Goal: Task Accomplishment & Management: Manage account settings

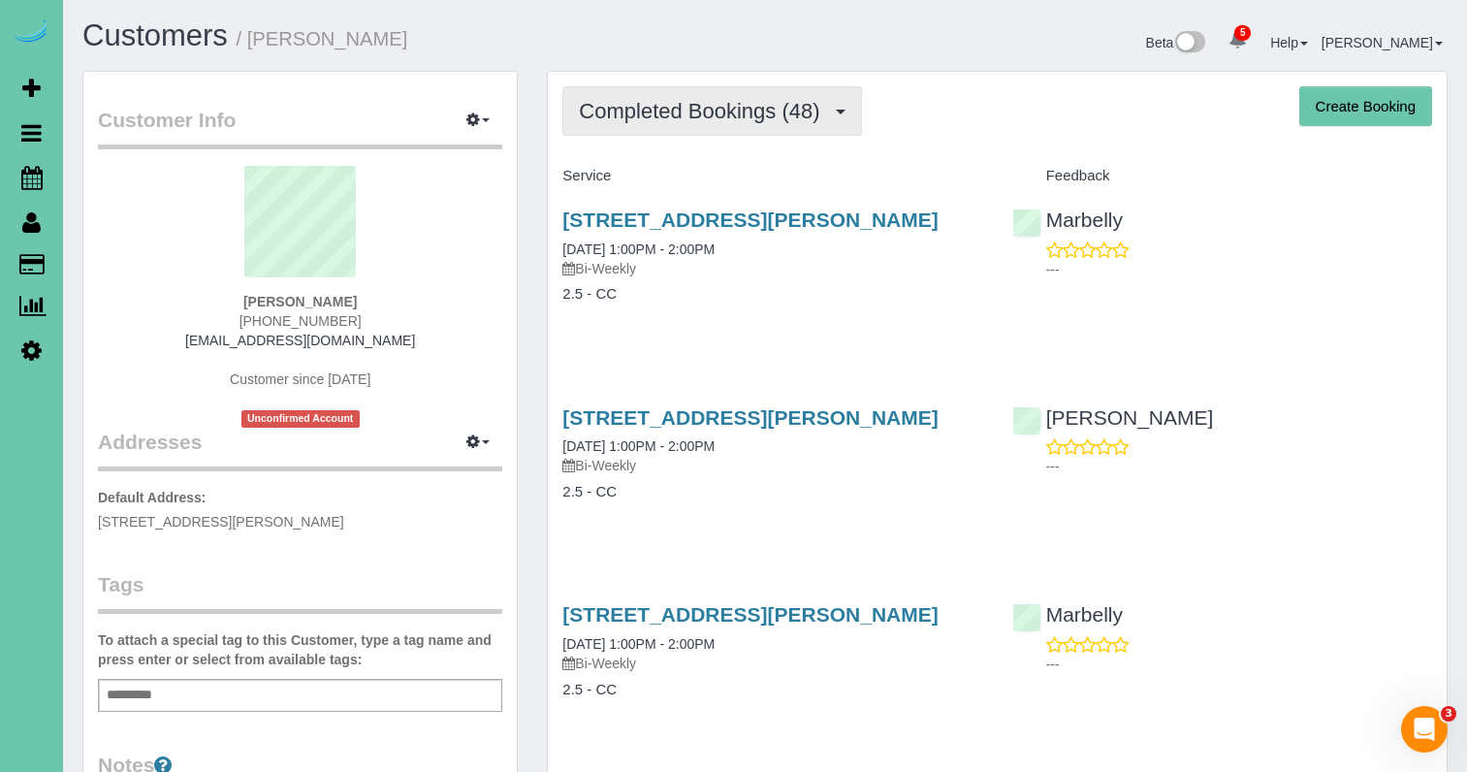
drag, startPoint x: 759, startPoint y: 104, endPoint x: 757, endPoint y: 128, distance: 24.3
click at [759, 104] on span "Completed Bookings (48)" at bounding box center [704, 111] width 250 height 24
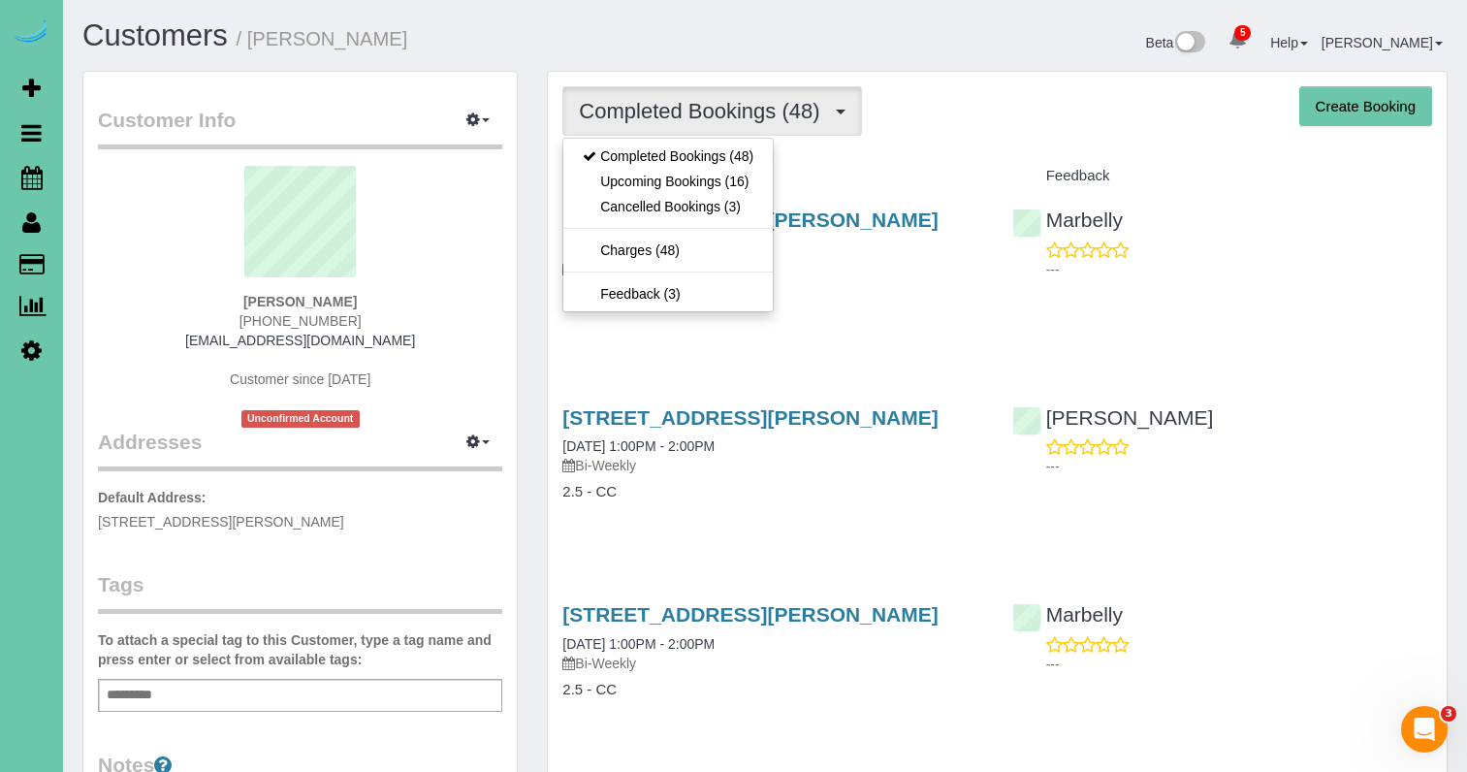
click at [761, 186] on link "Upcoming Bookings (16)" at bounding box center [667, 181] width 209 height 25
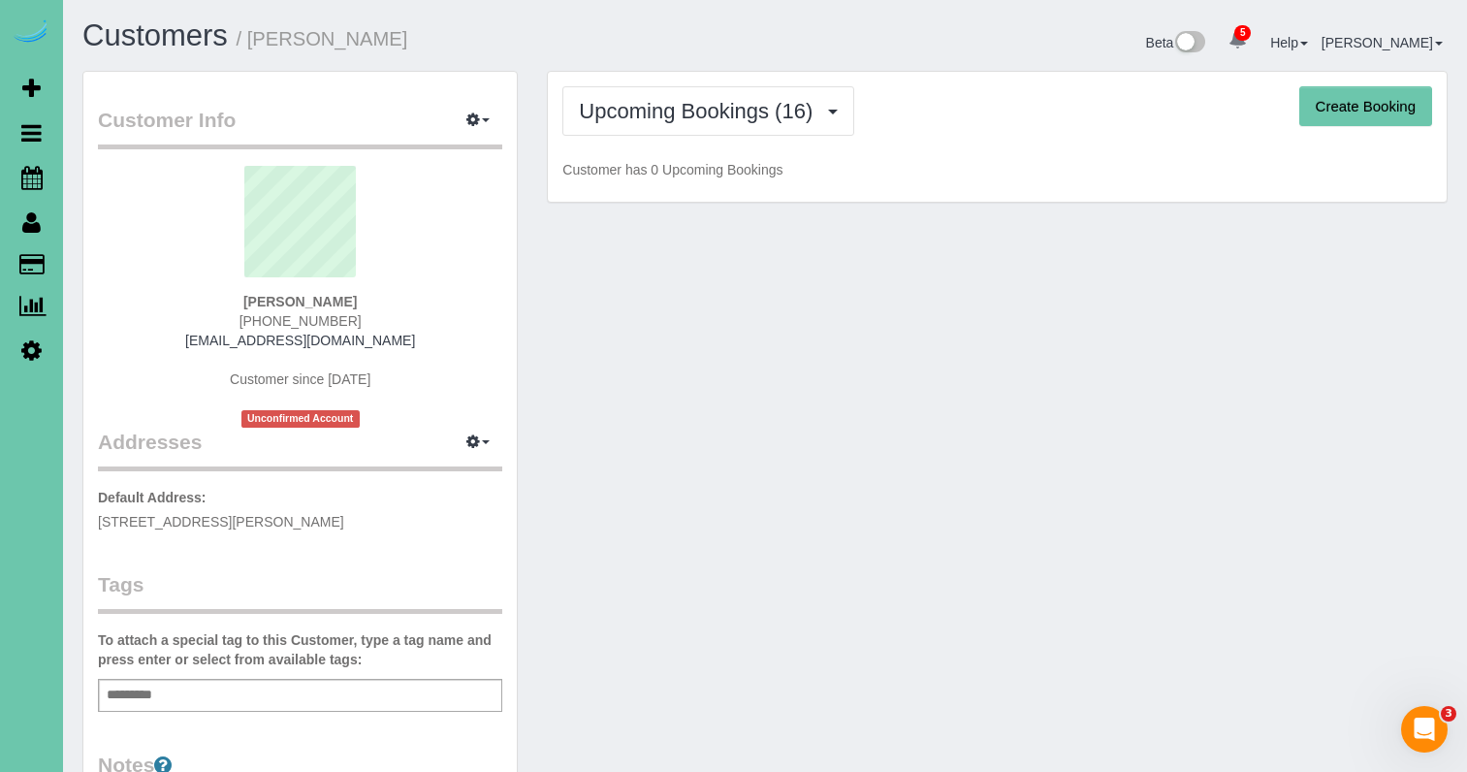
scroll to position [3675, 1467]
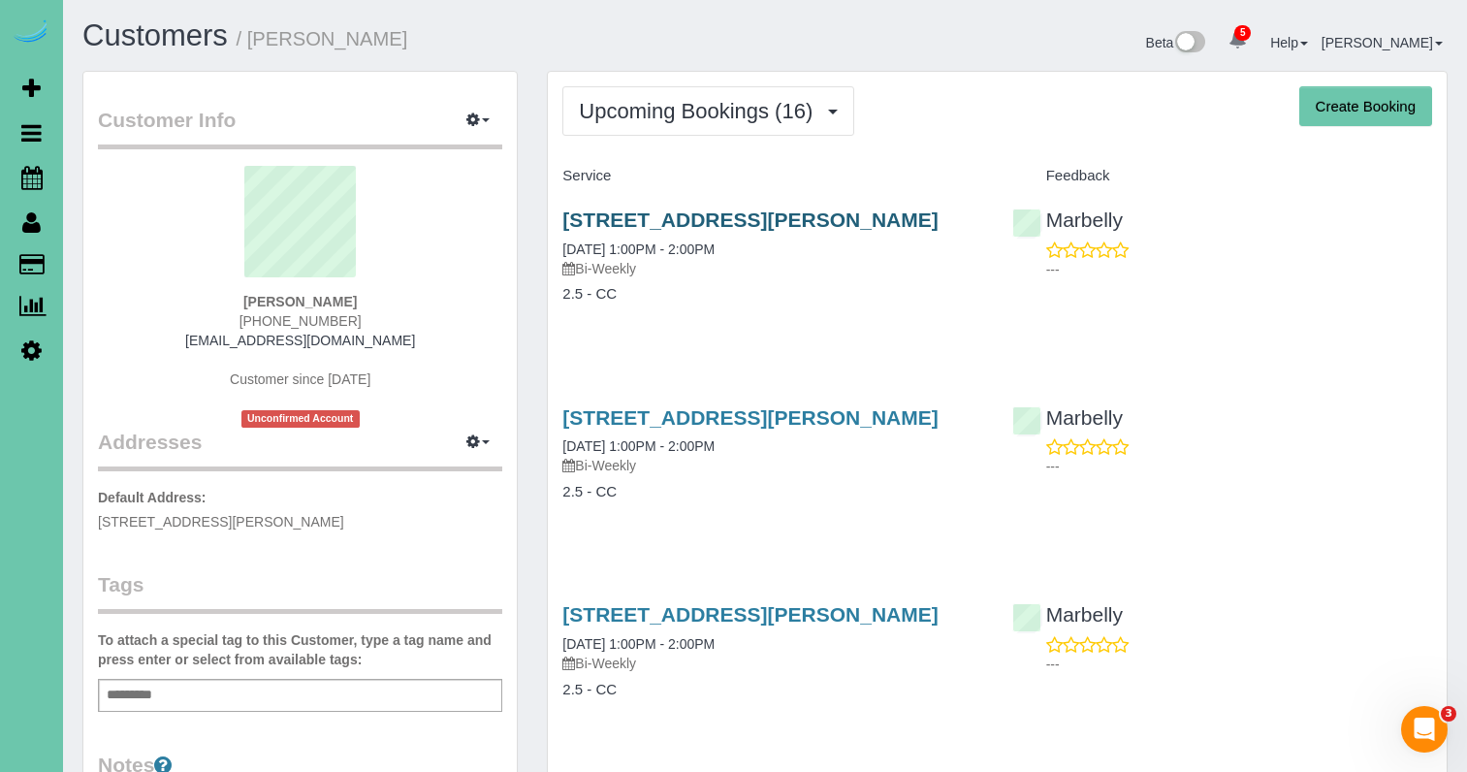
click at [851, 215] on link "13473 Meredith Ave, Omaha, NE 68164" at bounding box center [749, 219] width 375 height 22
click at [142, 224] on sui-profile-pic at bounding box center [299, 229] width 375 height 126
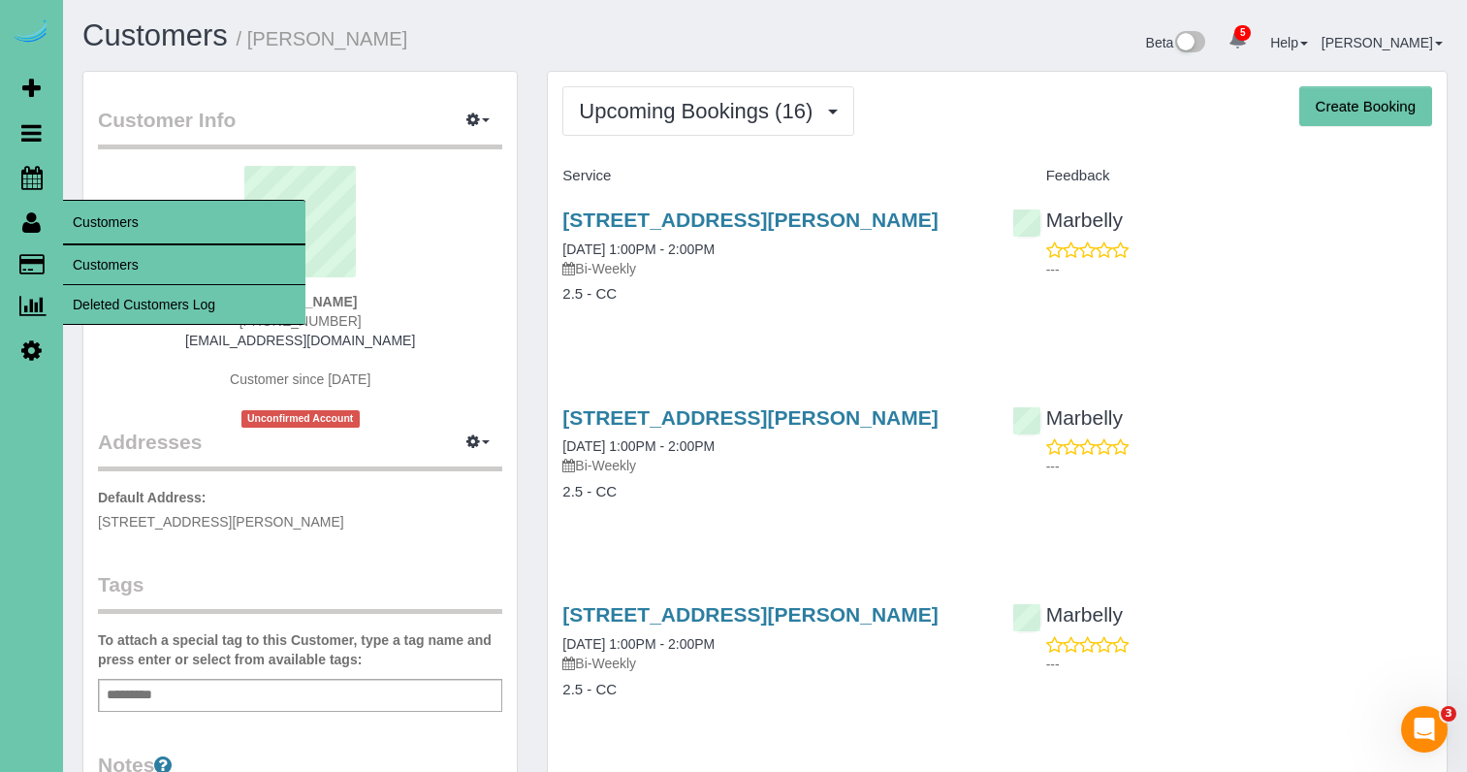
click at [76, 248] on link "Customers" at bounding box center [184, 264] width 242 height 39
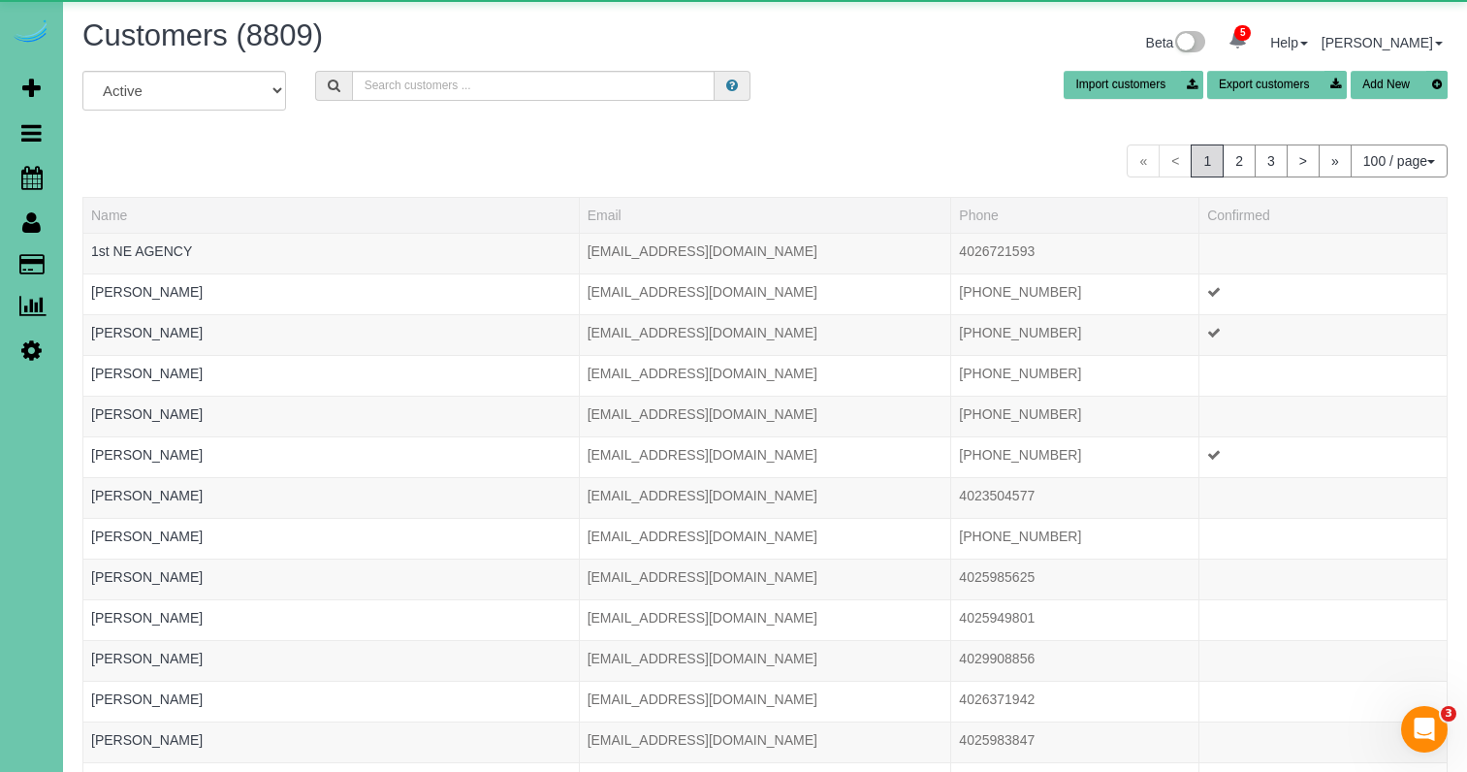
scroll to position [4444, 1467]
click at [421, 93] on input "text" at bounding box center [533, 86] width 363 height 30
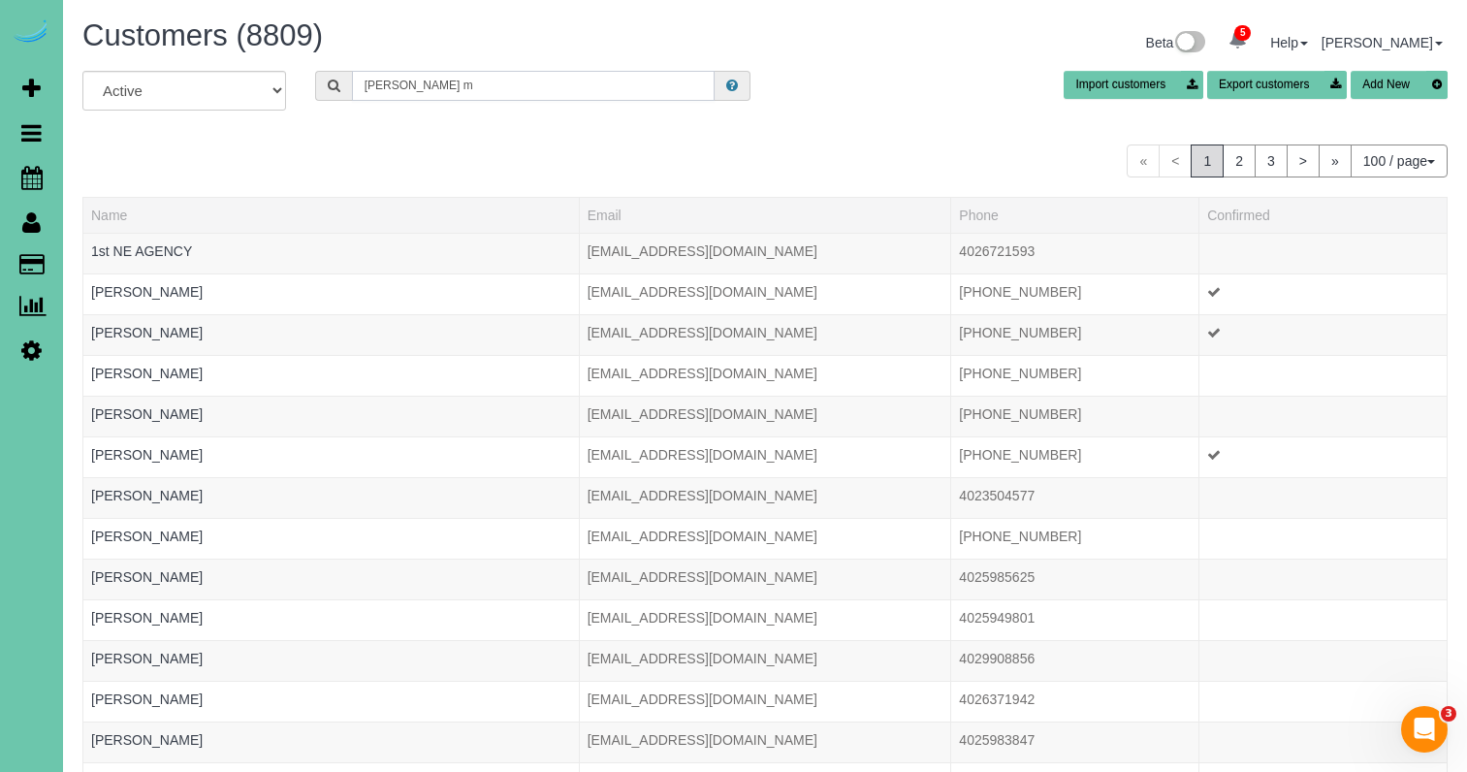
scroll to position [96522, 95469]
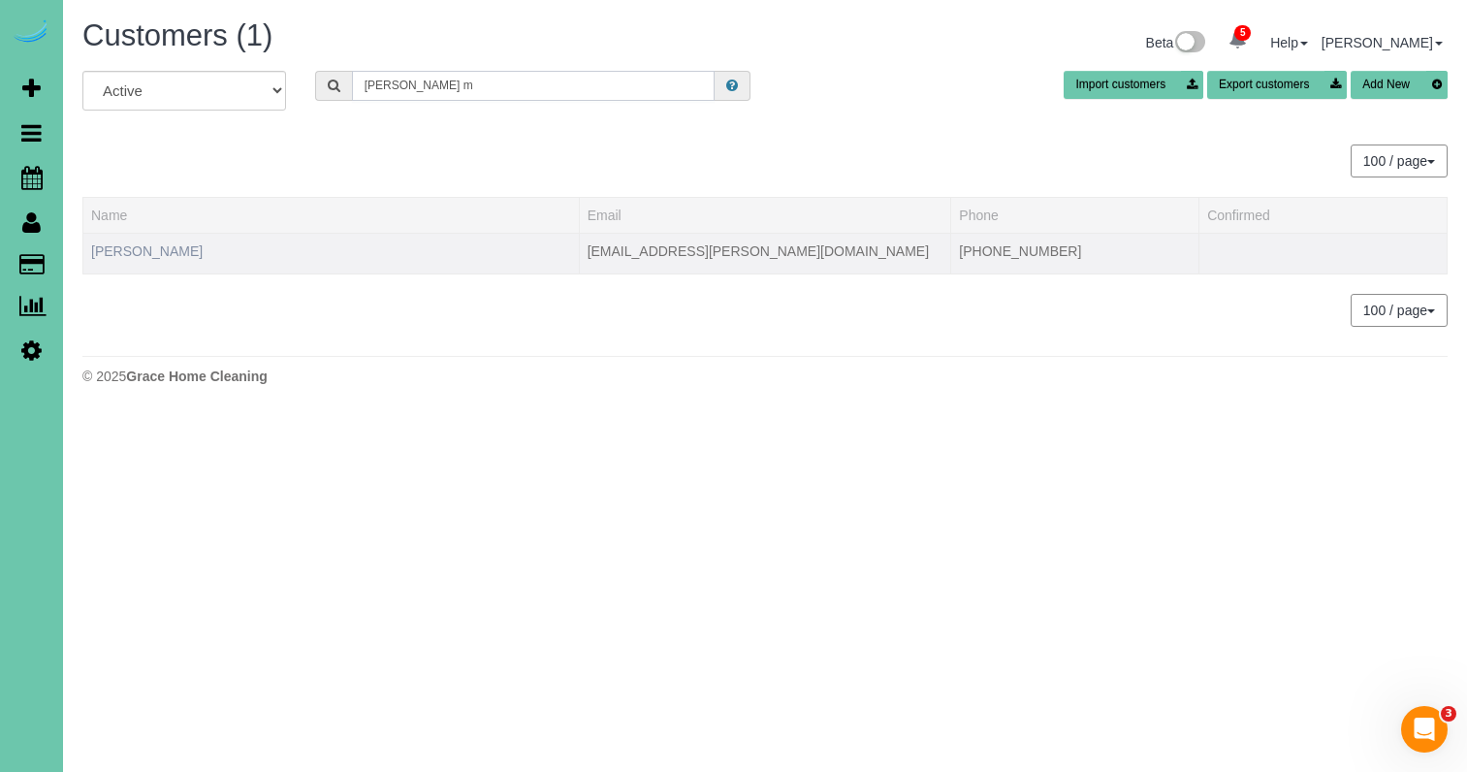
type input "Candice m"
click at [152, 252] on link "[PERSON_NAME]" at bounding box center [146, 251] width 111 height 16
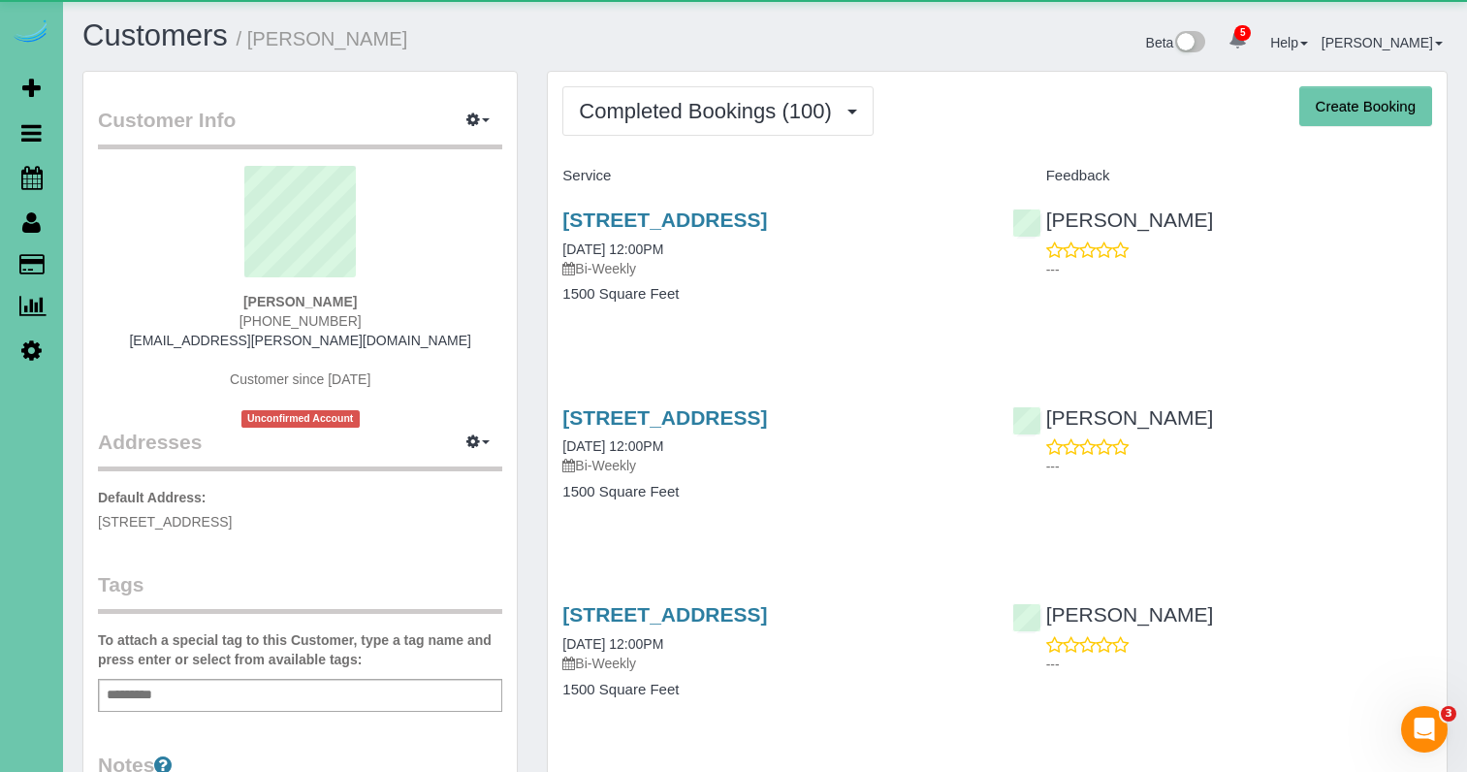
scroll to position [5213, 1467]
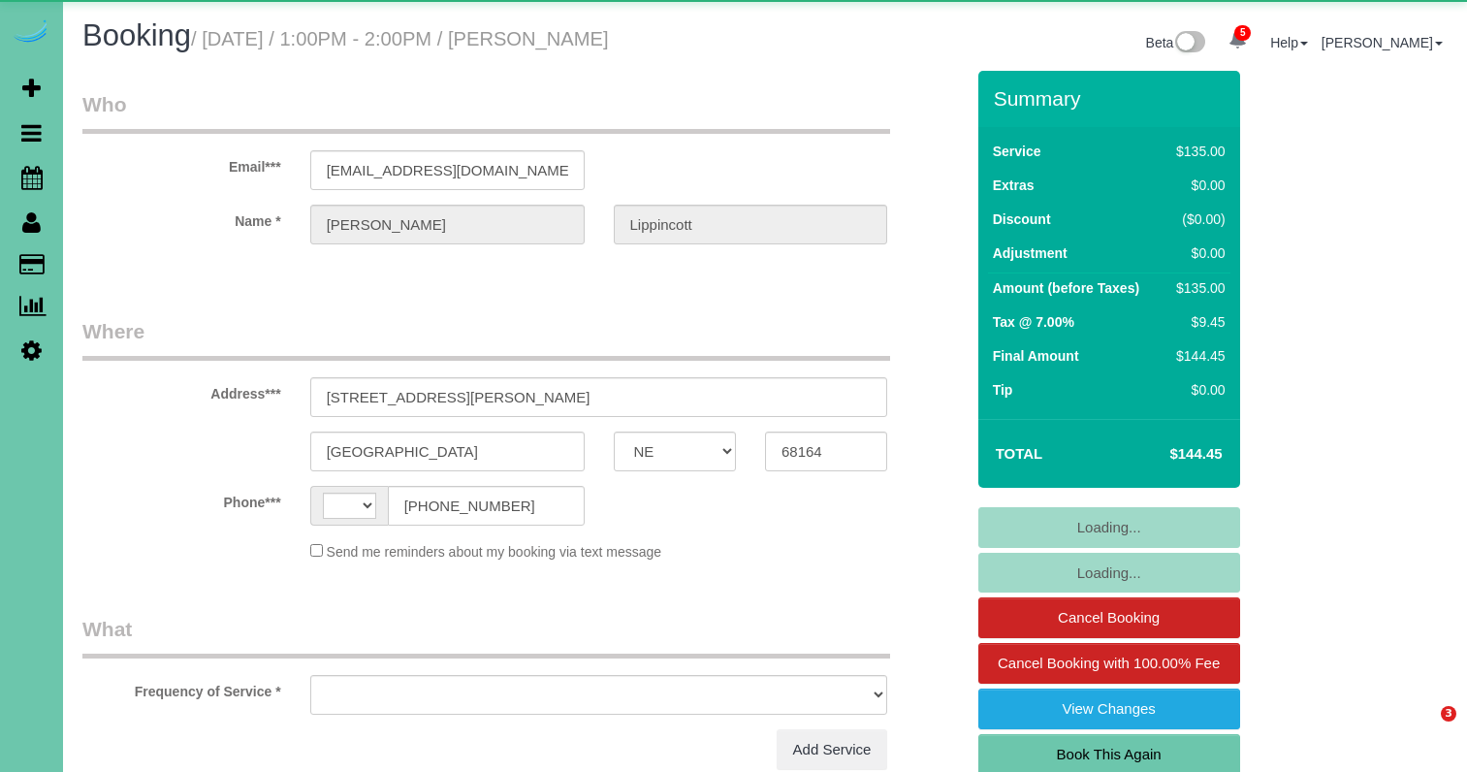
select select "NE"
select select "string:US"
select select "object:882"
select select "string:fspay-e1056f5d-a63a-437a-8f41-02b9317a88f4"
select select "number:36"
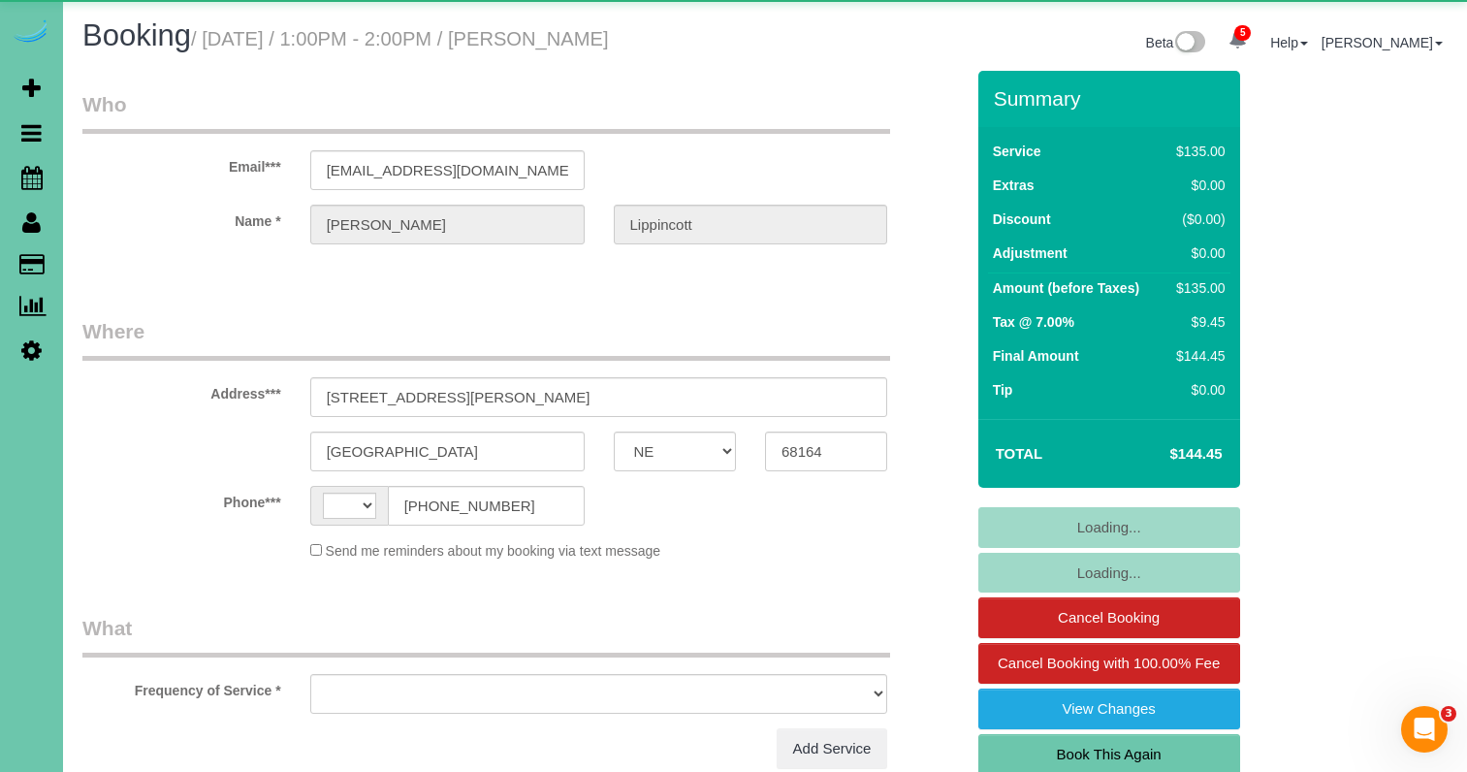
select select "number:42"
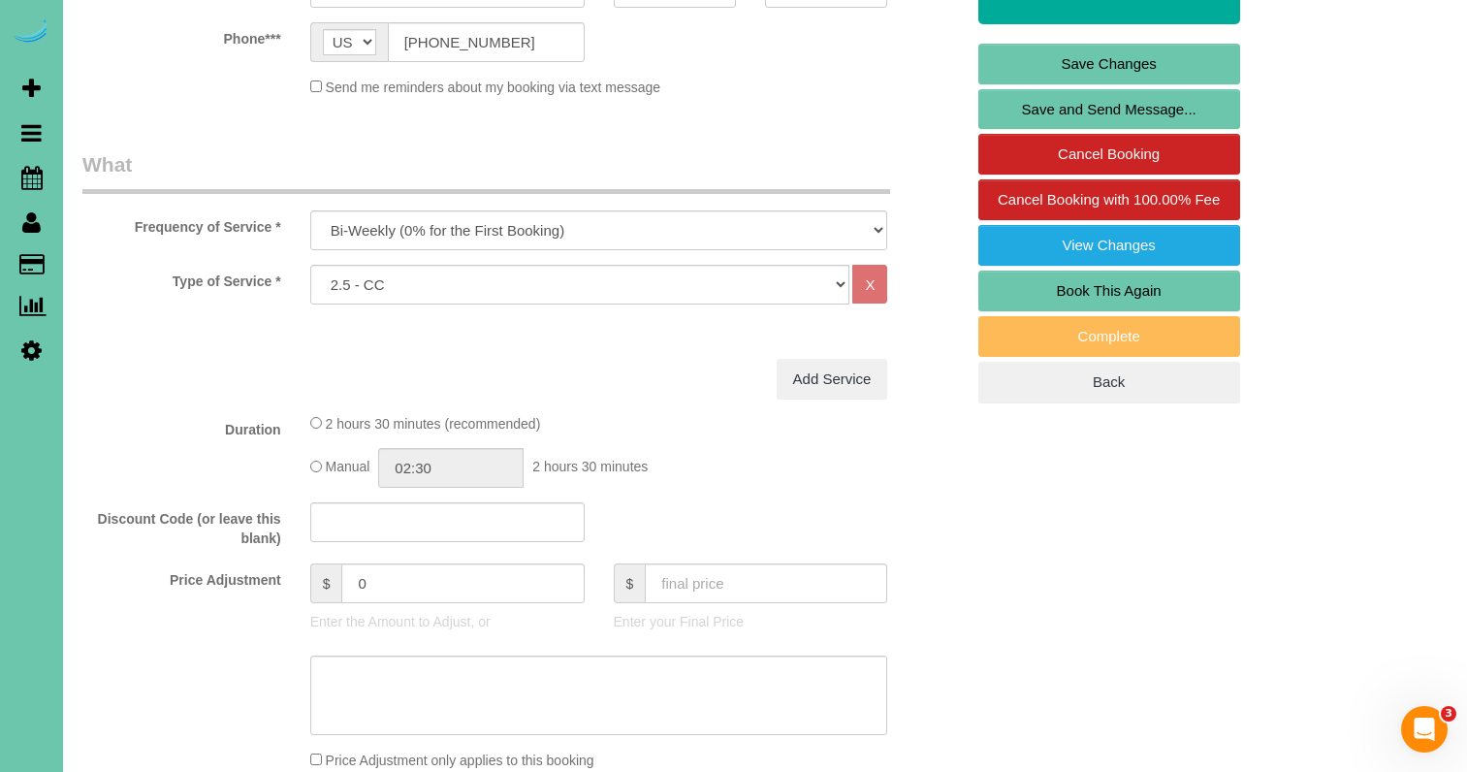
scroll to position [466, 0]
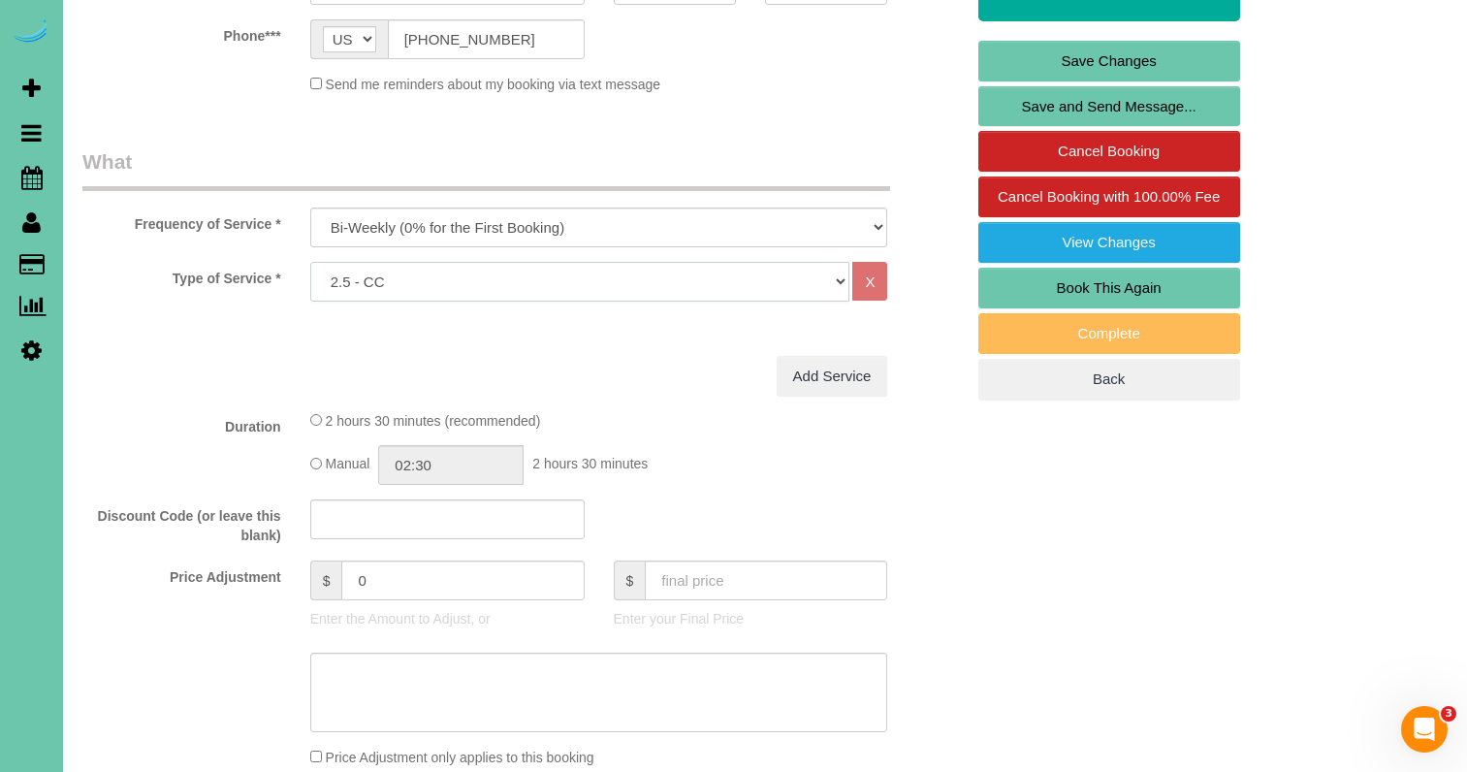
select select "66"
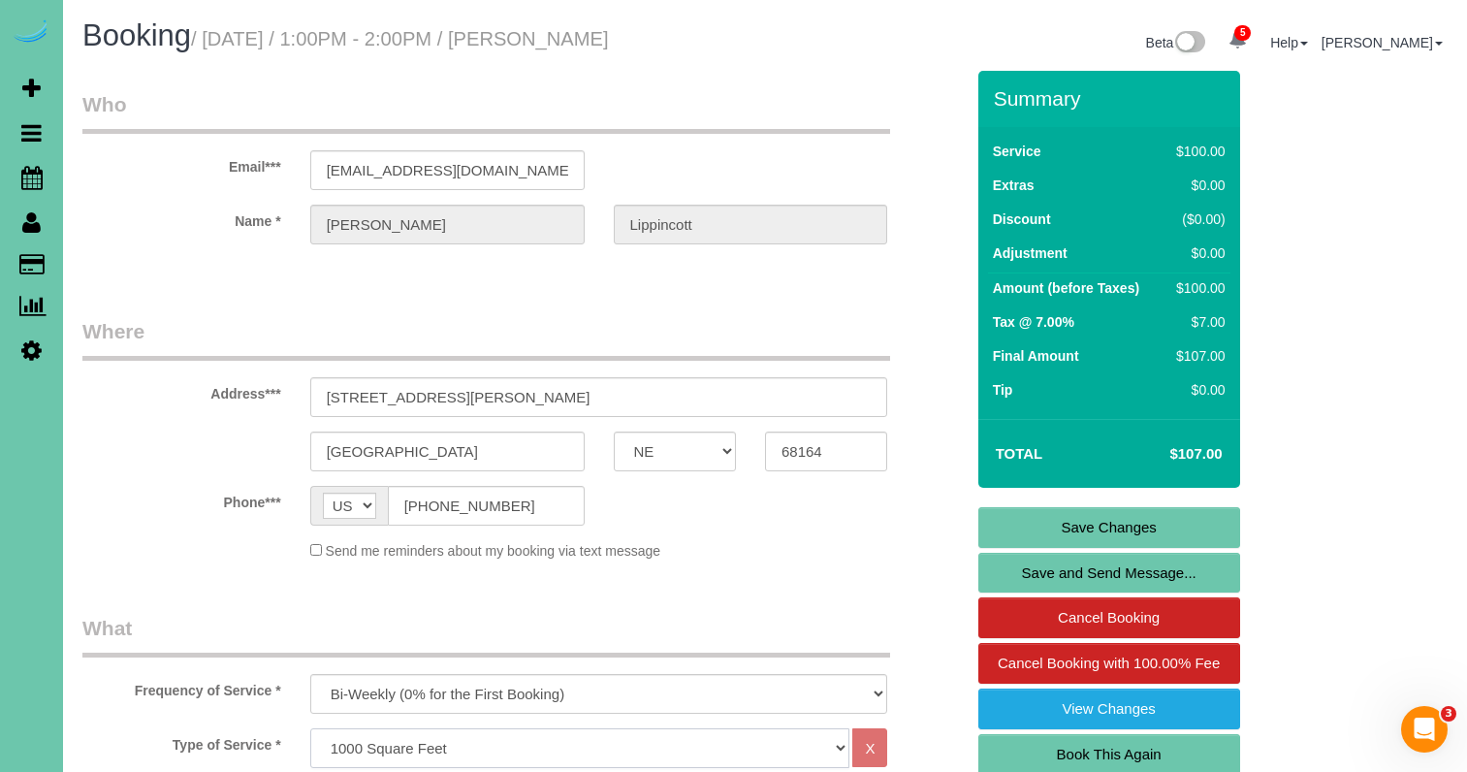
scroll to position [0, 0]
drag, startPoint x: 442, startPoint y: 398, endPoint x: 275, endPoint y: 380, distance: 167.7
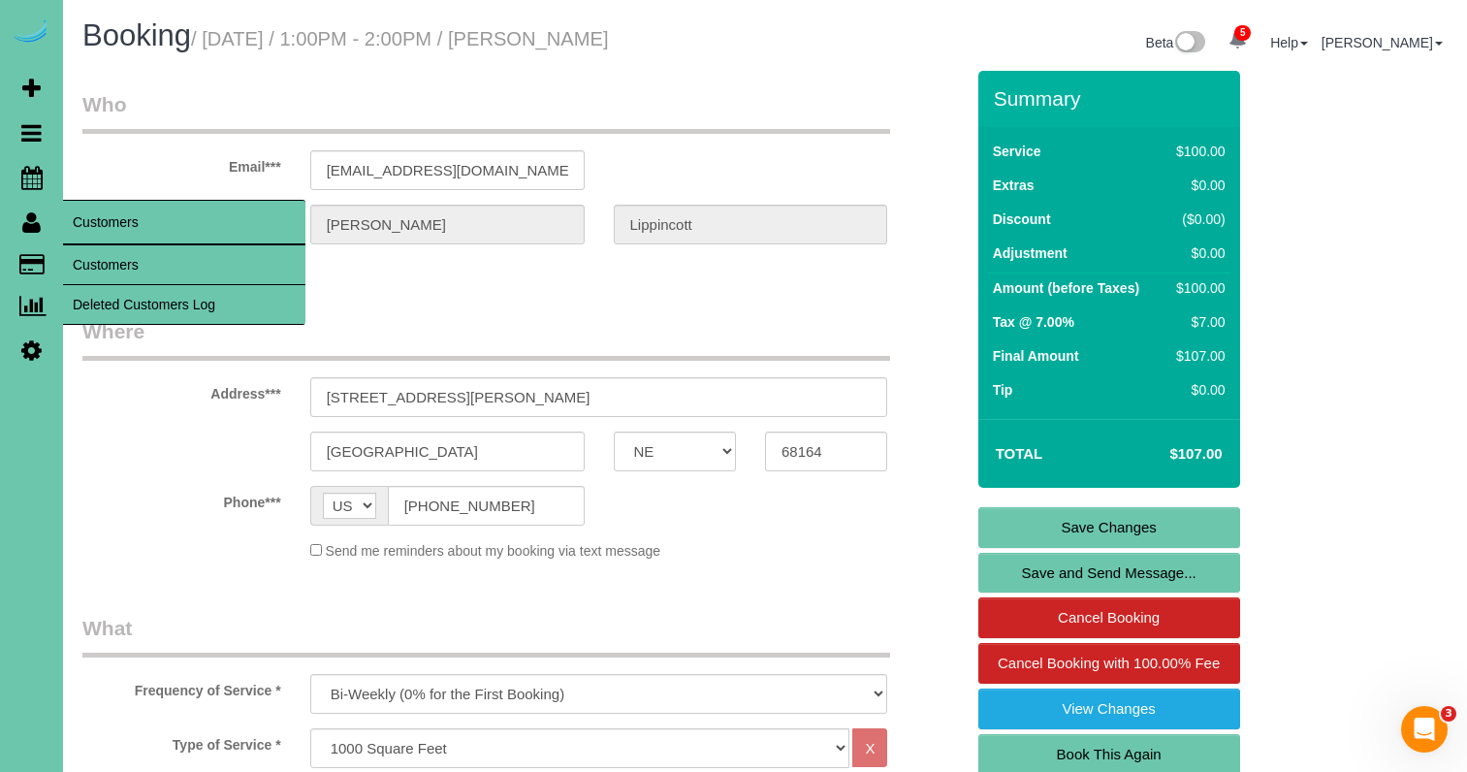
click at [102, 259] on link "Customers" at bounding box center [184, 264] width 242 height 39
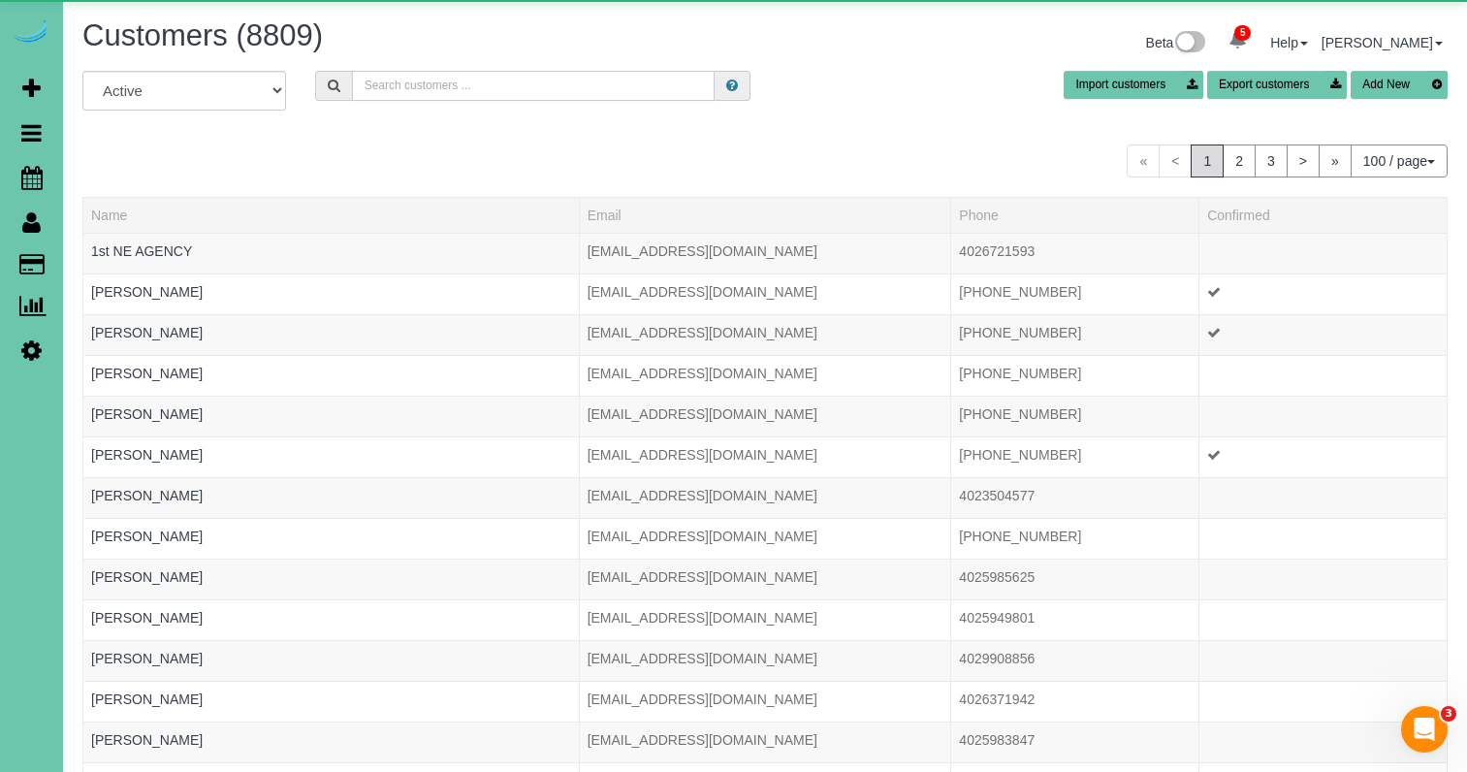
click at [426, 93] on input "text" at bounding box center [533, 86] width 363 height 30
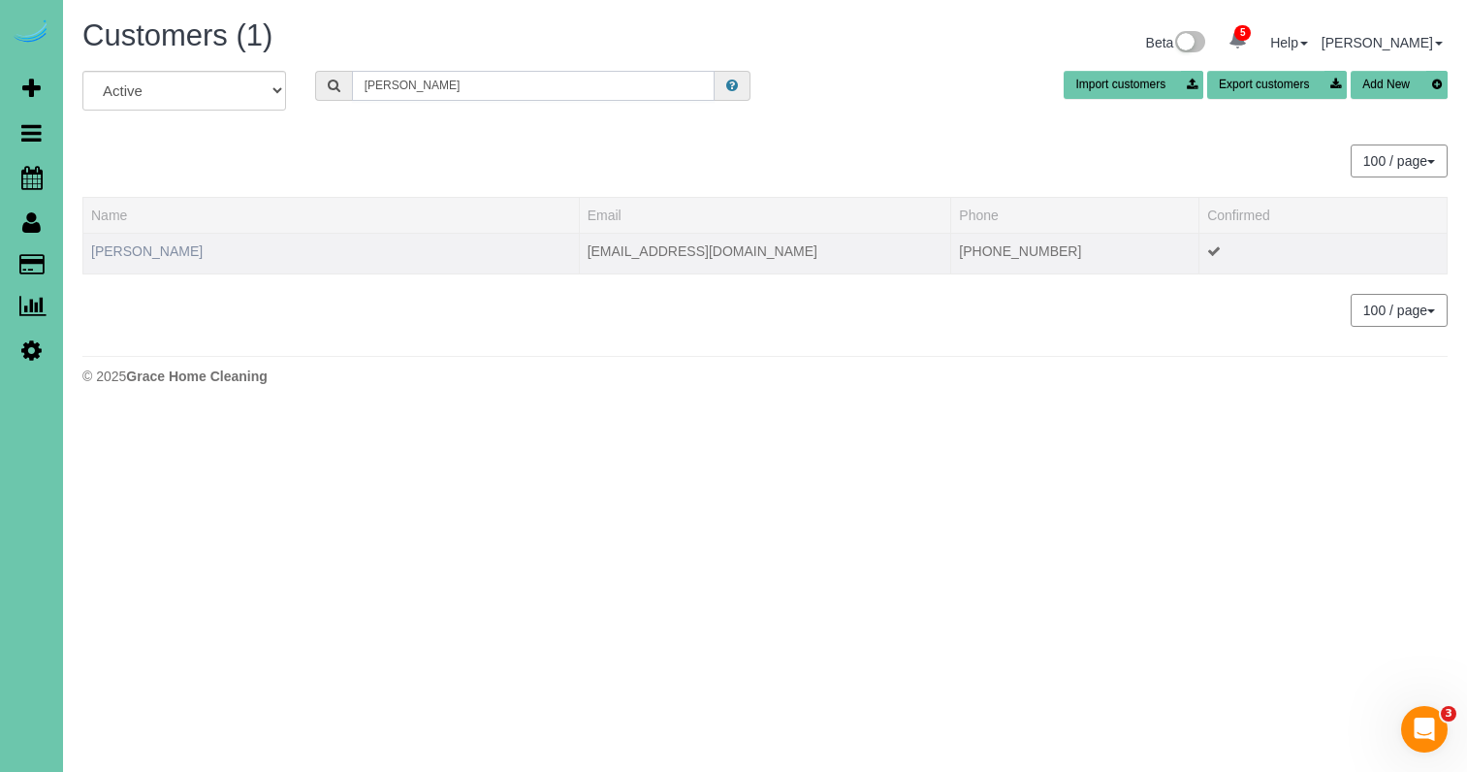
type input "Jake s"
click at [157, 251] on link "Jake Schneider" at bounding box center [146, 251] width 111 height 16
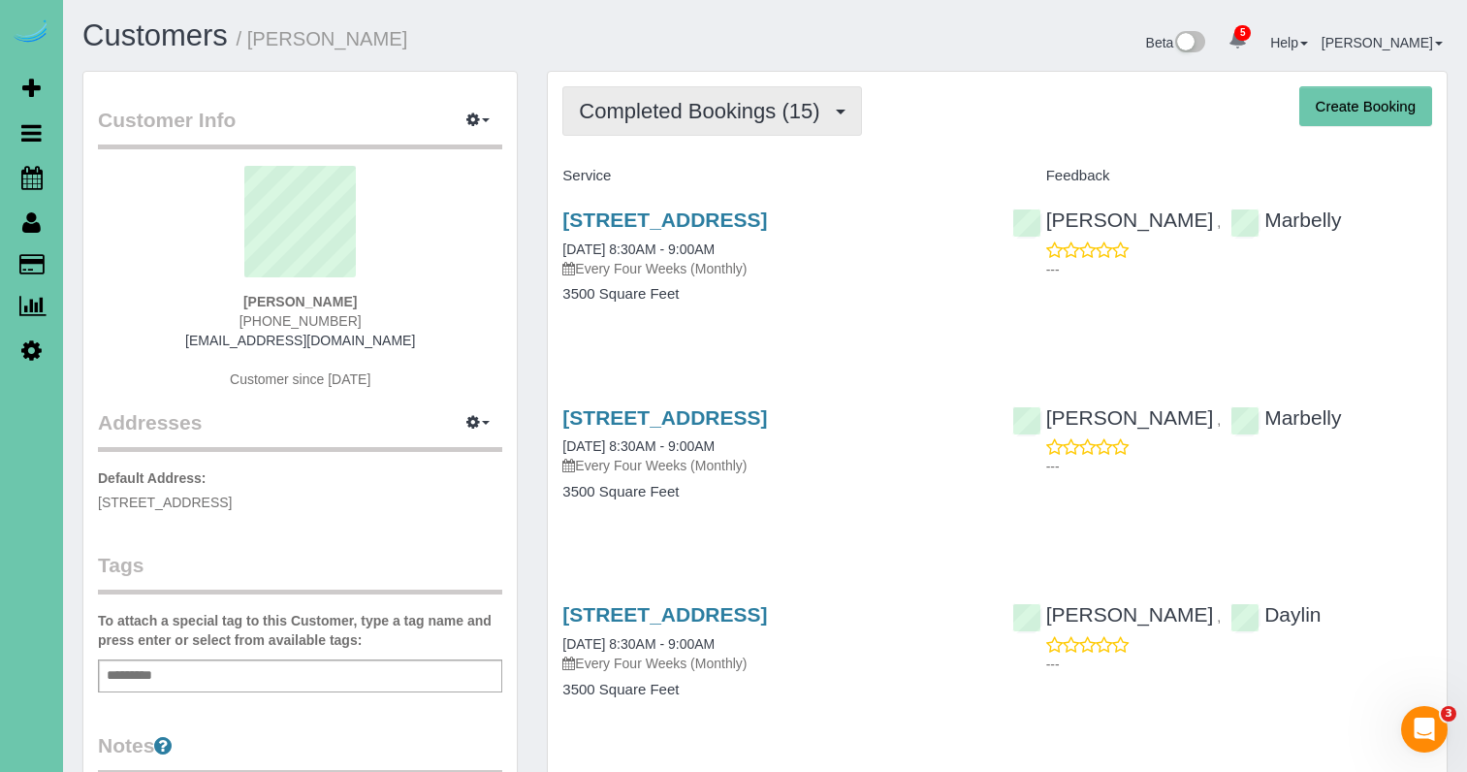
click at [775, 117] on span "Completed Bookings (15)" at bounding box center [704, 111] width 250 height 24
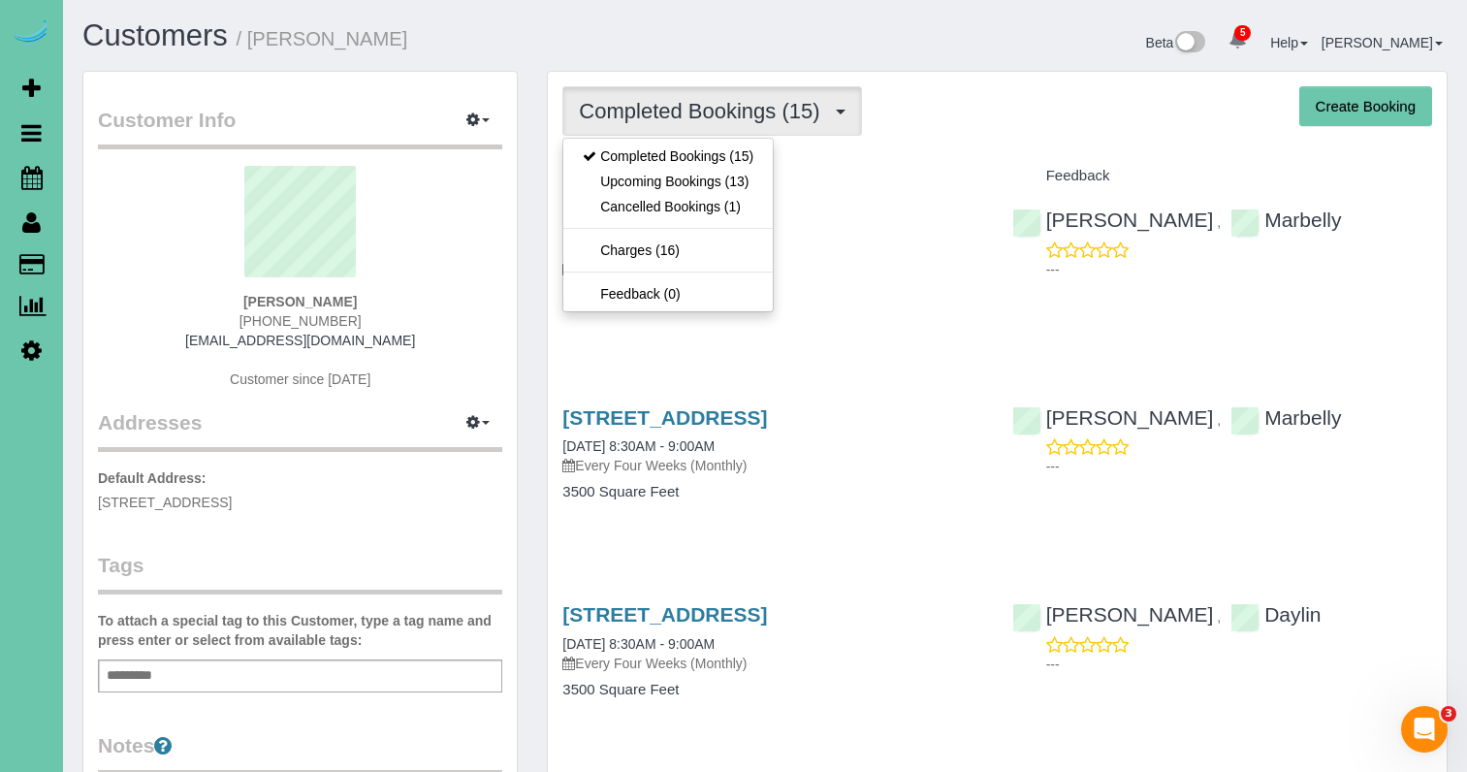
click at [768, 179] on link "Upcoming Bookings (13)" at bounding box center [667, 181] width 209 height 25
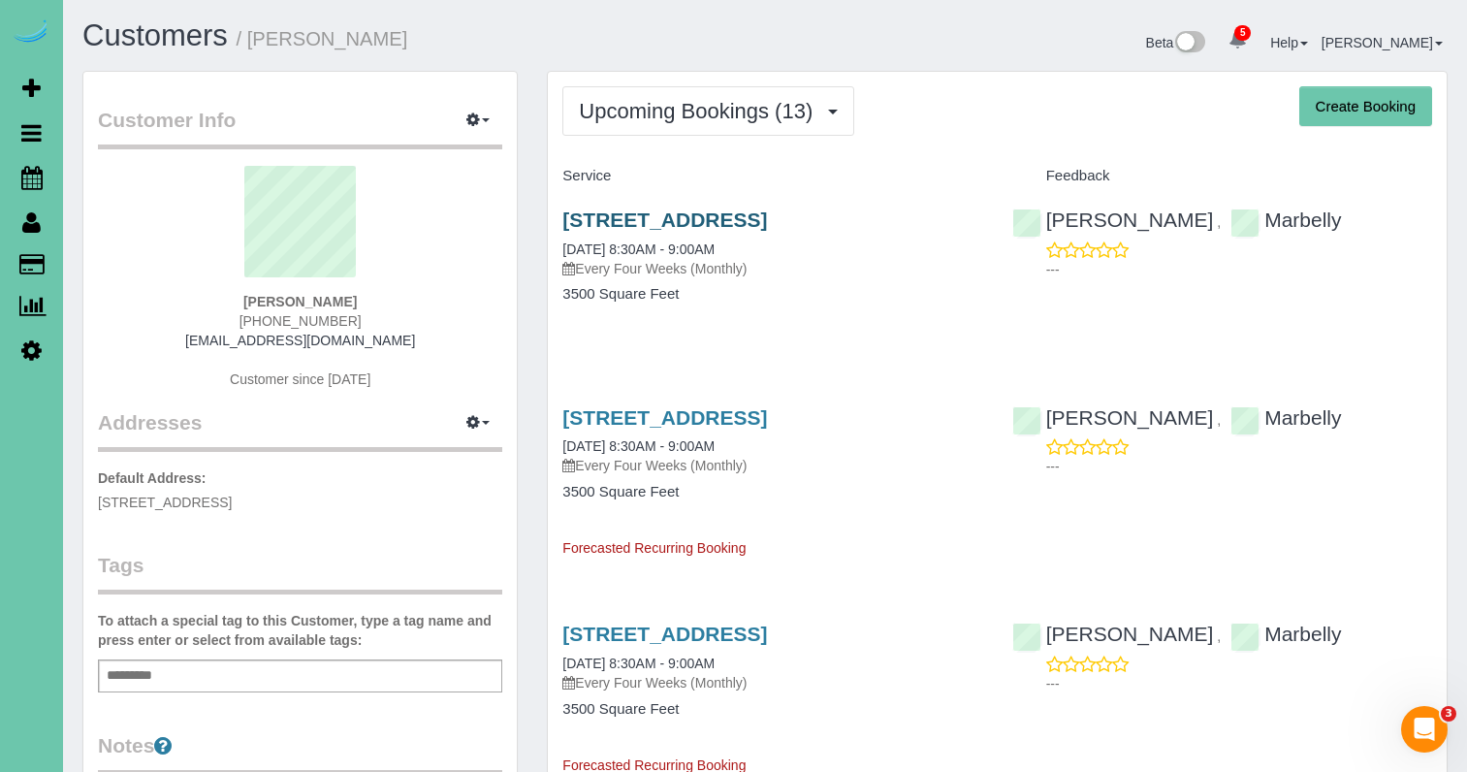
click at [767, 220] on link "11061 N 171 St, Bennington, NE 68007" at bounding box center [664, 219] width 205 height 22
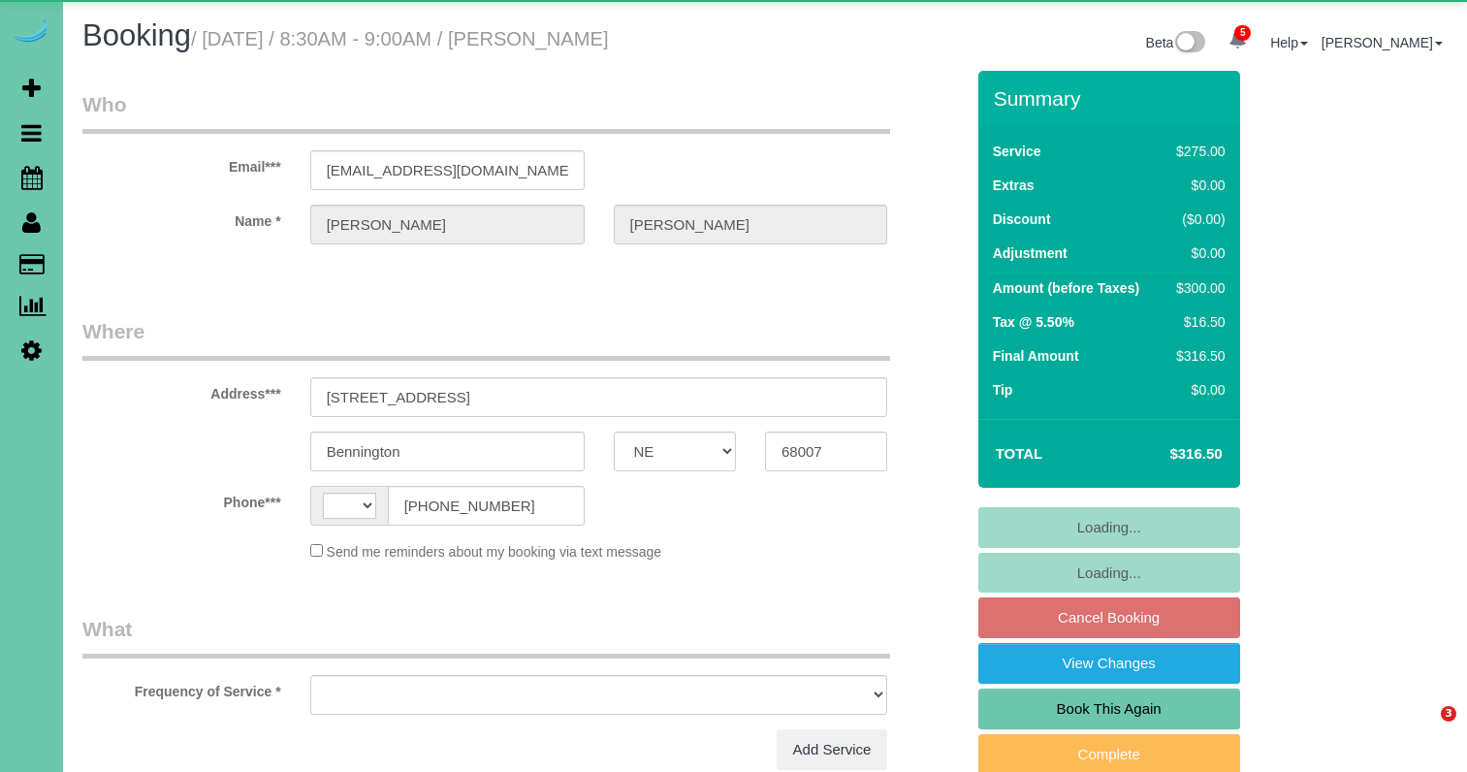
select select "NE"
select select "string:US"
select select "object:693"
select select "string:fspay-114fda5e-40ff-435a-9499-25de7dc00cd7"
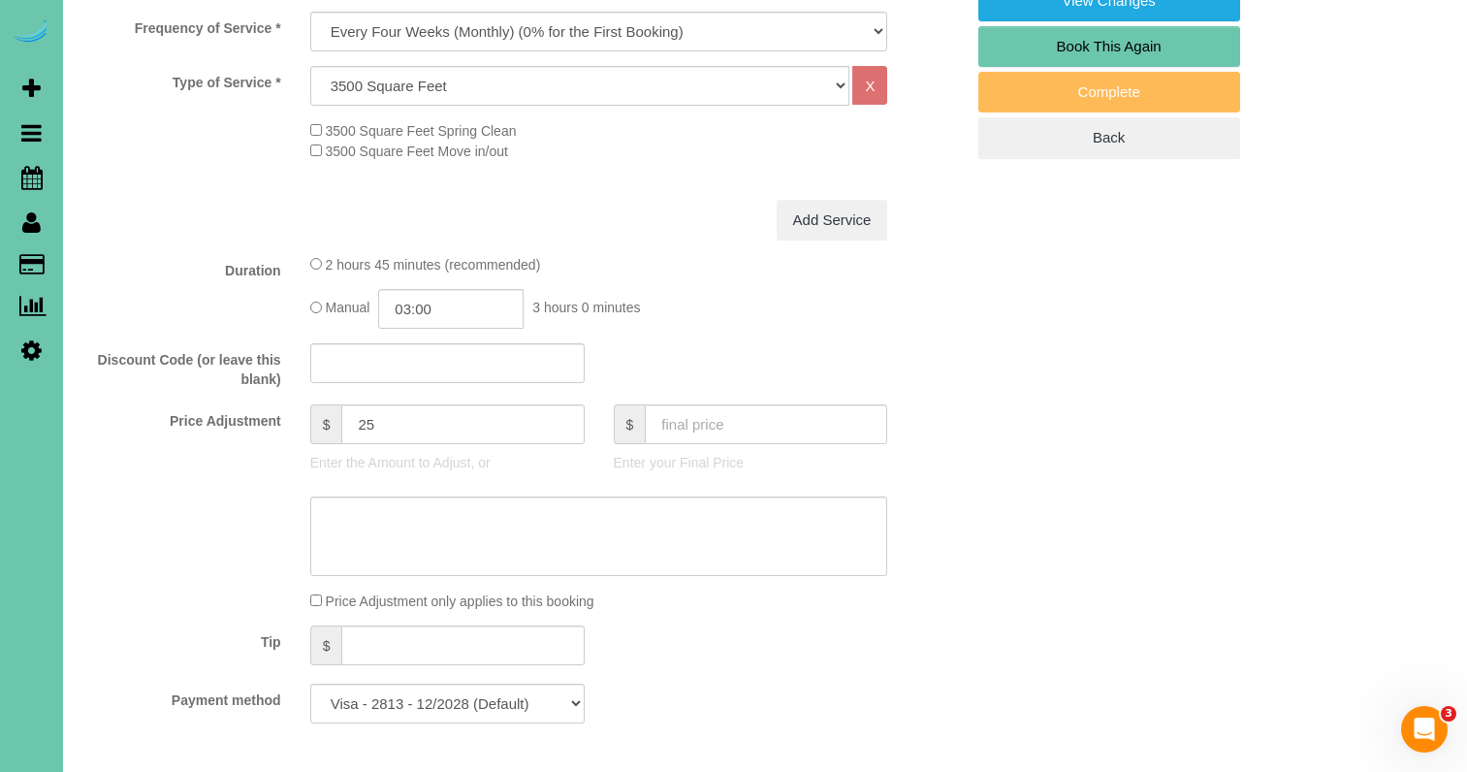
scroll to position [664, 0]
click at [465, 315] on input "03:00" at bounding box center [450, 307] width 145 height 40
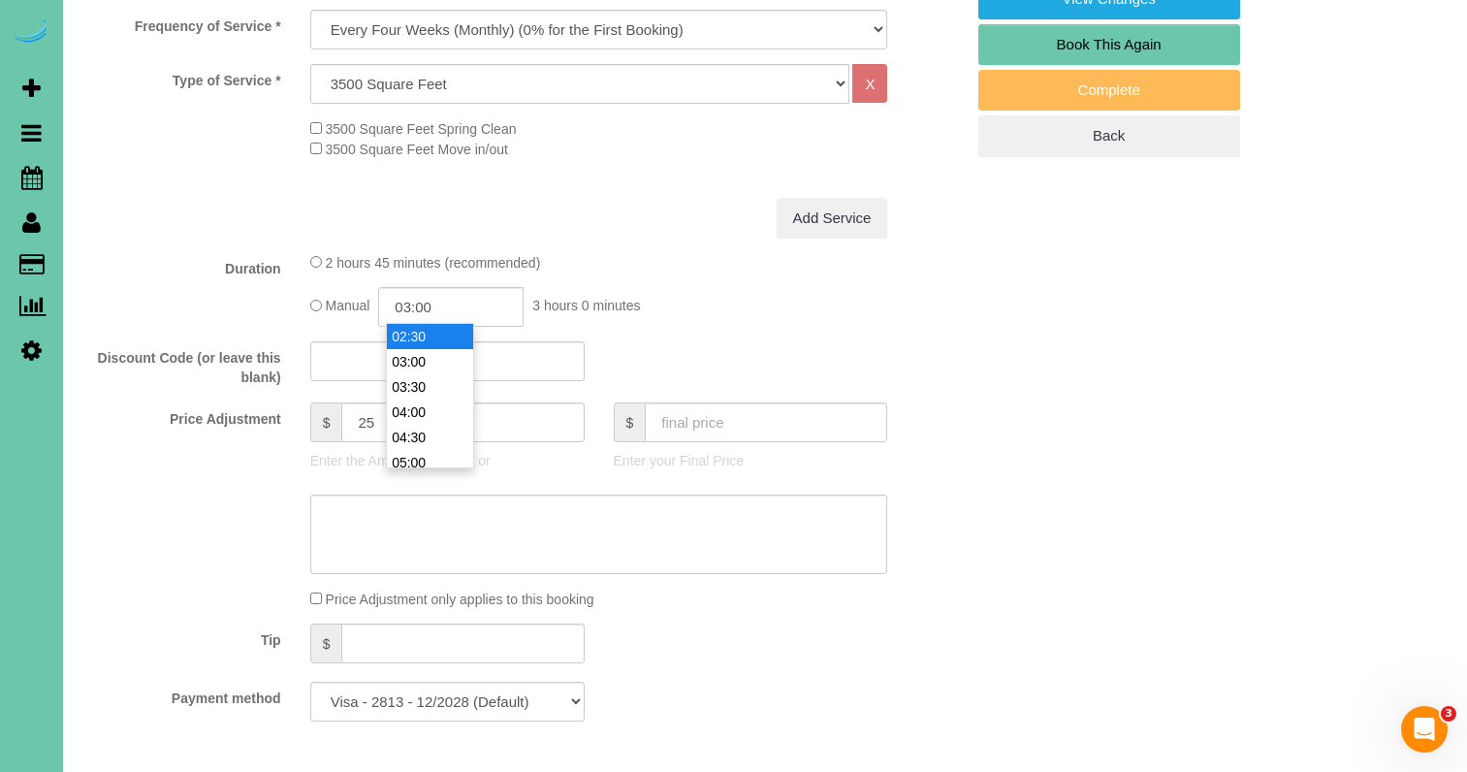
type input "02:30"
click at [447, 338] on li "02:30" at bounding box center [430, 336] width 86 height 25
click at [548, 514] on textarea at bounding box center [599, 533] width 578 height 79
type textarea "r"
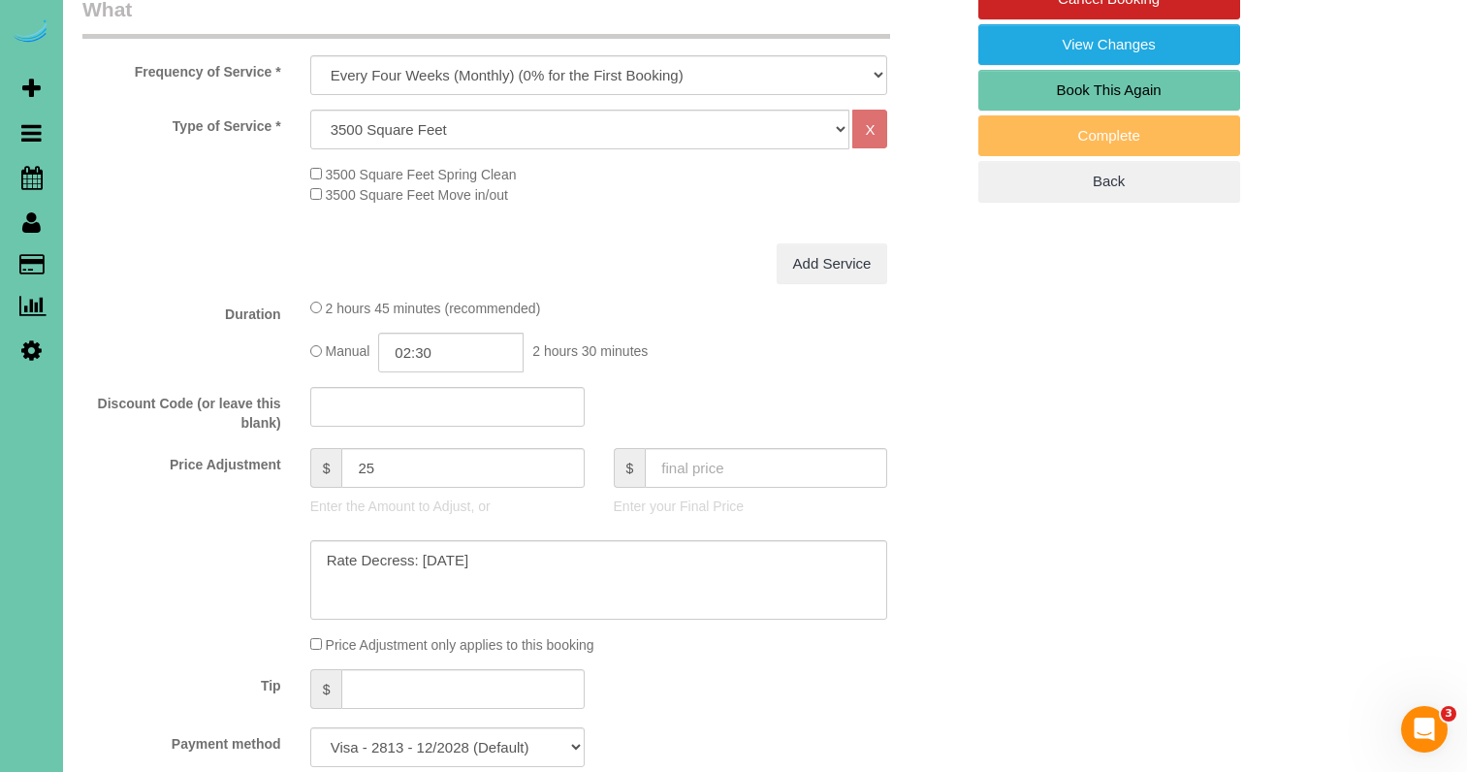
scroll to position [651, 0]
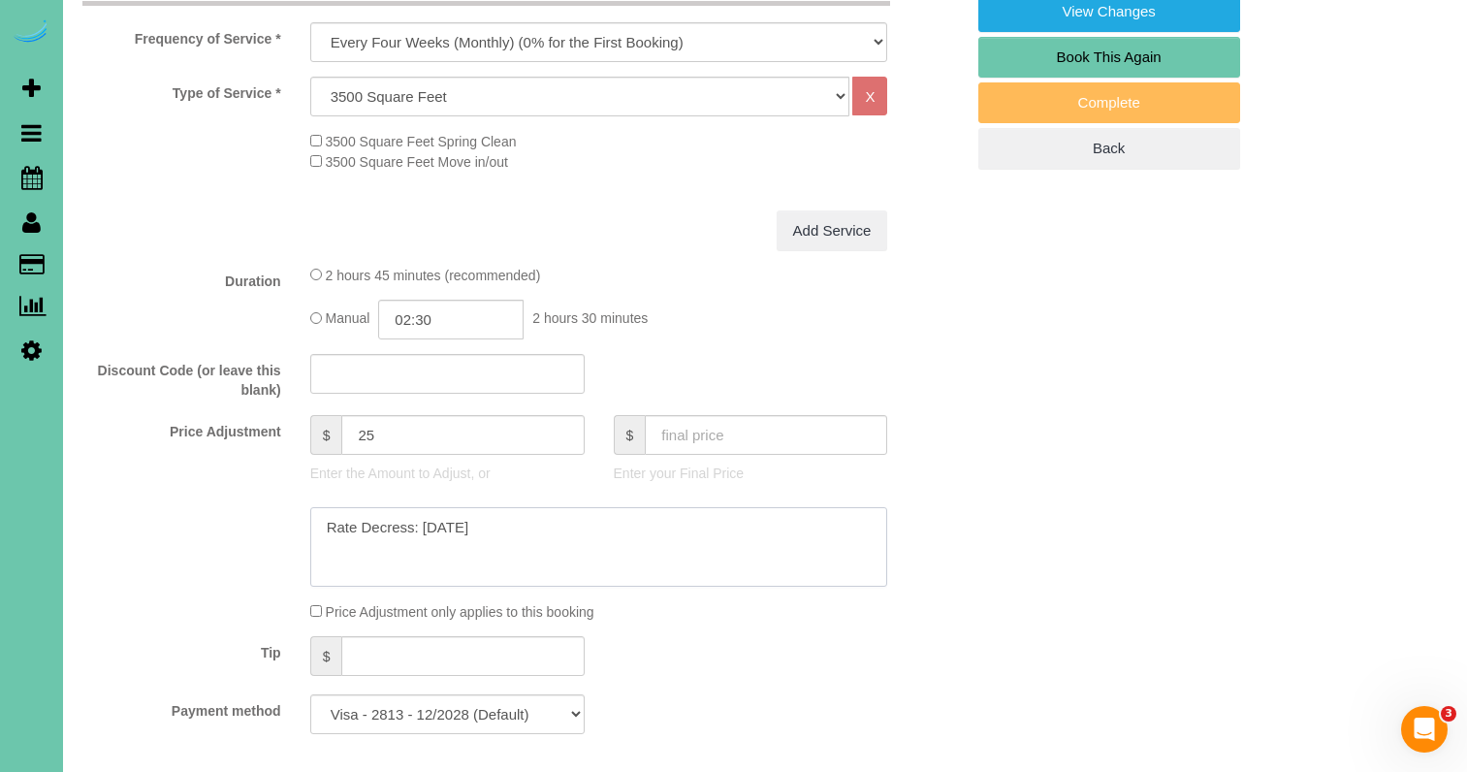
type textarea "Rate Decress: 9/17/25"
drag, startPoint x: 281, startPoint y: 423, endPoint x: 258, endPoint y: 421, distance: 23.3
click at [258, 421] on div "Price Adjustment $ 25 Enter the Amount to Adjust, or $ Enter your Final Price" at bounding box center [523, 454] width 910 height 78
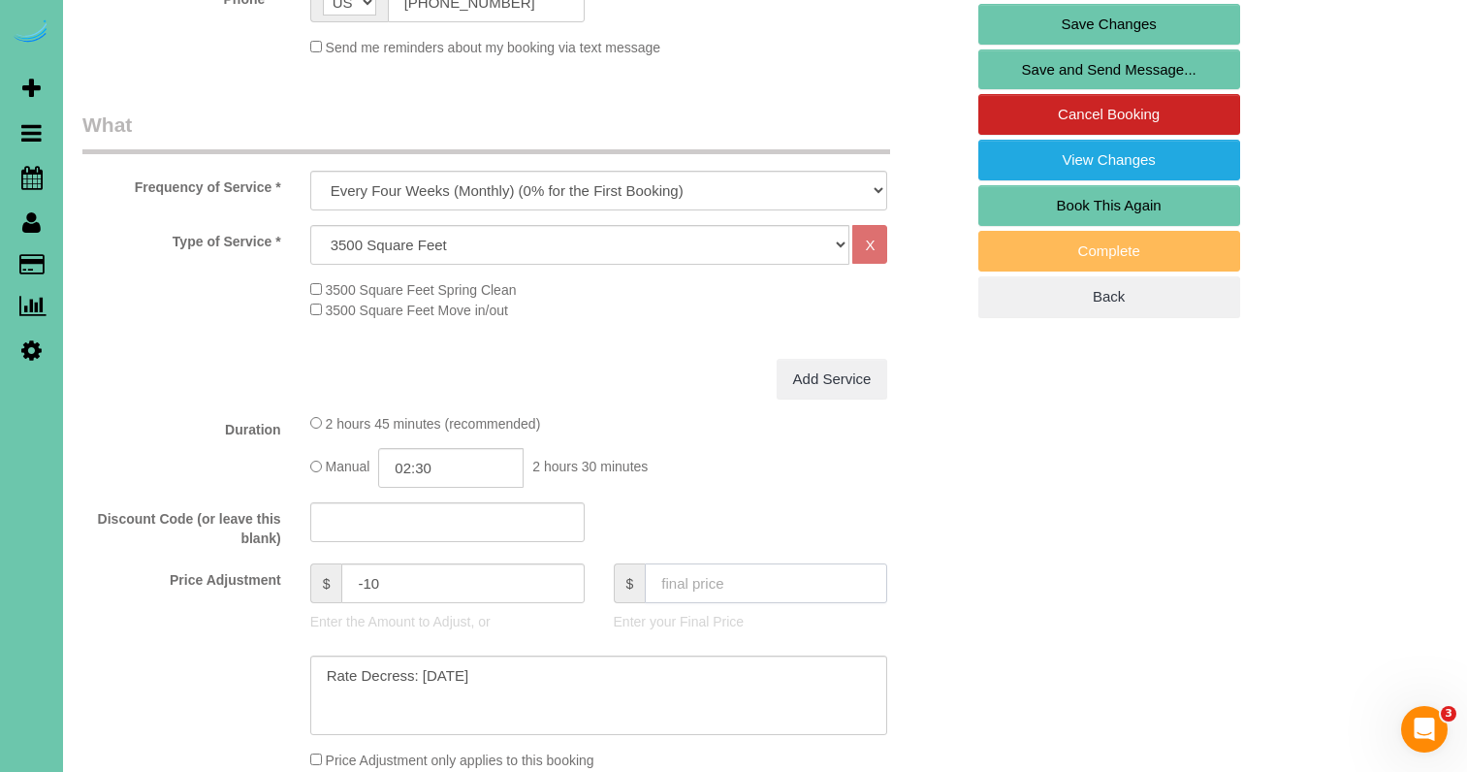
scroll to position [509, 0]
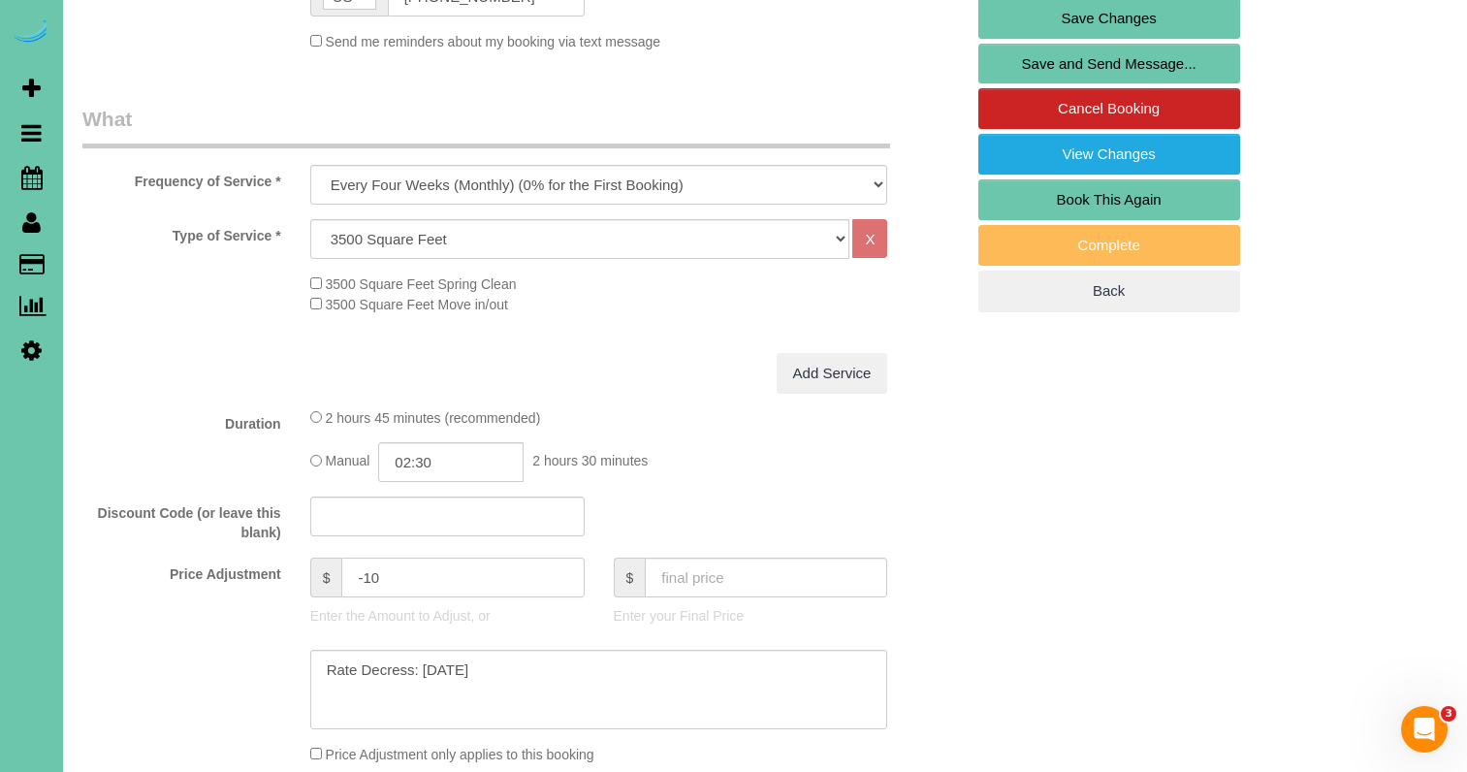
click at [376, 568] on input "-10" at bounding box center [462, 577] width 242 height 40
click at [378, 575] on input "-10" at bounding box center [462, 577] width 242 height 40
type input "-10"
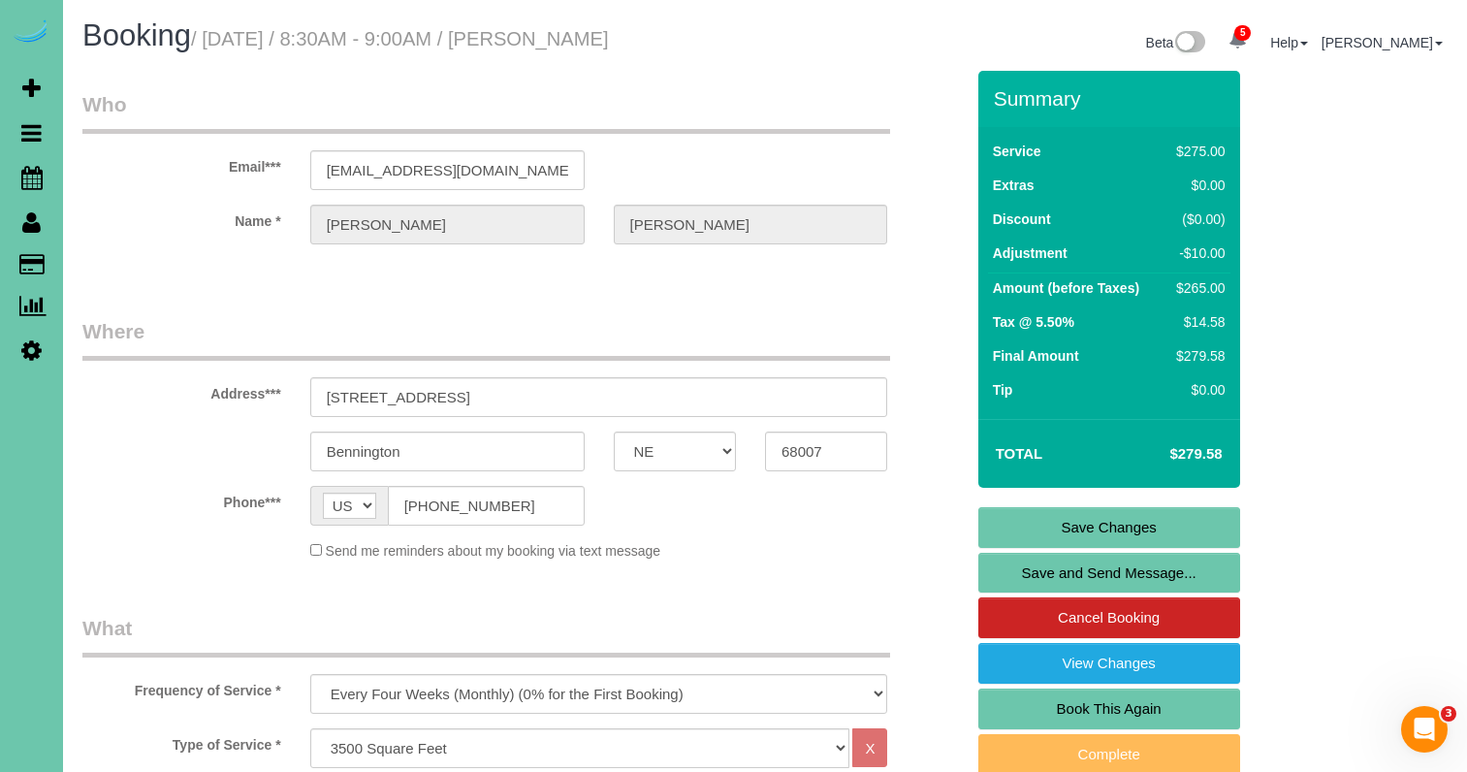
scroll to position [0, 0]
drag, startPoint x: 546, startPoint y: 174, endPoint x: 267, endPoint y: 152, distance: 280.1
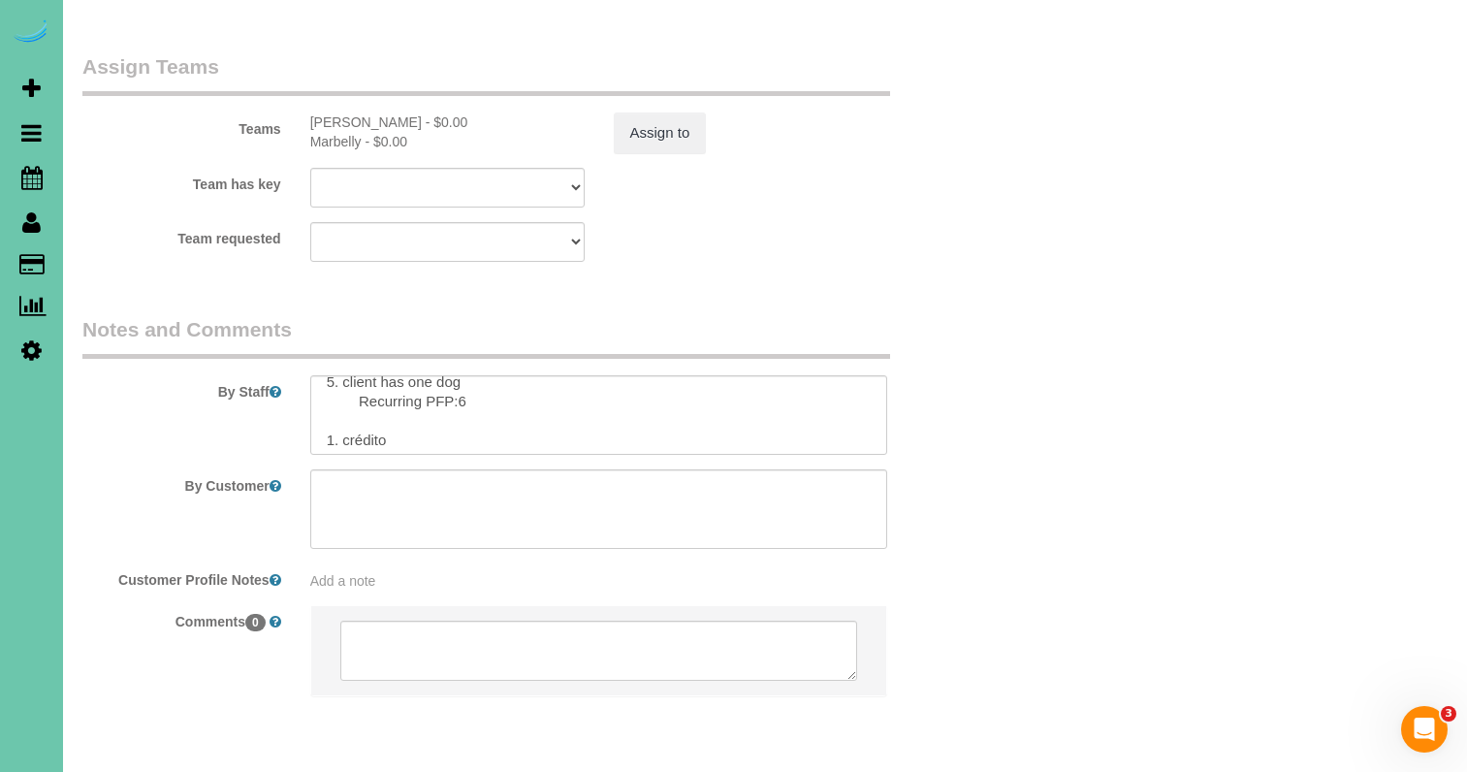
scroll to position [117, 0]
click at [484, 375] on textarea at bounding box center [599, 414] width 578 height 79
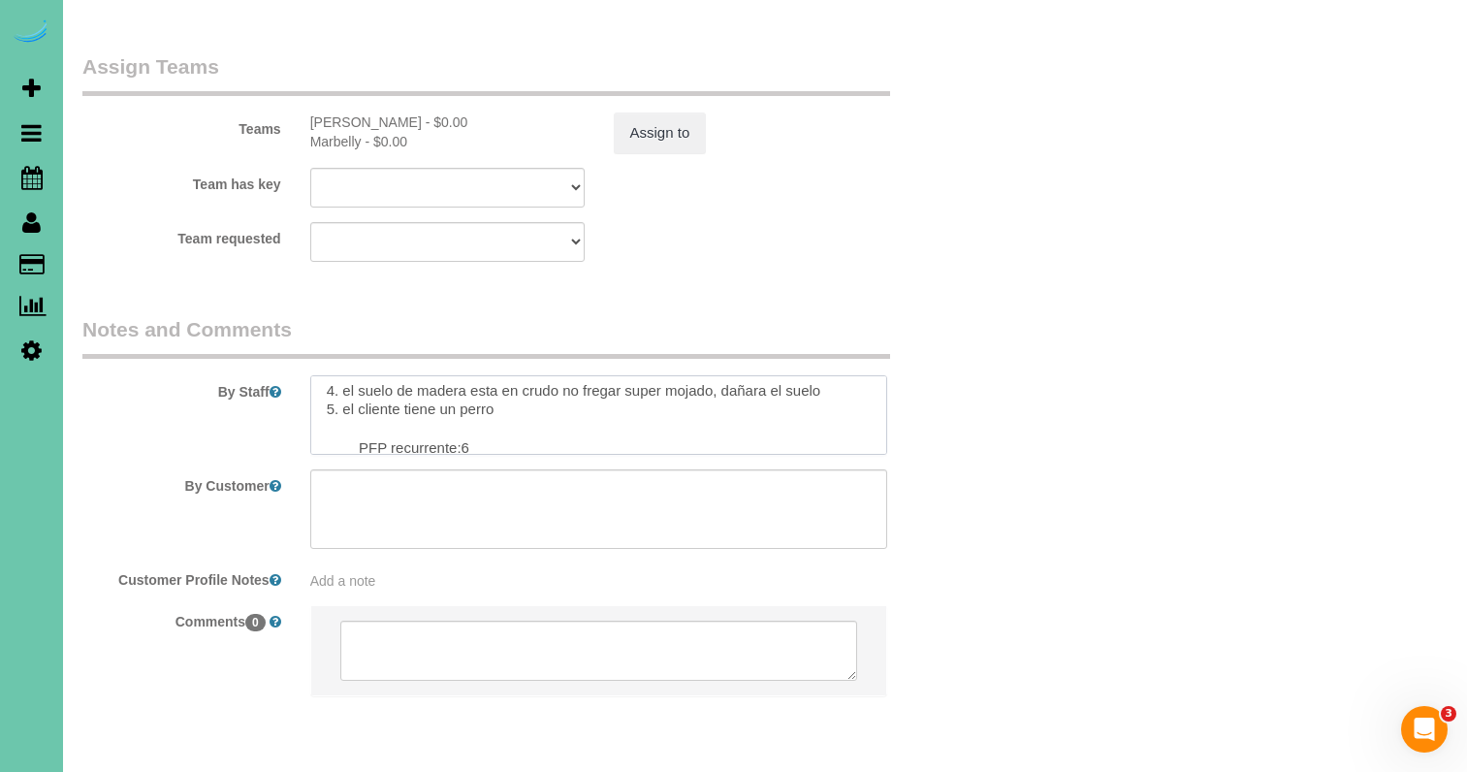
click at [547, 375] on textarea at bounding box center [599, 414] width 578 height 79
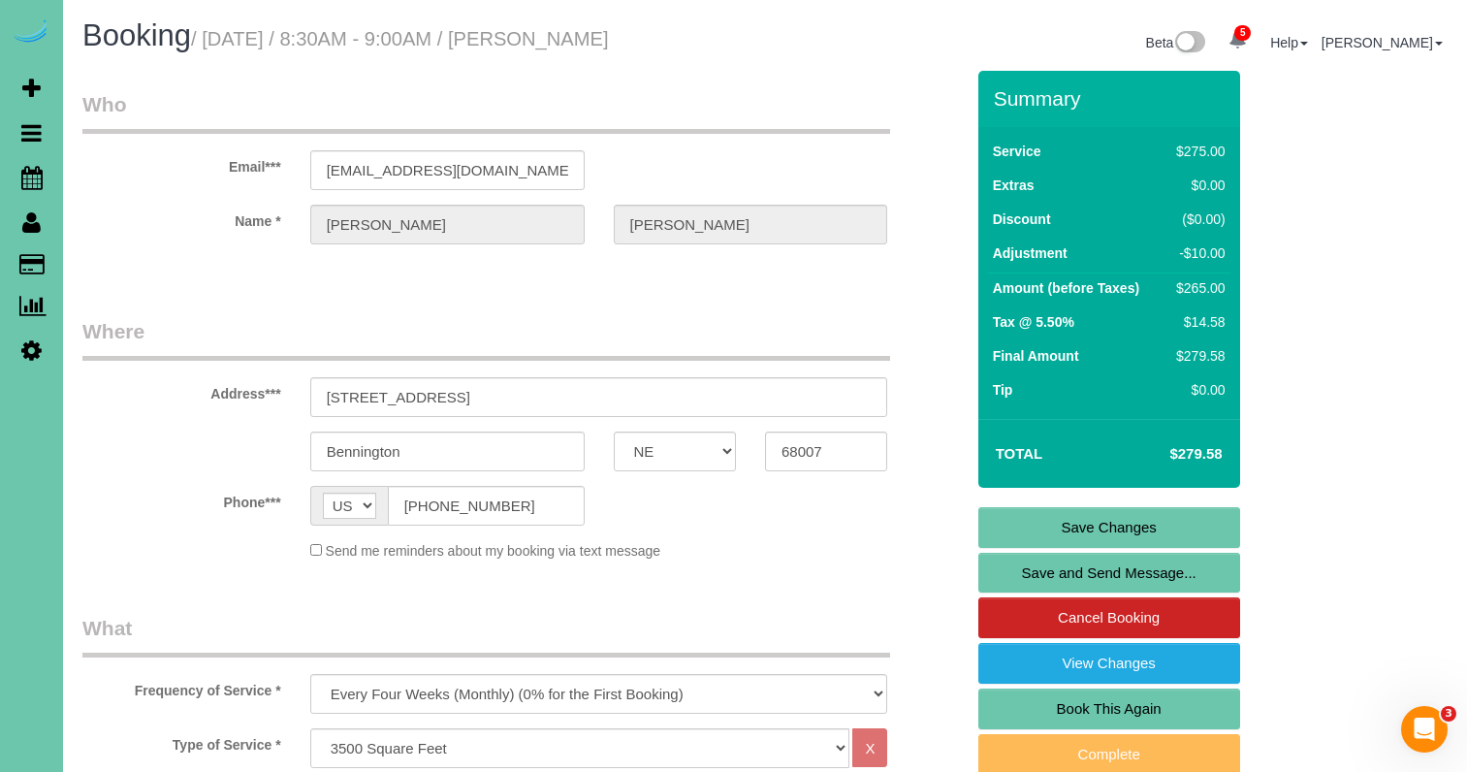
scroll to position [0, 0]
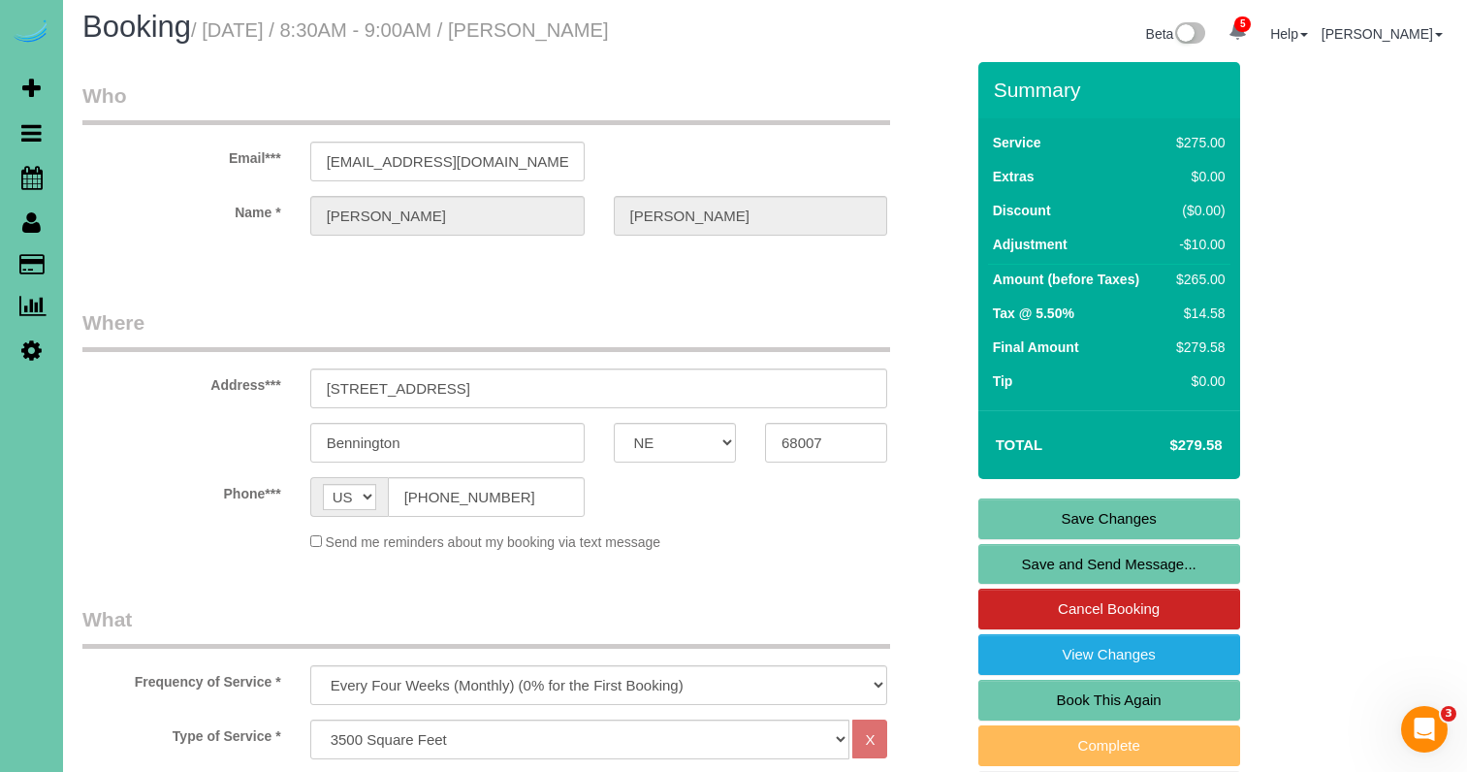
type textarea "**DO NOT PARK IN THE DRIVEWAY - PARK ON THE STREET!** 1. credit 2. client home …"
click at [1033, 532] on link "Save Changes" at bounding box center [1109, 518] width 262 height 41
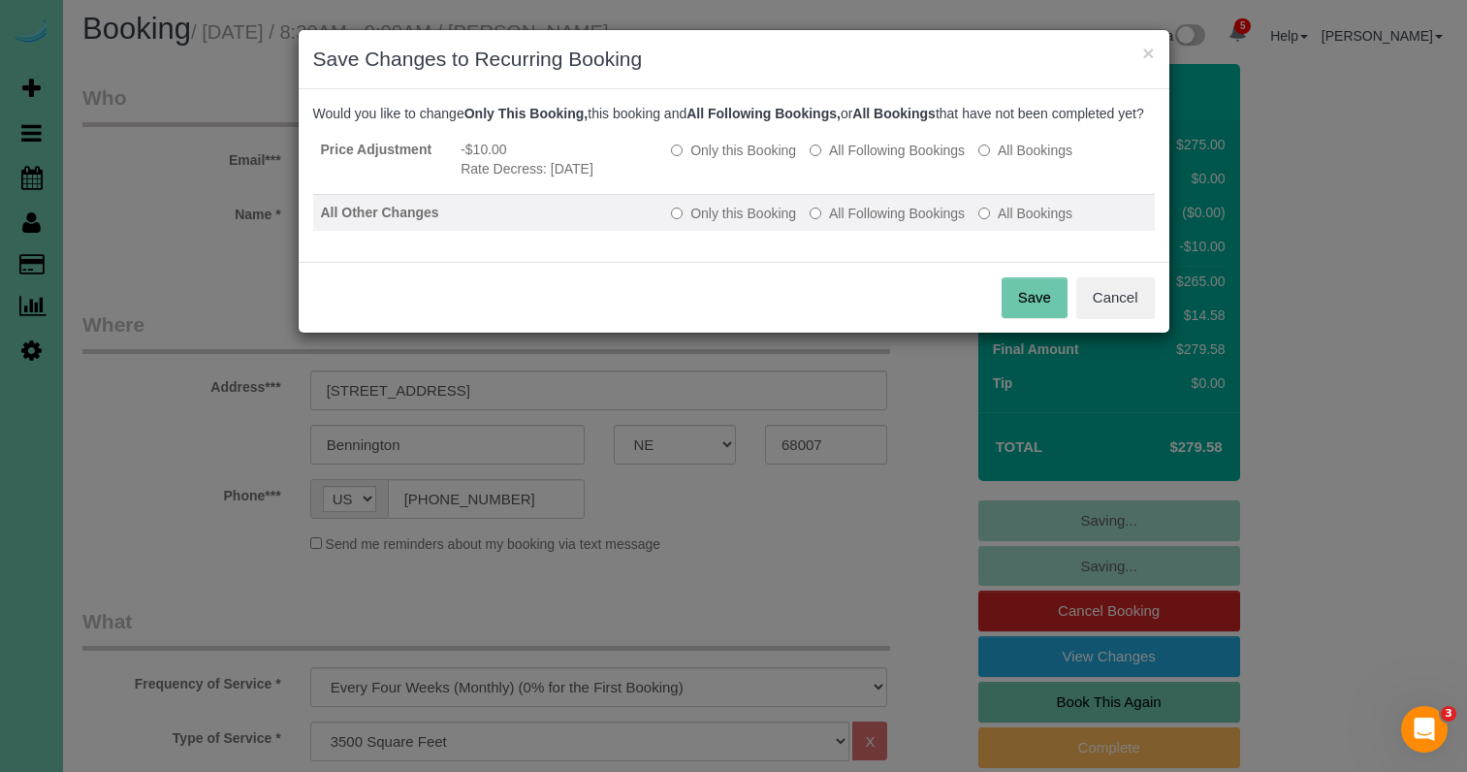
drag, startPoint x: 863, startPoint y: 163, endPoint x: 858, endPoint y: 223, distance: 60.3
click at [862, 160] on label "All Following Bookings" at bounding box center [886, 150] width 155 height 19
click at [857, 223] on label "All Following Bookings" at bounding box center [886, 213] width 155 height 19
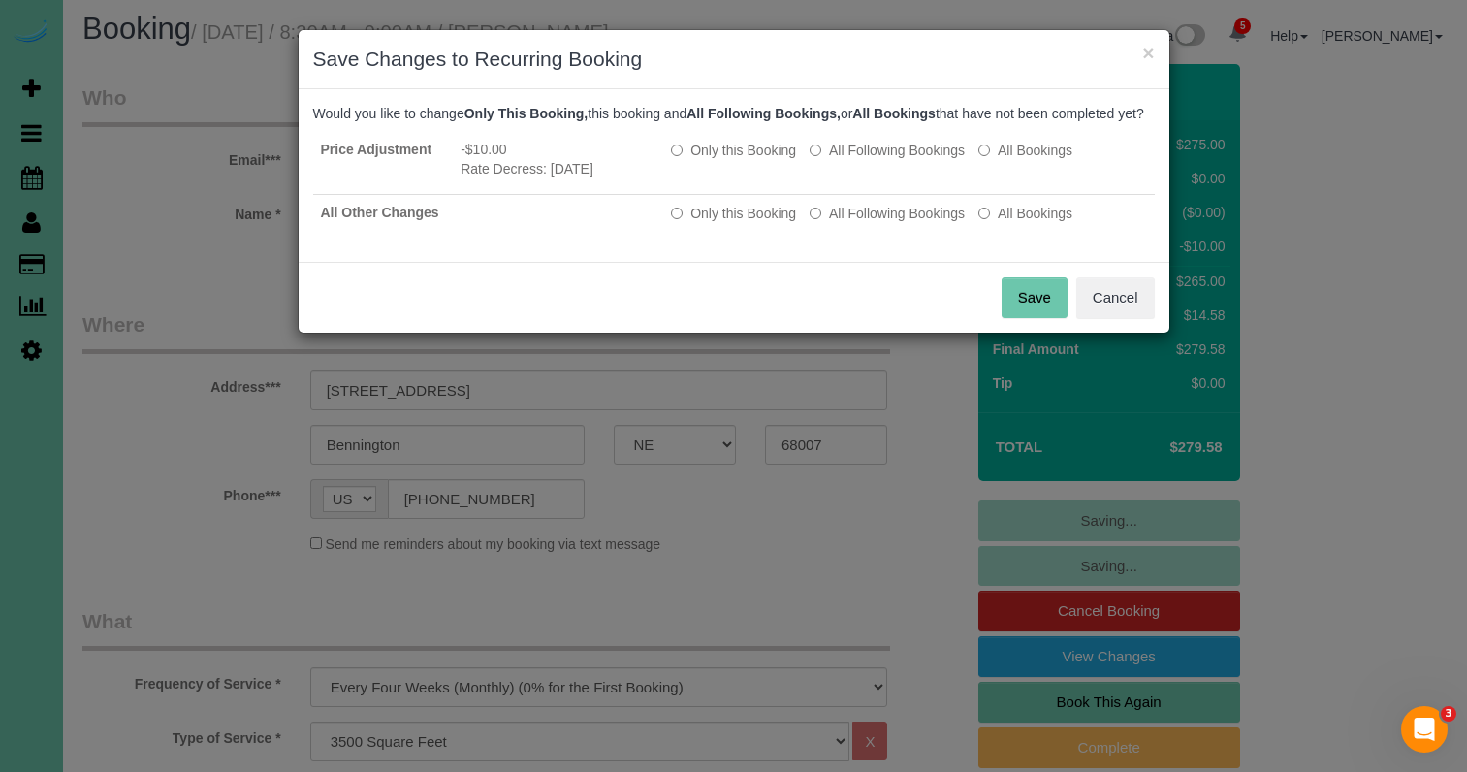
drag, startPoint x: 1032, startPoint y: 310, endPoint x: 902, endPoint y: 242, distance: 147.4
click at [1024, 307] on button "Save" at bounding box center [1034, 297] width 66 height 41
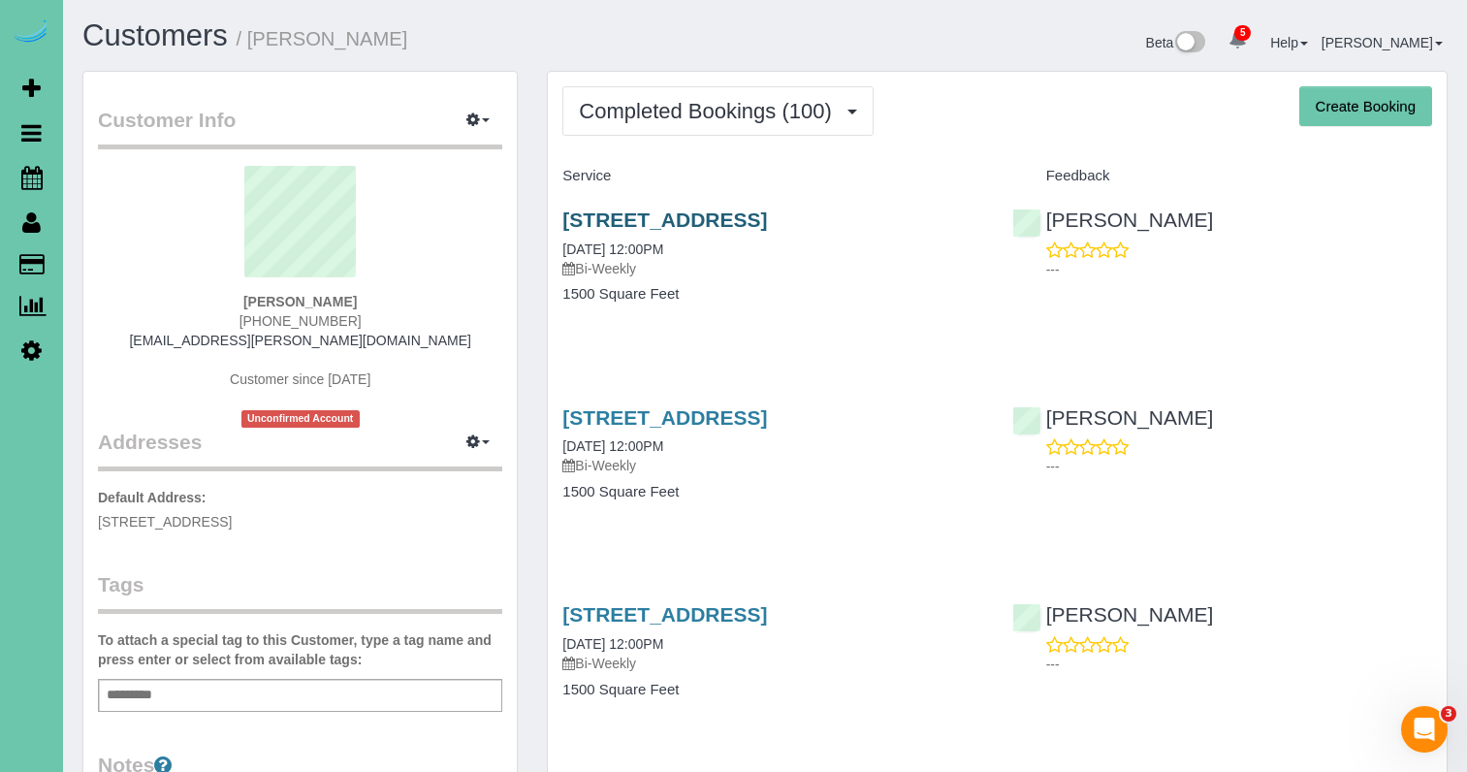
click at [767, 214] on link "[STREET_ADDRESS]" at bounding box center [664, 219] width 205 height 22
drag, startPoint x: 865, startPoint y: 256, endPoint x: 850, endPoint y: 237, distance: 24.2
click at [865, 256] on div "[STREET_ADDRESS] [DATE] 12:00PM Bi-Weekly" at bounding box center [772, 243] width 420 height 70
click at [767, 213] on link "[STREET_ADDRESS]" at bounding box center [664, 219] width 205 height 22
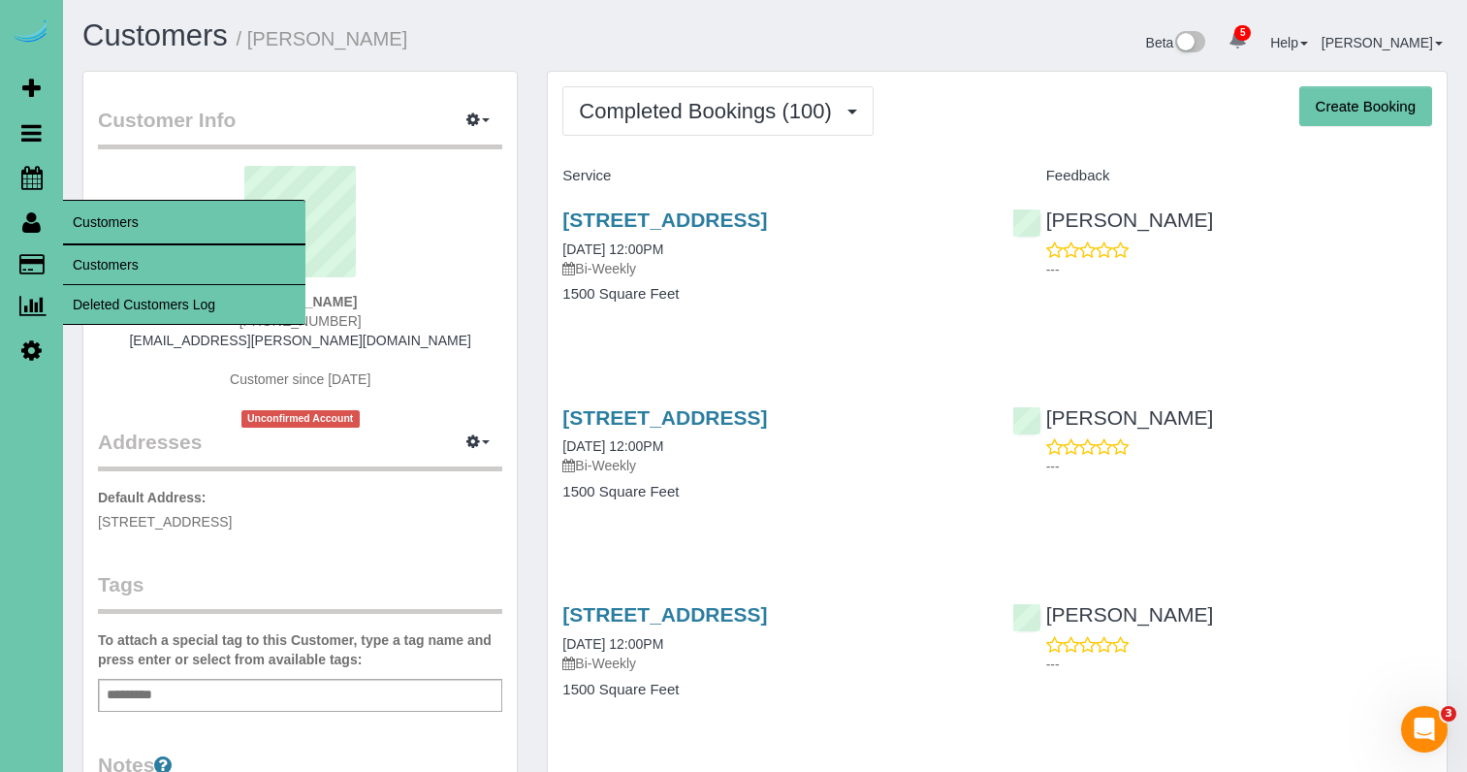
click at [135, 256] on link "Customers" at bounding box center [184, 264] width 242 height 39
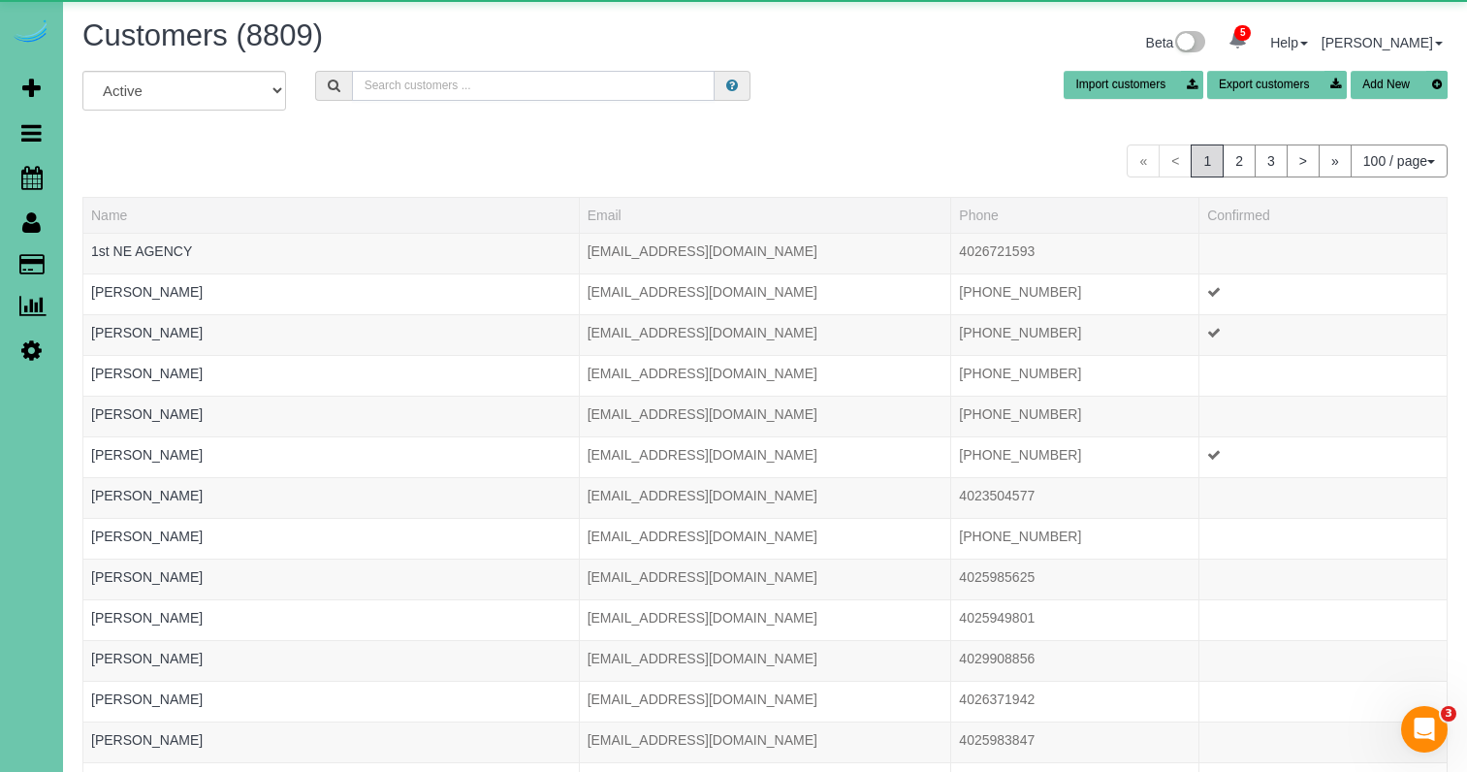
click at [519, 83] on input "text" at bounding box center [533, 86] width 363 height 30
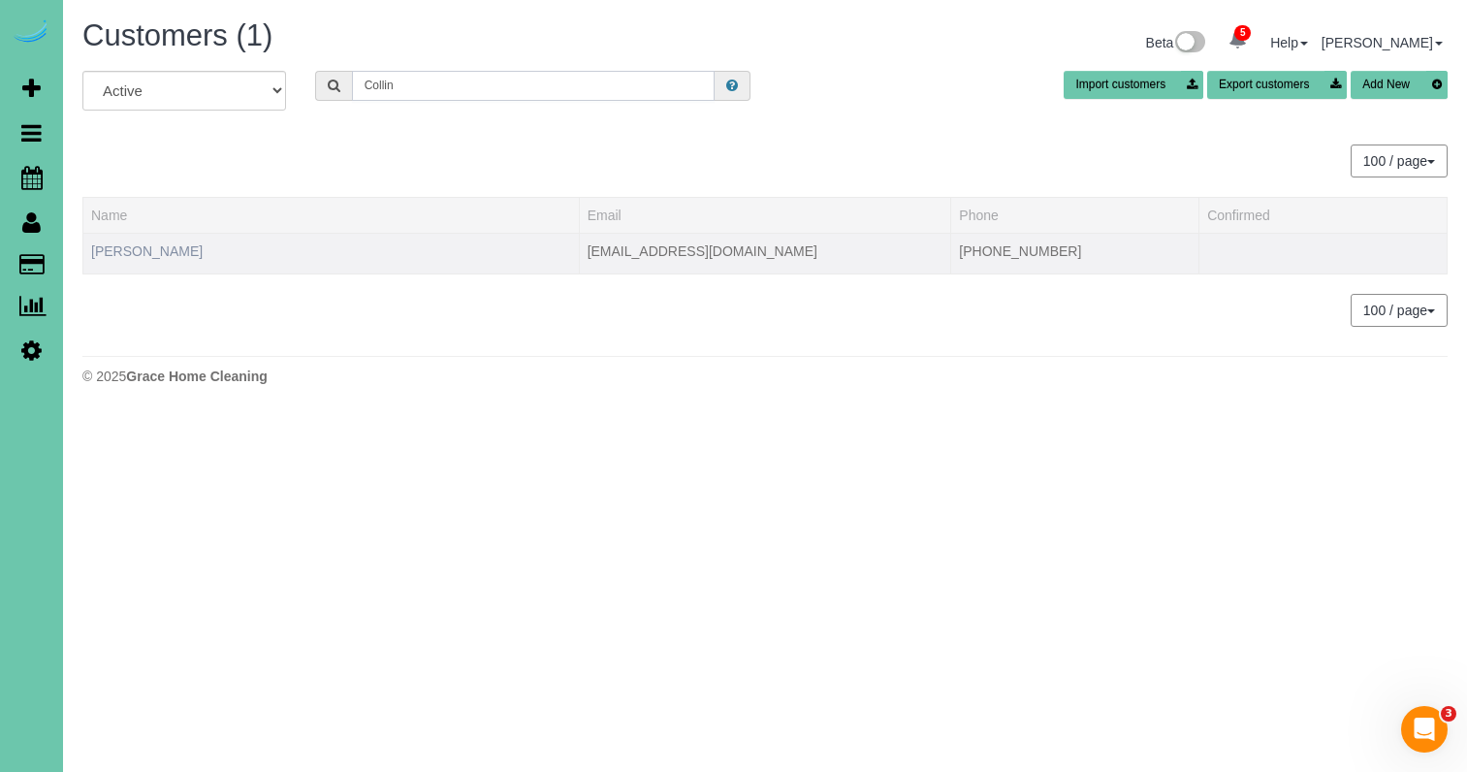
type input "Collin"
click at [134, 247] on link "[PERSON_NAME]" at bounding box center [146, 251] width 111 height 16
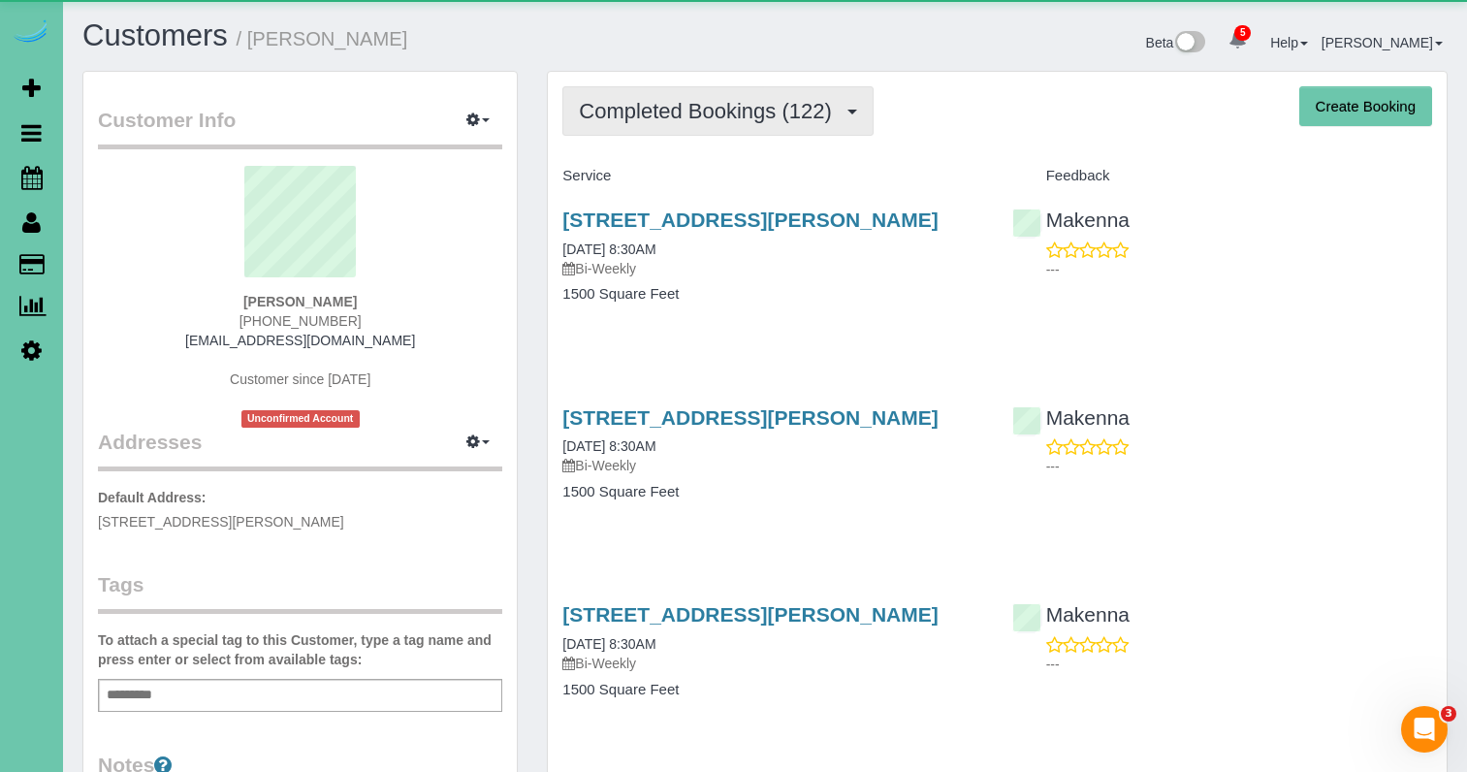
click at [835, 91] on button "Completed Bookings (122)" at bounding box center [717, 110] width 311 height 49
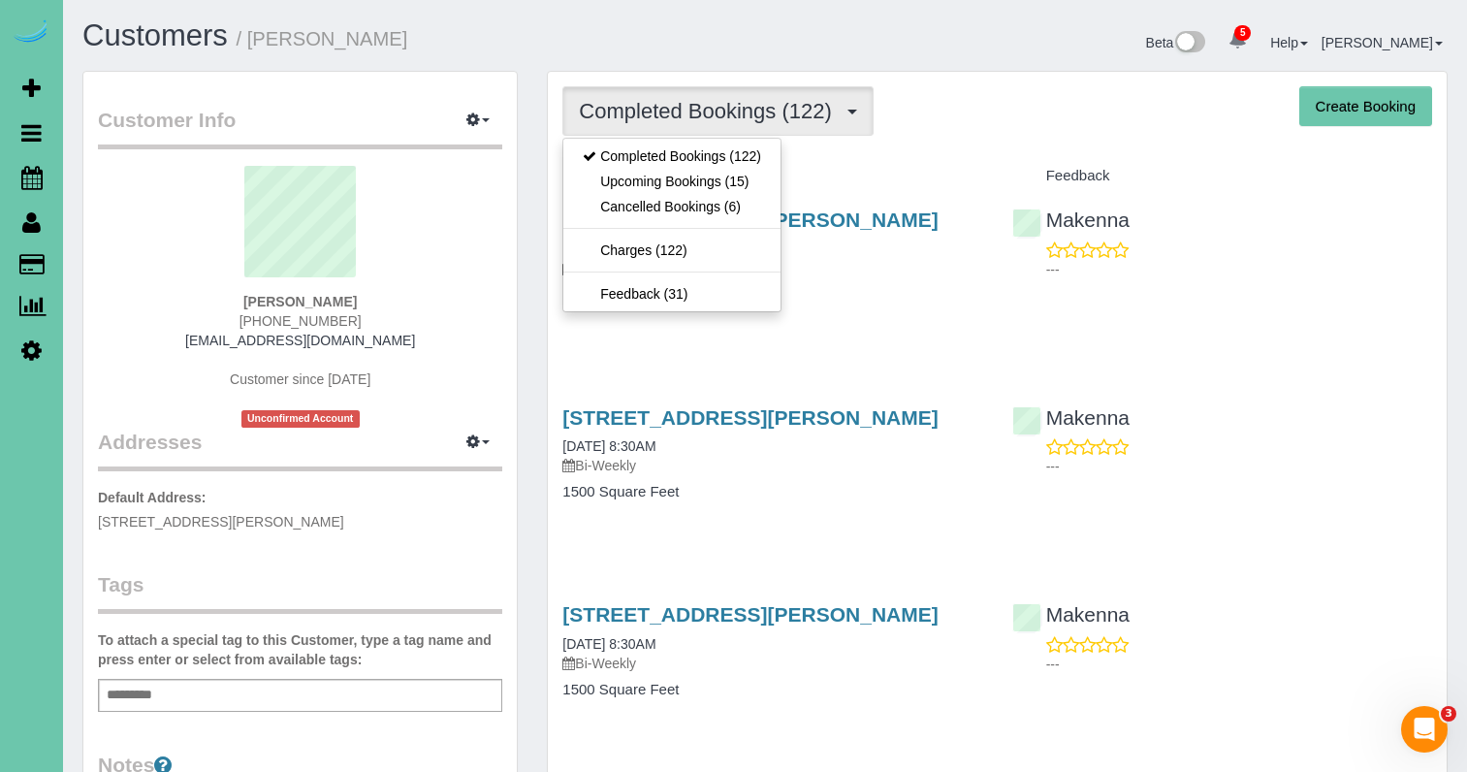
click at [764, 184] on link "Upcoming Bookings (15)" at bounding box center [671, 181] width 217 height 25
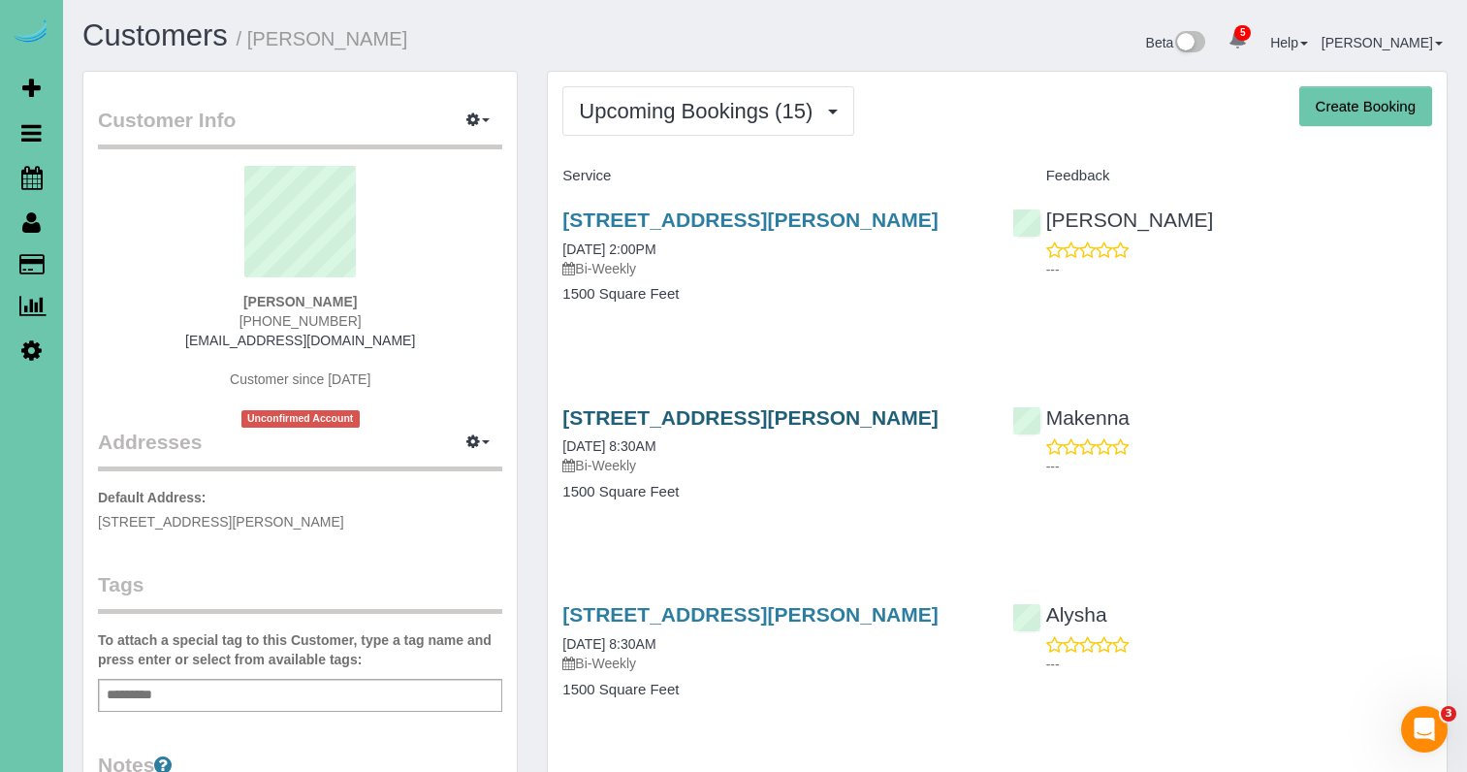
click at [881, 423] on link "[STREET_ADDRESS][PERSON_NAME]" at bounding box center [749, 417] width 375 height 22
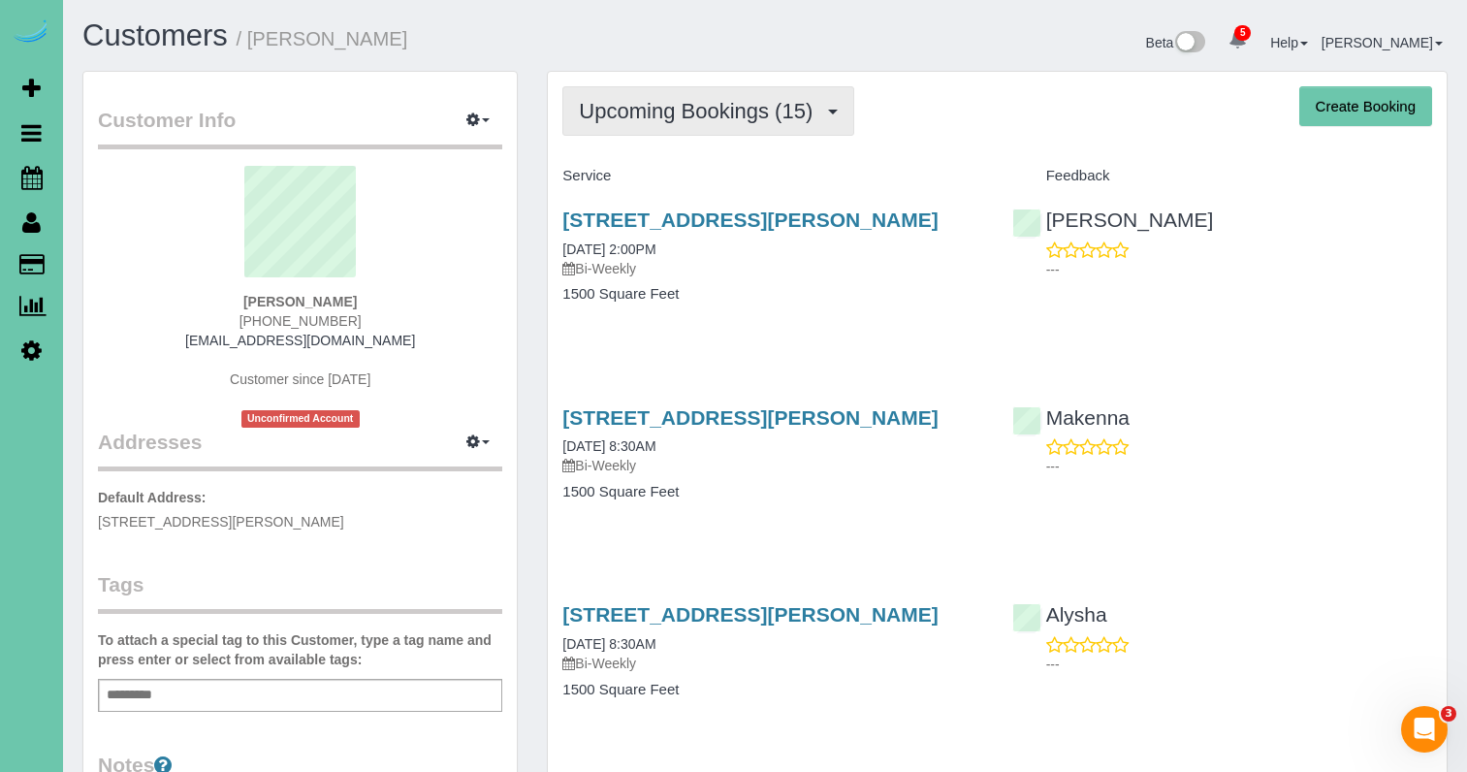
click at [694, 124] on button "Upcoming Bookings (15)" at bounding box center [708, 110] width 292 height 49
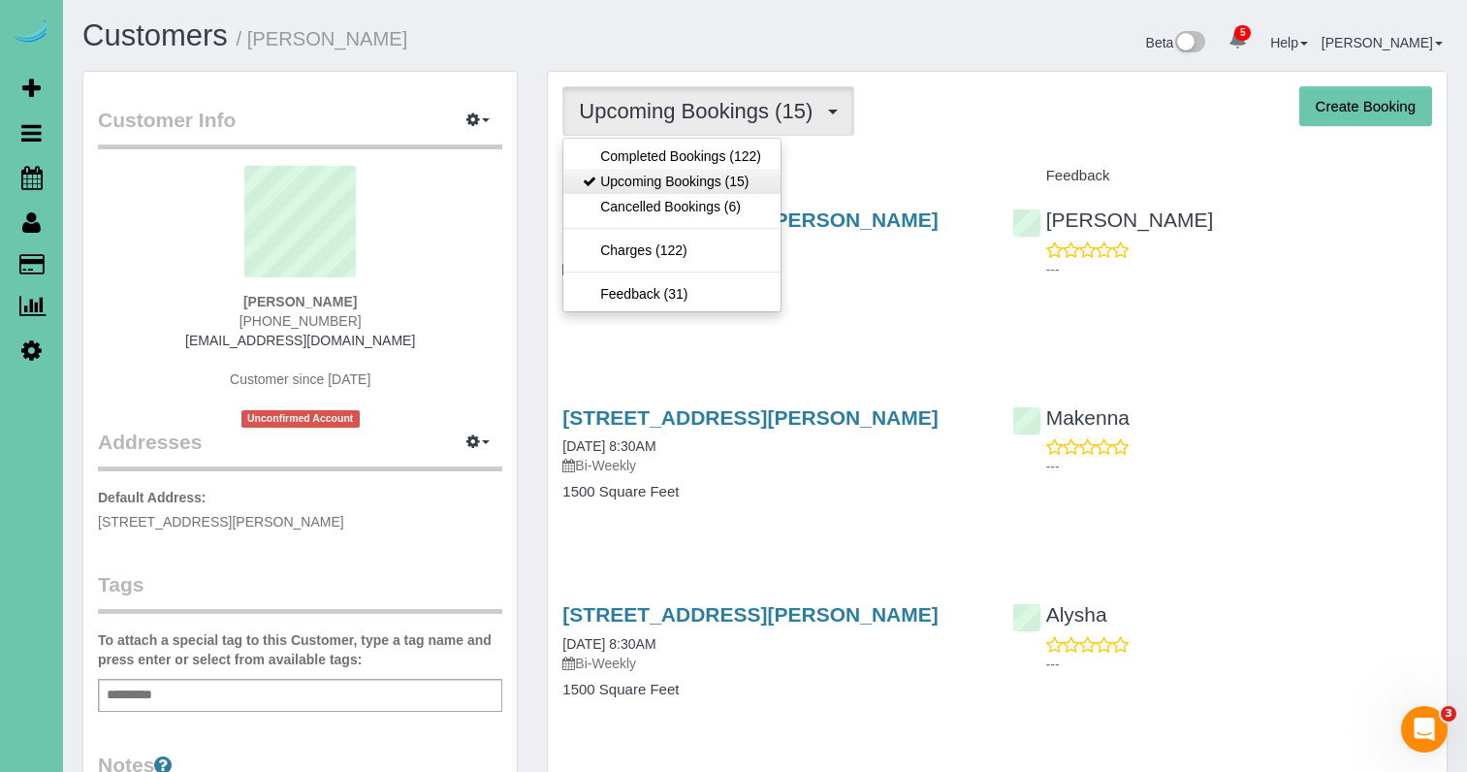
click at [700, 182] on link "Upcoming Bookings (15)" at bounding box center [671, 181] width 217 height 25
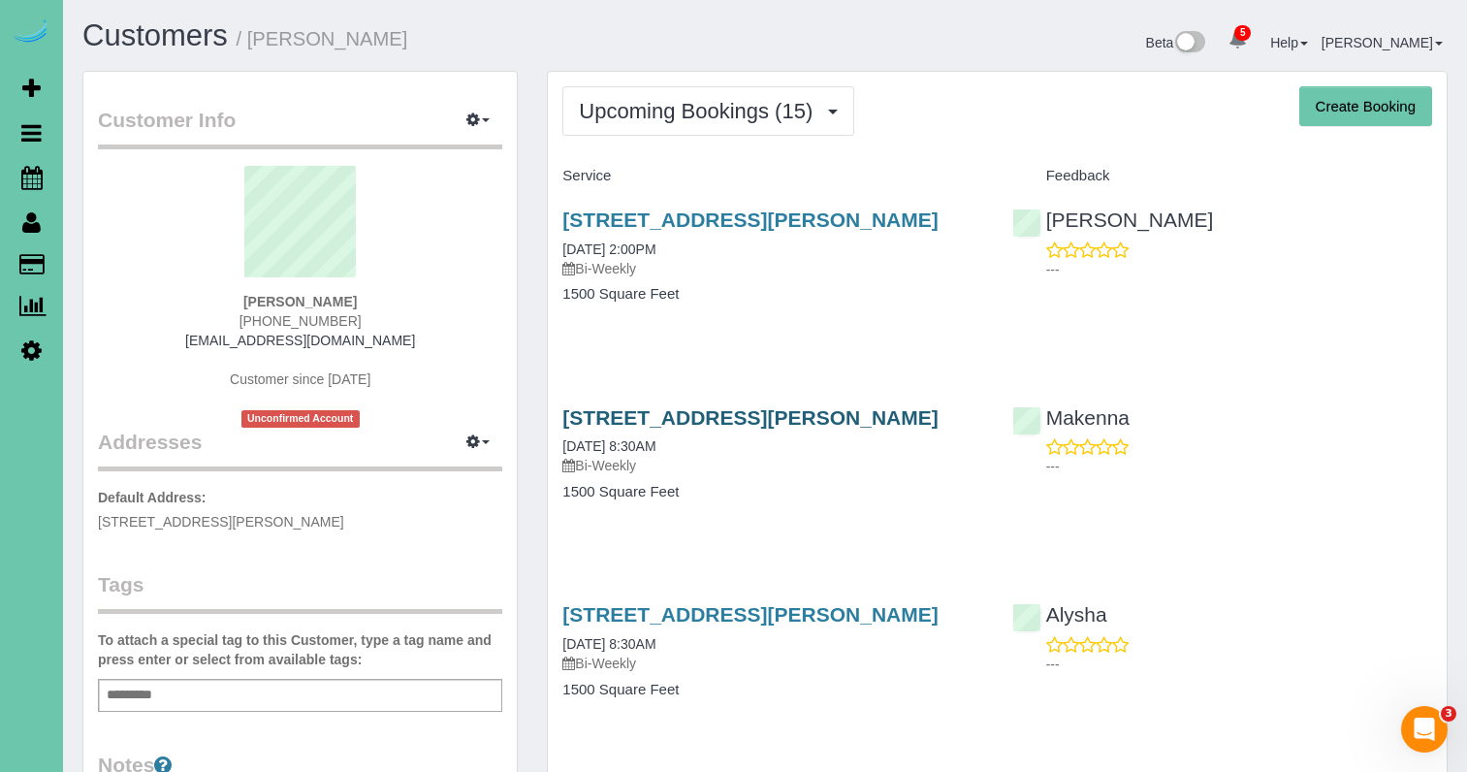
click at [832, 419] on link "[STREET_ADDRESS][PERSON_NAME]" at bounding box center [749, 417] width 375 height 22
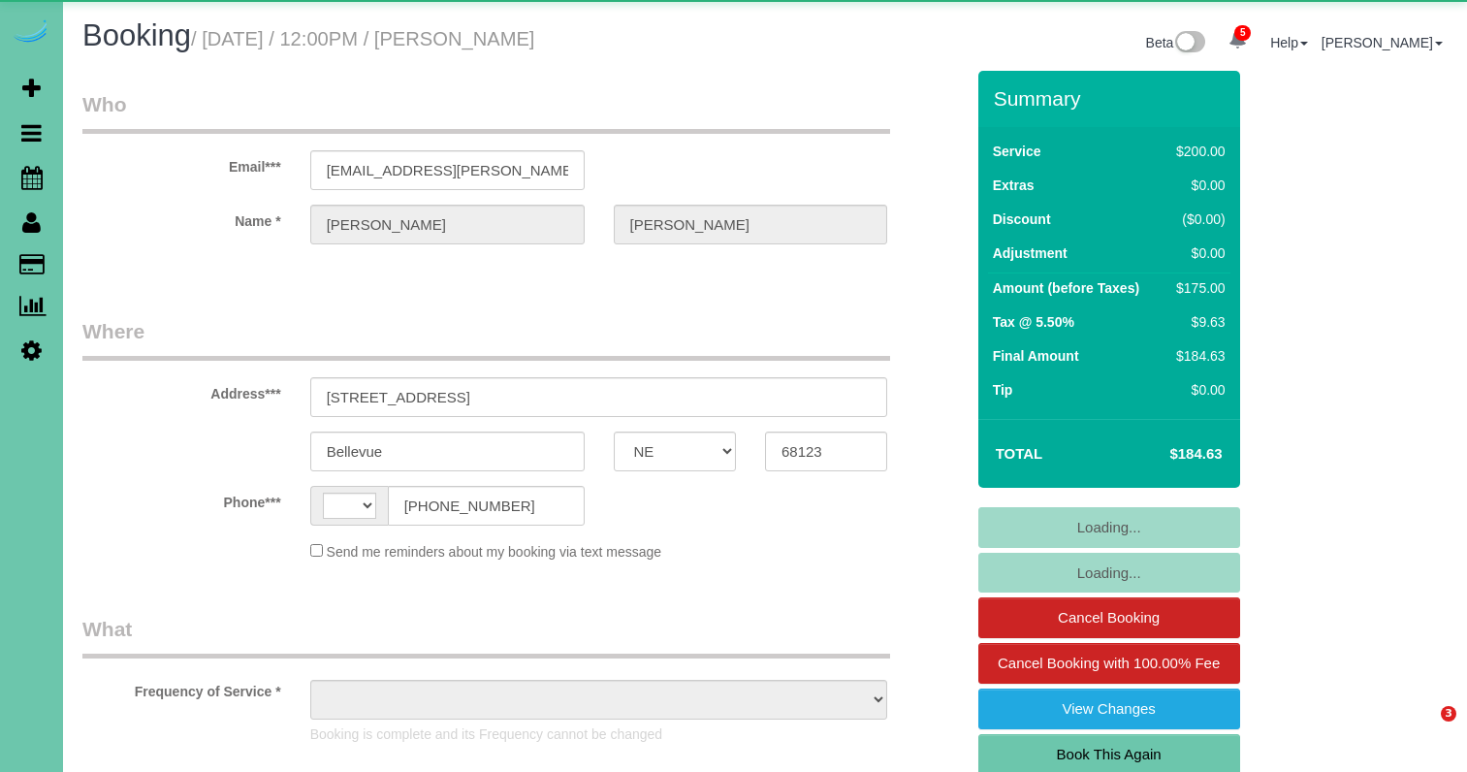
select select "NE"
select select "string:[GEOGRAPHIC_DATA]"
select select "object:671"
select select "string:fspay-0fe00465-4551-4769-8067-0c5820c86d9a"
select select "object:960"
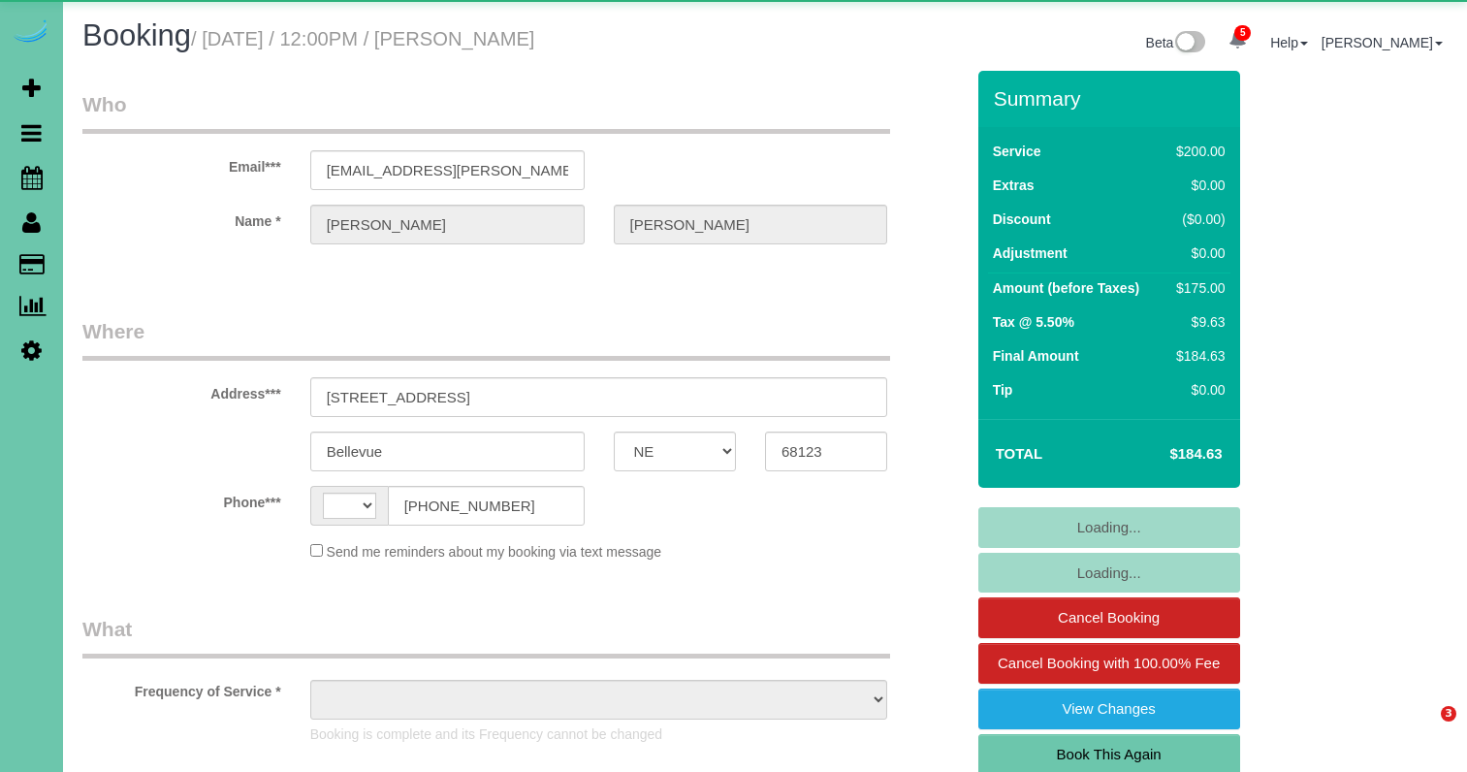
select select "NE"
select select "string:[GEOGRAPHIC_DATA]"
select select "object:671"
select select "string:fspay-0fe00465-4551-4769-8067-0c5820c86d9a"
select select "object:887"
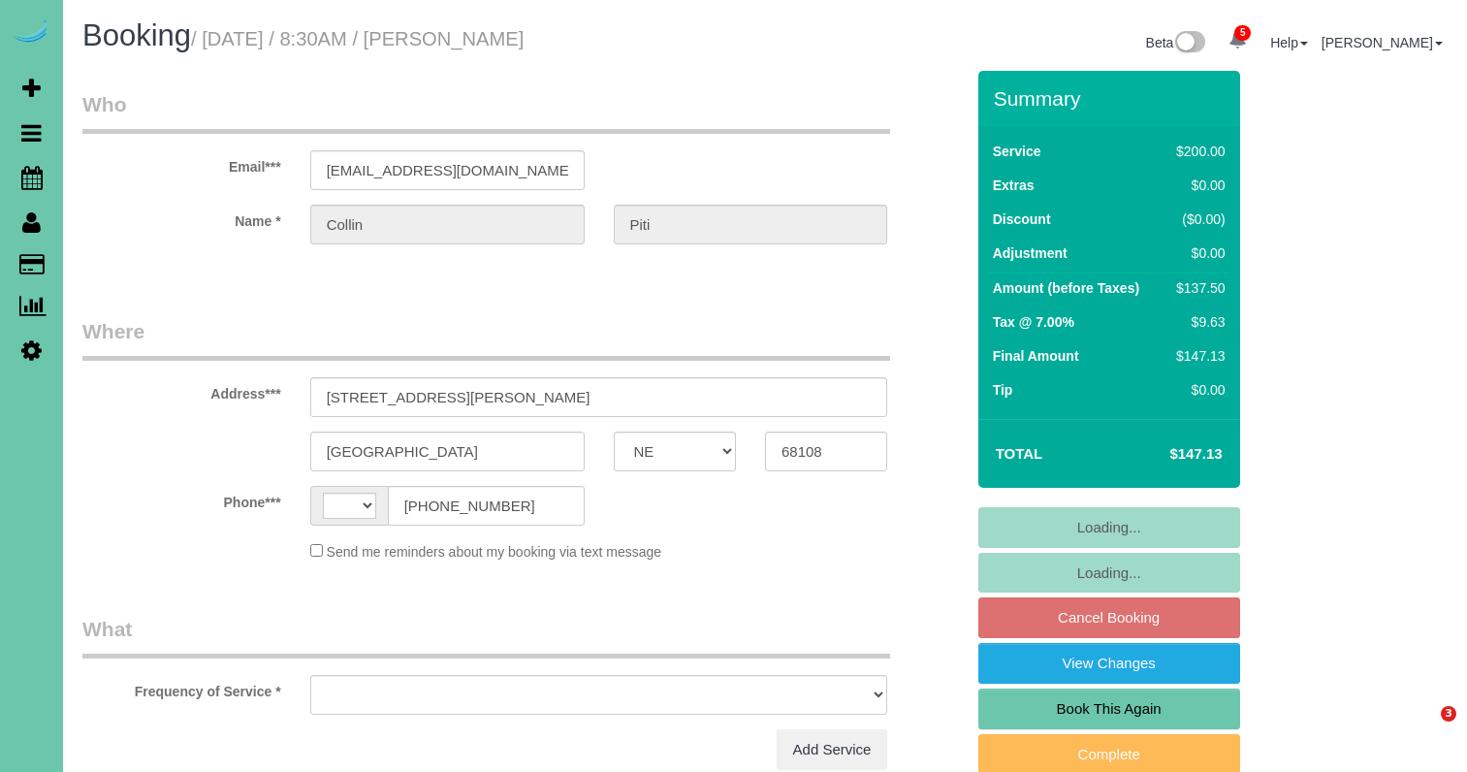
select select "NE"
select select "string:[GEOGRAPHIC_DATA]"
select select "object:415"
select select "string:fspay-d3c0265a-05b7-4355-aa30-891d40514966"
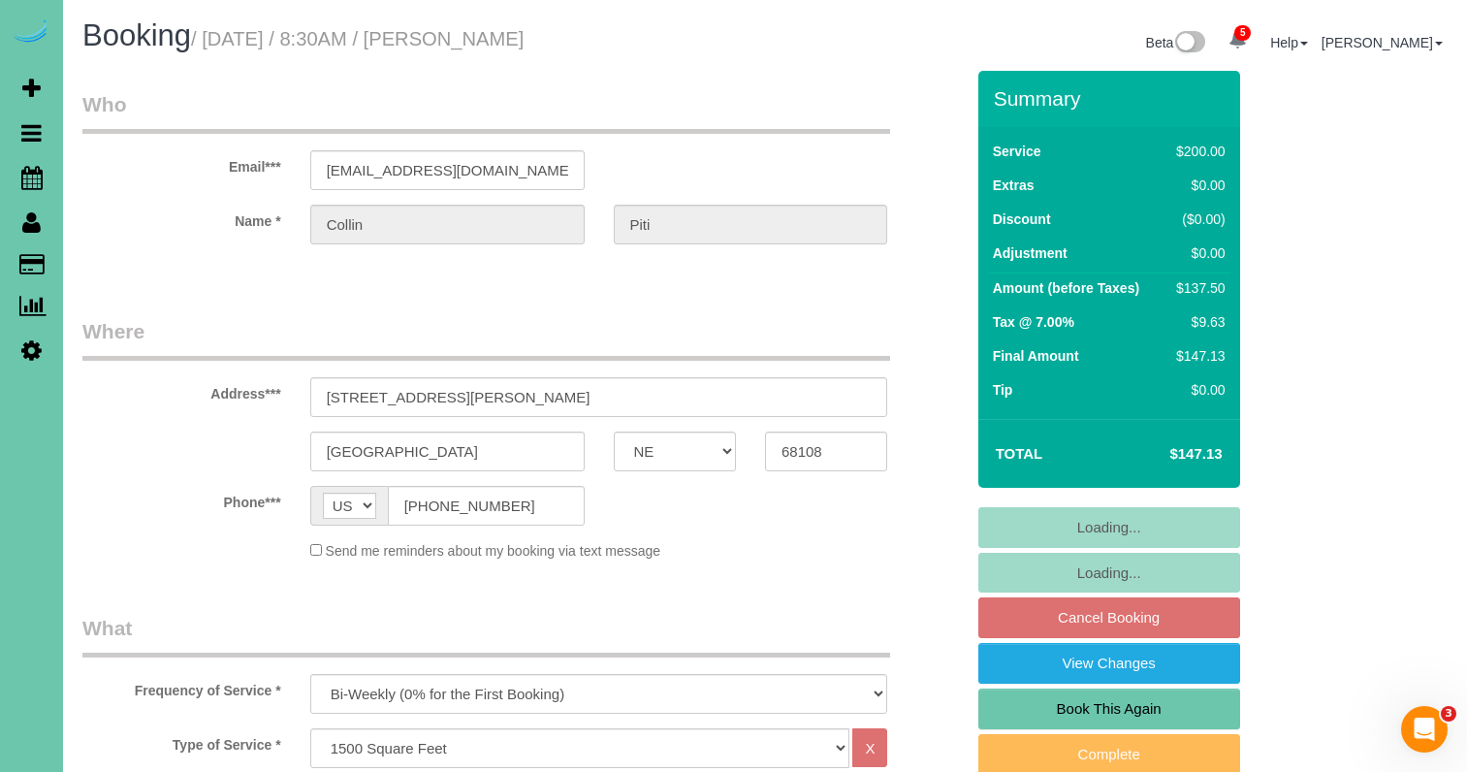
select select "object:897"
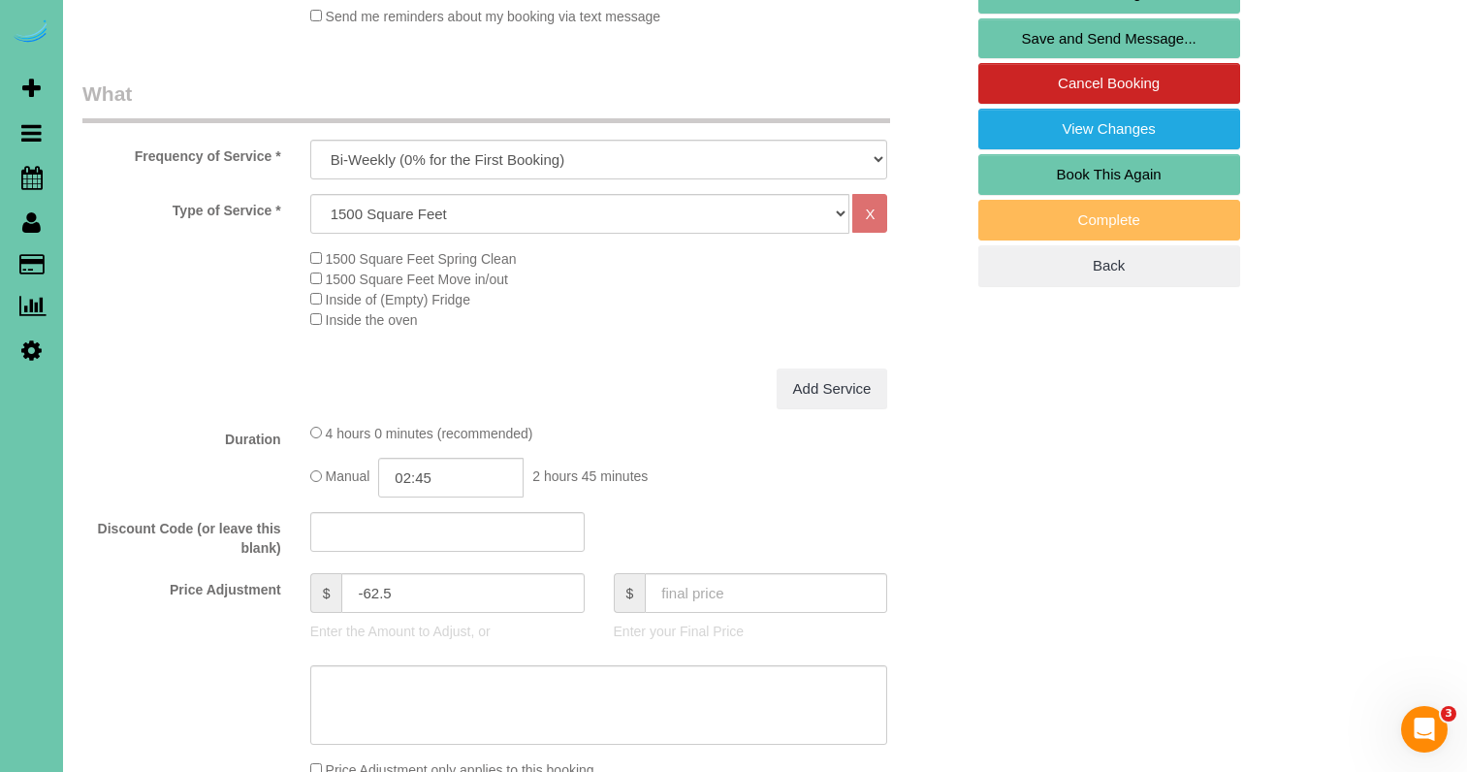
scroll to position [537, 0]
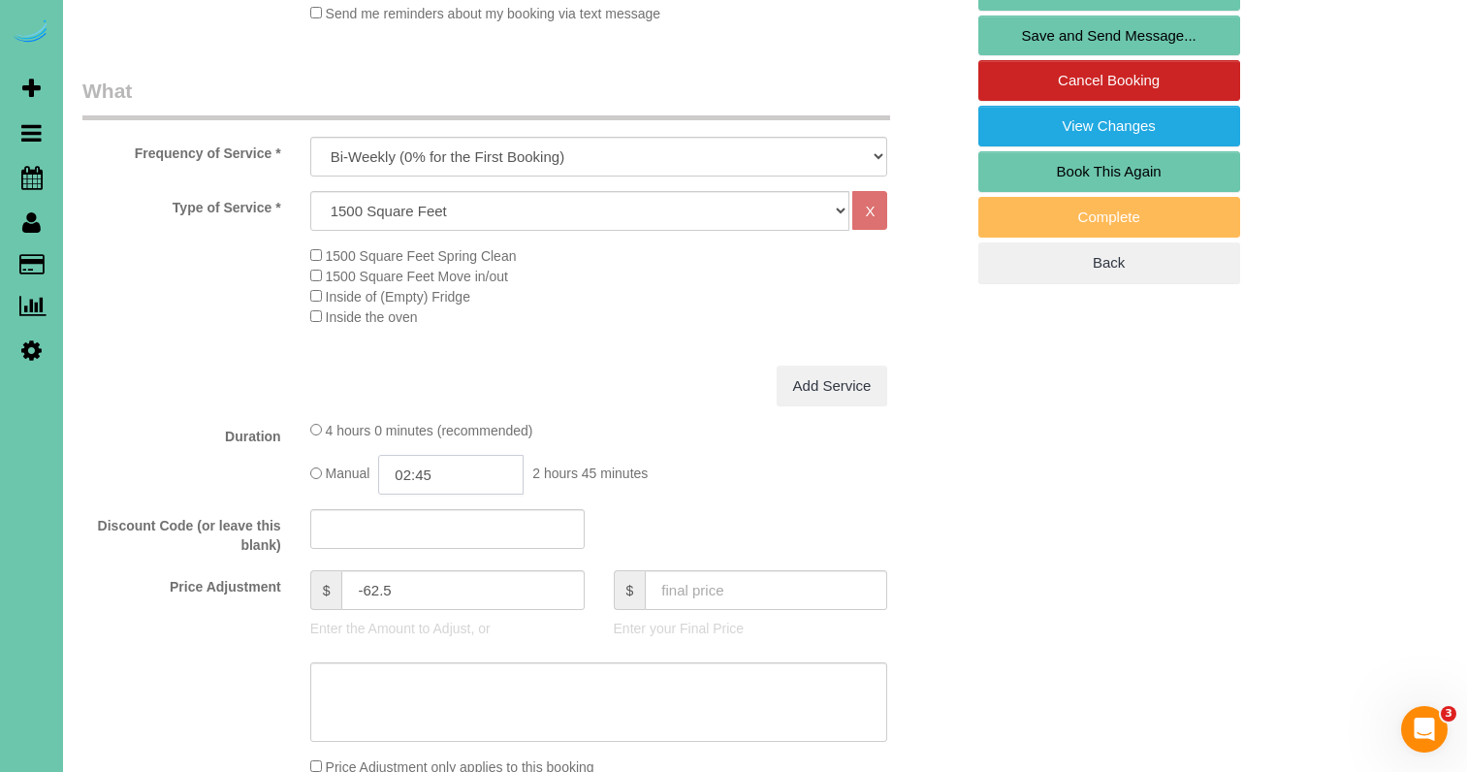
click at [501, 463] on input "02:45" at bounding box center [450, 475] width 145 height 40
type input "03:00"
drag, startPoint x: 449, startPoint y: 589, endPoint x: 472, endPoint y: 585, distance: 23.8
click at [449, 589] on li "03:00" at bounding box center [430, 596] width 86 height 25
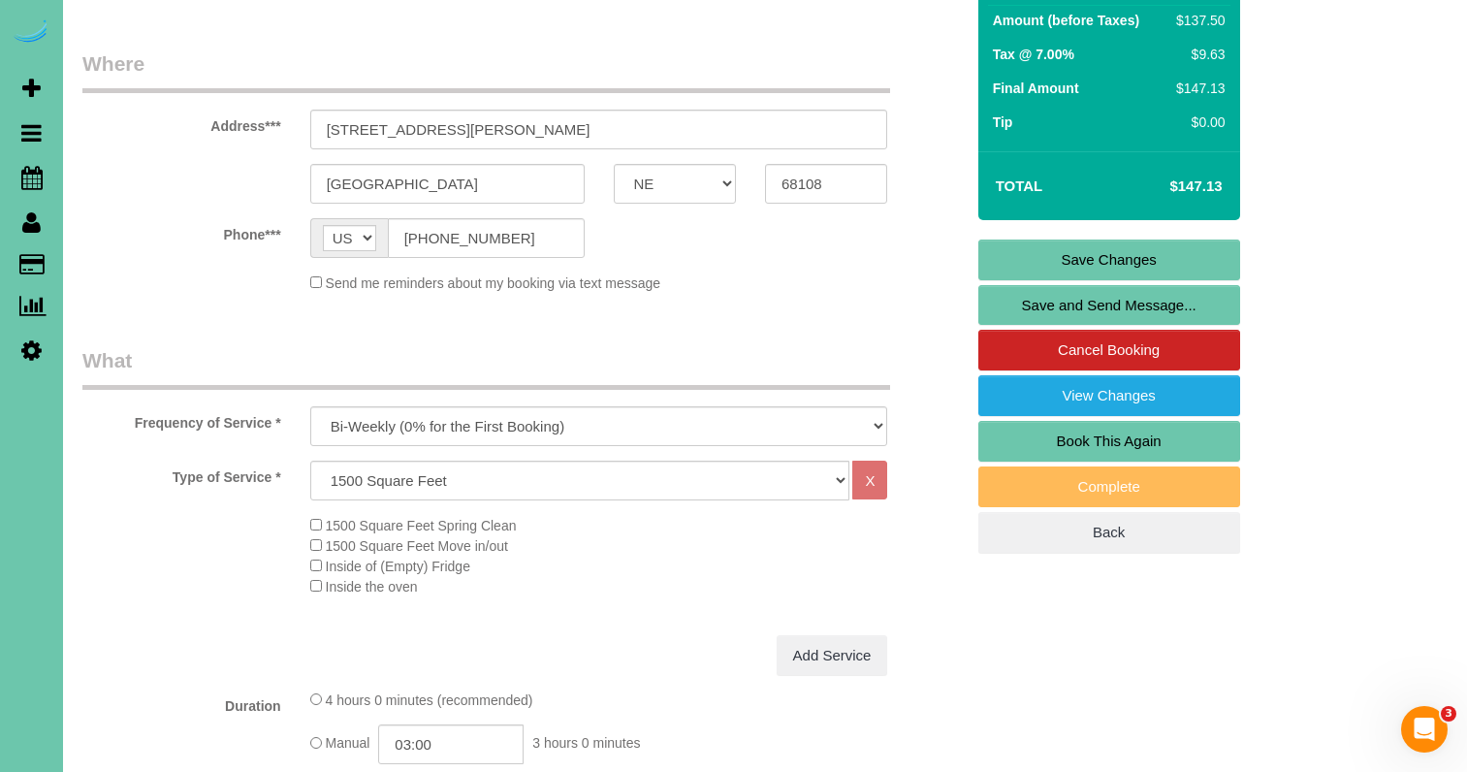
scroll to position [372, 0]
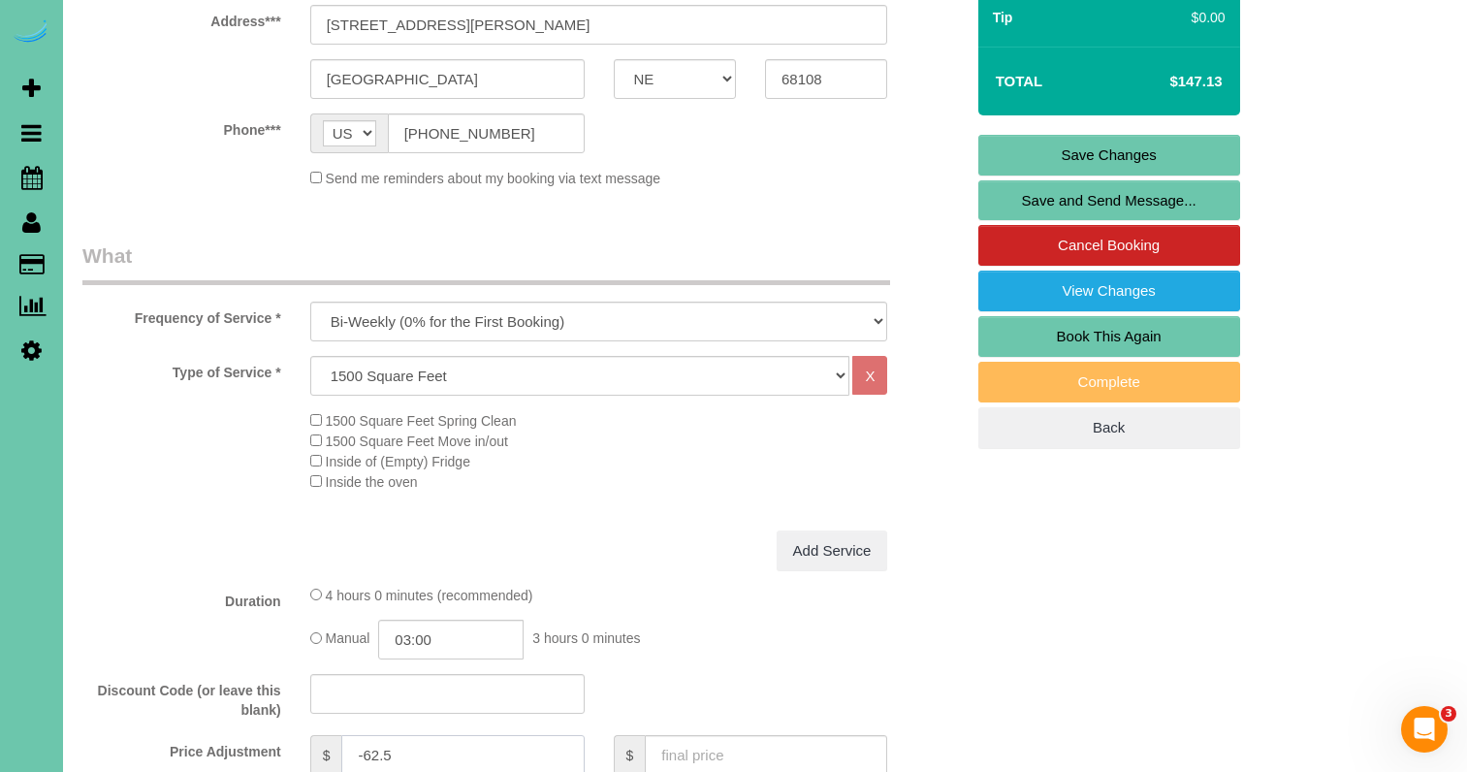
drag, startPoint x: 393, startPoint y: 750, endPoint x: 367, endPoint y: 750, distance: 25.2
click at [366, 750] on input "-62.5" at bounding box center [462, 755] width 242 height 40
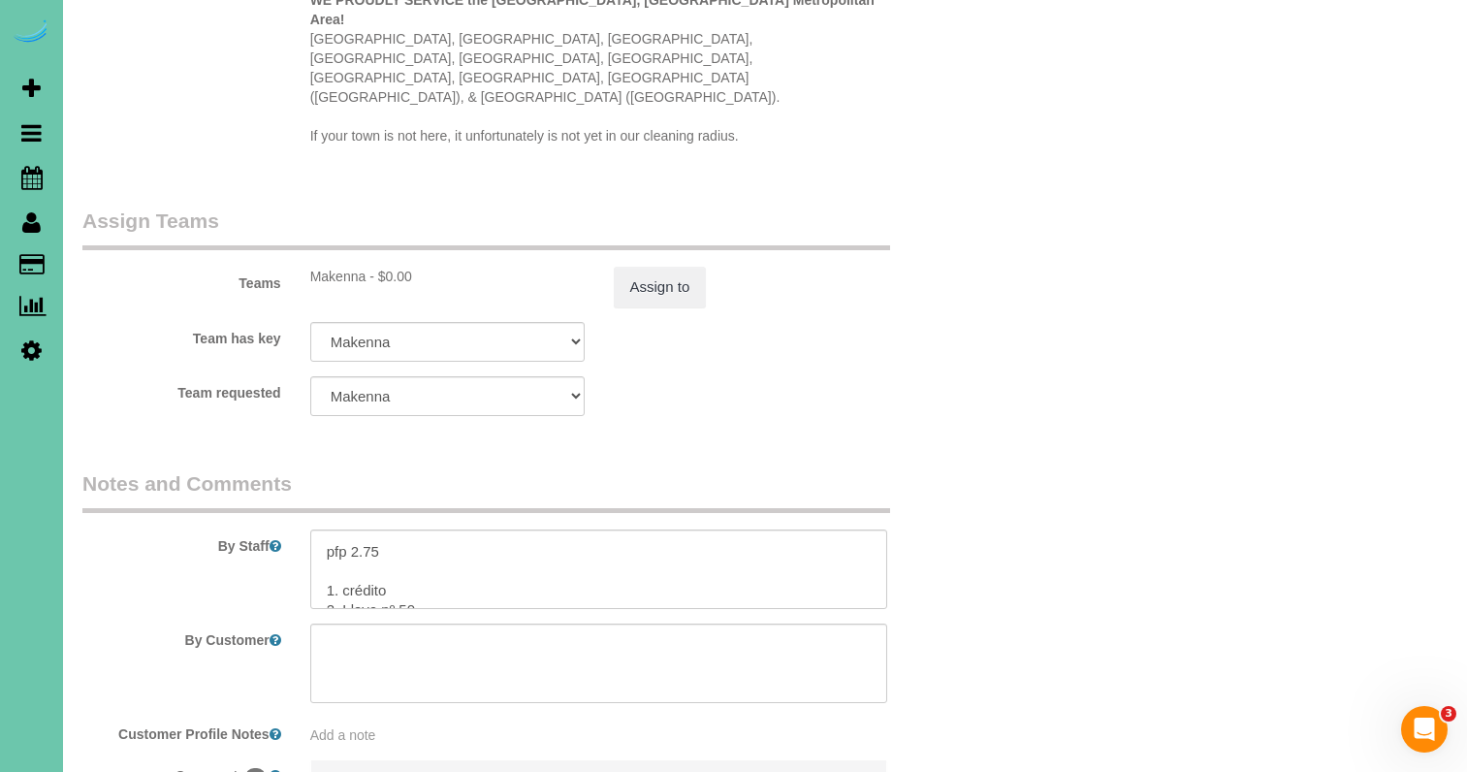
scroll to position [162, 0]
type input "-40"
drag, startPoint x: 368, startPoint y: 470, endPoint x: 352, endPoint y: 468, distance: 16.6
click at [352, 529] on textarea at bounding box center [599, 568] width 578 height 79
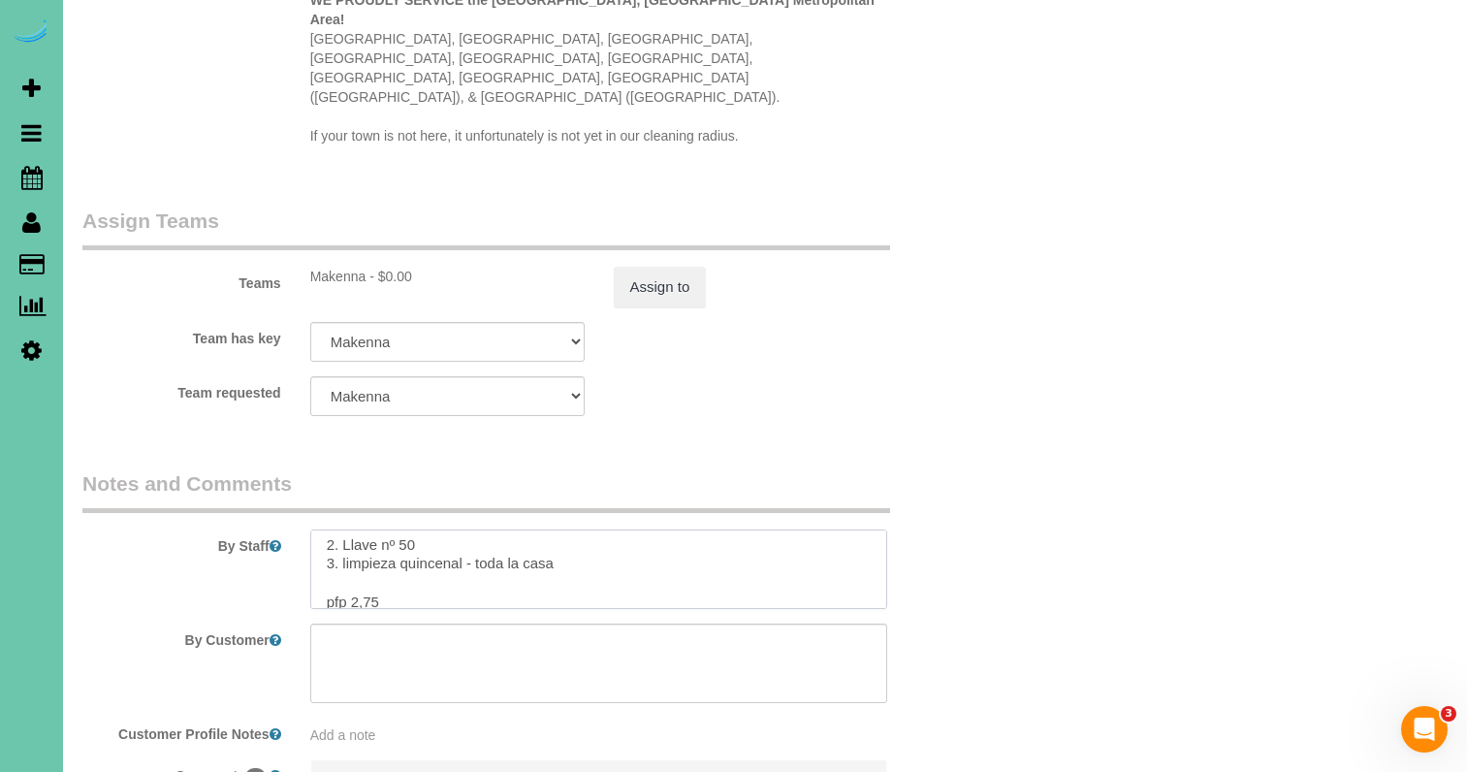
drag, startPoint x: 378, startPoint y: 524, endPoint x: 354, endPoint y: 524, distance: 24.2
click at [354, 529] on textarea at bounding box center [599, 568] width 578 height 79
type textarea "** if the breaker ever tripped, please rest it. It located in the garage*** 1. …"
click at [646, 267] on button "Assign to" at bounding box center [660, 287] width 93 height 41
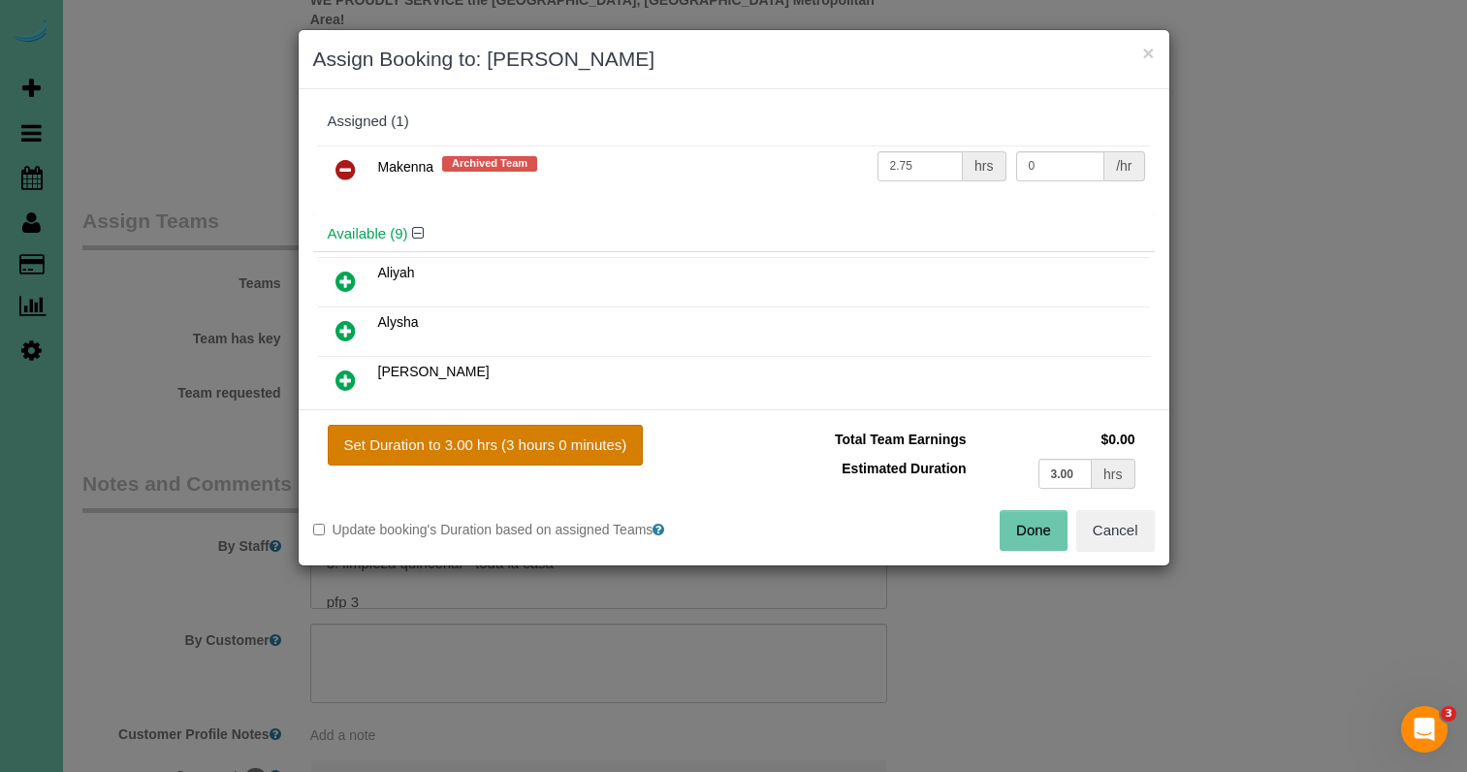
drag, startPoint x: 617, startPoint y: 450, endPoint x: 636, endPoint y: 456, distance: 20.2
click at [617, 450] on button "Set Duration to 3.00 hrs (3 hours 0 minutes)" at bounding box center [486, 445] width 316 height 41
type input "3.00"
click at [996, 529] on div "Done Cancel" at bounding box center [951, 530] width 435 height 41
drag, startPoint x: 1033, startPoint y: 531, endPoint x: 1015, endPoint y: 524, distance: 19.6
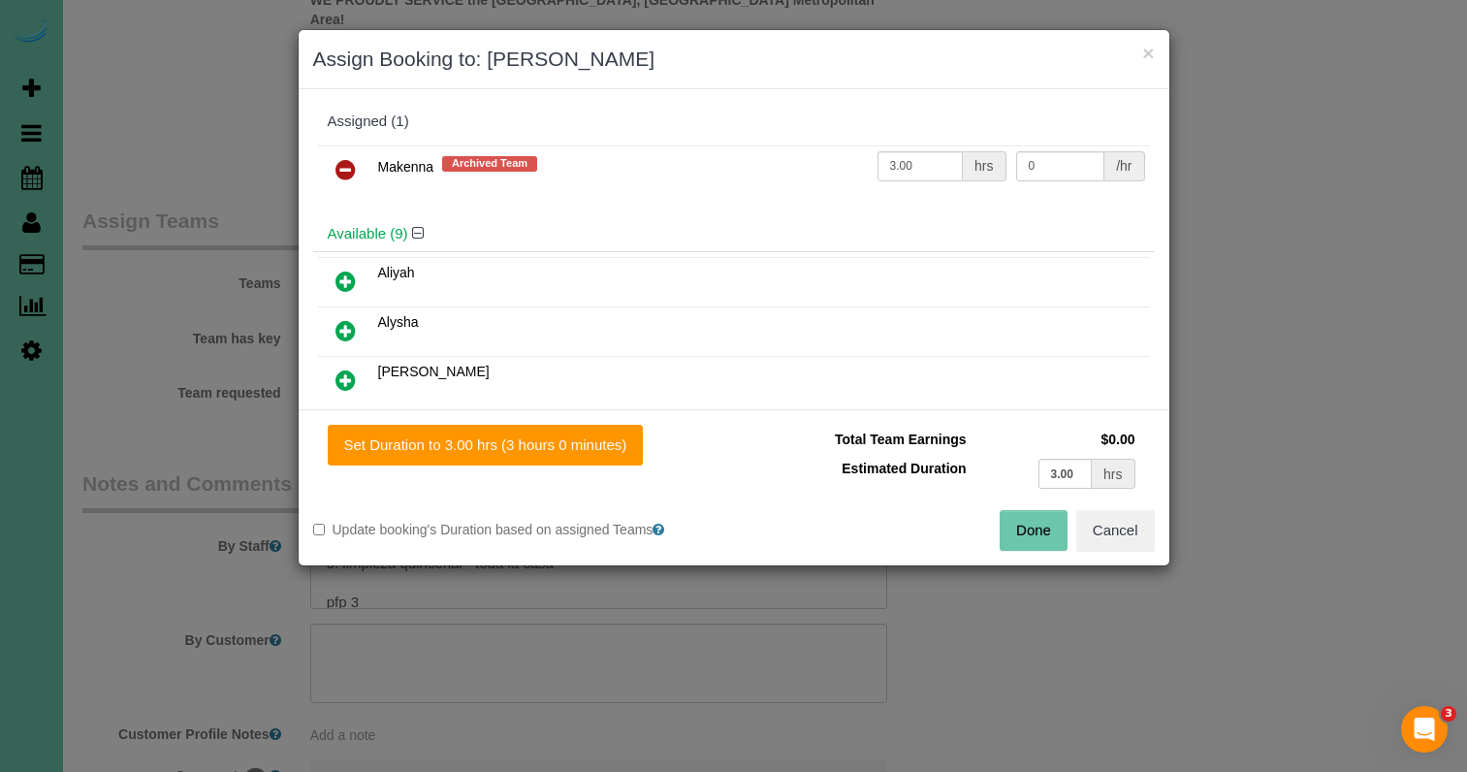
click at [1032, 531] on button "Done" at bounding box center [1033, 530] width 68 height 41
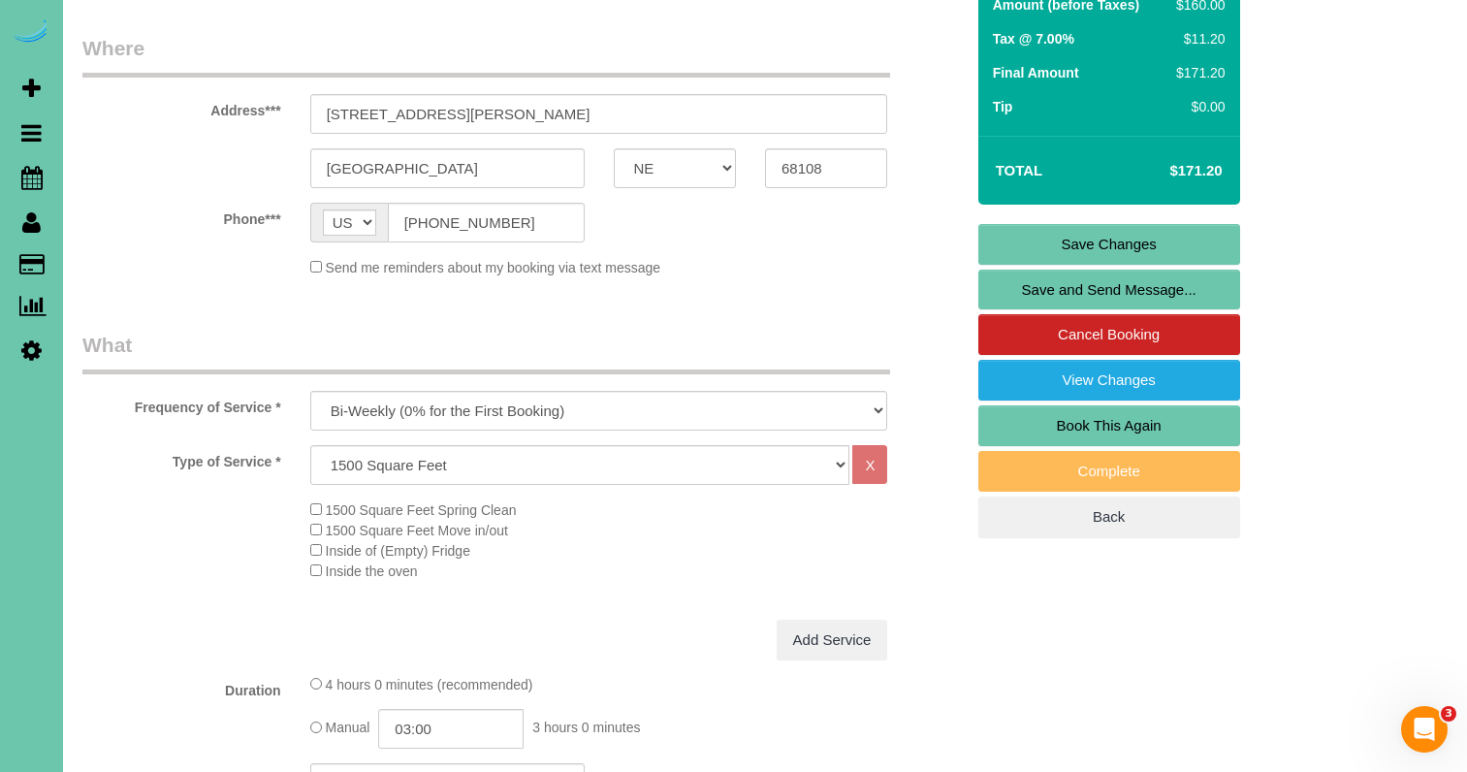
scroll to position [213, 0]
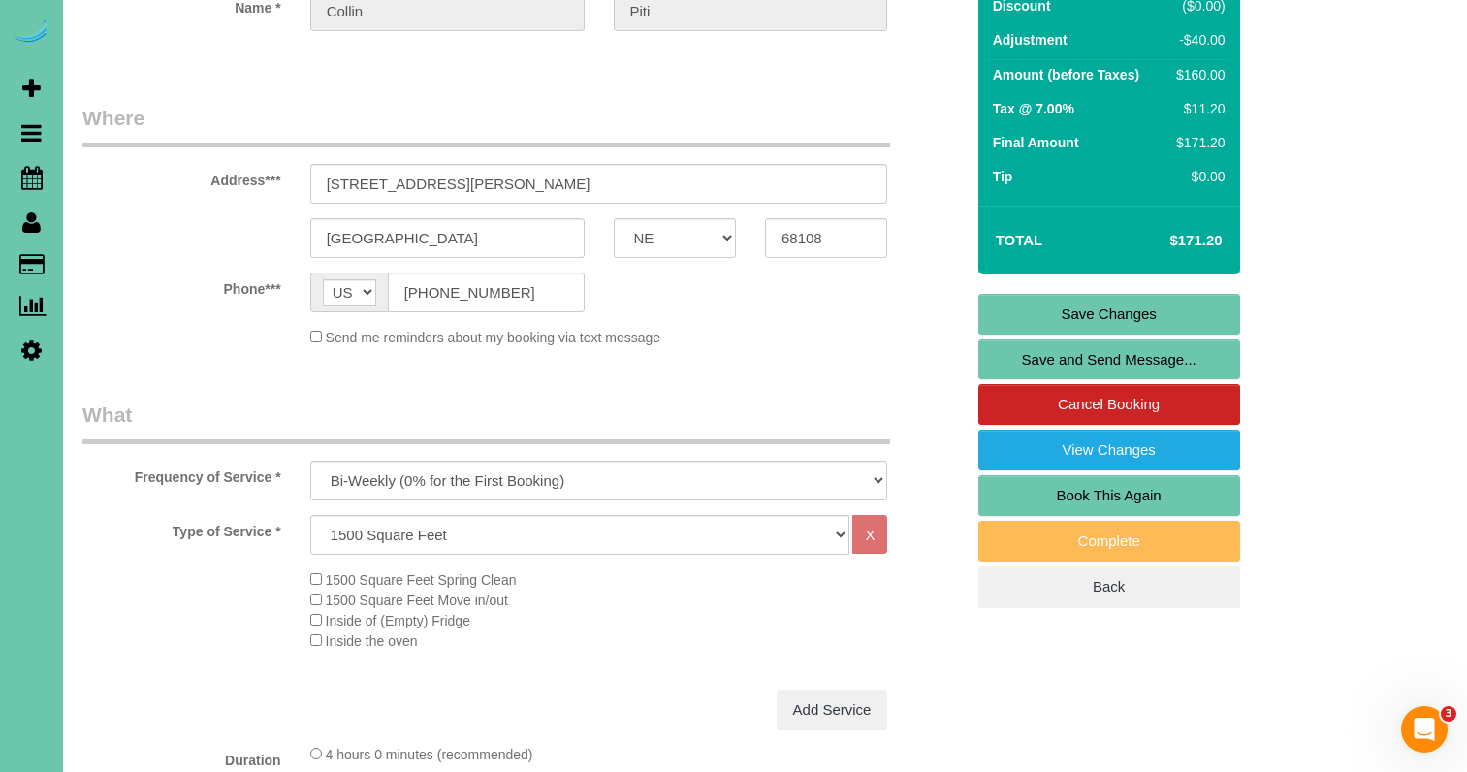
click at [1149, 319] on link "Save Changes" at bounding box center [1109, 314] width 262 height 41
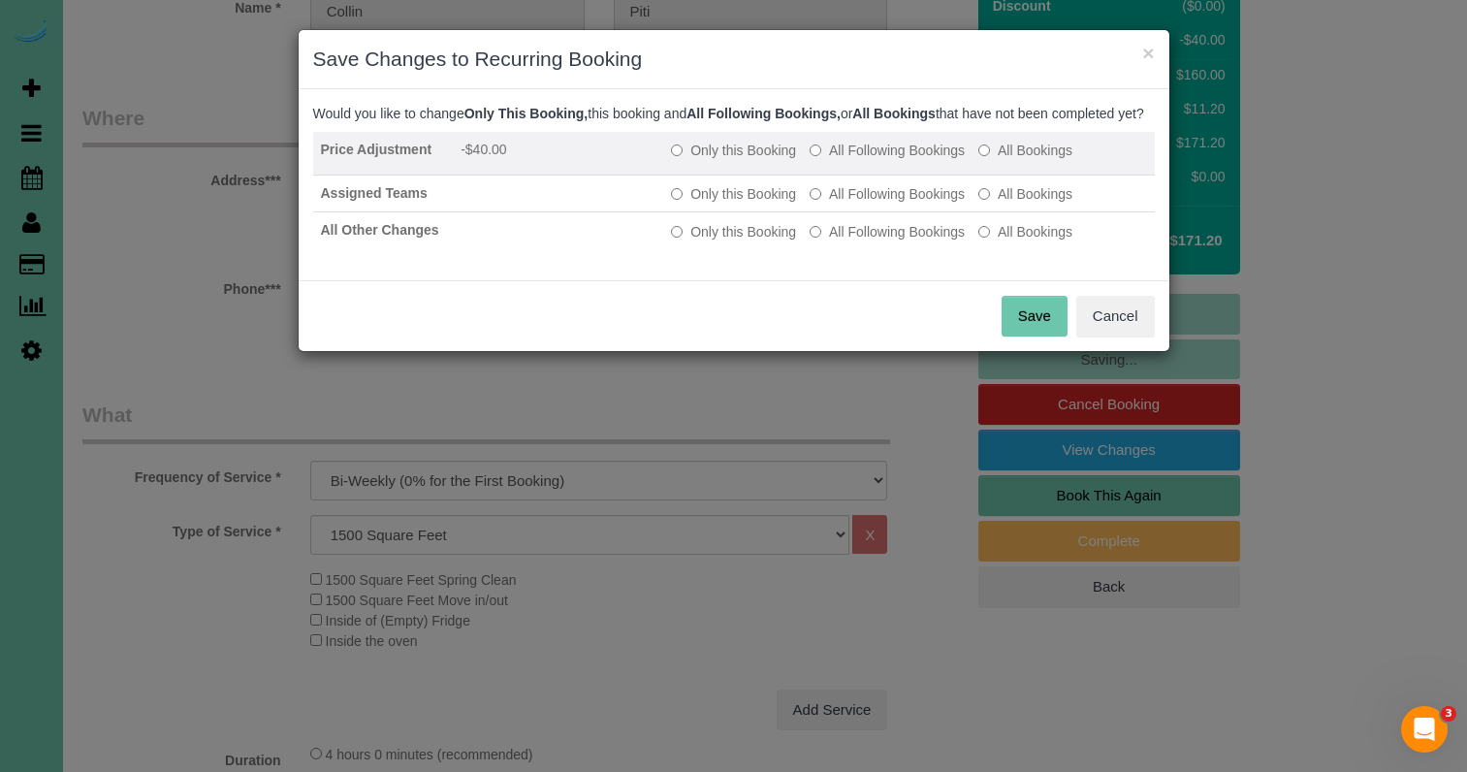
drag, startPoint x: 877, startPoint y: 173, endPoint x: 872, endPoint y: 184, distance: 12.6
click at [876, 160] on label "All Following Bookings" at bounding box center [886, 150] width 155 height 19
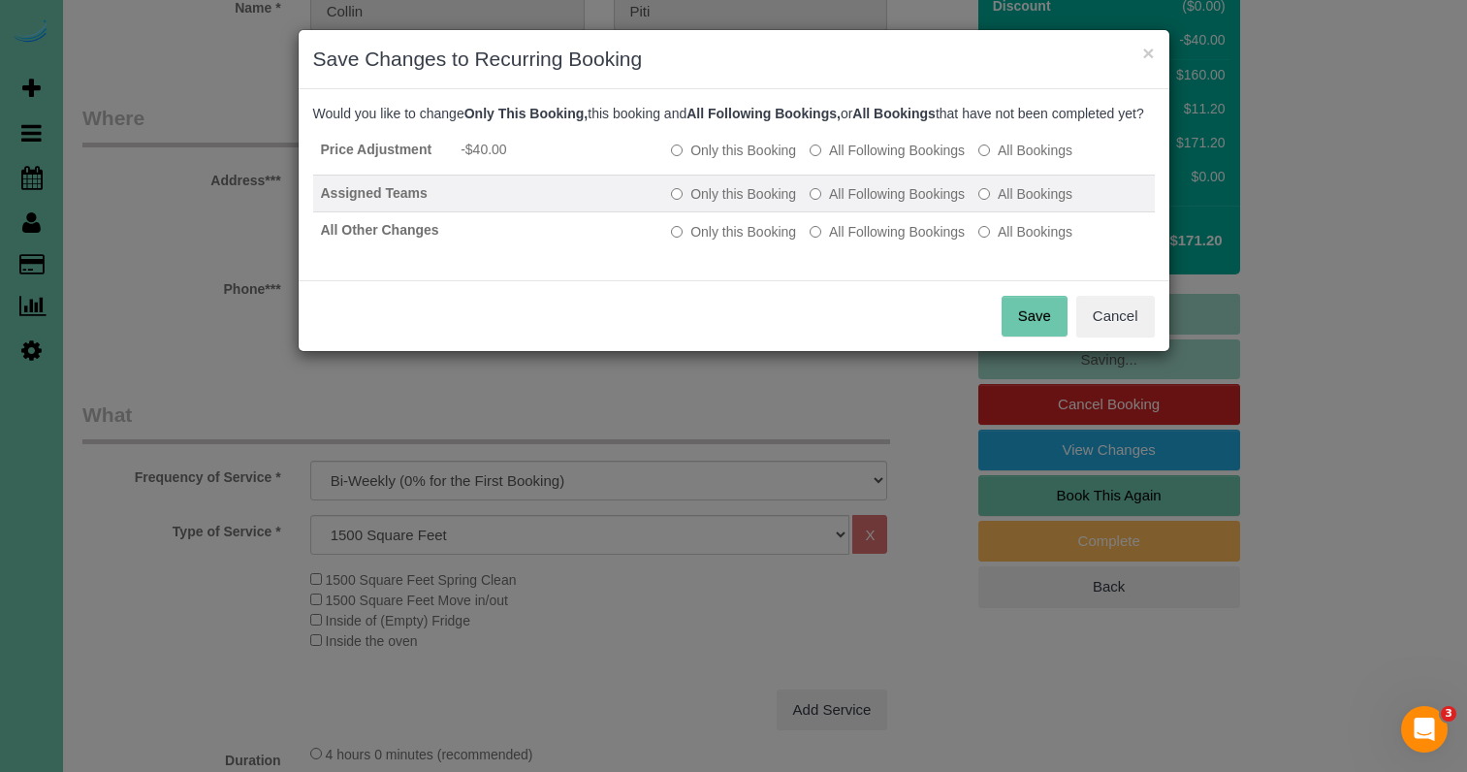
click at [865, 204] on label "All Following Bookings" at bounding box center [886, 193] width 155 height 19
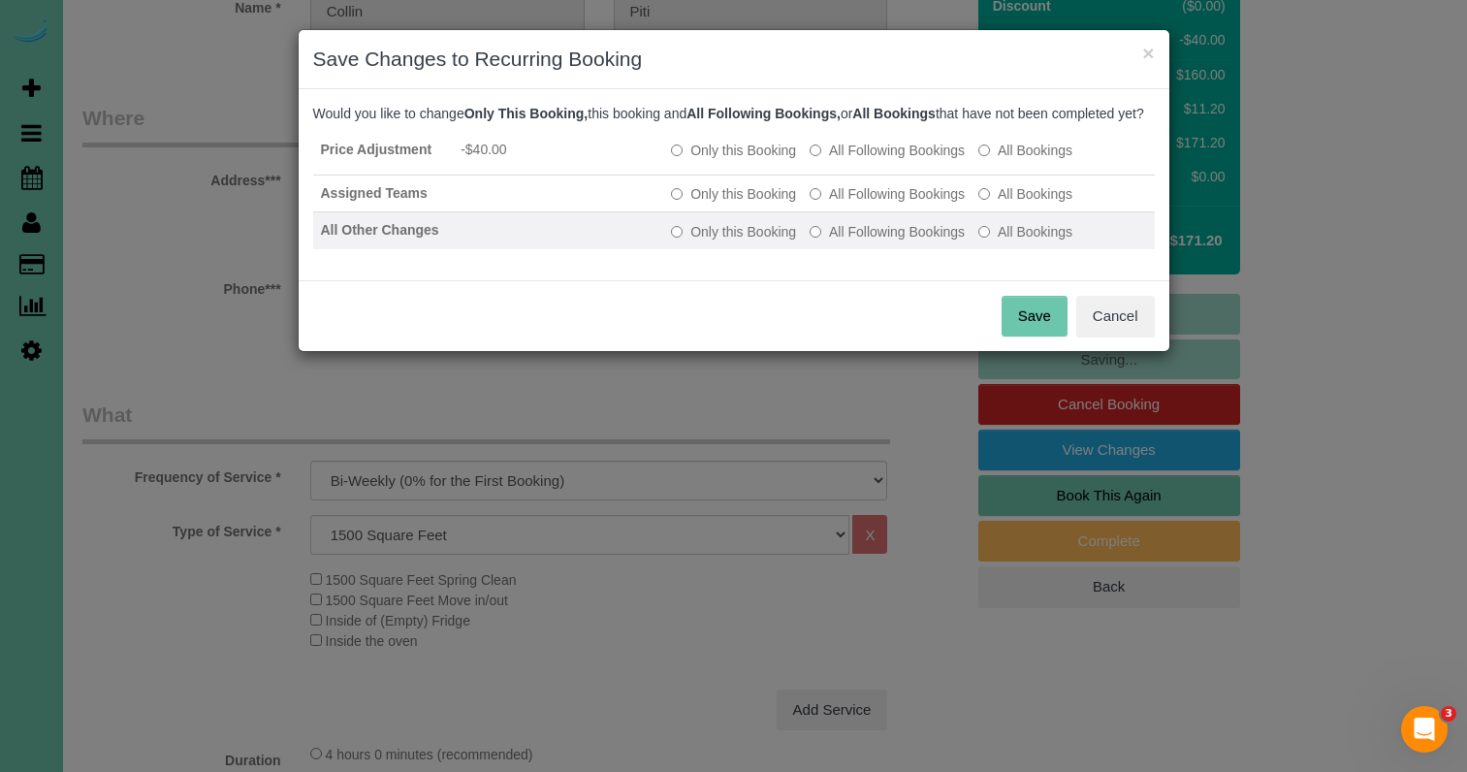
click at [866, 239] on td "Only this Booking All Following Bookings All Bookings" at bounding box center [908, 230] width 490 height 37
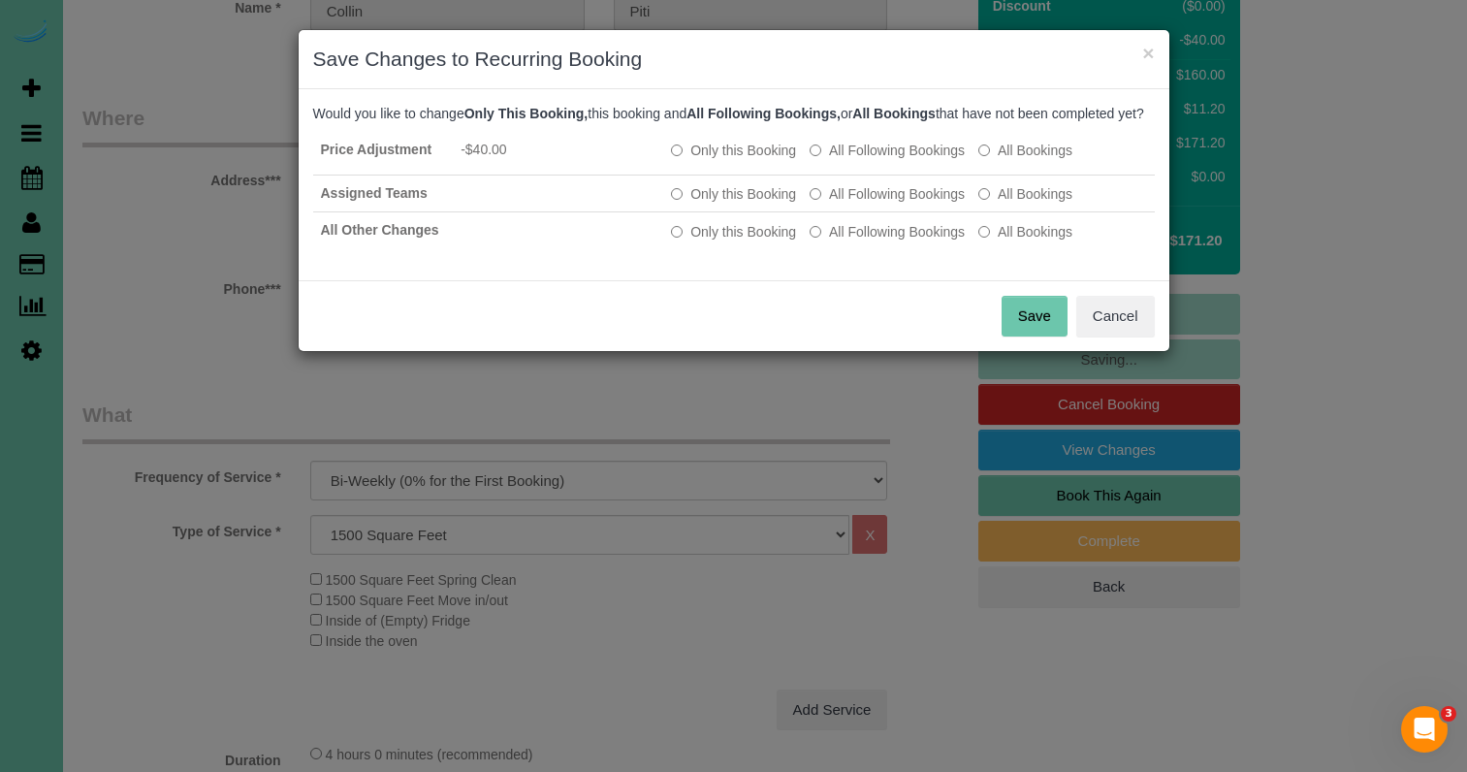
drag, startPoint x: 863, startPoint y: 244, endPoint x: 965, endPoint y: 292, distance: 113.2
click at [863, 241] on label "All Following Bookings" at bounding box center [886, 231] width 155 height 19
click at [1032, 330] on button "Save" at bounding box center [1034, 316] width 66 height 41
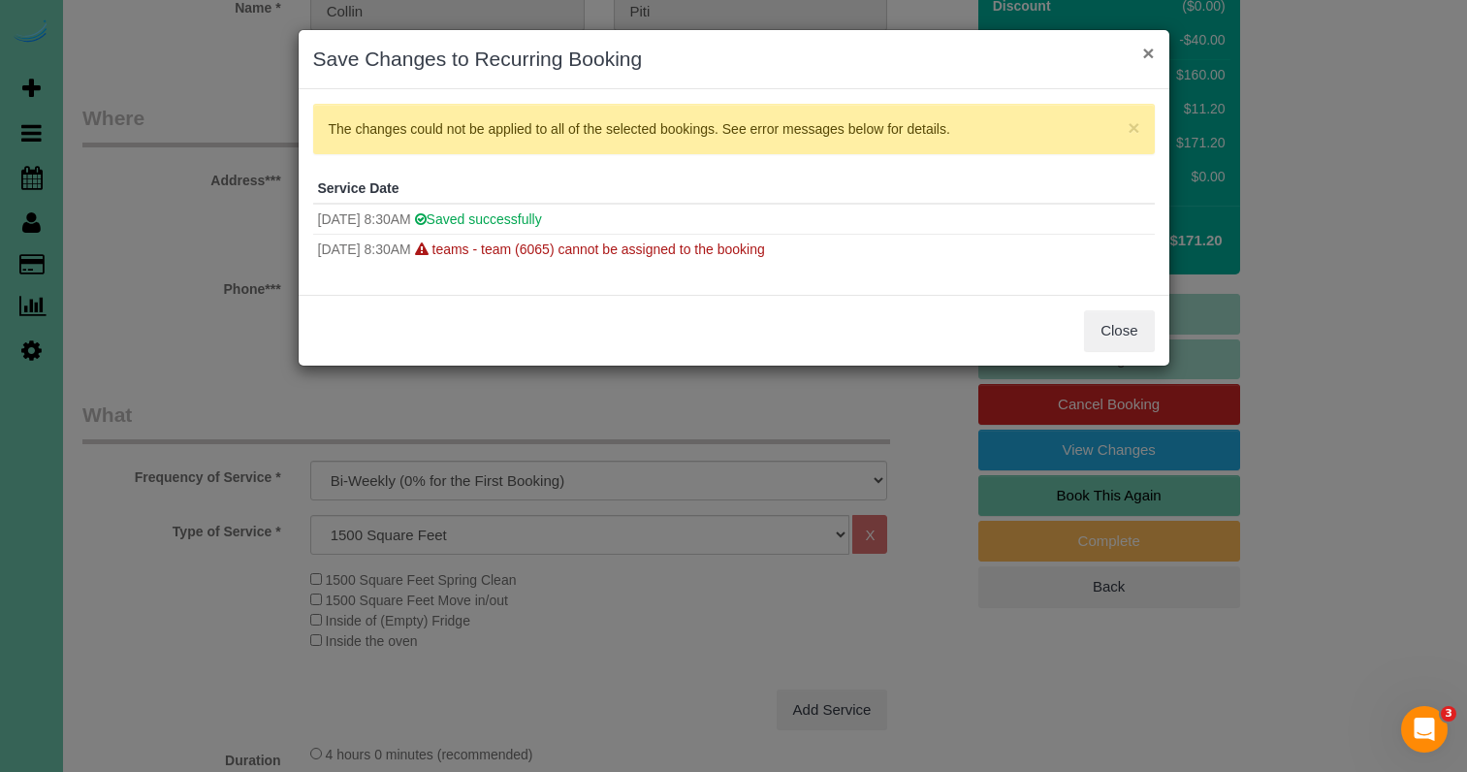
click at [1146, 51] on button "×" at bounding box center [1148, 53] width 12 height 20
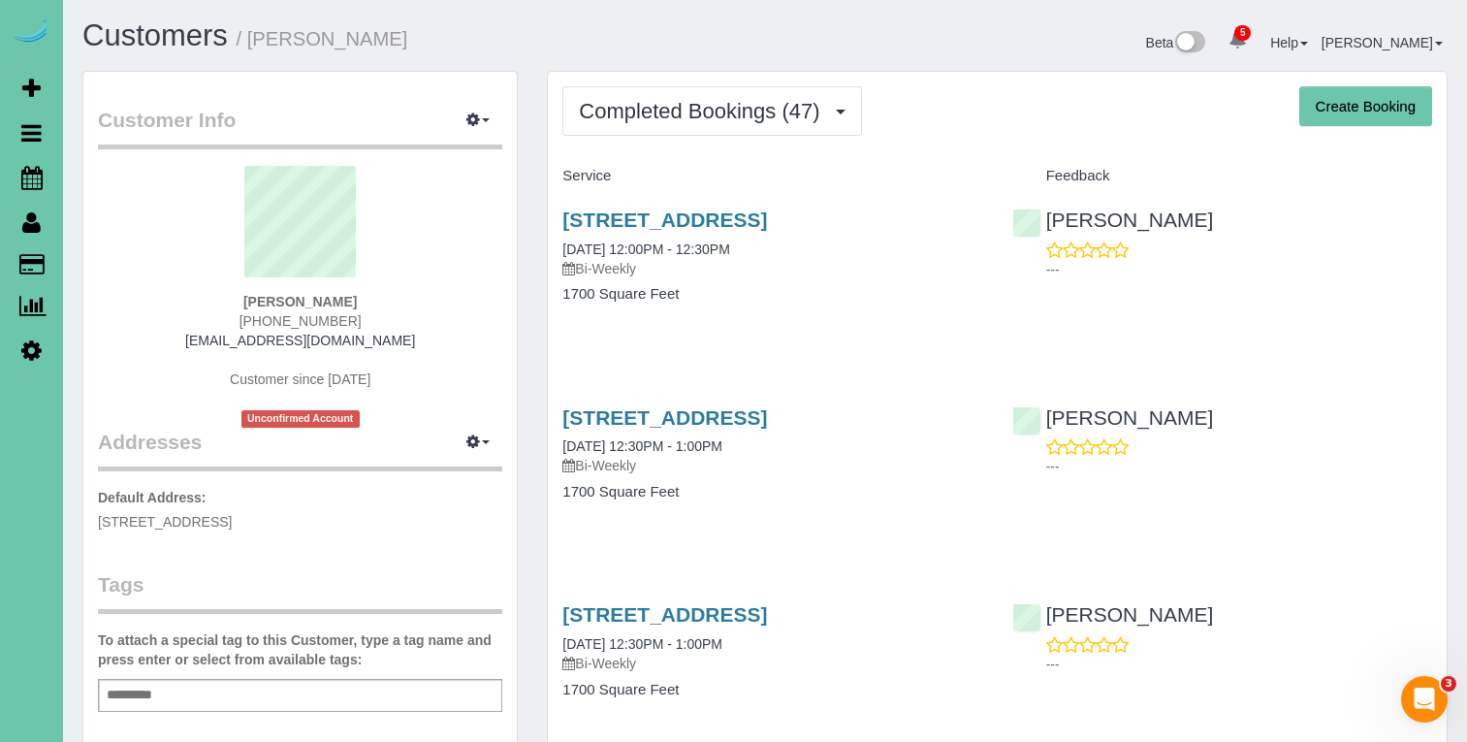
drag, startPoint x: 330, startPoint y: 517, endPoint x: 97, endPoint y: 521, distance: 232.7
click at [92, 521] on div "Customer Info Edit Contact Info Send Message Email Preferences Special Sales Ta…" at bounding box center [299, 625] width 433 height 1107
copy span "[STREET_ADDRESS]"
drag, startPoint x: 351, startPoint y: 319, endPoint x: 239, endPoint y: 312, distance: 111.7
click at [239, 312] on div "[PERSON_NAME] [PHONE_NUMBER] [EMAIL_ADDRESS][DOMAIN_NAME] Customer since [DATE]…" at bounding box center [300, 297] width 404 height 262
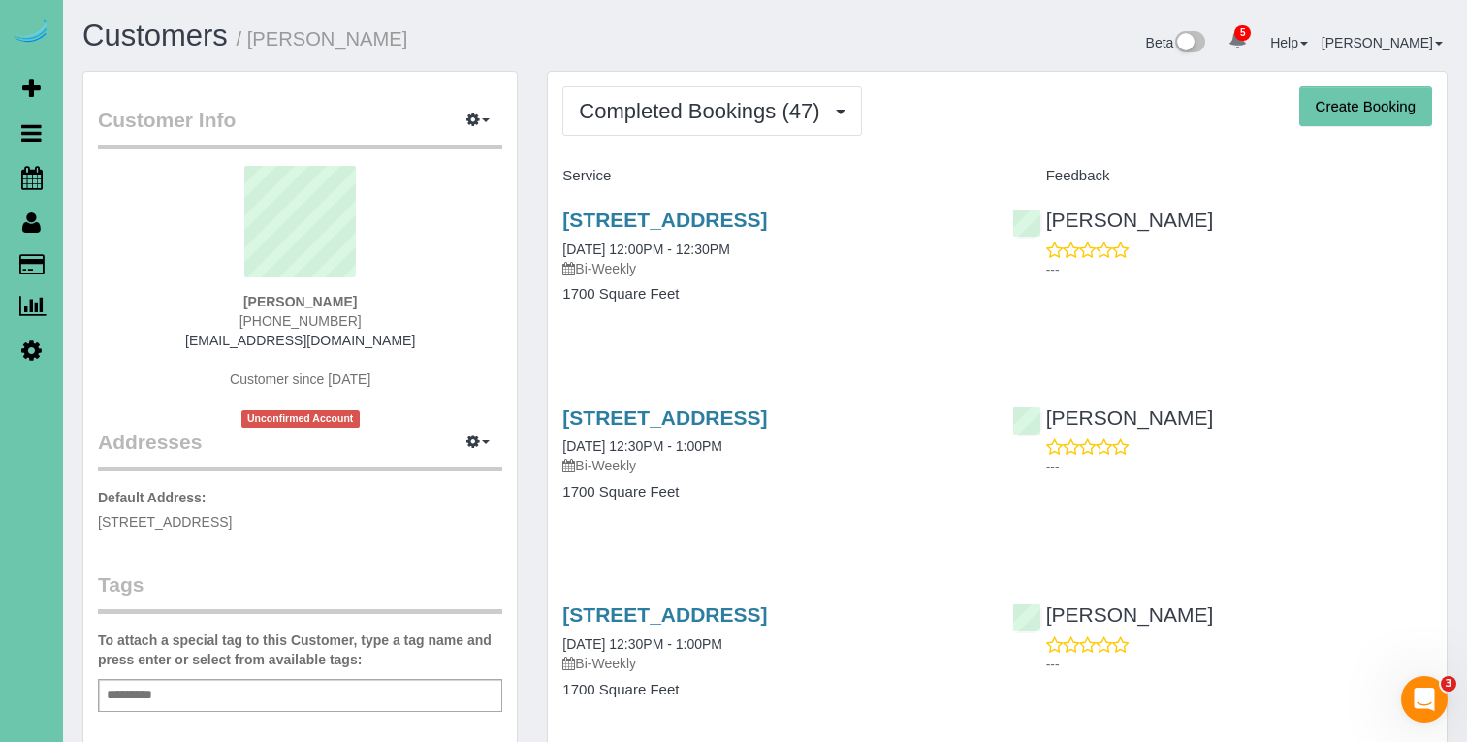
copy span "[PHONE_NUMBER]"
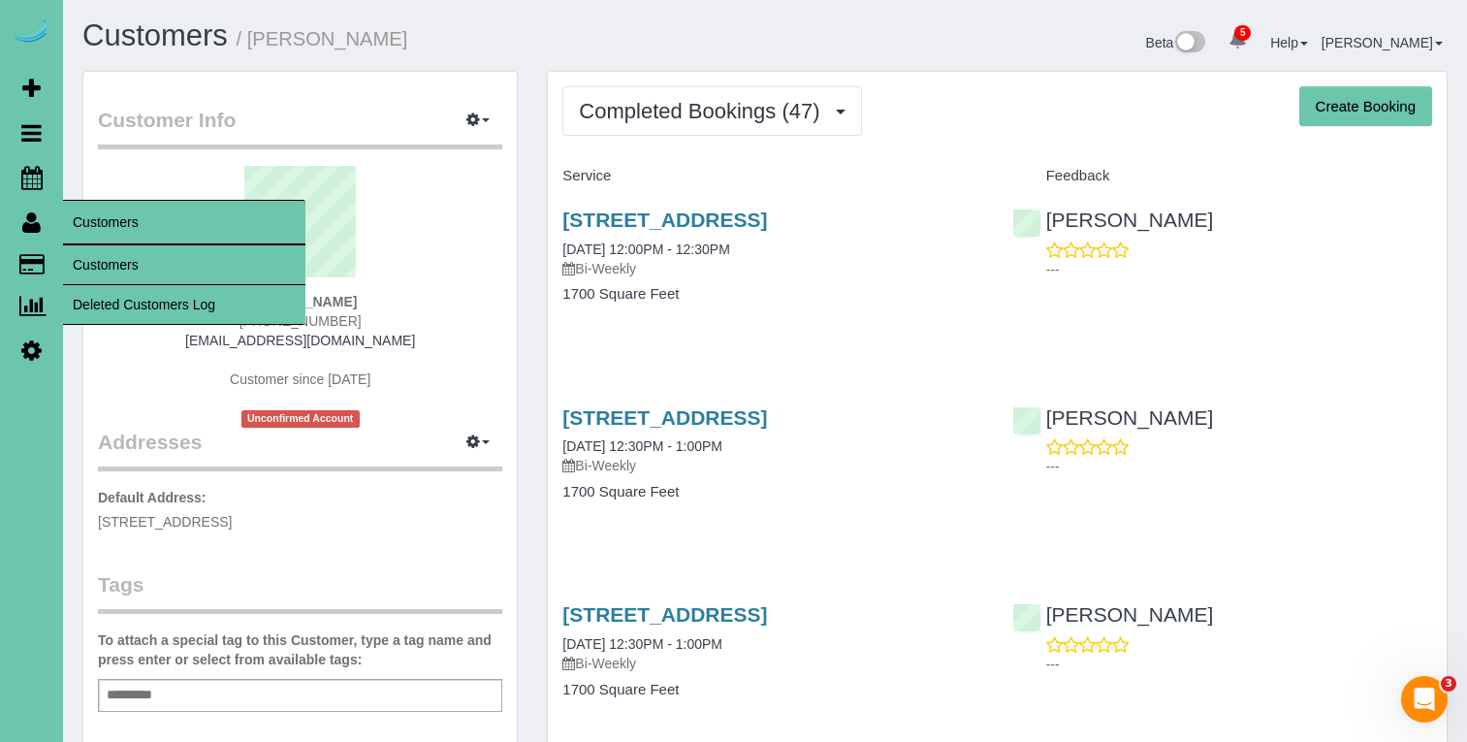
click at [79, 247] on link "Customers" at bounding box center [184, 264] width 242 height 39
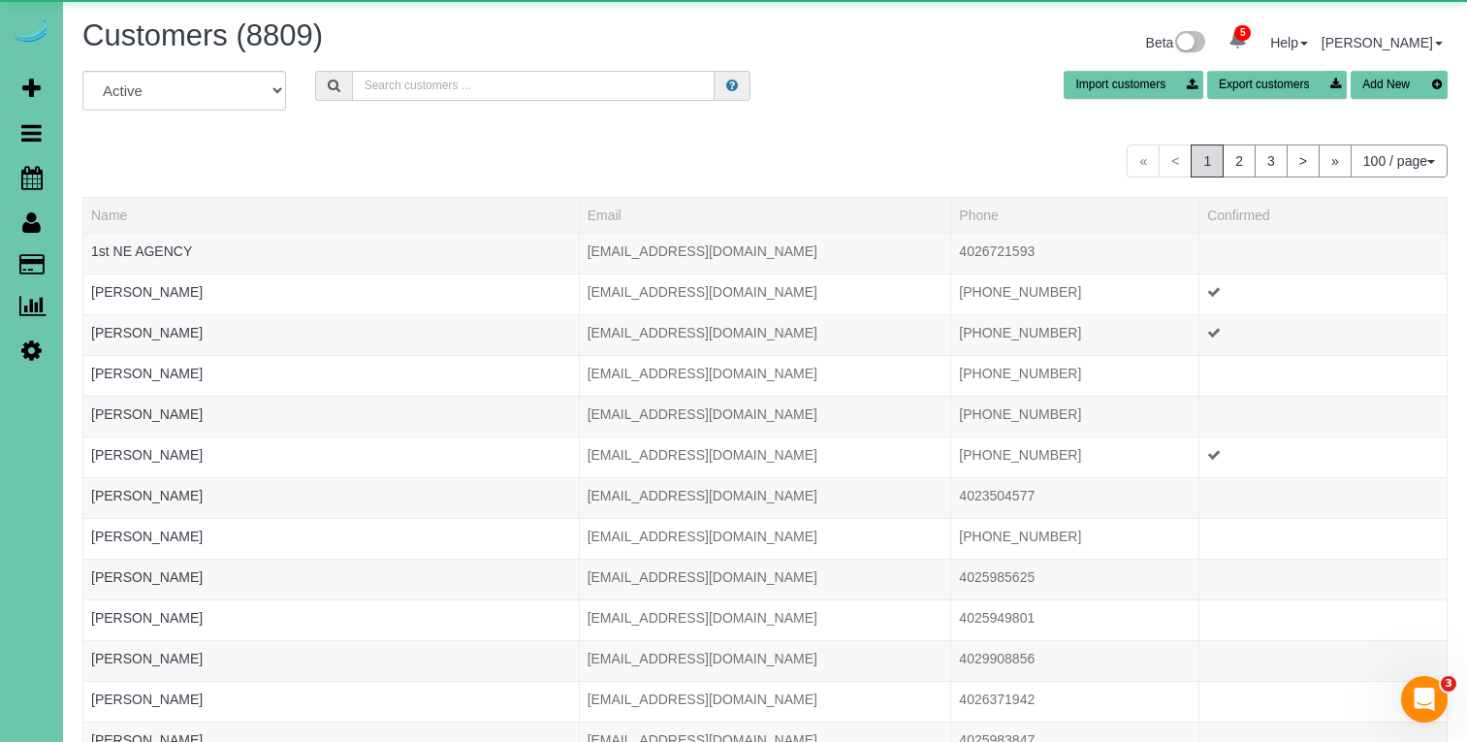
click at [455, 89] on input "text" at bounding box center [533, 86] width 363 height 30
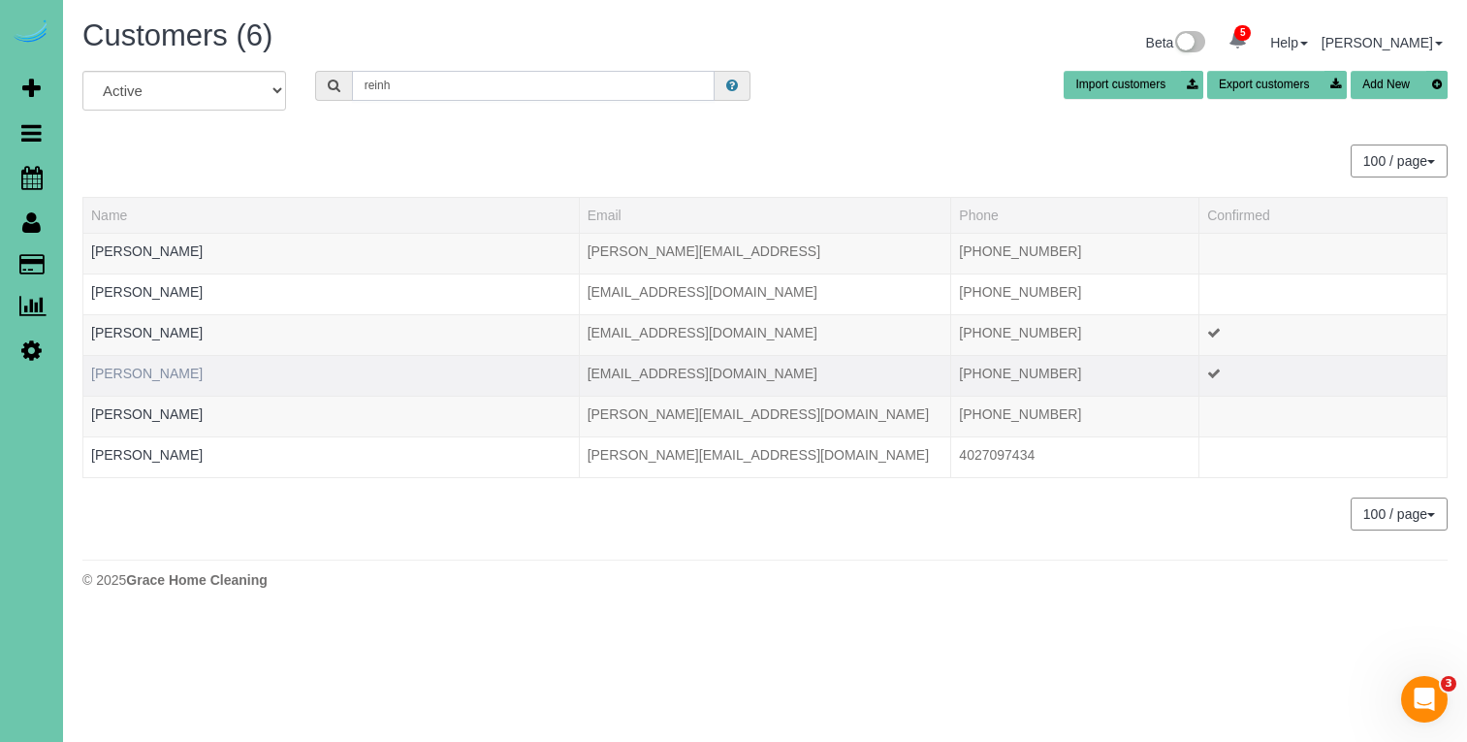
type input "reinh"
click at [139, 375] on link "[PERSON_NAME]" at bounding box center [146, 373] width 111 height 16
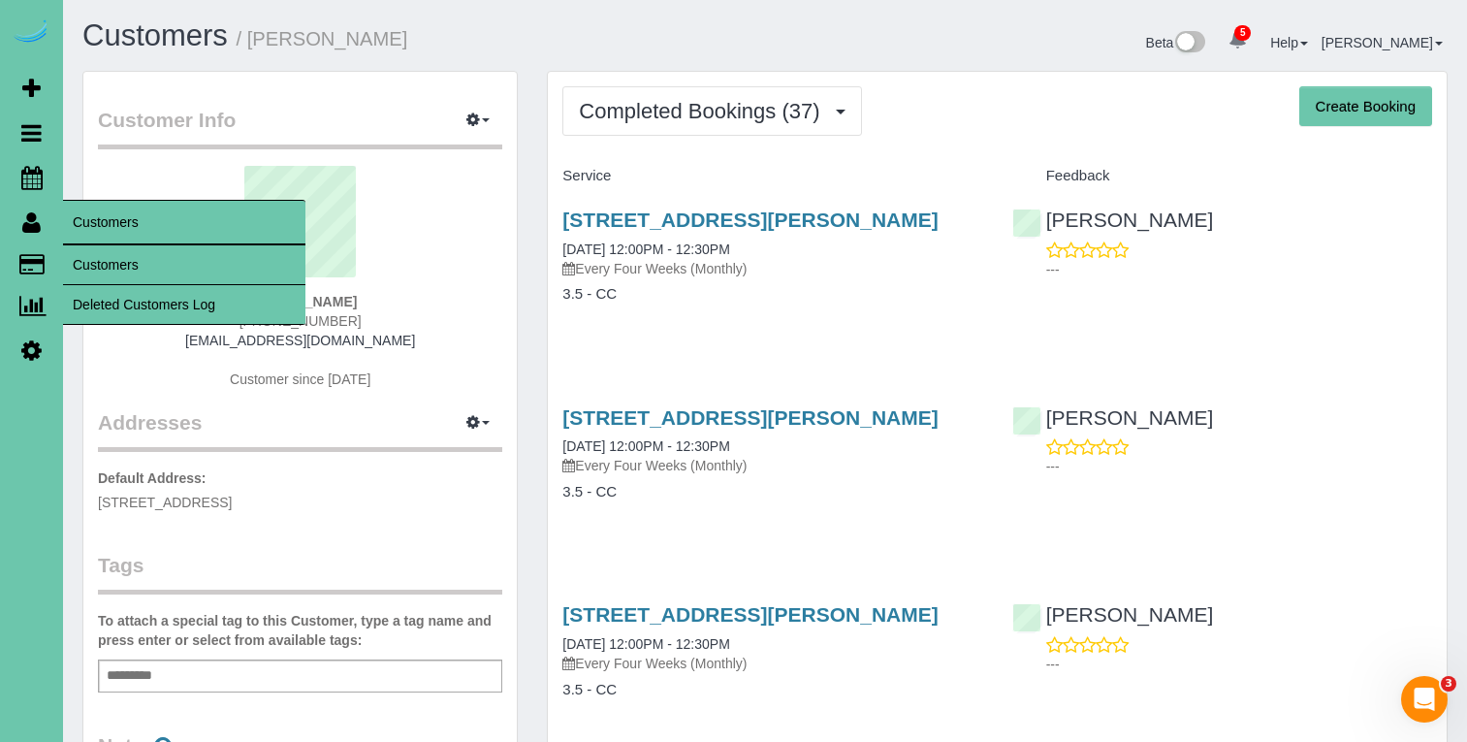
click at [92, 258] on link "Customers" at bounding box center [184, 264] width 242 height 39
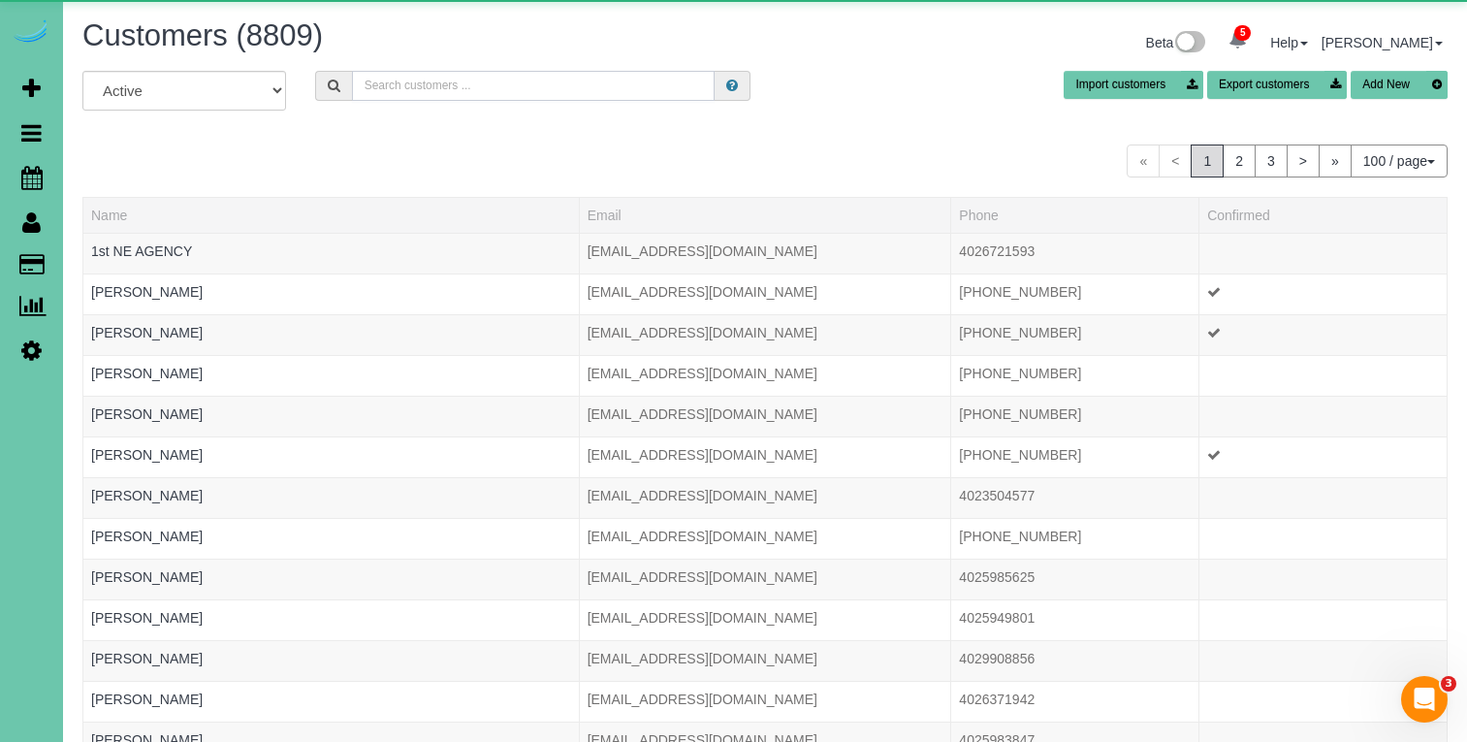
click at [512, 82] on input "text" at bounding box center [533, 86] width 363 height 30
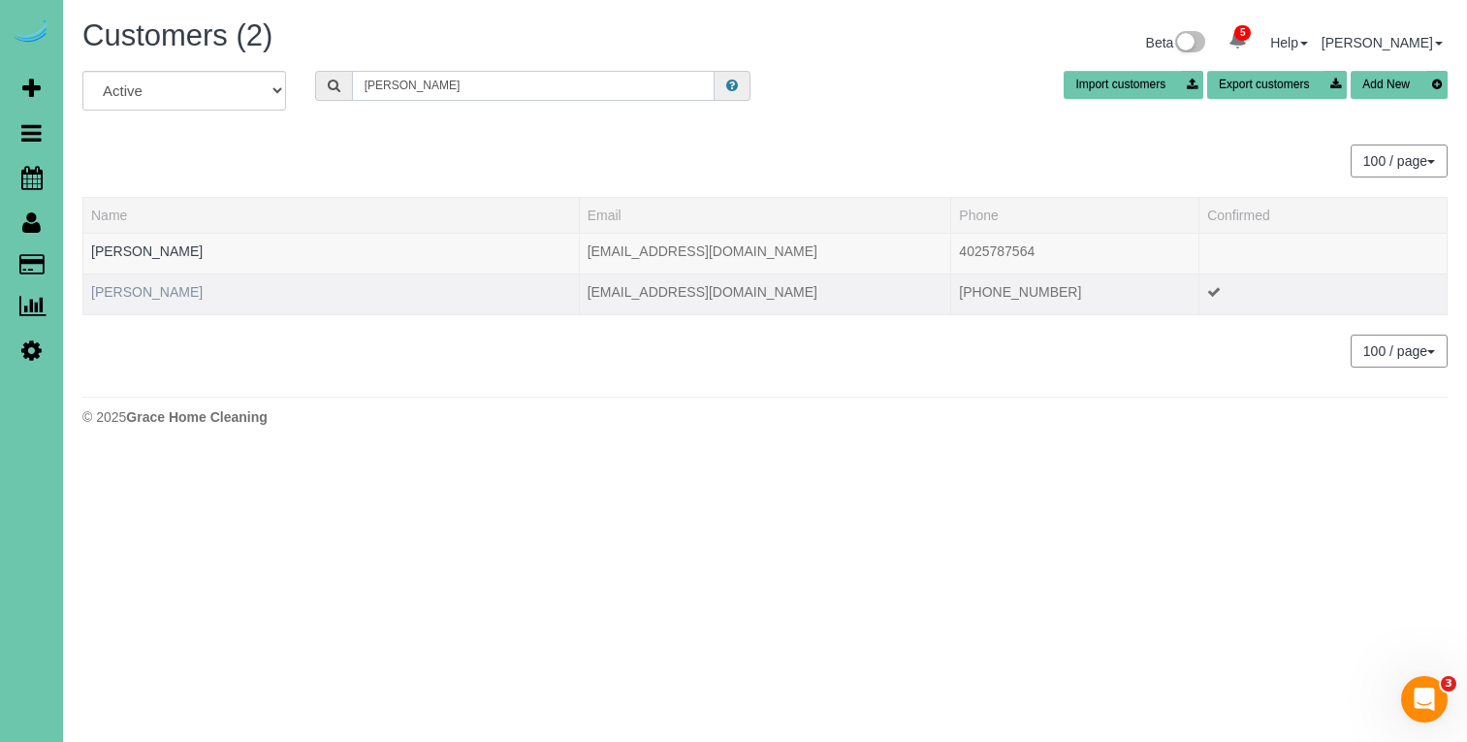
type input "[PERSON_NAME]"
click at [143, 294] on link "[PERSON_NAME]" at bounding box center [146, 292] width 111 height 16
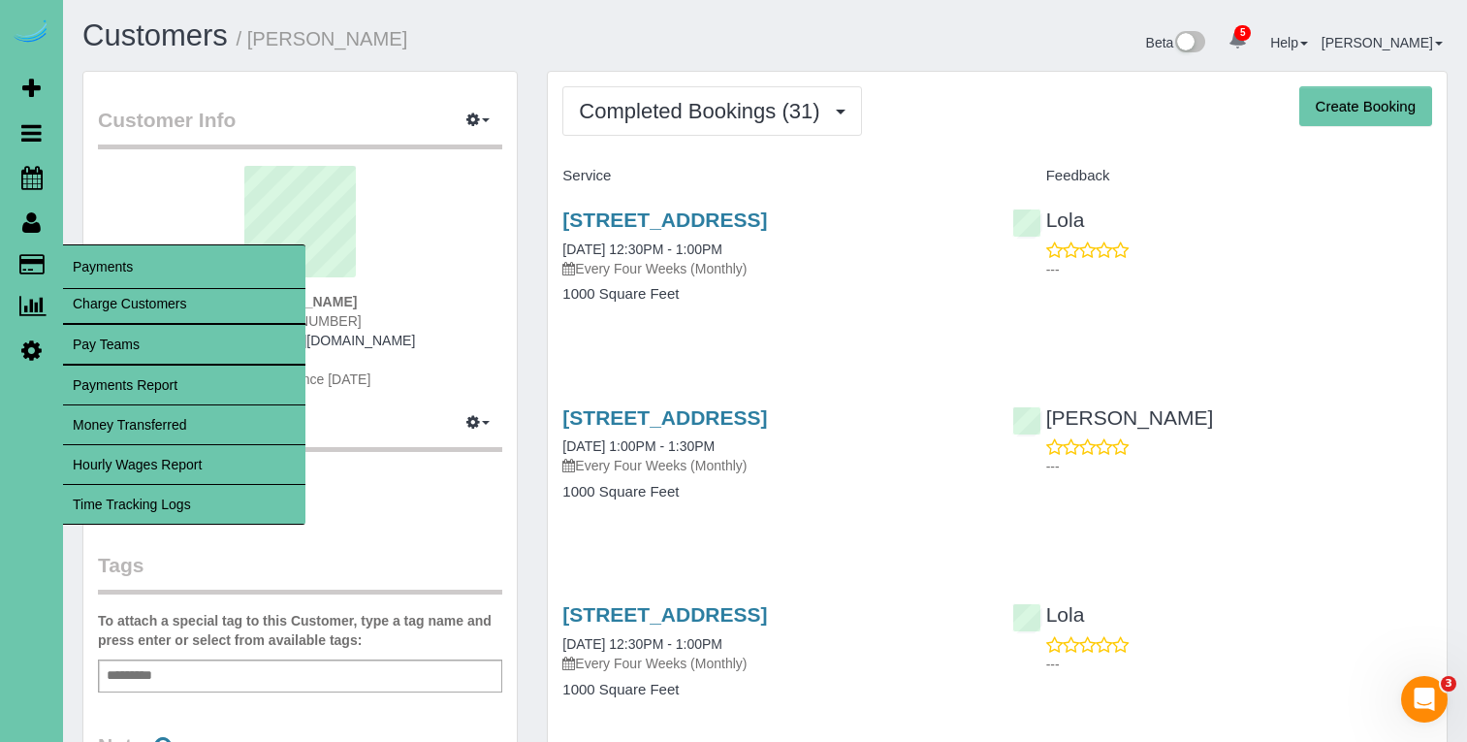
click at [244, 501] on link "Time Tracking Logs" at bounding box center [184, 504] width 242 height 39
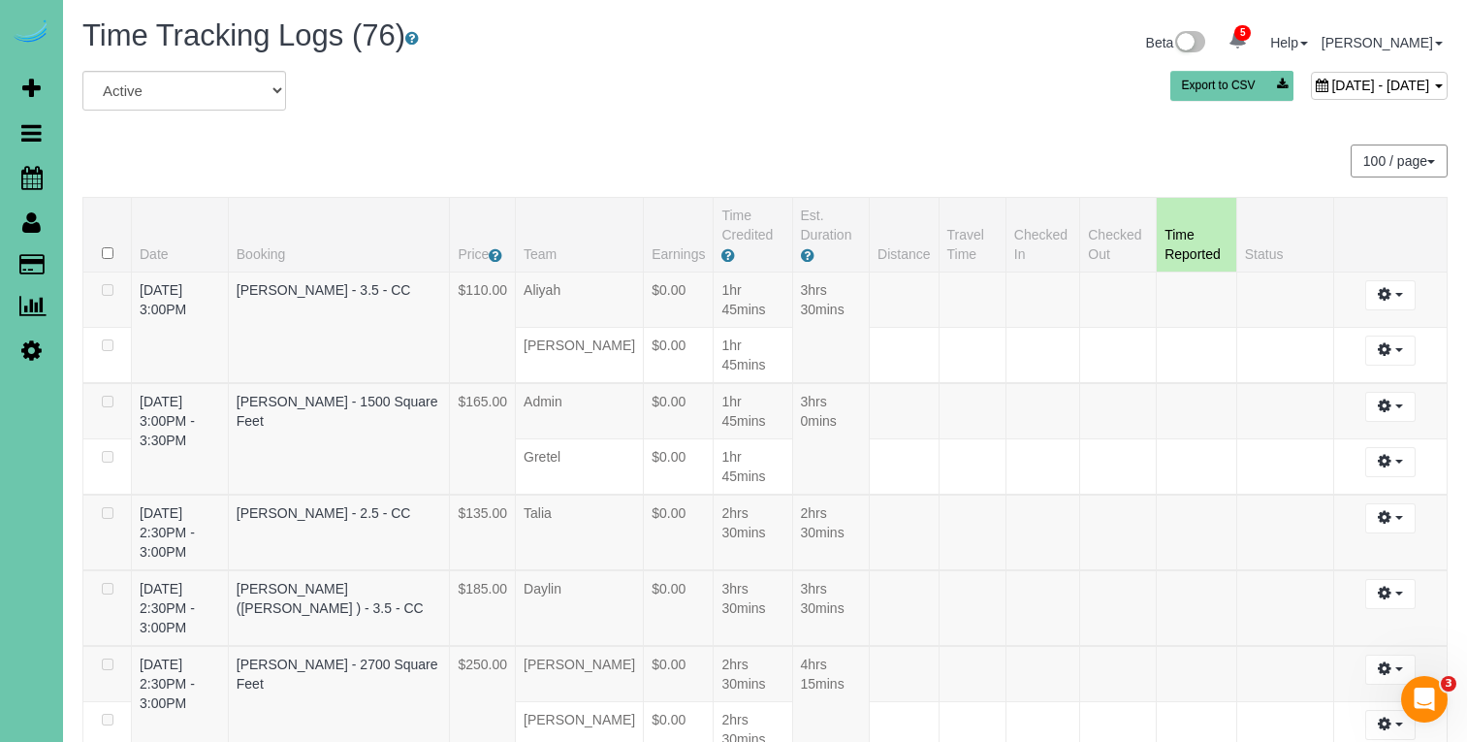
drag, startPoint x: 1256, startPoint y: 89, endPoint x: 1233, endPoint y: 84, distance: 23.8
click at [1331, 89] on span "September 02, 2025 - September 02, 2025" at bounding box center [1380, 86] width 98 height 16
type input "**********"
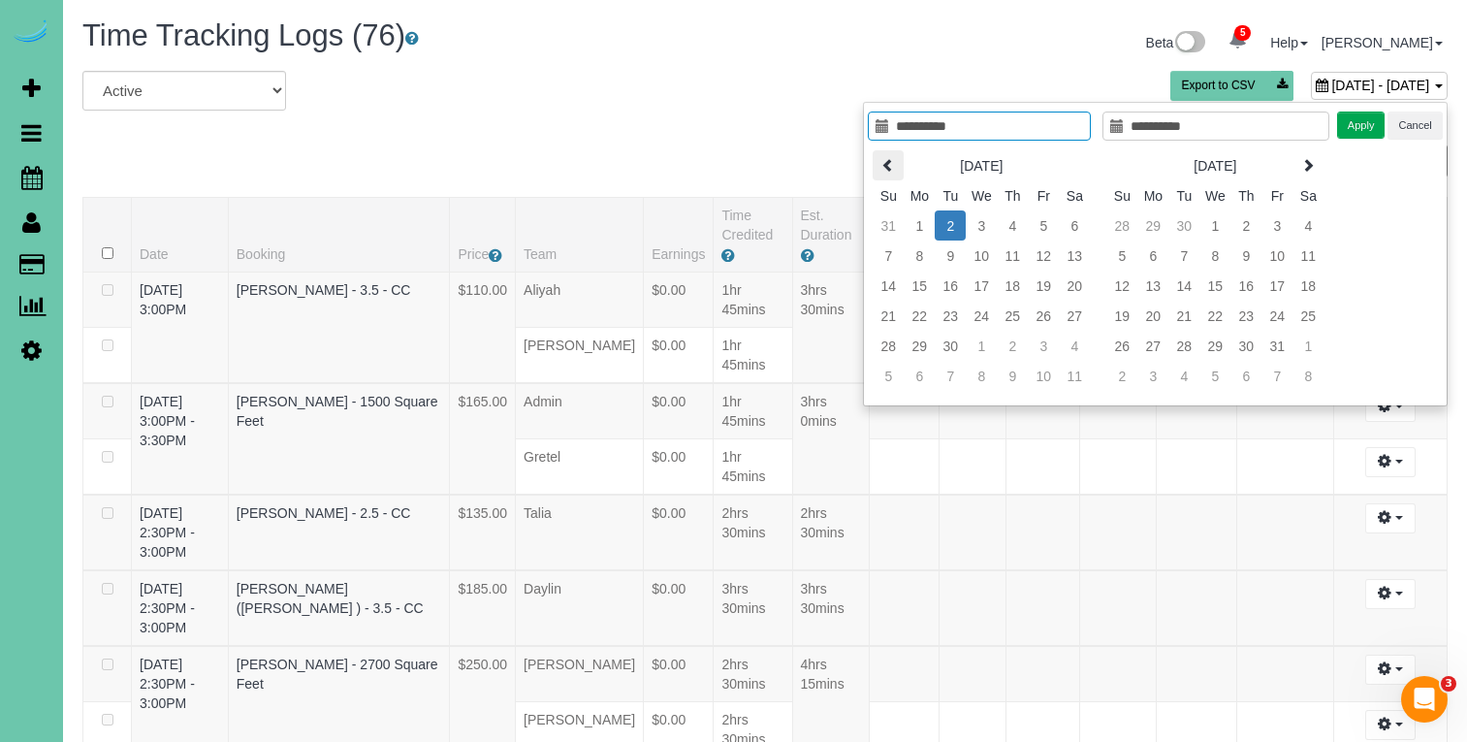
click at [872, 169] on th at bounding box center [887, 165] width 31 height 30
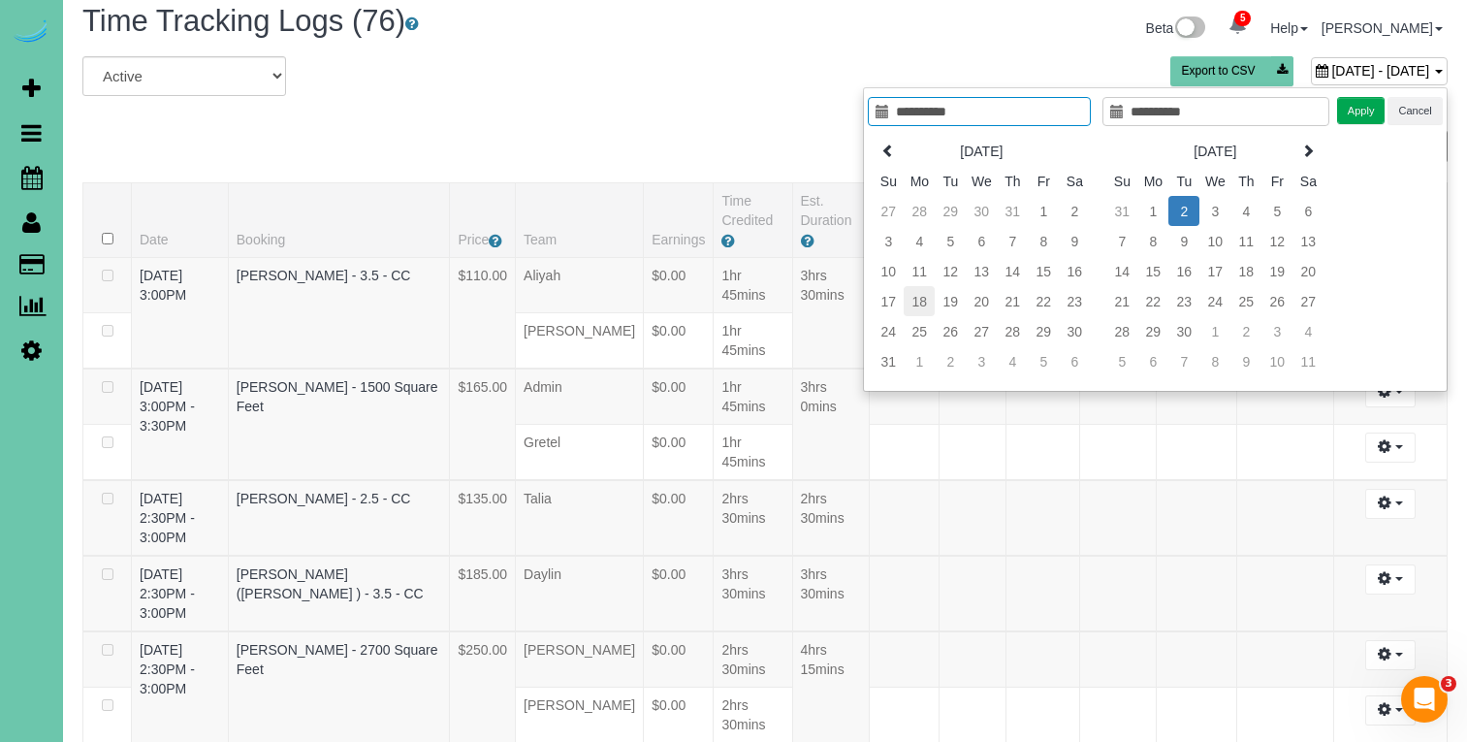
scroll to position [13, 0]
type input "**********"
click at [948, 301] on td "19" at bounding box center [949, 303] width 31 height 30
type input "**********"
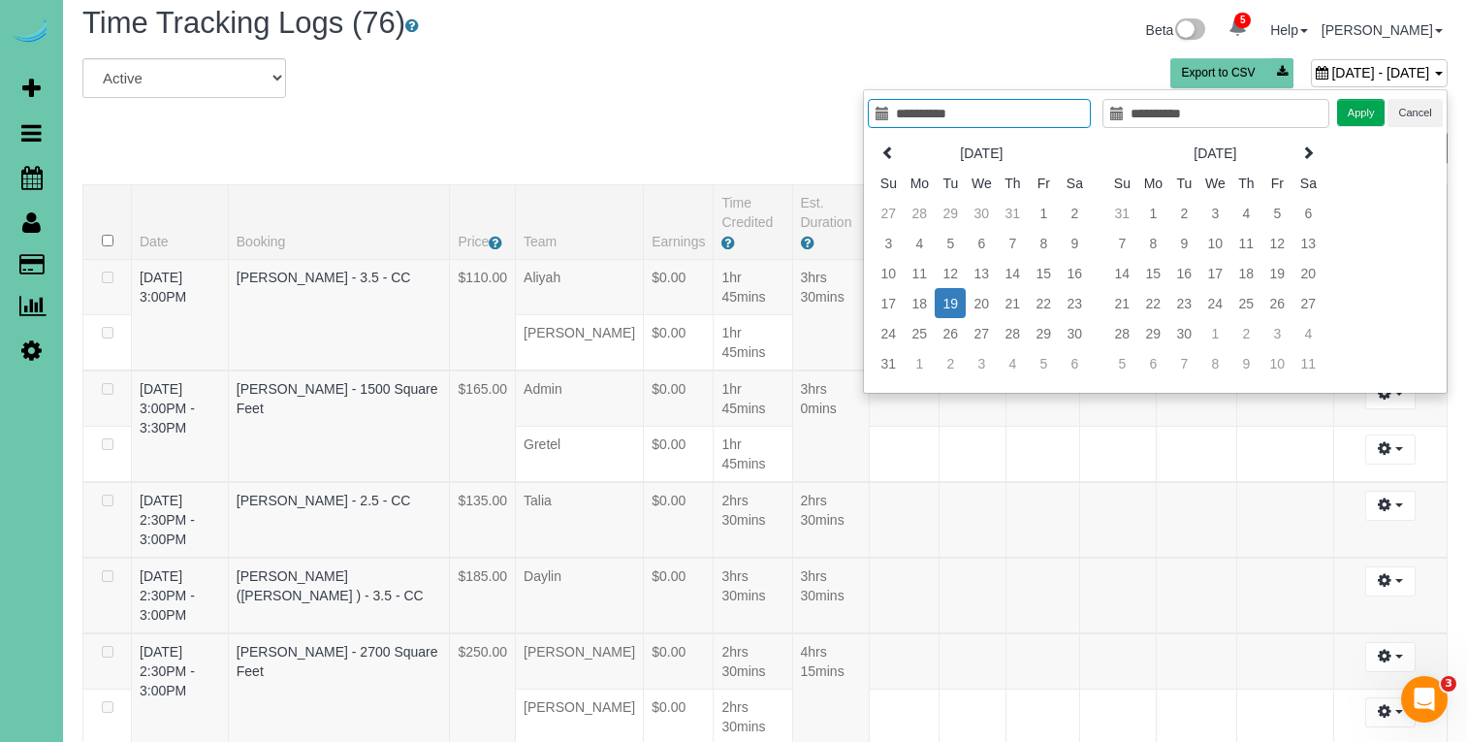
scroll to position [13, 0]
click at [1371, 112] on button "Apply" at bounding box center [1361, 113] width 48 height 28
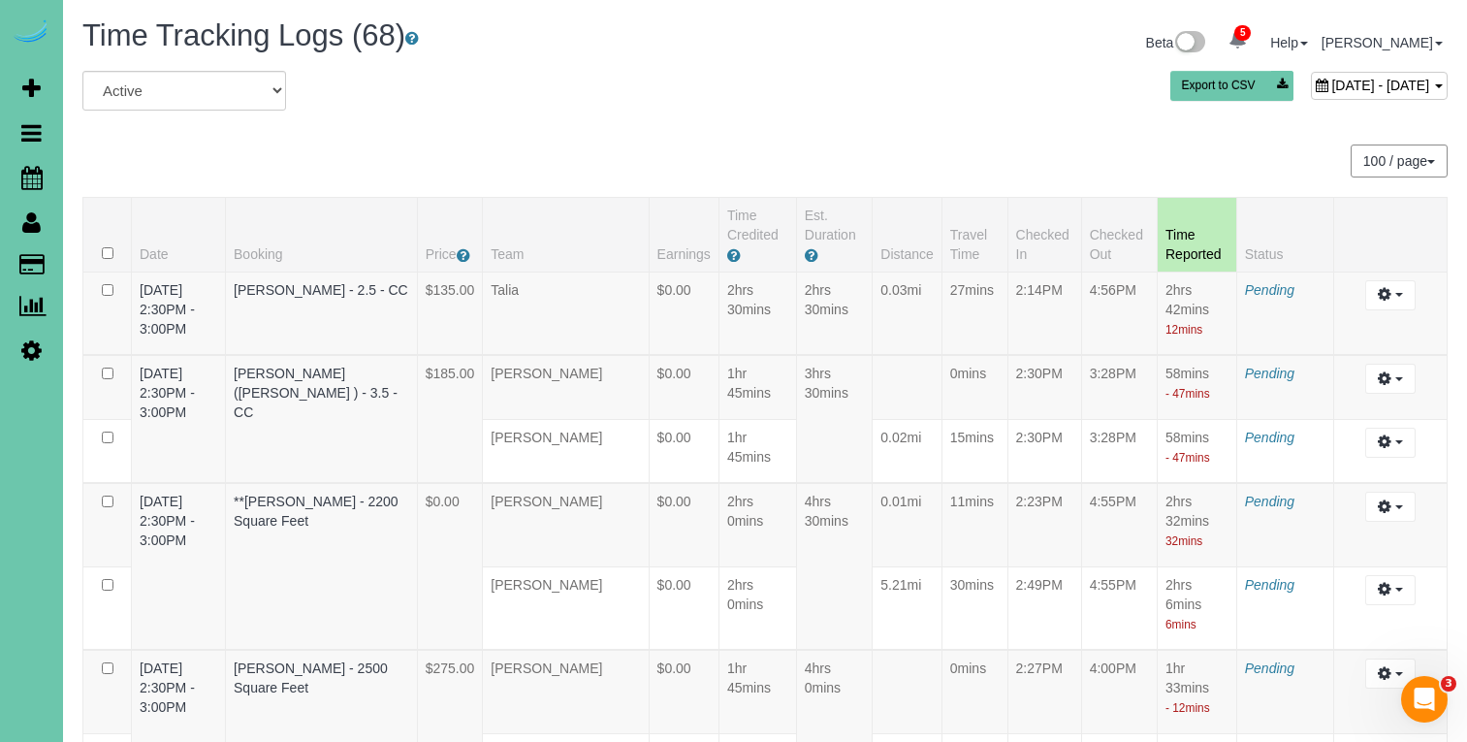
scroll to position [0, 0]
click at [1331, 83] on span "August 19, 2025 - August 19, 2025" at bounding box center [1380, 86] width 98 height 16
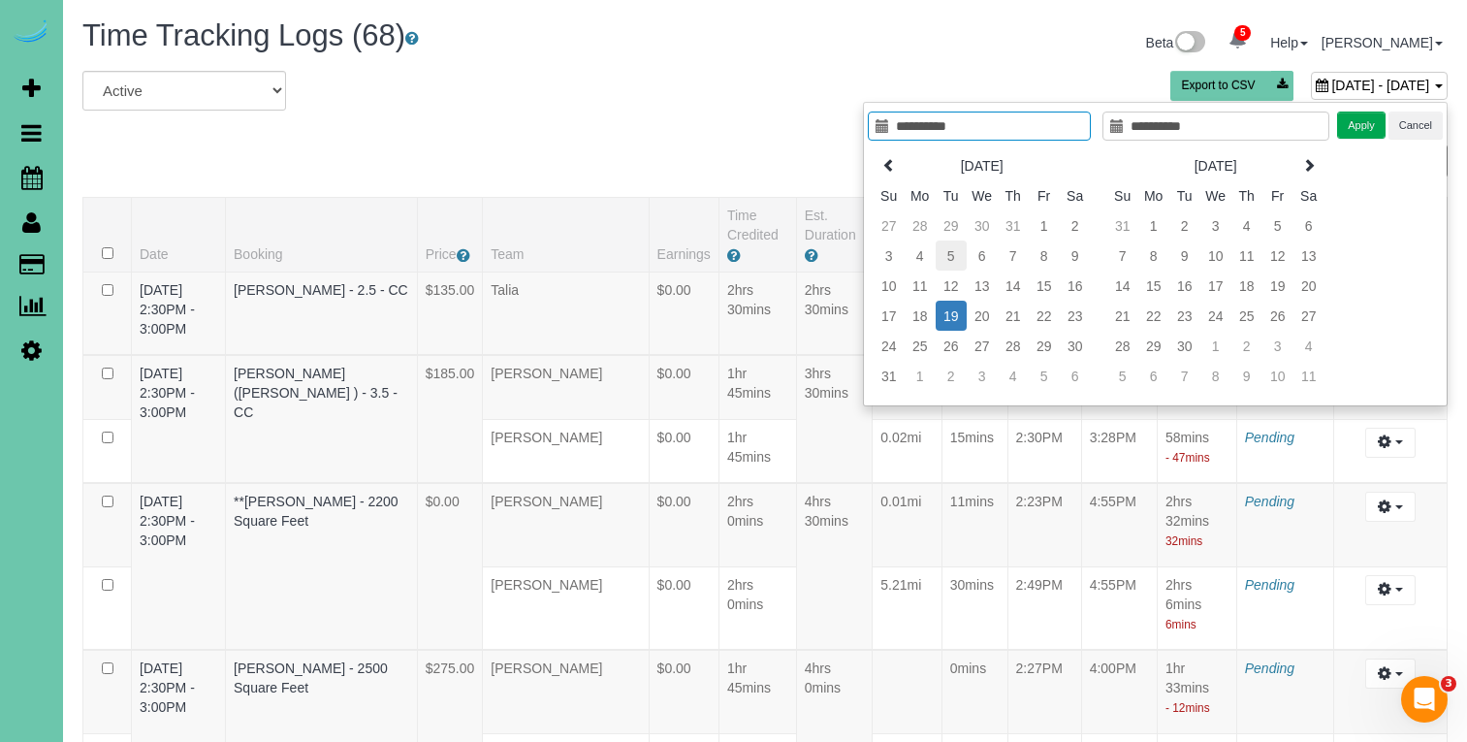
type input "**********"
click at [956, 260] on td "5" at bounding box center [950, 255] width 31 height 30
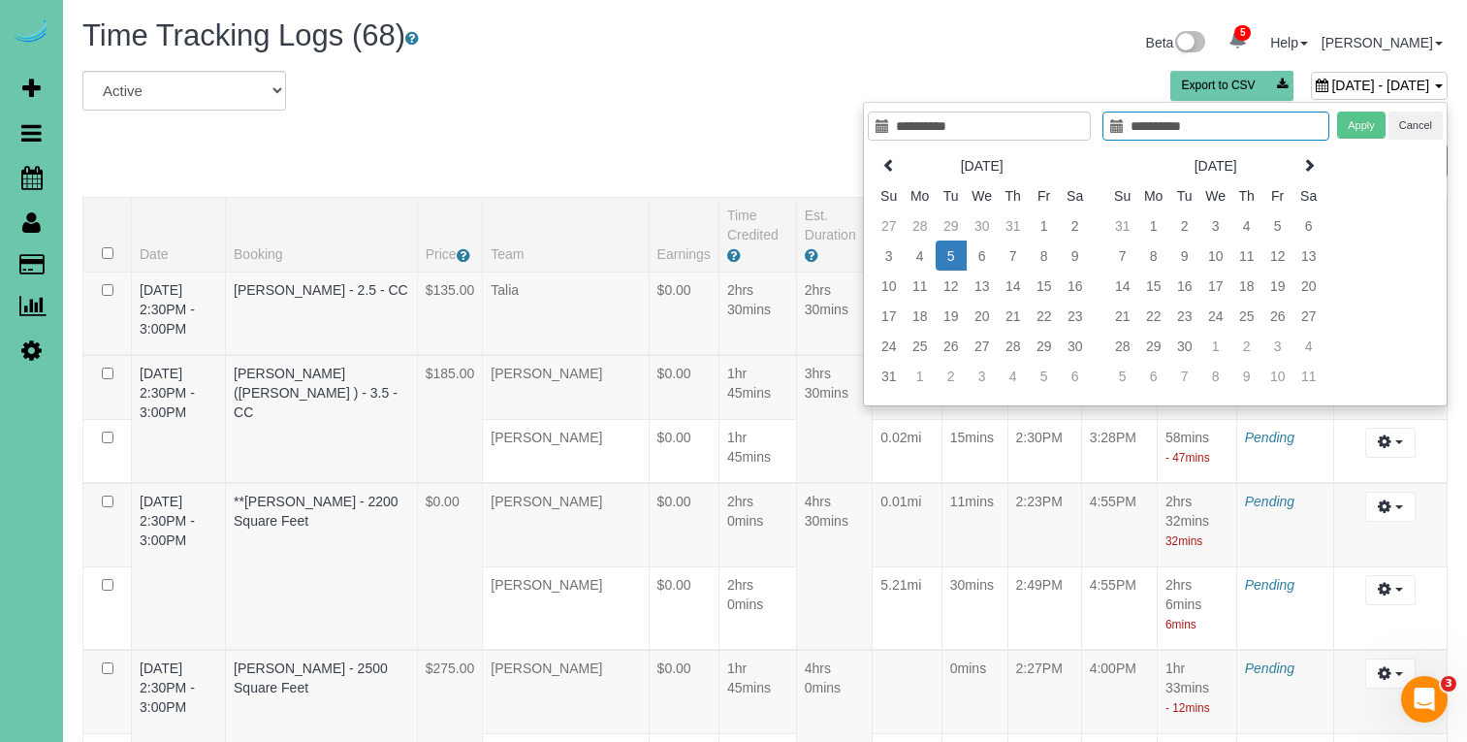
type input "**********"
click at [956, 259] on td "5" at bounding box center [950, 255] width 31 height 30
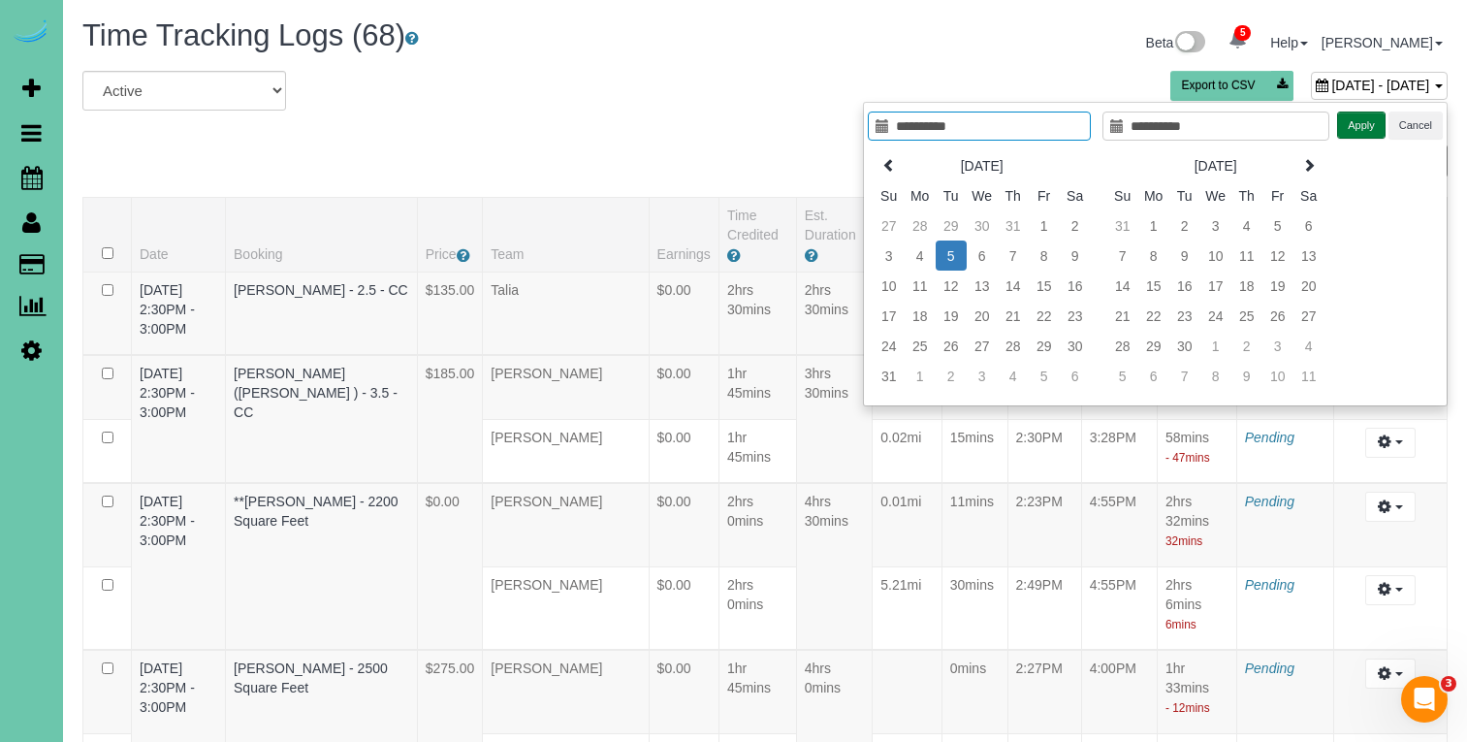
click at [1357, 124] on button "Apply" at bounding box center [1361, 125] width 48 height 28
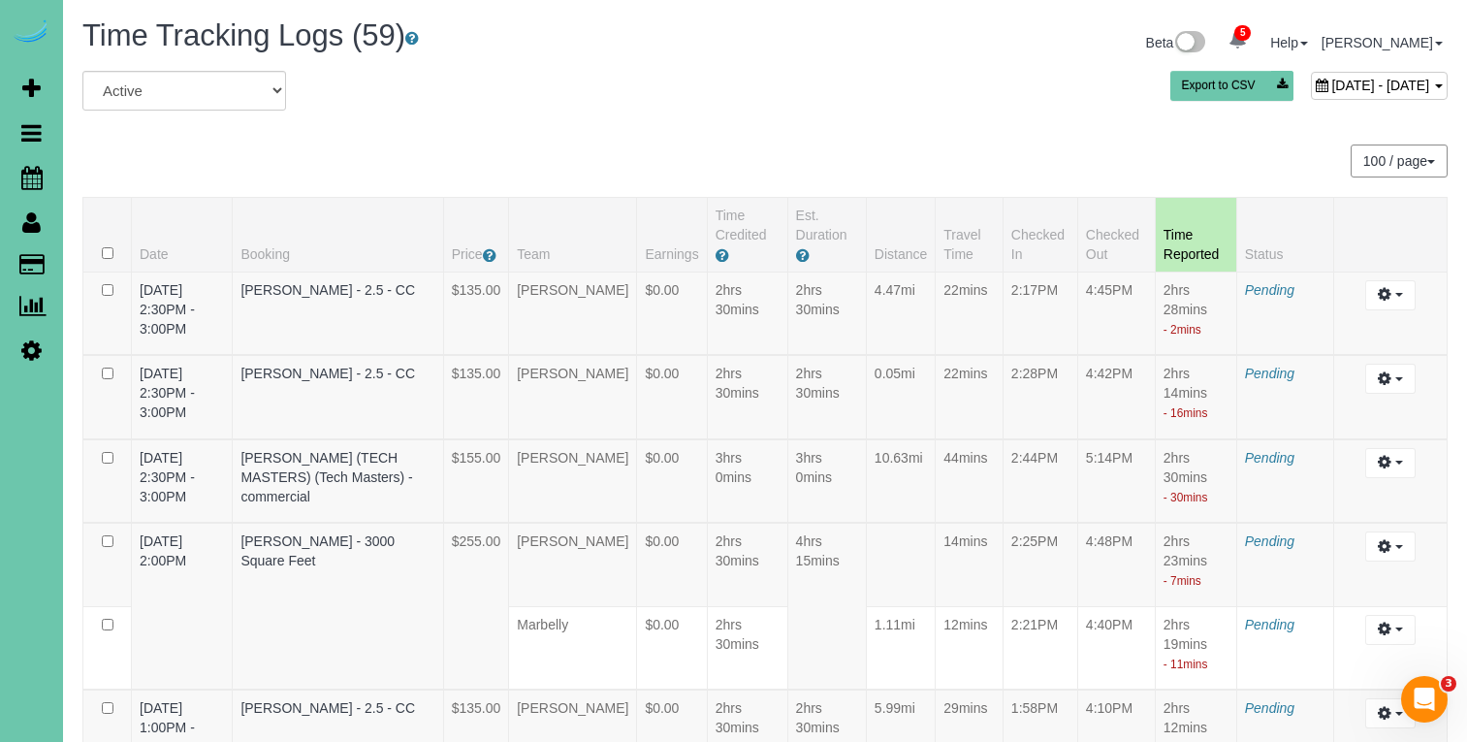
click at [1331, 88] on span "August 05, 2025 - August 05, 2025" at bounding box center [1380, 86] width 98 height 16
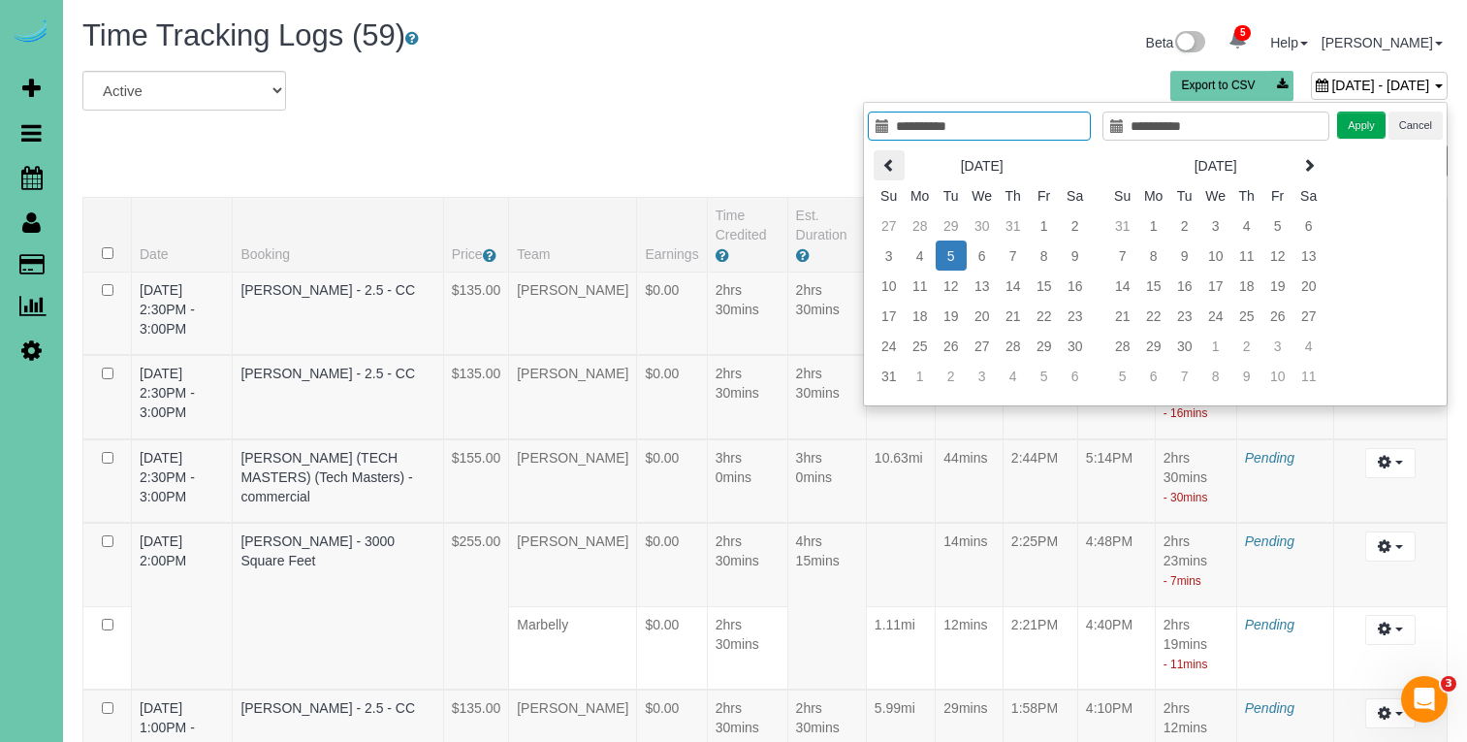
click at [883, 159] on icon at bounding box center [889, 165] width 14 height 14
type input "**********"
click at [943, 309] on td "22" at bounding box center [950, 316] width 31 height 30
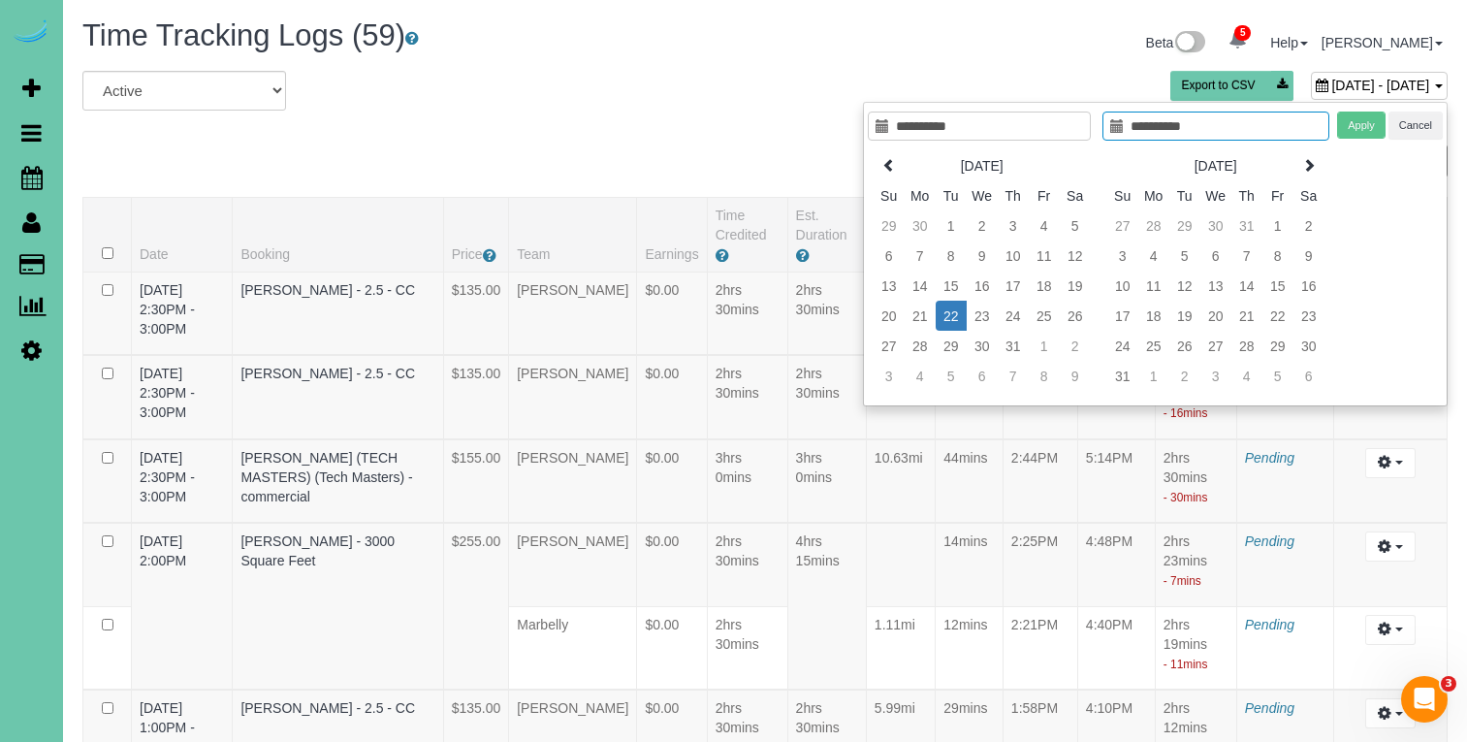
type input "**********"
click at [943, 309] on td "22" at bounding box center [950, 316] width 31 height 30
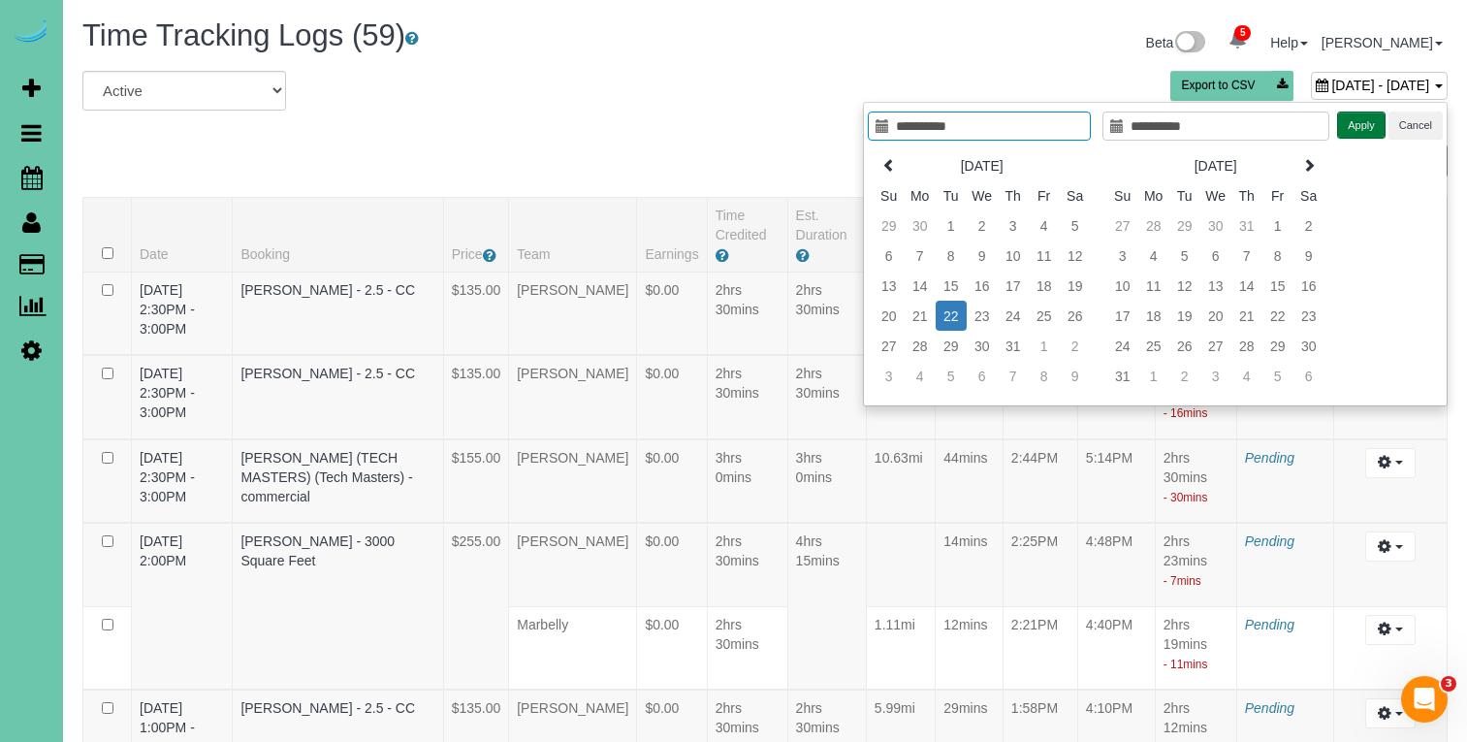
click at [1352, 127] on button "Apply" at bounding box center [1361, 125] width 48 height 28
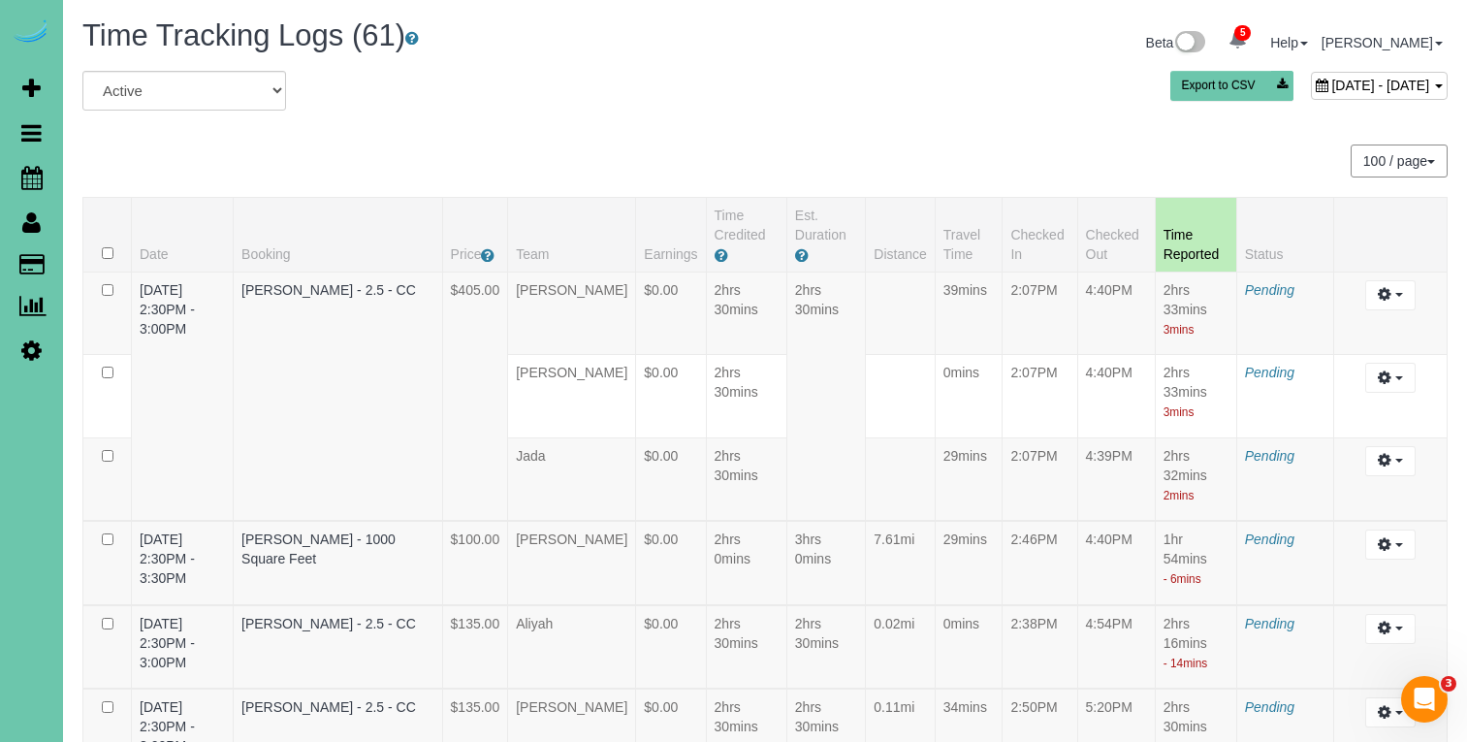
scroll to position [-2, 0]
click at [943, 115] on div "All Active Archived July 22, 2025 - July 22, 2025 Export to CSV" at bounding box center [765, 98] width 1394 height 54
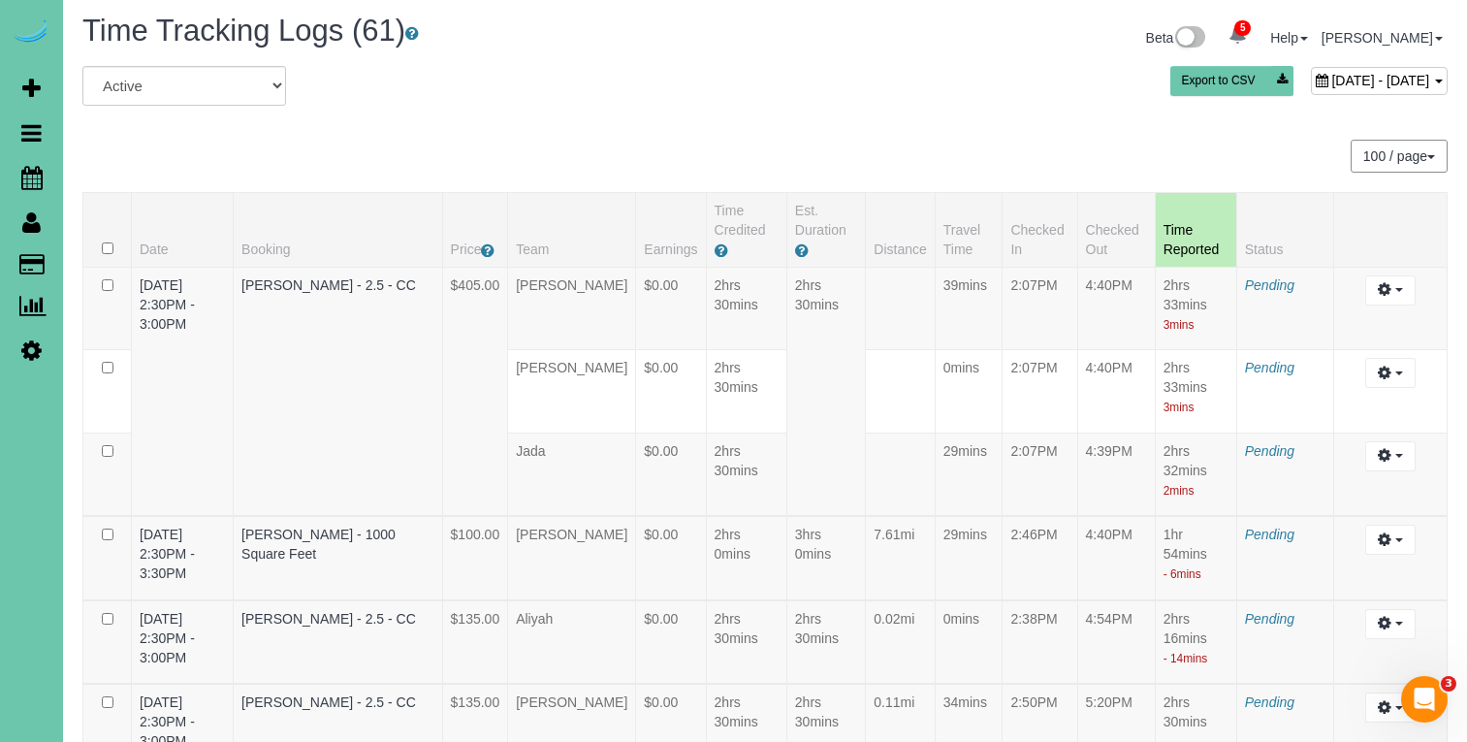
scroll to position [6, 0]
click at [1331, 73] on span "July 22, 2025 - July 22, 2025" at bounding box center [1380, 80] width 98 height 16
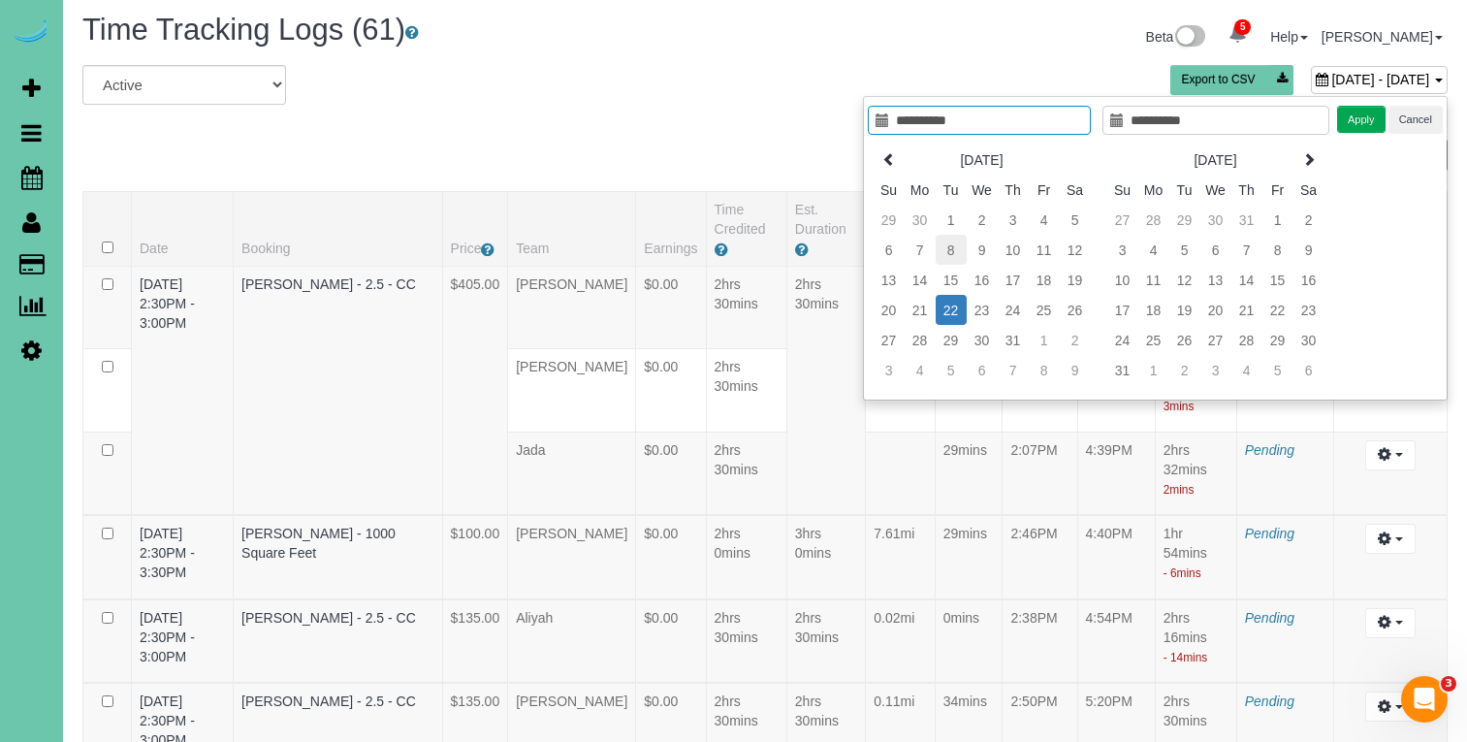
type input "**********"
click at [943, 250] on td "8" at bounding box center [950, 250] width 31 height 30
type input "**********"
click at [1371, 114] on button "Apply" at bounding box center [1361, 120] width 48 height 28
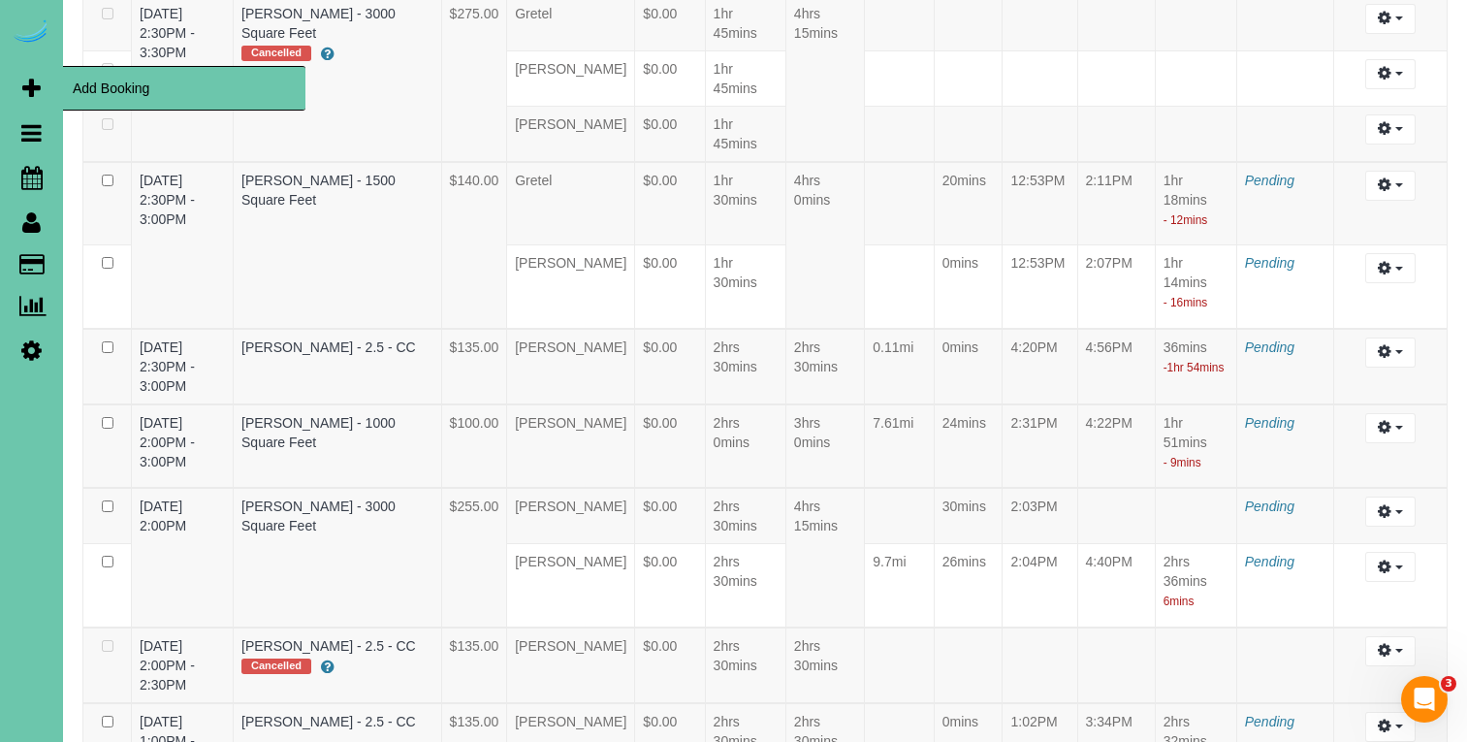
scroll to position [272, 0]
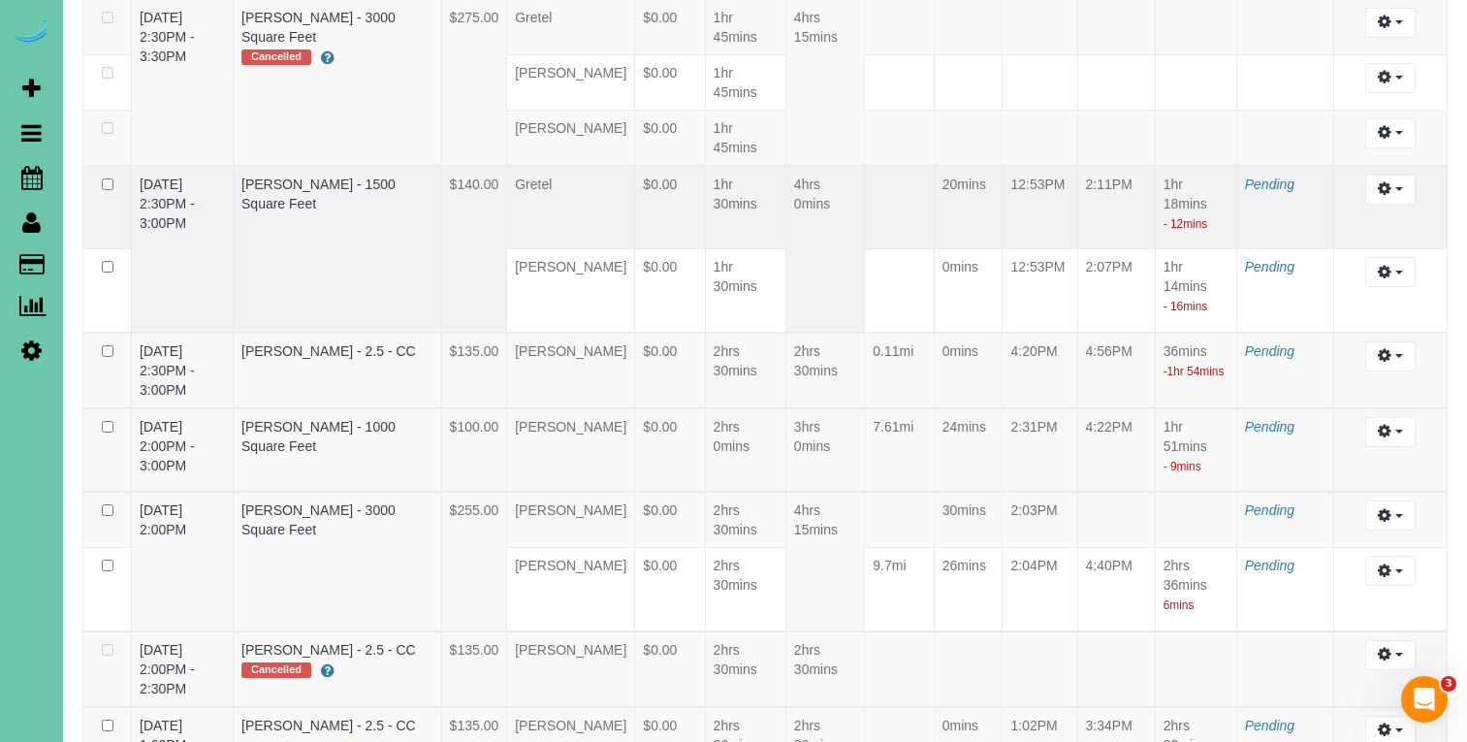
click at [275, 195] on td "Mary Petersen - 1500 Square Feet" at bounding box center [338, 249] width 208 height 167
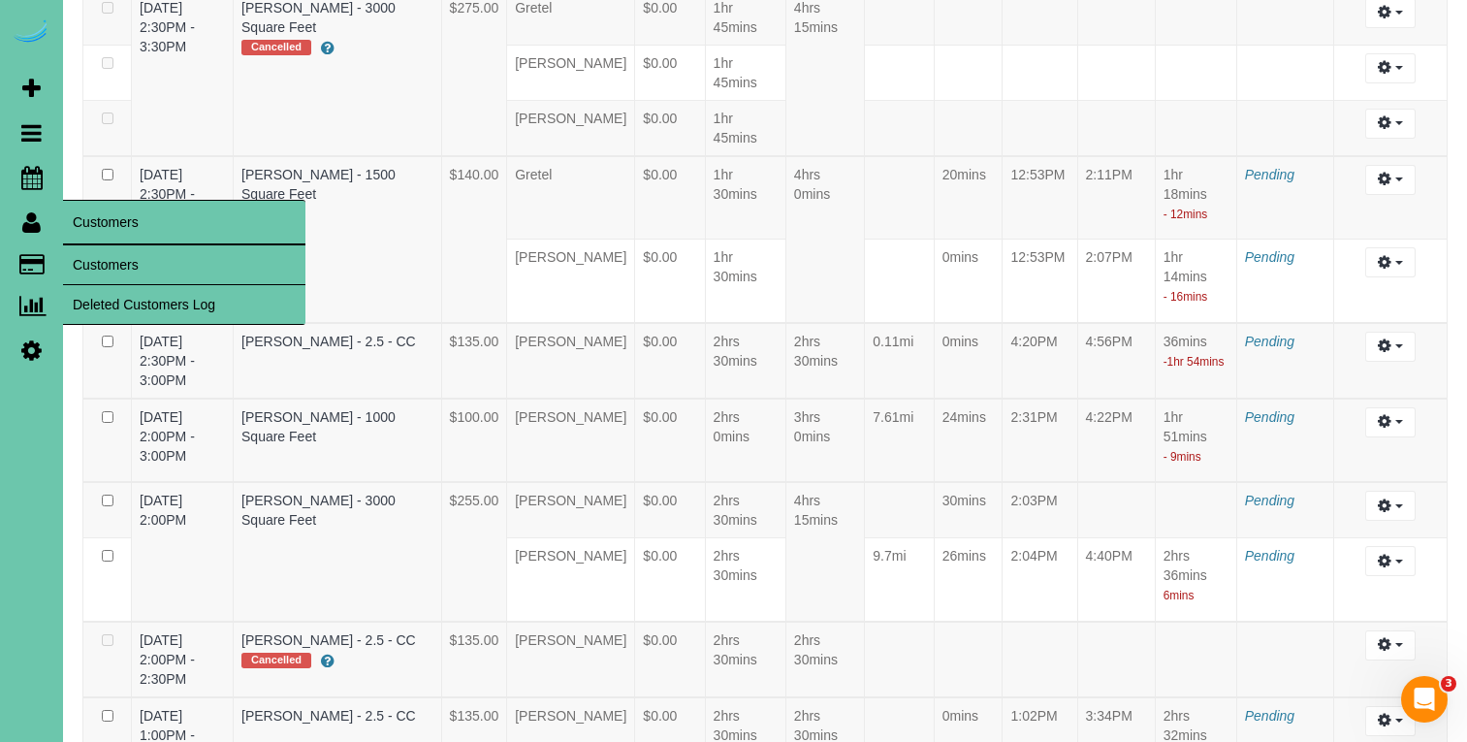
click at [102, 246] on link "Customers" at bounding box center [184, 264] width 242 height 39
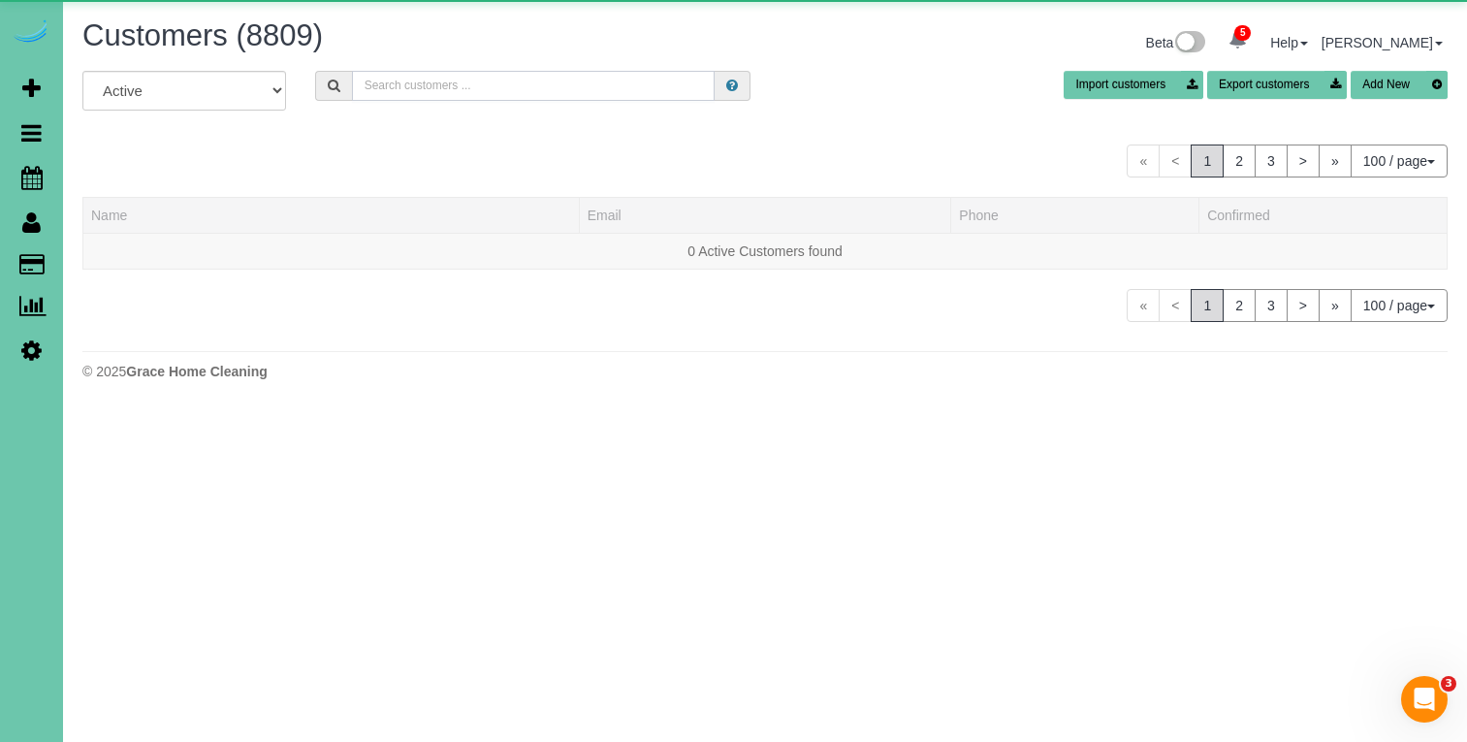
click at [391, 91] on input "text" at bounding box center [533, 86] width 363 height 30
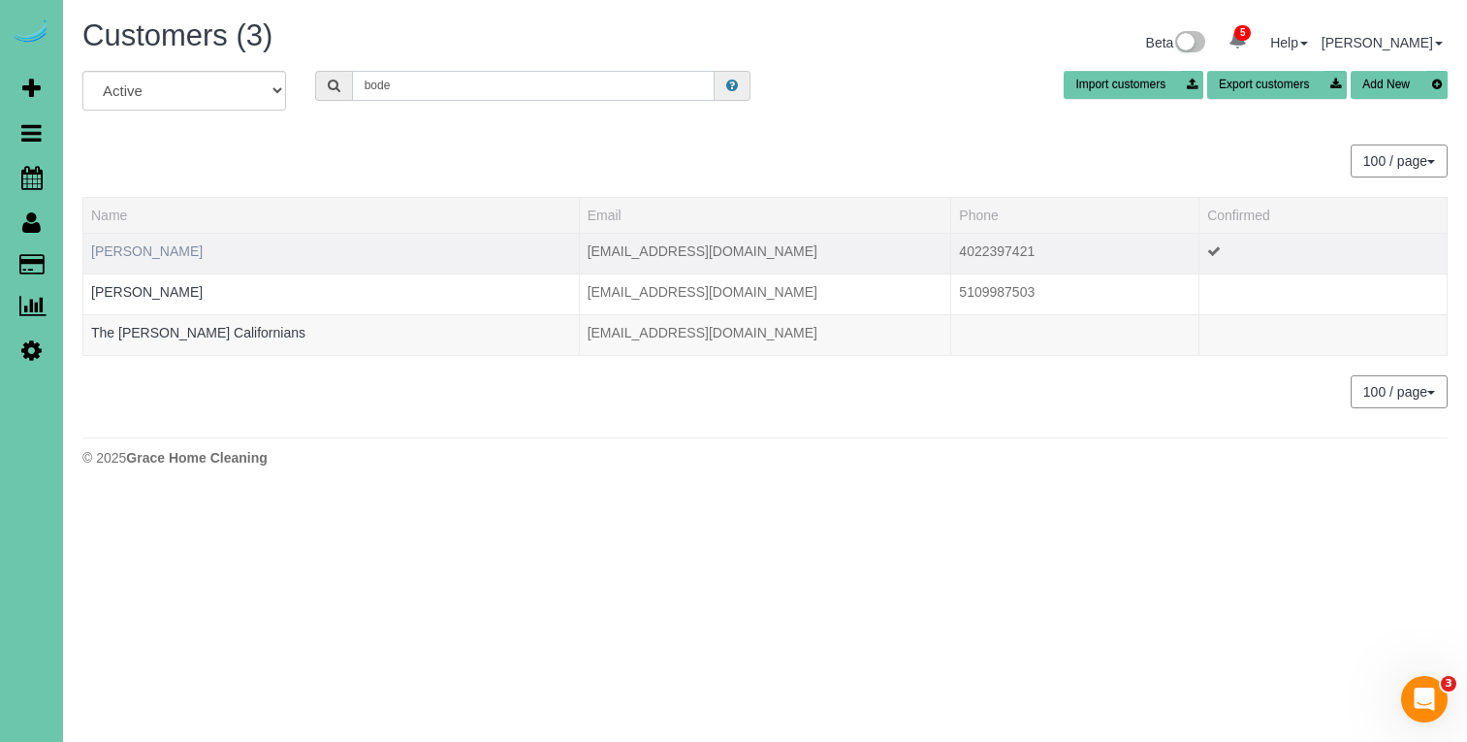
type input "bode"
click at [146, 250] on link "Rebecca Bode" at bounding box center [146, 251] width 111 height 16
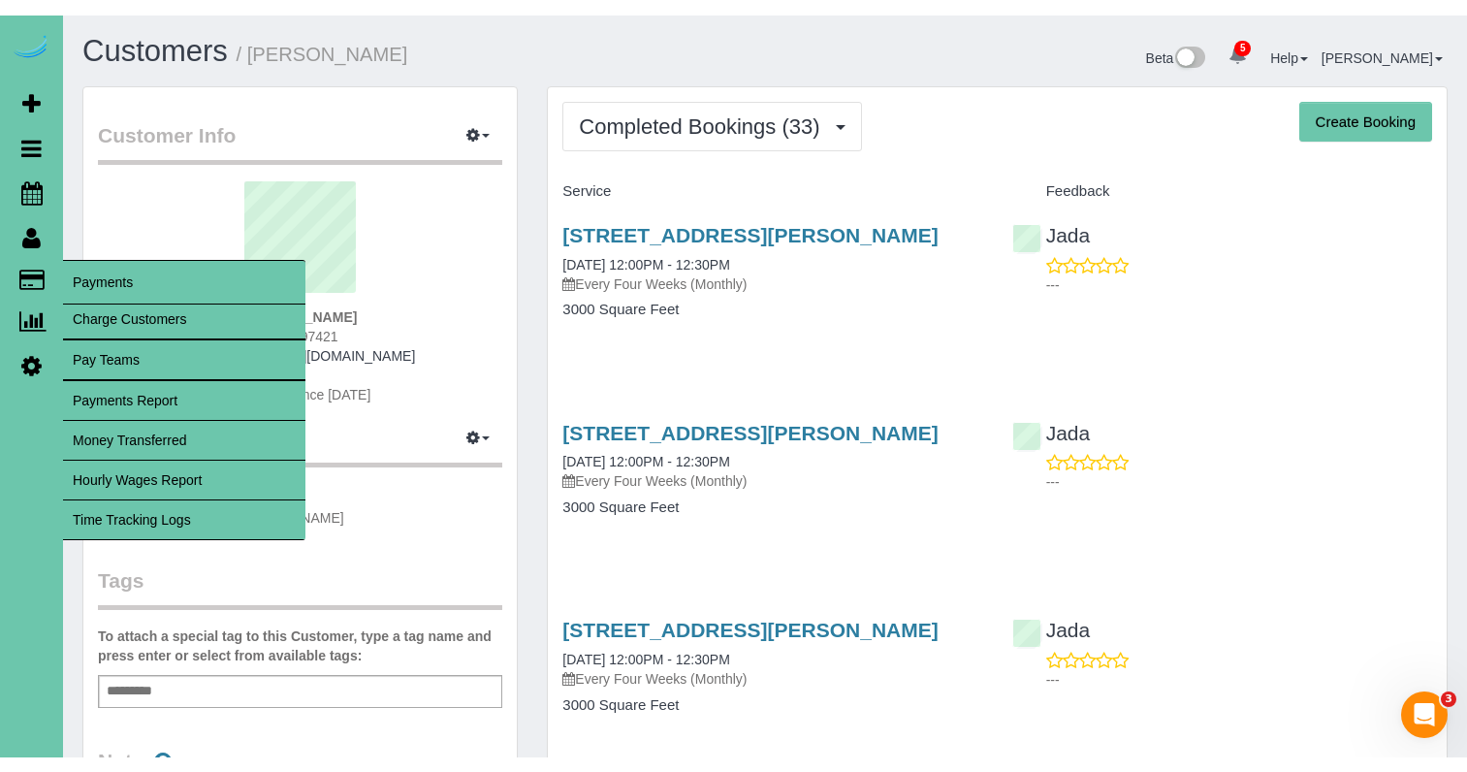
scroll to position [3, 0]
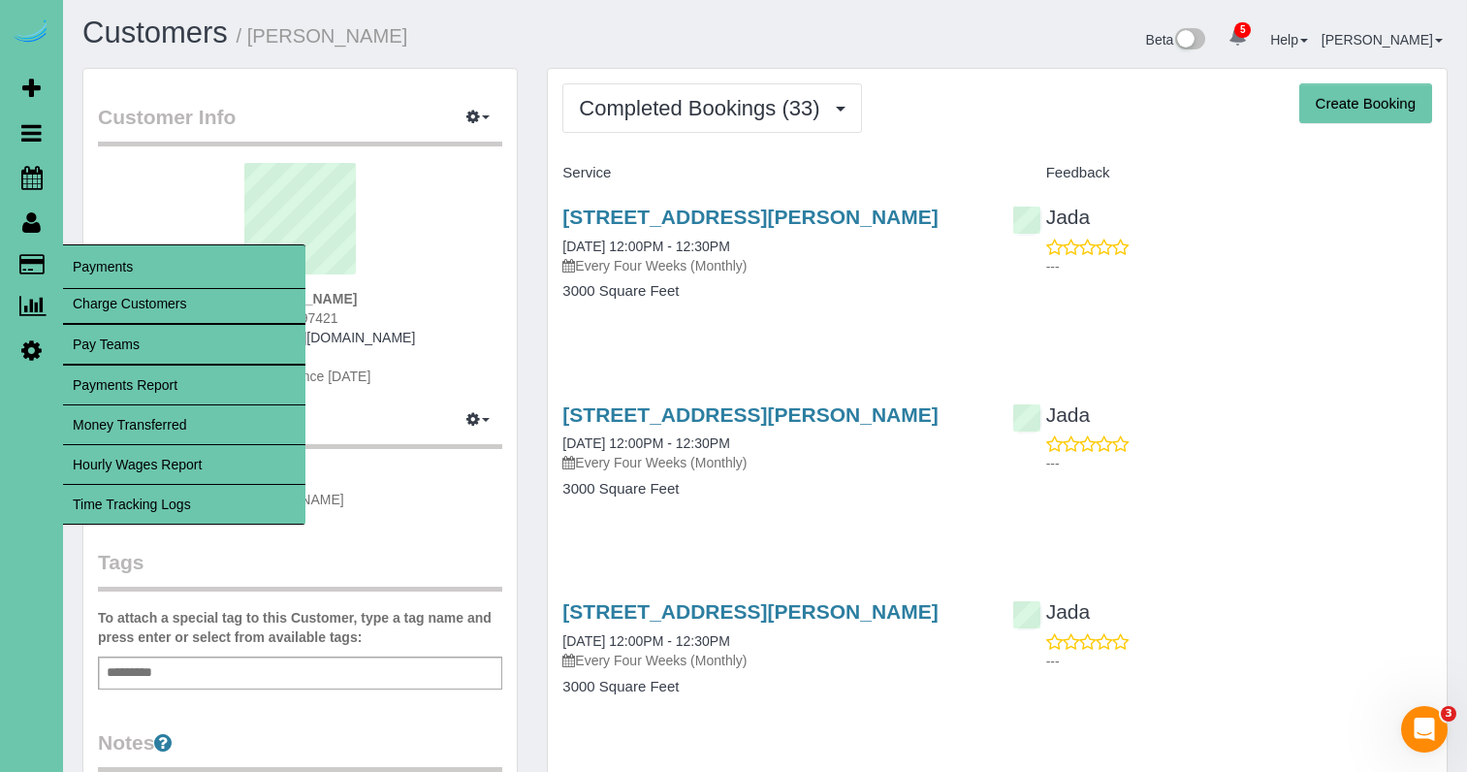
click at [201, 497] on link "Time Tracking Logs" at bounding box center [184, 504] width 242 height 39
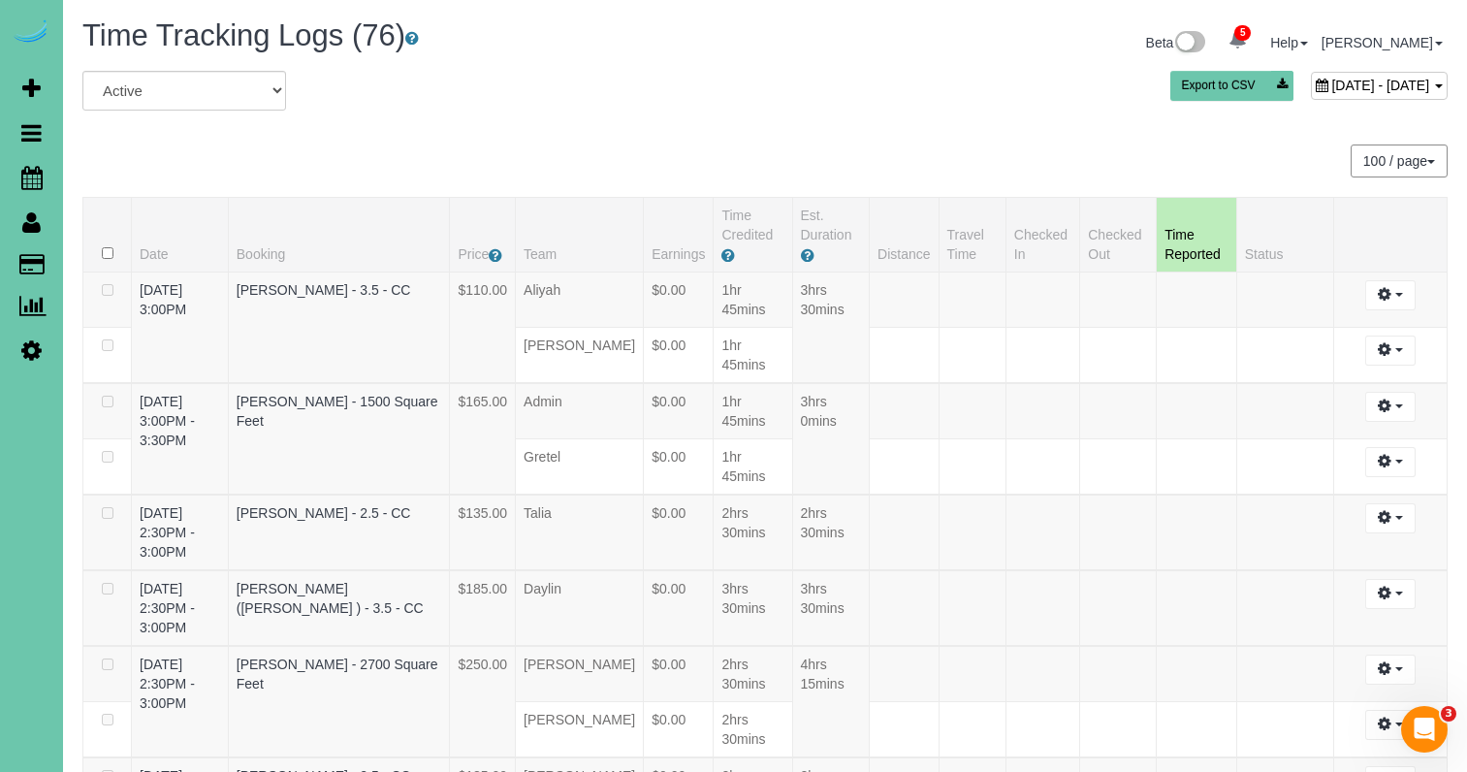
click at [1331, 88] on span "September 02, 2025 - September 02, 2025" at bounding box center [1380, 86] width 98 height 16
type input "**********"
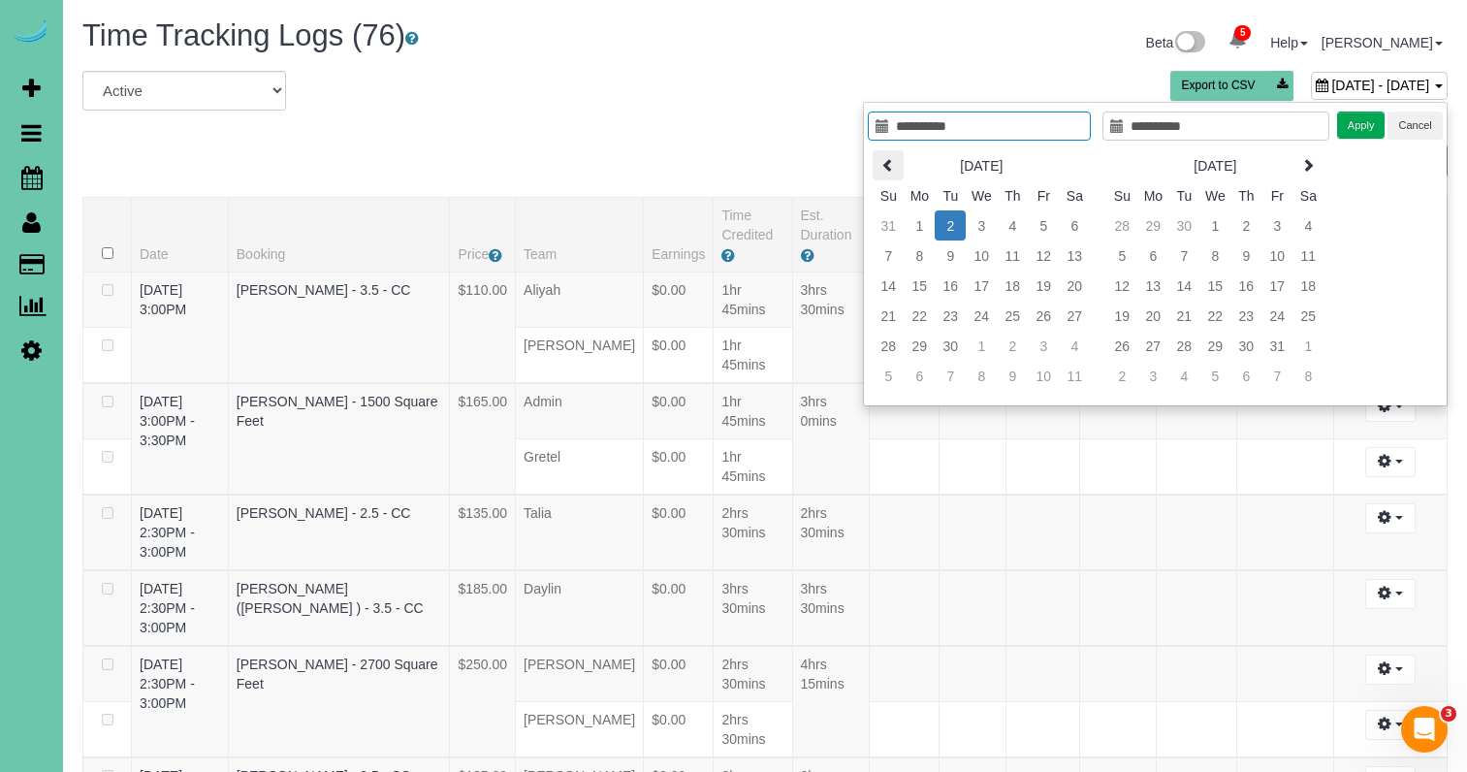
click at [886, 164] on icon at bounding box center [888, 165] width 14 height 14
type input "**********"
click at [1037, 335] on td "29" at bounding box center [1043, 346] width 31 height 30
type input "**********"
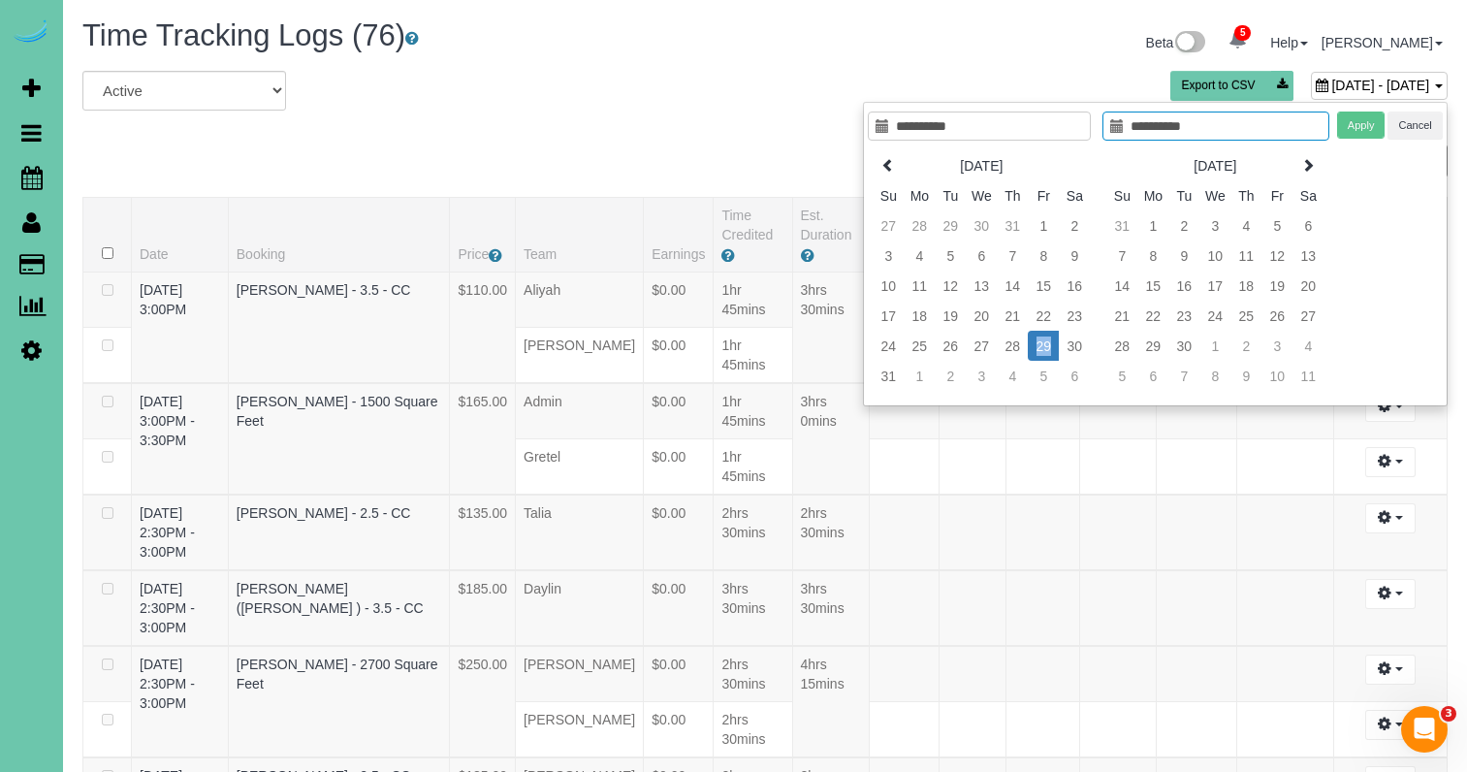
click at [1037, 335] on td "29" at bounding box center [1043, 346] width 31 height 30
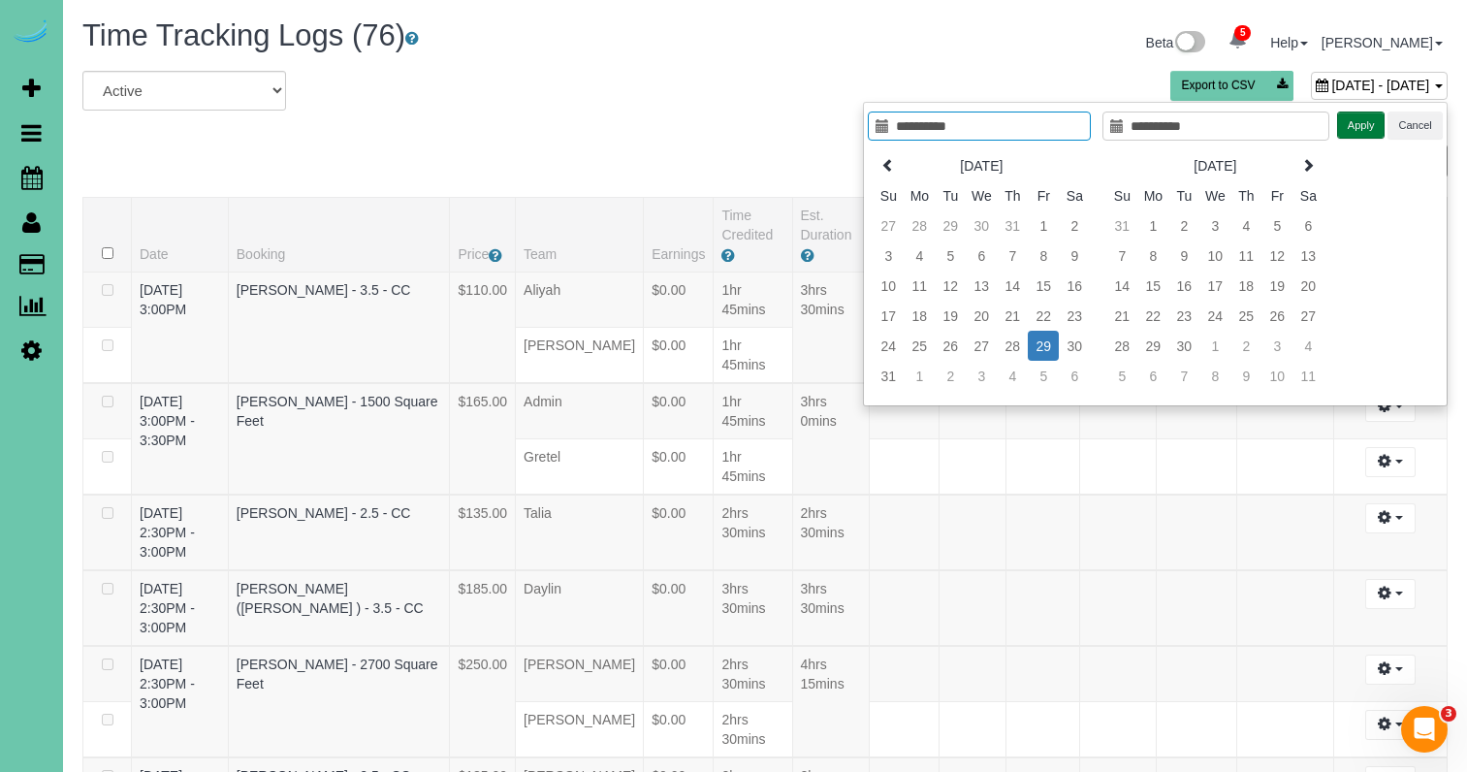
click at [1362, 124] on button "Apply" at bounding box center [1361, 125] width 48 height 28
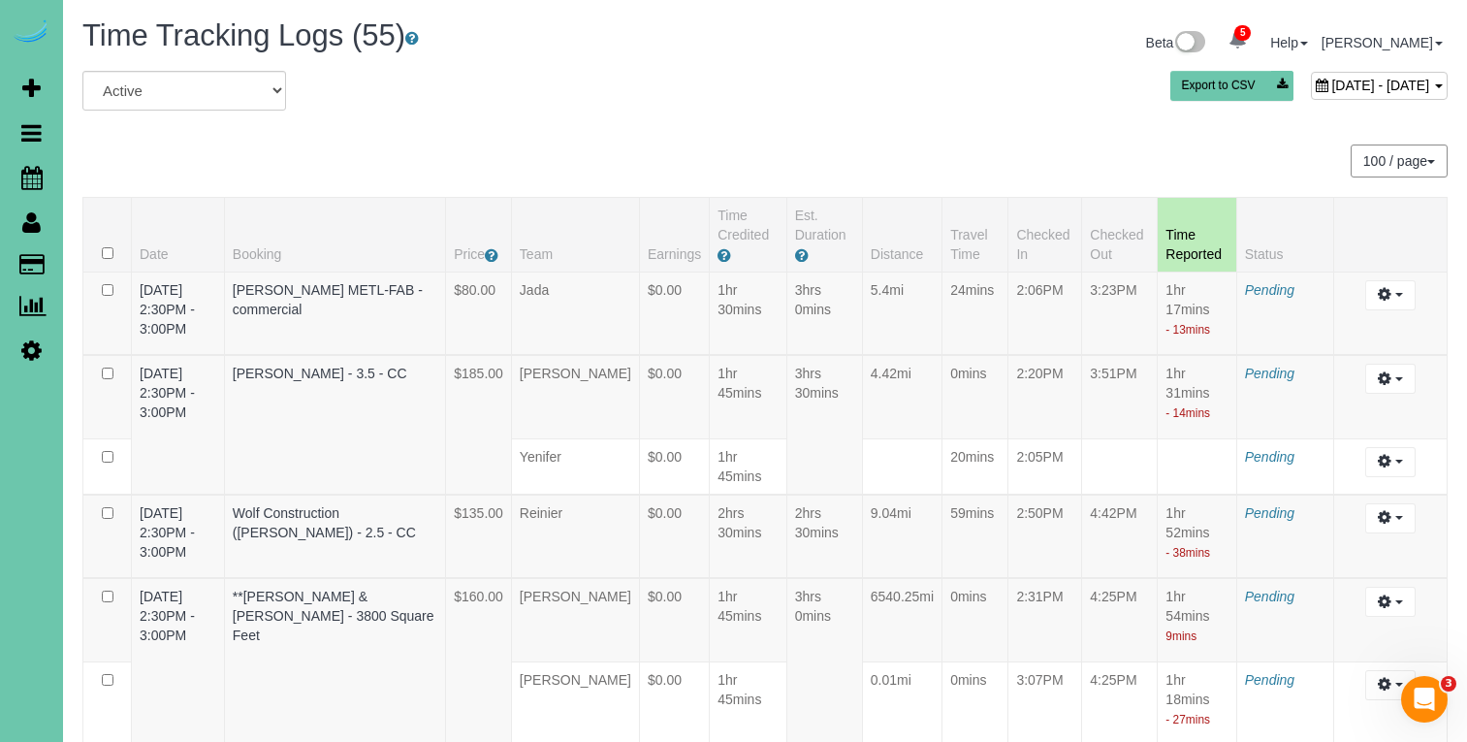
click at [1331, 84] on span "August 29, 2025 - August 29, 2025" at bounding box center [1380, 86] width 98 height 16
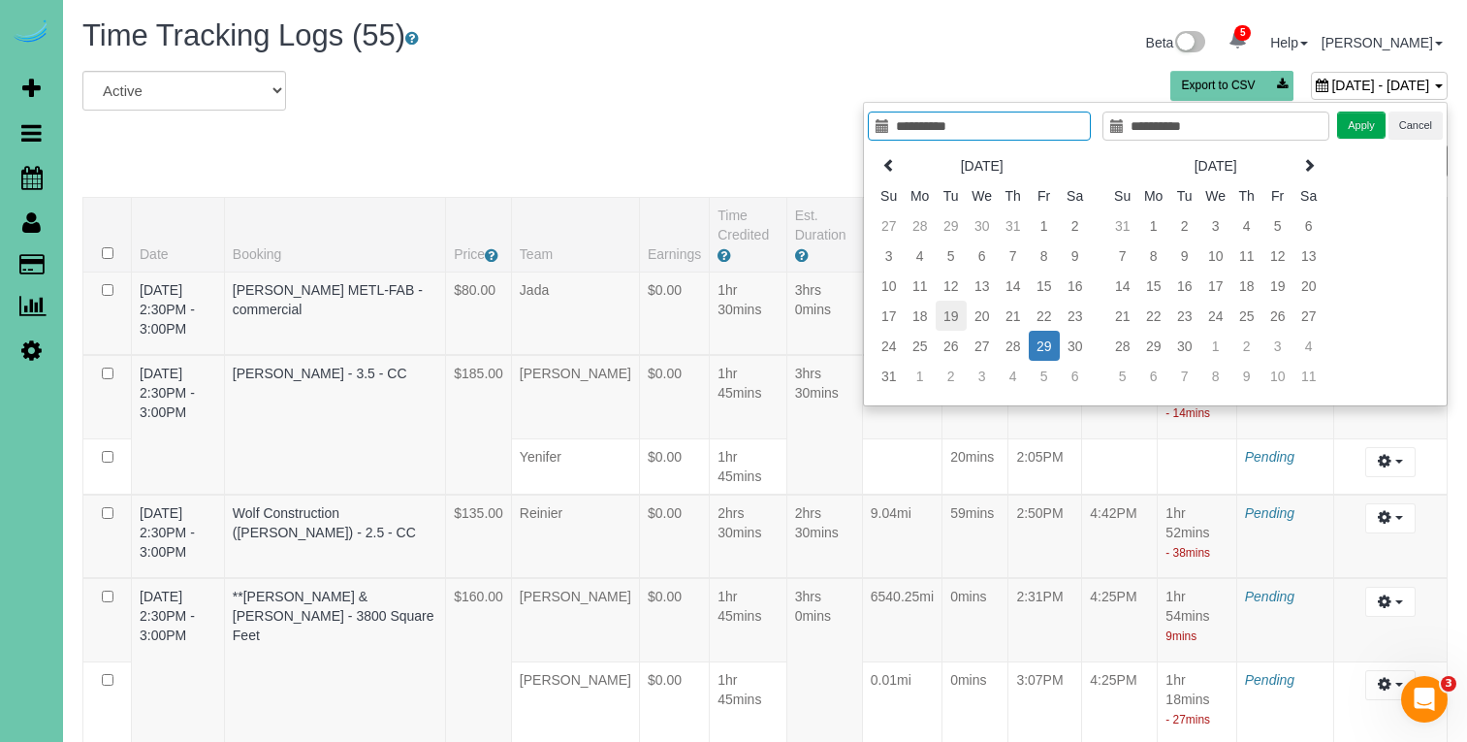
type input "**********"
click at [950, 316] on td "19" at bounding box center [950, 316] width 31 height 30
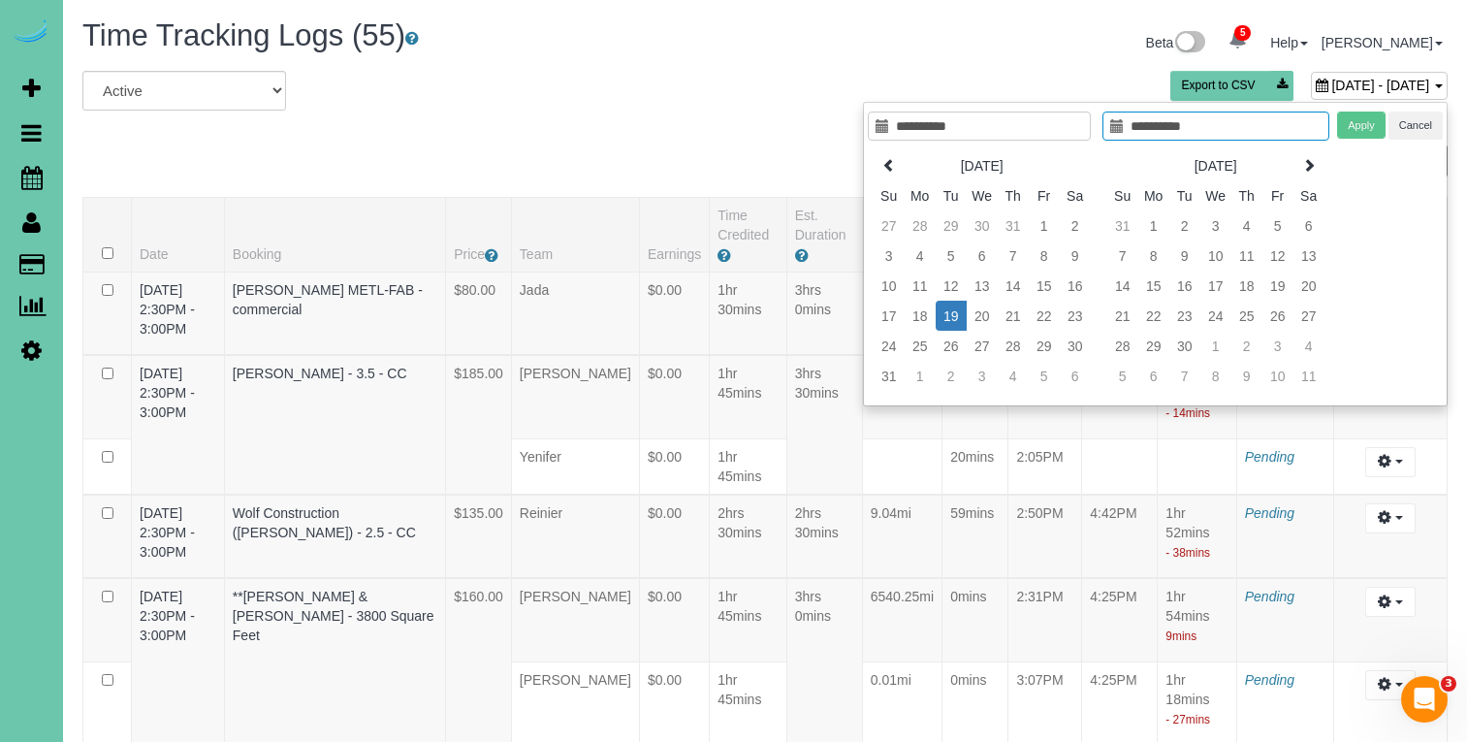
type input "**********"
click at [950, 316] on td "19" at bounding box center [950, 316] width 31 height 30
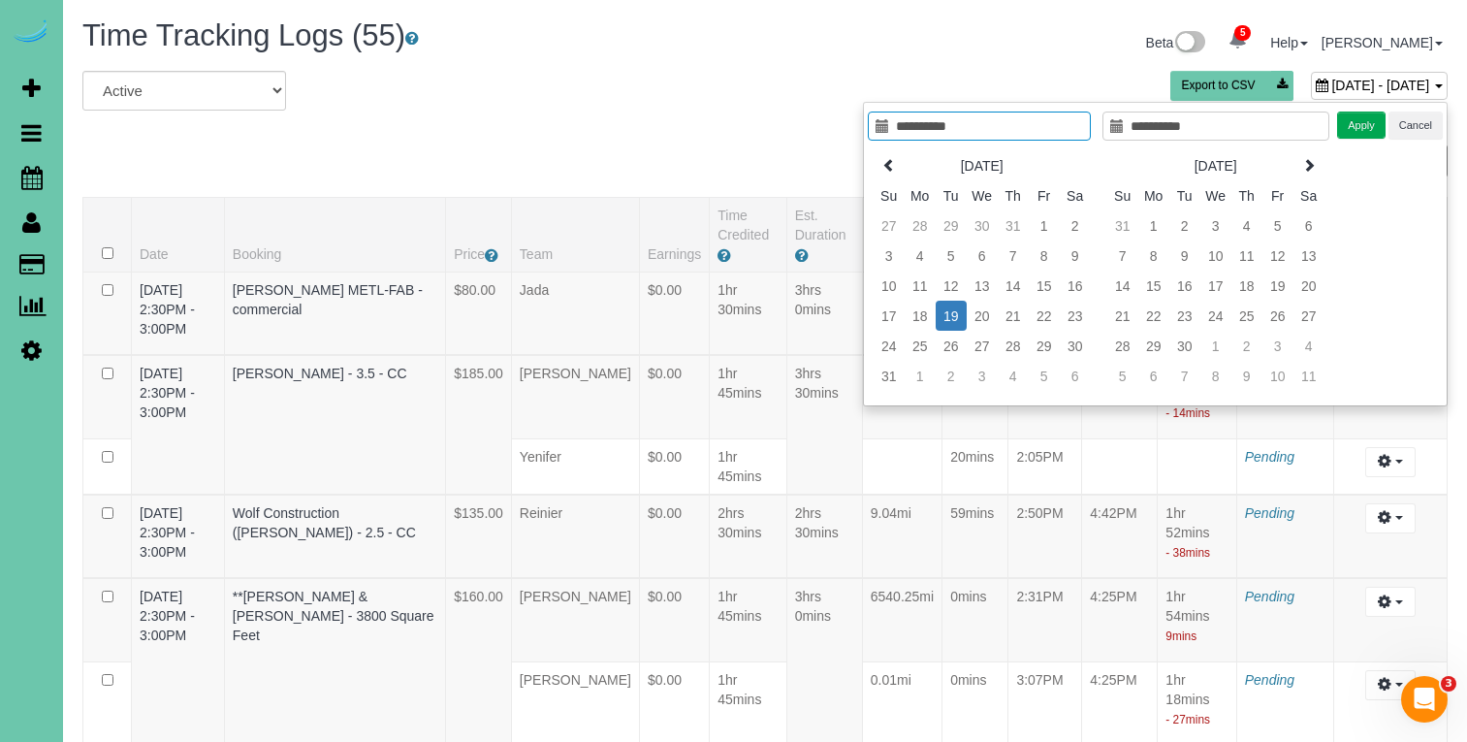
type input "**********"
click at [1358, 128] on button "Apply" at bounding box center [1361, 125] width 48 height 28
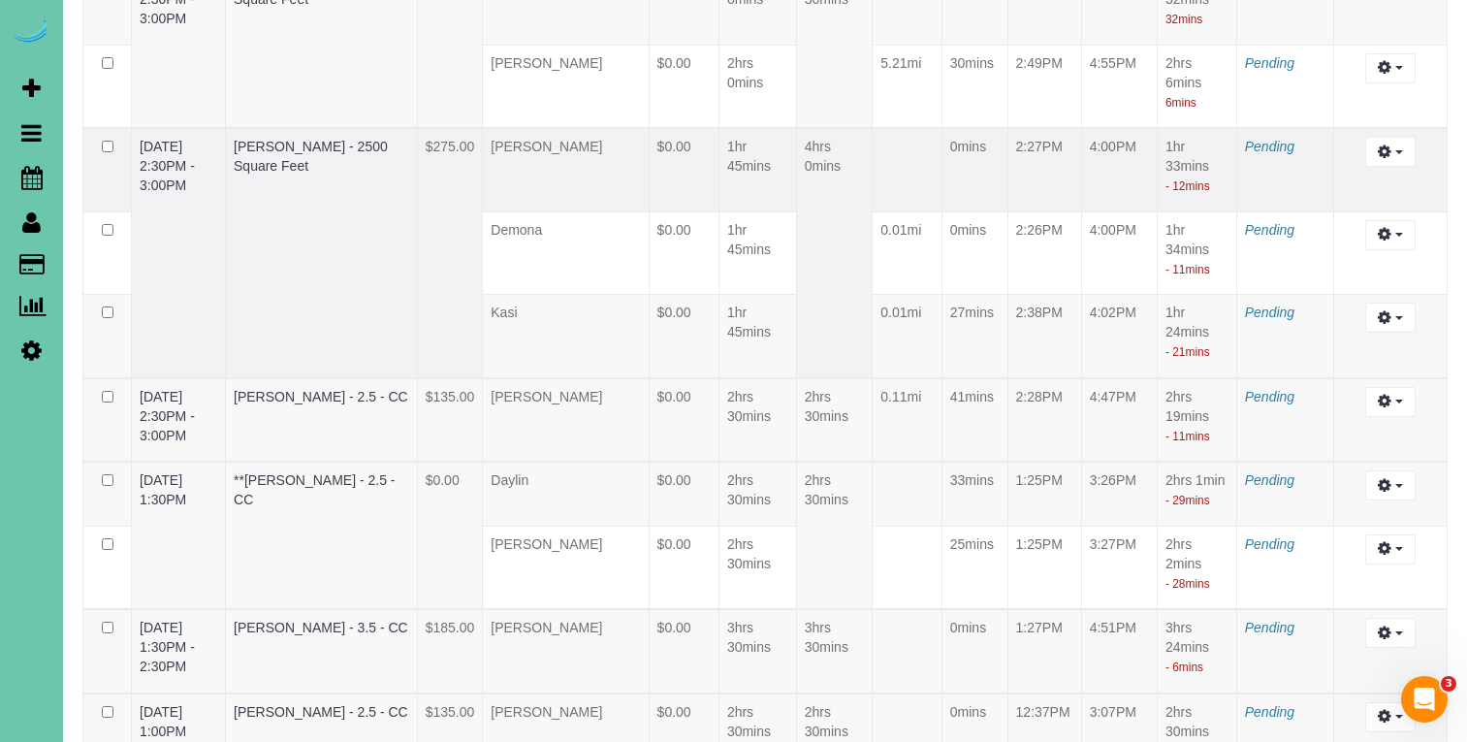
scroll to position [518, 0]
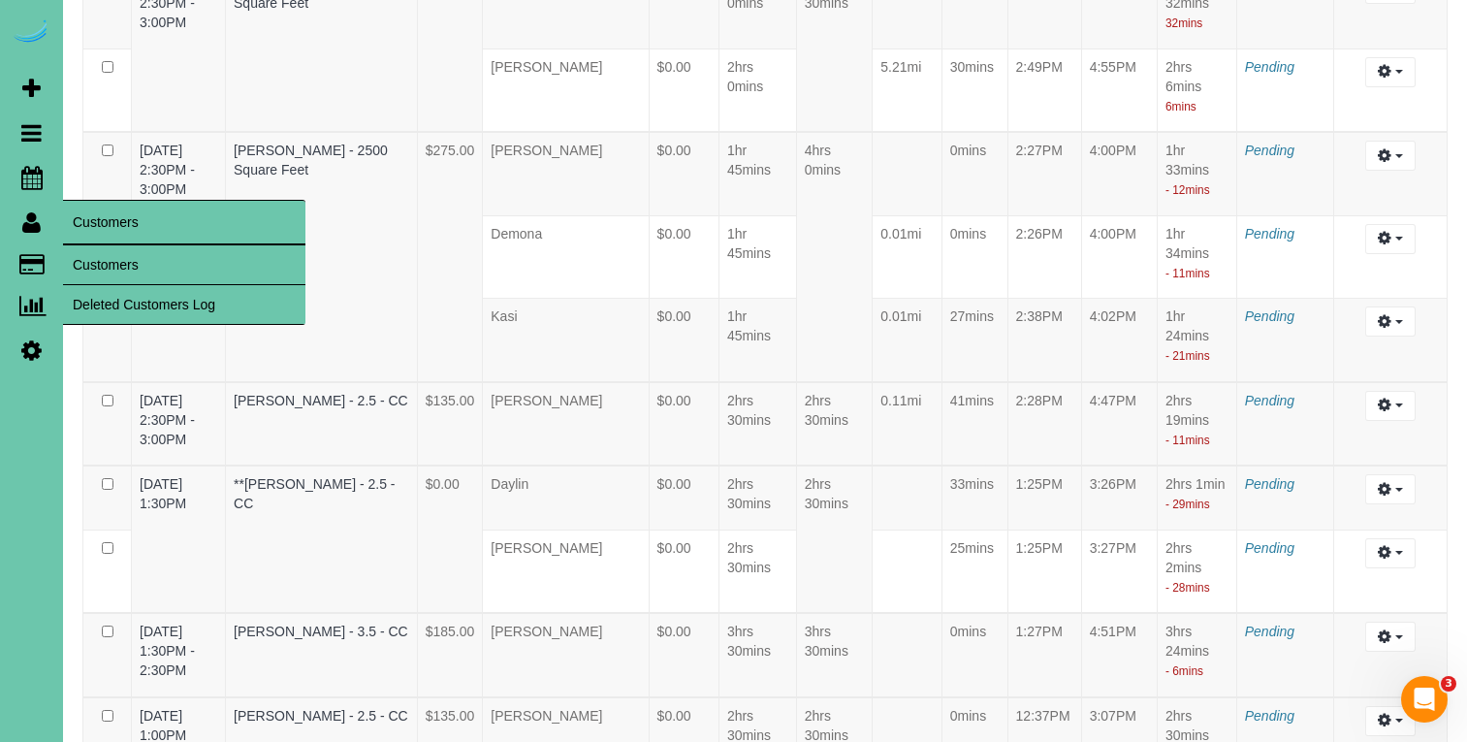
click at [60, 208] on link "Customers" at bounding box center [31, 222] width 63 height 45
click at [108, 269] on link "Customers" at bounding box center [184, 264] width 242 height 39
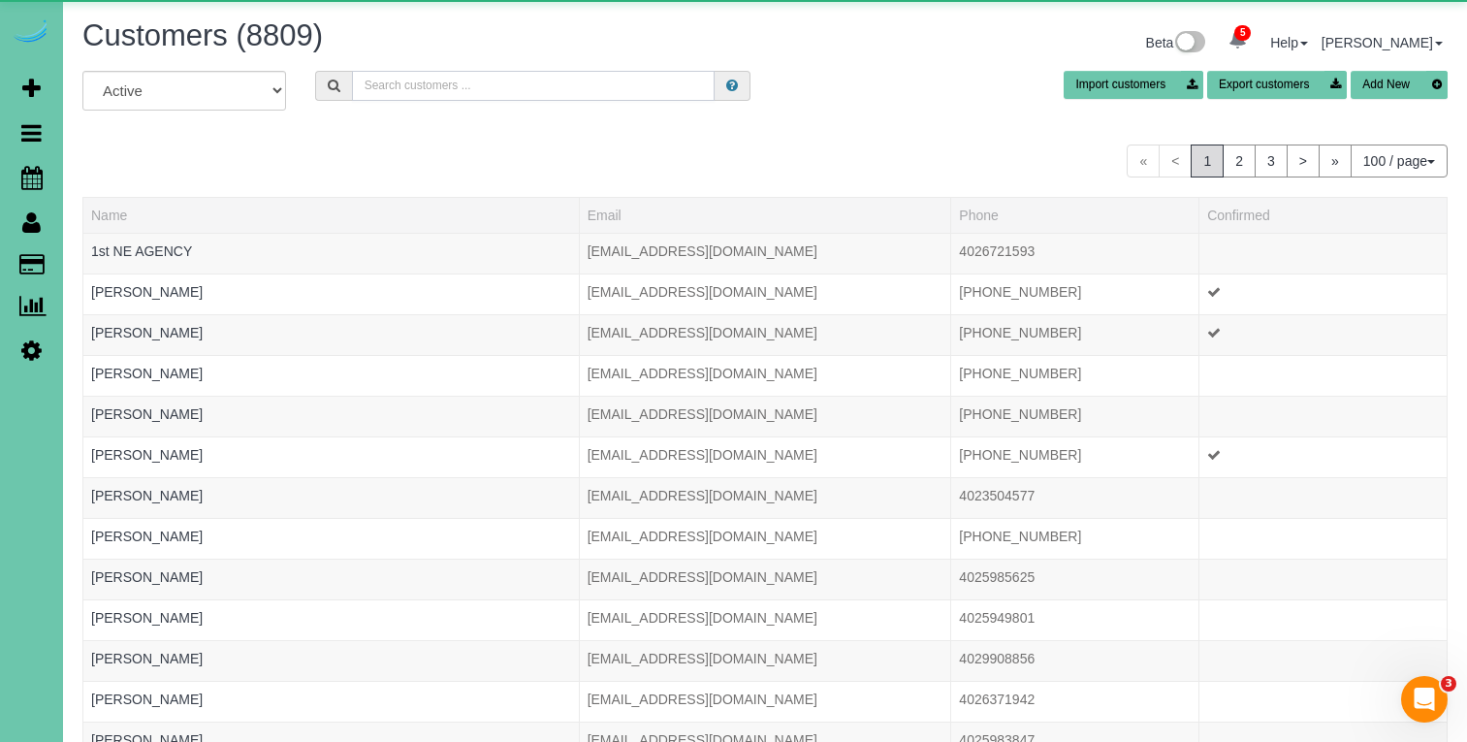
click at [537, 95] on input "text" at bounding box center [533, 86] width 363 height 30
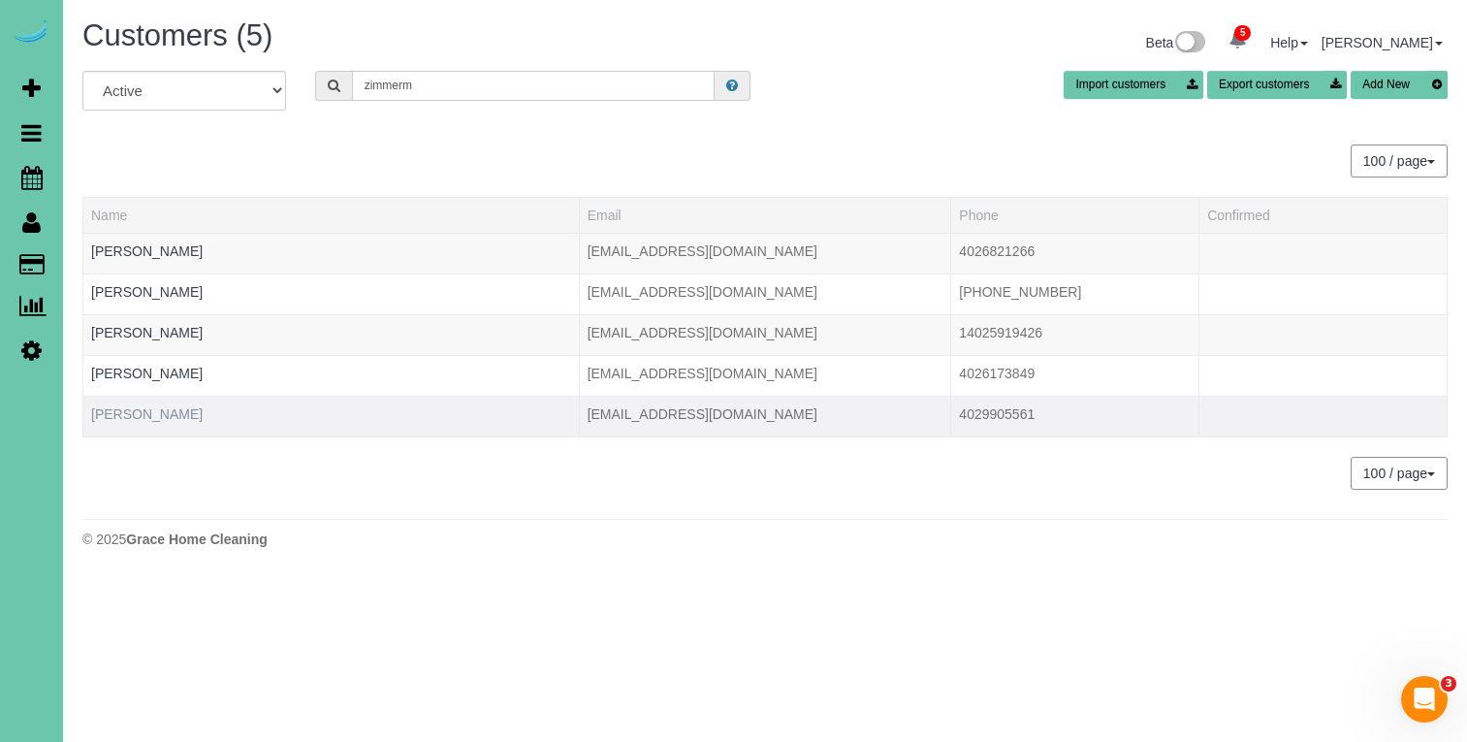
type input "zimmerm"
click at [188, 417] on link "Steve Zimmerman" at bounding box center [146, 414] width 111 height 16
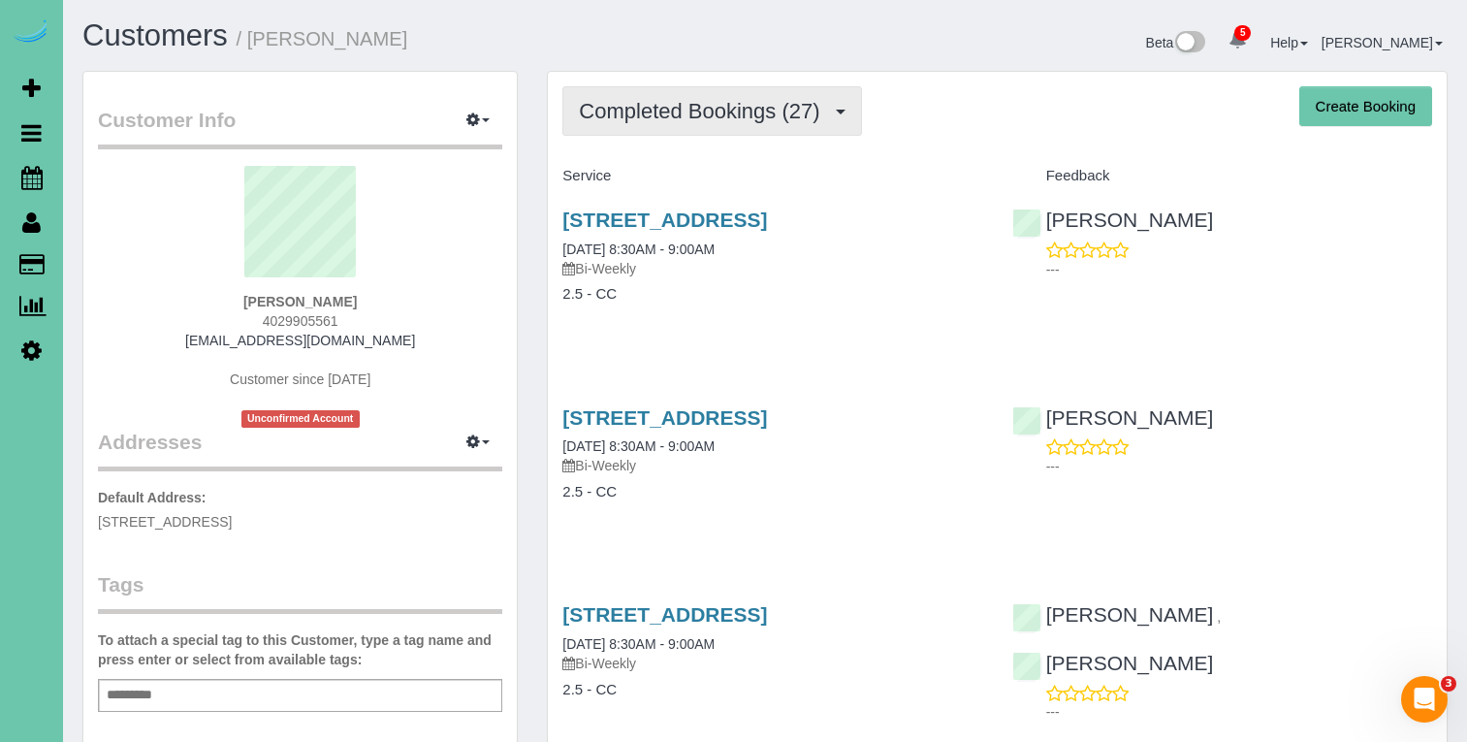
drag, startPoint x: 709, startPoint y: 121, endPoint x: 708, endPoint y: 131, distance: 9.7
click at [709, 121] on span "Completed Bookings (27)" at bounding box center [704, 111] width 250 height 24
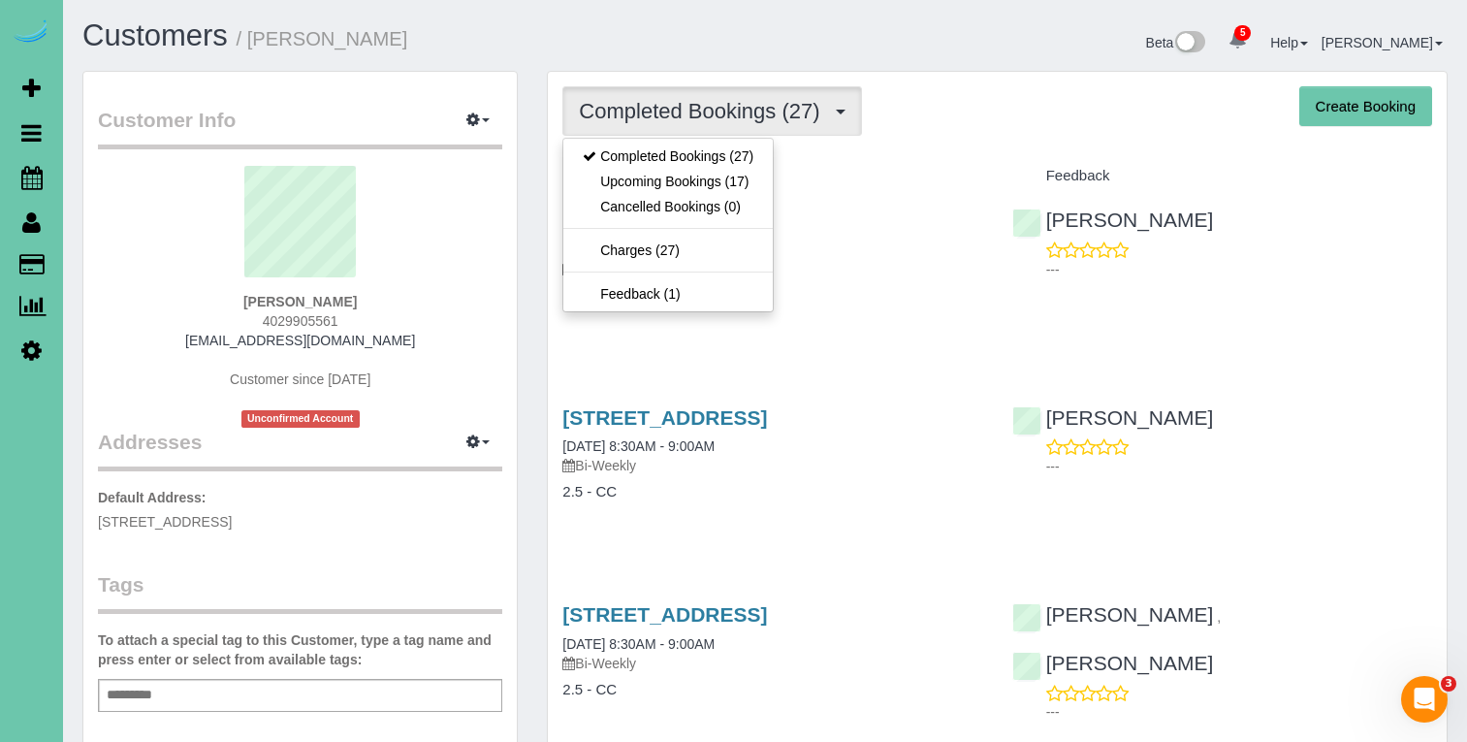
click at [709, 188] on link "Upcoming Bookings (17)" at bounding box center [667, 181] width 209 height 25
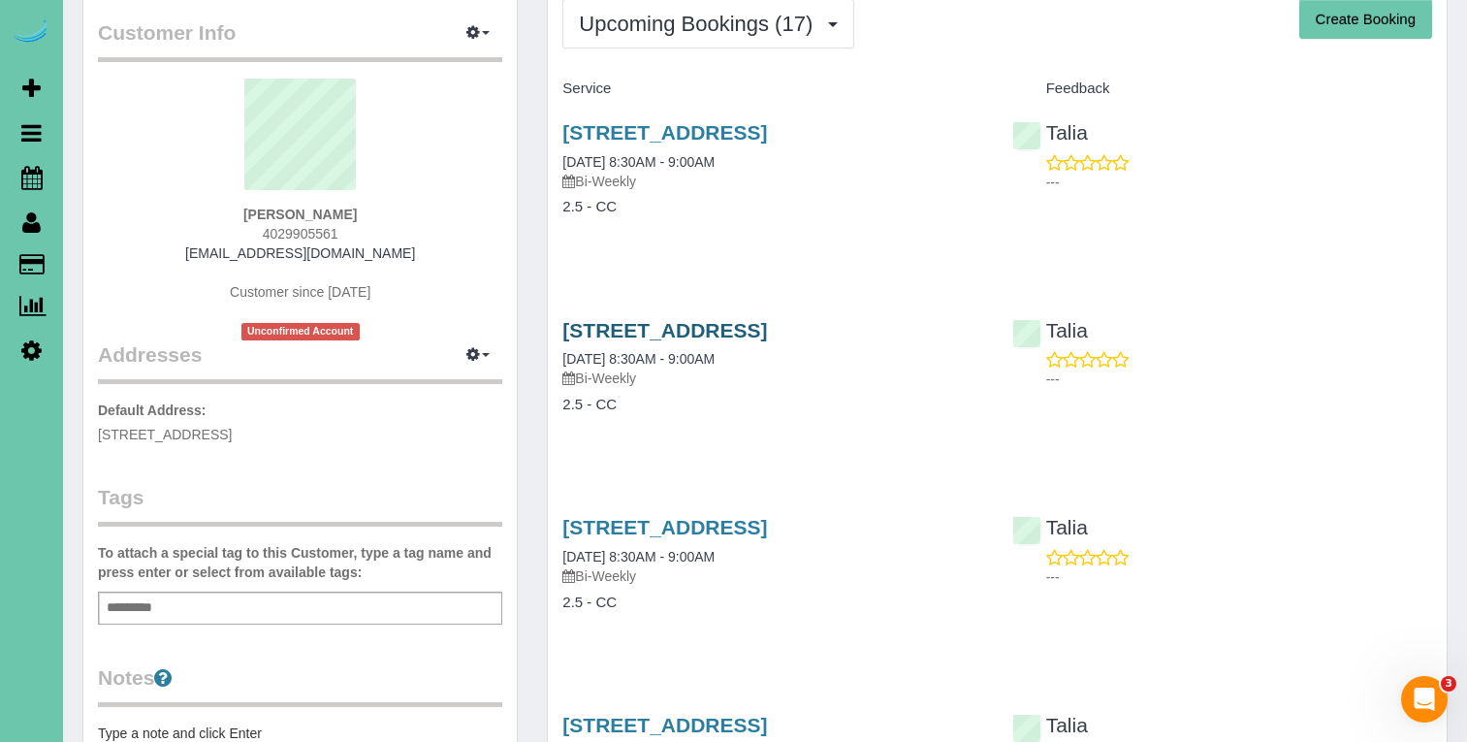
scroll to position [107, 0]
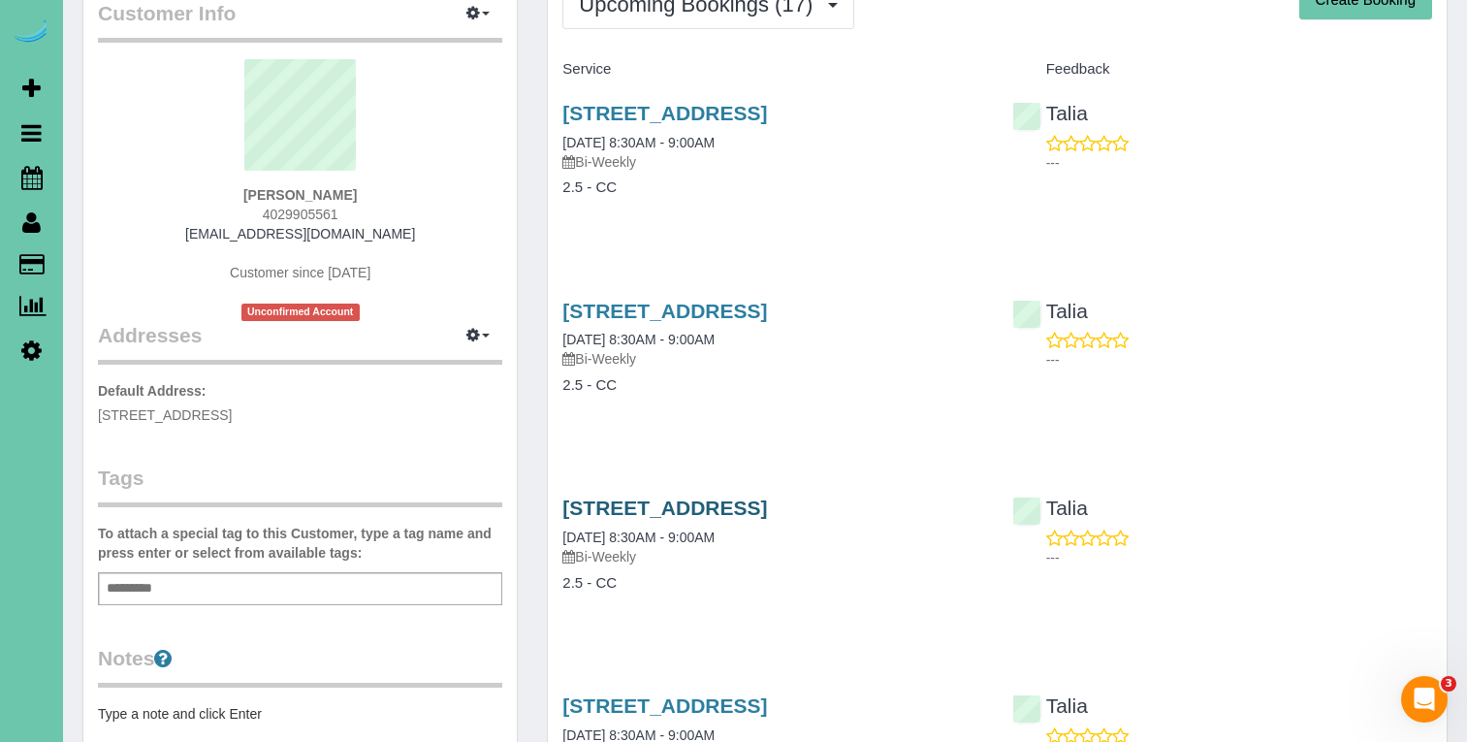
click at [710, 506] on link "9828 Louis Drive, Omaha, NE 68114" at bounding box center [664, 507] width 205 height 22
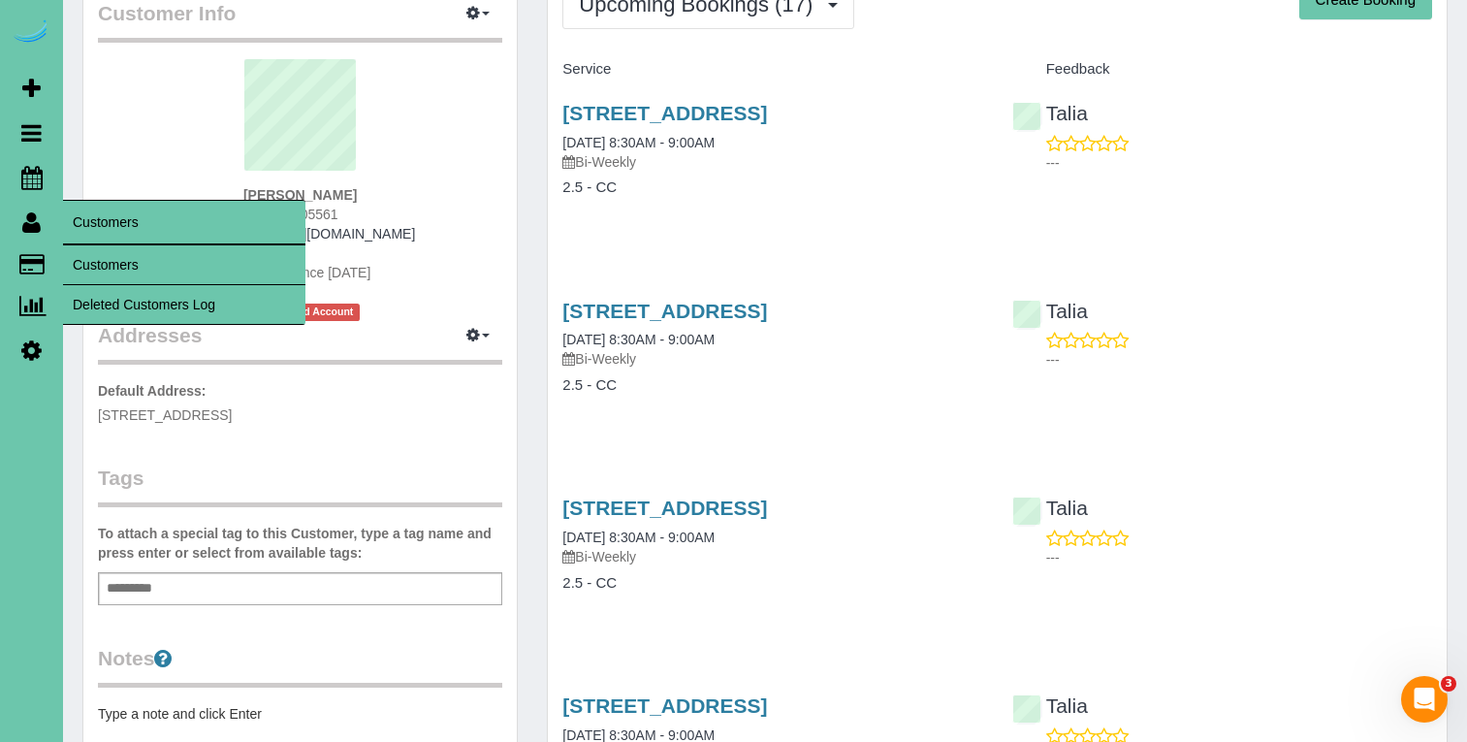
click at [108, 261] on link "Customers" at bounding box center [184, 264] width 242 height 39
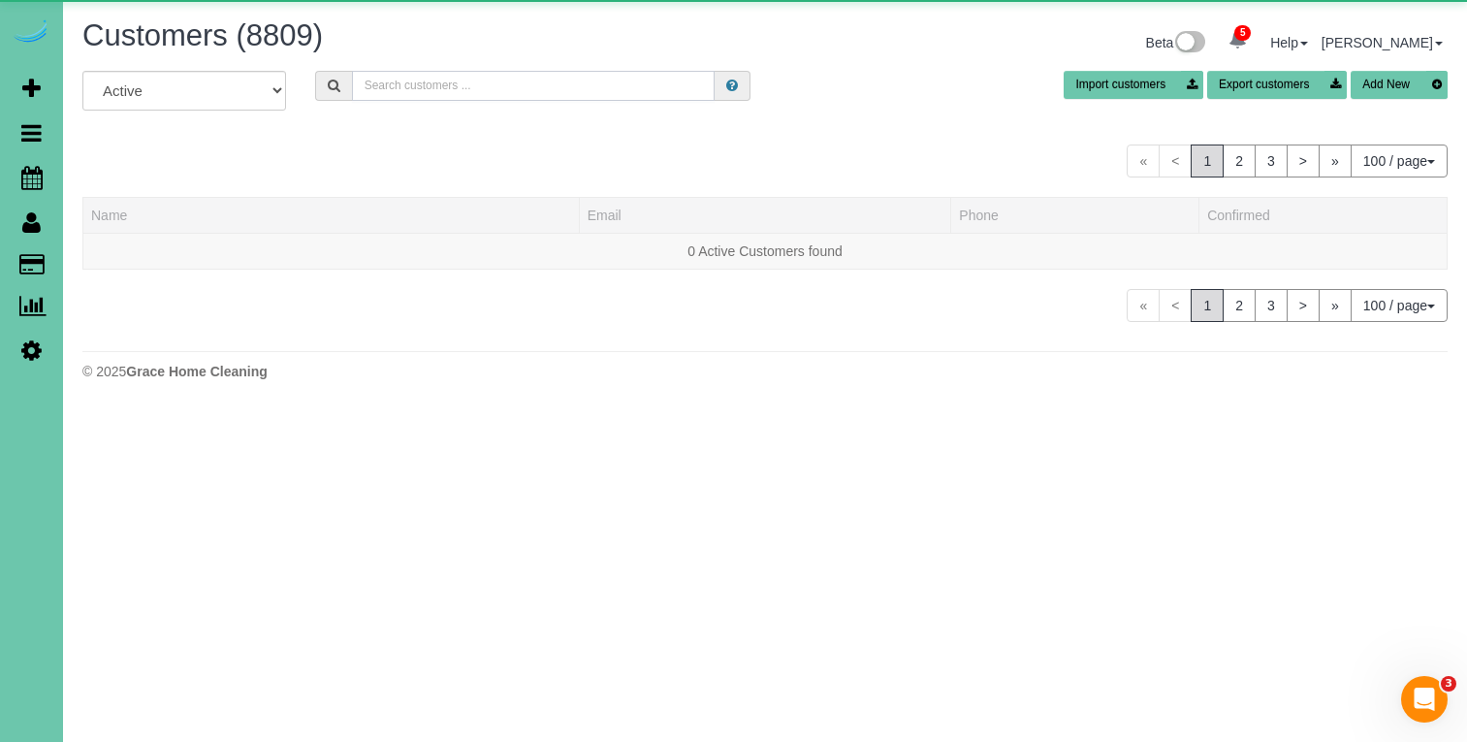
click at [523, 83] on input "text" at bounding box center [533, 86] width 363 height 30
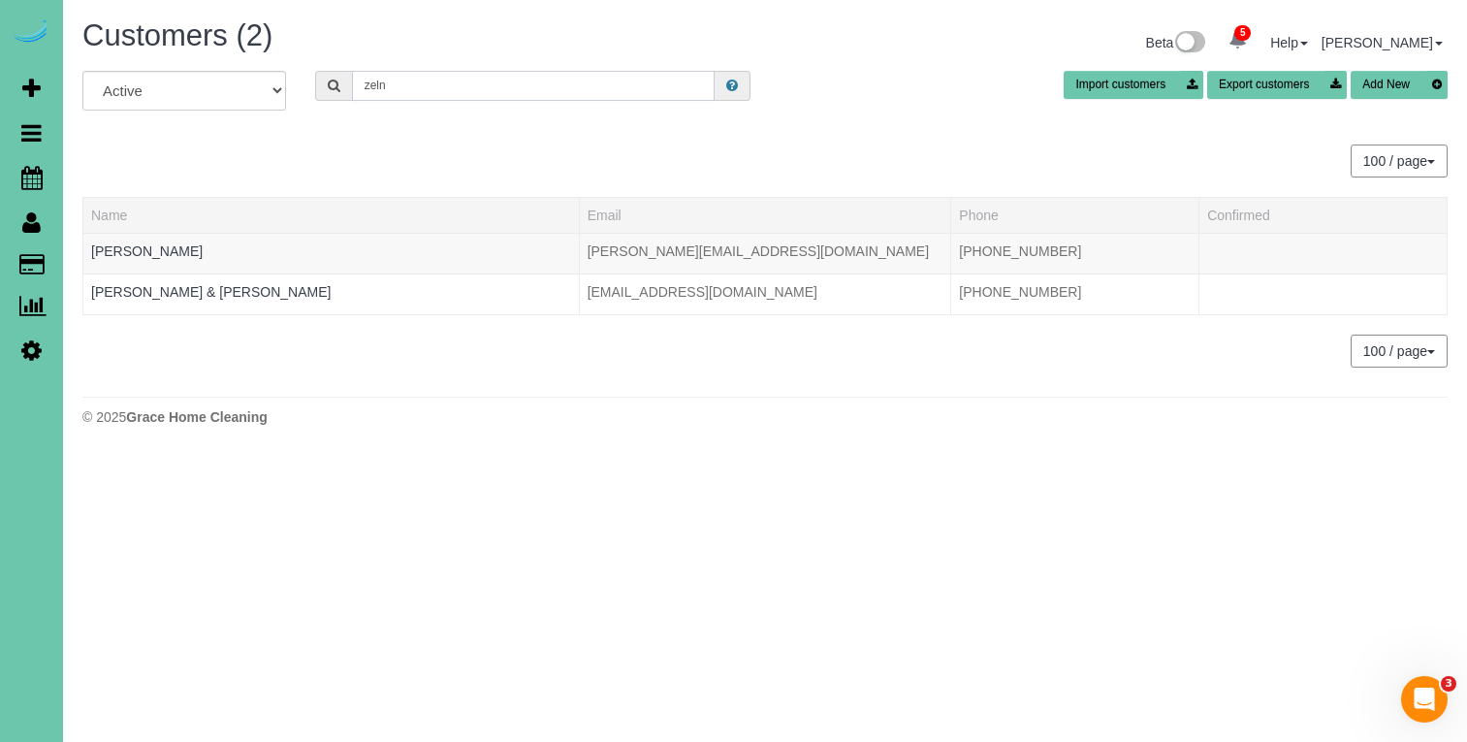
click at [425, 90] on input "zeln" at bounding box center [533, 86] width 363 height 30
click at [426, 90] on input "zeln" at bounding box center [533, 86] width 363 height 30
click at [428, 88] on input "zeln" at bounding box center [533, 86] width 363 height 30
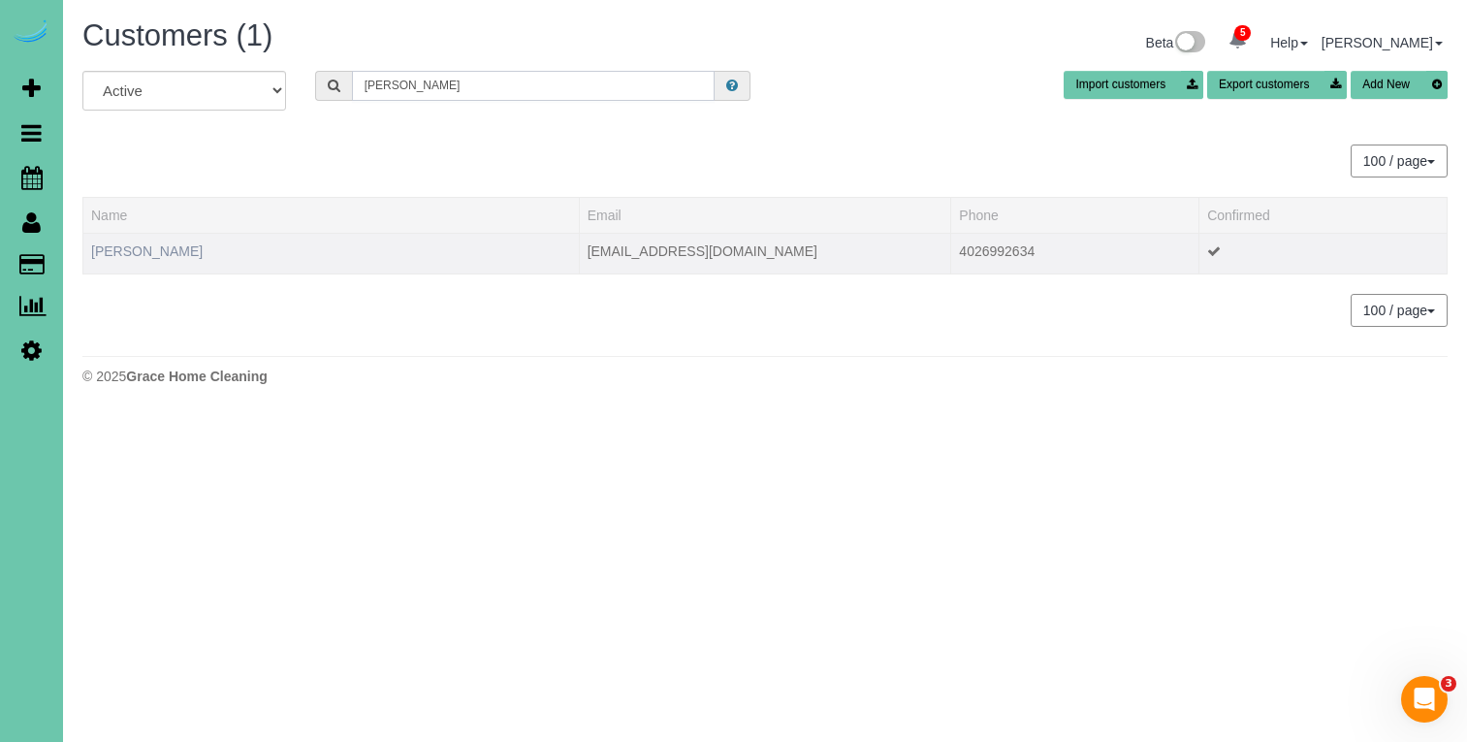
type input "jess z"
click at [122, 253] on link "Jess Zeleny" at bounding box center [146, 251] width 111 height 16
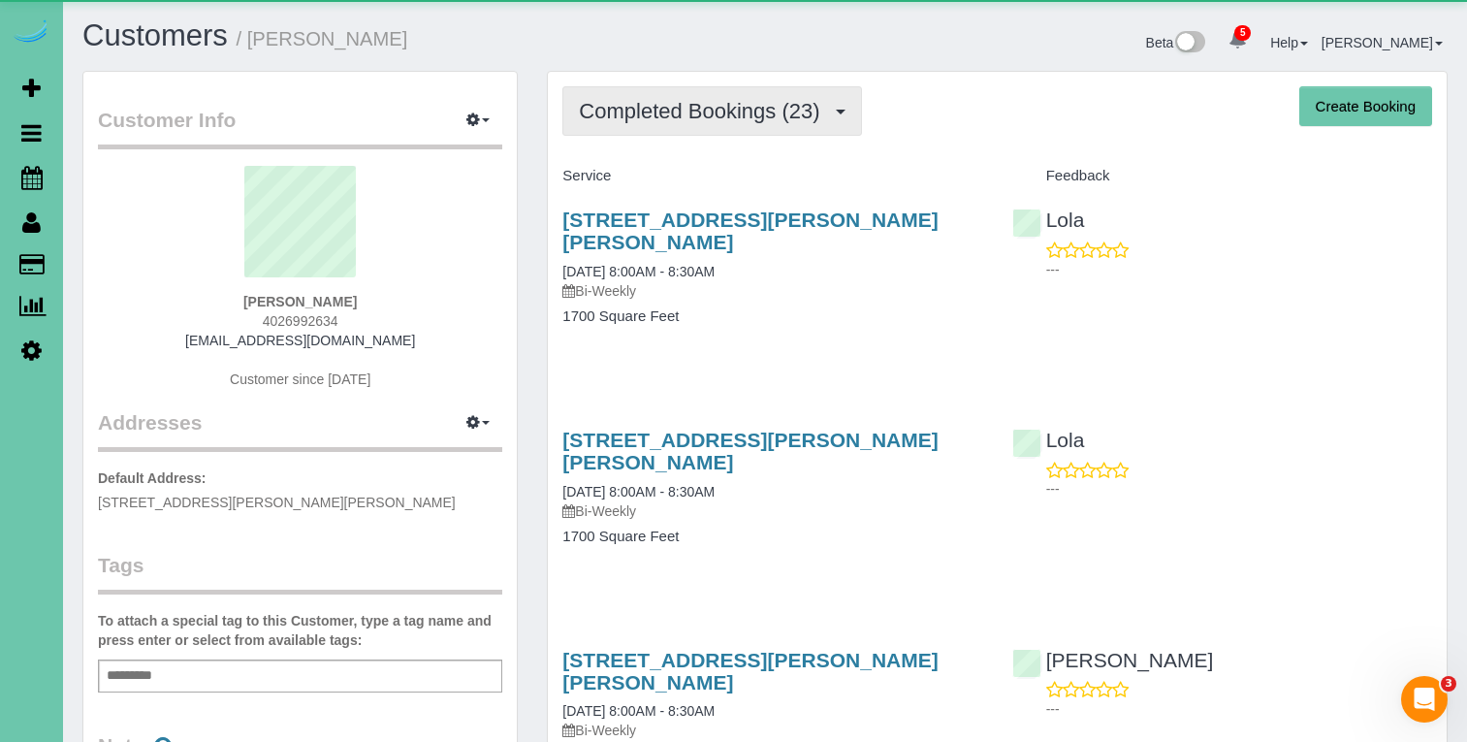
click at [609, 113] on span "Completed Bookings (23)" at bounding box center [704, 111] width 250 height 24
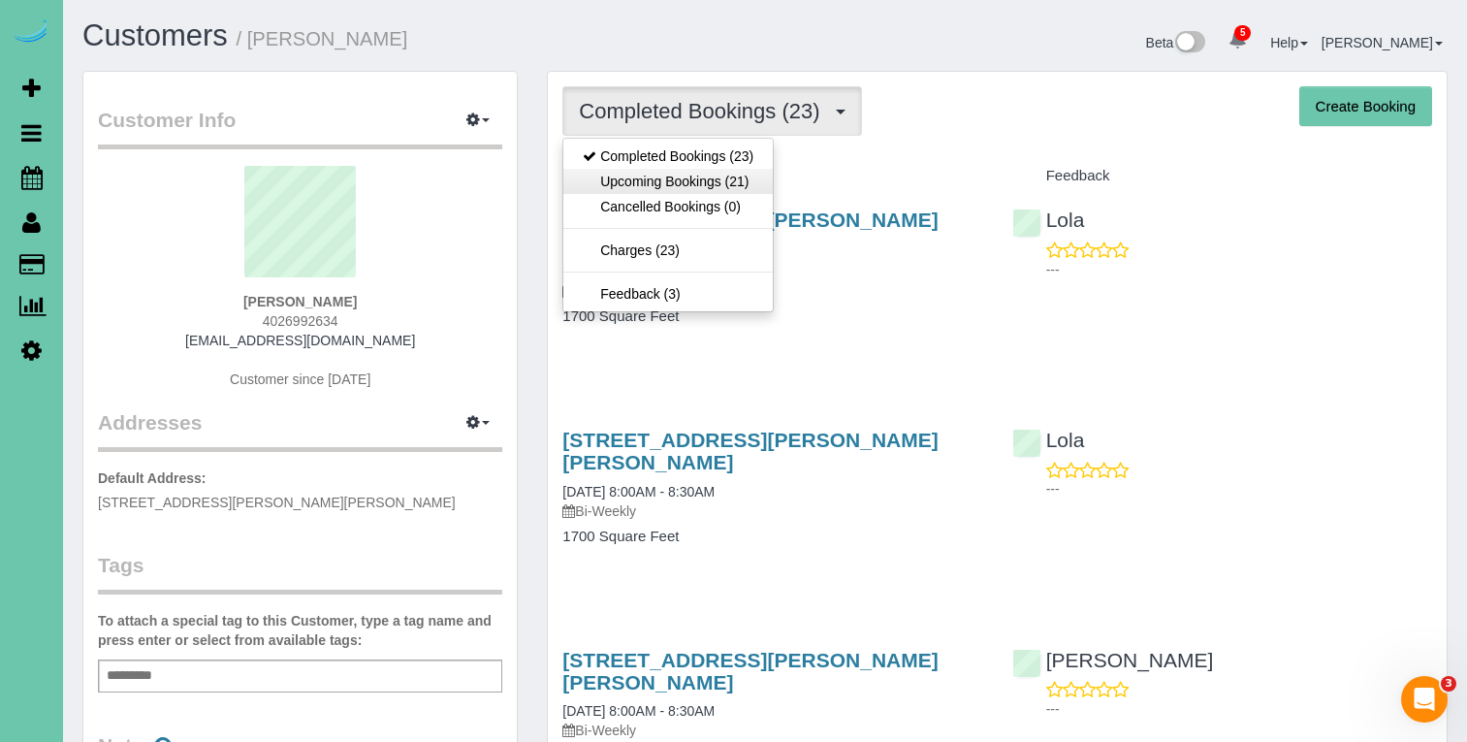
click at [649, 180] on link "Upcoming Bookings (21)" at bounding box center [667, 181] width 209 height 25
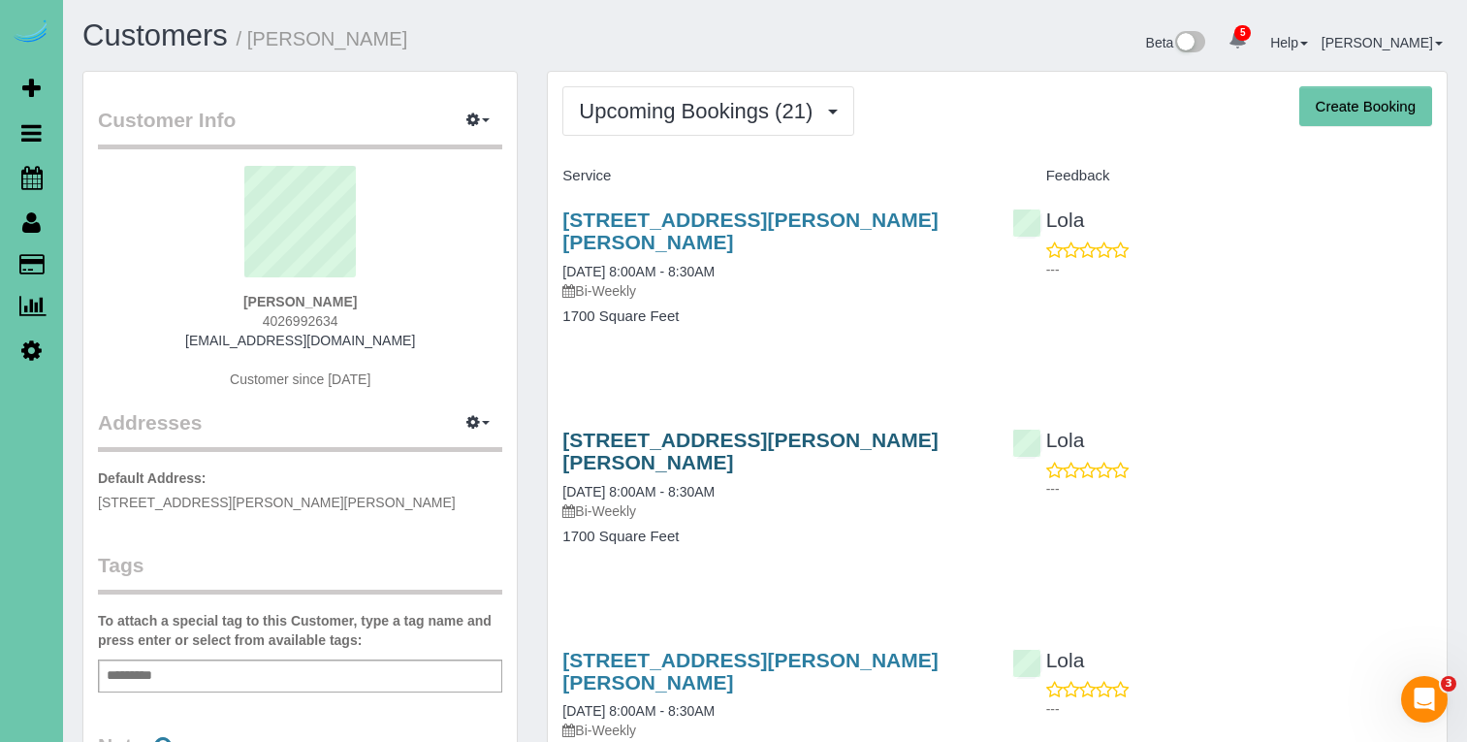
click at [786, 428] on link "16856 Samantha Rd, Gretna, NE 68028" at bounding box center [749, 450] width 375 height 45
click at [43, 345] on link "Settings" at bounding box center [31, 350] width 63 height 45
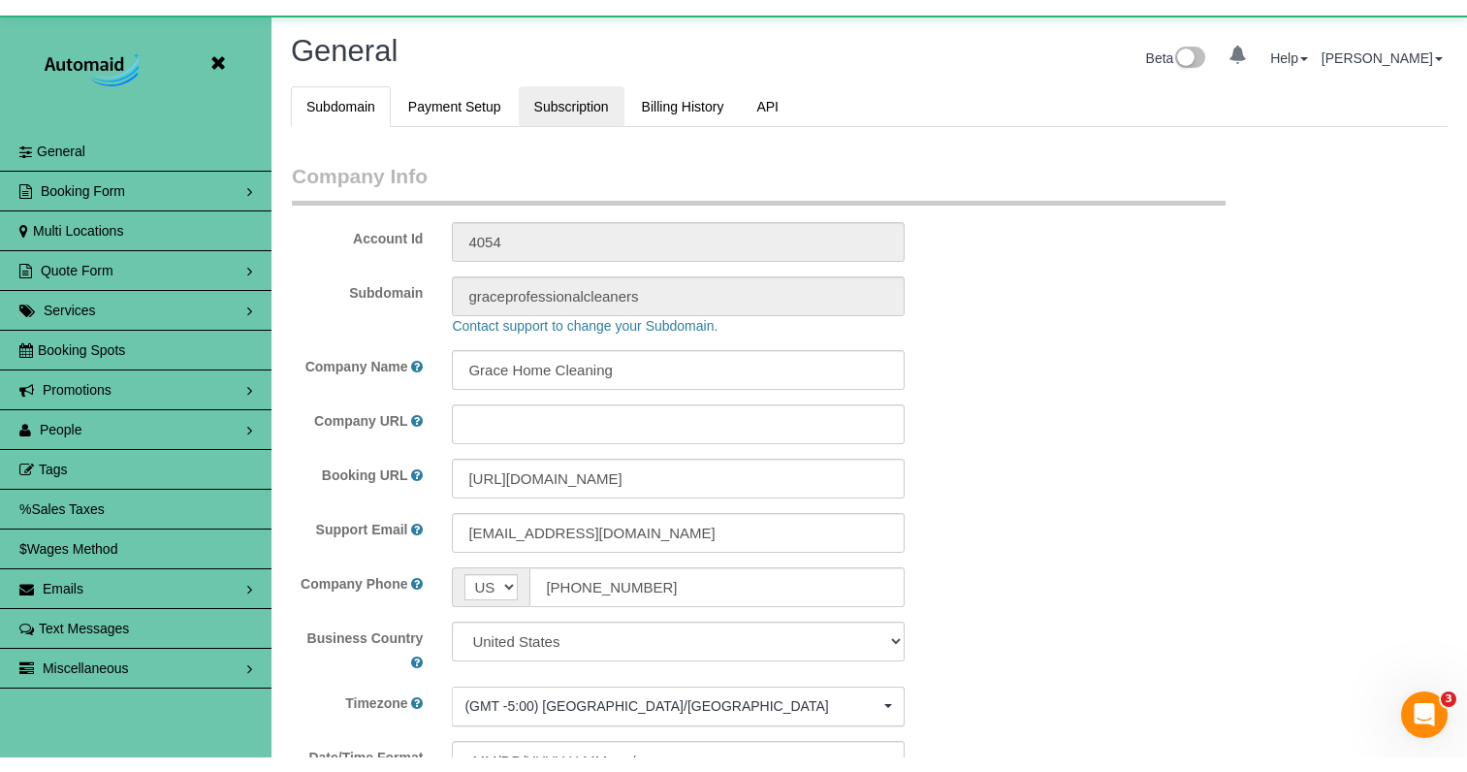
scroll to position [4197, 1467]
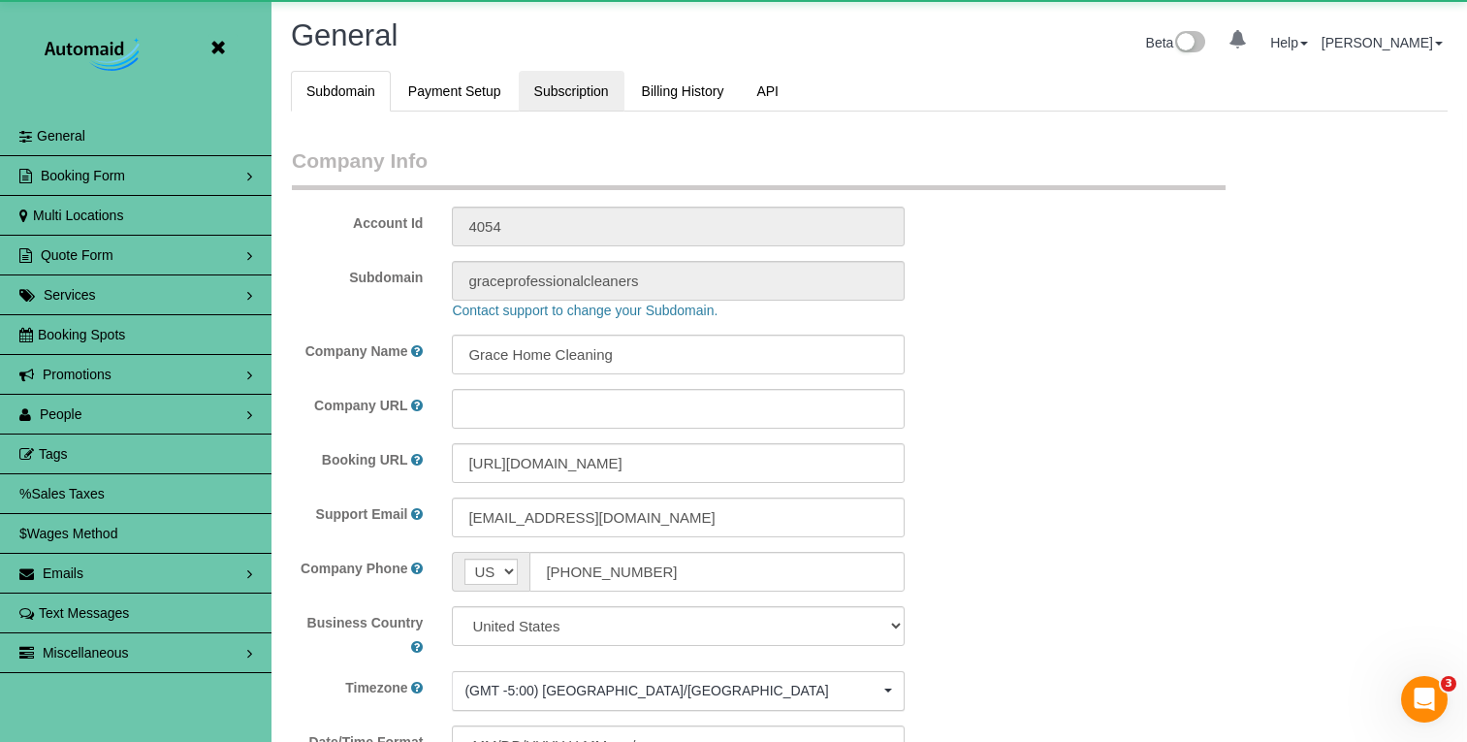
select select "5796"
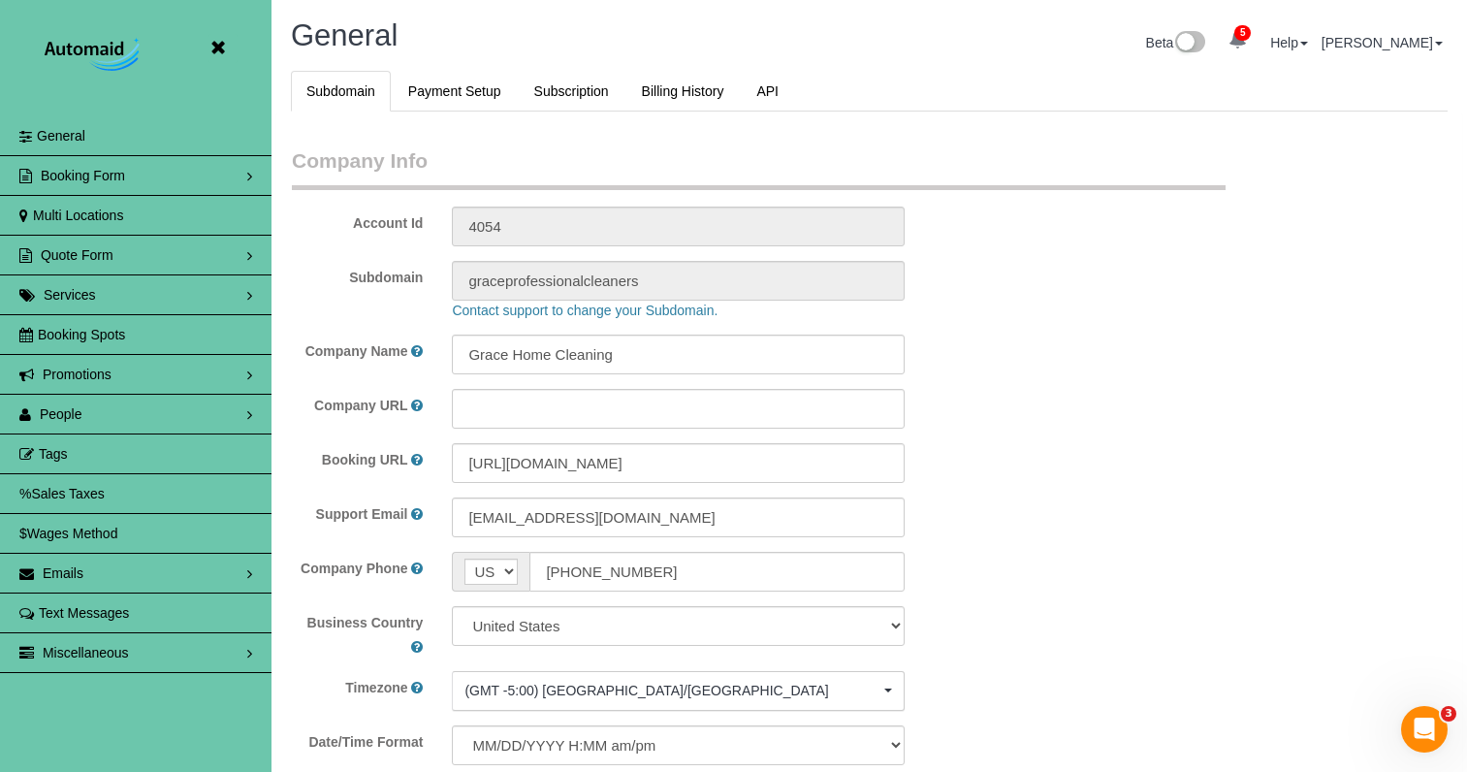
scroll to position [0, 0]
click at [217, 45] on icon at bounding box center [218, 48] width 24 height 24
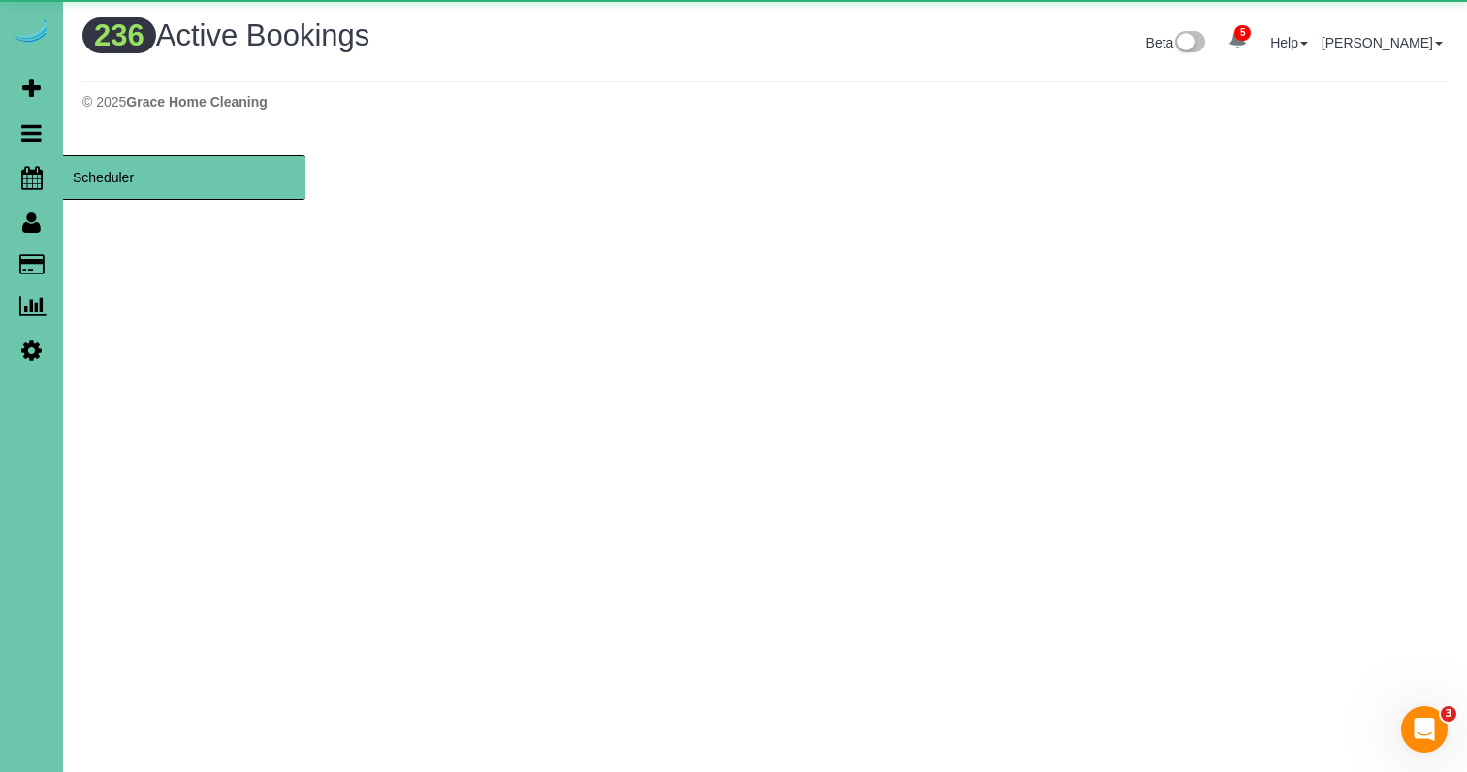
scroll to position [1644, 1467]
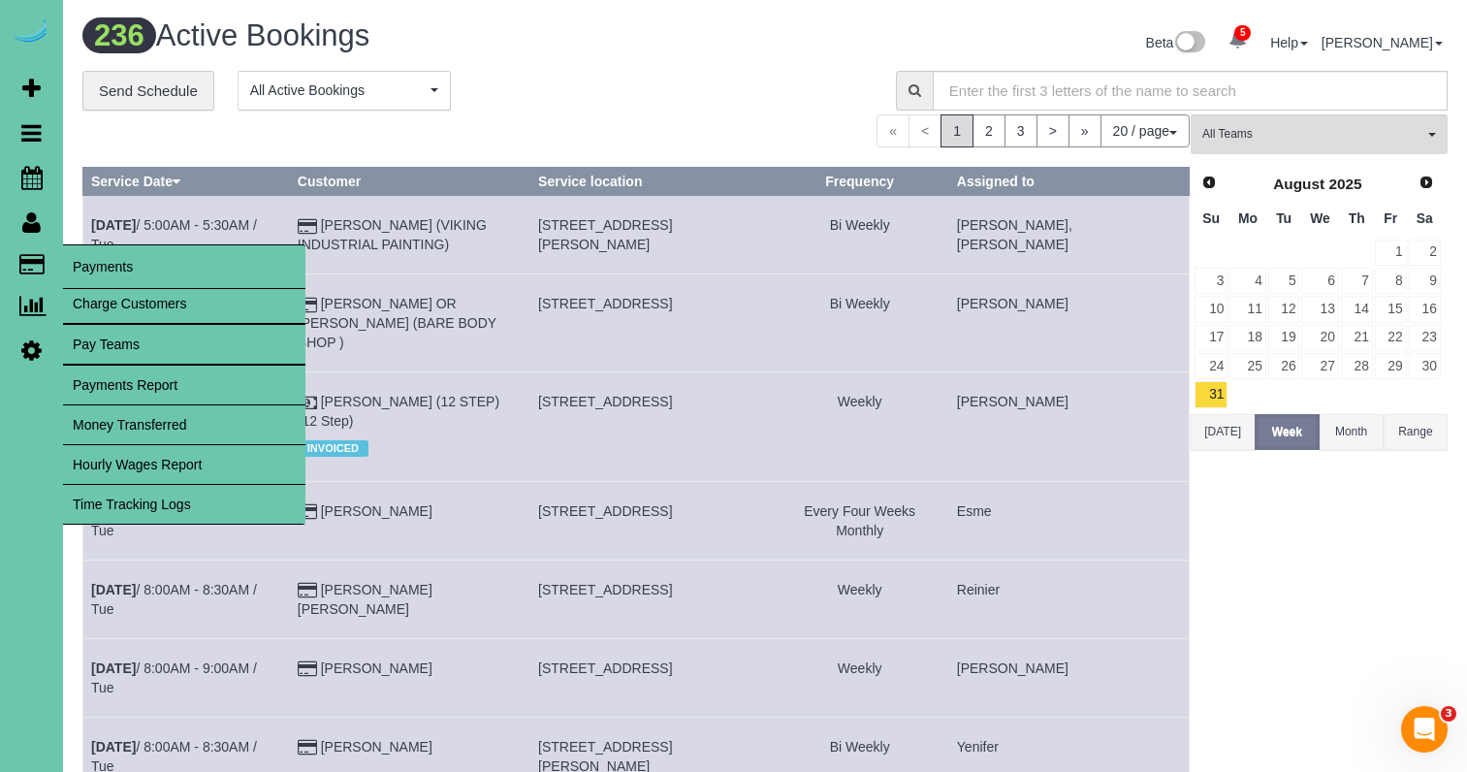
click at [178, 506] on link "Time Tracking Logs" at bounding box center [184, 504] width 242 height 39
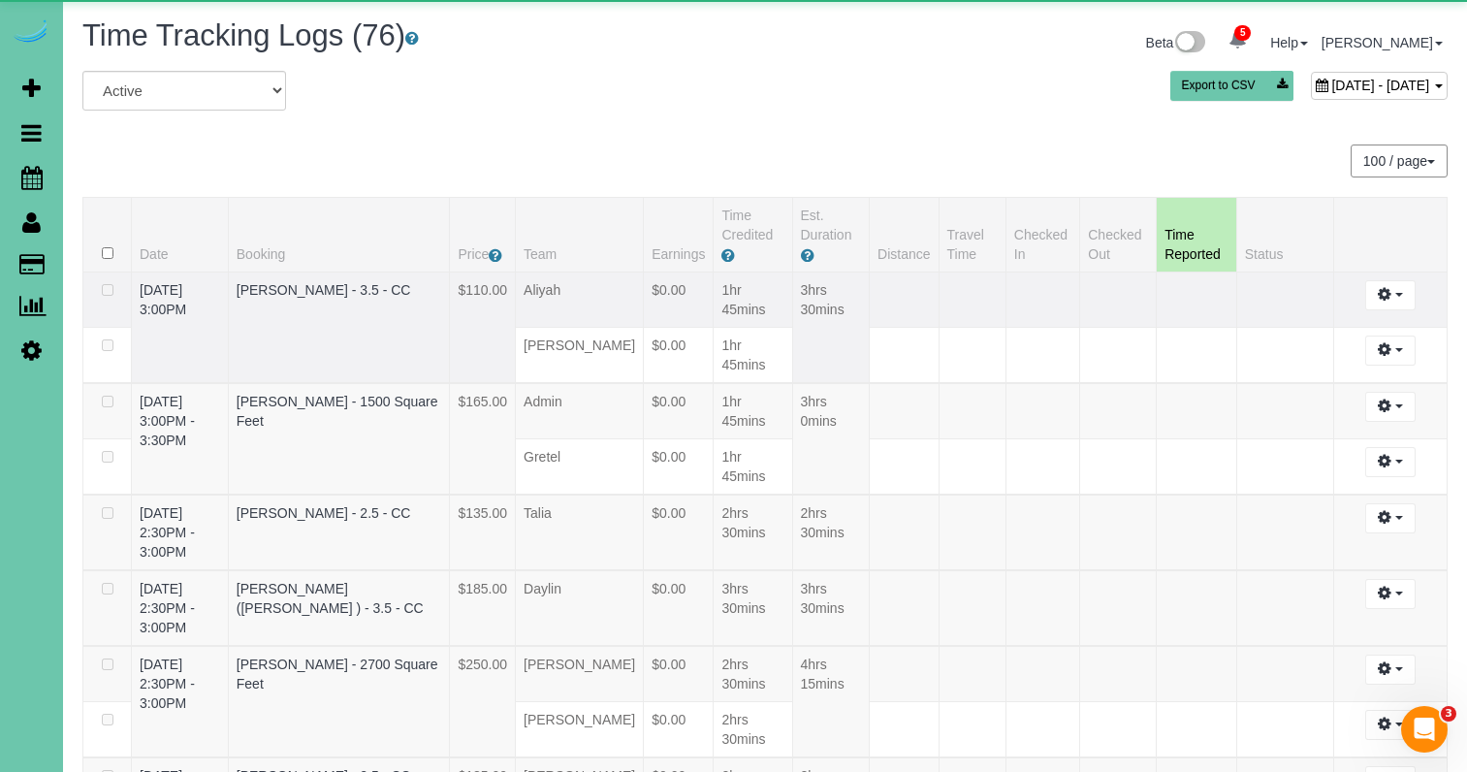
scroll to position [6585, 1467]
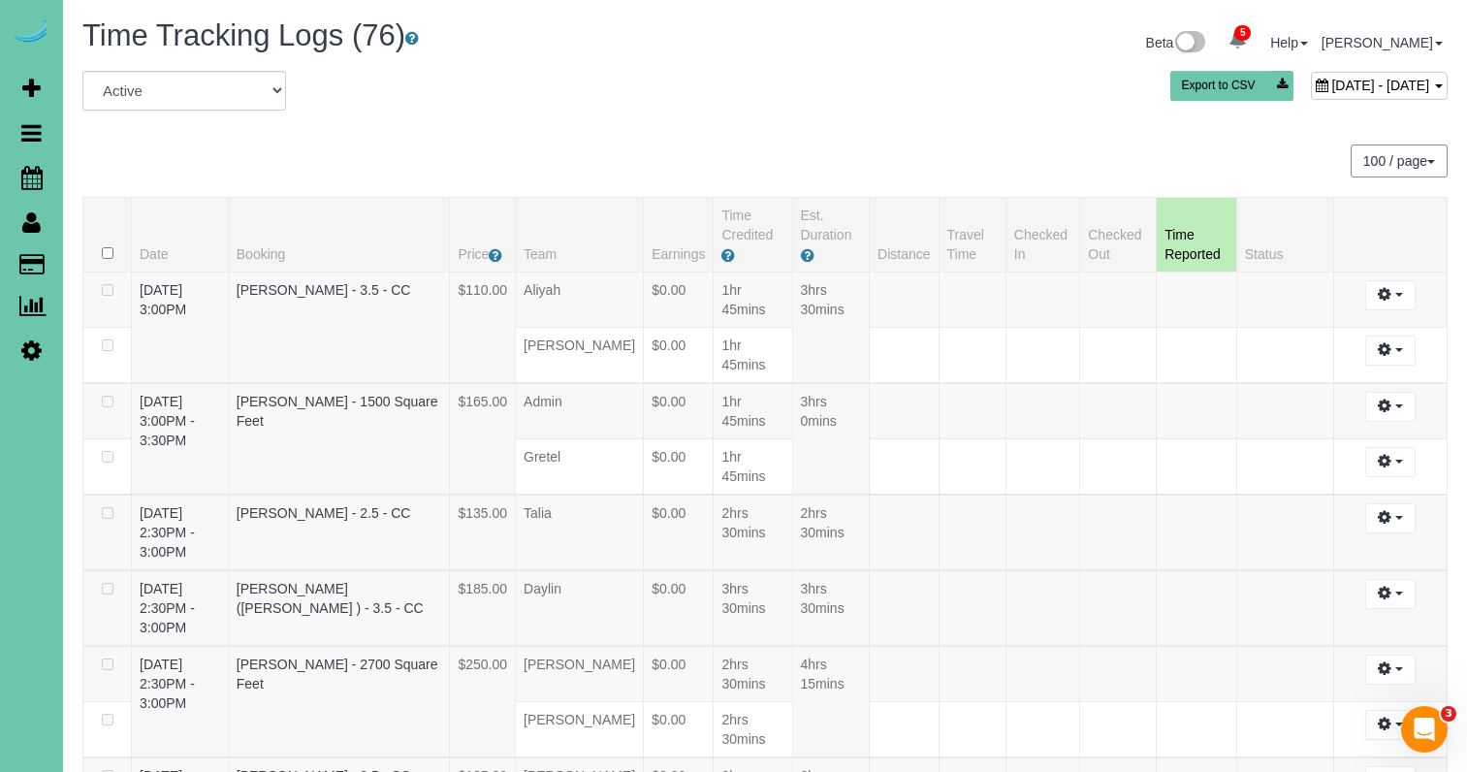
click at [1311, 72] on div "September 02, 2025 - September 02, 2025" at bounding box center [1379, 86] width 137 height 28
type input "**********"
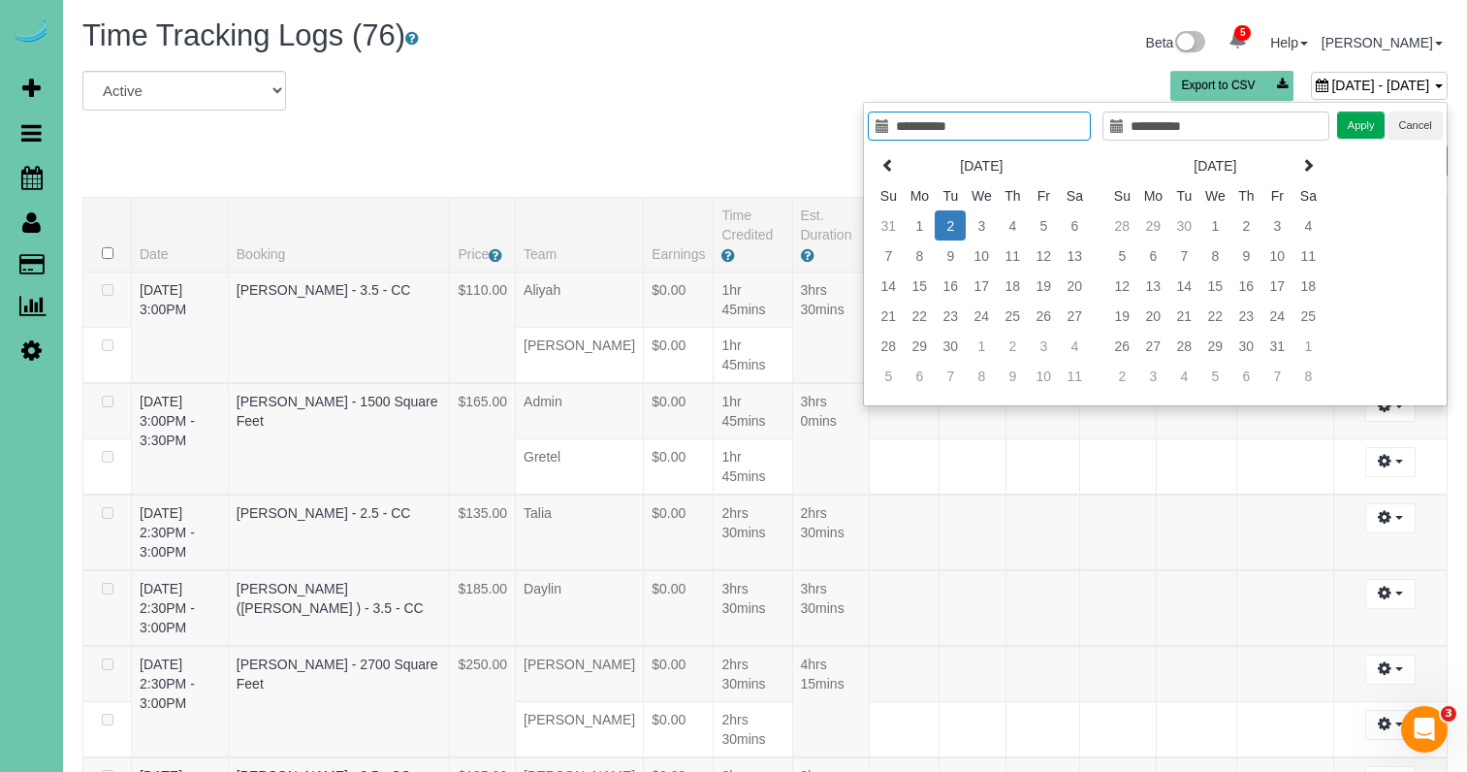
drag, startPoint x: 882, startPoint y: 166, endPoint x: 857, endPoint y: 162, distance: 25.5
click at [882, 166] on icon at bounding box center [888, 165] width 14 height 14
type input "**********"
click at [1036, 320] on td "22" at bounding box center [1043, 316] width 31 height 30
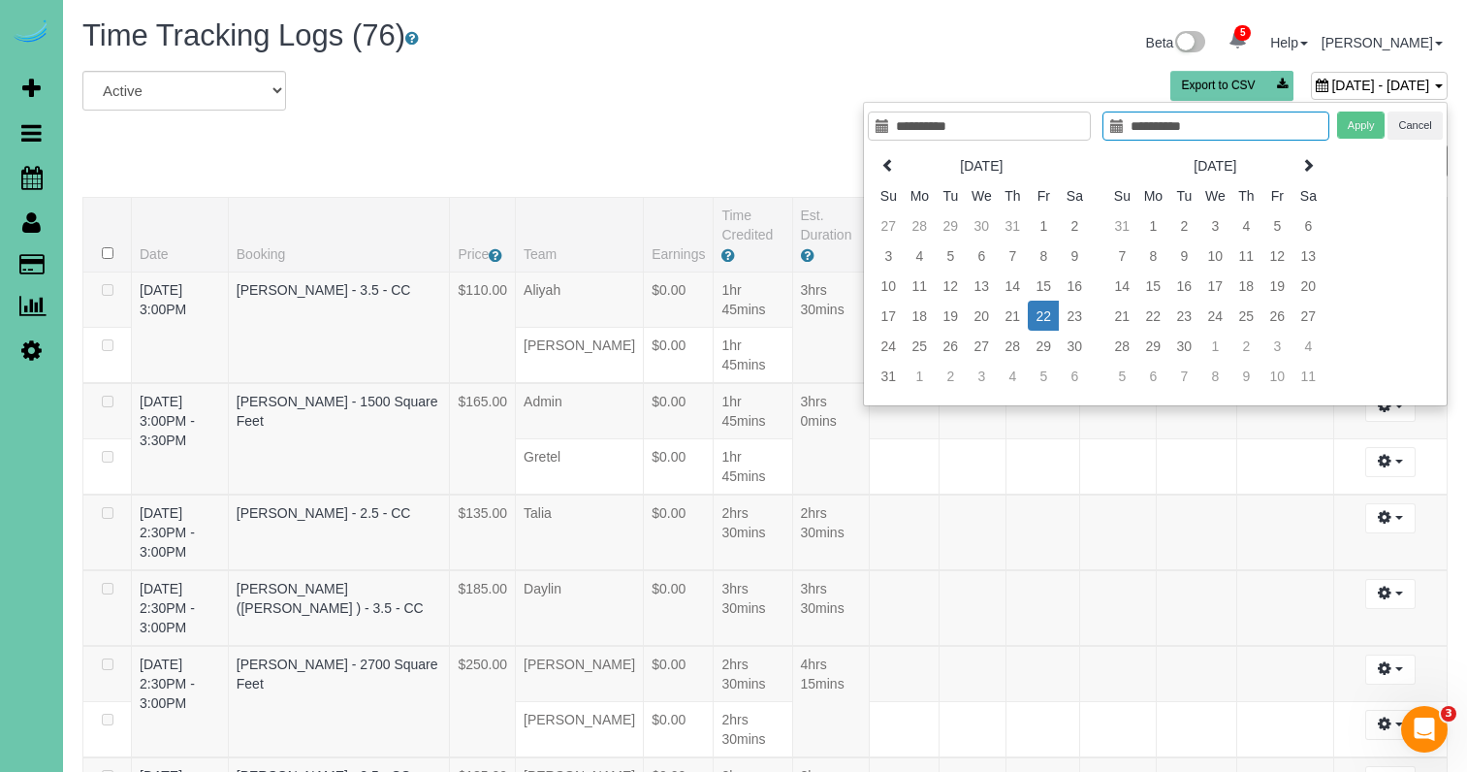
type input "**********"
click at [1036, 321] on td "22" at bounding box center [1043, 316] width 31 height 30
type input "**********"
click at [1365, 121] on button "Apply" at bounding box center [1361, 125] width 48 height 28
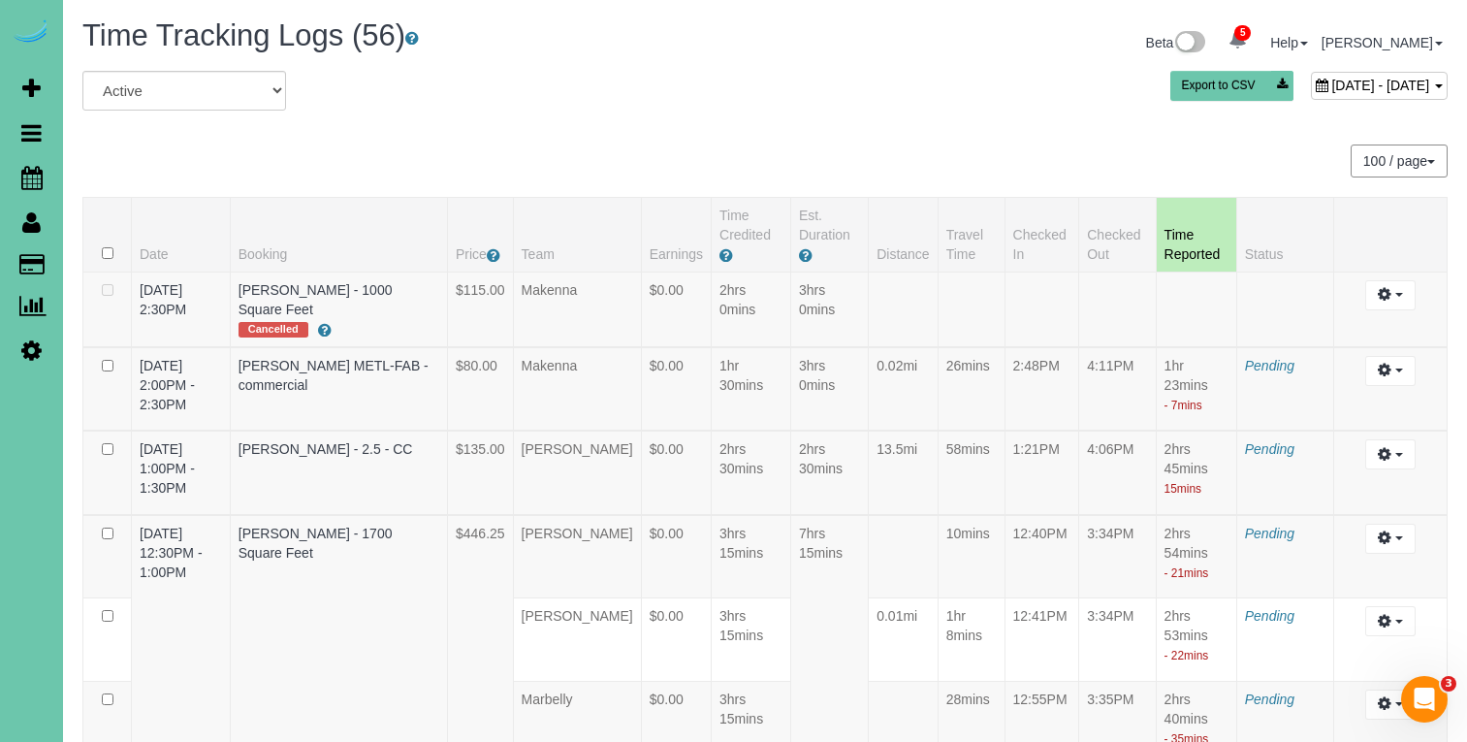
scroll to position [2554, 0]
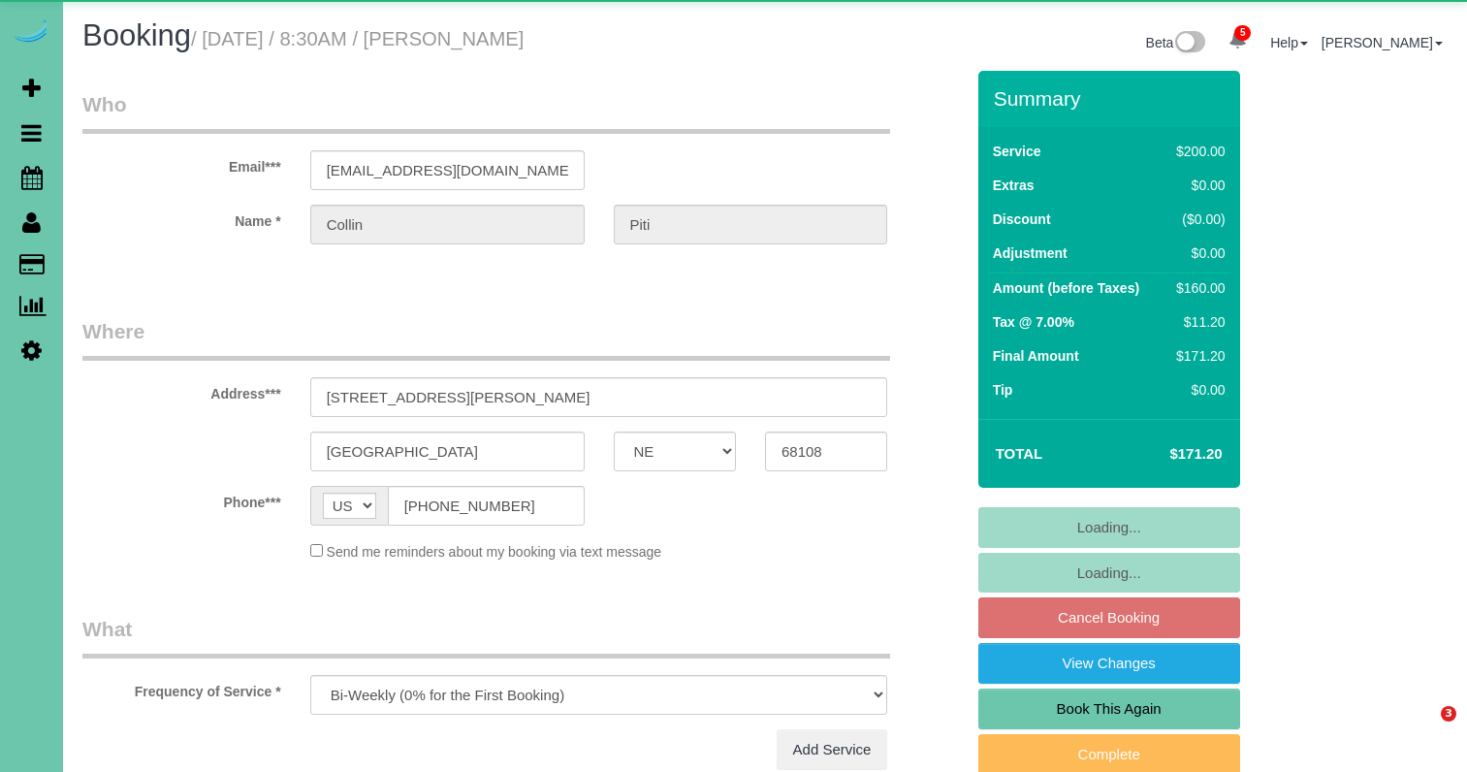
select select "NE"
select select "object:766"
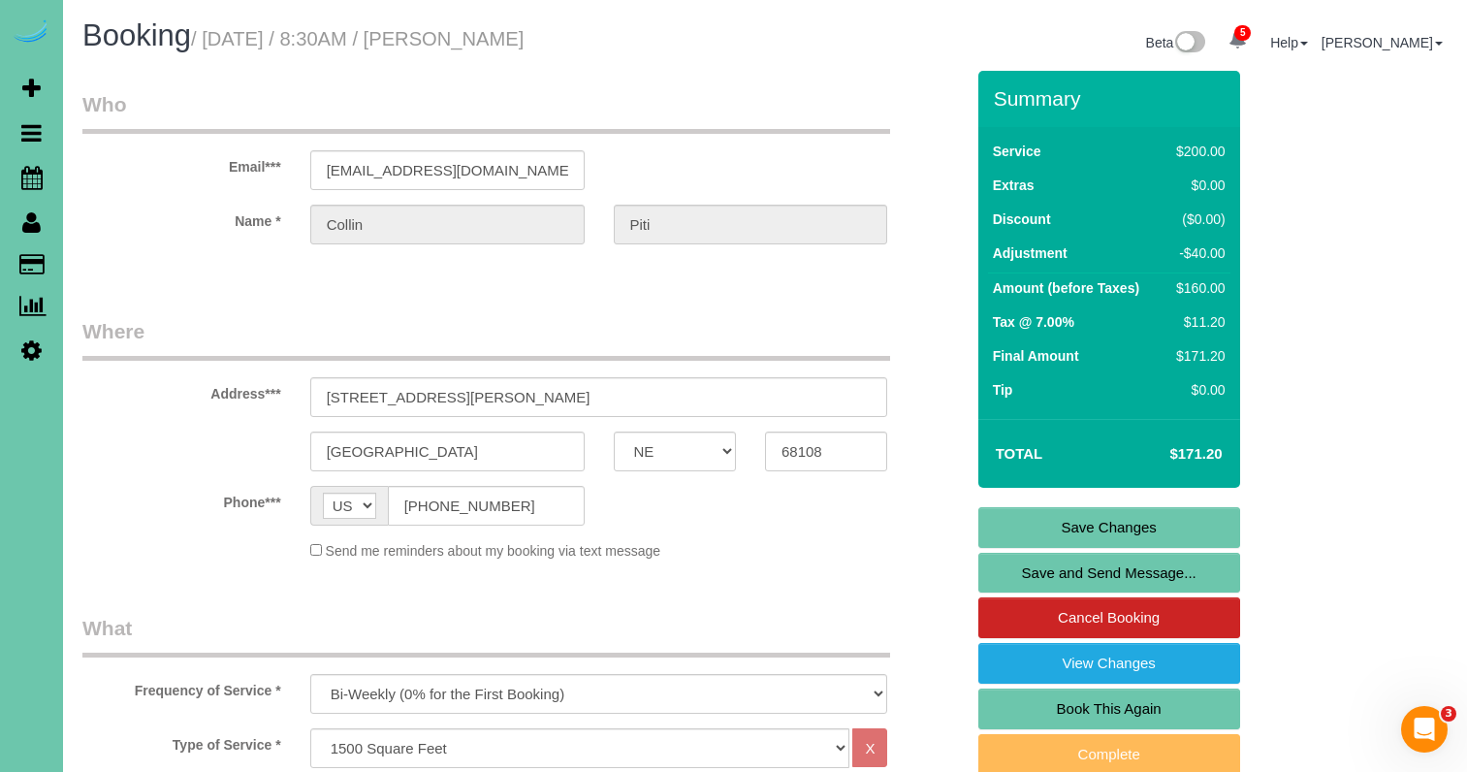
click at [995, 525] on link "Save Changes" at bounding box center [1109, 527] width 262 height 41
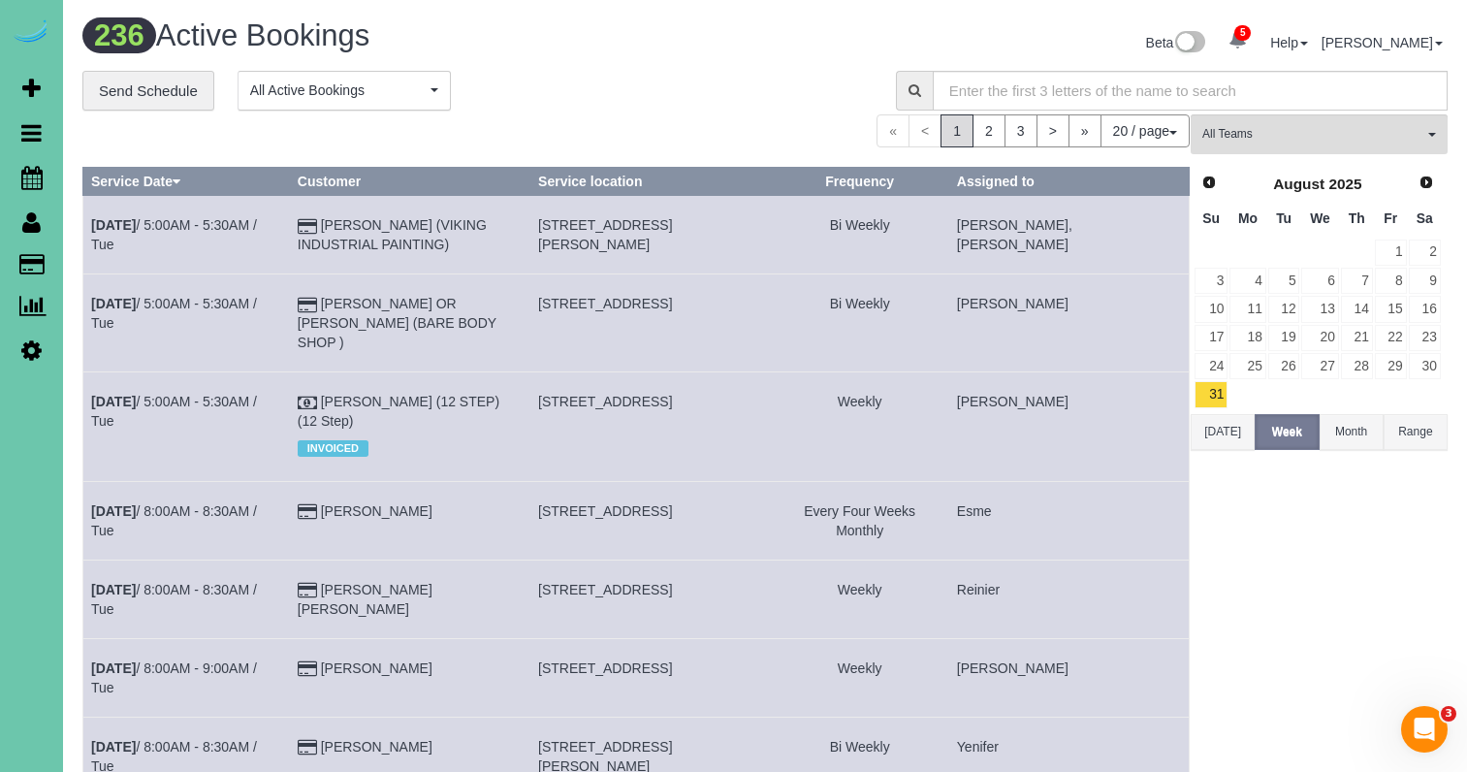
click at [256, 204] on td "Sep 2nd / 5:00AM - 5:30AM / Tue" at bounding box center [186, 235] width 206 height 79
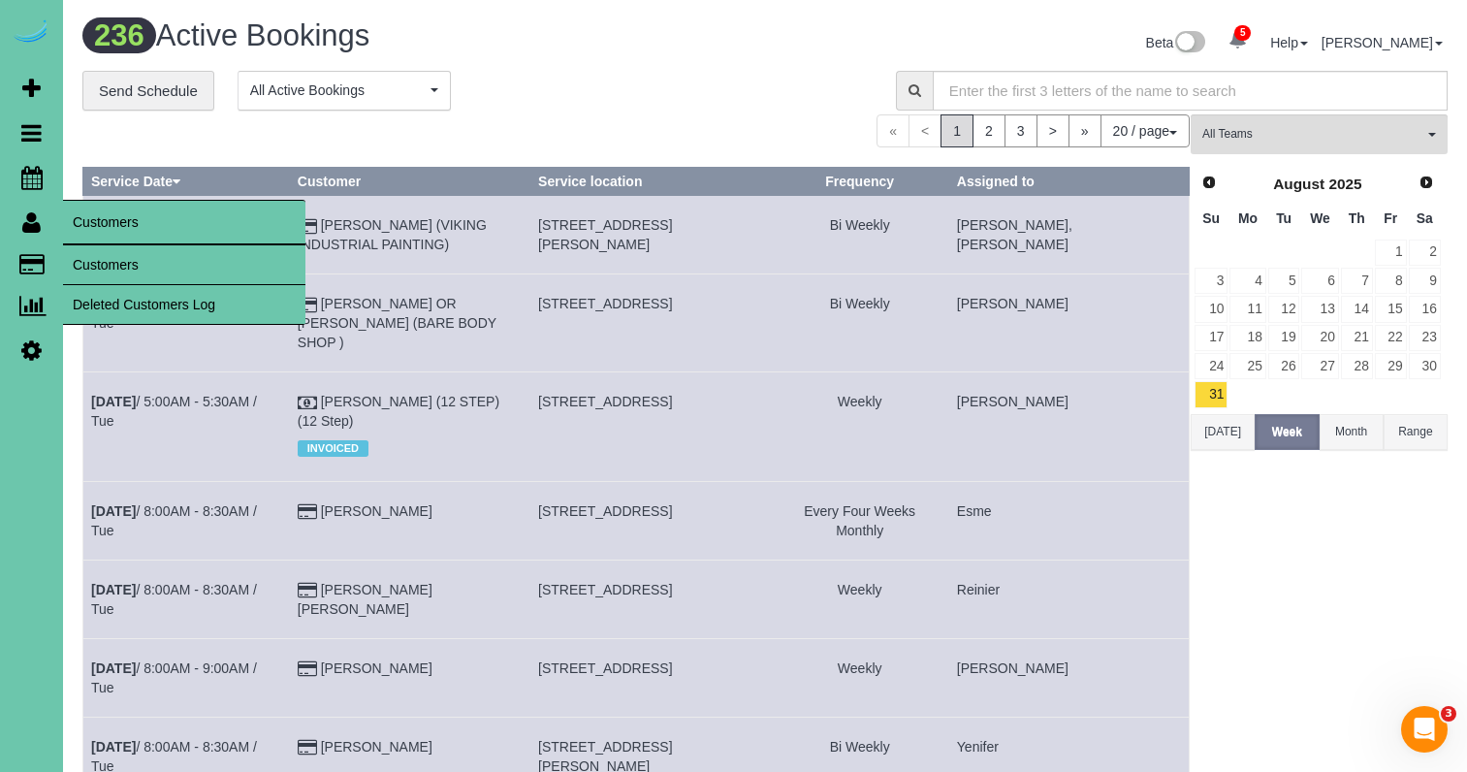
click at [90, 254] on link "Customers" at bounding box center [184, 264] width 242 height 39
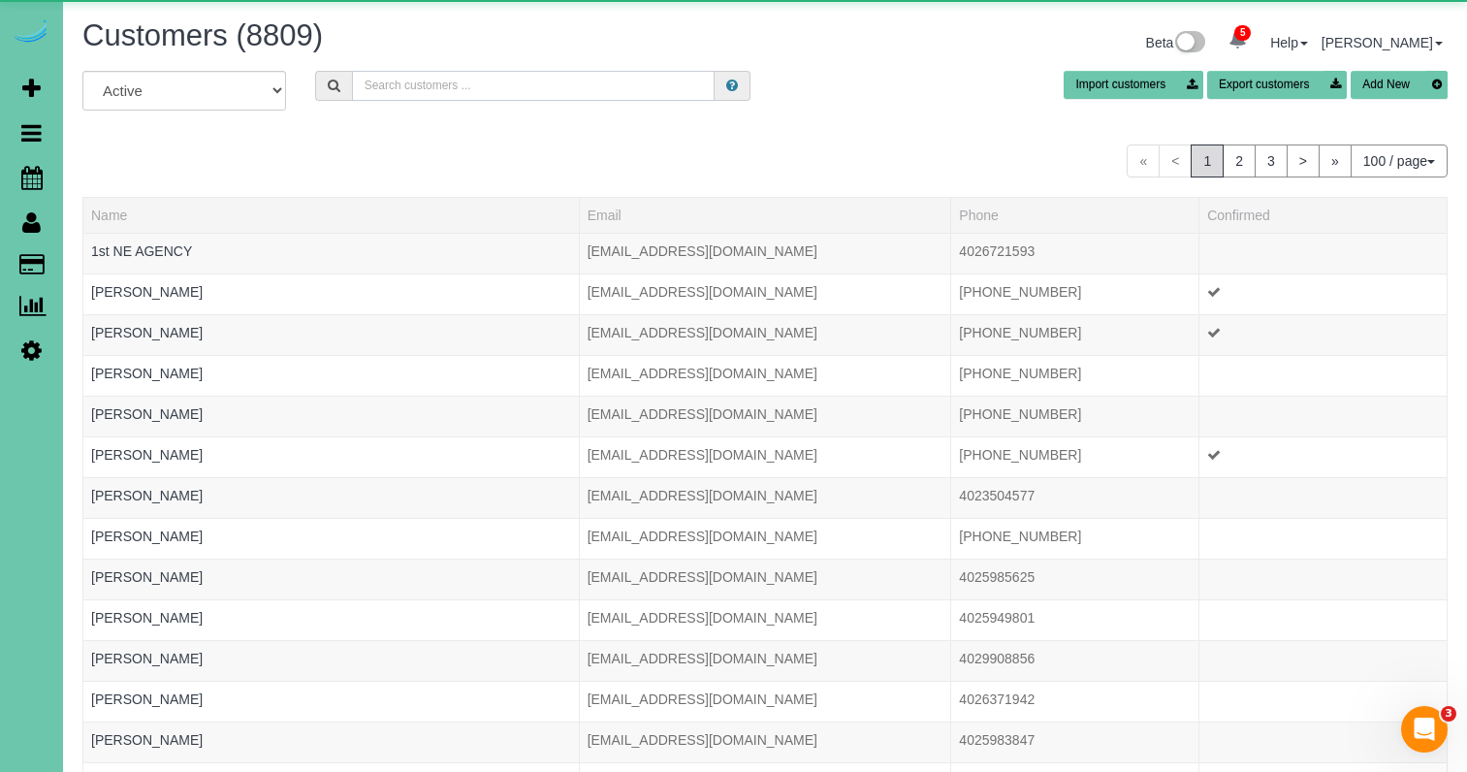
click at [470, 89] on input "text" at bounding box center [533, 86] width 363 height 30
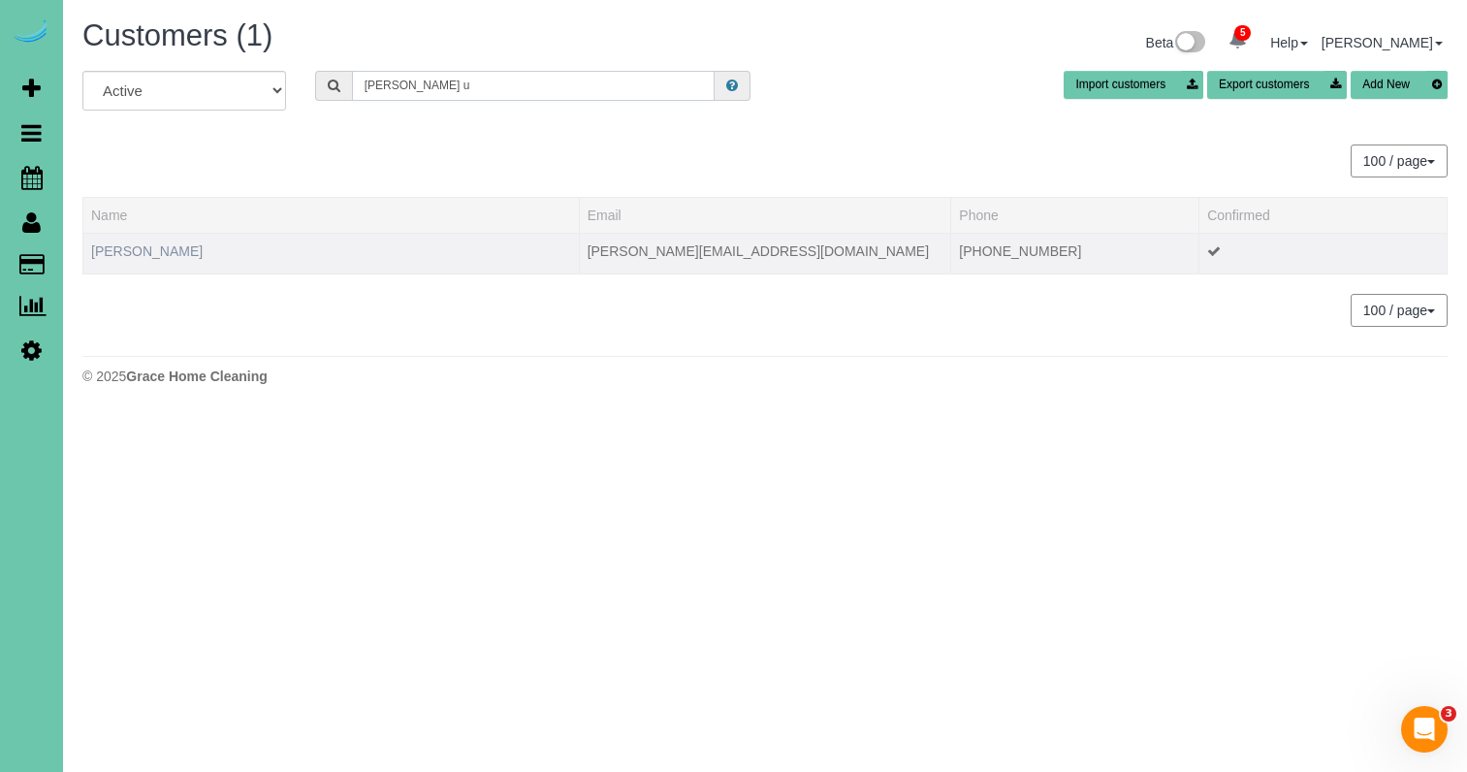
type input "Blake u"
click at [164, 248] on link "Blake Uhlenhake" at bounding box center [146, 251] width 111 height 16
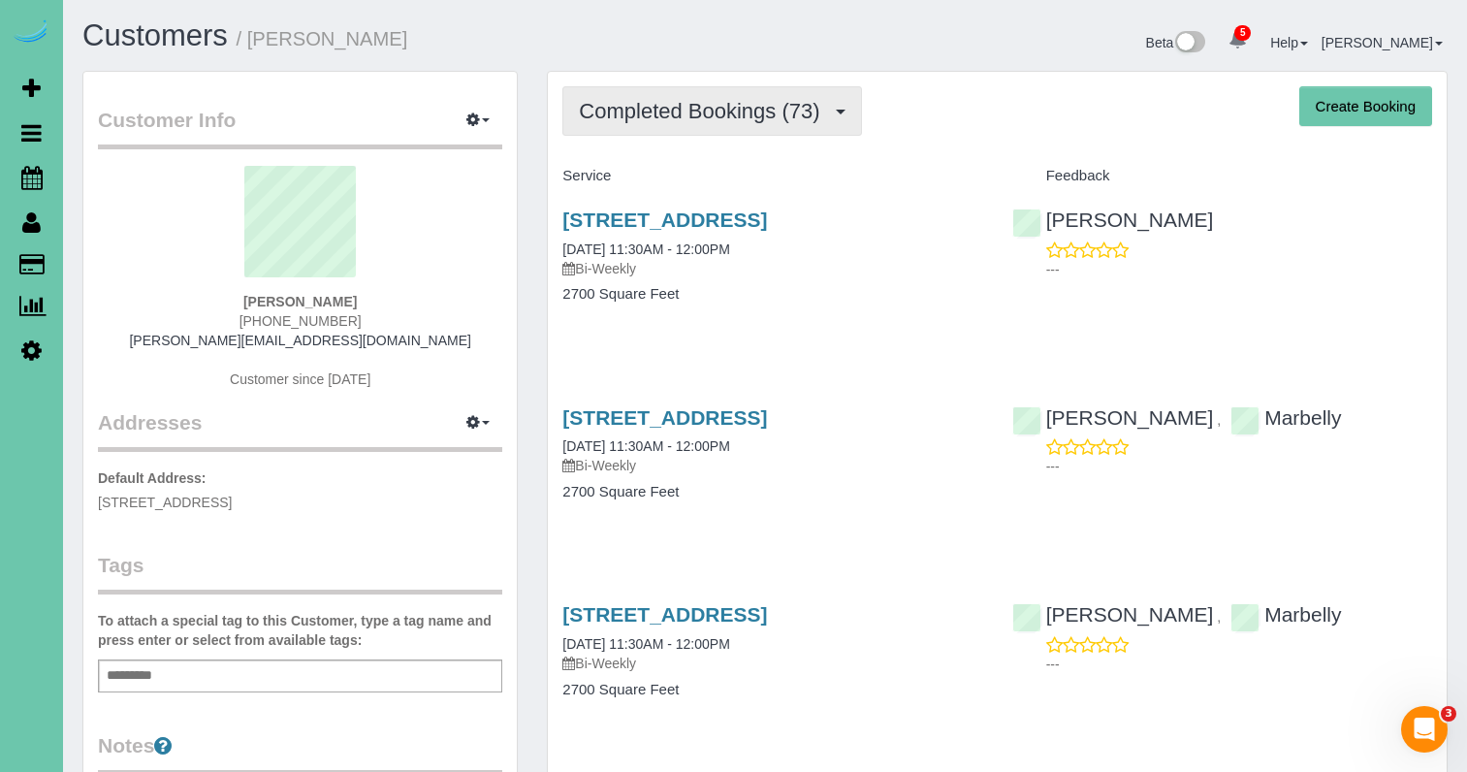
click at [817, 111] on span "Completed Bookings (73)" at bounding box center [704, 111] width 250 height 24
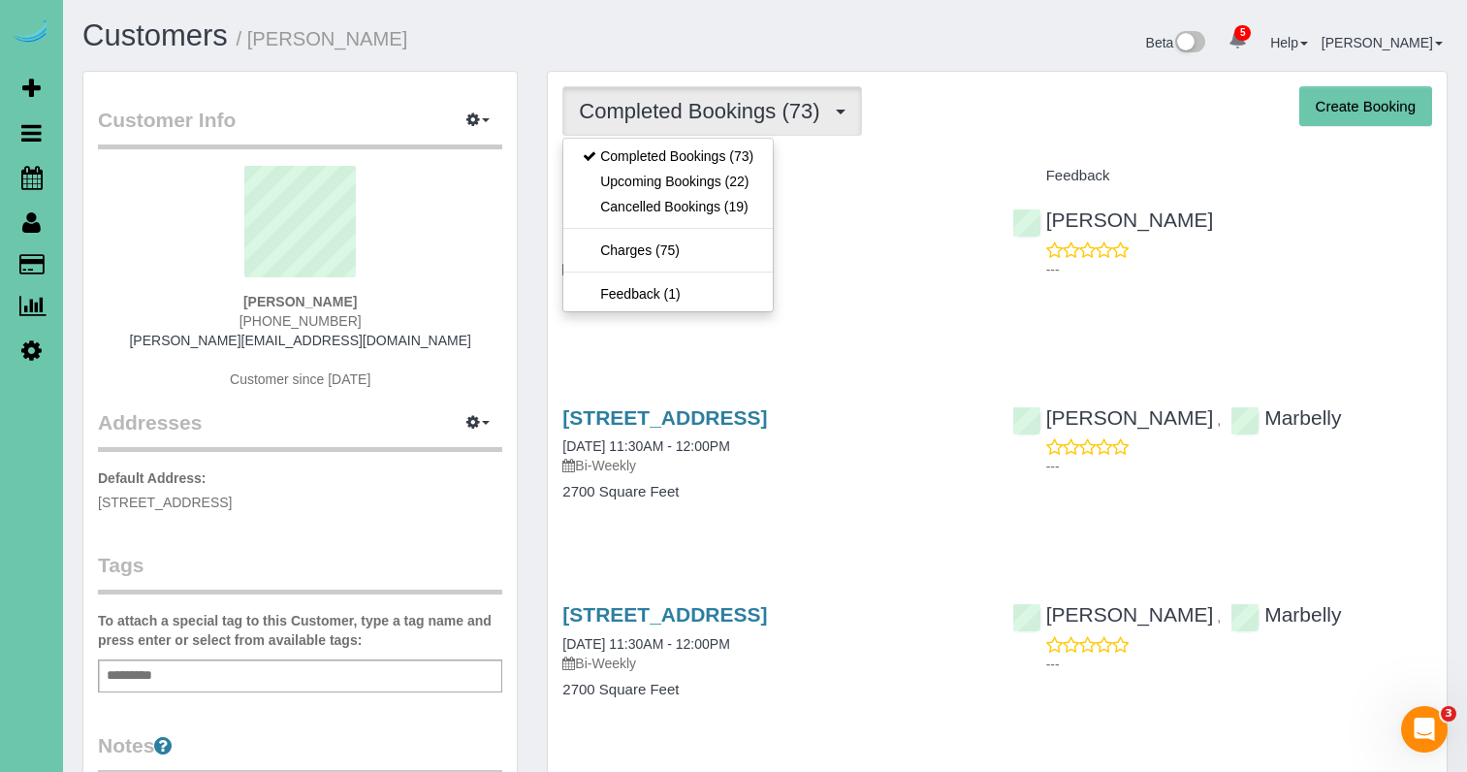
click at [759, 187] on link "Upcoming Bookings (22)" at bounding box center [667, 181] width 209 height 25
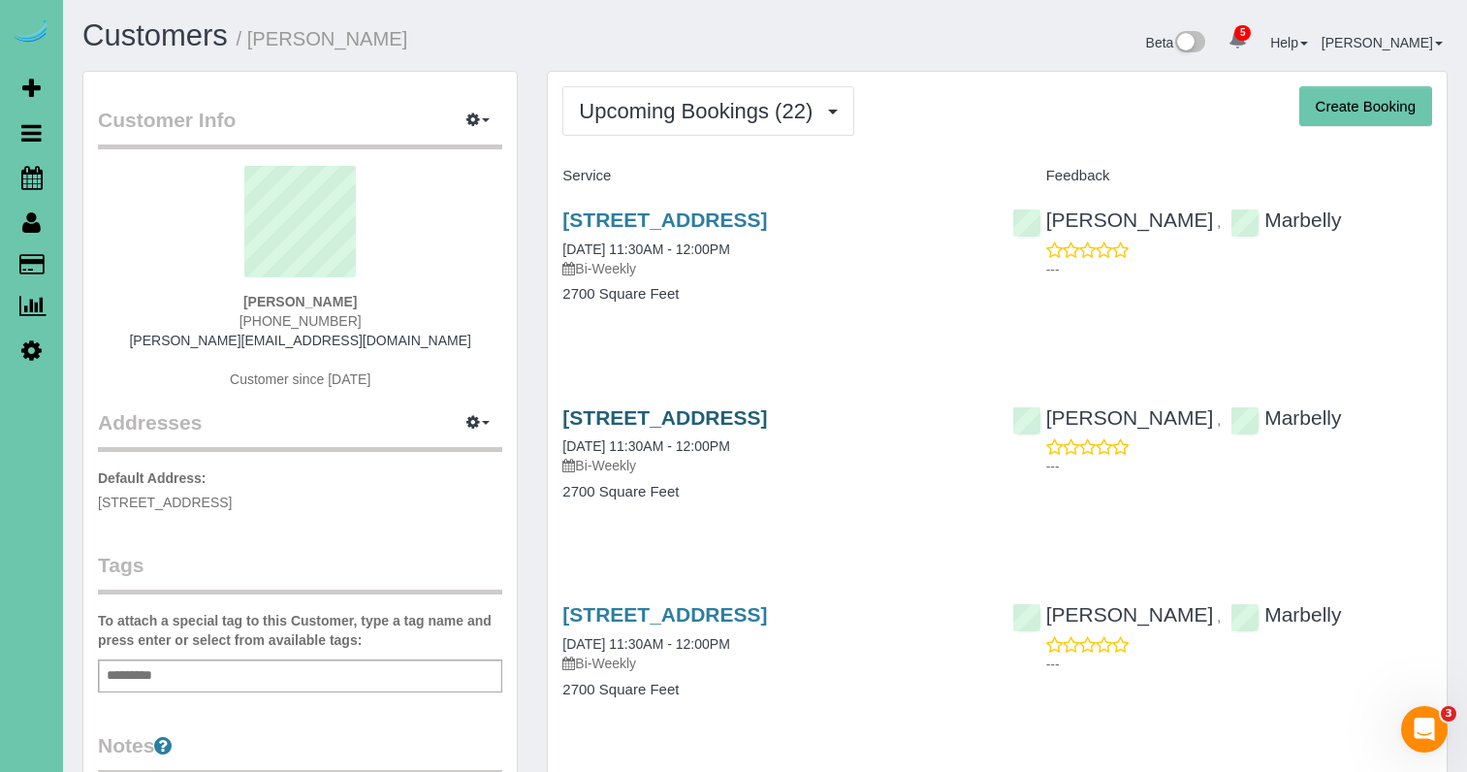
click at [763, 411] on link "9915 S 181st Street, Omaha, NE 68136" at bounding box center [664, 417] width 205 height 22
drag, startPoint x: 679, startPoint y: 123, endPoint x: 668, endPoint y: 132, distance: 13.8
click at [678, 124] on button "Upcoming Bookings (22)" at bounding box center [708, 110] width 292 height 49
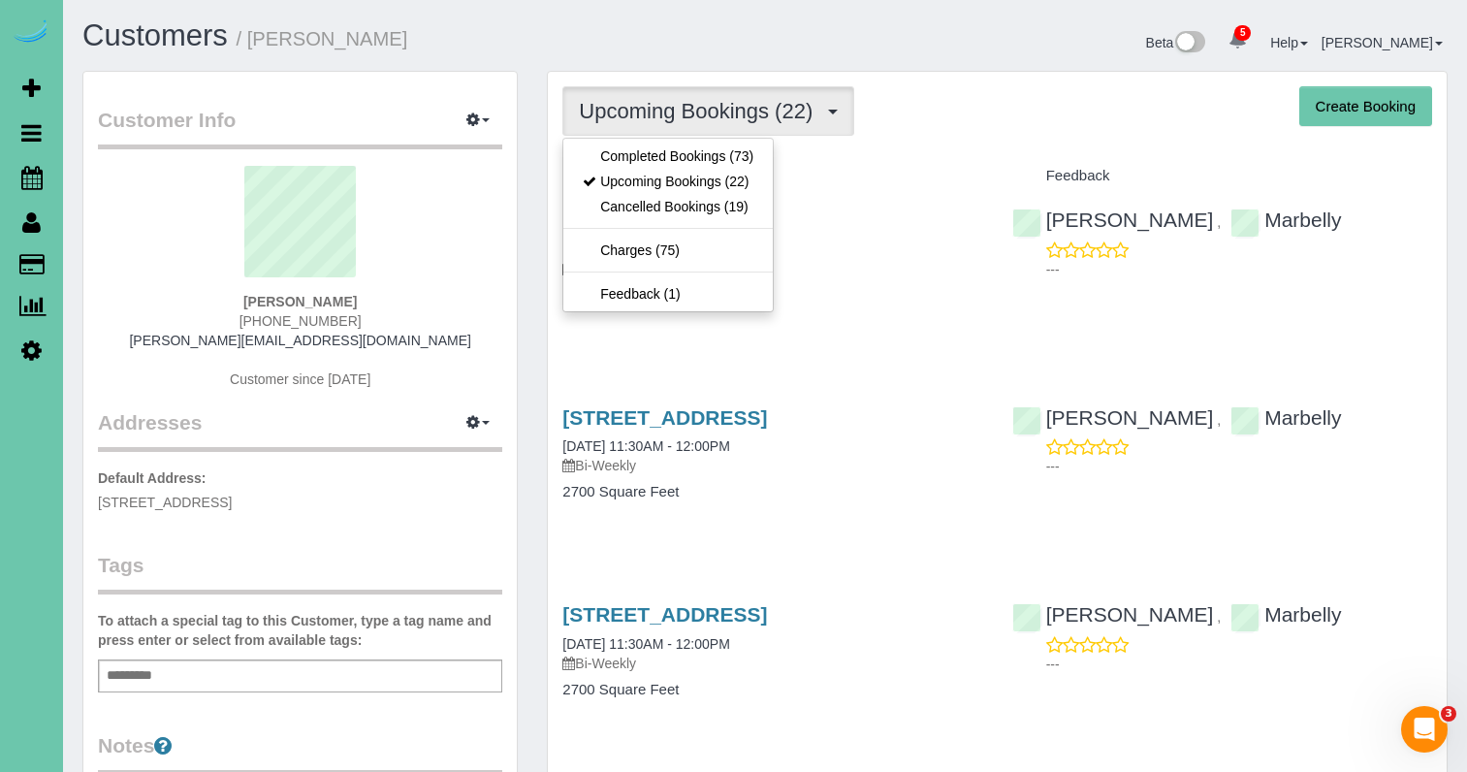
click at [660, 153] on link "Completed Bookings (73)" at bounding box center [667, 155] width 209 height 25
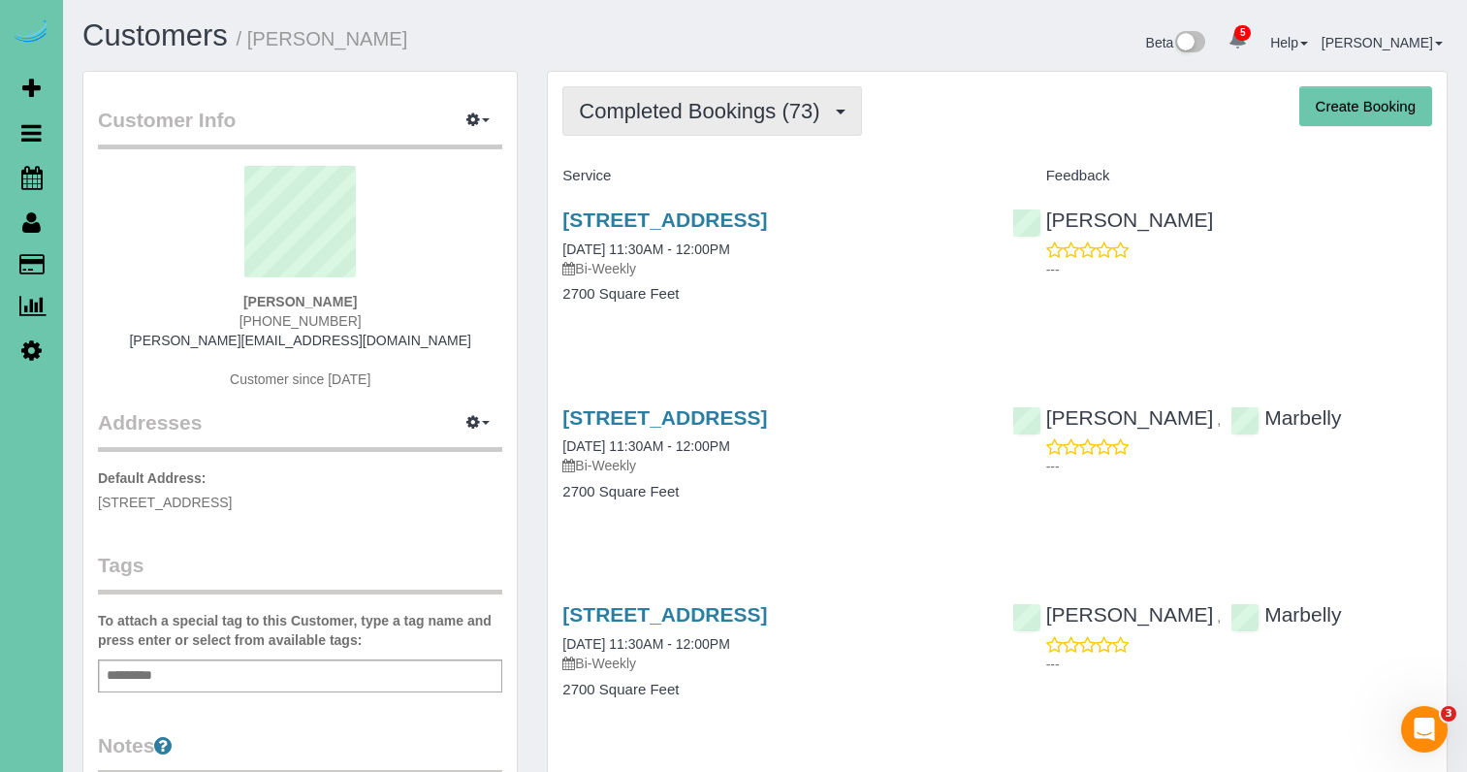
click at [735, 121] on span "Completed Bookings (73)" at bounding box center [704, 111] width 250 height 24
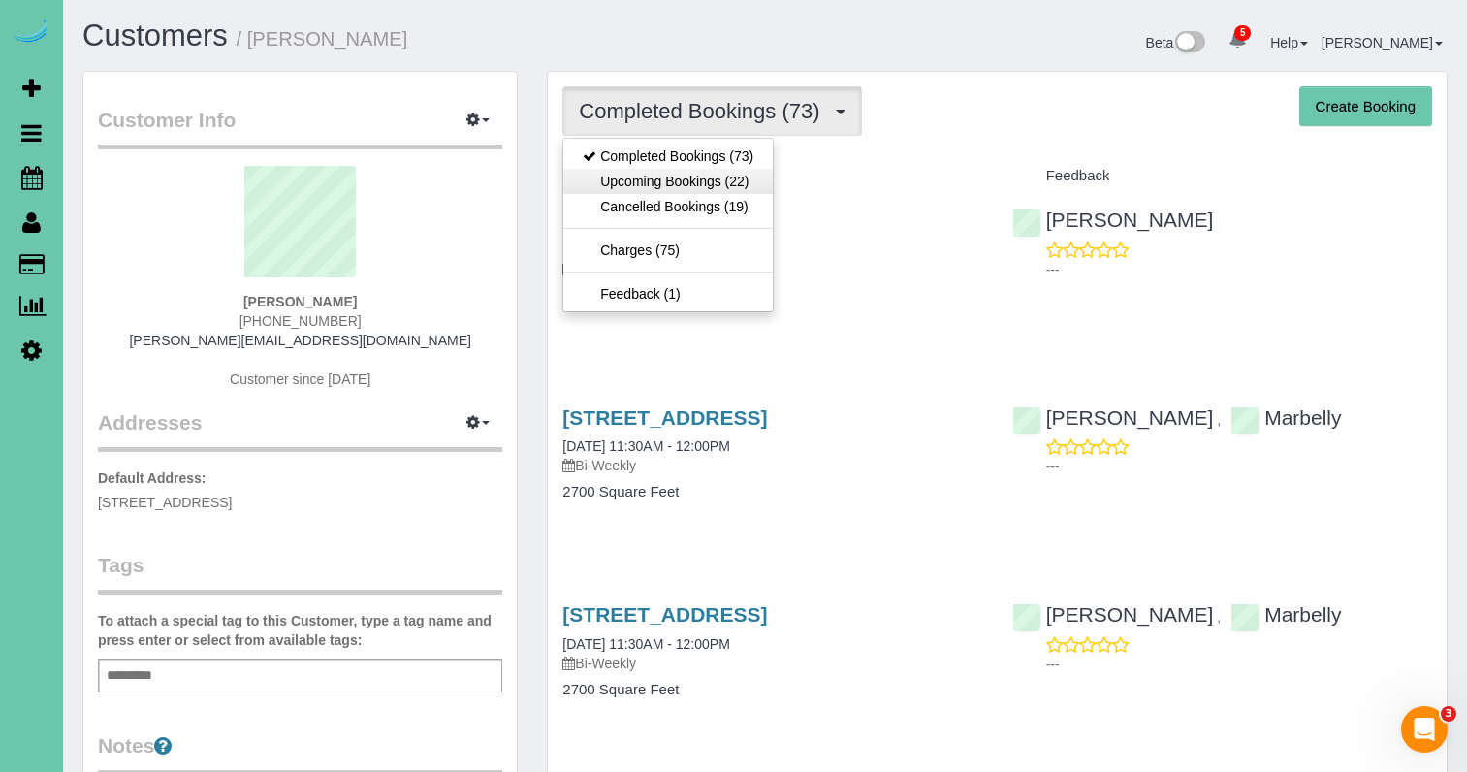
click at [731, 176] on link "Upcoming Bookings (22)" at bounding box center [667, 181] width 209 height 25
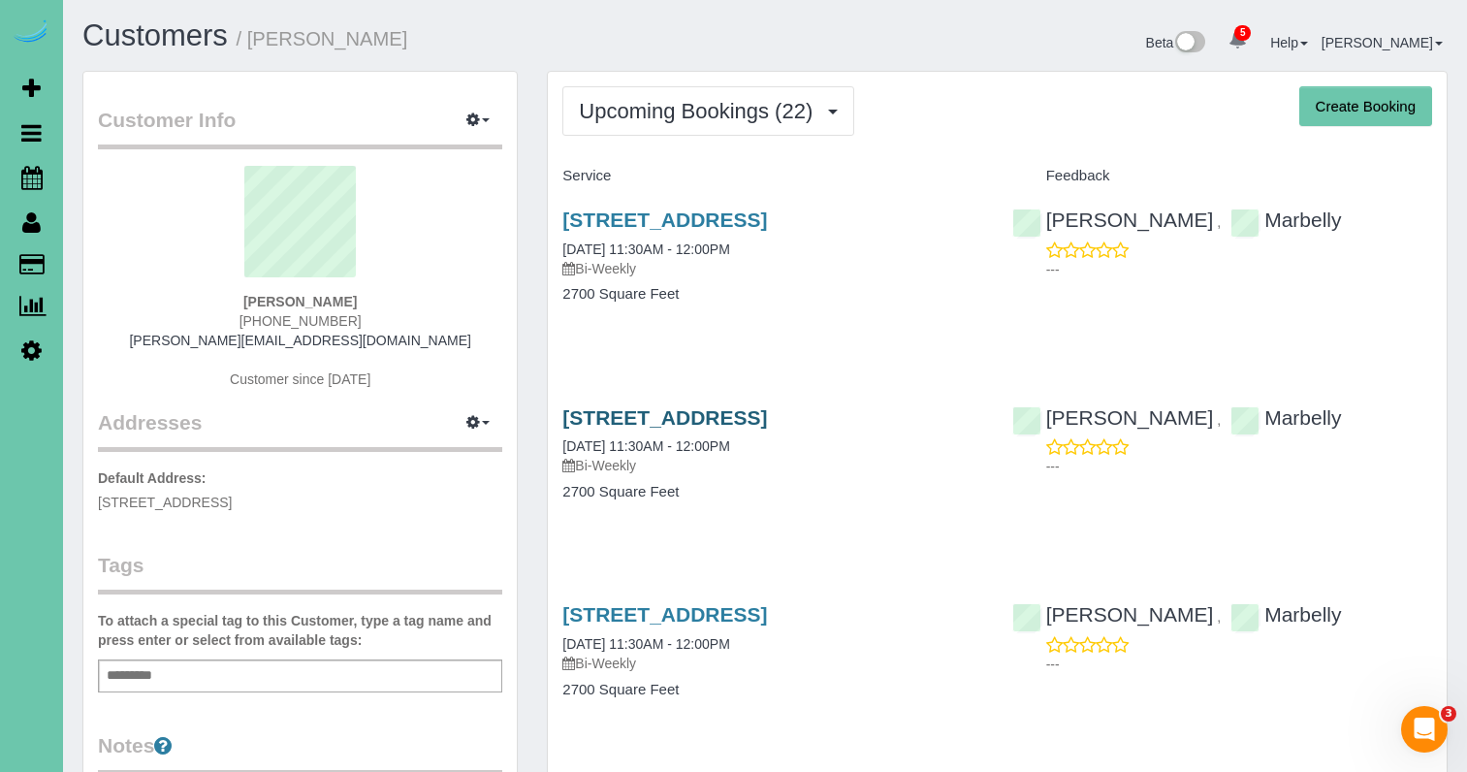
click at [767, 406] on link "9915 S 181st Street, Omaha, NE 68136" at bounding box center [664, 417] width 205 height 22
click at [736, 124] on button "Upcoming Bookings (22)" at bounding box center [708, 110] width 292 height 49
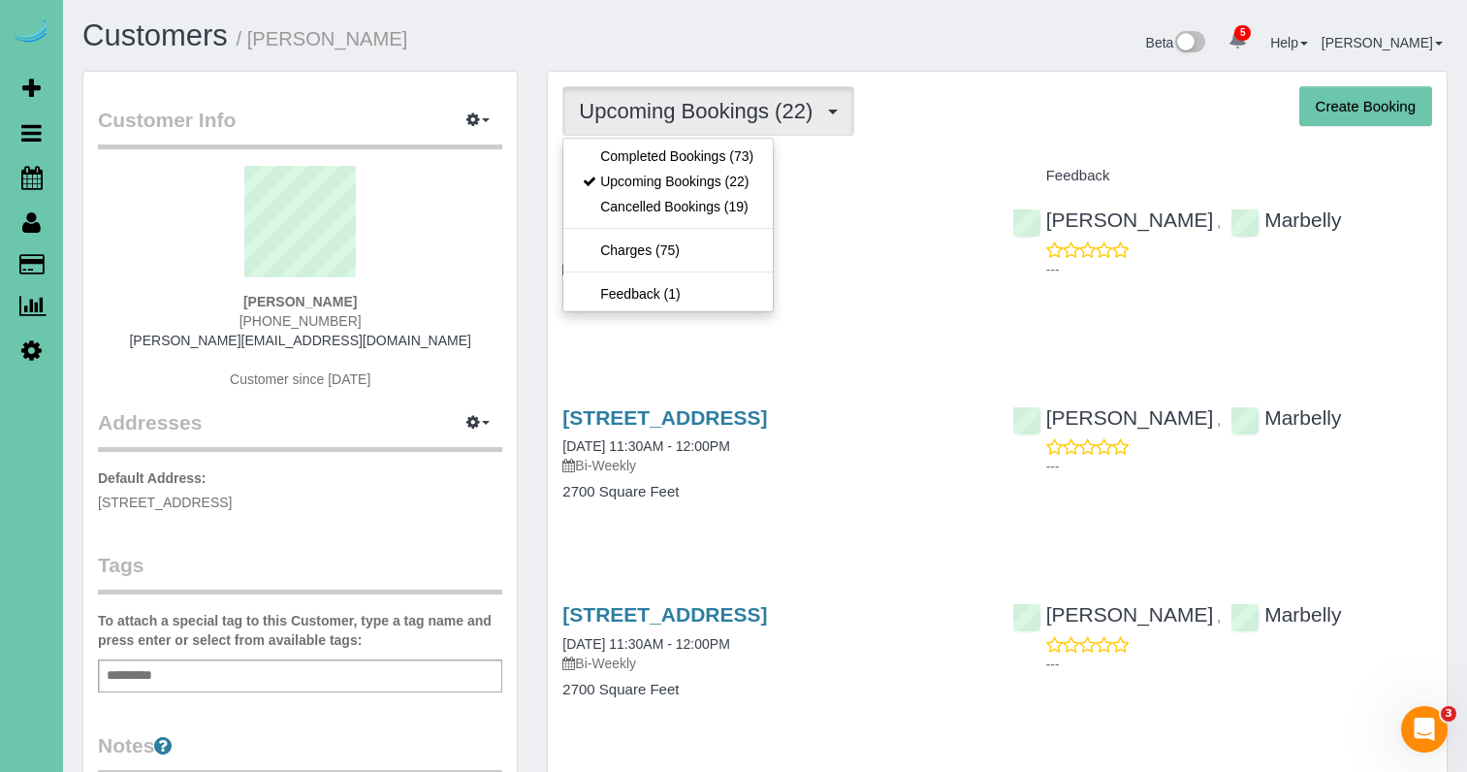
click at [908, 172] on h4 "Service" at bounding box center [772, 176] width 420 height 16
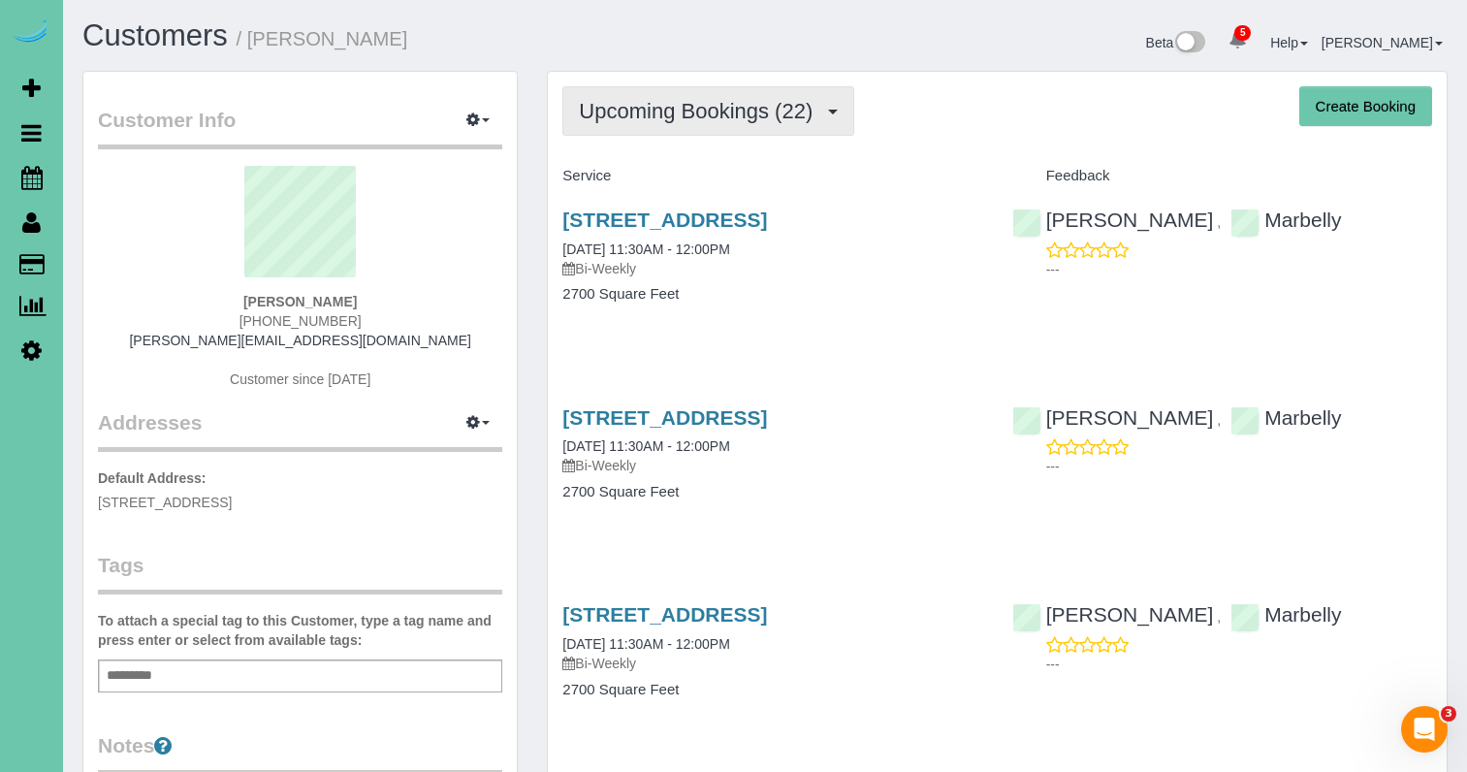
click at [725, 106] on span "Upcoming Bookings (22)" at bounding box center [700, 111] width 243 height 24
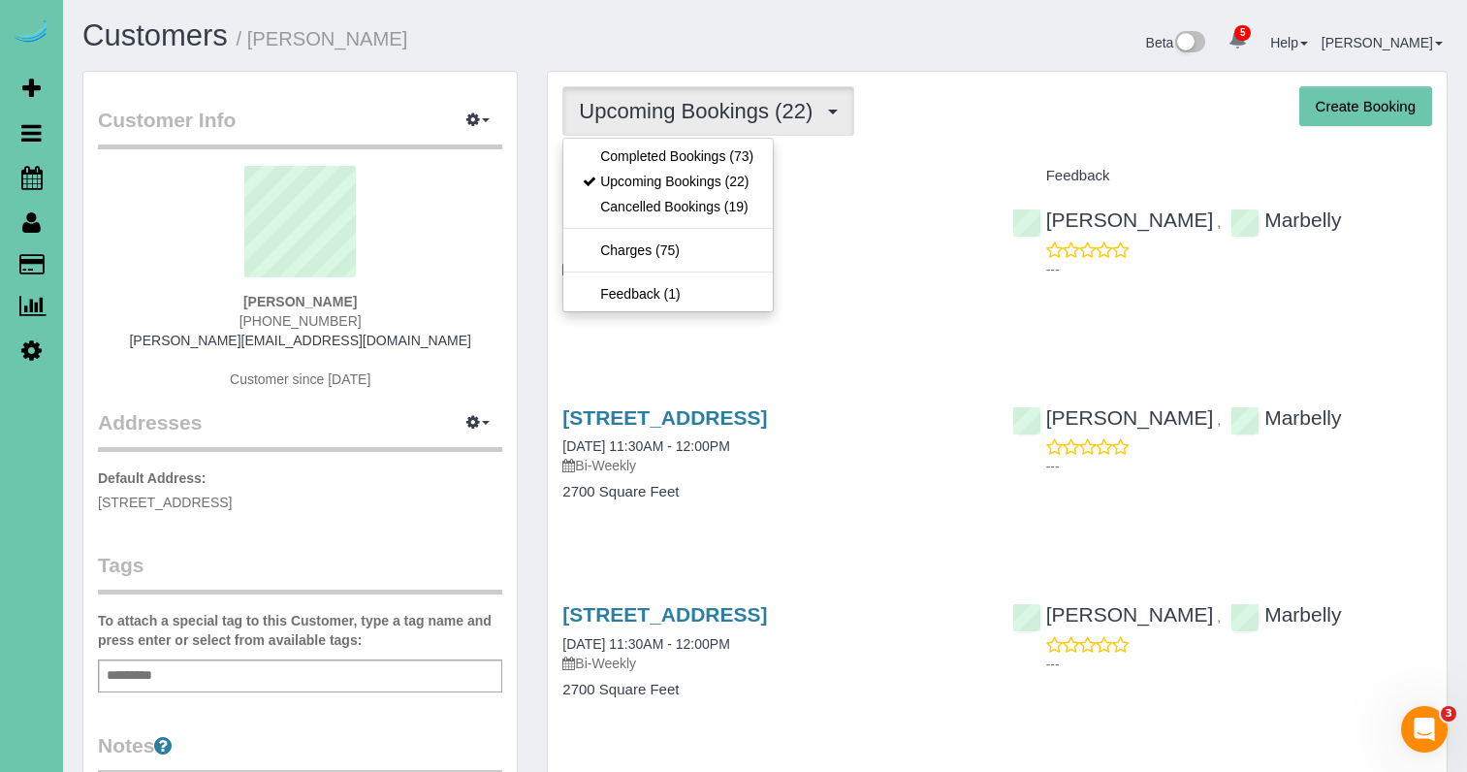
click at [657, 157] on link "Completed Bookings (73)" at bounding box center [667, 155] width 209 height 25
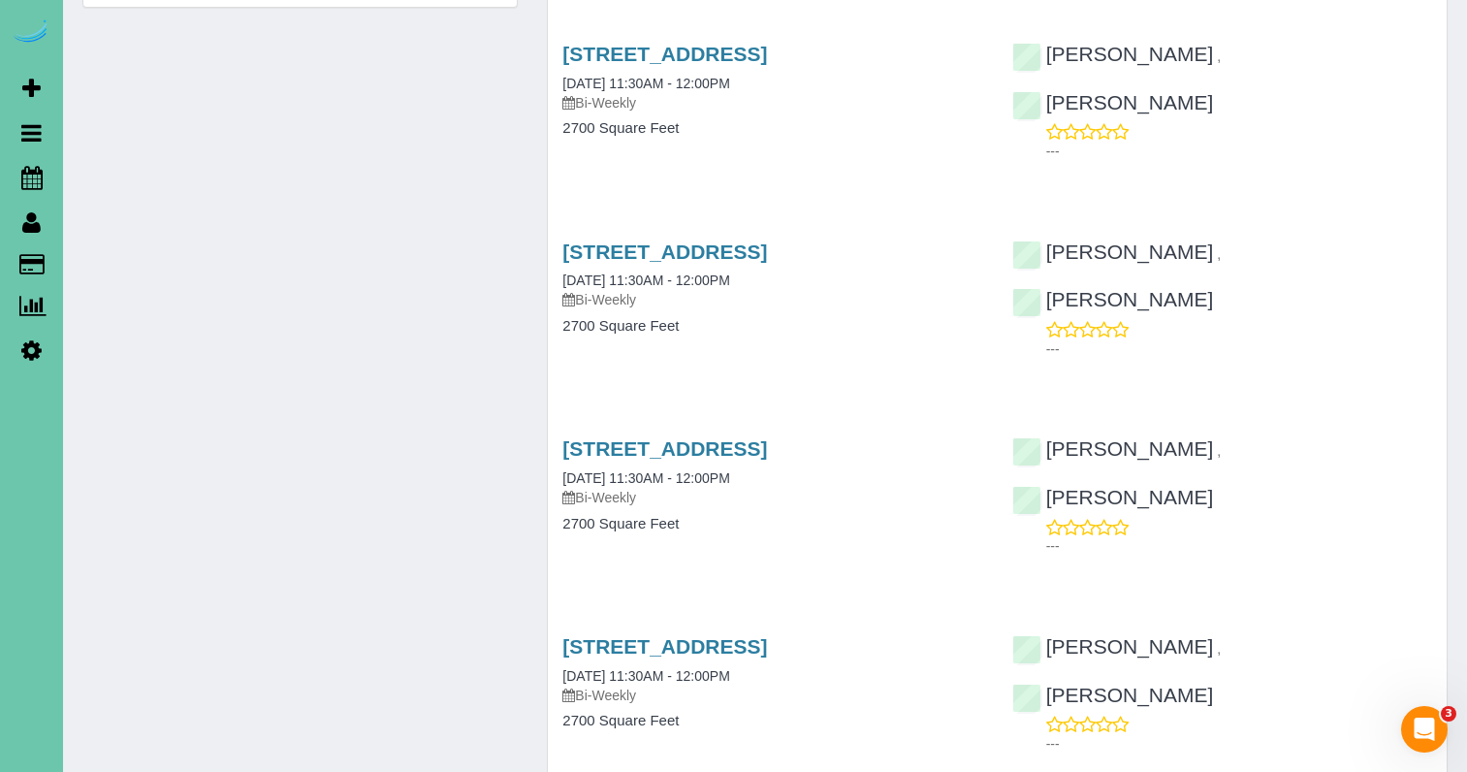
scroll to position [1152, 0]
click at [767, 447] on link "9915 S 181st Street, Omaha, NE 68136" at bounding box center [664, 449] width 205 height 22
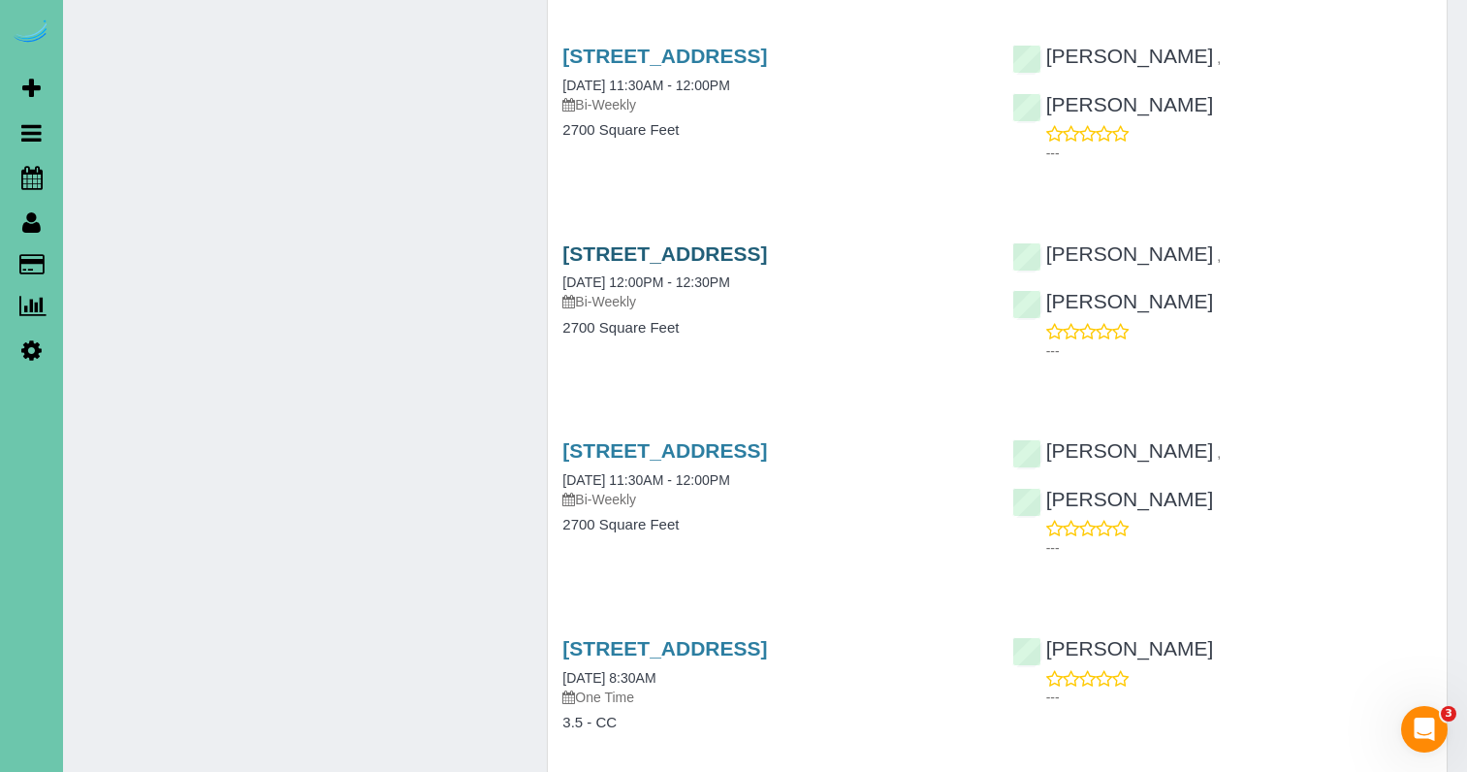
scroll to position [3162, 0]
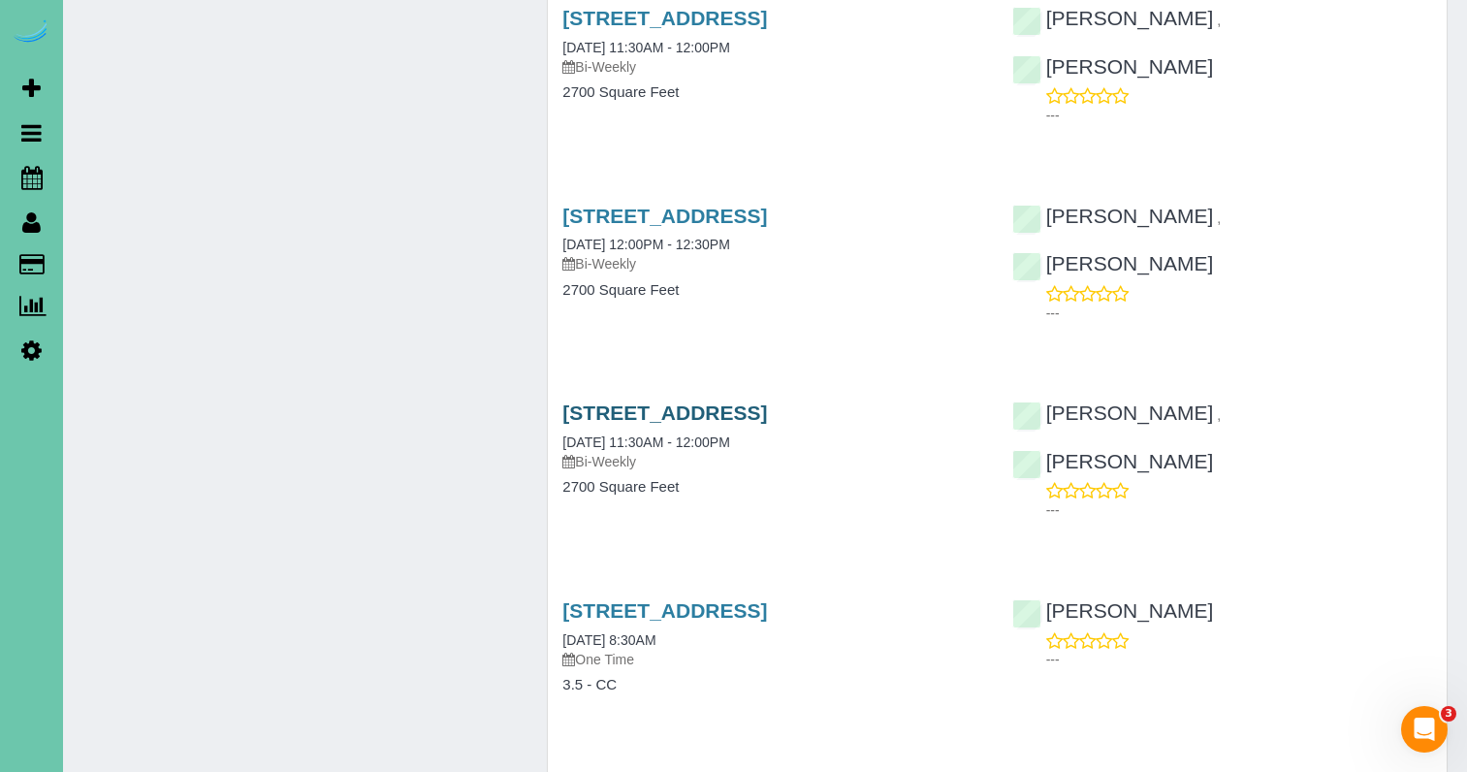
click at [677, 401] on link "9915 S 181st Street, Omaha, NE 68136" at bounding box center [664, 412] width 205 height 22
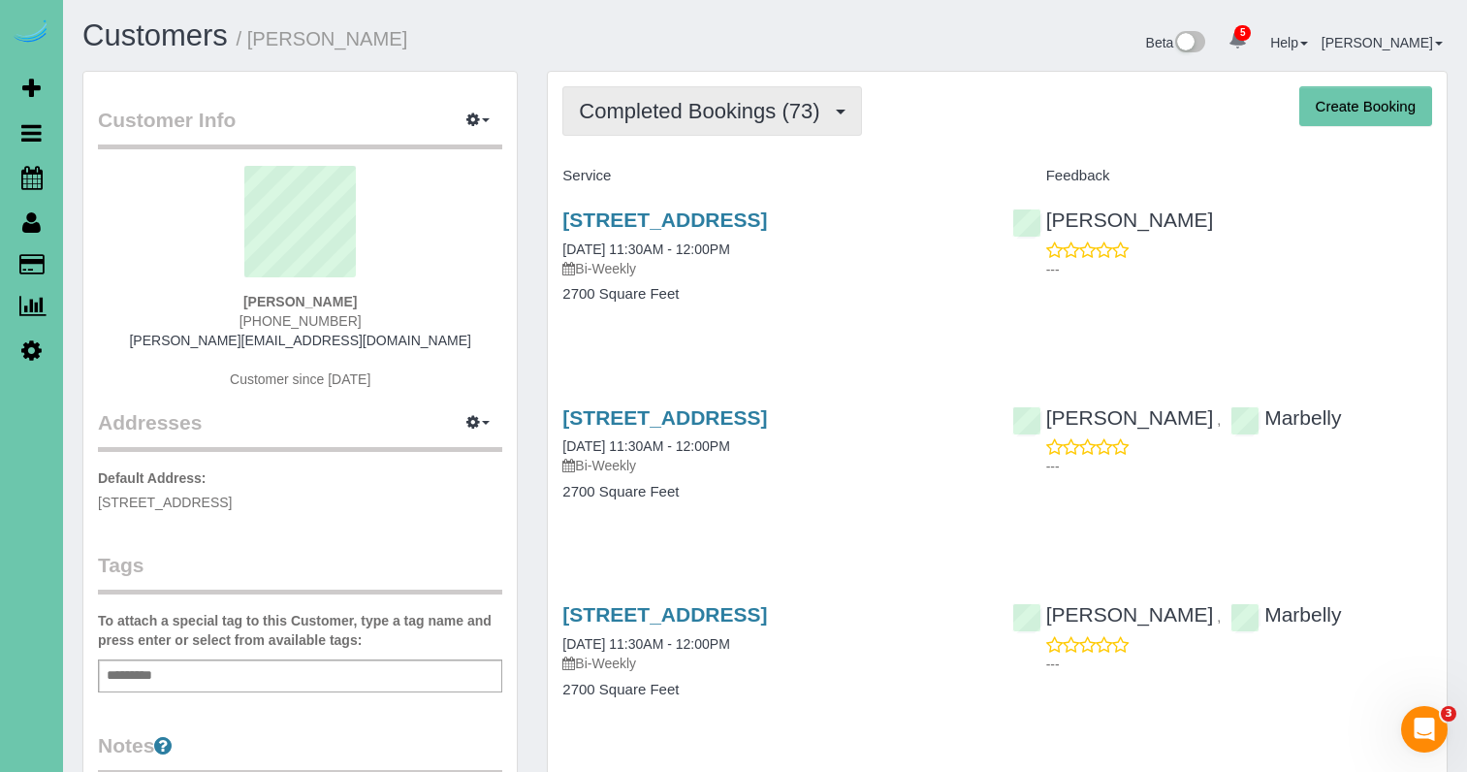
scroll to position [0, 0]
click at [640, 90] on button "Completed Bookings (73)" at bounding box center [711, 110] width 299 height 49
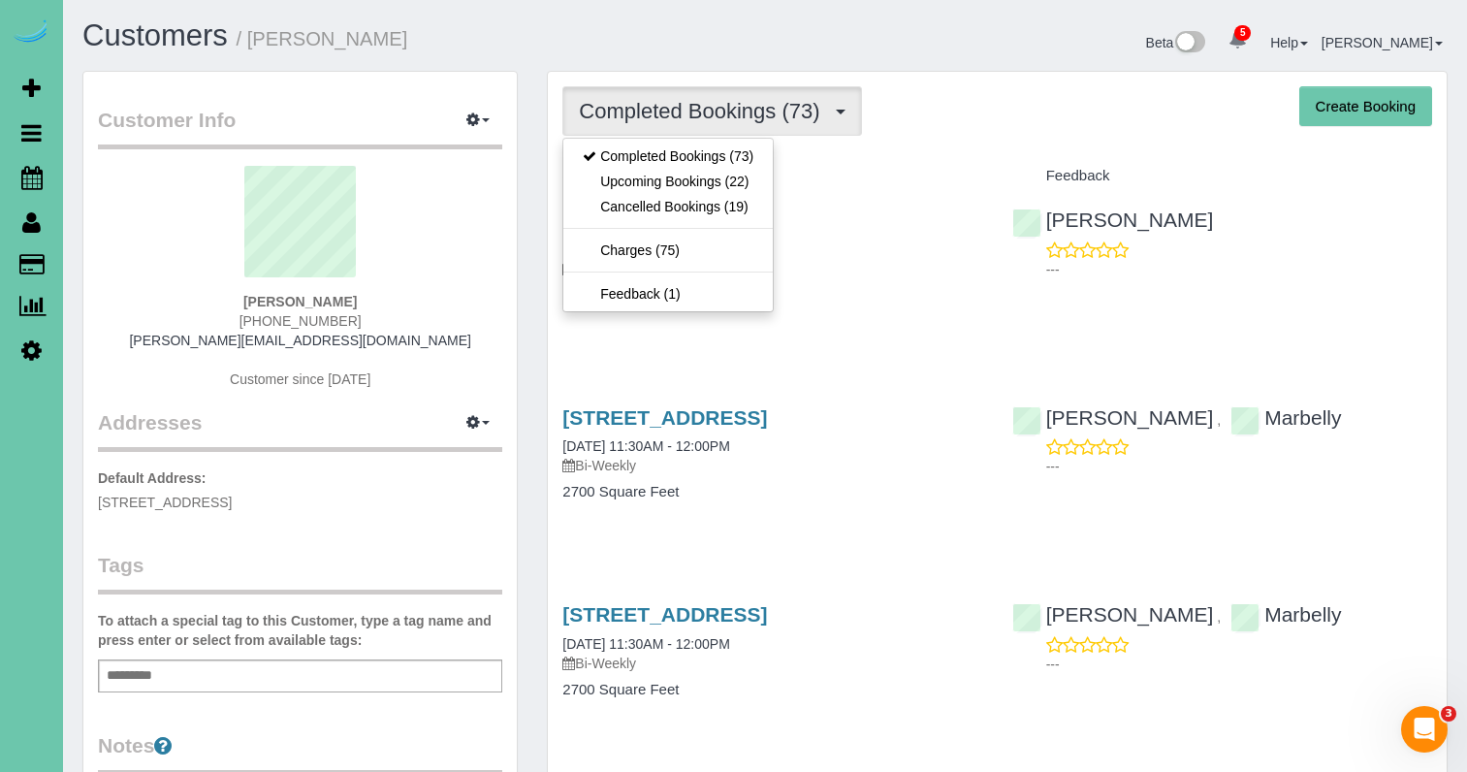
click at [676, 186] on link "Upcoming Bookings (22)" at bounding box center [667, 181] width 209 height 25
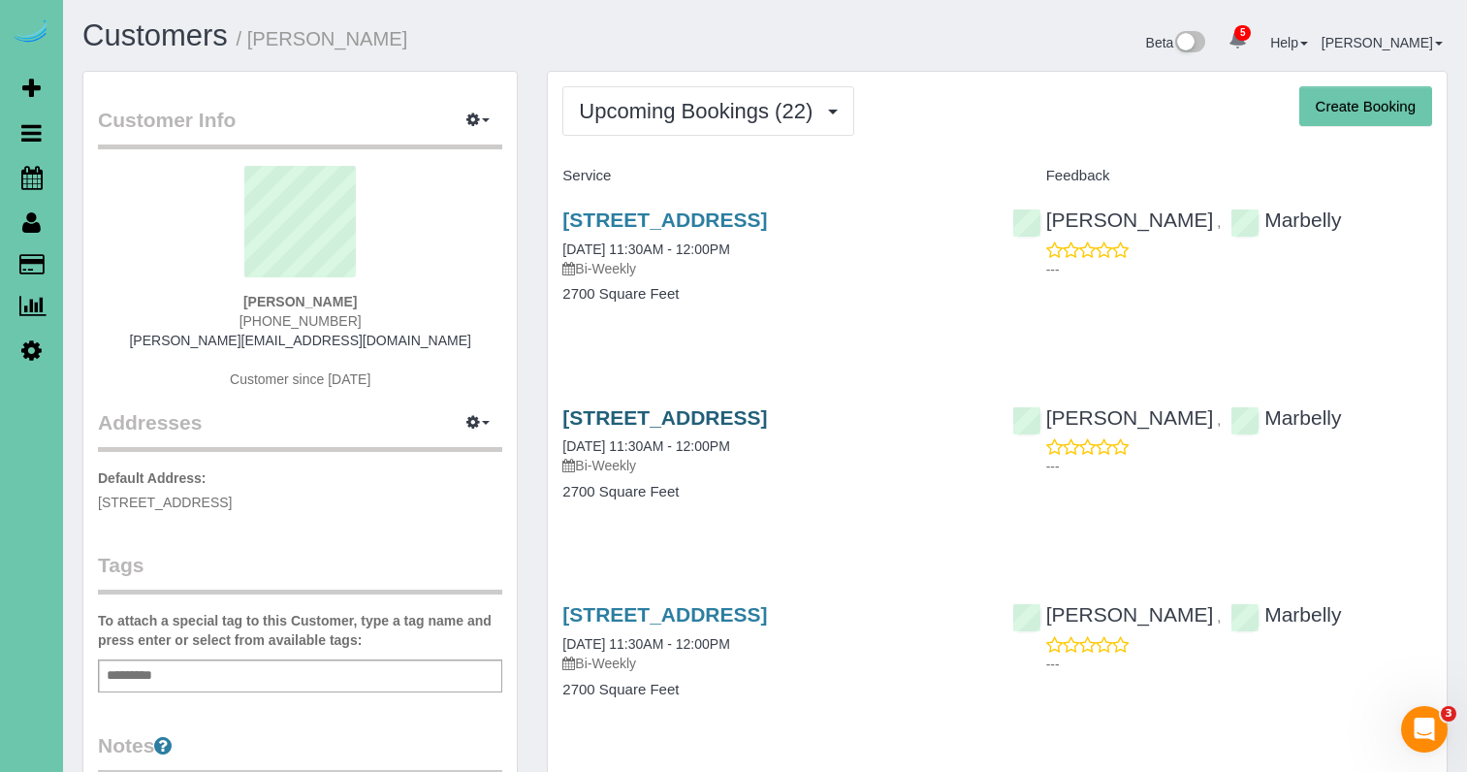
click at [767, 427] on link "9915 S 181st Street, Omaha, NE 68136" at bounding box center [664, 417] width 205 height 22
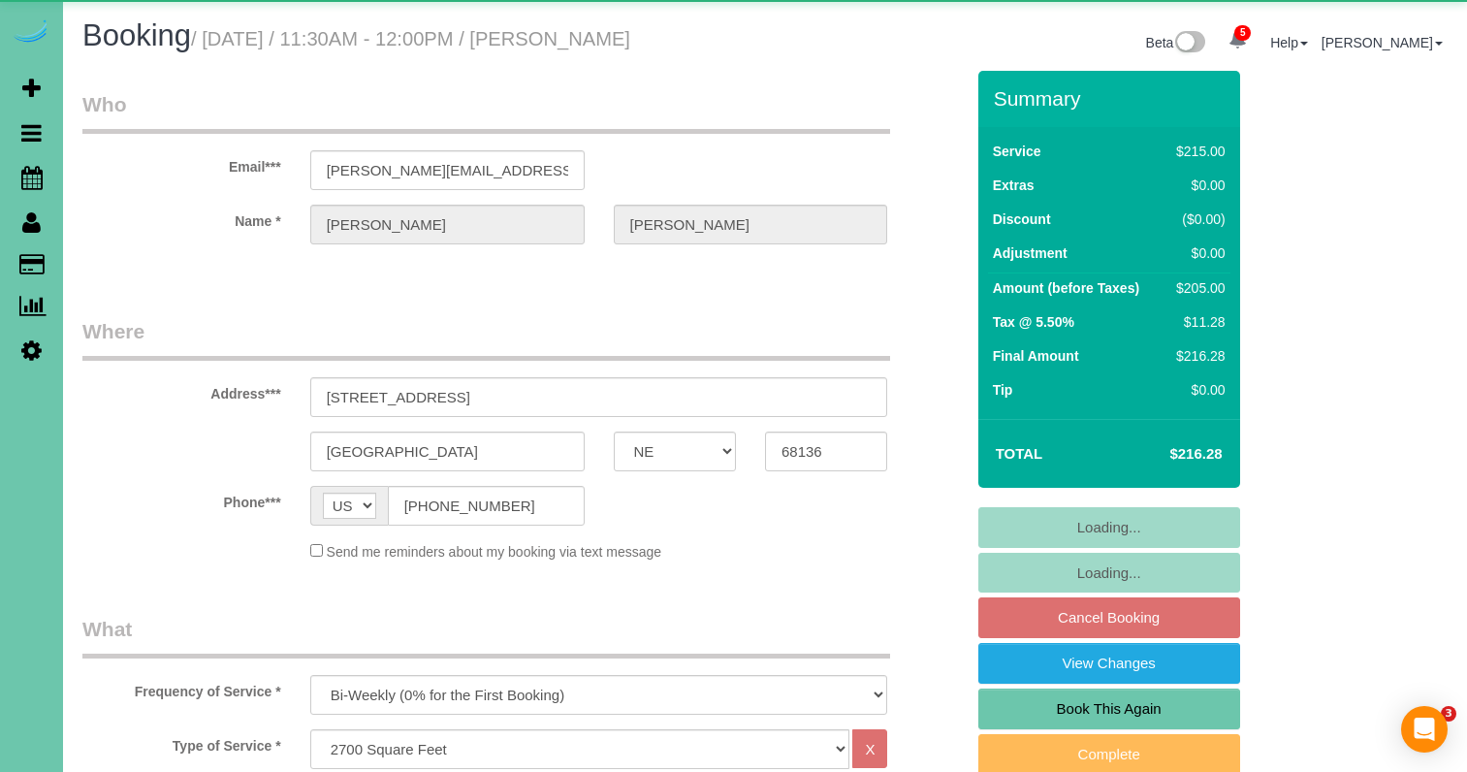
select select "NE"
select select "object:898"
select select "number:37"
select select "number:43"
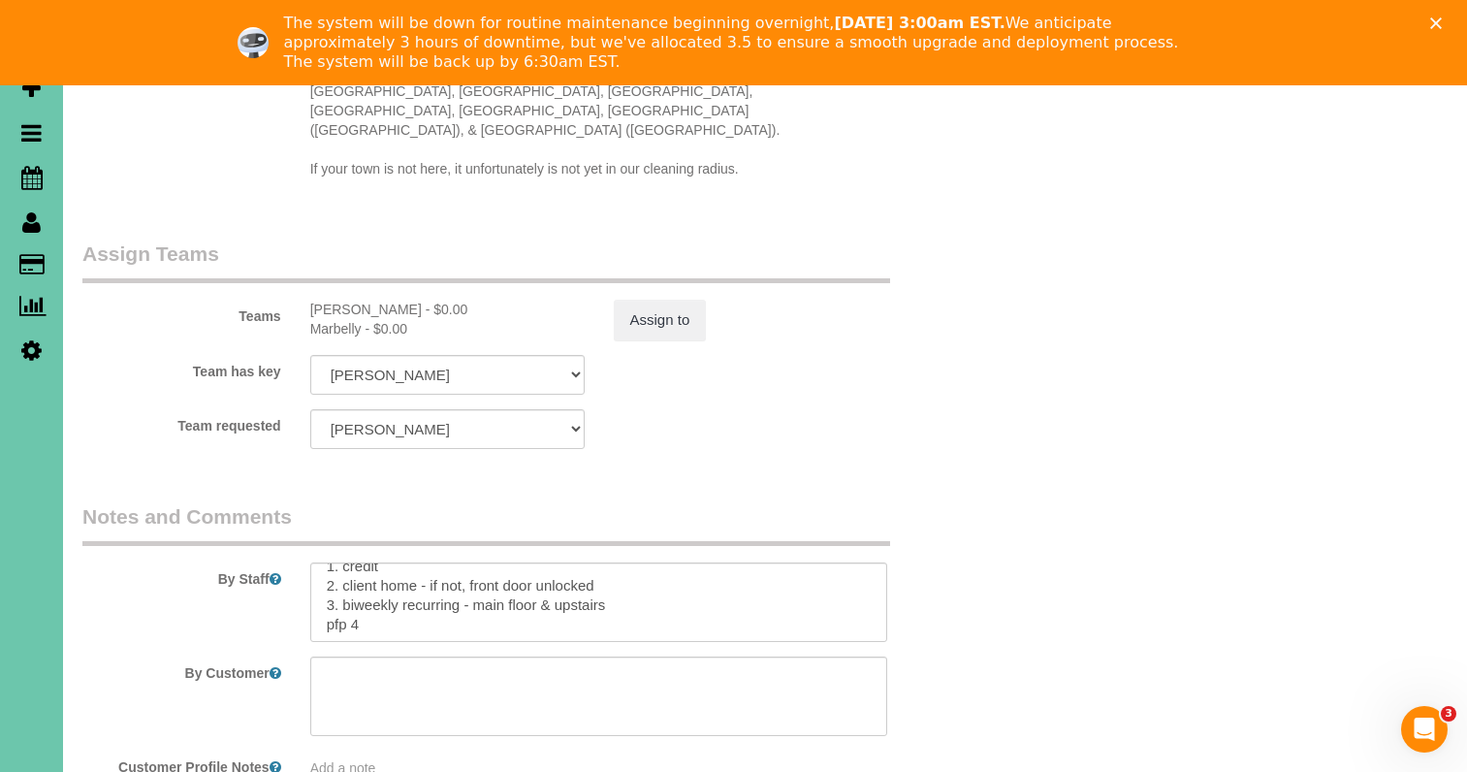
scroll to position [16, 0]
drag, startPoint x: 377, startPoint y: 583, endPoint x: 367, endPoint y: 580, distance: 10.1
click at [376, 583] on textarea at bounding box center [599, 601] width 578 height 79
type textarea "1. credit 2. client home - if not, front door unlocked 3. biweekly recurring - …"
click at [648, 300] on button "Assign to" at bounding box center [660, 320] width 93 height 41
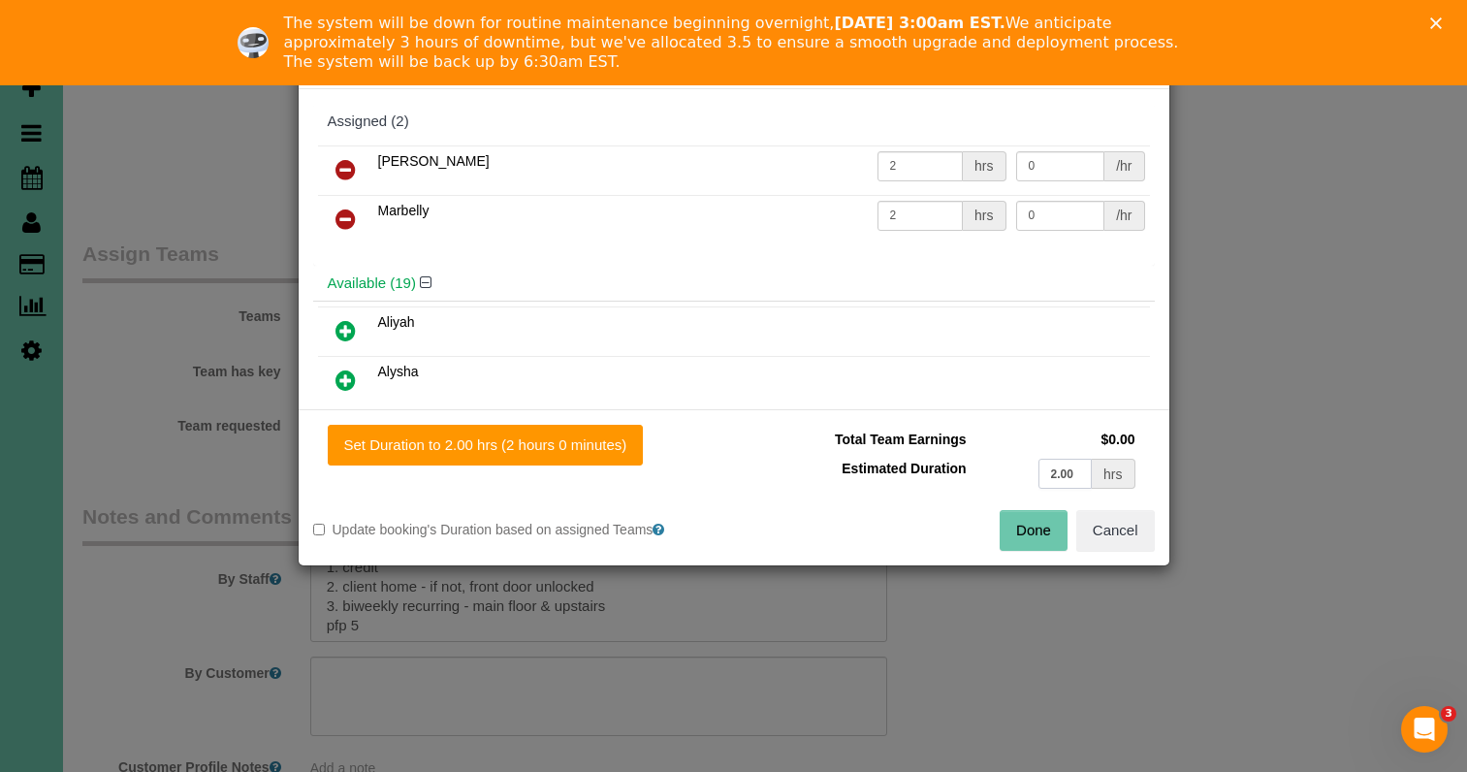
click at [1074, 473] on input "2.00" at bounding box center [1065, 474] width 54 height 30
type input "2.5"
drag, startPoint x: 580, startPoint y: 445, endPoint x: 637, endPoint y: 450, distance: 57.4
click at [580, 445] on button "Set Duration to 2.50 hrs (2 hours 30 minutes)" at bounding box center [490, 445] width 324 height 41
type input "2.50"
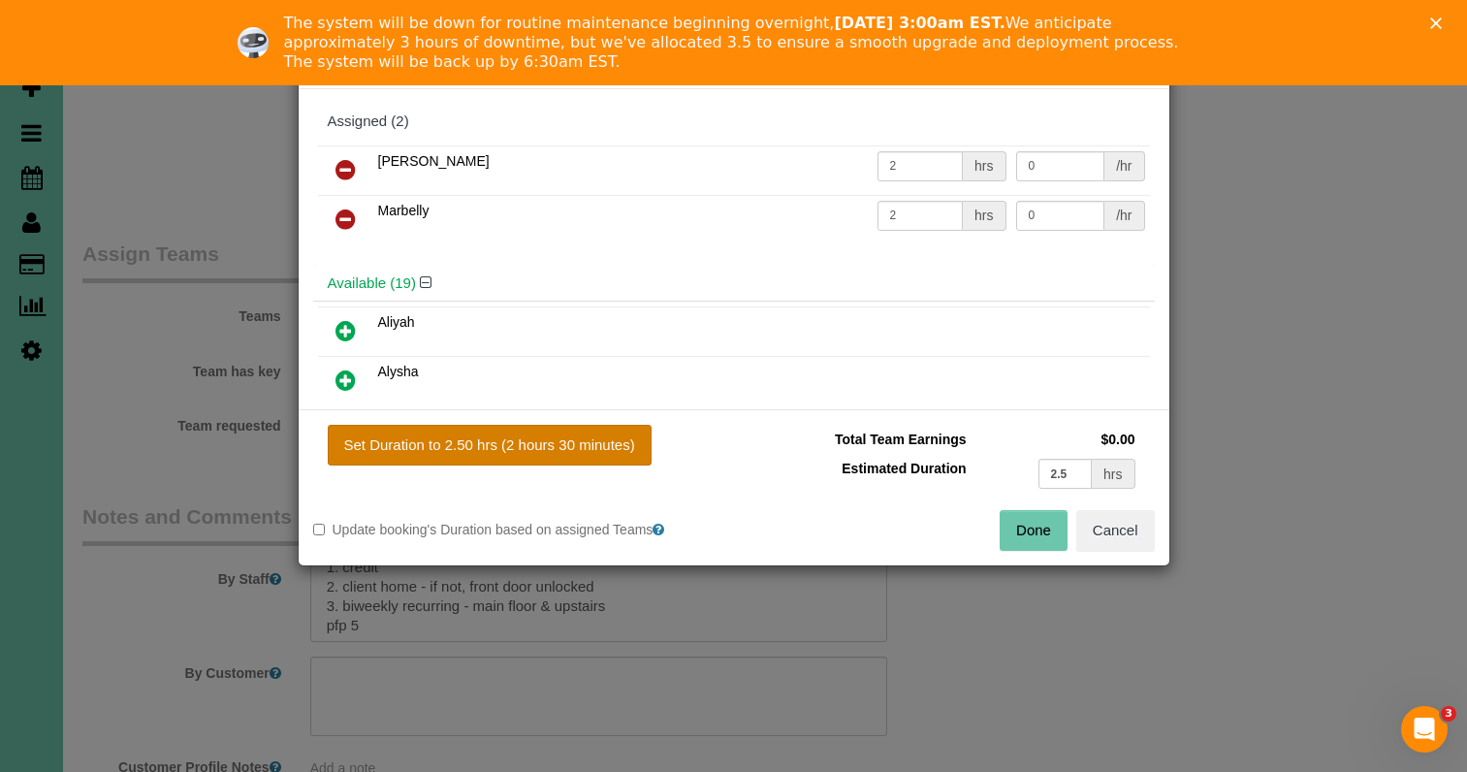
type input "2.50"
click at [1015, 535] on button "Done" at bounding box center [1033, 530] width 68 height 41
type input "02:30"
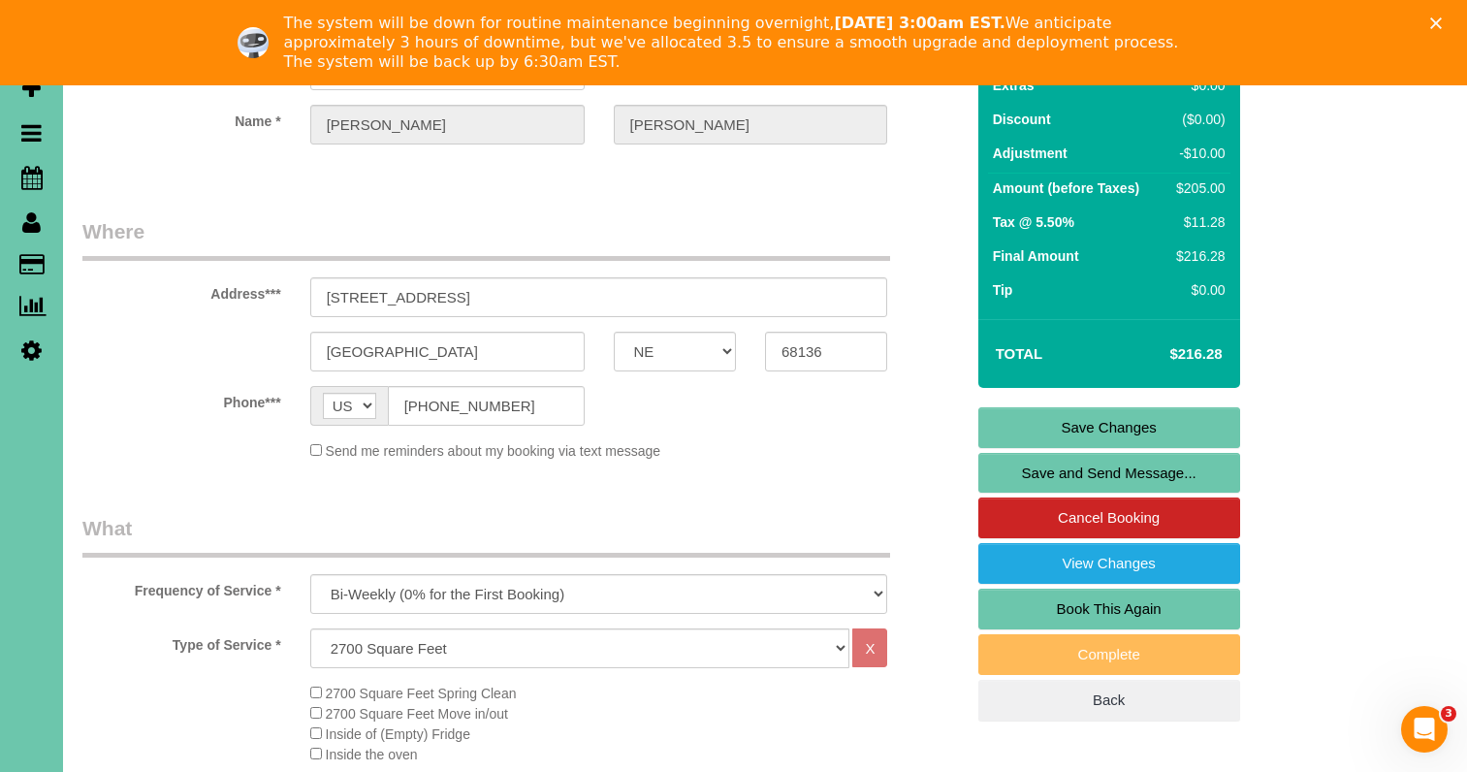
scroll to position [184, 0]
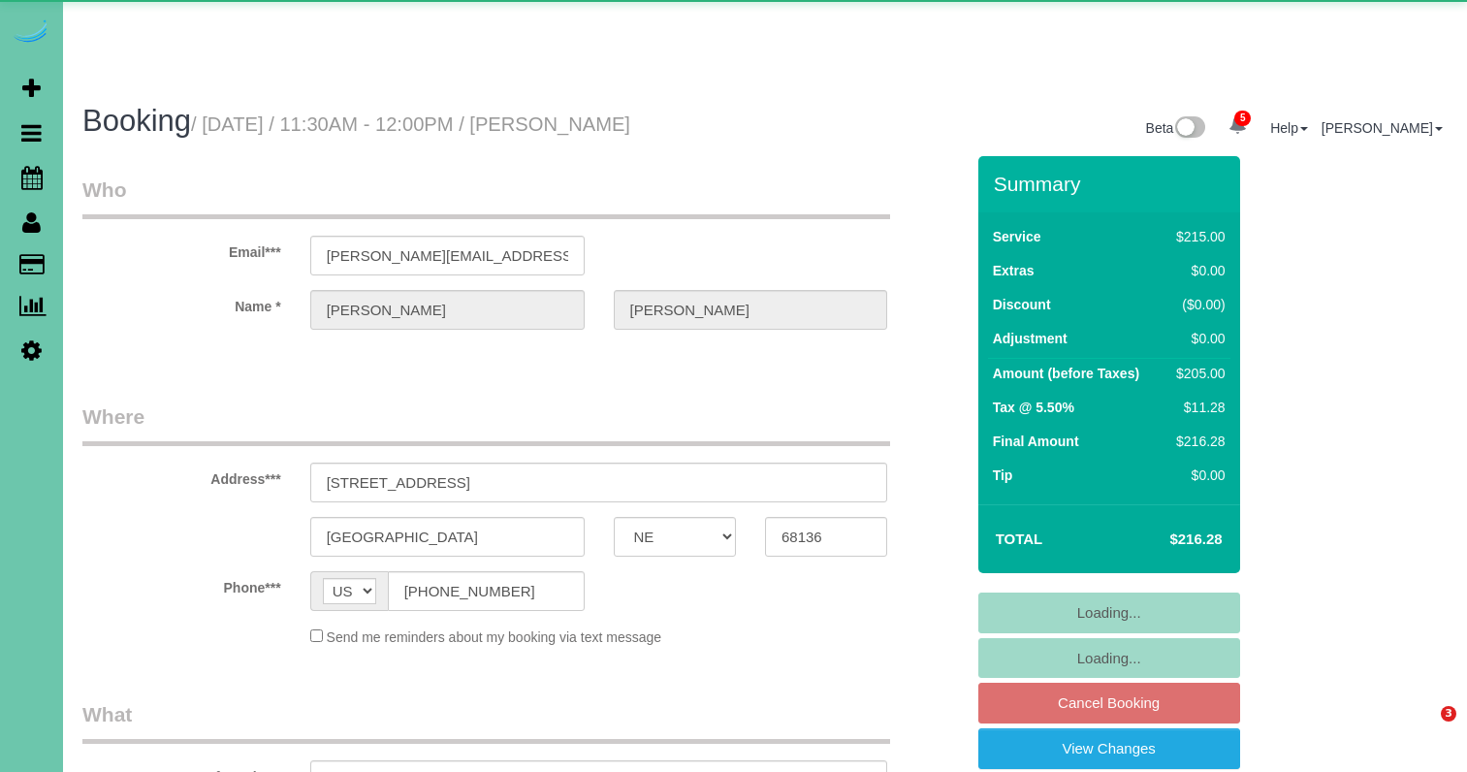
select select "NE"
select select "object:952"
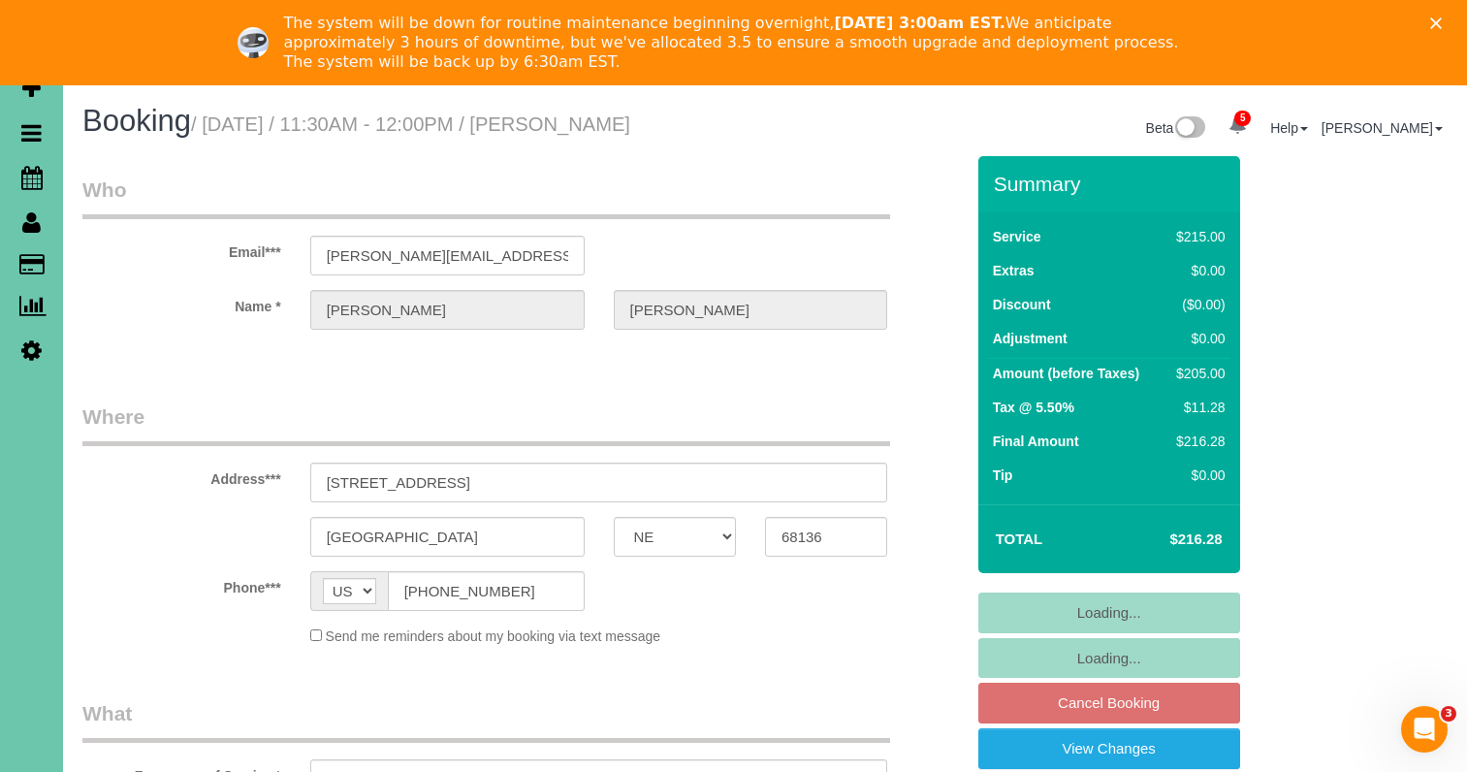
select select "number:37"
select select "number:43"
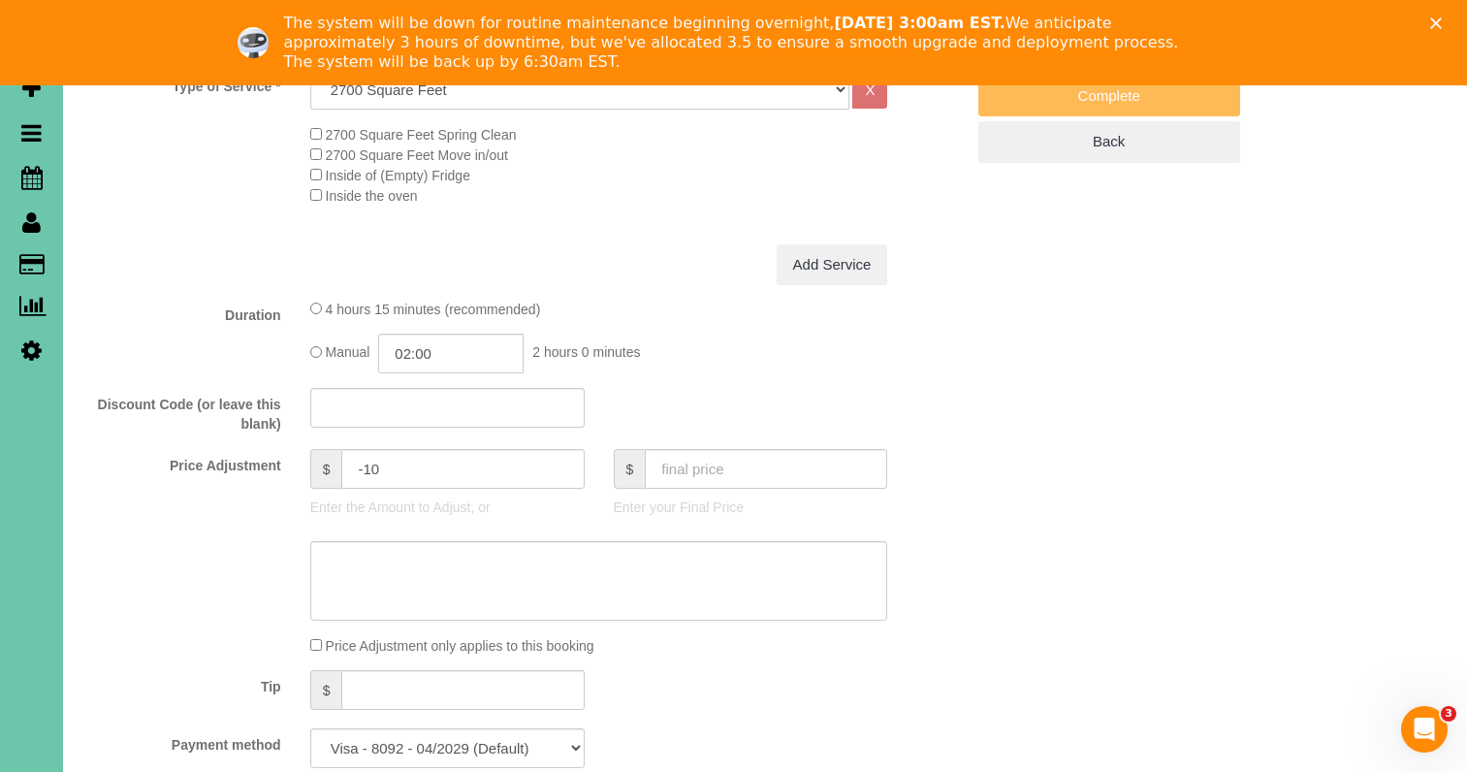
scroll to position [747, 0]
click at [1437, 12] on div "The system will be down for routine maintenance beginning overnight, [DATE] 3:0…" at bounding box center [733, 43] width 1467 height 70
click at [1436, 22] on polygon "Close" at bounding box center [1436, 23] width 12 height 12
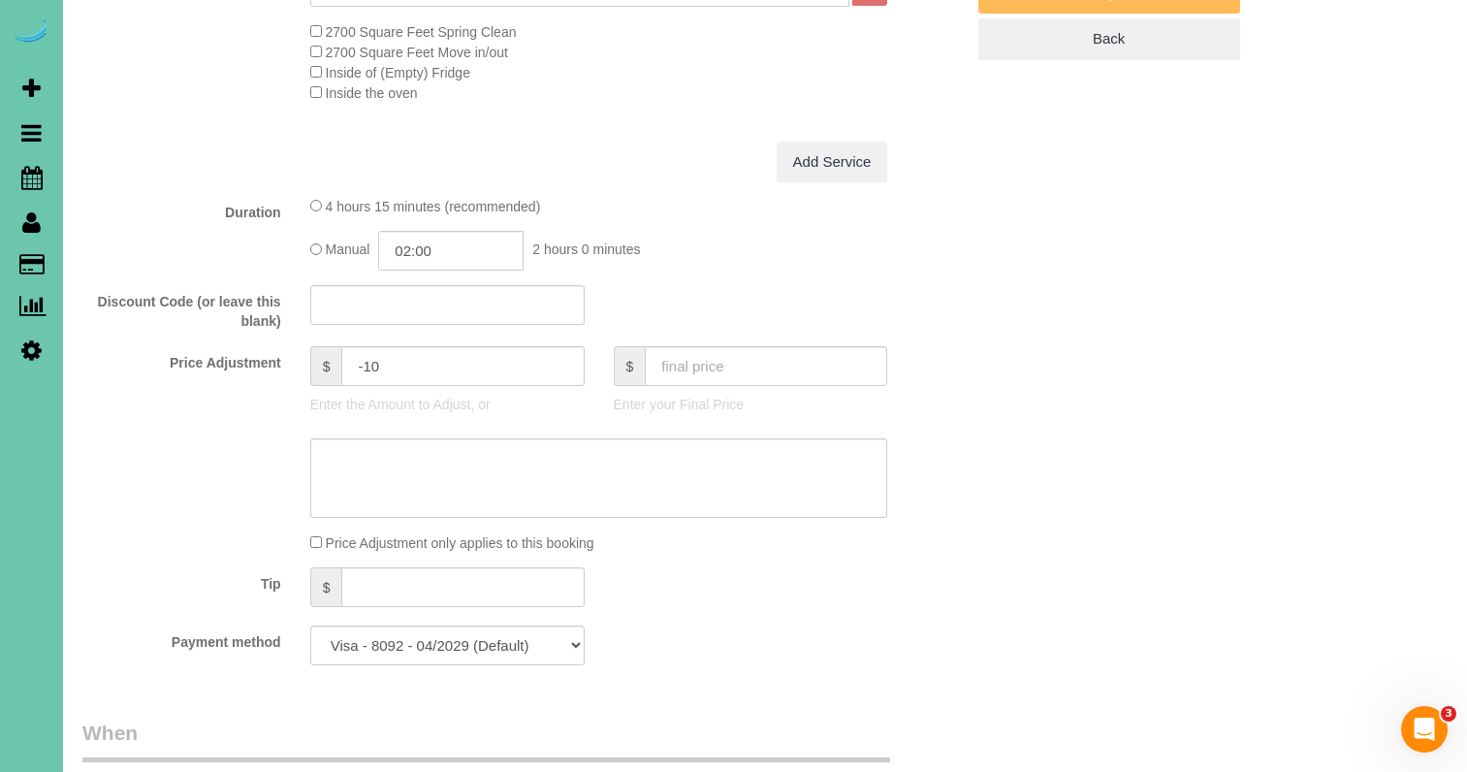
scroll to position [755, 0]
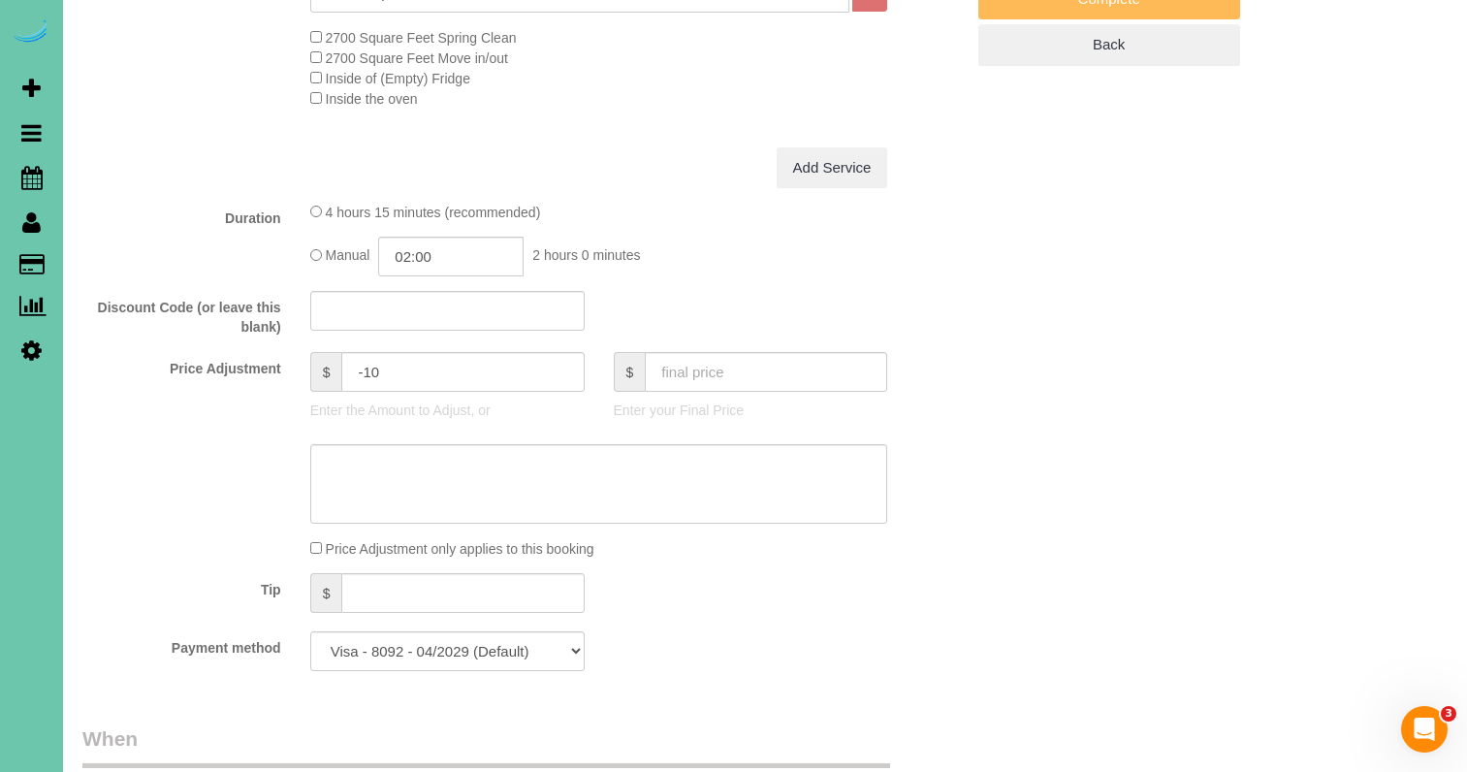
click at [1218, 274] on div "Who Email*** [PERSON_NAME][EMAIL_ADDRESS][DOMAIN_NAME] Name * [PERSON_NAME][GEO…" at bounding box center [764, 753] width 1365 height 2875
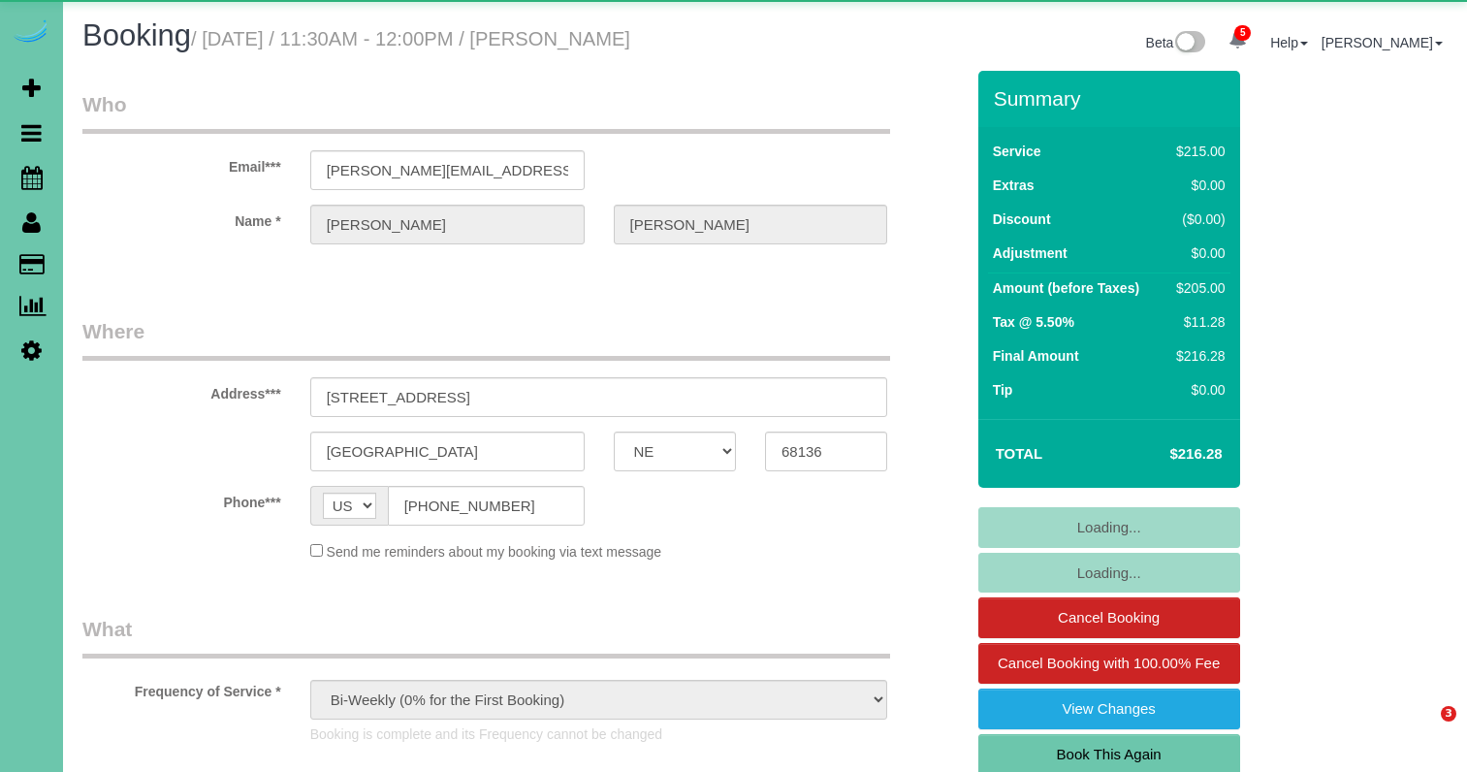
select select "NE"
select select "object:968"
select select "number:37"
select select "number:43"
select select "NE"
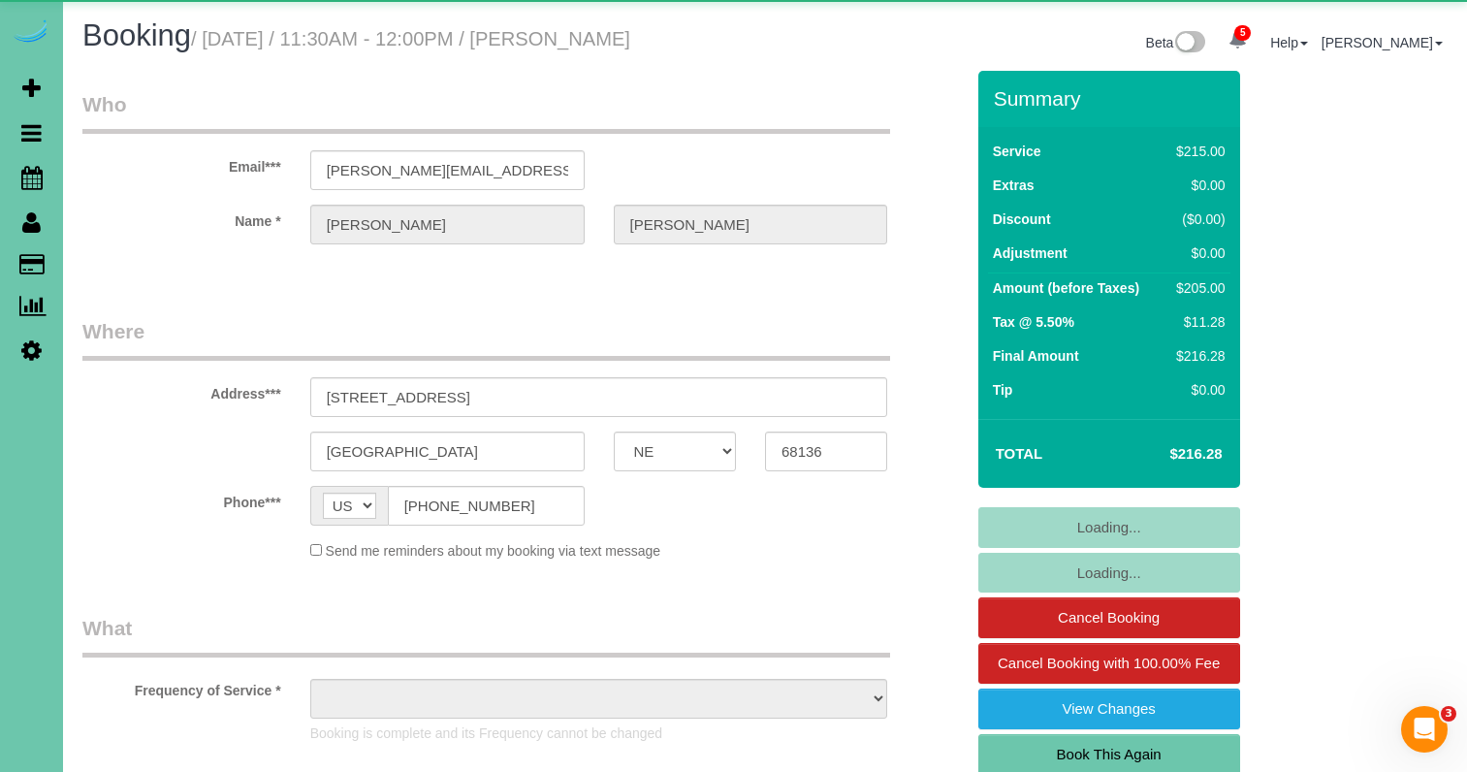
select select "object:991"
select select "number:37"
select select "number:43"
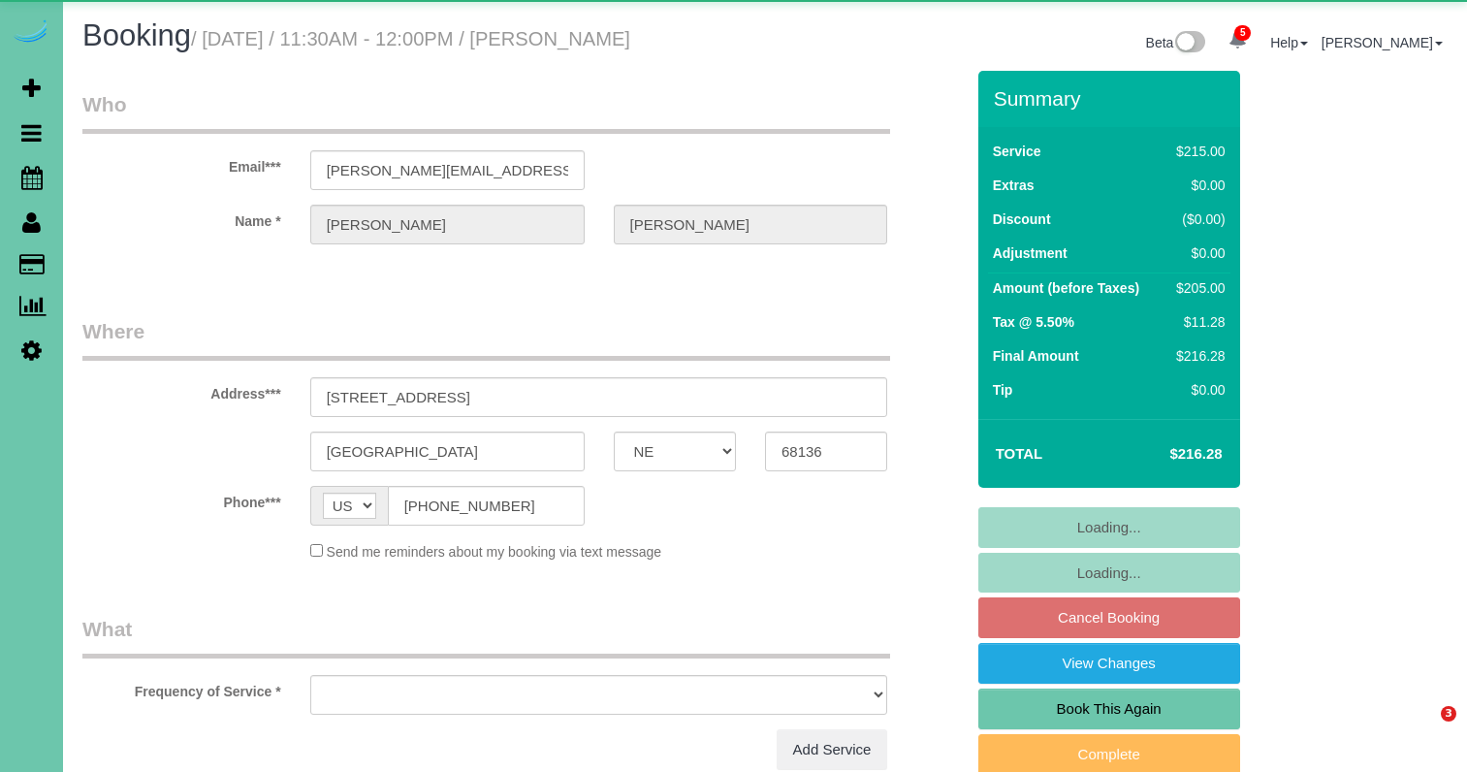
select select "NE"
select select "object:695"
select select "string:fspay-cff51d0d-70ae-434e-886e-3e42dc605218"
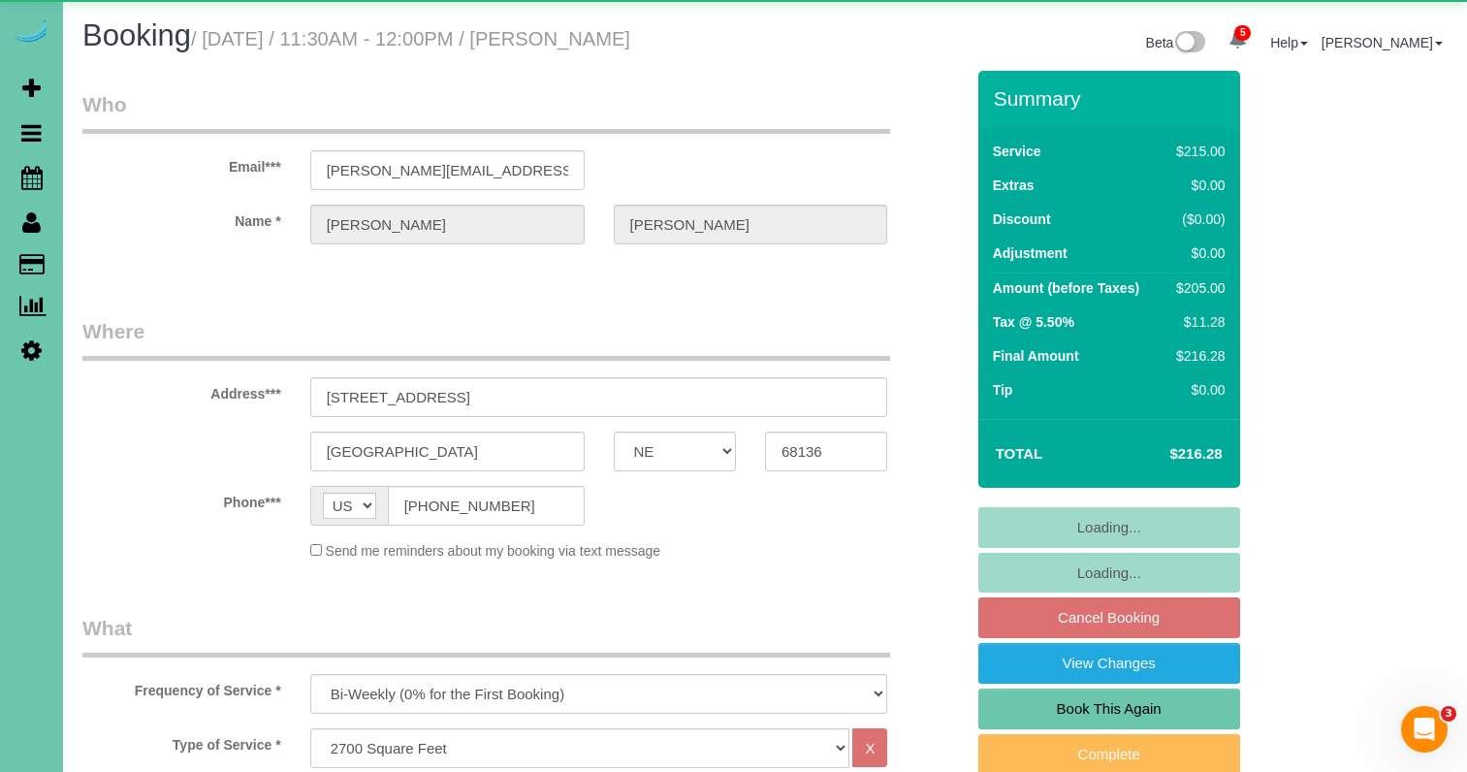
select select "object:952"
select select "number:37"
select select "number:43"
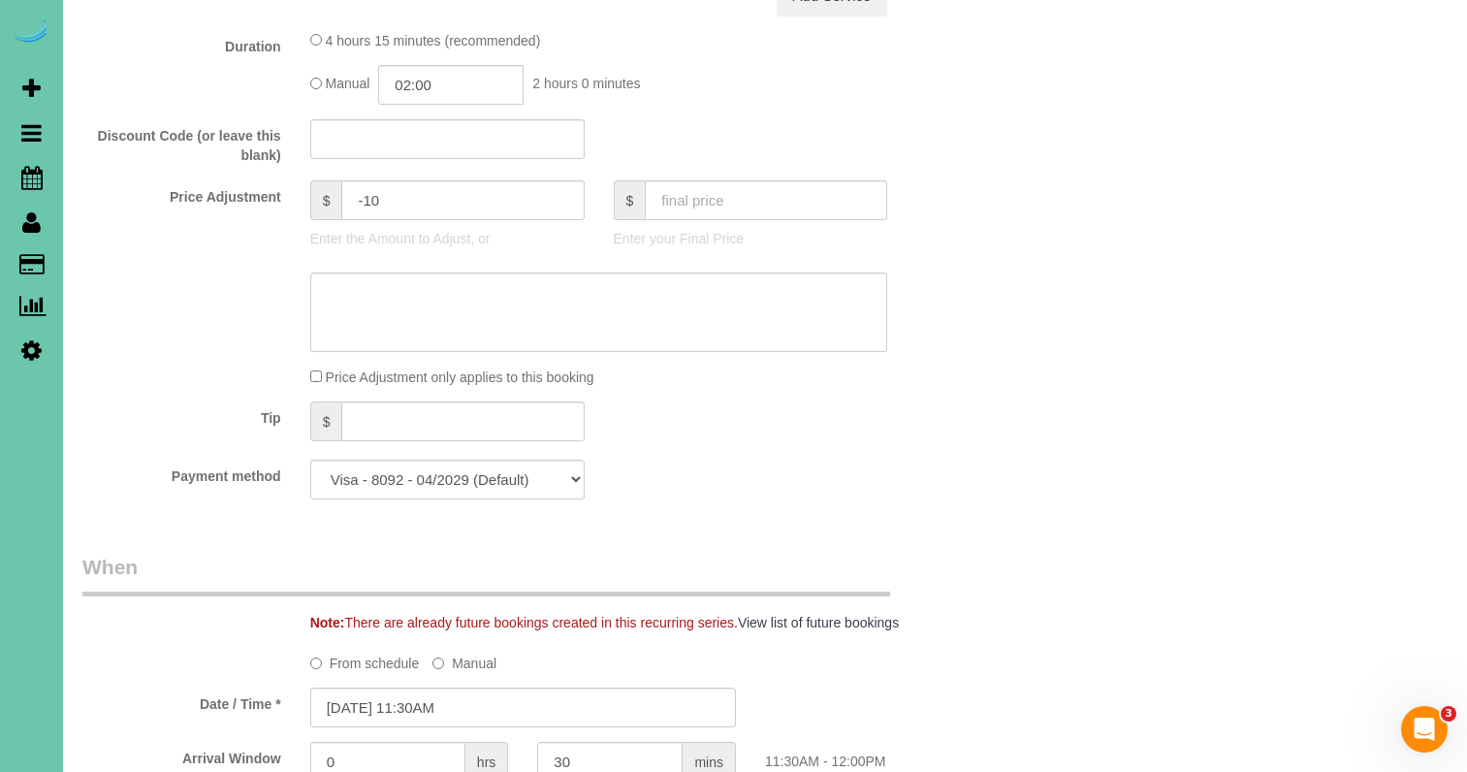
scroll to position [930, 0]
click at [439, 217] on input "-10" at bounding box center [462, 197] width 242 height 40
drag, startPoint x: 442, startPoint y: 216, endPoint x: 193, endPoint y: 193, distance: 250.2
click at [193, 193] on fieldset "What Frequency of Service * One Time Weekly (0% for the First Booking) Bi-Weekl…" at bounding box center [522, 98] width 881 height 828
type input "0"
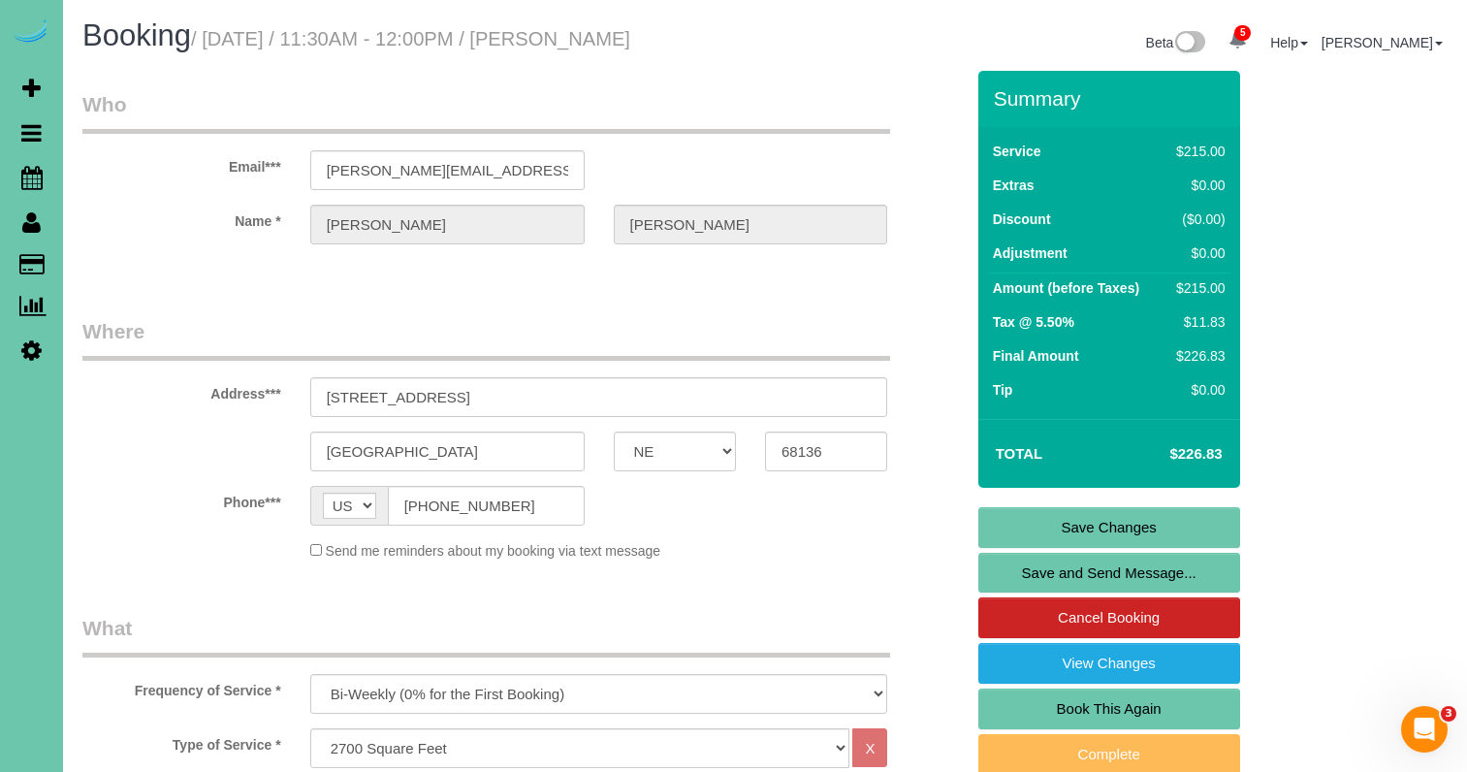
scroll to position [0, 0]
type input "0"
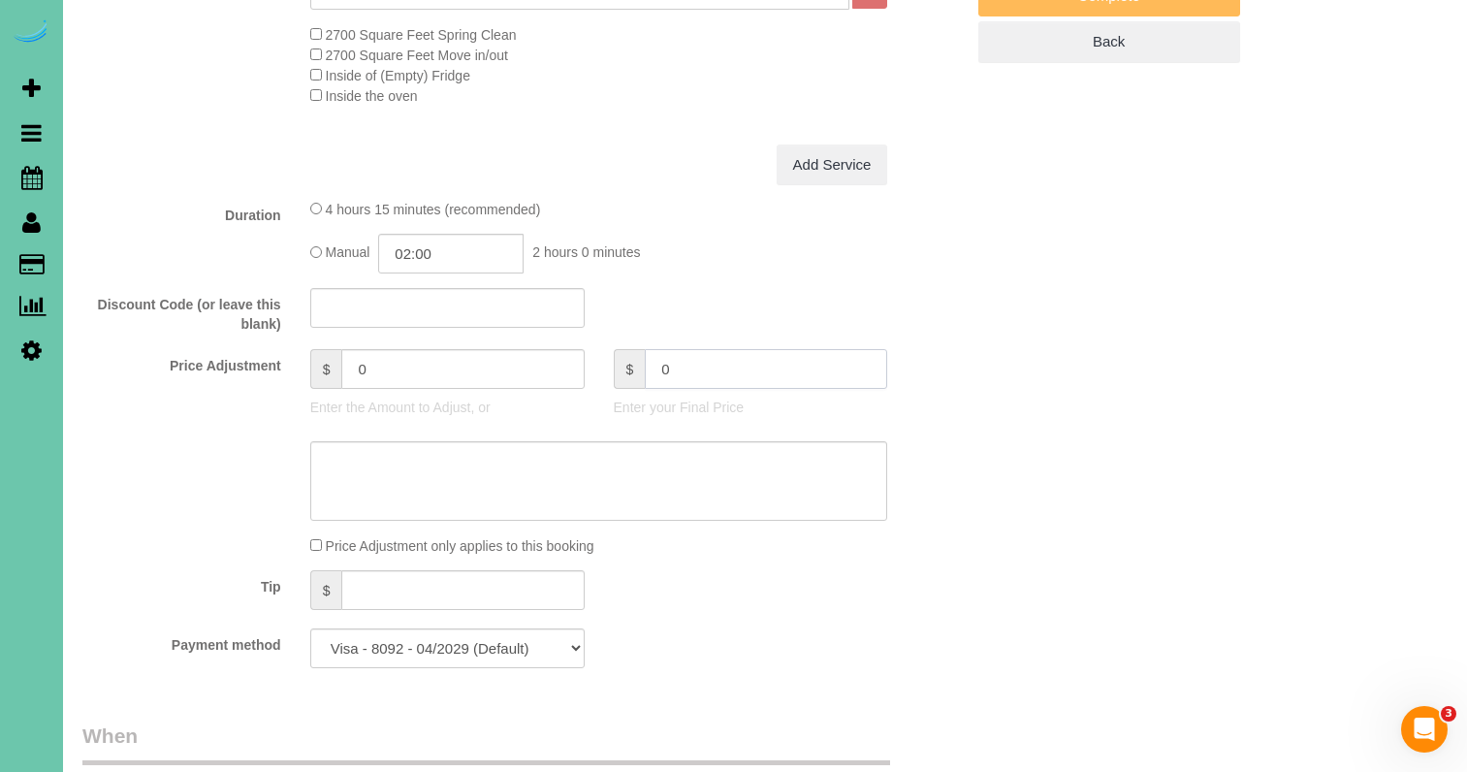
type input "-215"
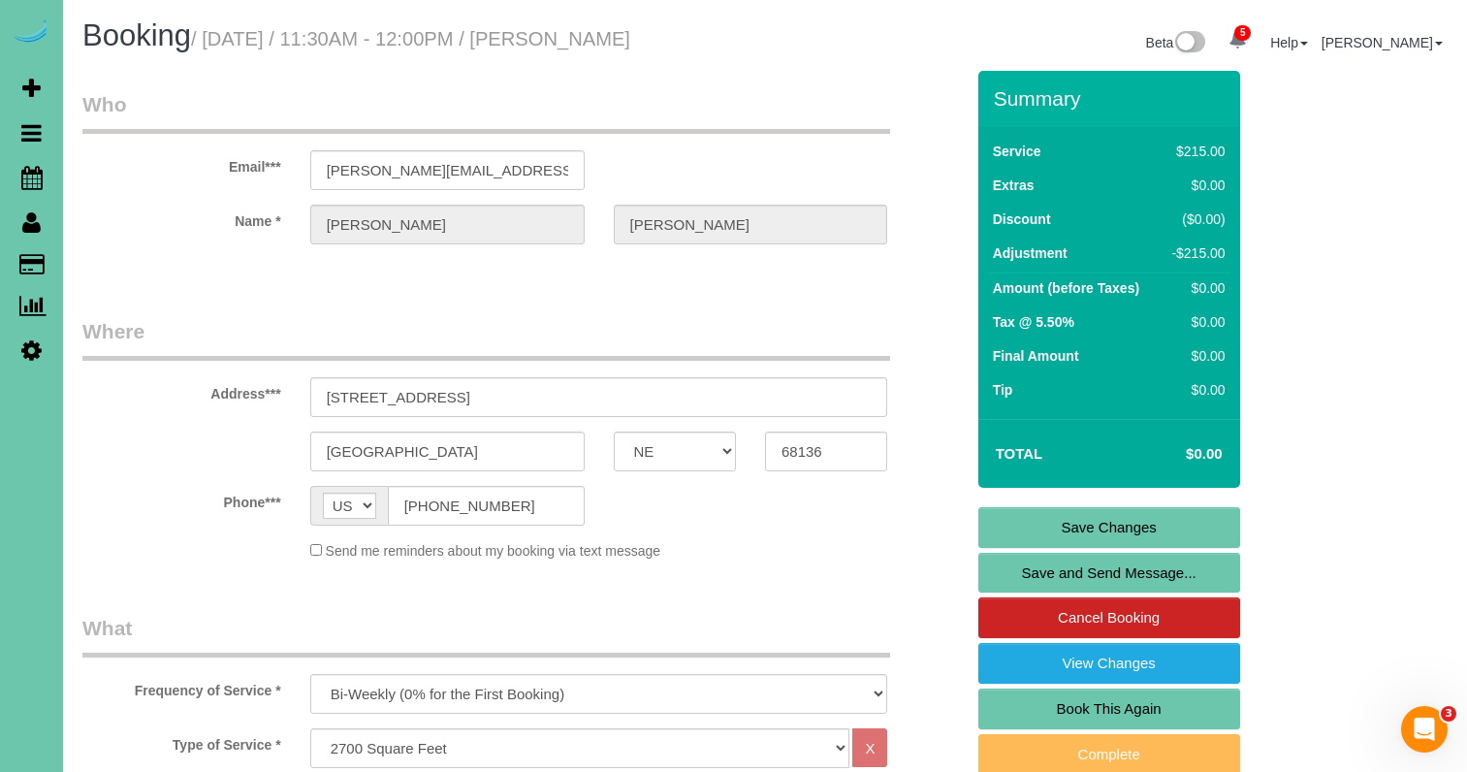
scroll to position [0, 0]
drag, startPoint x: 440, startPoint y: 192, endPoint x: 333, endPoint y: 182, distance: 107.1
click at [333, 182] on input "uhlenhake@gmail.com" at bounding box center [447, 170] width 274 height 40
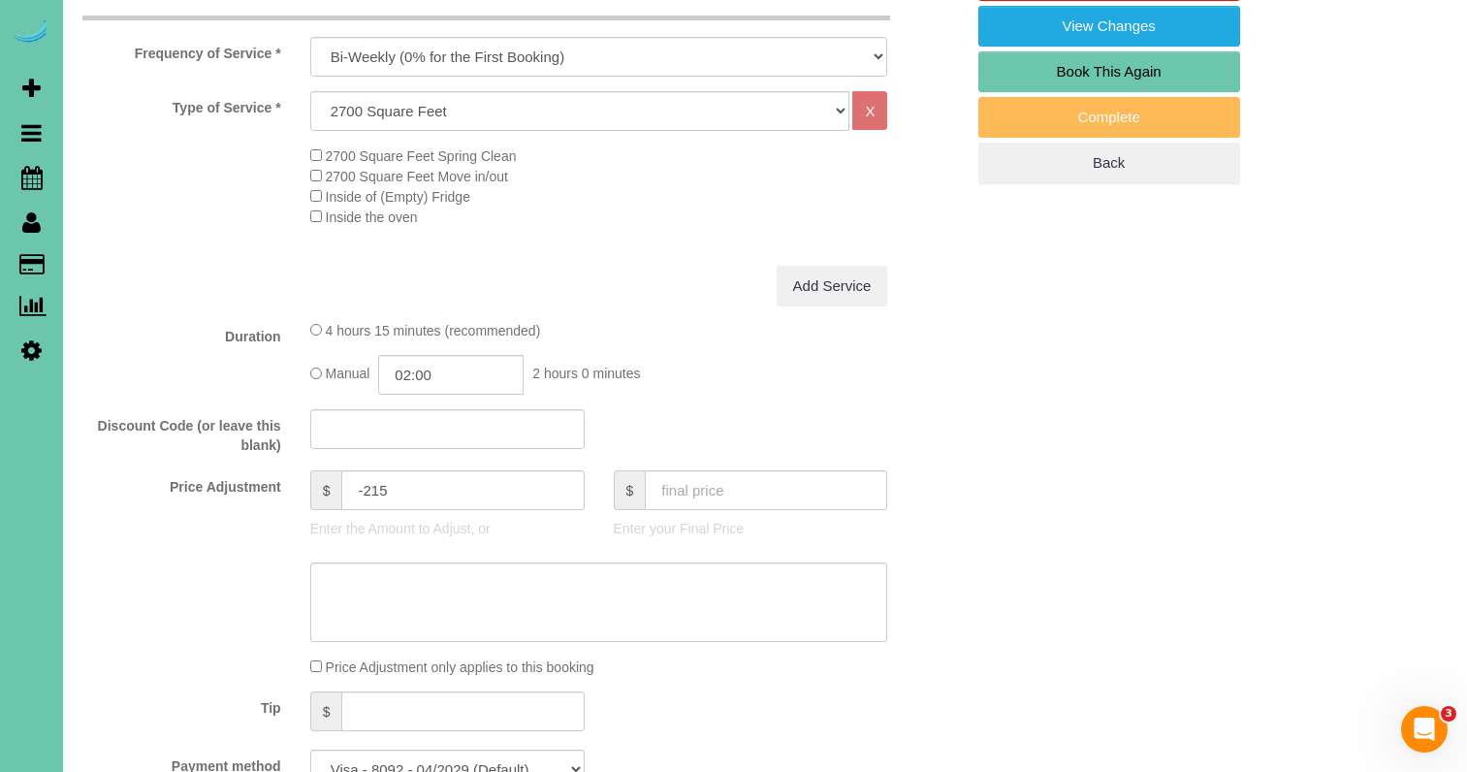
scroll to position [626, 0]
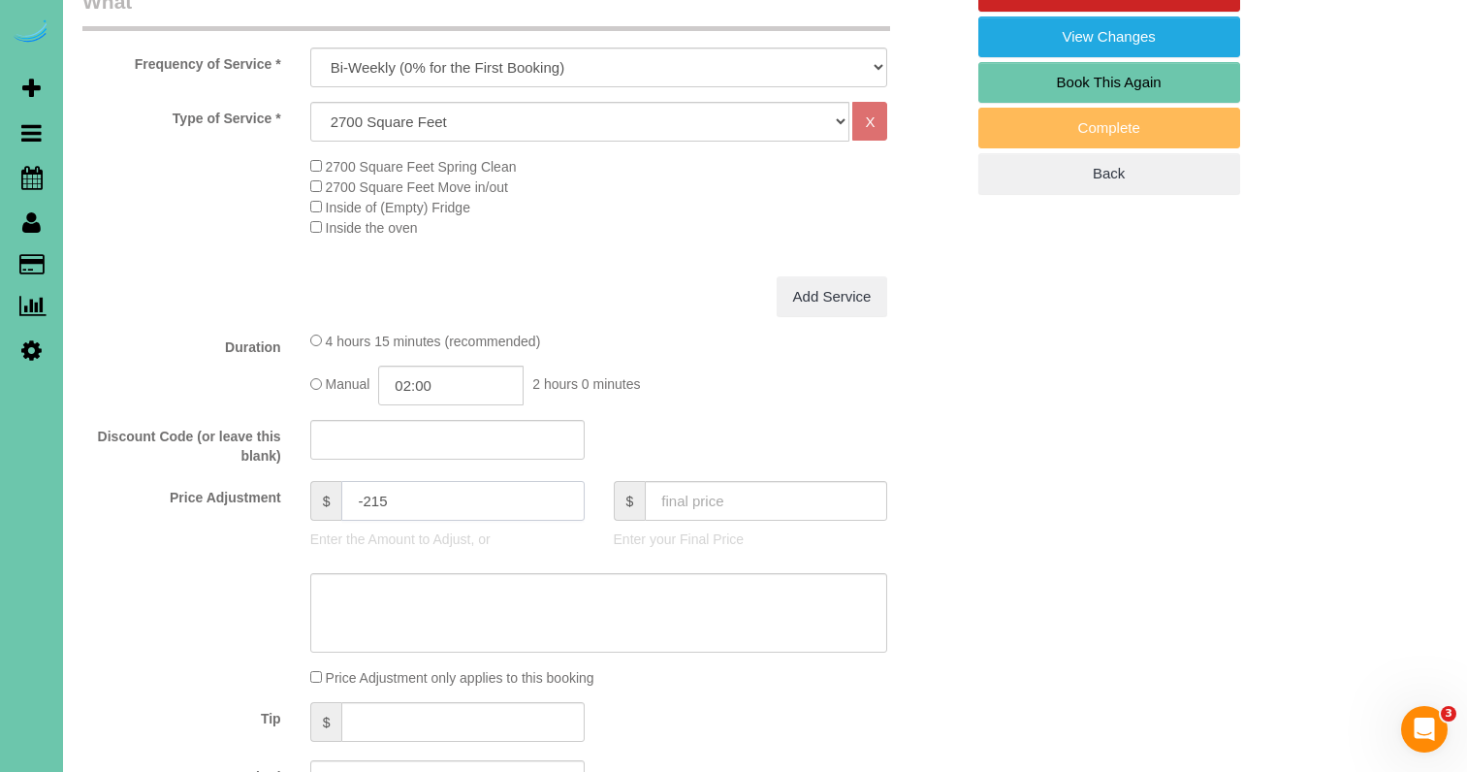
click at [417, 521] on input "-215" at bounding box center [462, 501] width 242 height 40
drag, startPoint x: 399, startPoint y: 519, endPoint x: 260, endPoint y: 489, distance: 142.8
click at [261, 489] on fieldset "What Frequency of Service * One Time Weekly (0% for the First Booking) Bi-Weekl…" at bounding box center [522, 401] width 881 height 828
type input "0"
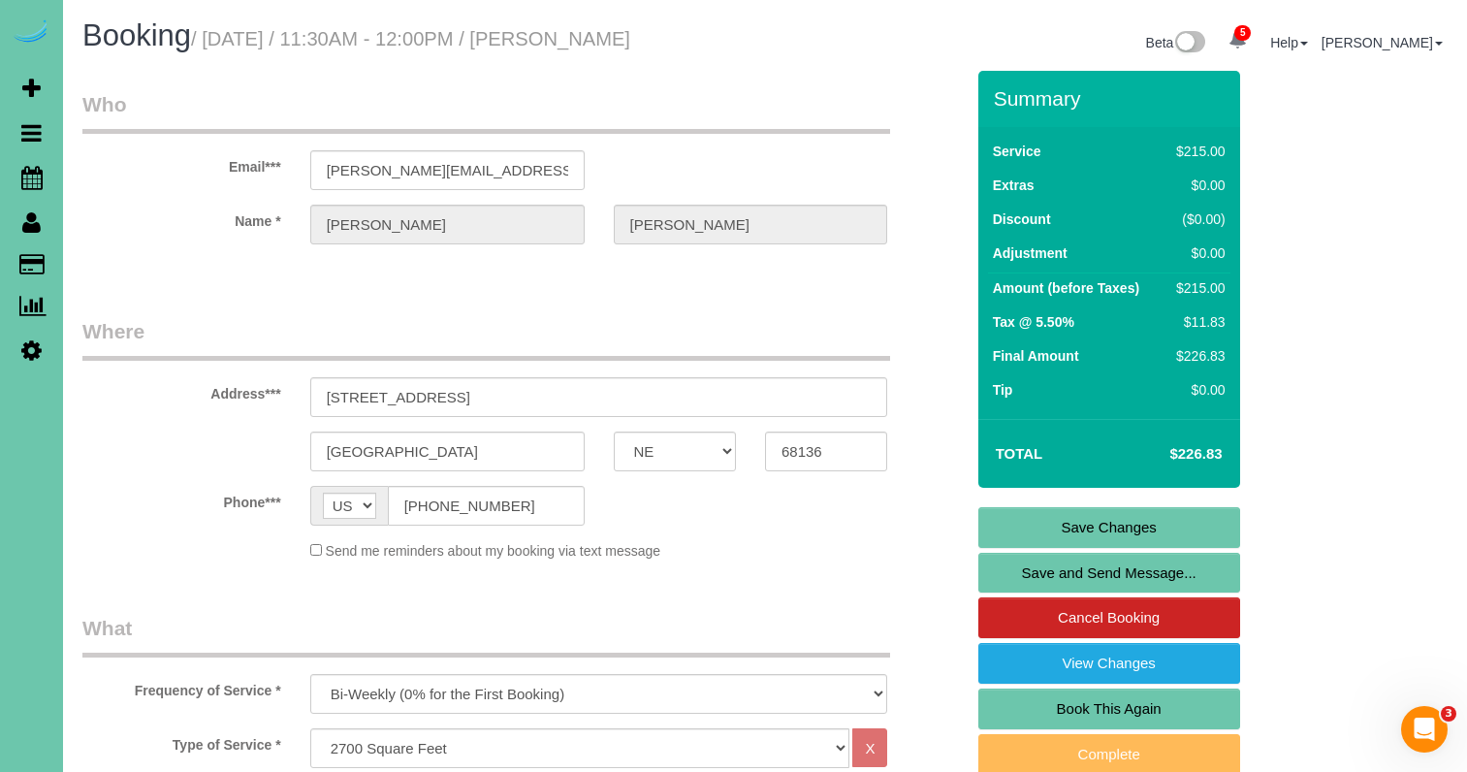
scroll to position [0, 0]
type textarea "NP - 8/2/25"
click at [1186, 541] on link "Save Changes" at bounding box center [1109, 527] width 262 height 41
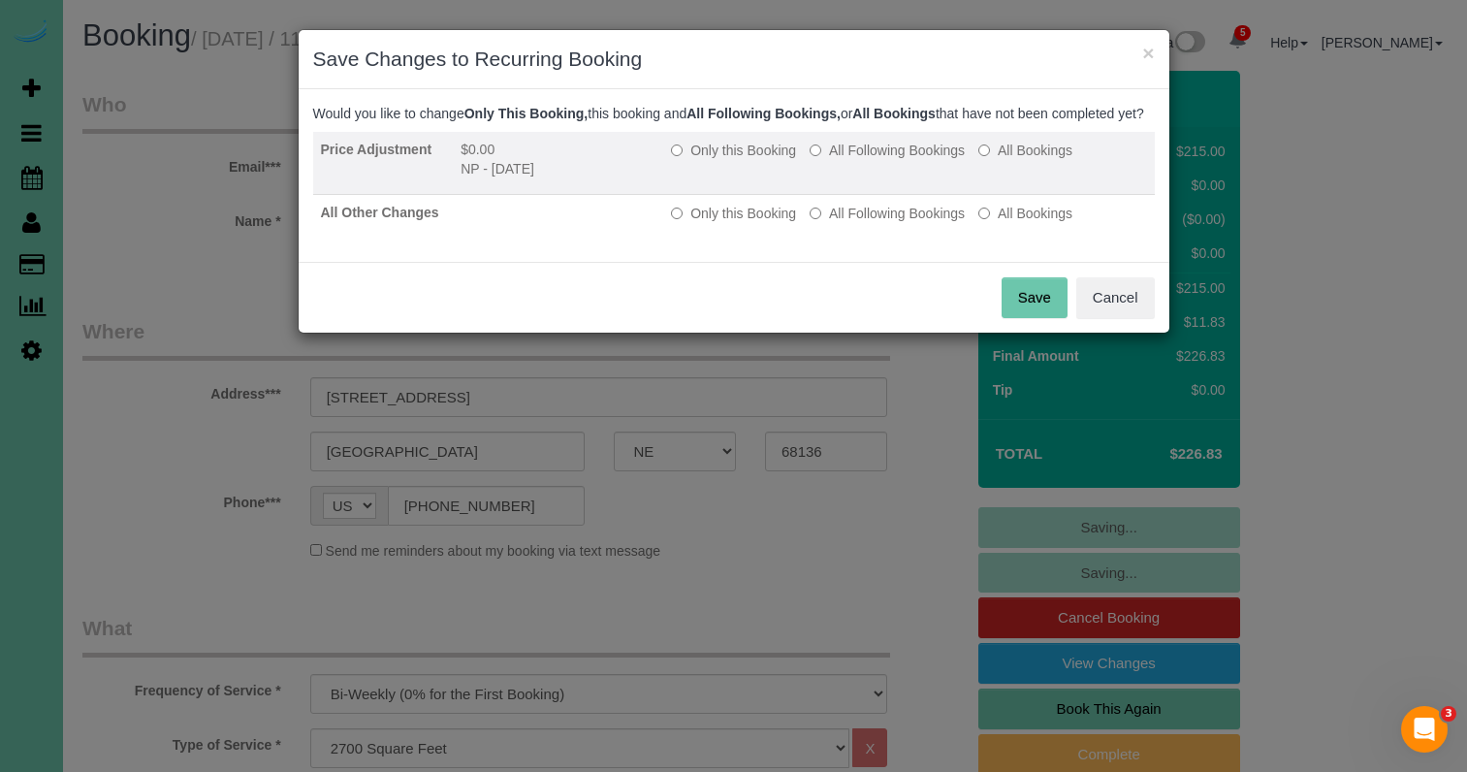
click at [859, 160] on label "All Following Bookings" at bounding box center [886, 150] width 155 height 19
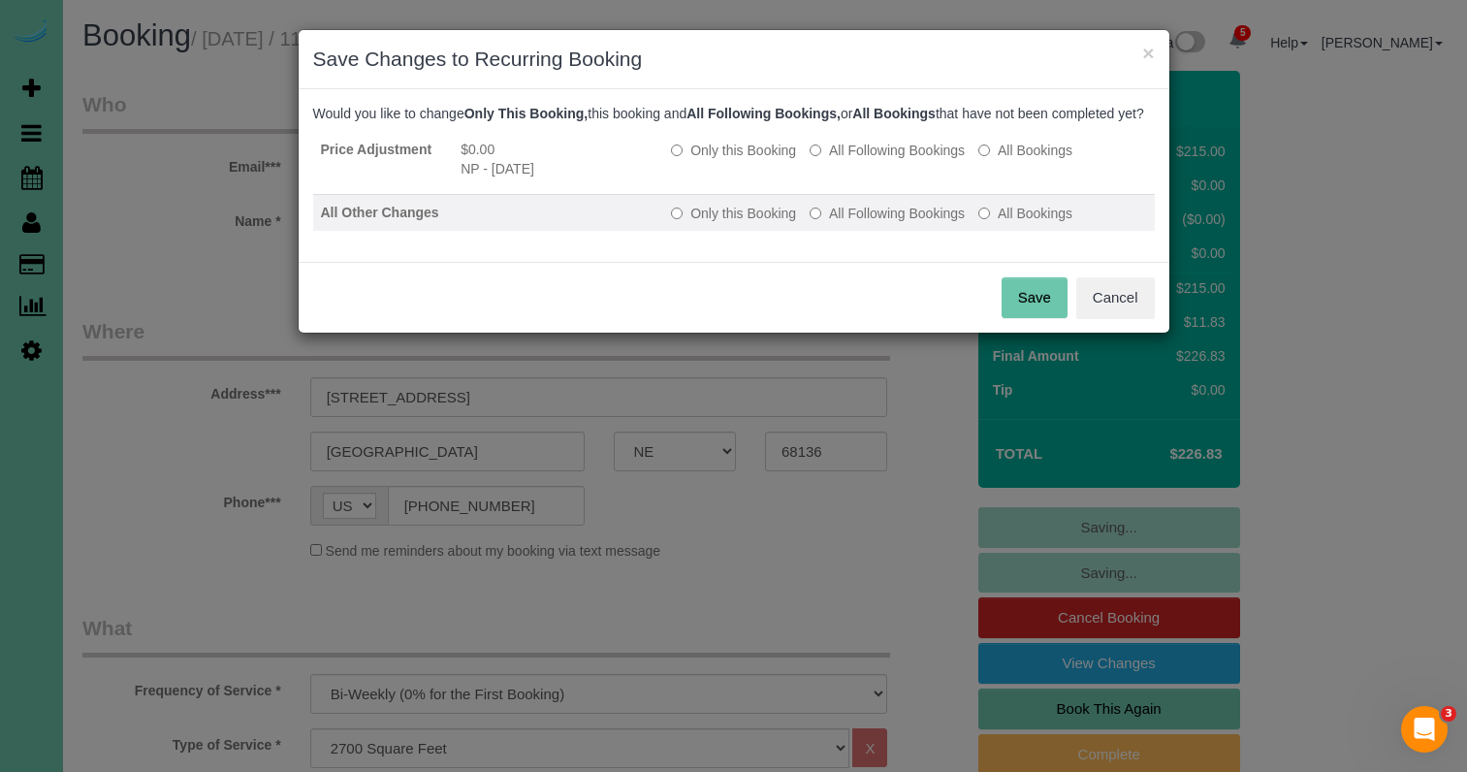
click at [860, 223] on label "All Following Bookings" at bounding box center [886, 213] width 155 height 19
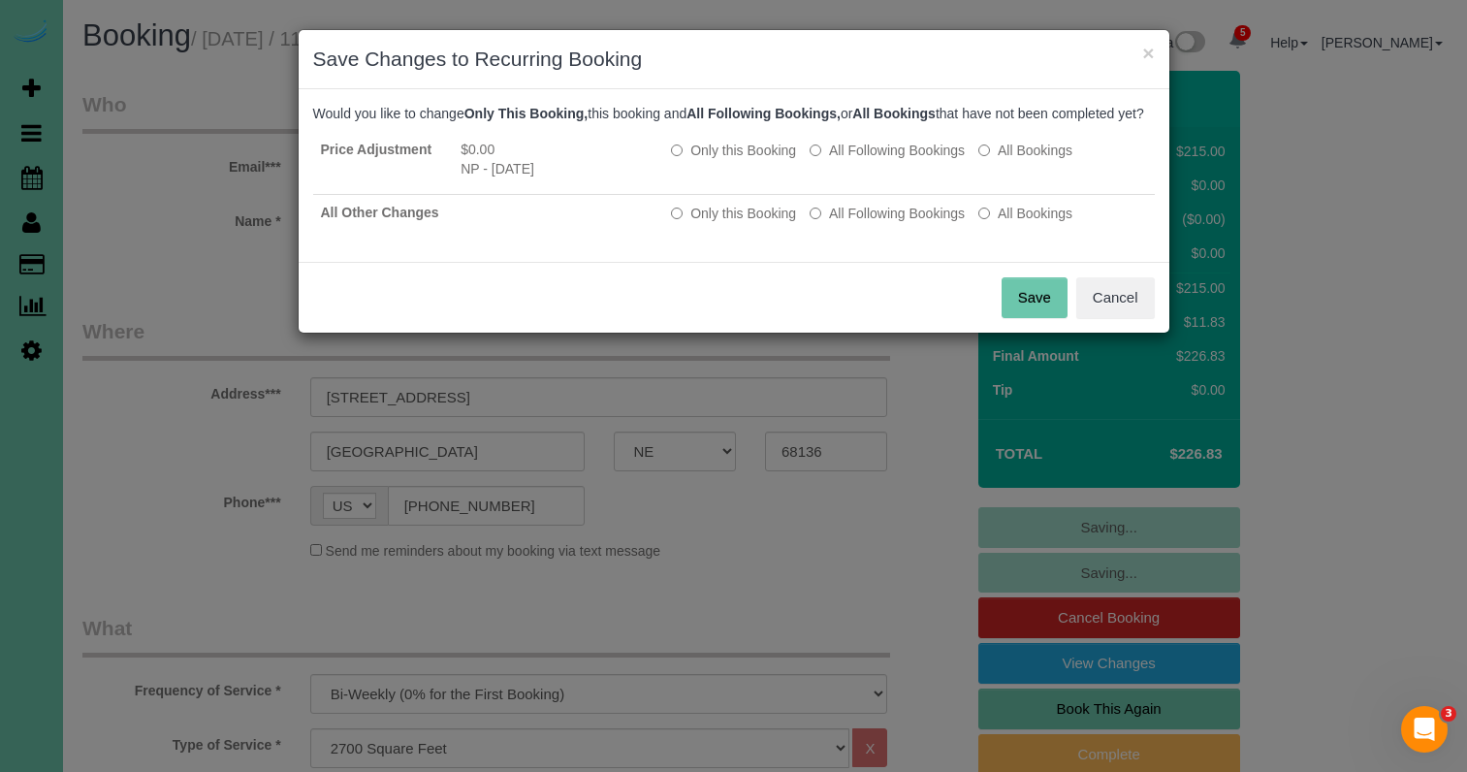
click at [1021, 318] on button "Save" at bounding box center [1034, 297] width 66 height 41
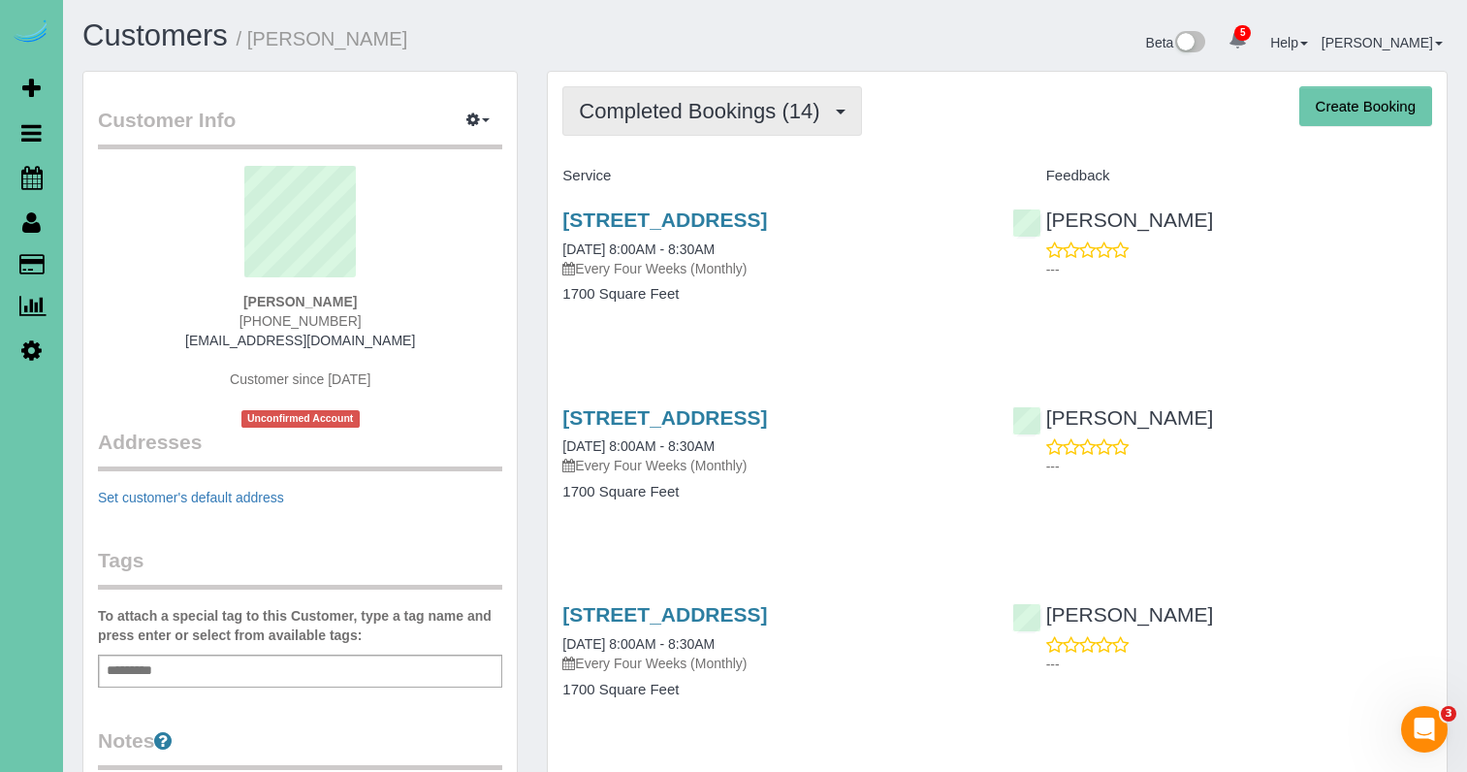
drag, startPoint x: 704, startPoint y: 96, endPoint x: 699, endPoint y: 113, distance: 18.1
click at [704, 96] on button "Completed Bookings (14)" at bounding box center [711, 110] width 299 height 49
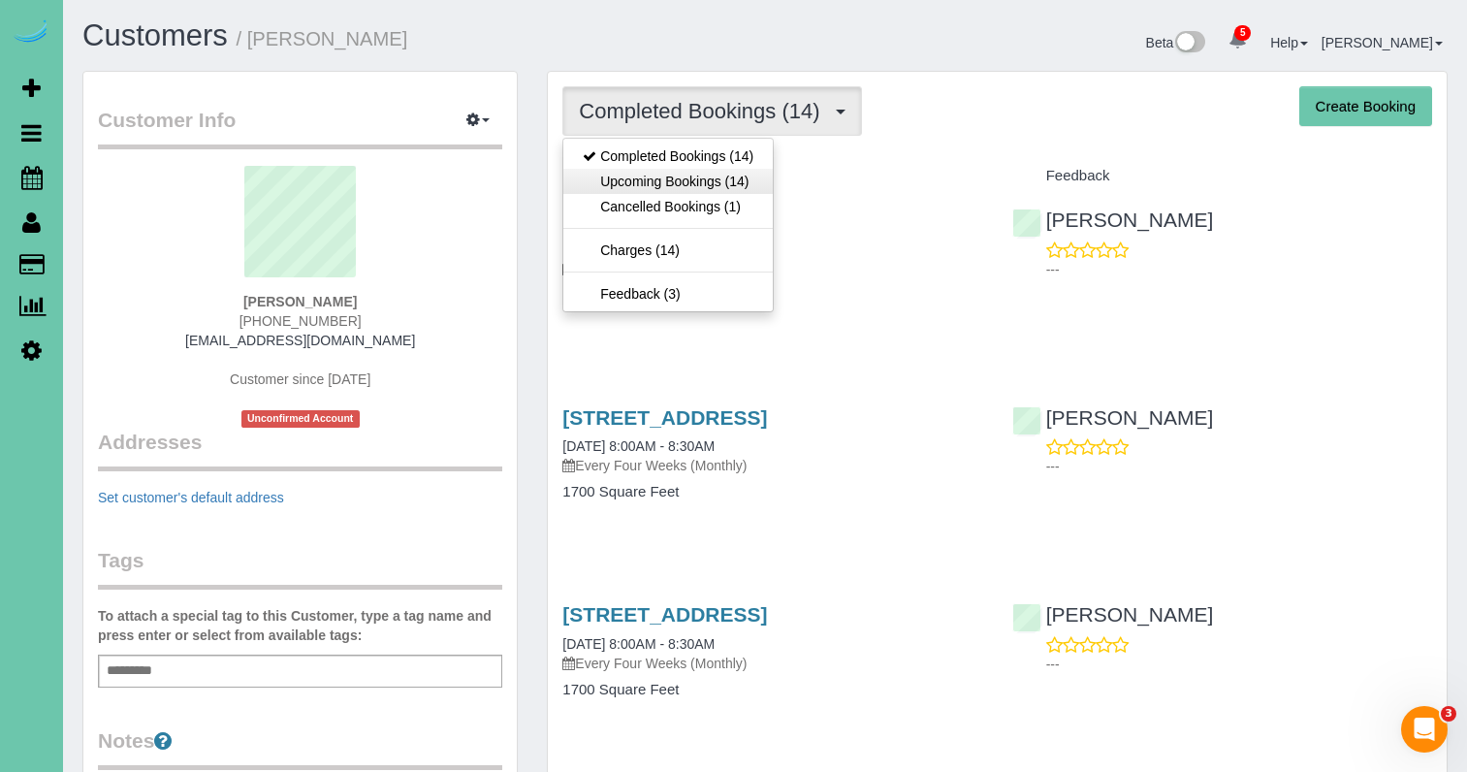
click at [699, 174] on link "Upcoming Bookings (14)" at bounding box center [667, 181] width 209 height 25
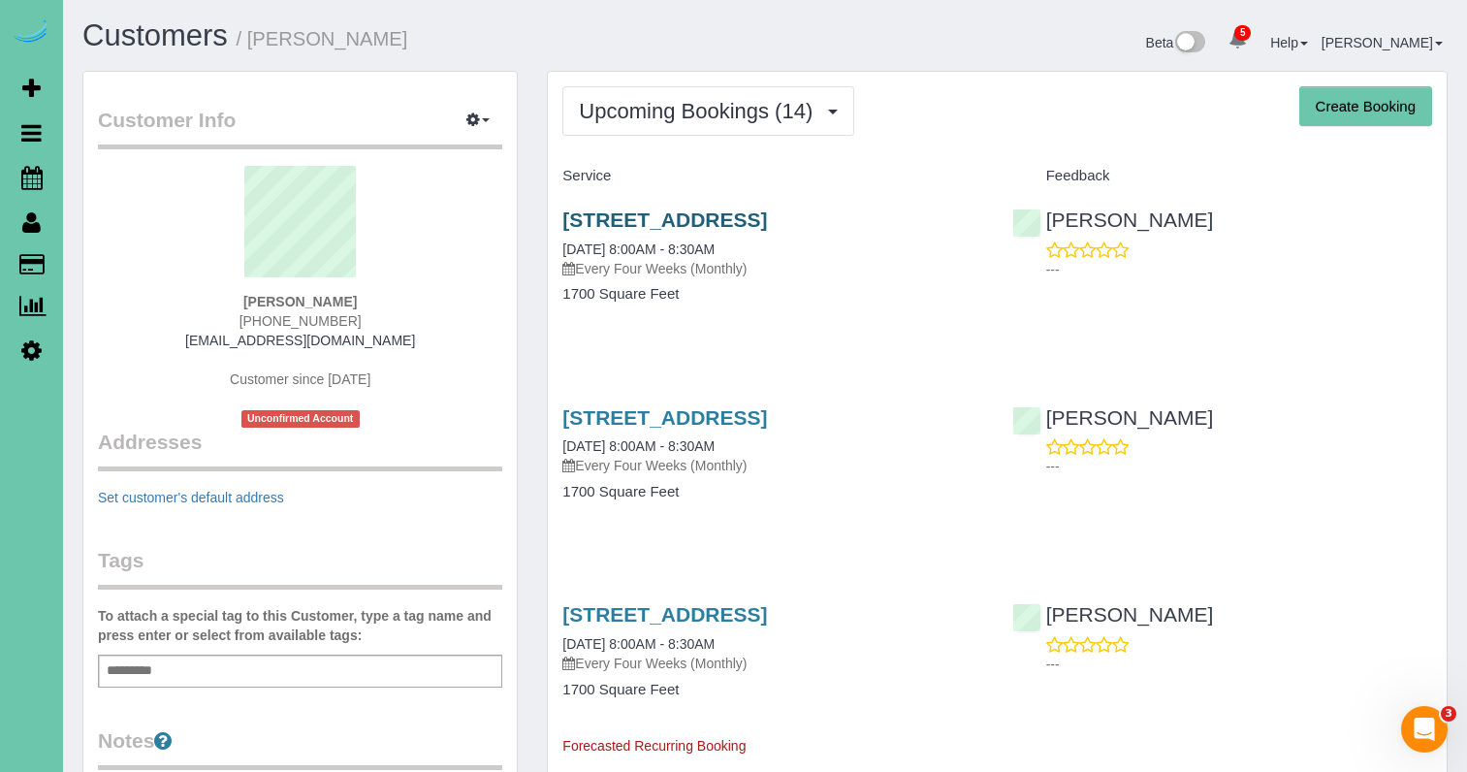
click at [767, 224] on link "[STREET_ADDRESS]" at bounding box center [664, 219] width 205 height 22
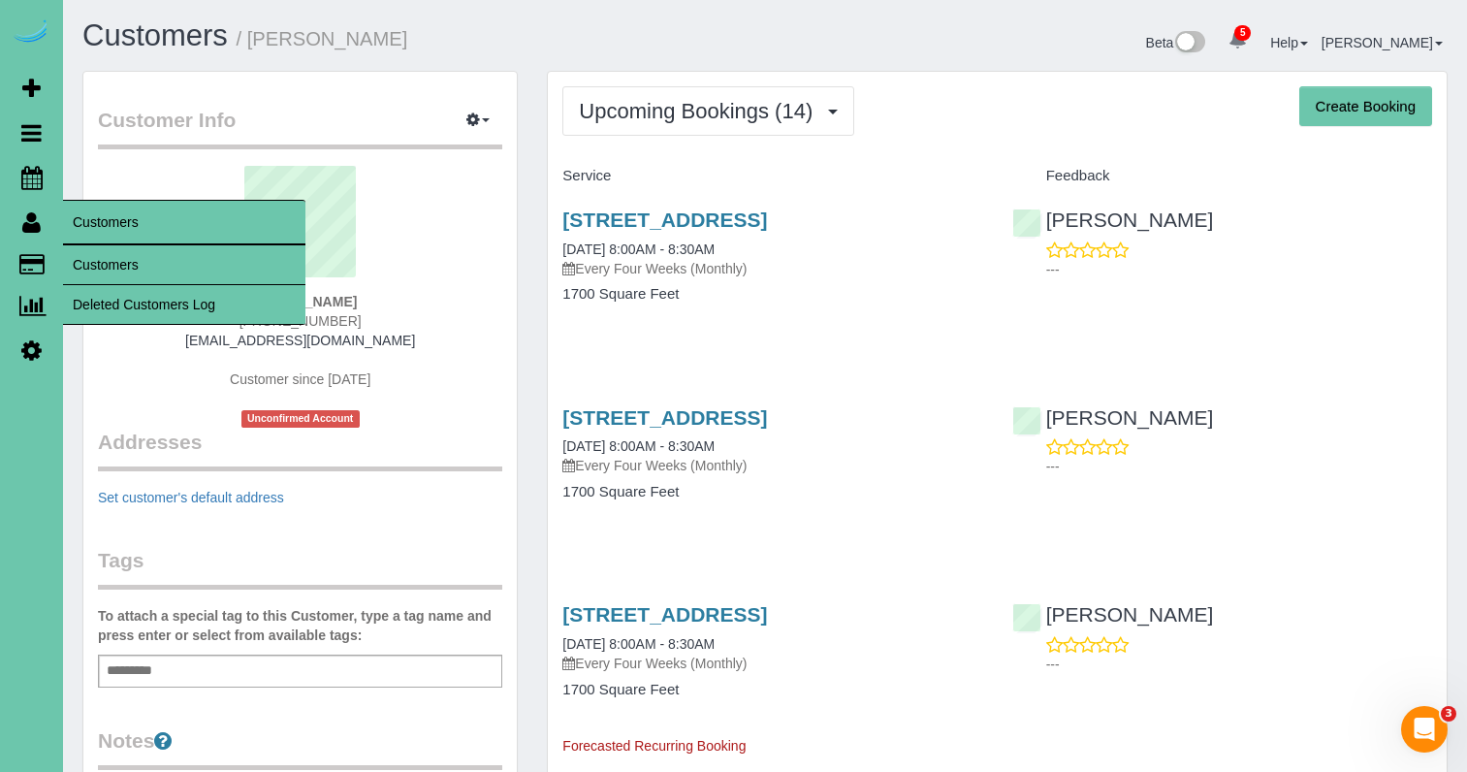
click at [116, 247] on link "Customers" at bounding box center [184, 264] width 242 height 39
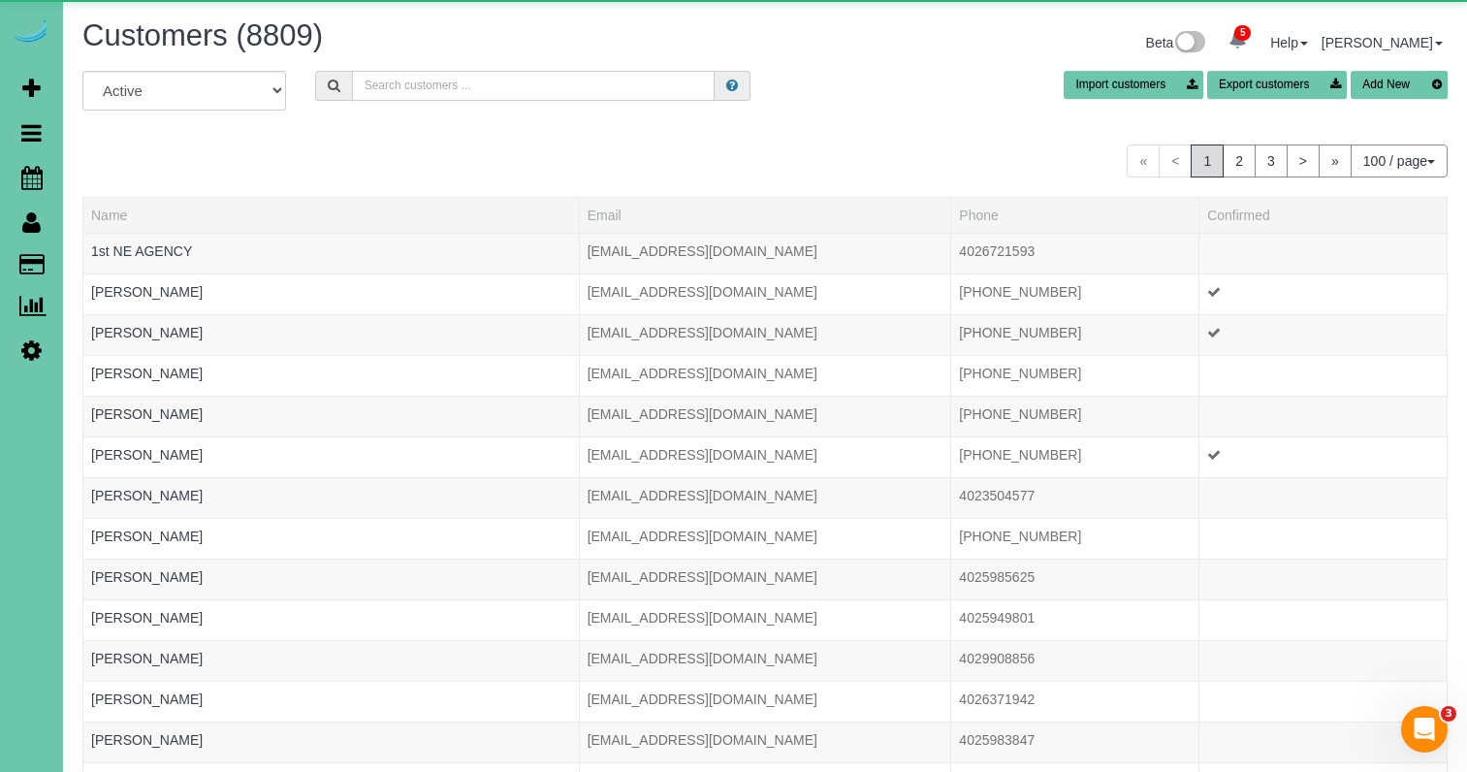
click at [467, 90] on input "text" at bounding box center [533, 86] width 363 height 30
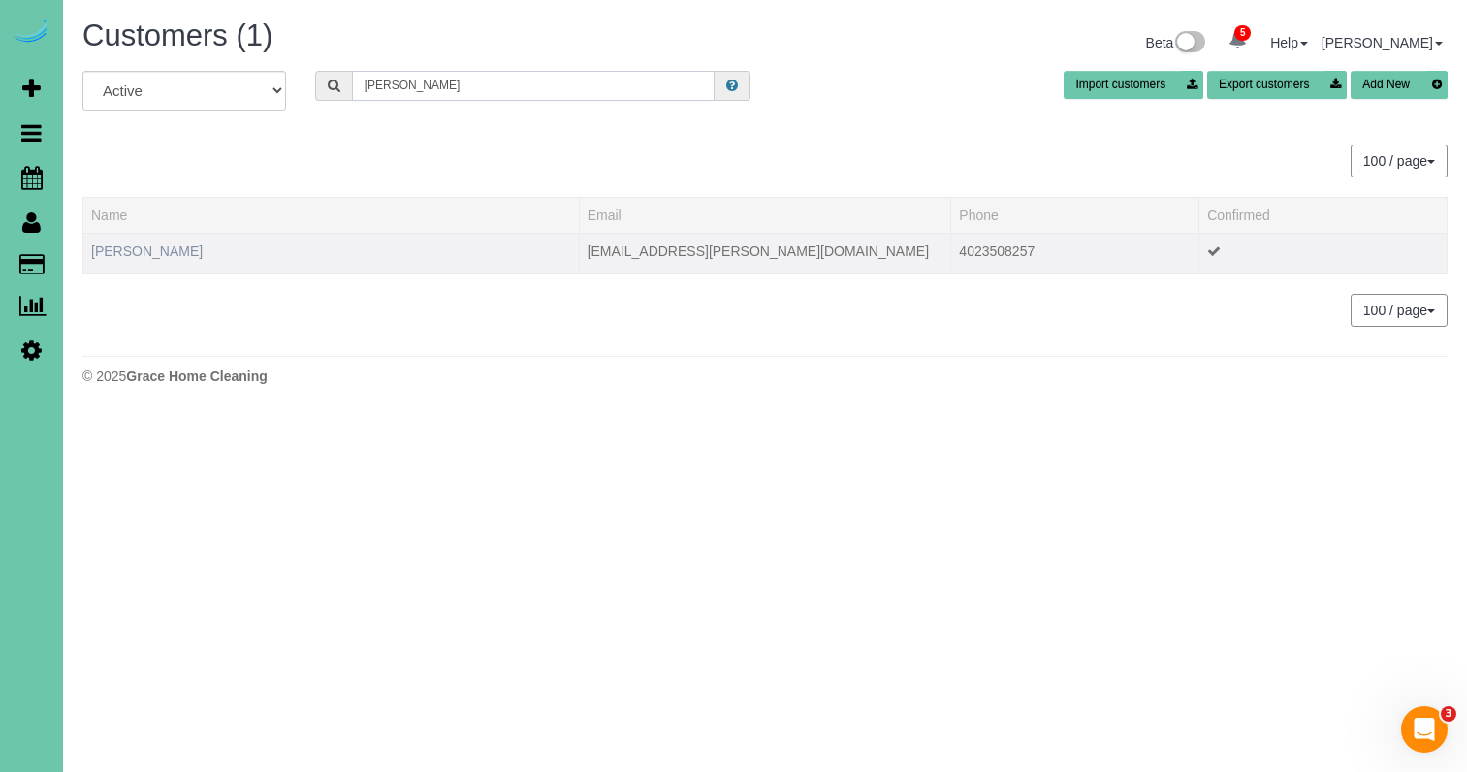
type input "[PERSON_NAME]"
click at [148, 252] on link "[PERSON_NAME]" at bounding box center [146, 251] width 111 height 16
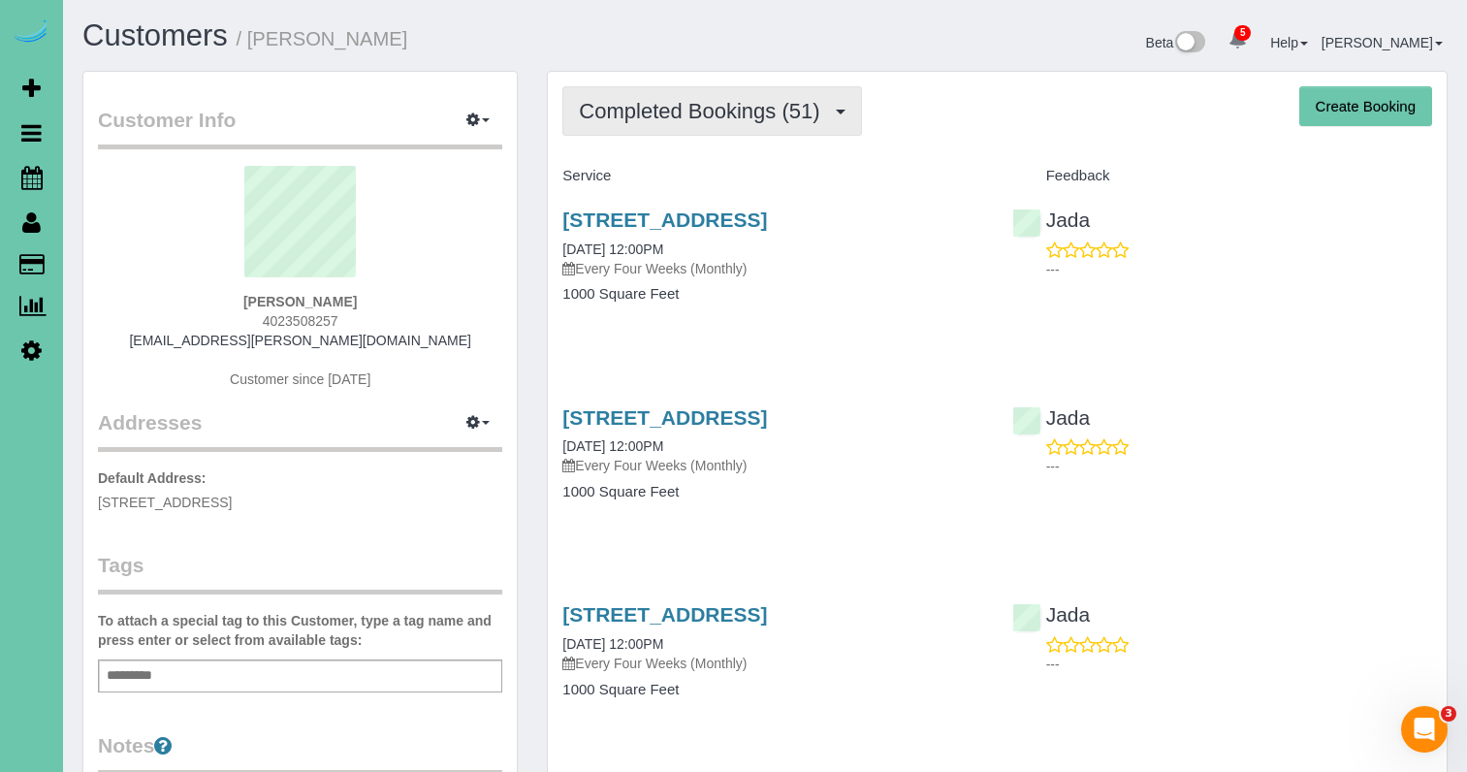
click at [728, 111] on span "Completed Bookings (51)" at bounding box center [704, 111] width 250 height 24
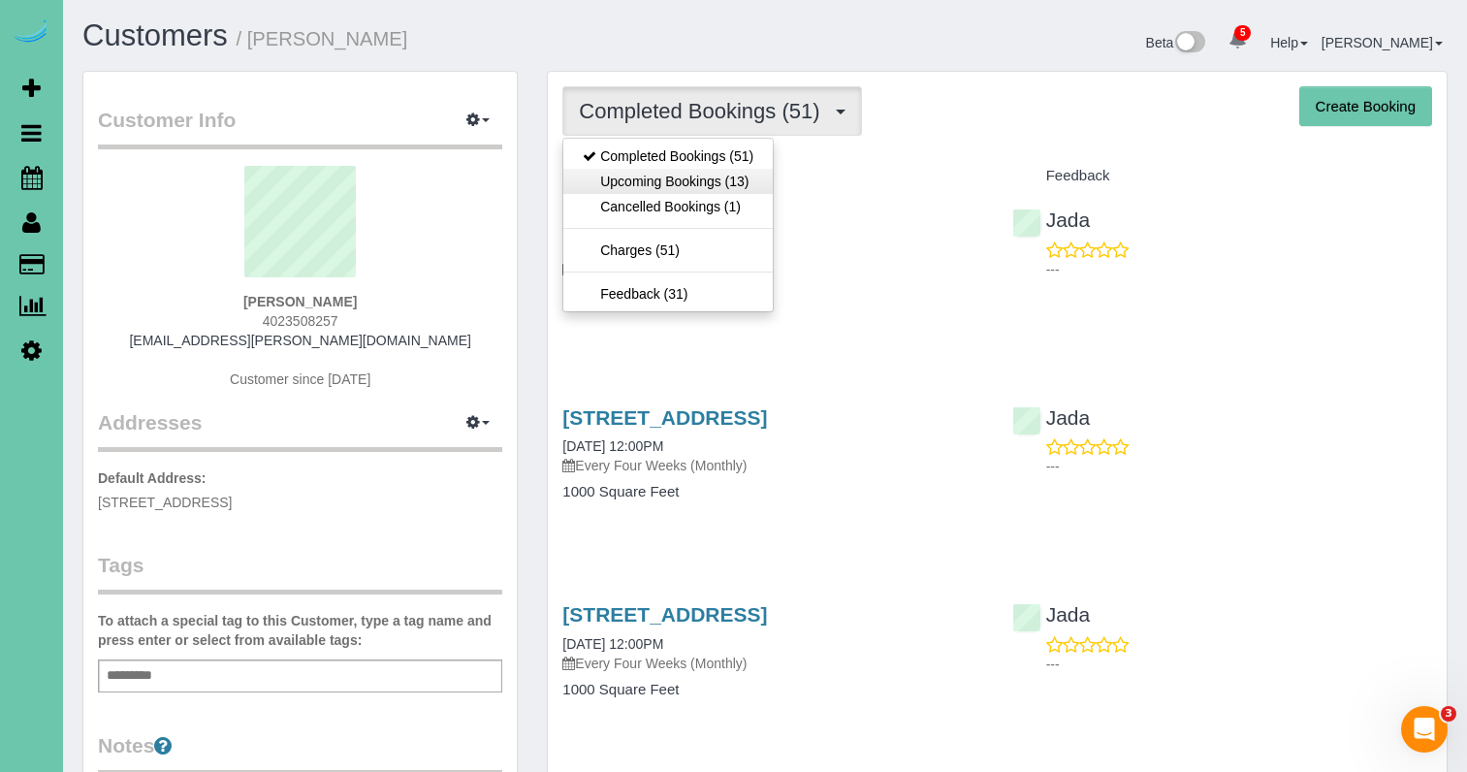
click at [703, 178] on link "Upcoming Bookings (13)" at bounding box center [667, 181] width 209 height 25
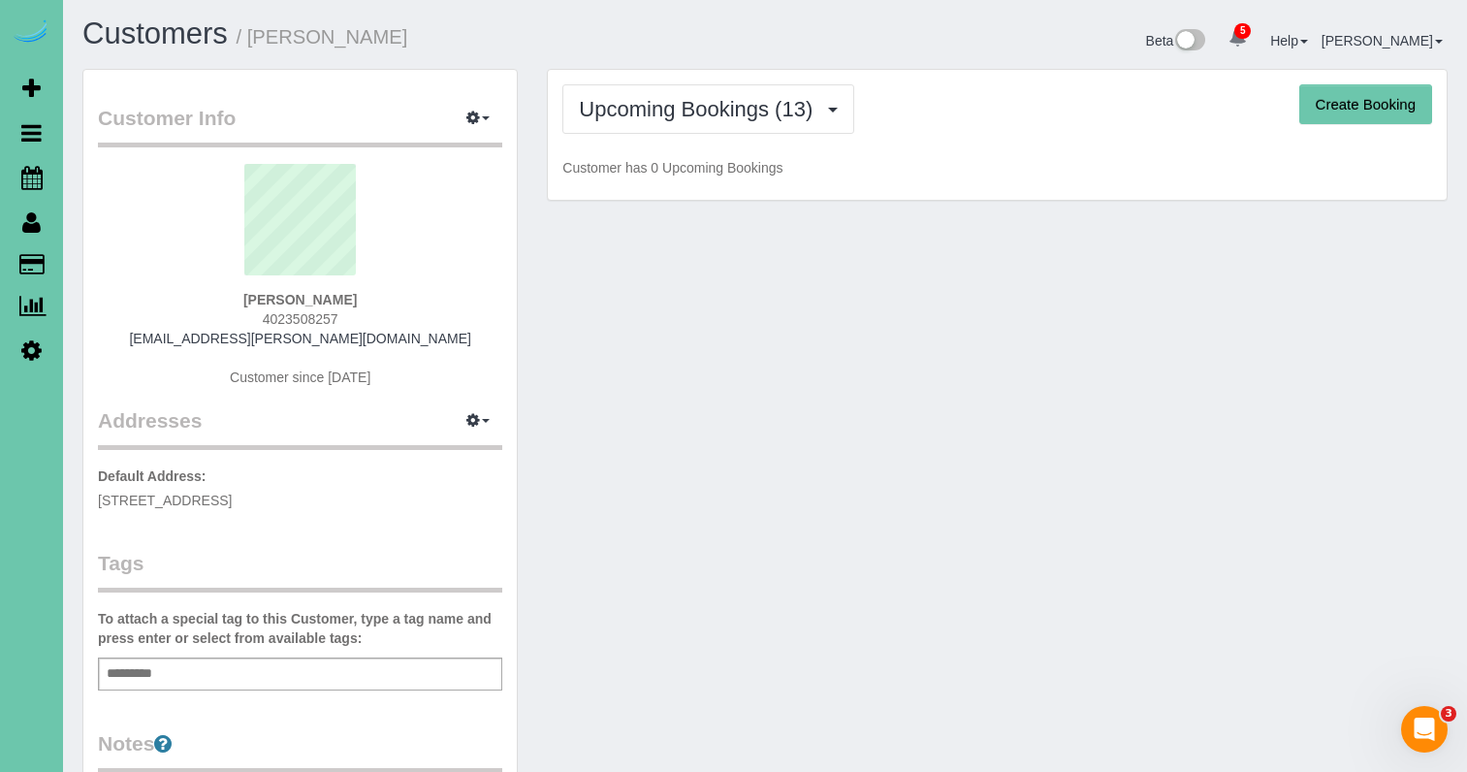
scroll to position [4, 0]
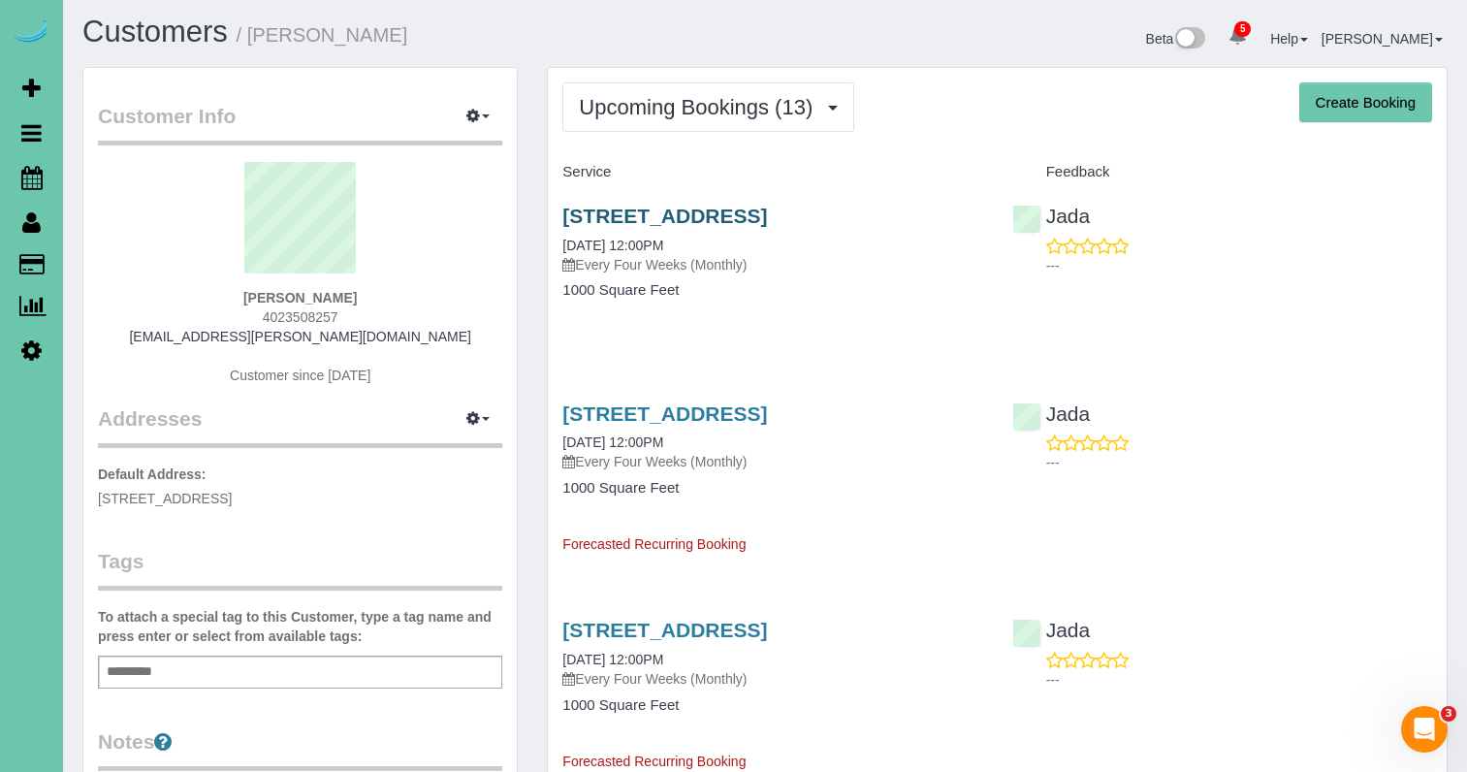
click at [767, 216] on link "3533 S 78th Street, Omaha, NE 68124" at bounding box center [664, 216] width 205 height 22
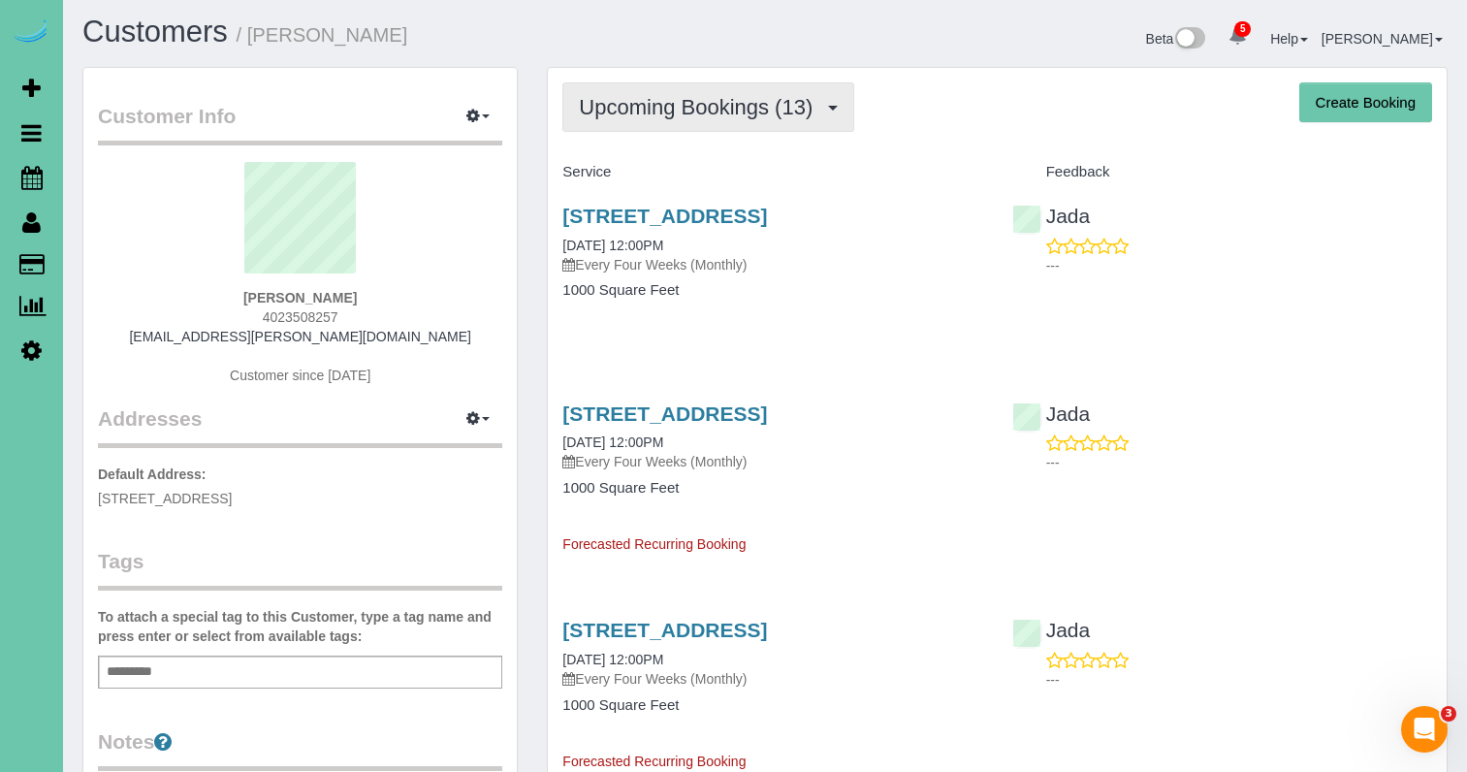
click at [714, 119] on button "Upcoming Bookings (13)" at bounding box center [708, 106] width 292 height 49
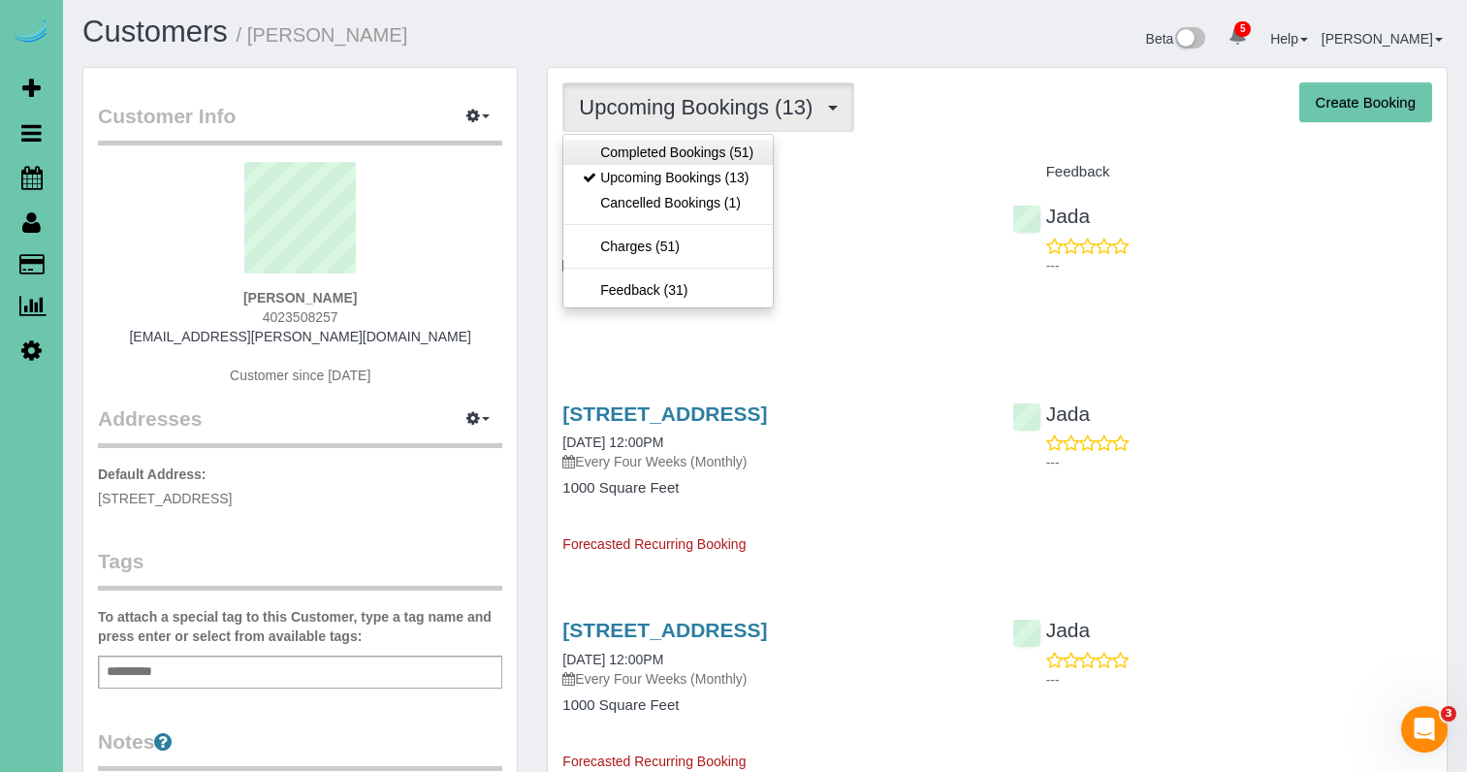
click at [703, 159] on link "Completed Bookings (51)" at bounding box center [667, 152] width 209 height 25
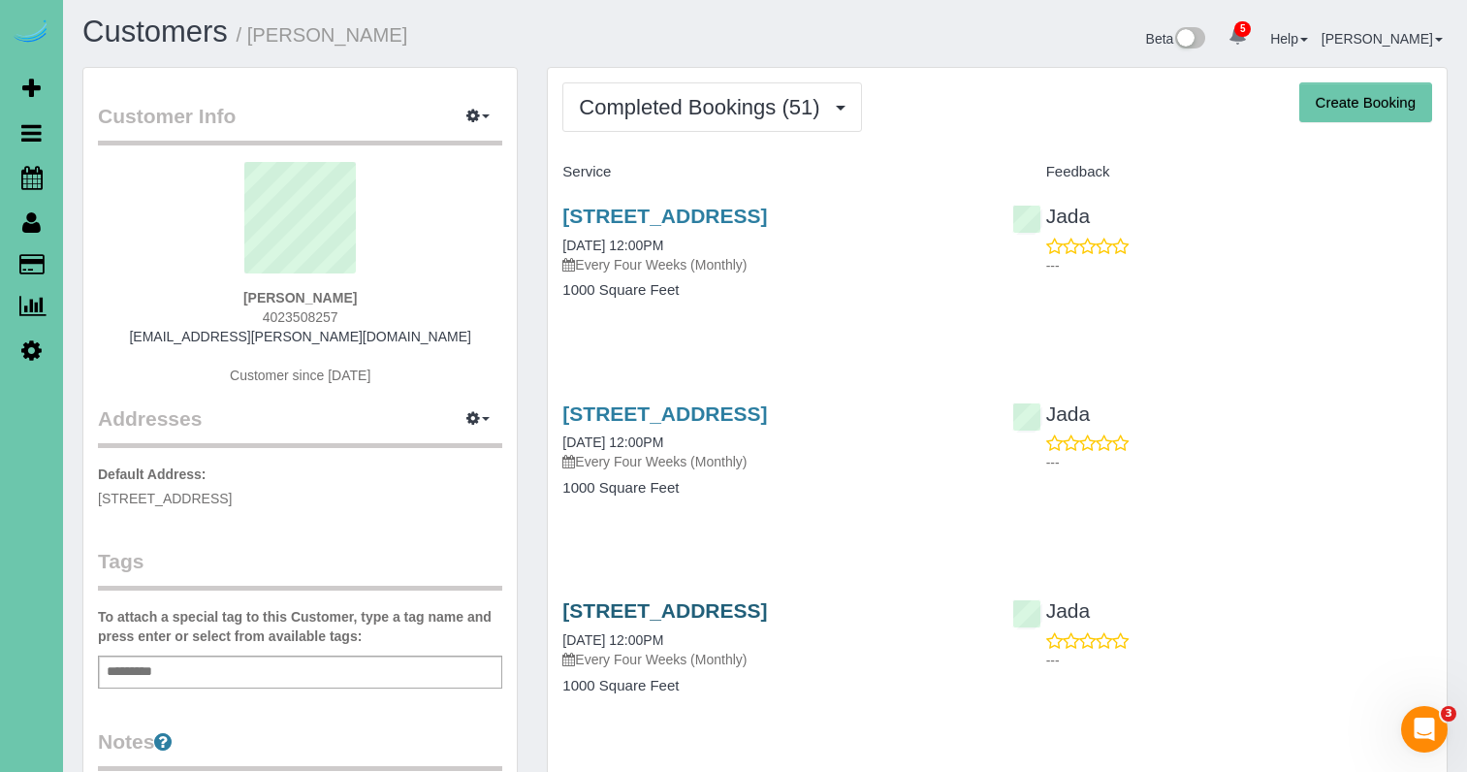
click at [767, 611] on link "3533 S 78th Street, Omaha, NE 68124" at bounding box center [664, 610] width 205 height 22
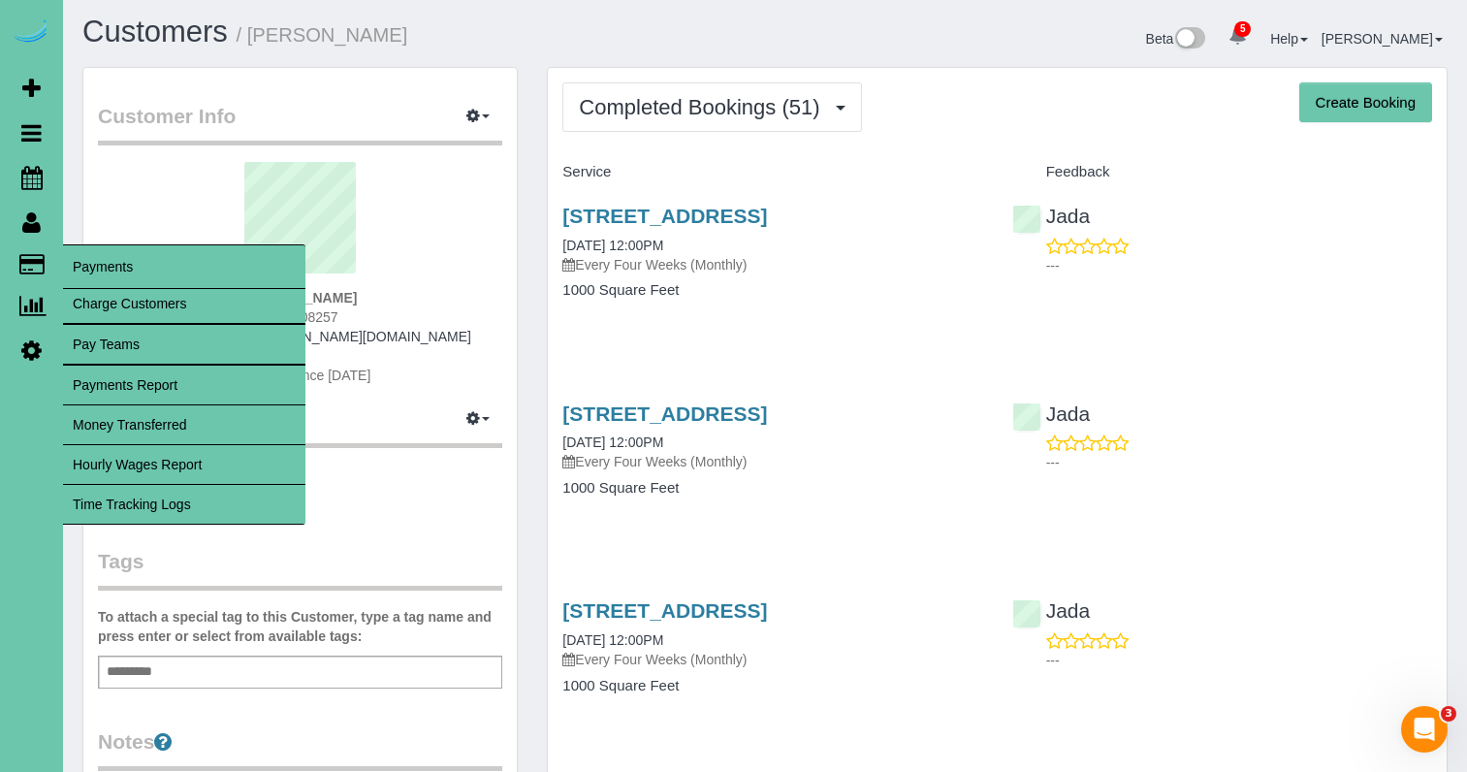
click at [193, 492] on link "Time Tracking Logs" at bounding box center [184, 504] width 242 height 39
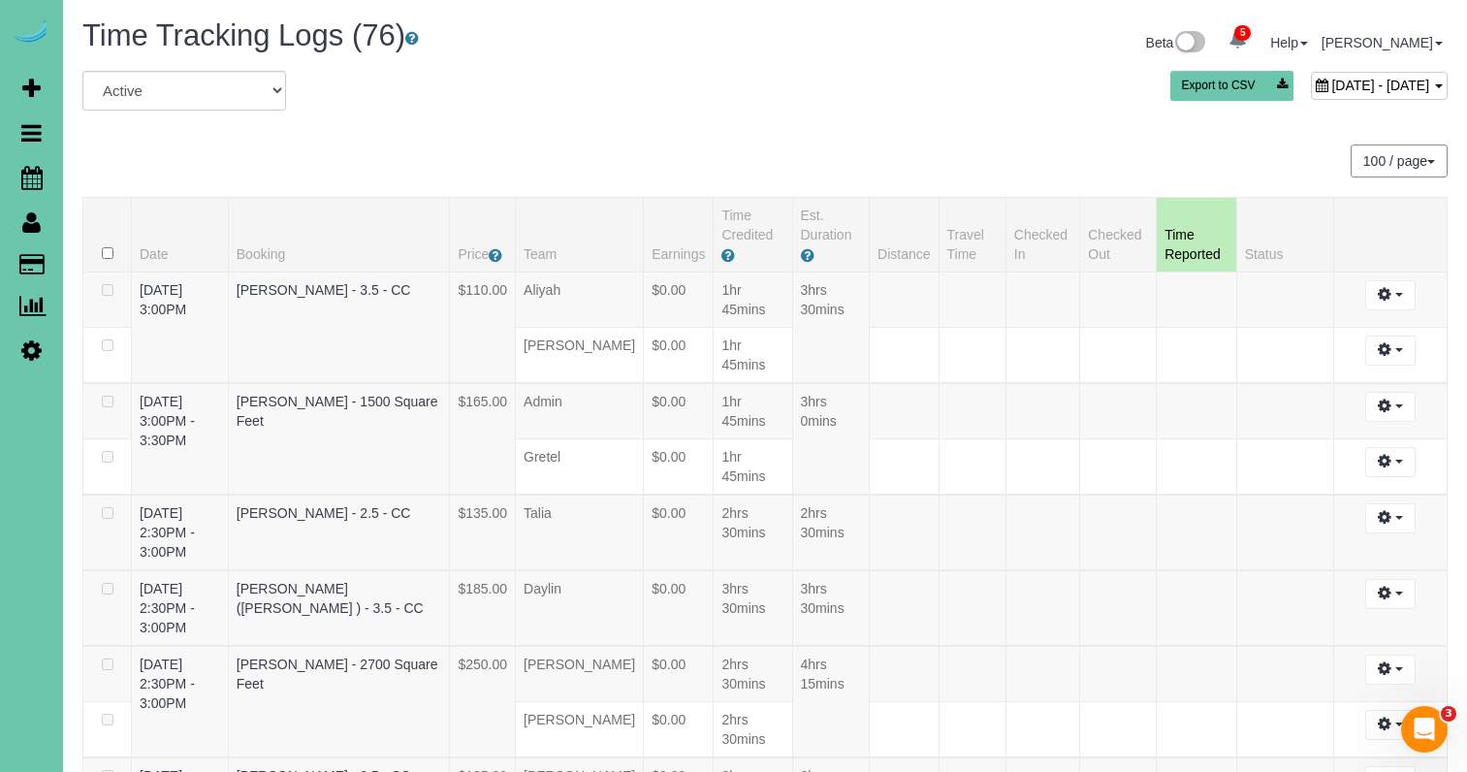
drag, startPoint x: 686, startPoint y: 94, endPoint x: 1029, endPoint y: 105, distance: 343.3
click at [687, 95] on div "September 02, 2025 - September 02, 2025 Export to CSV" at bounding box center [997, 90] width 930 height 39
click at [1311, 99] on div "September 02, 2025 - September 02, 2025" at bounding box center [1379, 86] width 137 height 28
type input "**********"
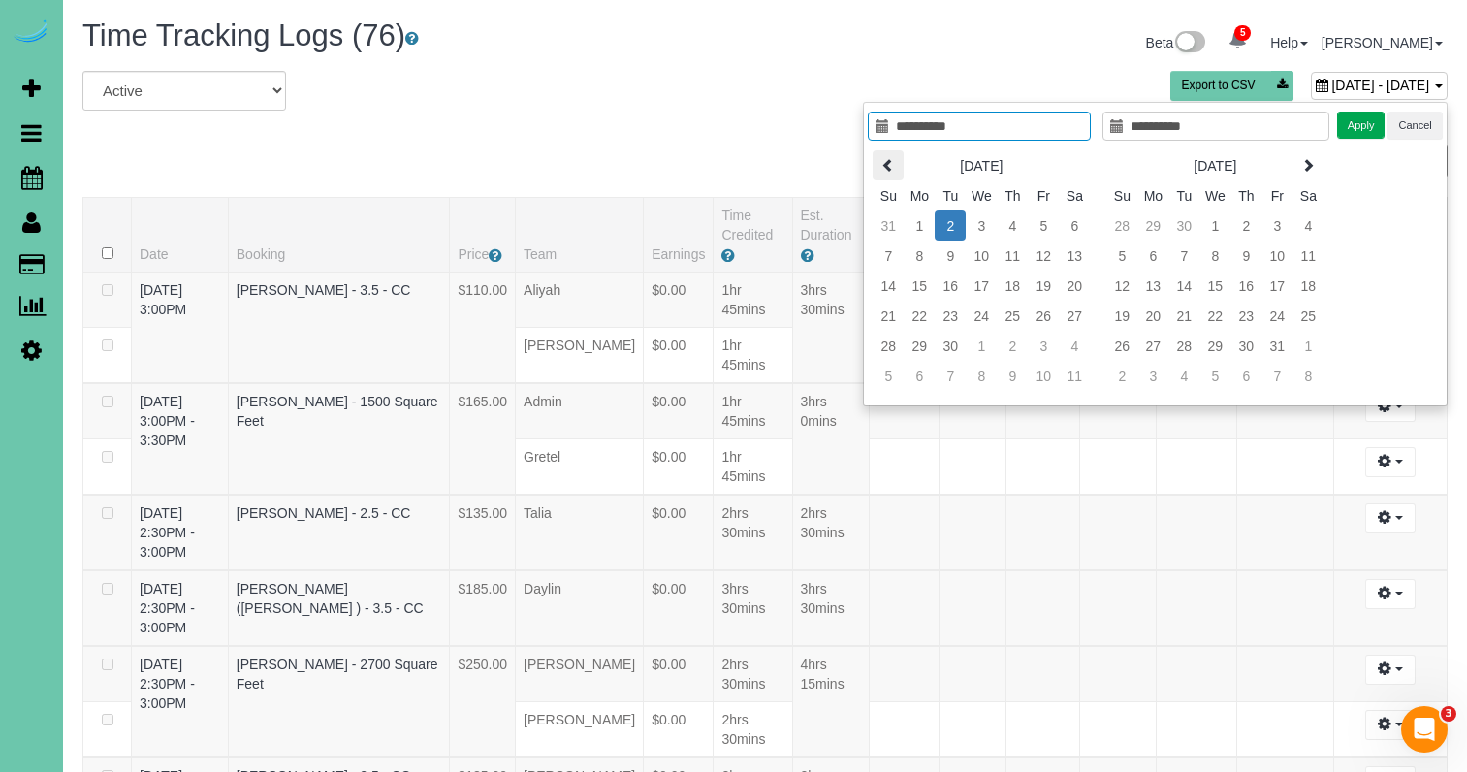
click at [881, 168] on icon at bounding box center [888, 165] width 14 height 14
type input "**********"
click at [913, 344] on td "25" at bounding box center [918, 346] width 31 height 30
type input "**********"
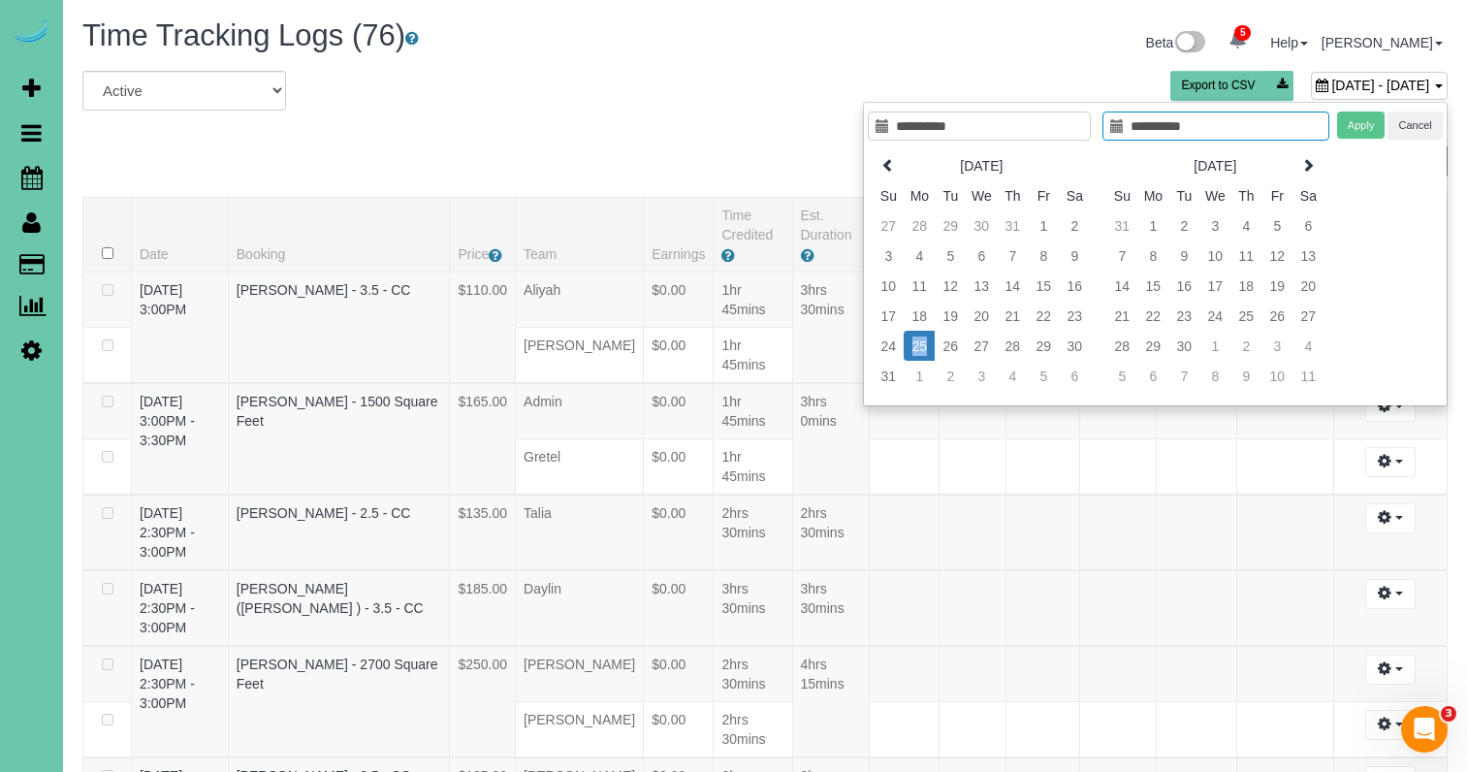
click at [913, 344] on td "25" at bounding box center [918, 346] width 31 height 30
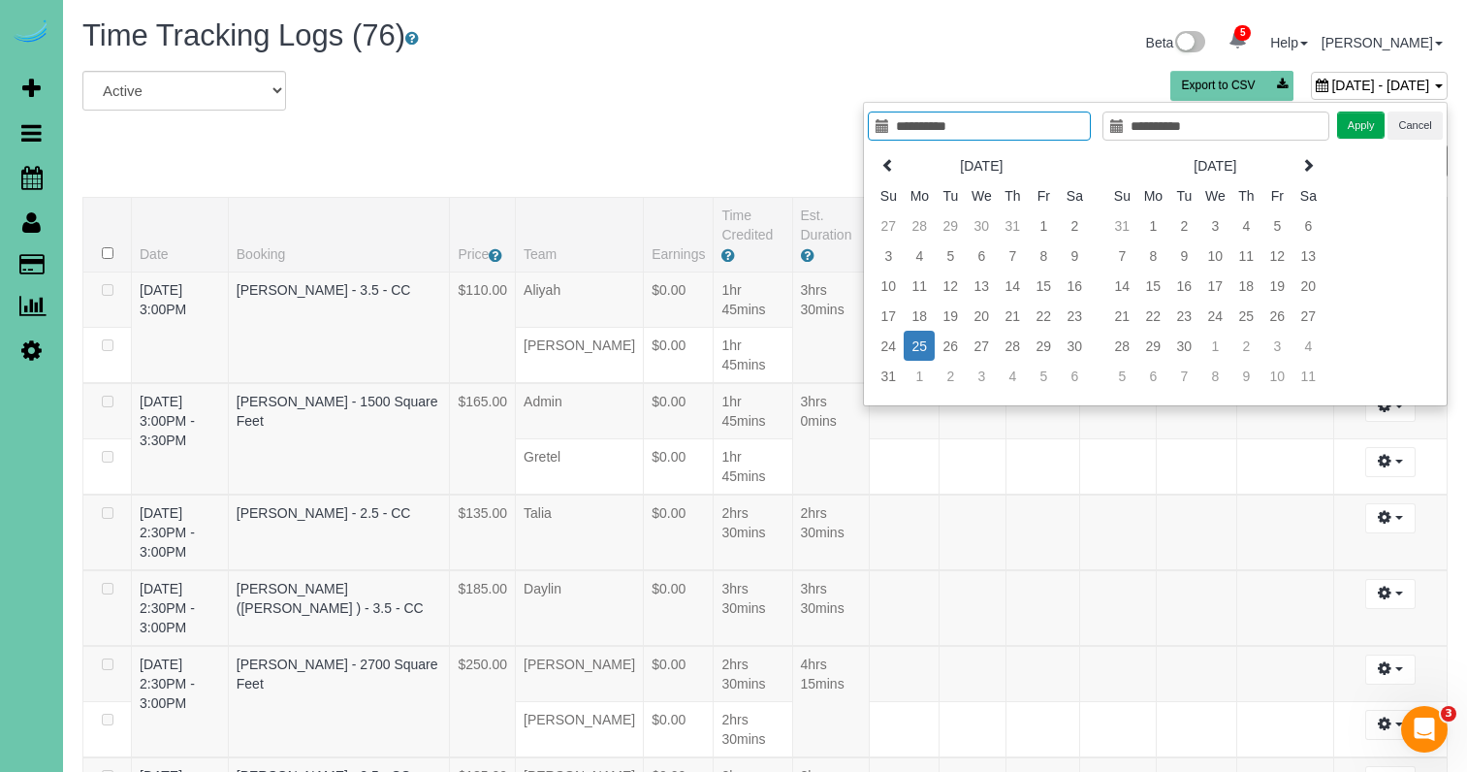
type input "**********"
click at [1355, 128] on button "Apply" at bounding box center [1361, 125] width 48 height 28
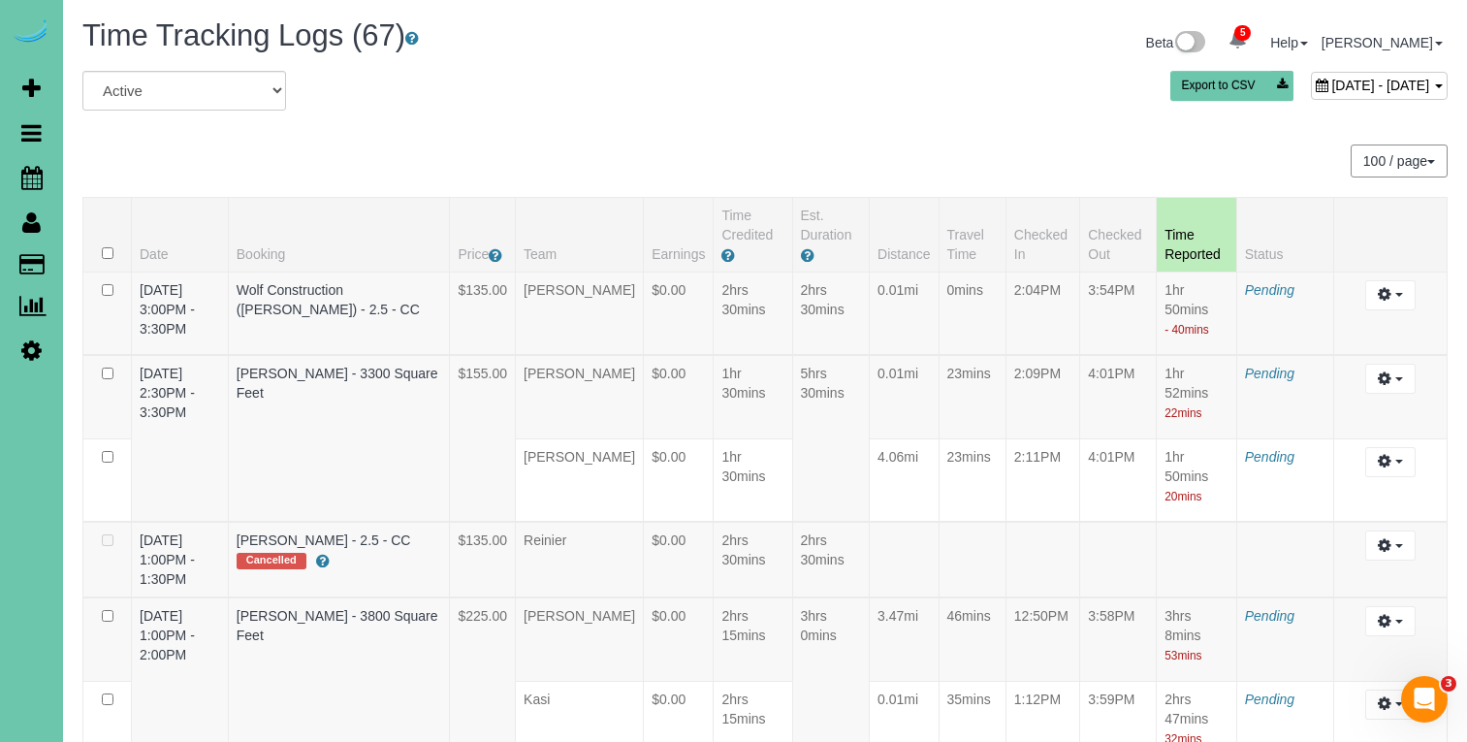
scroll to position [5626, 0]
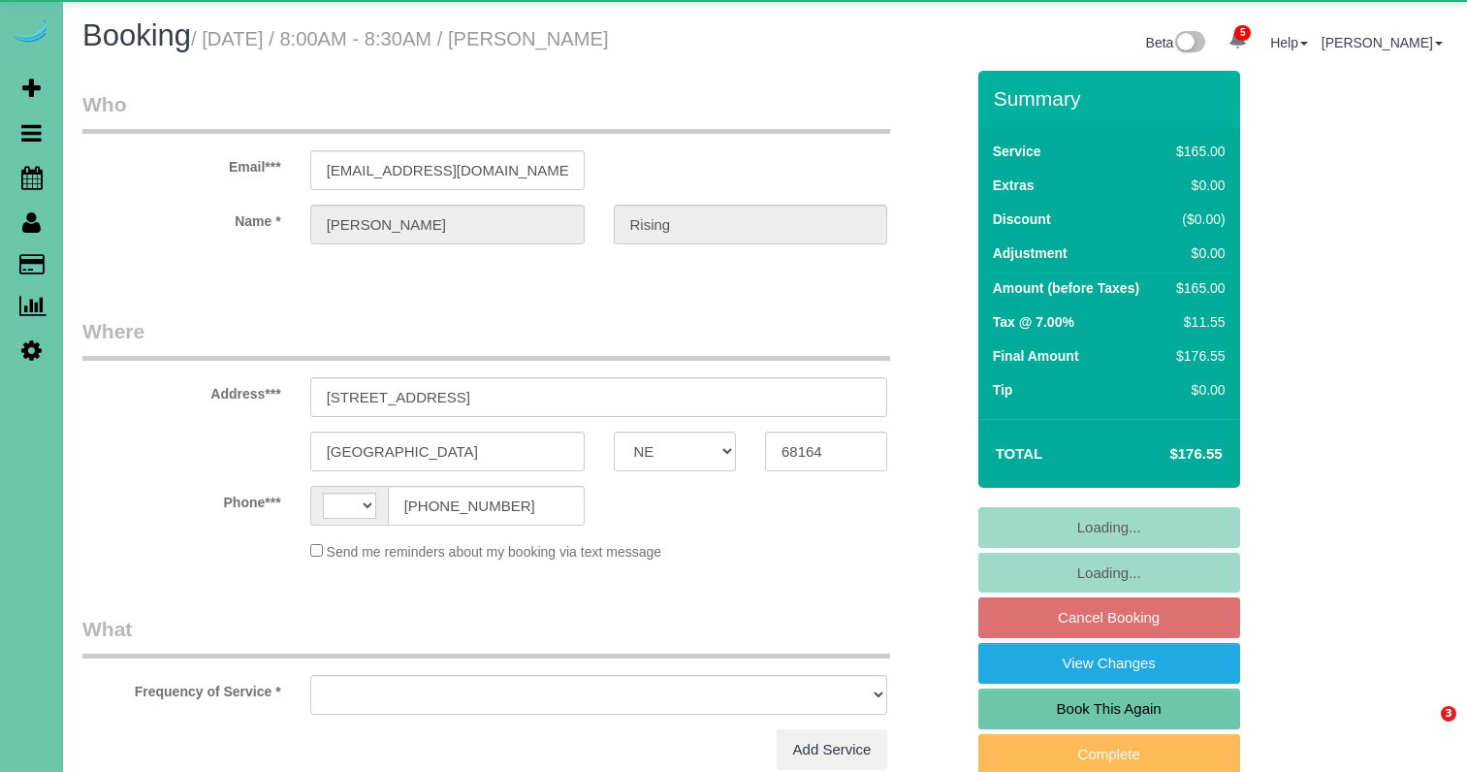
select select "NE"
select select "object:415"
select select "string:fspay-d9575eaf-29e3-411f-a8b9-f45e1fe46f5f"
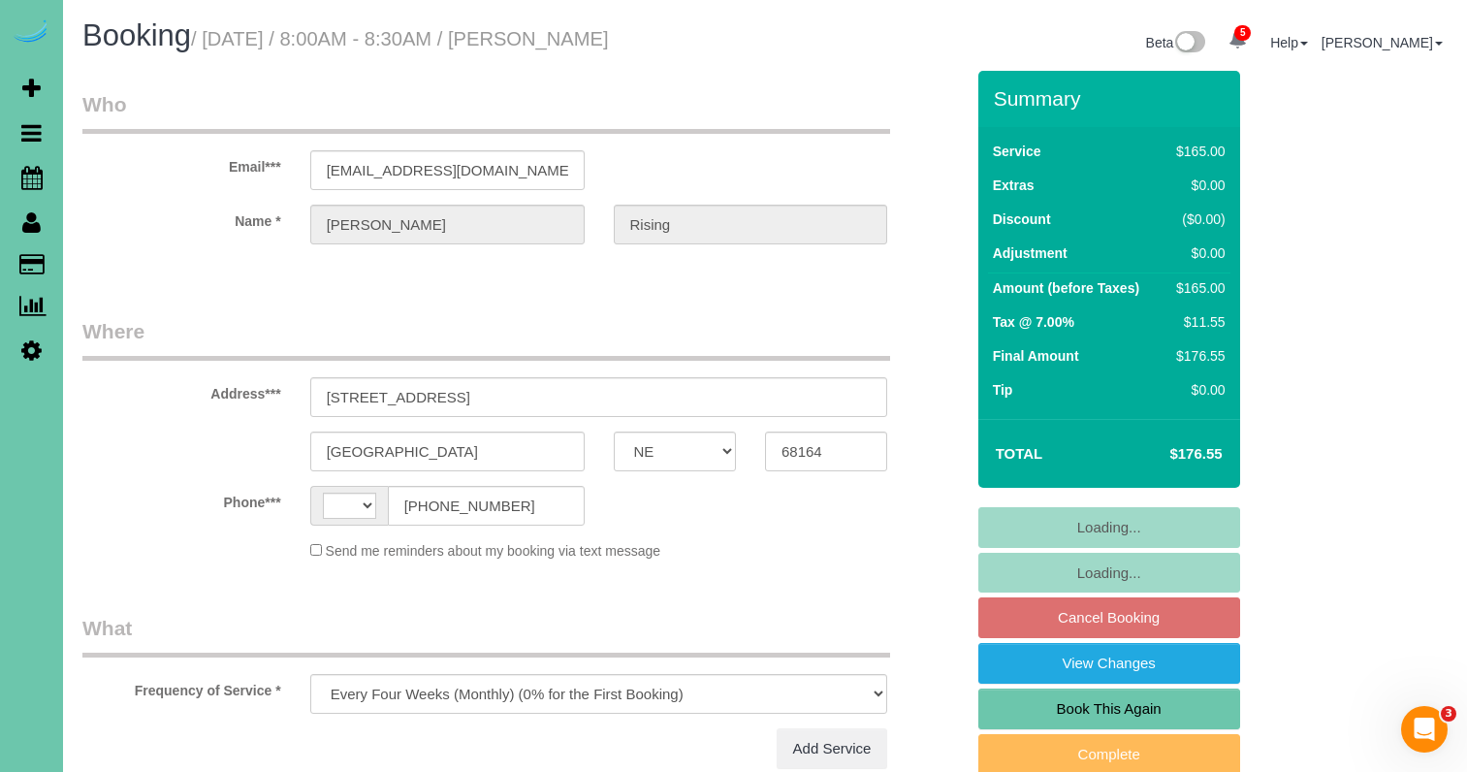
select select "string:[GEOGRAPHIC_DATA]"
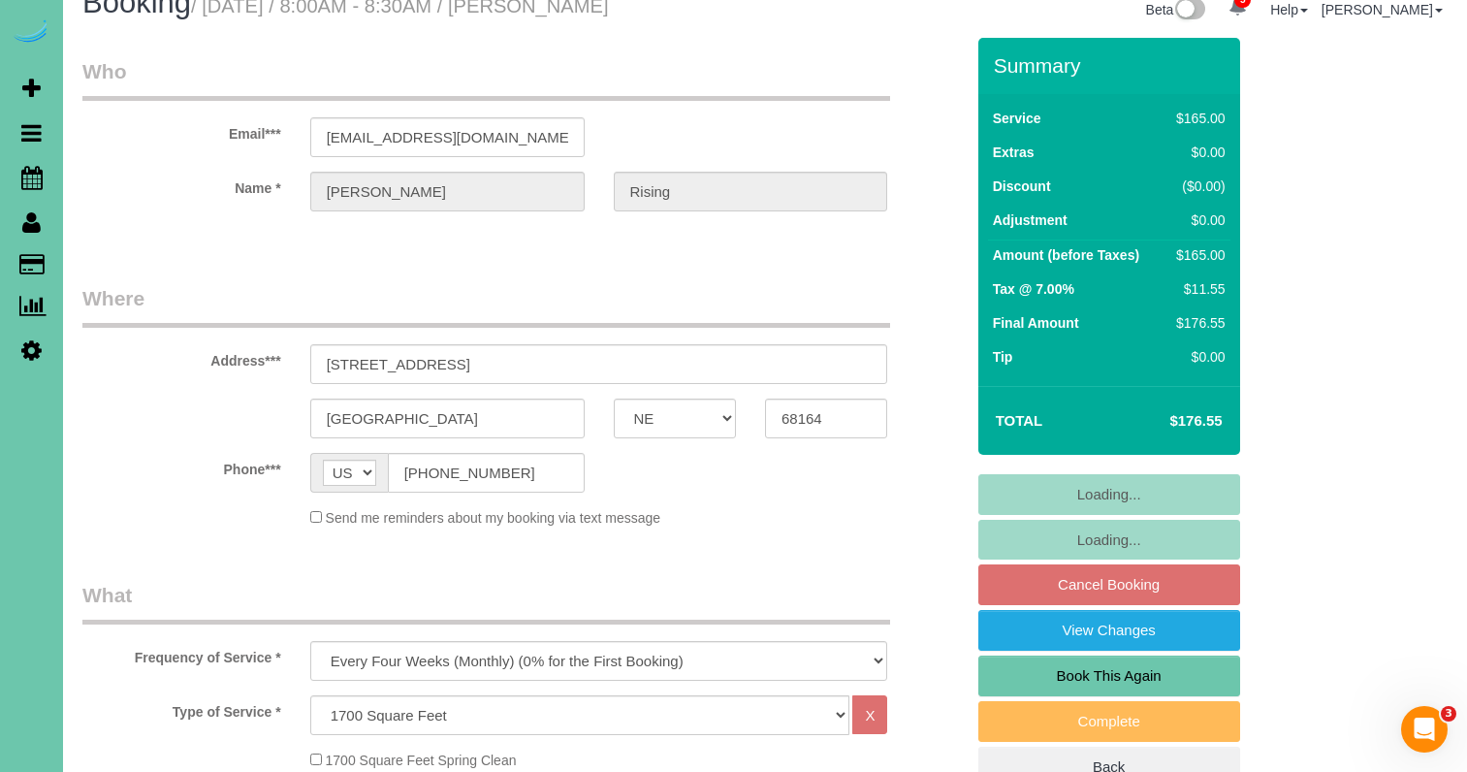
select select "object:763"
select select "number:36"
select select "number:42"
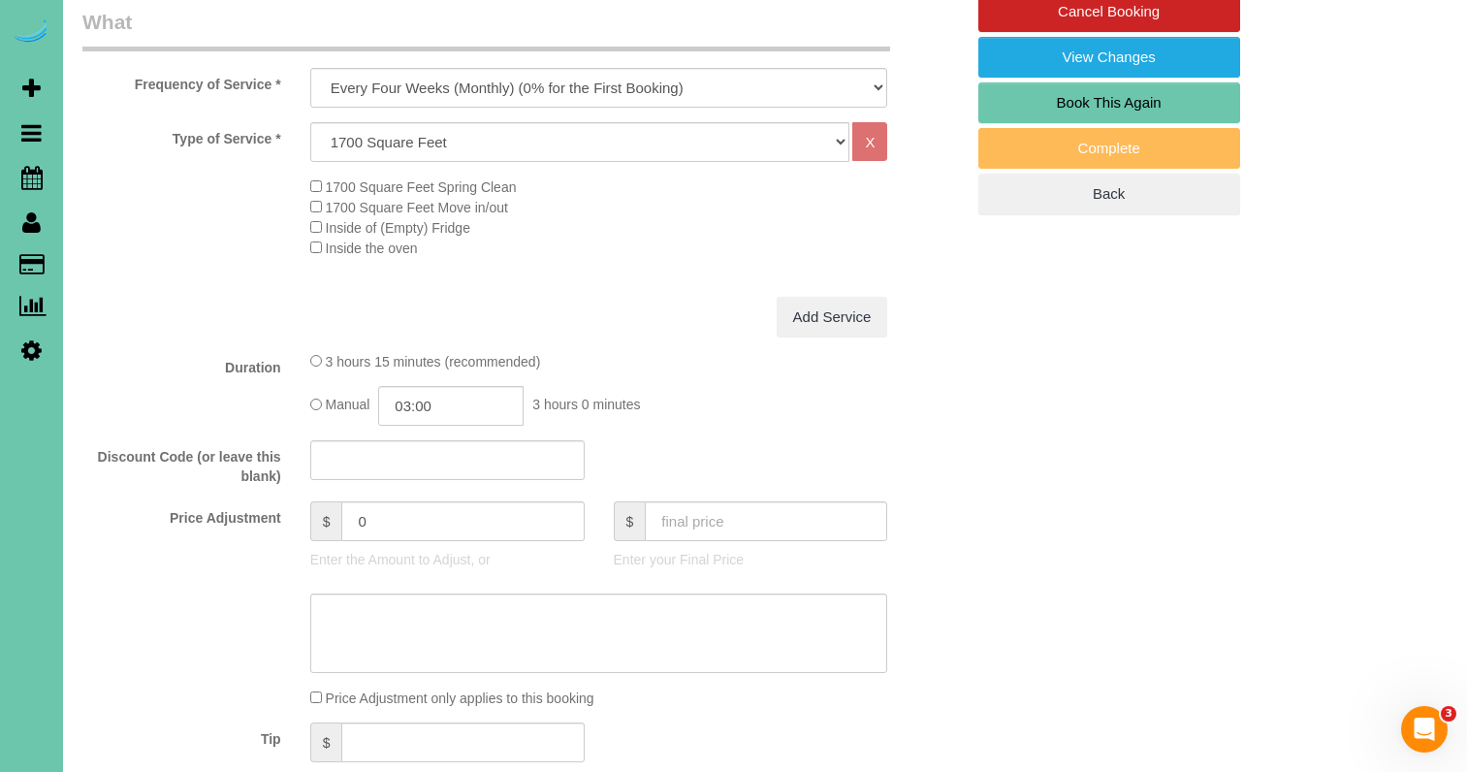
scroll to position [603, 0]
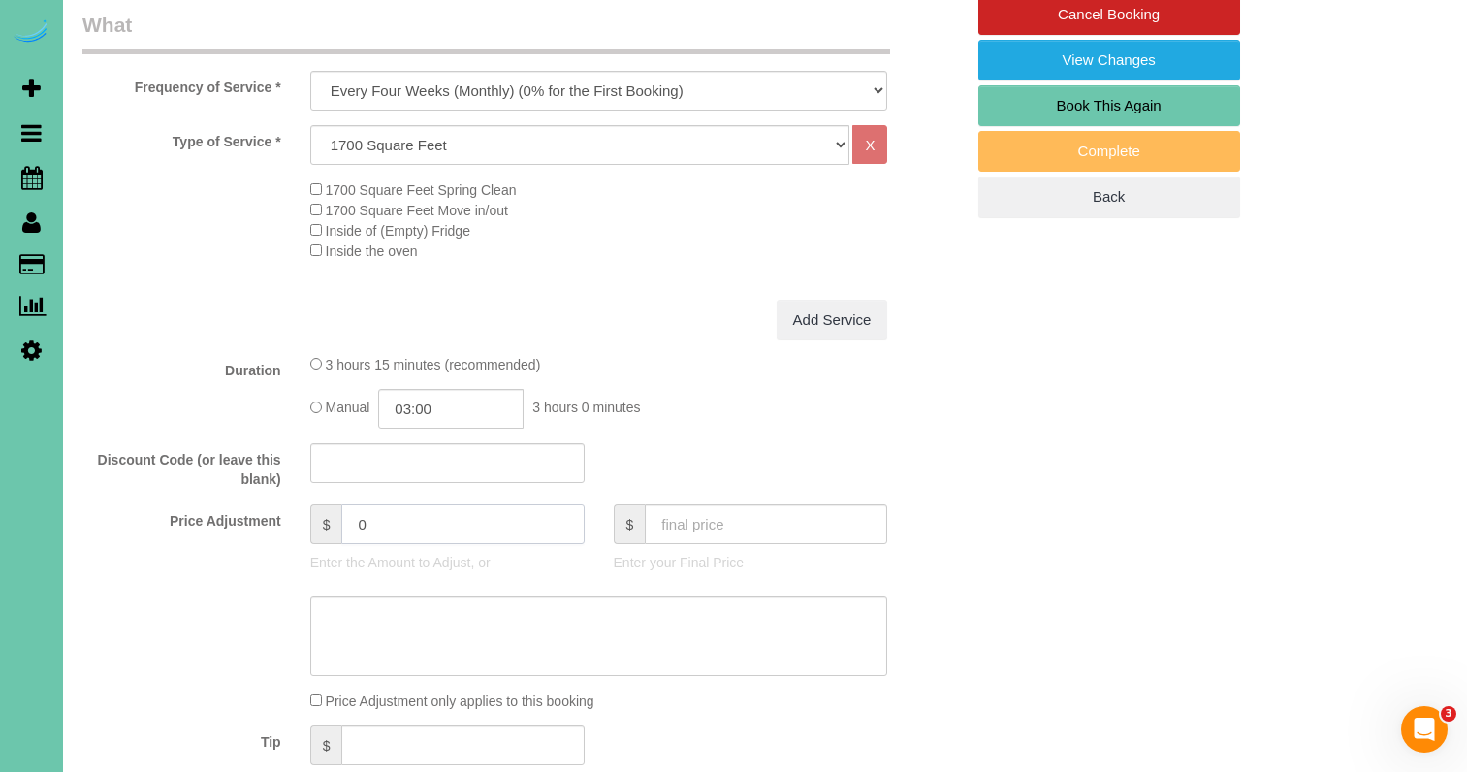
drag, startPoint x: 353, startPoint y: 518, endPoint x: 309, endPoint y: 507, distance: 44.9
click at [310, 507] on div "$ 0" at bounding box center [447, 524] width 274 height 40
type input "-15"
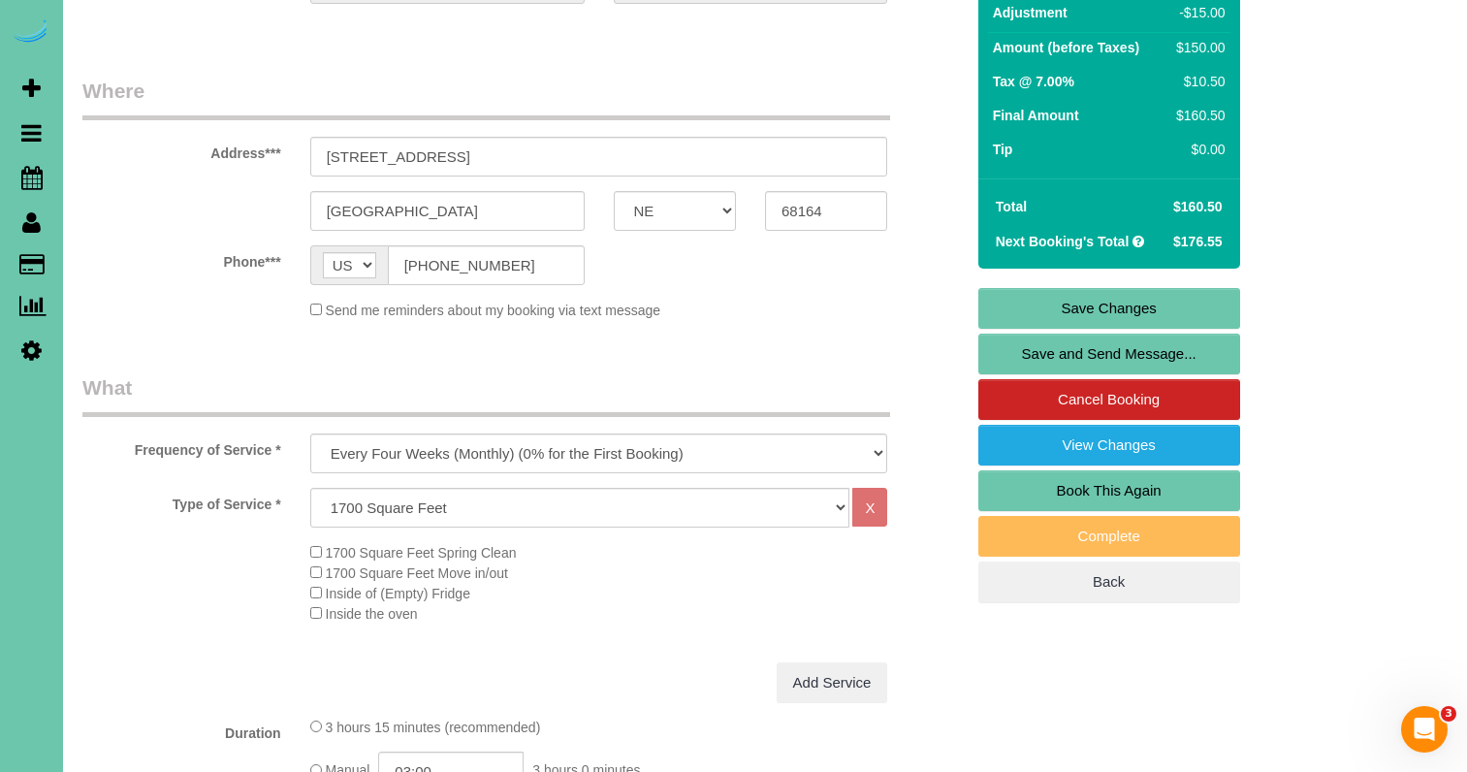
scroll to position [735, 0]
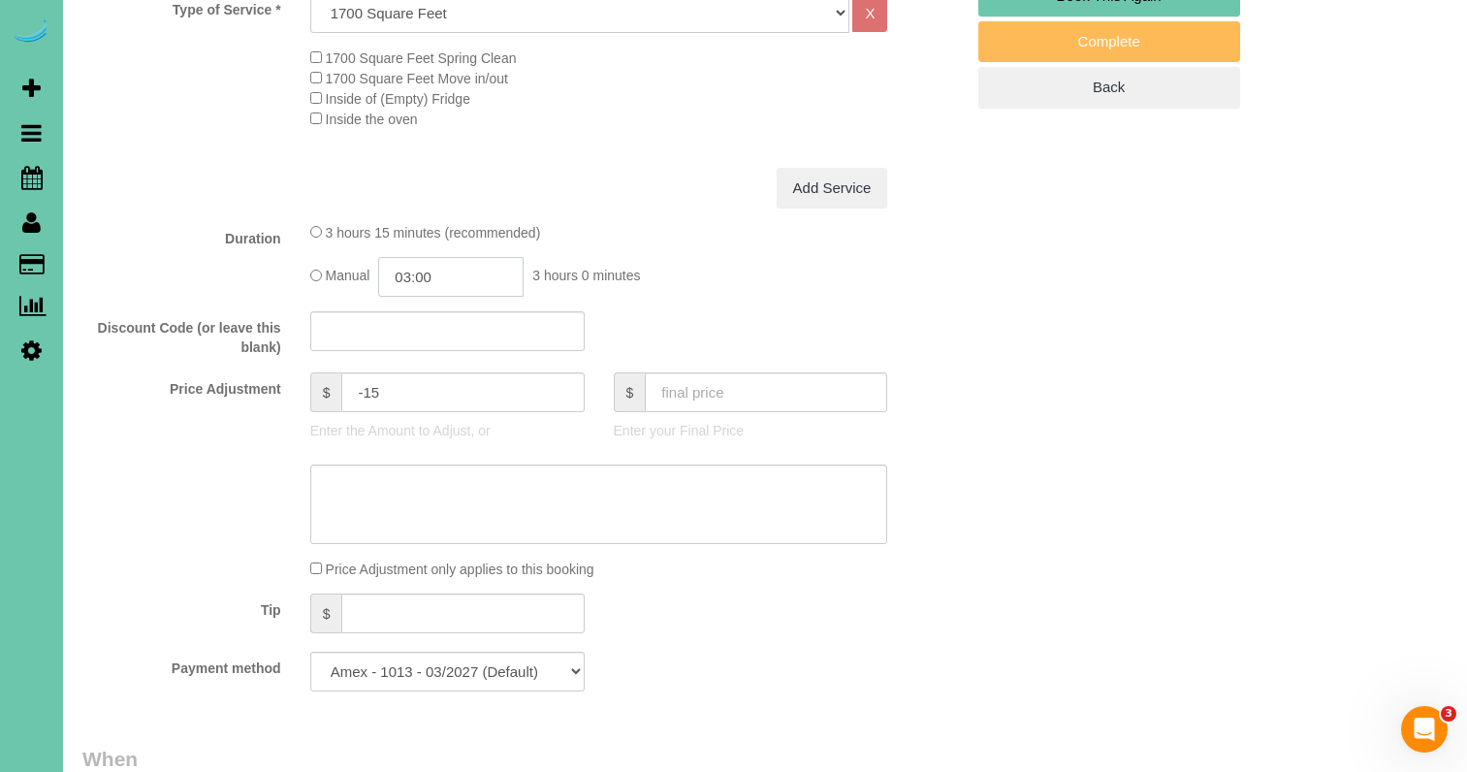
click at [446, 257] on input "03:00" at bounding box center [450, 277] width 145 height 40
drag, startPoint x: 448, startPoint y: 271, endPoint x: 408, endPoint y: 270, distance: 39.8
click at [409, 270] on input "03:00" at bounding box center [450, 277] width 145 height 40
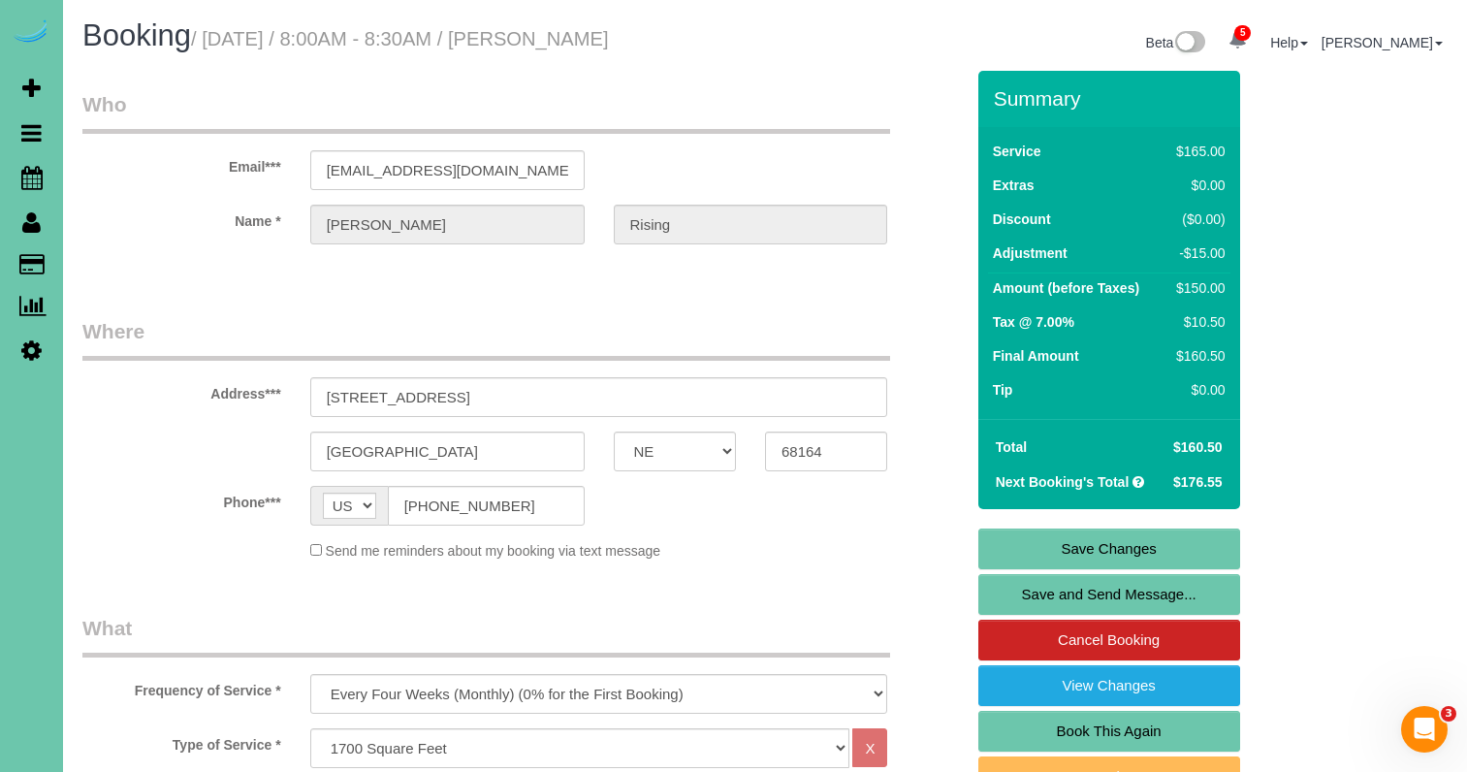
scroll to position [0, 0]
type input "02:45"
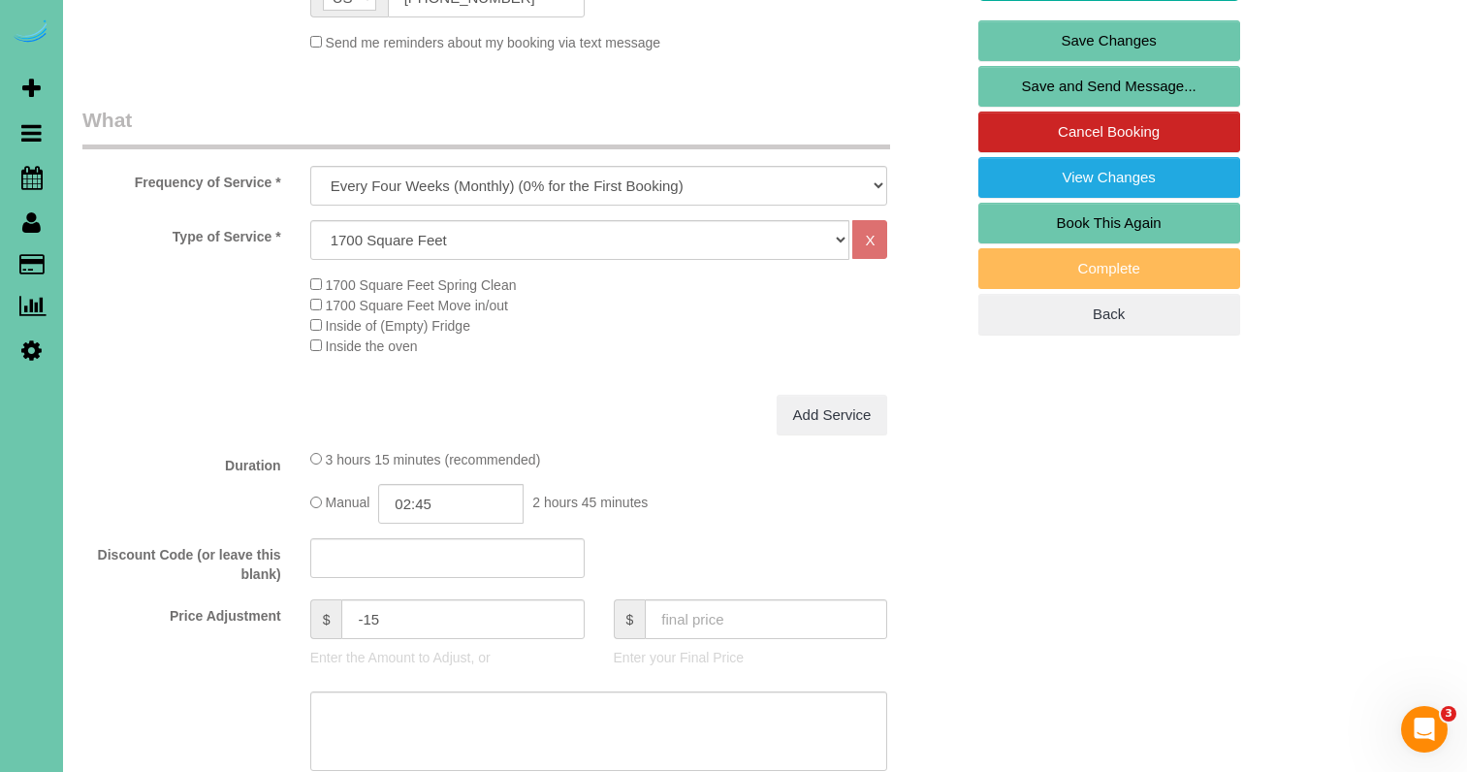
scroll to position [509, 0]
drag, startPoint x: 399, startPoint y: 625, endPoint x: 401, endPoint y: 611, distance: 14.7
click at [401, 616] on input "-15" at bounding box center [462, 618] width 242 height 40
drag, startPoint x: 394, startPoint y: 610, endPoint x: 365, endPoint y: 608, distance: 28.2
click at [364, 608] on input "-15" at bounding box center [462, 618] width 242 height 40
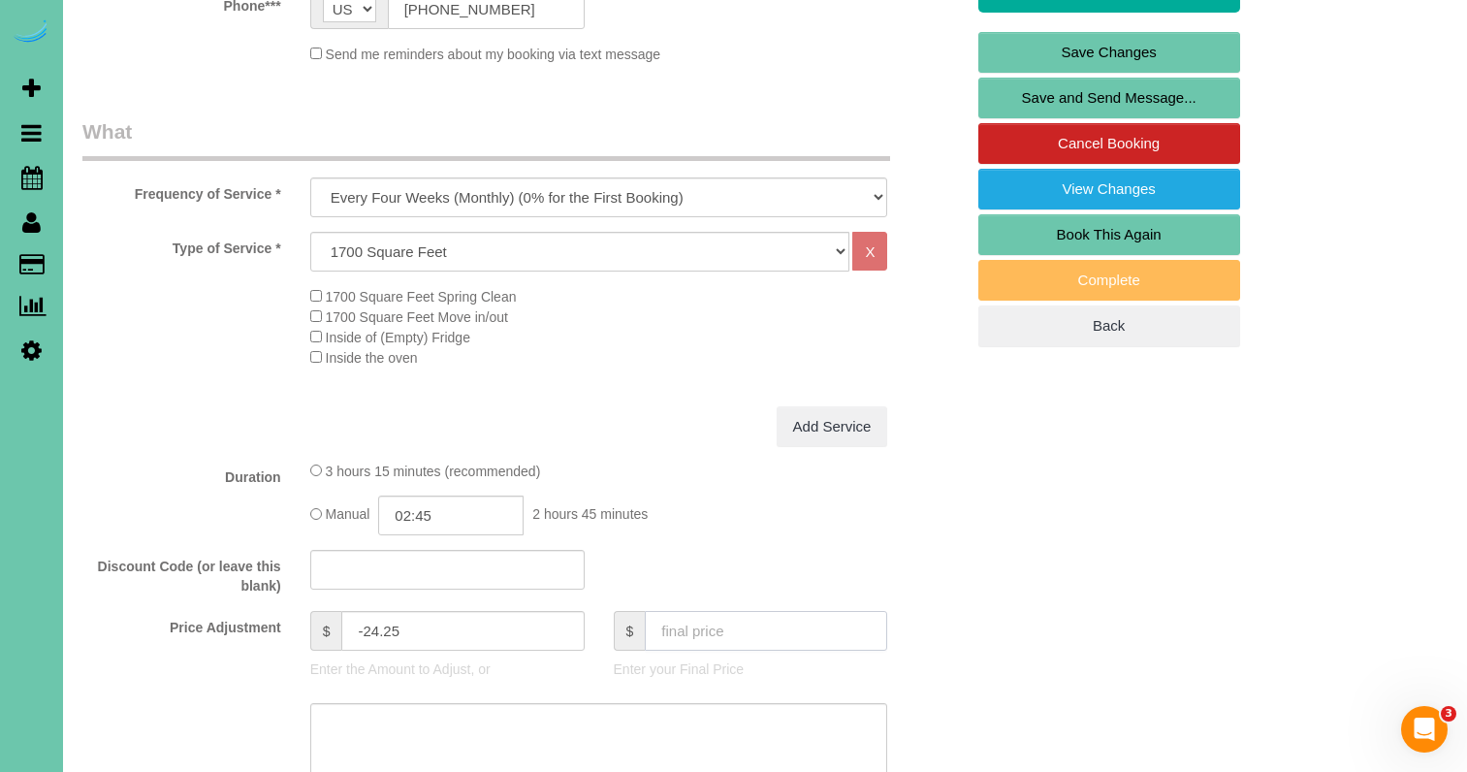
scroll to position [500, 0]
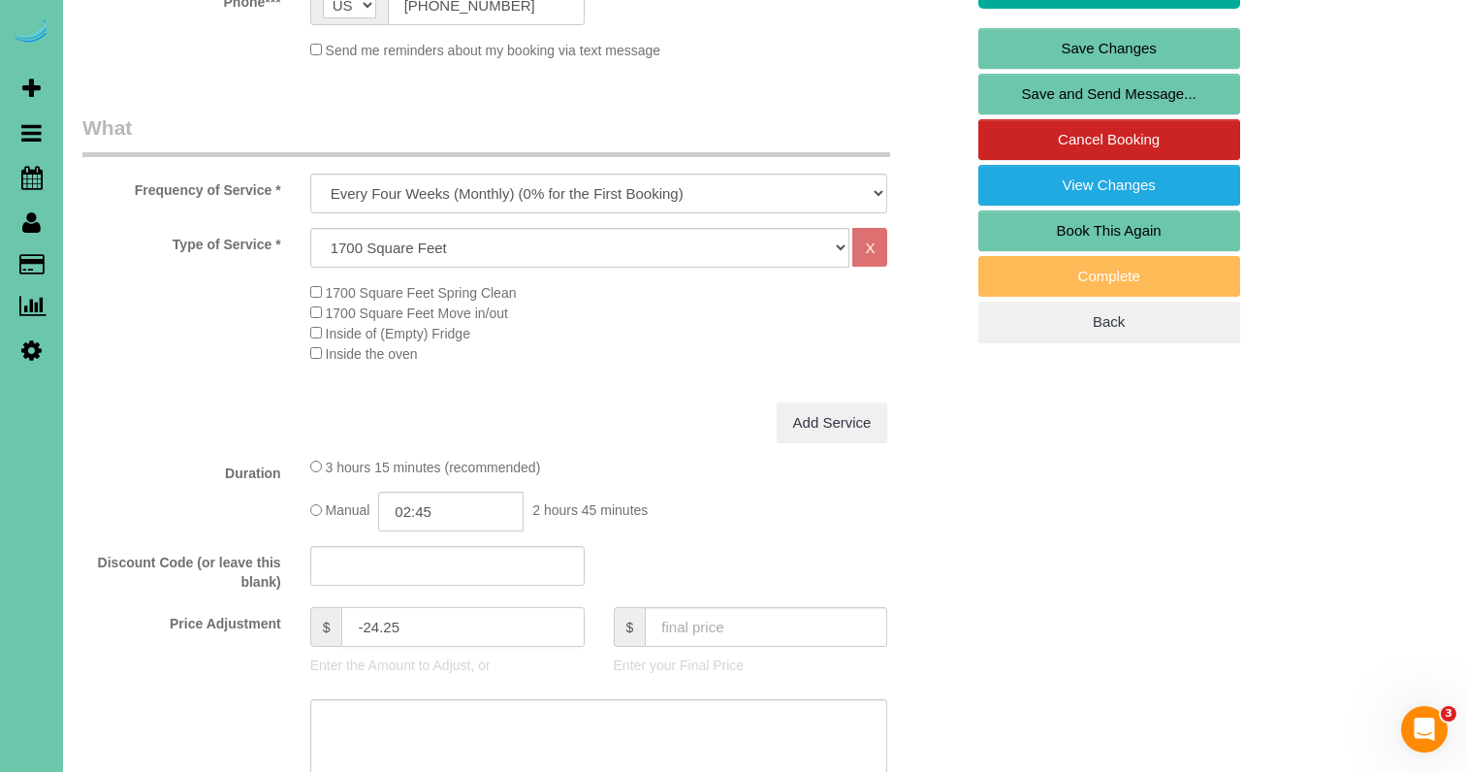
click at [377, 621] on input "-24.25" at bounding box center [462, 627] width 242 height 40
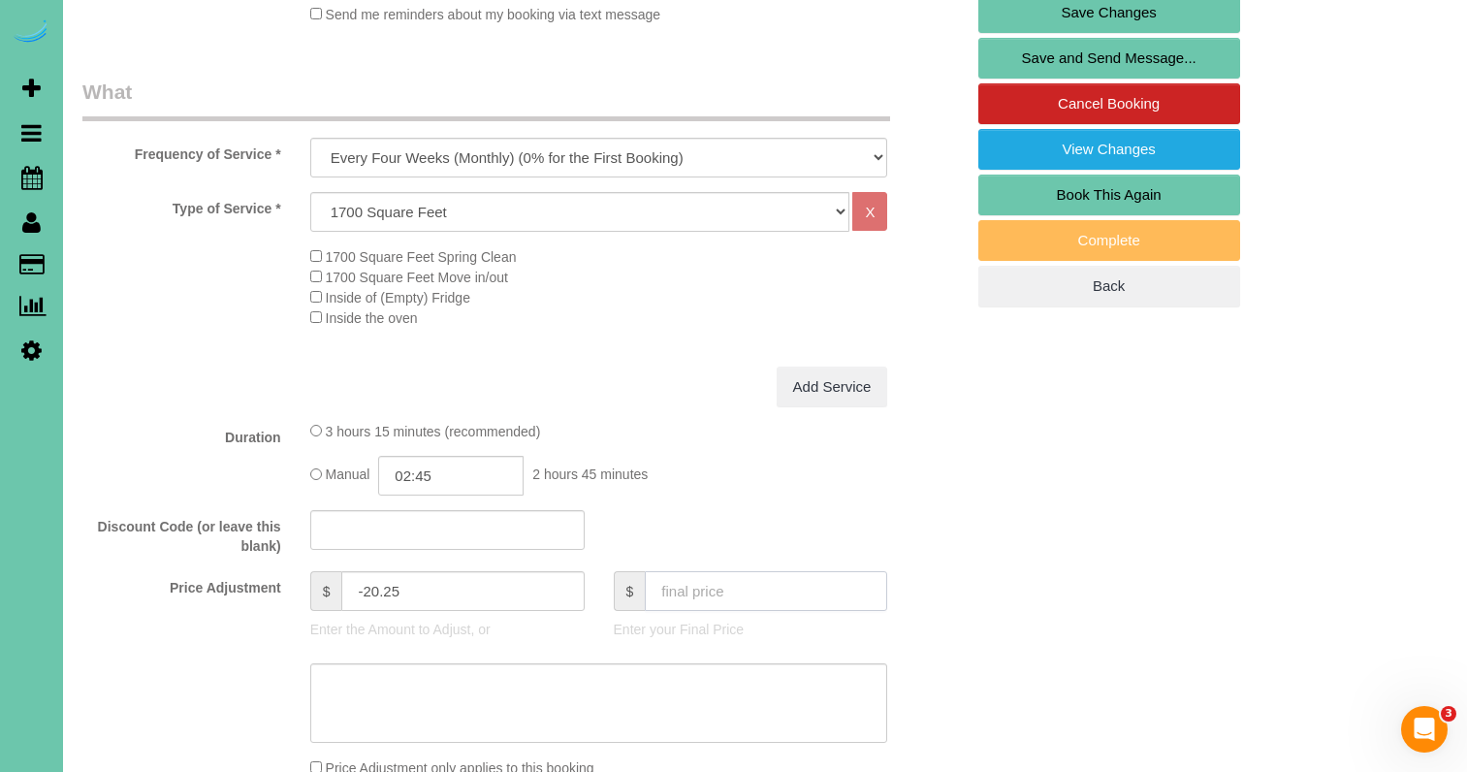
scroll to position [544, 0]
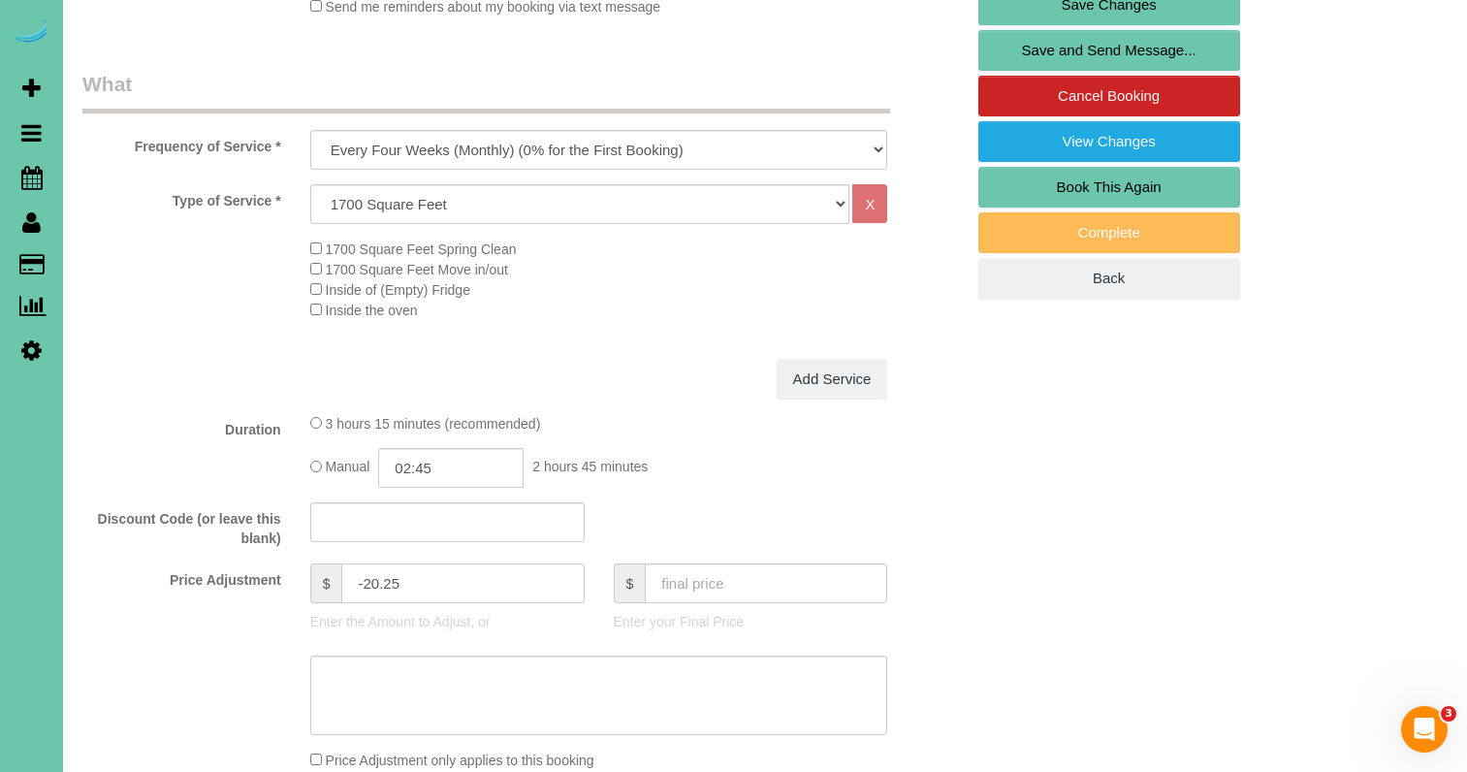
click at [377, 580] on input "-20.25" at bounding box center [462, 583] width 242 height 40
type input "-19.25"
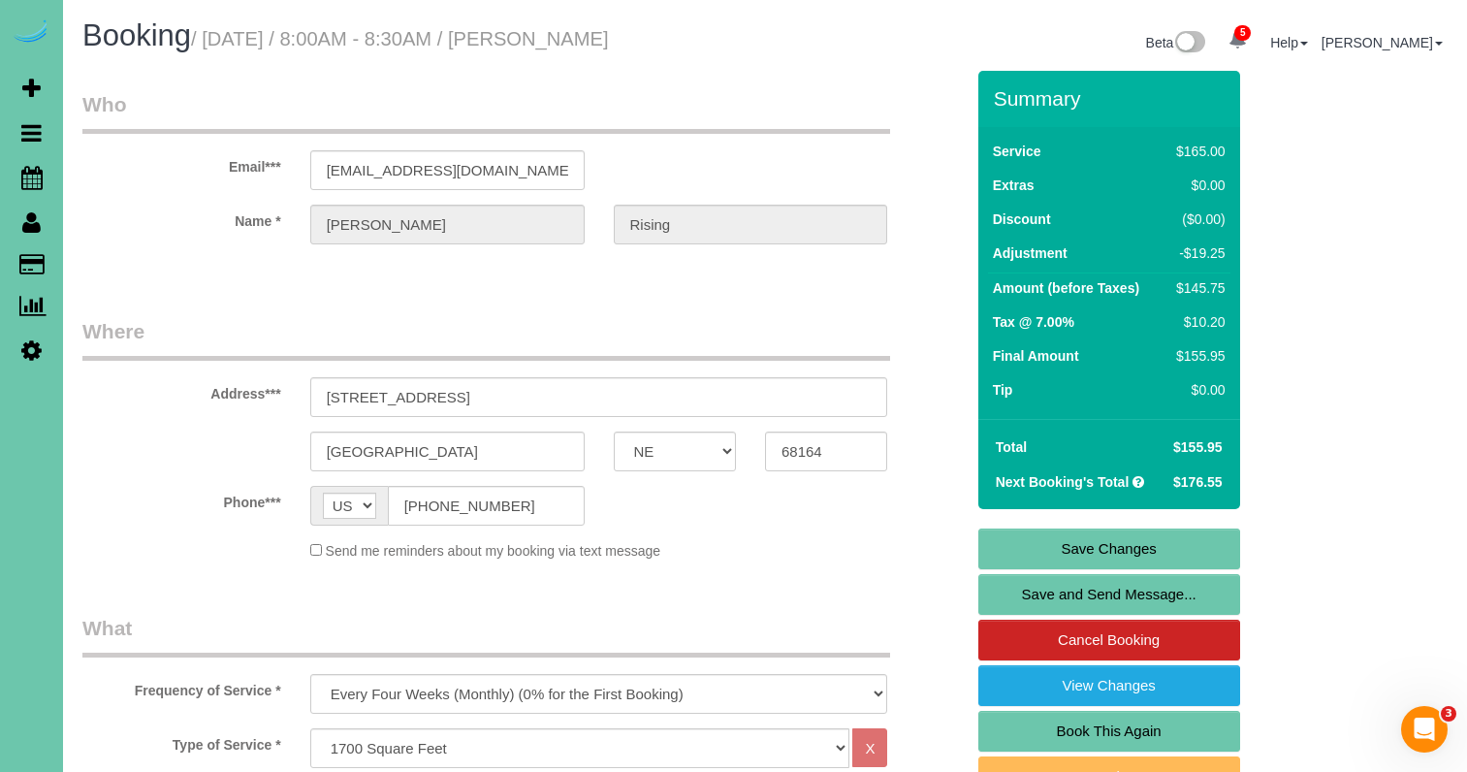
scroll to position [0, 0]
drag, startPoint x: 457, startPoint y: 168, endPoint x: 281, endPoint y: 152, distance: 176.1
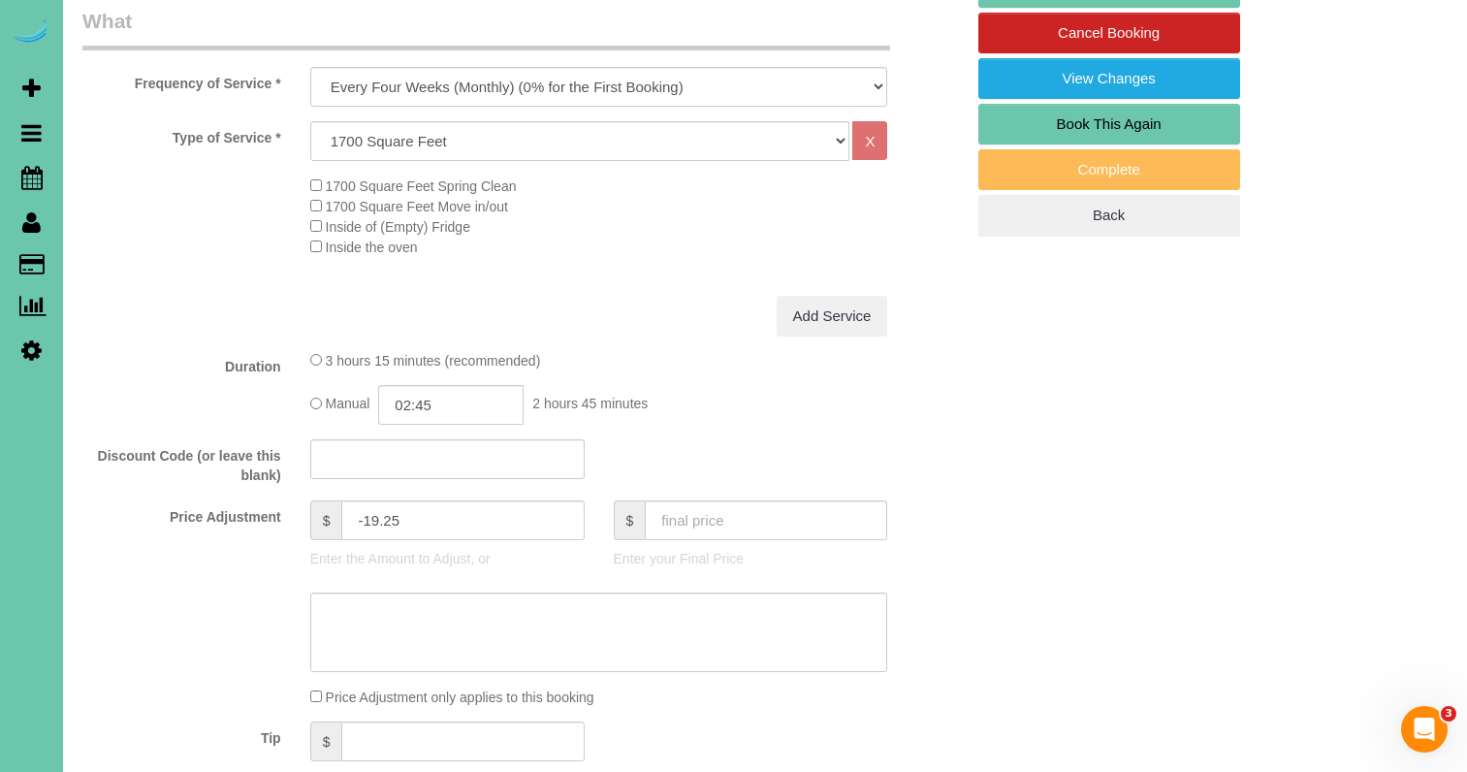
scroll to position [648, 0]
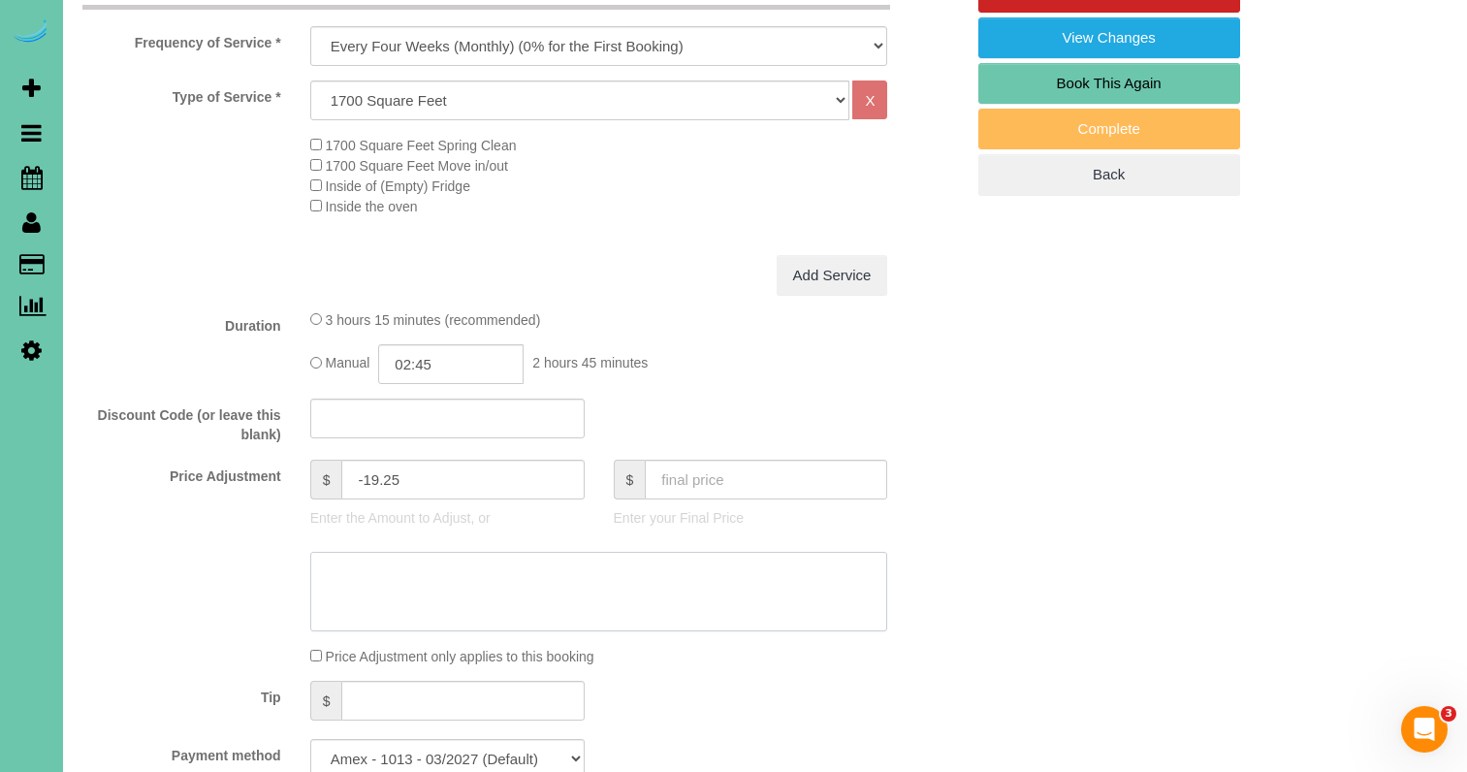
click at [430, 553] on textarea at bounding box center [599, 591] width 578 height 79
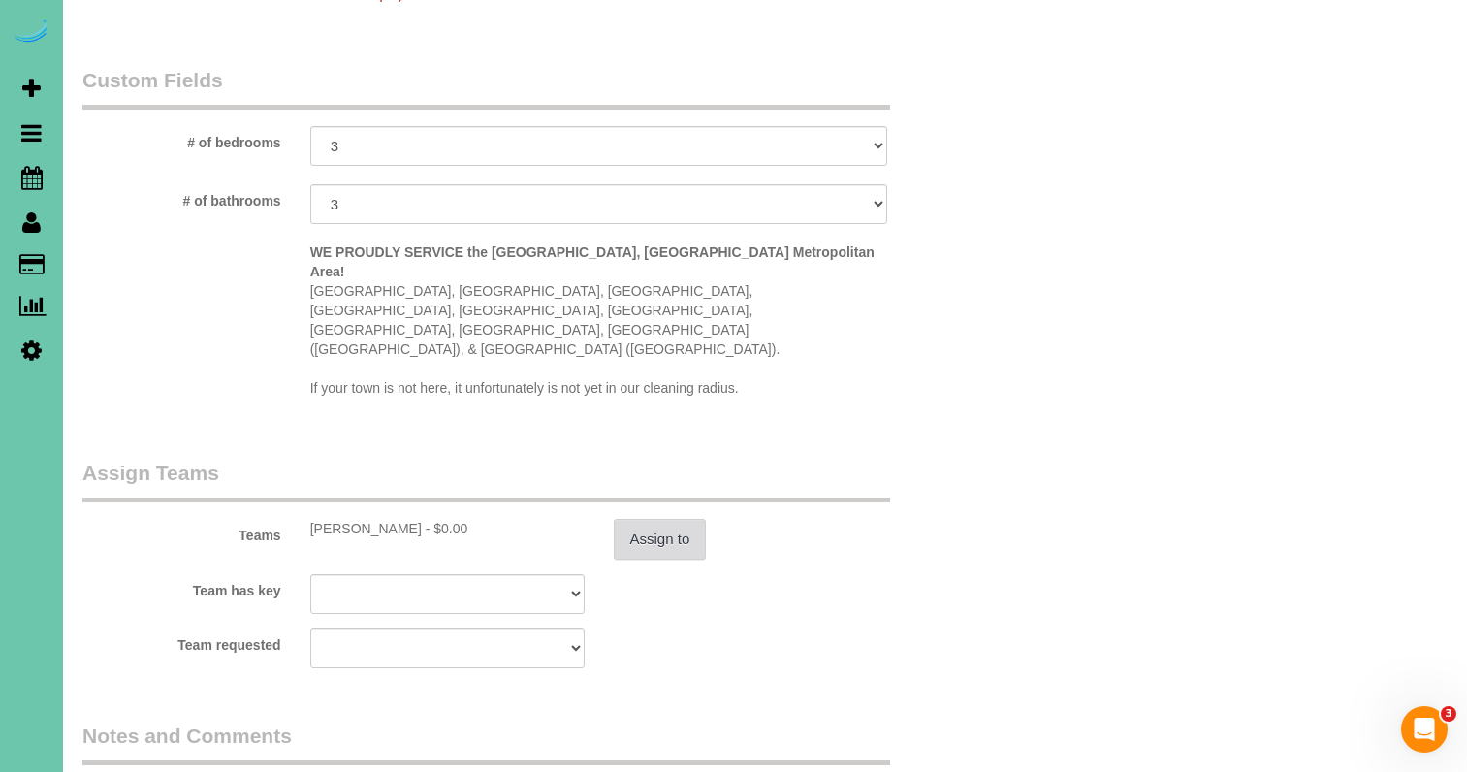
scroll to position [1772, 0]
type textarea "Price Updated: 8/2/25"
click at [636, 494] on sui-booking-teams "Teams Andrea - $0.00 Assign to Team has key Andrea Admin Aliyah Alysha Angie An…" at bounding box center [522, 562] width 881 height 209
click at [644, 518] on button "Assign to" at bounding box center [660, 538] width 93 height 41
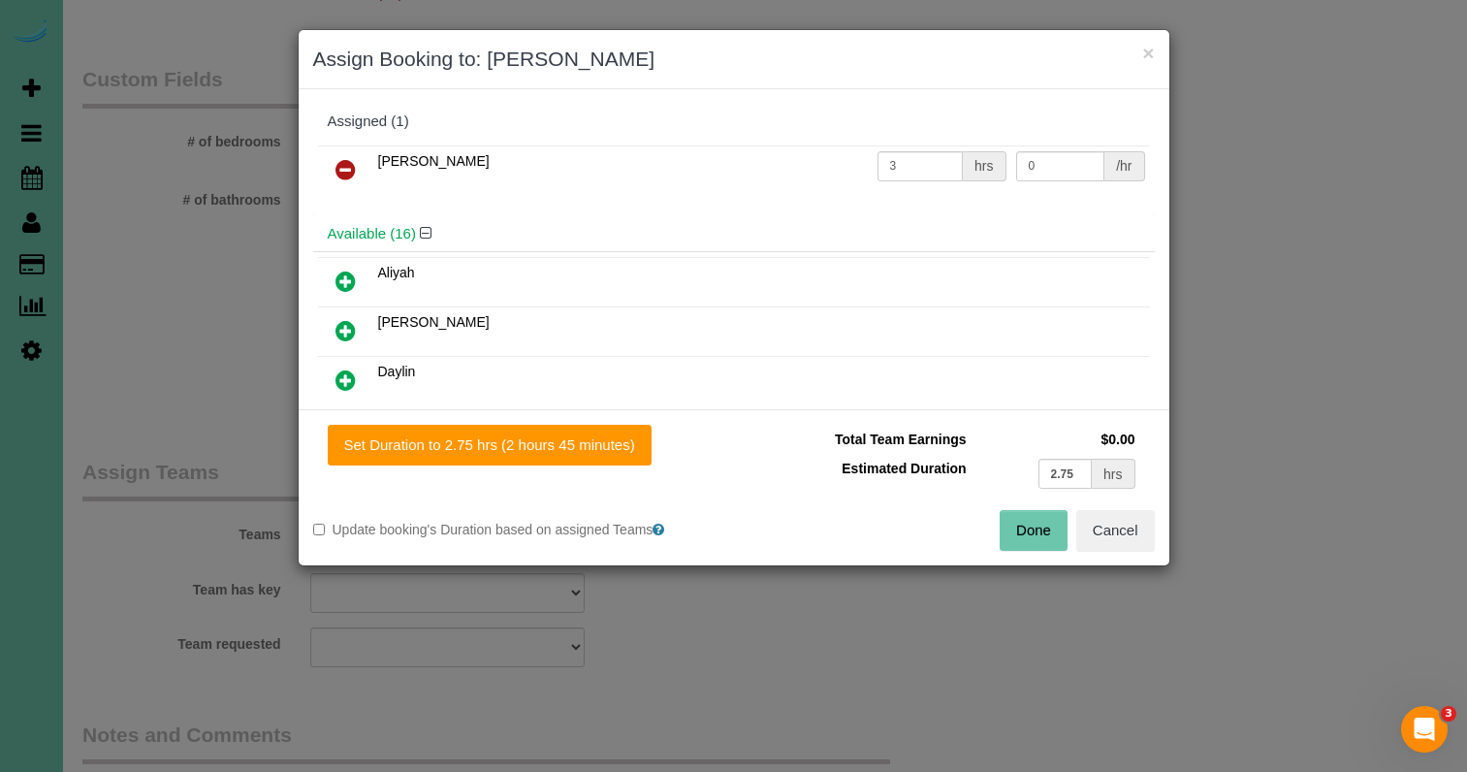
drag, startPoint x: 560, startPoint y: 453, endPoint x: 775, endPoint y: 461, distance: 215.4
click at [560, 453] on button "Set Duration to 2.75 hrs (2 hours 45 minutes)" at bounding box center [490, 445] width 324 height 41
type input "2.75"
drag, startPoint x: 1033, startPoint y: 531, endPoint x: 951, endPoint y: 526, distance: 82.5
click at [1033, 531] on button "Done" at bounding box center [1033, 530] width 68 height 41
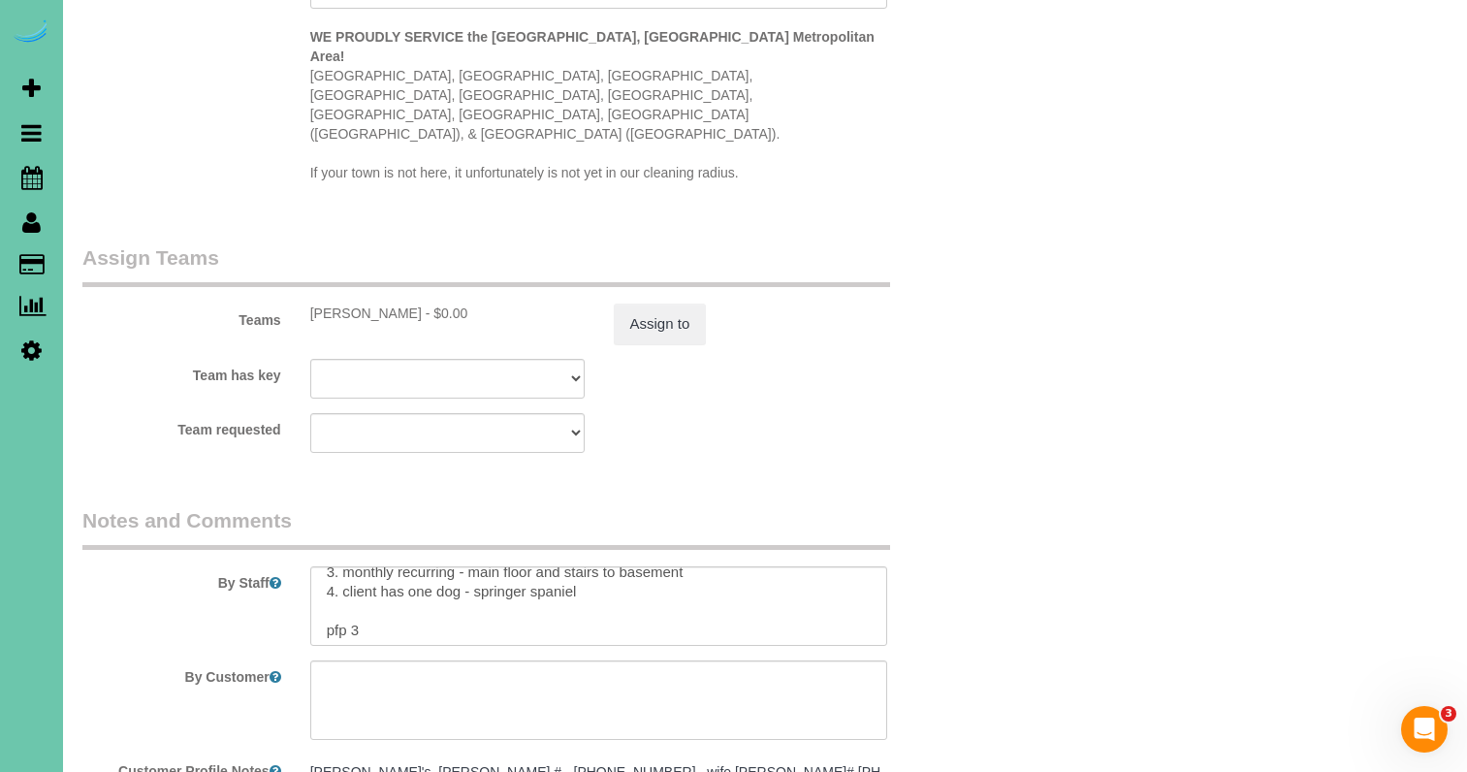
scroll to position [52, 0]
click at [444, 569] on textarea at bounding box center [599, 605] width 578 height 79
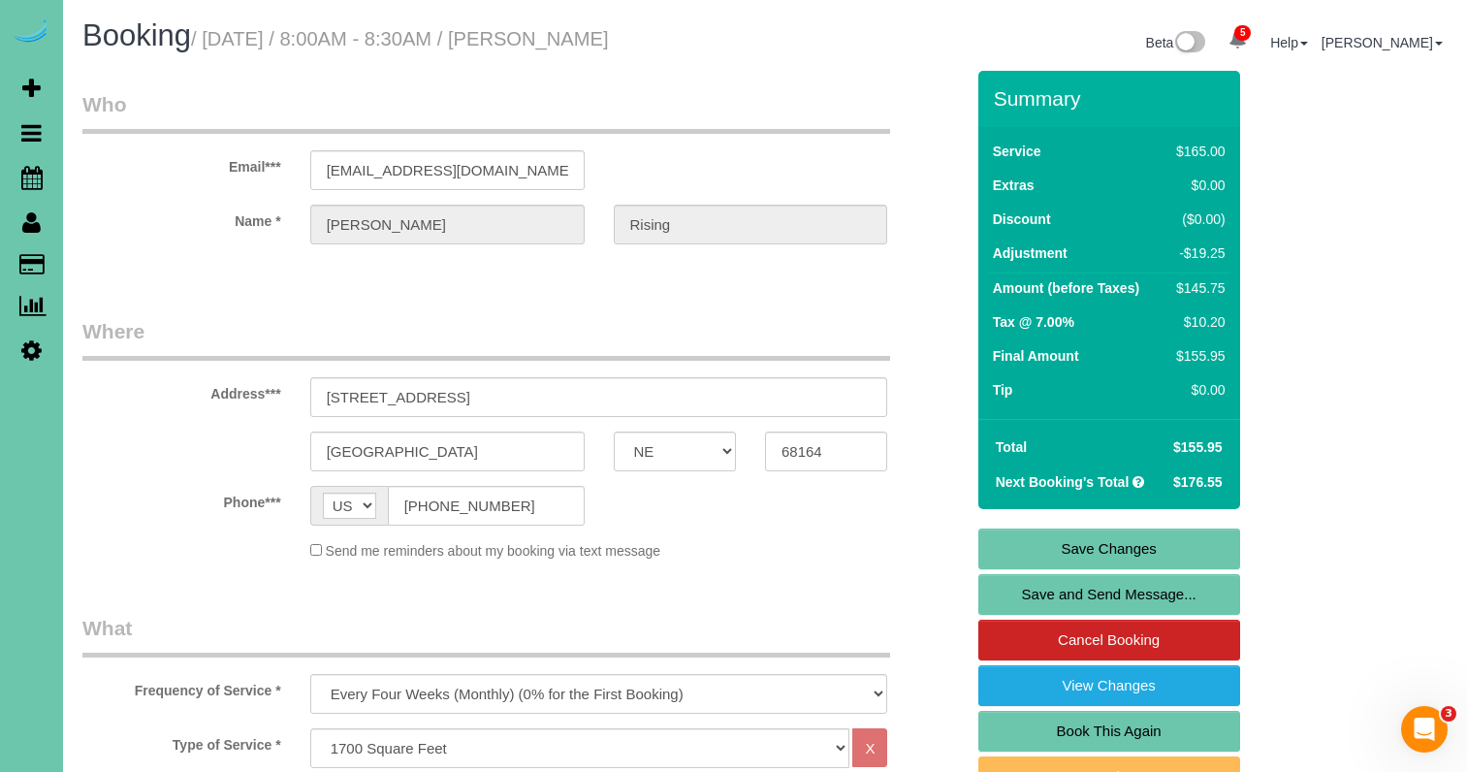
scroll to position [0, 0]
type textarea "1. credit 2. client home - GC 0810 3. monthly recurring - main floor and stairs…"
click at [1035, 550] on link "Save Changes" at bounding box center [1109, 548] width 262 height 41
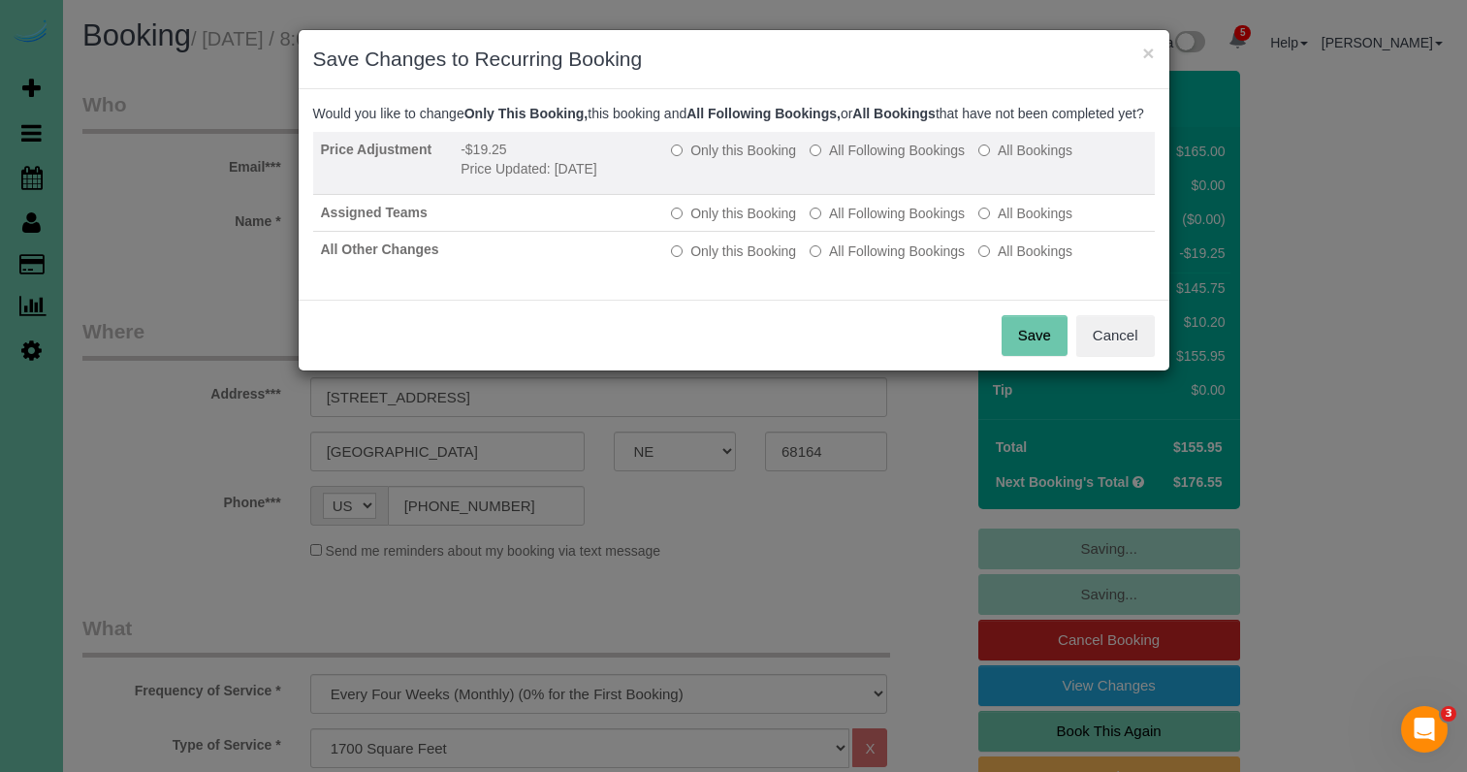
drag, startPoint x: 915, startPoint y: 167, endPoint x: 908, endPoint y: 183, distance: 17.8
click at [915, 160] on label "All Following Bookings" at bounding box center [886, 150] width 155 height 19
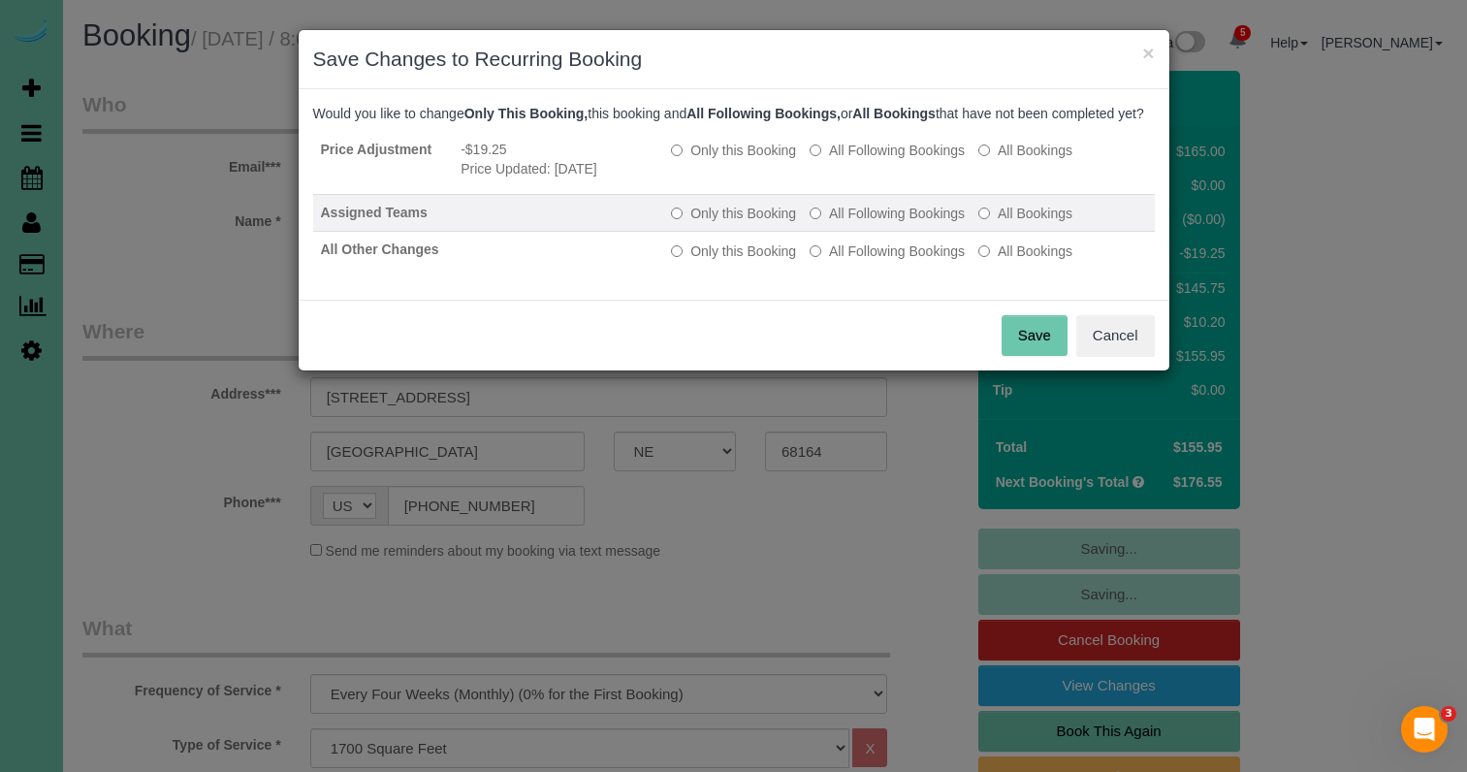
drag, startPoint x: 880, startPoint y: 228, endPoint x: 879, endPoint y: 241, distance: 13.6
click at [880, 223] on label "All Following Bookings" at bounding box center [886, 213] width 155 height 19
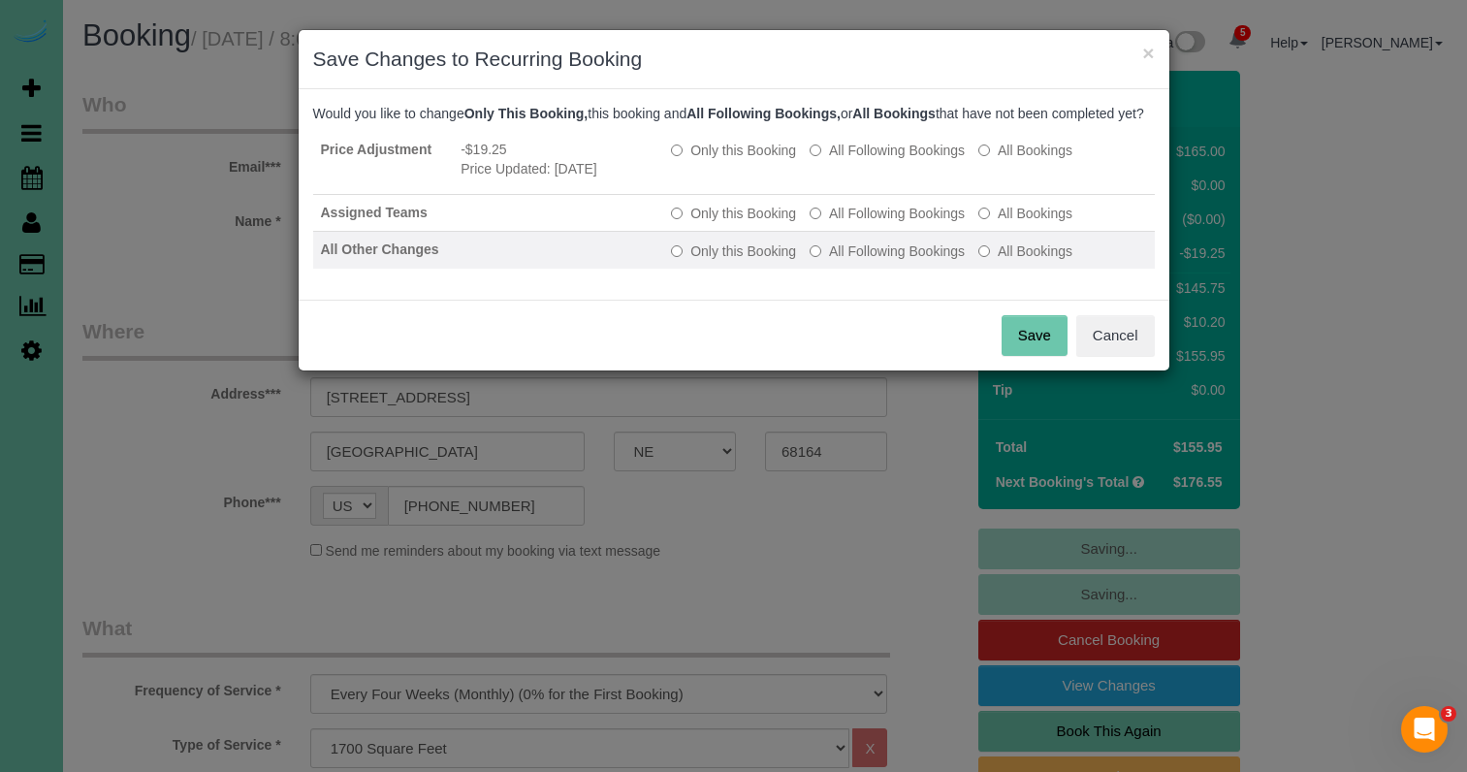
drag, startPoint x: 871, startPoint y: 265, endPoint x: 892, endPoint y: 278, distance: 24.5
click at [870, 261] on label "All Following Bookings" at bounding box center [886, 250] width 155 height 19
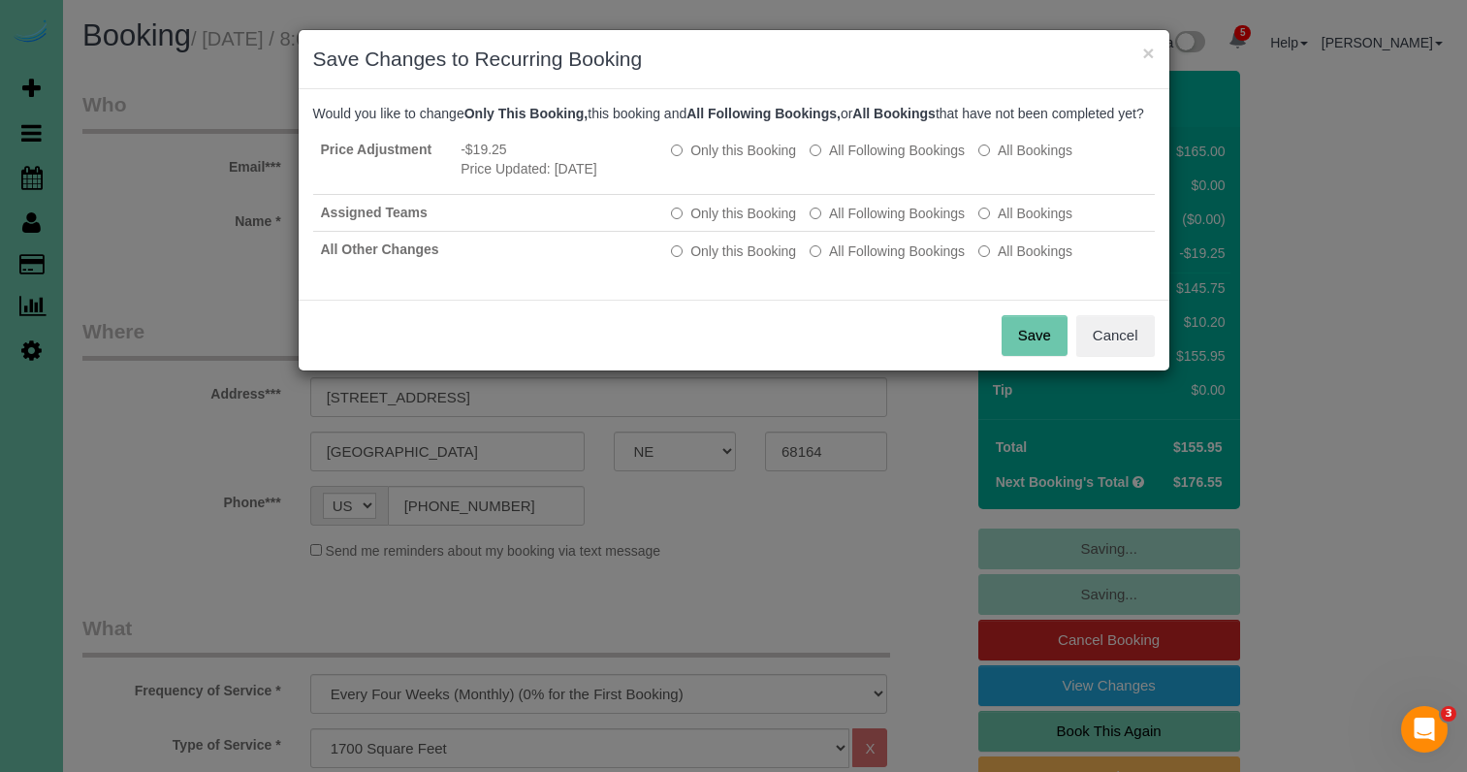
click at [1035, 351] on button "Save" at bounding box center [1034, 335] width 66 height 41
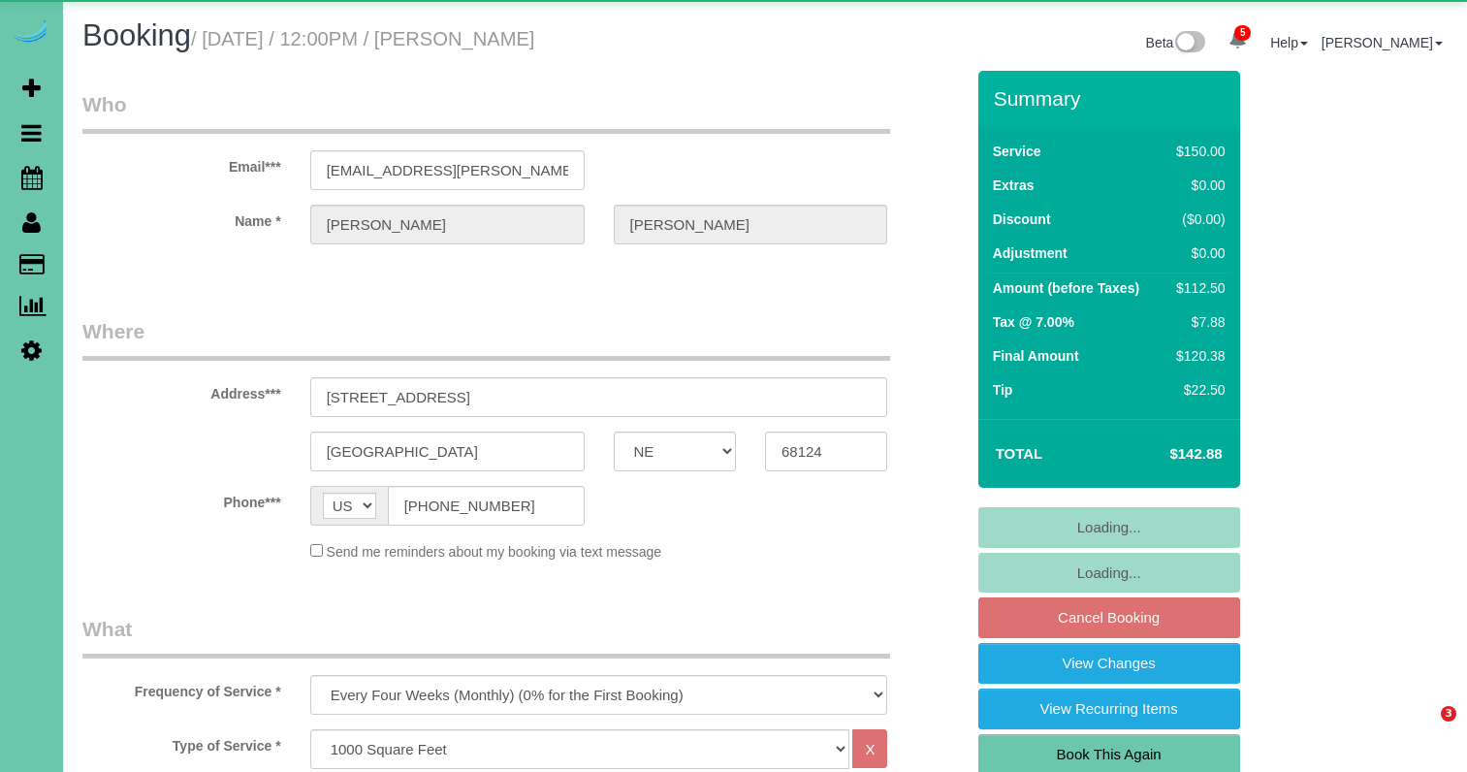
select select "NE"
select select "object:894"
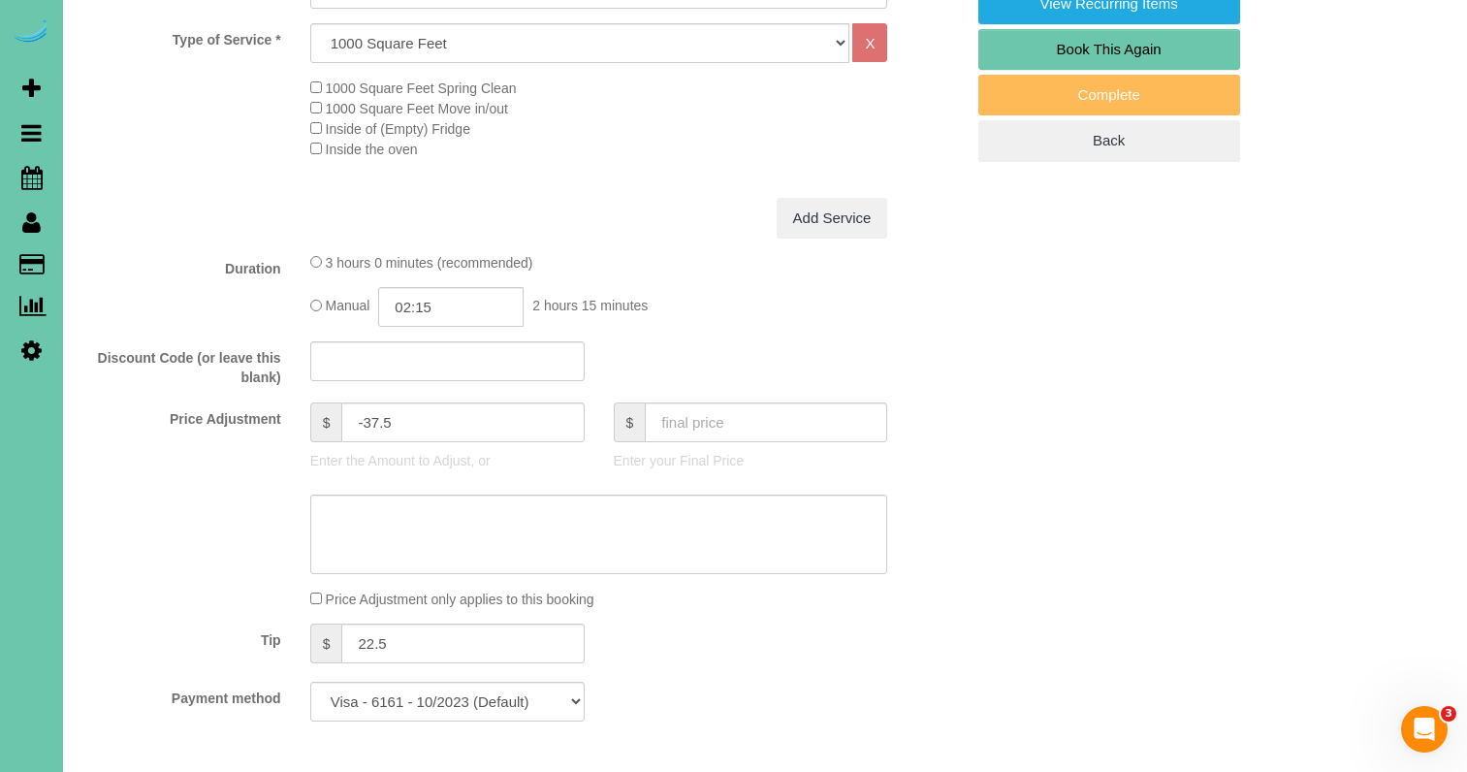
scroll to position [707, 0]
click at [466, 302] on input "02:15" at bounding box center [450, 305] width 145 height 40
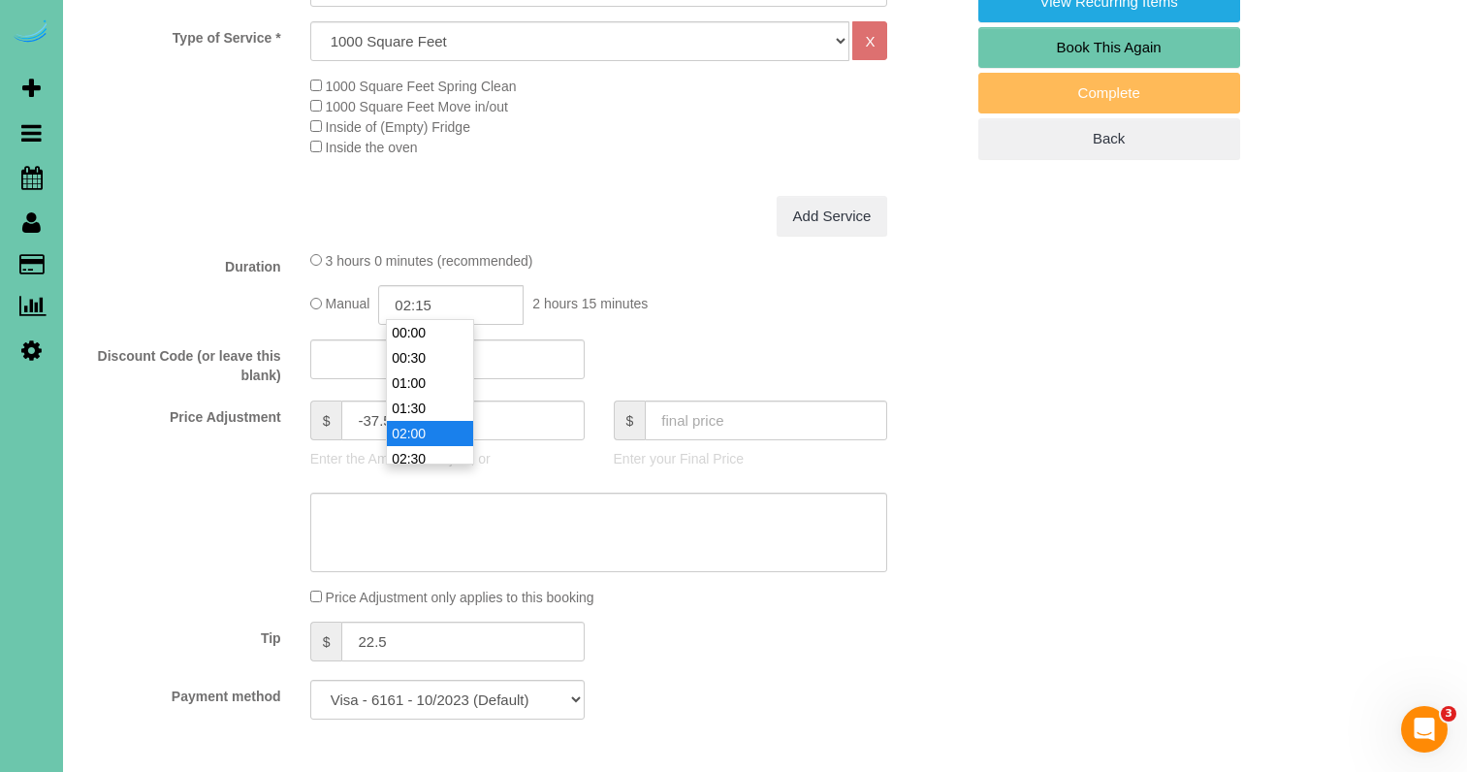
type input "02:00"
click at [455, 431] on li "02:00" at bounding box center [430, 433] width 86 height 25
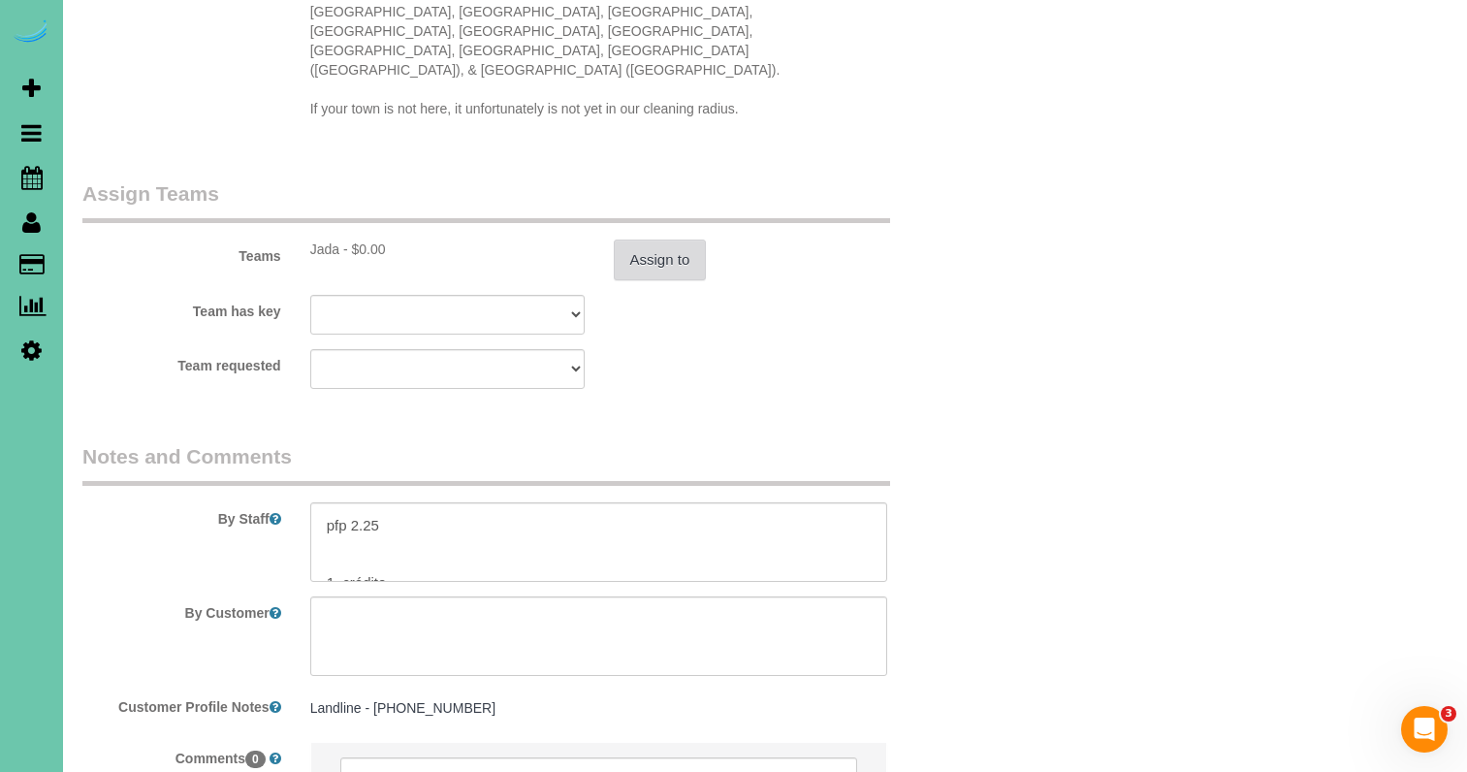
scroll to position [2018, 0]
click at [629, 237] on button "Assign to" at bounding box center [660, 257] width 93 height 41
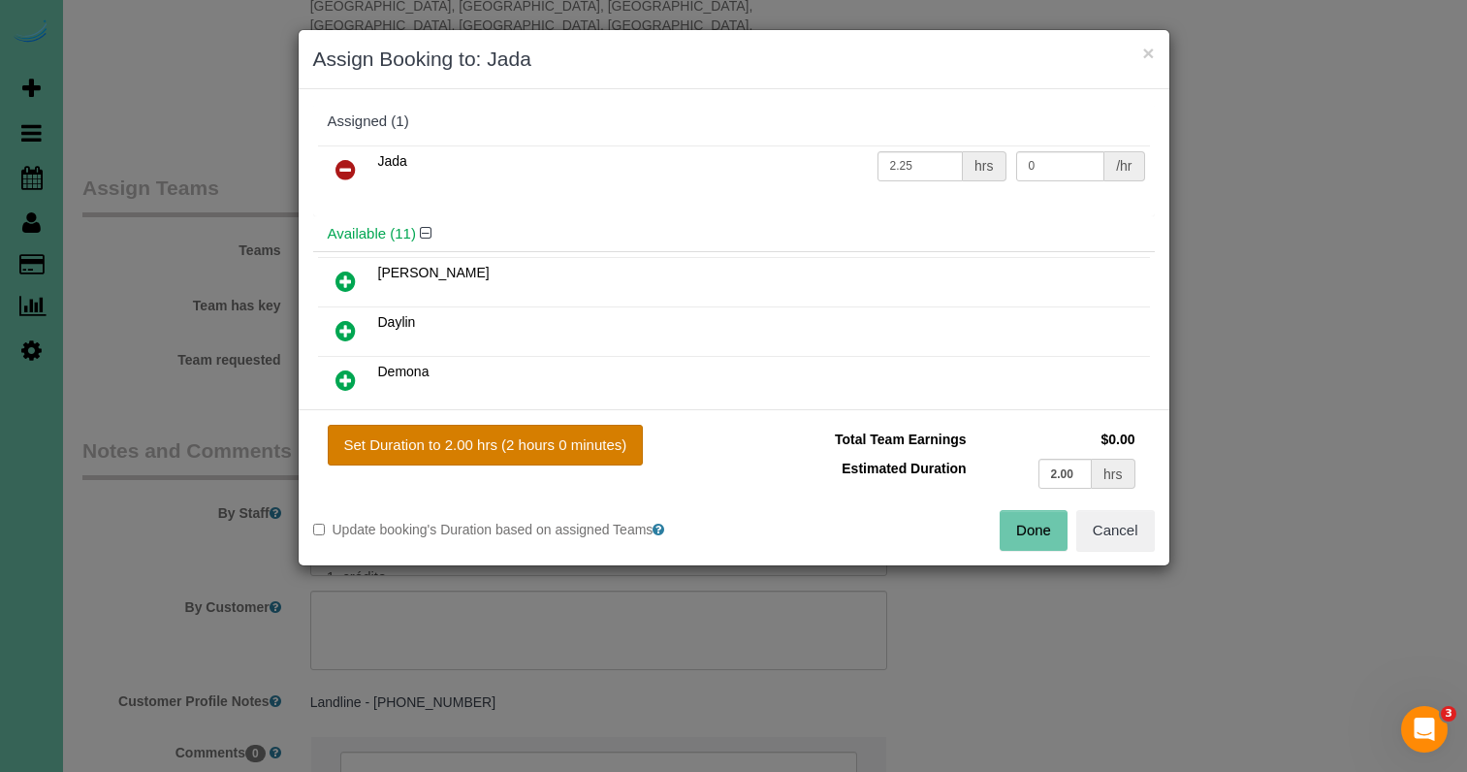
click at [604, 440] on button "Set Duration to 2.00 hrs (2 hours 0 minutes)" at bounding box center [486, 445] width 316 height 41
type input "2.00"
click at [1009, 529] on button "Done" at bounding box center [1033, 530] width 68 height 41
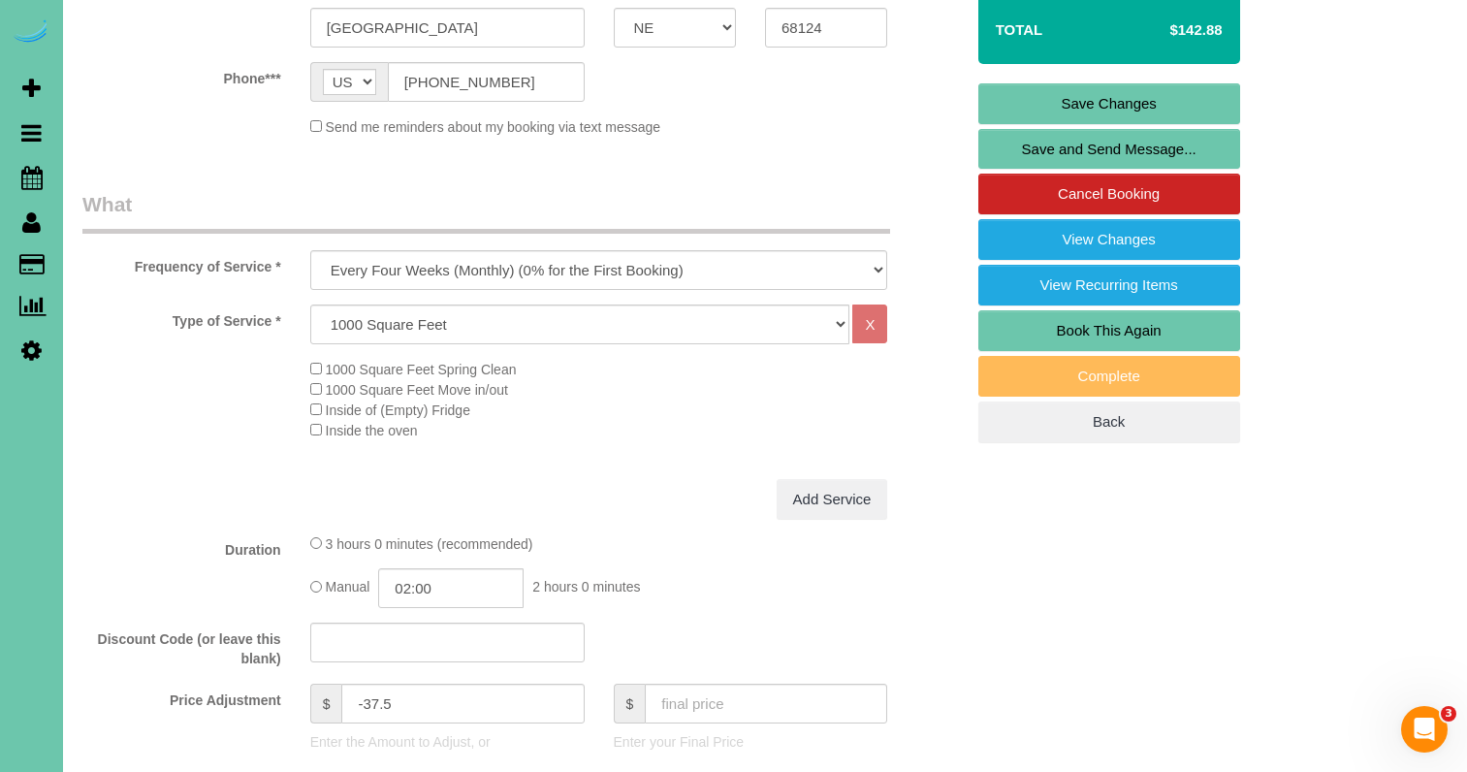
scroll to position [431, 0]
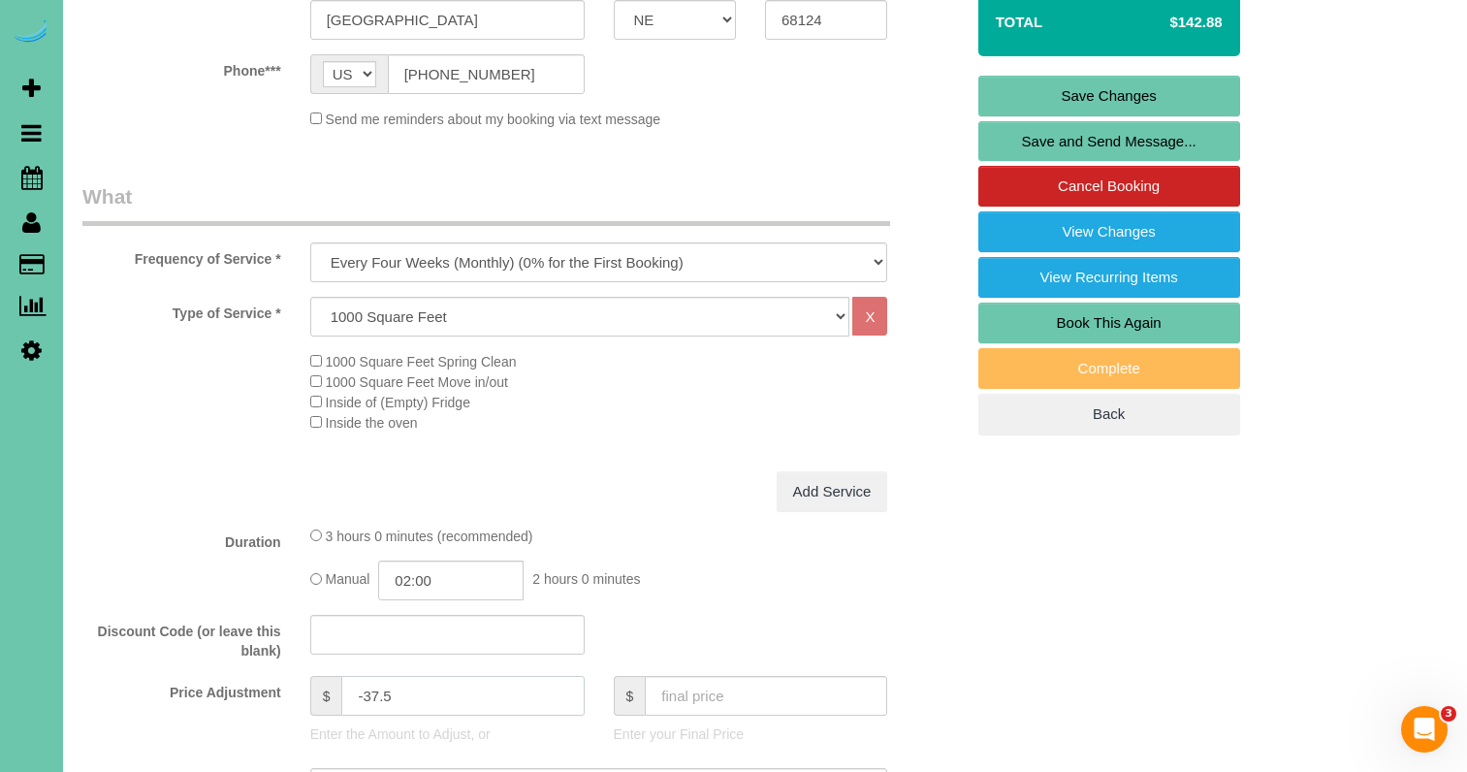
drag, startPoint x: 372, startPoint y: 685, endPoint x: 363, endPoint y: 684, distance: 9.7
click at [363, 684] on input "-37.5" at bounding box center [462, 696] width 242 height 40
type input "-40"
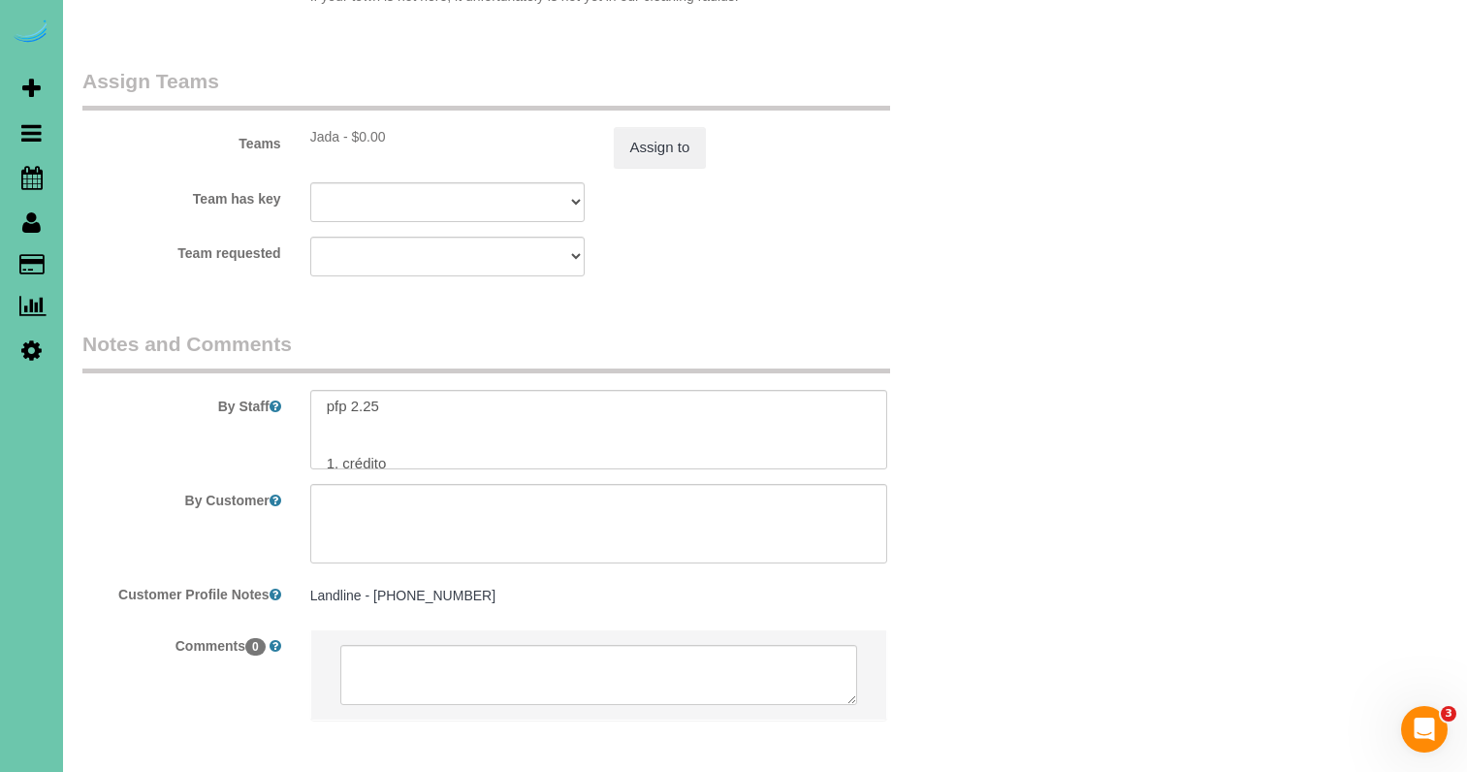
scroll to position [2129, 0]
click at [395, 390] on textarea at bounding box center [599, 429] width 578 height 79
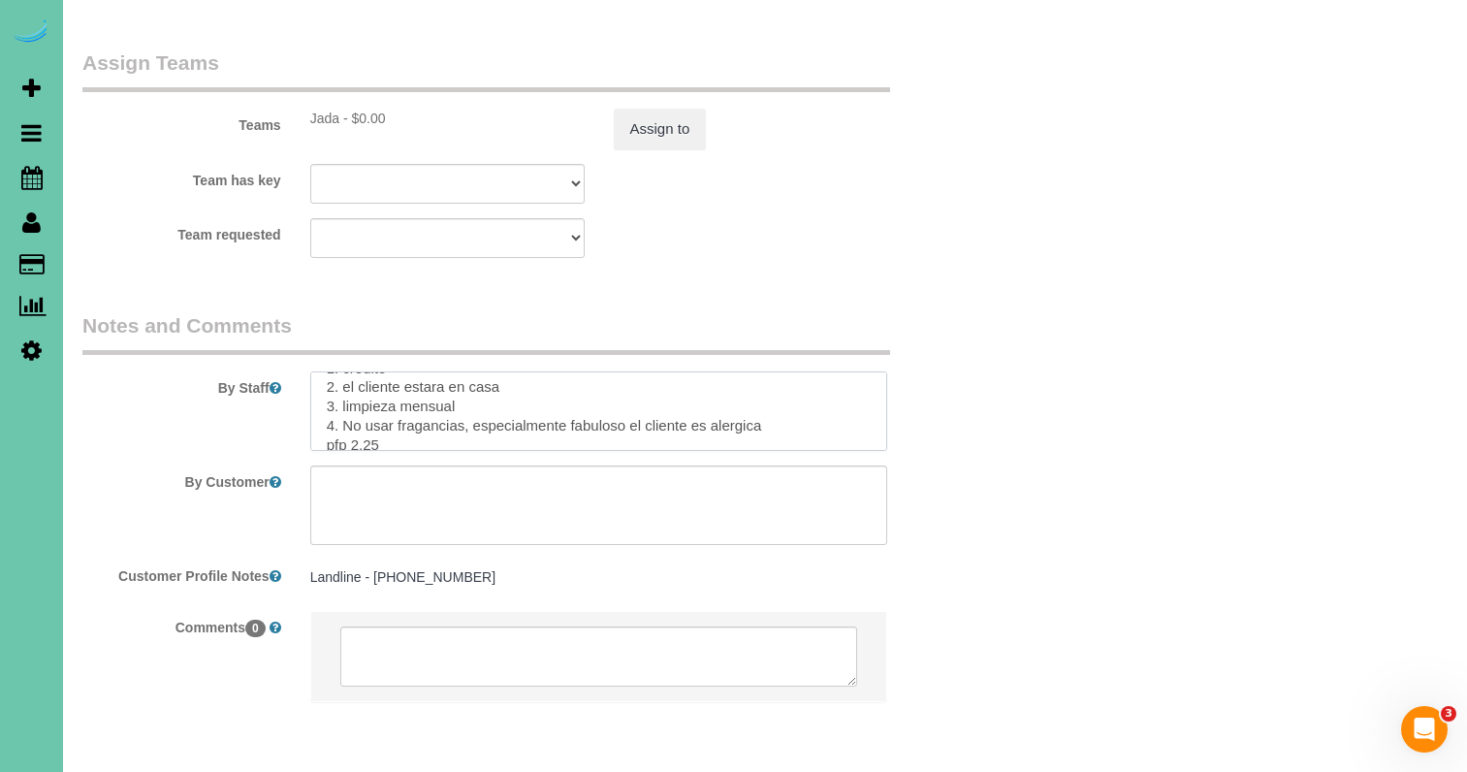
click at [387, 371] on textarea at bounding box center [599, 410] width 578 height 79
type textarea "Cell Phone [PHONE_NUMBER] just in case she isn't home 1. credit 2. client home …"
click at [665, 109] on button "Assign to" at bounding box center [660, 129] width 93 height 41
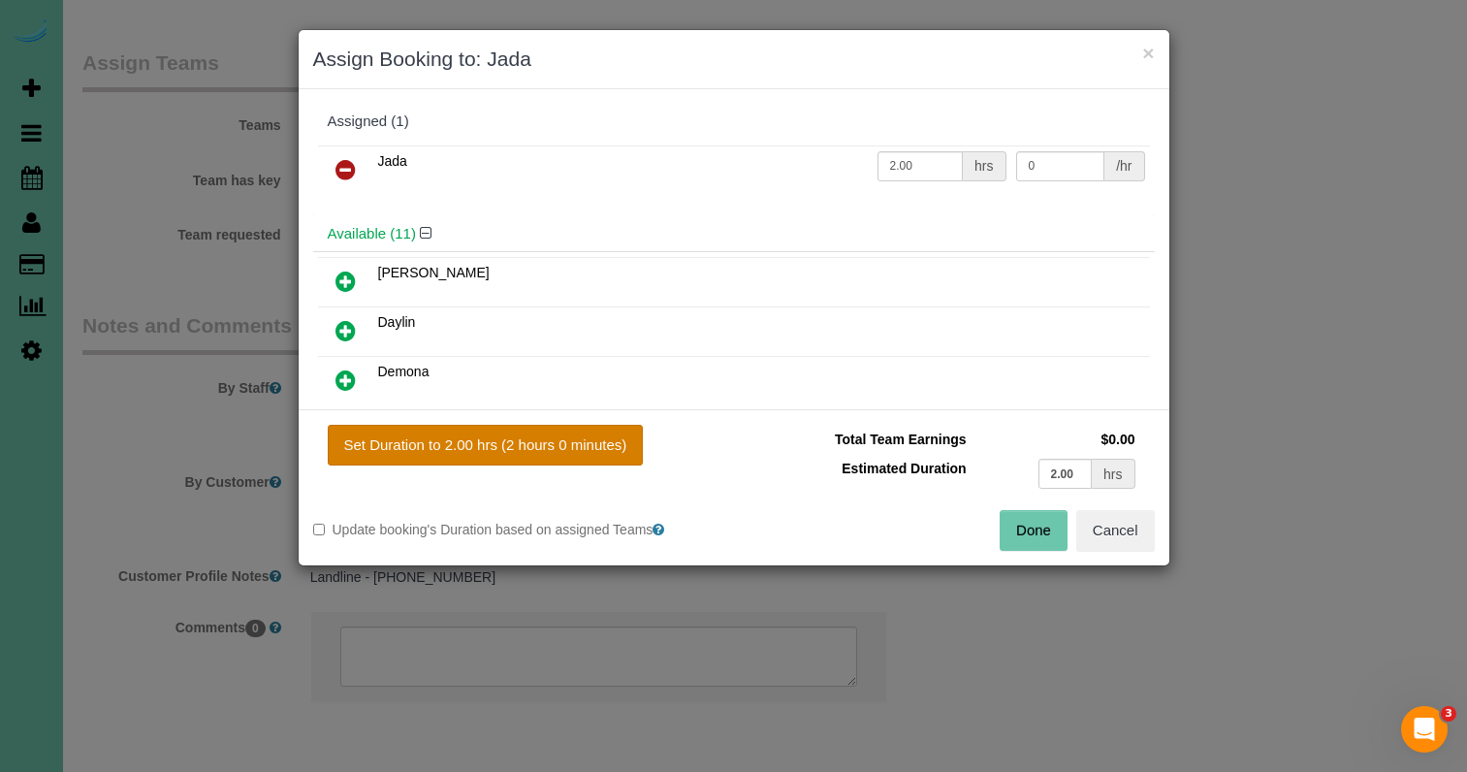
click at [604, 462] on button "Set Duration to 2.00 hrs (2 hours 0 minutes)" at bounding box center [486, 445] width 316 height 41
click at [1045, 520] on button "Done" at bounding box center [1033, 530] width 68 height 41
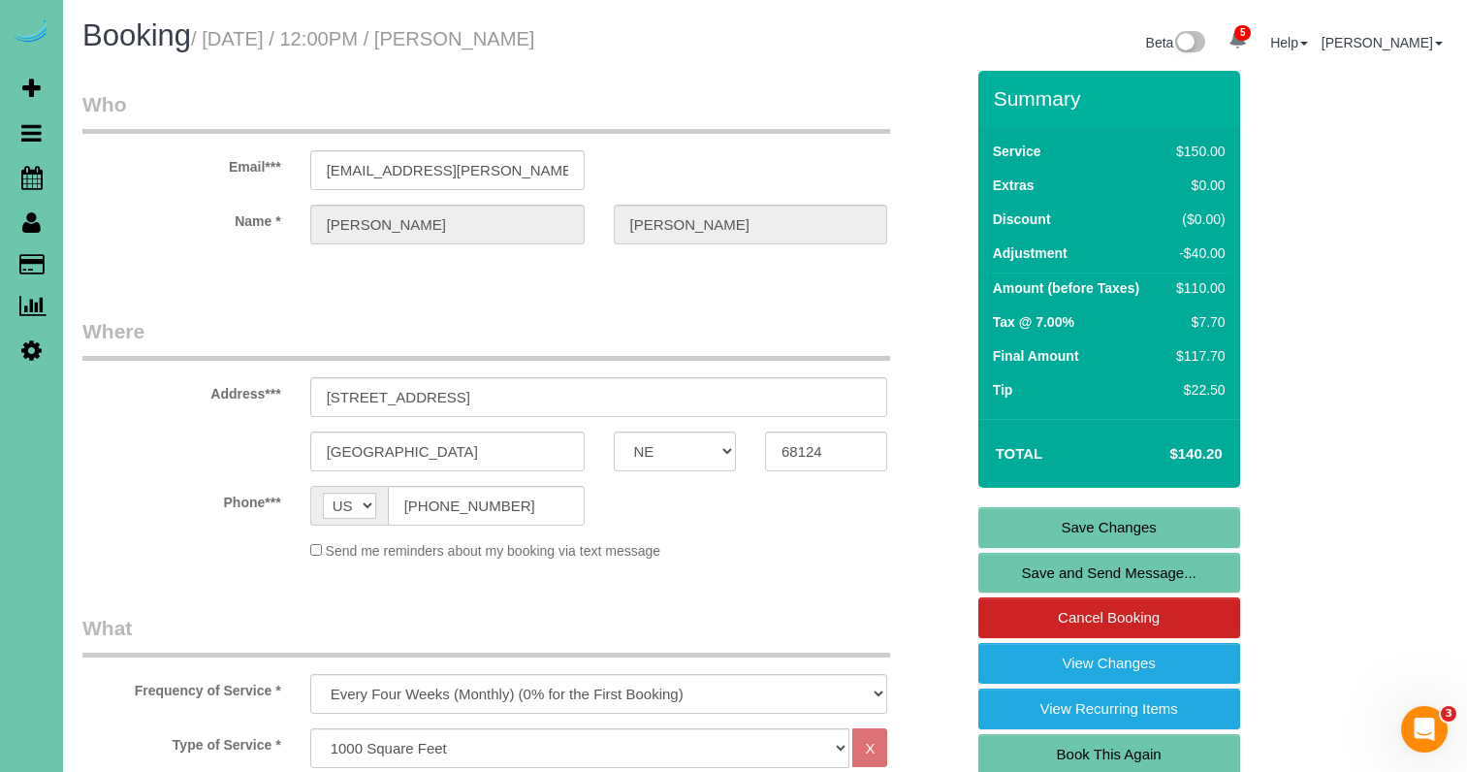
scroll to position [0, 0]
drag, startPoint x: 485, startPoint y: 167, endPoint x: 275, endPoint y: 160, distance: 209.5
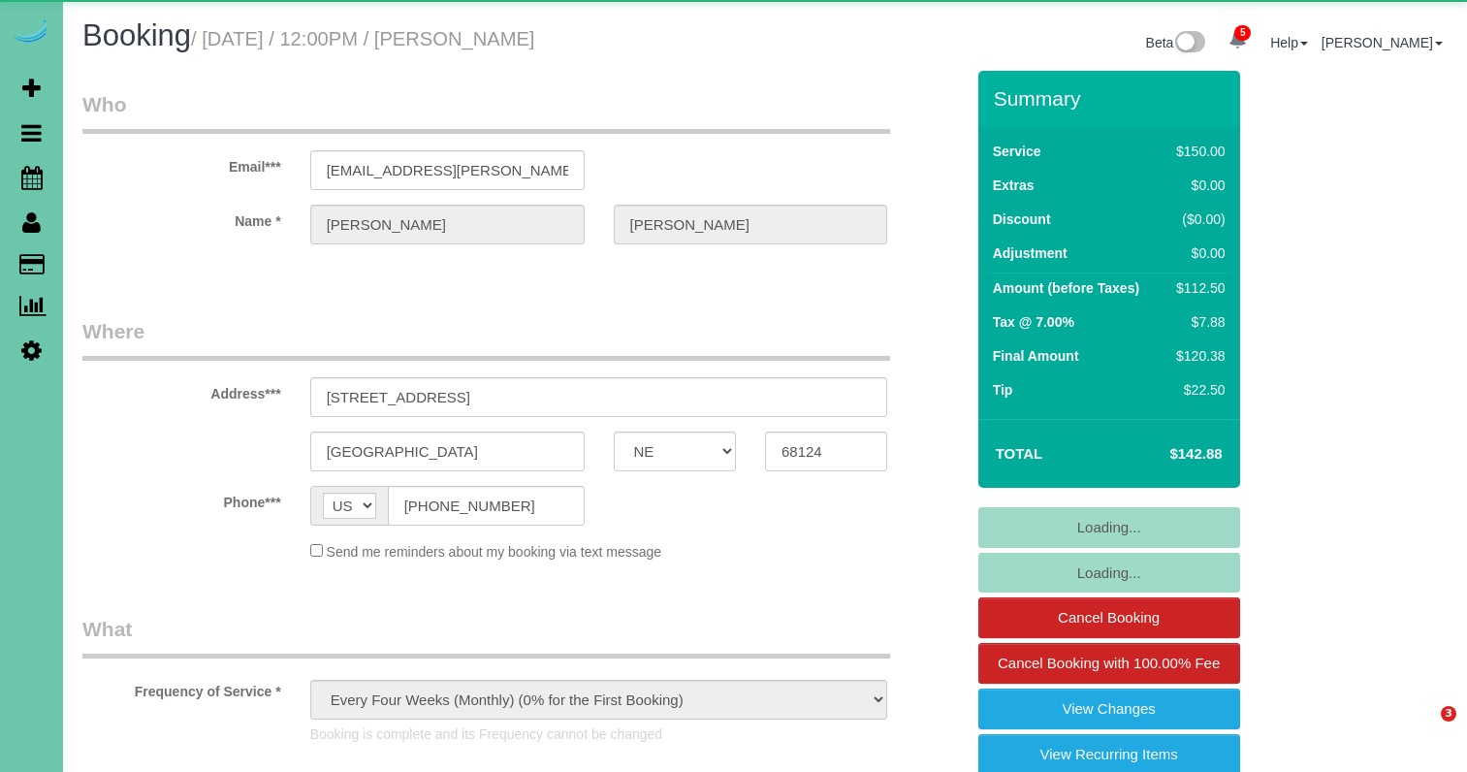
select select "NE"
select select "object:959"
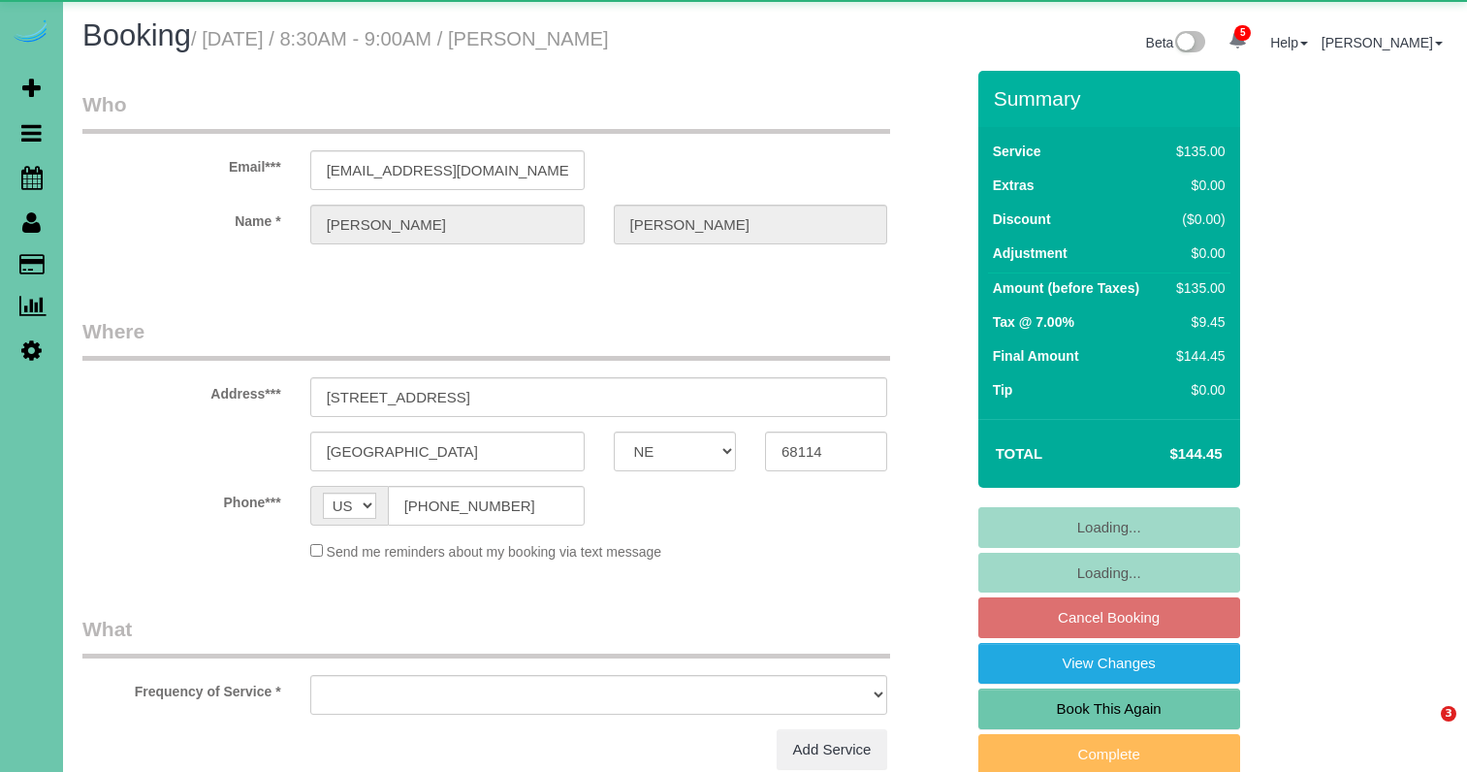
select select "NE"
select select "object:749"
select select "number:36"
select select "number:41"
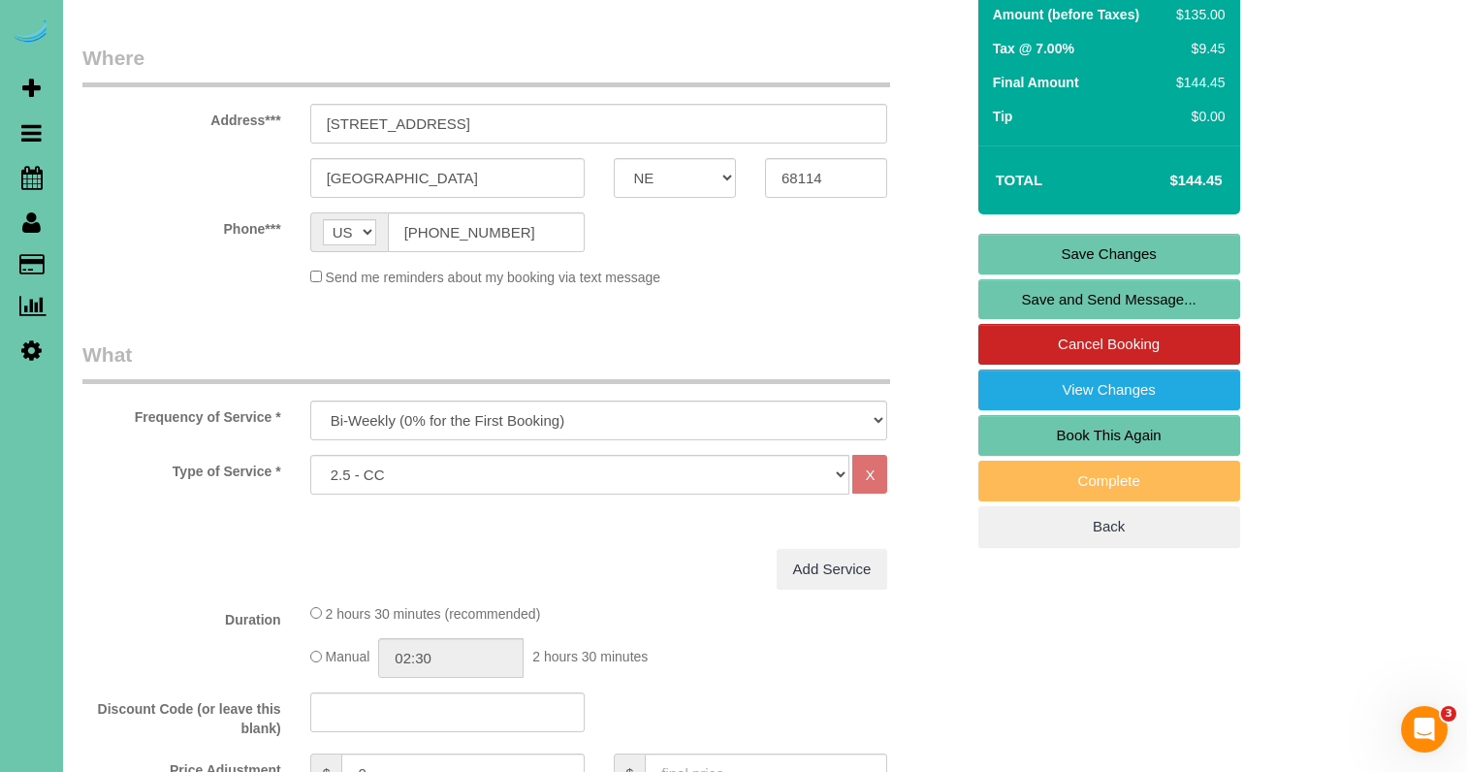
scroll to position [281, 0]
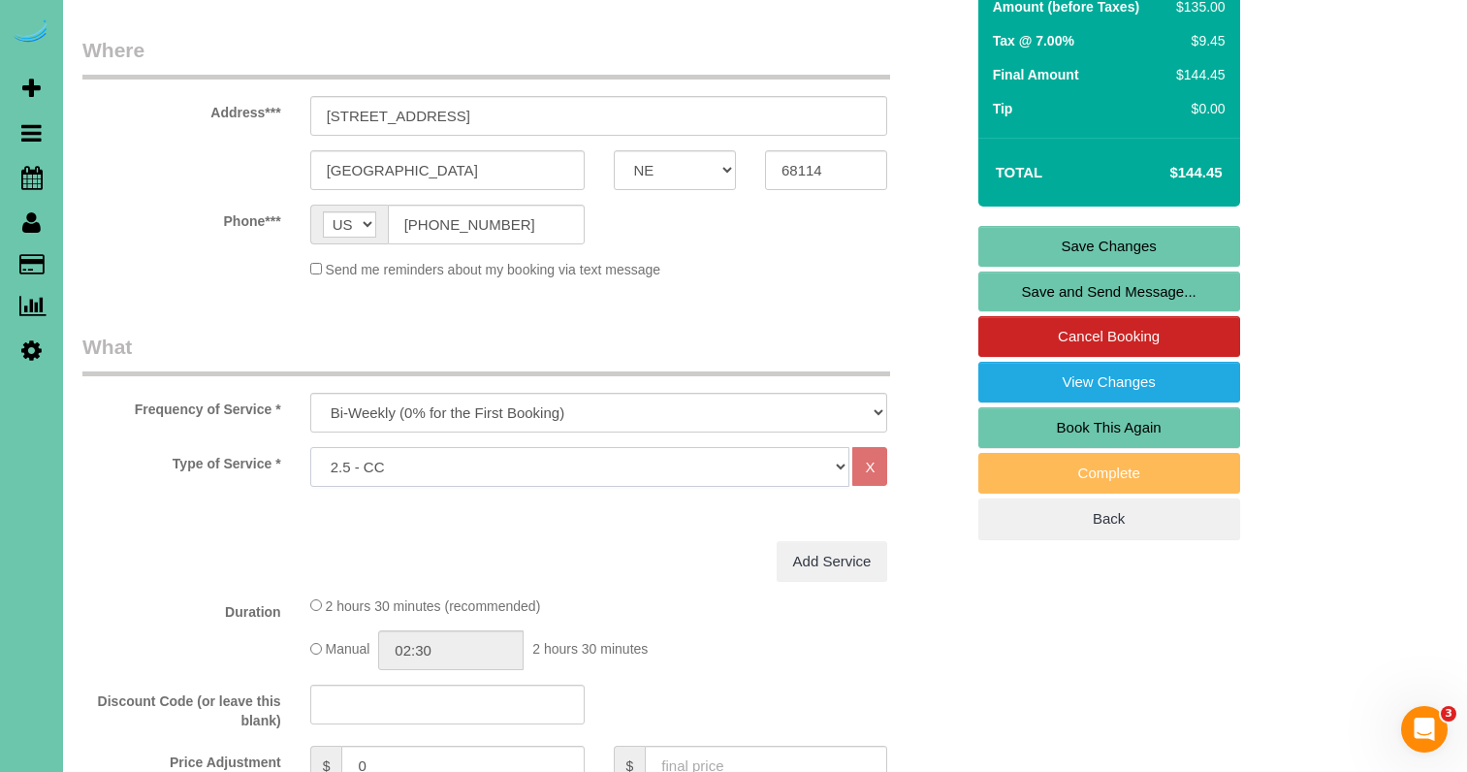
select select "159"
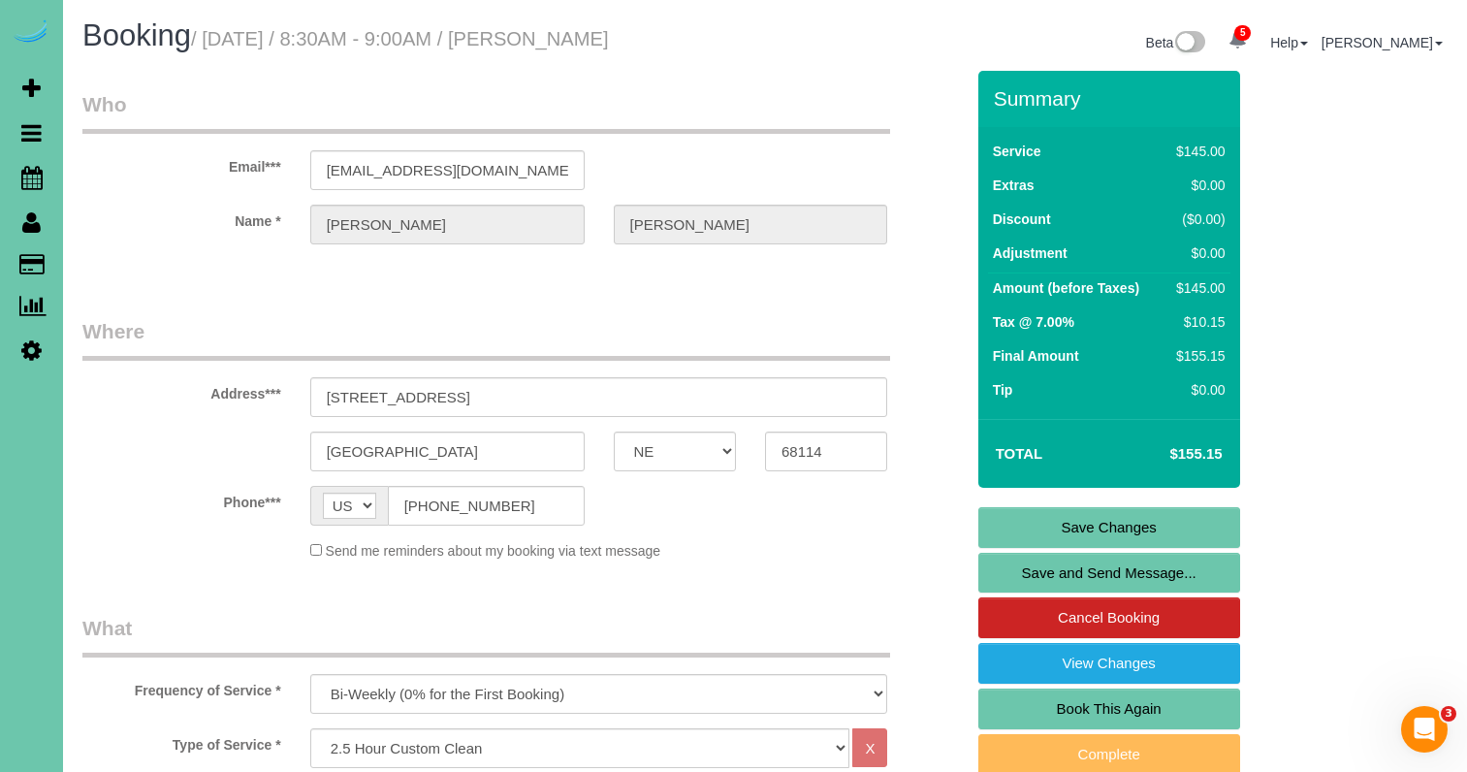
scroll to position [0, 0]
click at [990, 519] on link "Save Changes" at bounding box center [1109, 527] width 262 height 41
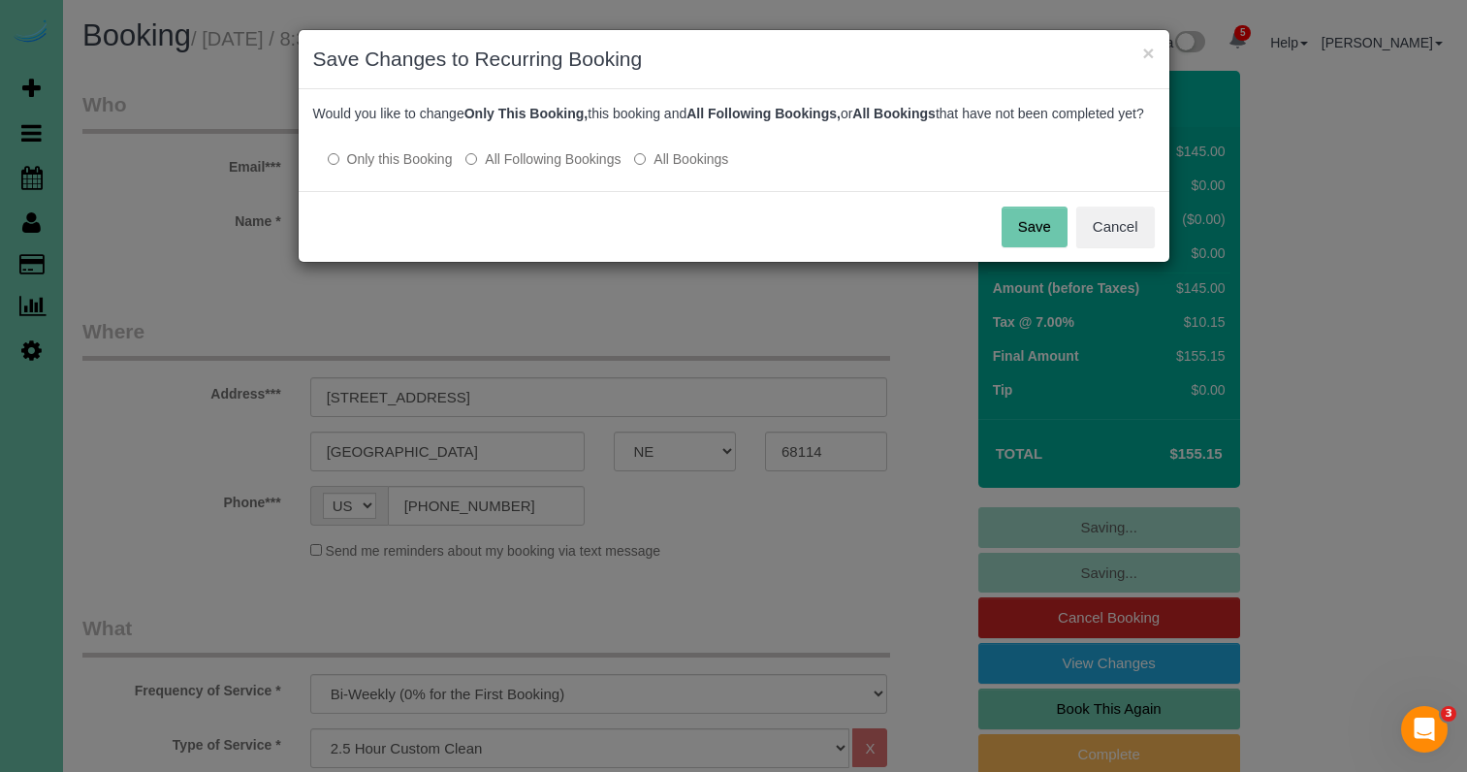
click at [555, 169] on label "All Following Bookings" at bounding box center [542, 158] width 155 height 19
click at [1045, 247] on button "Save" at bounding box center [1034, 226] width 66 height 41
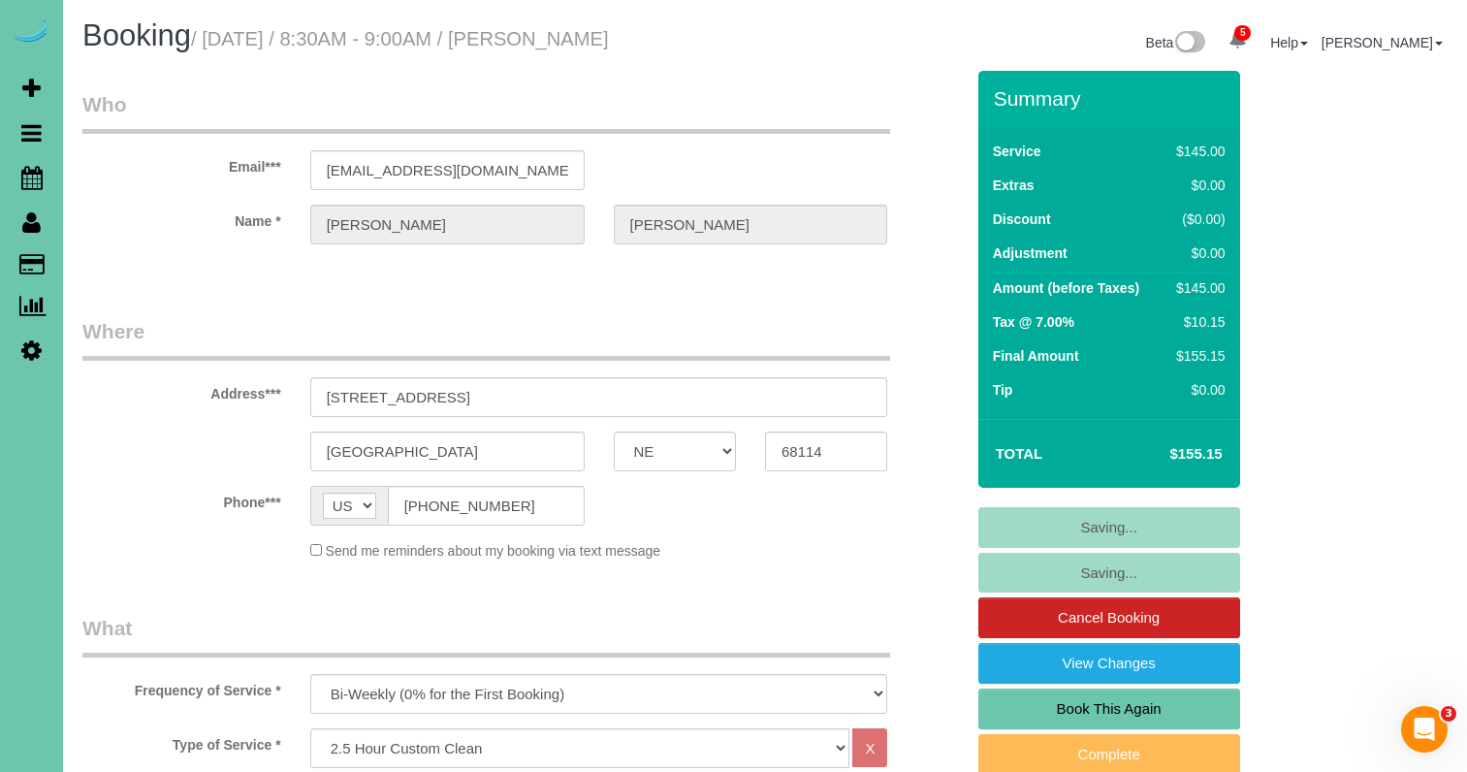
scroll to position [2, 0]
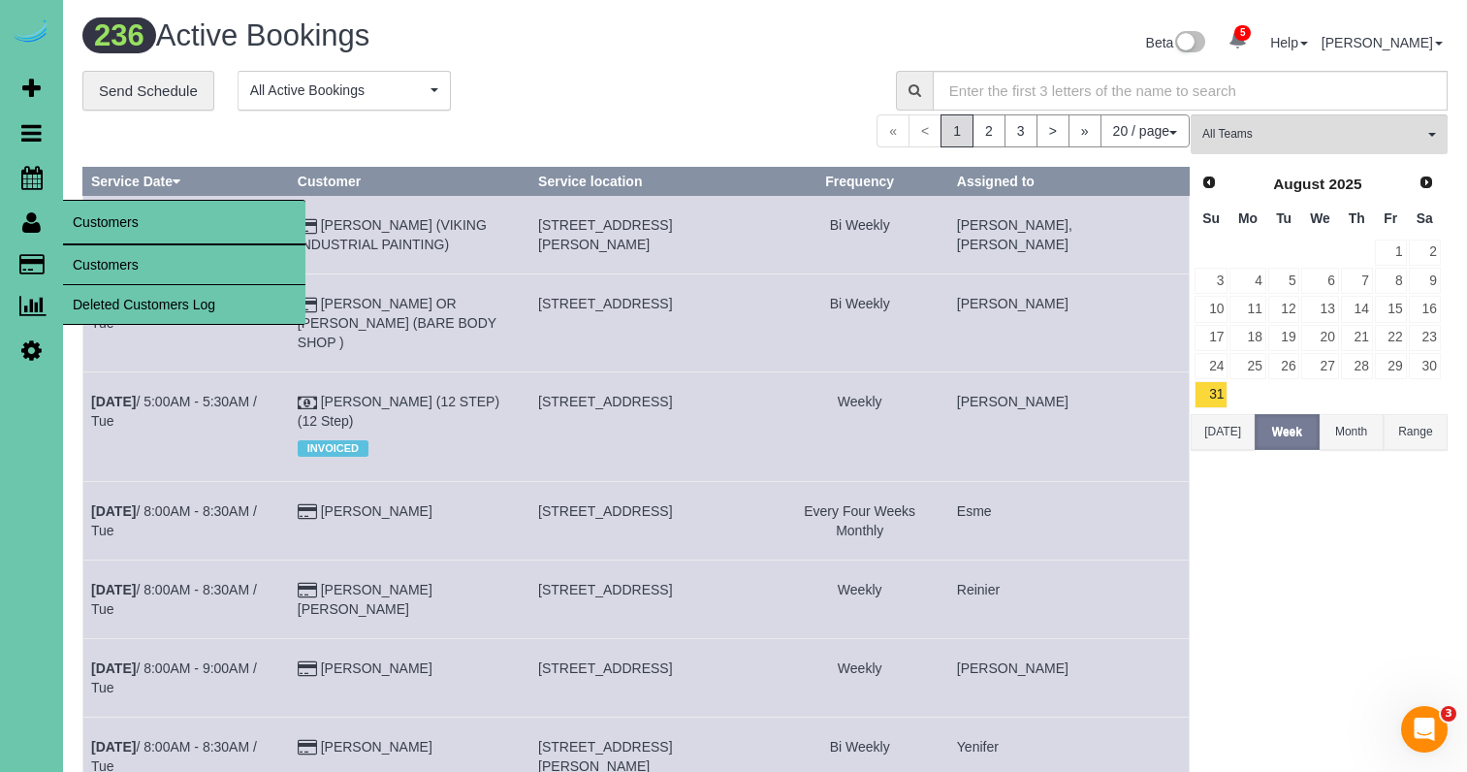
drag, startPoint x: 92, startPoint y: 269, endPoint x: 81, endPoint y: 269, distance: 10.7
click at [92, 269] on link "Customers" at bounding box center [184, 264] width 242 height 39
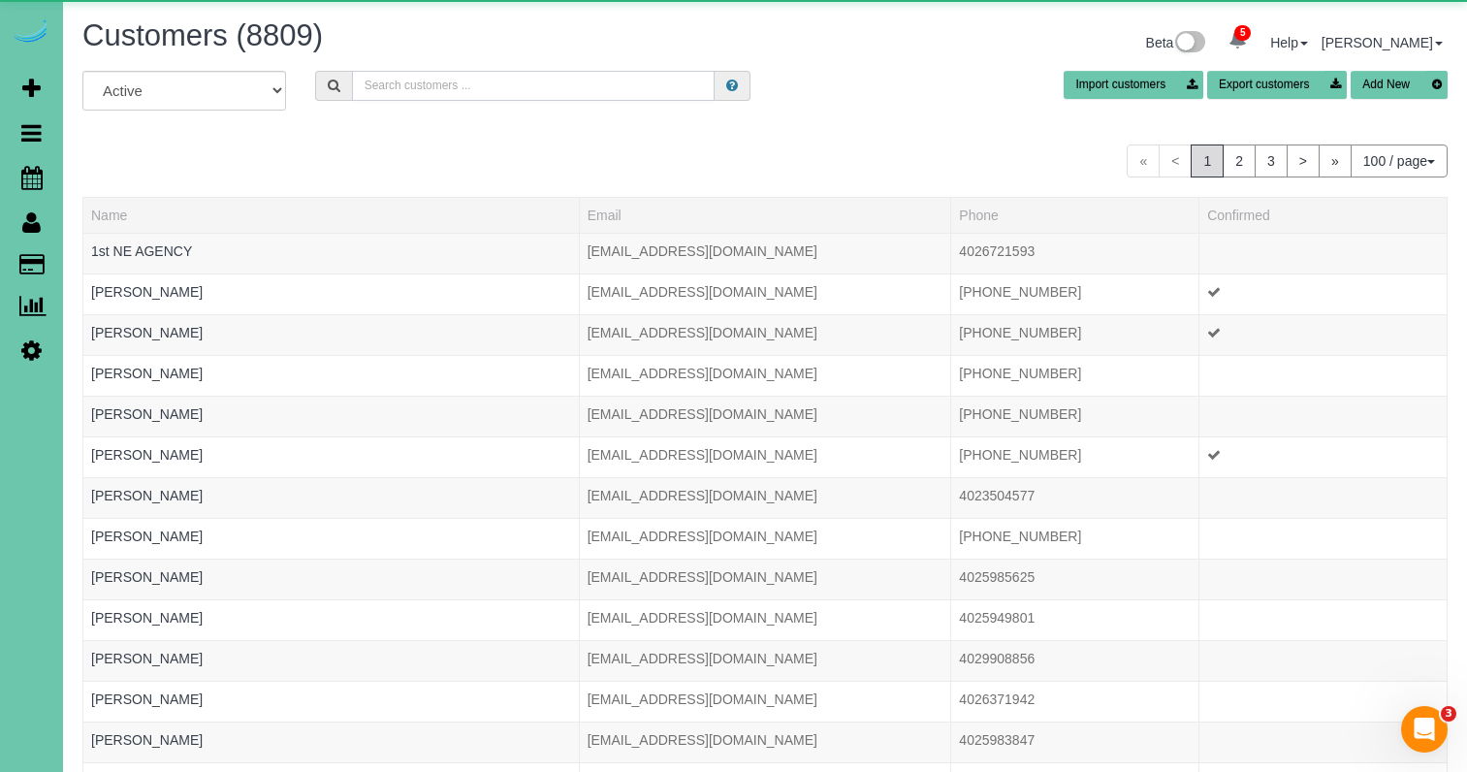
click at [381, 82] on input "text" at bounding box center [533, 86] width 363 height 30
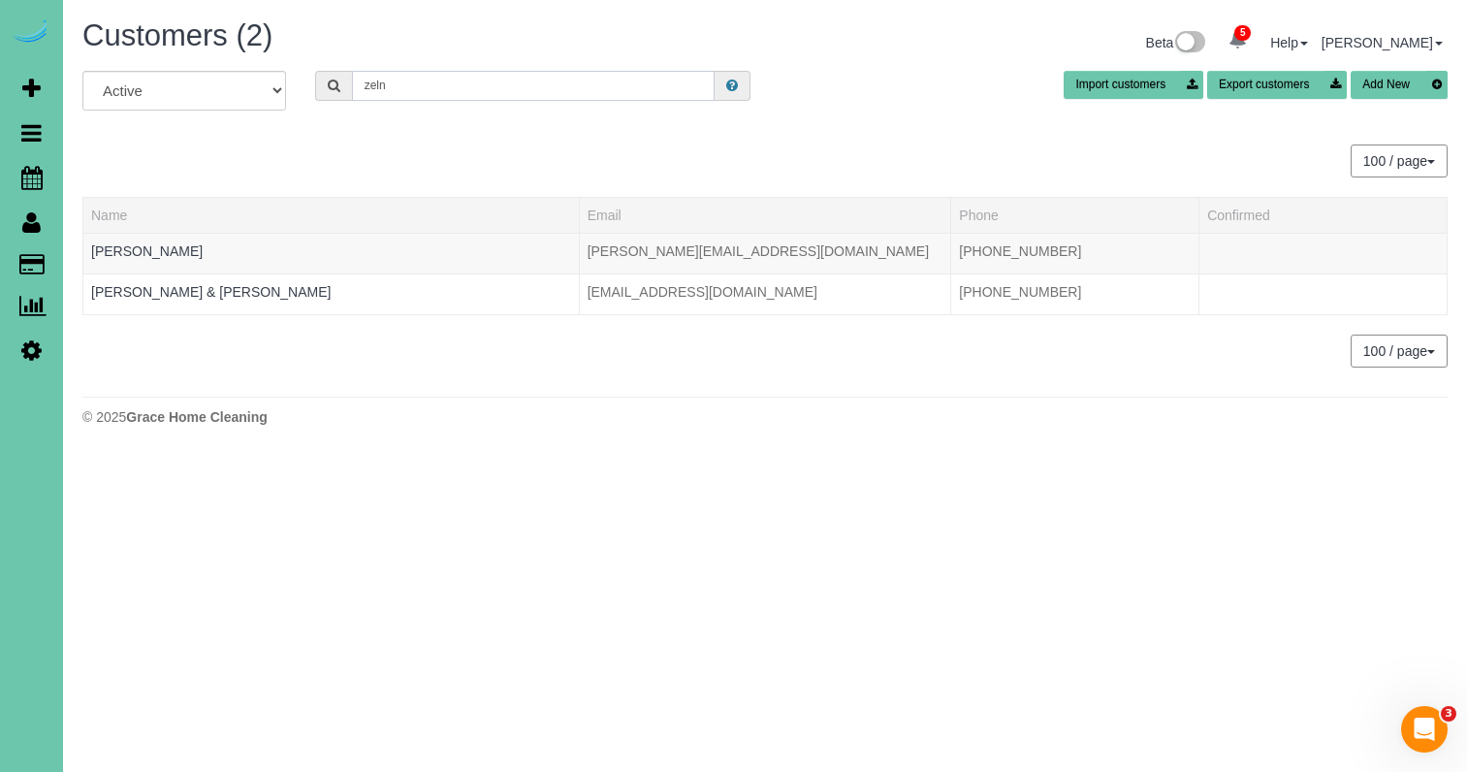
drag, startPoint x: 407, startPoint y: 83, endPoint x: 203, endPoint y: 64, distance: 205.5
click at [203, 64] on div "Customers (2) Beta 5 Your Notifications You have 0 alerts × You have 1 to charg…" at bounding box center [765, 227] width 1404 height 455
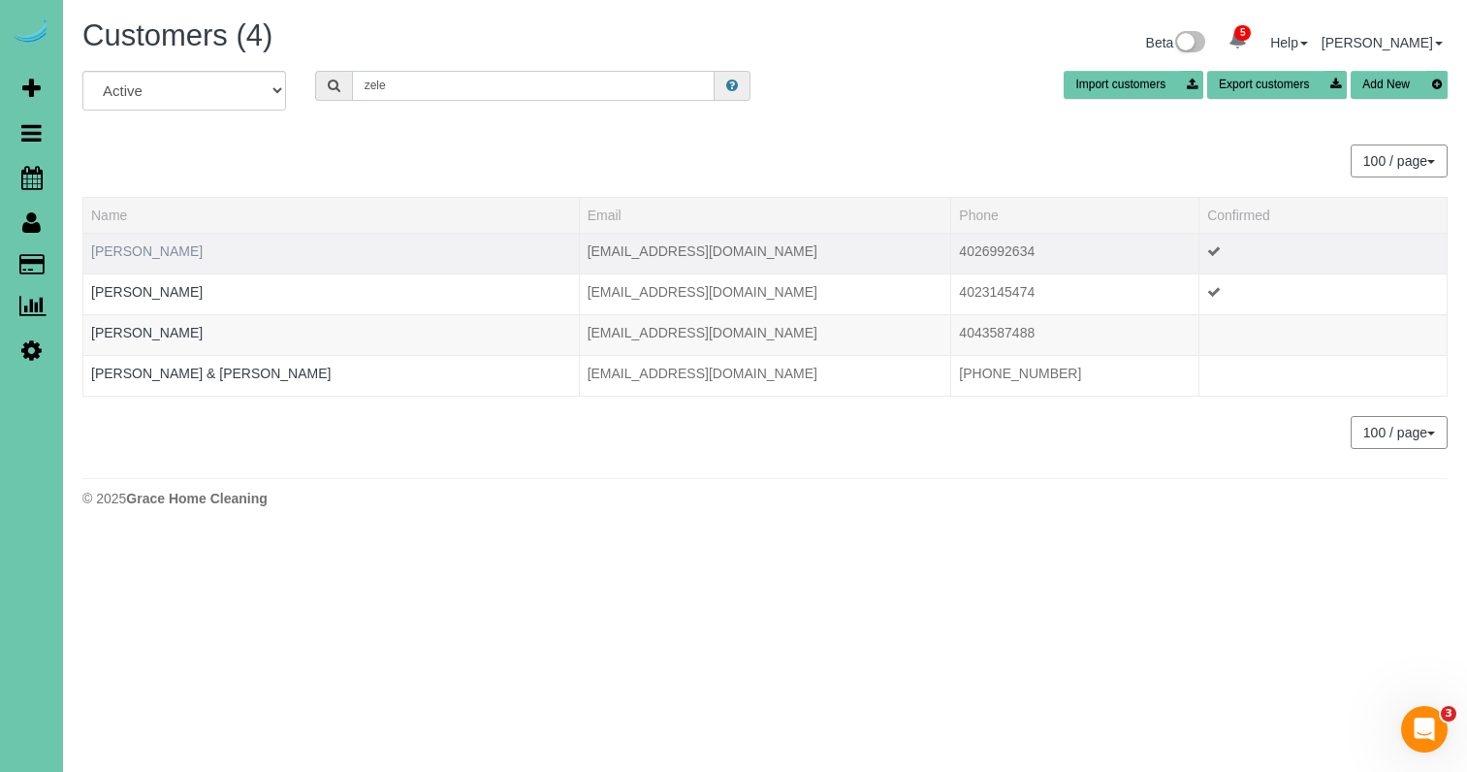
type input "zele"
click at [137, 250] on link "[PERSON_NAME]" at bounding box center [146, 251] width 111 height 16
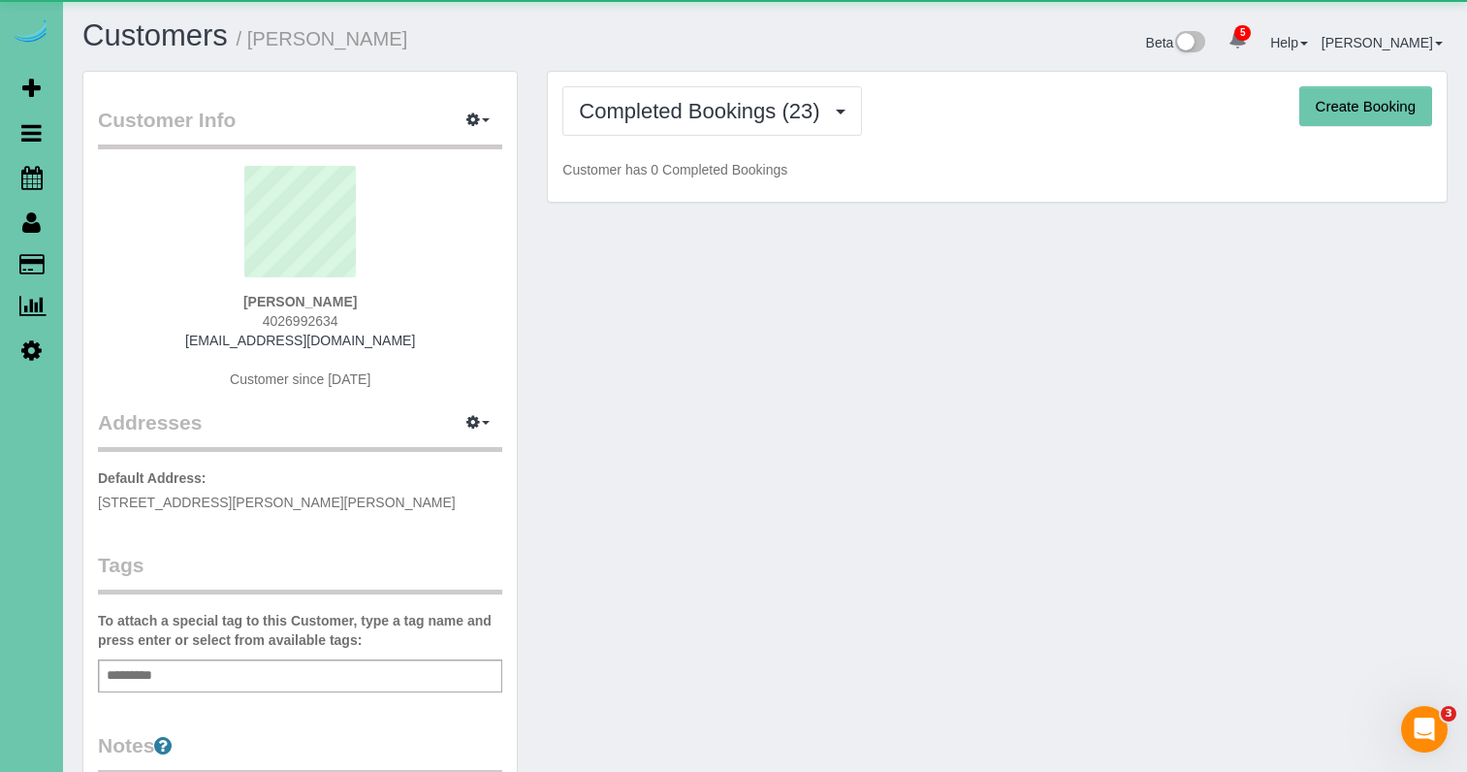
scroll to position [4, 0]
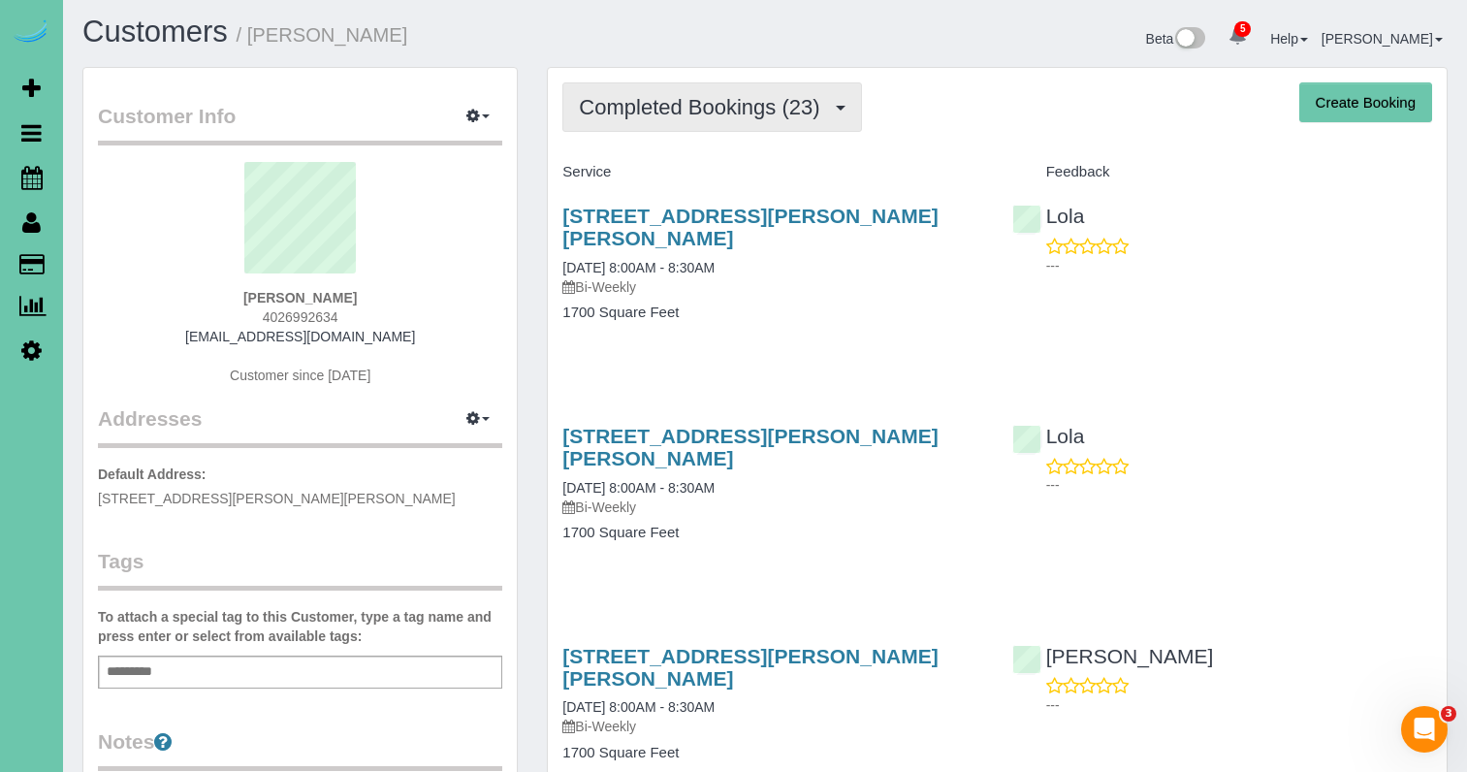
click at [751, 102] on span "Completed Bookings (23)" at bounding box center [704, 107] width 250 height 24
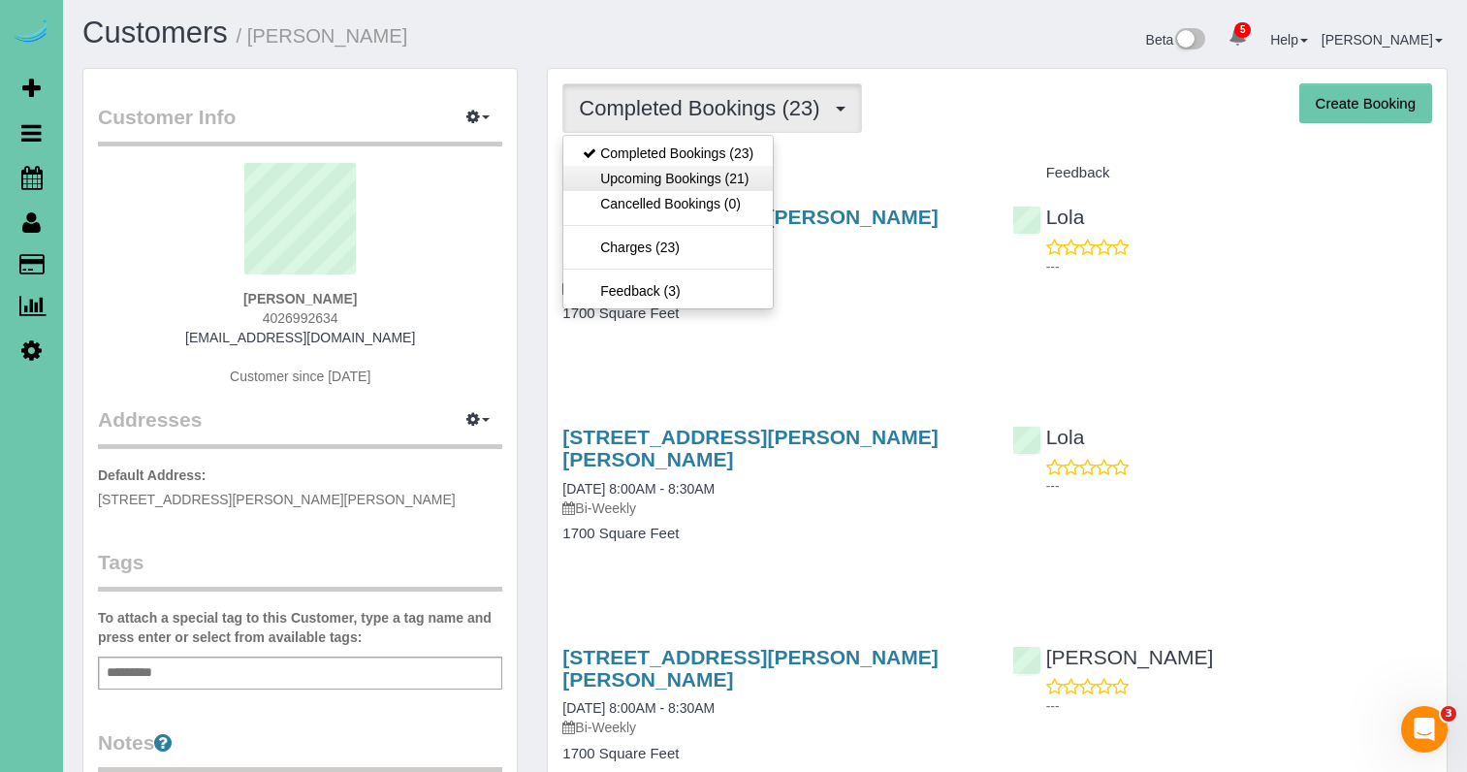
click at [766, 169] on link "Upcoming Bookings (21)" at bounding box center [667, 178] width 209 height 25
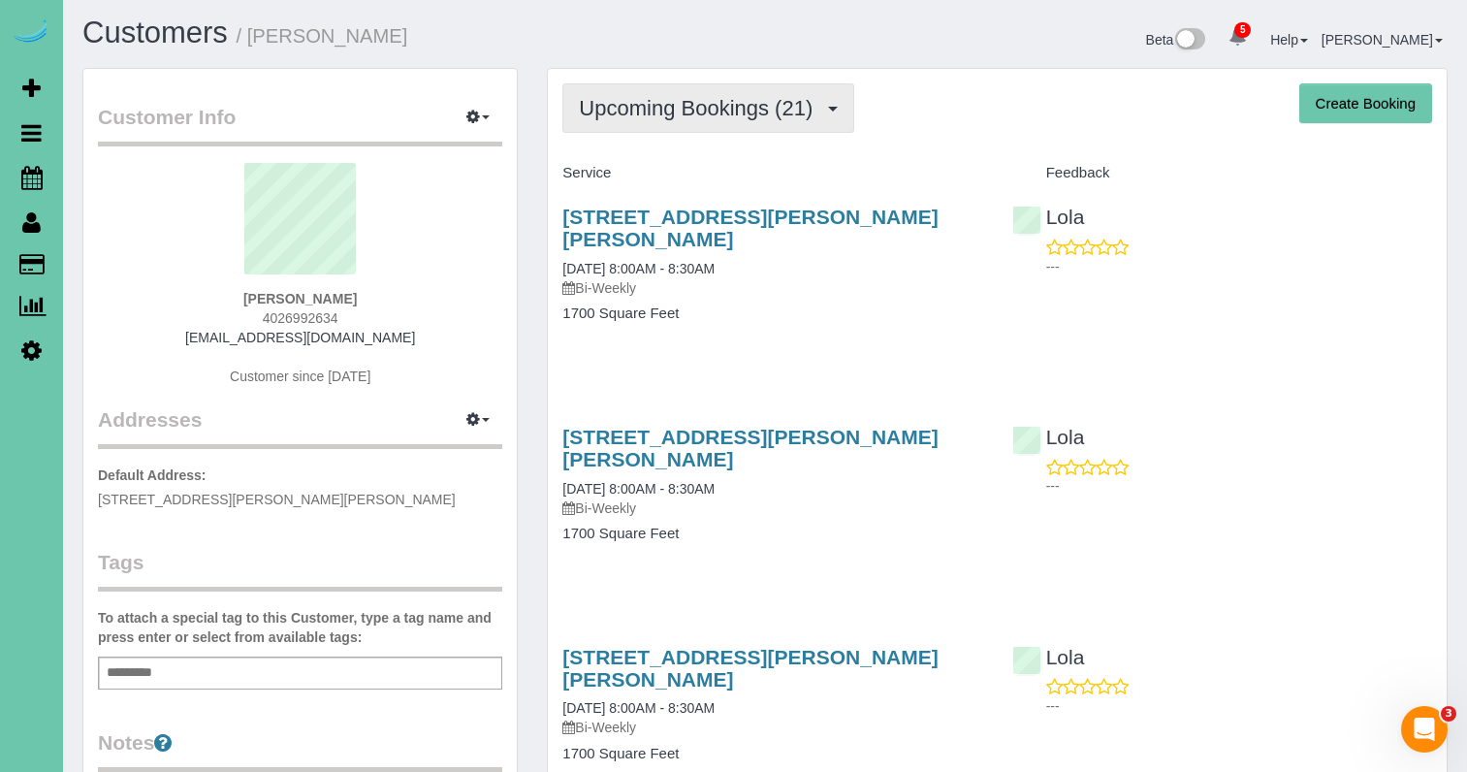
click at [661, 105] on span "Upcoming Bookings (21)" at bounding box center [700, 108] width 243 height 24
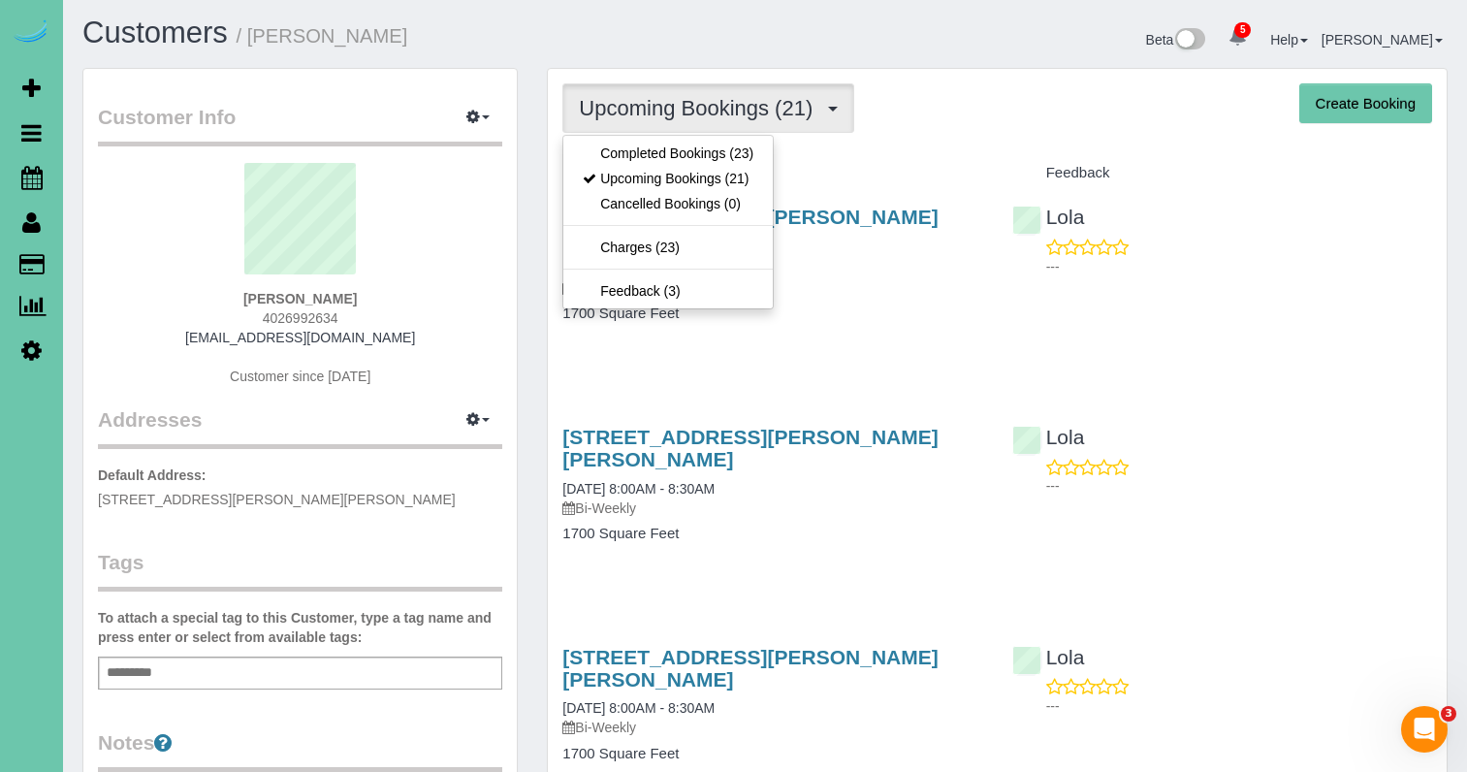
drag, startPoint x: 661, startPoint y: 105, endPoint x: 661, endPoint y: 121, distance: 16.5
click at [661, 105] on span "Upcoming Bookings (21)" at bounding box center [700, 108] width 243 height 24
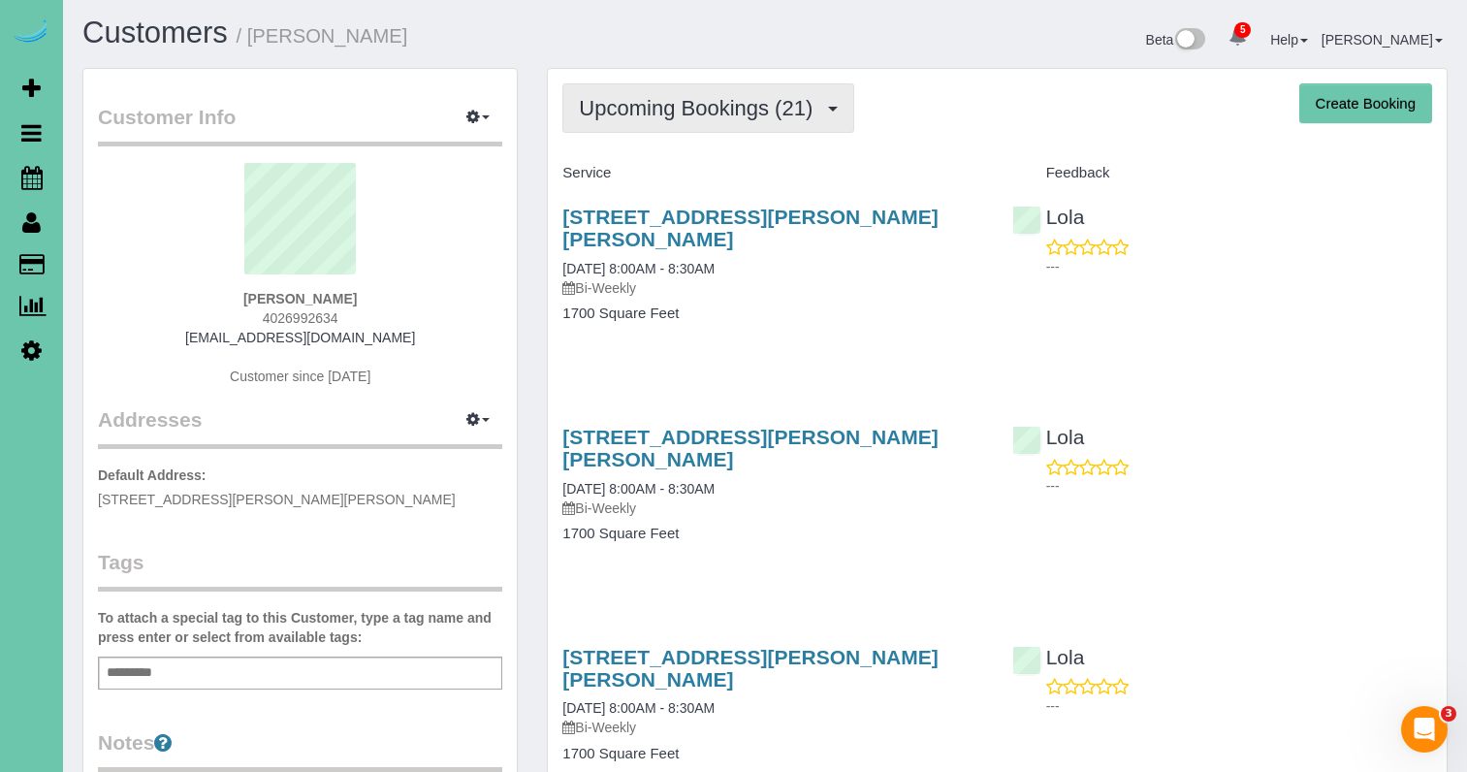
drag, startPoint x: 653, startPoint y: 115, endPoint x: 648, endPoint y: 125, distance: 10.8
click at [653, 115] on span "Upcoming Bookings (21)" at bounding box center [700, 108] width 243 height 24
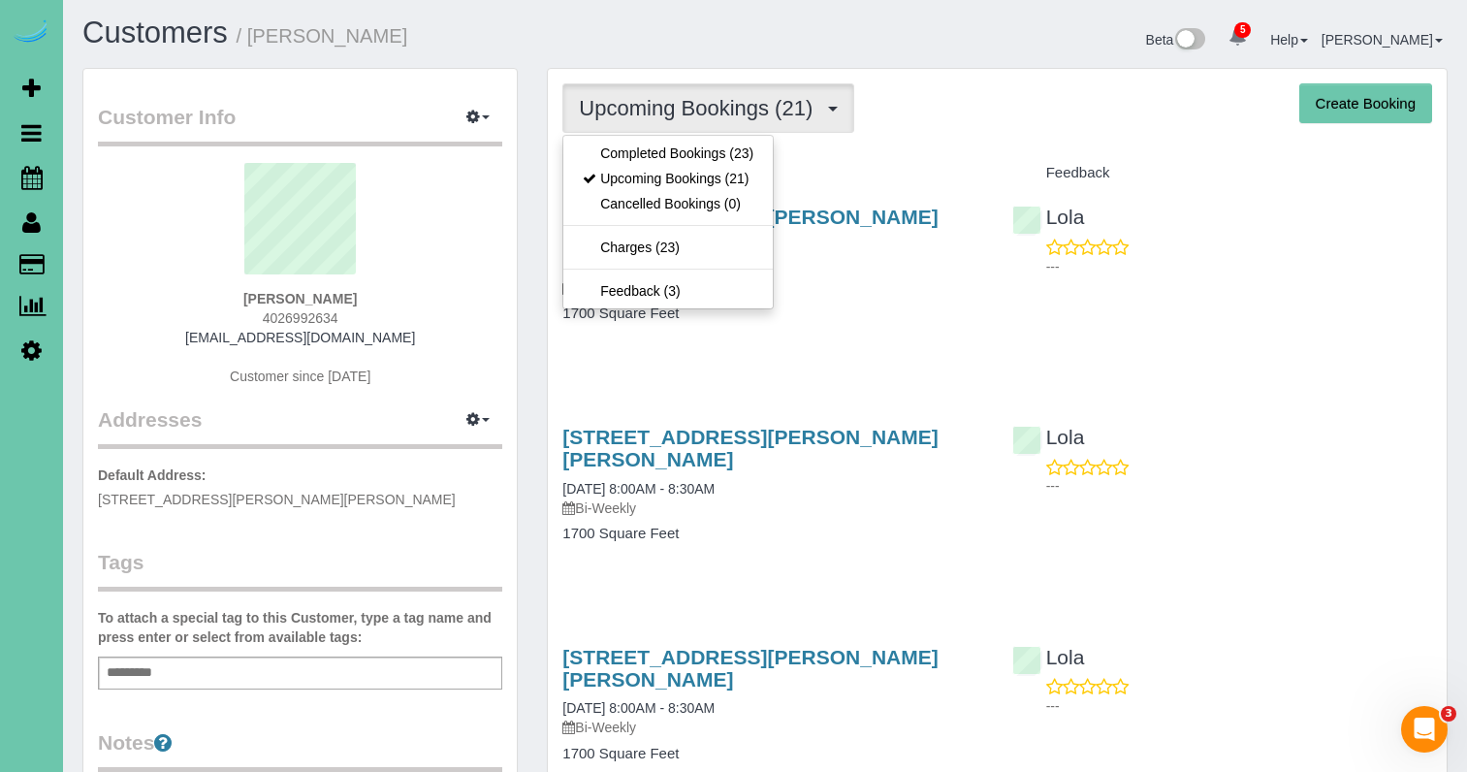
drag, startPoint x: 630, startPoint y: 161, endPoint x: 463, endPoint y: 163, distance: 166.7
click at [629, 160] on link "Completed Bookings (23)" at bounding box center [667, 153] width 209 height 25
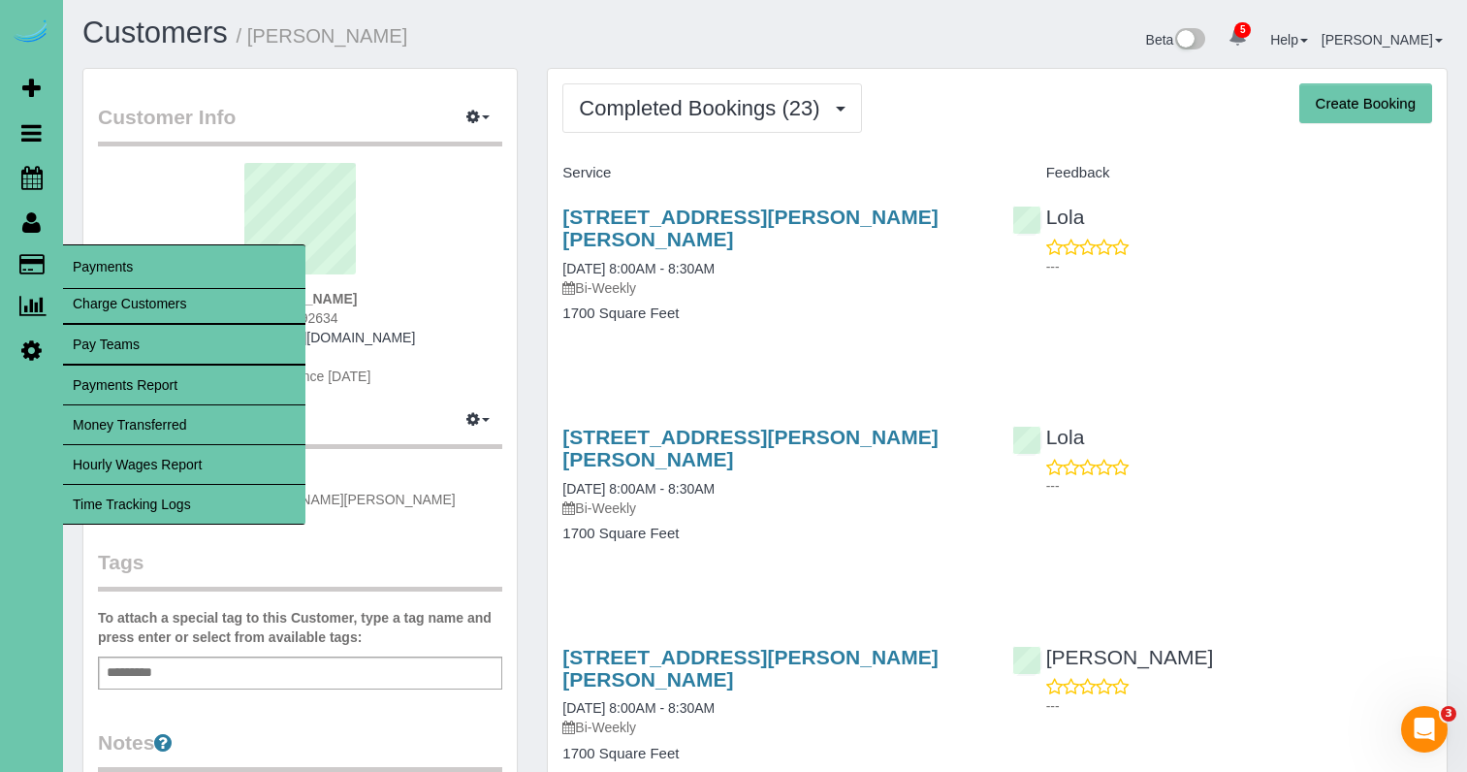
click at [208, 508] on link "Time Tracking Logs" at bounding box center [184, 504] width 242 height 39
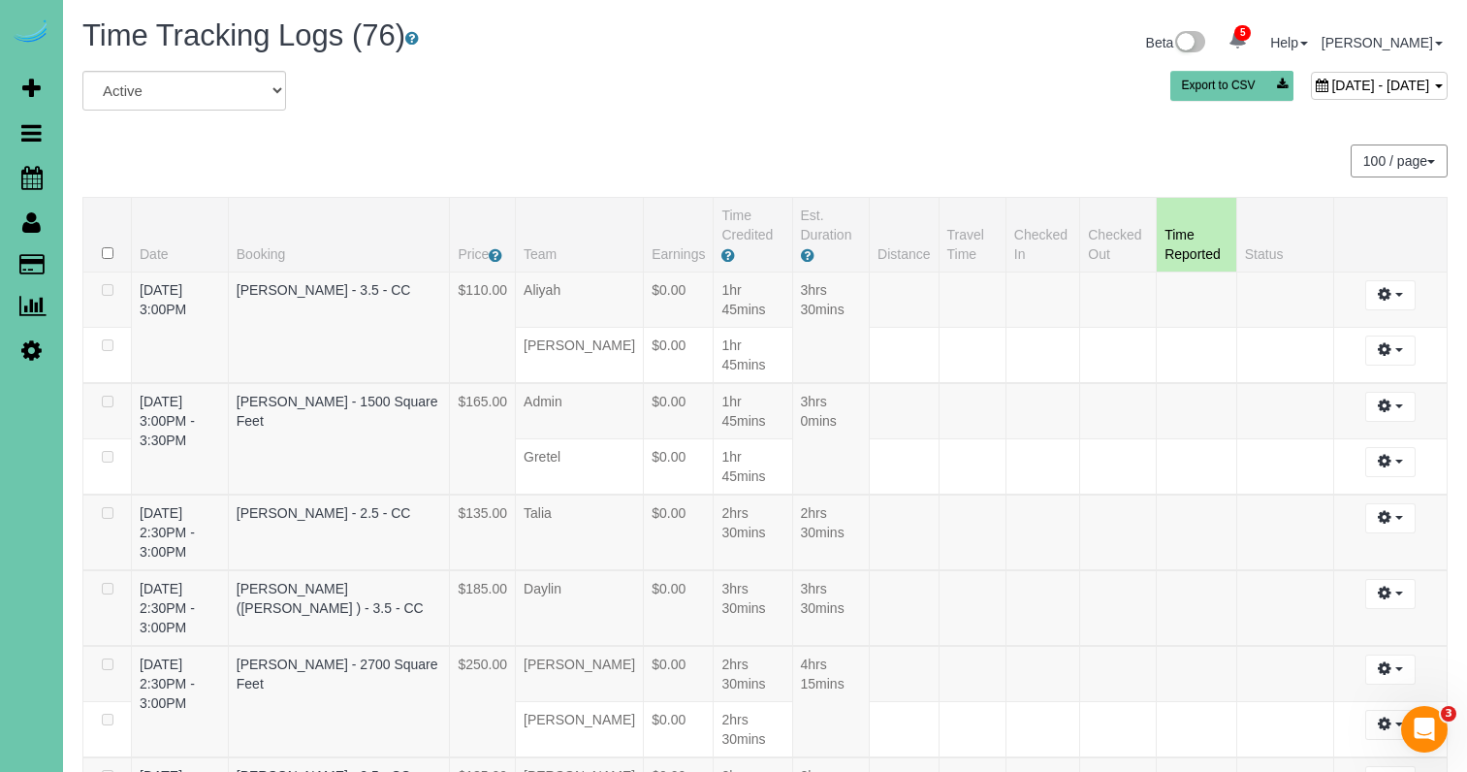
click at [1331, 80] on span "September 02, 2025 - September 02, 2025" at bounding box center [1380, 86] width 98 height 16
type input "**********"
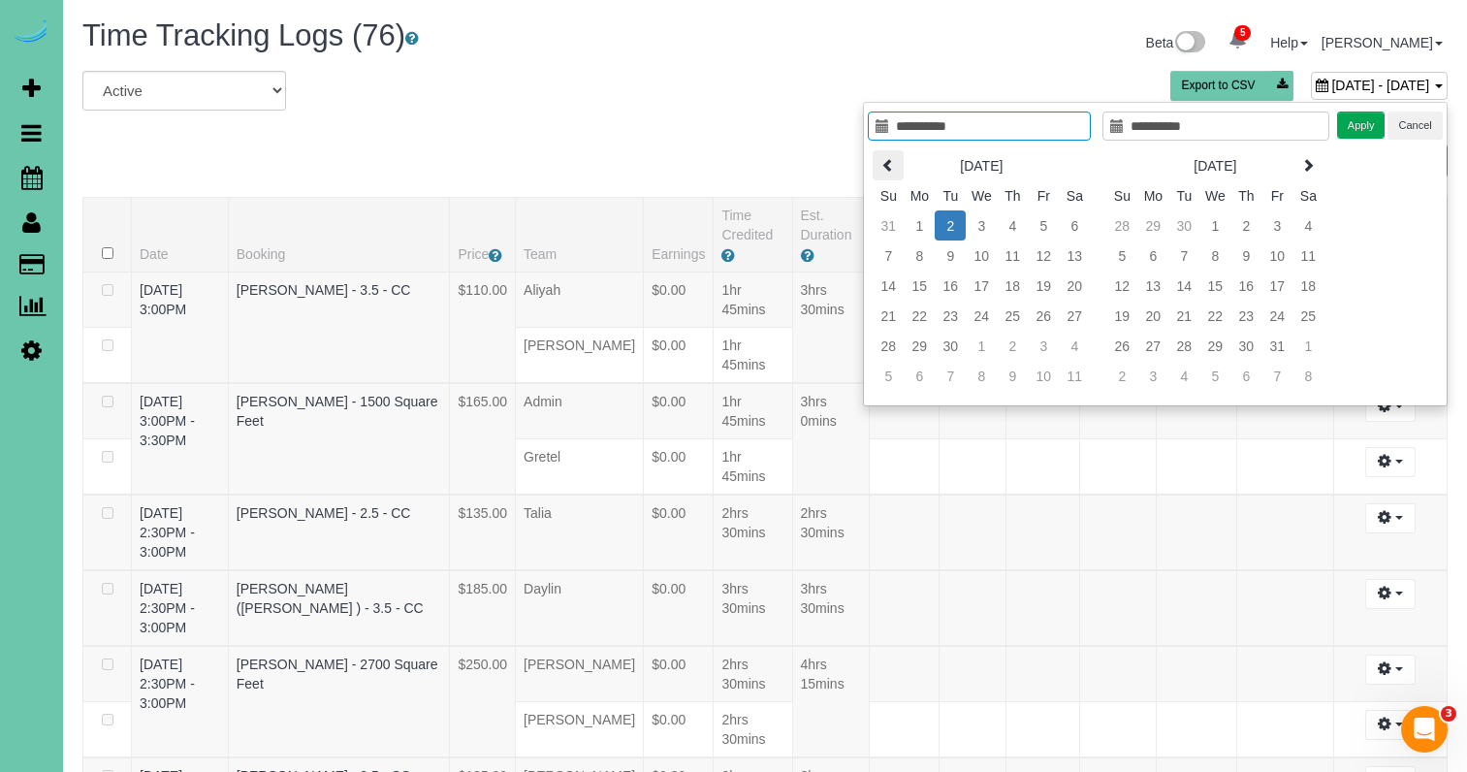
click at [879, 163] on th at bounding box center [887, 165] width 31 height 30
type input "**********"
click at [974, 252] on td "6" at bounding box center [980, 255] width 31 height 30
type input "**********"
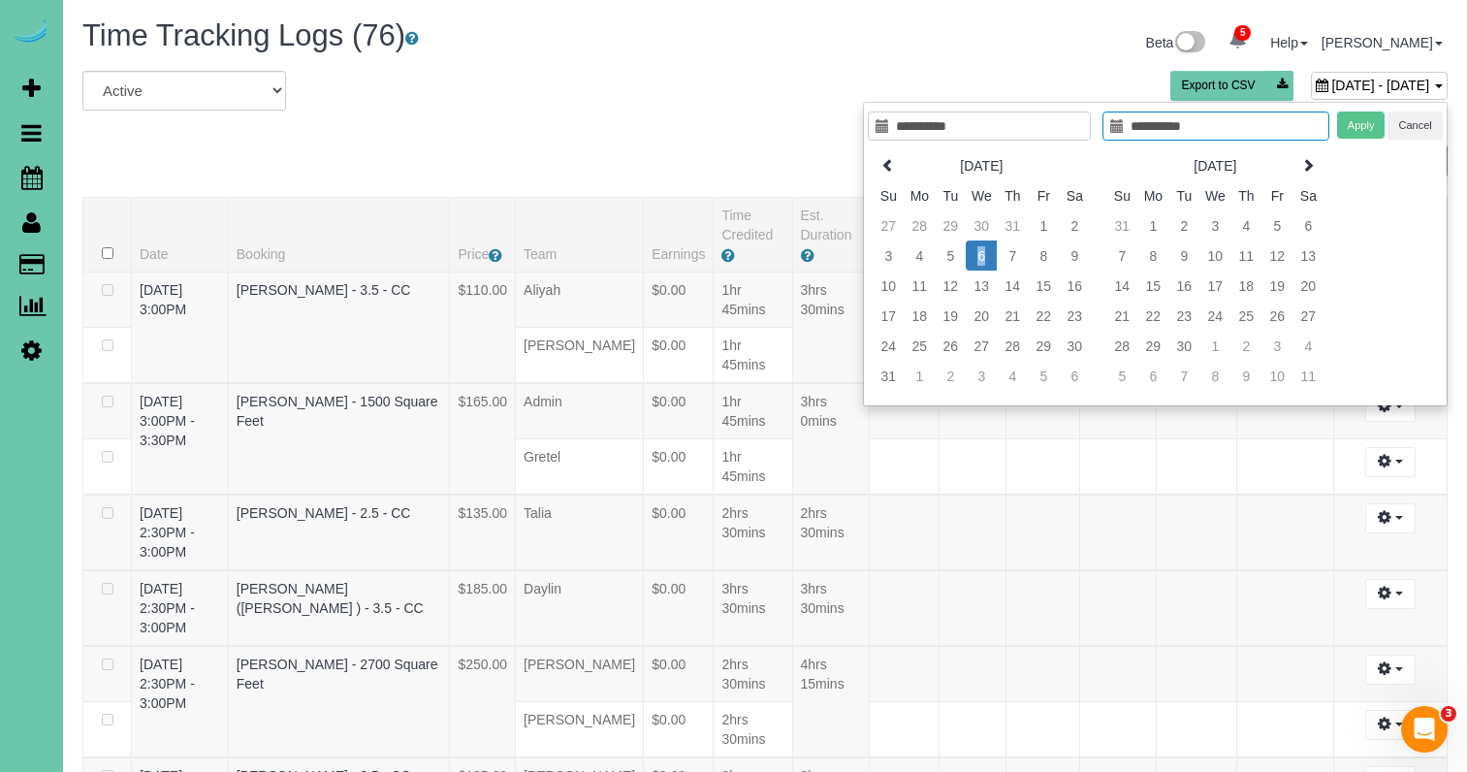
click at [975, 252] on td "6" at bounding box center [980, 255] width 31 height 30
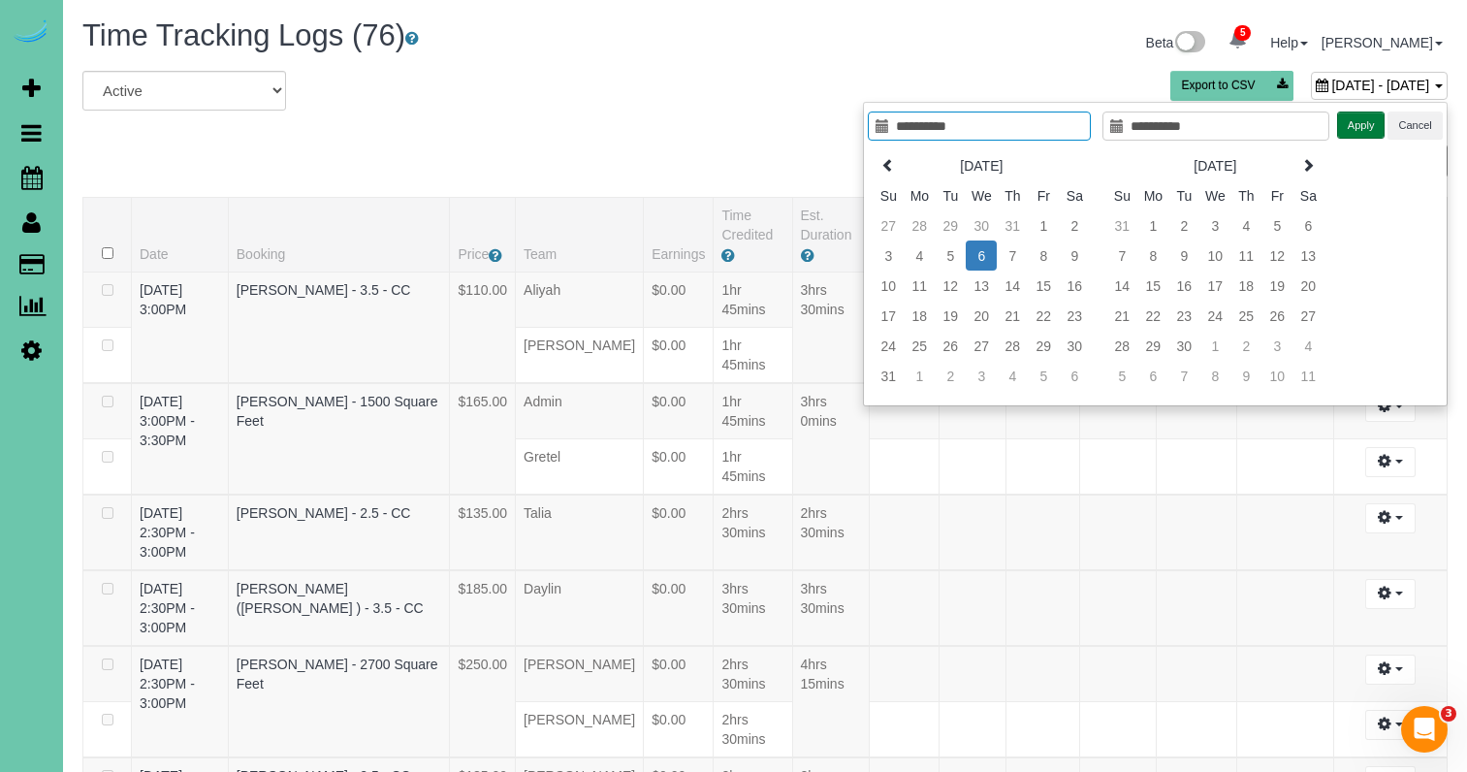
click at [1370, 116] on button "Apply" at bounding box center [1361, 125] width 48 height 28
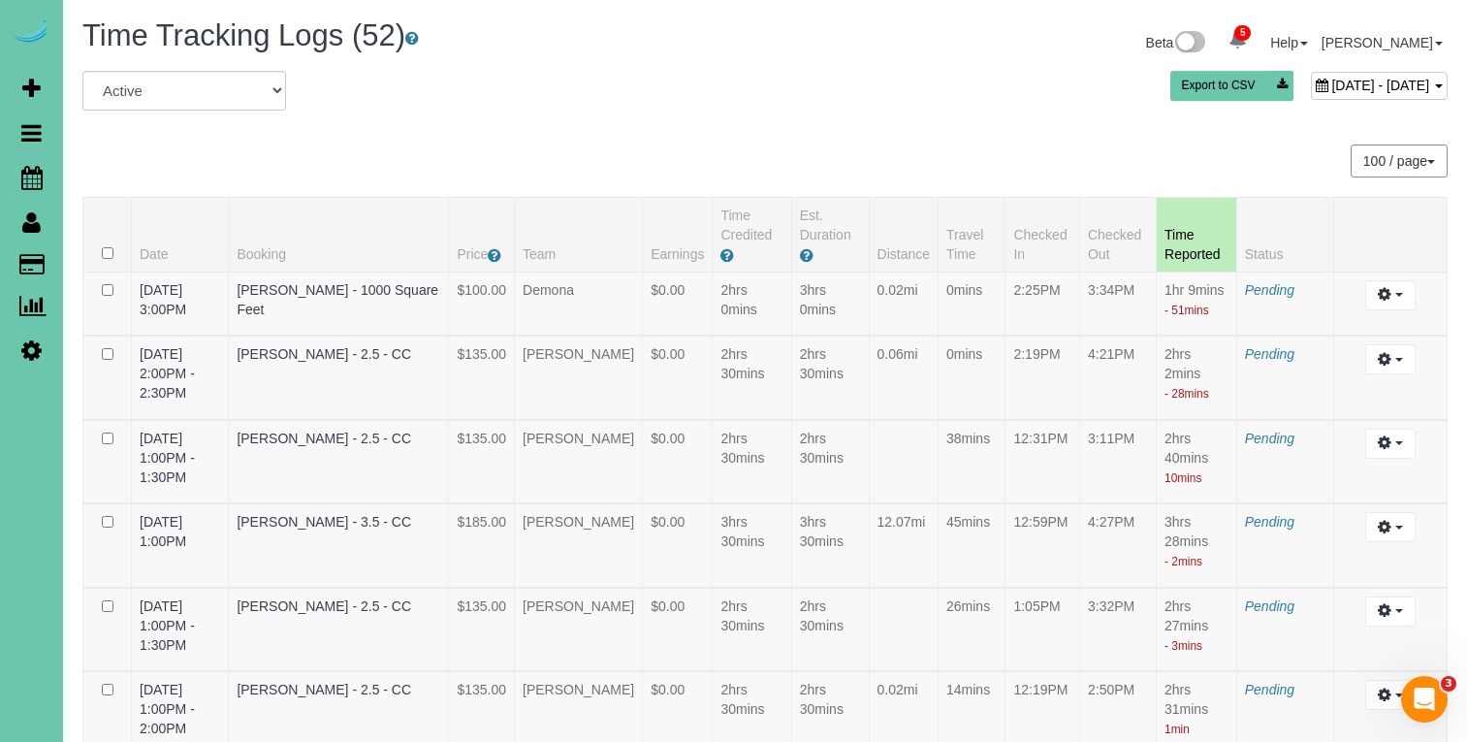
scroll to position [422, 0]
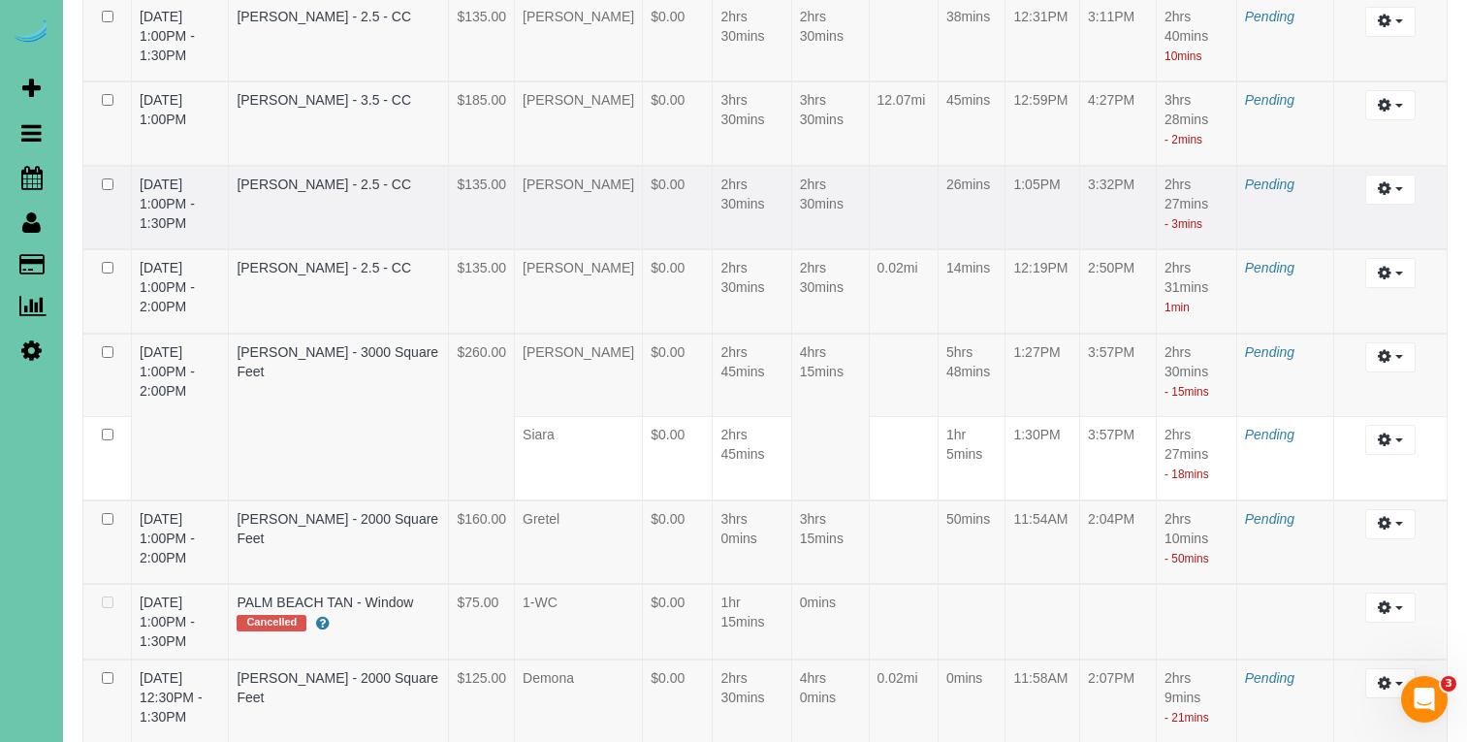
click at [963, 199] on td "26mins" at bounding box center [971, 208] width 67 height 84
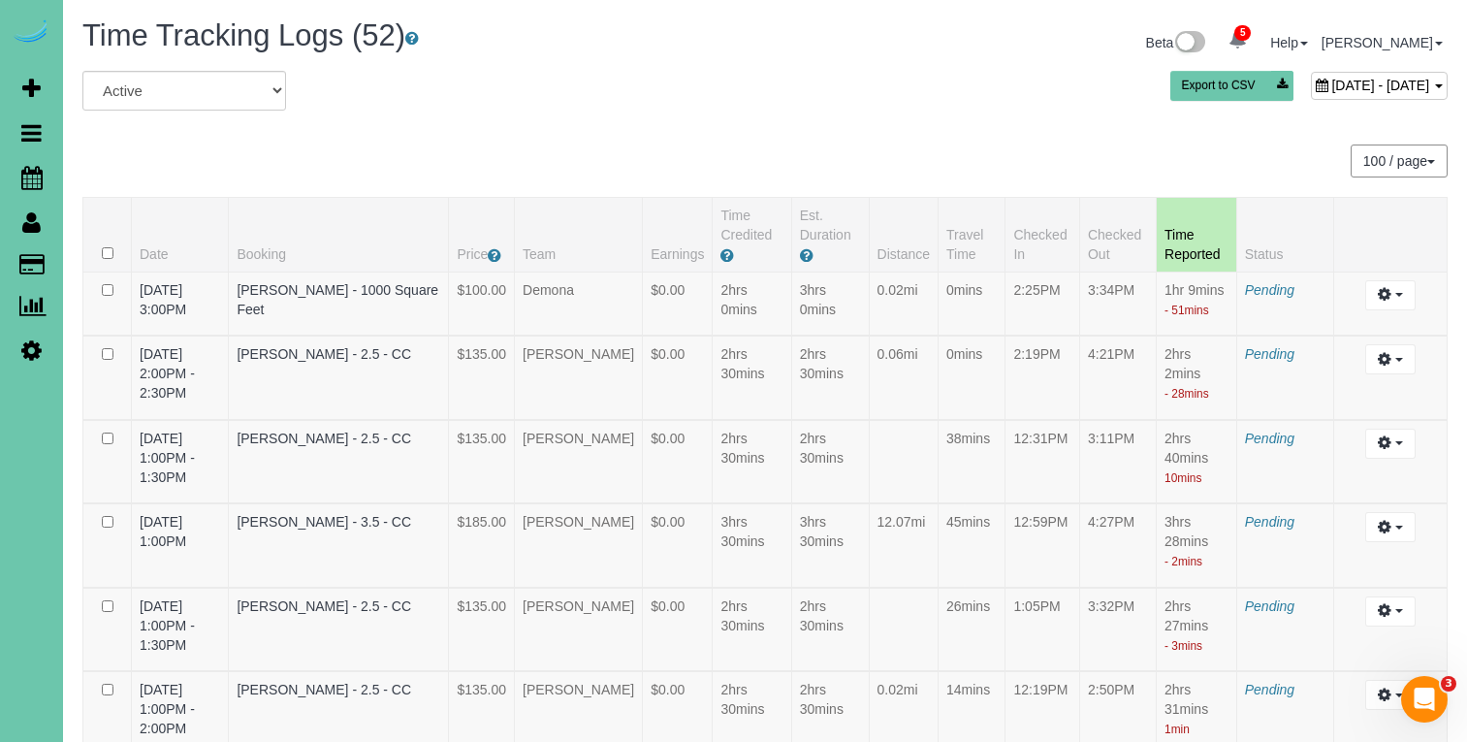
scroll to position [0, 0]
click at [1331, 87] on span "August 06, 2025 - August 06, 2025" at bounding box center [1380, 86] width 98 height 16
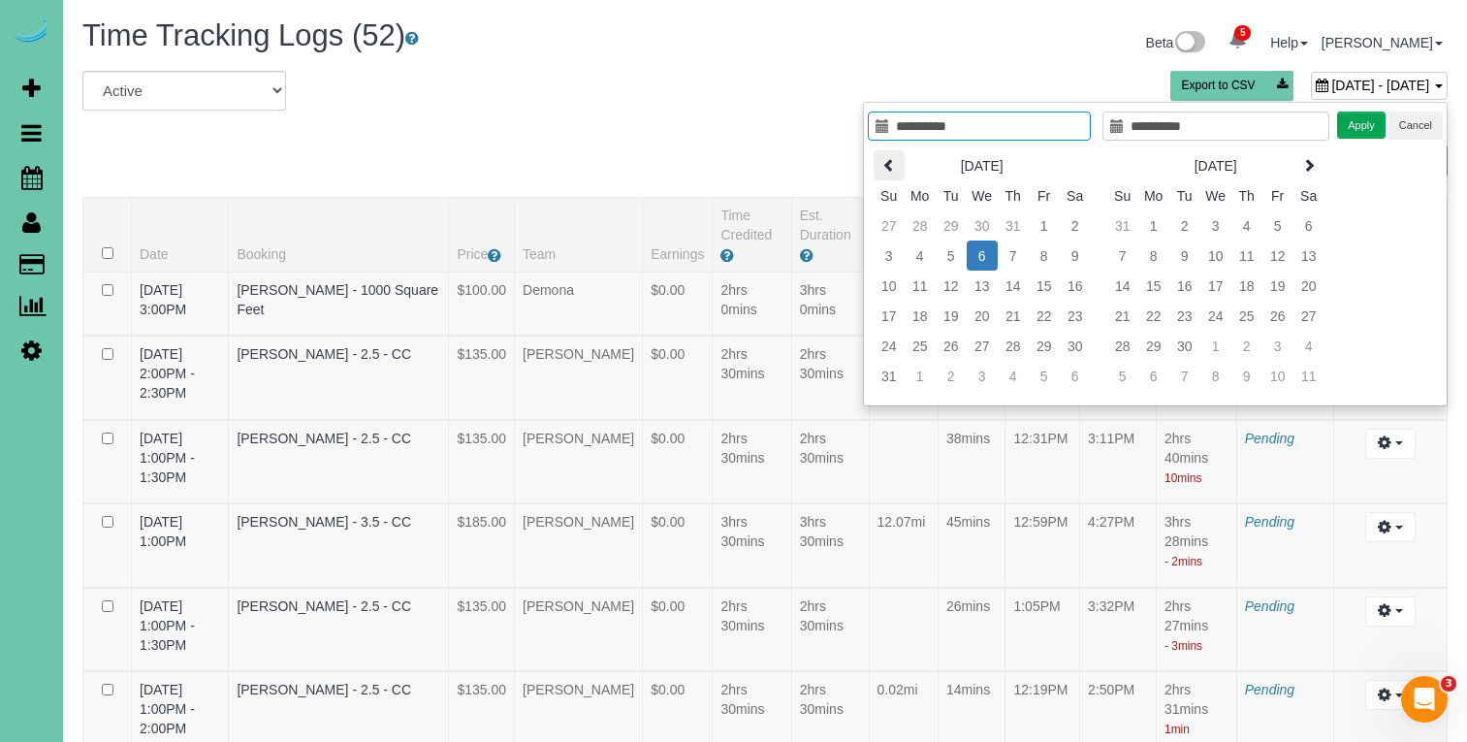
click at [885, 160] on icon at bounding box center [889, 165] width 14 height 14
type input "**********"
click at [971, 262] on td "9" at bounding box center [981, 255] width 31 height 30
type input "**********"
click at [1357, 119] on button "Apply" at bounding box center [1361, 125] width 48 height 28
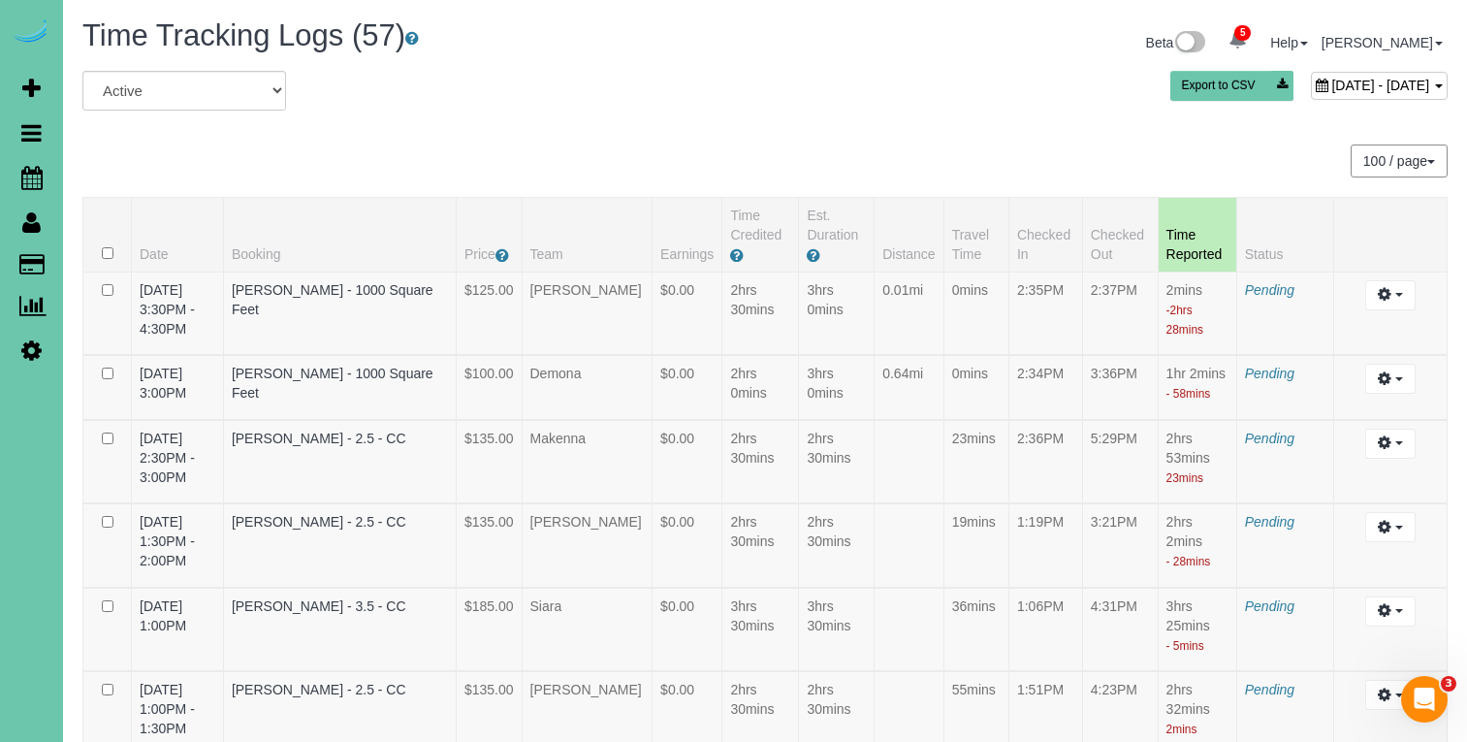
scroll to position [2167, 0]
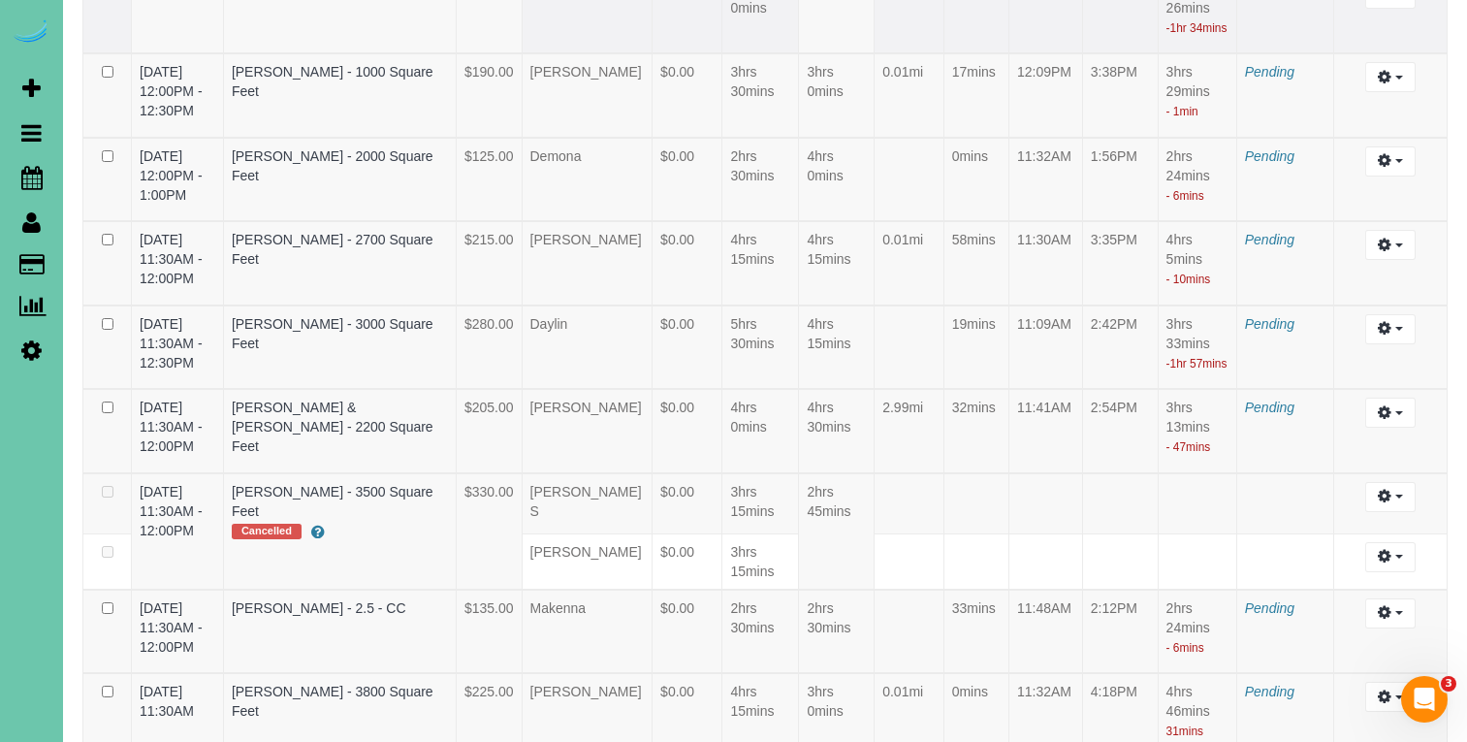
click at [1065, 52] on td "12:36PM" at bounding box center [1045, 11] width 74 height 83
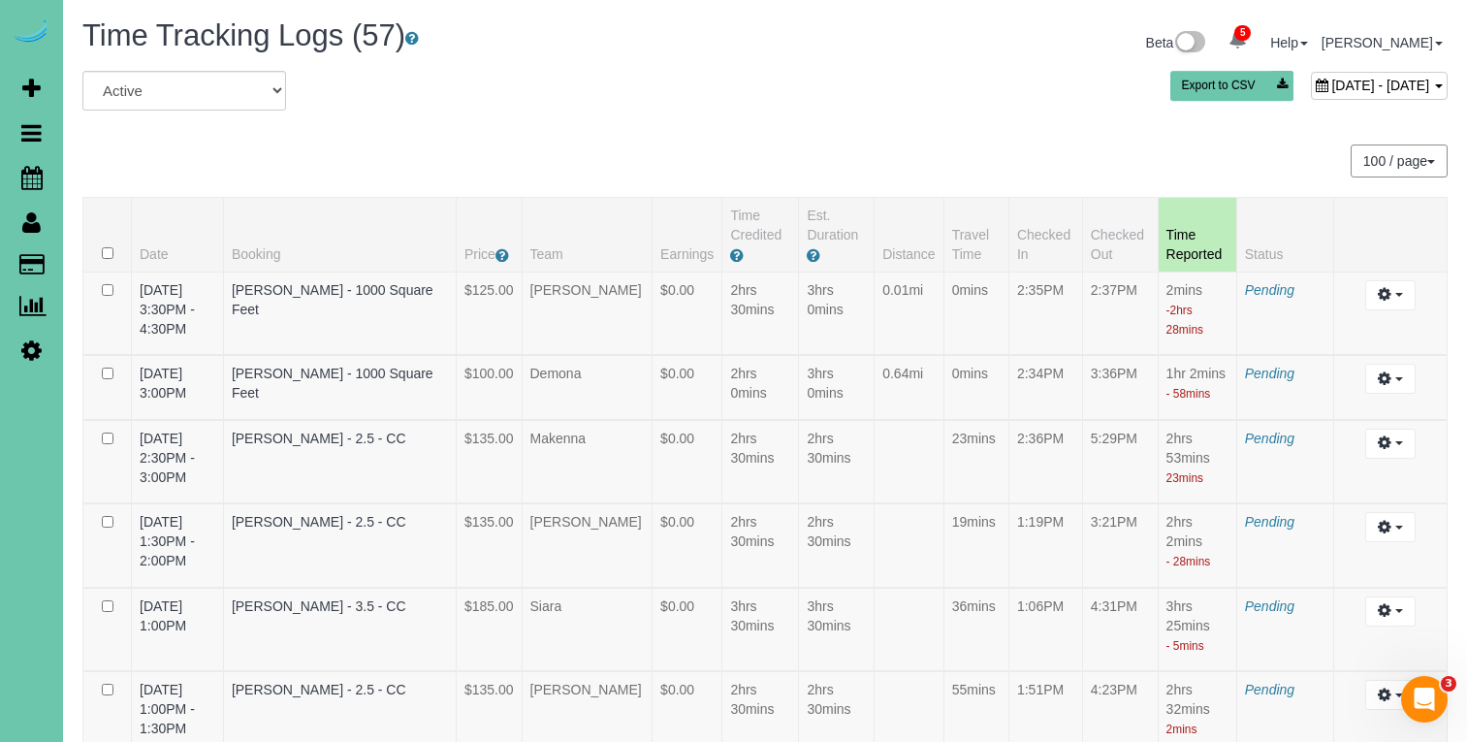
scroll to position [0, 0]
click at [1331, 81] on span "July 09, 2025 - July 09, 2025" at bounding box center [1380, 86] width 98 height 16
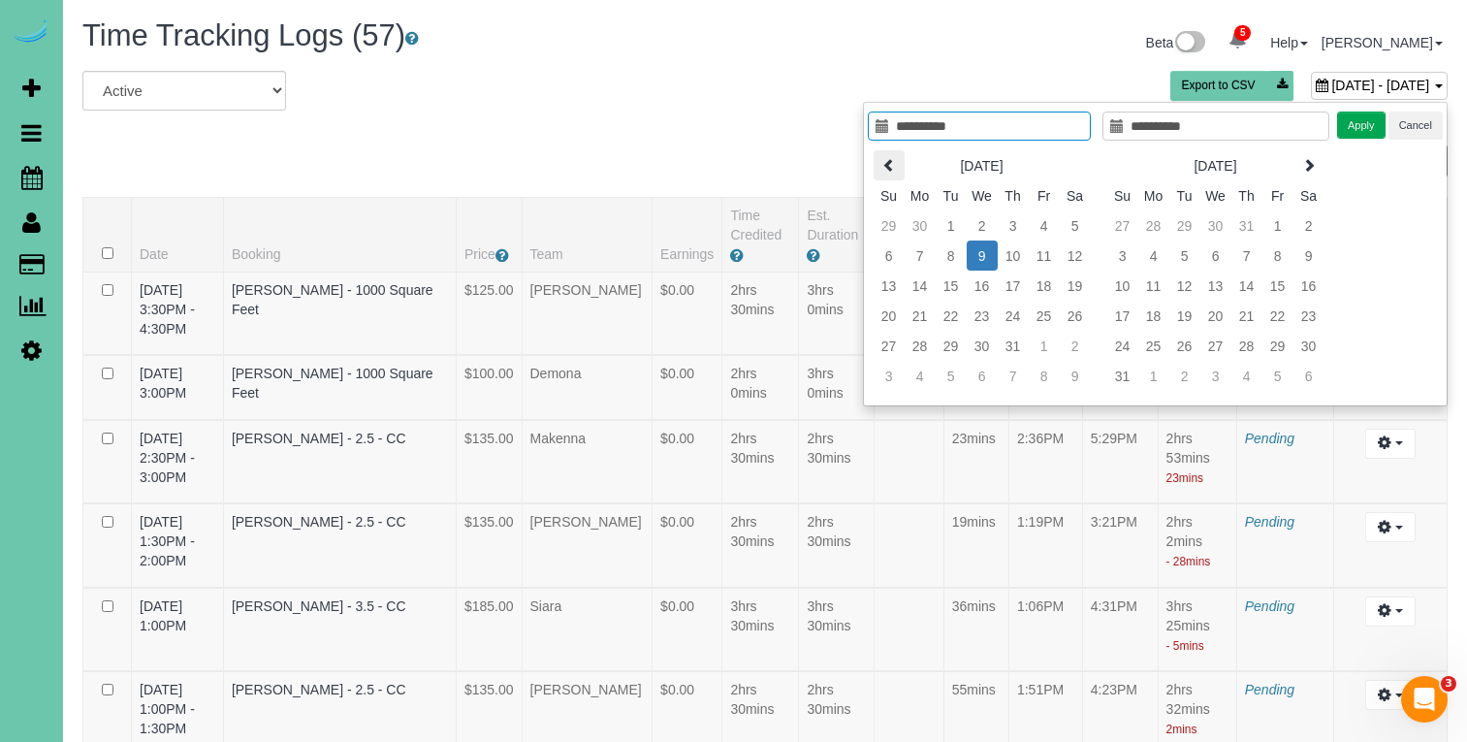
click at [877, 163] on th at bounding box center [888, 165] width 31 height 30
type input "**********"
click at [983, 288] on td "11" at bounding box center [981, 285] width 31 height 30
type input "**********"
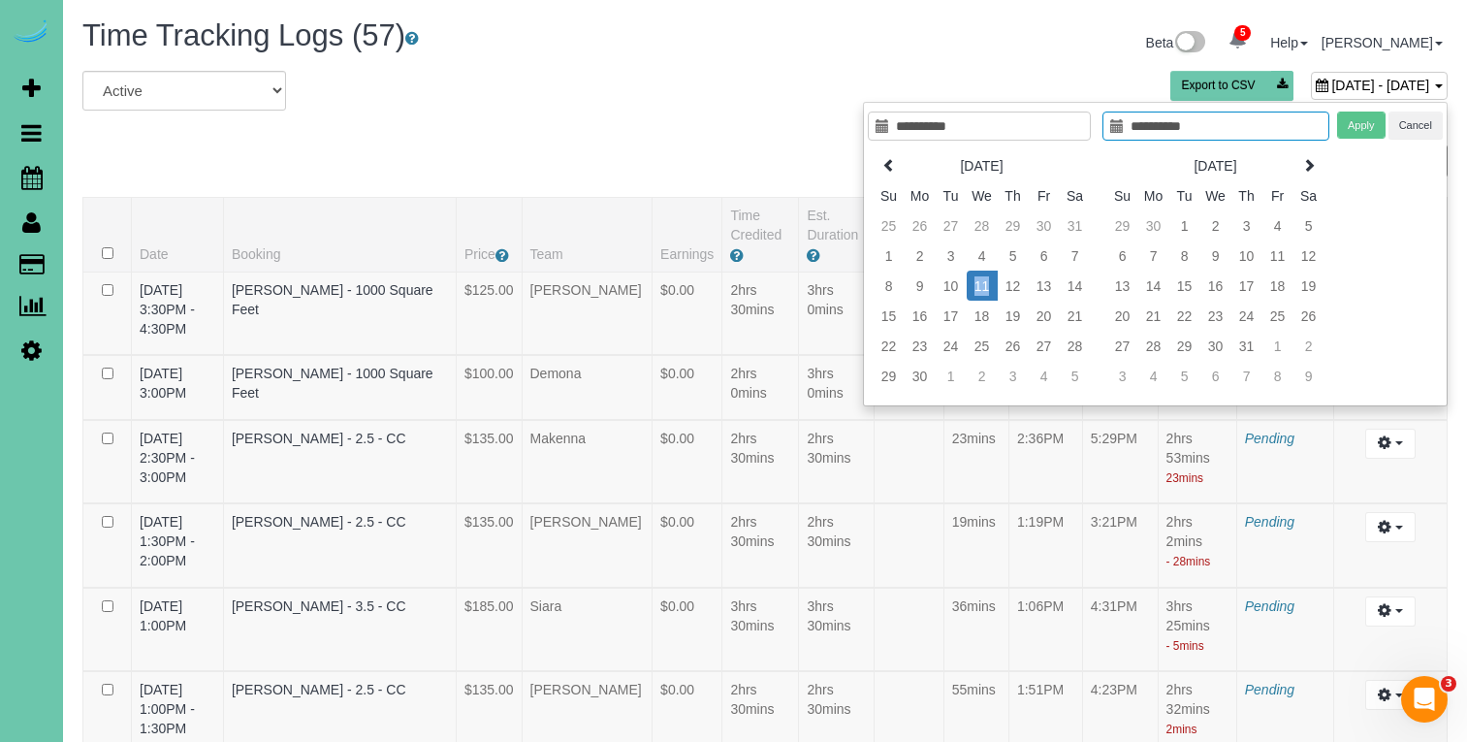
click at [984, 288] on td "11" at bounding box center [981, 285] width 31 height 30
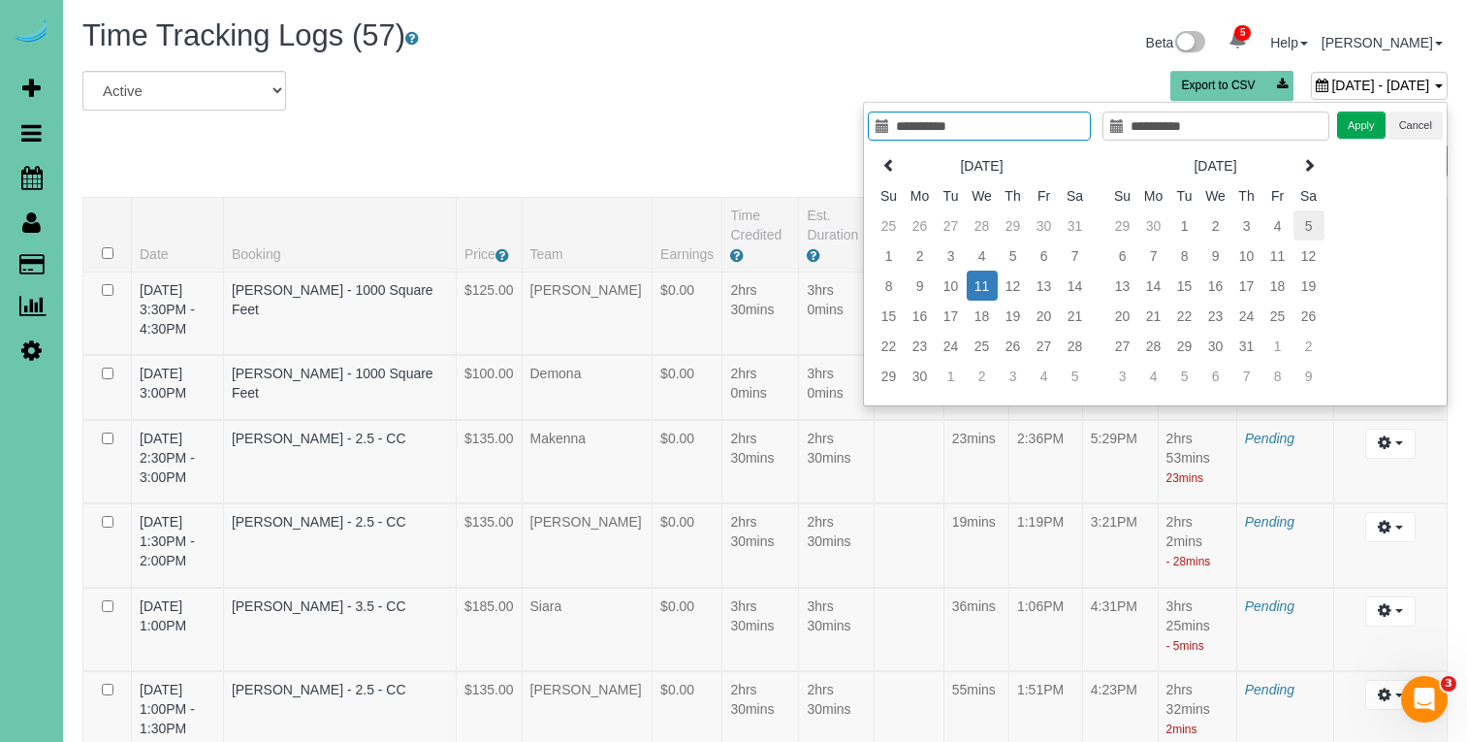
type input "**********"
click at [1345, 125] on button "Apply" at bounding box center [1361, 125] width 48 height 28
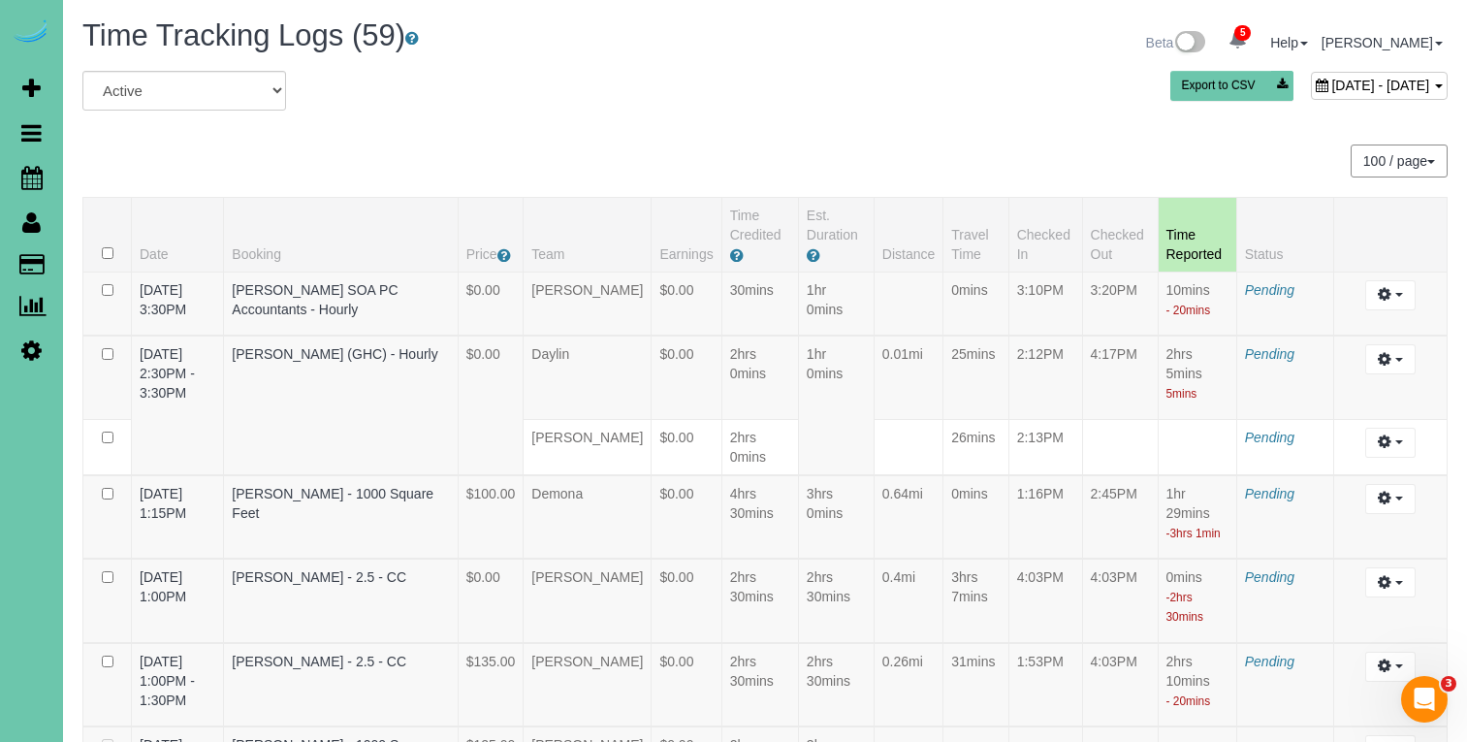
scroll to position [2964, 0]
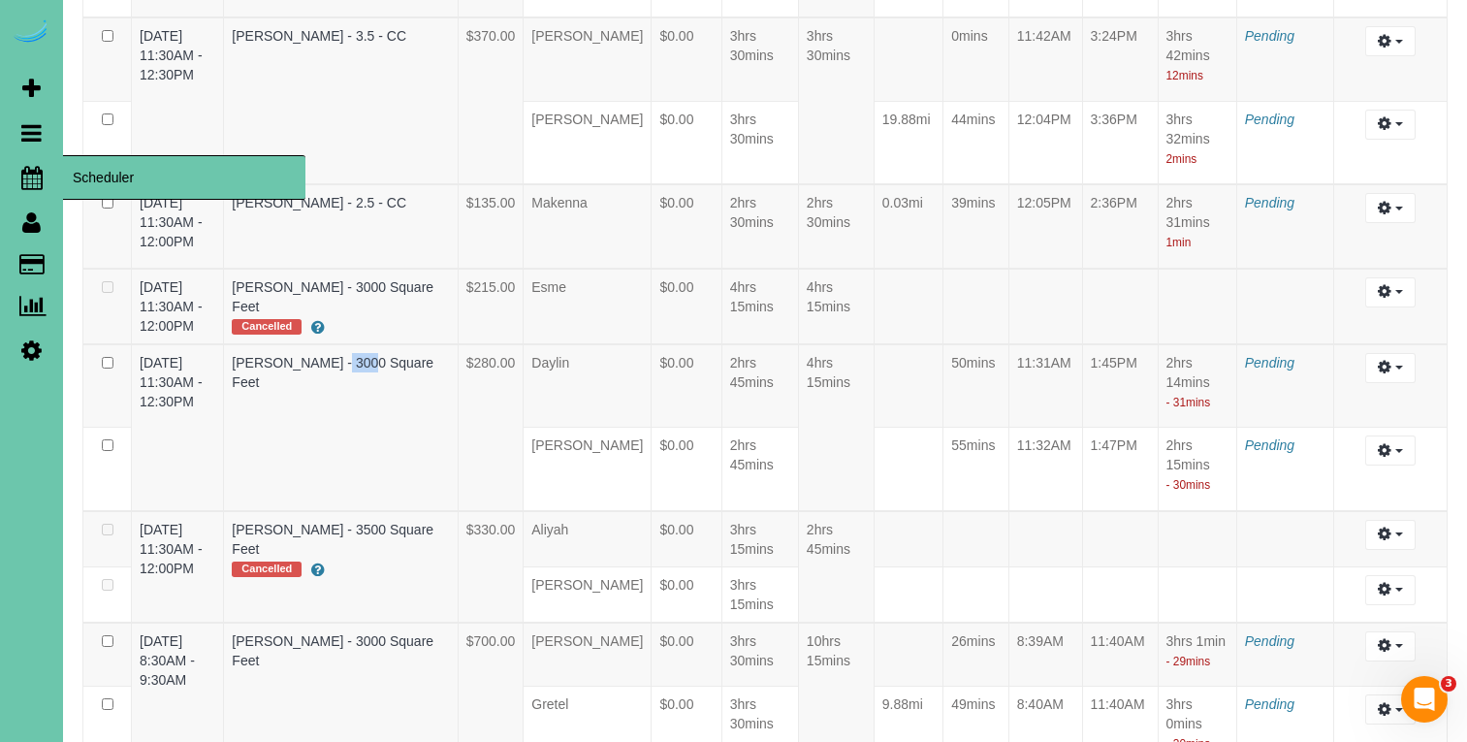
click at [37, 173] on icon at bounding box center [31, 177] width 21 height 23
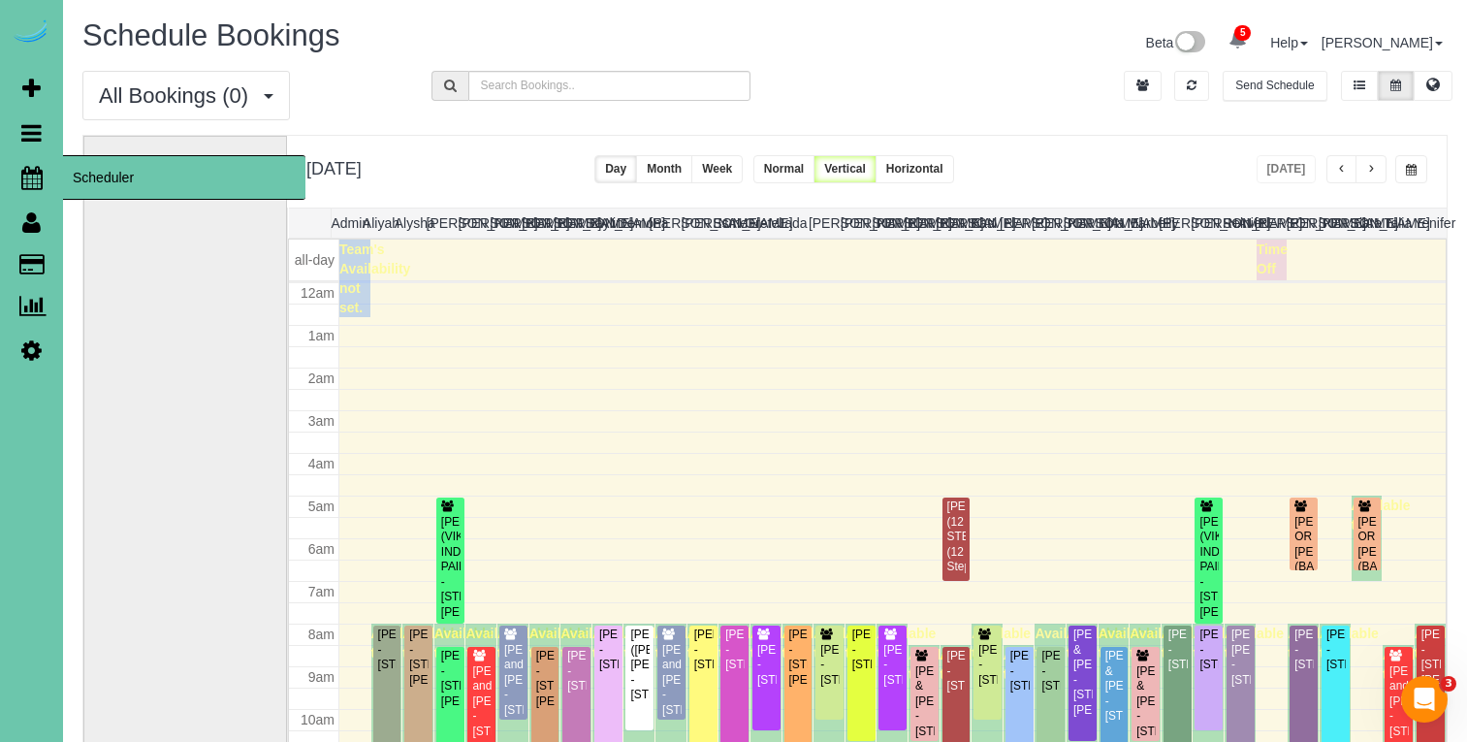
scroll to position [257, 0]
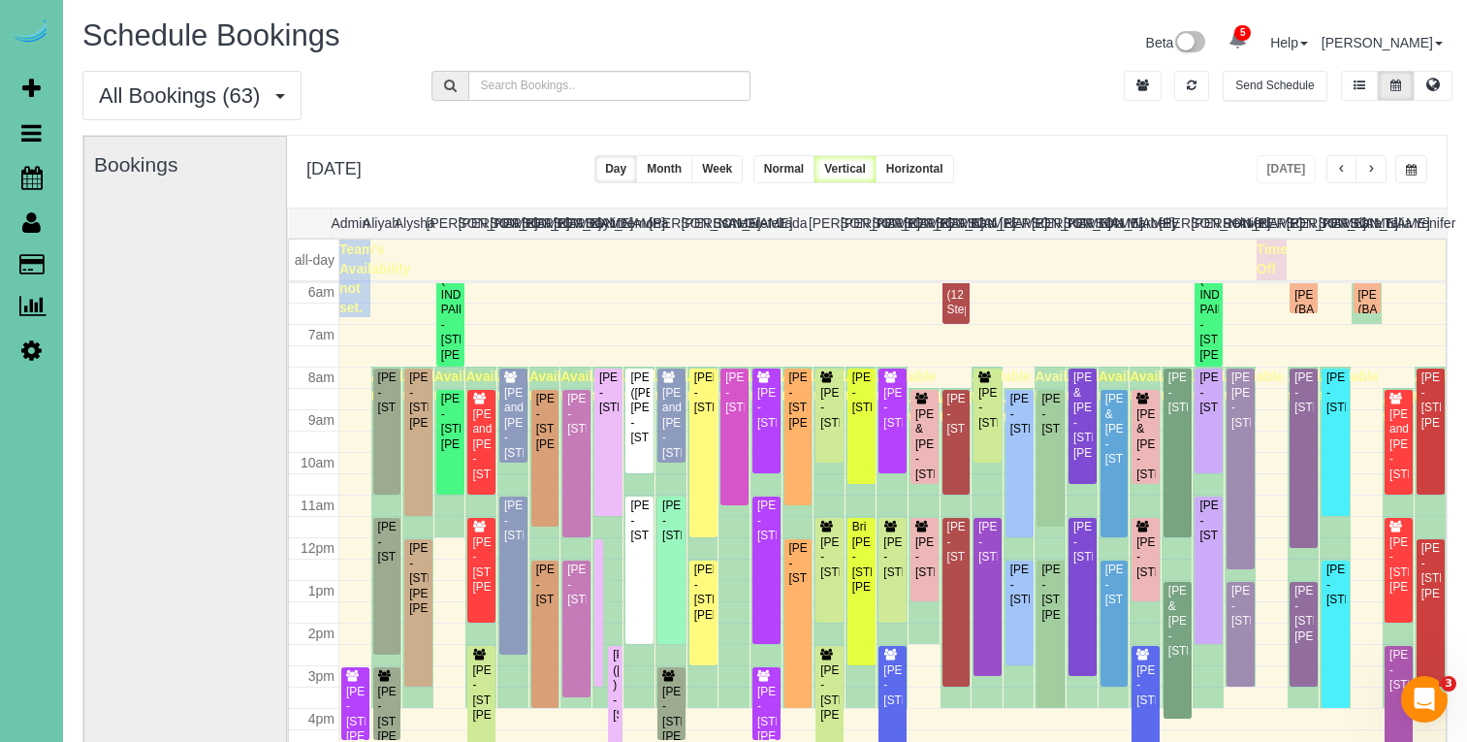
click at [1412, 169] on span "button" at bounding box center [1411, 170] width 11 height 12
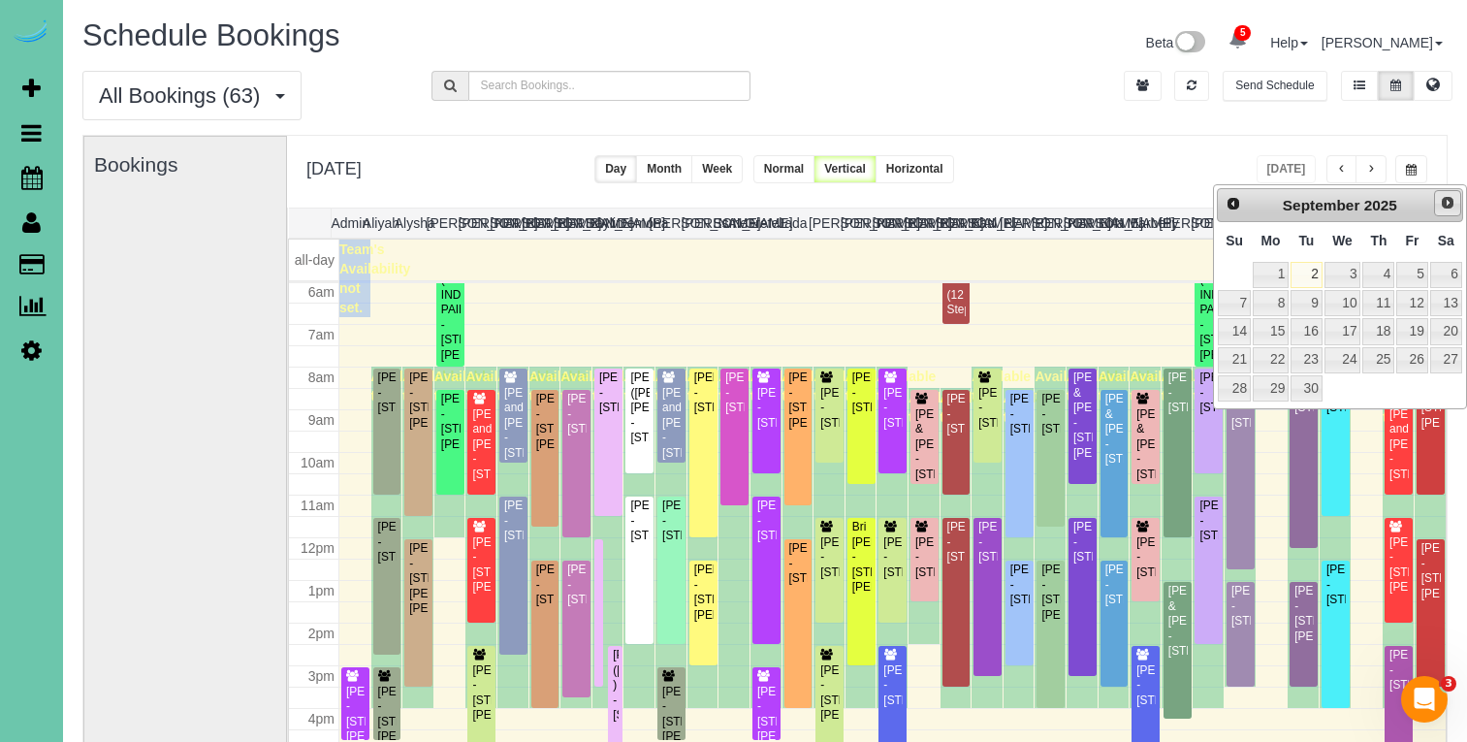
click at [1444, 204] on span "Next" at bounding box center [1447, 203] width 16 height 16
click at [1355, 270] on link "1" at bounding box center [1342, 275] width 37 height 26
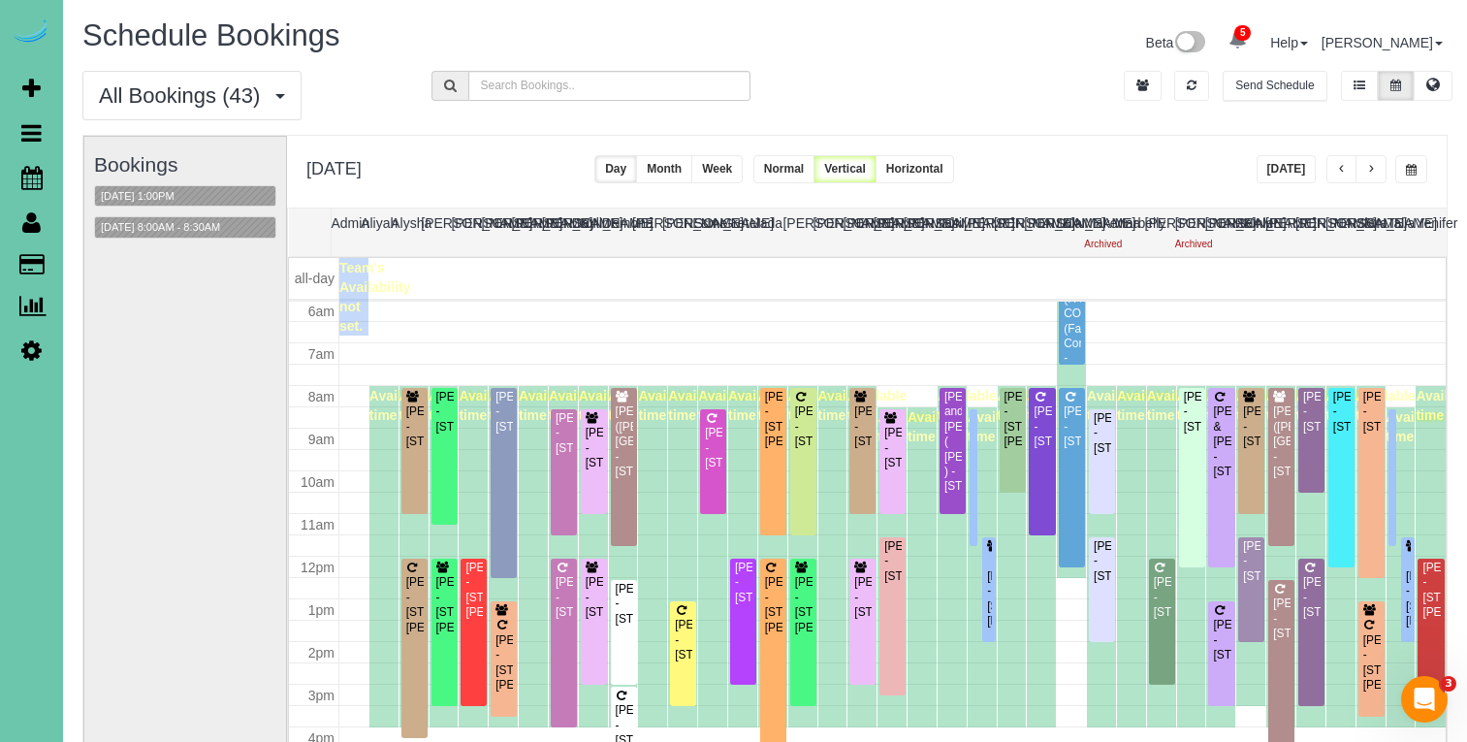
click at [1408, 164] on span "button" at bounding box center [1411, 170] width 11 height 12
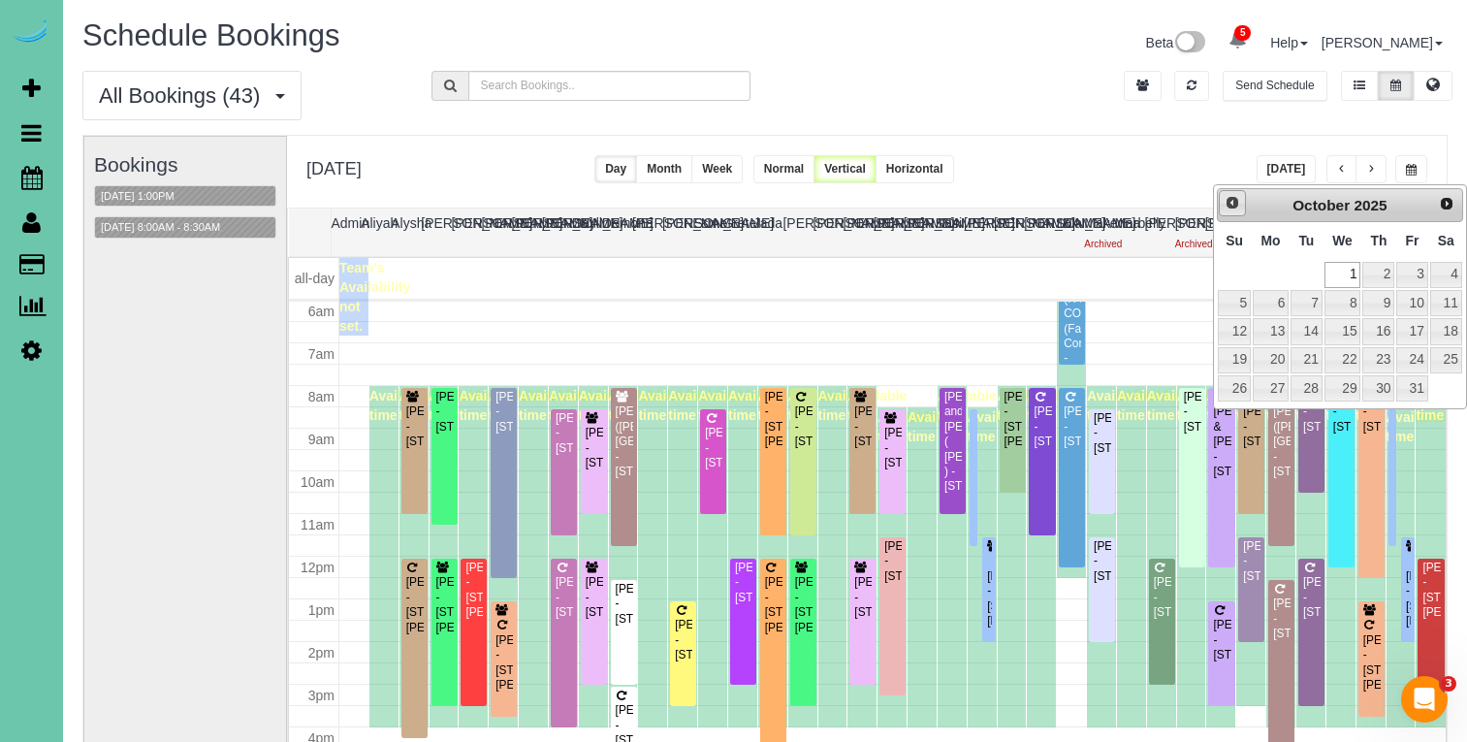
click at [1224, 206] on span "Prev" at bounding box center [1232, 203] width 16 height 16
click at [1344, 284] on link "3" at bounding box center [1342, 275] width 37 height 26
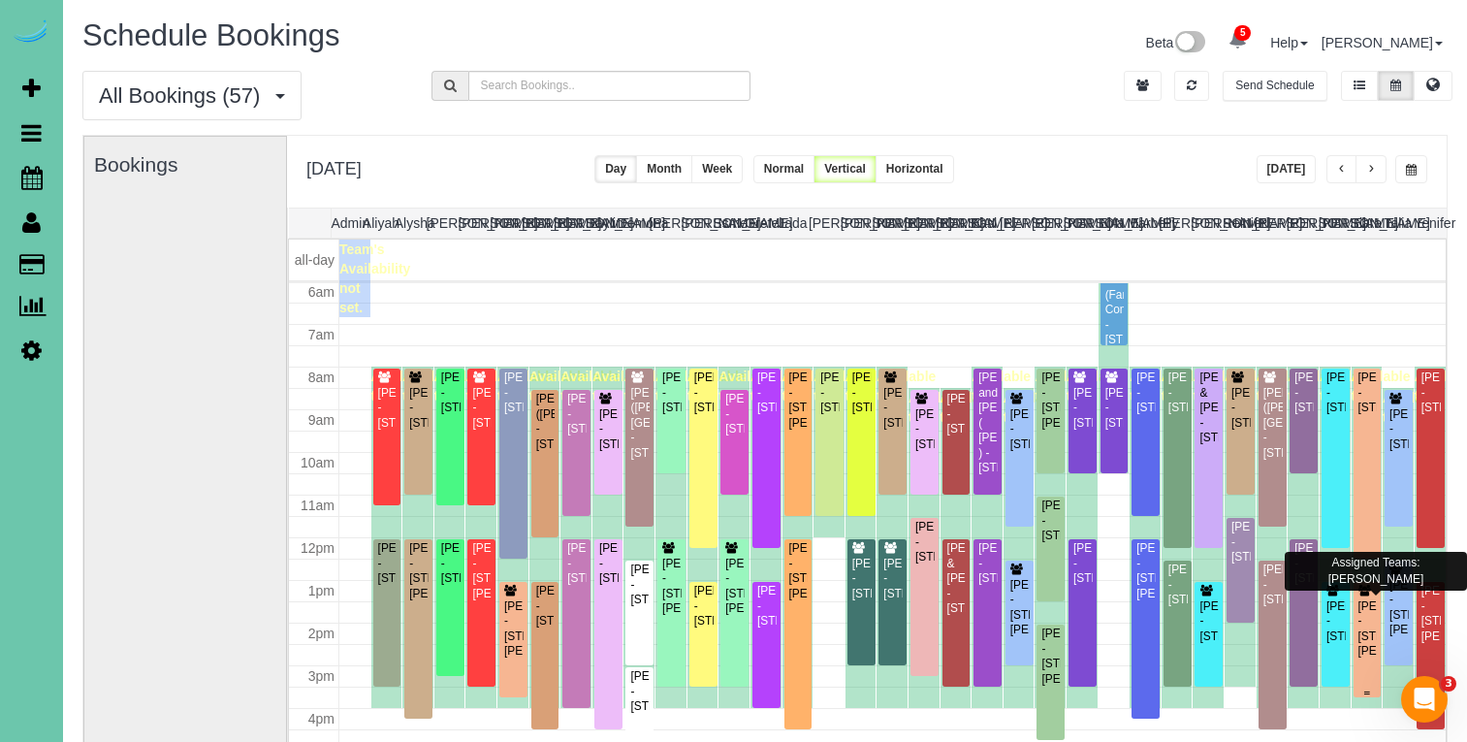
click at [1373, 648] on div "Kary Wurth - 18515 Wirt Cir, Elkhorn, NE 68022" at bounding box center [1367, 629] width 20 height 60
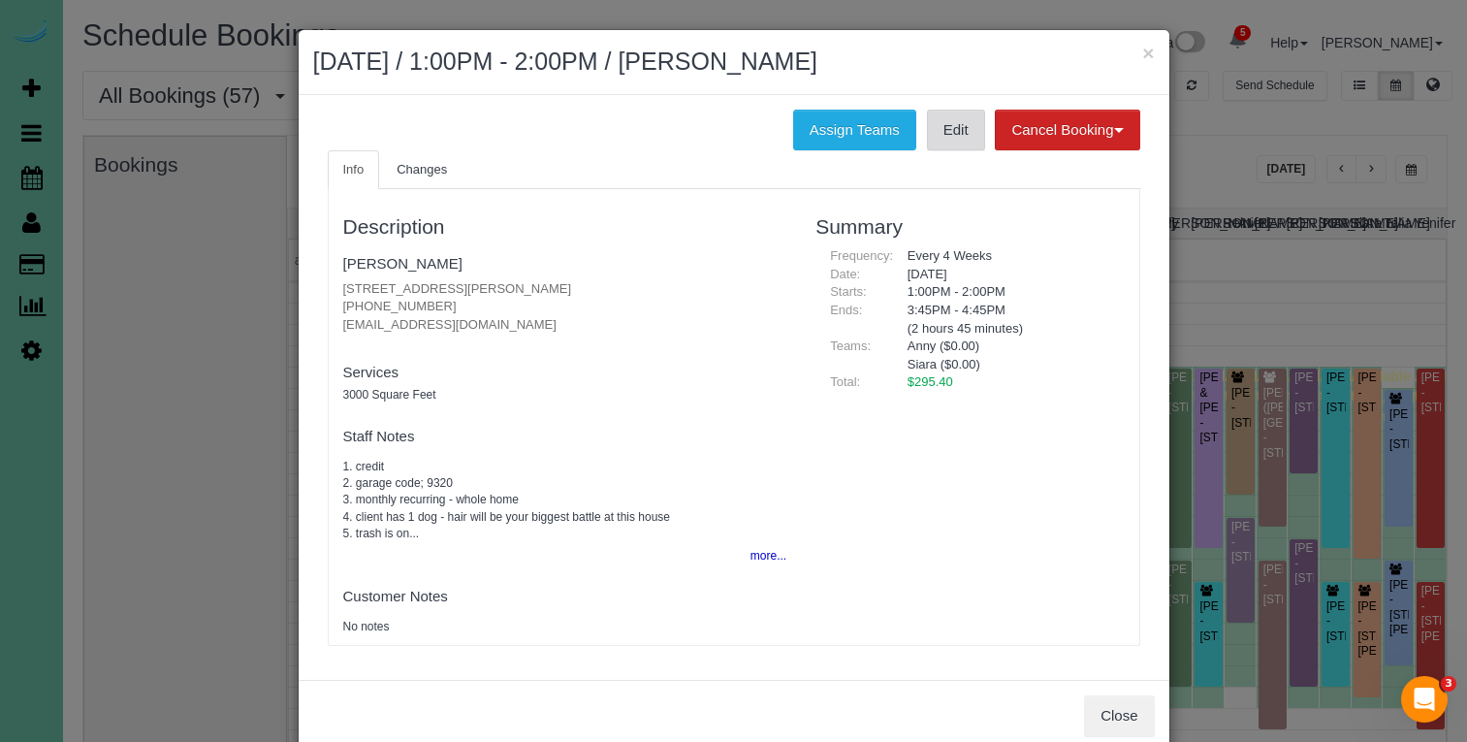
click at [949, 128] on link "Edit" at bounding box center [956, 130] width 58 height 41
click at [1140, 52] on h2 "September 03, 2025 / 1:00PM - 2:00PM / Kary Wurth" at bounding box center [733, 62] width 841 height 35
click at [1145, 52] on button "×" at bounding box center [1148, 53] width 12 height 20
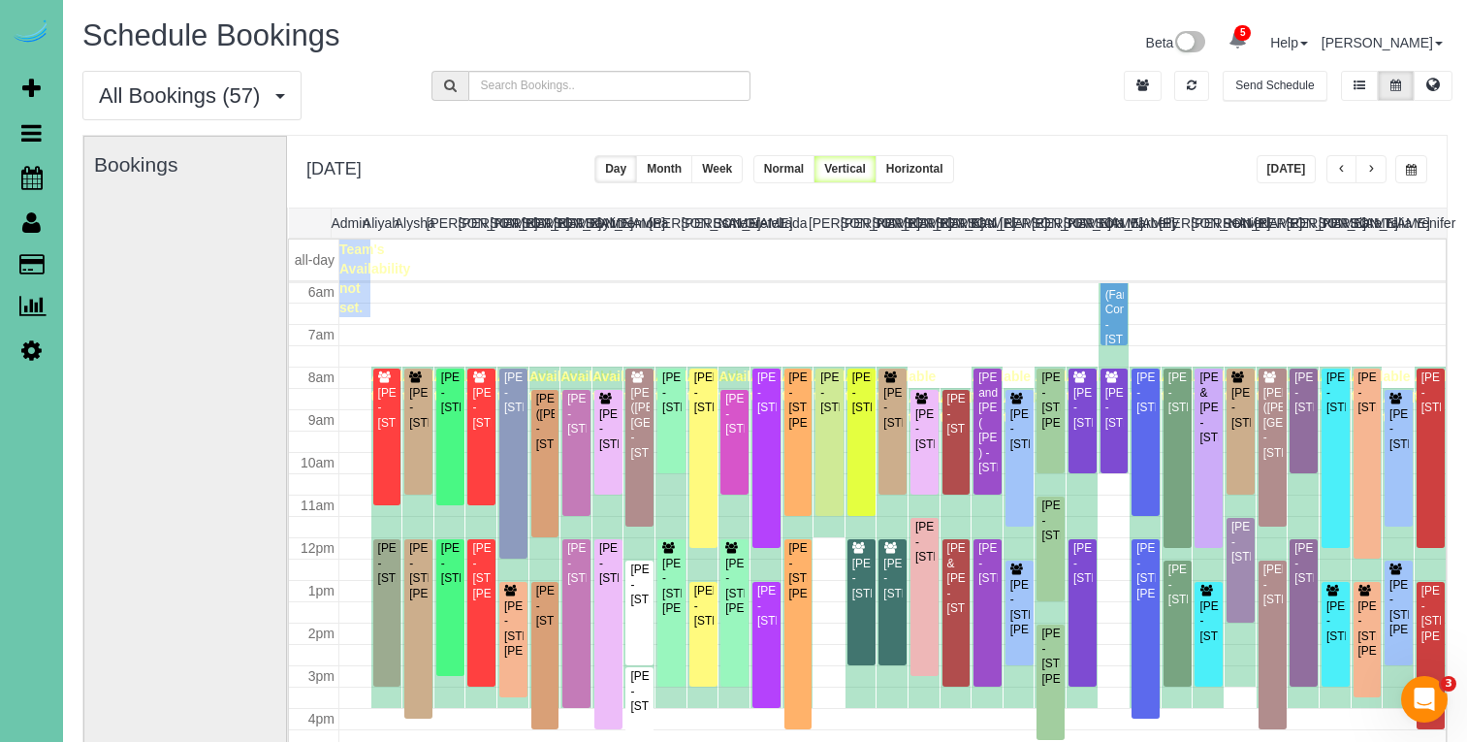
click at [1401, 166] on button "button" at bounding box center [1411, 169] width 32 height 28
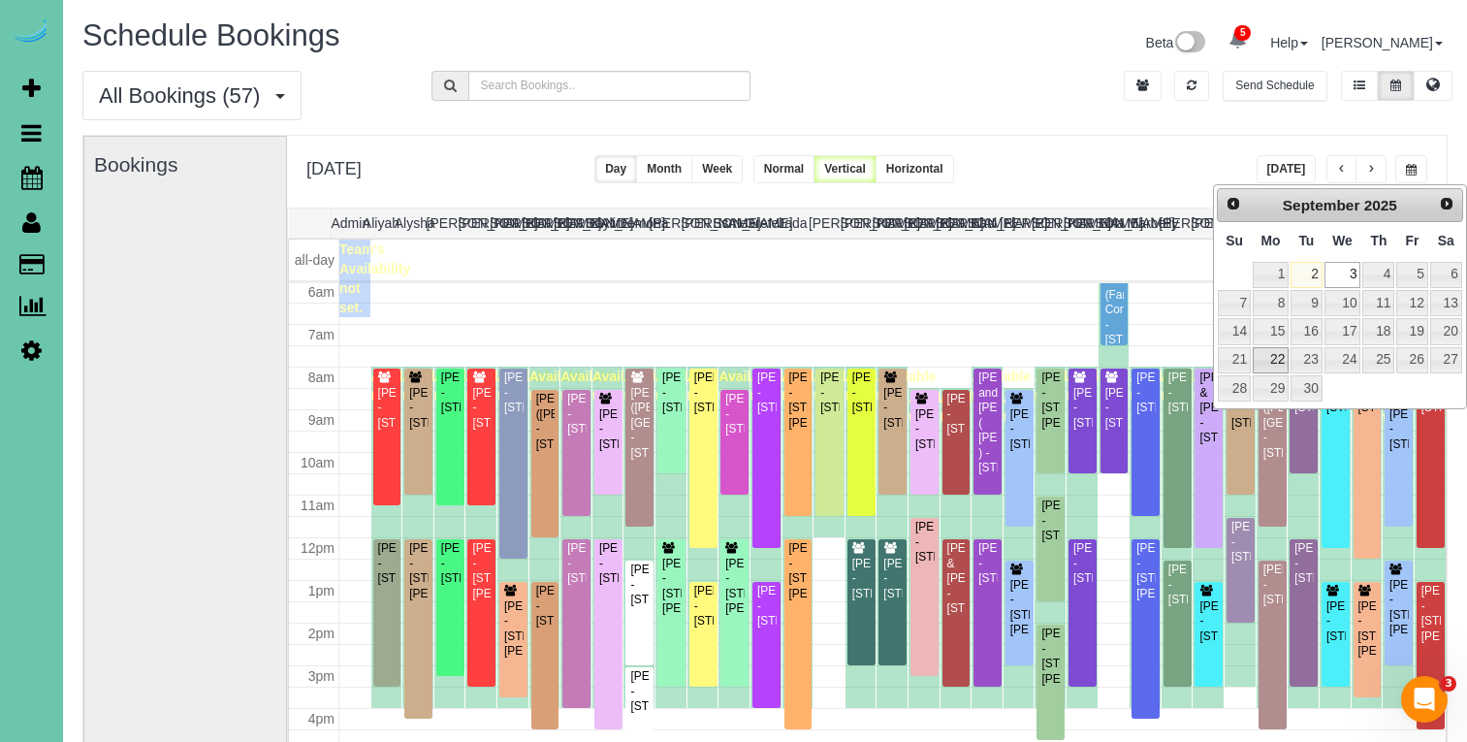
click at [1279, 361] on link "22" at bounding box center [1270, 360] width 36 height 26
type input "**********"
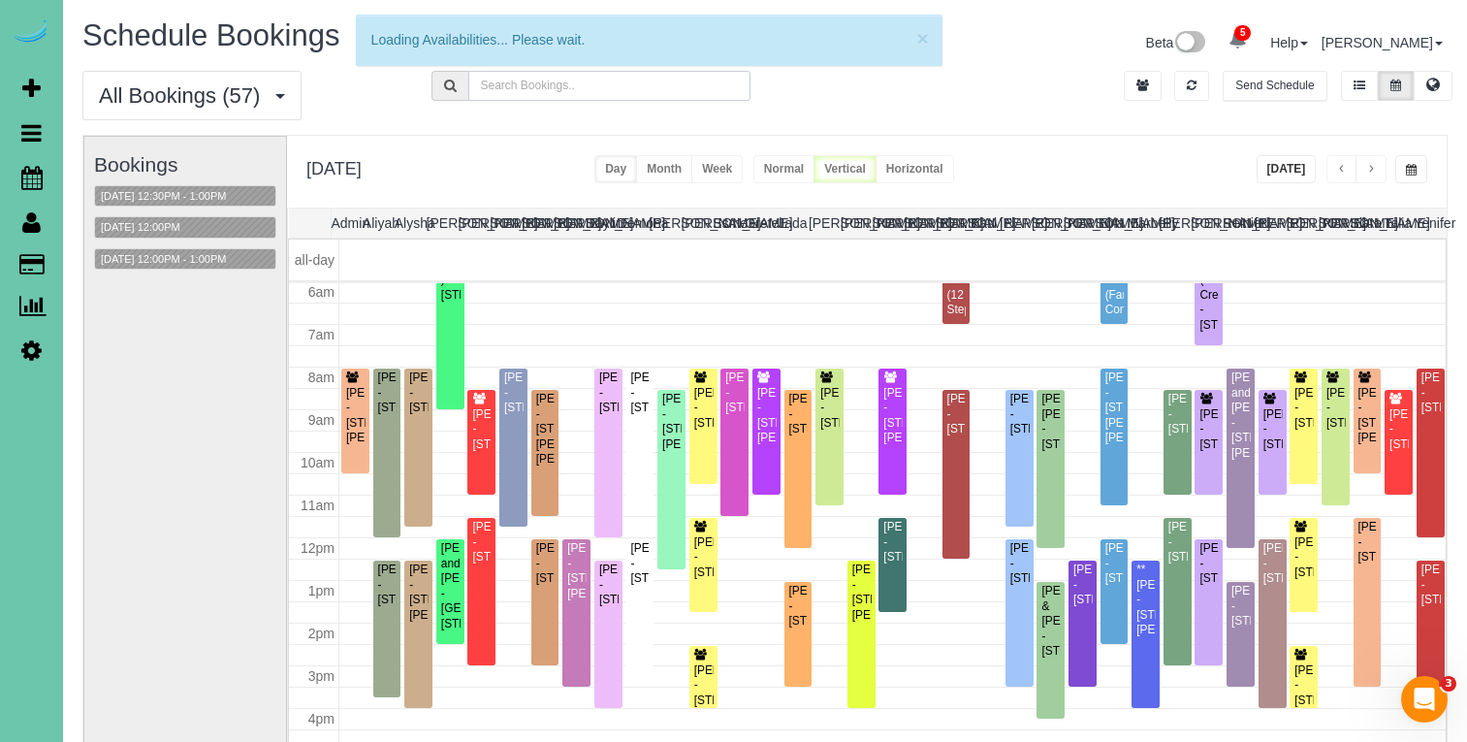
click at [643, 95] on input "text" at bounding box center [609, 86] width 283 height 30
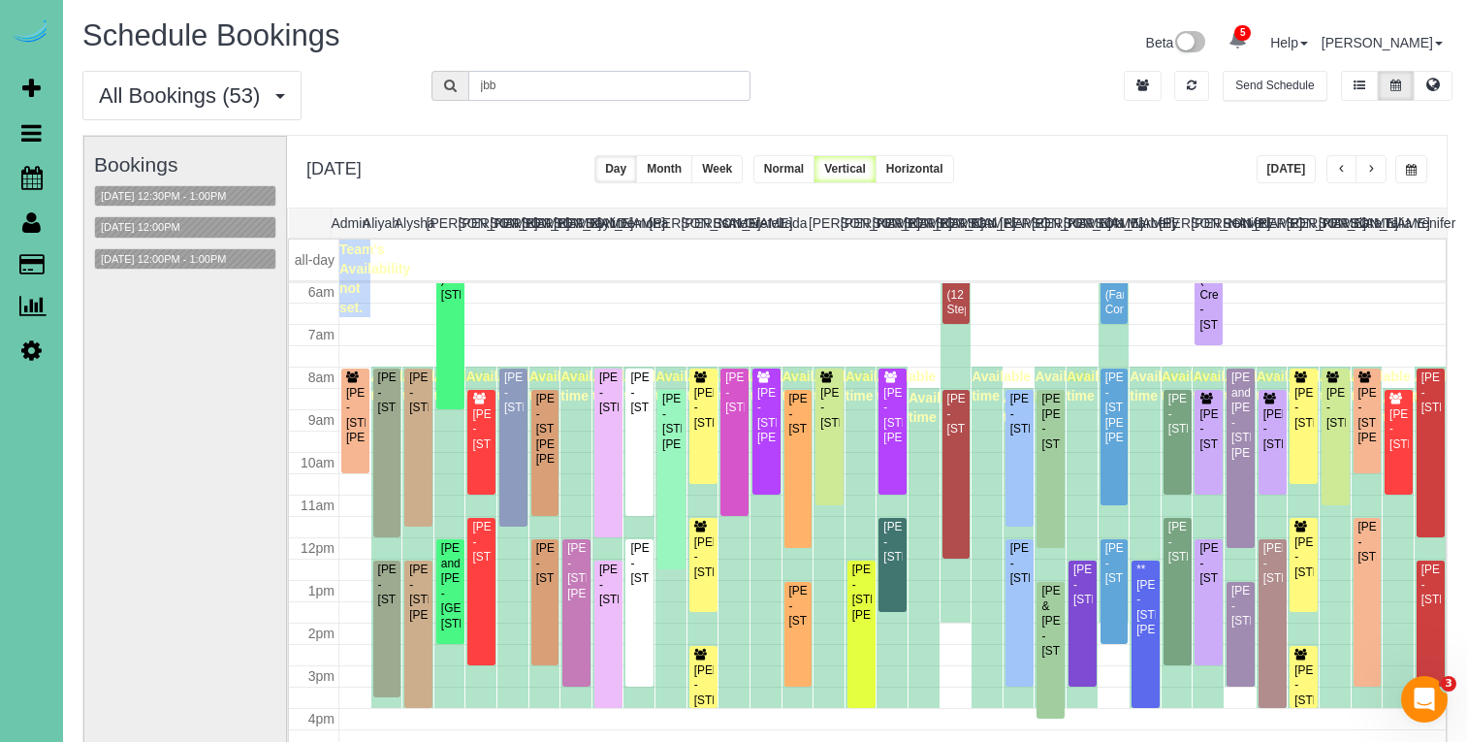
type input "jbb"
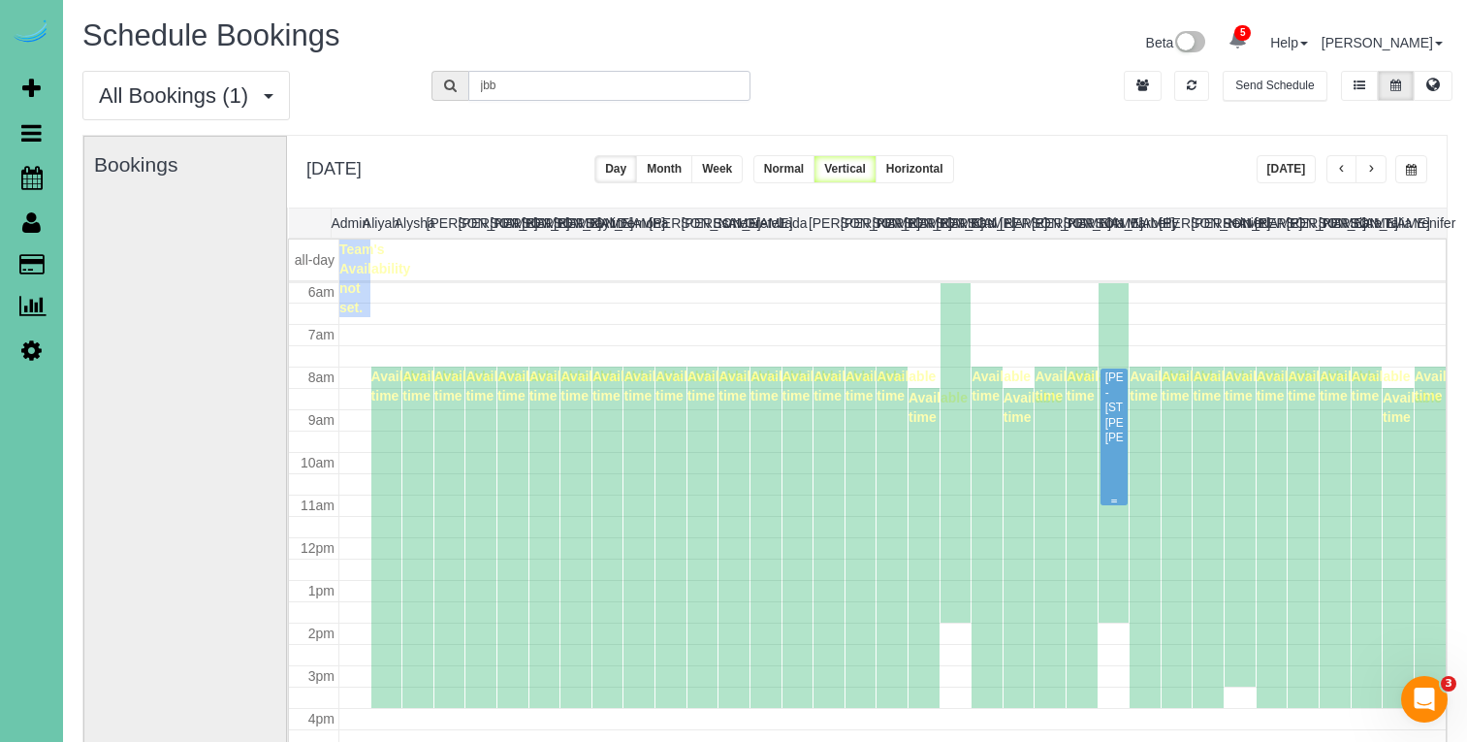
click at [1110, 392] on div "Jess Zeleny - 16856 Samantha Rd, Gretna, NE 68028" at bounding box center [1114, 407] width 20 height 75
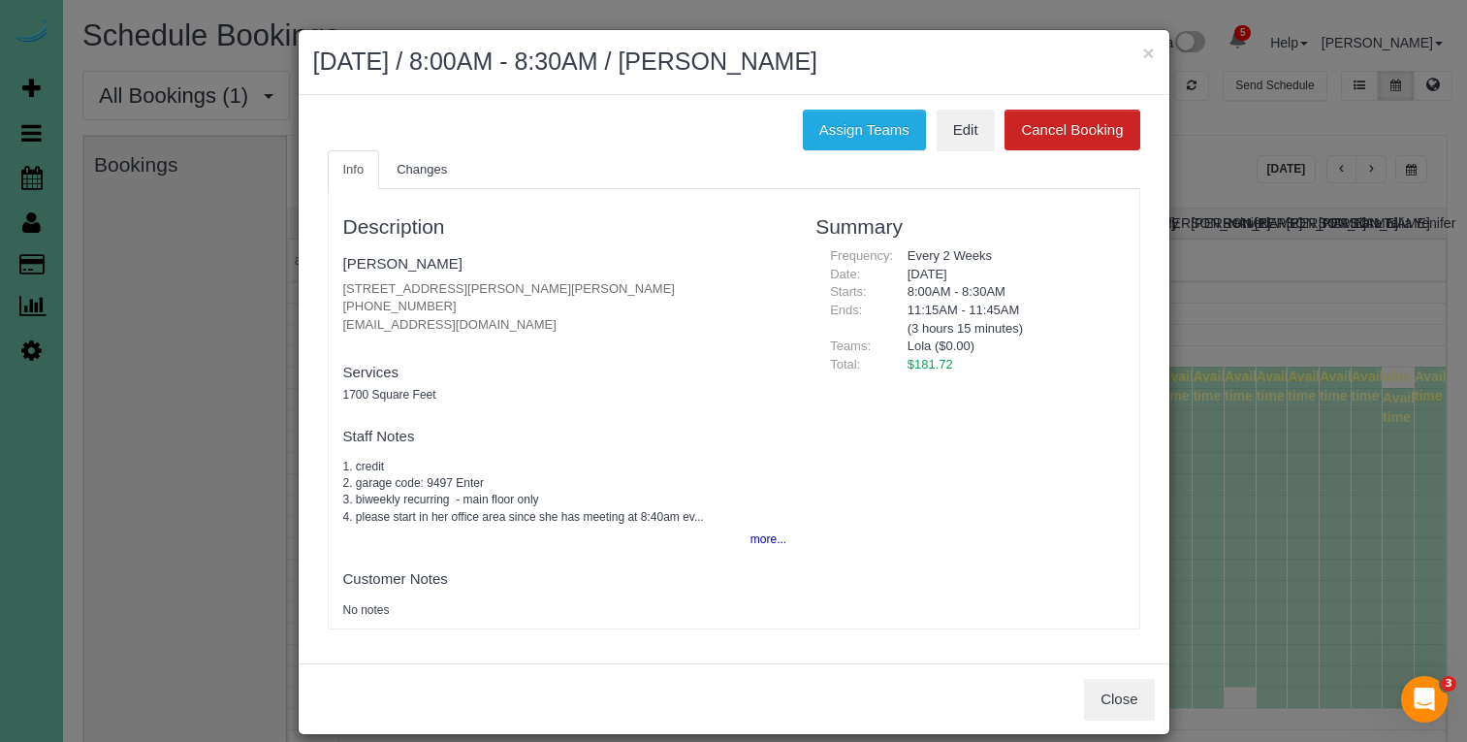
drag, startPoint x: 690, startPoint y: 266, endPoint x: 701, endPoint y: 251, distance: 18.0
click at [694, 259] on h4 "Jess Zeleny" at bounding box center [565, 264] width 444 height 16
click at [1147, 47] on button "×" at bounding box center [1148, 53] width 12 height 20
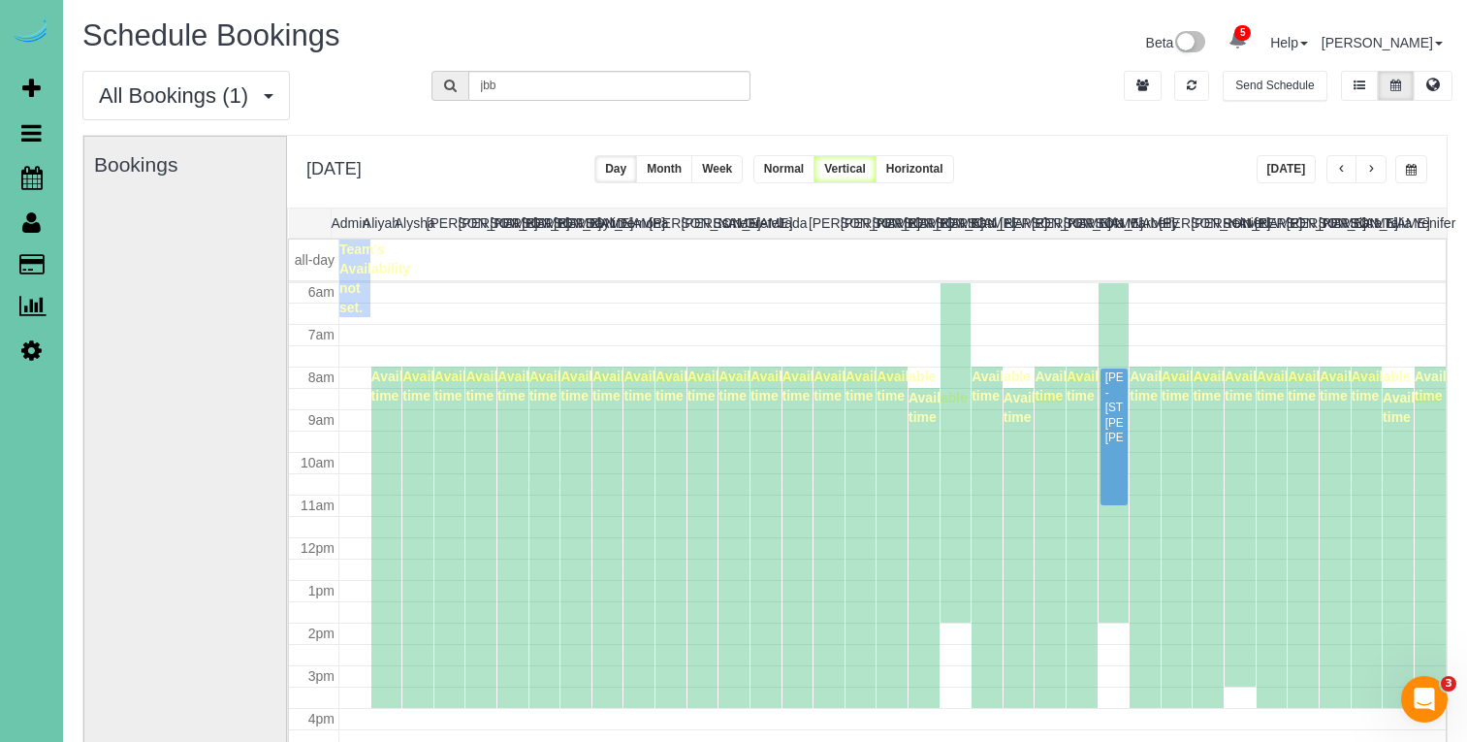
drag, startPoint x: 1342, startPoint y: 142, endPoint x: 1291, endPoint y: 163, distance: 54.7
click at [1291, 163] on button "[DATE]" at bounding box center [1286, 169] width 60 height 28
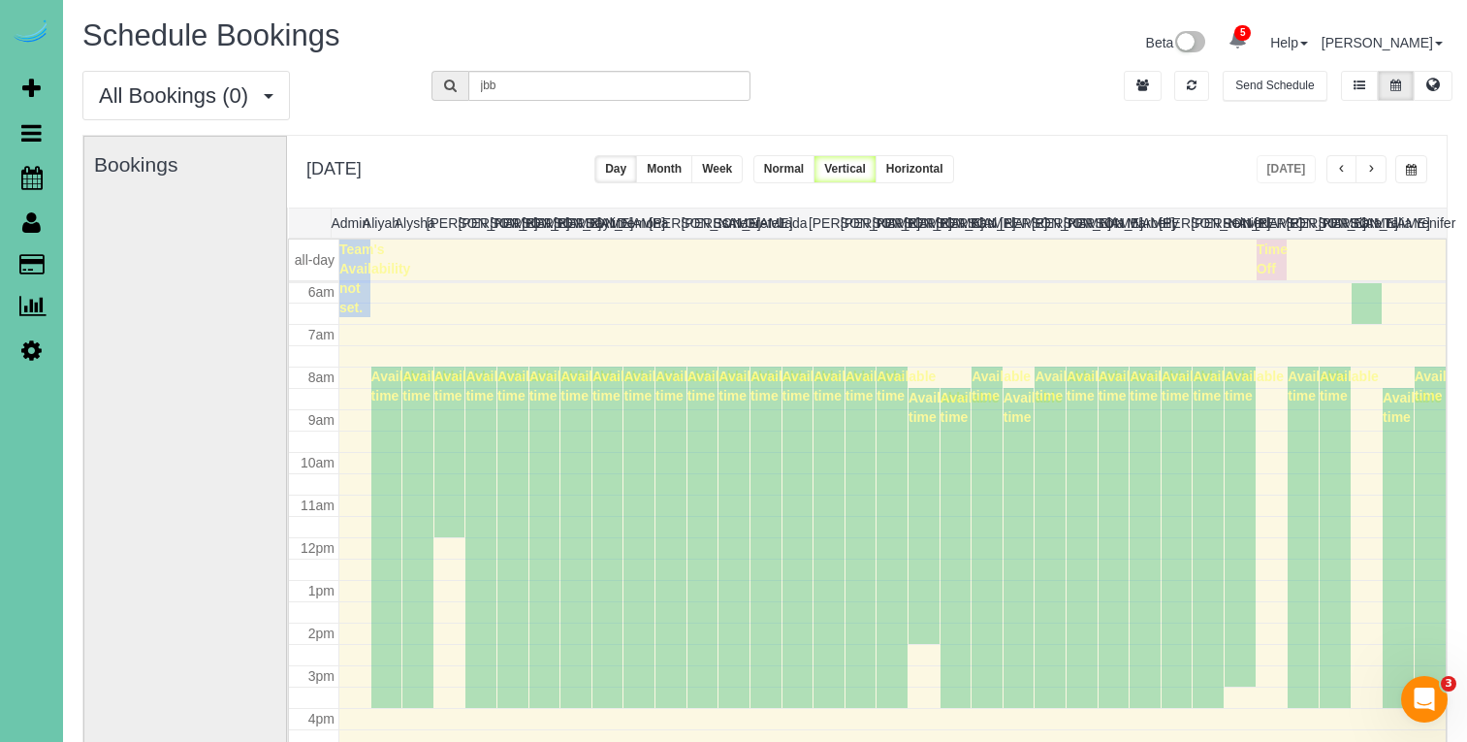
click at [1376, 174] on button "button" at bounding box center [1370, 169] width 31 height 28
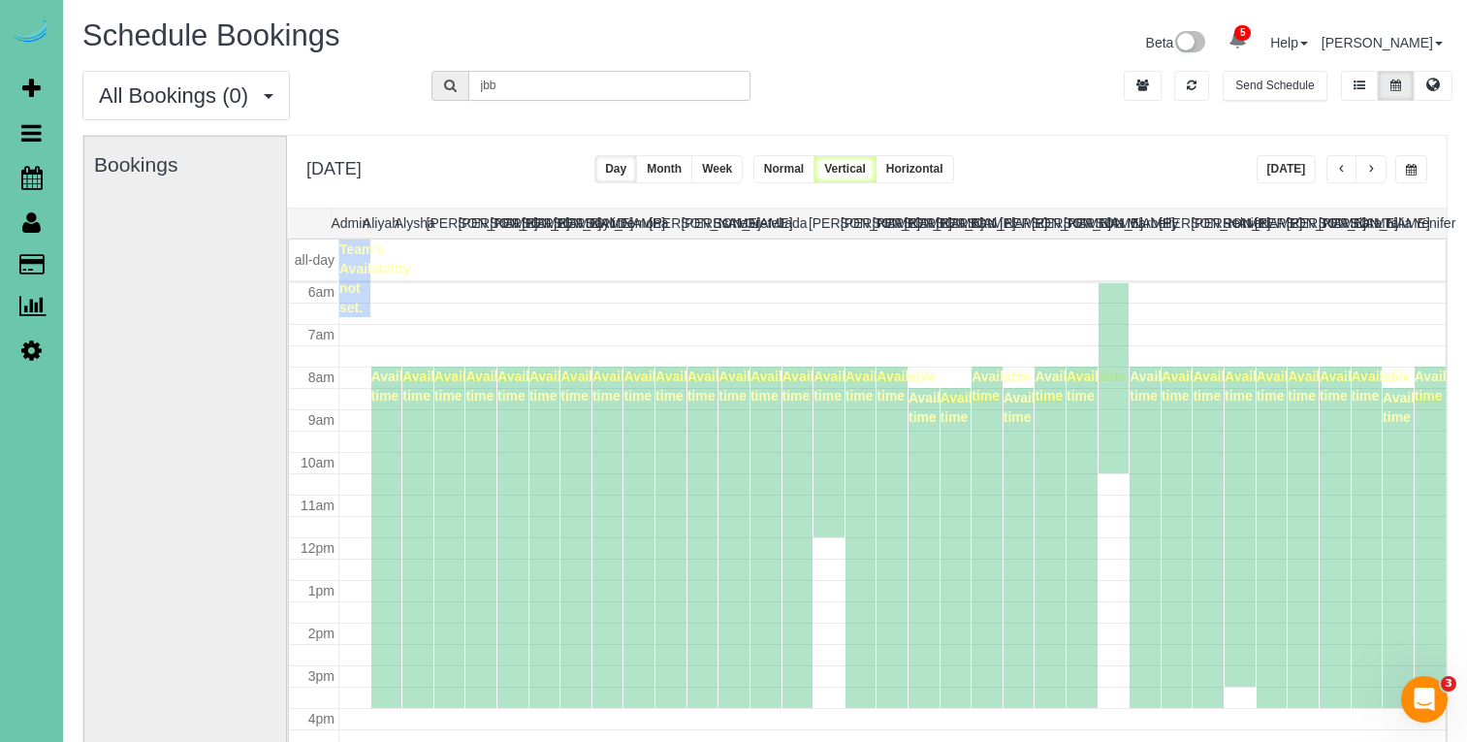
drag, startPoint x: 525, startPoint y: 87, endPoint x: 389, endPoint y: 74, distance: 137.4
click at [390, 74] on div "All Bookings (0) All Bookings Unassigned Bookings Recurring Bookings New Custom…" at bounding box center [765, 103] width 1394 height 64
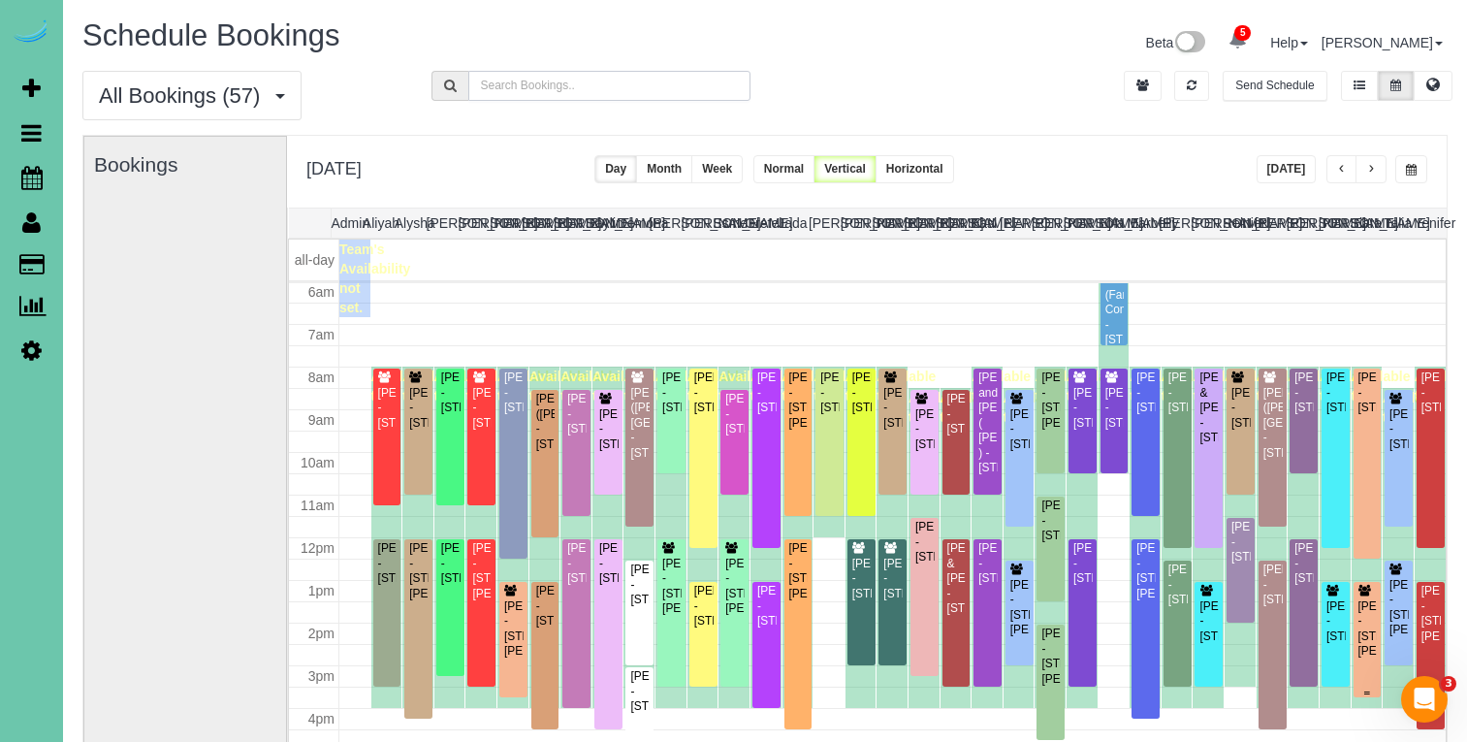
click at [1367, 628] on div "Kary Wurth - 18515 Wirt Cir, Elkhorn, NE 68022" at bounding box center [1367, 629] width 20 height 60
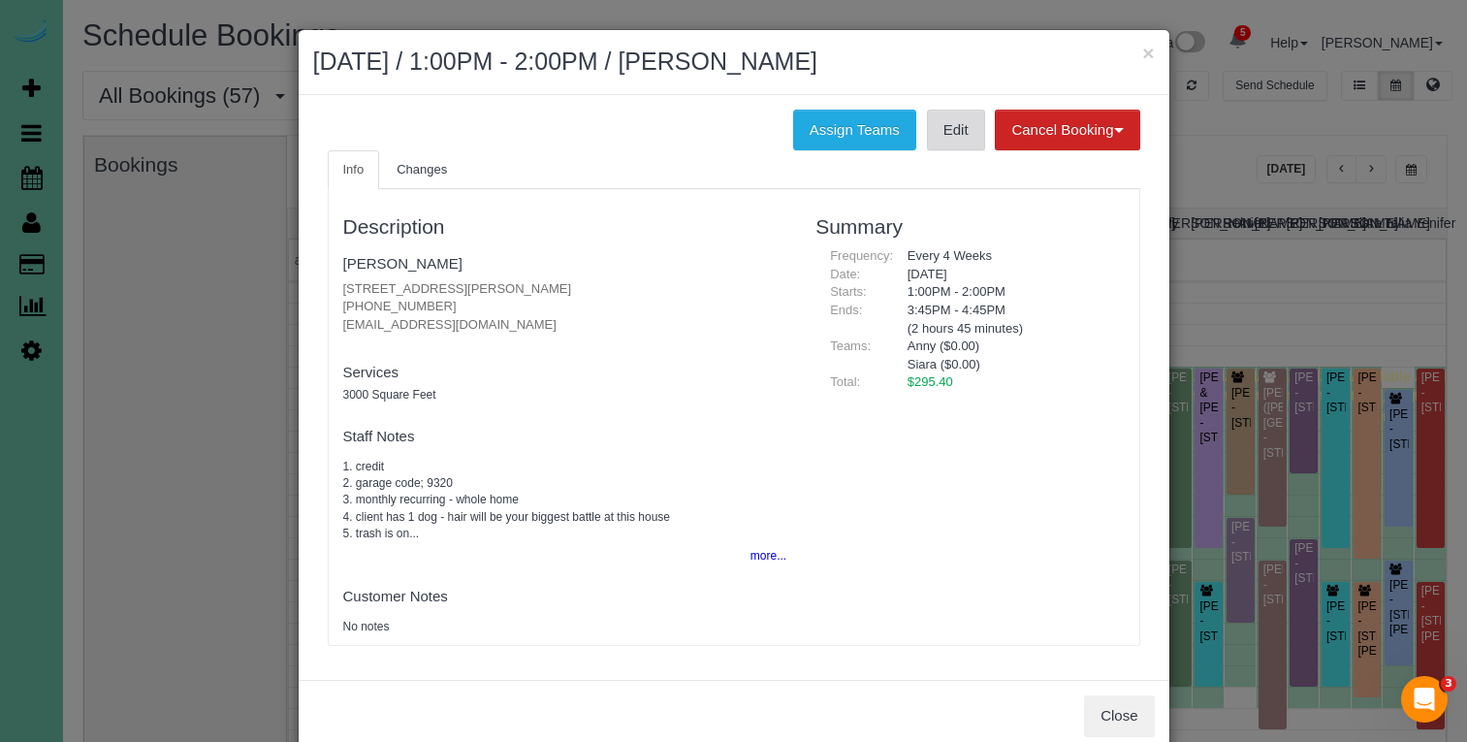
click at [978, 147] on link "Edit" at bounding box center [956, 130] width 58 height 41
click at [949, 131] on link "Edit" at bounding box center [956, 130] width 58 height 41
click at [1145, 54] on button "×" at bounding box center [1148, 53] width 12 height 20
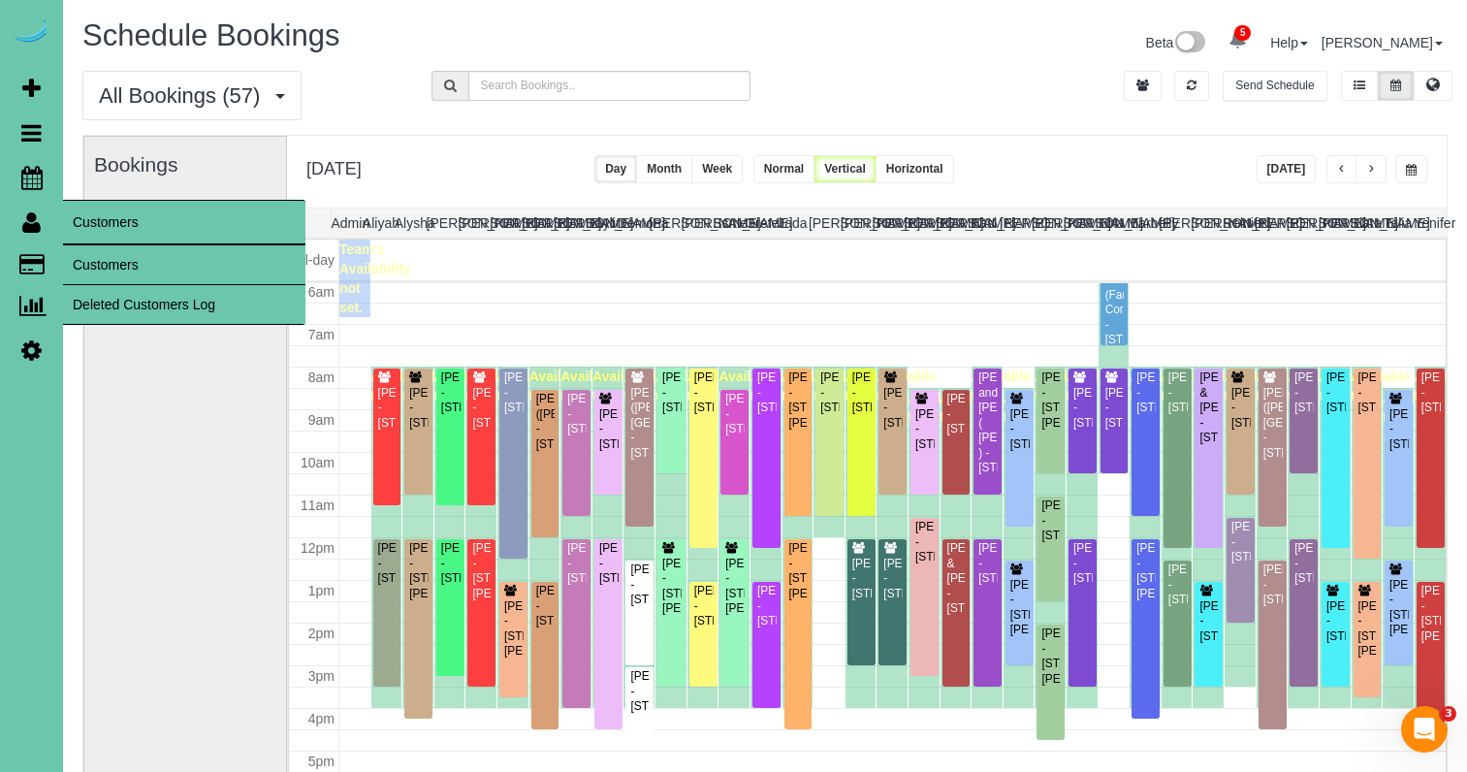
click at [87, 254] on link "Customers" at bounding box center [184, 264] width 242 height 39
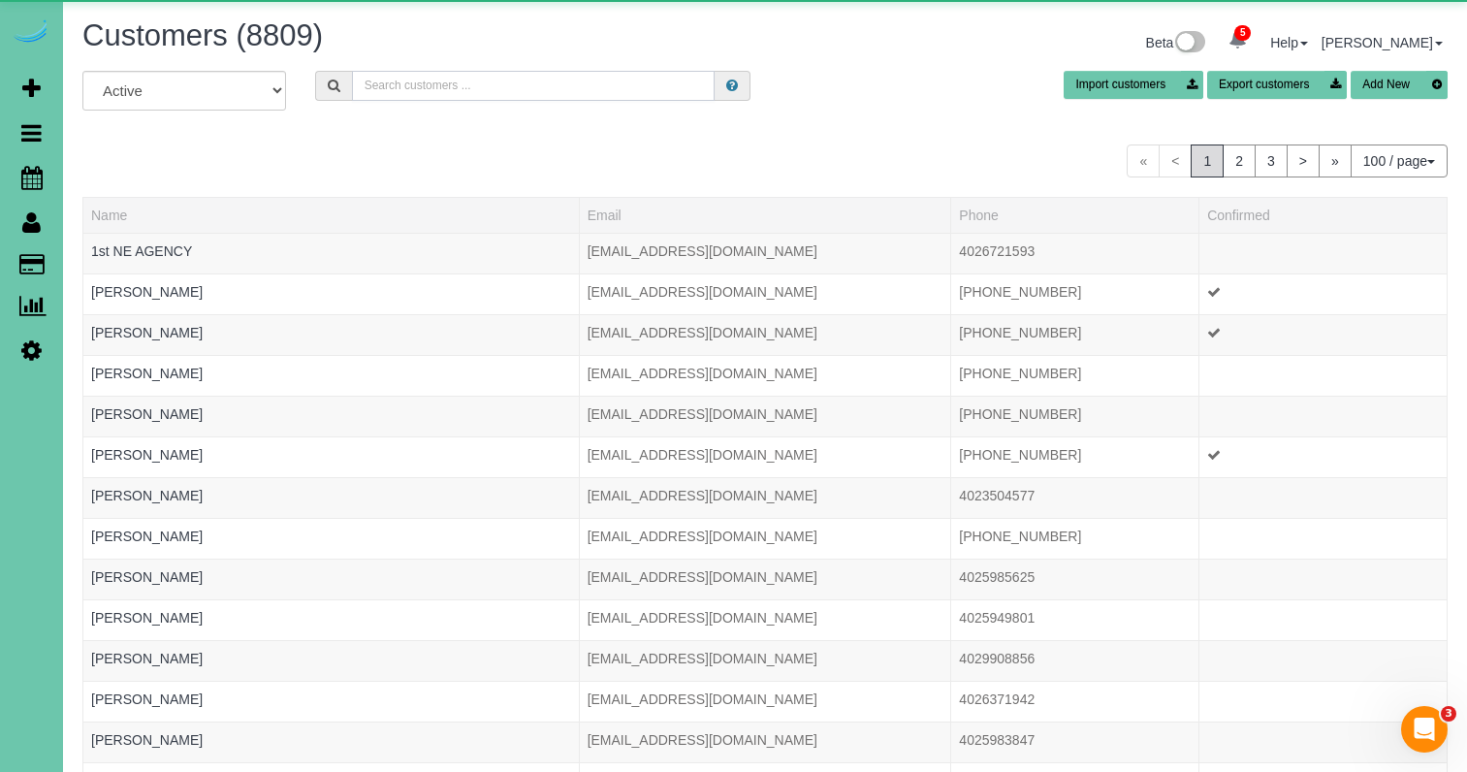
click at [408, 88] on input "text" at bounding box center [533, 86] width 363 height 30
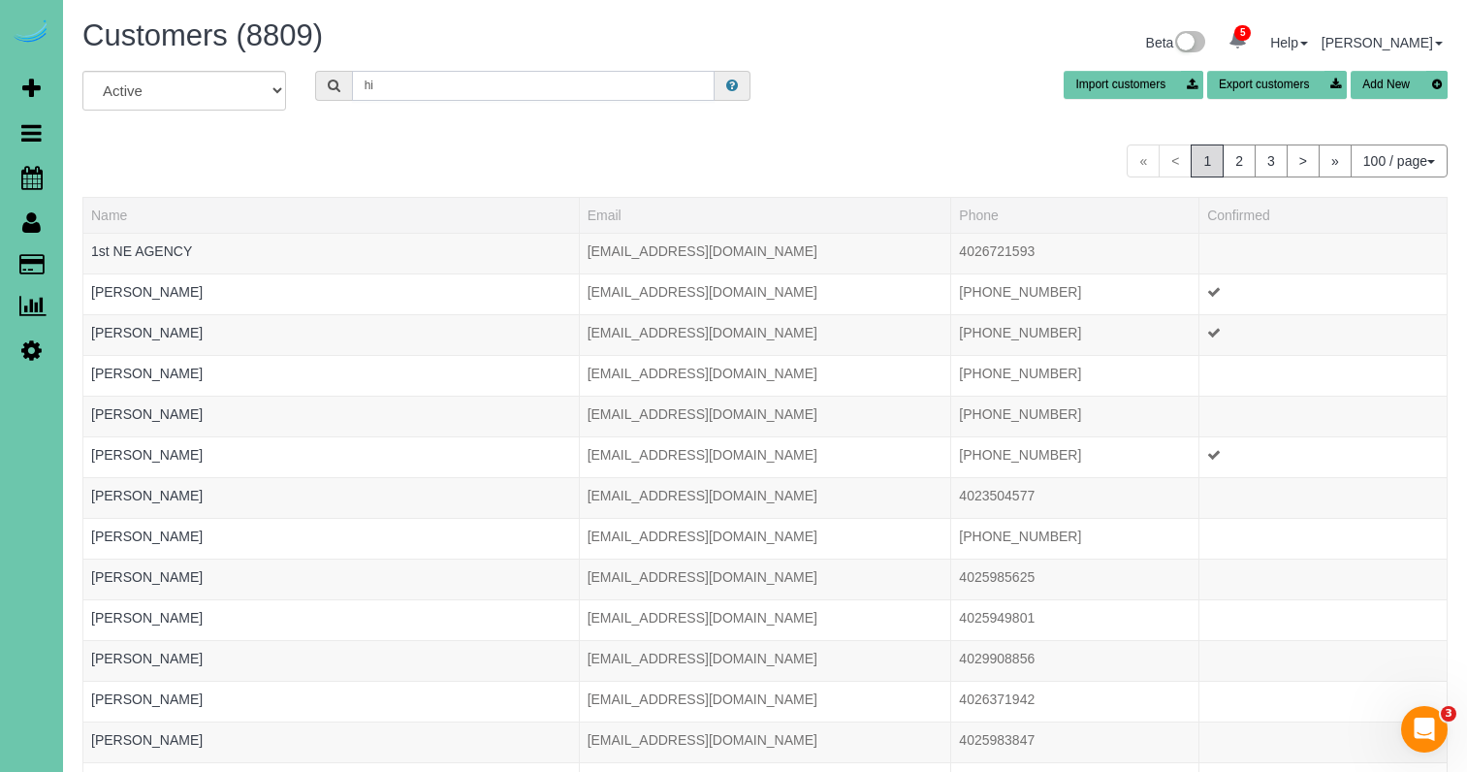
type input "h"
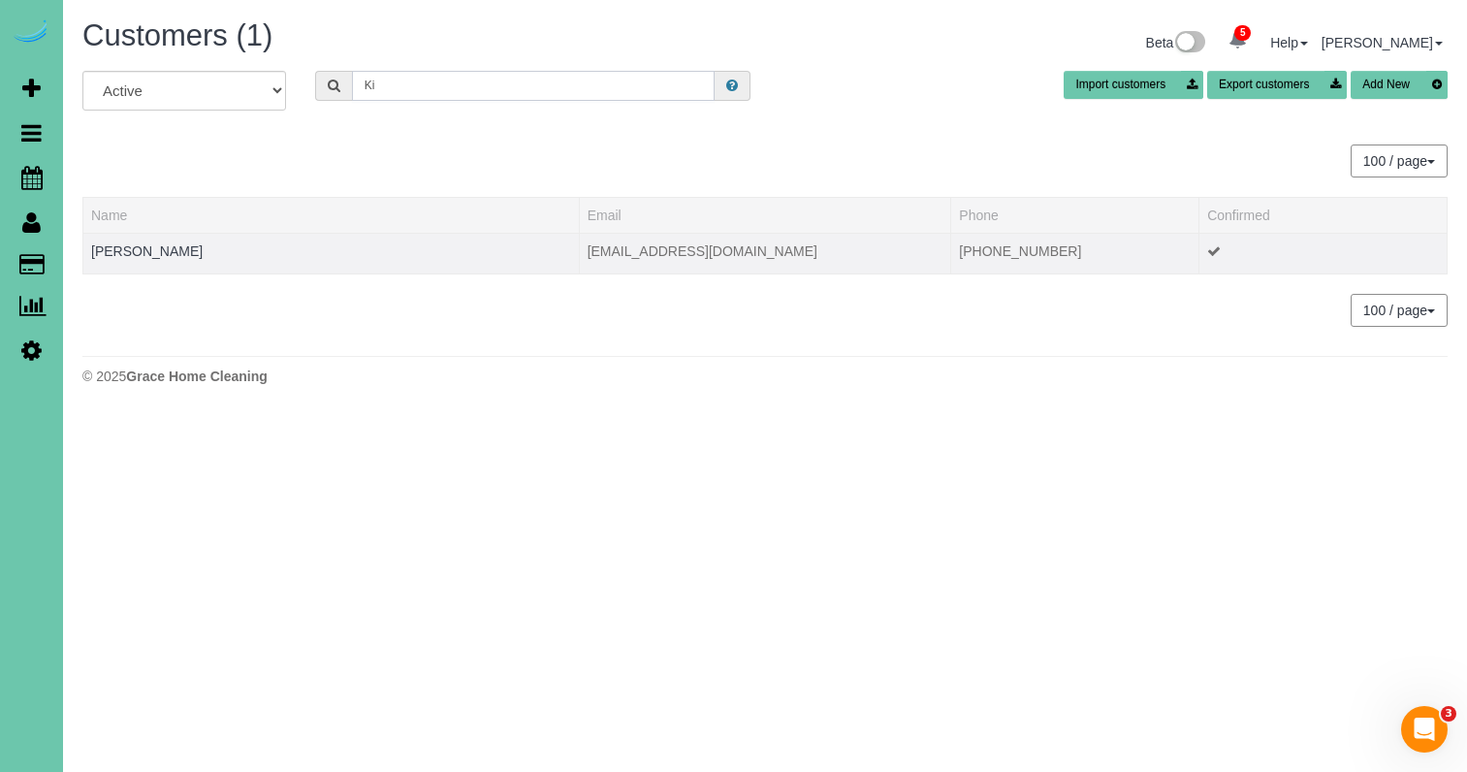
type input "K"
drag, startPoint x: 427, startPoint y: 91, endPoint x: 175, endPoint y: 69, distance: 253.0
click at [177, 69] on div "Customers (1) Beta 5 Your Notifications You have 0 alerts × You have 1 to charg…" at bounding box center [765, 207] width 1404 height 414
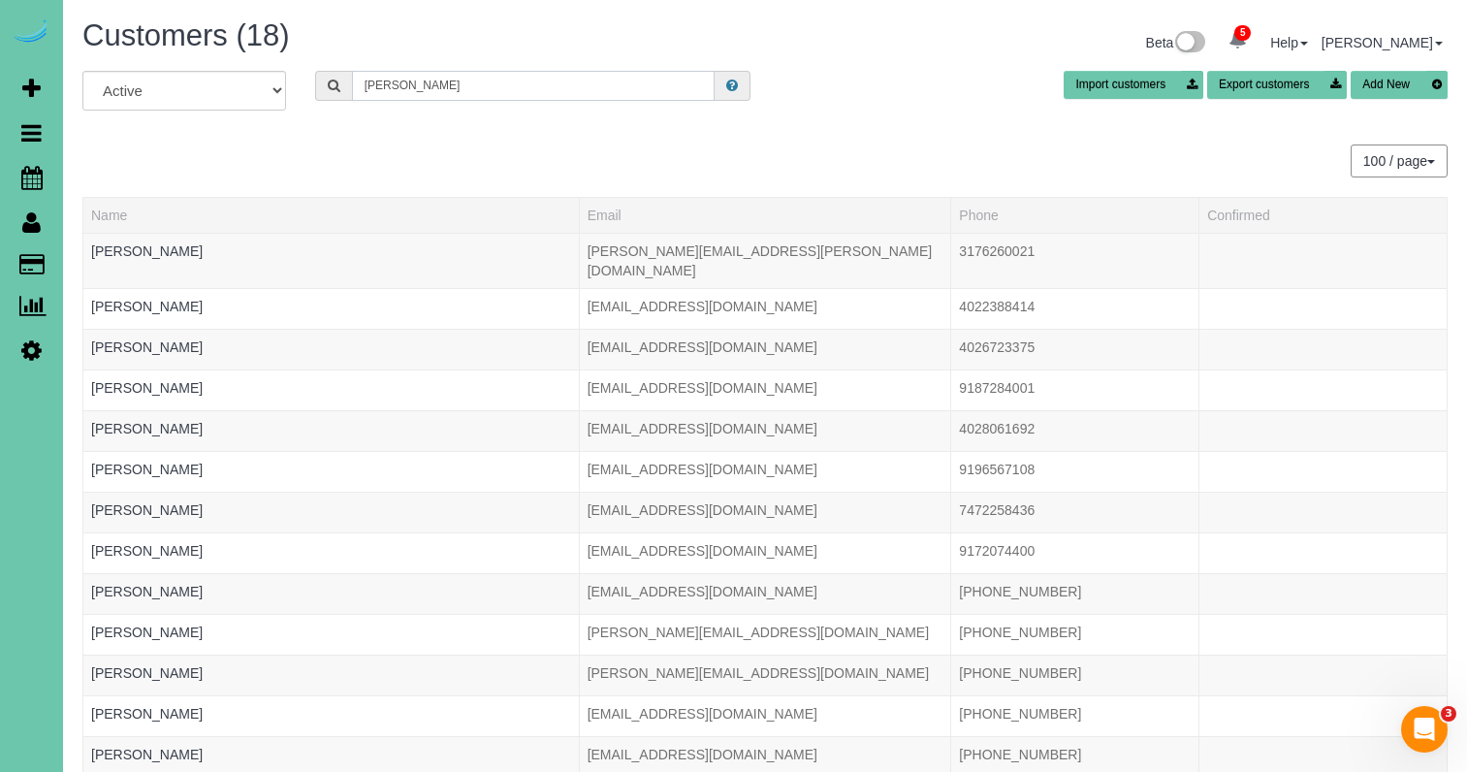
drag, startPoint x: 431, startPoint y: 86, endPoint x: 275, endPoint y: 71, distance: 156.8
click at [276, 71] on div "All Active Archived wright Import customers Export customers Add New" at bounding box center [765, 98] width 1394 height 54
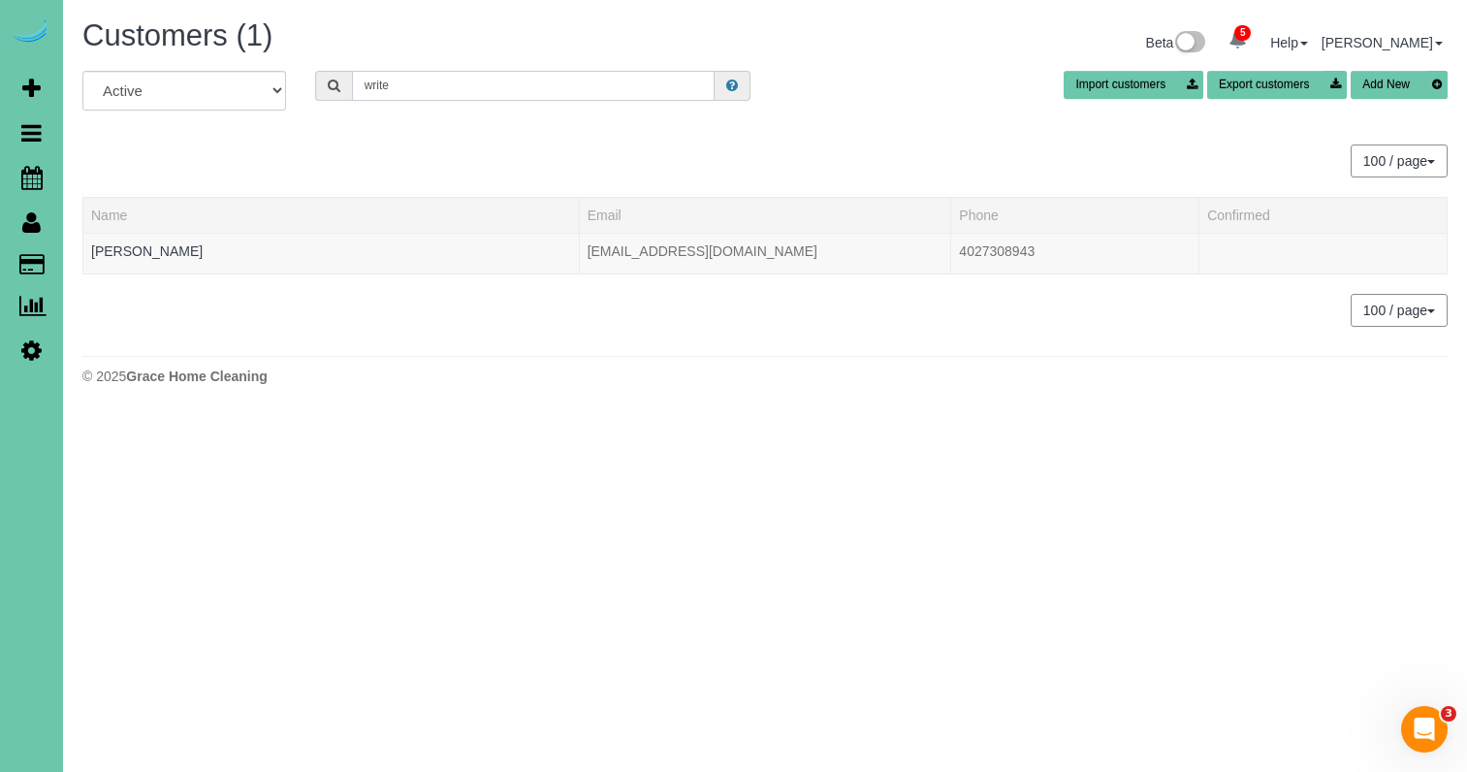
drag, startPoint x: 332, startPoint y: 76, endPoint x: 273, endPoint y: 65, distance: 60.1
click at [273, 65] on div "Customers (1) Beta 5 Your Notifications You have 0 alerts × You have 1 to charg…" at bounding box center [765, 207] width 1404 height 414
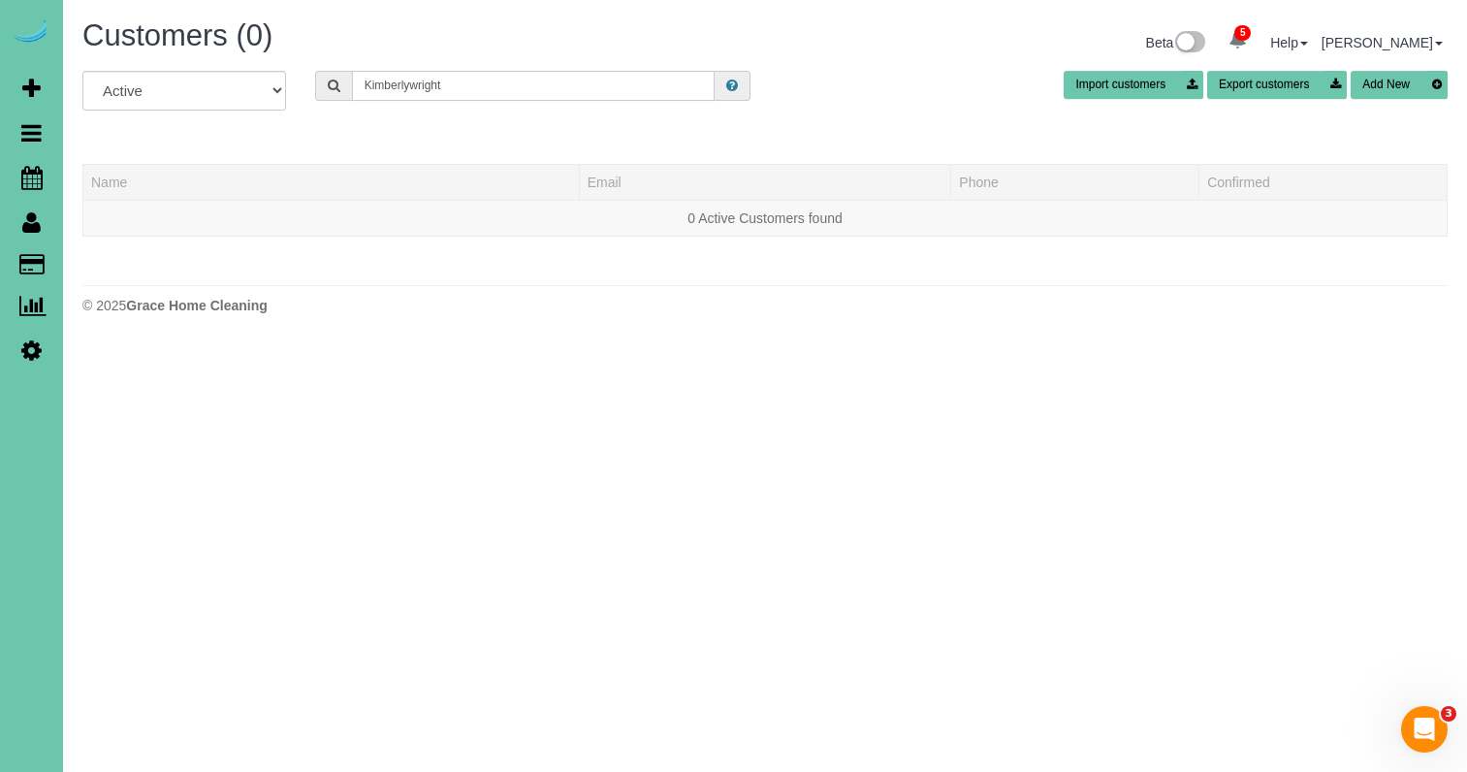
drag, startPoint x: 517, startPoint y: 91, endPoint x: 313, endPoint y: 77, distance: 204.1
click at [313, 77] on div "Kimberlywright" at bounding box center [533, 86] width 464 height 30
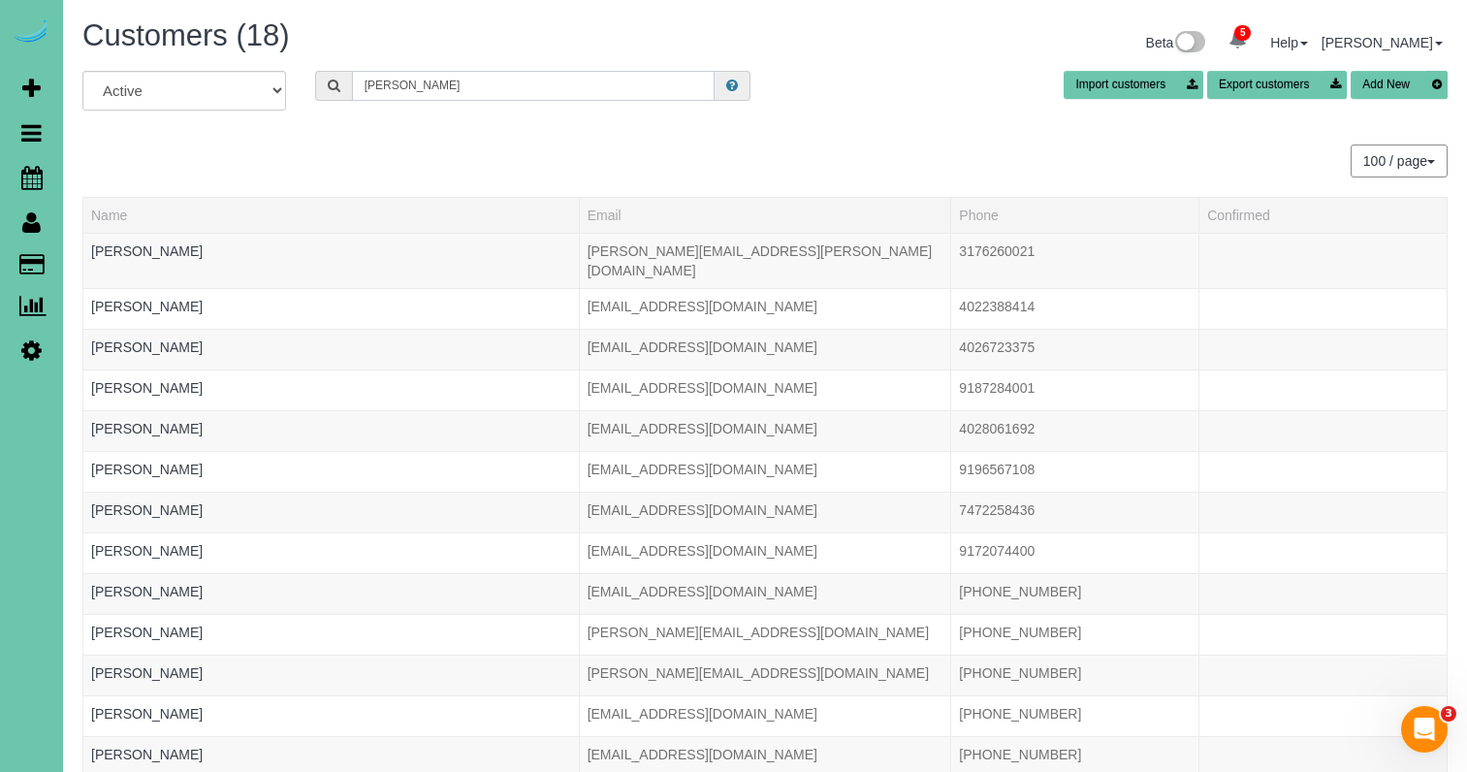
scroll to position [-1, 0]
click at [441, 99] on input "wright" at bounding box center [533, 86] width 363 height 30
drag, startPoint x: 431, startPoint y: 87, endPoint x: 277, endPoint y: 74, distance: 154.7
click at [277, 74] on div "All Active Archived wright Import customers Export customers Add New" at bounding box center [765, 98] width 1394 height 54
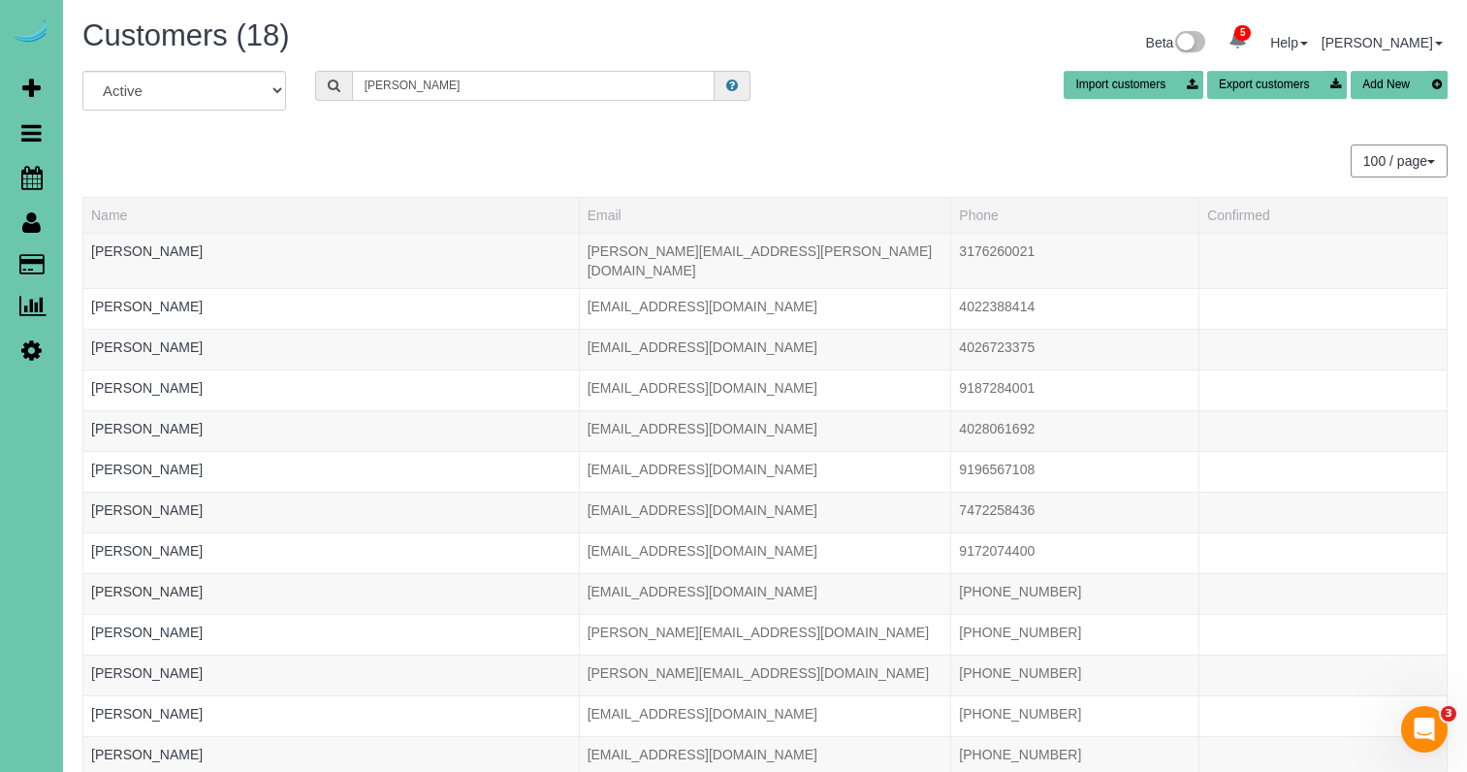
paste input "kimberlywright10@gmail.com"
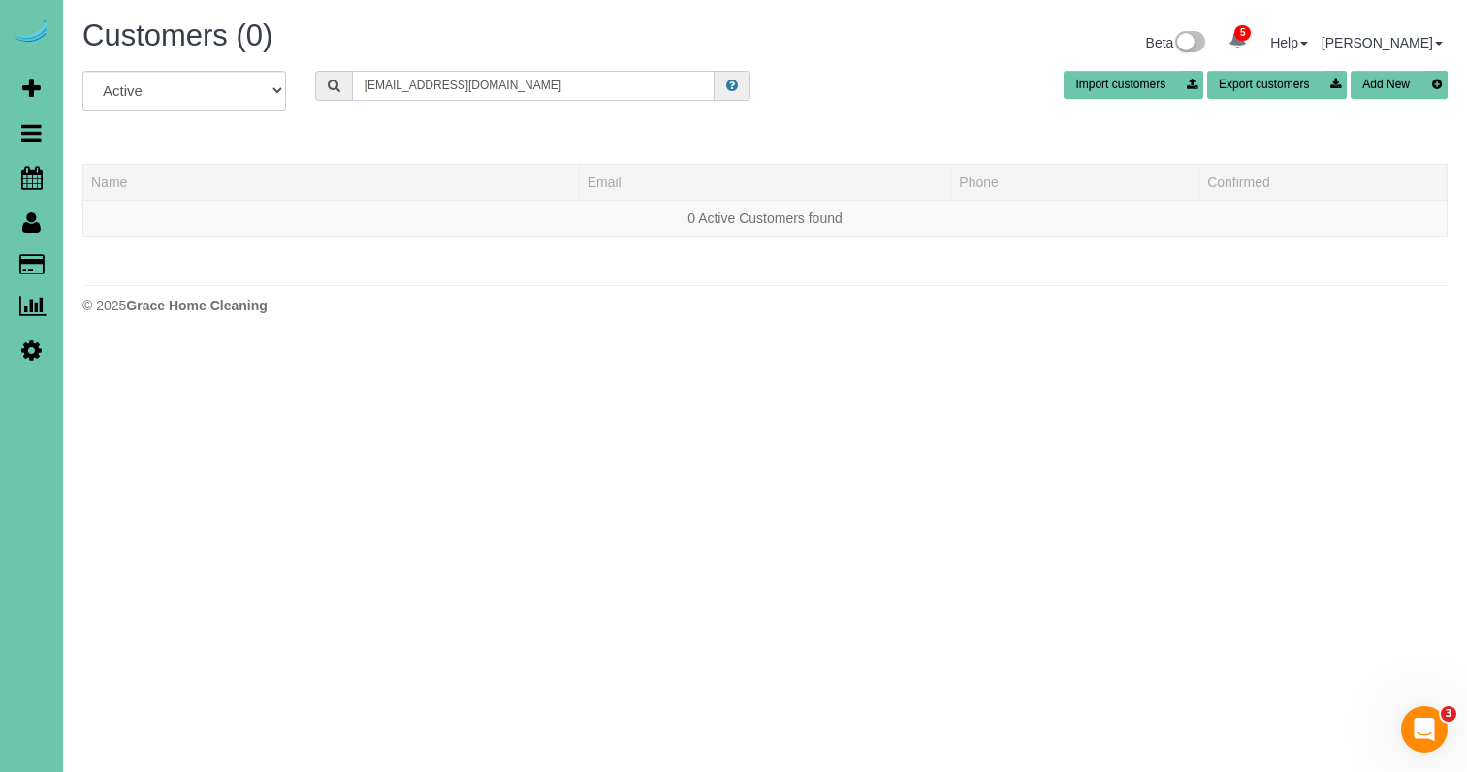
drag, startPoint x: 529, startPoint y: 83, endPoint x: 282, endPoint y: 70, distance: 247.6
click at [282, 71] on div "All Active Archived kimberlywright10@gmail.com Import customers Export customer…" at bounding box center [765, 98] width 1394 height 54
type input "kimberlywright10@gmail.com"
select select "string:archived"
drag, startPoint x: 535, startPoint y: 83, endPoint x: 291, endPoint y: 58, distance: 245.6
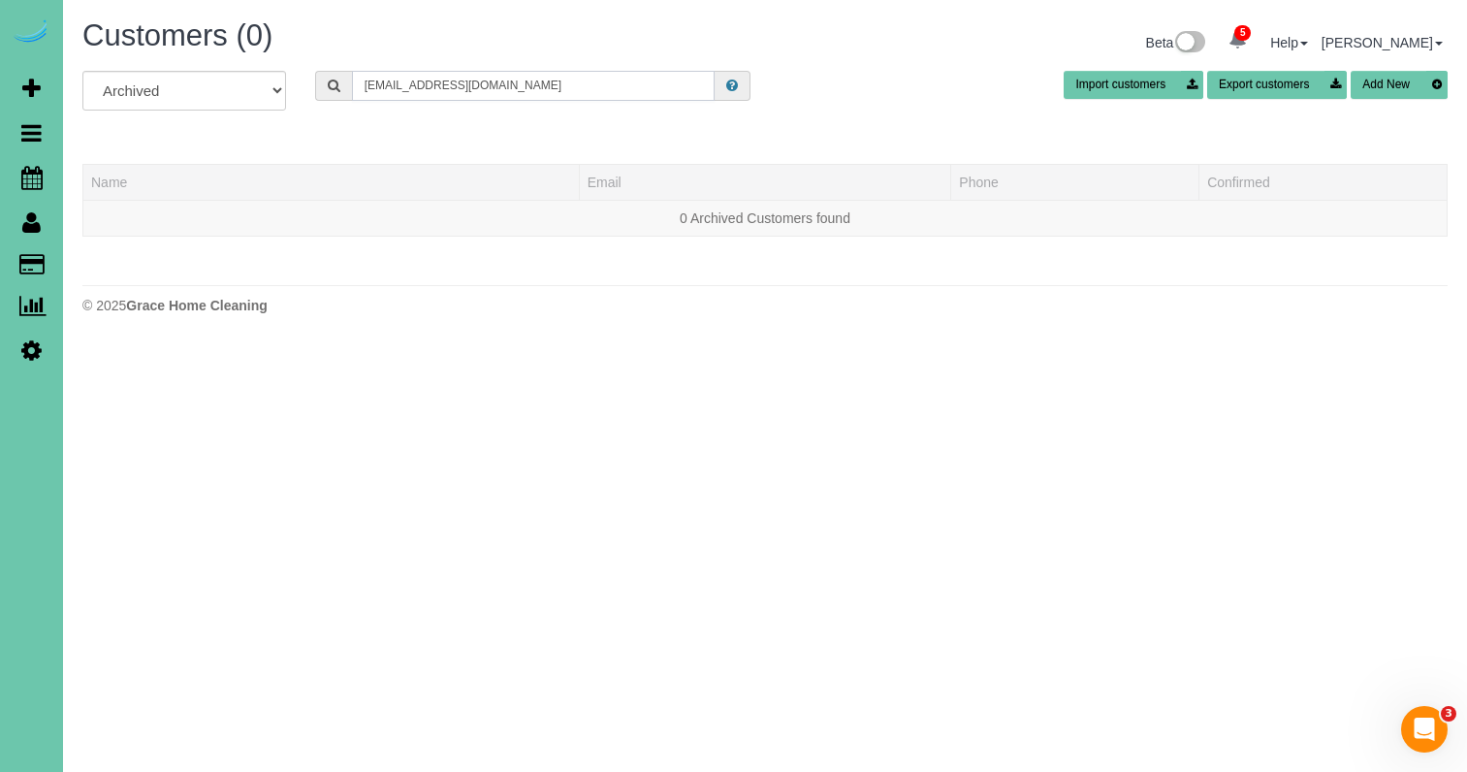
click at [291, 58] on div "Customers (0) Beta 5 Your Notifications You have 0 alerts × You have 1 to charg…" at bounding box center [765, 171] width 1404 height 343
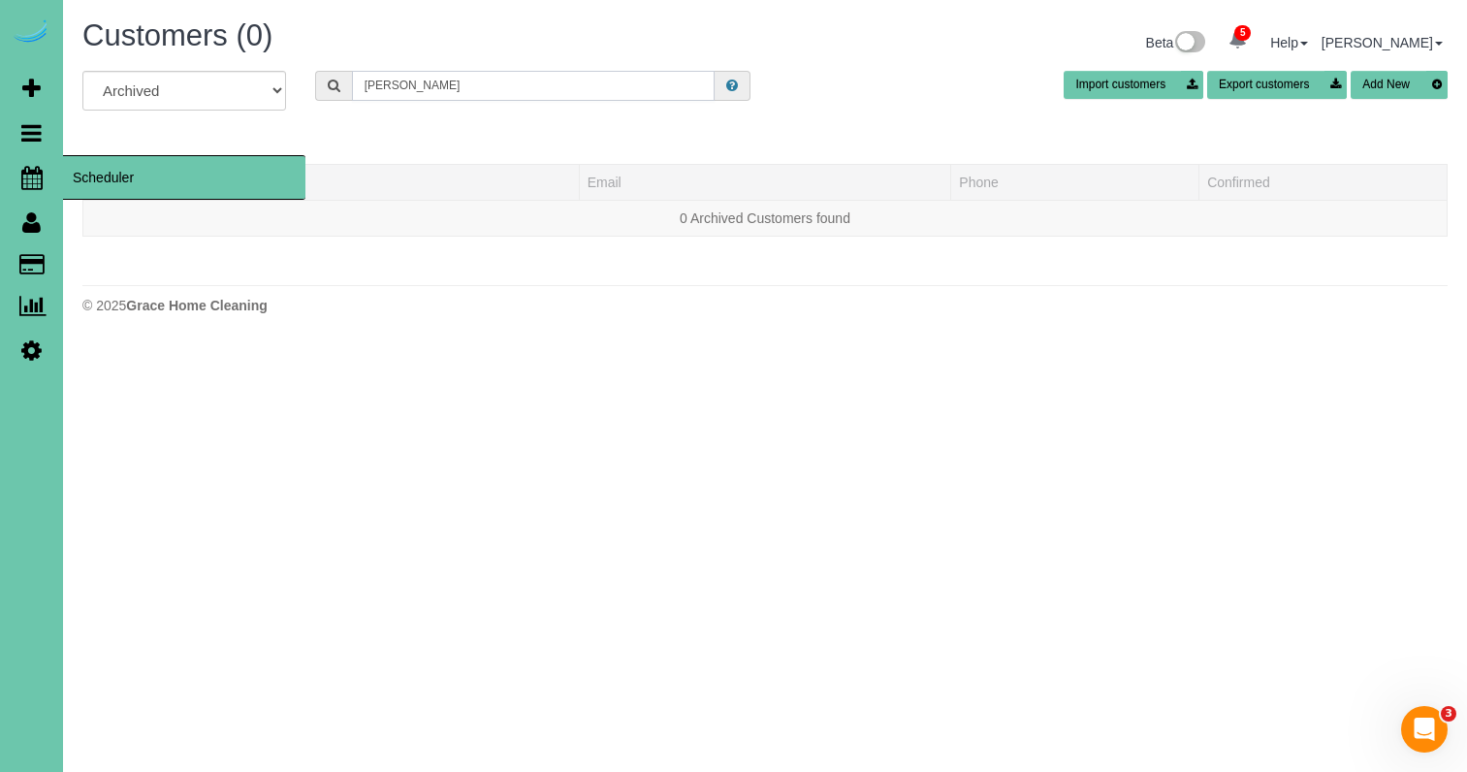
type input "kimberly"
click at [32, 173] on icon at bounding box center [31, 177] width 21 height 23
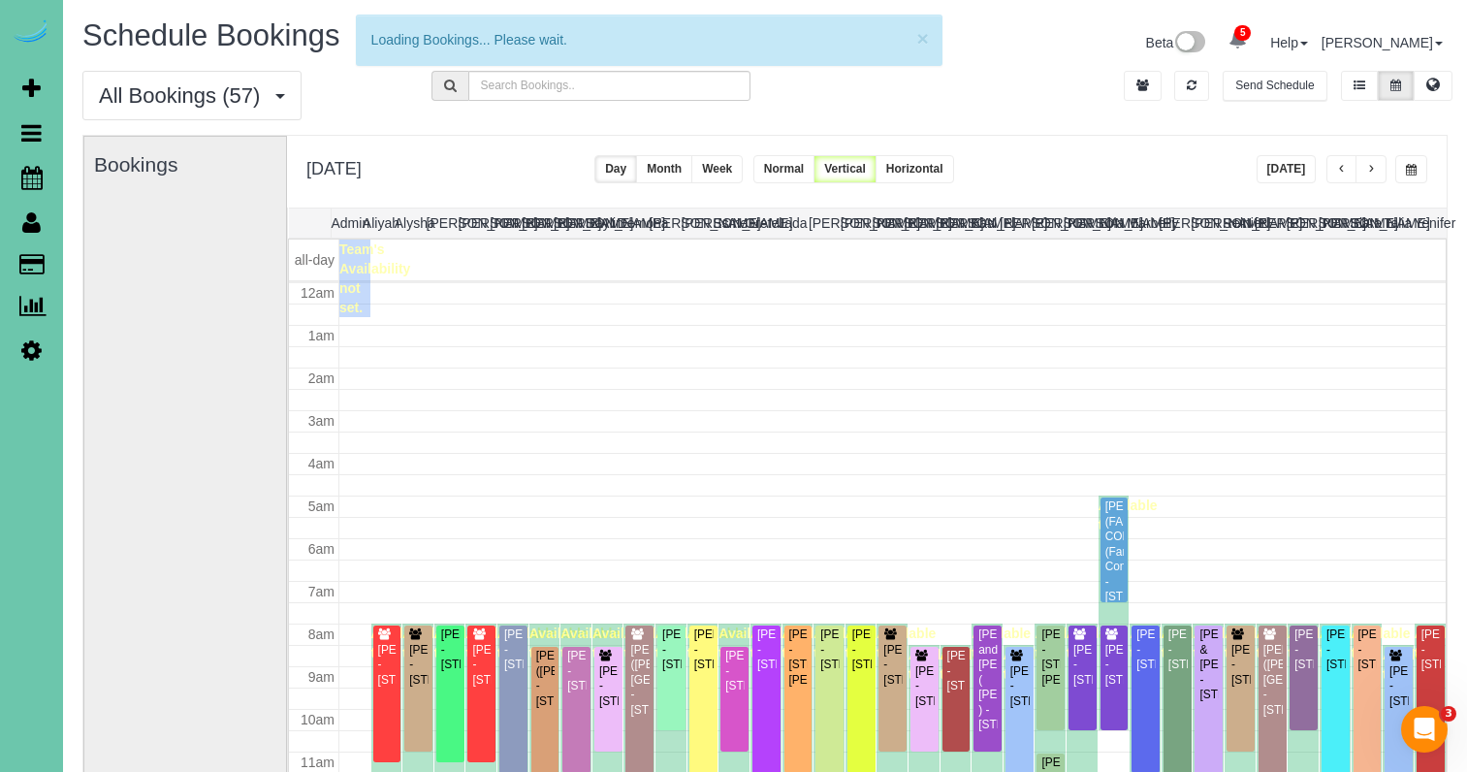
scroll to position [257, 0]
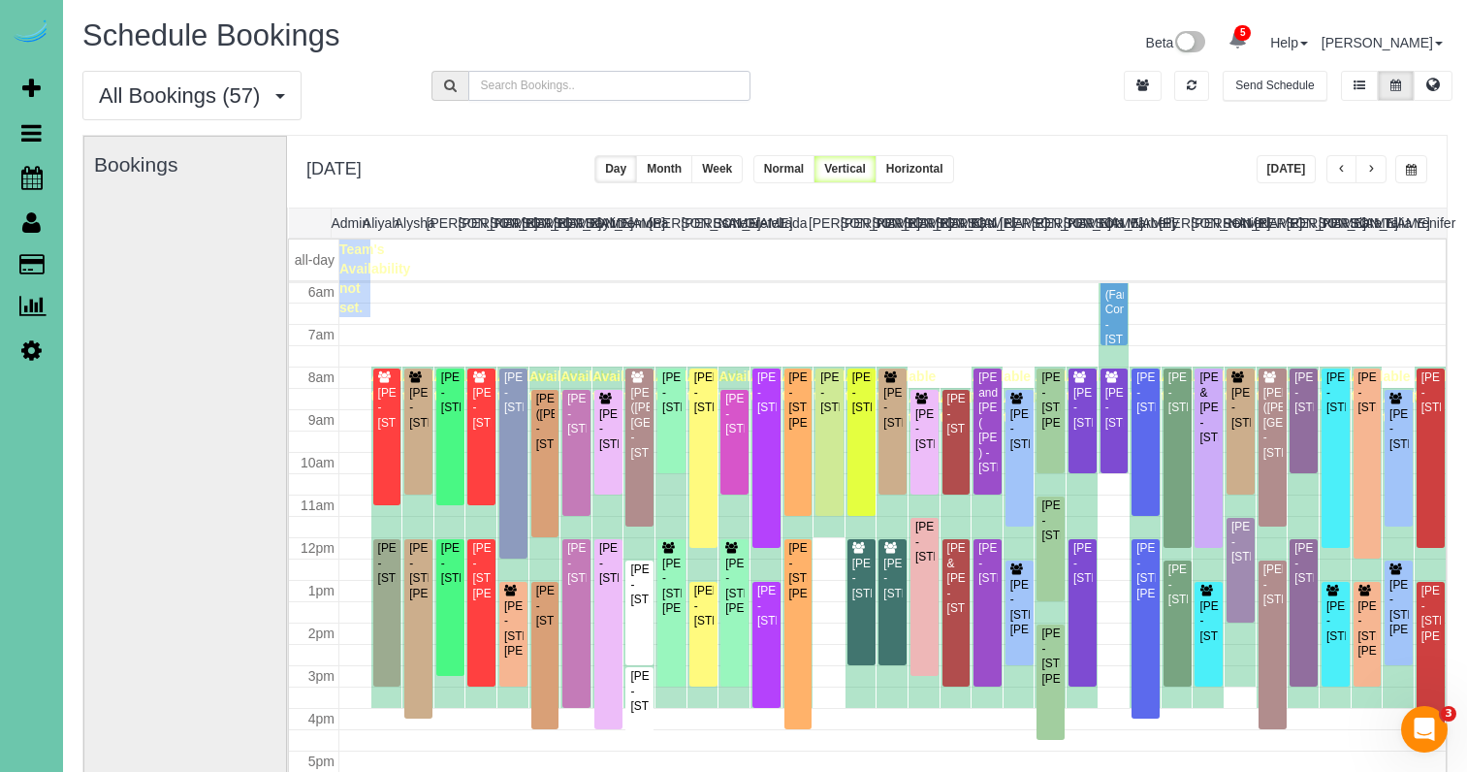
click at [580, 83] on input "text" at bounding box center [609, 86] width 283 height 30
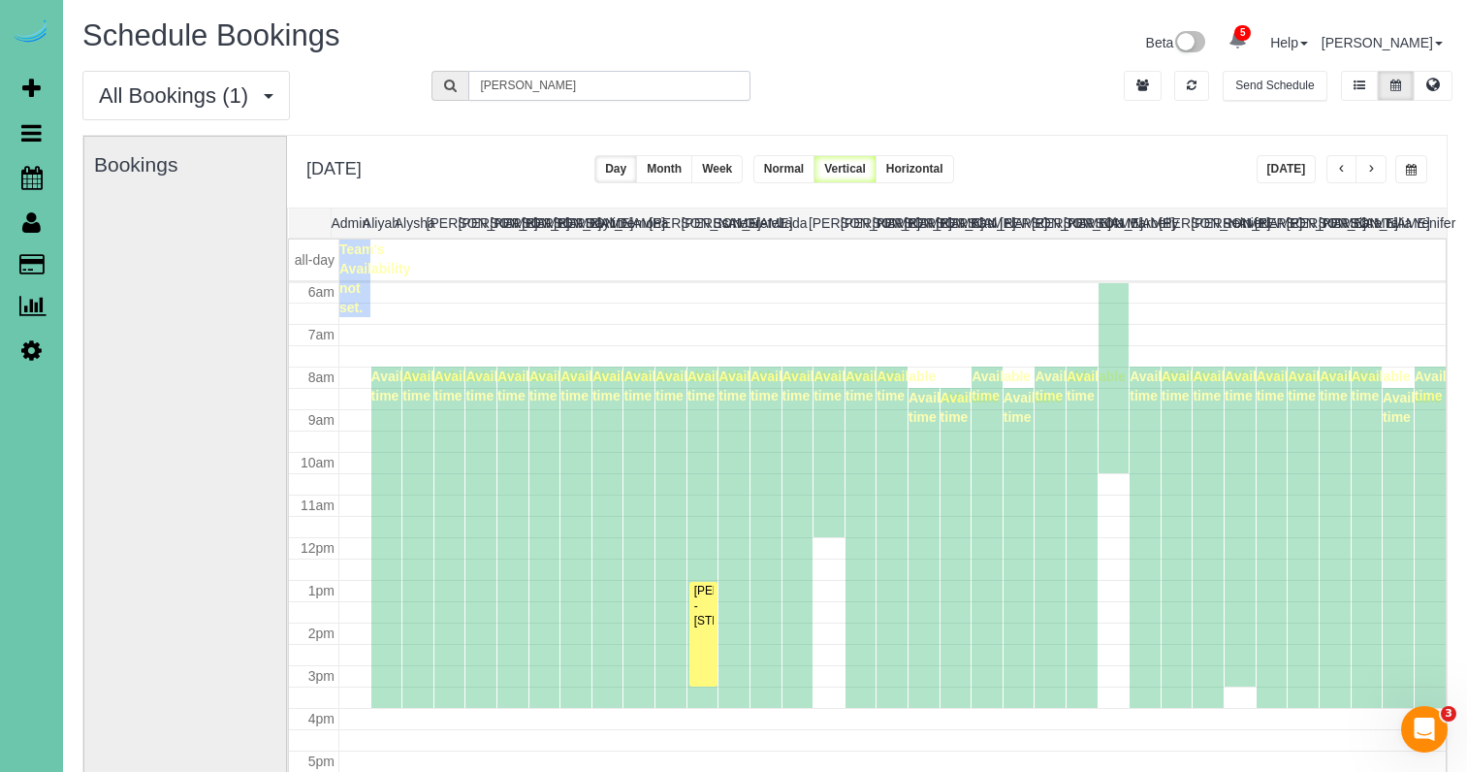
type input "Kim"
drag, startPoint x: 580, startPoint y: 83, endPoint x: 795, endPoint y: 174, distance: 233.3
click at [743, 174] on button "Week" at bounding box center [716, 169] width 51 height 28
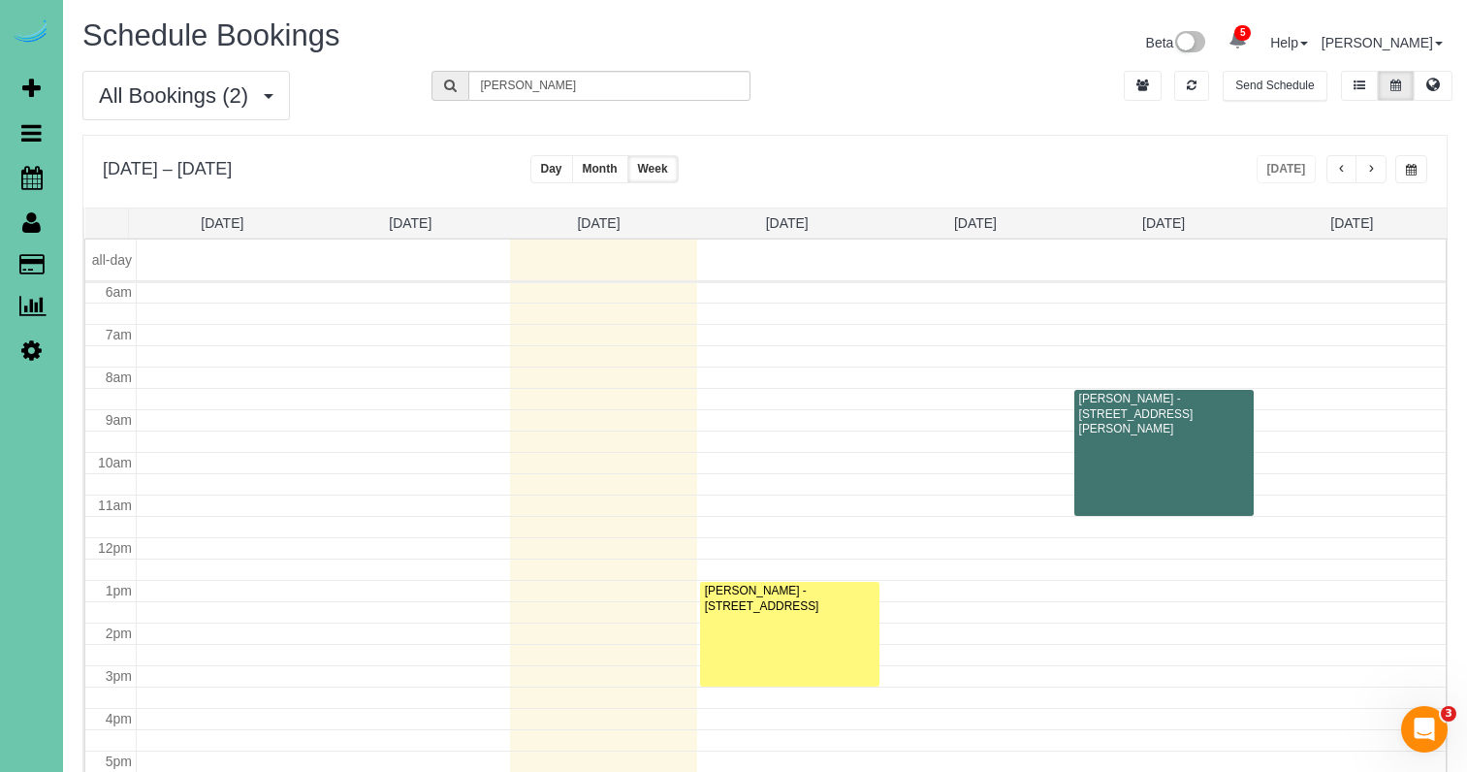
click at [1373, 174] on span "button" at bounding box center [1371, 170] width 10 height 12
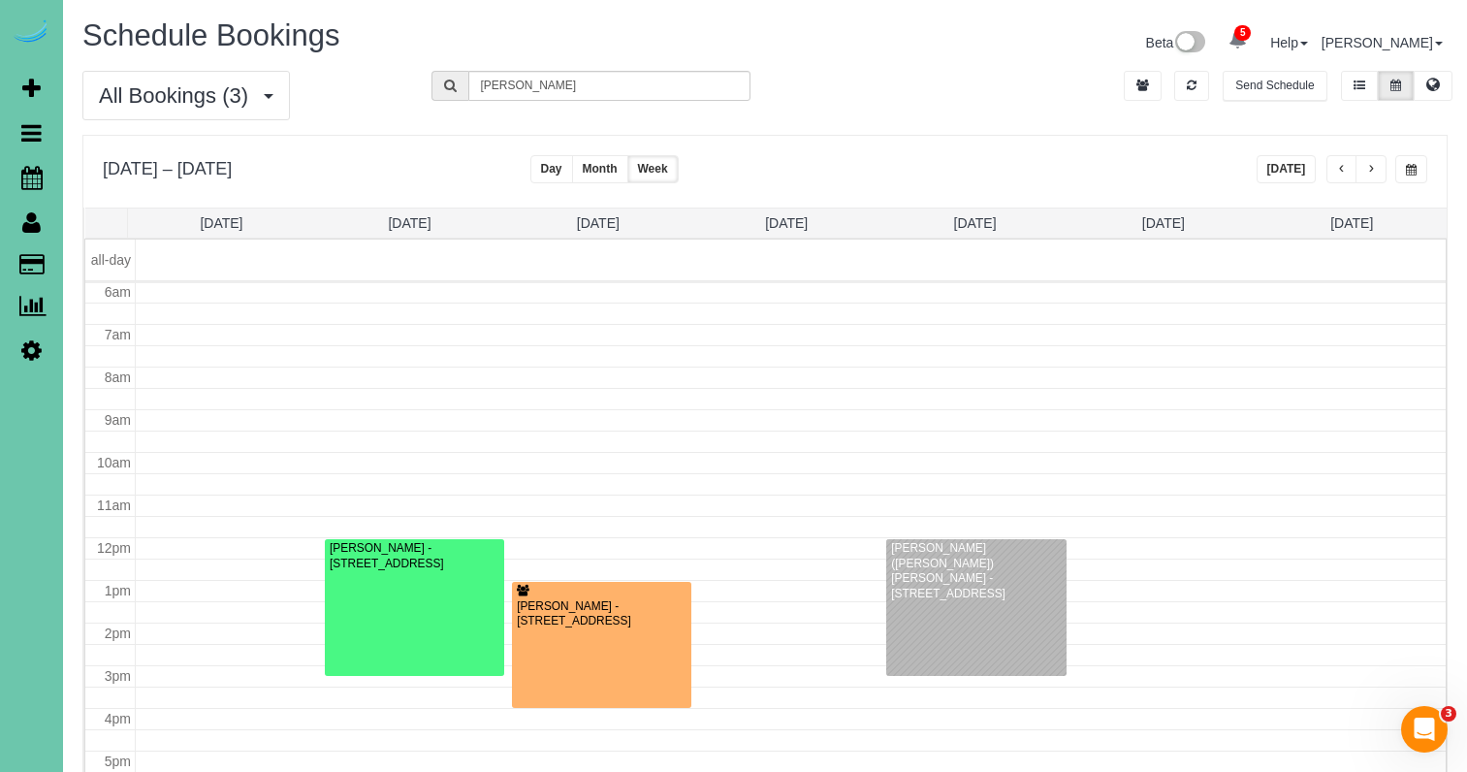
click at [1373, 174] on span "button" at bounding box center [1371, 170] width 10 height 12
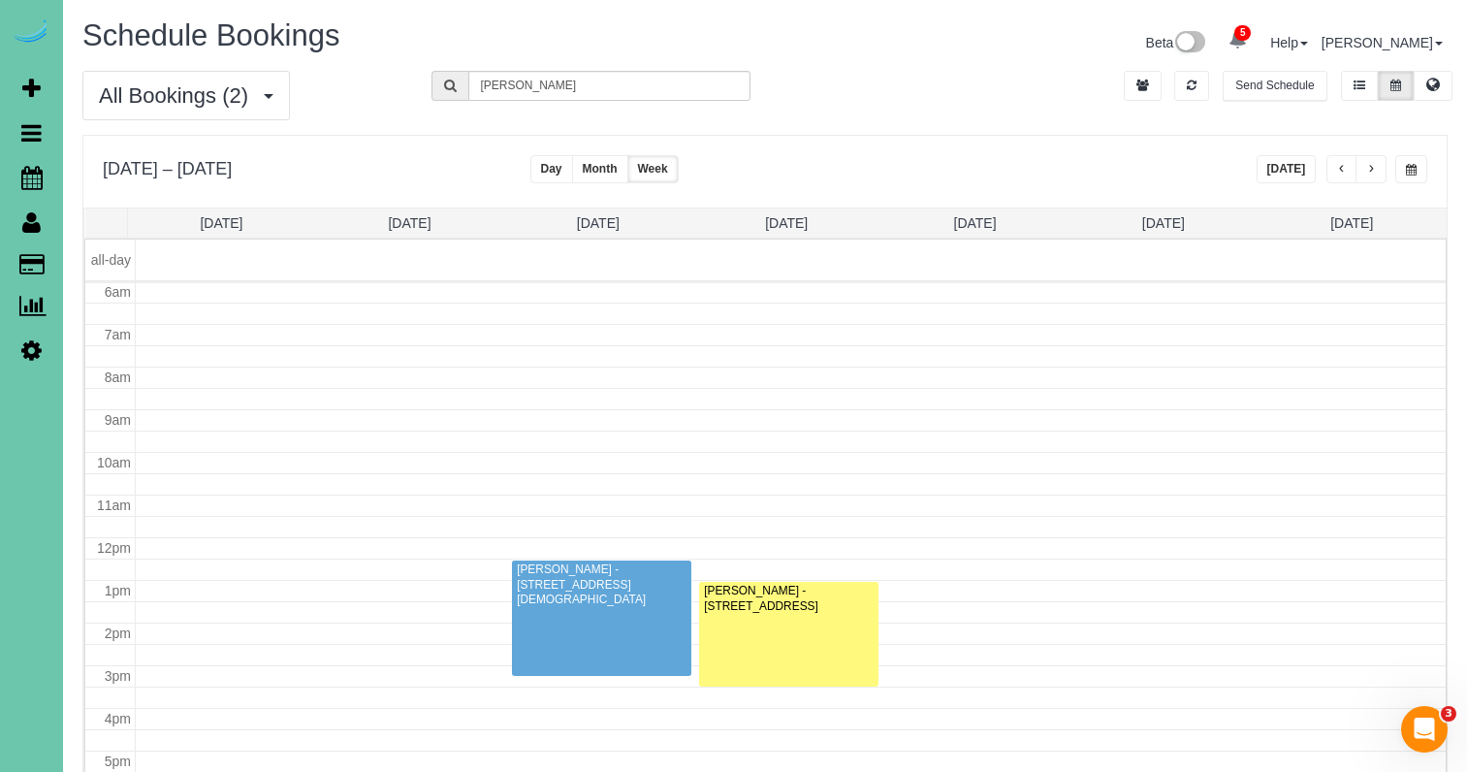
click at [1373, 174] on span "button" at bounding box center [1371, 170] width 10 height 12
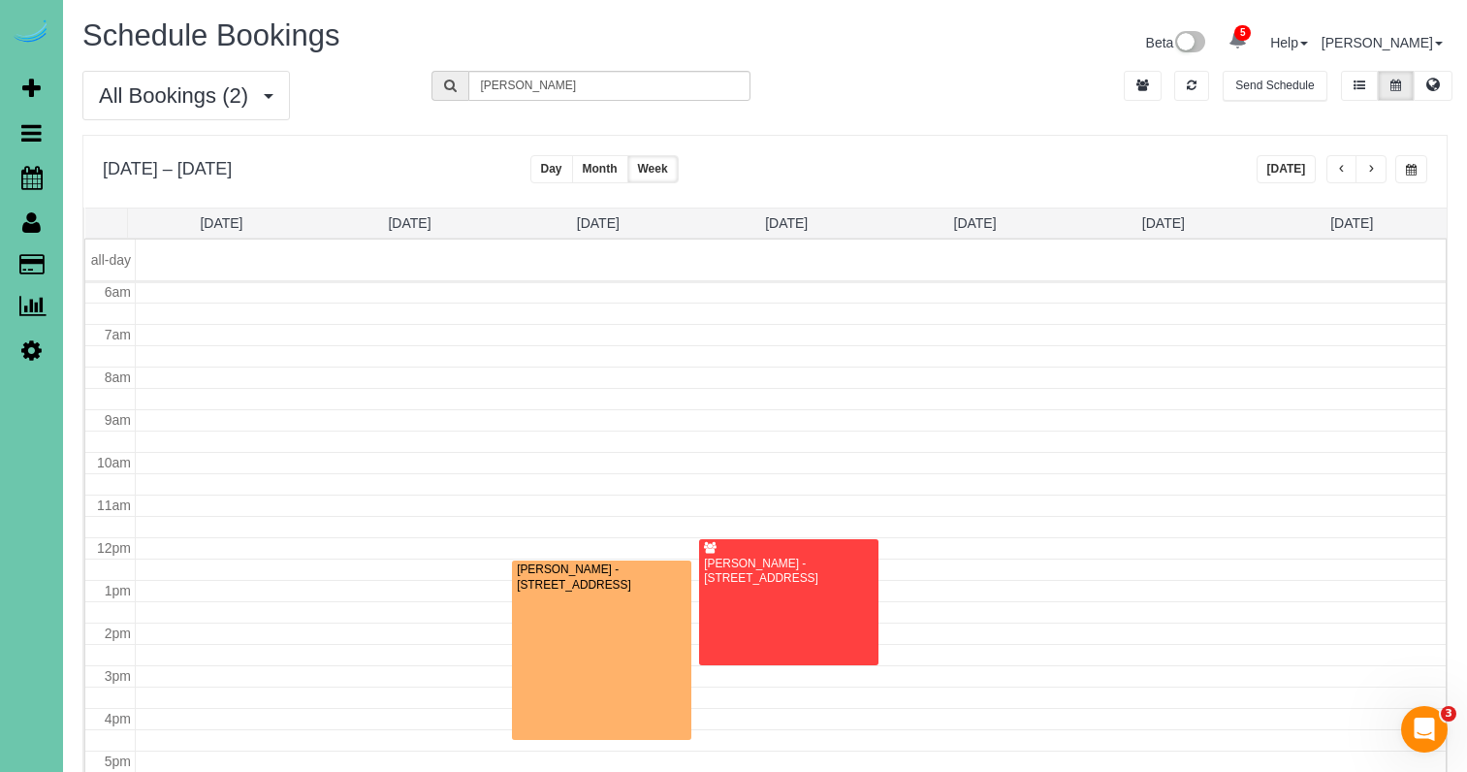
click at [1373, 174] on span "button" at bounding box center [1371, 170] width 10 height 12
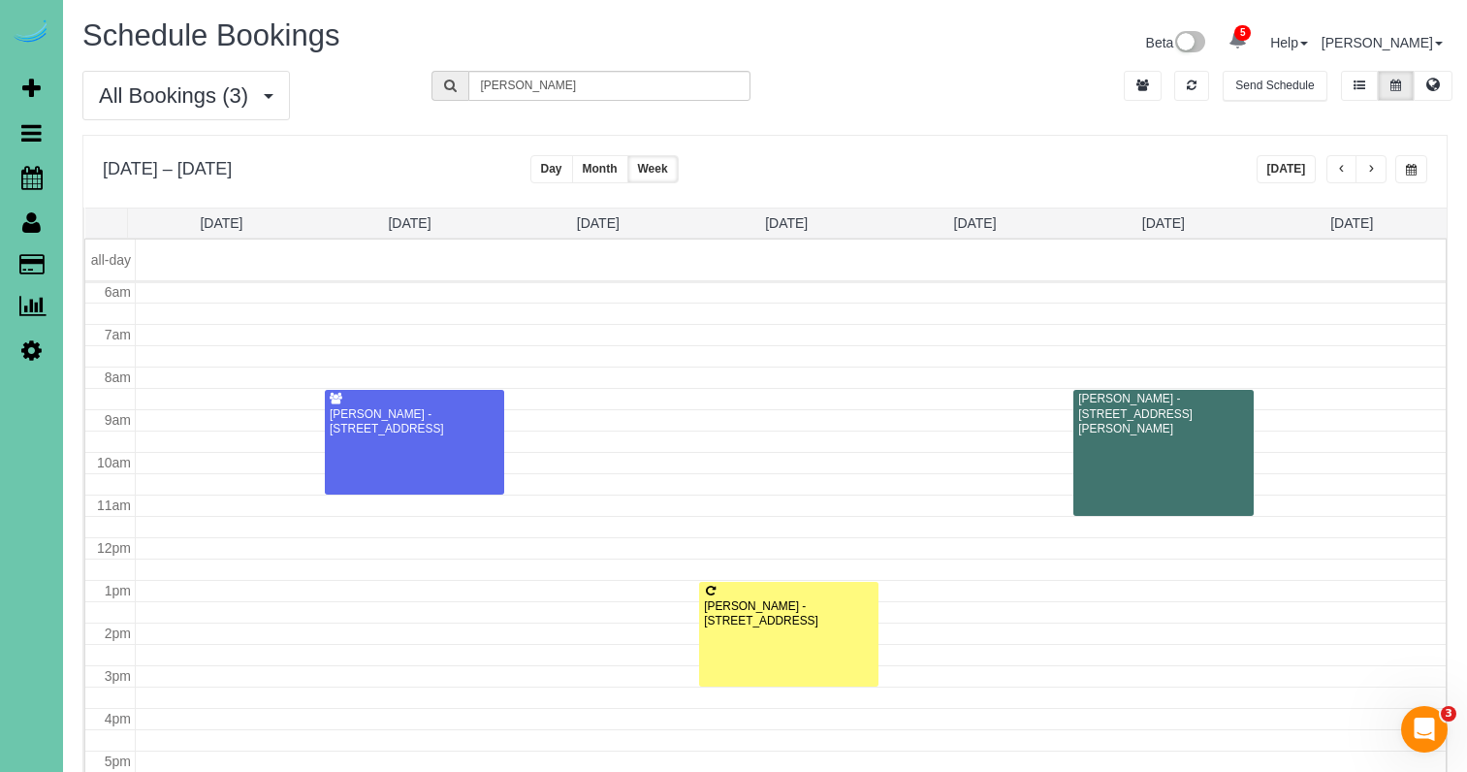
click at [1373, 174] on span "button" at bounding box center [1371, 170] width 10 height 12
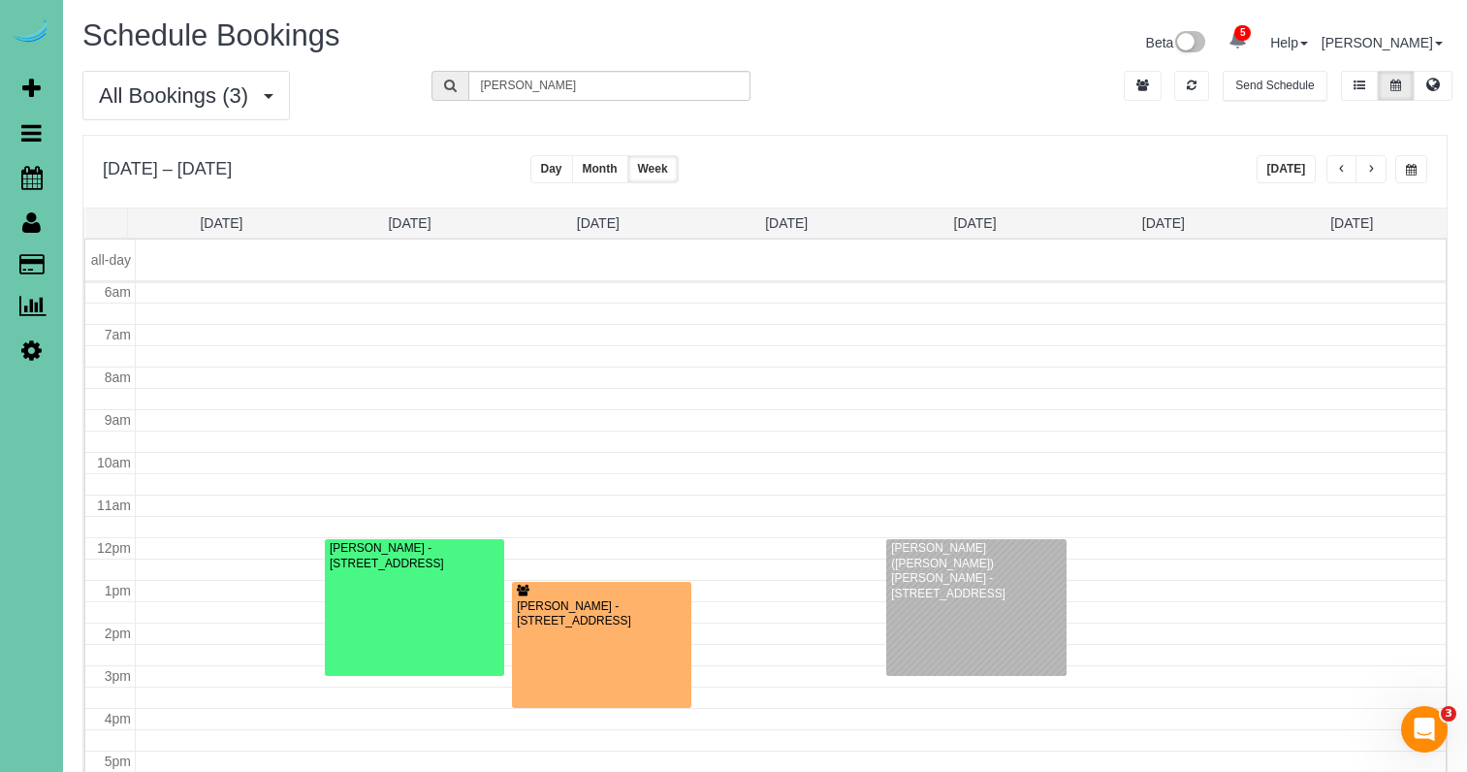
click at [1373, 174] on span "button" at bounding box center [1371, 170] width 10 height 12
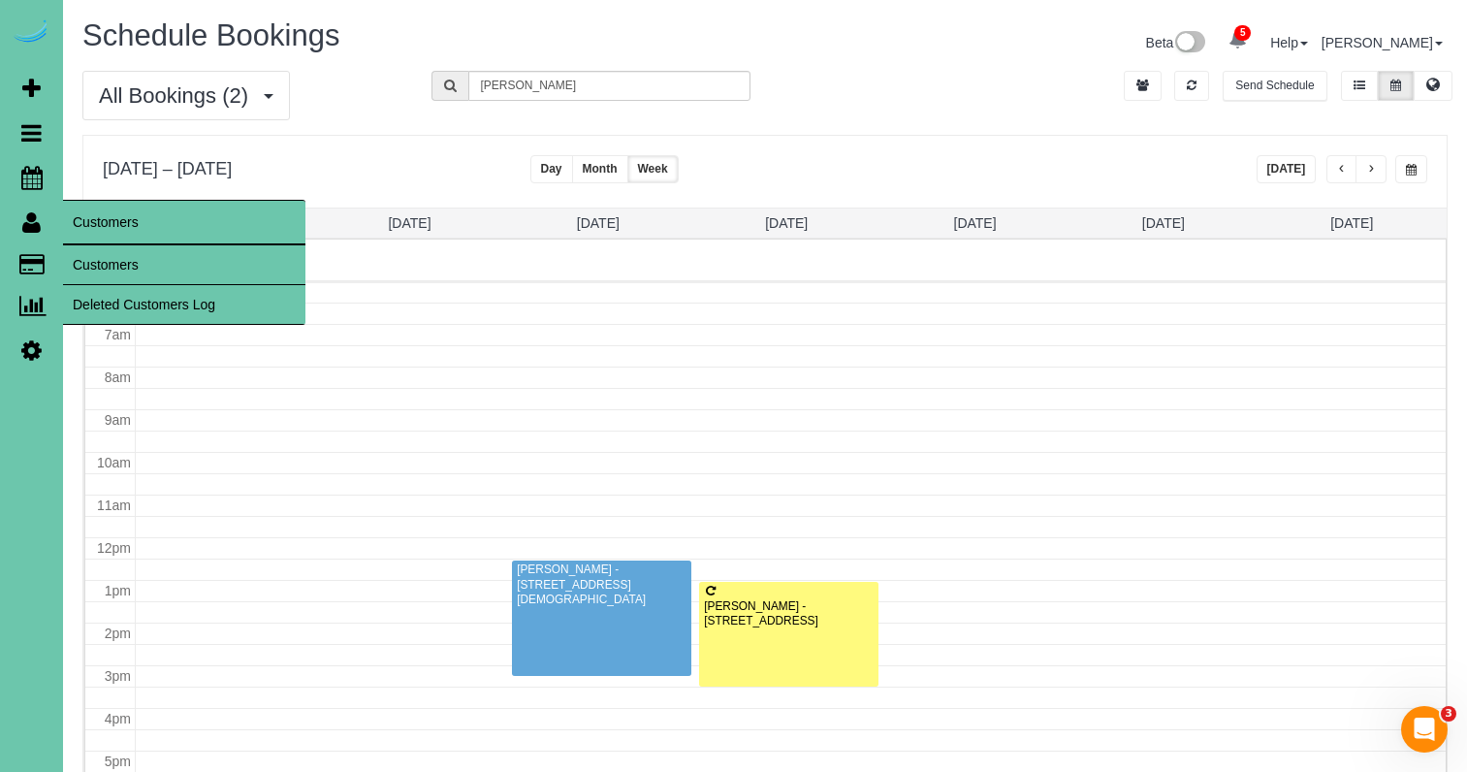
drag, startPoint x: 93, startPoint y: 255, endPoint x: 132, endPoint y: 233, distance: 44.7
click at [93, 255] on link "Customers" at bounding box center [184, 264] width 242 height 39
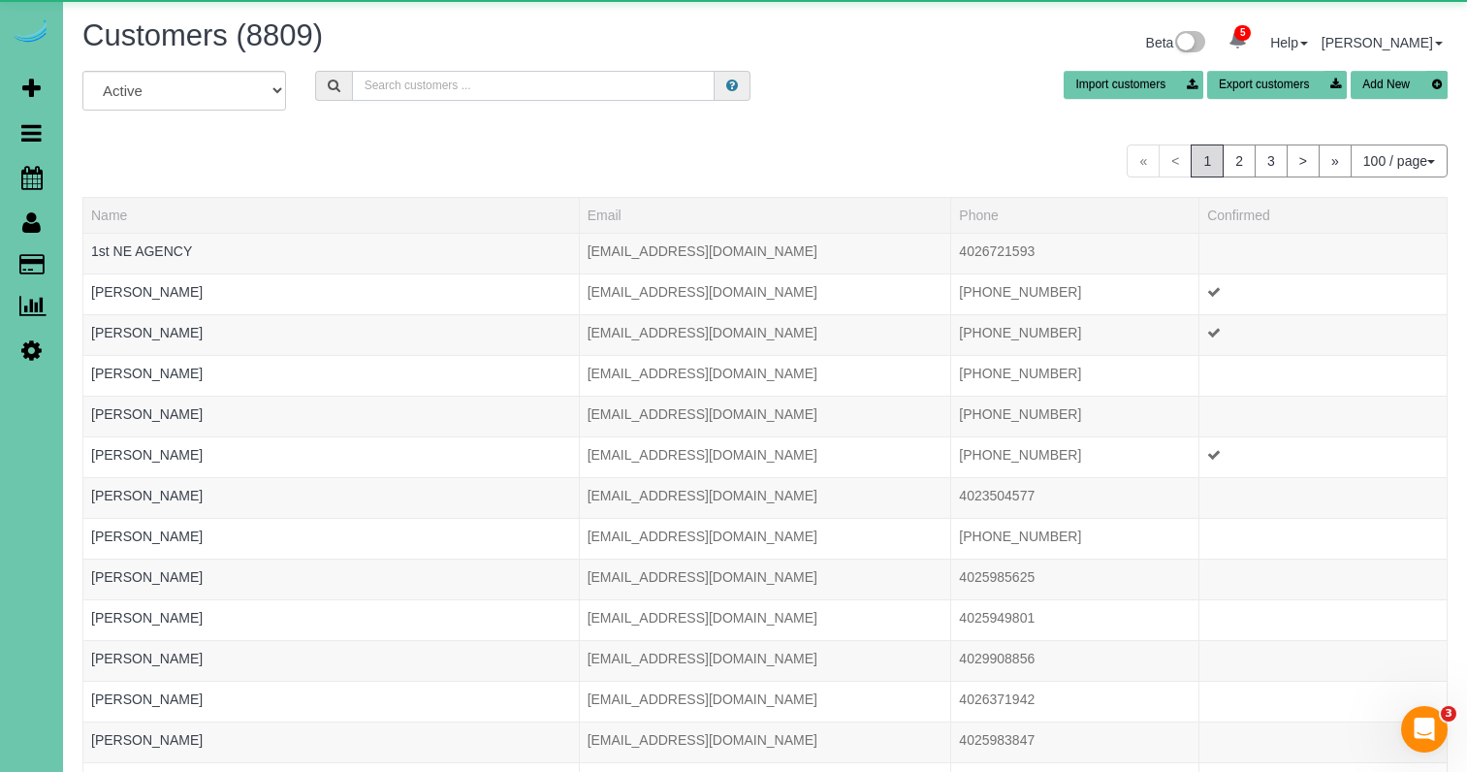
click at [423, 89] on input "text" at bounding box center [533, 86] width 363 height 30
paste input "2205 S 90th Street"
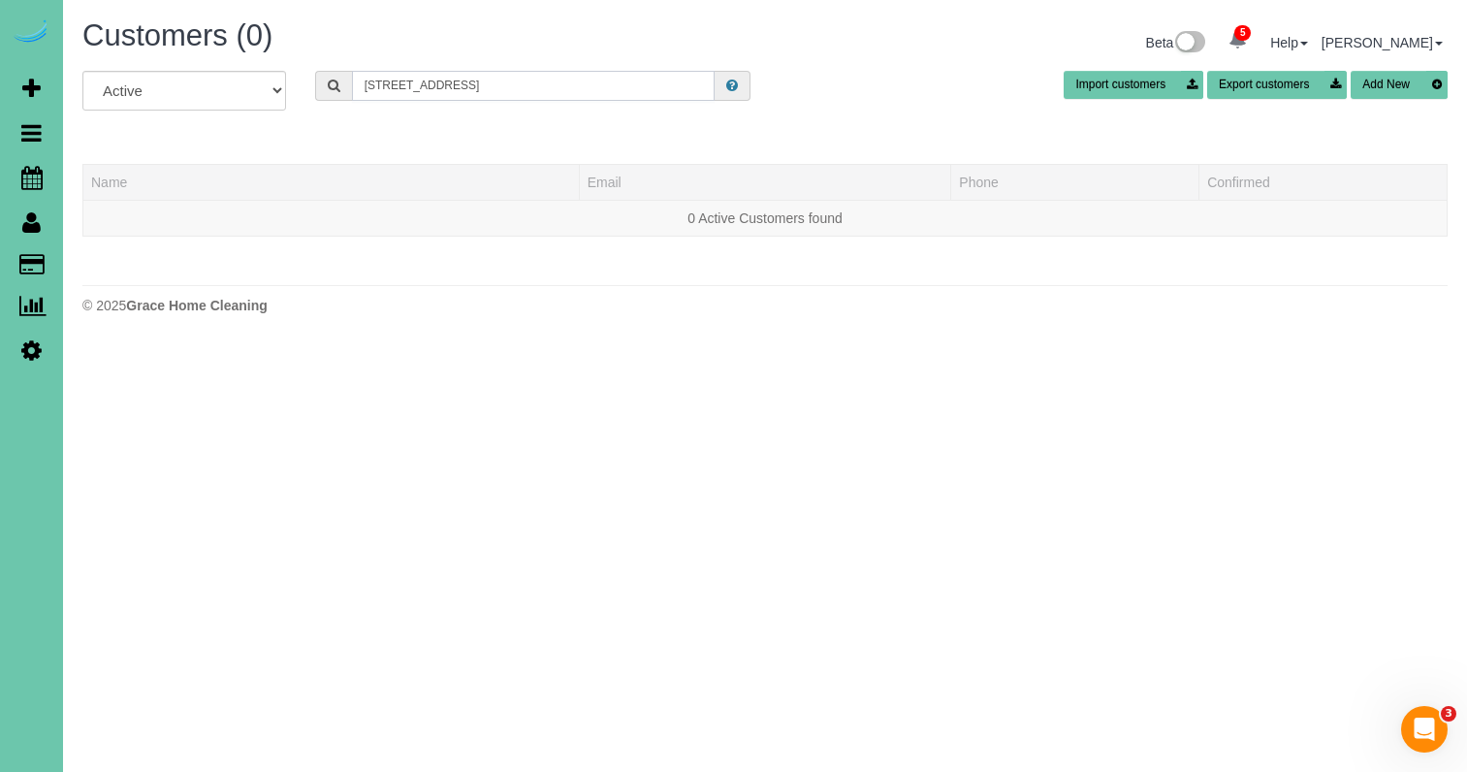
drag, startPoint x: 463, startPoint y: 84, endPoint x: 271, endPoint y: 68, distance: 192.6
click at [271, 68] on div "Customers (0) Beta 5 Your Notifications You have 0 alerts × You have 1 to charg…" at bounding box center [765, 171] width 1404 height 343
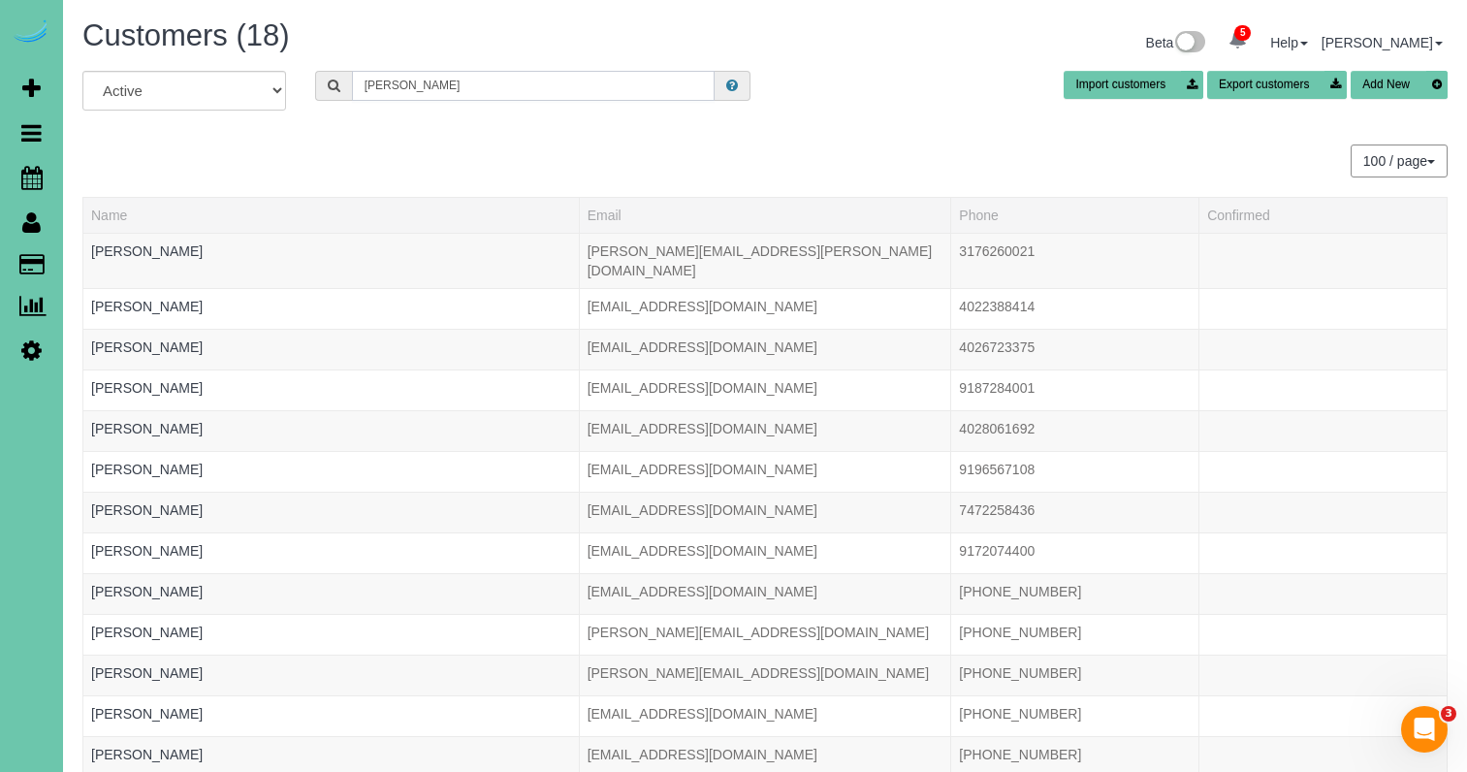
drag, startPoint x: 404, startPoint y: 89, endPoint x: 195, endPoint y: 69, distance: 210.4
click at [196, 69] on div "Customers (18) Beta 5 Your Notifications You have 0 alerts × You have 1 to char…" at bounding box center [765, 560] width 1404 height 1121
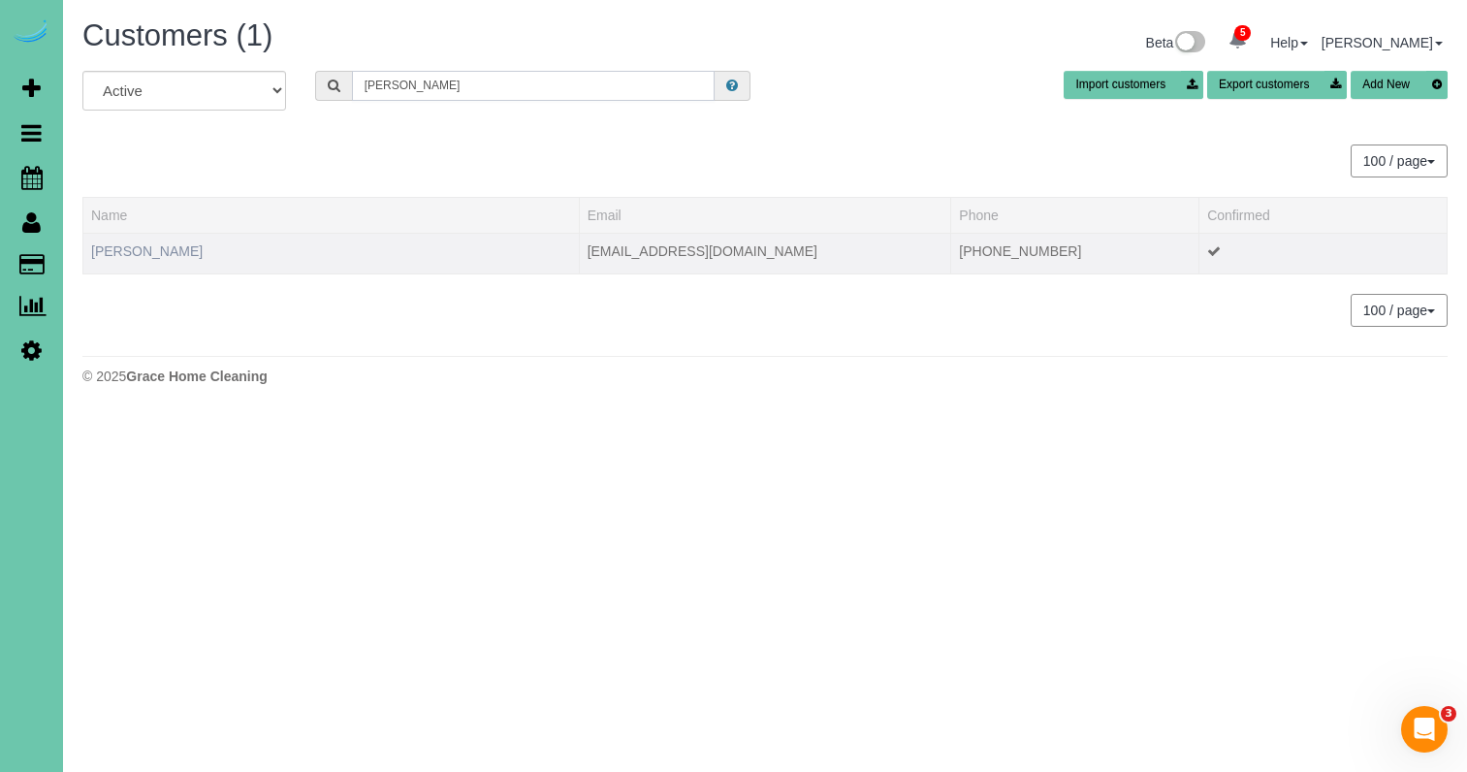
type input "kimberlya"
click at [124, 252] on link "Kim Jones" at bounding box center [146, 251] width 111 height 16
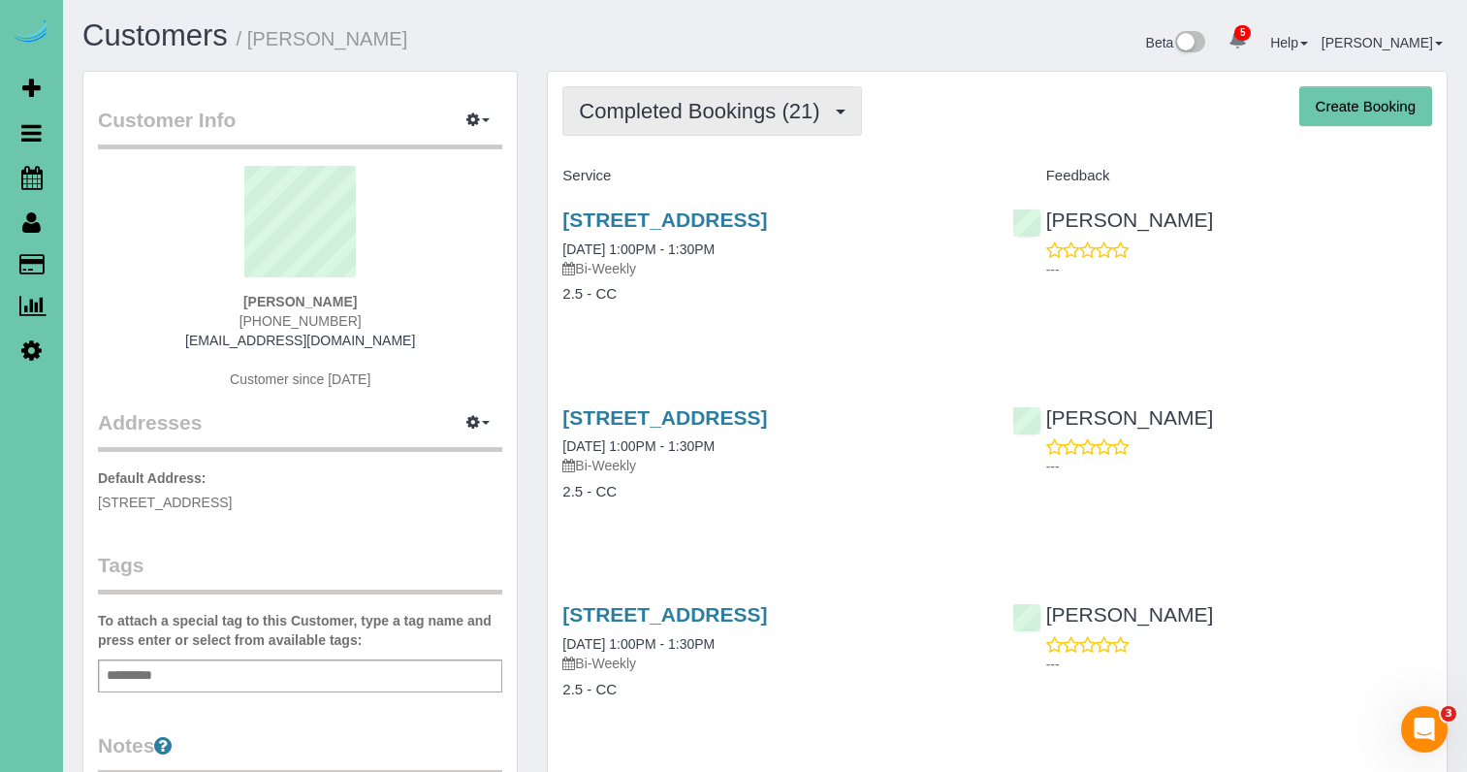
click at [641, 116] on span "Completed Bookings (21)" at bounding box center [704, 111] width 250 height 24
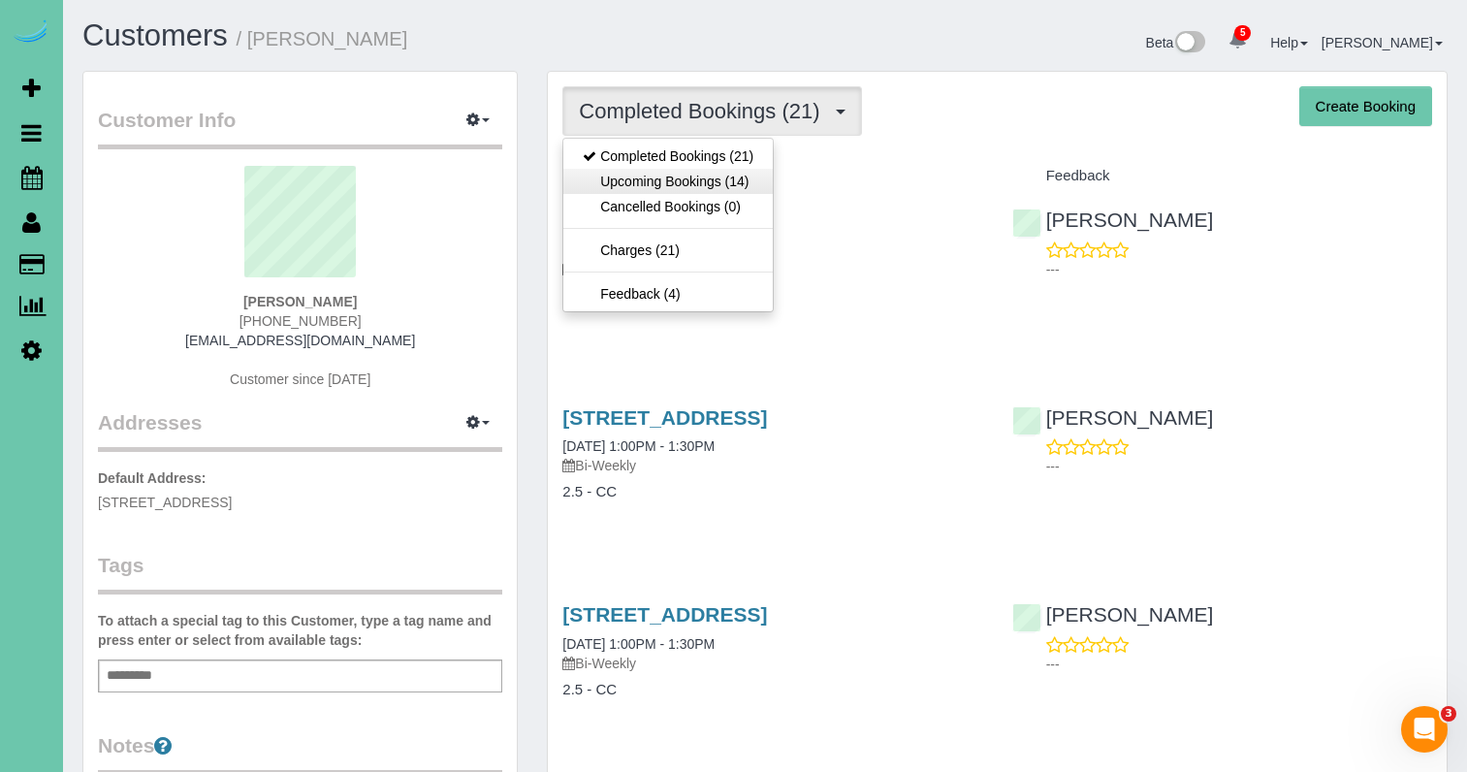
click at [633, 173] on link "Upcoming Bookings (14)" at bounding box center [667, 181] width 209 height 25
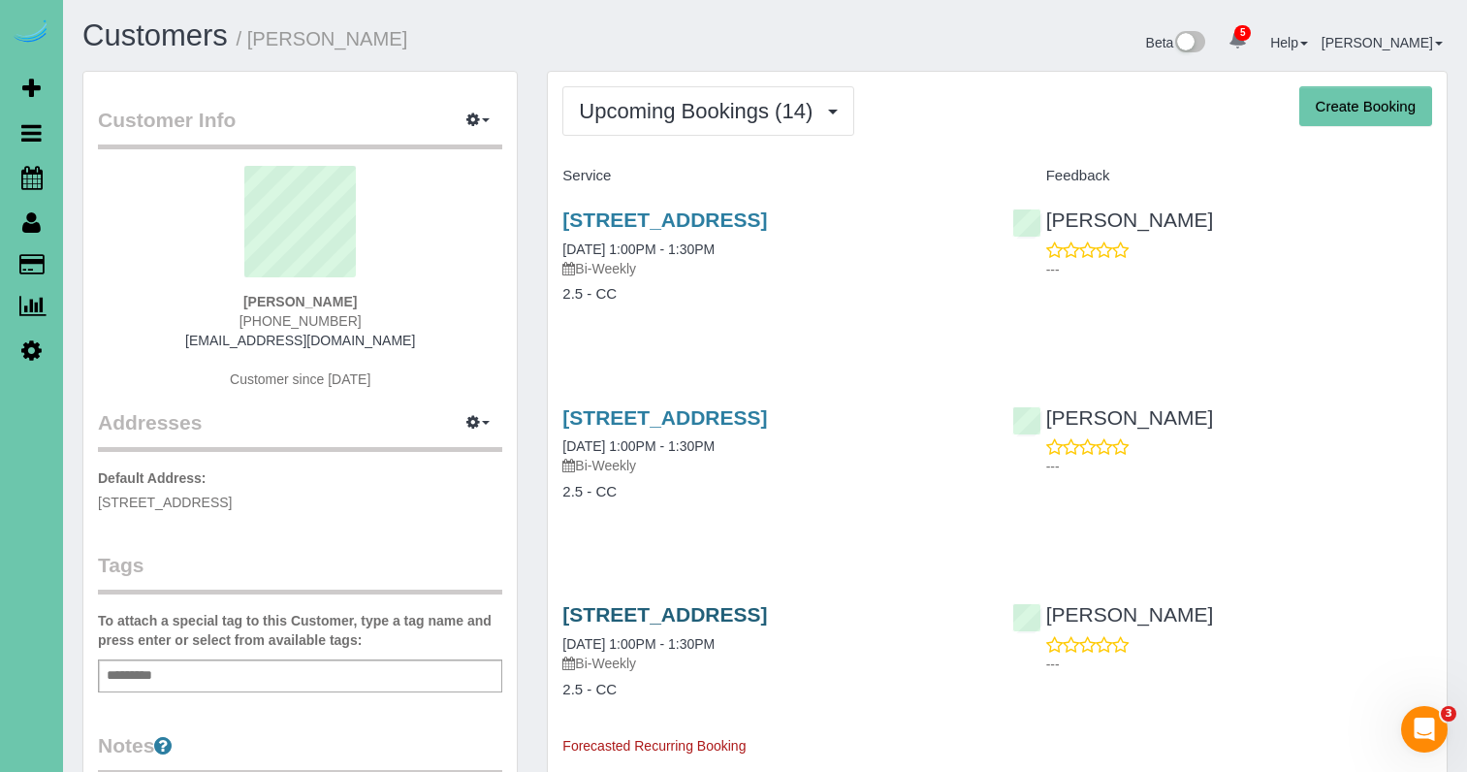
click at [767, 612] on link "2205 S 90th St, Omaha, NE 68124" at bounding box center [664, 614] width 205 height 22
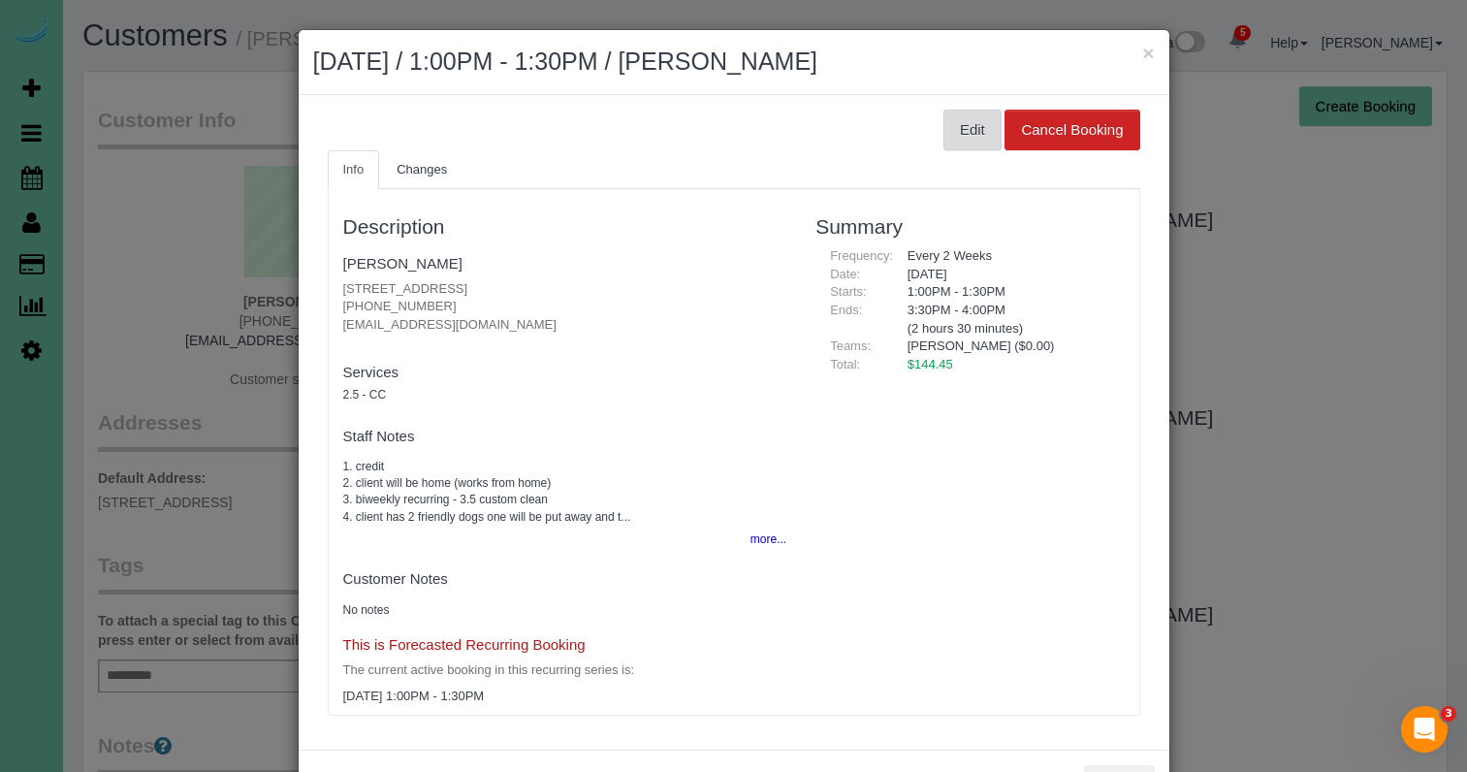
drag, startPoint x: 980, startPoint y: 130, endPoint x: 969, endPoint y: 128, distance: 10.8
click at [979, 132] on button "Edit" at bounding box center [972, 130] width 58 height 41
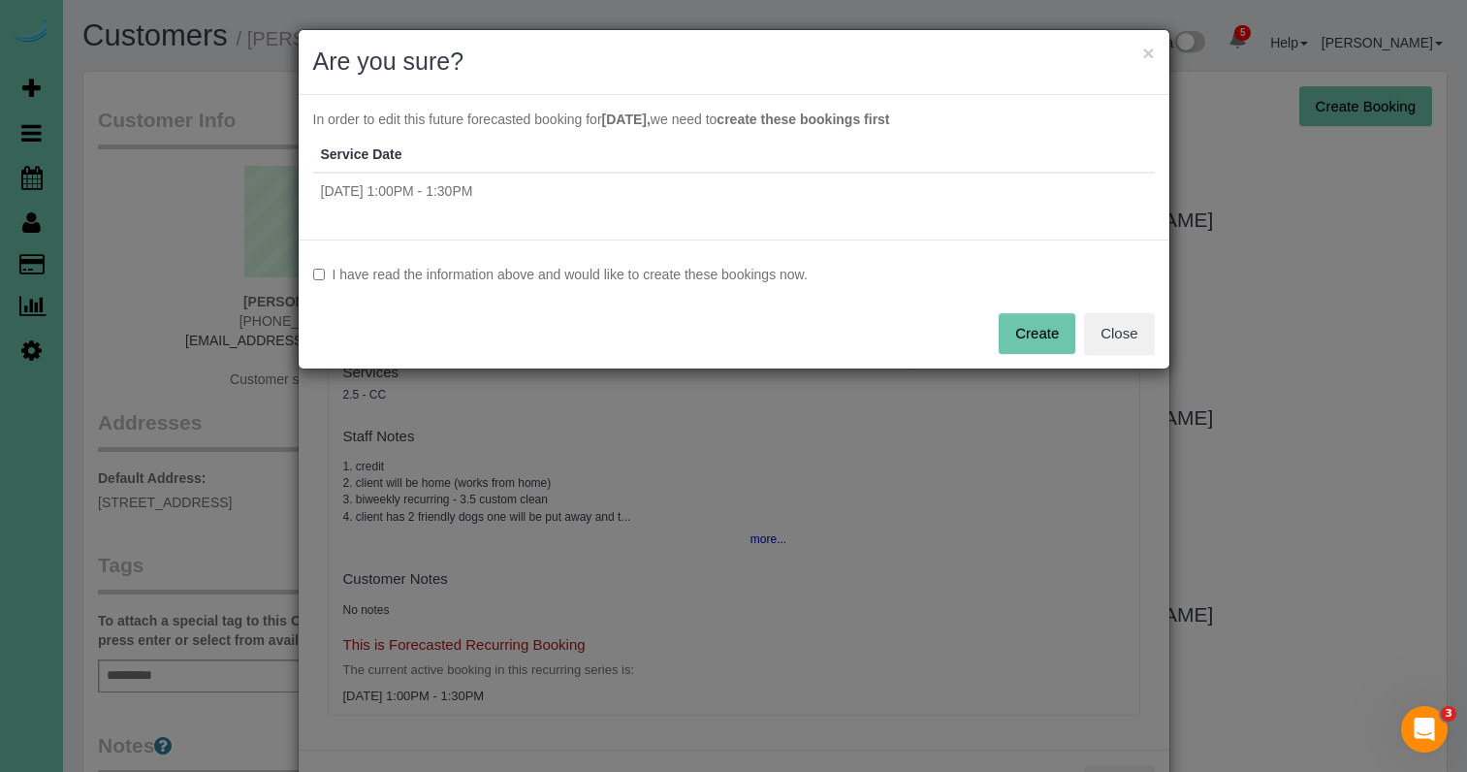
drag, startPoint x: 538, startPoint y: 273, endPoint x: 650, endPoint y: 285, distance: 113.0
click at [540, 274] on label "I have read the information above and would like to create these bookings now." at bounding box center [733, 274] width 841 height 19
click at [1045, 331] on button "Create" at bounding box center [1036, 333] width 77 height 41
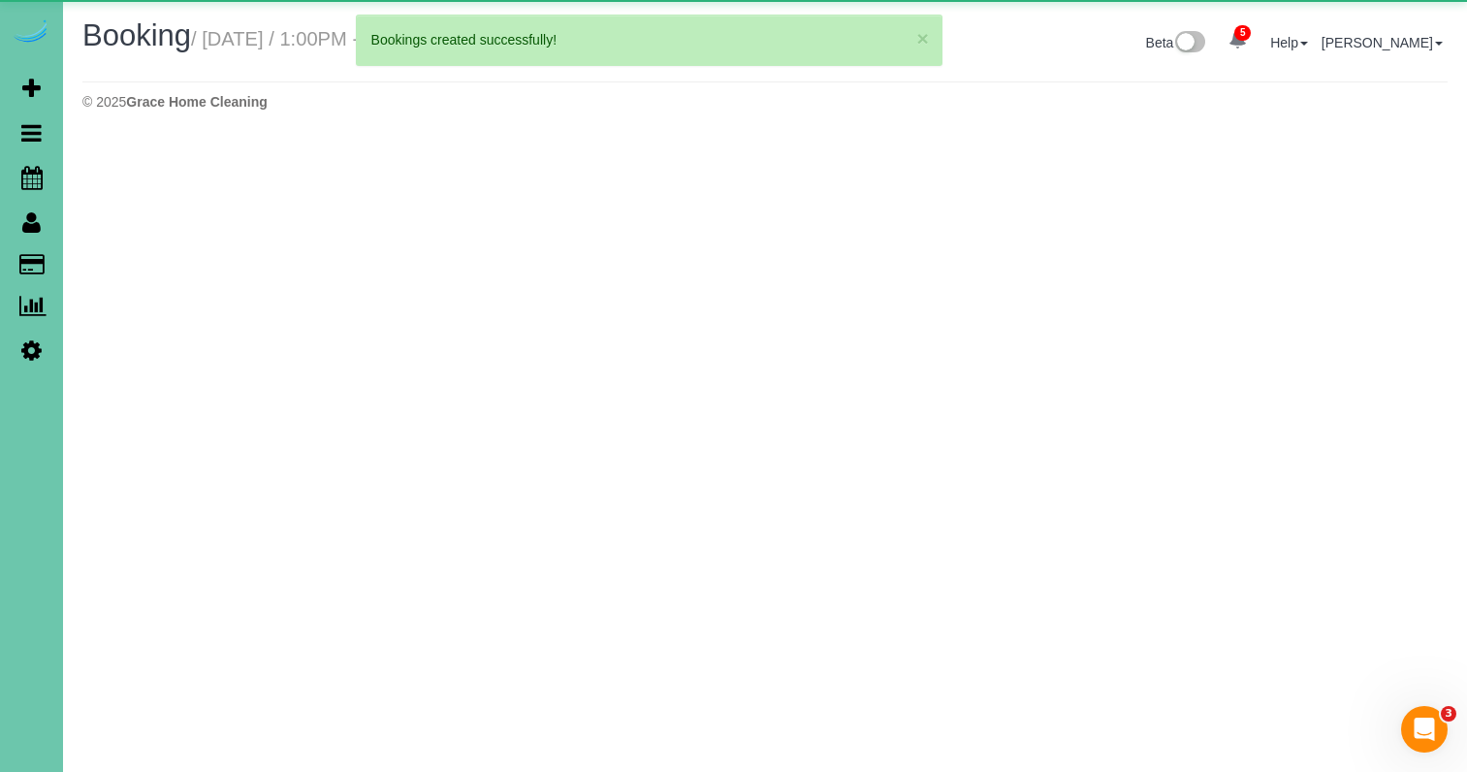
select select "NE"
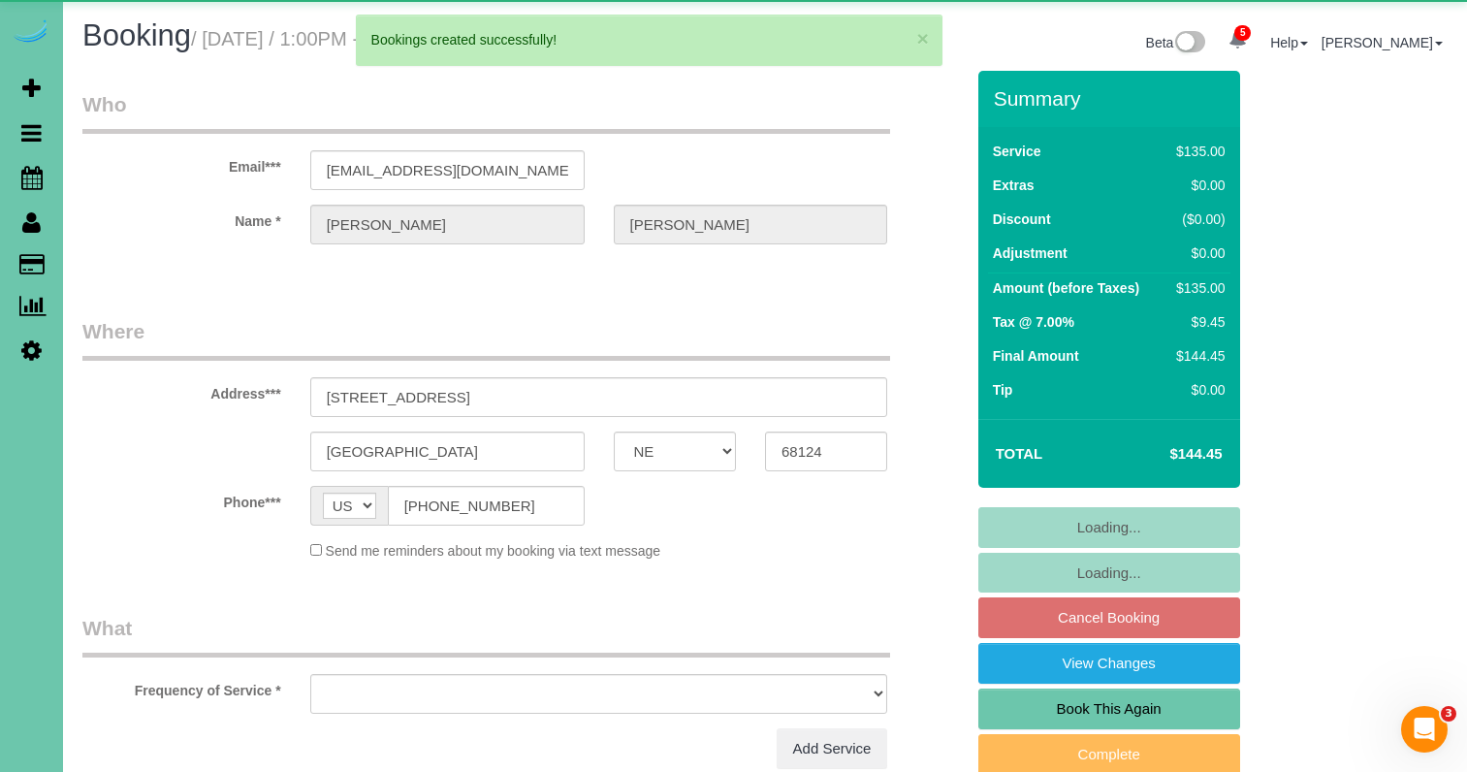
select select "object:15915"
select select "string:fspay-9a659ca0-0193-4c72-8809-7cfd66b8df4e"
select select "object:16117"
select select "number:37"
select select "number:43"
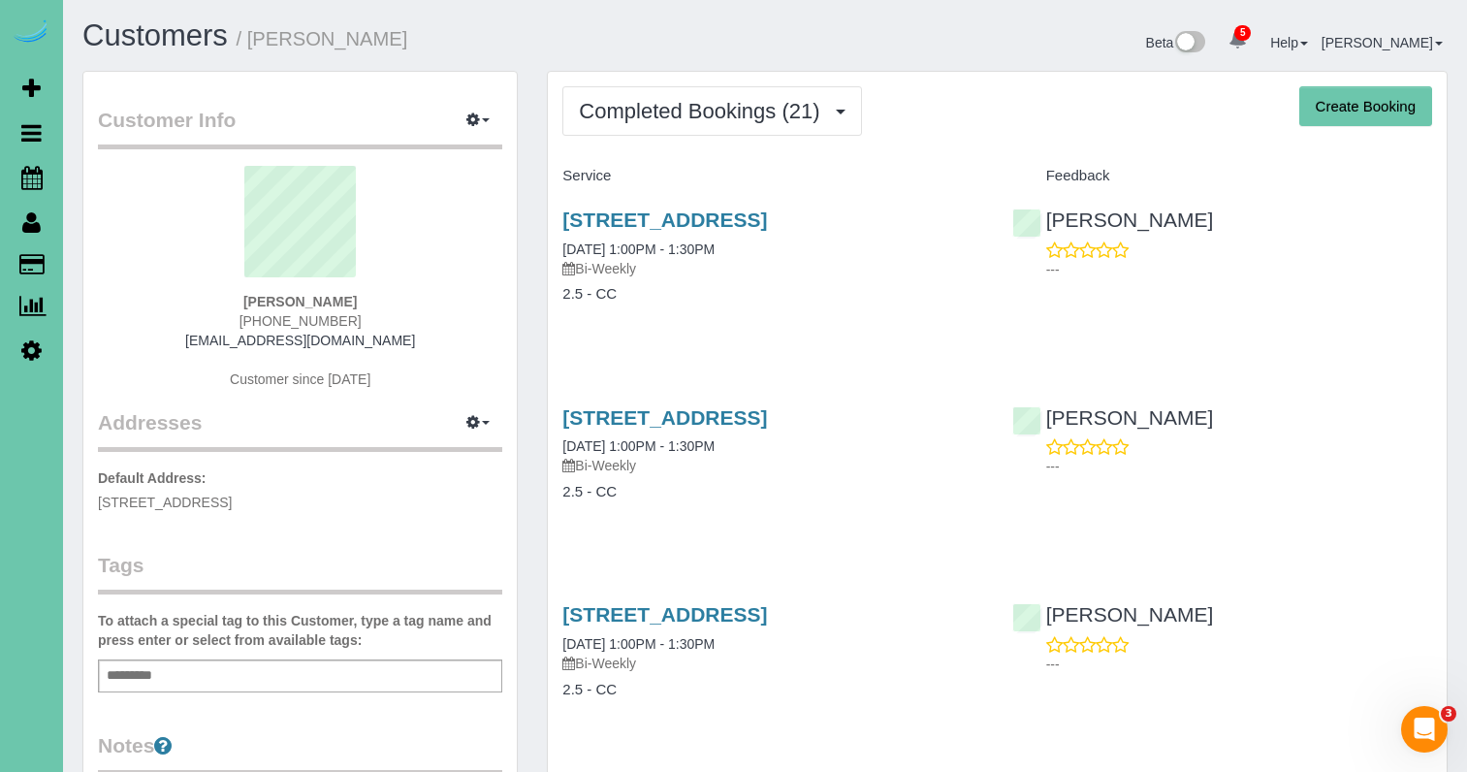
scroll to position [4, 0]
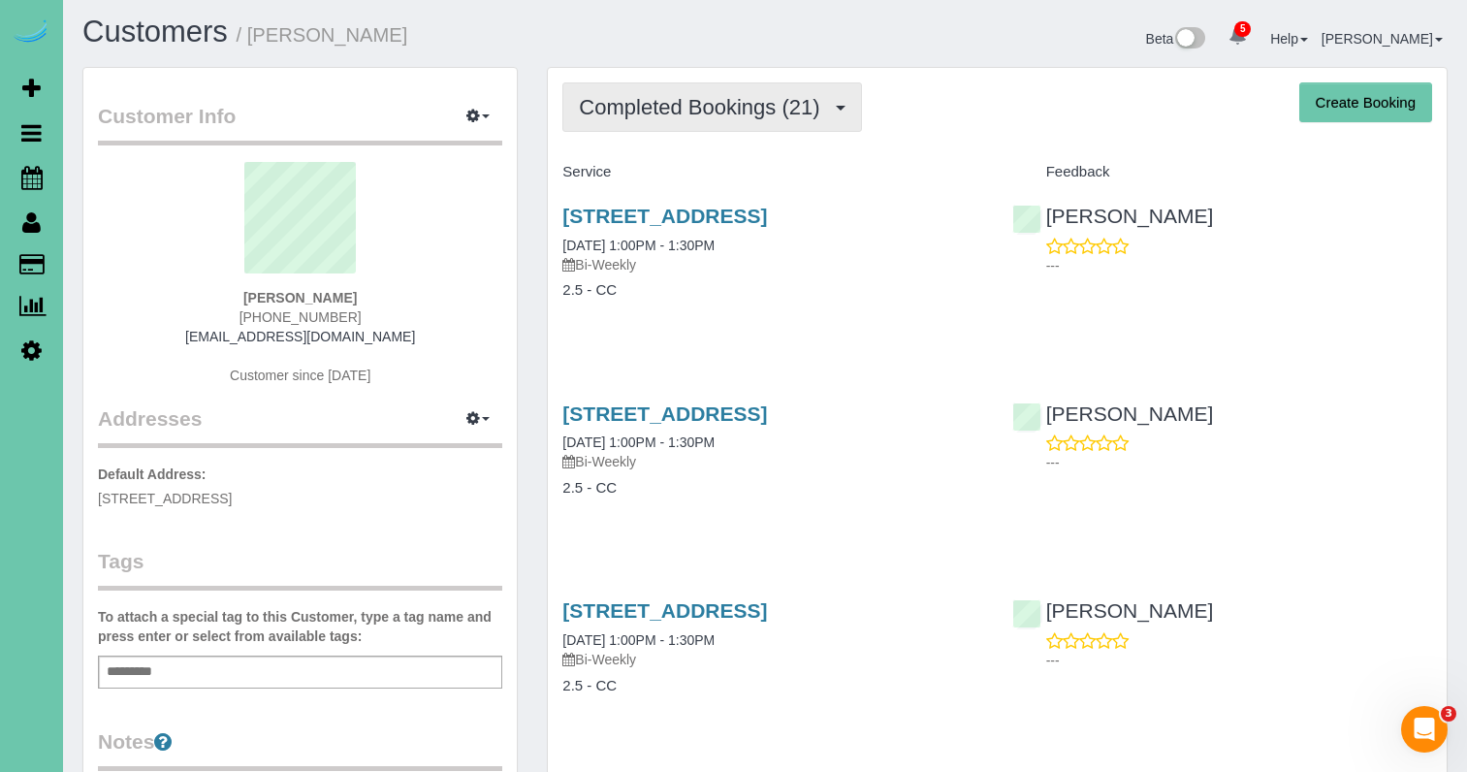
click at [743, 90] on button "Completed Bookings (21)" at bounding box center [711, 106] width 299 height 49
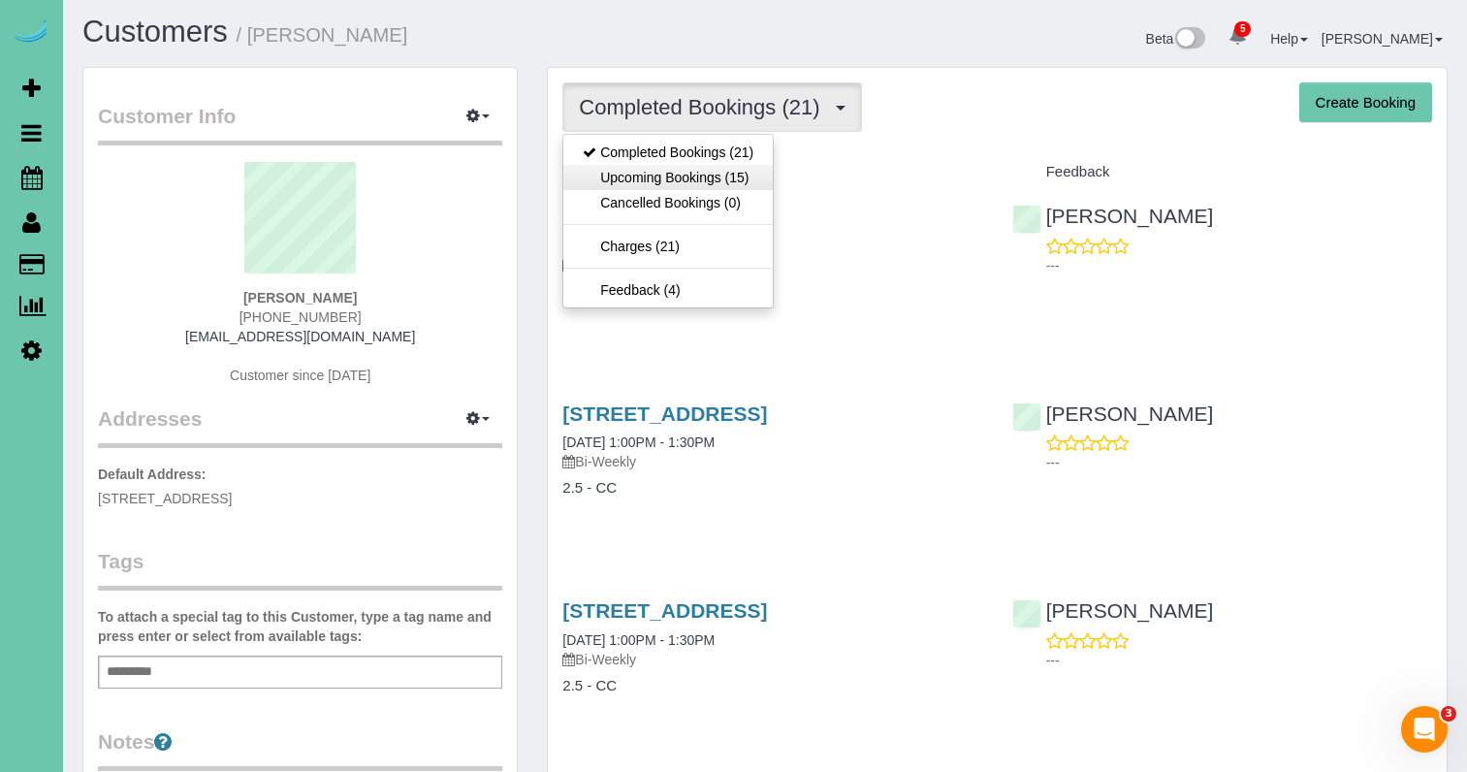
click at [722, 170] on link "Upcoming Bookings (15)" at bounding box center [667, 177] width 209 height 25
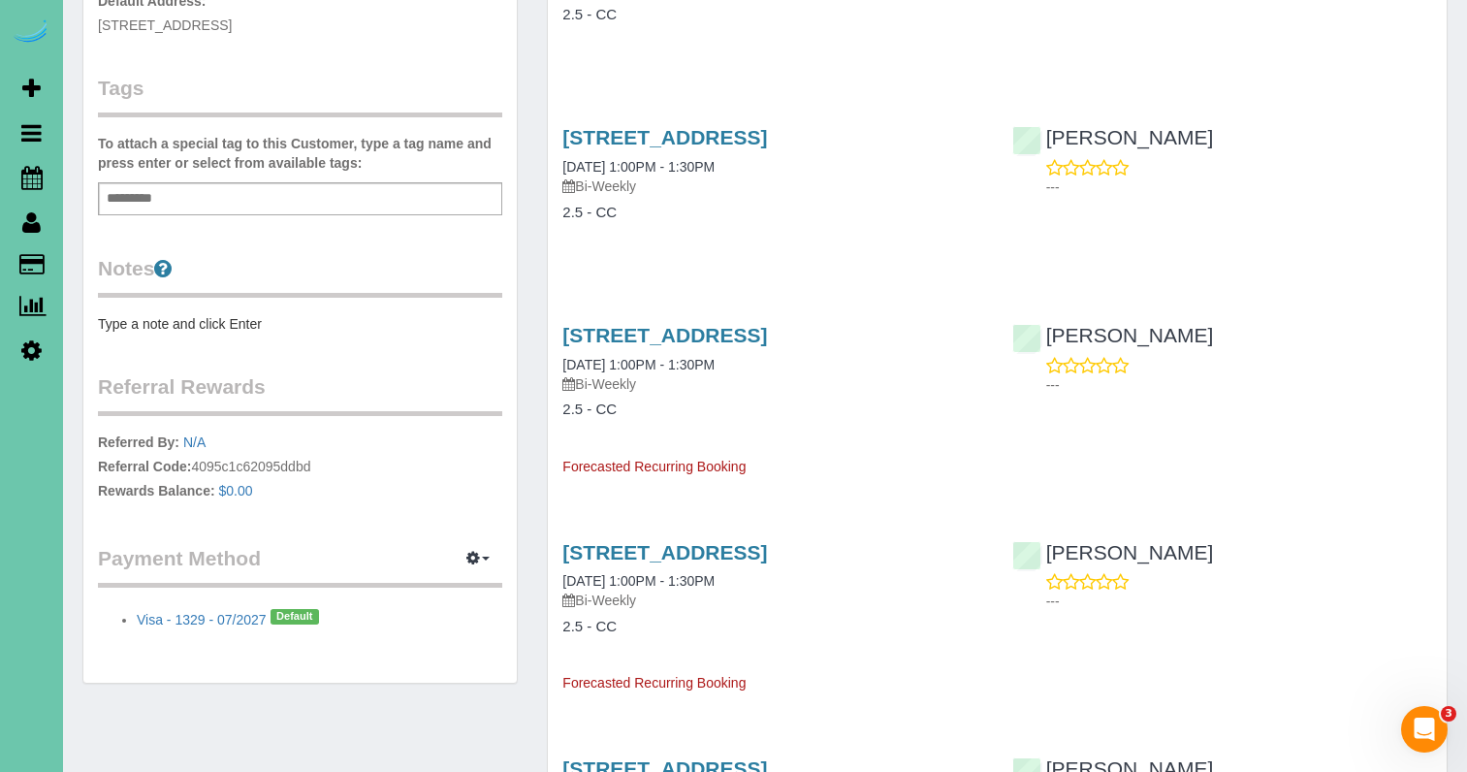
scroll to position [476, 0]
click at [701, 134] on link "2205 S 90th St, Omaha, NE 68124" at bounding box center [664, 138] width 205 height 22
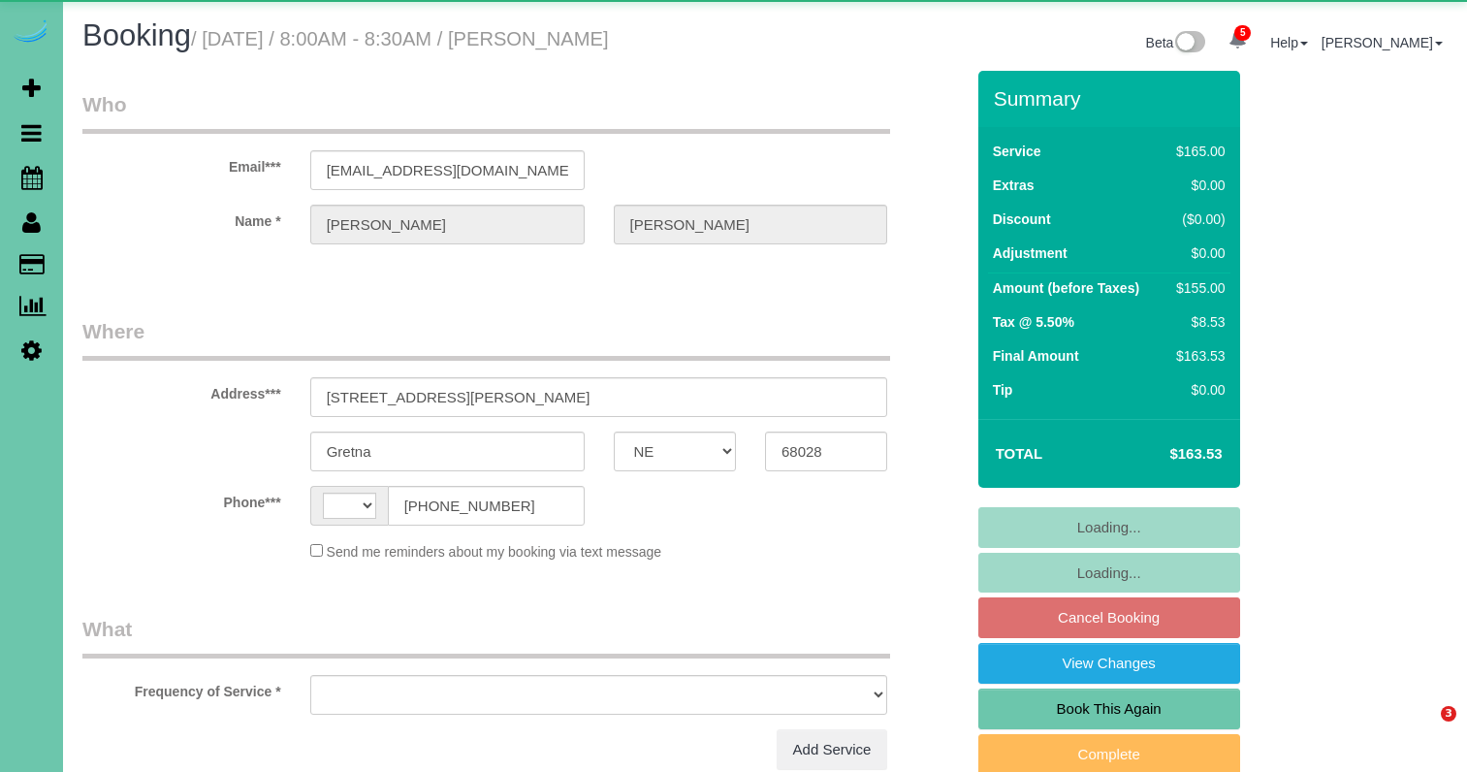
select select "NE"
select select "string:[GEOGRAPHIC_DATA]"
select select "object:662"
select select "string:fspay-c5d0c3c9-ff6d-42c2-b712-0cef38ad798a"
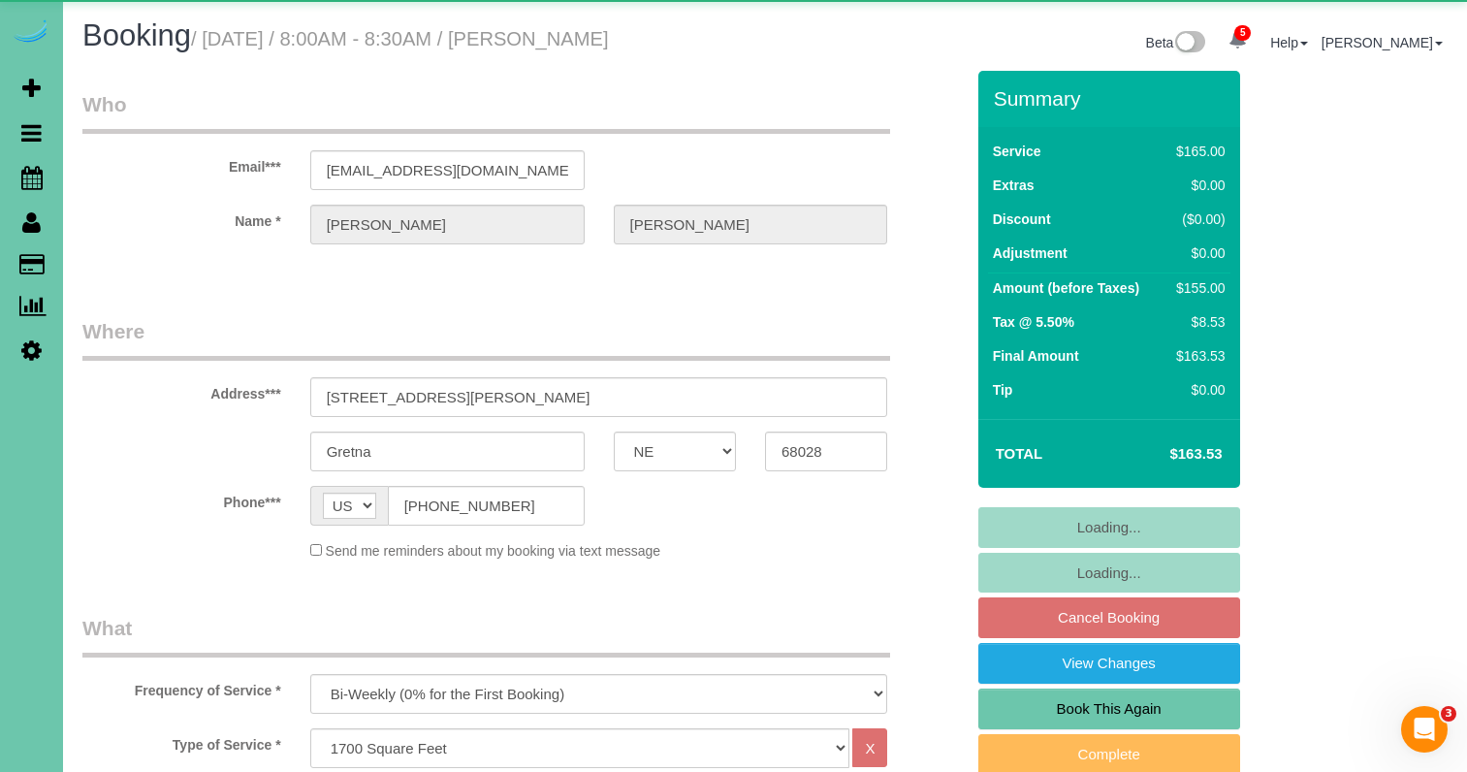
select select "object:763"
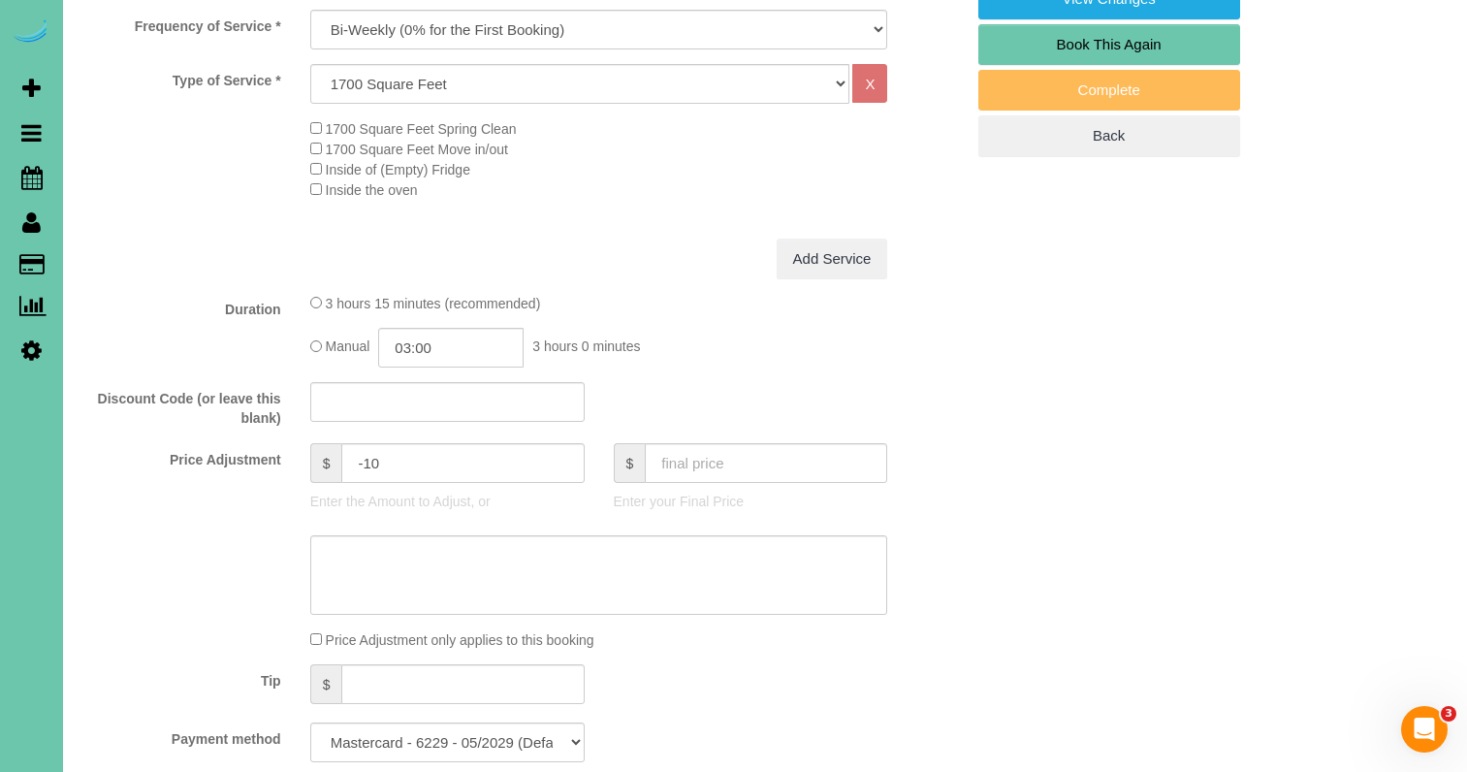
scroll to position [672, 0]
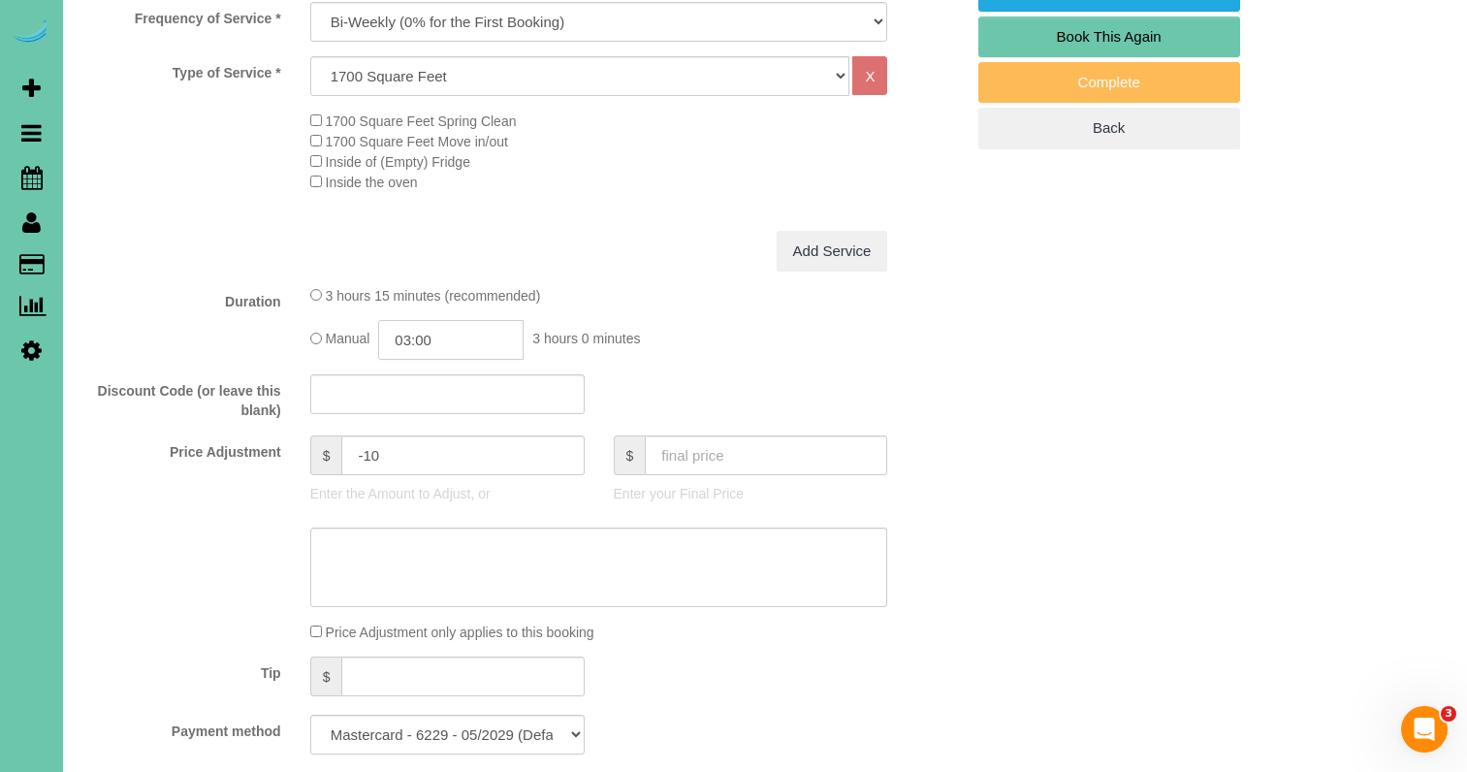
click at [464, 331] on input "03:00" at bounding box center [450, 340] width 145 height 40
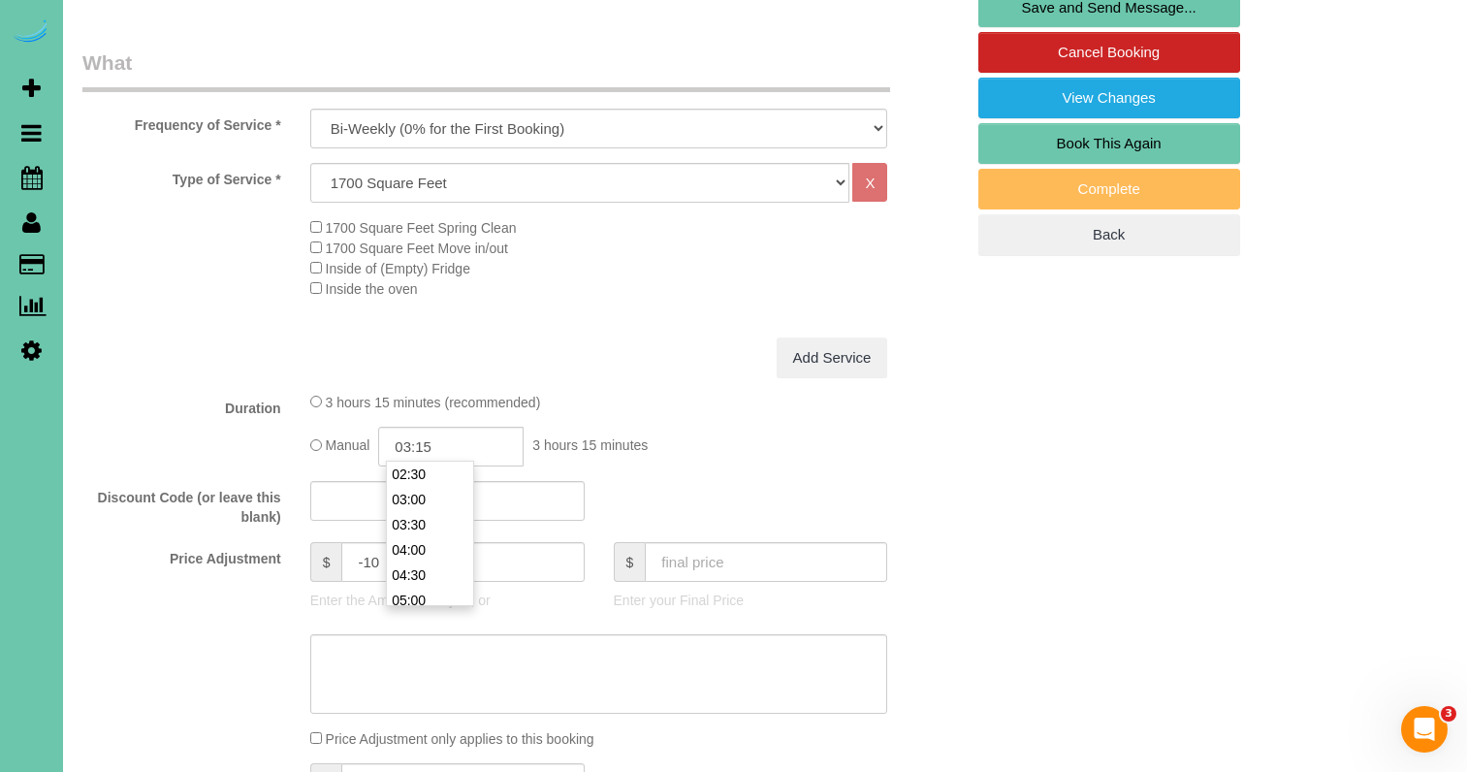
scroll to position [566, 0]
type input "03:15"
click at [659, 449] on div "Manual 03:15 3 hours 15 minutes" at bounding box center [599, 446] width 578 height 40
drag, startPoint x: 408, startPoint y: 542, endPoint x: 231, endPoint y: 508, distance: 180.6
click at [249, 514] on fieldset "What Frequency of Service * One Time Weekly (0% for the First Booking) Bi-Weekl…" at bounding box center [522, 461] width 881 height 828
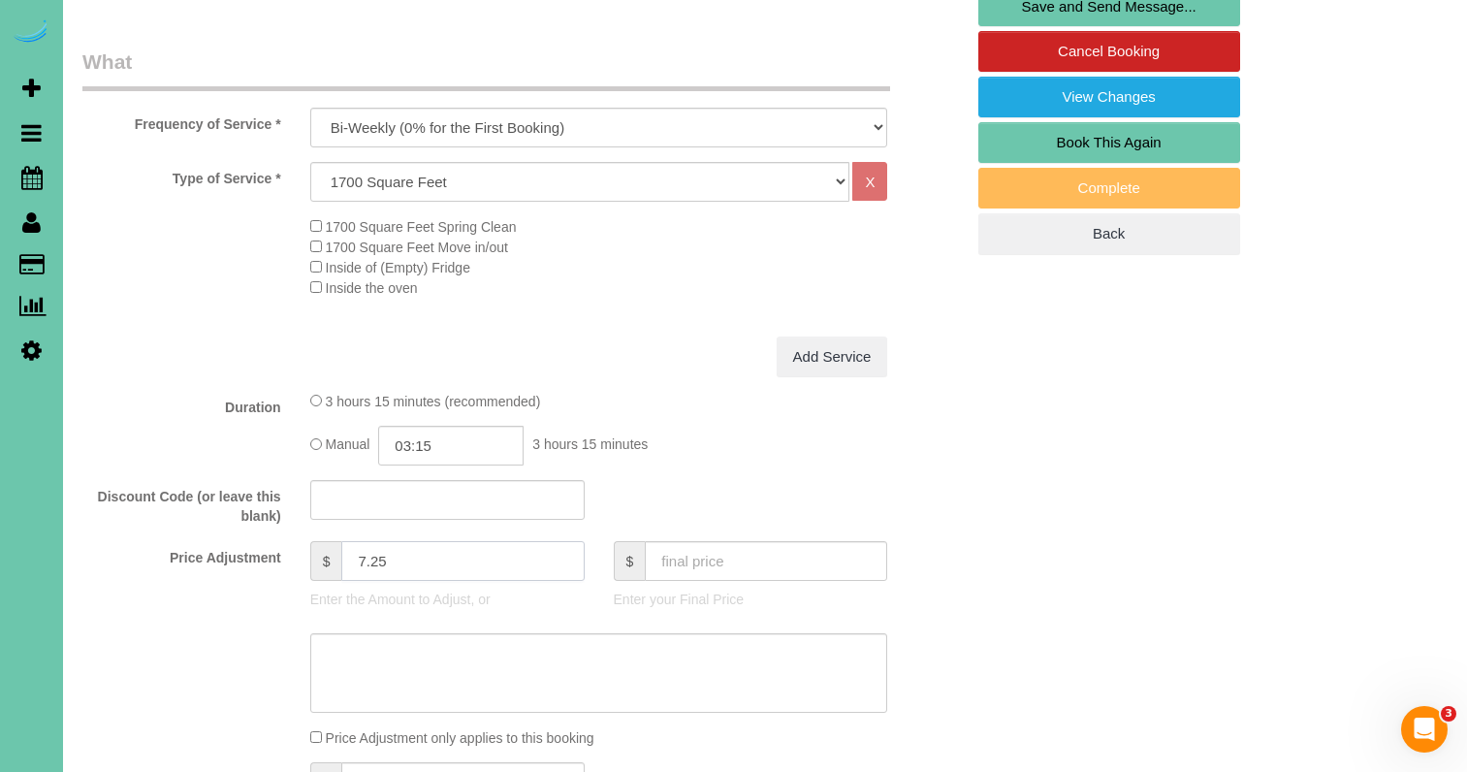
type input "7.25"
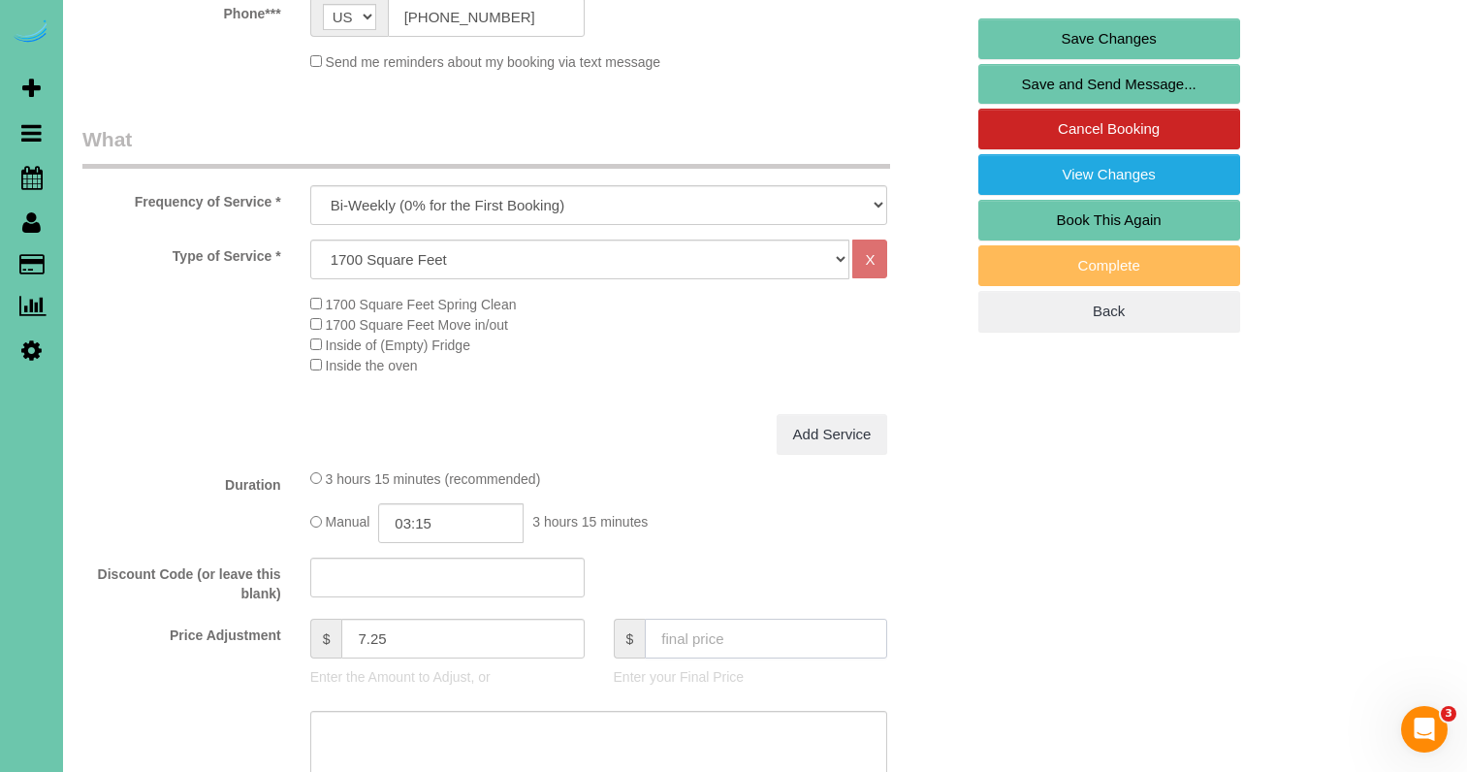
scroll to position [539, 0]
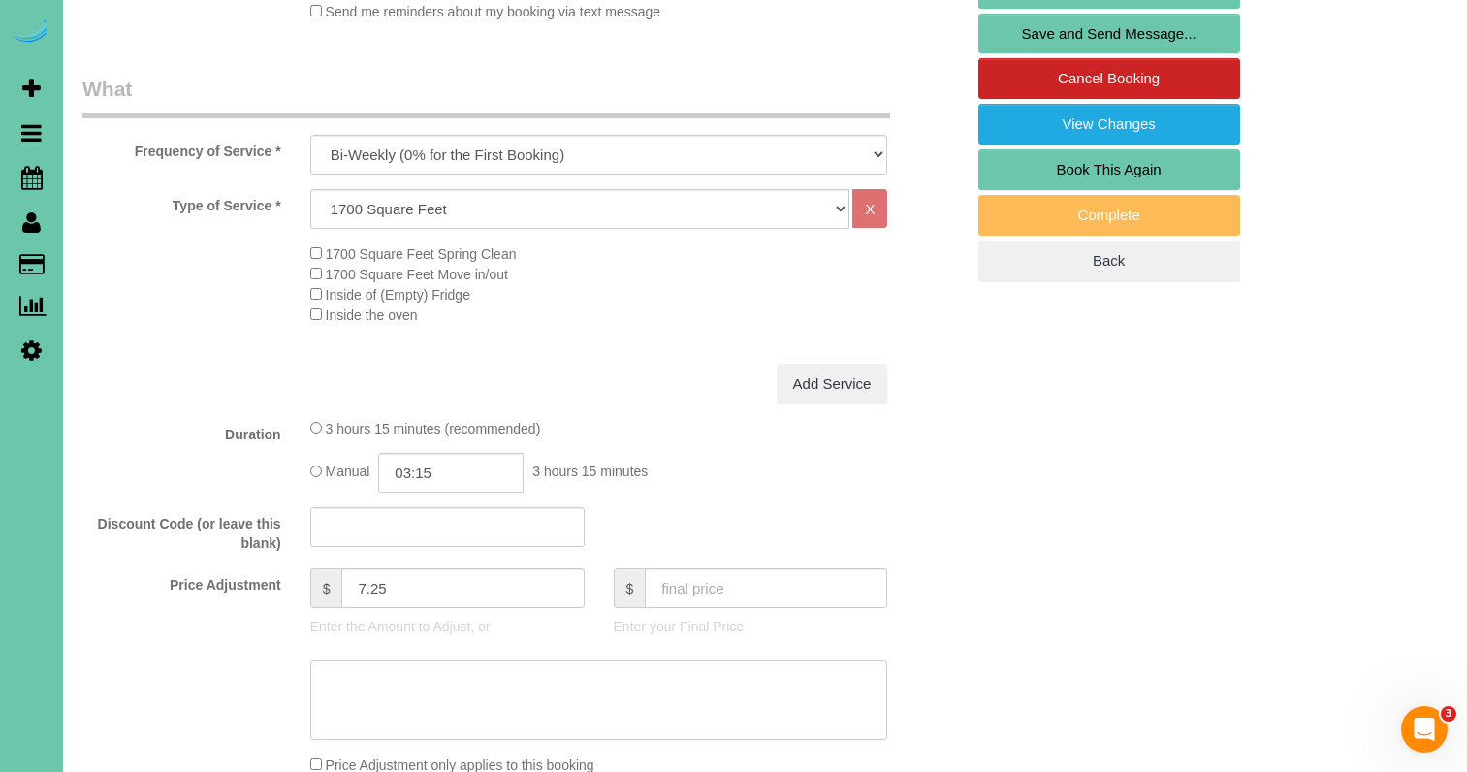
click at [735, 678] on textarea at bounding box center [599, 699] width 578 height 79
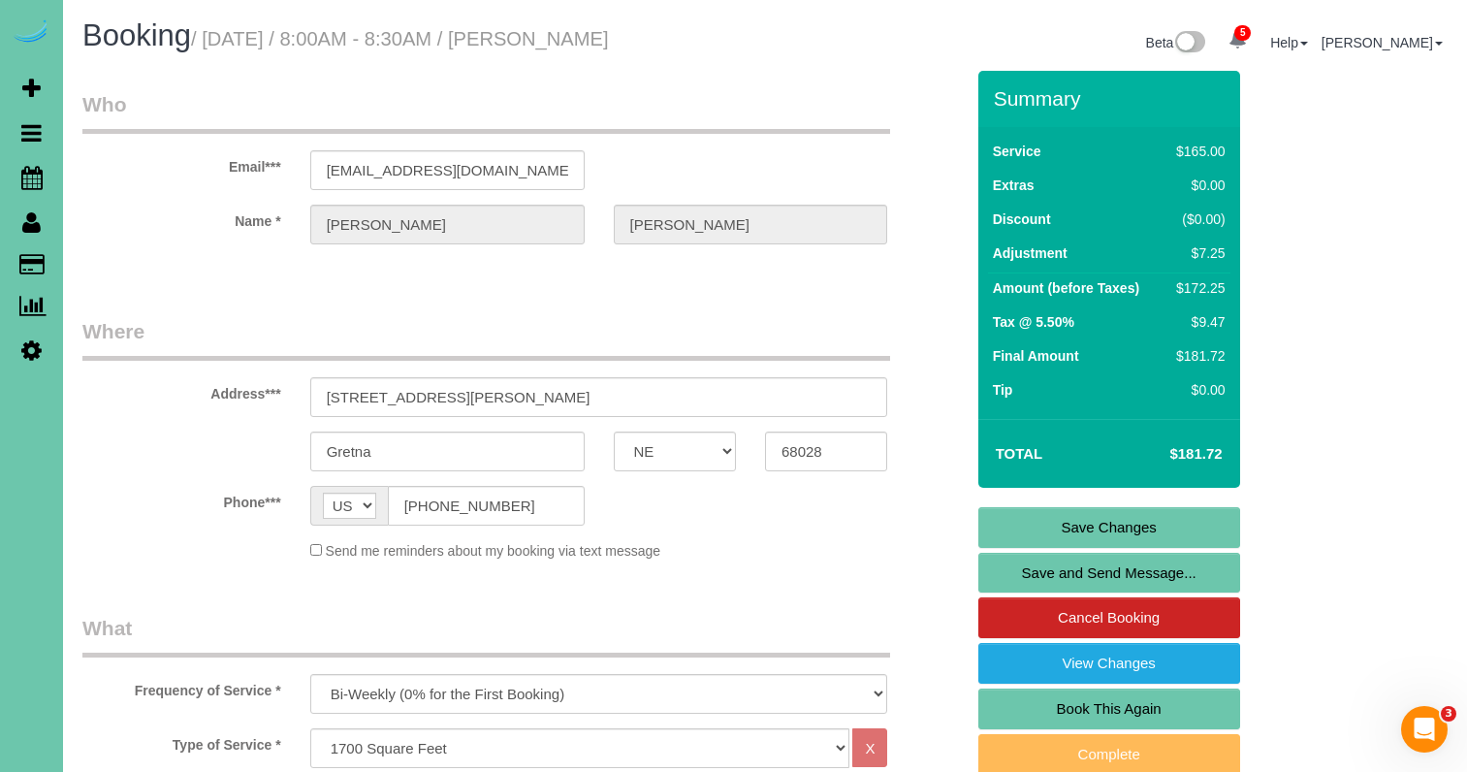
scroll to position [0, 0]
type textarea "NP - [DATE]"
drag, startPoint x: 495, startPoint y: 169, endPoint x: 318, endPoint y: 152, distance: 178.2
click at [1099, 525] on link "Save Changes" at bounding box center [1109, 527] width 262 height 41
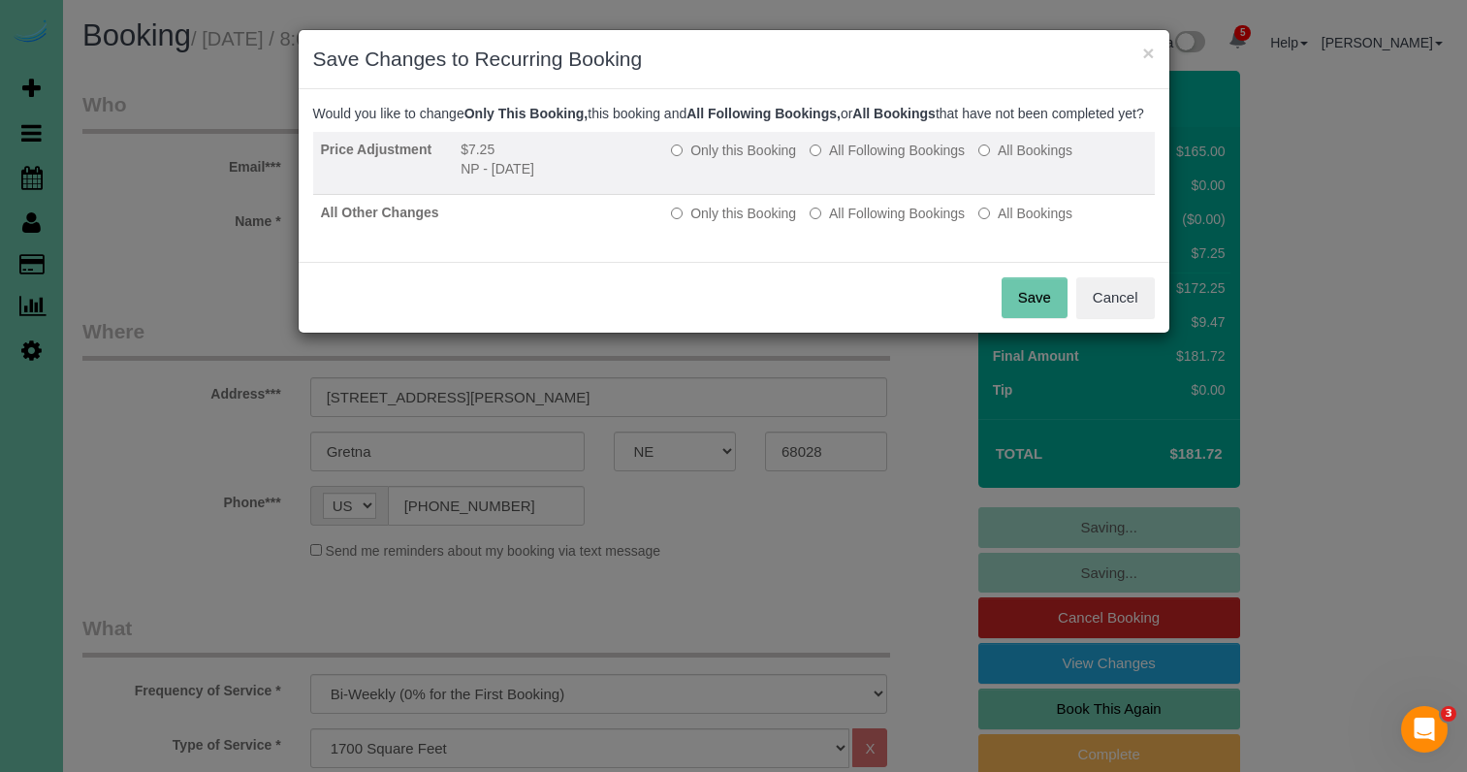
click at [867, 160] on label "All Following Bookings" at bounding box center [886, 150] width 155 height 19
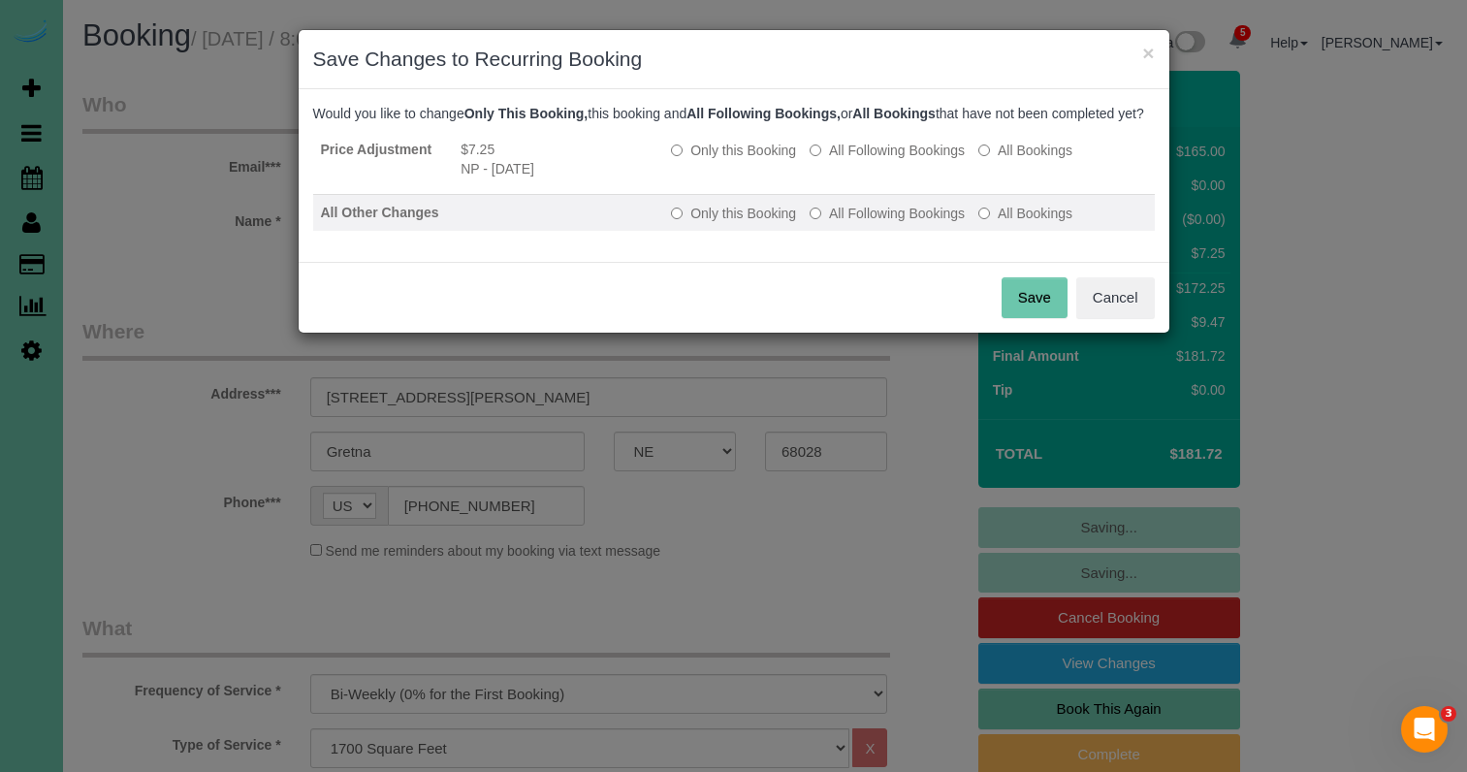
click at [851, 223] on label "All Following Bookings" at bounding box center [886, 213] width 155 height 19
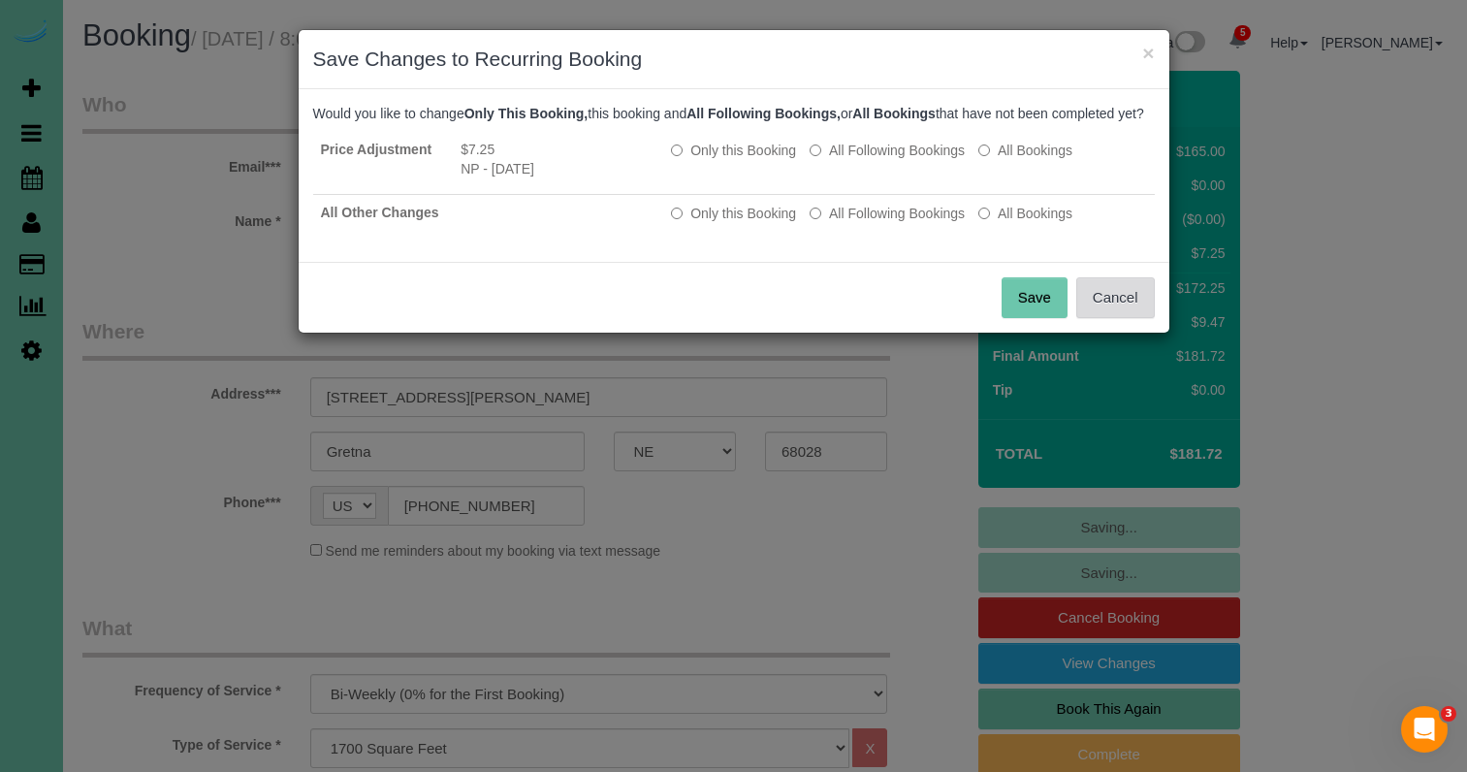
click at [1115, 318] on button "Cancel" at bounding box center [1115, 297] width 79 height 41
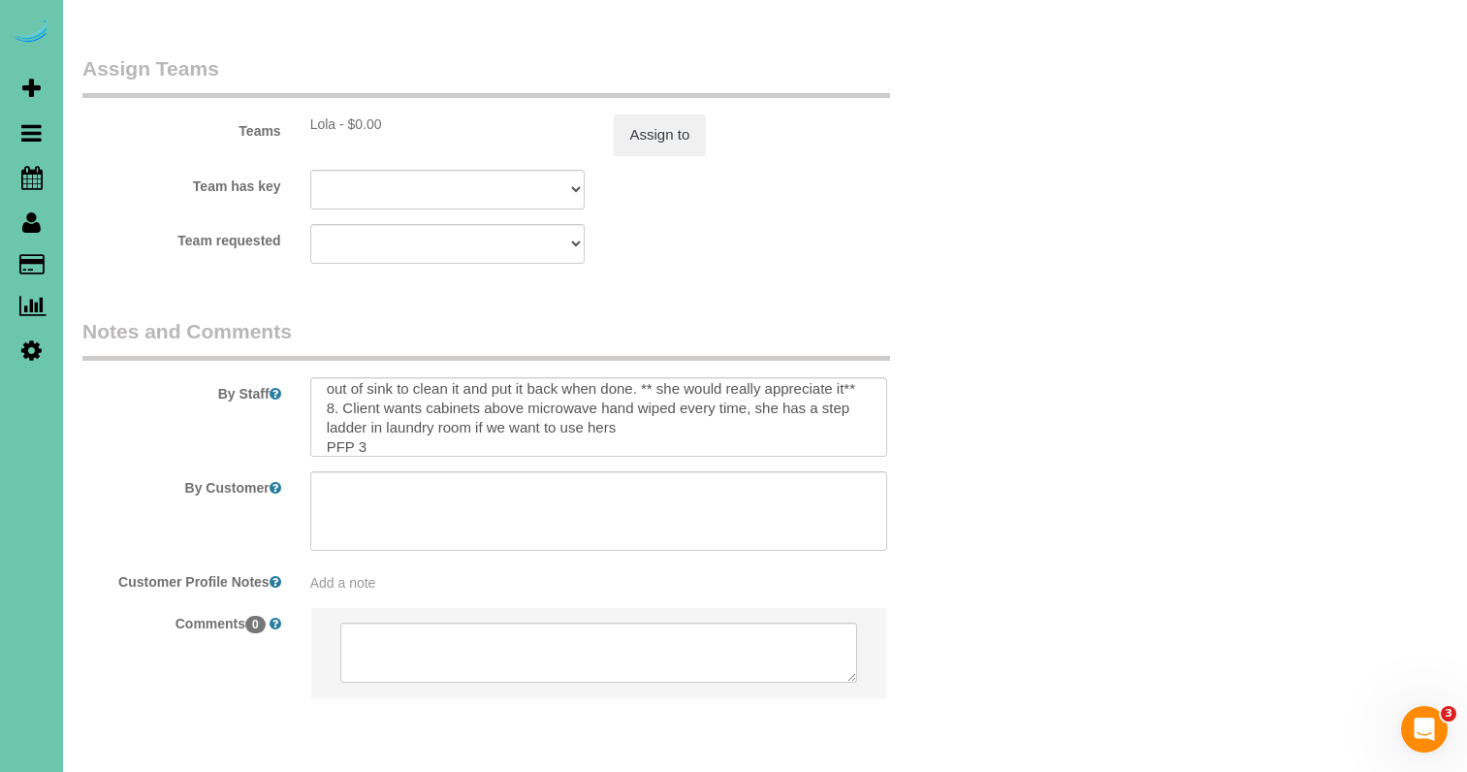
scroll to position [163, 0]
click at [754, 389] on textarea at bounding box center [599, 416] width 578 height 79
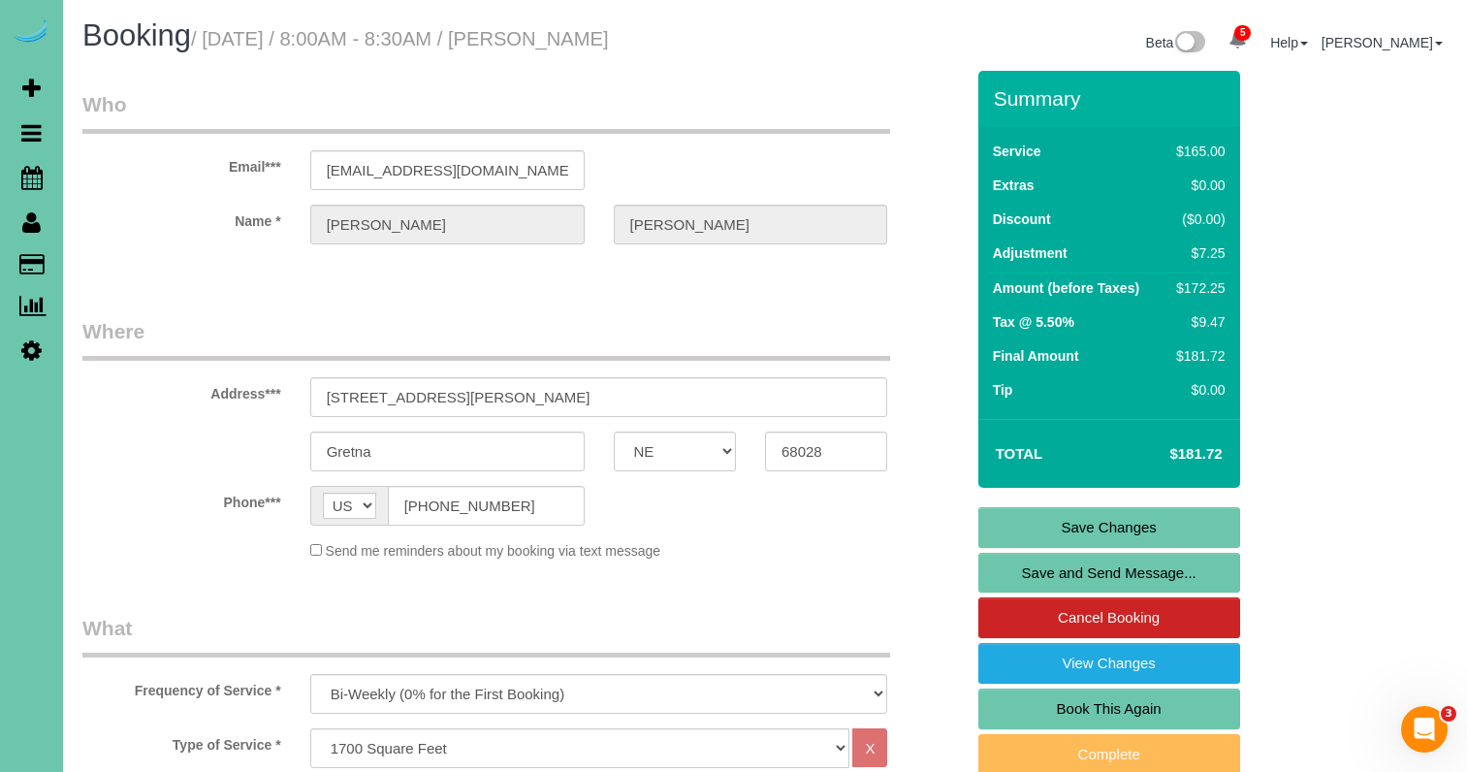
scroll to position [0, 0]
type textarea "1. credit 2. garage code: 9497 Enter 3. biweekly recurring - main floor only 4.…"
click at [1069, 517] on link "Save Changes" at bounding box center [1109, 527] width 262 height 41
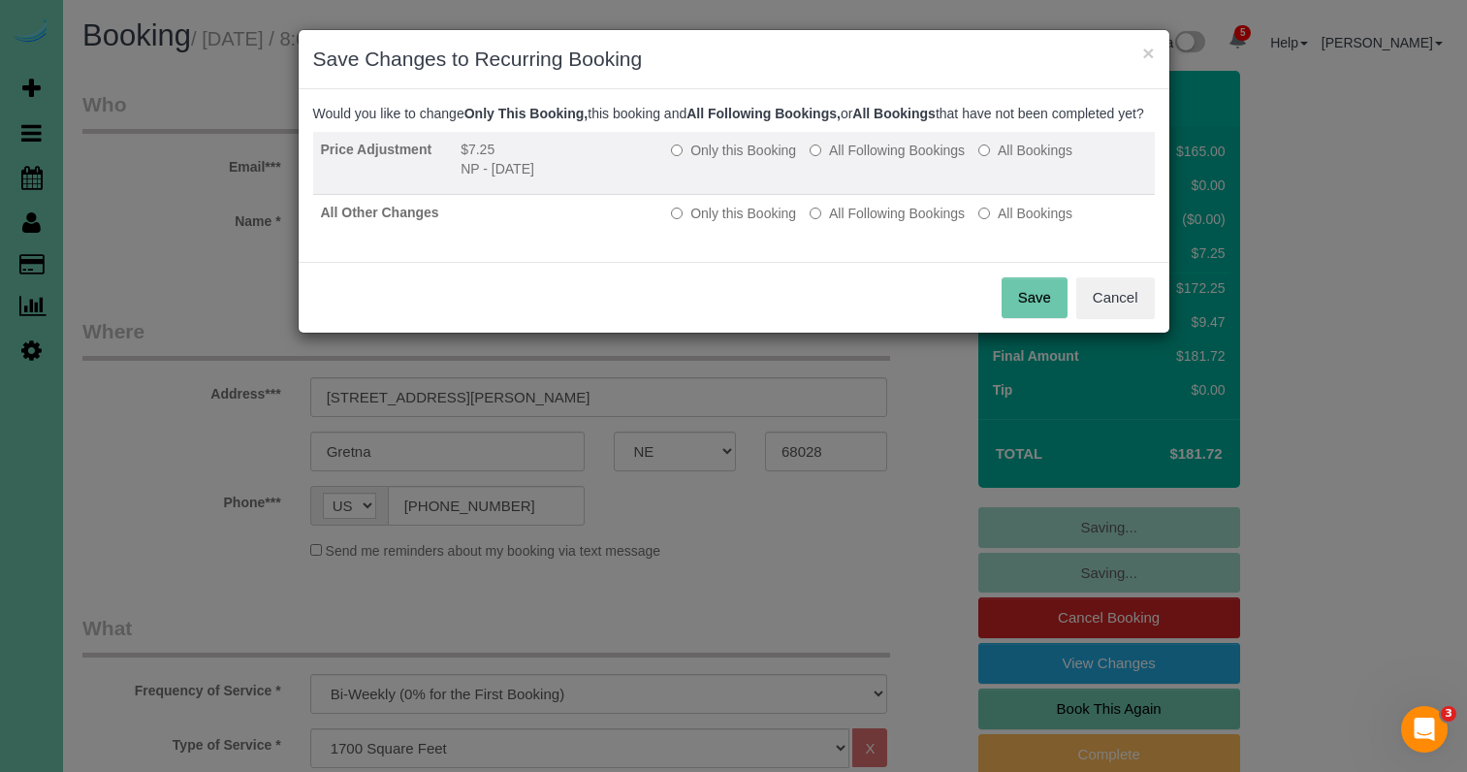
drag, startPoint x: 897, startPoint y: 163, endPoint x: 883, endPoint y: 198, distance: 37.4
click at [898, 160] on label "All Following Bookings" at bounding box center [886, 150] width 155 height 19
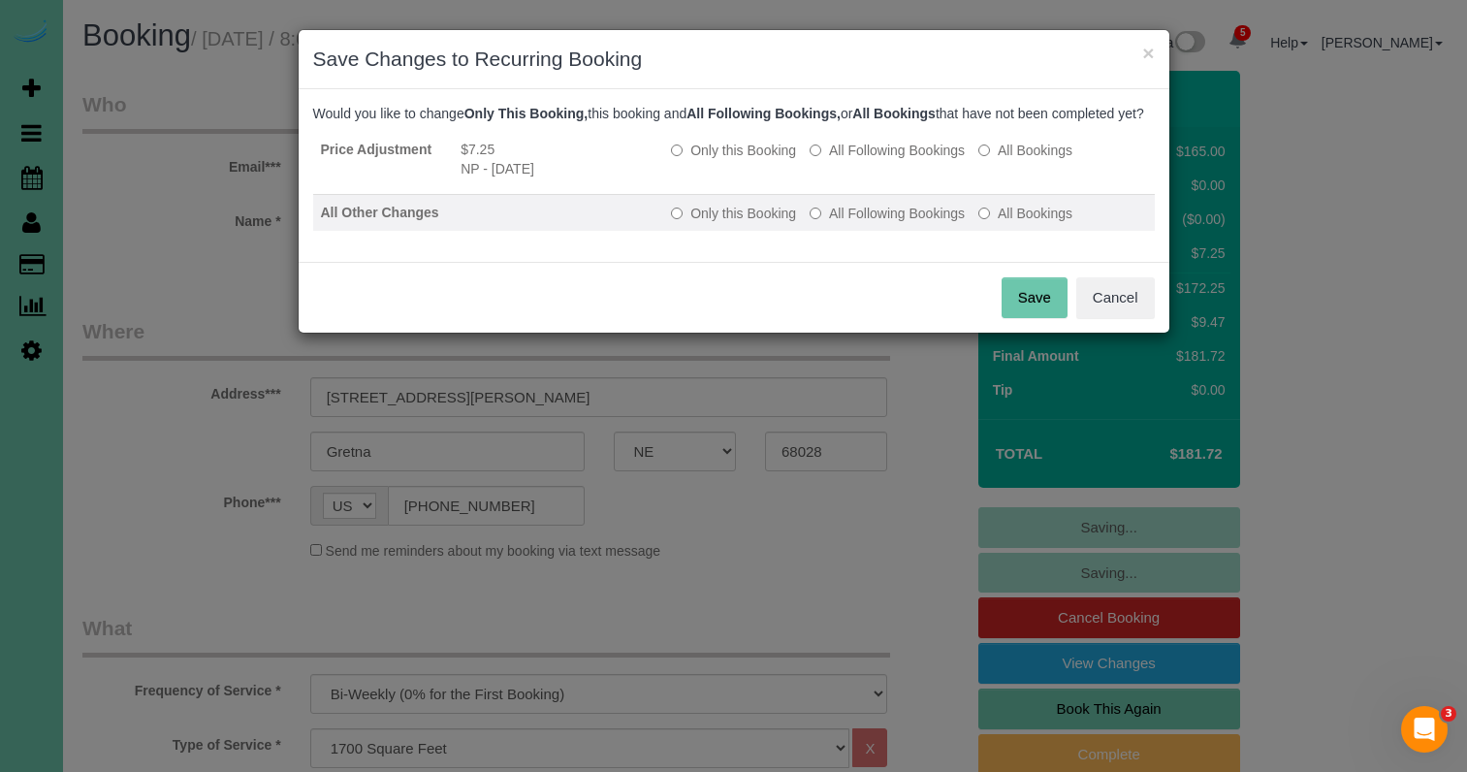
click at [871, 223] on label "All Following Bookings" at bounding box center [886, 213] width 155 height 19
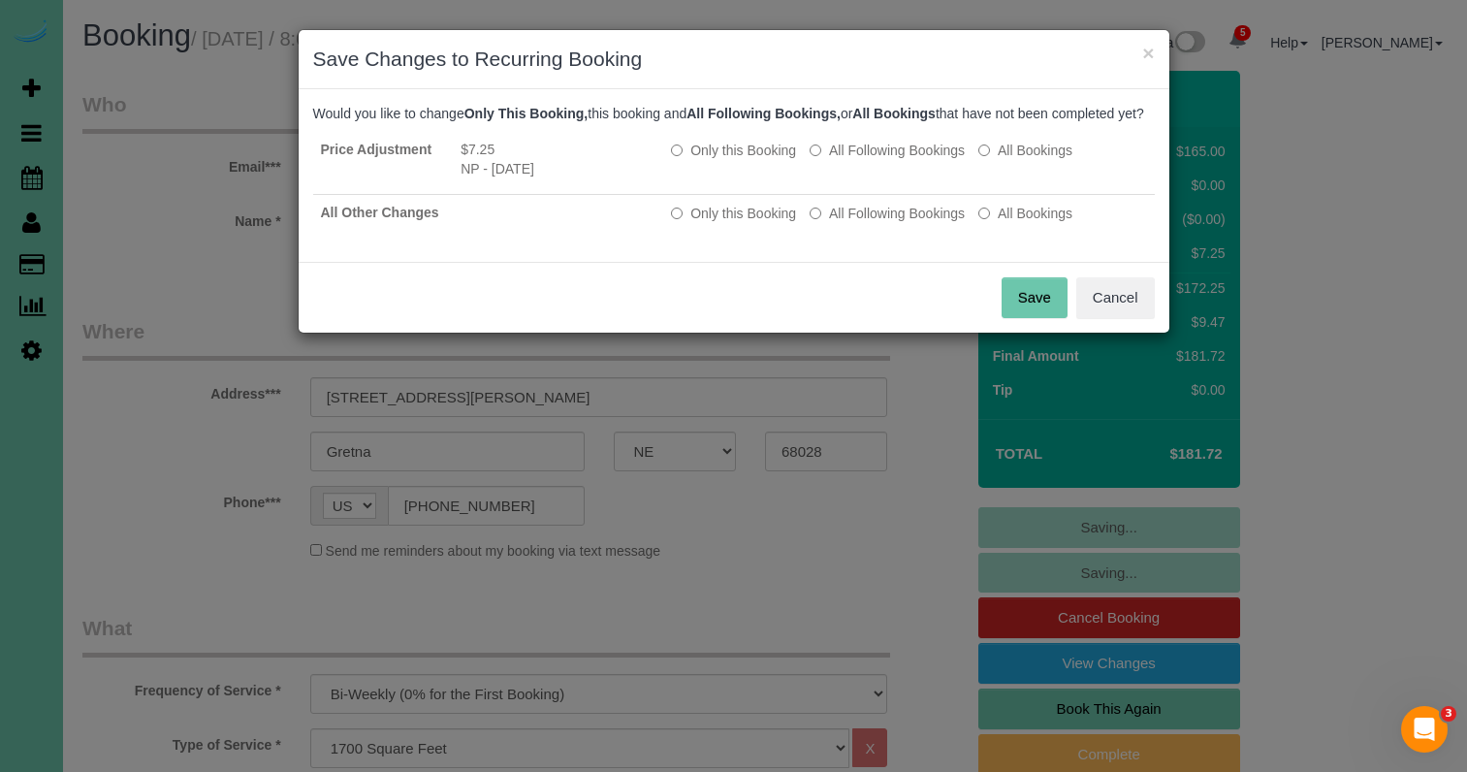
click at [1033, 317] on button "Save" at bounding box center [1034, 297] width 66 height 41
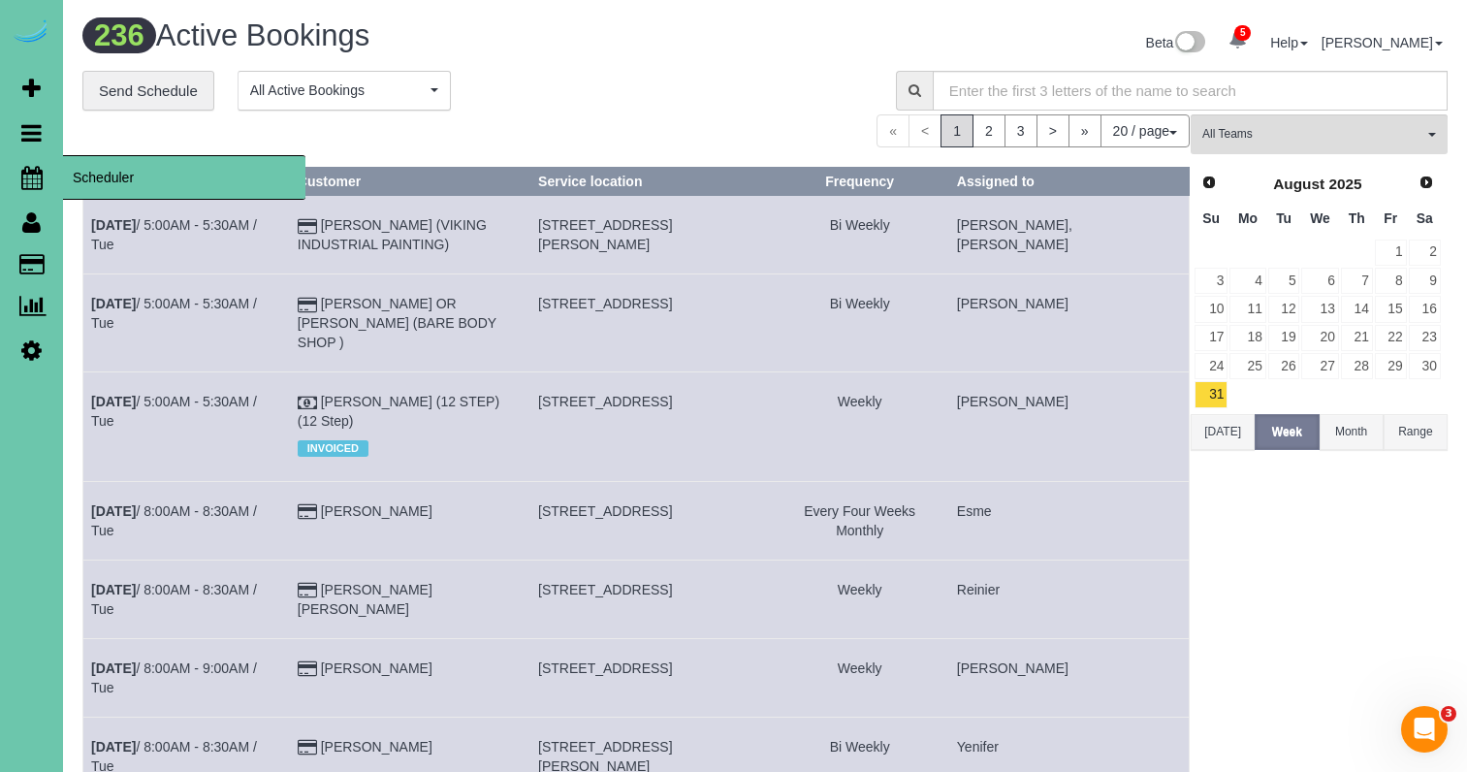
click at [40, 180] on icon at bounding box center [31, 177] width 21 height 23
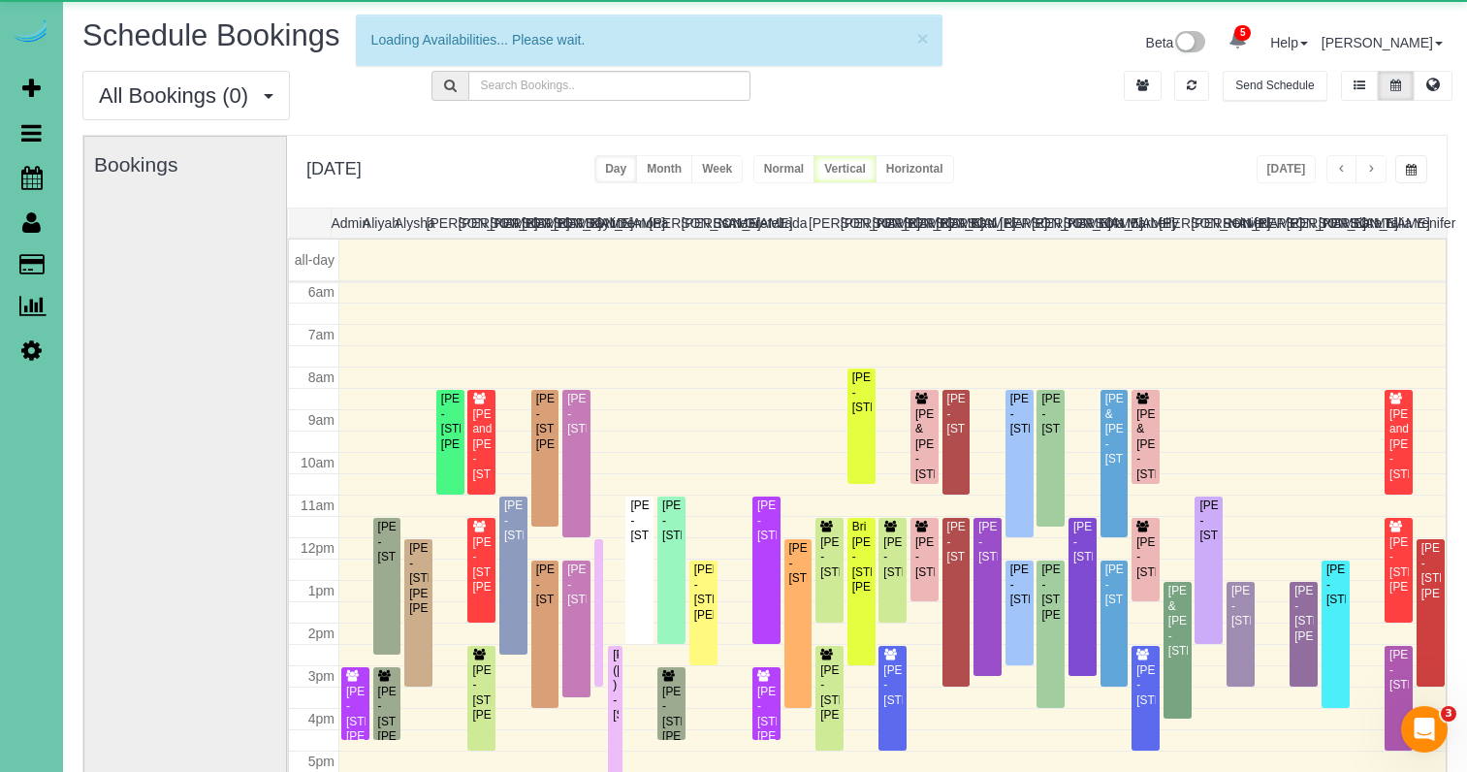
scroll to position [257, 0]
click at [1412, 165] on span "button" at bounding box center [1411, 170] width 11 height 12
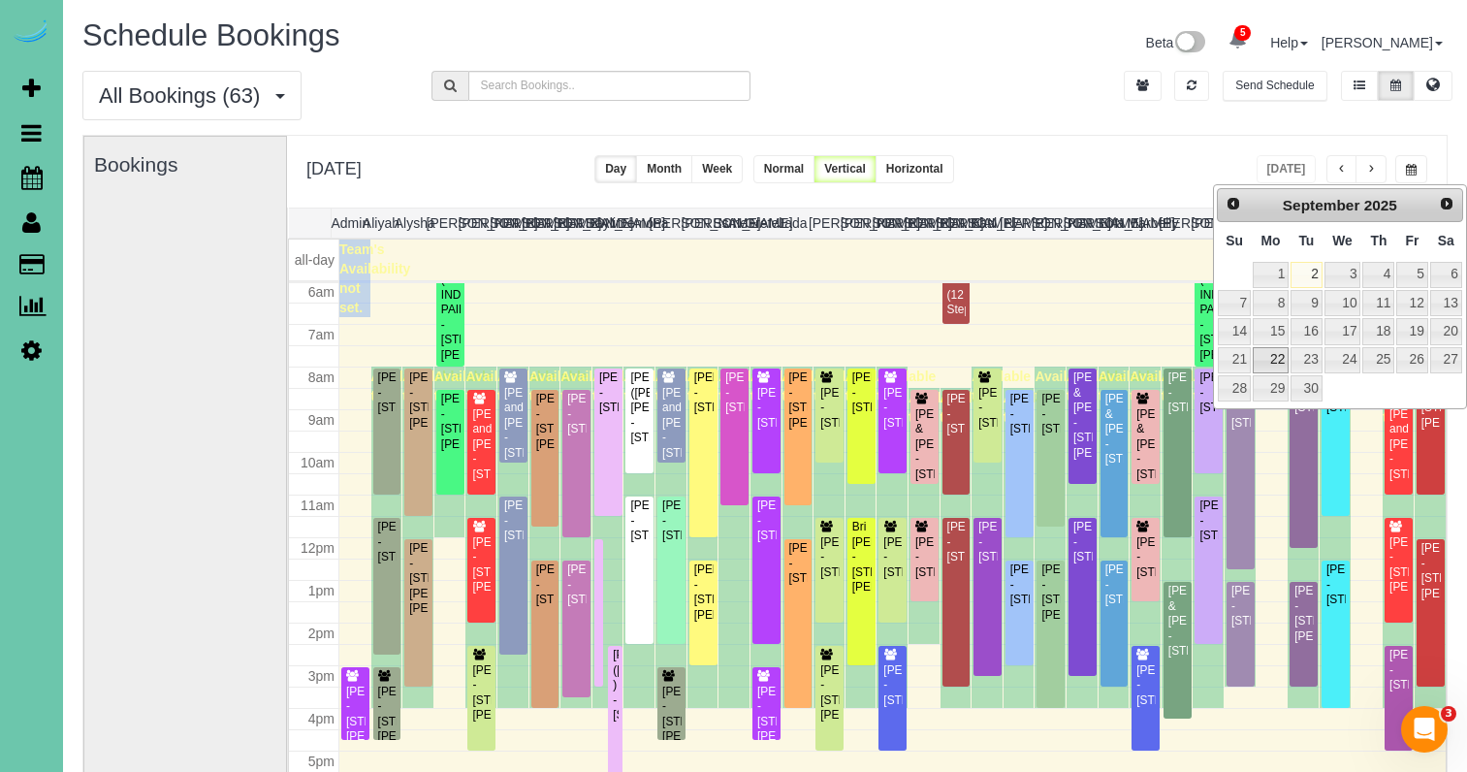
click at [1277, 355] on link "22" at bounding box center [1270, 360] width 36 height 26
type input "**********"
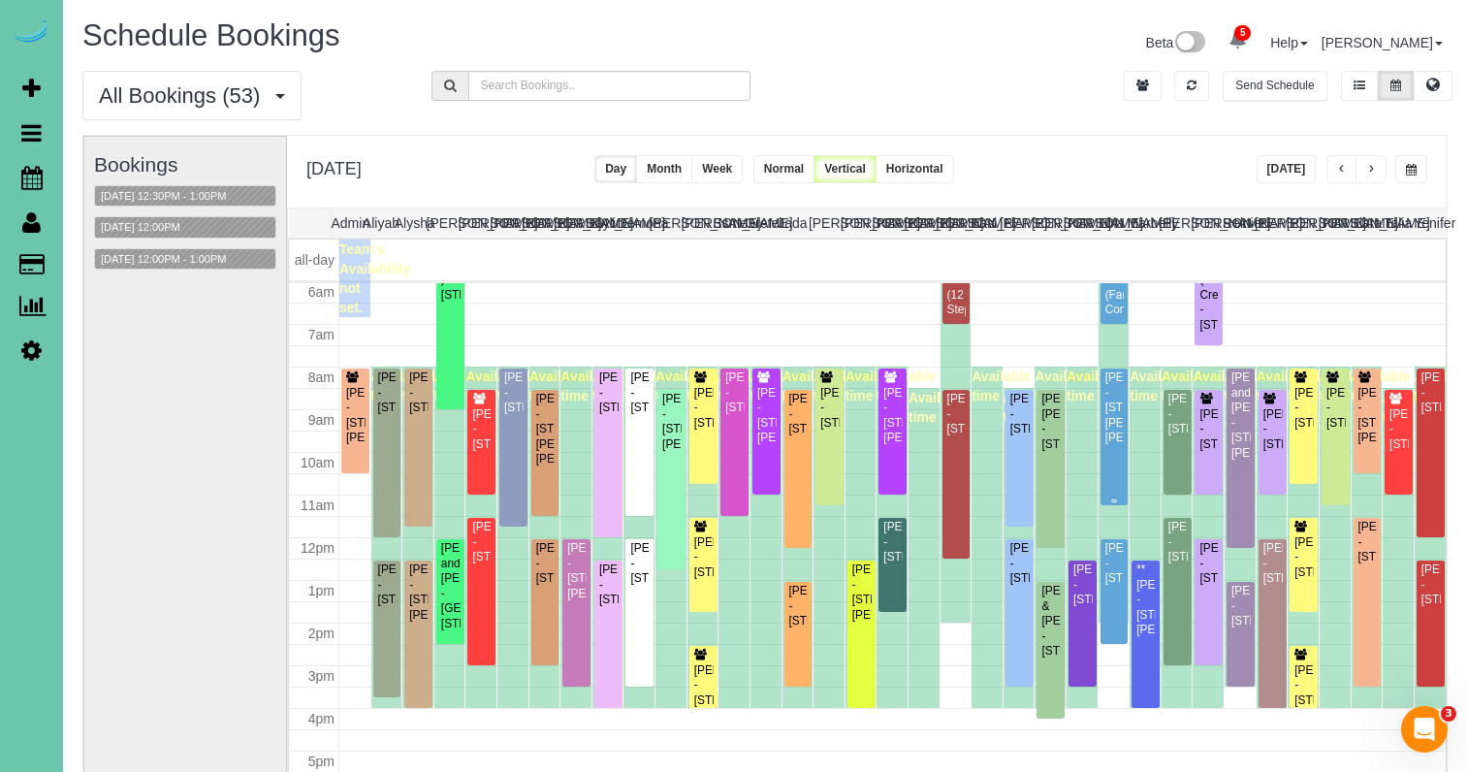
click at [1108, 445] on div "Jess Zeleny - 16856 Samantha Rd, Gretna, NE 68028" at bounding box center [1114, 407] width 20 height 75
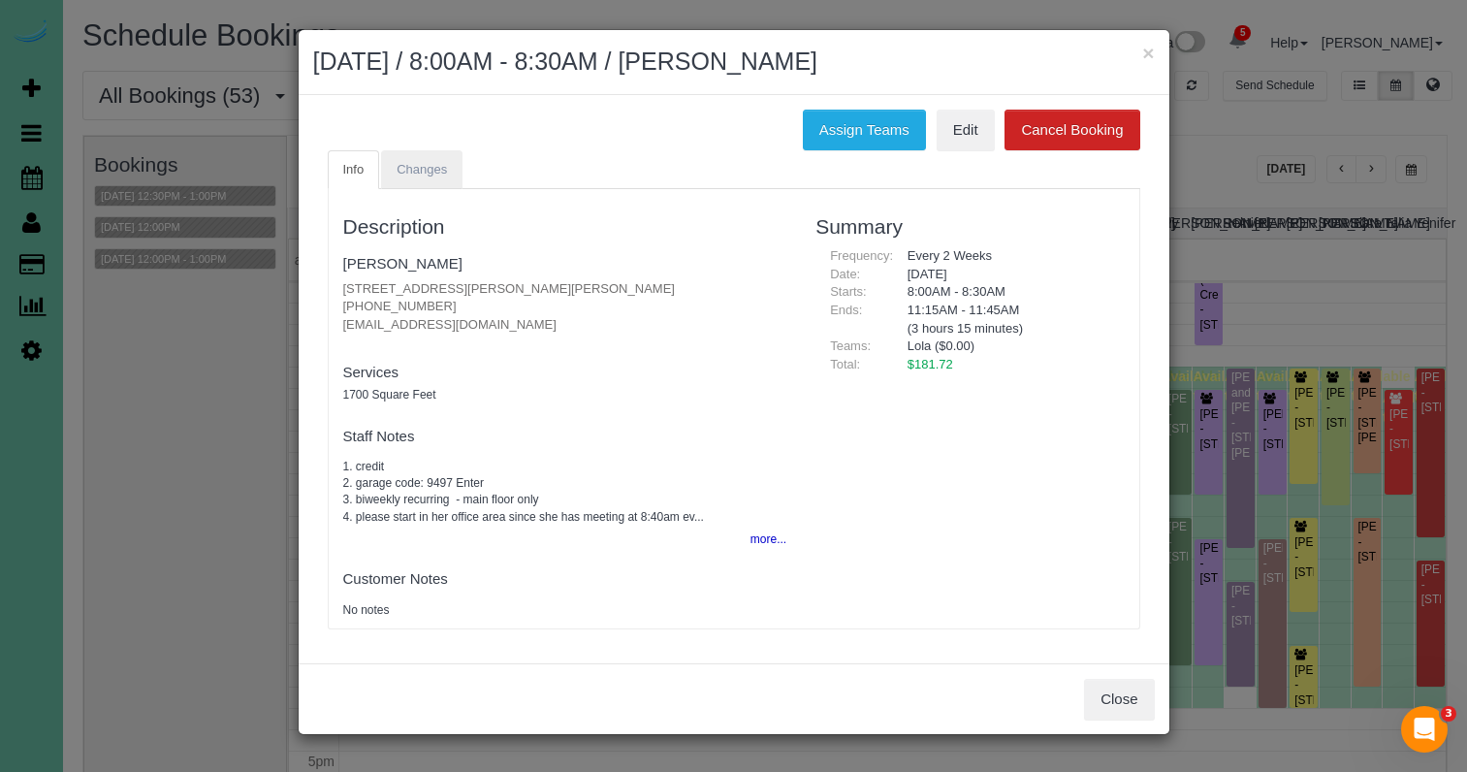
click at [427, 169] on span "Changes" at bounding box center [421, 169] width 50 height 15
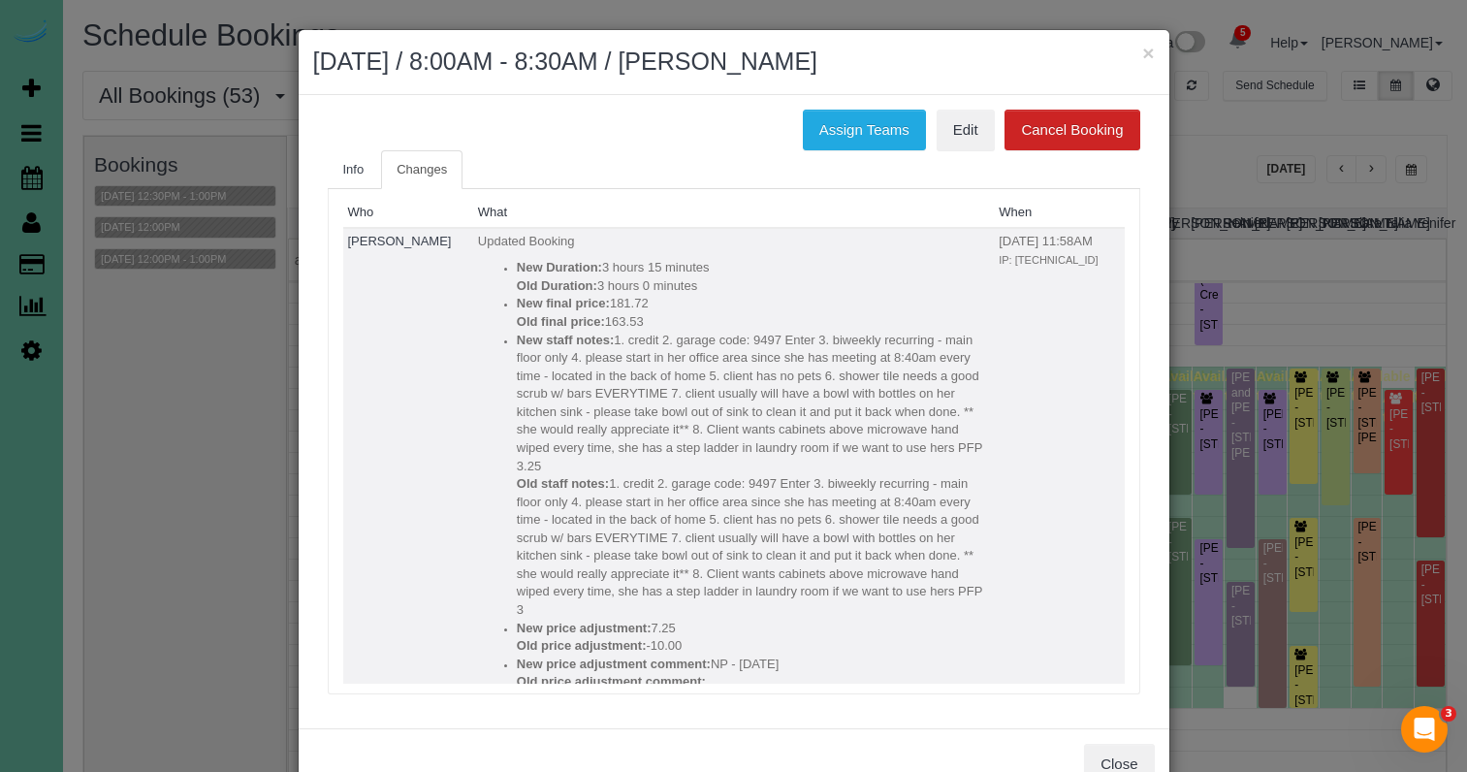
scroll to position [0, 0]
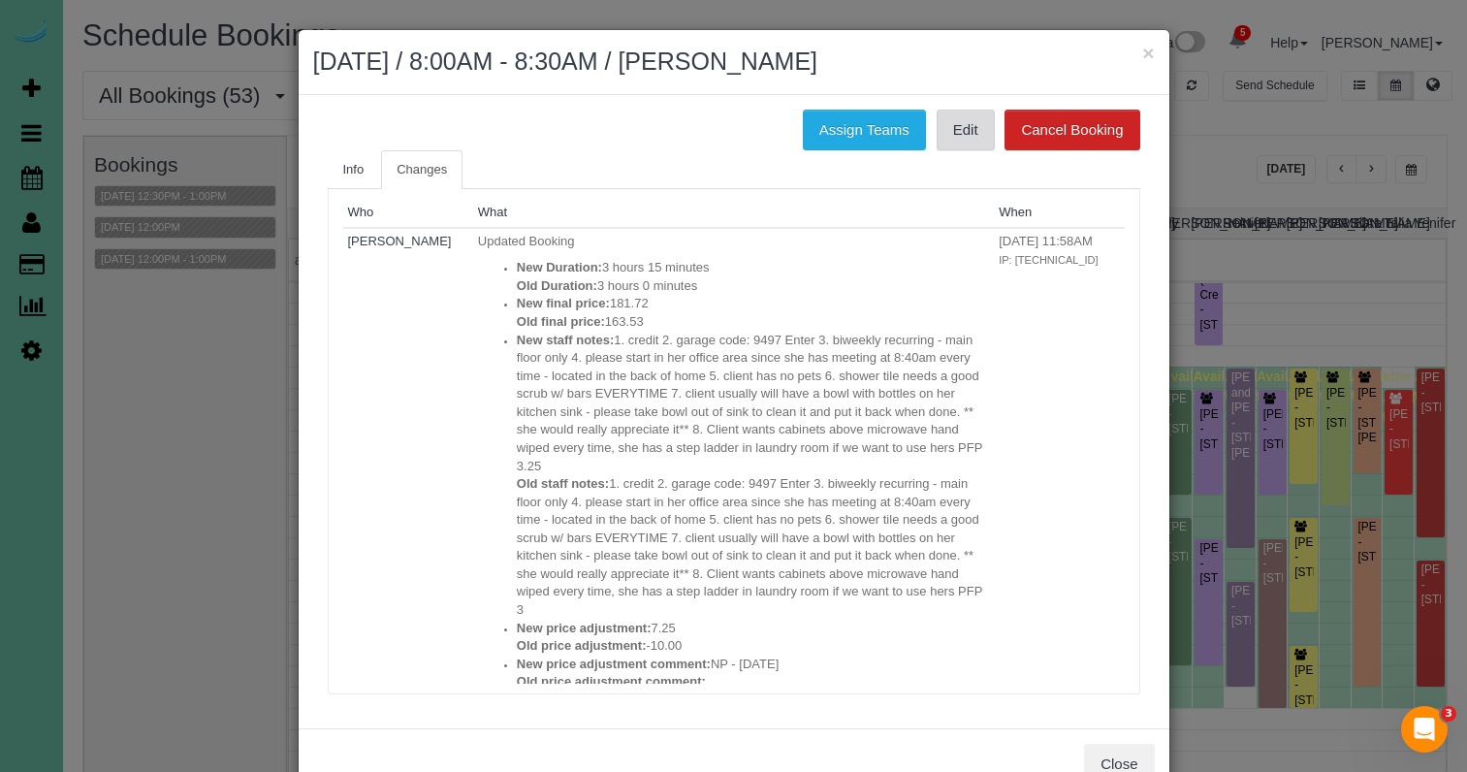
click at [961, 126] on link "Edit" at bounding box center [965, 130] width 58 height 41
click at [1154, 53] on button "×" at bounding box center [1148, 53] width 12 height 20
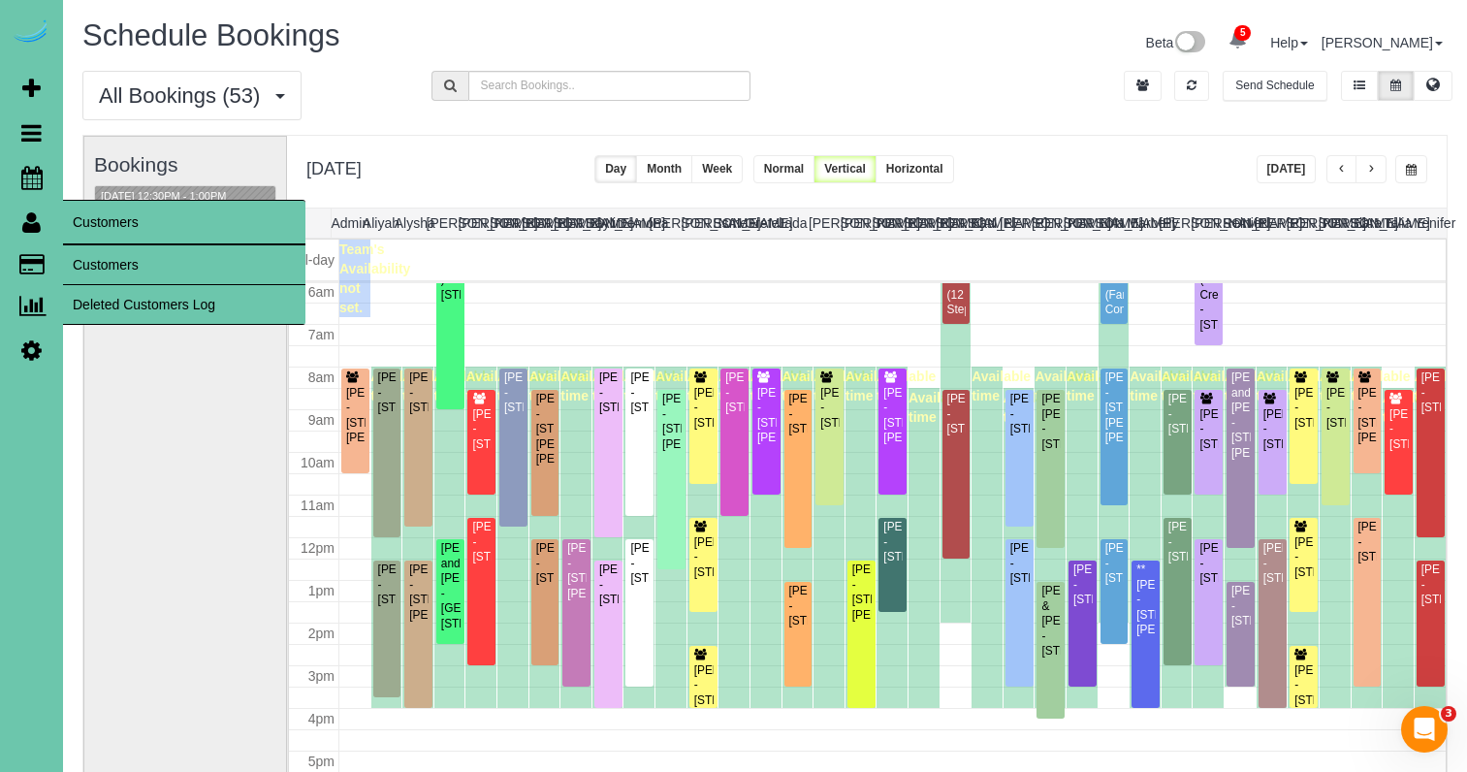
click at [98, 260] on link "Customers" at bounding box center [184, 264] width 242 height 39
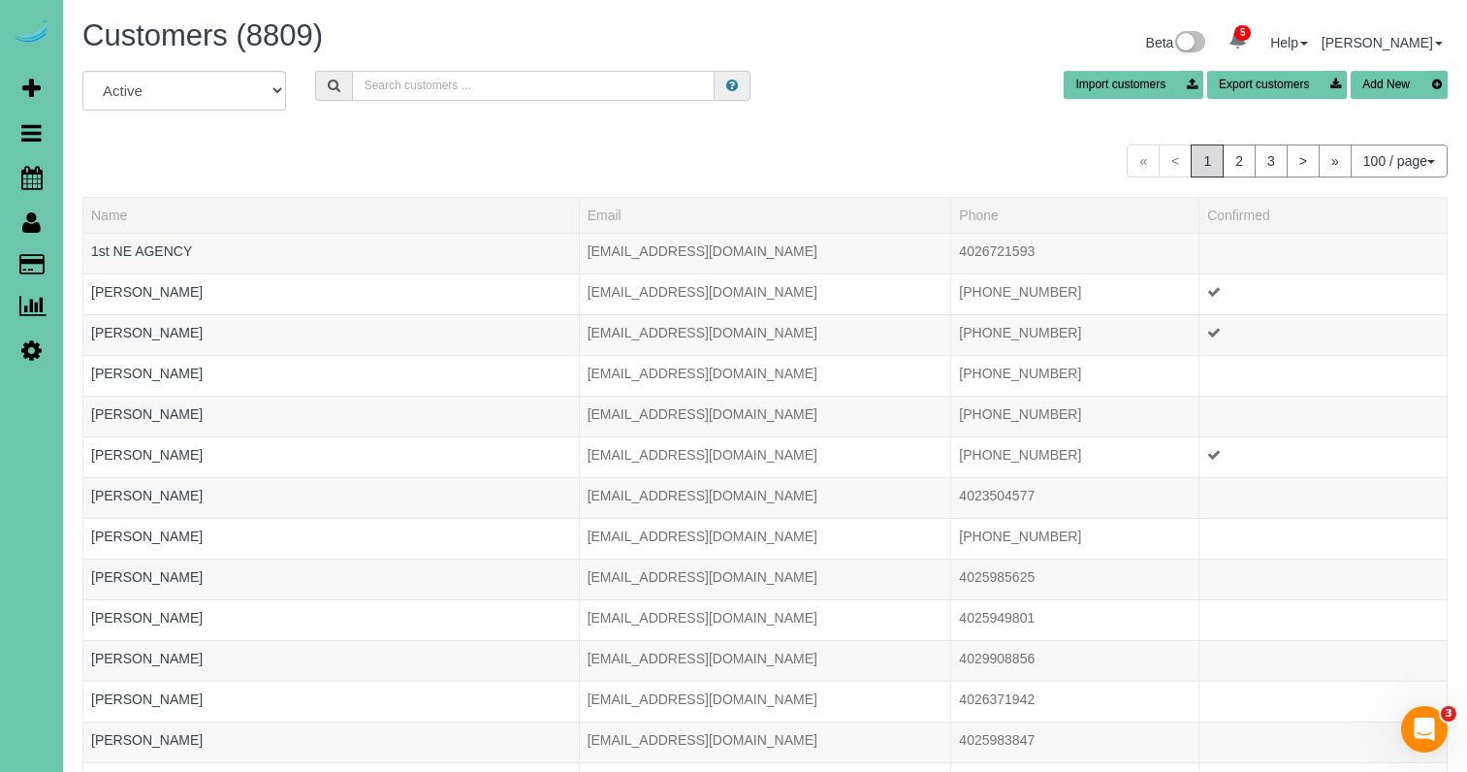
drag, startPoint x: 437, startPoint y: 84, endPoint x: 427, endPoint y: 82, distance: 9.9
click at [427, 82] on input "text" at bounding box center [533, 86] width 363 height 30
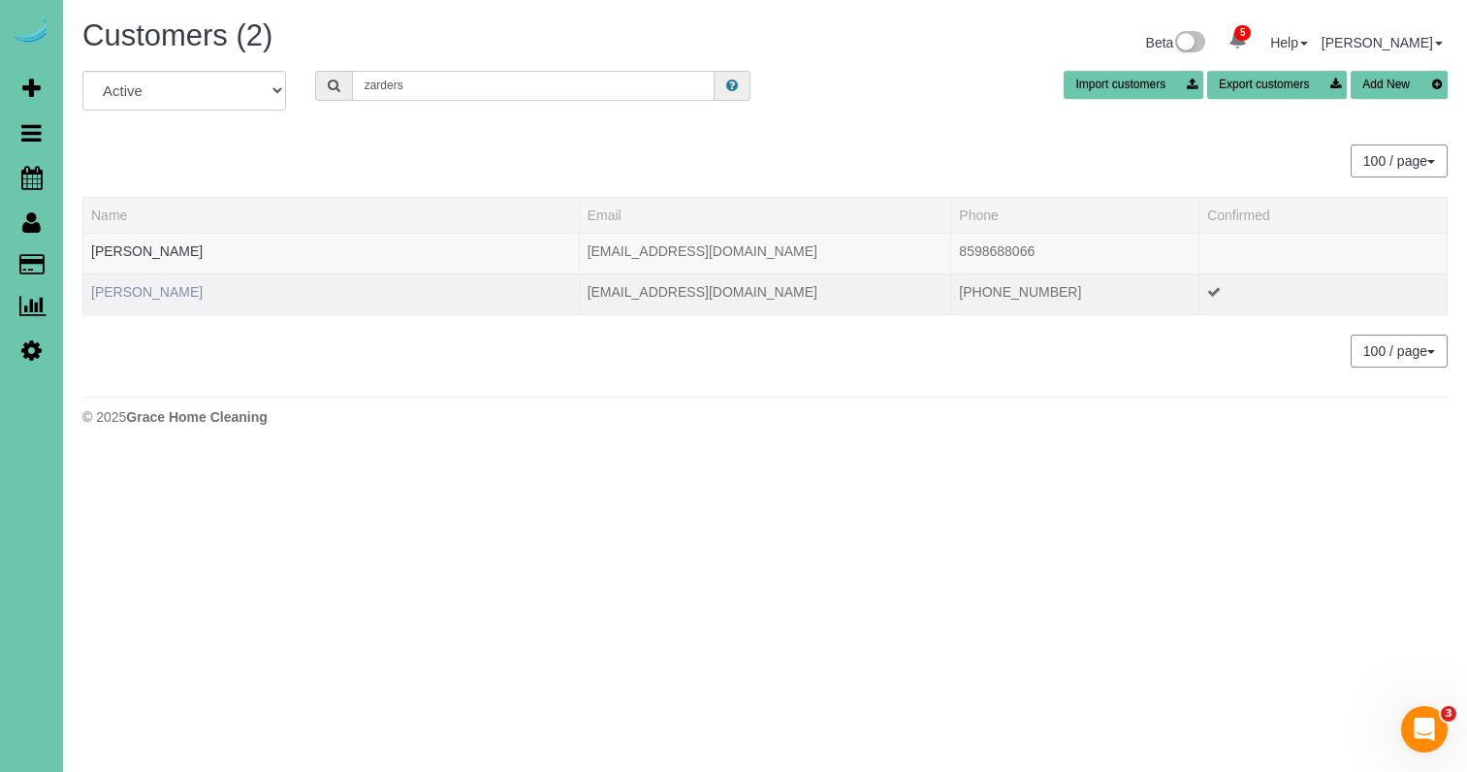
type input "zarders"
click at [168, 298] on link "Samantha Zarders" at bounding box center [146, 292] width 111 height 16
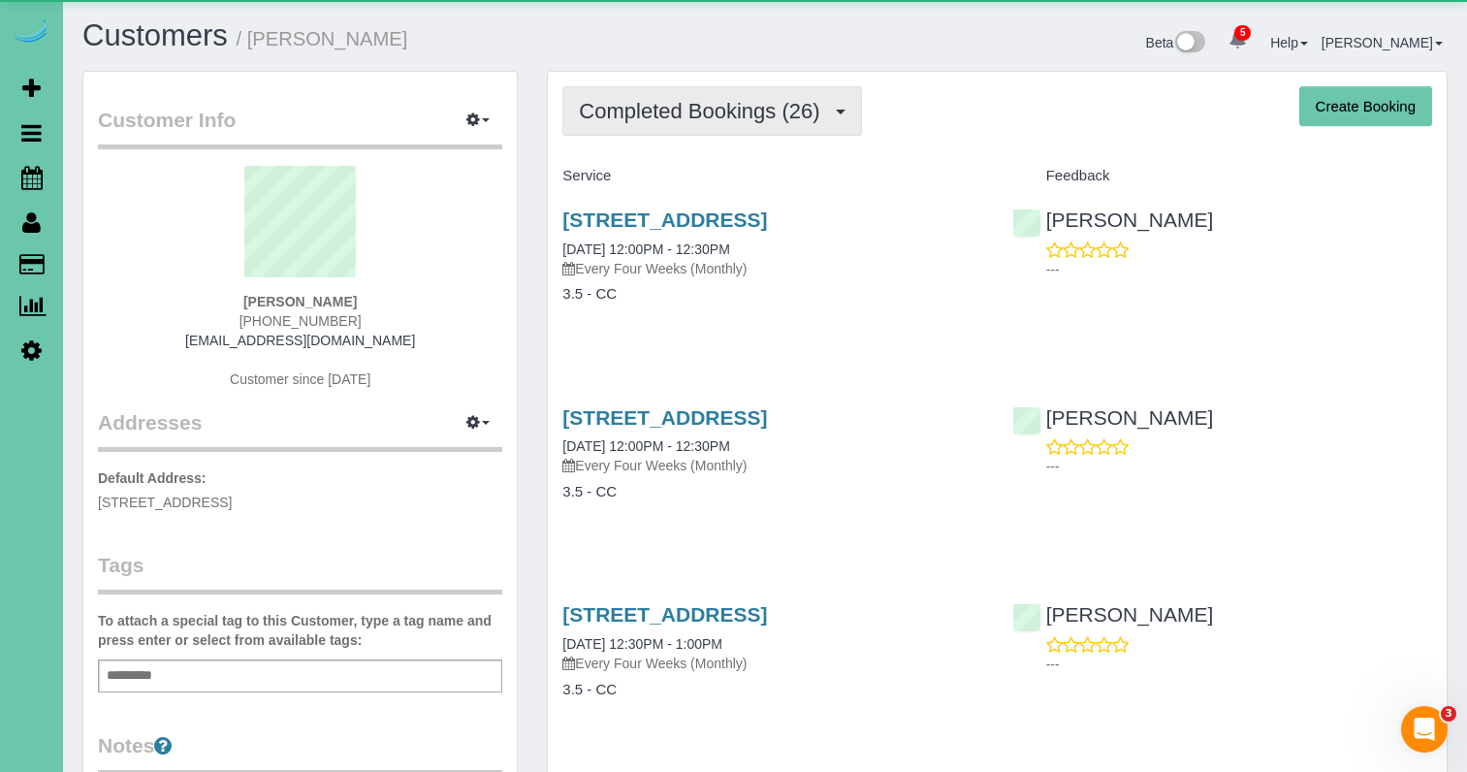
click at [726, 96] on button "Completed Bookings (26)" at bounding box center [711, 110] width 299 height 49
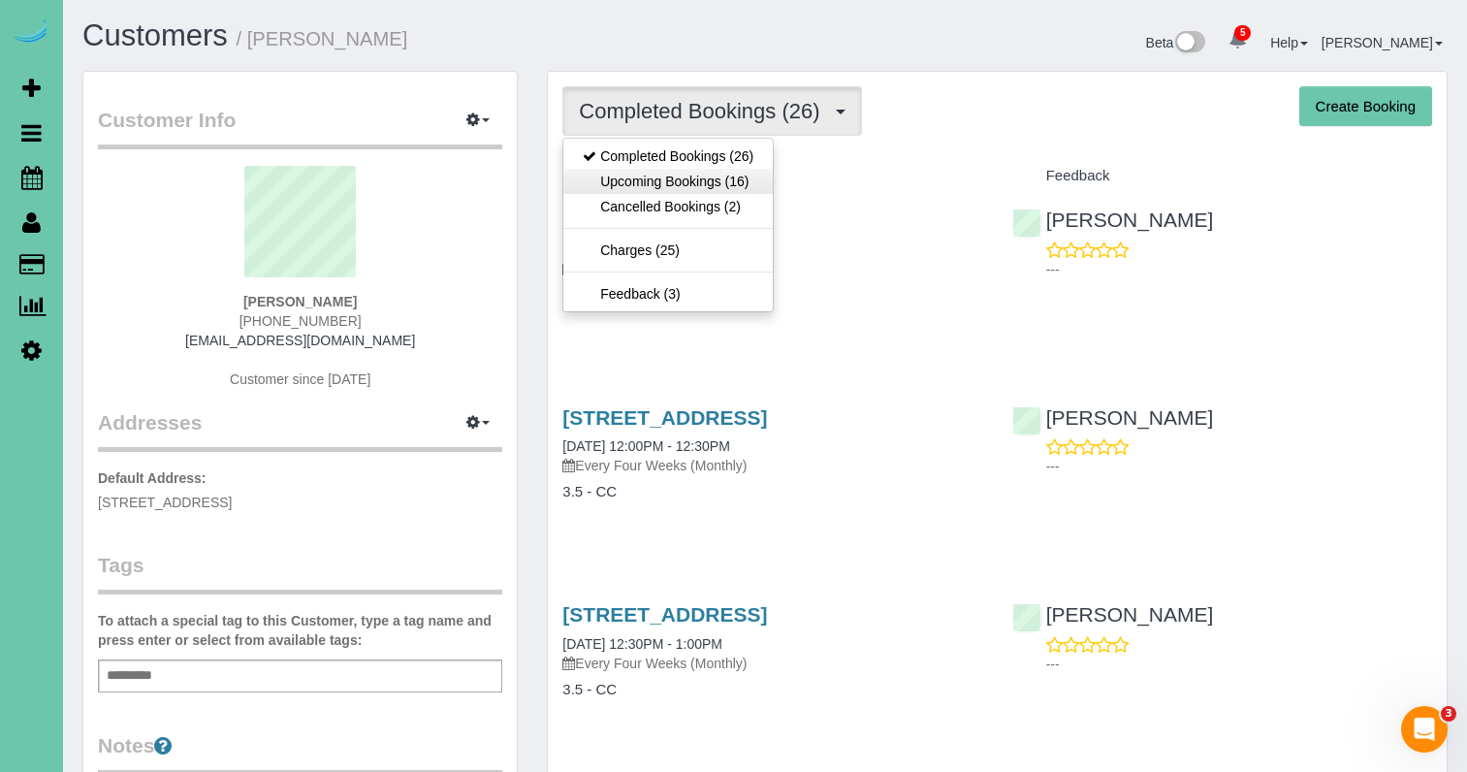
click at [729, 174] on link "Upcoming Bookings (16)" at bounding box center [667, 181] width 209 height 25
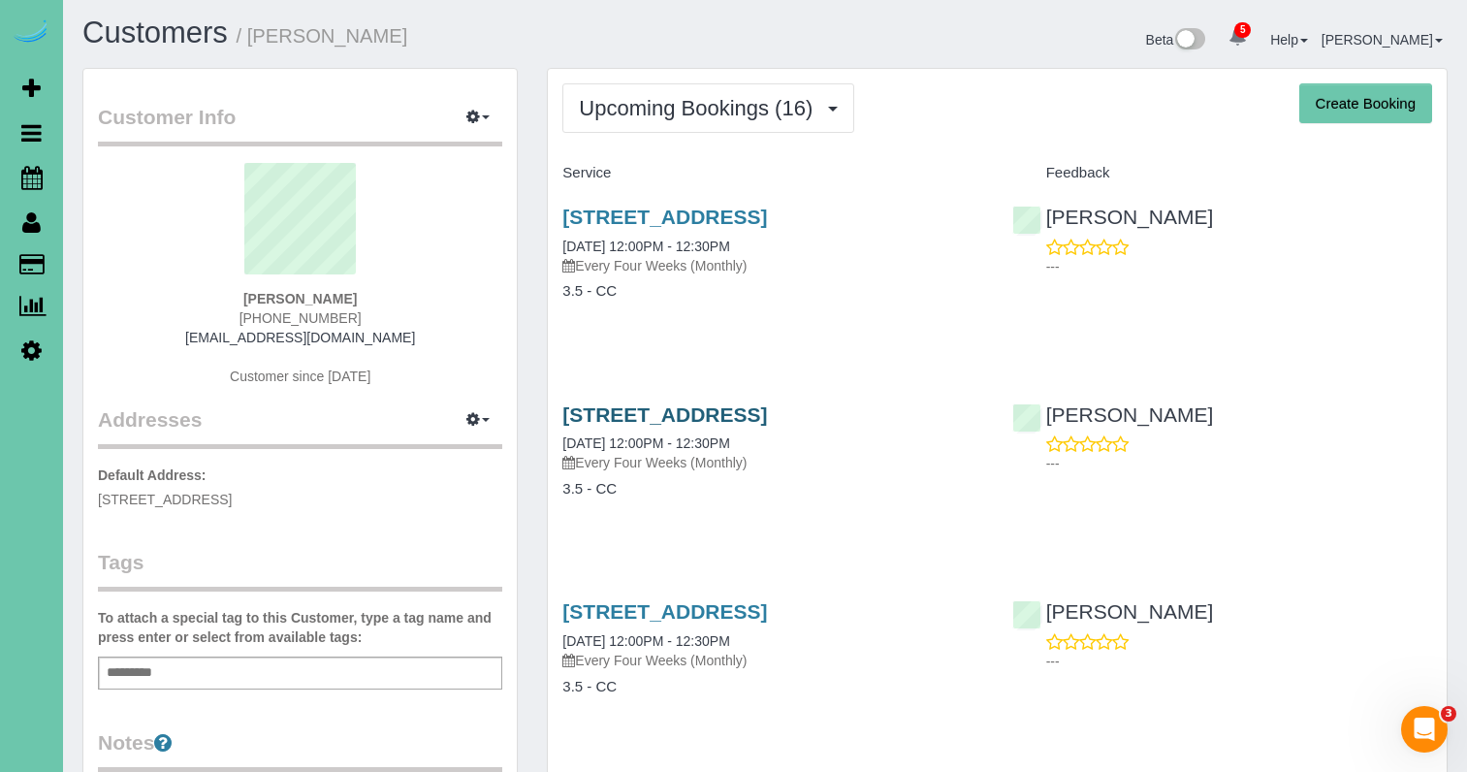
scroll to position [4, 0]
click at [767, 415] on link "2043 N 51 St, Omaha, NE 68104" at bounding box center [664, 413] width 205 height 22
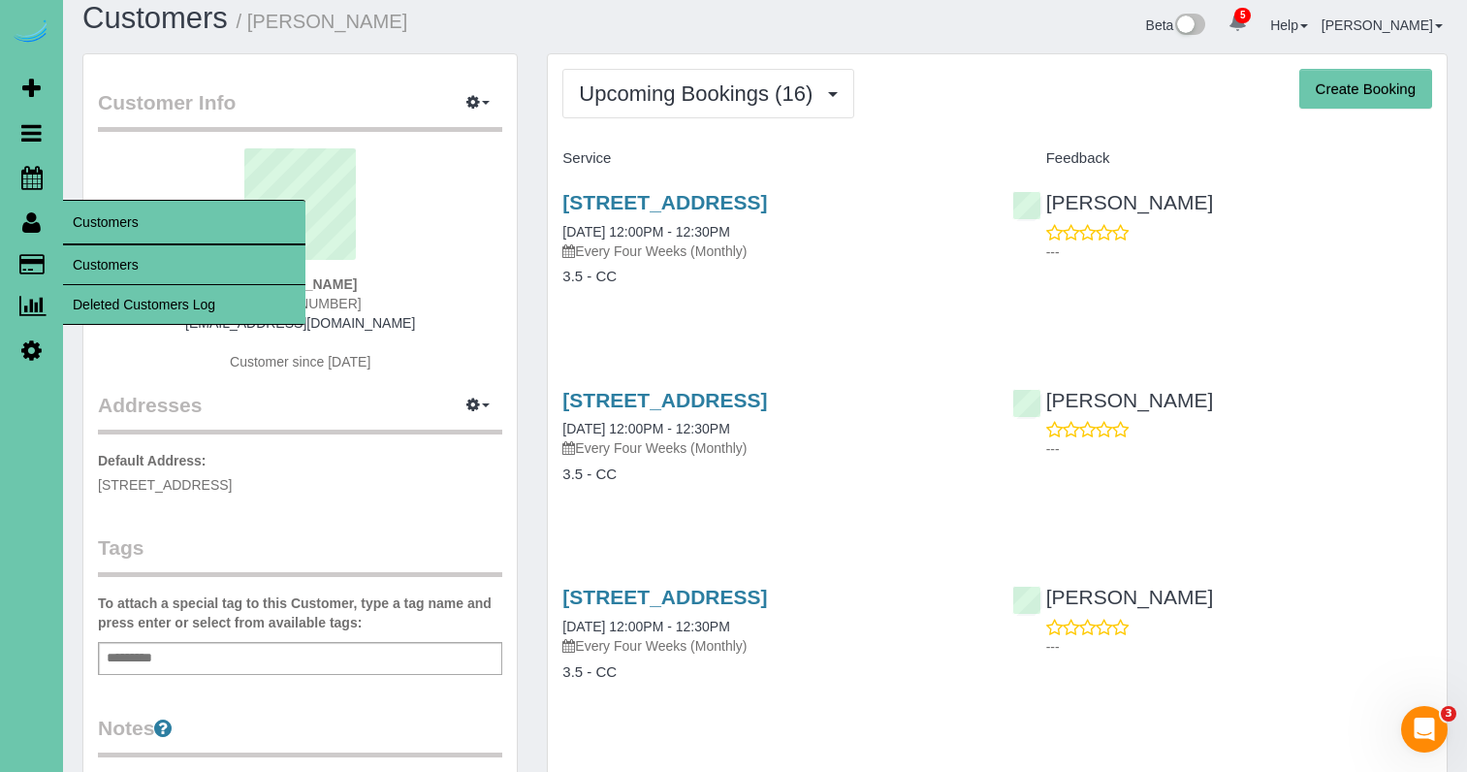
click at [66, 243] on span "Customers" at bounding box center [184, 222] width 242 height 45
drag, startPoint x: 73, startPoint y: 259, endPoint x: 144, endPoint y: 213, distance: 85.0
click at [73, 259] on link "Customers" at bounding box center [184, 264] width 242 height 39
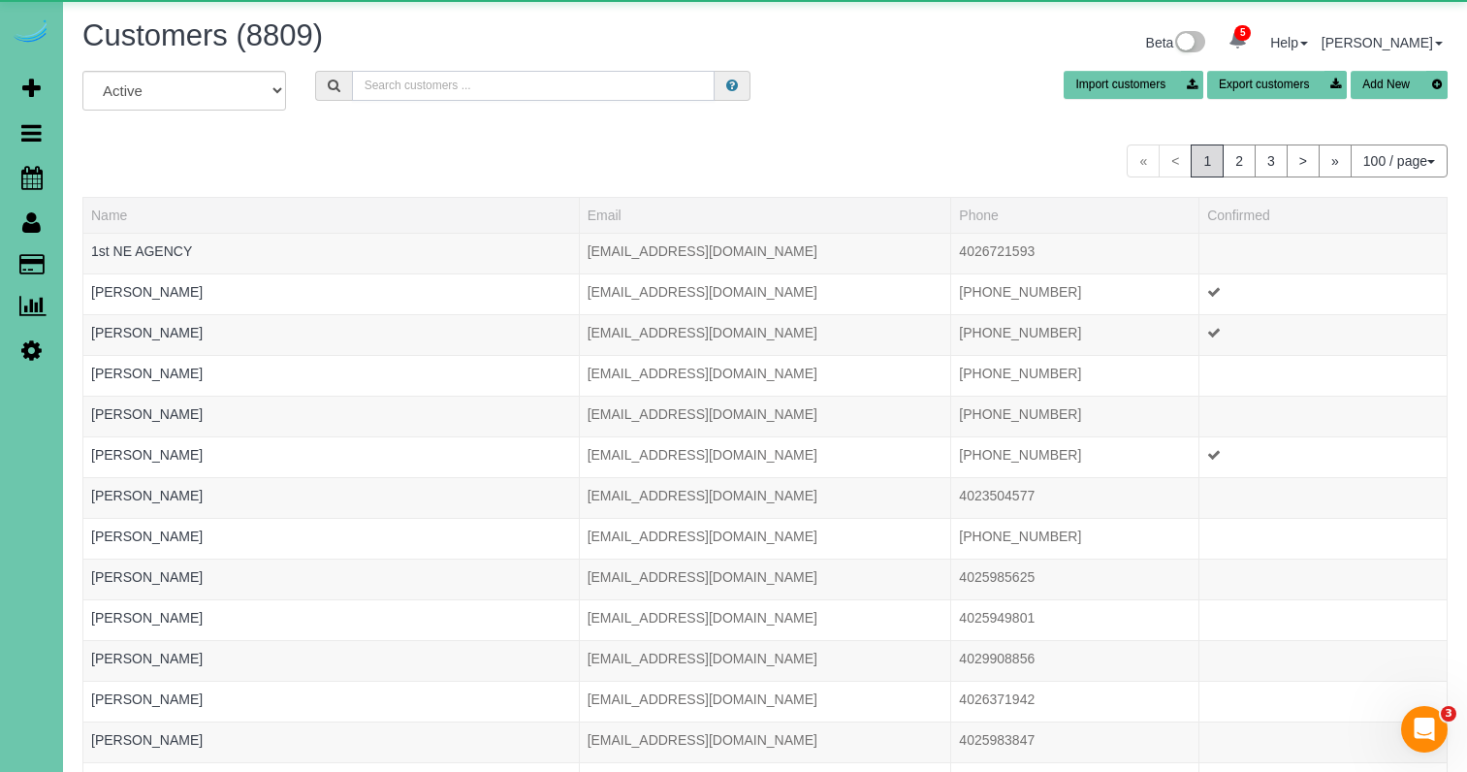
click at [456, 92] on input "text" at bounding box center [533, 86] width 363 height 30
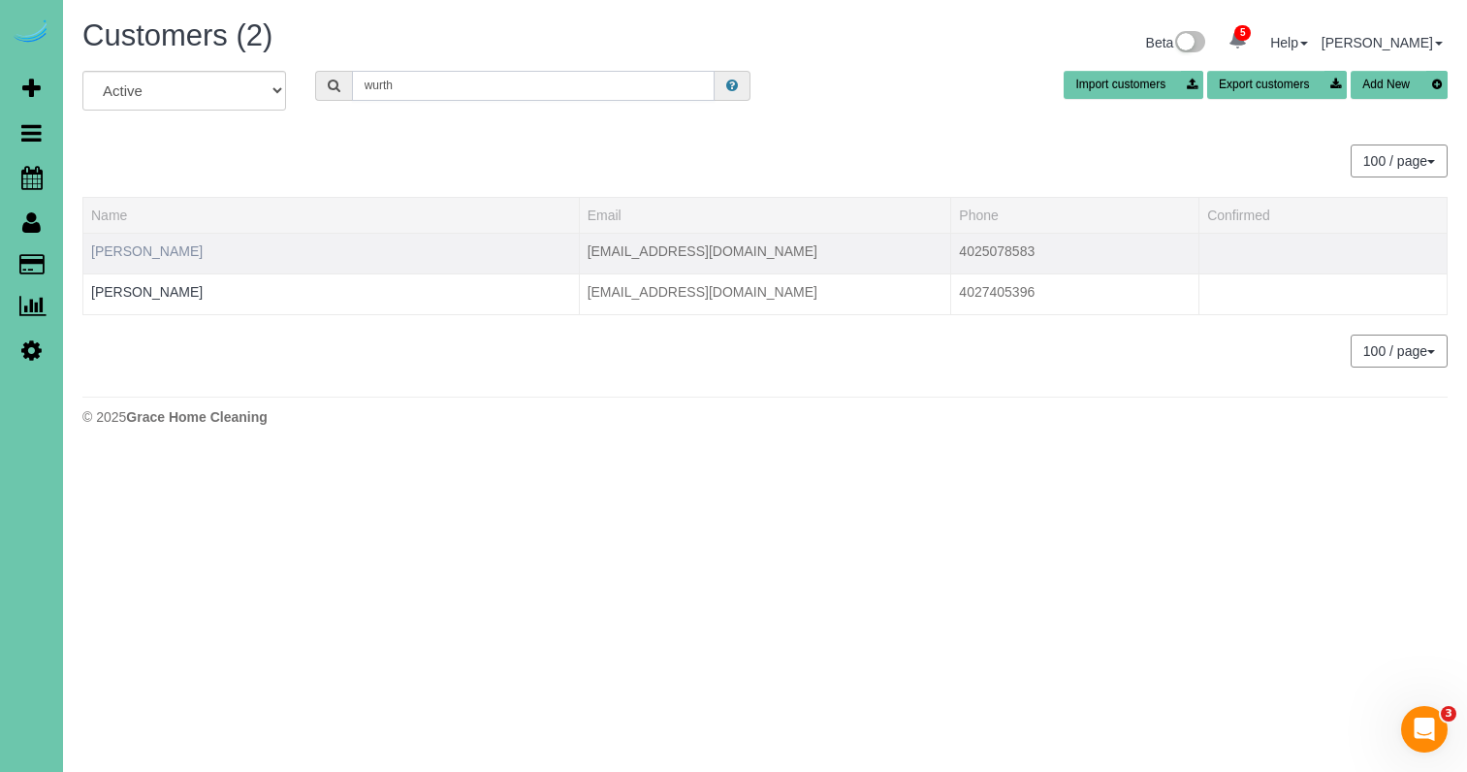
type input "wurth"
click at [133, 249] on link "Kary Wurth" at bounding box center [146, 251] width 111 height 16
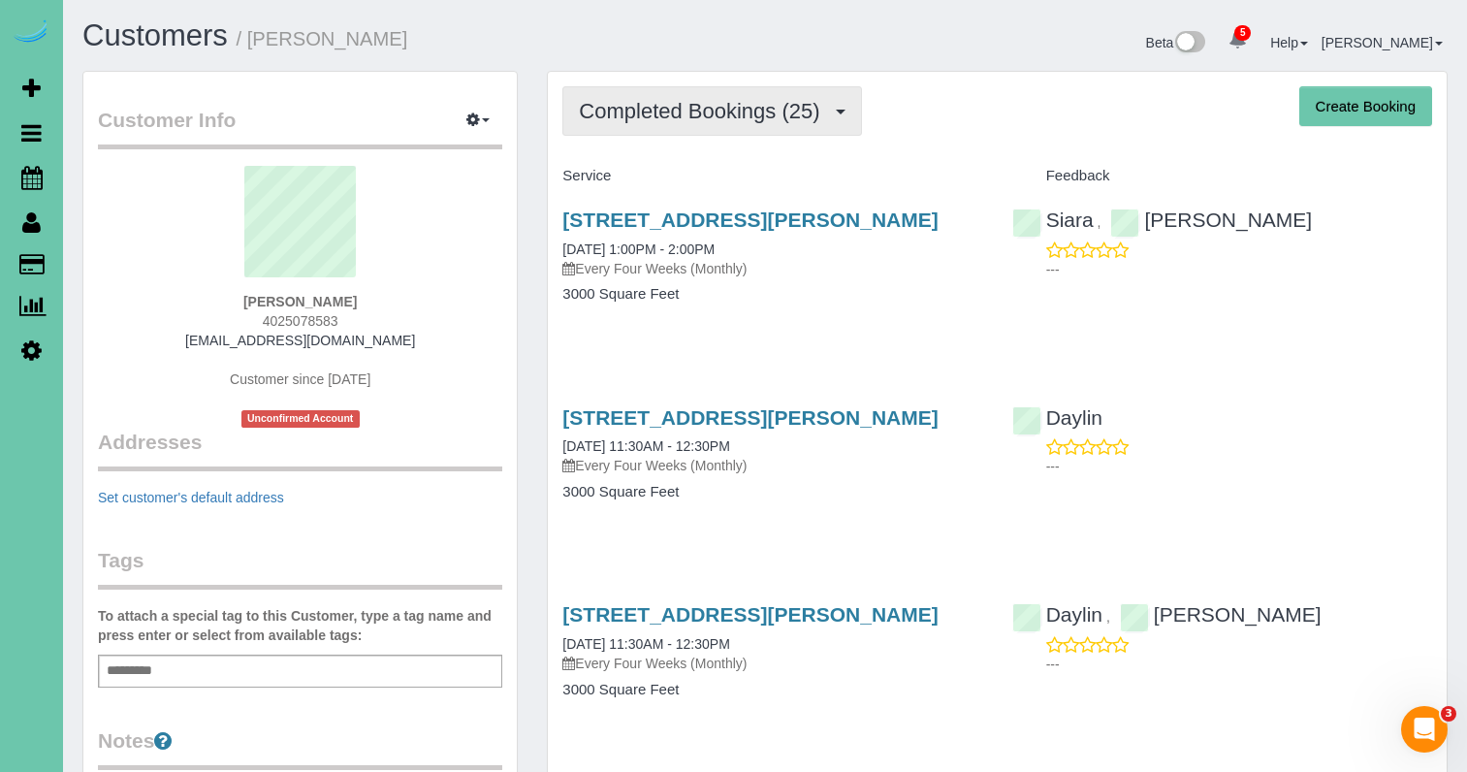
click at [810, 118] on span "Completed Bookings (25)" at bounding box center [704, 111] width 250 height 24
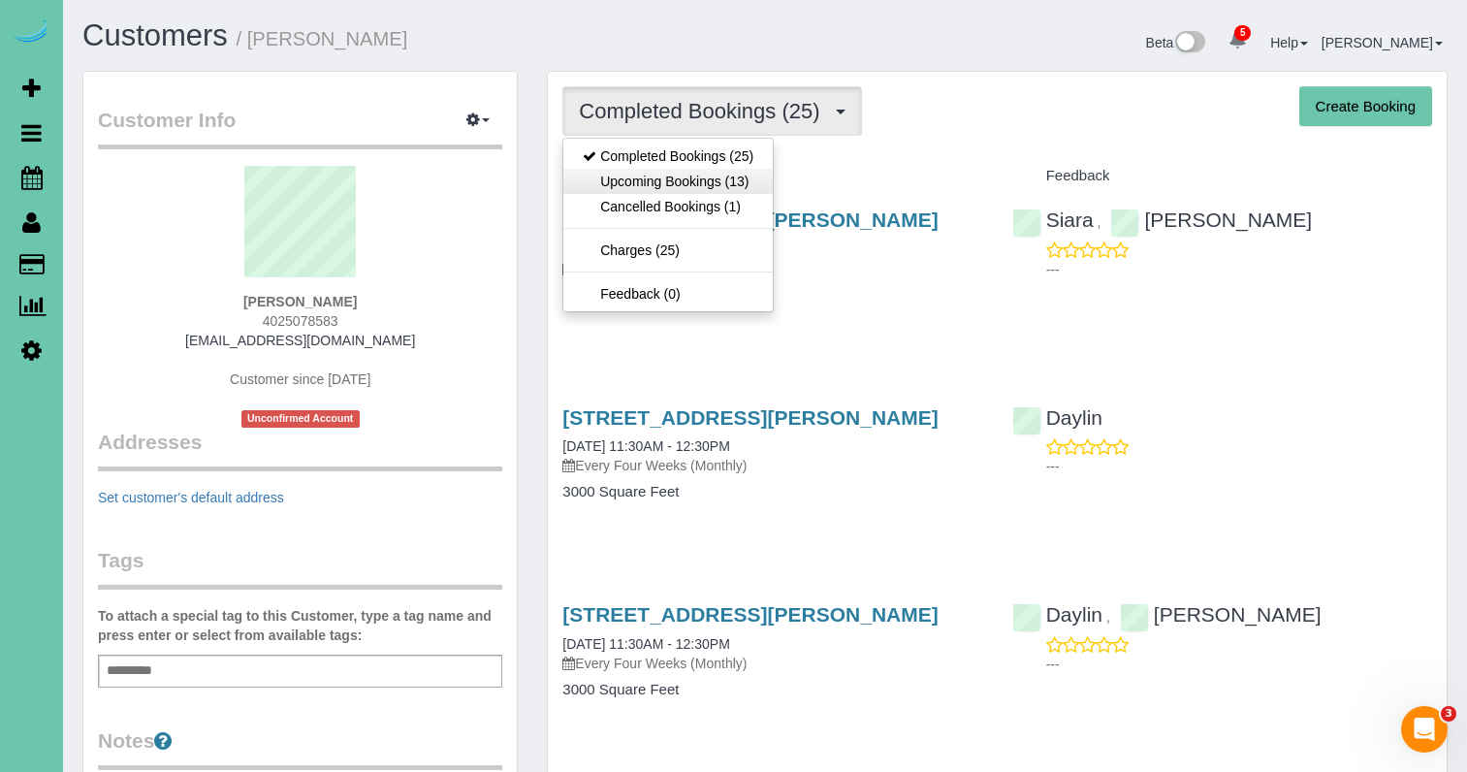
click at [732, 188] on link "Upcoming Bookings (13)" at bounding box center [667, 181] width 209 height 25
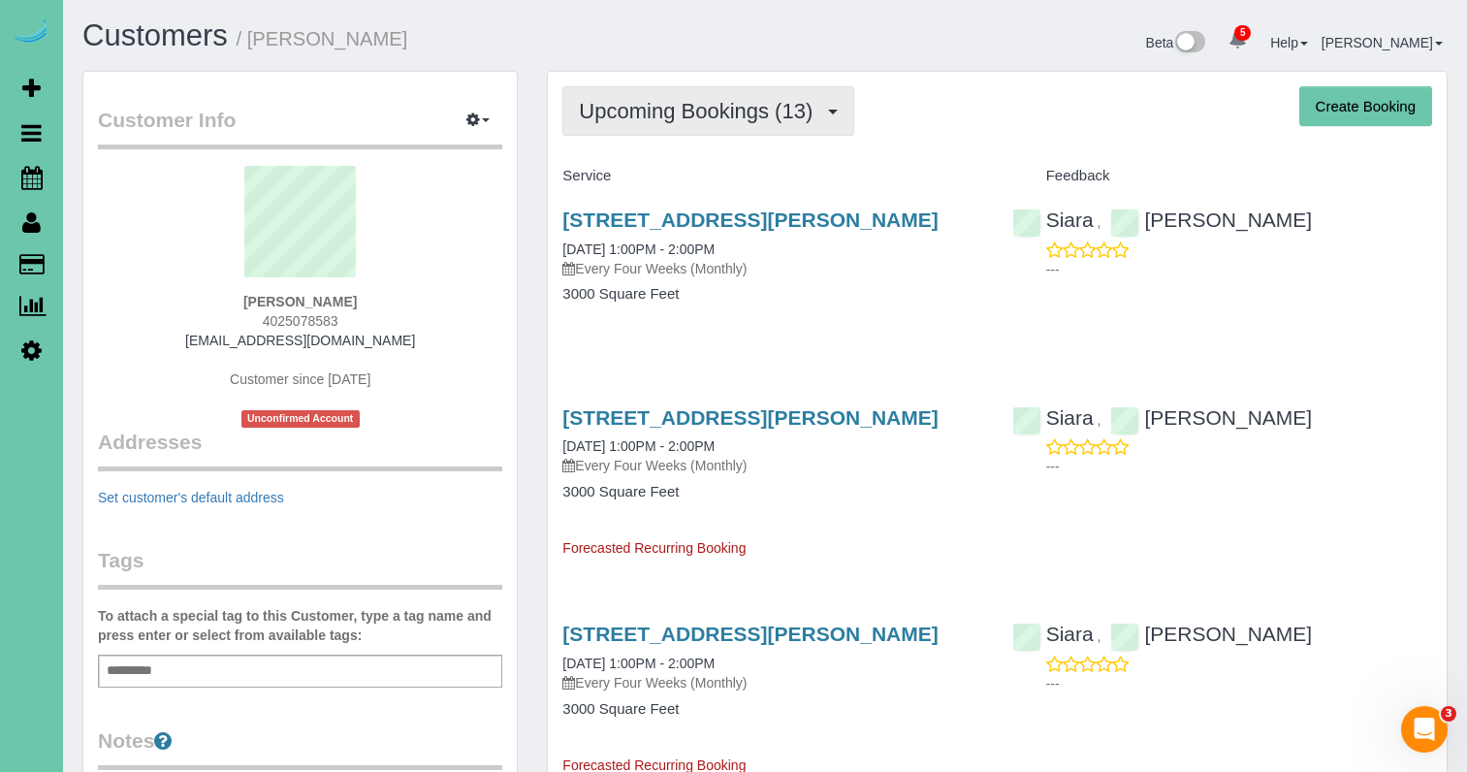
click at [659, 125] on button "Upcoming Bookings (13)" at bounding box center [708, 110] width 292 height 49
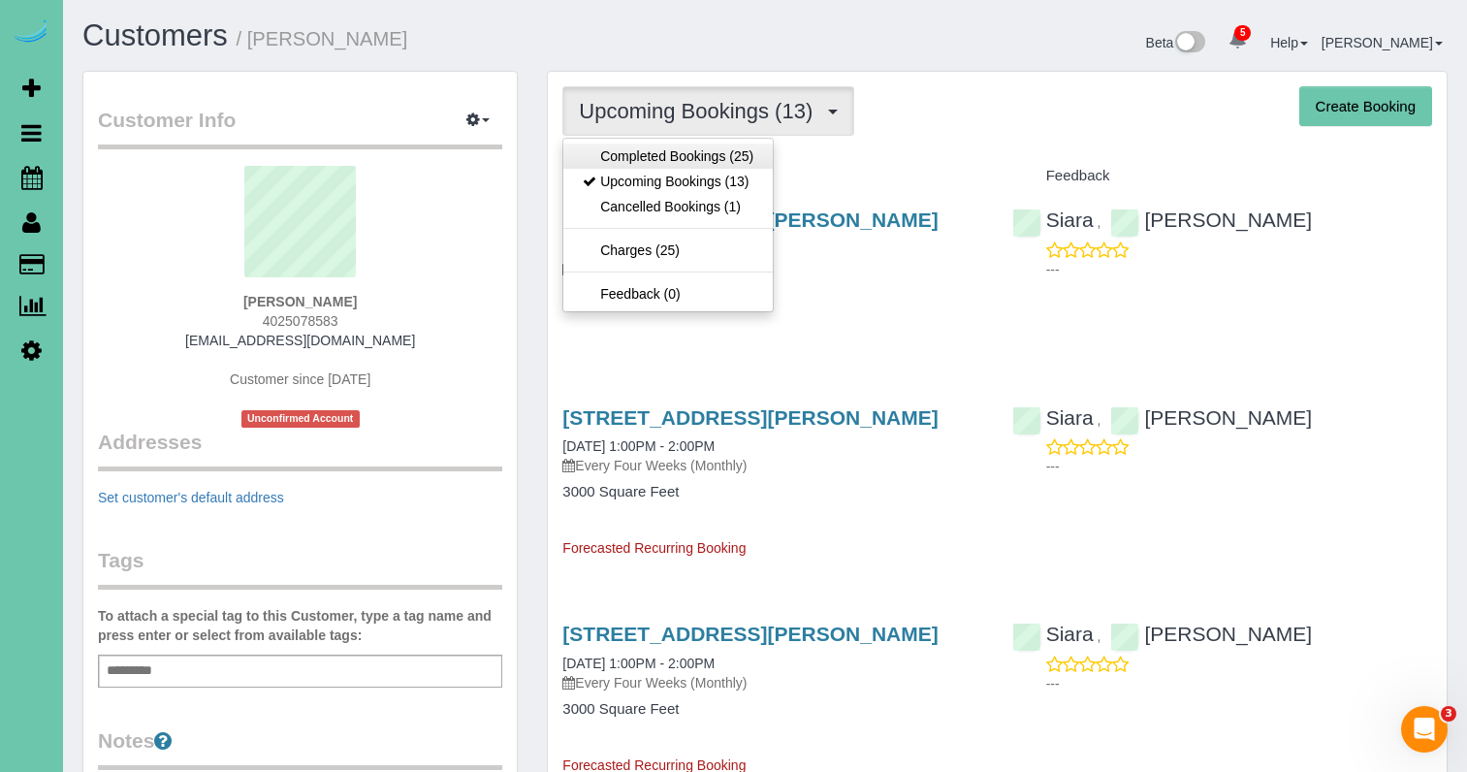
click at [658, 156] on link "Completed Bookings (25)" at bounding box center [667, 155] width 209 height 25
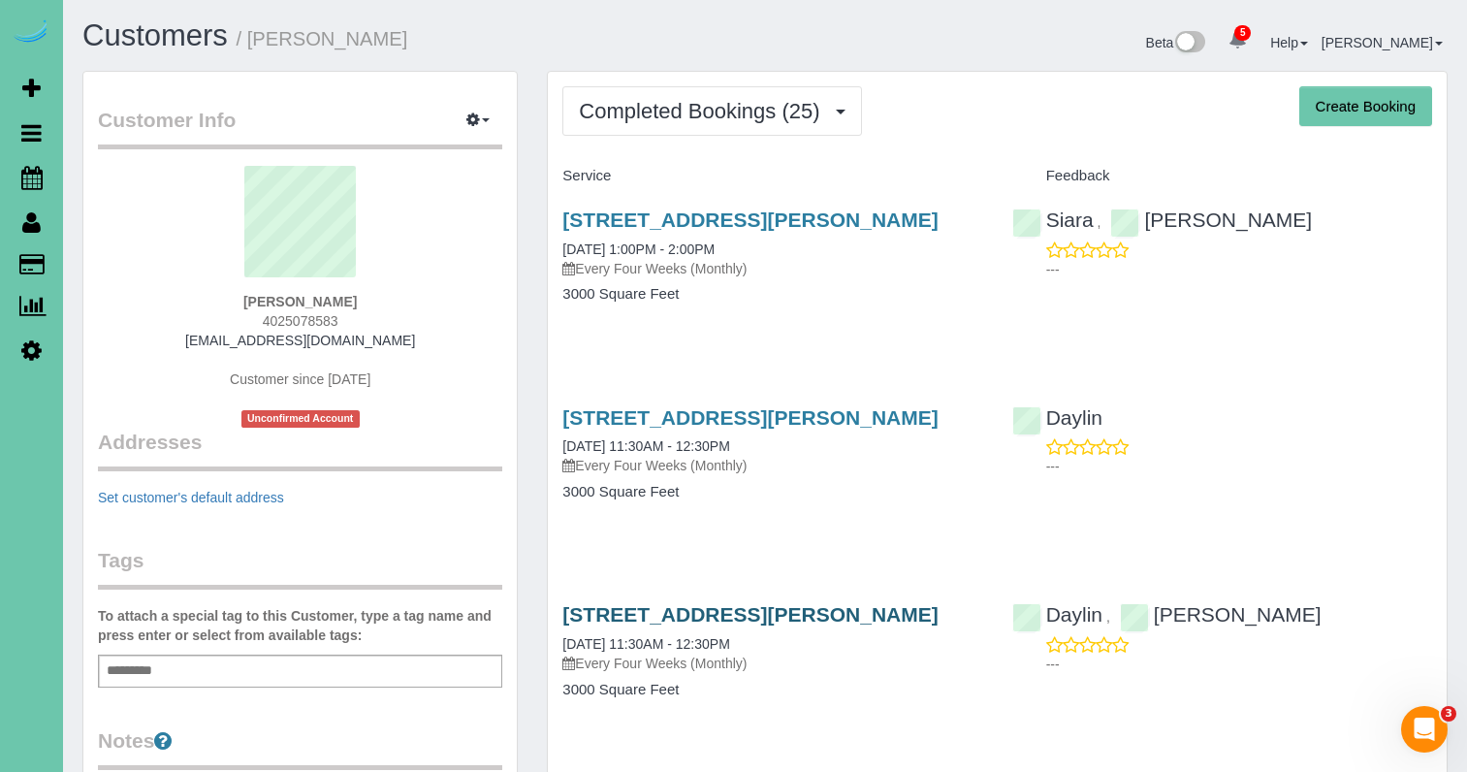
click at [793, 616] on link "18515 Wirt Cir, Elkhorn, NE 68022" at bounding box center [749, 614] width 375 height 22
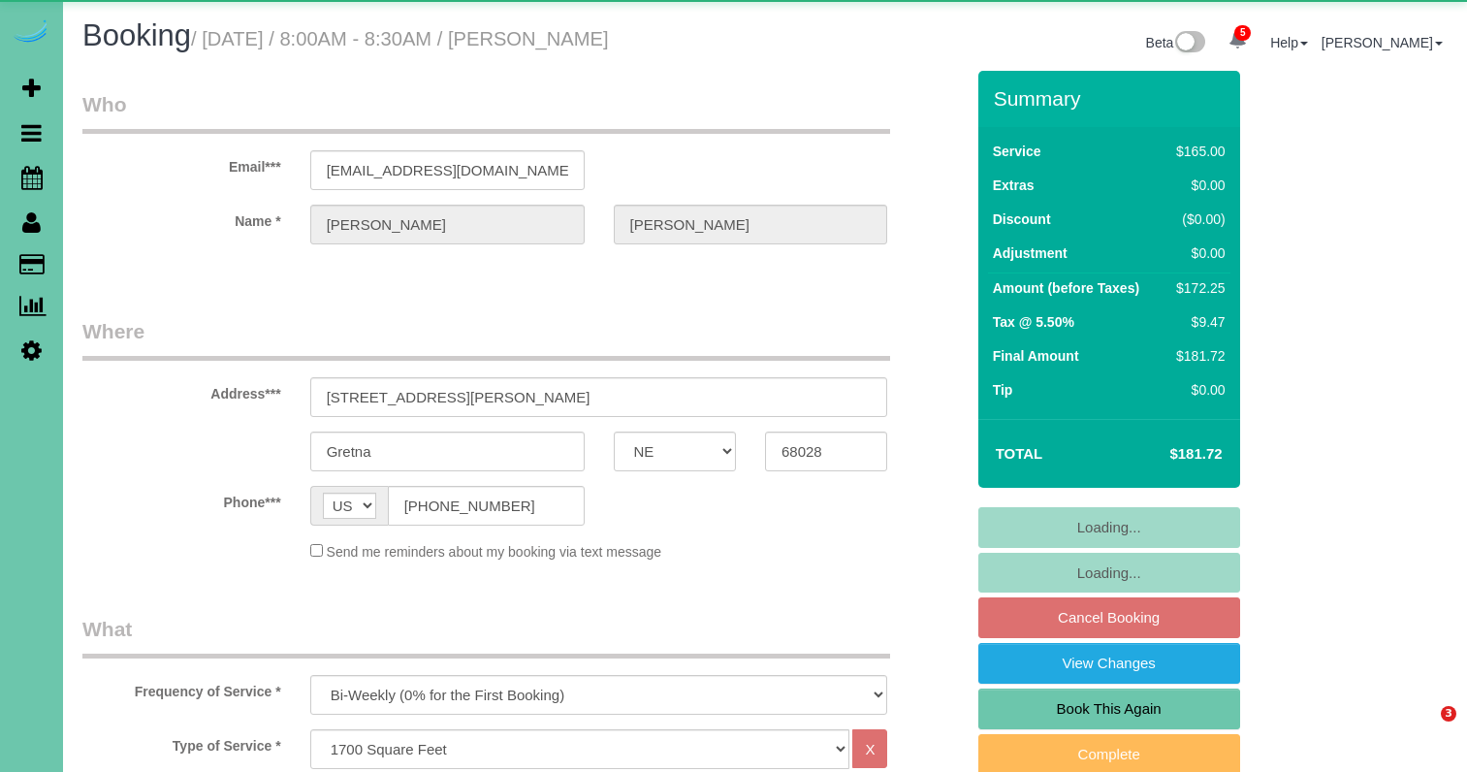
select select "NE"
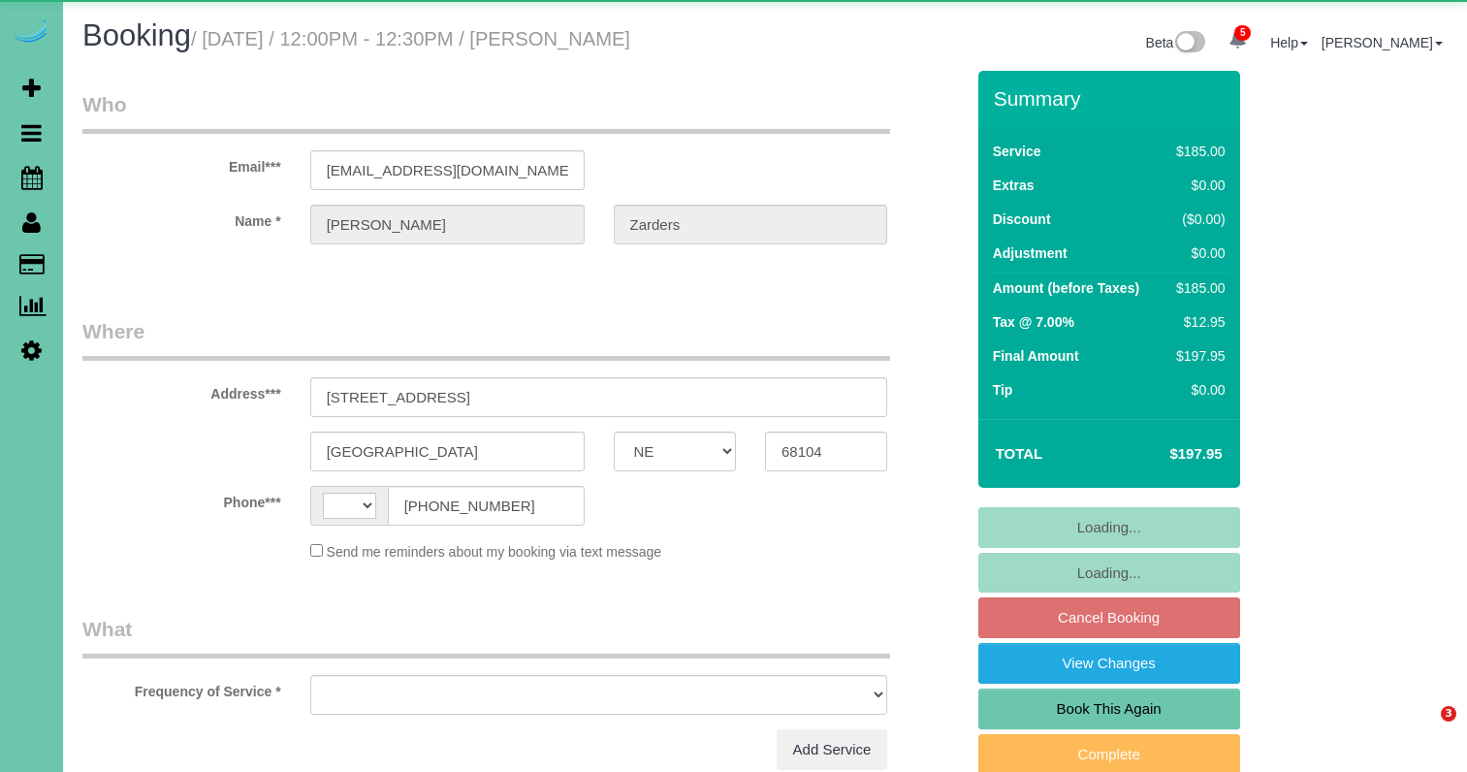
select select "NE"
select select "string:[GEOGRAPHIC_DATA]"
select select "object:878"
select select "string:fspay-052bbb4d-0366-46eb-8295-f97e4d0c3cf0"
select select "number:36"
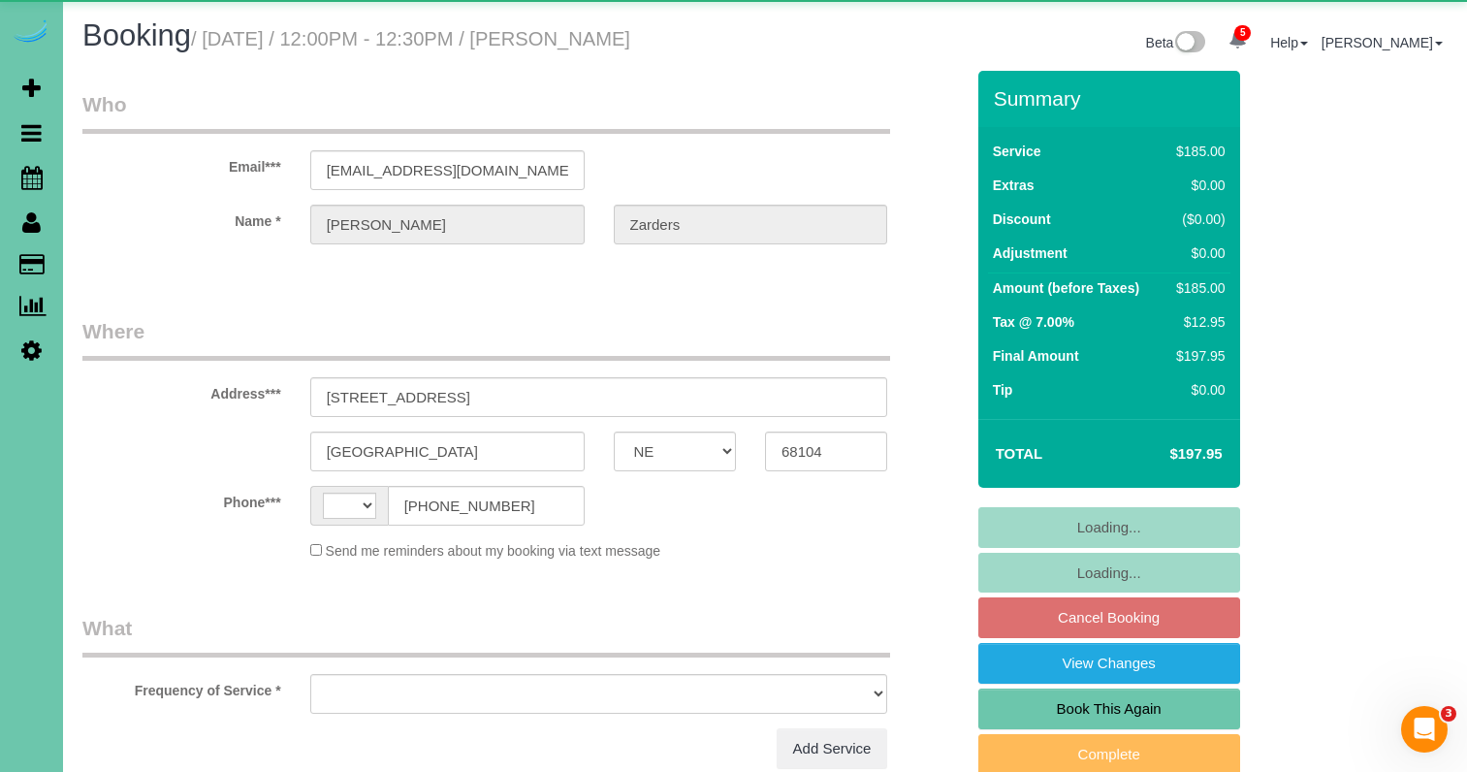
select select "number:41"
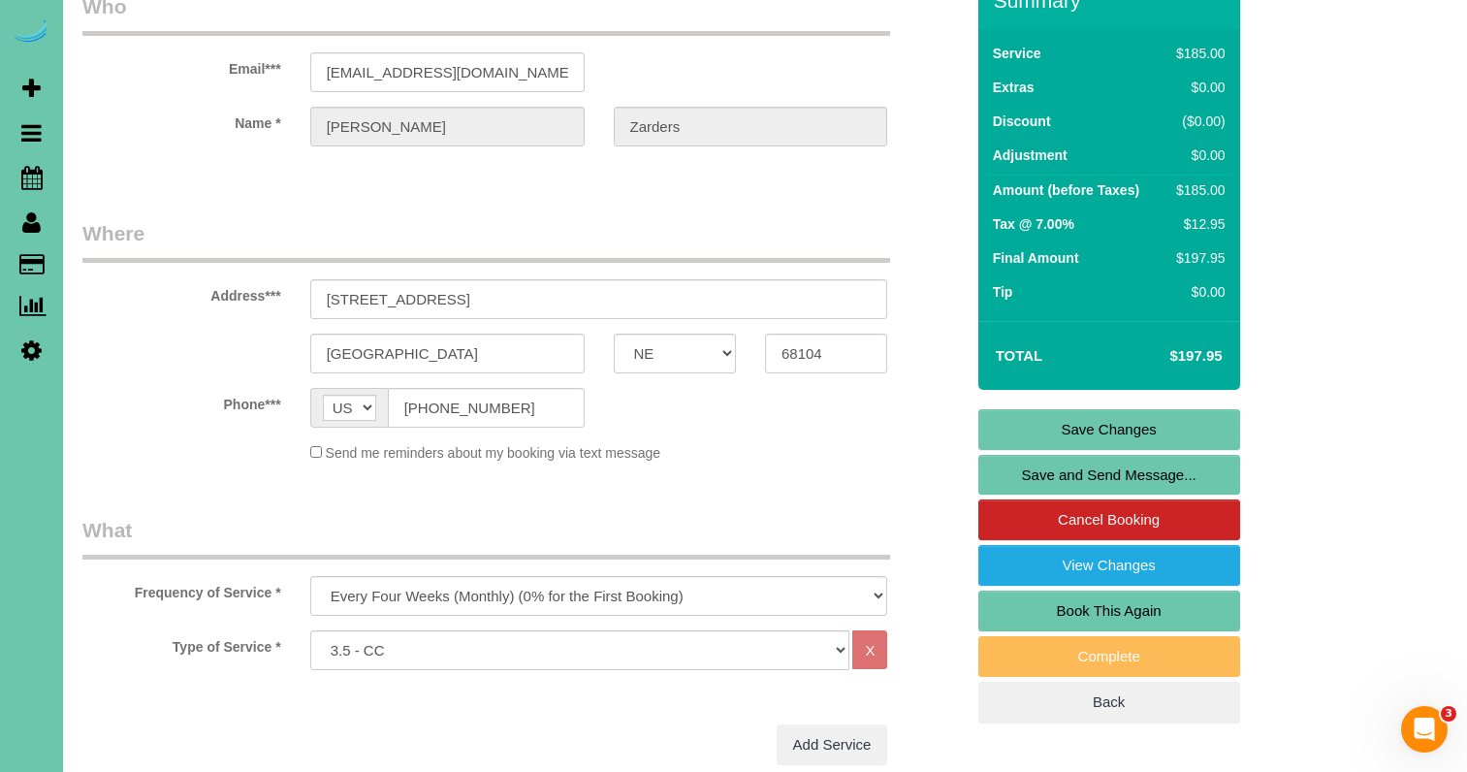
scroll to position [115, 0]
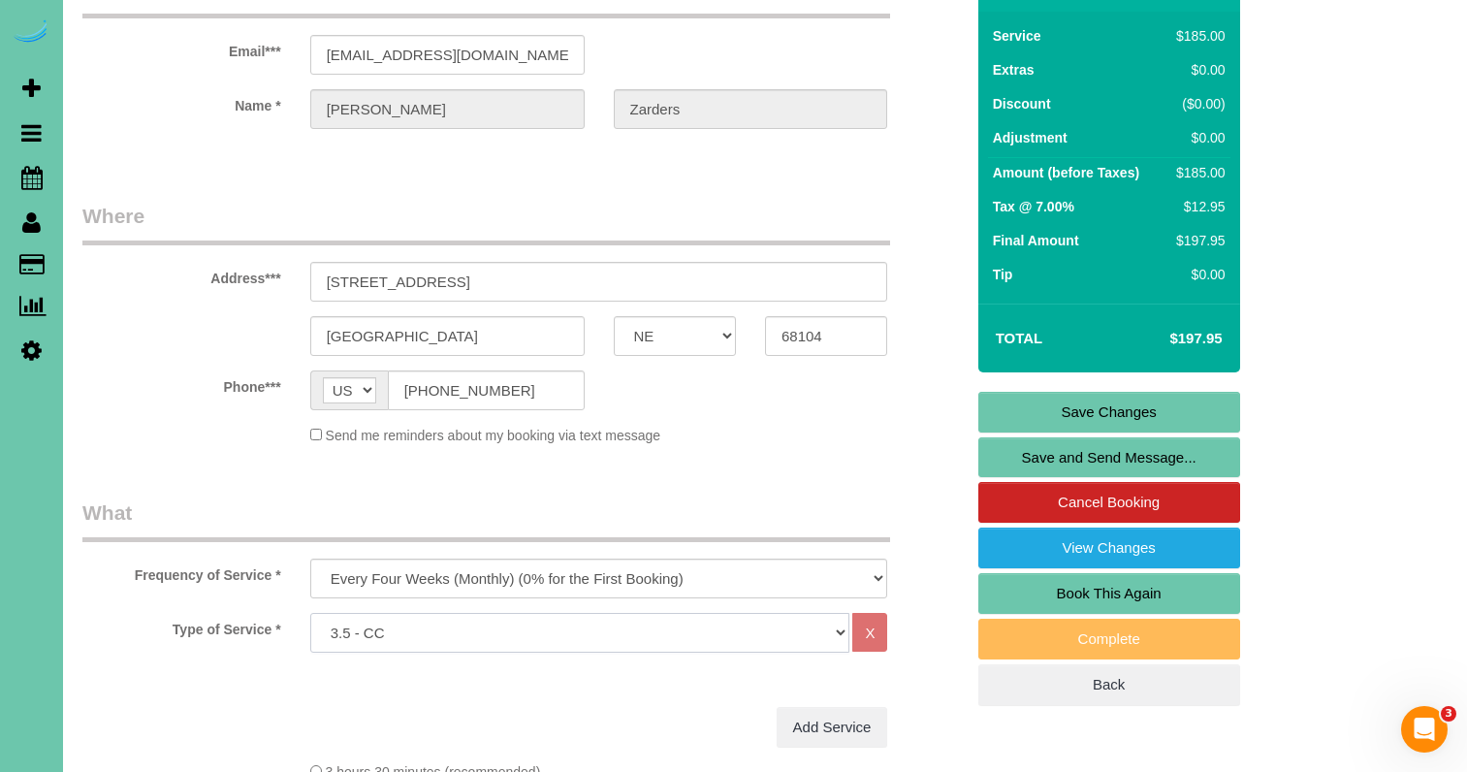
select select "160"
click at [1122, 402] on link "Save Changes" at bounding box center [1109, 412] width 262 height 41
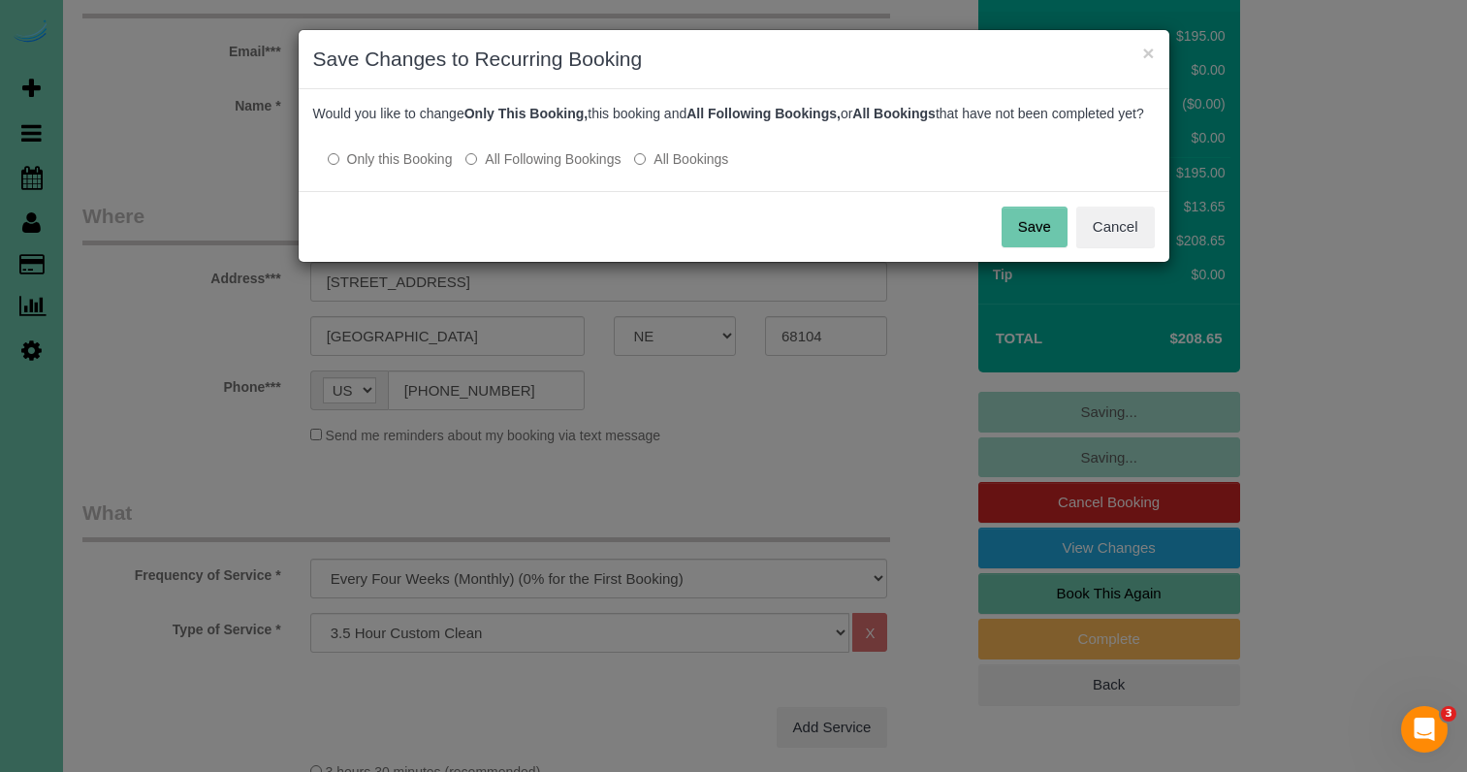
click at [531, 169] on label "All Following Bookings" at bounding box center [542, 158] width 155 height 19
drag, startPoint x: 997, startPoint y: 250, endPoint x: 1010, endPoint y: 250, distance: 12.6
click at [1006, 251] on div "Save Cancel" at bounding box center [734, 226] width 870 height 71
click at [1013, 247] on button "Save" at bounding box center [1034, 226] width 66 height 41
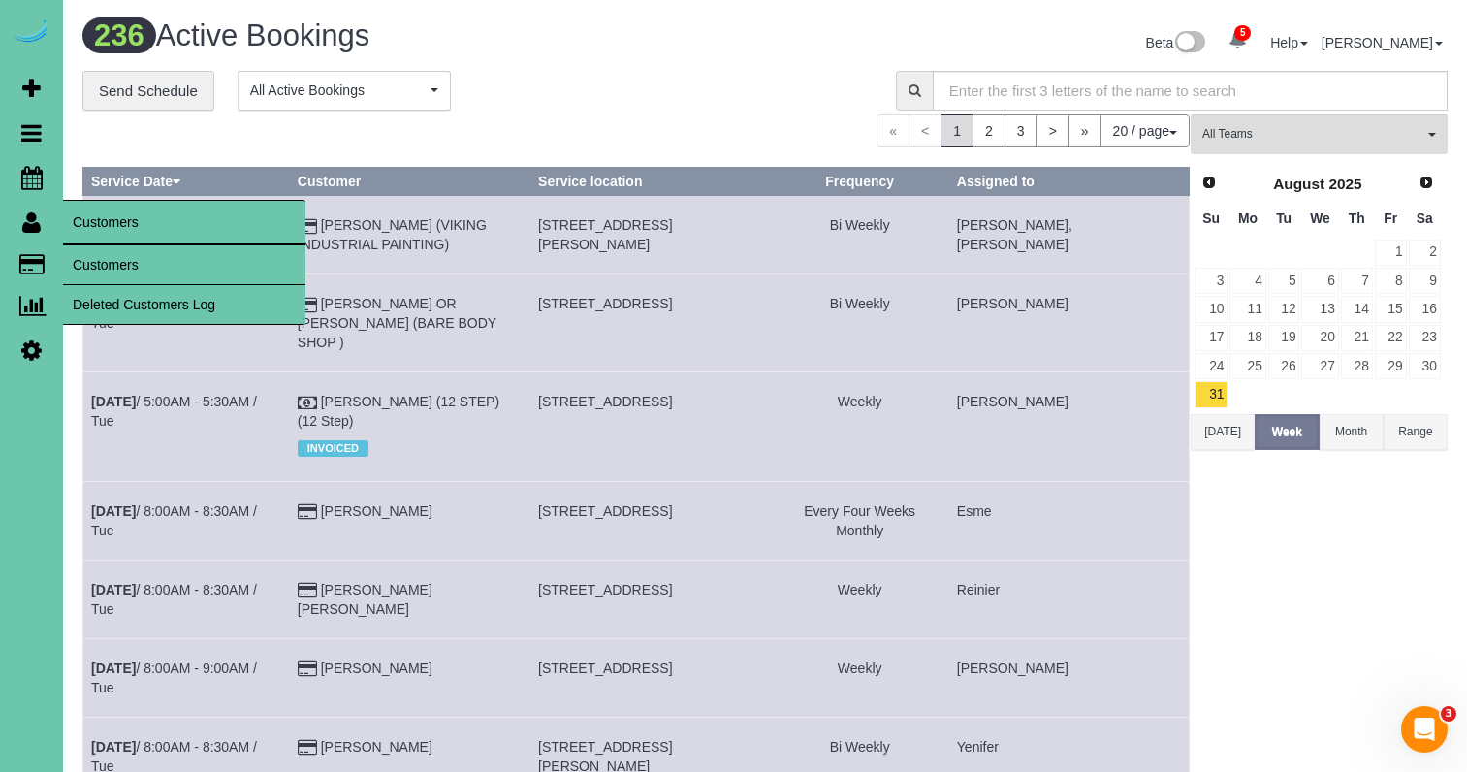
click at [106, 259] on link "Customers" at bounding box center [184, 264] width 242 height 39
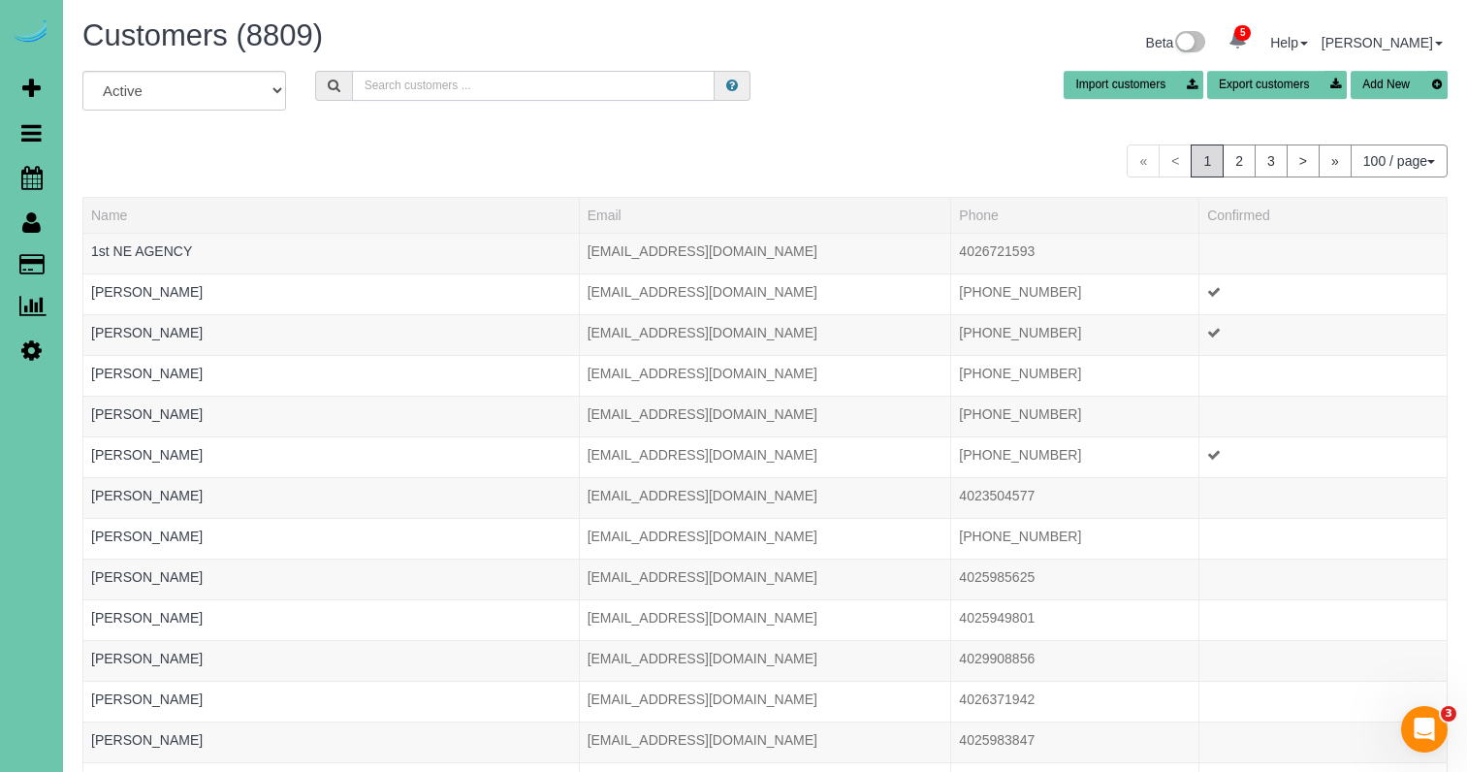
click at [552, 80] on input "text" at bounding box center [533, 86] width 363 height 30
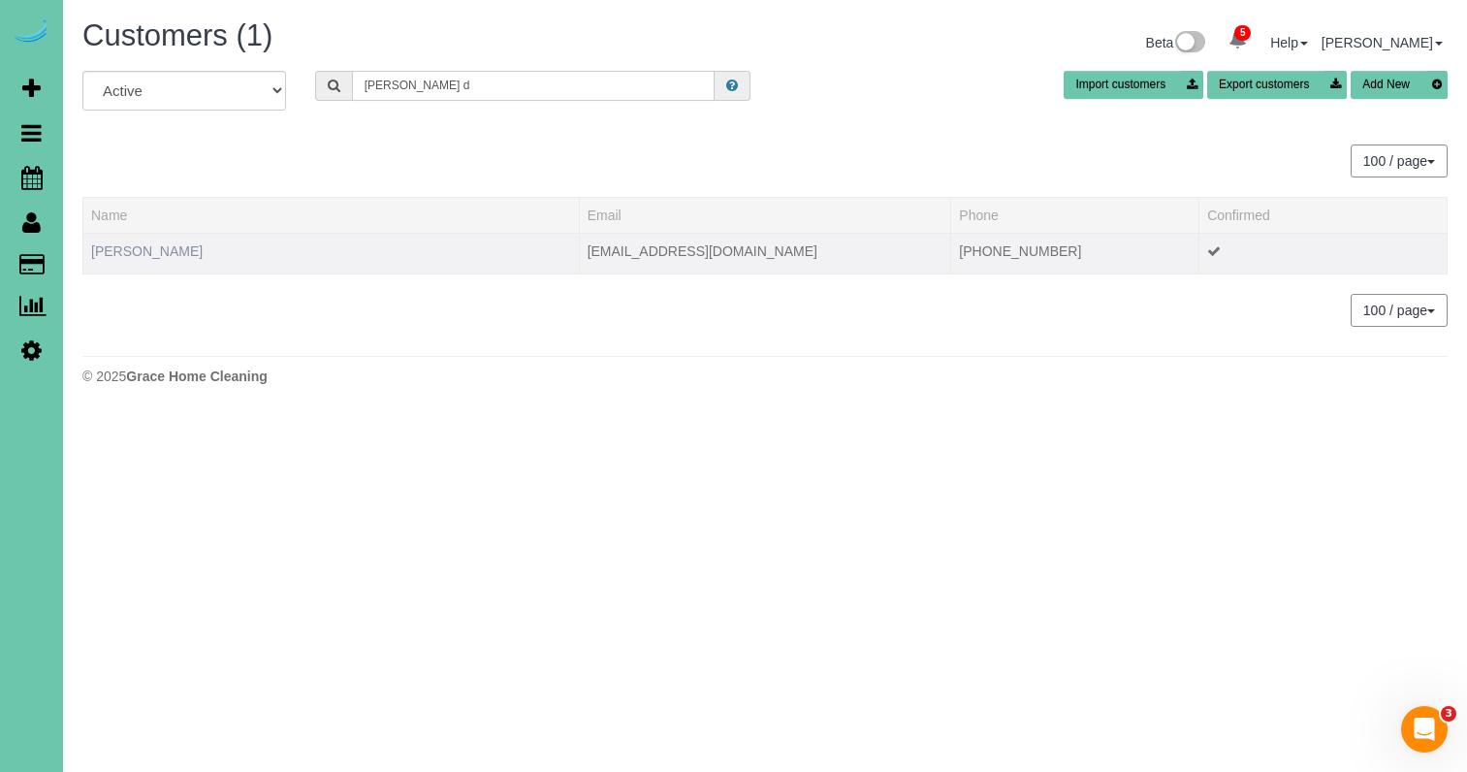
type input "[PERSON_NAME] d"
click at [153, 257] on link "[PERSON_NAME]" at bounding box center [146, 251] width 111 height 16
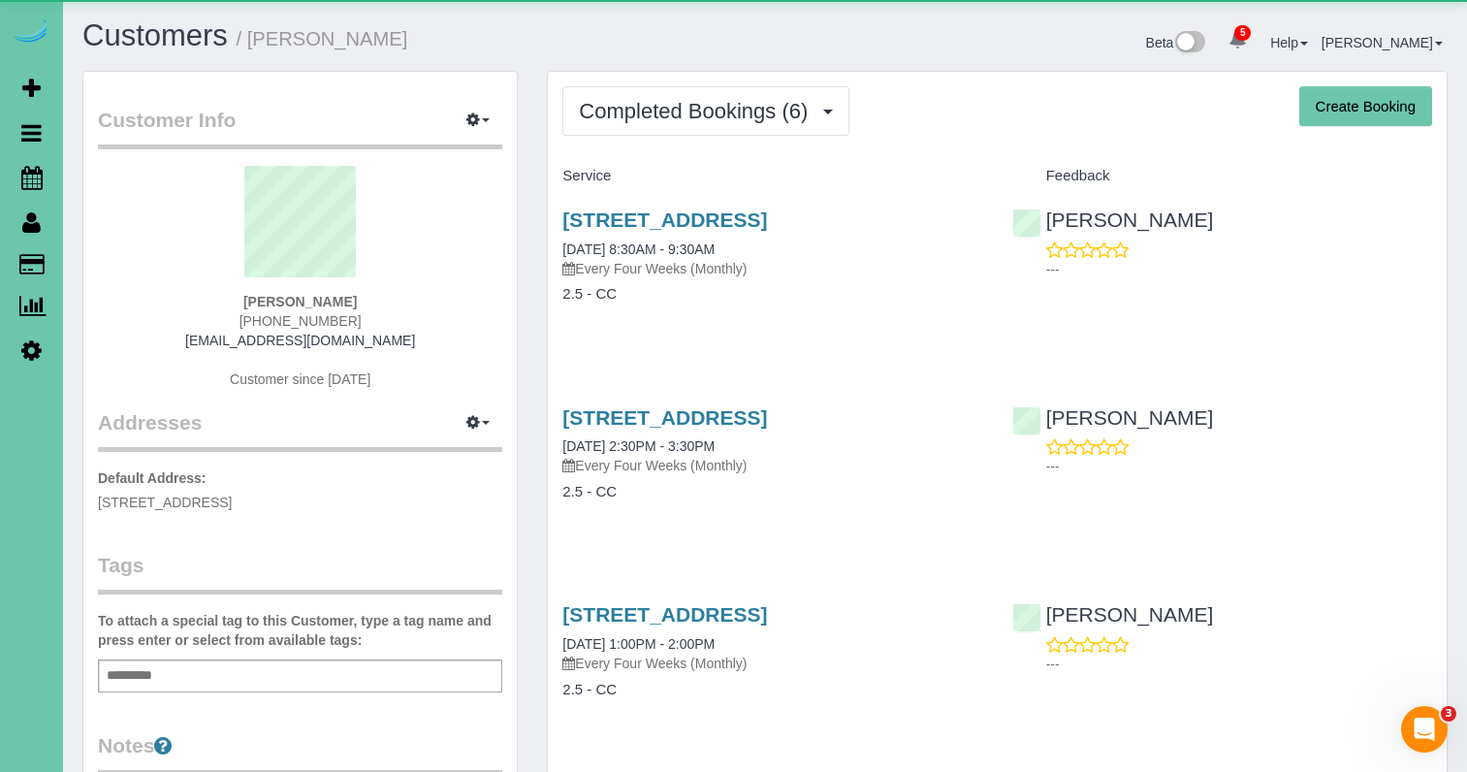
drag, startPoint x: 708, startPoint y: 114, endPoint x: 712, endPoint y: 144, distance: 30.3
click at [707, 116] on span "Completed Bookings (6)" at bounding box center [698, 111] width 238 height 24
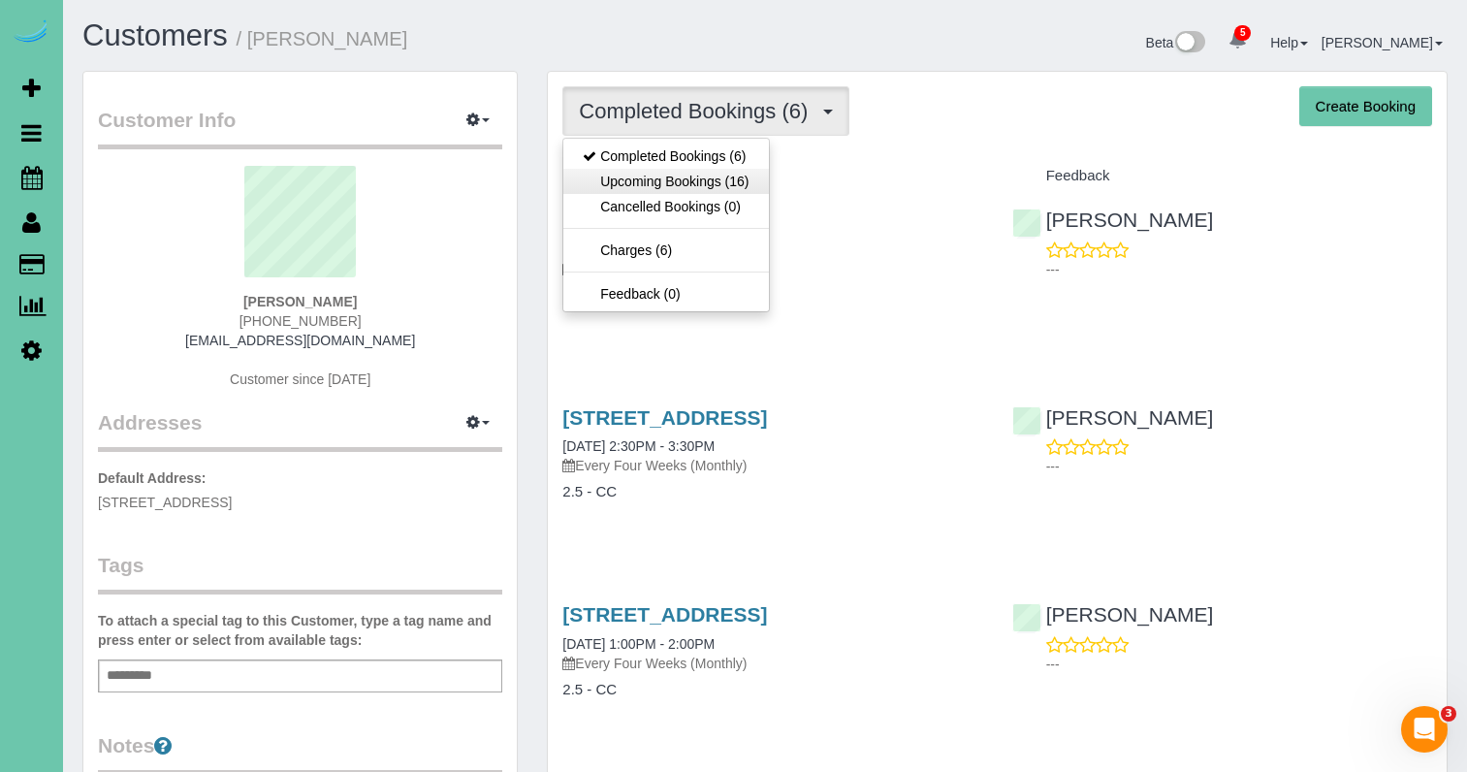
click at [740, 185] on link "Upcoming Bookings (16)" at bounding box center [665, 181] width 205 height 25
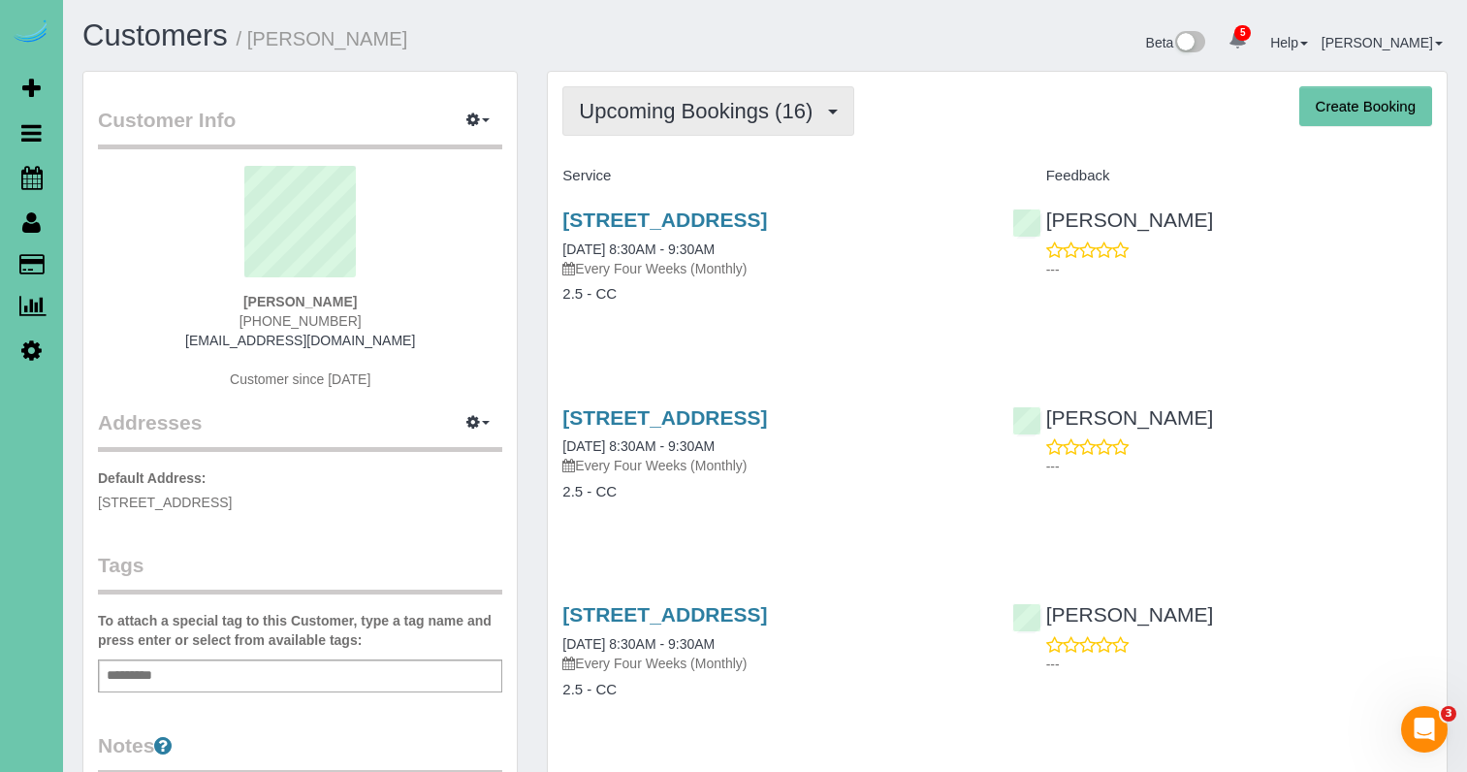
click at [764, 111] on span "Upcoming Bookings (16)" at bounding box center [700, 111] width 243 height 24
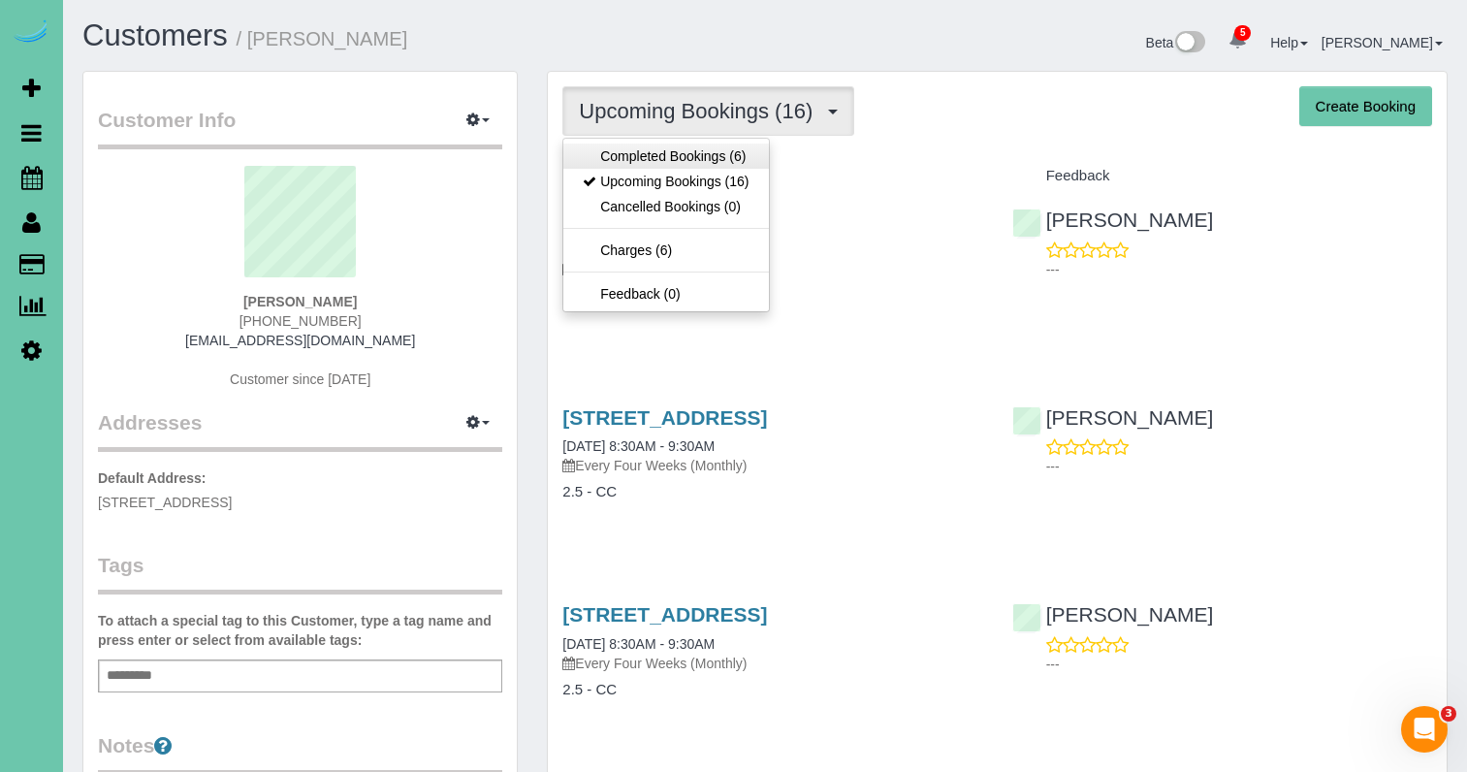
click at [716, 143] on link "Completed Bookings (6)" at bounding box center [665, 155] width 205 height 25
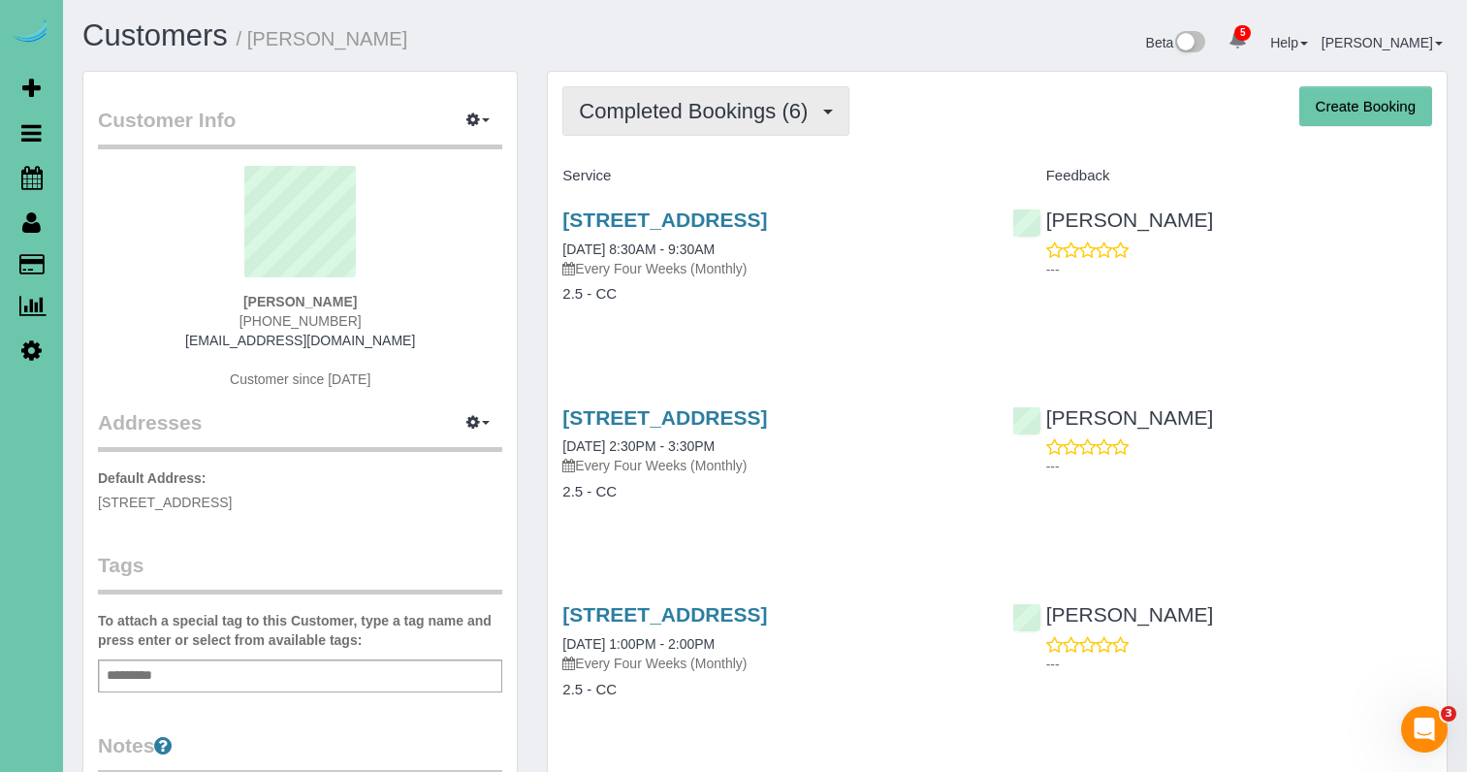
click at [745, 123] on button "Completed Bookings (6)" at bounding box center [705, 110] width 287 height 49
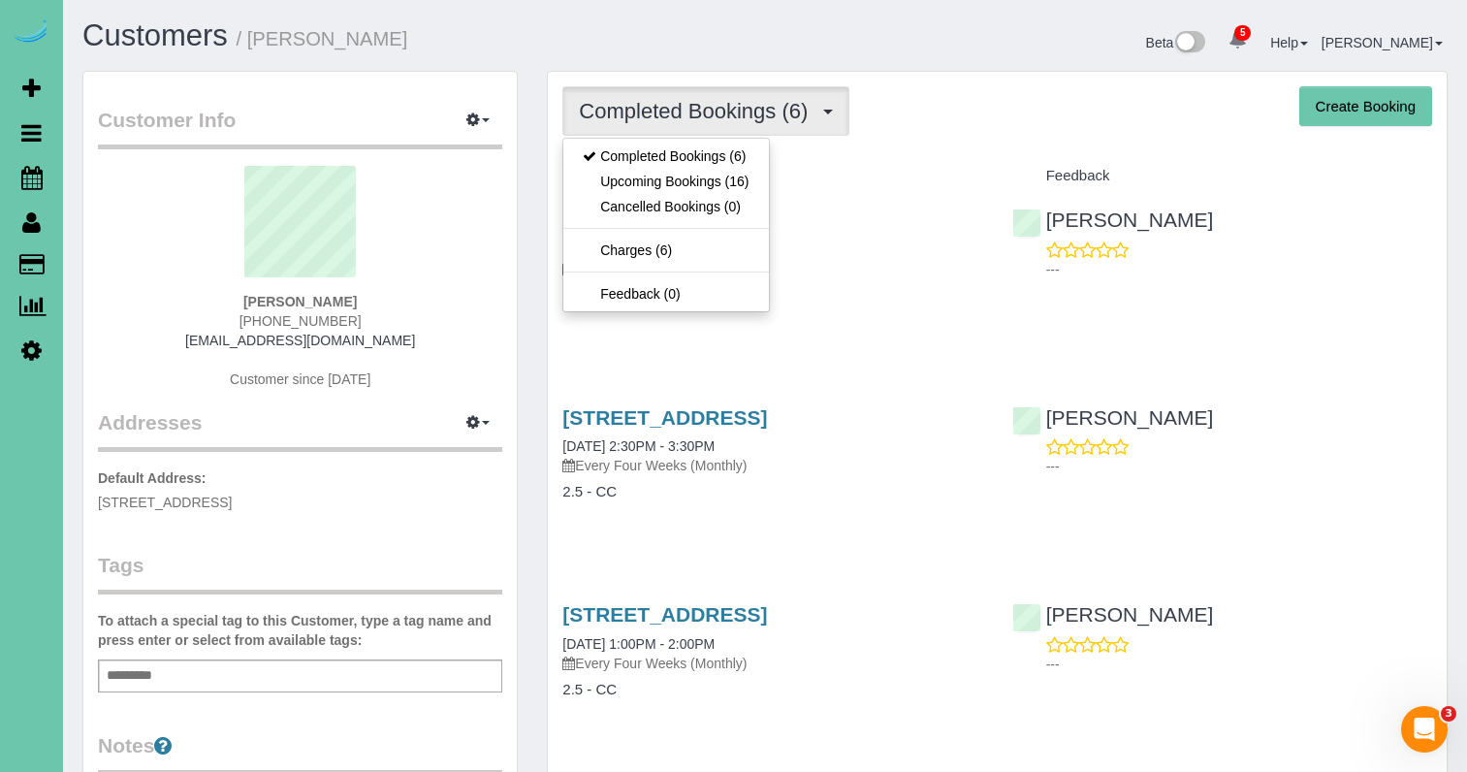
click at [742, 182] on link "Upcoming Bookings (16)" at bounding box center [665, 181] width 205 height 25
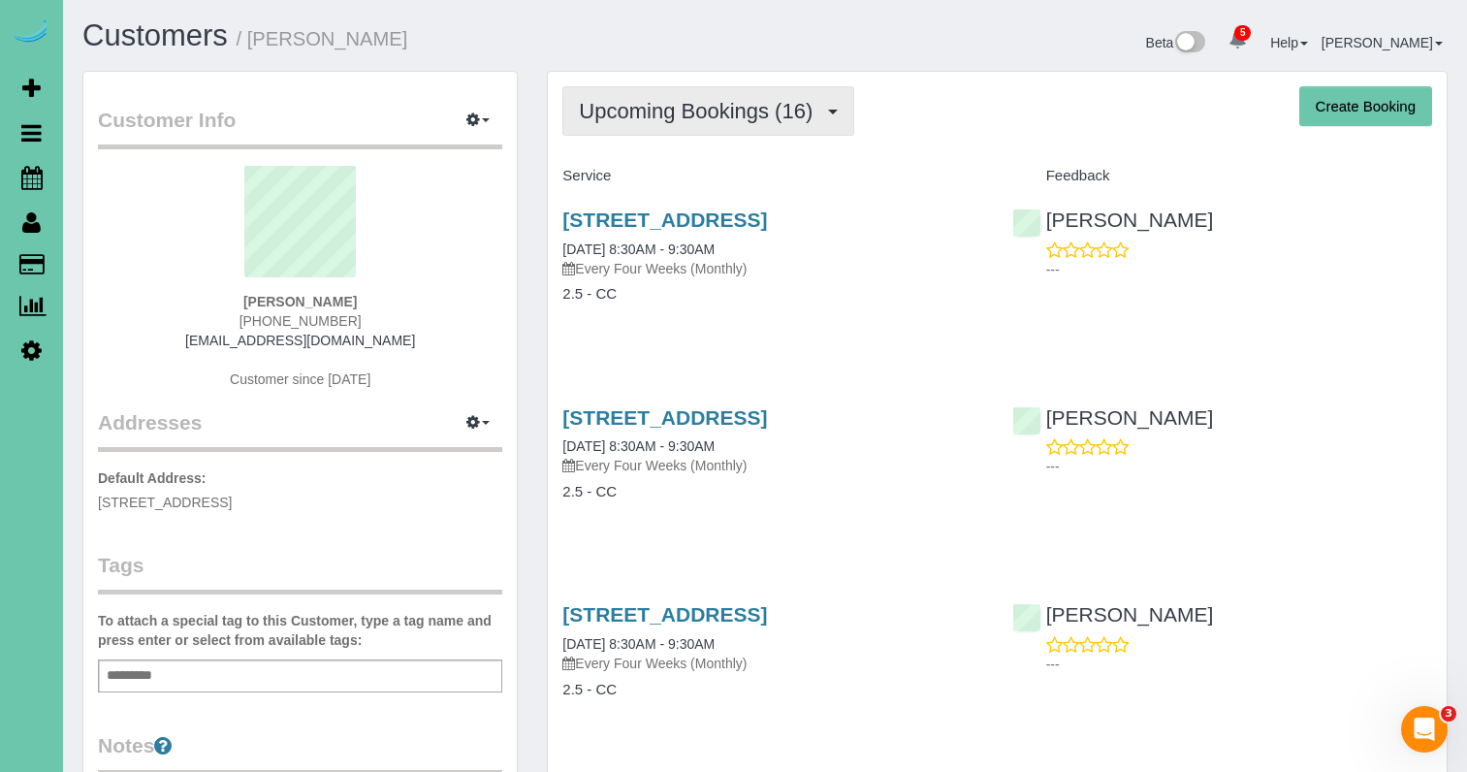
click at [656, 115] on span "Upcoming Bookings (16)" at bounding box center [700, 111] width 243 height 24
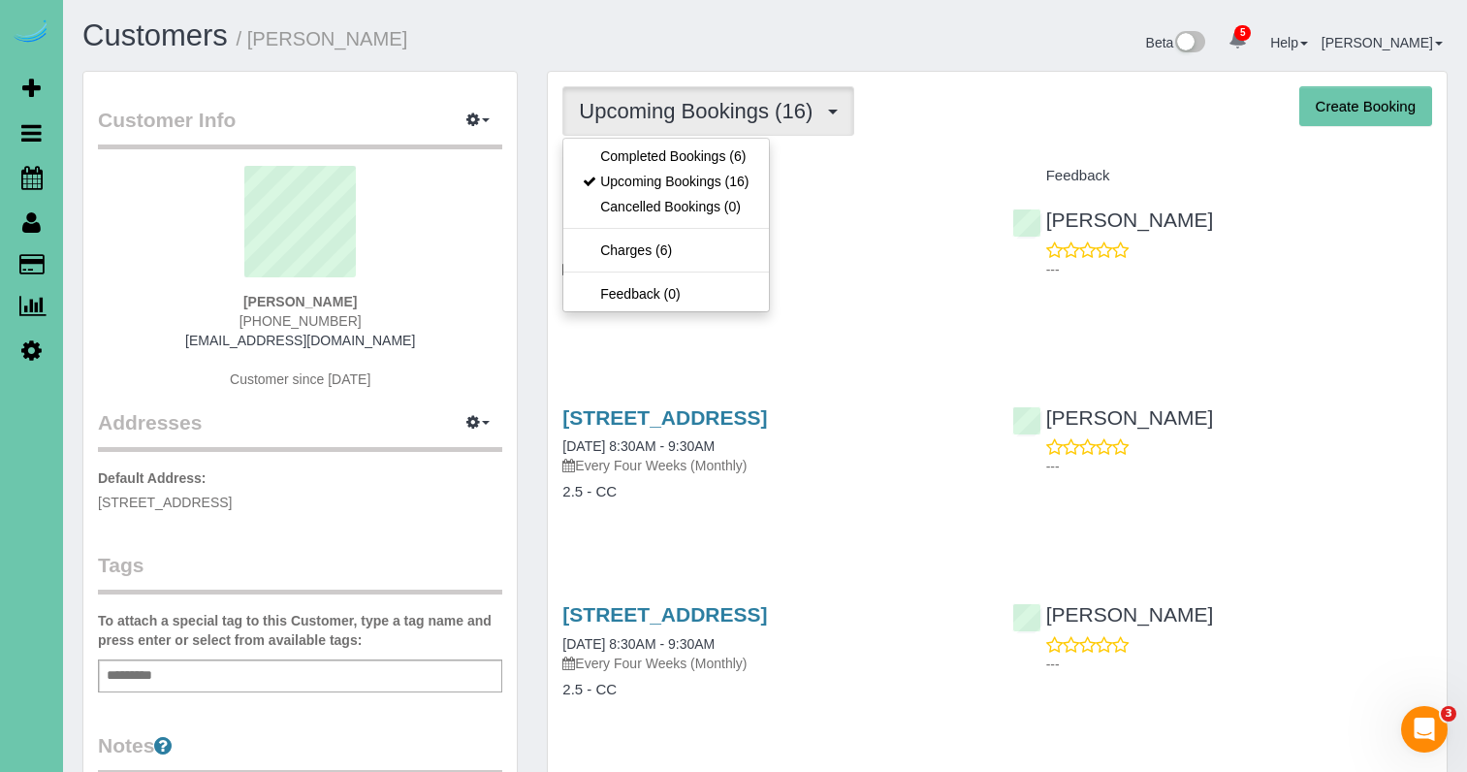
click at [919, 167] on div "Service" at bounding box center [772, 176] width 449 height 33
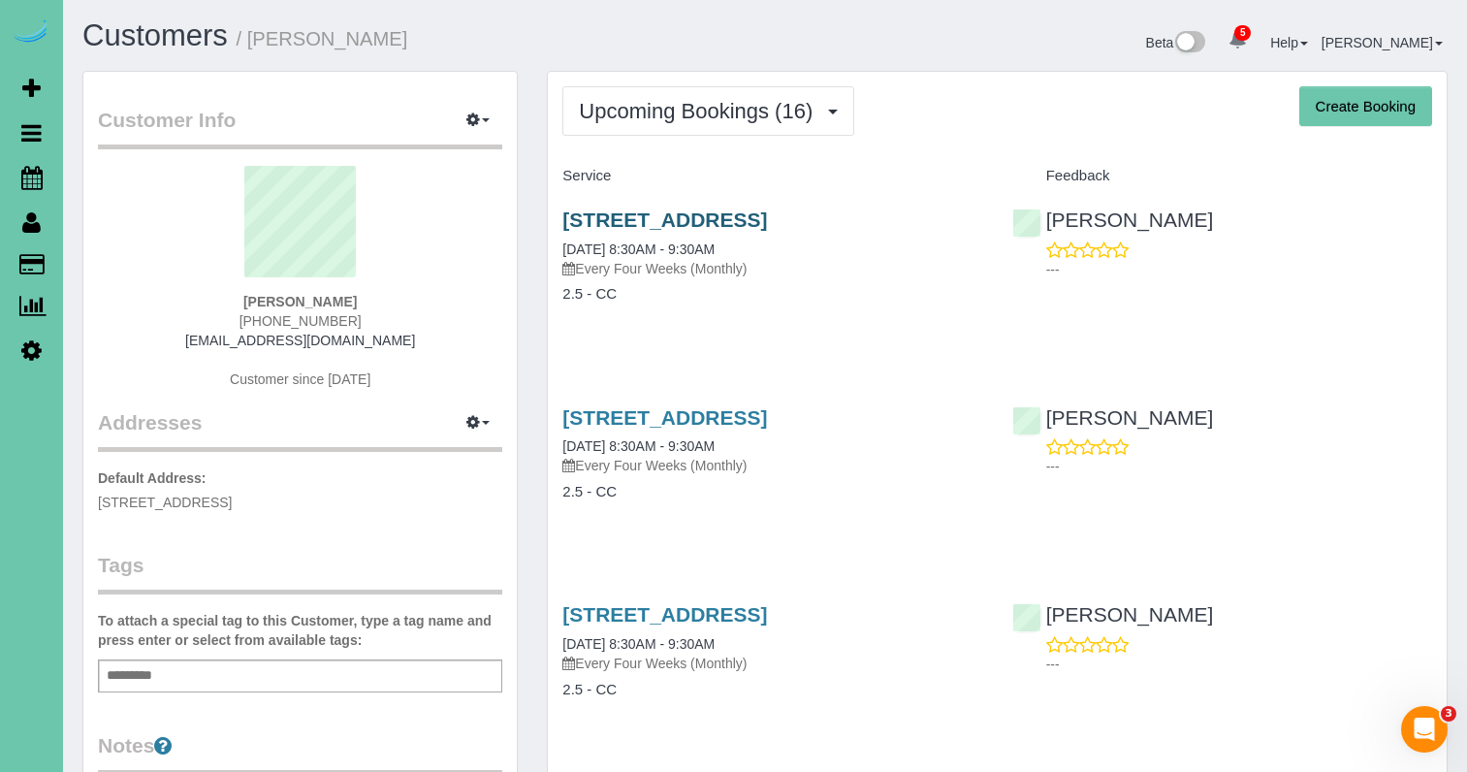
drag, startPoint x: 778, startPoint y: 203, endPoint x: 779, endPoint y: 215, distance: 12.6
click at [778, 205] on div "[STREET_ADDRESS] [DATE] 8:30AM - 9:30AM Every Four Weeks (Monthly) 2.5 - CC" at bounding box center [772, 266] width 449 height 149
click at [767, 215] on link "[STREET_ADDRESS]" at bounding box center [664, 219] width 205 height 22
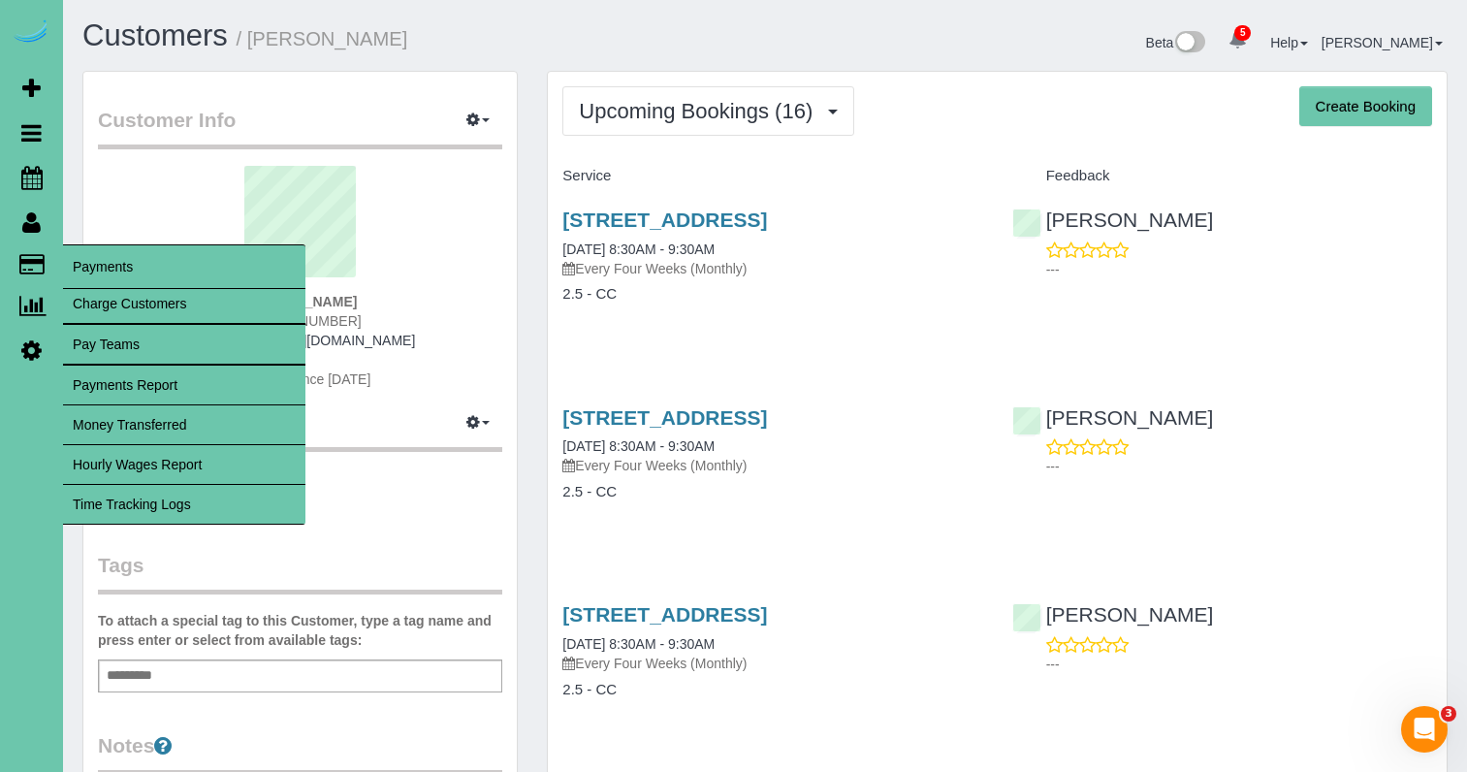
click at [83, 264] on span "Payments" at bounding box center [184, 266] width 242 height 45
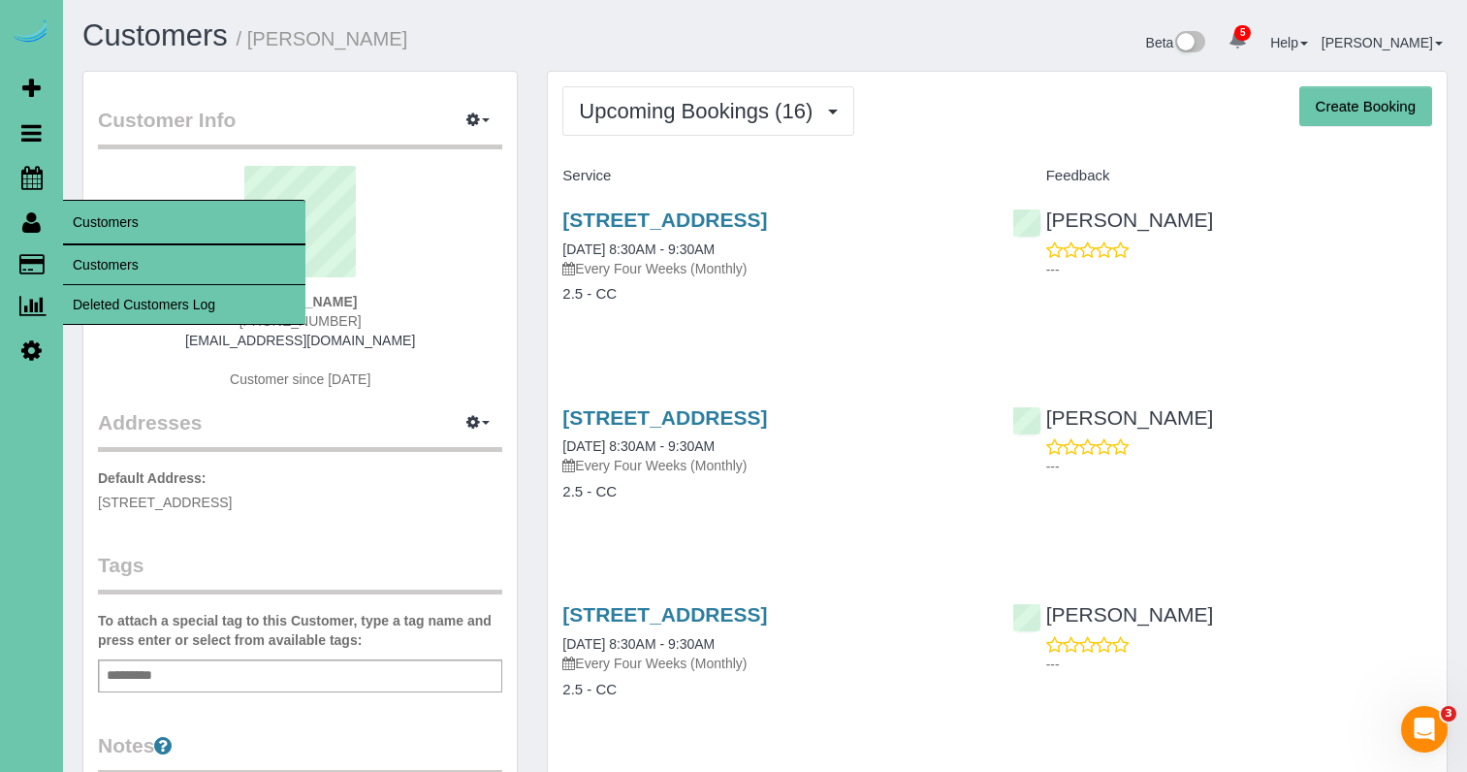
click at [101, 253] on link "Customers" at bounding box center [184, 264] width 242 height 39
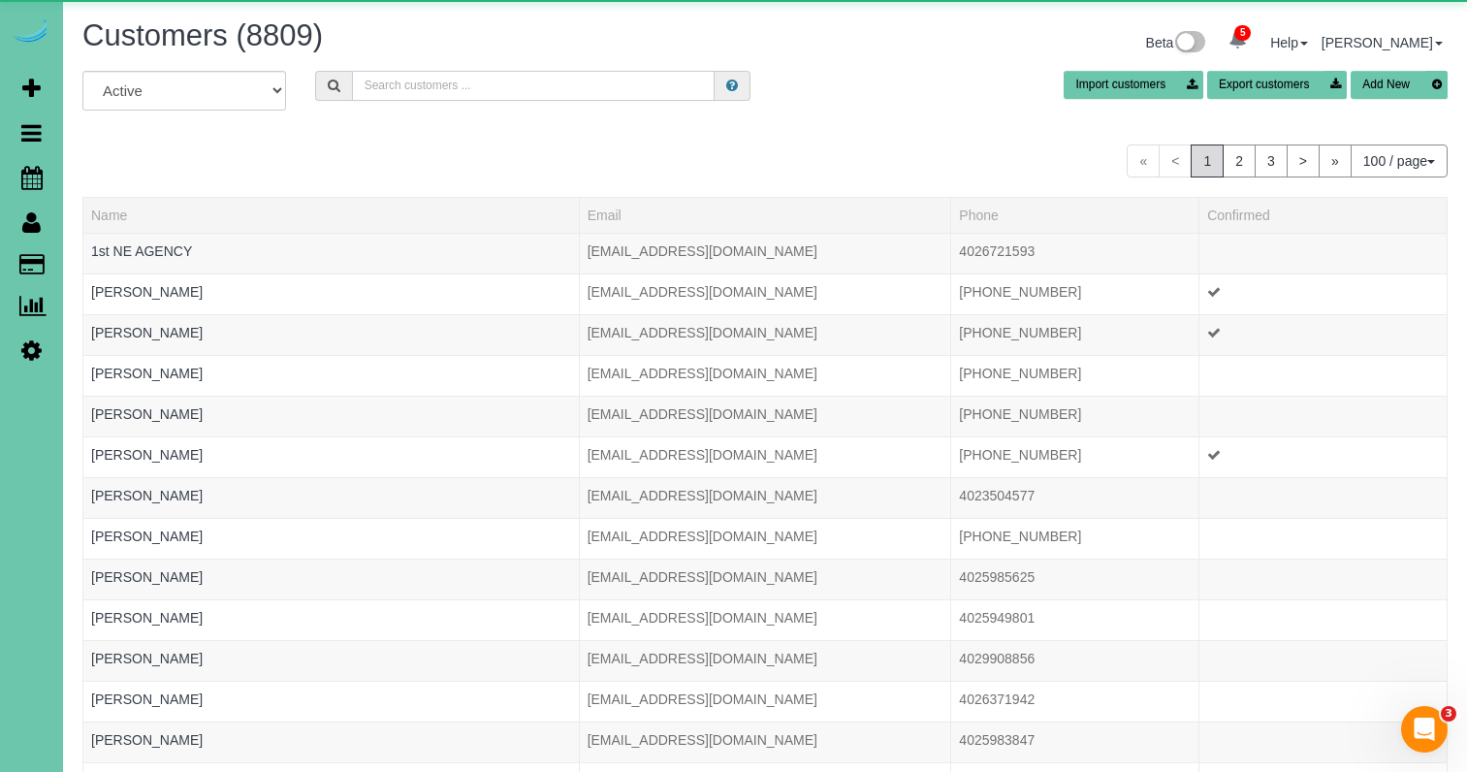
click at [576, 91] on input "text" at bounding box center [533, 86] width 363 height 30
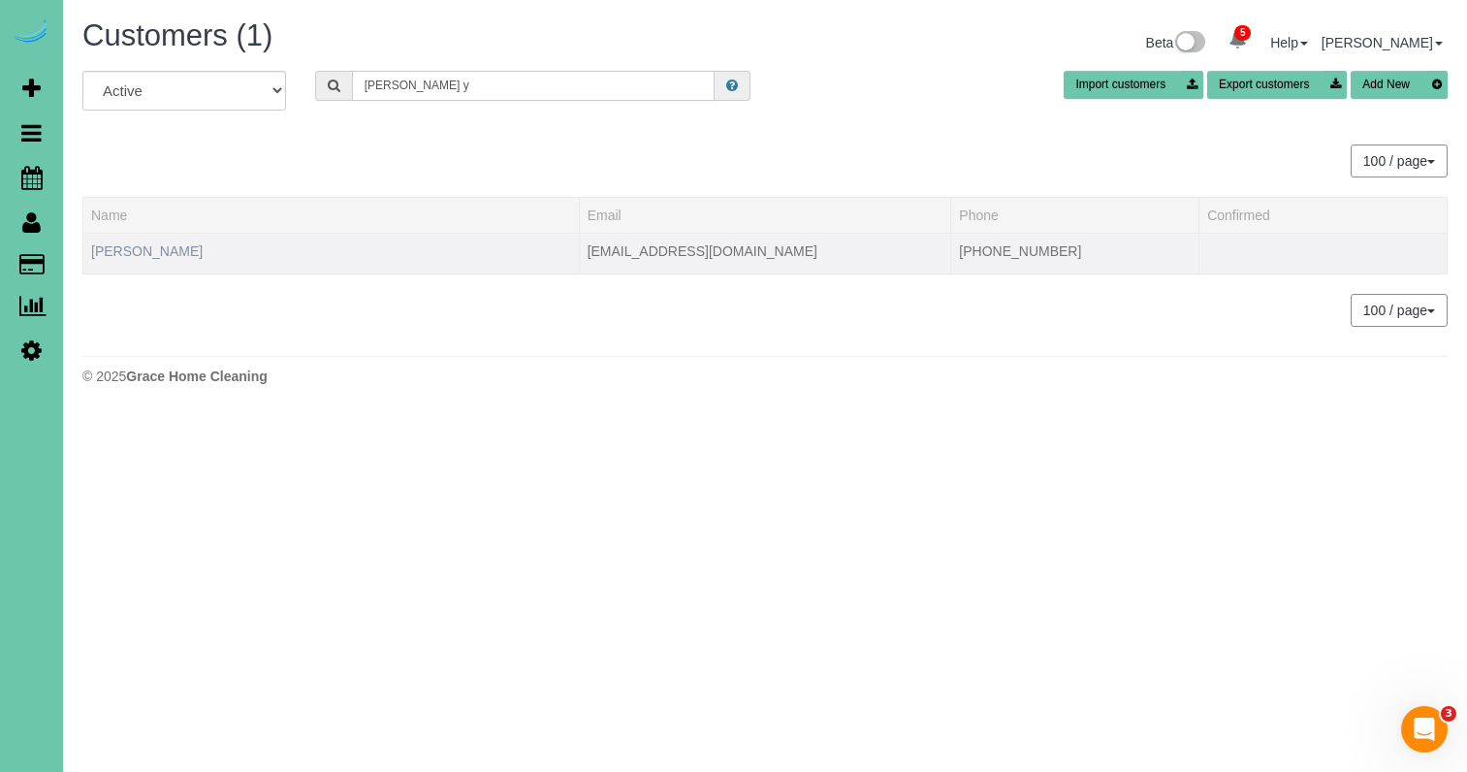
type input "Nancy y"
click at [160, 246] on link "Nancy Young" at bounding box center [146, 251] width 111 height 16
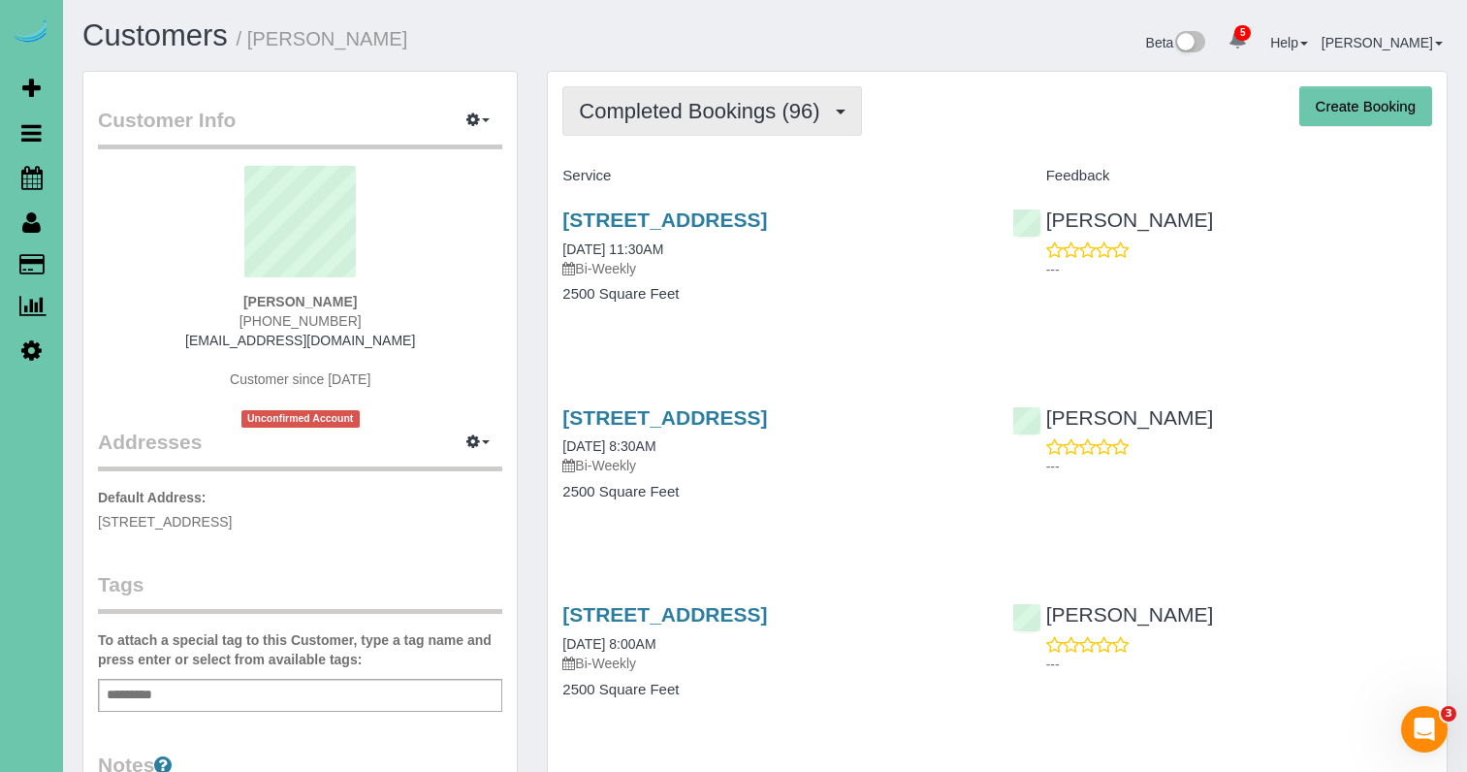
click at [812, 121] on span "Completed Bookings (96)" at bounding box center [704, 111] width 250 height 24
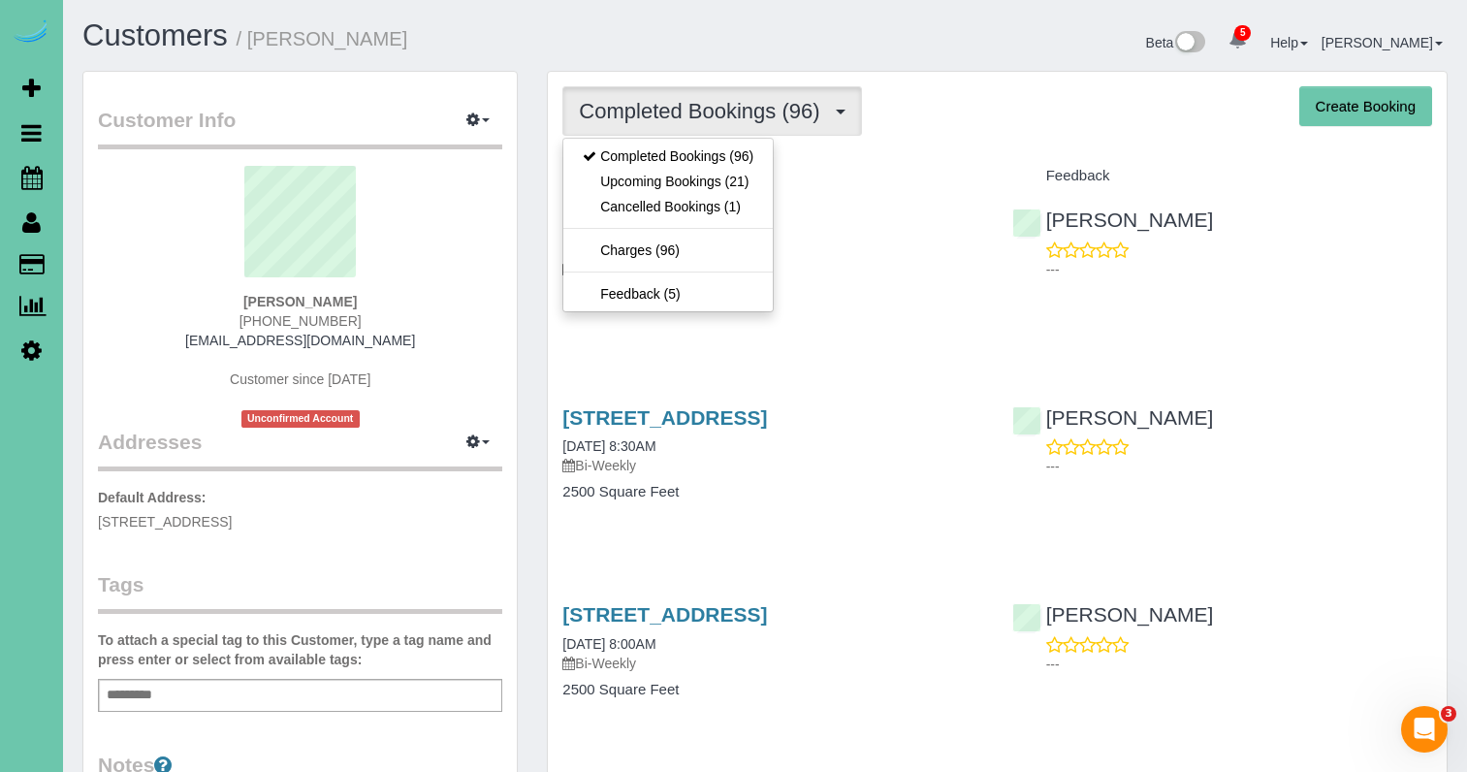
click at [752, 186] on link "Upcoming Bookings (21)" at bounding box center [667, 181] width 209 height 25
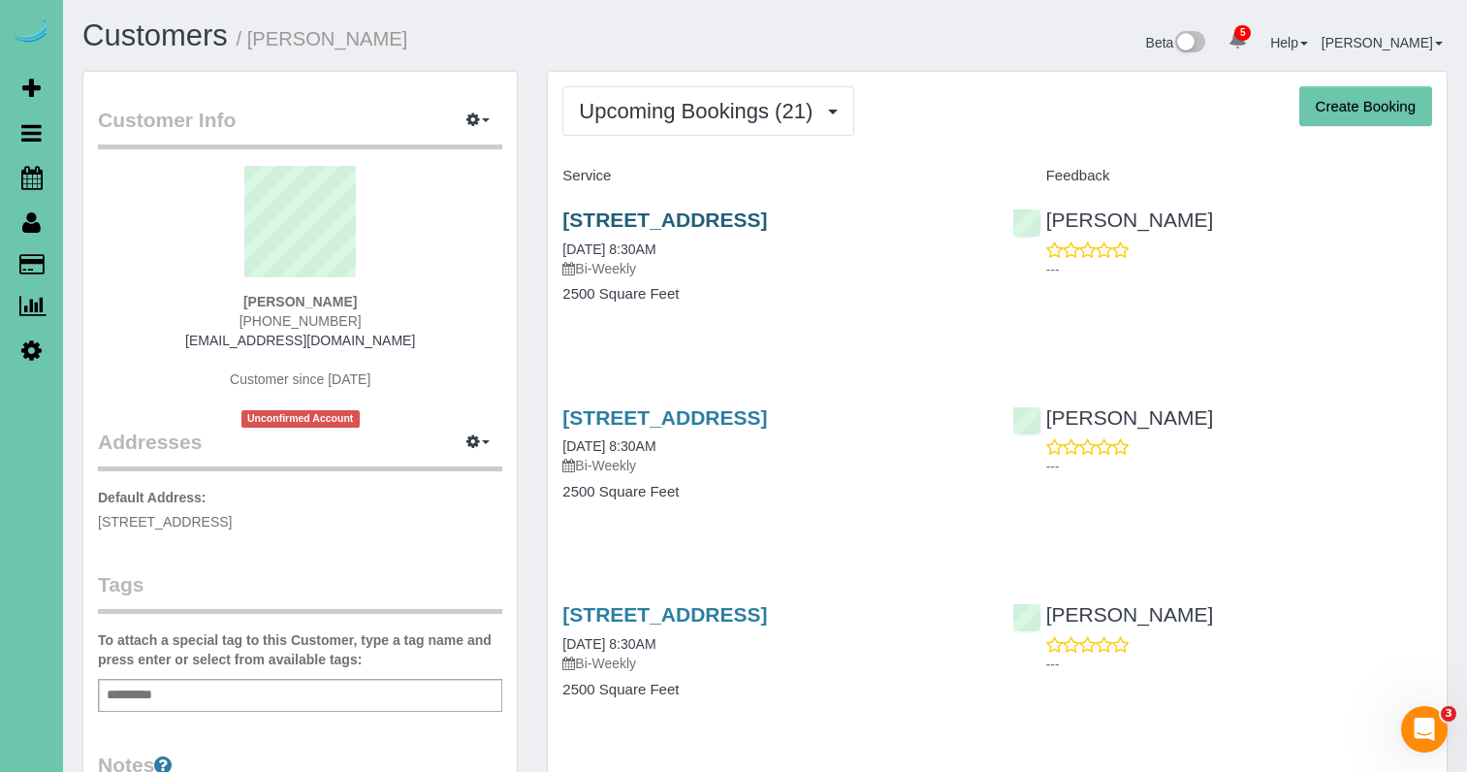
click at [767, 214] on link "12931 Lafayette Ave, Omaha, NE 68154" at bounding box center [664, 219] width 205 height 22
click at [678, 407] on link "12931 Lafayette Ave, Omaha, NE 68154" at bounding box center [664, 417] width 205 height 22
click at [737, 114] on span "Upcoming Bookings (21)" at bounding box center [700, 111] width 243 height 24
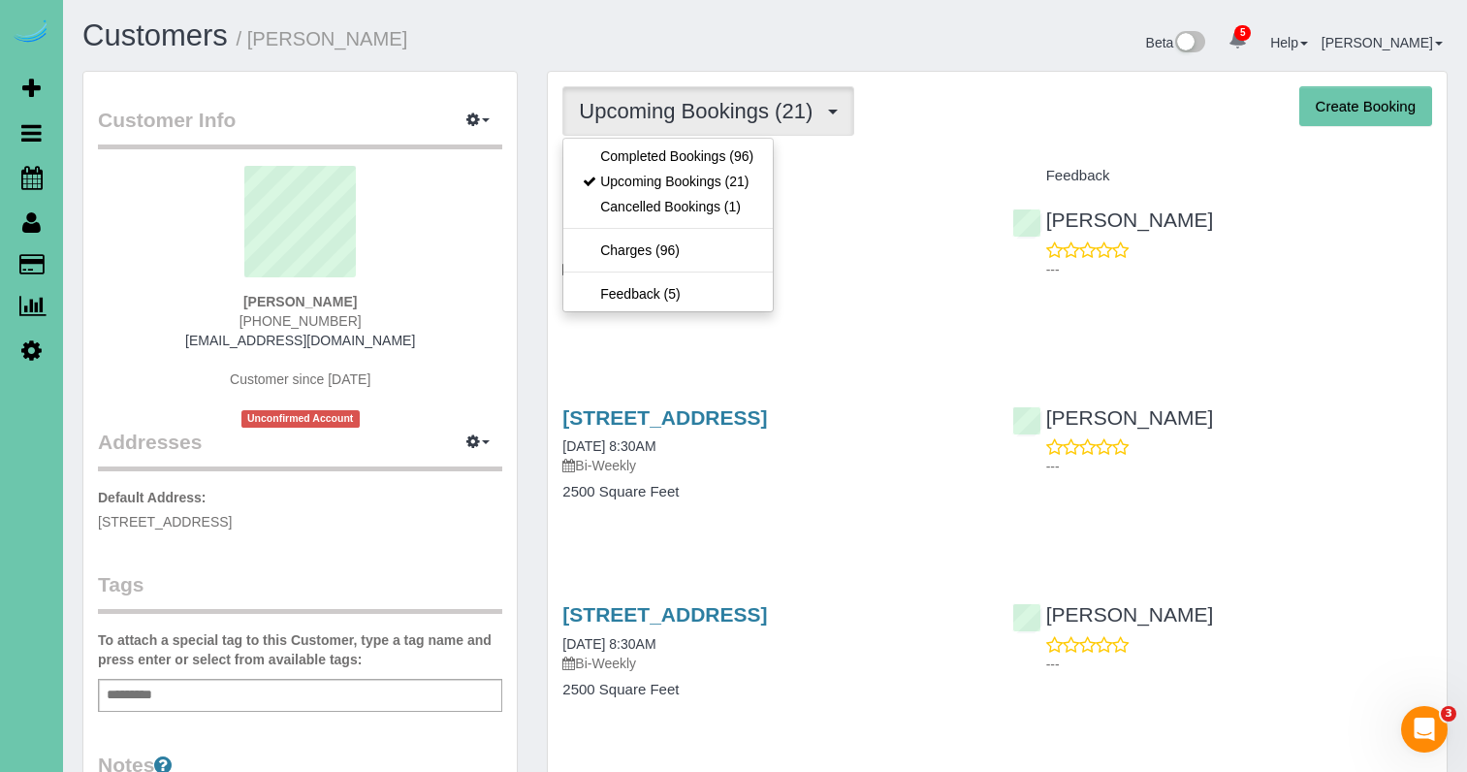
click at [901, 163] on div "Service" at bounding box center [772, 176] width 449 height 33
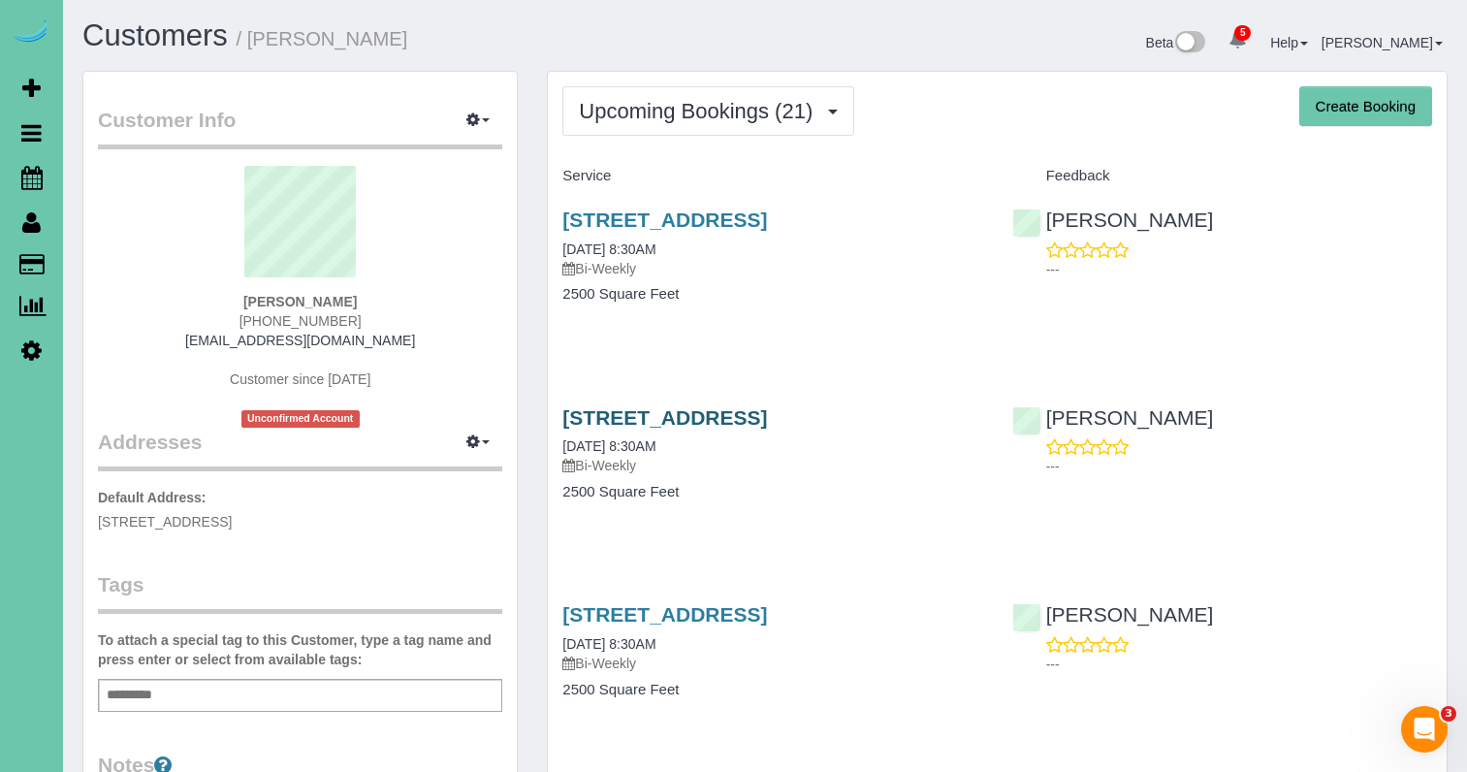
click at [767, 412] on link "12931 Lafayette Ave, Omaha, NE 68154" at bounding box center [664, 417] width 205 height 22
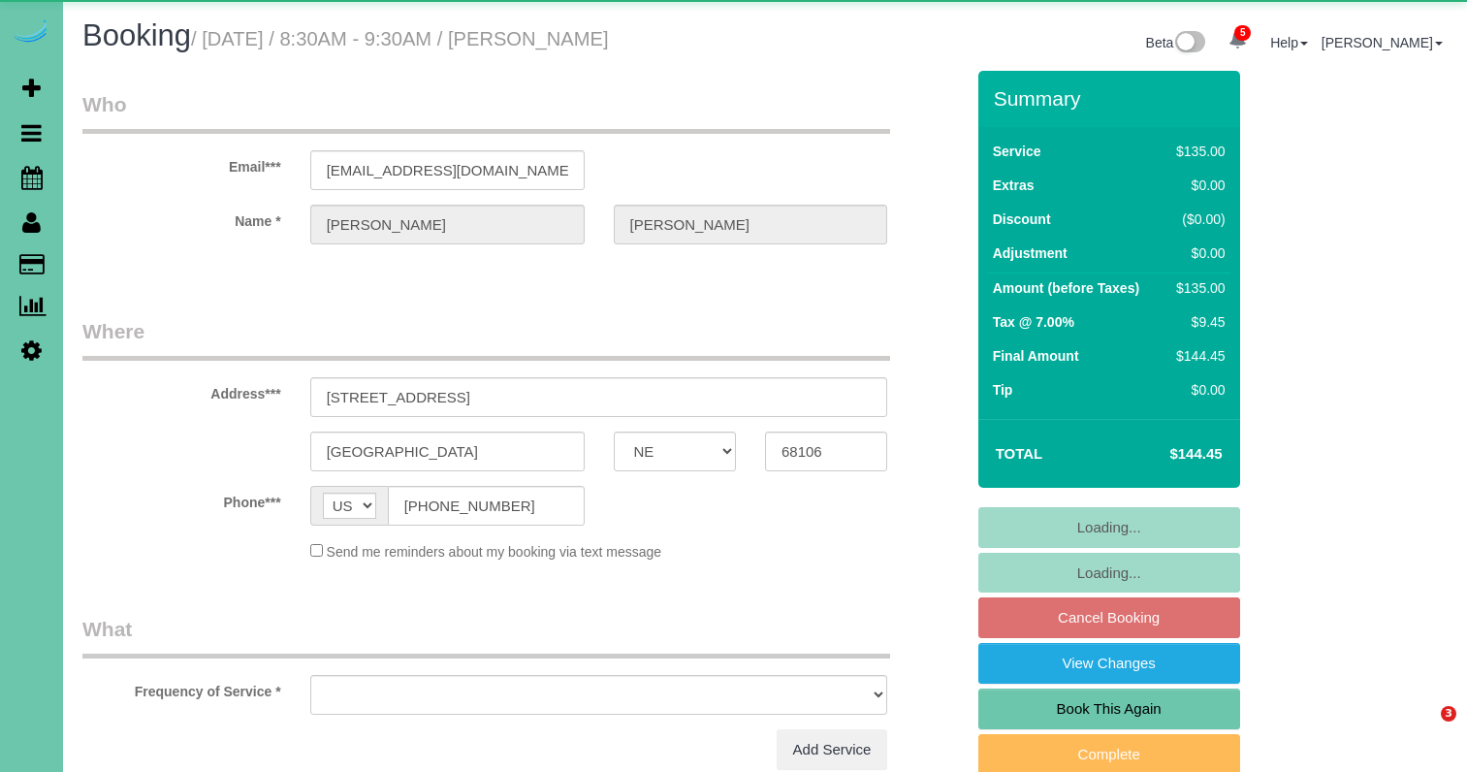
select select "NE"
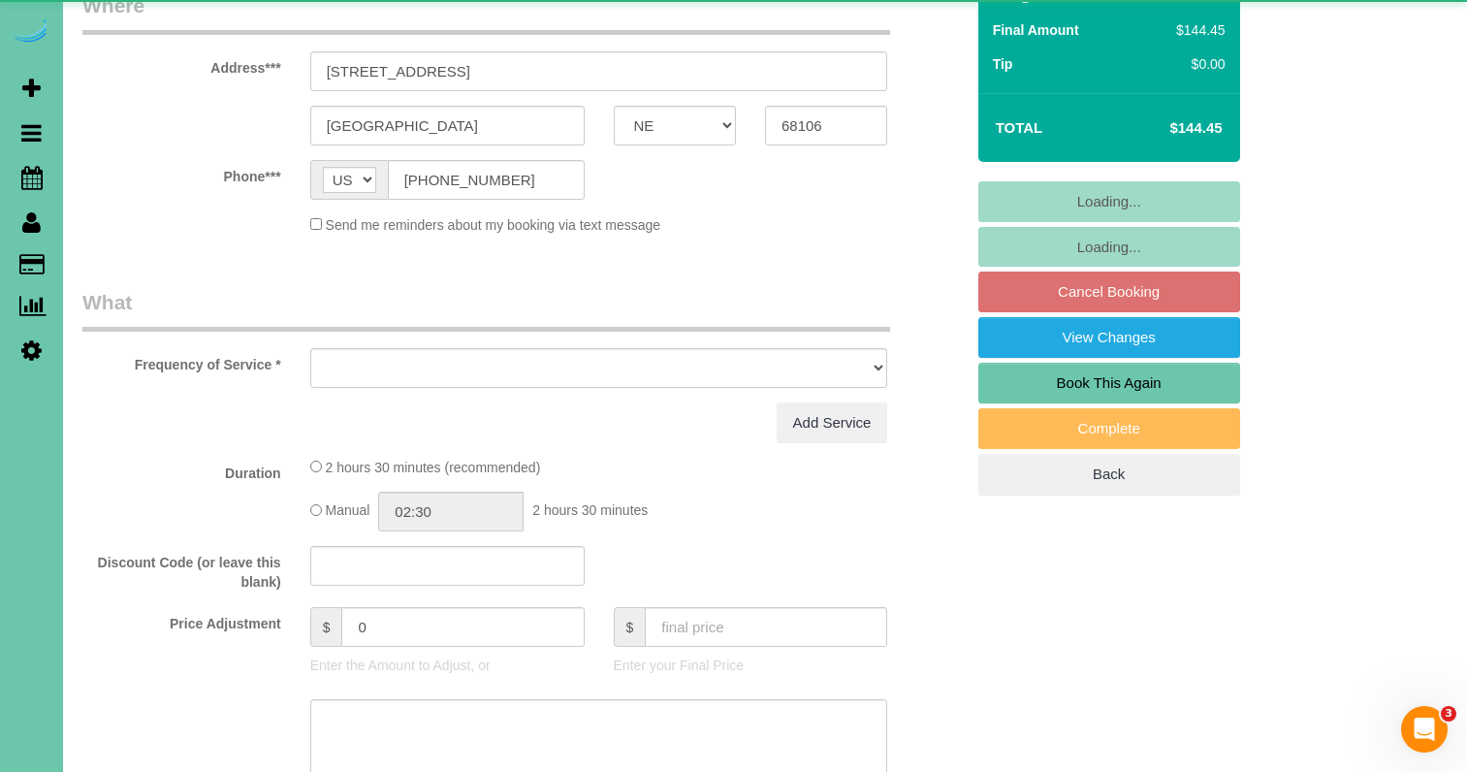
select select "object:735"
select select "string:fspay-8d2ef330-53f5-41ef-af09-ba3e3dce3e0d"
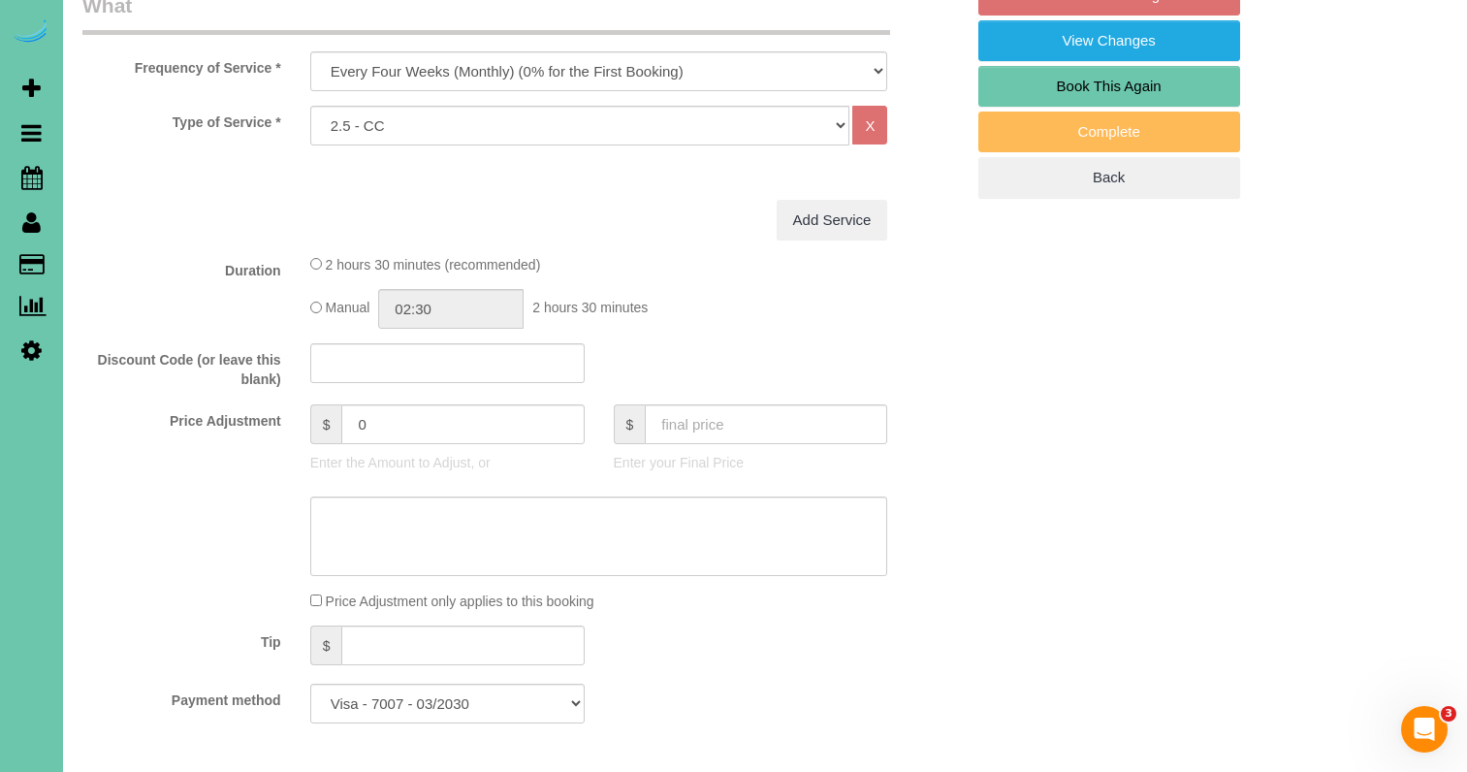
scroll to position [623, 0]
select select "object:737"
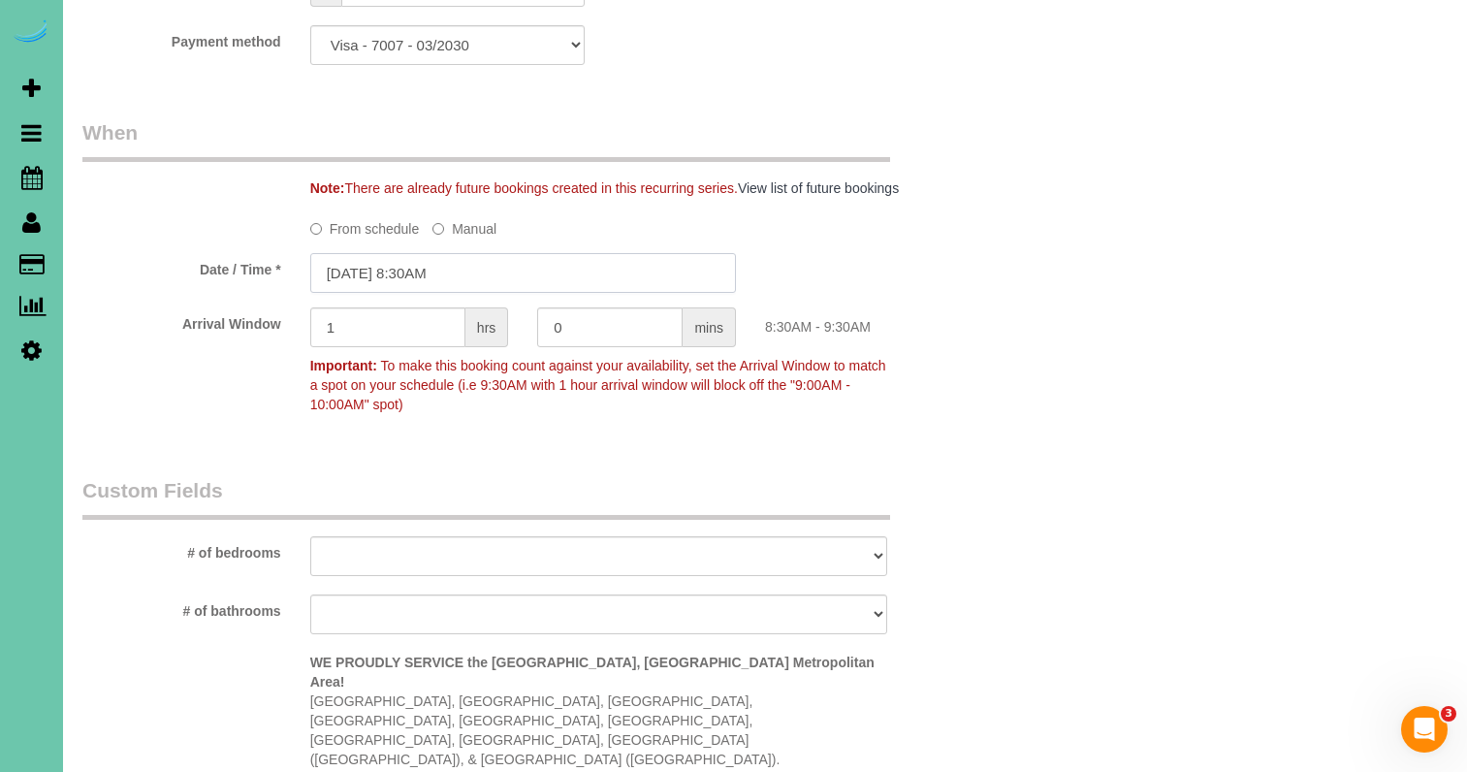
click at [425, 272] on input "[DATE] 8:30AM" at bounding box center [523, 273] width 426 height 40
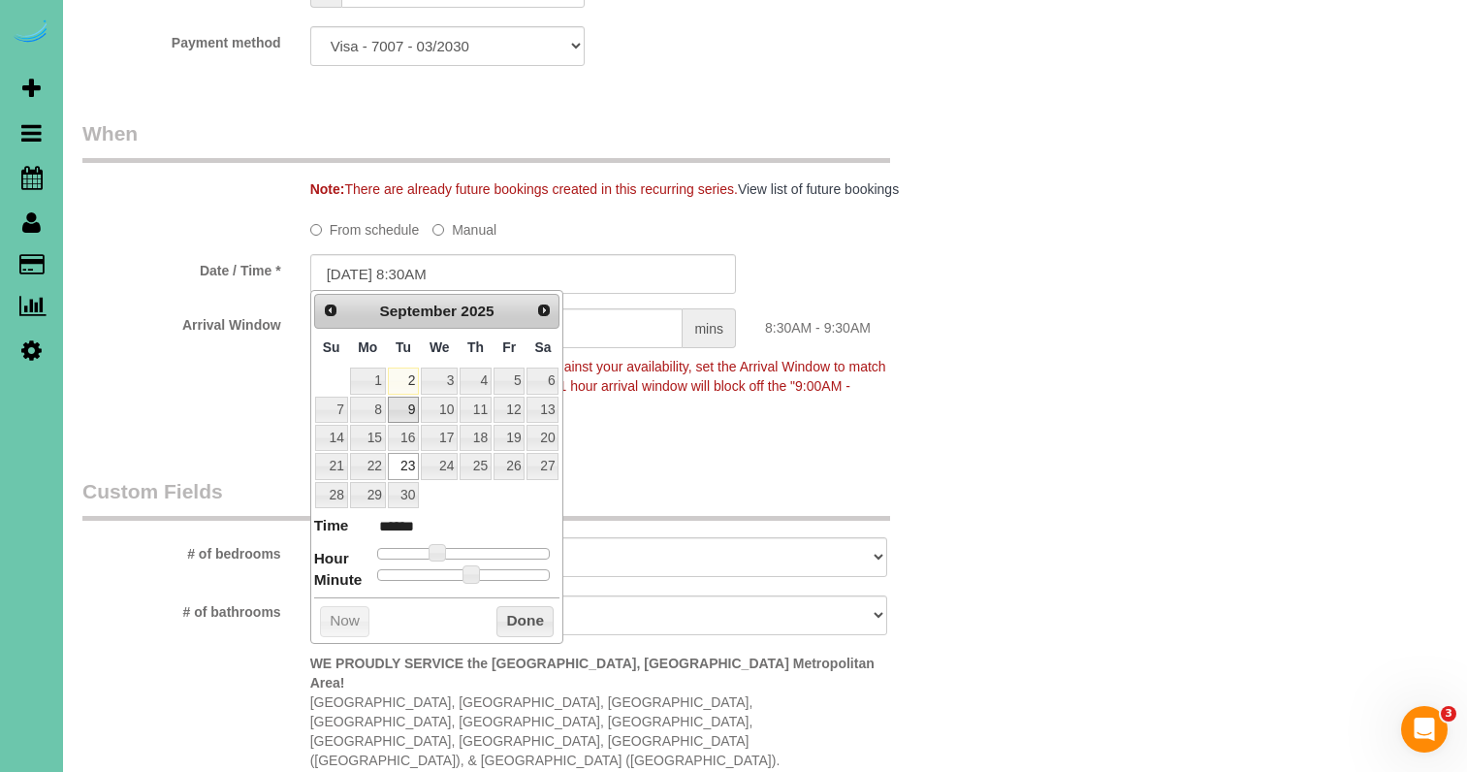
click at [405, 406] on link "9" at bounding box center [403, 409] width 31 height 26
type input "[DATE] 8:30AM"
click at [510, 608] on button "Done" at bounding box center [524, 621] width 57 height 31
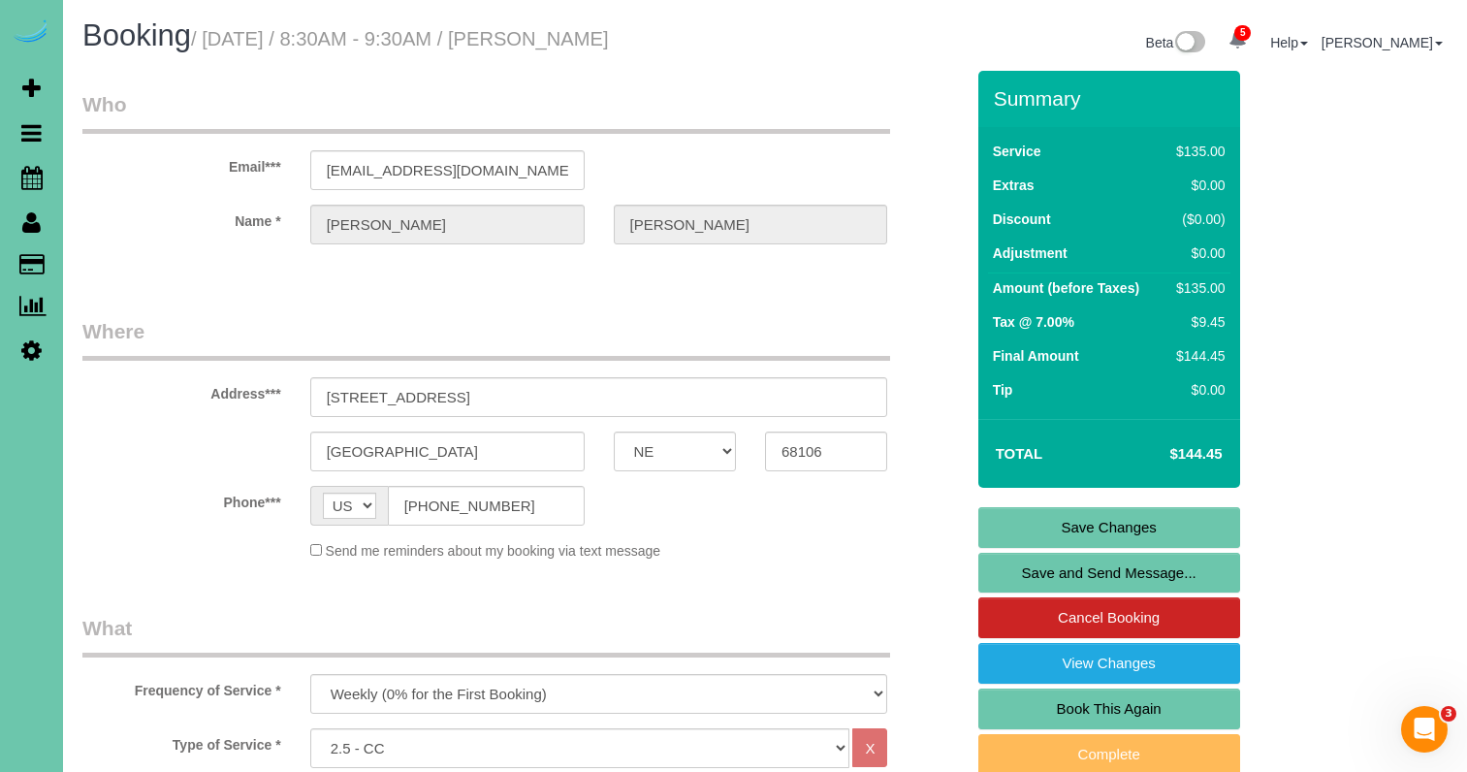
scroll to position [0, 0]
click at [1115, 510] on link "Save Changes" at bounding box center [1109, 527] width 262 height 41
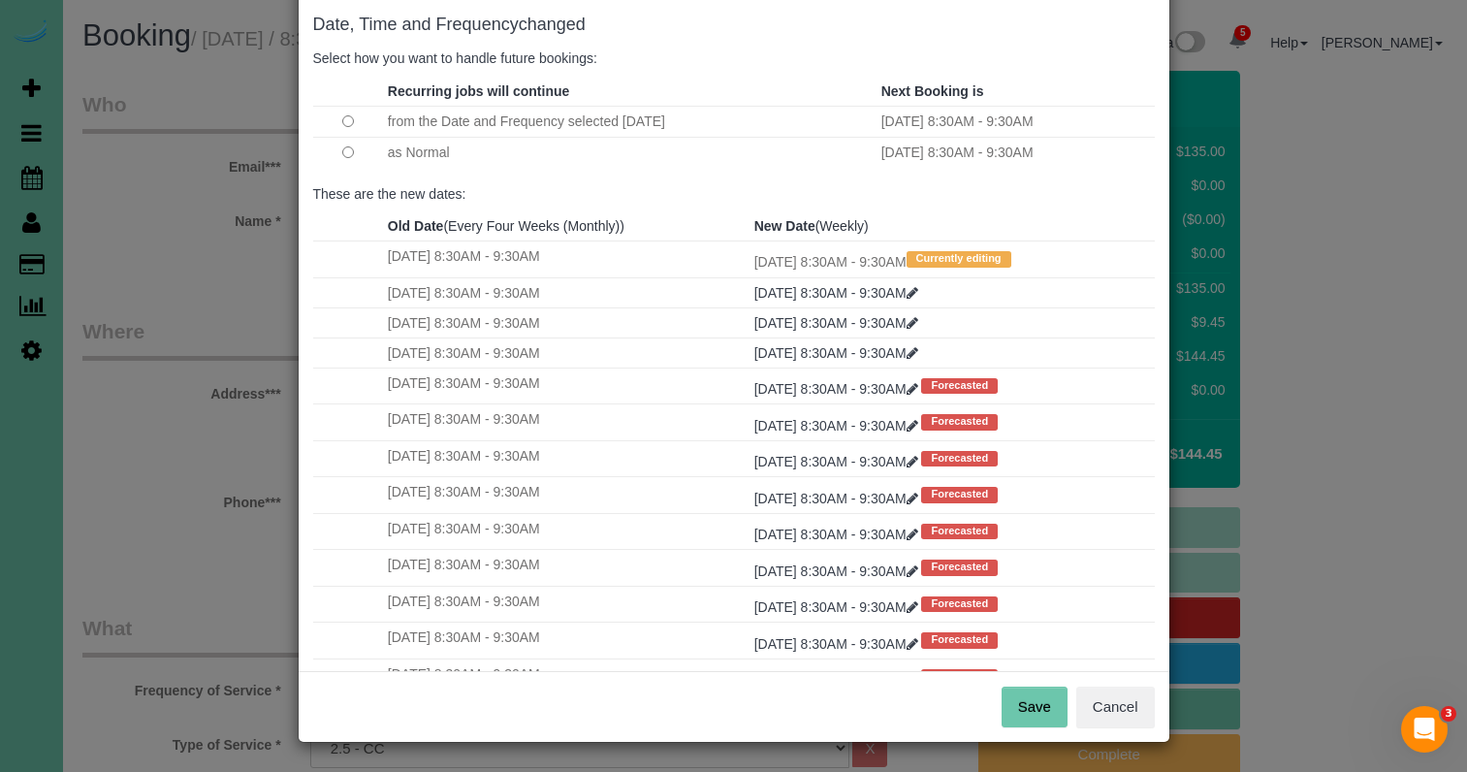
scroll to position [96, 0]
click at [1033, 716] on button "Save" at bounding box center [1034, 707] width 66 height 41
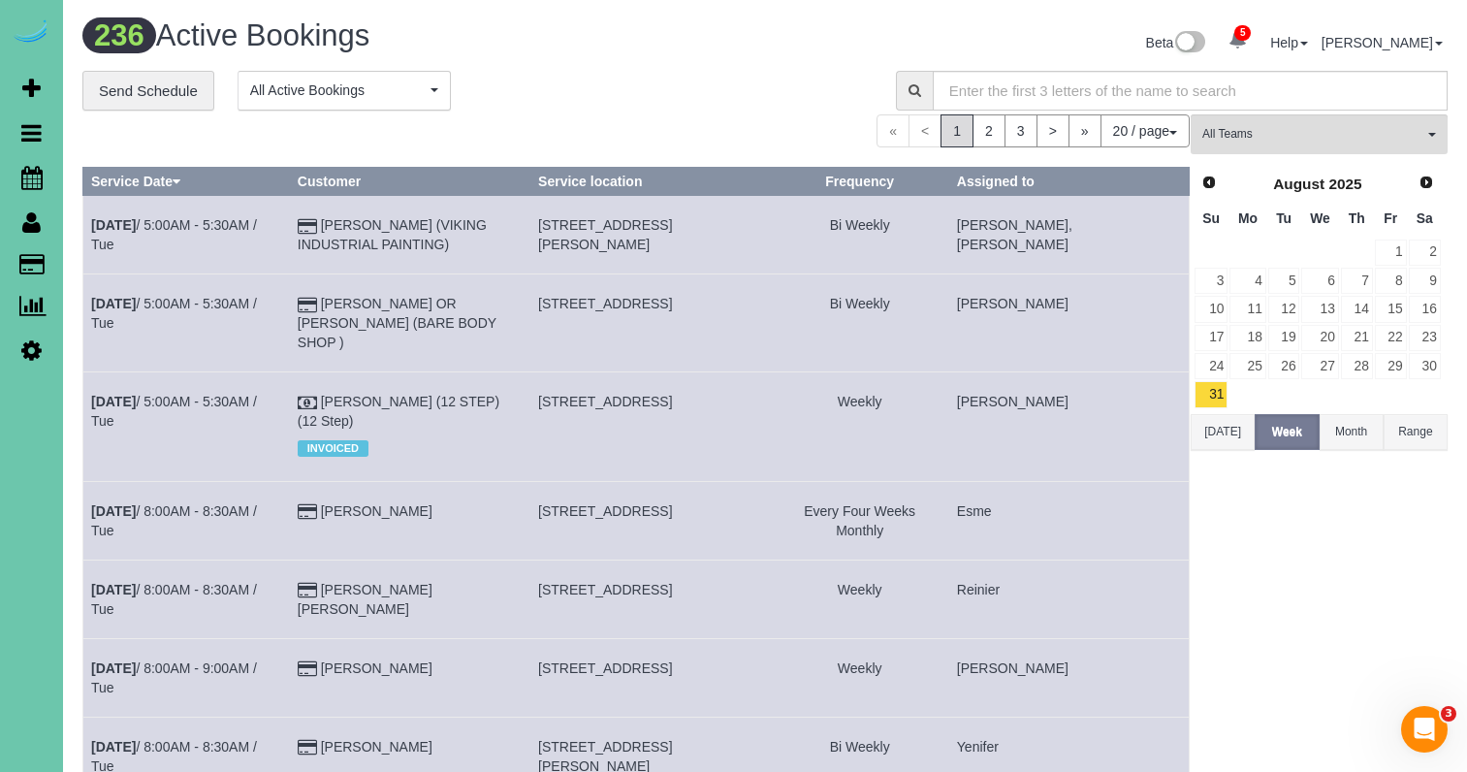
click at [731, 53] on div "236 Active Bookings" at bounding box center [416, 40] width 697 height 42
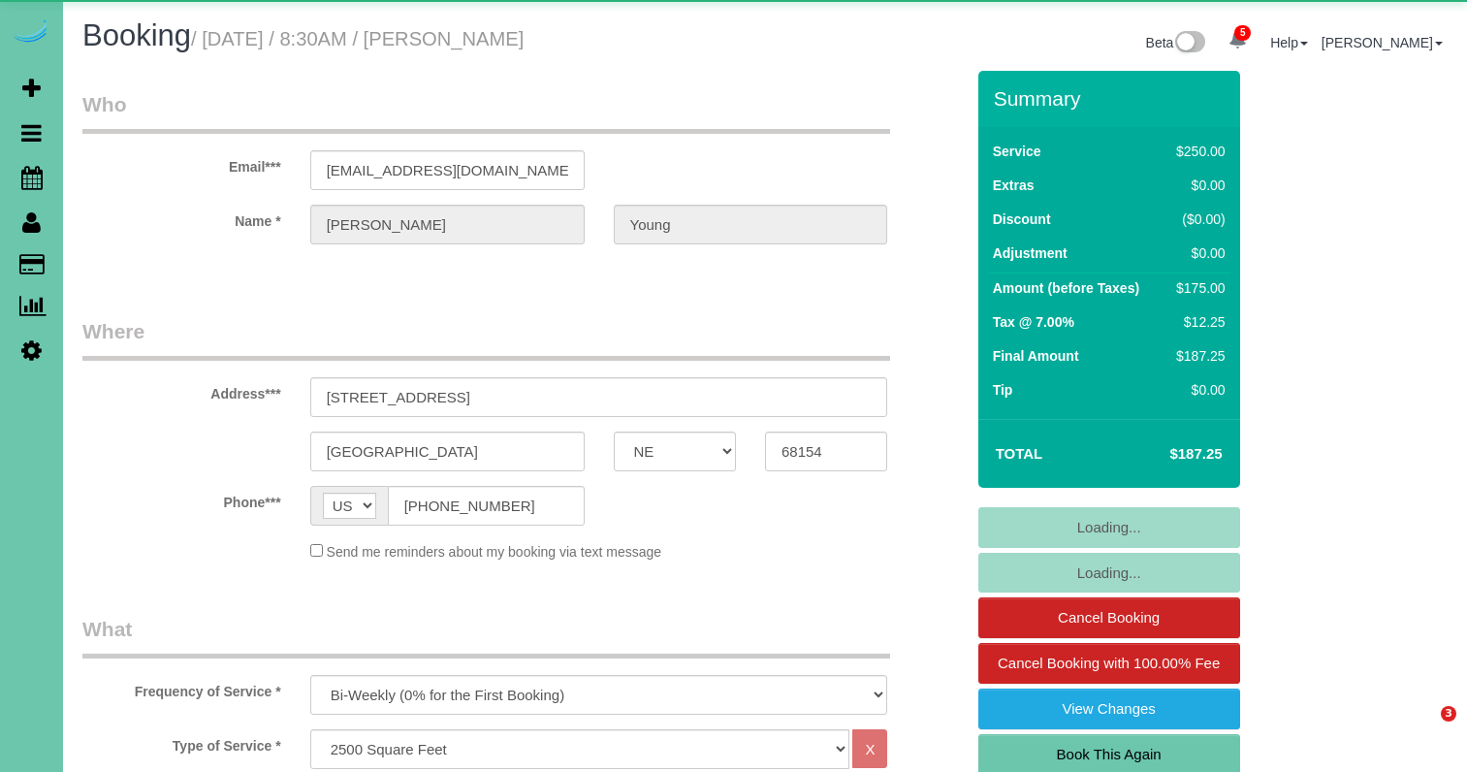
select select "NE"
select select "object:939"
select select "number:37"
select select "number:43"
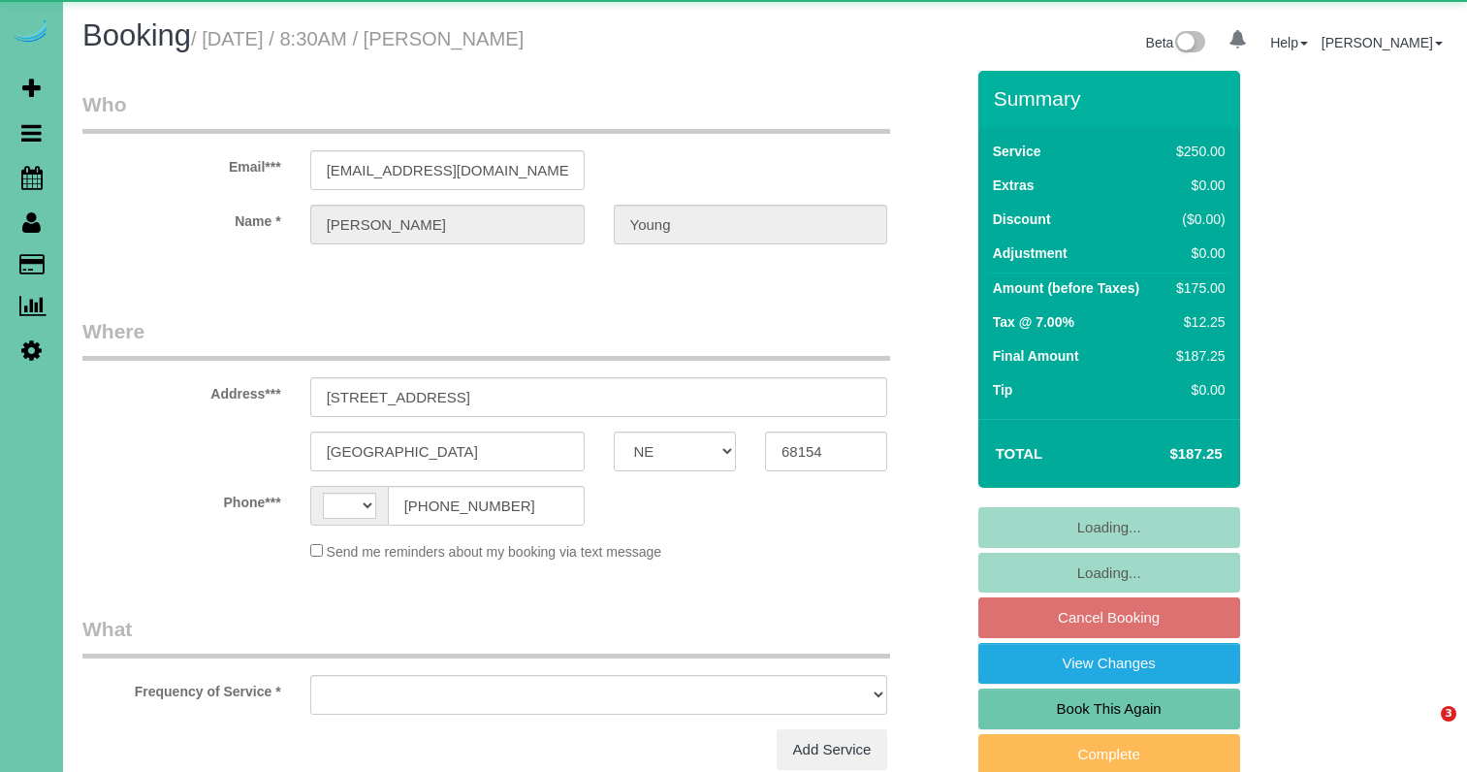
select select "NE"
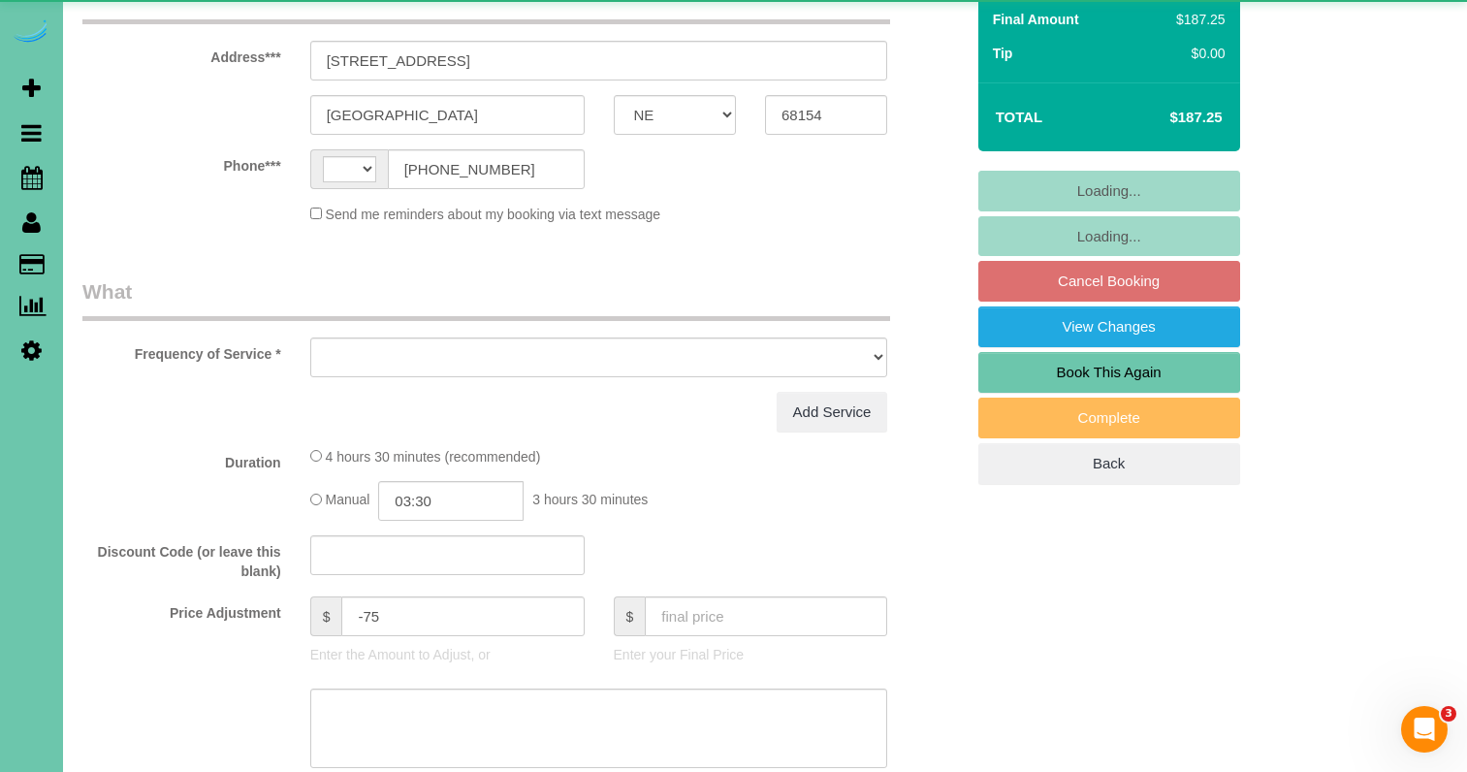
select select "string:US"
select select "object:749"
select select "number:37"
select select "number:43"
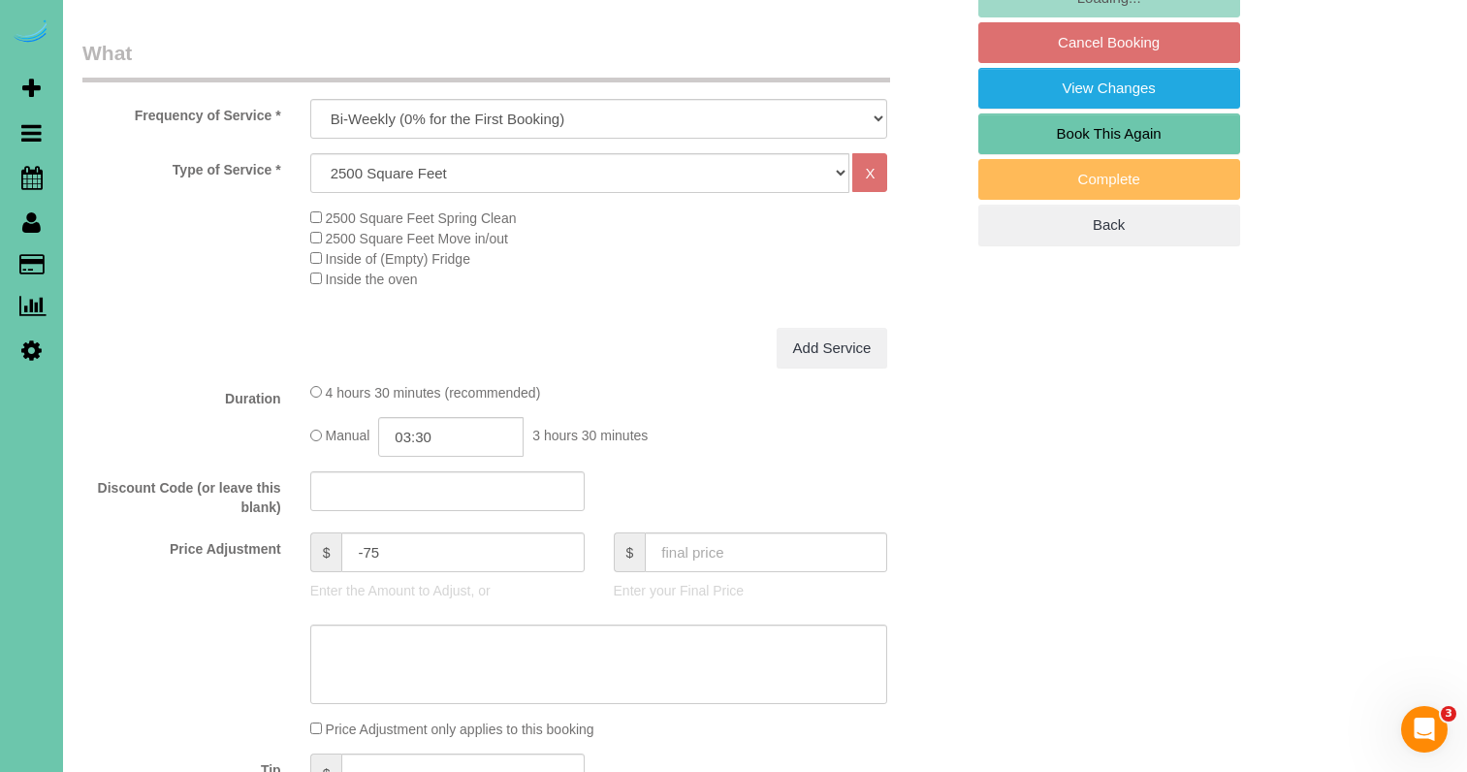
scroll to position [617, 0]
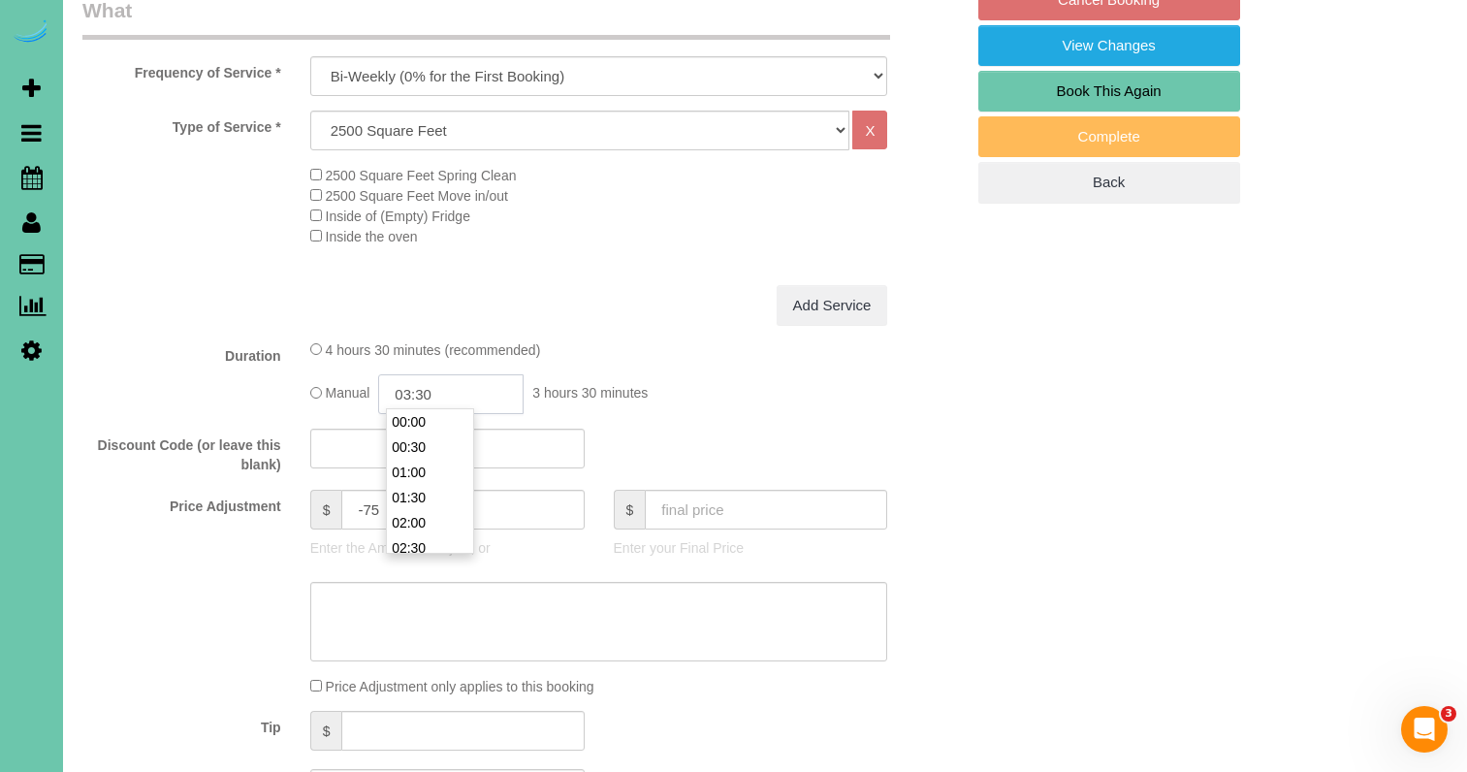
click at [489, 384] on input "03:30" at bounding box center [450, 394] width 145 height 40
type input "03:15"
click at [735, 394] on div "Manual 03:15 3 hours 15 minutes" at bounding box center [599, 394] width 578 height 40
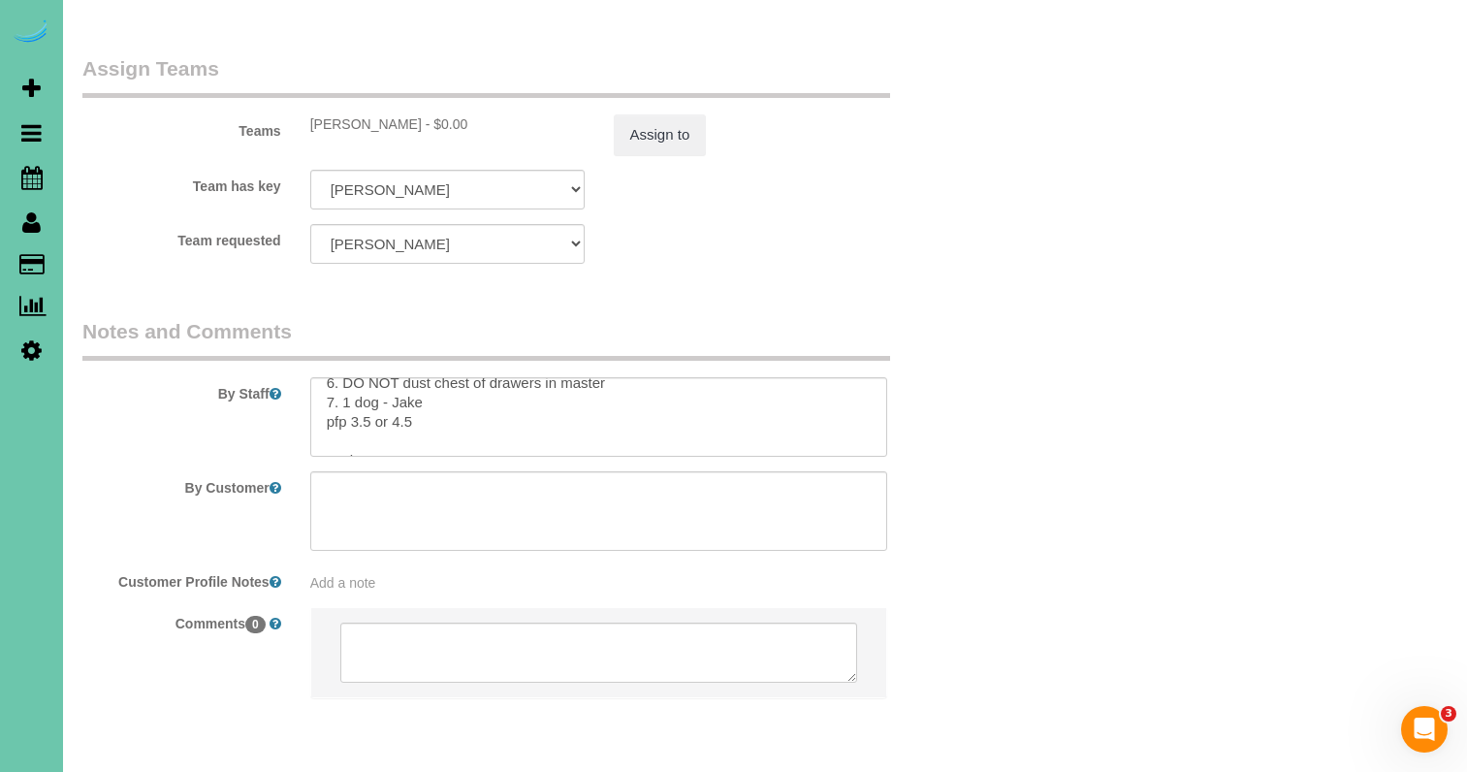
scroll to position [110, 0]
click at [367, 377] on textarea at bounding box center [599, 416] width 578 height 79
drag, startPoint x: 415, startPoint y: 348, endPoint x: 571, endPoint y: 375, distance: 158.4
click at [416, 377] on textarea at bounding box center [599, 416] width 578 height 79
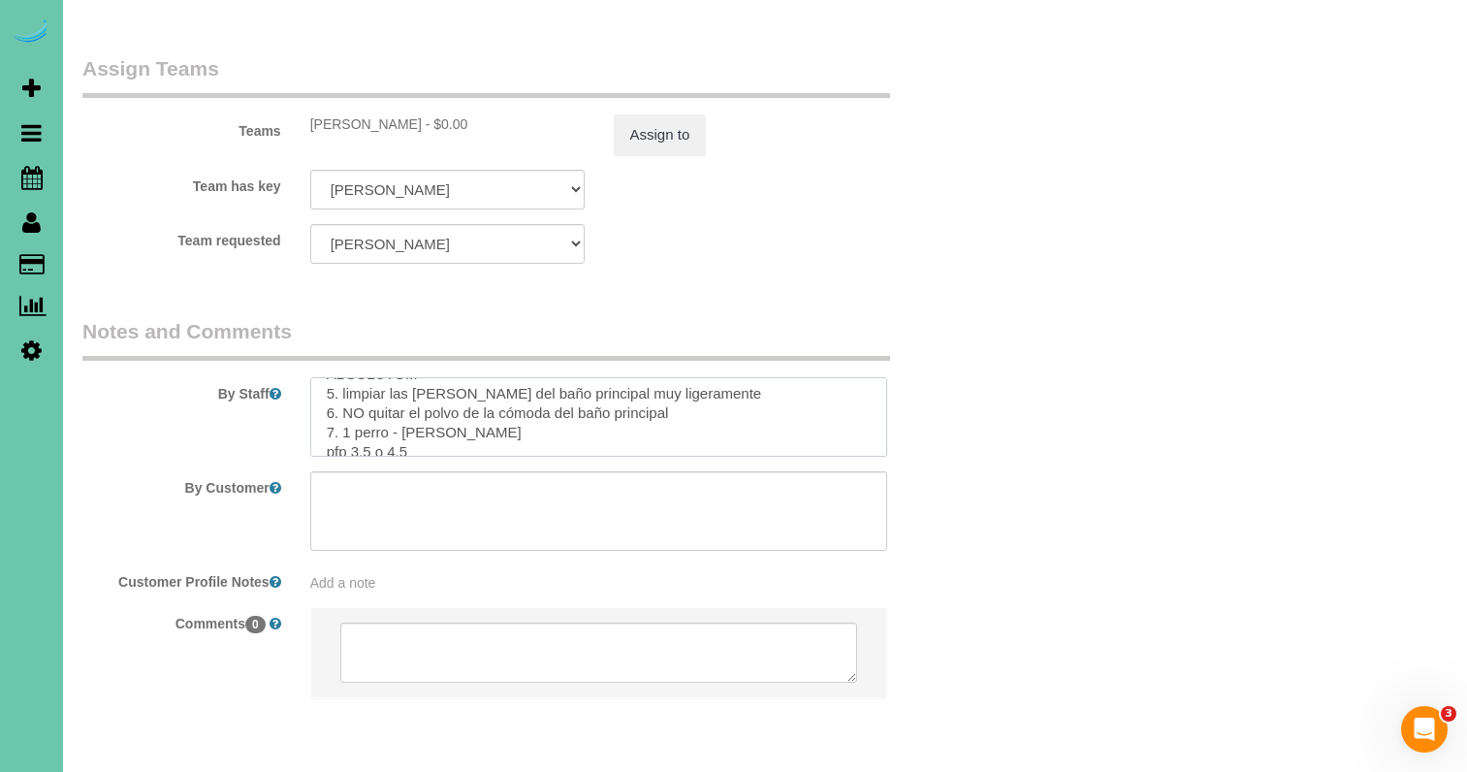
scroll to position [273, 0]
click at [365, 377] on textarea at bounding box center [599, 416] width 578 height 79
click at [410, 377] on textarea at bounding box center [599, 416] width 578 height 79
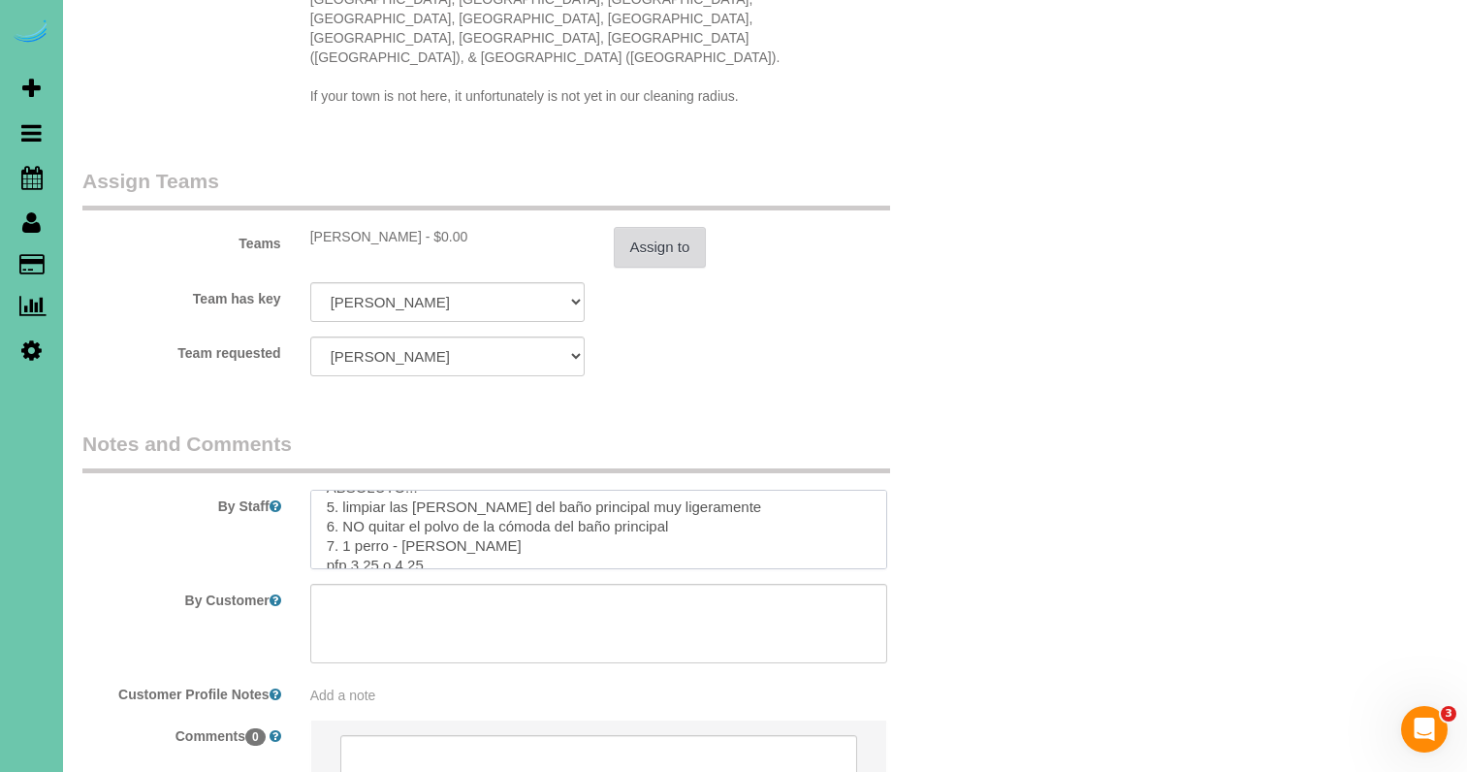
type textarea "1. check 2. client home 3. bw recurring - main & upstairs (basement on demand) …"
click at [639, 227] on button "Assign to" at bounding box center [660, 247] width 93 height 41
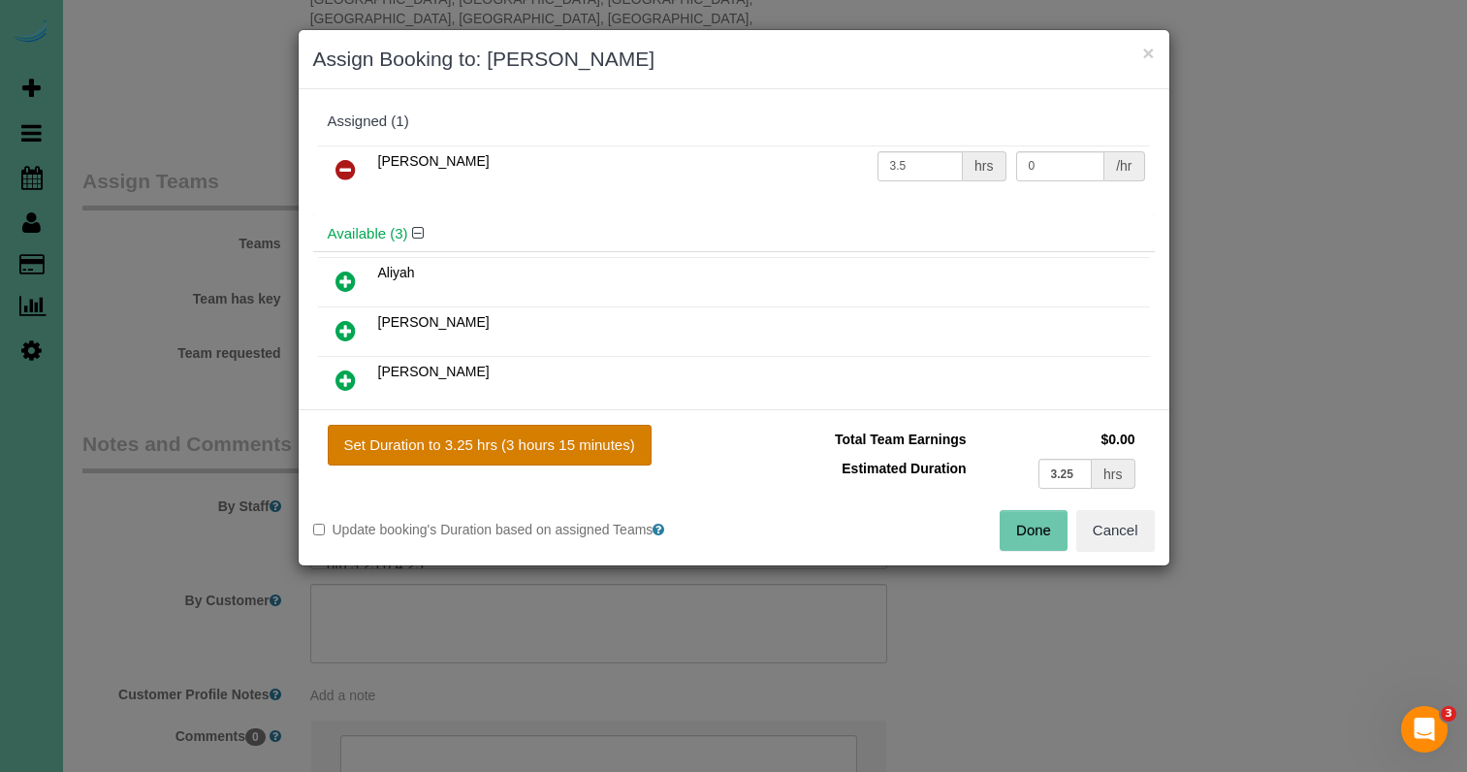
click at [634, 437] on button "Set Duration to 3.25 hrs (3 hours 15 minutes)" at bounding box center [490, 445] width 324 height 41
type input "3.25"
click at [1009, 536] on button "Done" at bounding box center [1033, 530] width 68 height 41
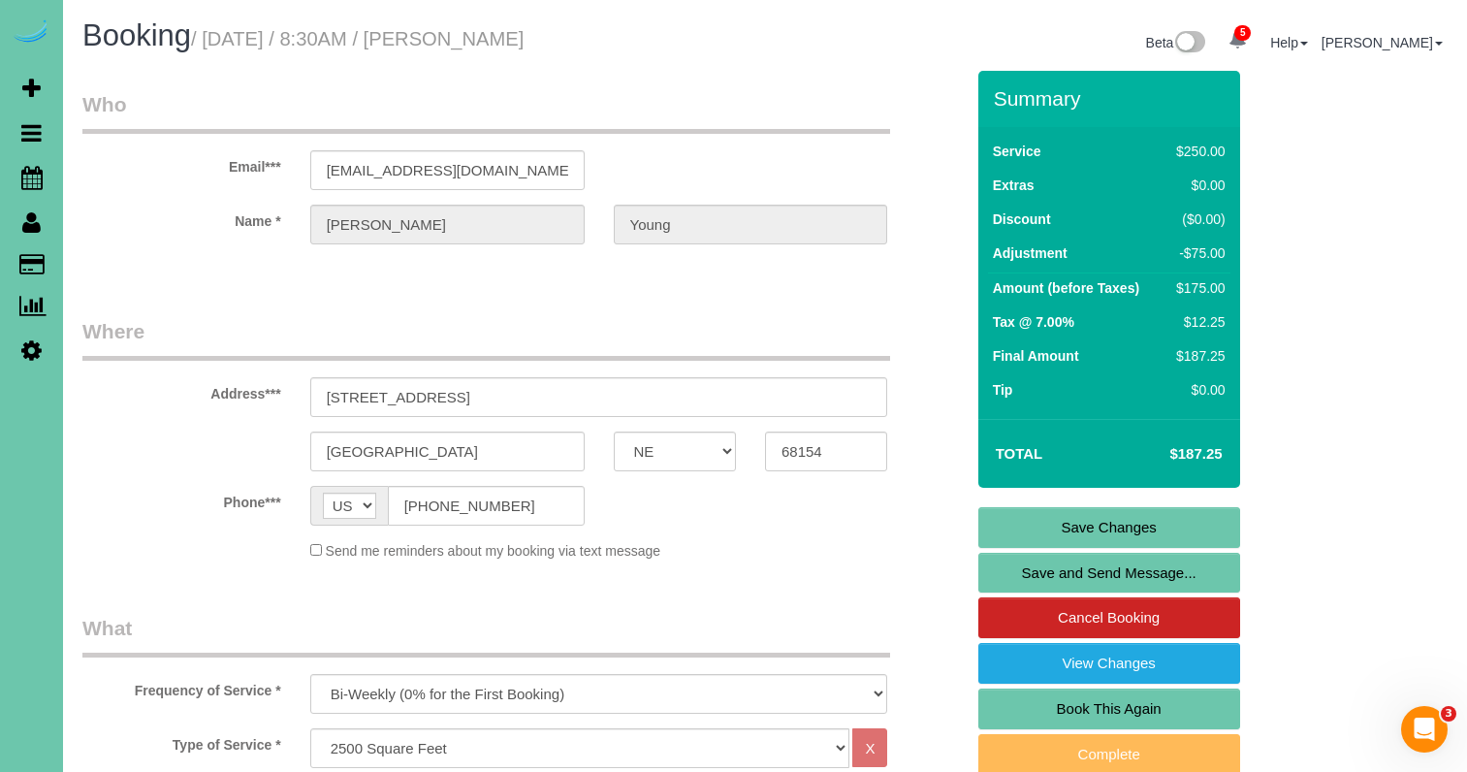
scroll to position [0, 0]
click at [1108, 531] on link "Save Changes" at bounding box center [1109, 527] width 262 height 41
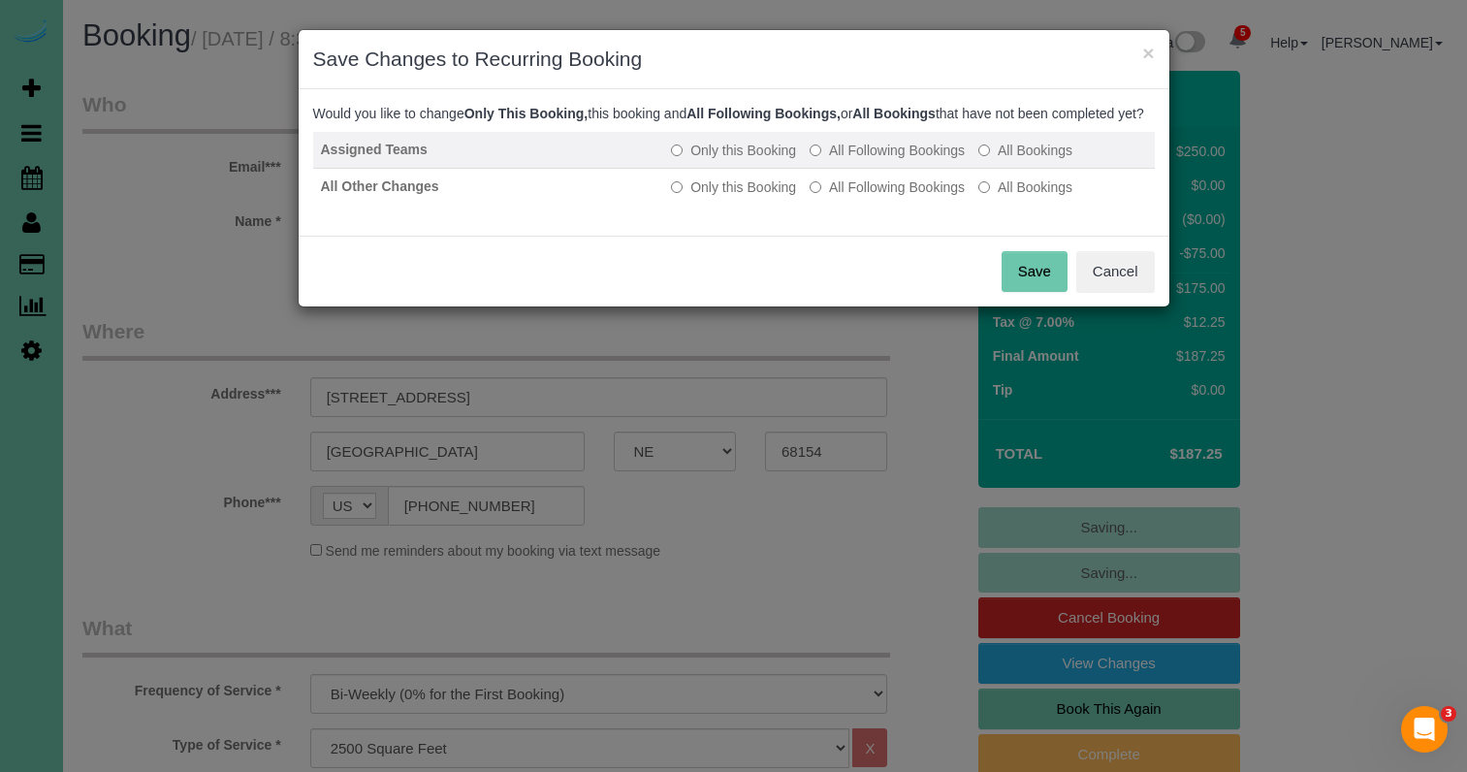
drag, startPoint x: 876, startPoint y: 165, endPoint x: 876, endPoint y: 185, distance: 20.4
click at [876, 160] on label "All Following Bookings" at bounding box center [886, 150] width 155 height 19
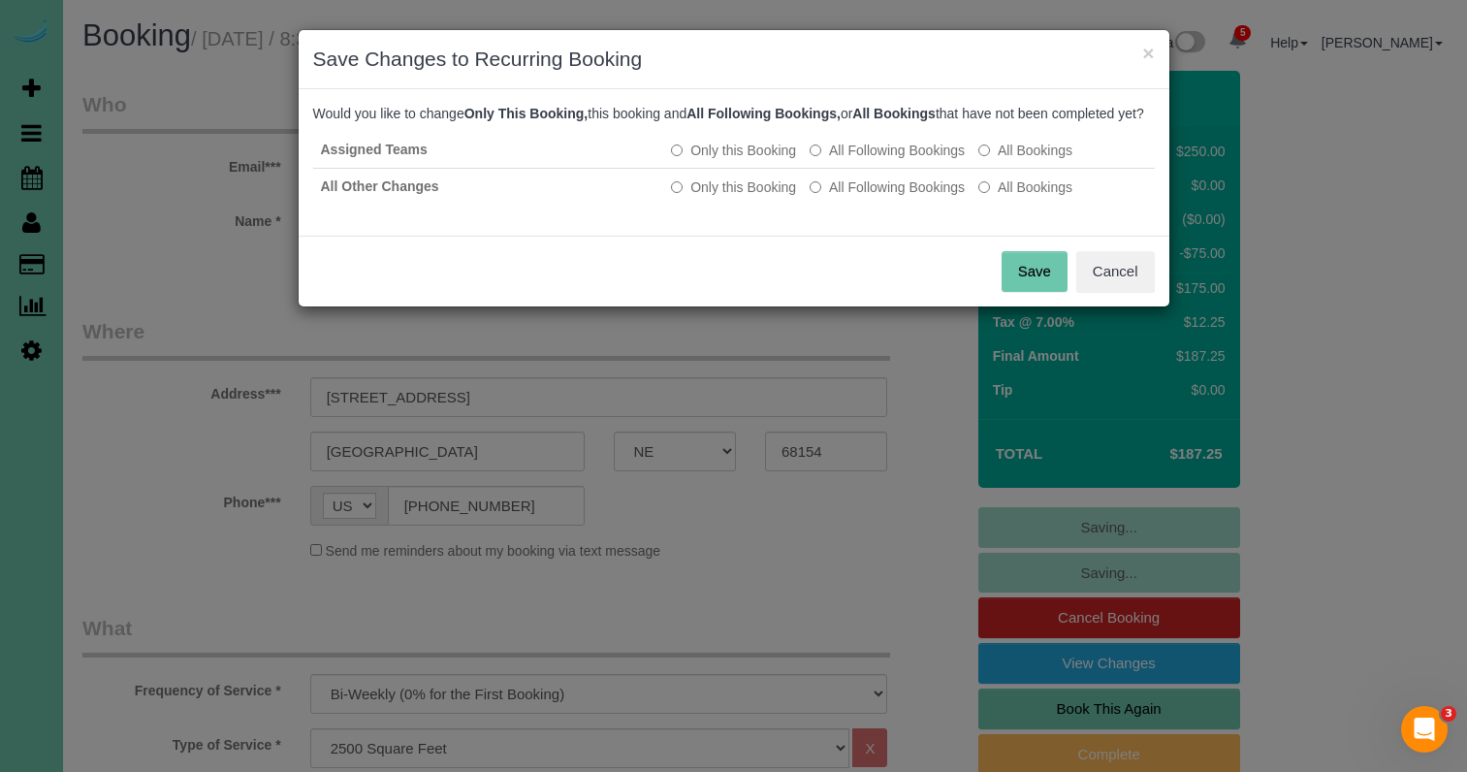
drag, startPoint x: 871, startPoint y: 206, endPoint x: 924, endPoint y: 231, distance: 57.7
click at [871, 197] on label "All Following Bookings" at bounding box center [886, 186] width 155 height 19
click at [1018, 282] on button "Save" at bounding box center [1034, 271] width 66 height 41
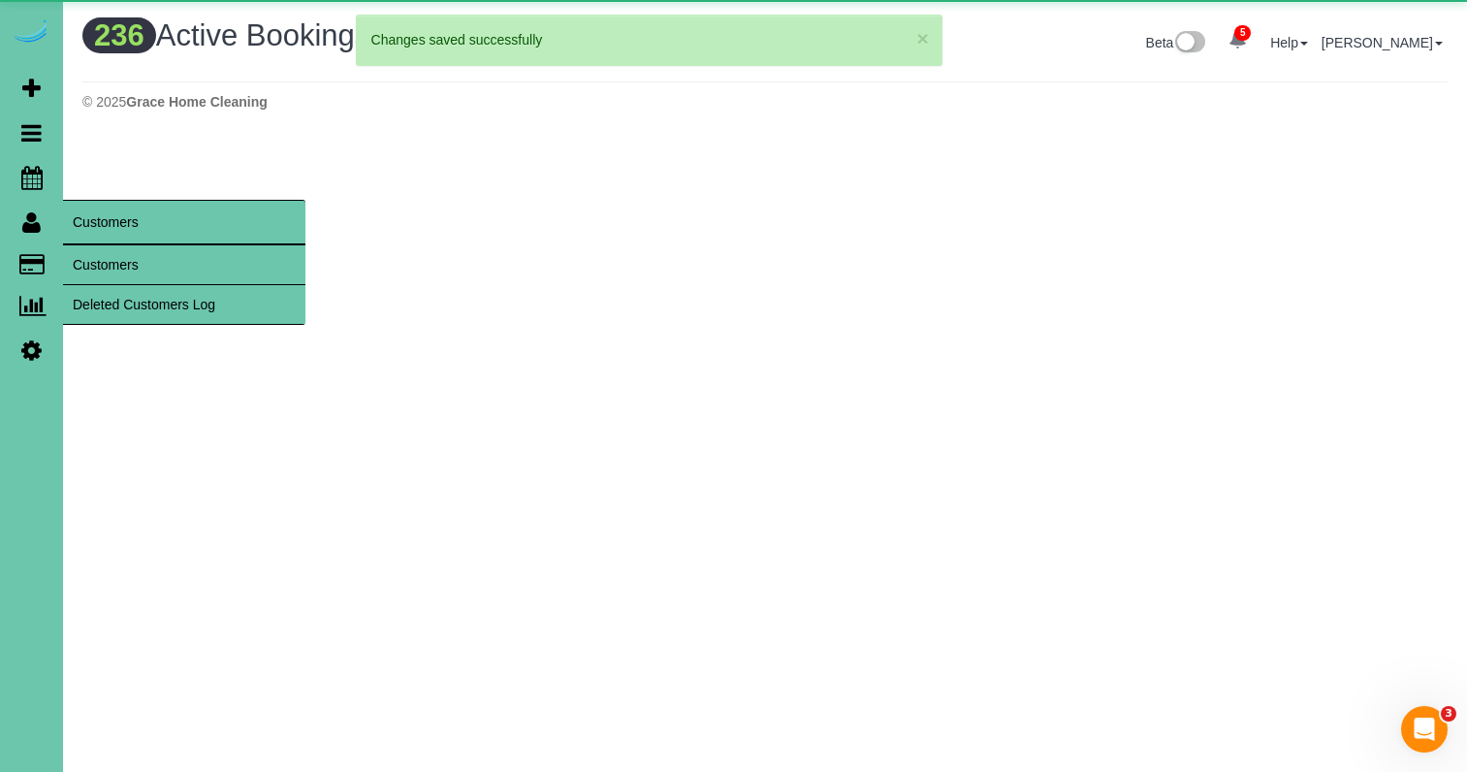
click at [117, 260] on link "Customers" at bounding box center [184, 264] width 242 height 39
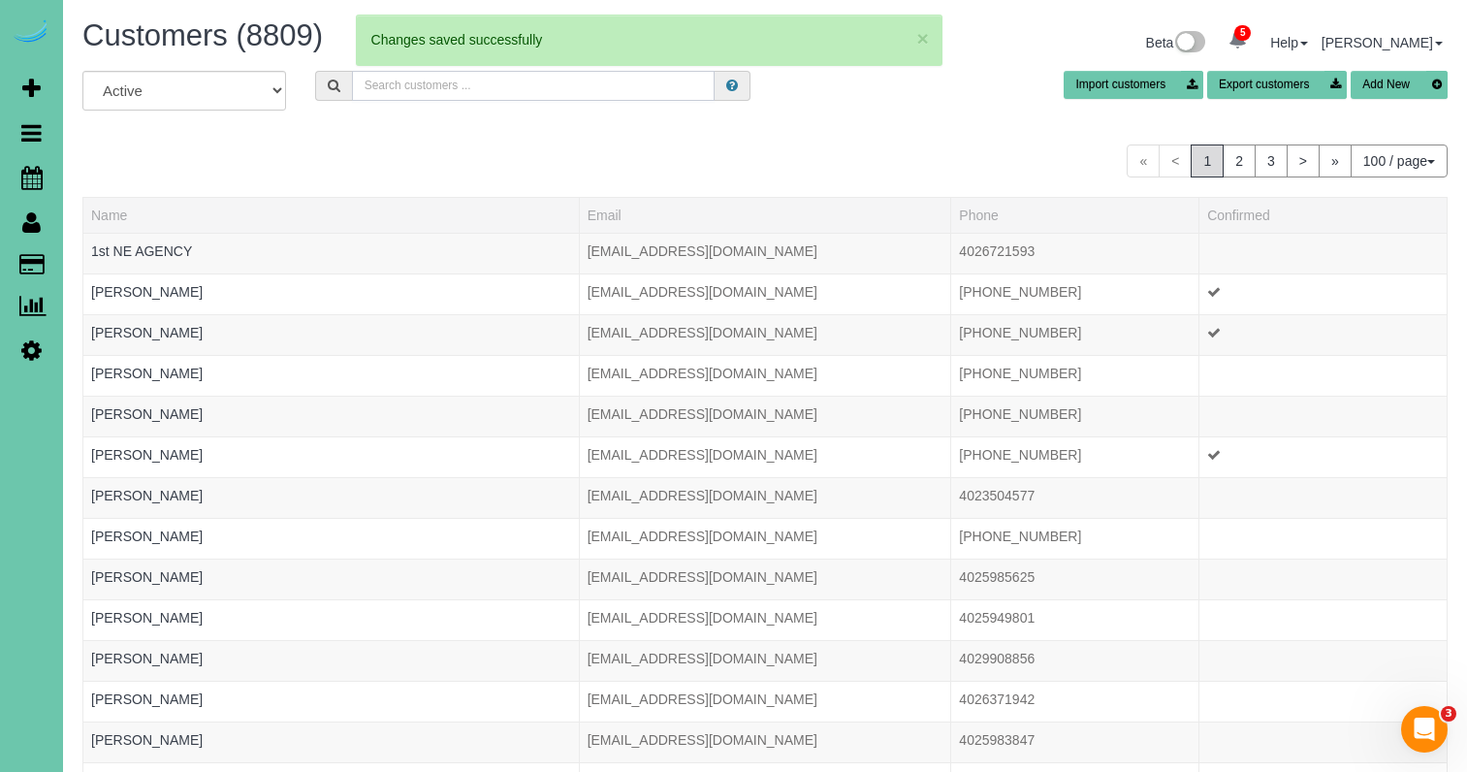
click at [400, 86] on input "text" at bounding box center [533, 86] width 363 height 30
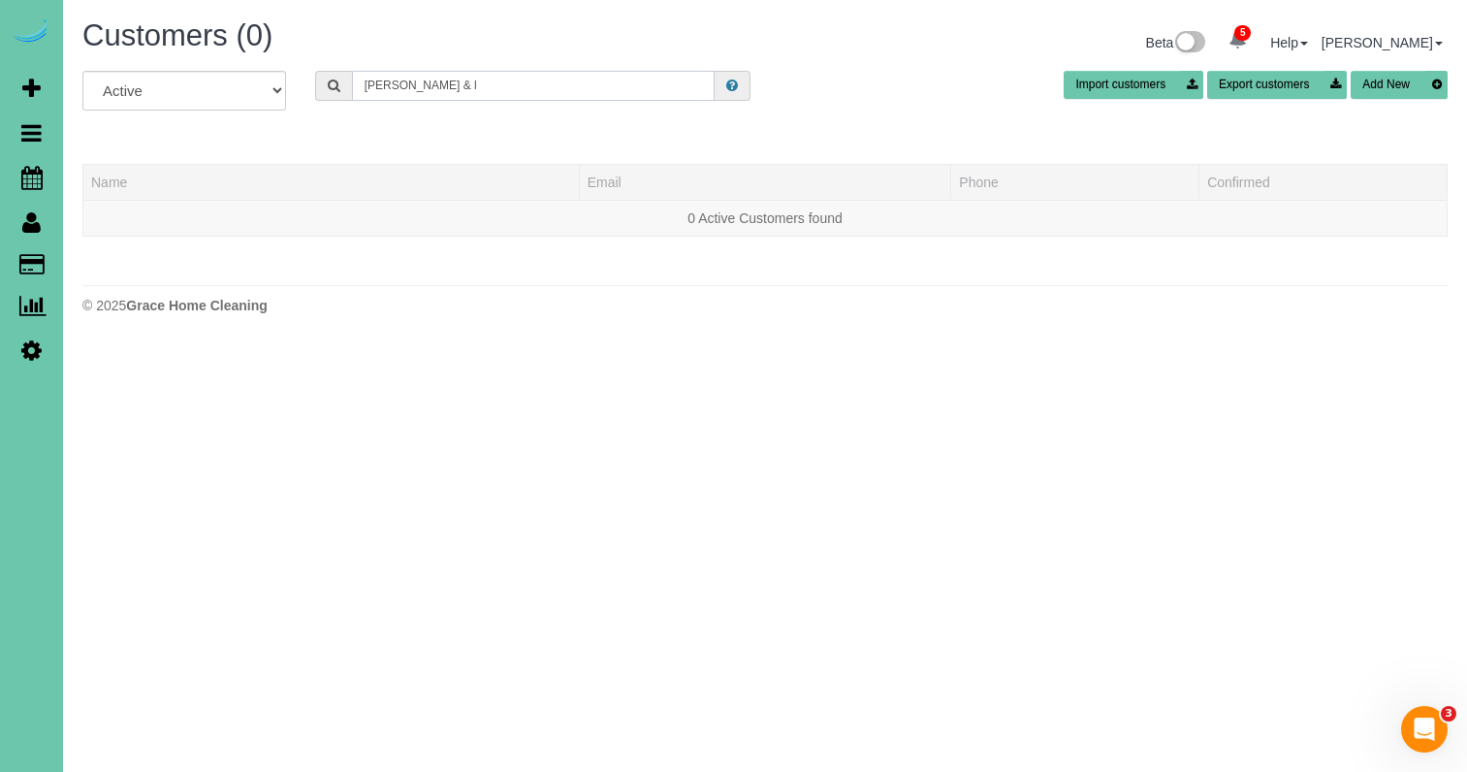
drag, startPoint x: 277, startPoint y: 80, endPoint x: 196, endPoint y: 75, distance: 81.6
click at [204, 77] on div "All Active Archived dan & l Import customers Export customers Add New" at bounding box center [765, 98] width 1394 height 54
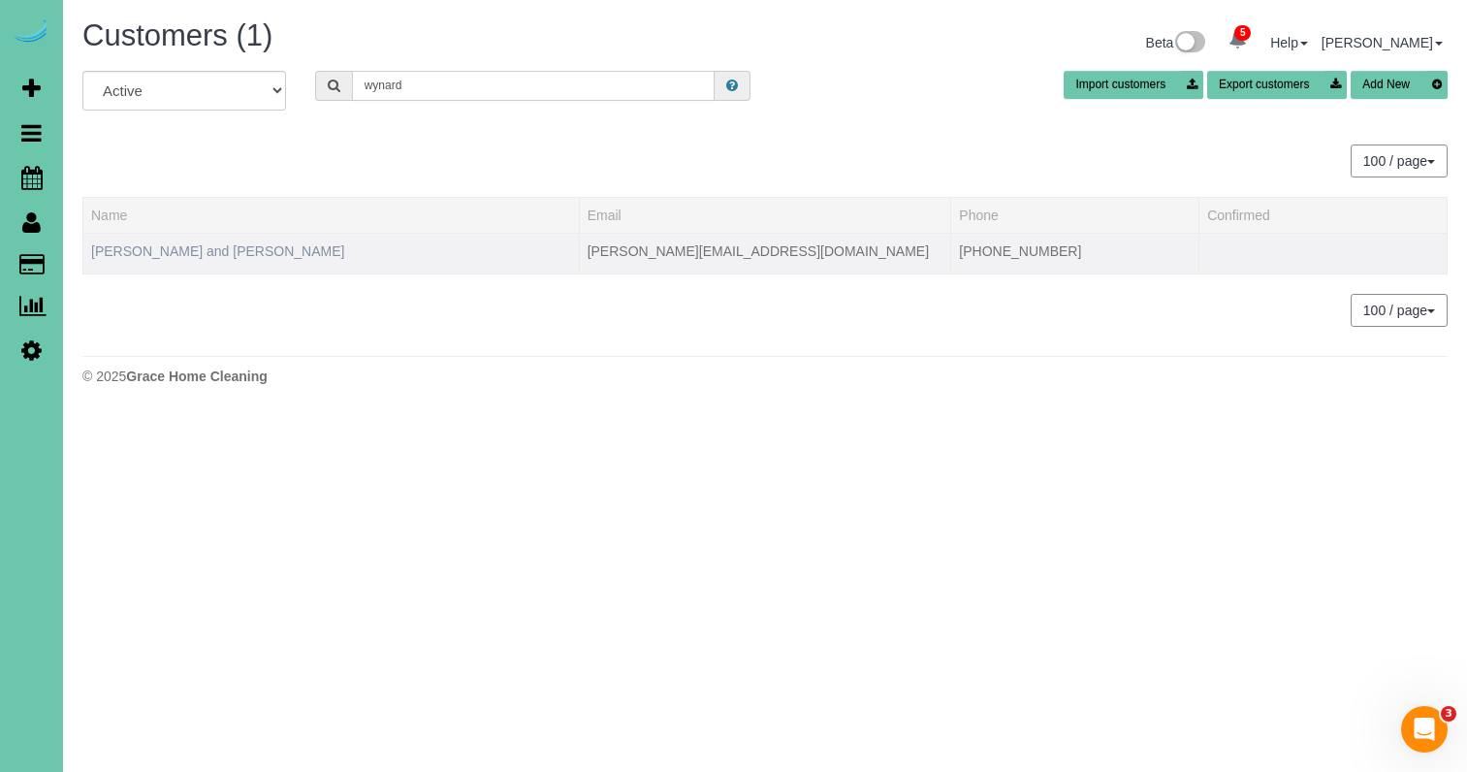
type input "wynard"
click at [194, 249] on link "Dan and Lucy Wynard" at bounding box center [217, 251] width 253 height 16
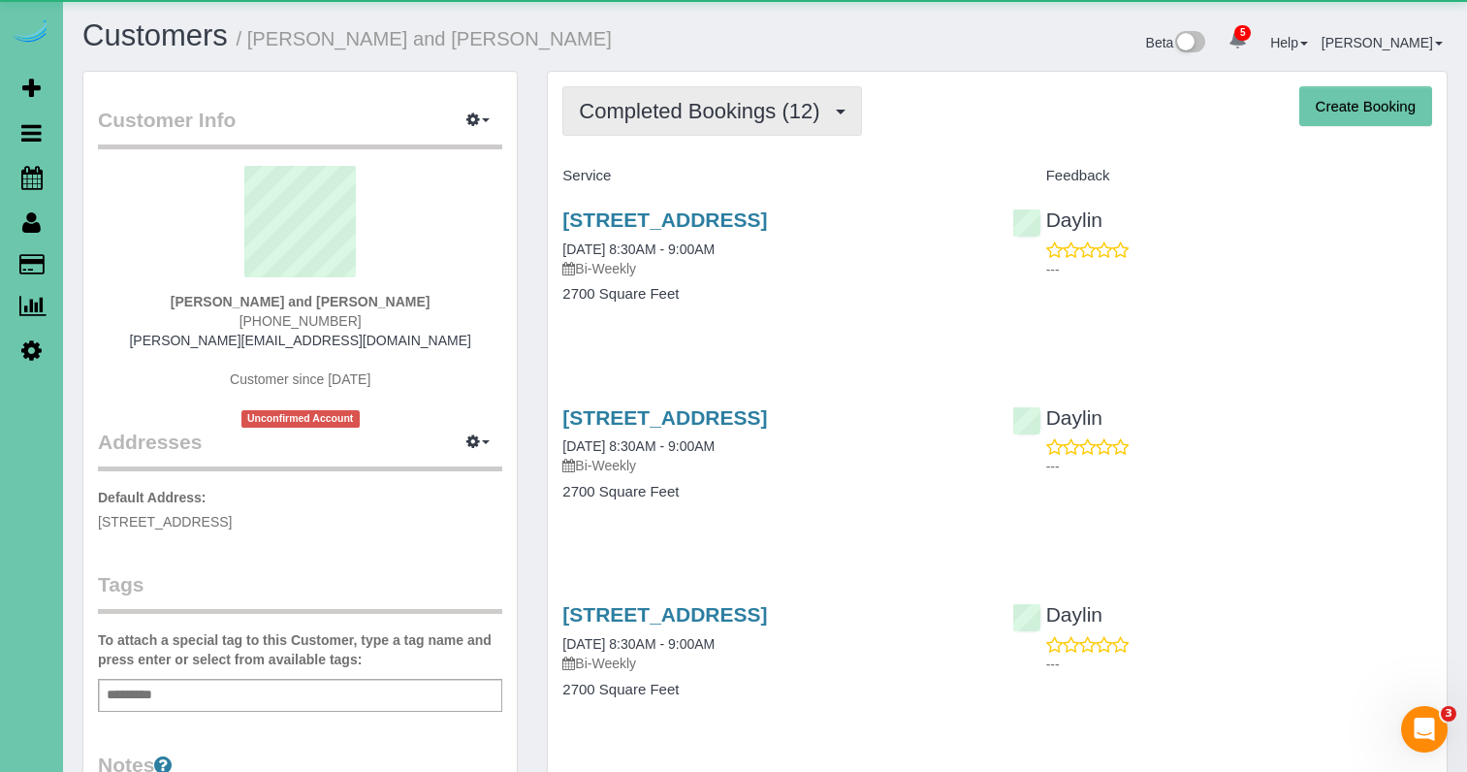
click at [745, 103] on span "Completed Bookings (12)" at bounding box center [704, 111] width 250 height 24
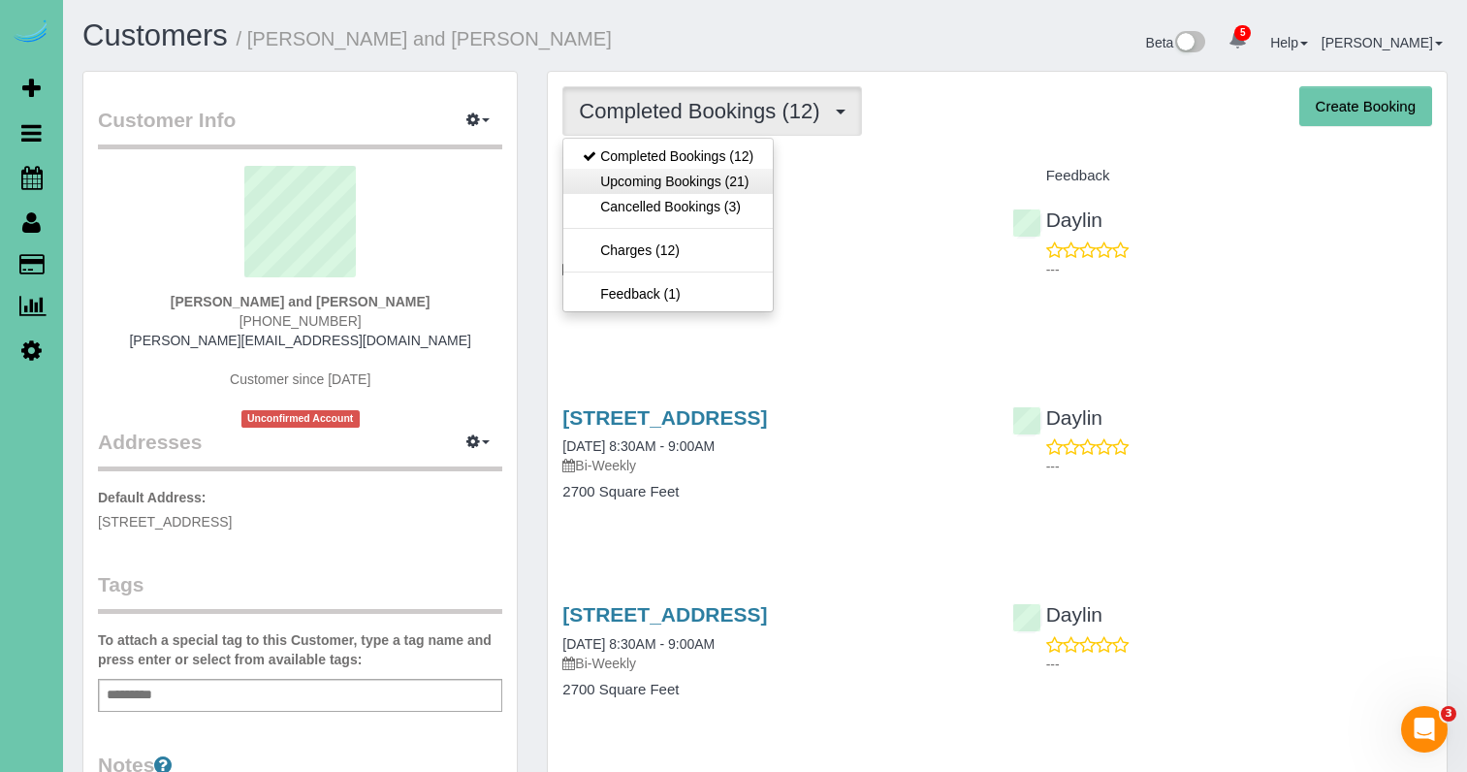
click at [727, 177] on link "Upcoming Bookings (21)" at bounding box center [667, 181] width 209 height 25
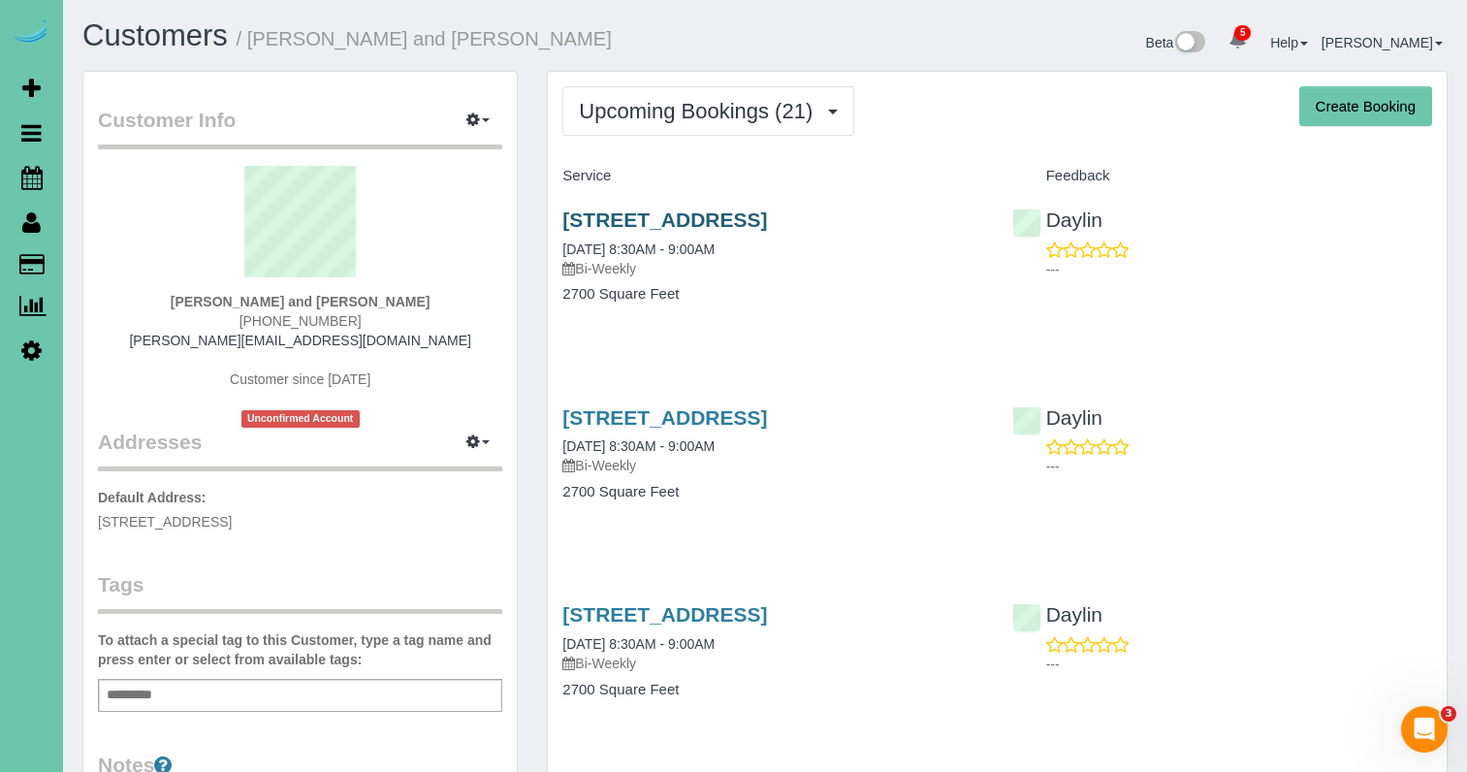
click at [767, 217] on link "4304 Victoria Ave, Bellevue, NE 68123" at bounding box center [664, 219] width 205 height 22
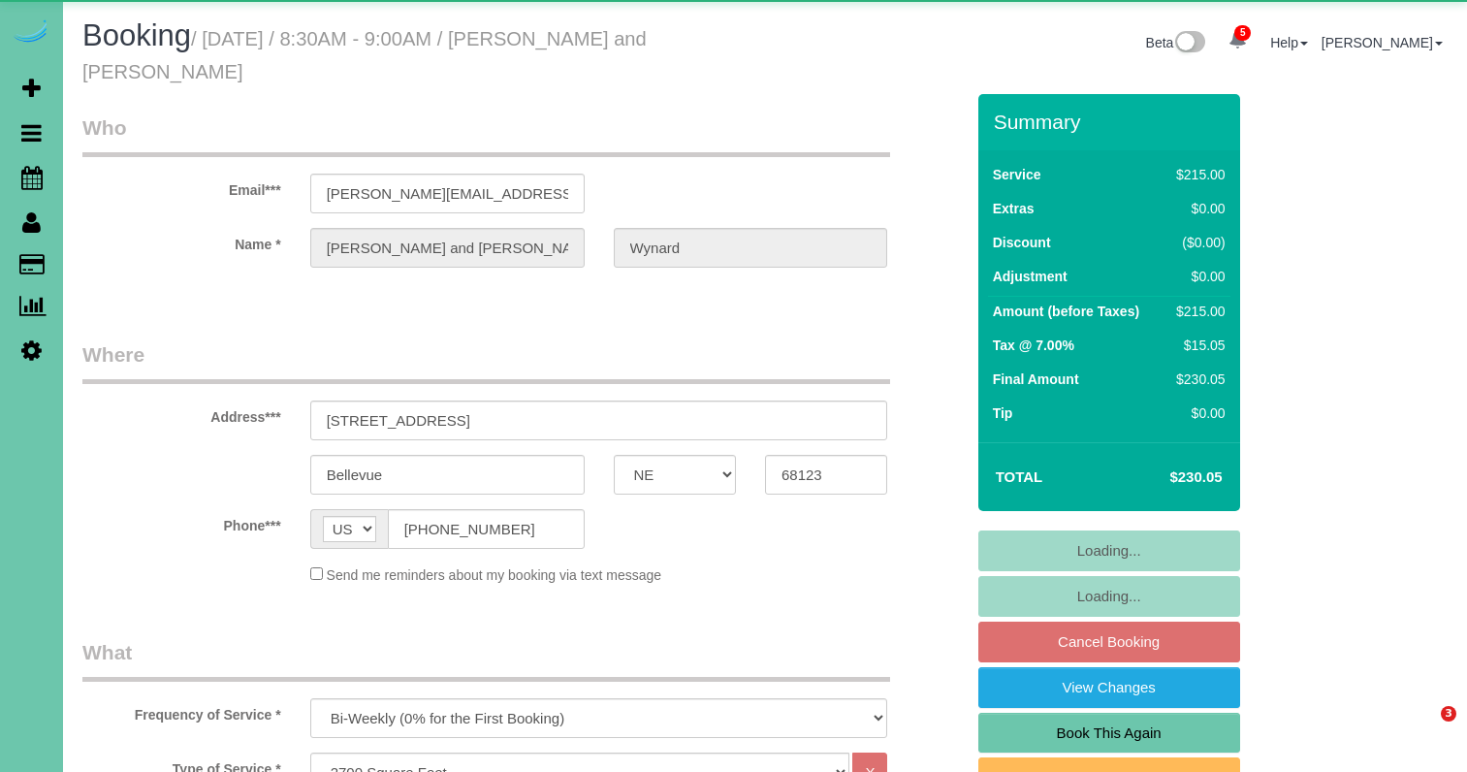
select select "NE"
select select "object:892"
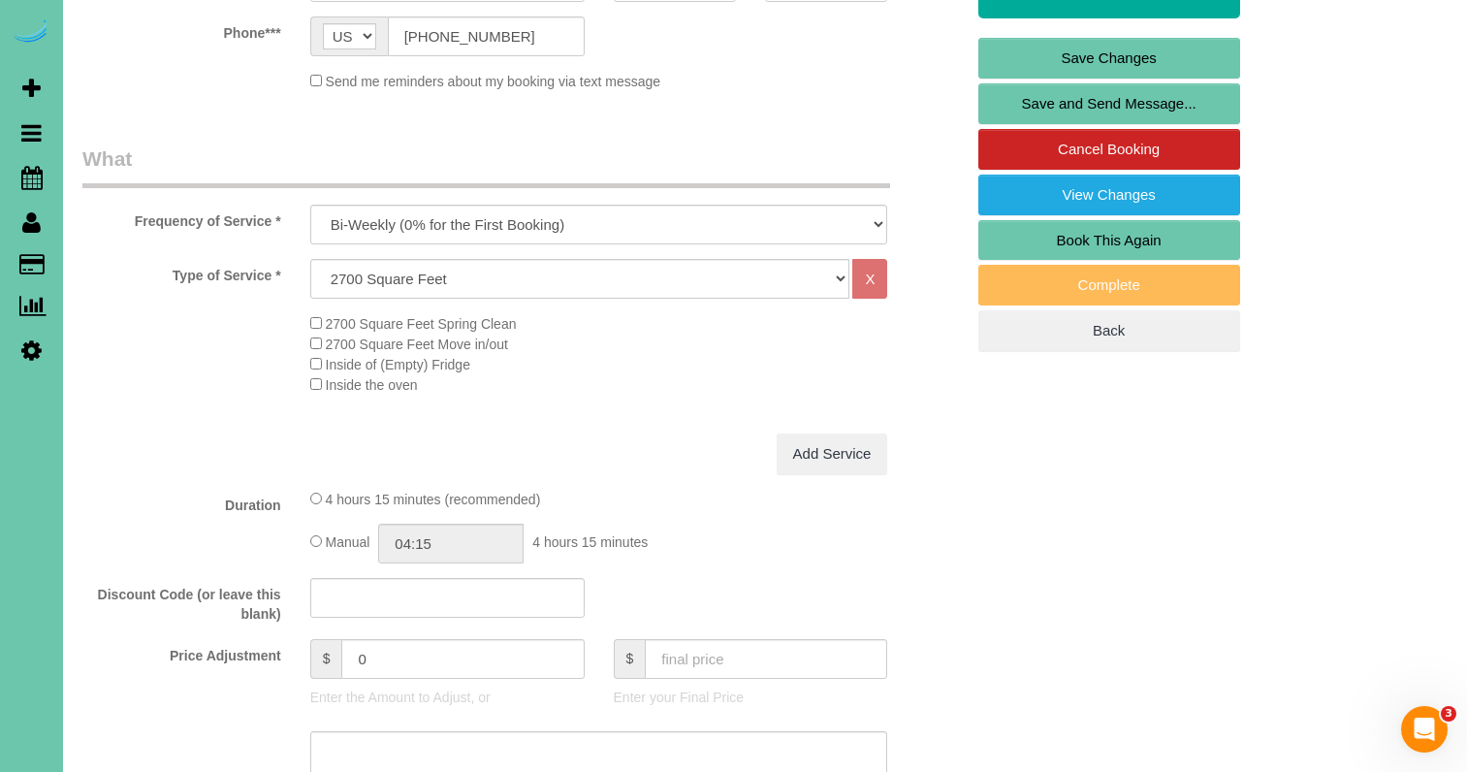
scroll to position [494, 0]
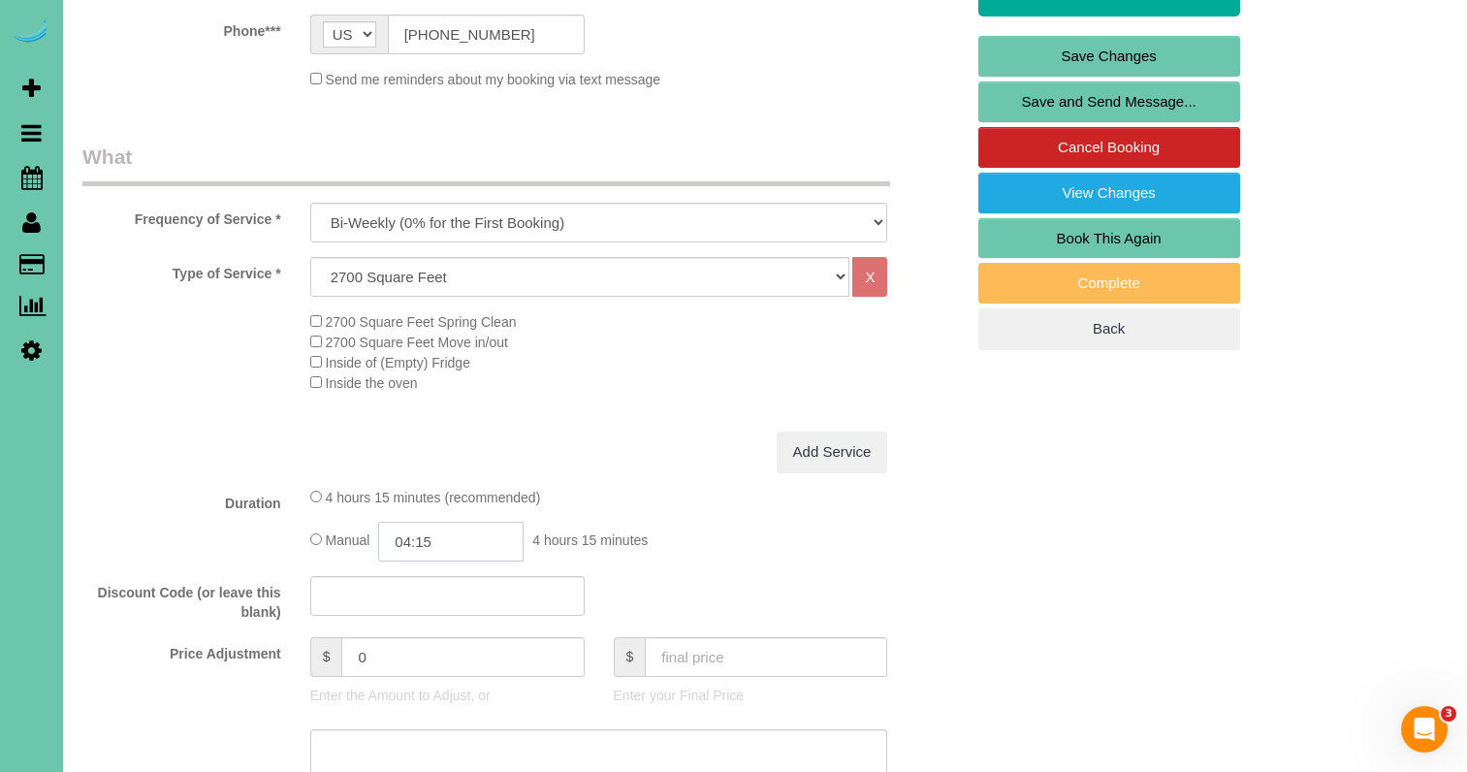
click at [435, 533] on input "04:15" at bounding box center [450, 542] width 145 height 40
drag, startPoint x: 436, startPoint y: 668, endPoint x: 434, endPoint y: 680, distance: 12.7
drag, startPoint x: 450, startPoint y: 549, endPoint x: 451, endPoint y: 528, distance: 20.4
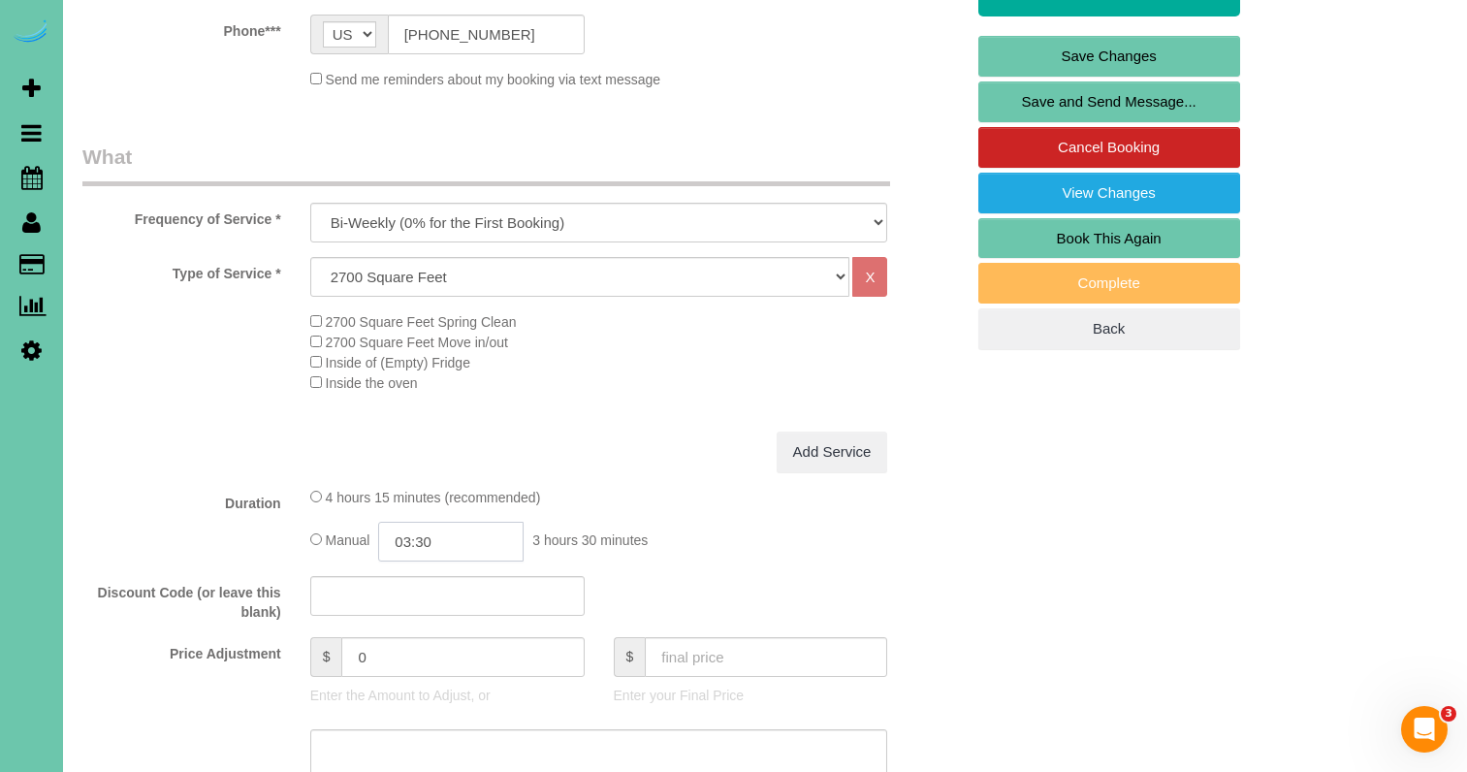
click at [449, 549] on input "03:30" at bounding box center [450, 542] width 145 height 40
type input "04:00"
drag, startPoint x: 440, startPoint y: 608, endPoint x: 435, endPoint y: 621, distance: 14.4
click at [439, 608] on li "04:00" at bounding box center [430, 618] width 86 height 25
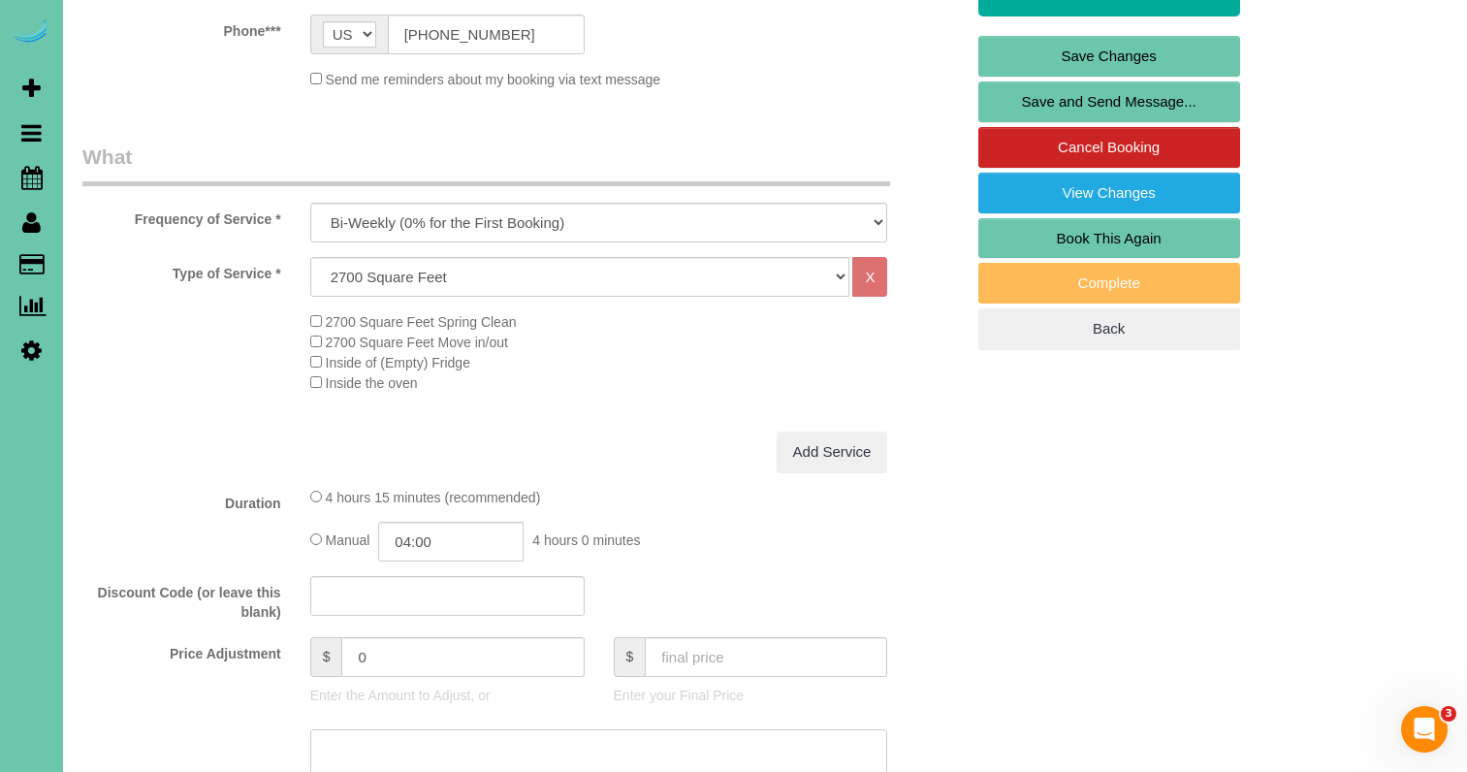
click at [459, 746] on textarea at bounding box center [599, 768] width 578 height 79
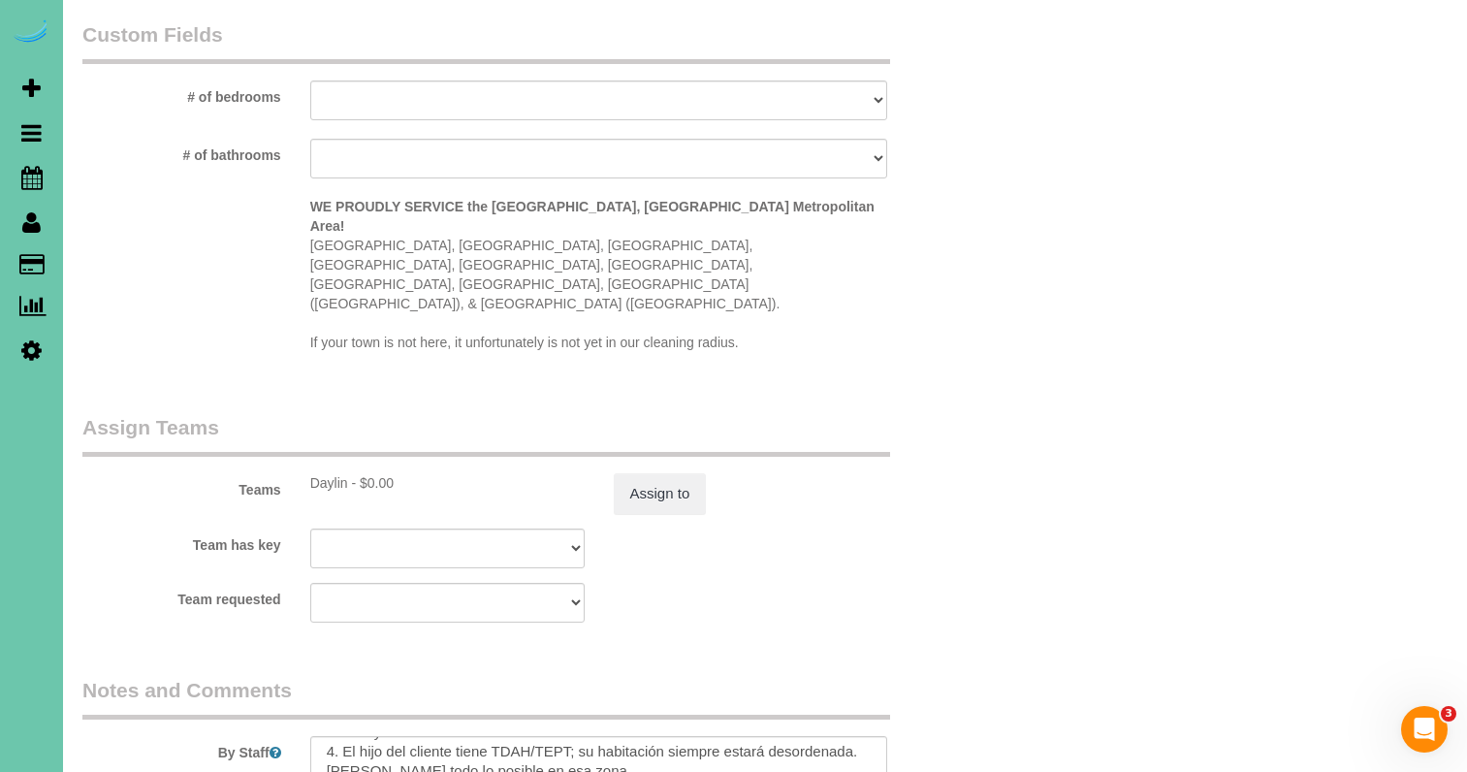
scroll to position [255, 0]
type textarea "NEW RATE: 9/2/25"
click at [416, 736] on textarea at bounding box center [599, 775] width 578 height 79
type textarea "**8:30 start time** 1. credit 2. client home 3. biweekly recurring - main floor…"
click at [680, 473] on button "Assign to" at bounding box center [660, 493] width 93 height 41
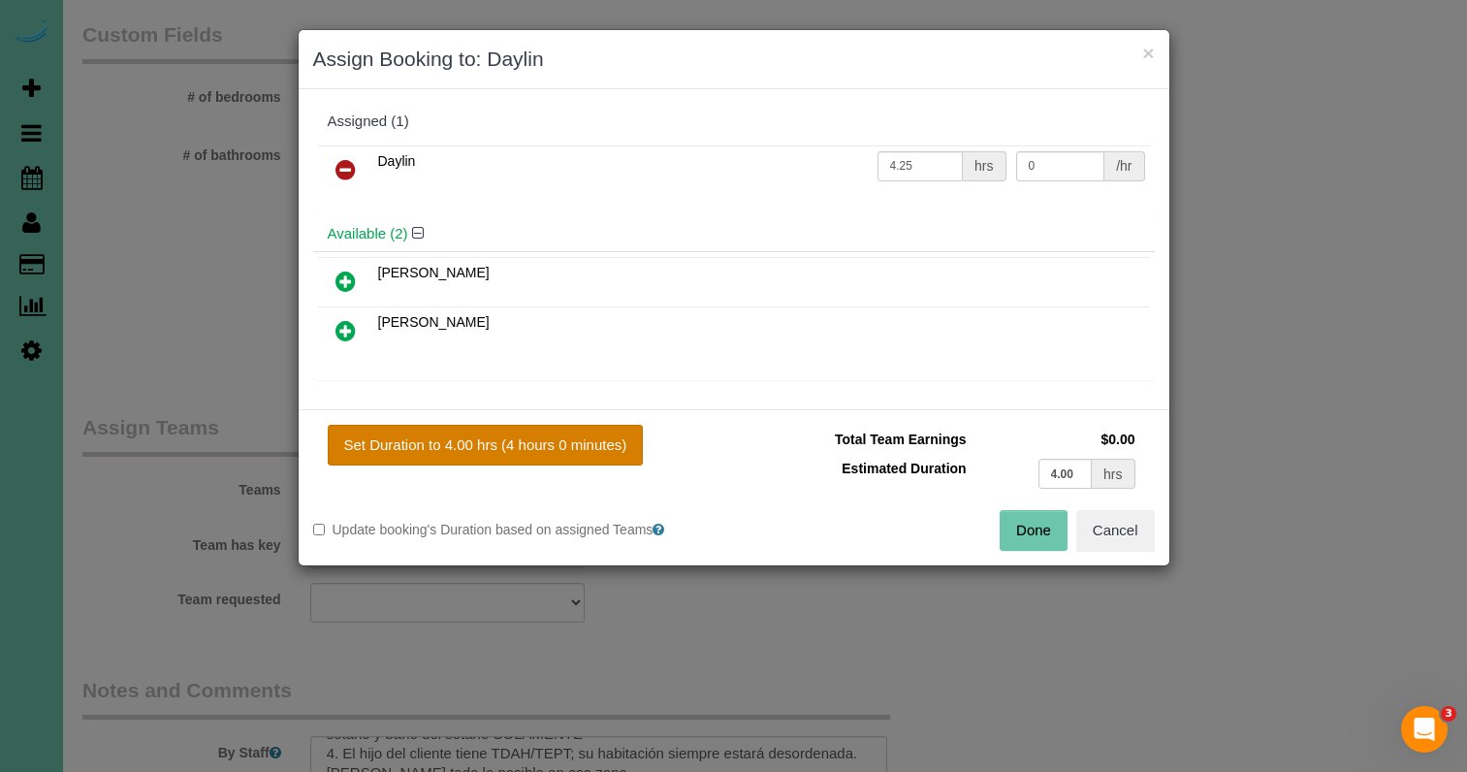
click at [522, 435] on button "Set Duration to 4.00 hrs (4 hours 0 minutes)" at bounding box center [486, 445] width 316 height 41
type input "4.00"
click at [1010, 526] on button "Done" at bounding box center [1033, 530] width 68 height 41
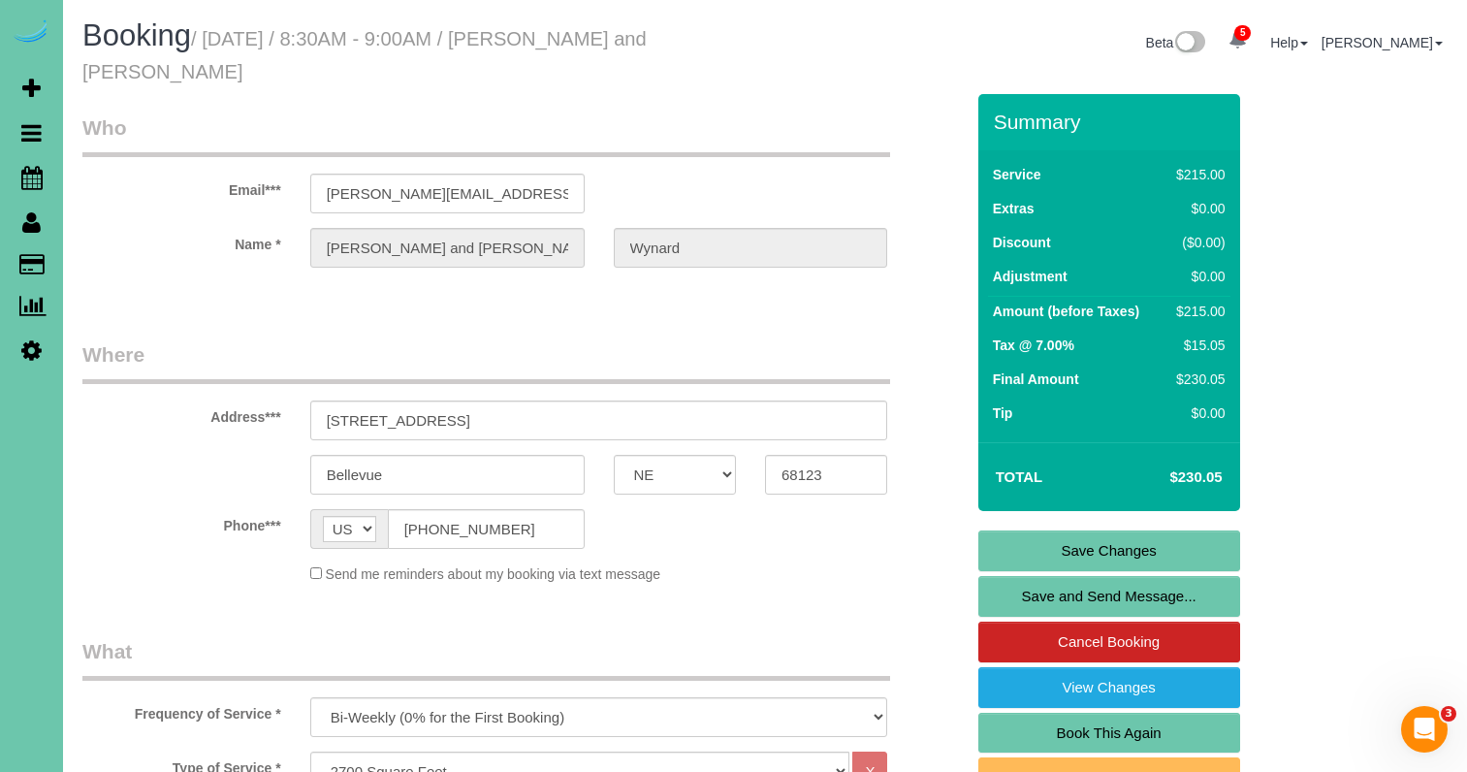
scroll to position [0, 0]
click at [1035, 549] on link "Save Changes" at bounding box center [1109, 550] width 262 height 41
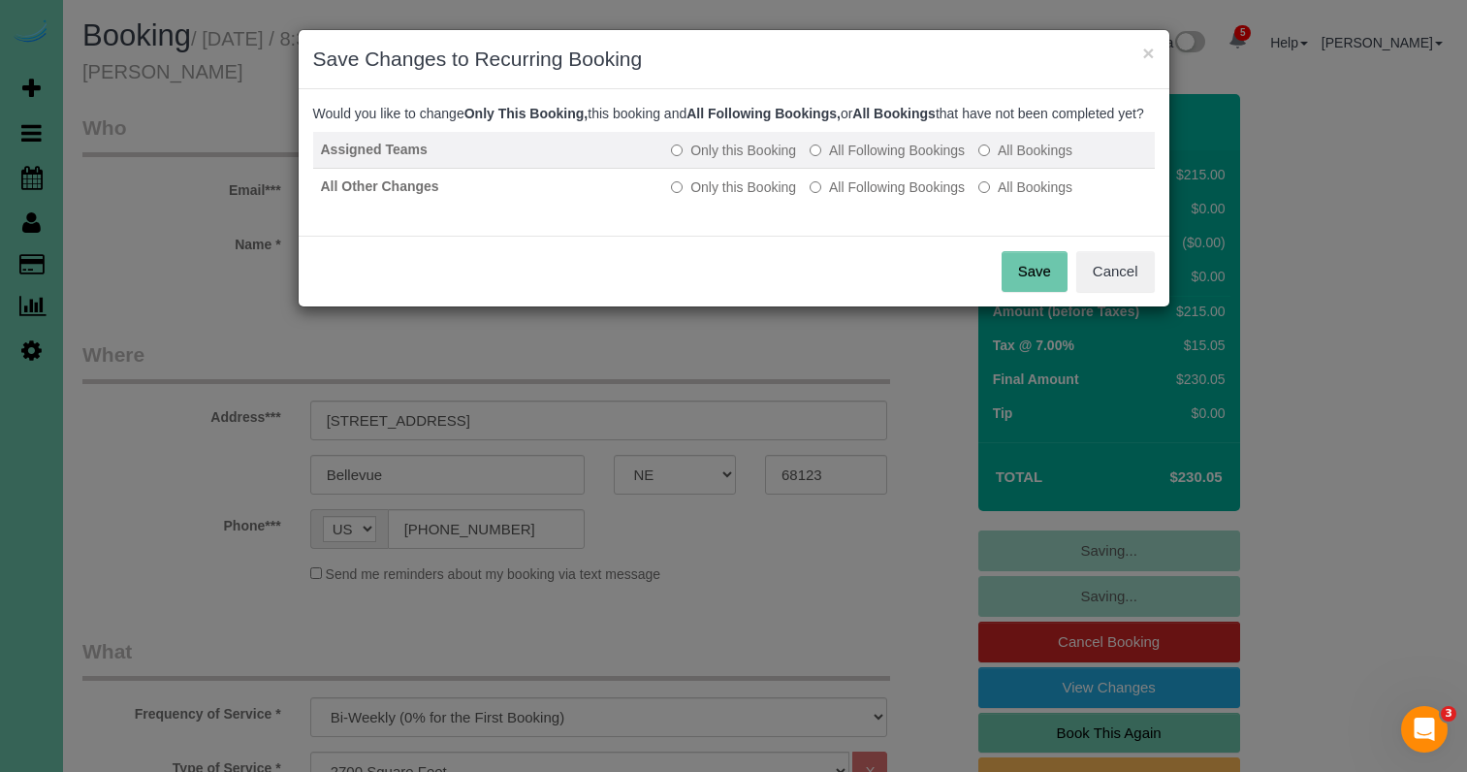
drag, startPoint x: 872, startPoint y: 163, endPoint x: 866, endPoint y: 178, distance: 16.9
click at [872, 160] on label "All Following Bookings" at bounding box center [886, 150] width 155 height 19
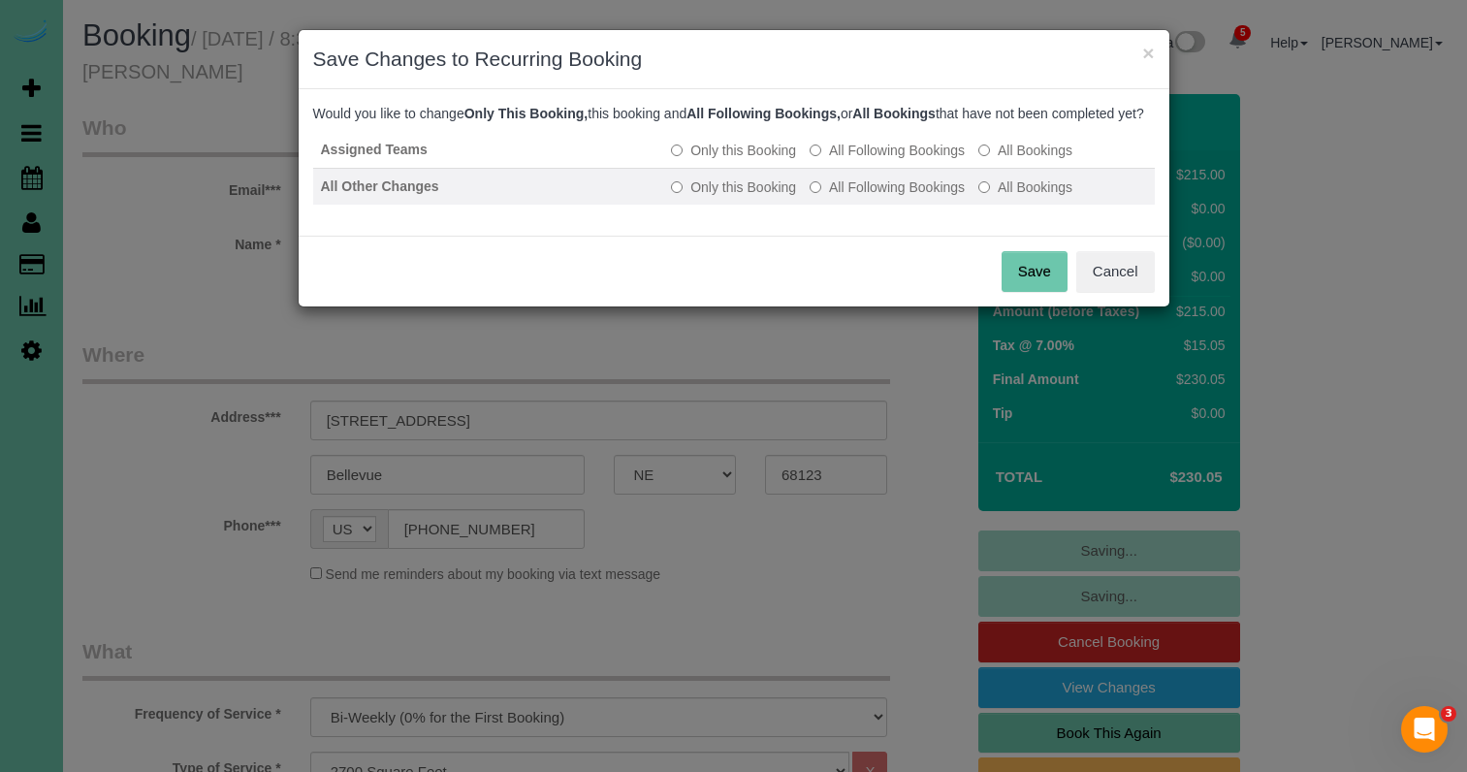
click at [865, 197] on label "All Following Bookings" at bounding box center [886, 186] width 155 height 19
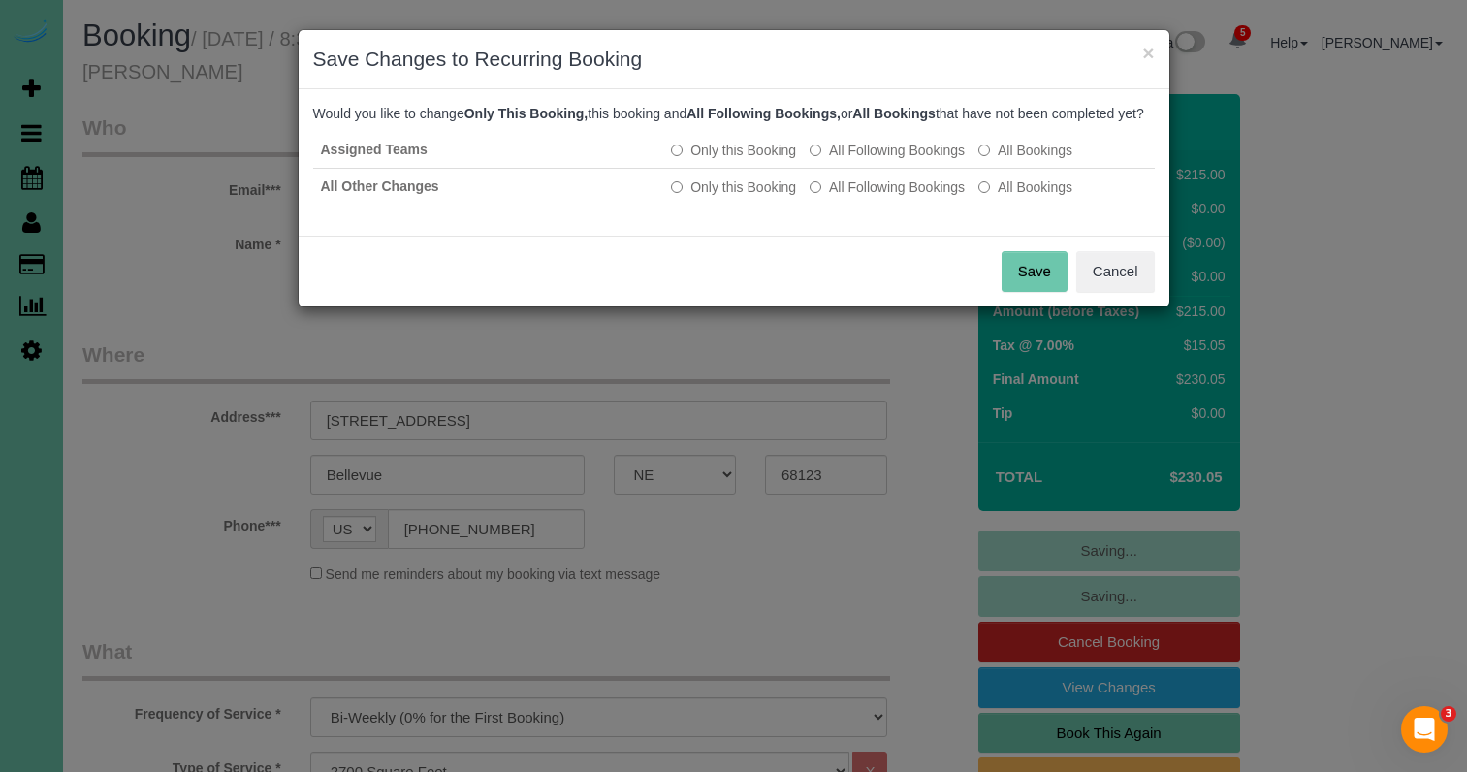
drag, startPoint x: 1028, startPoint y: 284, endPoint x: 1044, endPoint y: 285, distance: 15.5
click at [1028, 284] on button "Save" at bounding box center [1034, 271] width 66 height 41
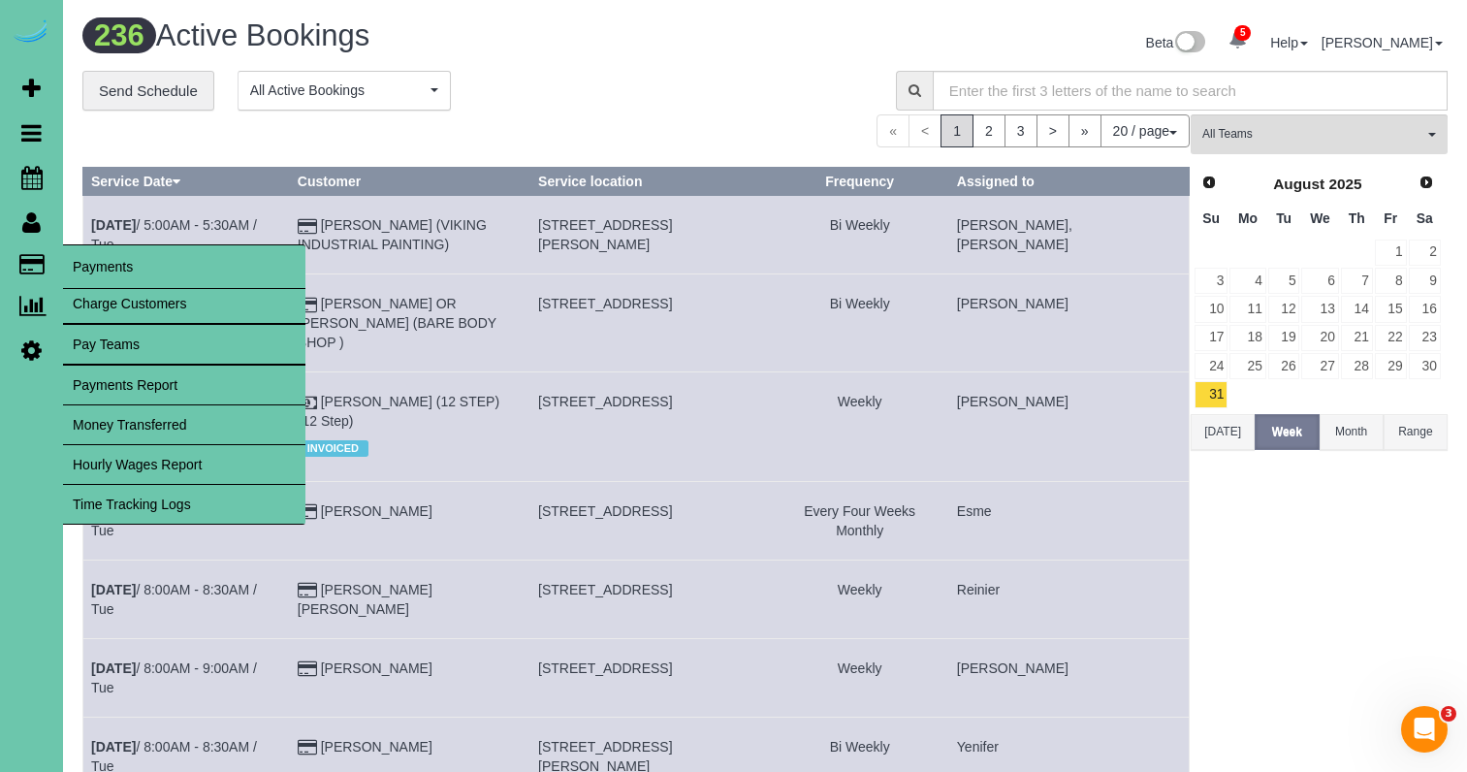
click at [104, 299] on link "Charge Customers" at bounding box center [184, 303] width 242 height 39
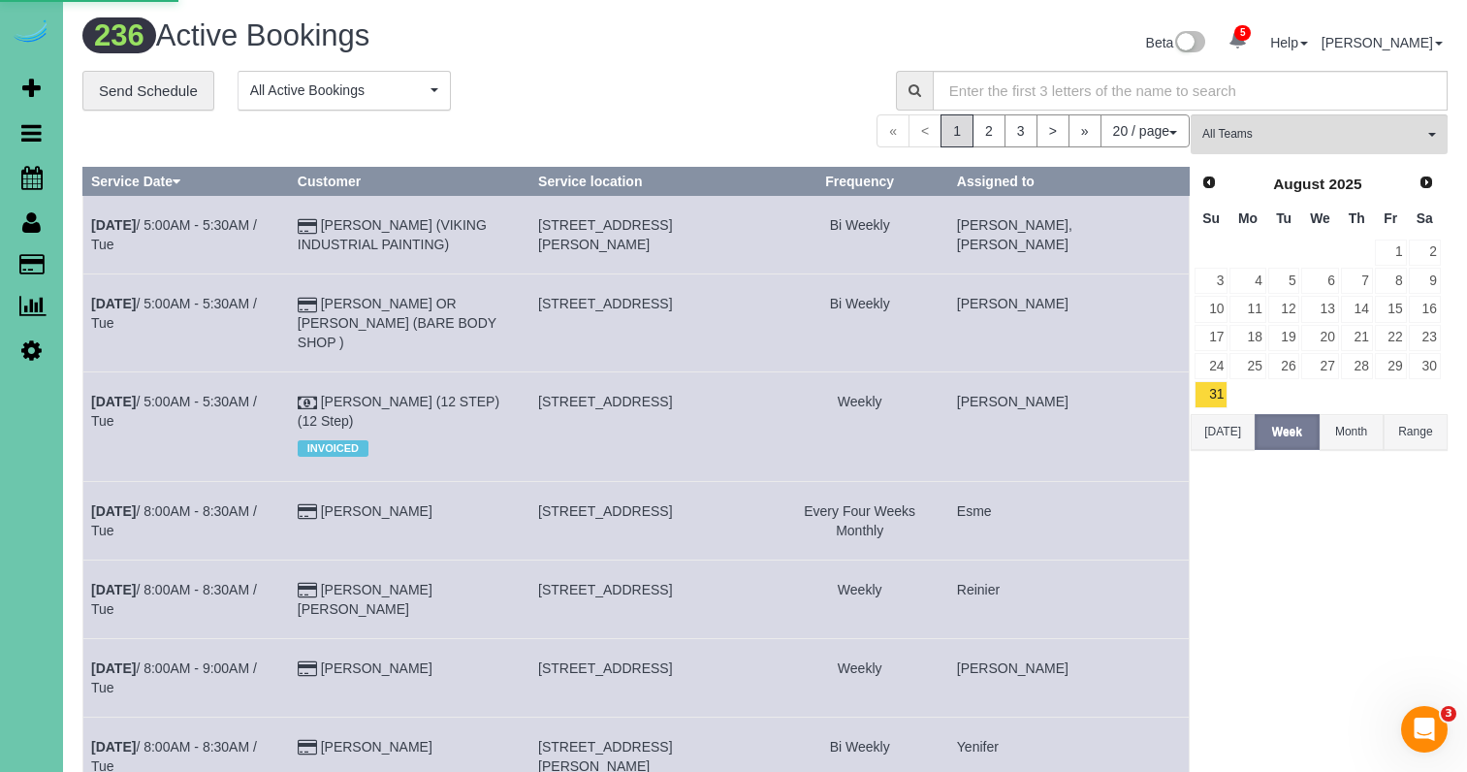
select select
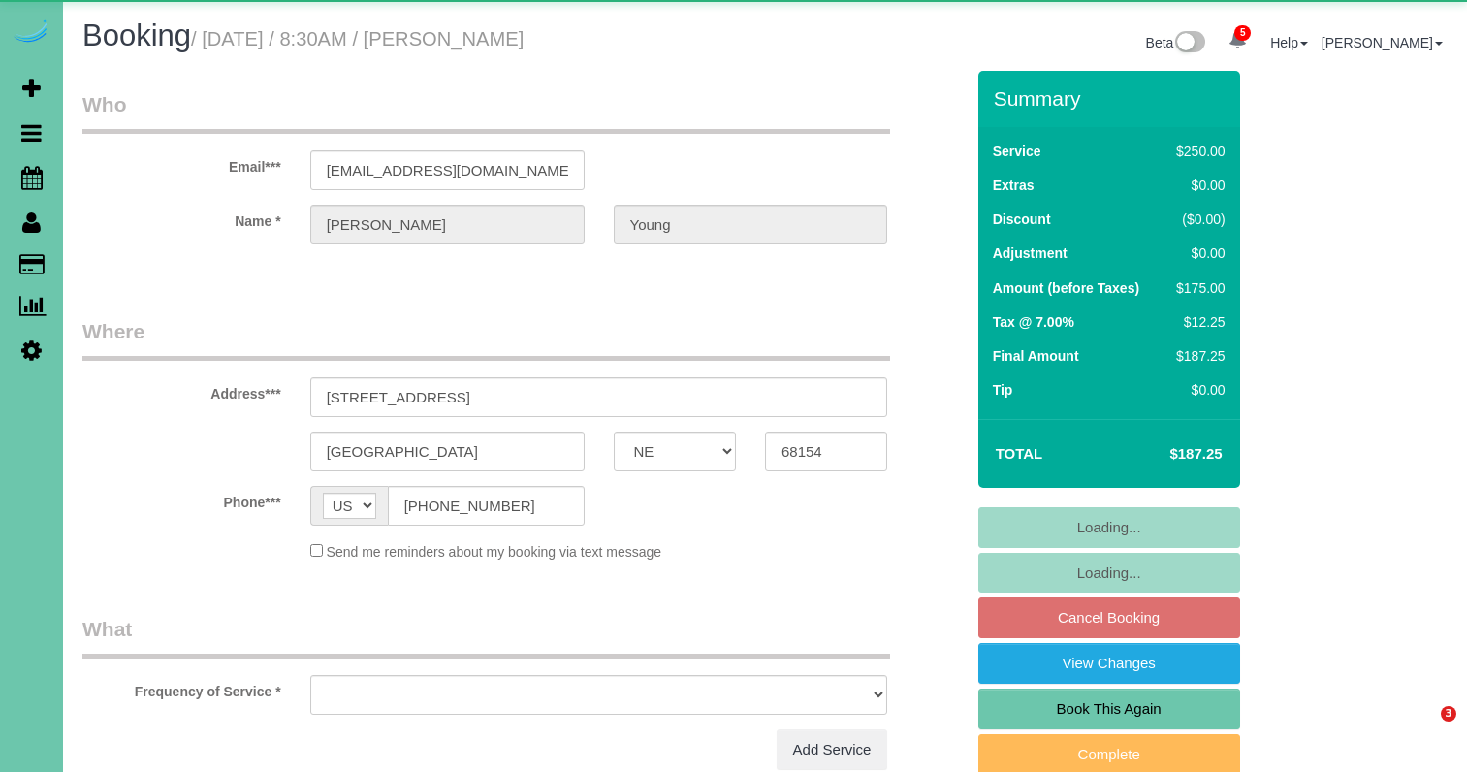
select select "NE"
select select "object:652"
select select "number:37"
select select "number:43"
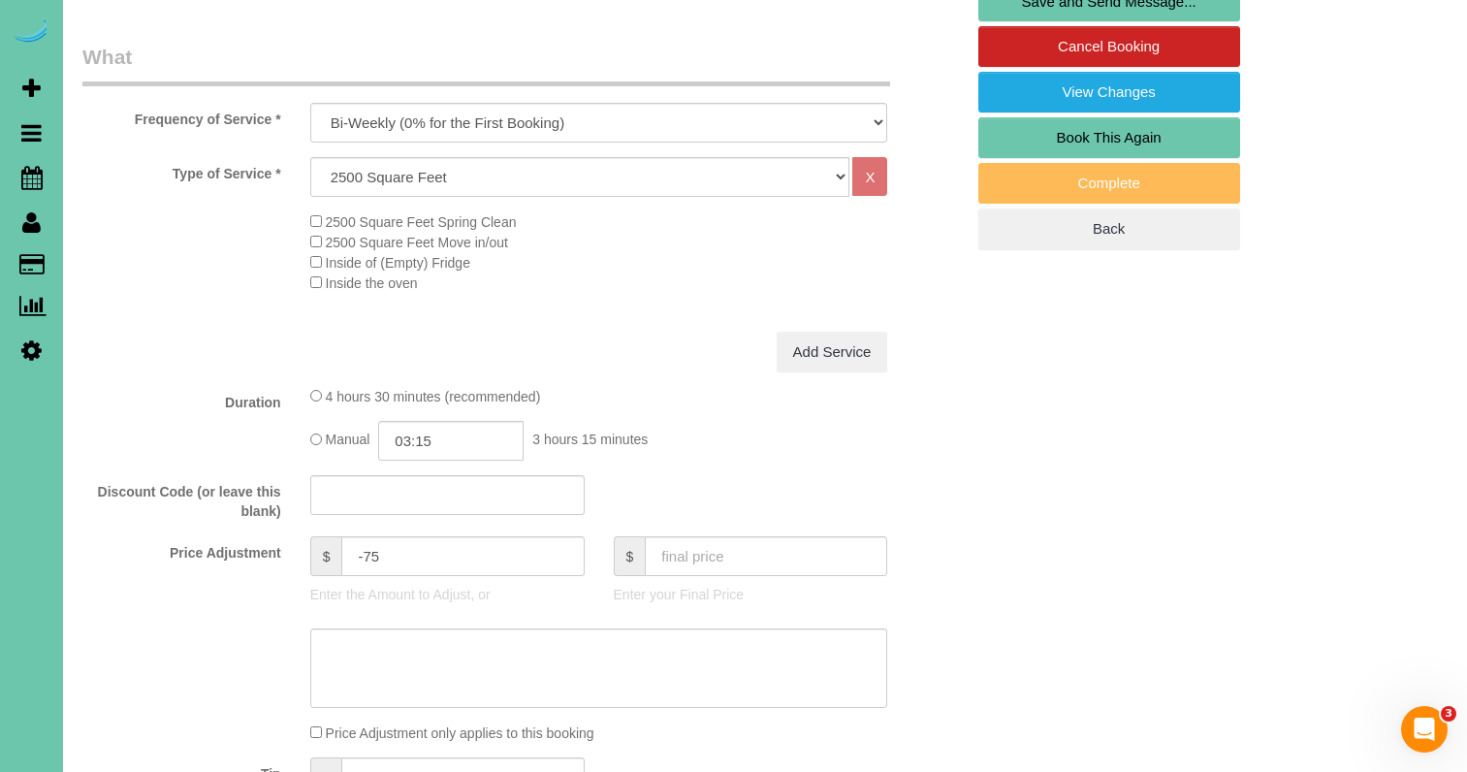
scroll to position [680, 0]
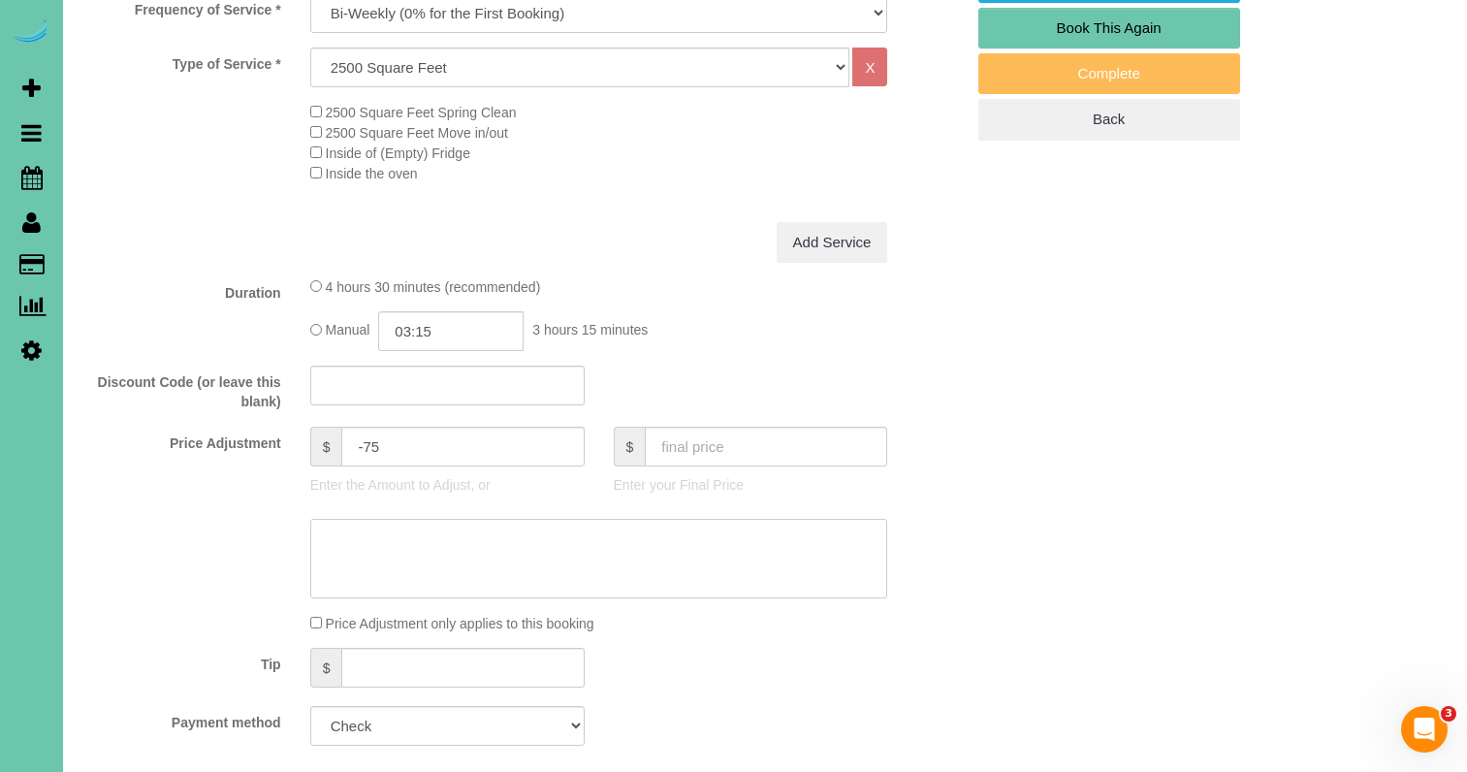
click at [628, 545] on textarea at bounding box center [599, 558] width 578 height 79
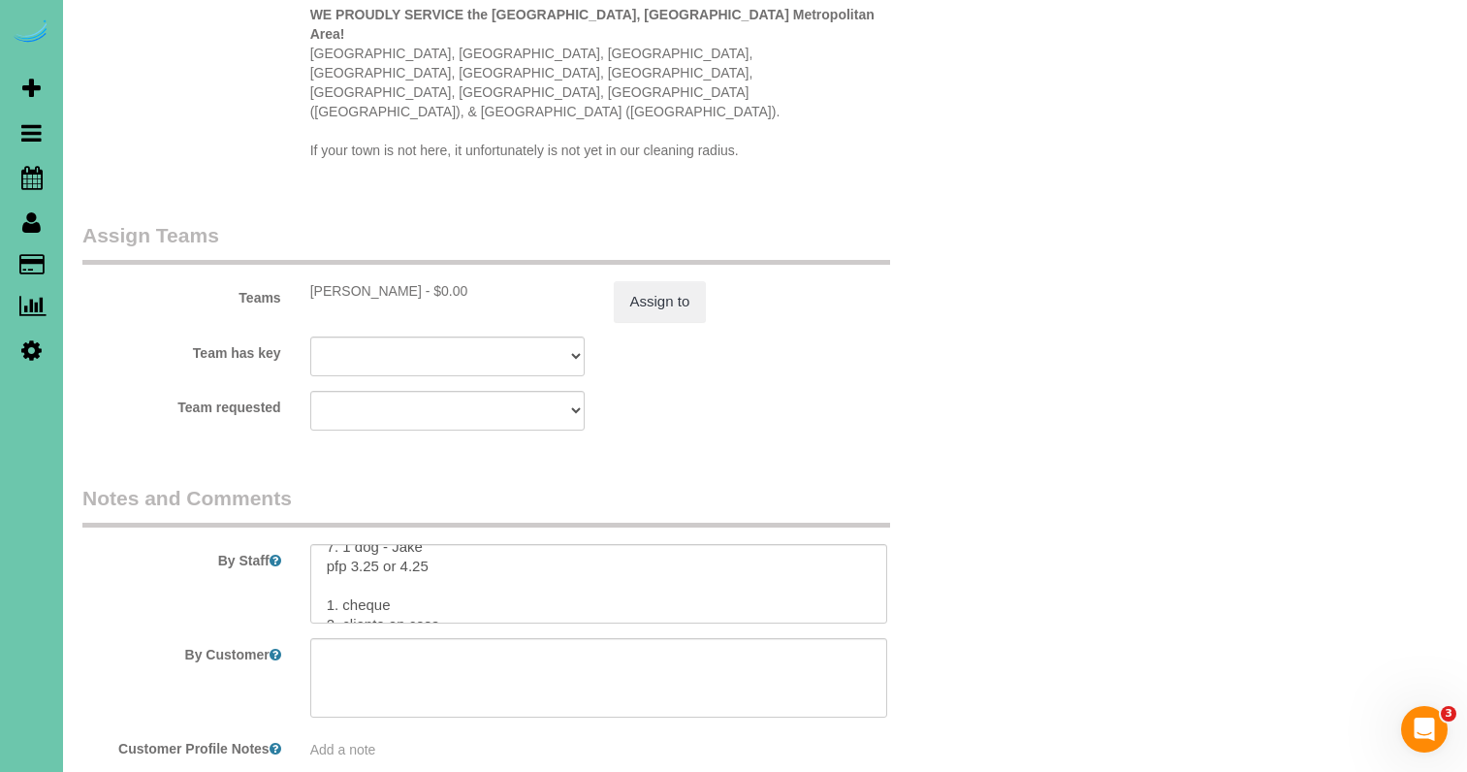
scroll to position [133, 0]
type textarea "NEW RATE"
click at [626, 281] on button "Assign to" at bounding box center [660, 301] width 93 height 41
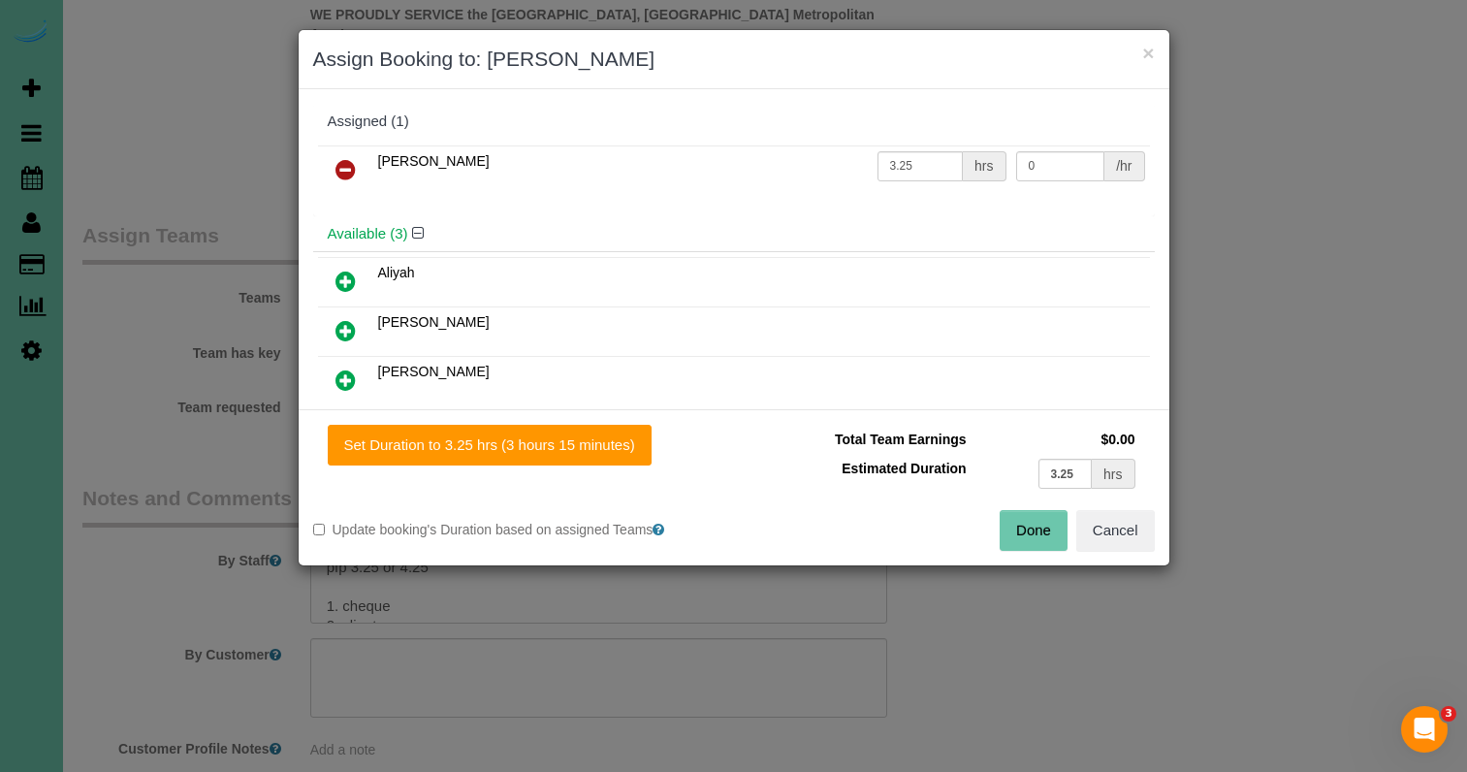
click at [1023, 526] on button "Done" at bounding box center [1033, 530] width 68 height 41
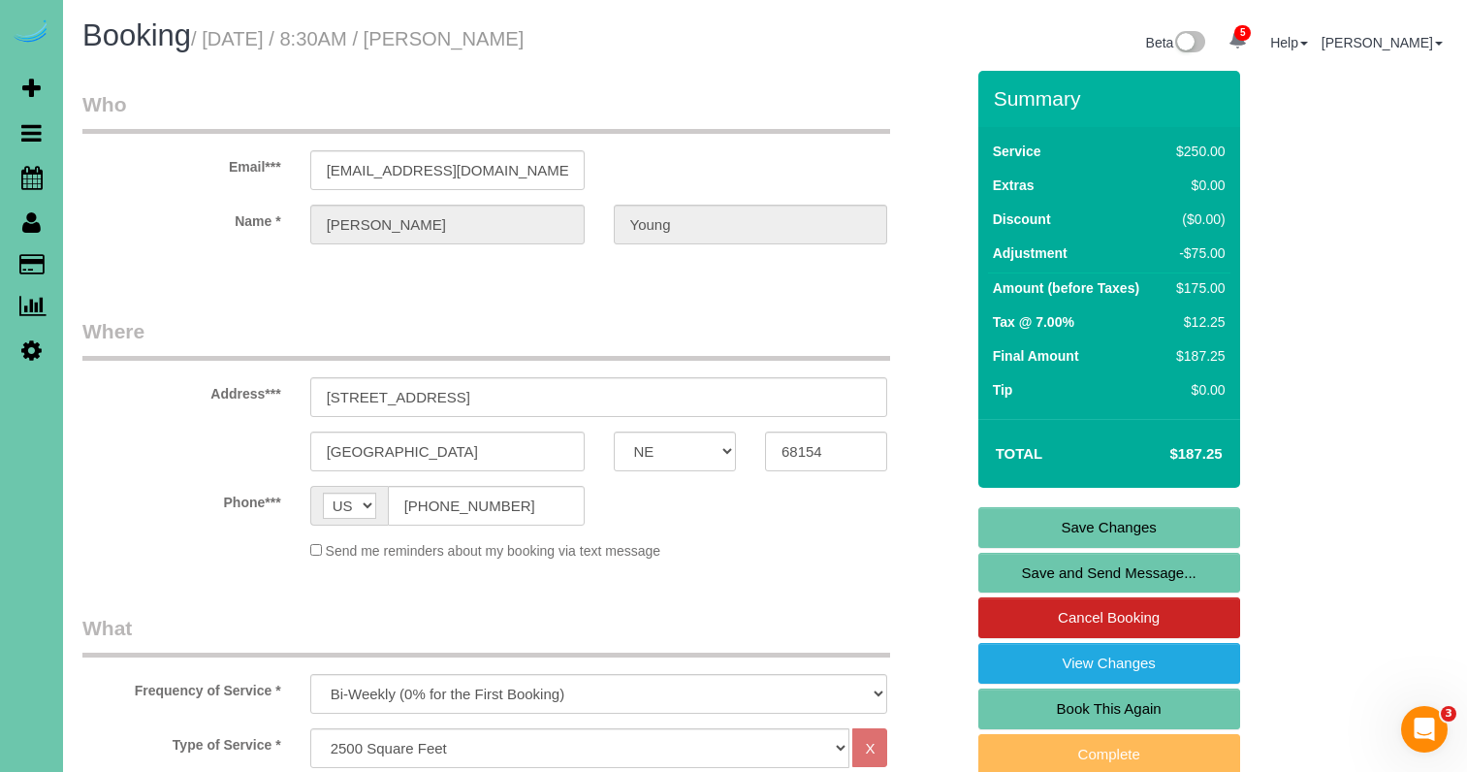
scroll to position [0, 0]
click at [1045, 512] on link "Save Changes" at bounding box center [1109, 527] width 262 height 41
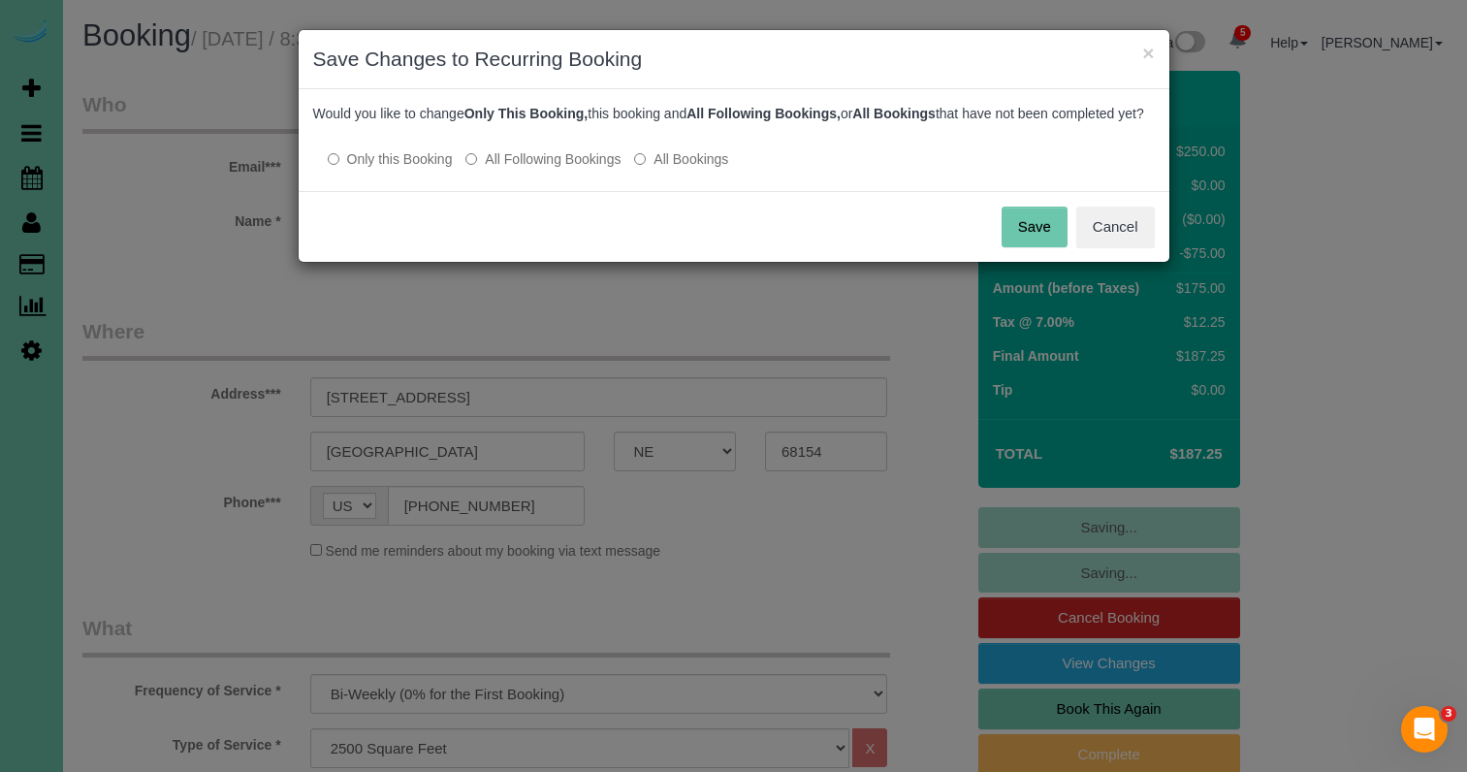
click at [516, 169] on label "All Following Bookings" at bounding box center [542, 158] width 155 height 19
click at [1019, 235] on button "Save" at bounding box center [1034, 226] width 66 height 41
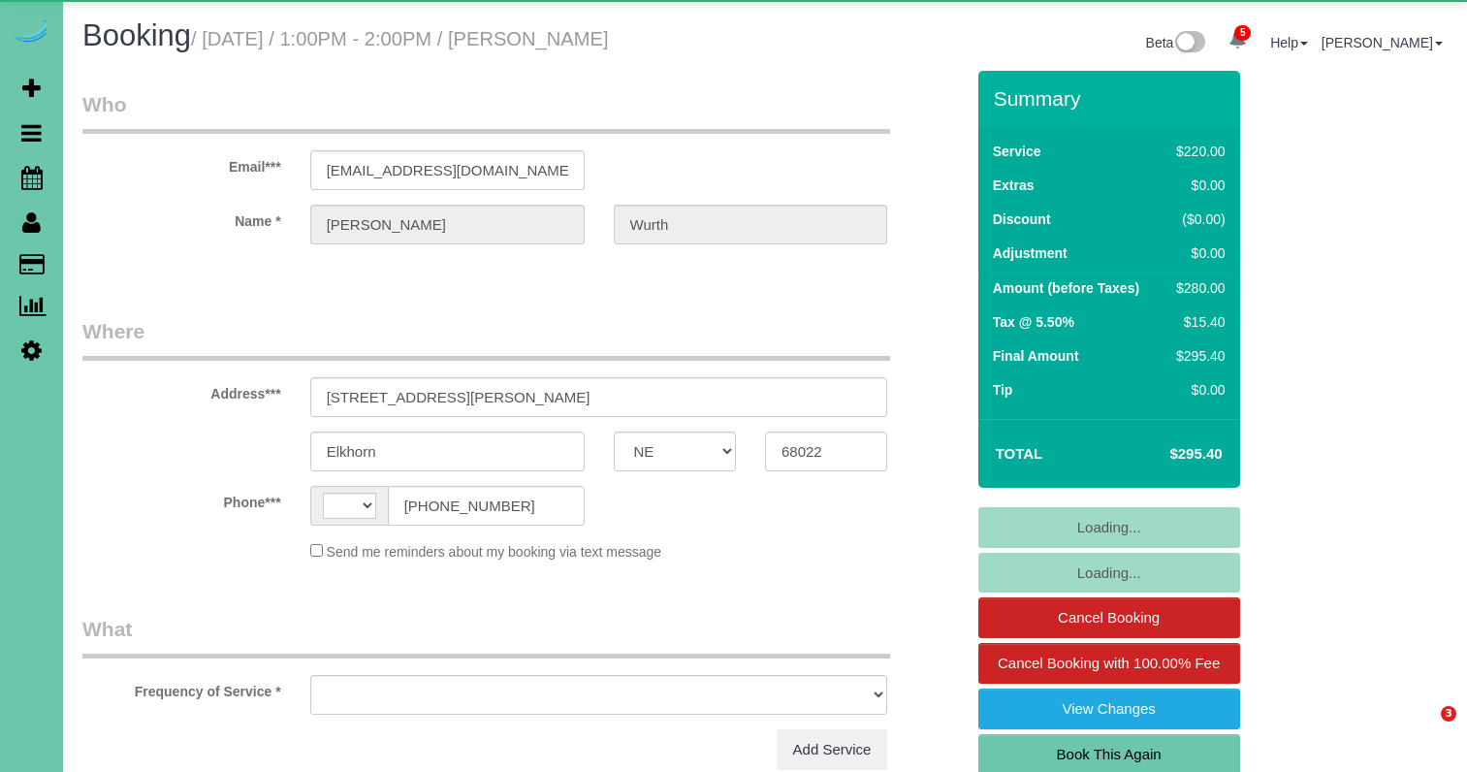
select select "NE"
select select "string:[GEOGRAPHIC_DATA]"
select select "object:670"
select select "string:fspay-2d3fc8a4-c7fe-4c62-8a32-ee705de199a5"
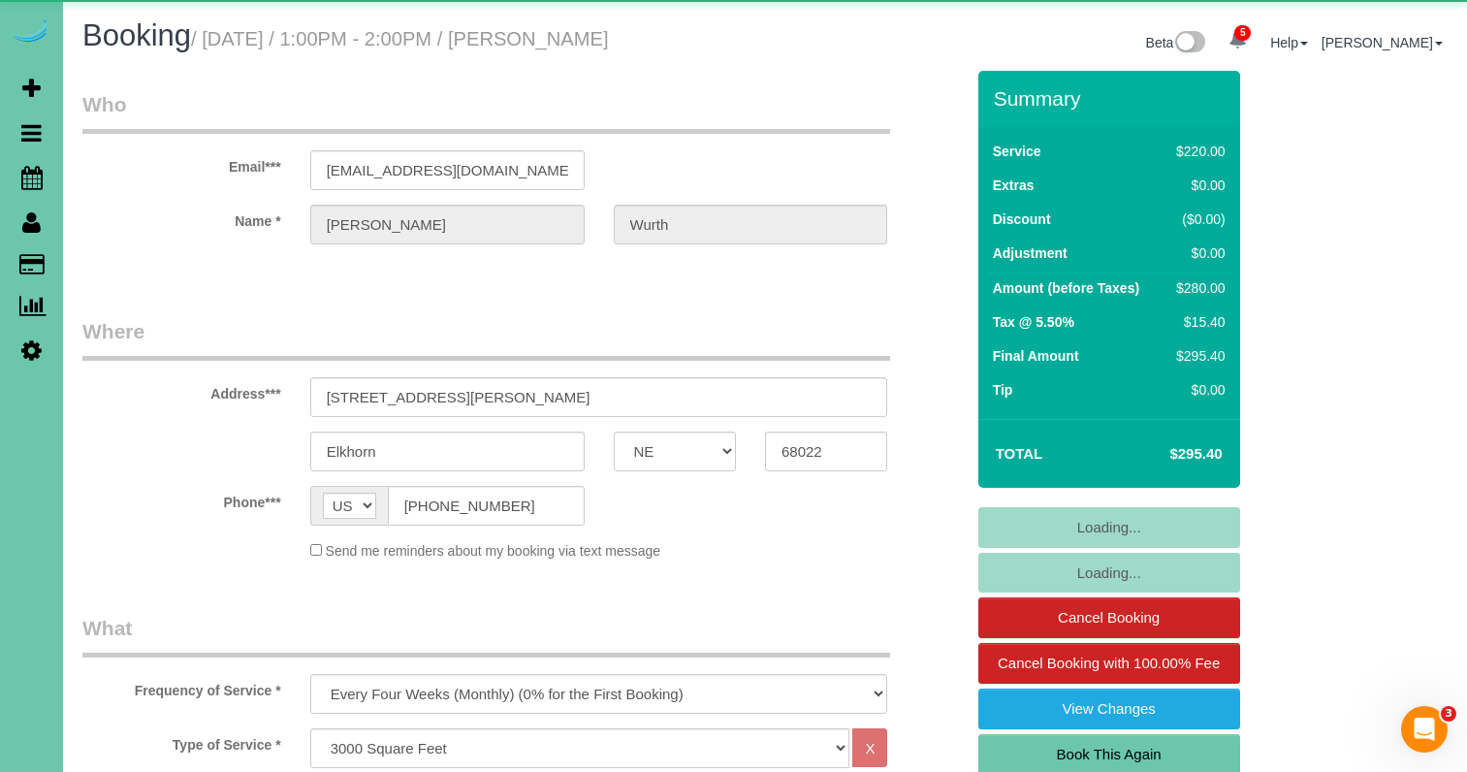
select select "object:956"
select select "number:38"
select select "number:42"
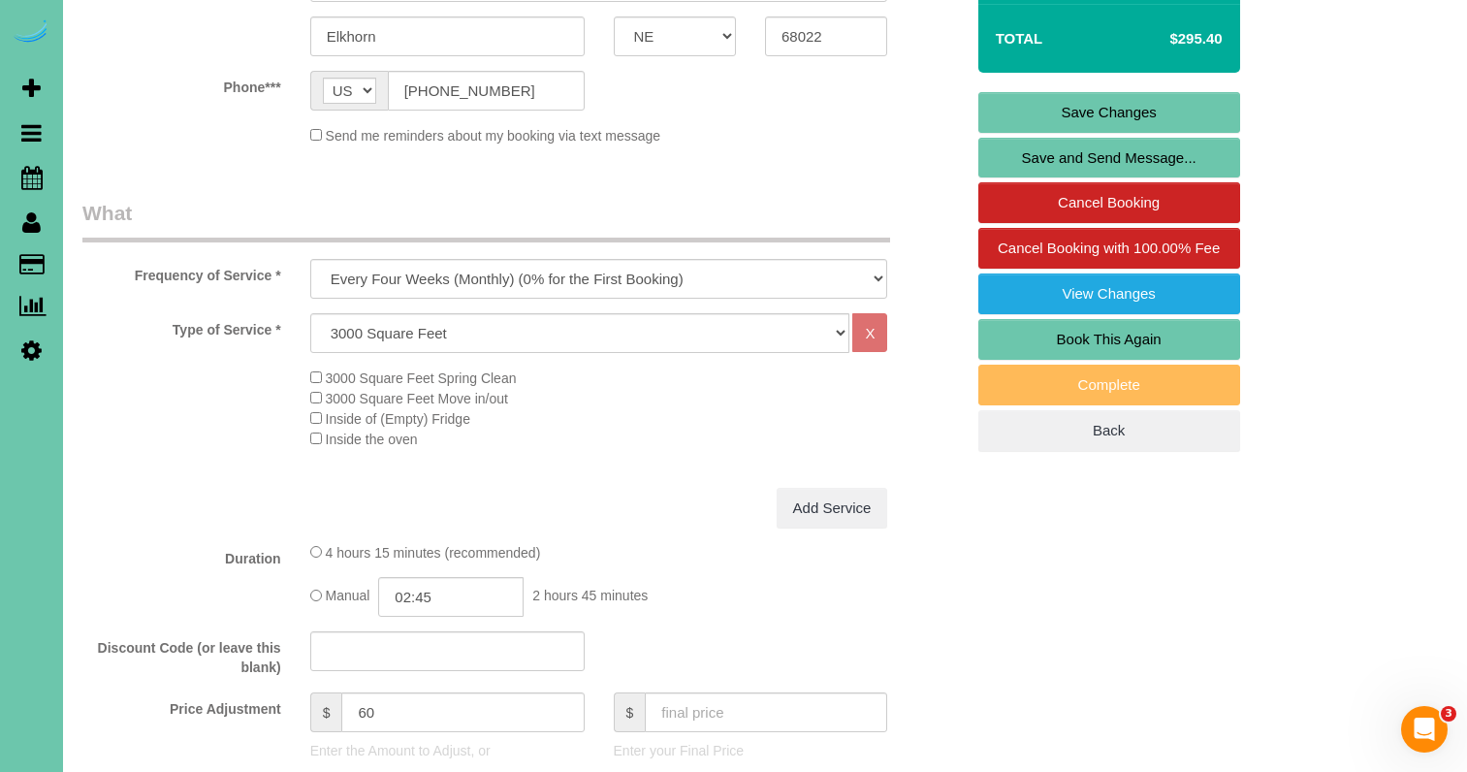
scroll to position [421, 0]
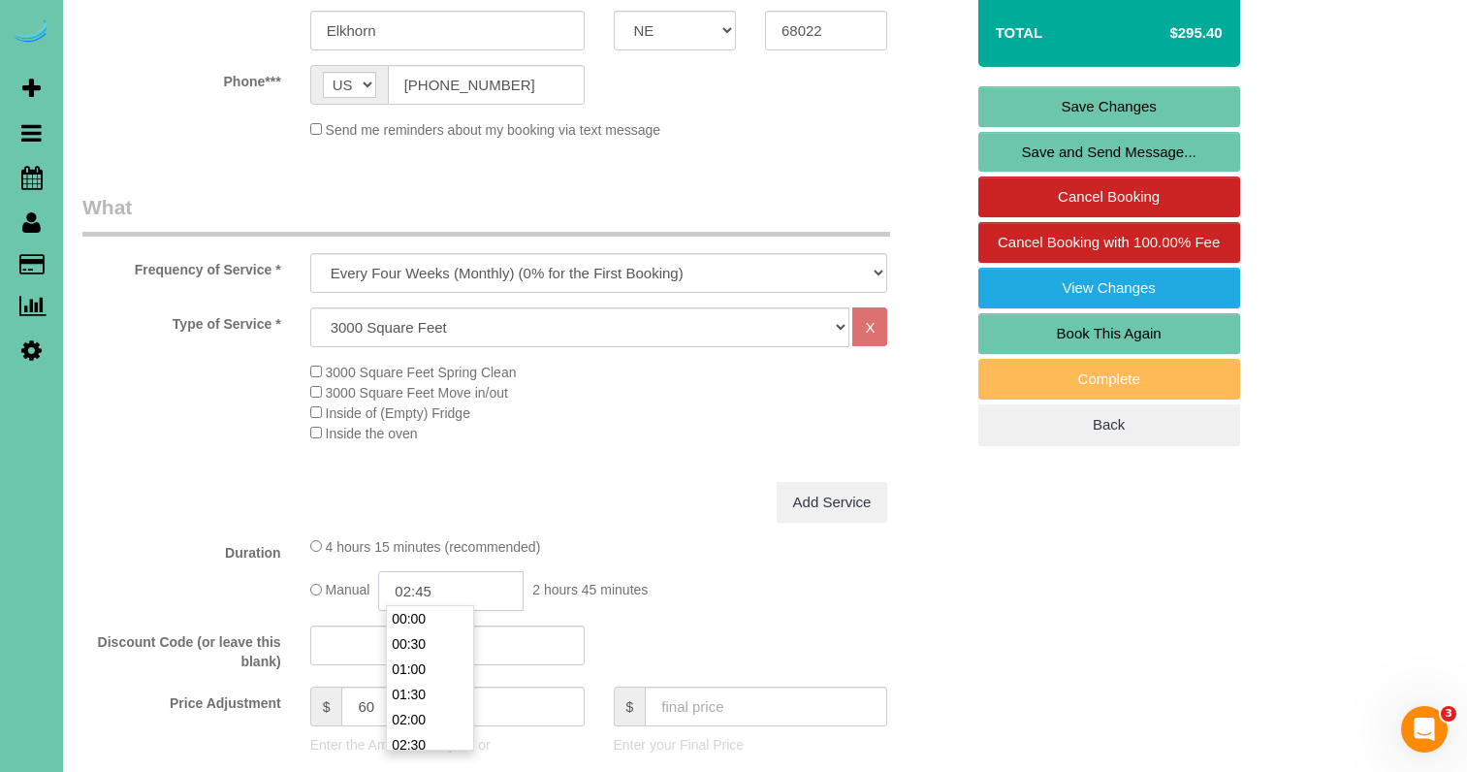
click at [477, 585] on input "02:45" at bounding box center [450, 591] width 145 height 40
type input "02:30"
click at [448, 717] on li "02:30" at bounding box center [430, 724] width 86 height 25
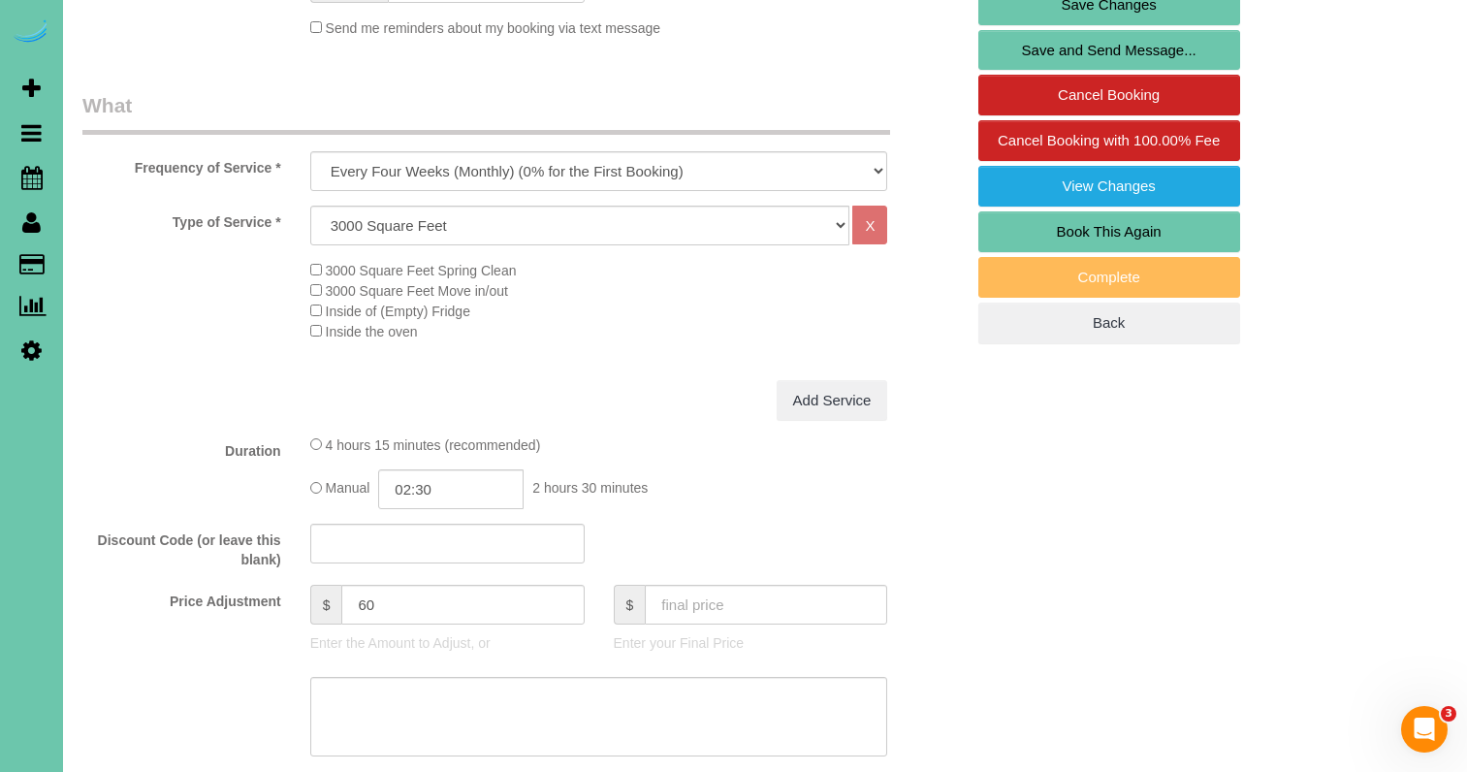
scroll to position [585, 0]
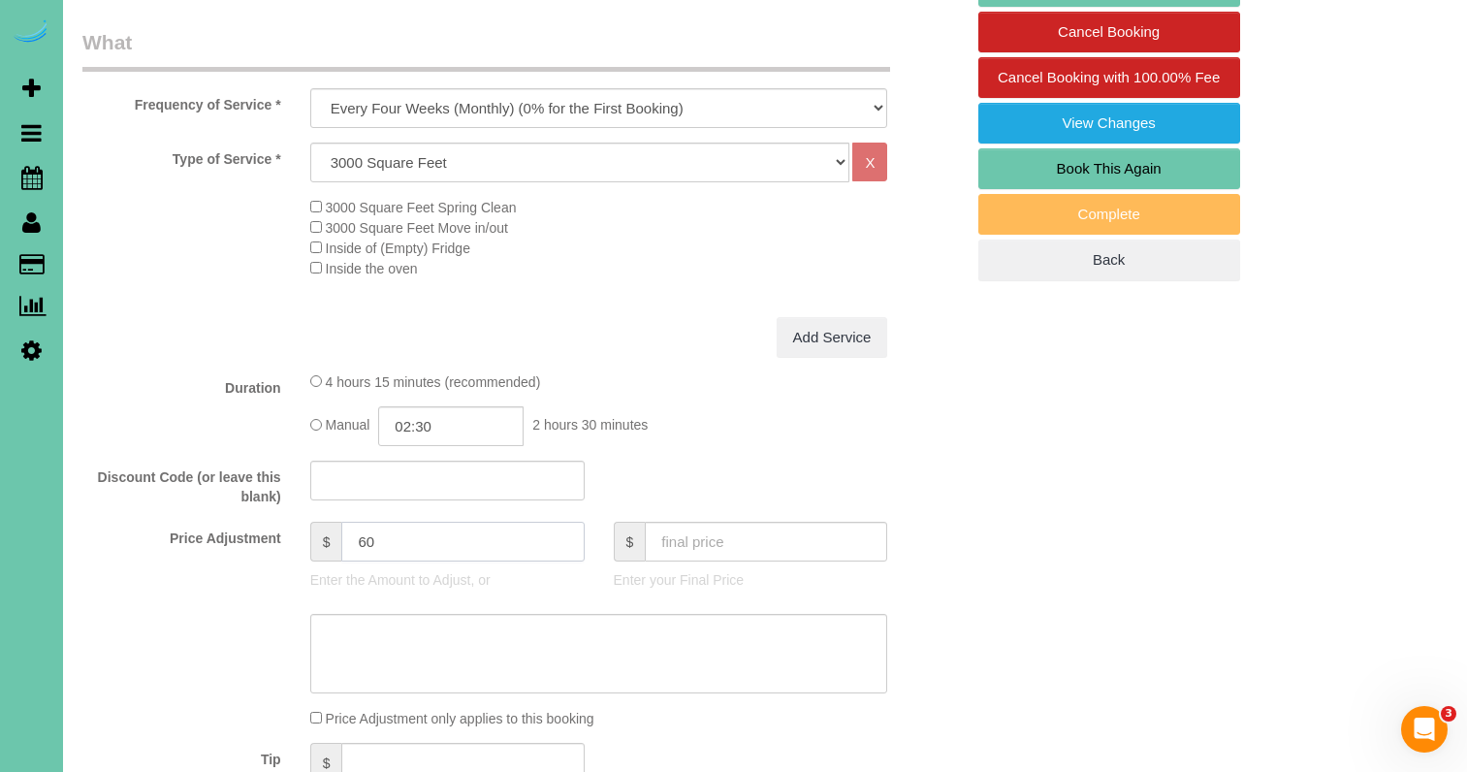
drag, startPoint x: 381, startPoint y: 534, endPoint x: 320, endPoint y: 522, distance: 62.2
click at [332, 529] on div "$ 60" at bounding box center [447, 542] width 274 height 40
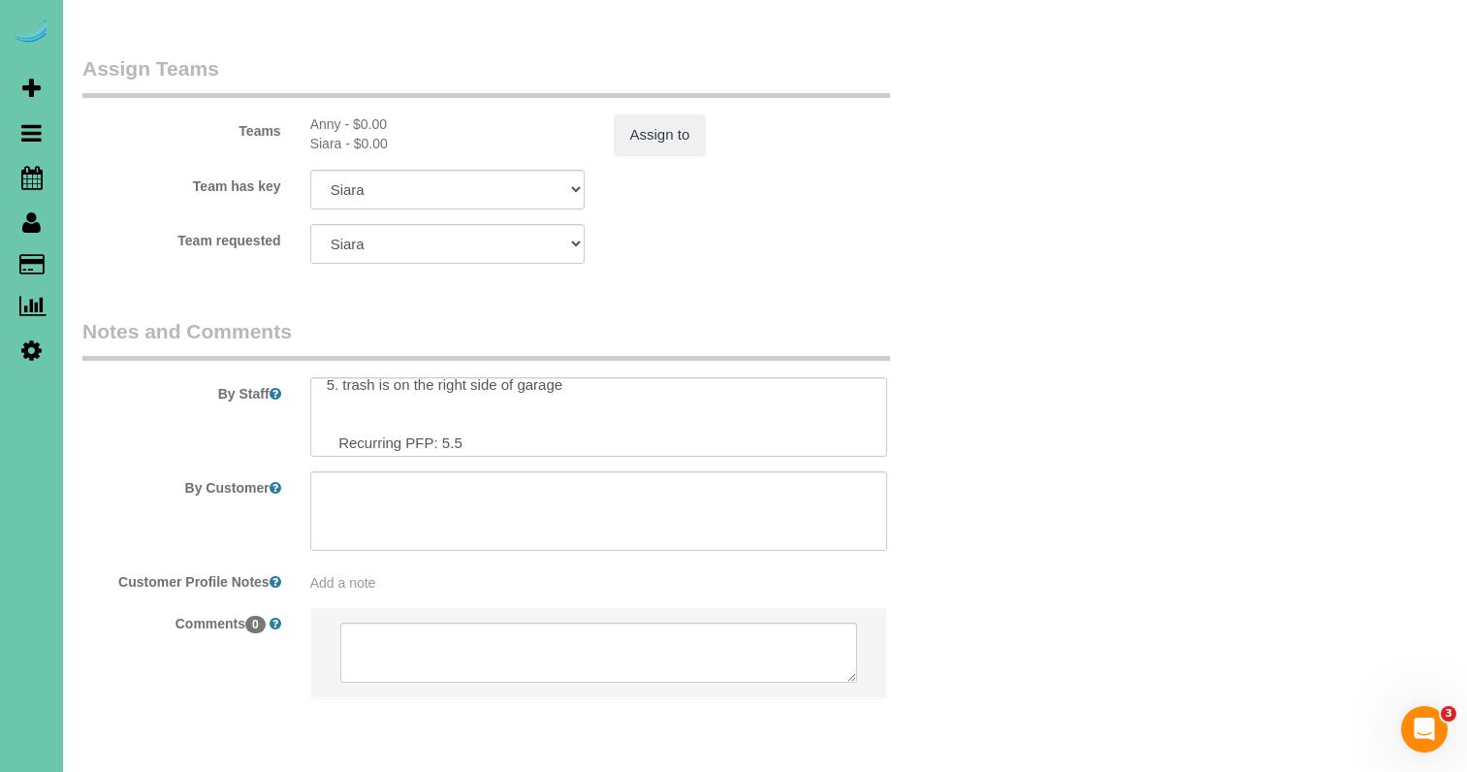
scroll to position [89, 0]
type input "45"
click at [476, 377] on textarea at bounding box center [599, 416] width 578 height 79
type textarea "1. credit 2. garage code; 9320 3. monthly recurring - whole home 4. client has …"
click at [698, 114] on button "Assign to" at bounding box center [660, 134] width 93 height 41
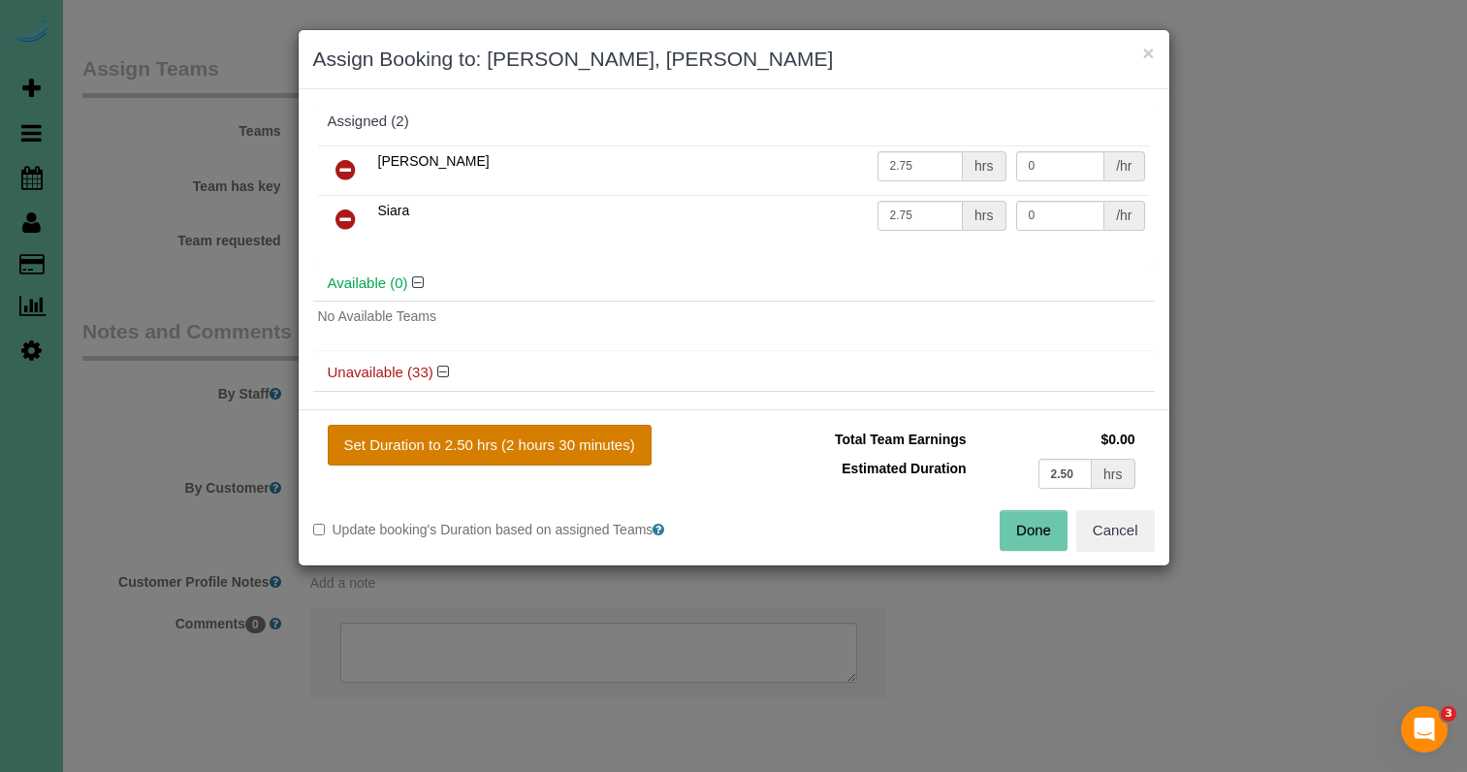
drag, startPoint x: 604, startPoint y: 457, endPoint x: 618, endPoint y: 458, distance: 14.6
click at [604, 457] on button "Set Duration to 2.50 hrs (2 hours 30 minutes)" at bounding box center [490, 445] width 324 height 41
type input "2.50"
click at [1022, 534] on button "Done" at bounding box center [1033, 530] width 68 height 41
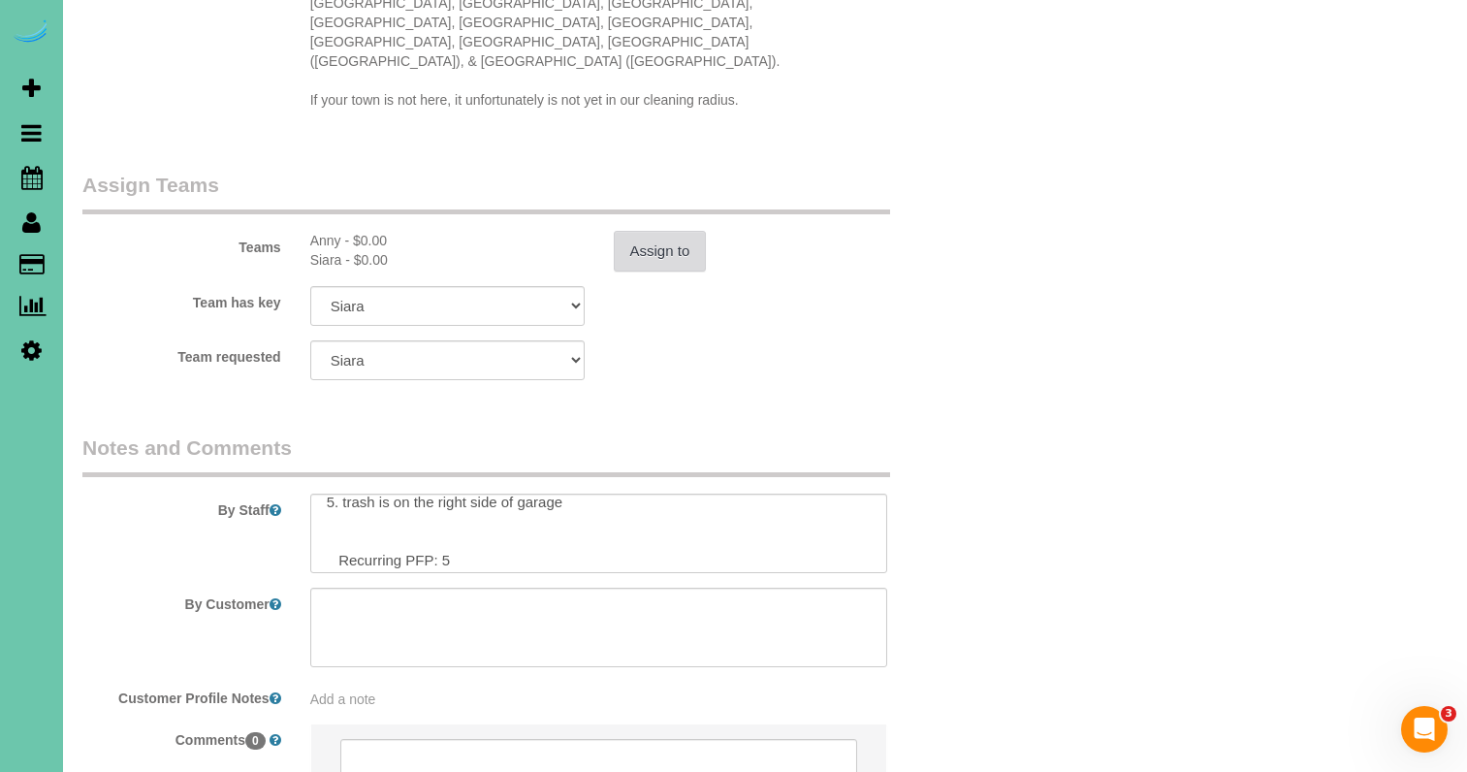
click at [657, 231] on button "Assign to" at bounding box center [660, 251] width 93 height 41
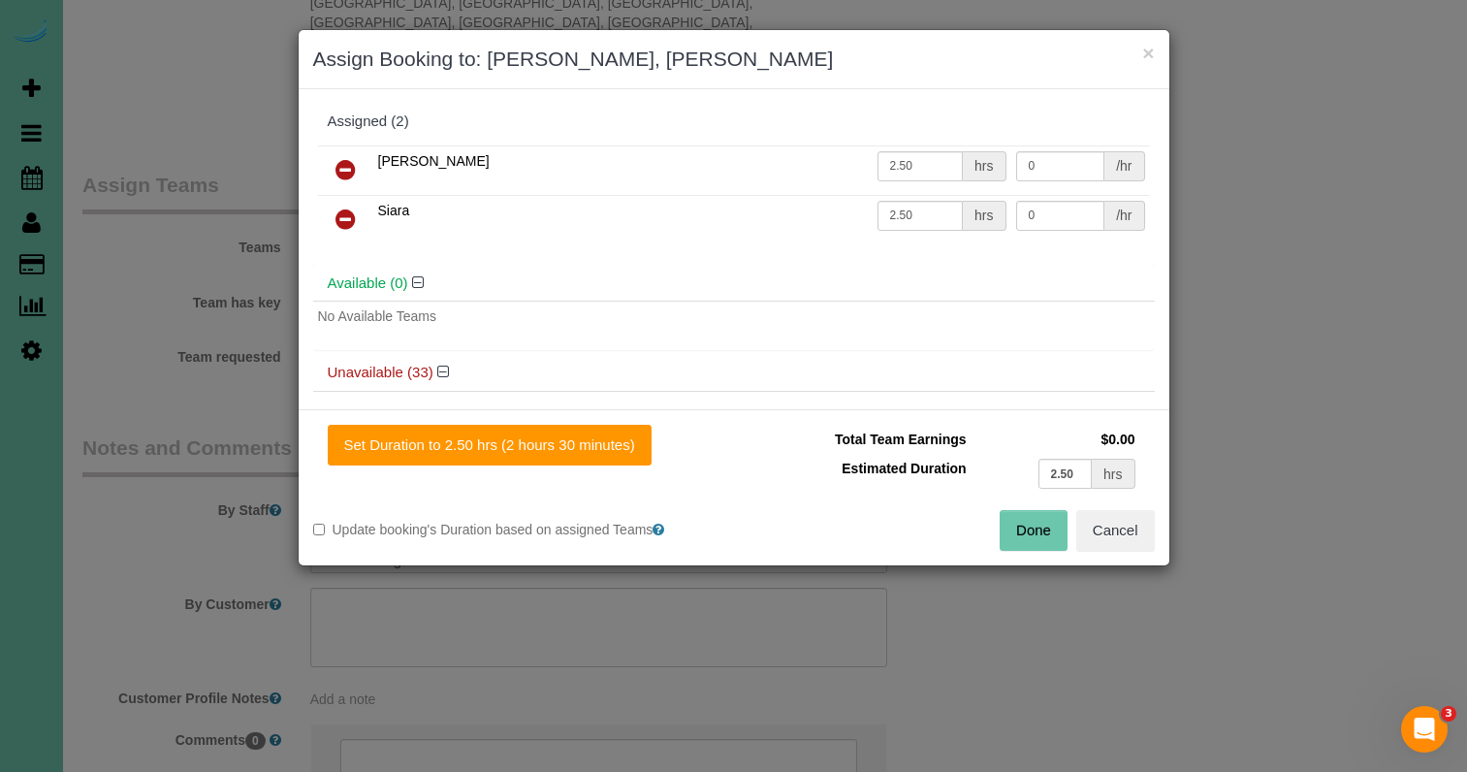
click at [1037, 532] on button "Done" at bounding box center [1033, 530] width 68 height 41
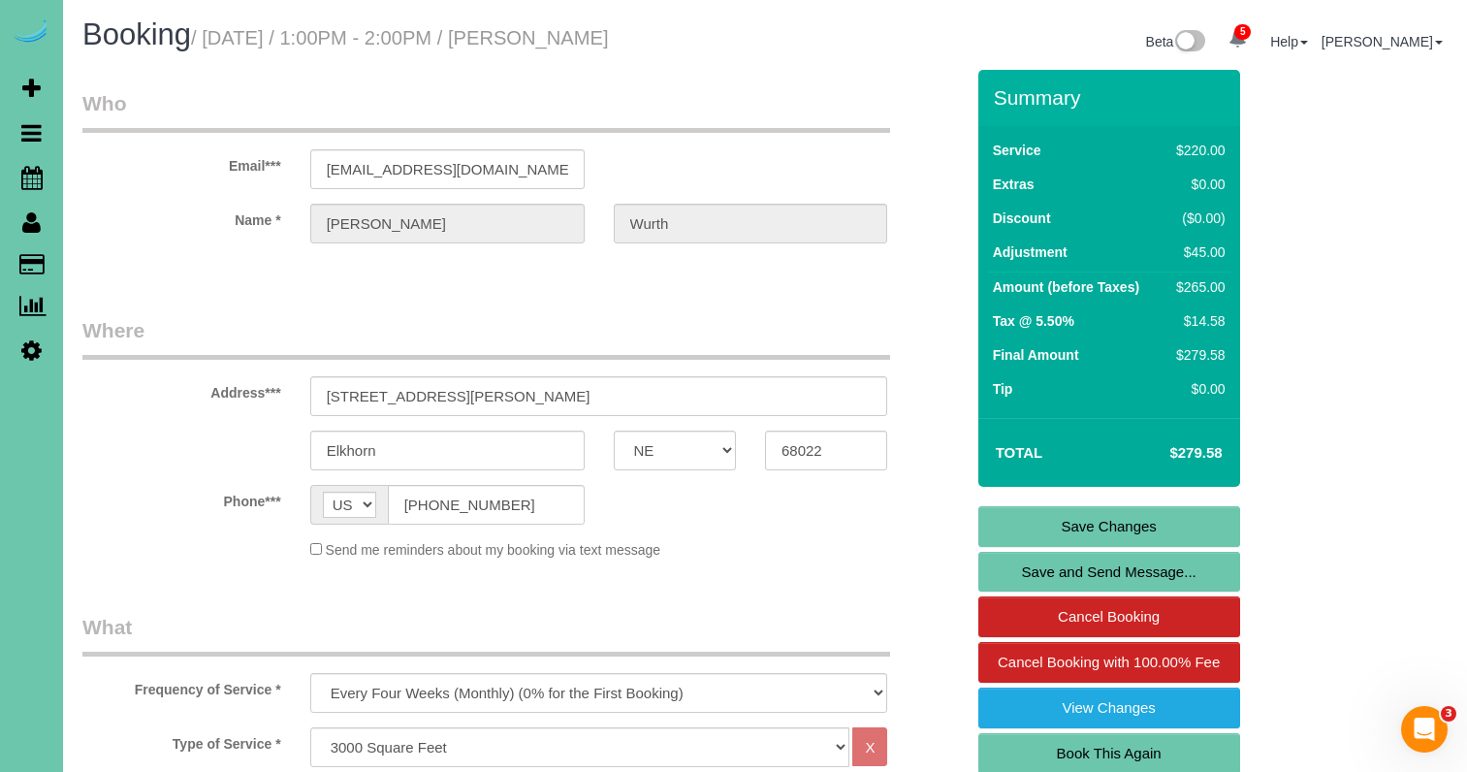
scroll to position [1, 1]
click at [1008, 529] on link "Save Changes" at bounding box center [1109, 526] width 262 height 41
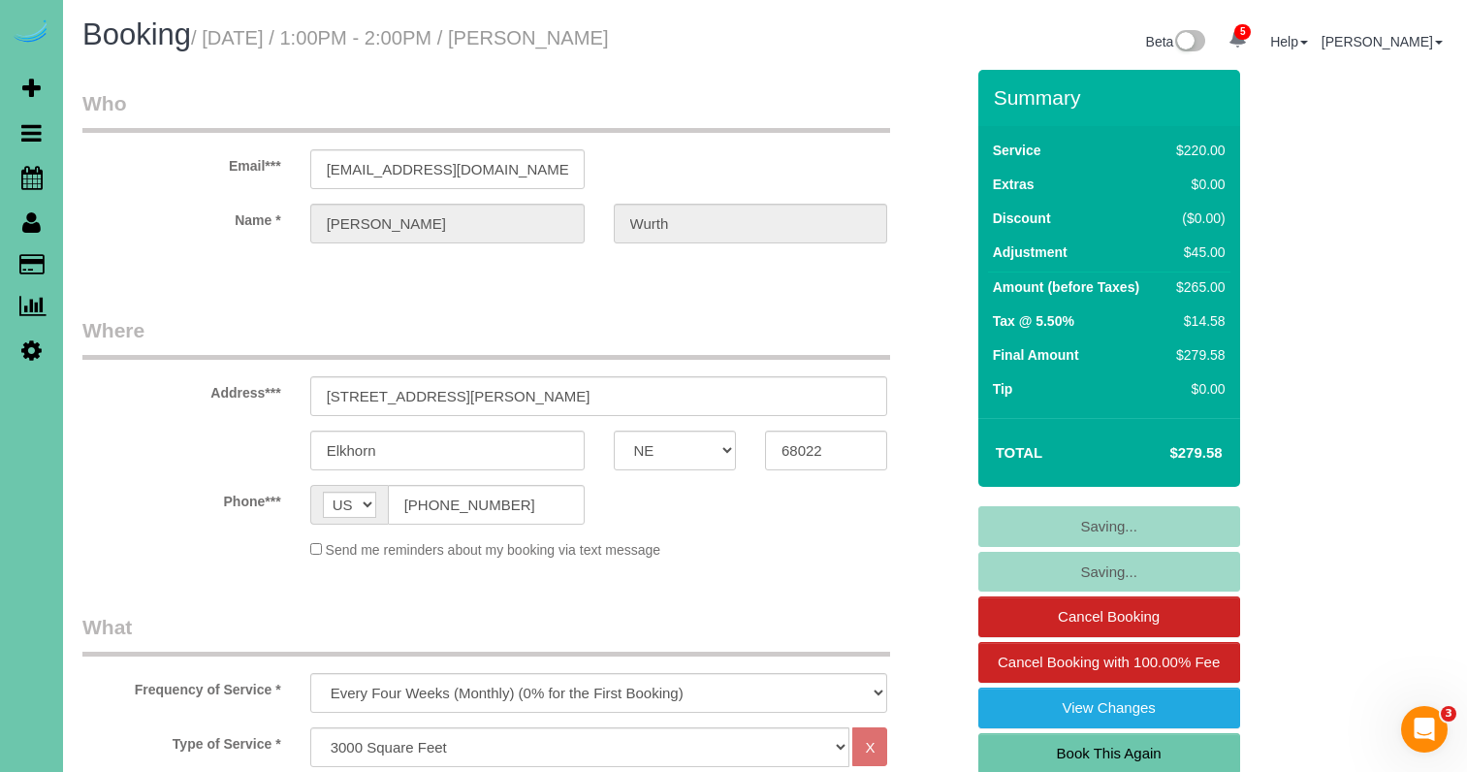
scroll to position [1, 0]
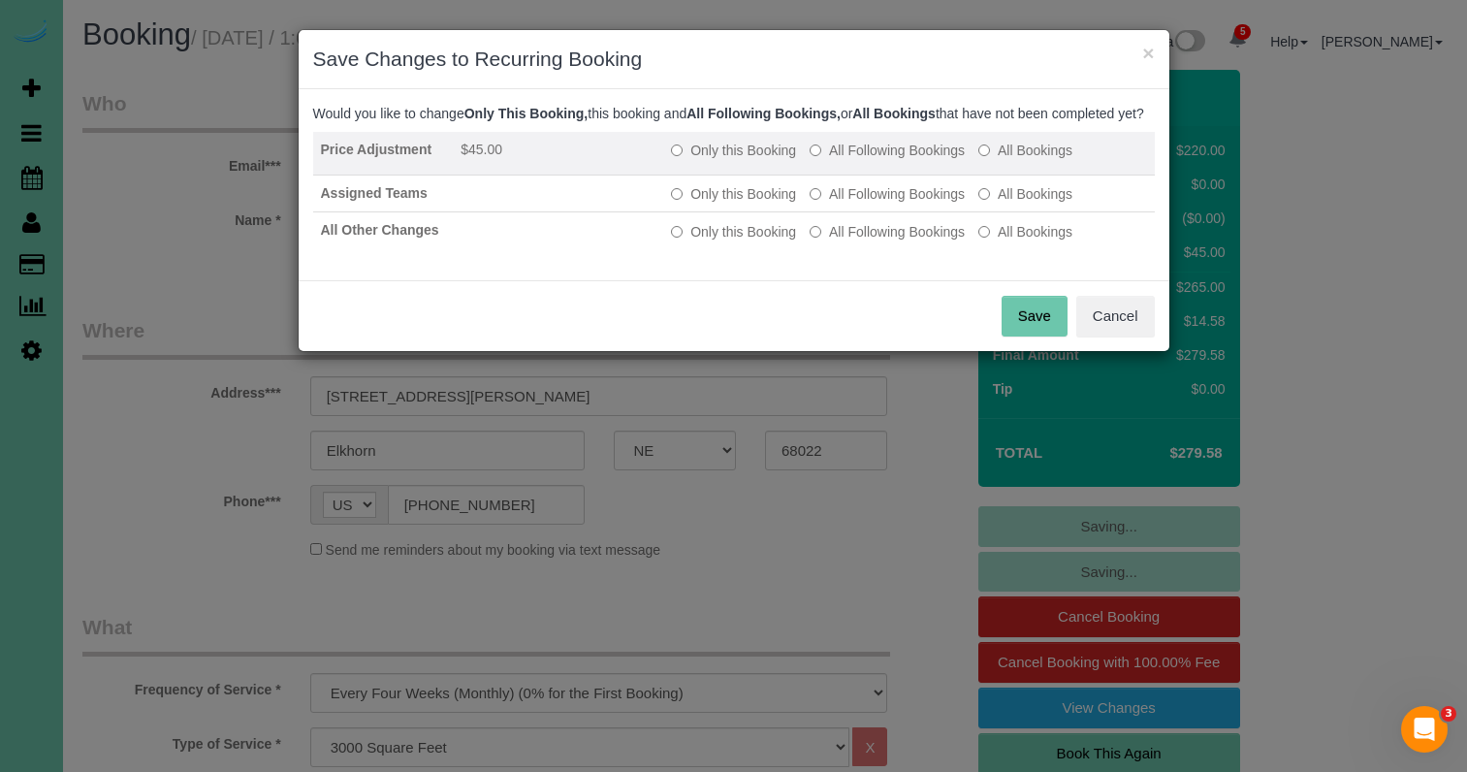
drag, startPoint x: 837, startPoint y: 169, endPoint x: 834, endPoint y: 179, distance: 11.1
click at [836, 160] on label "All Following Bookings" at bounding box center [886, 150] width 155 height 19
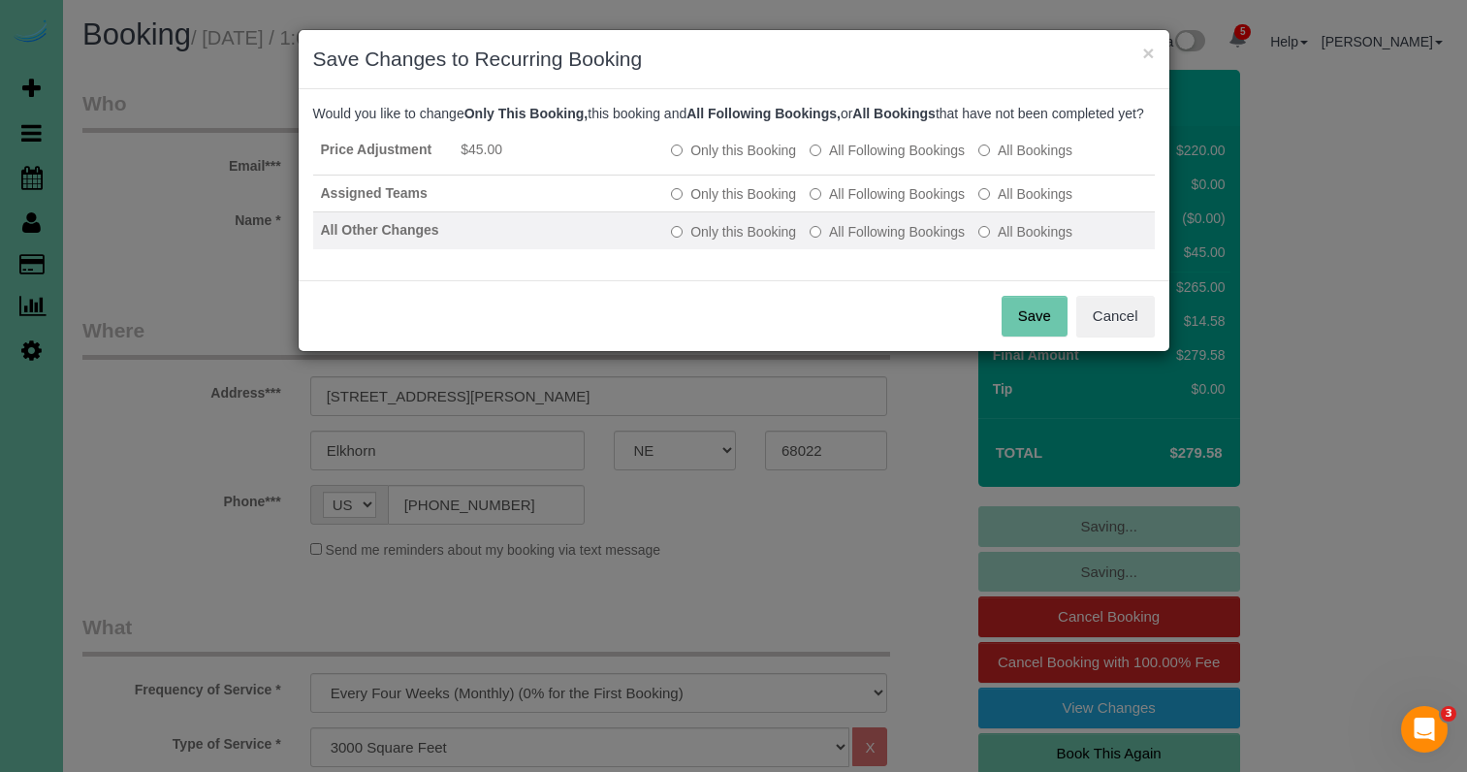
drag, startPoint x: 835, startPoint y: 210, endPoint x: 831, endPoint y: 239, distance: 29.3
click at [835, 204] on label "All Following Bookings" at bounding box center [886, 193] width 155 height 19
click at [831, 241] on label "All Following Bookings" at bounding box center [886, 231] width 155 height 19
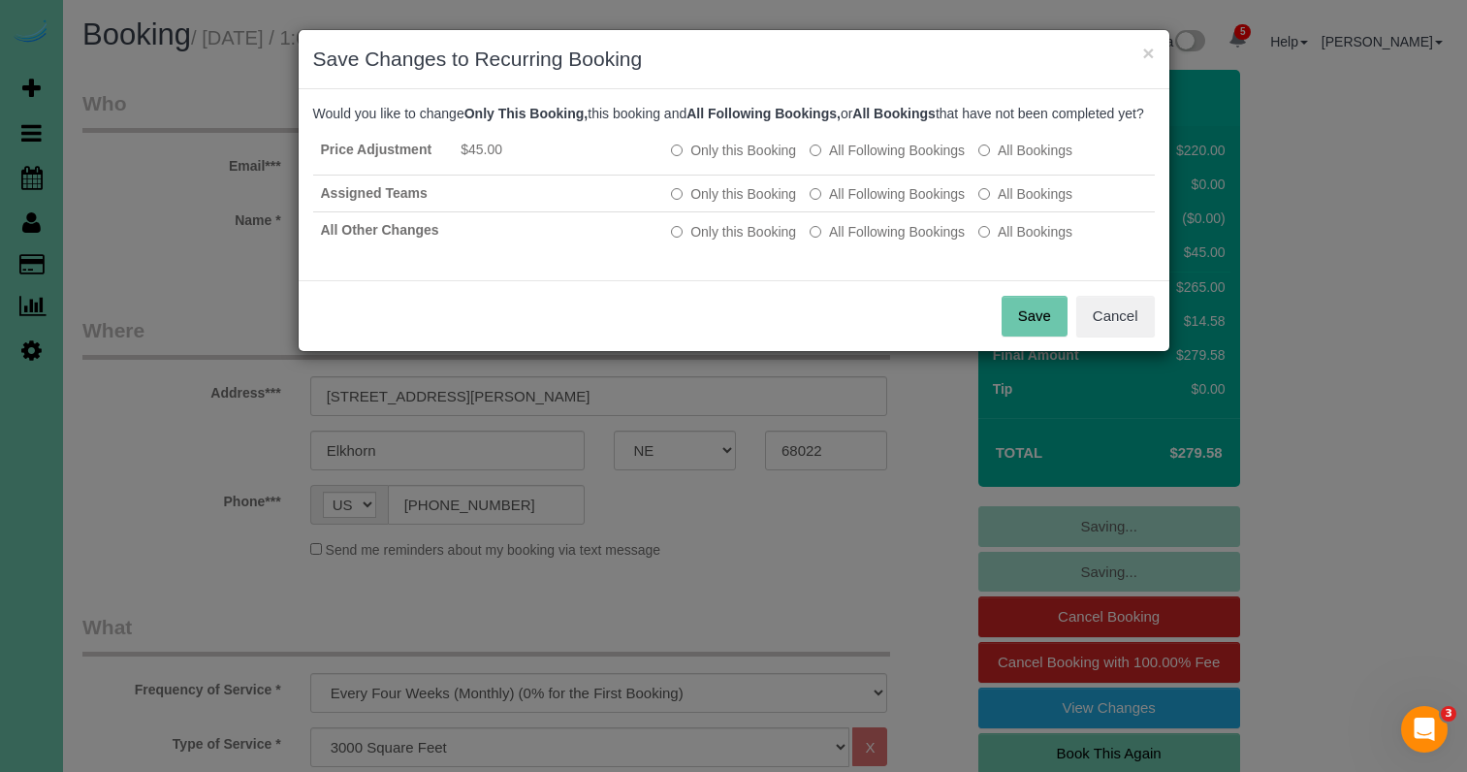
click at [1031, 332] on button "Save" at bounding box center [1034, 316] width 66 height 41
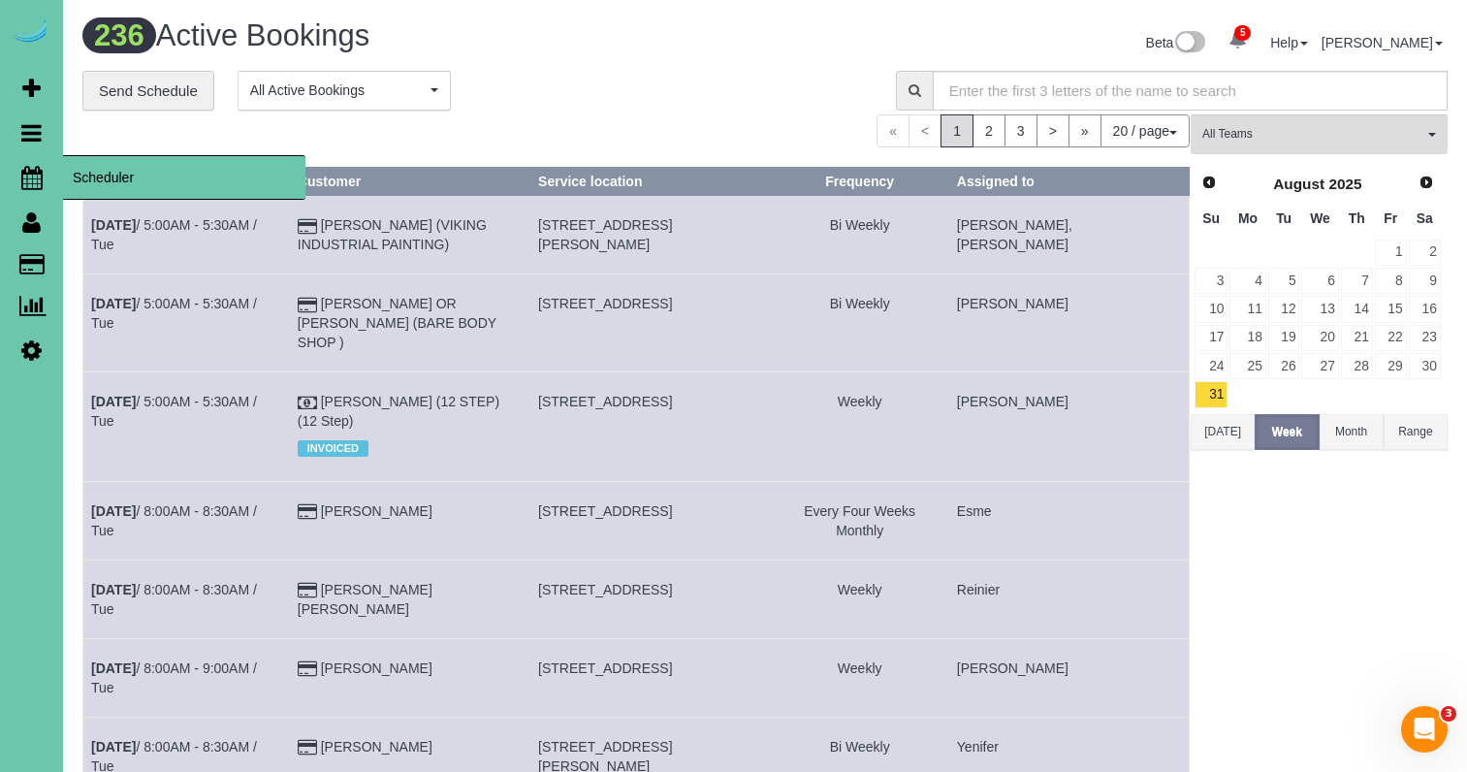
click at [28, 176] on icon at bounding box center [31, 177] width 21 height 23
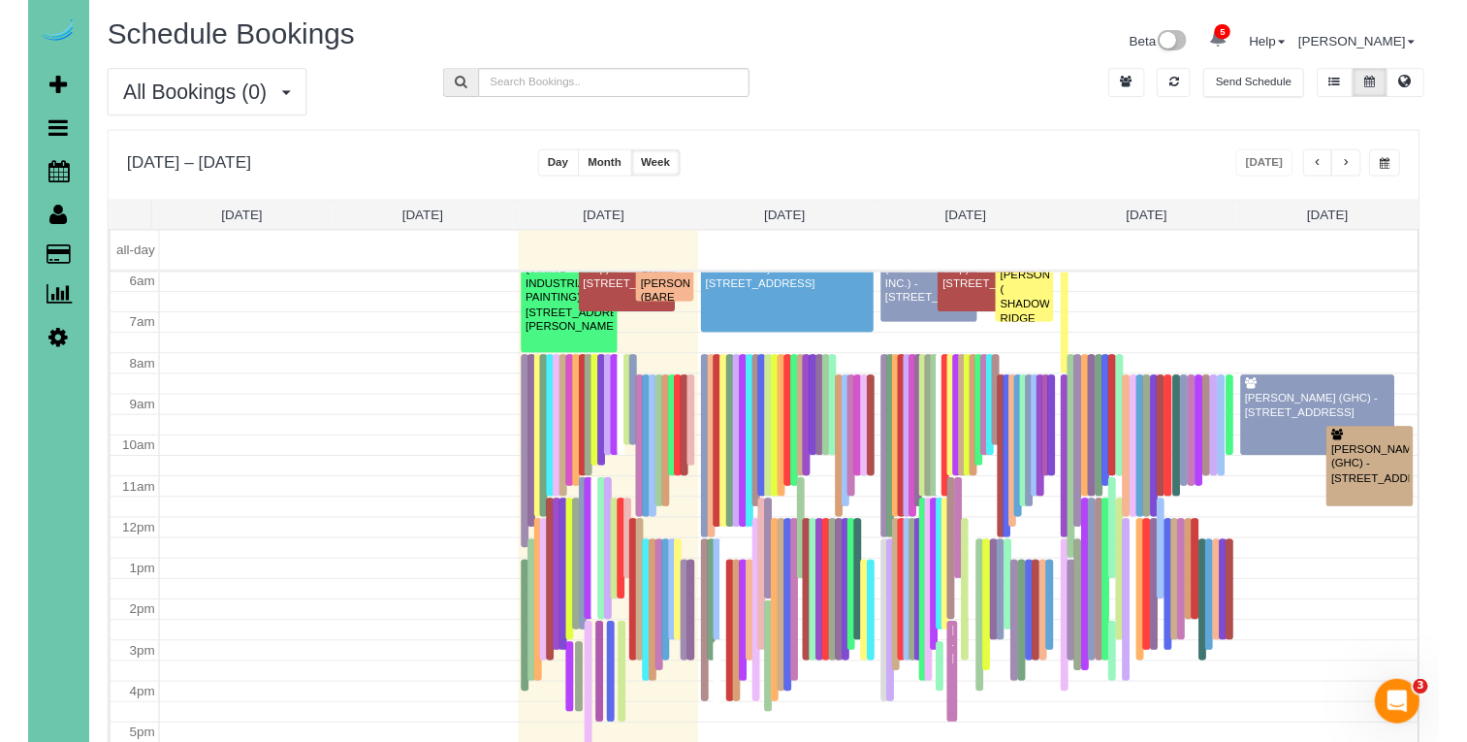
scroll to position [257, 0]
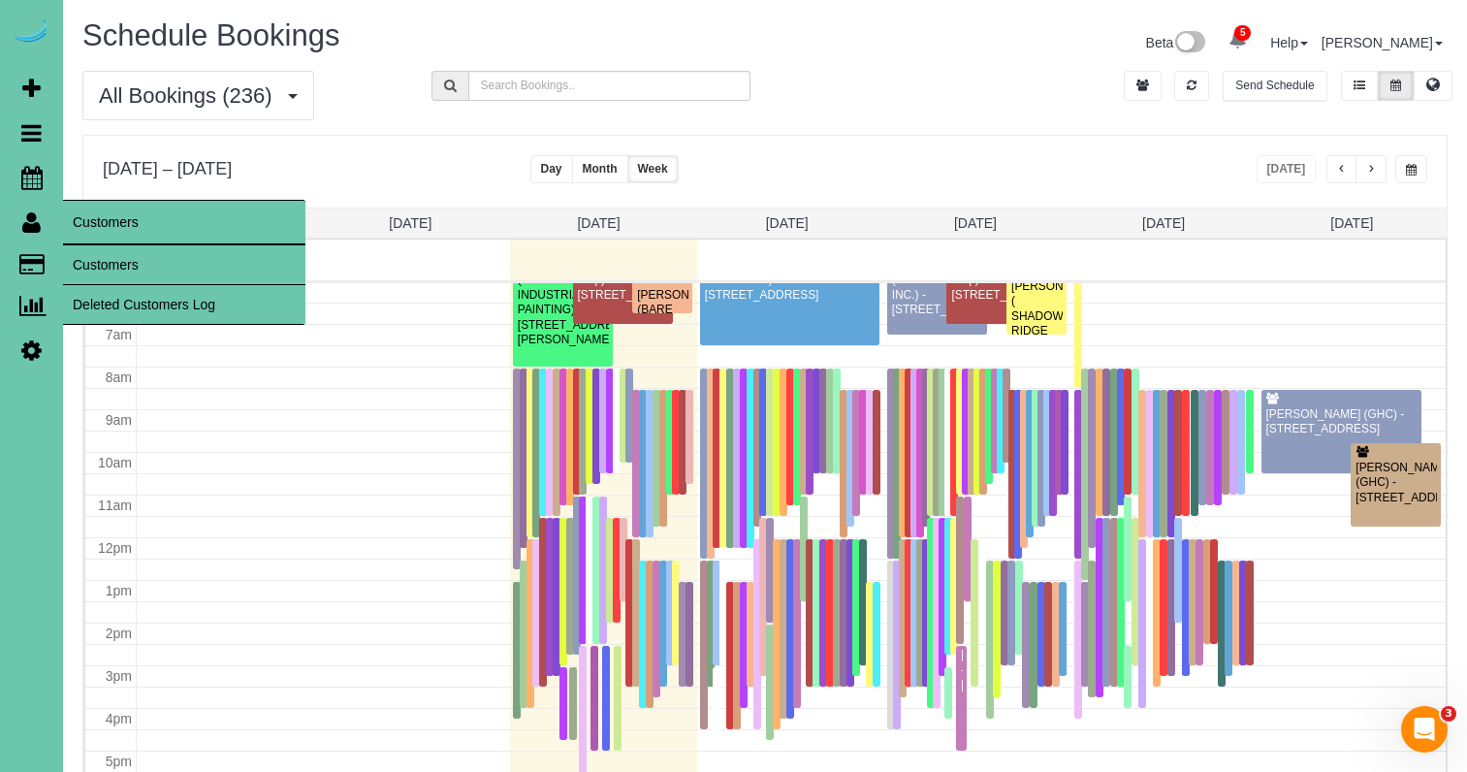
drag, startPoint x: 80, startPoint y: 262, endPoint x: 117, endPoint y: 246, distance: 40.0
click at [80, 262] on link "Customers" at bounding box center [184, 264] width 242 height 39
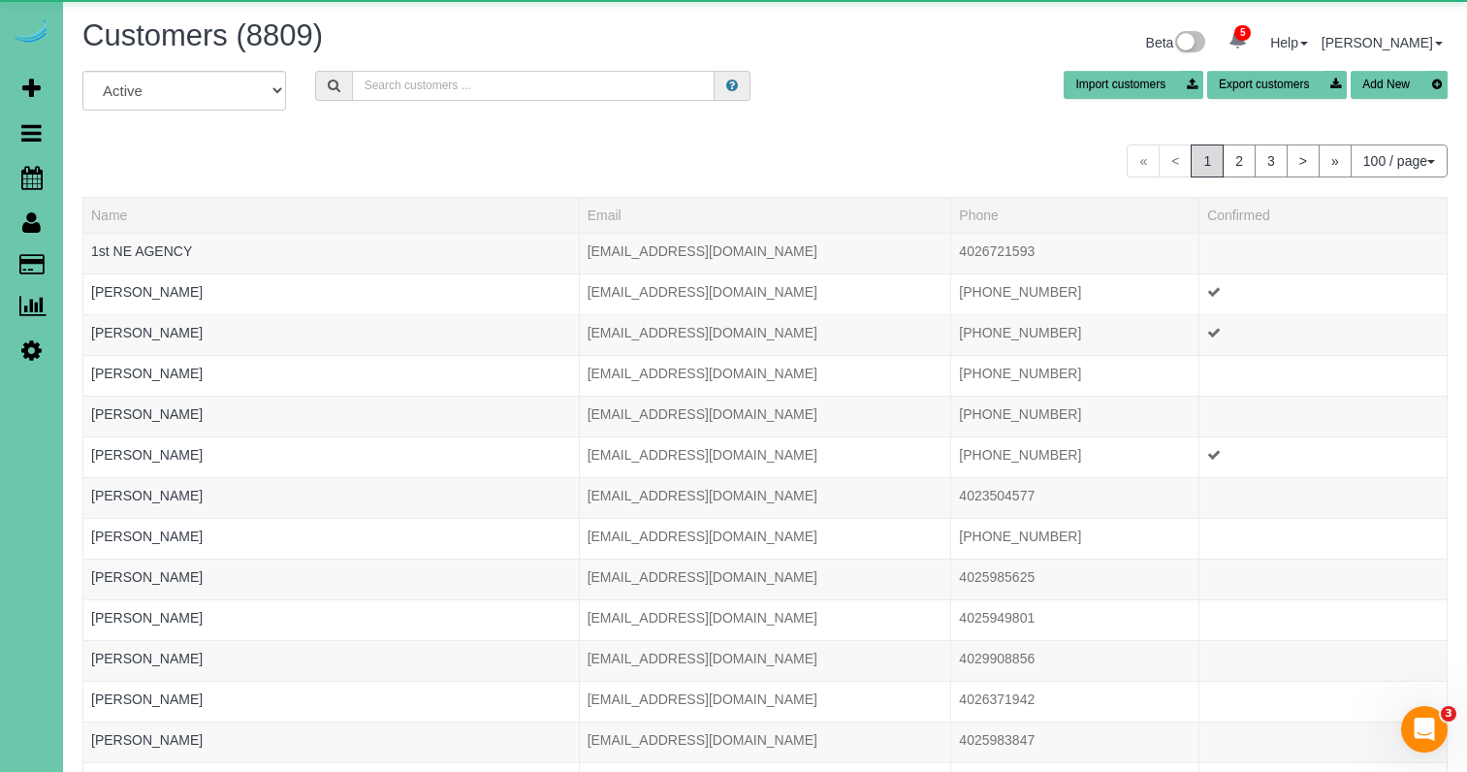
click at [451, 86] on input "text" at bounding box center [533, 86] width 363 height 30
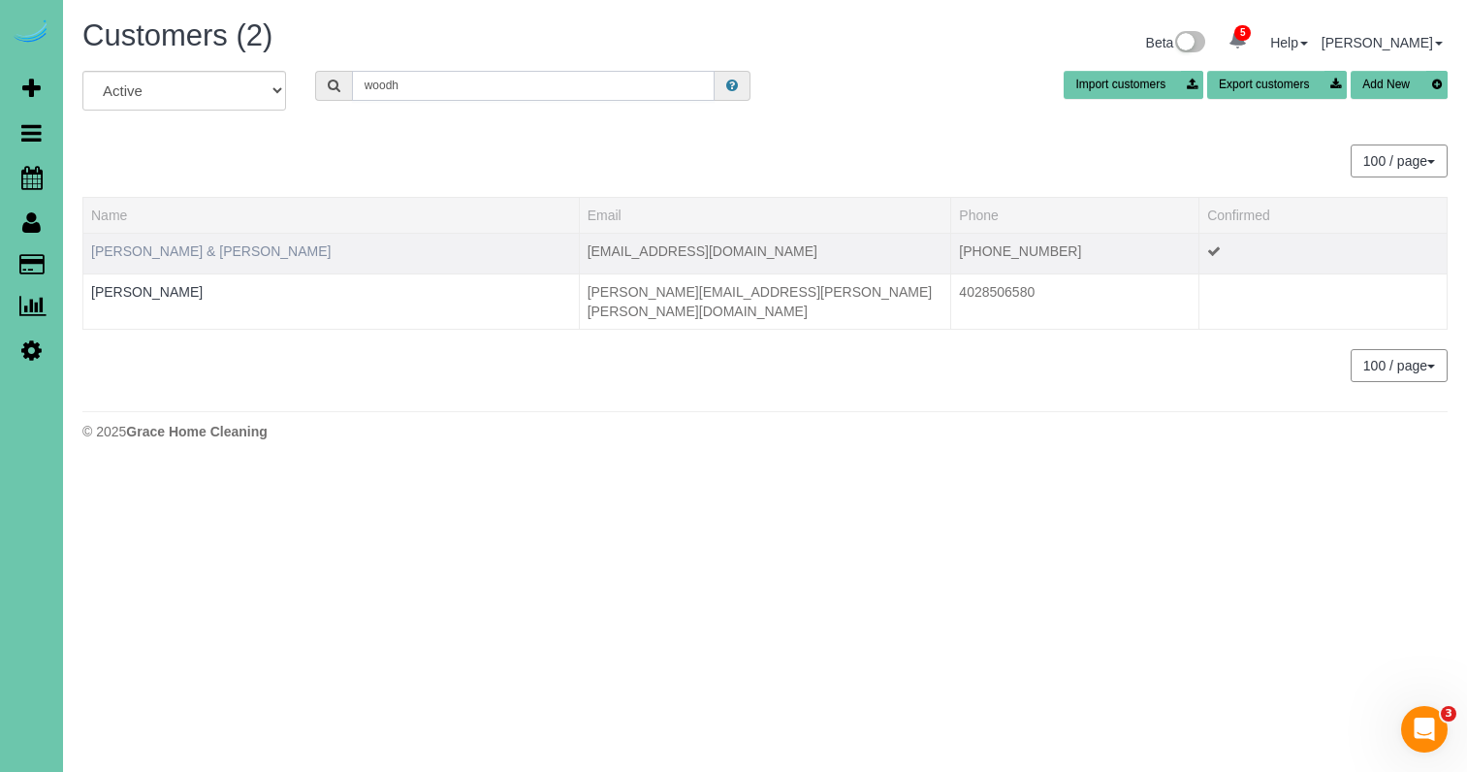
type input "woodh"
click at [172, 249] on link "Sarah & Amy Woodhouse" at bounding box center [210, 251] width 239 height 16
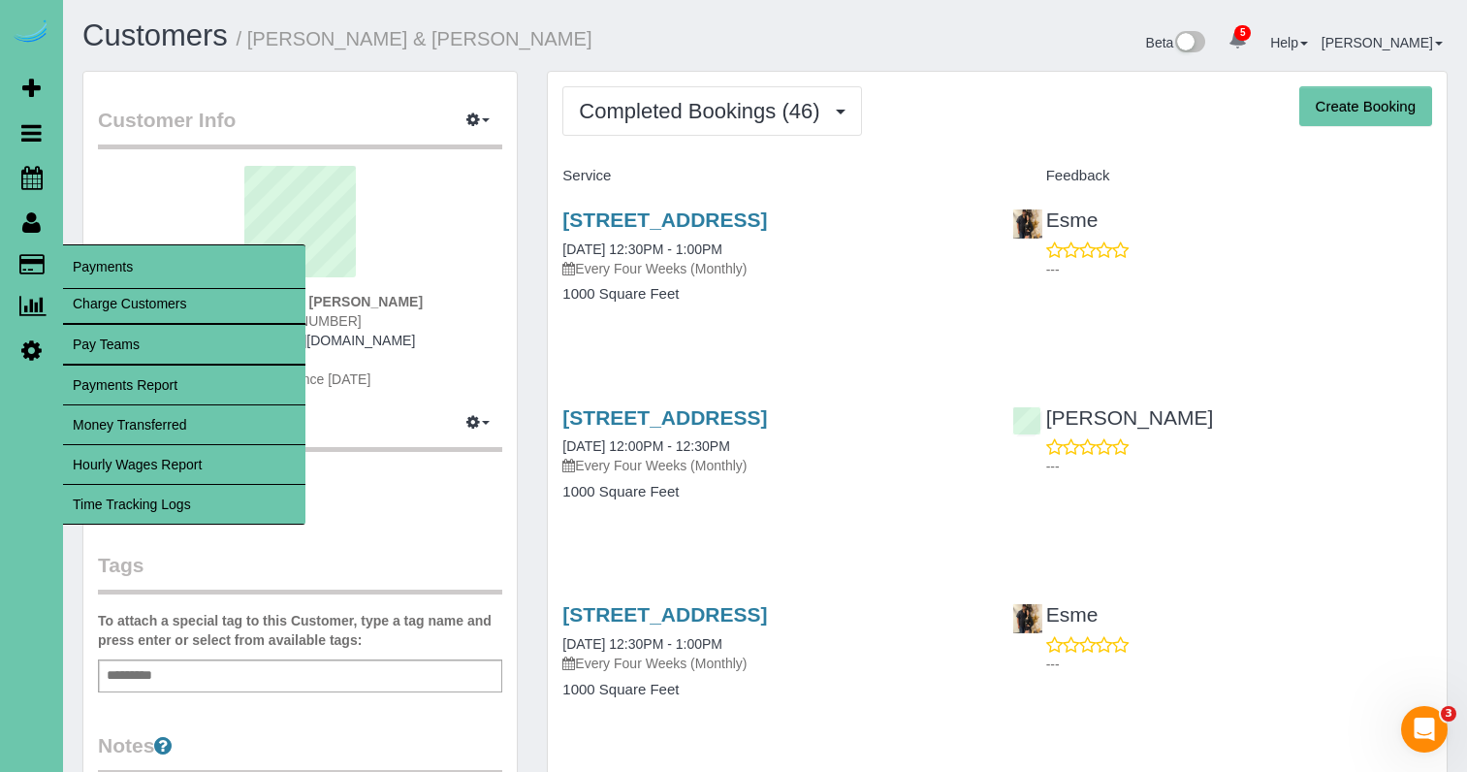
click at [242, 499] on link "Time Tracking Logs" at bounding box center [184, 504] width 242 height 39
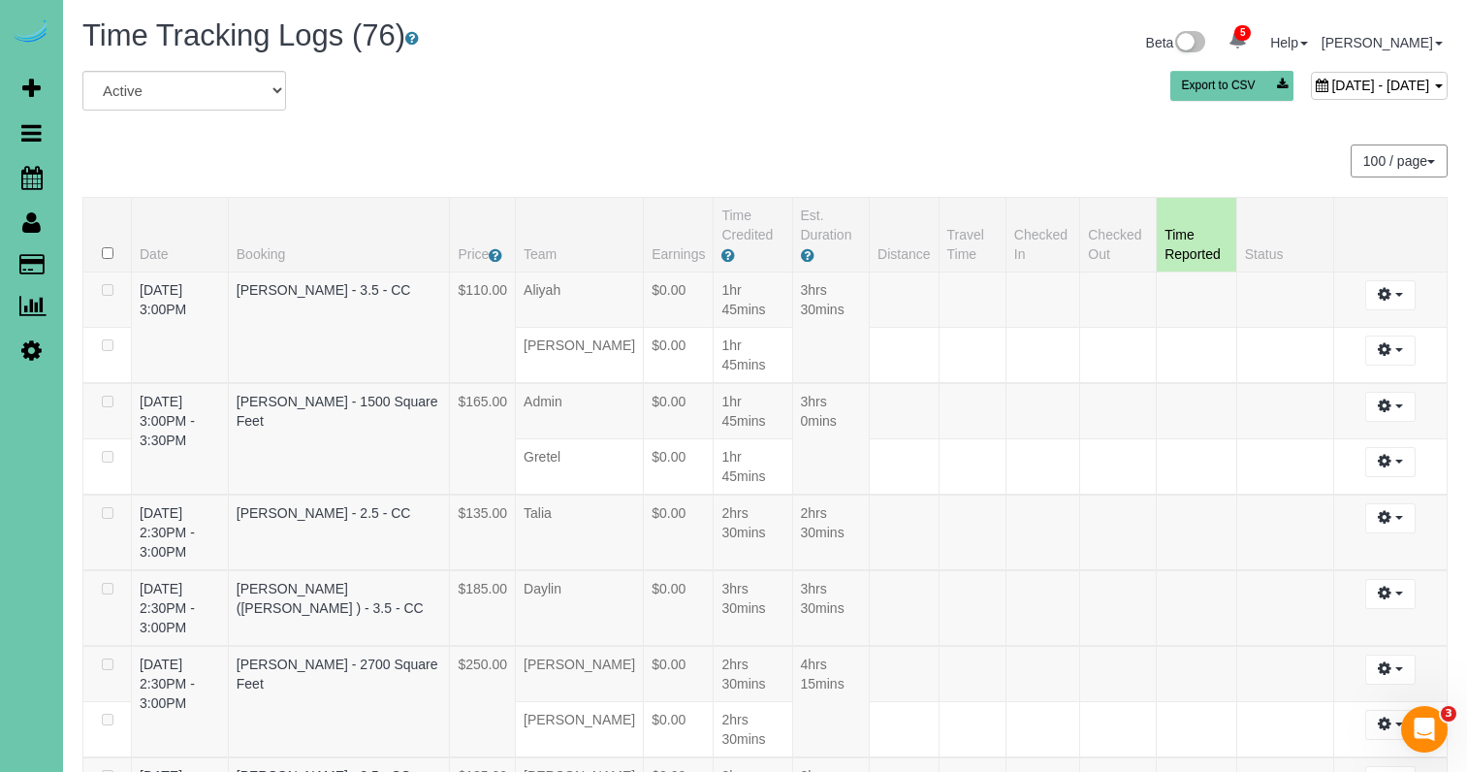
click at [1331, 80] on span "September 02, 2025 - September 02, 2025" at bounding box center [1380, 86] width 98 height 16
type input "**********"
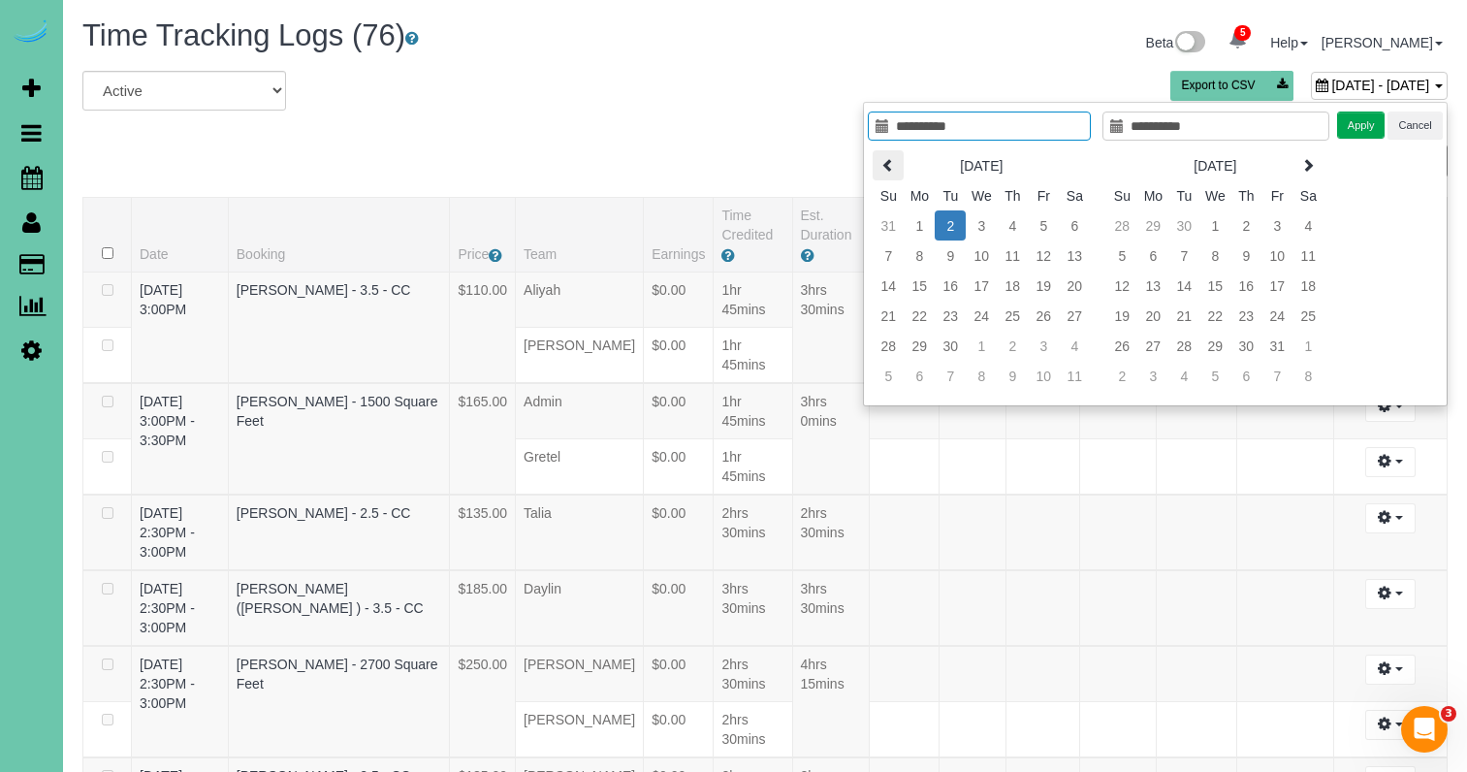
click at [891, 159] on icon at bounding box center [888, 165] width 14 height 14
type input "**********"
click at [1039, 287] on td "15" at bounding box center [1043, 285] width 31 height 30
type input "**********"
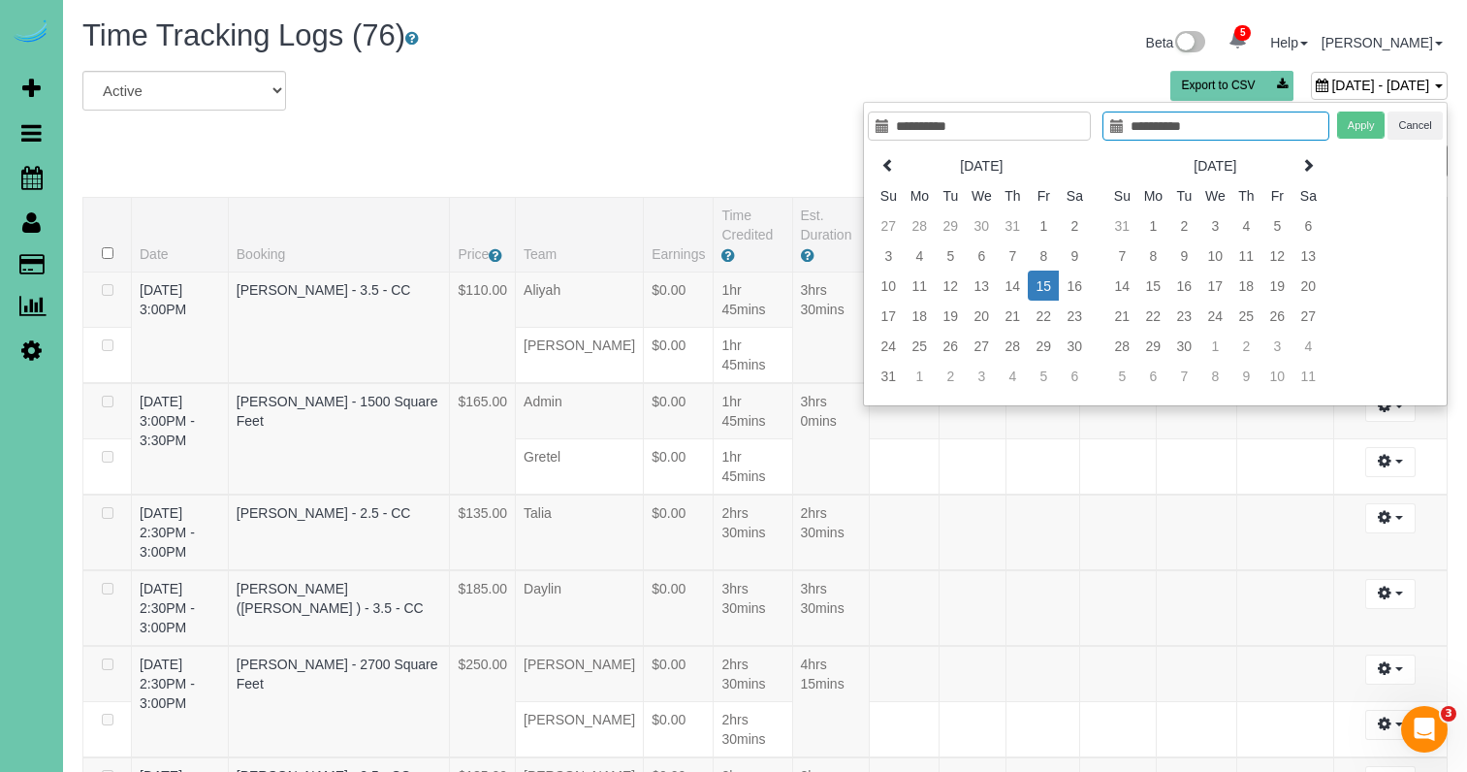
click at [1039, 287] on td "15" at bounding box center [1043, 285] width 31 height 30
click at [1358, 133] on button "Apply" at bounding box center [1361, 125] width 48 height 28
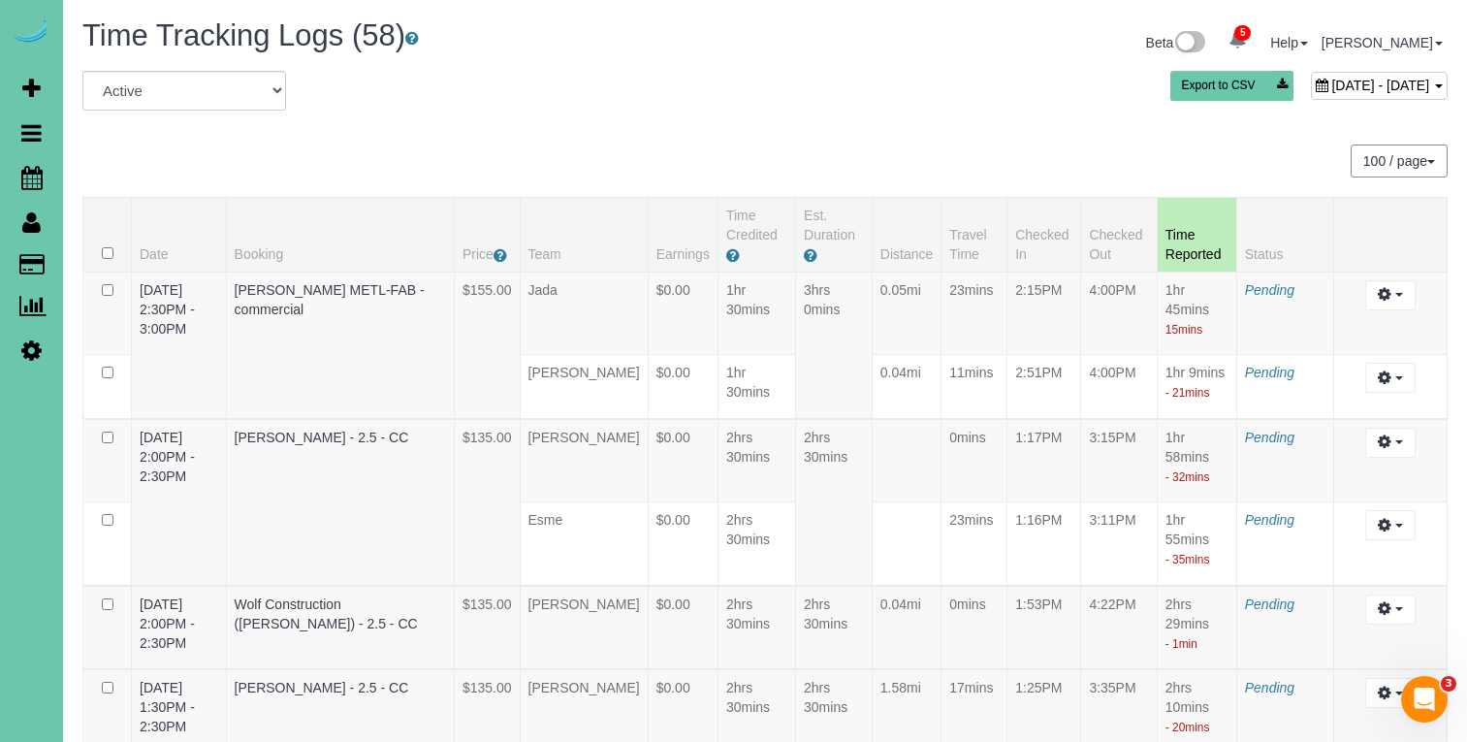
scroll to position [3138, 0]
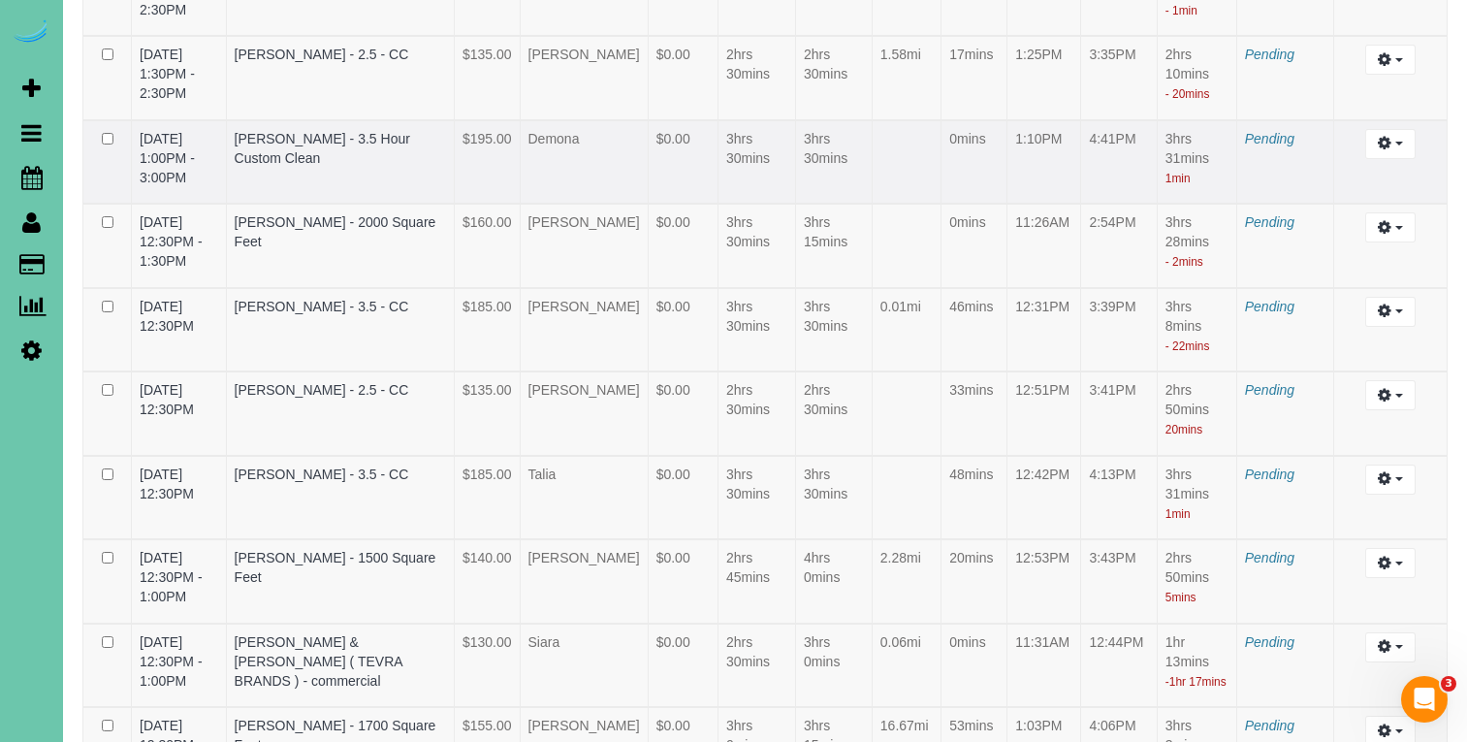
click at [1074, 160] on td "1:10PM" at bounding box center [1044, 162] width 74 height 84
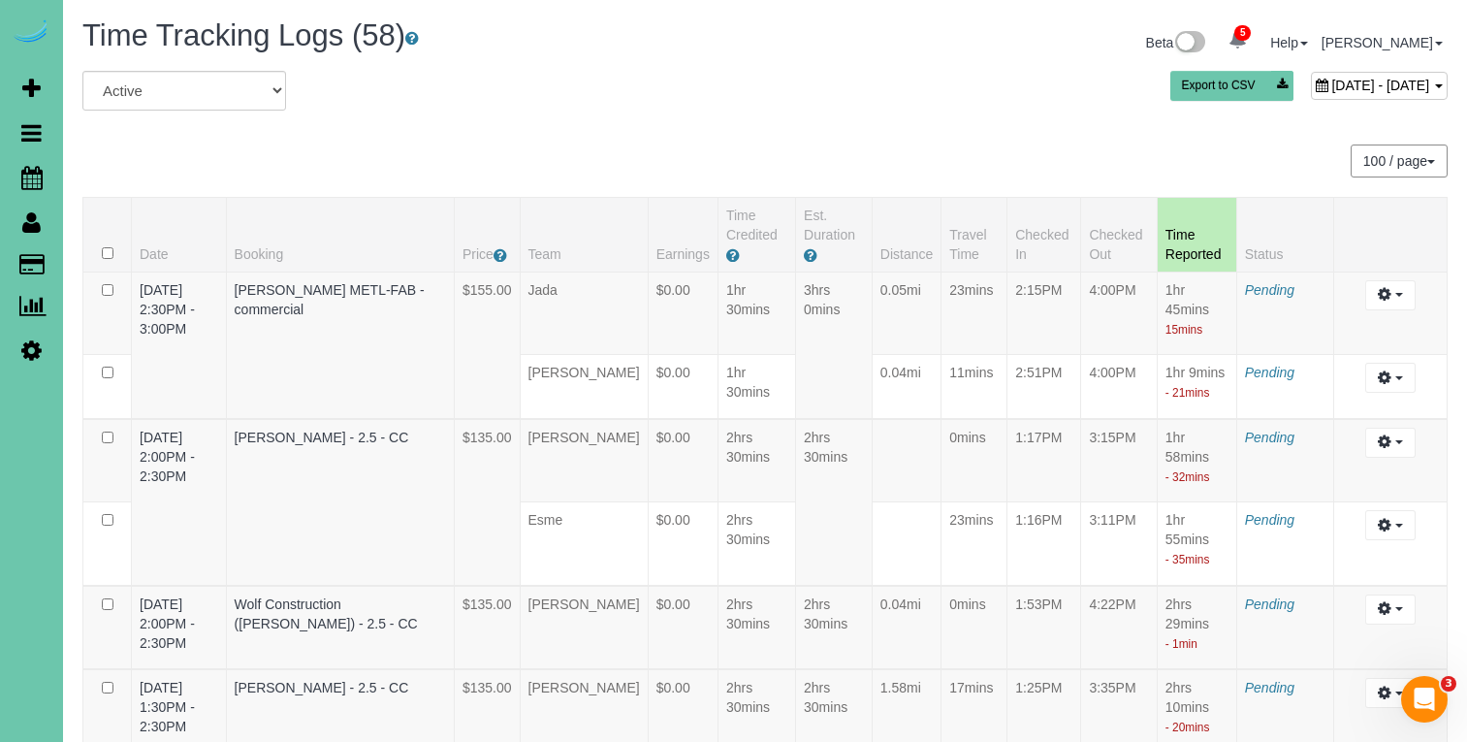
scroll to position [0, 0]
click at [1331, 92] on span "August 15, 2025 - August 15, 2025" at bounding box center [1380, 86] width 98 height 16
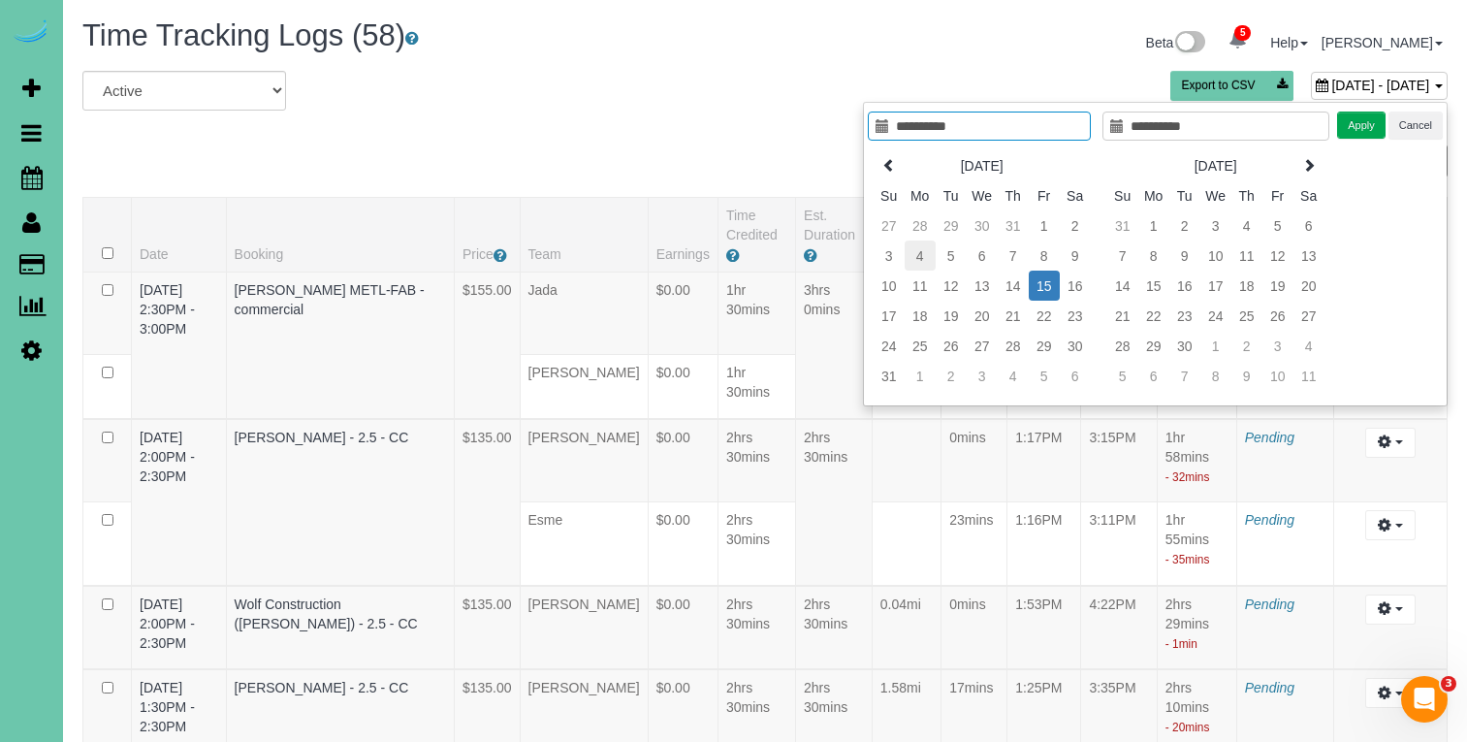
type input "**********"
click at [917, 254] on td "4" at bounding box center [919, 255] width 31 height 30
type input "**********"
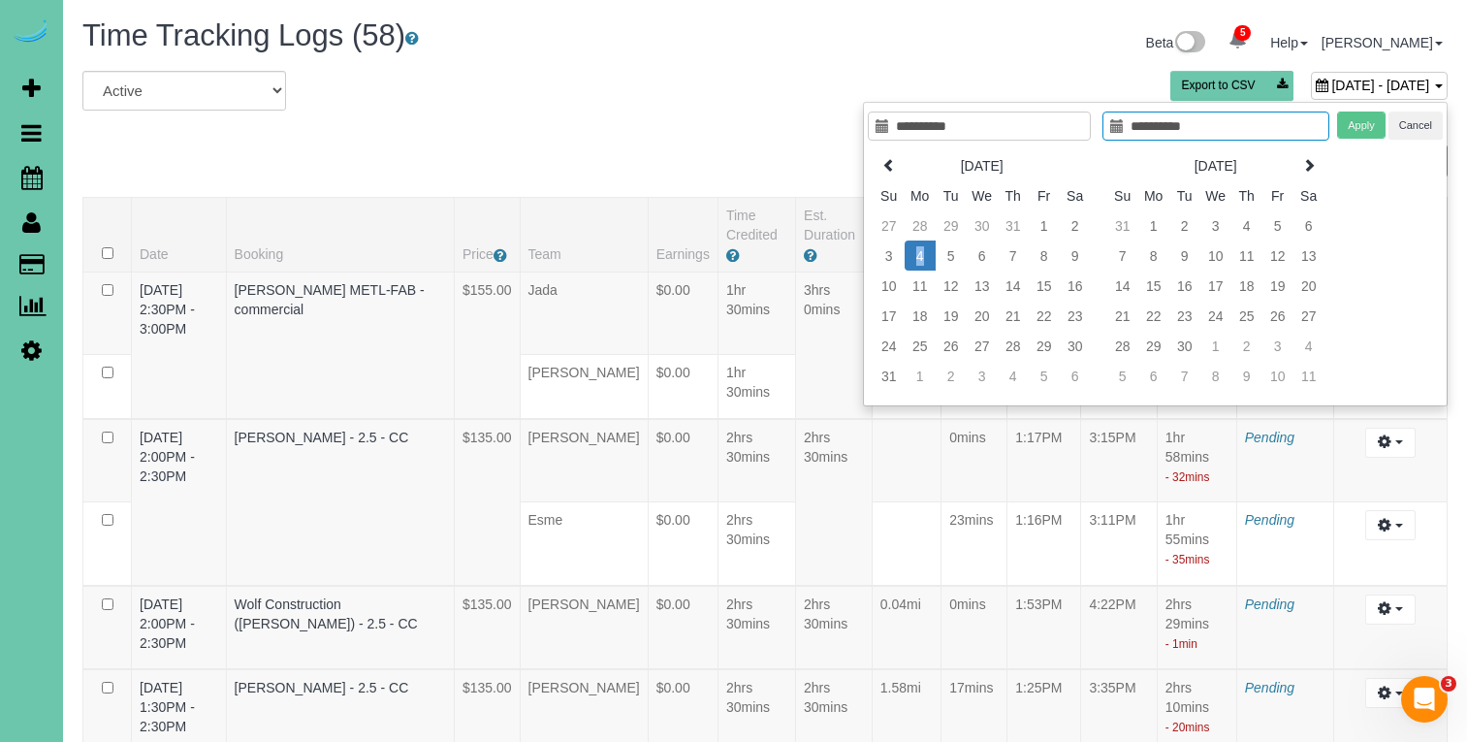
click at [917, 254] on td "4" at bounding box center [919, 255] width 31 height 30
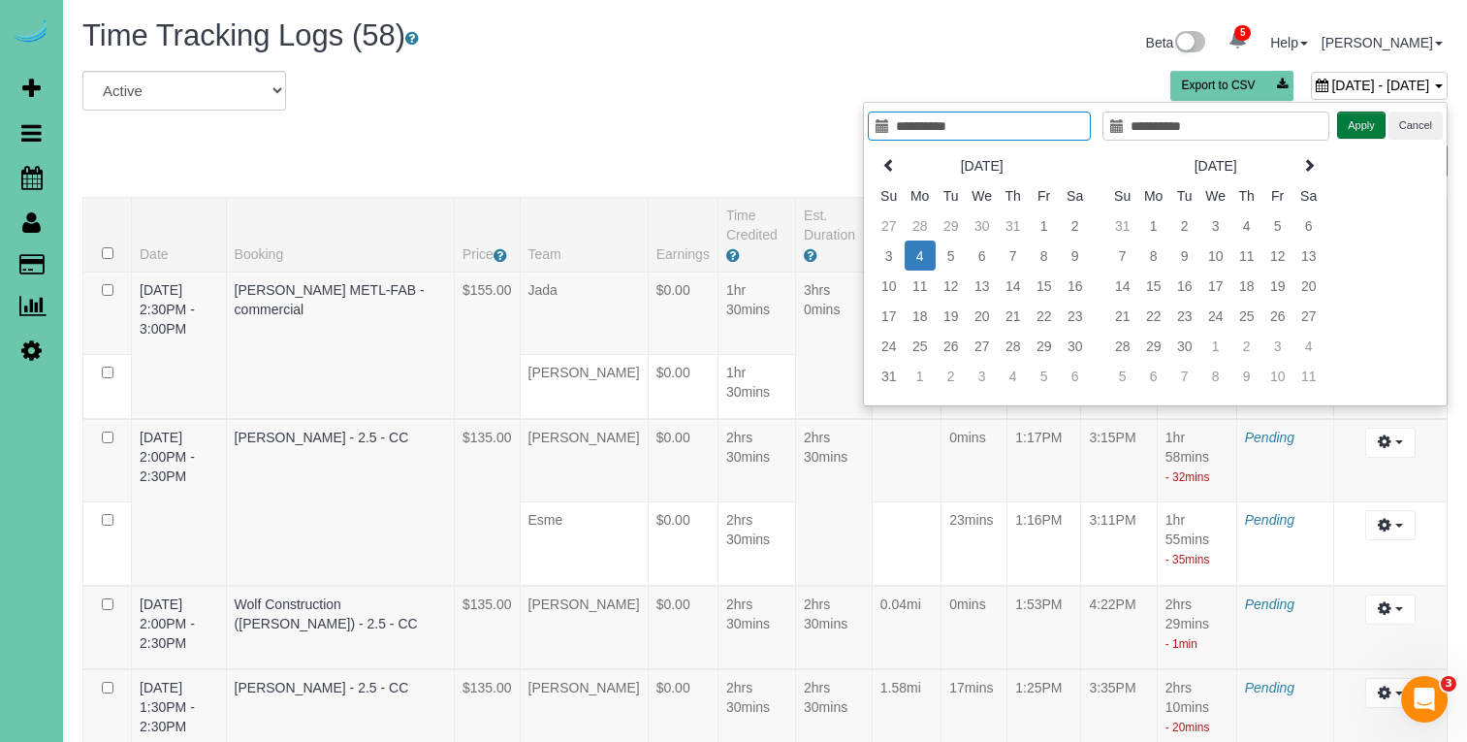
click at [1356, 123] on button "Apply" at bounding box center [1361, 125] width 48 height 28
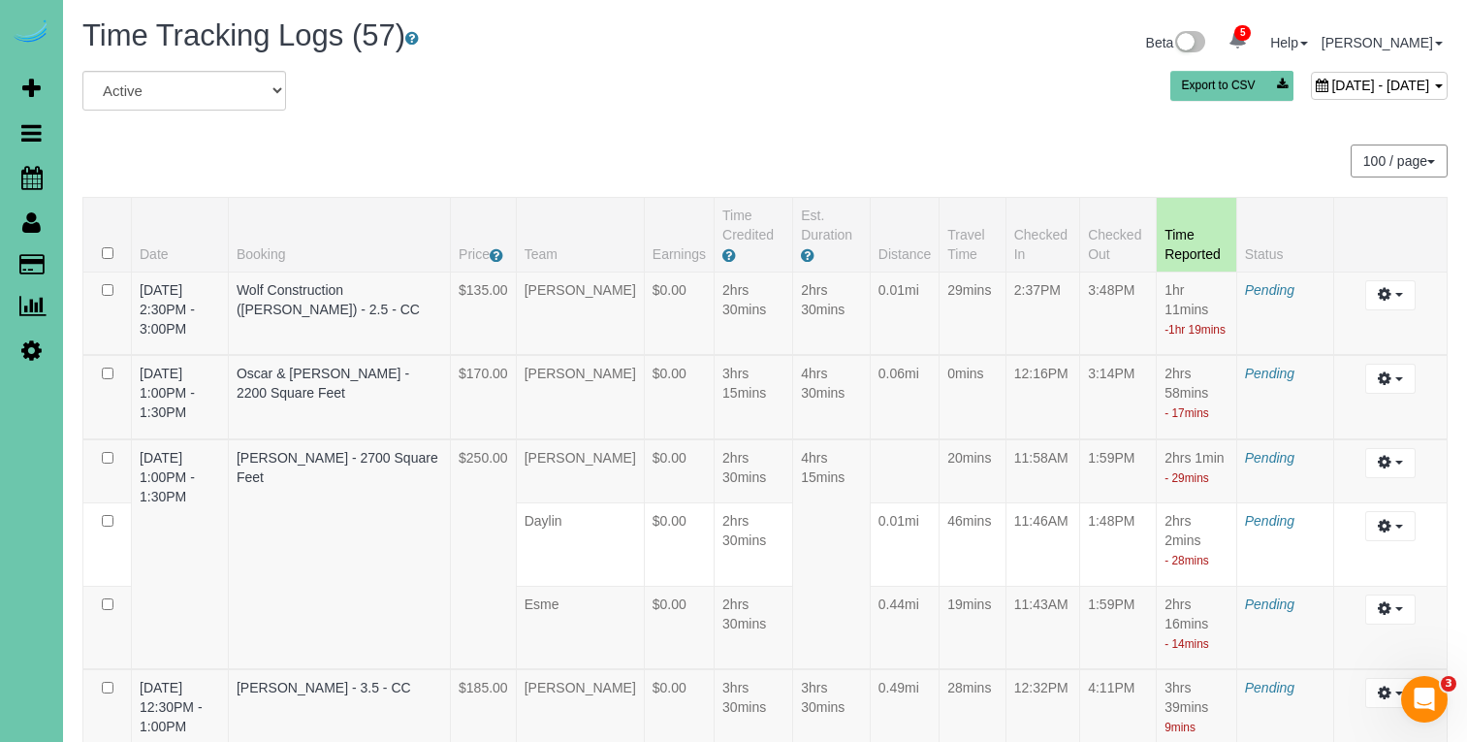
scroll to position [5135, 0]
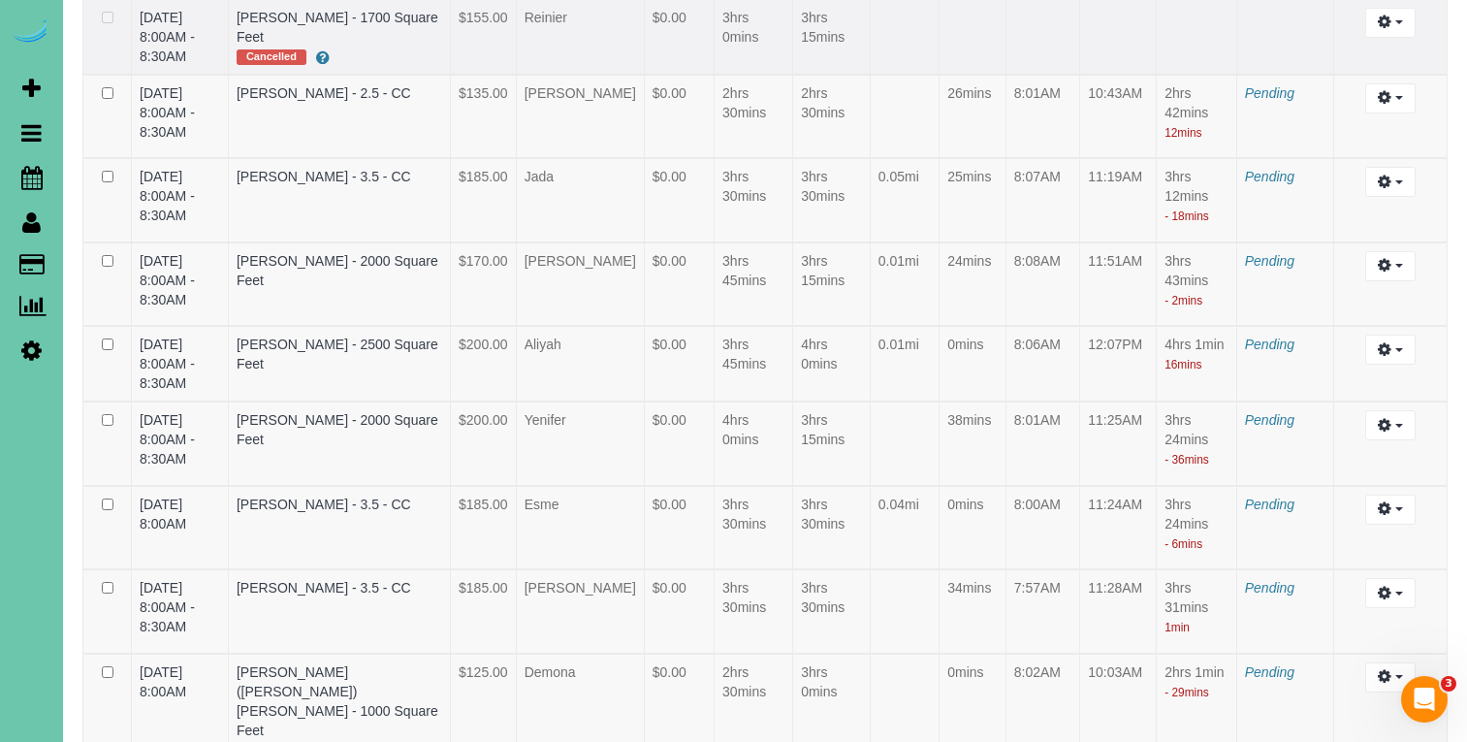
click at [975, 75] on td at bounding box center [972, 37] width 66 height 76
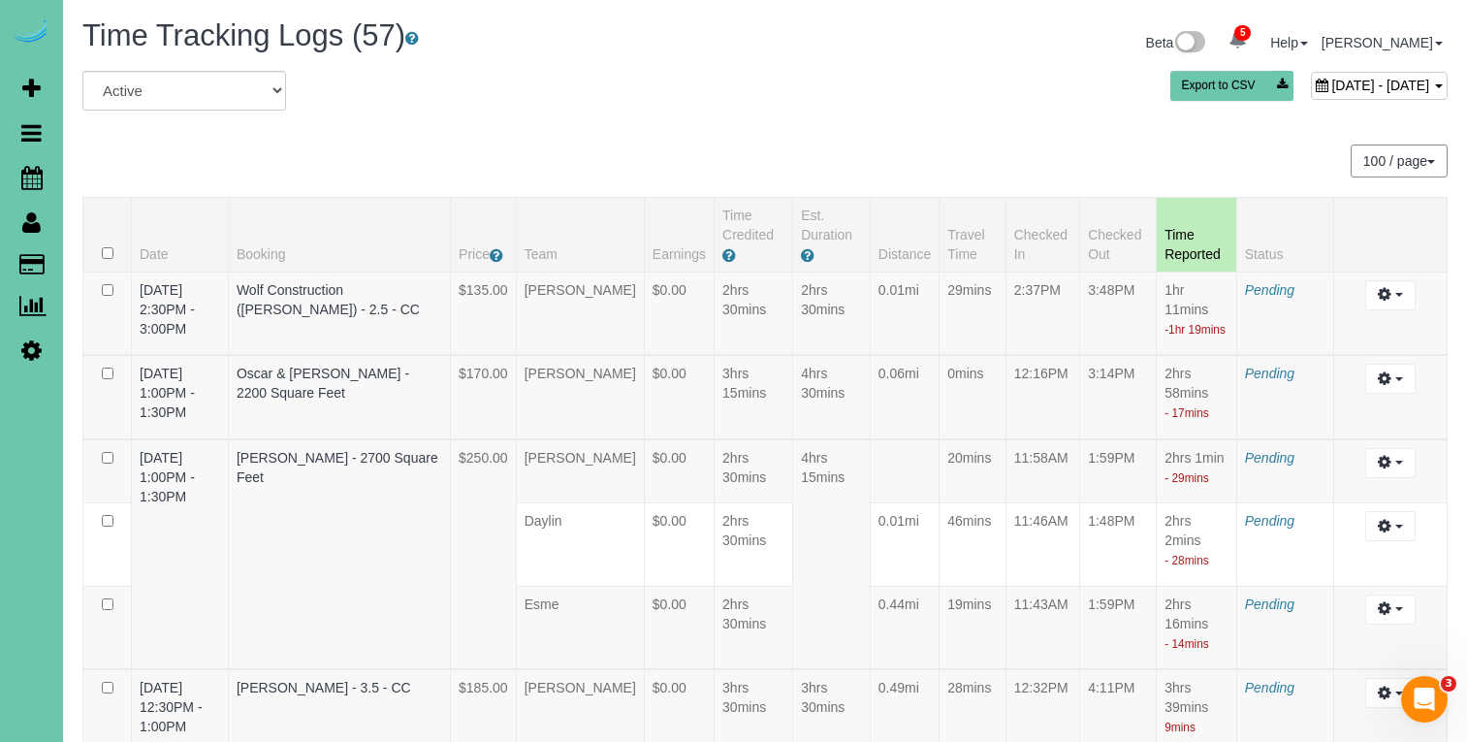
scroll to position [0, 0]
drag, startPoint x: 1265, startPoint y: 94, endPoint x: 1249, endPoint y: 95, distance: 16.5
click at [1311, 94] on div "August 04, 2025 - August 04, 2025" at bounding box center [1379, 86] width 137 height 28
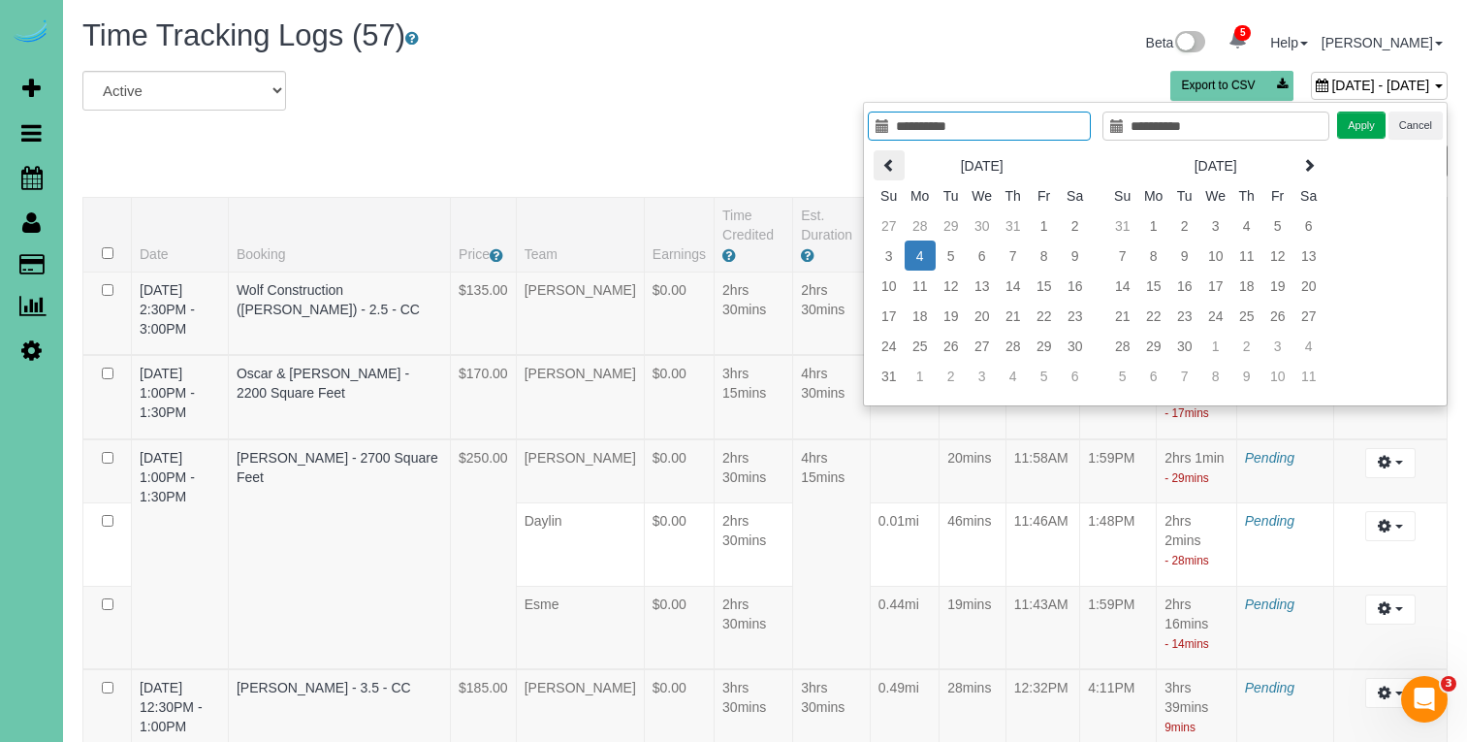
click at [889, 172] on icon at bounding box center [889, 165] width 14 height 14
type input "**********"
click at [917, 248] on td "7" at bounding box center [919, 255] width 31 height 30
type input "**********"
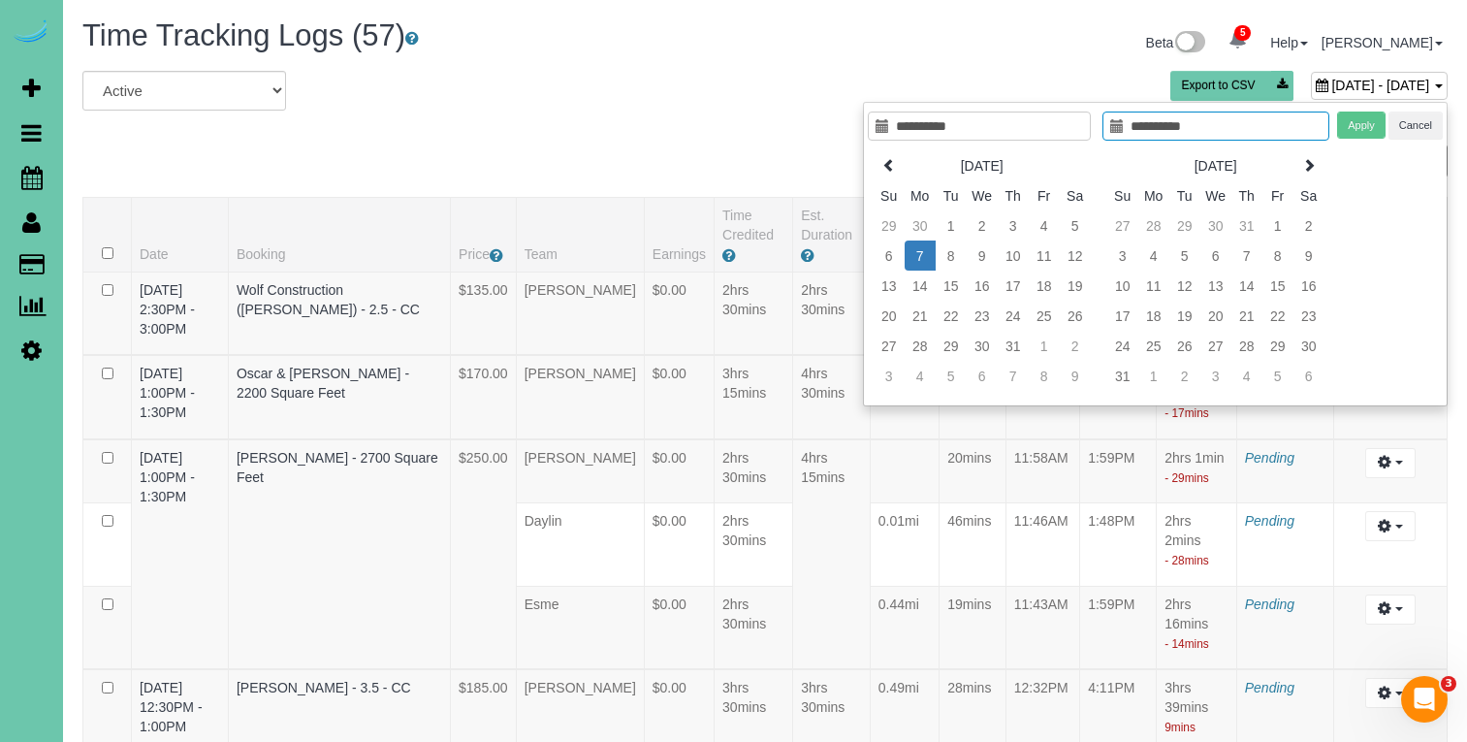
click at [917, 248] on td "7" at bounding box center [919, 255] width 31 height 30
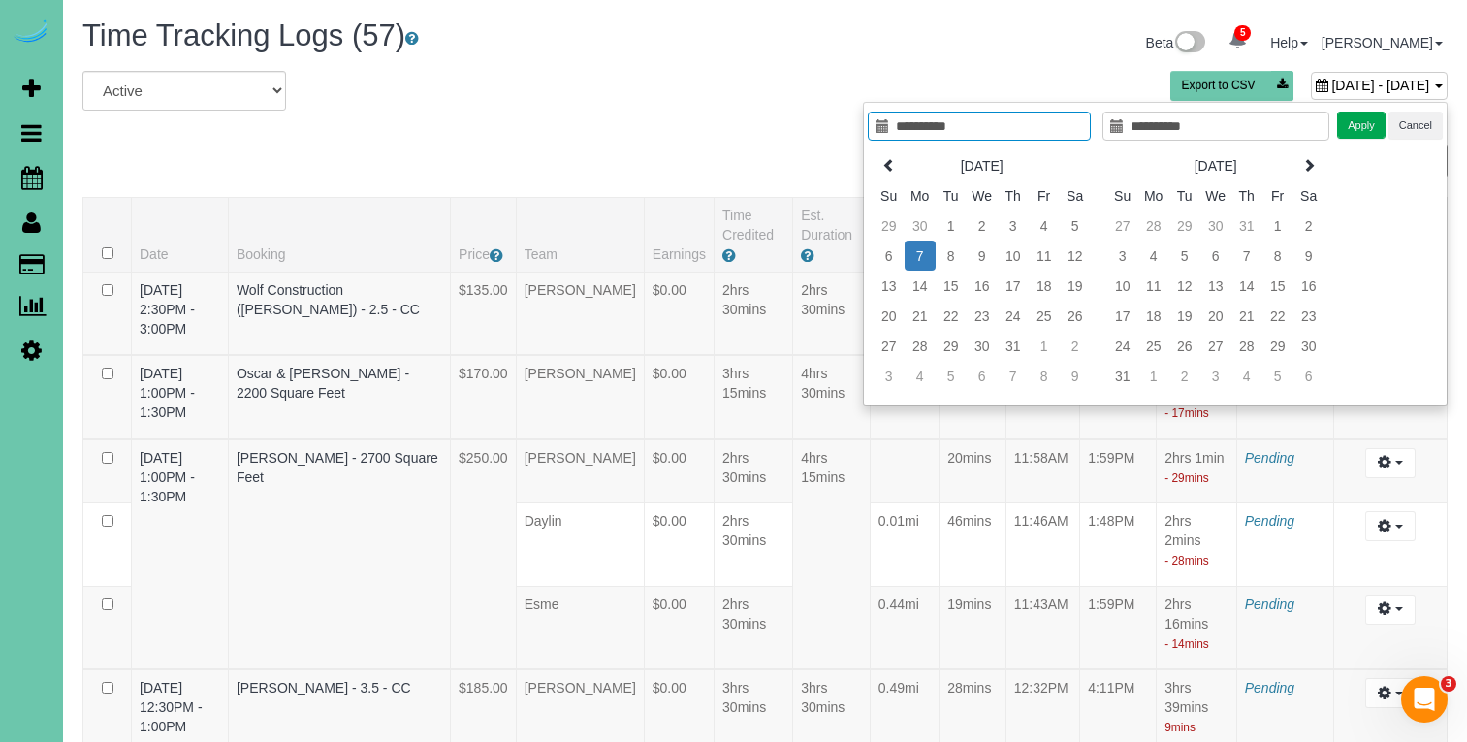
click at [1353, 135] on button "Apply" at bounding box center [1361, 125] width 48 height 28
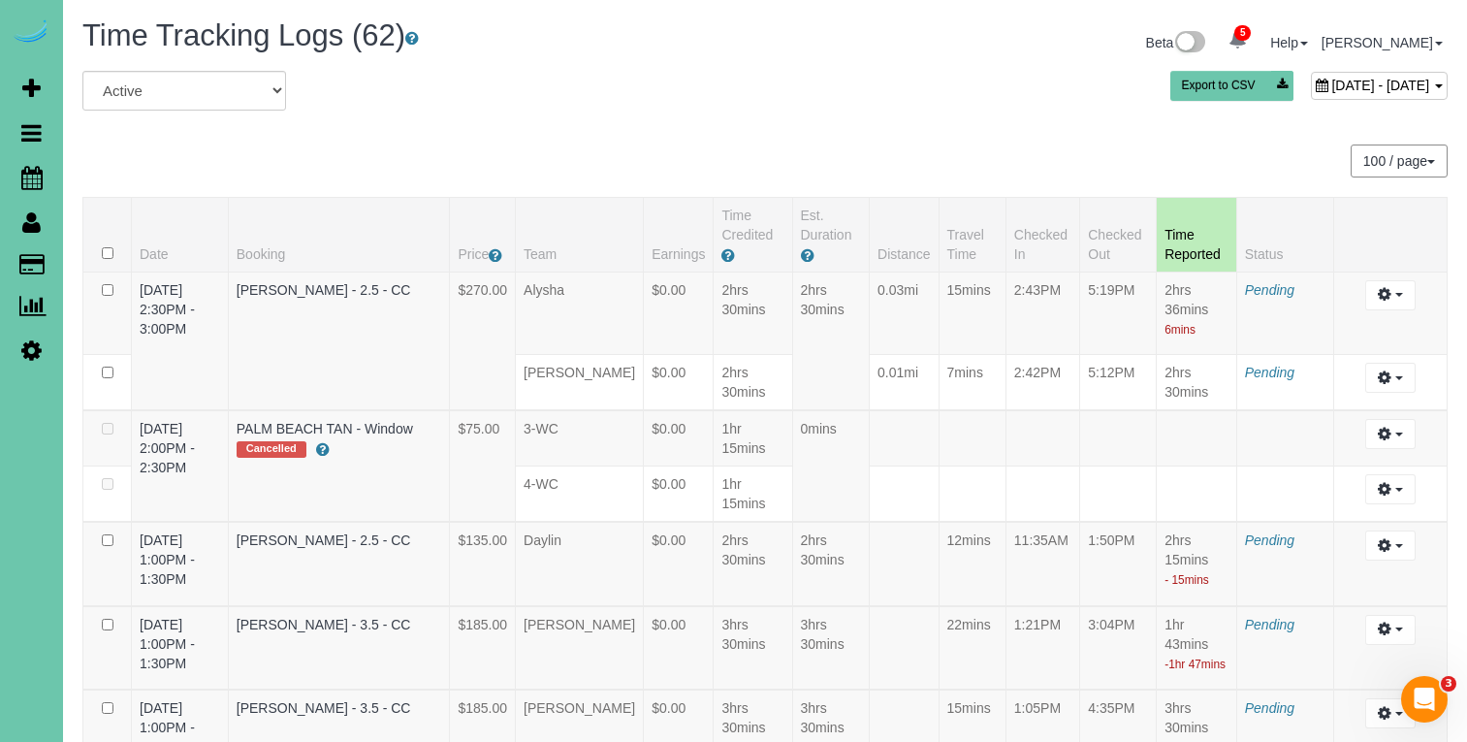
click at [1311, 74] on div "July 07, 2025 - July 07, 2025" at bounding box center [1379, 86] width 137 height 28
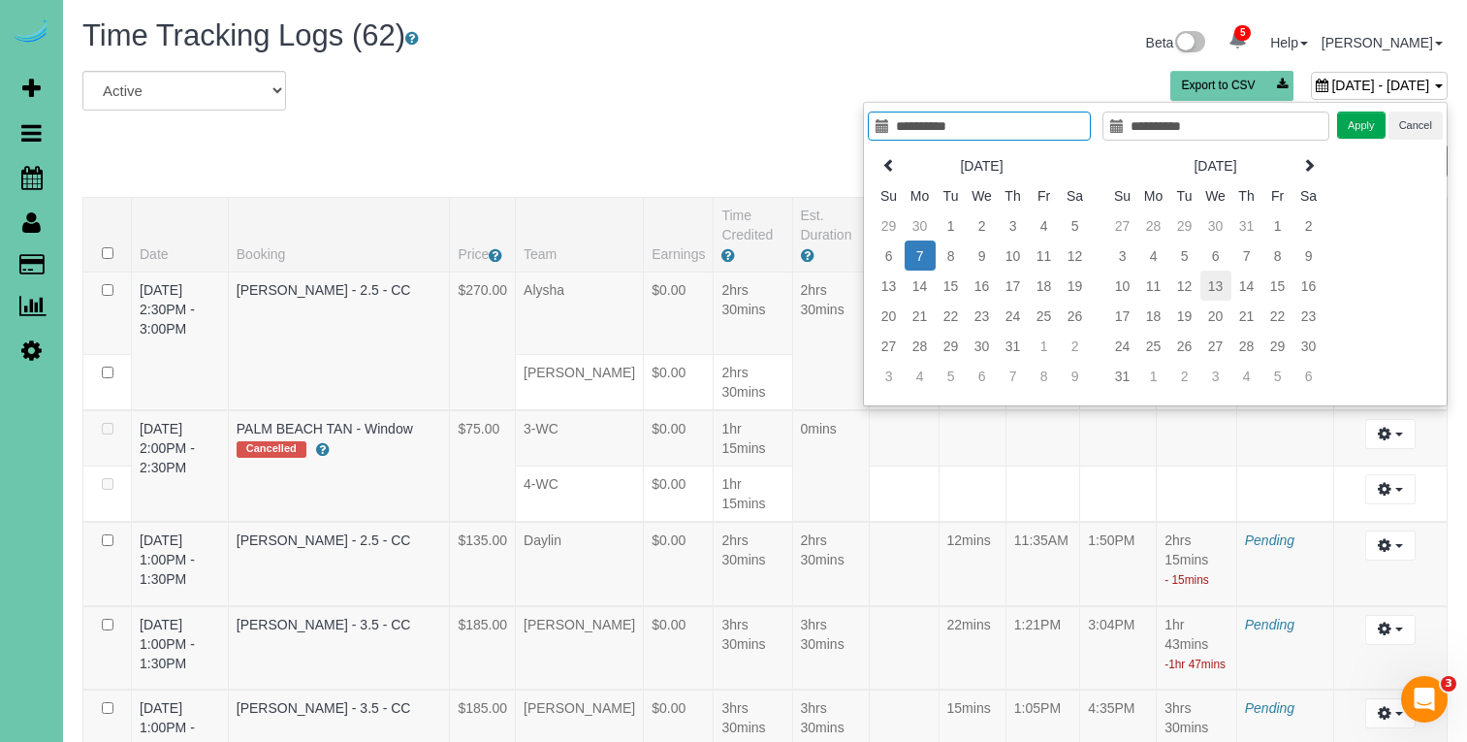
type input "**********"
click at [1217, 292] on td "13" at bounding box center [1215, 285] width 31 height 30
type input "**********"
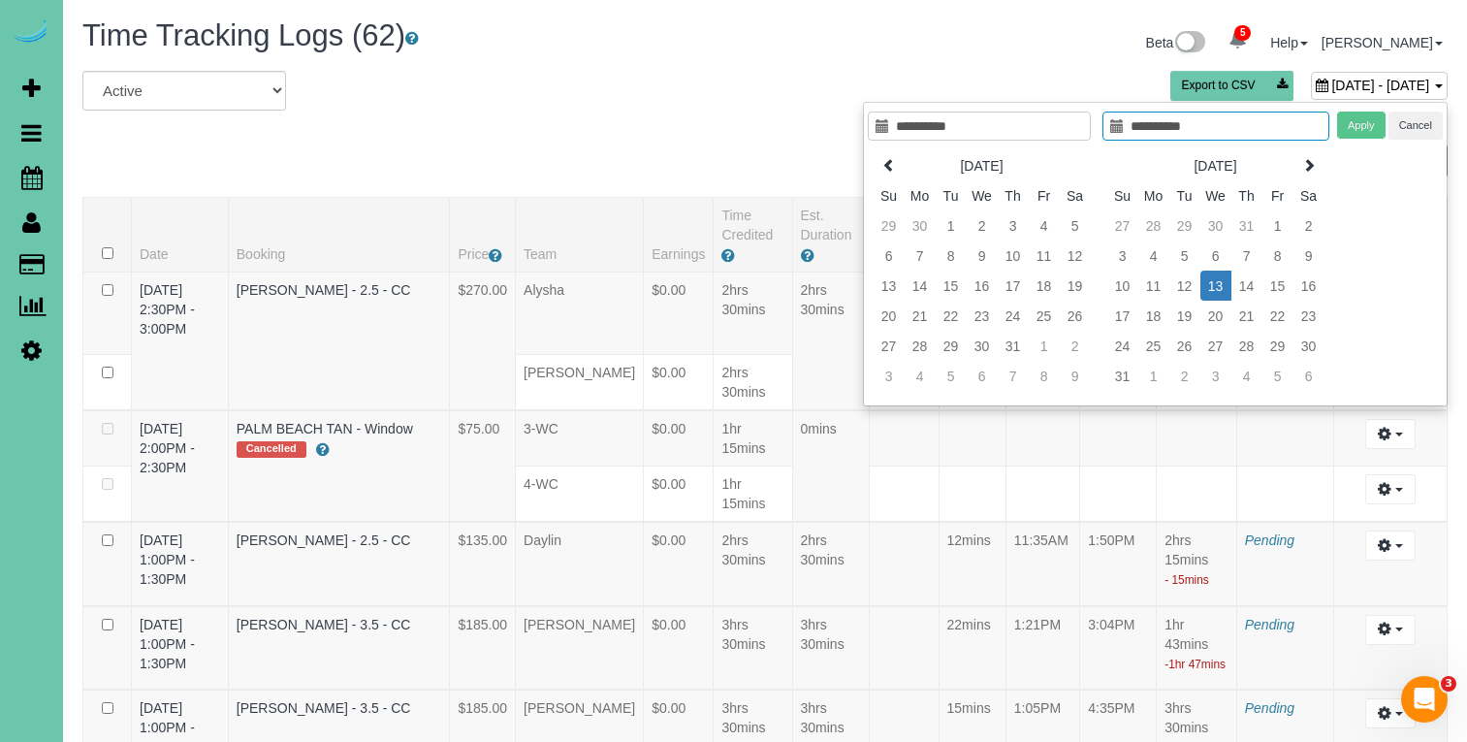
click at [1215, 289] on td "13" at bounding box center [1215, 285] width 31 height 30
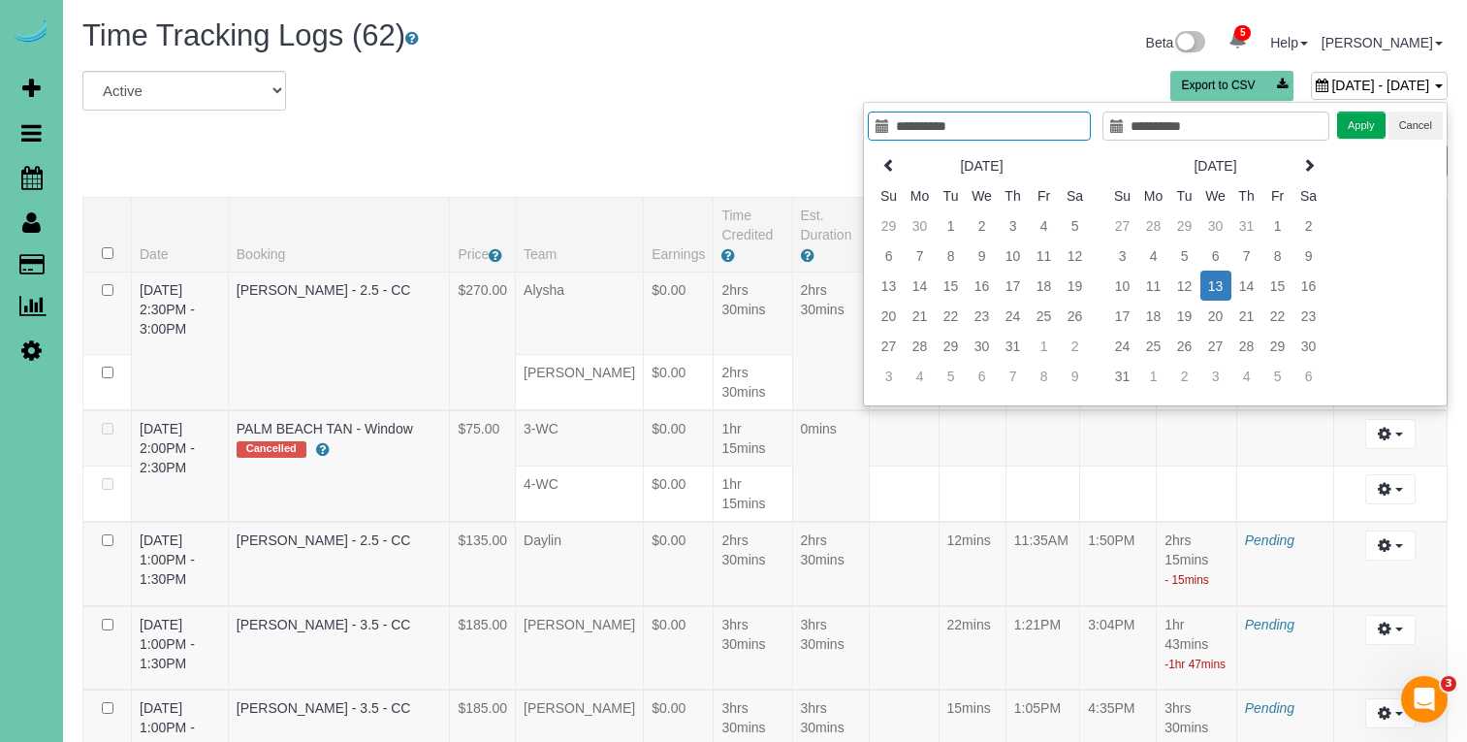
click at [1358, 128] on button "Apply" at bounding box center [1361, 125] width 48 height 28
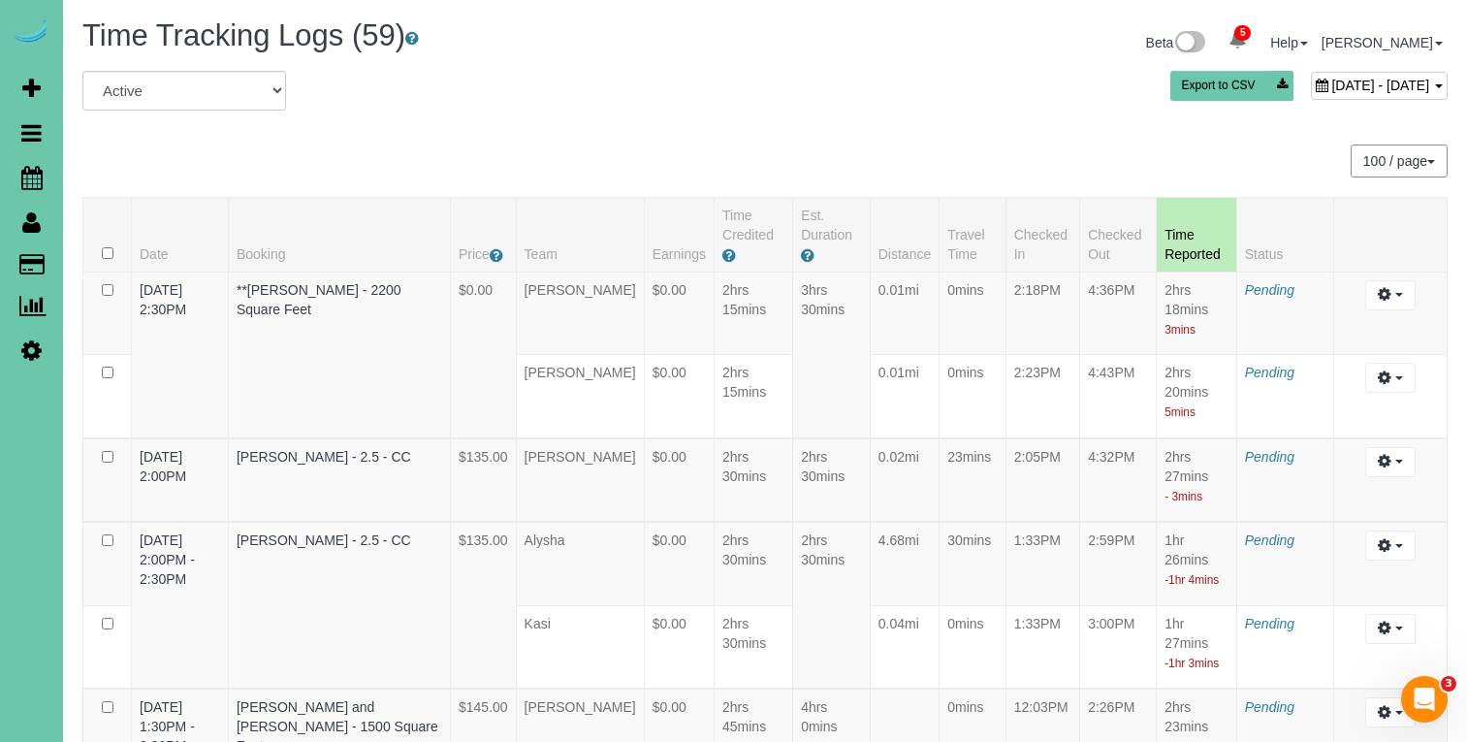
click at [1331, 88] on span "August 13, 2025 - August 13, 2025" at bounding box center [1380, 86] width 98 height 16
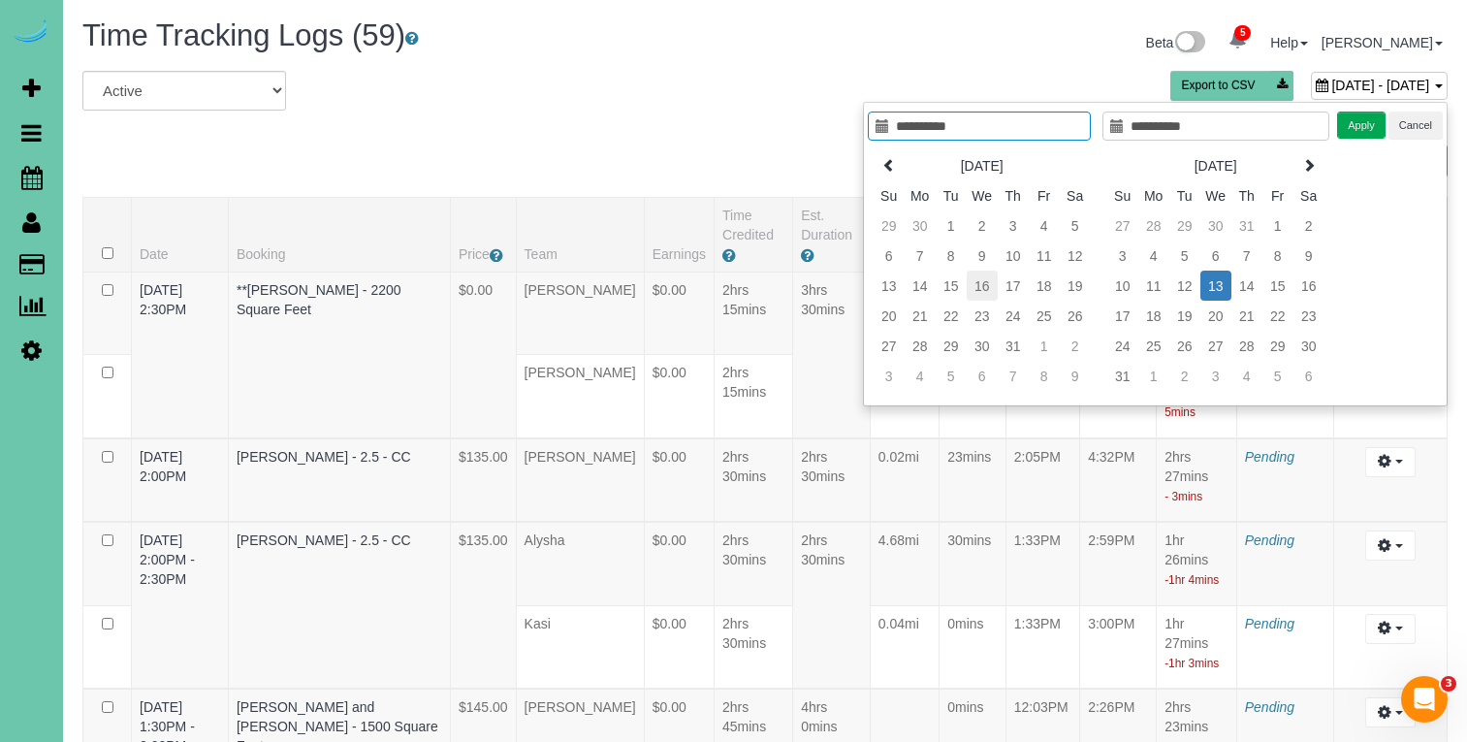
type input "**********"
click at [979, 285] on td "16" at bounding box center [981, 285] width 31 height 30
type input "**********"
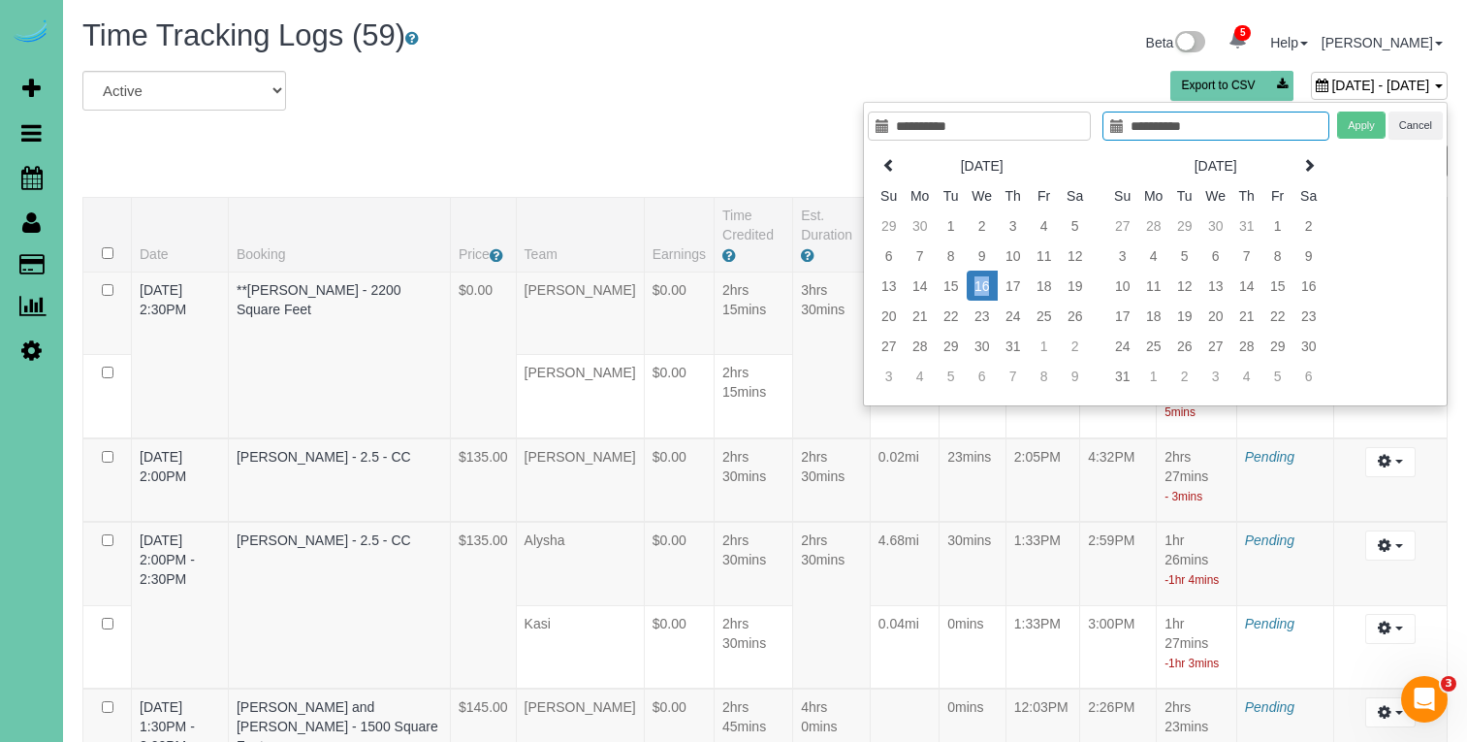
click at [979, 285] on td "16" at bounding box center [981, 285] width 31 height 30
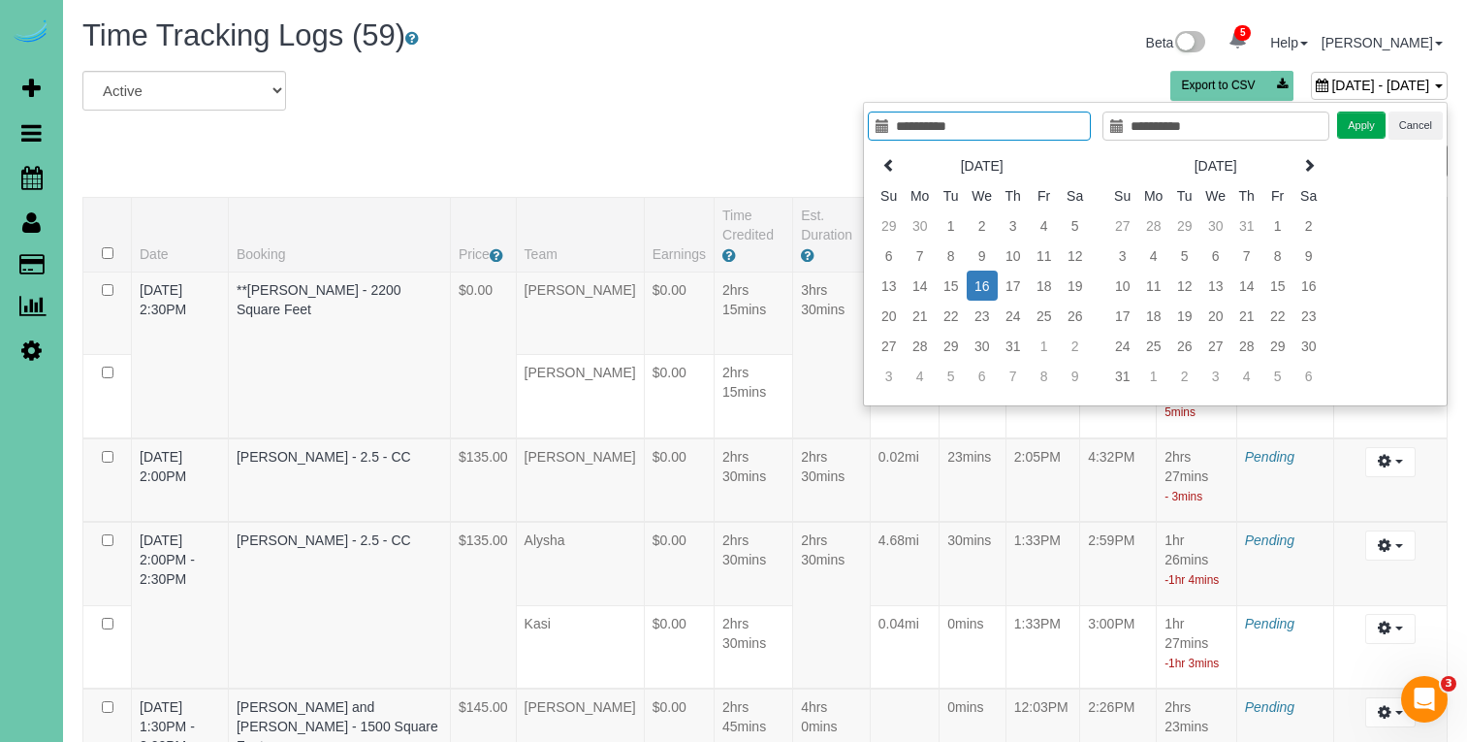
click at [1356, 135] on button "Apply" at bounding box center [1361, 125] width 48 height 28
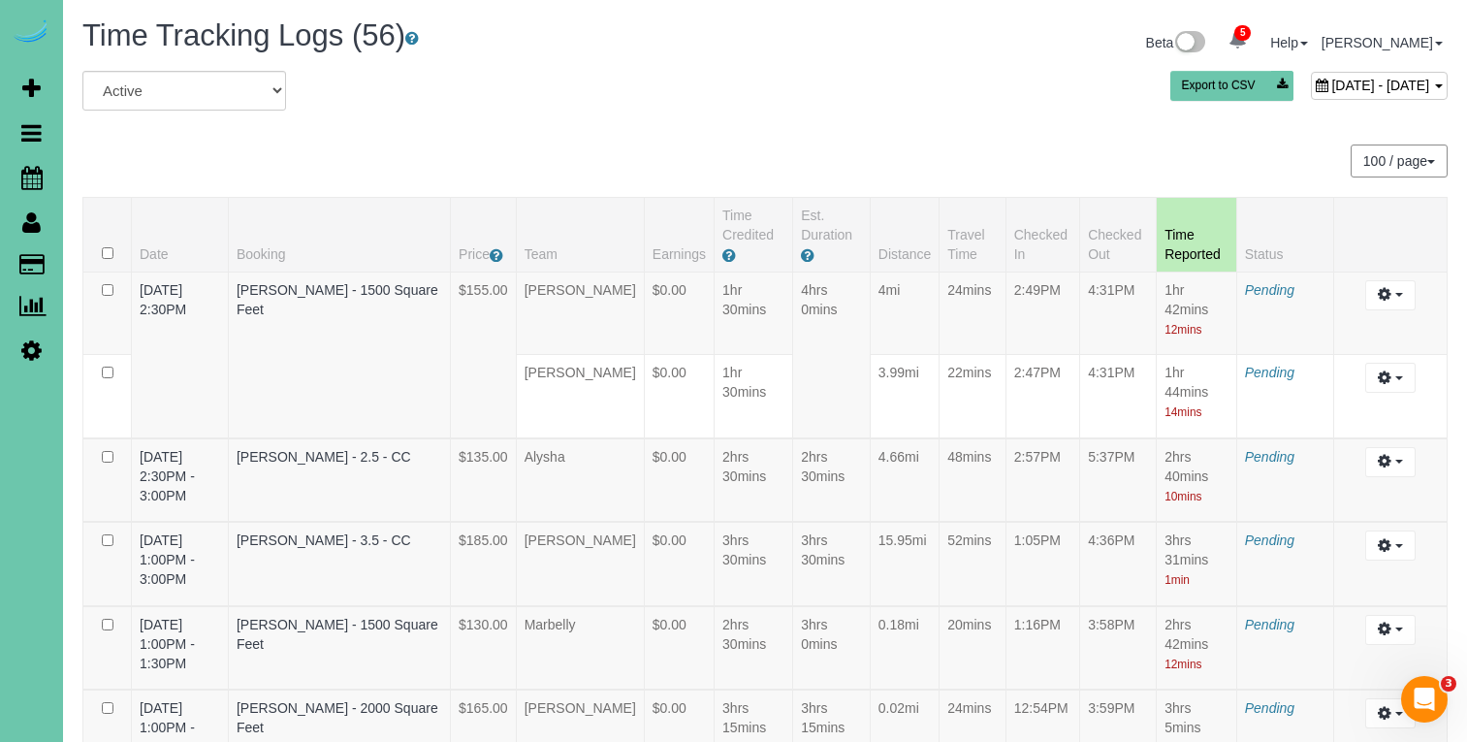
click at [1331, 89] on span "July 16, 2025 - July 16, 2025" at bounding box center [1380, 86] width 98 height 16
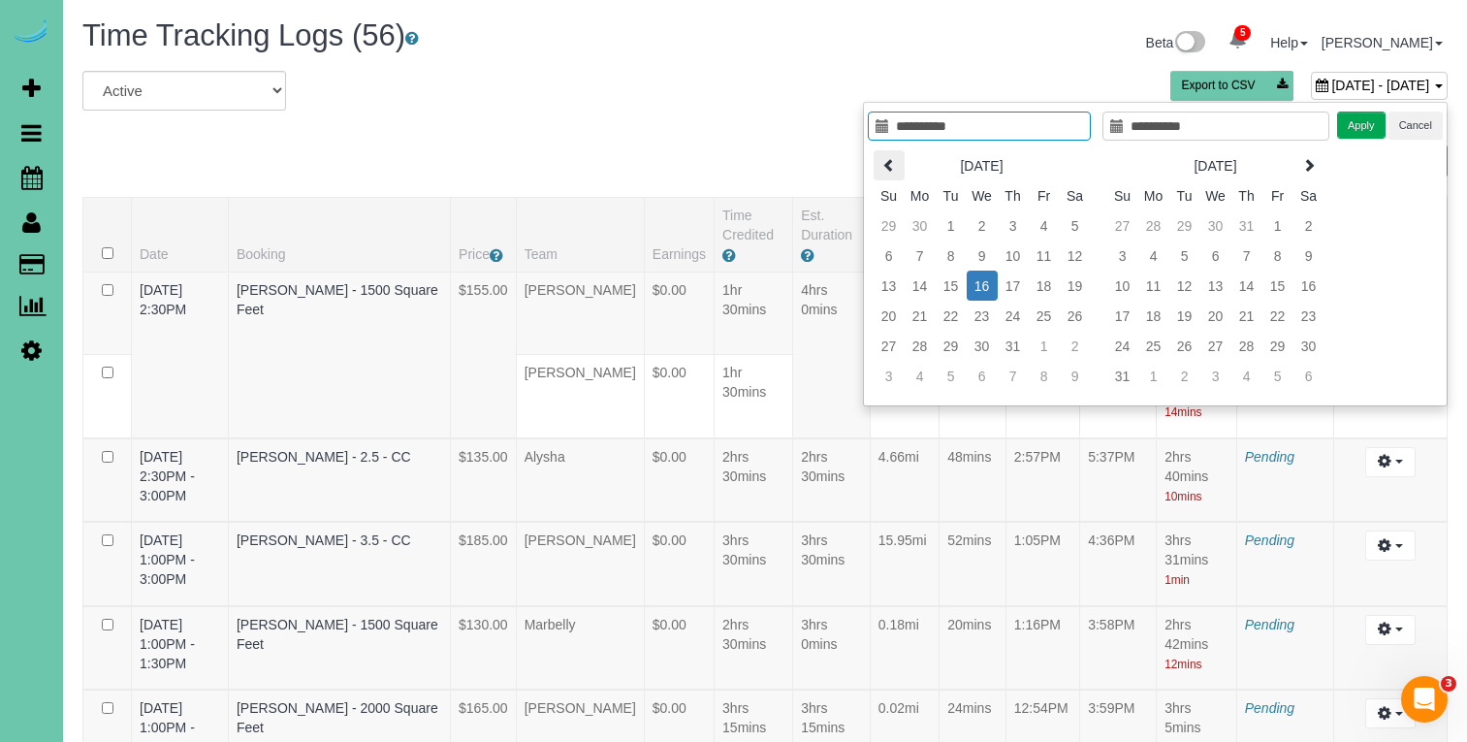
click at [888, 168] on icon at bounding box center [889, 165] width 14 height 14
type input "**********"
click at [978, 314] on td "18" at bounding box center [981, 316] width 31 height 30
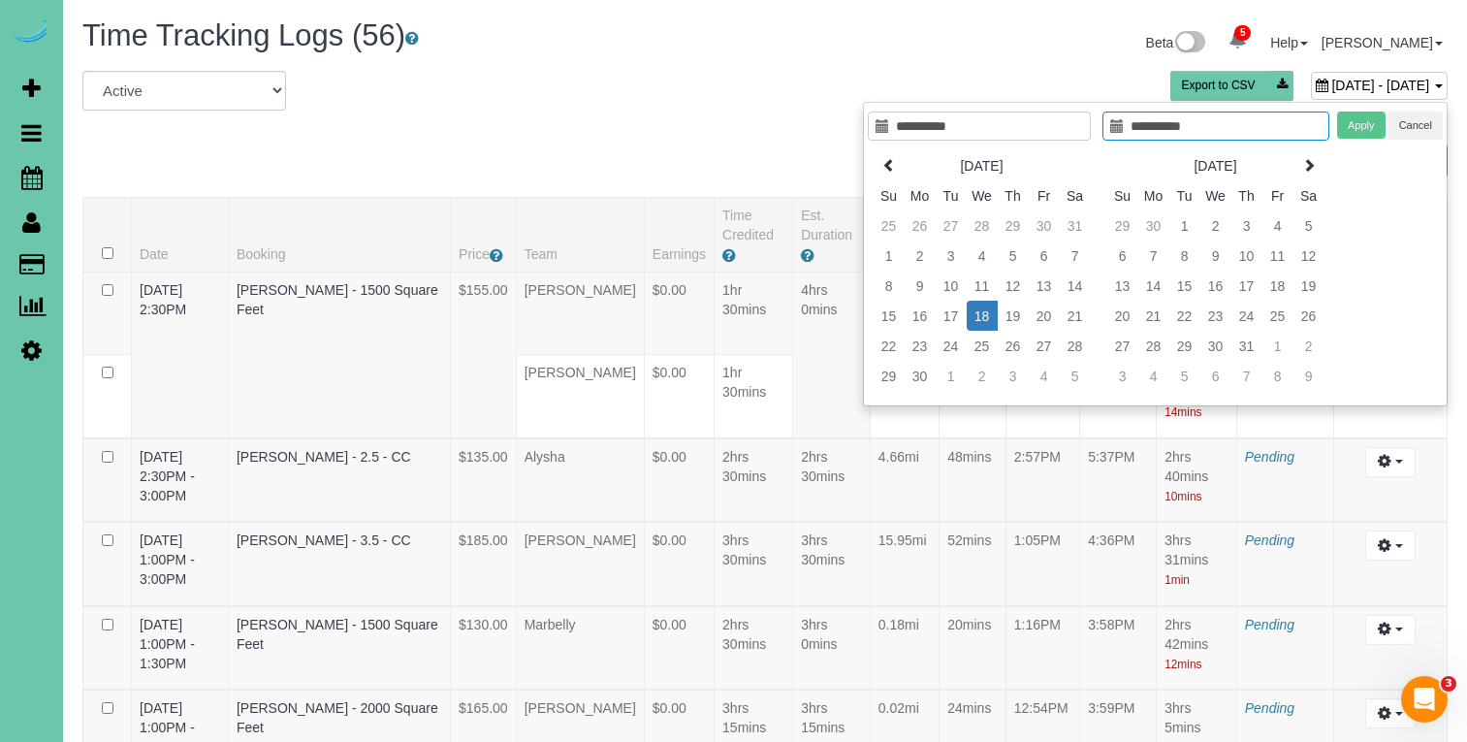
type input "**********"
click at [978, 314] on td "18" at bounding box center [981, 316] width 31 height 30
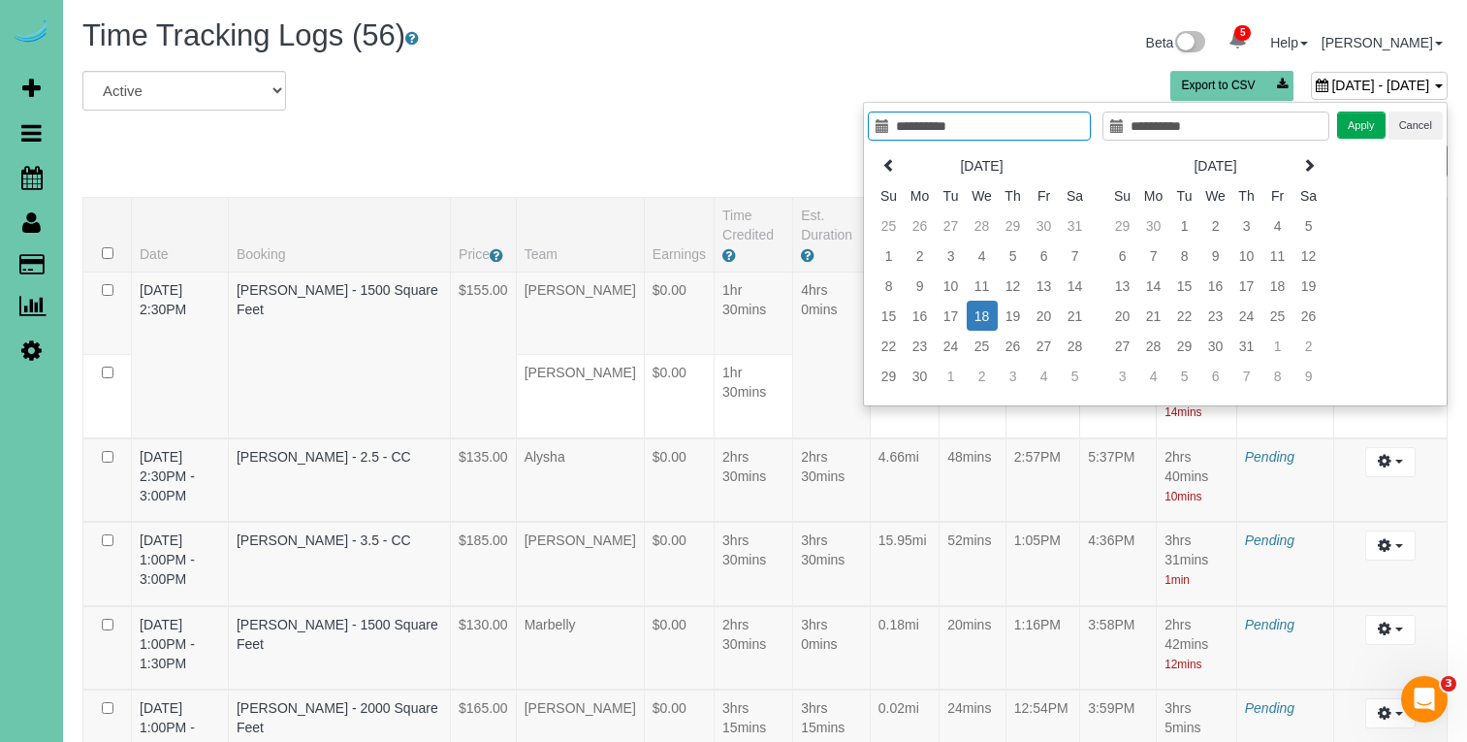
type input "**********"
click at [1362, 126] on button "Apply" at bounding box center [1361, 125] width 48 height 28
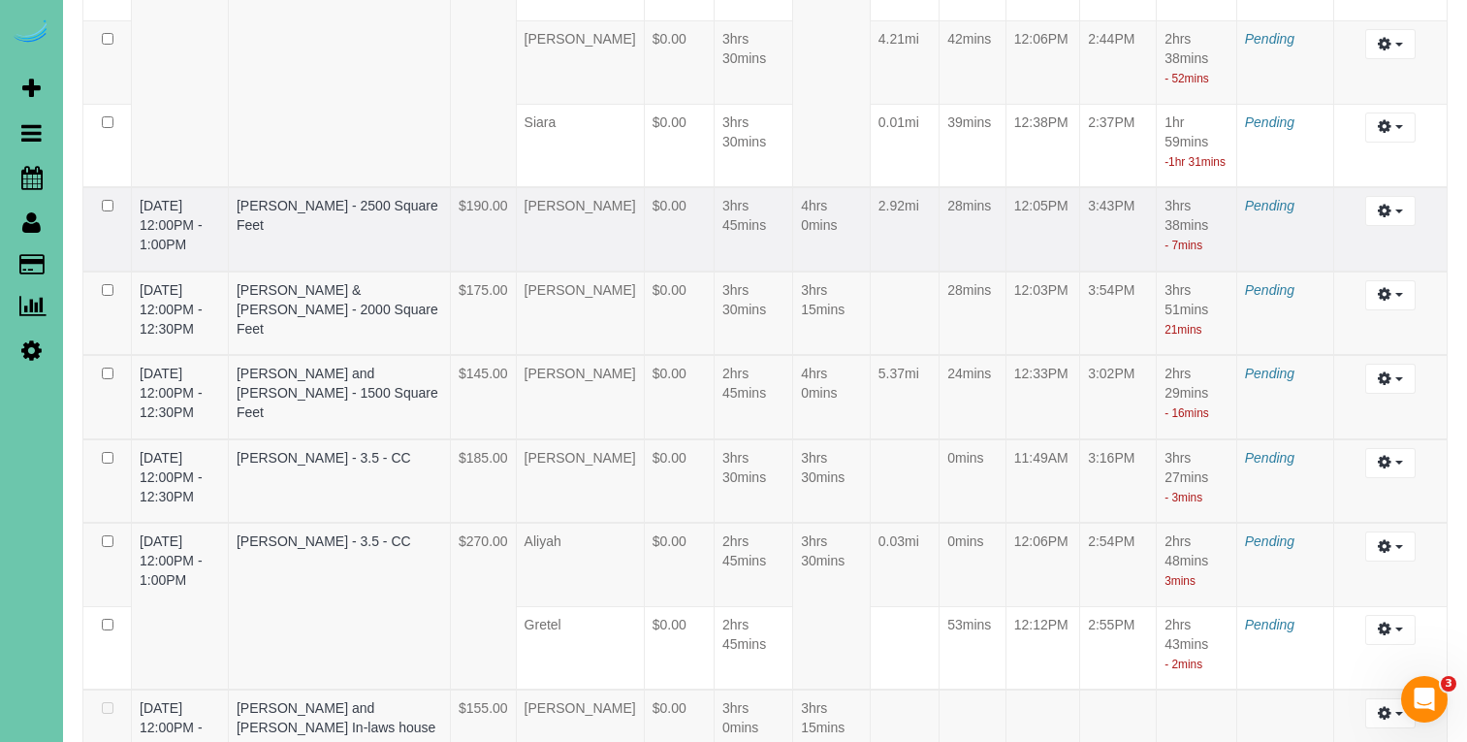
scroll to position [2042, 0]
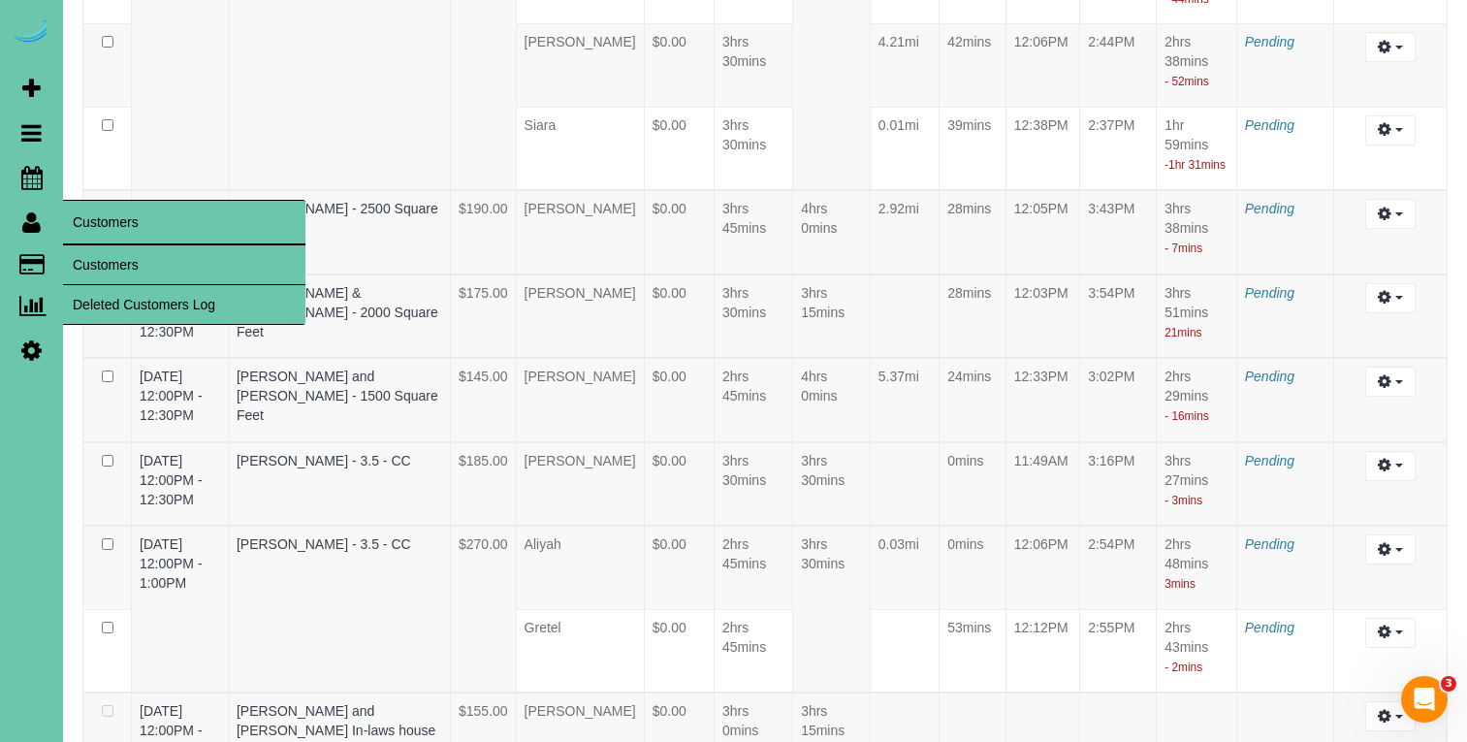
click at [95, 254] on link "Customers" at bounding box center [184, 264] width 242 height 39
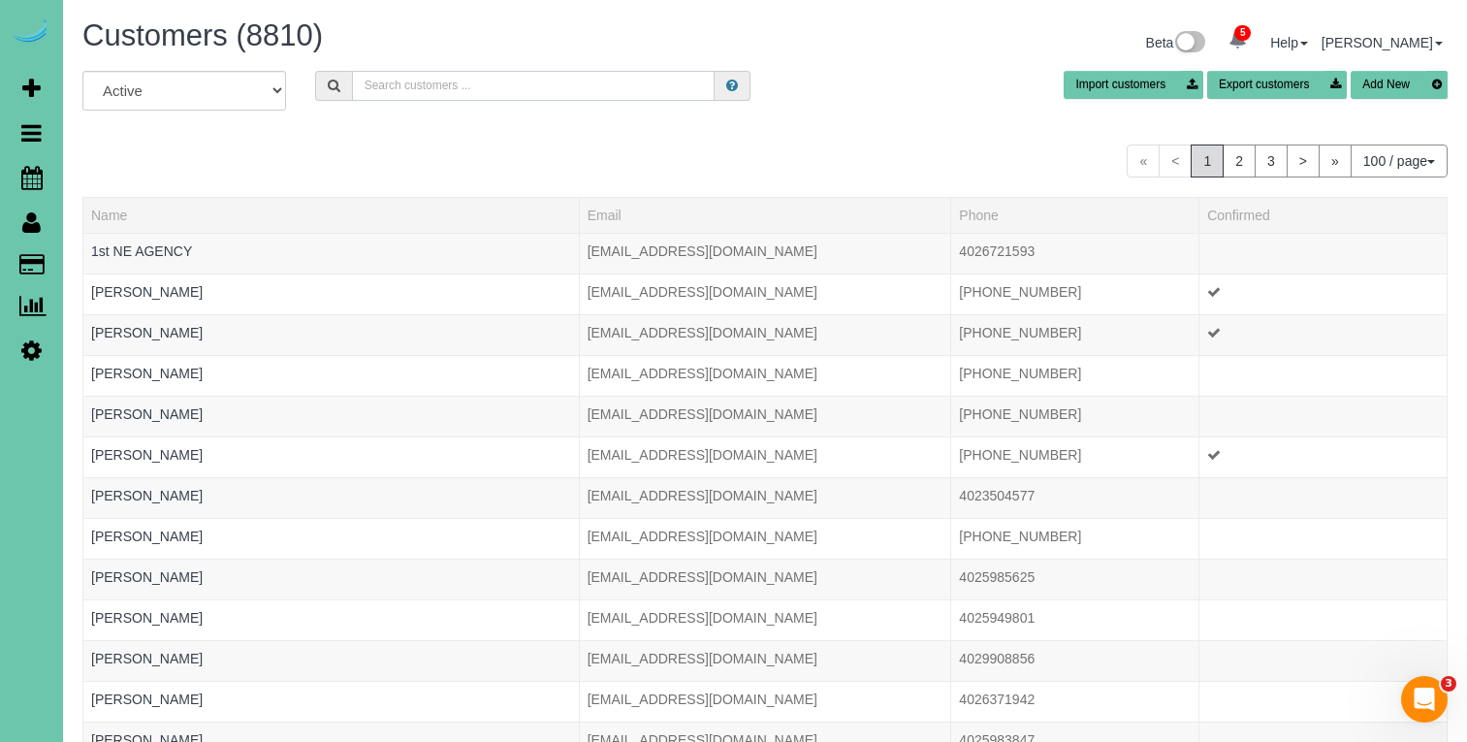
click at [481, 94] on input "text" at bounding box center [533, 86] width 363 height 30
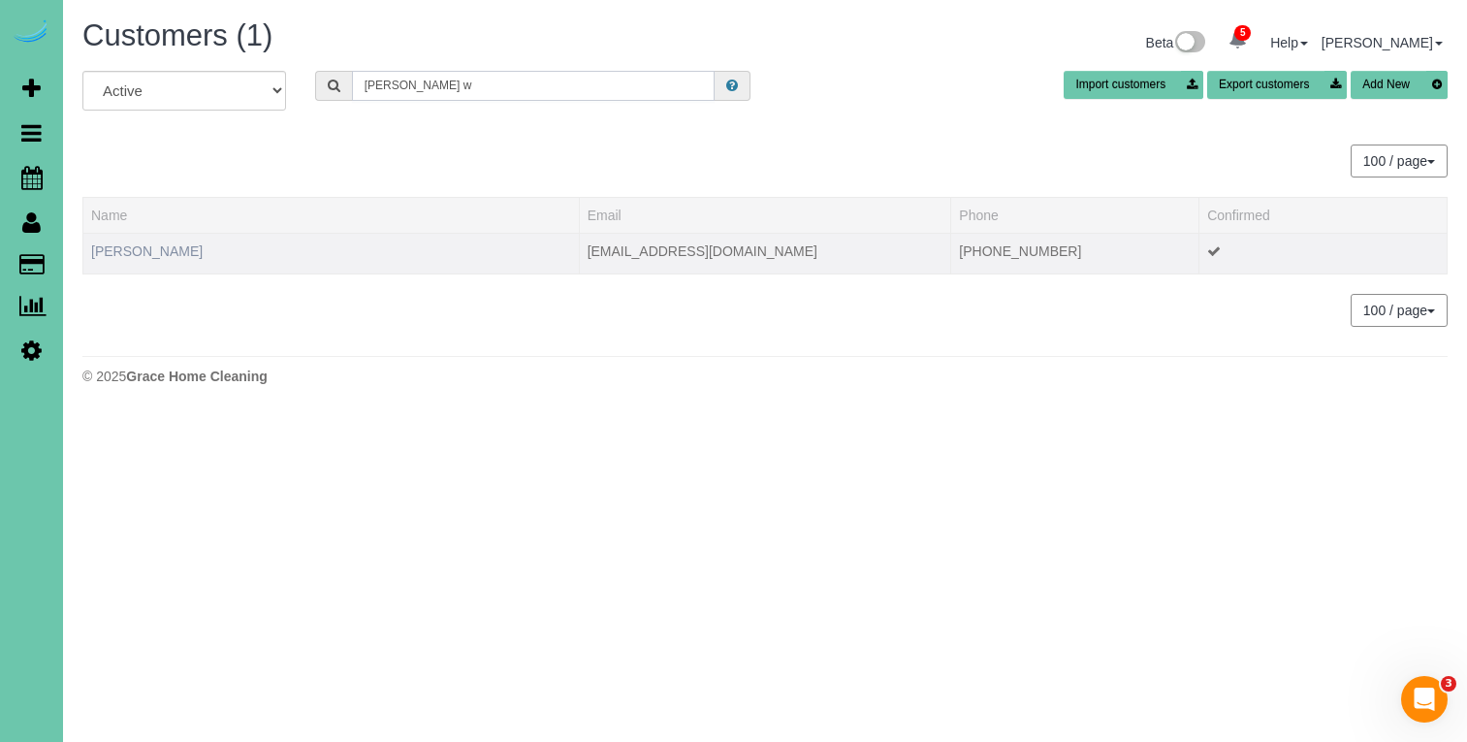
type input "regina w"
click at [111, 252] on link "Regina Wolf" at bounding box center [146, 251] width 111 height 16
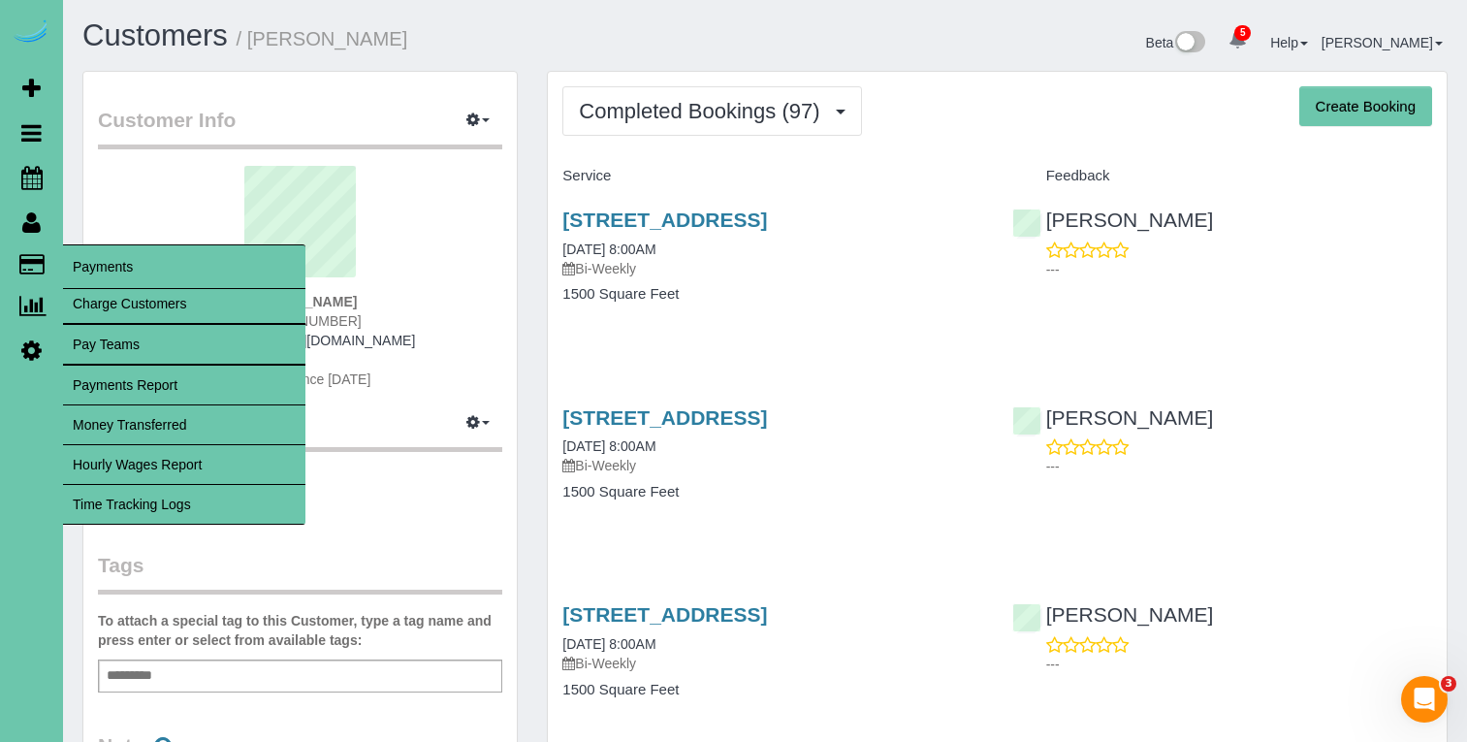
click at [188, 491] on link "Time Tracking Logs" at bounding box center [184, 504] width 242 height 39
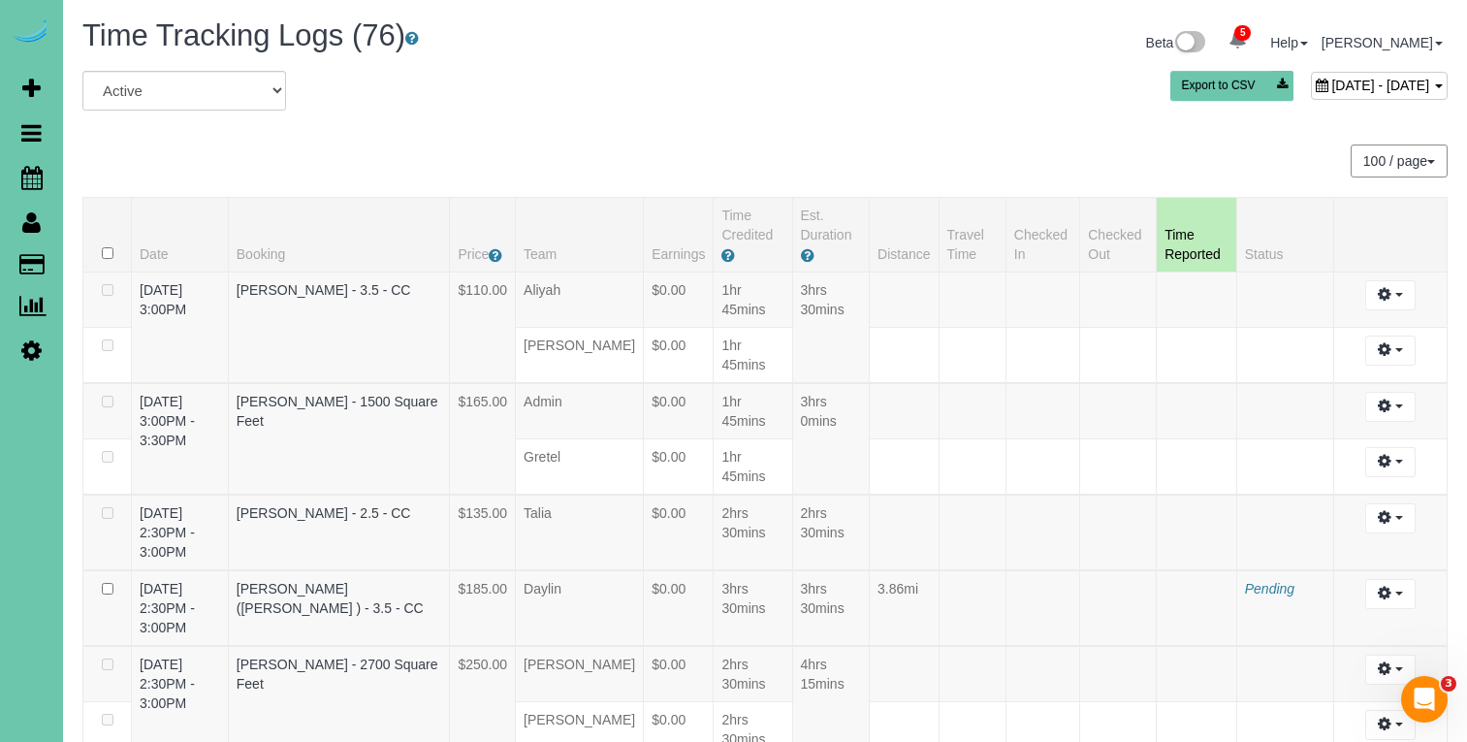
drag, startPoint x: 1241, startPoint y: 80, endPoint x: 1169, endPoint y: 95, distance: 73.2
click at [1331, 80] on span "September 02, 2025 - September 02, 2025" at bounding box center [1380, 86] width 98 height 16
type input "**********"
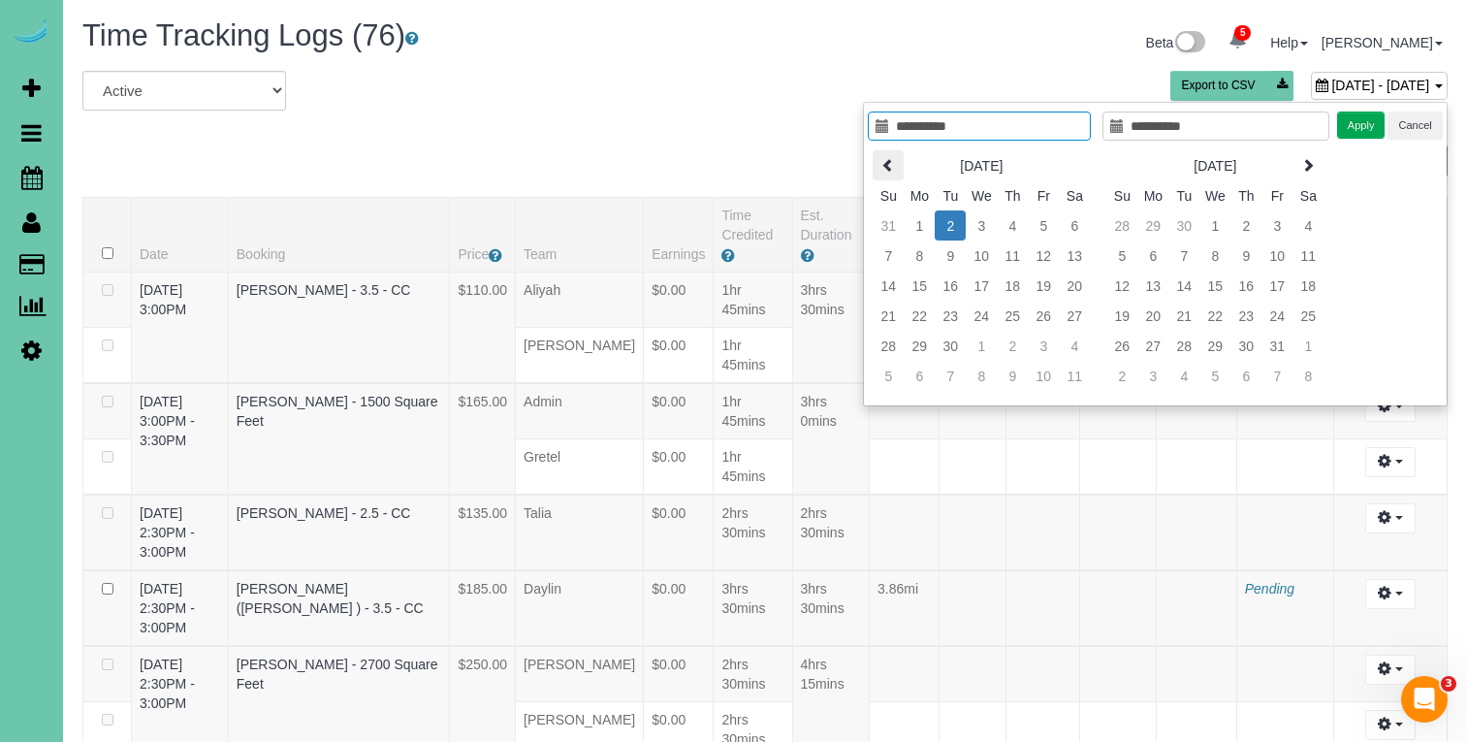
click at [896, 161] on th at bounding box center [887, 165] width 31 height 30
type input "**********"
click at [1004, 317] on td "21" at bounding box center [1011, 316] width 31 height 30
type input "**********"
click at [1354, 121] on button "Apply" at bounding box center [1361, 125] width 48 height 28
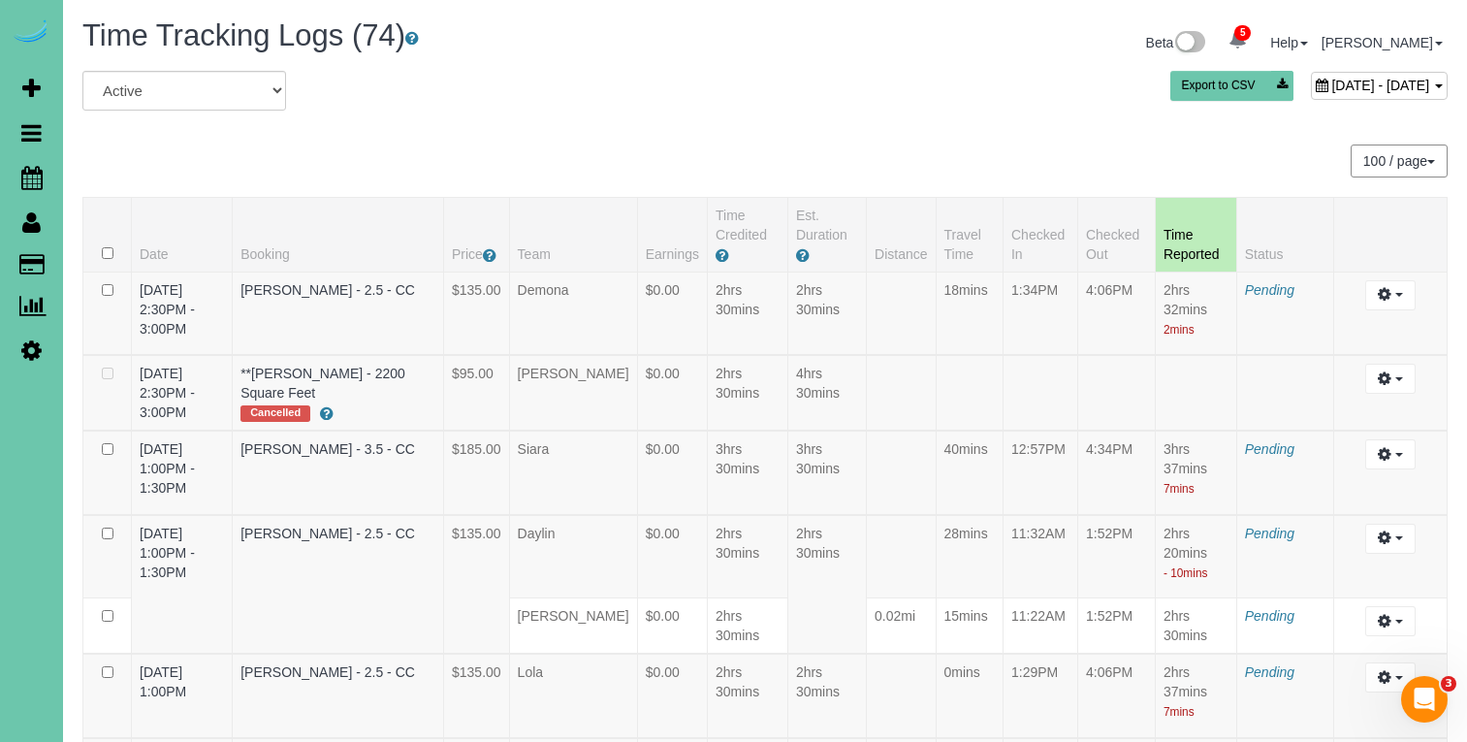
click at [1311, 99] on div "August 21, 2025 - August 21, 2025" at bounding box center [1379, 86] width 137 height 28
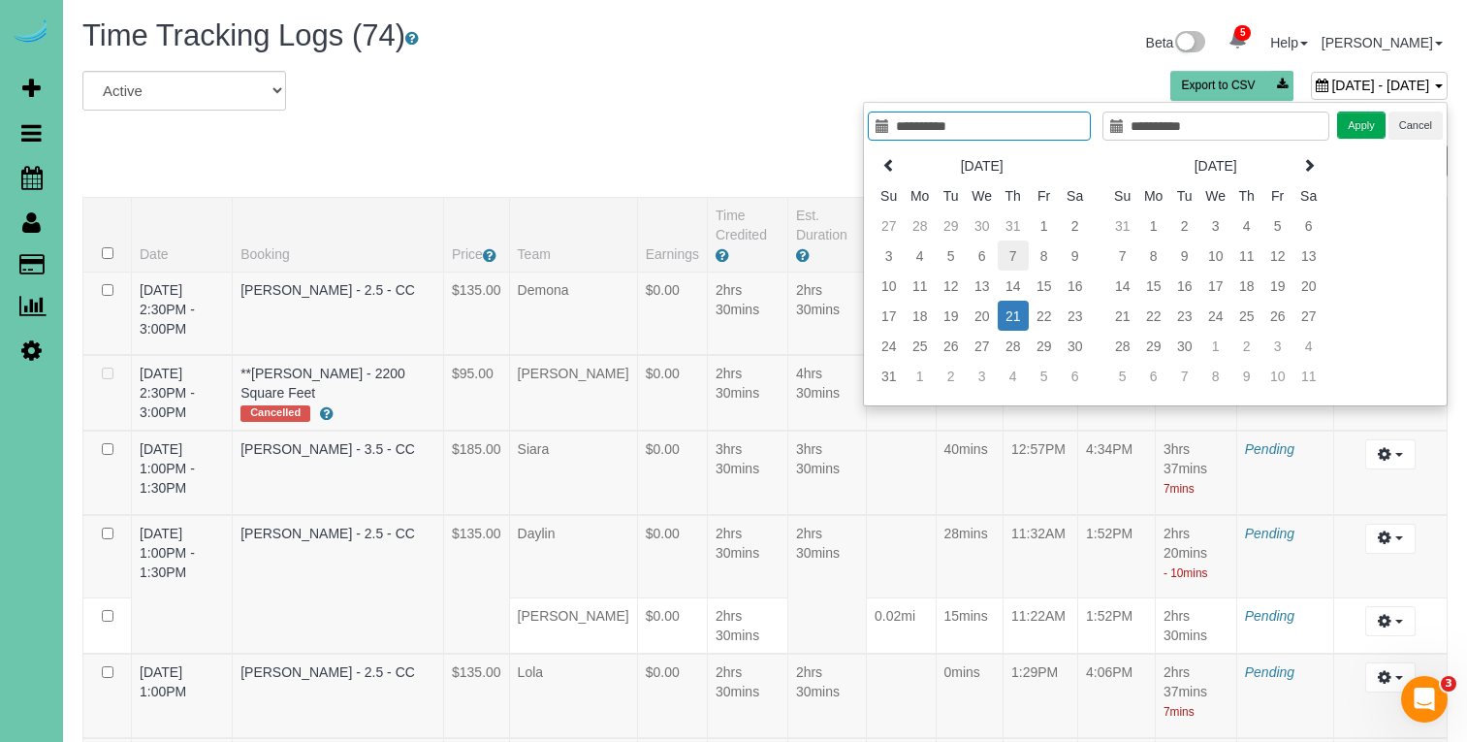
type input "**********"
click at [1016, 257] on td "7" at bounding box center [1012, 255] width 31 height 30
type input "**********"
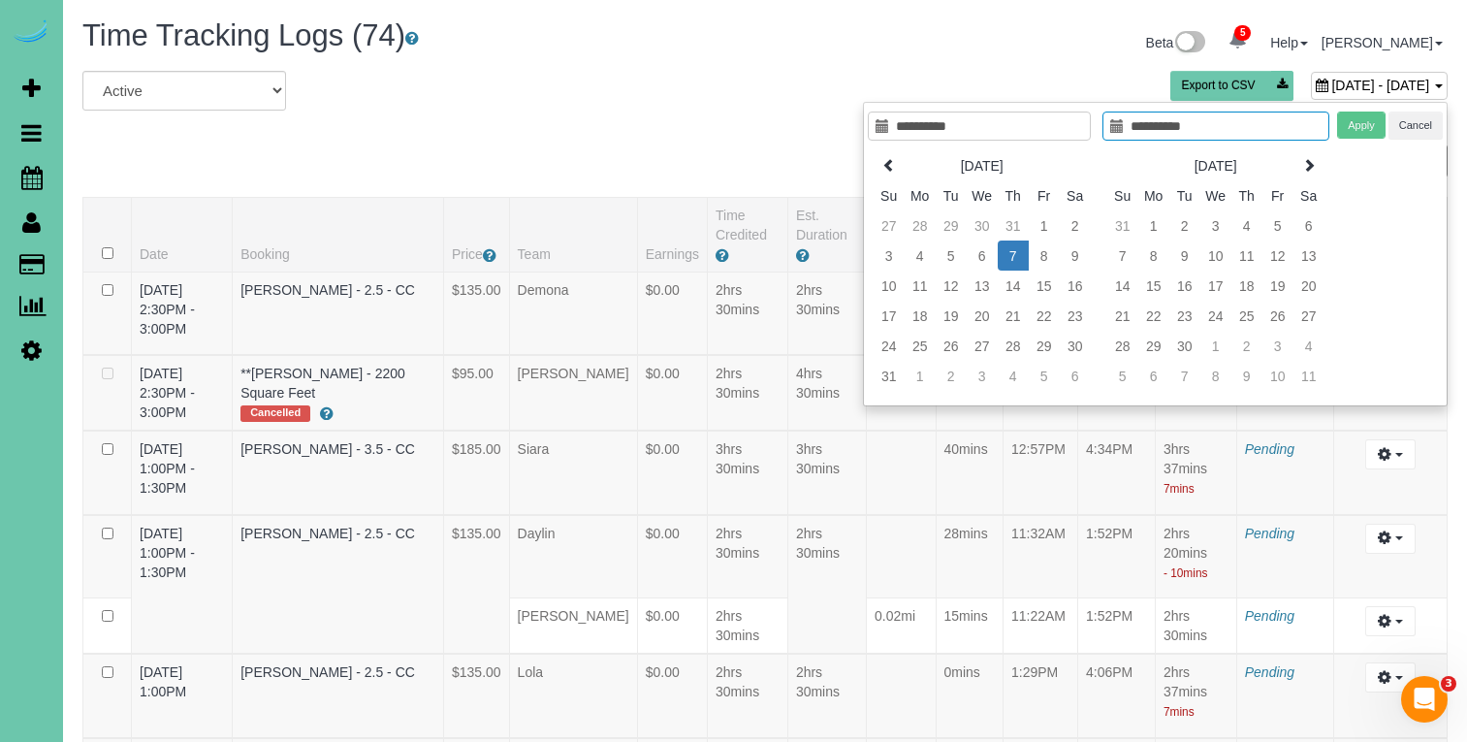
click at [1015, 257] on td "7" at bounding box center [1012, 255] width 31 height 30
type input "**********"
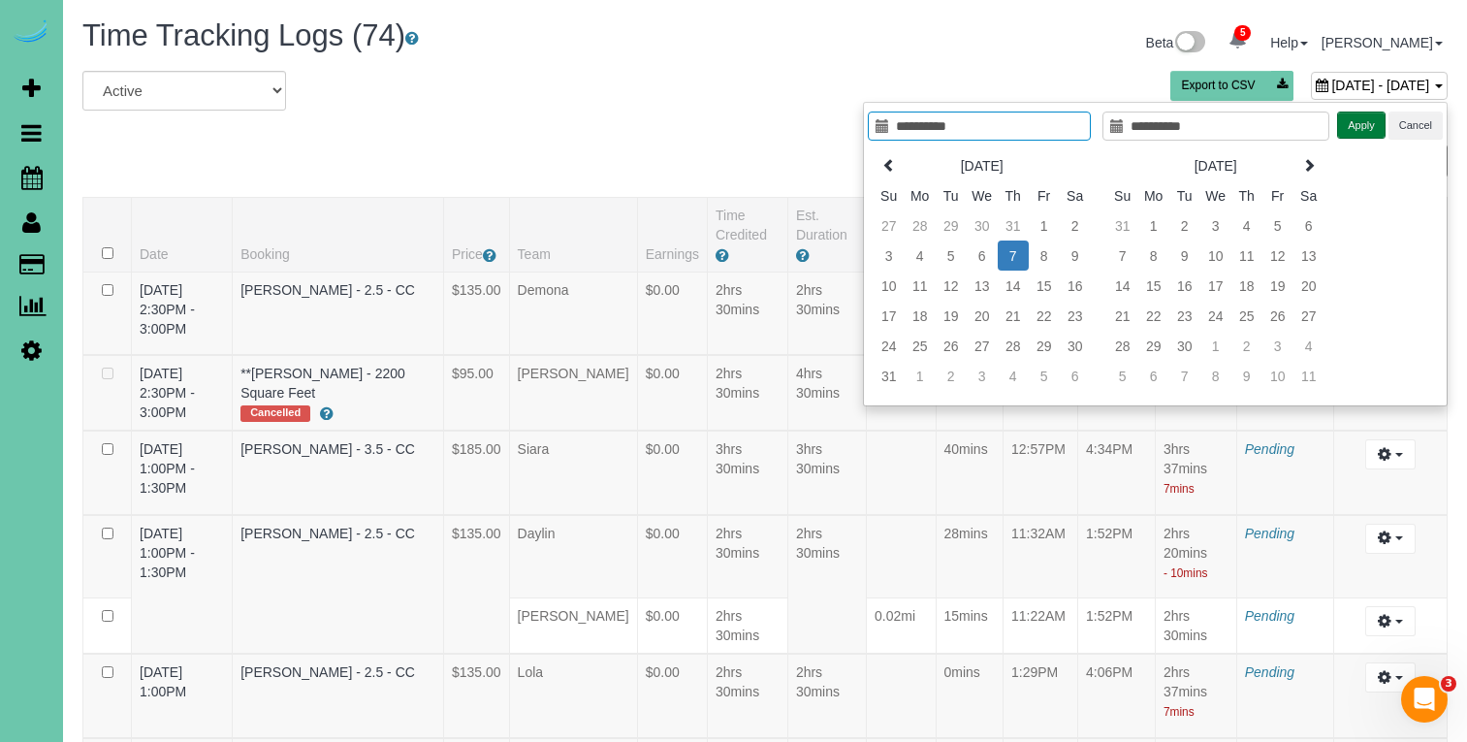
click at [1346, 128] on button "Apply" at bounding box center [1361, 125] width 48 height 28
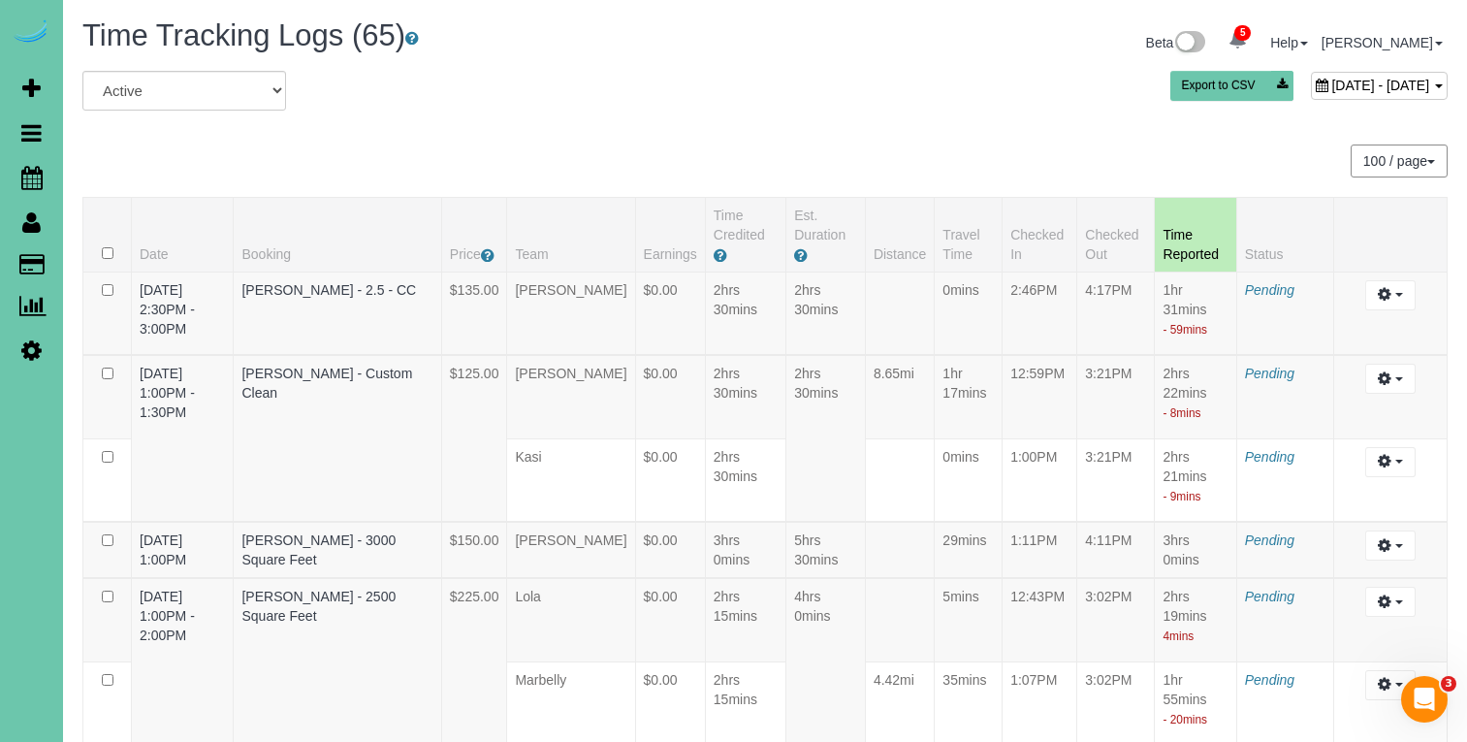
scroll to position [5365, 0]
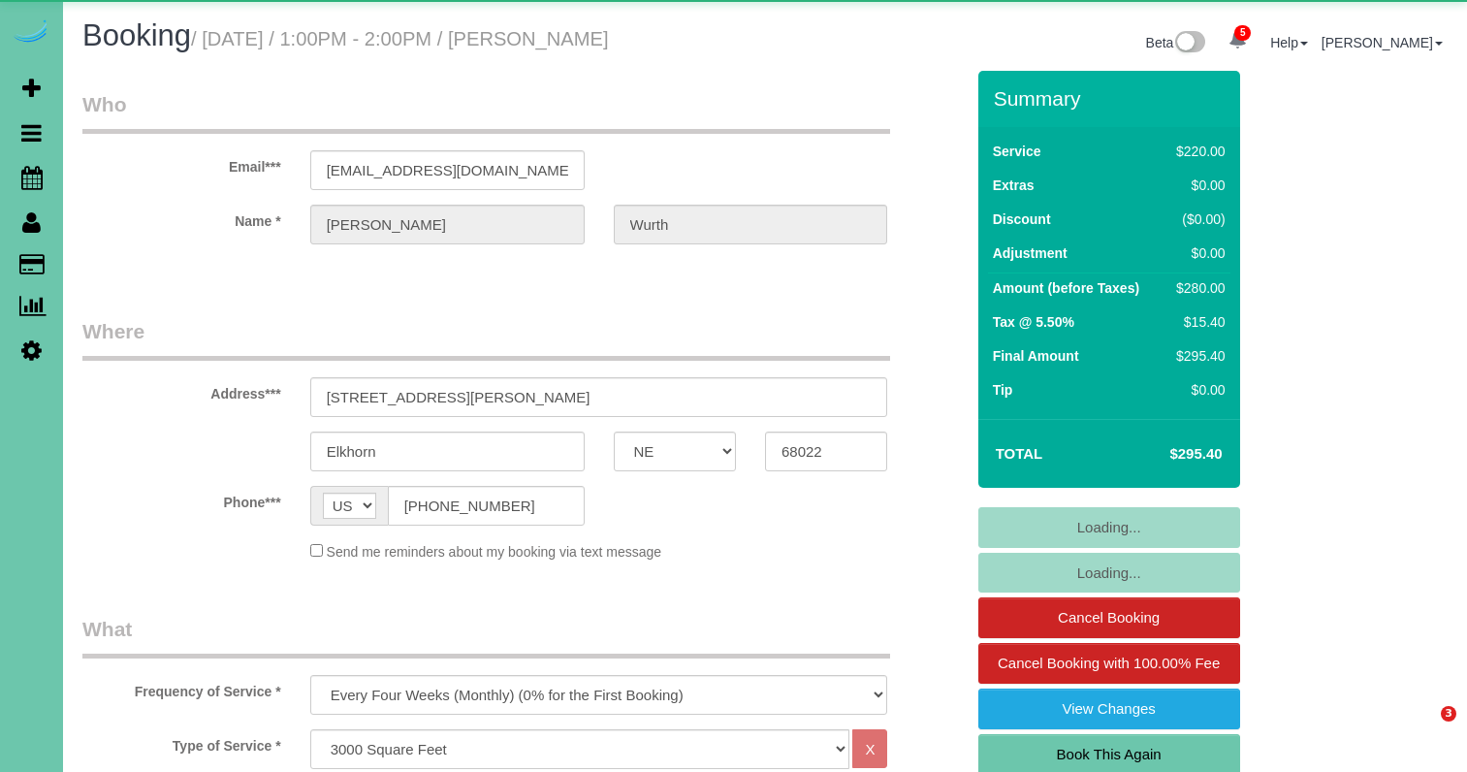
select select "NE"
select select "string:fspay-2d3fc8a4-c7fe-4c62-8a32-ee705de199a5"
select select "number:38"
select select "number:42"
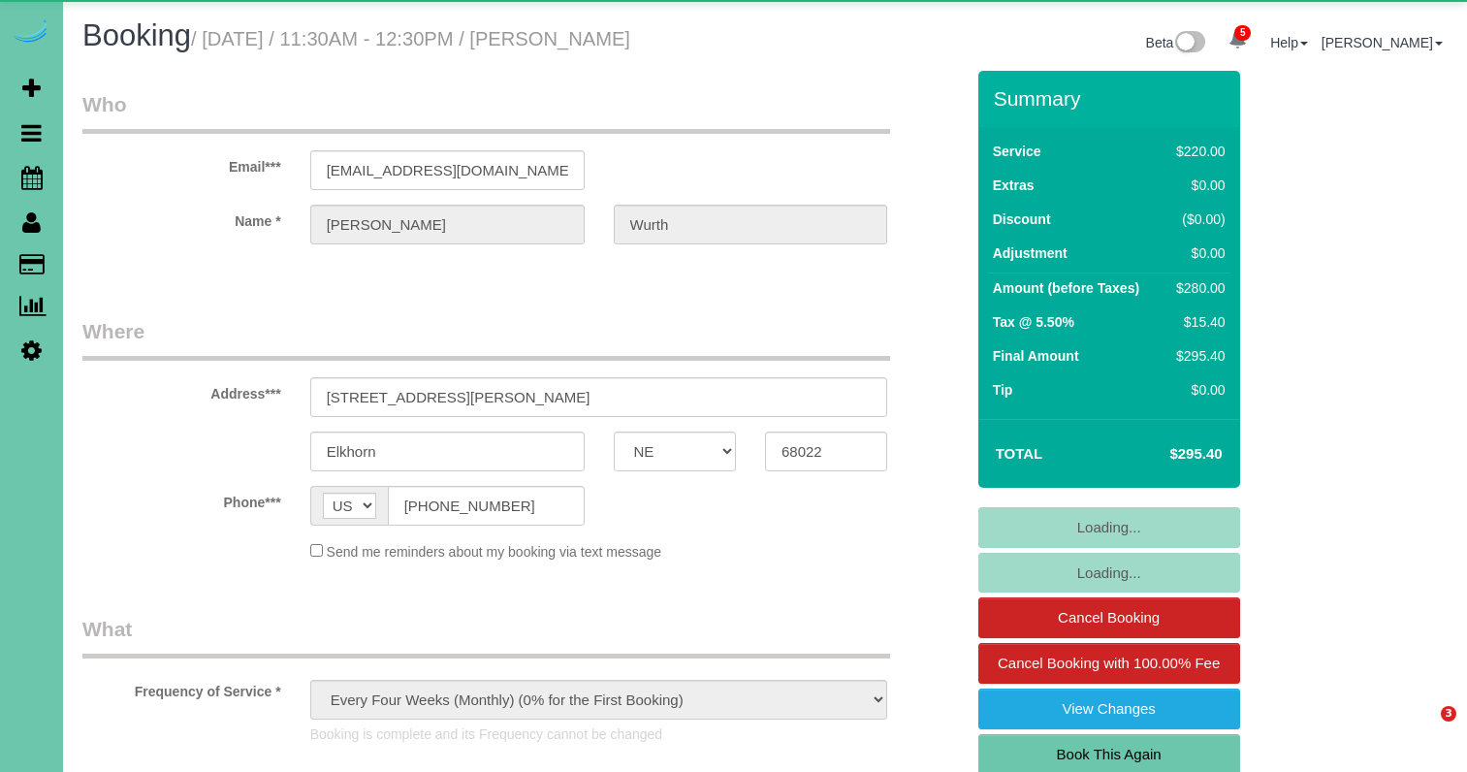
select select "NE"
select select "string:fspay-2d3fc8a4-c7fe-4c62-8a32-ee705de199a5"
select select "number:38"
select select "number:42"
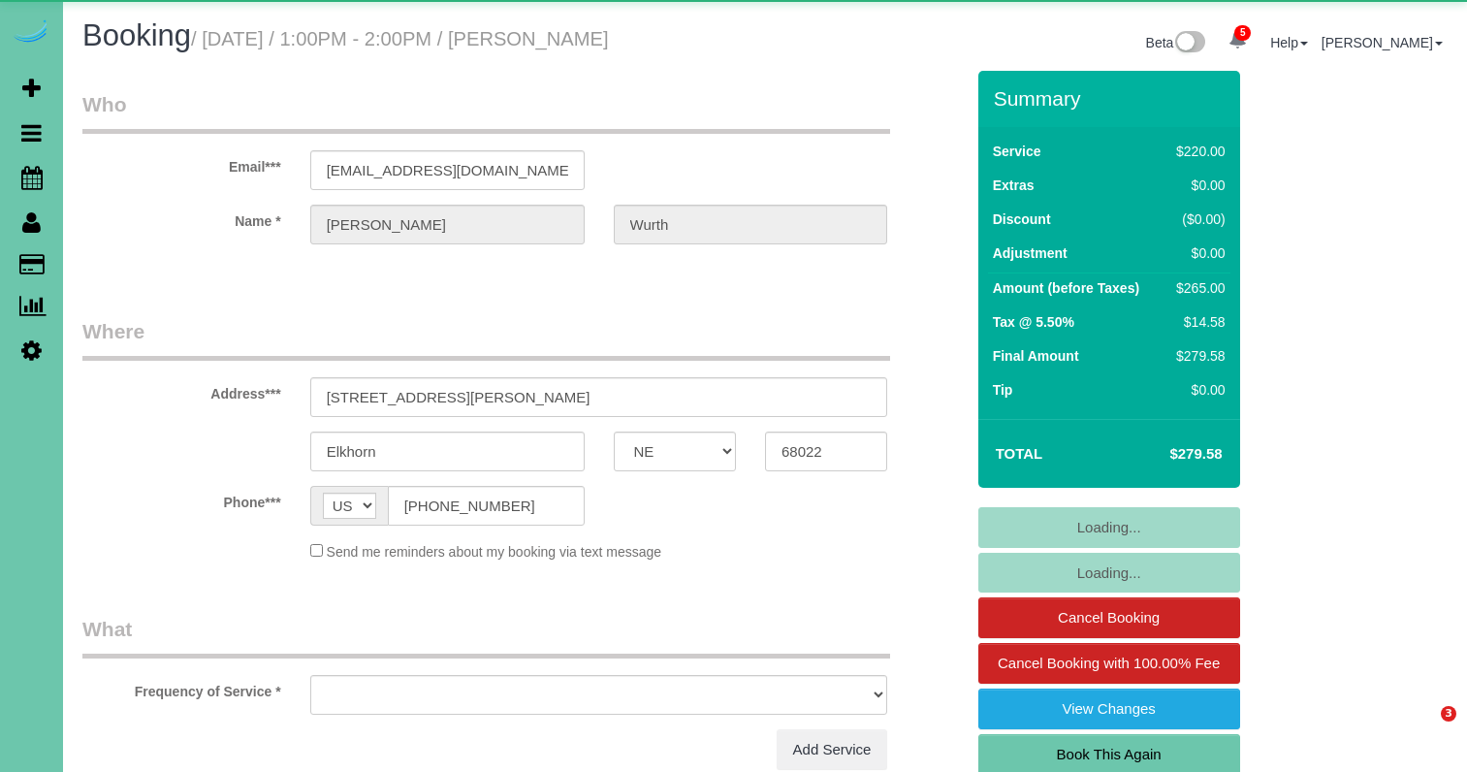
select select "NE"
select select "object:717"
select select "string:fspay-2d3fc8a4-c7fe-4c62-8a32-ee705de199a5"
select select "number:38"
select select "number:42"
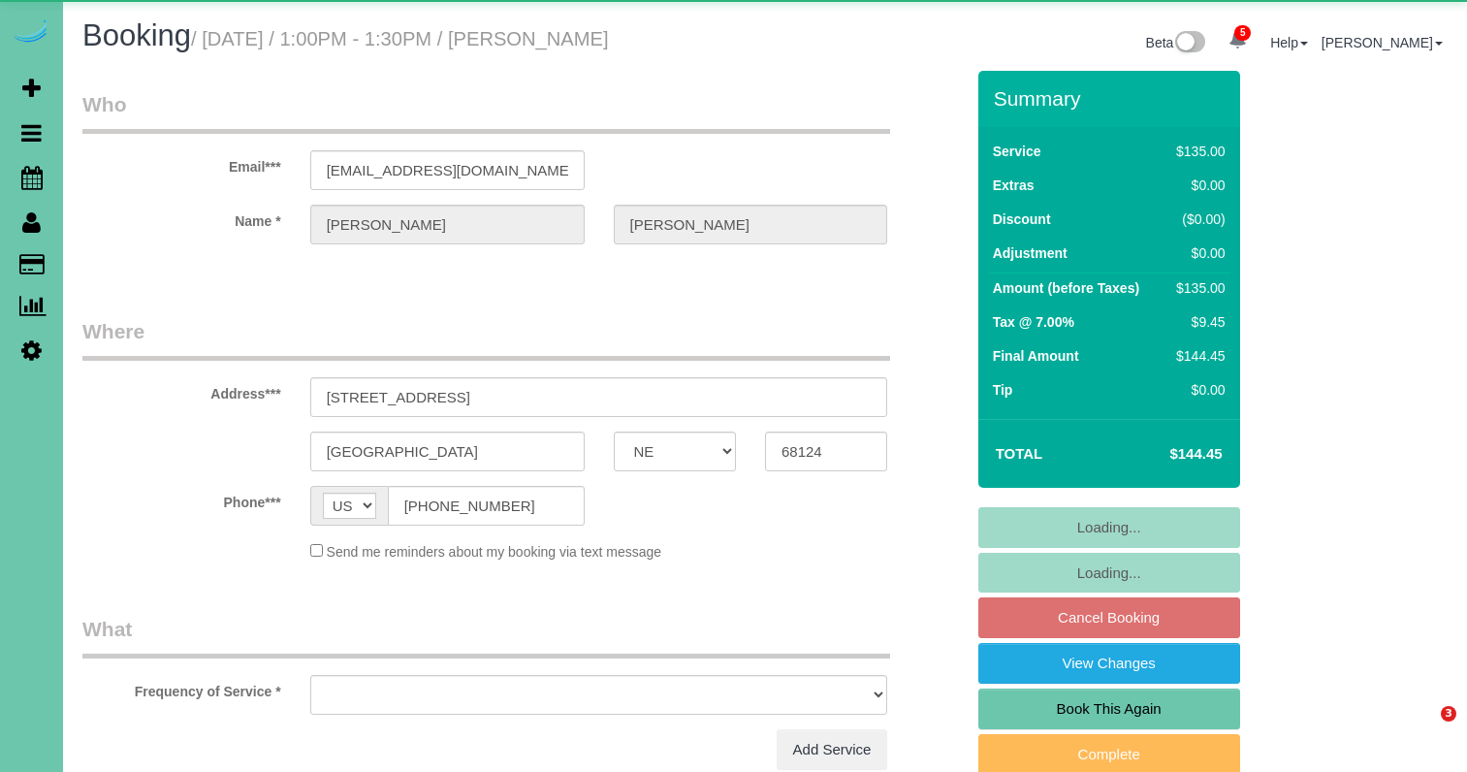
select select "NE"
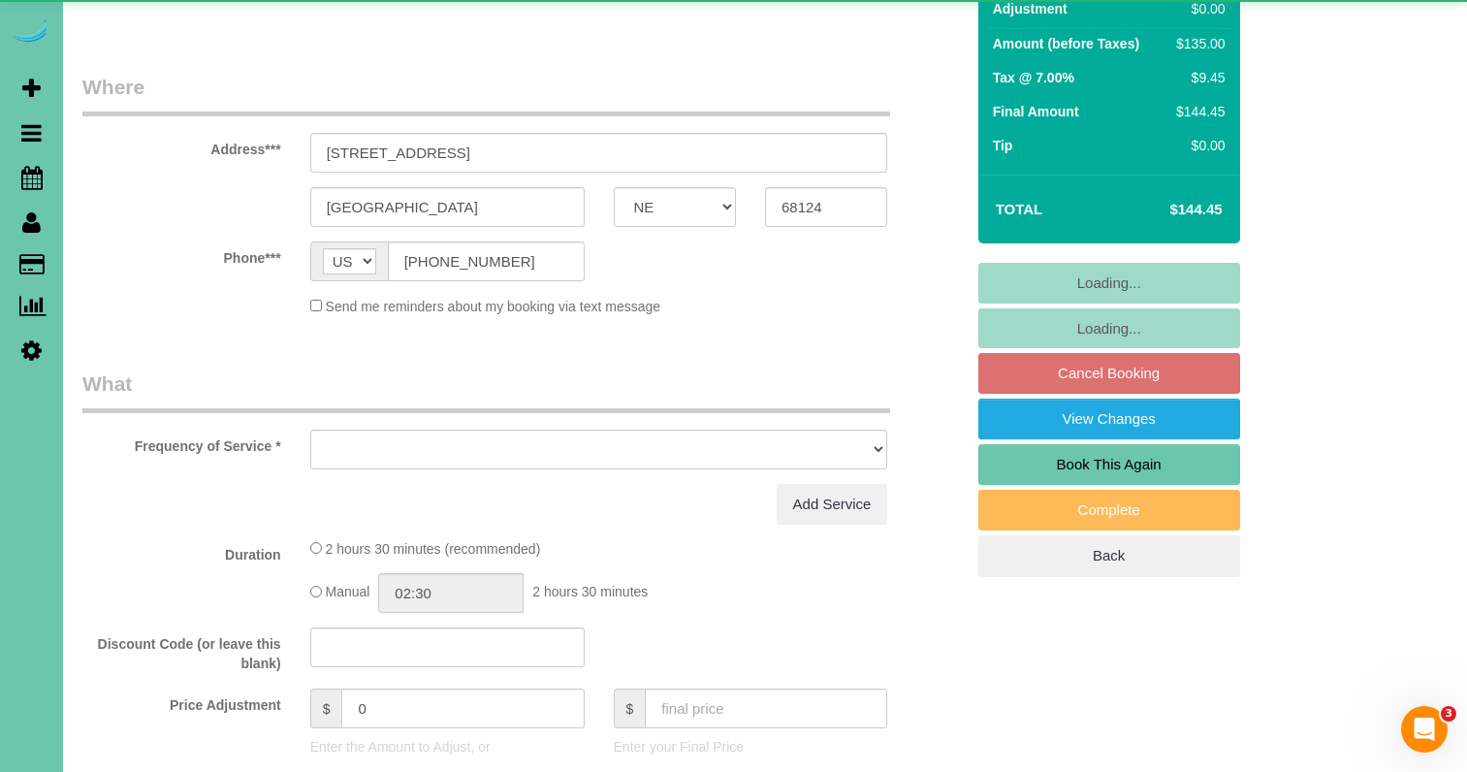
select select "object:932"
select select "number:37"
select select "number:43"
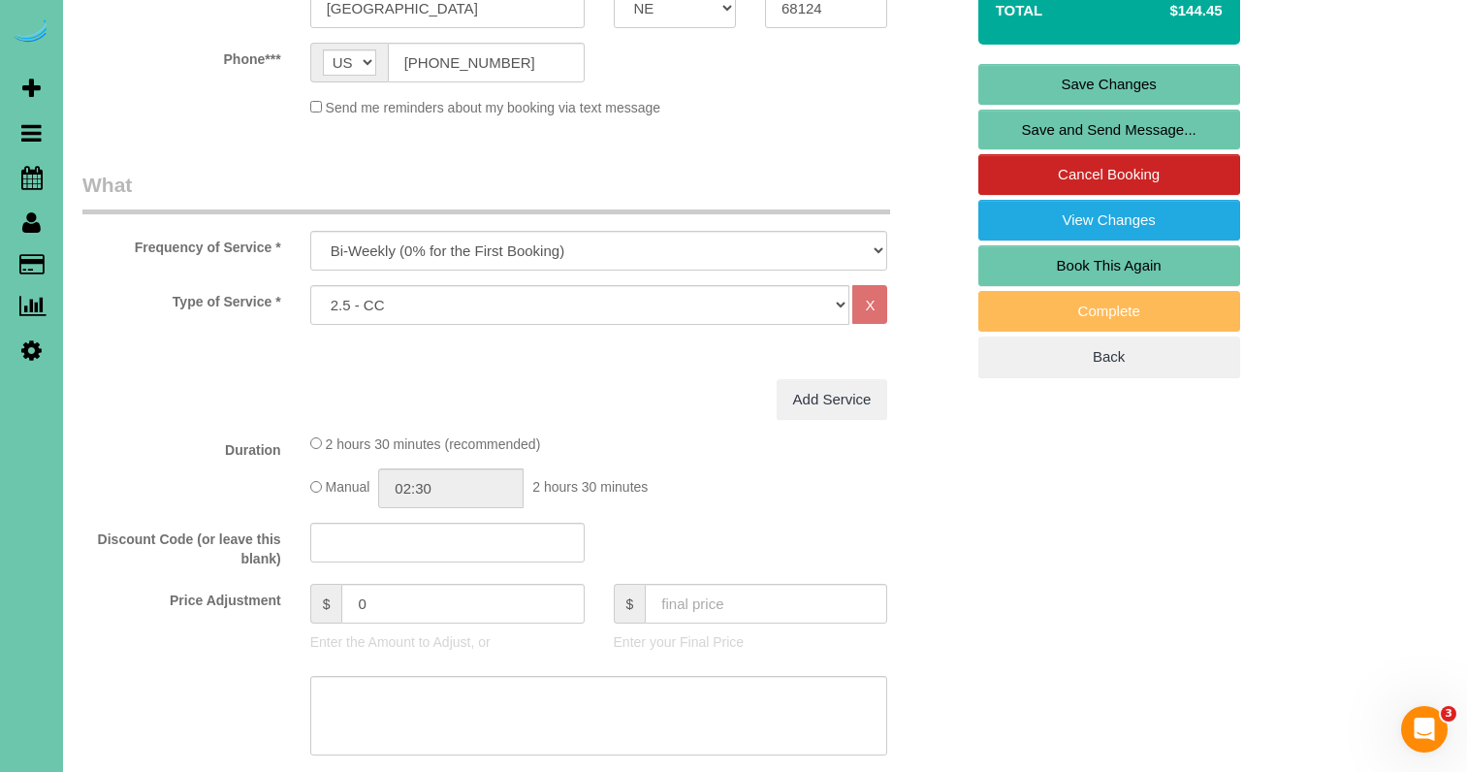
scroll to position [431, 0]
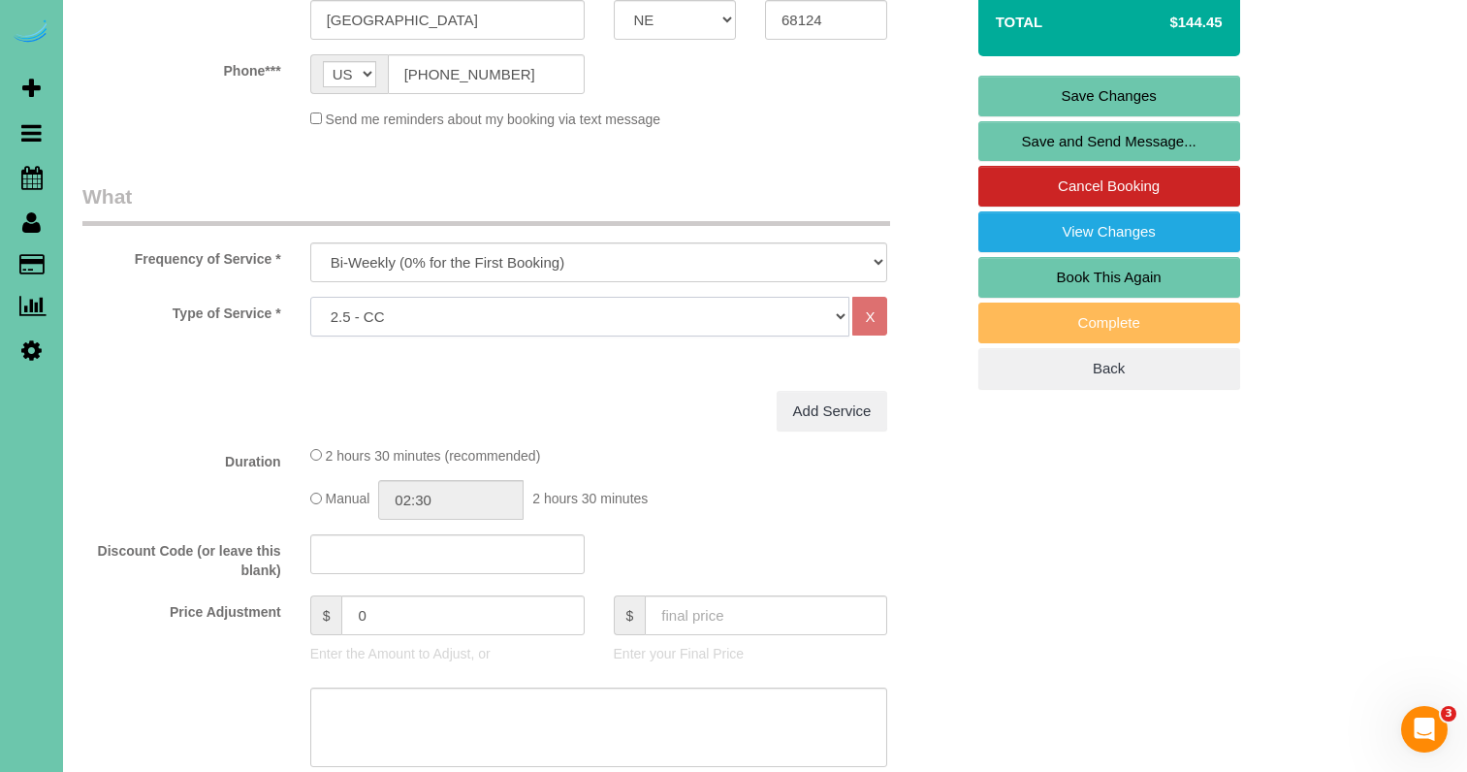
select select "159"
click at [1029, 92] on link "Save Changes" at bounding box center [1109, 96] width 262 height 41
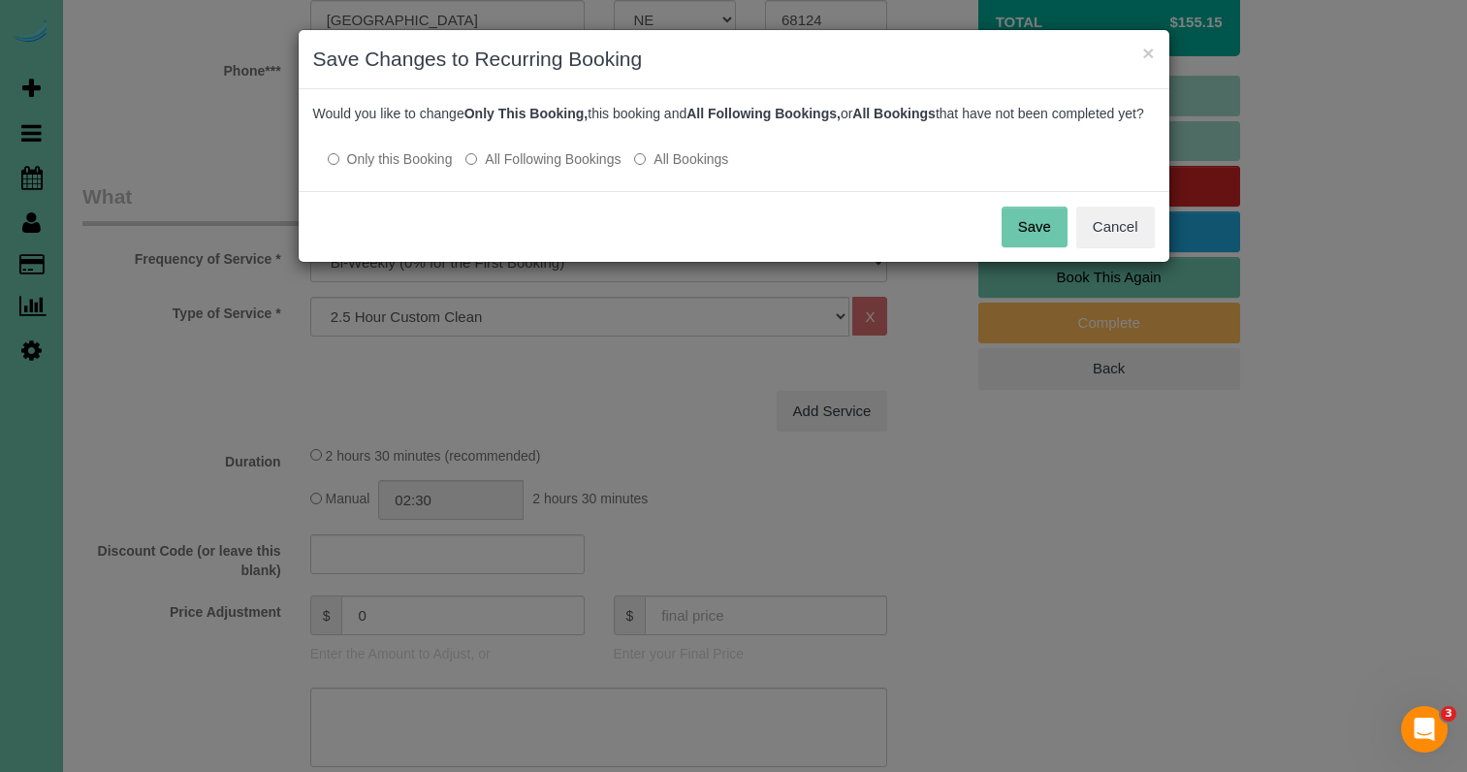
drag, startPoint x: 547, startPoint y: 196, endPoint x: 553, endPoint y: 185, distance: 12.1
click at [550, 191] on div "Would you like to change Only This Booking, this booking and All Following Book…" at bounding box center [734, 140] width 870 height 102
drag, startPoint x: 553, startPoint y: 175, endPoint x: 616, endPoint y: 180, distance: 63.2
click at [554, 169] on label "All Following Bookings" at bounding box center [542, 158] width 155 height 19
click at [1051, 240] on button "Save" at bounding box center [1034, 226] width 66 height 41
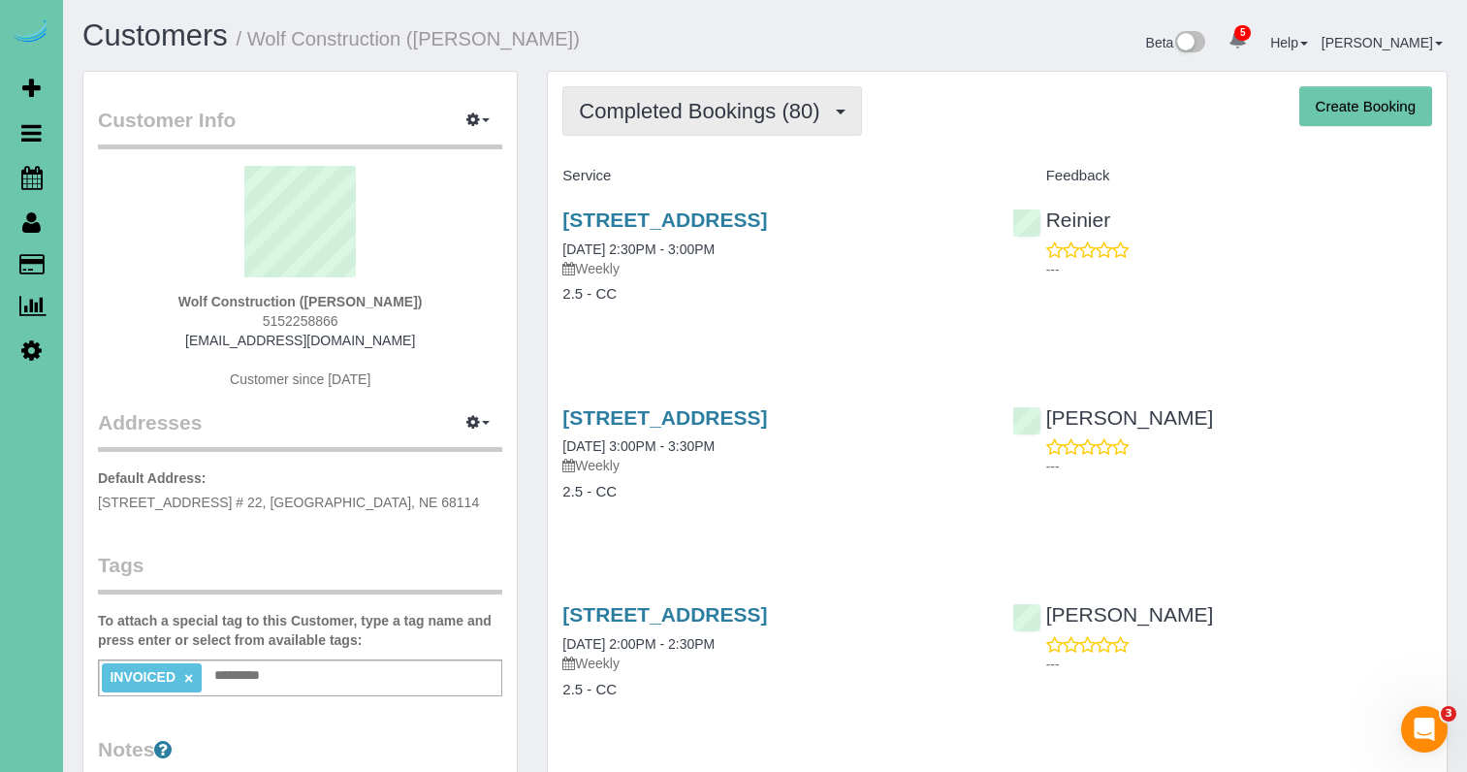
scroll to position [6, 0]
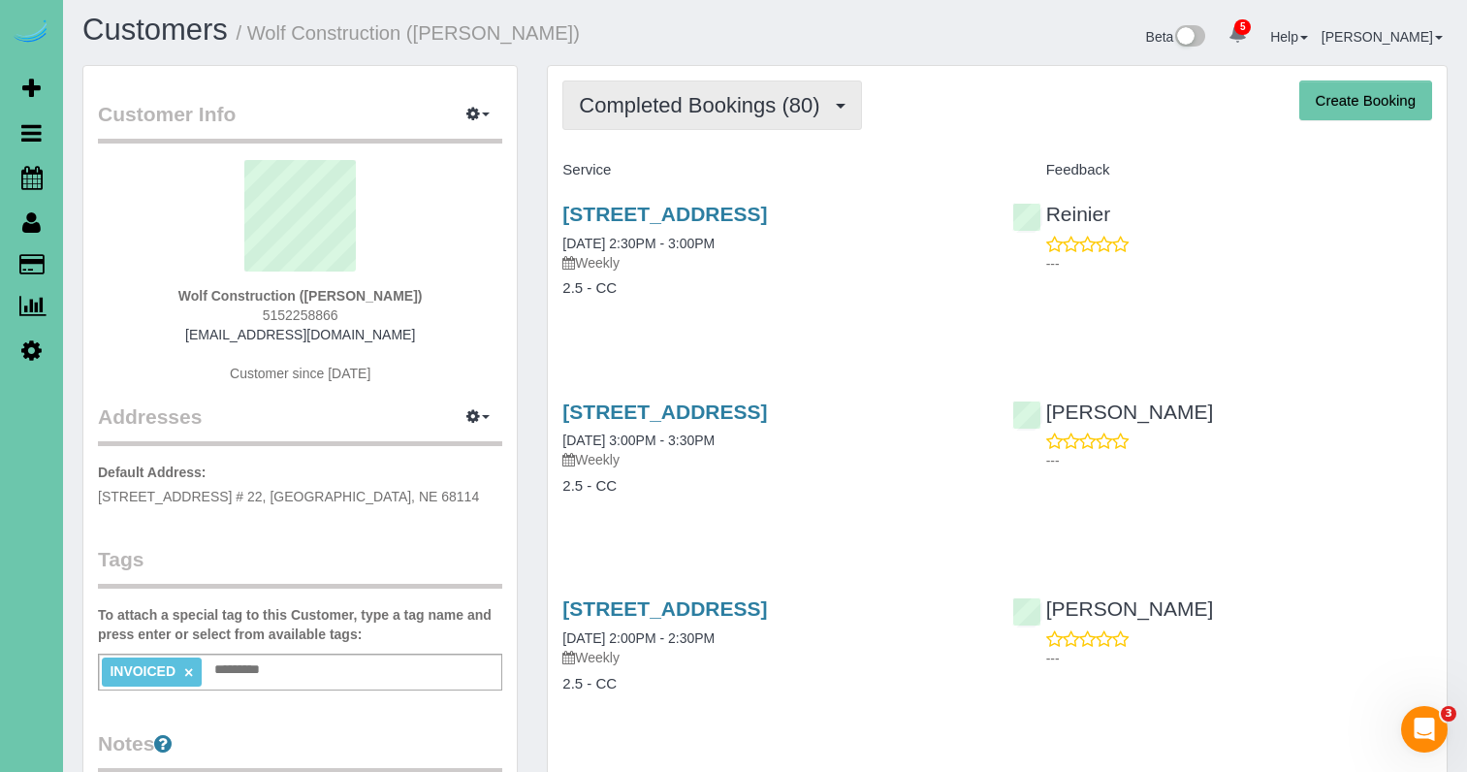
click at [746, 115] on span "Completed Bookings (80)" at bounding box center [704, 105] width 250 height 24
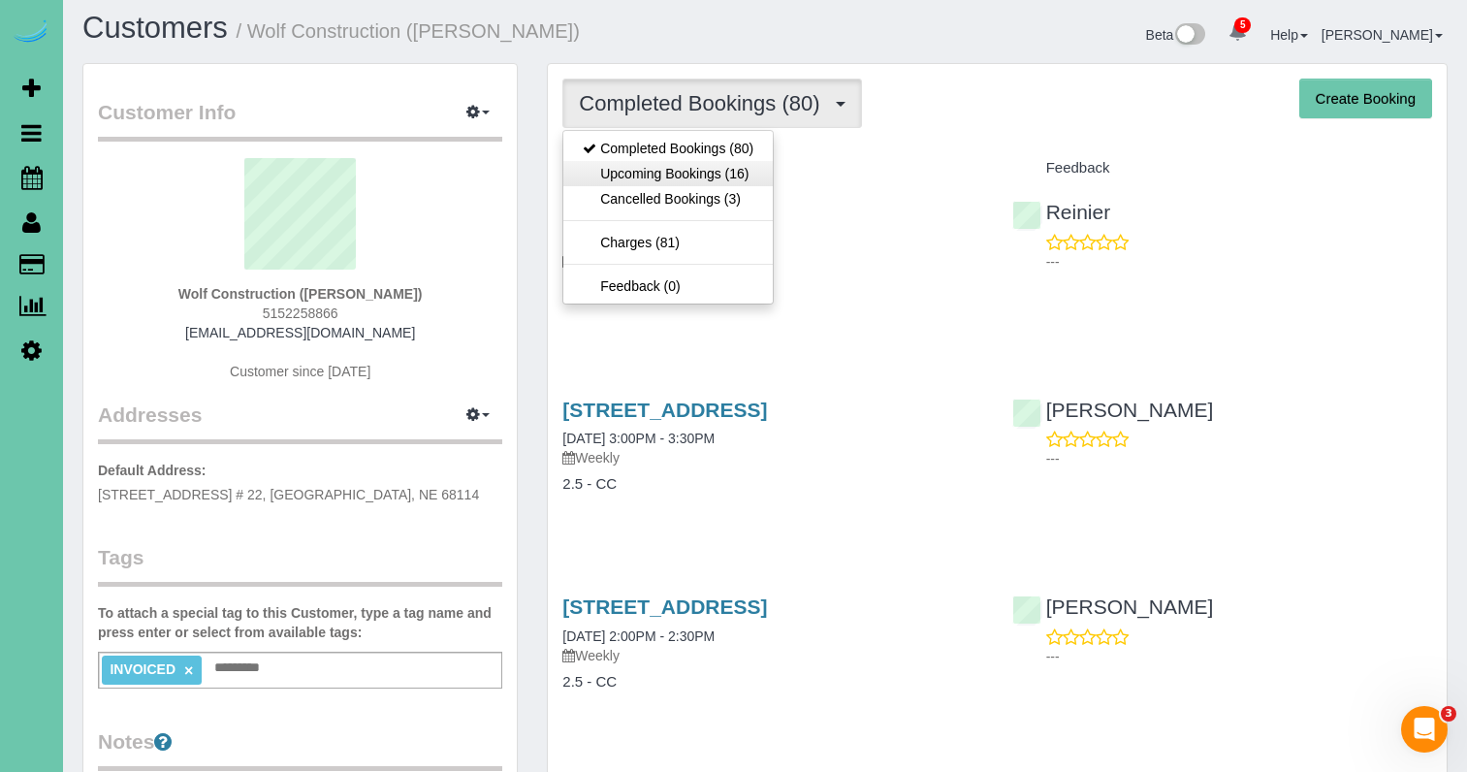
scroll to position [8, 1]
click at [703, 165] on link "Upcoming Bookings (16)" at bounding box center [667, 173] width 209 height 25
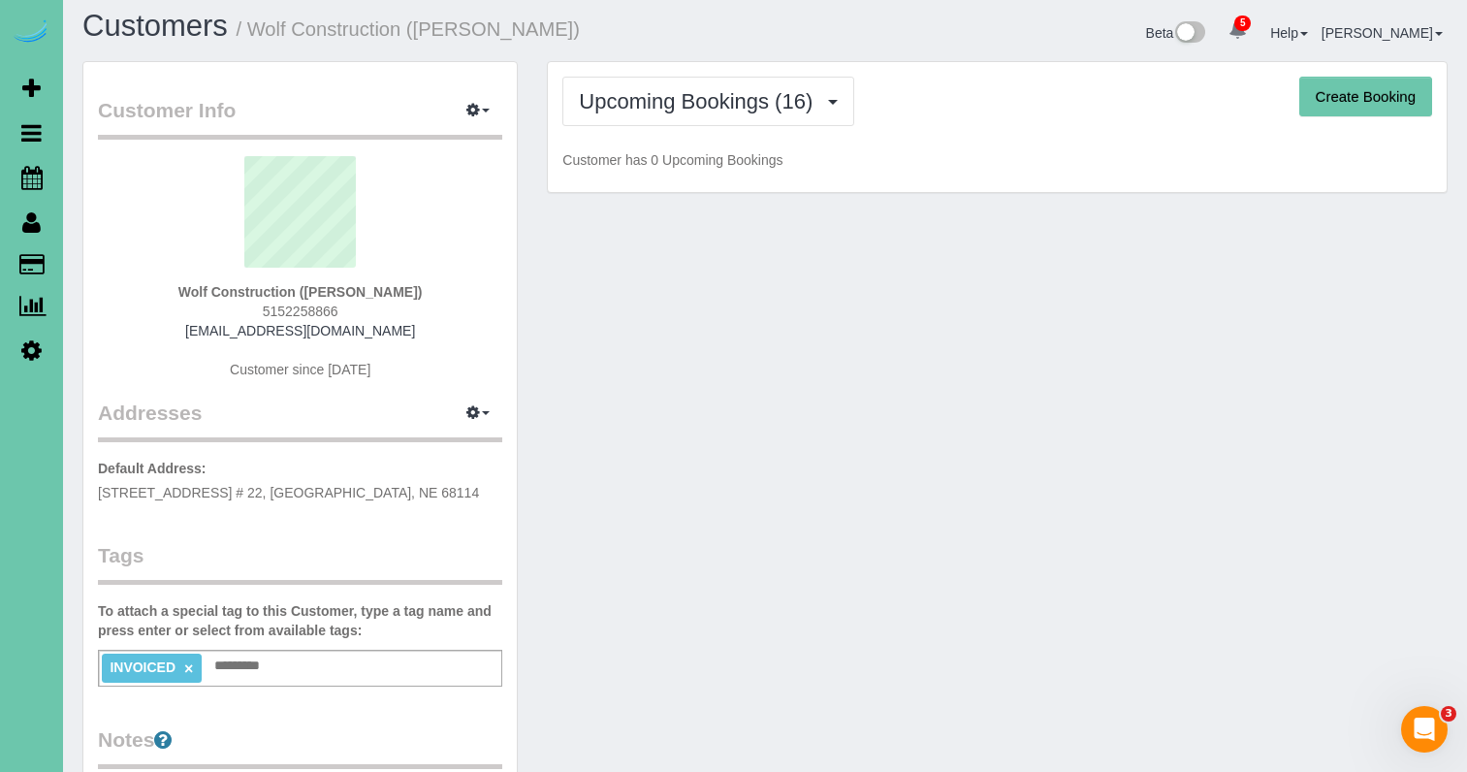
scroll to position [16, 0]
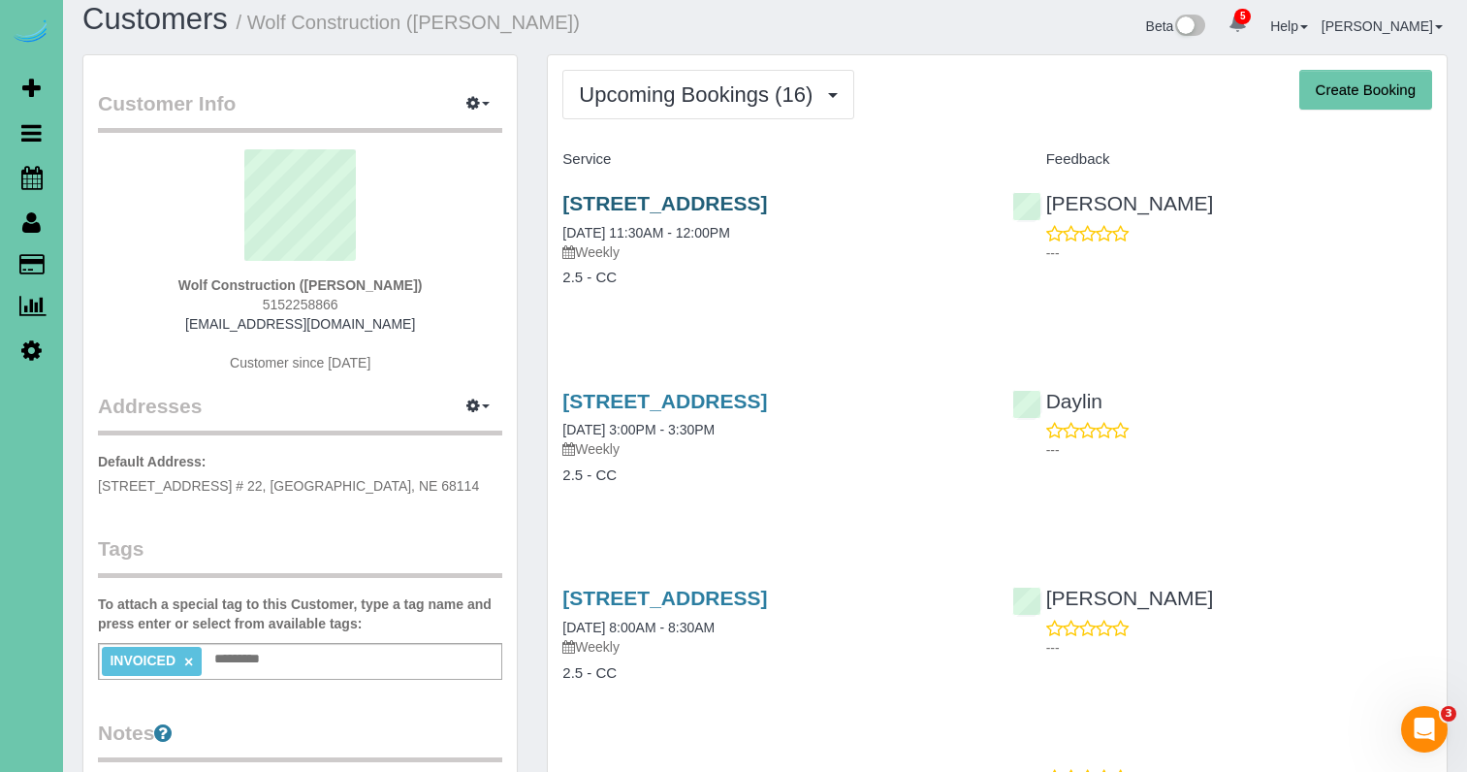
click at [647, 201] on link "5130 S 98th Ct #9, Omaha, NE 68127" at bounding box center [664, 203] width 205 height 22
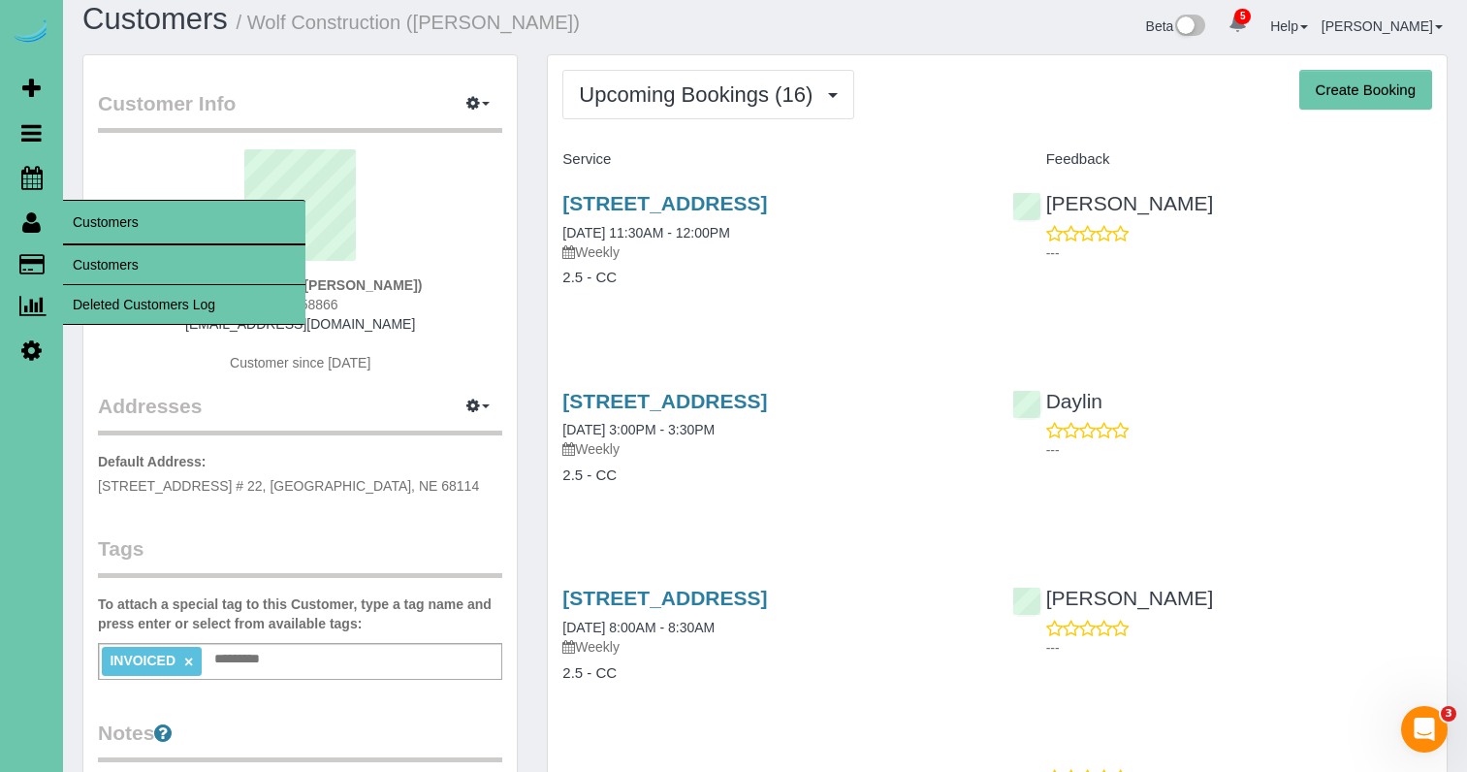
click at [100, 259] on link "Customers" at bounding box center [184, 264] width 242 height 39
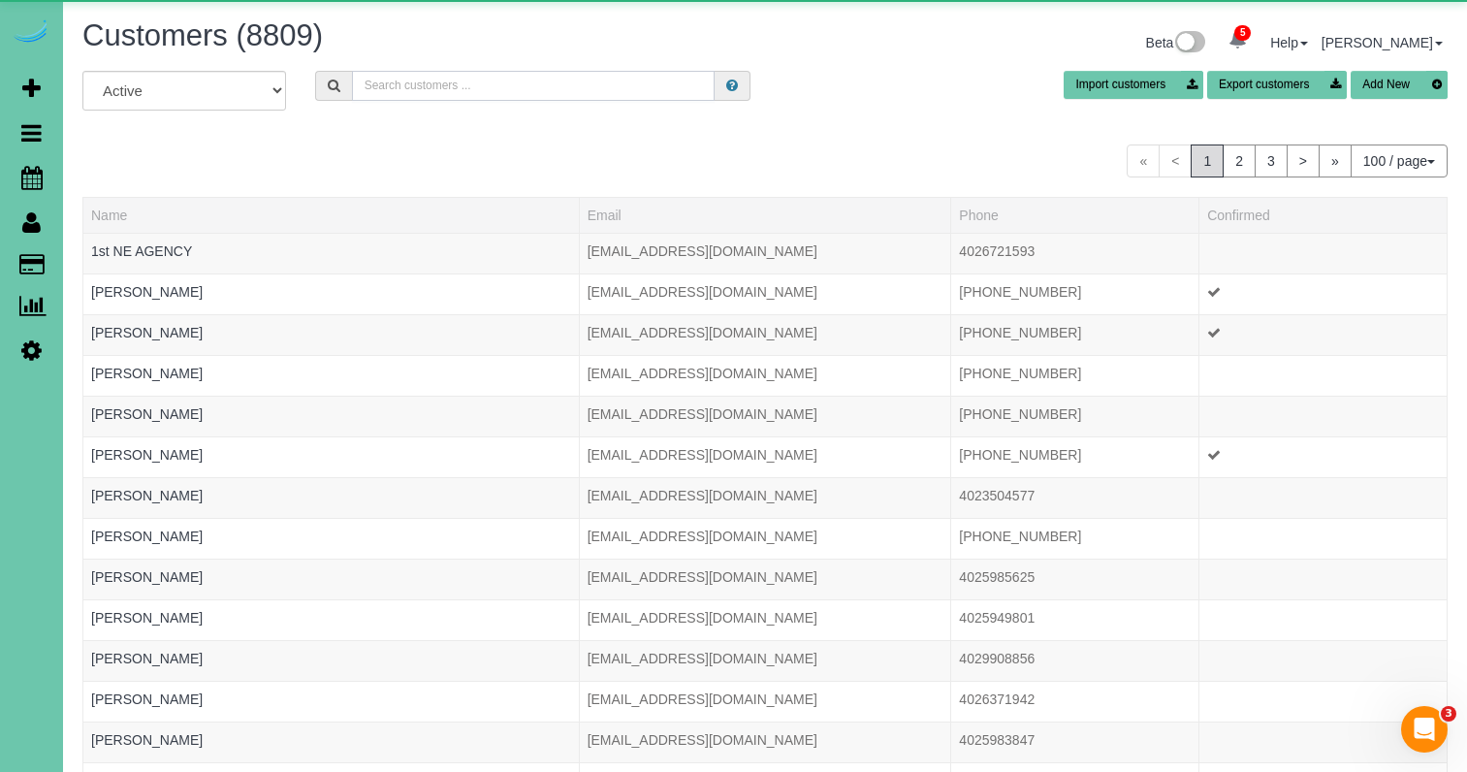
click at [394, 91] on input "text" at bounding box center [533, 86] width 363 height 30
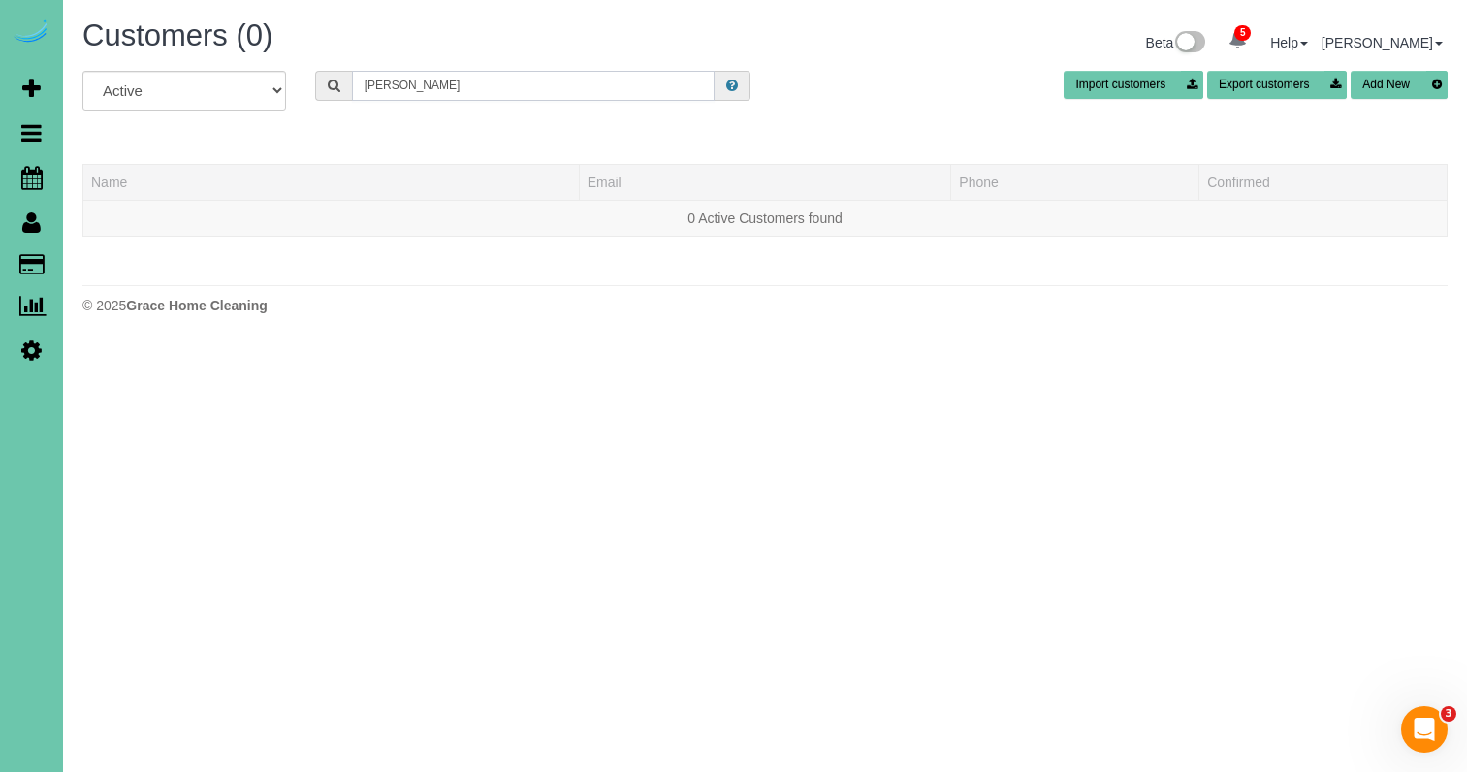
drag, startPoint x: 443, startPoint y: 86, endPoint x: 203, endPoint y: 48, distance: 243.4
click at [203, 48] on div "Customers (0) Beta 5 Your Notifications You have 0 alerts × You have 1 to charg…" at bounding box center [765, 171] width 1404 height 343
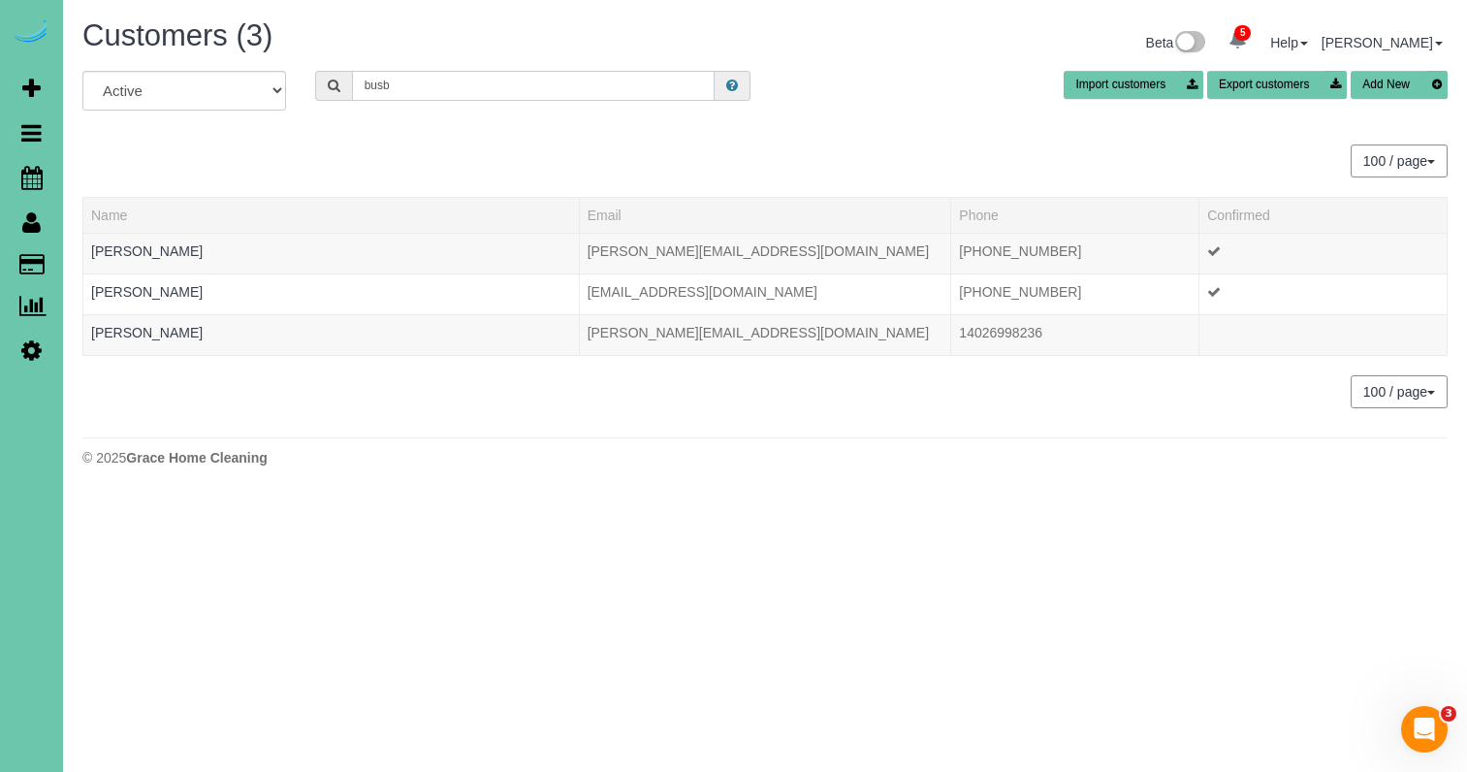
type input "busy"
drag, startPoint x: 203, startPoint y: 48, endPoint x: 185, endPoint y: 258, distance: 210.1
click at [185, 258] on link "Brianna Busboom" at bounding box center [146, 251] width 111 height 16
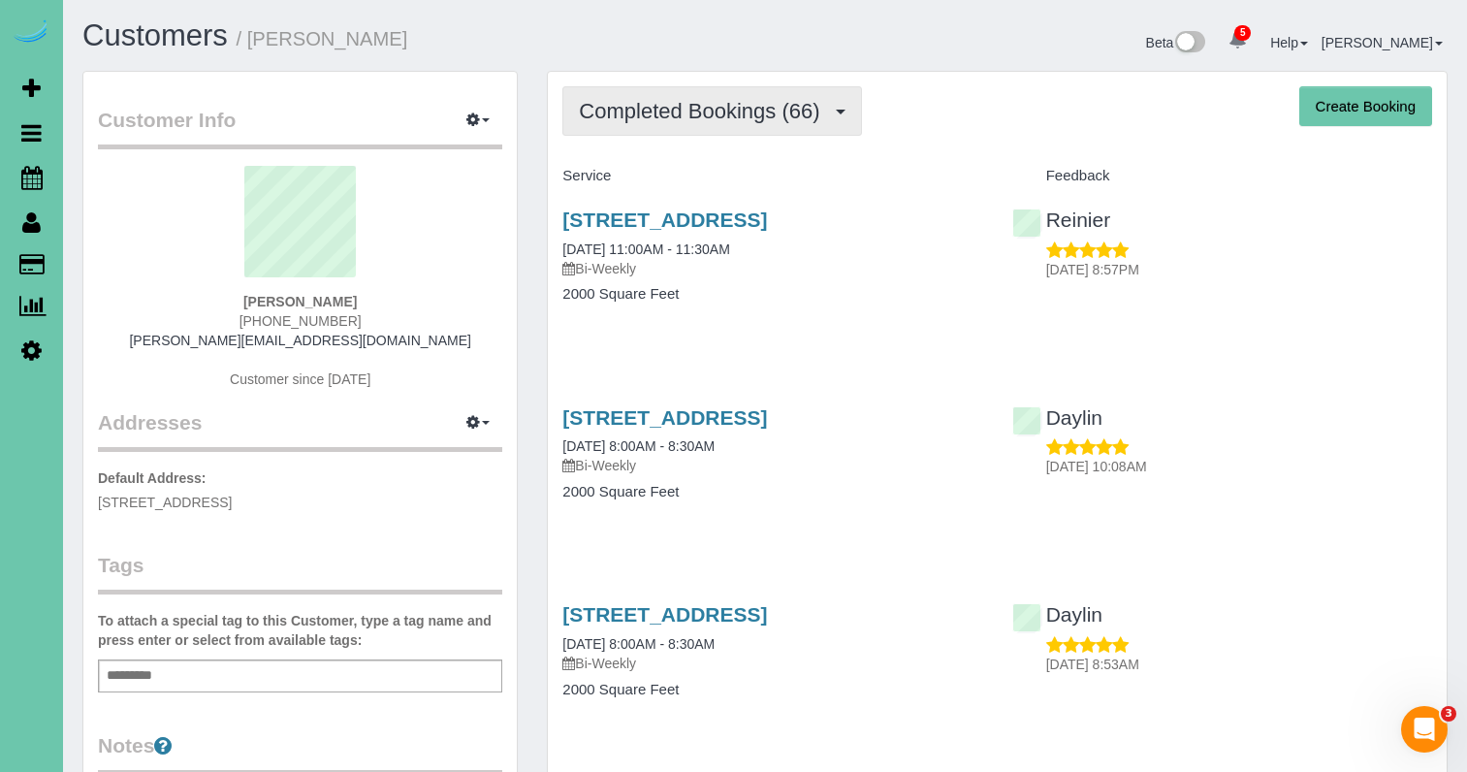
click at [738, 129] on button "Completed Bookings (66)" at bounding box center [711, 110] width 299 height 49
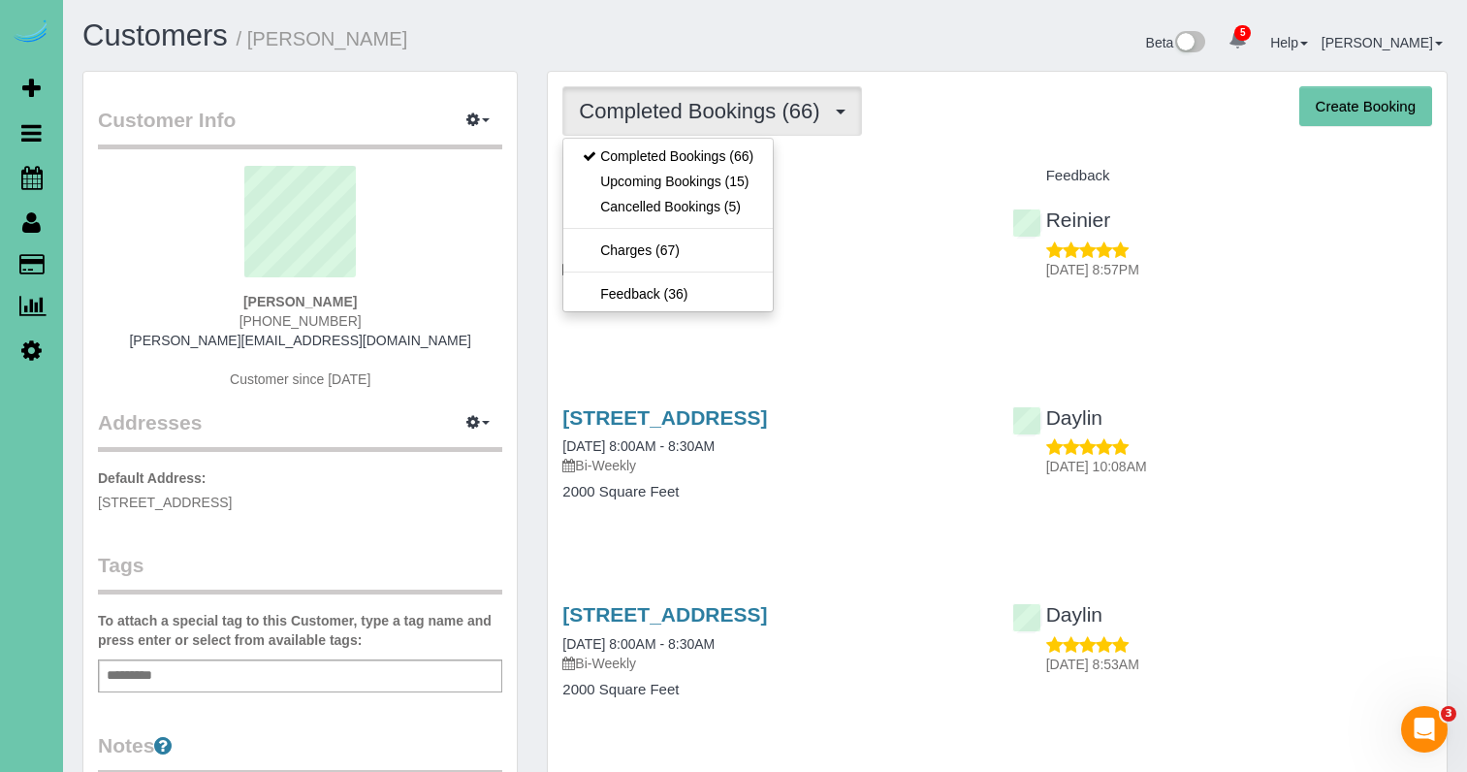
click at [725, 180] on link "Upcoming Bookings (15)" at bounding box center [667, 181] width 209 height 25
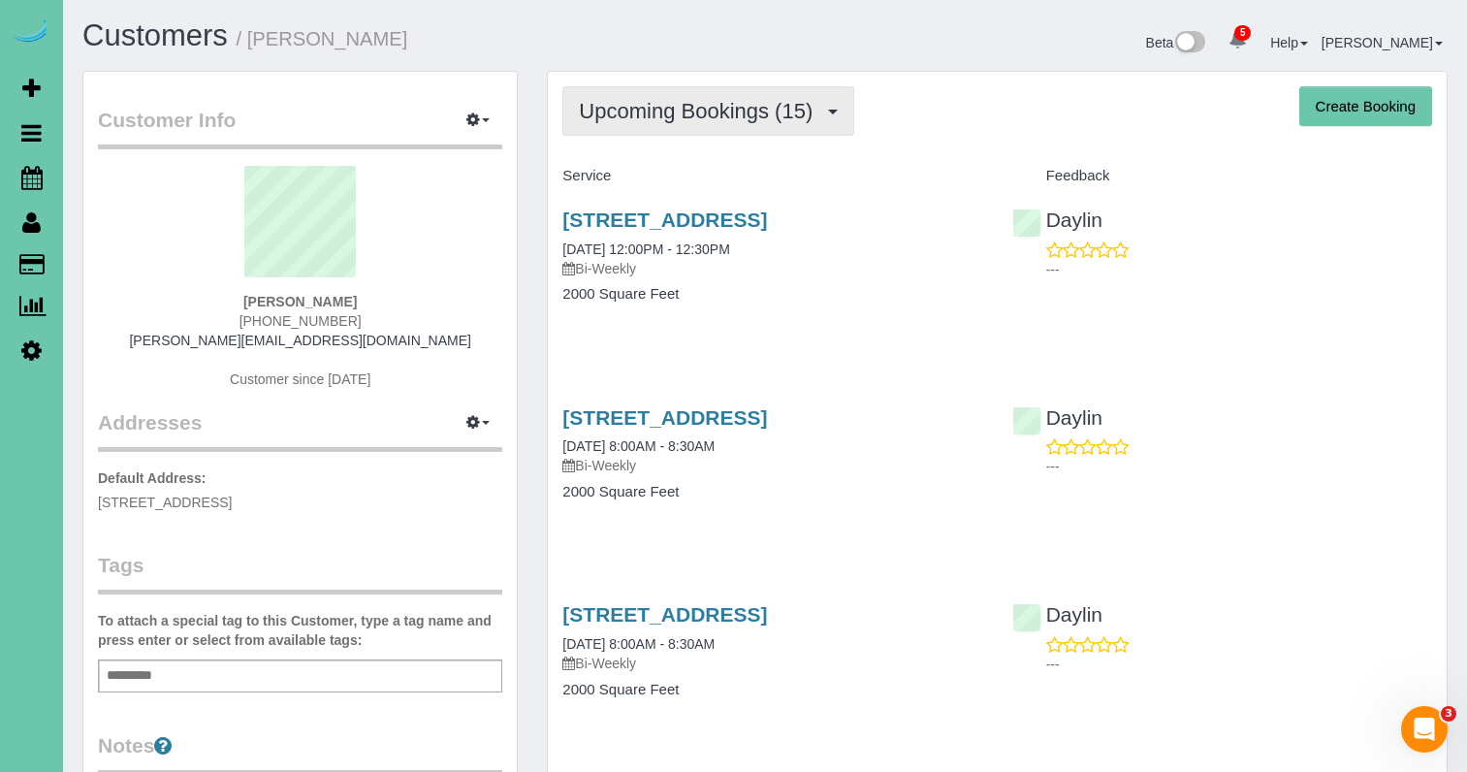
drag, startPoint x: 677, startPoint y: 122, endPoint x: 674, endPoint y: 132, distance: 10.1
click at [677, 123] on button "Upcoming Bookings (15)" at bounding box center [708, 110] width 292 height 49
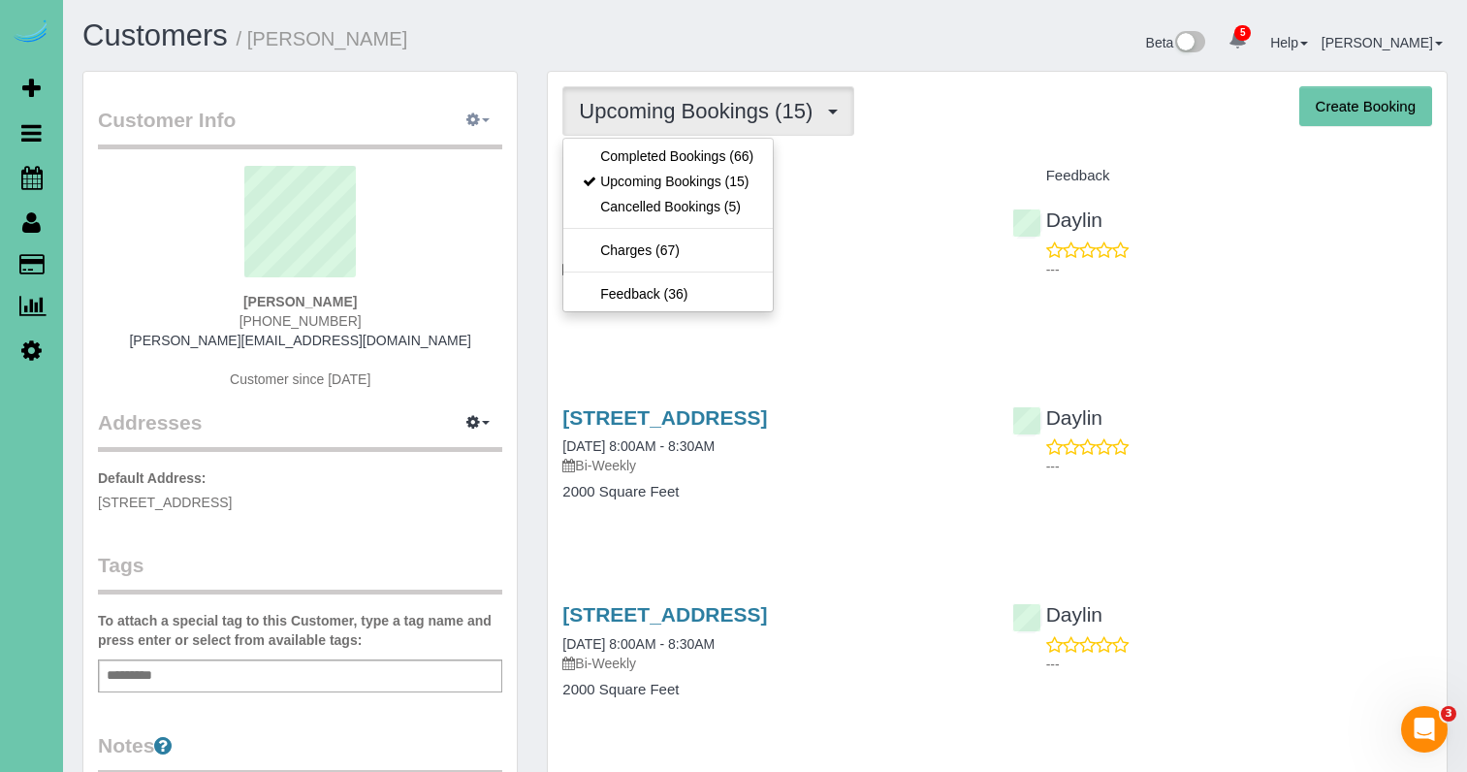
drag, startPoint x: 670, startPoint y: 161, endPoint x: 489, endPoint y: 125, distance: 184.8
drag, startPoint x: 646, startPoint y: 151, endPoint x: 600, endPoint y: 146, distance: 45.8
click at [643, 151] on link "Completed Bookings (66)" at bounding box center [667, 155] width 209 height 25
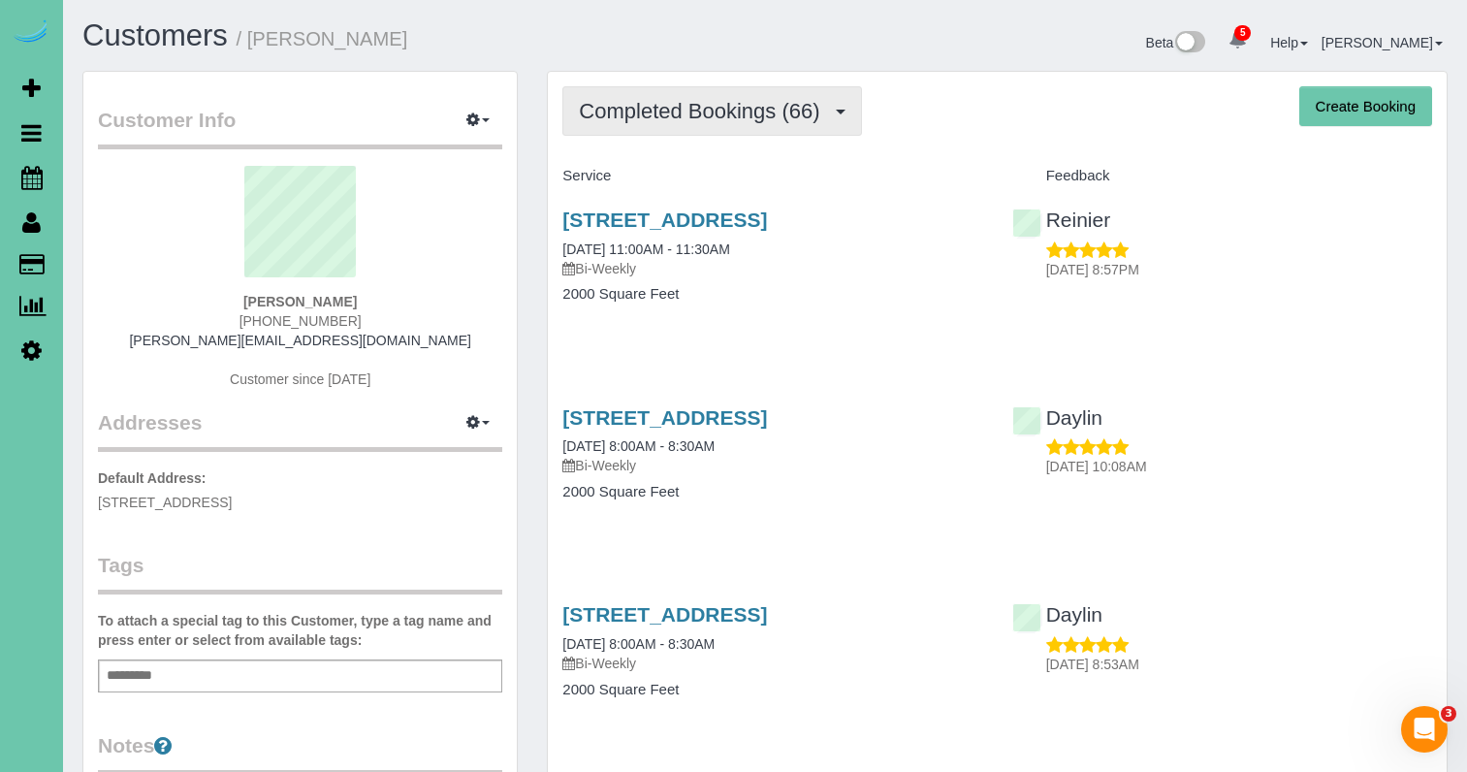
click at [665, 108] on span "Completed Bookings (66)" at bounding box center [704, 111] width 250 height 24
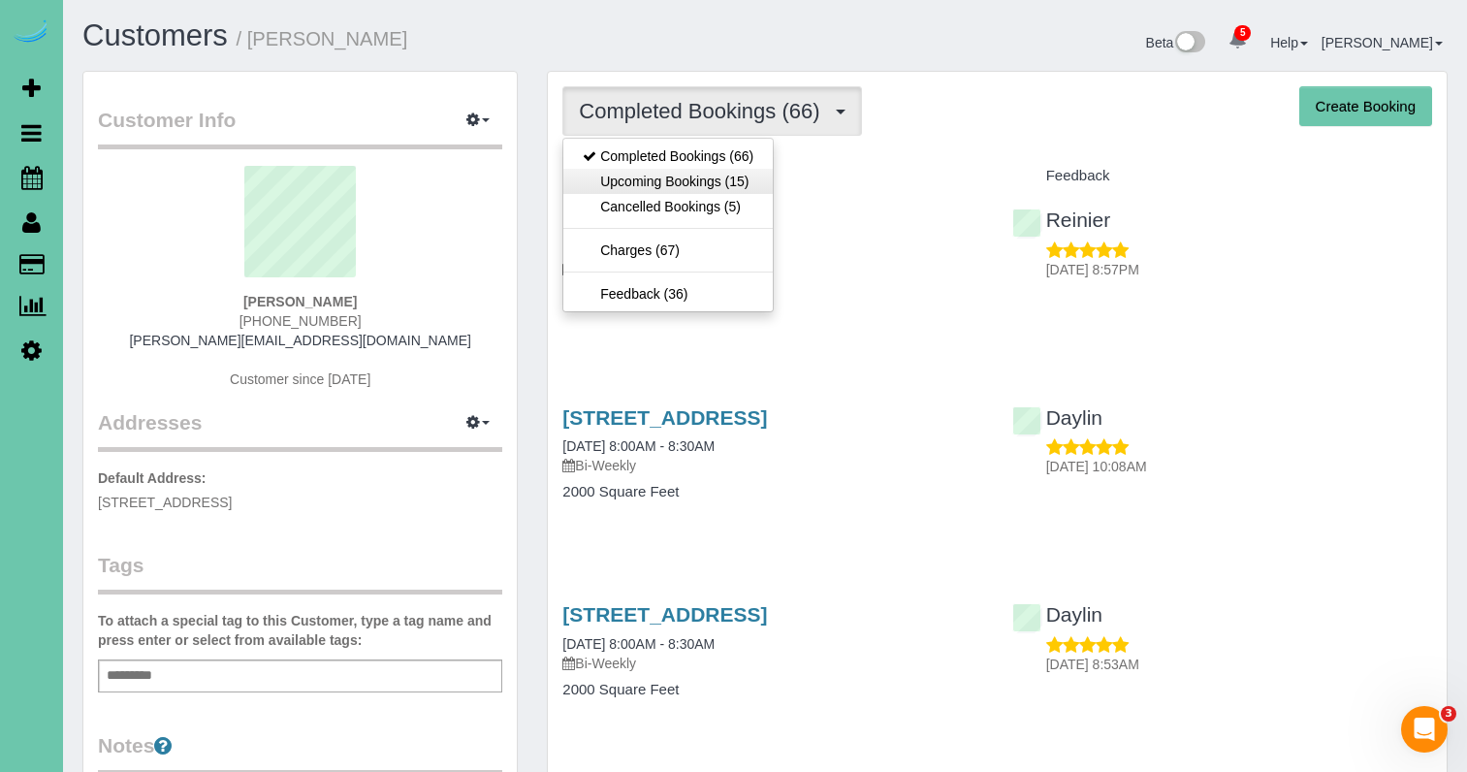
click at [660, 178] on link "Upcoming Bookings (15)" at bounding box center [667, 181] width 209 height 25
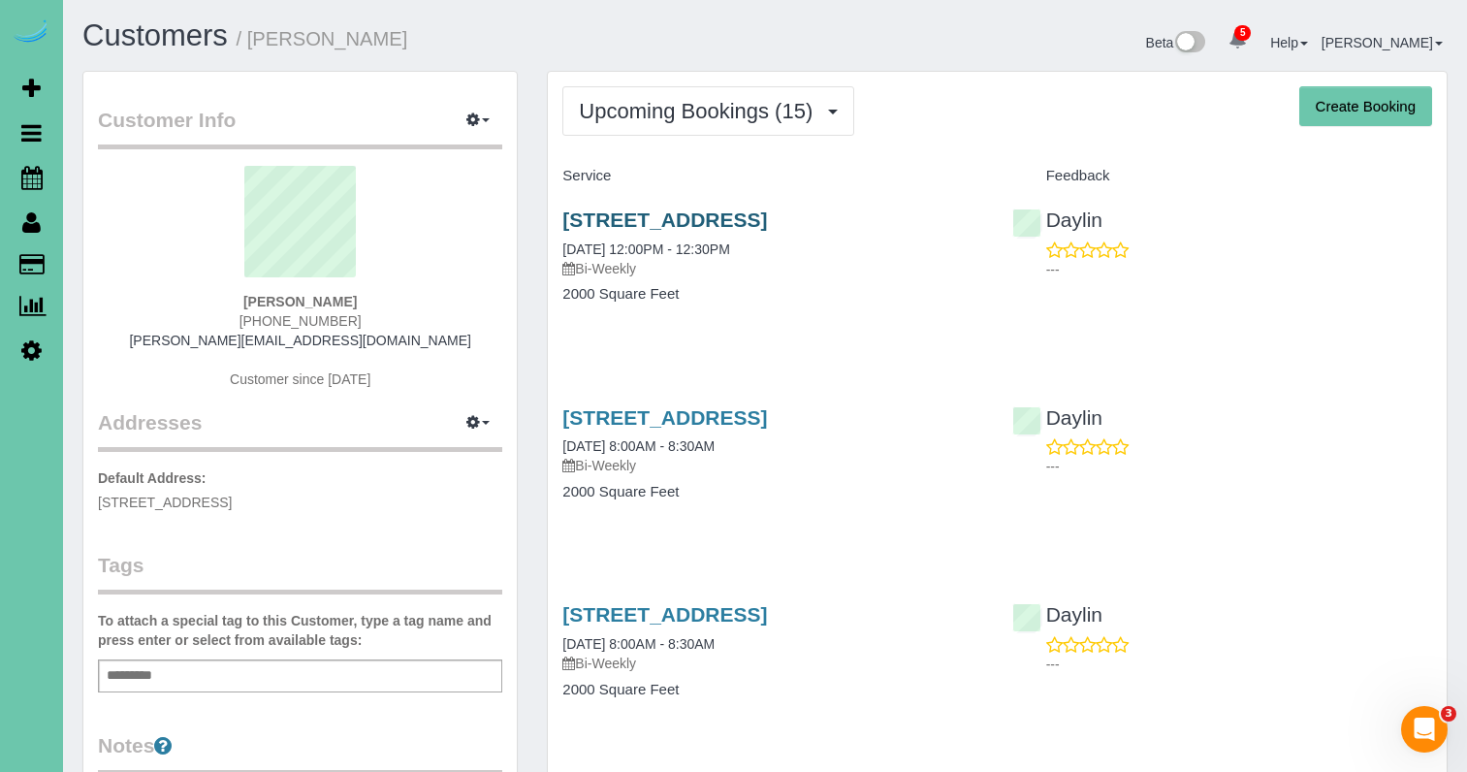
click at [687, 212] on link "4902 Birchwood Drive, Bellevue, NE 68133" at bounding box center [664, 219] width 205 height 22
click at [28, 350] on icon at bounding box center [31, 349] width 20 height 23
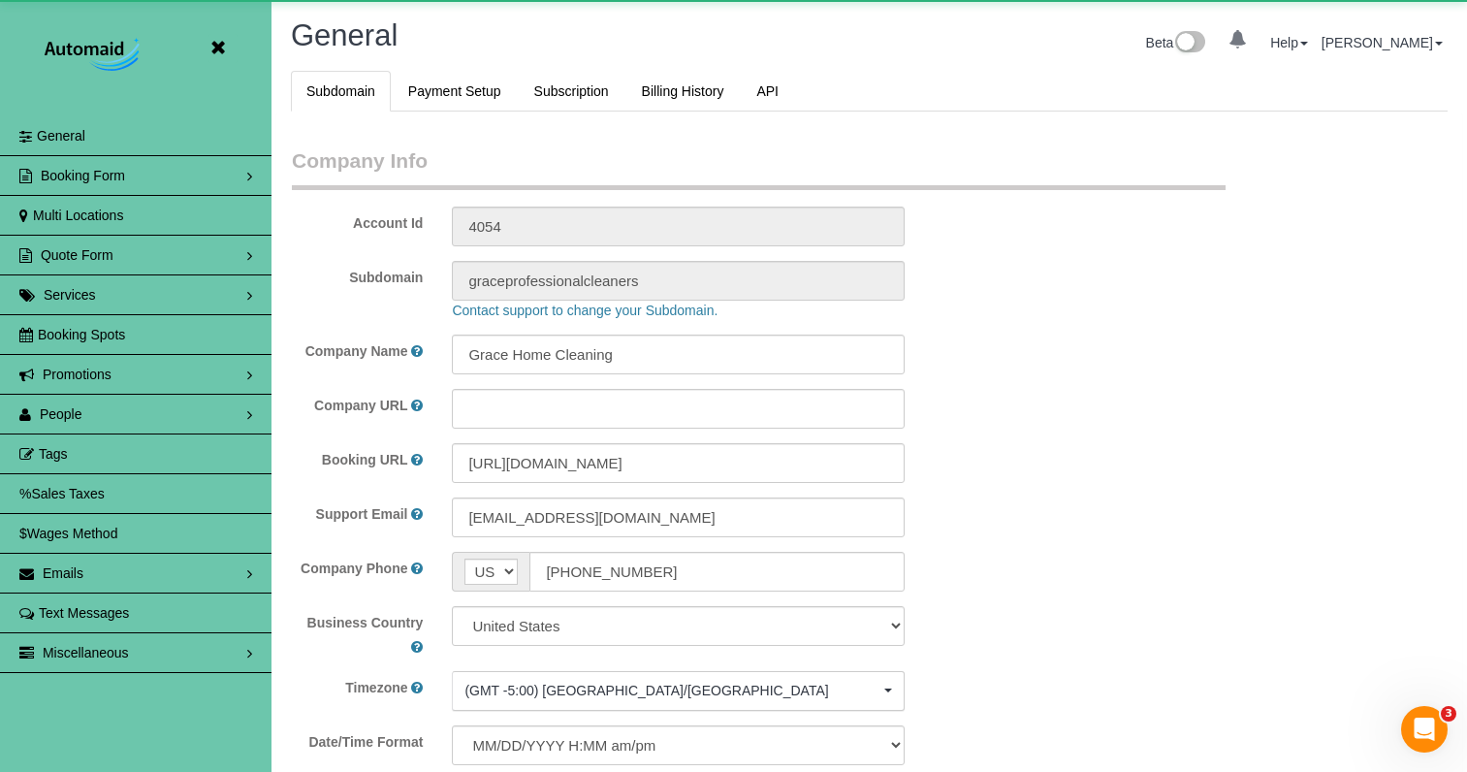
scroll to position [4197, 1467]
select select "5796"
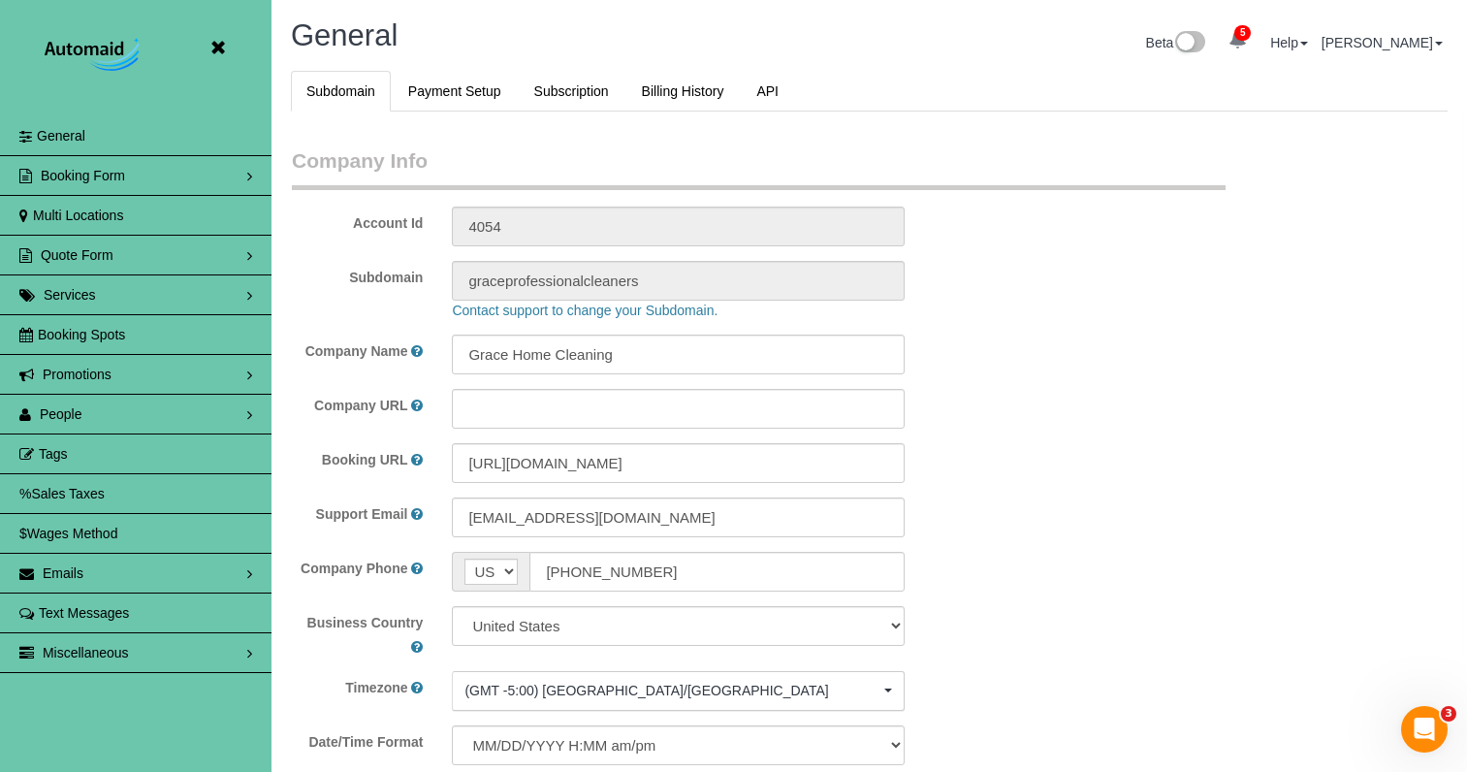
drag, startPoint x: 94, startPoint y: 417, endPoint x: 83, endPoint y: 425, distance: 13.2
click at [94, 417] on link "People" at bounding box center [135, 414] width 271 height 39
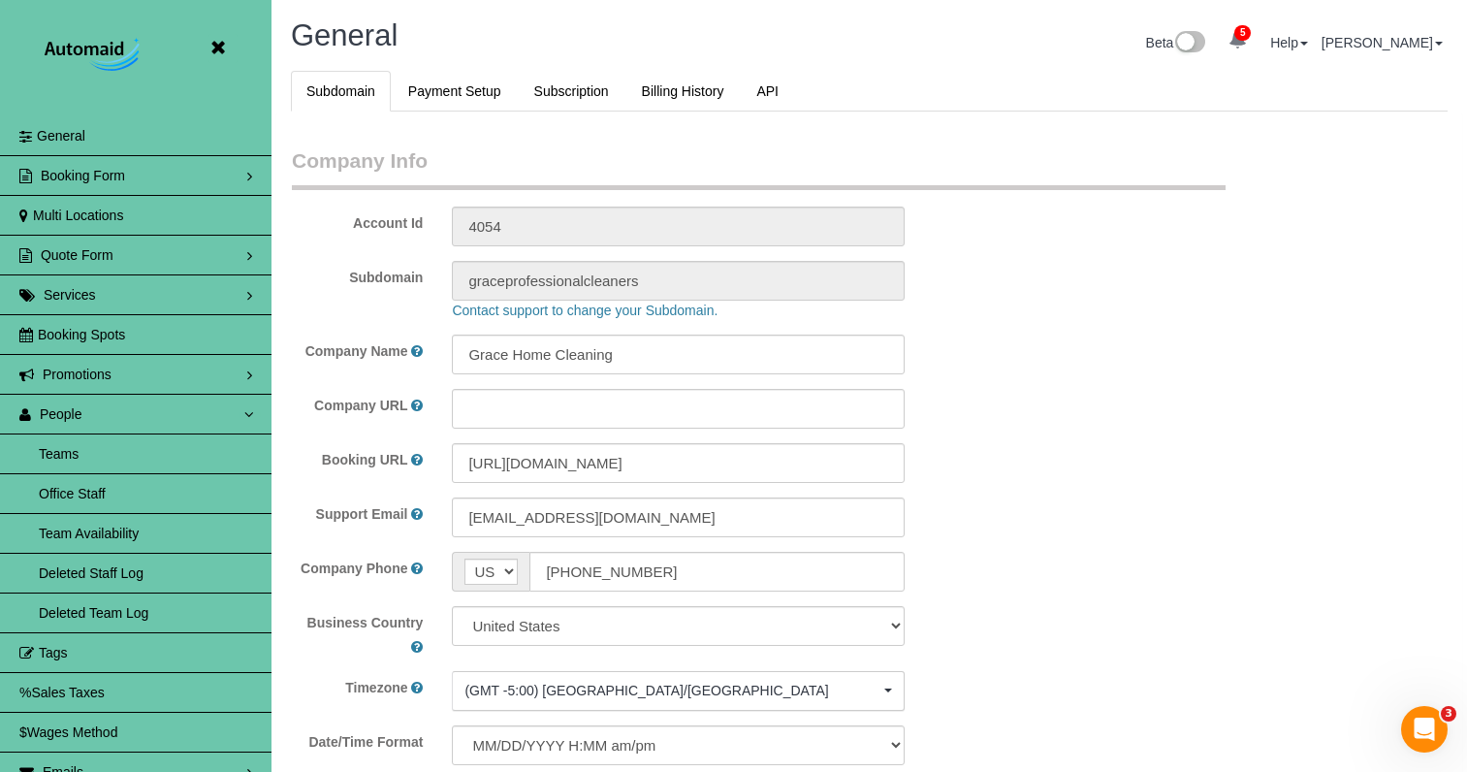
click at [91, 529] on link "Team Availability" at bounding box center [135, 533] width 271 height 39
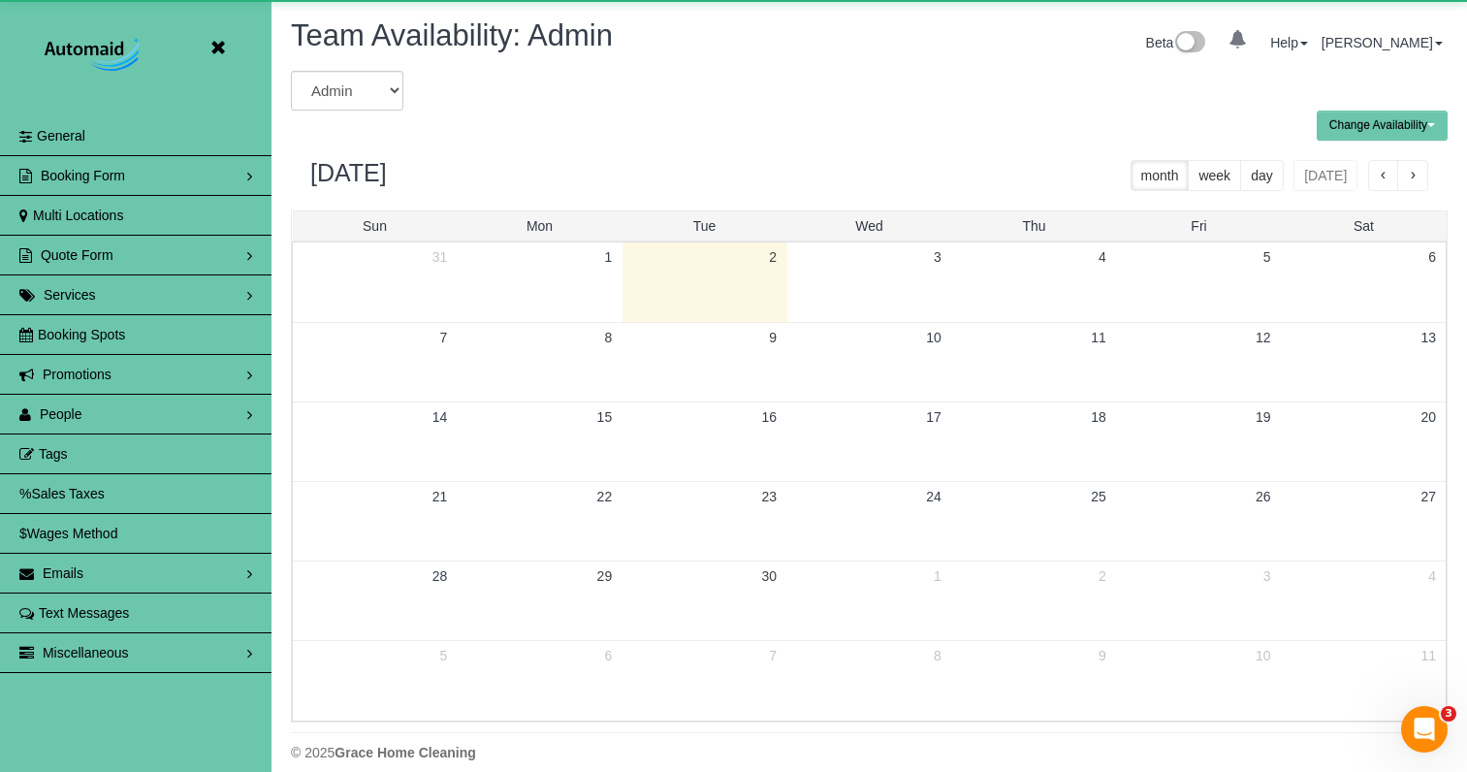
scroll to position [789, 1467]
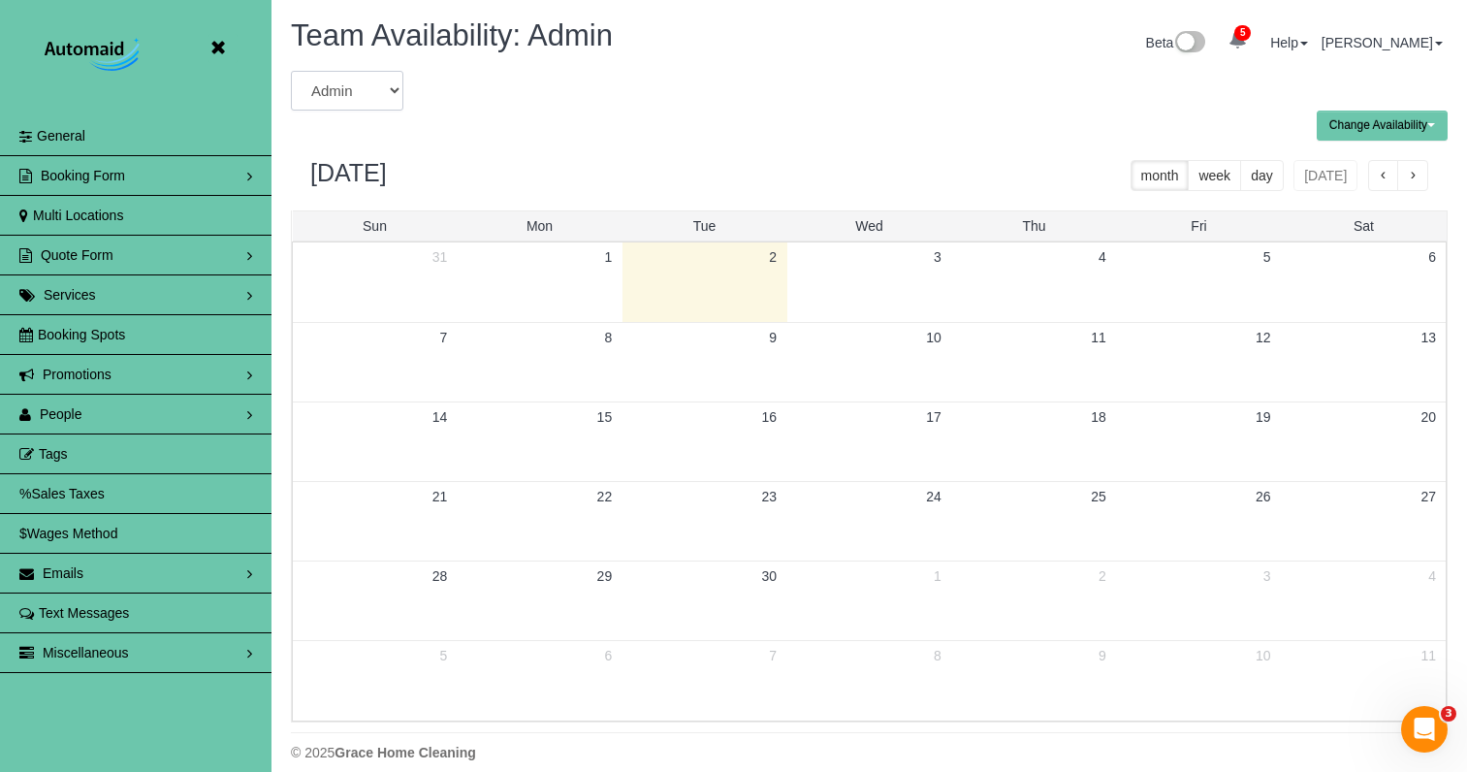
select select "number:37458"
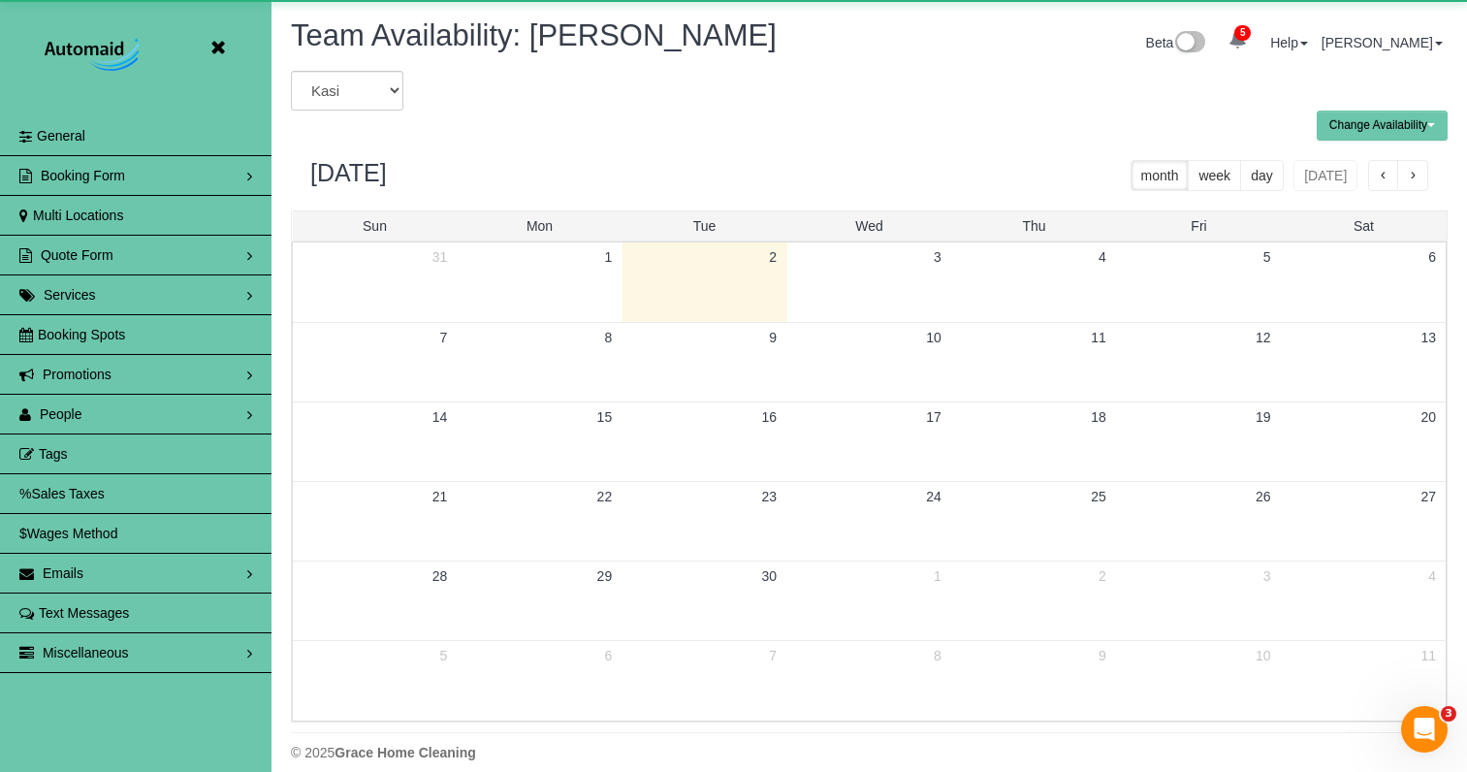
scroll to position [96146, 95469]
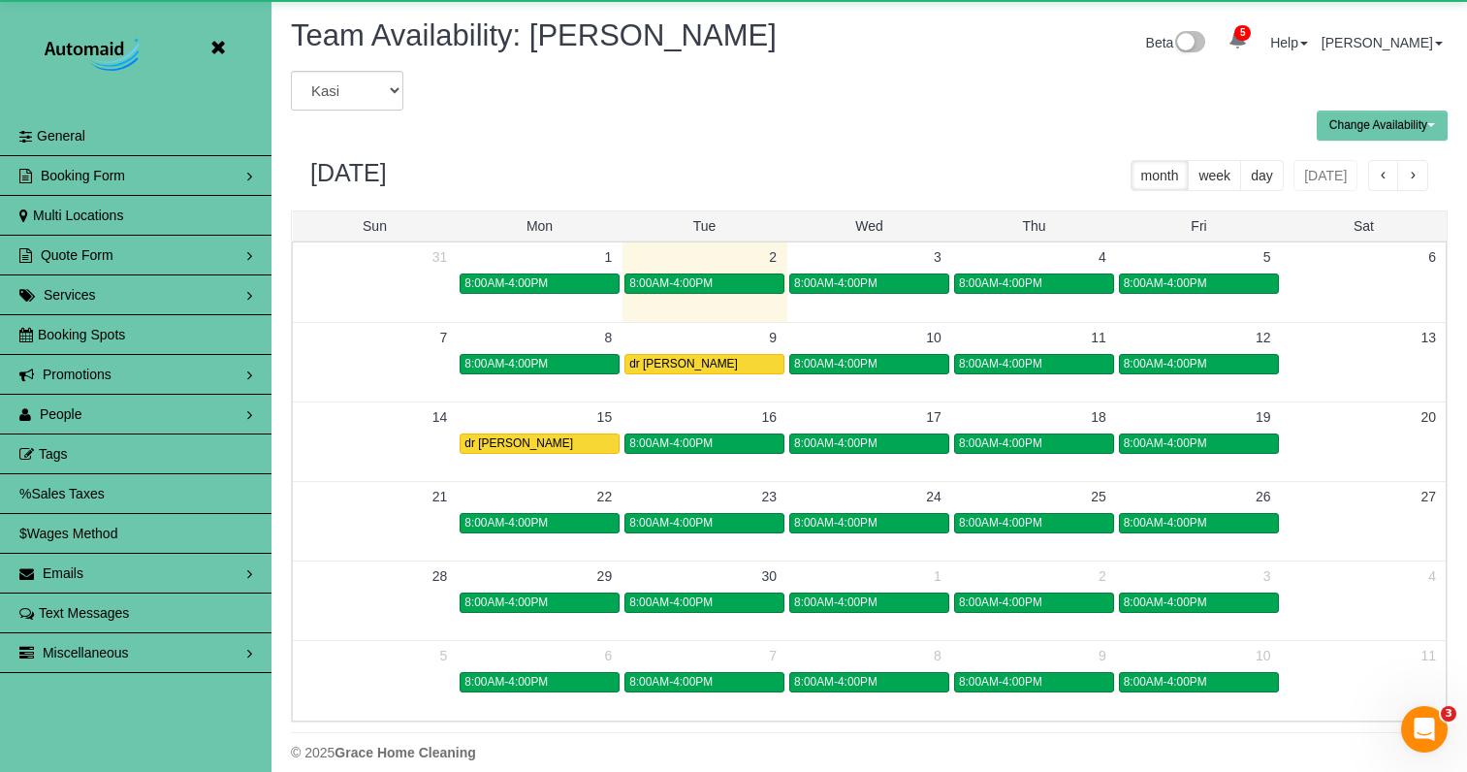
click at [1362, 124] on button "Change Availability" at bounding box center [1381, 126] width 131 height 30
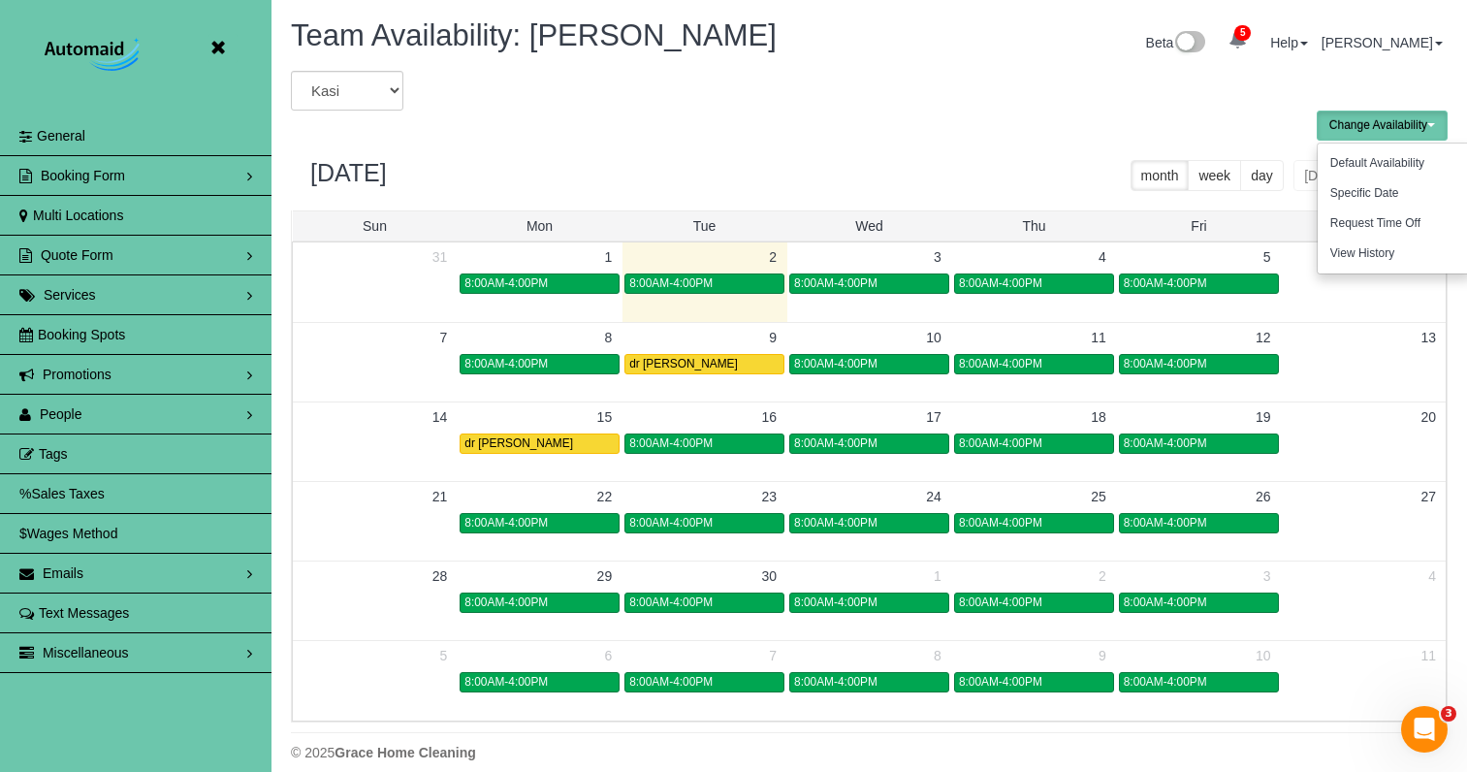
click at [1357, 161] on button "Default Availability" at bounding box center [1376, 163] width 119 height 30
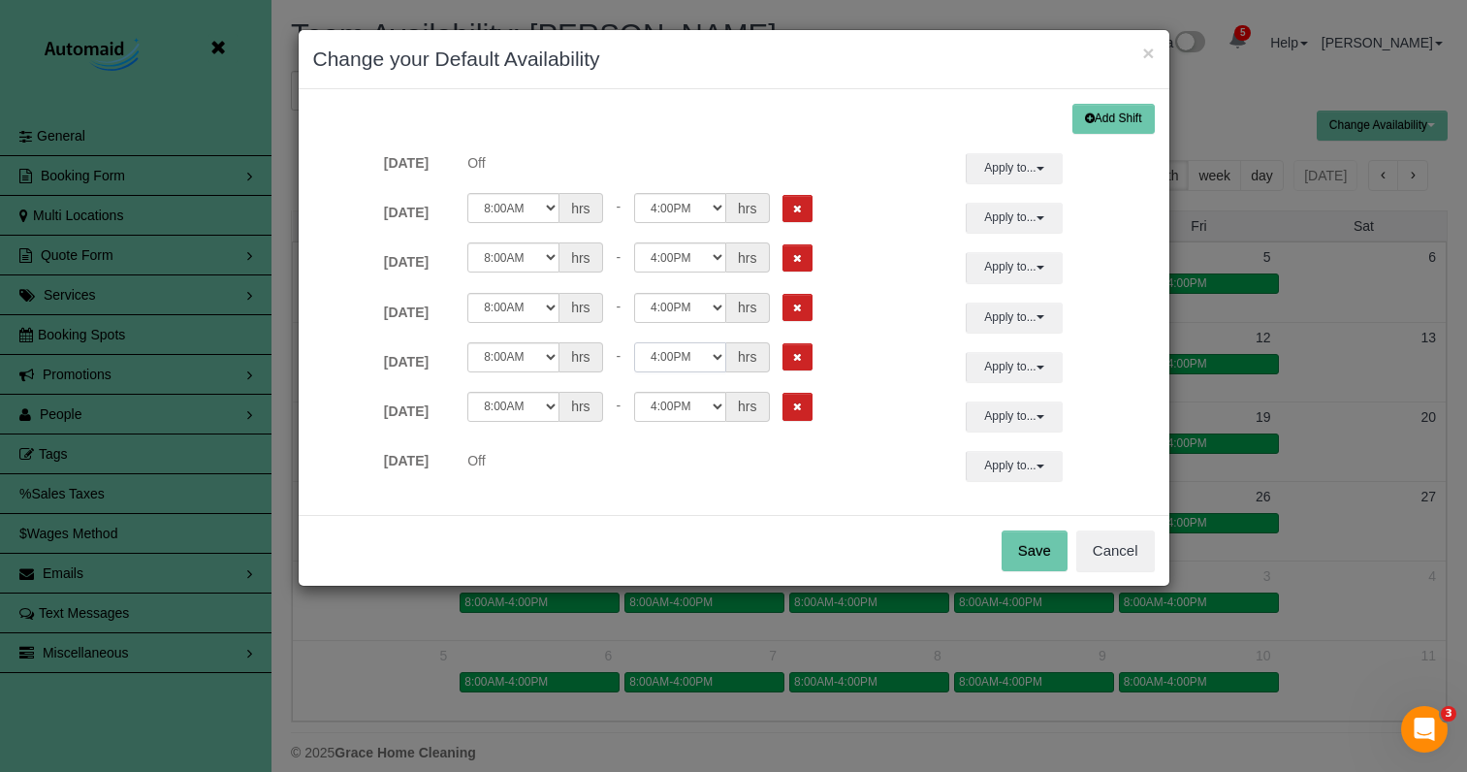
select select "string:15:15"
click at [1025, 537] on button "Save" at bounding box center [1034, 550] width 66 height 41
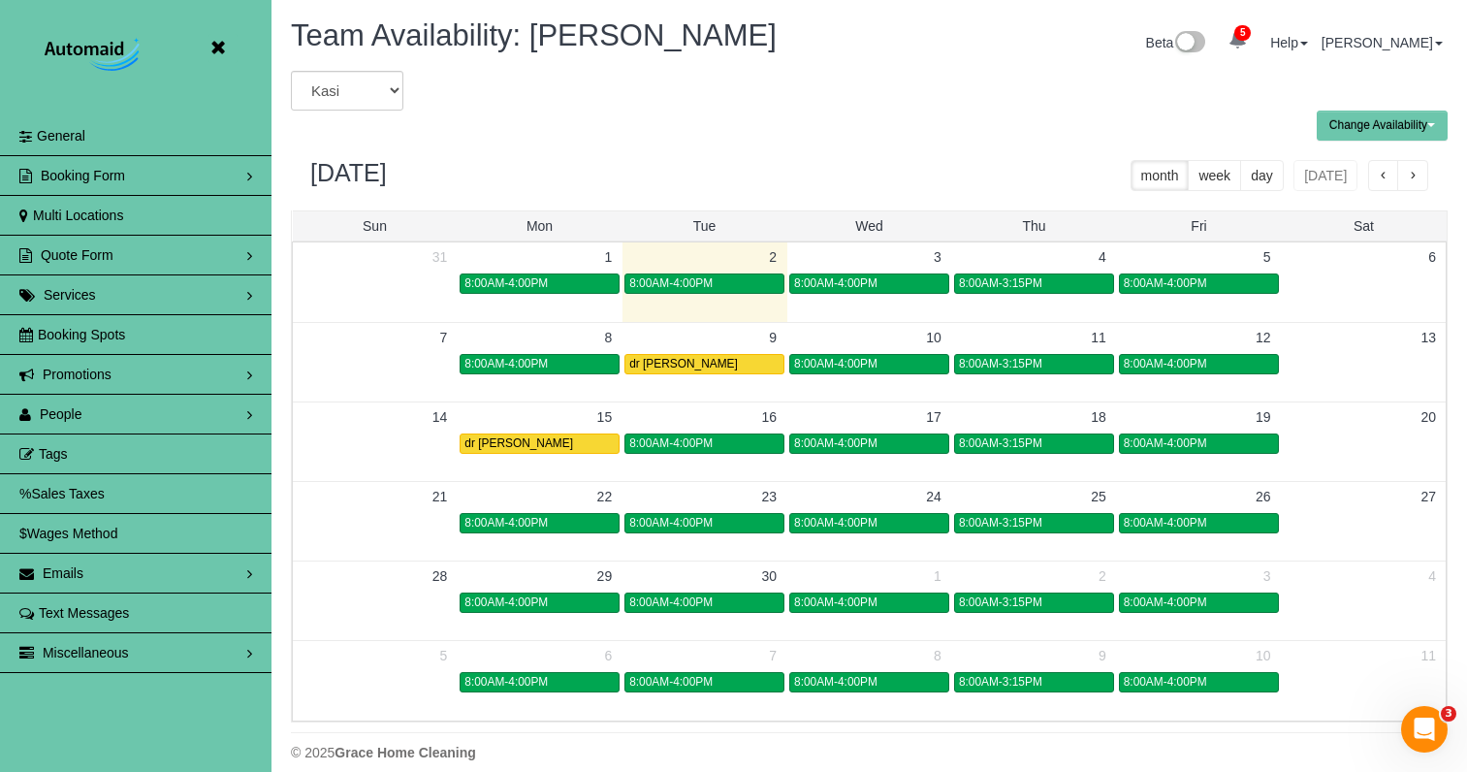
click at [222, 46] on icon at bounding box center [218, 48] width 24 height 24
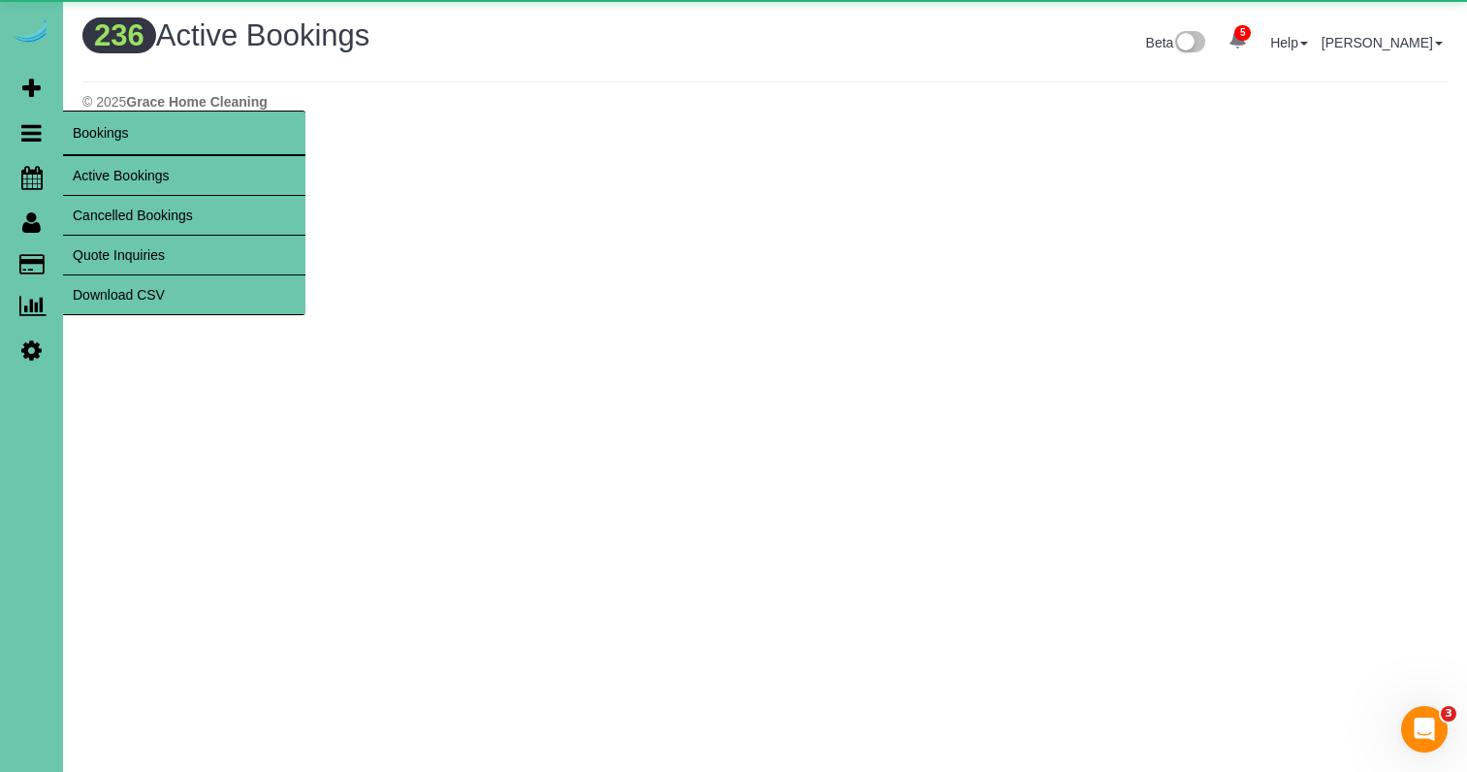
scroll to position [1644, 1467]
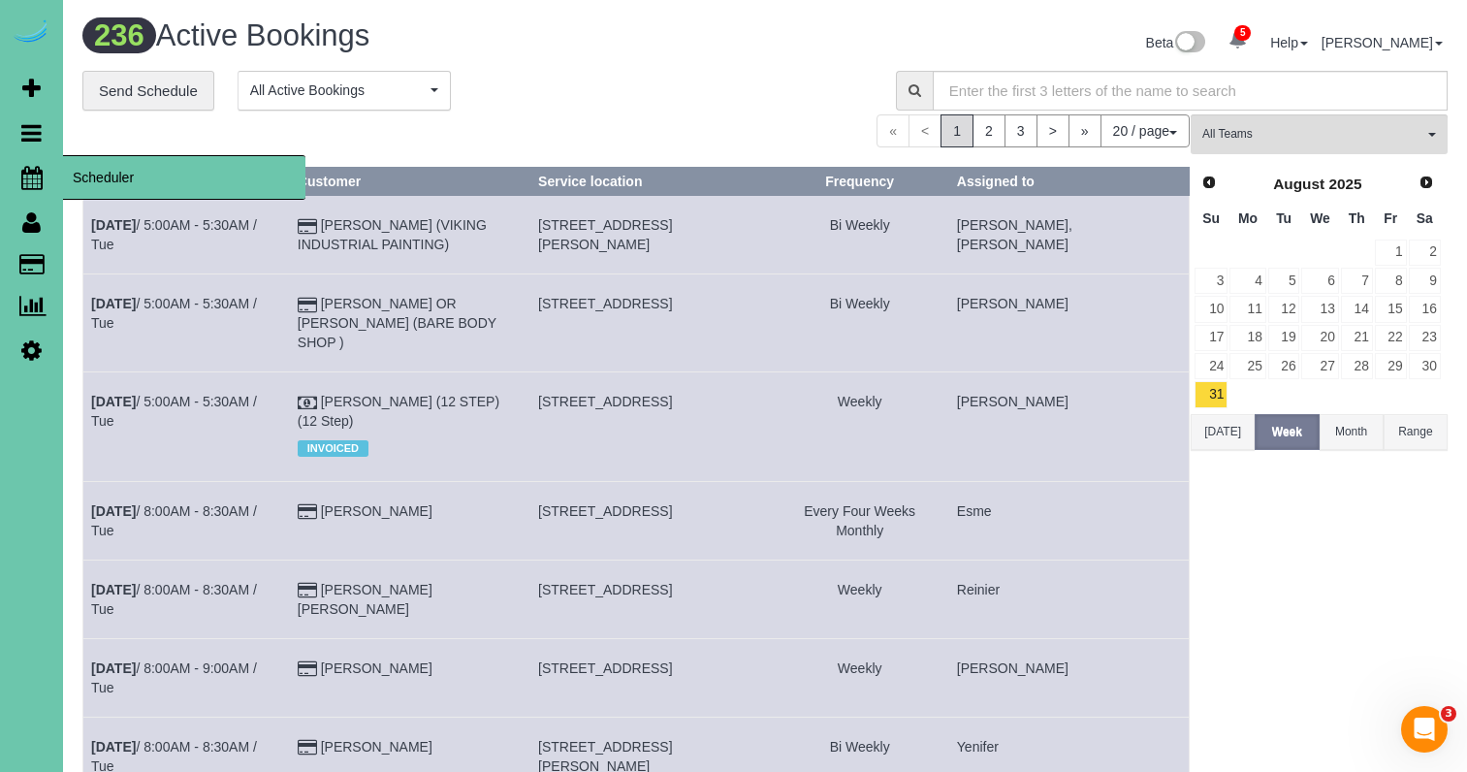
click at [36, 176] on icon at bounding box center [31, 177] width 21 height 23
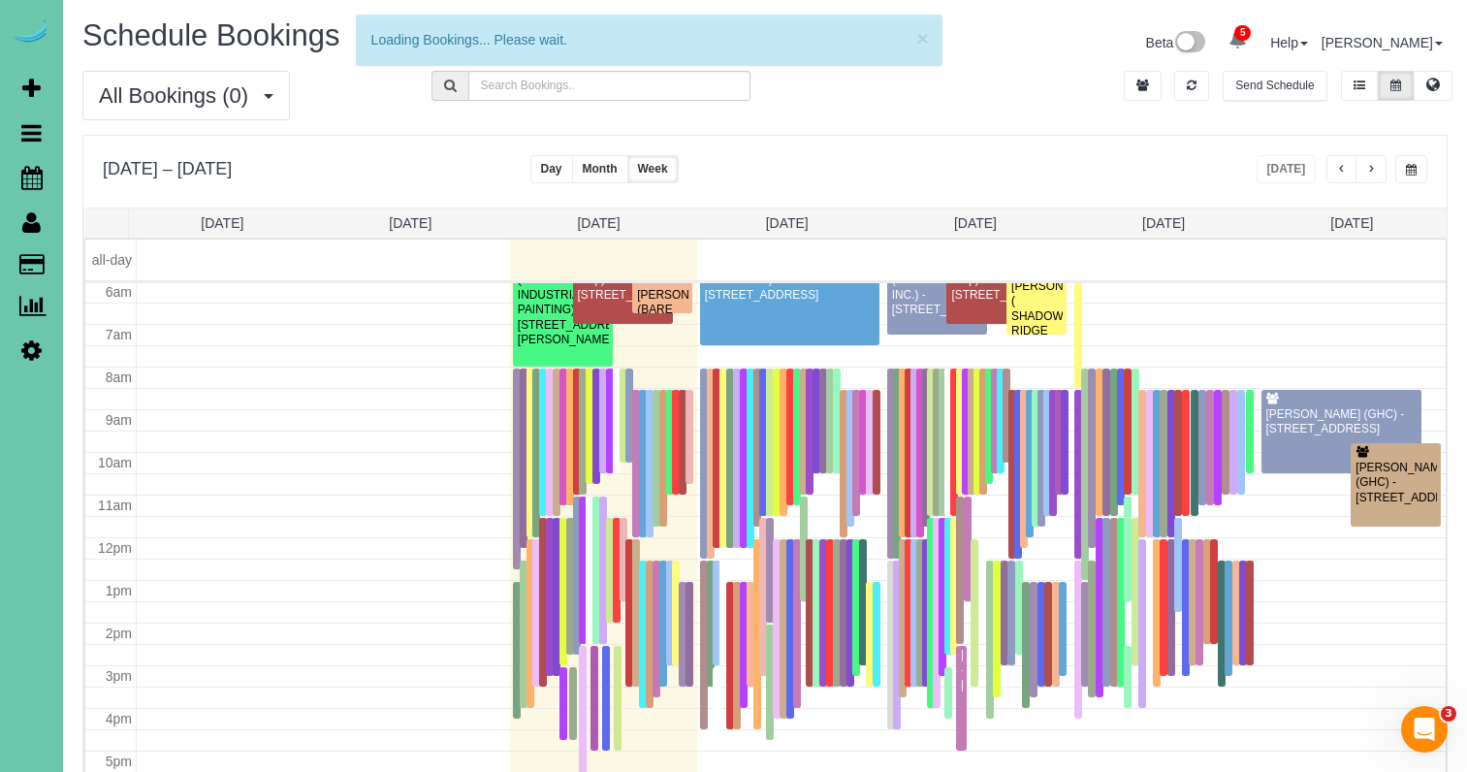
scroll to position [257, 0]
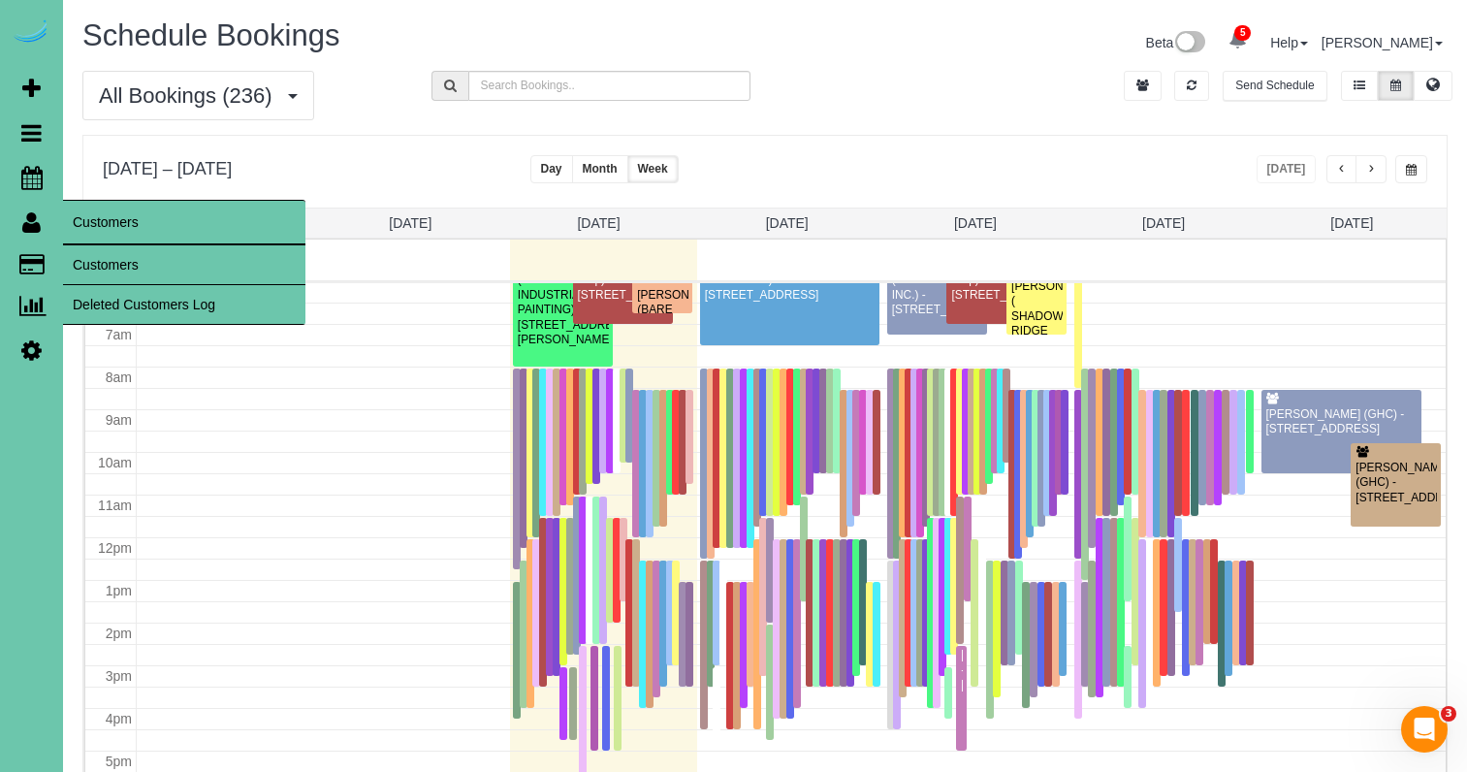
click at [77, 247] on link "Customers" at bounding box center [184, 264] width 242 height 39
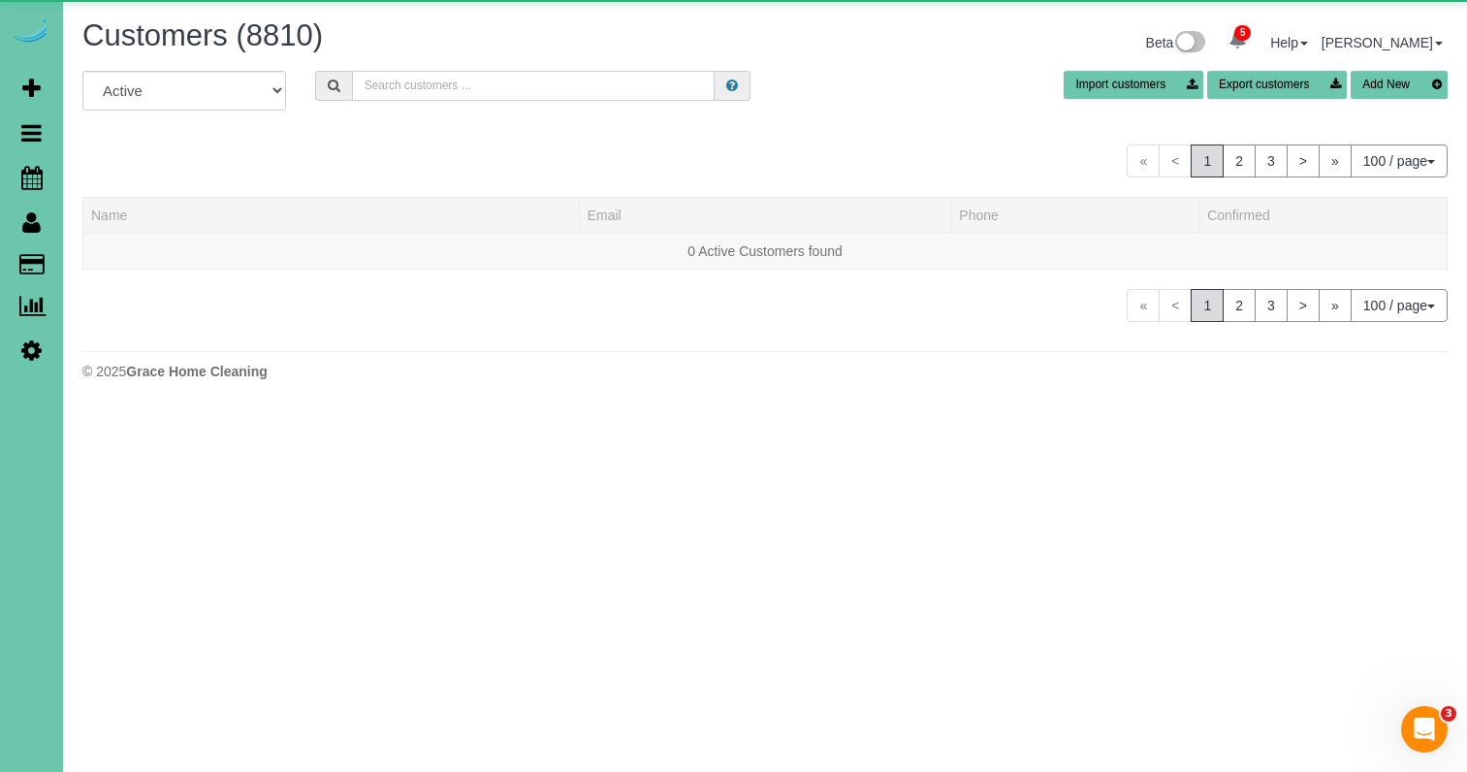
click at [440, 88] on input "text" at bounding box center [533, 86] width 363 height 30
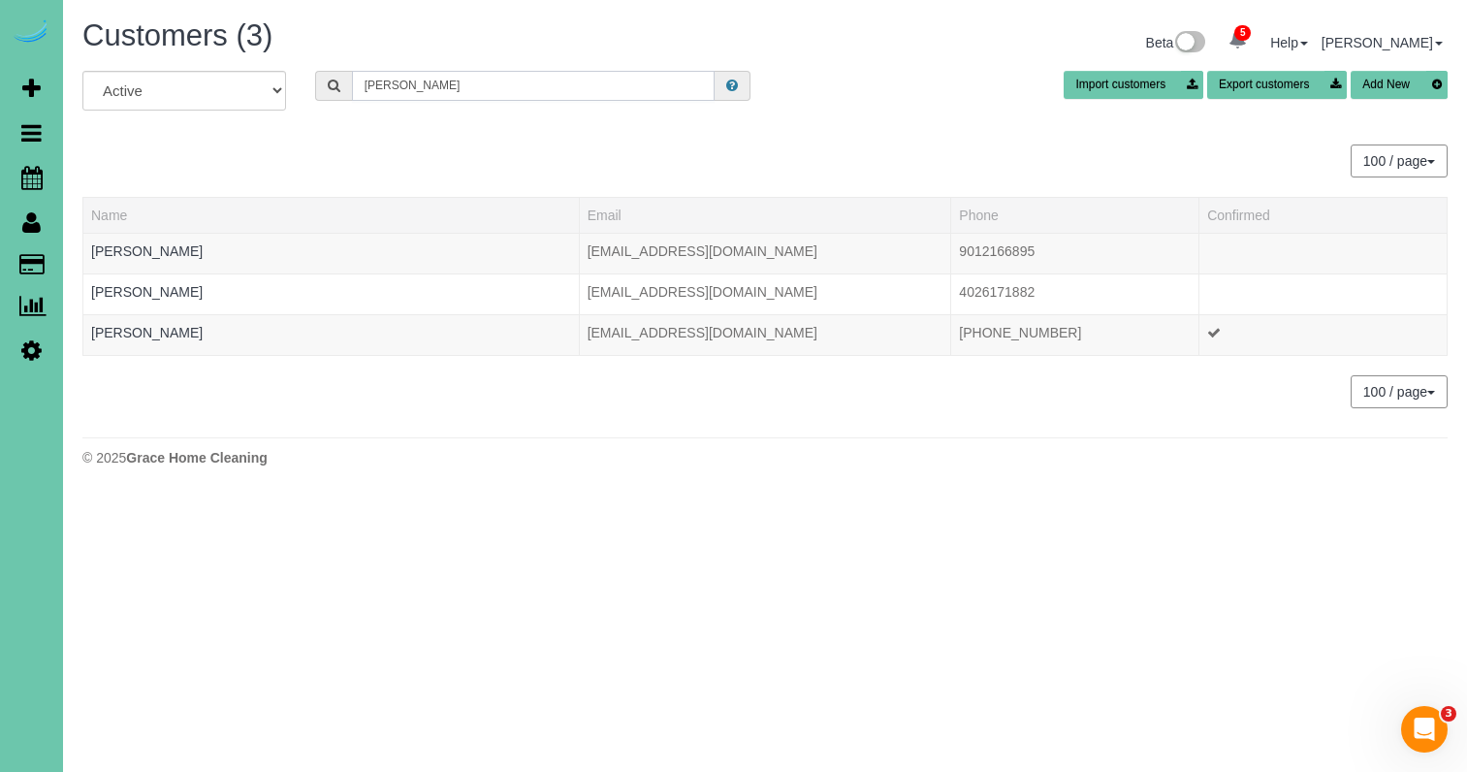
drag, startPoint x: 327, startPoint y: 75, endPoint x: 269, endPoint y: 68, distance: 58.6
click at [269, 68] on div "Customers (3) Beta 5 Your Notifications You have 0 alerts × You have 1 to charg…" at bounding box center [765, 247] width 1404 height 495
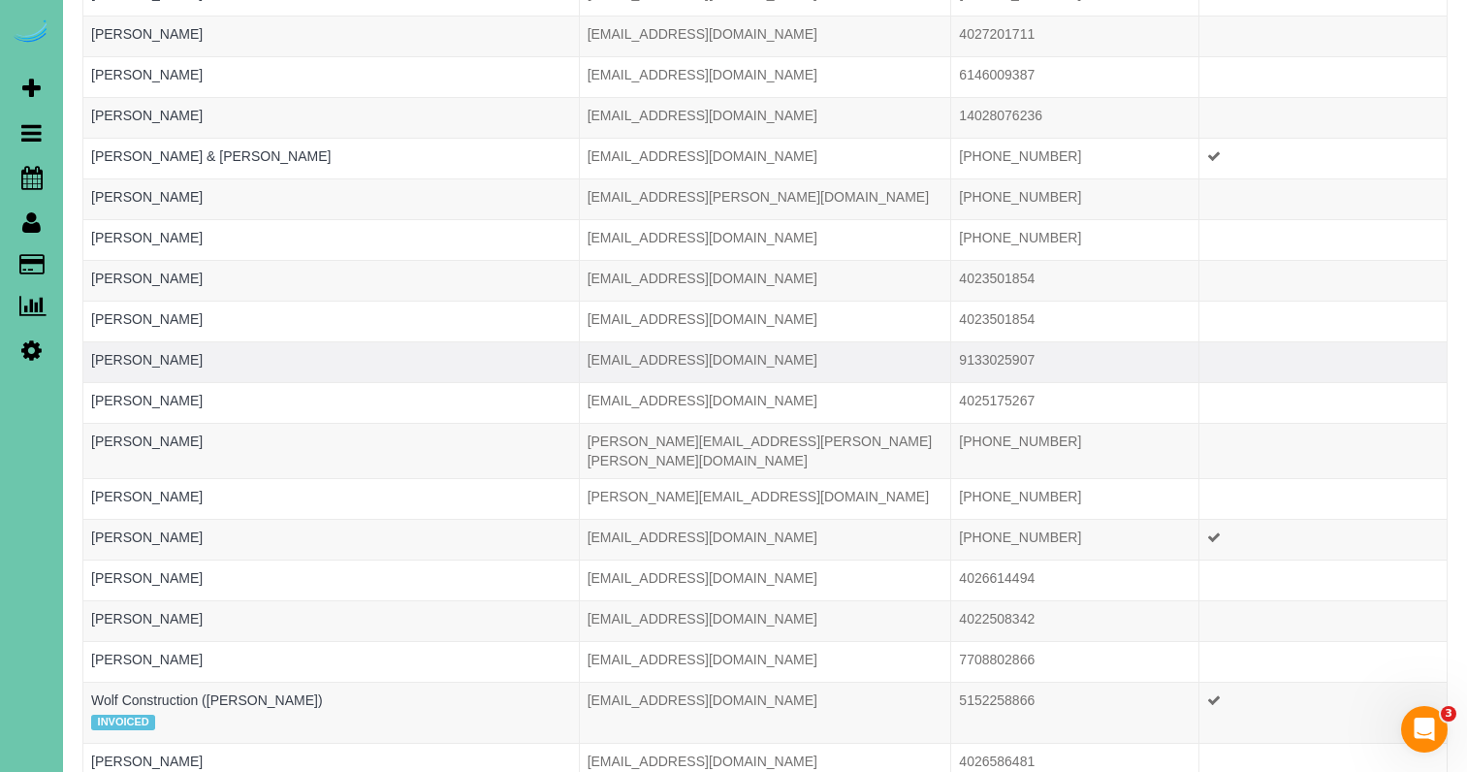
scroll to position [383, 0]
type input "wolf"
click at [124, 526] on link "Regina Wolf" at bounding box center [146, 534] width 111 height 16
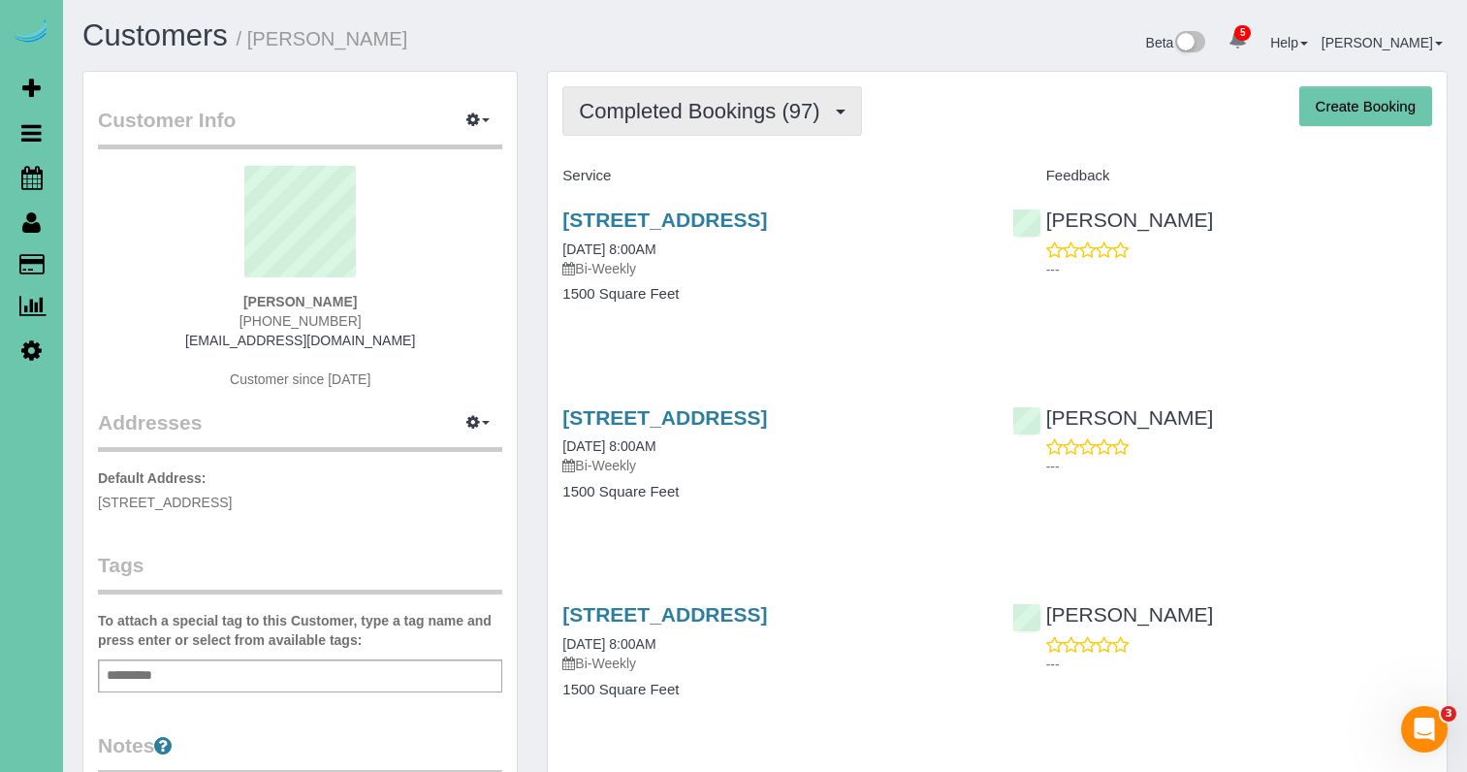
click at [686, 121] on span "Completed Bookings (97)" at bounding box center [704, 111] width 250 height 24
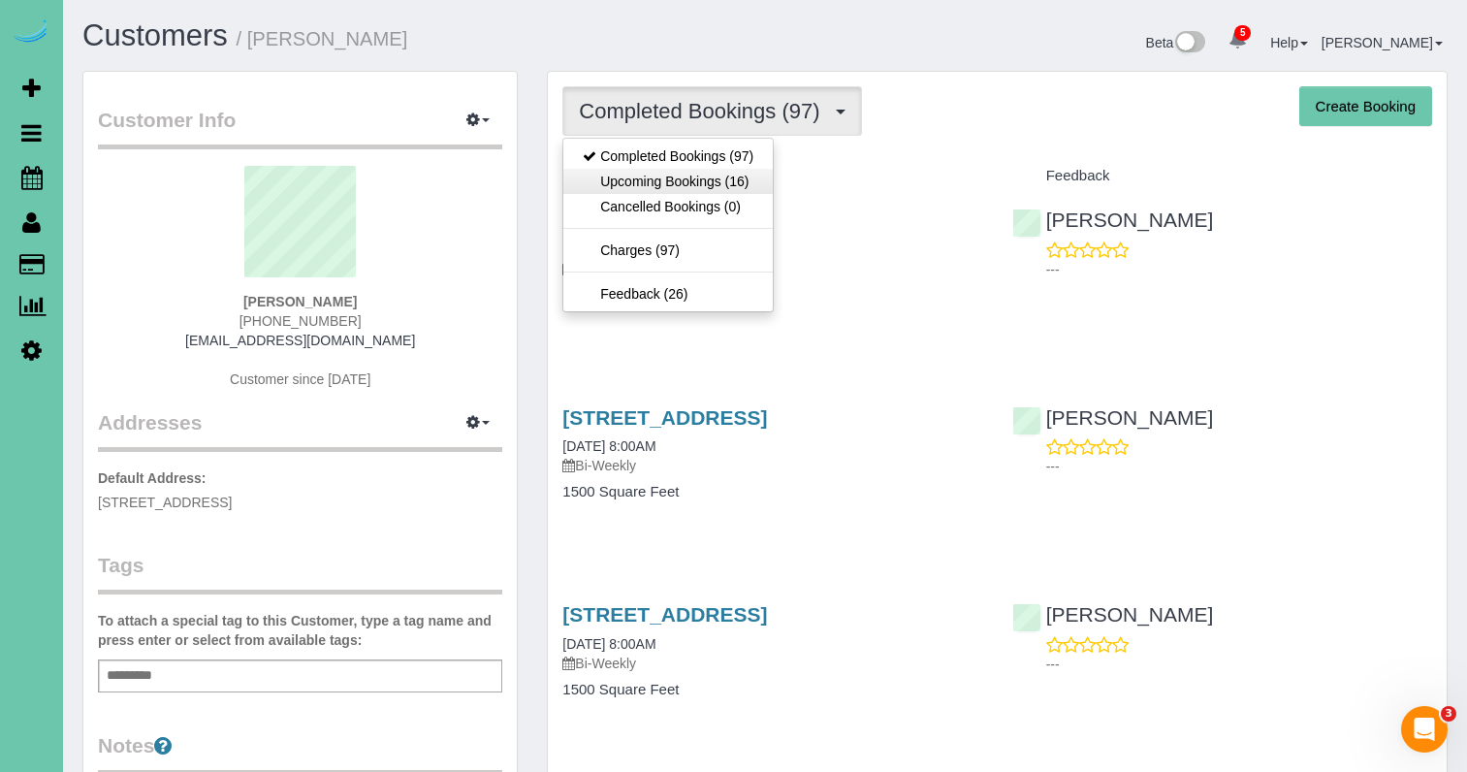
click at [683, 178] on link "Upcoming Bookings (16)" at bounding box center [667, 181] width 209 height 25
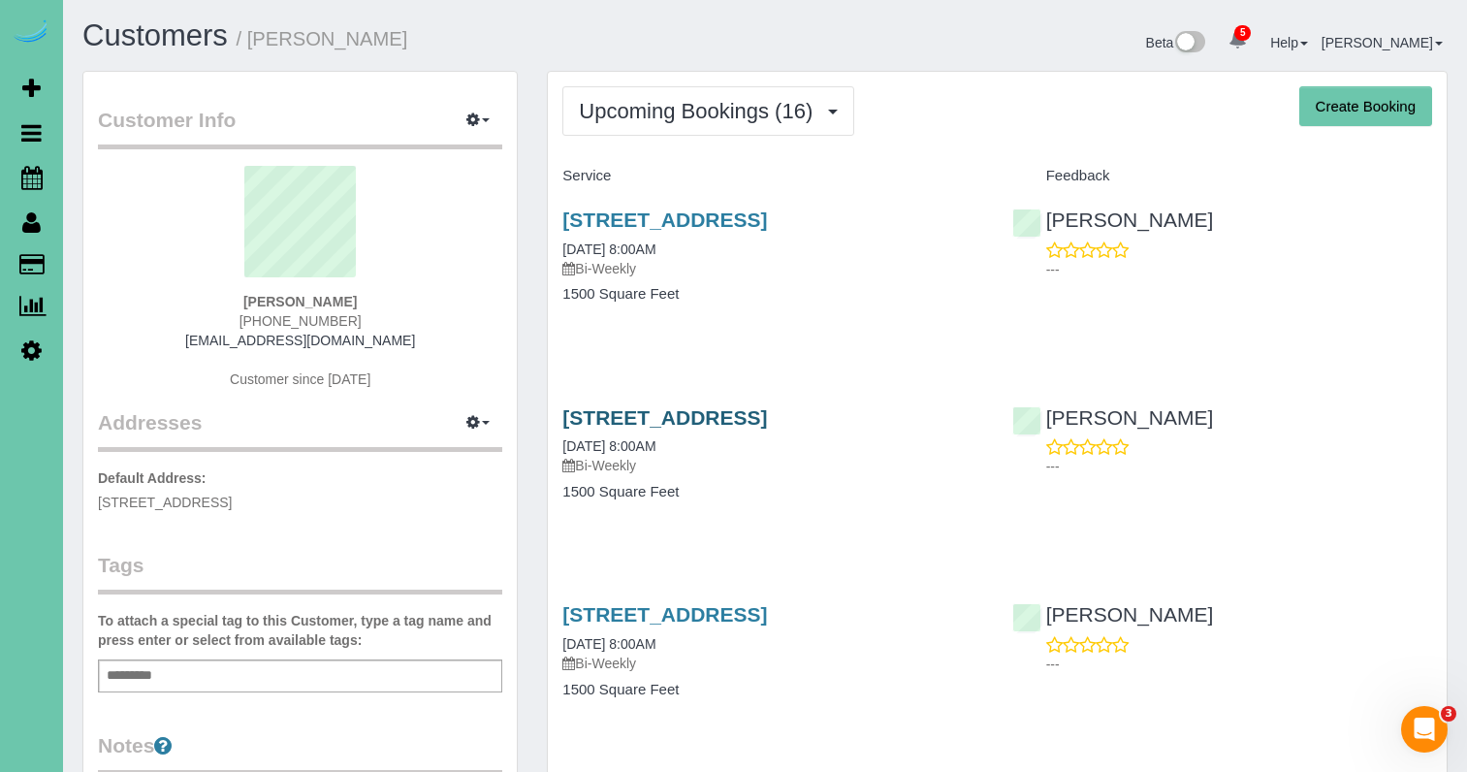
click at [622, 411] on link "11753 S 111th Street, Papillion, NE 68046" at bounding box center [664, 417] width 205 height 22
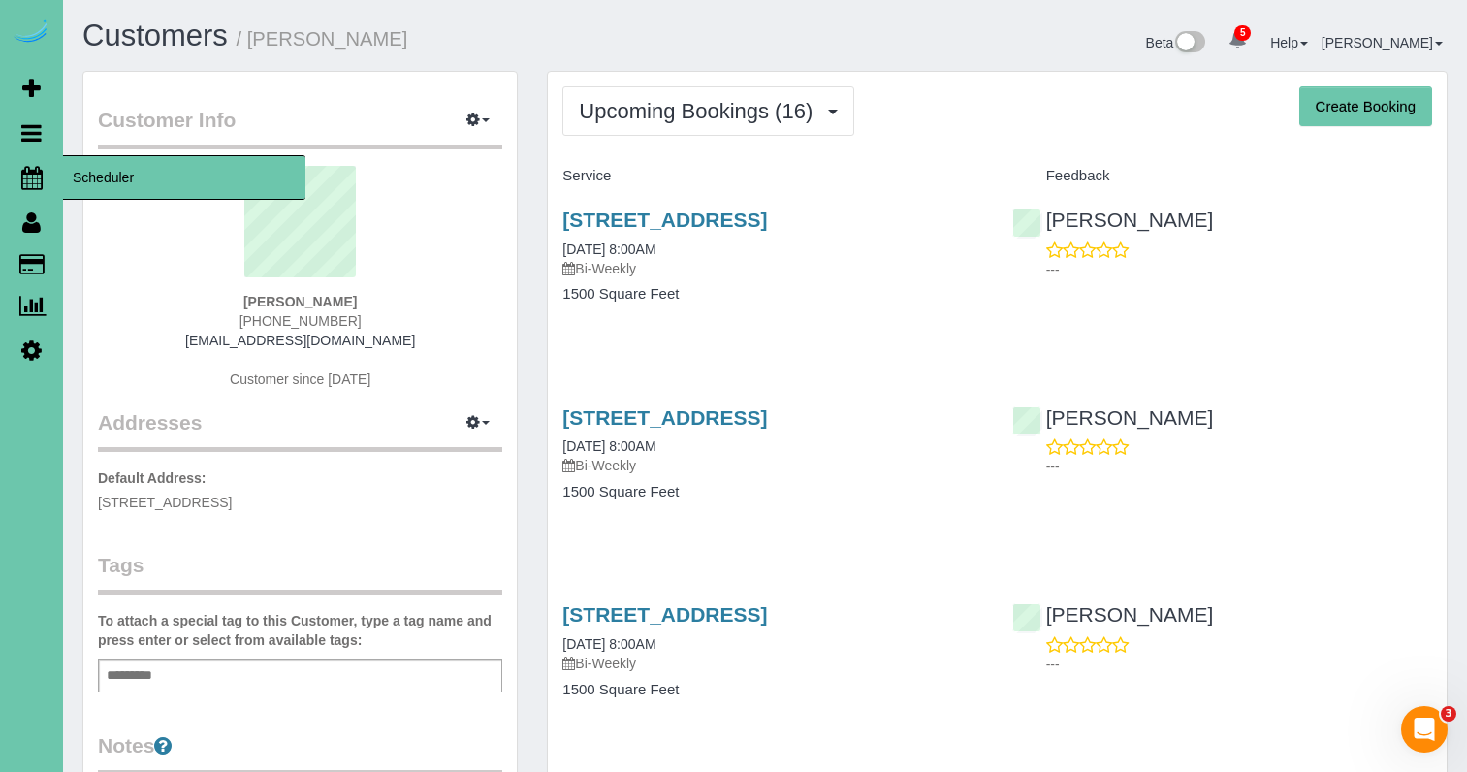
click at [37, 171] on icon at bounding box center [31, 177] width 21 height 23
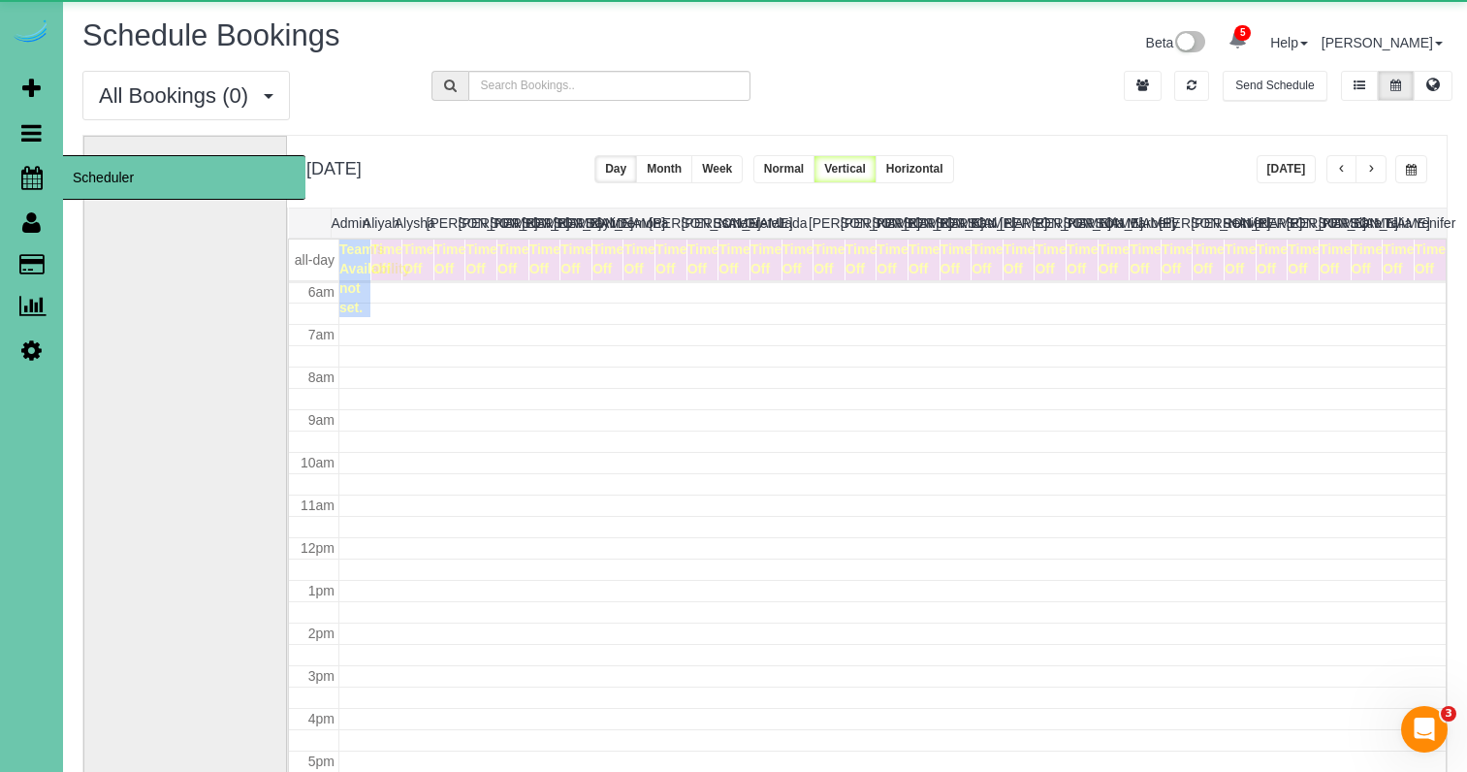
scroll to position [257, 0]
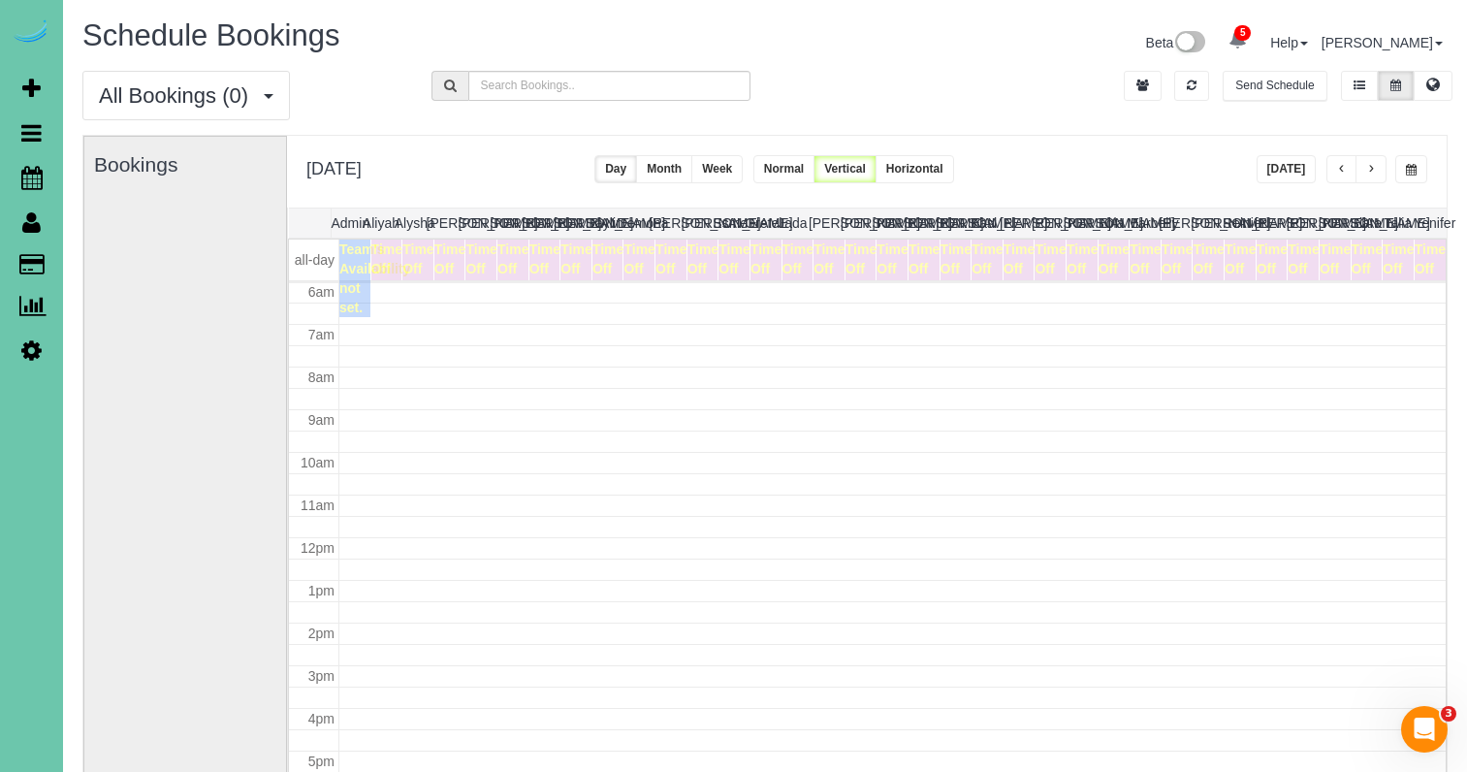
click at [1292, 170] on button "[DATE]" at bounding box center [1286, 169] width 60 height 28
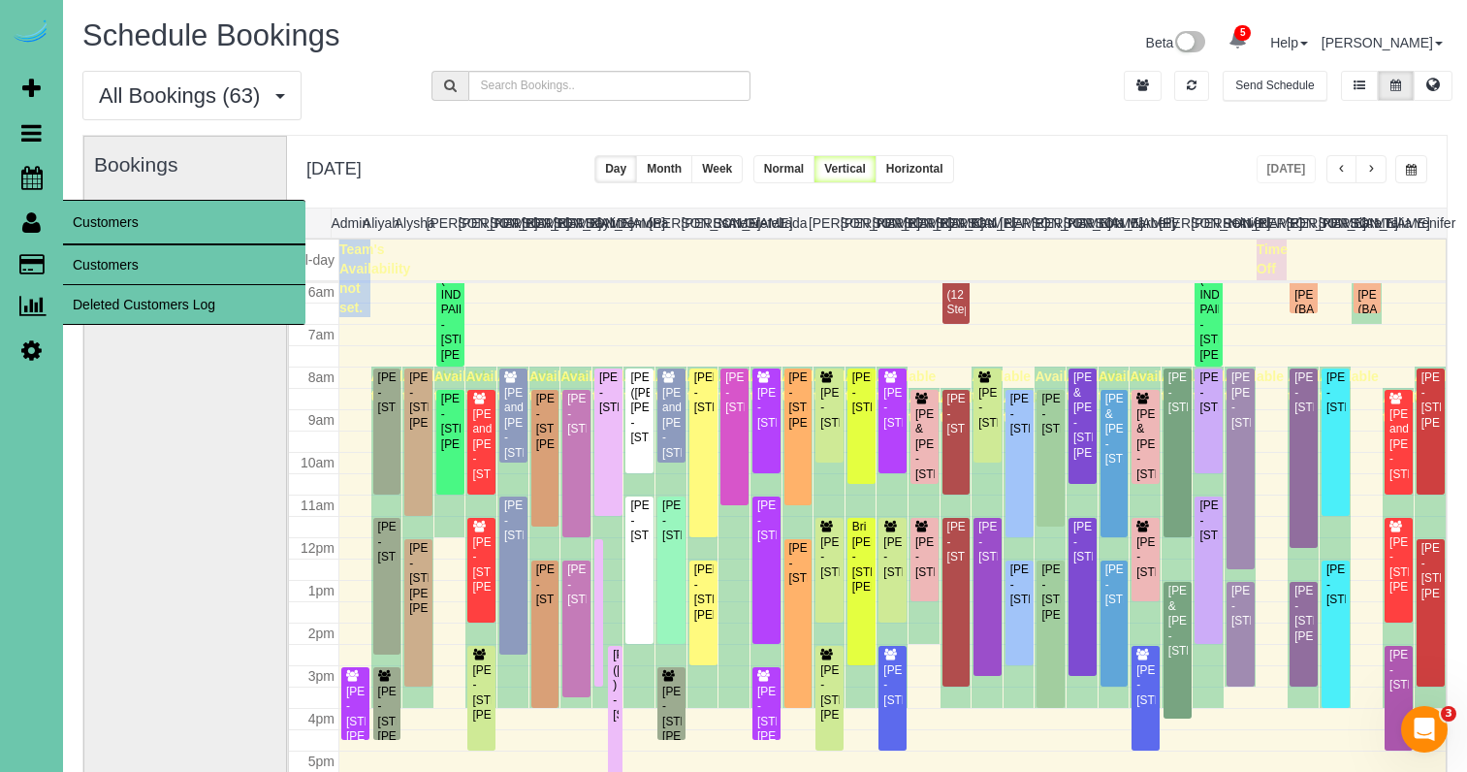
drag, startPoint x: 123, startPoint y: 263, endPoint x: 135, endPoint y: 253, distance: 15.1
click at [123, 263] on link "Customers" at bounding box center [184, 264] width 242 height 39
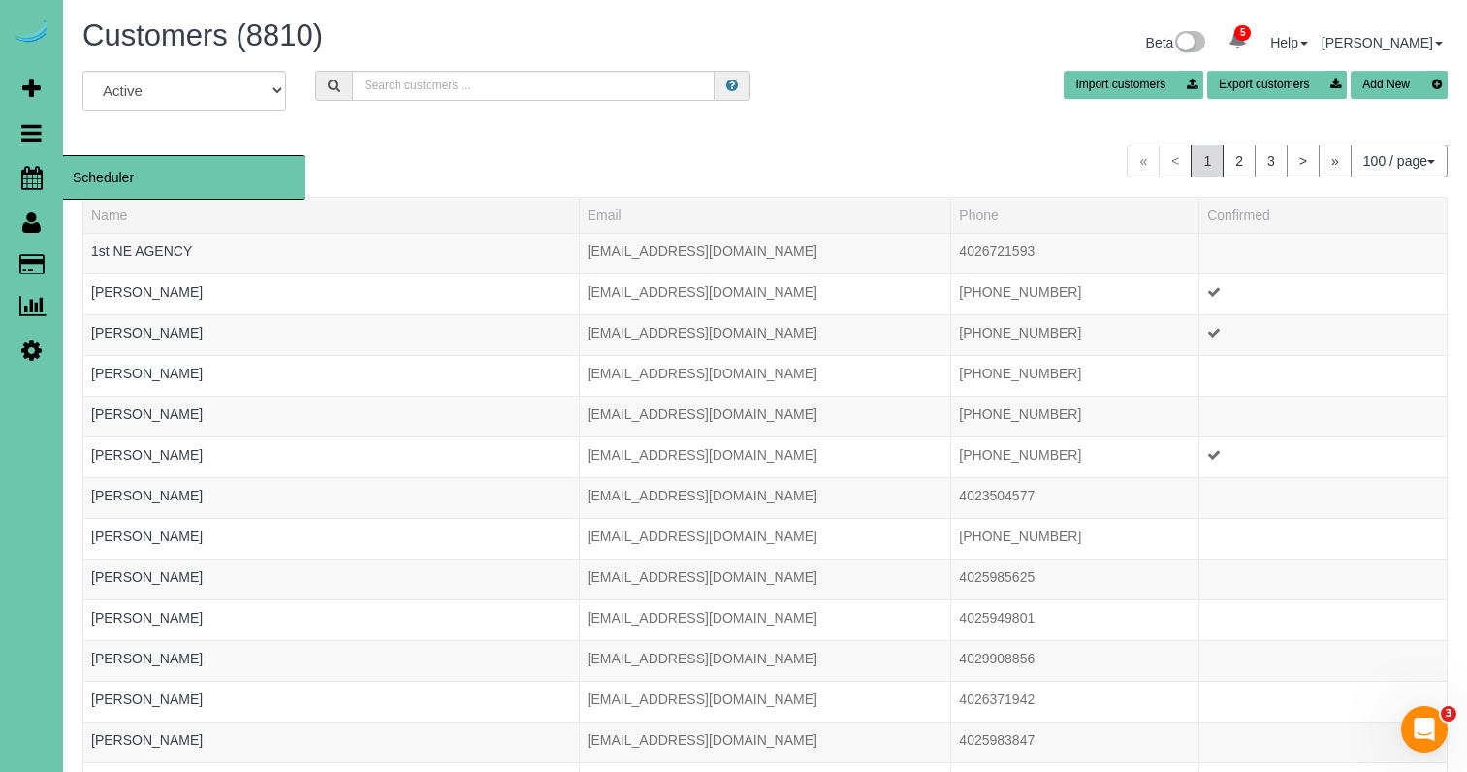
click at [29, 172] on icon at bounding box center [31, 177] width 21 height 23
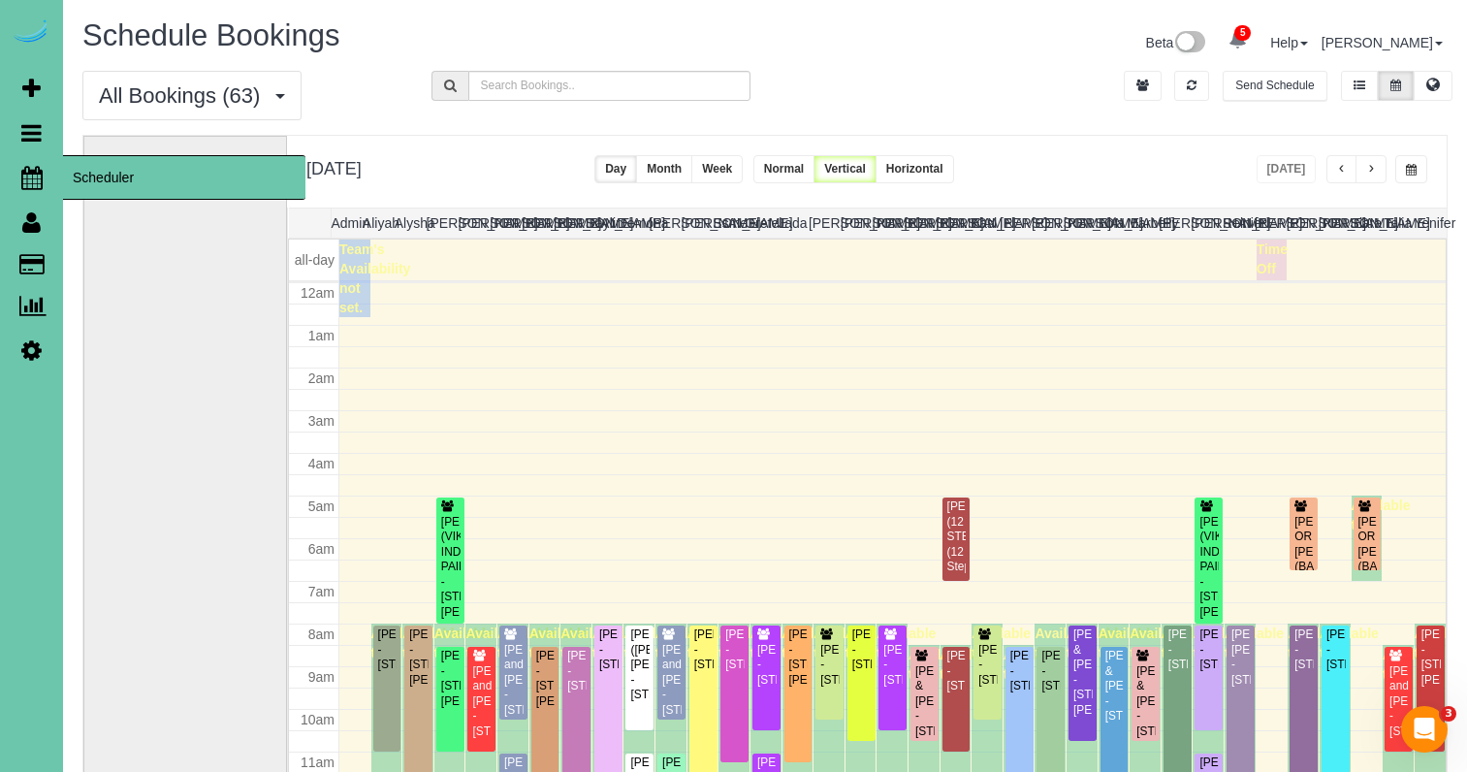
scroll to position [257, 0]
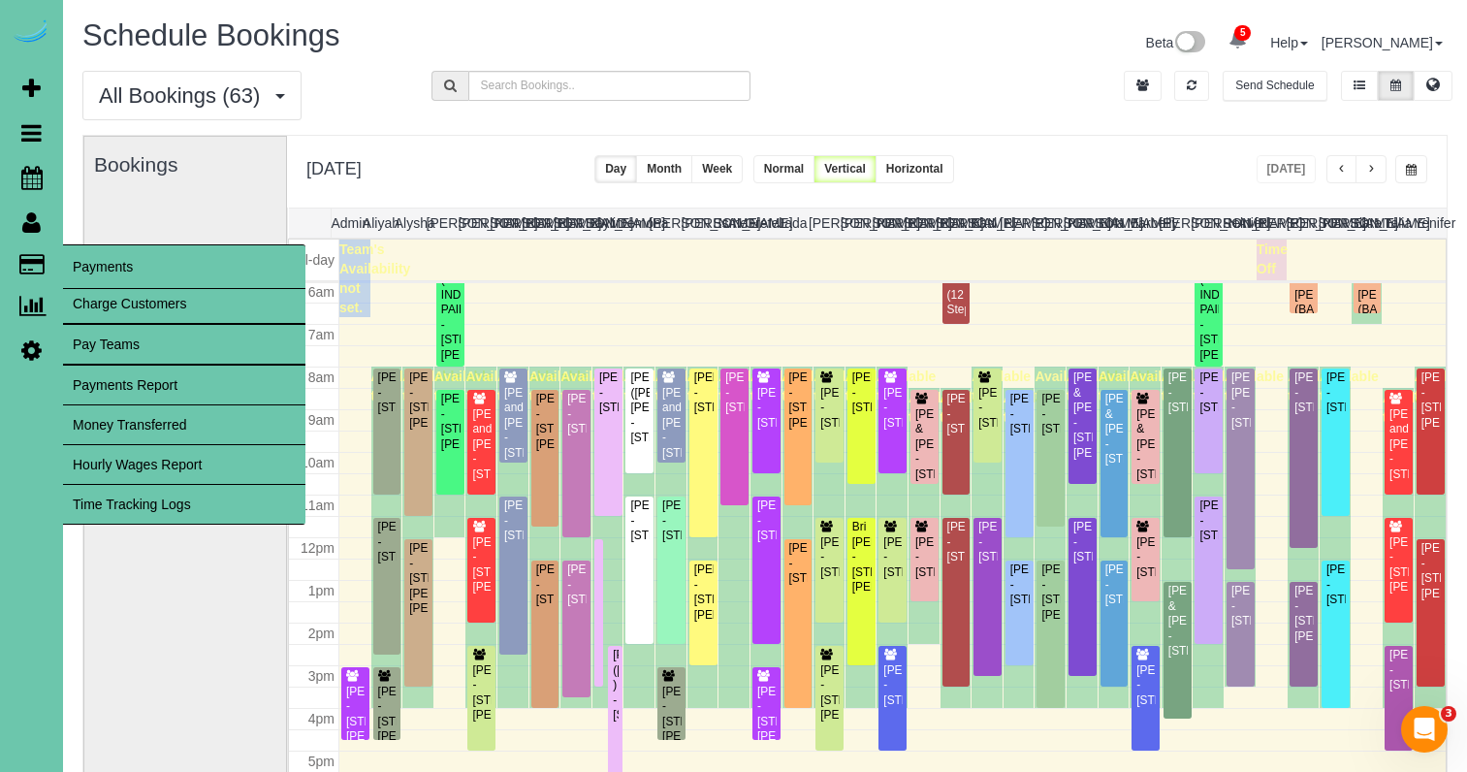
click at [170, 494] on link "Time Tracking Logs" at bounding box center [184, 504] width 242 height 39
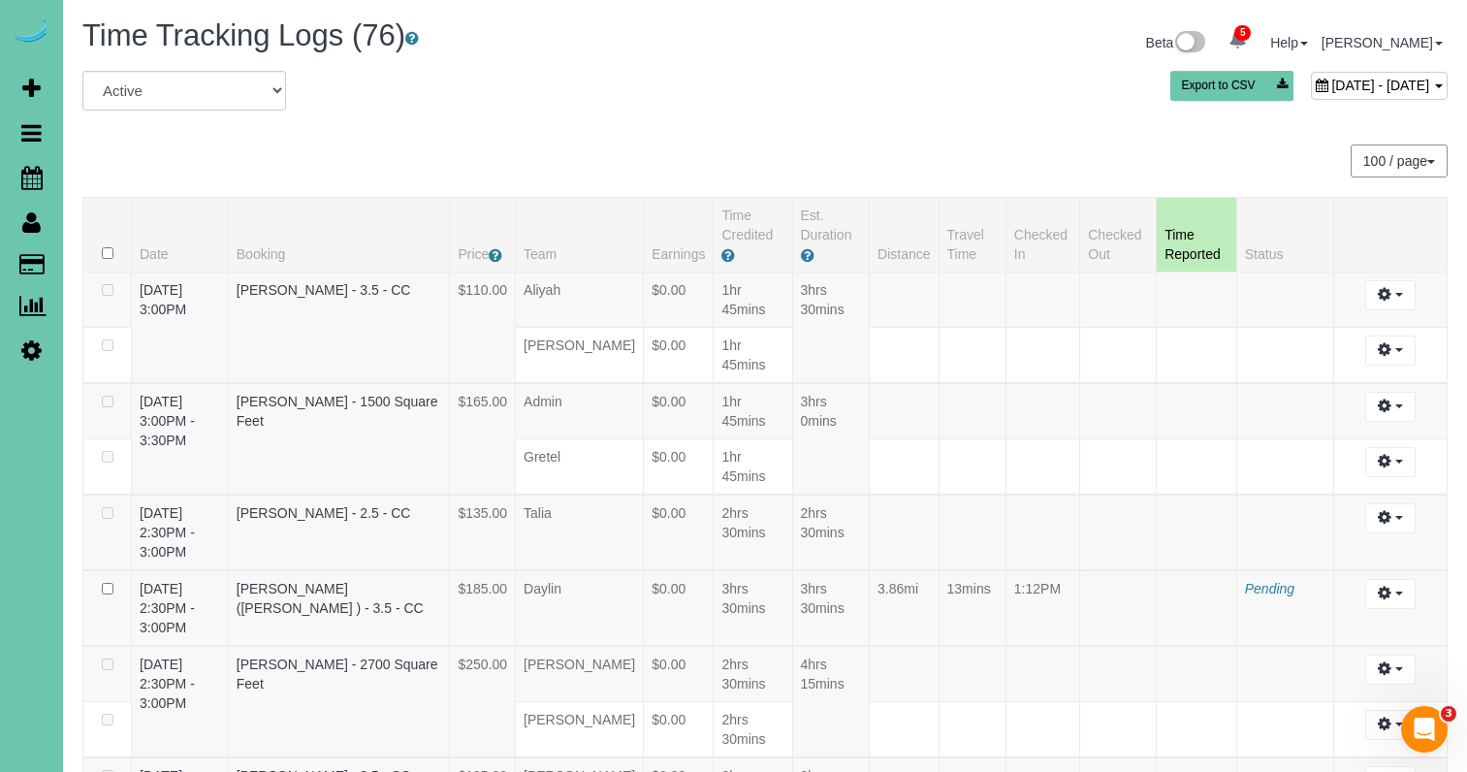
click at [1331, 79] on span "September 02, 2025 - September 02, 2025" at bounding box center [1380, 86] width 98 height 16
type input "**********"
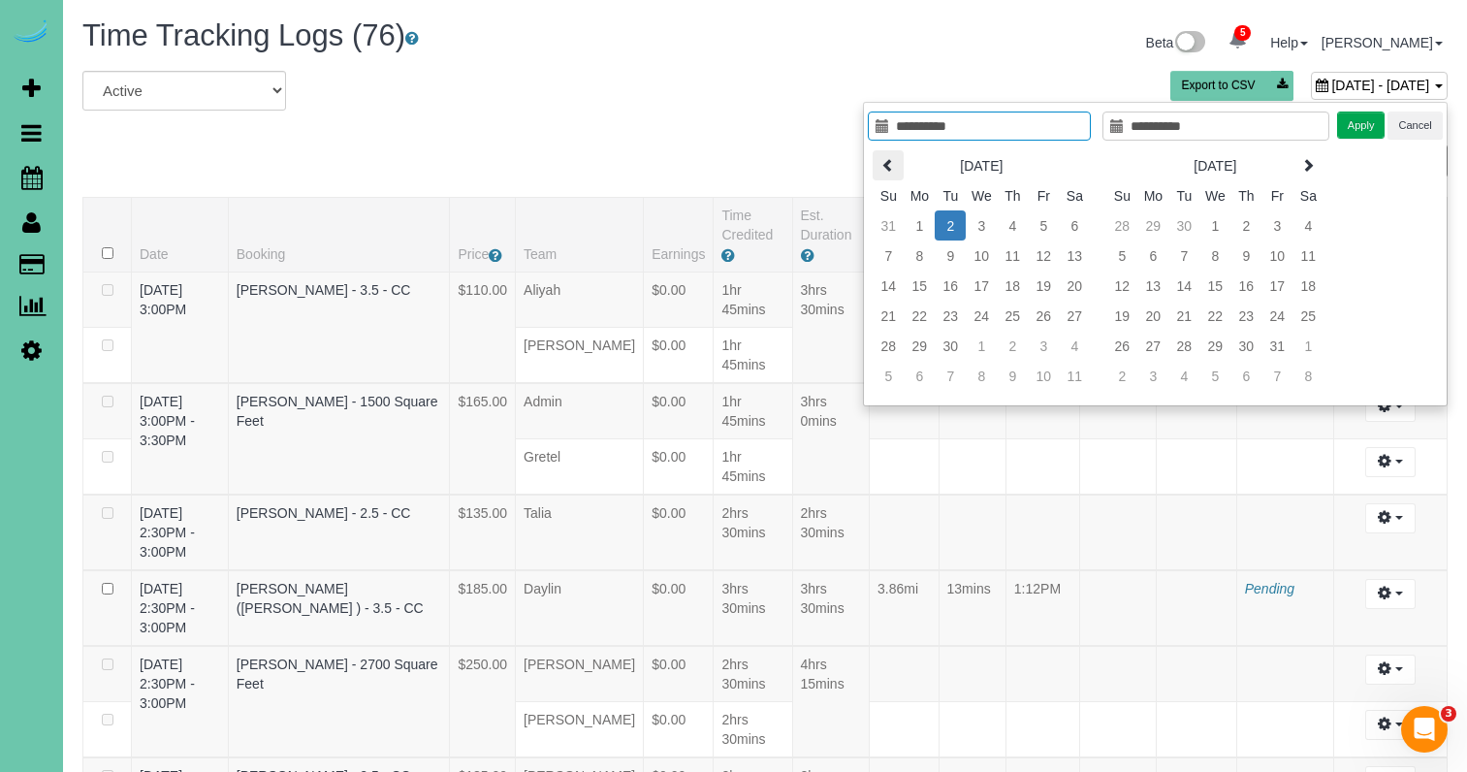
click at [891, 170] on icon at bounding box center [888, 165] width 14 height 14
type input "**********"
click at [986, 284] on td "13" at bounding box center [980, 285] width 31 height 30
type input "**********"
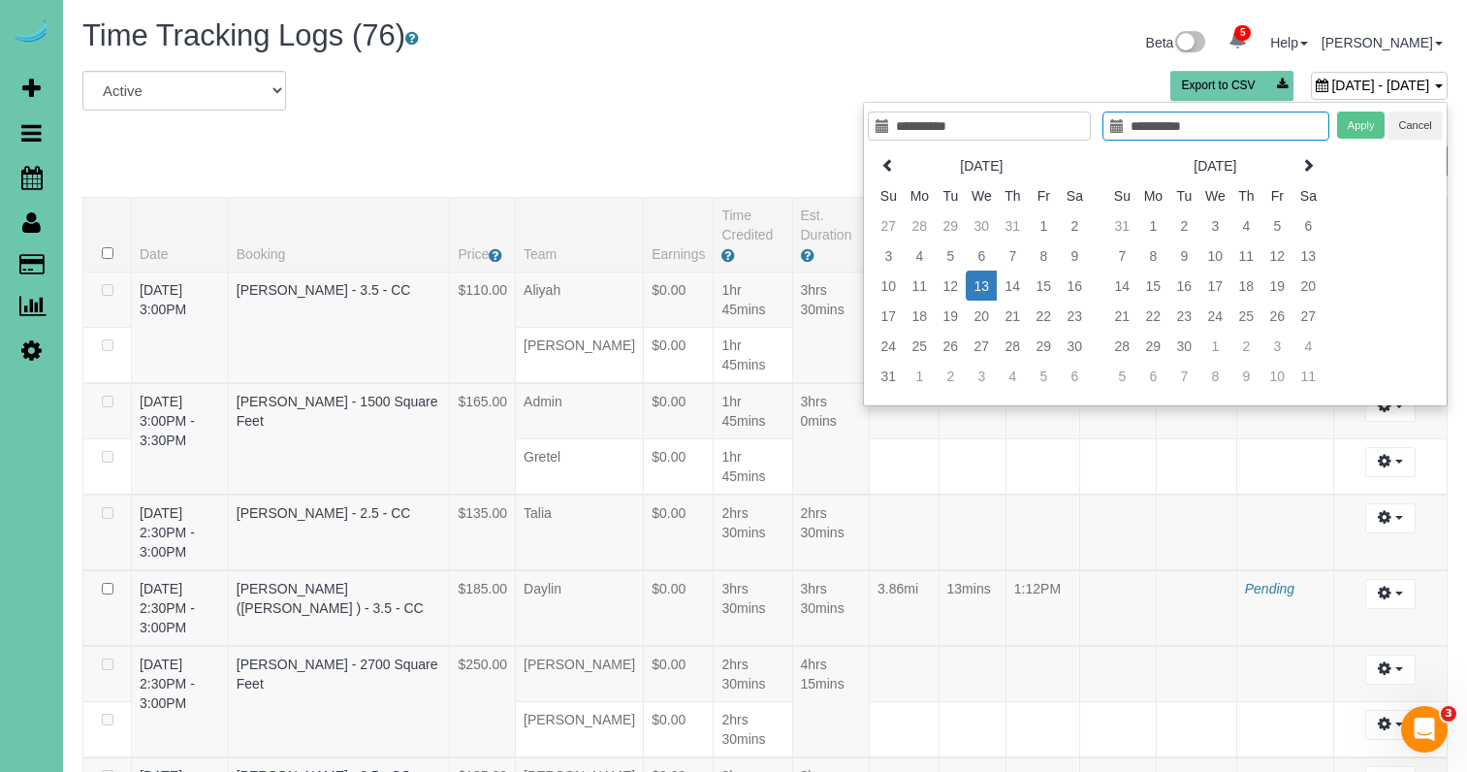
click at [986, 285] on td "13" at bounding box center [980, 285] width 31 height 30
click at [1358, 123] on button "Apply" at bounding box center [1361, 125] width 48 height 28
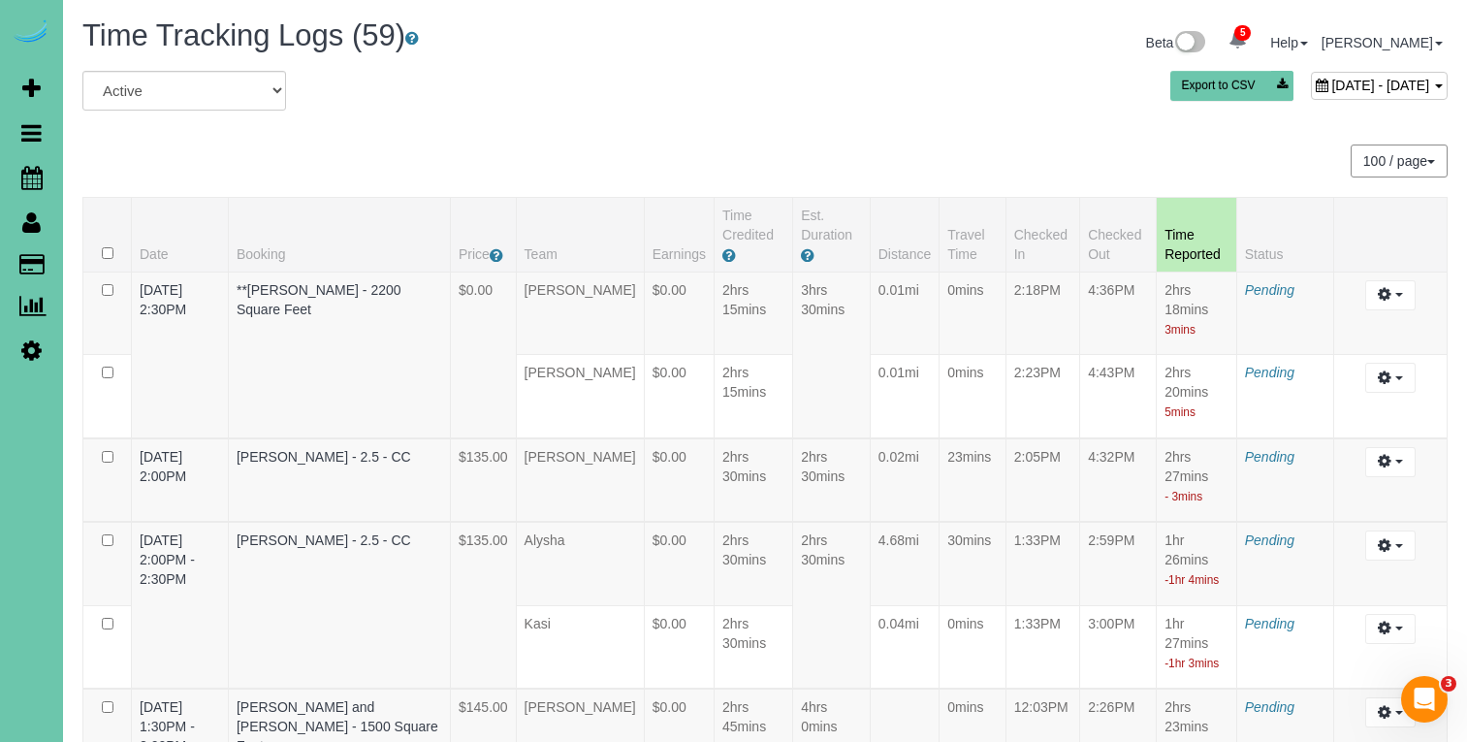
click at [1273, 71] on div "August 13, 2025 - August 13, 2025 Export to CSV" at bounding box center [997, 90] width 930 height 39
click at [1331, 85] on span "August 13, 2025 - August 13, 2025" at bounding box center [1380, 86] width 98 height 16
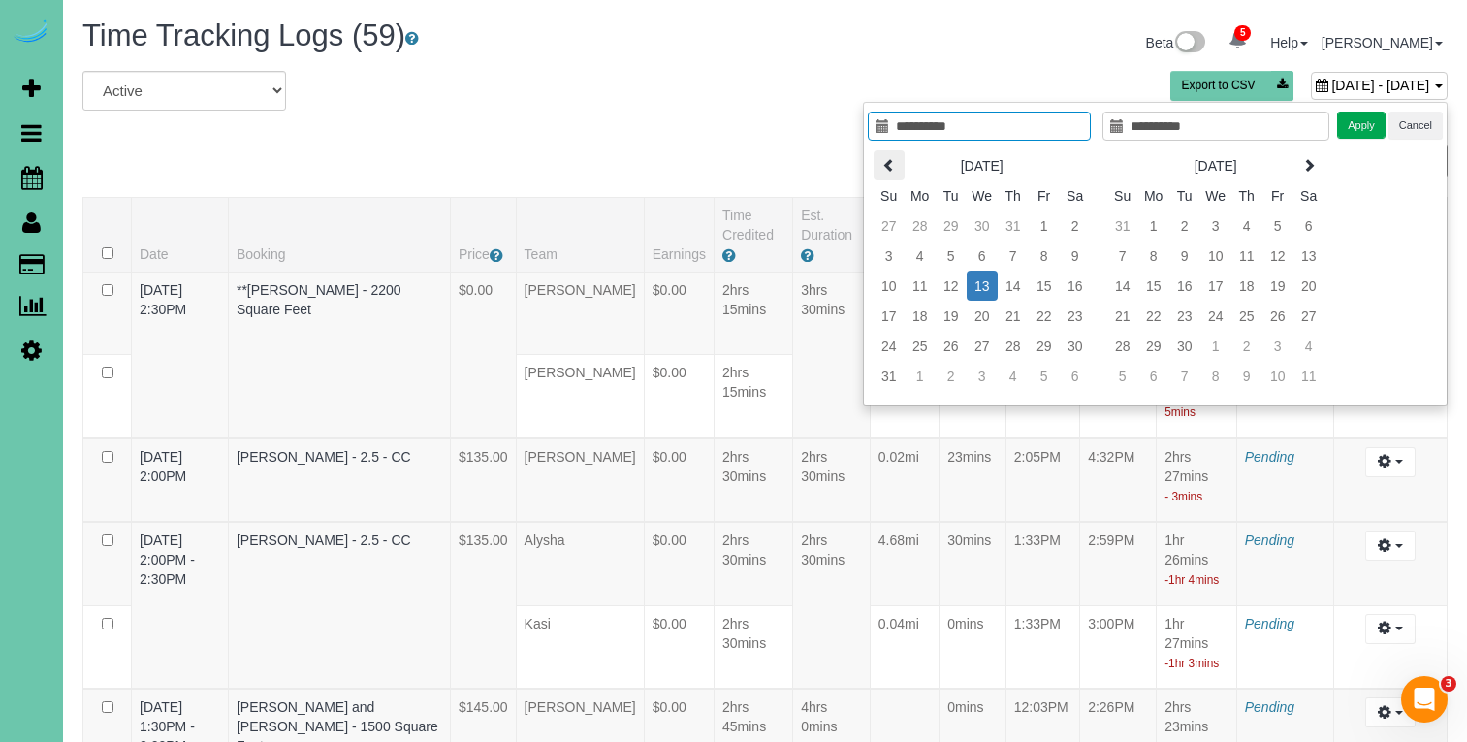
click at [886, 171] on icon at bounding box center [889, 165] width 14 height 14
type input "**********"
click at [988, 284] on td "16" at bounding box center [981, 285] width 31 height 30
type input "**********"
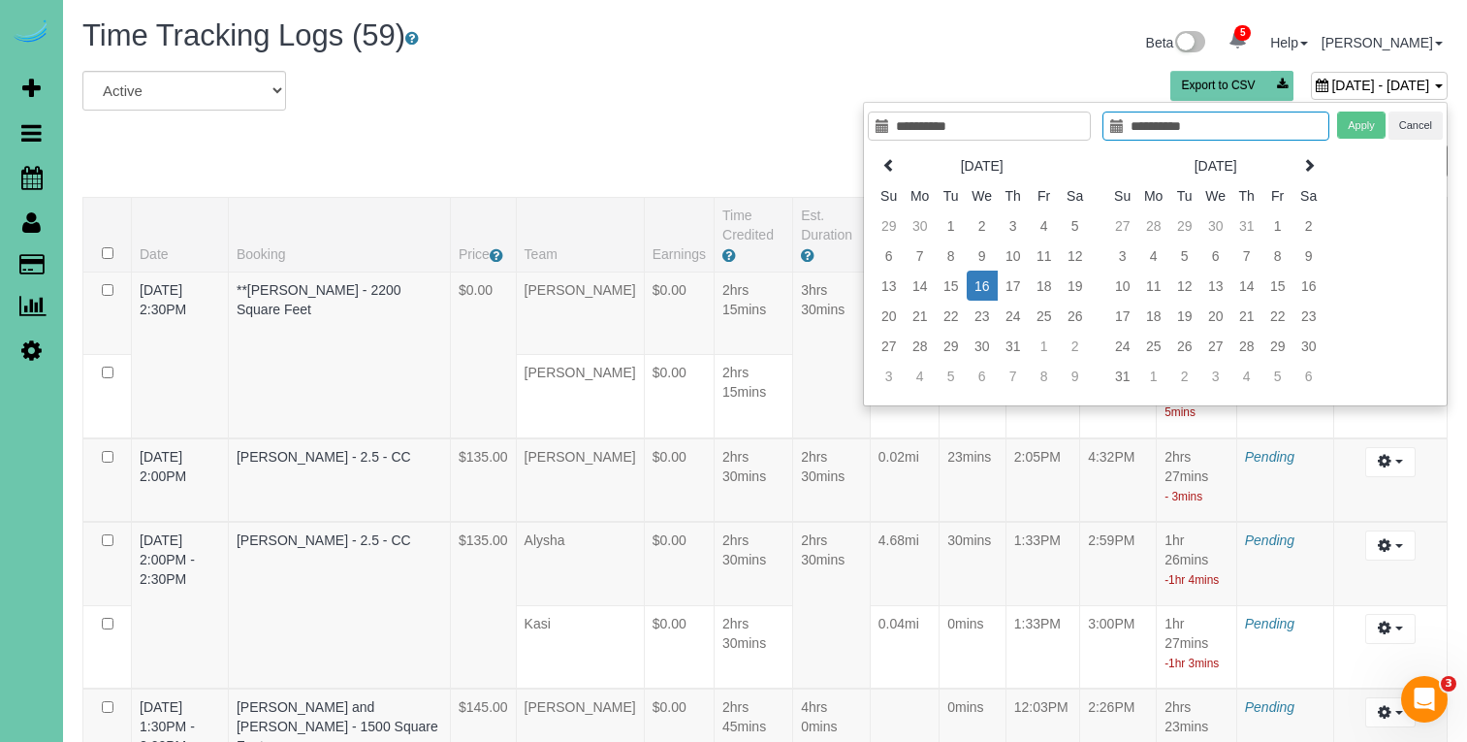
click at [988, 284] on td "16" at bounding box center [981, 285] width 31 height 30
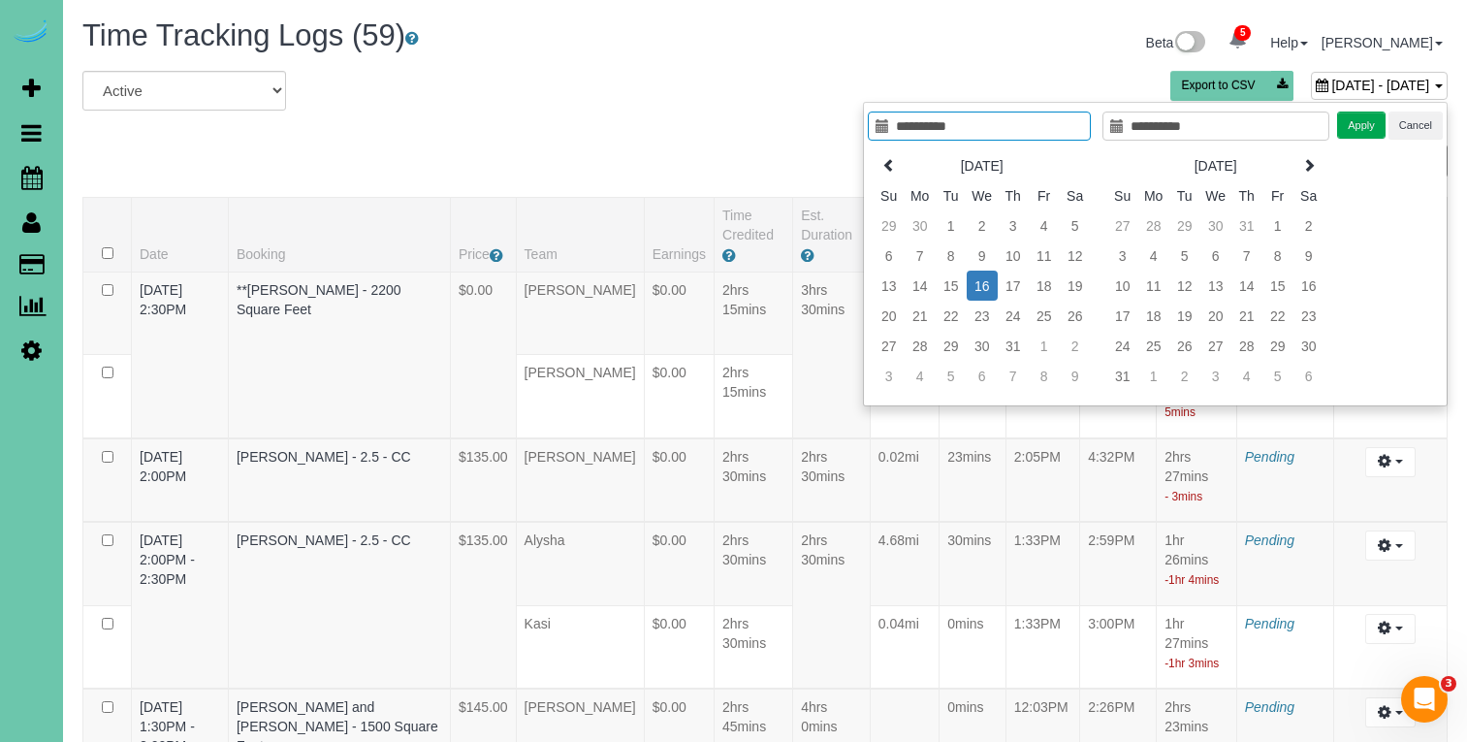
type input "**********"
click at [1359, 127] on button "Apply" at bounding box center [1361, 125] width 48 height 28
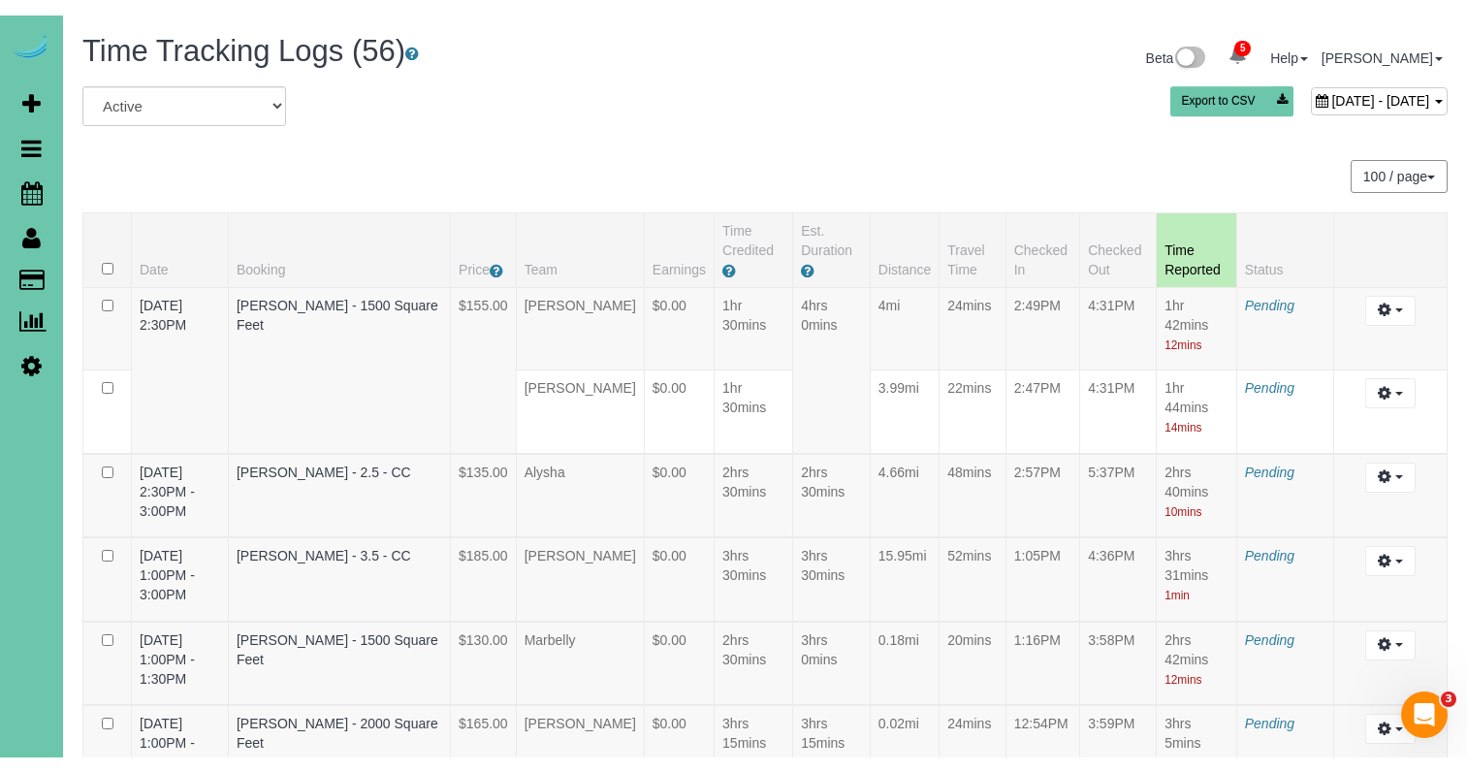
scroll to position [3996, 0]
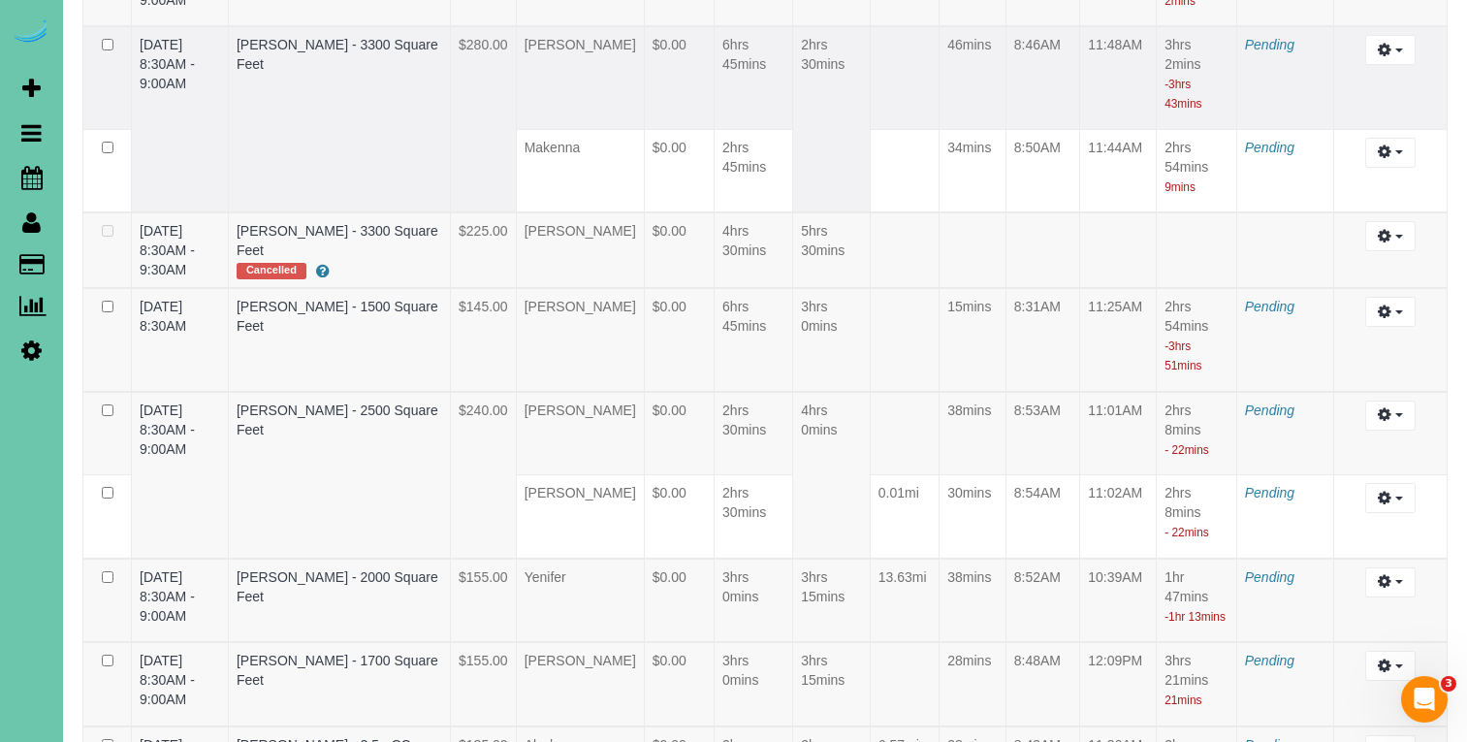
drag, startPoint x: 342, startPoint y: 116, endPoint x: 316, endPoint y: 112, distance: 26.5
click at [339, 116] on td "Ryan Anzalone - 3300 Square Feet" at bounding box center [339, 119] width 222 height 186
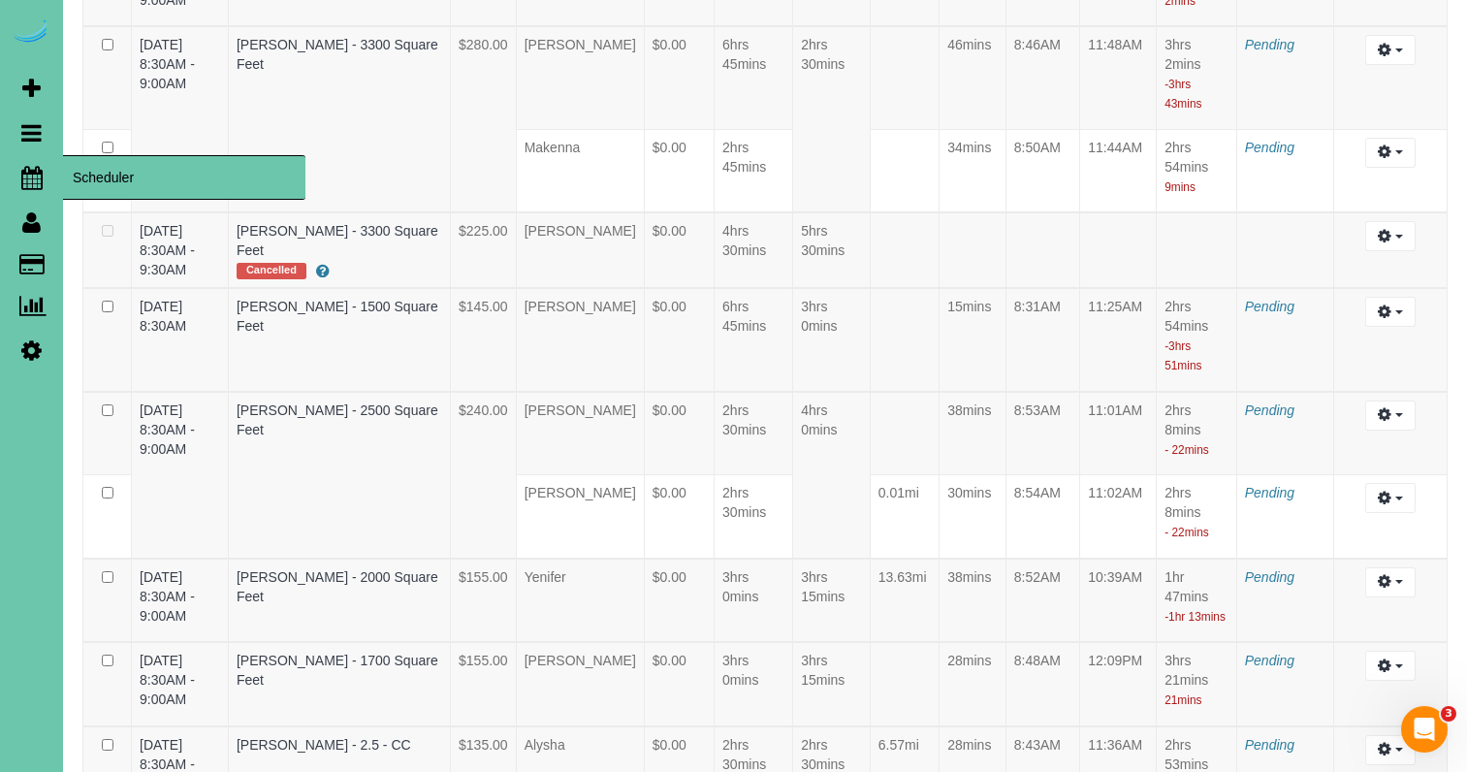
click at [45, 172] on link "Scheduler" at bounding box center [31, 177] width 63 height 45
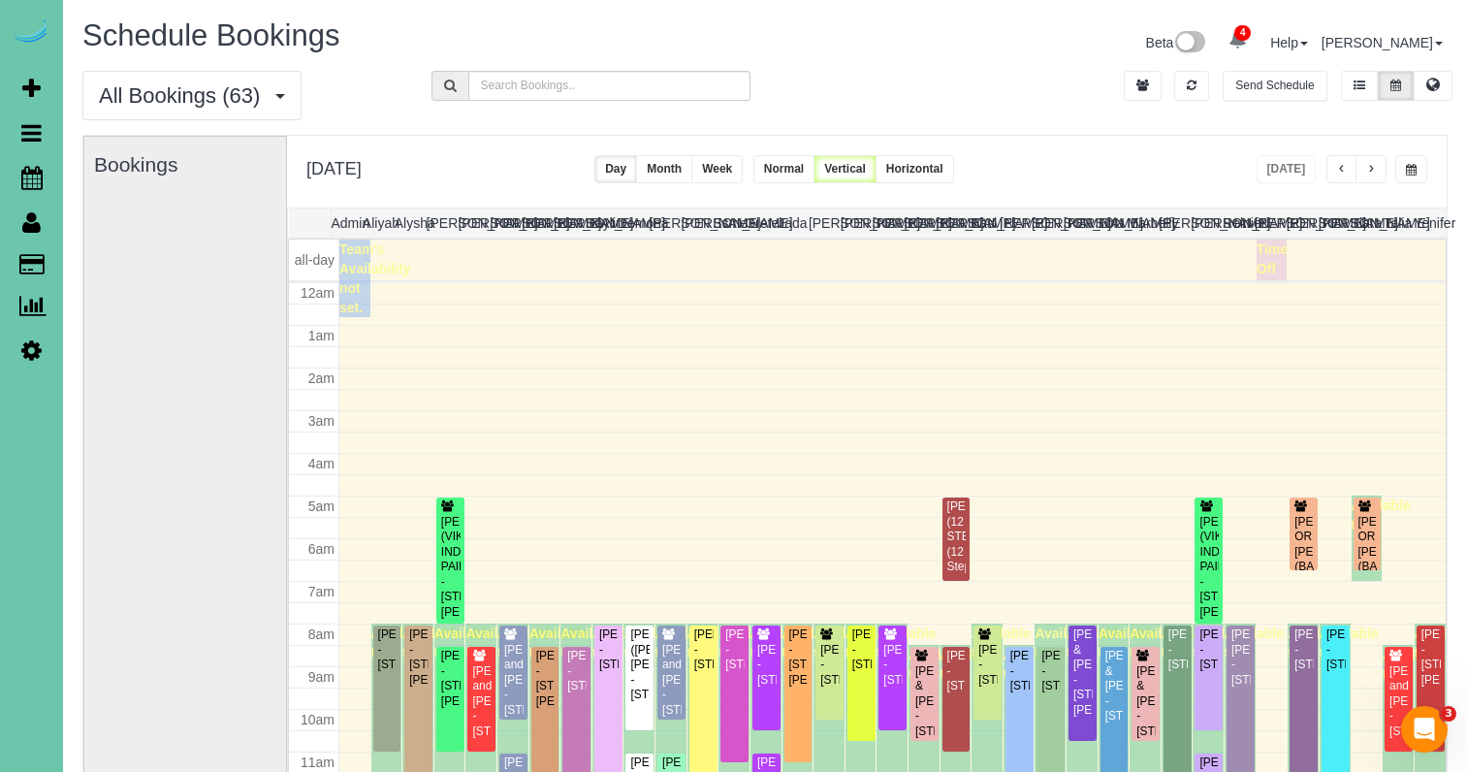
scroll to position [257, 0]
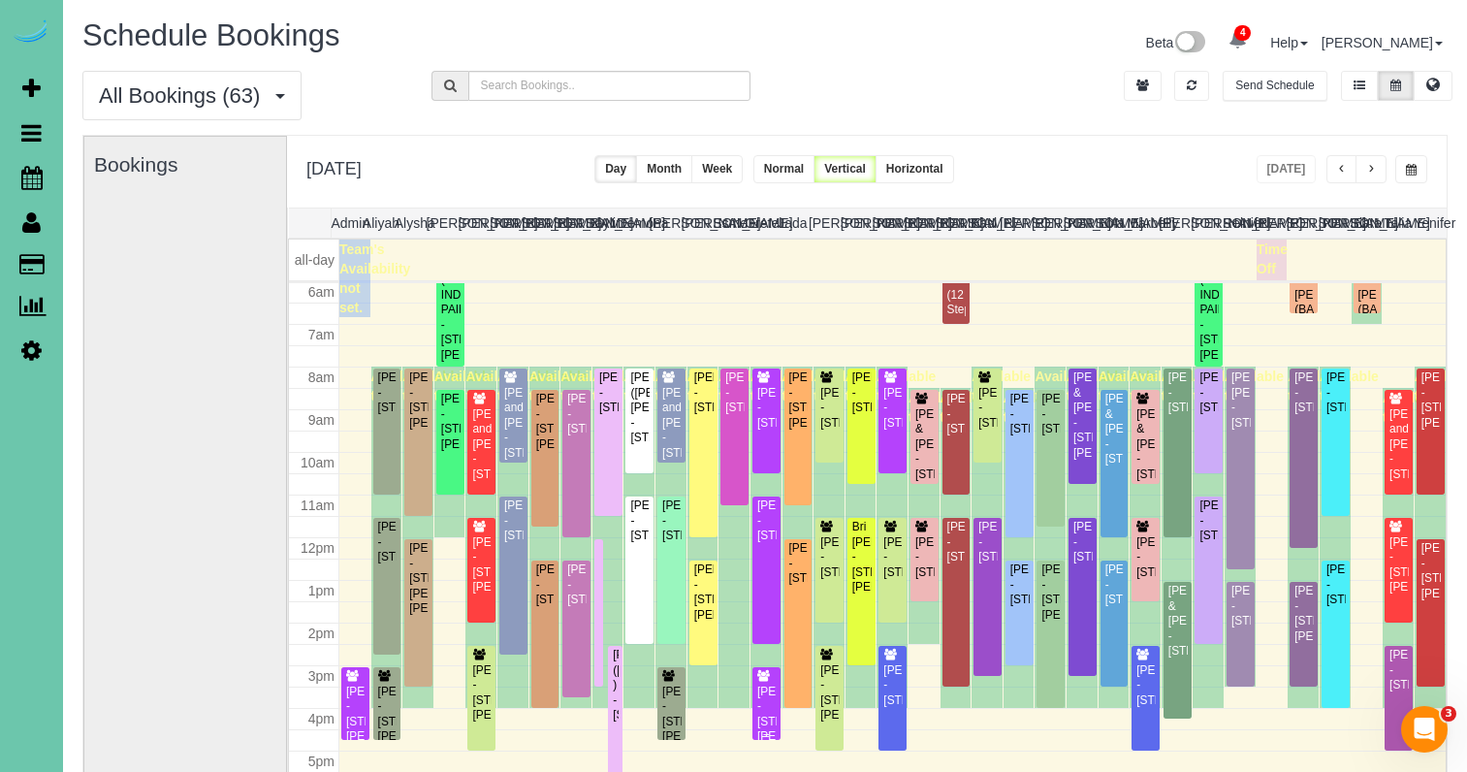
click at [760, 680] on icon at bounding box center [763, 677] width 15 height 12
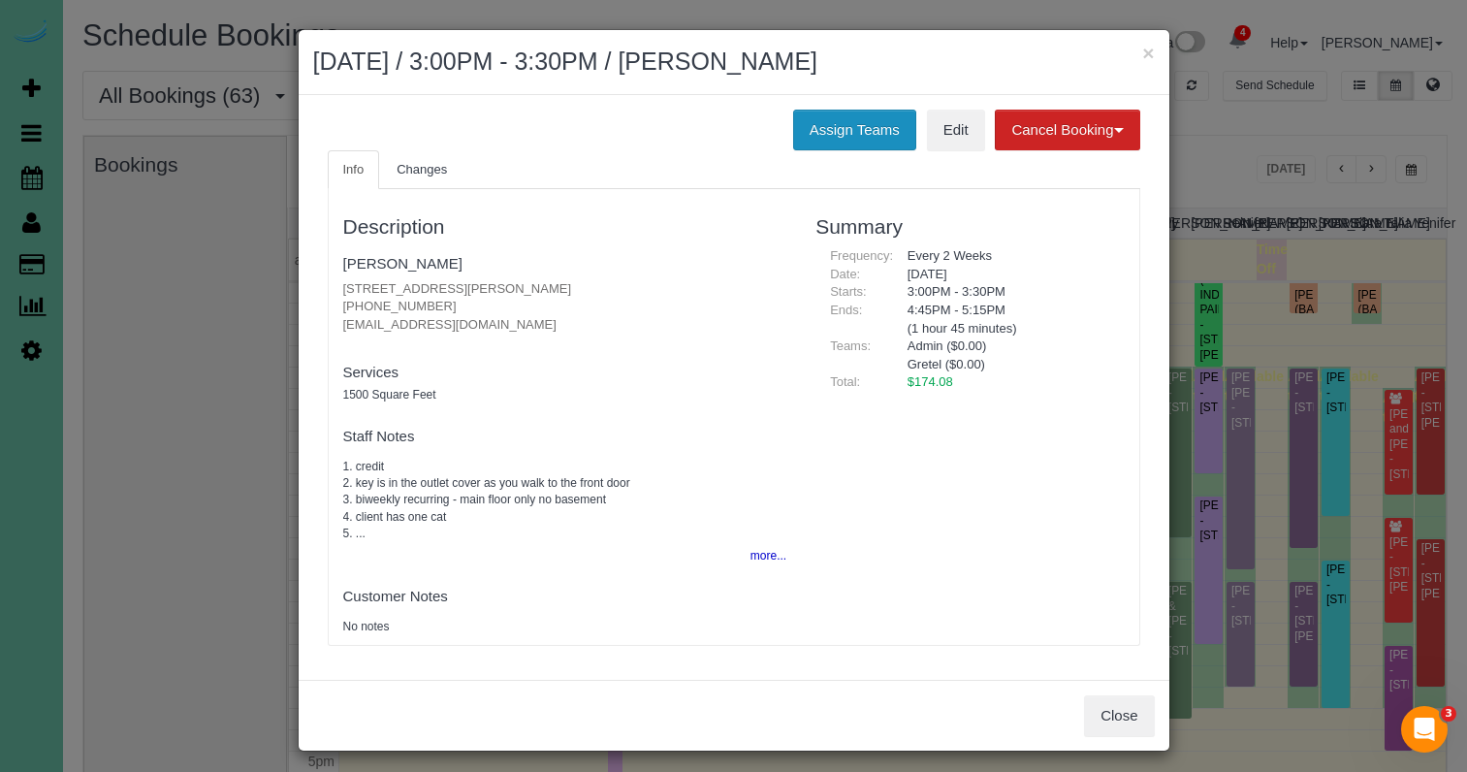
click at [838, 126] on button "Assign Teams" at bounding box center [854, 130] width 123 height 41
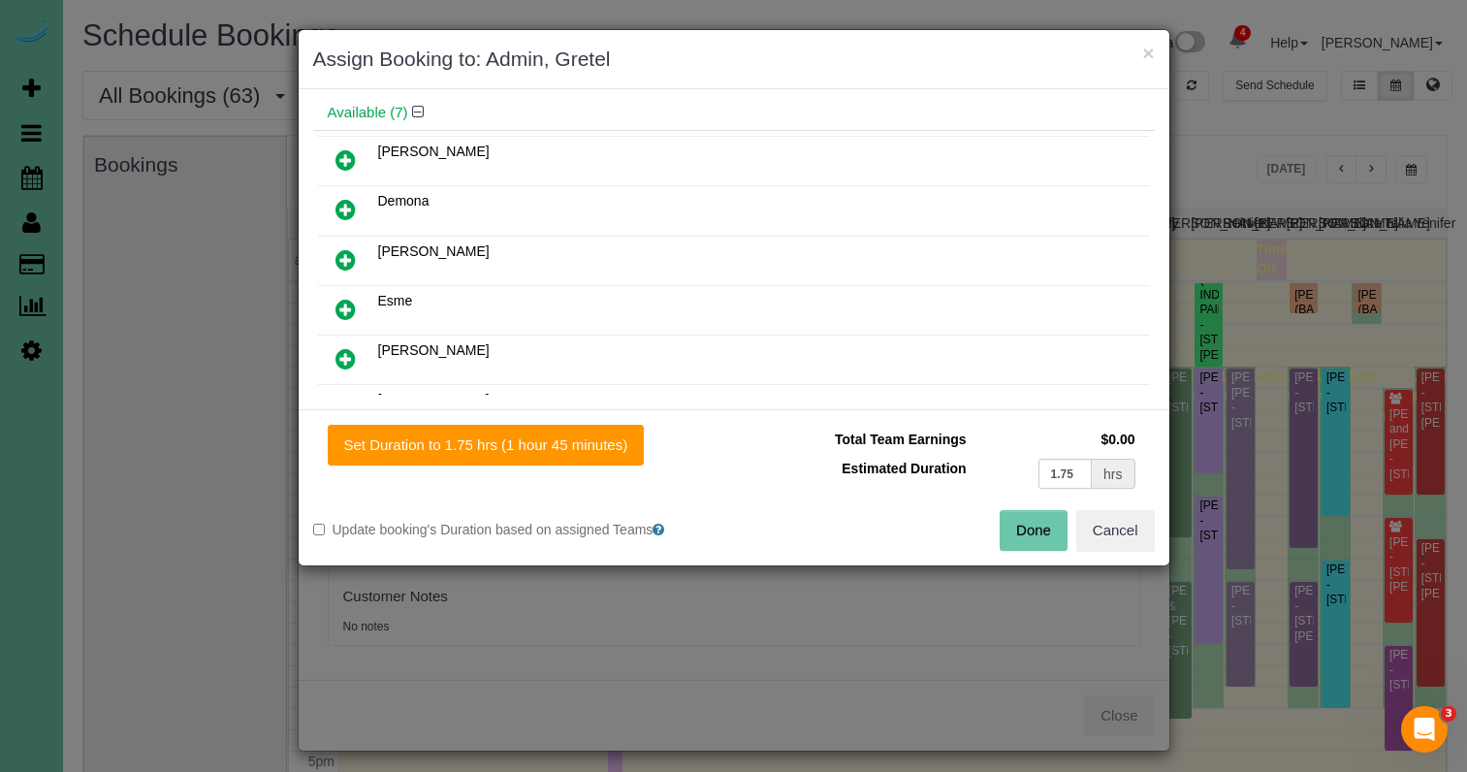
scroll to position [175, 0]
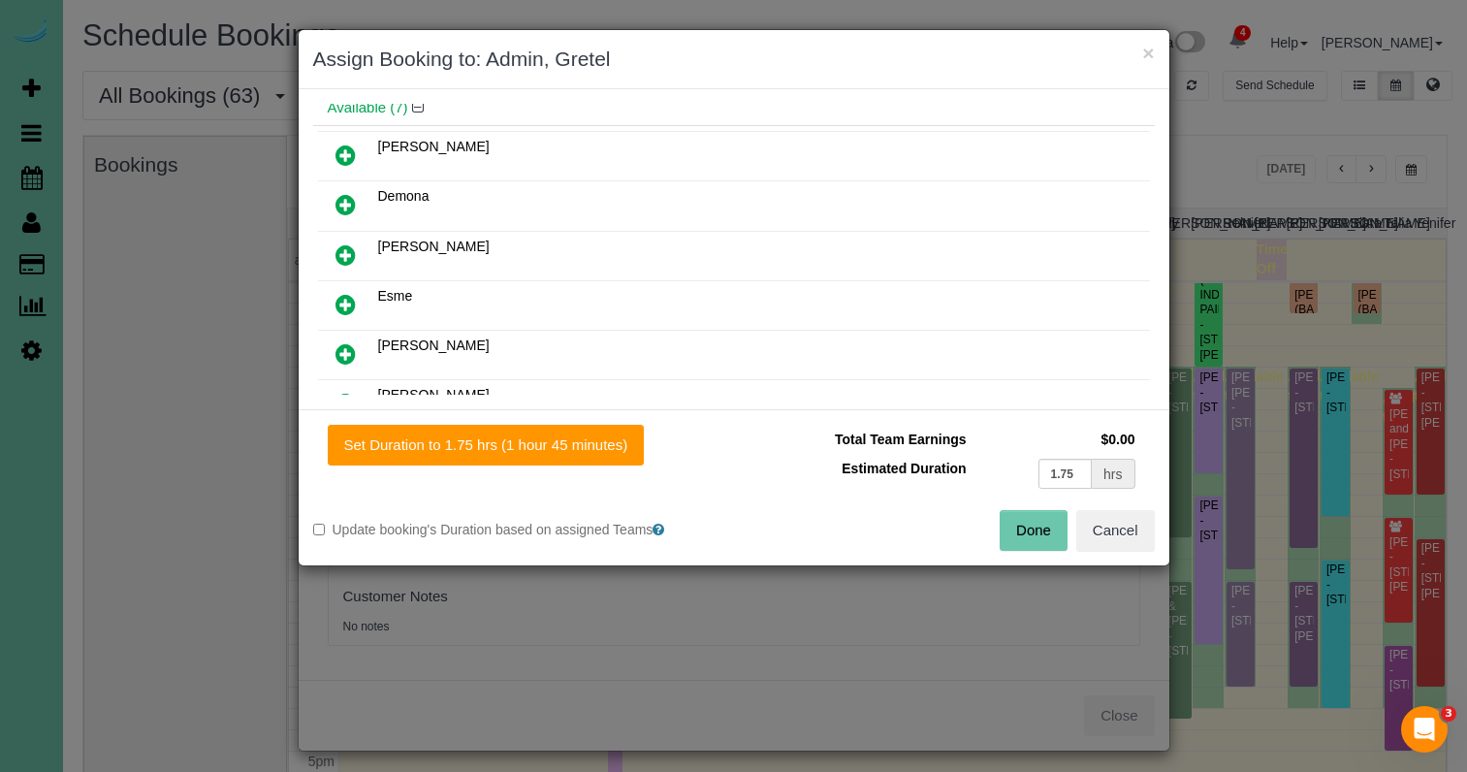
click at [345, 307] on icon at bounding box center [345, 304] width 20 height 23
click at [1035, 530] on button "Done" at bounding box center [1033, 530] width 68 height 41
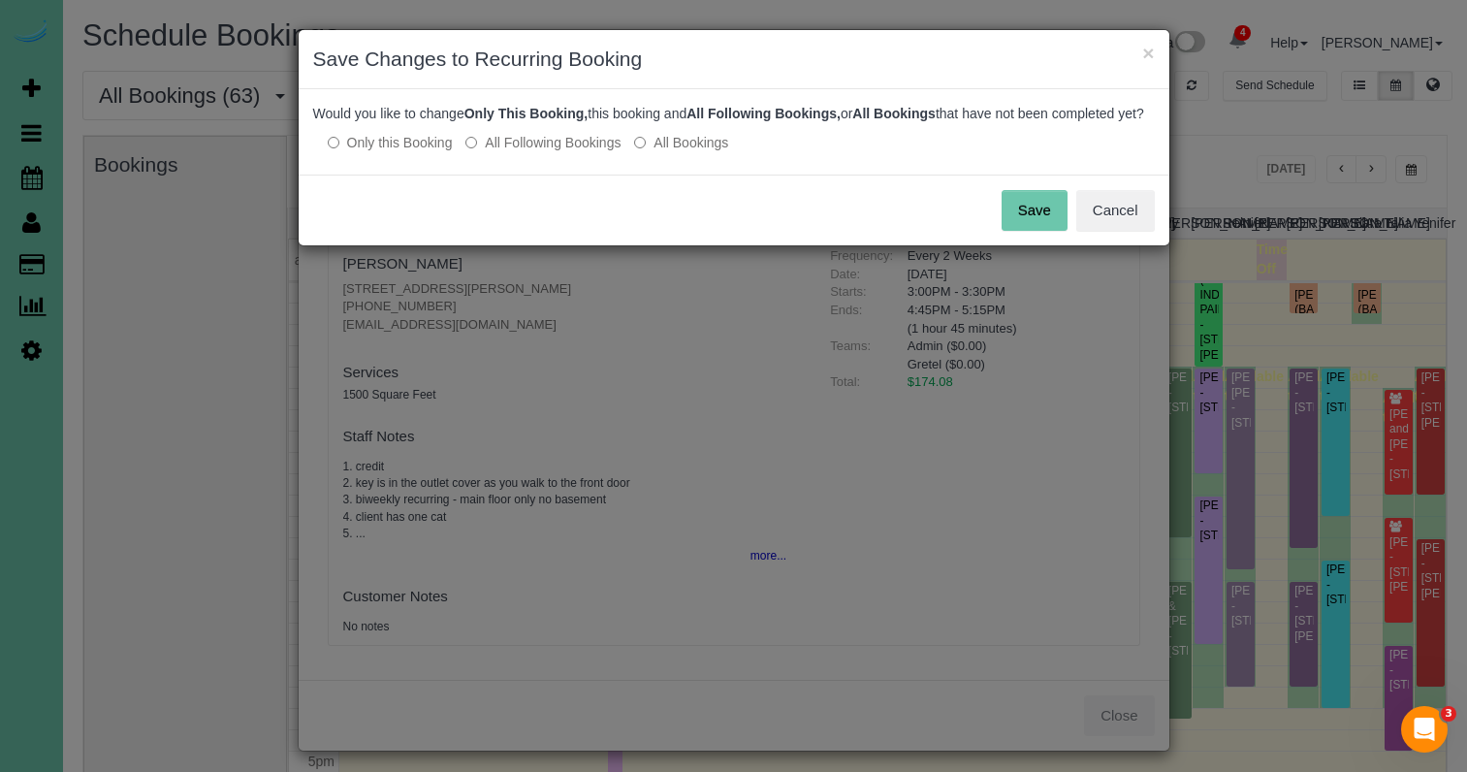
click at [1034, 231] on button "Save" at bounding box center [1034, 210] width 66 height 41
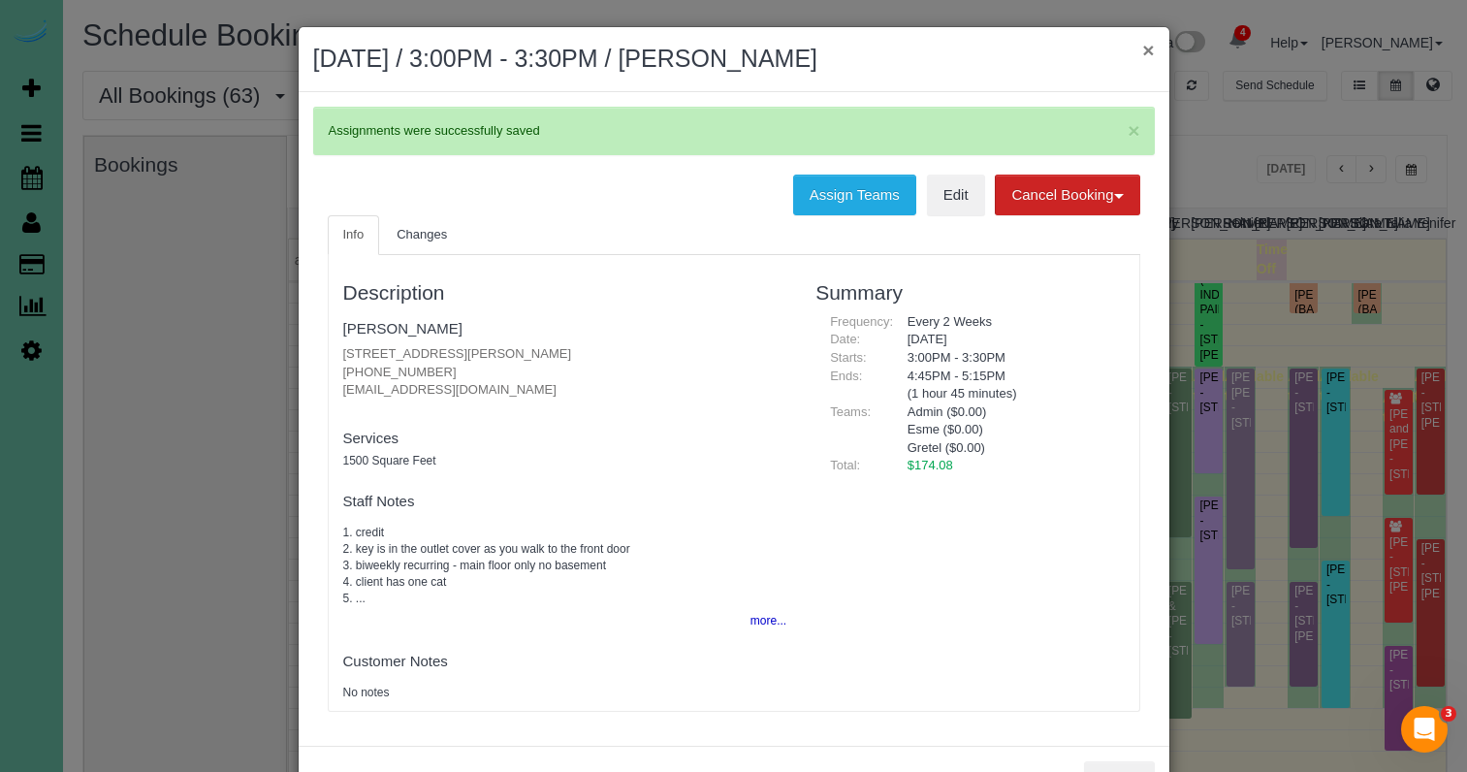
scroll to position [5, 0]
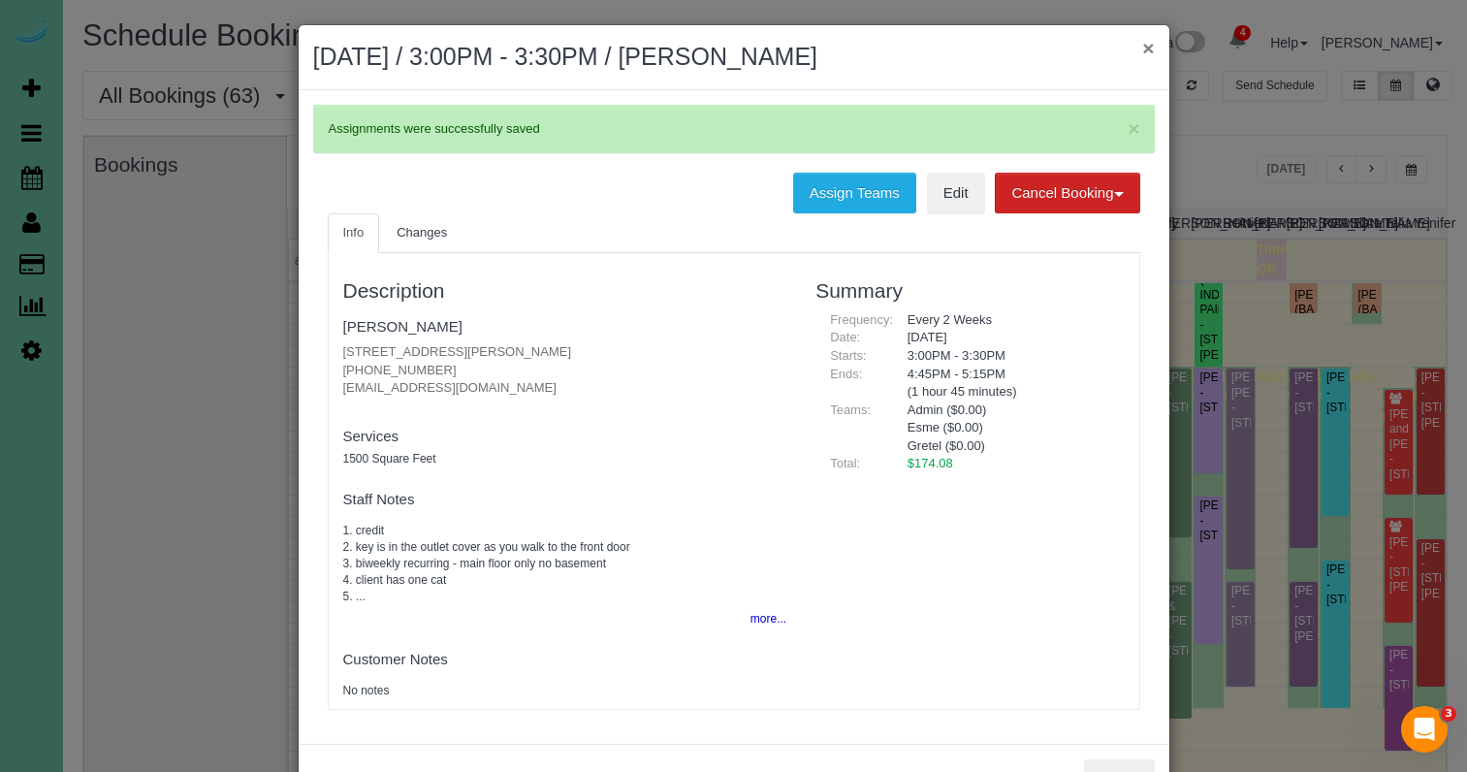
click at [1154, 54] on button "×" at bounding box center [1148, 48] width 12 height 20
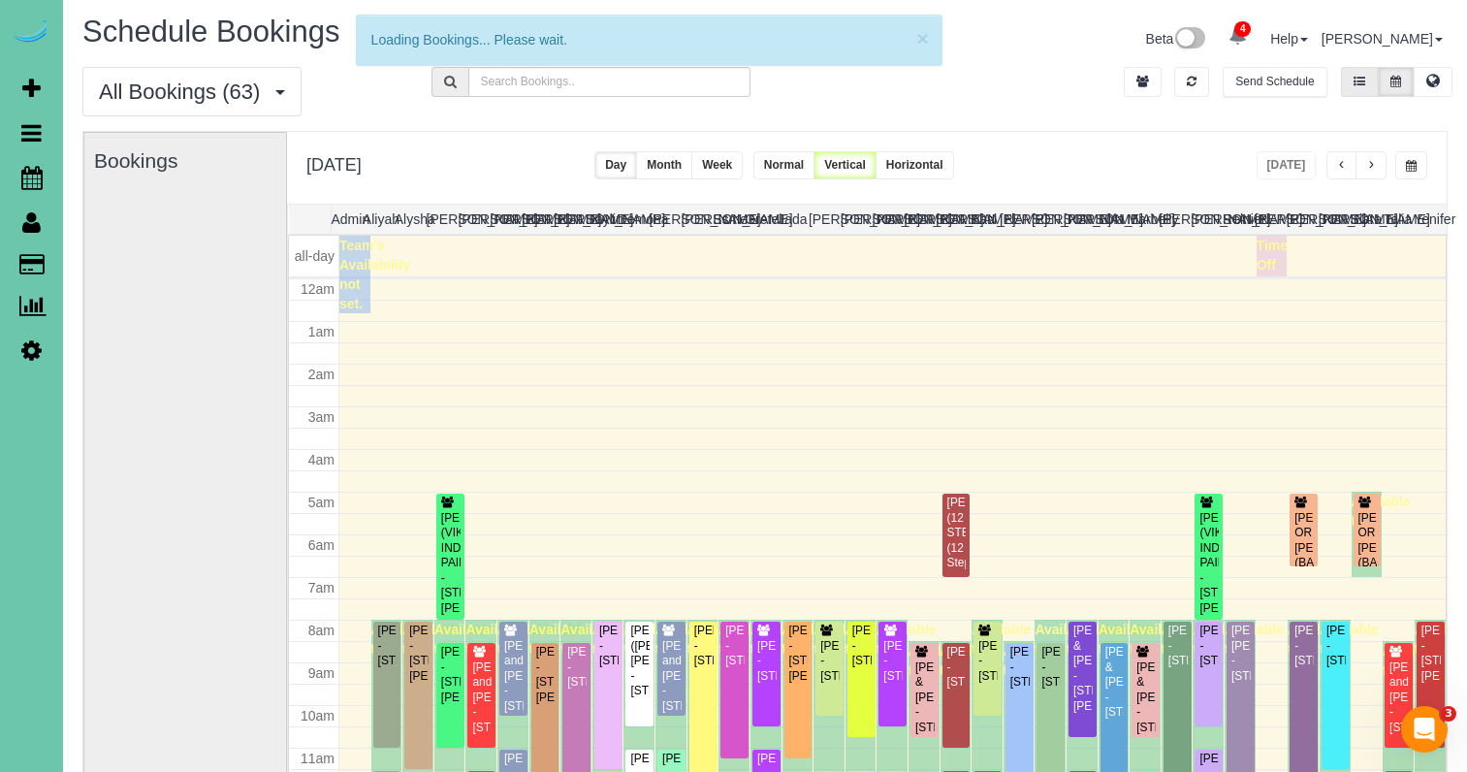
scroll to position [257, 0]
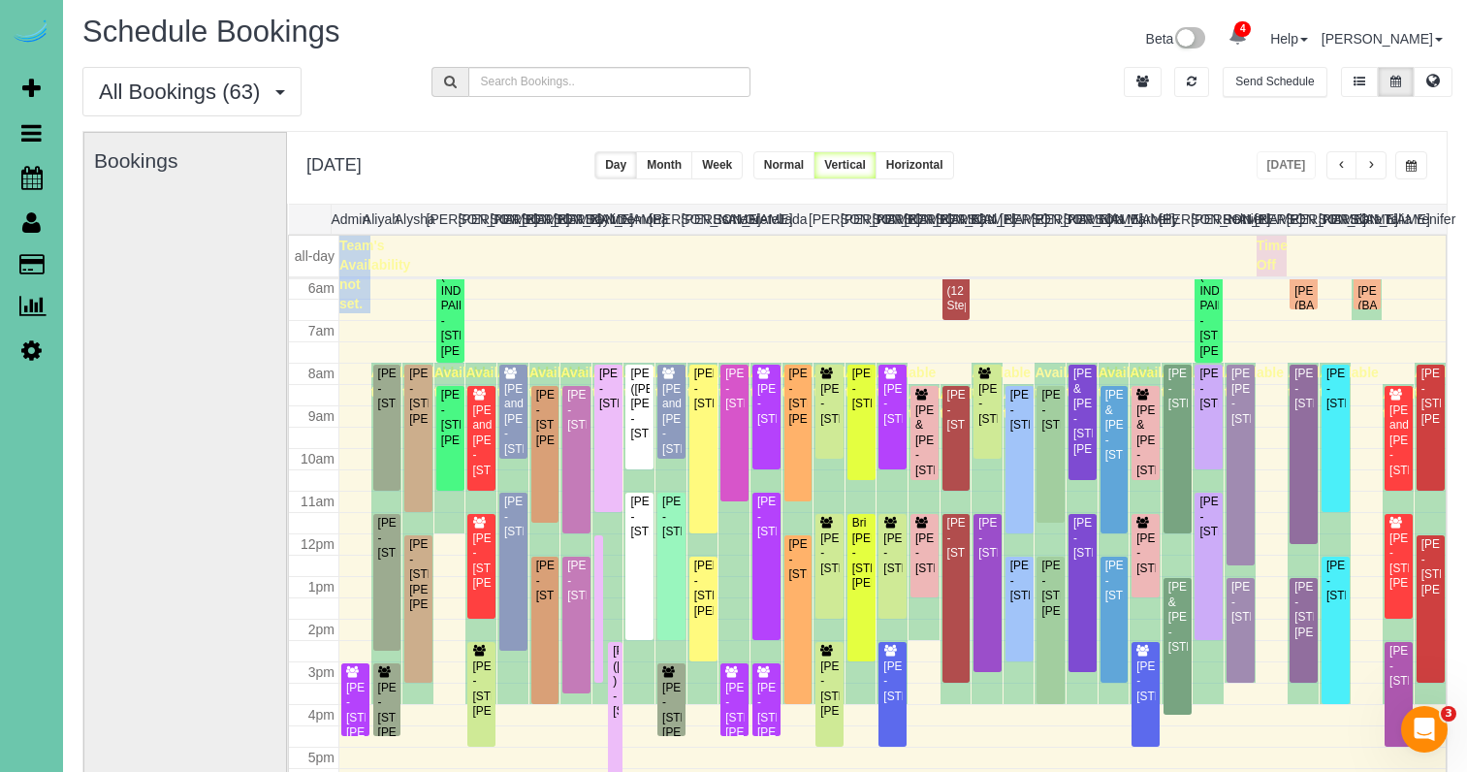
click at [1247, 38] on icon at bounding box center [1237, 35] width 18 height 18
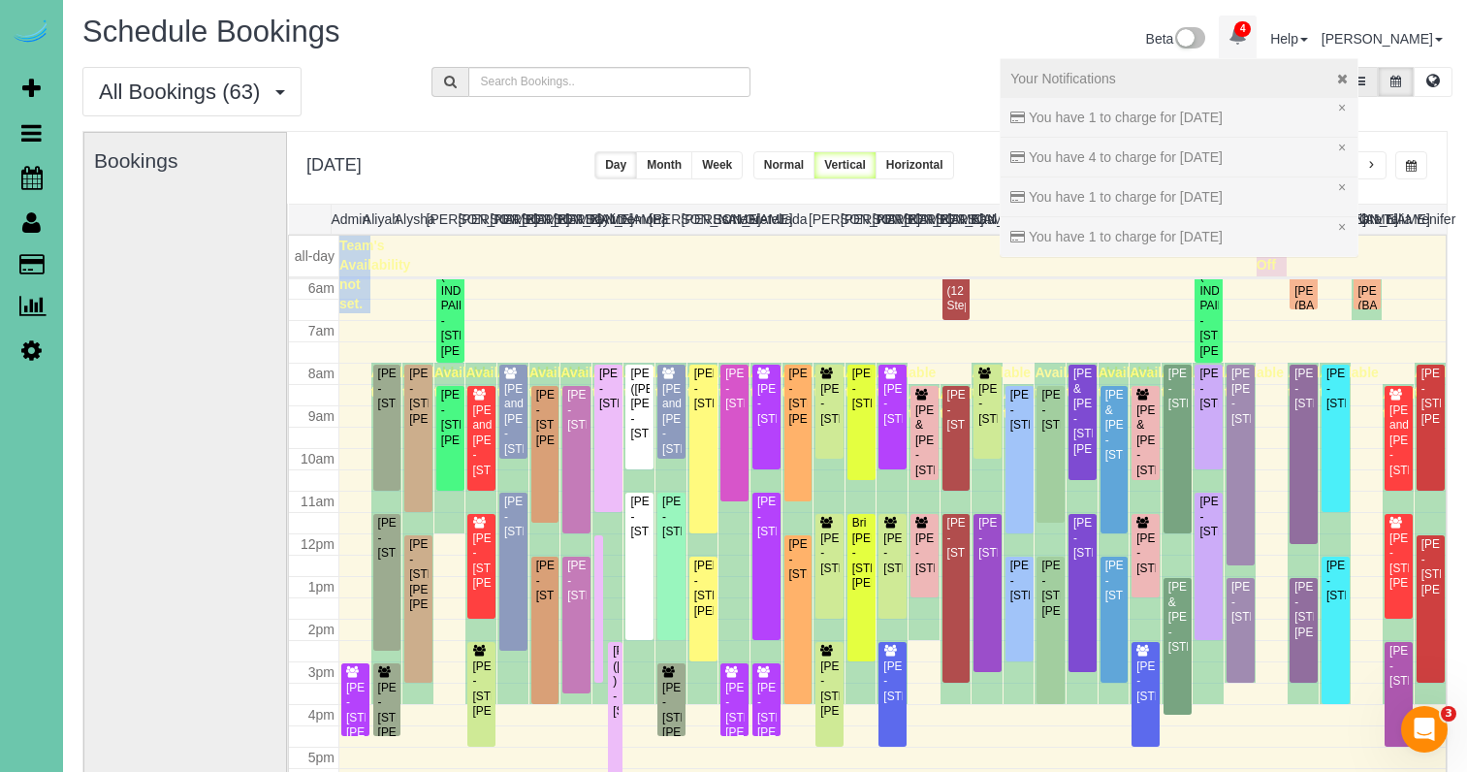
click at [1347, 78] on icon at bounding box center [1342, 79] width 11 height 14
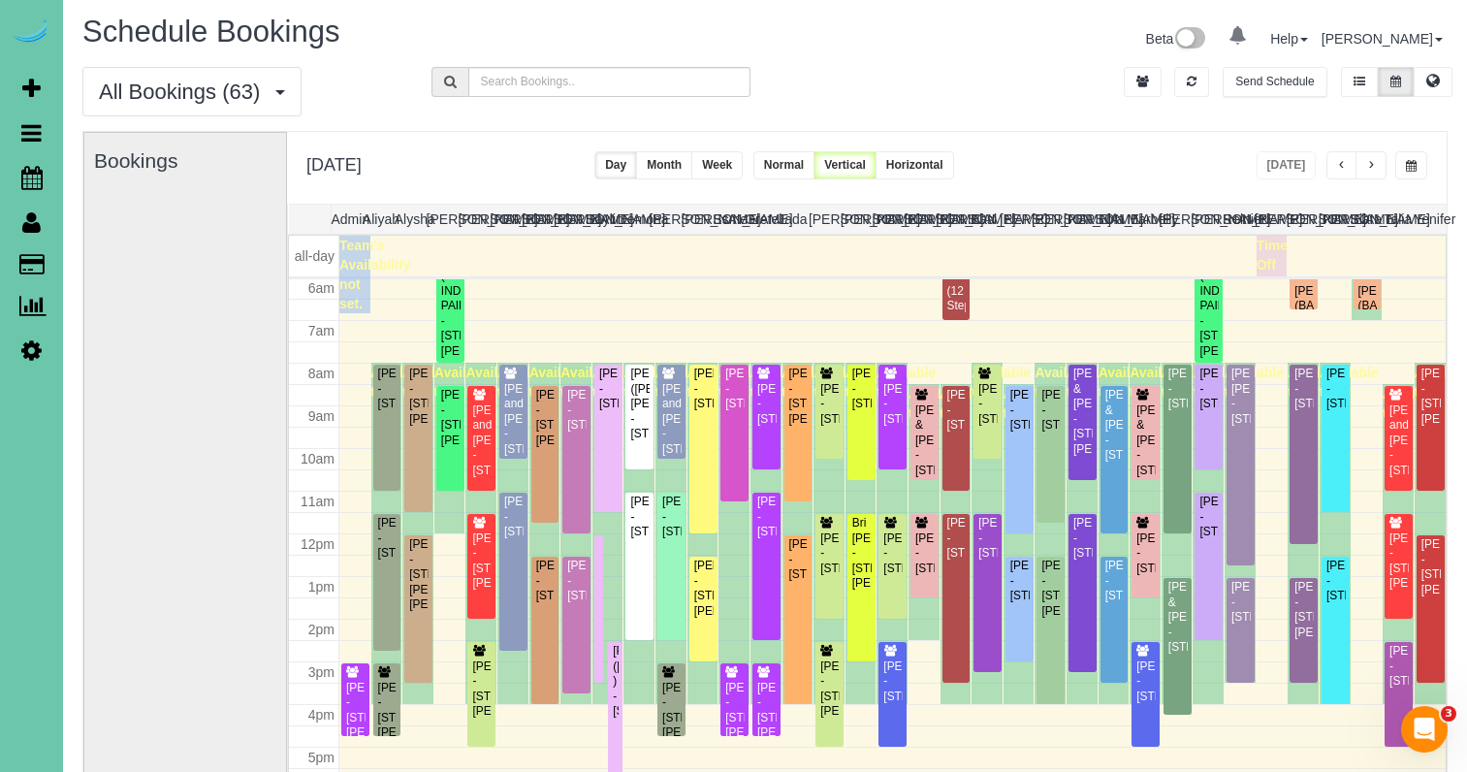
click at [945, 42] on div "Beta 0 Your Notifications You have 0 alerts Help Help Docs Take a Tour Contact …" at bounding box center [1113, 41] width 697 height 51
click at [734, 707] on div "Rob Klug - 2002 Geri Cir, Bellevue, NE 68147" at bounding box center [734, 710] width 20 height 60
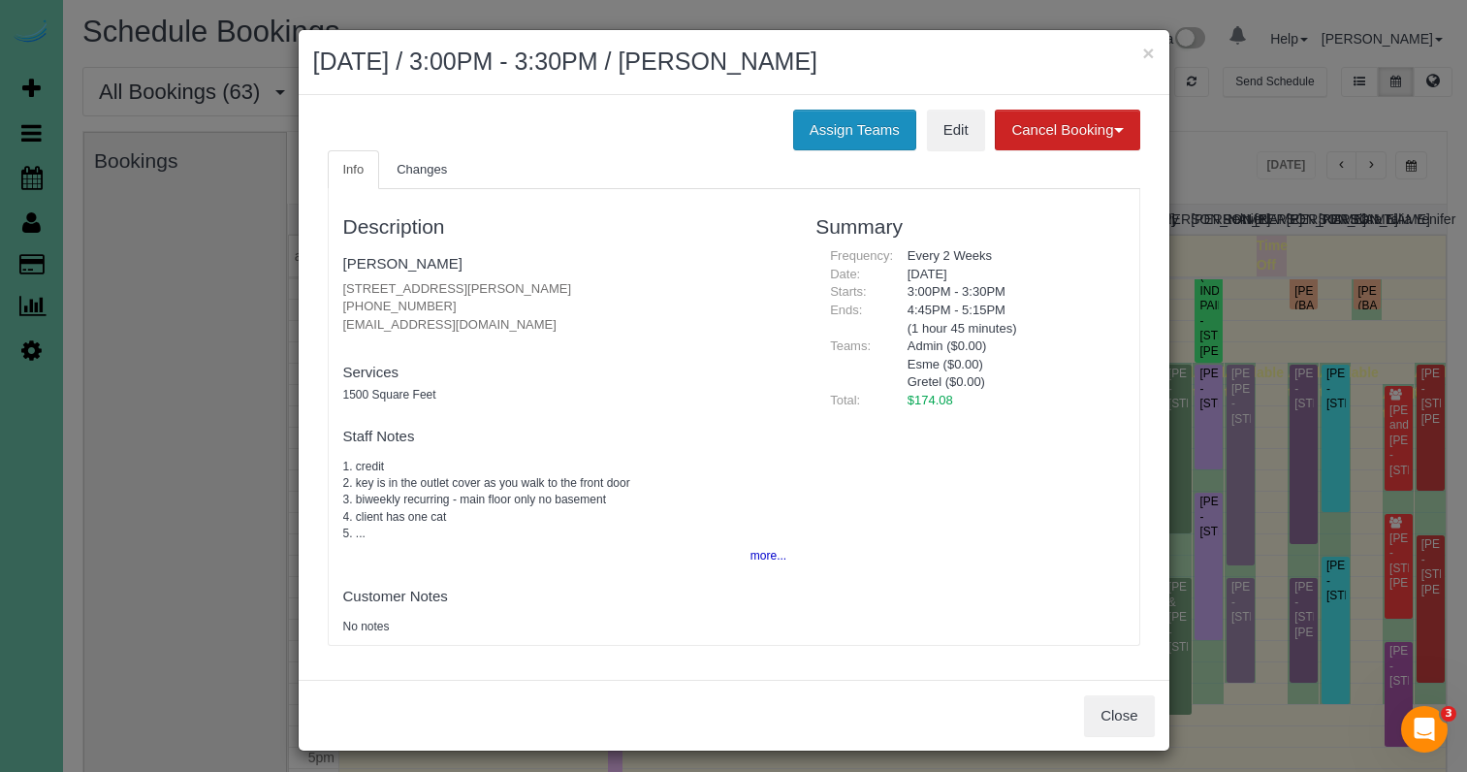
click at [845, 112] on button "Assign Teams" at bounding box center [854, 130] width 123 height 41
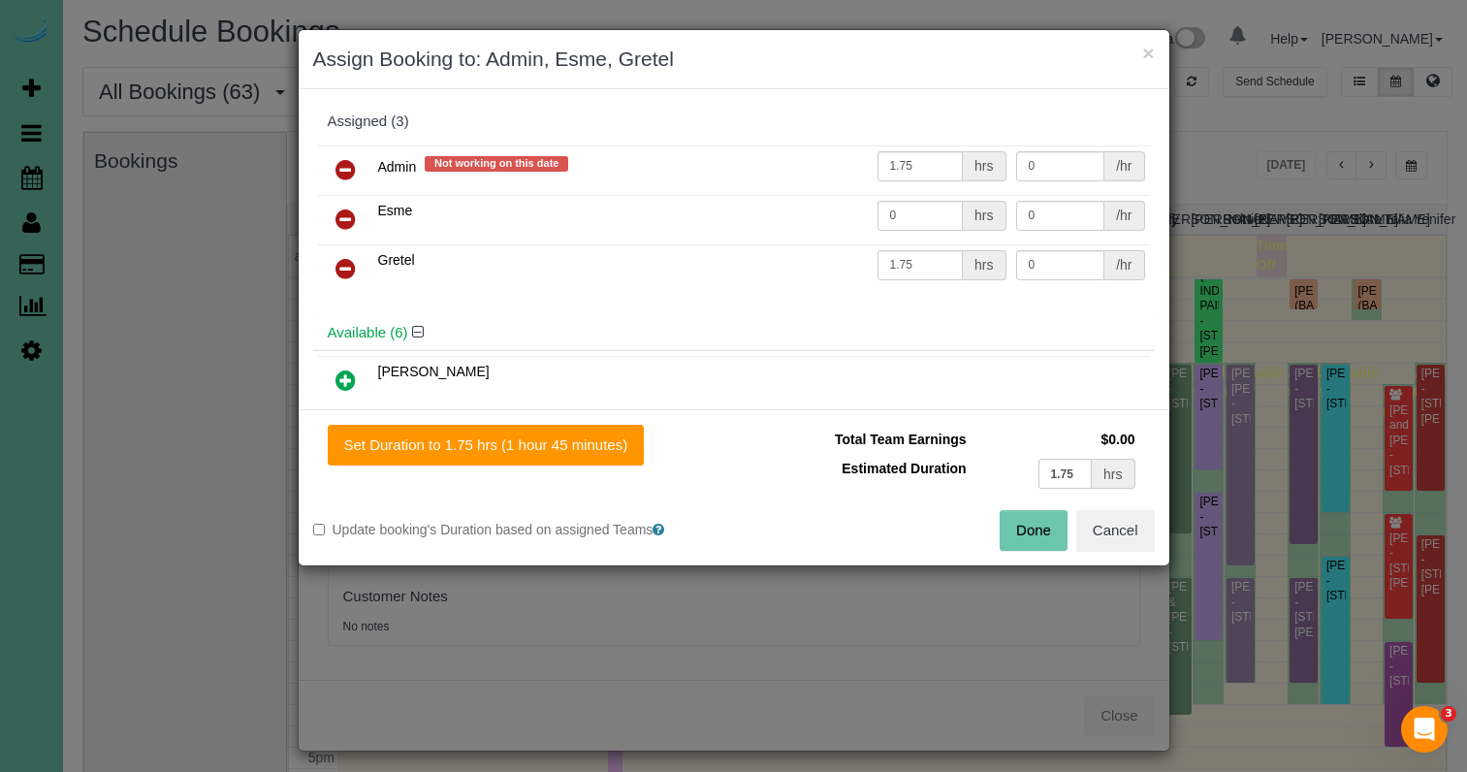
click at [347, 208] on icon at bounding box center [345, 218] width 20 height 23
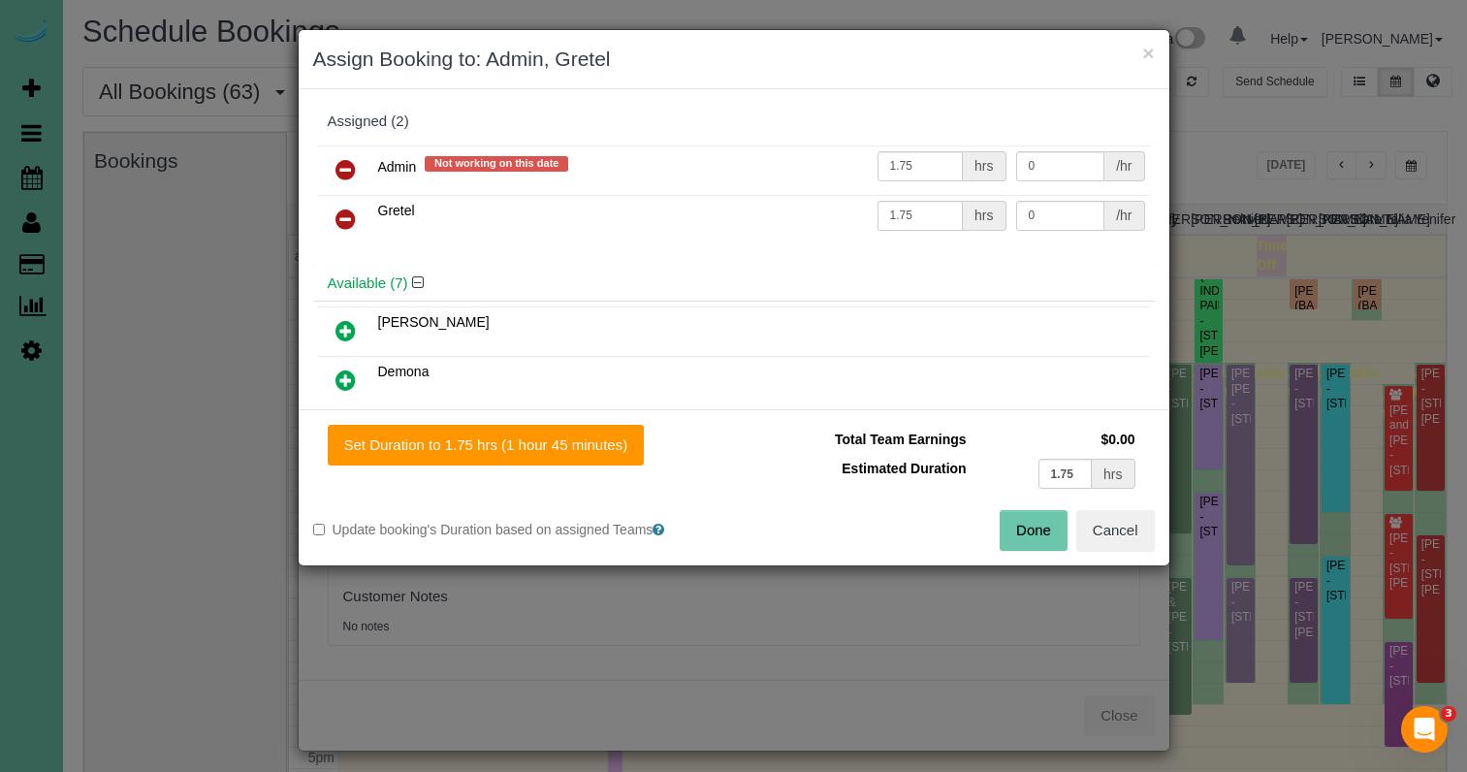
click at [1055, 525] on button "Done" at bounding box center [1033, 530] width 68 height 41
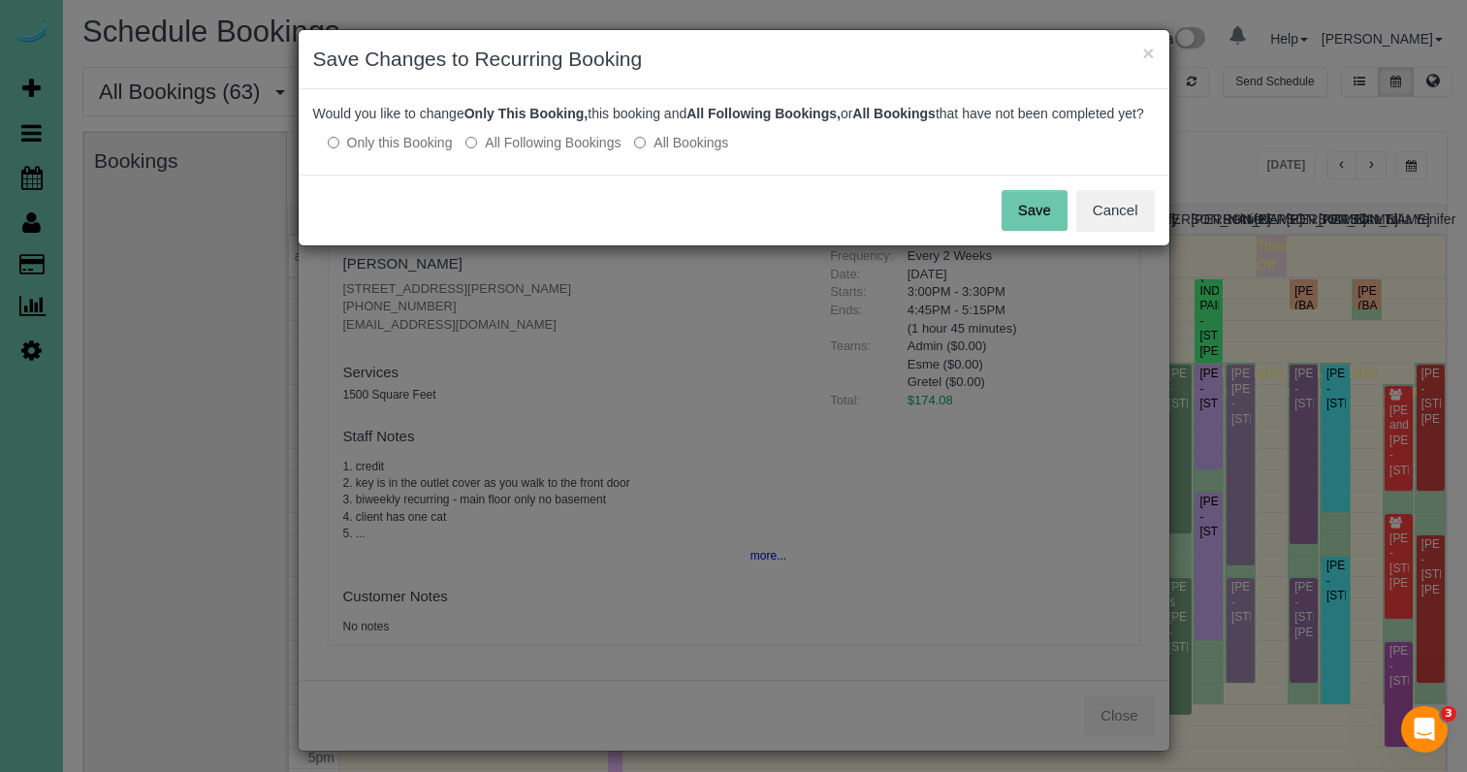
click at [1045, 231] on button "Save" at bounding box center [1034, 210] width 66 height 41
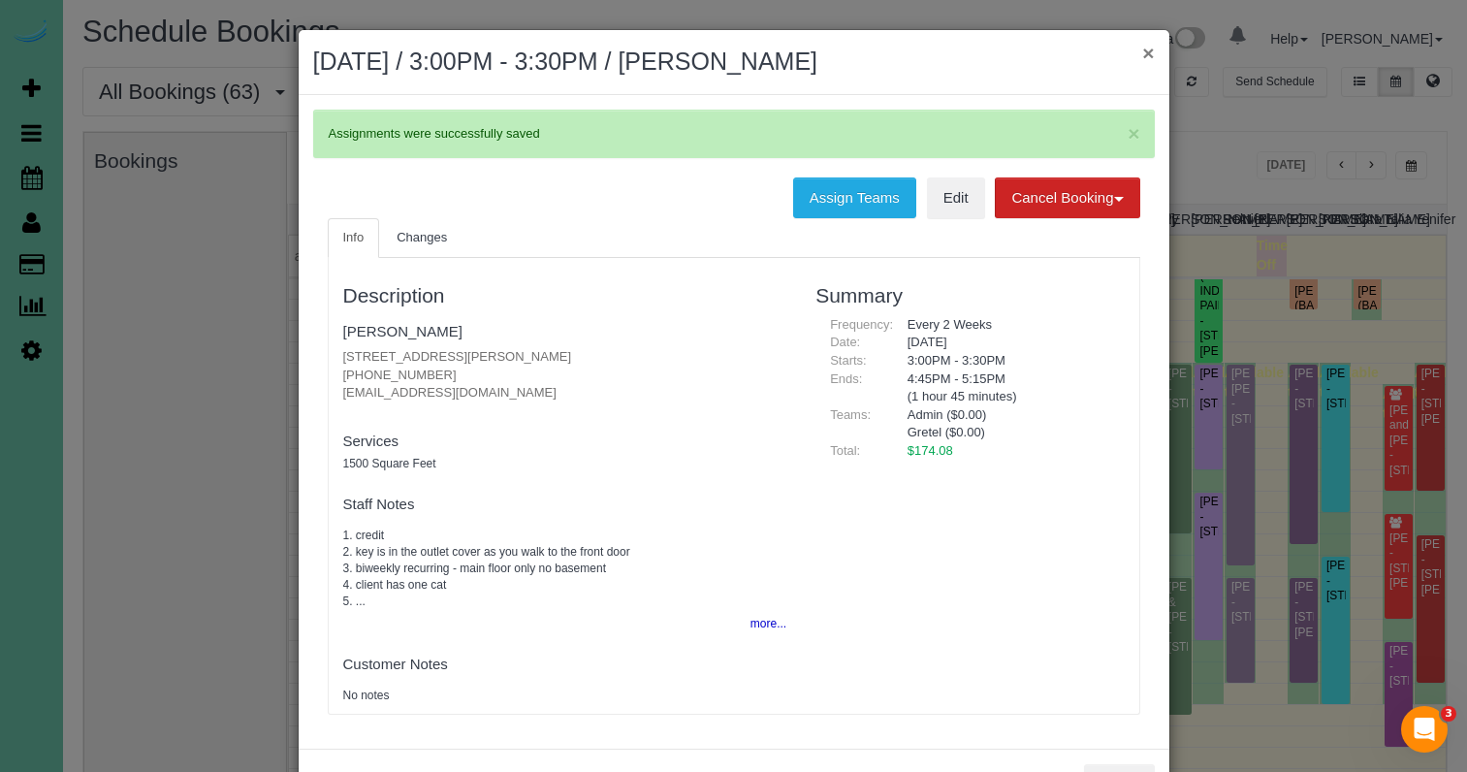
scroll to position [0, 0]
click at [1146, 49] on button "×" at bounding box center [1148, 53] width 12 height 20
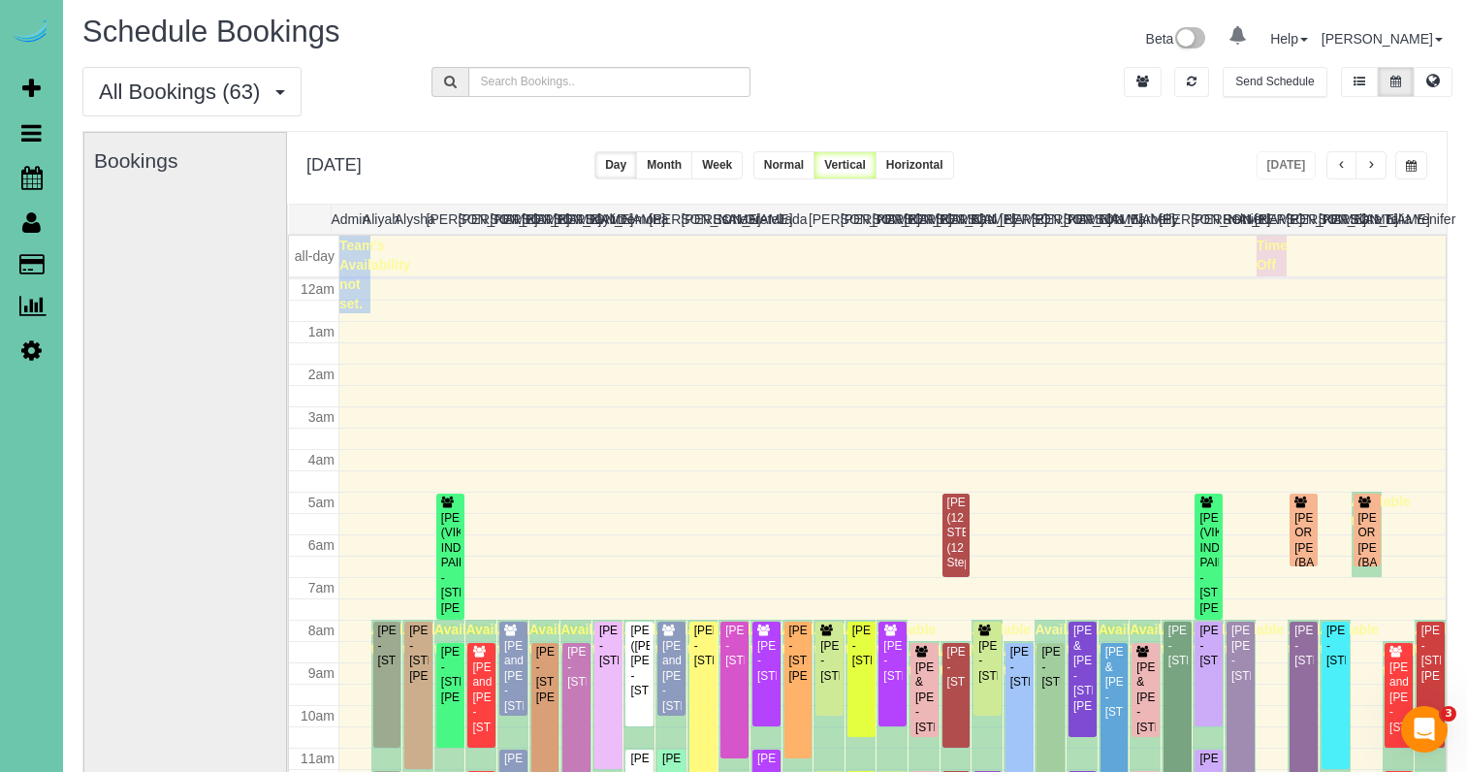
scroll to position [257, 0]
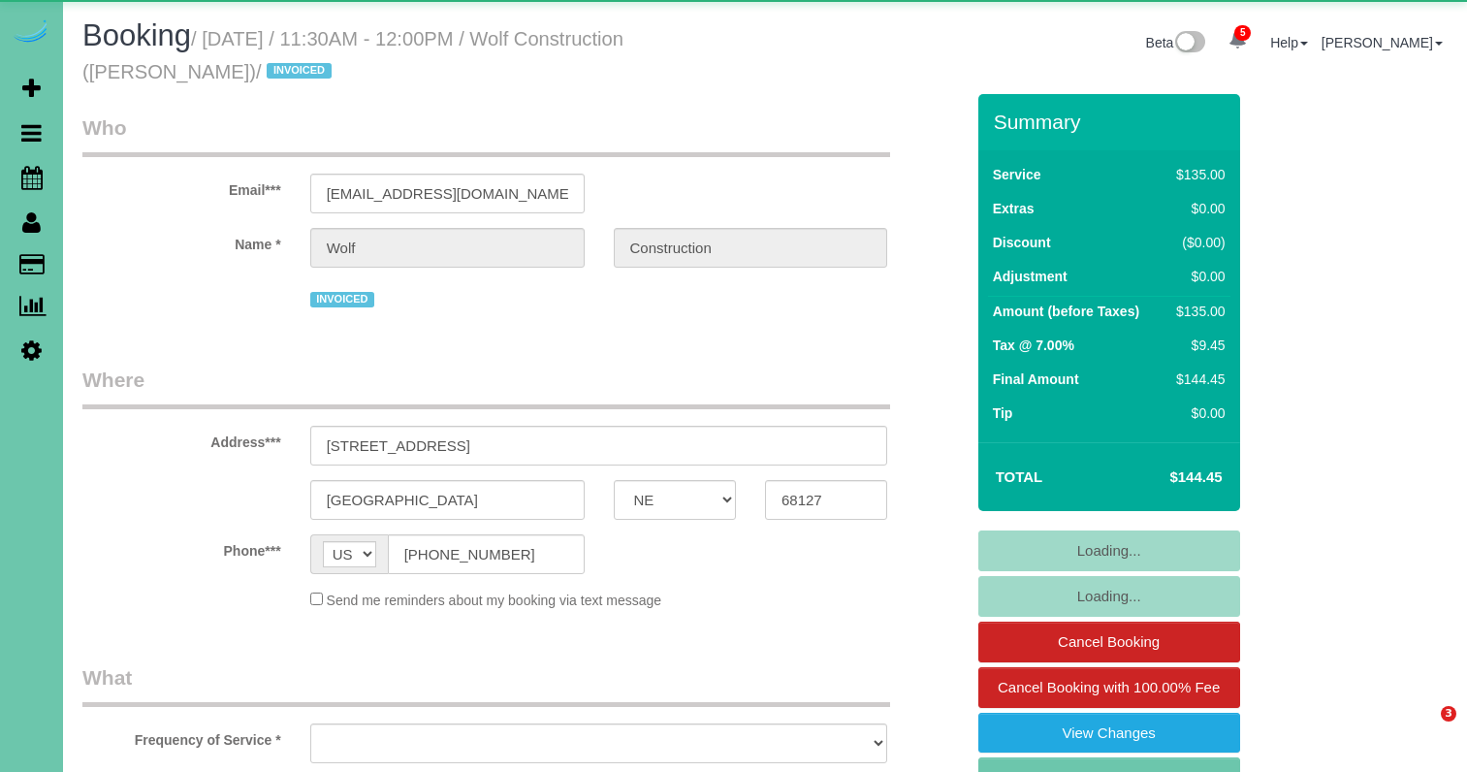
select select "NE"
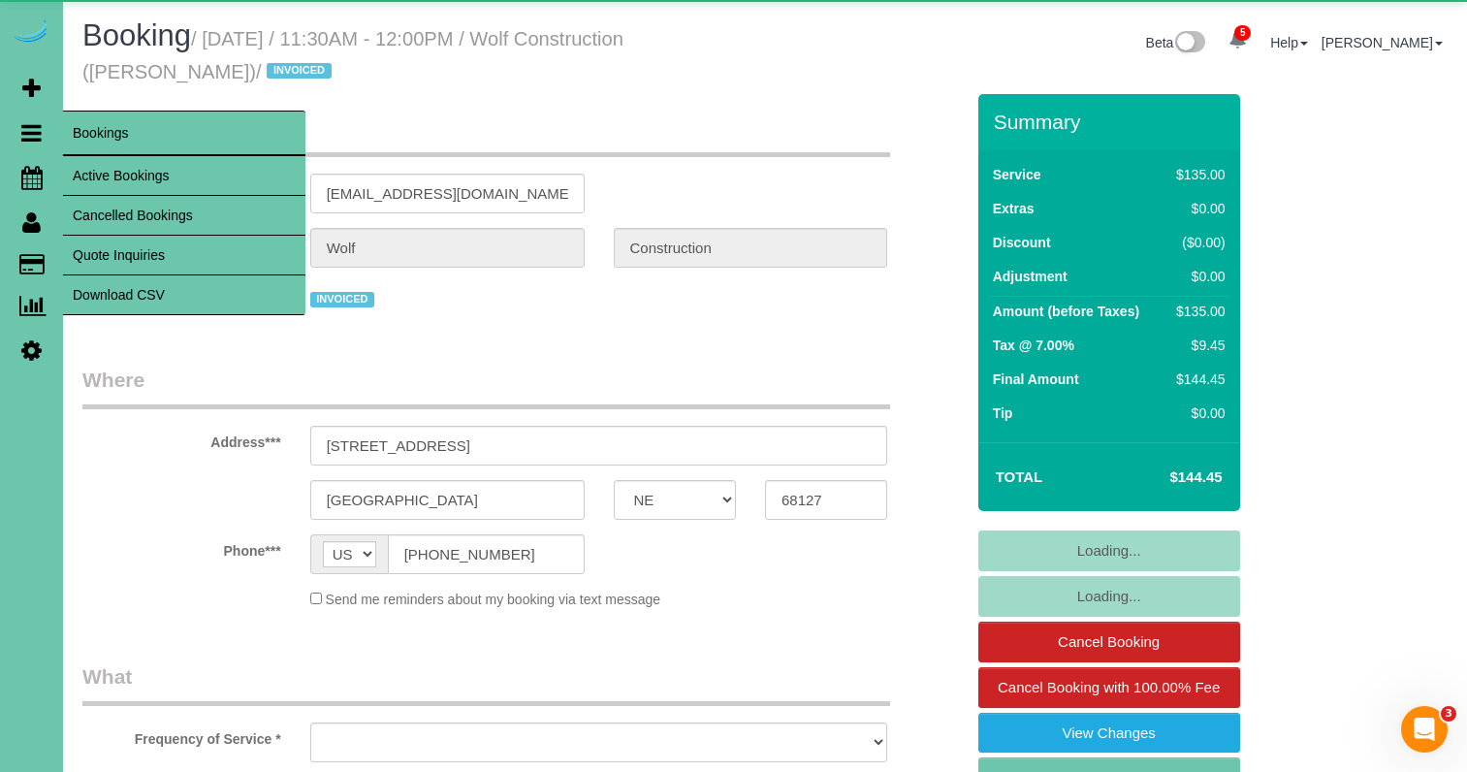
select select "object:931"
select select "number:35"
select select "number:41"
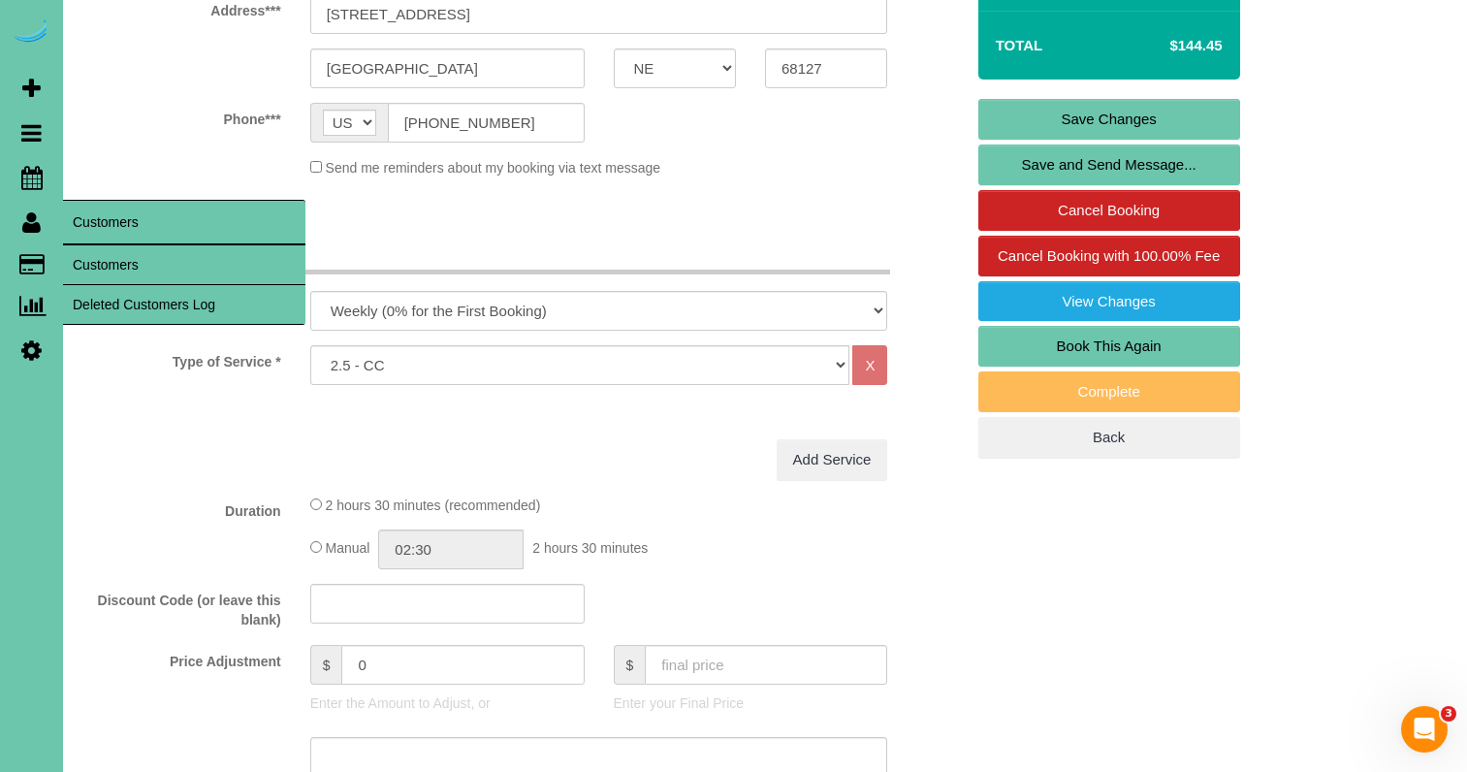
scroll to position [437, 0]
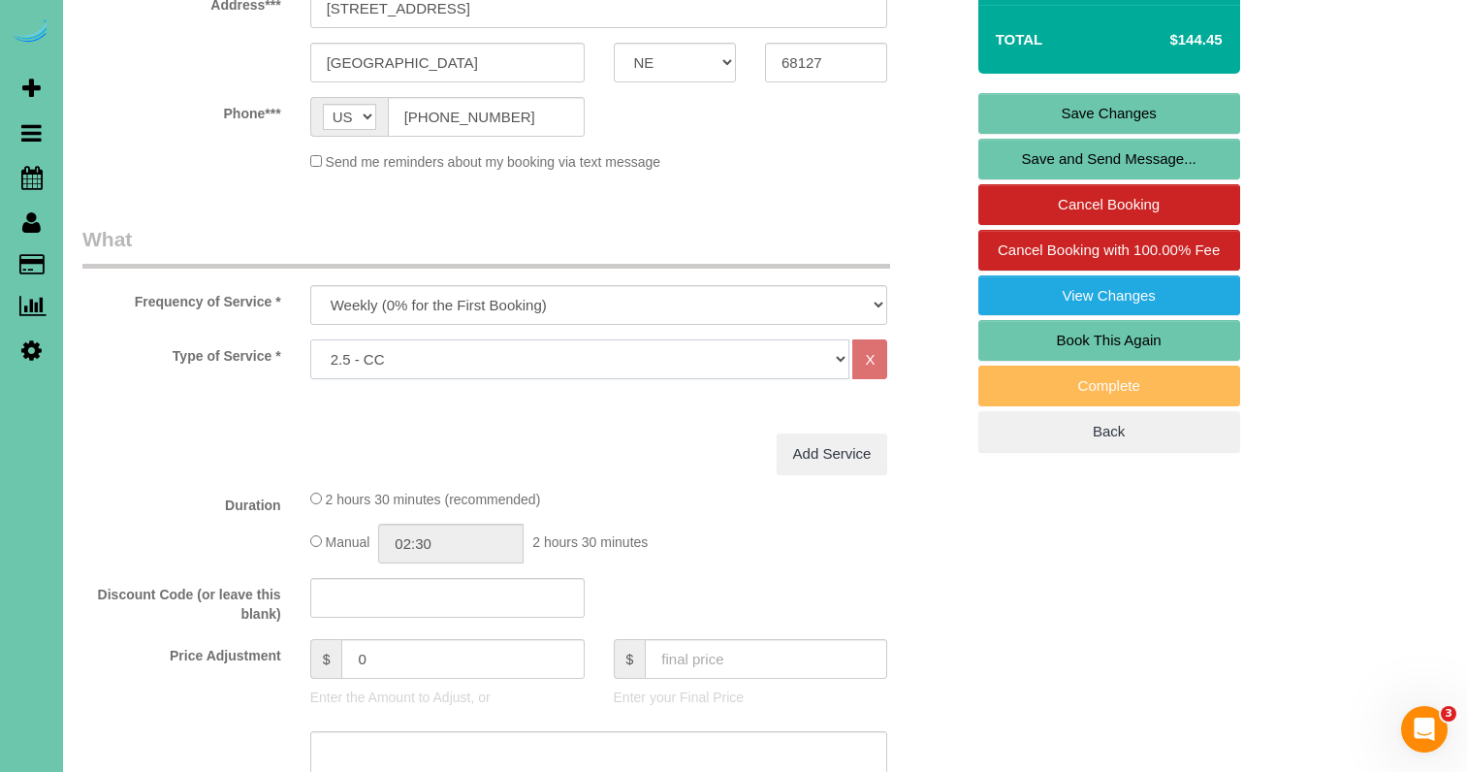
select select "60"
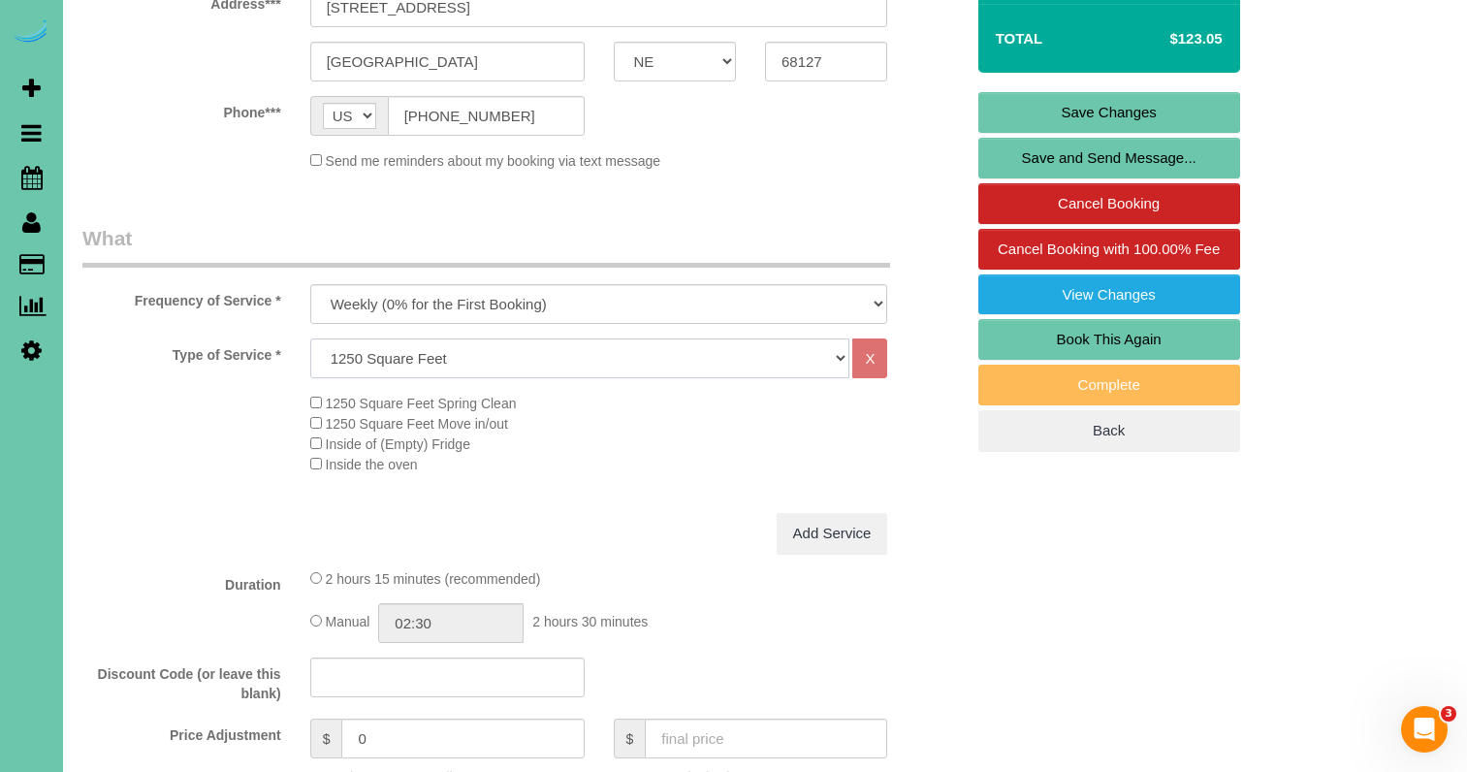
scroll to position [533, 0]
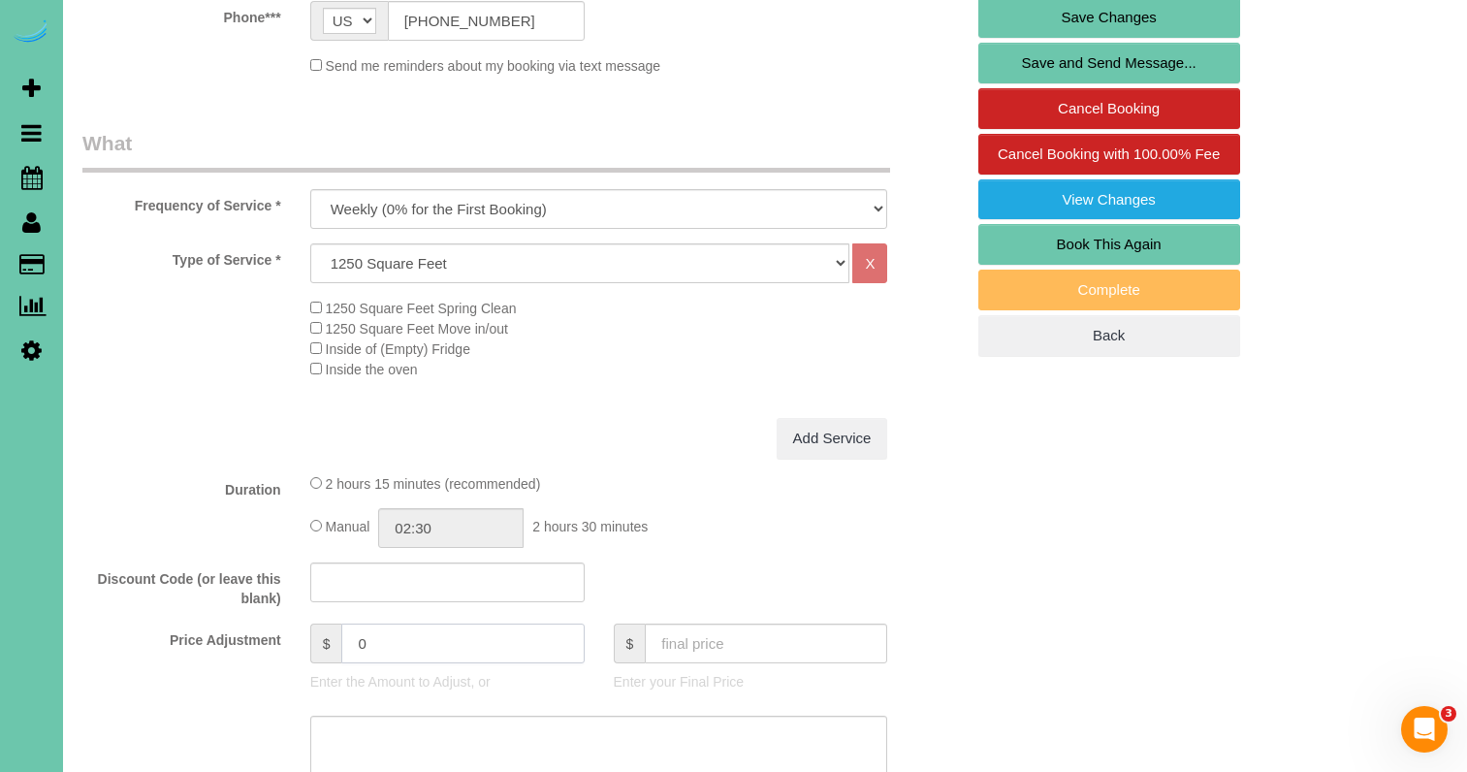
drag, startPoint x: 381, startPoint y: 639, endPoint x: 280, endPoint y: 631, distance: 101.1
click at [280, 631] on div "Price Adjustment $ 0 Enter the Amount to Adjust, or $ Enter your Final Price" at bounding box center [523, 662] width 910 height 78
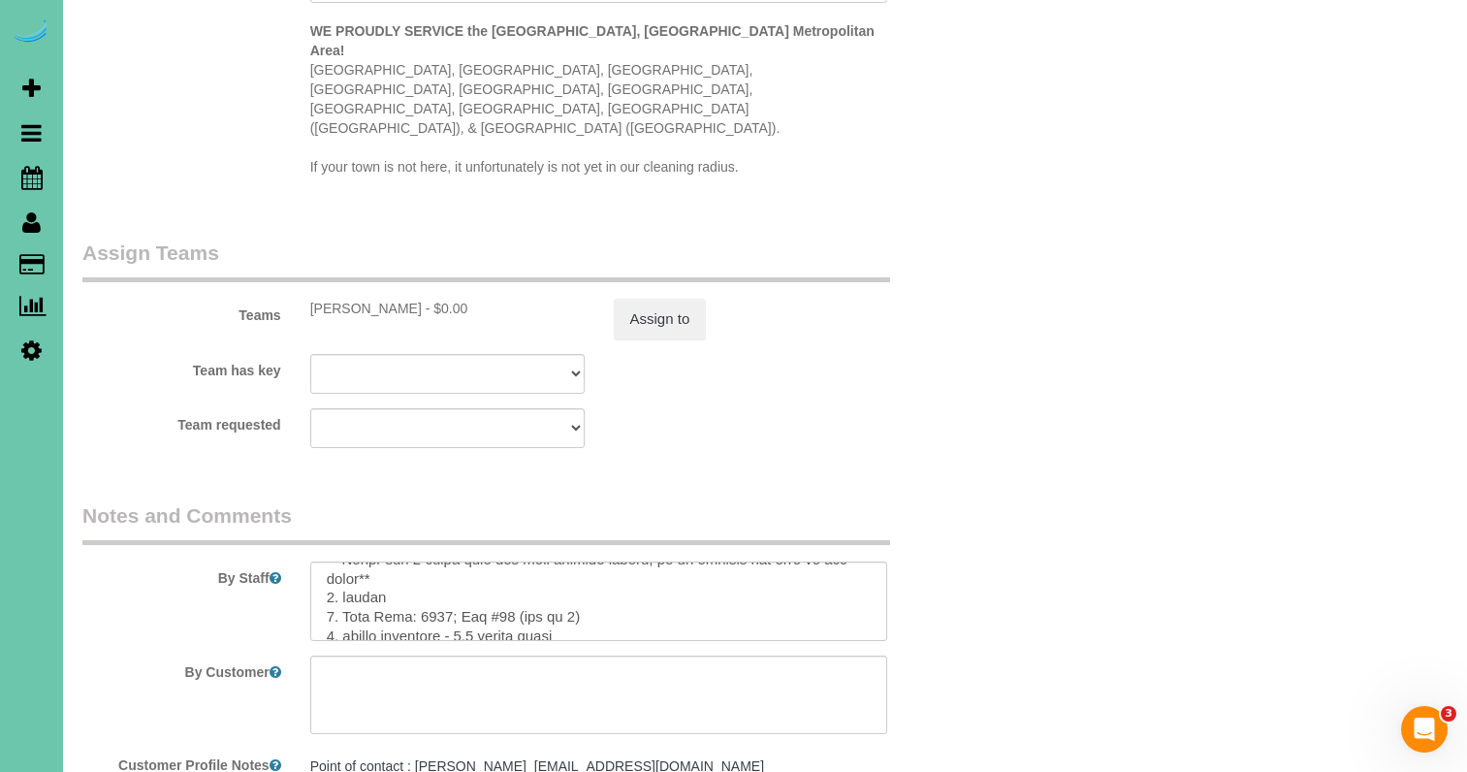
scroll to position [2040, 1]
type input "20"
drag, startPoint x: 558, startPoint y: 561, endPoint x: 459, endPoint y: 558, distance: 98.9
click at [461, 561] on textarea at bounding box center [599, 600] width 578 height 79
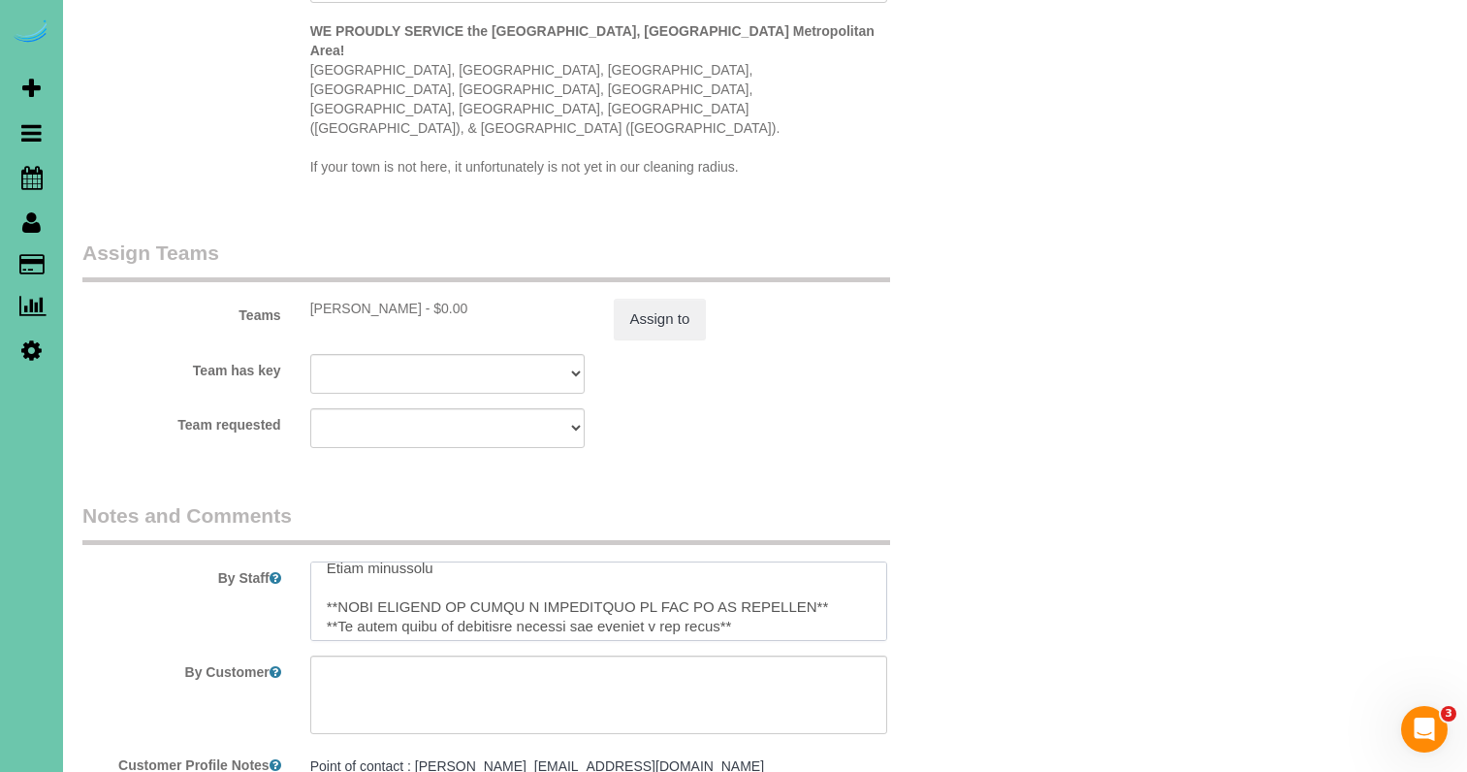
scroll to position [261, 0]
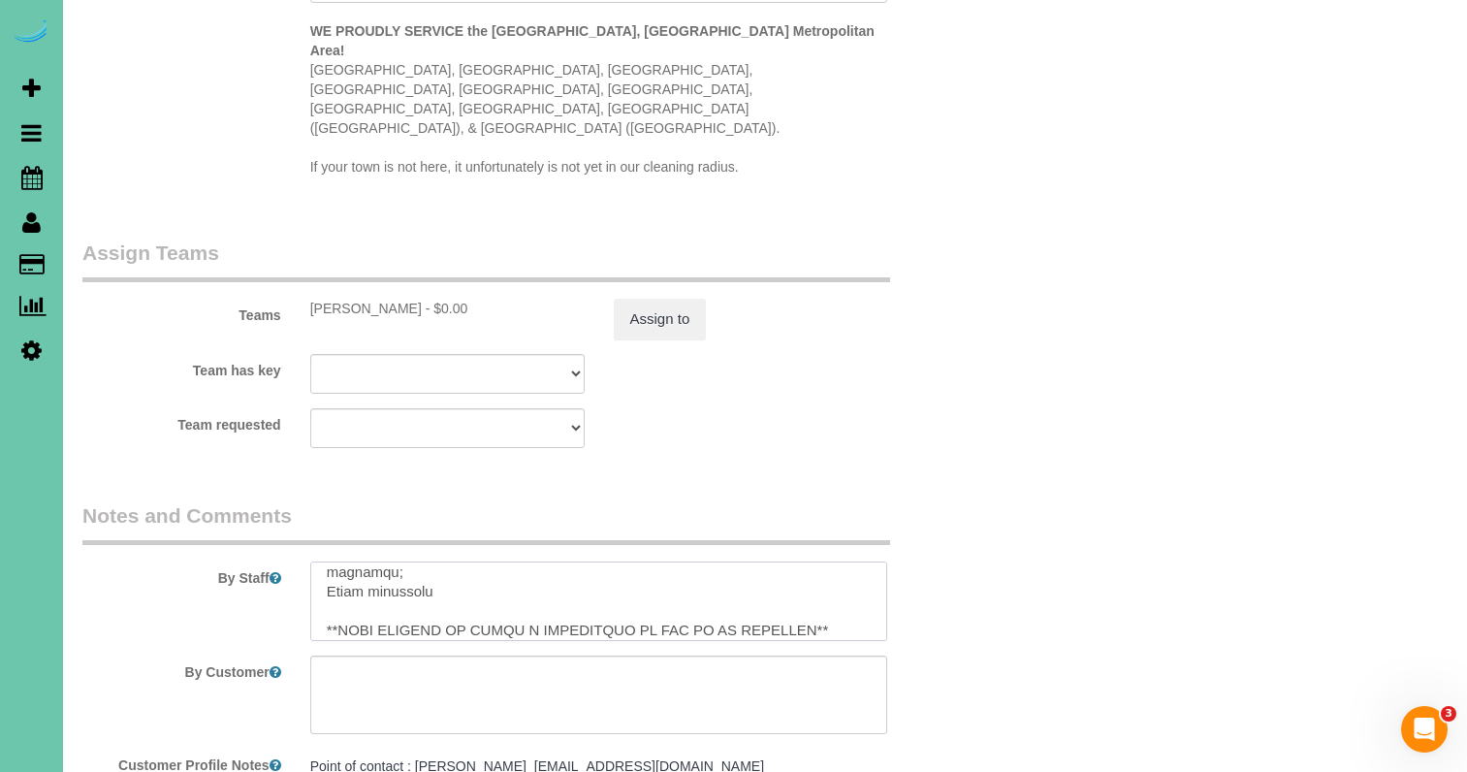
drag, startPoint x: 324, startPoint y: 547, endPoint x: 459, endPoint y: 504, distance: 141.3
click at [459, 561] on textarea at bounding box center [599, 600] width 578 height 79
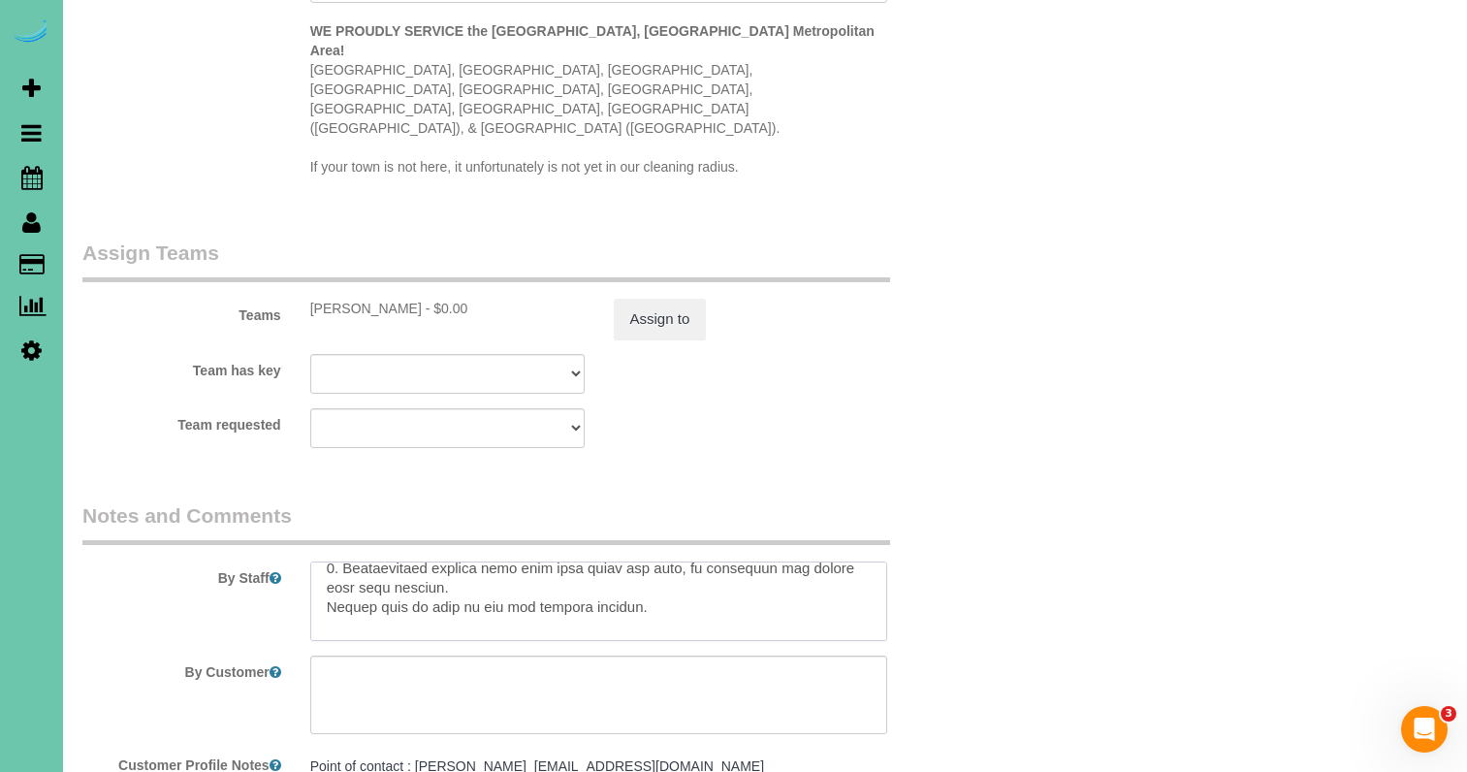
scroll to position [185, 0]
click at [321, 561] on textarea at bounding box center [599, 600] width 578 height 79
click at [337, 561] on textarea at bounding box center [599, 600] width 578 height 79
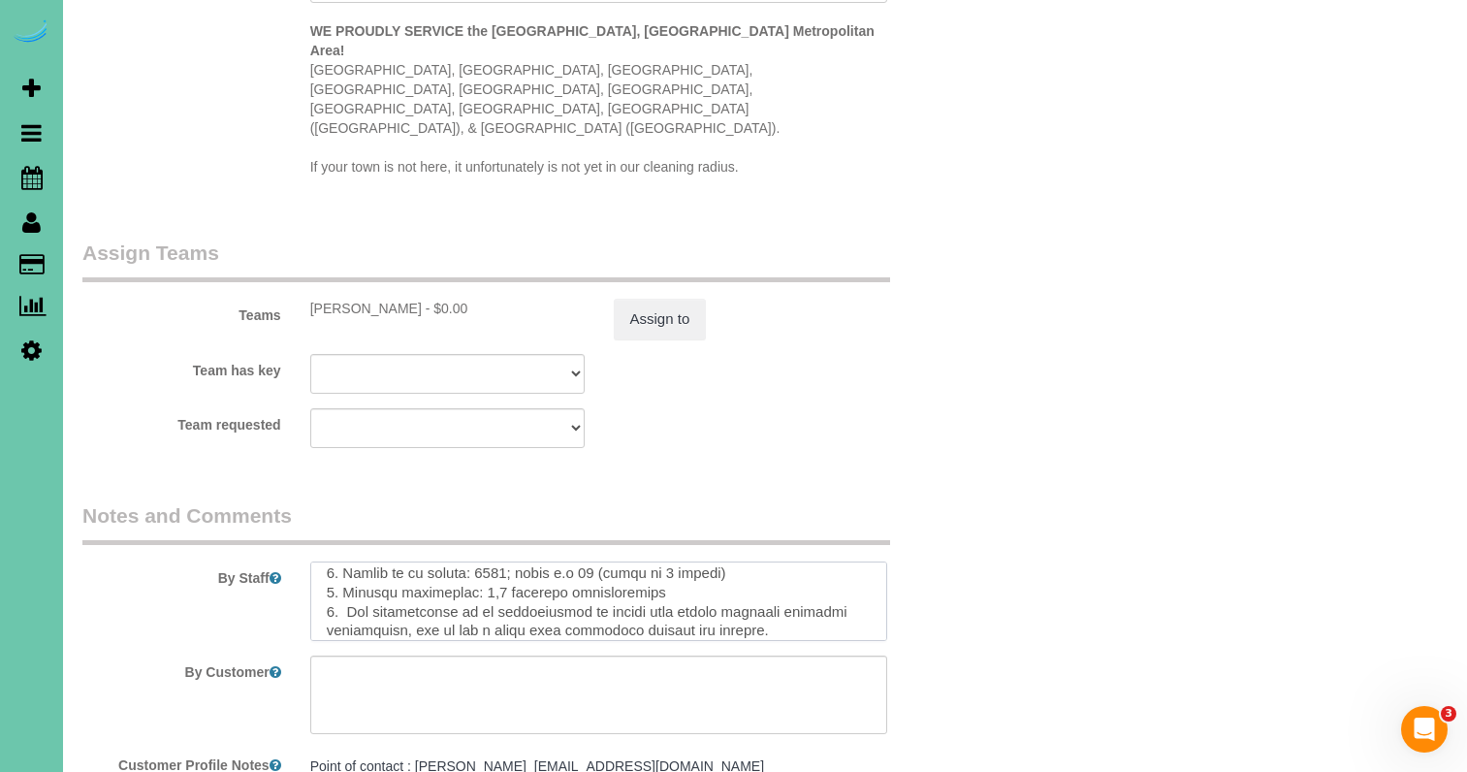
scroll to position [370, 0]
click at [321, 566] on textarea at bounding box center [599, 600] width 578 height 79
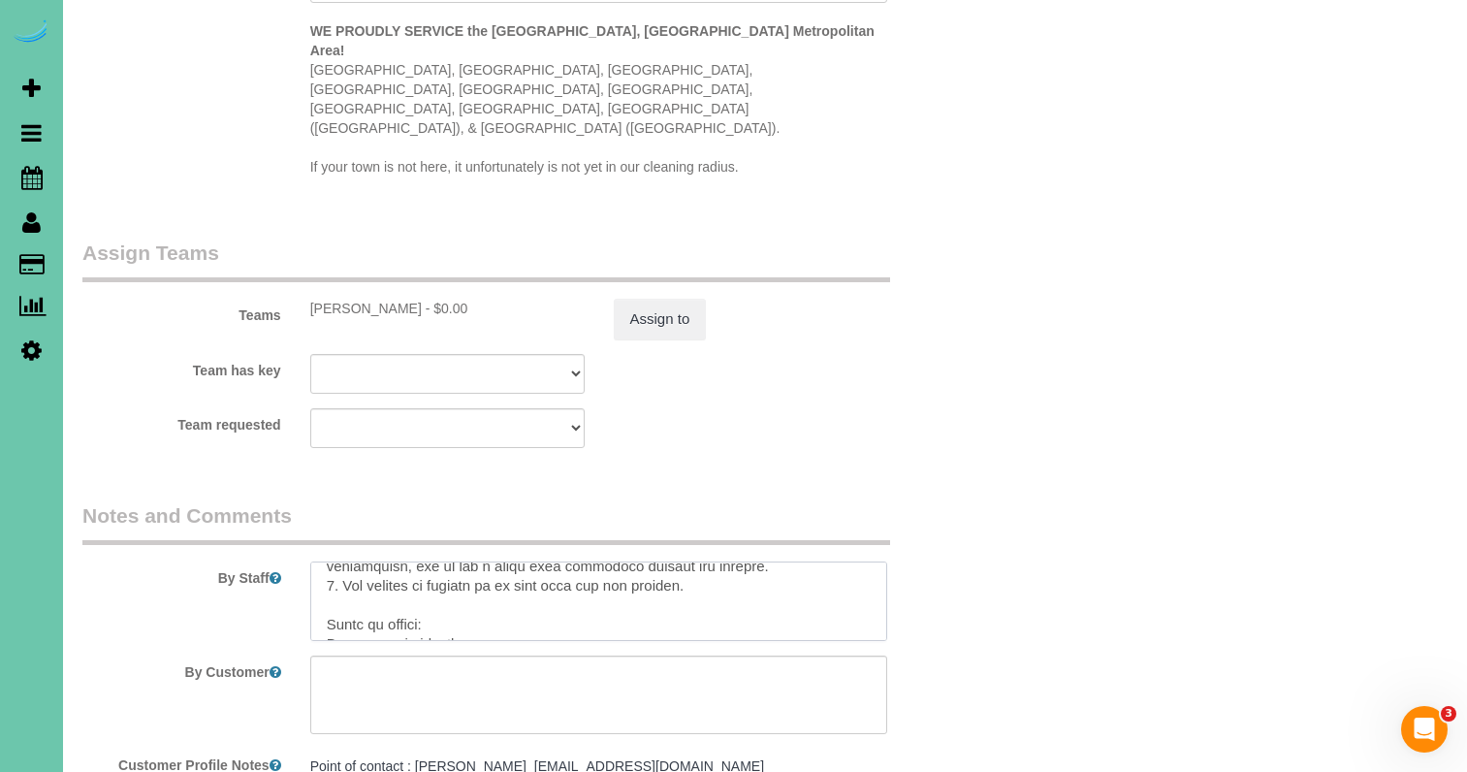
scroll to position [439, 0]
drag, startPoint x: 343, startPoint y: 556, endPoint x: 471, endPoint y: 627, distance: 146.2
click at [471, 627] on sui-booking-comments "By Staff By Customer Customer Profile Notes Point of contact : [PERSON_NAME] [E…" at bounding box center [522, 706] width 881 height 410
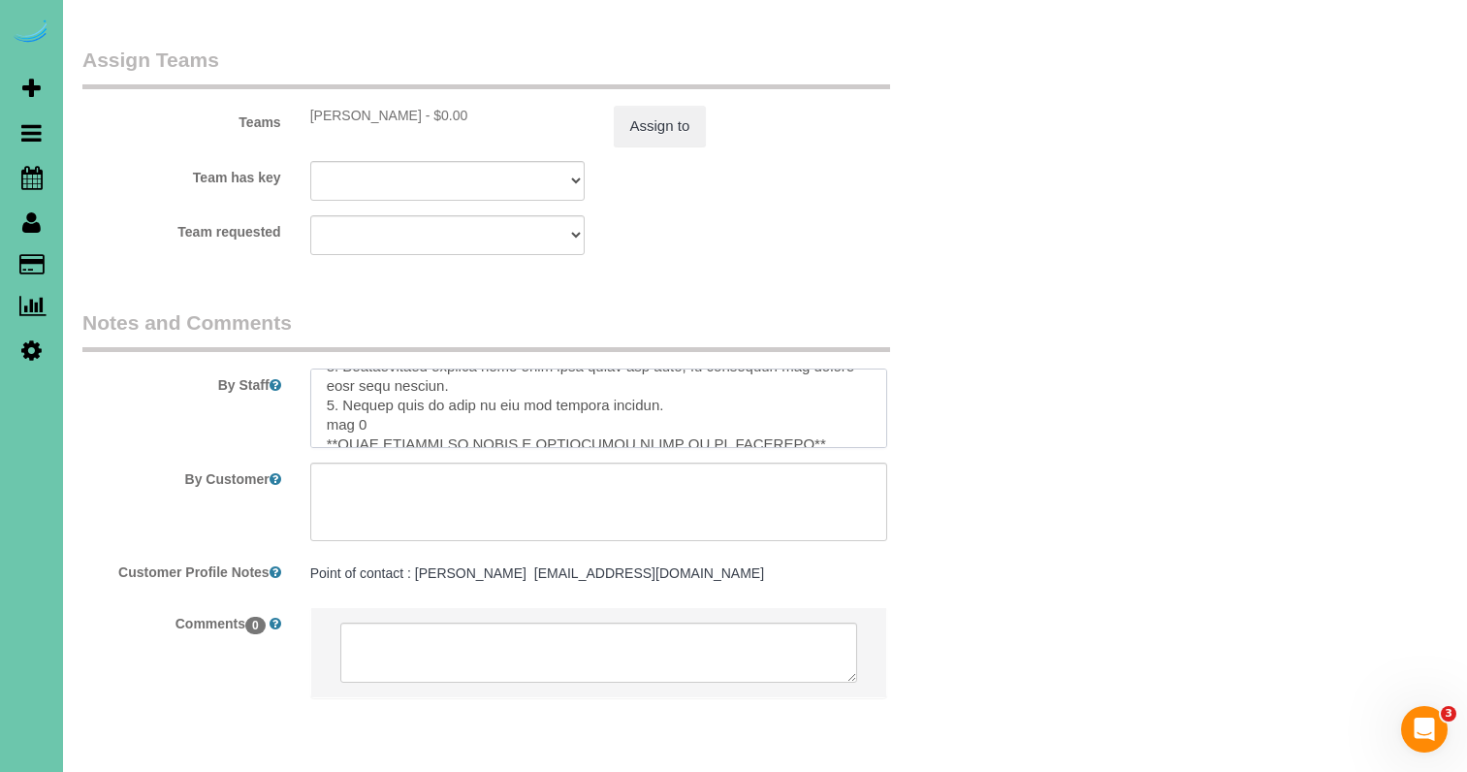
scroll to position [218, 0]
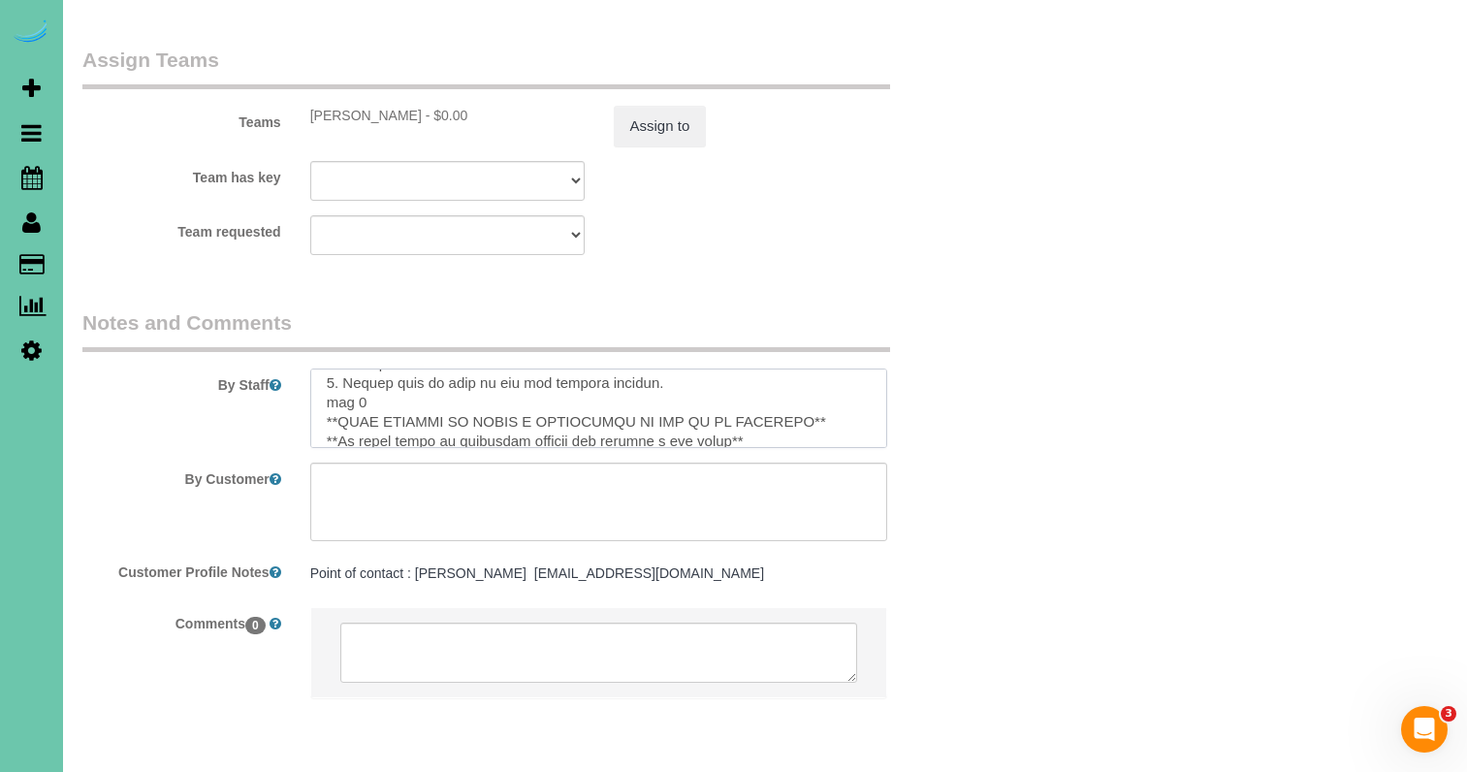
click at [395, 368] on textarea at bounding box center [599, 407] width 578 height 79
type textarea "**LORE IPS DOL SIT AMETCO AD EL SED DOE TE INC UTLABORE** **etd ma aliq enimadm…"
click at [678, 106] on button "Assign to" at bounding box center [660, 126] width 93 height 41
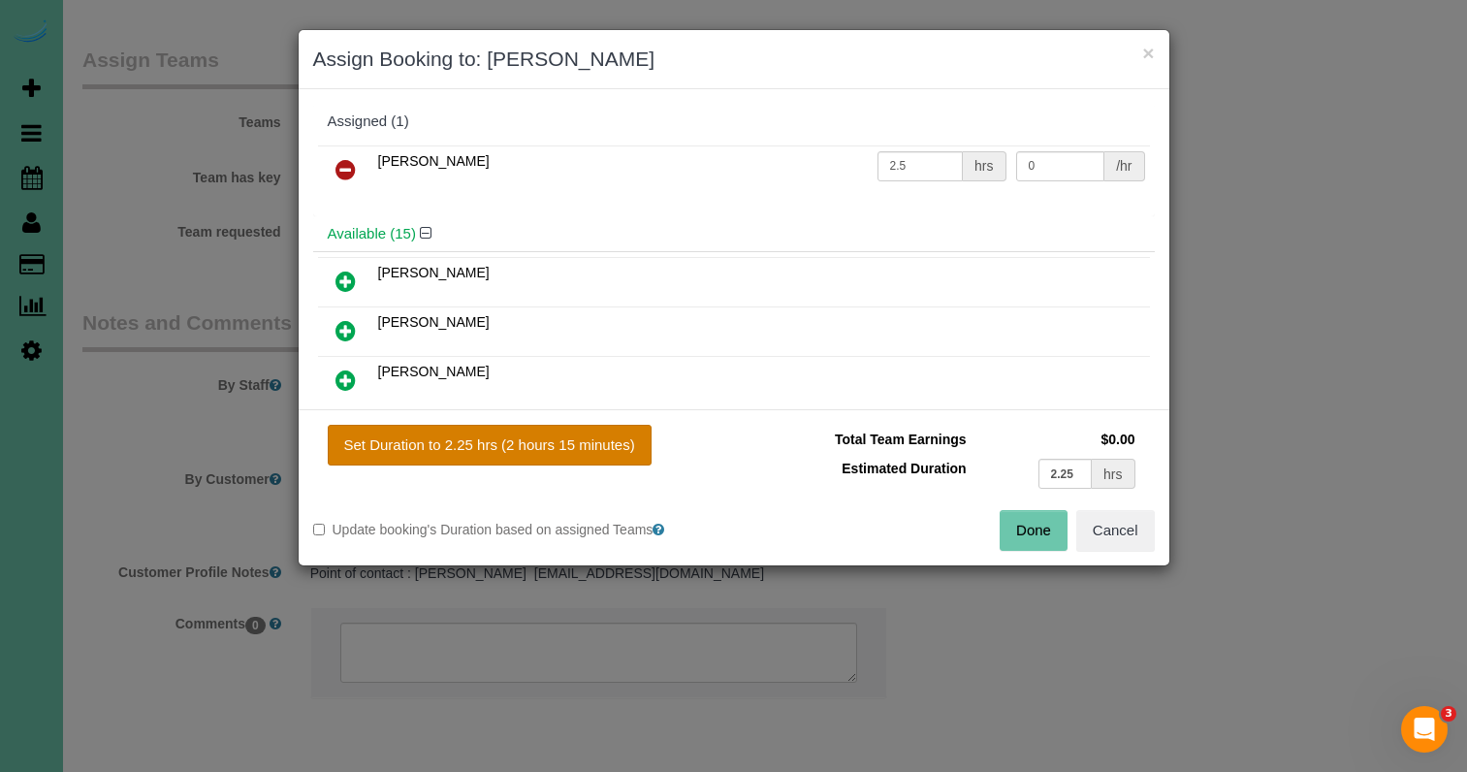
click at [531, 444] on button "Set Duration to 2.25 hrs (2 hours 15 minutes)" at bounding box center [490, 445] width 324 height 41
type input "2.25"
drag, startPoint x: 1027, startPoint y: 534, endPoint x: 966, endPoint y: 503, distance: 67.6
click at [1027, 534] on button "Done" at bounding box center [1033, 530] width 68 height 41
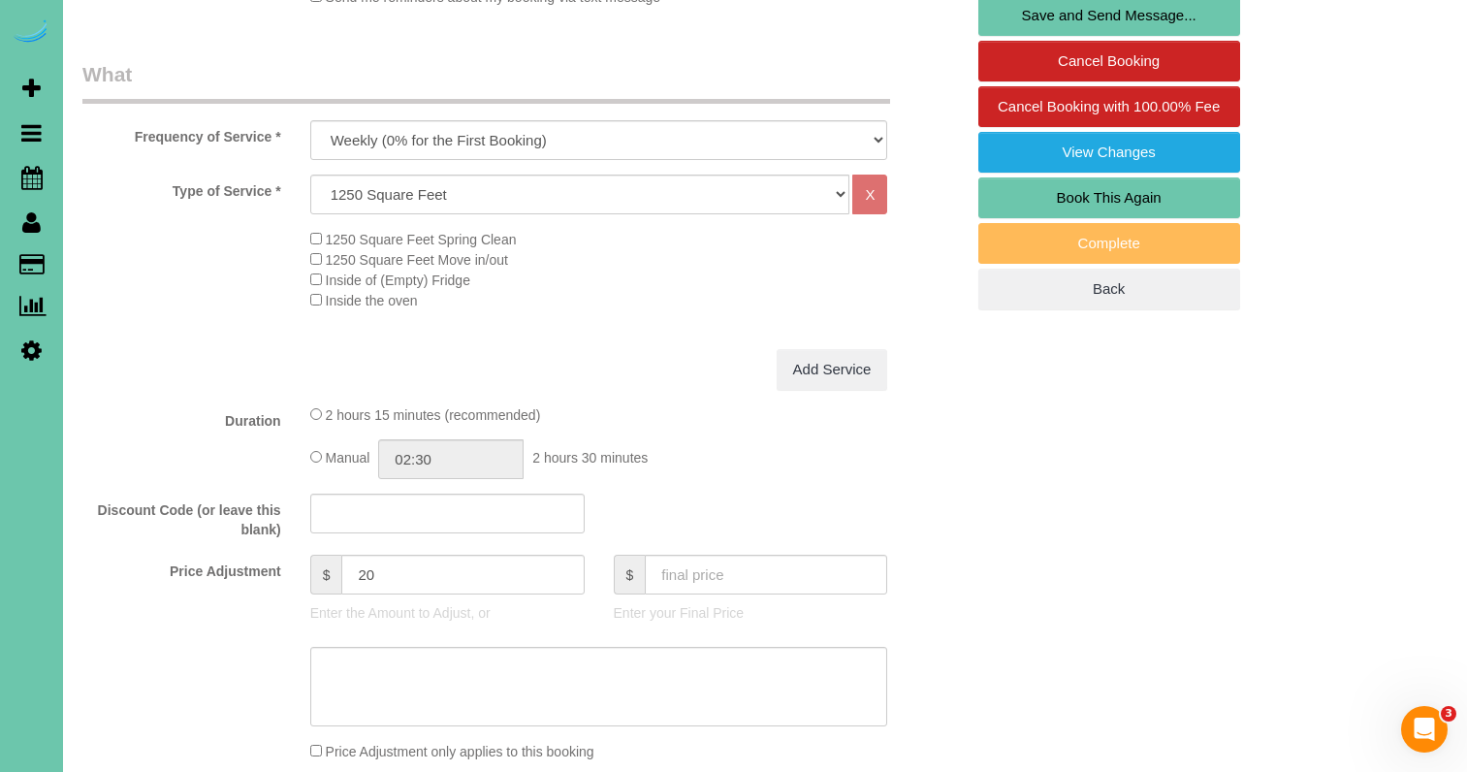
scroll to position [603, 0]
click at [571, 677] on textarea at bounding box center [599, 685] width 578 height 79
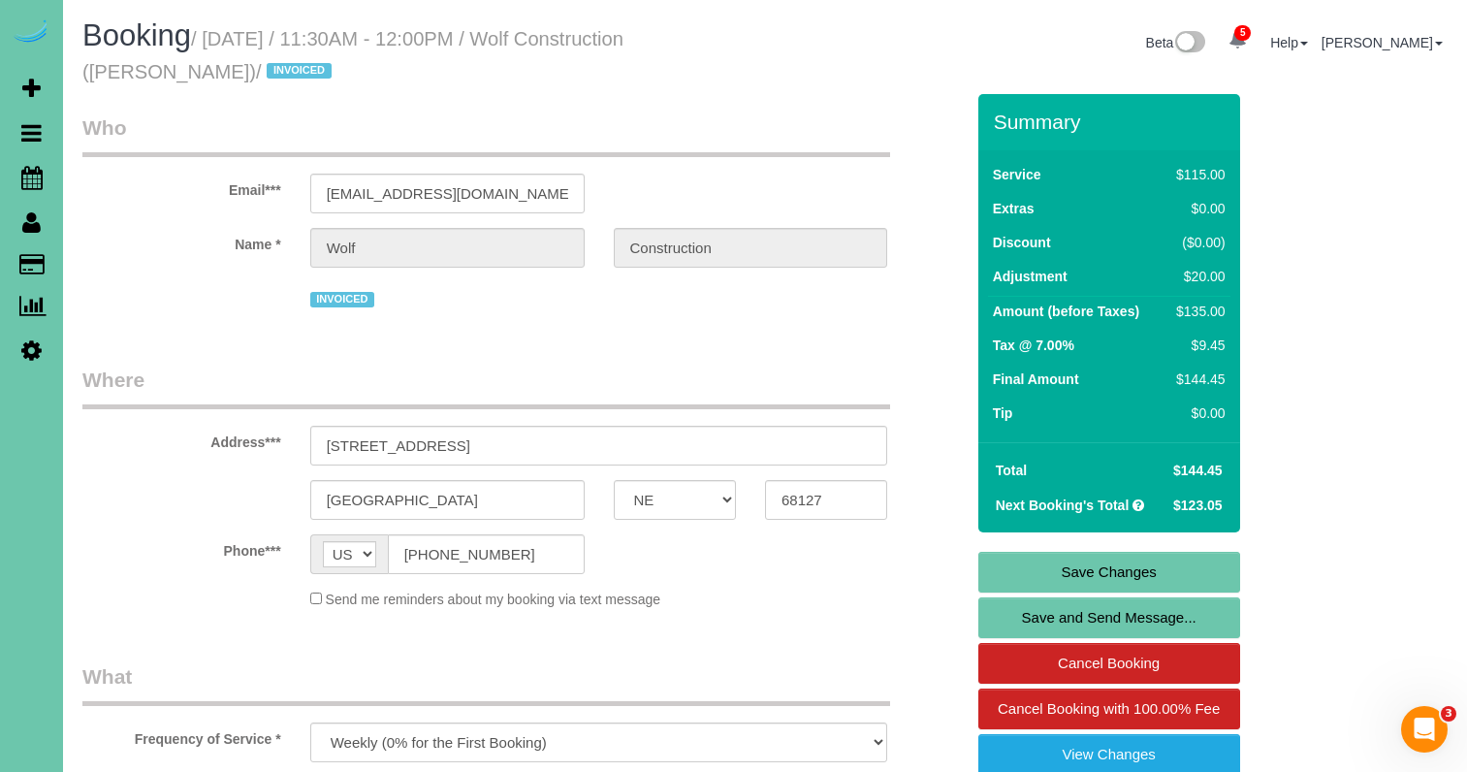
scroll to position [0, 0]
type textarea "NEW PRICE [DATE]"
click at [1006, 568] on link "Save Changes" at bounding box center [1109, 572] width 262 height 41
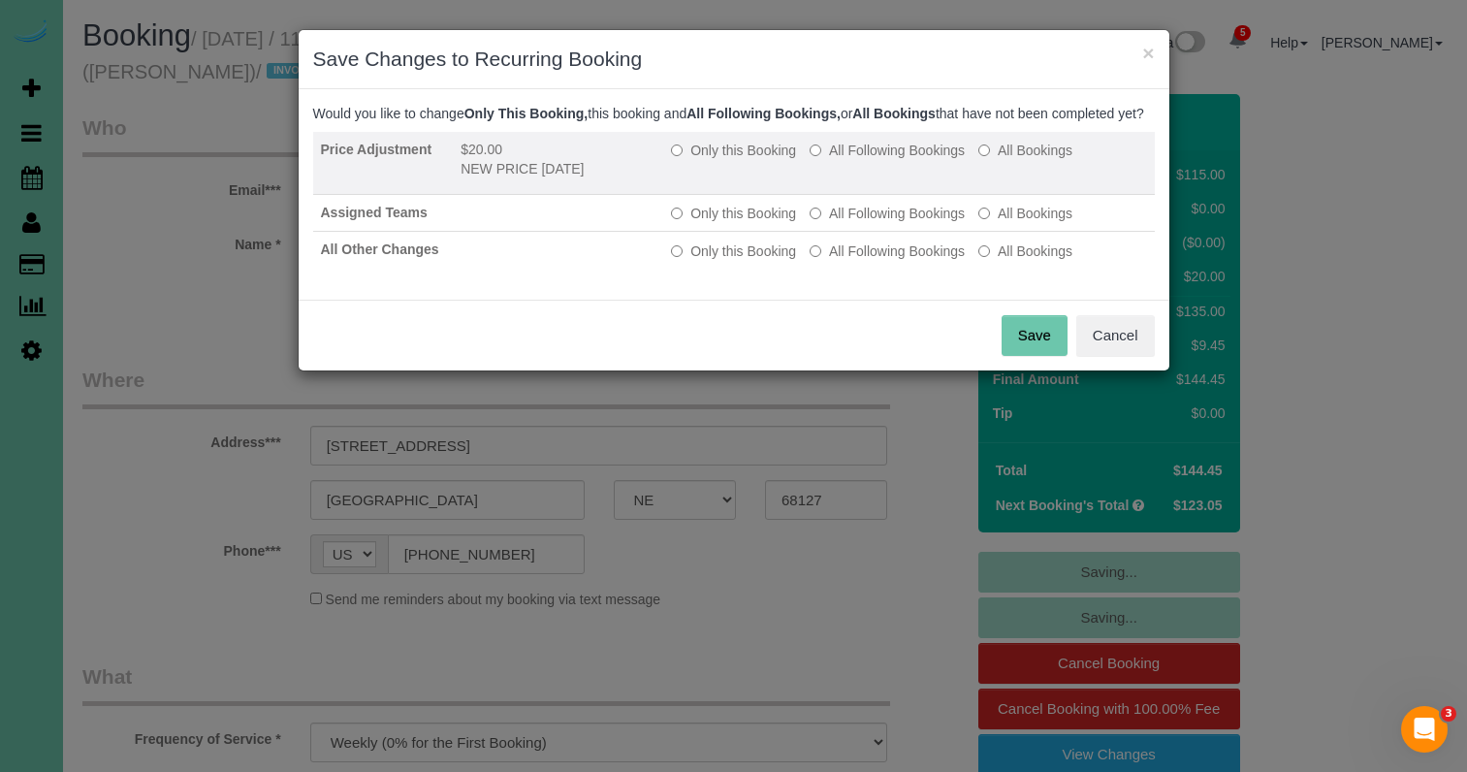
drag, startPoint x: 909, startPoint y: 170, endPoint x: 902, endPoint y: 187, distance: 19.1
click at [909, 160] on label "All Following Bookings" at bounding box center [886, 150] width 155 height 19
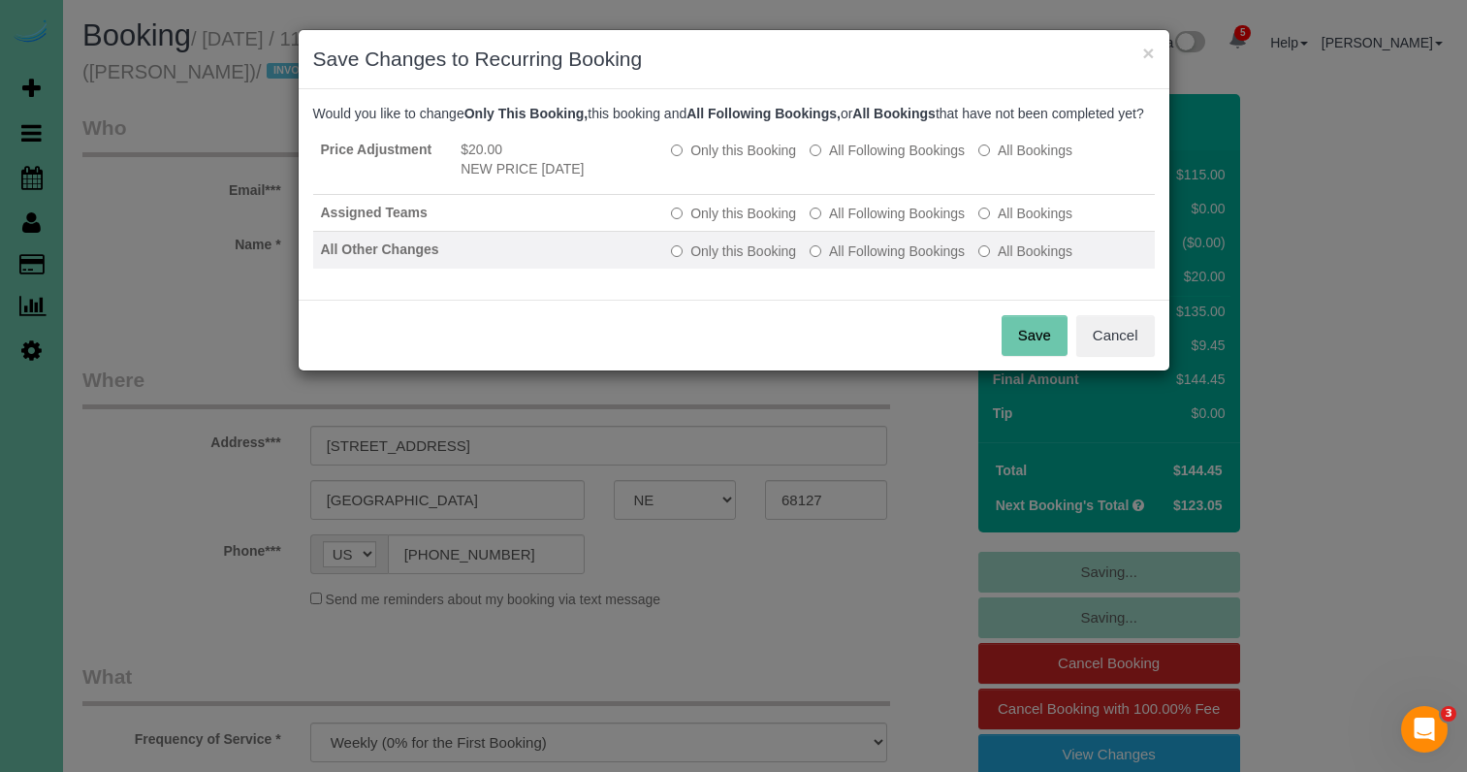
drag, startPoint x: 881, startPoint y: 228, endPoint x: 878, endPoint y: 258, distance: 30.2
click at [881, 223] on label "All Following Bookings" at bounding box center [886, 213] width 155 height 19
click at [877, 261] on label "All Following Bookings" at bounding box center [886, 250] width 155 height 19
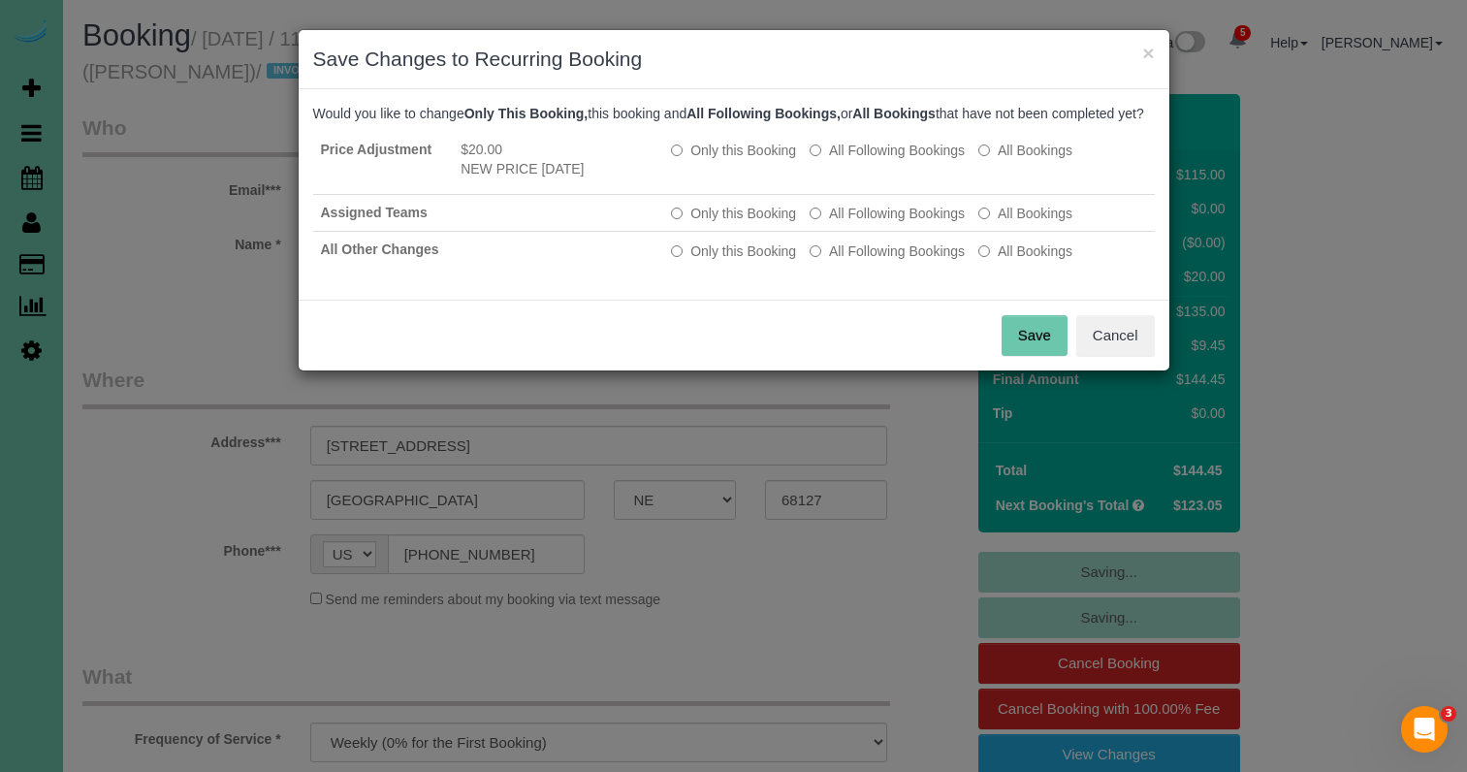
click at [1011, 341] on button "Save" at bounding box center [1034, 335] width 66 height 41
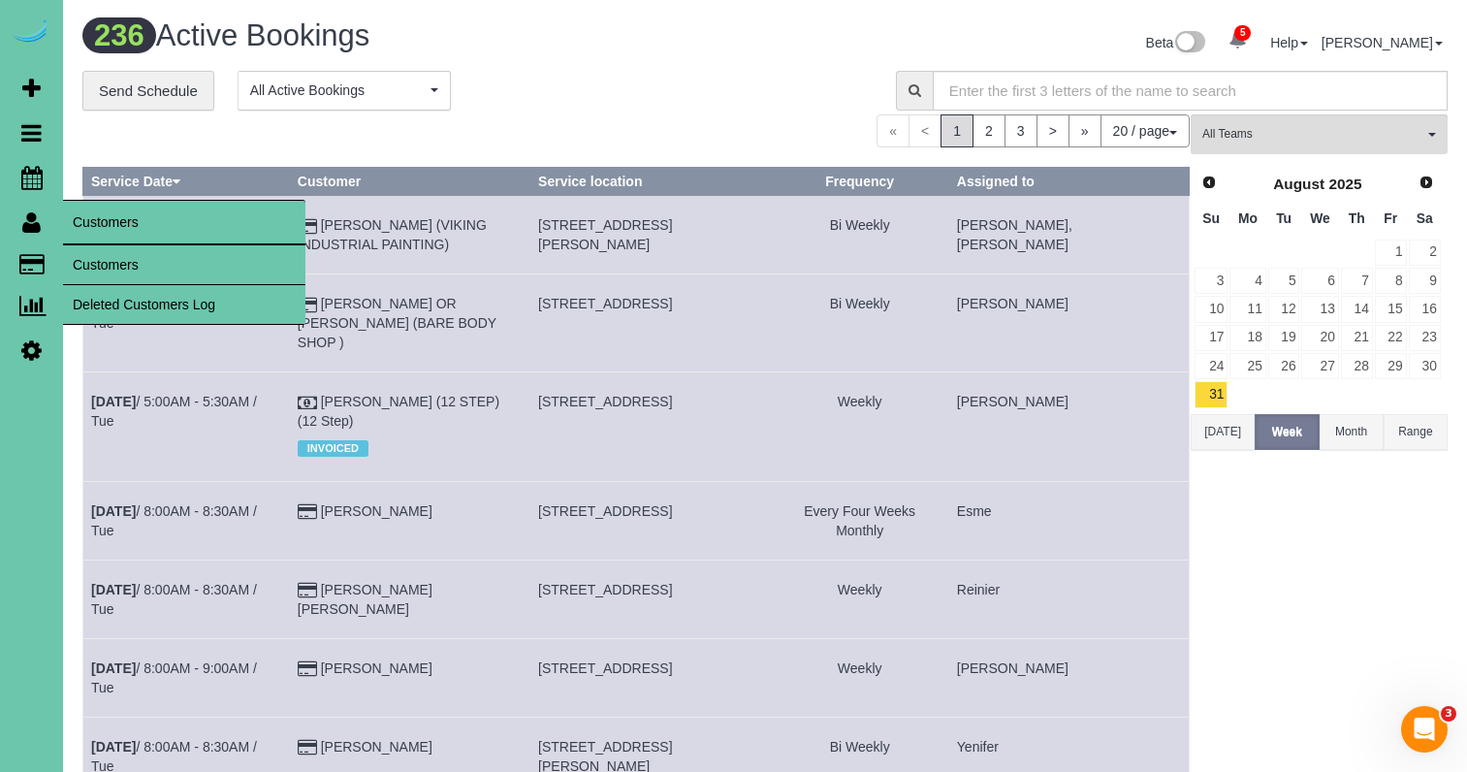
drag, startPoint x: 95, startPoint y: 257, endPoint x: 106, endPoint y: 249, distance: 13.2
click at [95, 256] on link "Customers" at bounding box center [184, 264] width 242 height 39
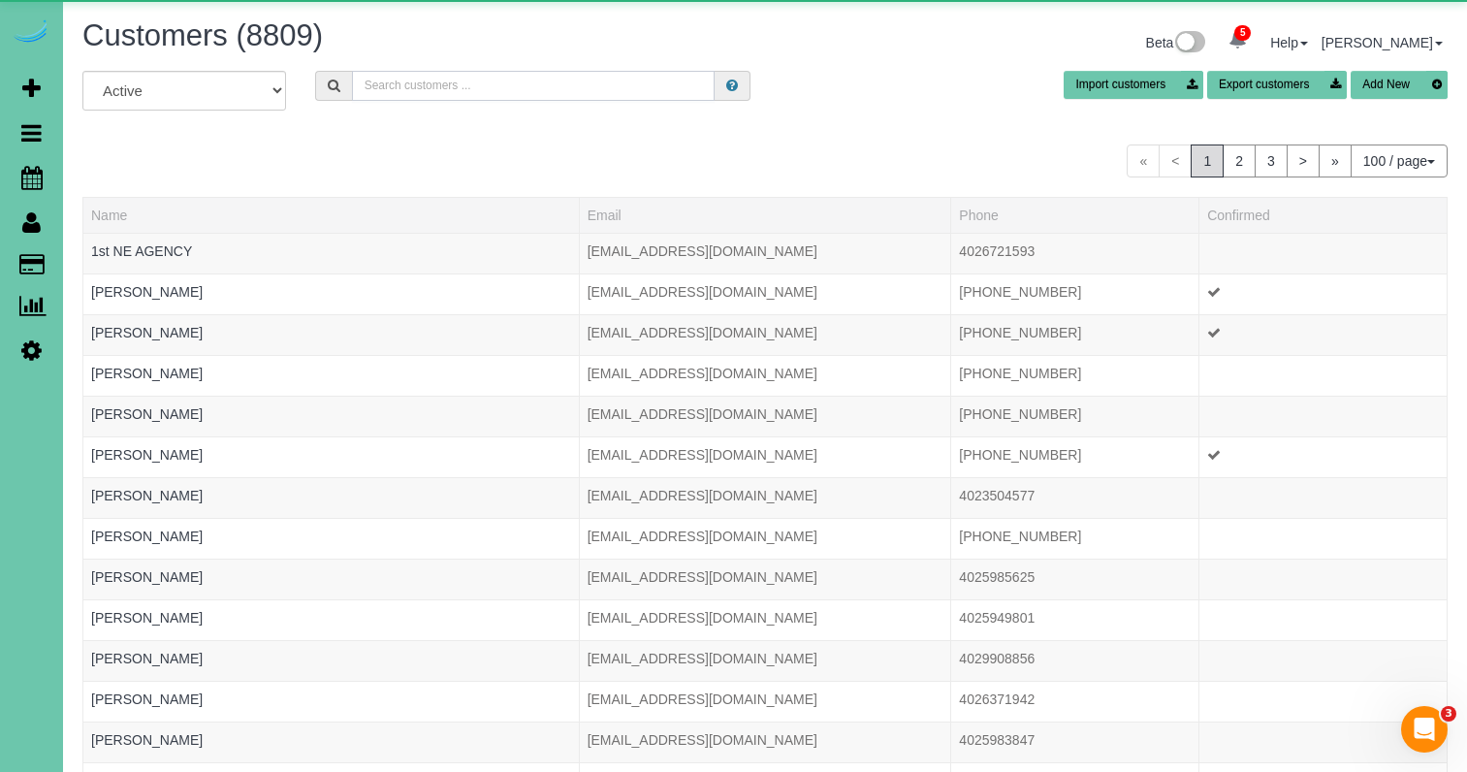
click at [412, 87] on input "text" at bounding box center [533, 86] width 363 height 30
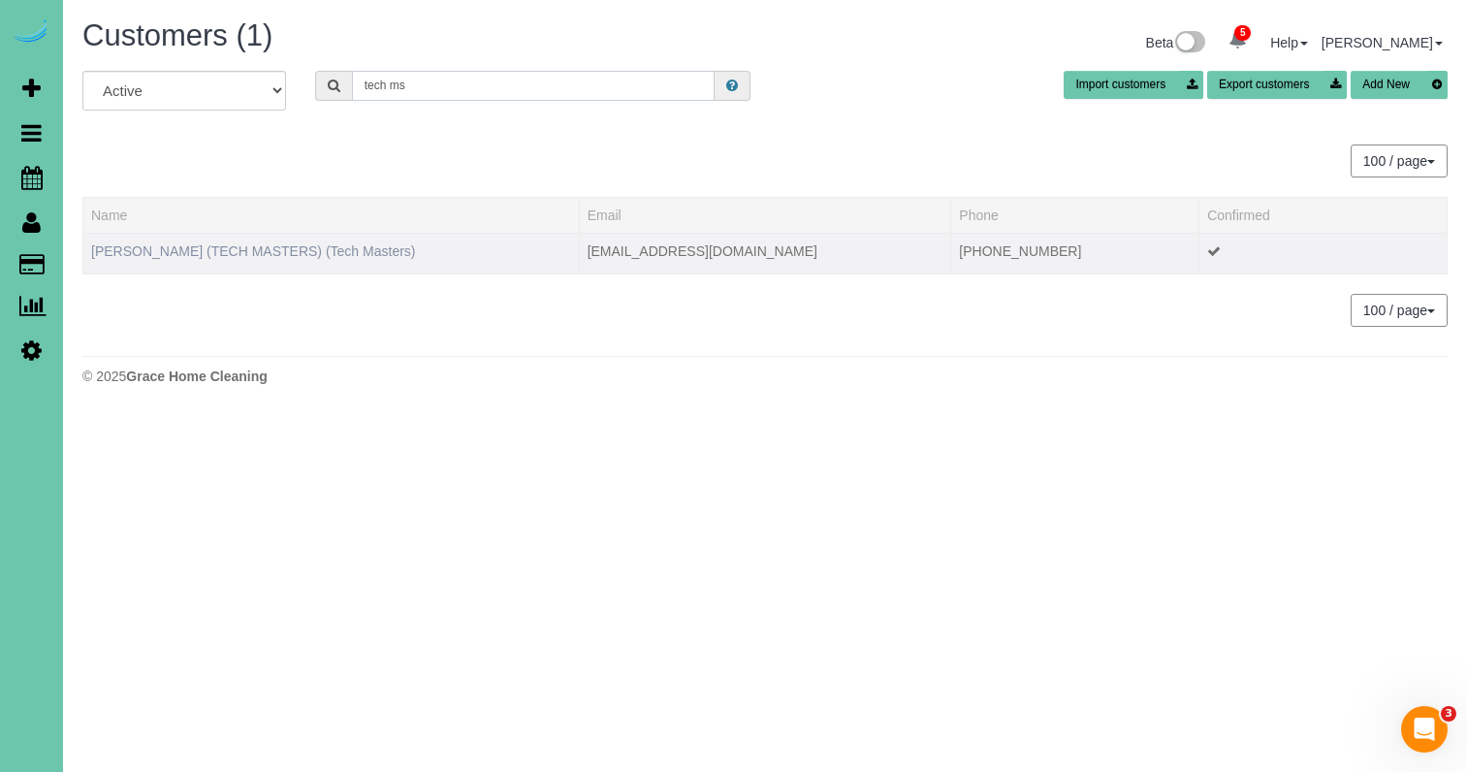
type input "tech ms"
click at [264, 246] on link "[PERSON_NAME] (TECH MASTERS) (Tech Masters)" at bounding box center [253, 251] width 325 height 16
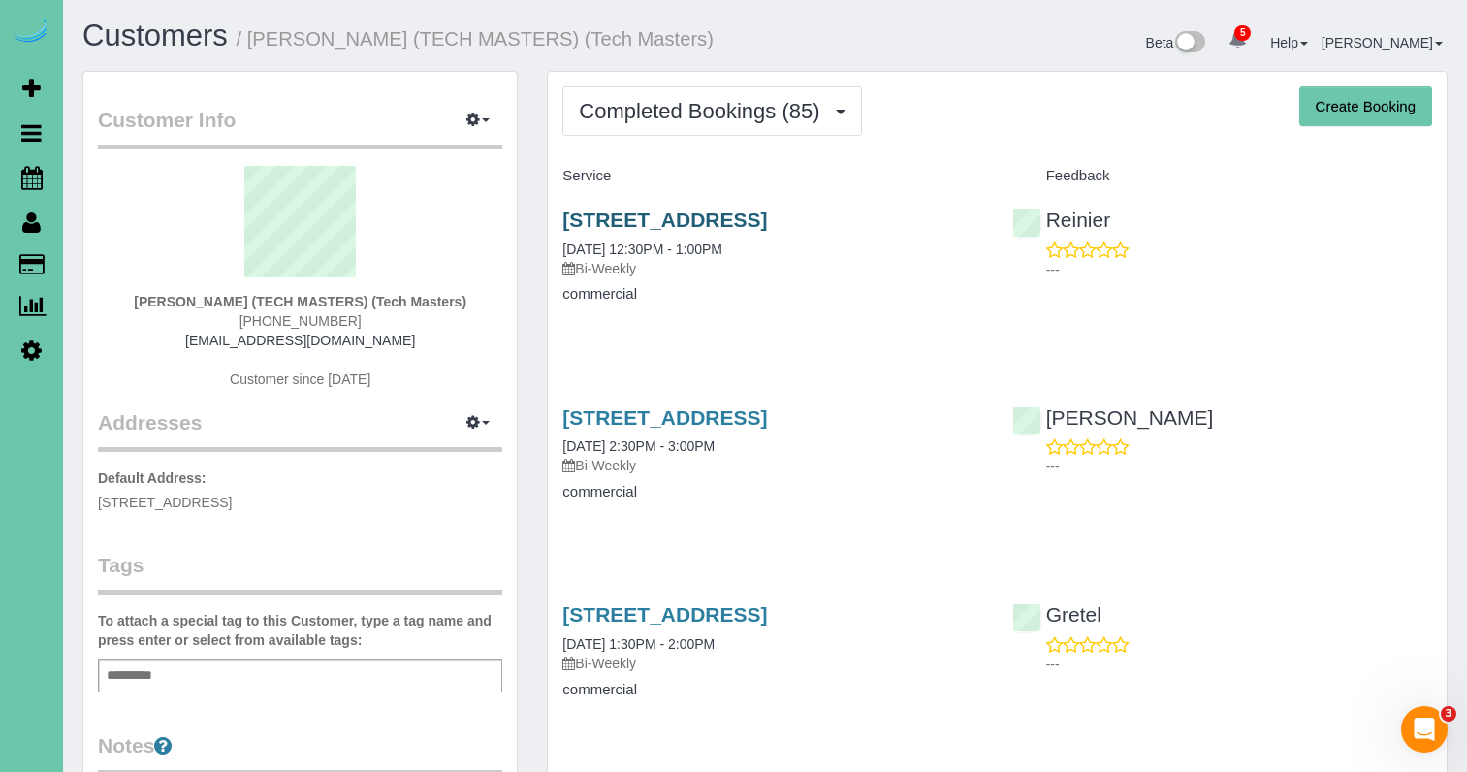
click at [691, 215] on link "[STREET_ADDRESS]" at bounding box center [664, 219] width 205 height 22
click at [654, 111] on span "Completed Bookings (85)" at bounding box center [704, 111] width 250 height 24
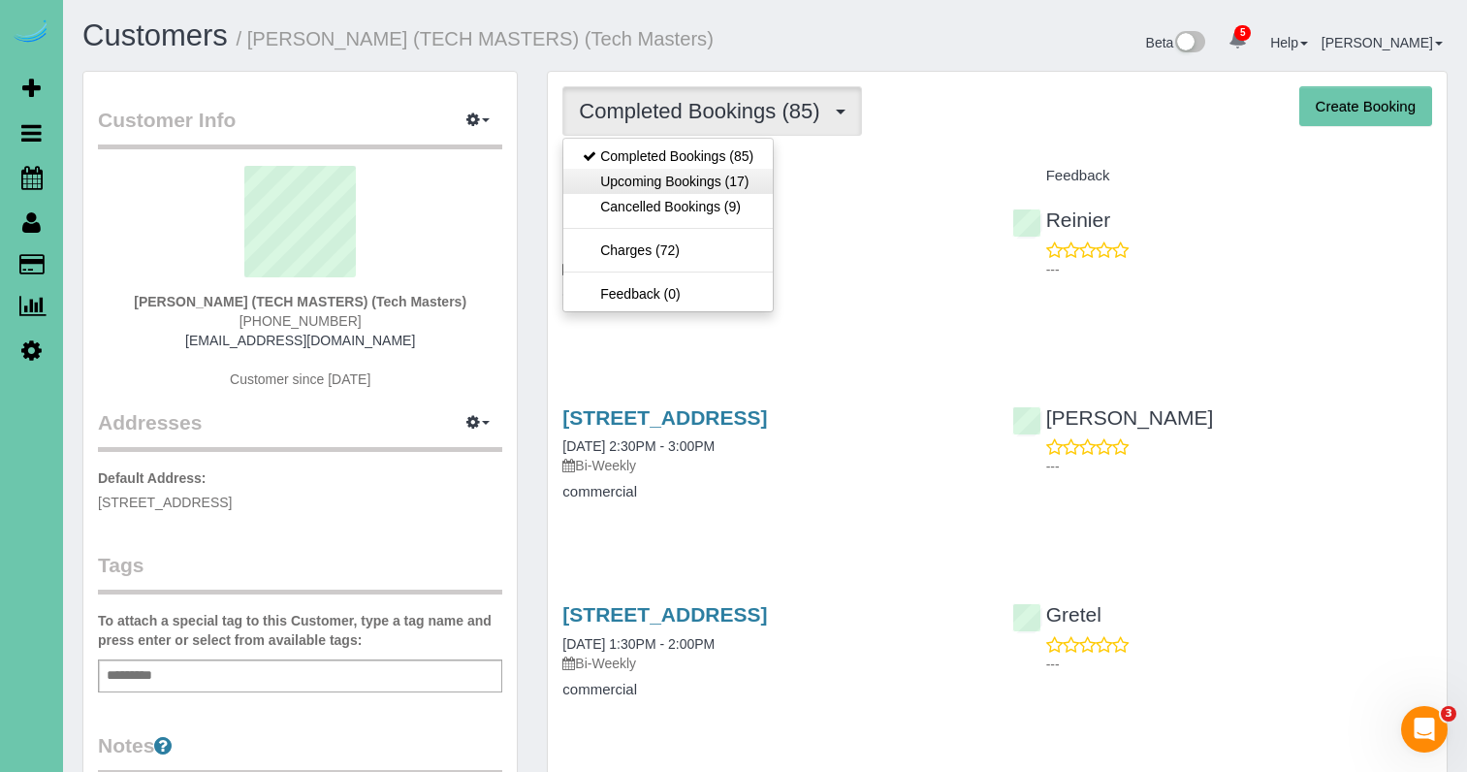
click at [625, 186] on link "Upcoming Bookings (17)" at bounding box center [667, 181] width 209 height 25
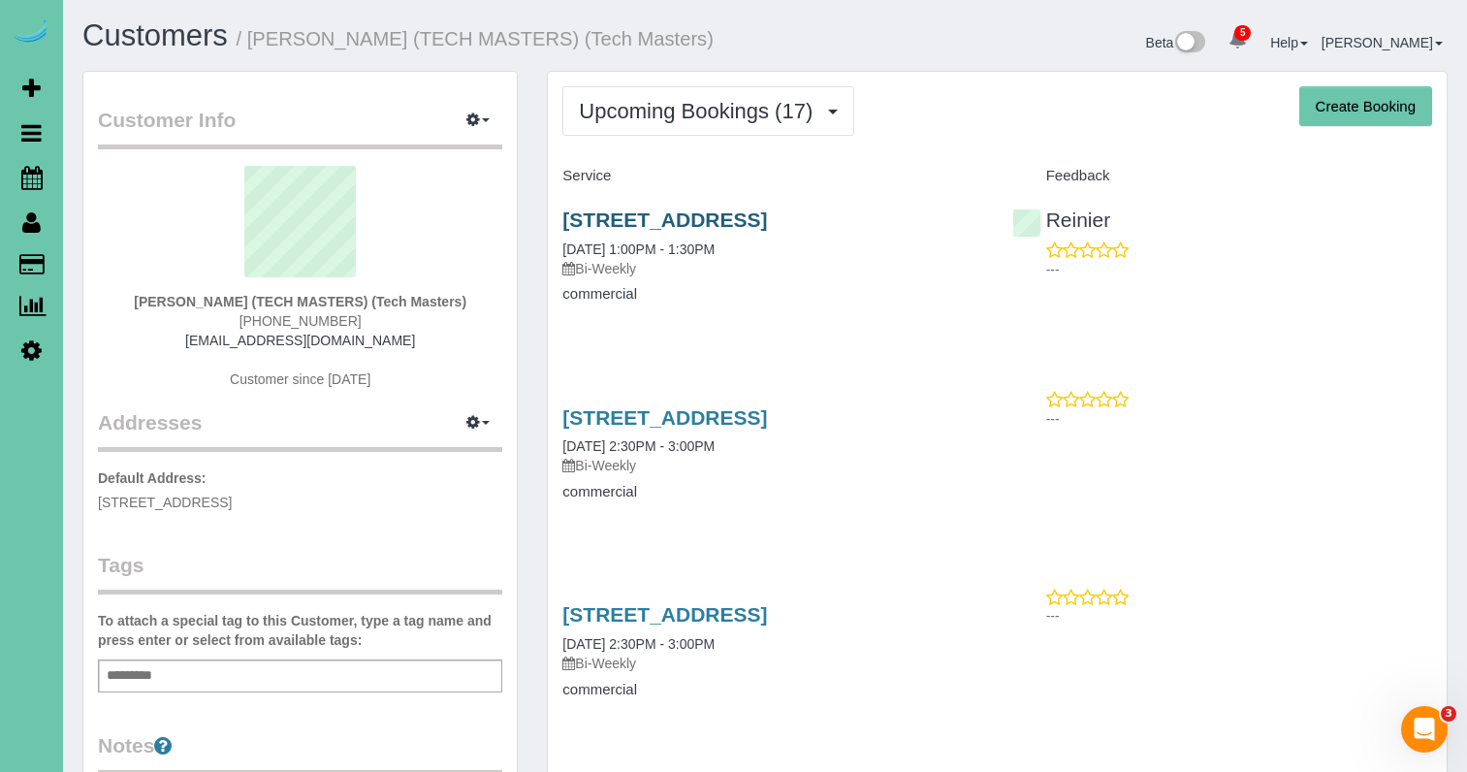
click at [571, 216] on link "[STREET_ADDRESS]" at bounding box center [664, 219] width 205 height 22
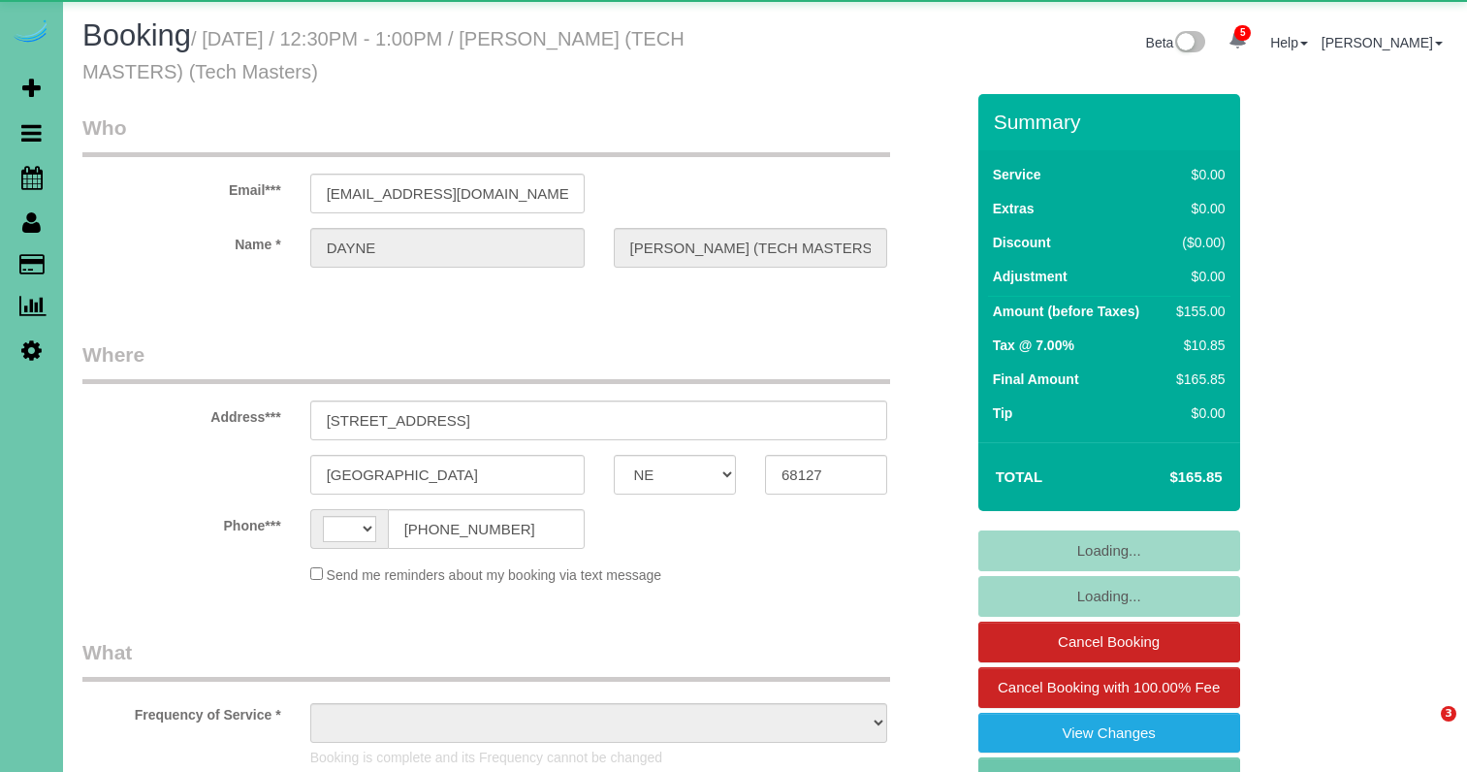
select select "NE"
select select "string:[GEOGRAPHIC_DATA]"
select select "object:657"
select select "number:42"
select select "object:932"
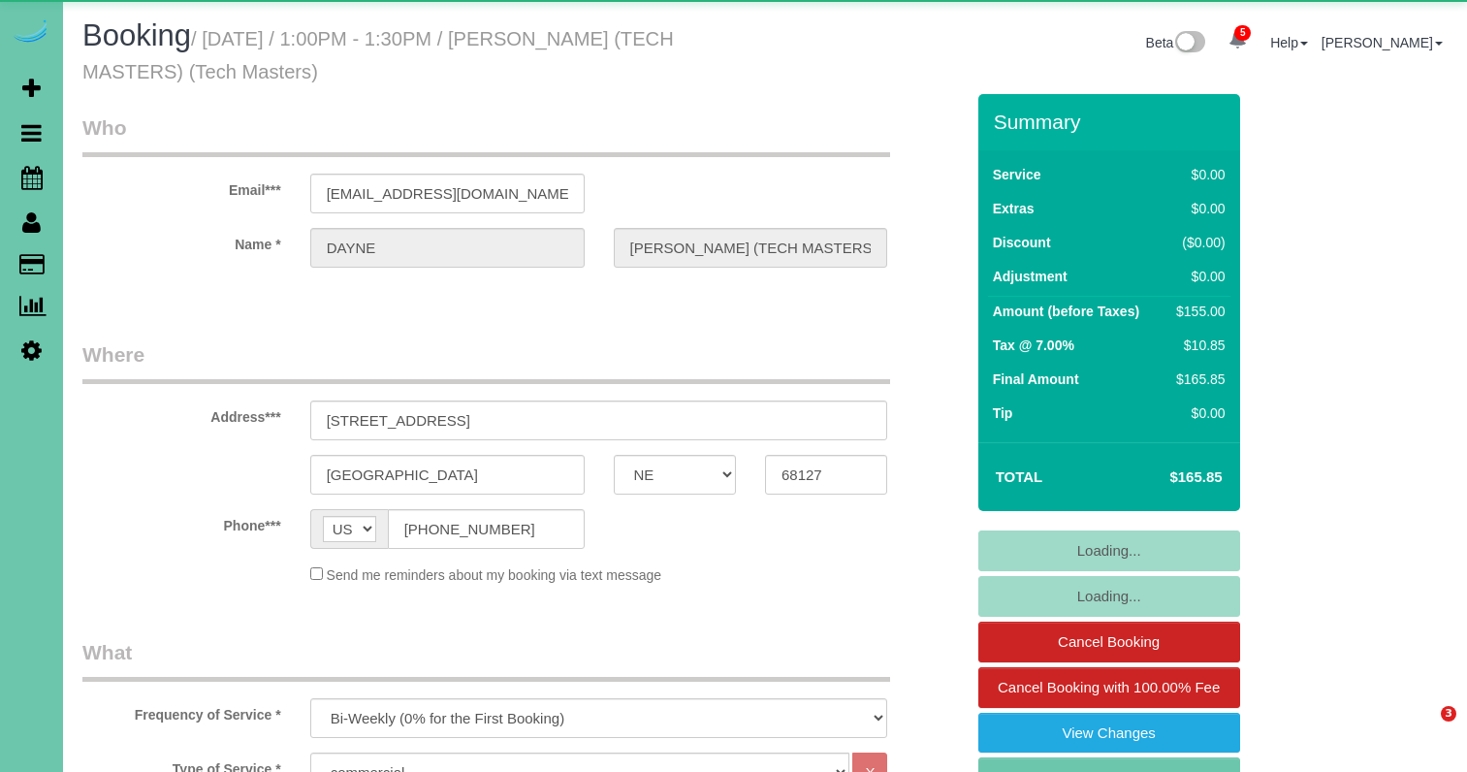
select select "NE"
select select "string:check"
select select "object:922"
select select "number:42"
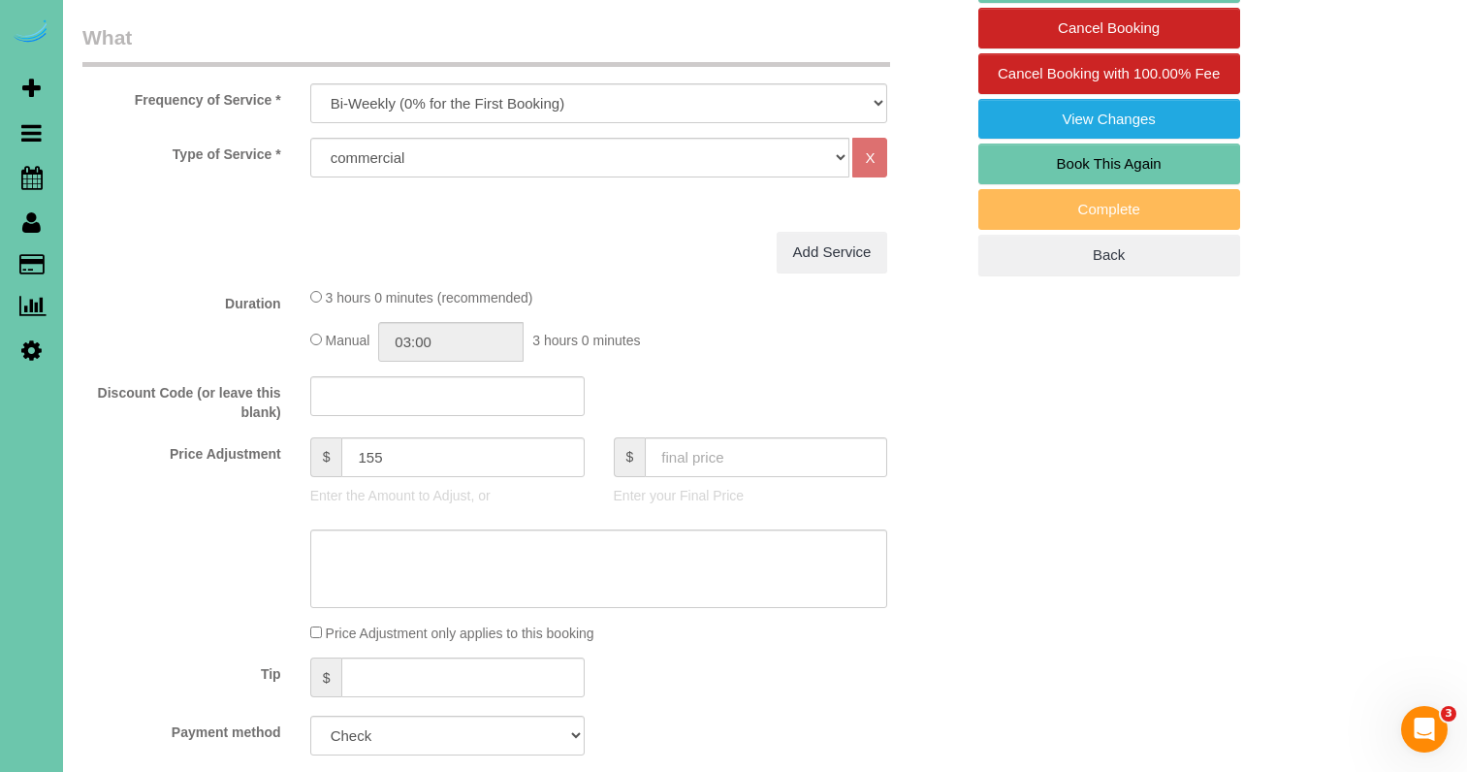
scroll to position [617, 0]
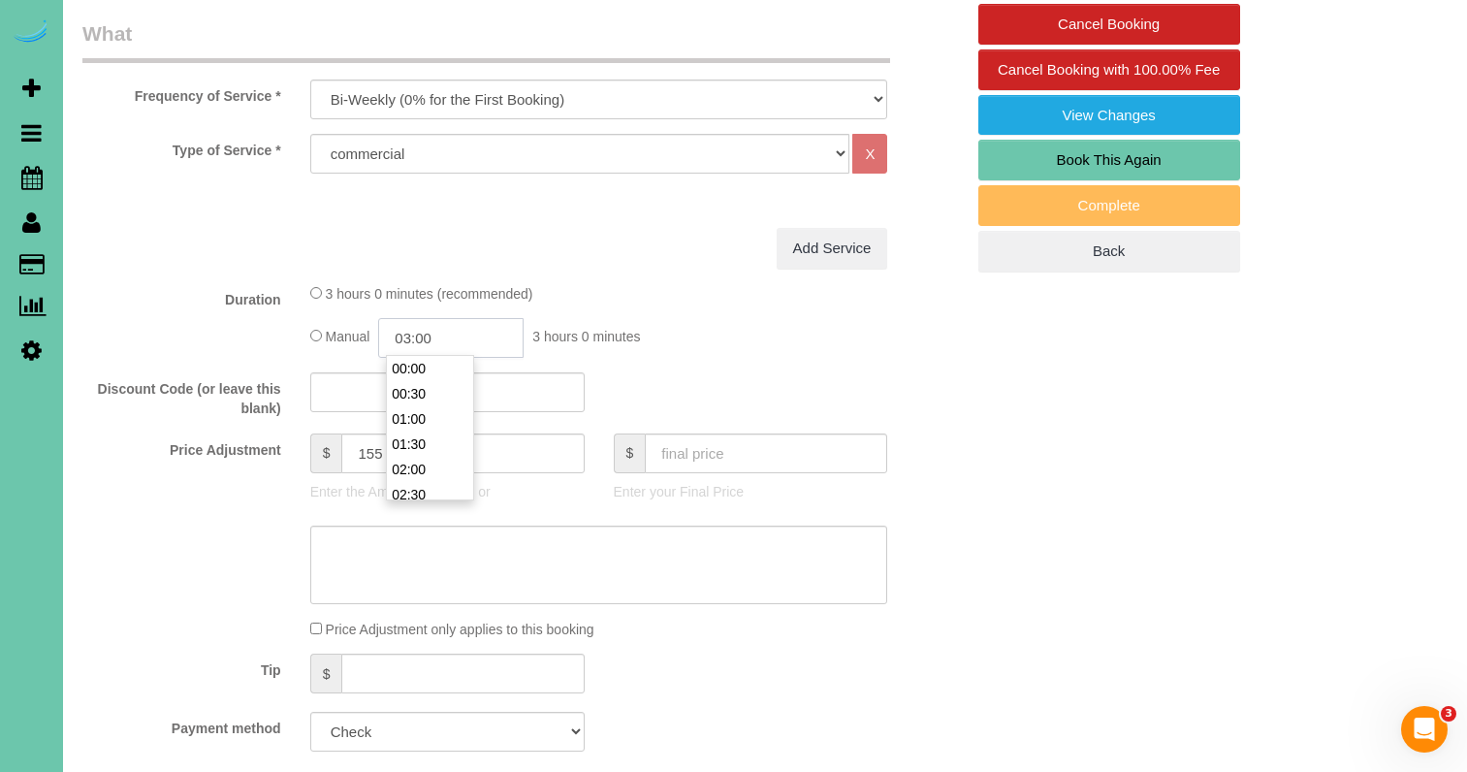
click at [470, 336] on input "03:00" at bounding box center [450, 338] width 145 height 40
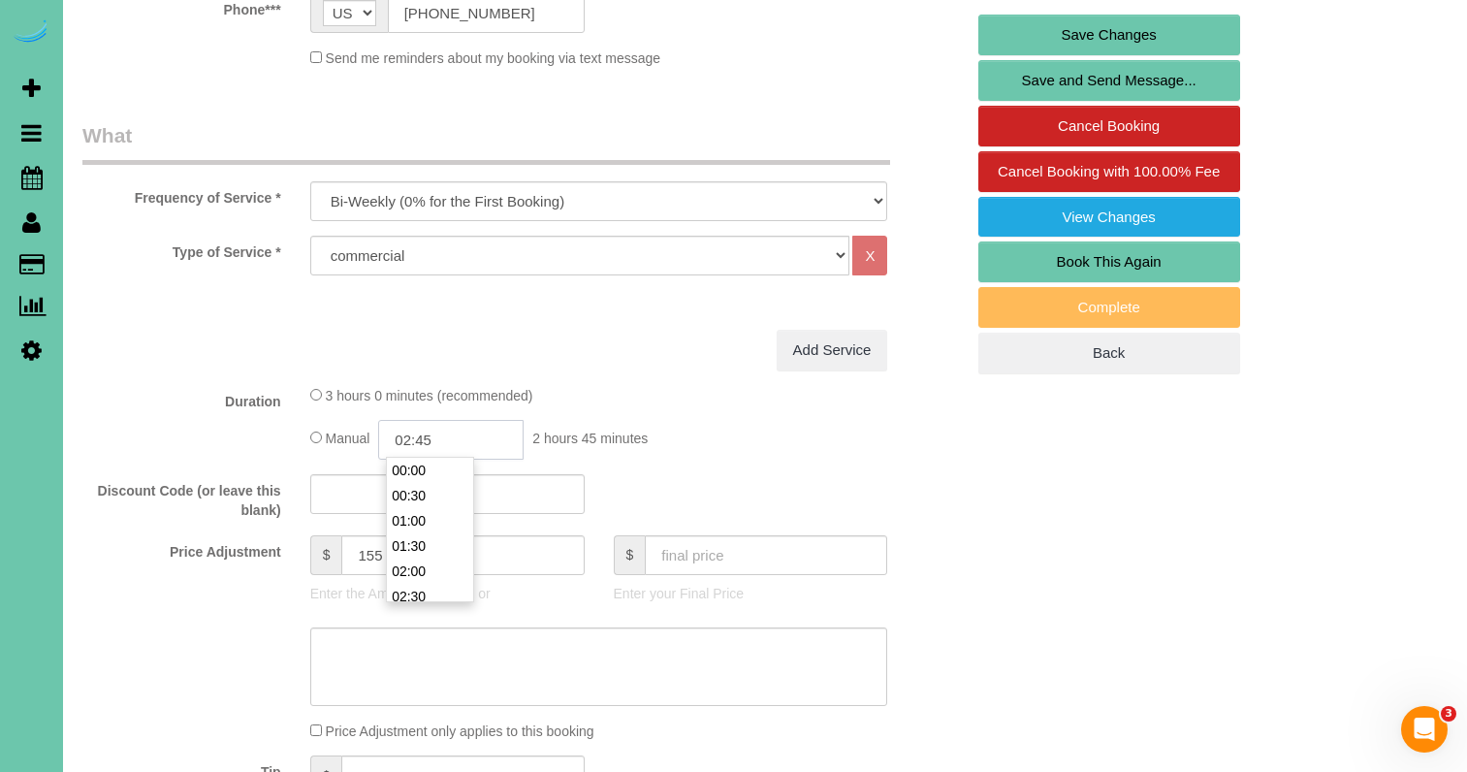
scroll to position [429, 0]
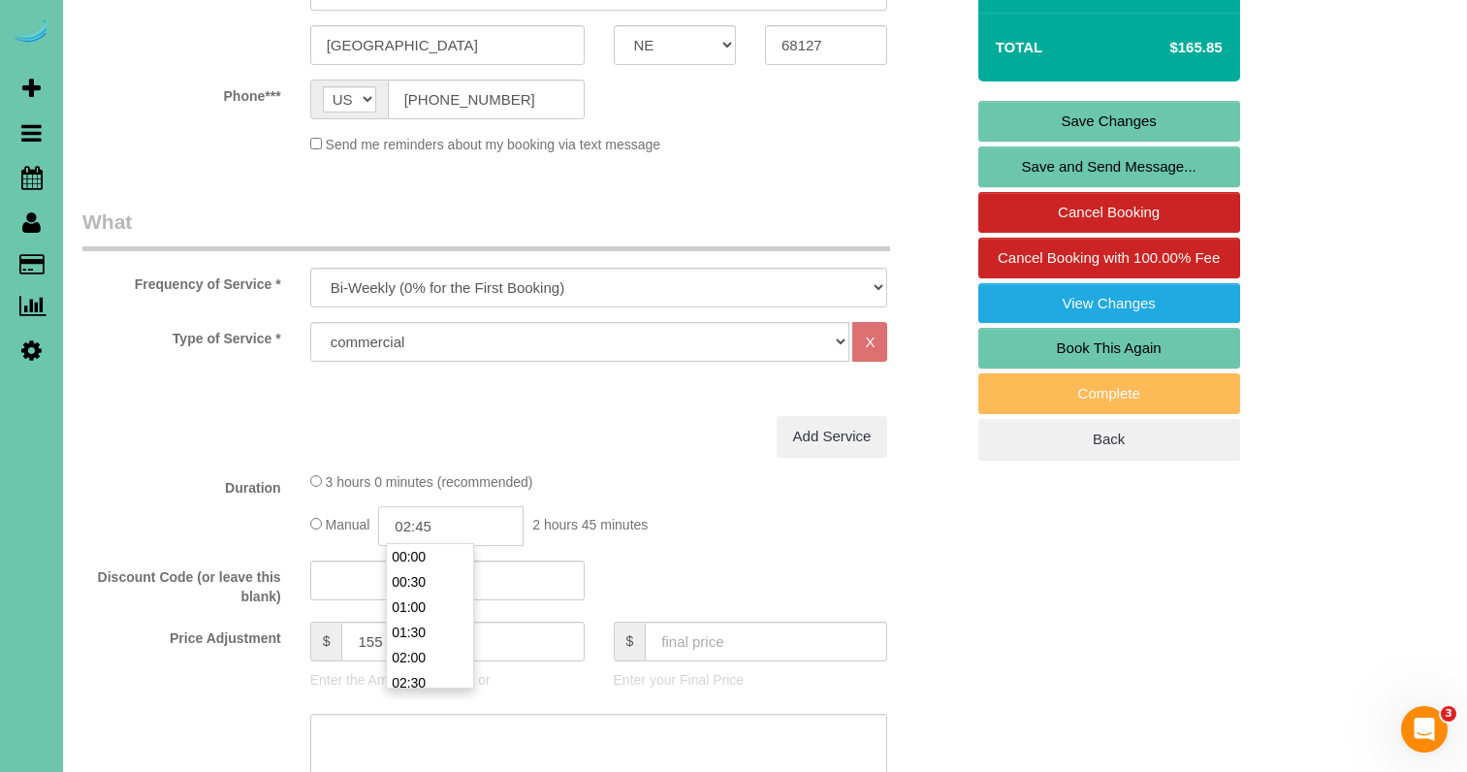
type input "02:45"
click at [666, 485] on div "3 hours 0 minutes (recommended)" at bounding box center [599, 481] width 578 height 20
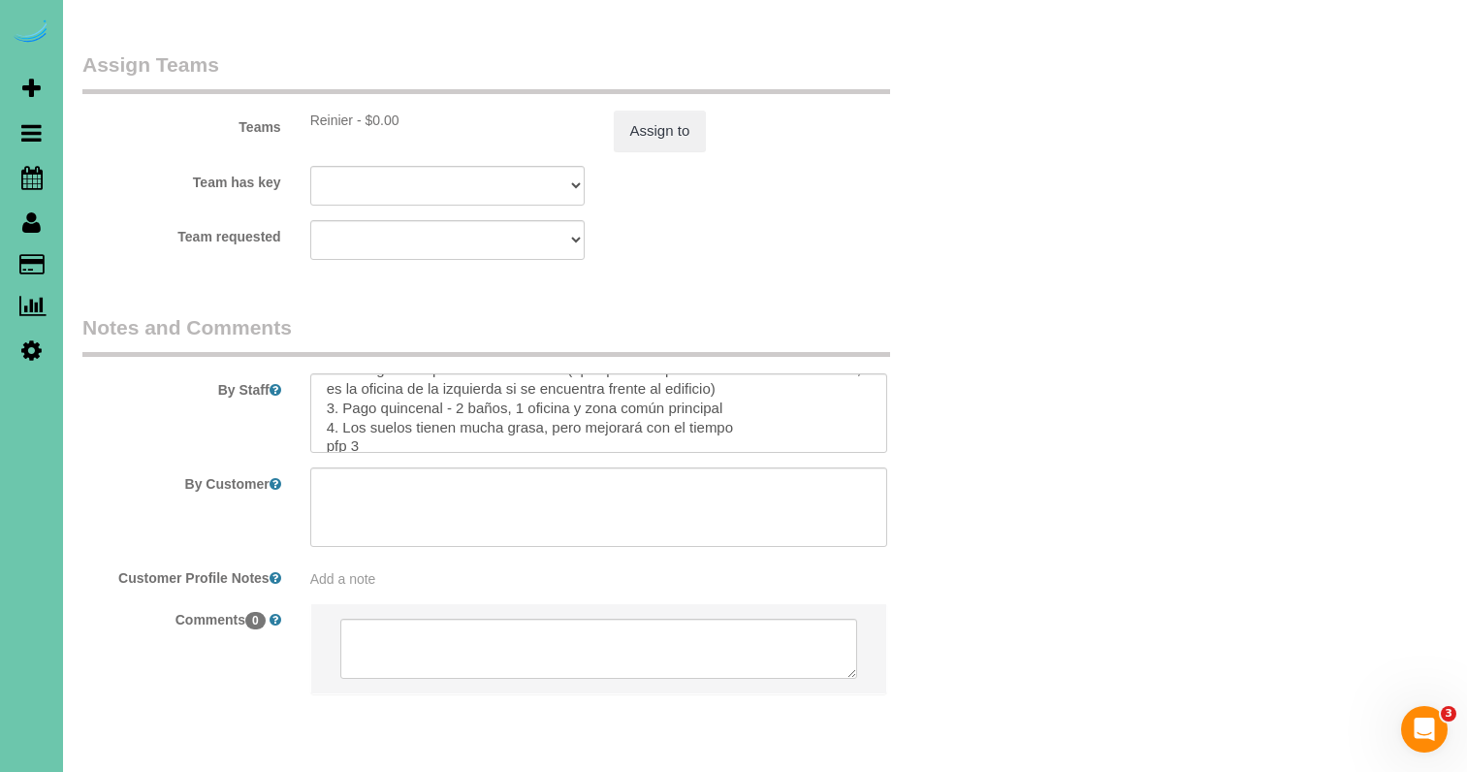
scroll to position [237, 0]
drag, startPoint x: 371, startPoint y: 375, endPoint x: 355, endPoint y: 374, distance: 16.5
click at [355, 374] on textarea at bounding box center [599, 412] width 578 height 79
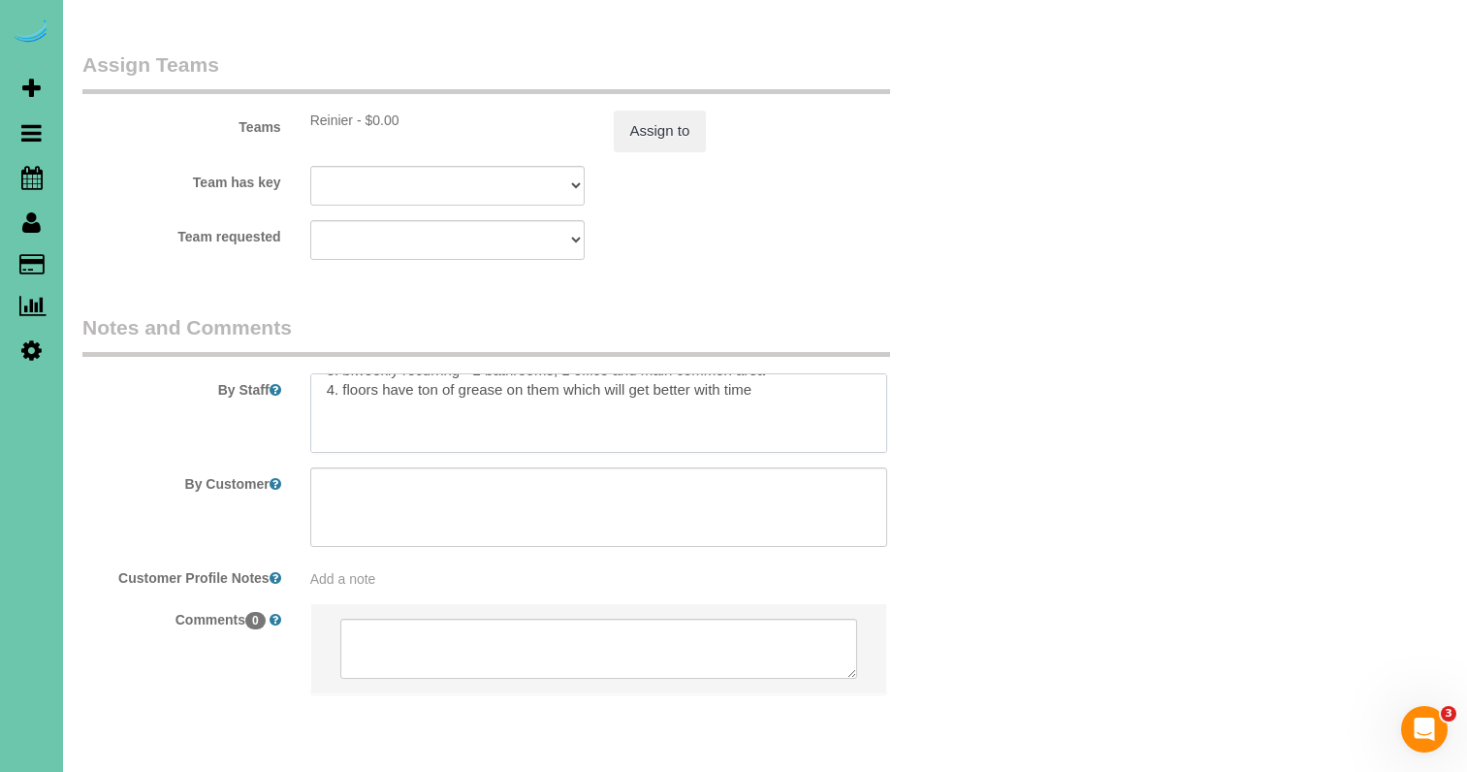
click at [354, 373] on textarea at bounding box center [599, 412] width 578 height 79
type textarea "COMMERCIAL BUILDING - TECH MASTERS 1. credit 2. Backdoor Code: 2024 (park in th…"
click at [639, 111] on button "Assign to" at bounding box center [660, 131] width 93 height 41
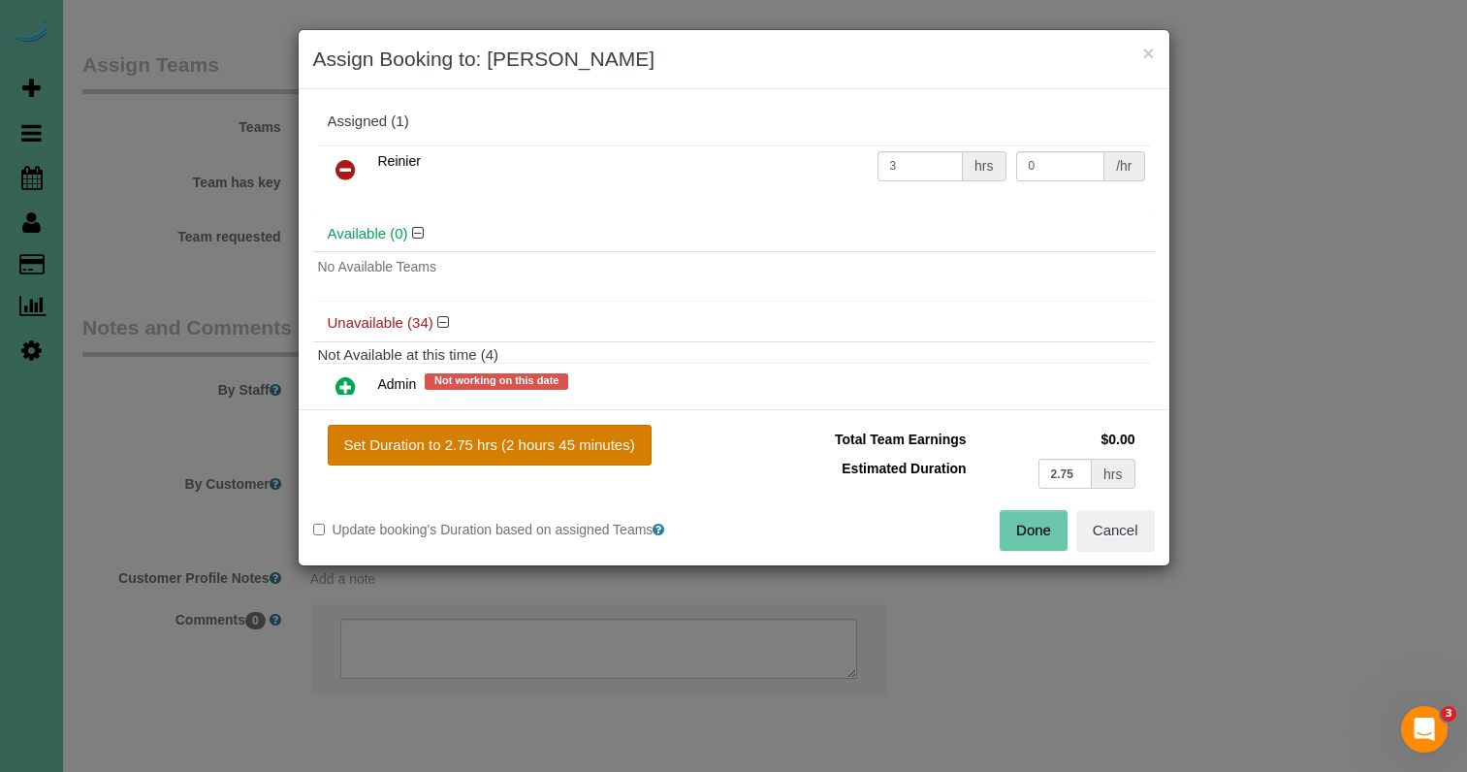
click at [623, 454] on button "Set Duration to 2.75 hrs (2 hours 45 minutes)" at bounding box center [490, 445] width 324 height 41
type input "2.75"
click at [1031, 522] on button "Done" at bounding box center [1033, 530] width 68 height 41
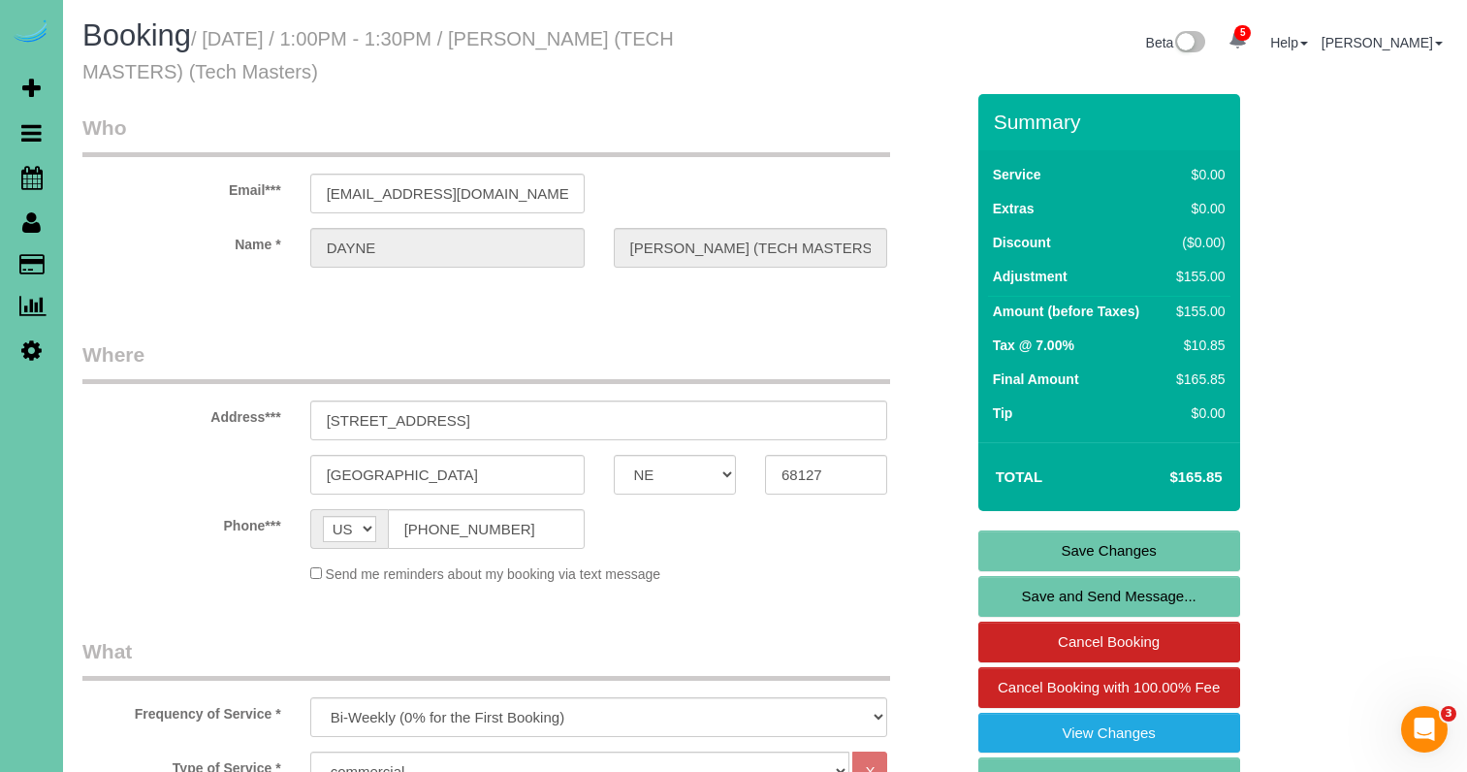
scroll to position [0, 0]
click at [1004, 540] on link "Save Changes" at bounding box center [1109, 550] width 262 height 41
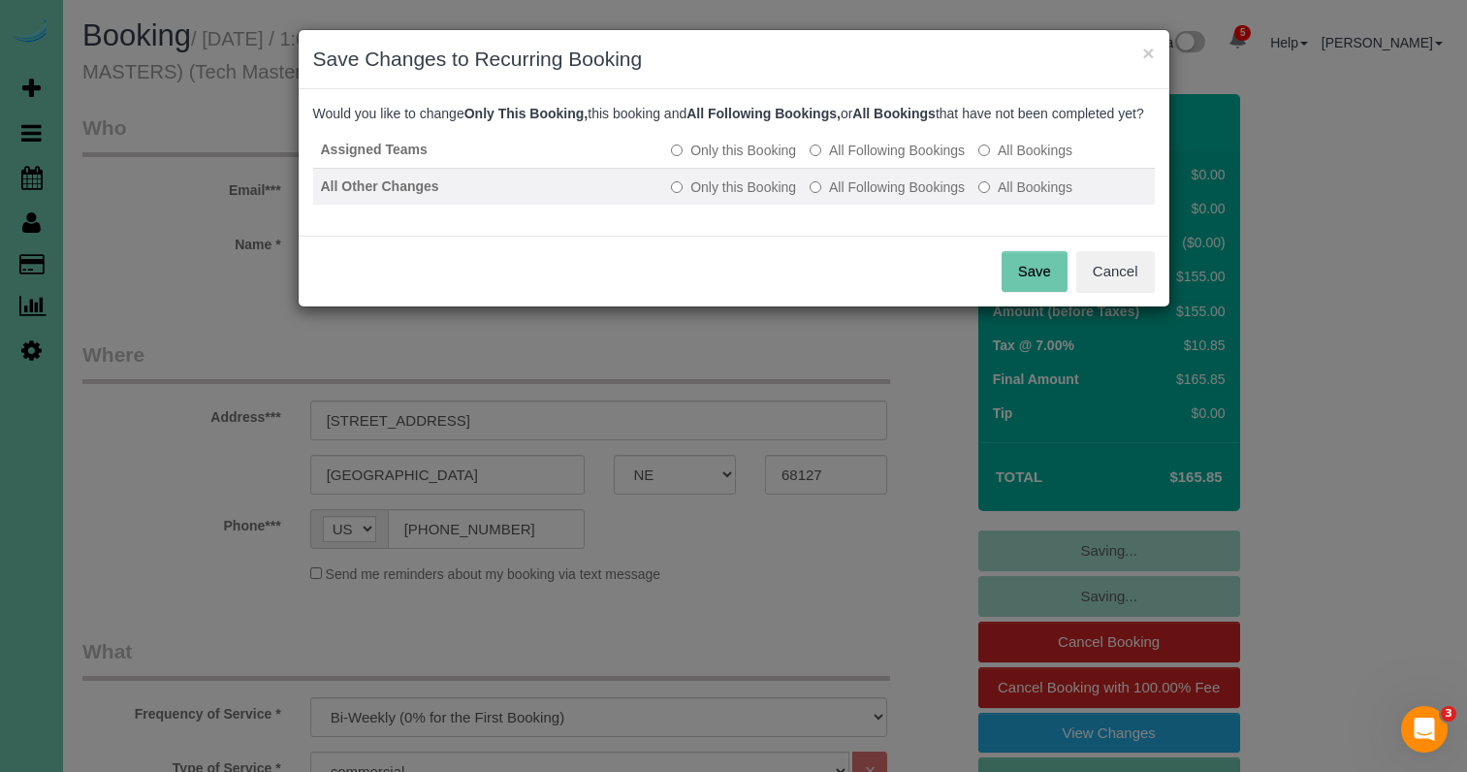
drag, startPoint x: 829, startPoint y: 173, endPoint x: 849, endPoint y: 206, distance: 38.7
click at [829, 160] on label "All Following Bookings" at bounding box center [886, 150] width 155 height 19
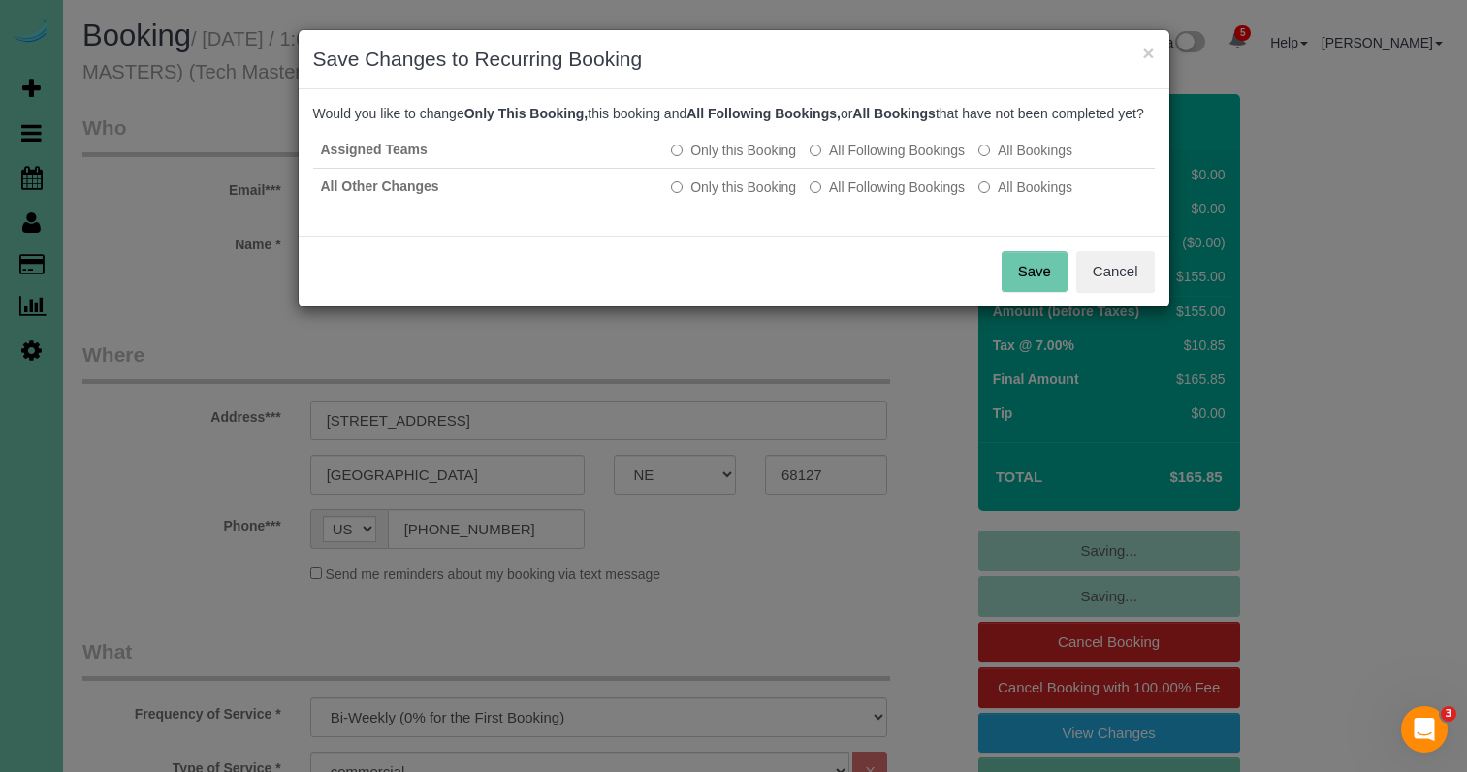
drag, startPoint x: 849, startPoint y: 206, endPoint x: 891, endPoint y: 228, distance: 46.8
click at [859, 197] on label "All Following Bookings" at bounding box center [886, 186] width 155 height 19
click at [1031, 292] on button "Save" at bounding box center [1034, 271] width 66 height 41
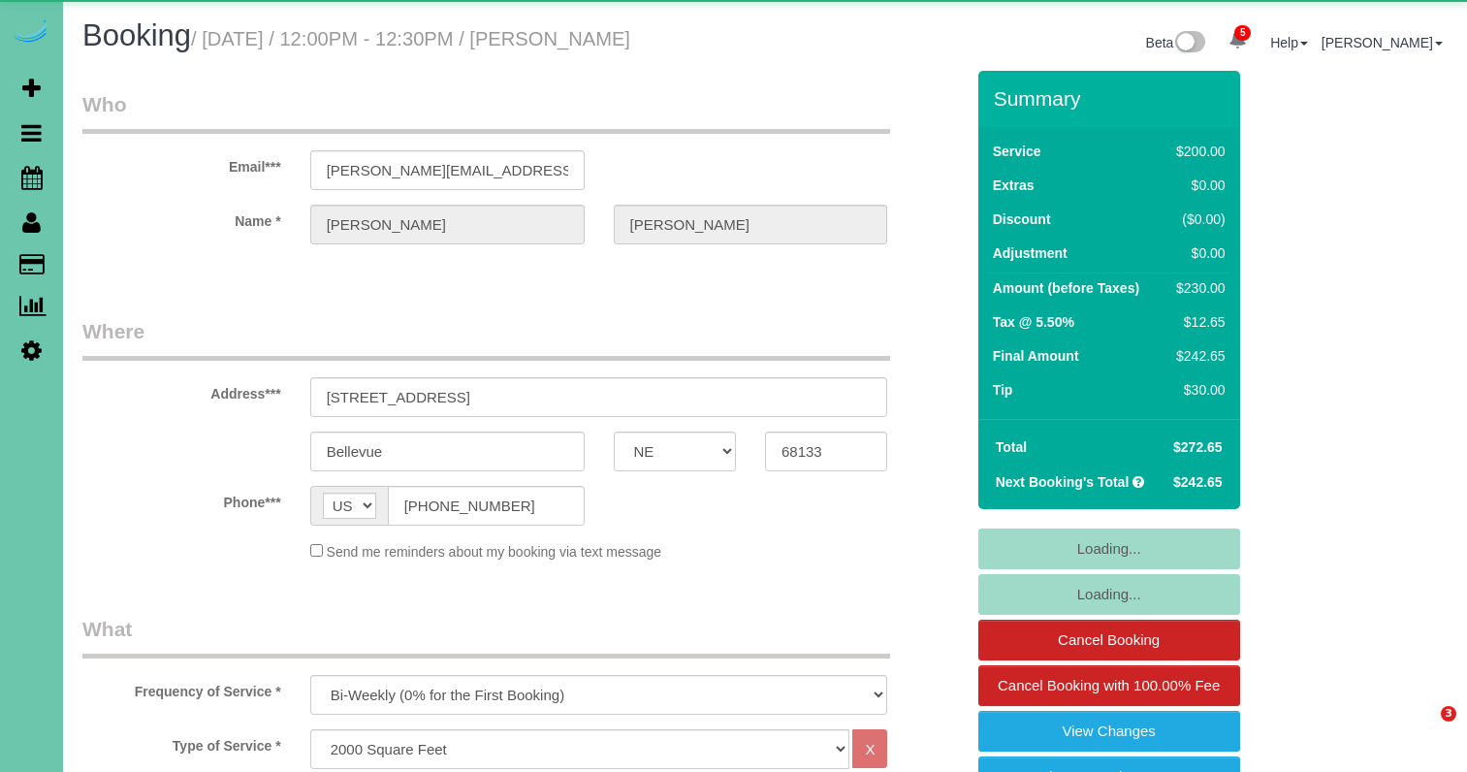
select select "NE"
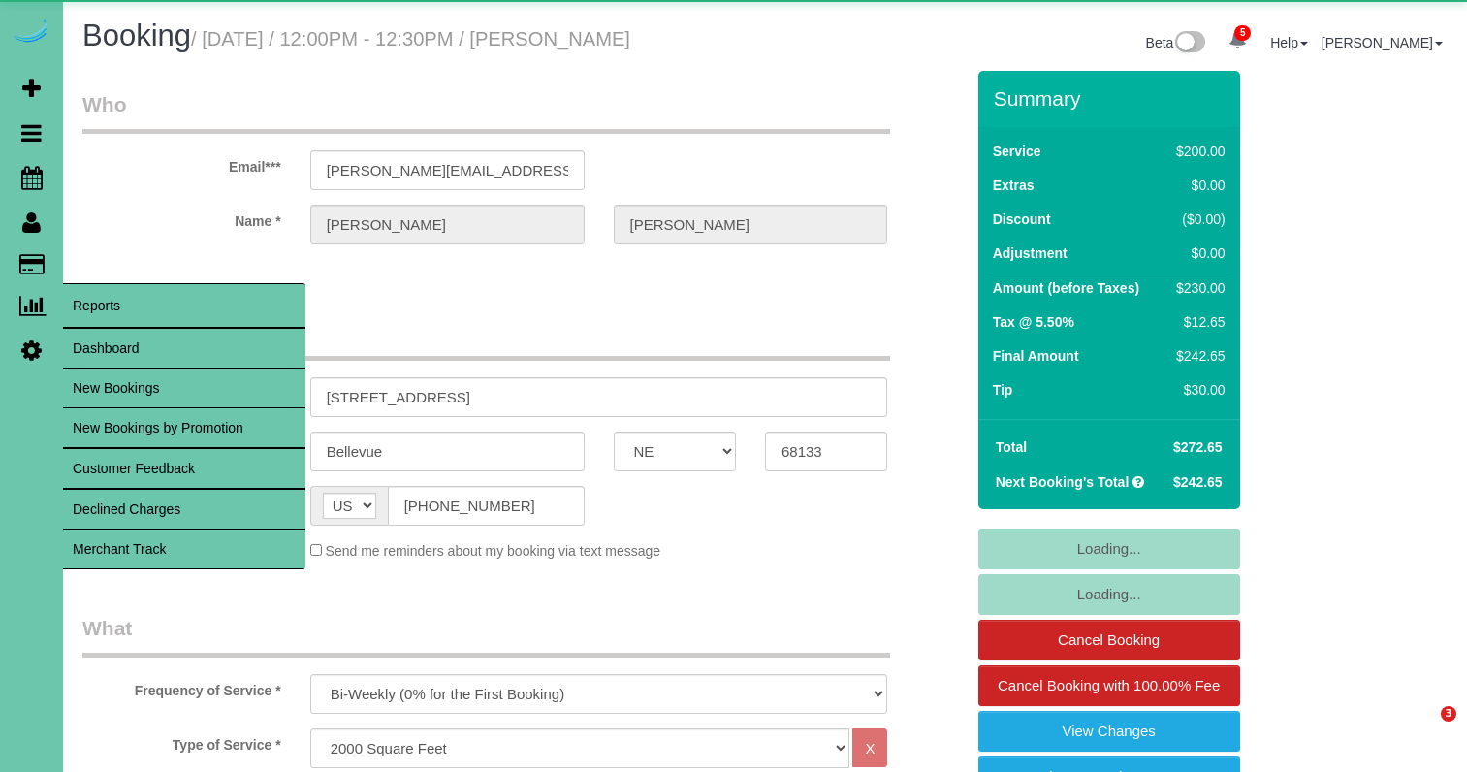
select select "object:901"
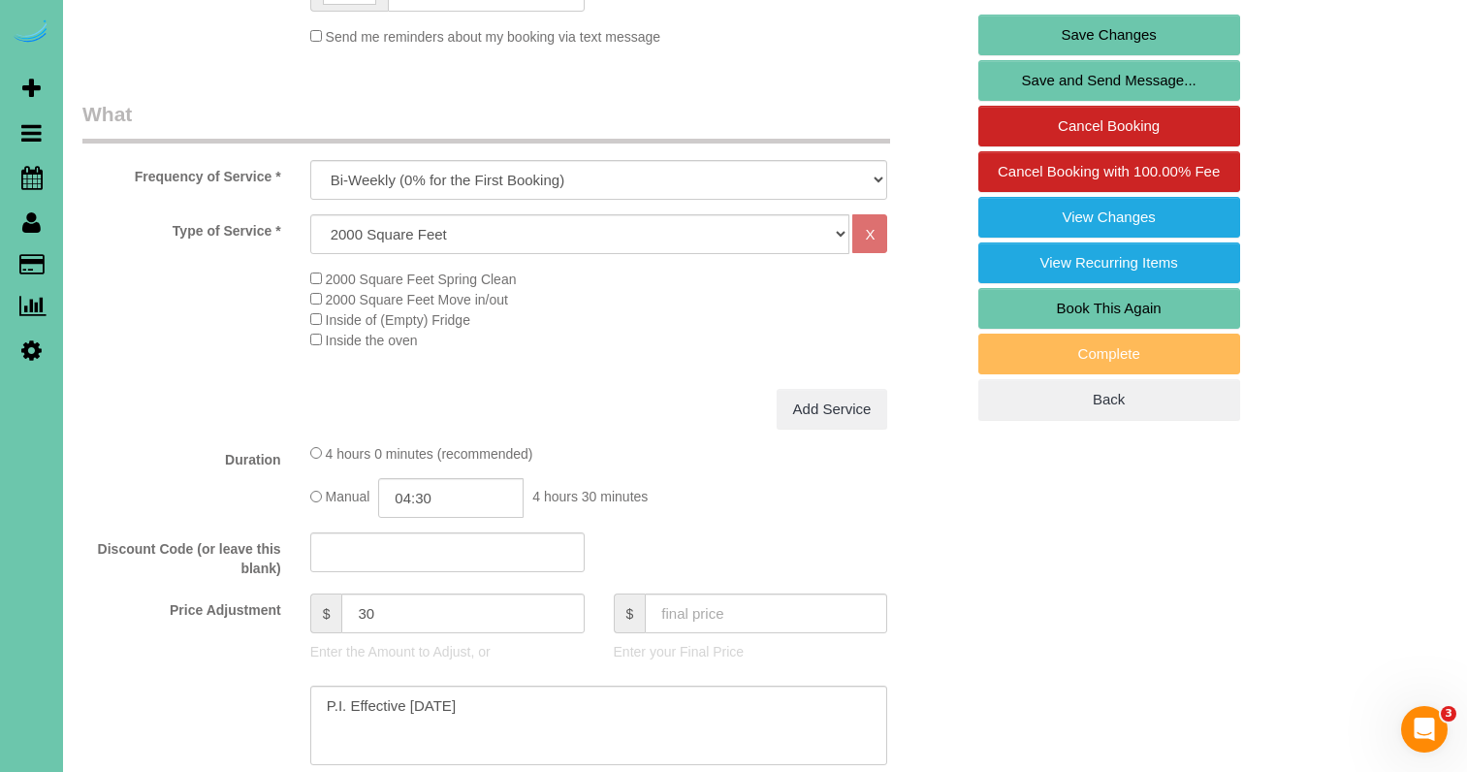
scroll to position [516, 0]
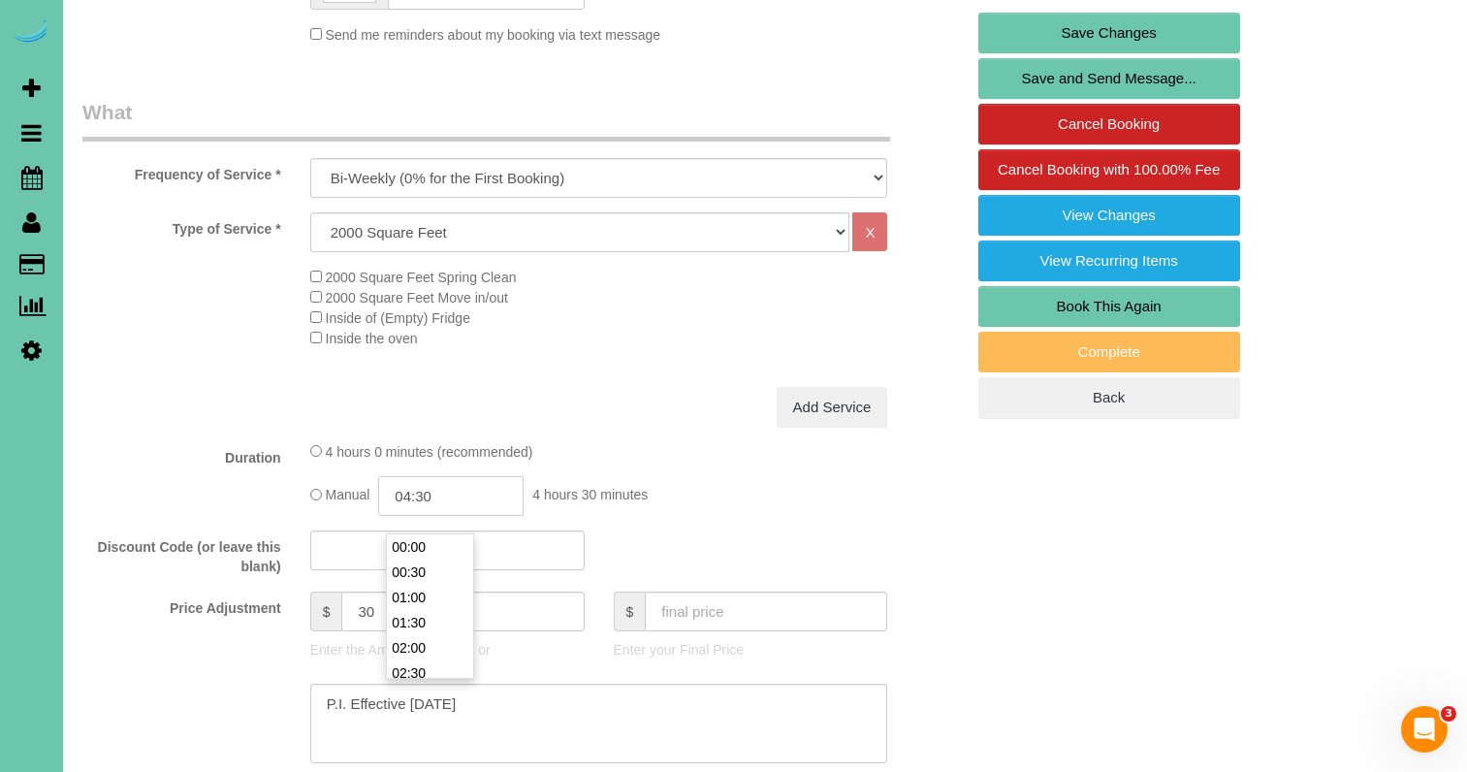
click at [455, 515] on input "04:30" at bounding box center [450, 496] width 145 height 40
type input "04:15"
click at [581, 730] on textarea at bounding box center [599, 722] width 578 height 79
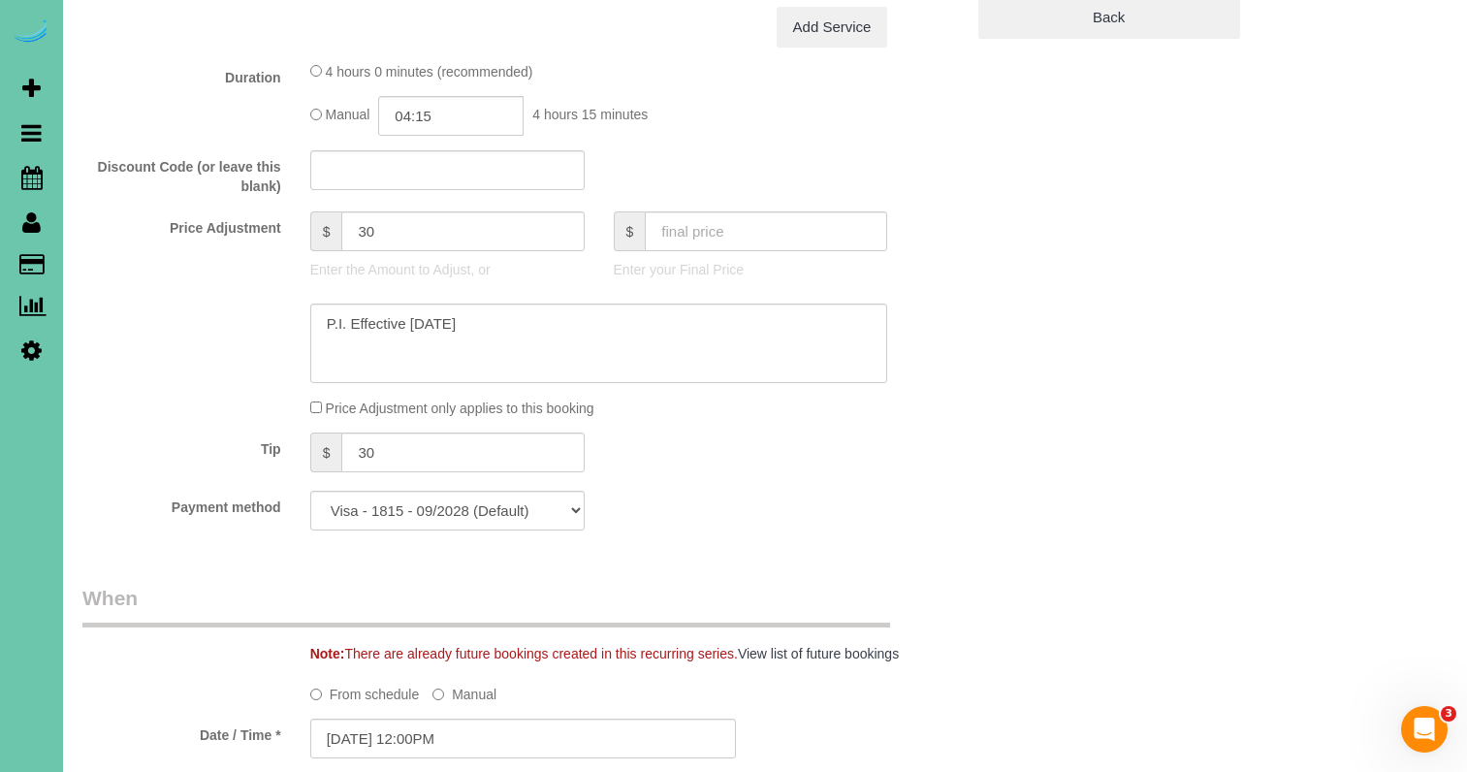
scroll to position [896, 1]
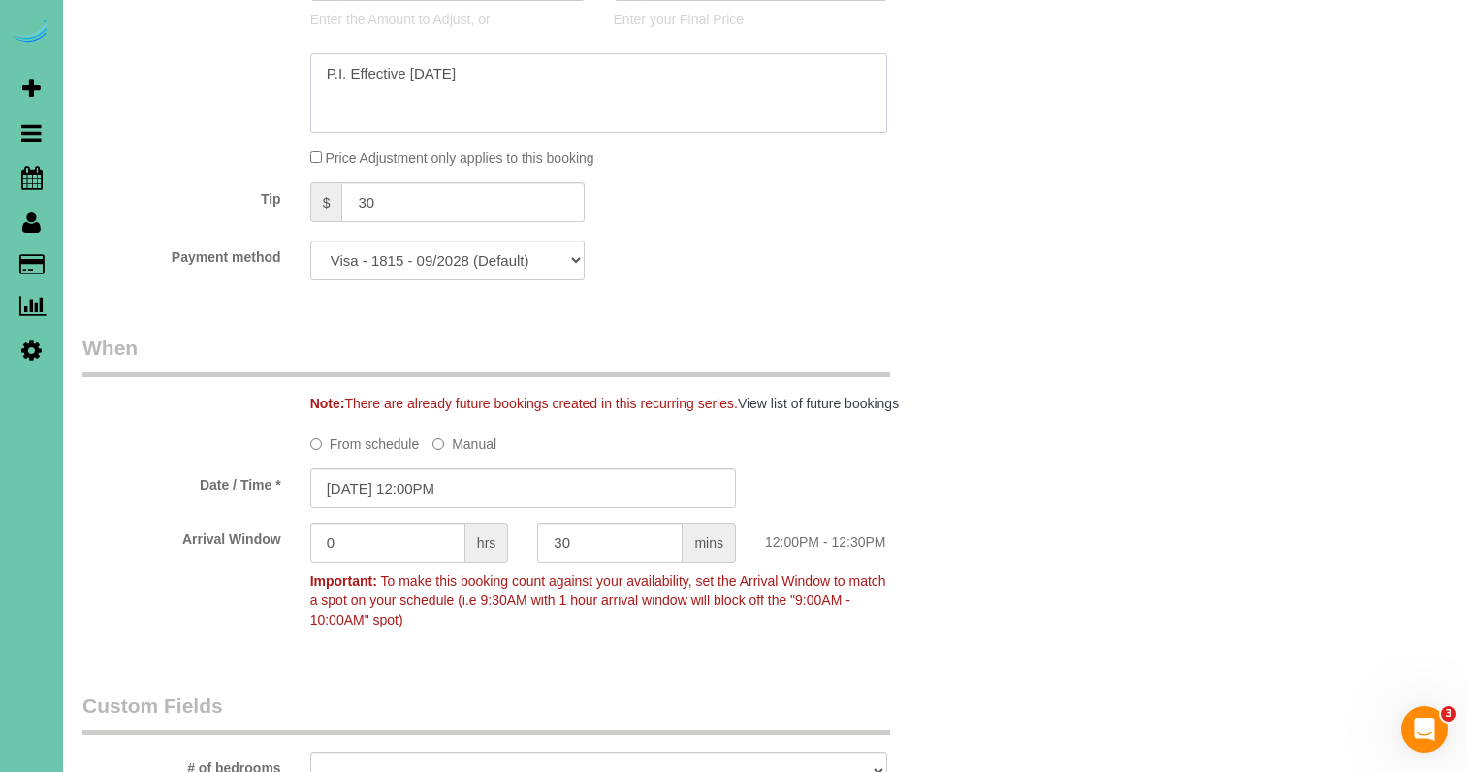
drag, startPoint x: 356, startPoint y: 76, endPoint x: 345, endPoint y: 76, distance: 10.7
click at [345, 76] on textarea at bounding box center [599, 92] width 578 height 79
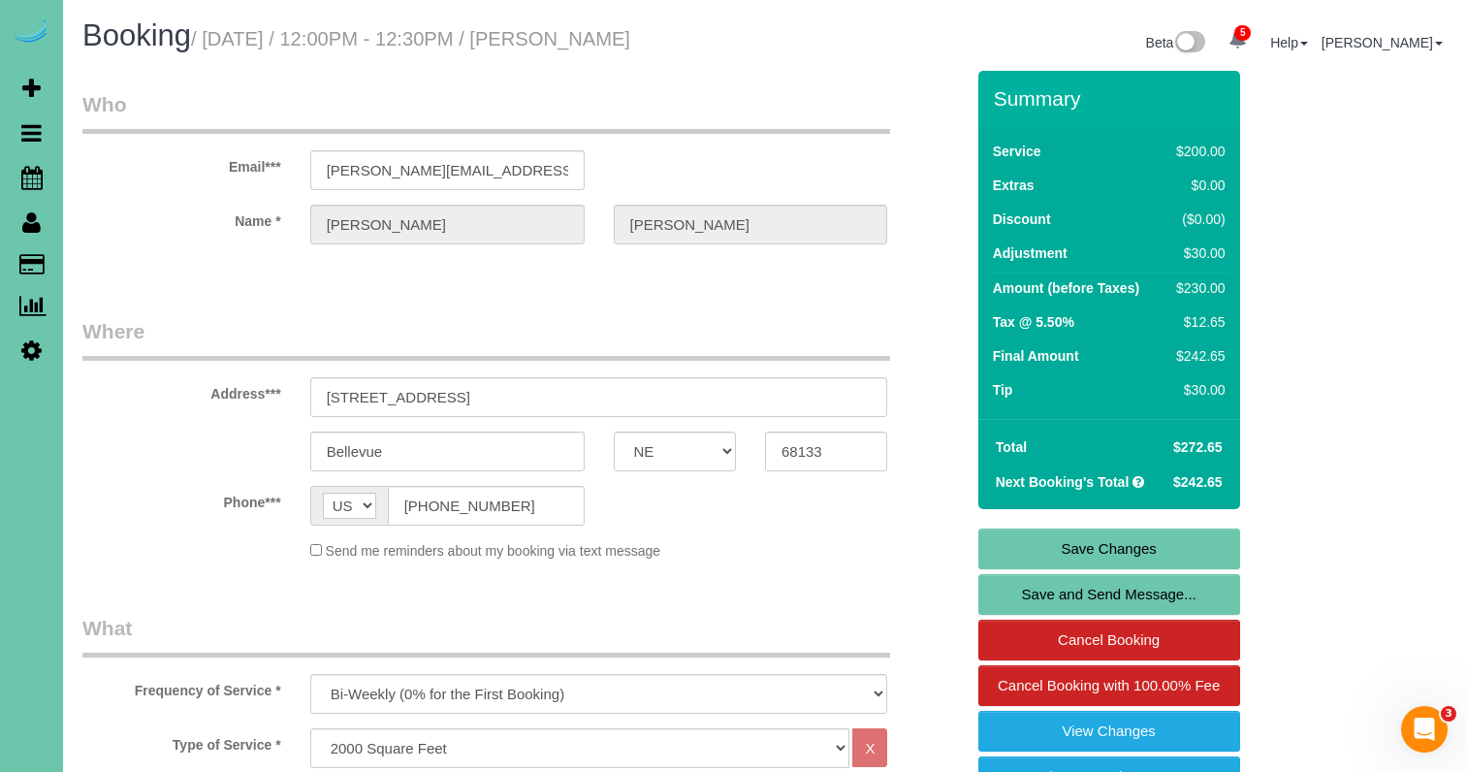
scroll to position [0, 0]
type textarea "NEW PRICE - [DATE]"
click at [1031, 566] on link "Save Changes" at bounding box center [1109, 548] width 262 height 41
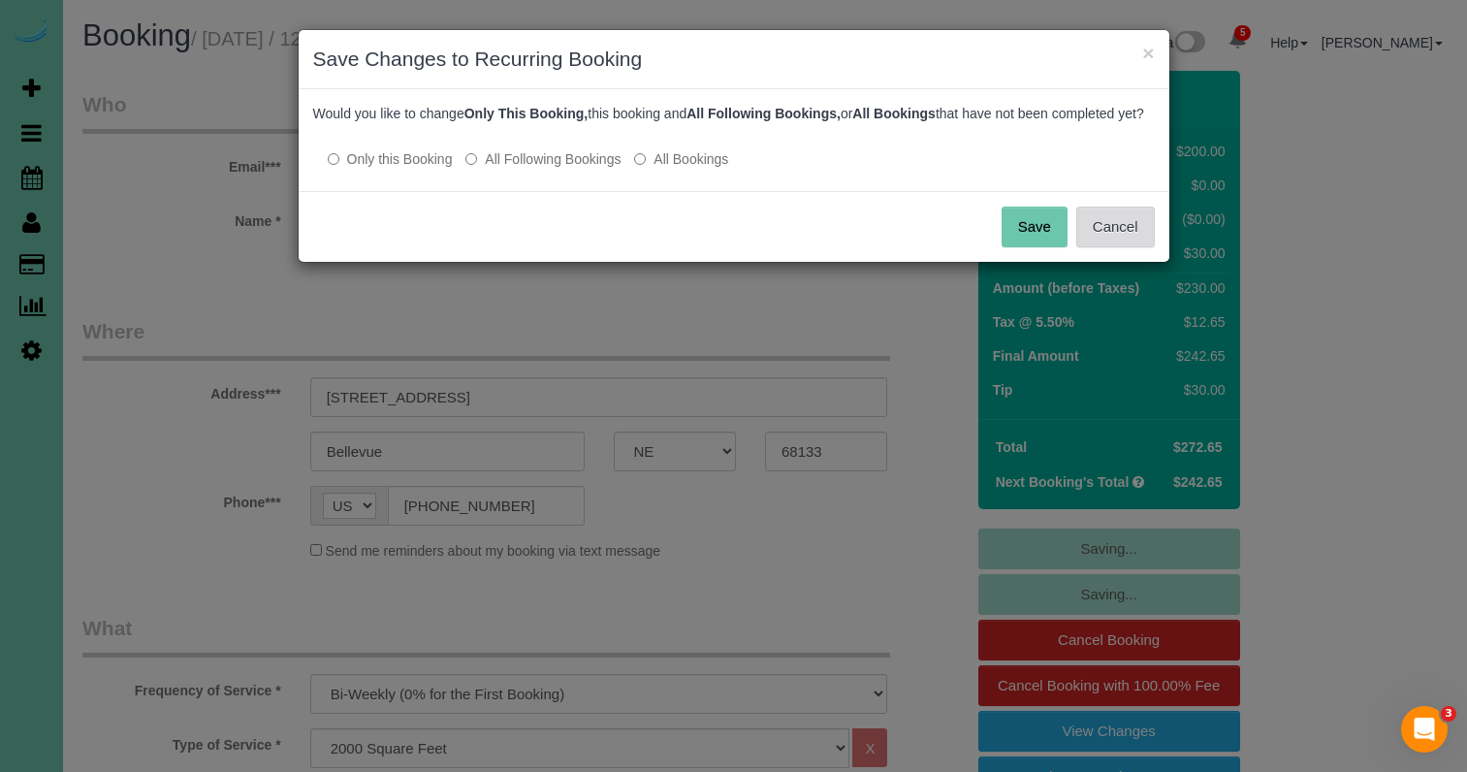
drag, startPoint x: 1134, startPoint y: 239, endPoint x: 1083, endPoint y: 250, distance: 52.5
click at [1134, 239] on button "Cancel" at bounding box center [1115, 226] width 79 height 41
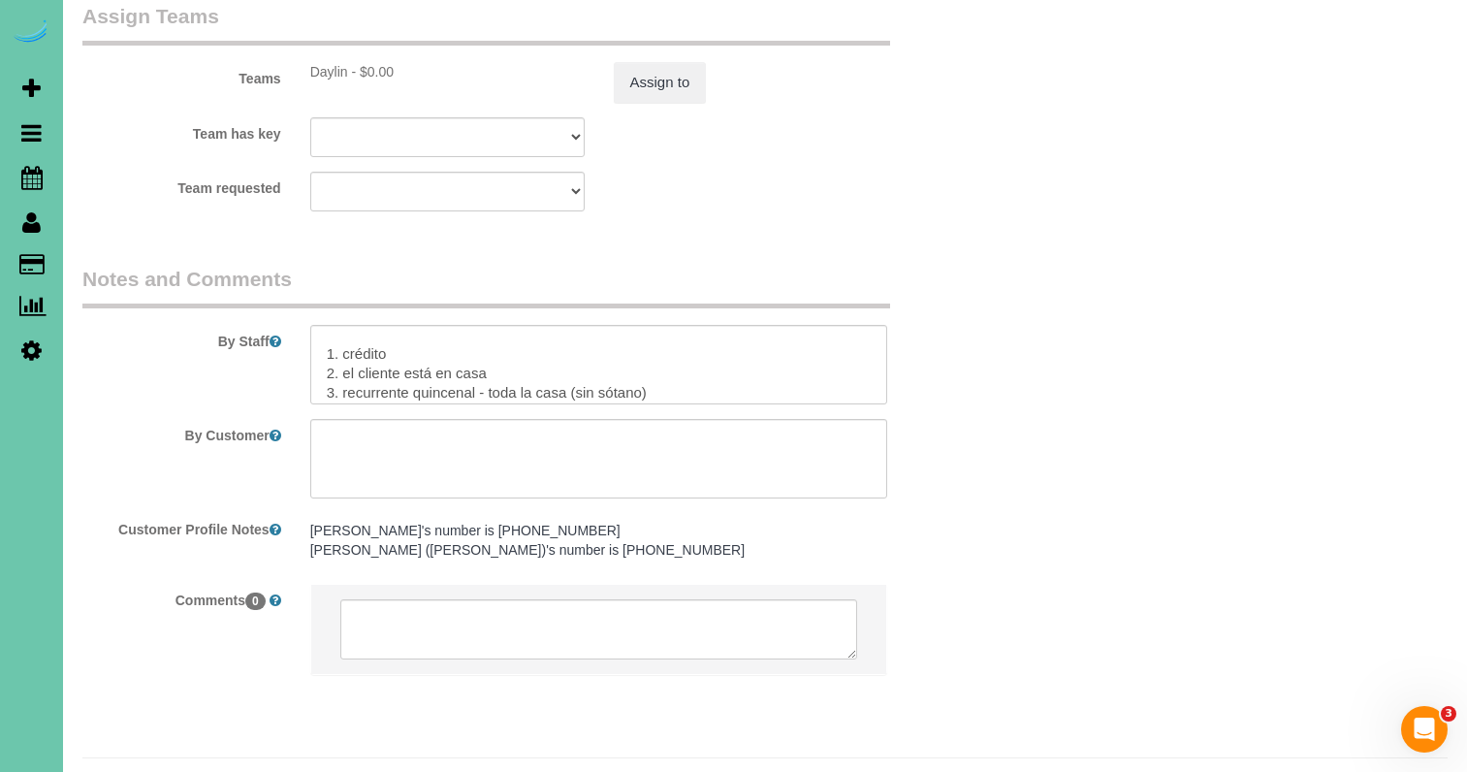
scroll to position [127, 0]
click at [365, 325] on textarea at bounding box center [599, 364] width 578 height 79
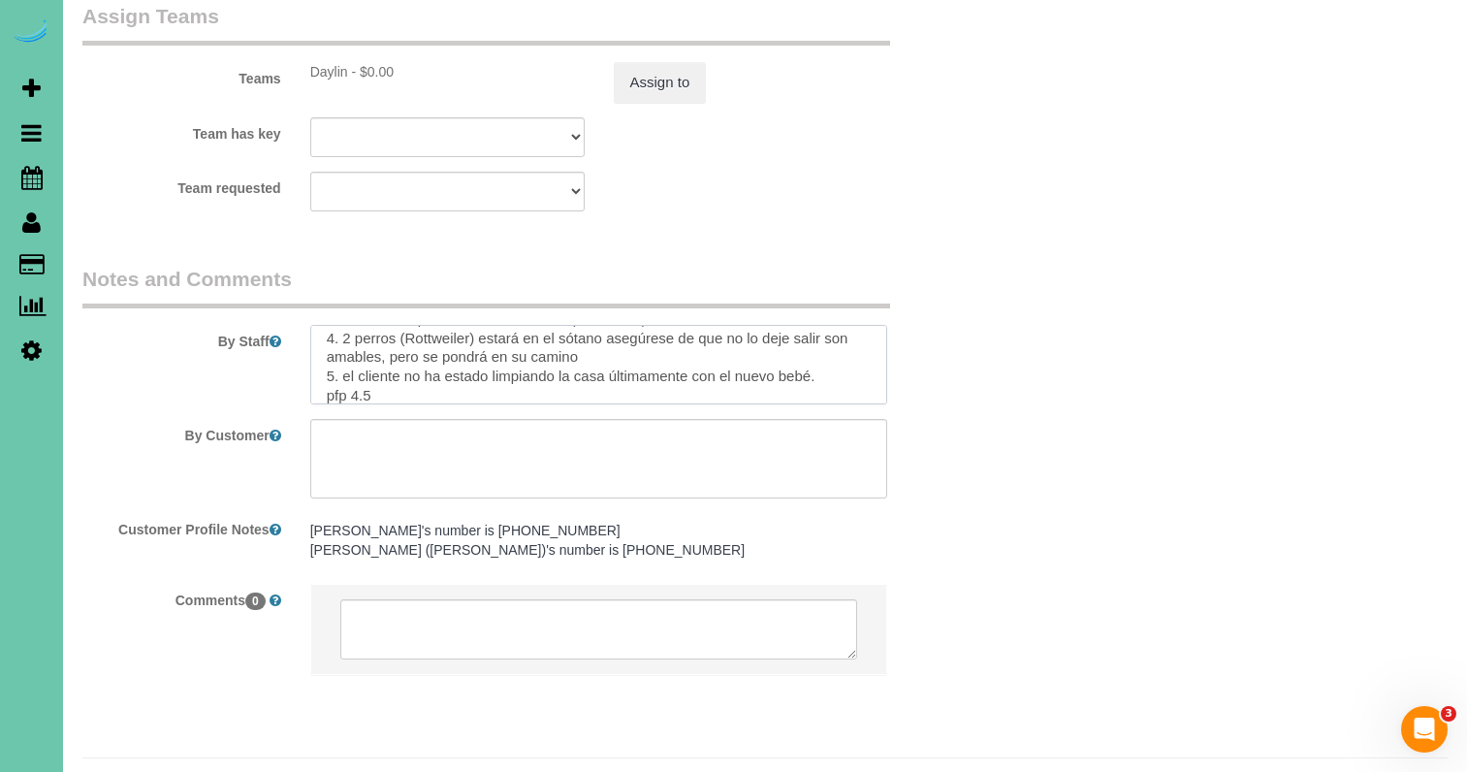
scroll to position [218, 0]
click at [367, 338] on textarea at bounding box center [599, 364] width 578 height 79
type textarea "1. credit 2. client is home 3. biweekly recurring - whole home (no basement) 4.…"
click at [679, 62] on button "Assign to" at bounding box center [660, 82] width 93 height 41
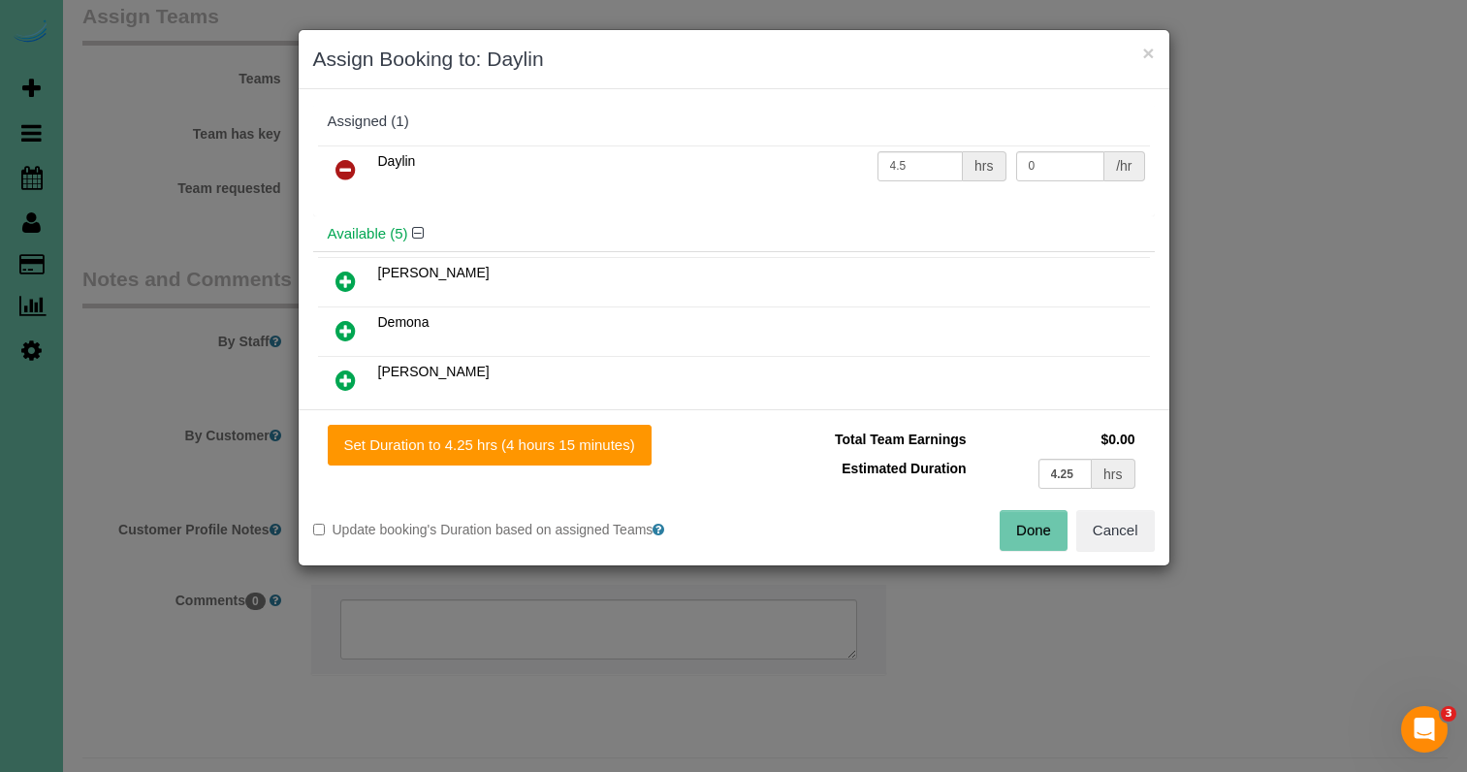
scroll to position [2227, 0]
click at [601, 455] on button "Set Duration to 4.25 hrs (4 hours 15 minutes)" at bounding box center [490, 445] width 324 height 41
type input "4.25"
drag, startPoint x: 1030, startPoint y: 532, endPoint x: 984, endPoint y: 506, distance: 53.4
click at [1030, 532] on button "Done" at bounding box center [1033, 530] width 68 height 41
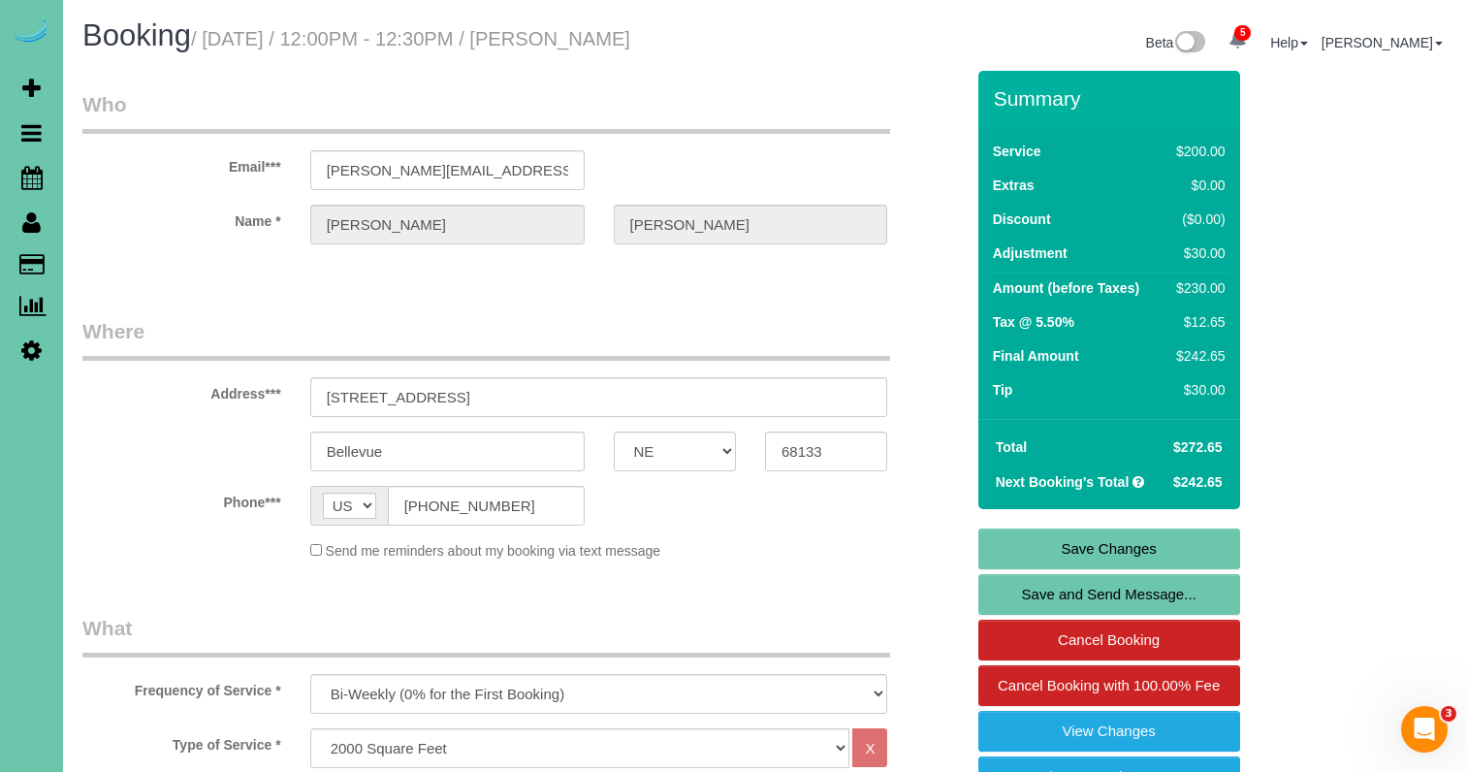
scroll to position [0, 0]
click at [1053, 569] on link "Save Changes" at bounding box center [1109, 548] width 262 height 41
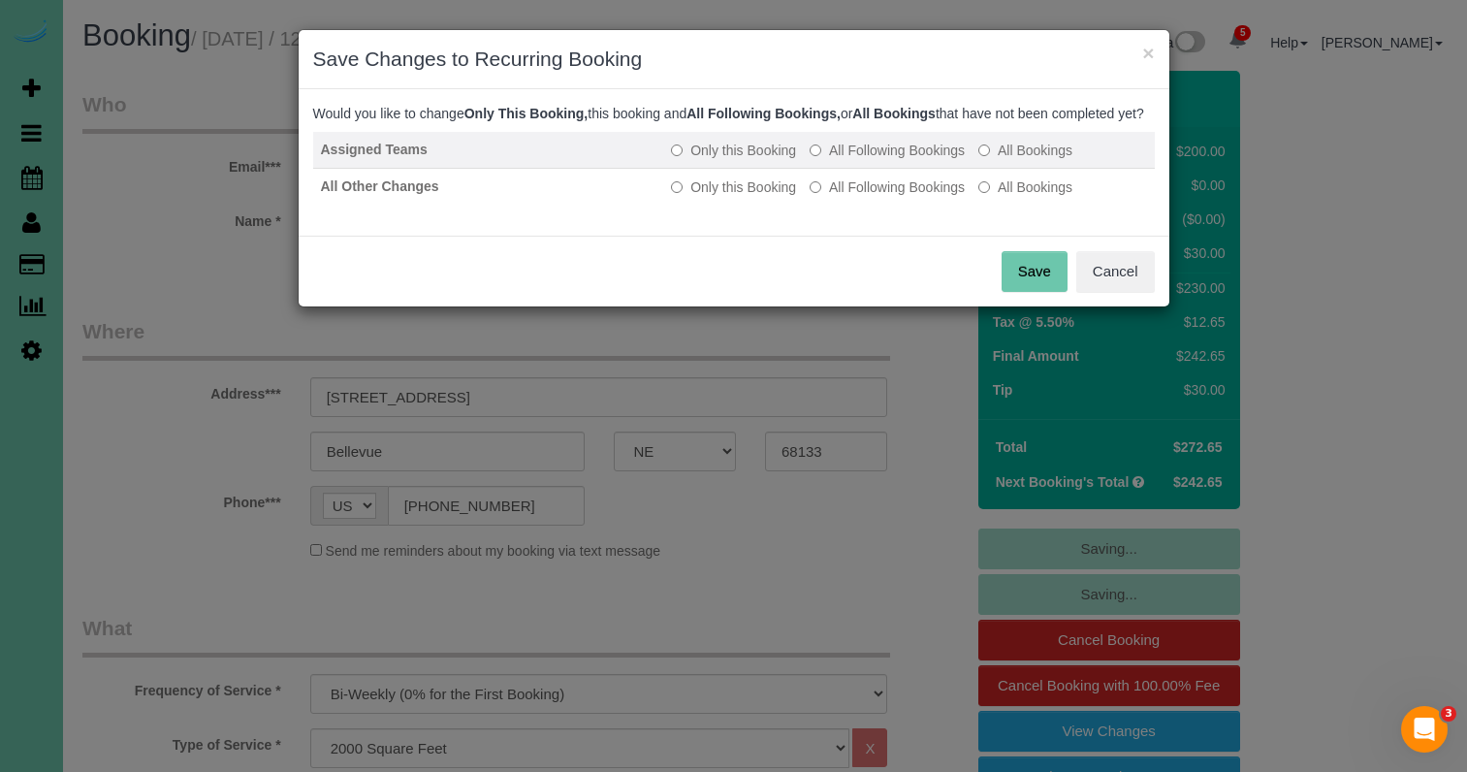
click at [844, 160] on label "All Following Bookings" at bounding box center [886, 150] width 155 height 19
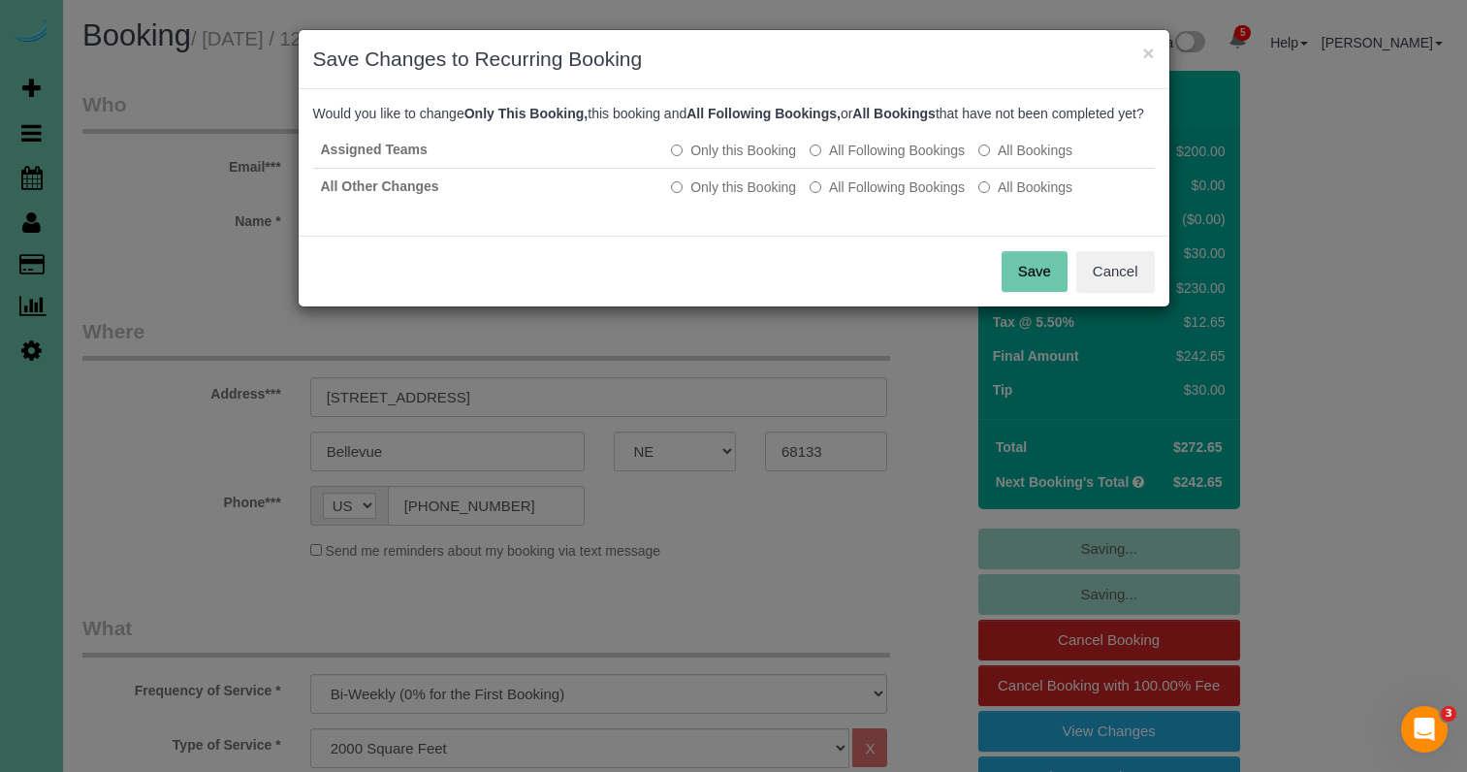
drag, startPoint x: 852, startPoint y: 210, endPoint x: 890, endPoint y: 236, distance: 45.4
click at [851, 197] on label "All Following Bookings" at bounding box center [886, 186] width 155 height 19
drag, startPoint x: 1025, startPoint y: 293, endPoint x: 980, endPoint y: 275, distance: 47.9
click at [1021, 292] on button "Save" at bounding box center [1034, 271] width 66 height 41
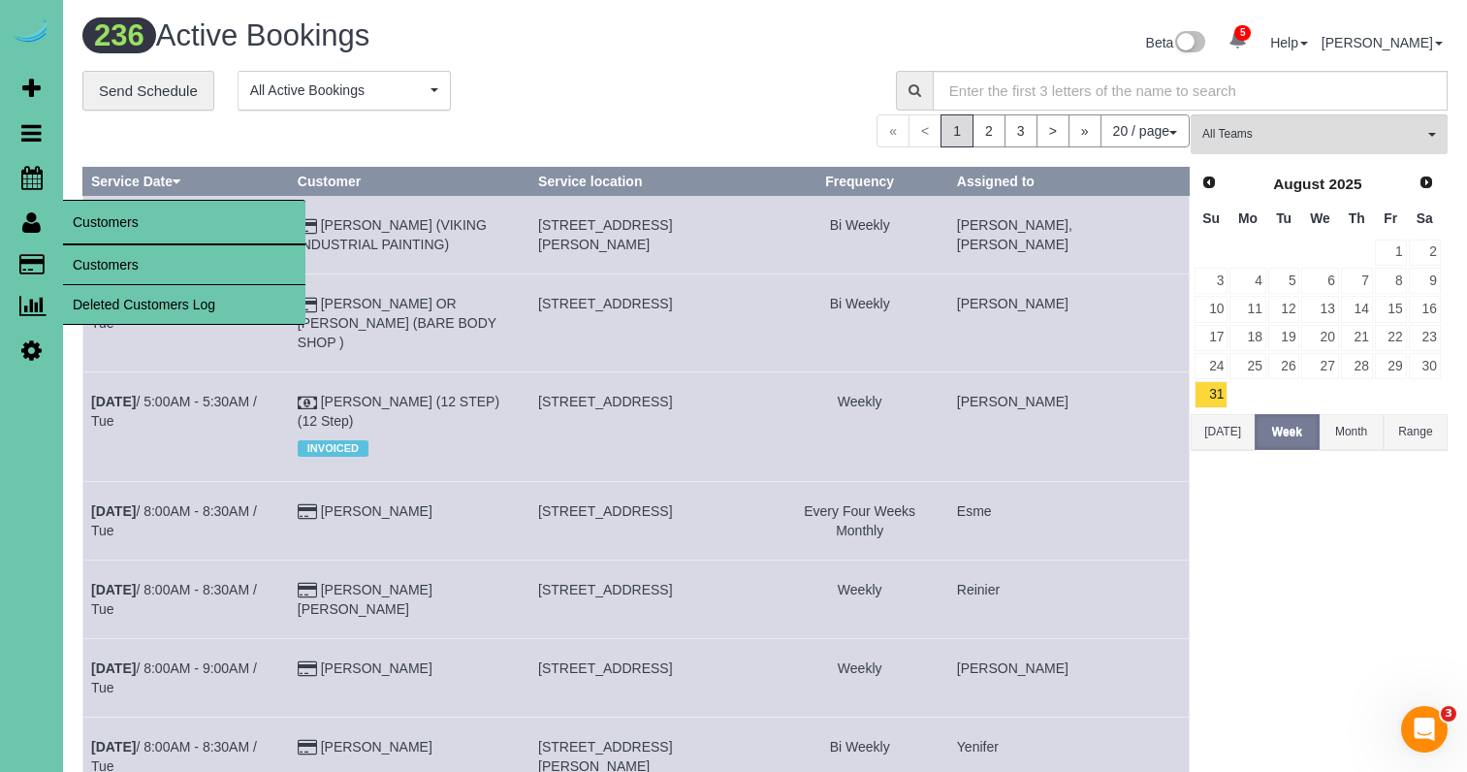
click at [101, 252] on link "Customers" at bounding box center [184, 264] width 242 height 39
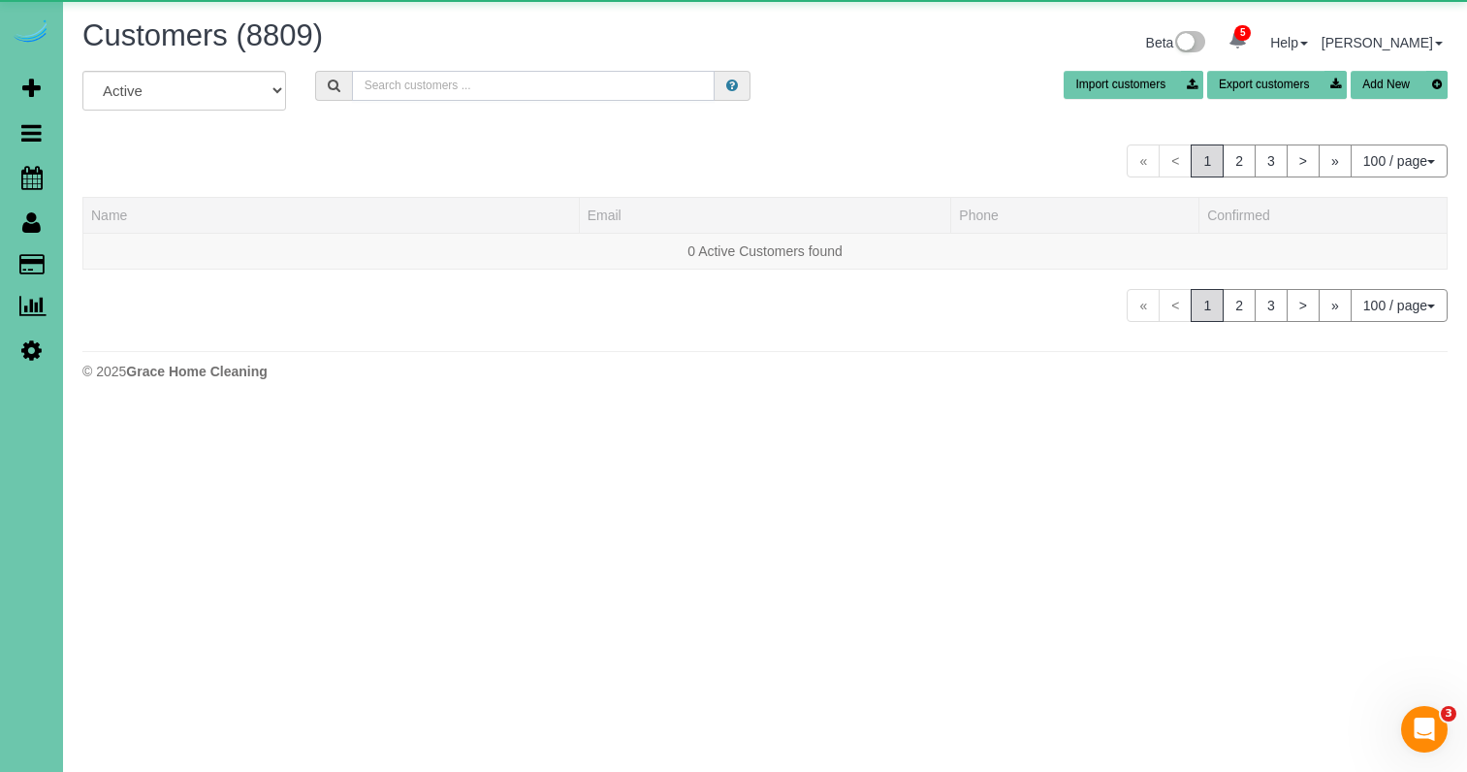
click at [394, 80] on input "text" at bounding box center [533, 86] width 363 height 30
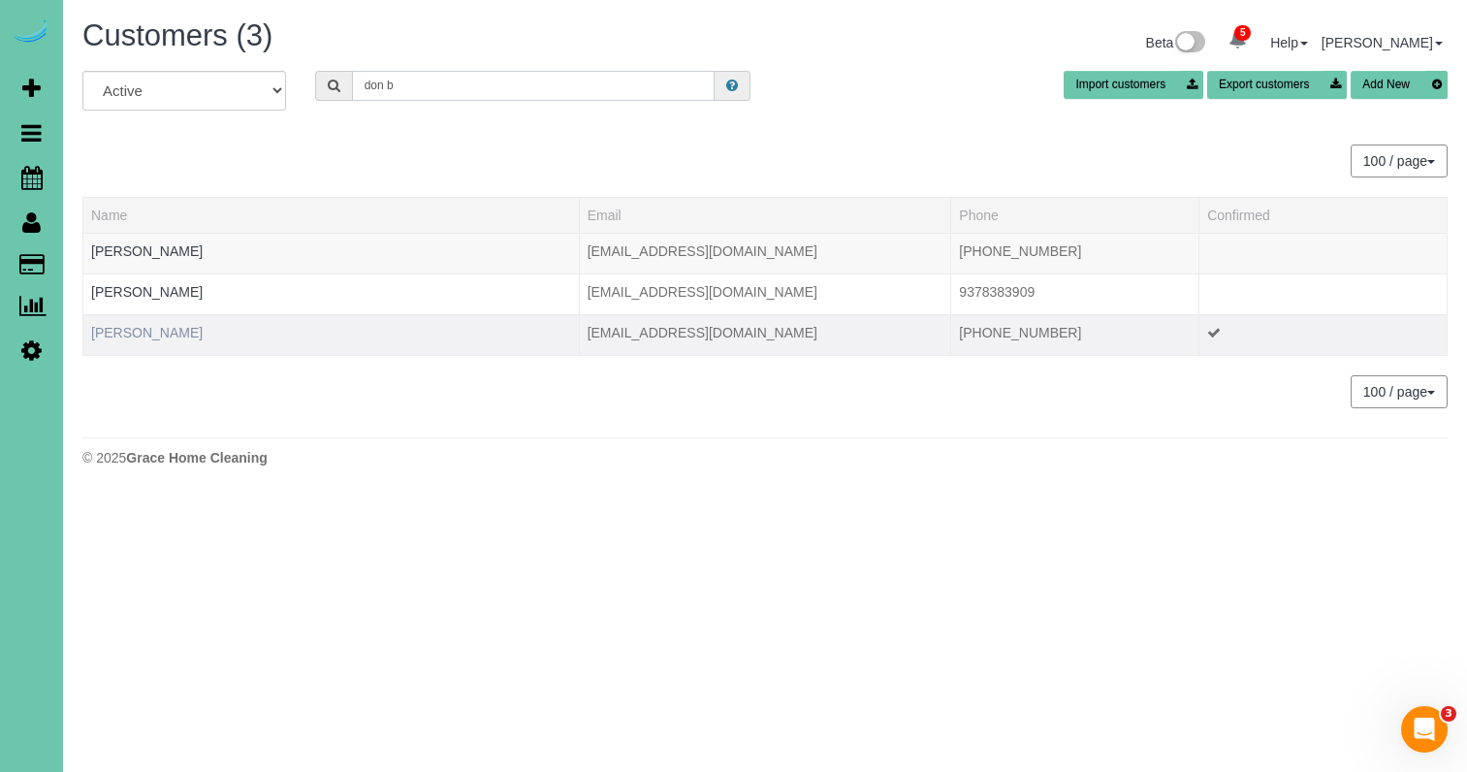
type input "don b"
drag, startPoint x: 129, startPoint y: 331, endPoint x: 118, endPoint y: 330, distance: 10.7
click at [129, 331] on link "Don Bush" at bounding box center [146, 333] width 111 height 16
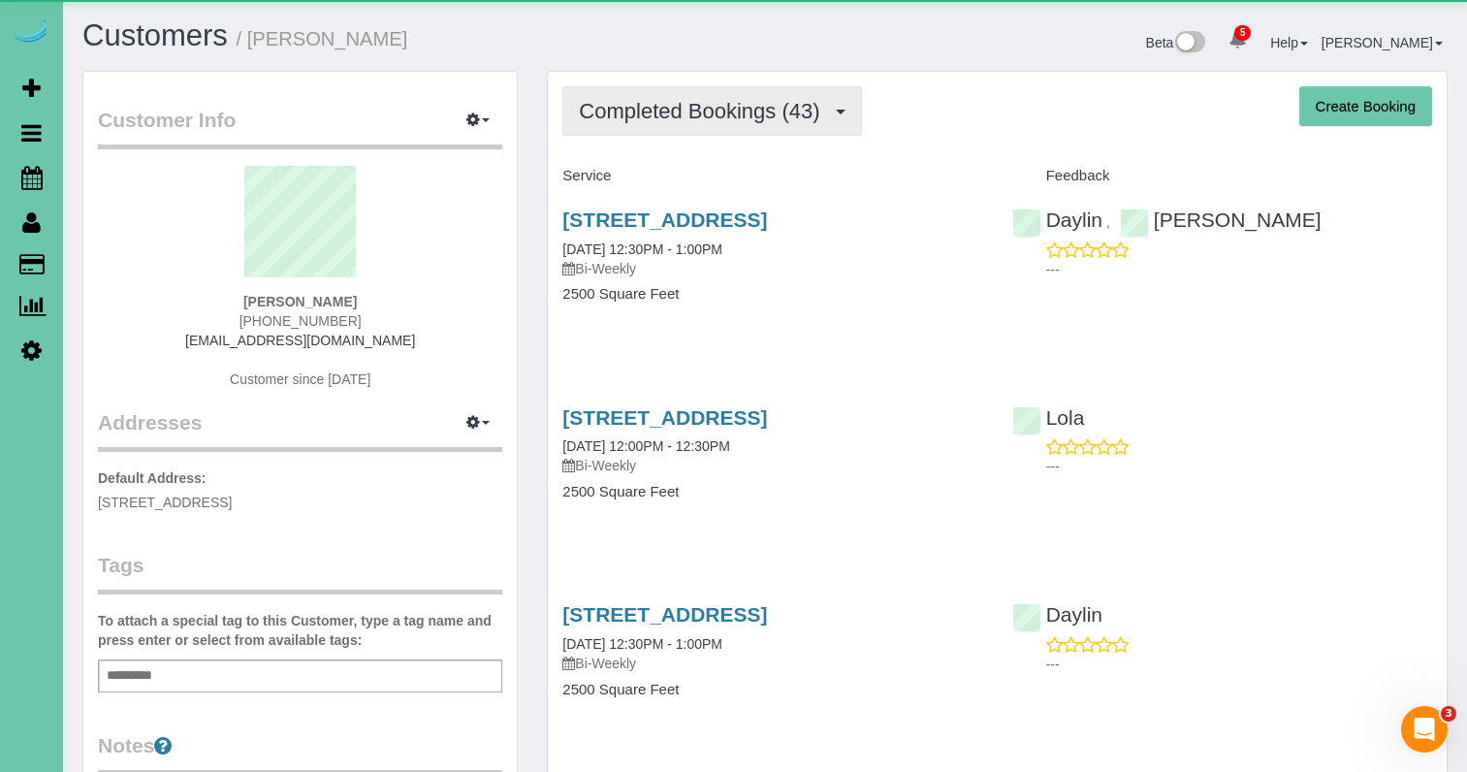
drag, startPoint x: 744, startPoint y: 120, endPoint x: 734, endPoint y: 127, distance: 12.6
click at [744, 120] on span "Completed Bookings (43)" at bounding box center [704, 111] width 250 height 24
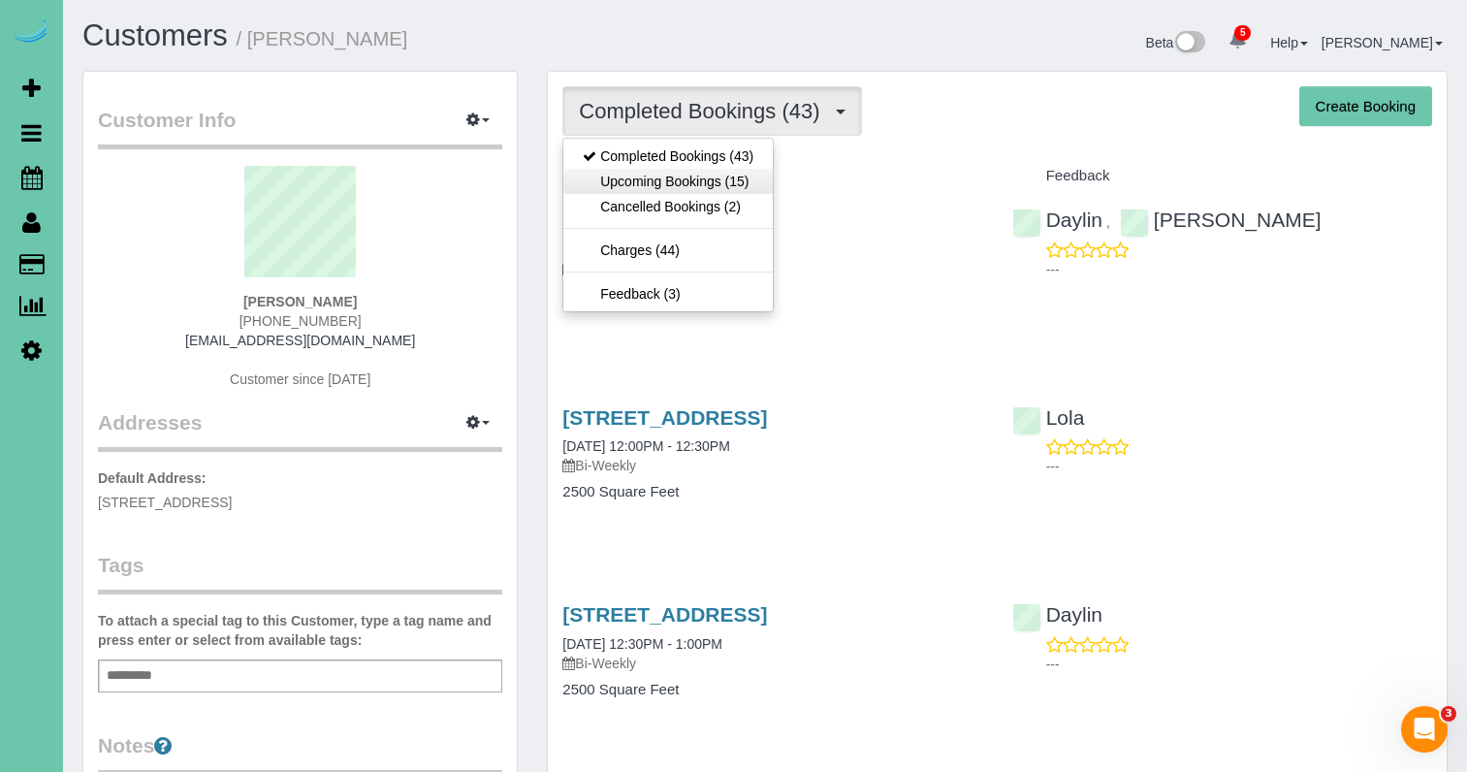
click at [711, 174] on link "Upcoming Bookings (15)" at bounding box center [667, 181] width 209 height 25
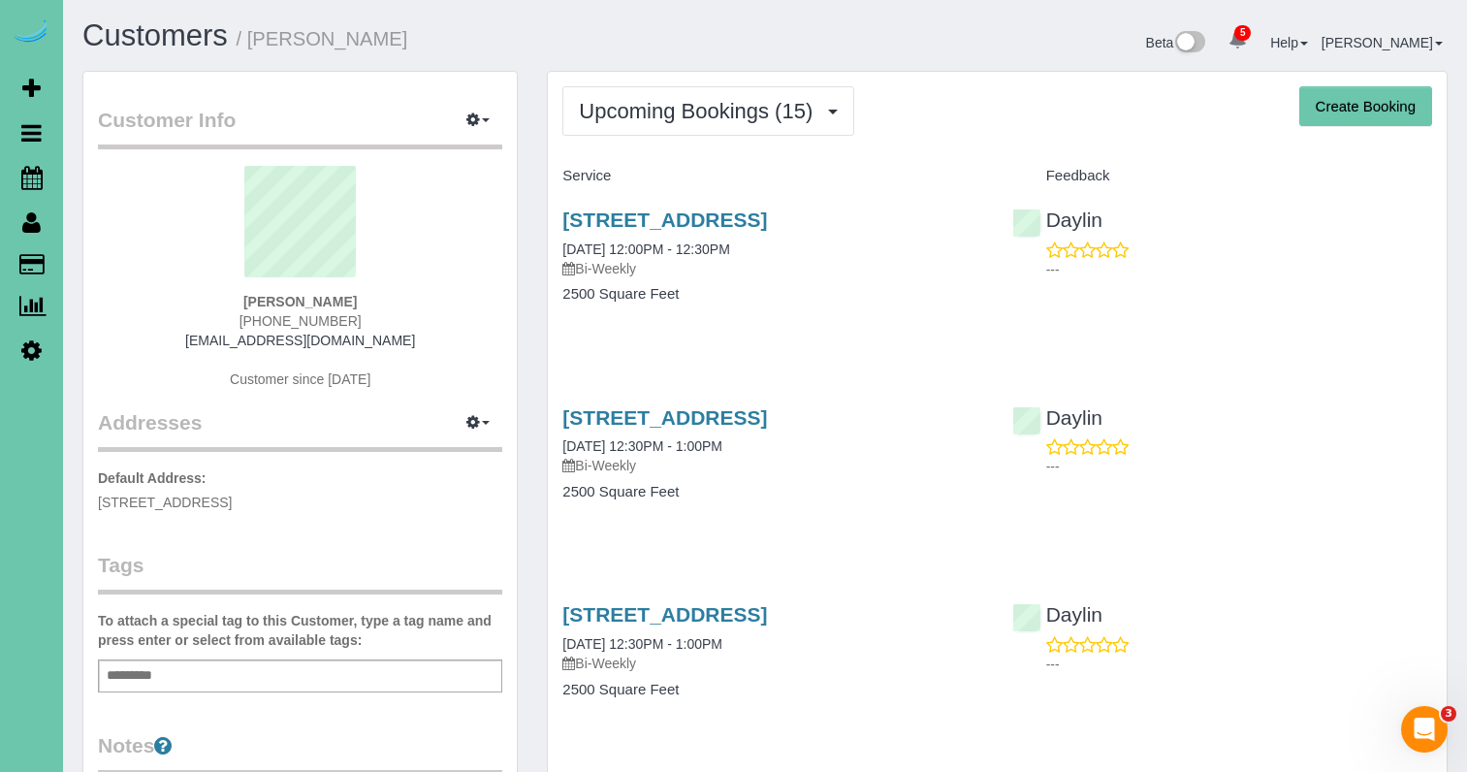
drag, startPoint x: 726, startPoint y: 213, endPoint x: 670, endPoint y: 187, distance: 62.0
click at [707, 215] on link "13575 Y St, Omaha, NE 68137" at bounding box center [664, 219] width 205 height 22
click at [724, 115] on span "Upcoming Bookings (15)" at bounding box center [700, 111] width 243 height 24
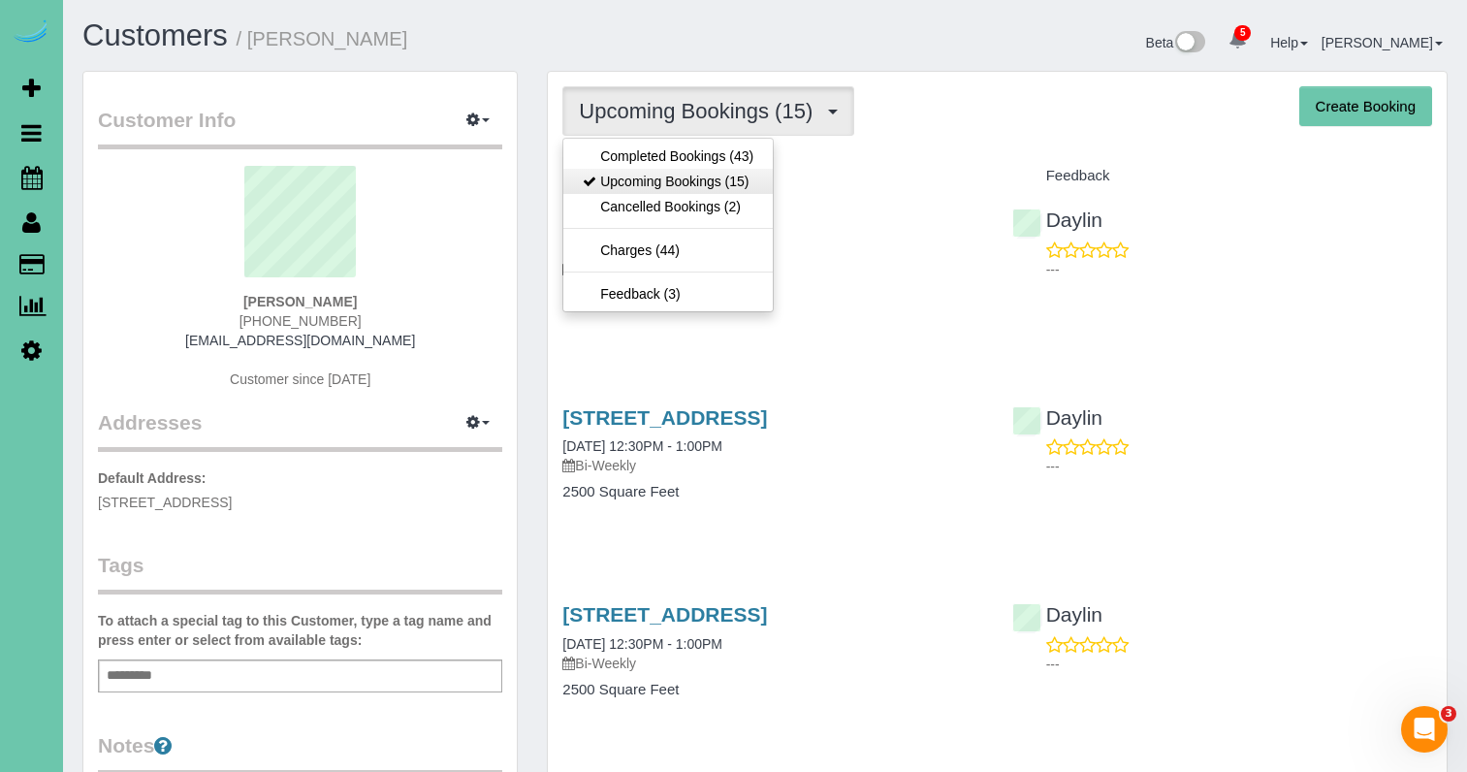
click at [658, 177] on link "Upcoming Bookings (15)" at bounding box center [667, 181] width 209 height 25
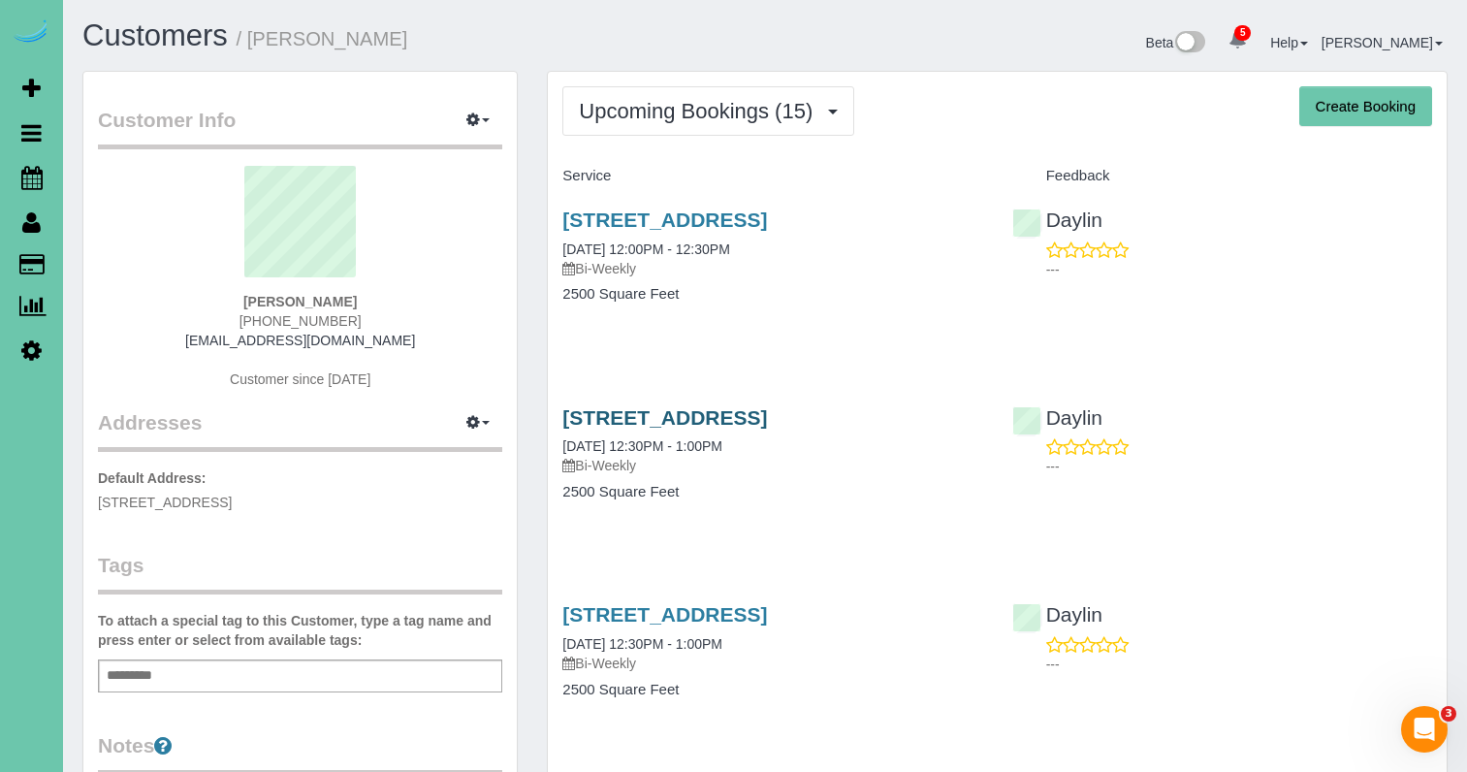
click at [672, 420] on link "13575 Y St, Omaha, NE 68137" at bounding box center [664, 417] width 205 height 22
click at [492, 504] on p "Default Address: 13575 Y St, Omaha, NE 68137" at bounding box center [300, 490] width 404 height 44
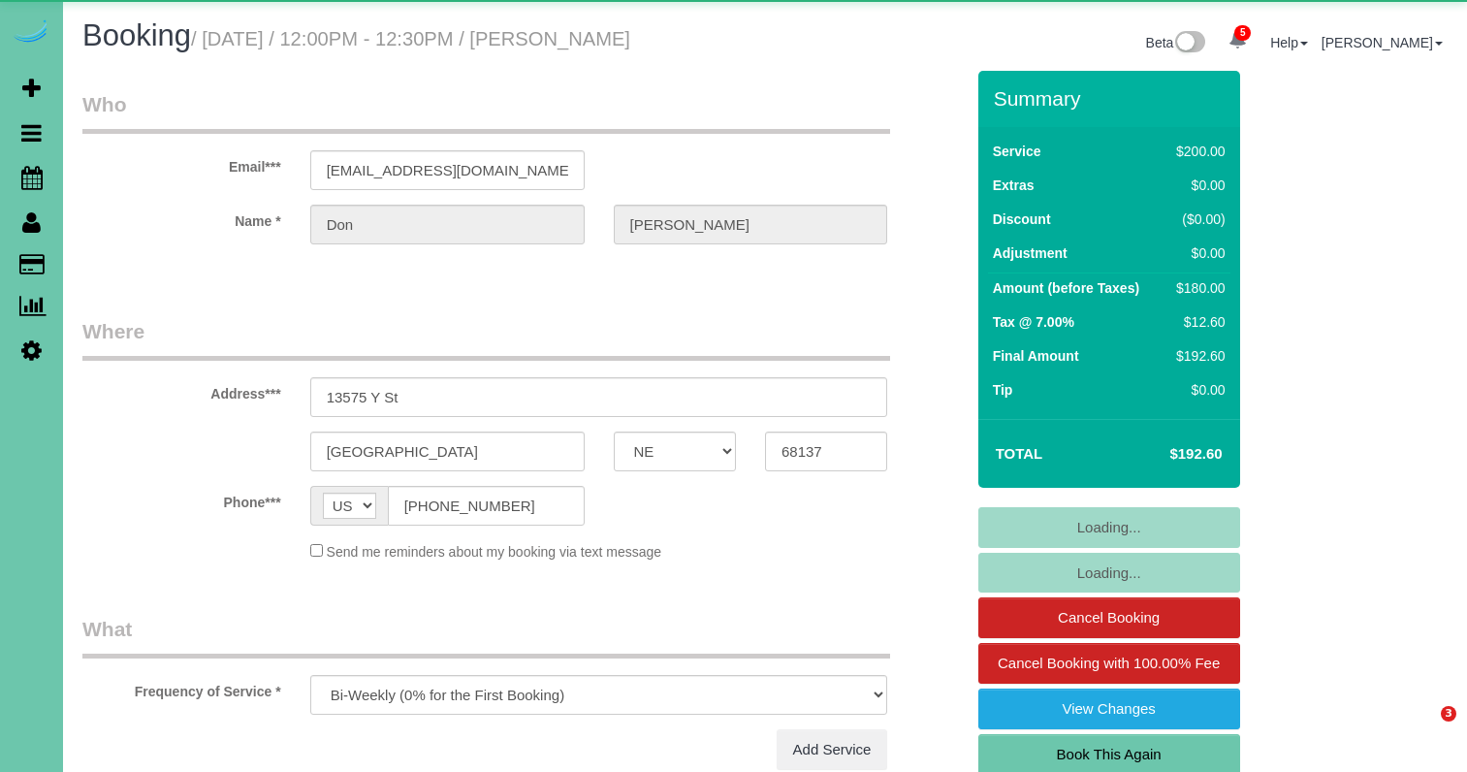
select select "NE"
select select "number:36"
select select "number:42"
select select "object:950"
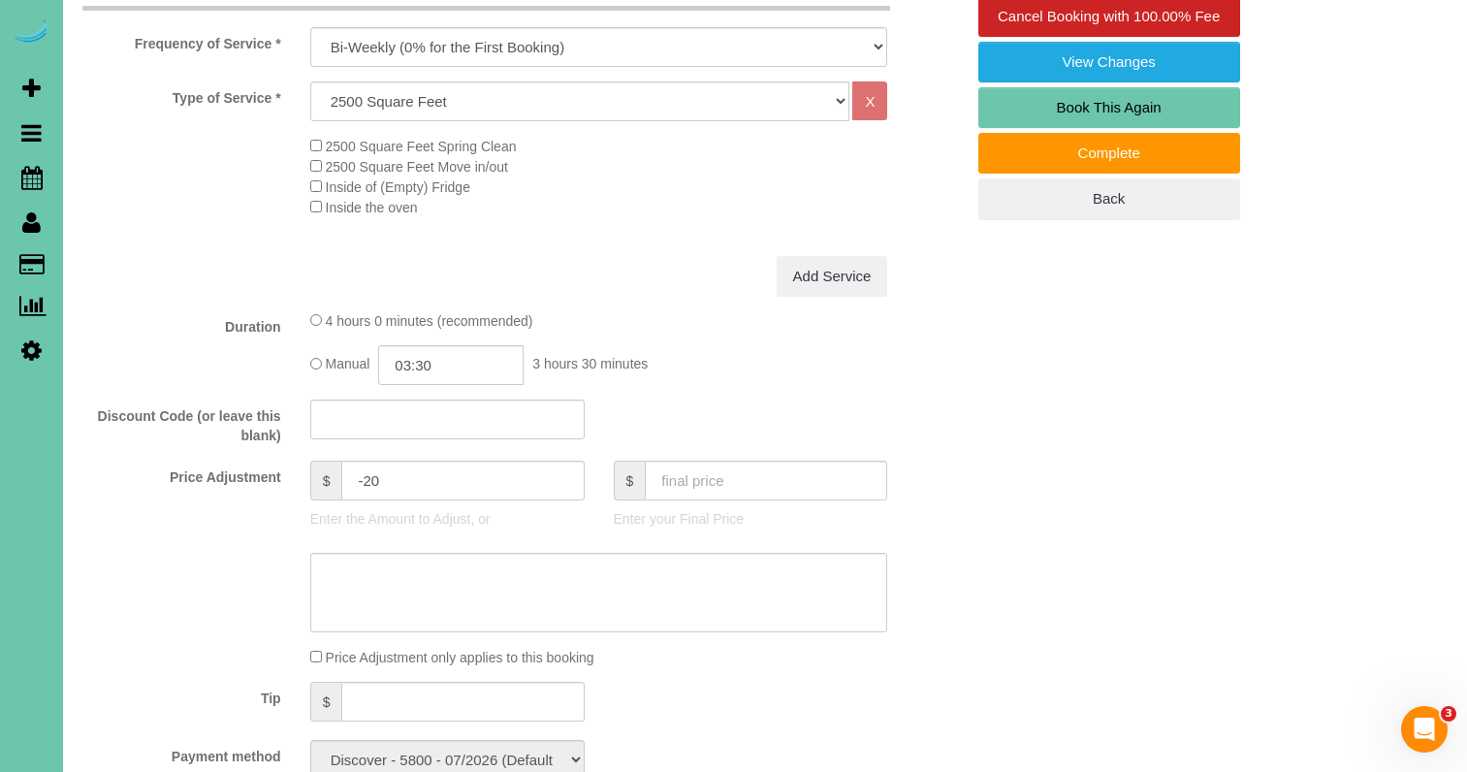
scroll to position [648, 0]
drag, startPoint x: 384, startPoint y: 478, endPoint x: 364, endPoint y: 479, distance: 20.4
click at [364, 479] on input "-20" at bounding box center [462, 479] width 242 height 40
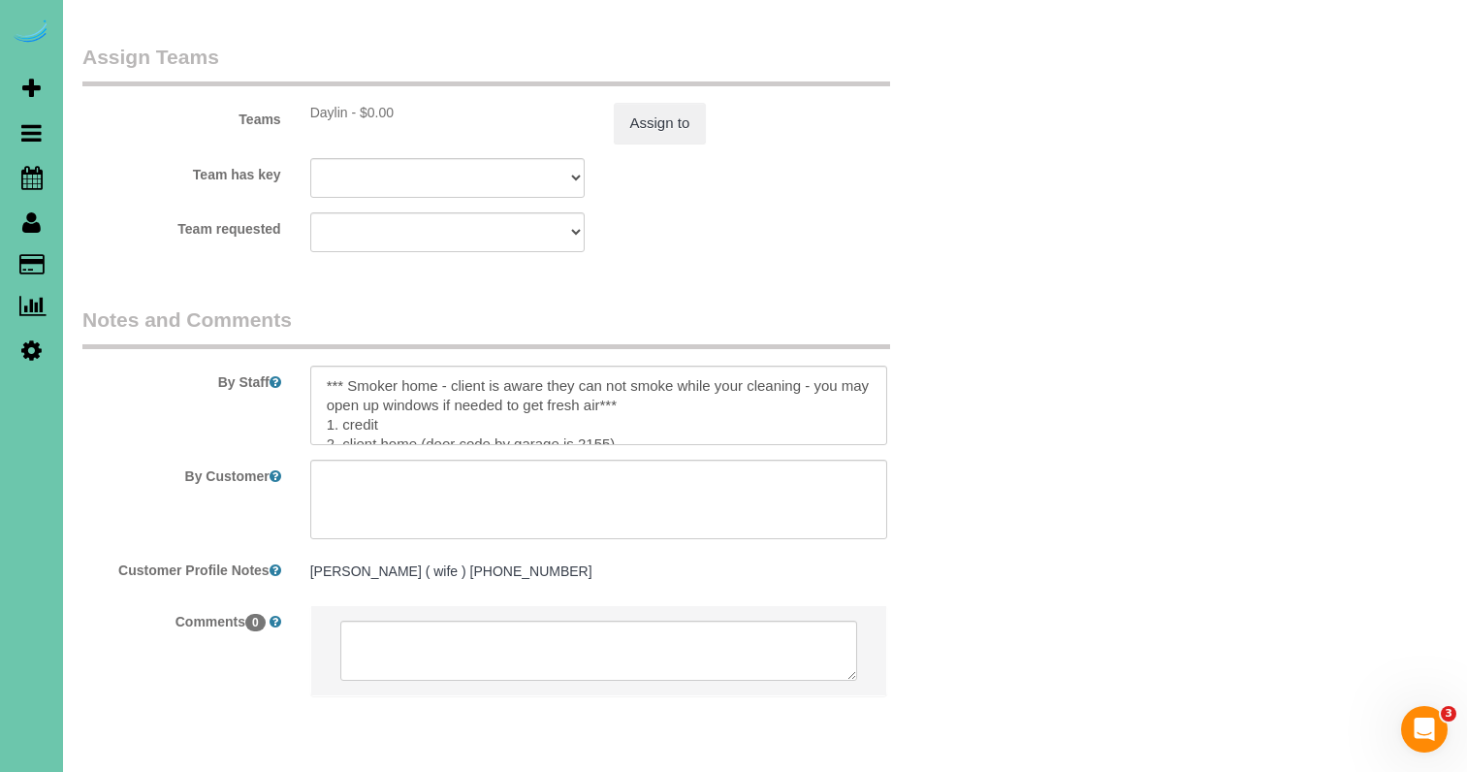
scroll to position [2185, 0]
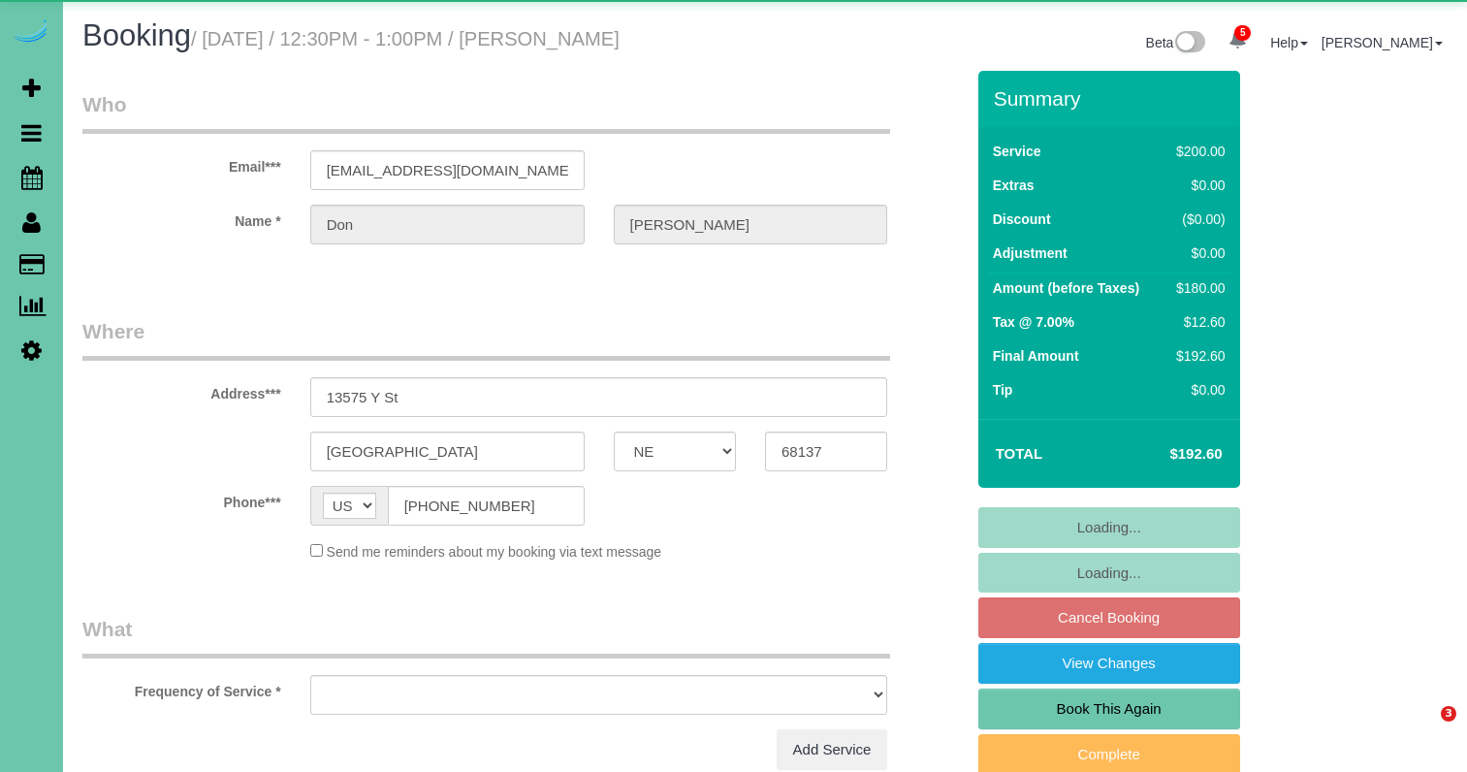
select select "NE"
select select "object:666"
select select "string:fspay-b1ed99c8-5a0e-4a90-b781-d0adbf24a4f5"
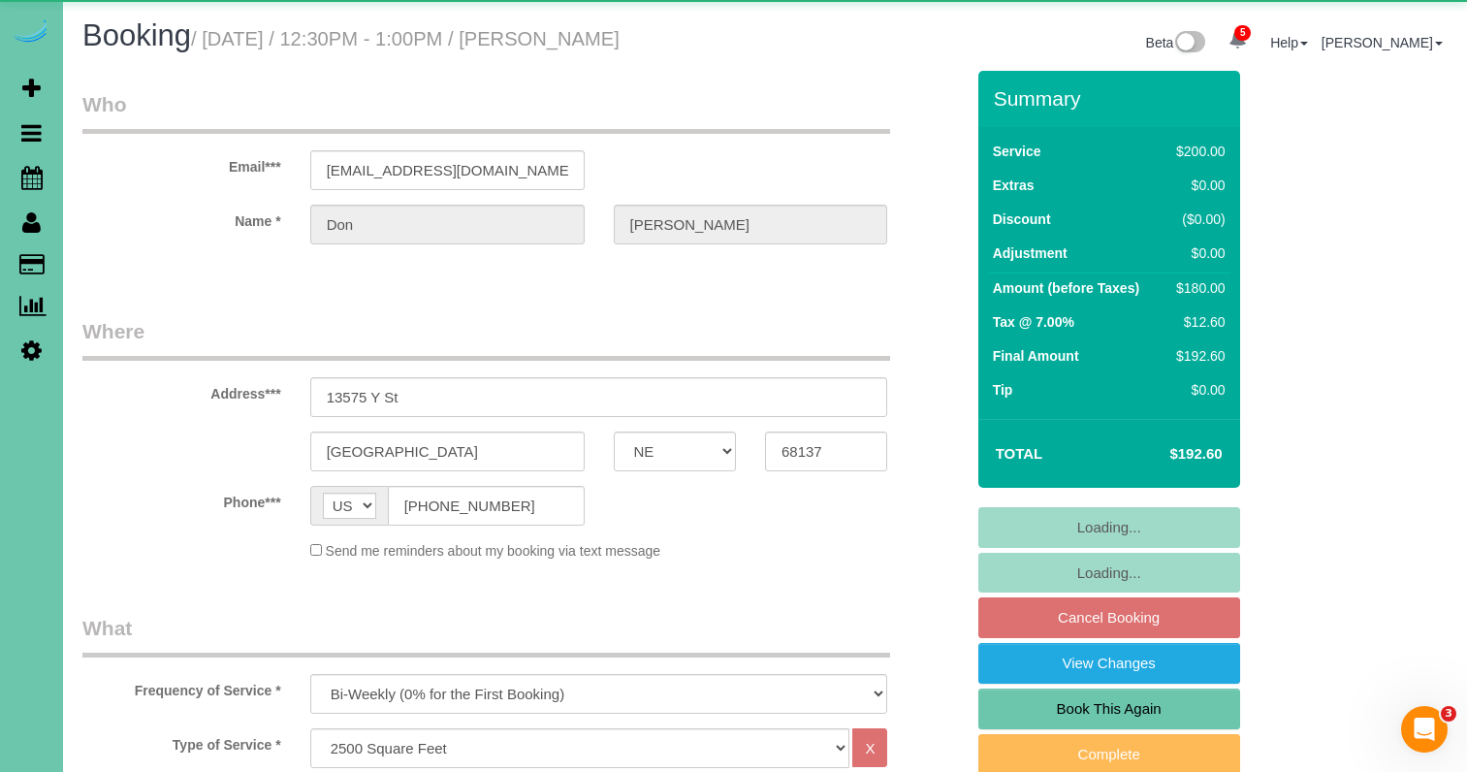
select select "number:36"
select select "number:42"
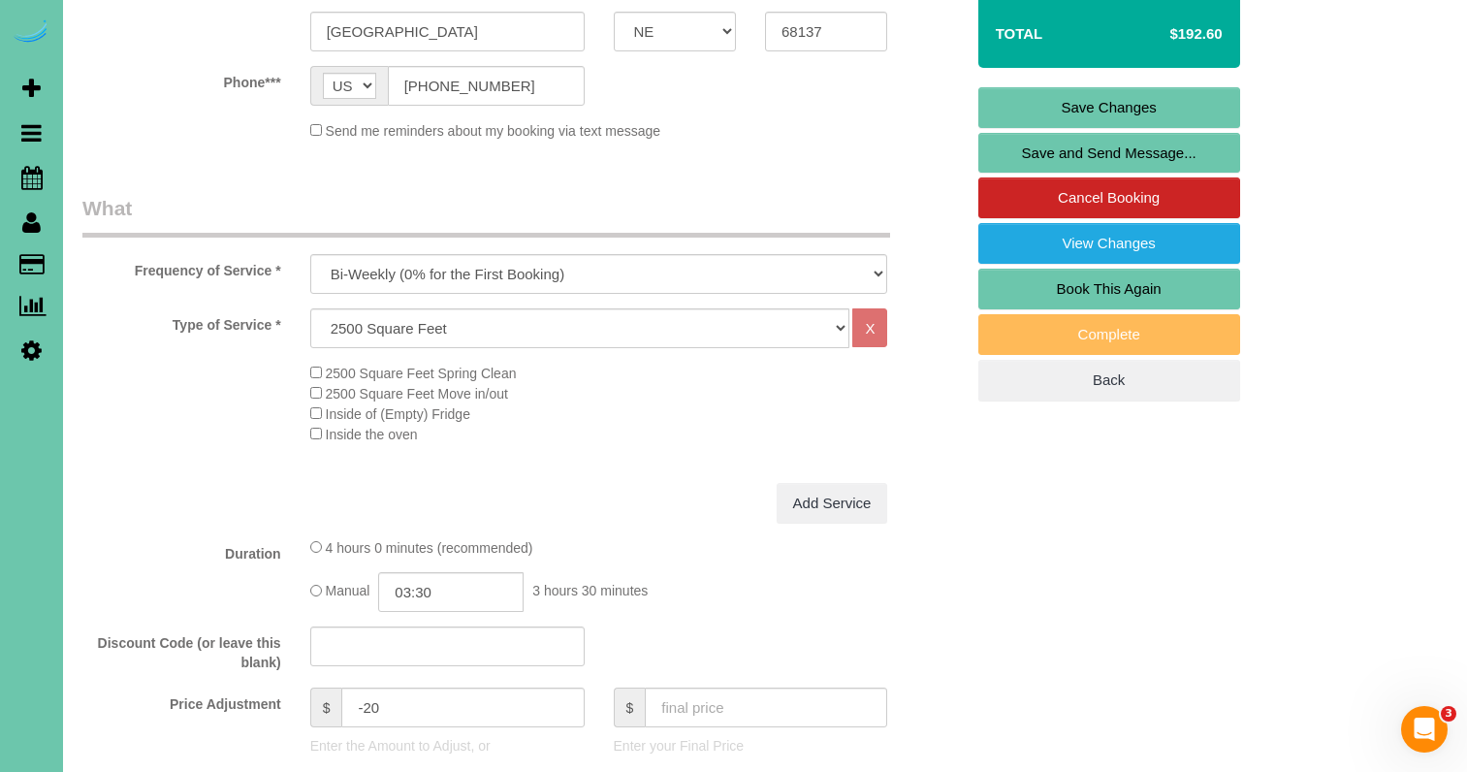
scroll to position [600, 0]
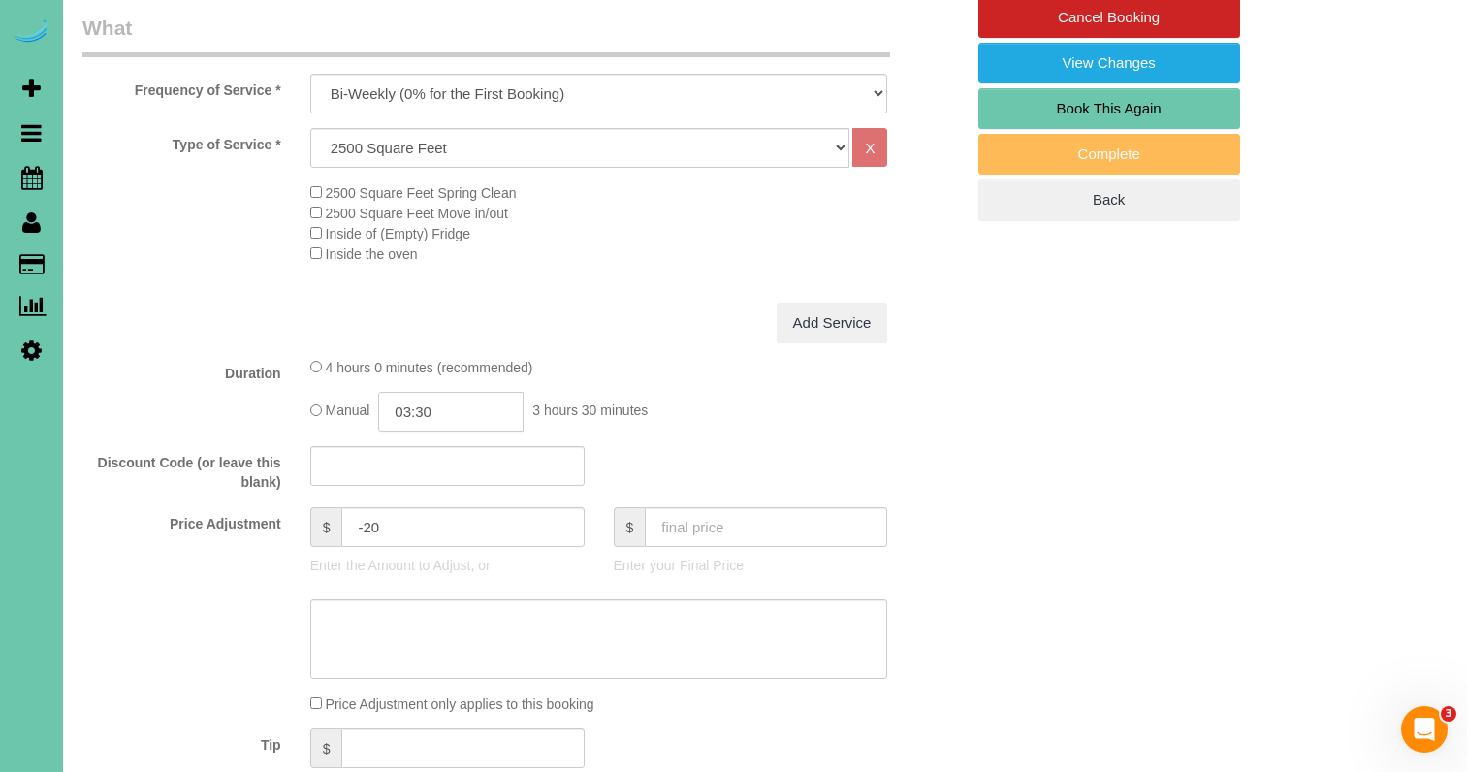
click at [459, 411] on input "03:30" at bounding box center [450, 412] width 145 height 40
type input "03:15"
click at [664, 394] on div "Manual 03:15 3 hours 15 minutes" at bounding box center [599, 412] width 578 height 40
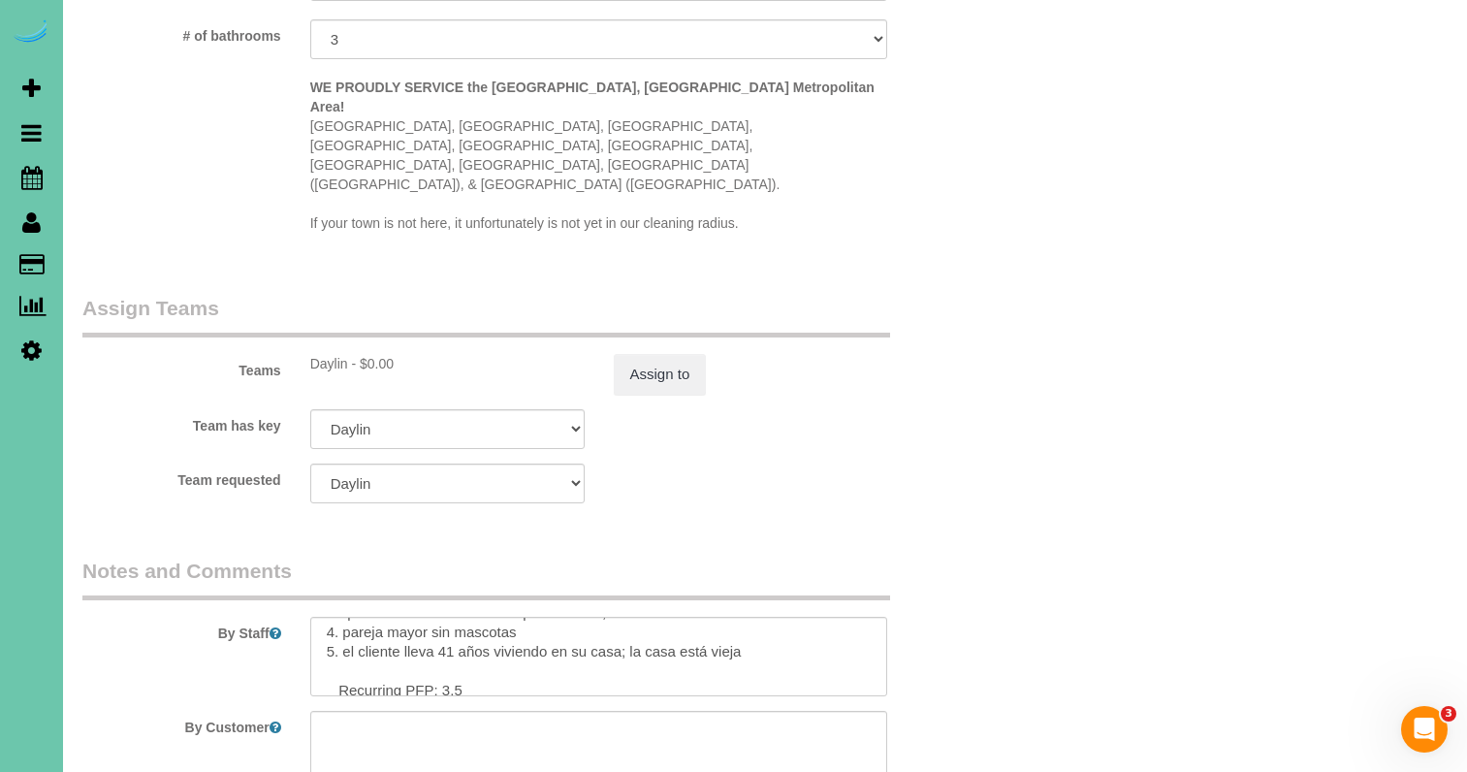
scroll to position [273, 0]
click at [452, 617] on textarea at bounding box center [599, 656] width 578 height 79
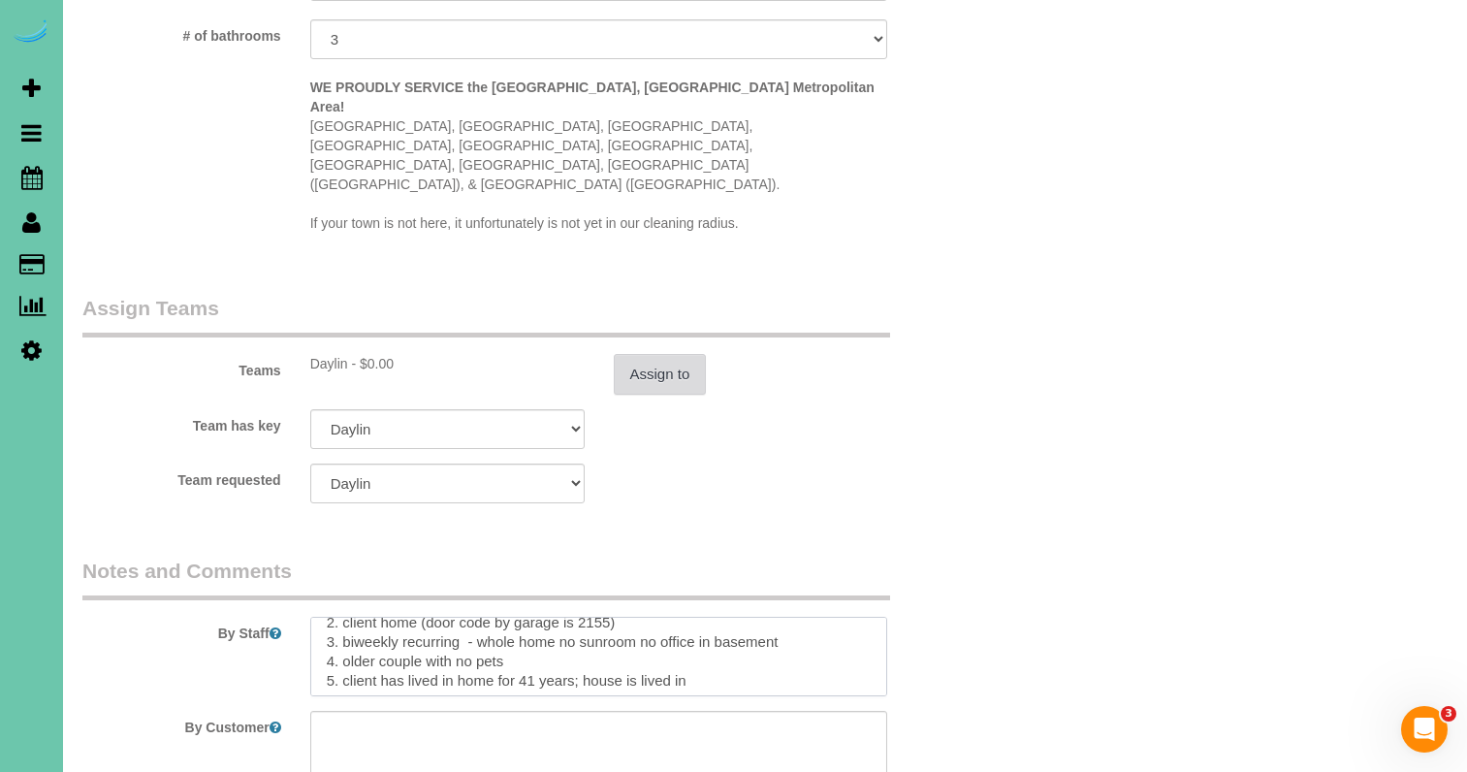
type textarea "*** Smoker home - client is aware they can not smoke while your cleaning - you …"
click at [654, 354] on button "Assign to" at bounding box center [660, 374] width 93 height 41
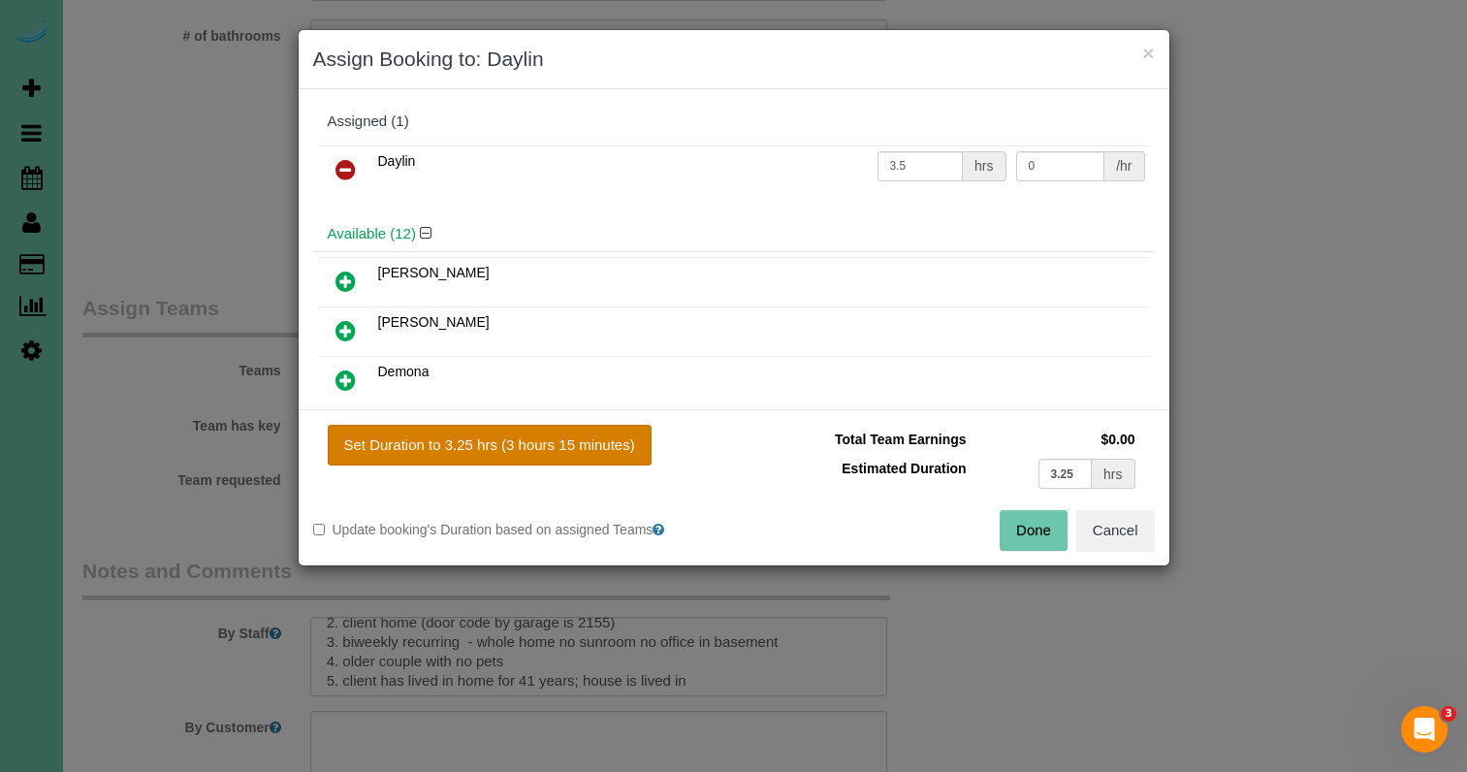
click at [576, 439] on button "Set Duration to 3.25 hrs (3 hours 15 minutes)" at bounding box center [490, 445] width 324 height 41
type input "3.25"
drag, startPoint x: 1028, startPoint y: 524, endPoint x: 1003, endPoint y: 508, distance: 30.1
click at [1028, 524] on button "Done" at bounding box center [1033, 530] width 68 height 41
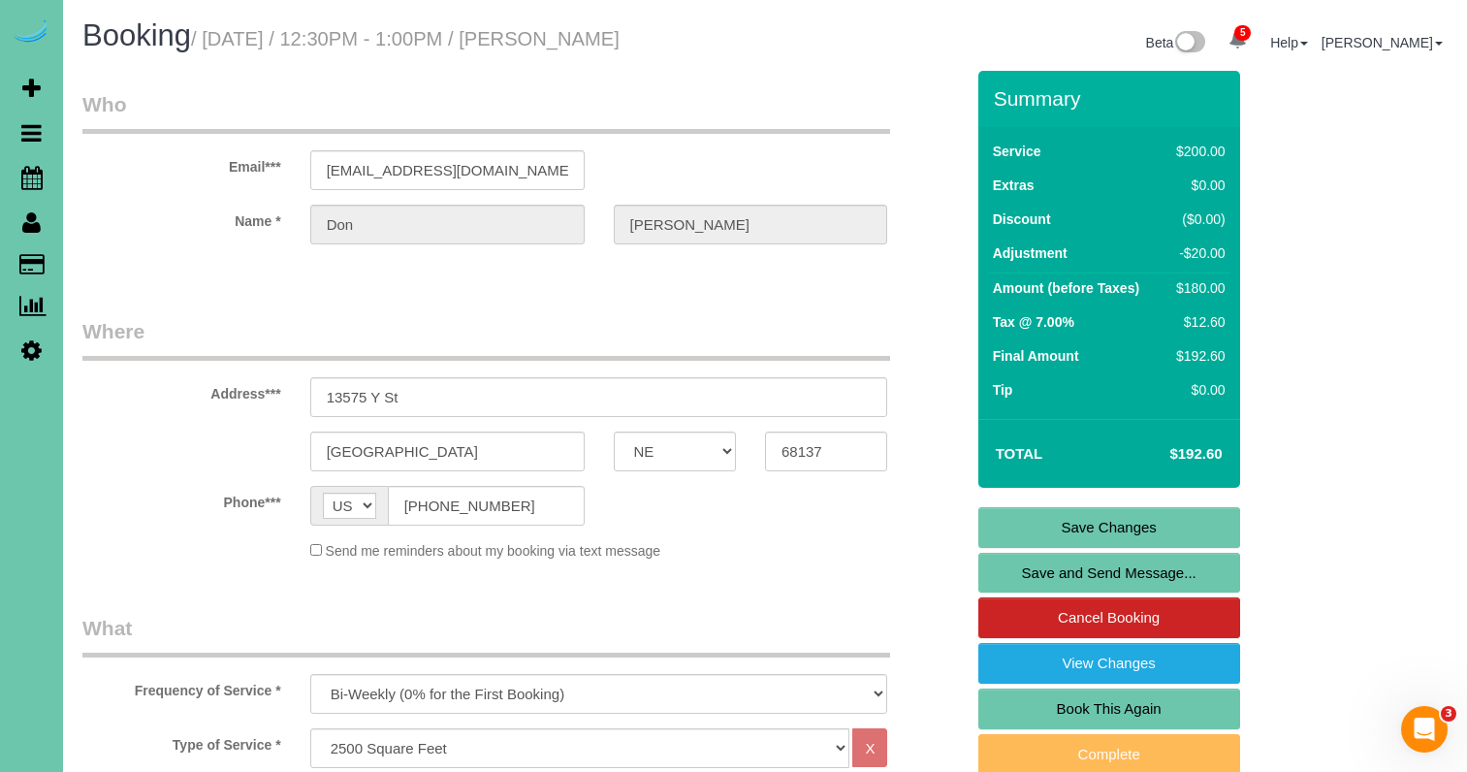
scroll to position [0, 0]
click at [1006, 524] on link "Save Changes" at bounding box center [1109, 527] width 262 height 41
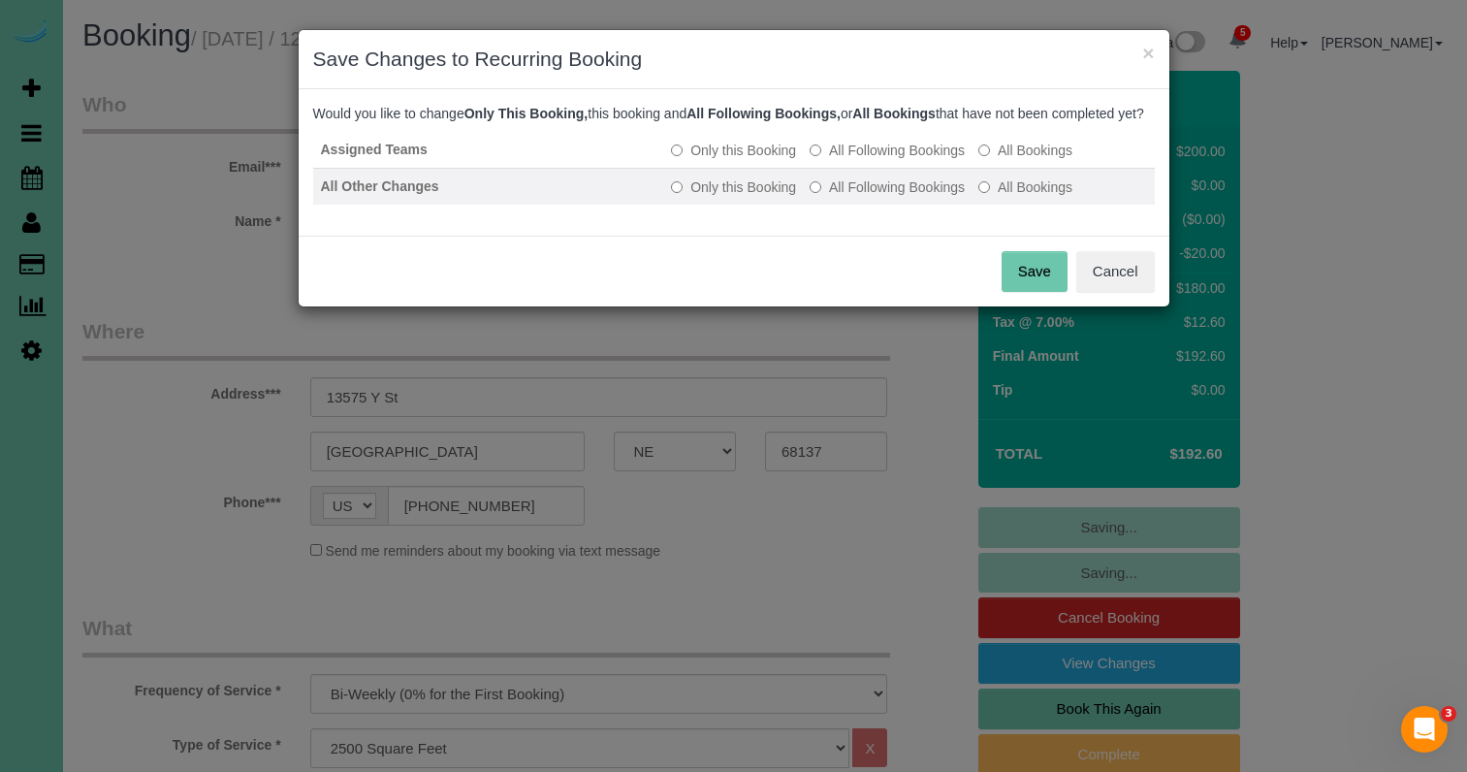
drag, startPoint x: 875, startPoint y: 174, endPoint x: 874, endPoint y: 204, distance: 29.1
click at [875, 160] on label "All Following Bookings" at bounding box center [886, 150] width 155 height 19
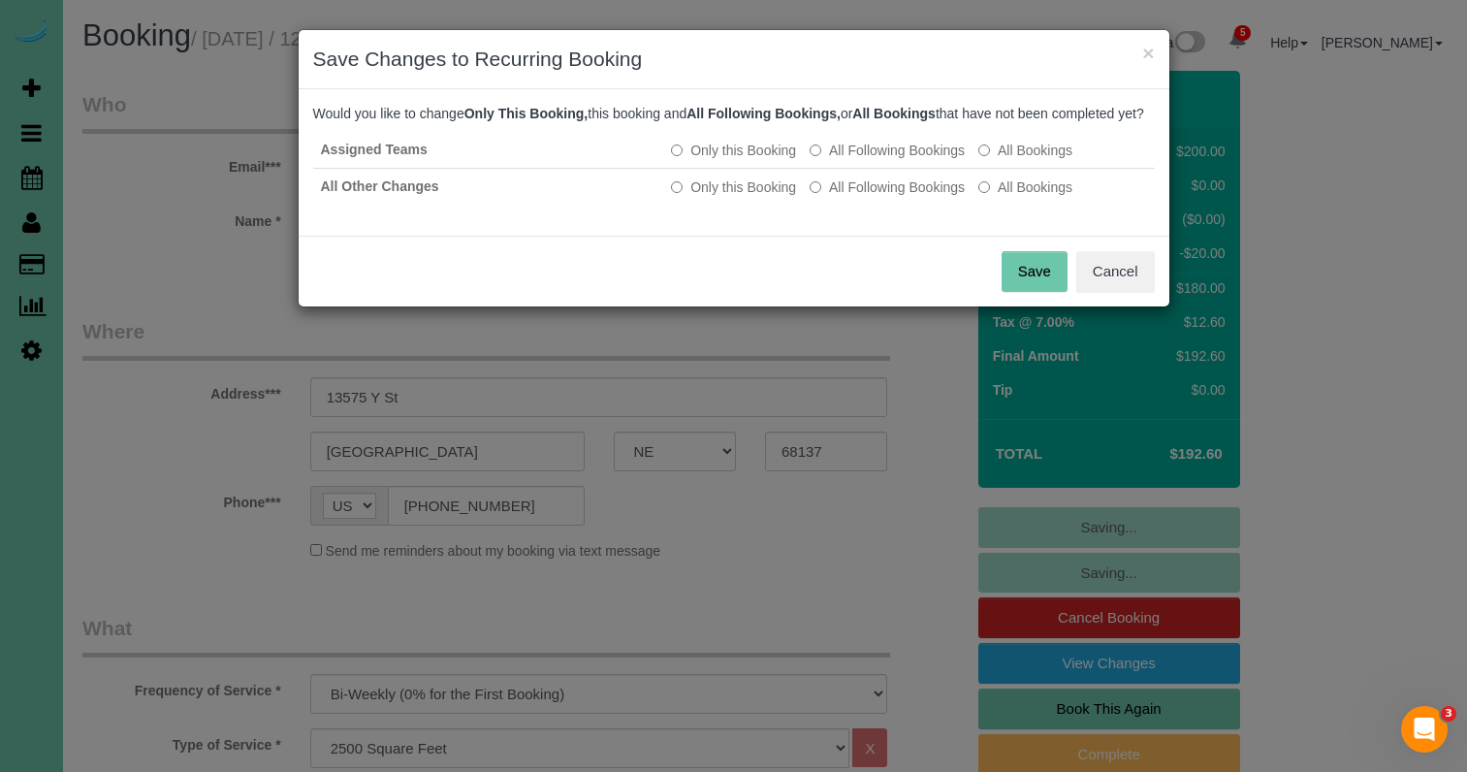
drag, startPoint x: 874, startPoint y: 204, endPoint x: 939, endPoint y: 237, distance: 73.3
click at [876, 197] on label "All Following Bookings" at bounding box center [886, 186] width 155 height 19
drag, startPoint x: 1022, startPoint y: 280, endPoint x: 901, endPoint y: 241, distance: 127.2
click at [1022, 280] on button "Save" at bounding box center [1034, 271] width 66 height 41
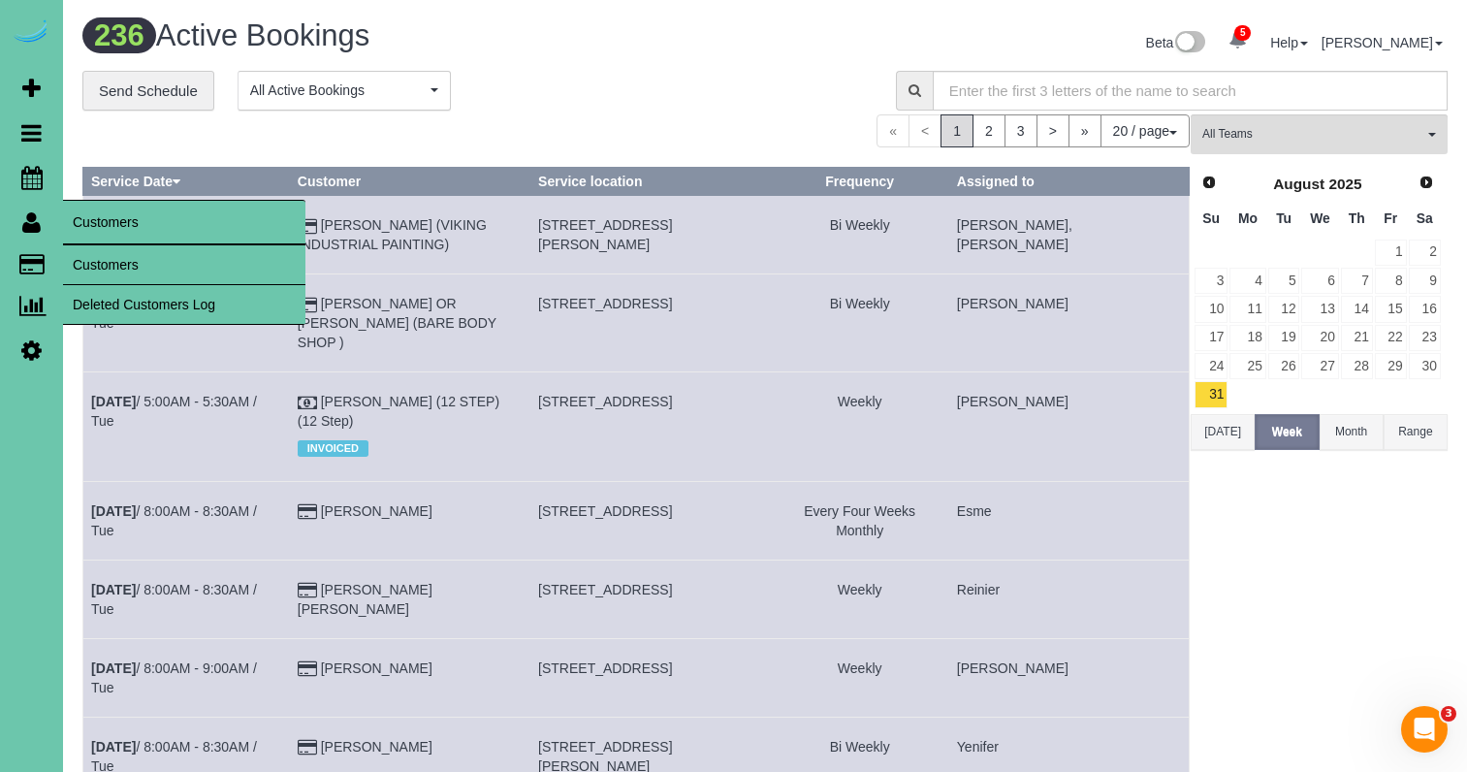
click at [111, 275] on link "Customers" at bounding box center [184, 264] width 242 height 39
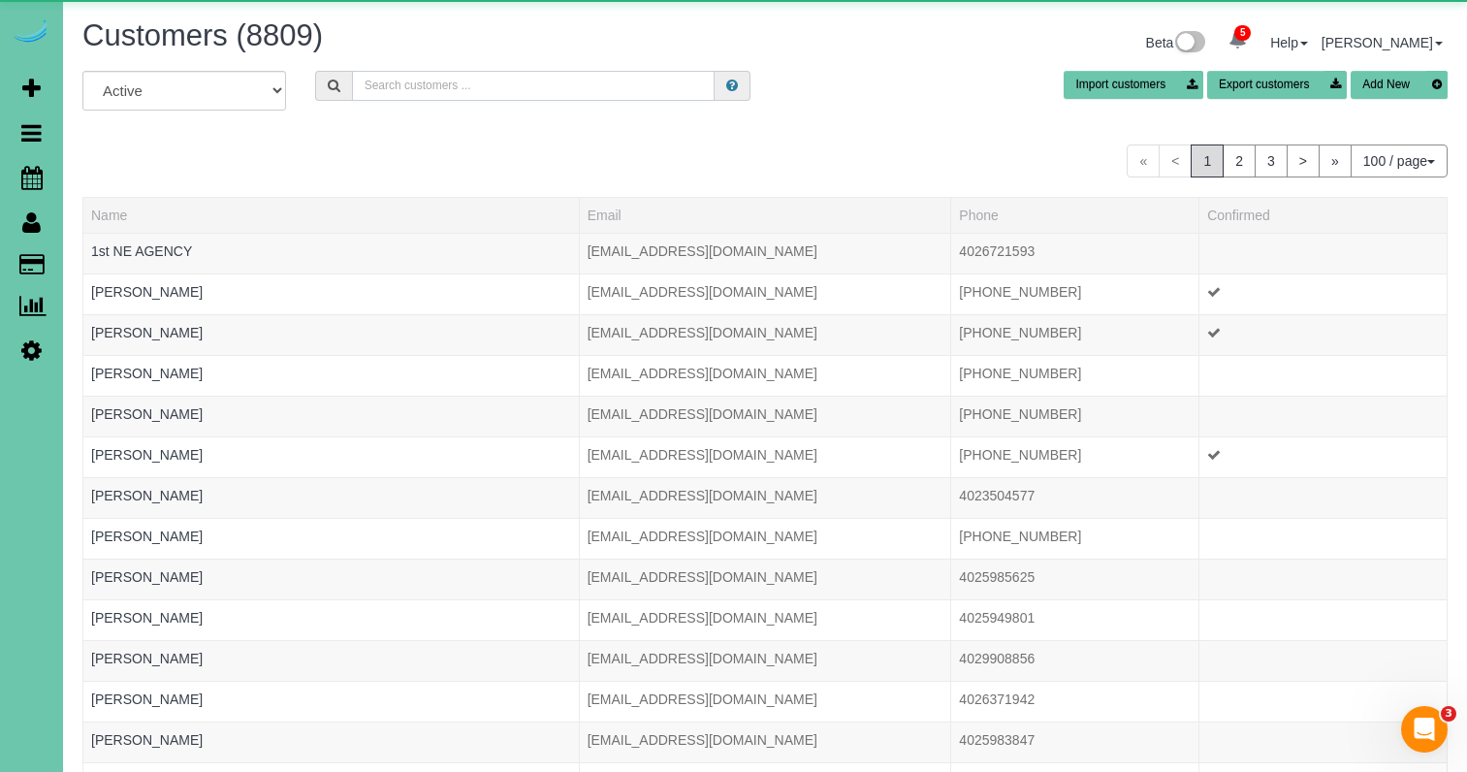
click at [402, 91] on input "text" at bounding box center [533, 86] width 363 height 30
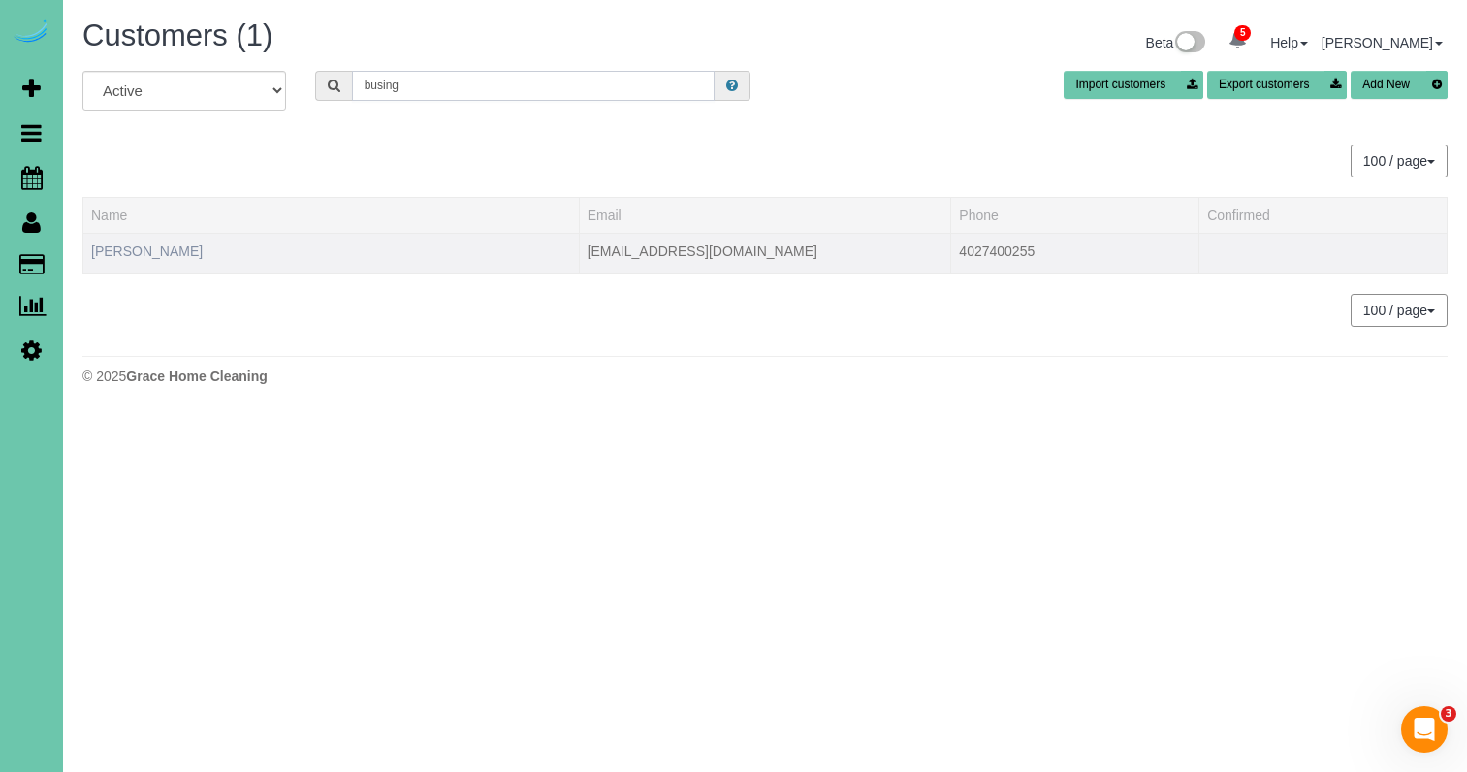
type input "busing"
click at [142, 246] on link "Lisa Busing" at bounding box center [146, 251] width 111 height 16
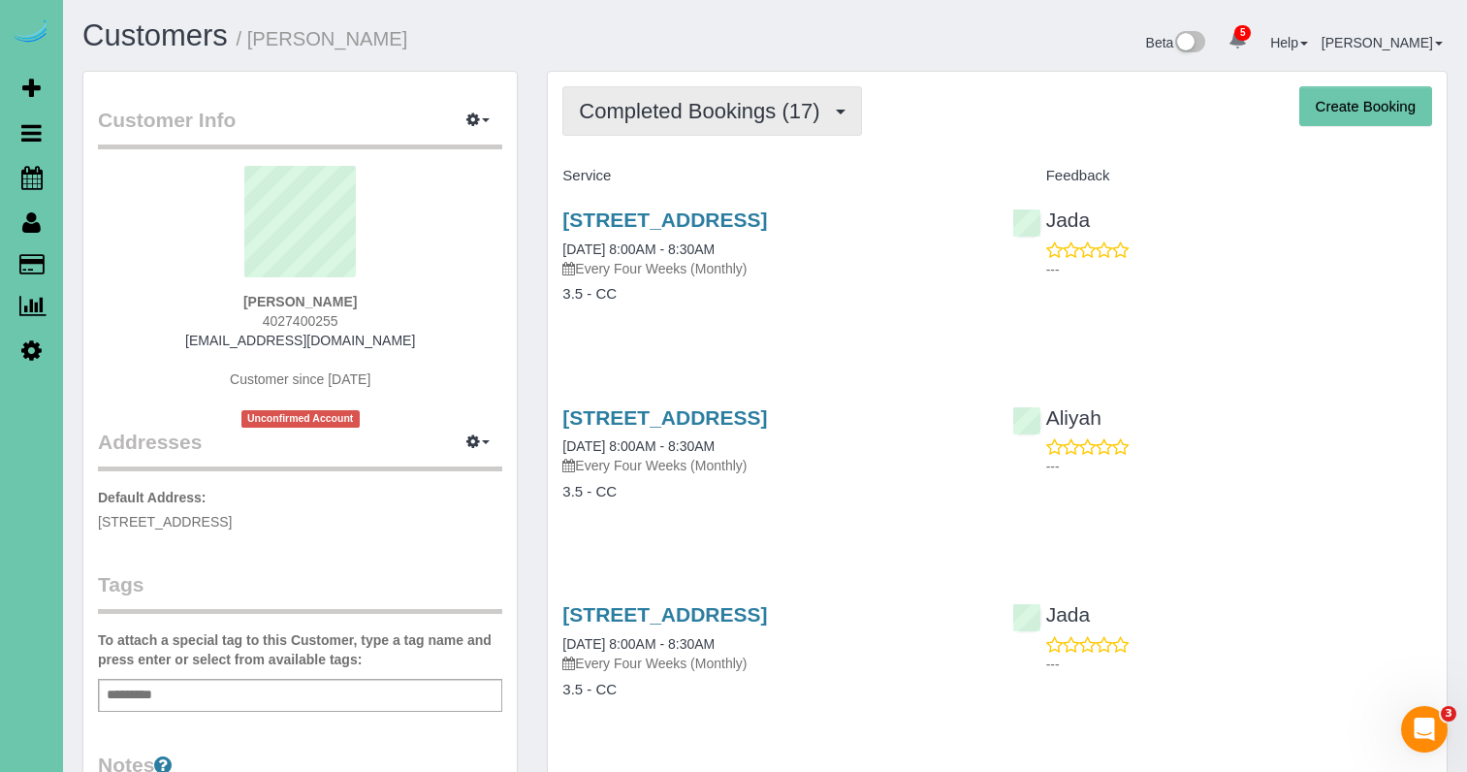
drag, startPoint x: 617, startPoint y: 111, endPoint x: 622, endPoint y: 129, distance: 18.4
click at [617, 111] on span "Completed Bookings (17)" at bounding box center [704, 111] width 250 height 24
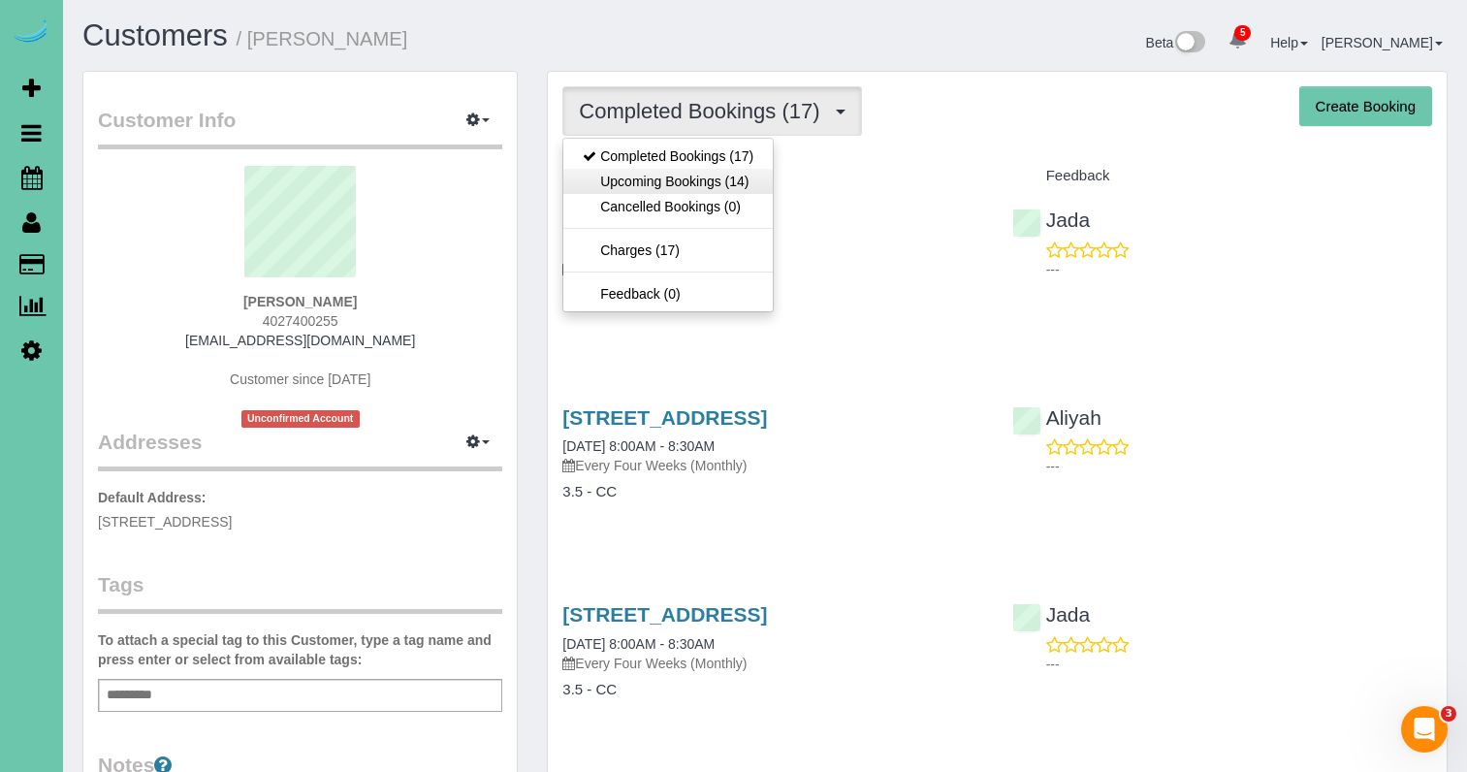
click at [625, 171] on link "Upcoming Bookings (14)" at bounding box center [667, 181] width 209 height 25
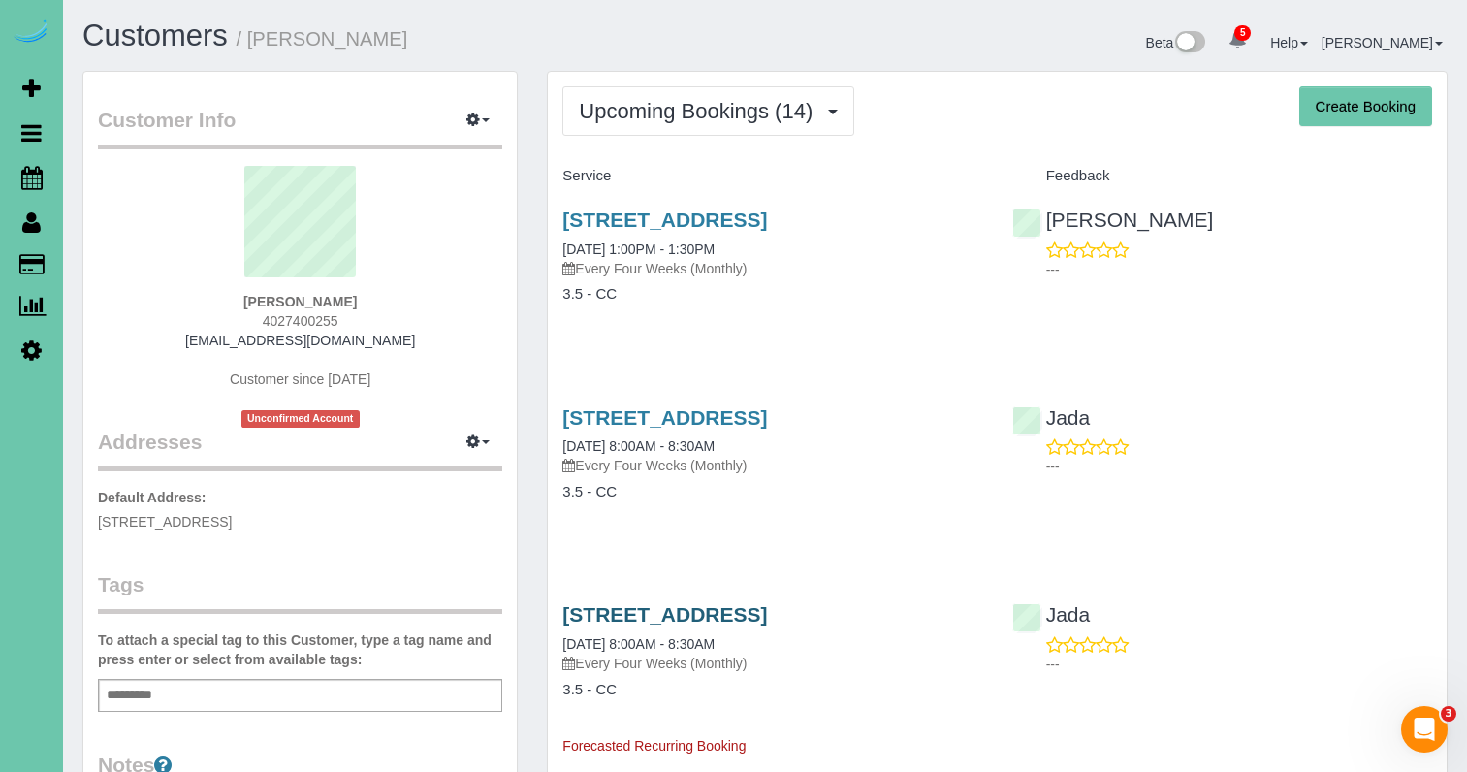
click at [691, 613] on link "11506 S 110th Ave, Papillion, NE 68046" at bounding box center [664, 614] width 205 height 22
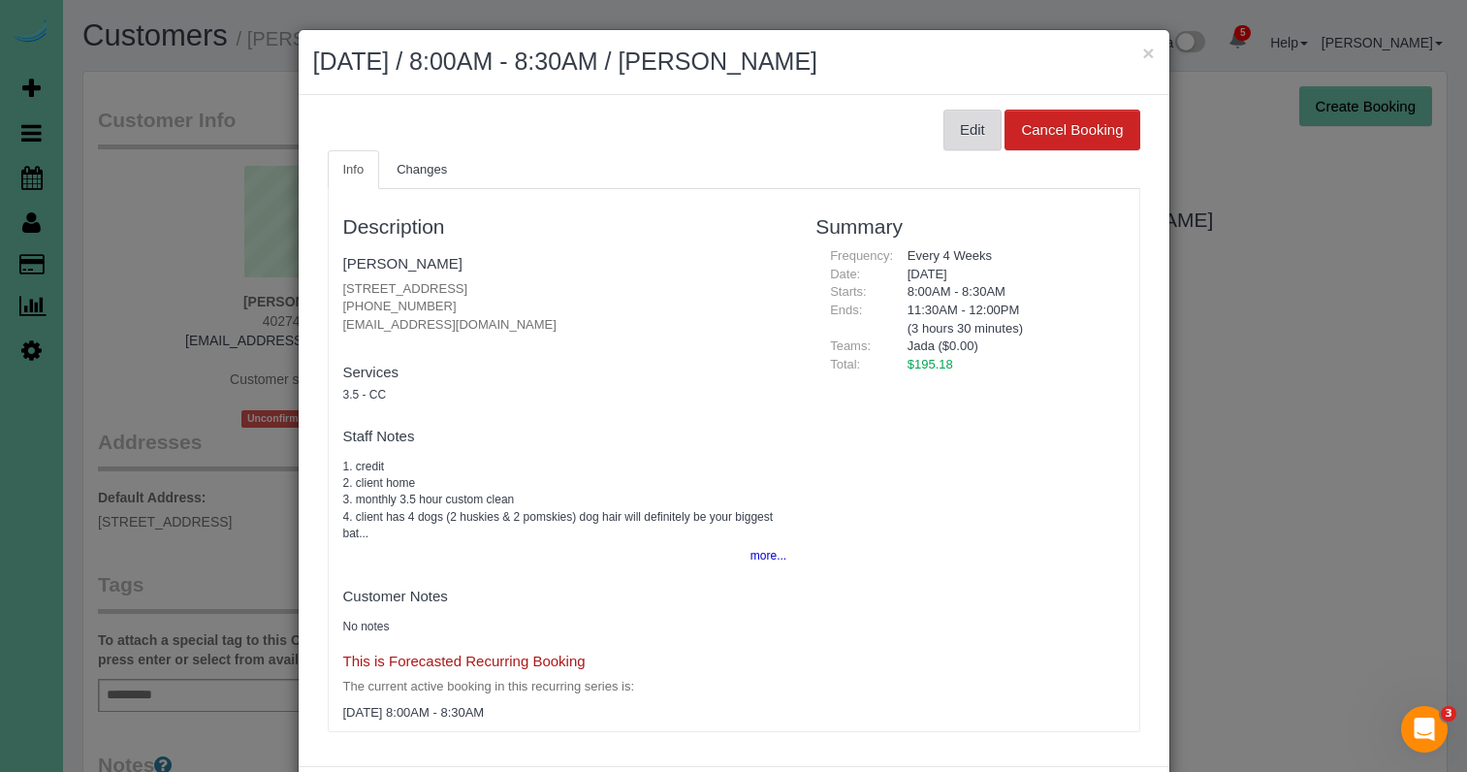
click at [976, 130] on button "Edit" at bounding box center [972, 130] width 58 height 41
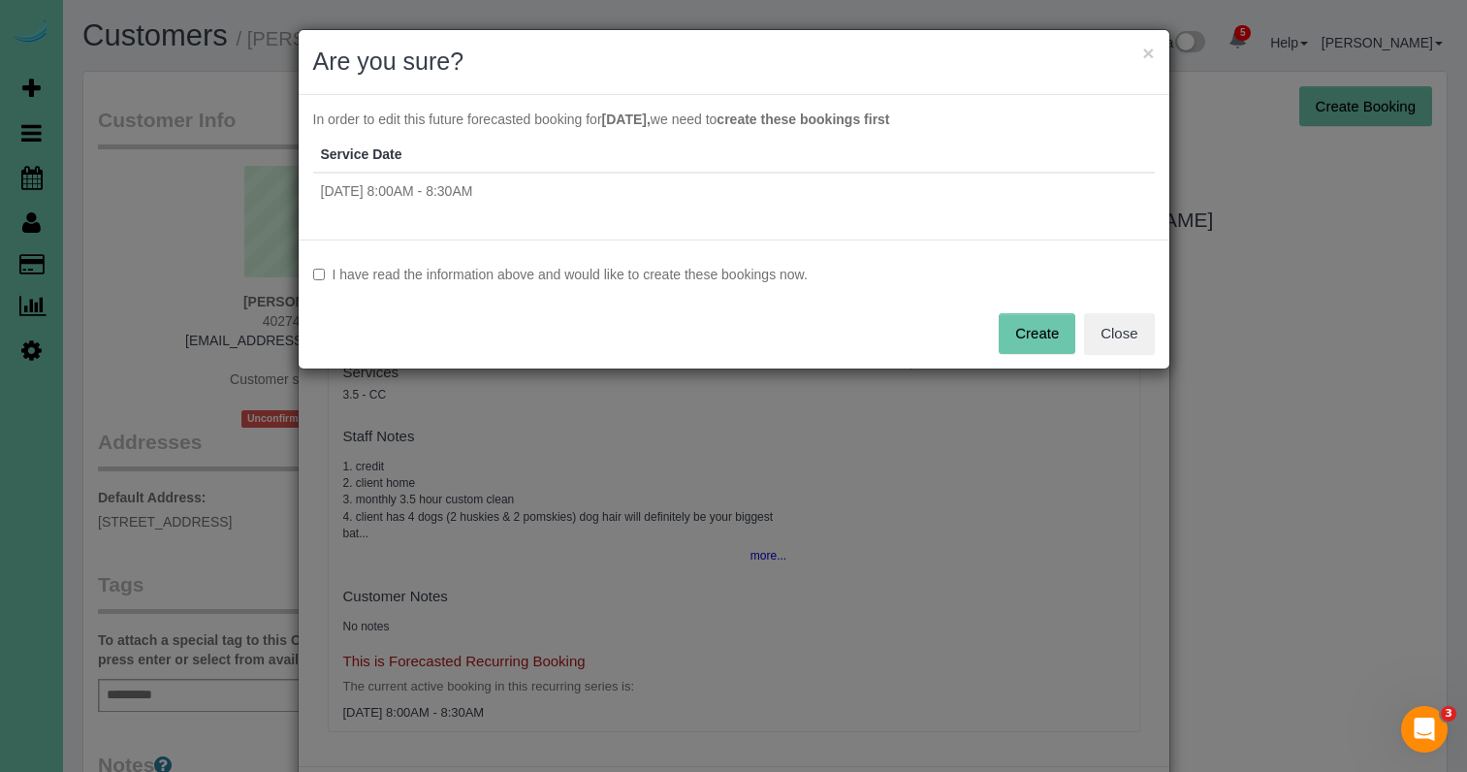
click at [380, 262] on div "I have read the information above and would like to create these bookings now. …" at bounding box center [734, 303] width 870 height 129
click at [724, 275] on label "I have read the information above and would like to create these bookings now." at bounding box center [733, 274] width 841 height 19
click at [1049, 337] on button "Create" at bounding box center [1036, 333] width 77 height 41
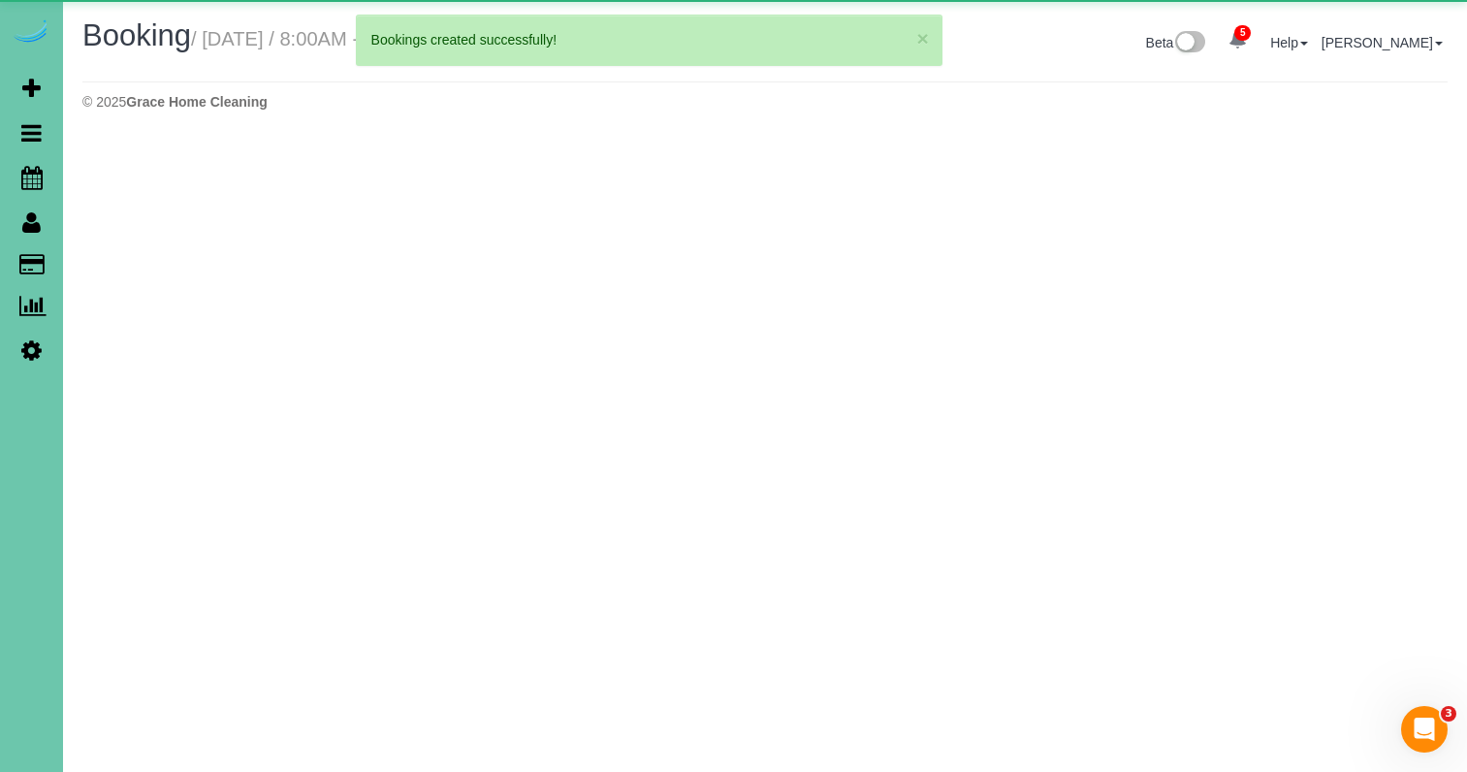
select select "NE"
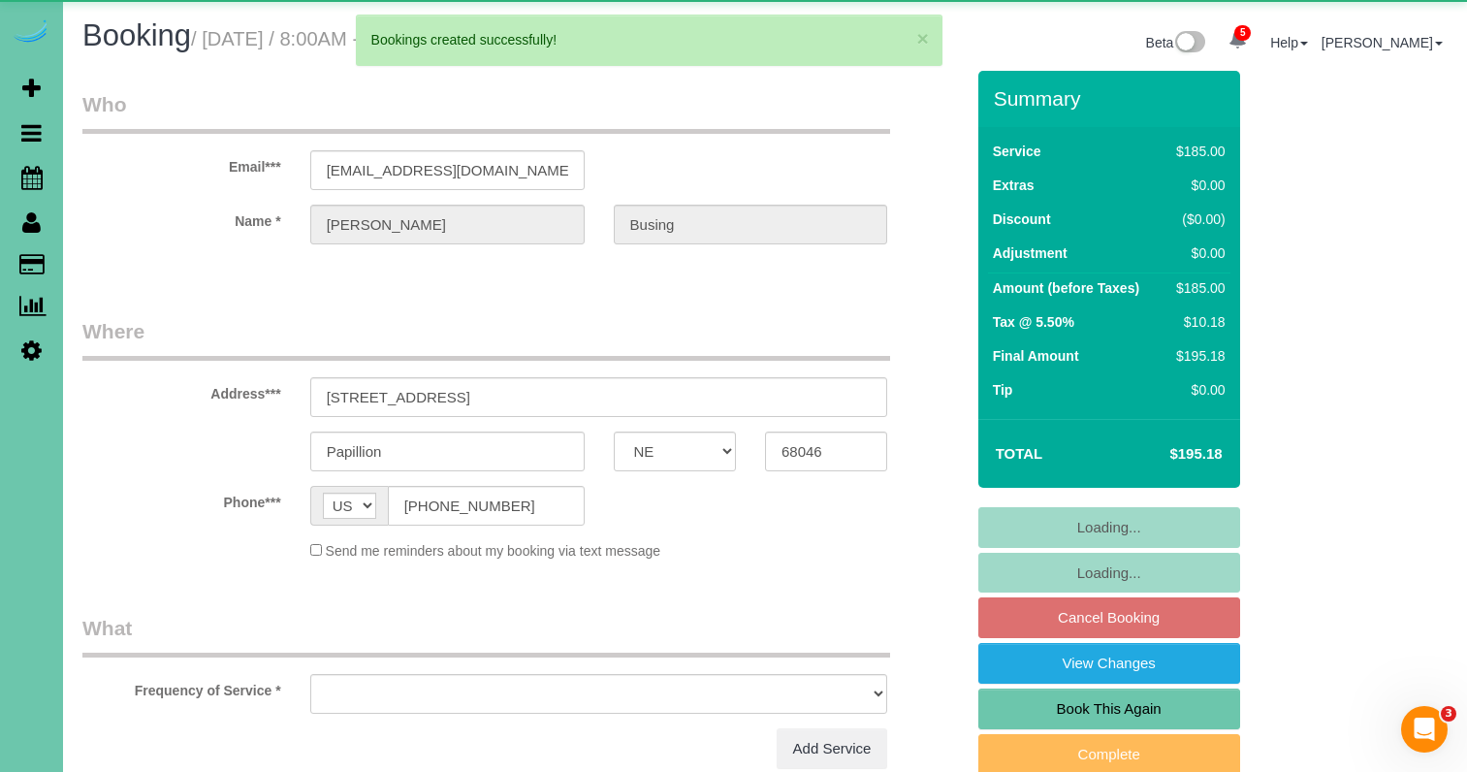
select select "object:4252"
select select "string:fspay-dfb2cad1-a9dd-418c-bdfa-4dc5e2f9e75c"
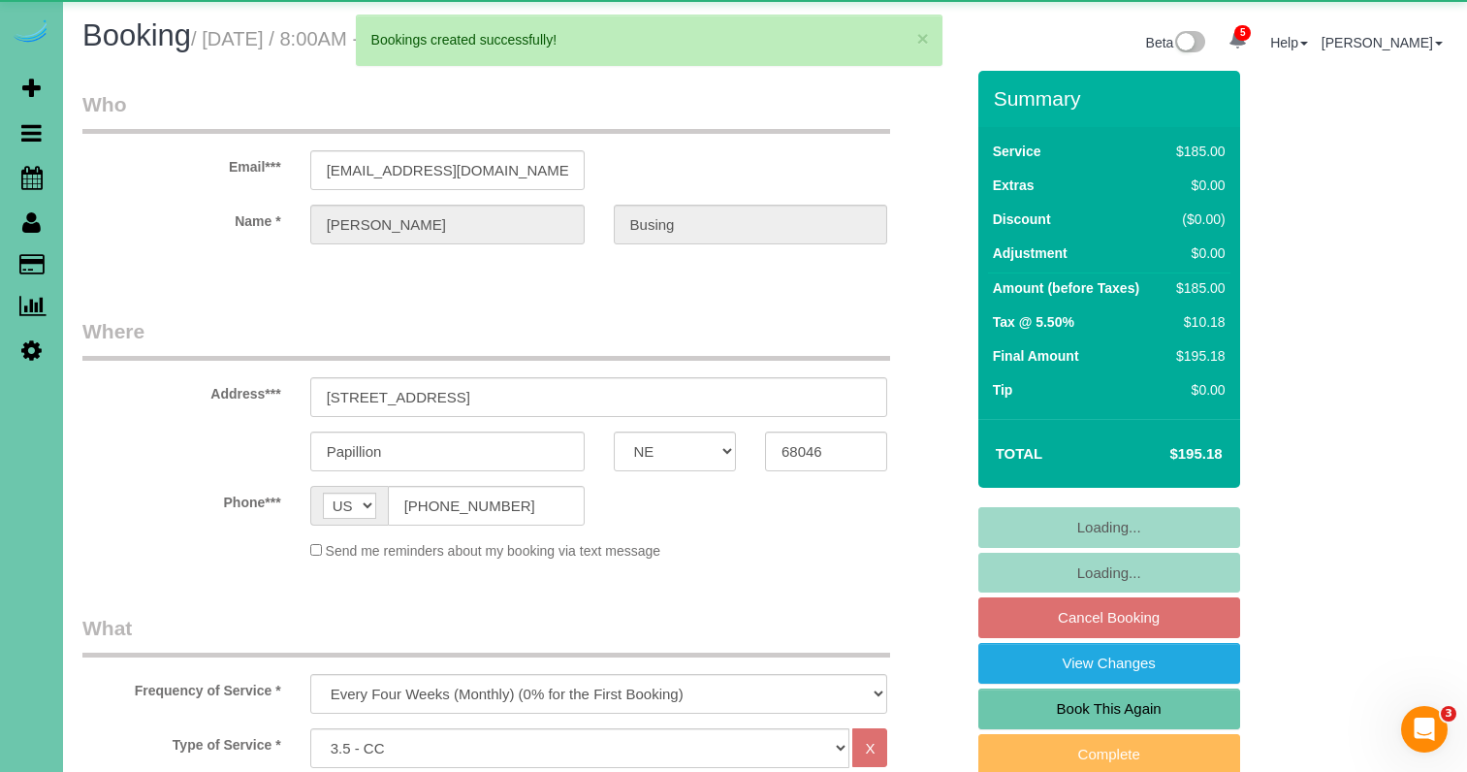
select select "object:4508"
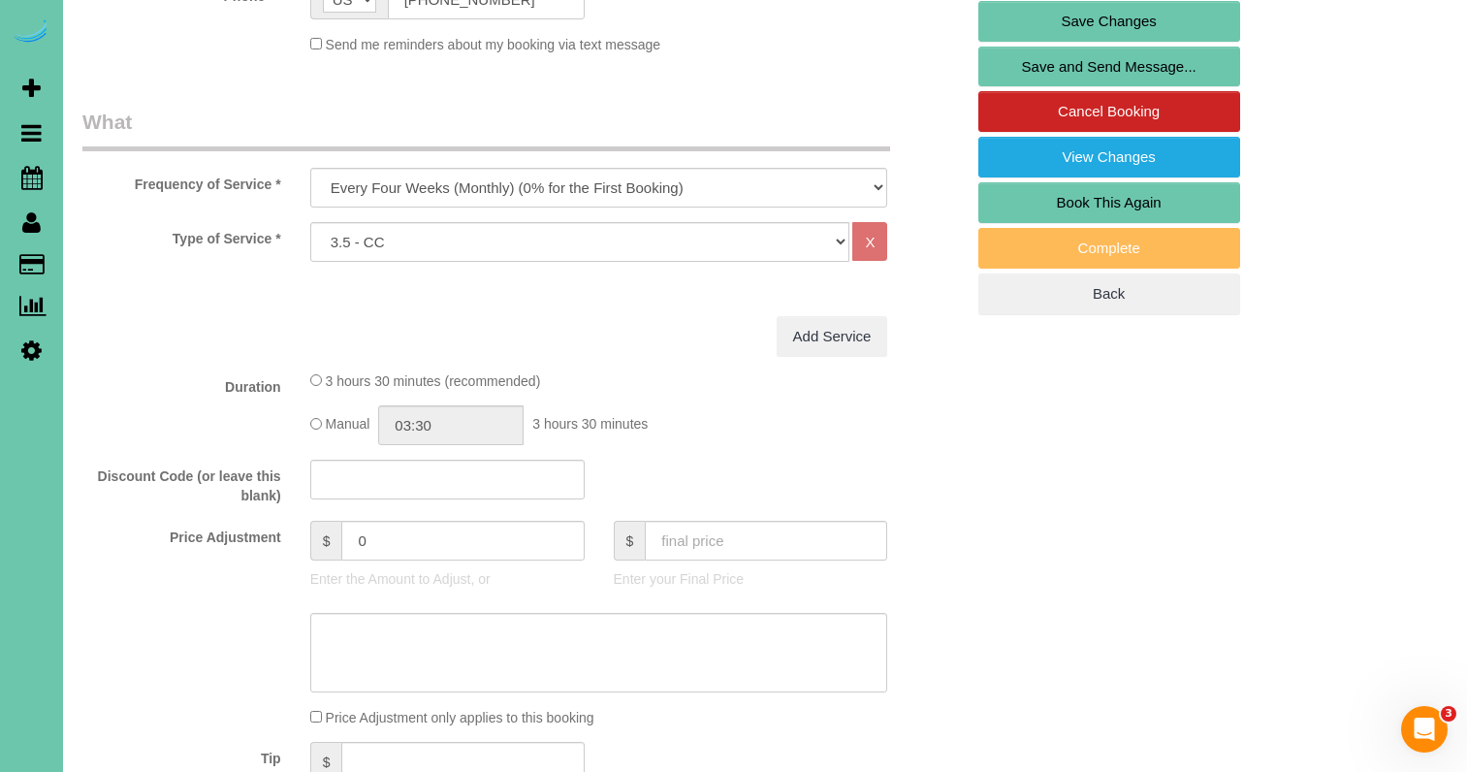
scroll to position [513, 0]
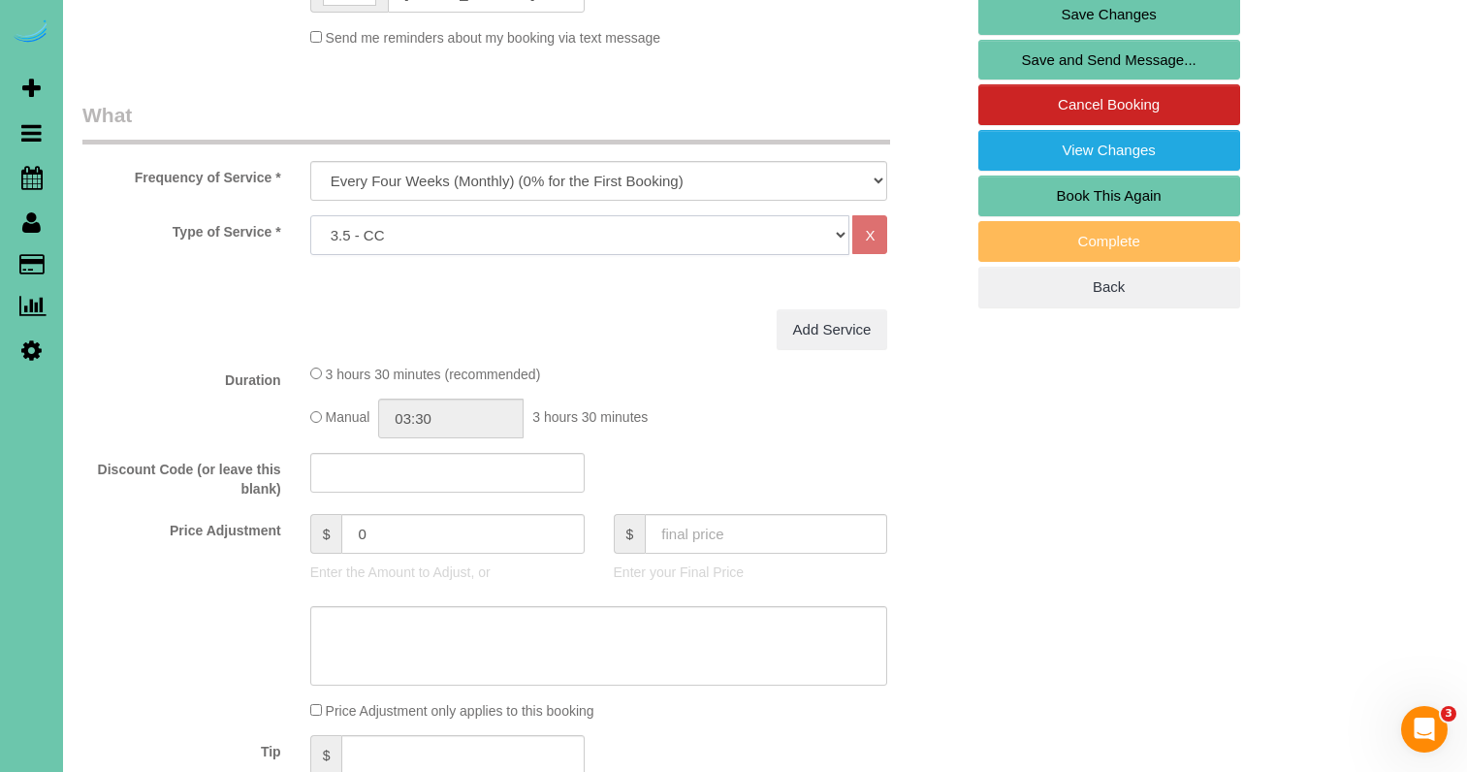
select select "160"
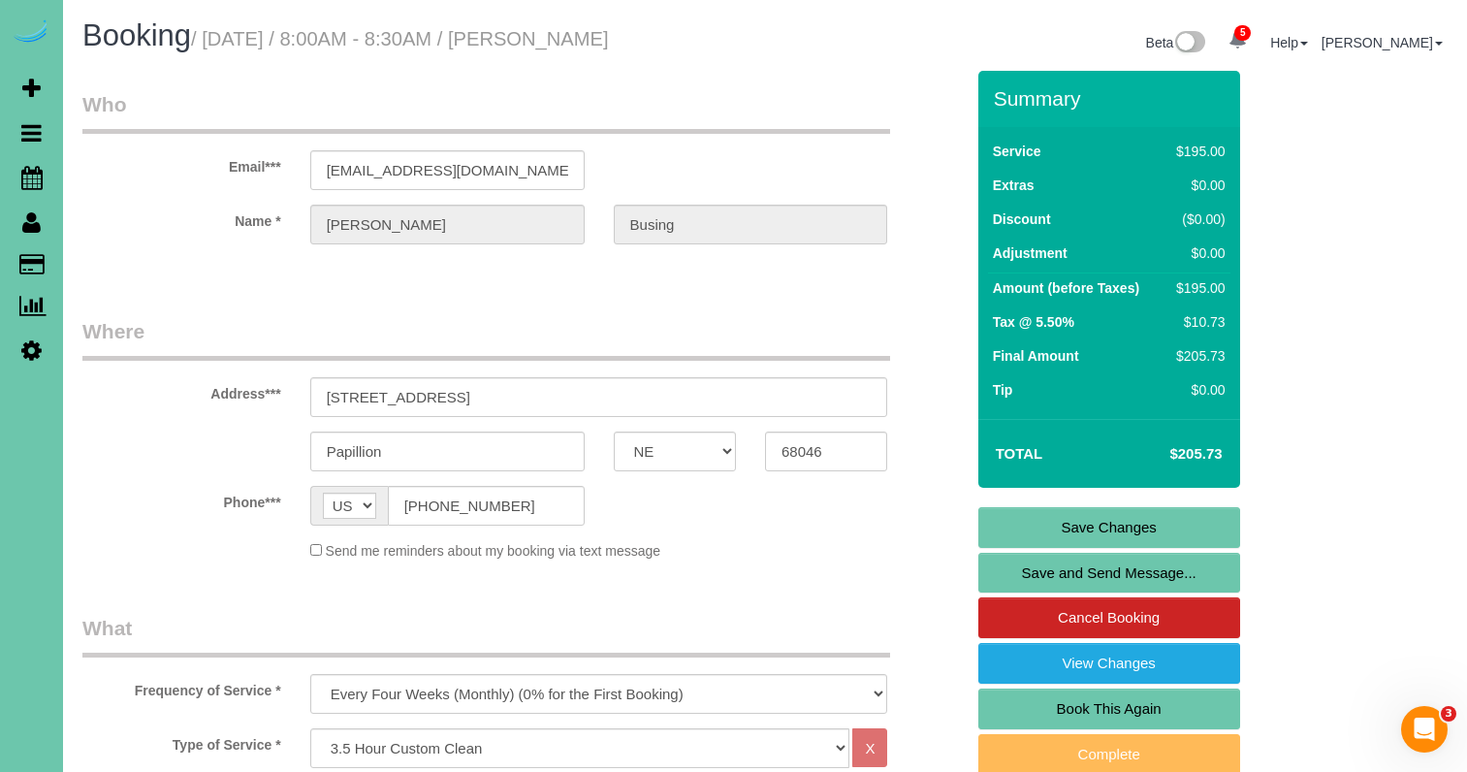
scroll to position [0, 0]
click at [1108, 522] on link "Save Changes" at bounding box center [1109, 527] width 262 height 41
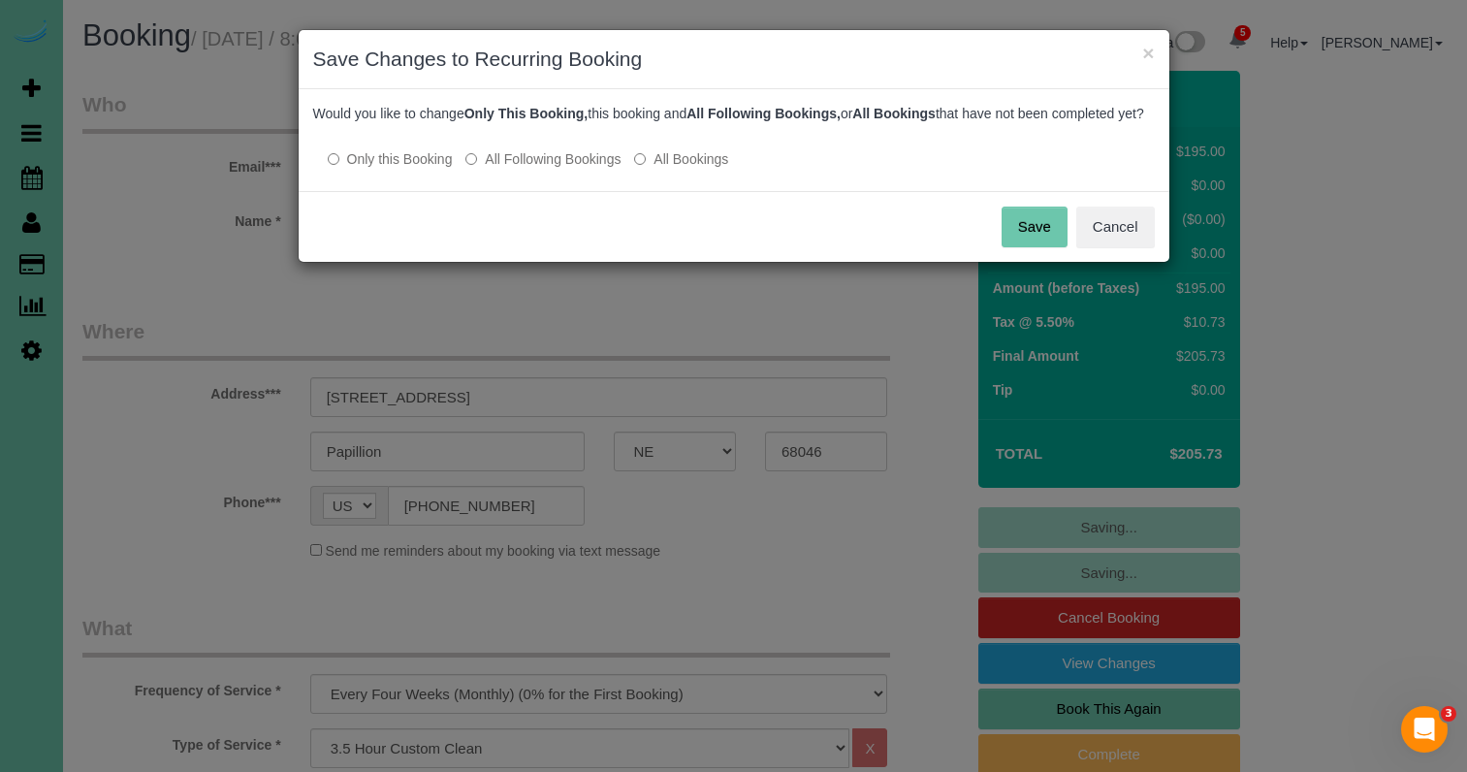
click at [531, 169] on label "All Following Bookings" at bounding box center [542, 158] width 155 height 19
drag, startPoint x: 1036, startPoint y: 246, endPoint x: 696, endPoint y: 208, distance: 342.3
click at [1024, 244] on button "Save" at bounding box center [1034, 226] width 66 height 41
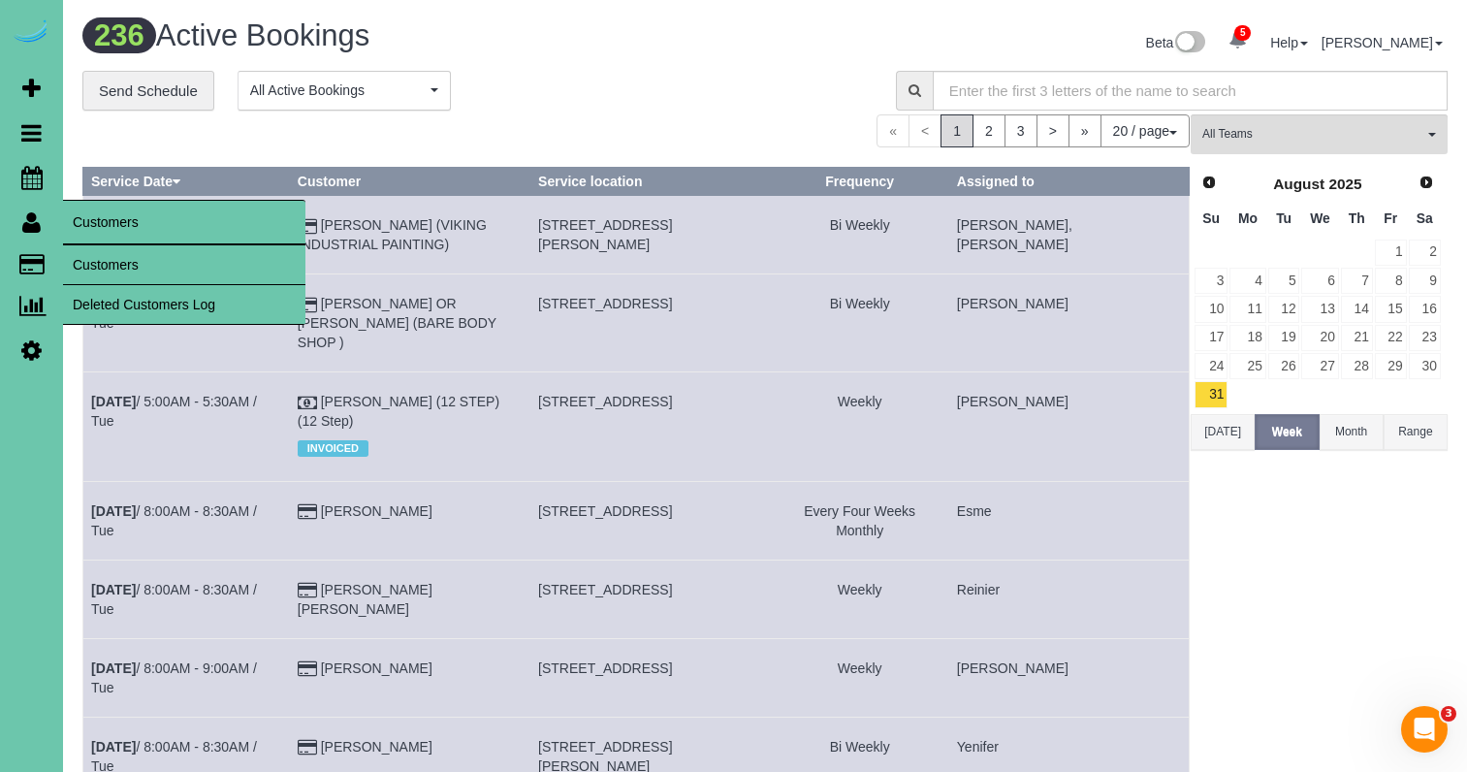
click at [117, 269] on link "Customers" at bounding box center [184, 264] width 242 height 39
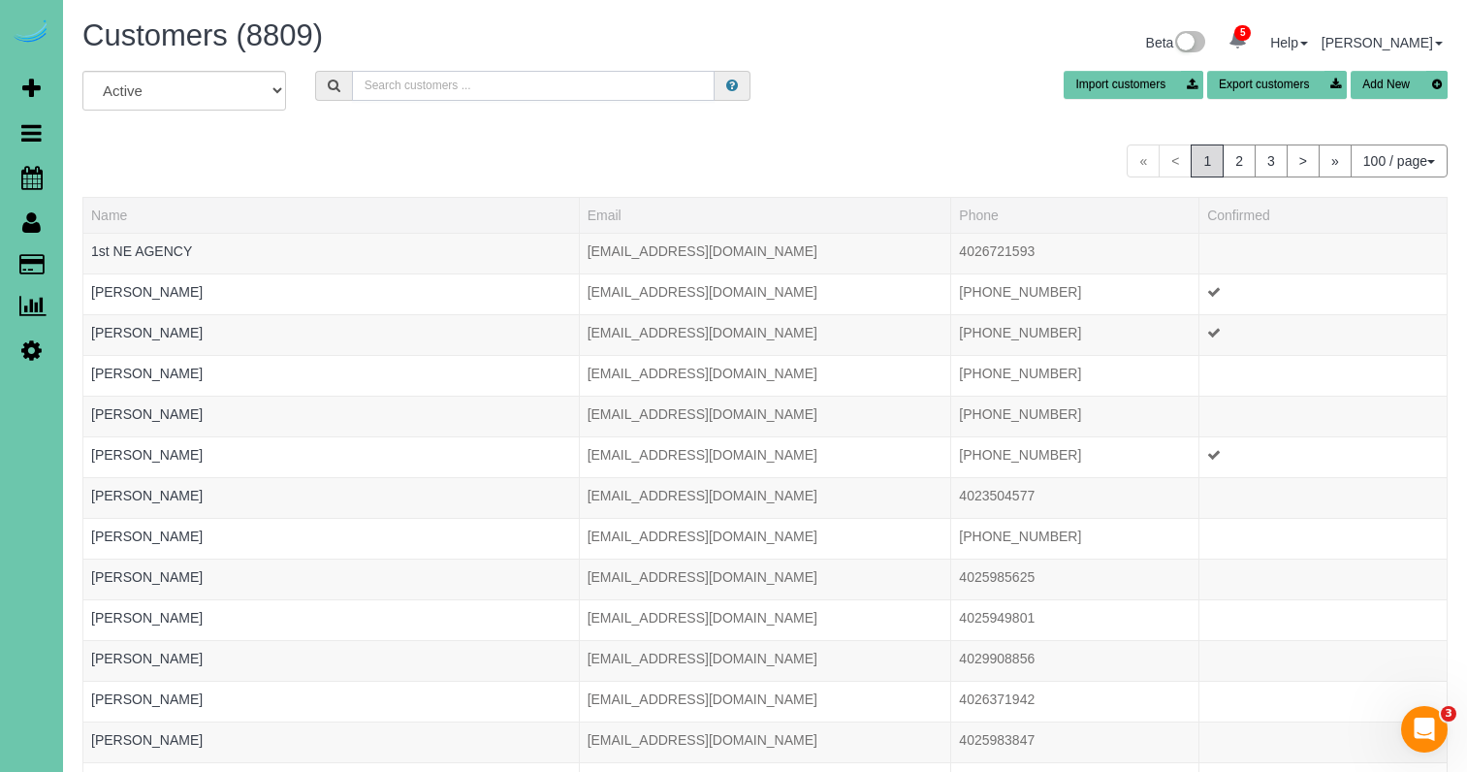
click at [420, 79] on input "text" at bounding box center [533, 86] width 363 height 30
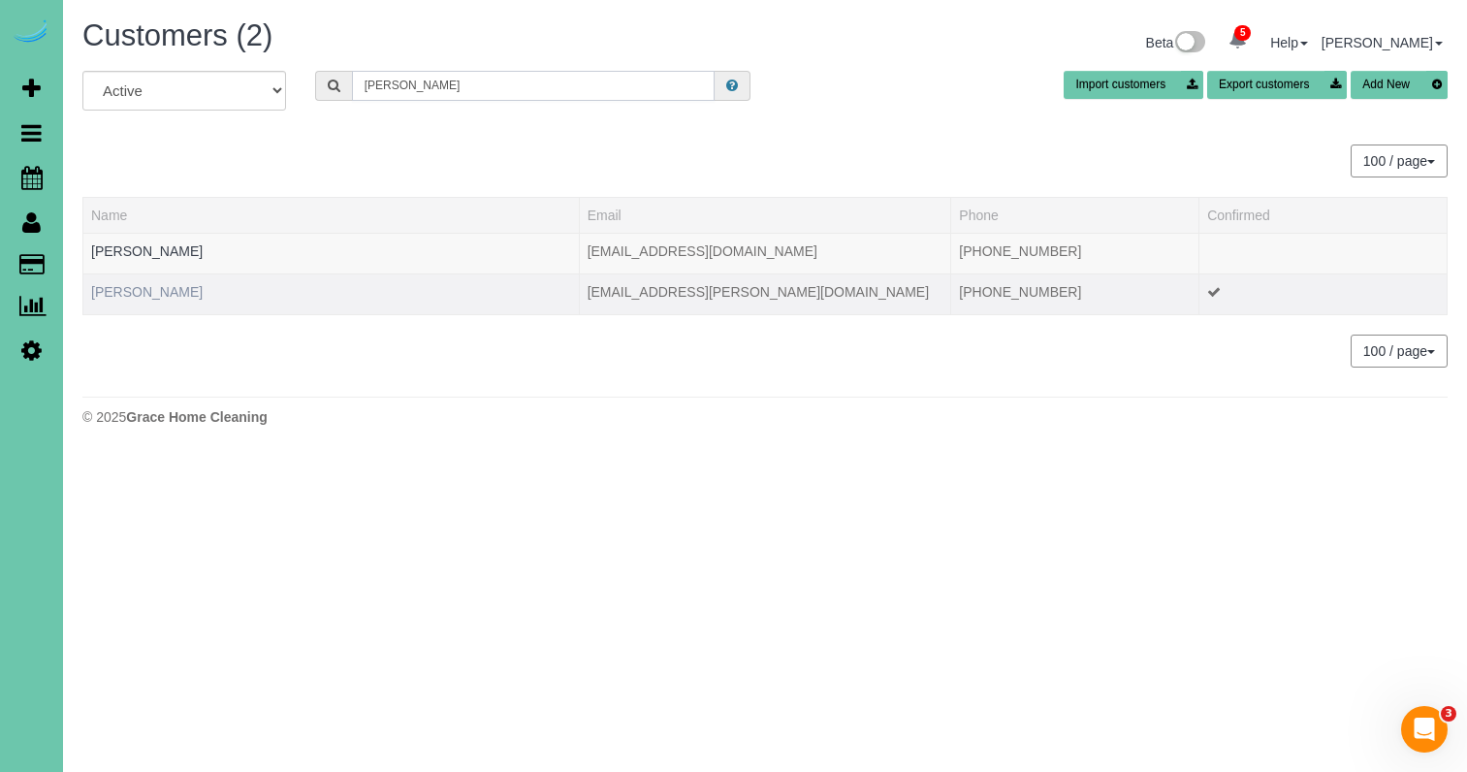
type input "Kate w"
click at [128, 289] on link "Kate Woolmore" at bounding box center [146, 292] width 111 height 16
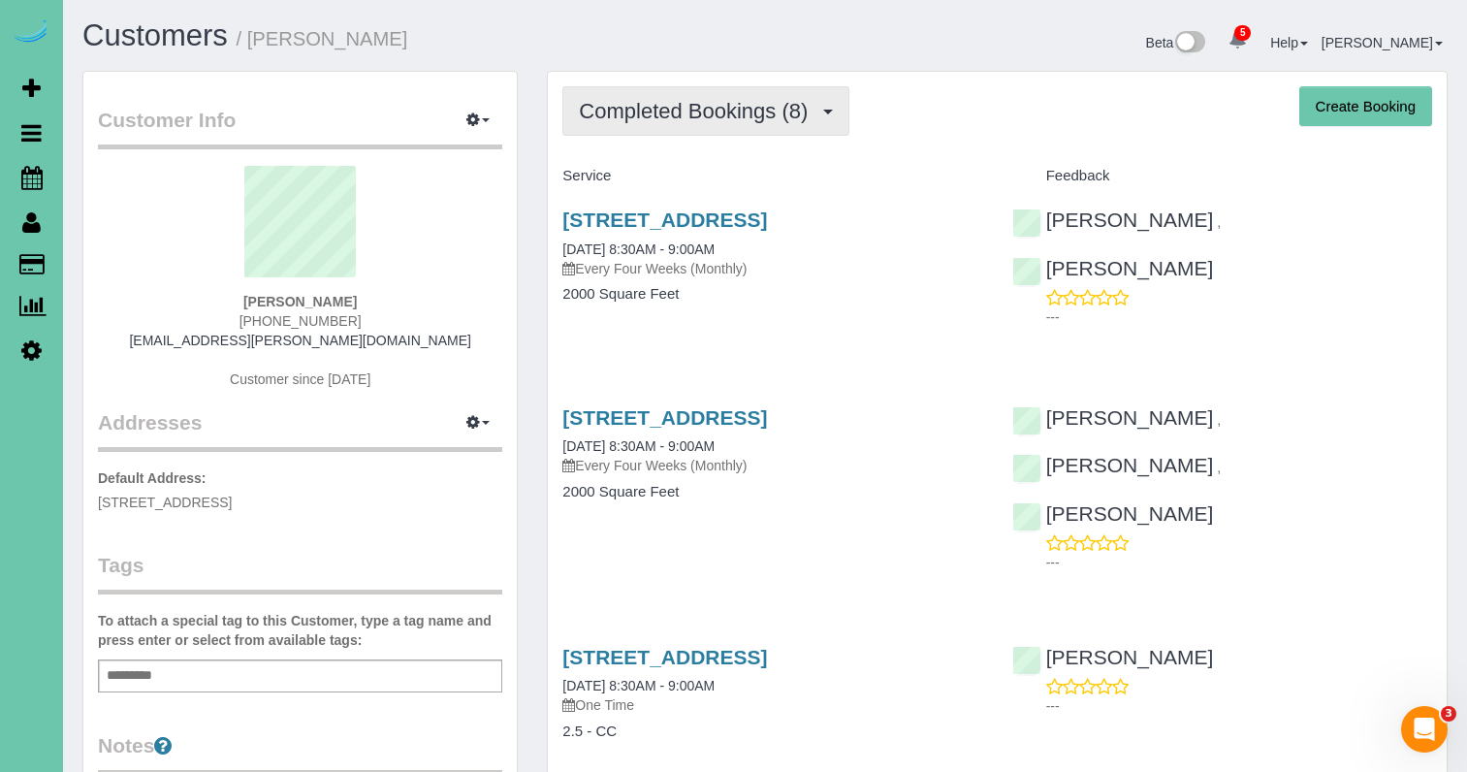
click at [708, 107] on span "Completed Bookings (8)" at bounding box center [698, 111] width 238 height 24
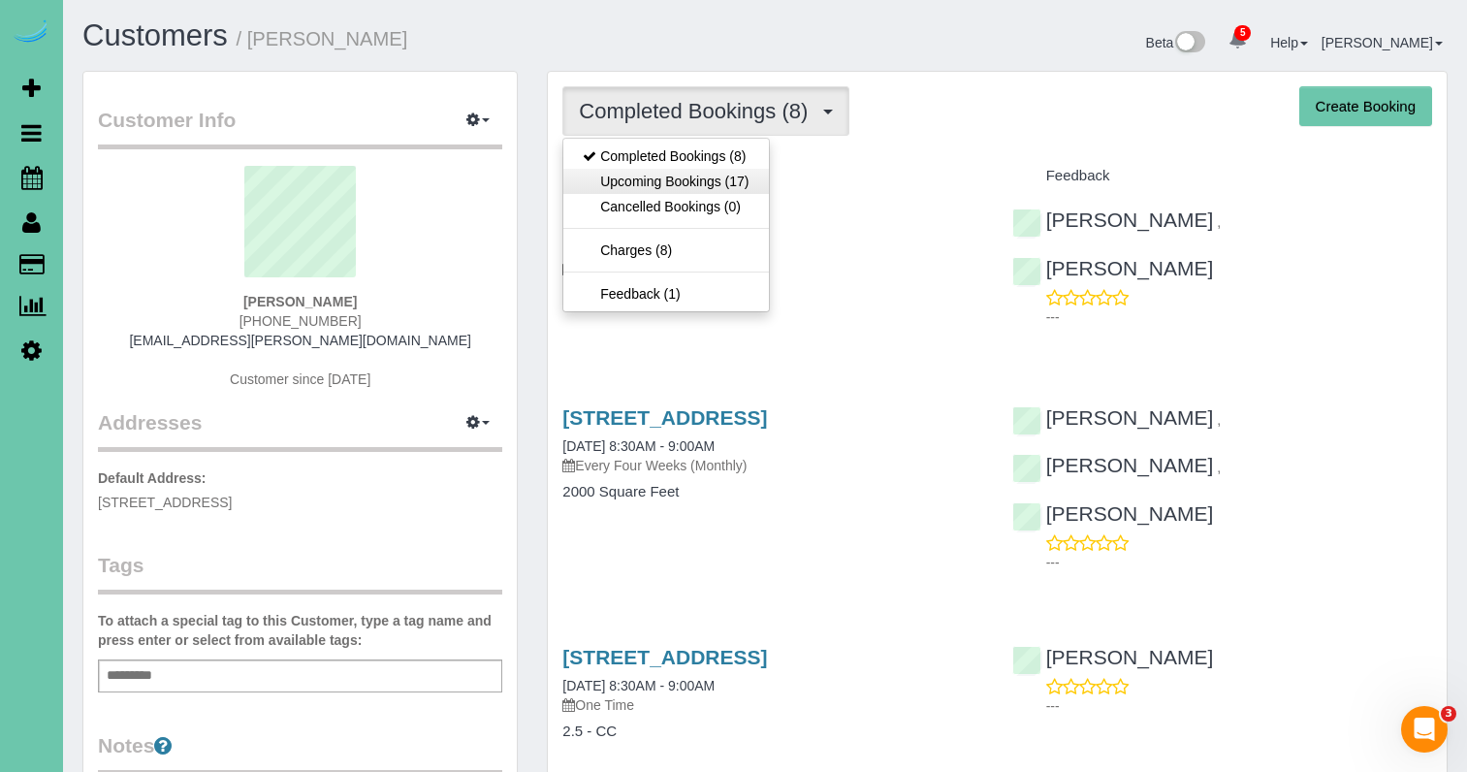
click at [683, 175] on link "Upcoming Bookings (17)" at bounding box center [665, 181] width 205 height 25
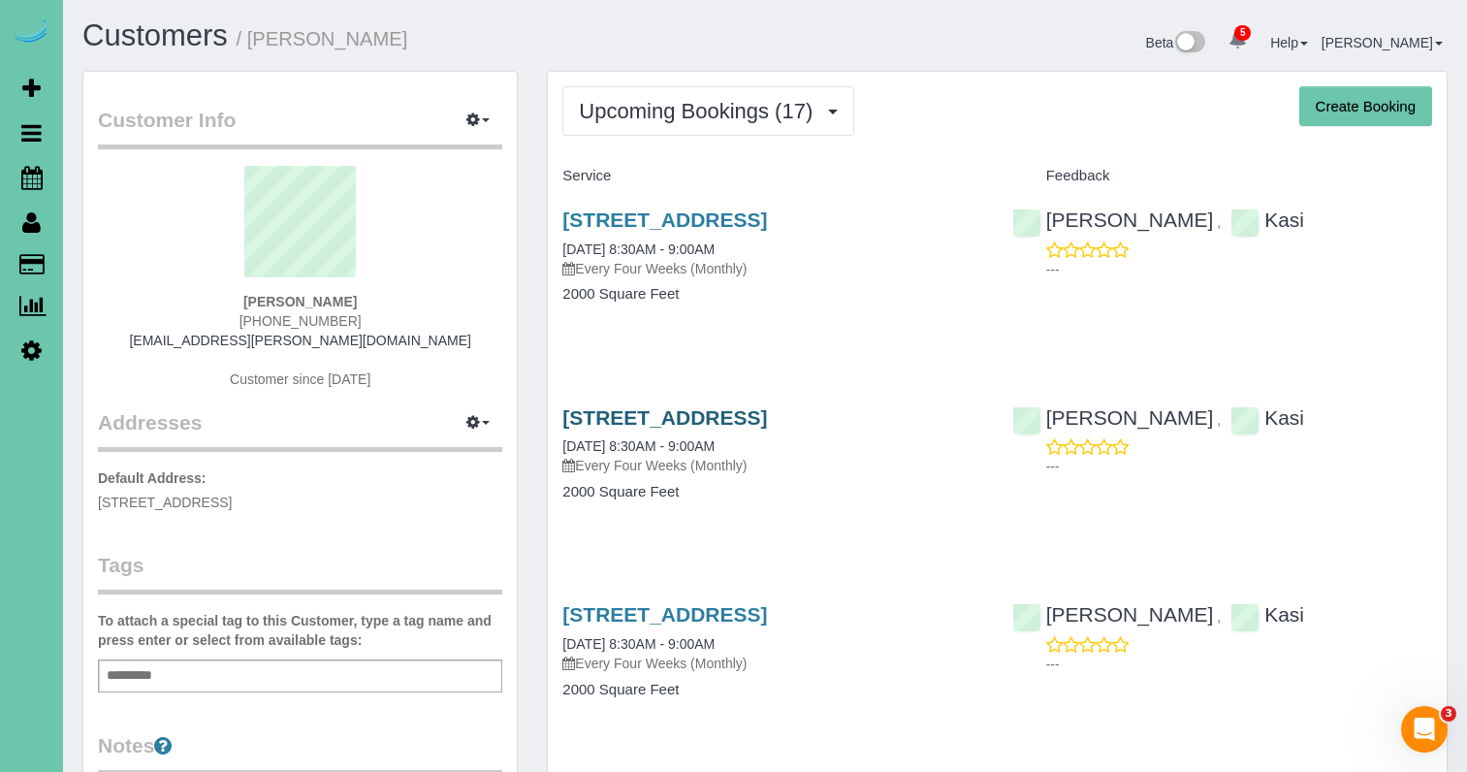
click at [657, 415] on link "19024 Redwood St, Omaha, NE 68136" at bounding box center [664, 417] width 205 height 22
drag, startPoint x: 346, startPoint y: 498, endPoint x: 92, endPoint y: 492, distance: 254.0
click at [92, 492] on div "Customer Info Edit Contact Info Send Message Email Preferences Special Sales Ta…" at bounding box center [299, 616] width 433 height 1088
copy span "19024 Redwood St, Omaha, NE 68136"
click at [652, 121] on span "Upcoming Bookings (17)" at bounding box center [700, 111] width 243 height 24
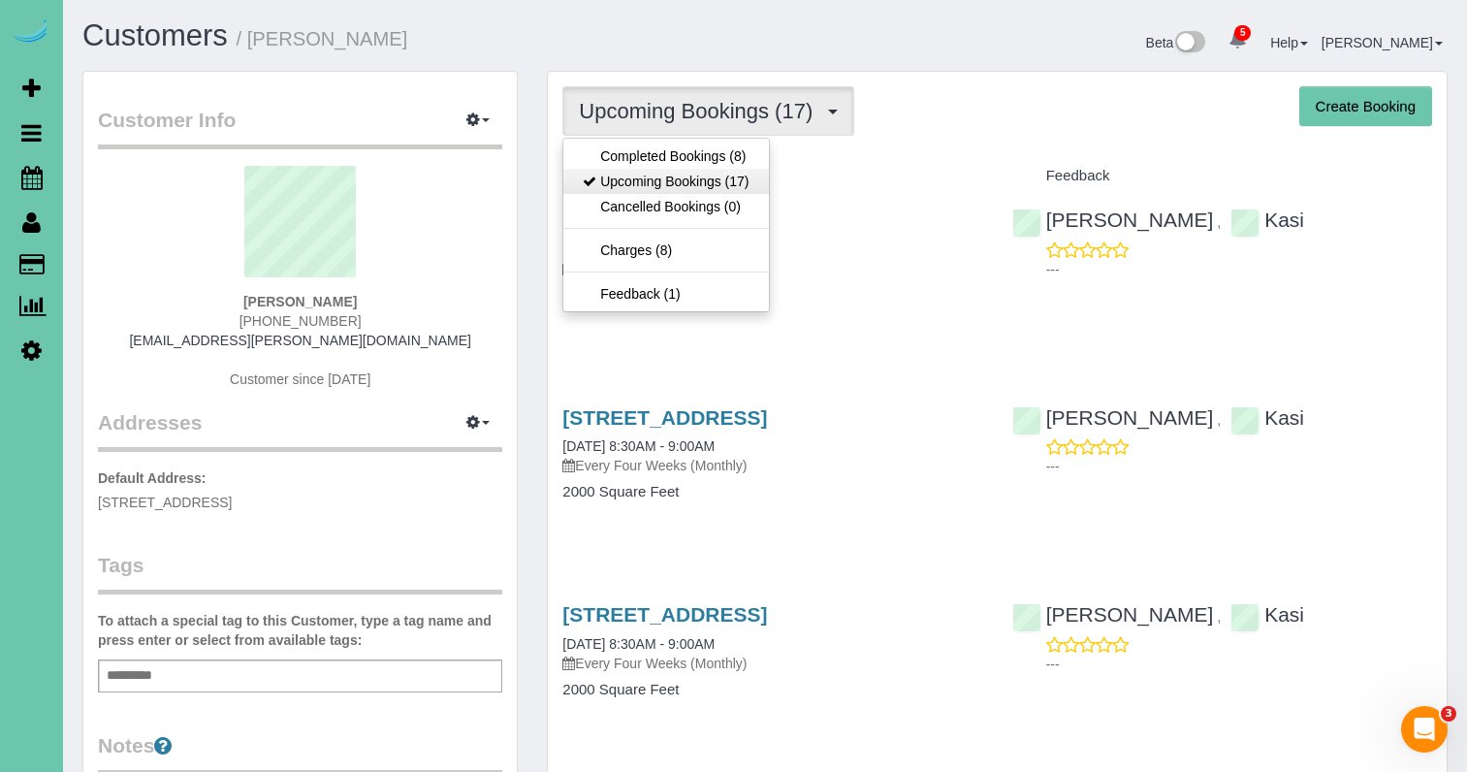
click at [681, 177] on link "Upcoming Bookings (17)" at bounding box center [665, 181] width 205 height 25
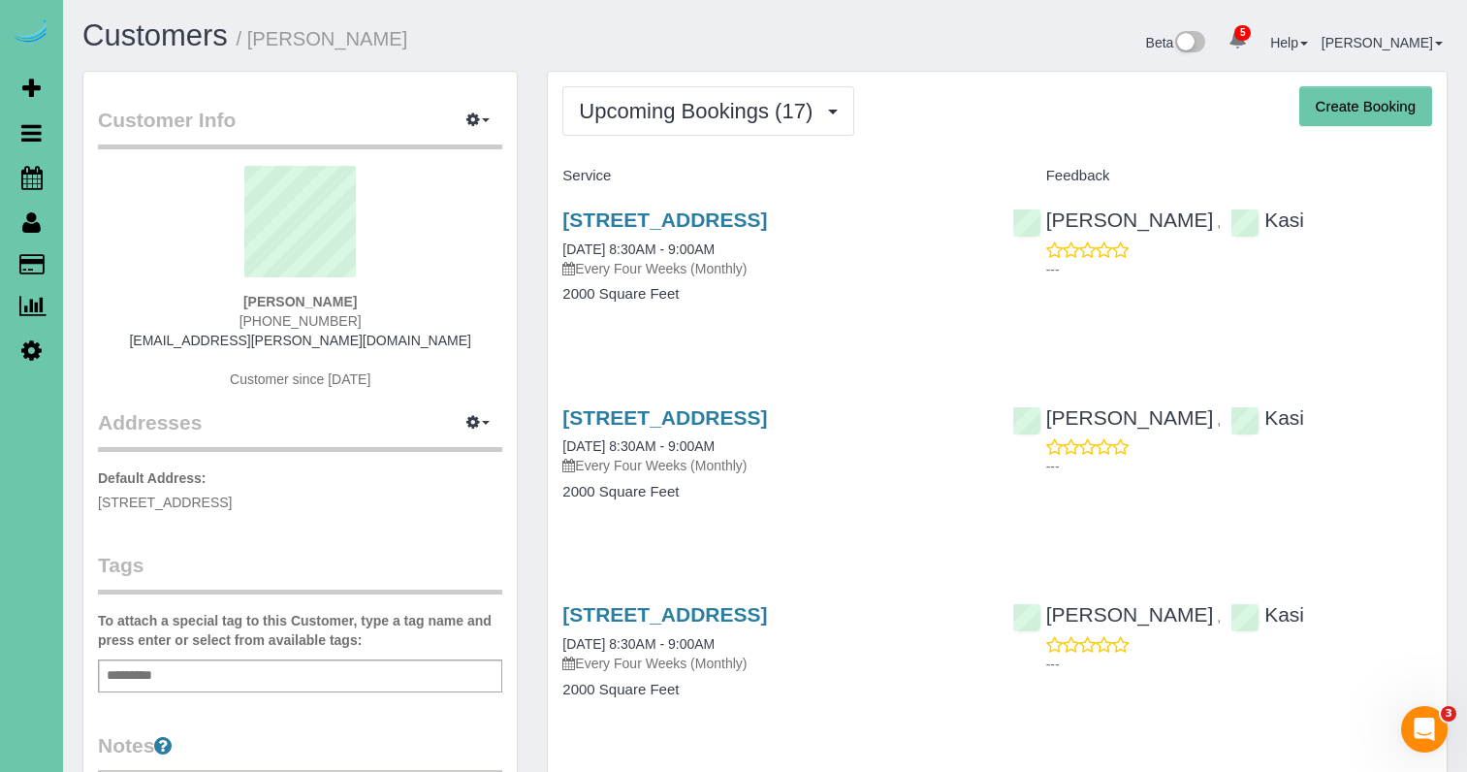
click at [864, 168] on h4 "Service" at bounding box center [772, 176] width 420 height 16
click at [692, 411] on link "19024 Redwood St, Omaha, NE 68136" at bounding box center [664, 417] width 205 height 22
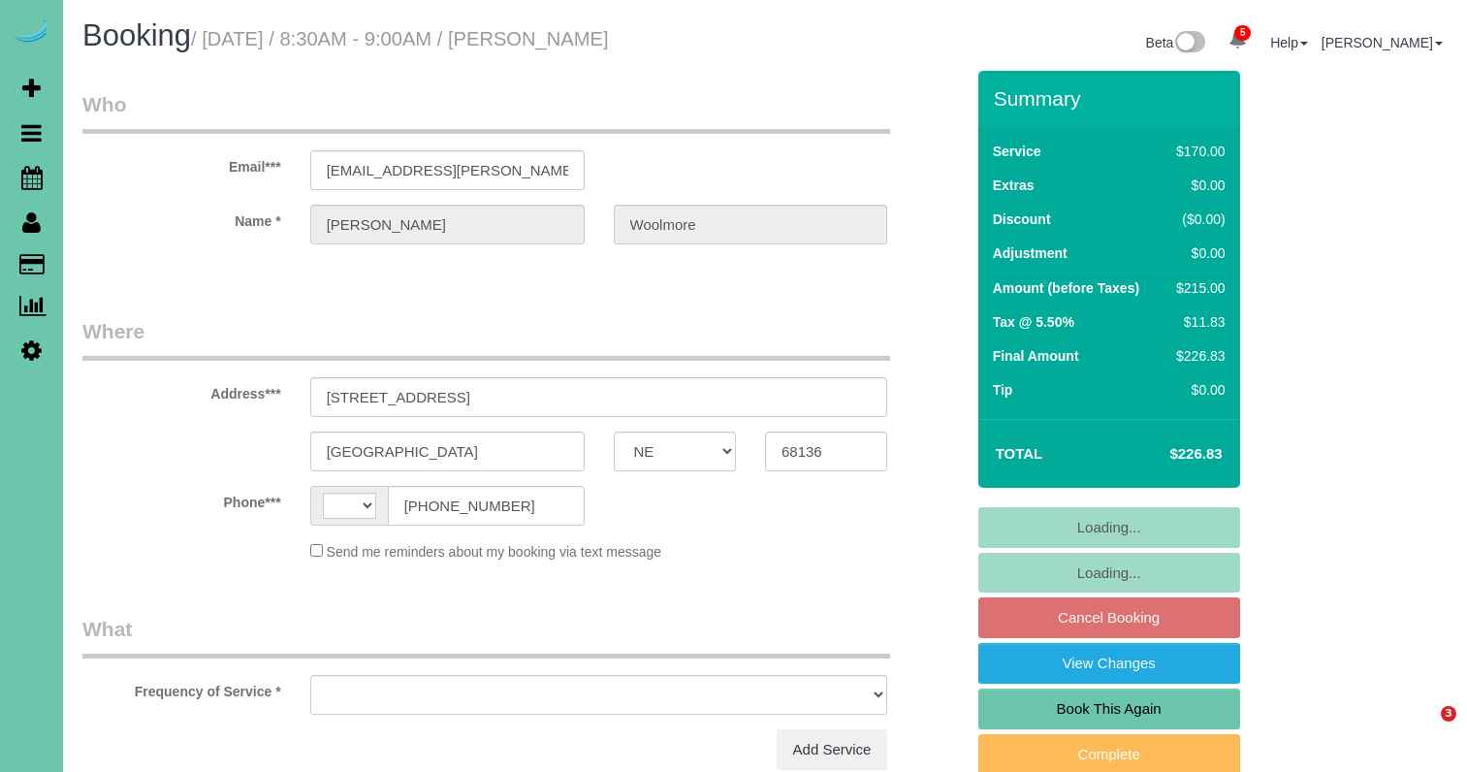
select select "NE"
select select "string:[GEOGRAPHIC_DATA]"
select select "object:666"
select select "string:fspay-446101f3-48a2-480f-9c48-c3310b237ff7"
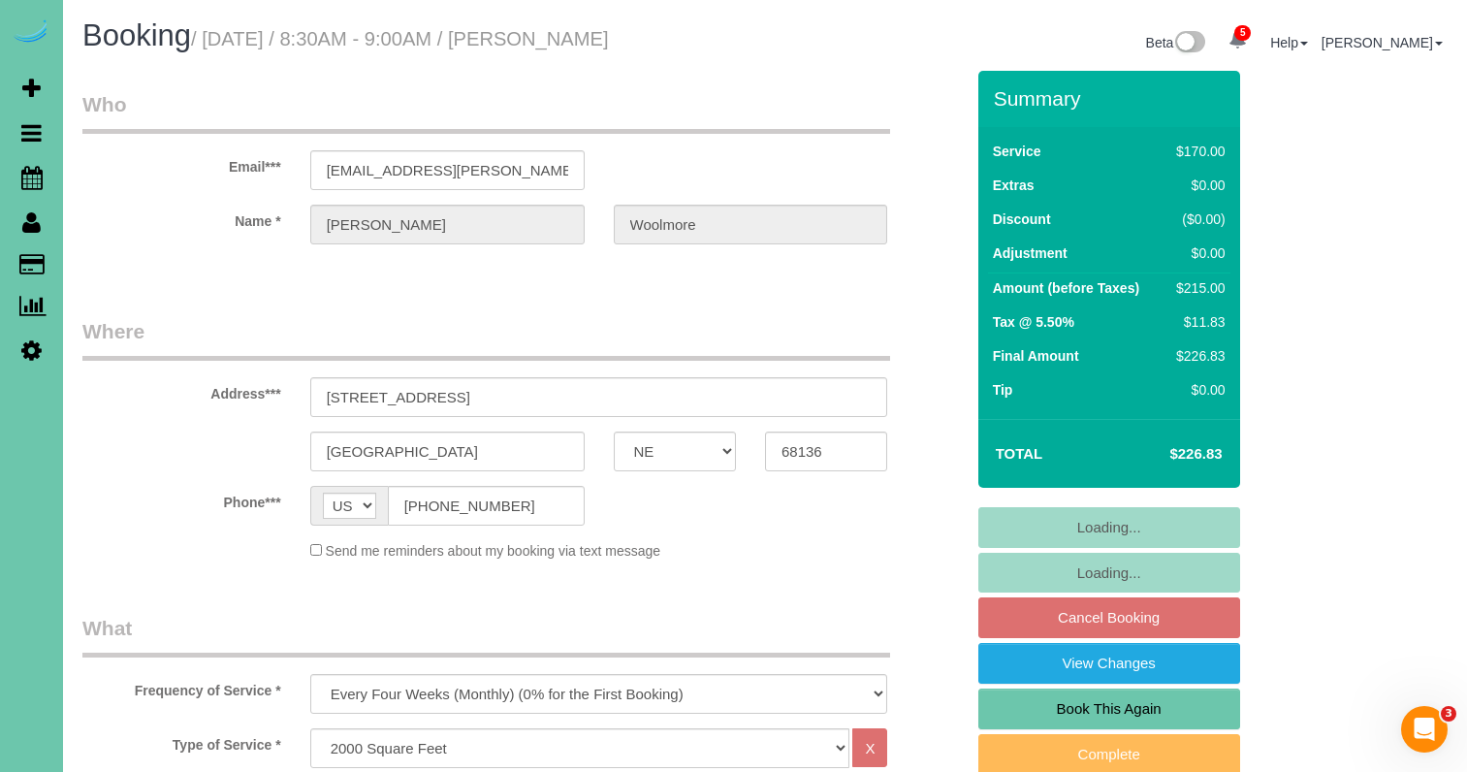
select select "object:767"
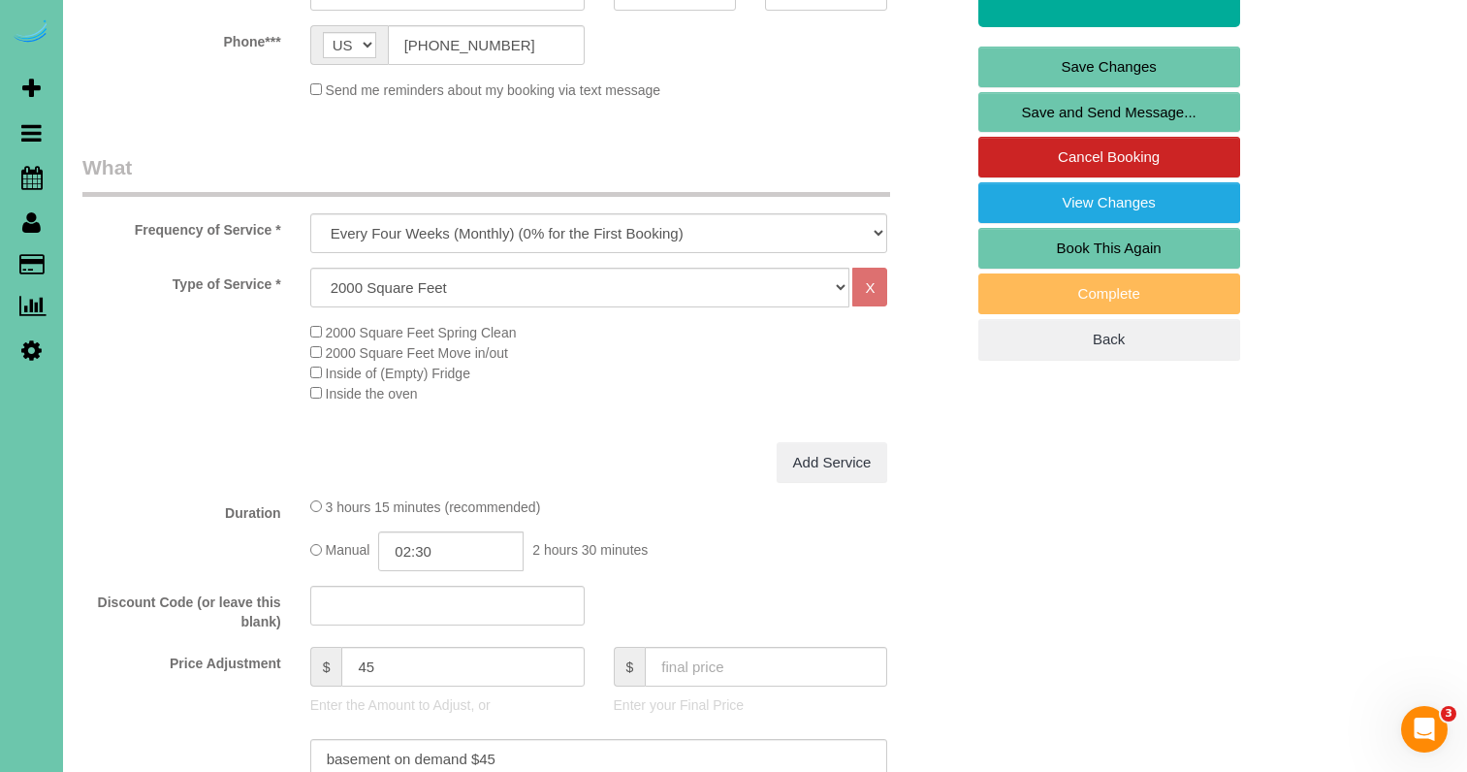
scroll to position [466, 0]
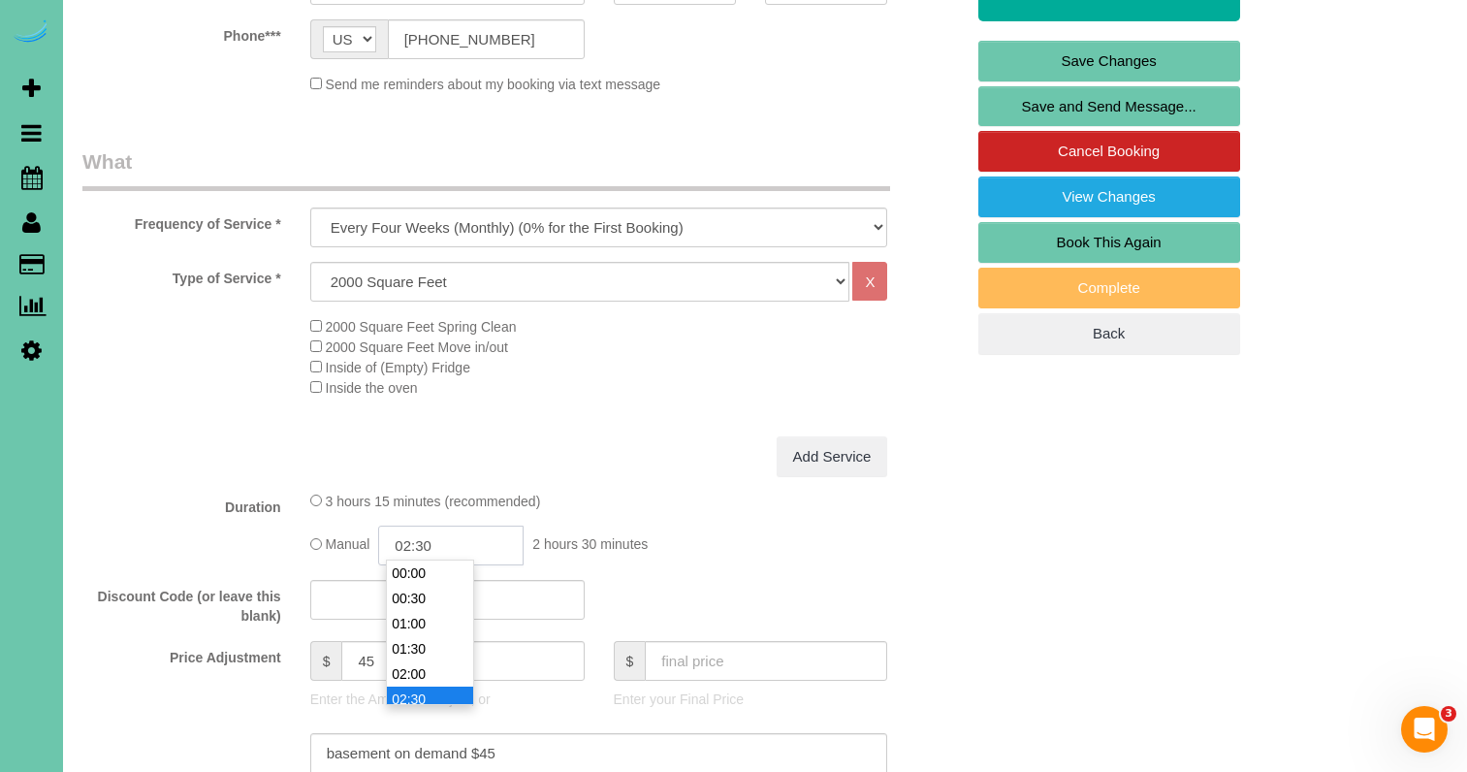
click at [472, 541] on input "02:30" at bounding box center [450, 545] width 145 height 40
type input "02:45"
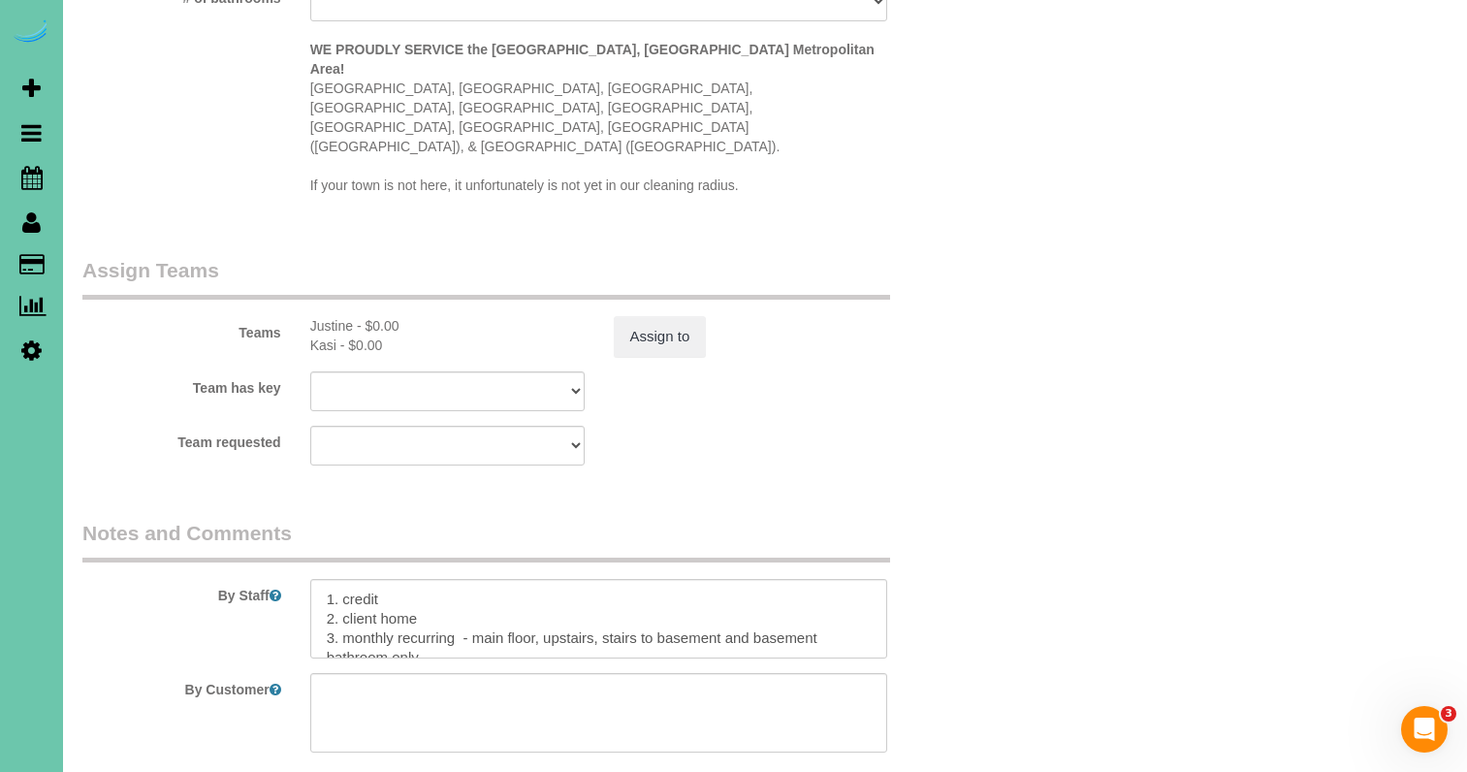
scroll to position [1988, 0]
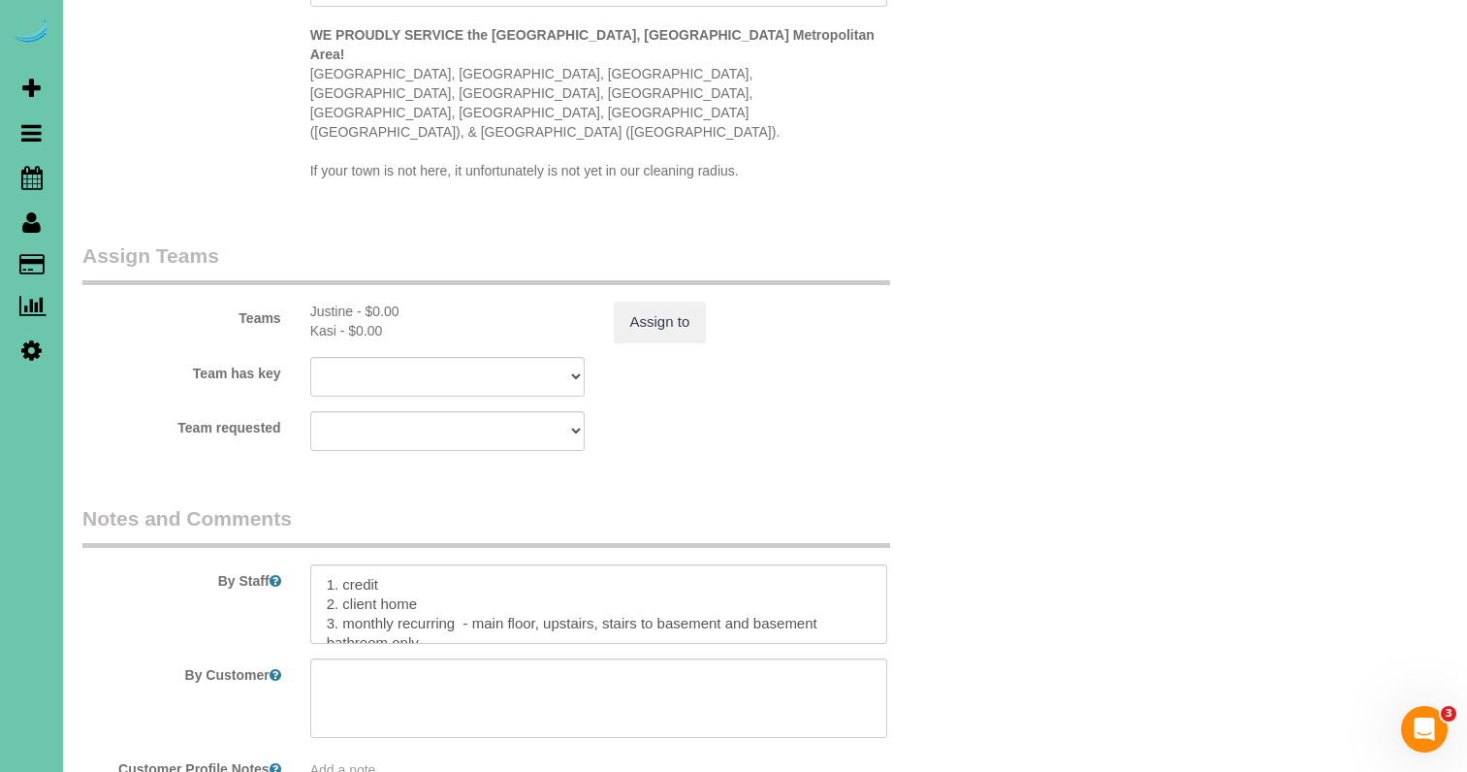
click at [905, 241] on div "Teams Justine - $0.00 Kasi - $0.00 Assign to" at bounding box center [523, 291] width 910 height 101
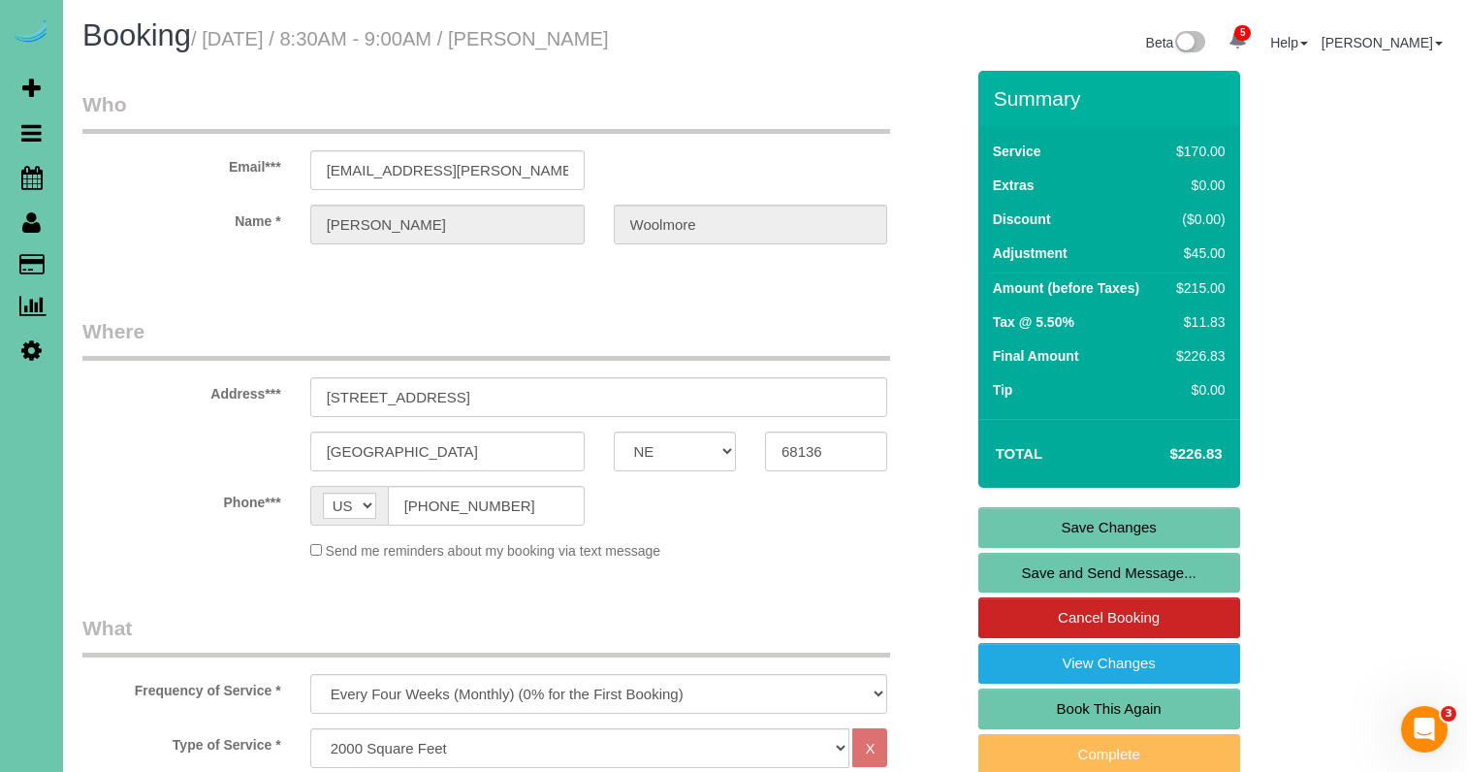
scroll to position [0, 0]
click at [766, 69] on div "Beta 5 Your Notifications You have 0 alerts × You have 1 to charge for [DATE] ×…" at bounding box center [1113, 44] width 697 height 51
click at [243, 177] on div "Email*** [EMAIL_ADDRESS][PERSON_NAME][DOMAIN_NAME]" at bounding box center [523, 140] width 910 height 100
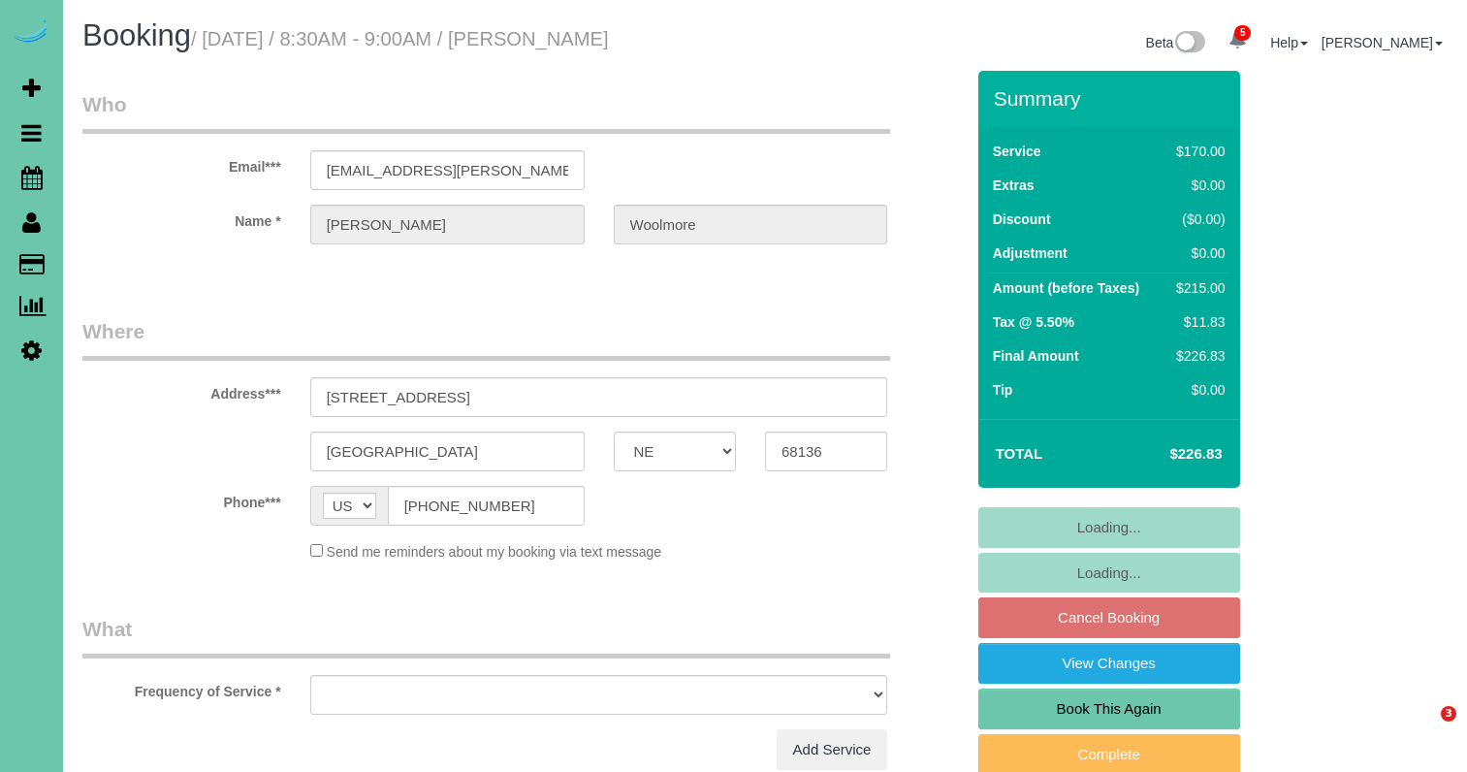
select select "NE"
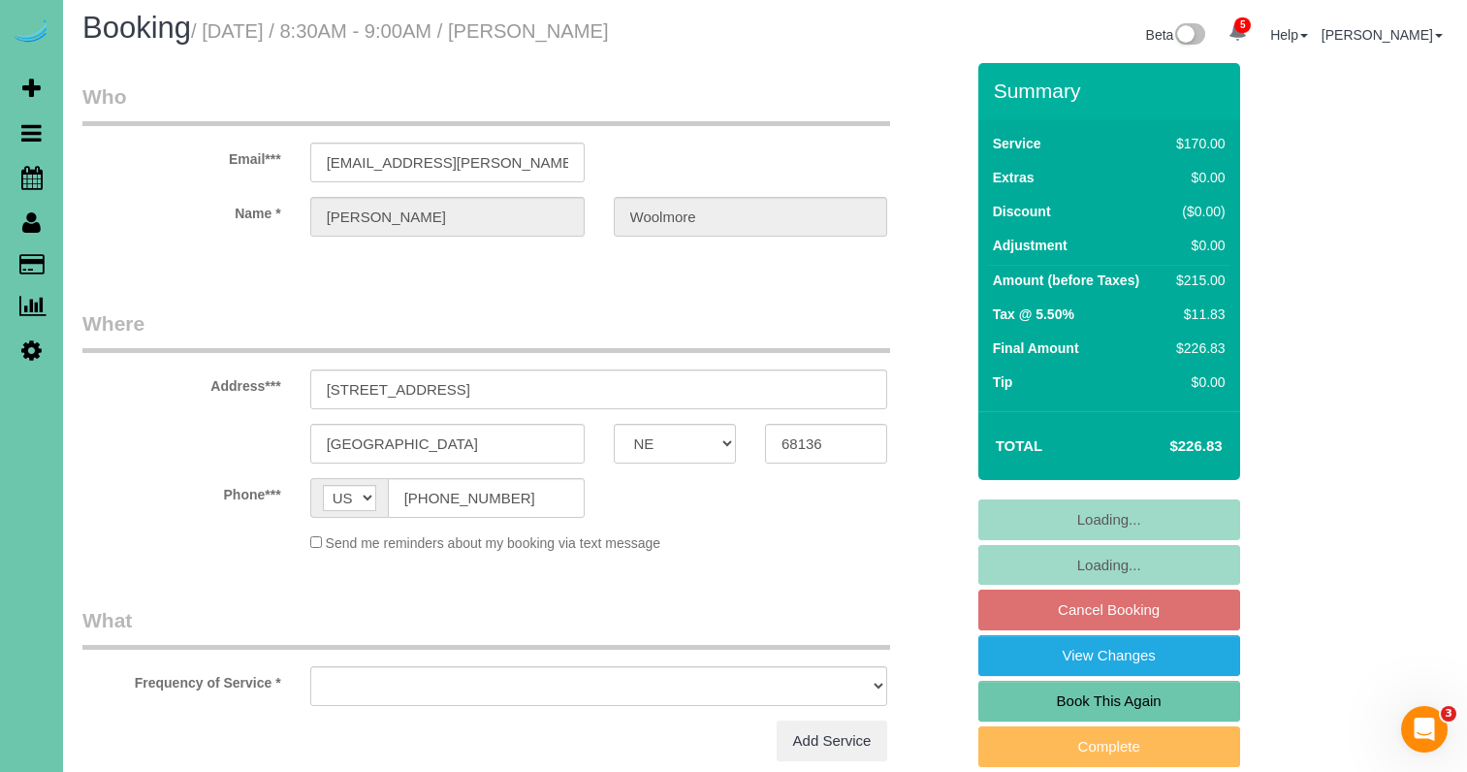
select select "object:666"
select select "string:fspay-446101f3-48a2-480f-9c48-c3310b237ff7"
select select "object:955"
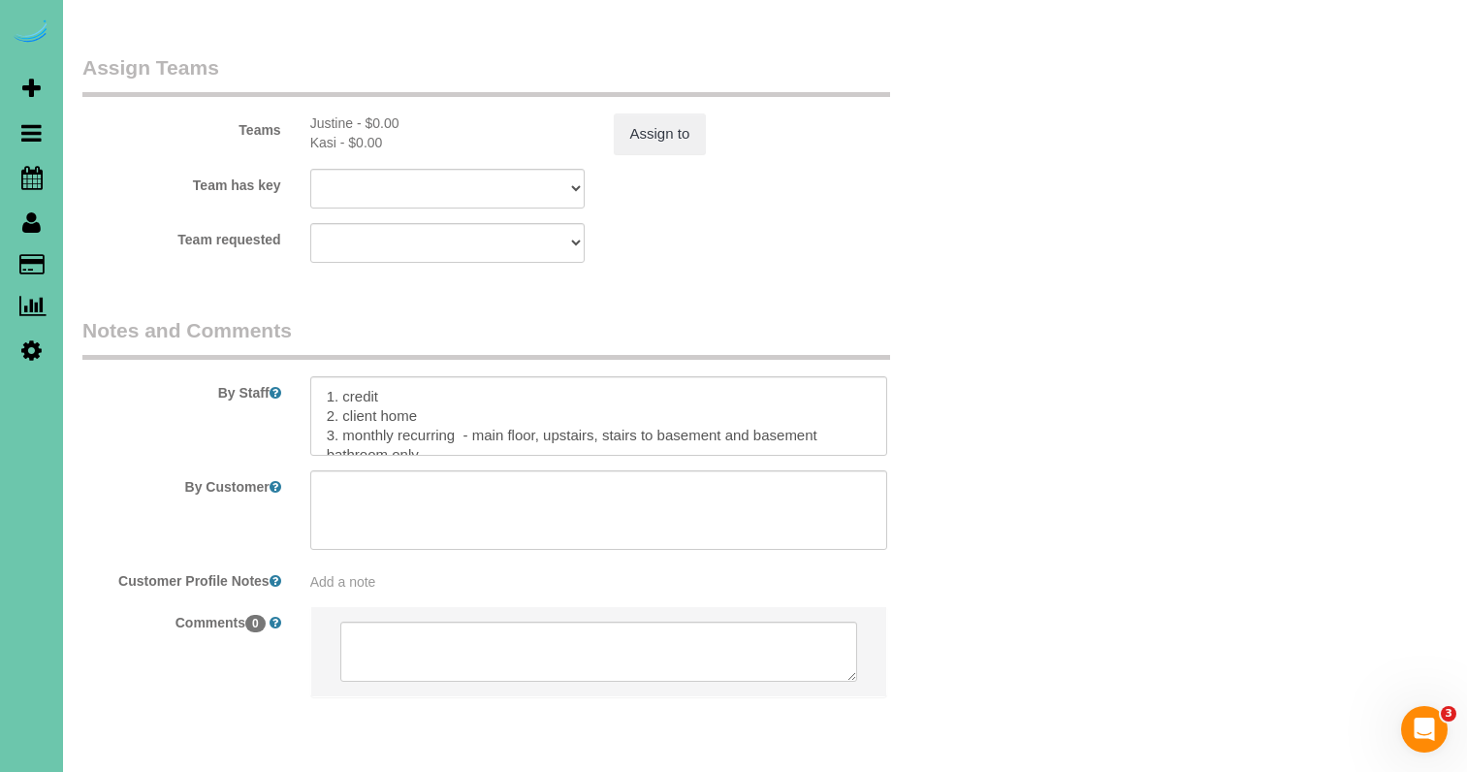
scroll to position [2175, 0]
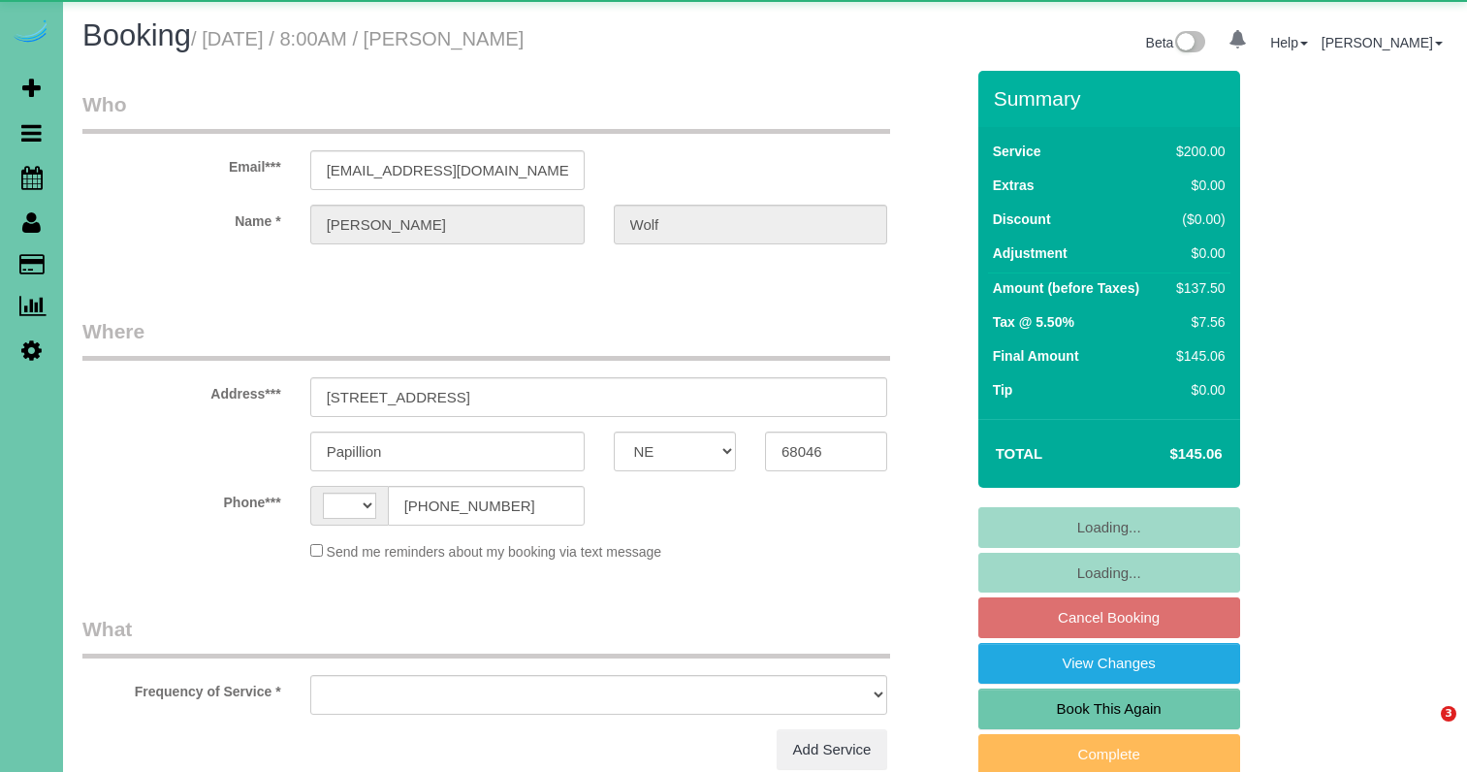
select select "NE"
select select "string:[GEOGRAPHIC_DATA]"
select select "object:662"
select select "string:fspay-7a5c71e9-40c1-4c87-93aa-25c9a3954f19"
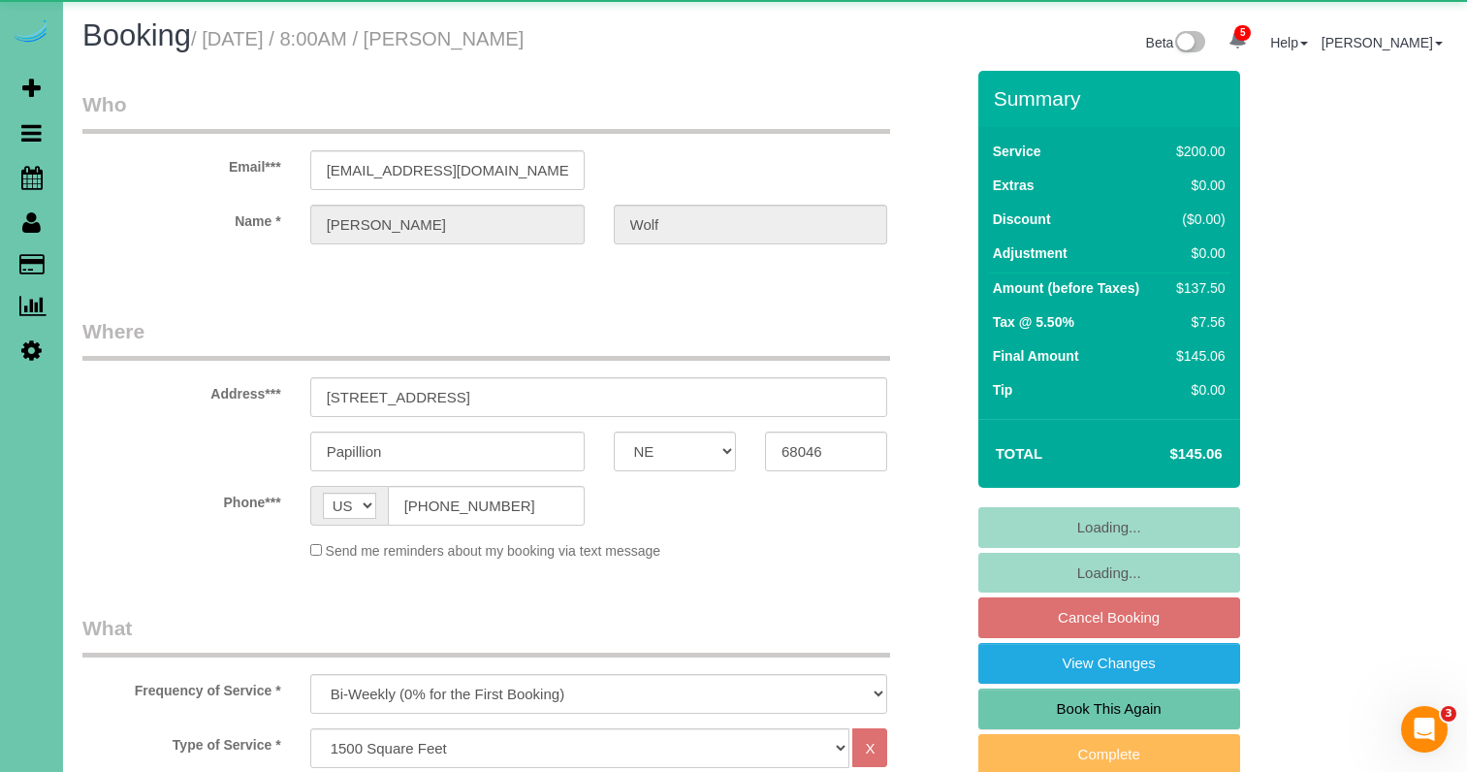
select select "object:949"
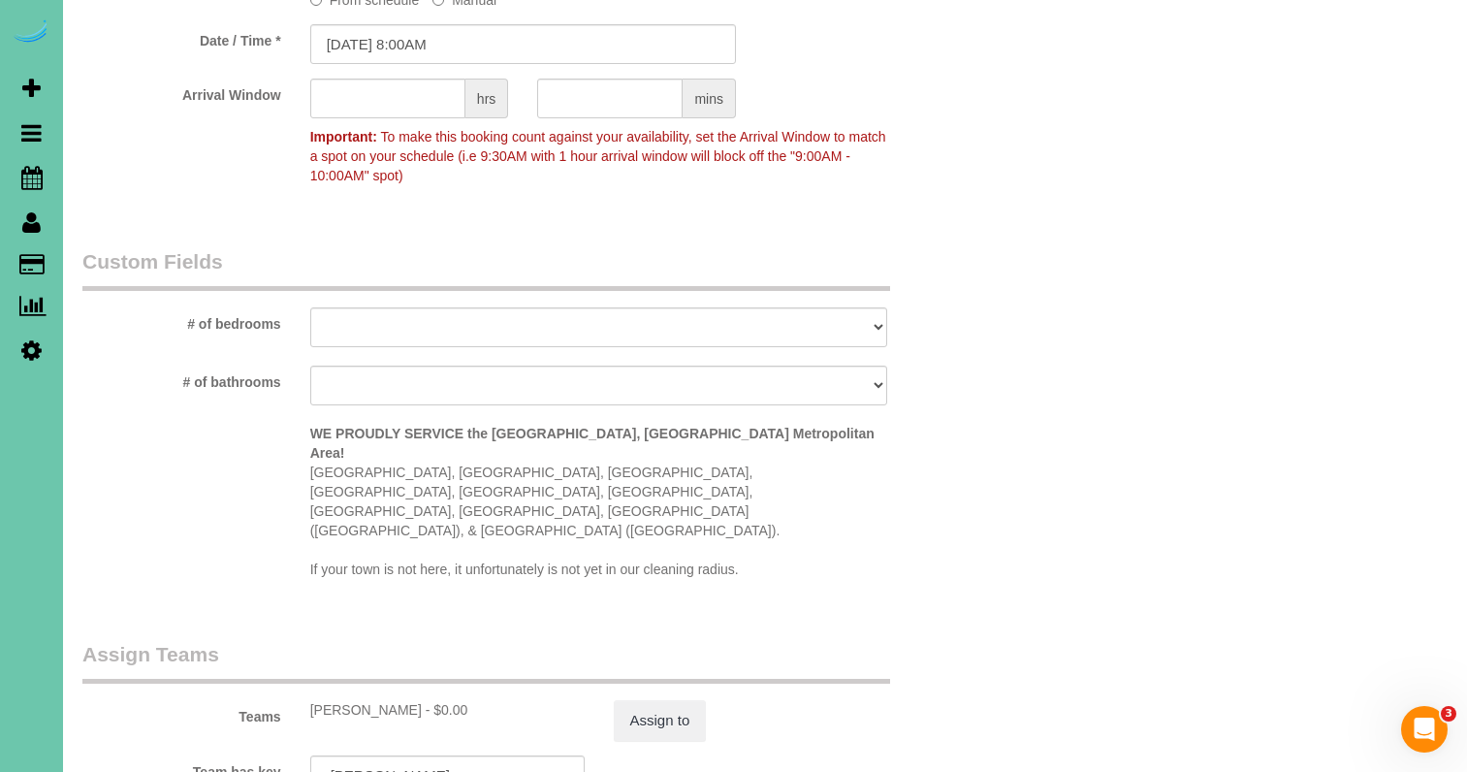
scroll to position [1591, 0]
click at [695, 699] on button "Assign to" at bounding box center [660, 719] width 93 height 41
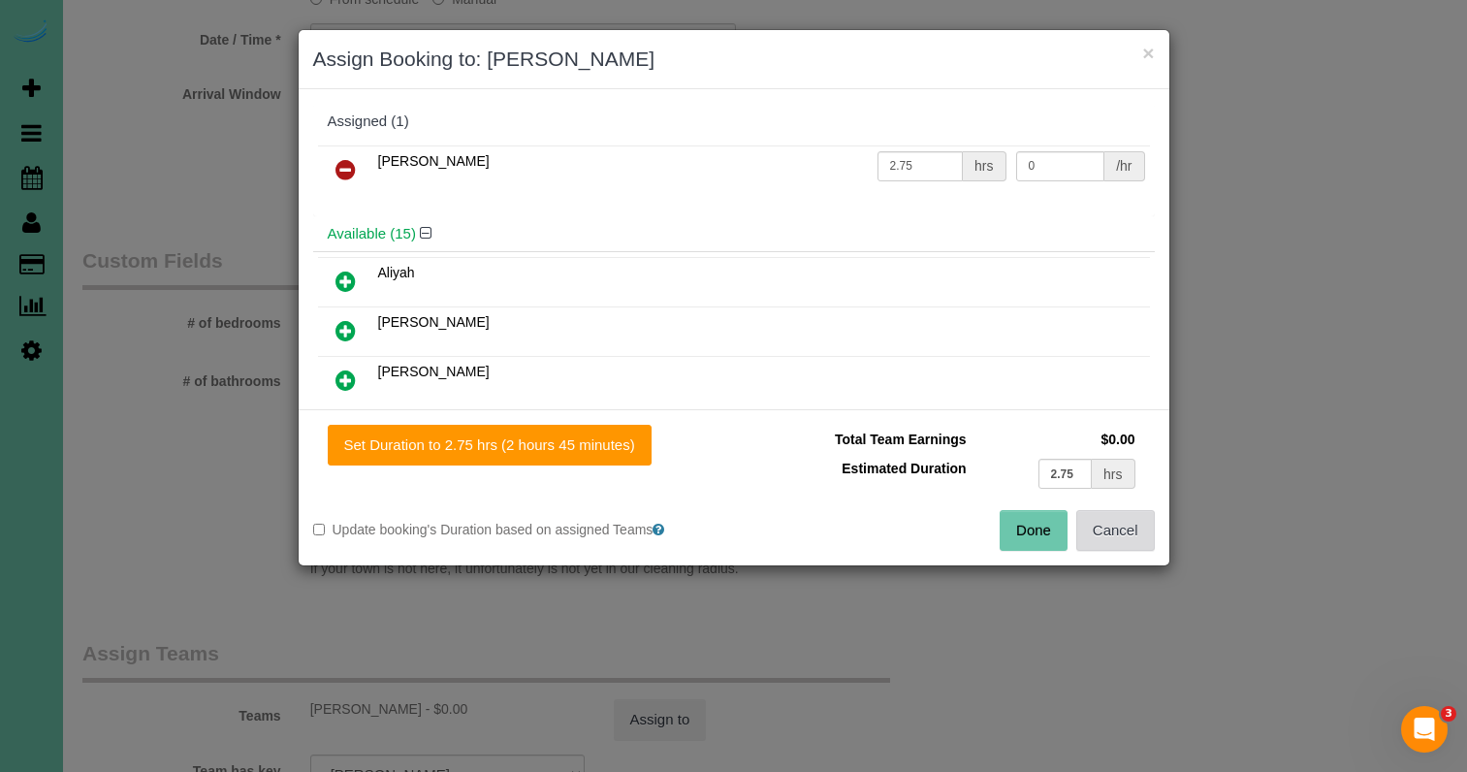
click at [1148, 539] on button "Cancel" at bounding box center [1115, 530] width 79 height 41
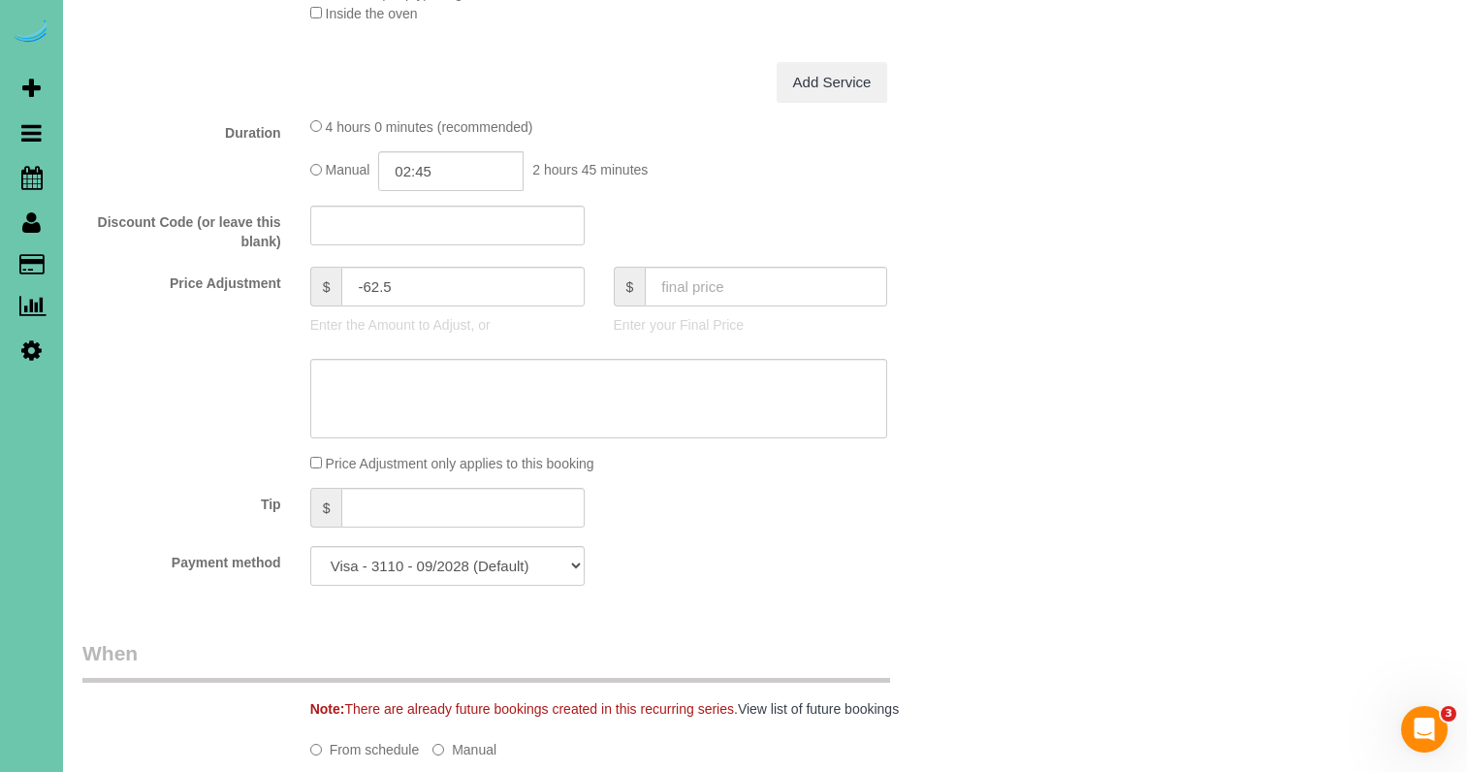
scroll to position [853, 0]
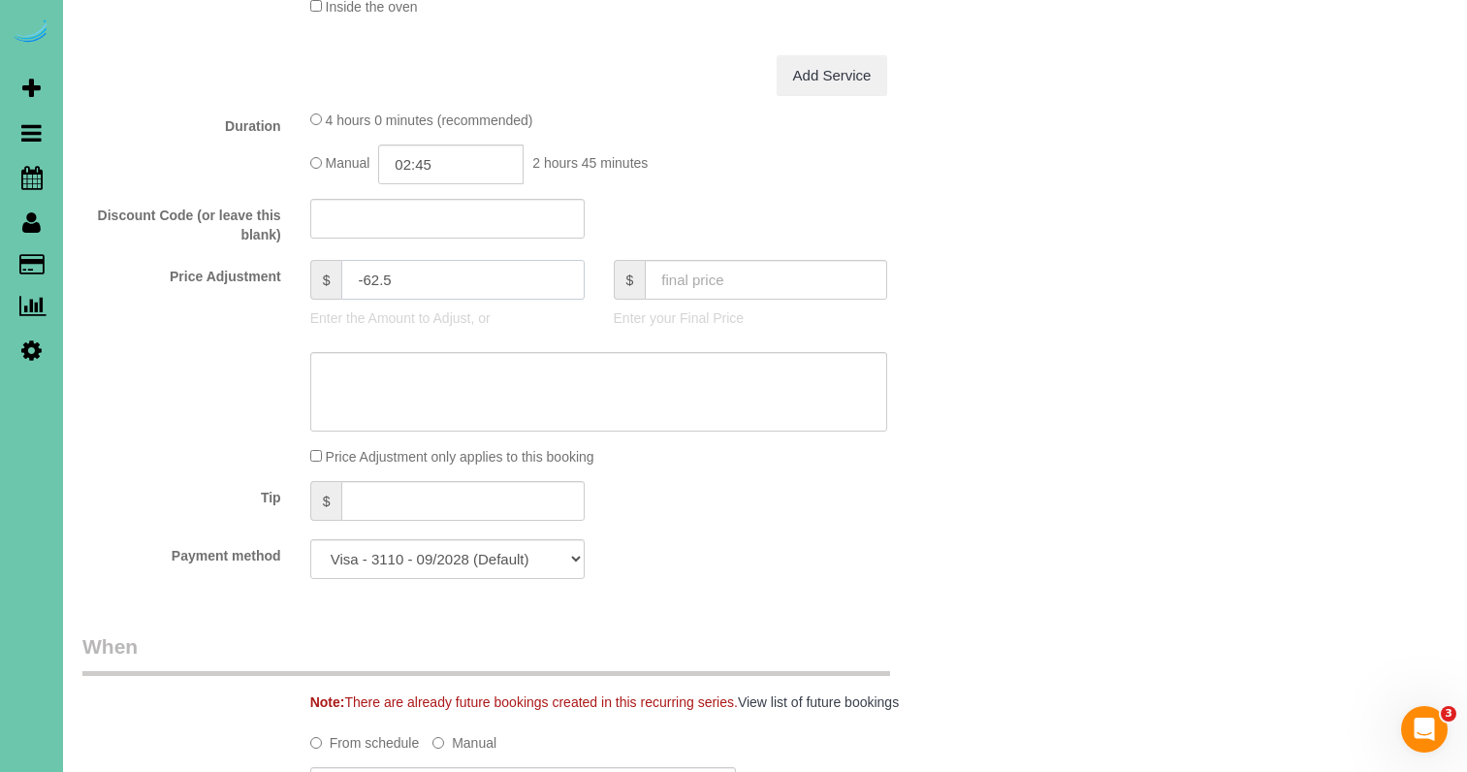
drag, startPoint x: 392, startPoint y: 271, endPoint x: 363, endPoint y: 272, distance: 29.1
click at [363, 272] on input "-62.5" at bounding box center [462, 280] width 242 height 40
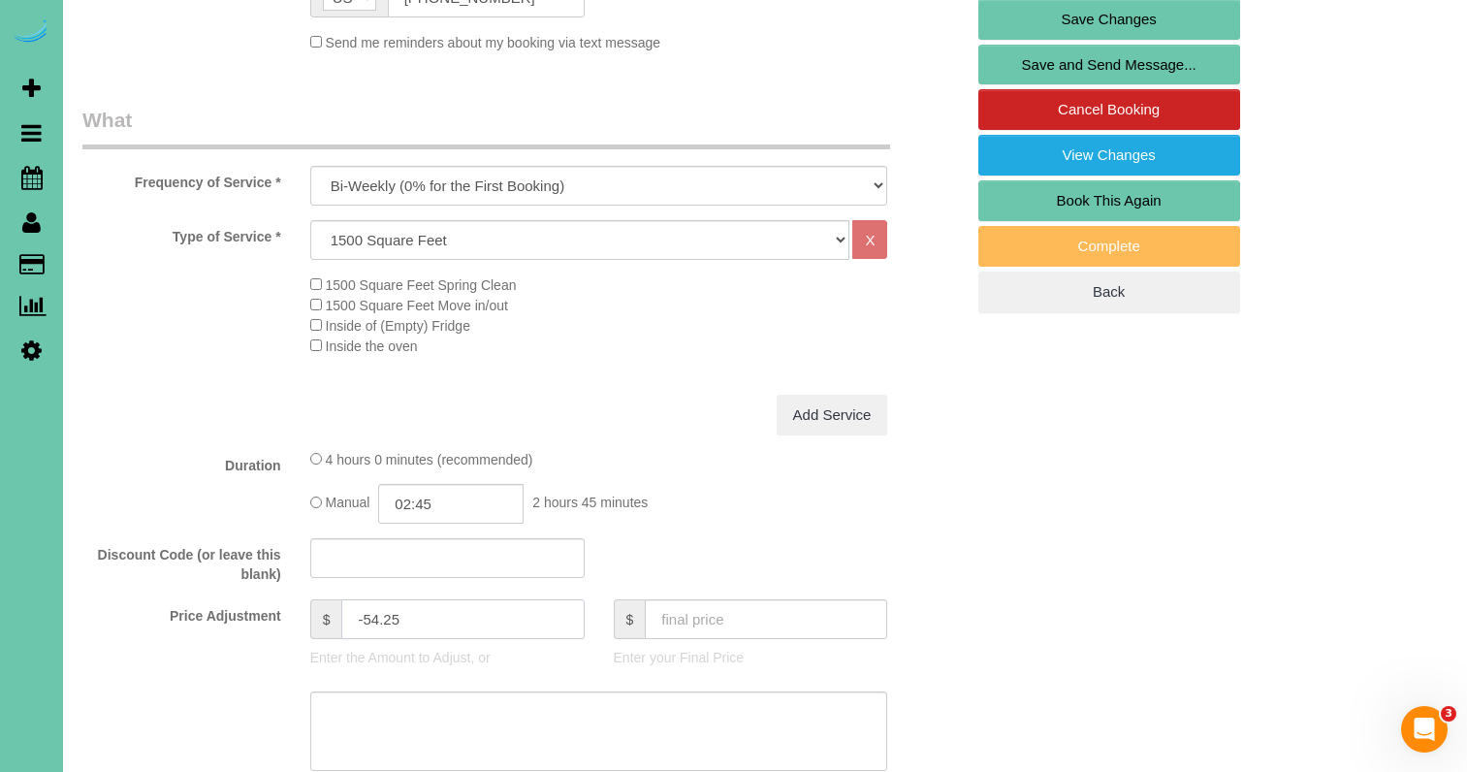
scroll to position [531, 0]
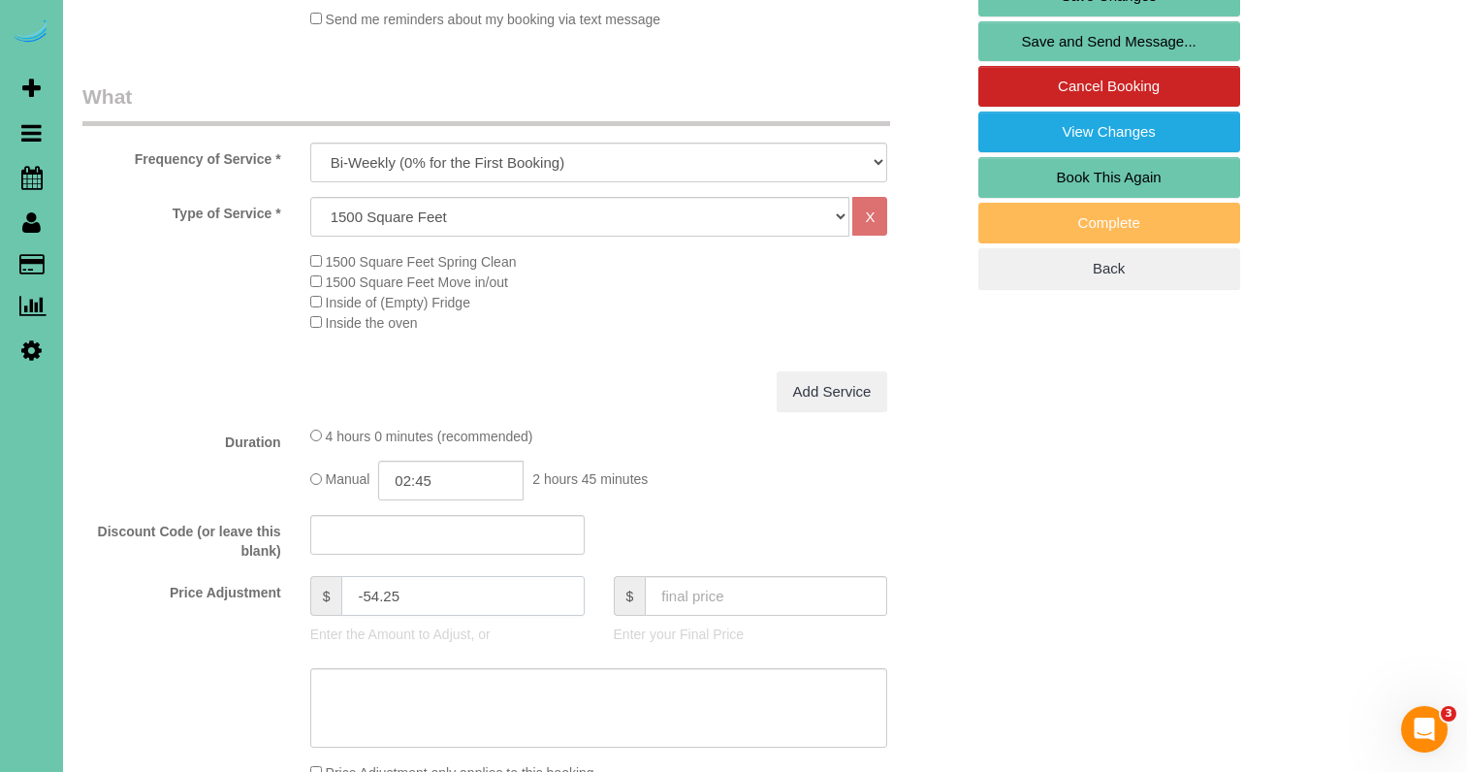
type input "-54.25"
click at [482, 674] on textarea at bounding box center [599, 707] width 578 height 79
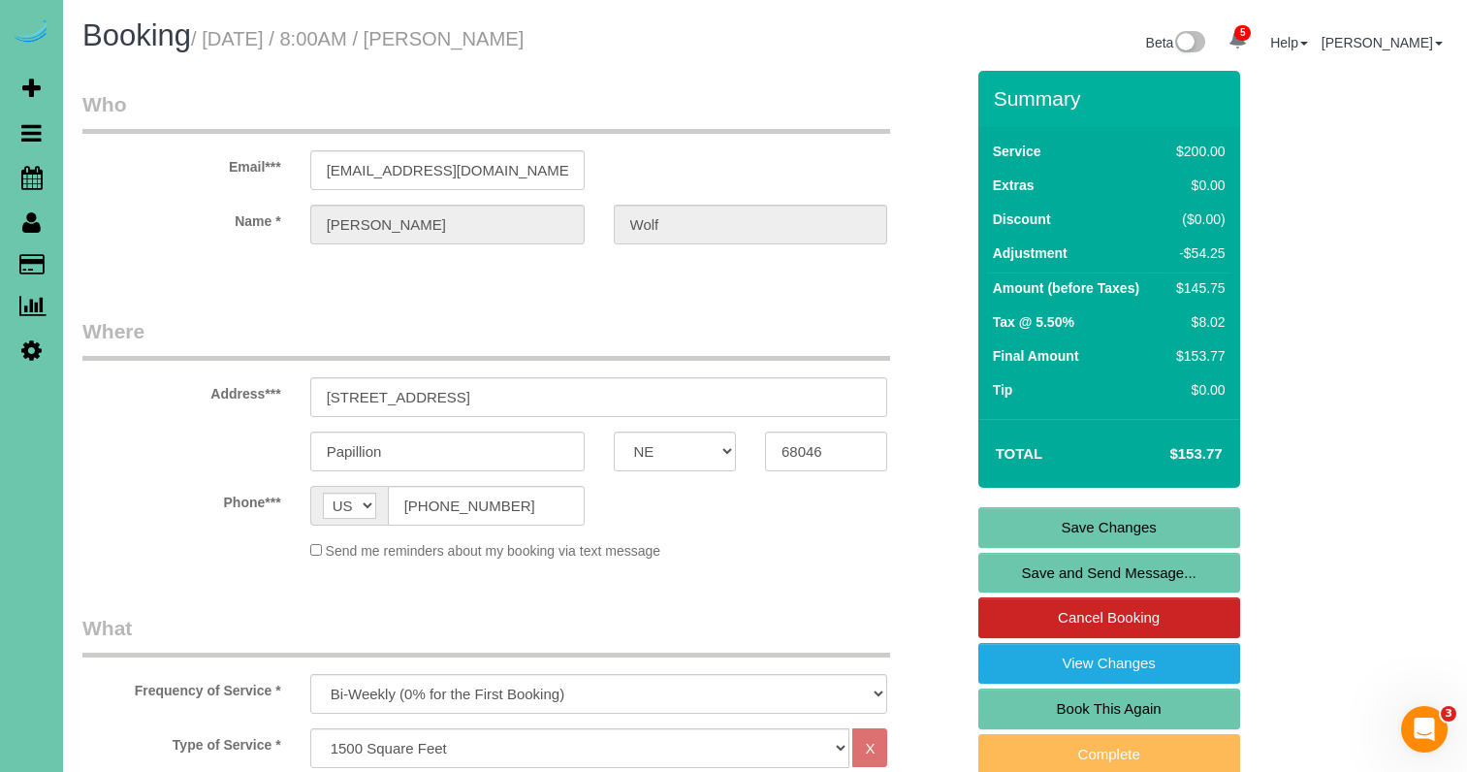
scroll to position [-1, 0]
type textarea "NEW PRICE - [DATE]"
click at [1045, 539] on link "Save Changes" at bounding box center [1109, 527] width 262 height 41
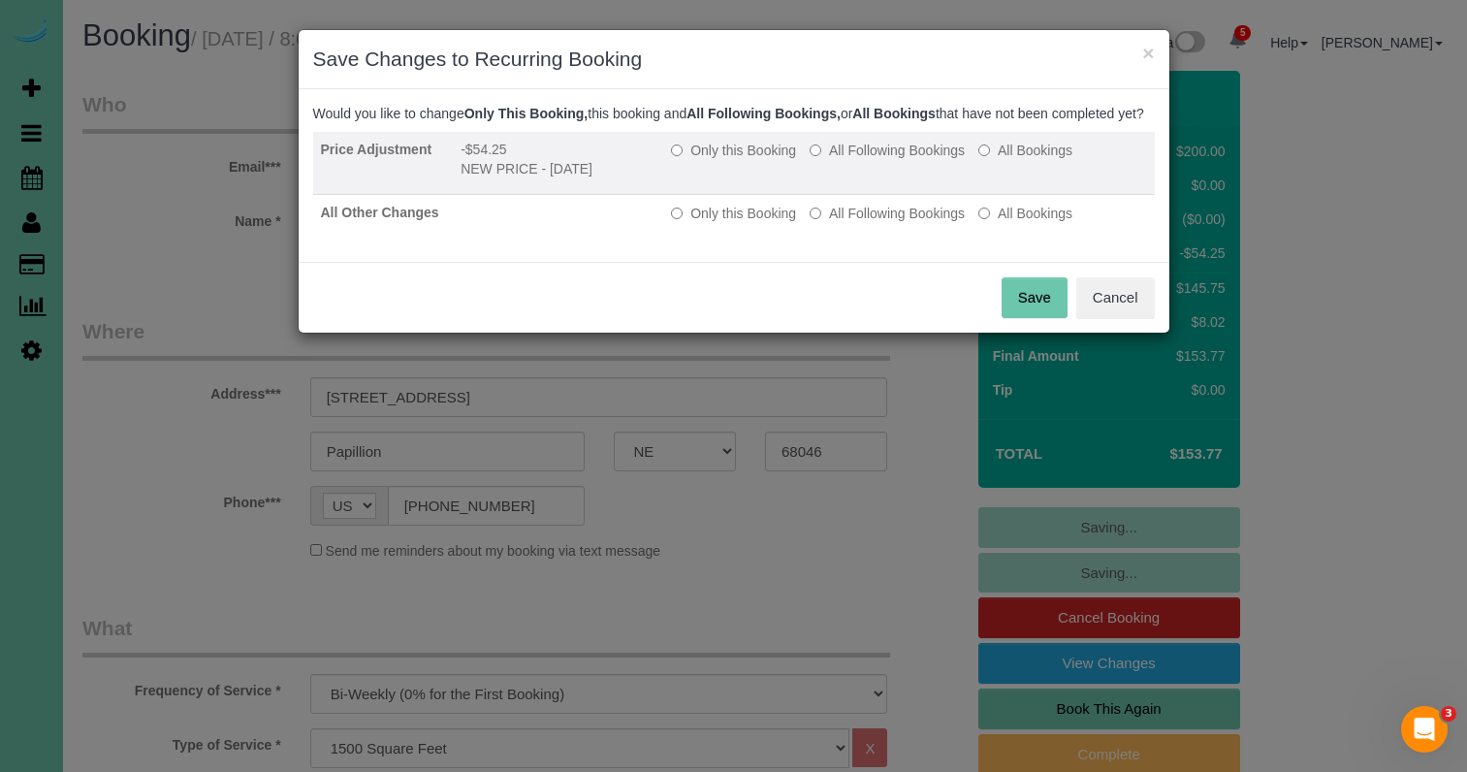
click at [897, 160] on label "All Following Bookings" at bounding box center [886, 150] width 155 height 19
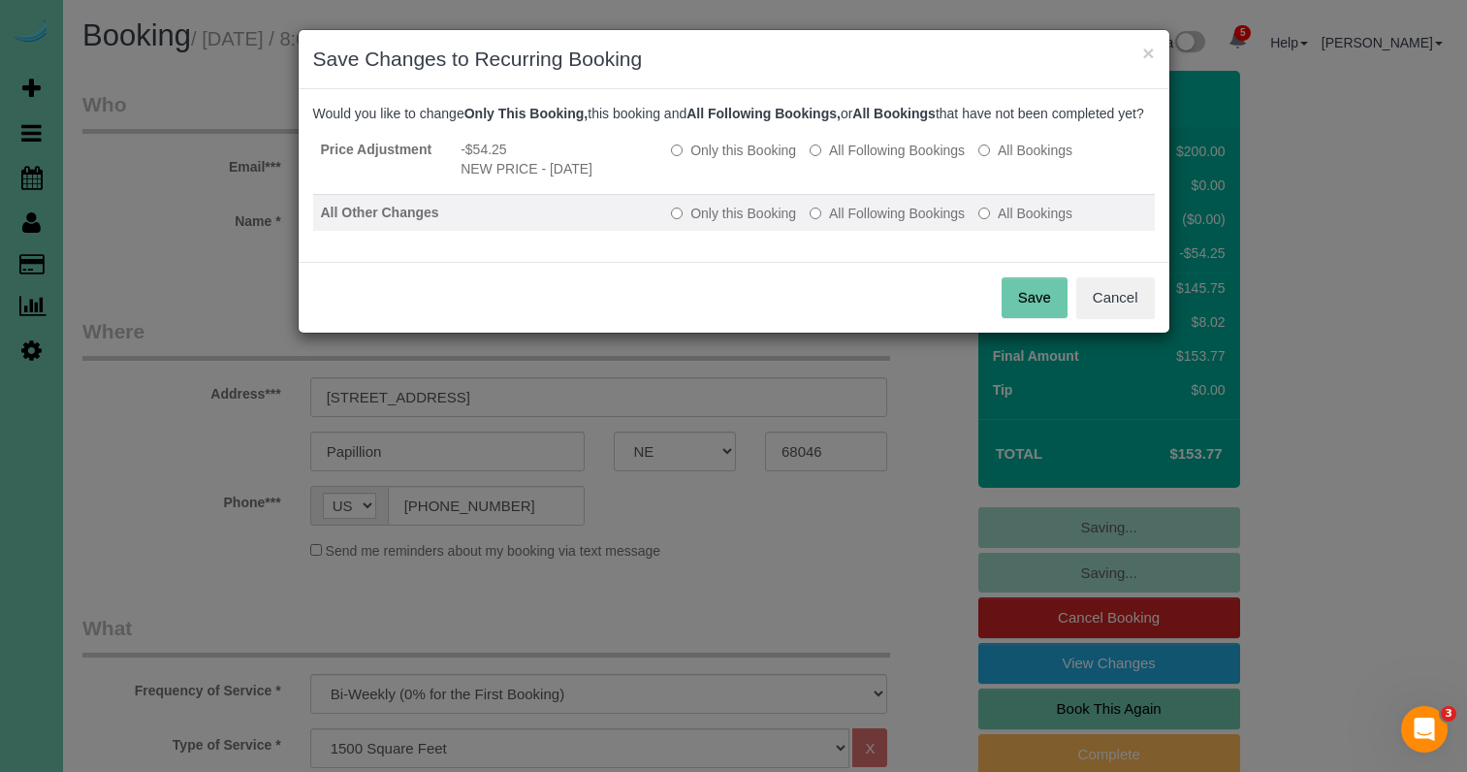
click at [891, 223] on label "All Following Bookings" at bounding box center [886, 213] width 155 height 19
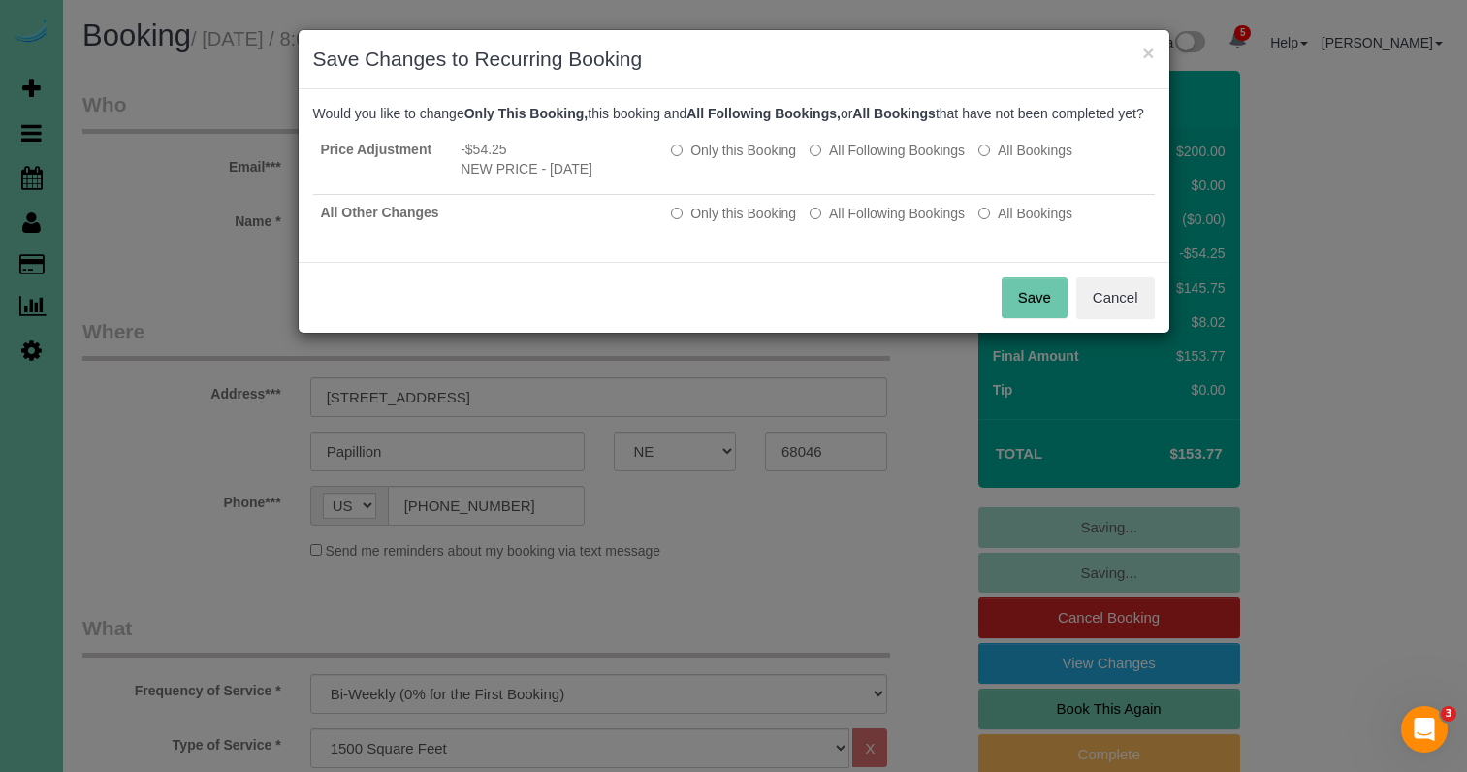
drag, startPoint x: 1030, startPoint y: 316, endPoint x: 1006, endPoint y: 300, distance: 29.3
click at [1030, 316] on button "Save" at bounding box center [1034, 297] width 66 height 41
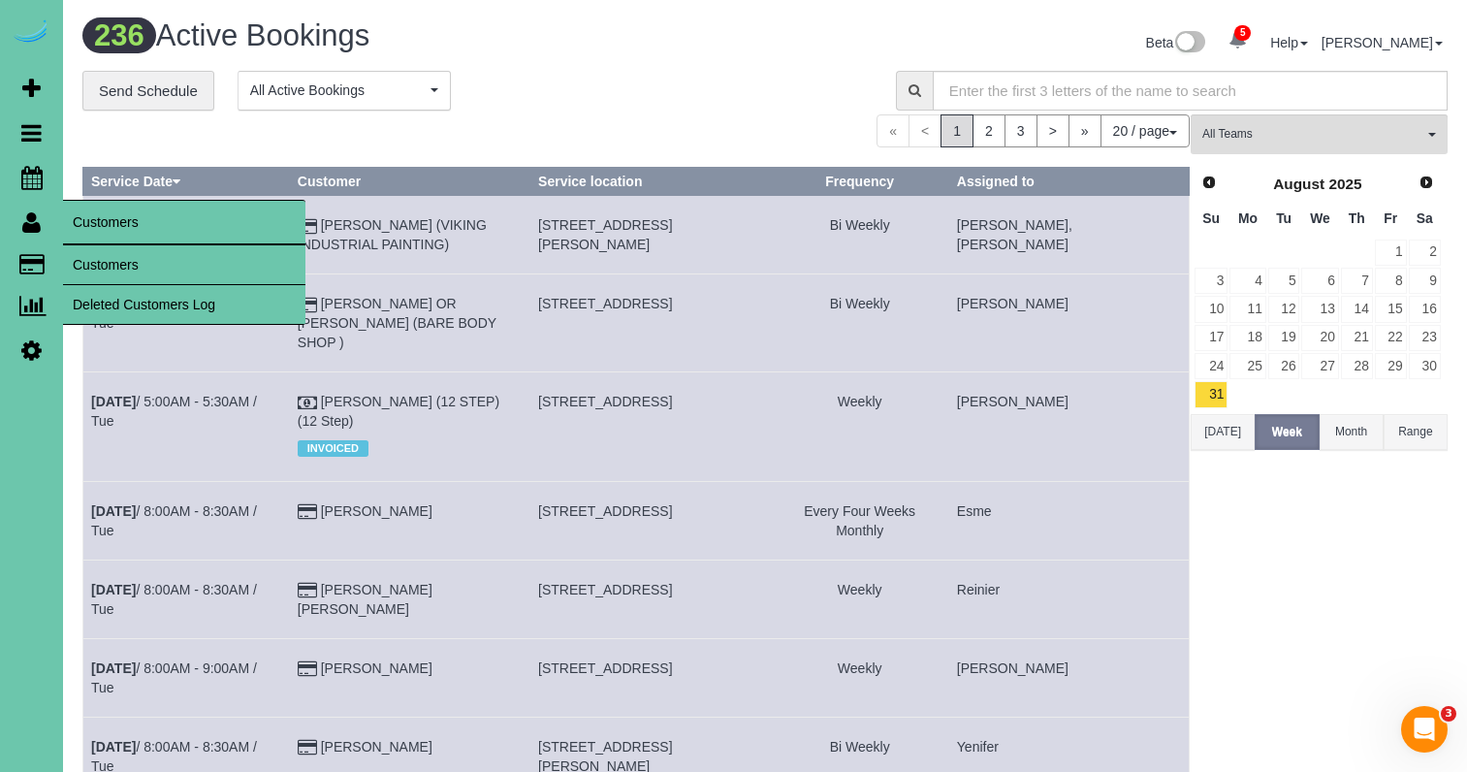
click at [110, 269] on link "Customers" at bounding box center [184, 264] width 242 height 39
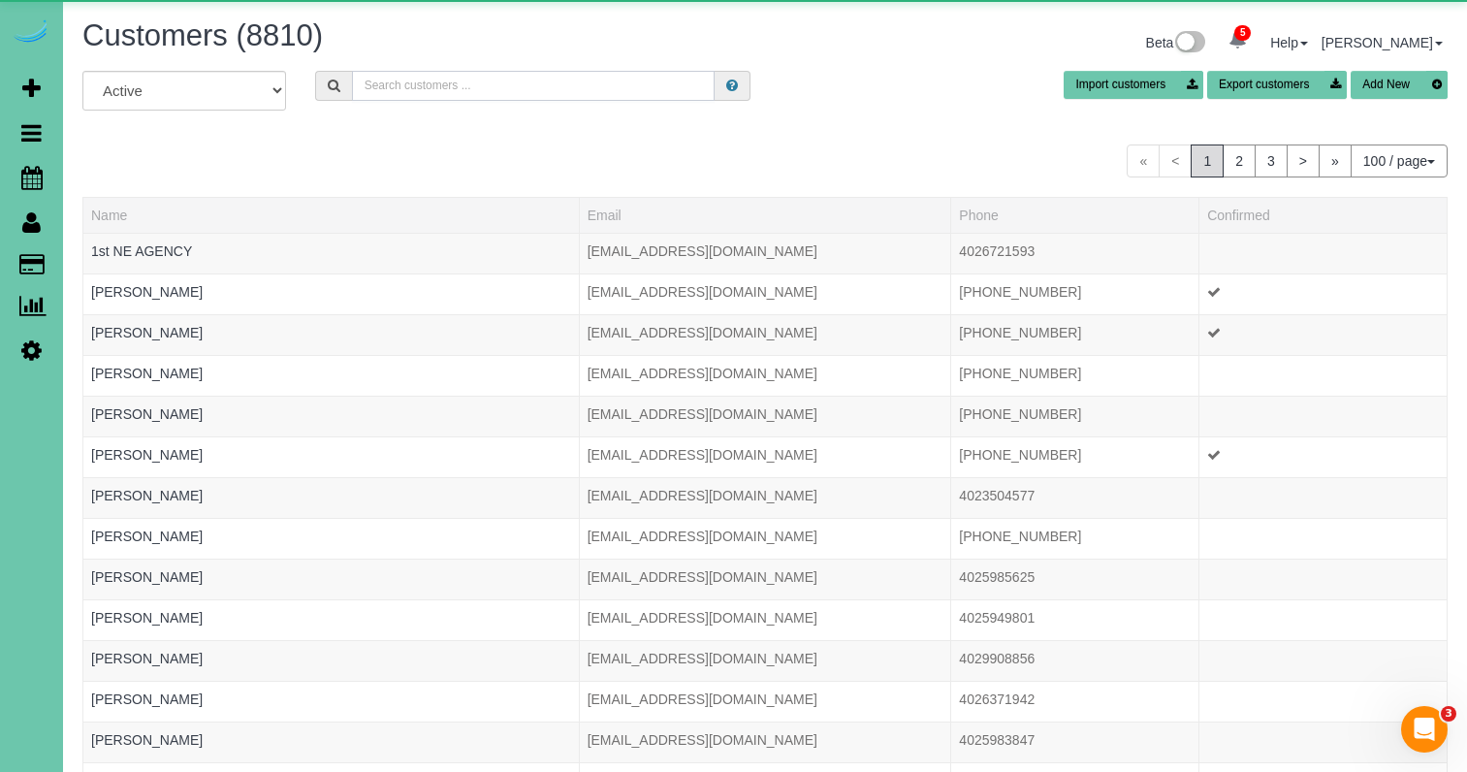
click at [455, 97] on input "text" at bounding box center [533, 86] width 363 height 30
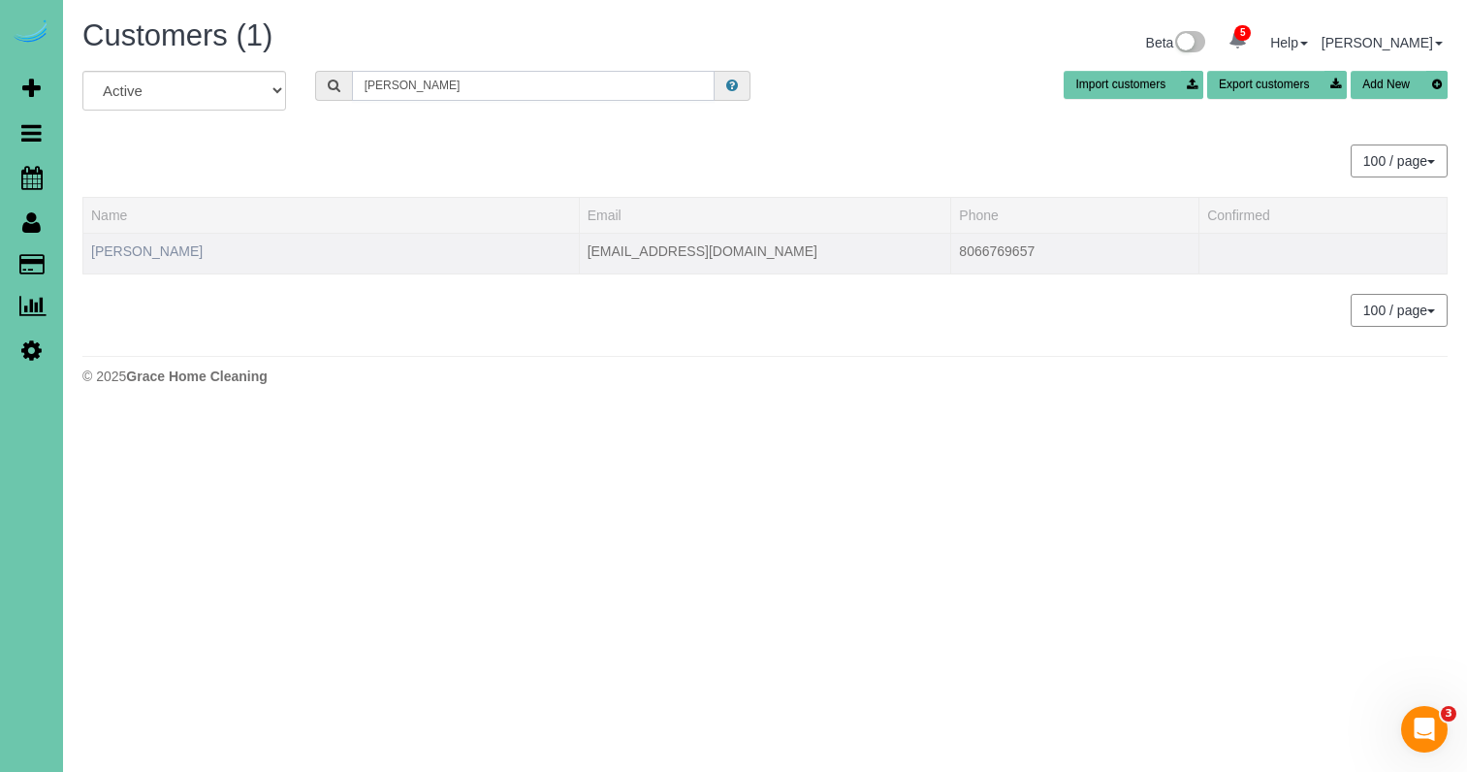
type input "Scott w"
click at [159, 249] on link "Scott Winter" at bounding box center [146, 251] width 111 height 16
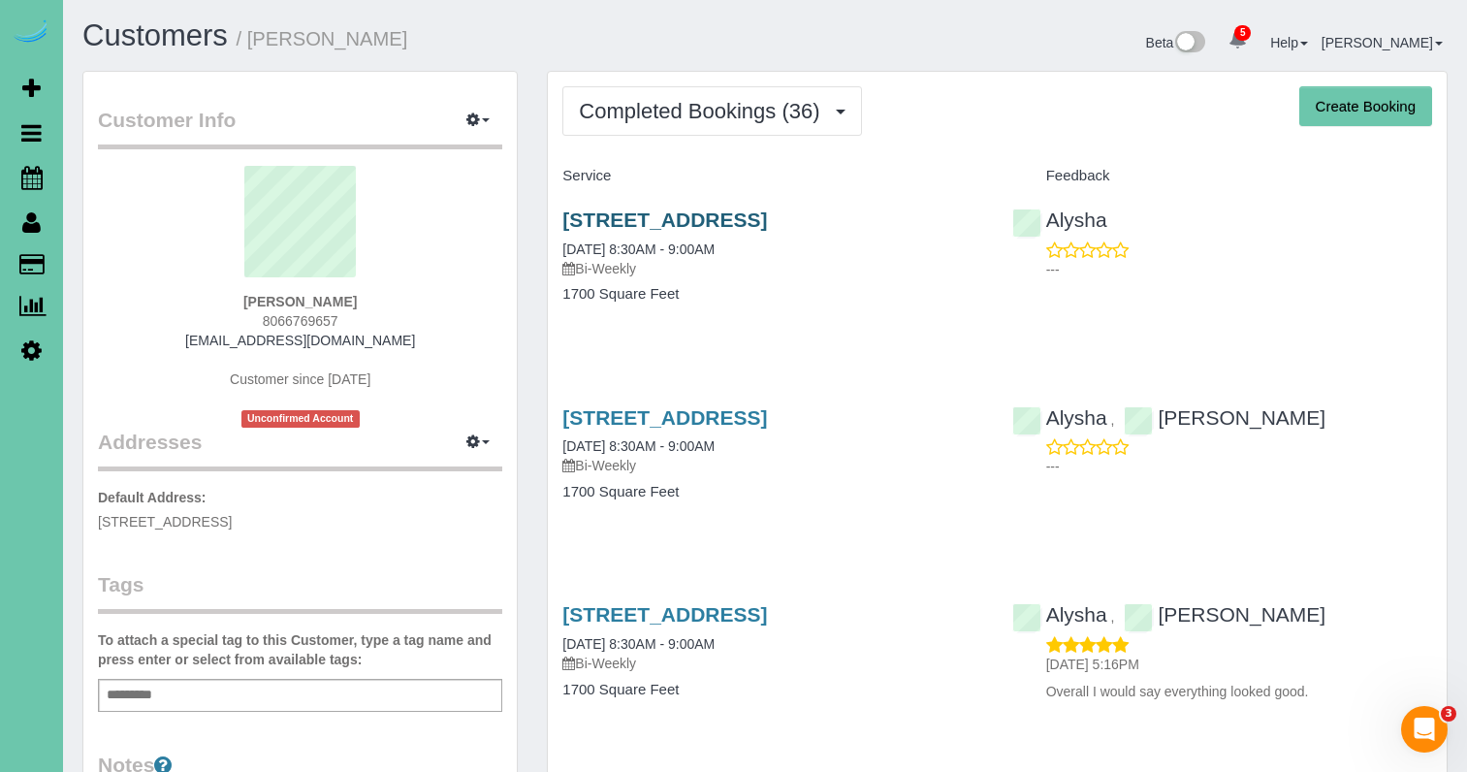
click at [653, 223] on link "[STREET_ADDRESS]" at bounding box center [664, 219] width 205 height 22
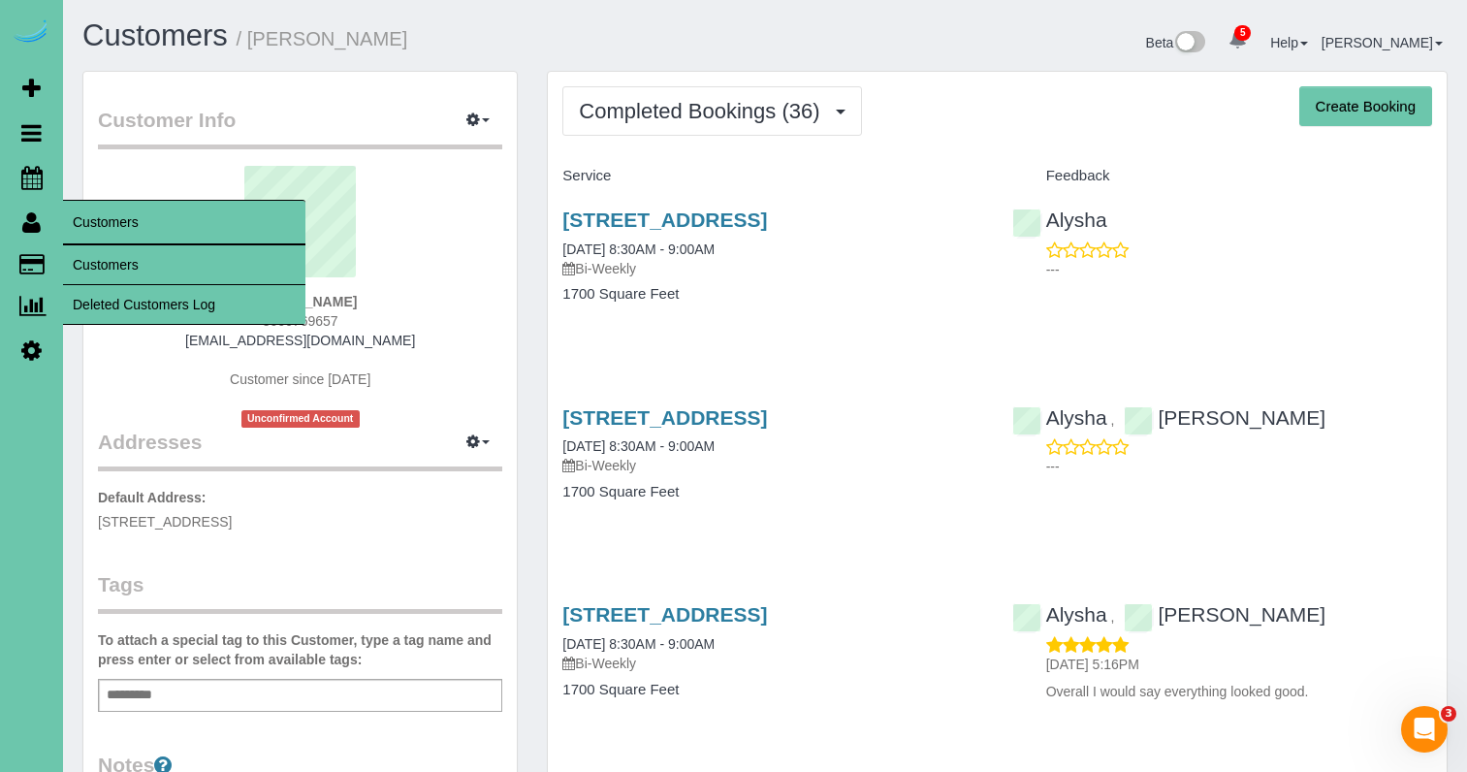
click at [83, 261] on link "Customers" at bounding box center [184, 264] width 242 height 39
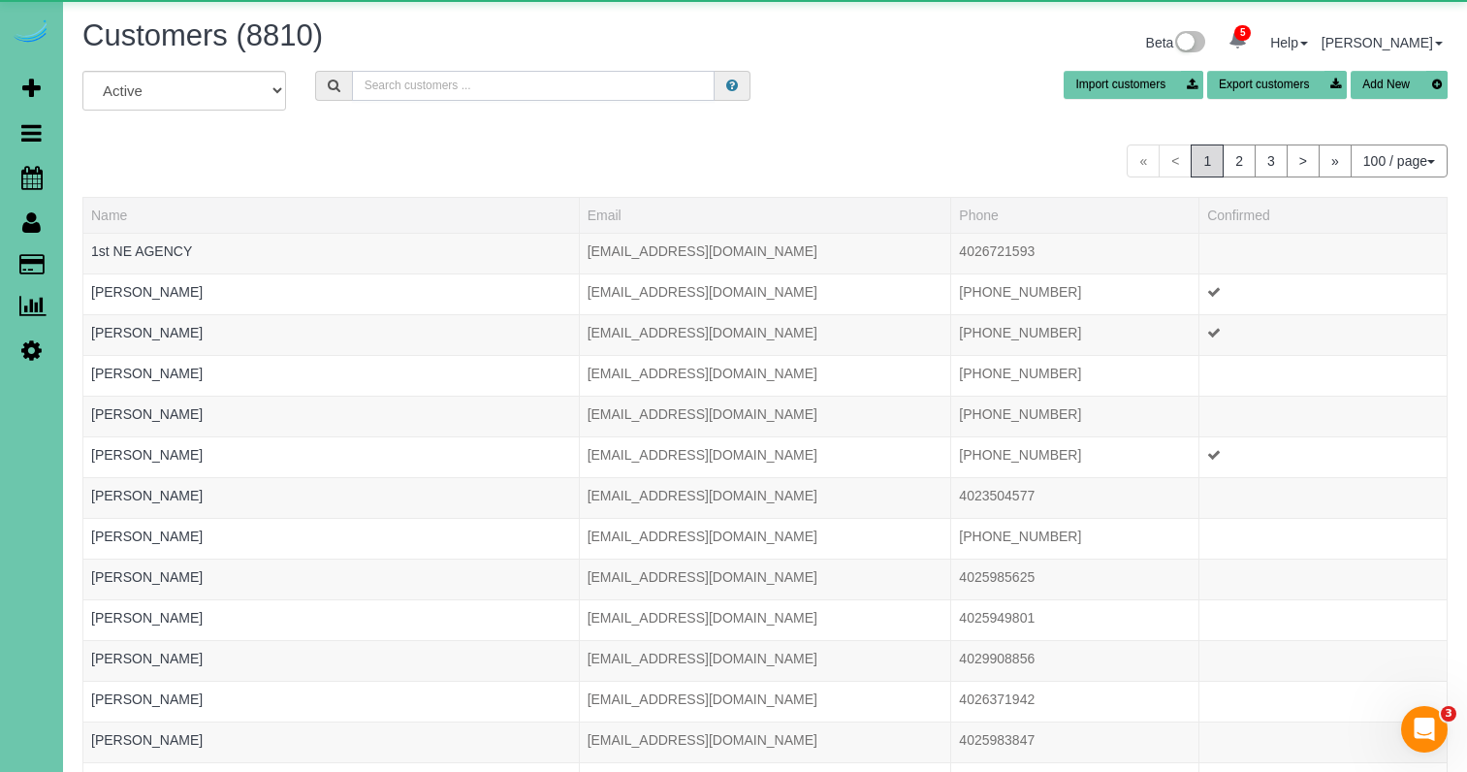
click at [367, 94] on input "text" at bounding box center [533, 86] width 363 height 30
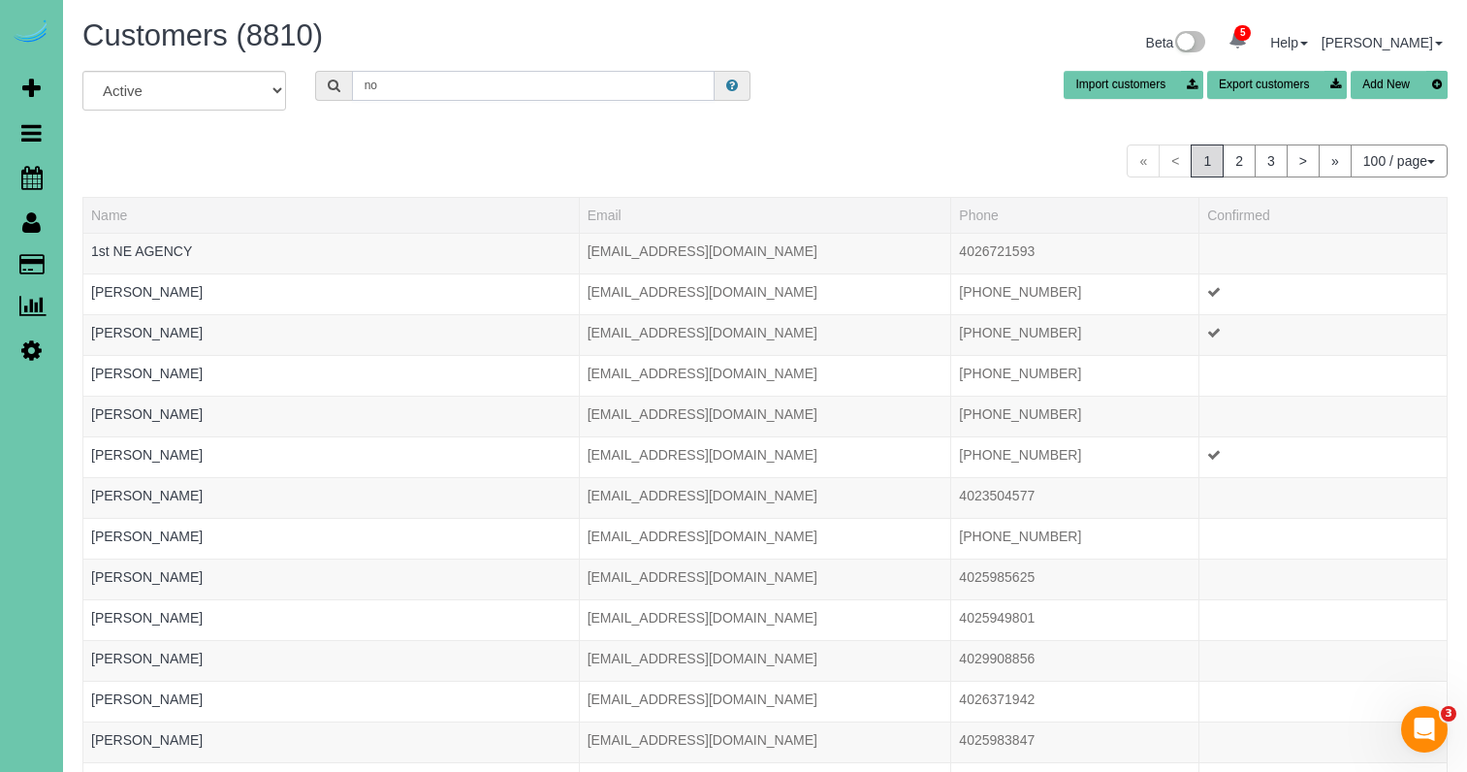
type input "n"
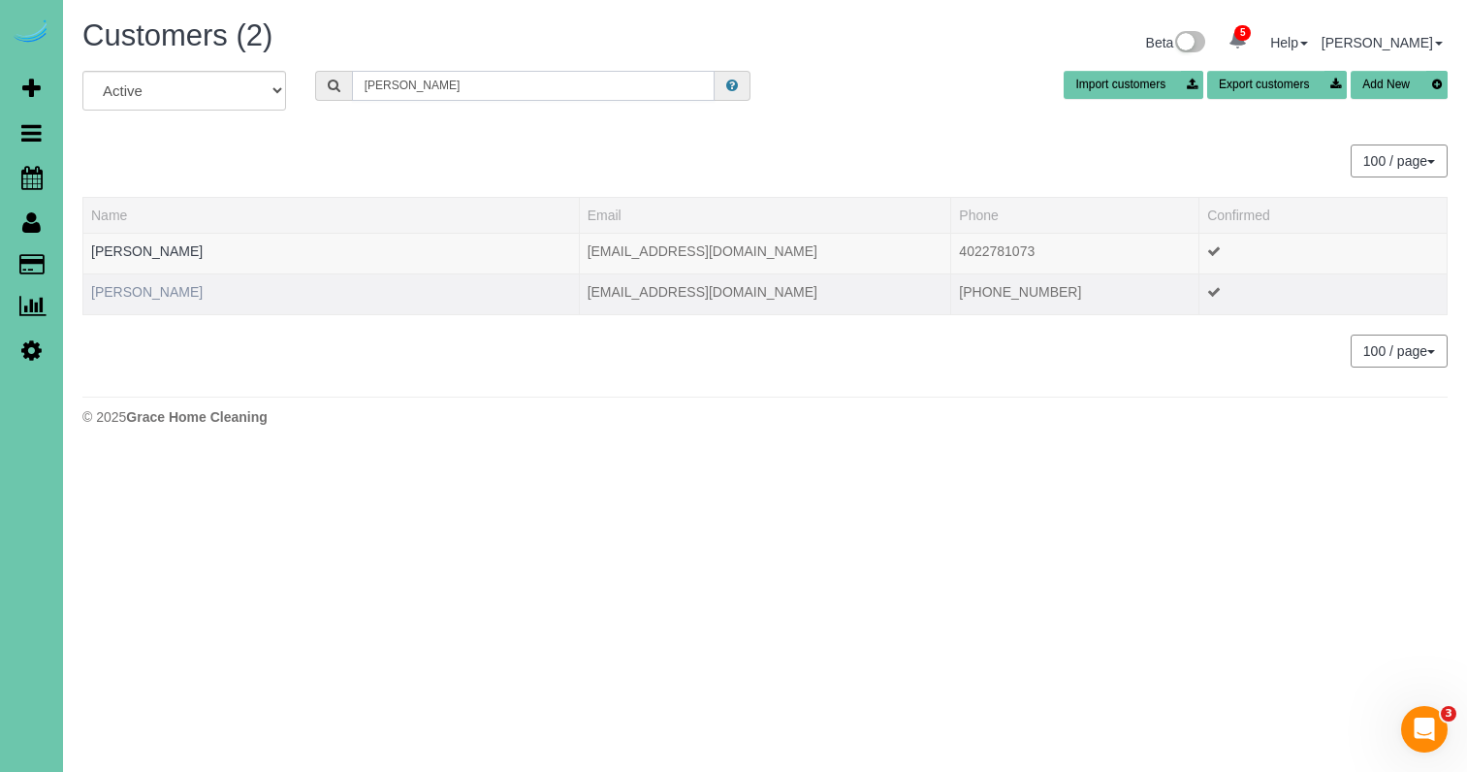
type input "Nicole w"
click at [146, 284] on link "Nicole Wojtalewicz" at bounding box center [146, 292] width 111 height 16
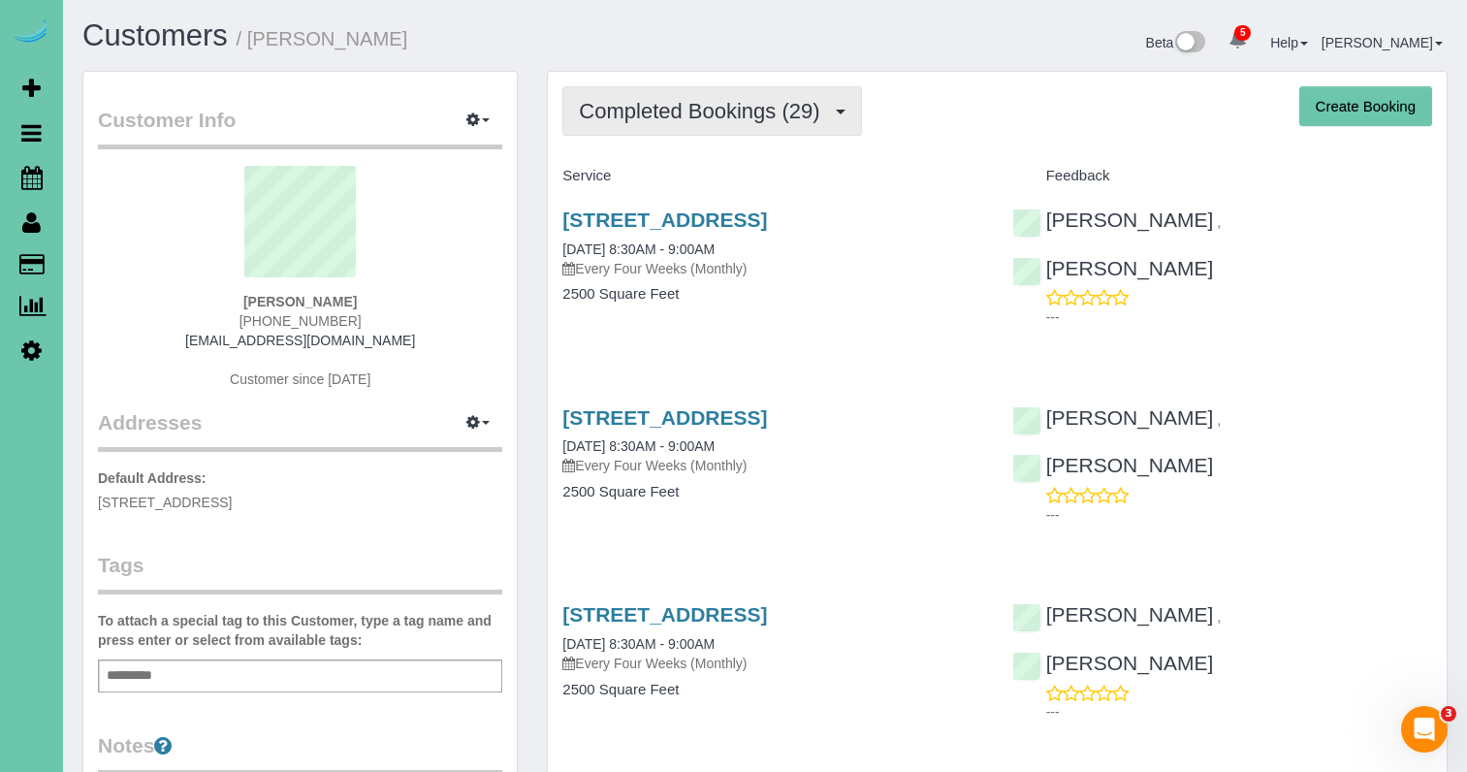
drag, startPoint x: 753, startPoint y: 102, endPoint x: 741, endPoint y: 128, distance: 29.0
click at [753, 102] on span "Completed Bookings (29)" at bounding box center [704, 111] width 250 height 24
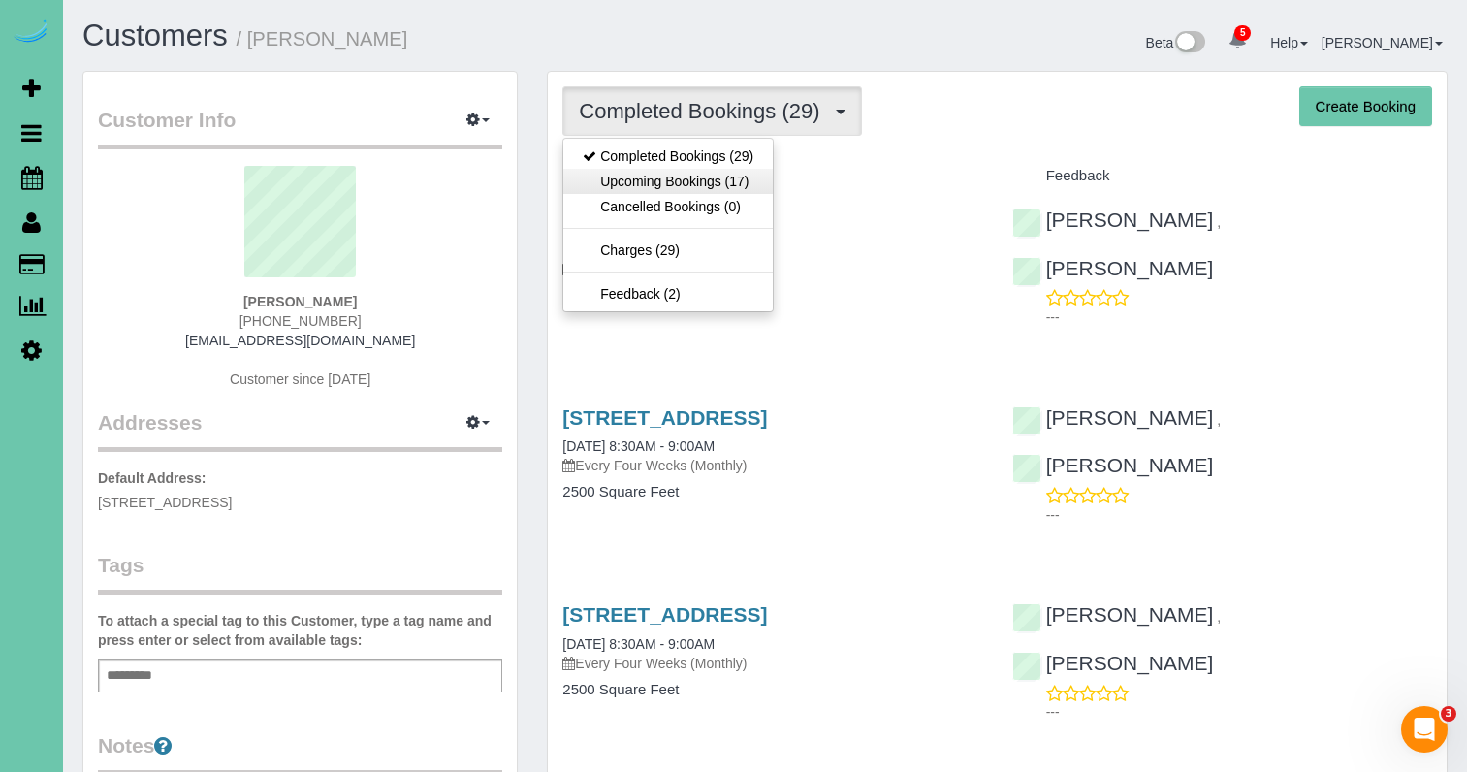
click at [730, 178] on link "Upcoming Bookings (17)" at bounding box center [667, 181] width 209 height 25
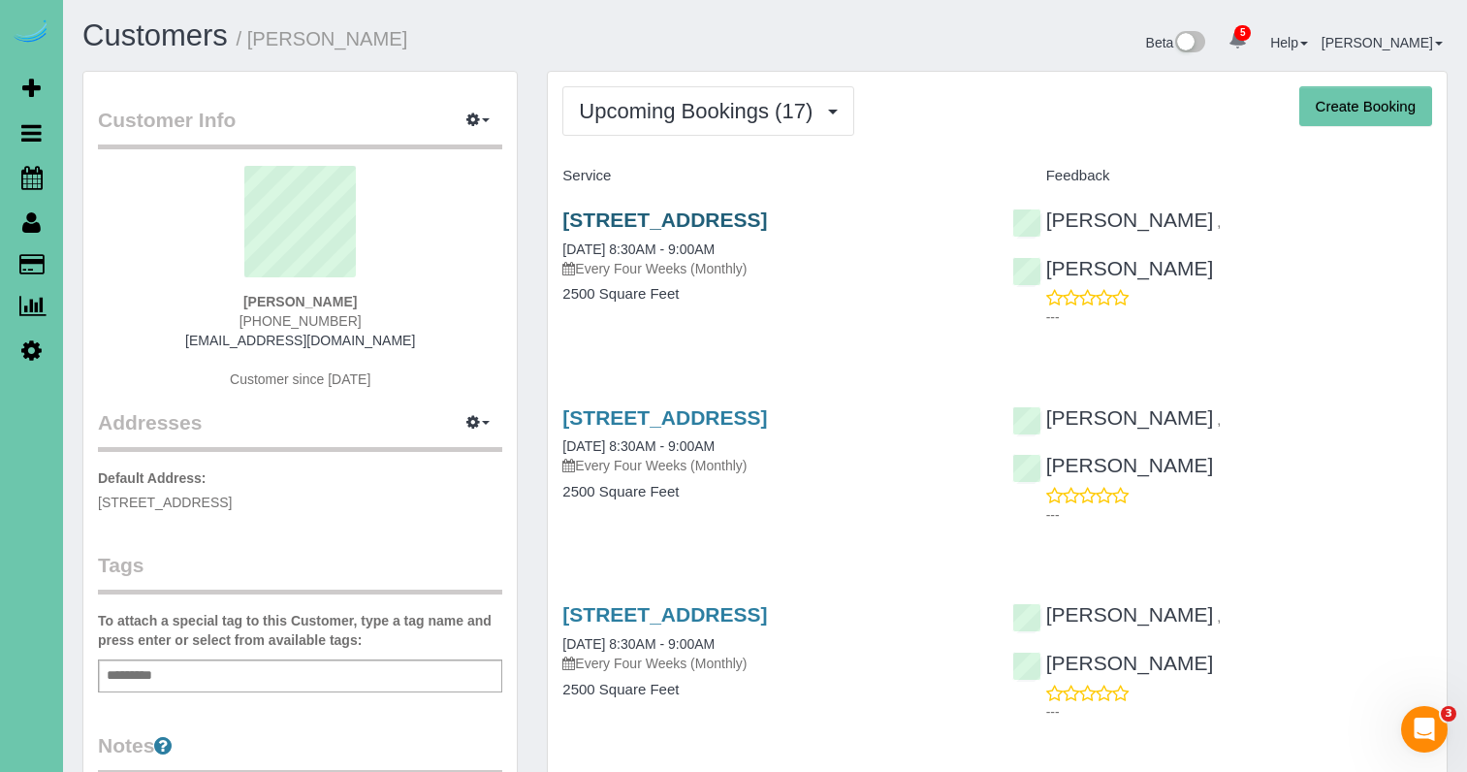
click at [767, 221] on link "18163 Honeysuckle Drive, Elkhorn, NE 68022" at bounding box center [664, 219] width 205 height 22
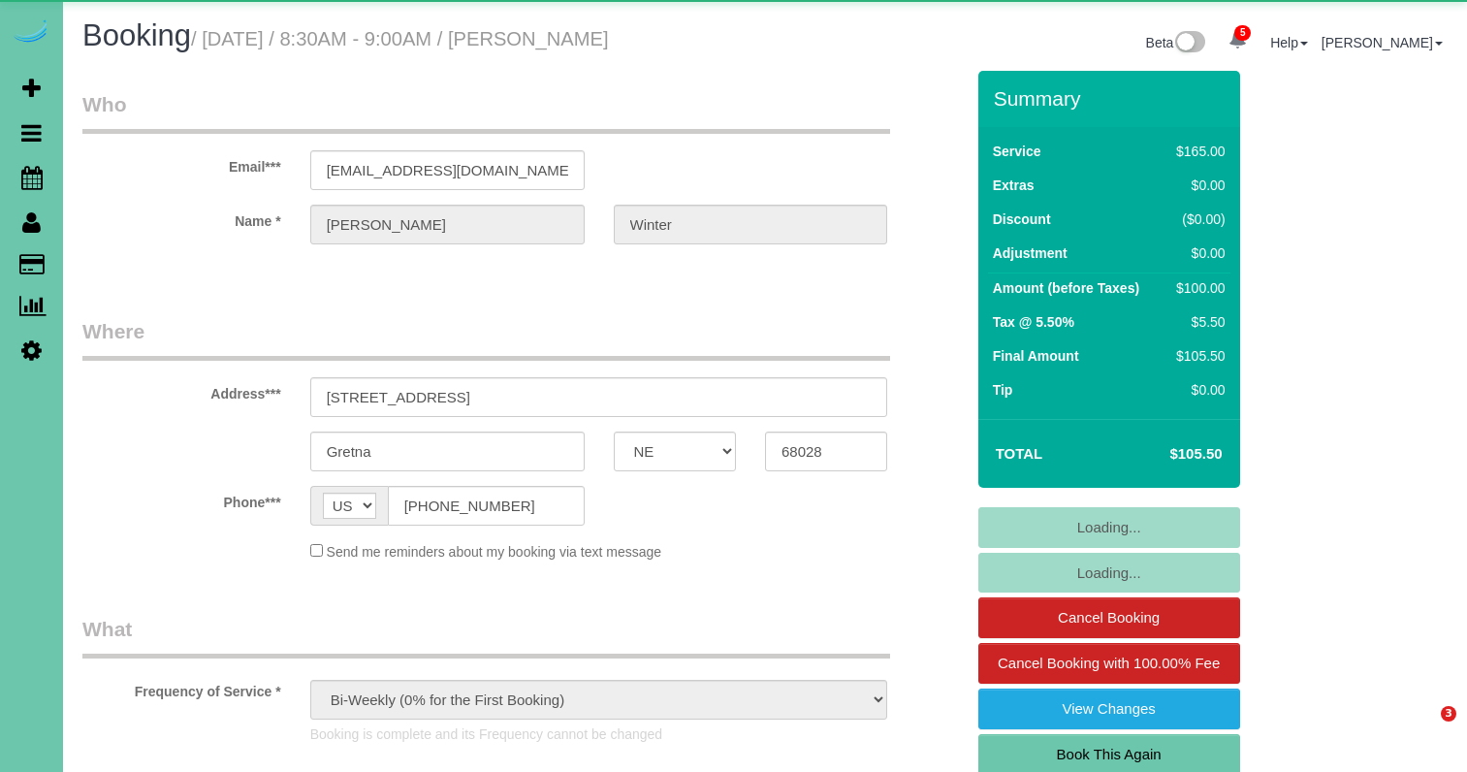
select select "NE"
select select "object:720"
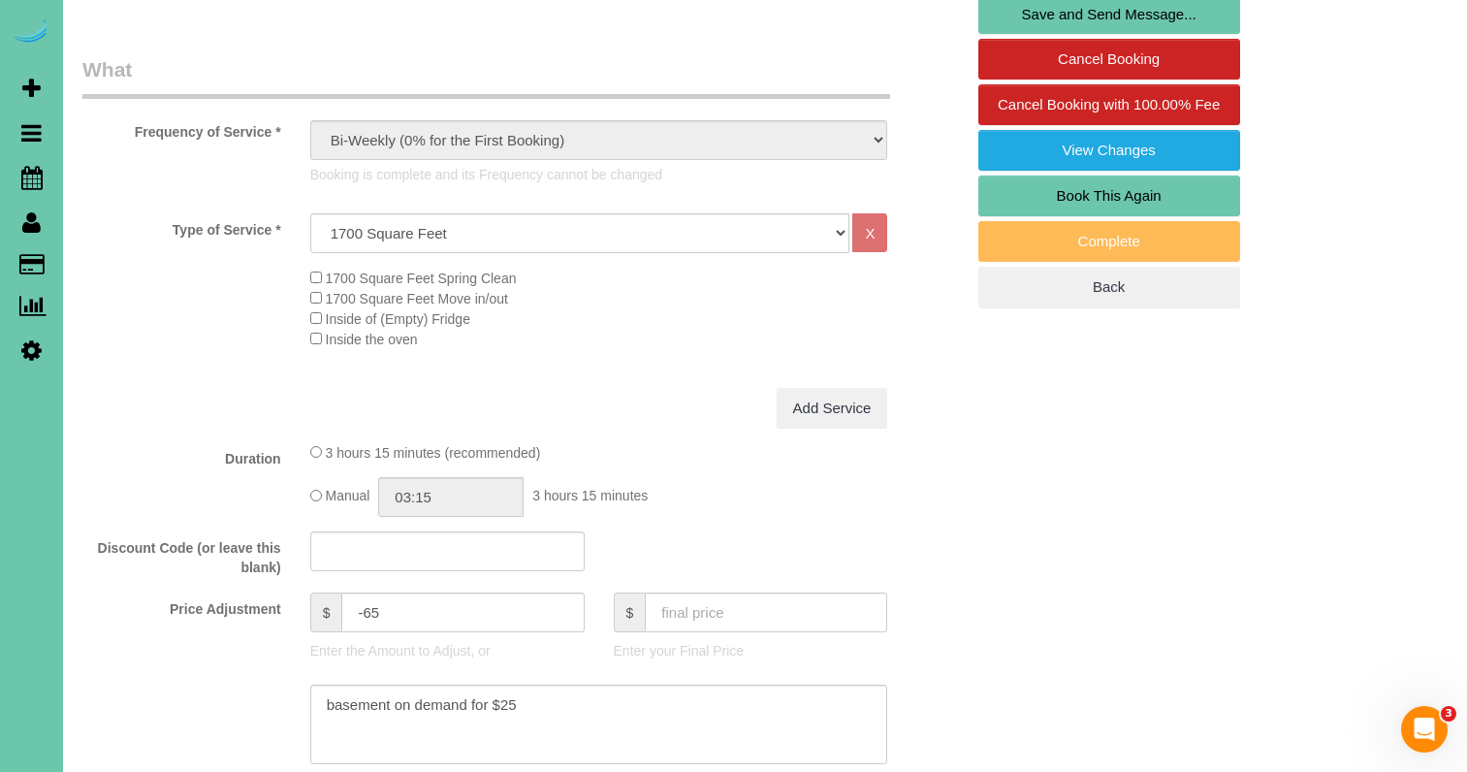
scroll to position [570, 0]
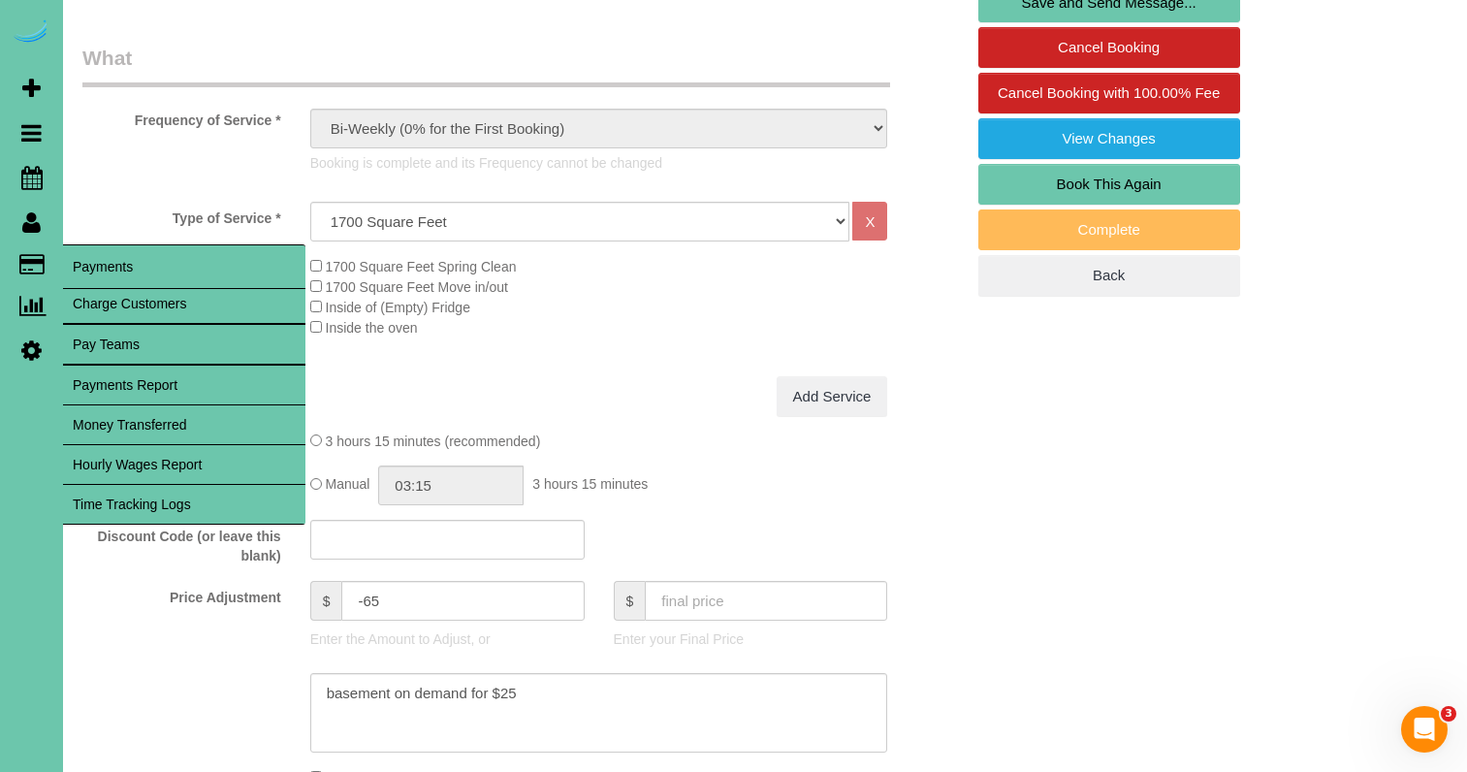
click at [201, 522] on link "Time Tracking Logs" at bounding box center [184, 504] width 242 height 39
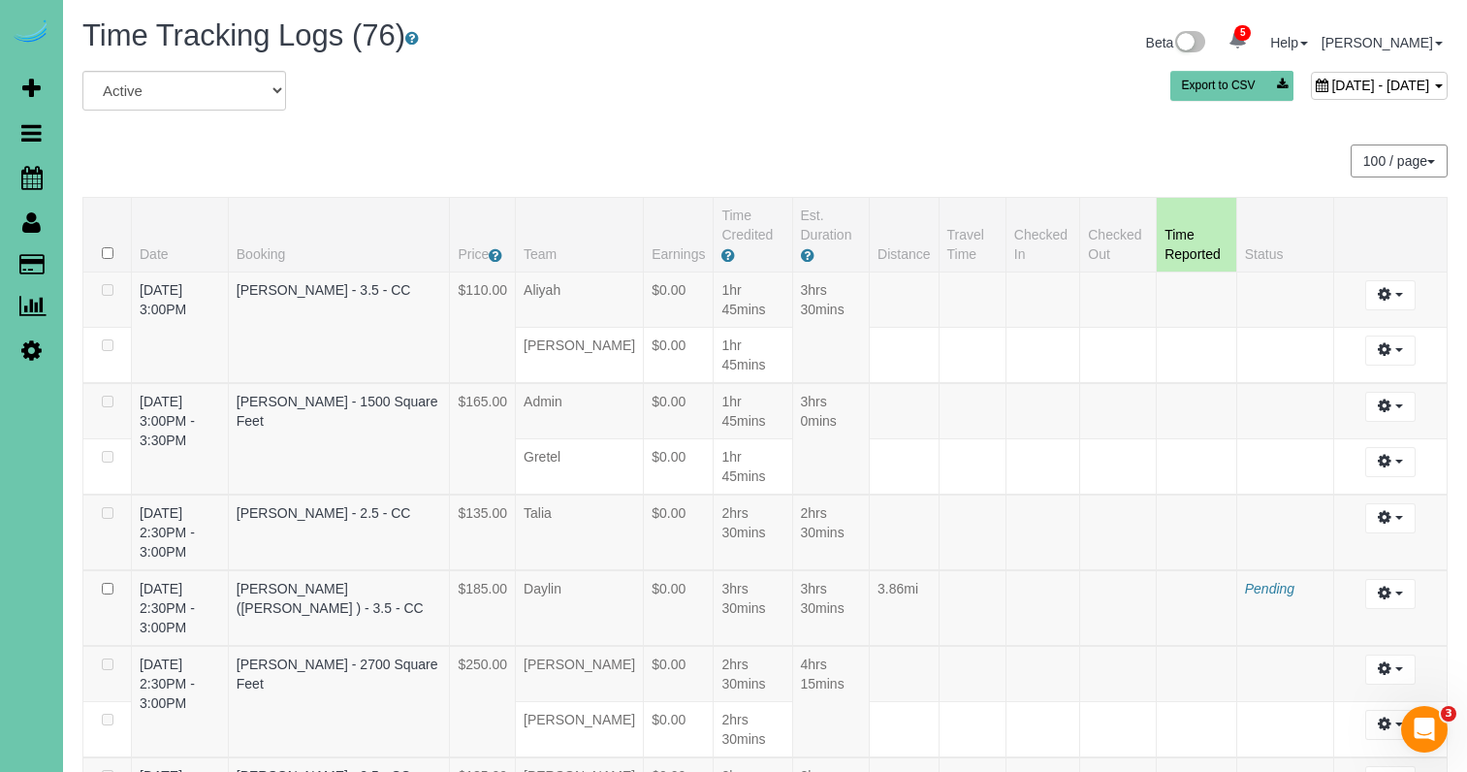
click at [1285, 67] on div "Beta 5 Your Notifications You have 0 alerts × You have 1 to charge for [DATE] ×…" at bounding box center [1113, 44] width 697 height 51
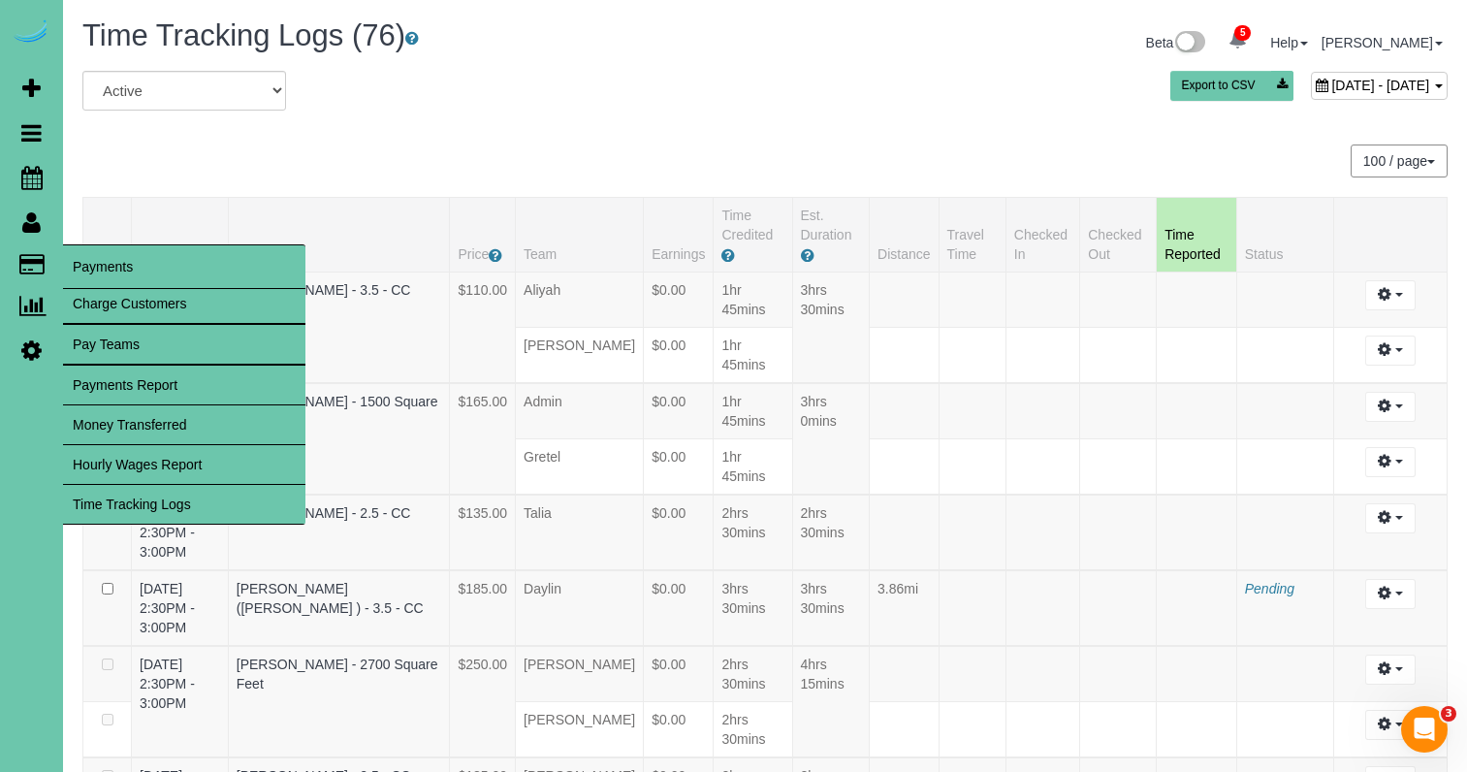
drag, startPoint x: 107, startPoint y: 301, endPoint x: 282, endPoint y: 313, distance: 175.9
click at [116, 302] on link "Charge Customers" at bounding box center [184, 303] width 242 height 39
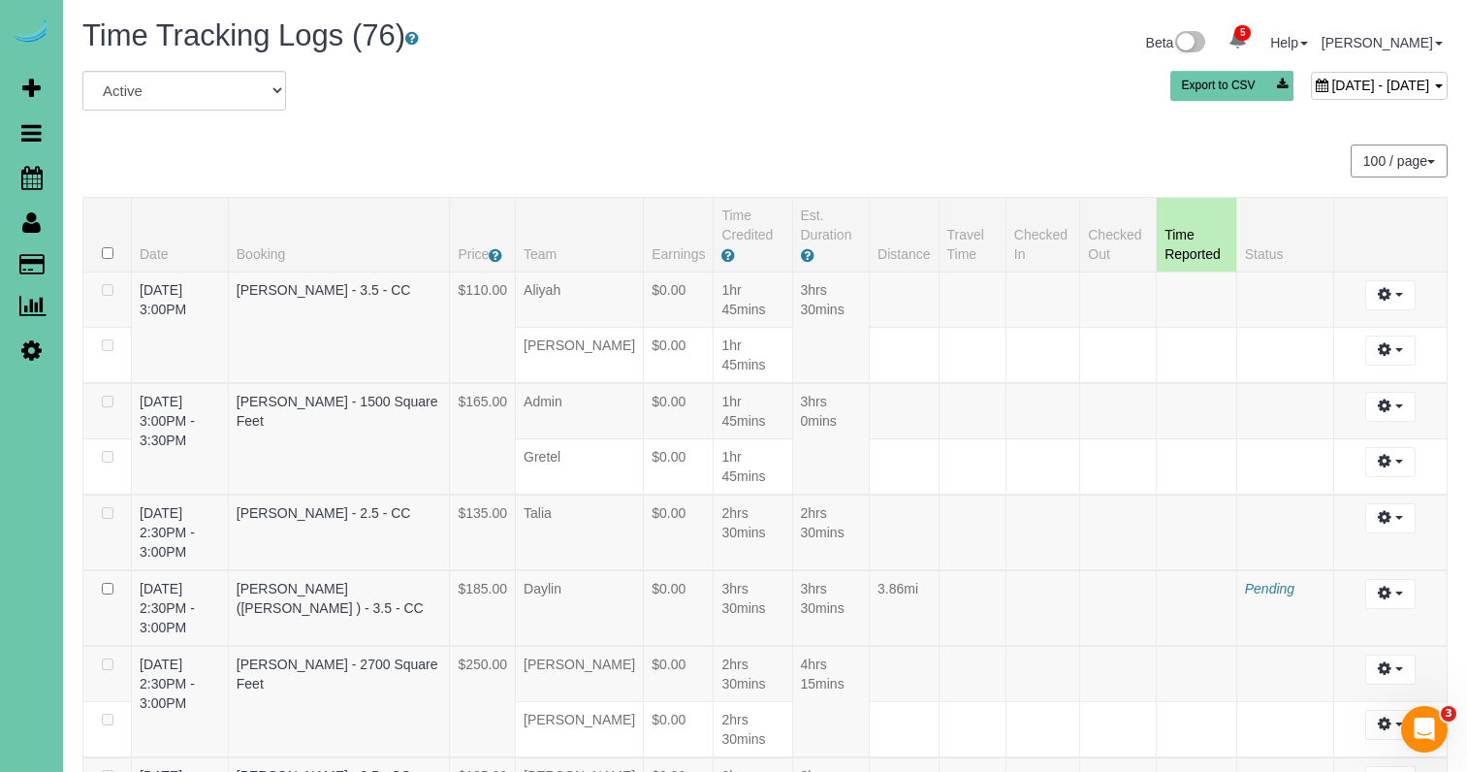
select select
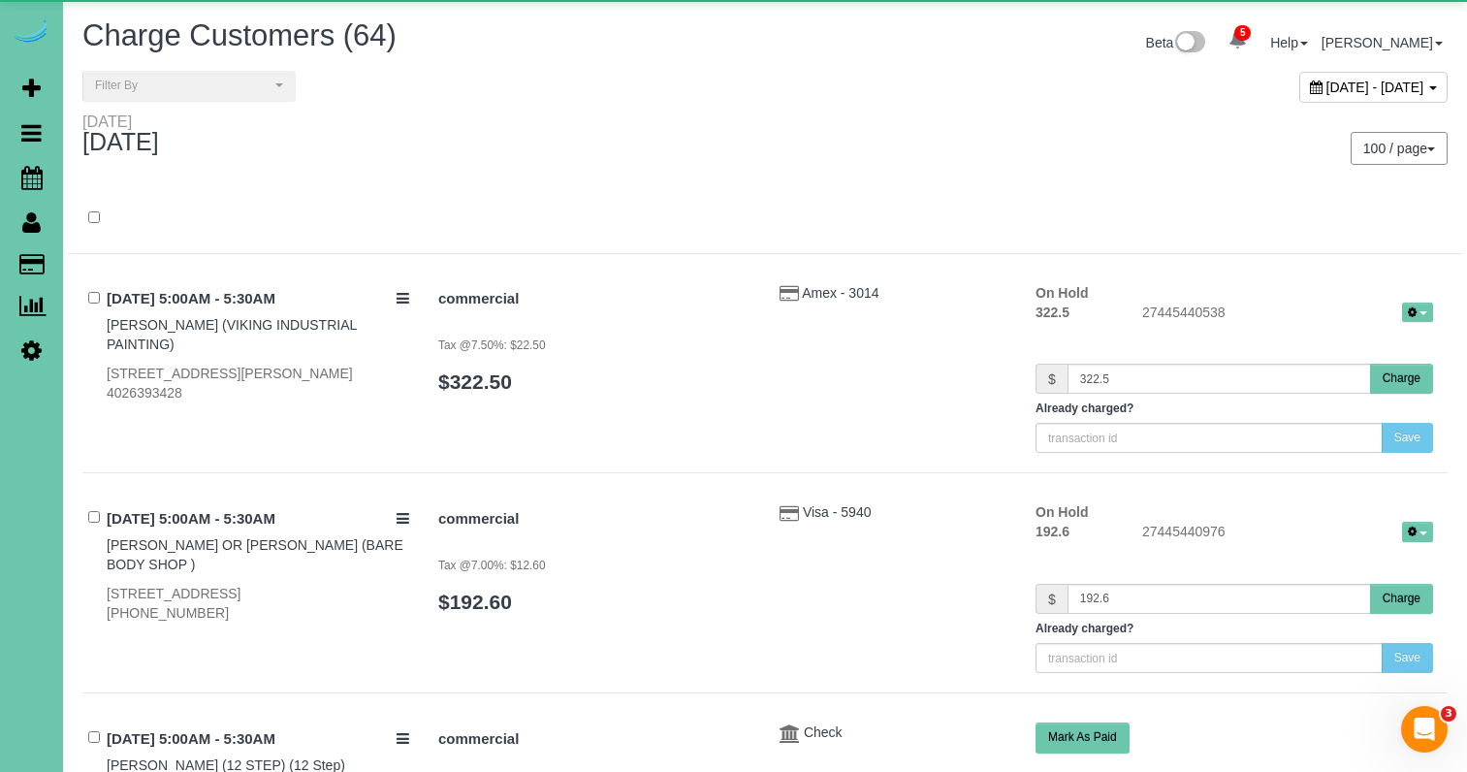
click at [1326, 85] on span "[DATE] - [DATE]" at bounding box center [1375, 87] width 98 height 16
type input "**********"
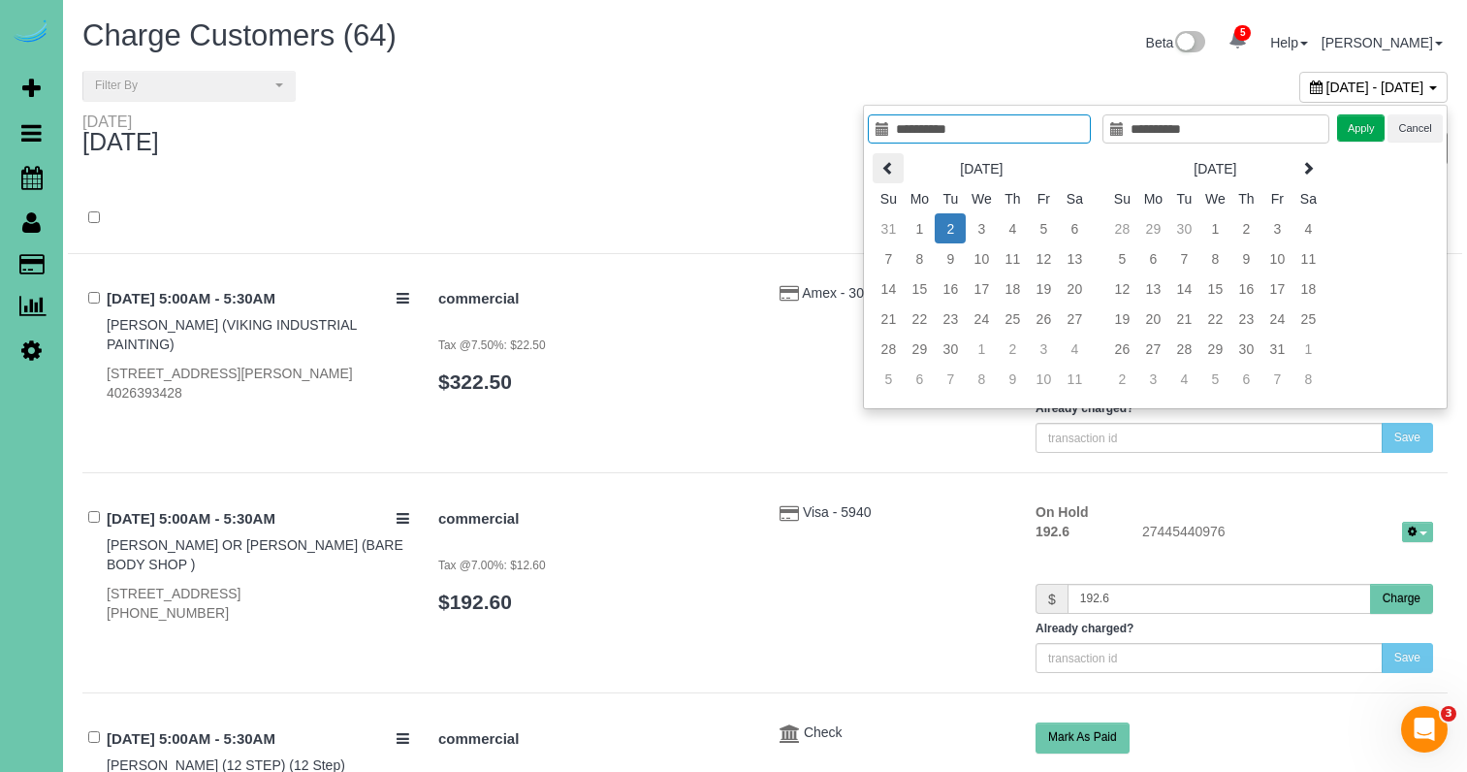
click at [886, 163] on icon at bounding box center [888, 168] width 14 height 14
type input "**********"
click at [924, 318] on td "18" at bounding box center [918, 318] width 31 height 30
type input "**********"
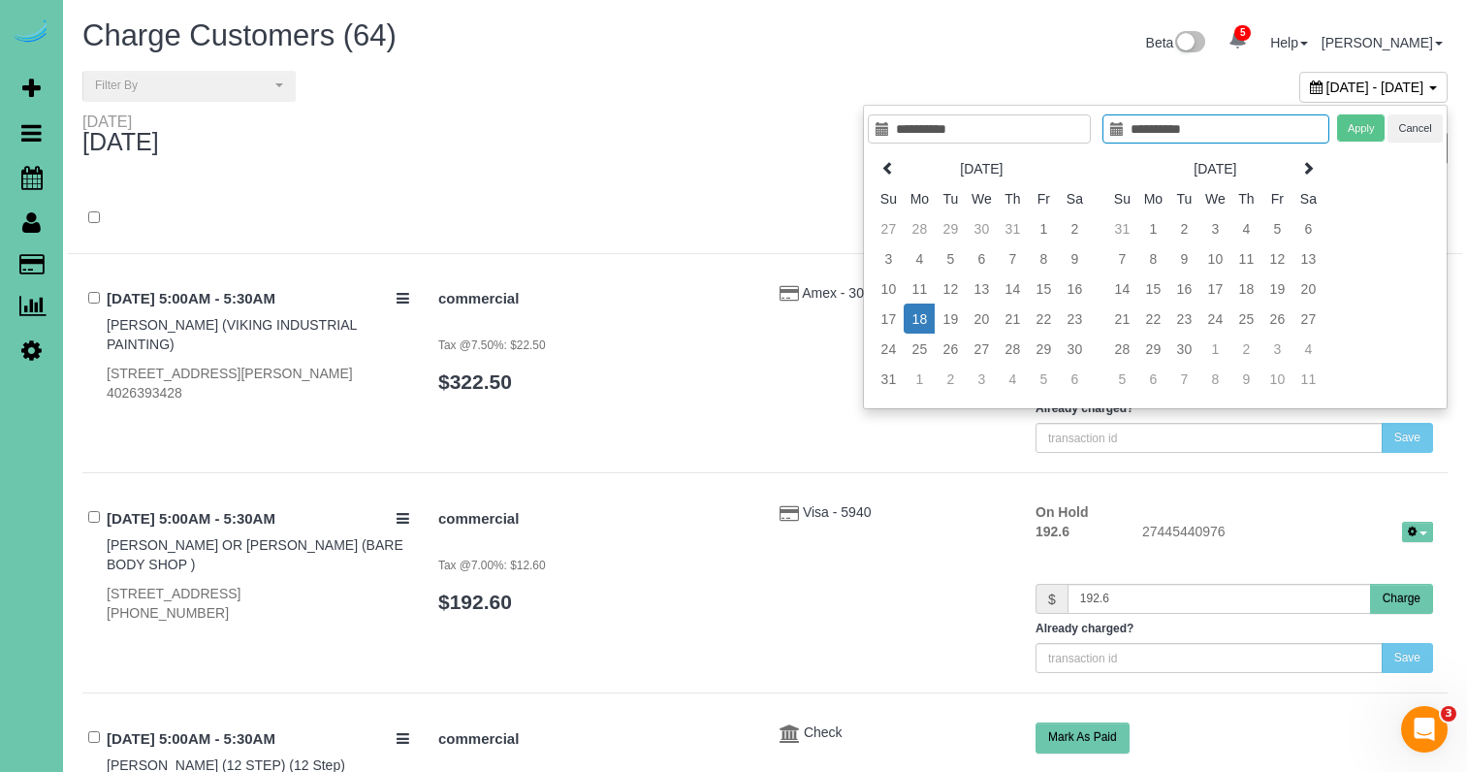
click at [924, 318] on td "18" at bounding box center [918, 318] width 31 height 30
type input "**********"
click at [1343, 124] on button "Apply" at bounding box center [1361, 128] width 48 height 28
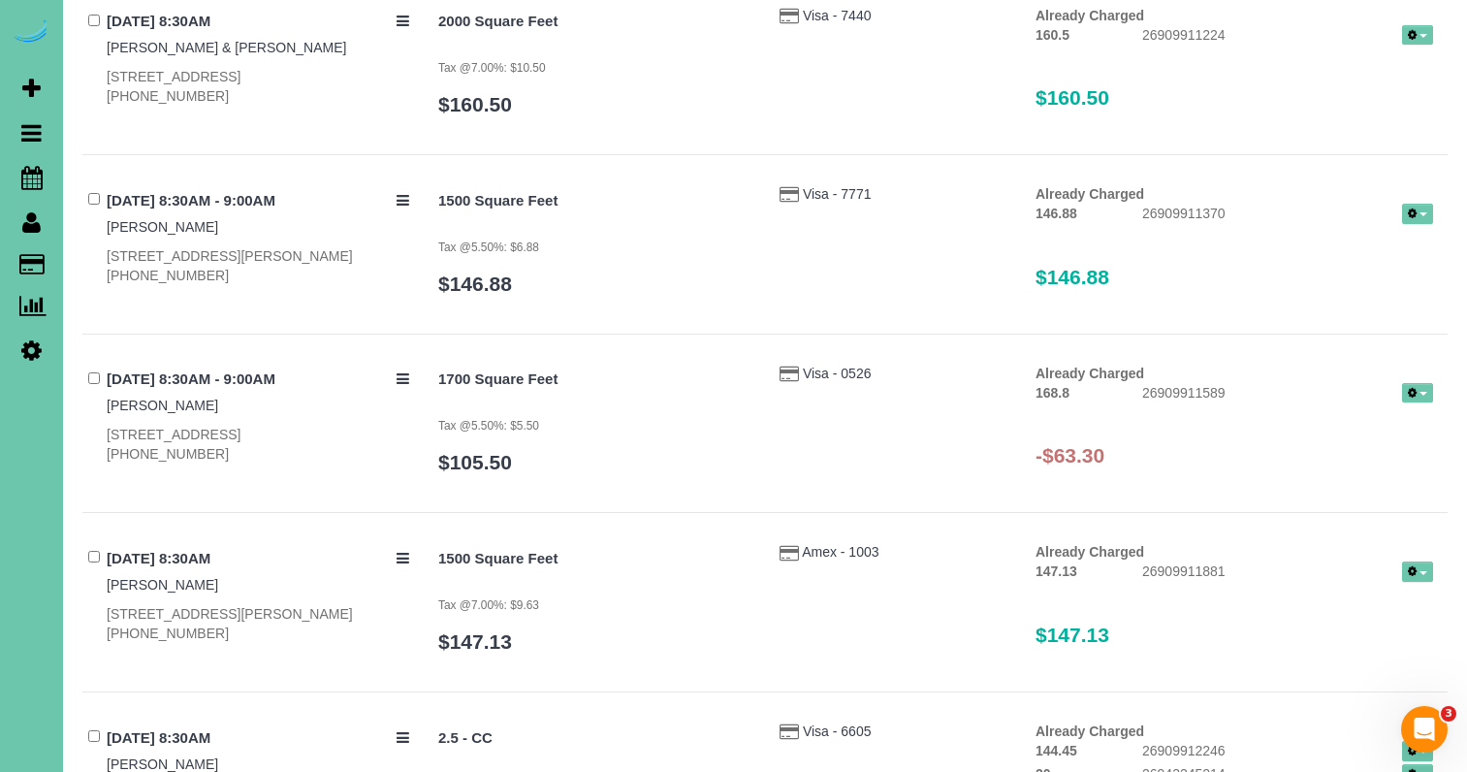
scroll to position [4536, 0]
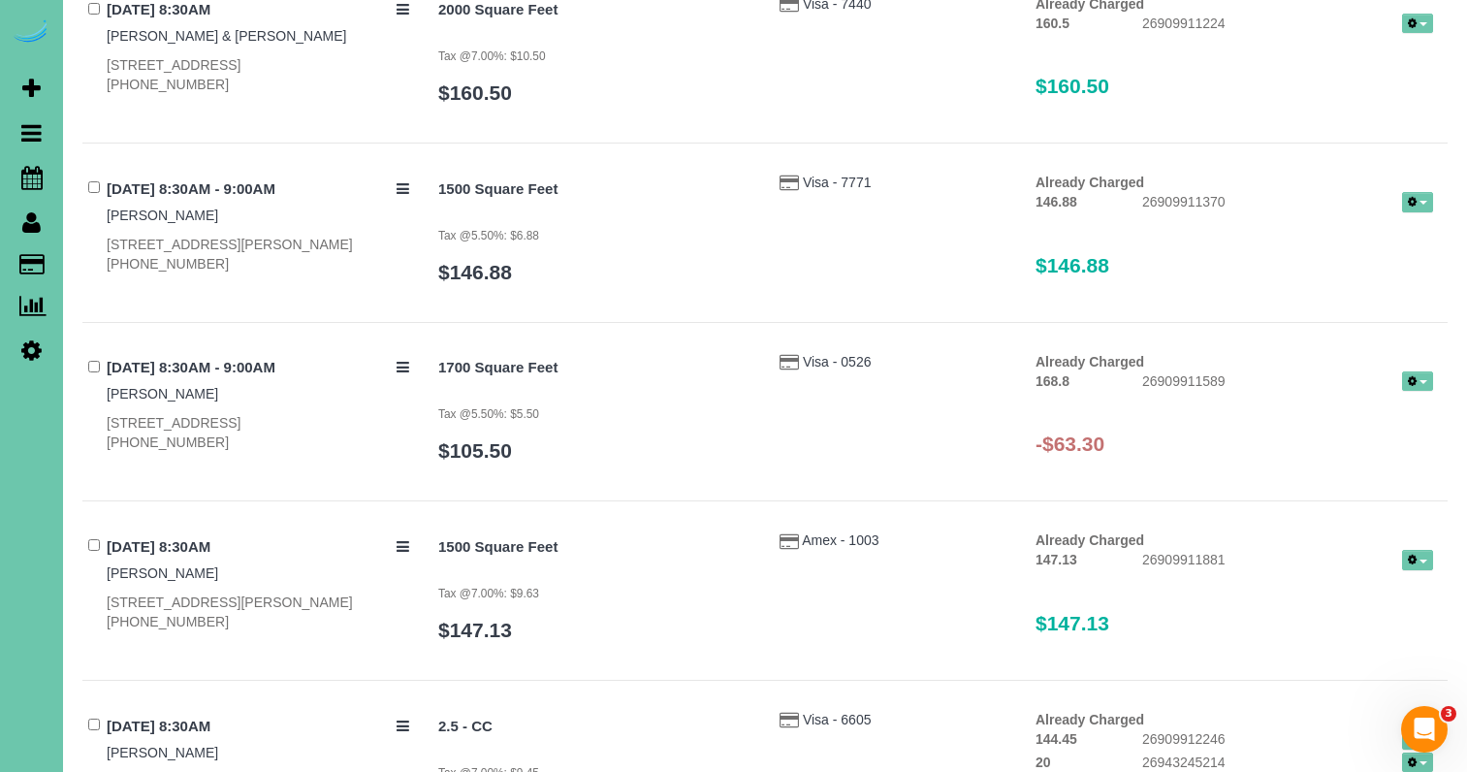
drag, startPoint x: 1408, startPoint y: 373, endPoint x: 1400, endPoint y: 378, distance: 10.0
click at [1408, 376] on icon "button" at bounding box center [1412, 381] width 9 height 11
click at [1336, 401] on link "Refund" at bounding box center [1355, 413] width 153 height 25
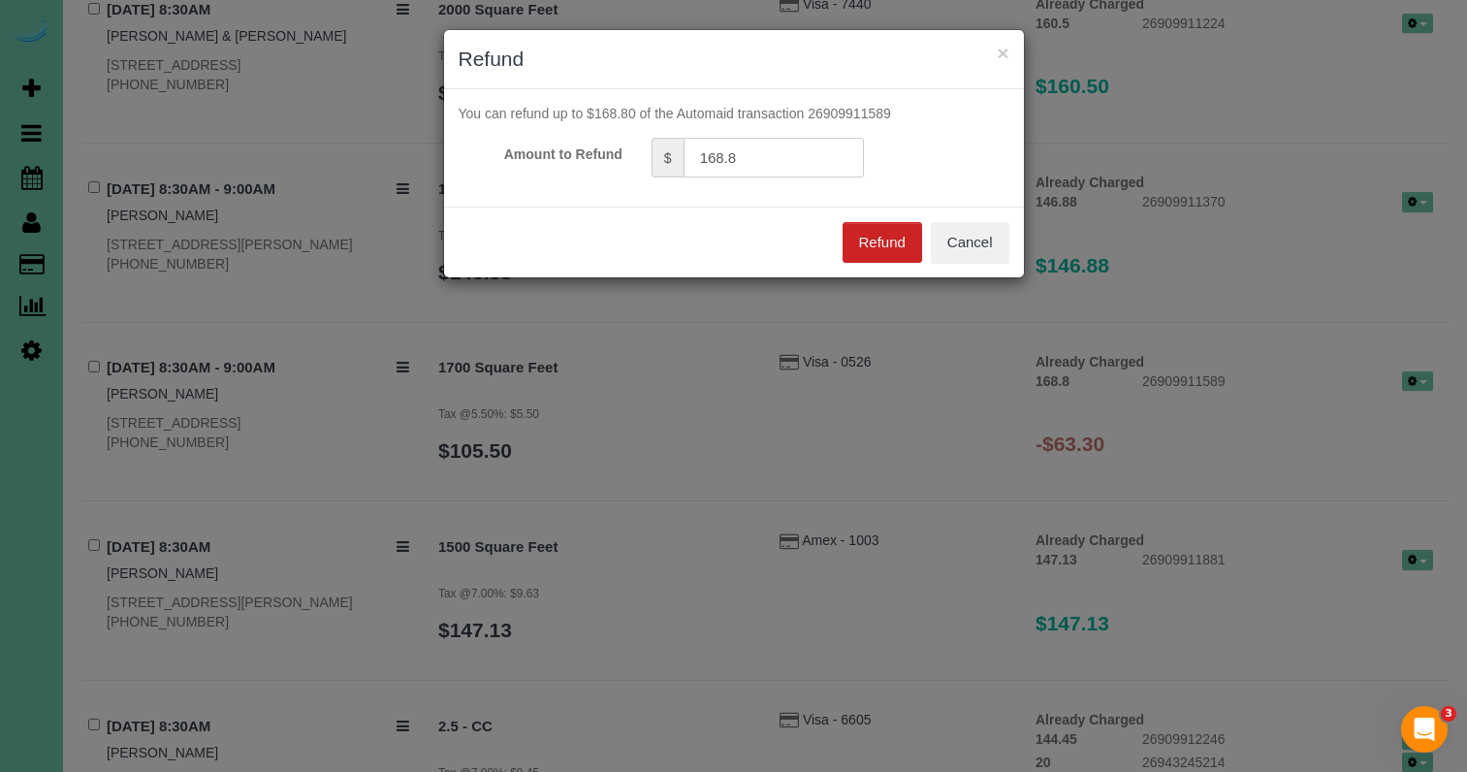
drag, startPoint x: 726, startPoint y: 151, endPoint x: 639, endPoint y: 146, distance: 87.4
click at [639, 146] on div "$ 168.8" at bounding box center [757, 158] width 241 height 40
type input "63.30"
click at [874, 237] on button "Refund" at bounding box center [881, 242] width 79 height 41
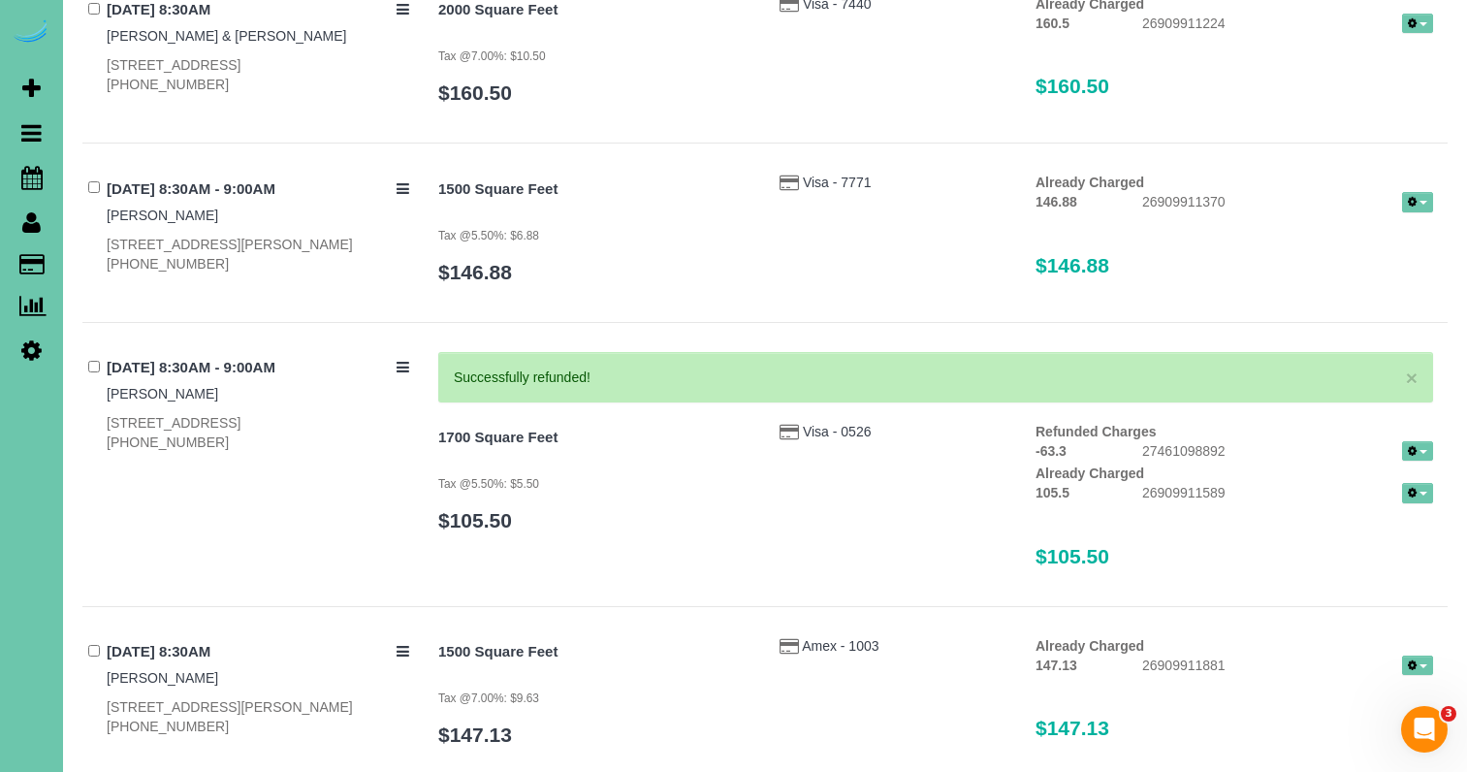
click at [1413, 483] on button "button" at bounding box center [1417, 493] width 31 height 20
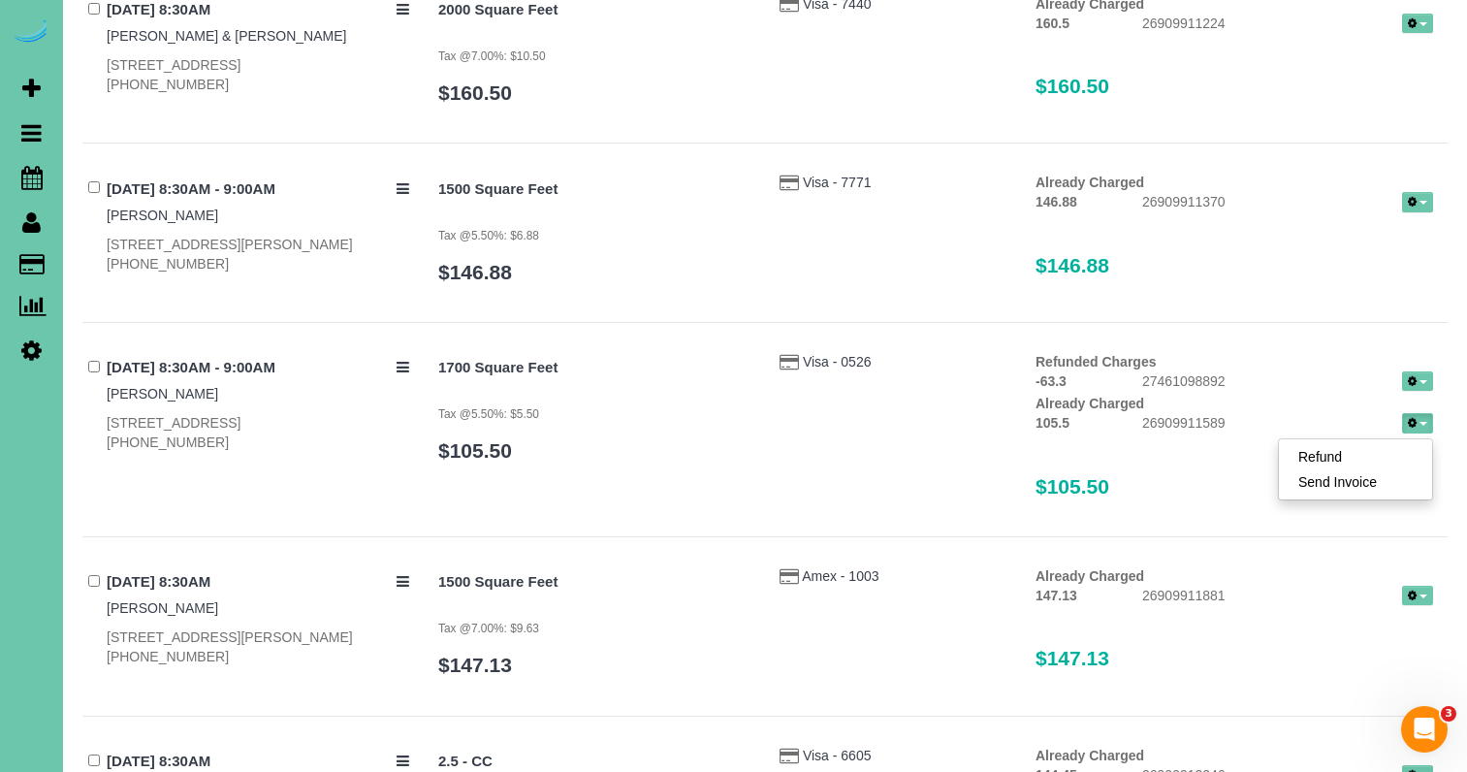
click at [1349, 472] on link "Send Invoice" at bounding box center [1355, 481] width 153 height 25
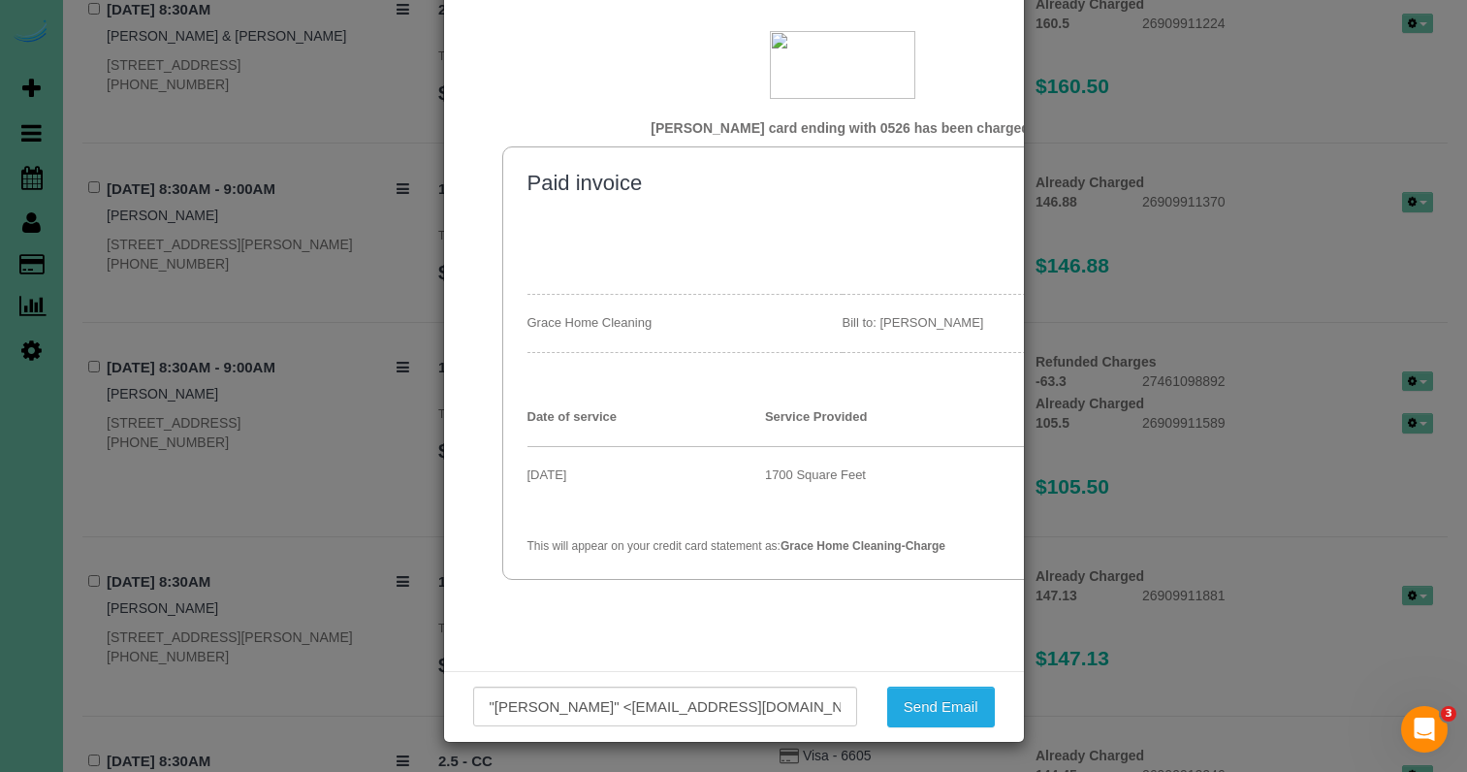
scroll to position [96, 0]
click at [921, 700] on button "Send Email" at bounding box center [941, 707] width 108 height 41
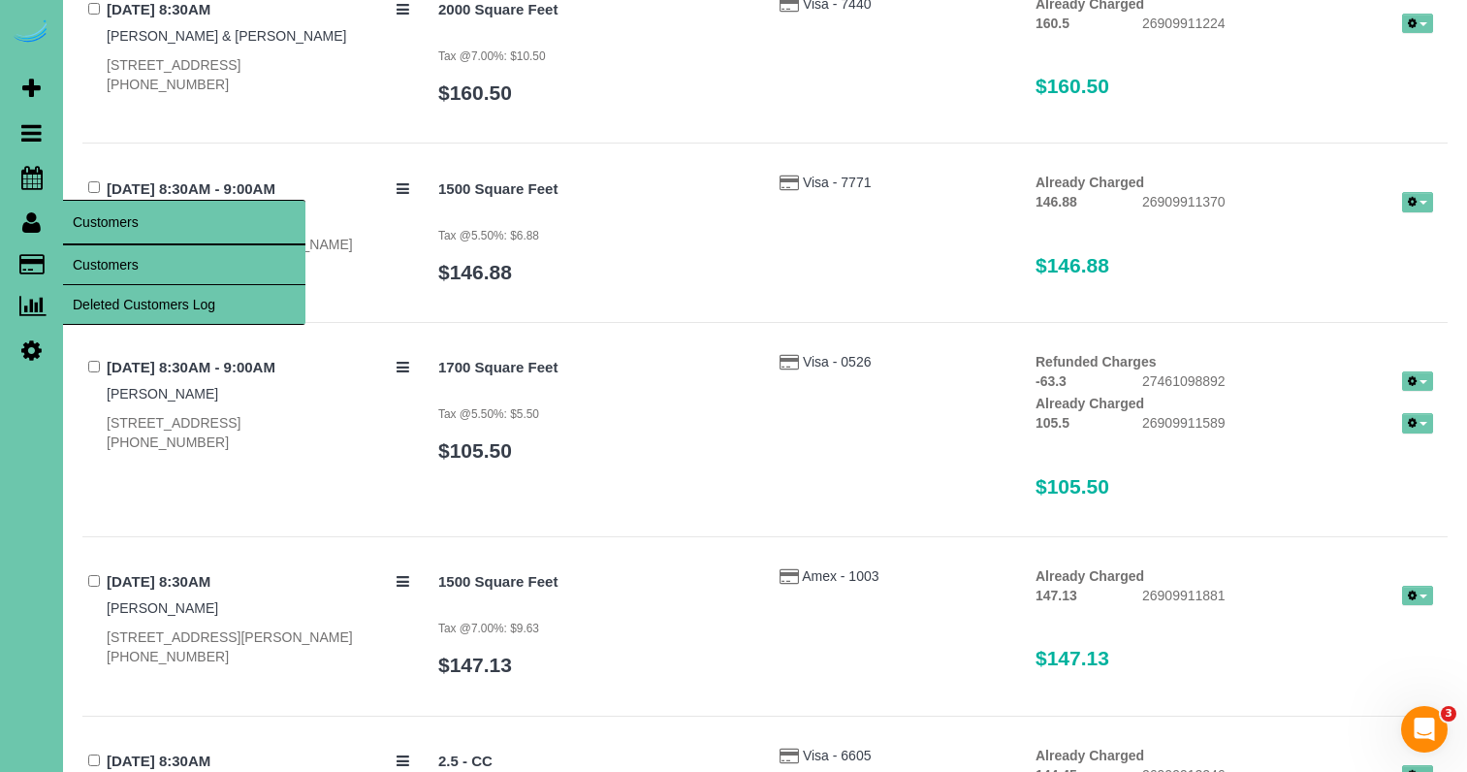
click at [23, 219] on icon at bounding box center [31, 221] width 18 height 23
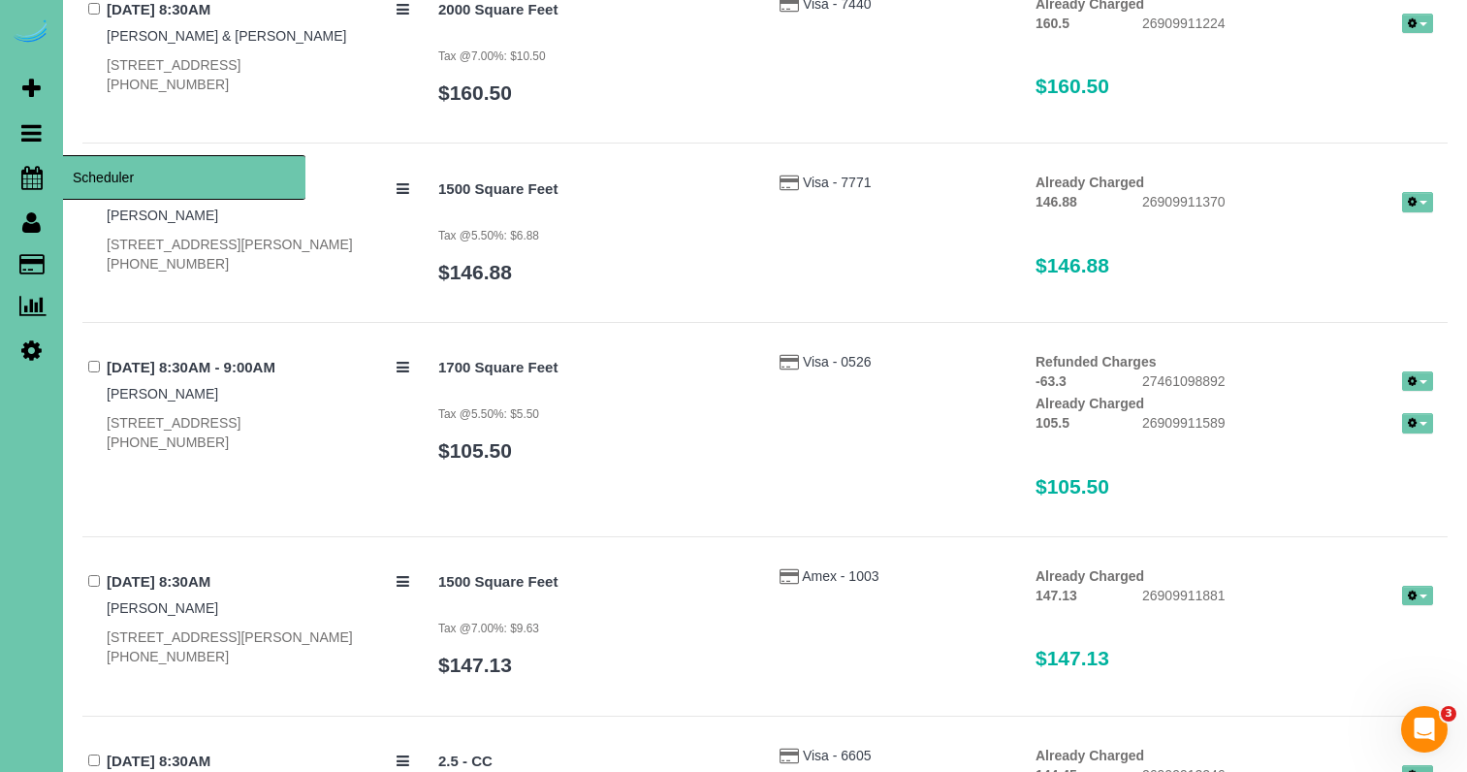
click at [27, 176] on icon at bounding box center [31, 177] width 21 height 23
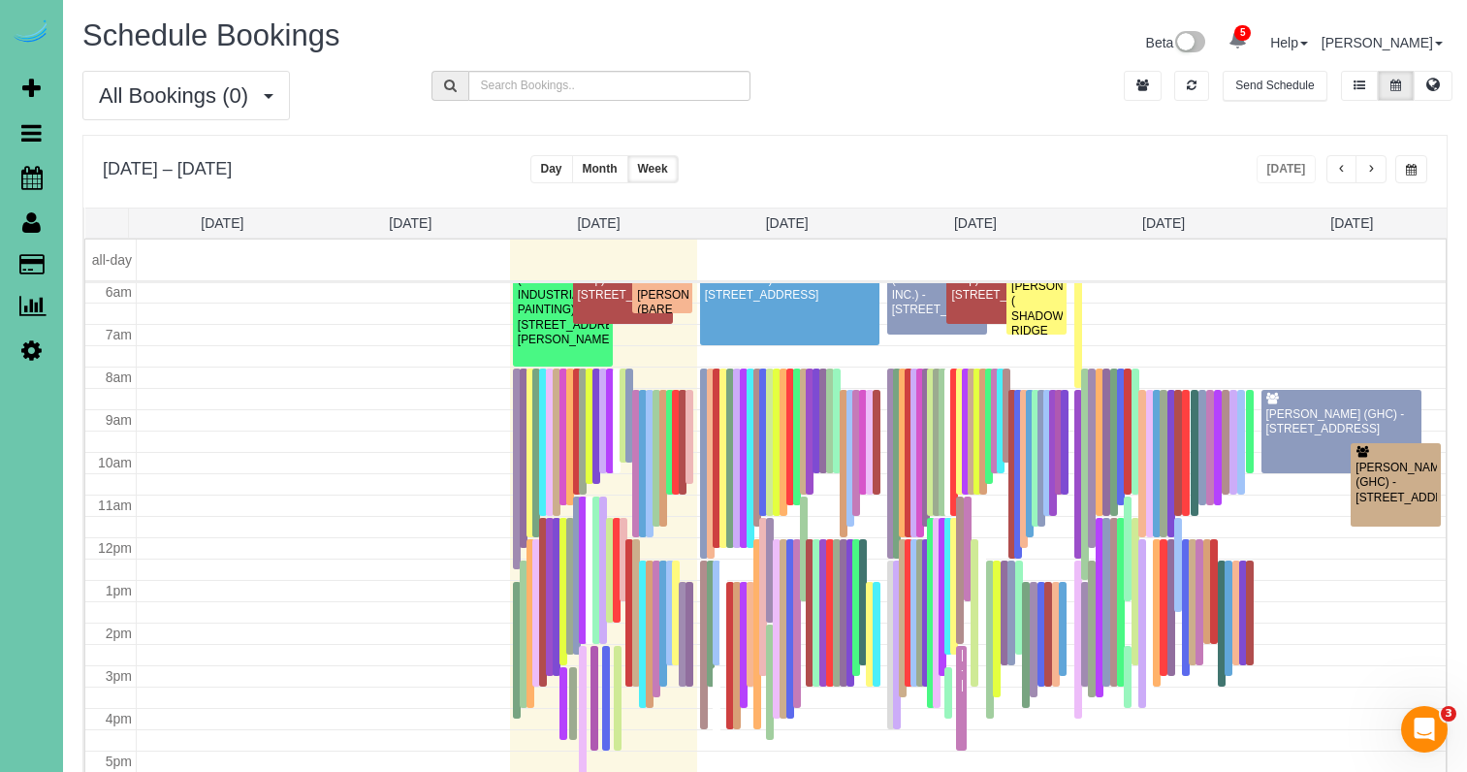
scroll to position [257, 0]
click at [1413, 169] on span "button" at bounding box center [1411, 170] width 11 height 12
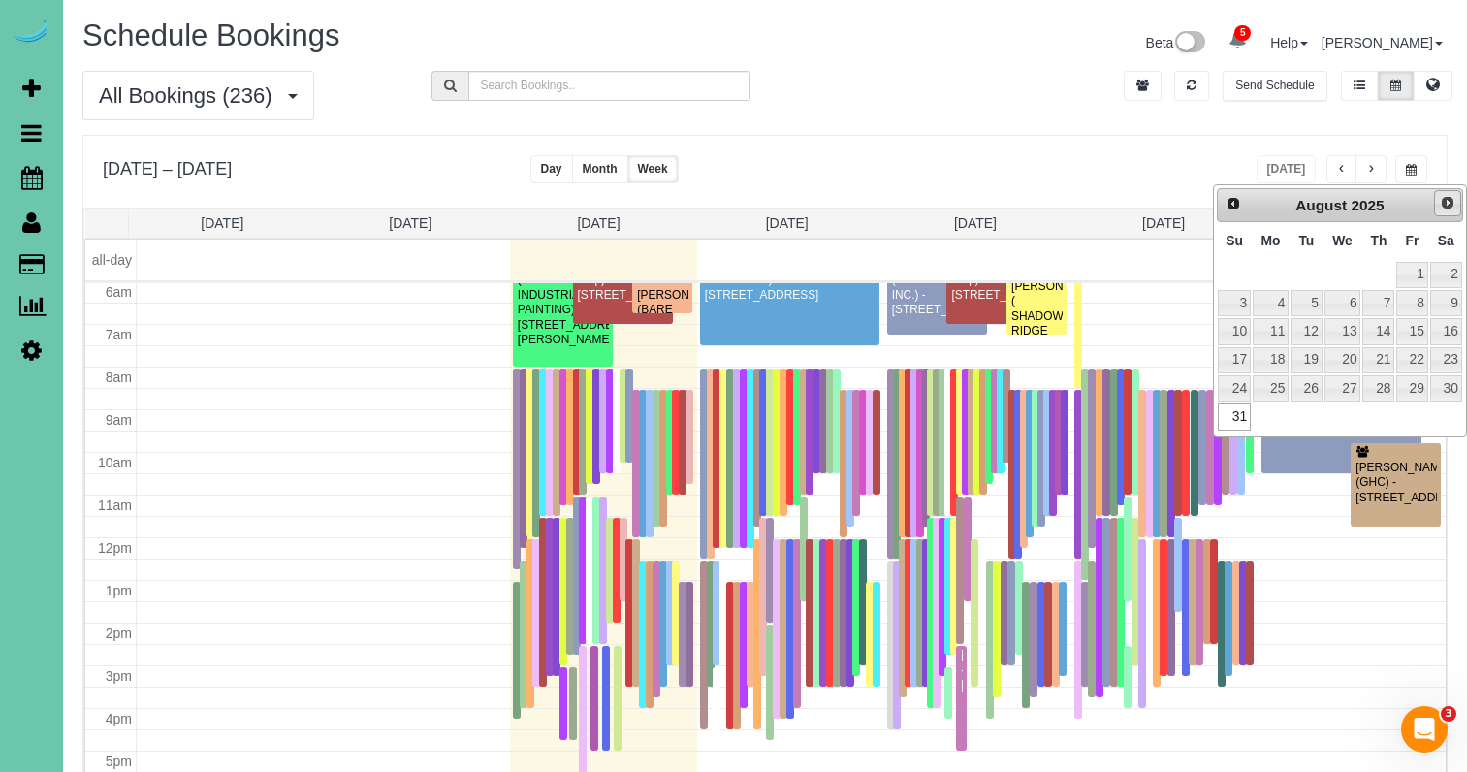
click at [1447, 205] on span "Next" at bounding box center [1447, 203] width 16 height 16
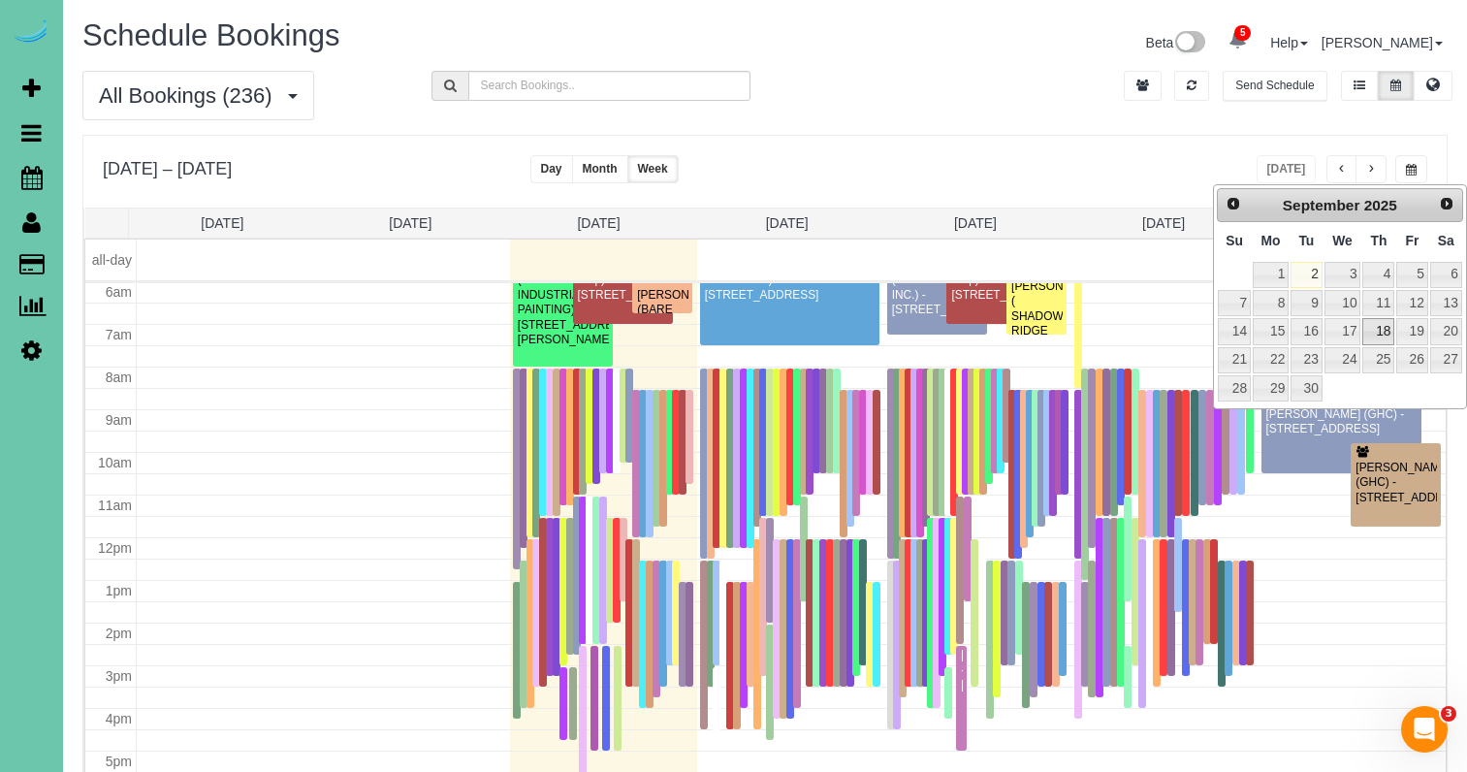
click at [1376, 336] on link "18" at bounding box center [1378, 331] width 32 height 26
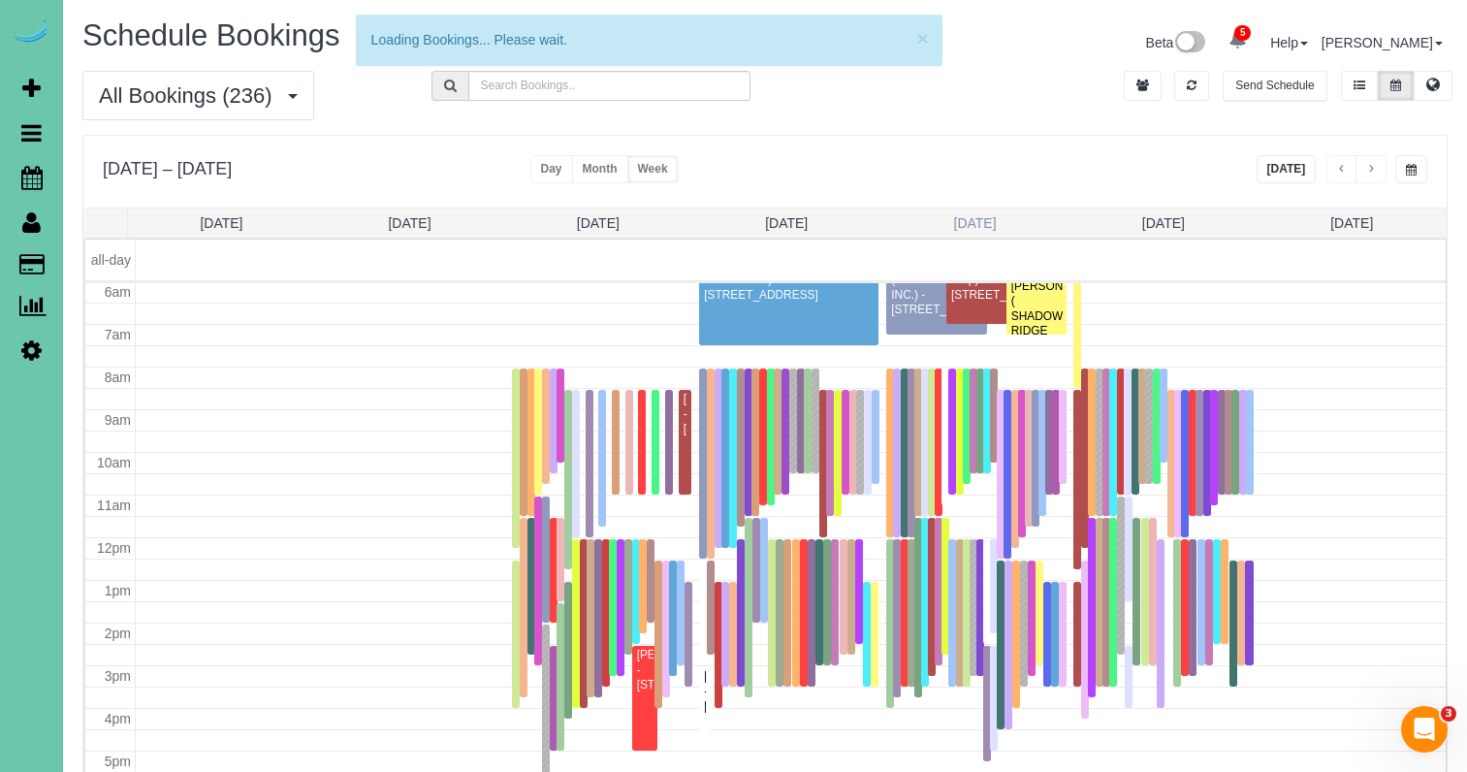
click at [972, 227] on link "Thu 9/18" at bounding box center [975, 223] width 43 height 16
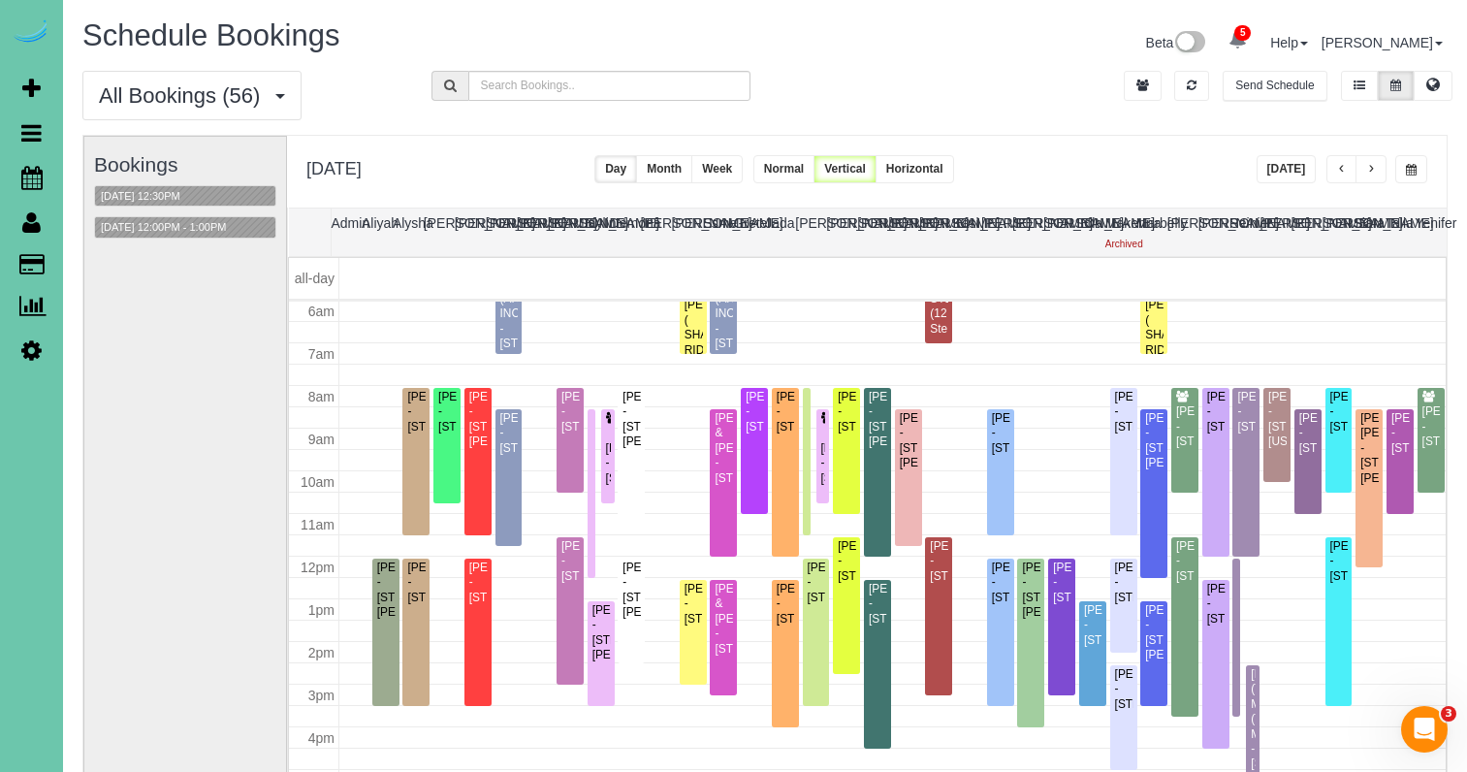
click at [743, 164] on button "Week" at bounding box center [716, 169] width 51 height 28
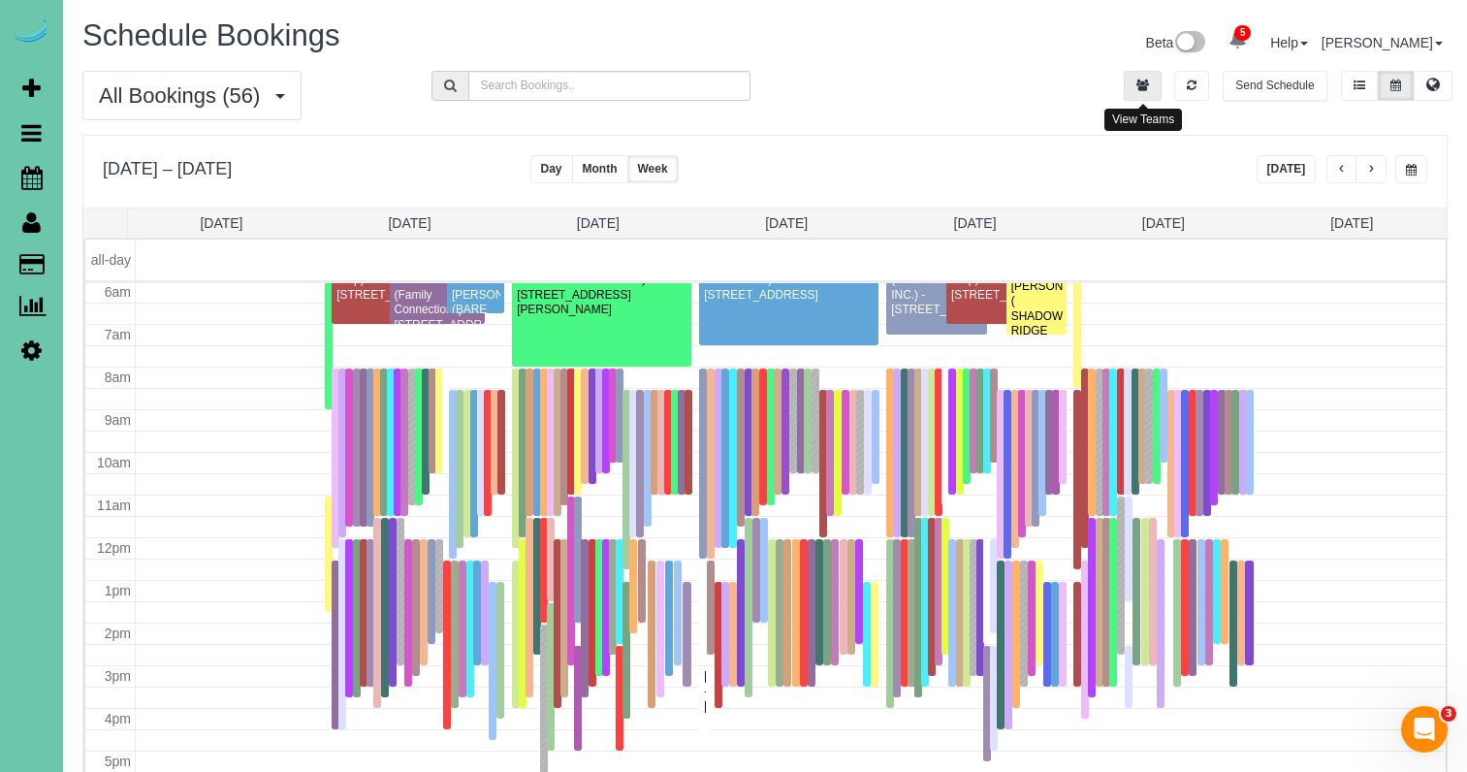
click at [1134, 87] on button "button" at bounding box center [1142, 86] width 38 height 30
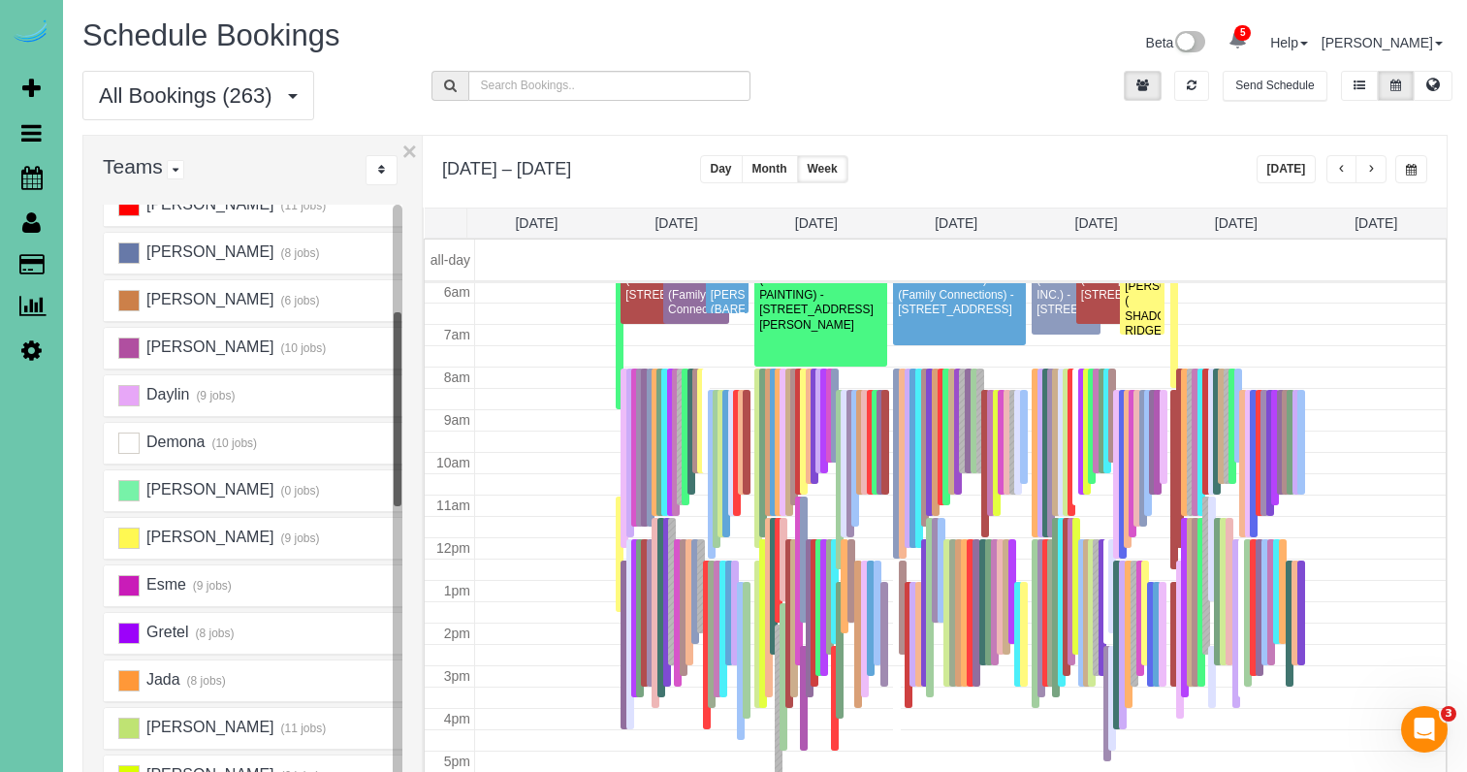
scroll to position [230, 0]
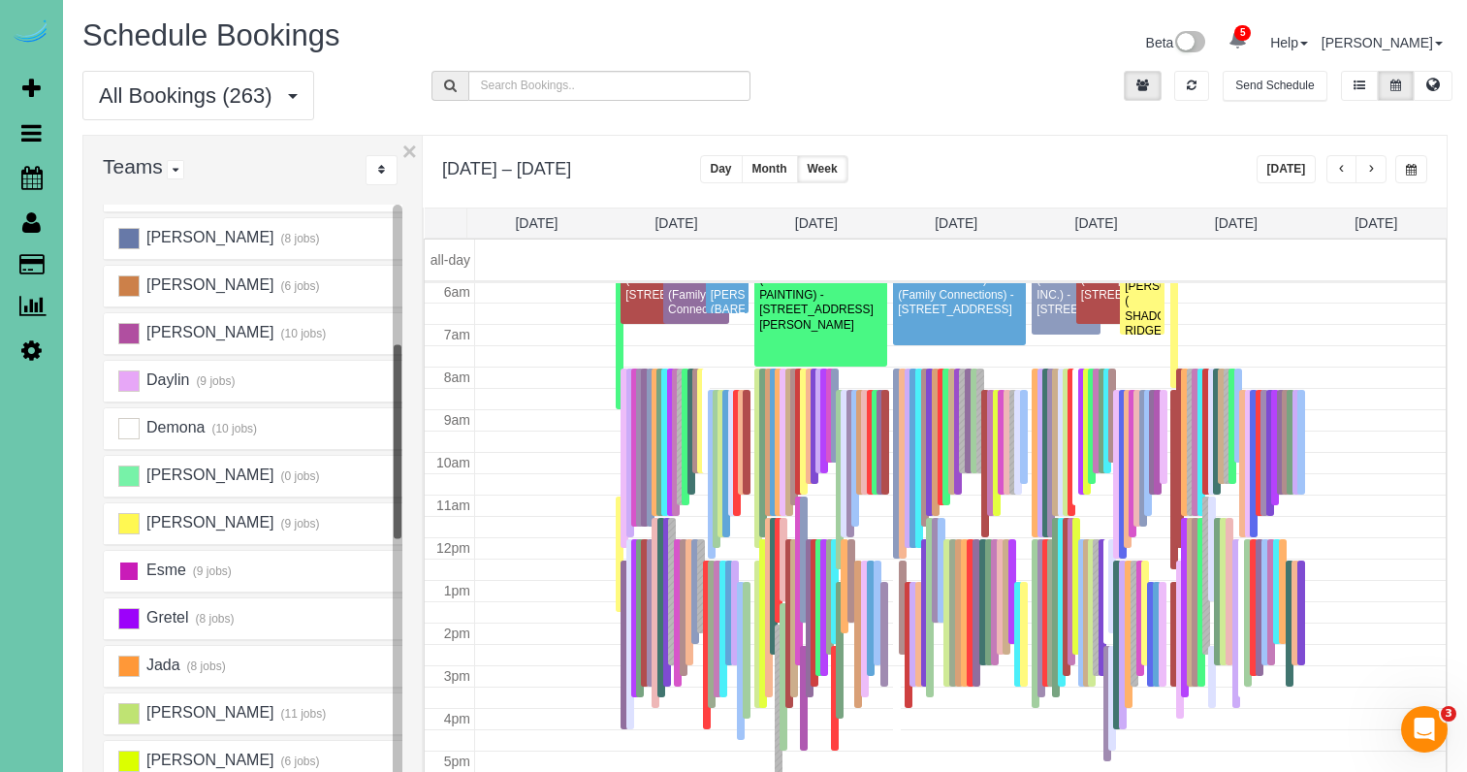
click at [123, 564] on ins at bounding box center [128, 570] width 21 height 21
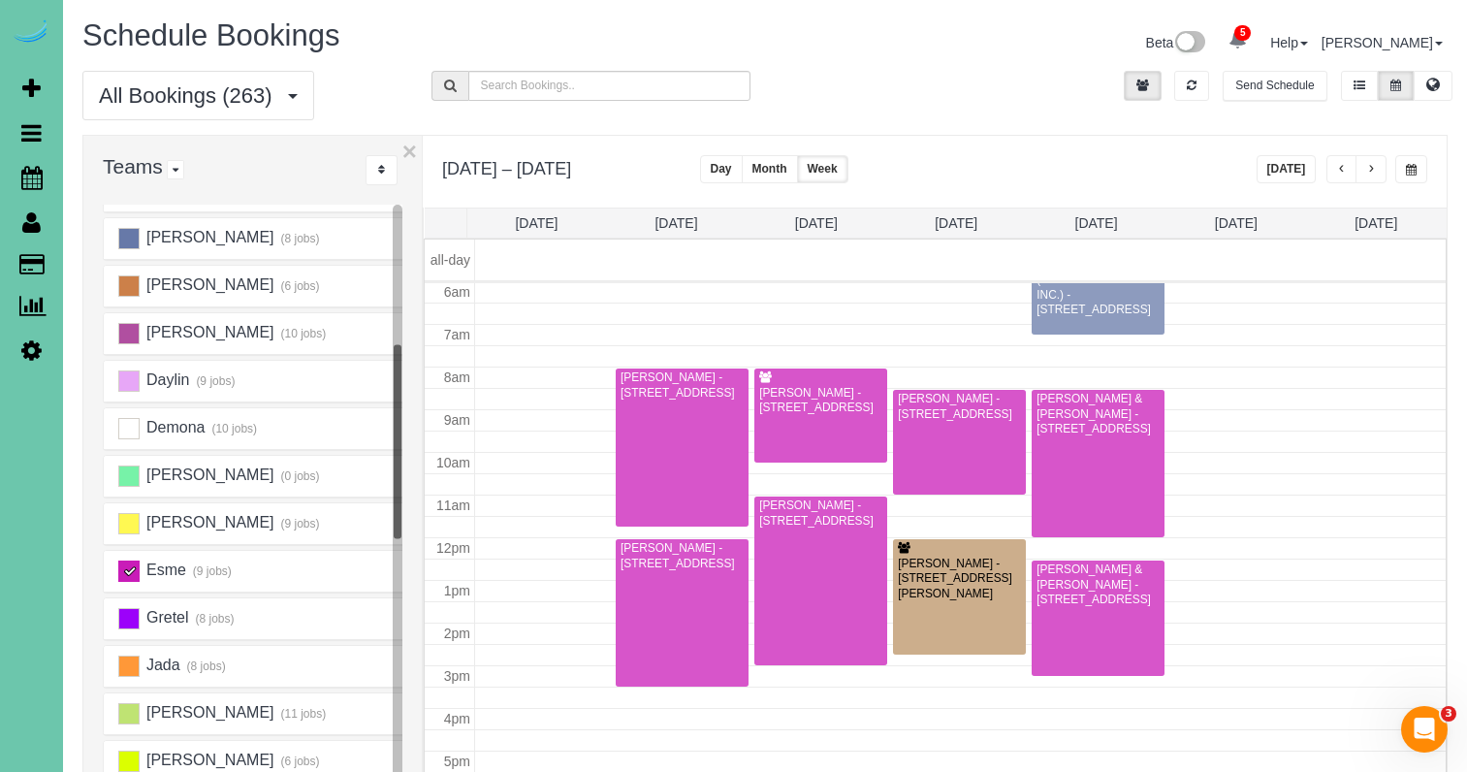
scroll to position [257, 0]
click at [1340, 175] on span "button" at bounding box center [1342, 170] width 10 height 12
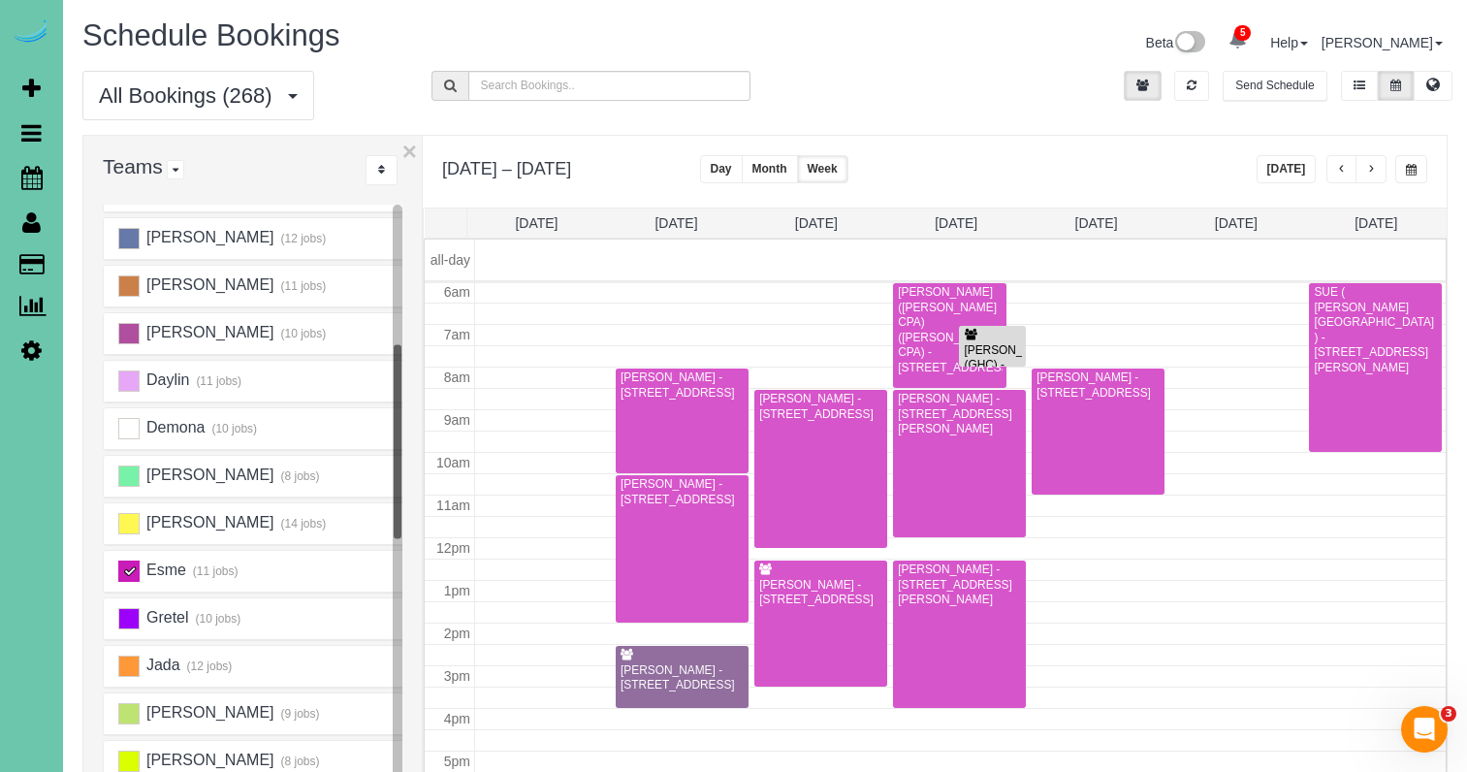
click at [1378, 176] on button "button" at bounding box center [1370, 169] width 31 height 28
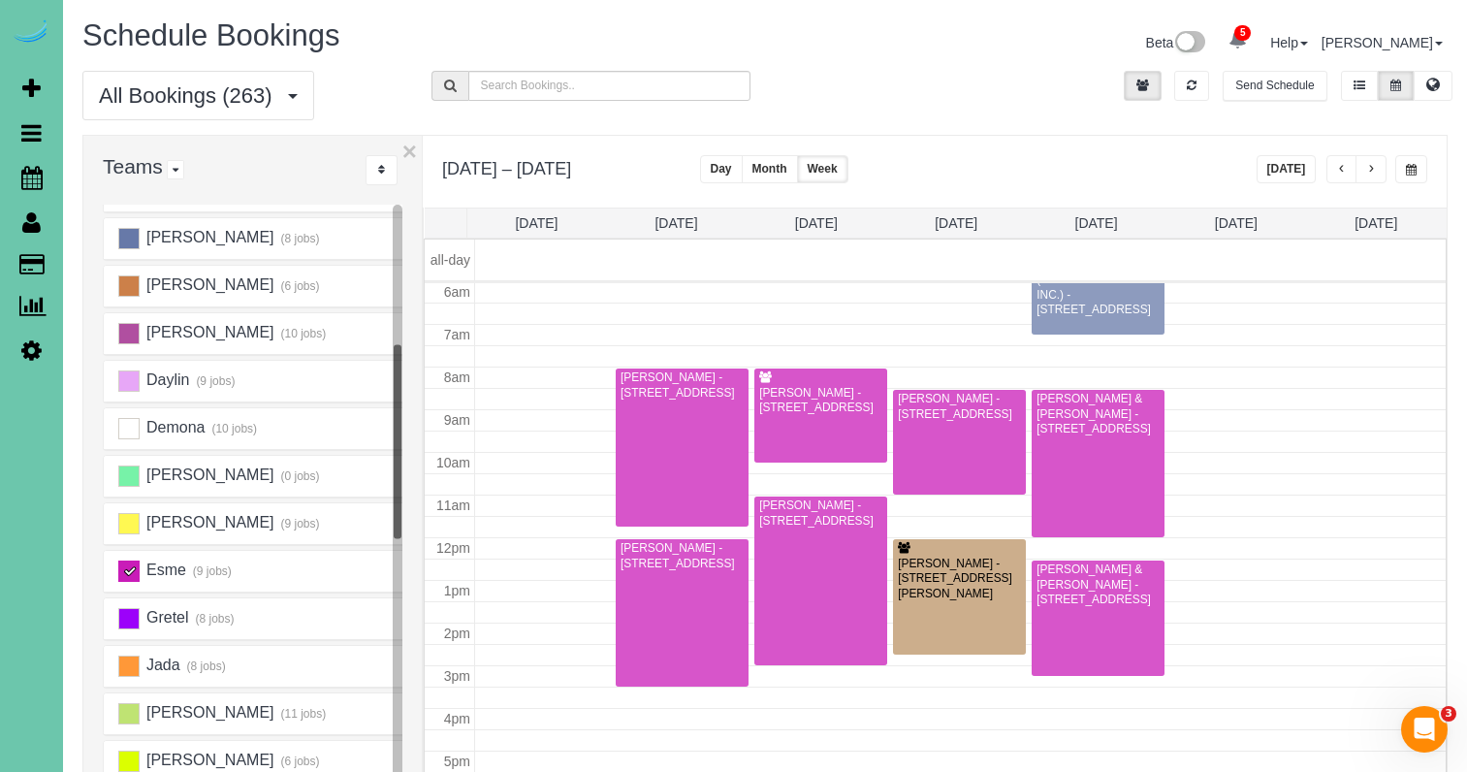
click at [1332, 174] on button "button" at bounding box center [1341, 169] width 31 height 28
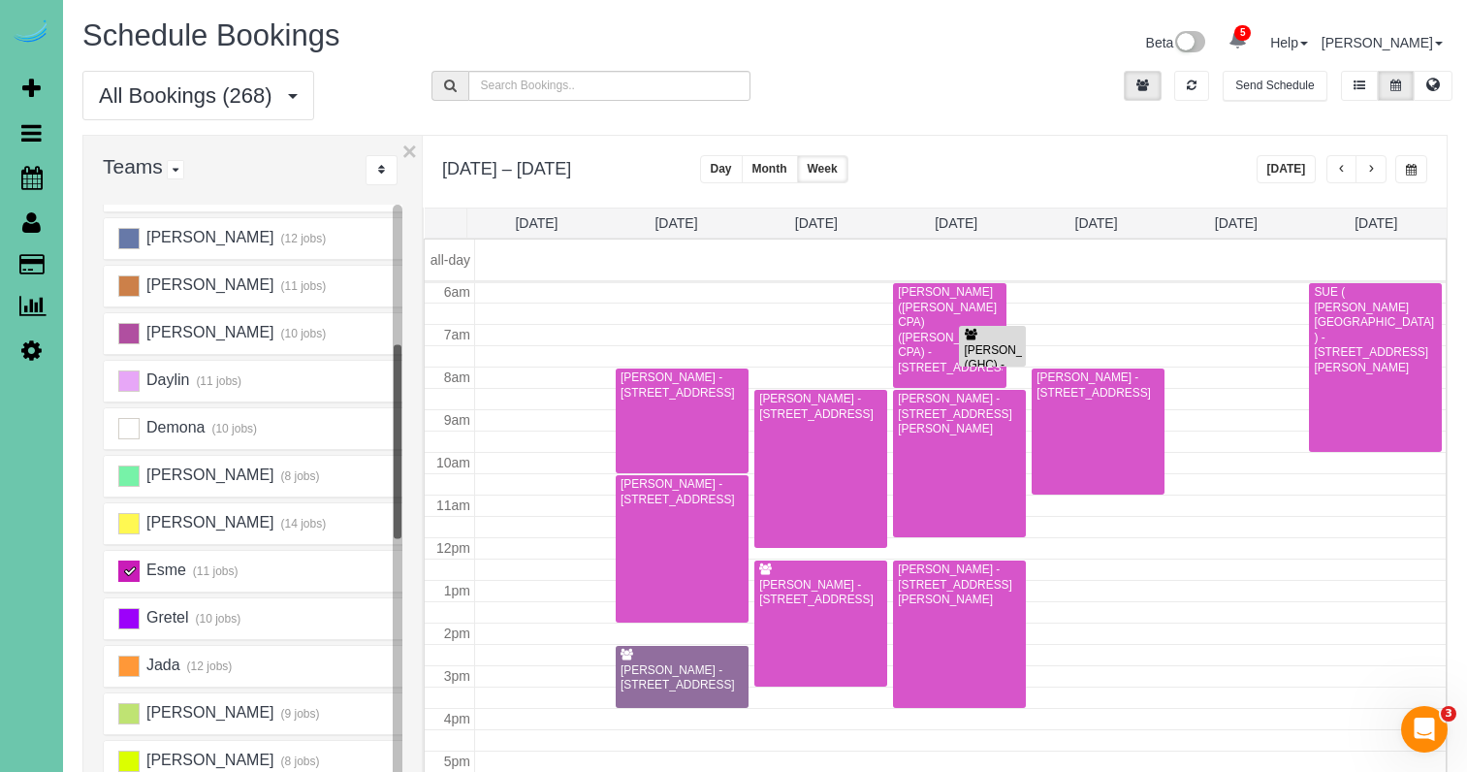
click at [133, 565] on ins at bounding box center [128, 570] width 21 height 21
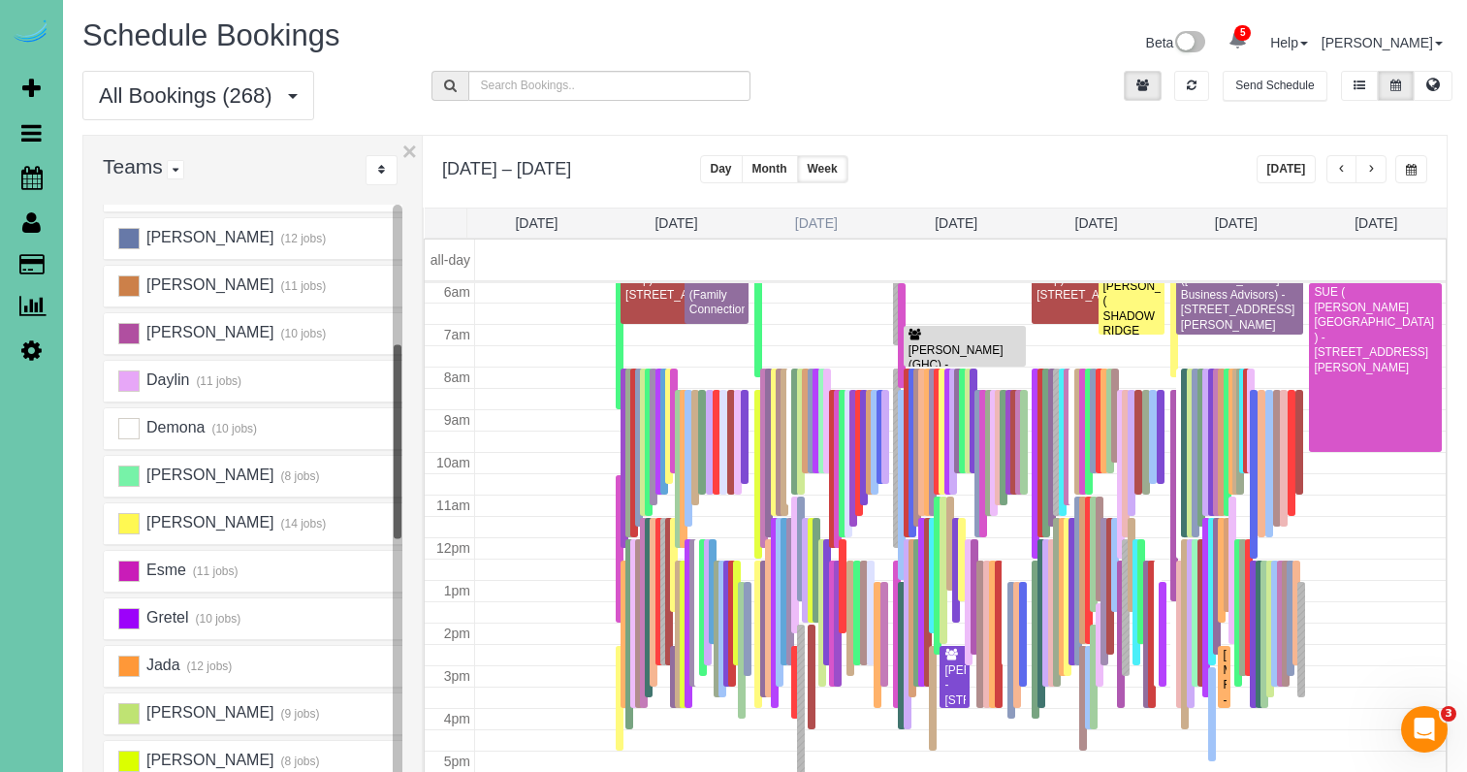
click at [807, 222] on link "Tue 9/9" at bounding box center [816, 223] width 43 height 16
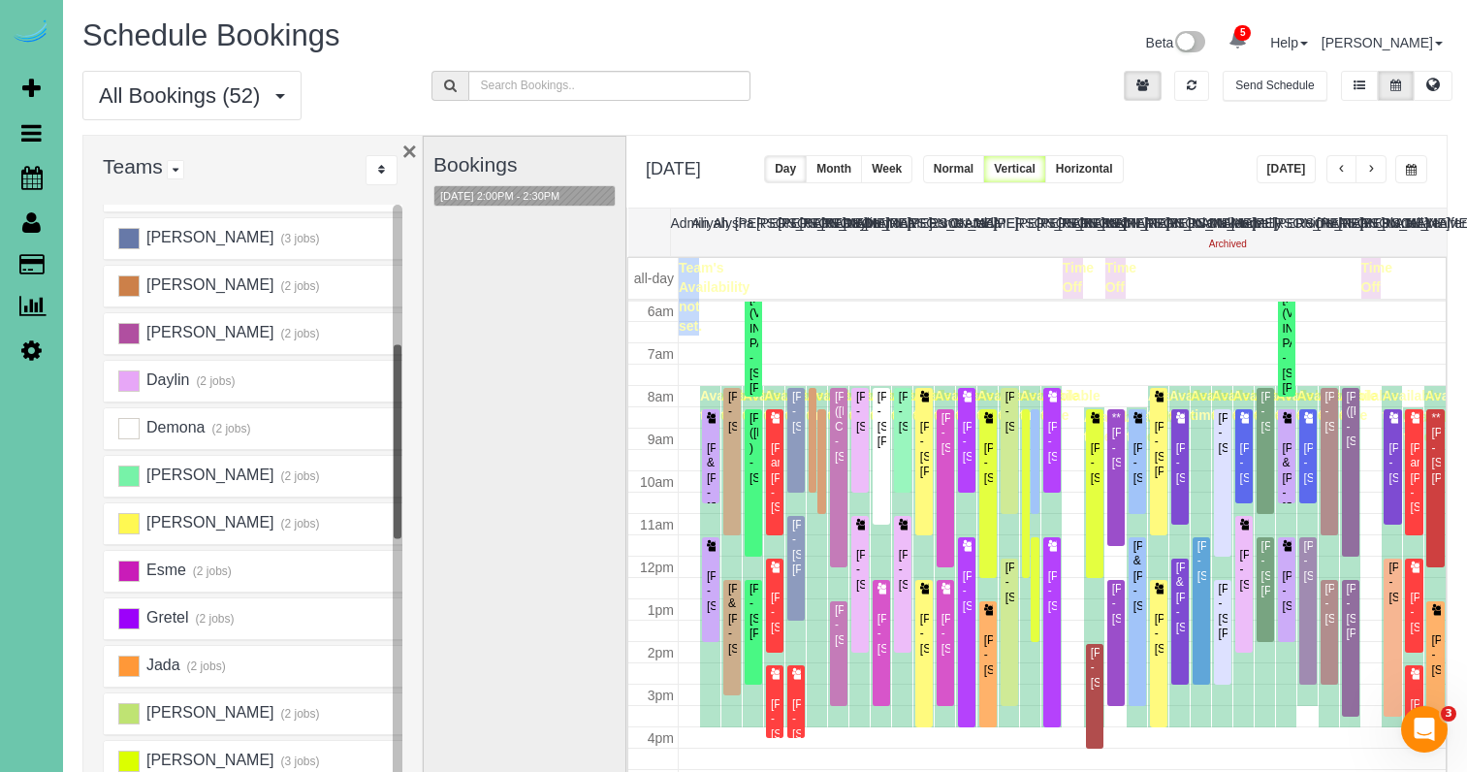
click at [402, 142] on button "×" at bounding box center [409, 151] width 15 height 25
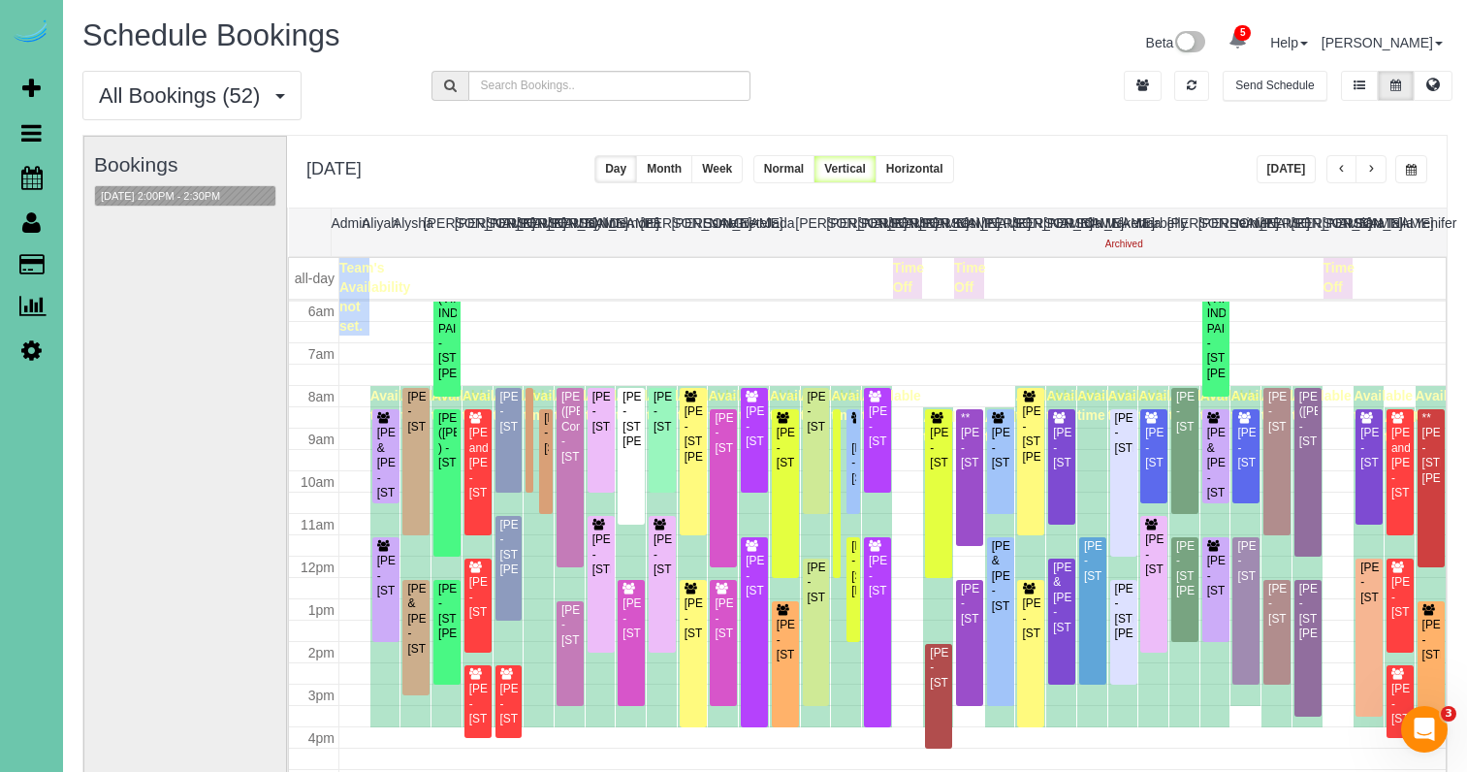
click at [1412, 160] on button "button" at bounding box center [1411, 169] width 32 height 28
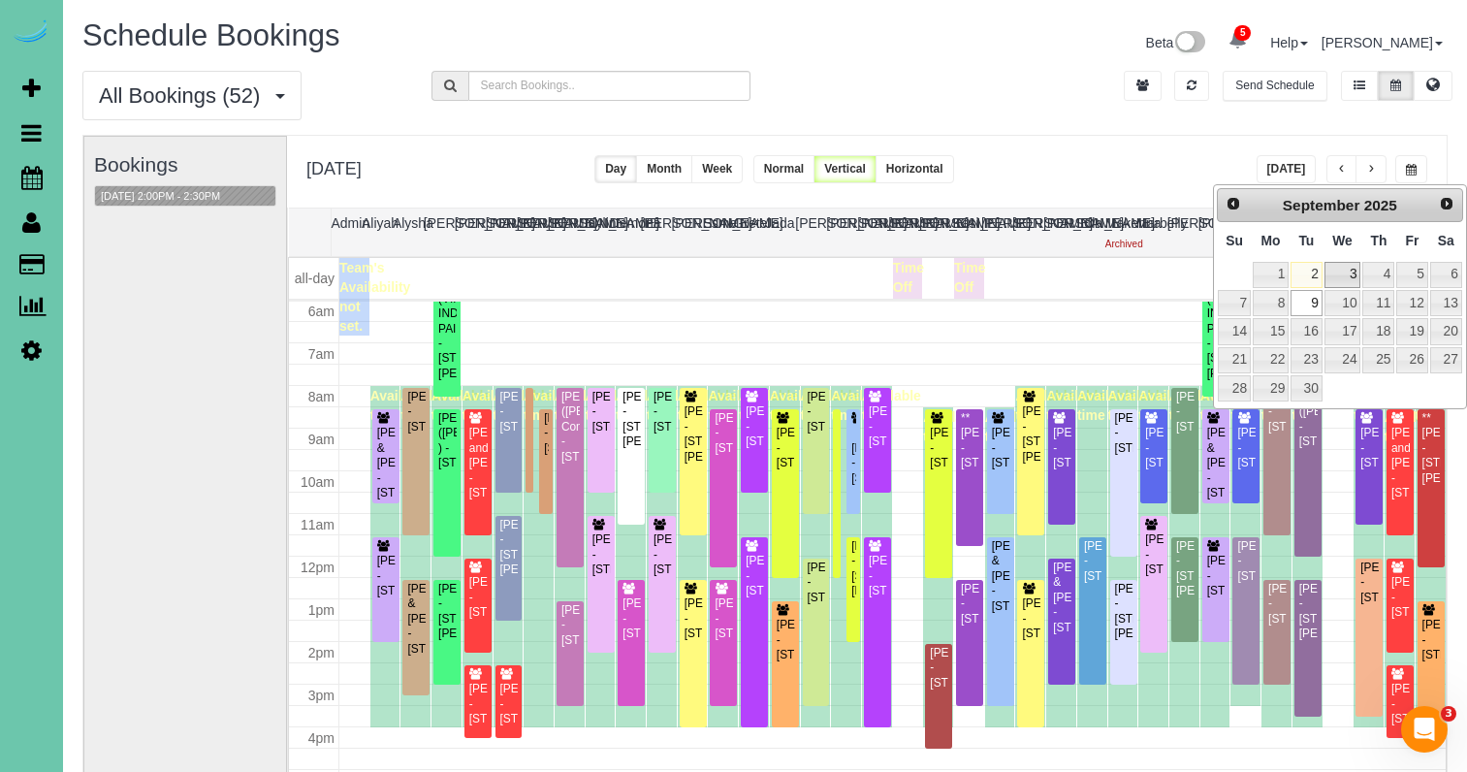
click at [1349, 262] on link "3" at bounding box center [1342, 275] width 37 height 26
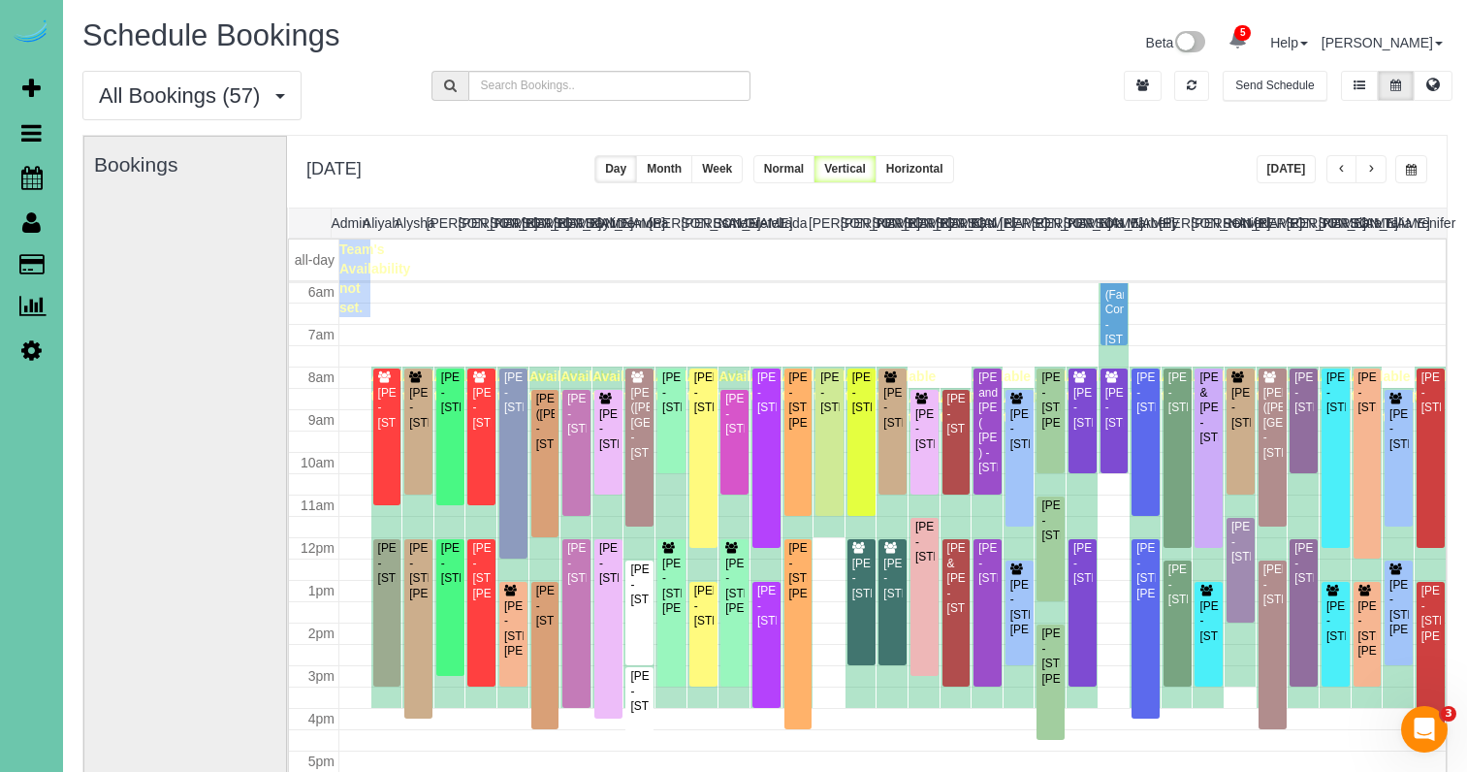
click at [1365, 170] on button "button" at bounding box center [1370, 169] width 31 height 28
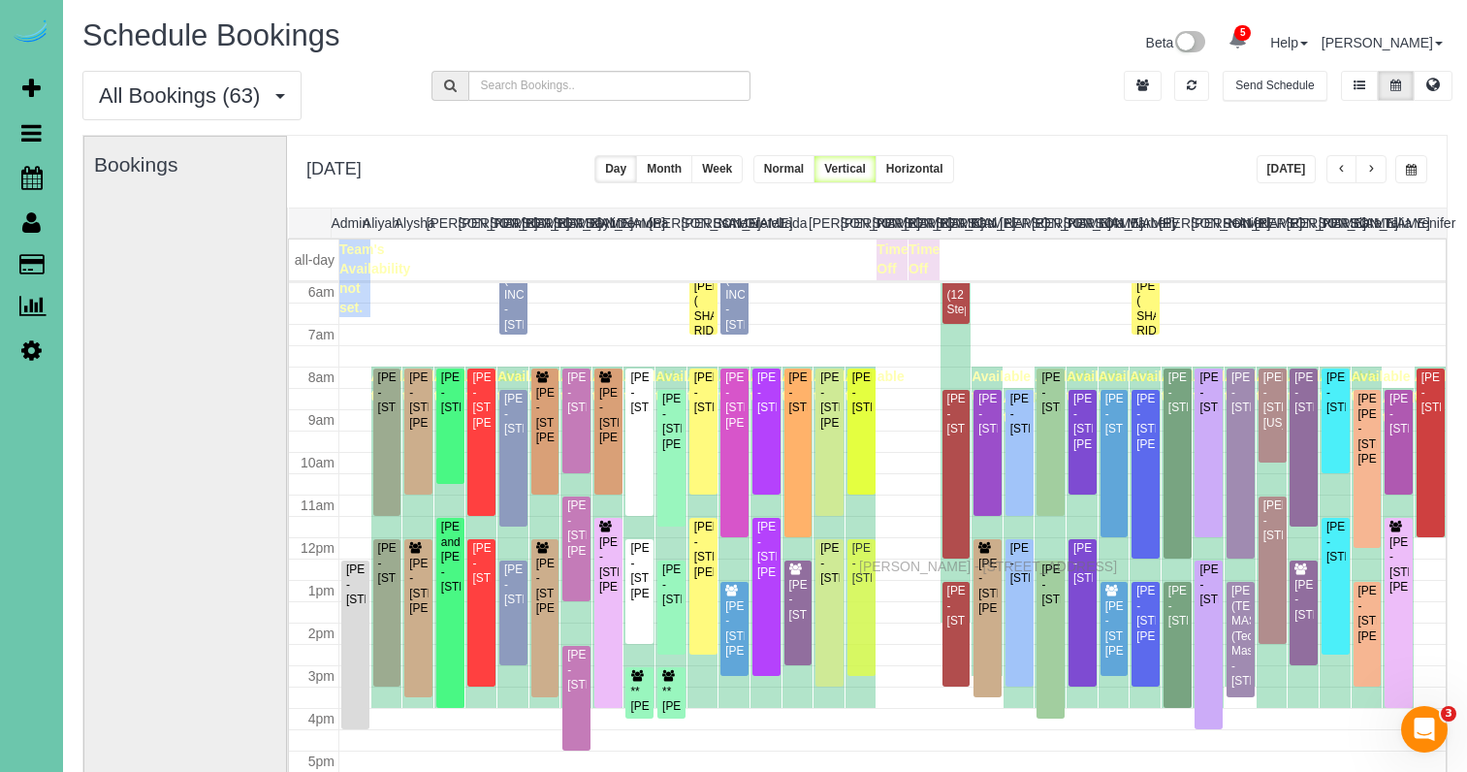
drag, startPoint x: 870, startPoint y: 594, endPoint x: 864, endPoint y: 563, distance: 31.8
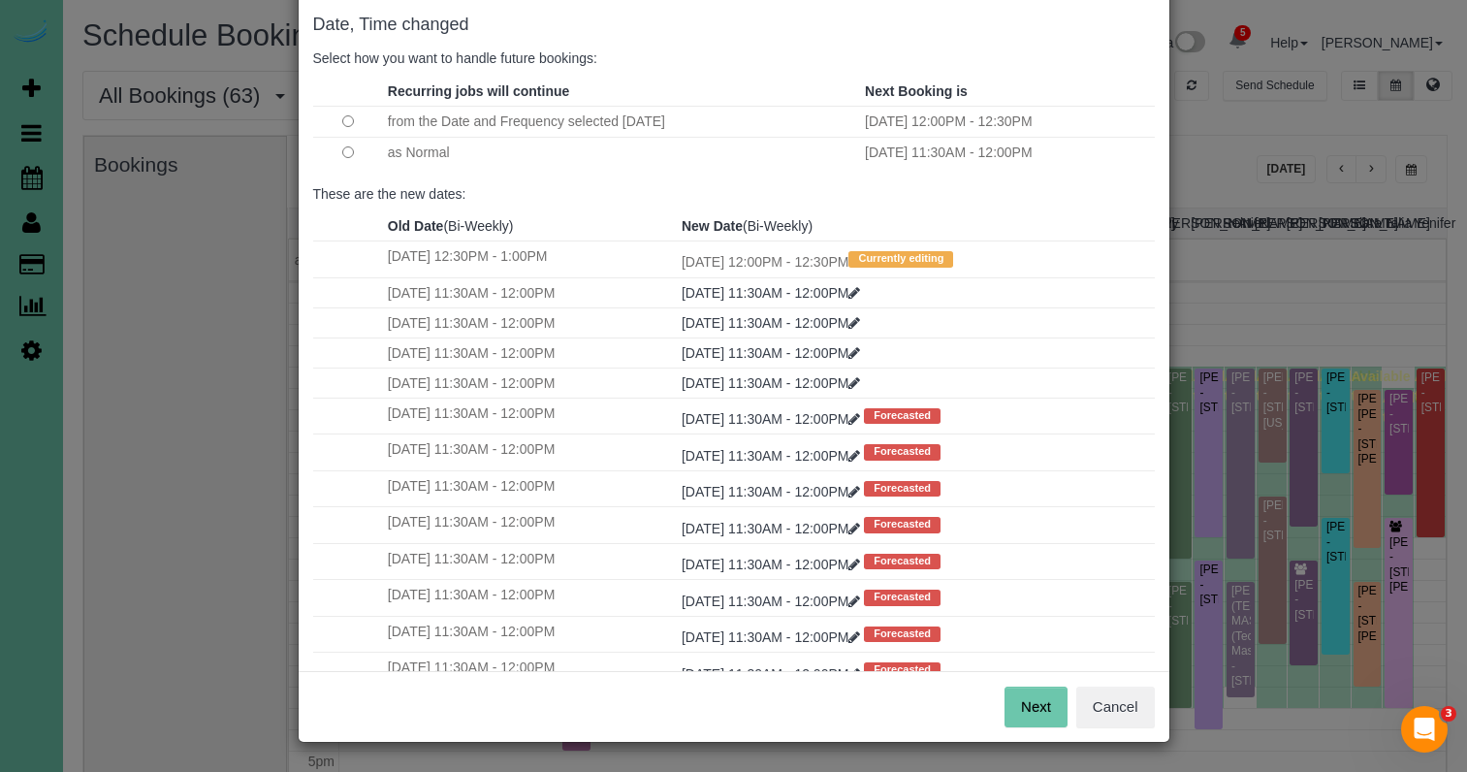
scroll to position [96, 0]
click at [1032, 689] on button "Next" at bounding box center [1035, 707] width 63 height 41
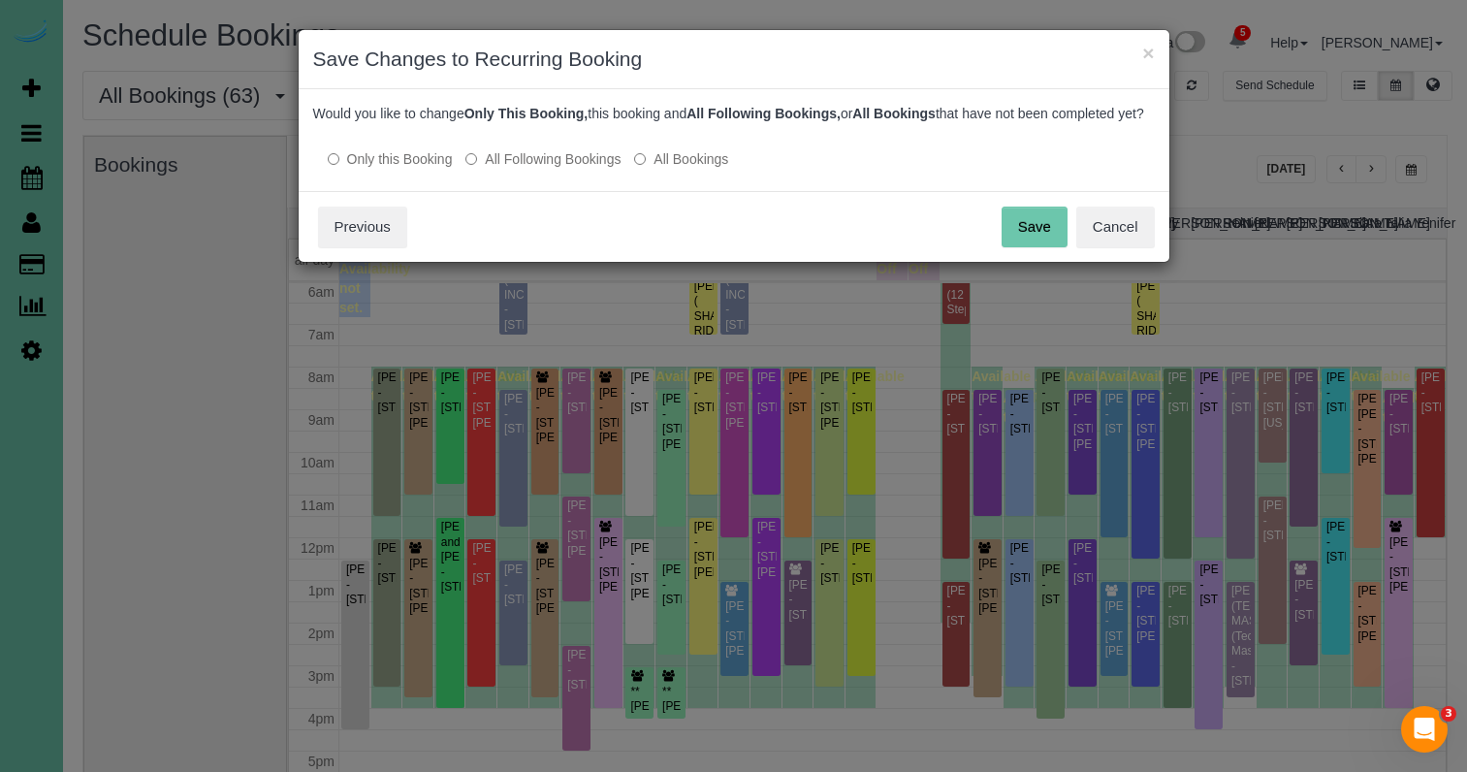
click at [1038, 242] on button "Save" at bounding box center [1034, 226] width 66 height 41
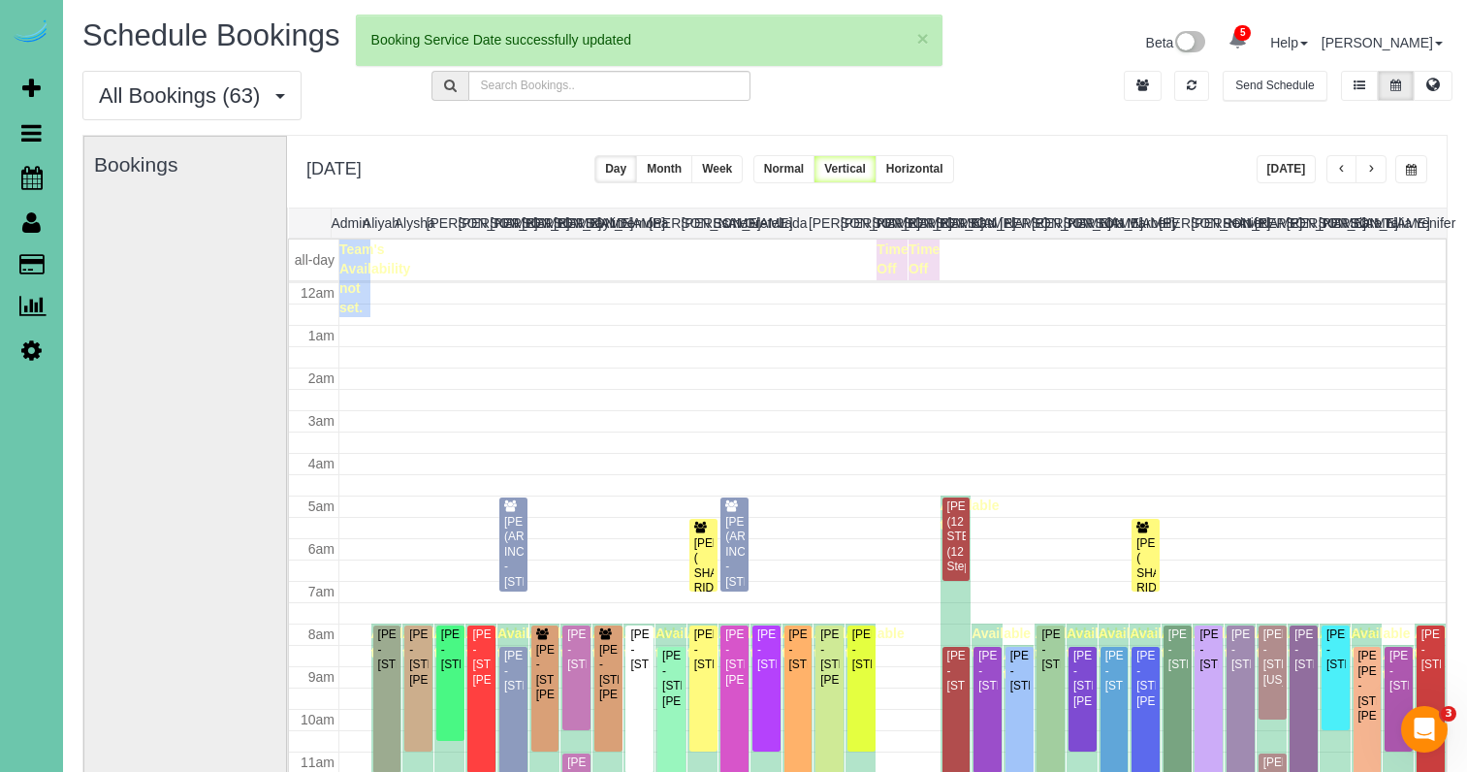
scroll to position [257, 0]
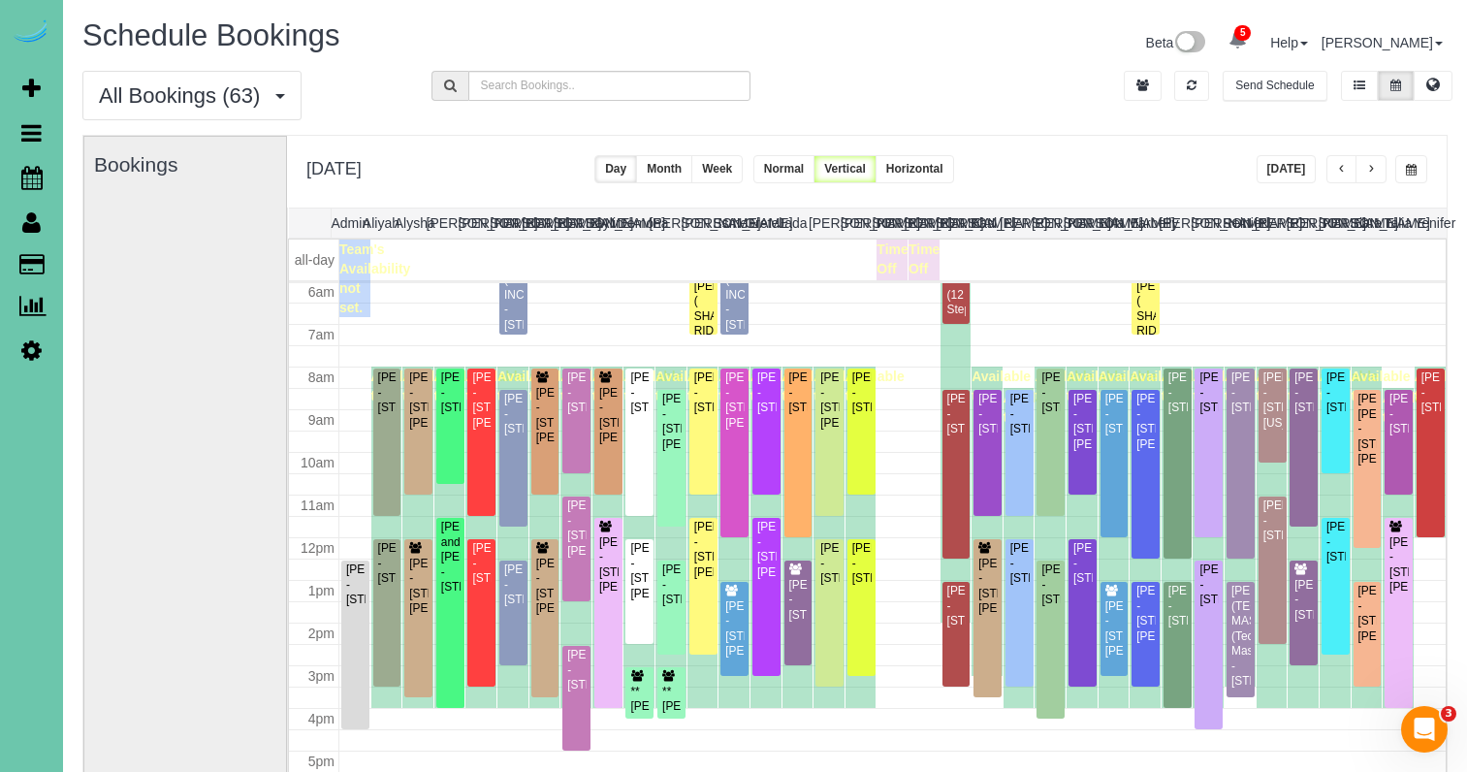
click at [1408, 174] on span "button" at bounding box center [1411, 170] width 11 height 12
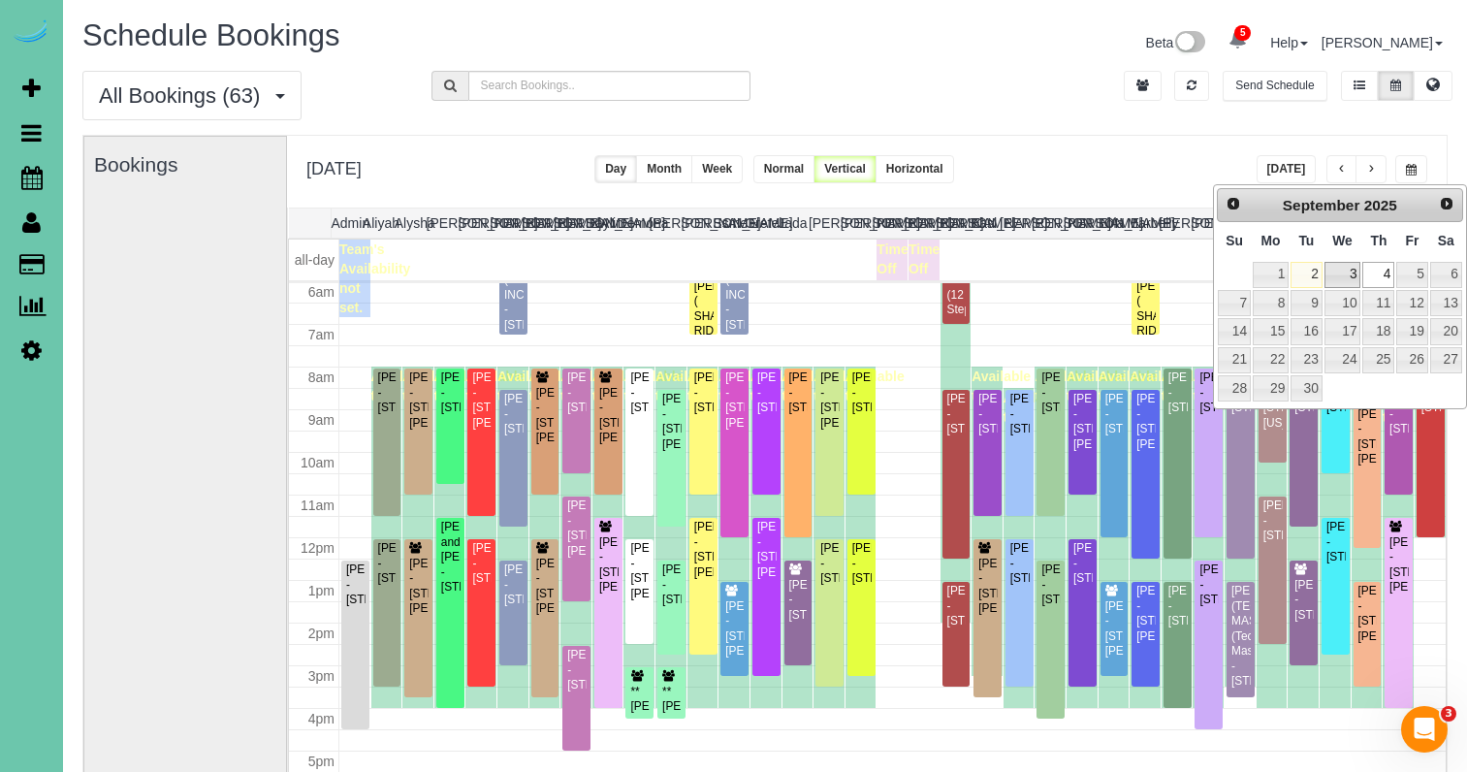
click at [1337, 275] on link "3" at bounding box center [1342, 275] width 37 height 26
type input "**********"
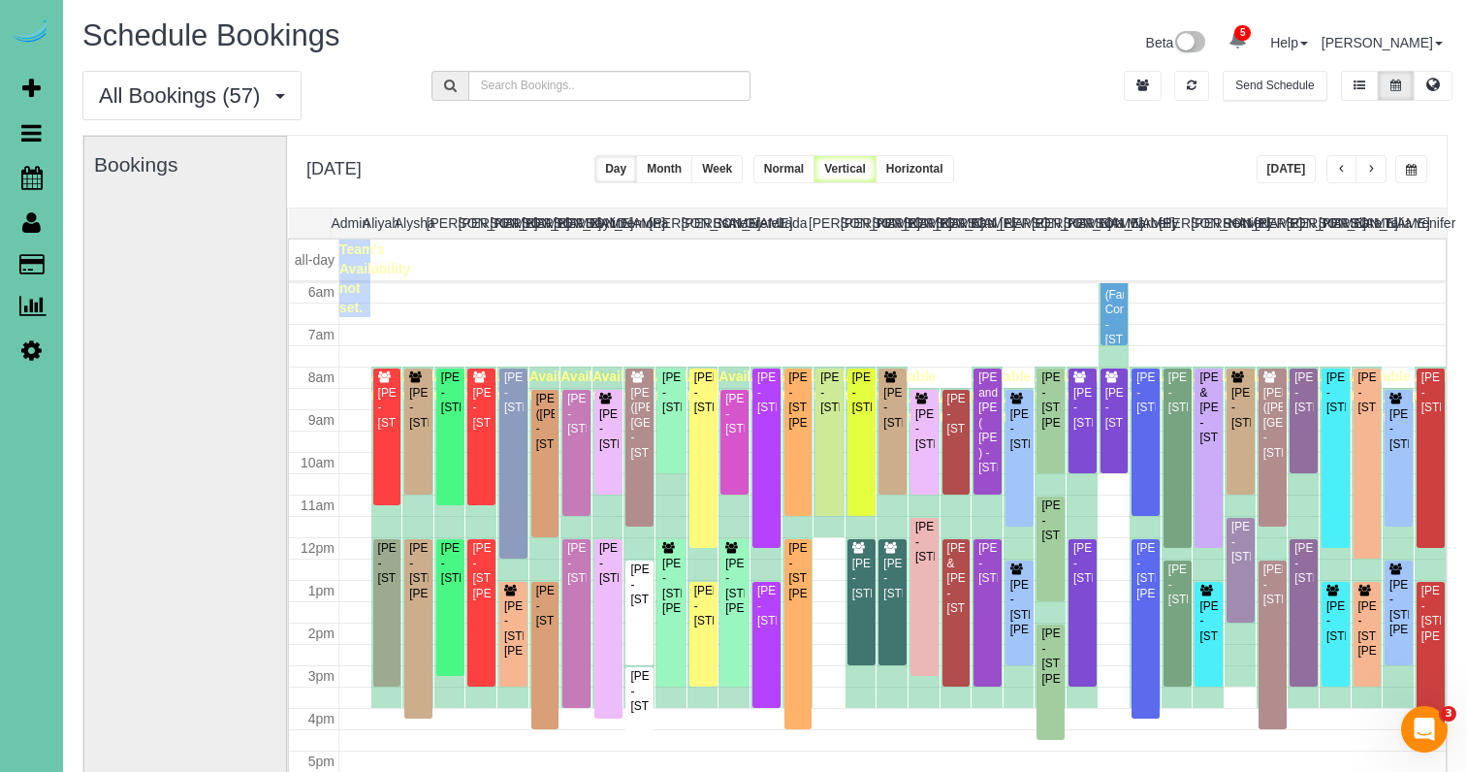
drag, startPoint x: 98, startPoint y: 257, endPoint x: 324, endPoint y: 158, distance: 246.6
click at [98, 257] on link "Customers" at bounding box center [184, 264] width 242 height 39
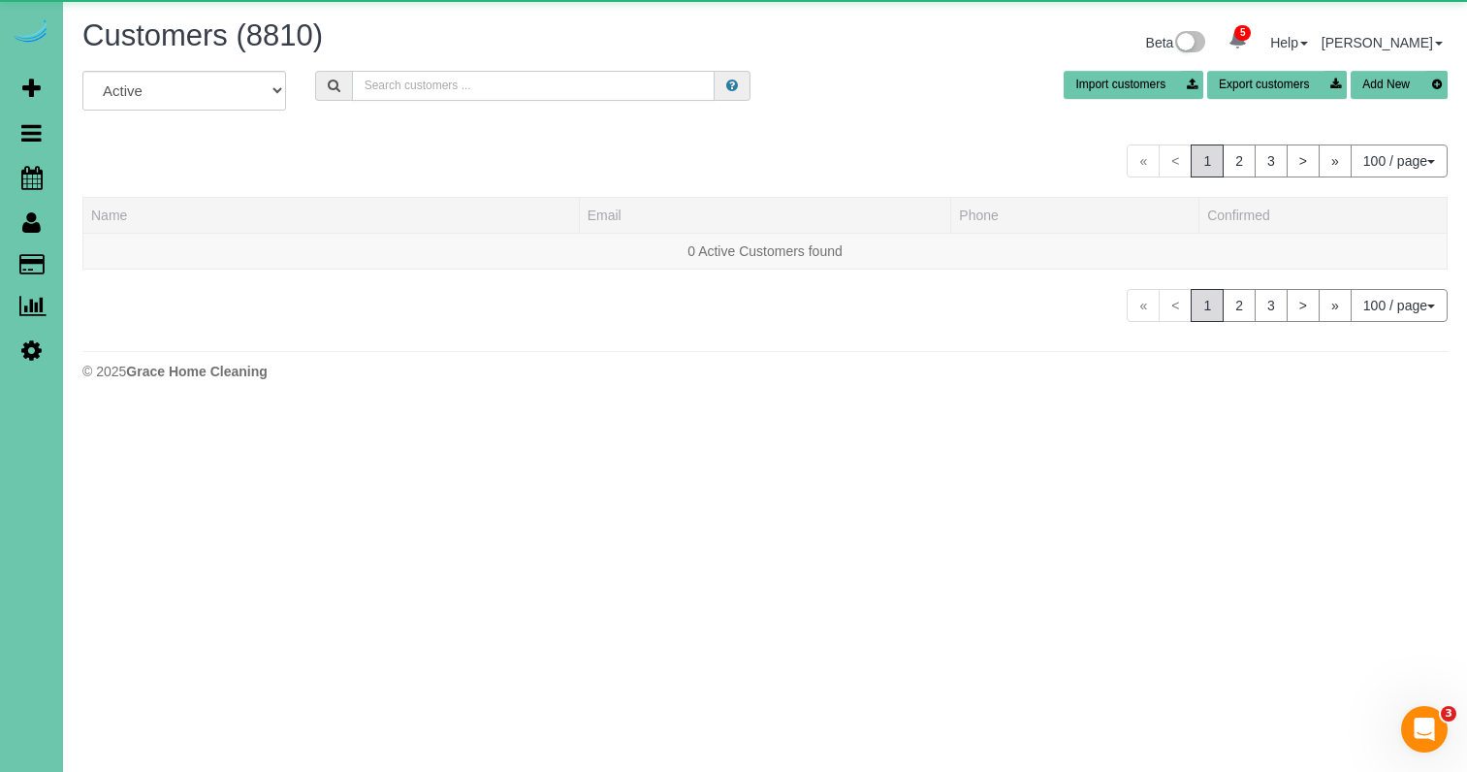
click at [494, 83] on input "text" at bounding box center [533, 86] width 363 height 30
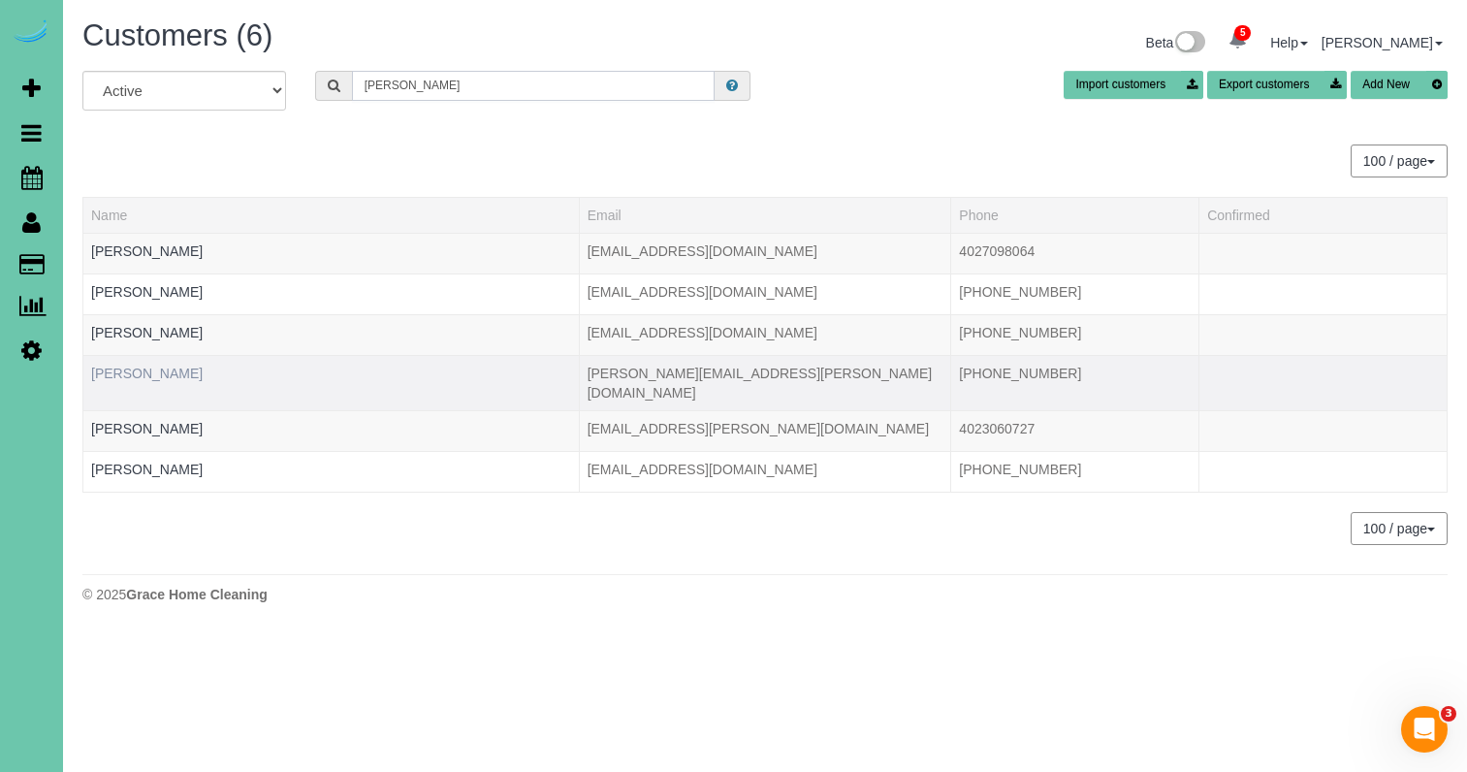
type input "John w"
click at [122, 368] on link "John Witzke" at bounding box center [146, 373] width 111 height 16
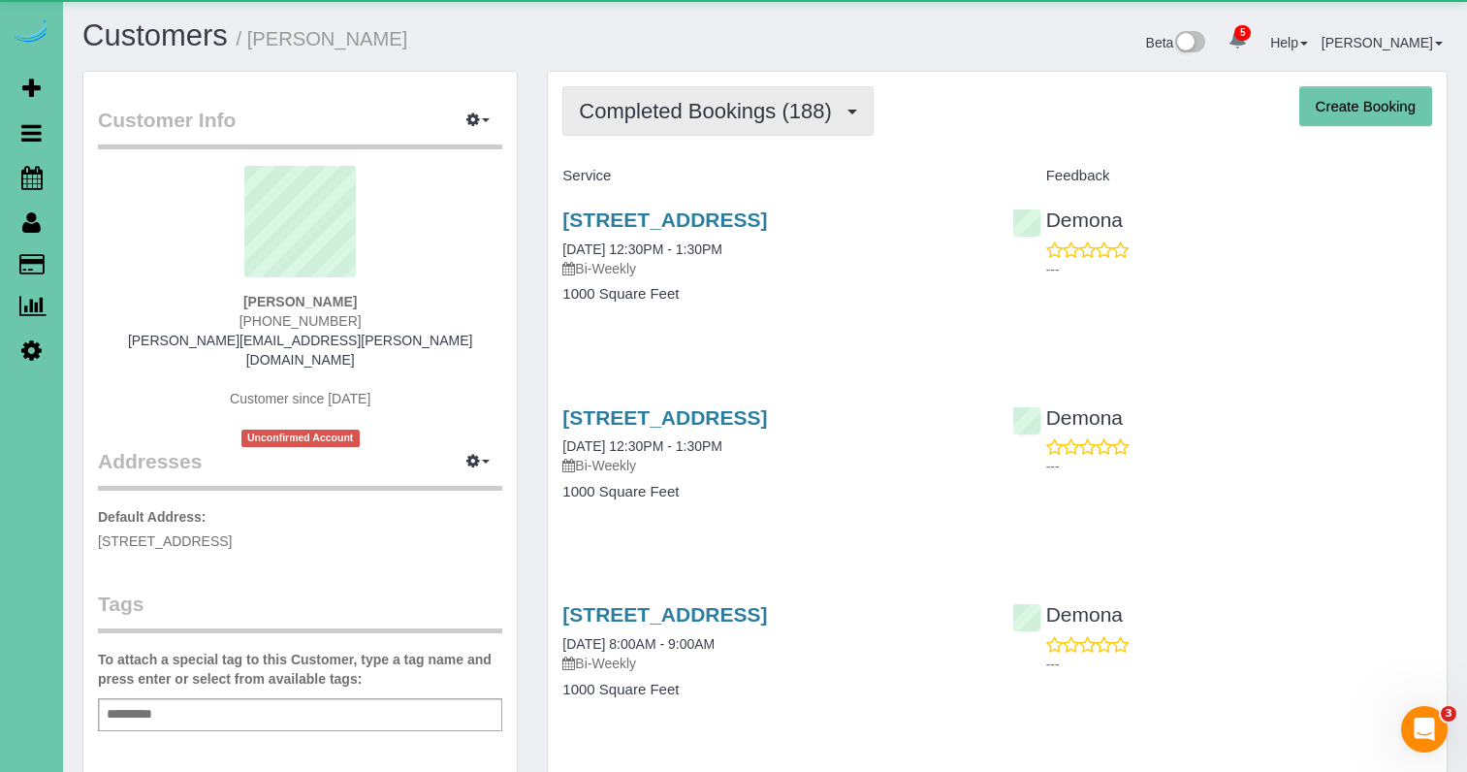
click at [711, 120] on span "Completed Bookings (188)" at bounding box center [710, 111] width 262 height 24
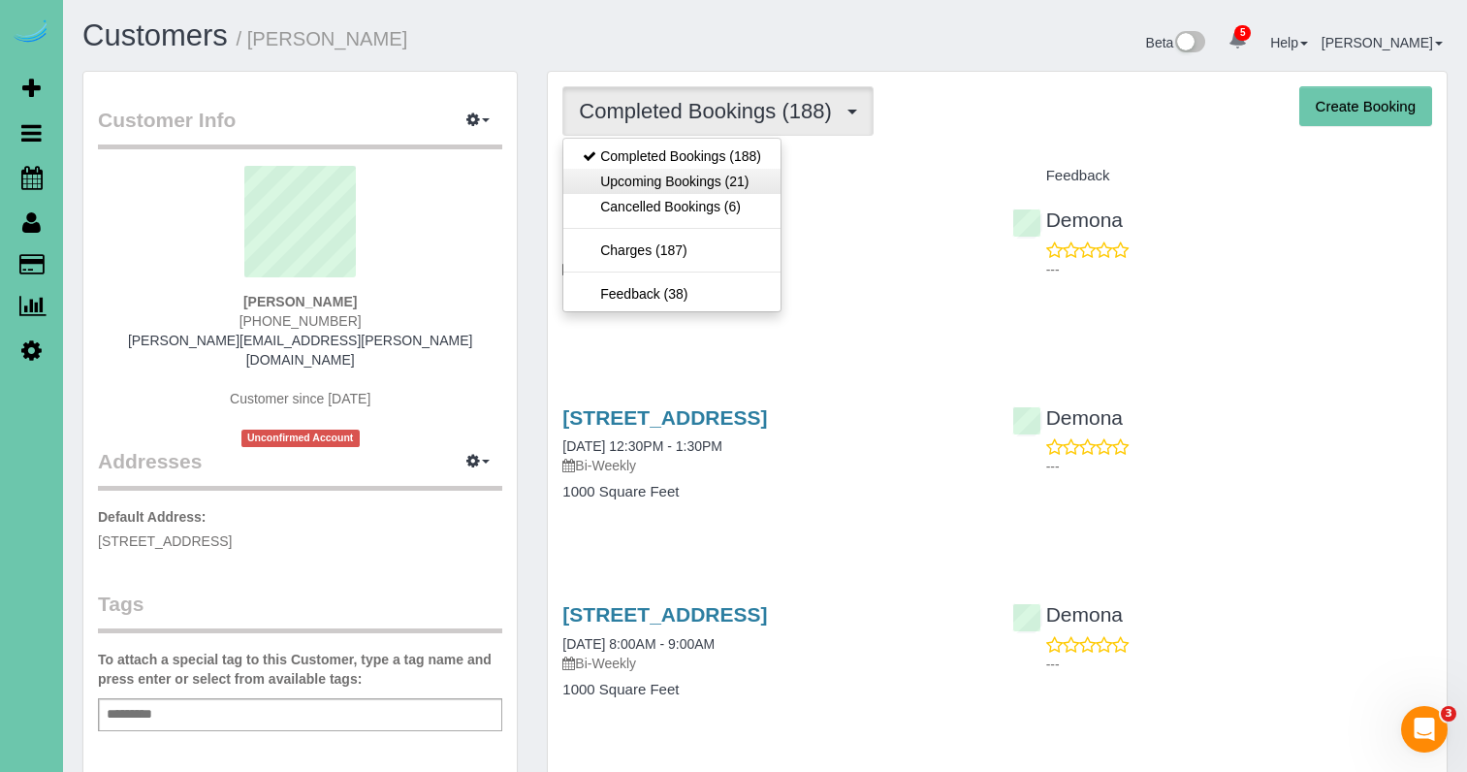
click at [717, 169] on link "Upcoming Bookings (21)" at bounding box center [671, 181] width 217 height 25
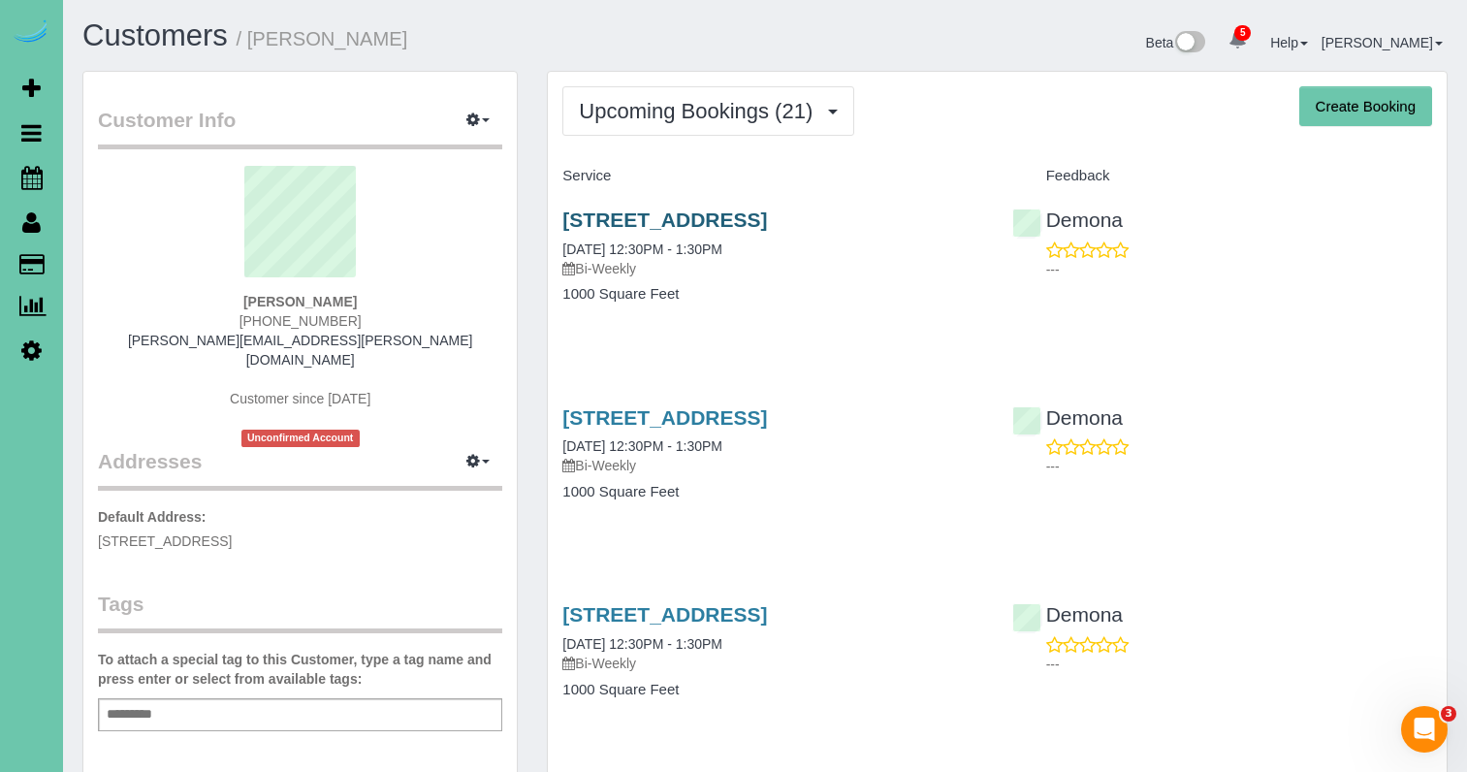
click at [578, 220] on link "1449 S Larchmont Drive, Council Bluffs, IA 51503" at bounding box center [664, 219] width 205 height 22
click at [139, 206] on sui-profile-pic at bounding box center [299, 229] width 375 height 126
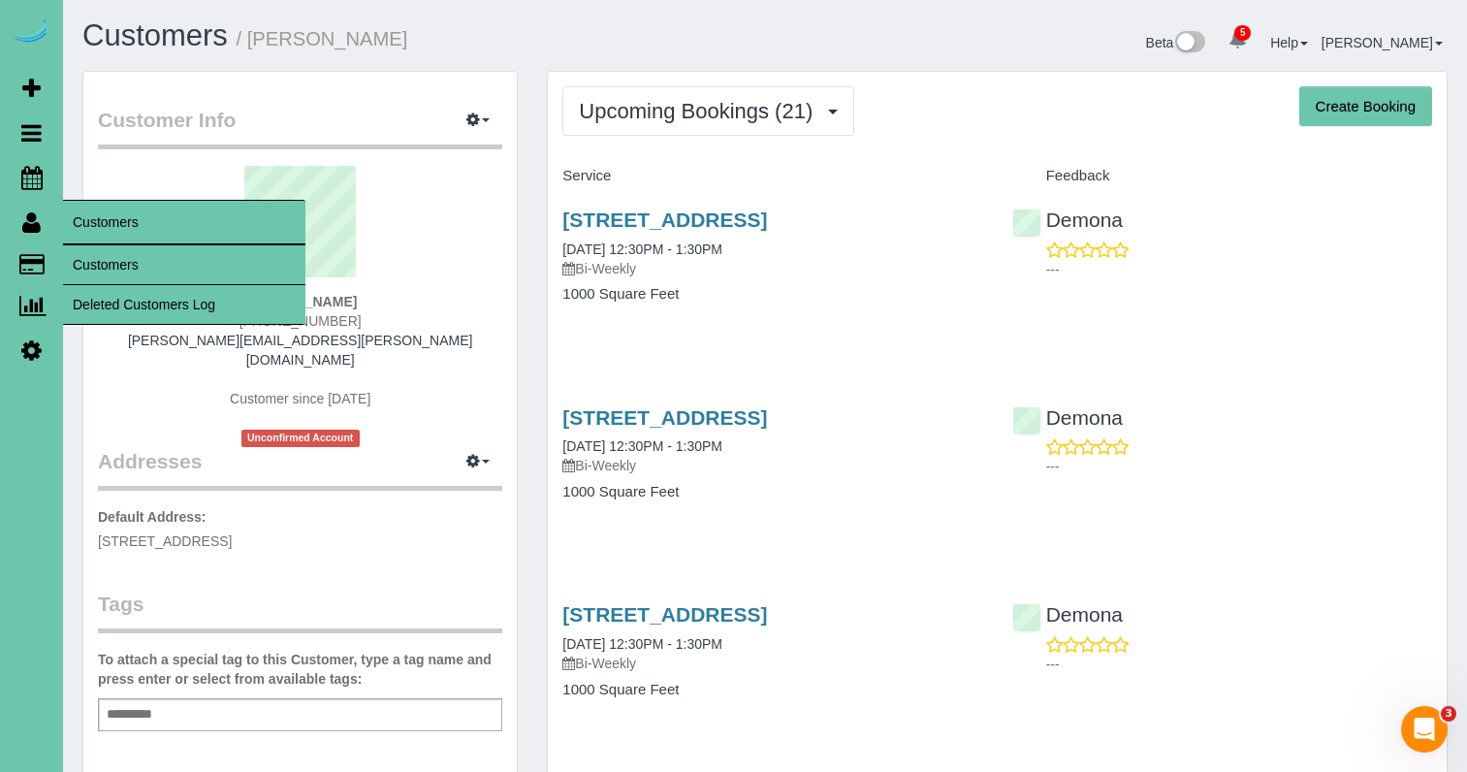
drag, startPoint x: 97, startPoint y: 256, endPoint x: 184, endPoint y: 209, distance: 98.9
click at [97, 256] on link "Customers" at bounding box center [184, 264] width 242 height 39
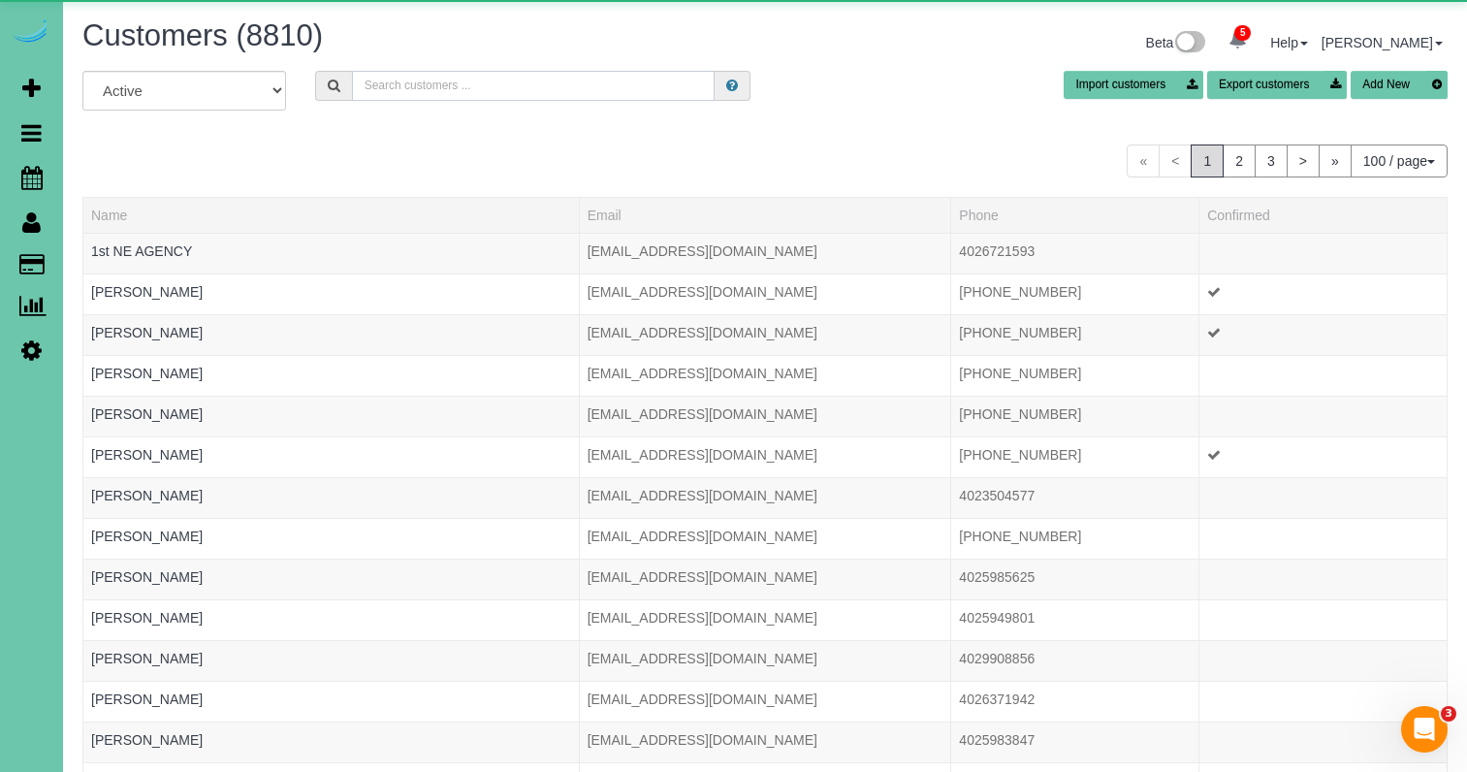
click at [517, 87] on input "text" at bounding box center [533, 86] width 363 height 30
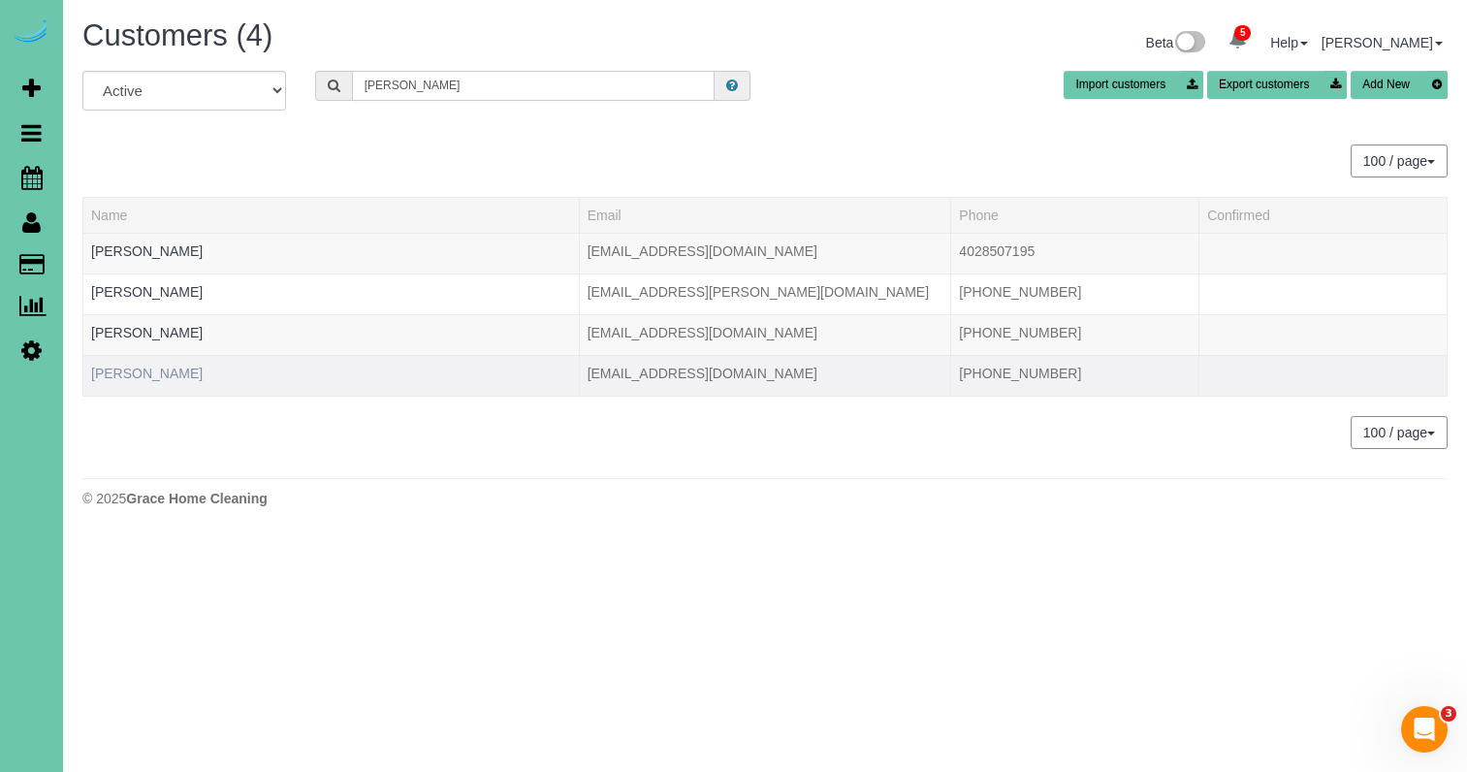
type input "deb b"
click at [139, 380] on link "Deb Brokholder" at bounding box center [146, 373] width 111 height 16
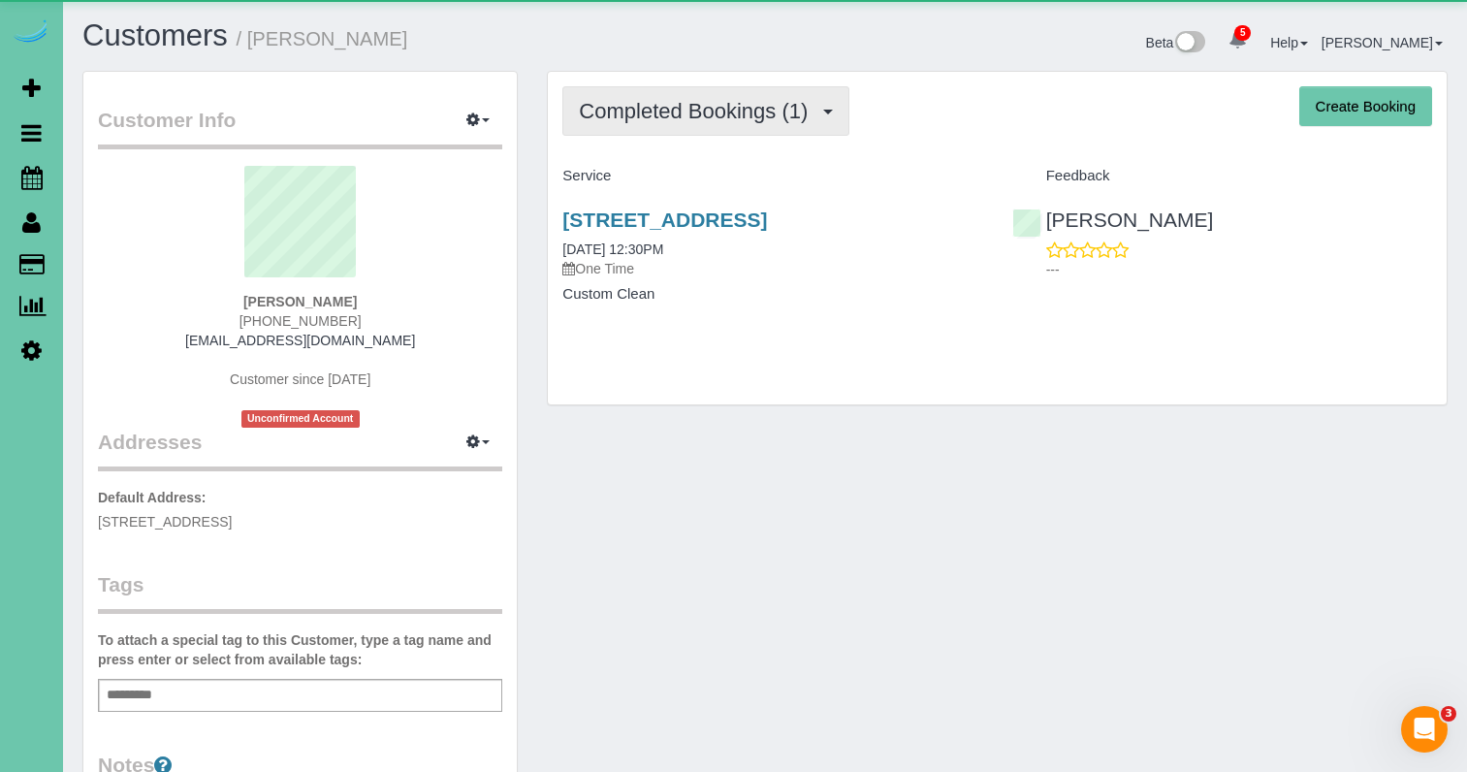
click at [643, 99] on span "Completed Bookings (1)" at bounding box center [698, 111] width 238 height 24
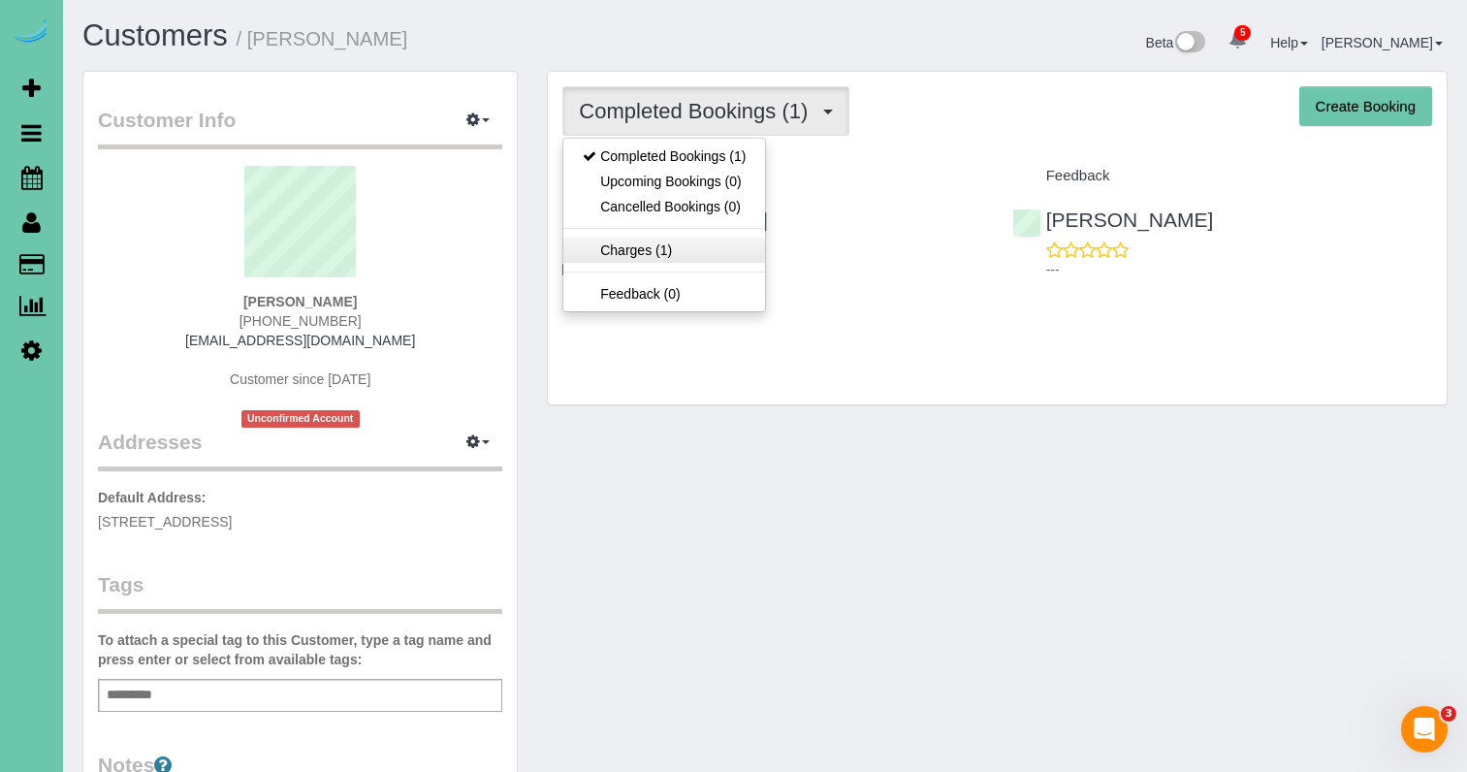
click at [706, 242] on link "Charges (1)" at bounding box center [664, 249] width 202 height 25
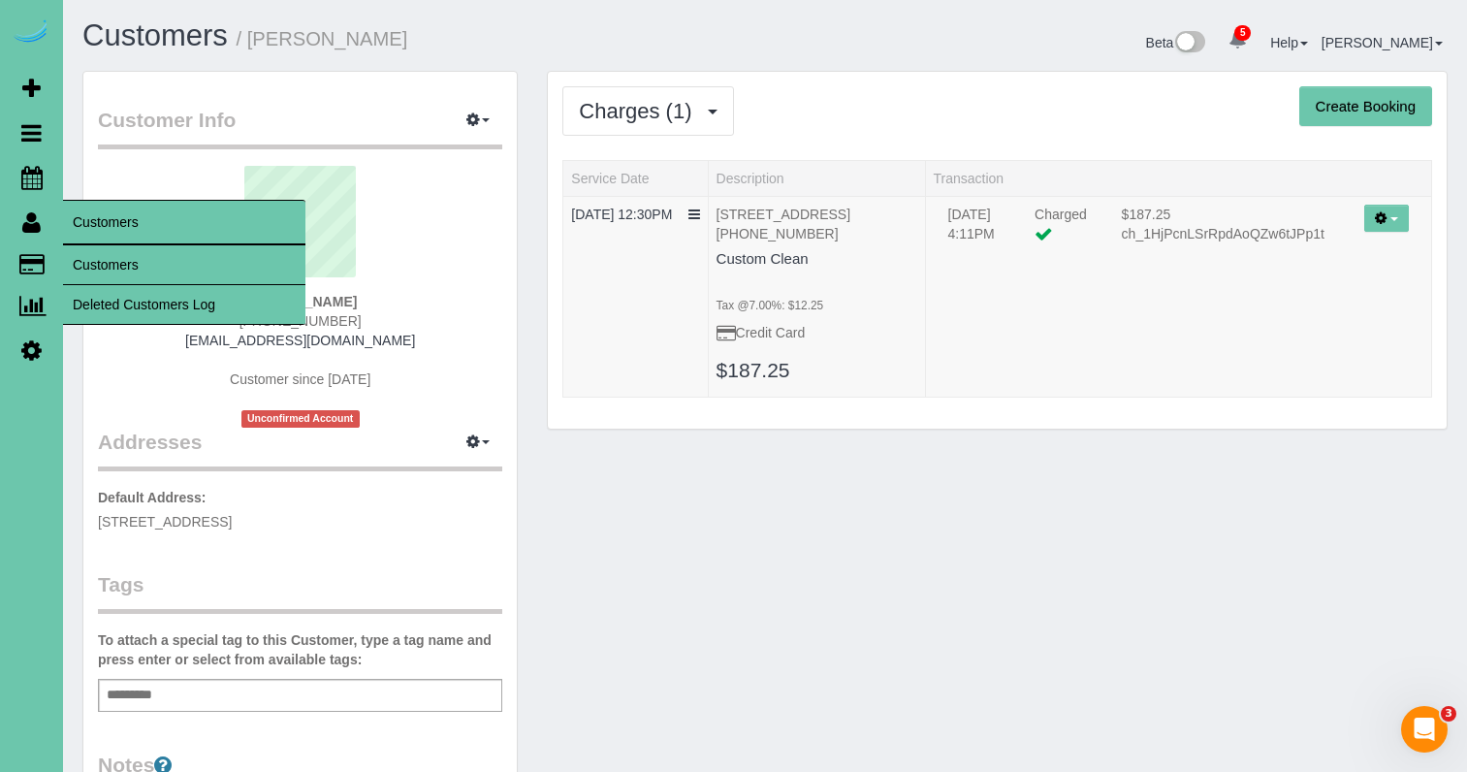
click at [95, 254] on link "Customers" at bounding box center [184, 264] width 242 height 39
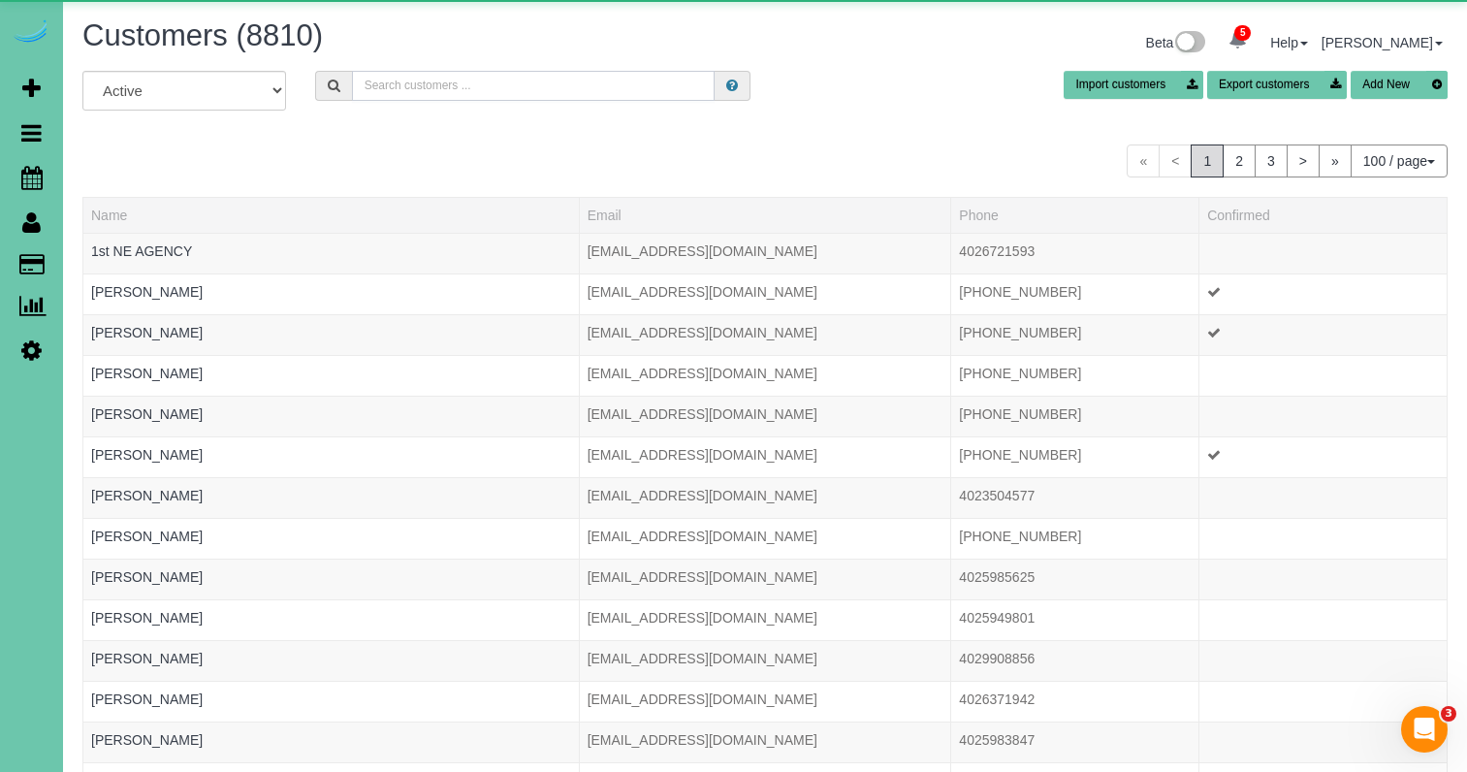
click at [394, 96] on input "text" at bounding box center [533, 86] width 363 height 30
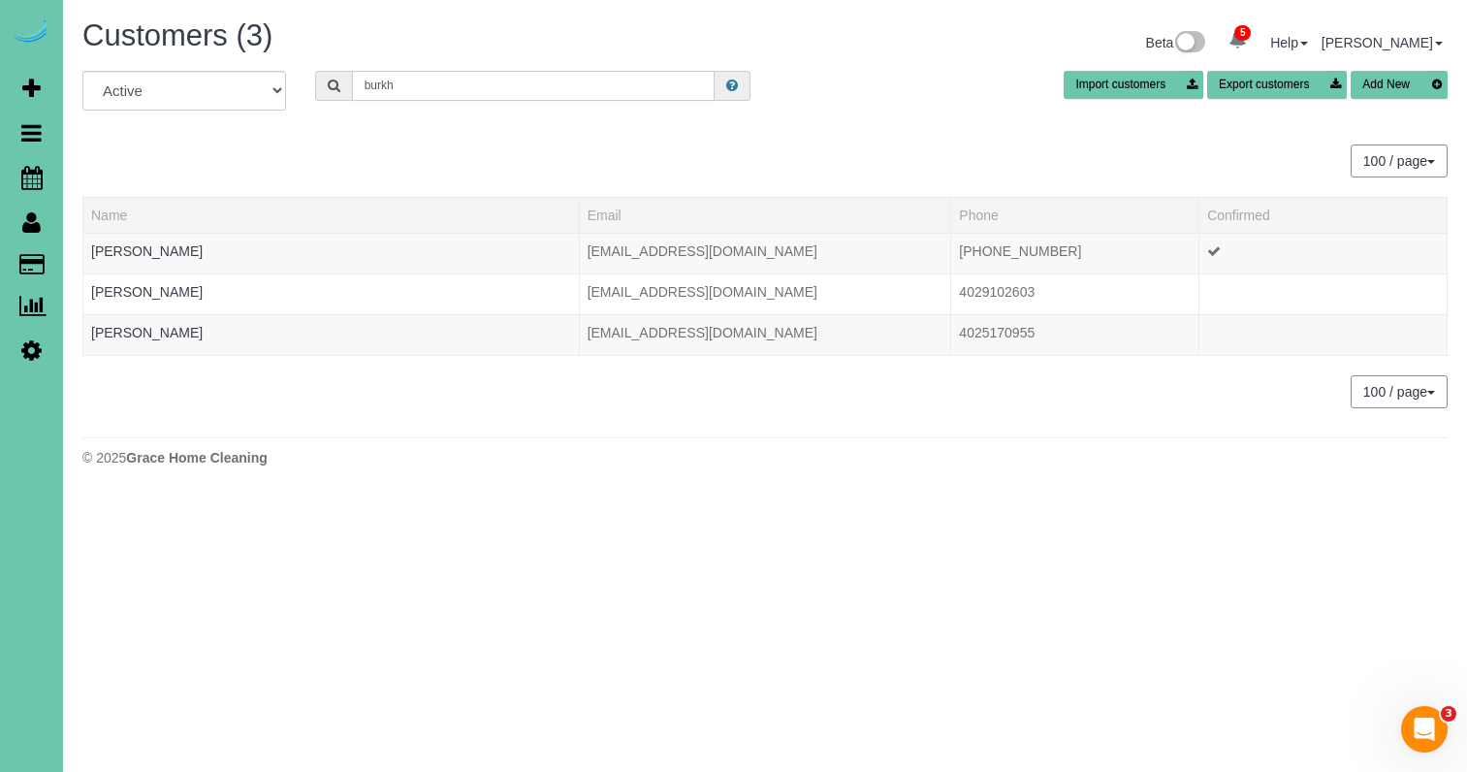
type input "burke"
drag, startPoint x: 379, startPoint y: 120, endPoint x: 158, endPoint y: 246, distance: 254.4
click at [145, 249] on link "Debra Burkholder" at bounding box center [146, 251] width 111 height 16
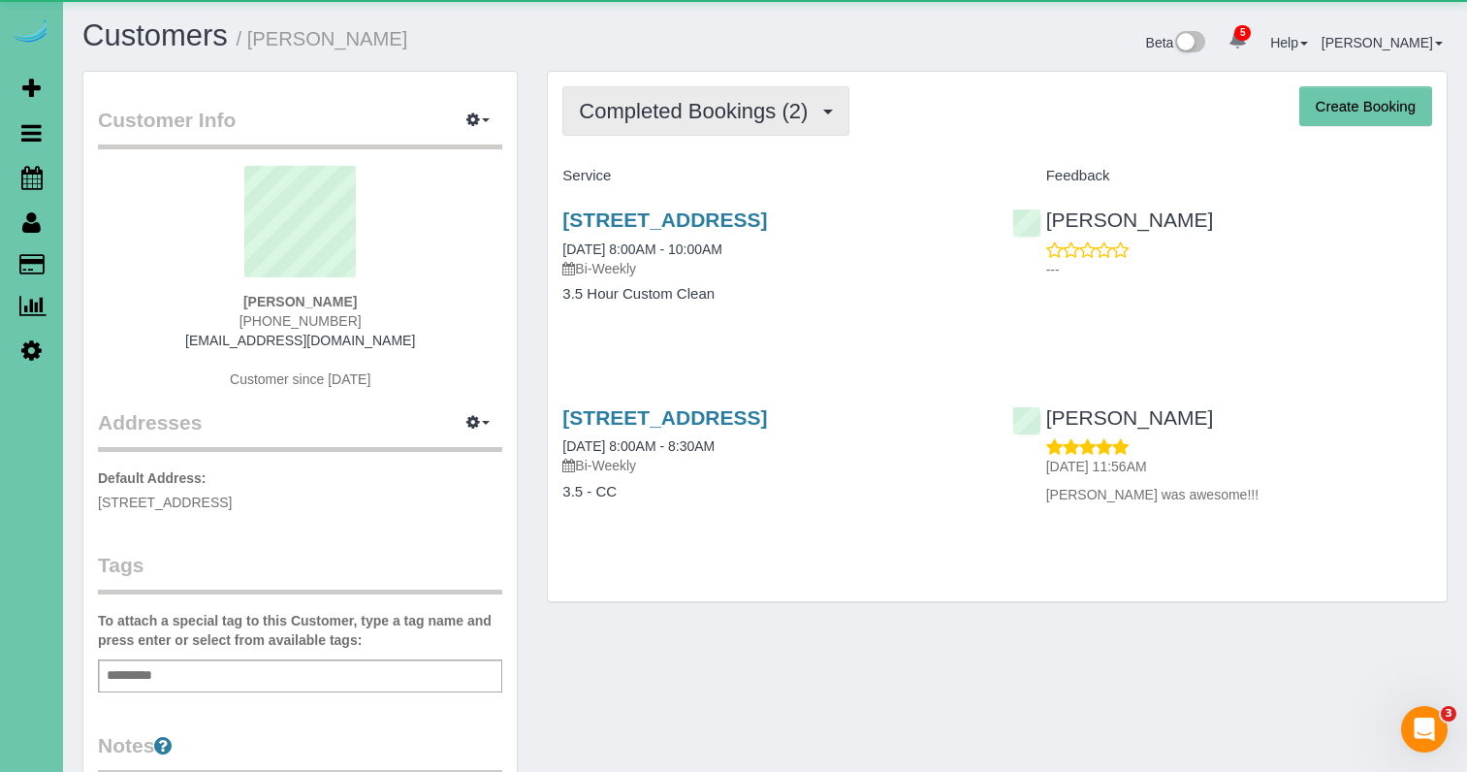
click at [620, 109] on span "Completed Bookings (2)" at bounding box center [698, 111] width 238 height 24
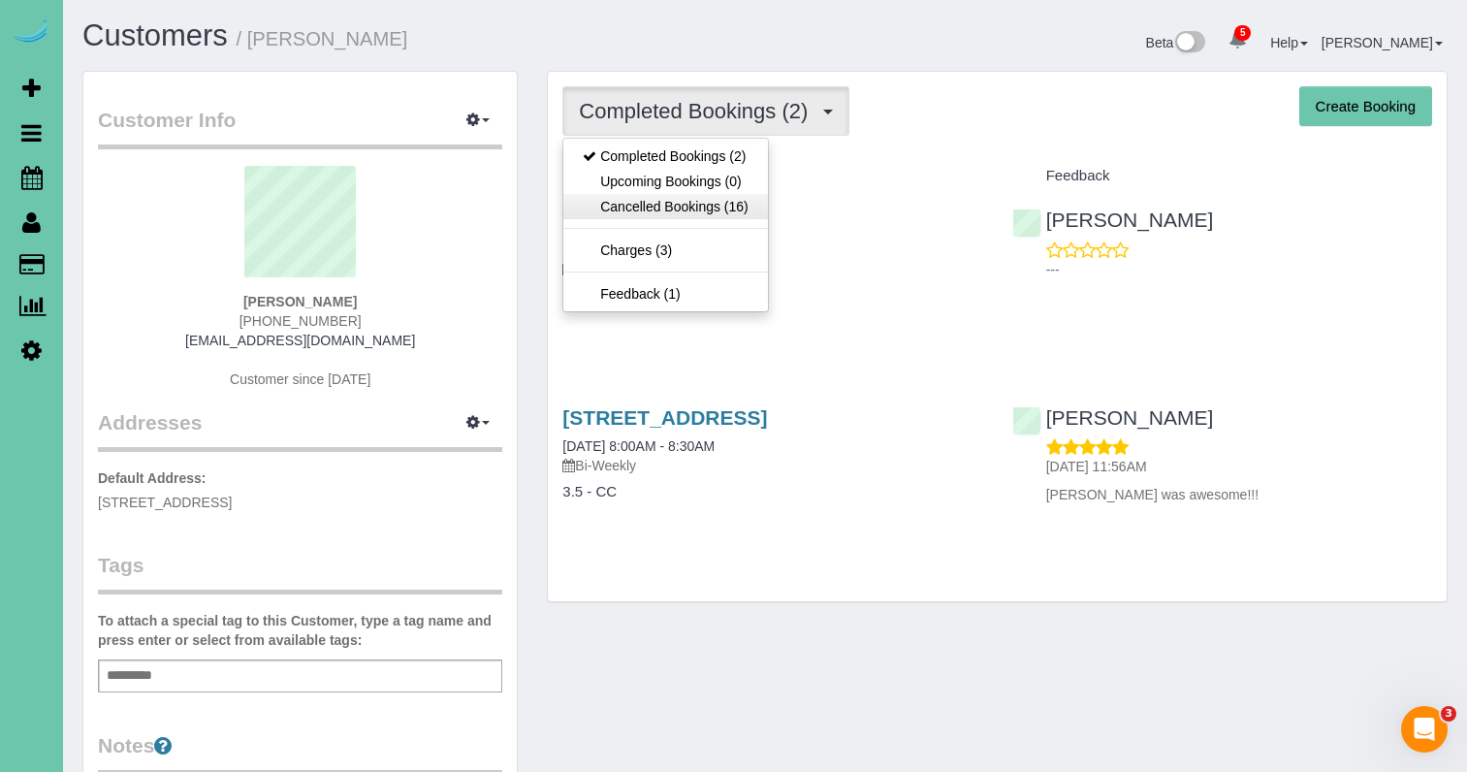
click at [676, 207] on link "Cancelled Bookings (16)" at bounding box center [665, 206] width 204 height 25
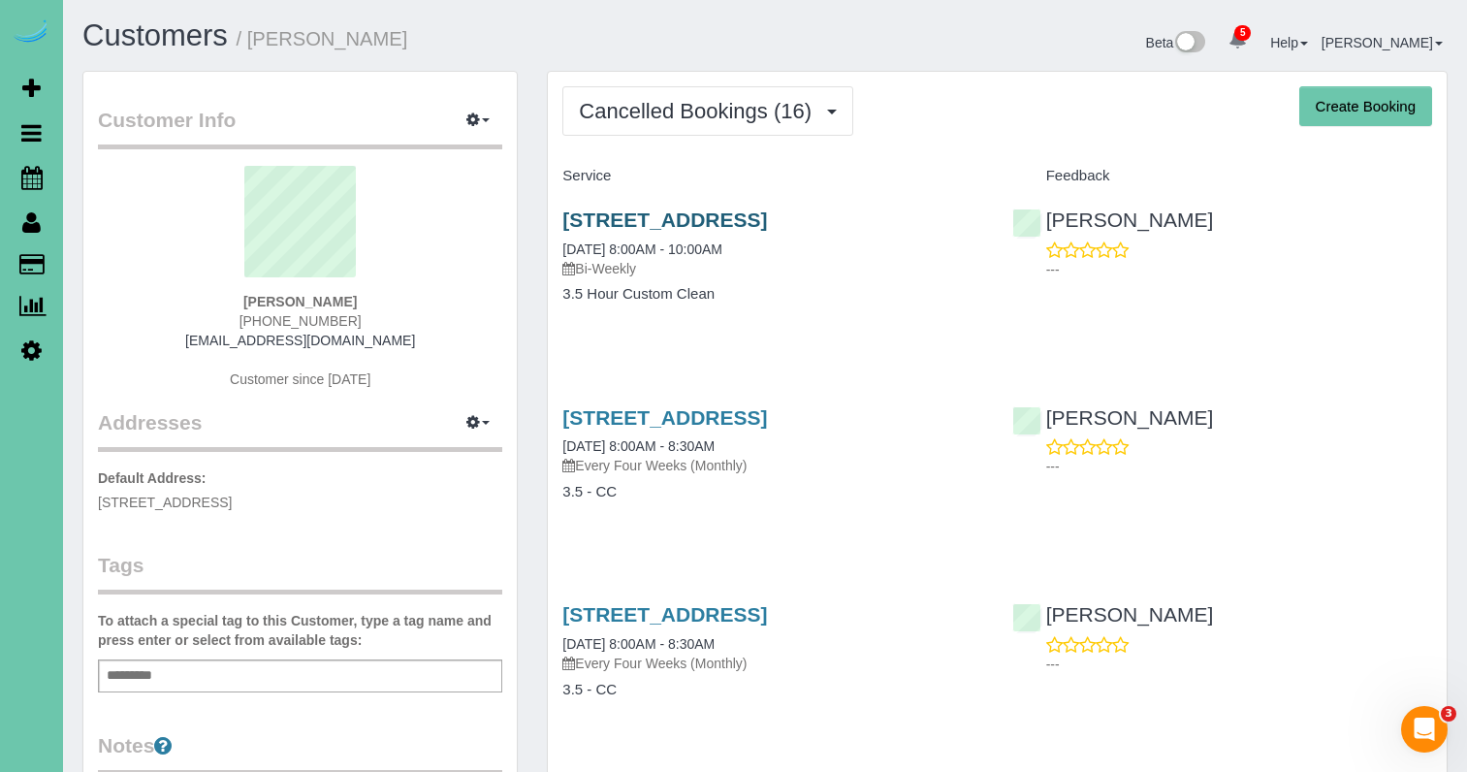
click at [680, 208] on link "12428 Clarkson Ave, Omaha, NE 68144" at bounding box center [664, 219] width 205 height 22
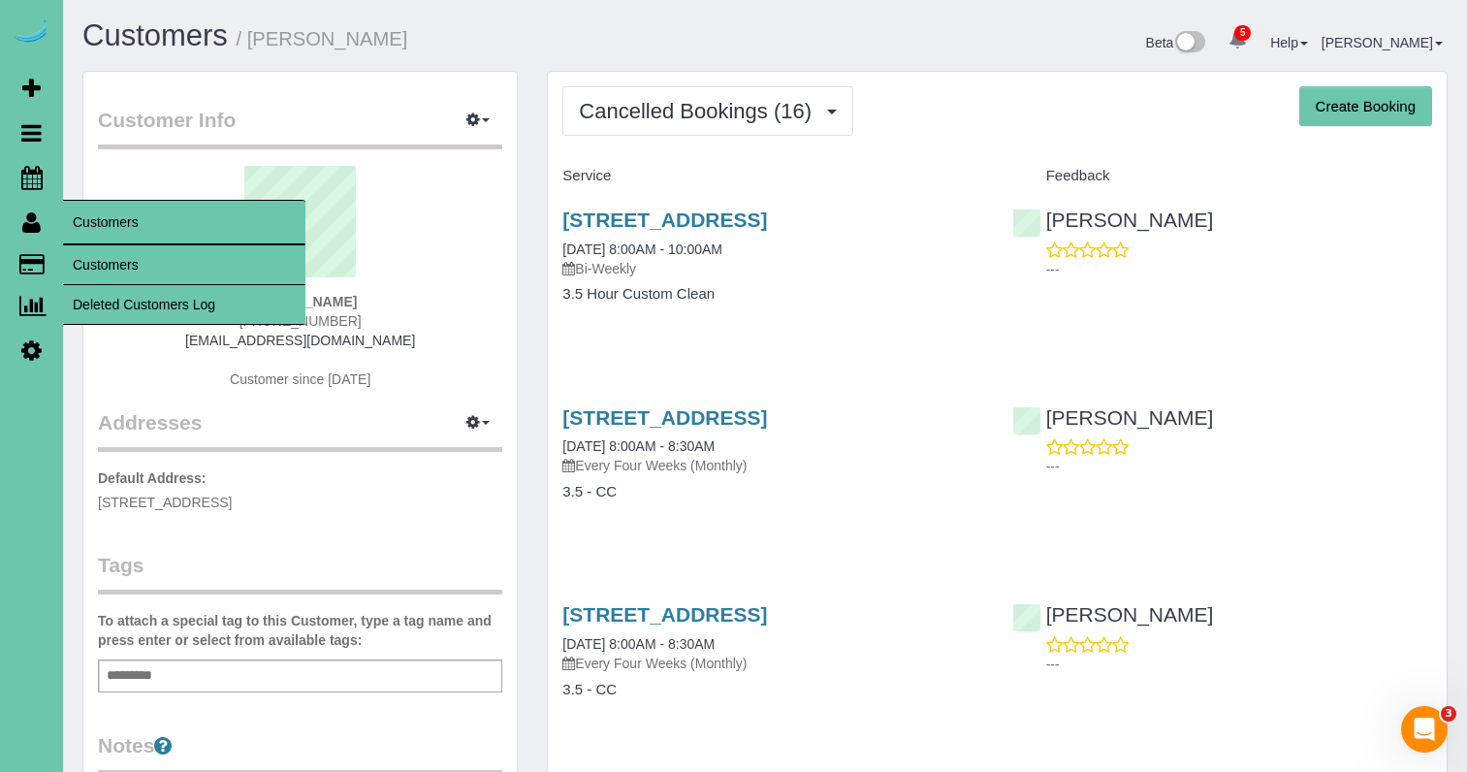
click at [101, 253] on link "Customers" at bounding box center [184, 264] width 242 height 39
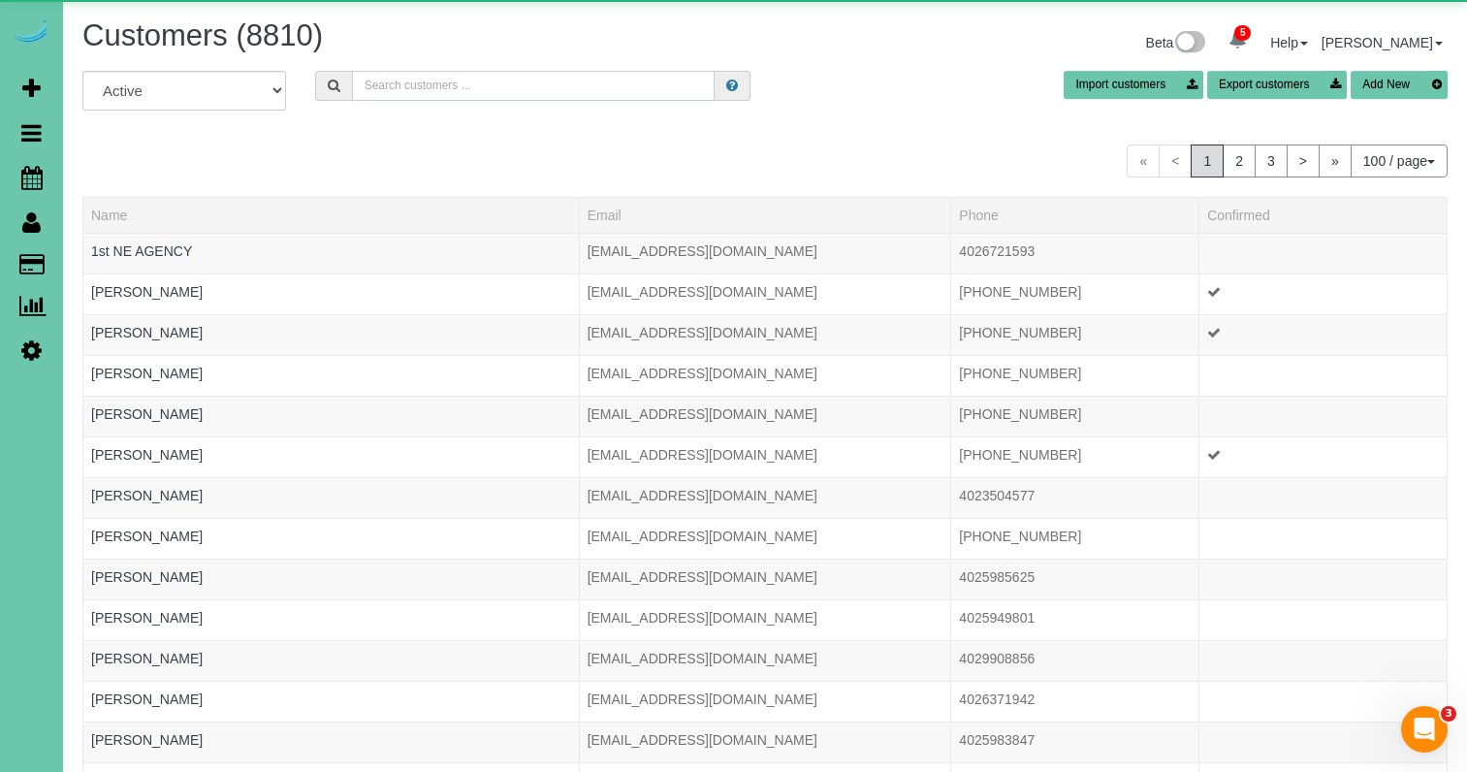
click at [397, 81] on input "text" at bounding box center [533, 86] width 363 height 30
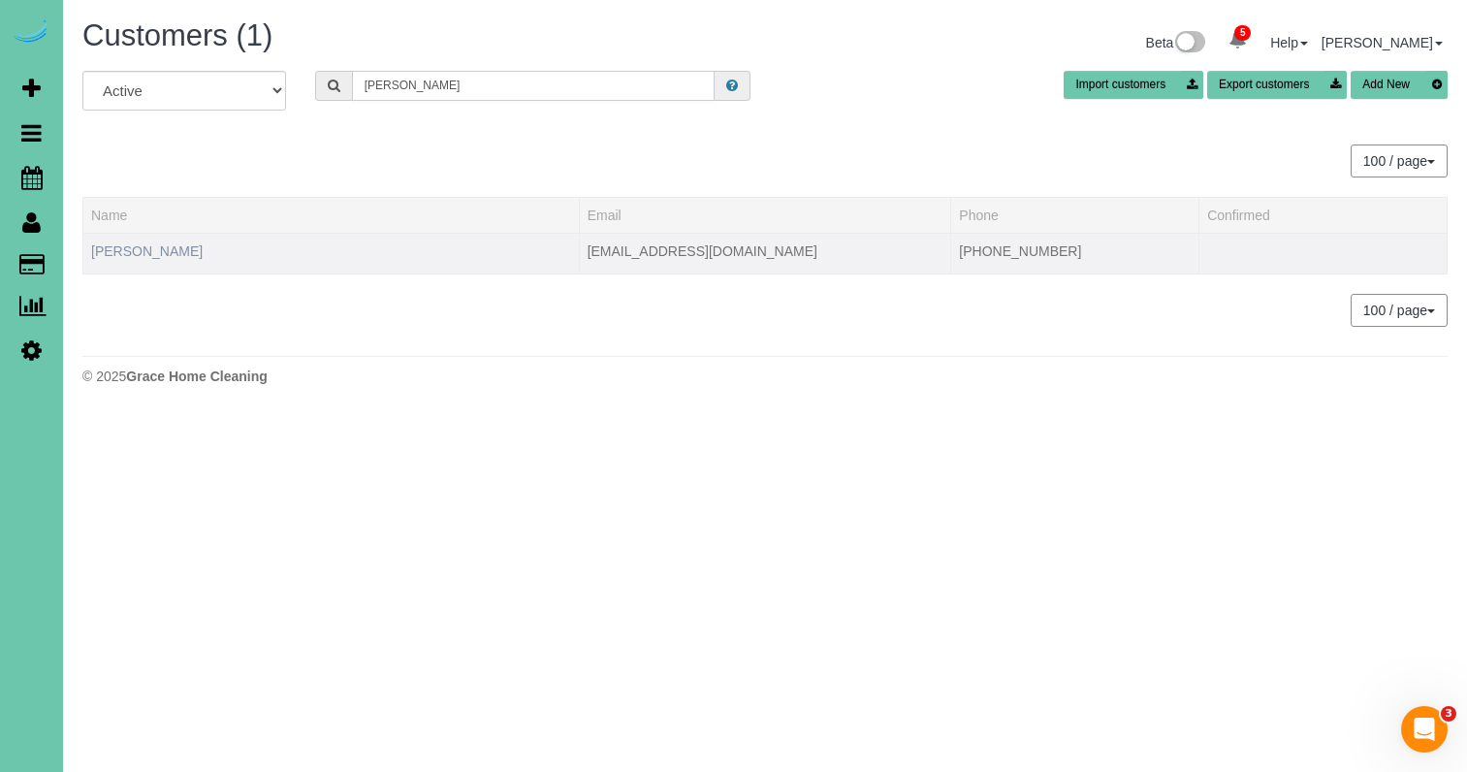
type input "abler"
click at [131, 249] on link "Jenice Abler" at bounding box center [146, 251] width 111 height 16
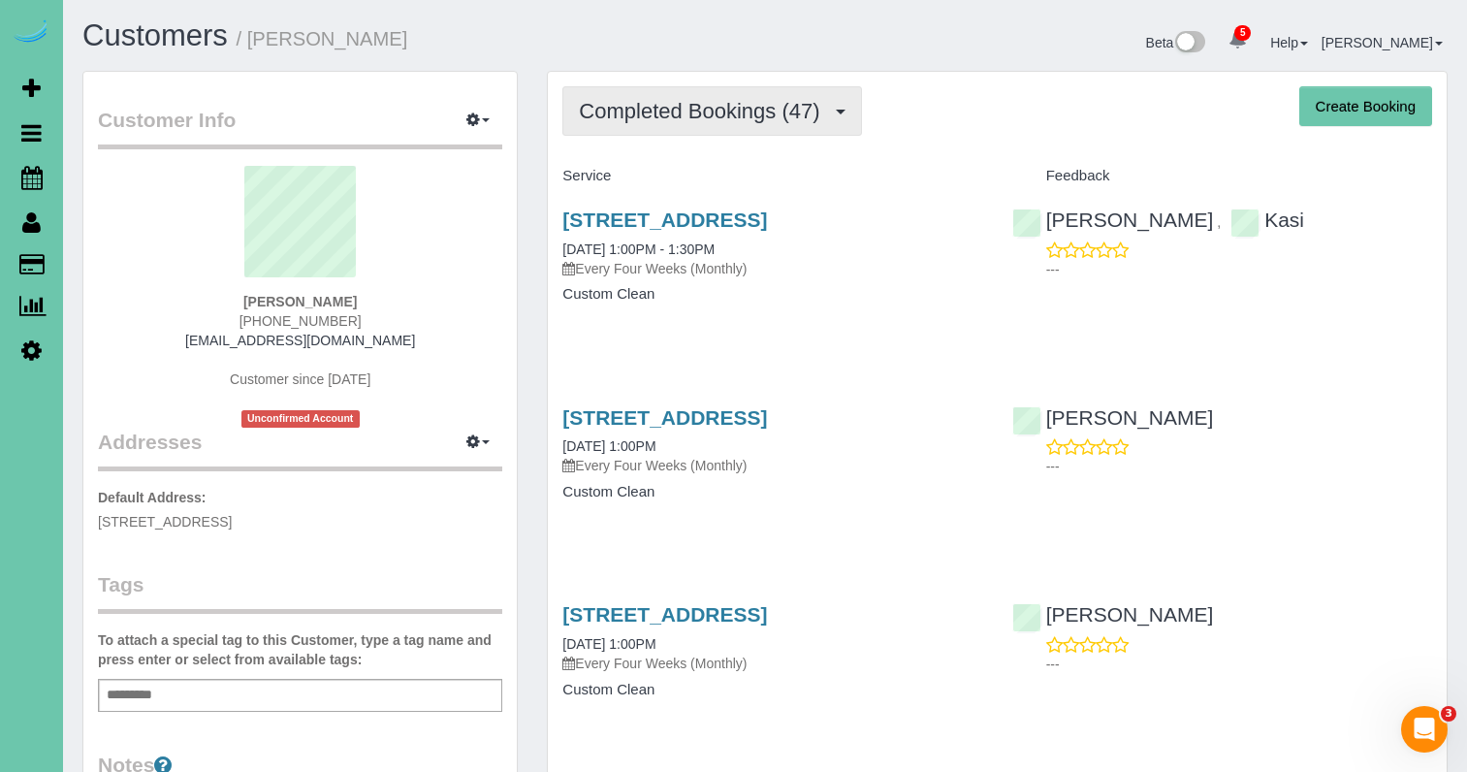
click at [778, 112] on span "Completed Bookings (47)" at bounding box center [704, 111] width 250 height 24
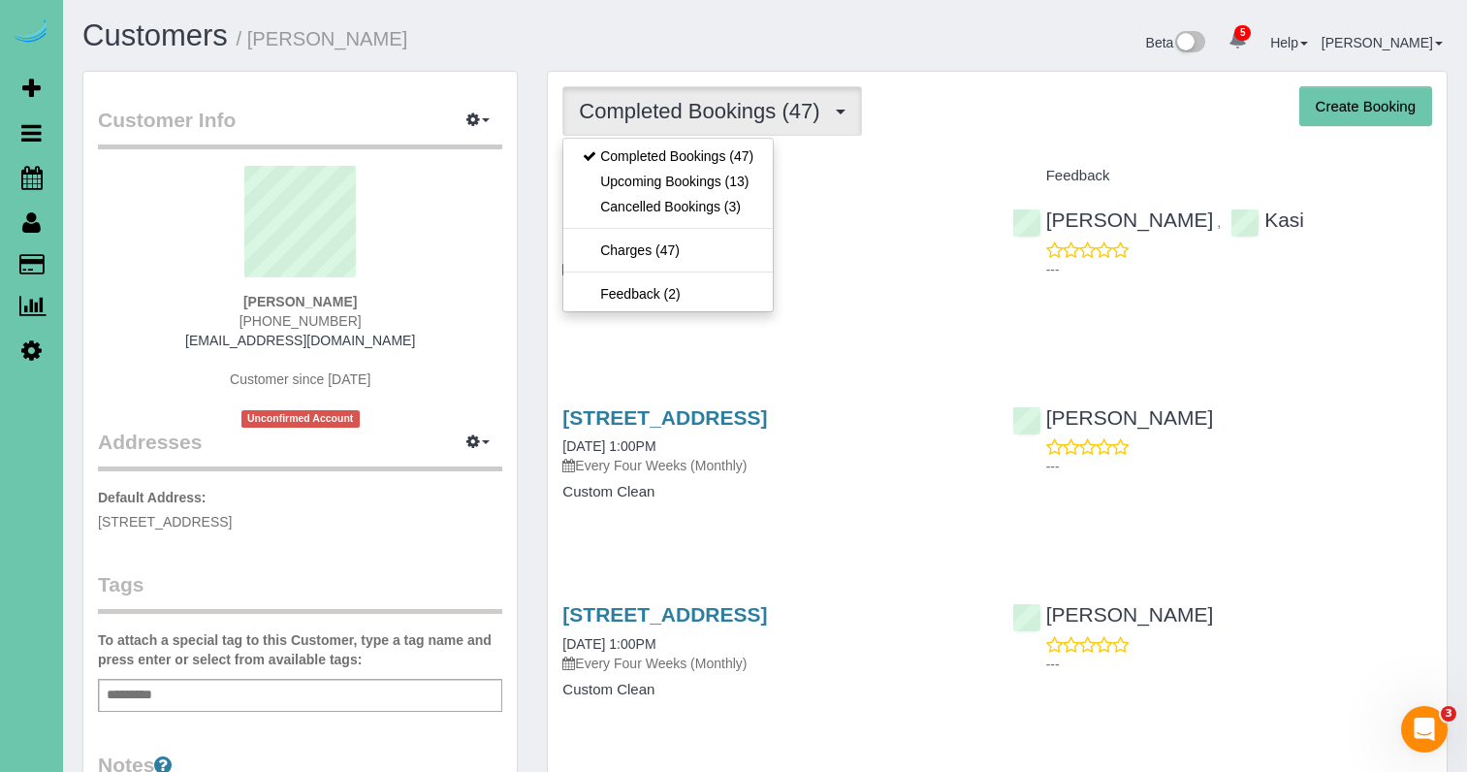
click at [741, 183] on link "Upcoming Bookings (13)" at bounding box center [667, 181] width 209 height 25
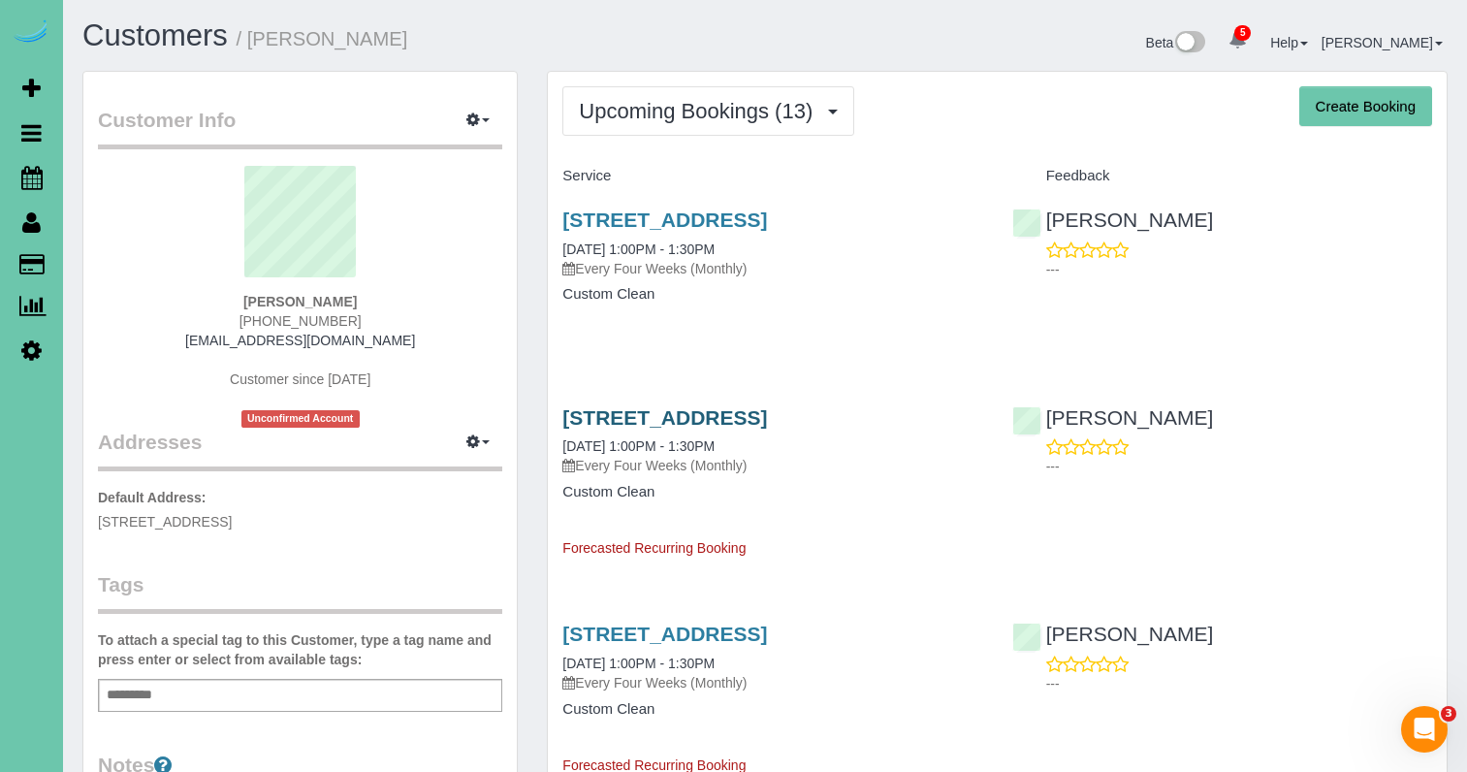
click at [695, 415] on link "110 S 202nd Street, Elkhorn, NE 68022" at bounding box center [664, 417] width 205 height 22
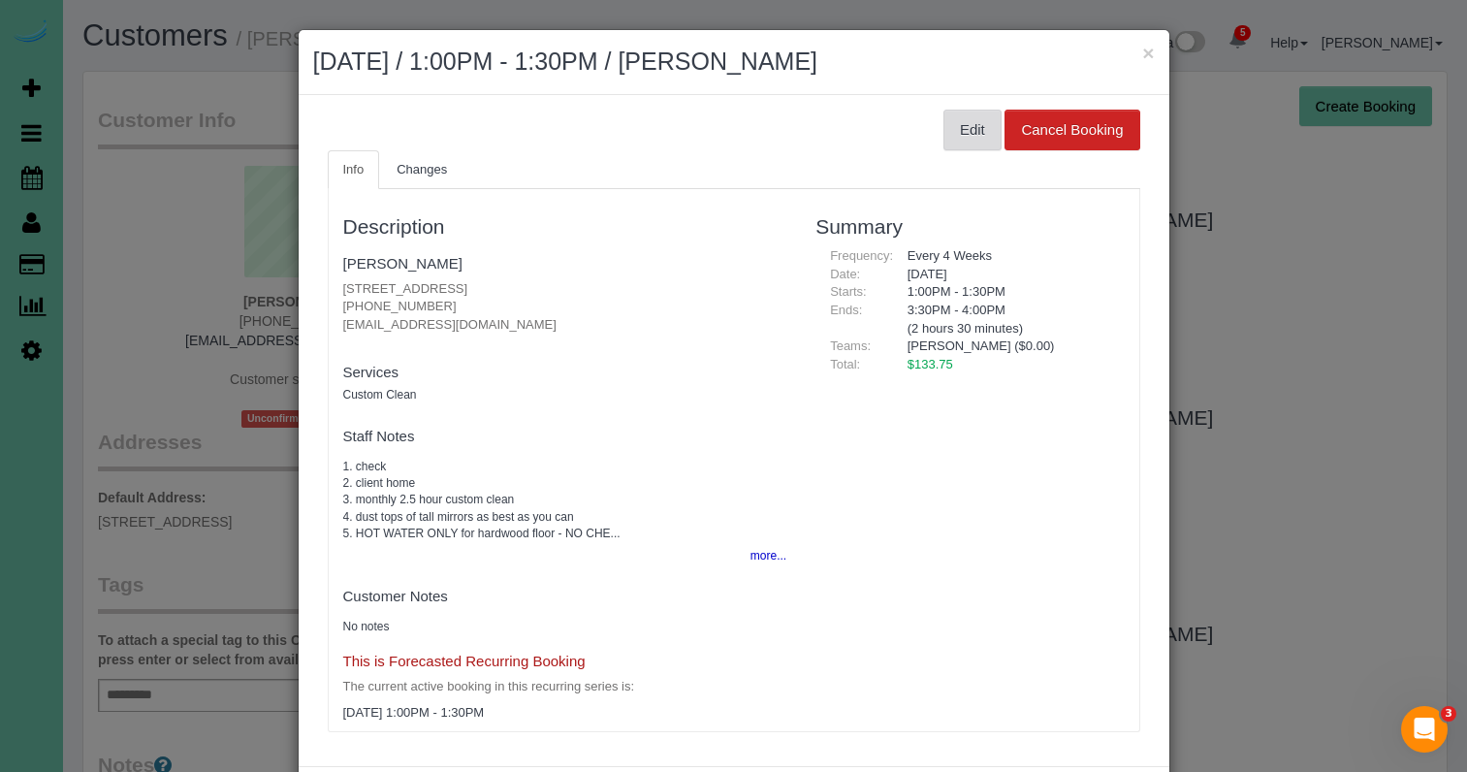
click at [963, 142] on button "Edit" at bounding box center [972, 130] width 58 height 41
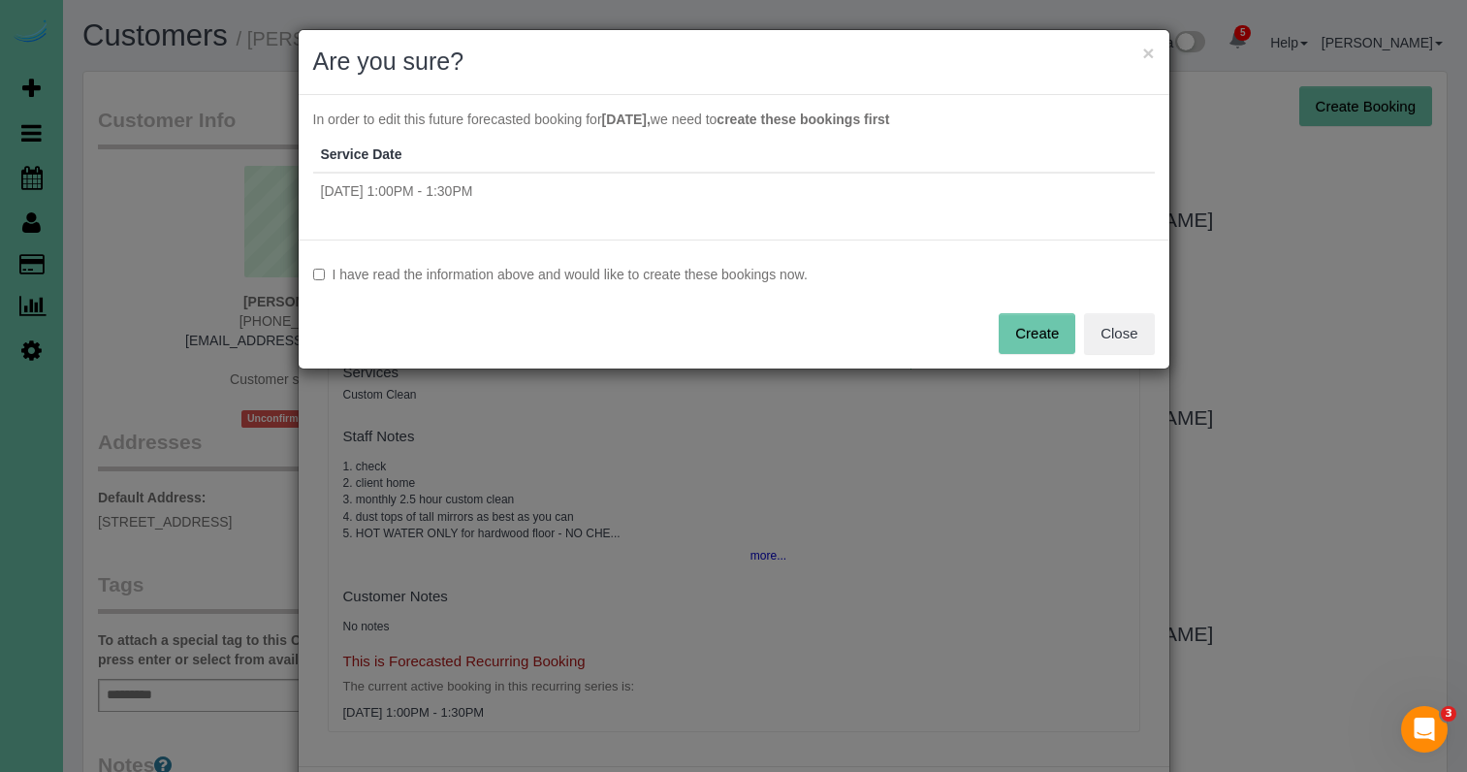
click at [675, 270] on label "I have read the information above and would like to create these bookings now." at bounding box center [733, 274] width 841 height 19
click at [1019, 329] on button "Create" at bounding box center [1036, 333] width 77 height 41
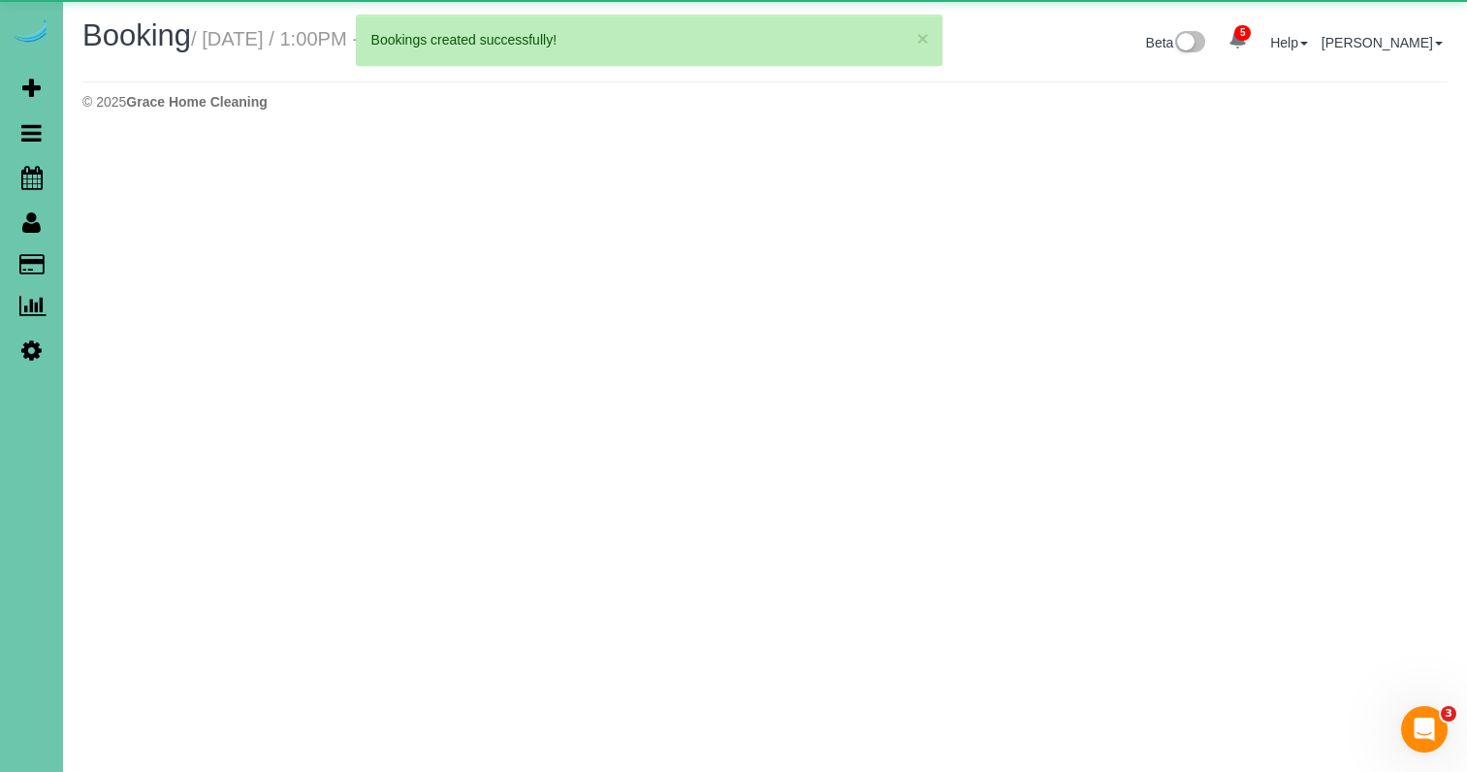
select select "NE"
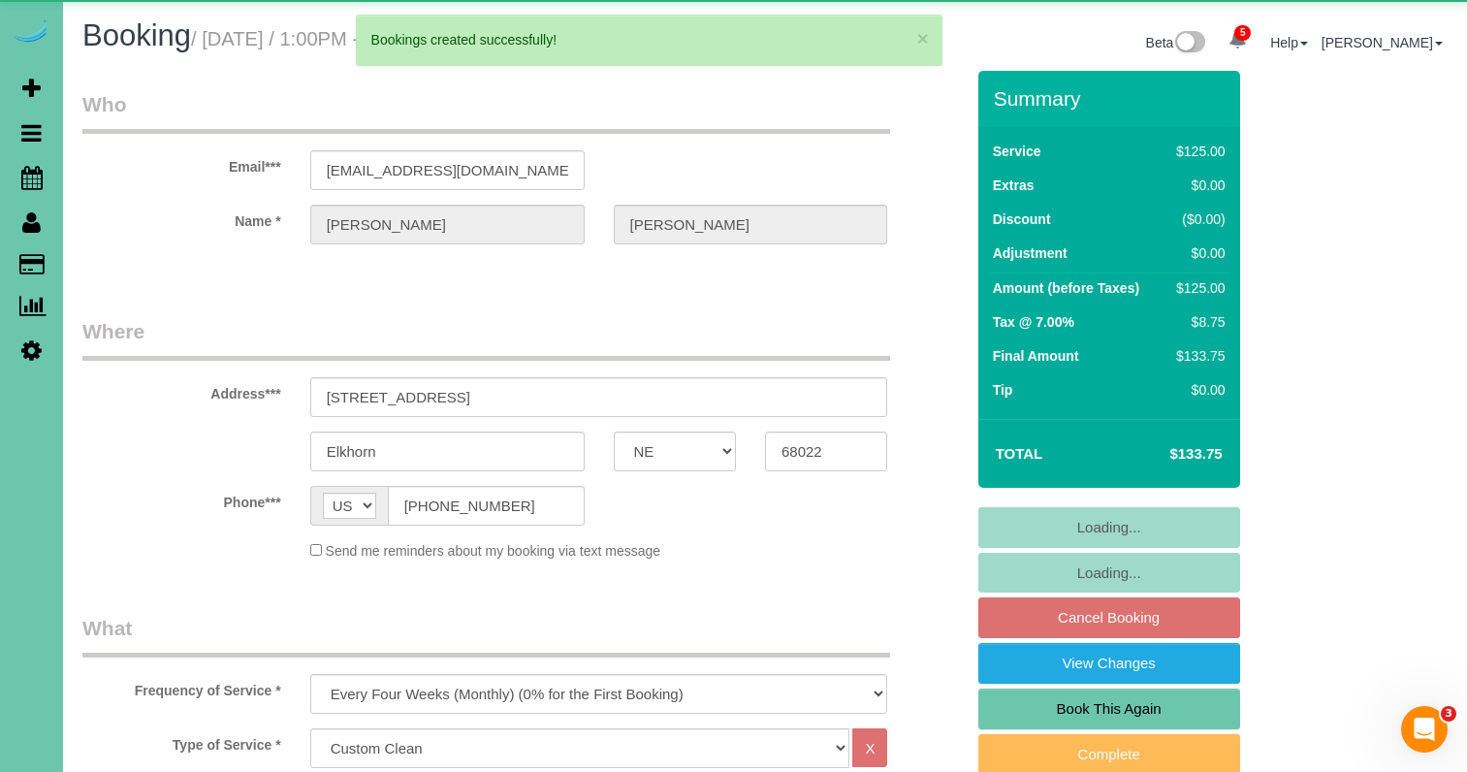
select select "object:14224"
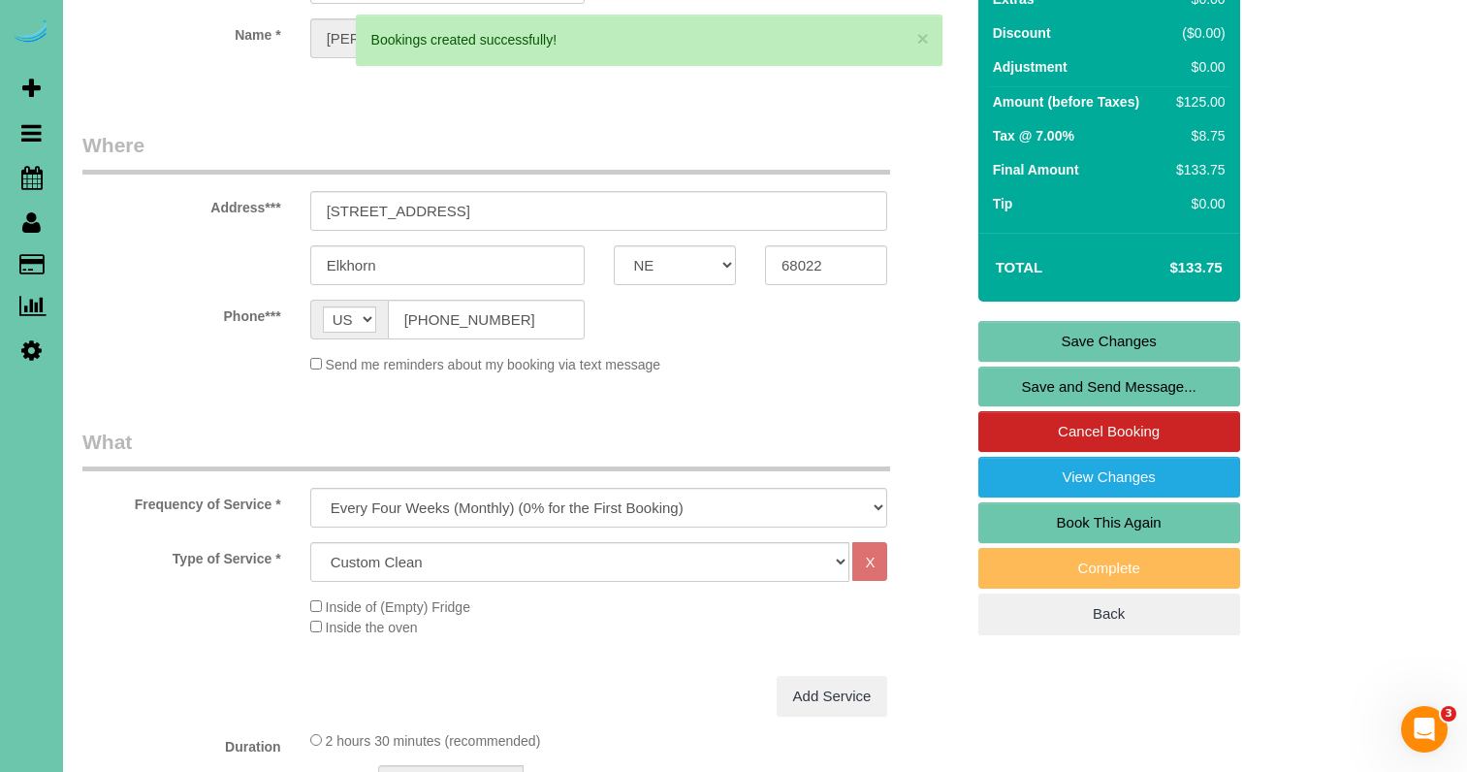
scroll to position [187, 0]
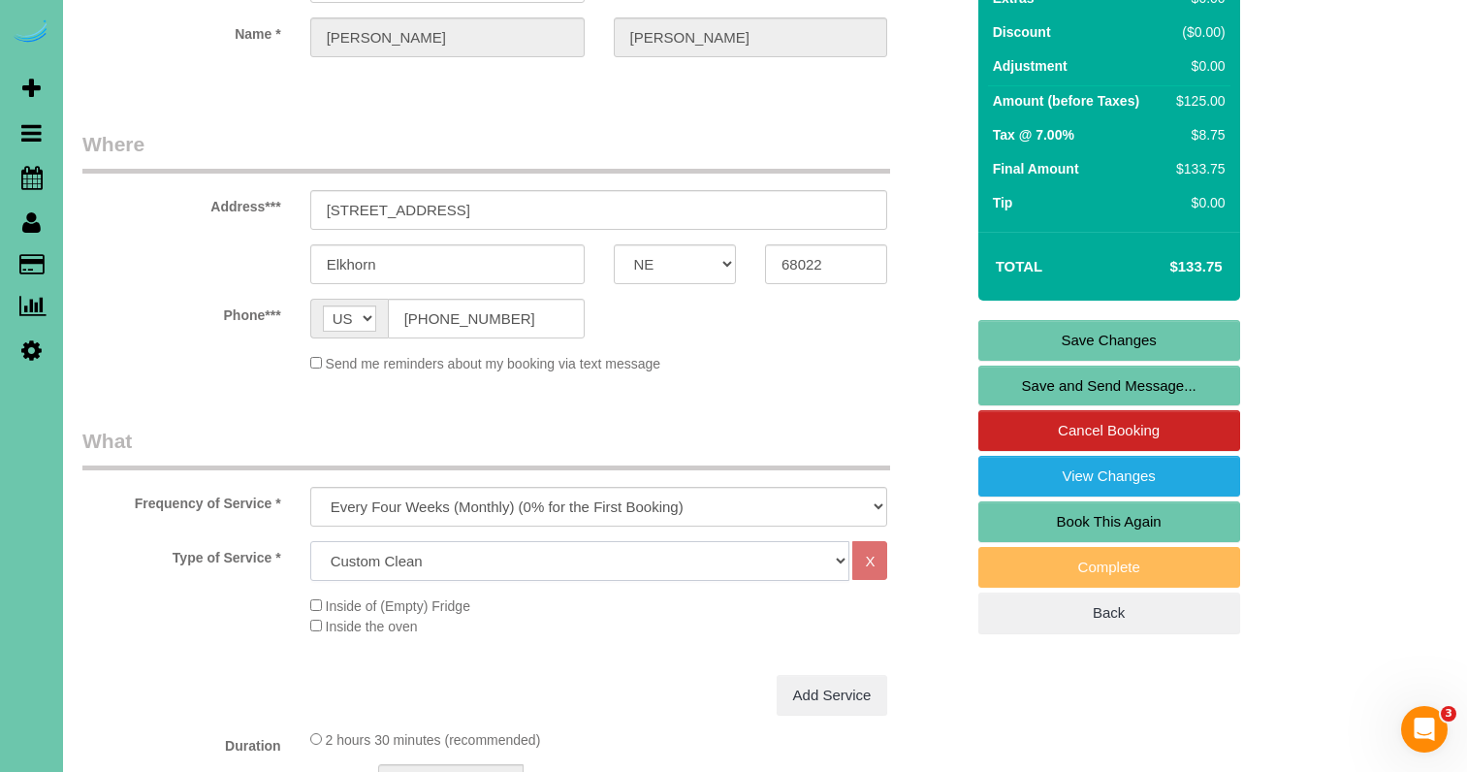
select select "159"
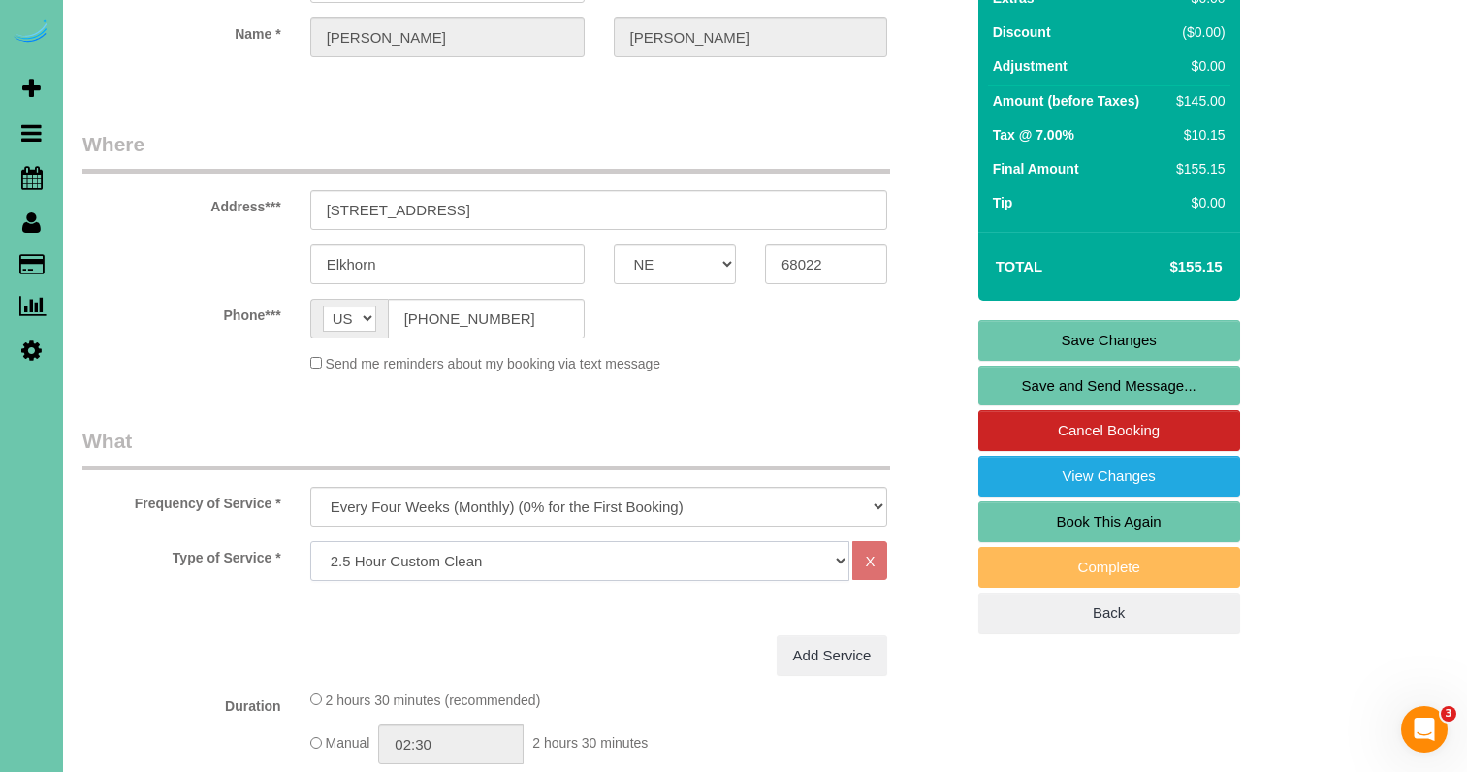
scroll to position [0, 0]
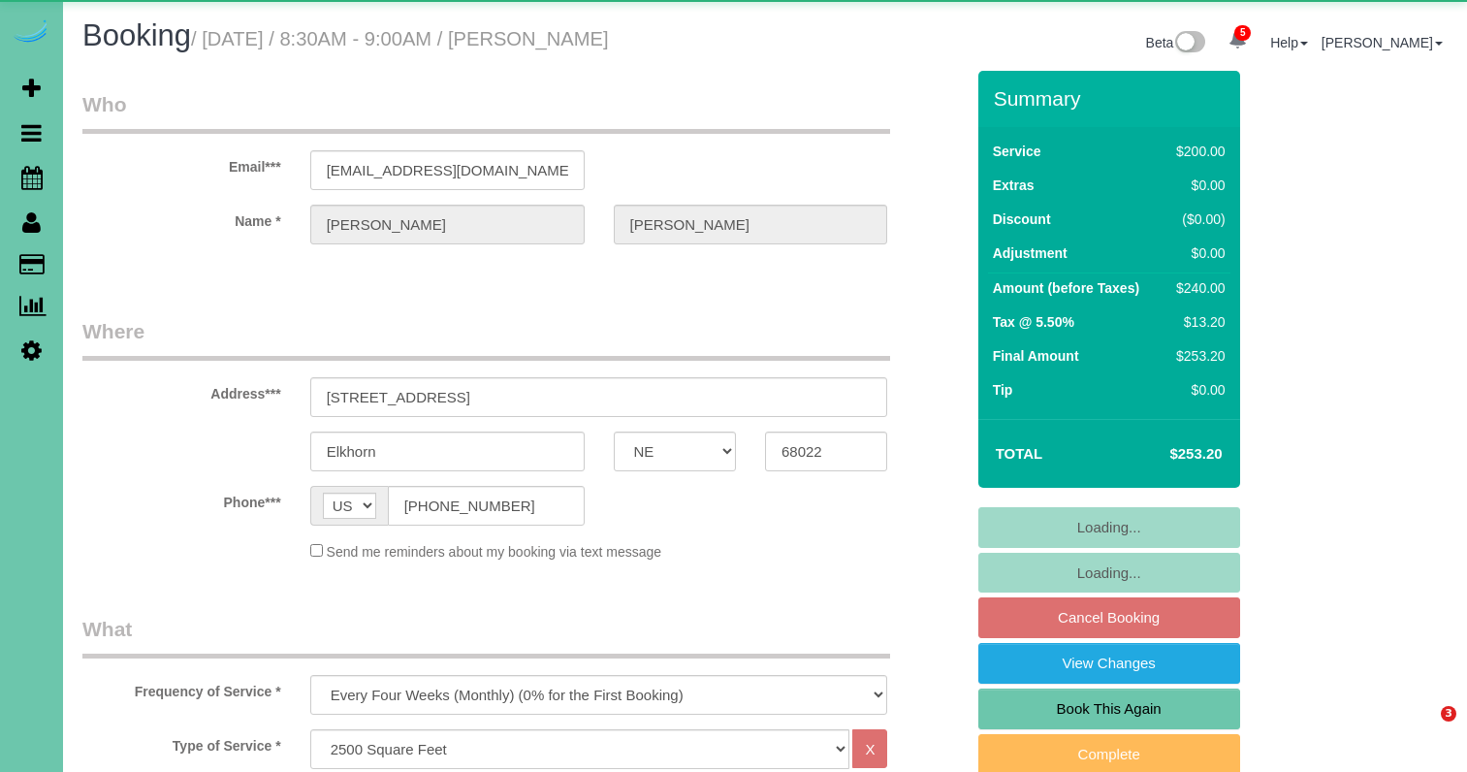
select select "NE"
select select "object:898"
select select "number:37"
select select "number:42"
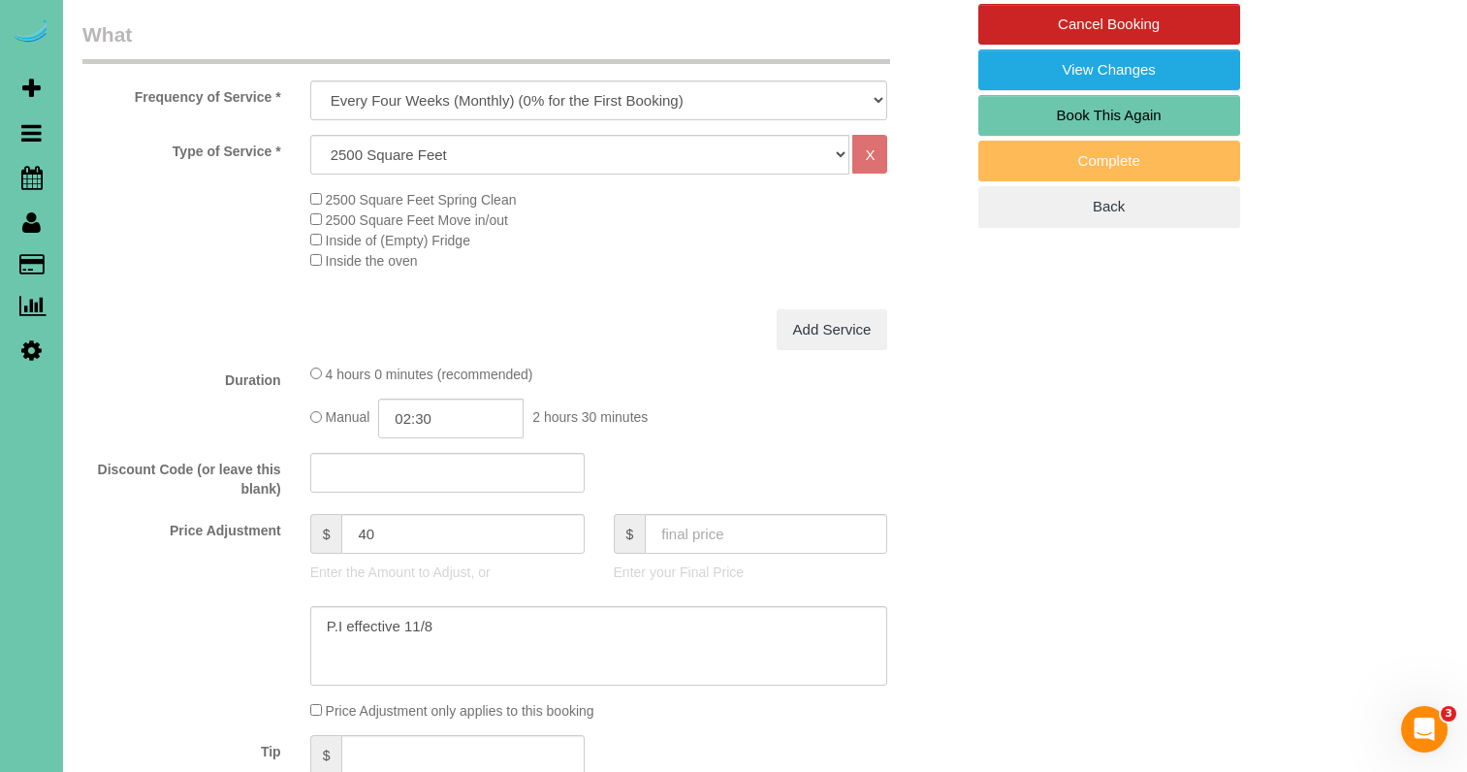
scroll to position [595, 0]
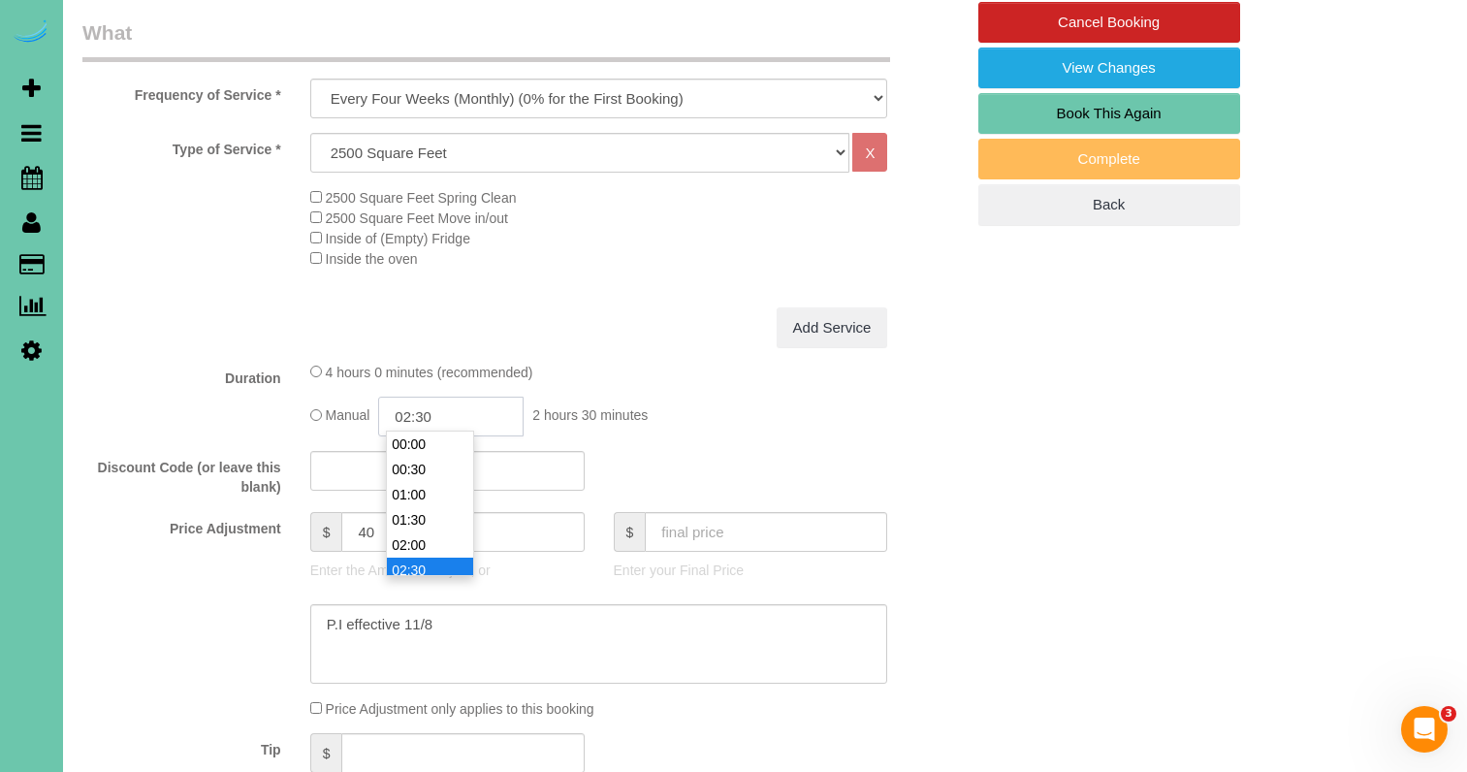
click at [471, 414] on input "02:30" at bounding box center [450, 416] width 145 height 40
type input "02:15"
click at [234, 500] on fieldset "What Frequency of Service * One Time Weekly (0% for the First Booking) Bi-Weekl…" at bounding box center [522, 432] width 881 height 828
drag, startPoint x: 461, startPoint y: 619, endPoint x: 174, endPoint y: 599, distance: 288.6
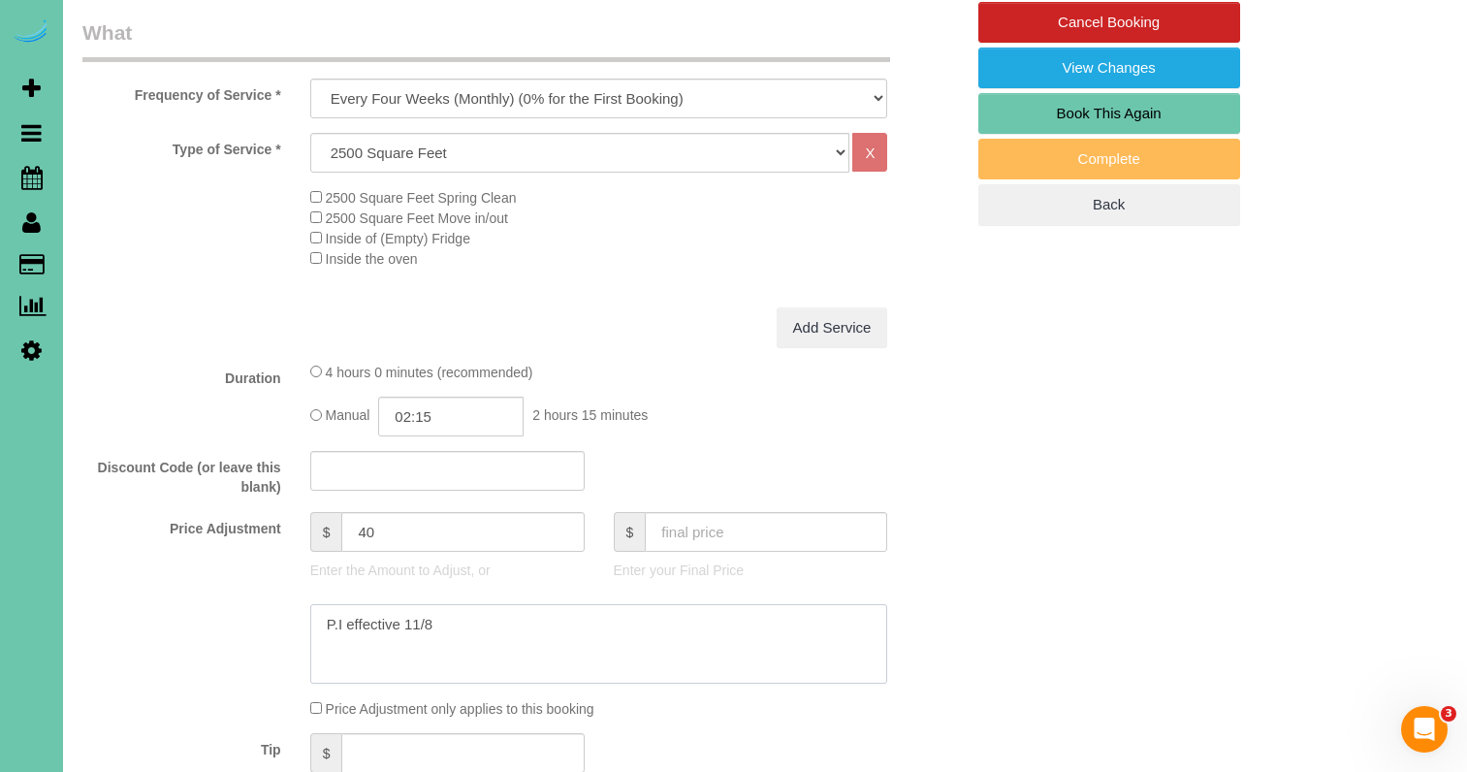
click at [174, 604] on div at bounding box center [523, 643] width 910 height 79
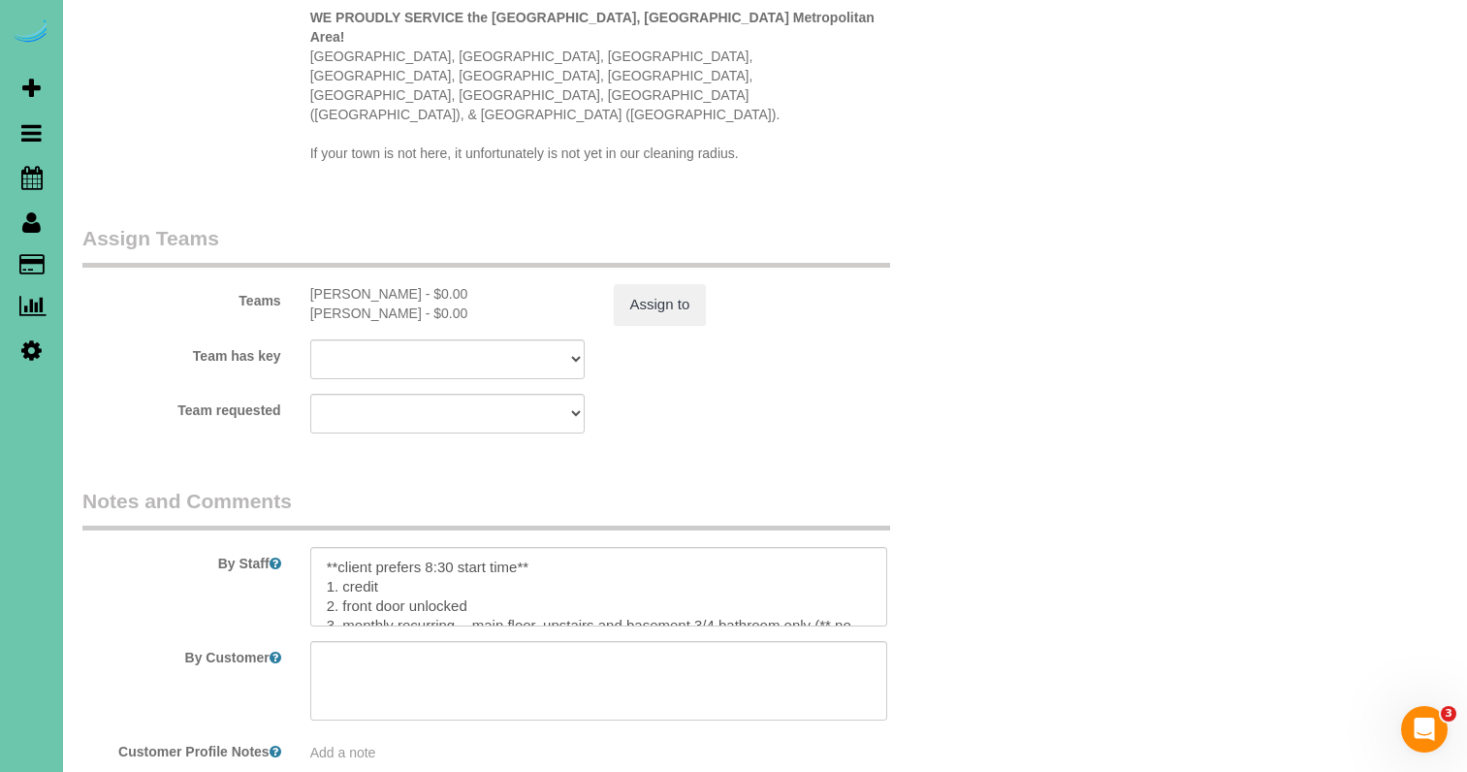
scroll to position [2012, 0]
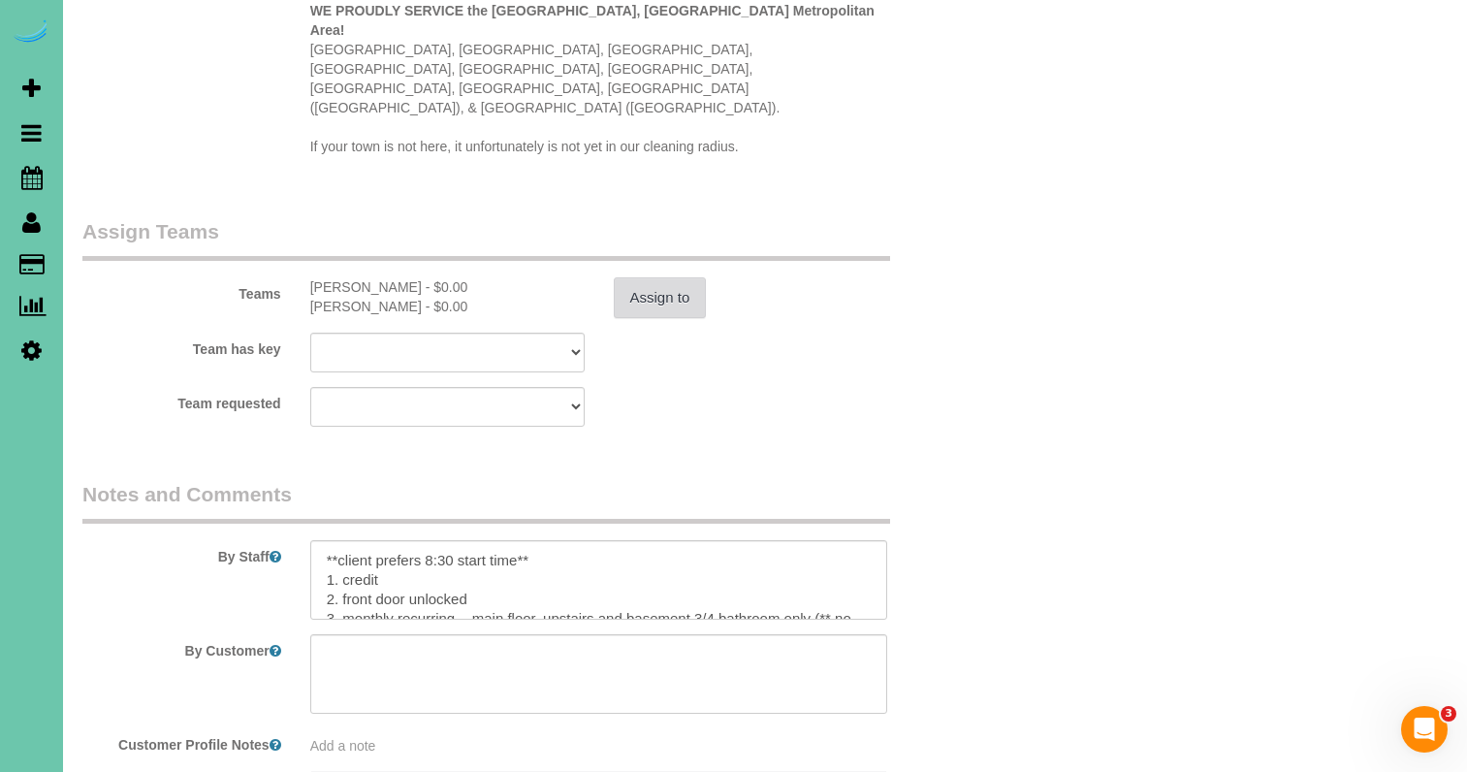
type textarea "NEW PRICE - 9/10/25"
click at [668, 277] on button "Assign to" at bounding box center [660, 297] width 93 height 41
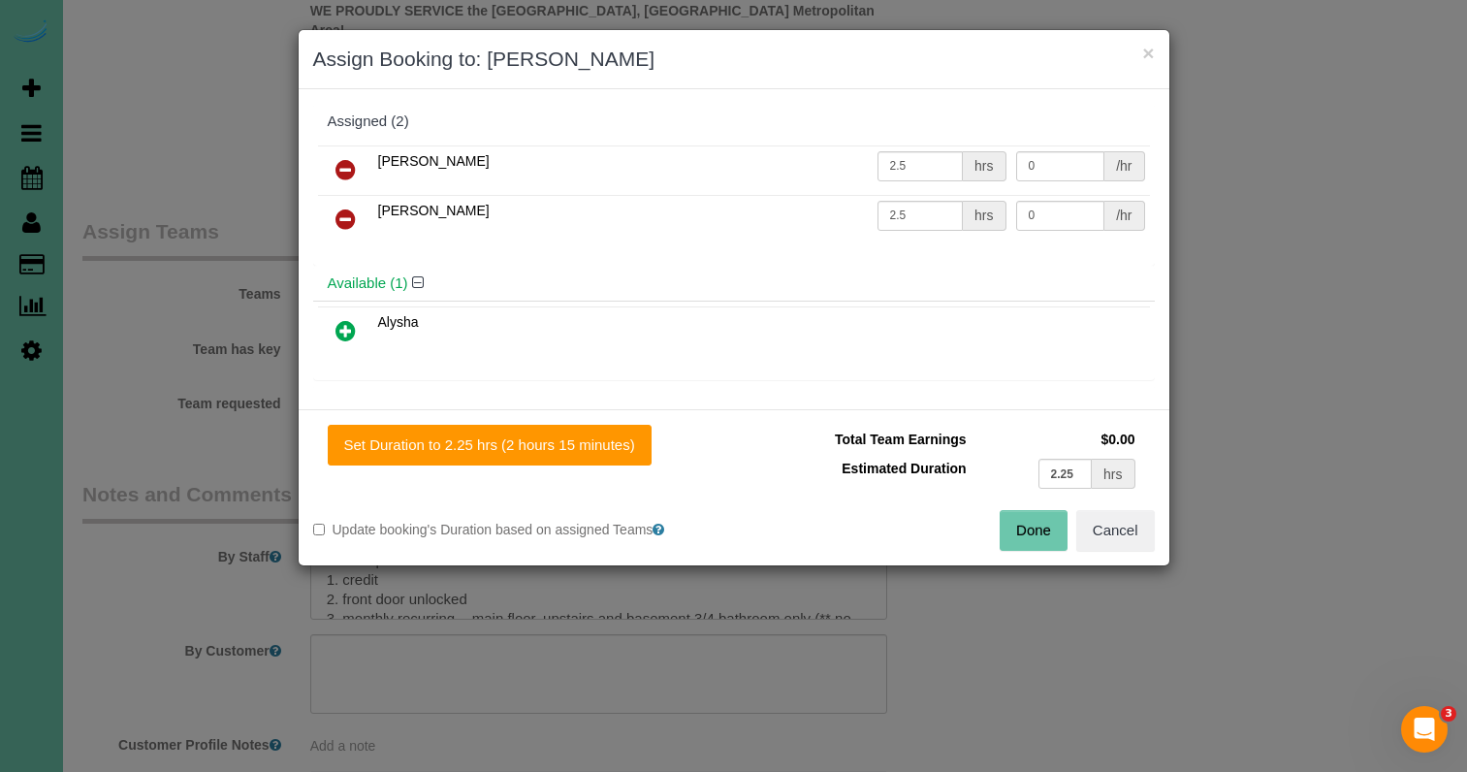
drag, startPoint x: 615, startPoint y: 450, endPoint x: 716, endPoint y: 454, distance: 101.9
click at [615, 450] on button "Set Duration to 2.25 hrs (2 hours 15 minutes)" at bounding box center [490, 445] width 324 height 41
type input "2.25"
drag, startPoint x: 1040, startPoint y: 522, endPoint x: 920, endPoint y: 522, distance: 120.2
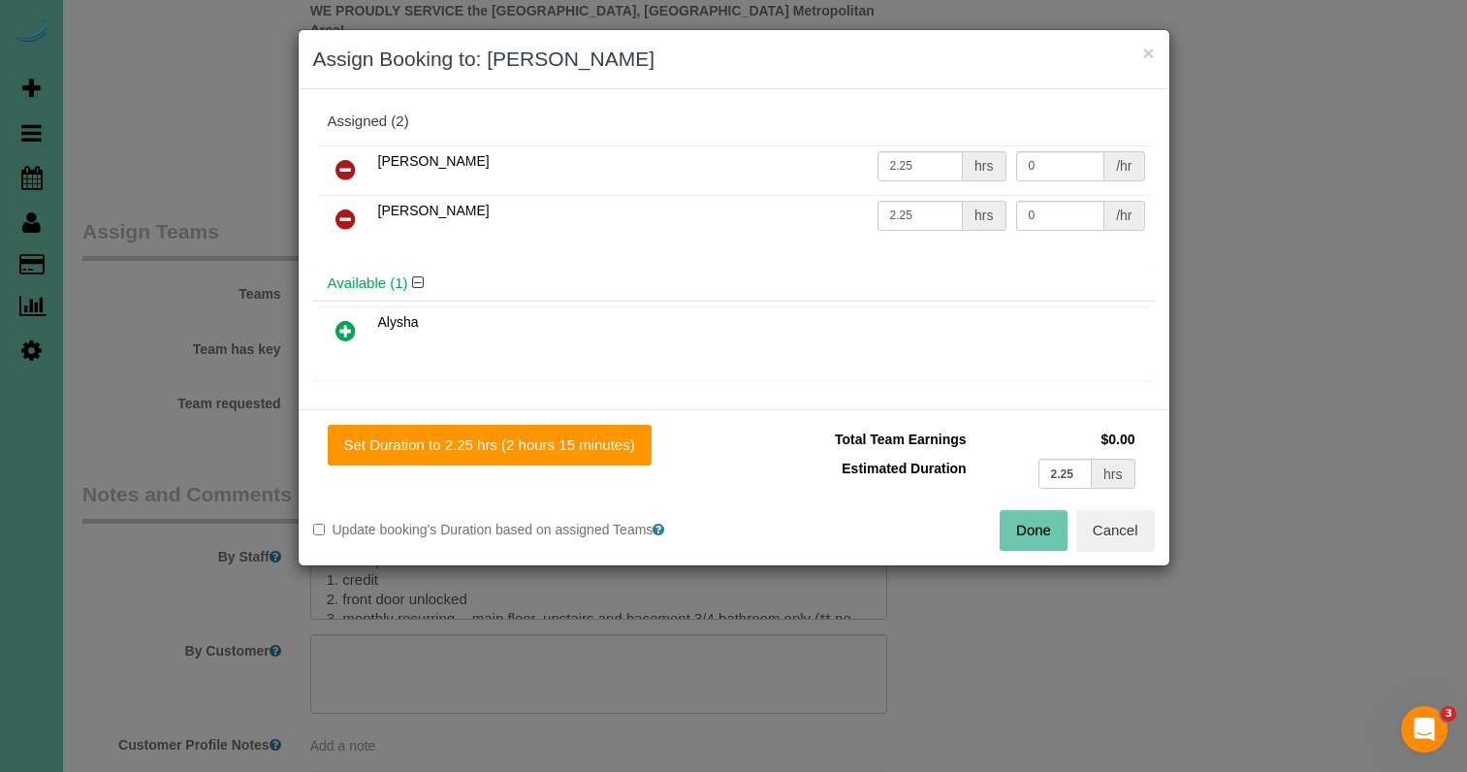
click at [1037, 522] on button "Done" at bounding box center [1033, 530] width 68 height 41
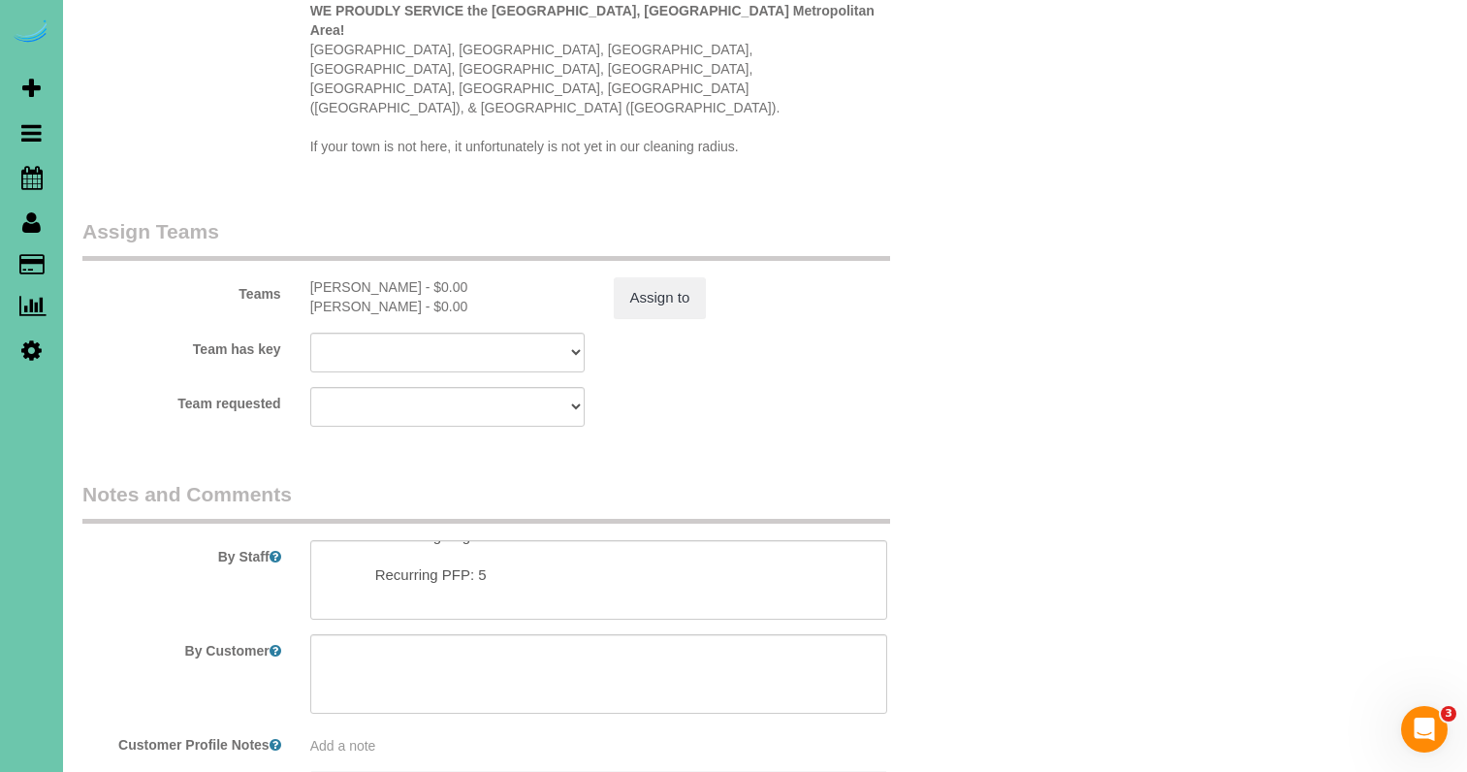
scroll to position [120, 0]
click at [480, 540] on textarea at bounding box center [599, 579] width 578 height 79
click at [376, 540] on textarea at bounding box center [599, 579] width 578 height 79
click at [344, 540] on textarea at bounding box center [599, 579] width 578 height 79
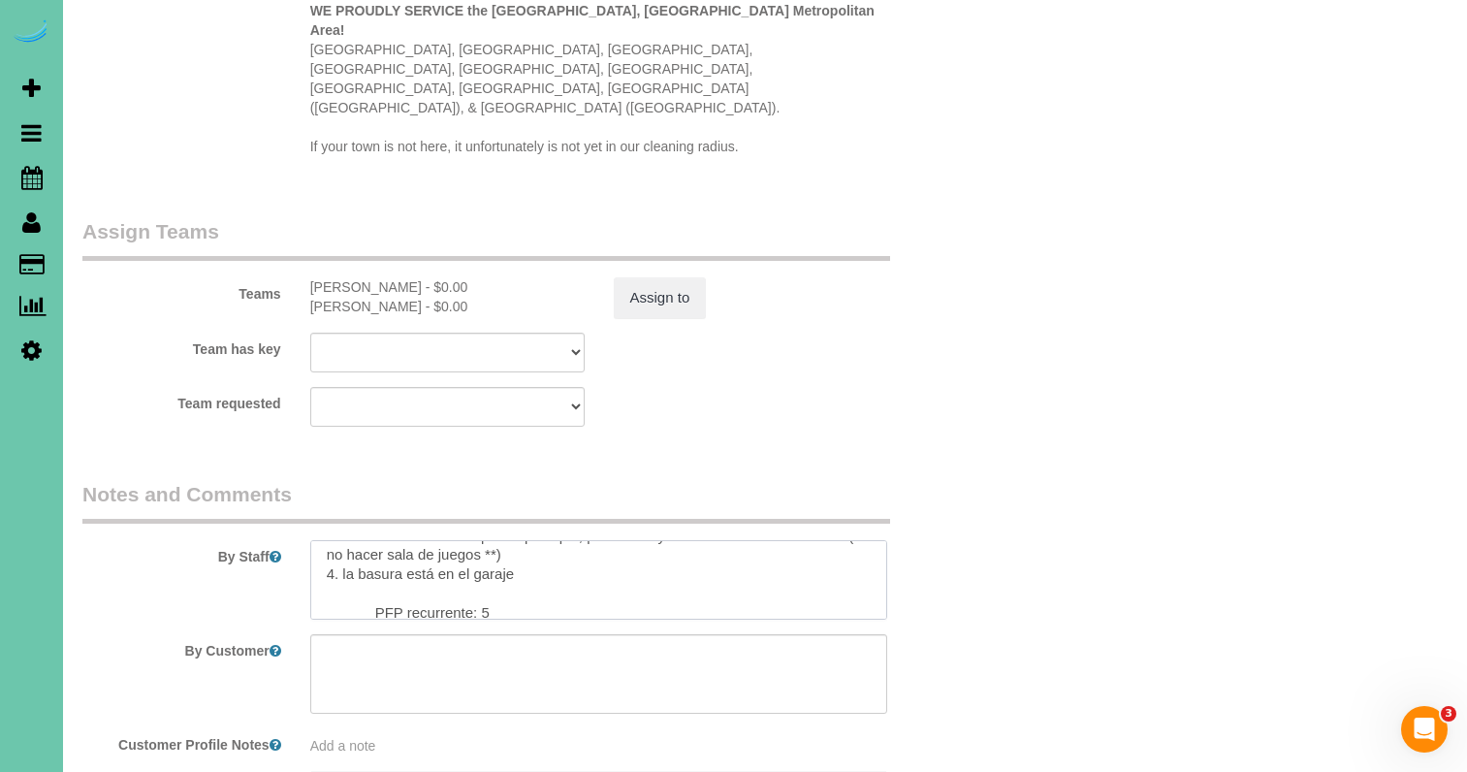
scroll to position [237, 0]
click at [371, 540] on textarea at bounding box center [599, 579] width 578 height 79
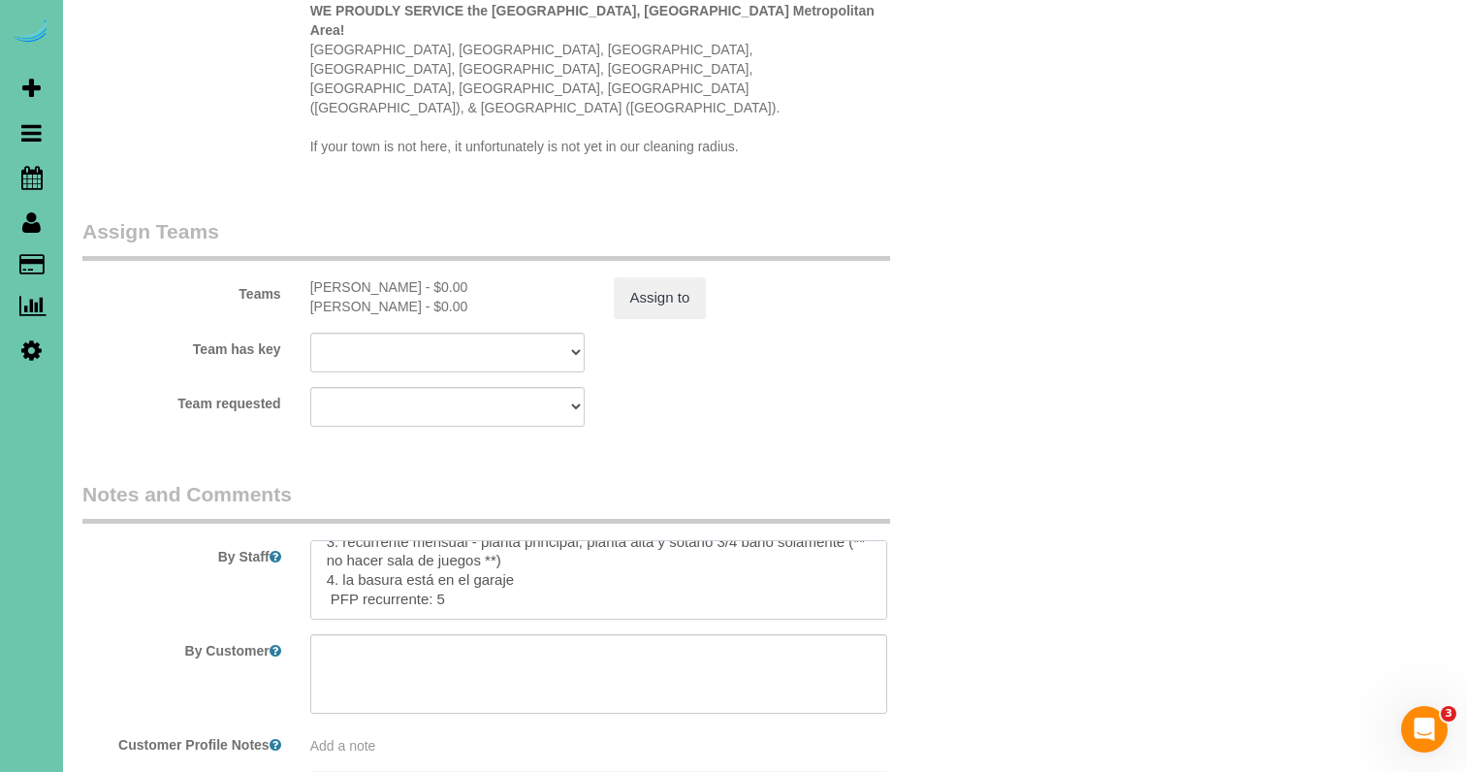
scroll to position [218, 0]
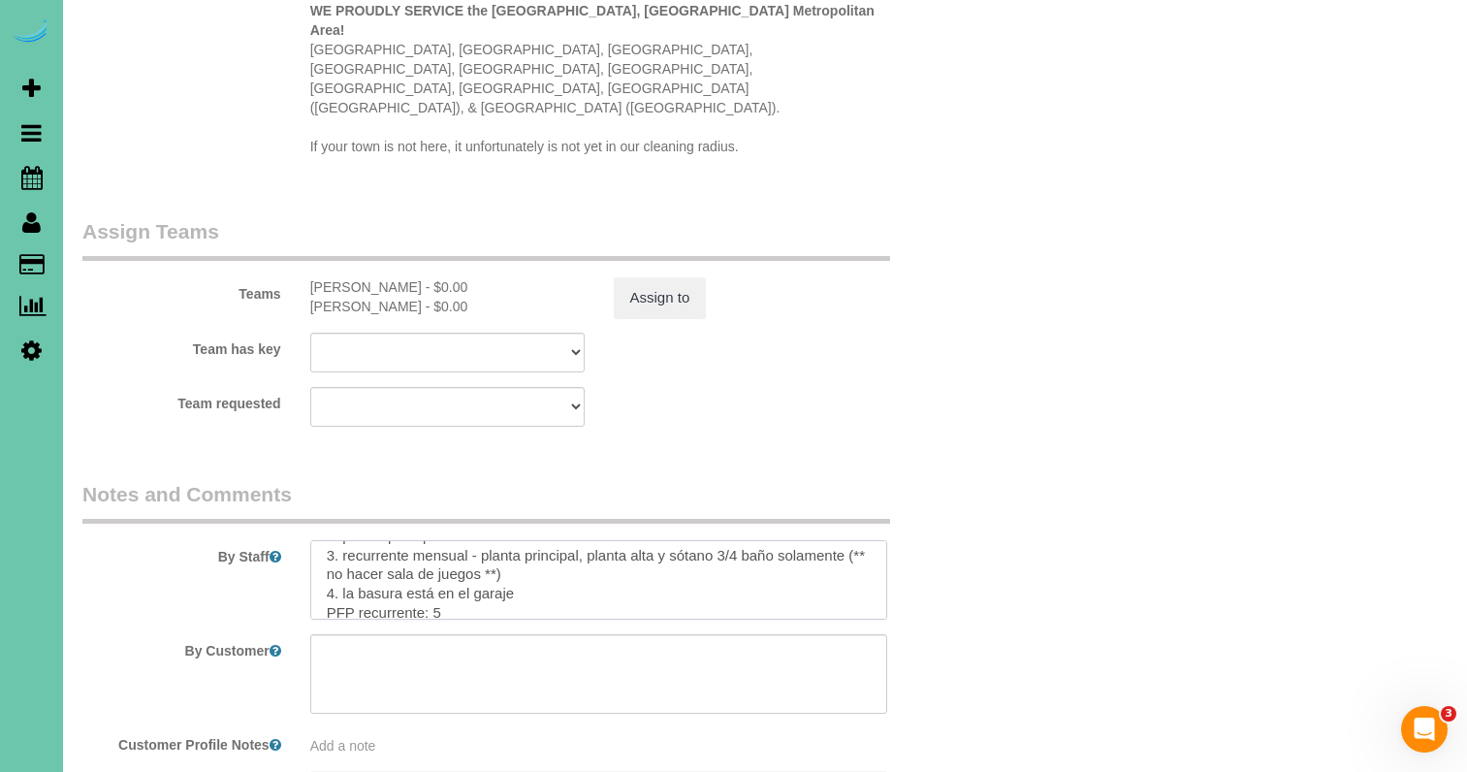
drag, startPoint x: 432, startPoint y: 537, endPoint x: 523, endPoint y: 537, distance: 91.1
click at [432, 540] on textarea at bounding box center [599, 579] width 578 height 79
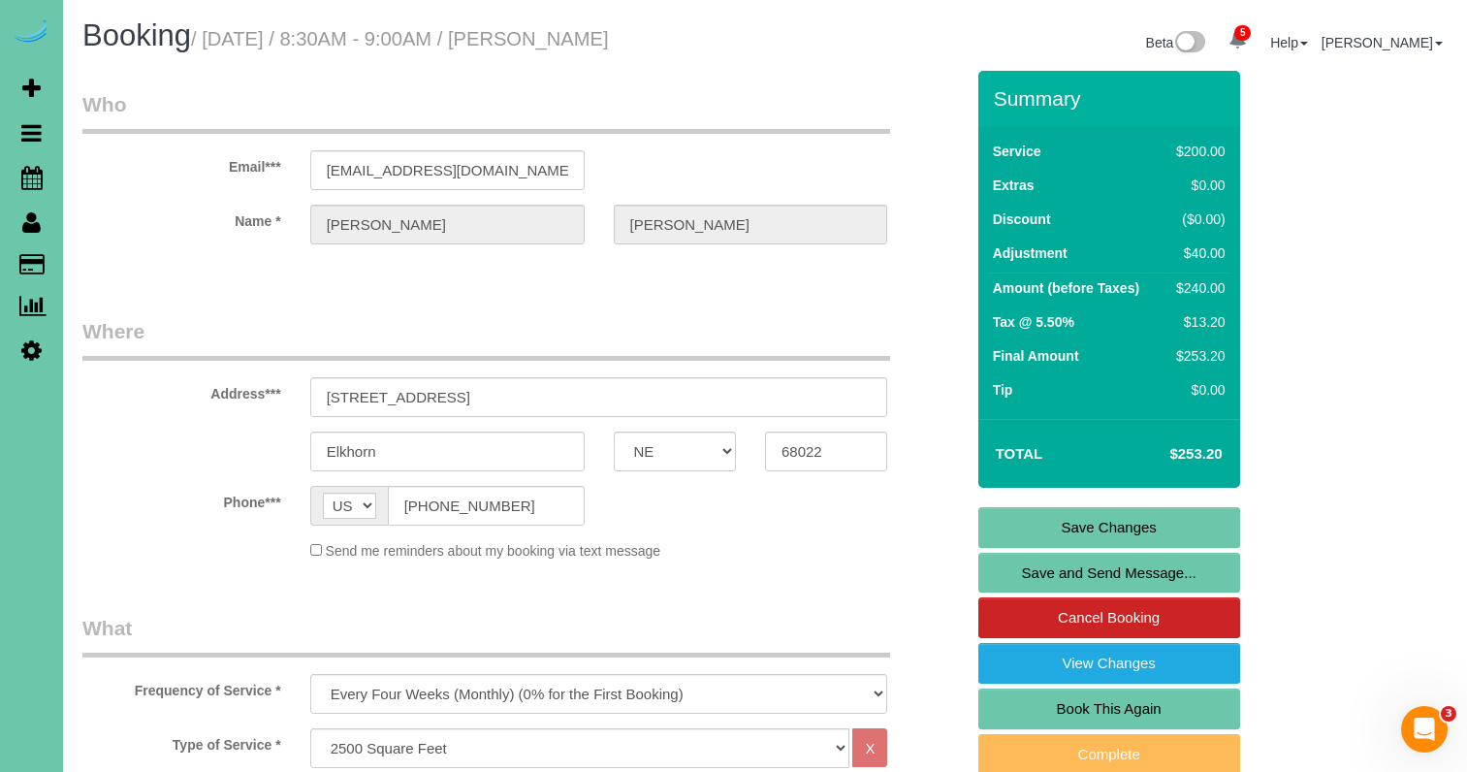
scroll to position [0, 0]
type textarea "**client prefers 8:30 start time** 1. credit 2. front door unlocked 3. monthly …"
click at [1012, 512] on link "Save Changes" at bounding box center [1109, 527] width 262 height 41
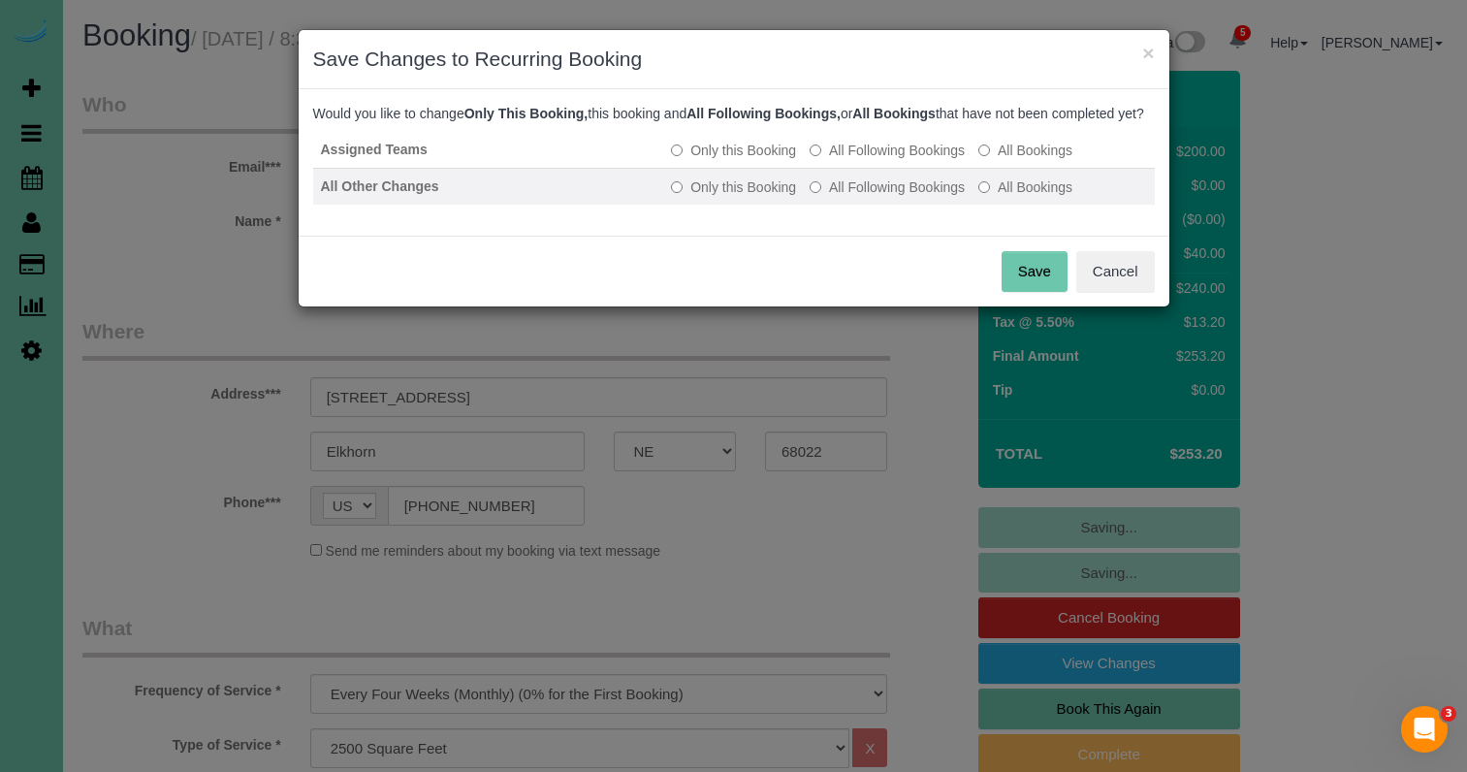
drag, startPoint x: 867, startPoint y: 170, endPoint x: 866, endPoint y: 203, distance: 33.0
click at [866, 160] on label "All Following Bookings" at bounding box center [886, 150] width 155 height 19
click at [865, 197] on label "All Following Bookings" at bounding box center [886, 186] width 155 height 19
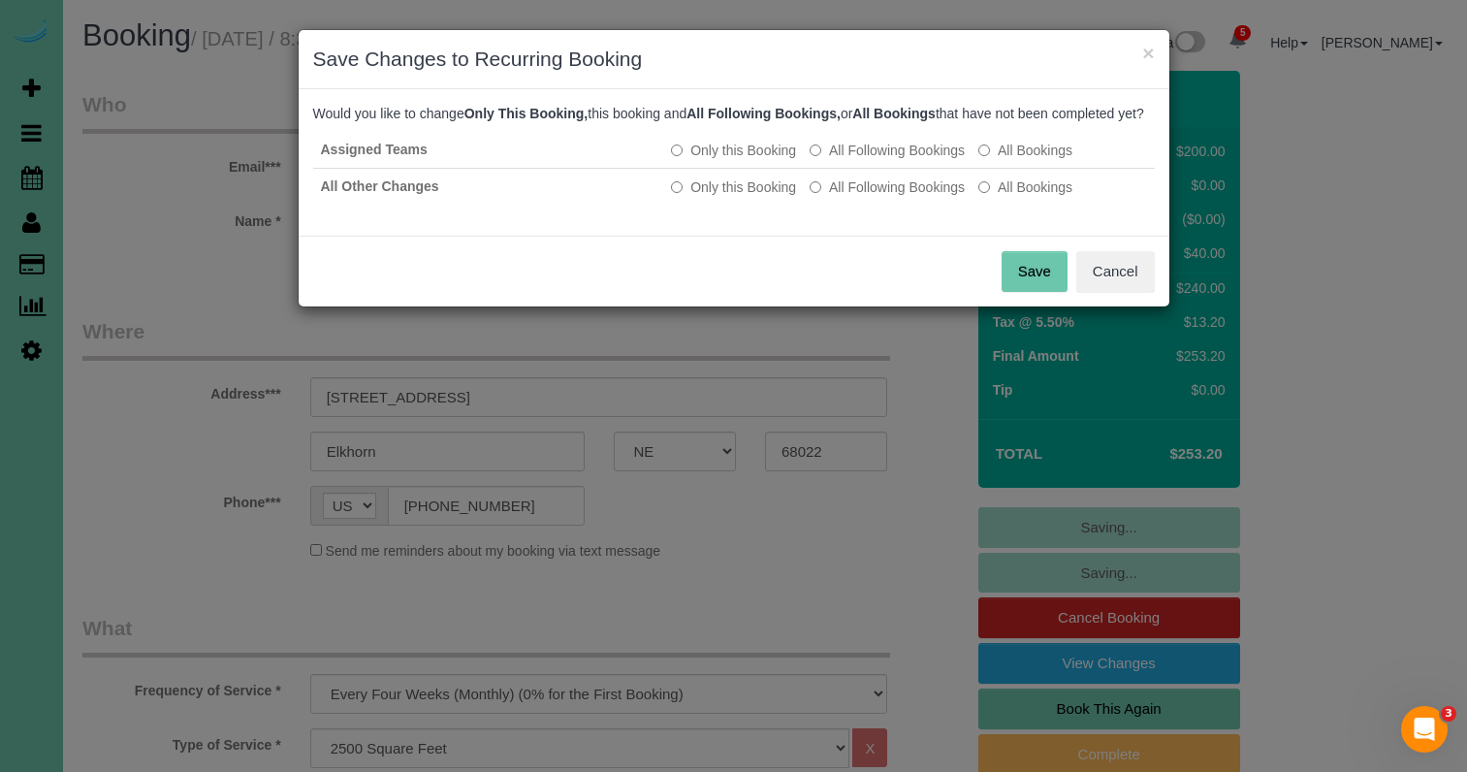
click at [1036, 280] on button "Save" at bounding box center [1034, 271] width 66 height 41
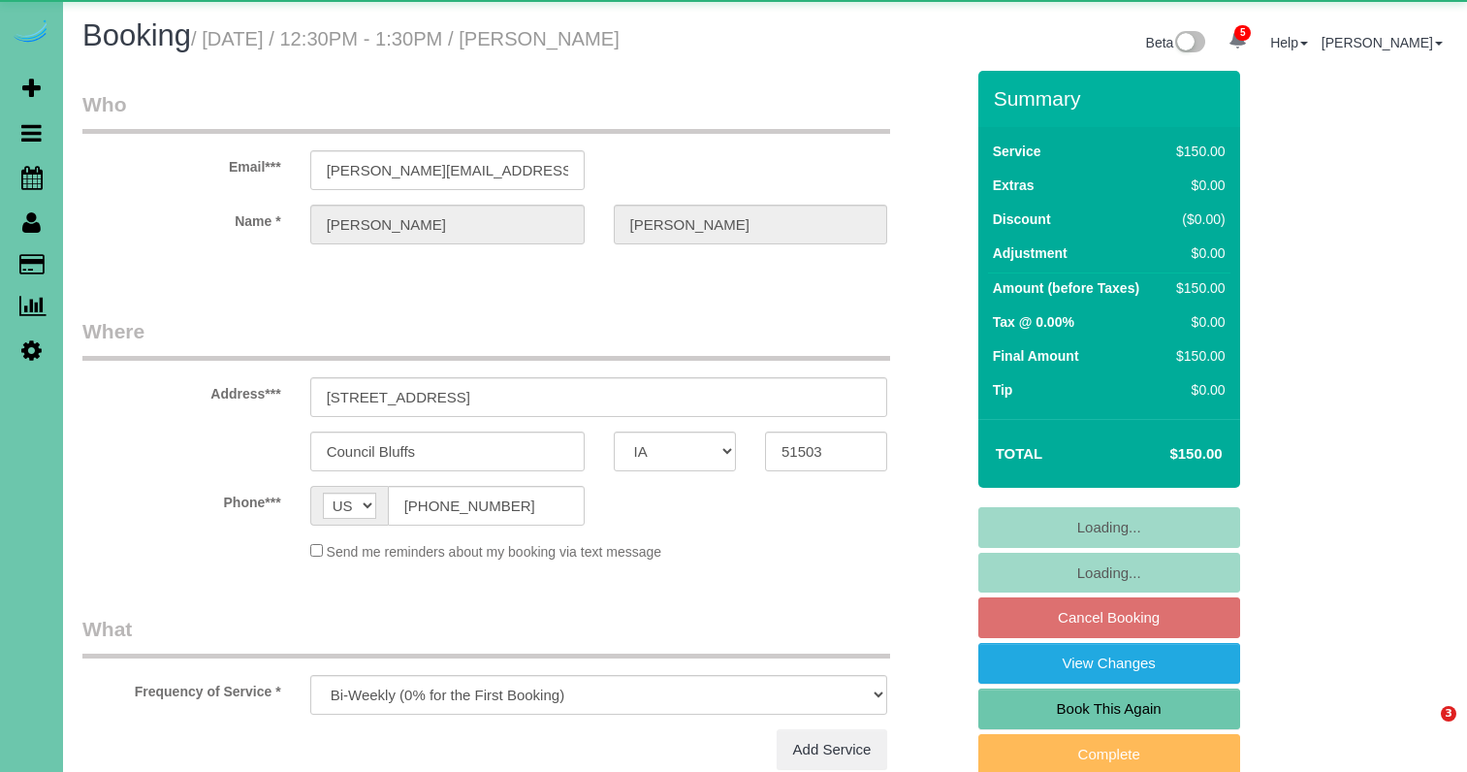
select select "IA"
select select "object:695"
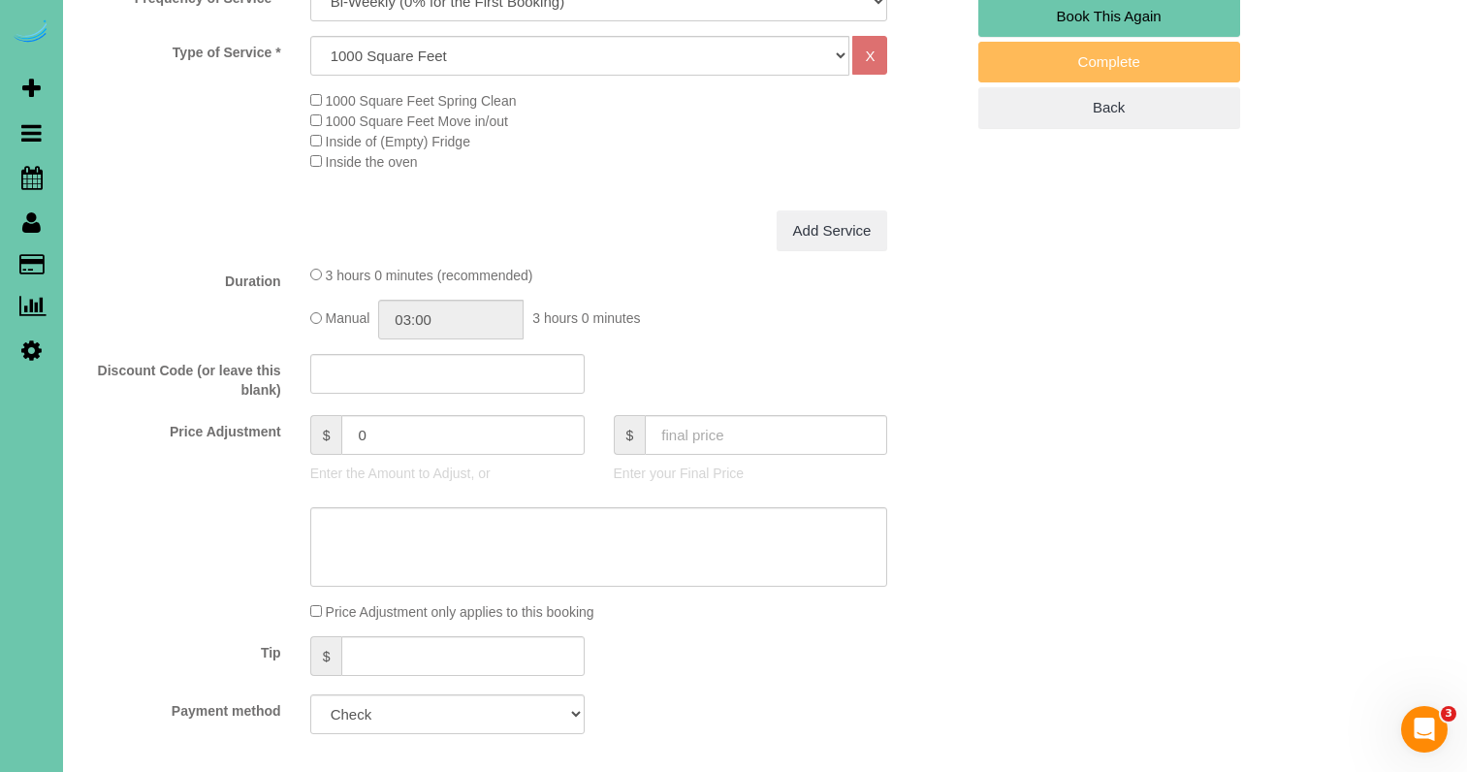
scroll to position [709, 0]
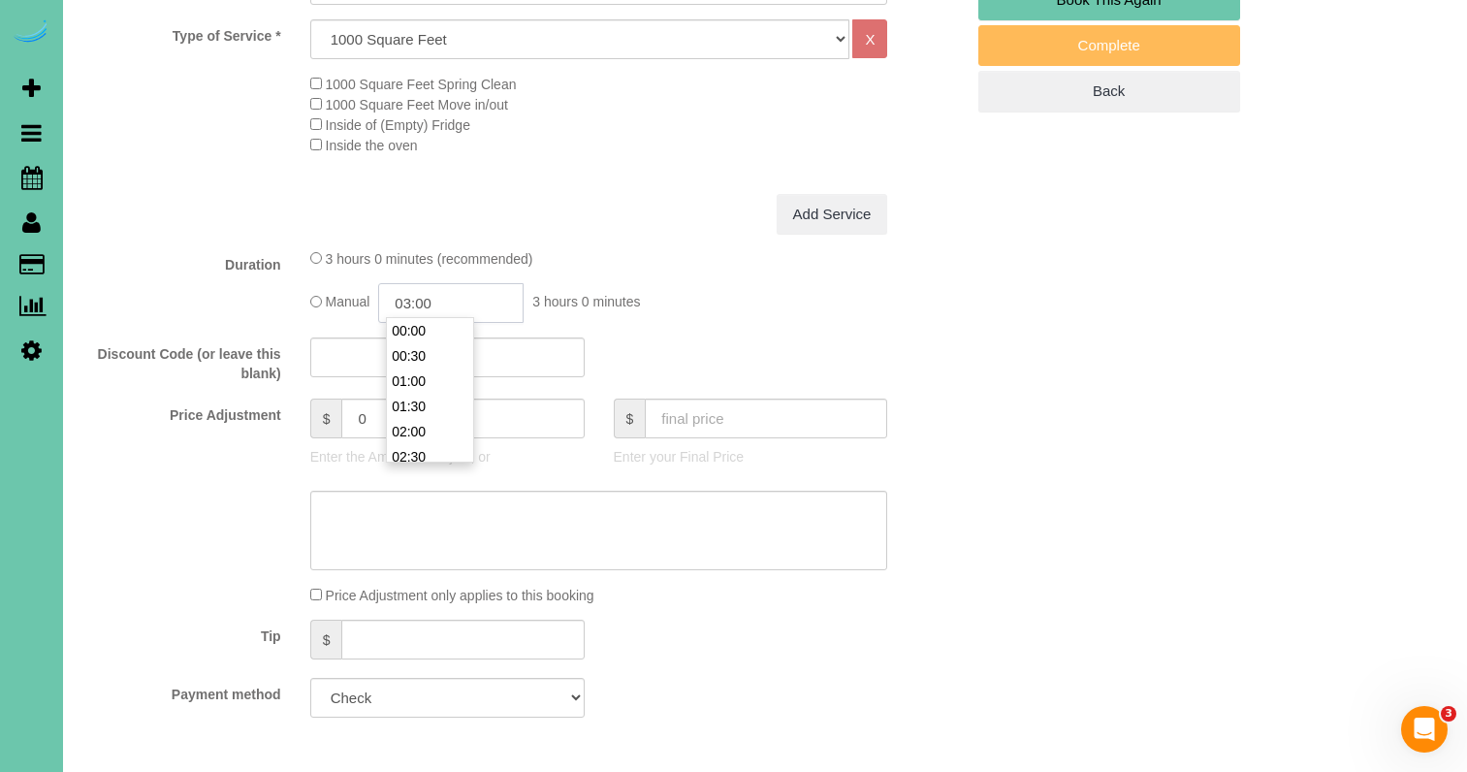
click at [441, 305] on input "03:00" at bounding box center [450, 303] width 145 height 40
drag, startPoint x: 437, startPoint y: 300, endPoint x: 411, endPoint y: 300, distance: 26.2
click at [411, 300] on input "03:00" at bounding box center [450, 303] width 145 height 40
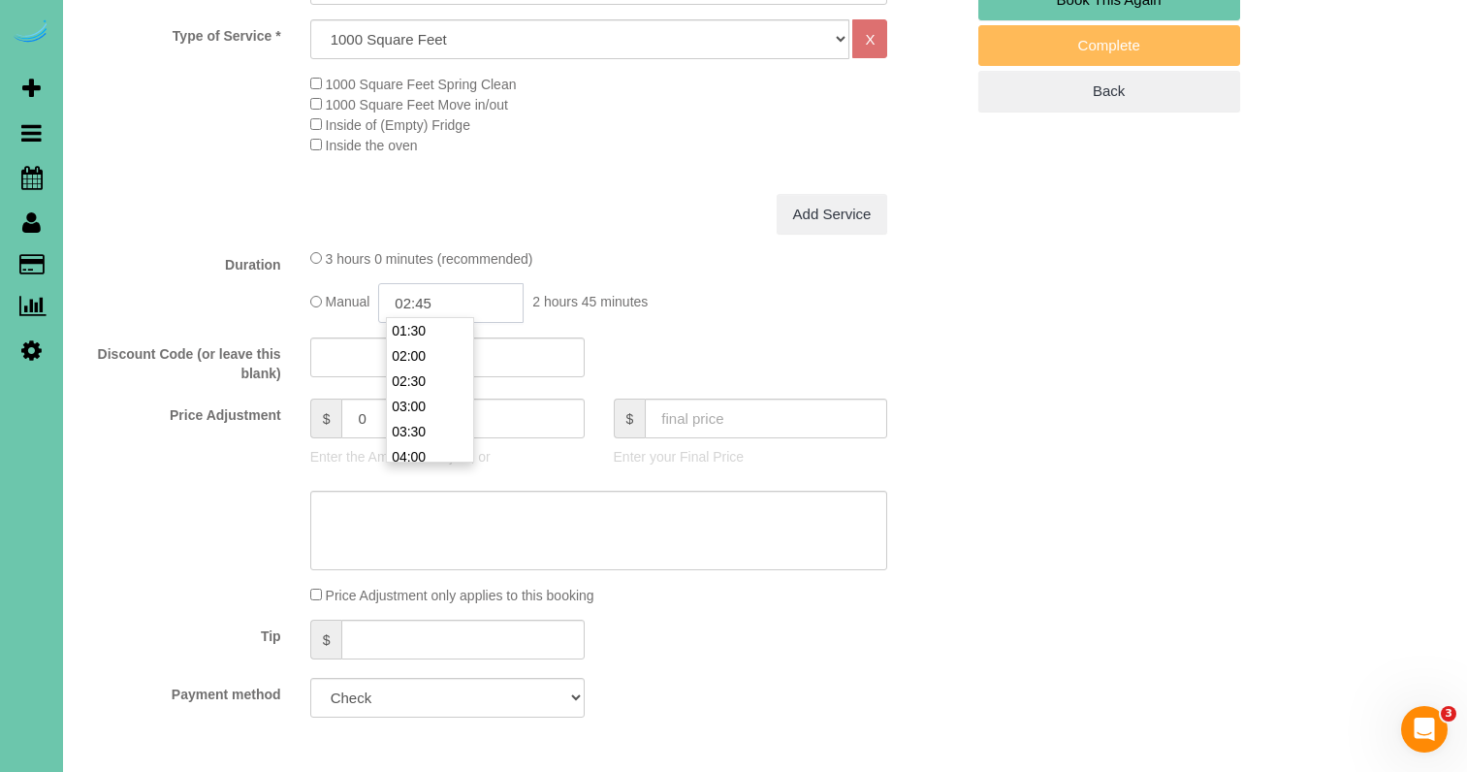
type input "02:45"
drag, startPoint x: 770, startPoint y: 328, endPoint x: 758, endPoint y: 340, distance: 17.1
click at [770, 328] on fieldset "What Frequency of Service * One Time Weekly (0% for the First Booking) Bi-Weekl…" at bounding box center [522, 319] width 881 height 828
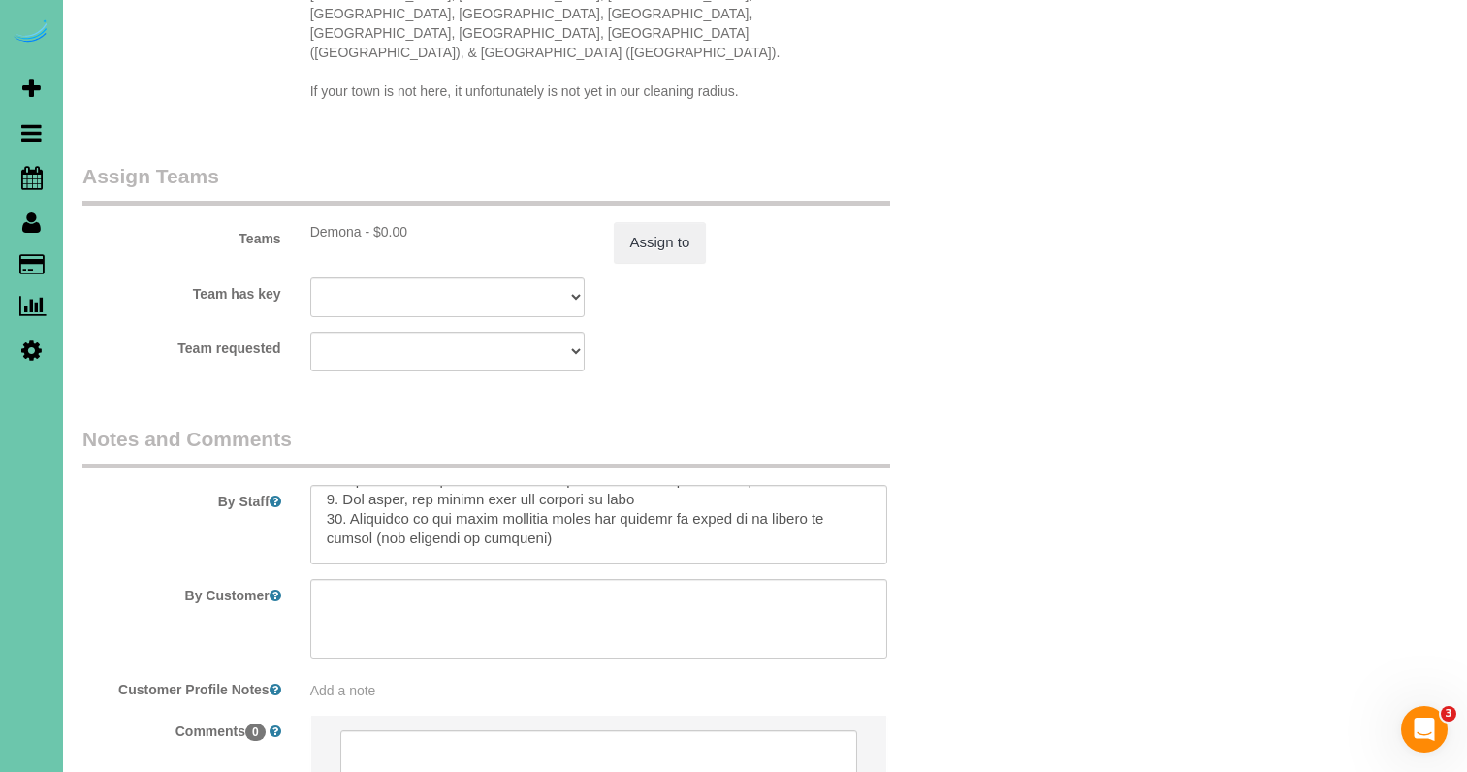
scroll to position [623, 0]
click at [396, 487] on textarea at bounding box center [599, 524] width 578 height 79
type textarea "**lore ips dol sita con adi elit seddoe, tem inc utl etd mag aliq** 8. enima 0.…"
click at [659, 222] on button "Assign to" at bounding box center [660, 242] width 93 height 41
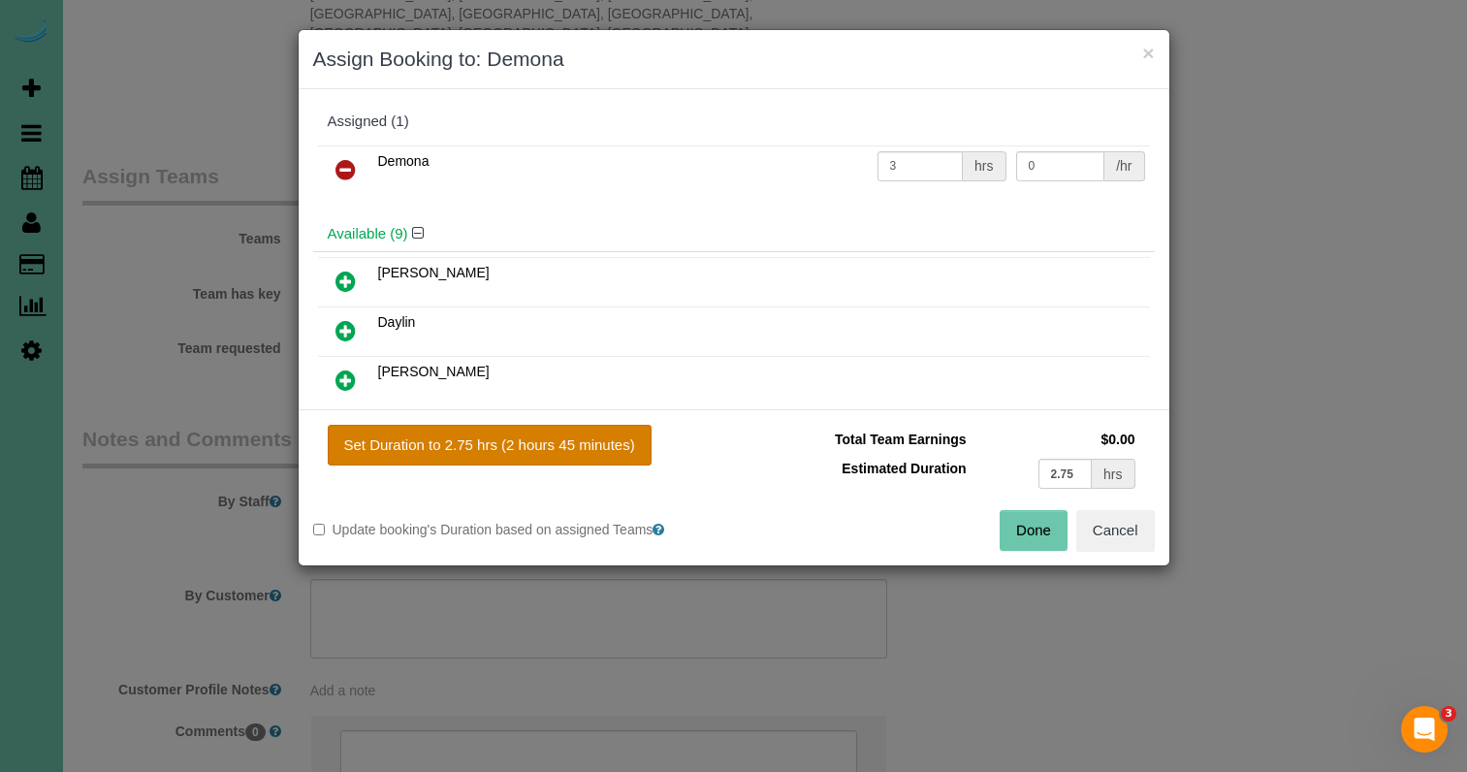
click at [507, 429] on button "Set Duration to 2.75 hrs (2 hours 45 minutes)" at bounding box center [490, 445] width 324 height 41
type input "2.75"
click at [1013, 531] on button "Done" at bounding box center [1033, 530] width 68 height 41
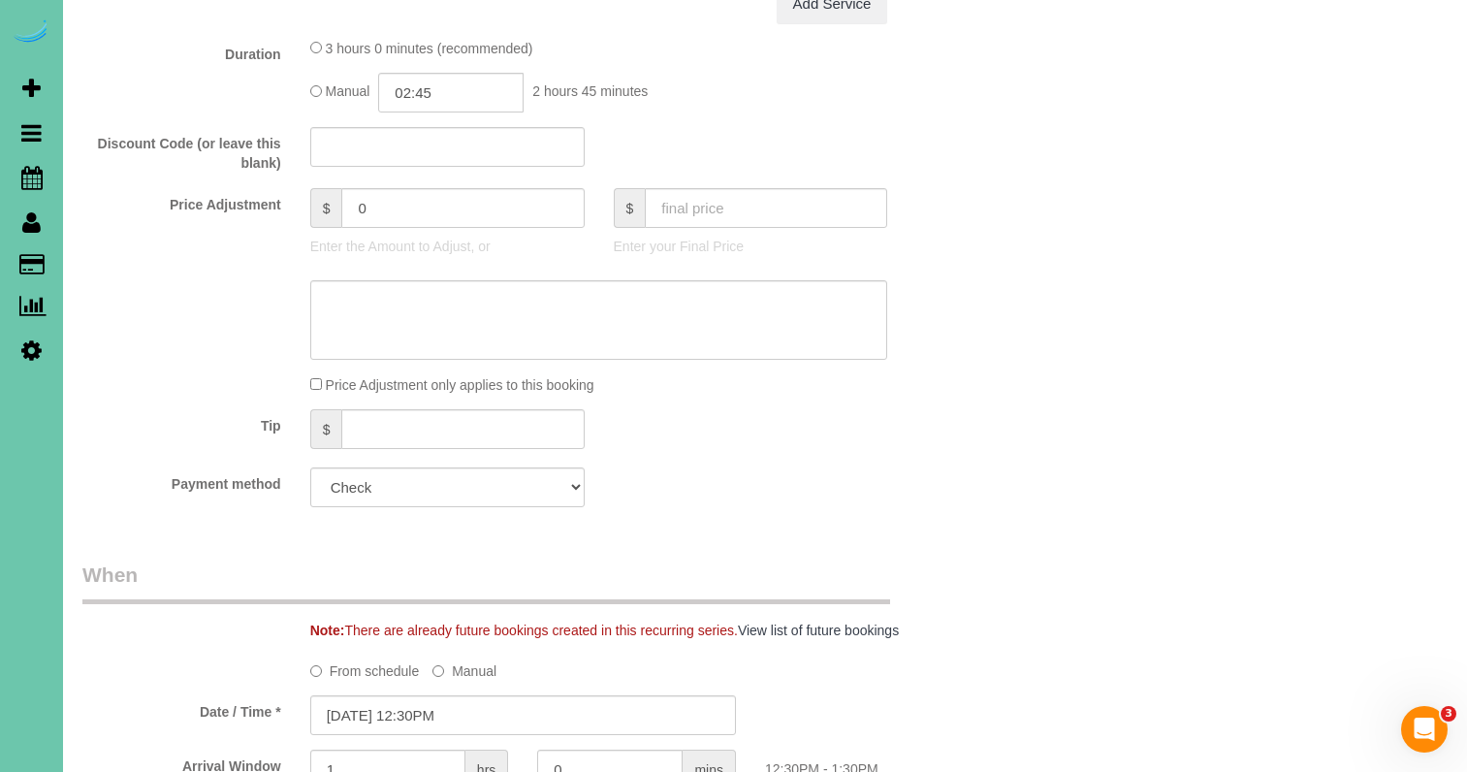
scroll to position [897, 0]
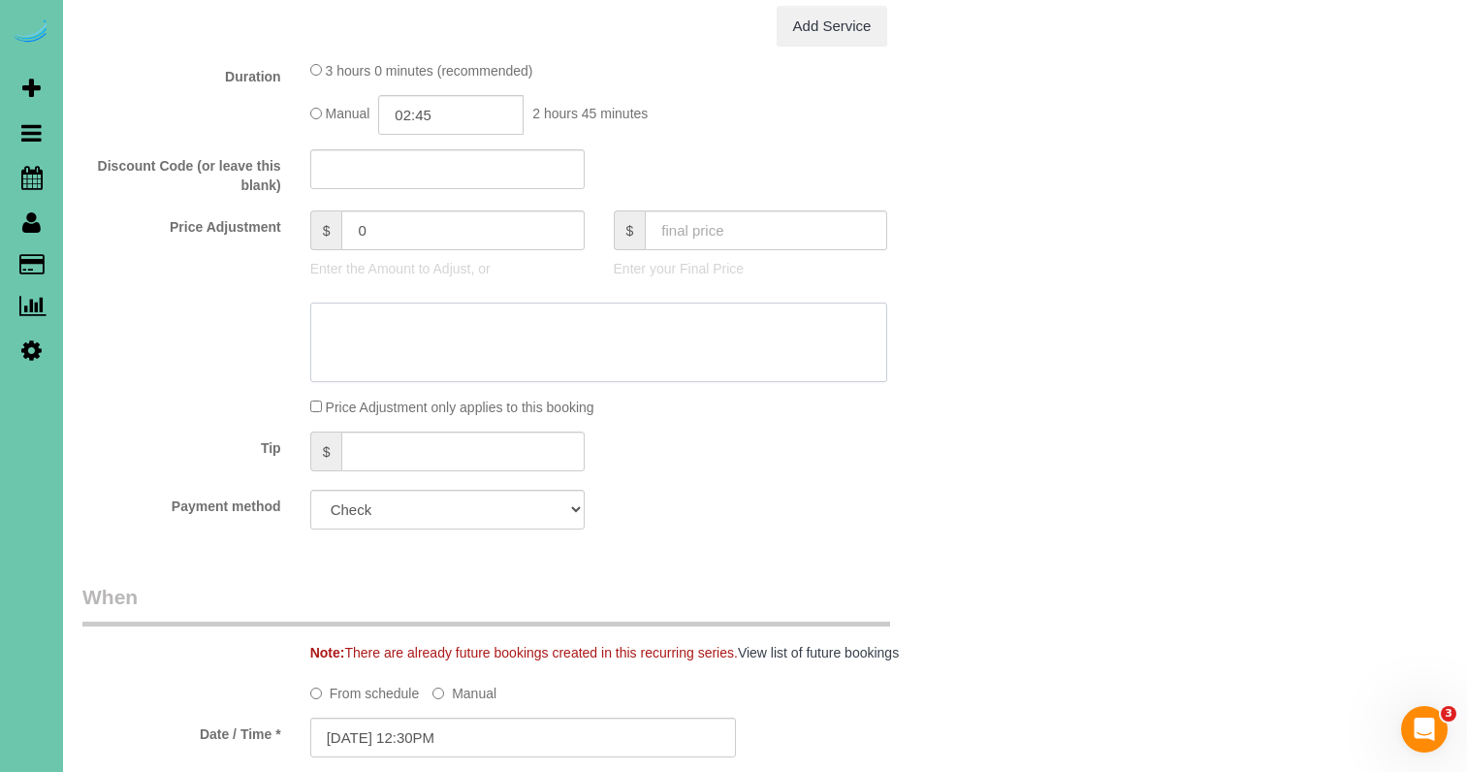
click at [428, 332] on textarea at bounding box center [599, 341] width 578 height 79
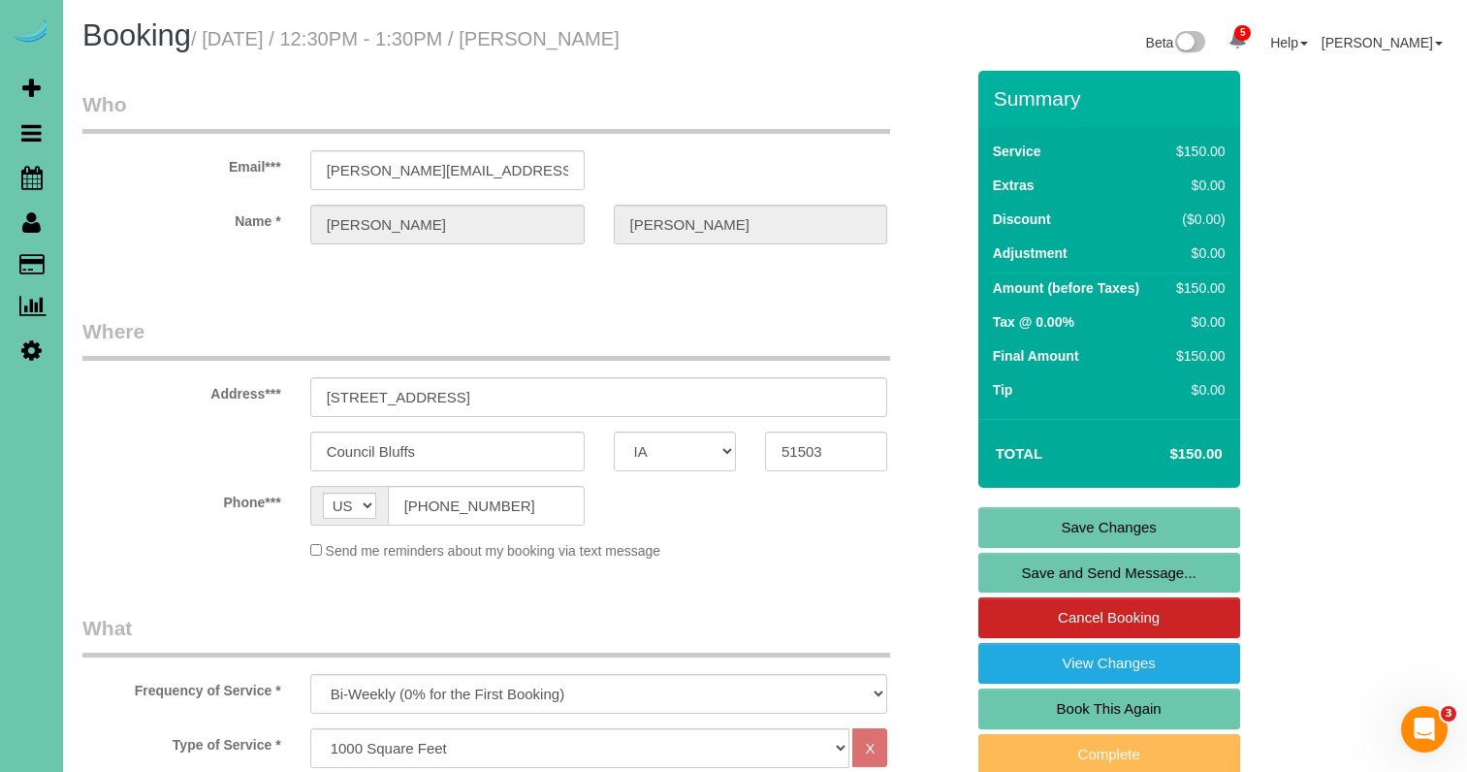
scroll to position [0, 0]
type textarea "NEW RATE - 9/11/25"
click at [1014, 511] on link "Save Changes" at bounding box center [1109, 527] width 262 height 41
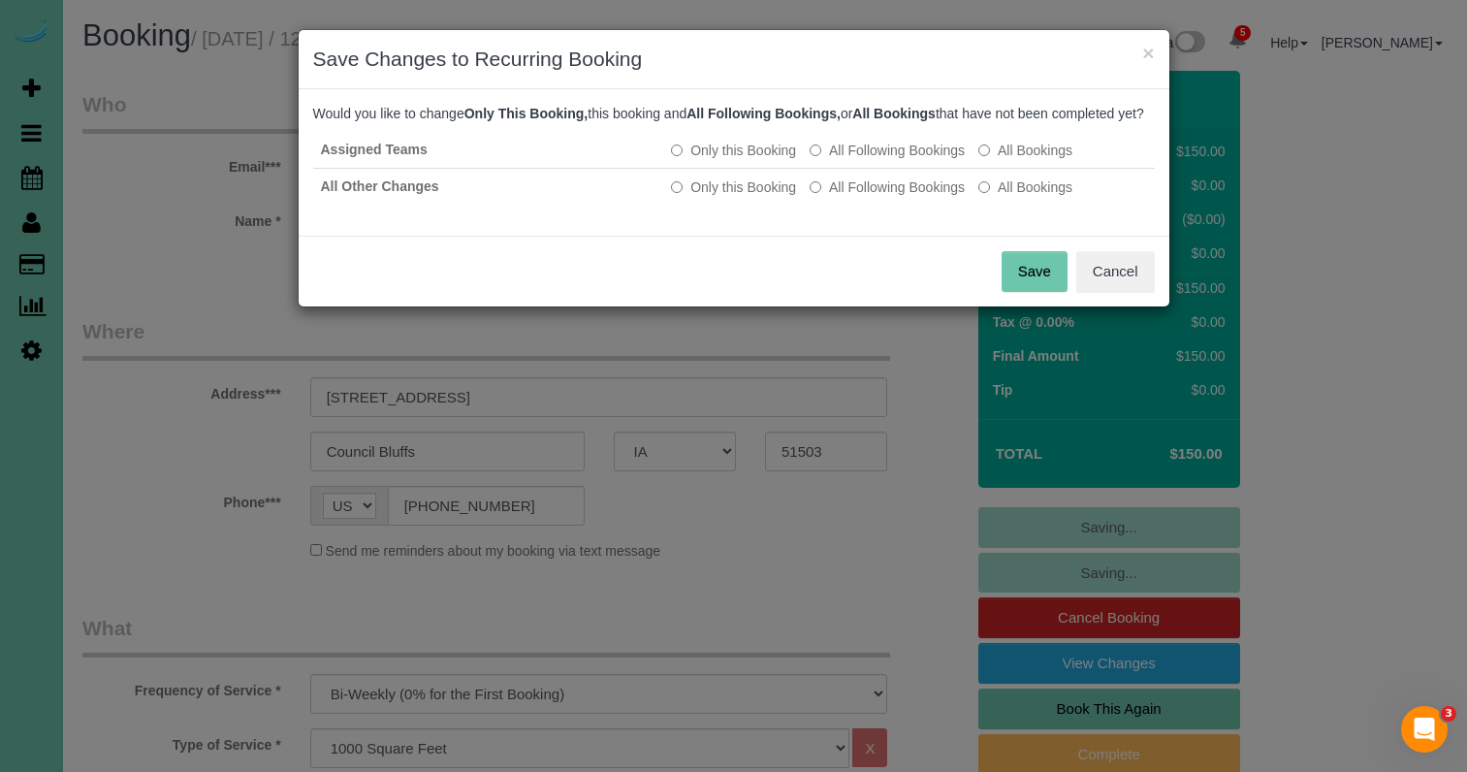
drag, startPoint x: 866, startPoint y: 172, endPoint x: 145, endPoint y: 112, distance: 722.7
click at [145, 112] on div "× Save Changes to Recurring Booking Would you like to change Only This Booking,…" at bounding box center [733, 386] width 1467 height 772
drag, startPoint x: 1145, startPoint y: 291, endPoint x: 849, endPoint y: 311, distance: 296.4
click at [1144, 292] on button "Cancel" at bounding box center [1115, 271] width 79 height 41
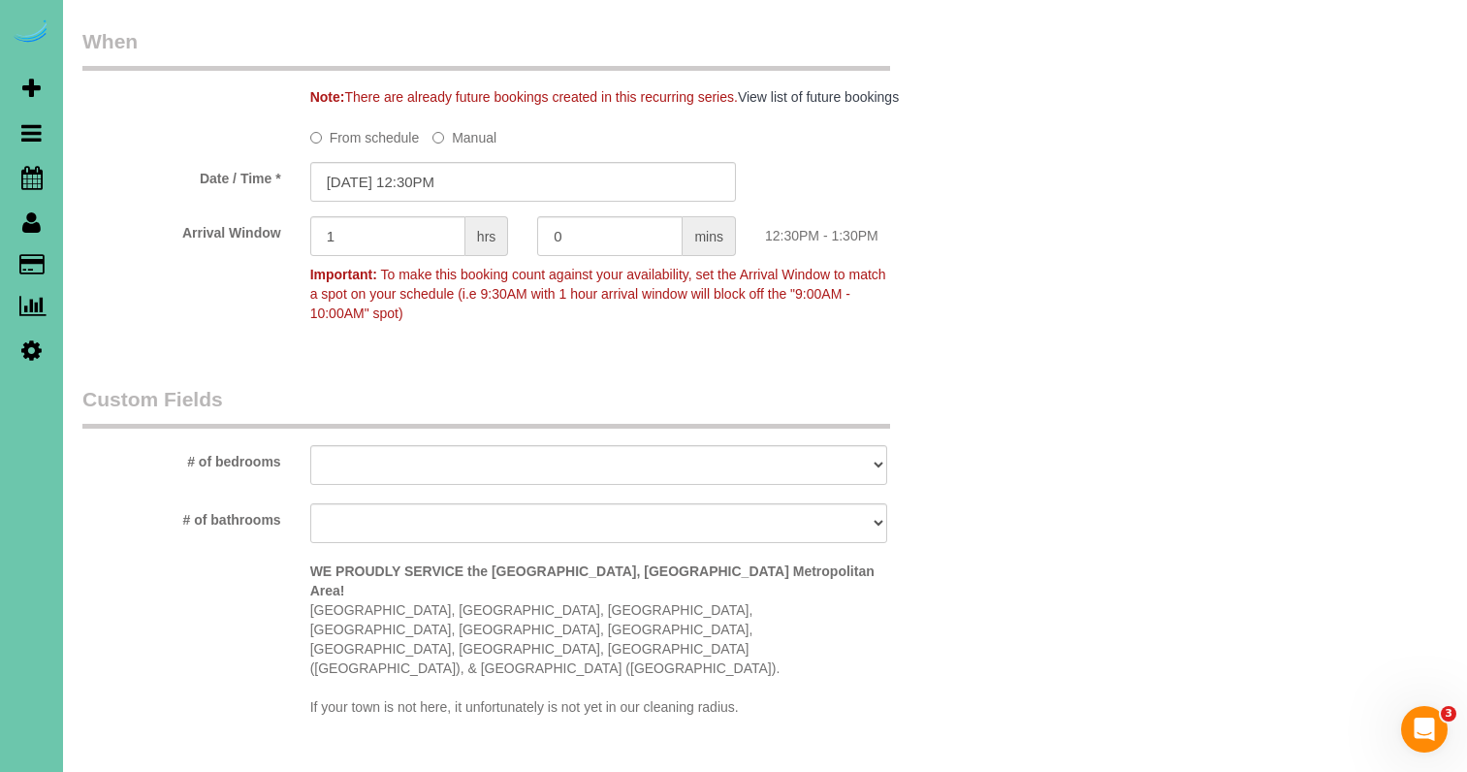
scroll to position [1952, 0]
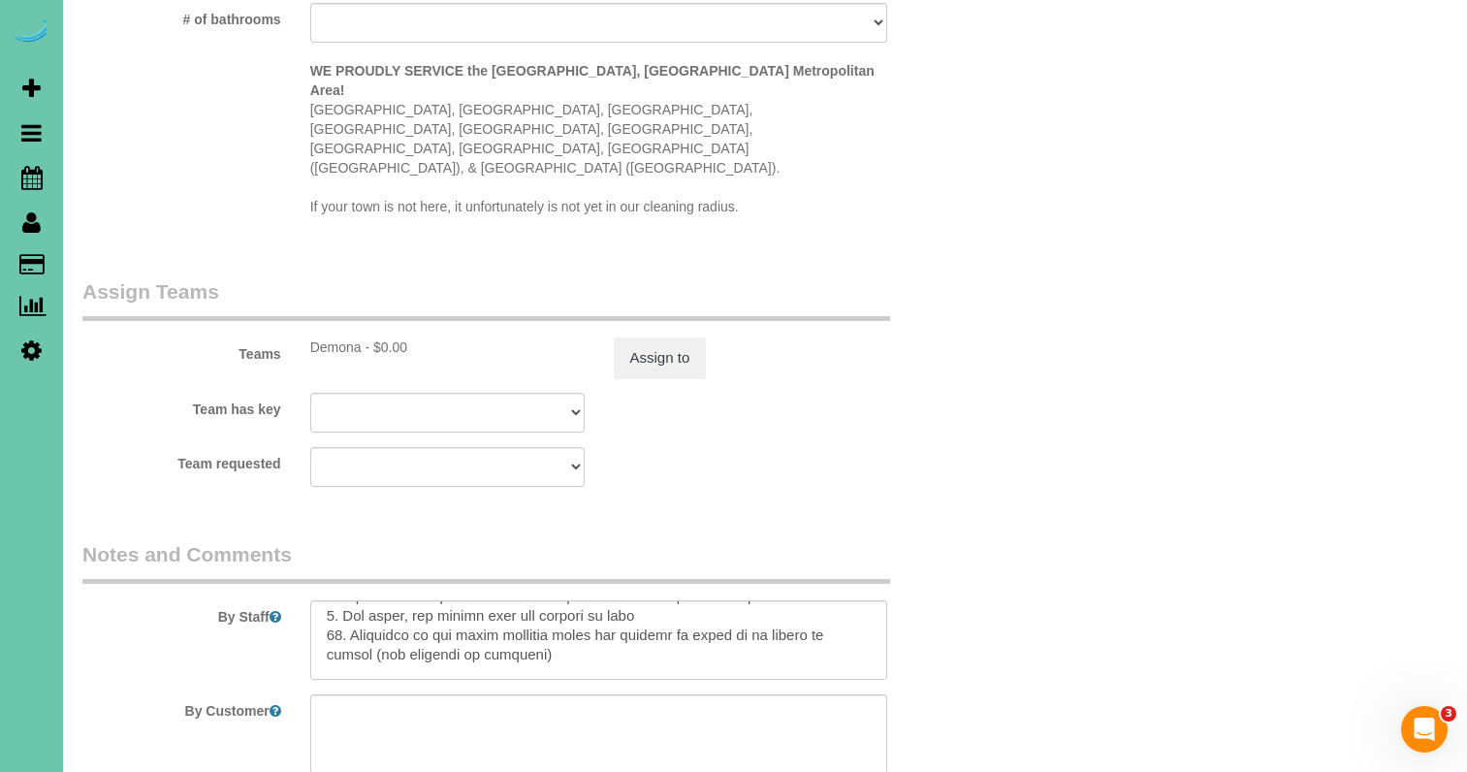
click at [662, 312] on sui-booking-teams "Teams Demona - $0.00 Assign to Team has key Demona Admin Aliyah Alysha Andrea A…" at bounding box center [522, 381] width 881 height 209
click at [662, 337] on button "Assign to" at bounding box center [660, 357] width 93 height 41
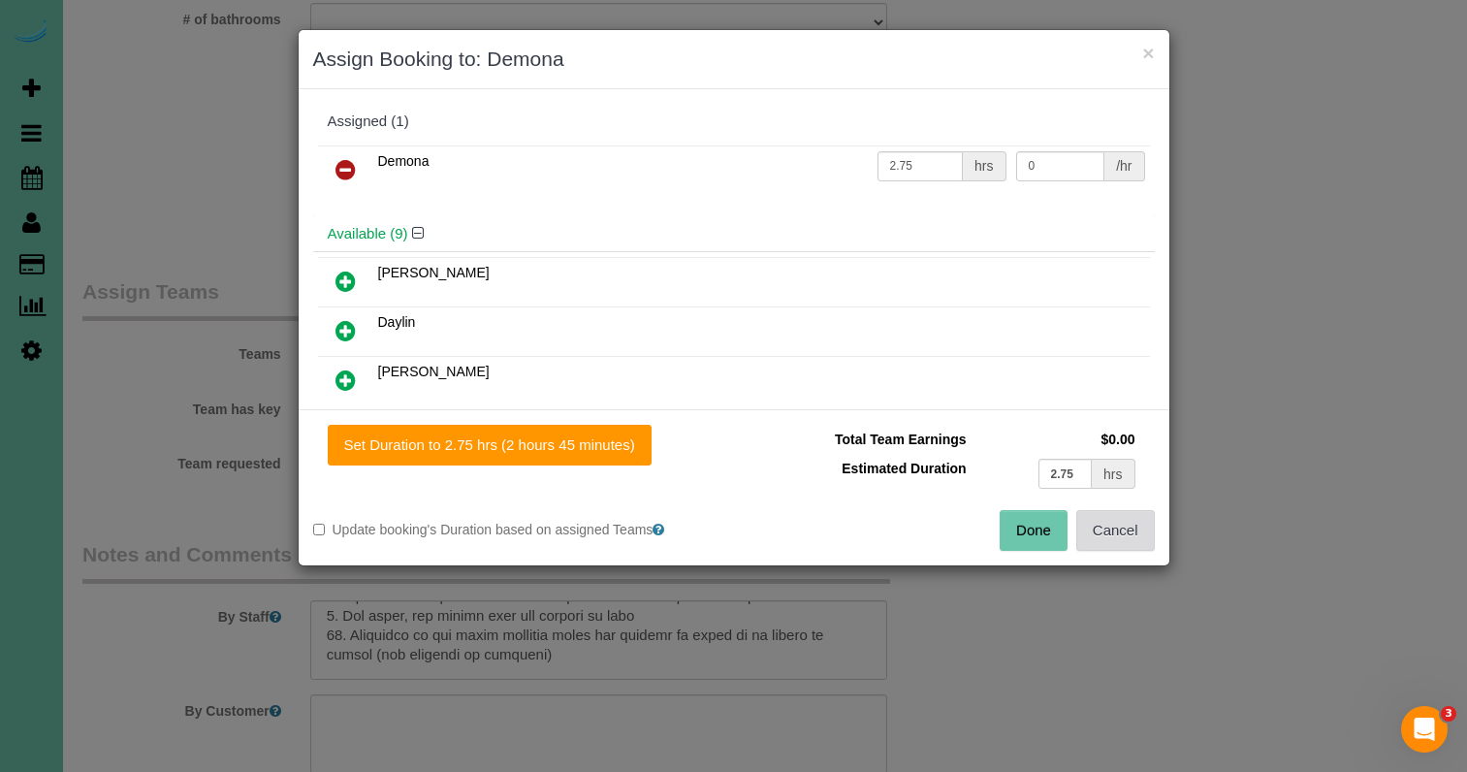
click at [1115, 543] on button "Cancel" at bounding box center [1115, 530] width 79 height 41
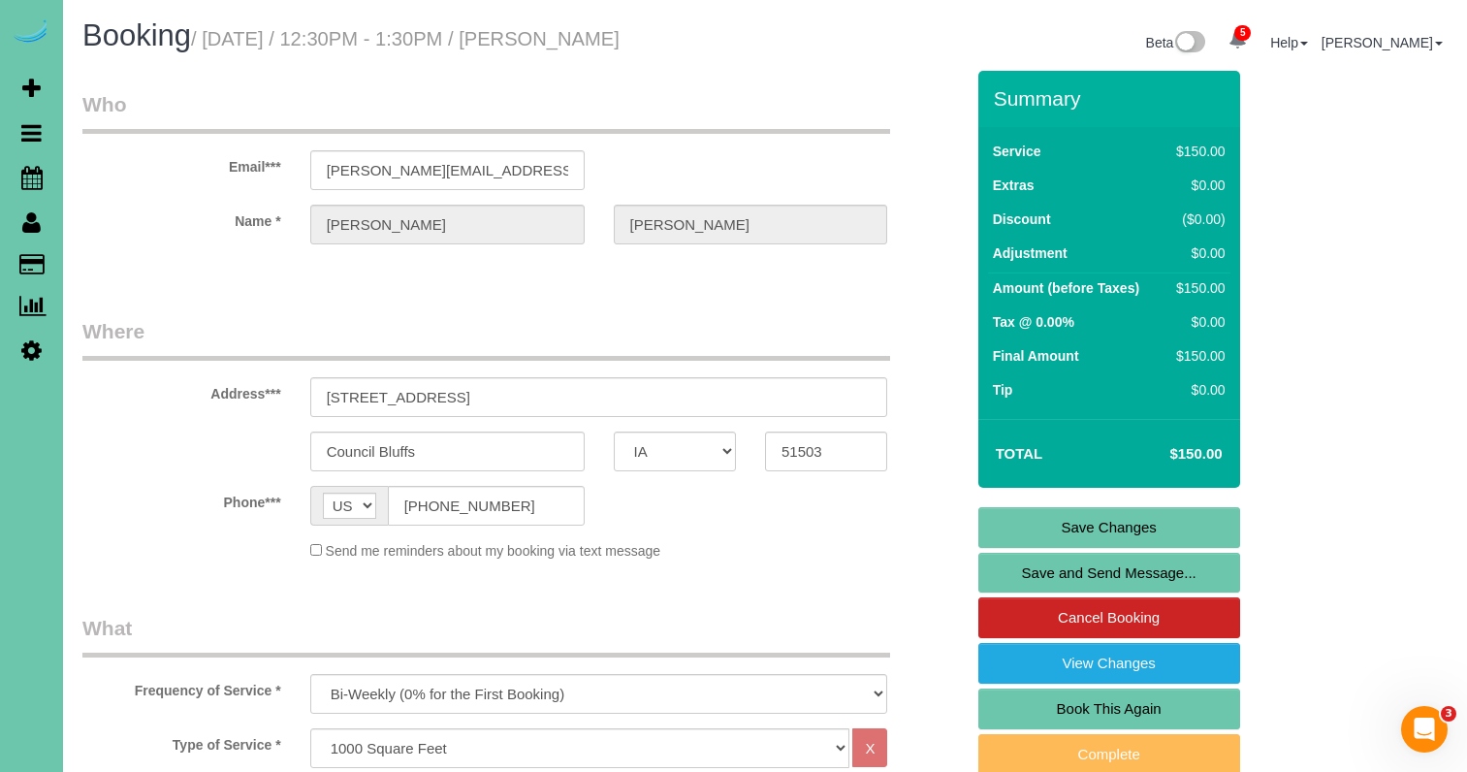
scroll to position [0, 0]
click at [1054, 534] on link "Save Changes" at bounding box center [1109, 527] width 262 height 41
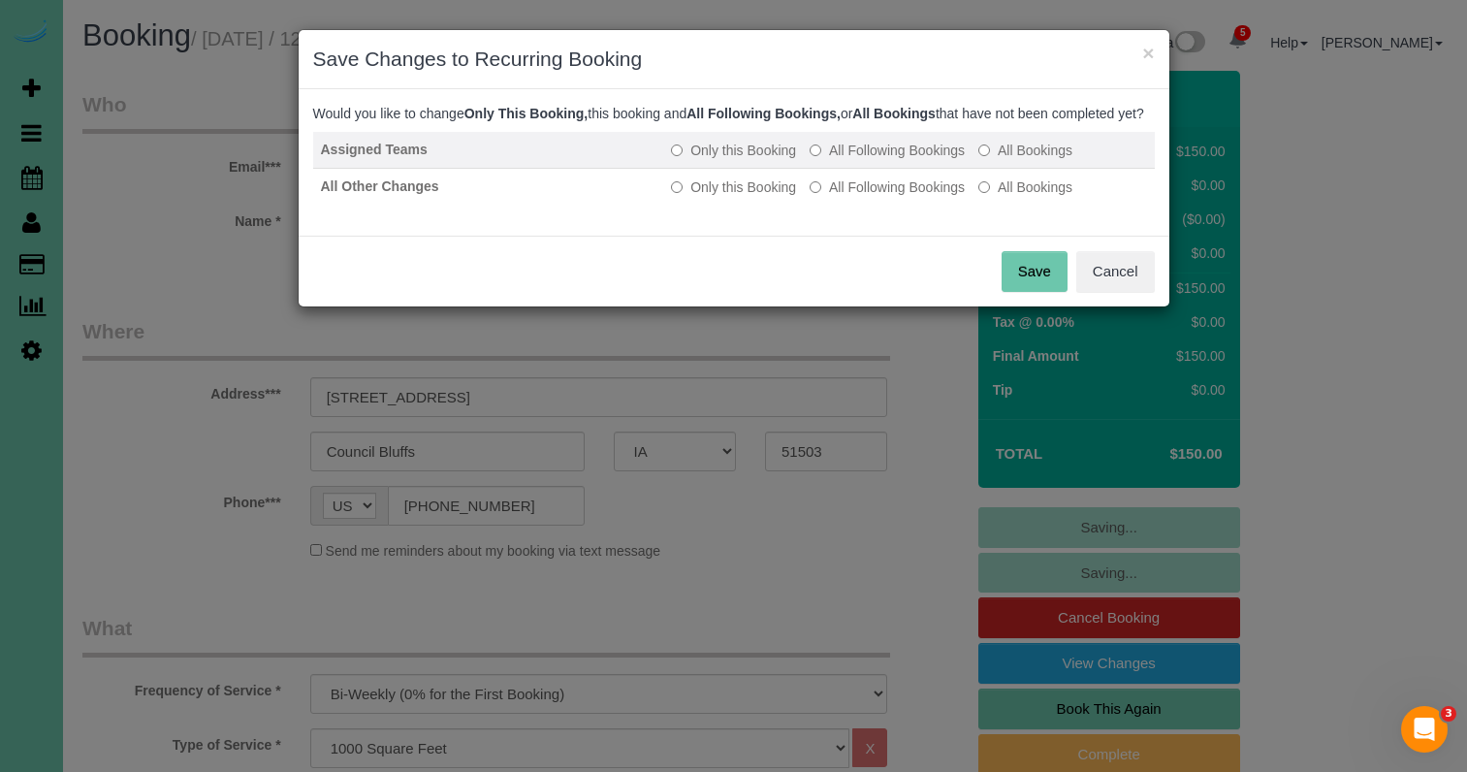
drag, startPoint x: 887, startPoint y: 169, endPoint x: 888, endPoint y: 180, distance: 11.7
click at [888, 160] on label "All Following Bookings" at bounding box center [886, 150] width 155 height 19
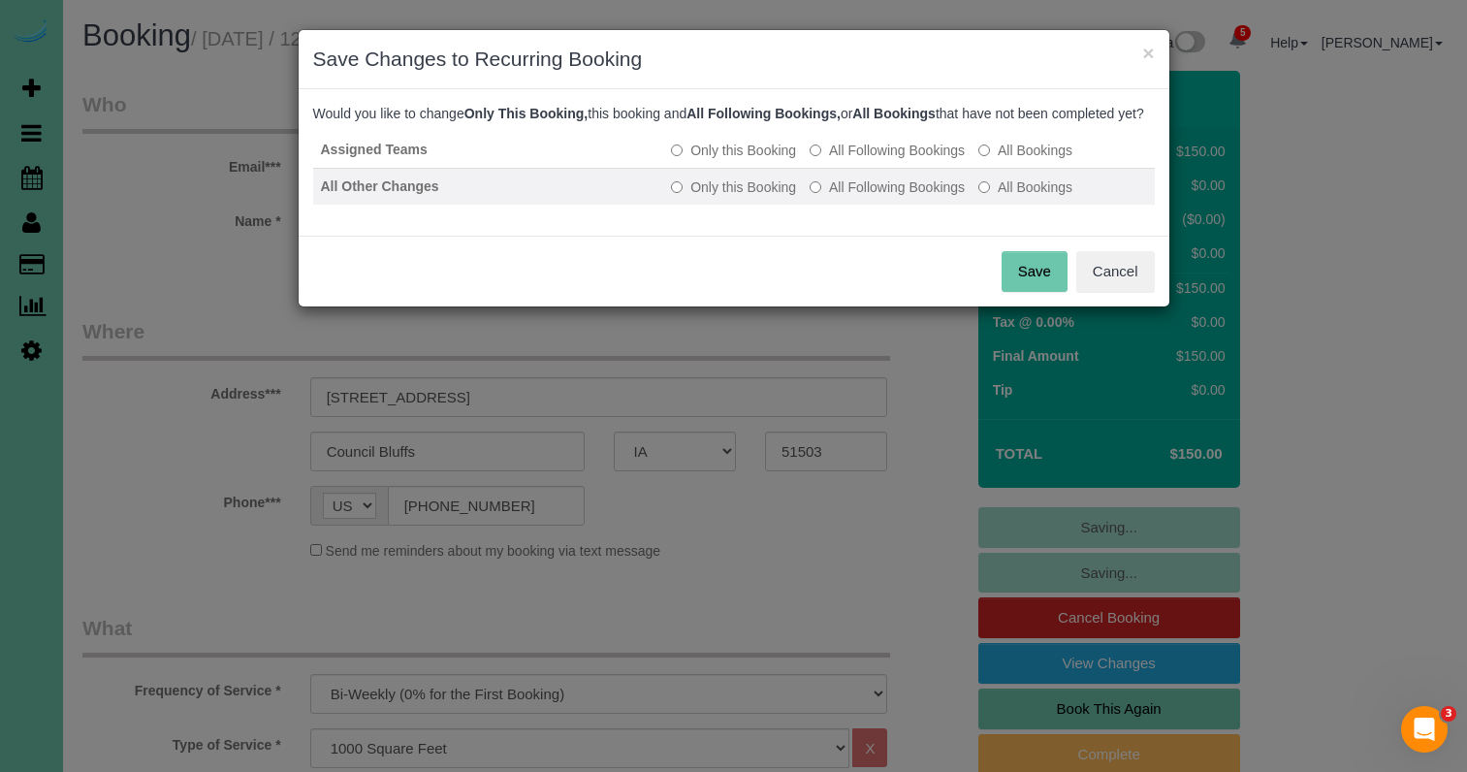
click at [878, 197] on label "All Following Bookings" at bounding box center [886, 186] width 155 height 19
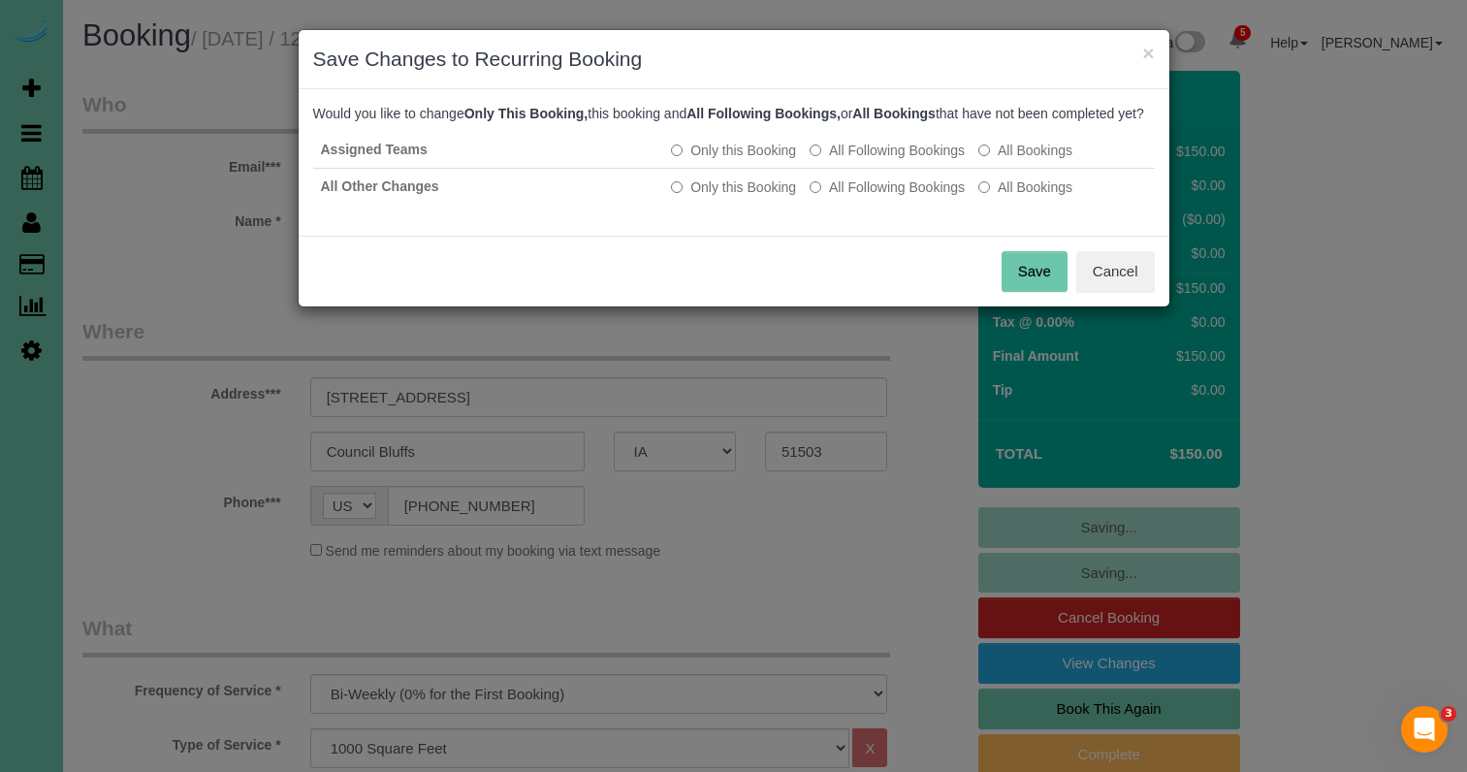
click at [1064, 291] on button "Save" at bounding box center [1034, 271] width 66 height 41
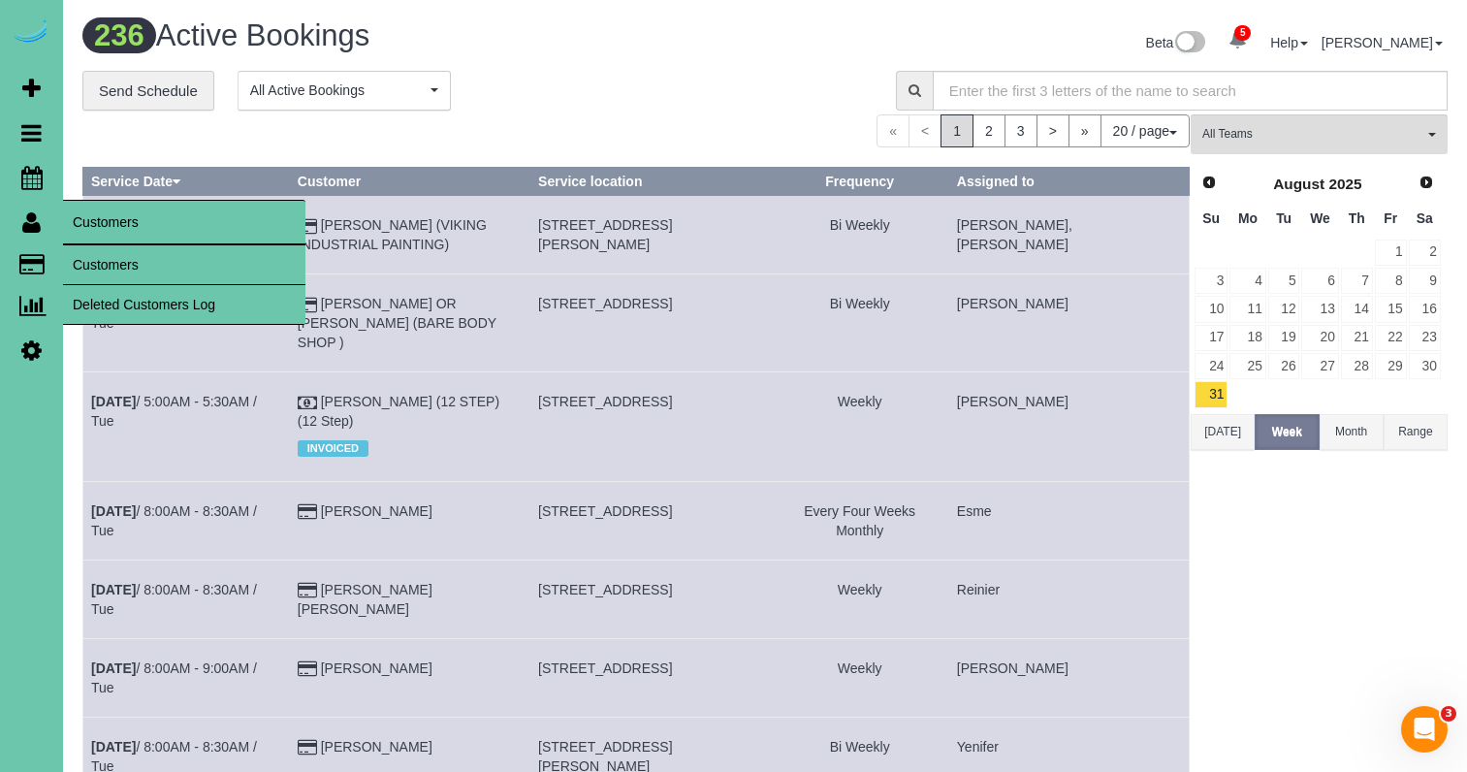
click at [92, 255] on link "Customers" at bounding box center [184, 264] width 242 height 39
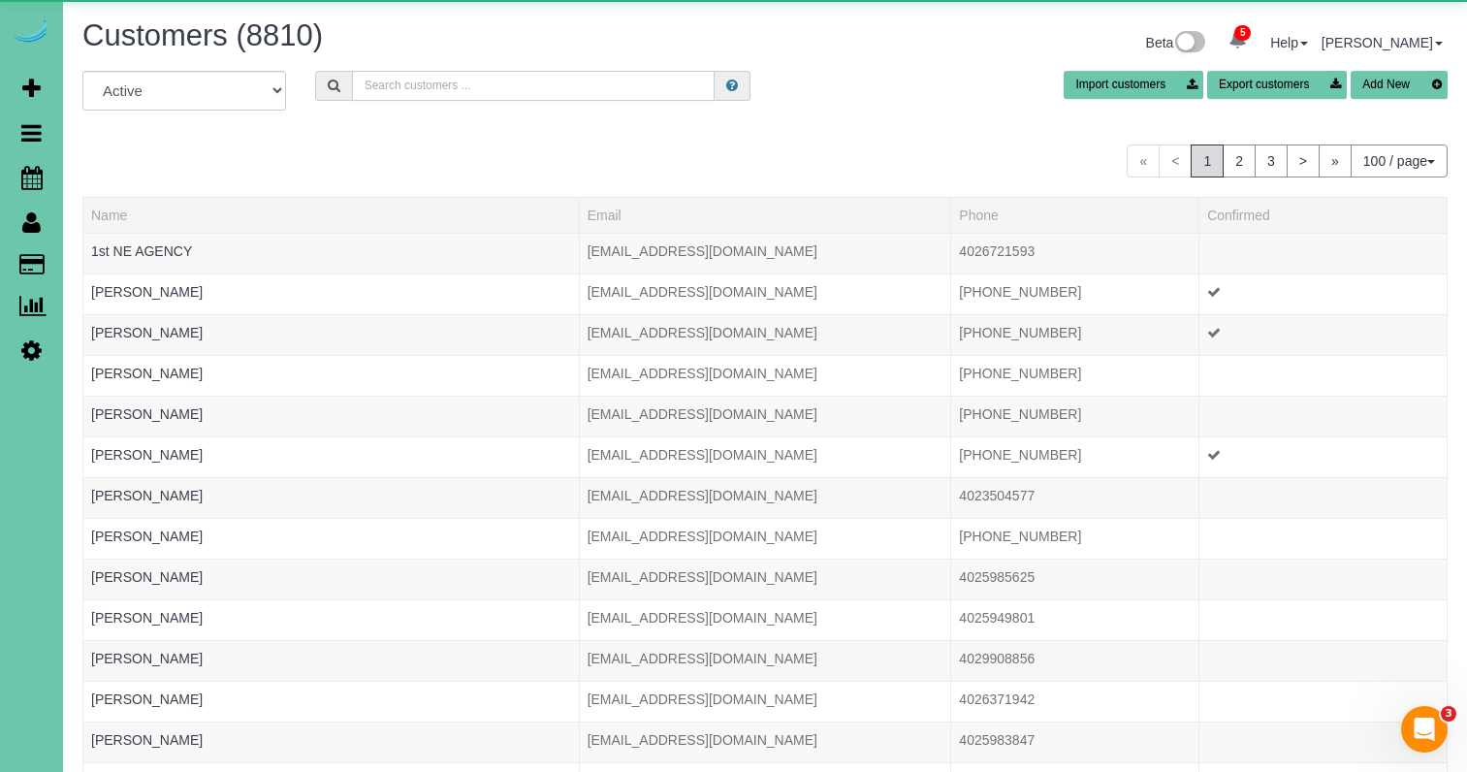
click at [412, 88] on input "text" at bounding box center [533, 86] width 363 height 30
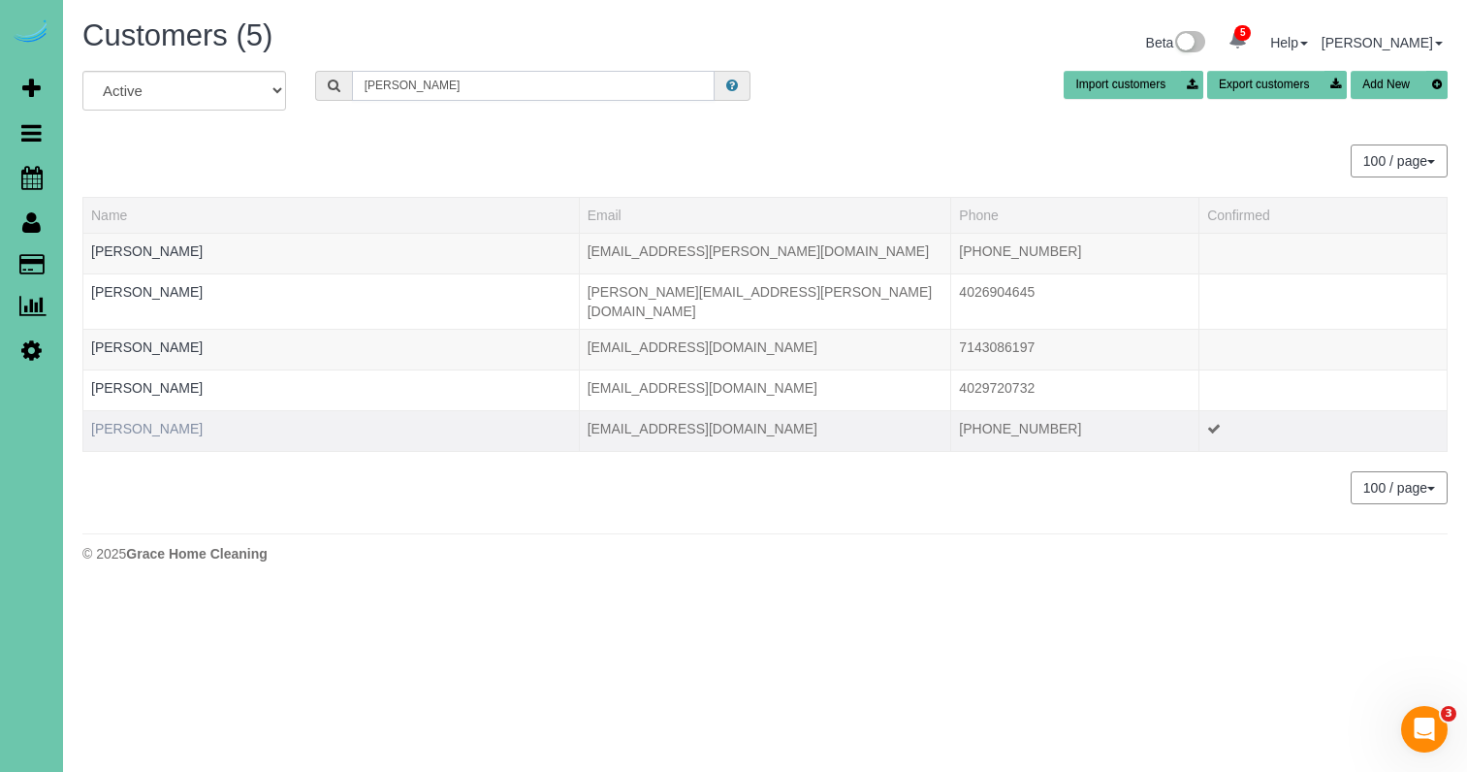
type input "witt"
click at [136, 421] on link "Richard Witt" at bounding box center [146, 429] width 111 height 16
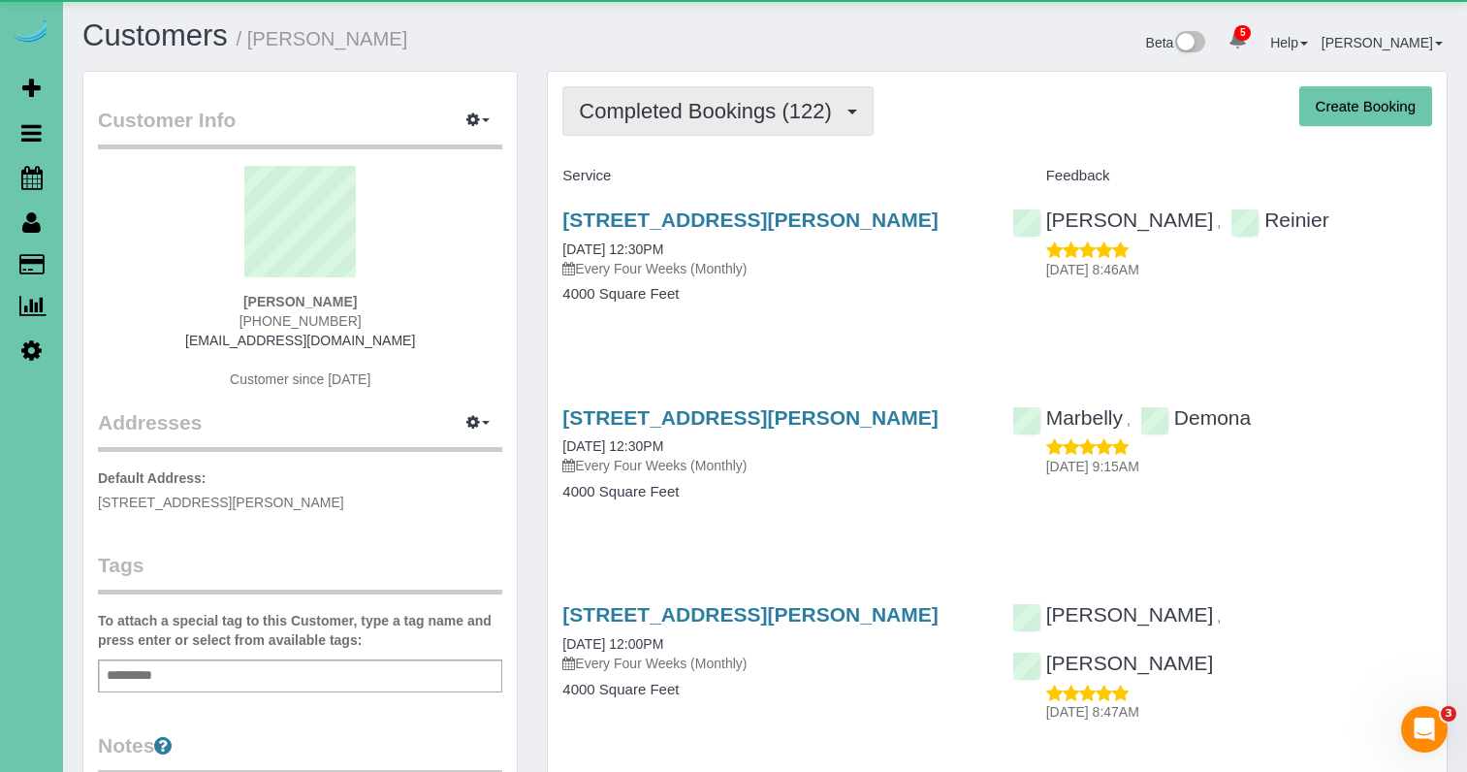
click at [684, 112] on span "Completed Bookings (122)" at bounding box center [710, 111] width 262 height 24
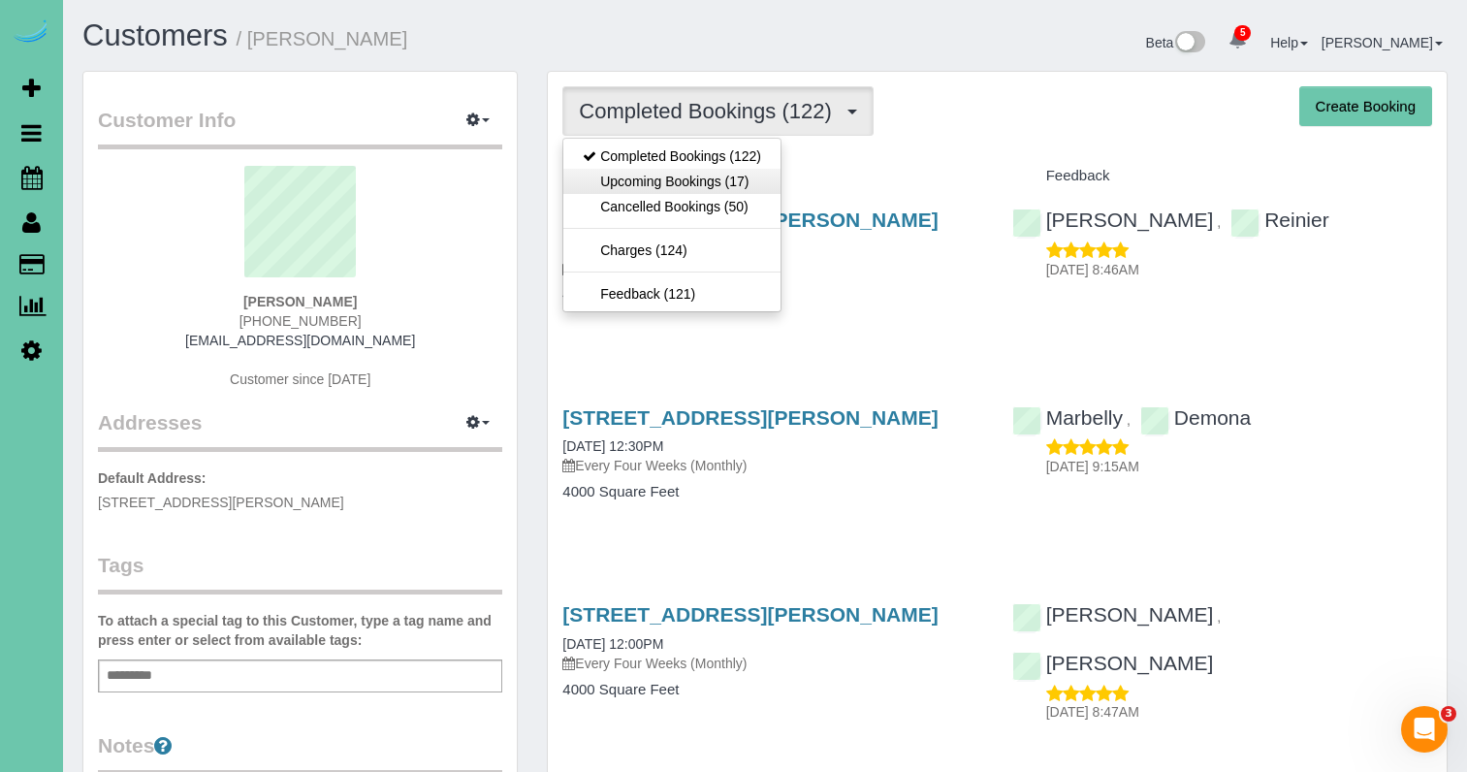
click at [659, 187] on link "Upcoming Bookings (17)" at bounding box center [671, 181] width 217 height 25
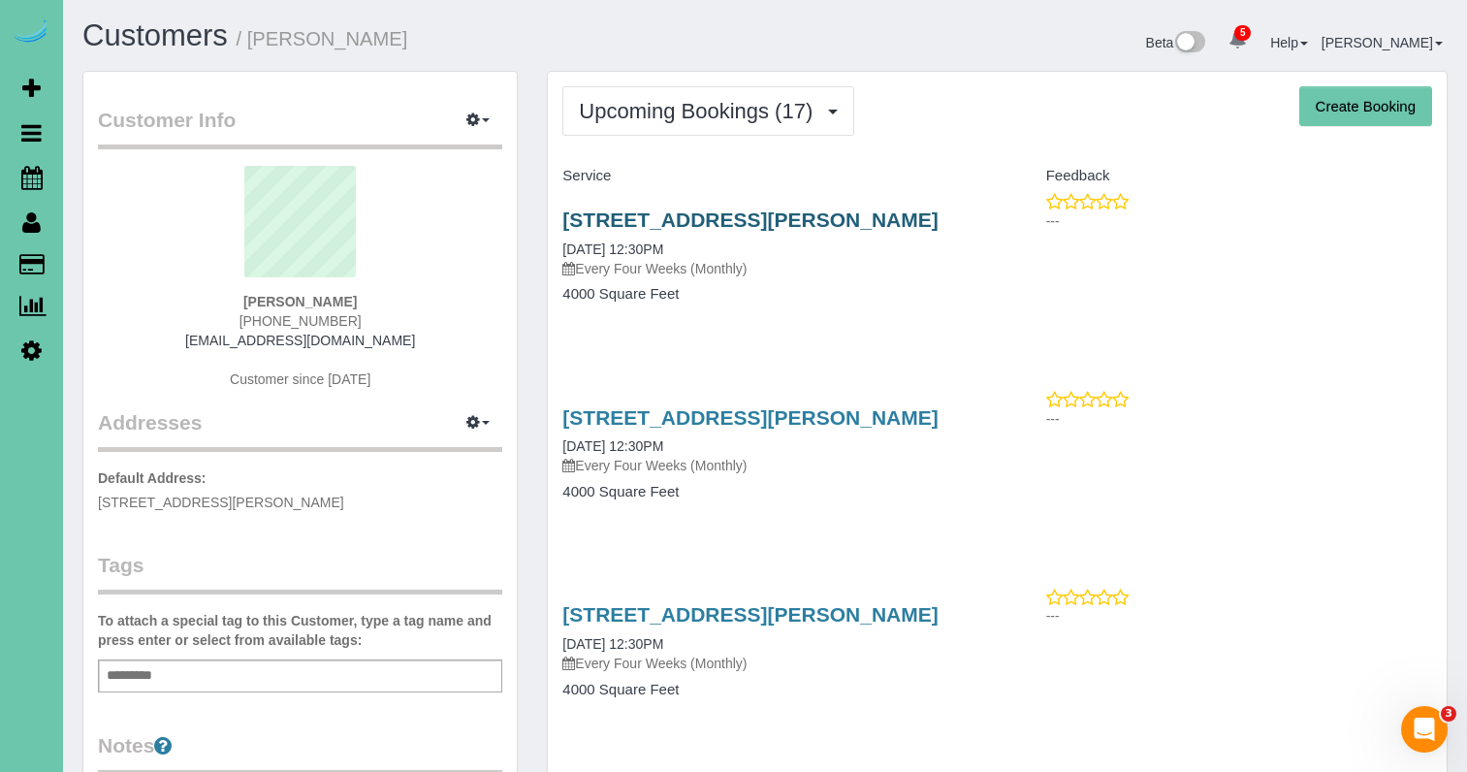
click at [597, 219] on link "11307 Pierce Plaza, Omaha, NE 68144" at bounding box center [749, 219] width 375 height 22
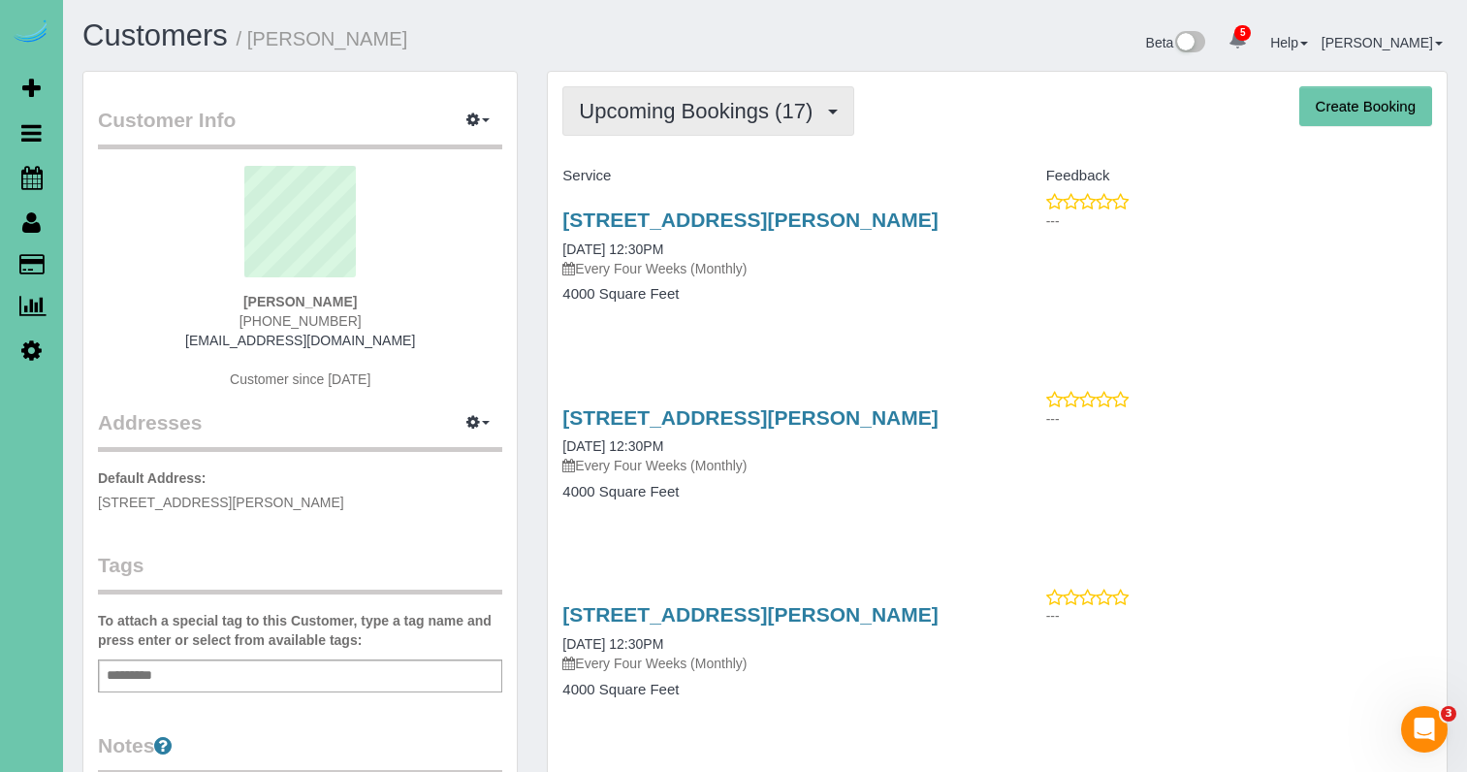
click at [624, 123] on button "Upcoming Bookings (17)" at bounding box center [708, 110] width 292 height 49
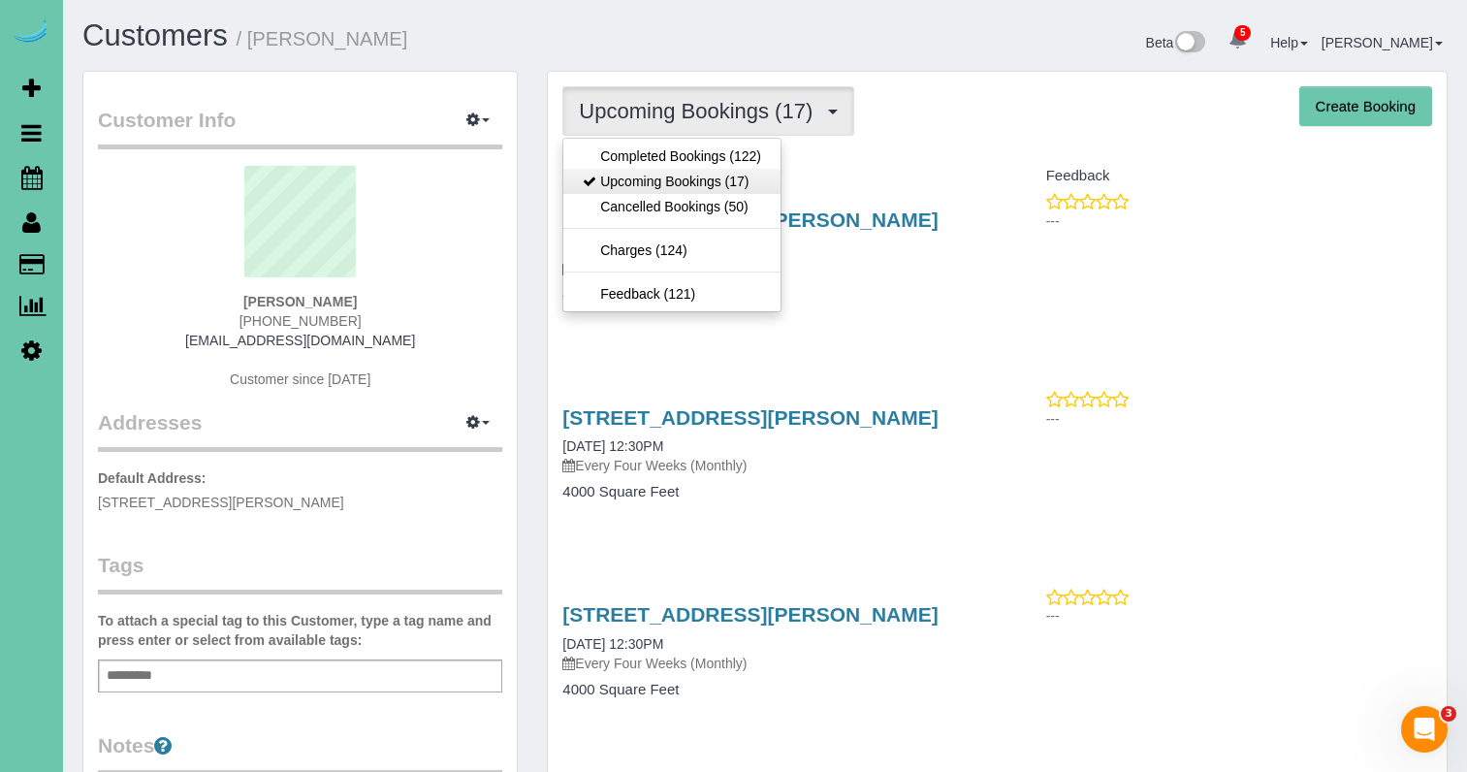
click at [625, 169] on link "Upcoming Bookings (17)" at bounding box center [671, 181] width 217 height 25
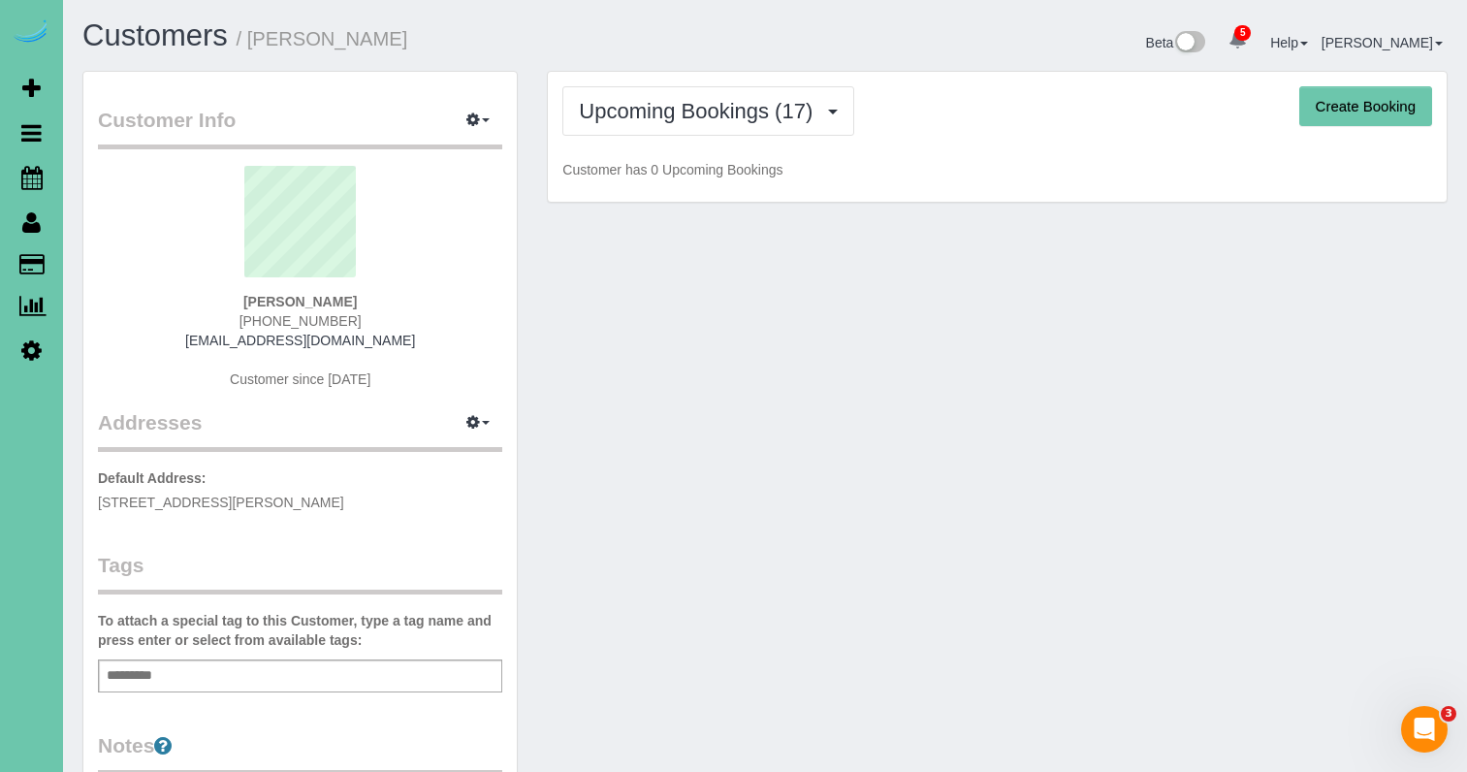
drag, startPoint x: 637, startPoint y: 113, endPoint x: 630, endPoint y: 143, distance: 30.8
click at [637, 113] on span "Upcoming Bookings (17)" at bounding box center [700, 111] width 243 height 24
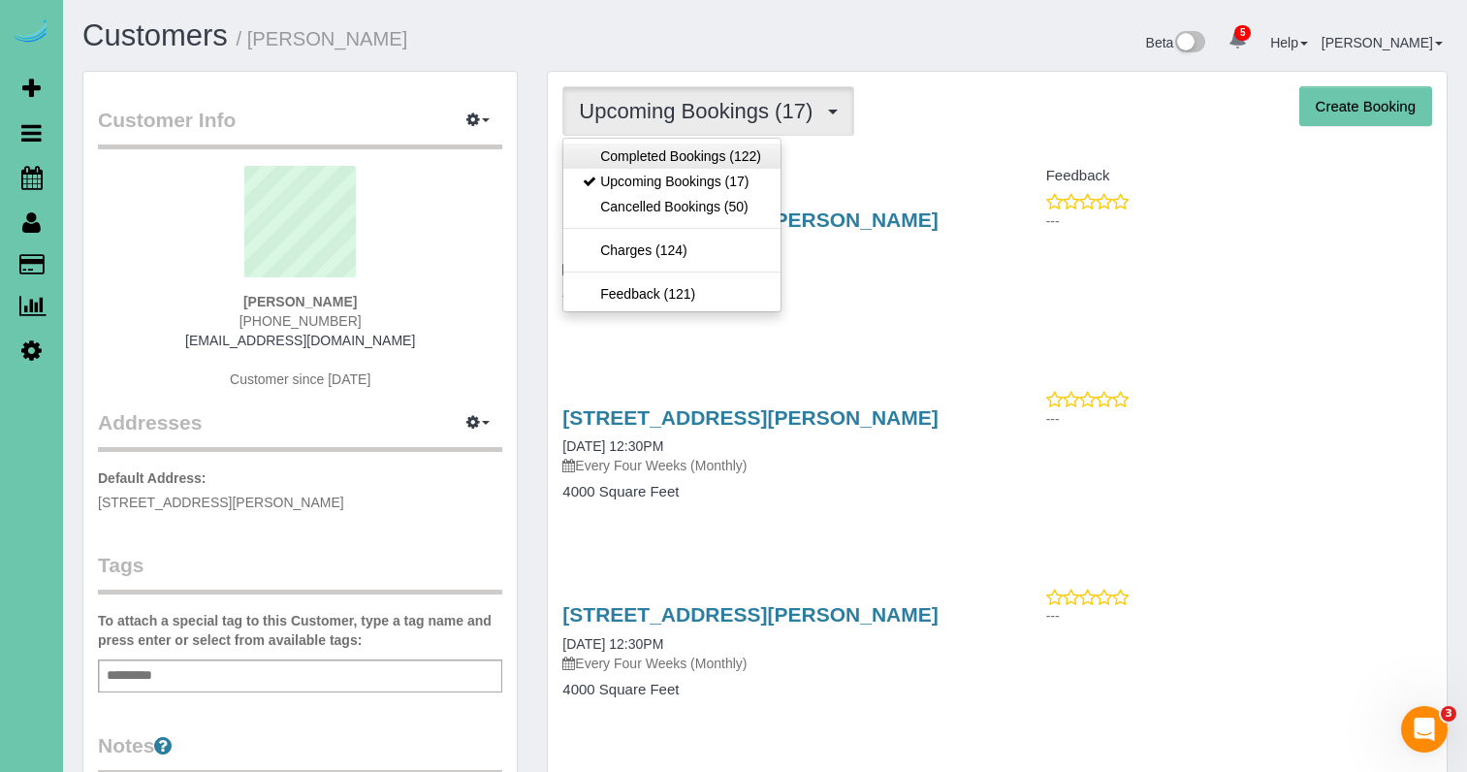
click at [625, 161] on link "Completed Bookings (122)" at bounding box center [671, 155] width 217 height 25
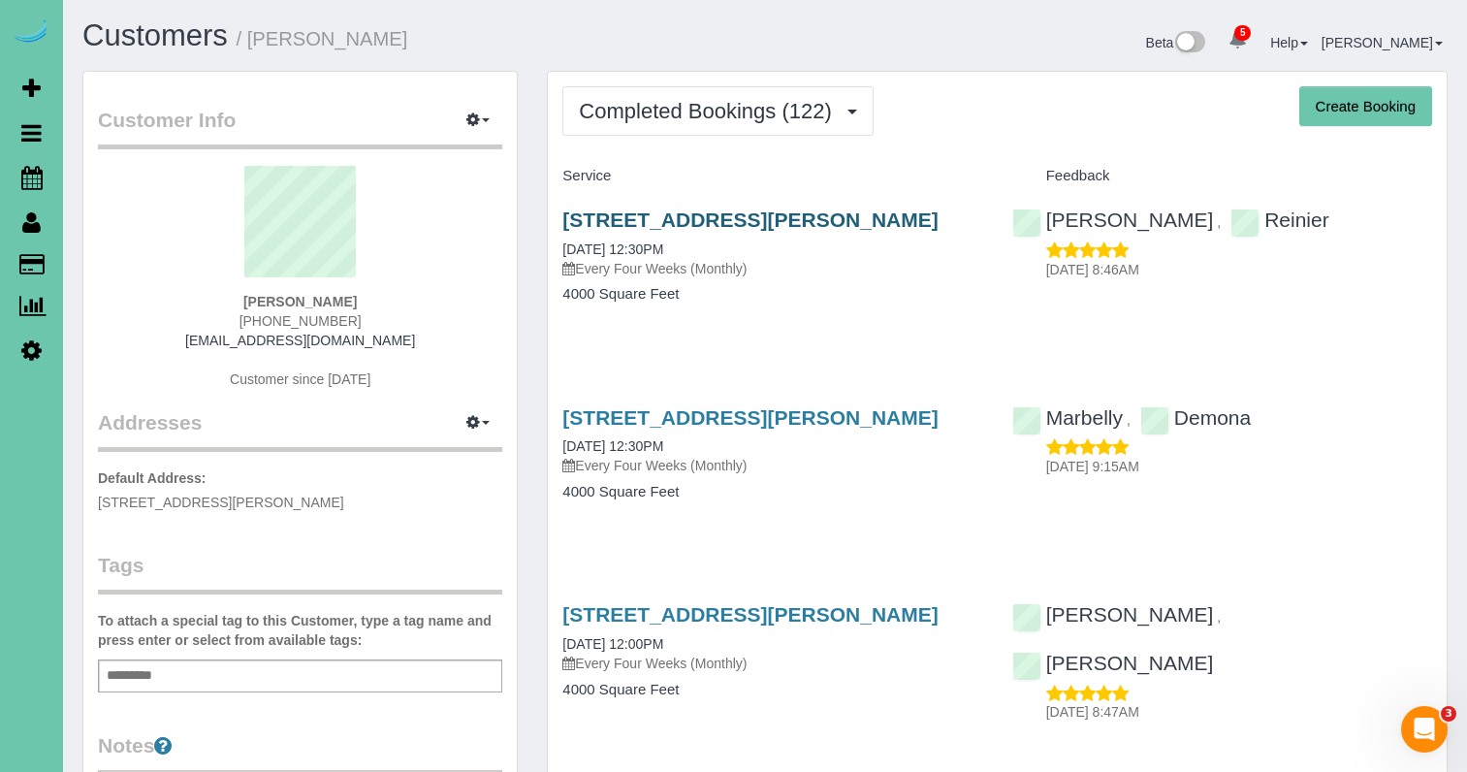
click at [744, 216] on link "11307 Pierce Plaza, Omaha, NE 68144" at bounding box center [749, 219] width 375 height 22
click at [840, 607] on link "11307 Pierce Plaza, Omaha, NE 68144" at bounding box center [749, 614] width 375 height 22
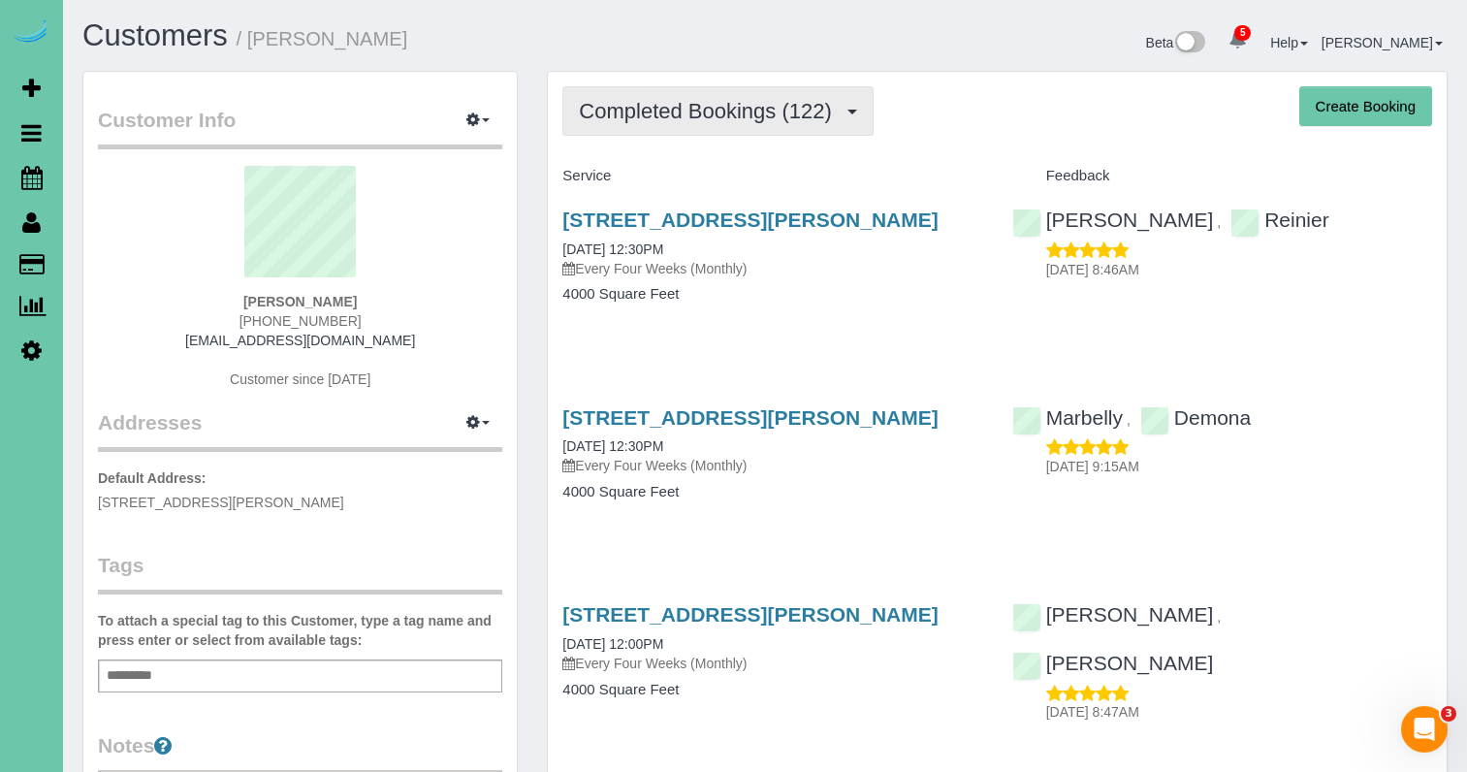
click at [623, 116] on span "Completed Bookings (122)" at bounding box center [710, 111] width 262 height 24
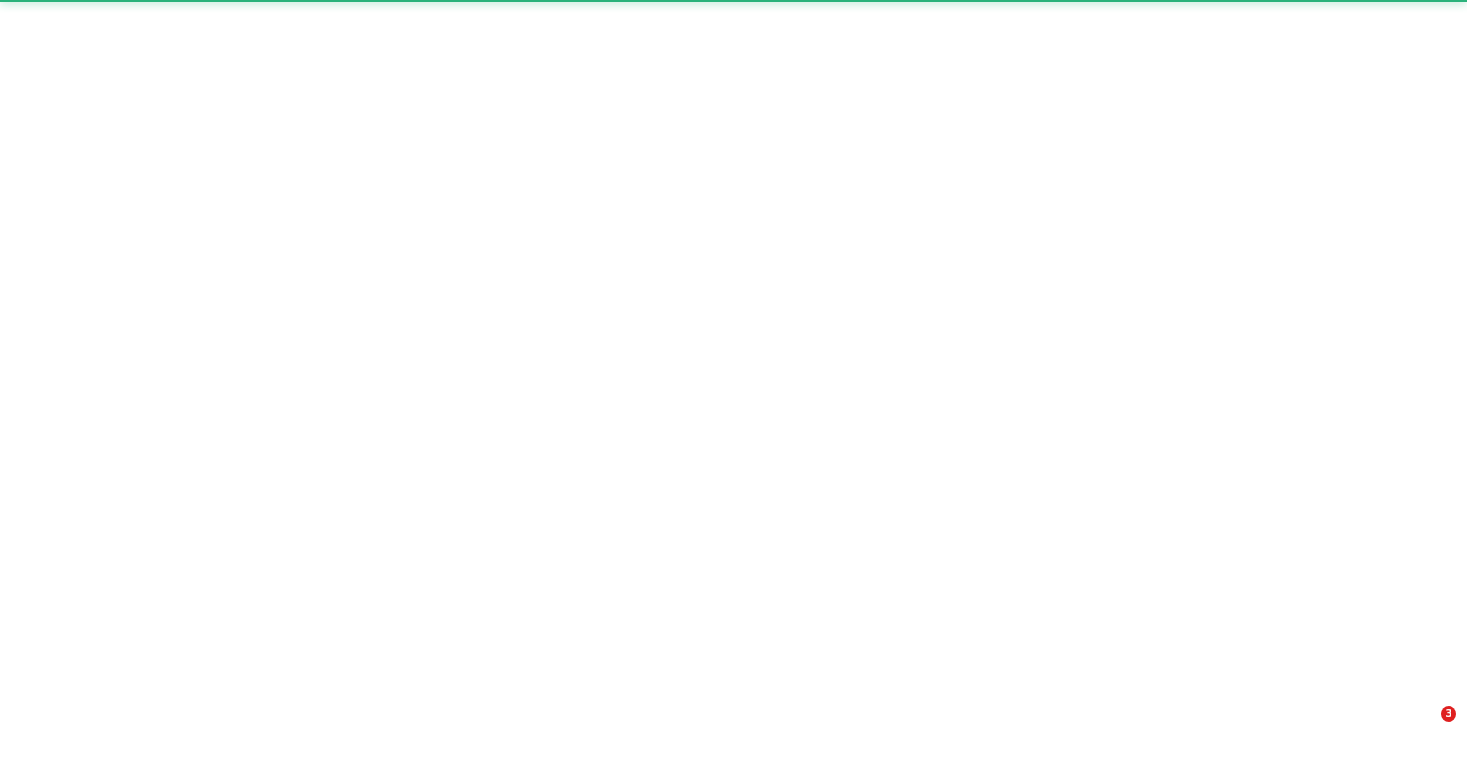
select select "NE"
select select "object:686"
select select "string:fspay-25e5d6af-c806-46f4-839f-d856ca5428a2"
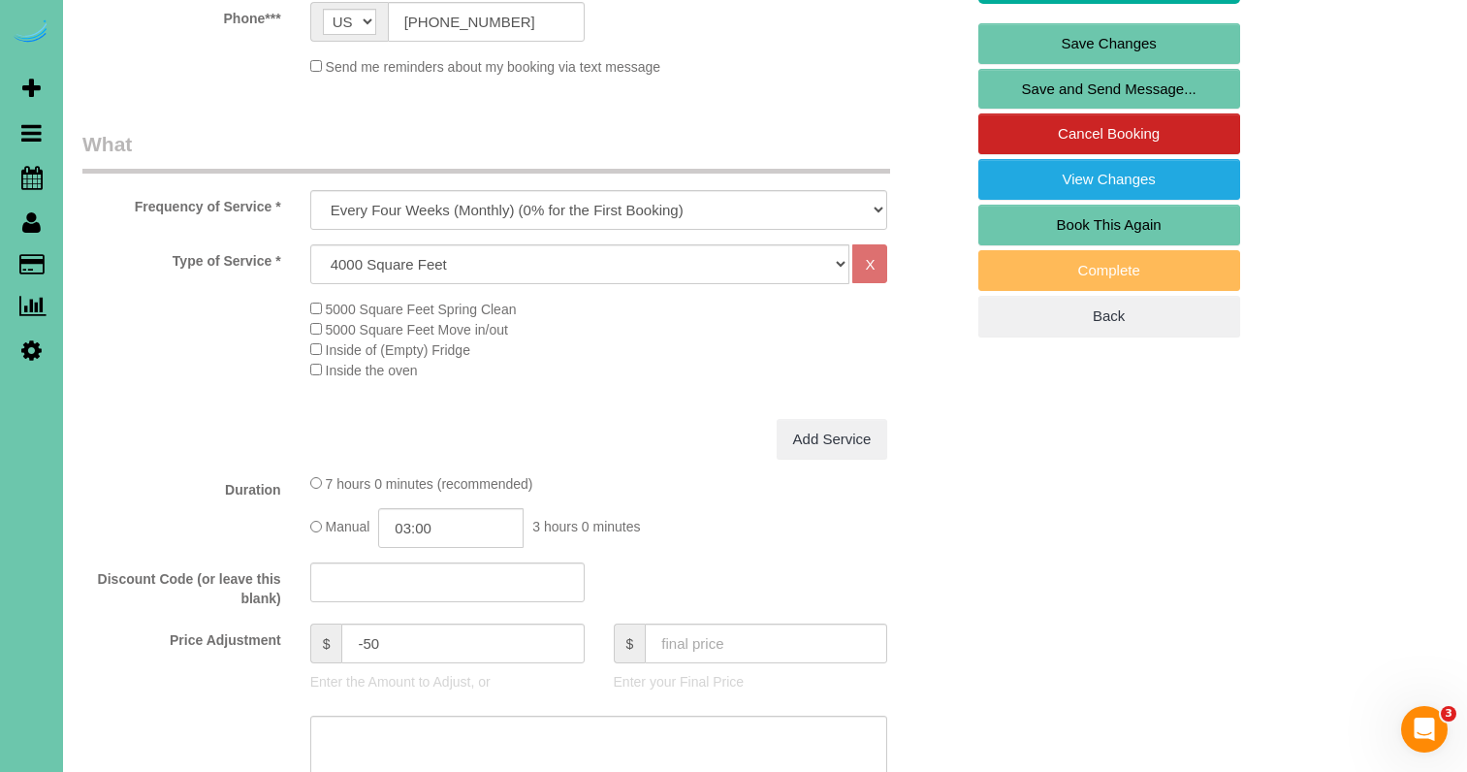
scroll to position [484, 0]
click at [454, 520] on input "03:00" at bounding box center [450, 528] width 145 height 40
click at [440, 556] on li "02:30" at bounding box center [430, 555] width 86 height 25
click at [462, 512] on input "02:30" at bounding box center [450, 528] width 145 height 40
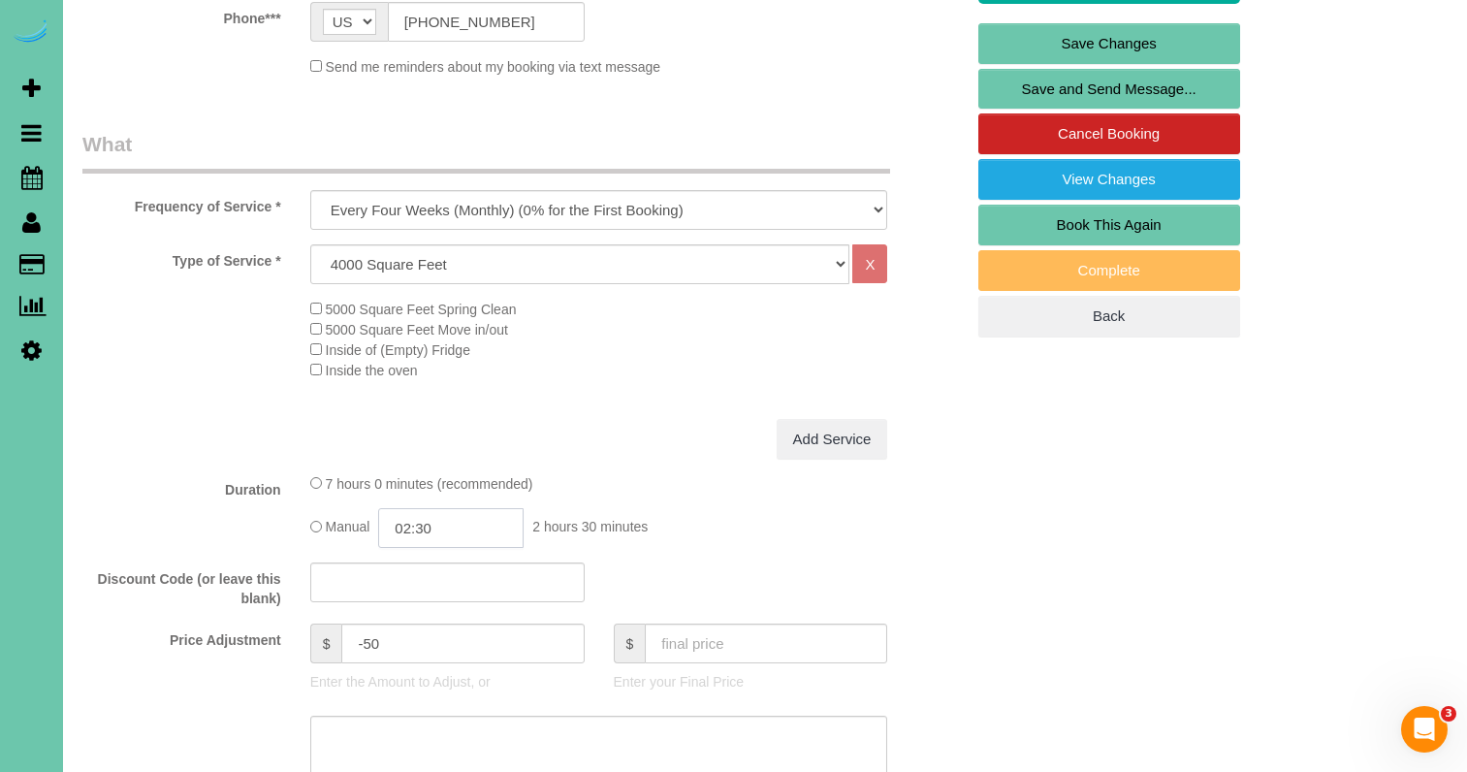
scroll to position [101, 0]
click at [453, 531] on input "02:30" at bounding box center [450, 528] width 145 height 40
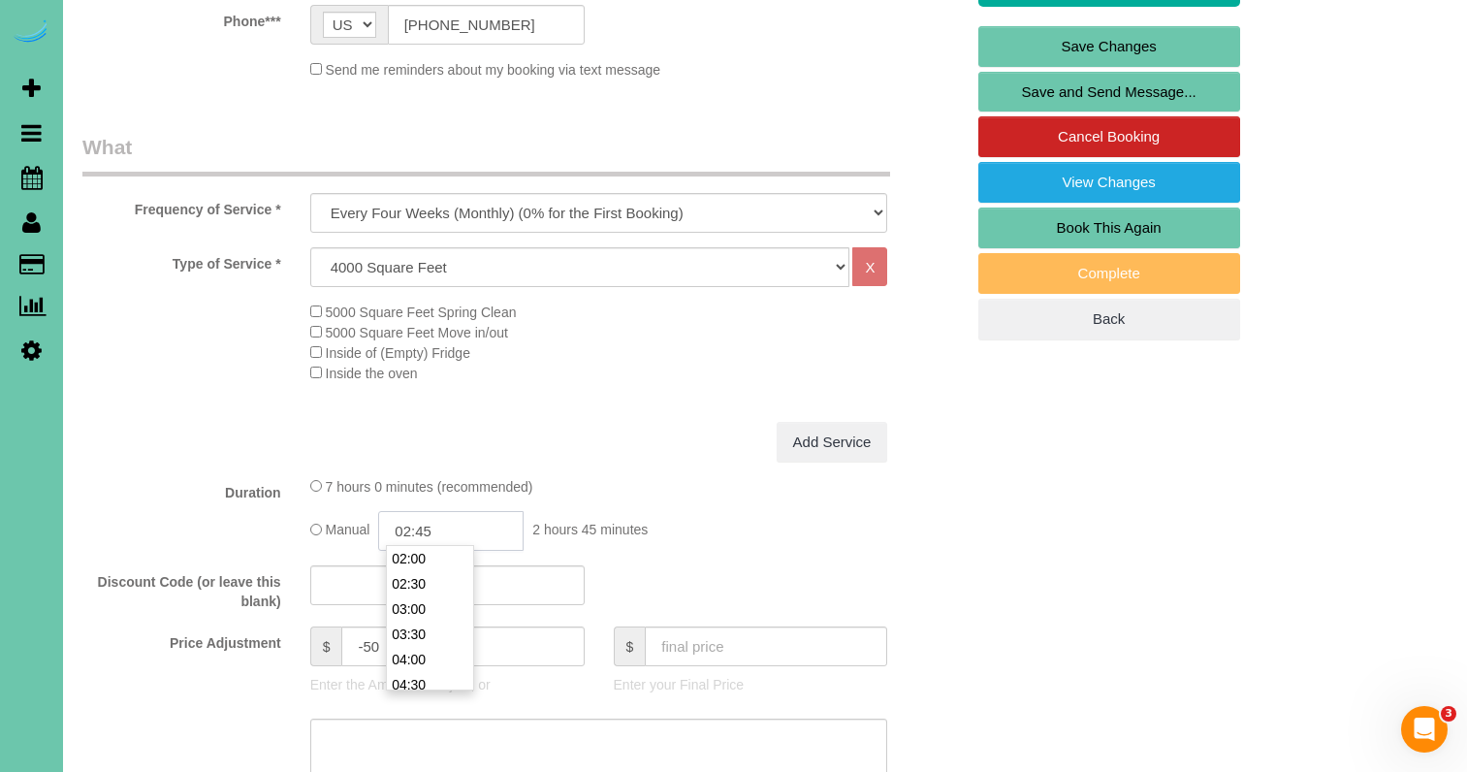
type input "02:45"
click at [396, 745] on textarea at bounding box center [599, 757] width 578 height 79
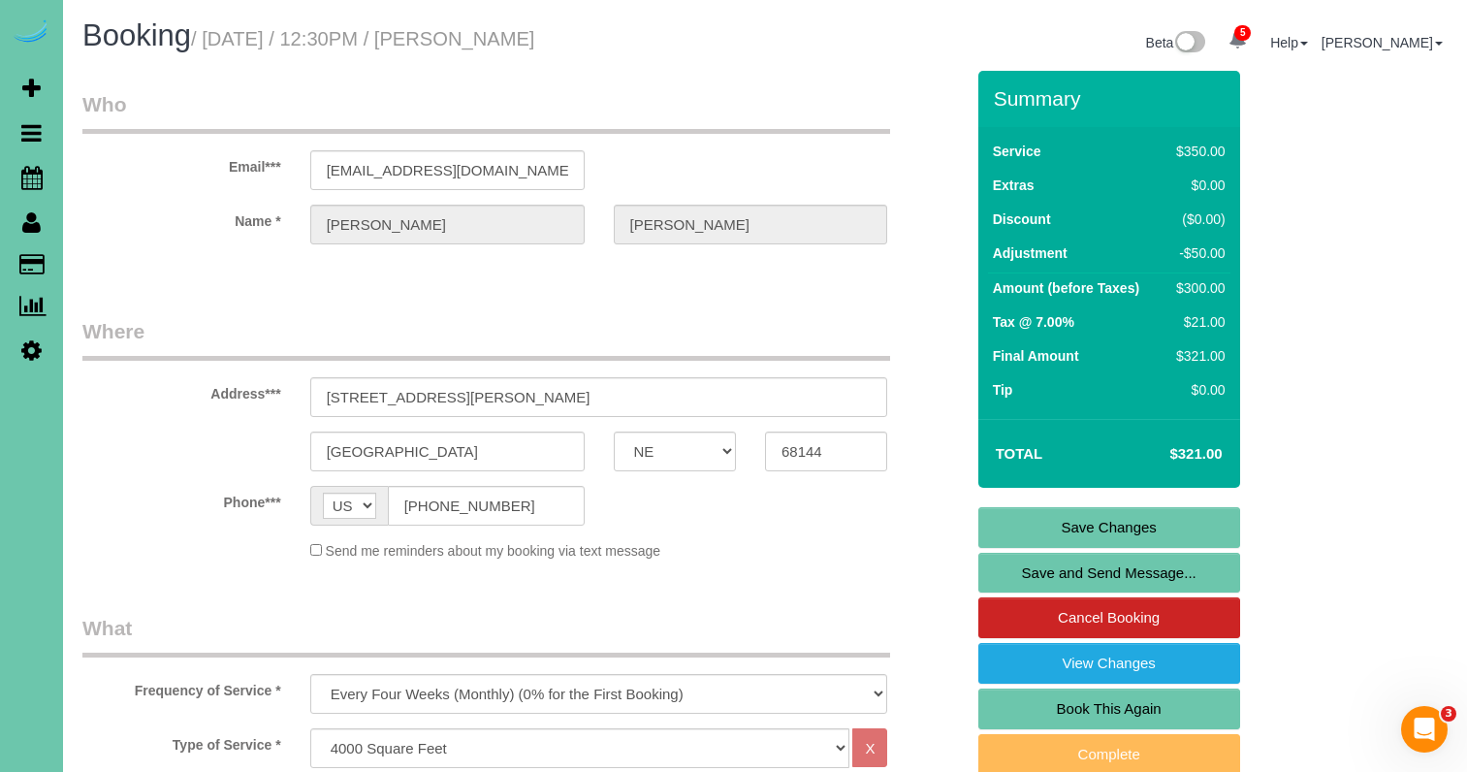
scroll to position [0, 0]
type textarea "NEW RATE - [DATE]"
click at [1061, 527] on link "Save Changes" at bounding box center [1109, 527] width 262 height 41
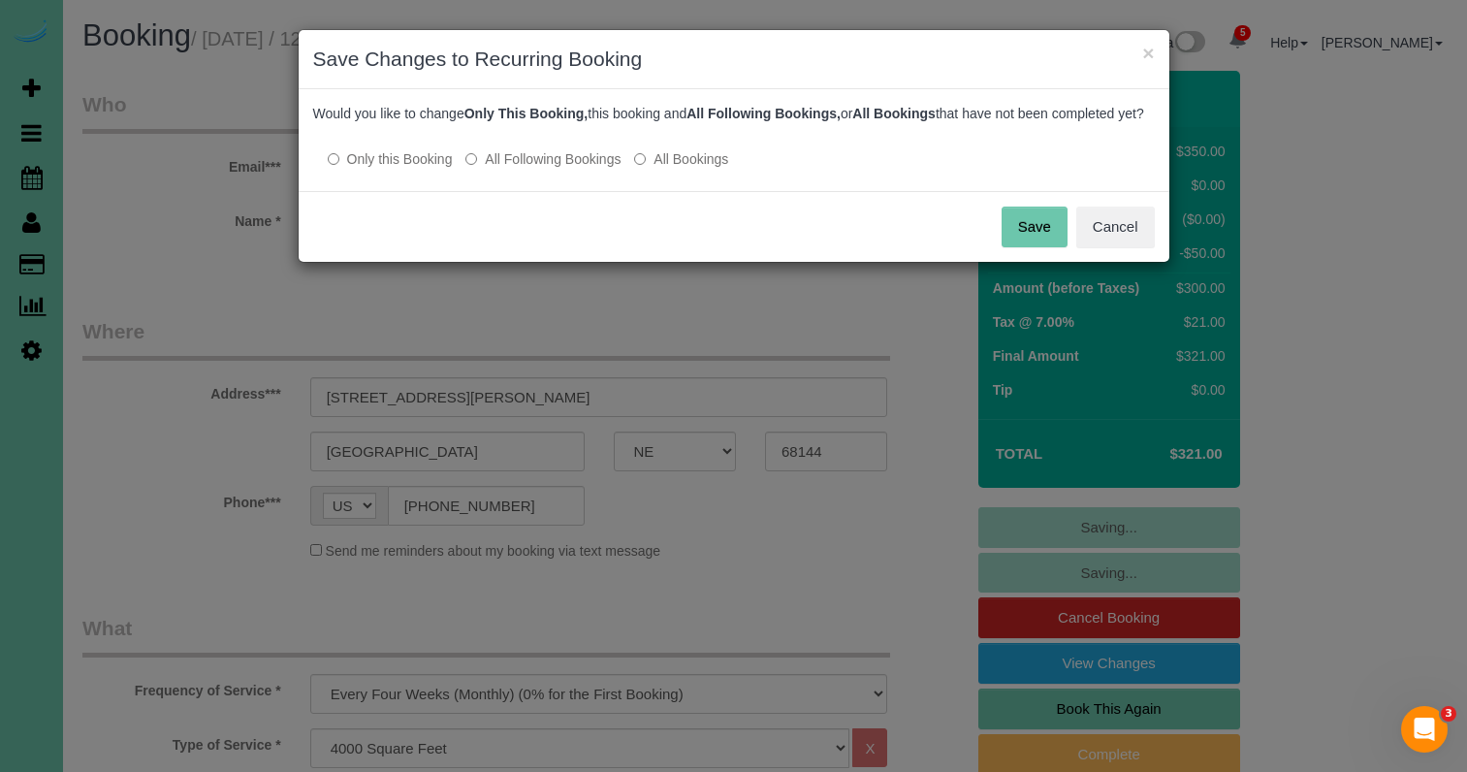
drag, startPoint x: 1118, startPoint y: 251, endPoint x: 857, endPoint y: 234, distance: 261.3
click at [1115, 247] on button "Cancel" at bounding box center [1115, 226] width 79 height 41
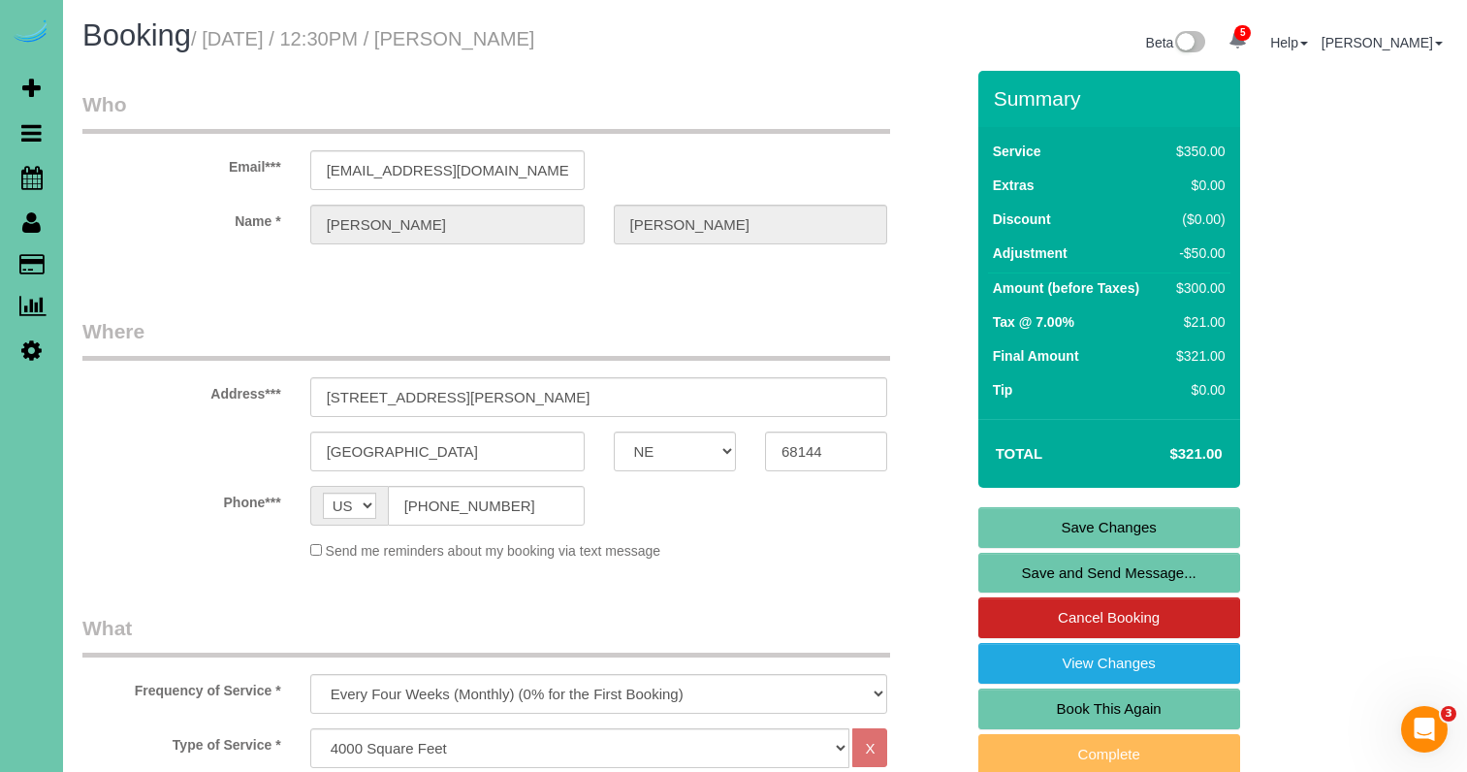
click at [1069, 518] on link "Save Changes" at bounding box center [1109, 527] width 262 height 41
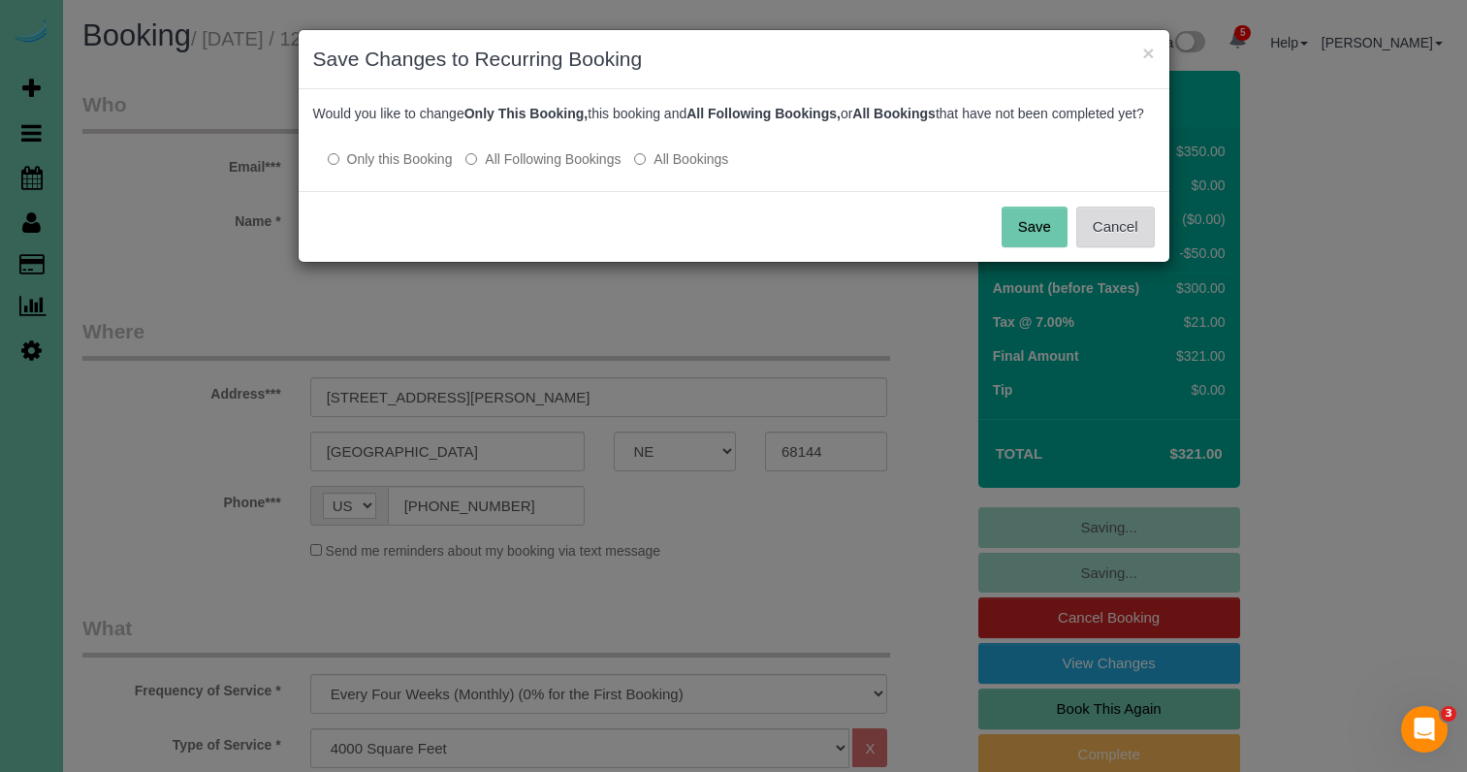
drag, startPoint x: 1117, startPoint y: 249, endPoint x: 1106, endPoint y: 255, distance: 12.1
click at [1117, 247] on button "Cancel" at bounding box center [1115, 226] width 79 height 41
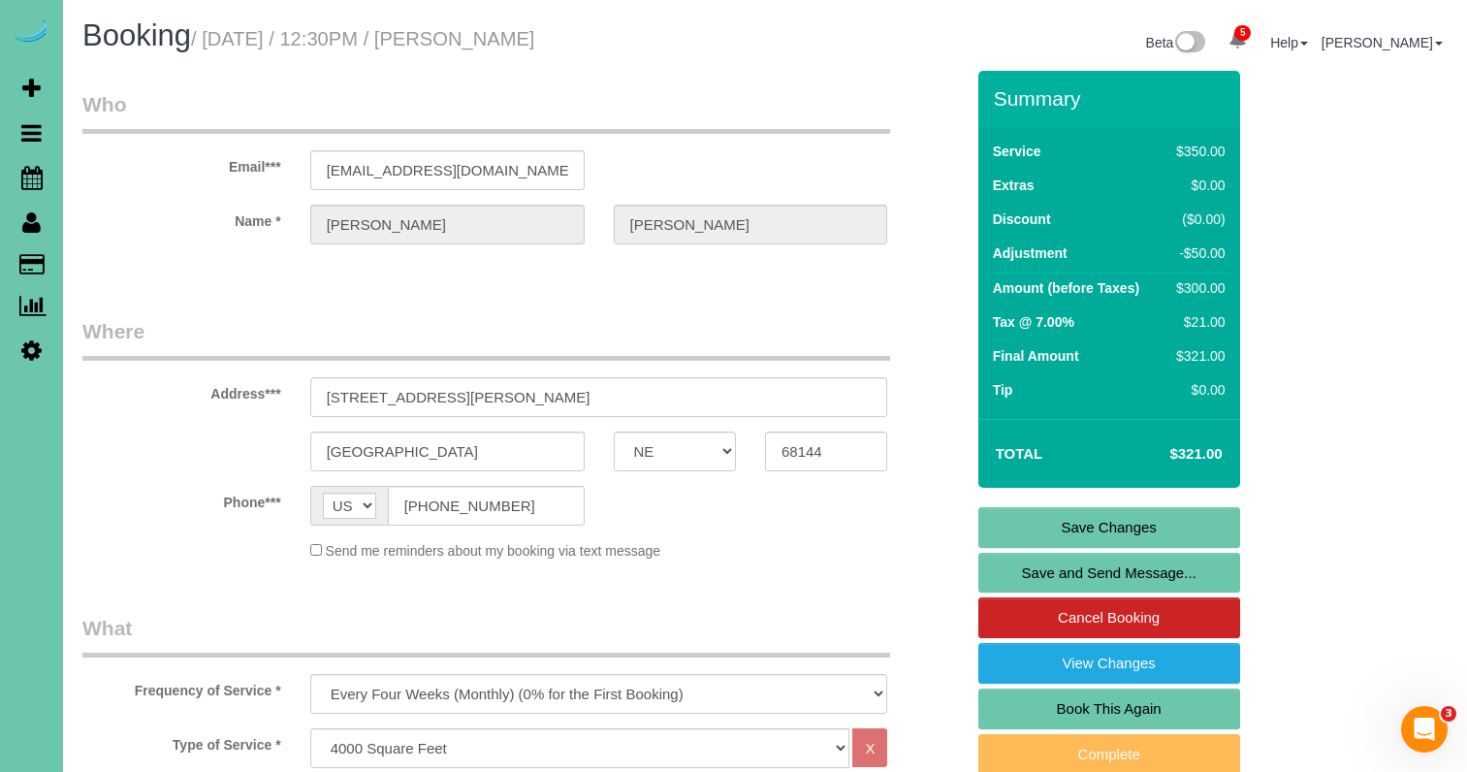
click at [1022, 515] on link "Save Changes" at bounding box center [1109, 527] width 262 height 41
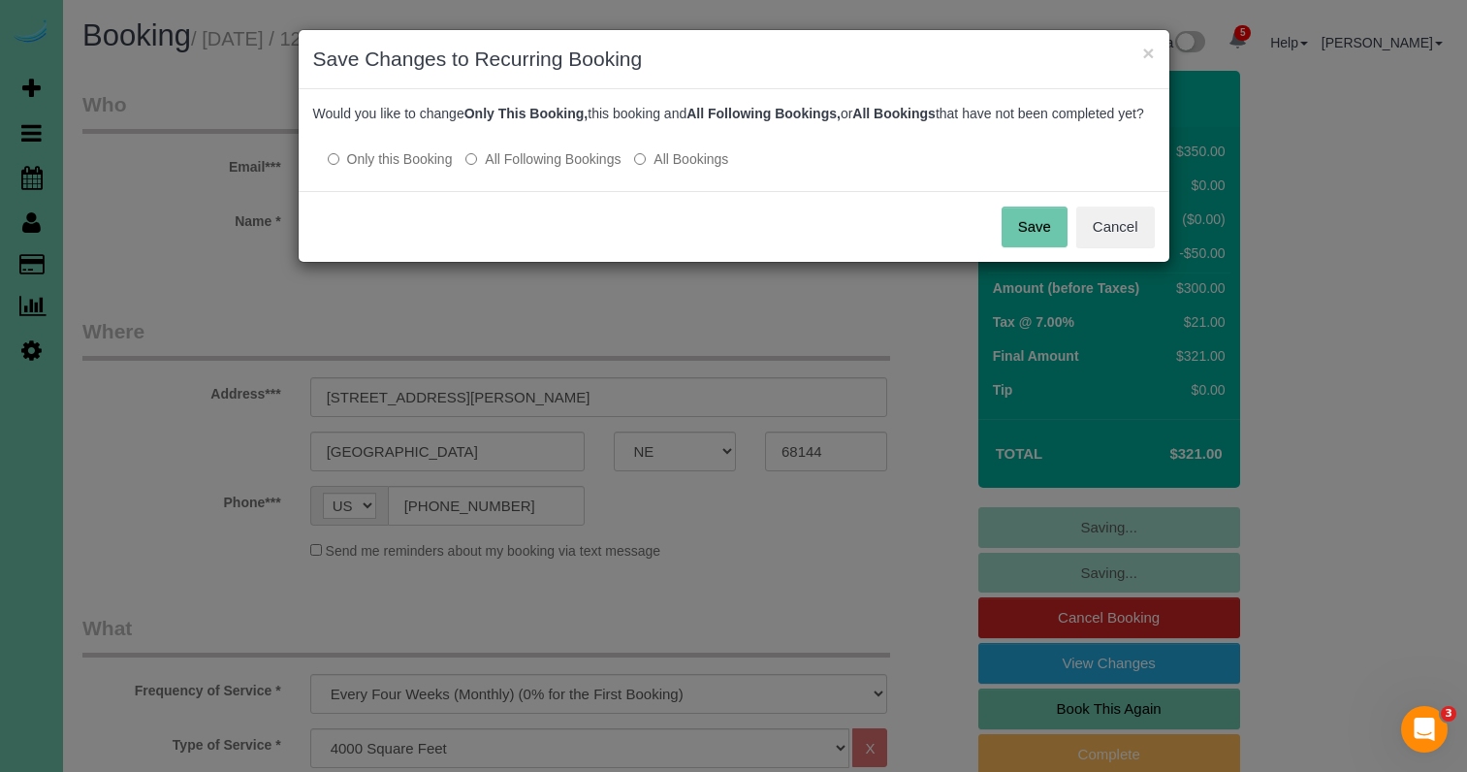
click at [556, 169] on label "All Following Bookings" at bounding box center [542, 158] width 155 height 19
click at [1014, 247] on button "Save" at bounding box center [1034, 226] width 66 height 41
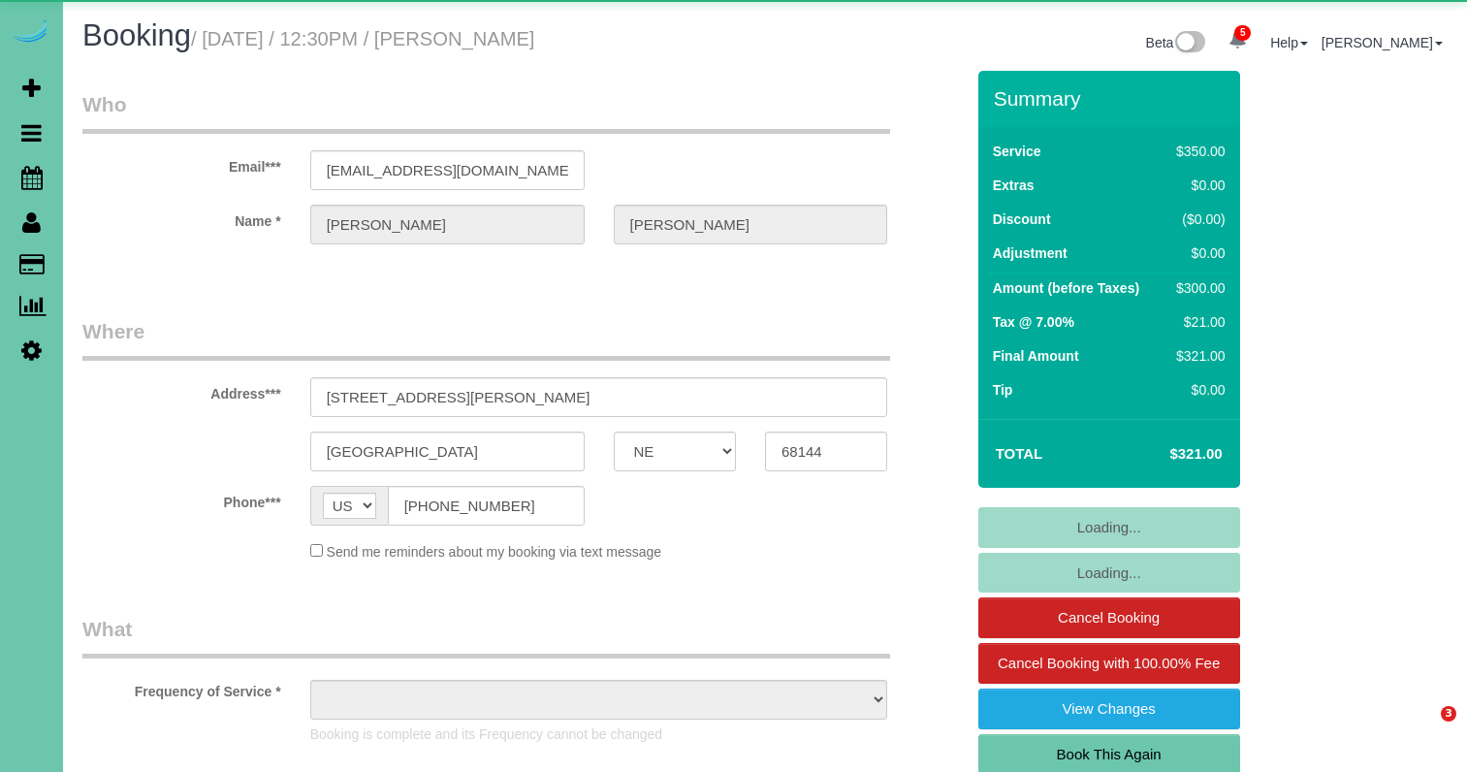
select select "NE"
select select "object:963"
select select "string:fspay-25e5d6af-c806-46f4-839f-d856ca5428a2"
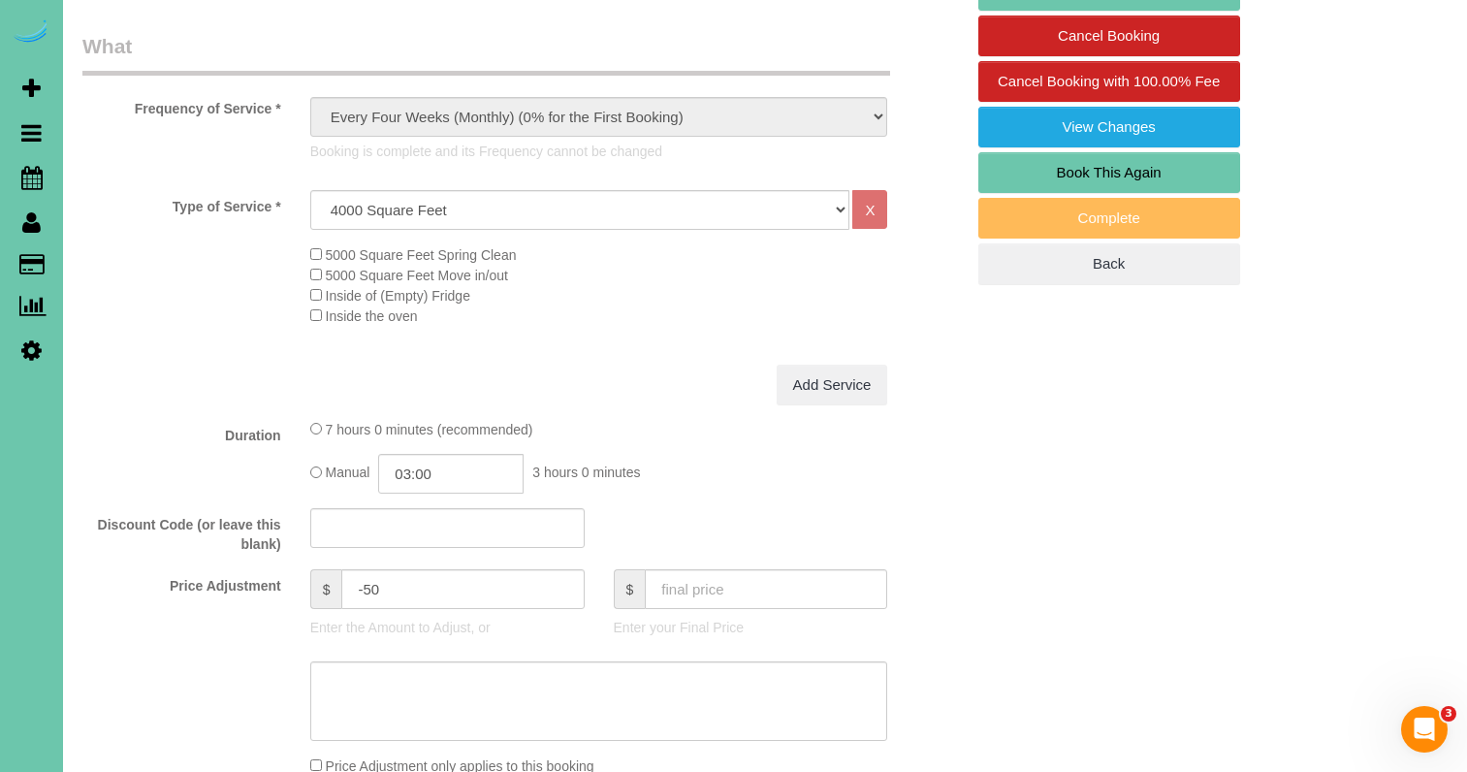
scroll to position [583, 0]
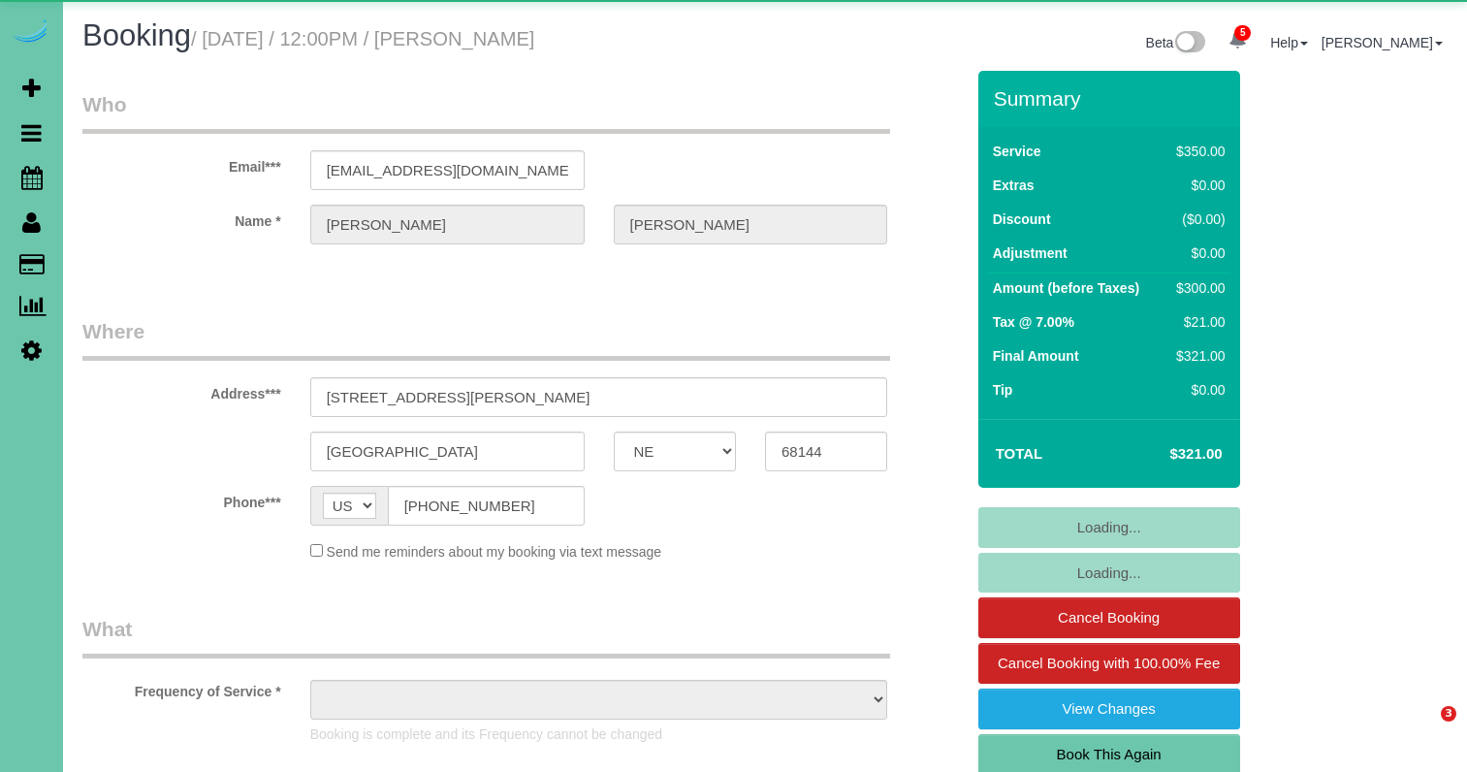
select select "NE"
select select "object:1006"
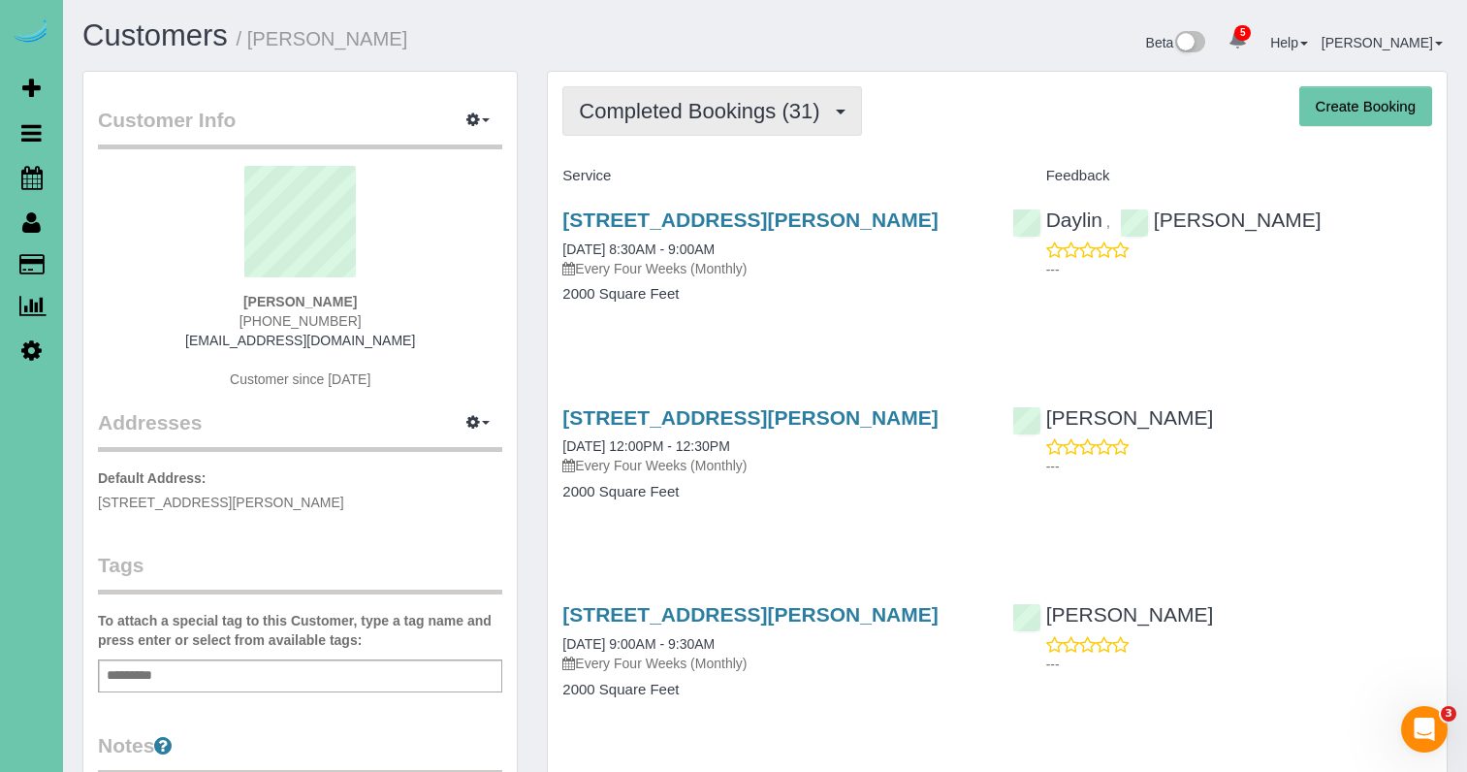
click at [678, 99] on span "Completed Bookings (31)" at bounding box center [704, 111] width 250 height 24
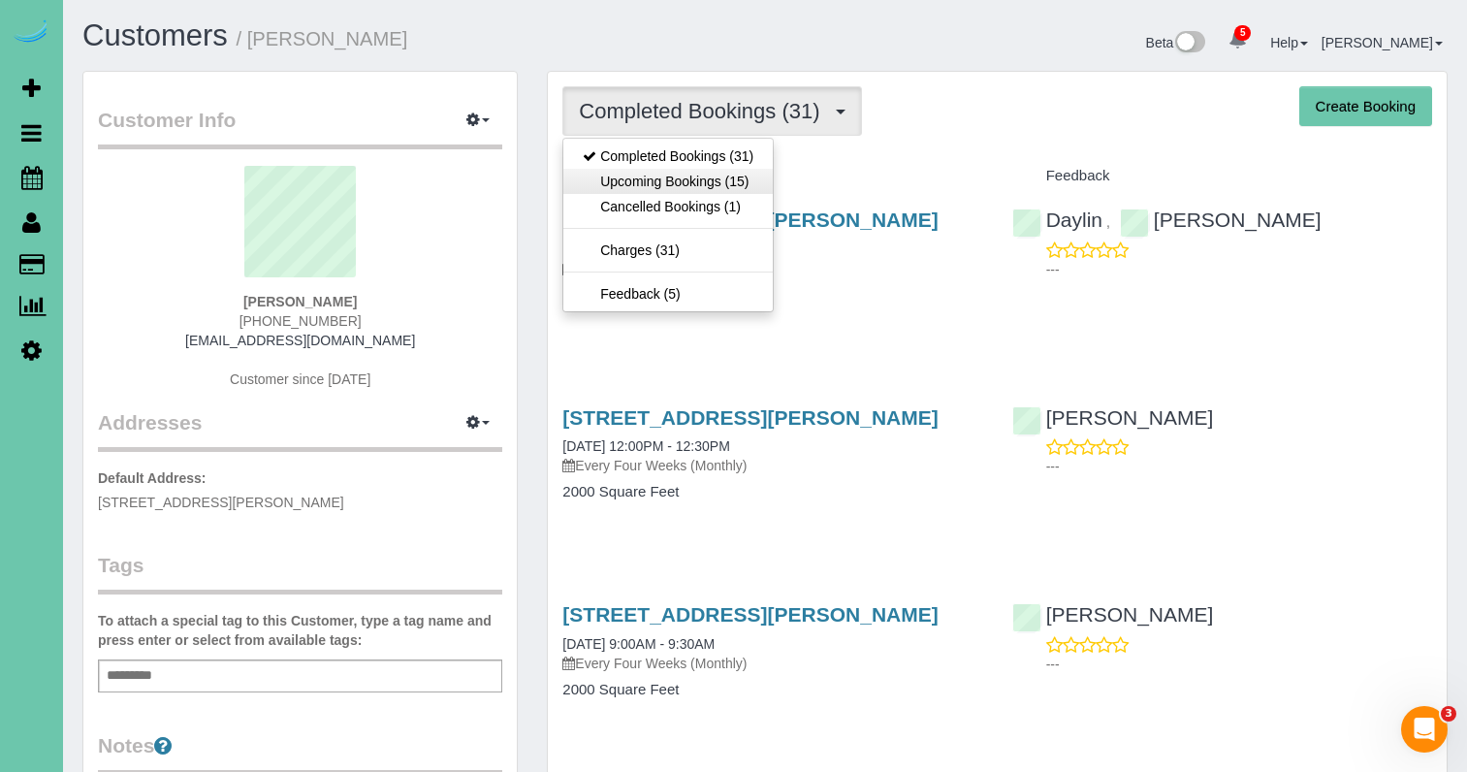
click at [663, 169] on link "Upcoming Bookings (15)" at bounding box center [667, 181] width 209 height 25
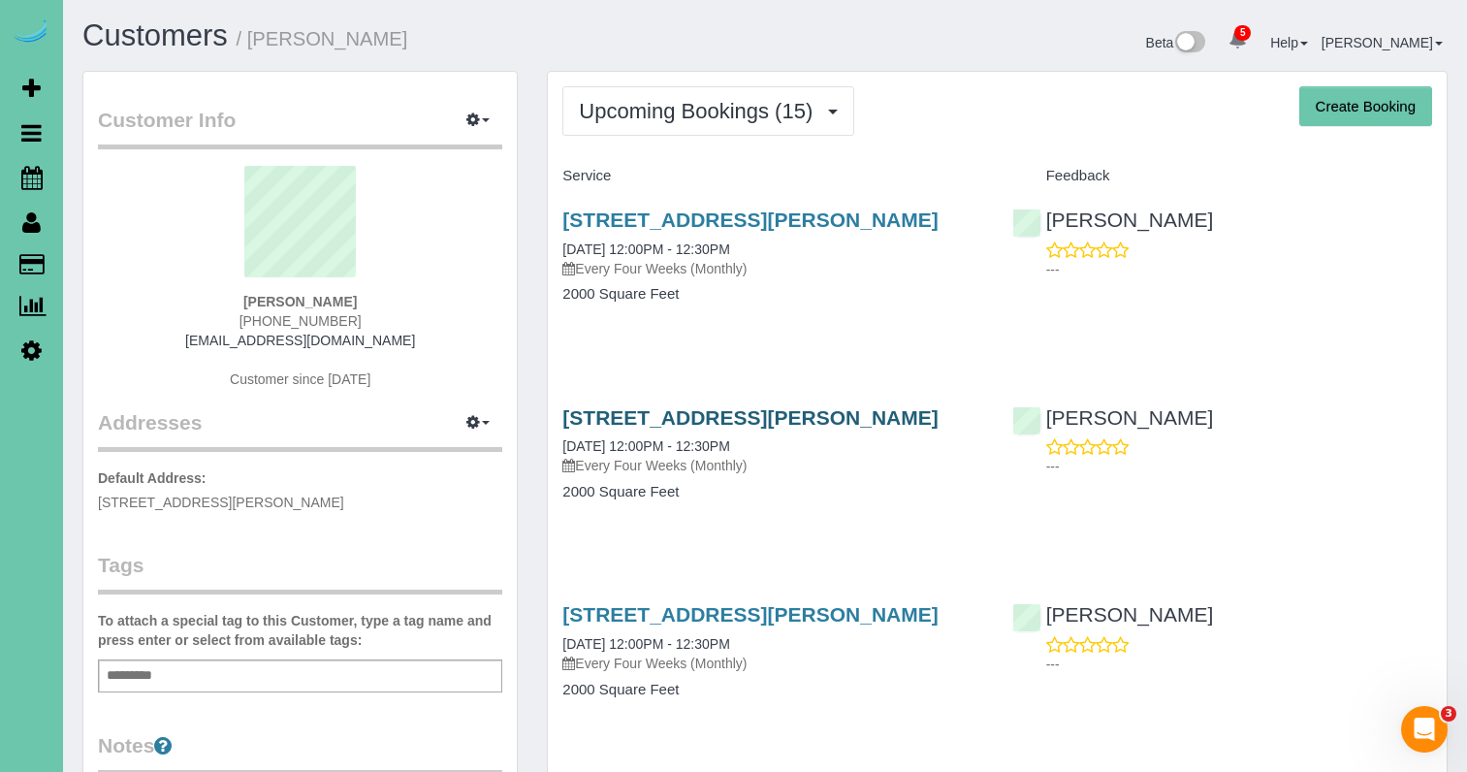
click at [781, 414] on link "19503 Frances Cir,, Omaha, NE 68130" at bounding box center [749, 417] width 375 height 22
click at [726, 212] on link "19503 Frances Cir,, Omaha, NE 68130" at bounding box center [749, 219] width 375 height 22
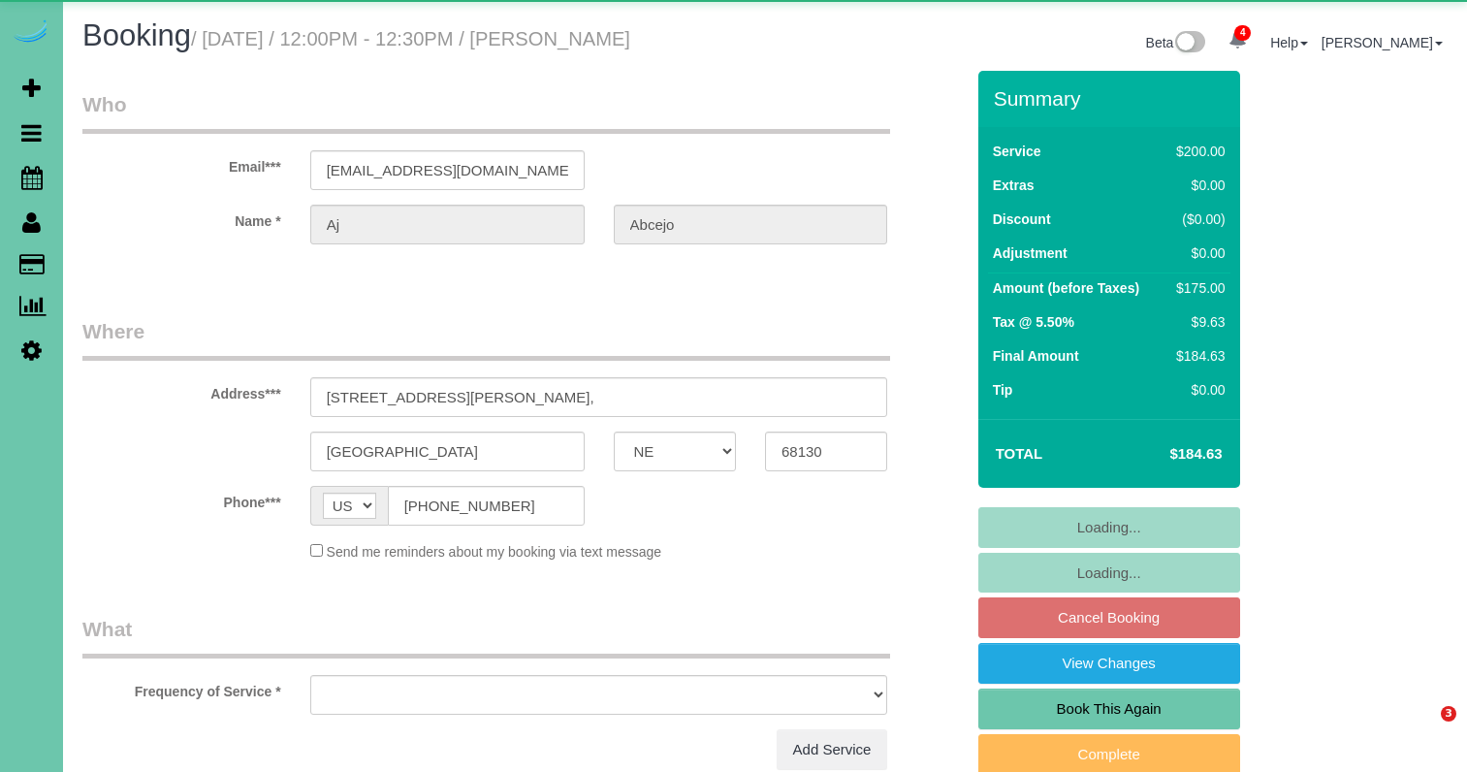
select select "NE"
select select "object:700"
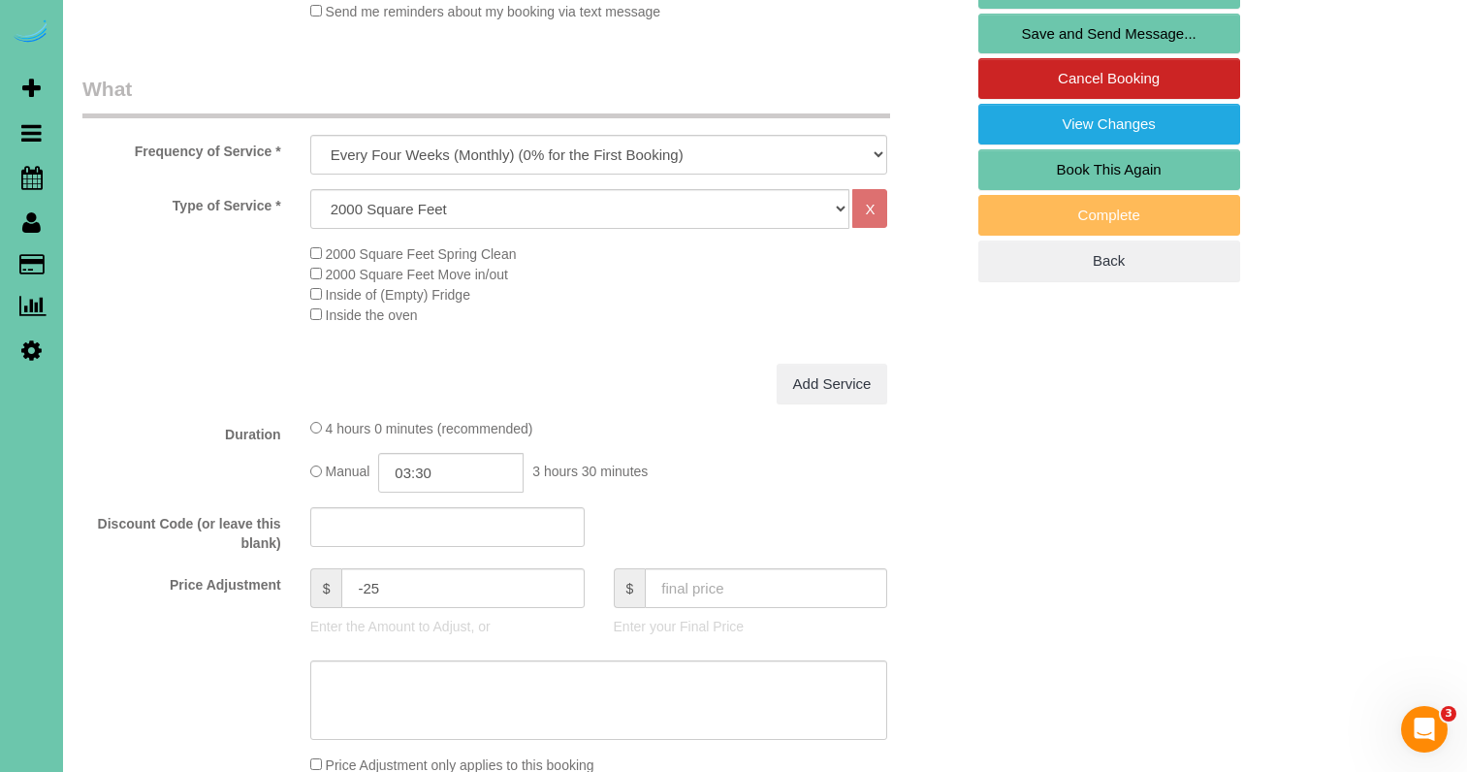
scroll to position [542, 0]
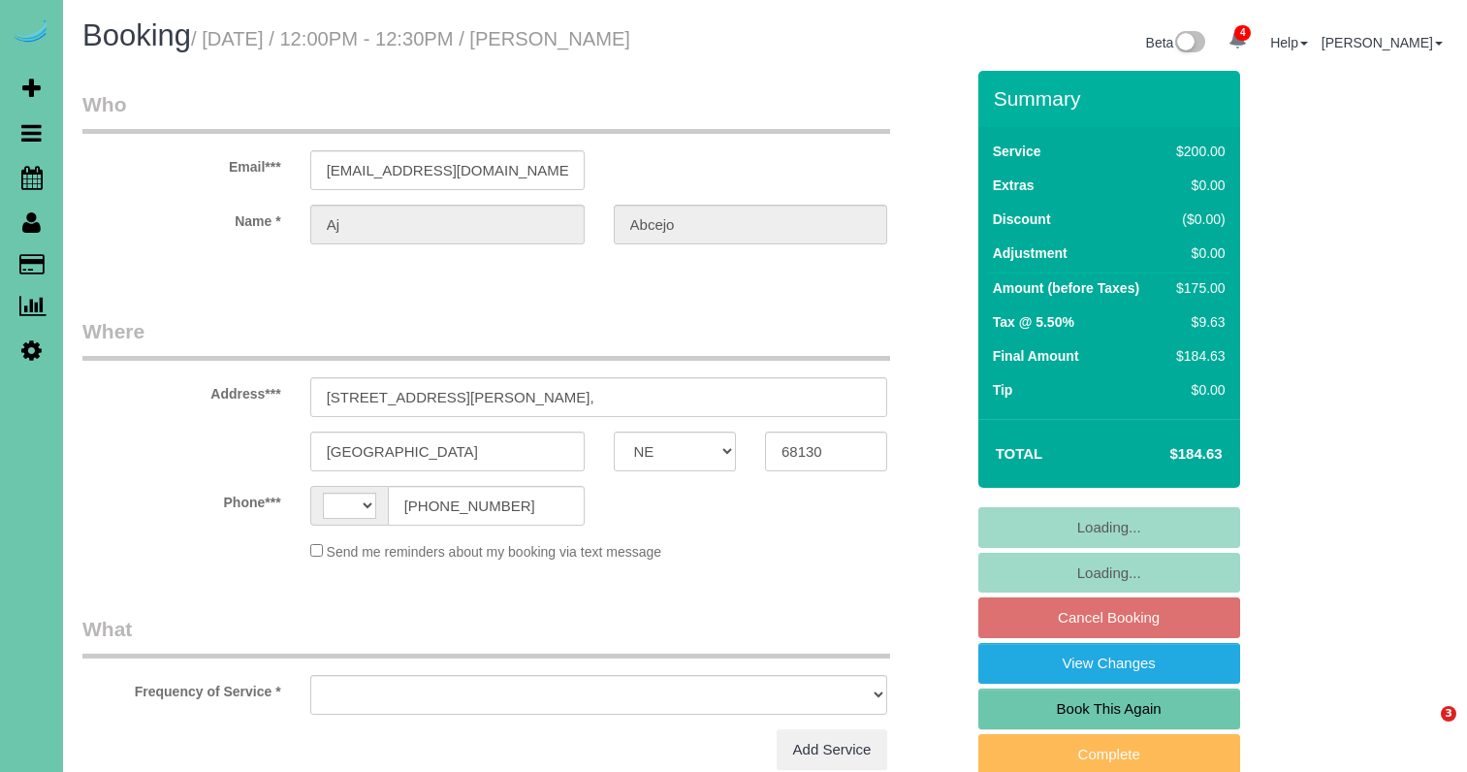
select select "NE"
select select "string:[GEOGRAPHIC_DATA]"
select select "object:740"
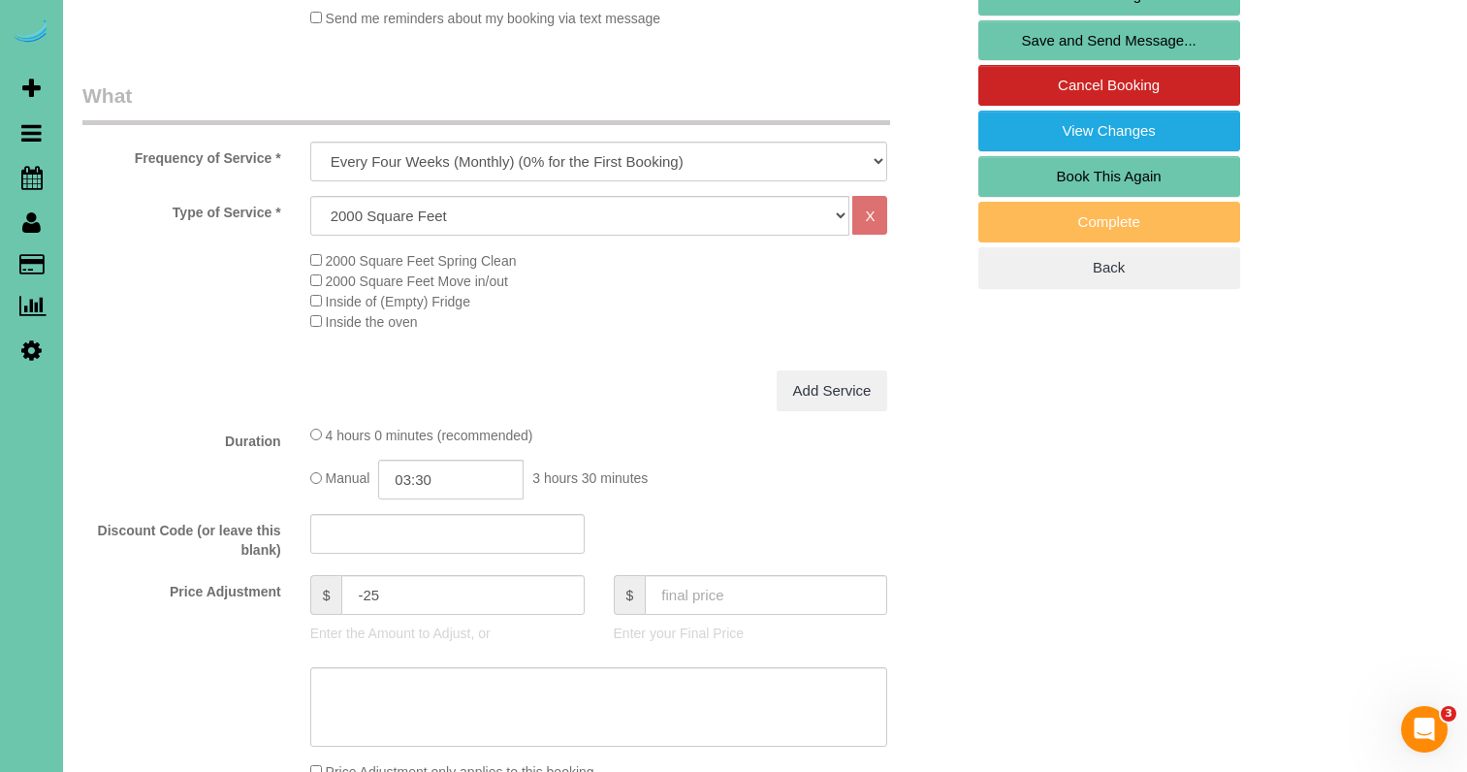
scroll to position [551, 0]
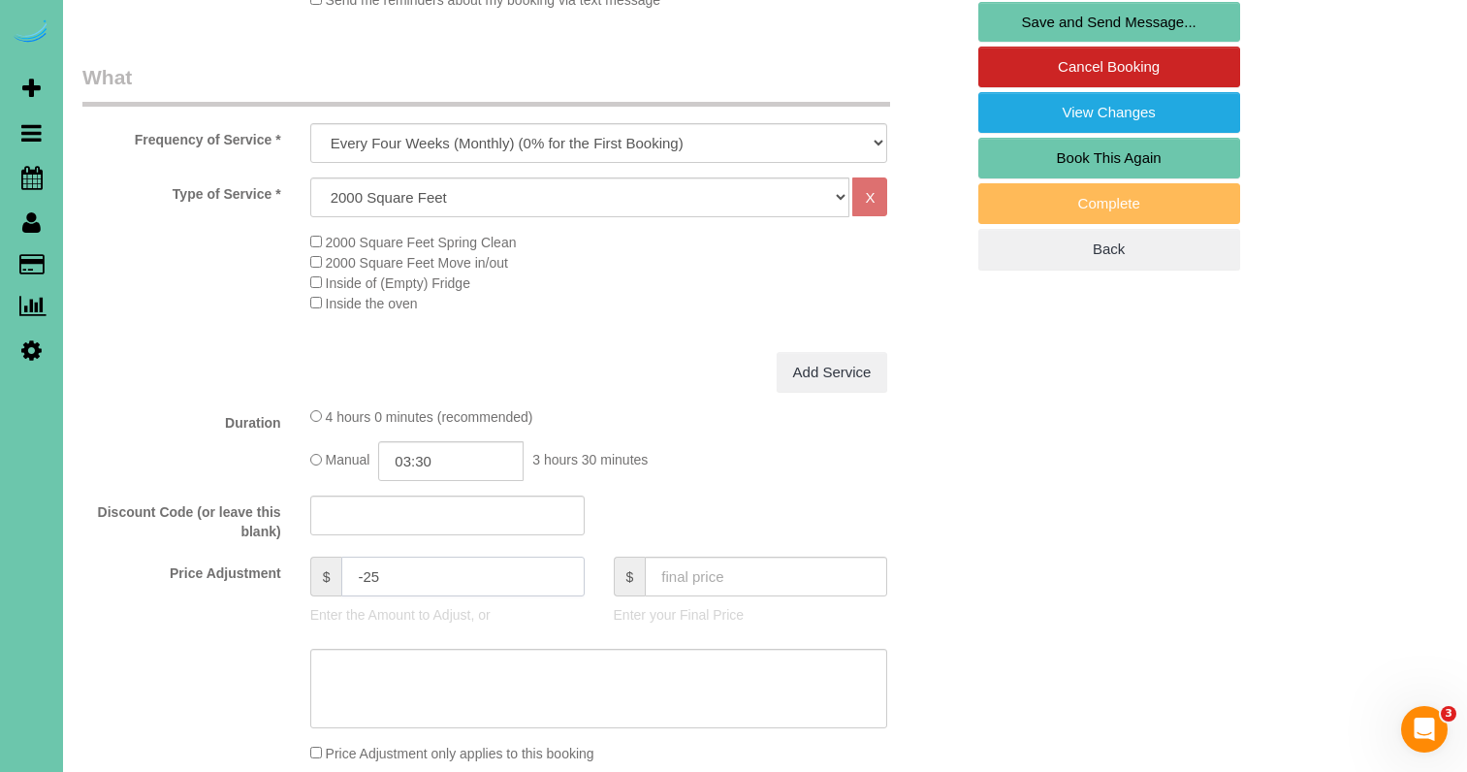
drag, startPoint x: 380, startPoint y: 568, endPoint x: 367, endPoint y: 569, distance: 12.6
click at [367, 569] on input "-25" at bounding box center [462, 576] width 242 height 40
type input "-15"
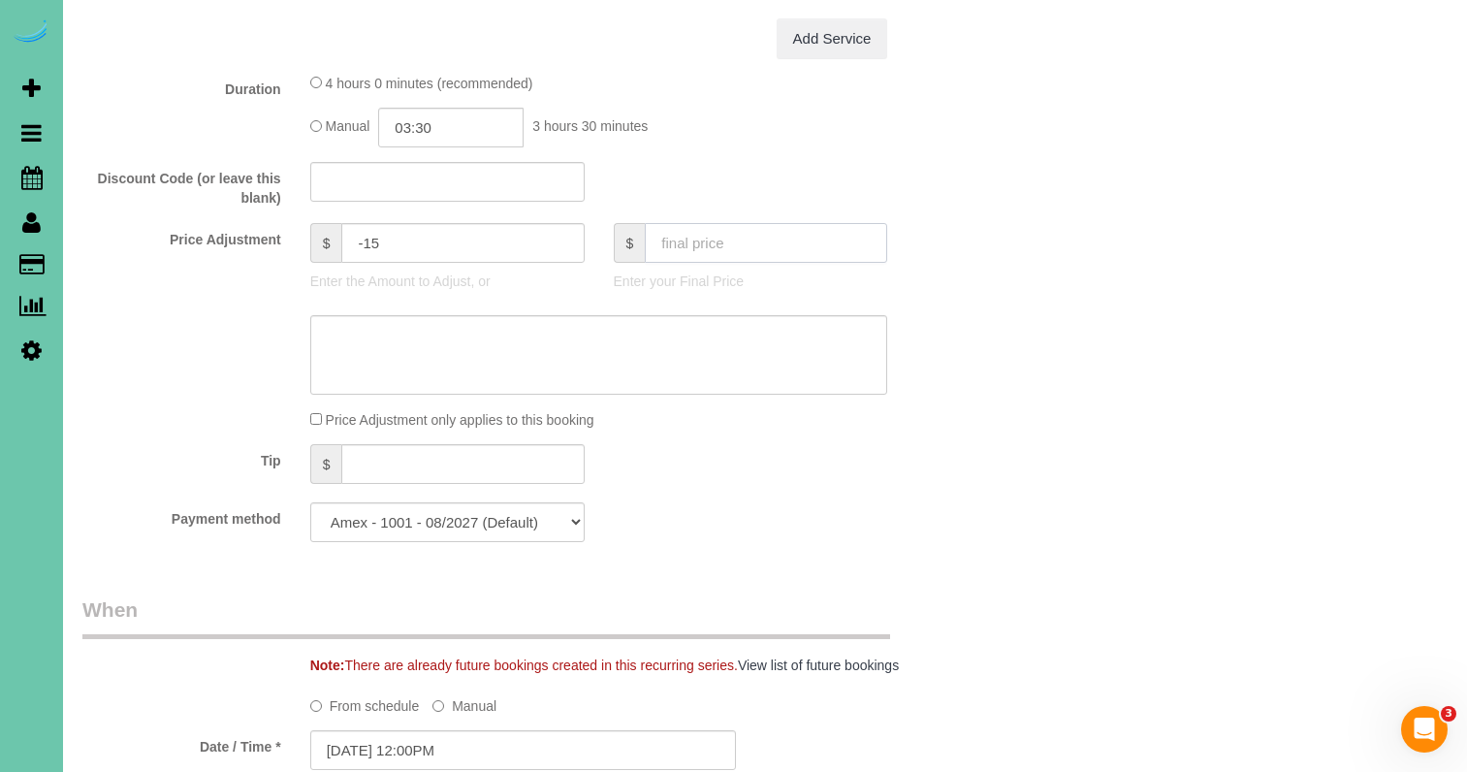
scroll to position [924, 0]
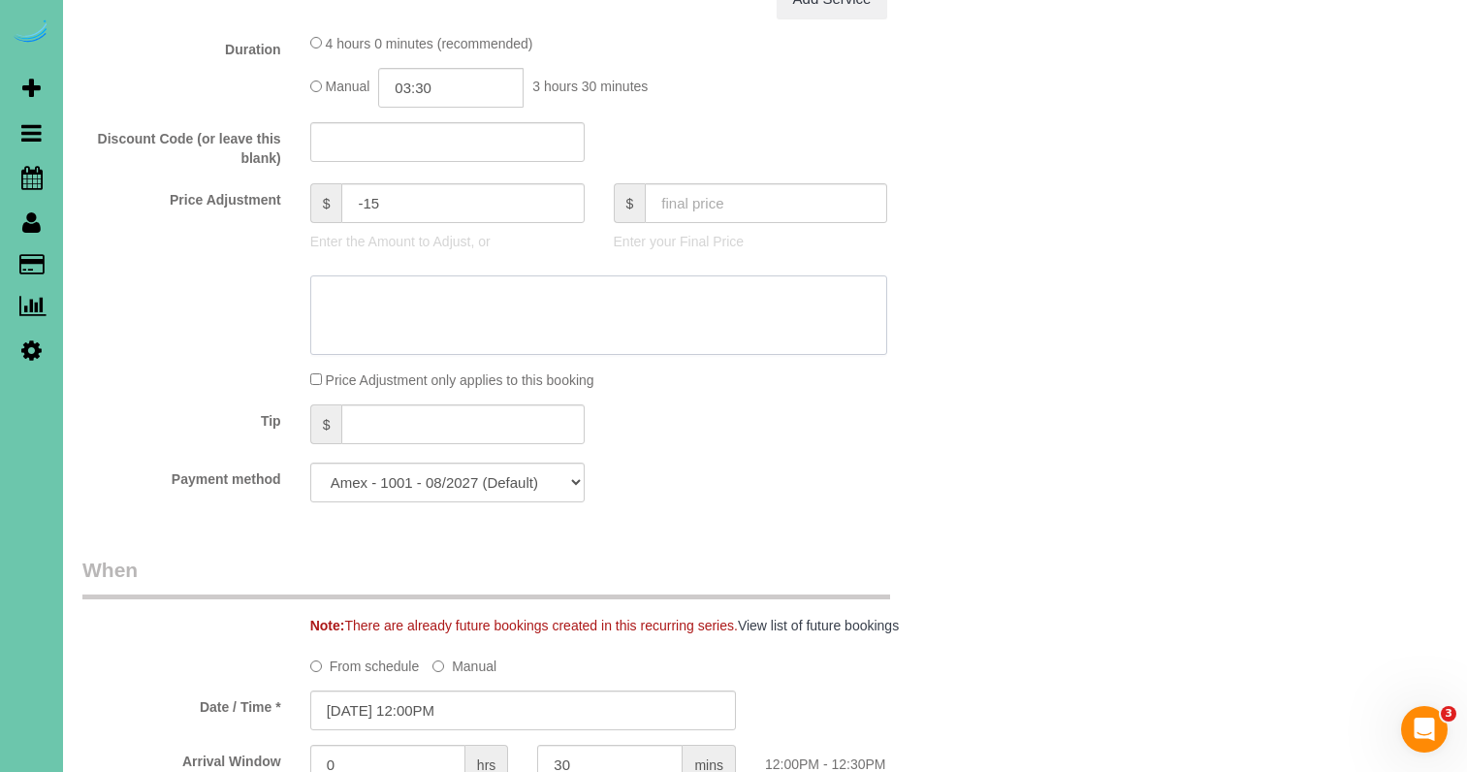
click at [459, 315] on textarea at bounding box center [599, 314] width 578 height 79
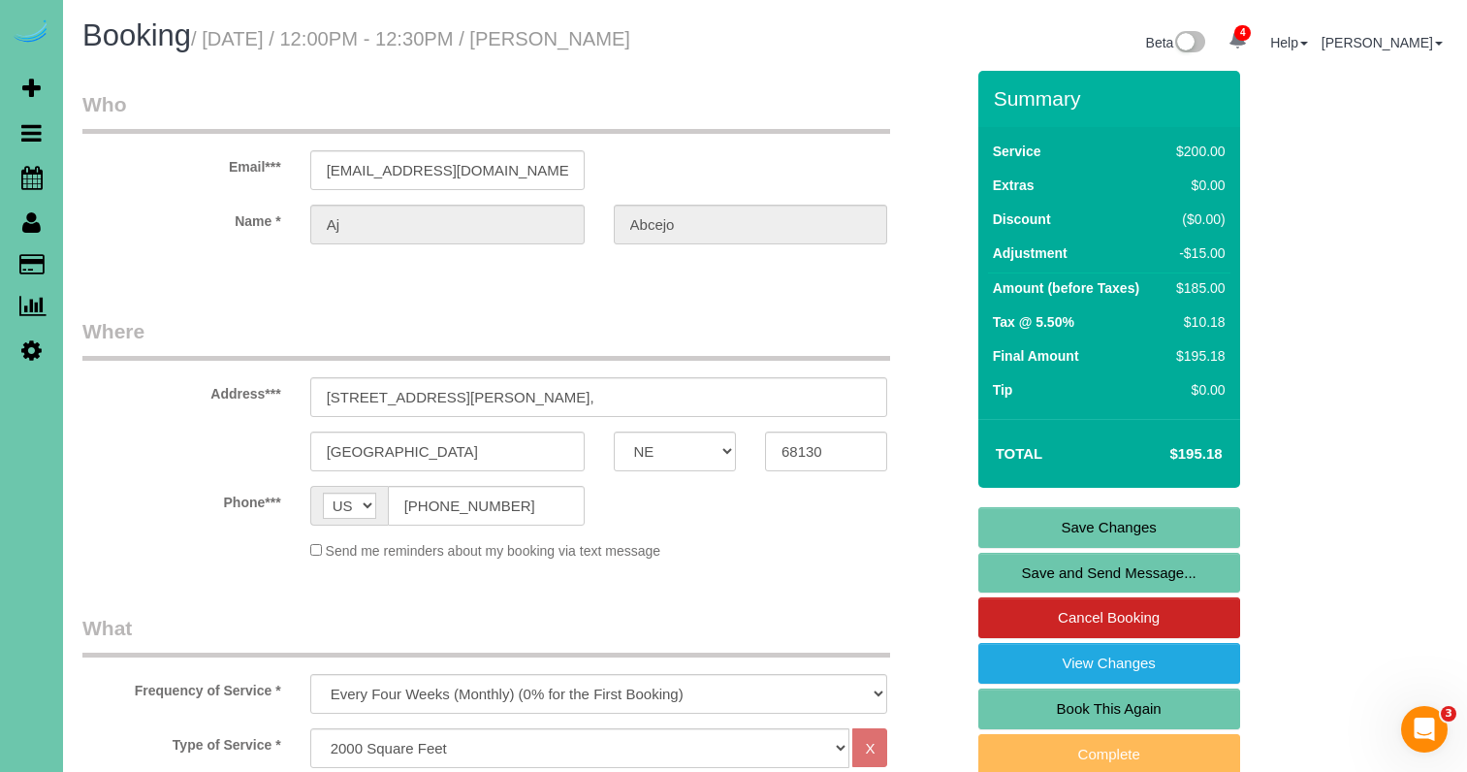
scroll to position [0, 0]
type textarea "NEW PRICE - 9/17/25"
click at [1031, 515] on link "Save Changes" at bounding box center [1109, 527] width 262 height 41
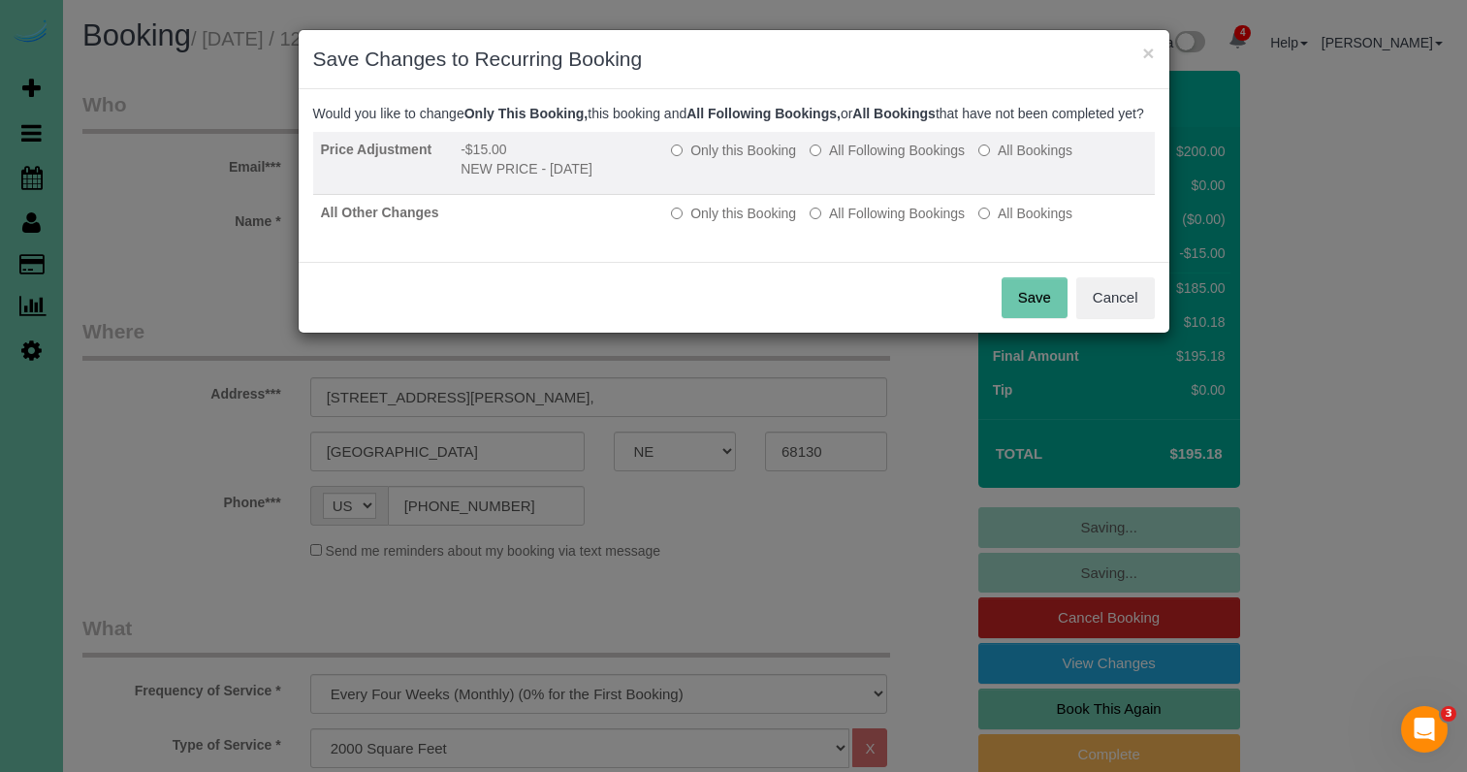
click at [863, 160] on label "All Following Bookings" at bounding box center [886, 150] width 155 height 19
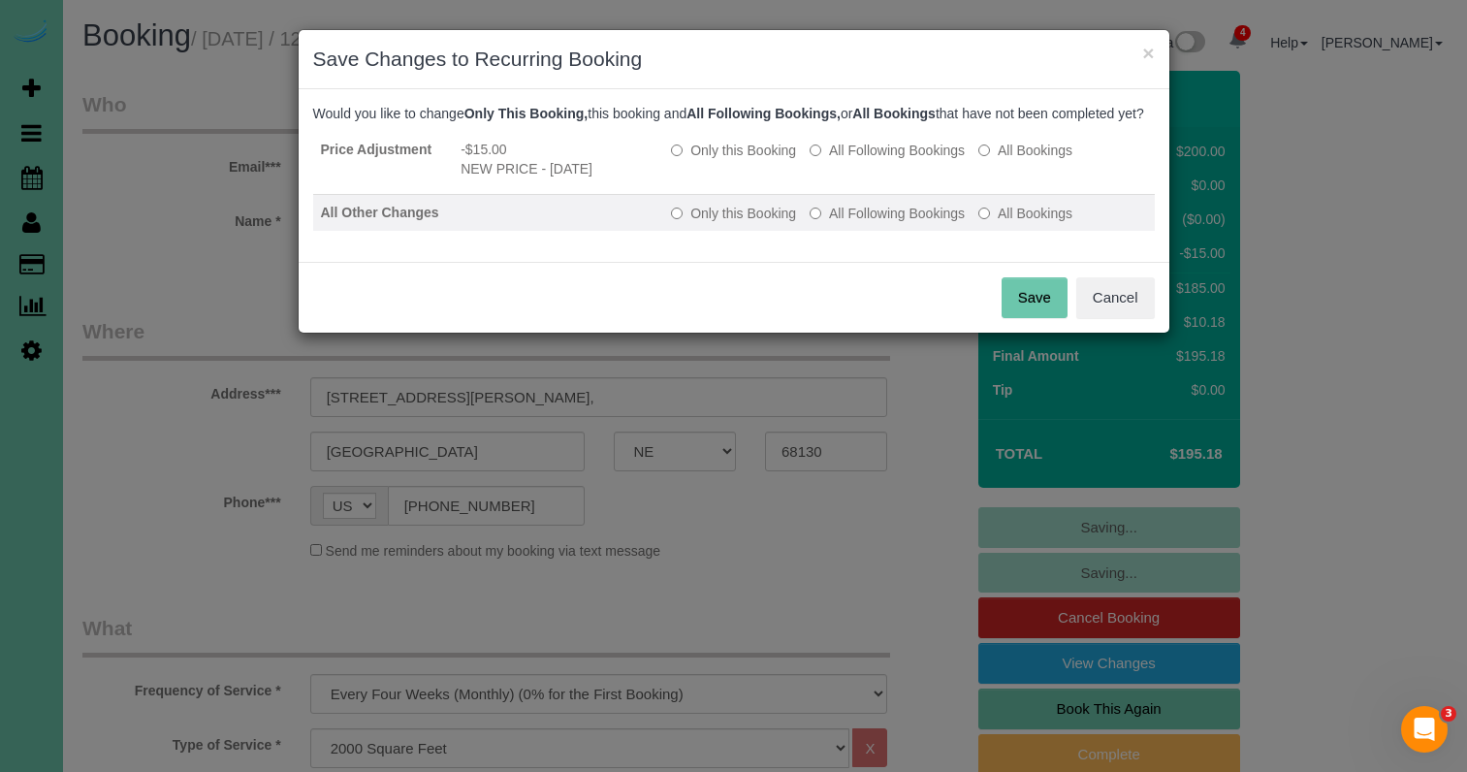
click at [853, 223] on label "All Following Bookings" at bounding box center [886, 213] width 155 height 19
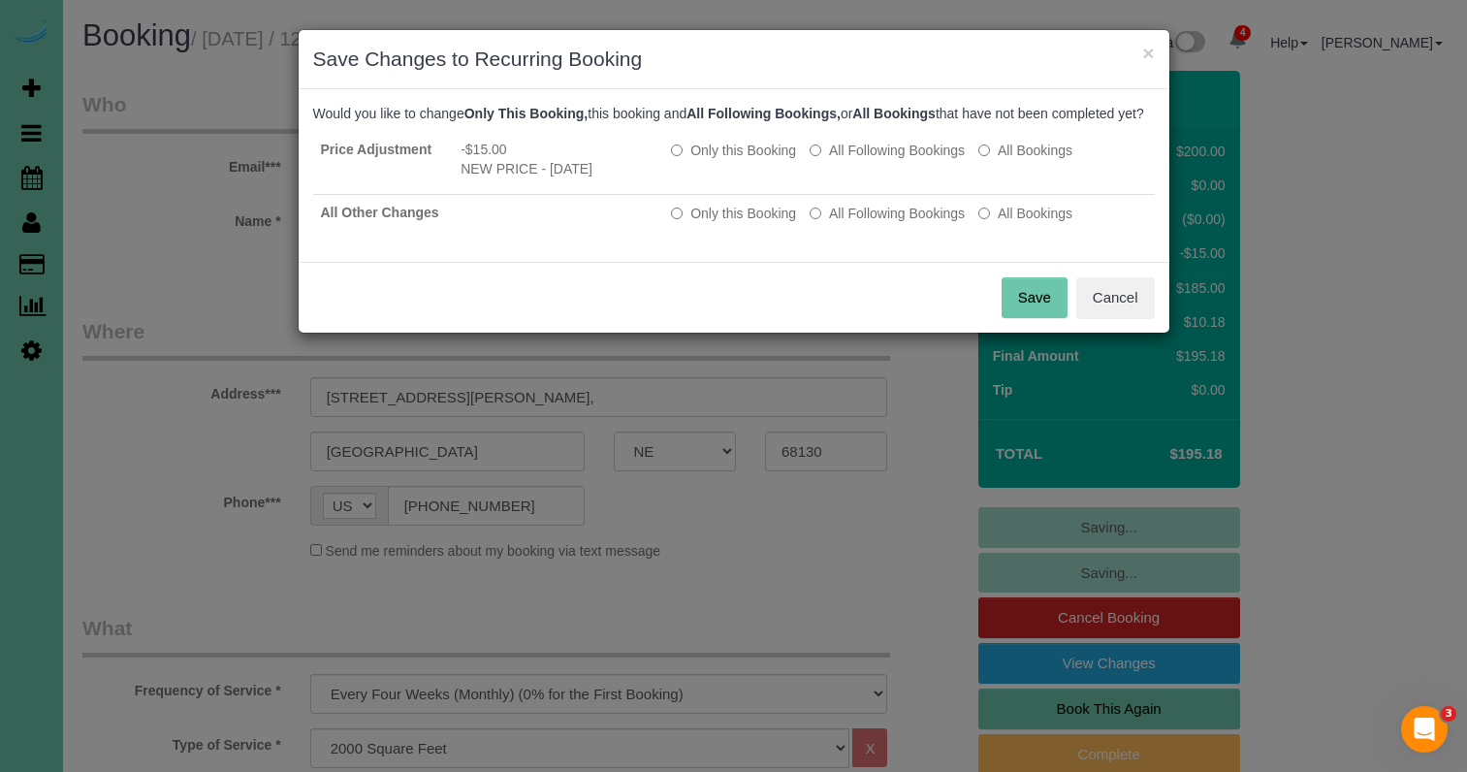
click at [1041, 311] on button "Save" at bounding box center [1034, 297] width 66 height 41
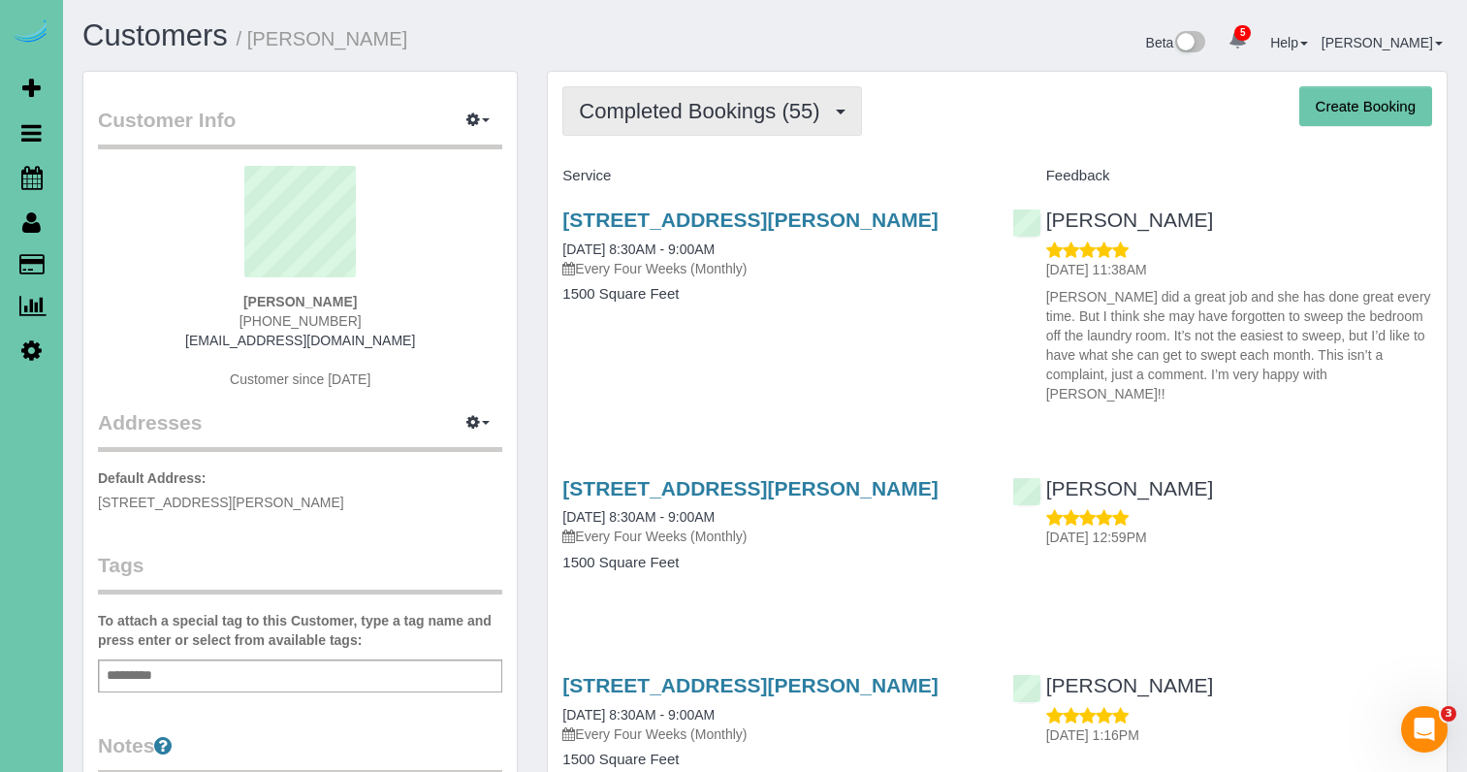
click at [712, 104] on span "Completed Bookings (55)" at bounding box center [704, 111] width 250 height 24
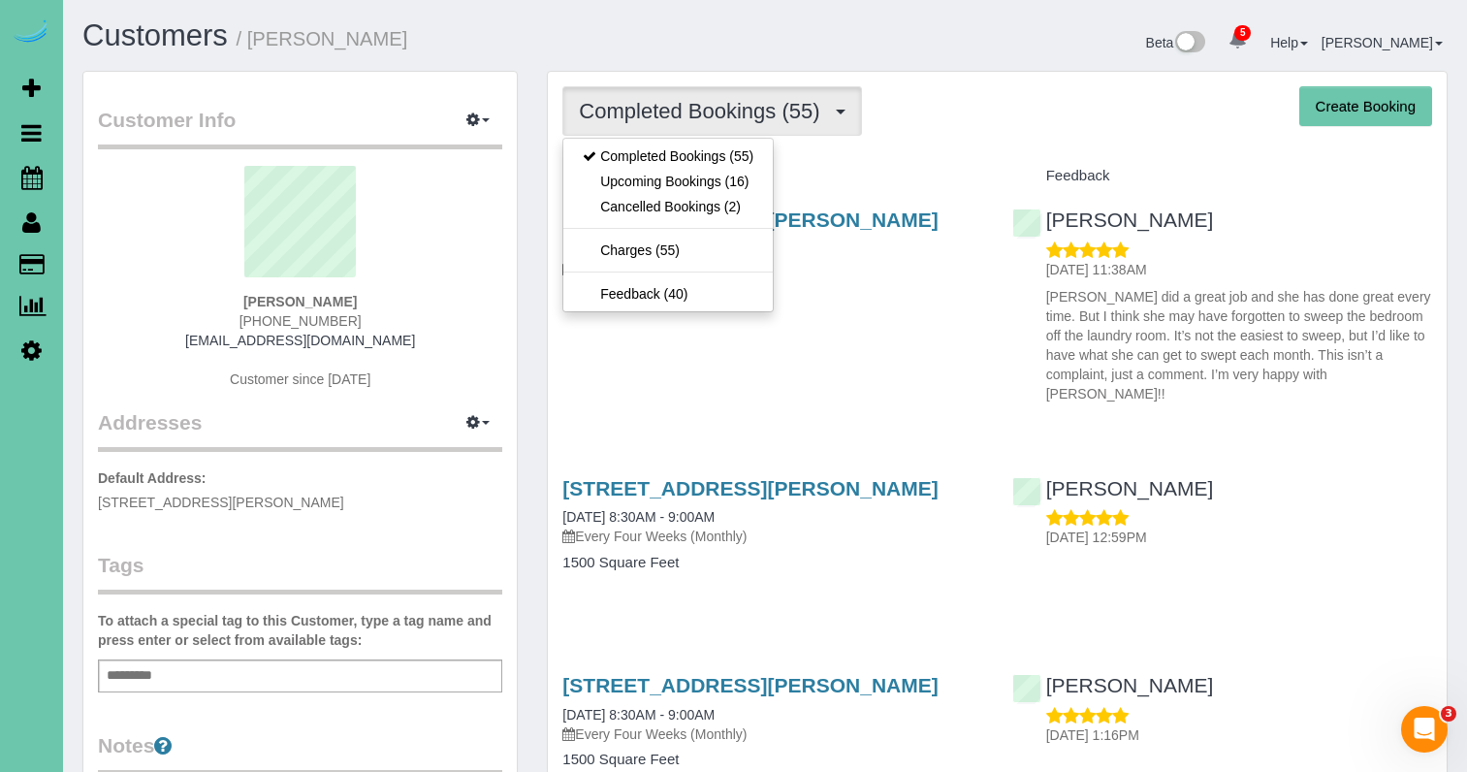
click at [711, 182] on link "Upcoming Bookings (16)" at bounding box center [667, 181] width 209 height 25
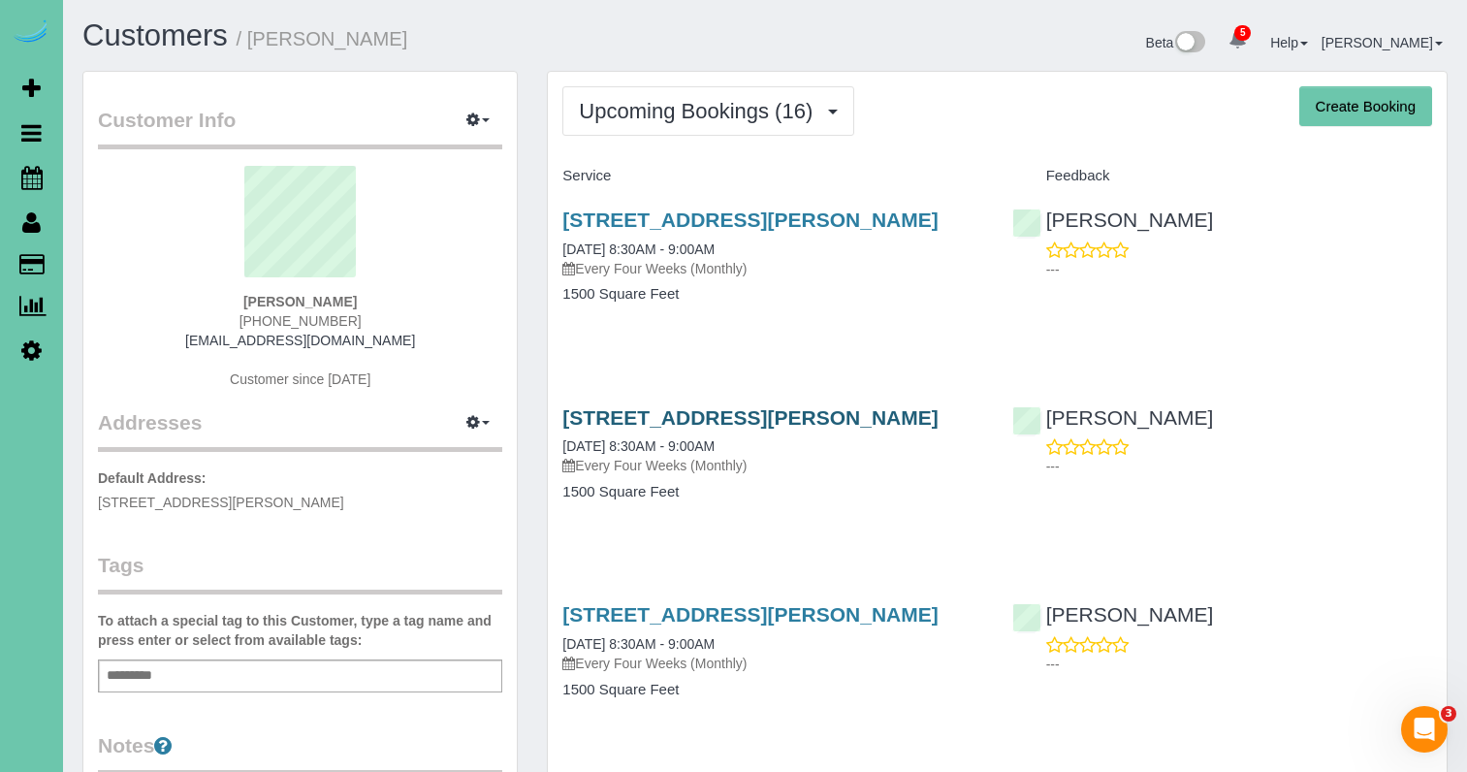
click at [902, 414] on link "15016 Jaynes Street, Omaha, NE 68116" at bounding box center [749, 417] width 375 height 22
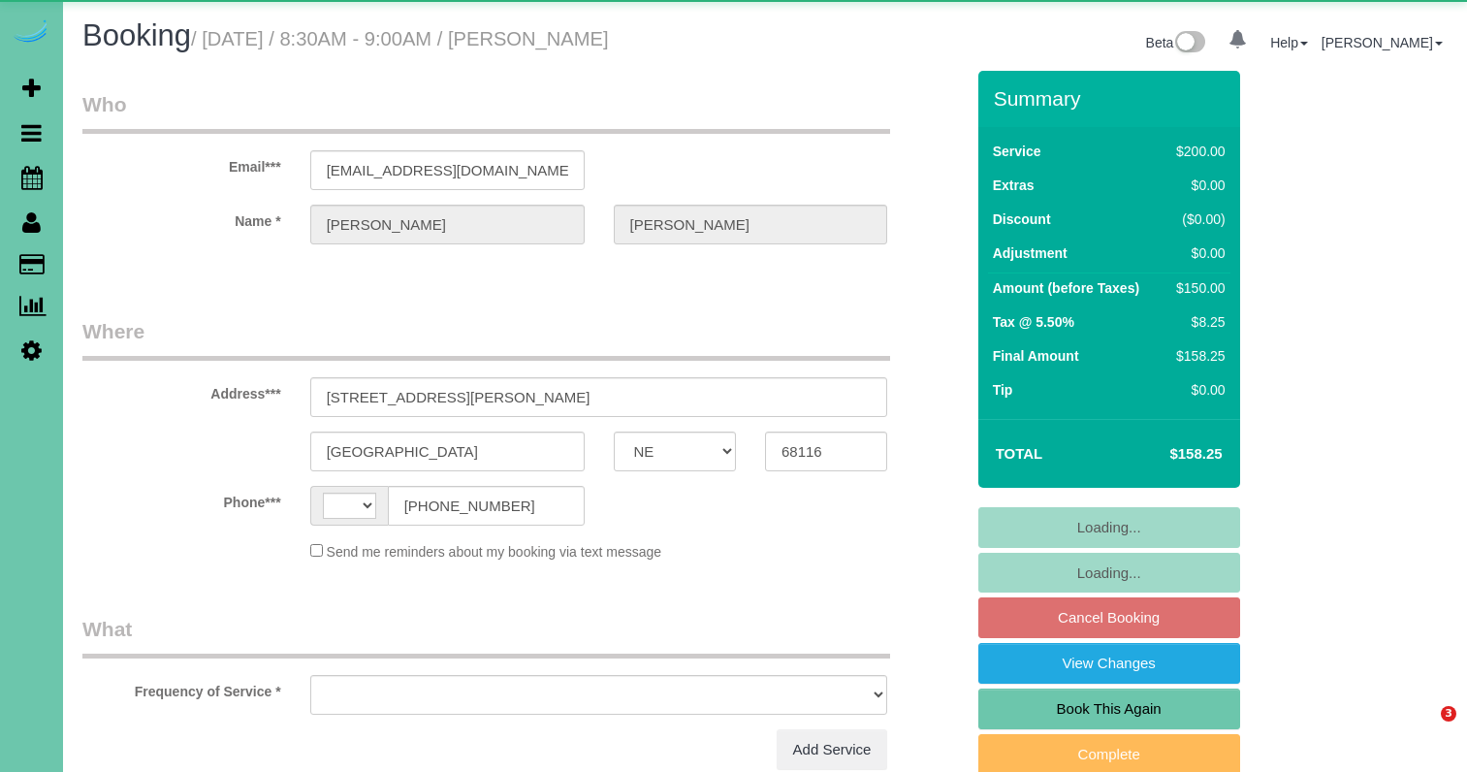
select select "NE"
select select "string:[GEOGRAPHIC_DATA]"
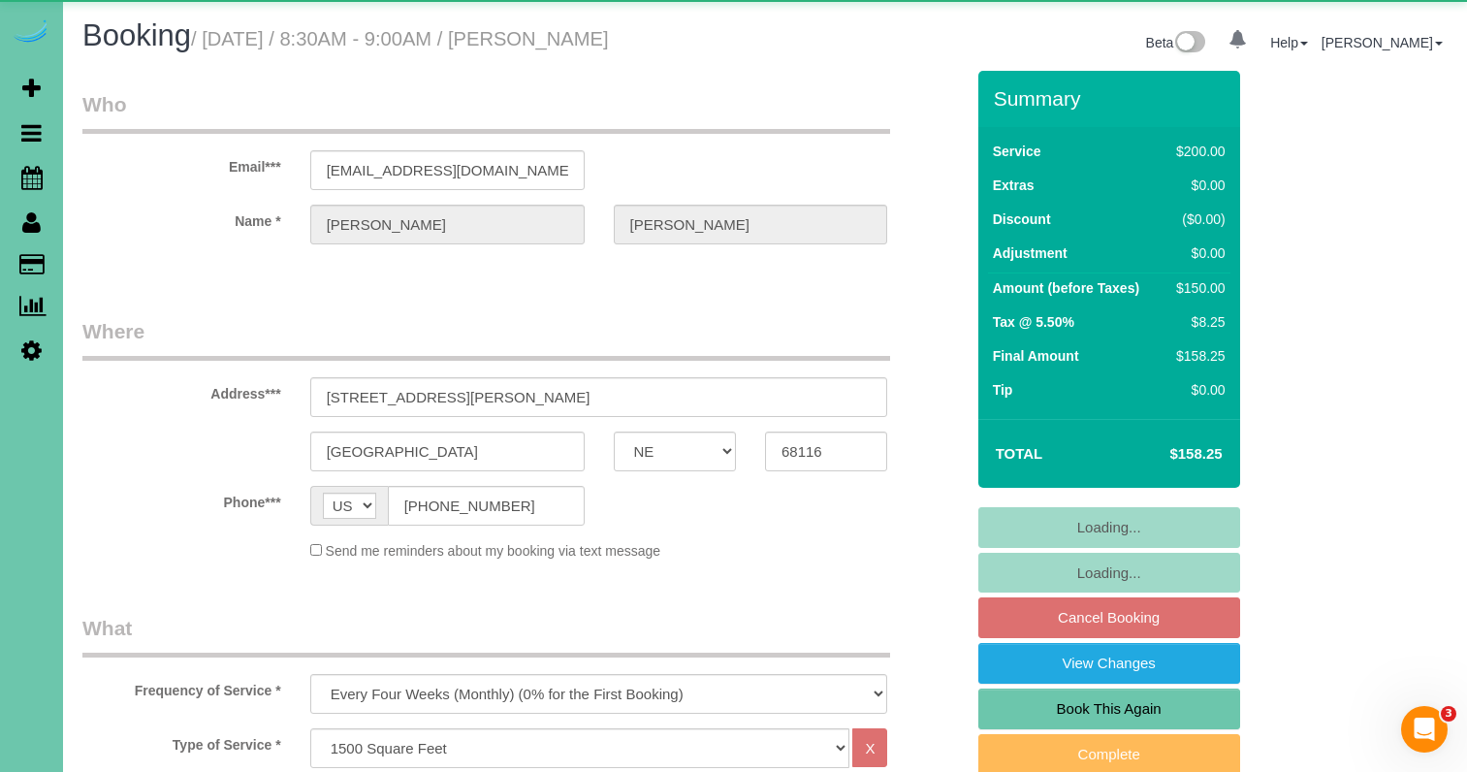
select select "object:887"
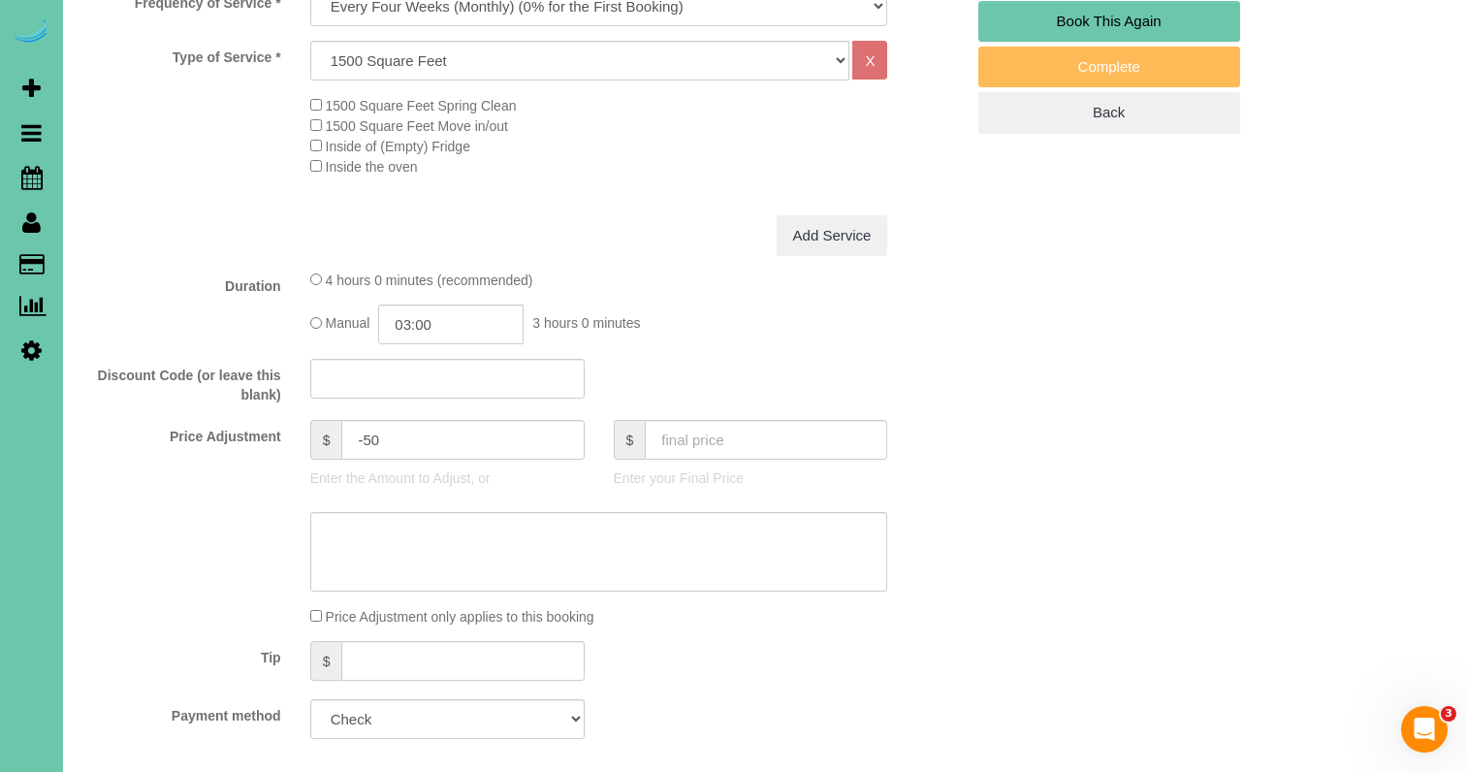
scroll to position [690, 0]
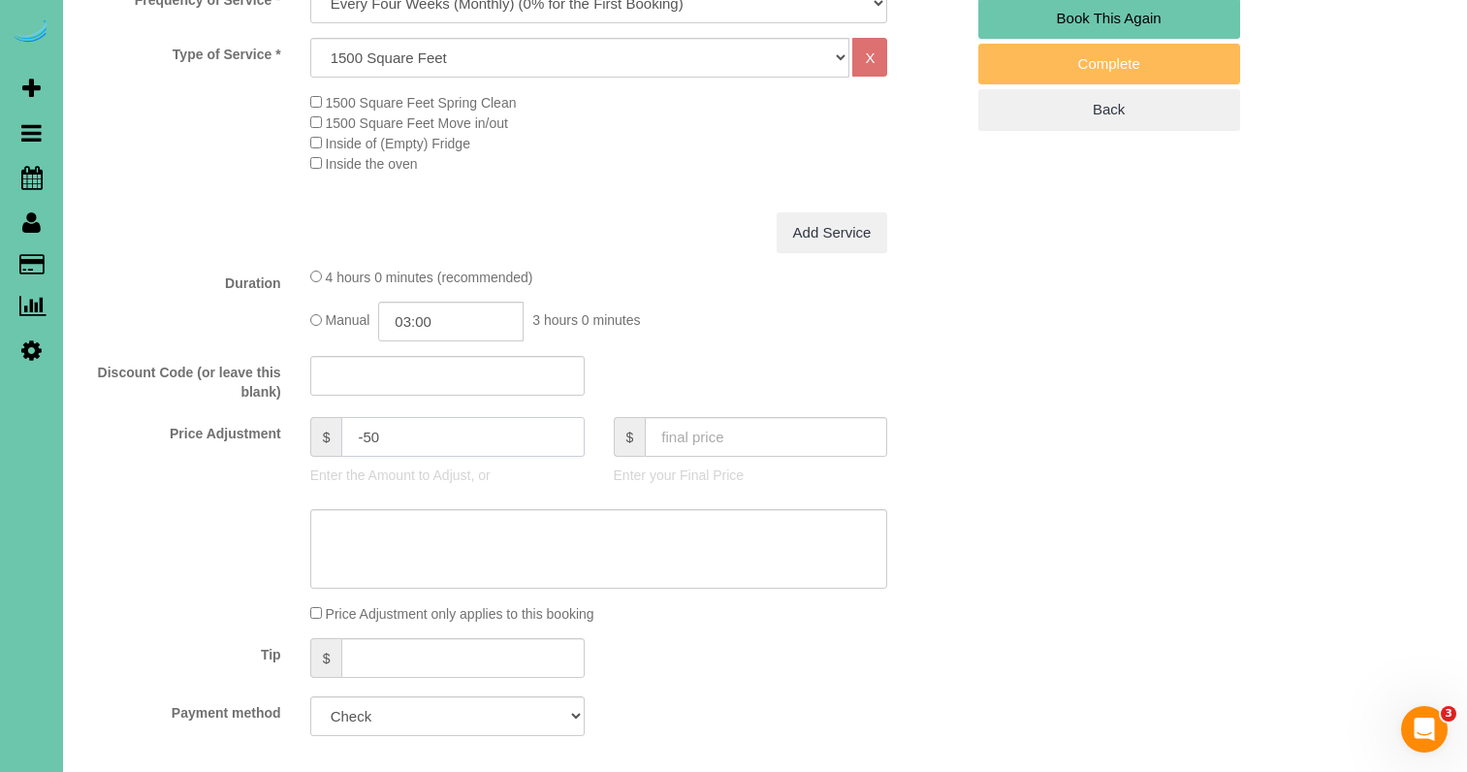
click at [371, 430] on input "-50" at bounding box center [462, 437] width 242 height 40
type input "-40"
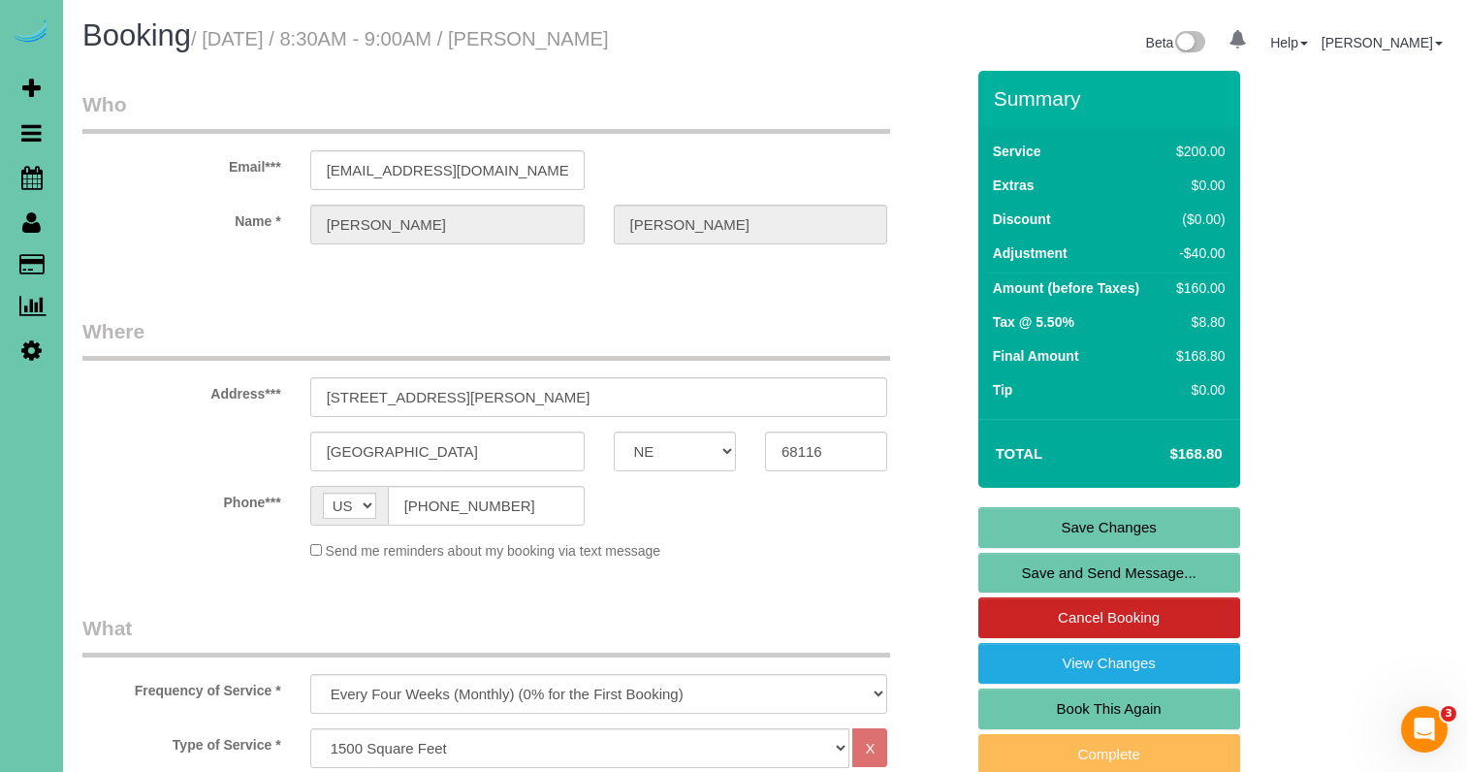
scroll to position [0, 0]
type textarea "NEW RATE - 10/3/25"
click at [1090, 514] on link "Save Changes" at bounding box center [1109, 527] width 262 height 41
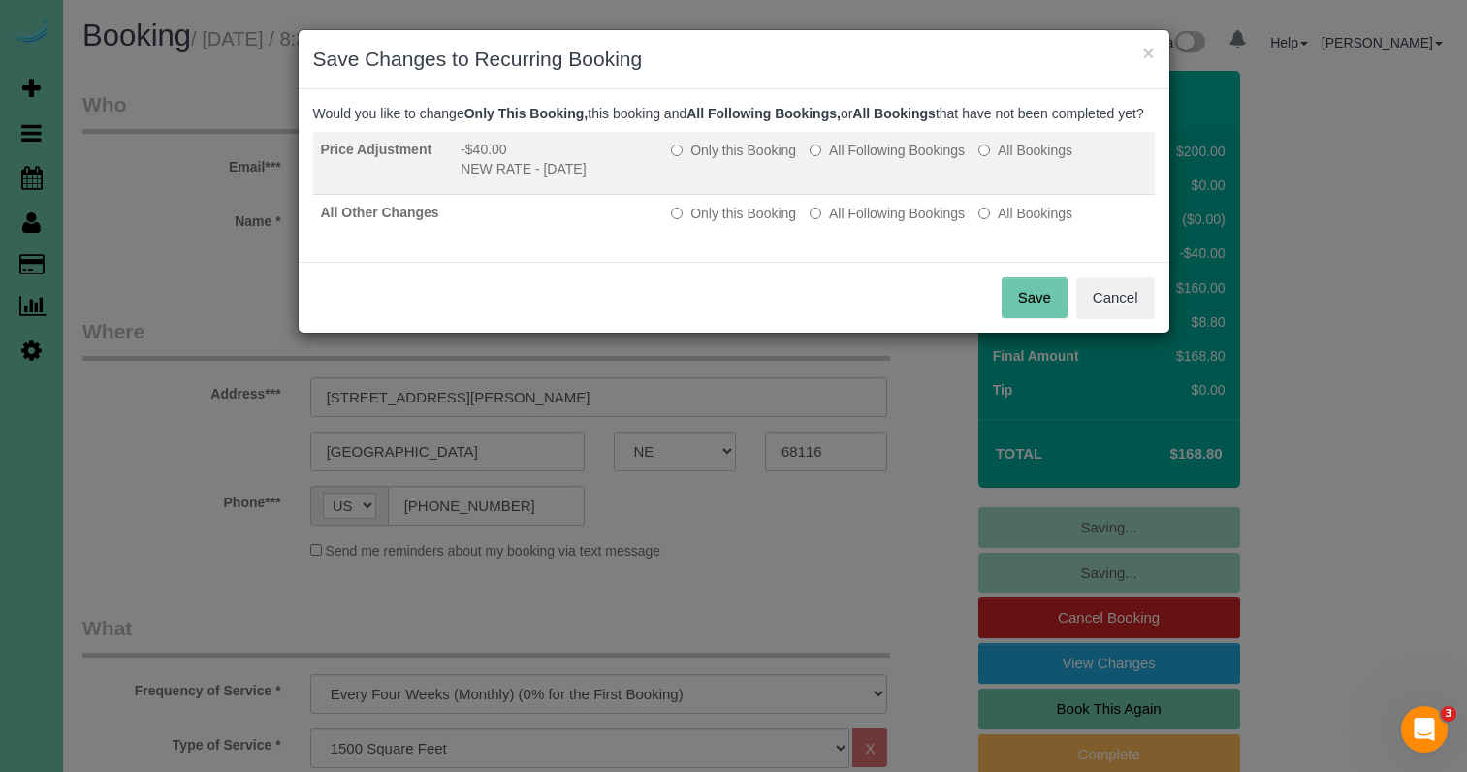
click at [867, 160] on label "All Following Bookings" at bounding box center [886, 150] width 155 height 19
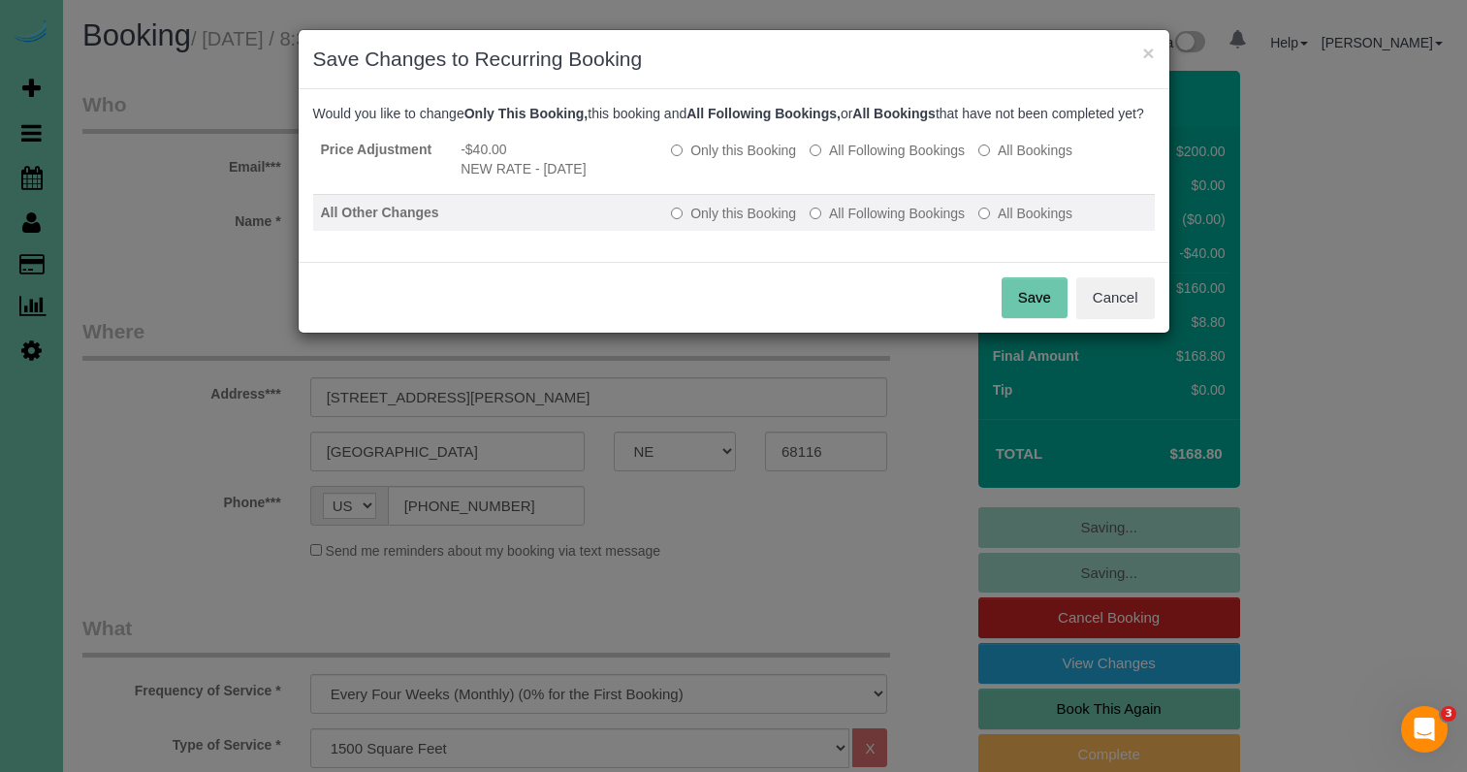
click at [844, 223] on label "All Following Bookings" at bounding box center [886, 213] width 155 height 19
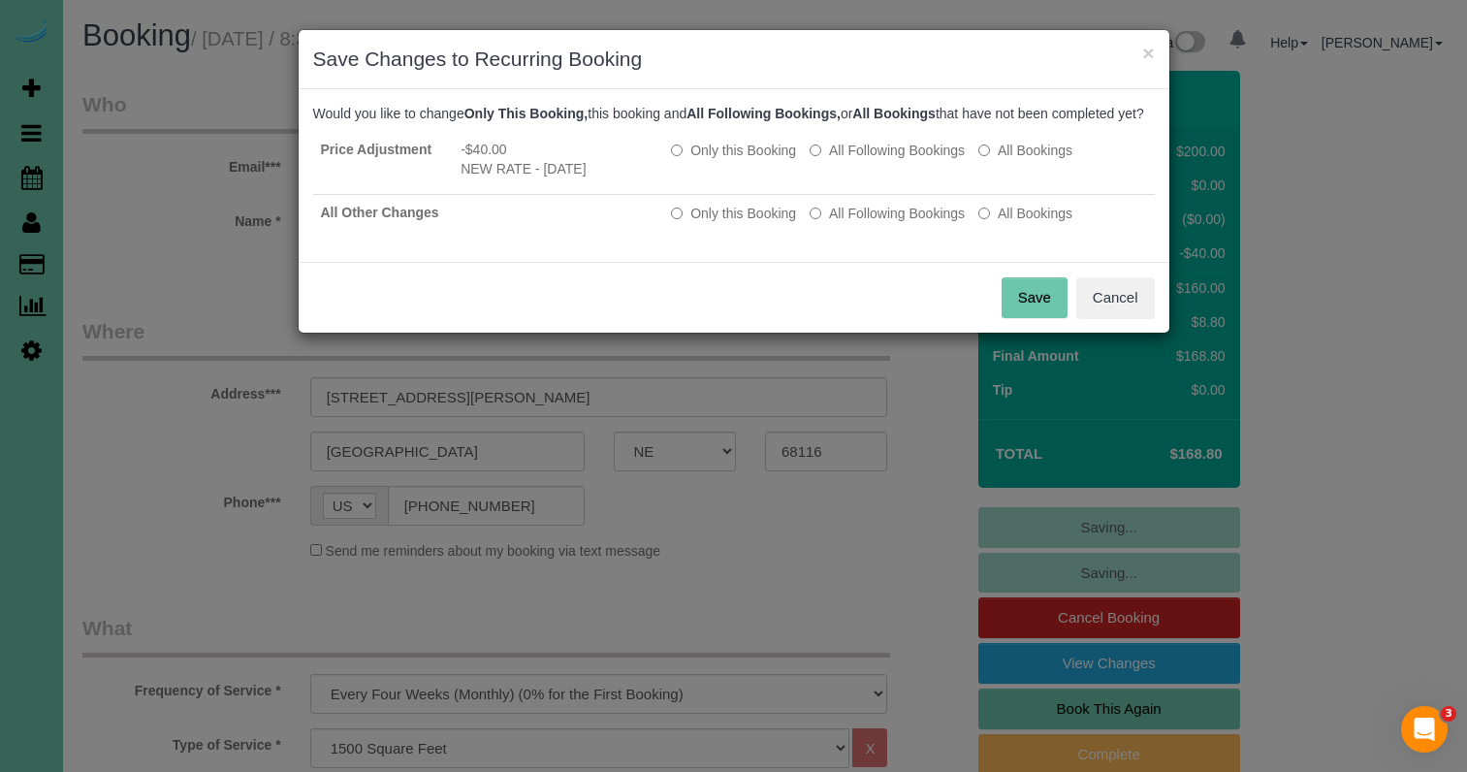
click at [1034, 307] on button "Save" at bounding box center [1034, 297] width 66 height 41
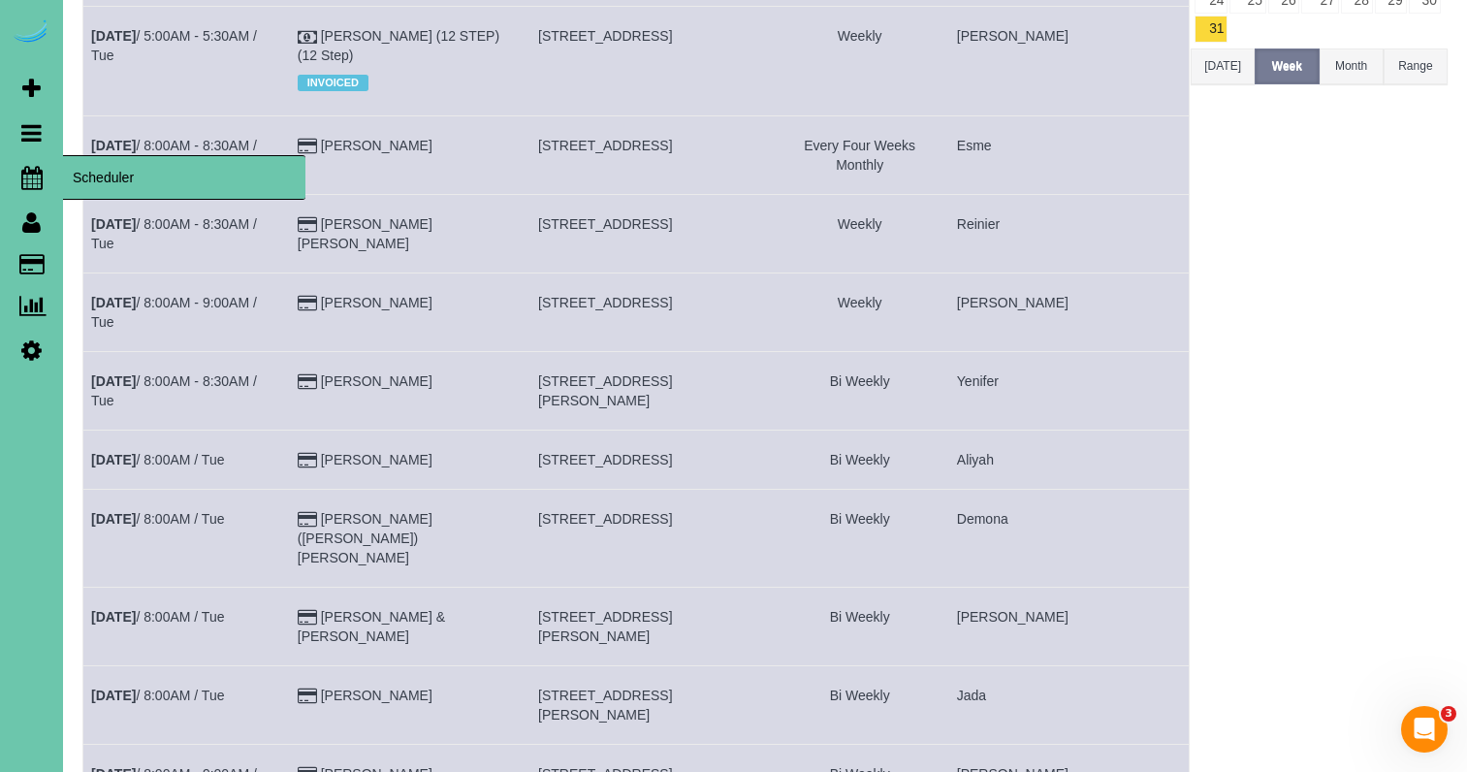
scroll to position [367, 0]
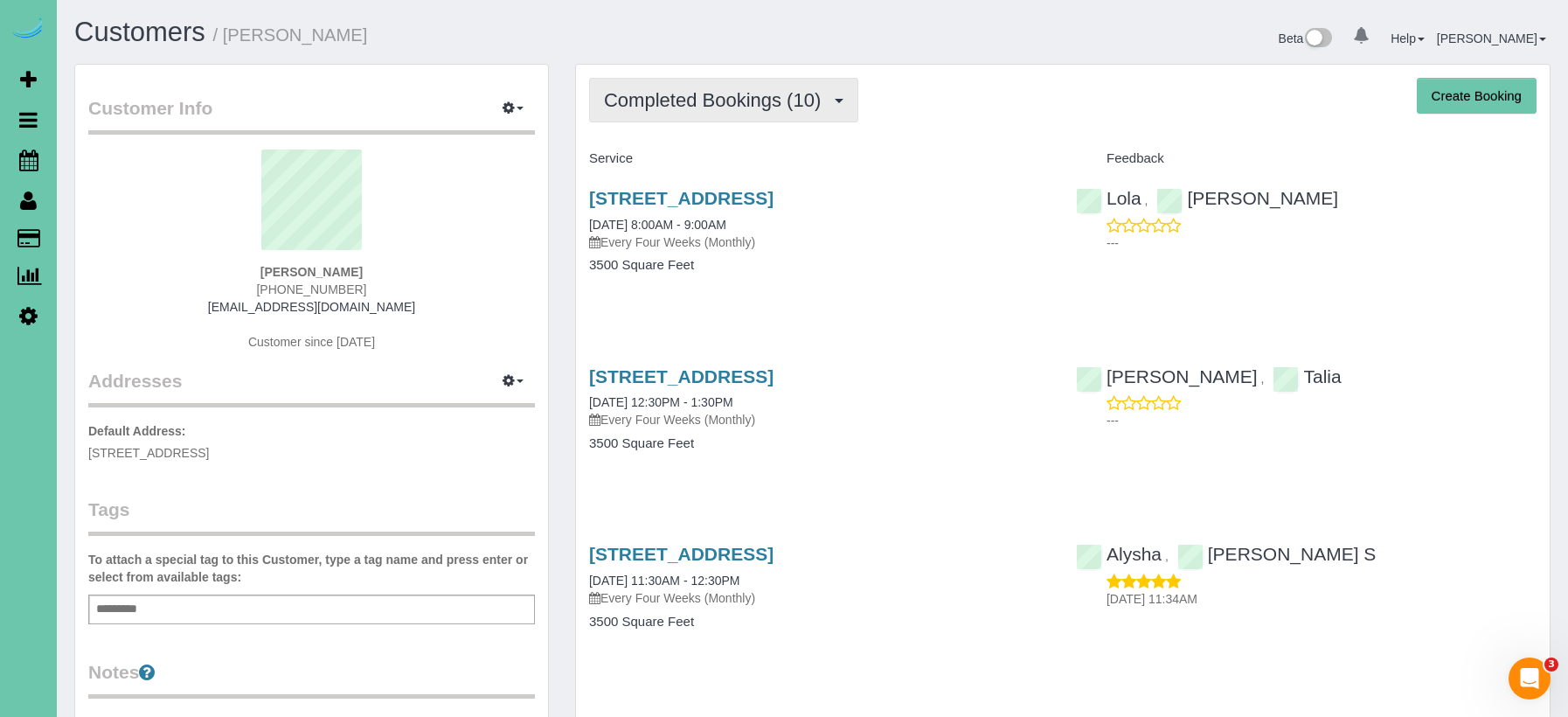
click at [670, 98] on span "Completed Bookings (10)" at bounding box center [717, 100] width 225 height 22
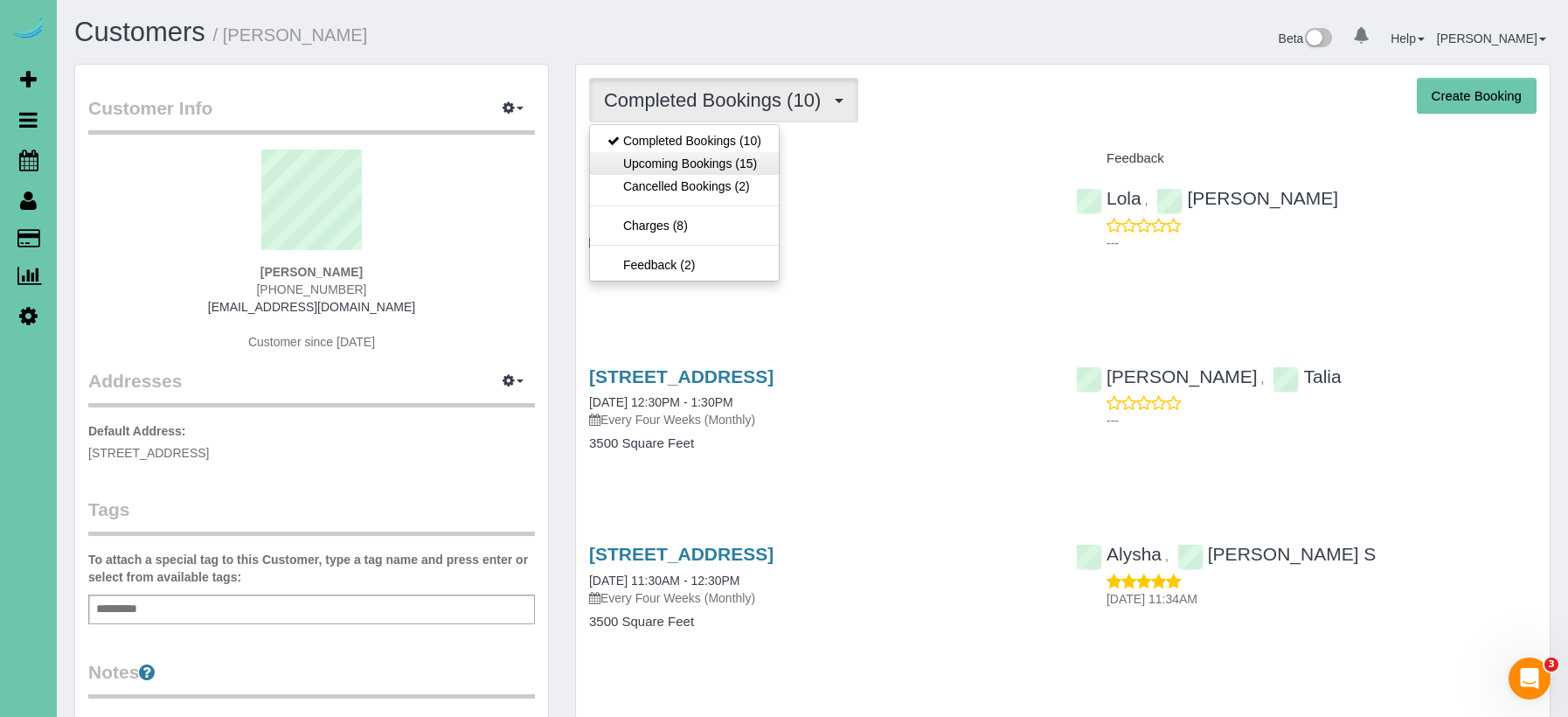
click at [646, 161] on link "Upcoming Bookings (15)" at bounding box center [683, 163] width 188 height 23
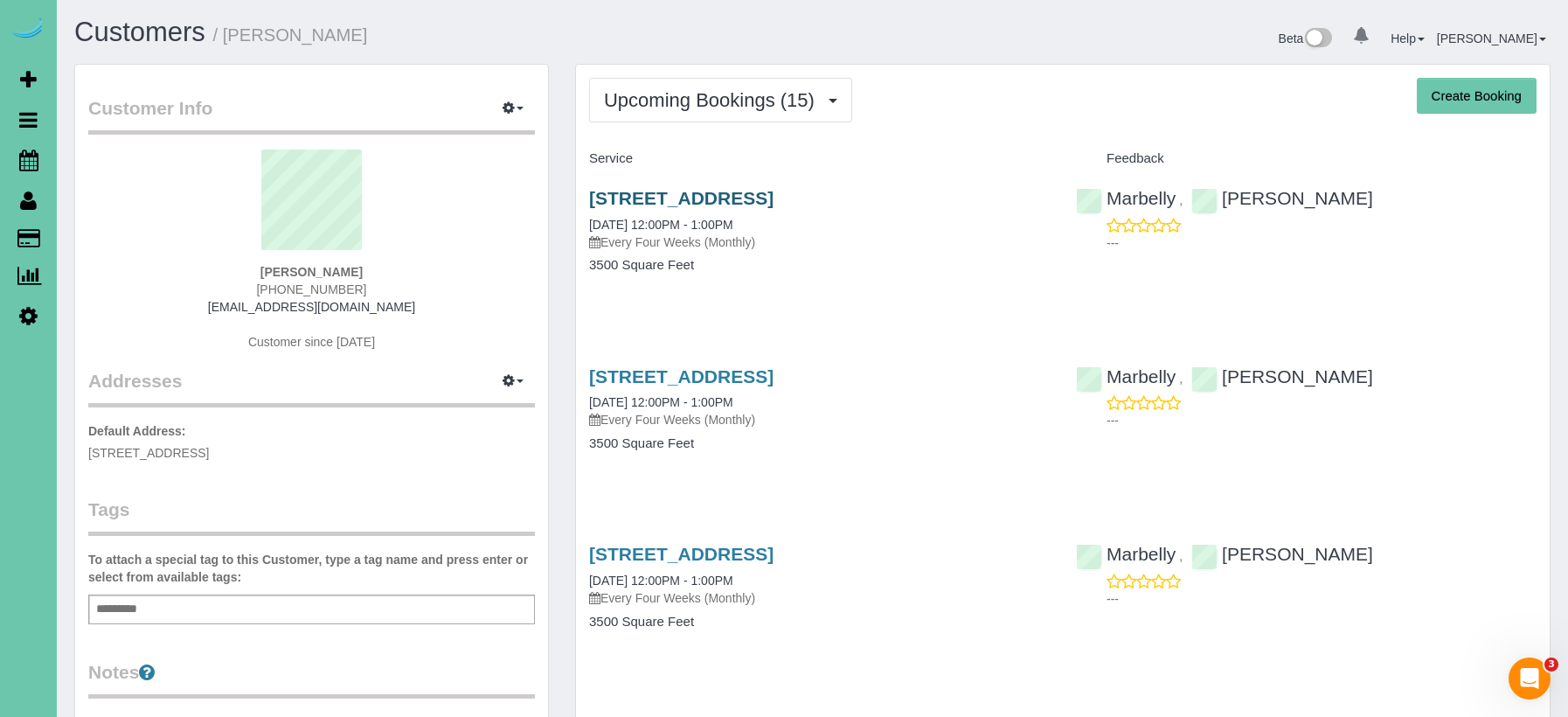
click at [659, 194] on link "[STREET_ADDRESS]" at bounding box center [681, 198] width 185 height 20
click at [699, 98] on span "Upcoming Bookings (15)" at bounding box center [713, 100] width 219 height 22
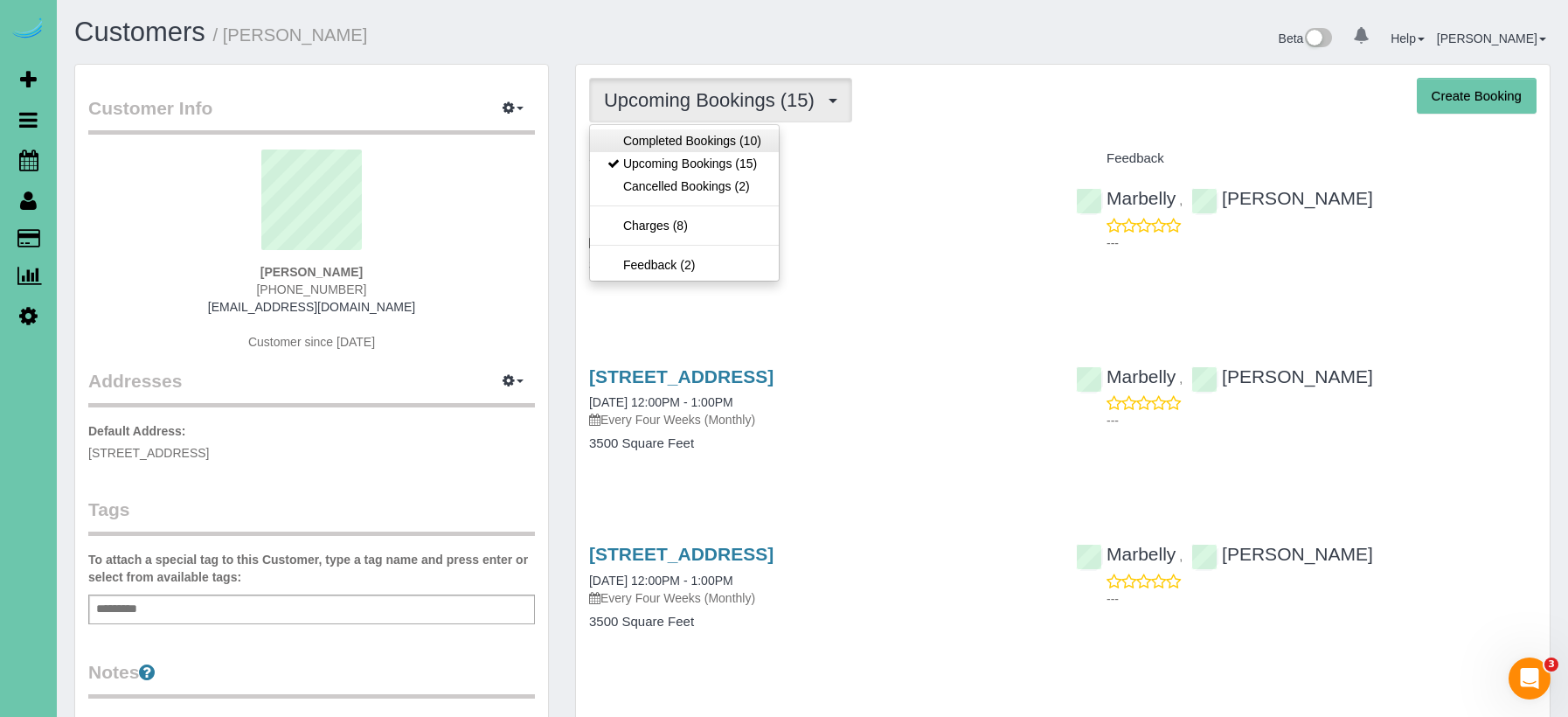
click at [697, 132] on link "Completed Bookings (10)" at bounding box center [683, 140] width 188 height 23
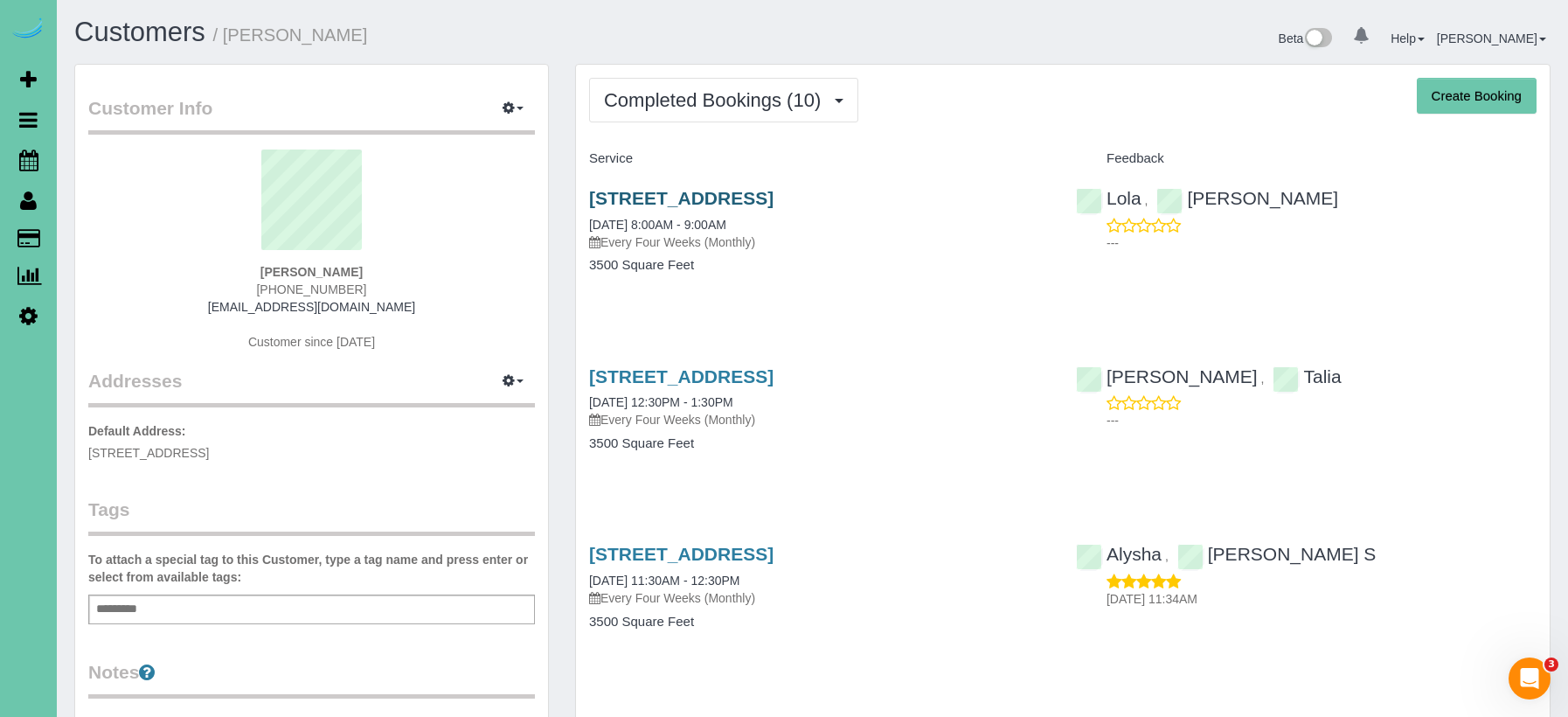
click at [774, 197] on link "12929 Binney St, Omaha, NE 68164" at bounding box center [681, 198] width 185 height 20
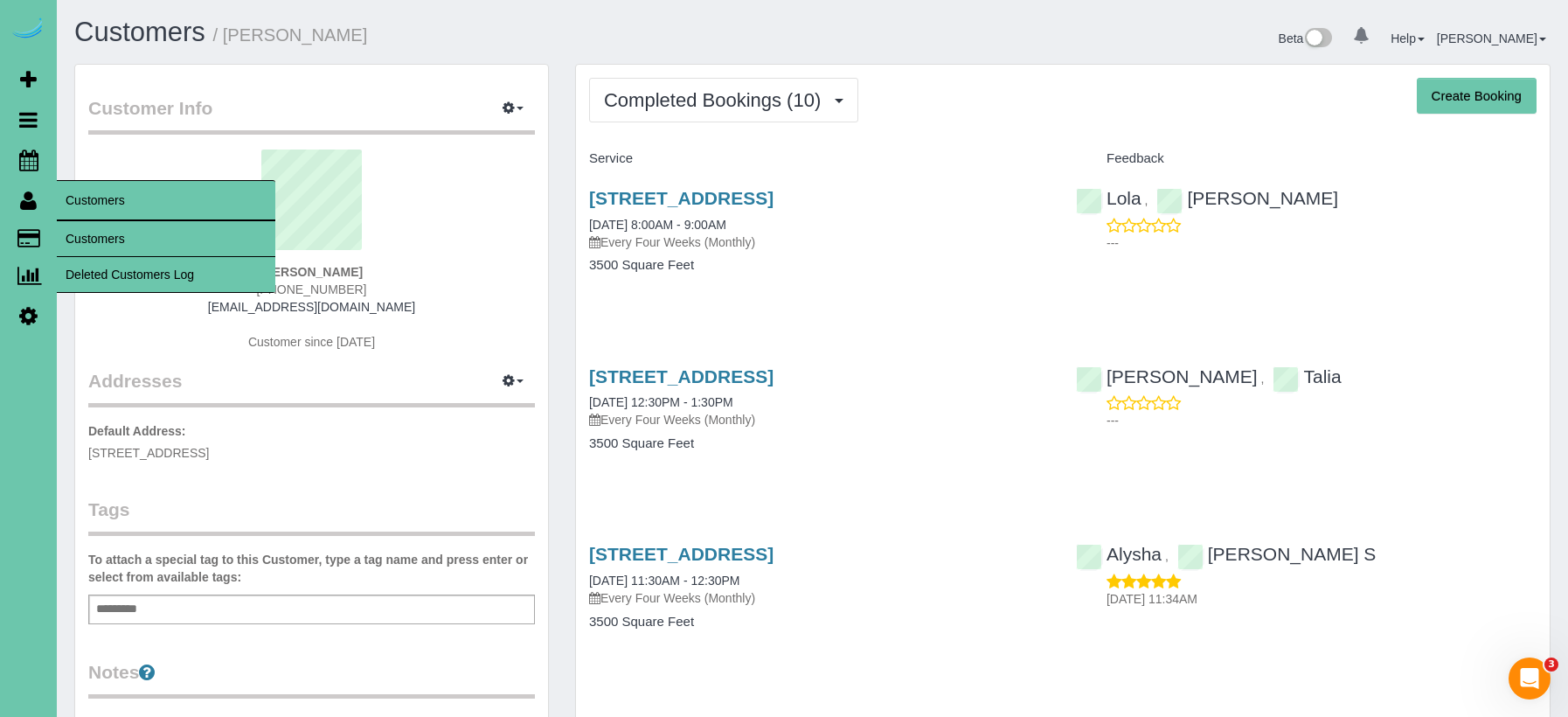
click at [101, 226] on link "Customers" at bounding box center [166, 238] width 218 height 35
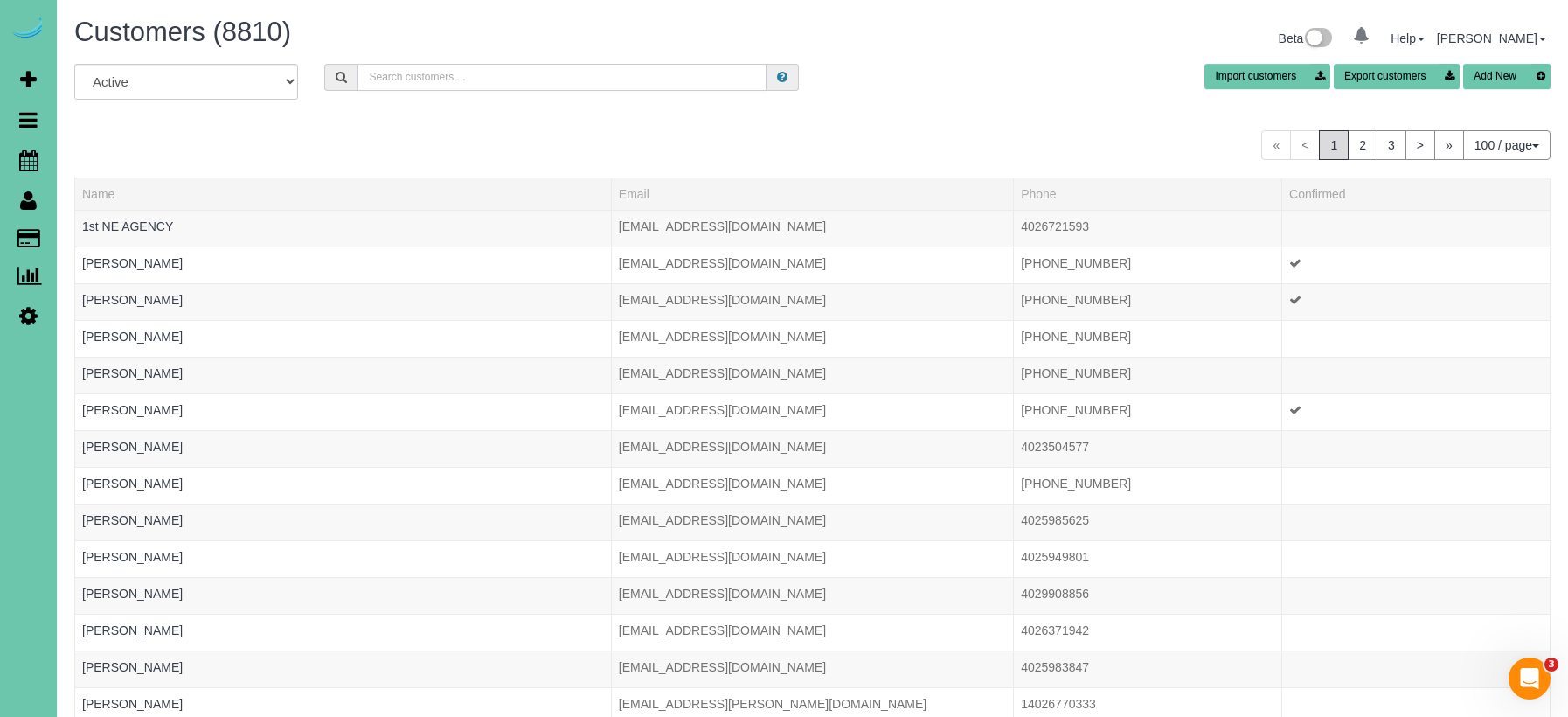
click at [417, 83] on input "text" at bounding box center [562, 78] width 409 height 27
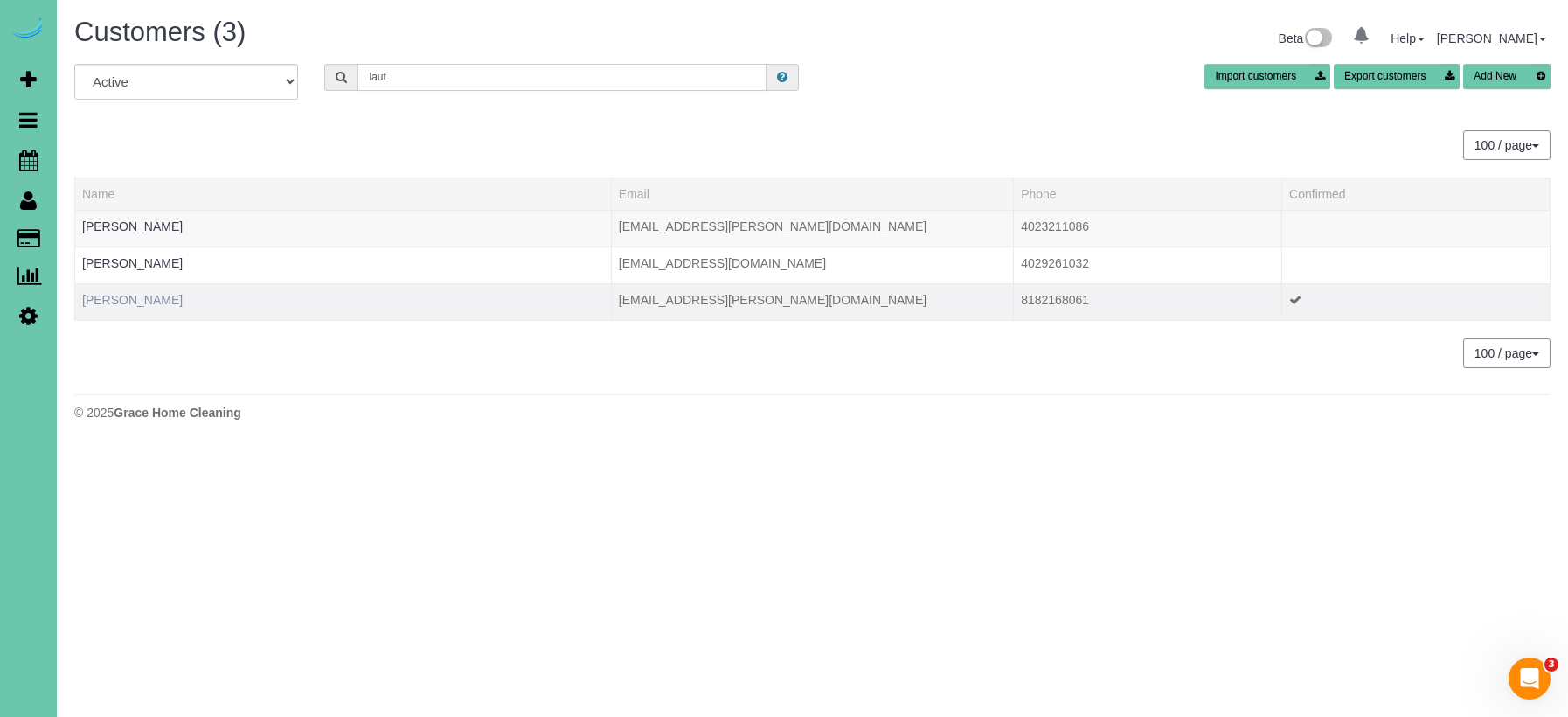
type input "laut"
click at [154, 299] on link "Rebecca Lauters" at bounding box center [132, 300] width 100 height 14
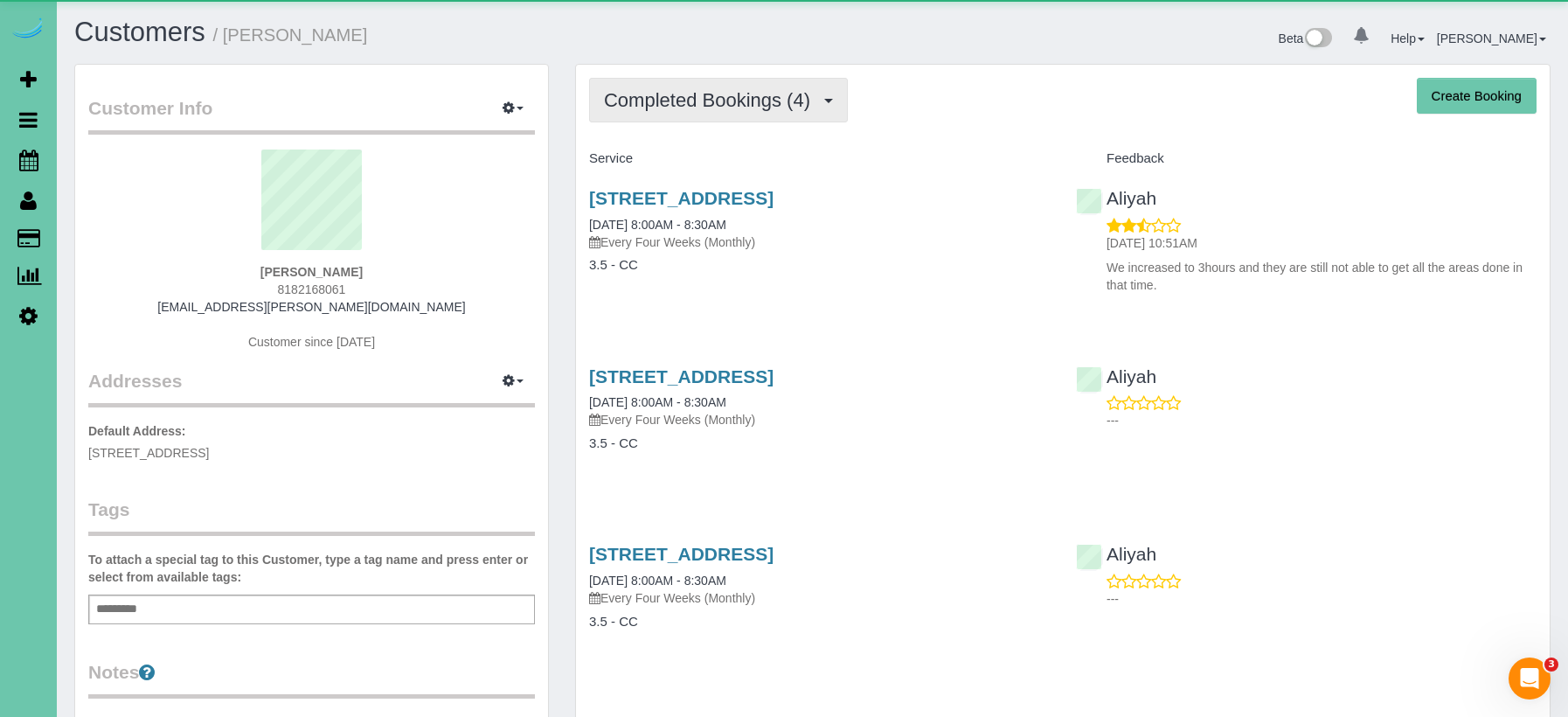
click at [660, 89] on span "Completed Bookings (4)" at bounding box center [711, 100] width 215 height 22
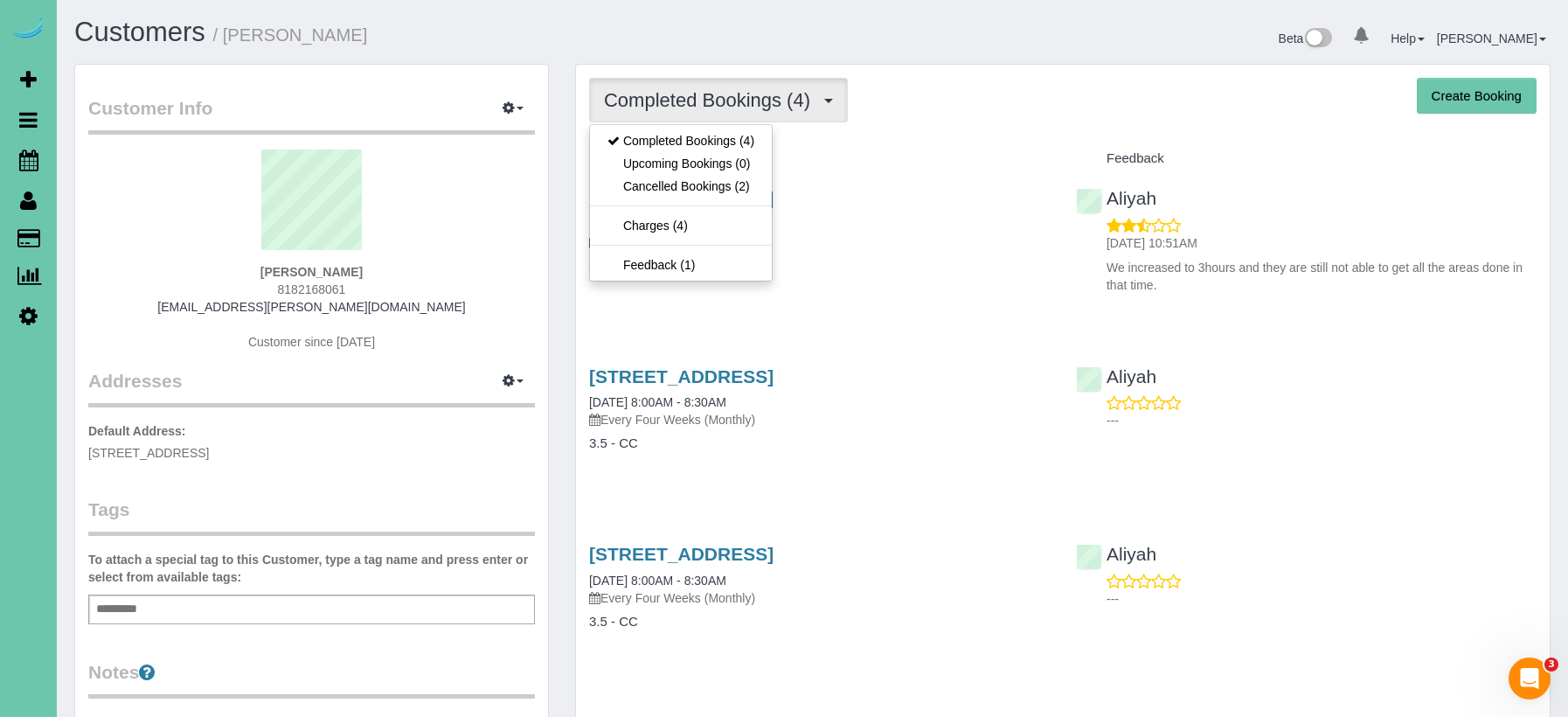
click at [460, 67] on div "Customer Info Edit Contact Info Send Message Email Preferences Special Sales Ta…" at bounding box center [311, 556] width 472 height 981
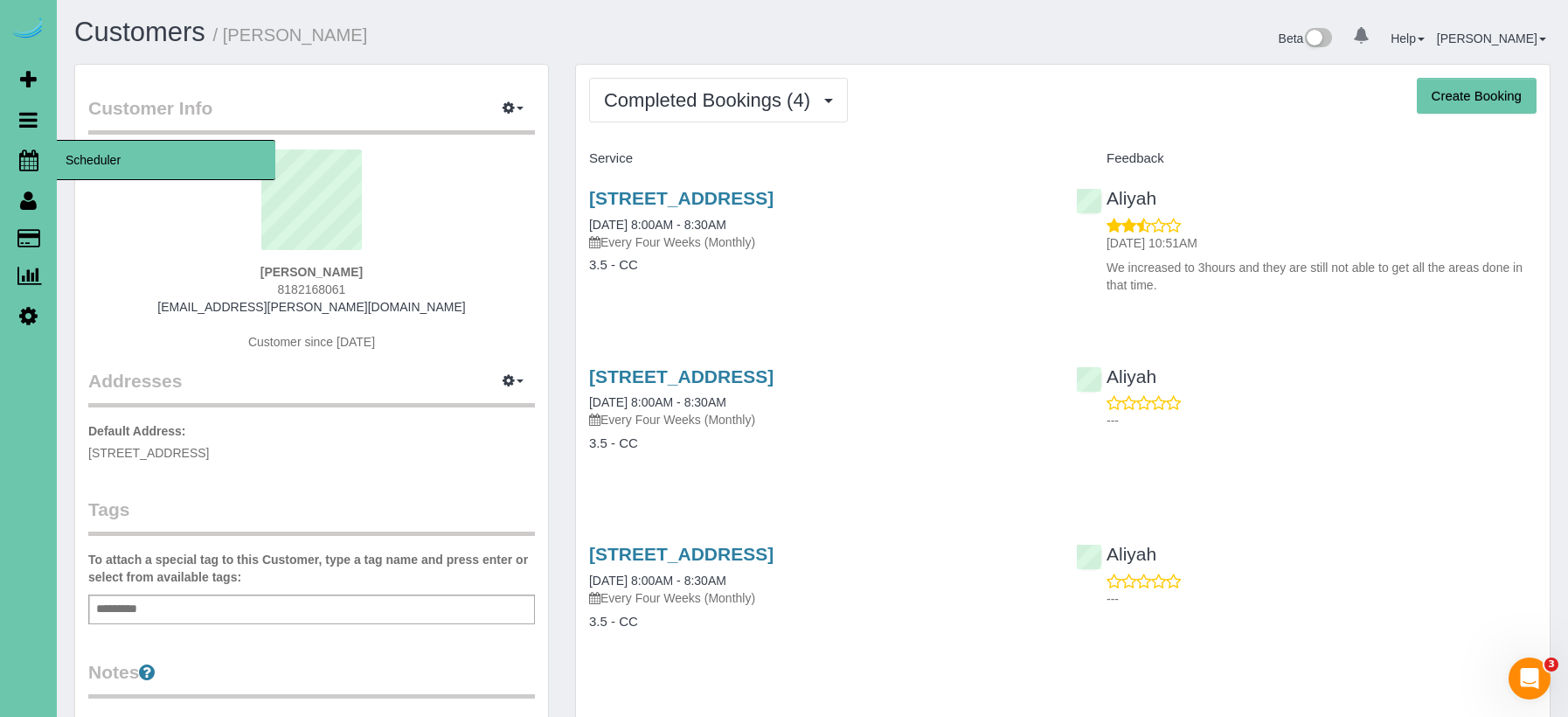
click at [32, 161] on icon at bounding box center [28, 160] width 19 height 21
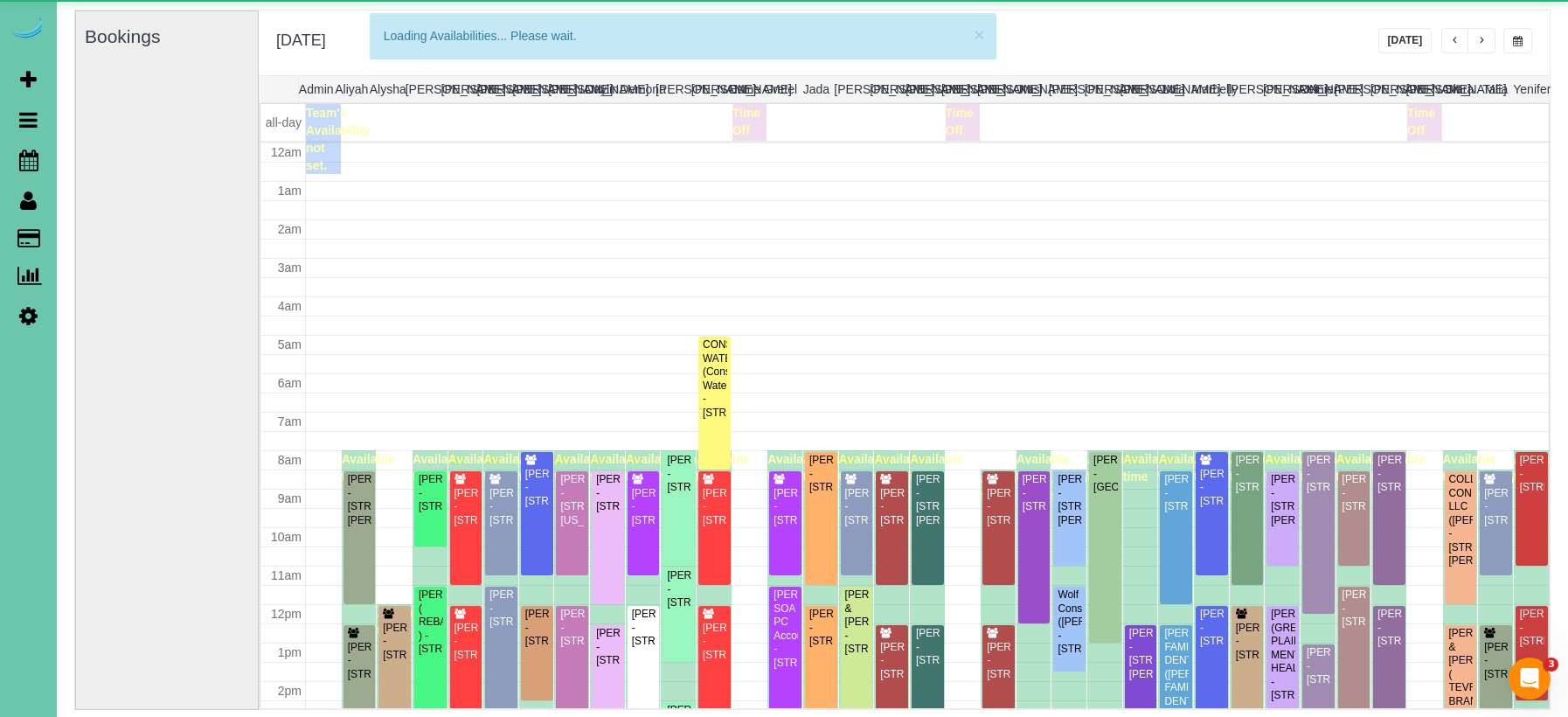
scroll to position [232, 0]
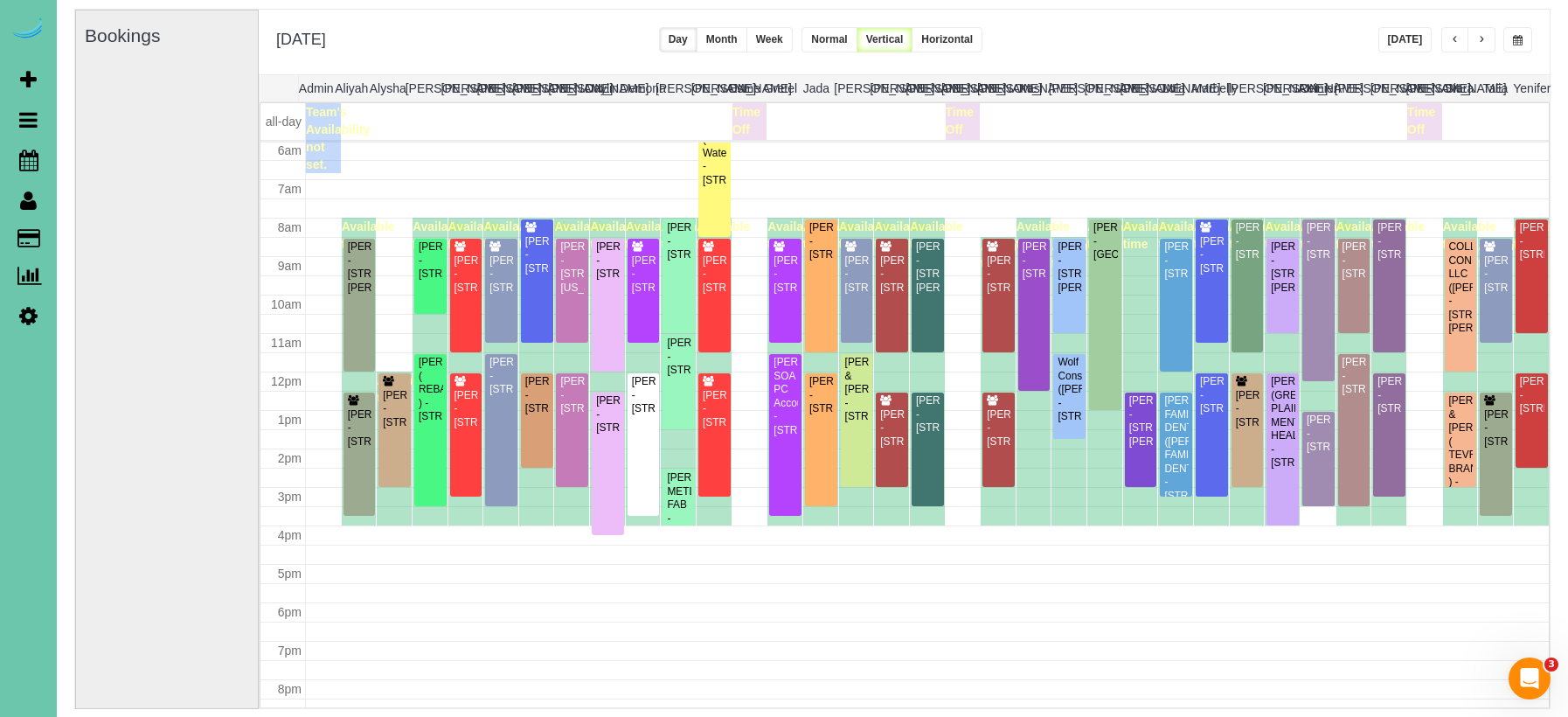
click at [1517, 33] on button "button" at bounding box center [1518, 40] width 29 height 25
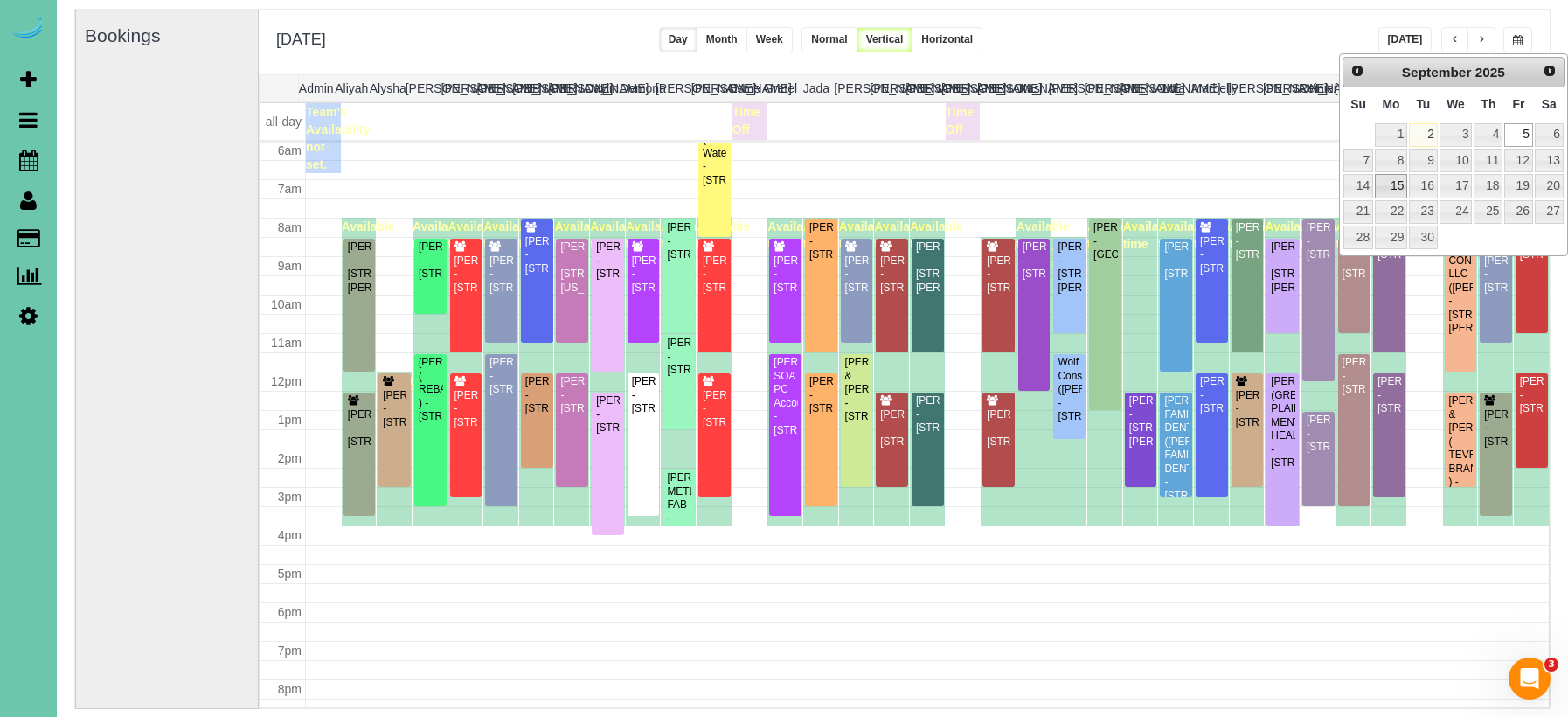
click at [1399, 180] on link "15" at bounding box center [1391, 186] width 32 height 23
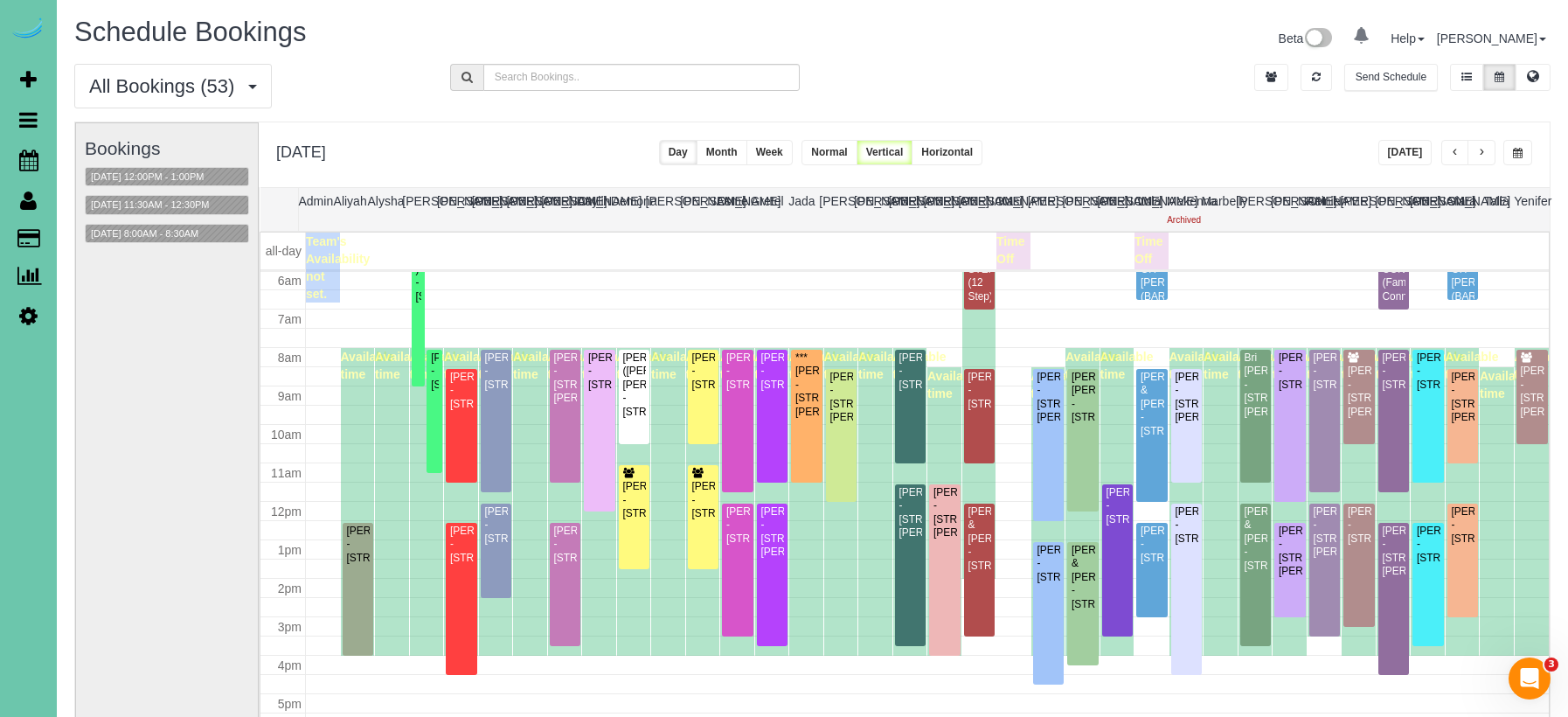
scroll to position [0, 0]
click at [814, 166] on div "**********" at bounding box center [904, 155] width 1291 height 65
click at [793, 156] on button "Week" at bounding box center [769, 152] width 46 height 25
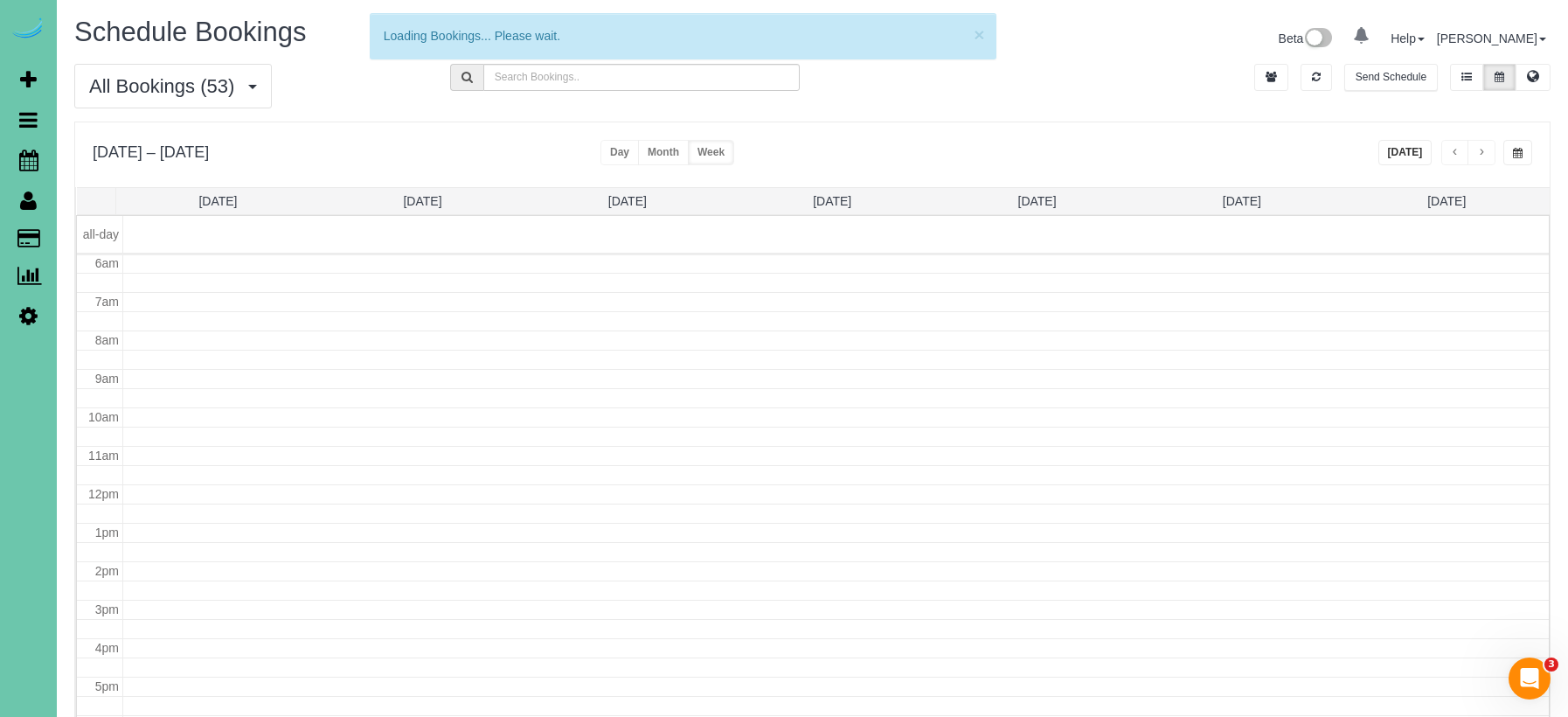
scroll to position [232, 0]
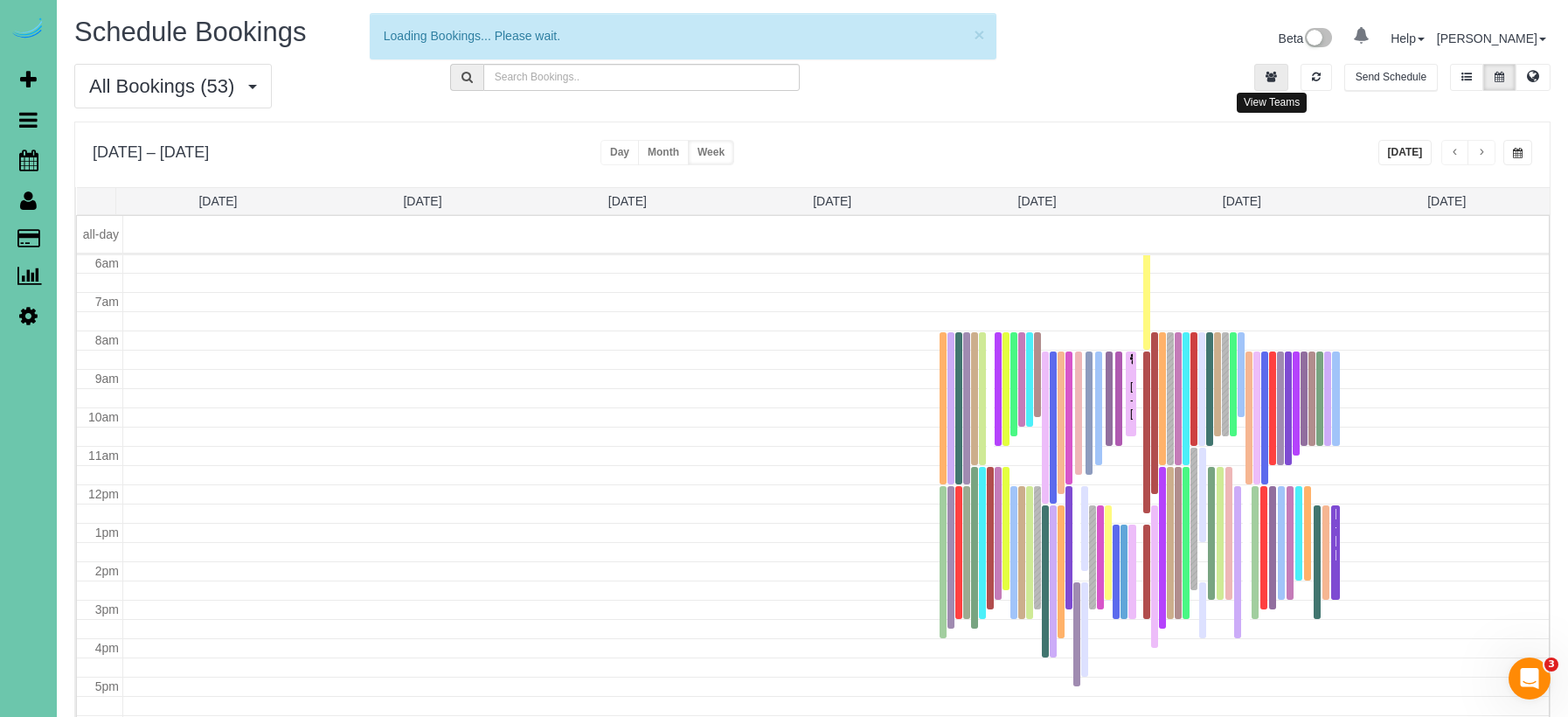
drag, startPoint x: 1269, startPoint y: 79, endPoint x: 1259, endPoint y: 79, distance: 10.0
click at [1269, 79] on icon "button" at bounding box center [1271, 77] width 12 height 11
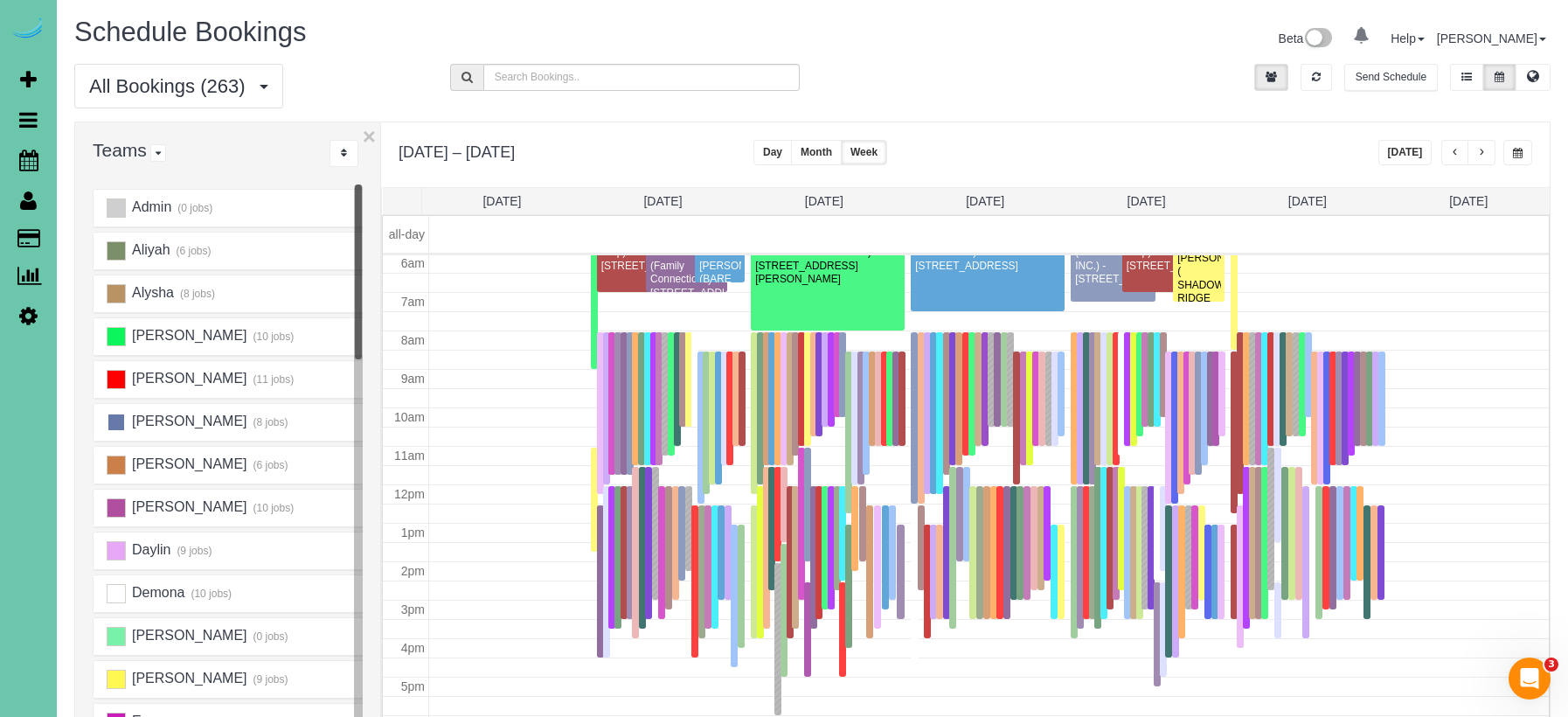
click at [114, 427] on ins at bounding box center [115, 422] width 19 height 19
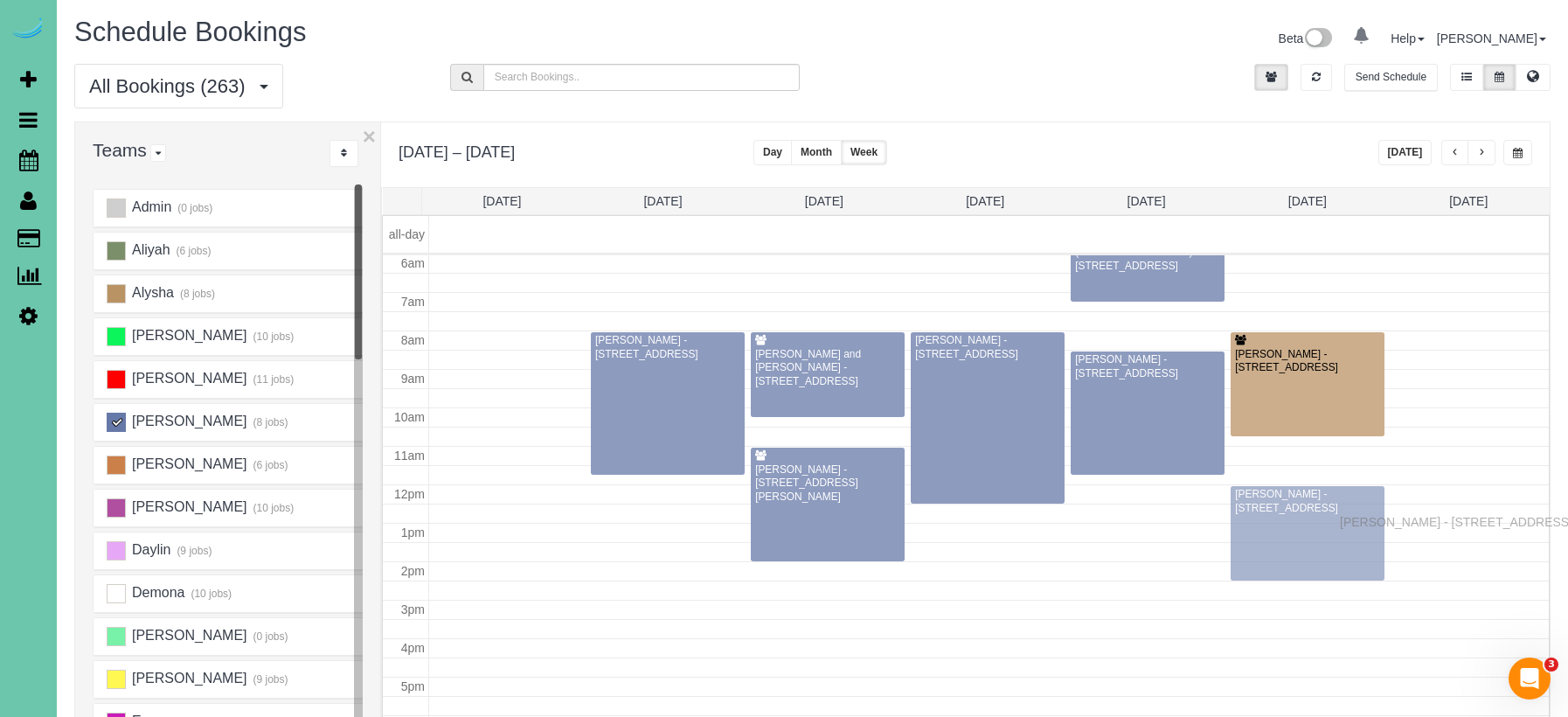
scroll to position [-1, 0]
drag, startPoint x: 670, startPoint y: 526, endPoint x: 1323, endPoint y: 508, distance: 653.2
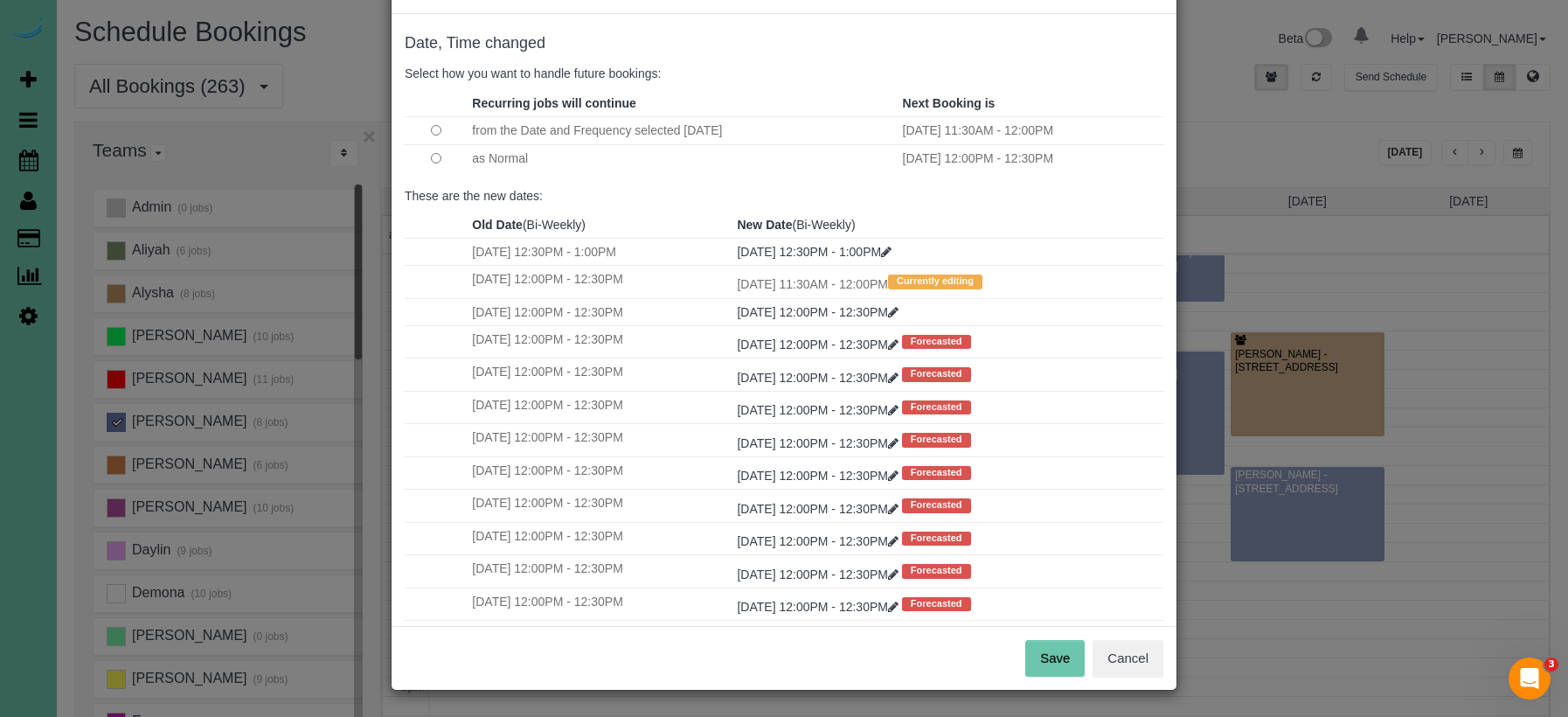
scroll to position [66, 0]
drag, startPoint x: 1066, startPoint y: 671, endPoint x: 1042, endPoint y: 641, distance: 38.4
click at [1065, 671] on button "Save" at bounding box center [1055, 659] width 60 height 37
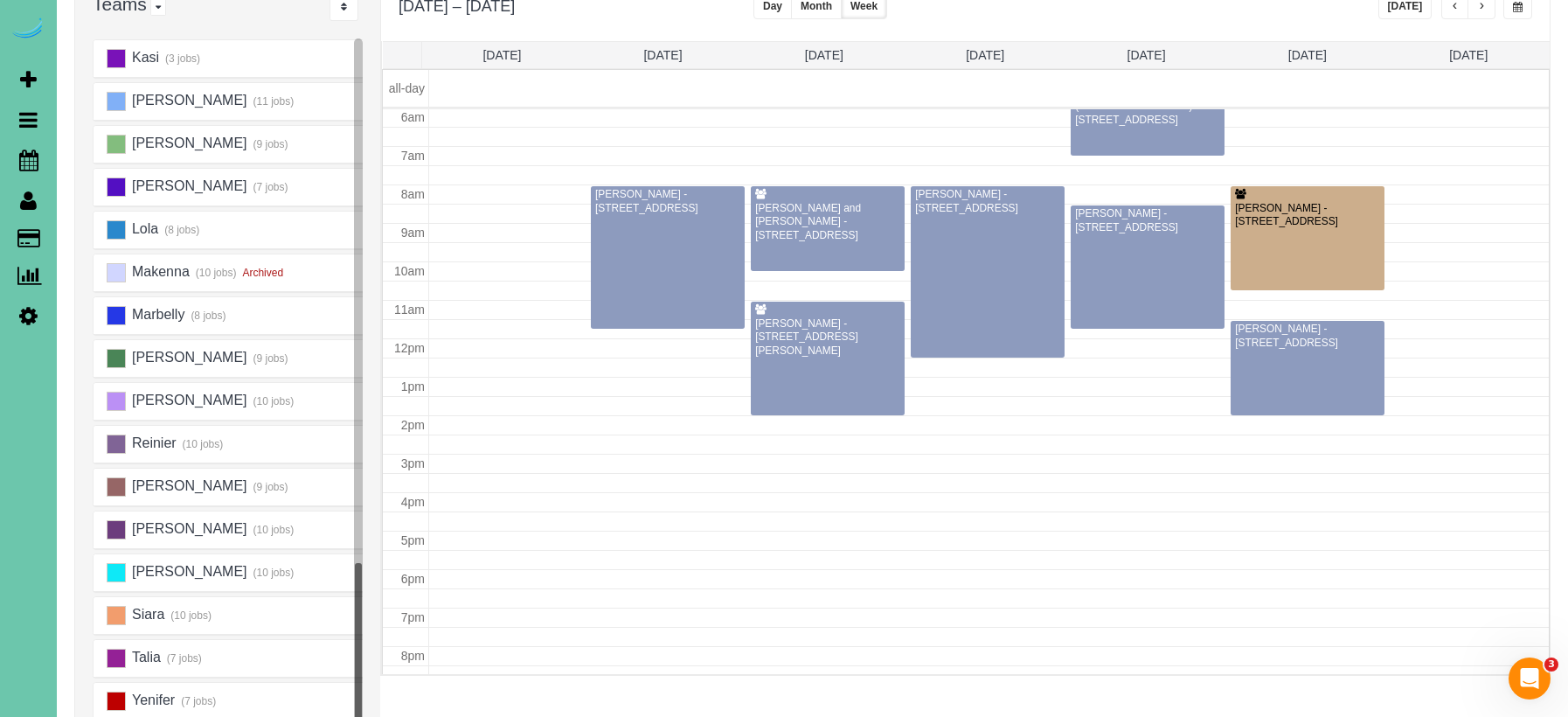
scroll to position [142, 0]
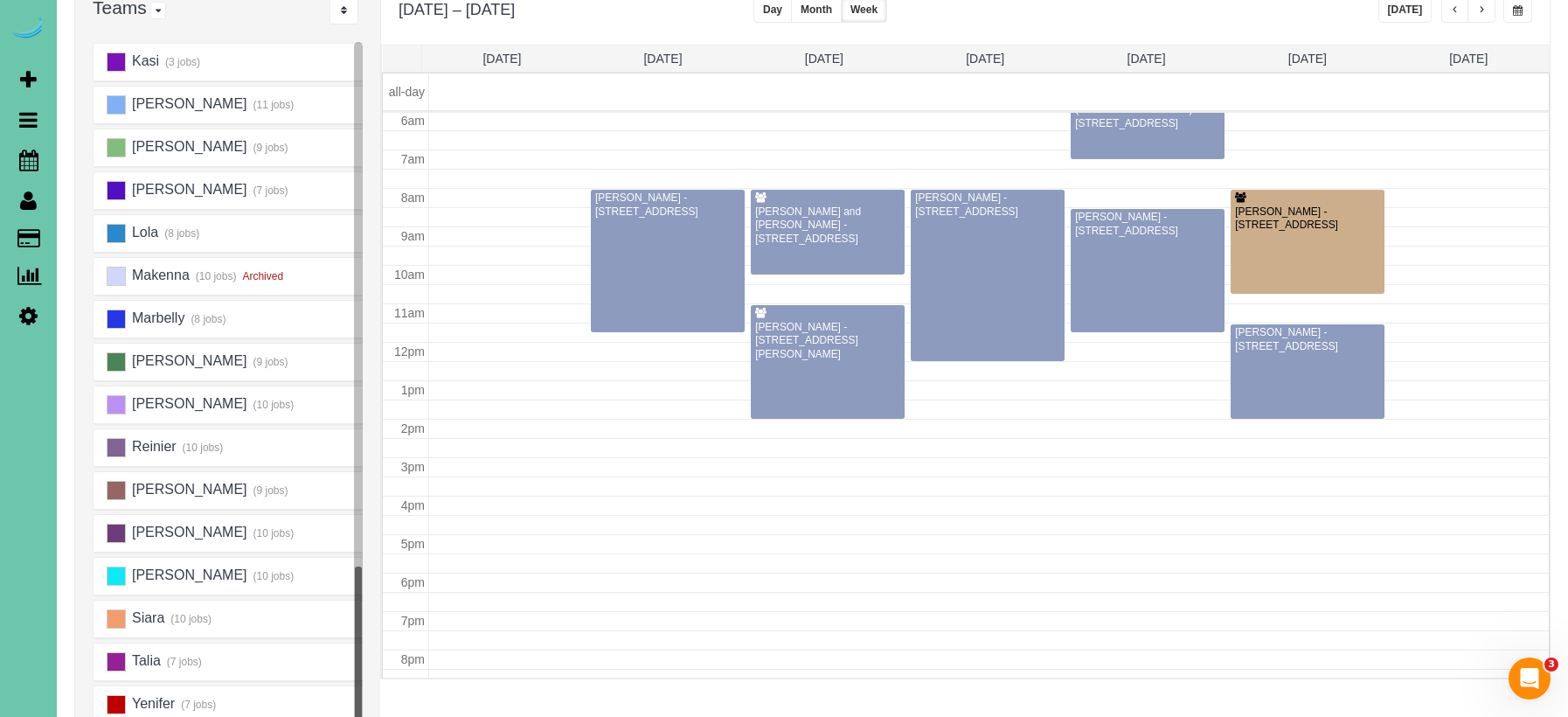
click at [1410, 21] on button "[DATE]" at bounding box center [1406, 10] width 54 height 25
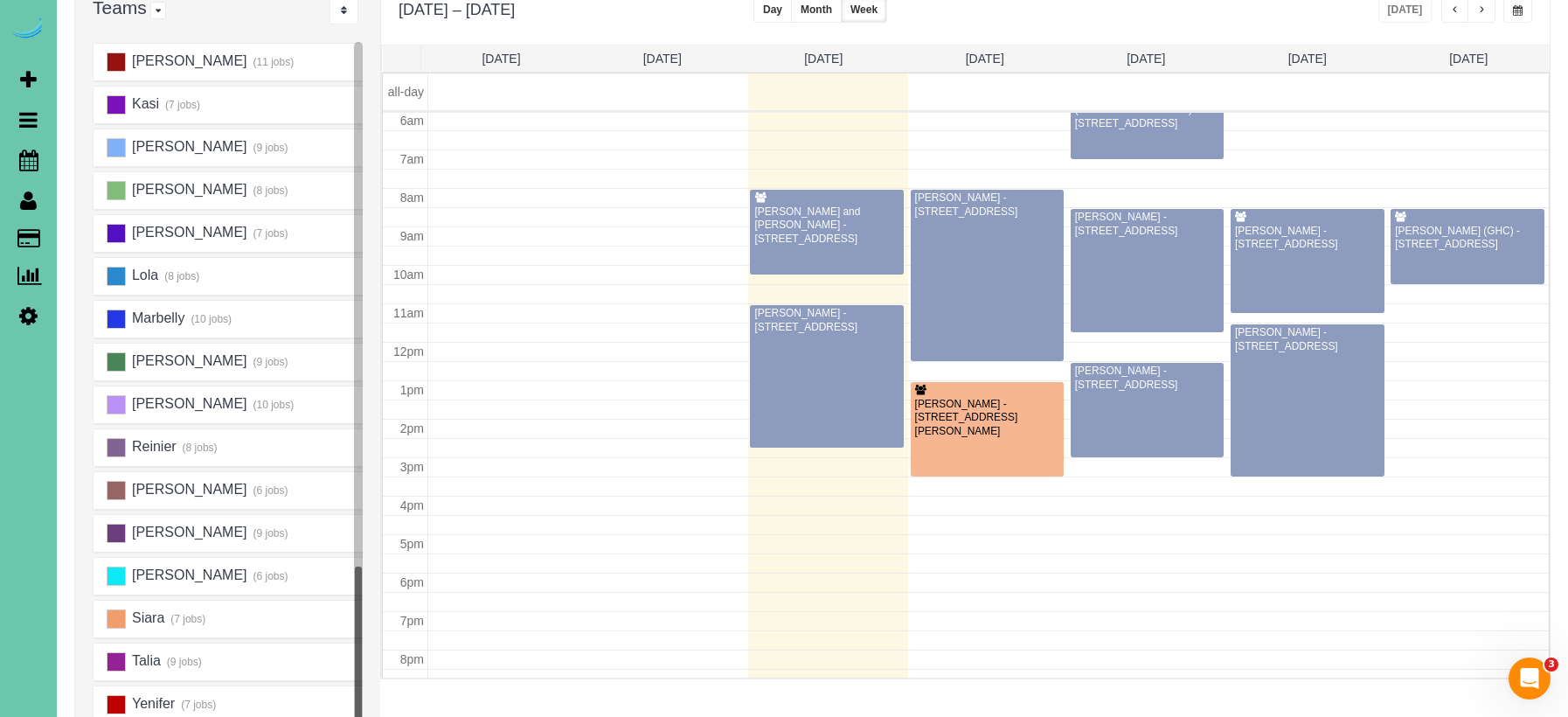
scroll to position [817, 0]
click at [118, 445] on ins at bounding box center [115, 447] width 19 height 19
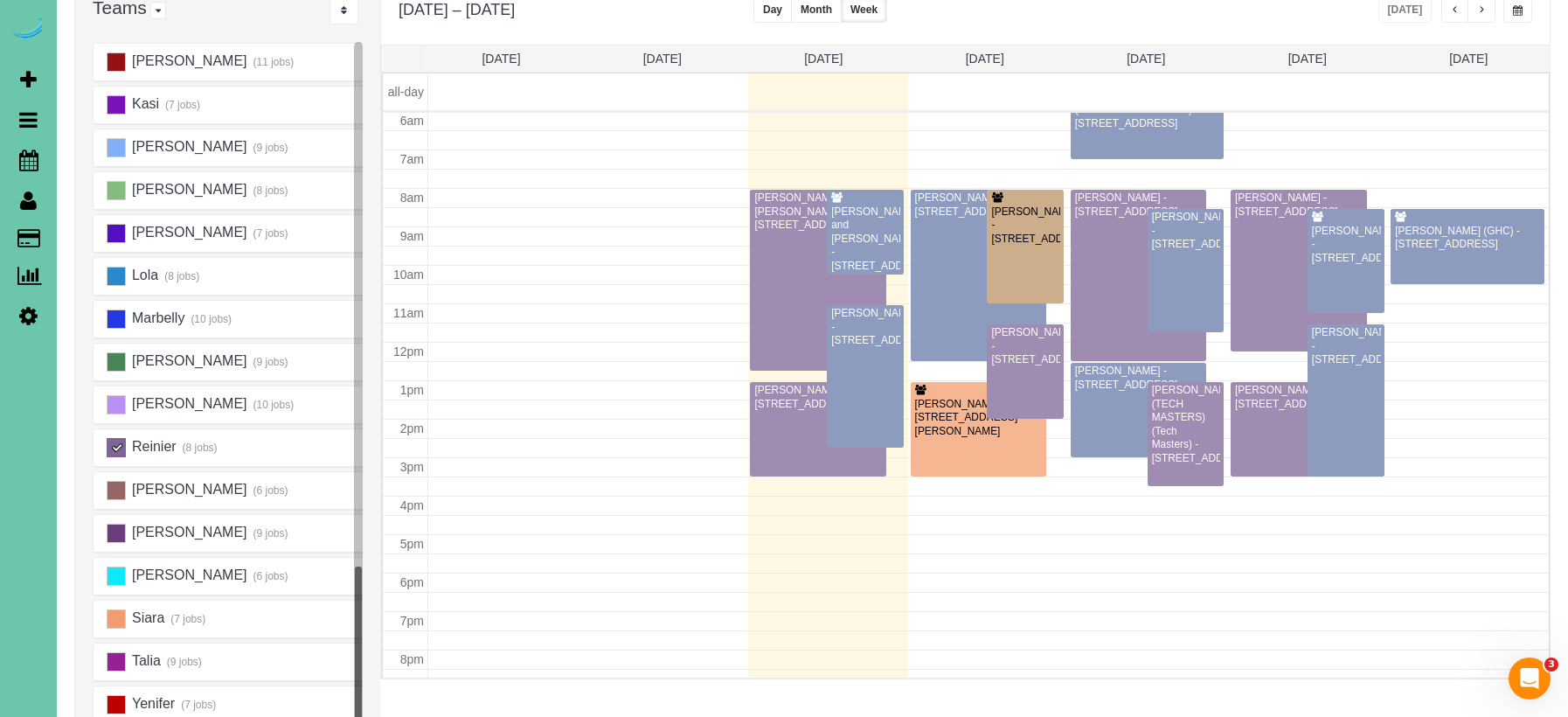
click at [118, 445] on ins at bounding box center [115, 447] width 19 height 19
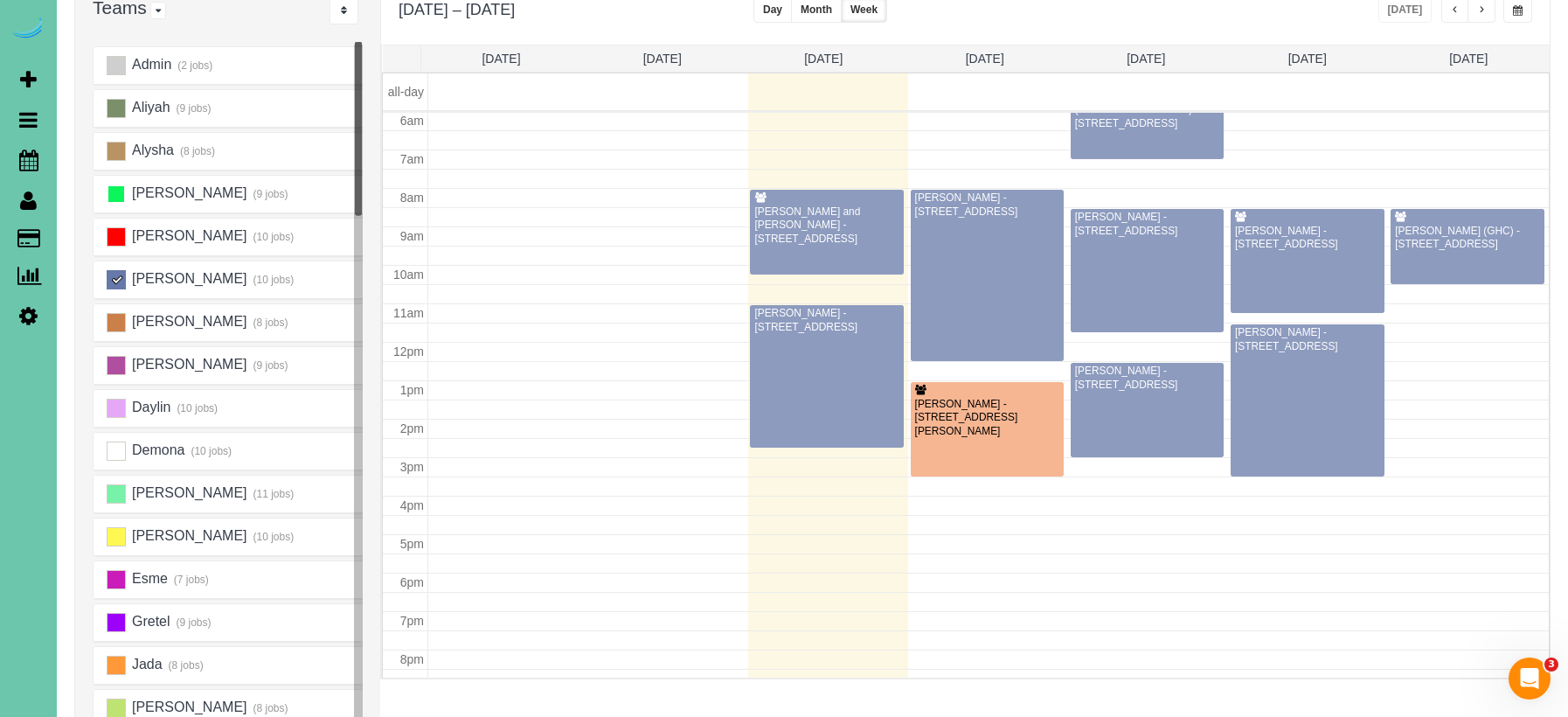
scroll to position [0, 0]
click at [115, 287] on ins at bounding box center [115, 280] width 19 height 19
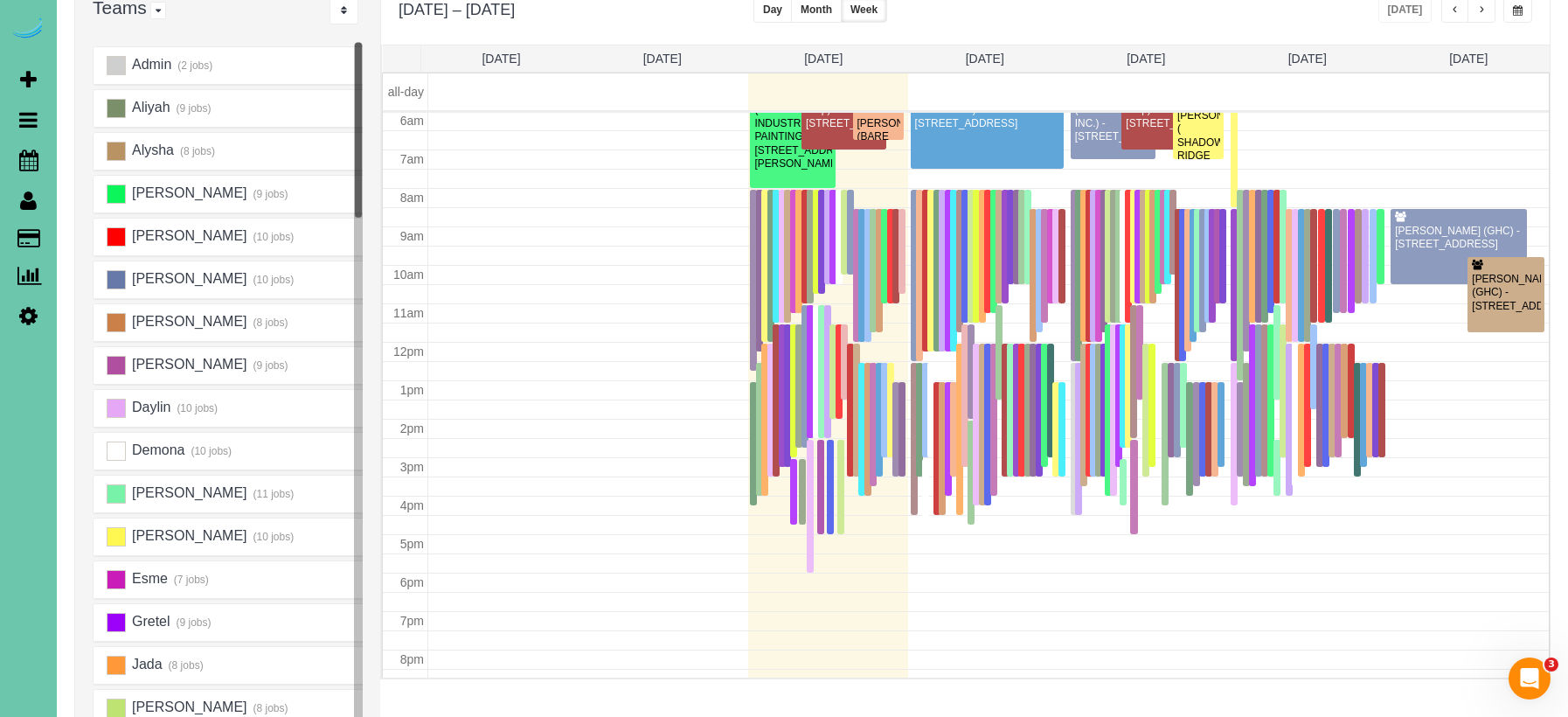
scroll to position [1, 0]
click at [1139, 50] on th "Thu 9/4" at bounding box center [1146, 58] width 161 height 26
click at [1143, 64] on link "Thu 9/4" at bounding box center [1145, 59] width 39 height 14
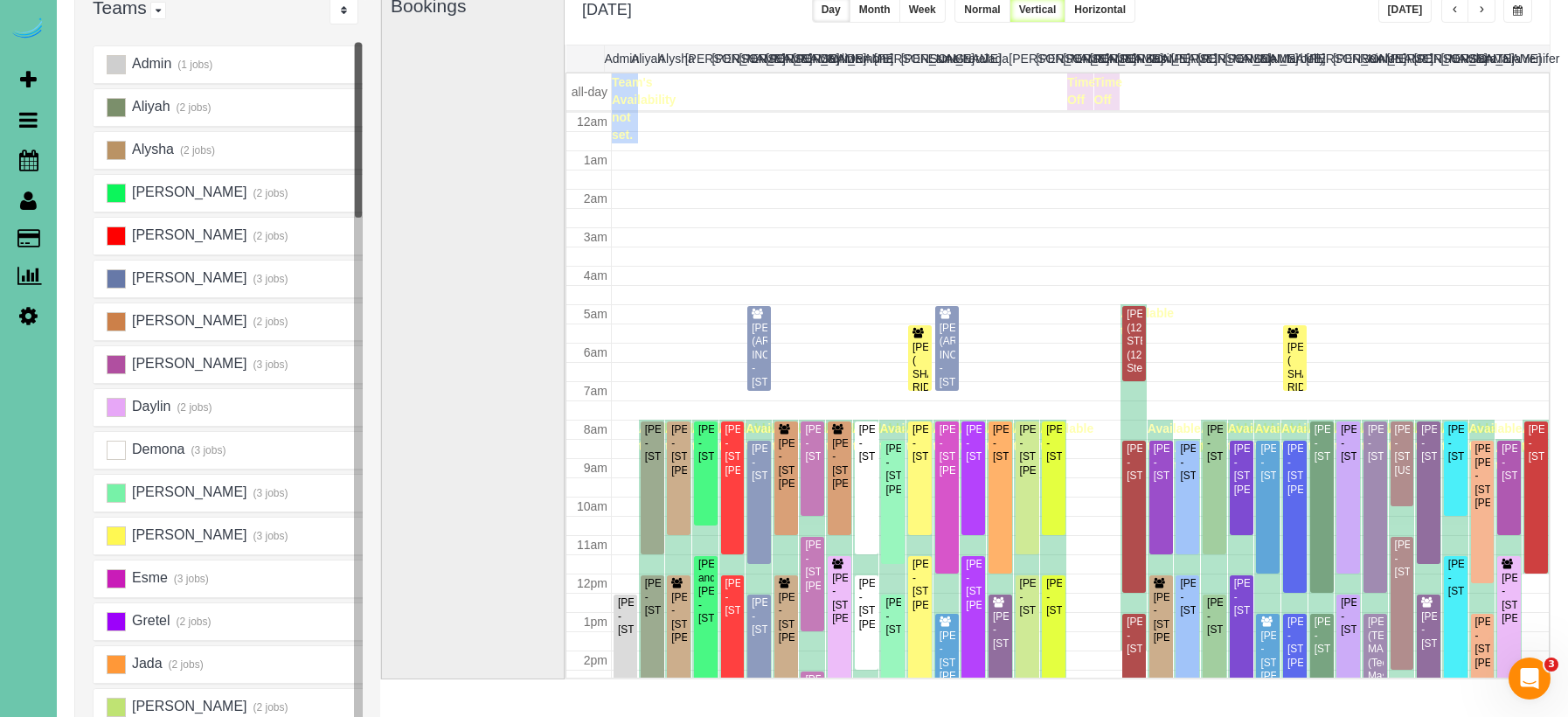
scroll to position [232, 0]
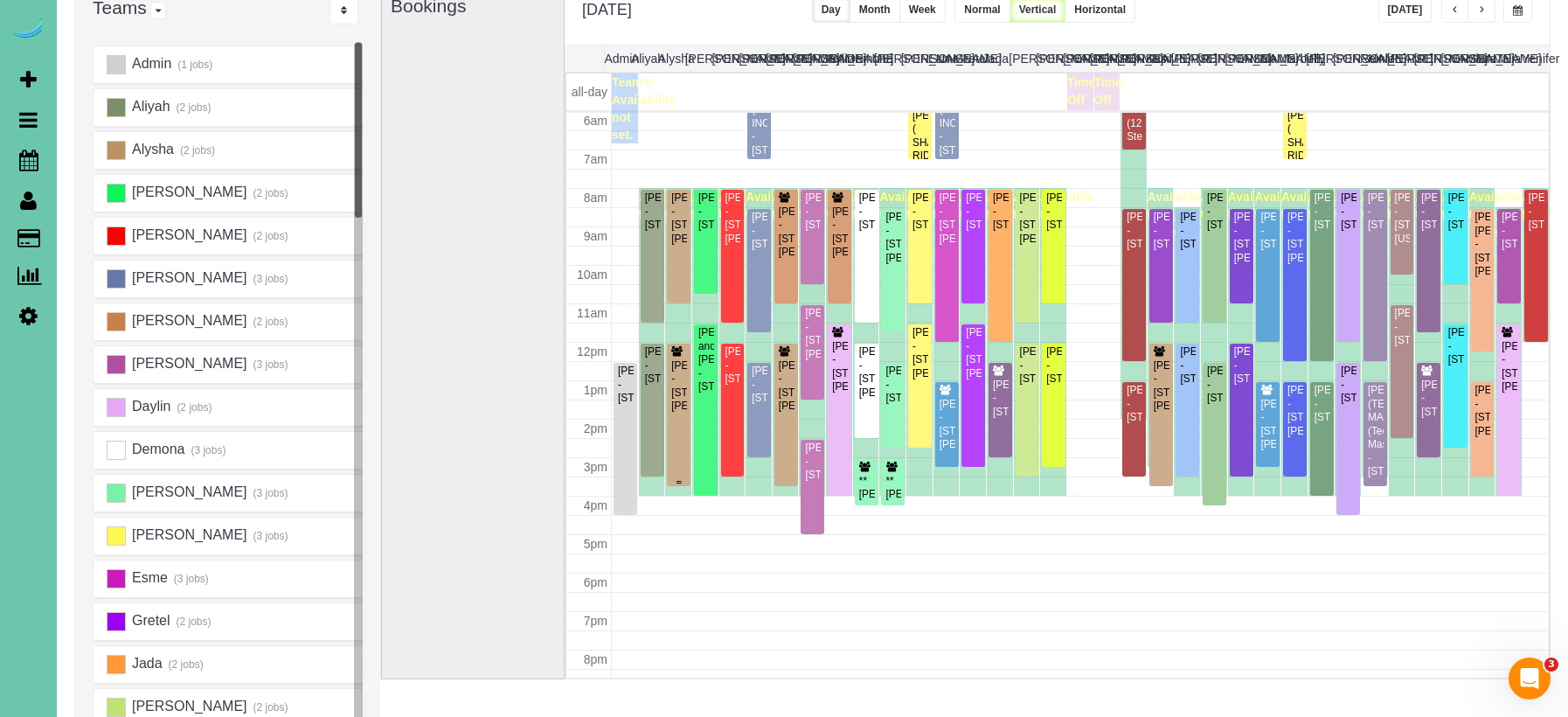
click at [678, 414] on div "Katy Roshone - 8011 Manderson St., Omaha, NE 68134" at bounding box center [678, 386] width 16 height 54
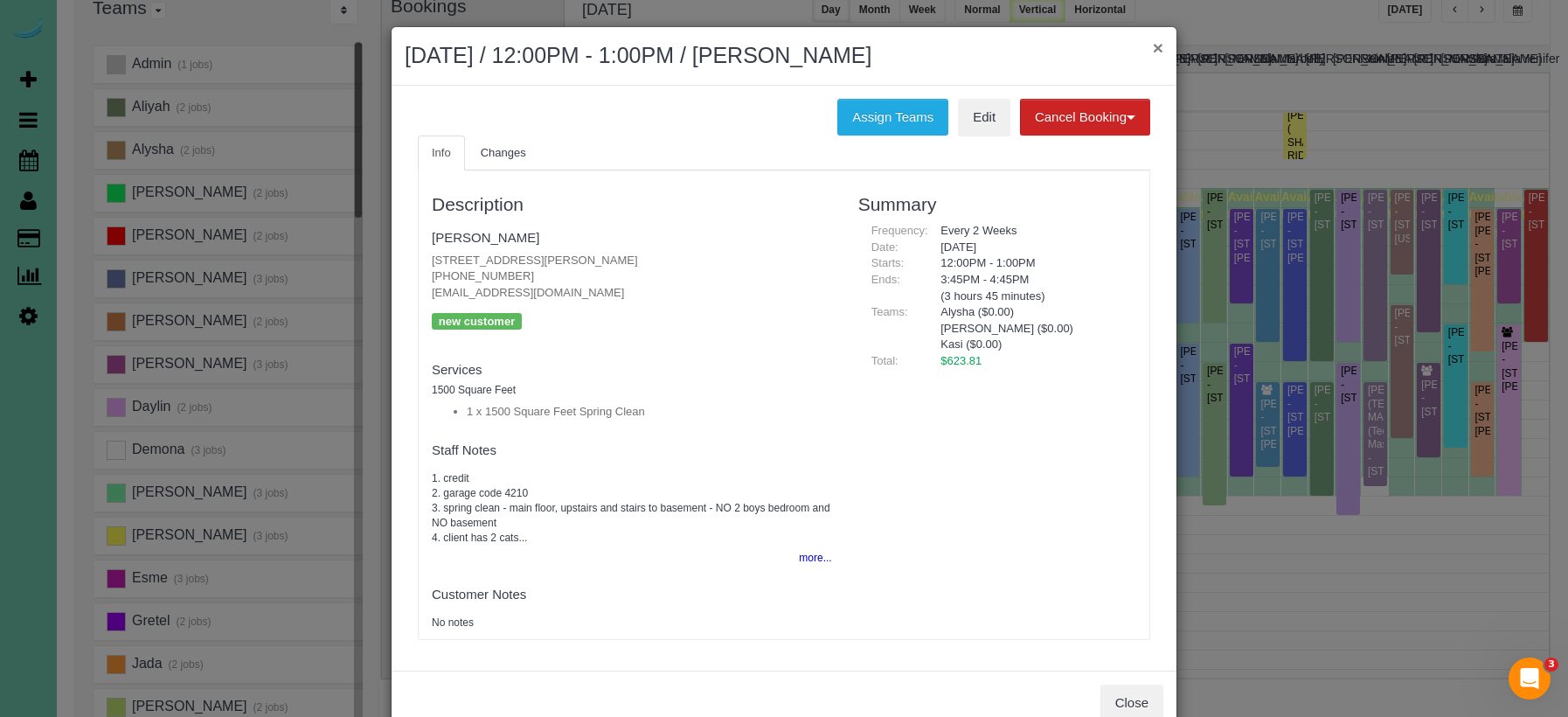
click at [1164, 51] on div "× September 04, 2025 / 12:00PM - 1:00PM / Katy Roshone" at bounding box center [784, 56] width 784 height 59
drag, startPoint x: 1160, startPoint y: 52, endPoint x: 1174, endPoint y: 49, distance: 14.3
click at [1160, 52] on button "×" at bounding box center [1159, 48] width 11 height 18
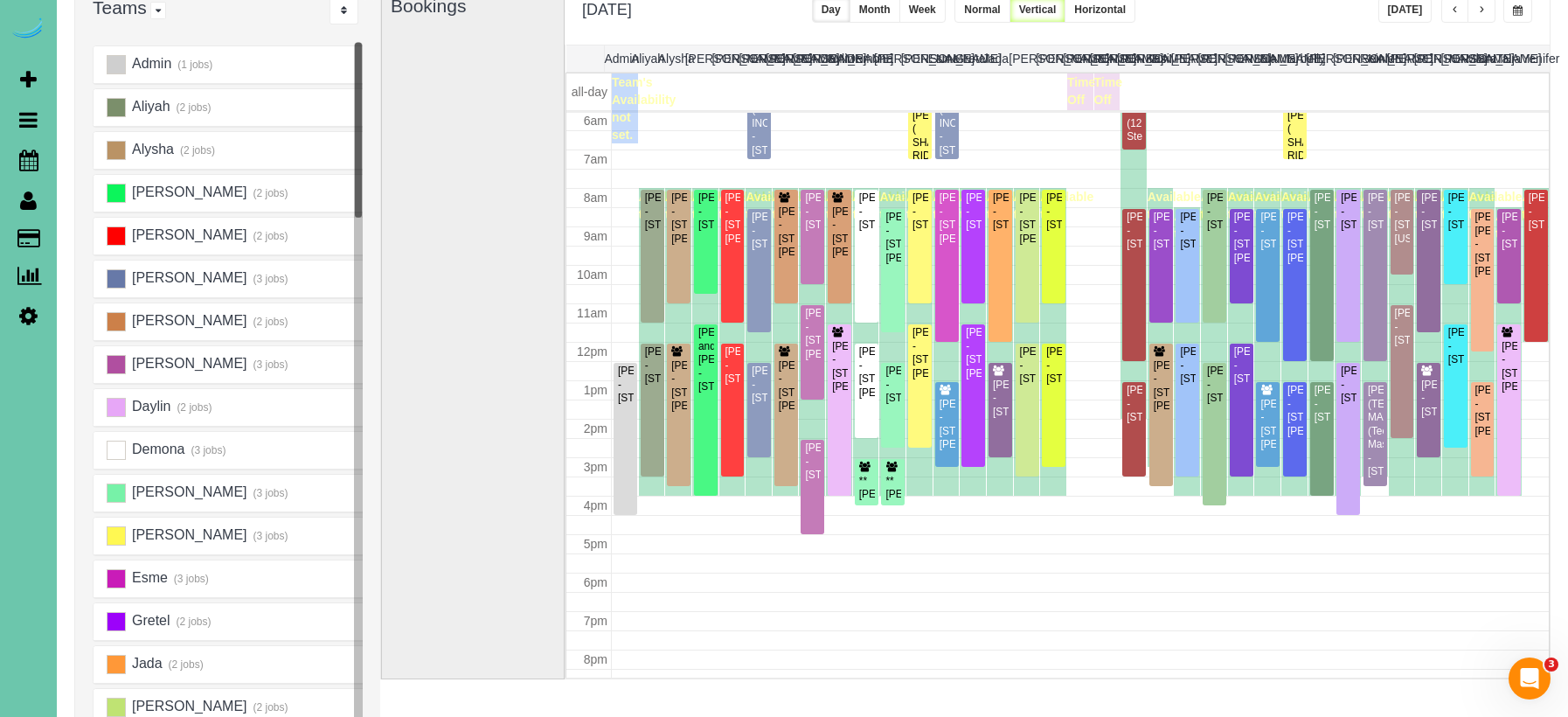
click at [1518, 17] on button "button" at bounding box center [1518, 10] width 29 height 25
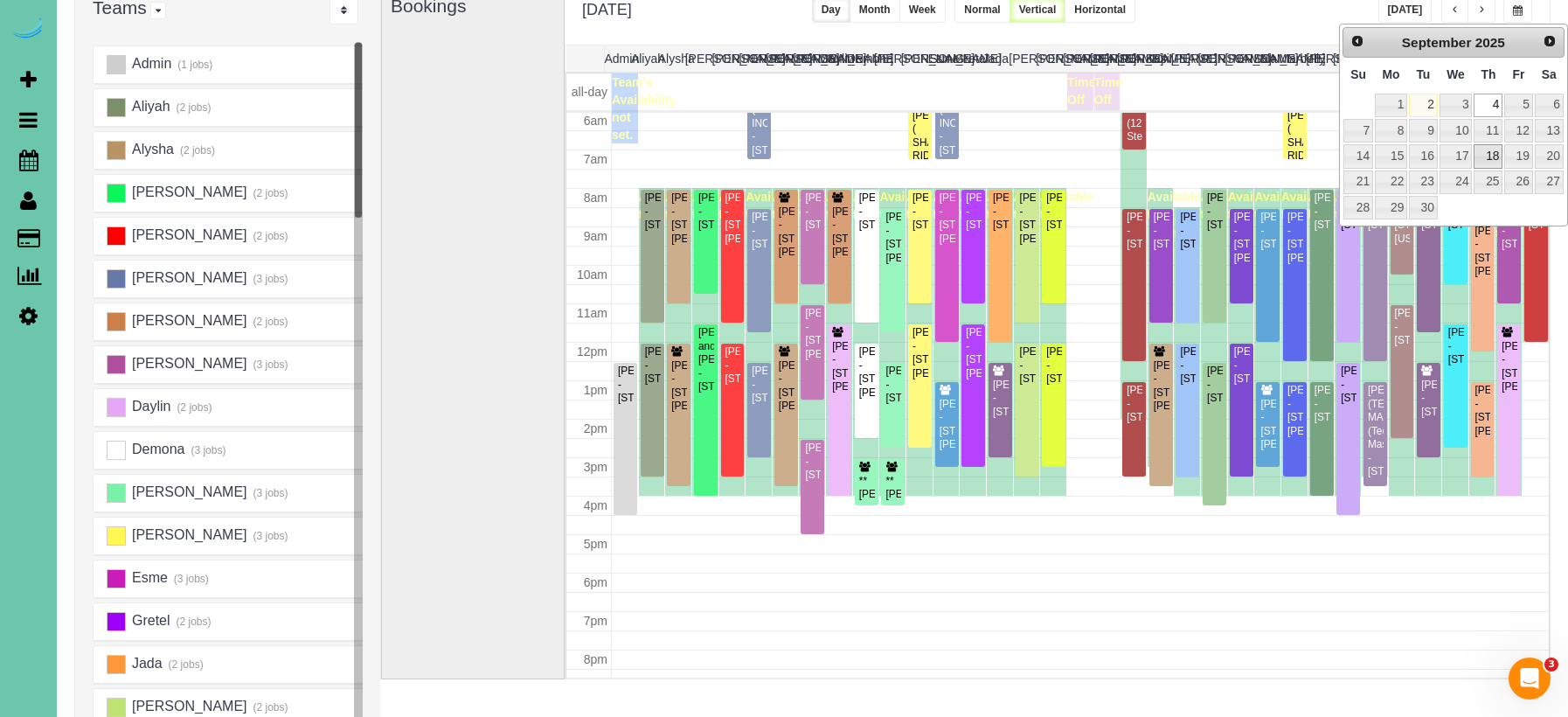
click at [1498, 145] on link "18" at bounding box center [1488, 156] width 29 height 23
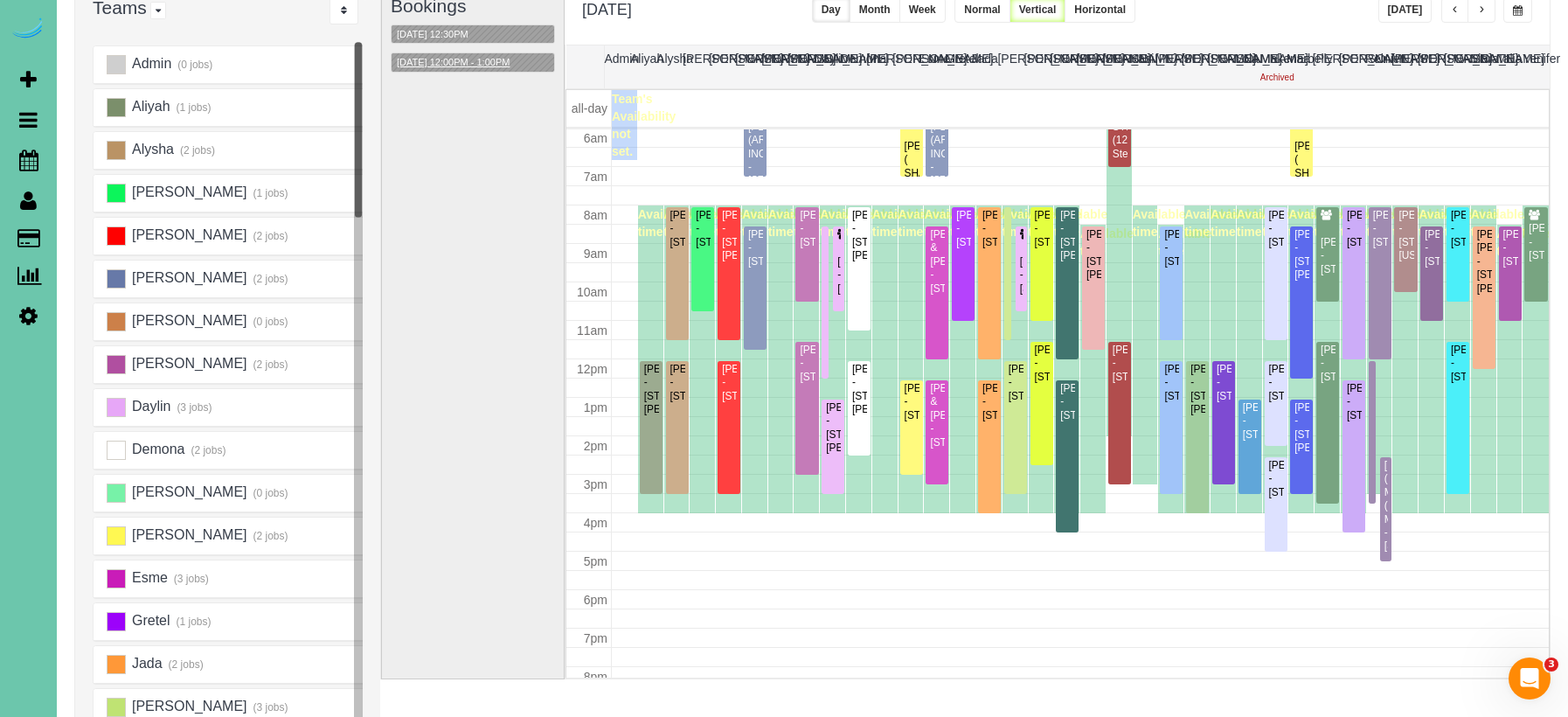
click at [503, 64] on button "09/18/2025 12:00PM - 1:00PM" at bounding box center [453, 62] width 124 height 18
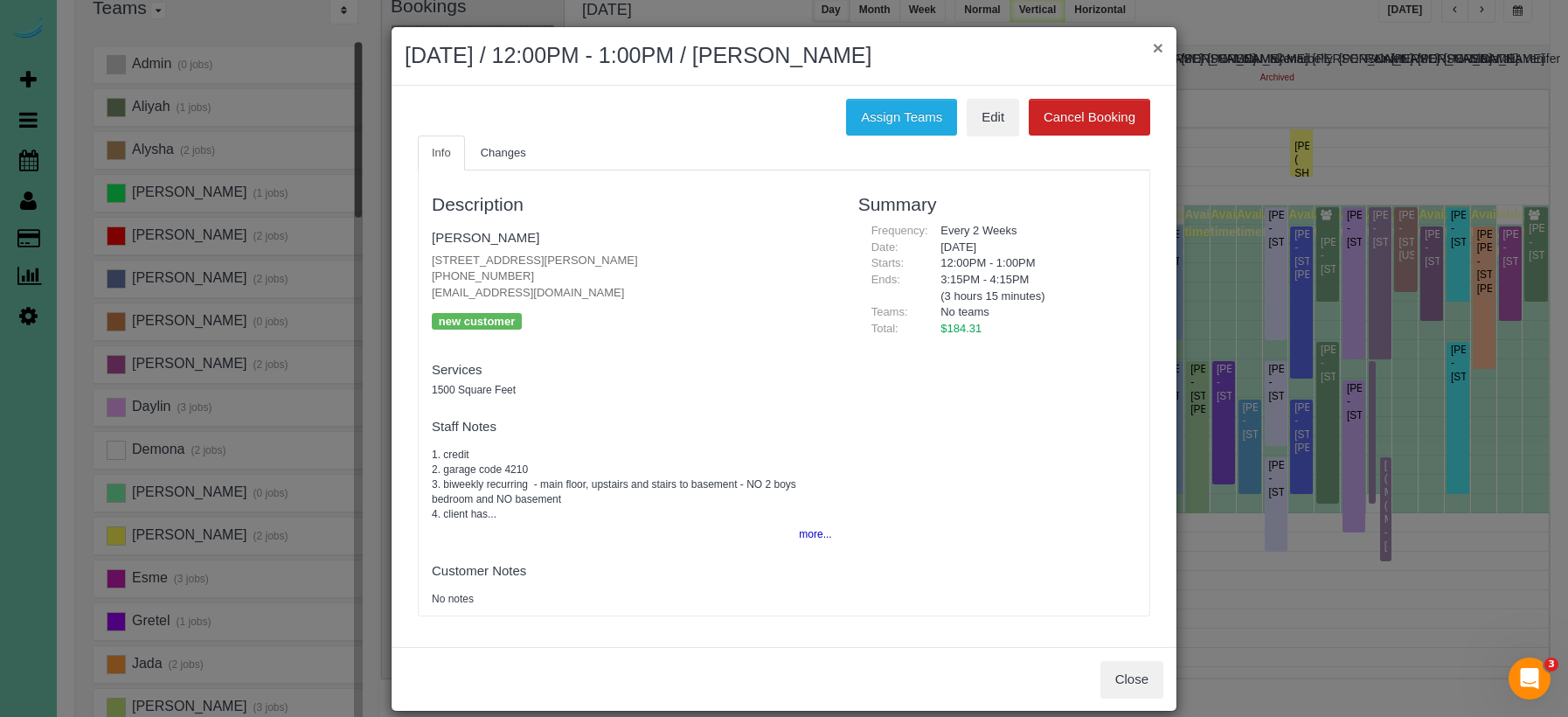
click at [1159, 55] on button "×" at bounding box center [1159, 48] width 11 height 18
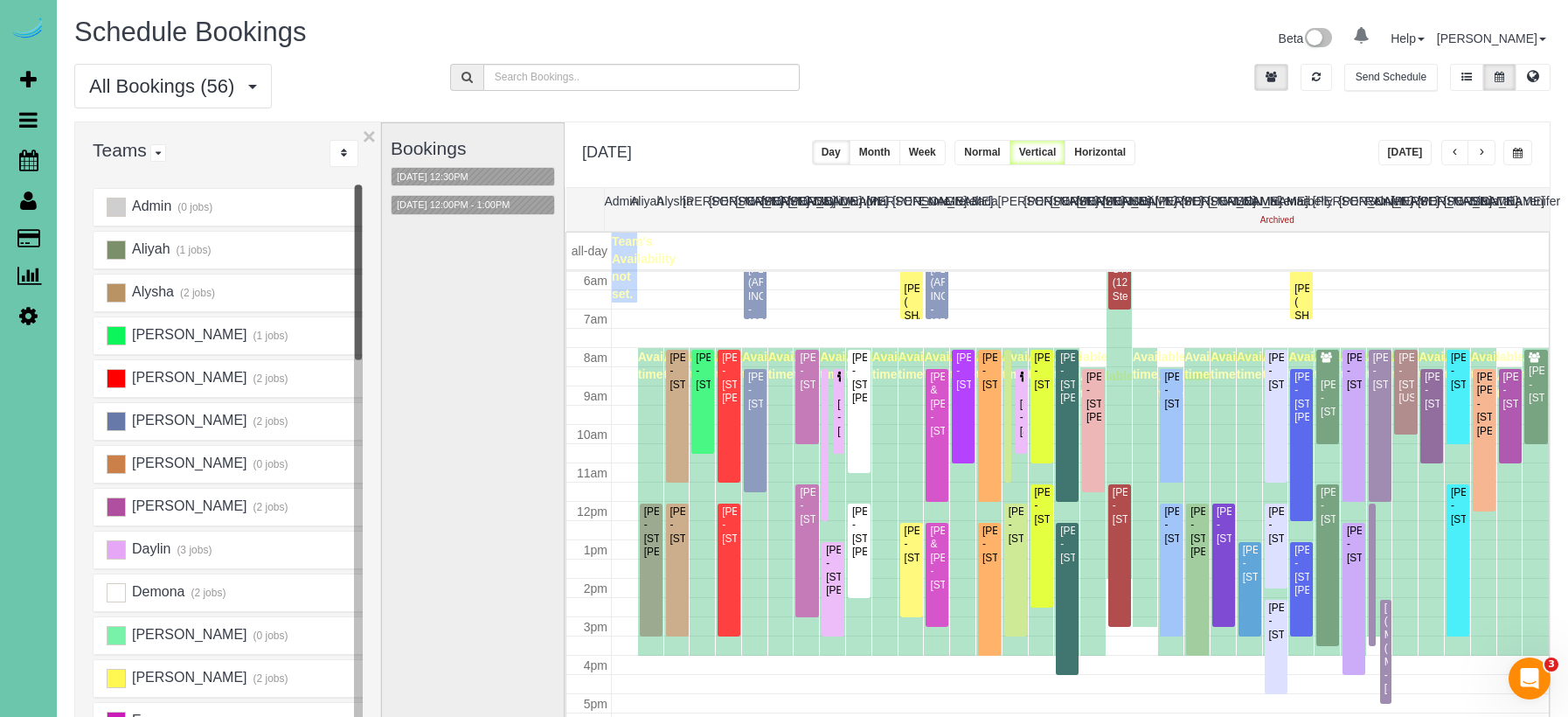
scroll to position [0, 0]
click at [1505, 147] on button "button" at bounding box center [1518, 152] width 29 height 25
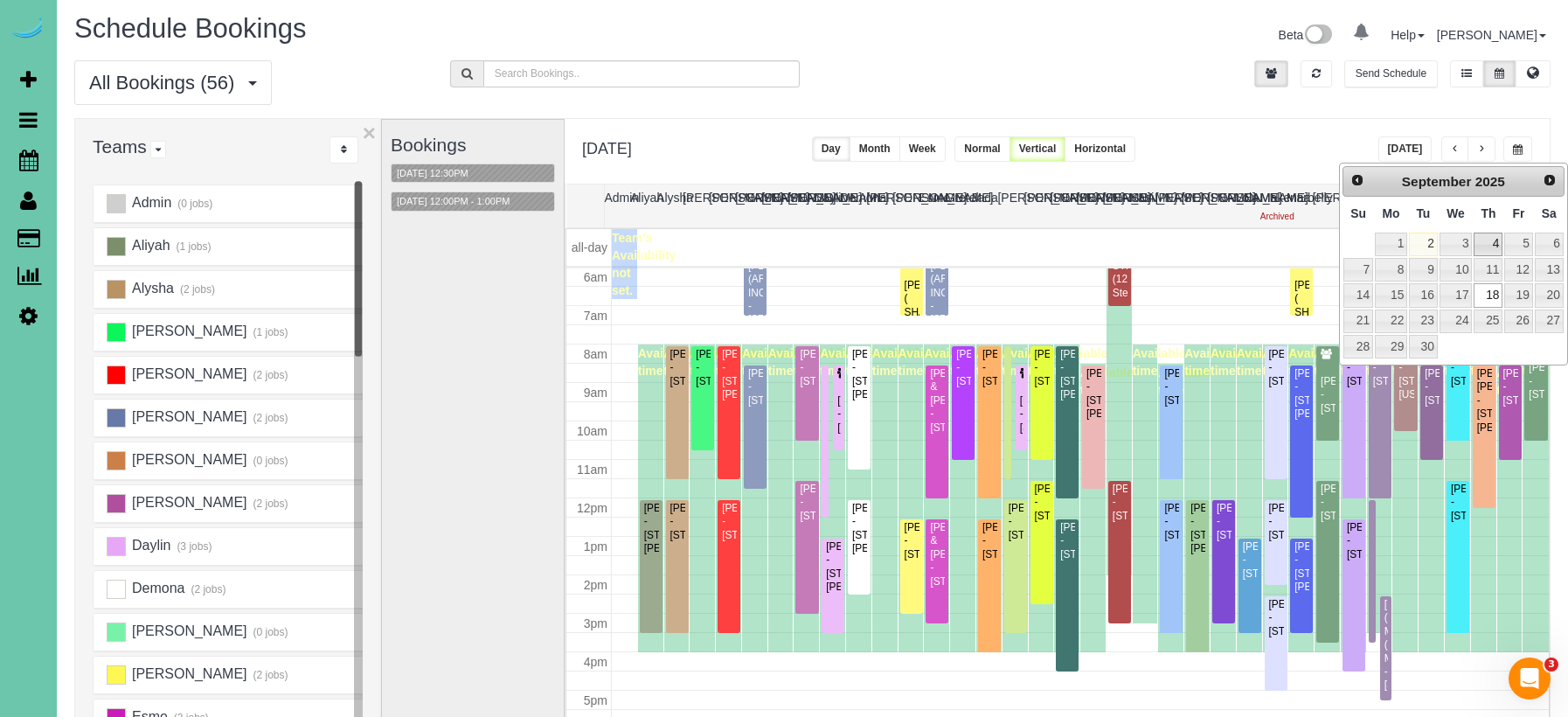
scroll to position [3, 0]
click at [1491, 251] on link "4" at bounding box center [1488, 245] width 29 height 23
type input "**********"
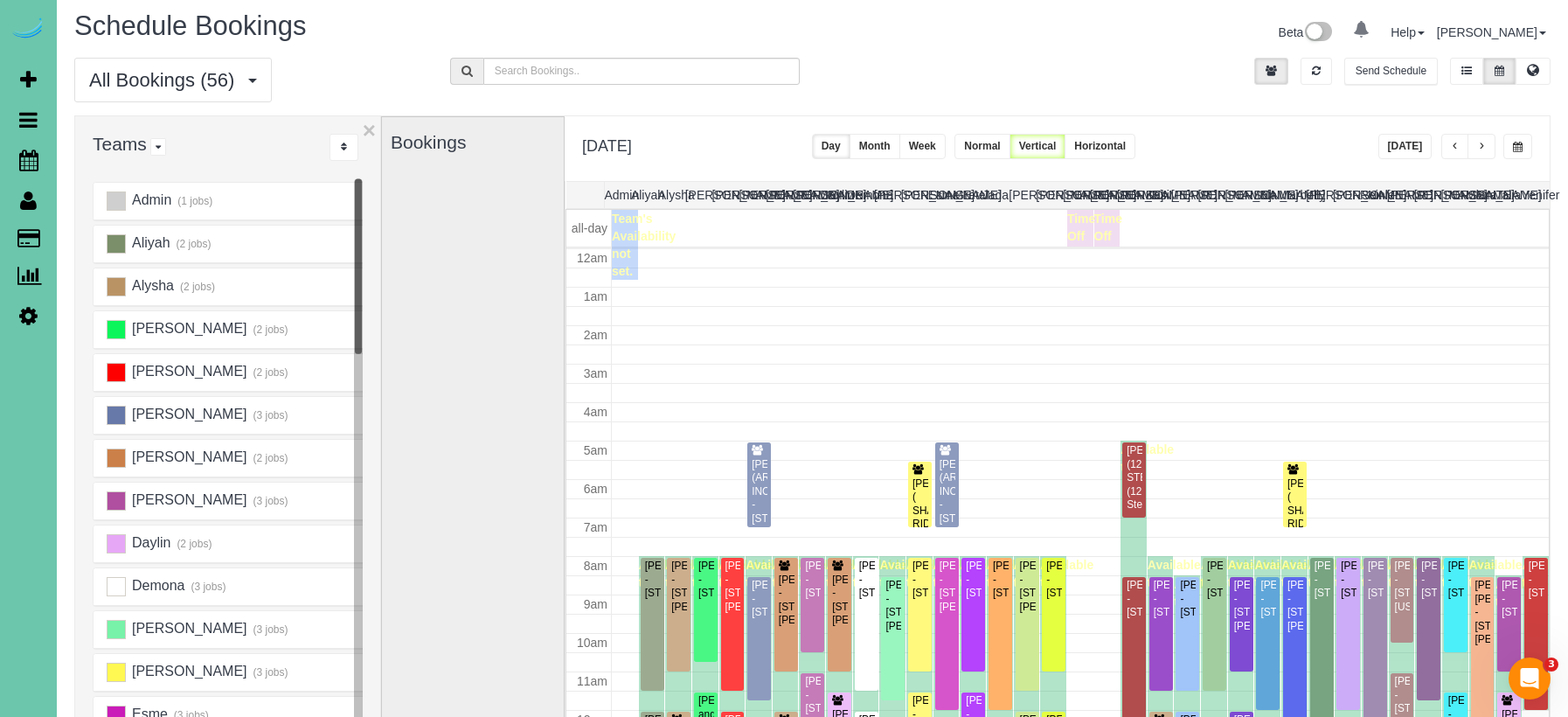
scroll to position [232, 0]
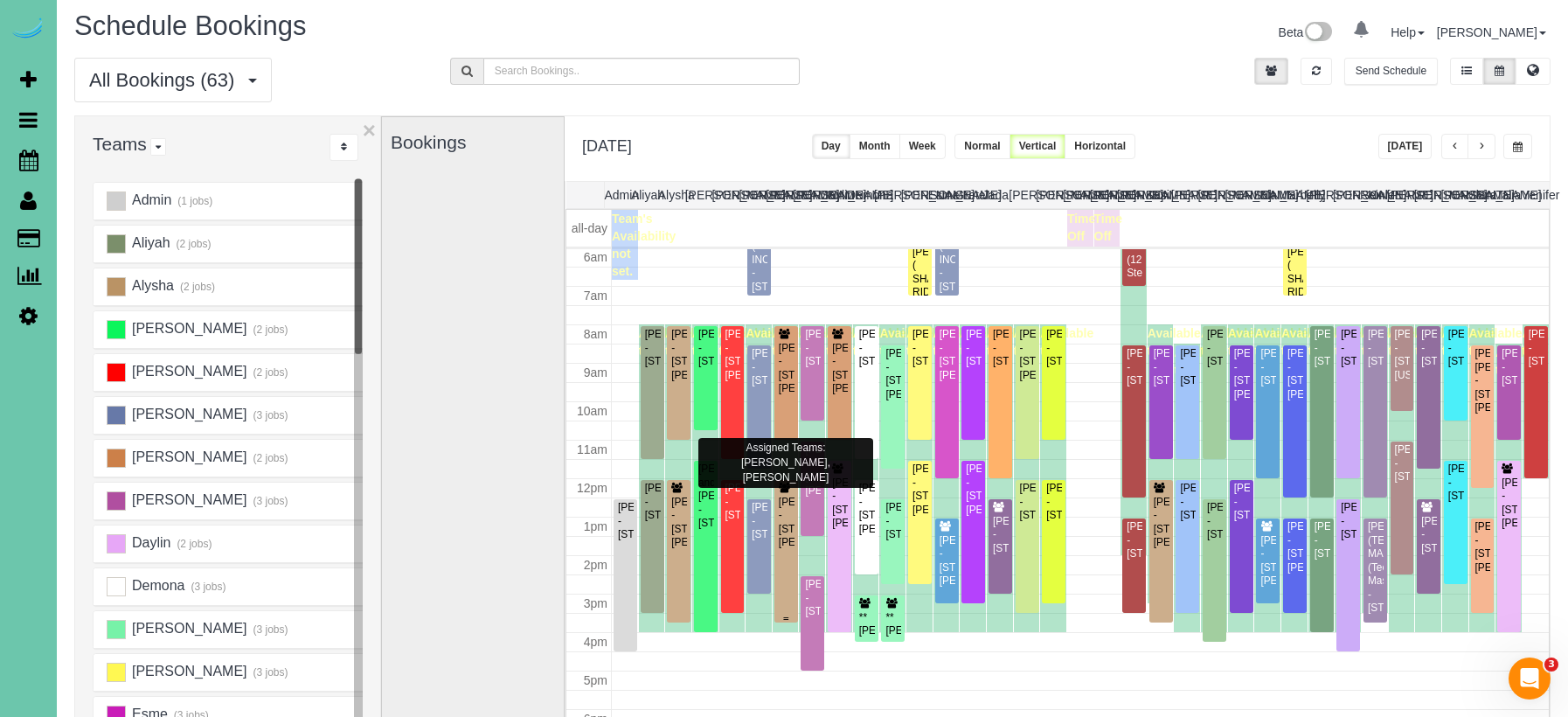
click at [784, 519] on div "Katy Roshone - 8011 Manderson St., Omaha, NE 68134" at bounding box center [786, 523] width 16 height 54
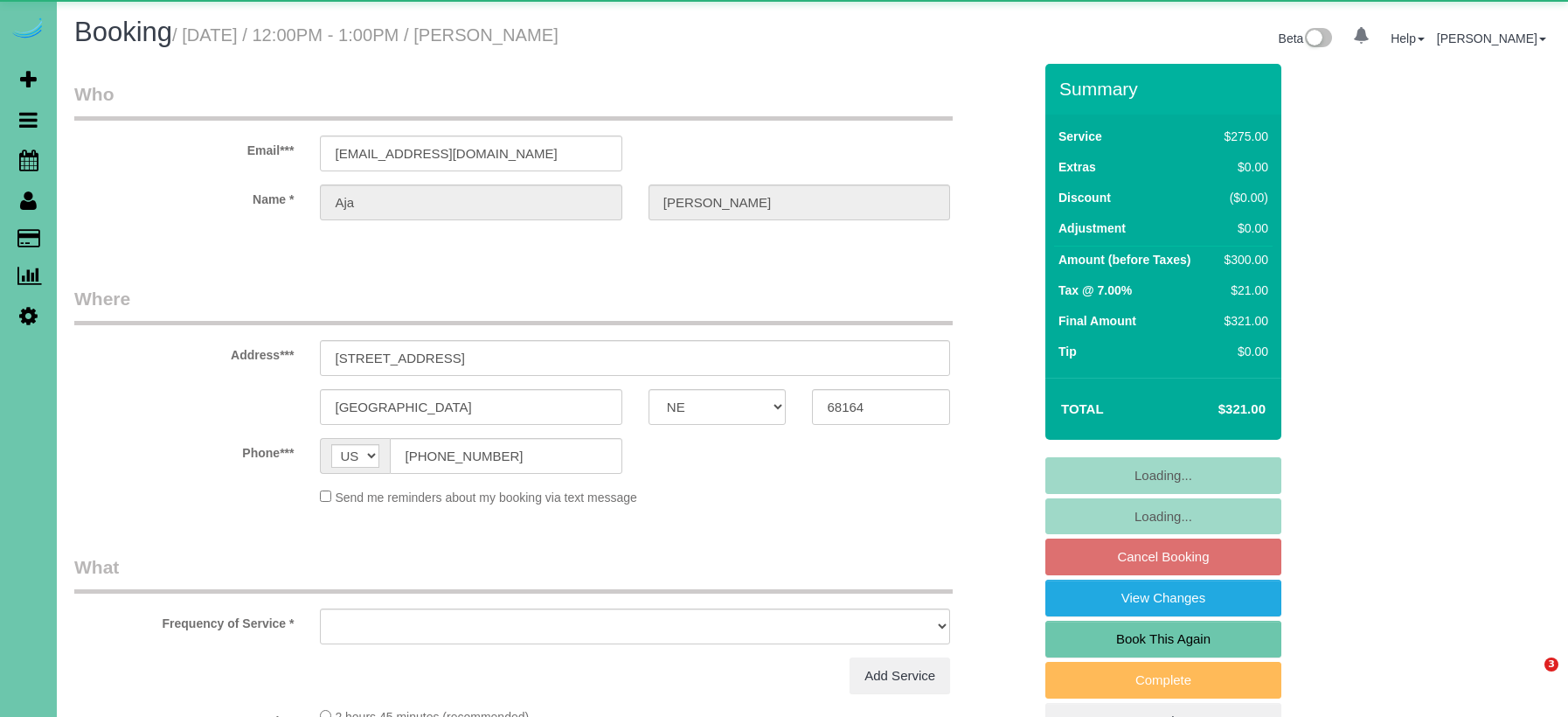
select select "NE"
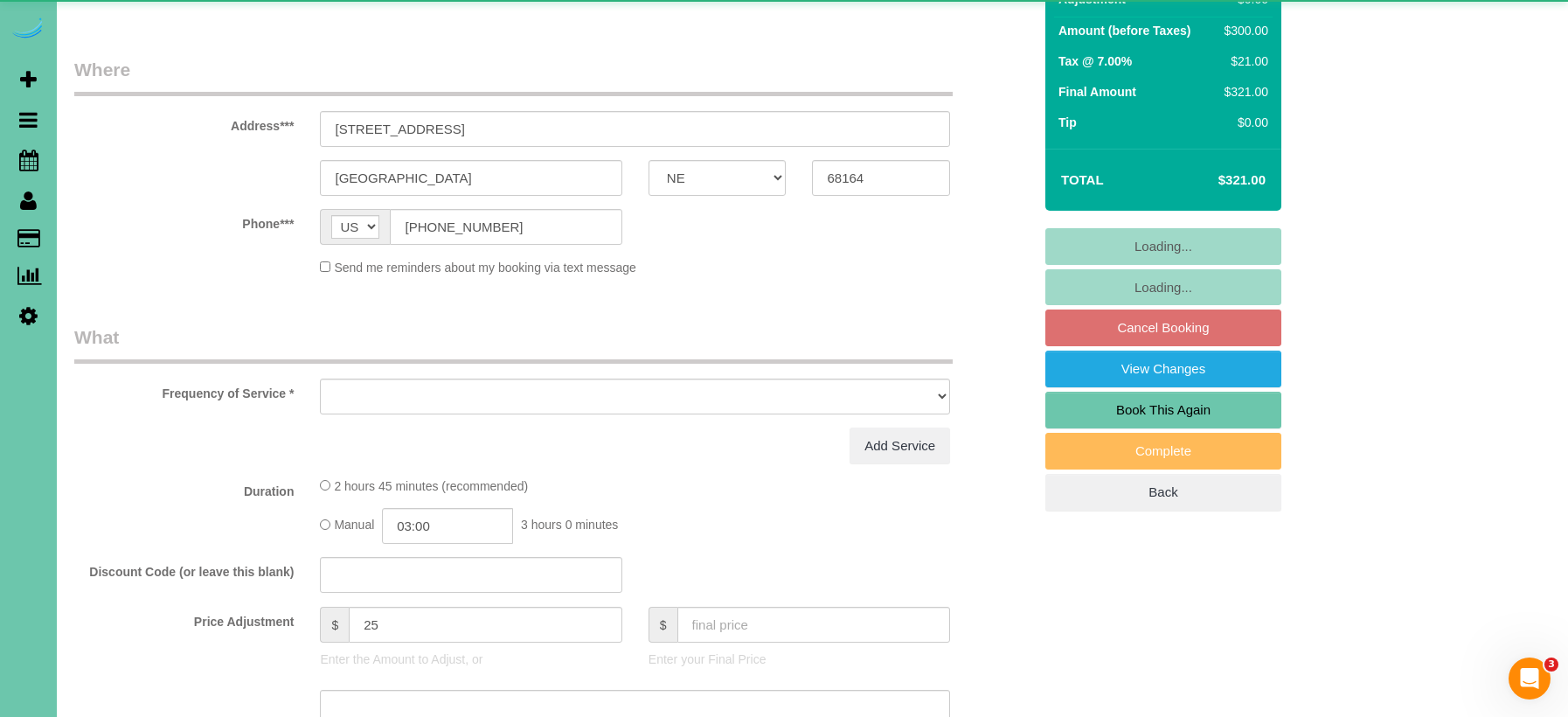
select select "object:625"
select select "string:fspay-722aa9fa-f05d-4342-b316-76824e6ea879"
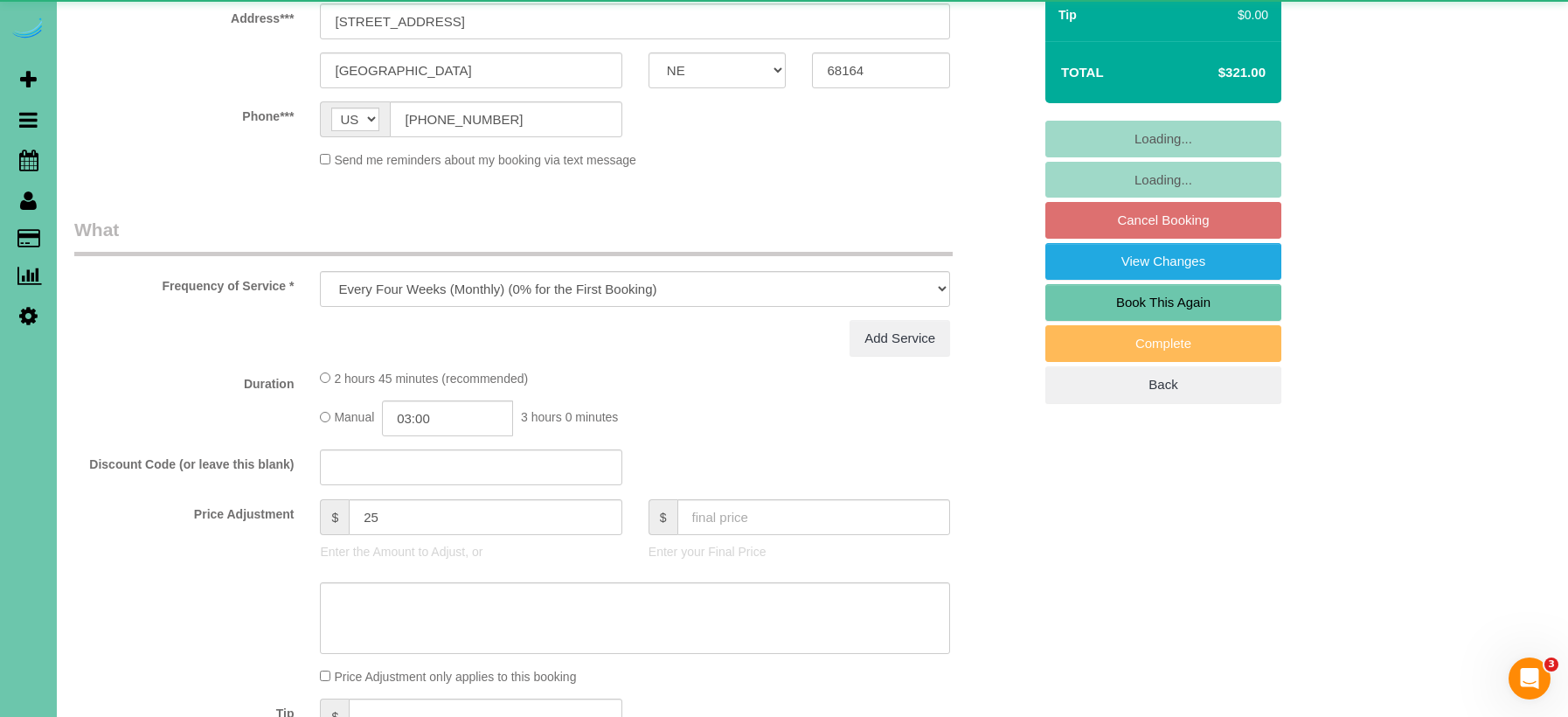
select select "number:37"
select select "number:42"
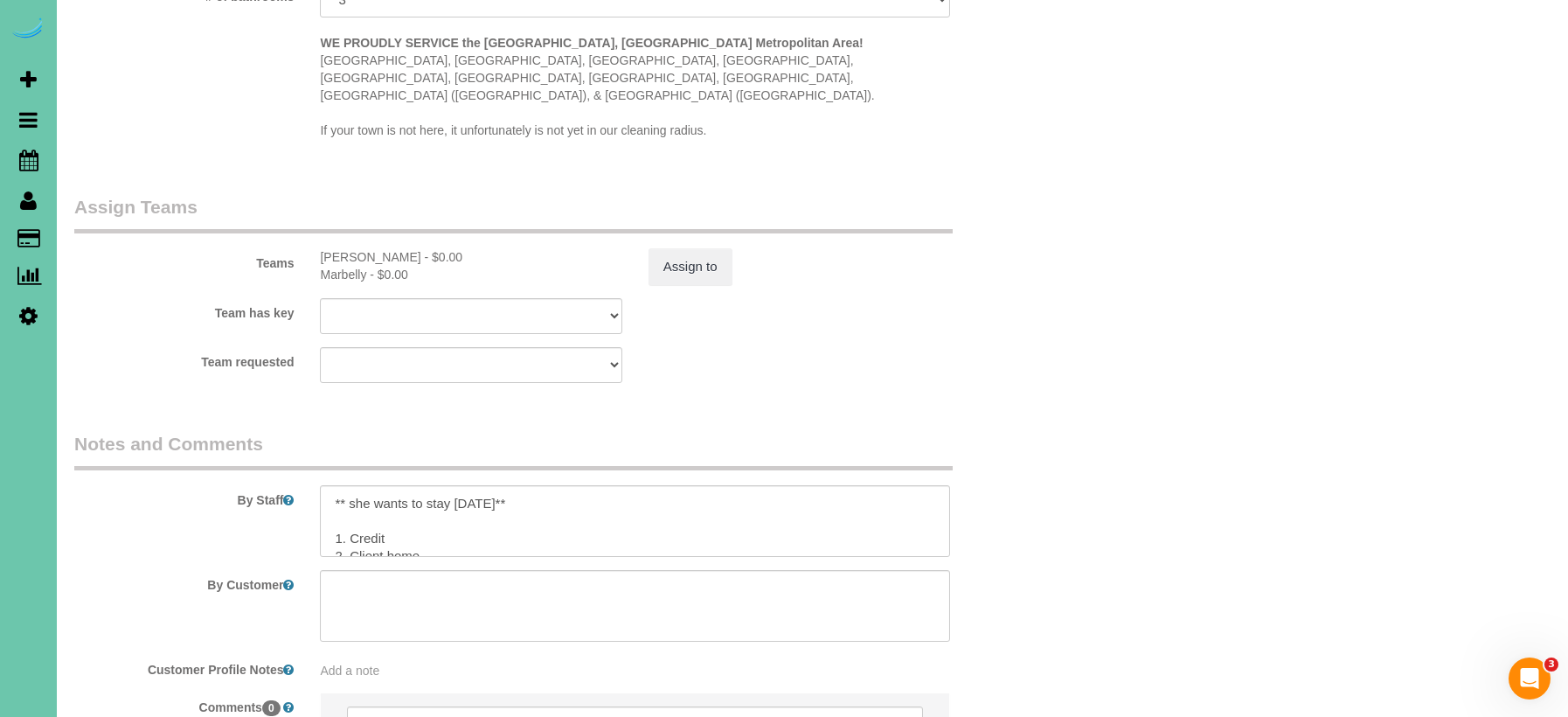
scroll to position [1724, 0]
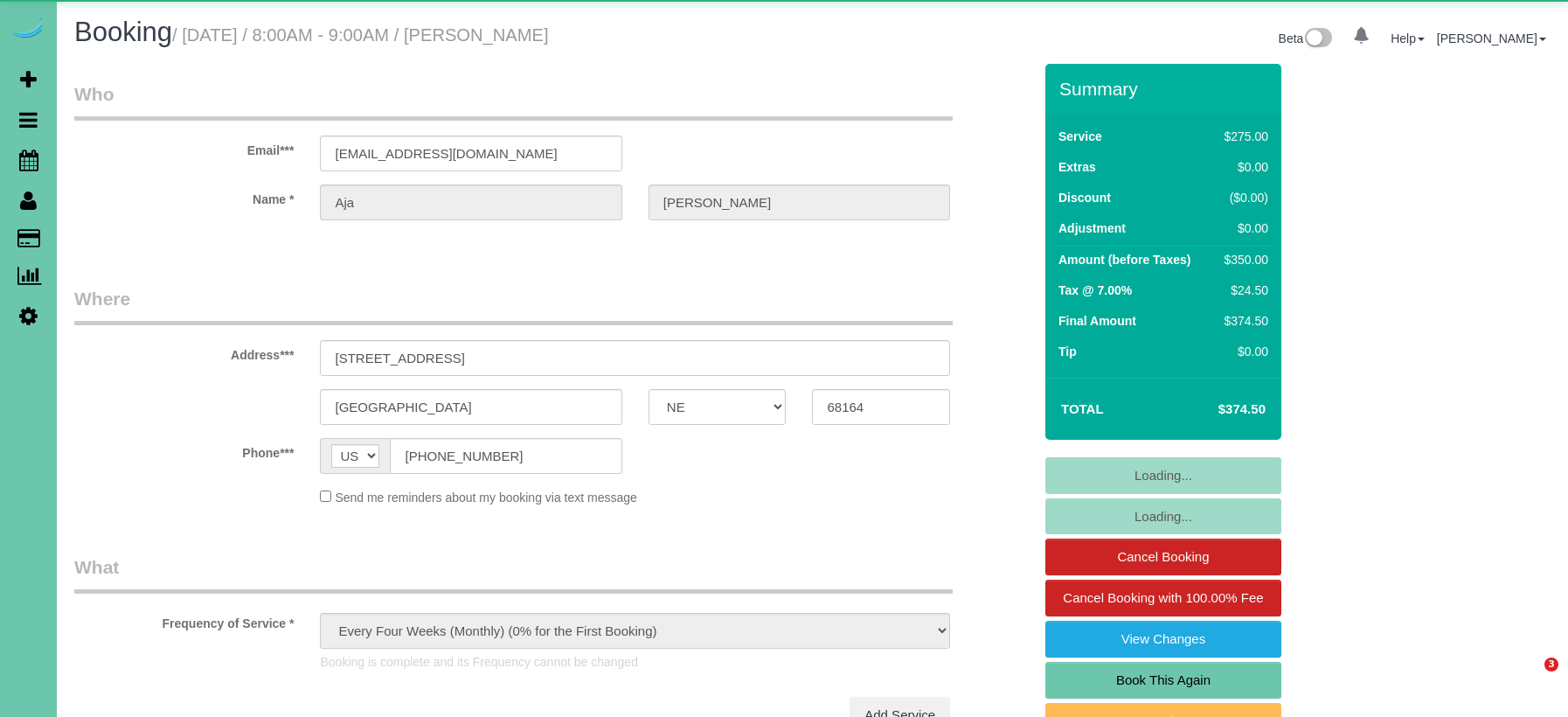
select select "NE"
select select "string:fspay-722aa9fa-f05d-4342-b316-76824e6ea879"
select select "object:673"
select select "number:37"
select select "number:42"
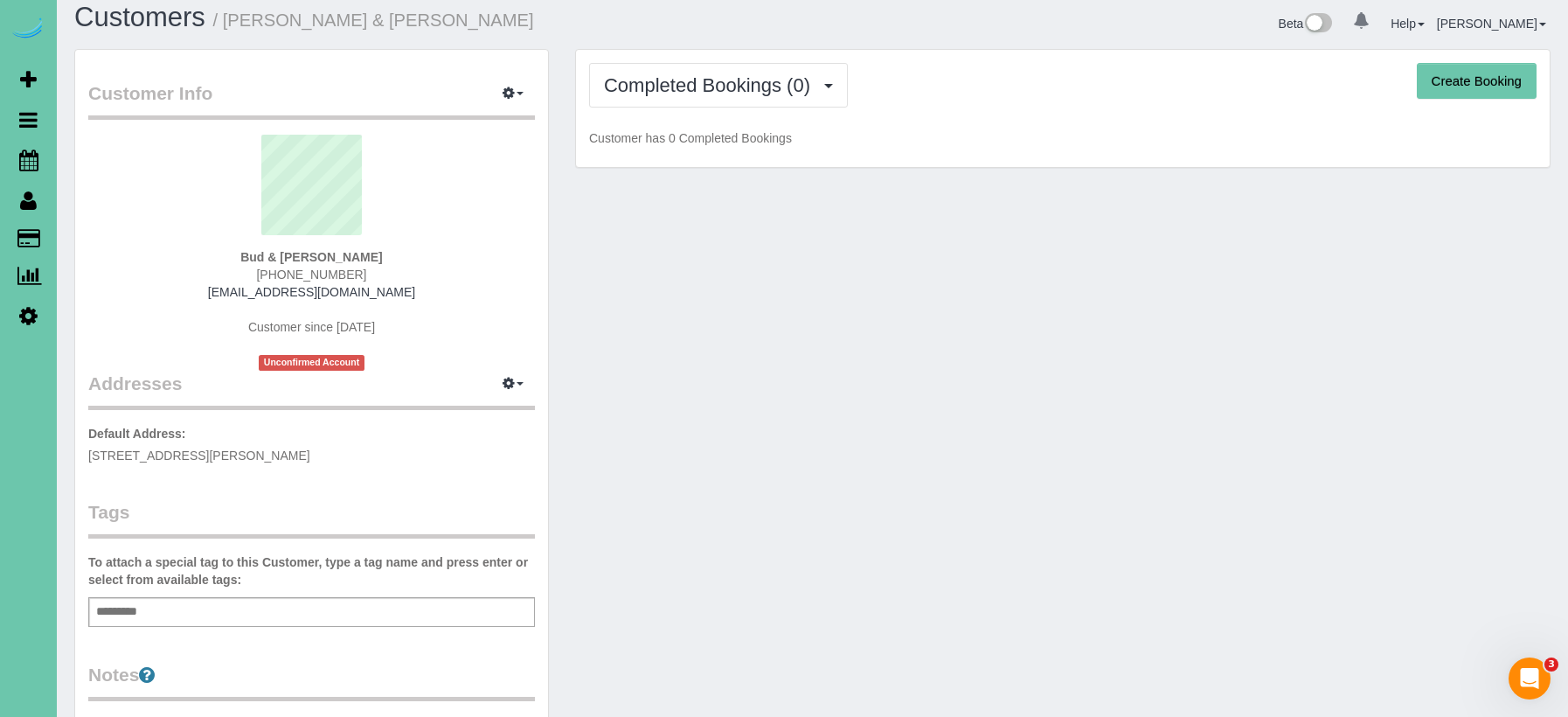
scroll to position [29, 0]
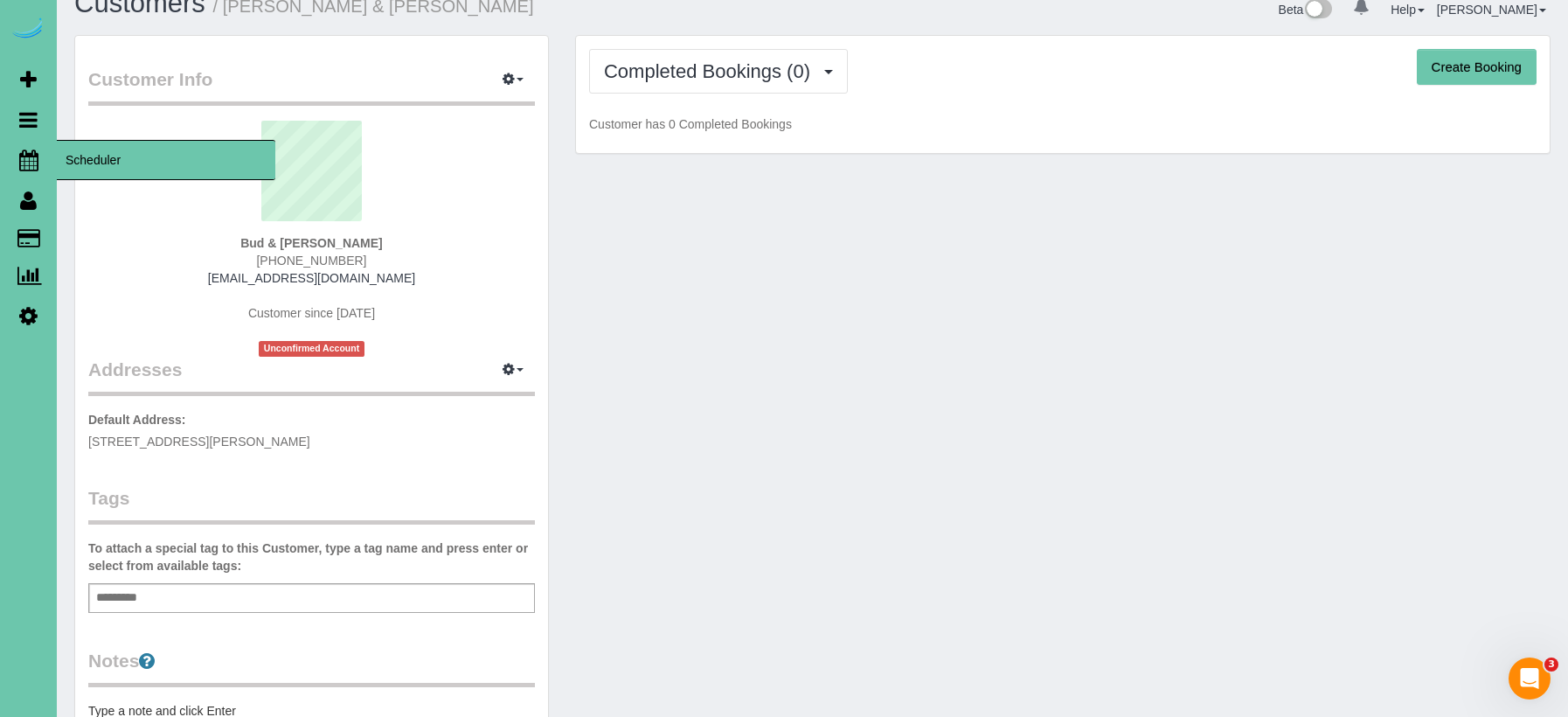
click at [19, 155] on icon at bounding box center [28, 160] width 19 height 21
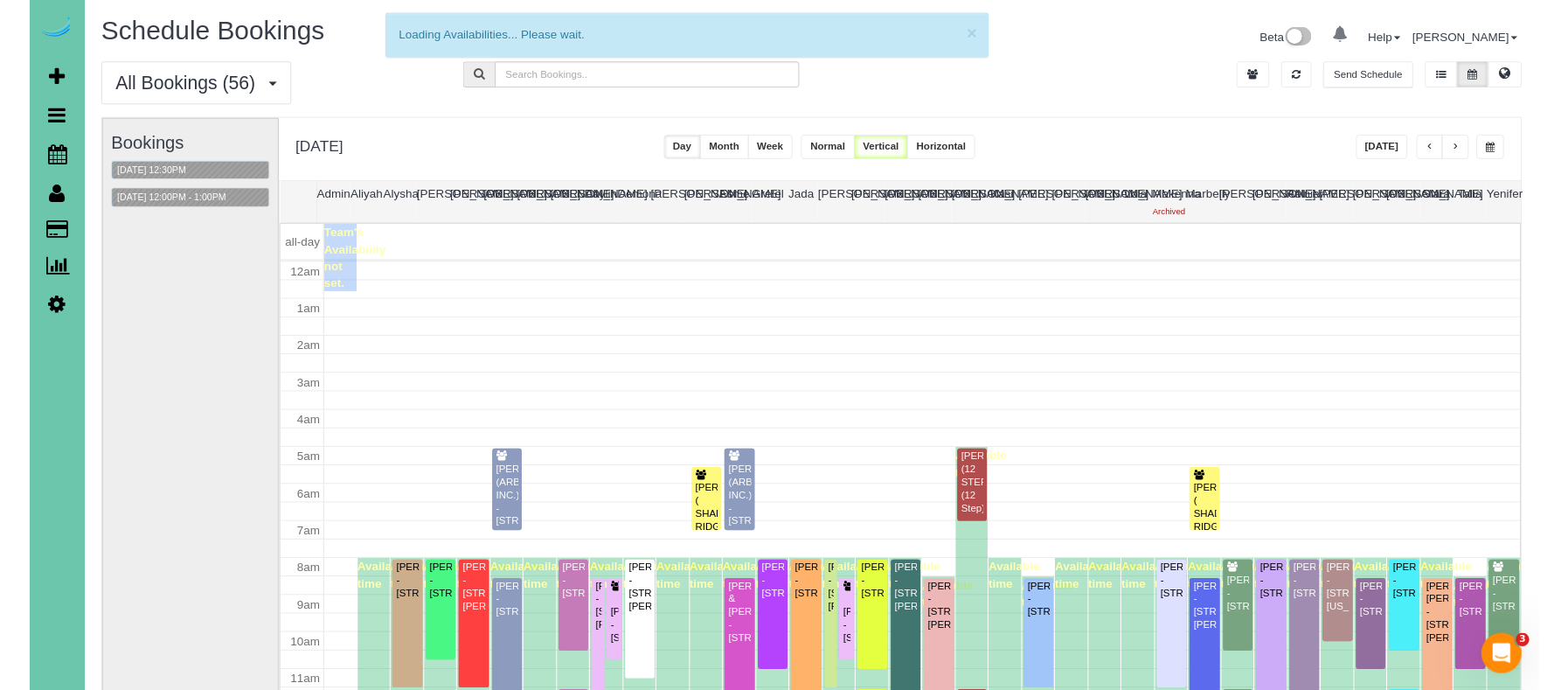
scroll to position [232, 0]
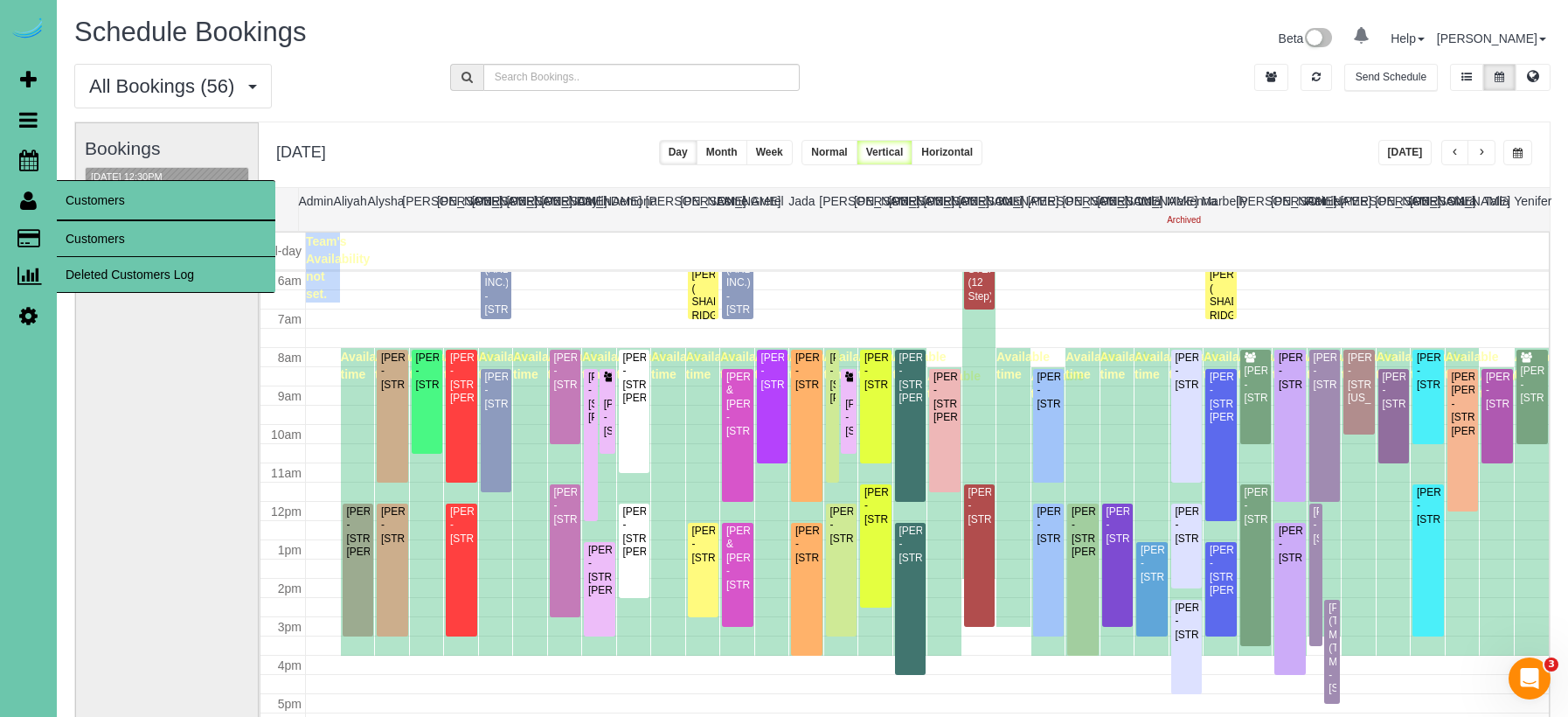
click at [71, 226] on link "Customers" at bounding box center [166, 238] width 218 height 35
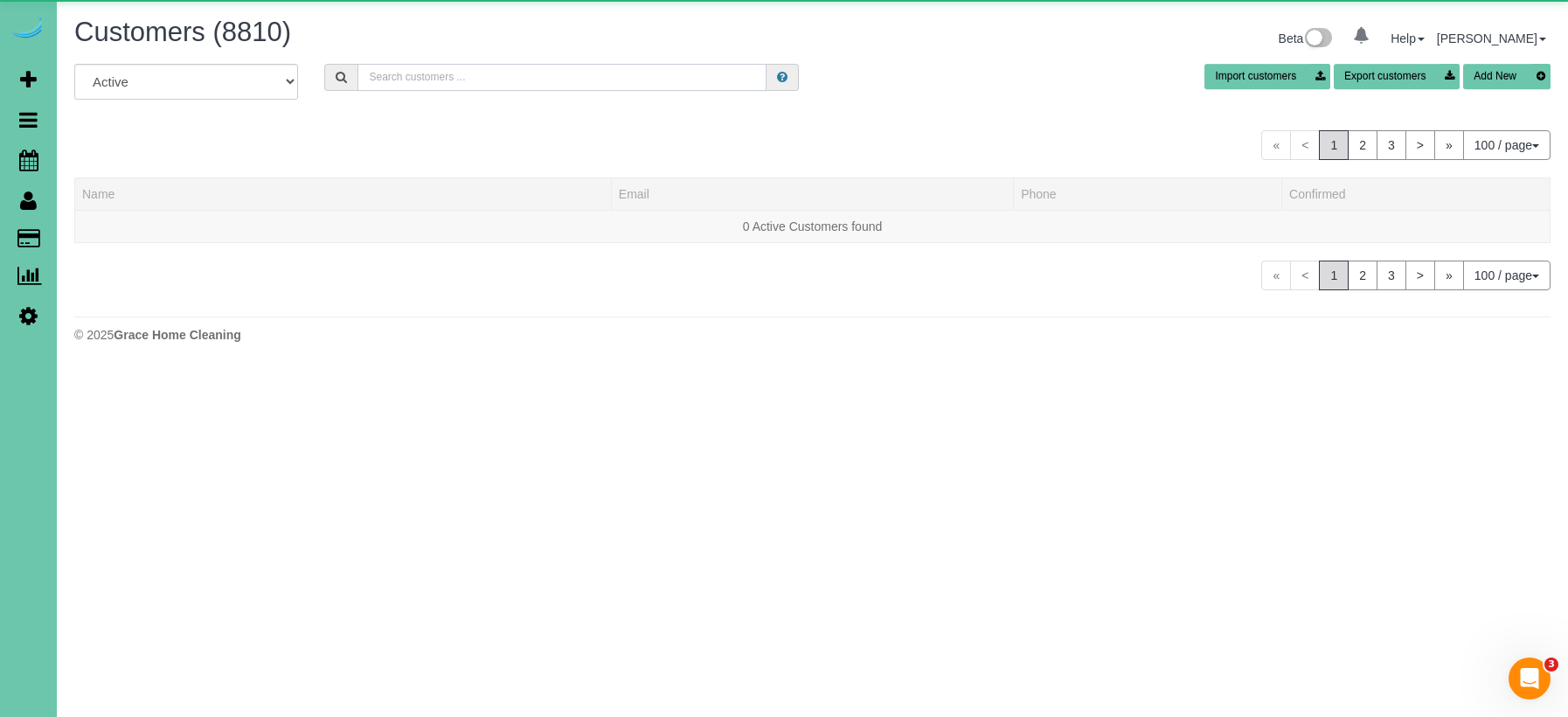
click at [417, 82] on input "text" at bounding box center [562, 78] width 409 height 27
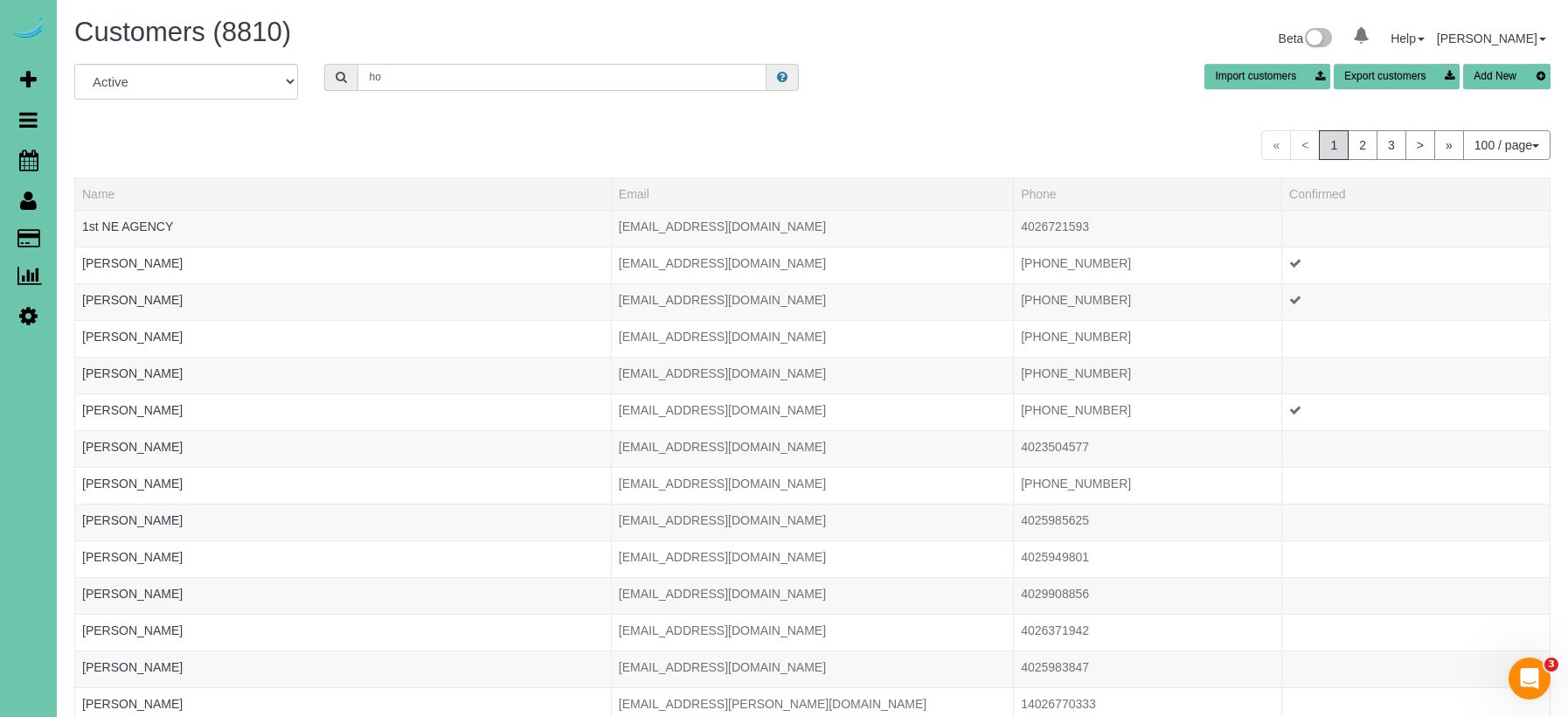
type input "h"
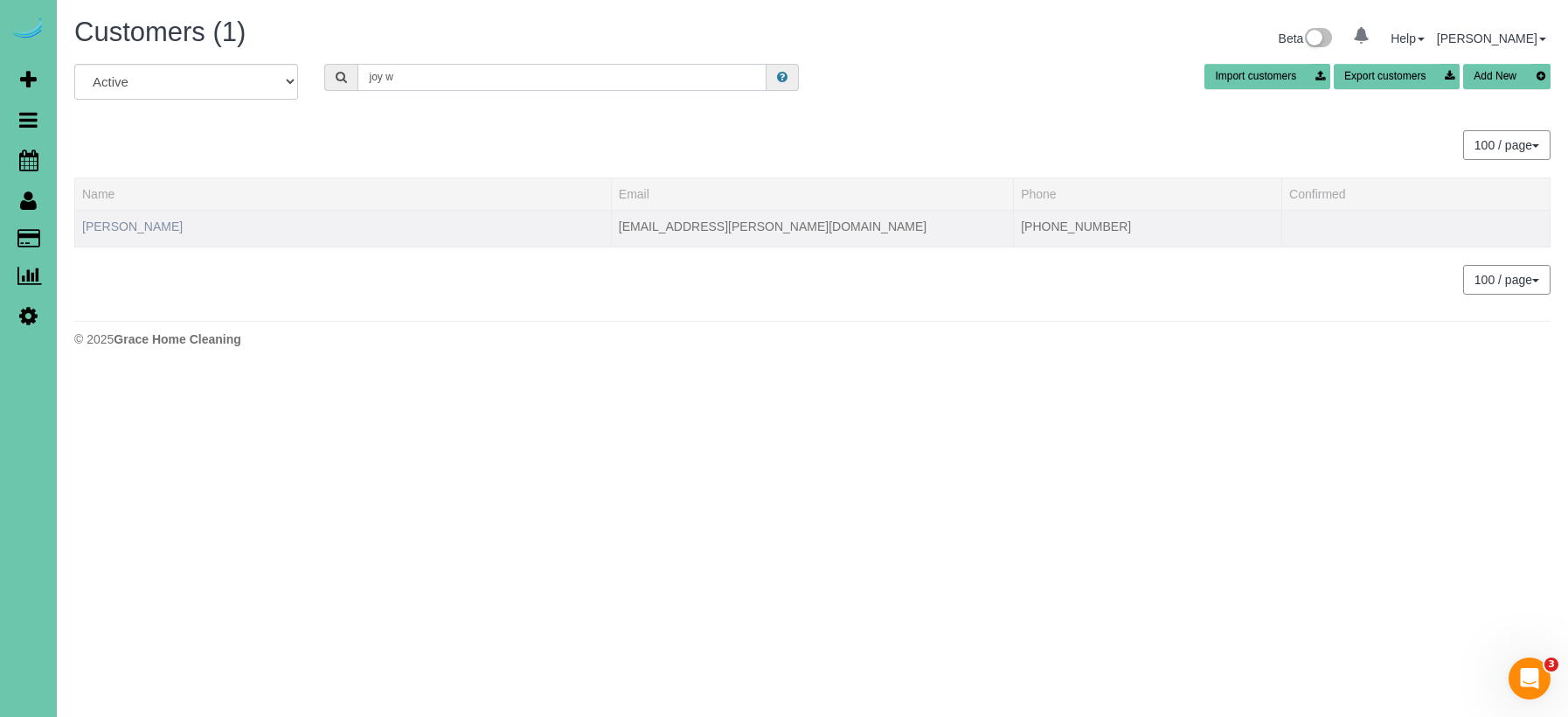
type input "joy w"
click at [138, 224] on link "Joy Willoughby" at bounding box center [132, 226] width 100 height 14
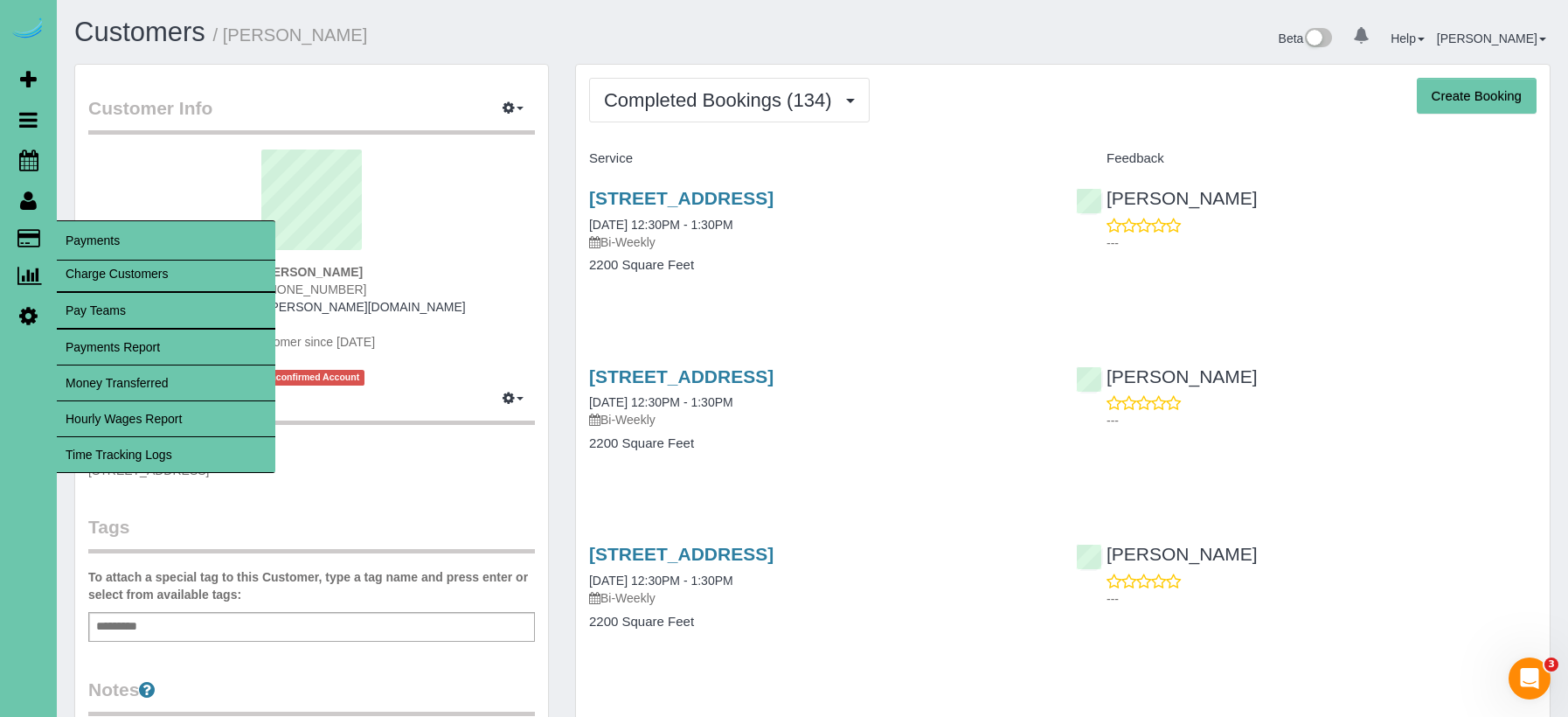
click at [194, 455] on link "Time Tracking Logs" at bounding box center [166, 455] width 218 height 35
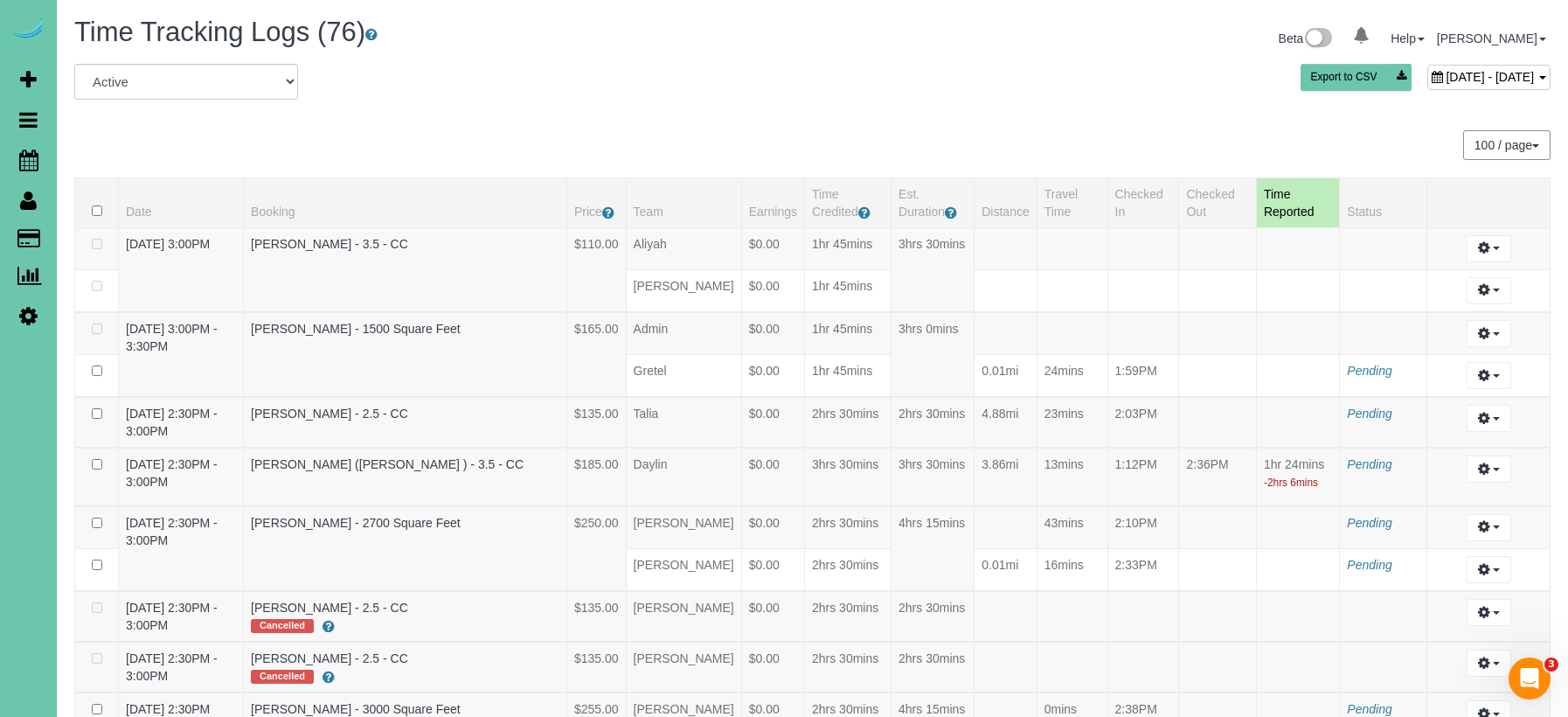
click at [1427, 84] on div "September 02, 2025 - September 02, 2025" at bounding box center [1489, 78] width 124 height 25
type input "**********"
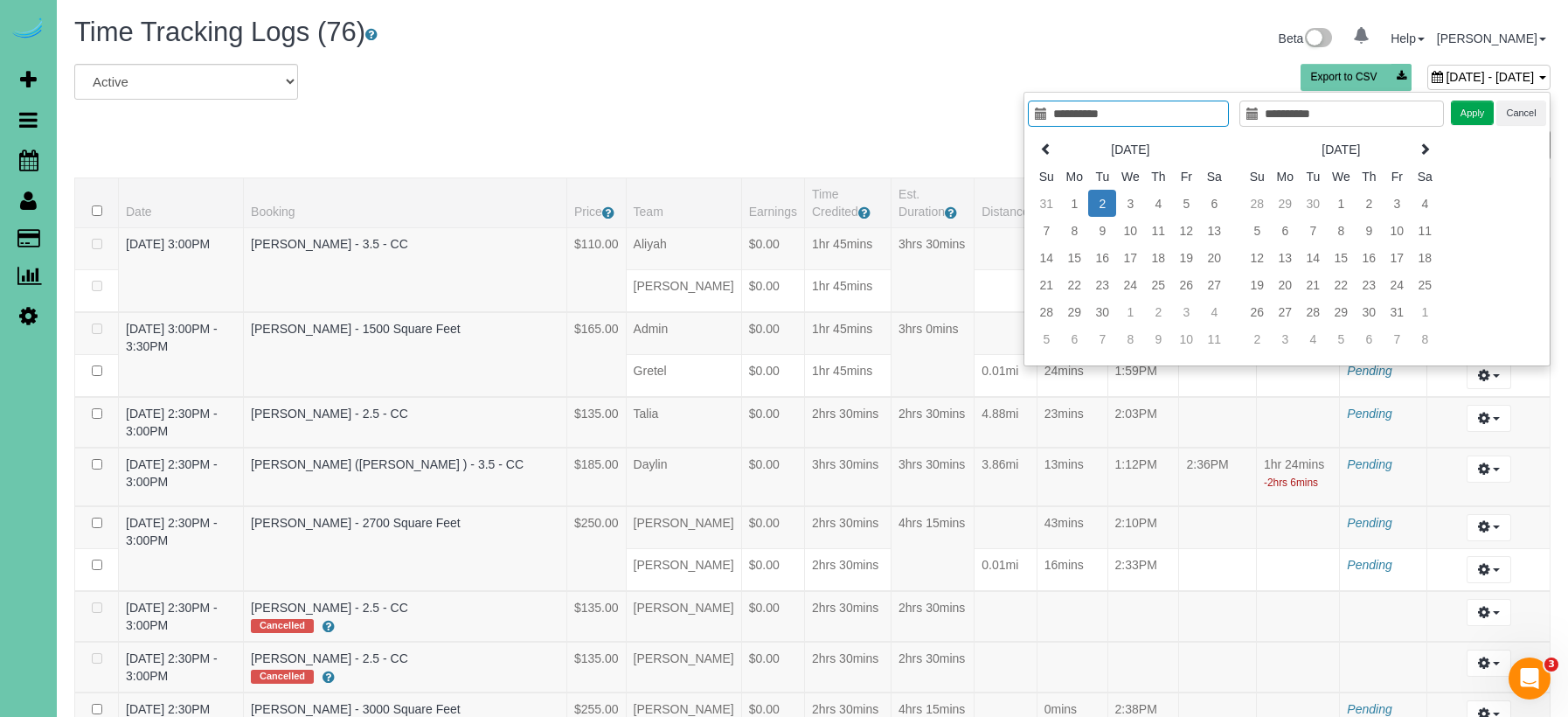
click at [1045, 133] on div "Sep 2025 Su Mo Tu We Th Fr Sa 31 1 2 3 4 5 6 7 8 9 10 11 12 13 14 15 16 17 18 1…" at bounding box center [1133, 244] width 212 height 226
click at [1052, 151] on th at bounding box center [1046, 149] width 28 height 27
type input "**********"
click at [1159, 287] on td "21" at bounding box center [1158, 285] width 28 height 27
type input "**********"
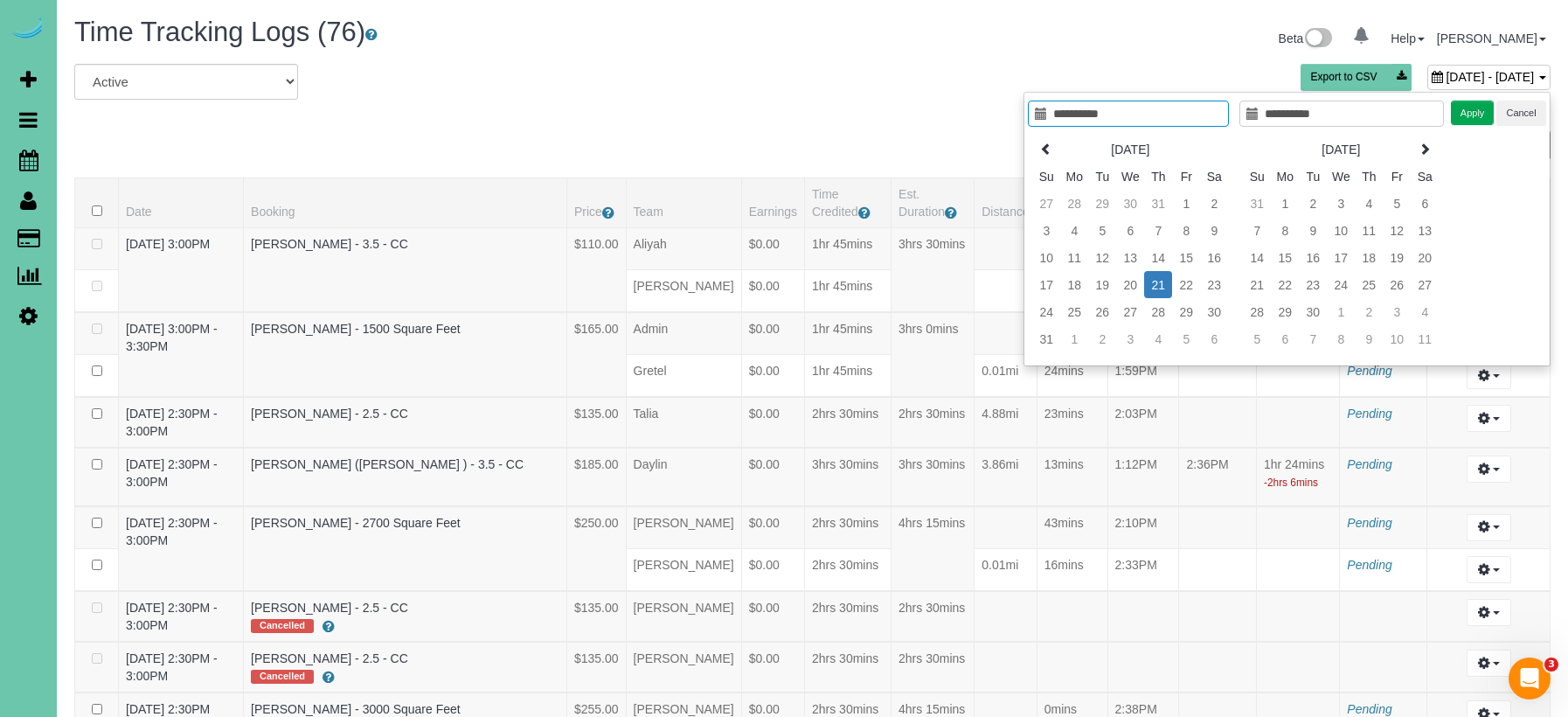
type input "**********"
click at [1462, 115] on button "Apply" at bounding box center [1472, 113] width 43 height 25
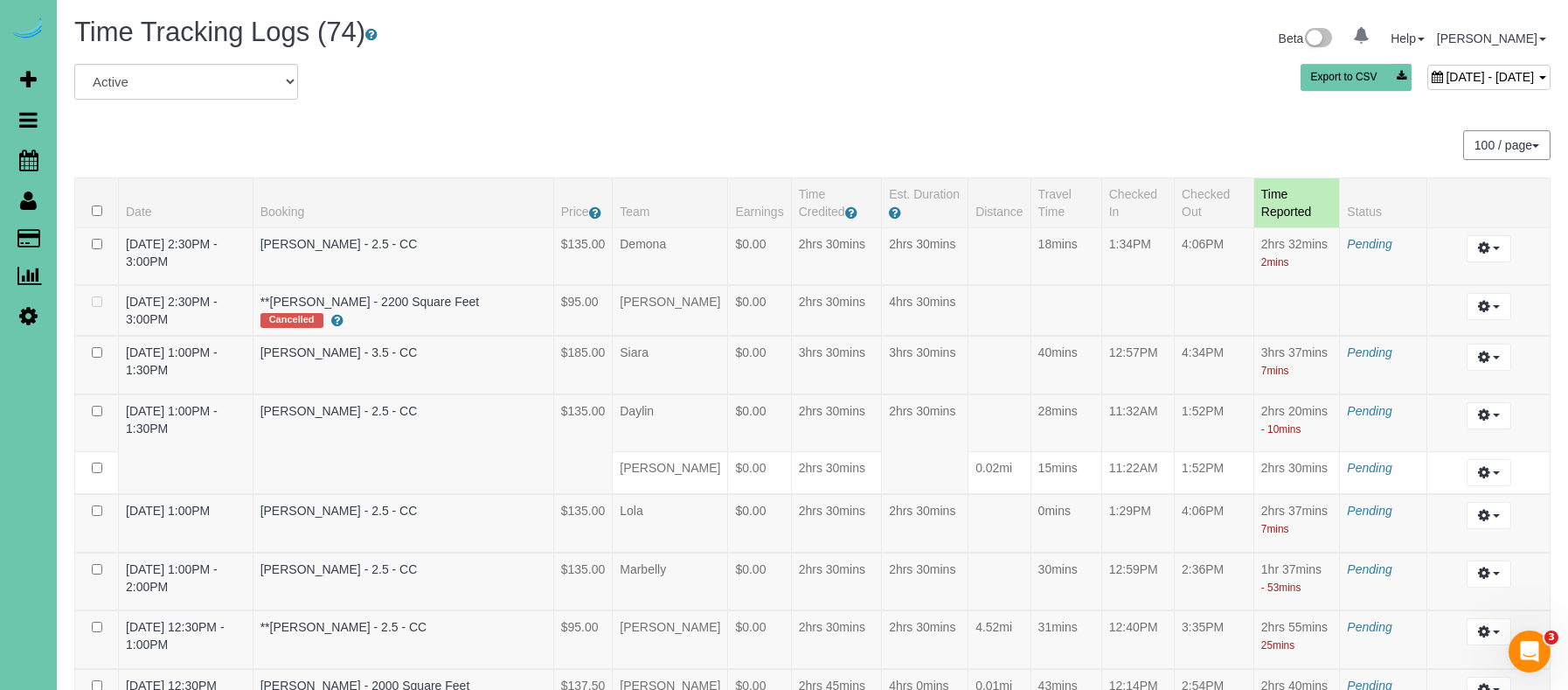
scroll to position [645, 0]
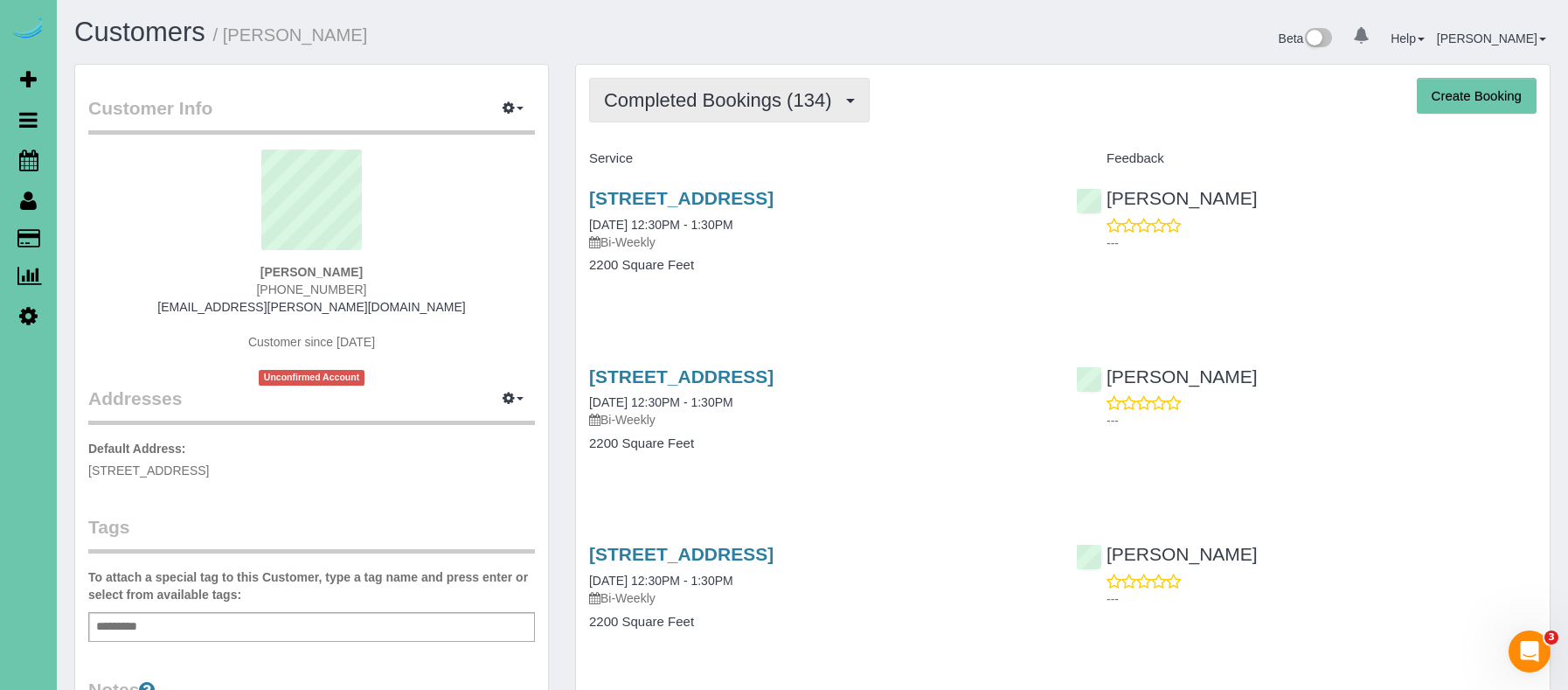
click at [713, 109] on span "Completed Bookings (134)" at bounding box center [722, 100] width 236 height 22
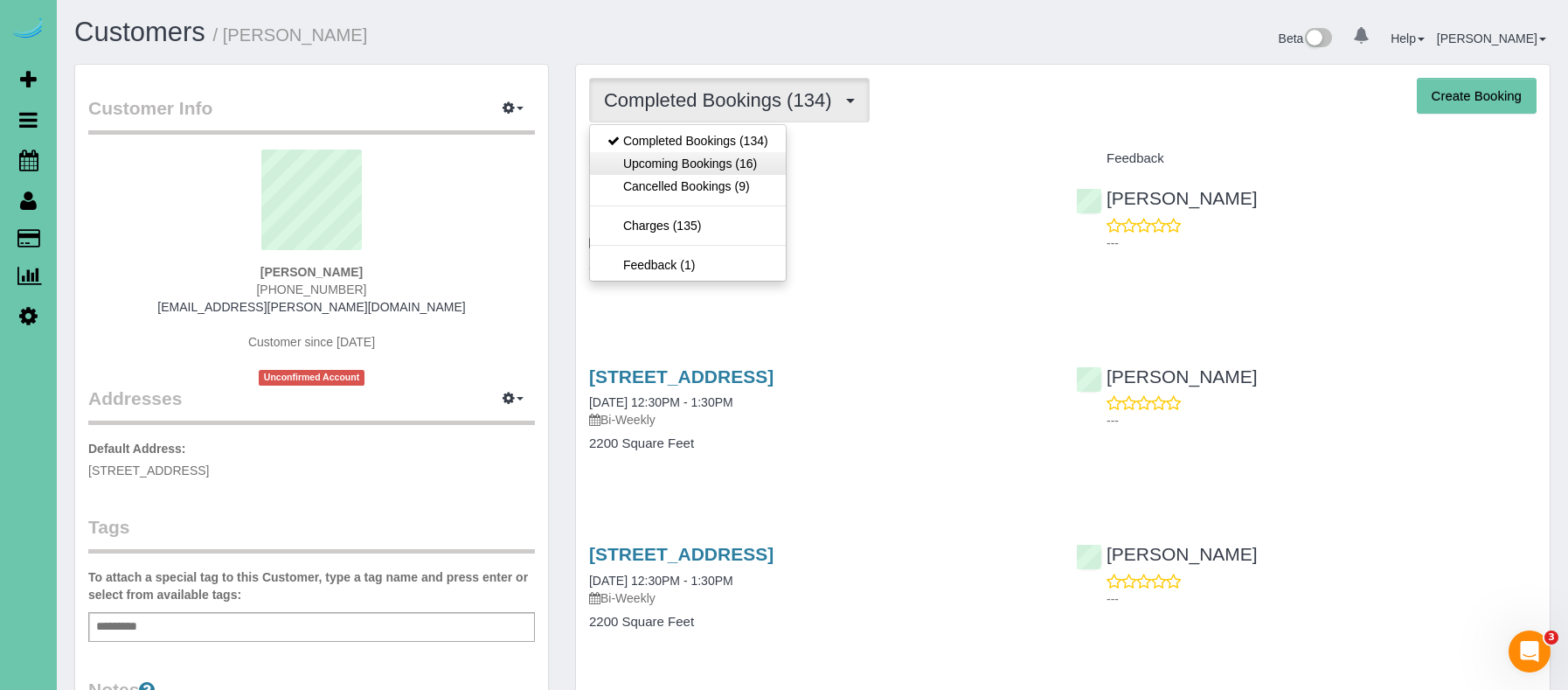
click at [705, 156] on link "Upcoming Bookings (16)" at bounding box center [687, 163] width 196 height 23
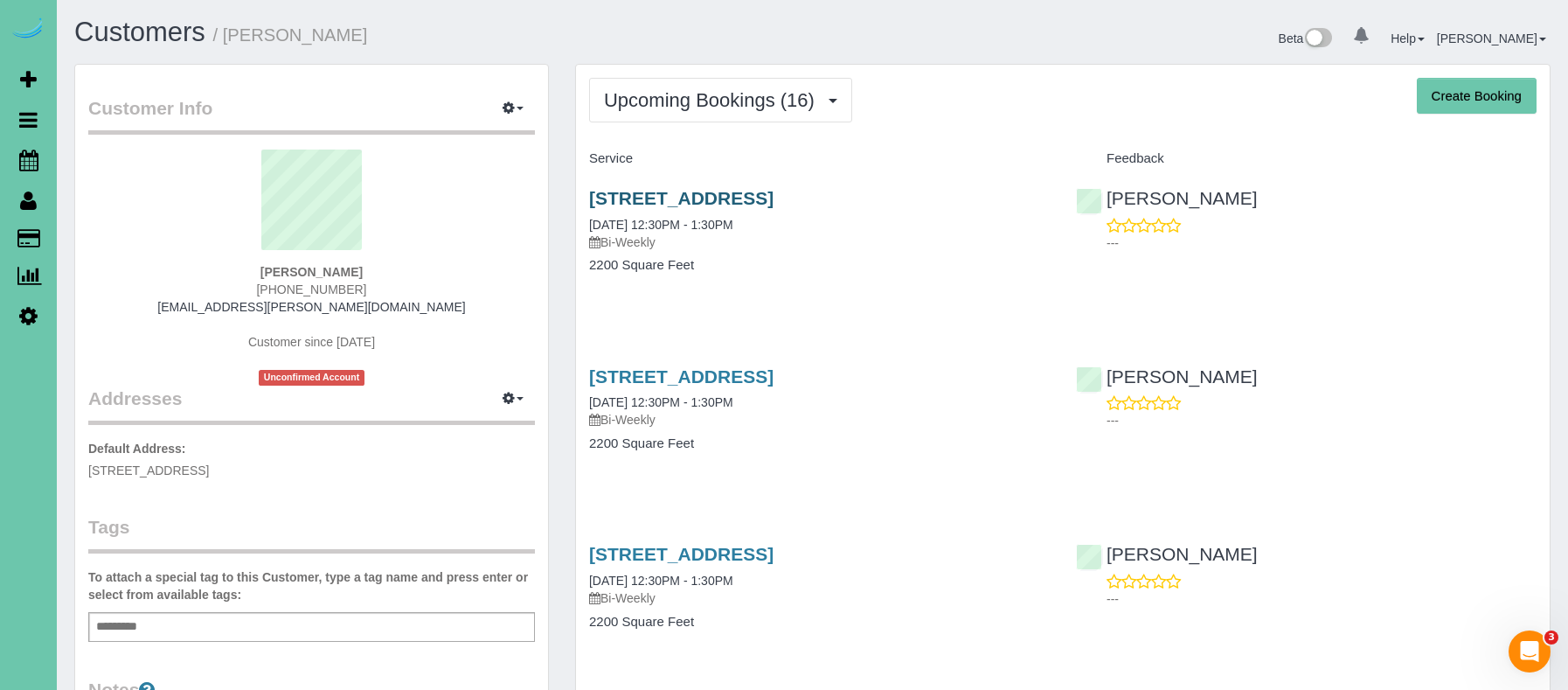
click at [657, 198] on link "7720 N 160th Circle, Bennington, NE 68007" at bounding box center [681, 198] width 185 height 20
click at [728, 378] on link "7720 N 160th Circle, Bennington, NE 68007" at bounding box center [681, 376] width 185 height 20
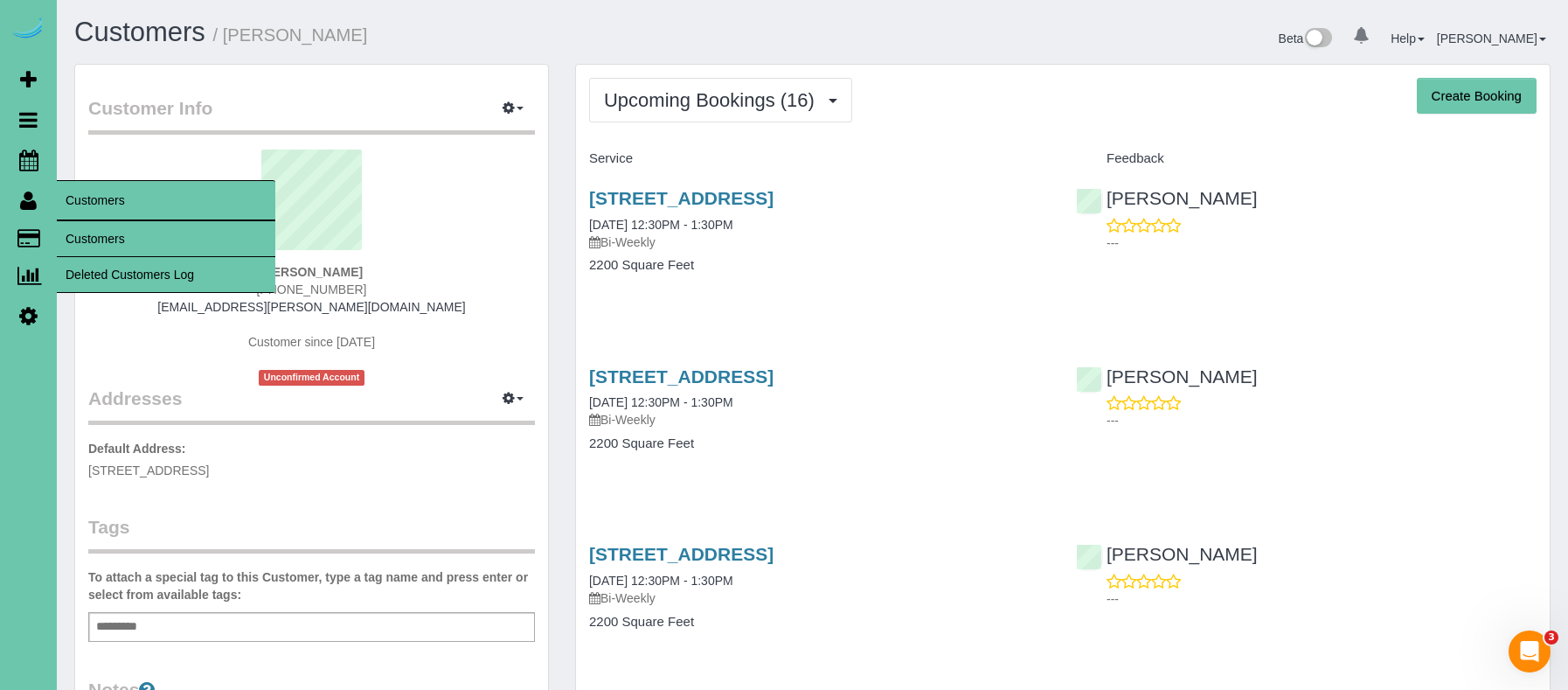
click at [118, 240] on link "Customers" at bounding box center [166, 238] width 218 height 35
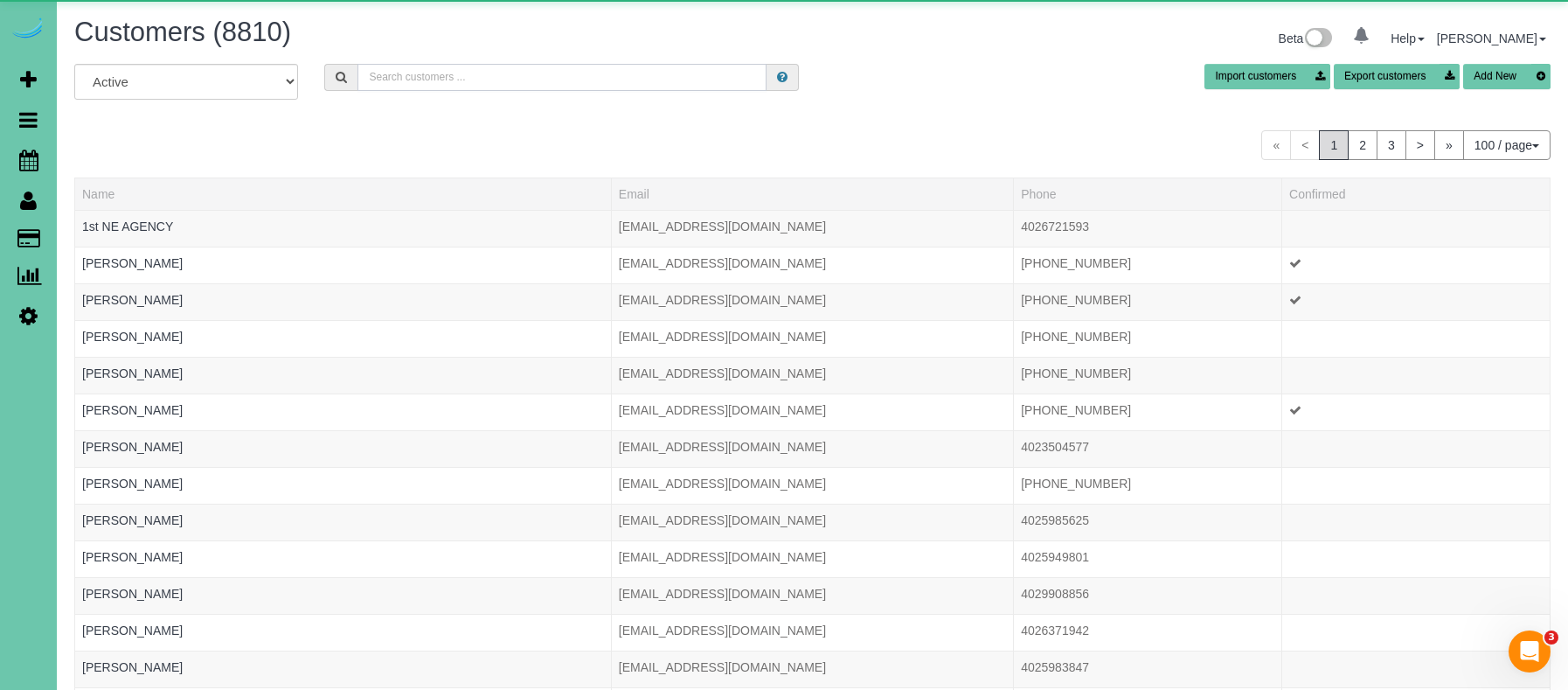
click at [544, 79] on input "text" at bounding box center [562, 78] width 409 height 27
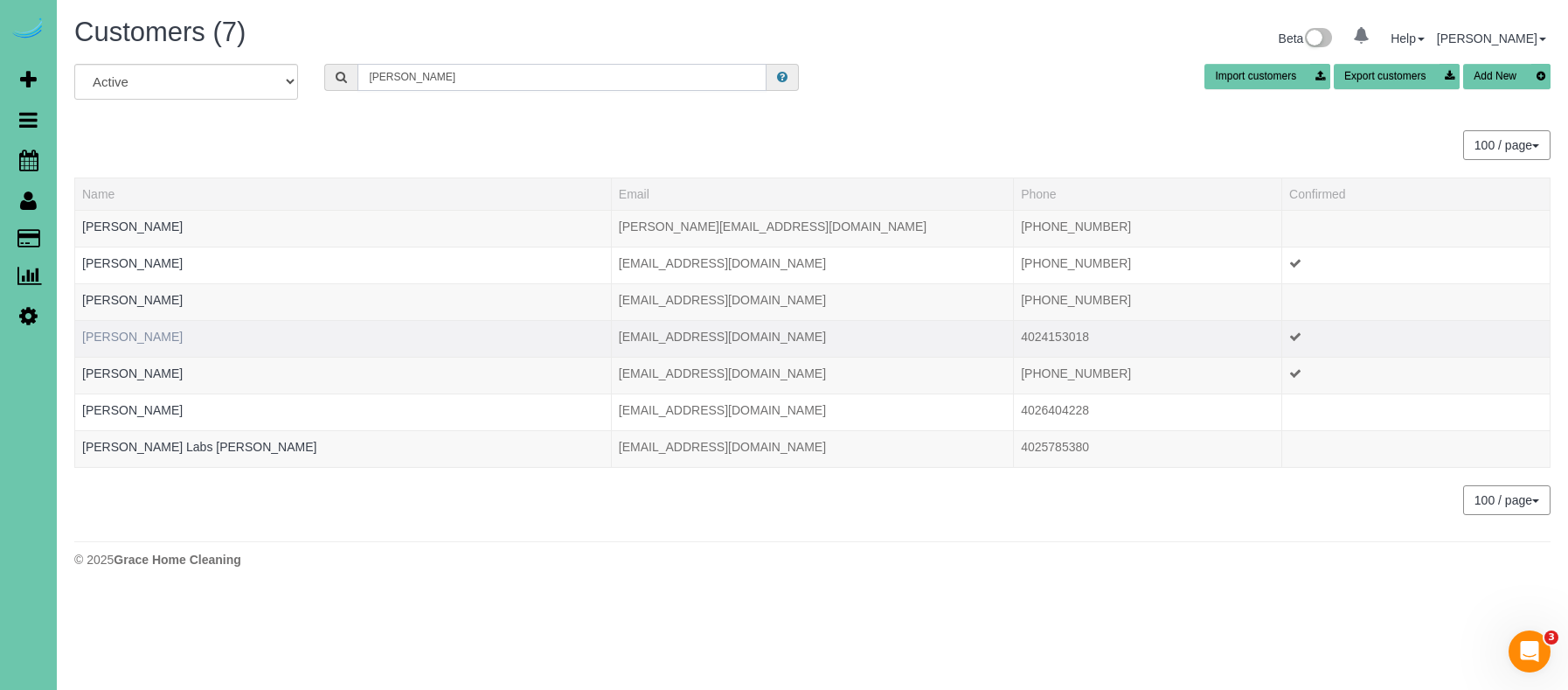
type input "willis"
click at [126, 336] on link "Joann Willis" at bounding box center [132, 336] width 100 height 14
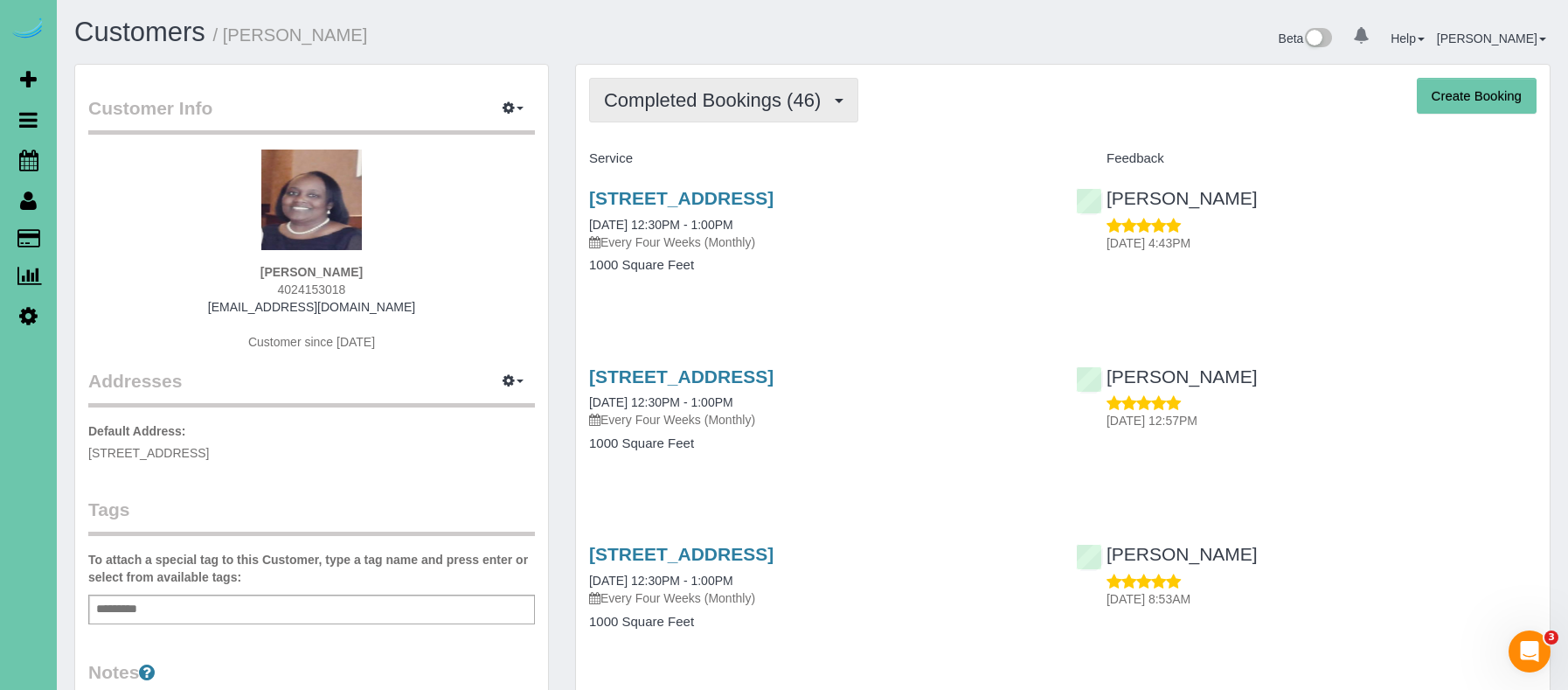
click at [748, 100] on span "Completed Bookings (46)" at bounding box center [717, 100] width 225 height 22
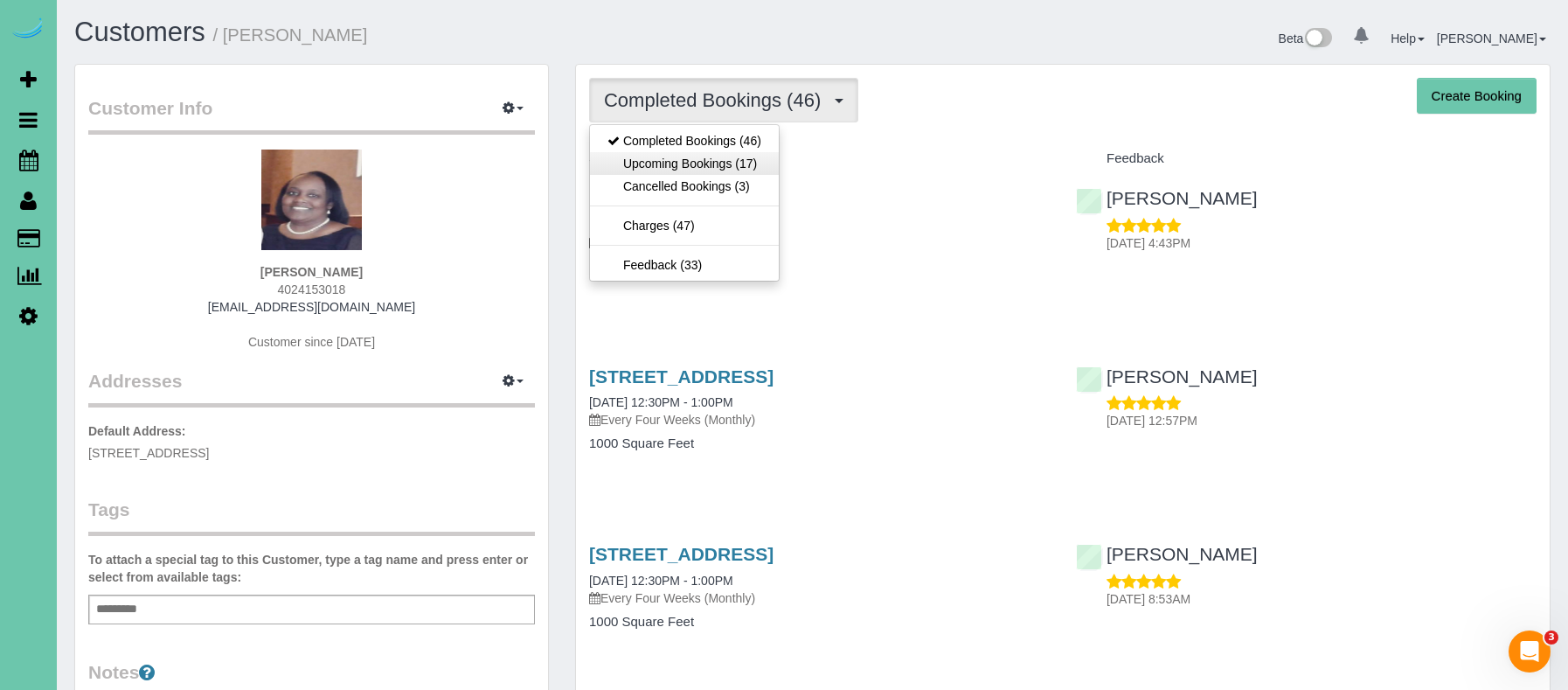
click at [745, 165] on link "Upcoming Bookings (17)" at bounding box center [683, 163] width 188 height 23
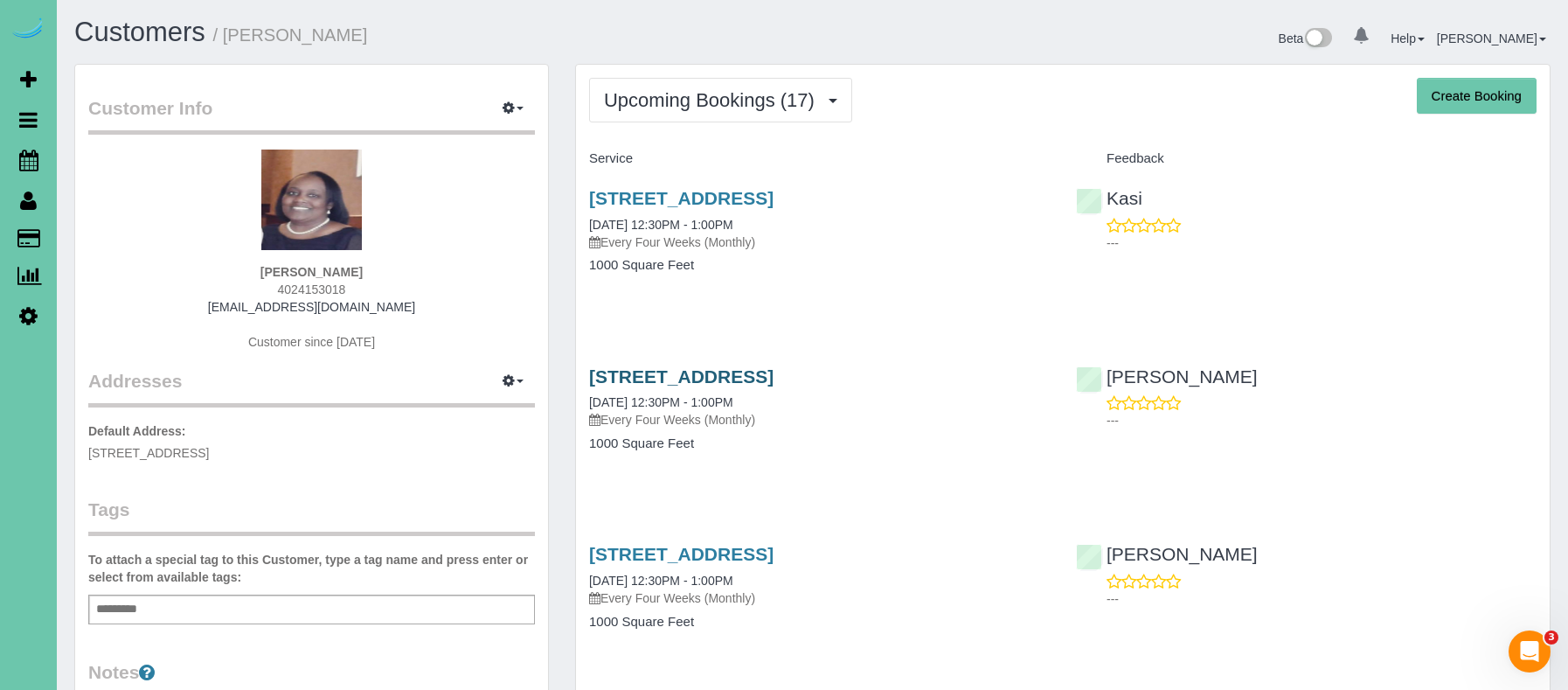
click at [774, 372] on link "3104 Sheridan Road, Bellevue, NE 68123" at bounding box center [681, 376] width 185 height 20
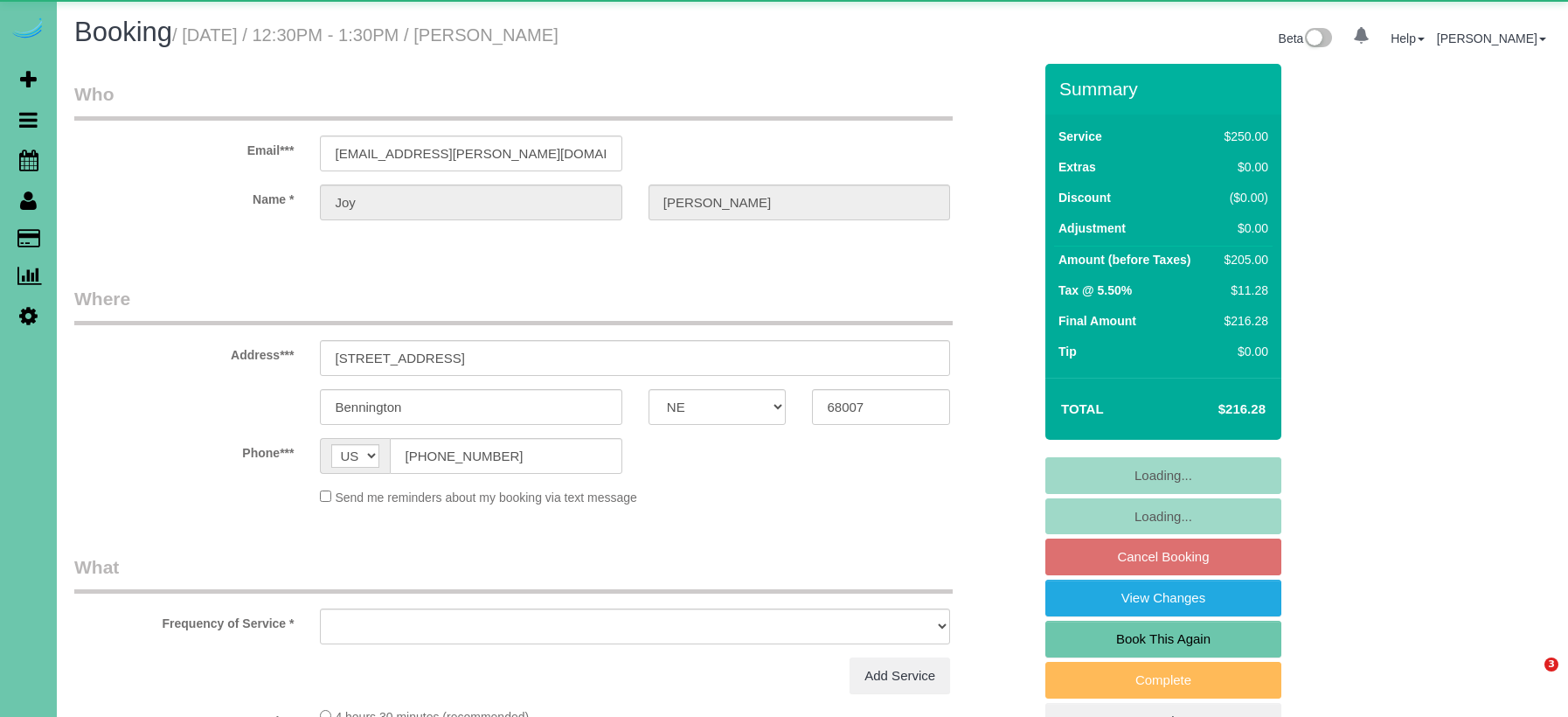
select select "NE"
select select "object:833"
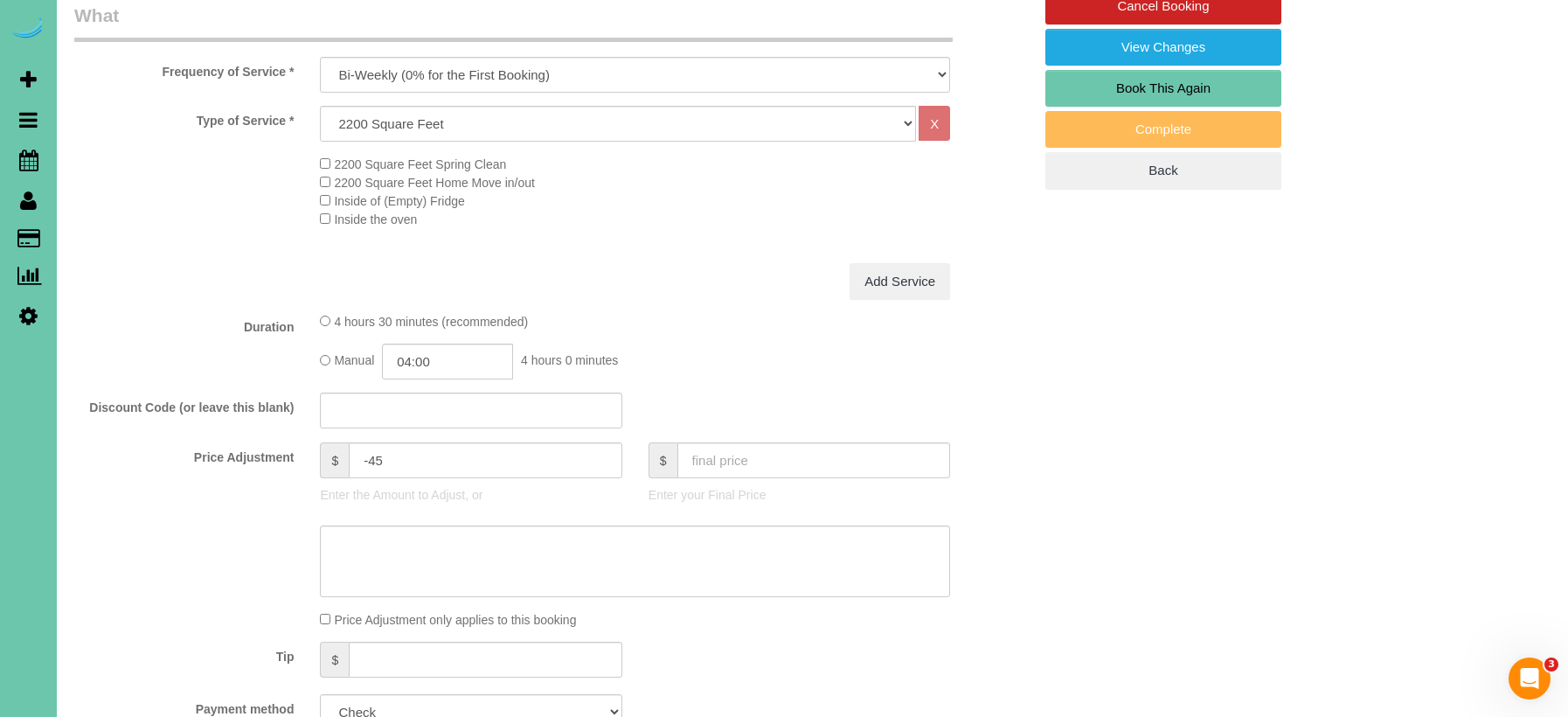
scroll to position [558, 0]
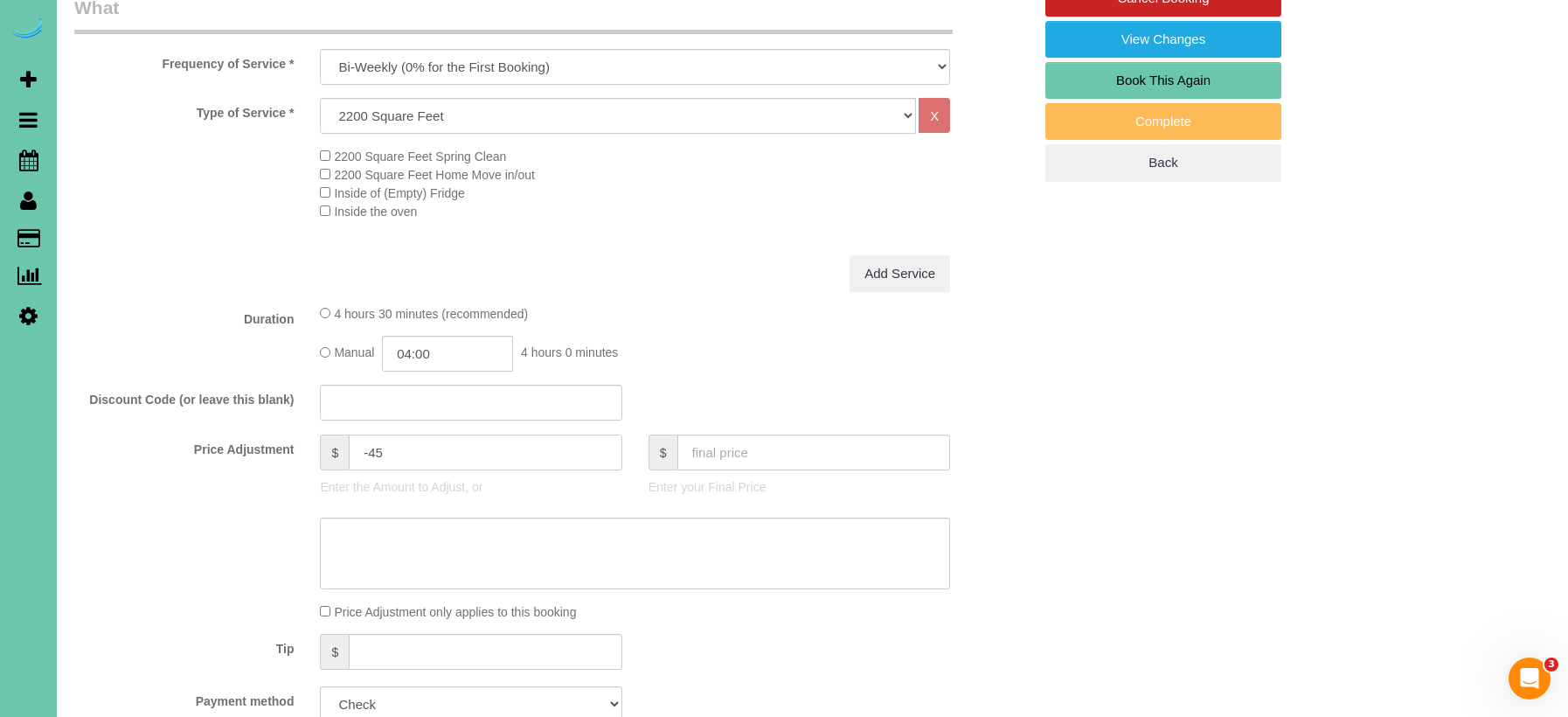
drag, startPoint x: 385, startPoint y: 447, endPoint x: 371, endPoint y: 447, distance: 14.0
click at [371, 447] on input "-45" at bounding box center [485, 453] width 273 height 36
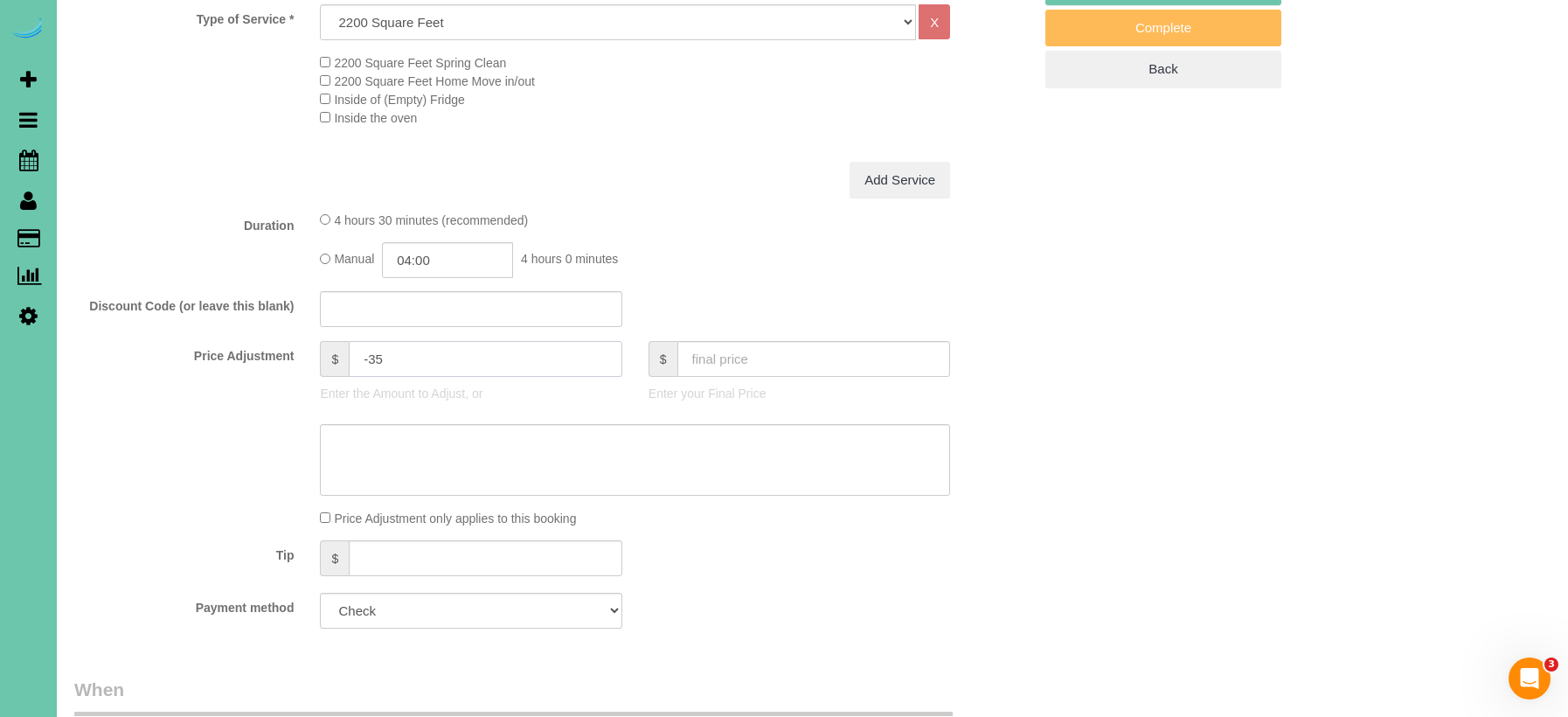
scroll to position [670, 0]
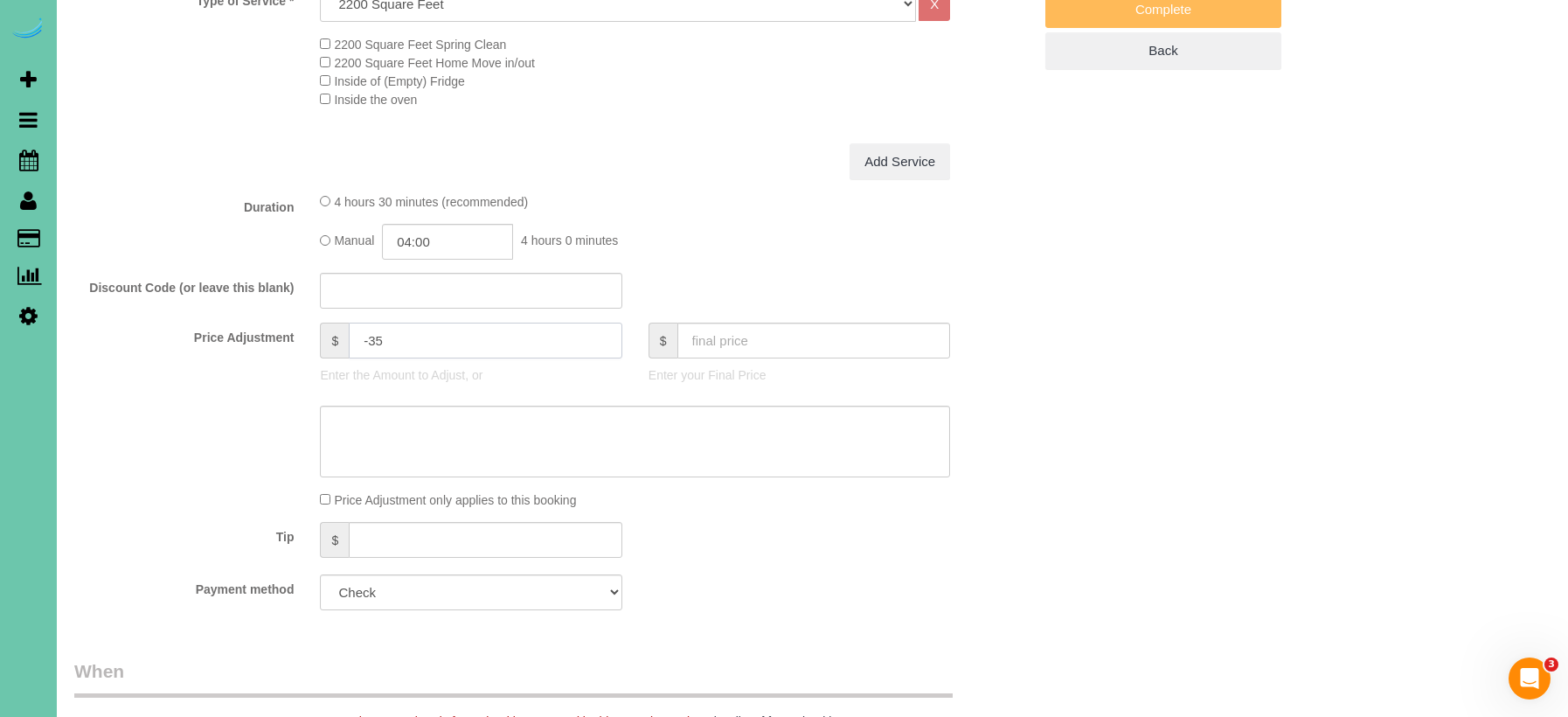
type input "-35"
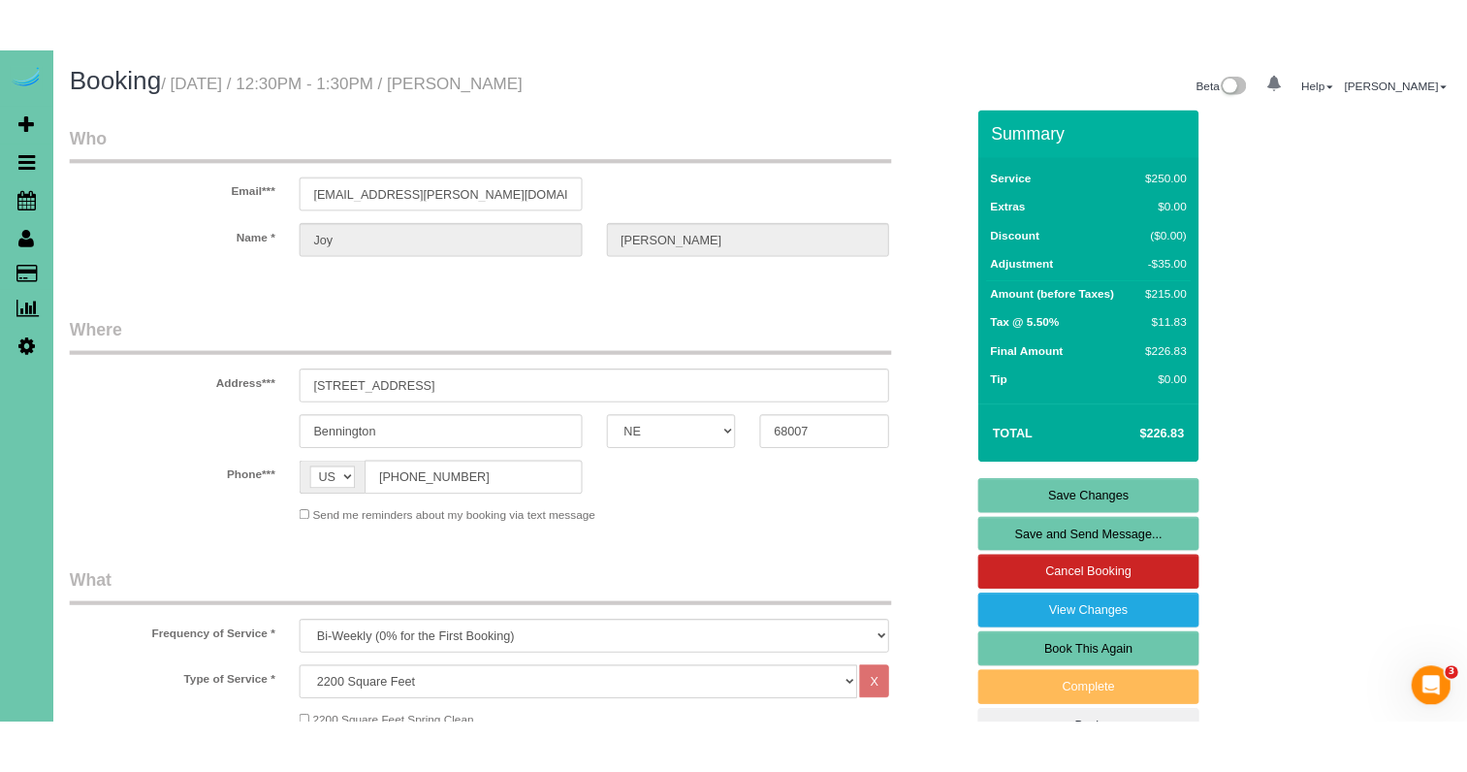
scroll to position [0, 0]
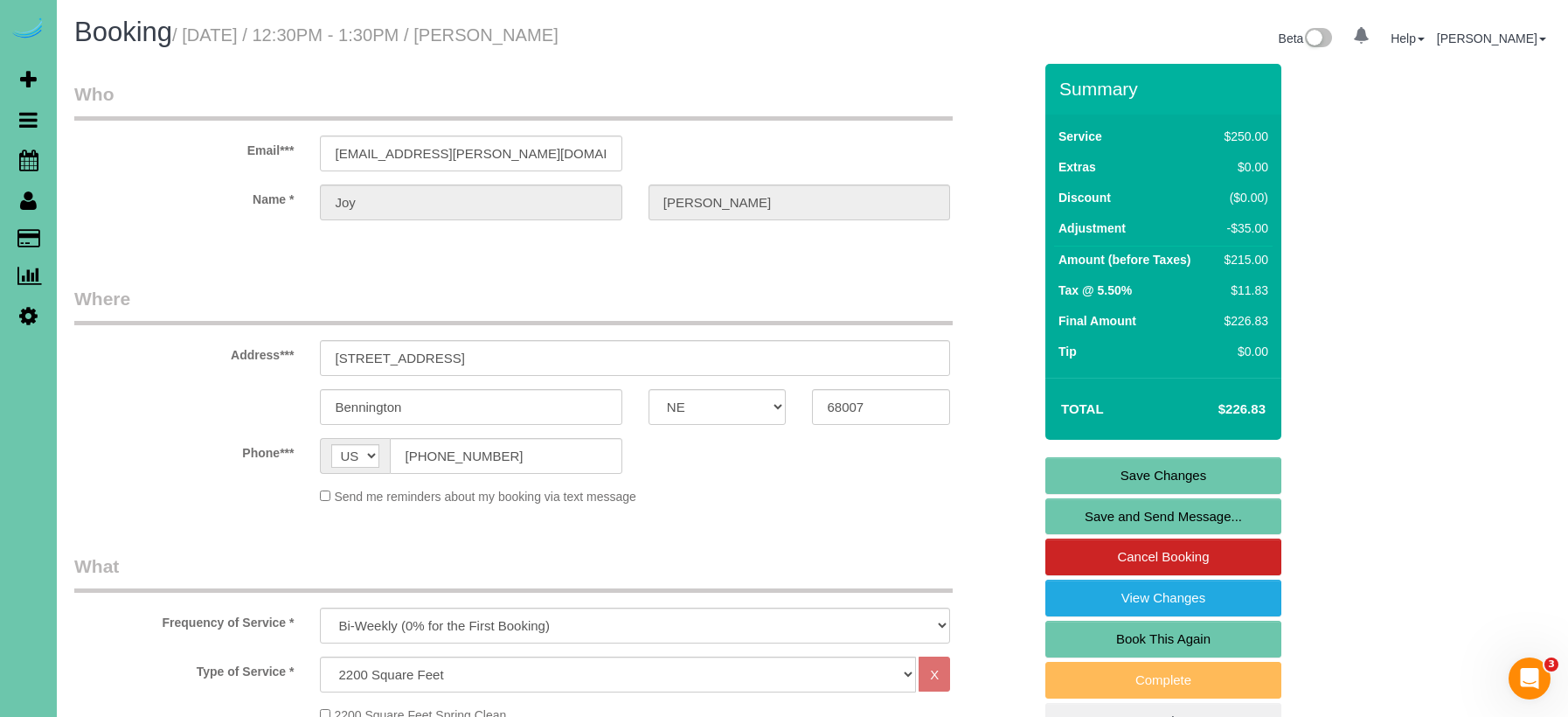
type textarea "NEW RATE - [DATE]"
click at [1077, 476] on link "Save Changes" at bounding box center [1163, 475] width 236 height 37
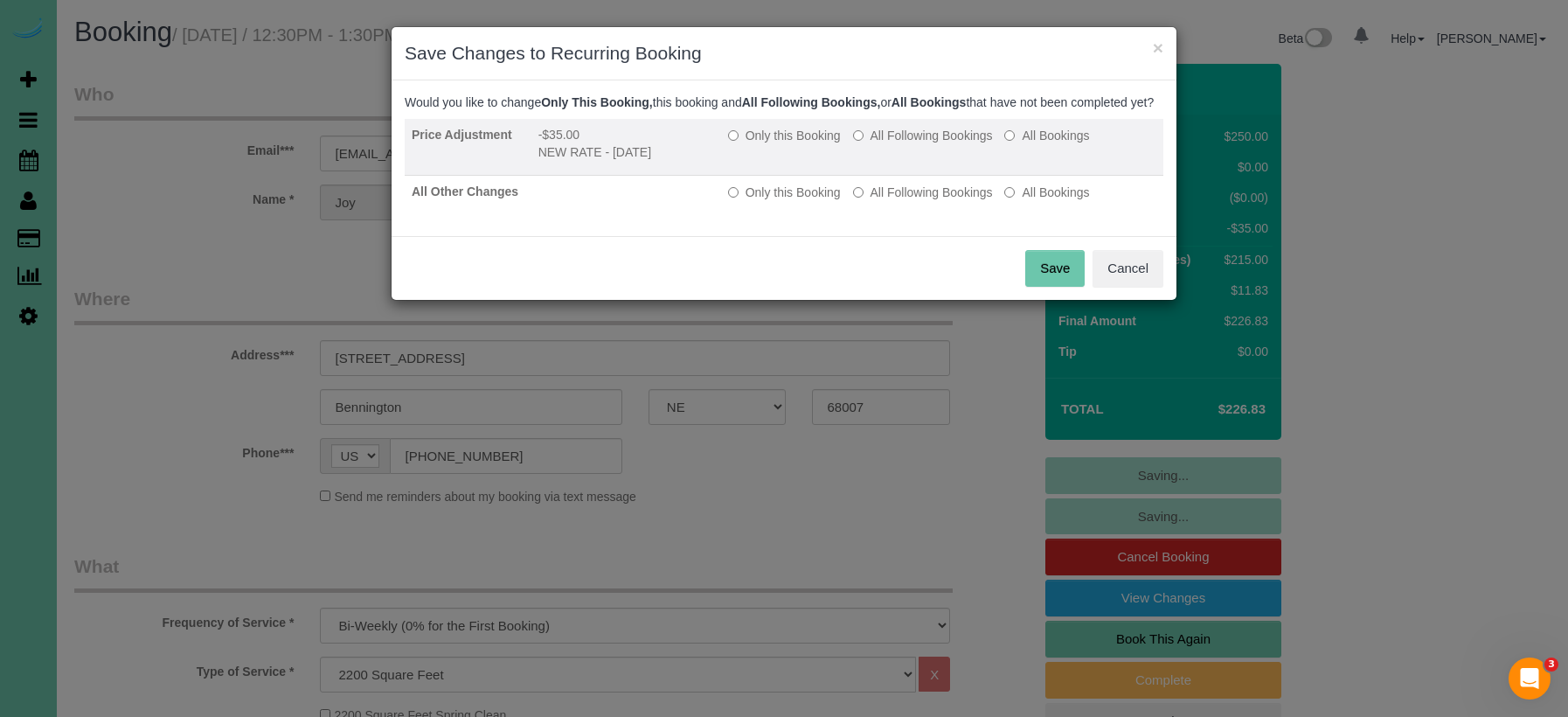
click at [910, 144] on label "All Following Bookings" at bounding box center [922, 135] width 140 height 17
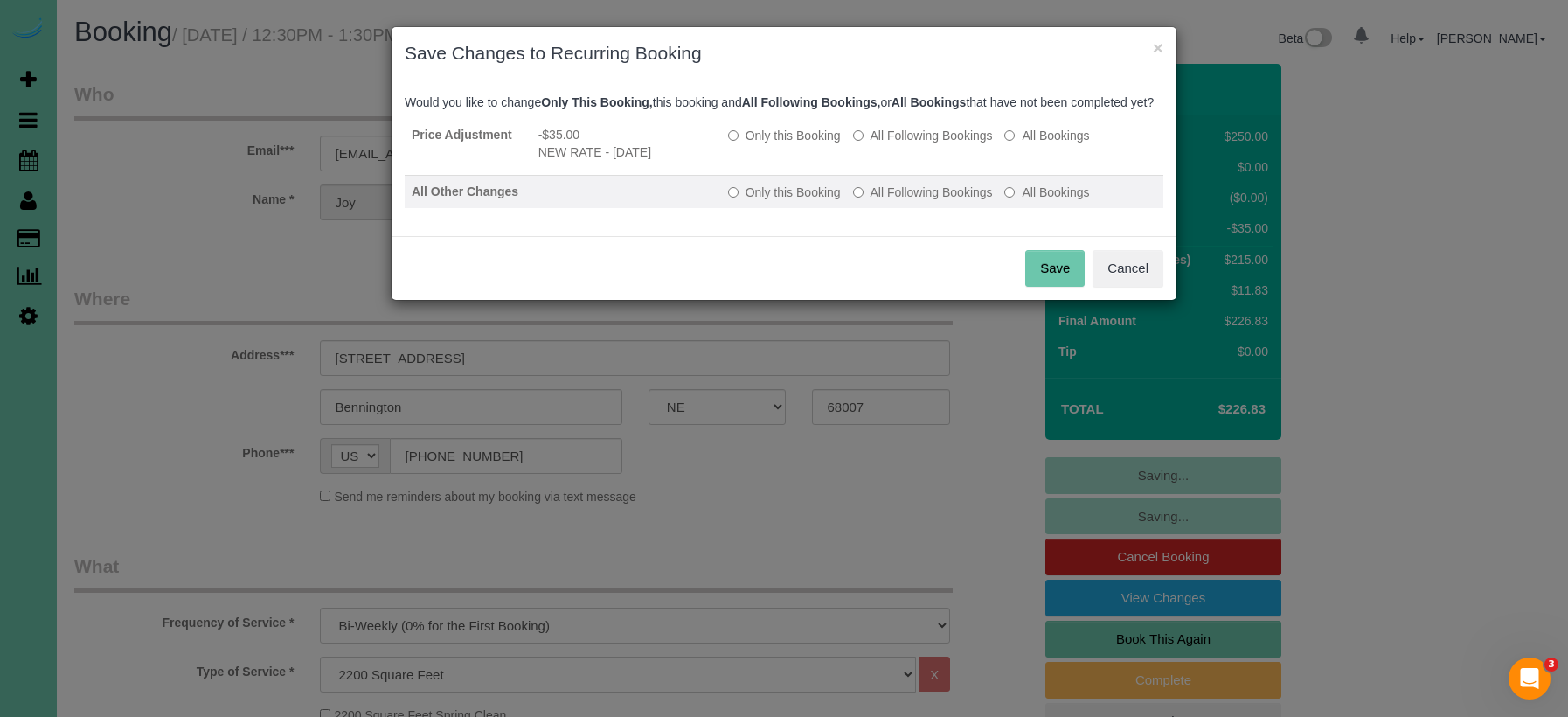
click at [911, 201] on label "All Following Bookings" at bounding box center [922, 192] width 140 height 17
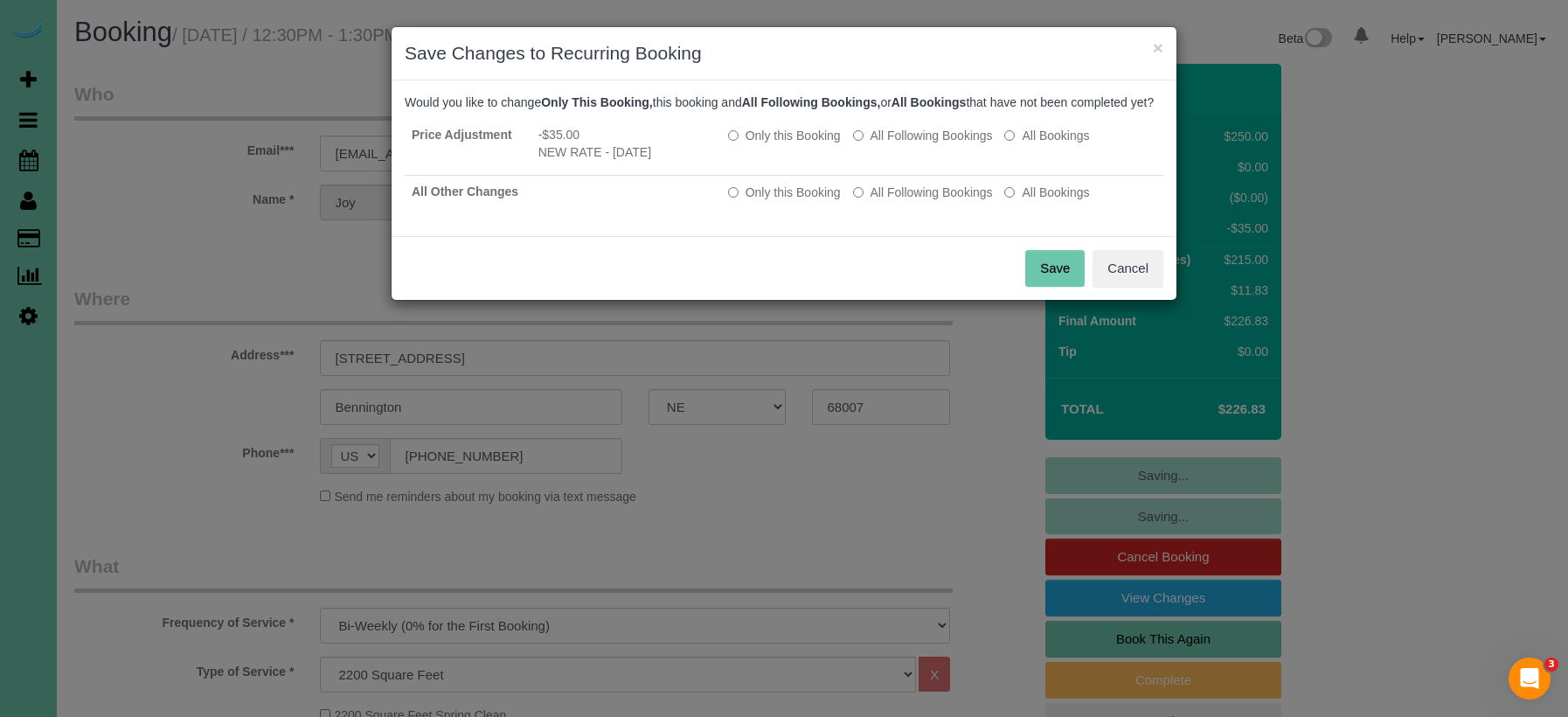
click at [1045, 284] on button "Save" at bounding box center [1055, 268] width 60 height 37
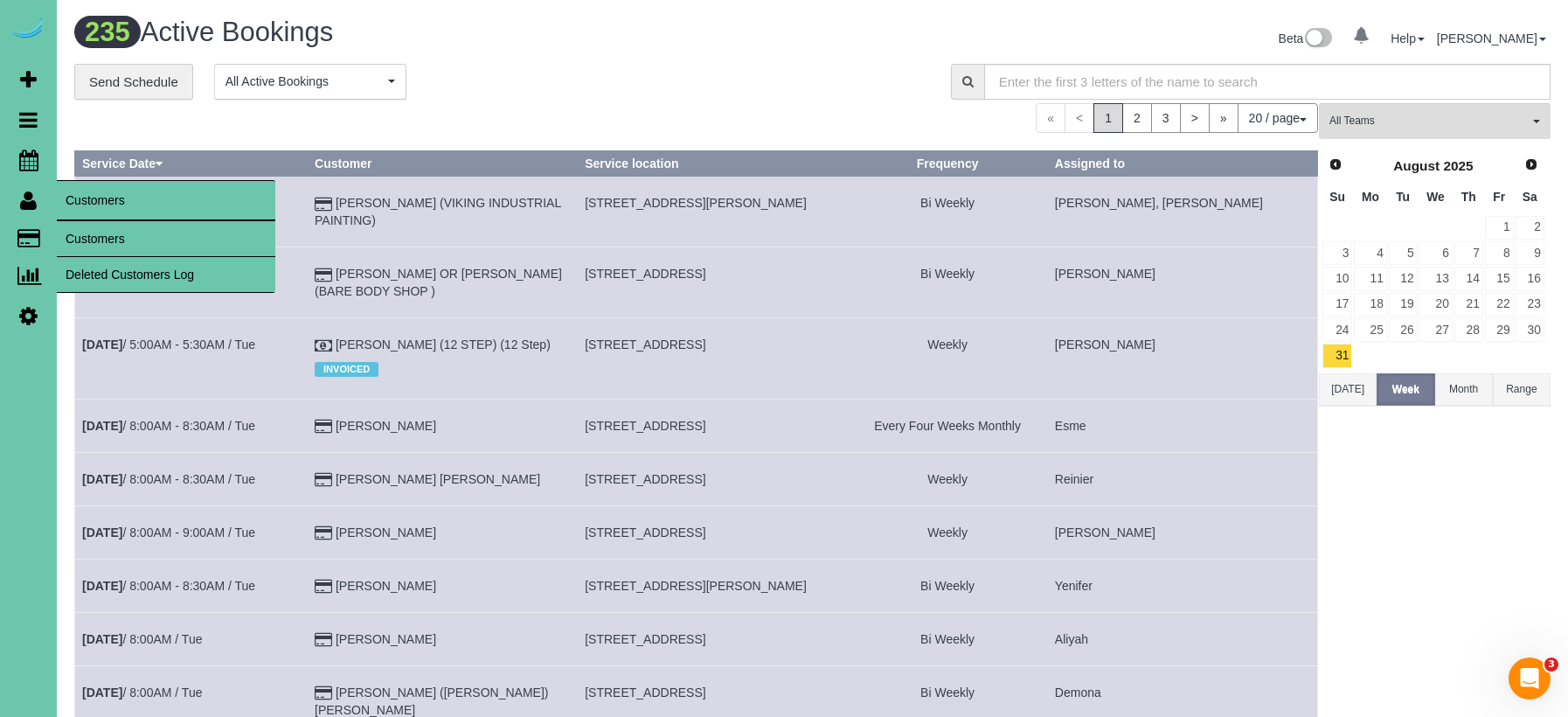
click at [92, 228] on link "Customers" at bounding box center [166, 238] width 218 height 35
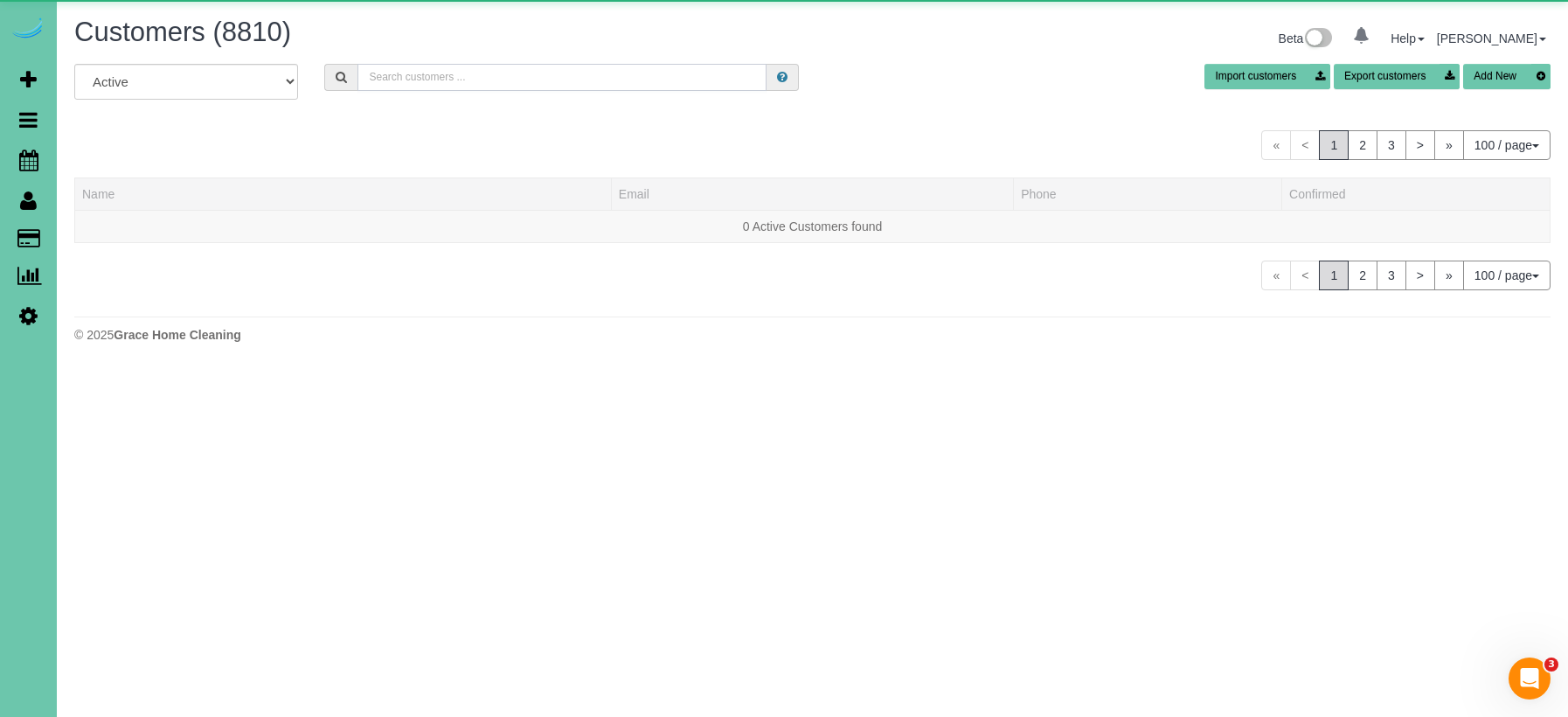
click at [430, 78] on input "text" at bounding box center [562, 78] width 409 height 27
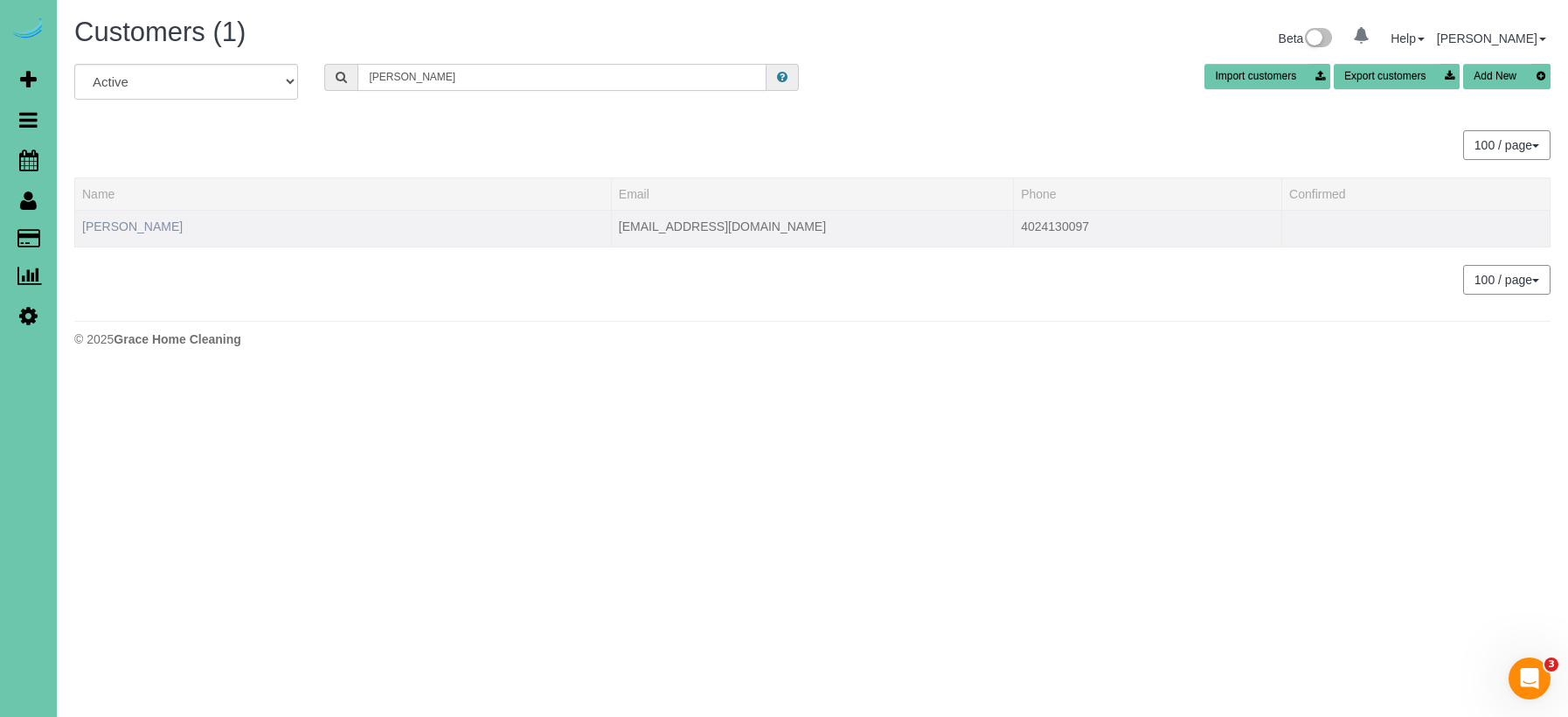
type input "[PERSON_NAME]"
click at [128, 229] on link "[PERSON_NAME]" at bounding box center [132, 226] width 100 height 14
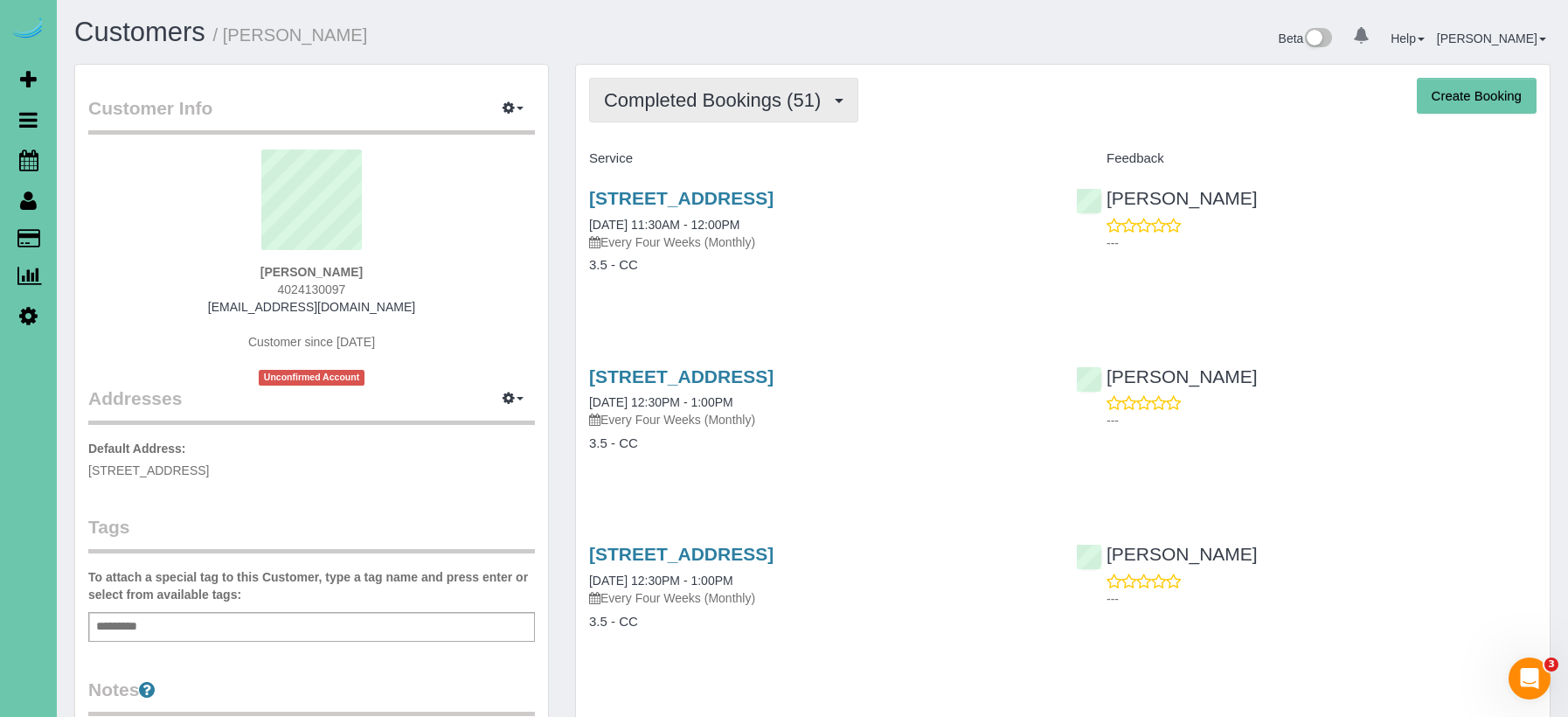
click at [676, 89] on span "Completed Bookings (51)" at bounding box center [717, 100] width 225 height 22
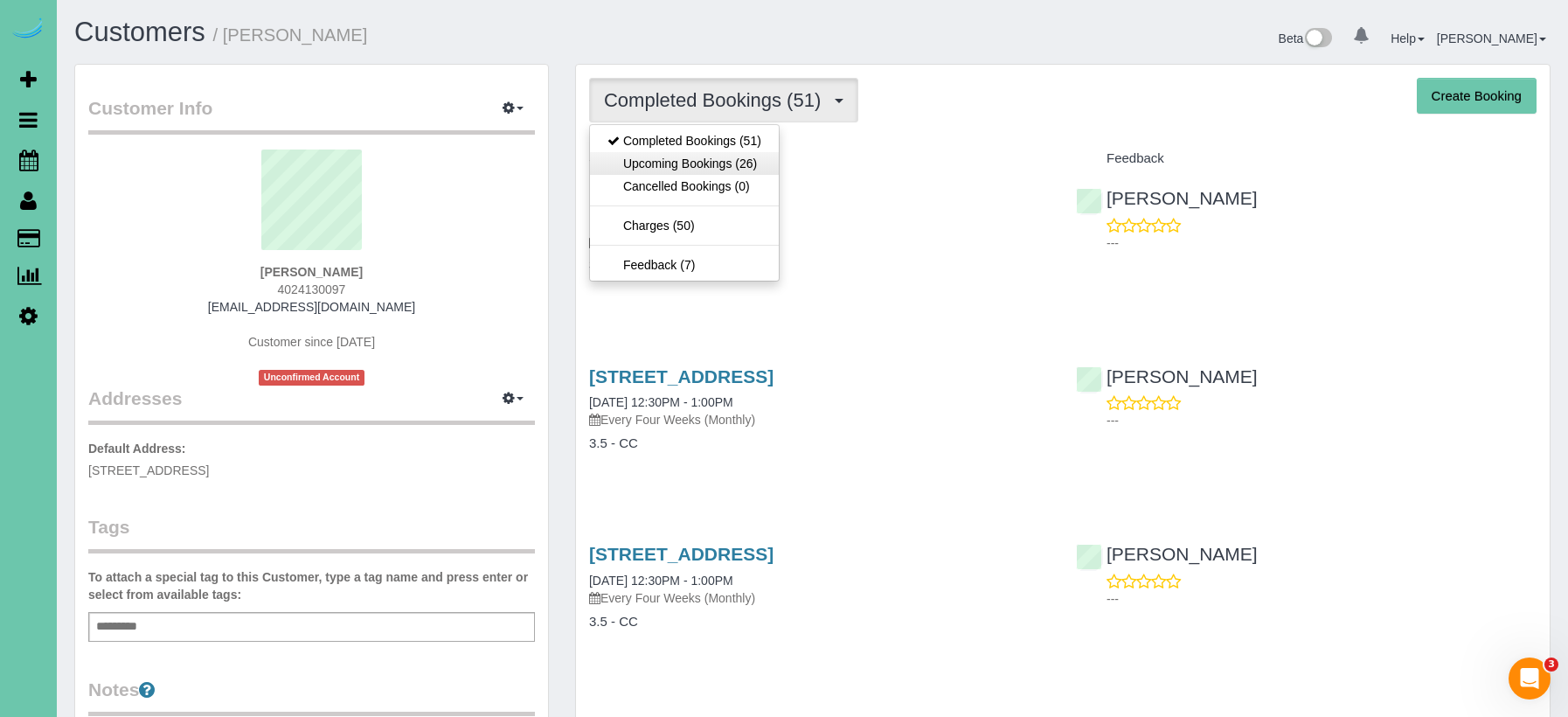
click at [687, 160] on link "Upcoming Bookings (26)" at bounding box center [683, 163] width 188 height 23
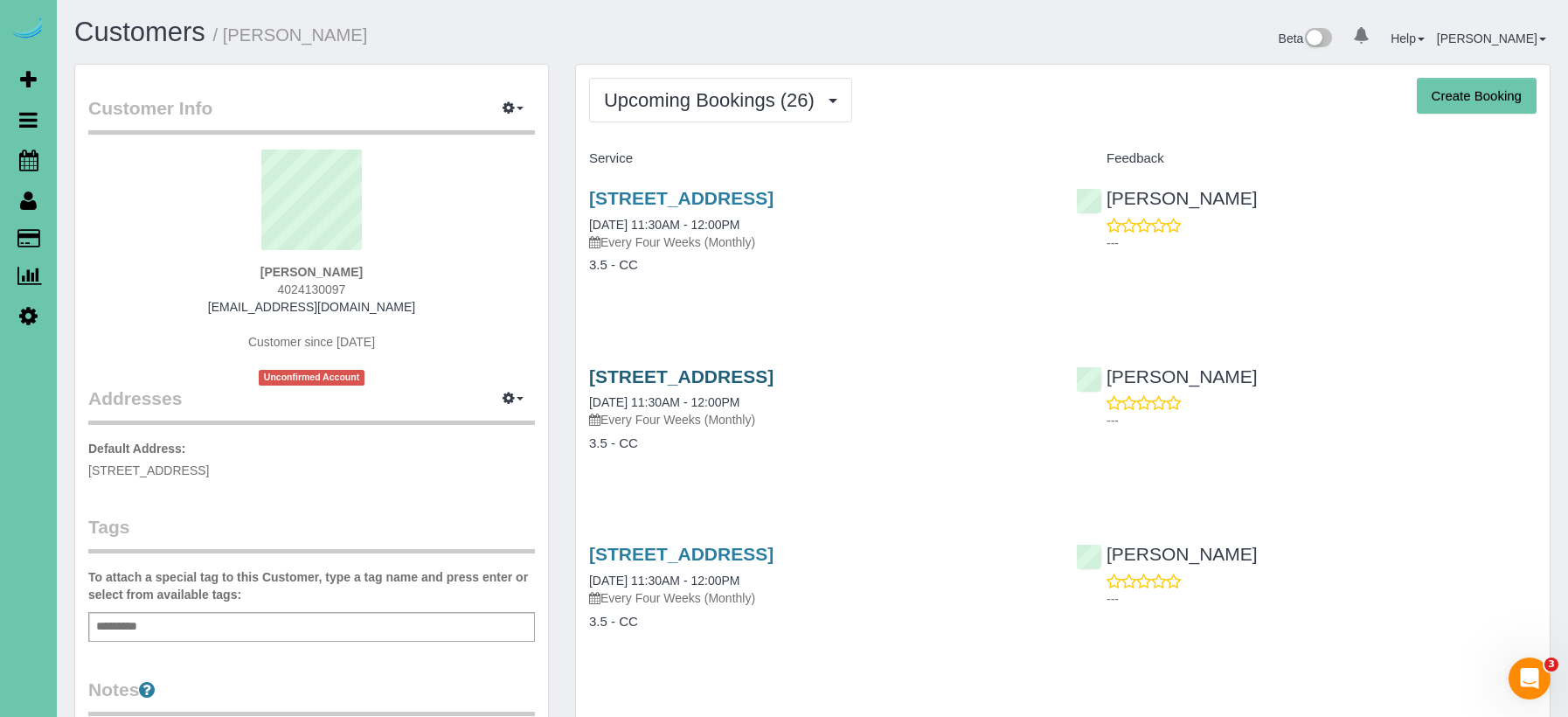
click at [669, 384] on link "[STREET_ADDRESS]" at bounding box center [681, 376] width 185 height 20
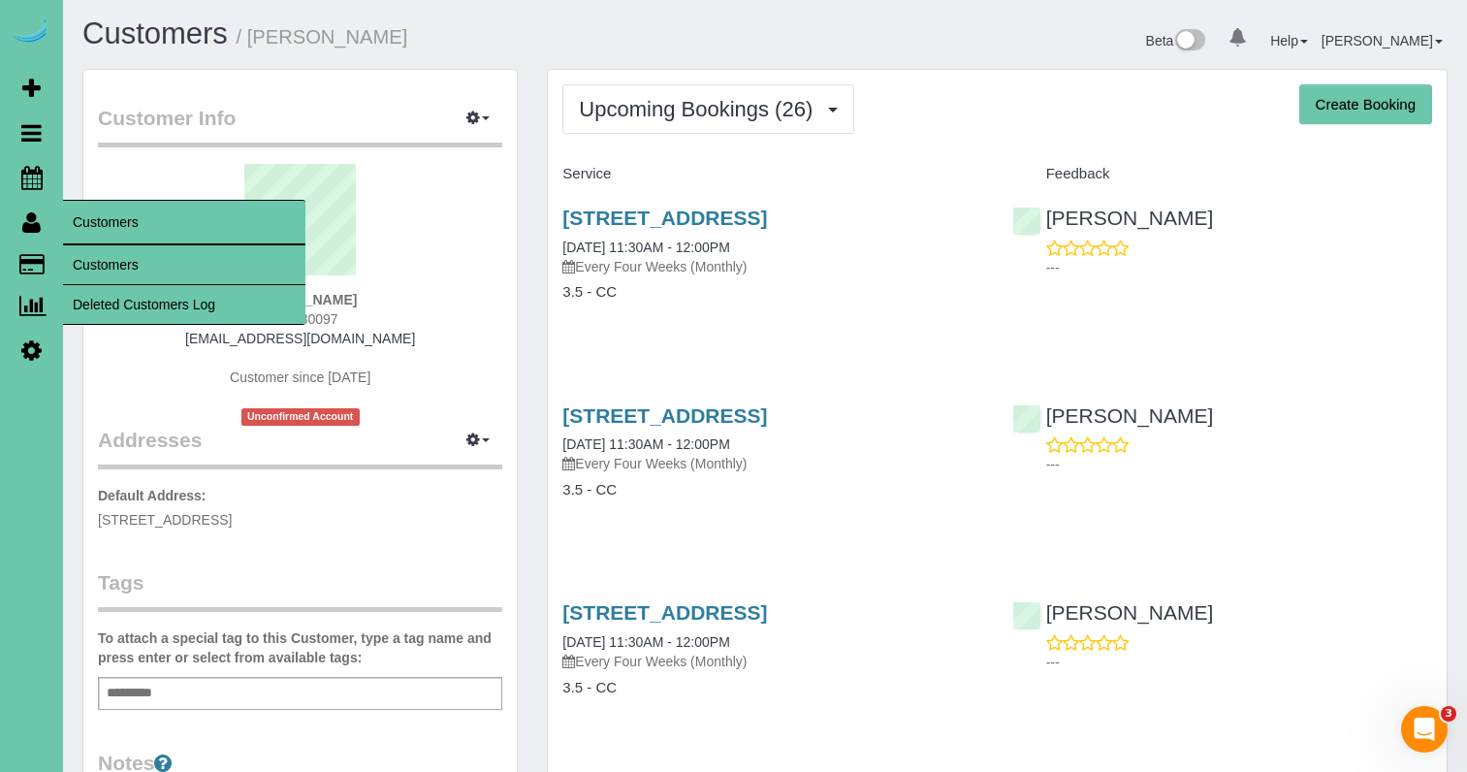
scroll to position [7, 0]
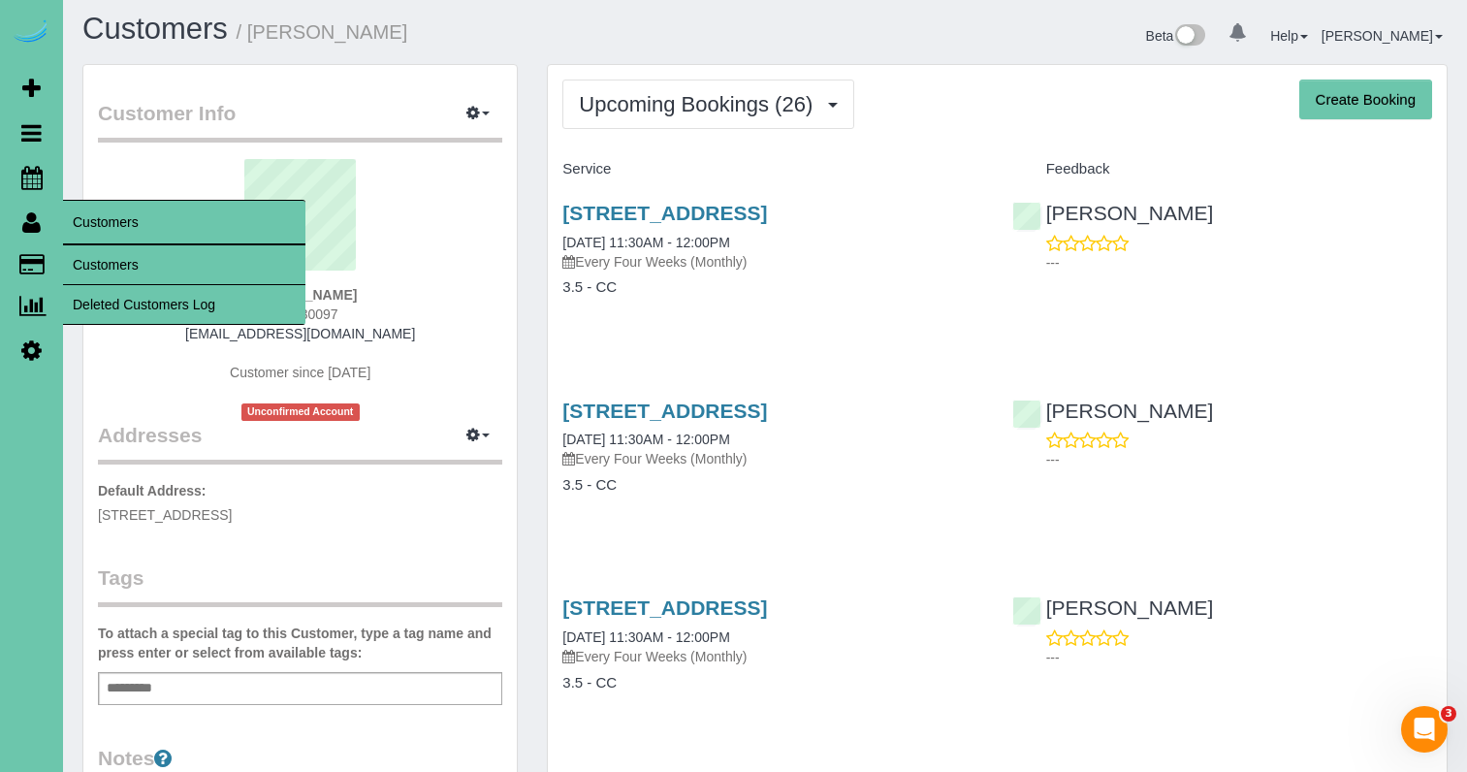
click at [116, 269] on link "Customers" at bounding box center [184, 264] width 242 height 39
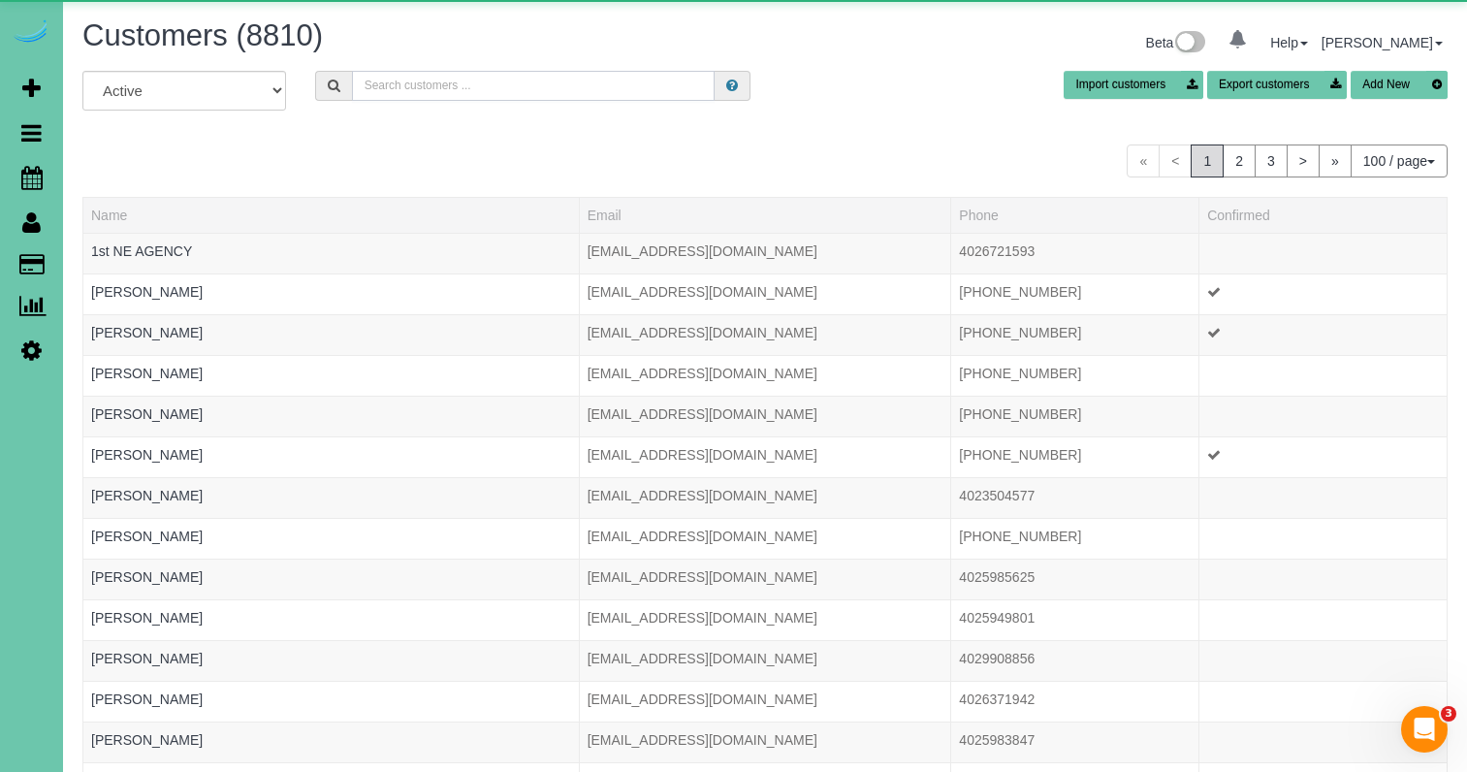
click at [458, 86] on input "text" at bounding box center [533, 86] width 363 height 30
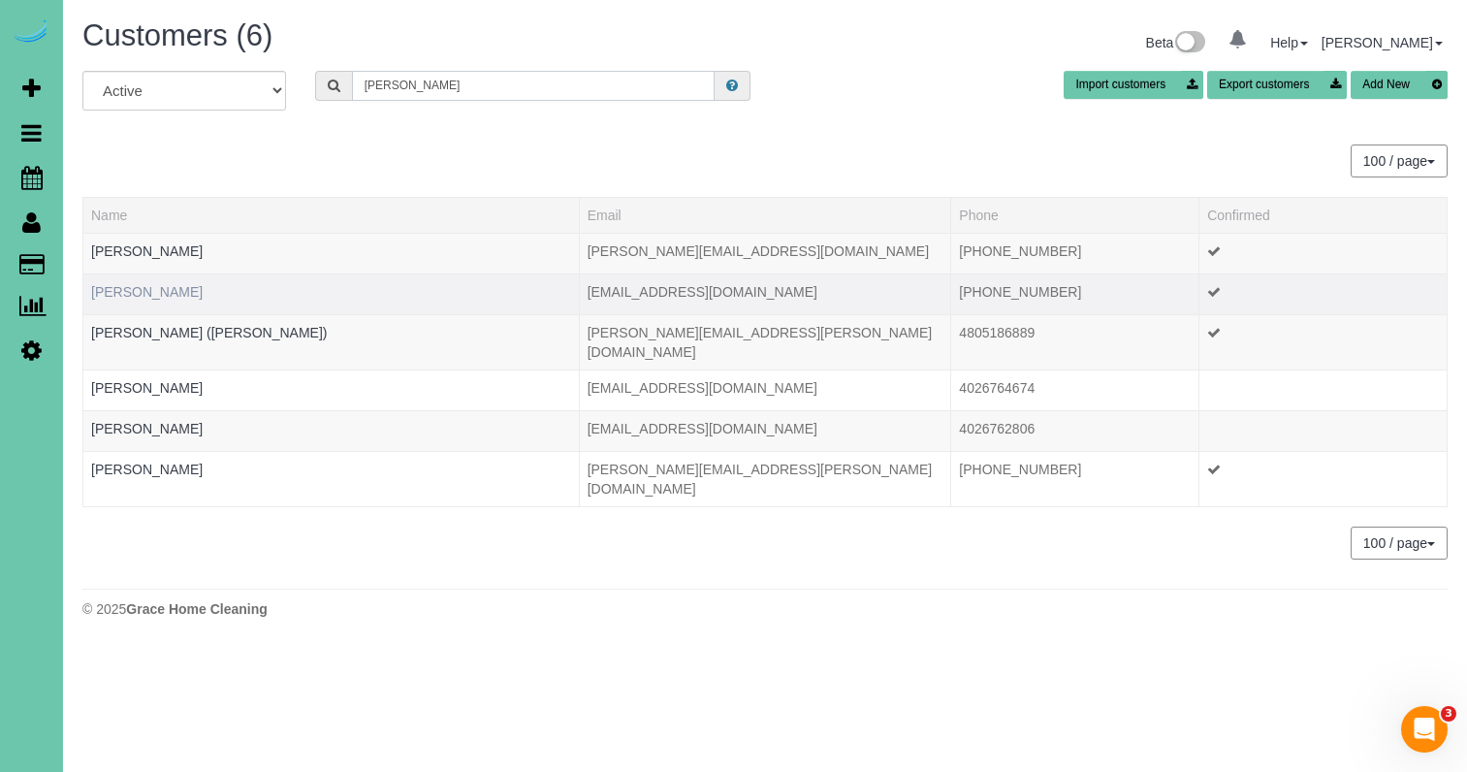
type input "[PERSON_NAME]"
click at [145, 298] on link "[PERSON_NAME]" at bounding box center [146, 292] width 111 height 16
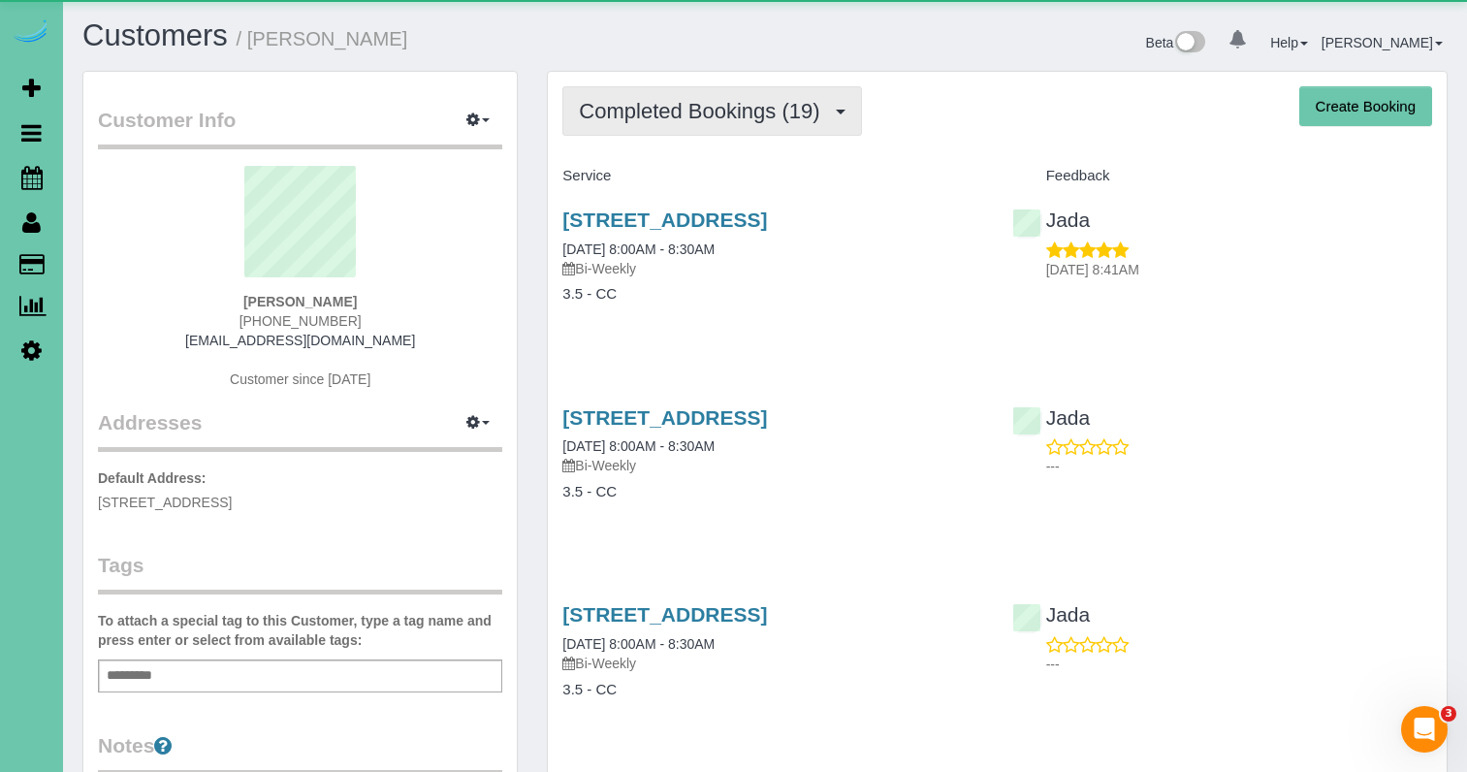
click at [711, 131] on button "Completed Bookings (19)" at bounding box center [711, 110] width 299 height 49
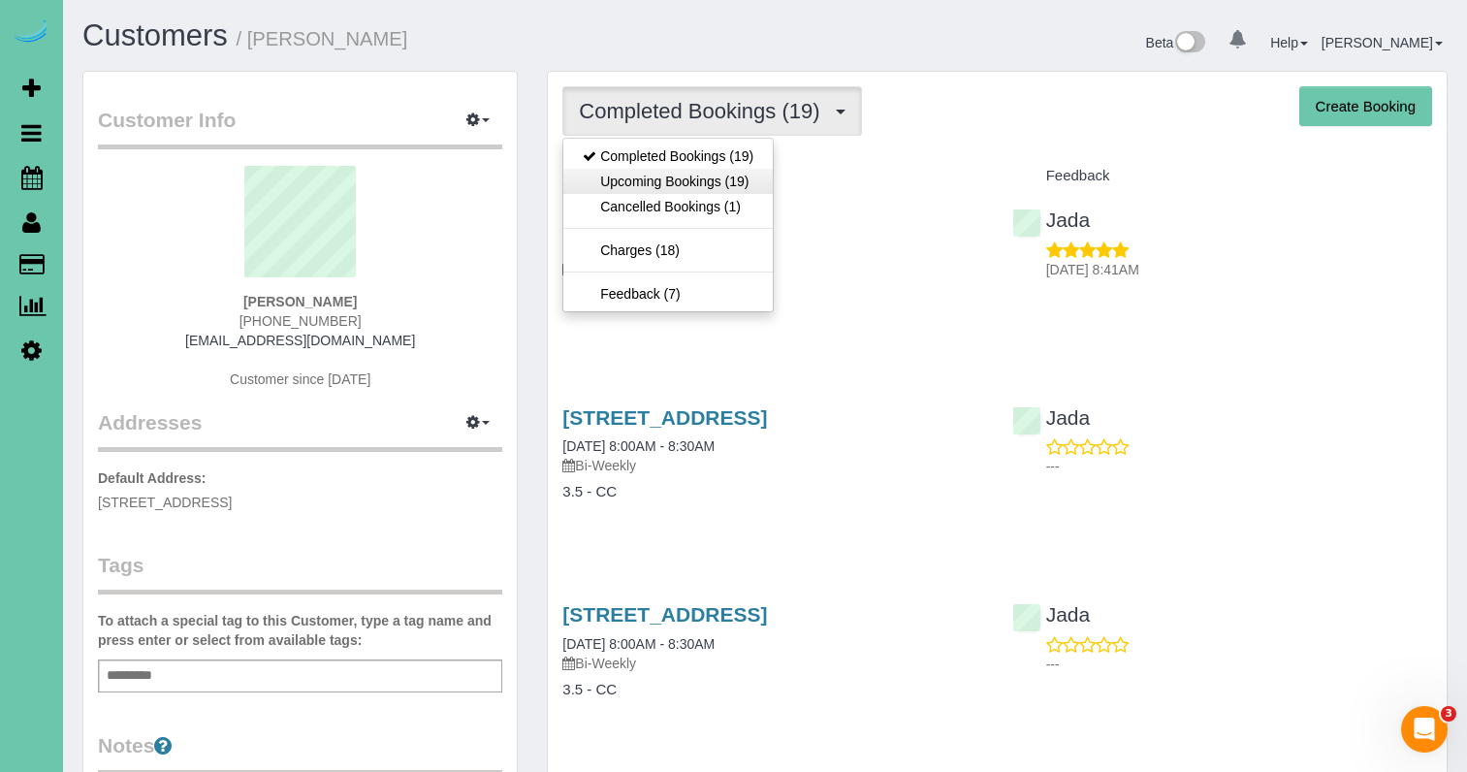
click at [732, 178] on link "Upcoming Bookings (19)" at bounding box center [667, 181] width 209 height 25
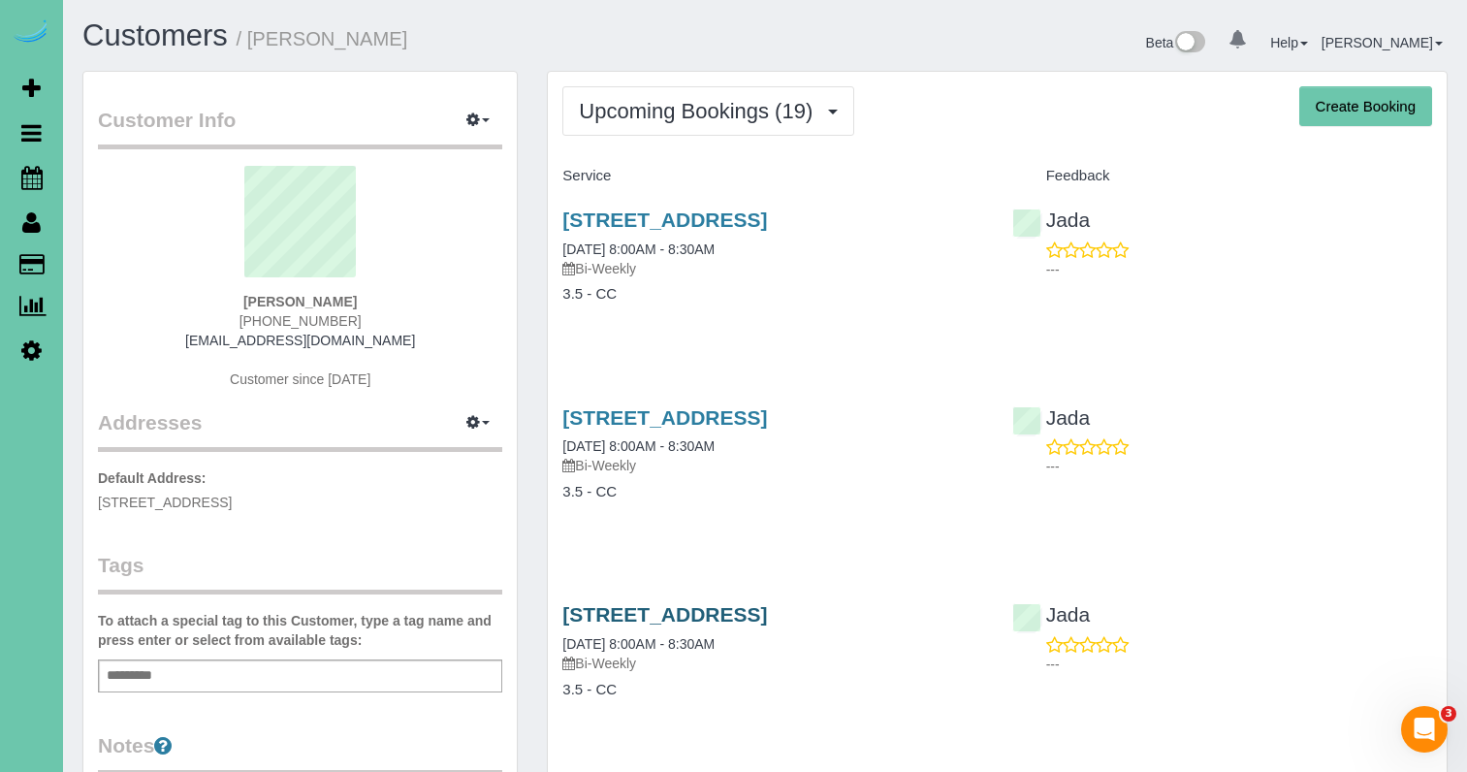
click at [767, 615] on link "[STREET_ADDRESS]" at bounding box center [664, 614] width 205 height 22
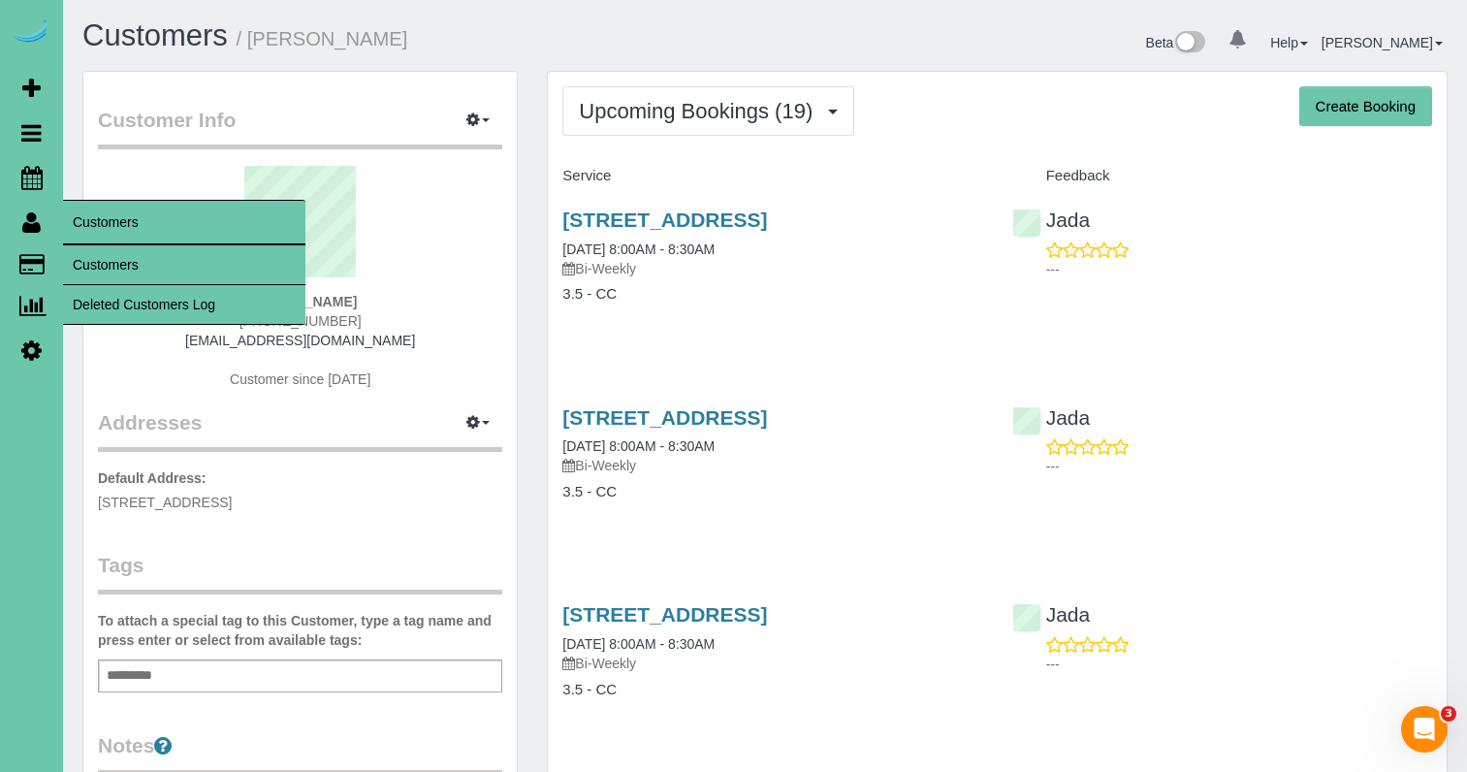
click at [101, 258] on link "Customers" at bounding box center [184, 264] width 242 height 39
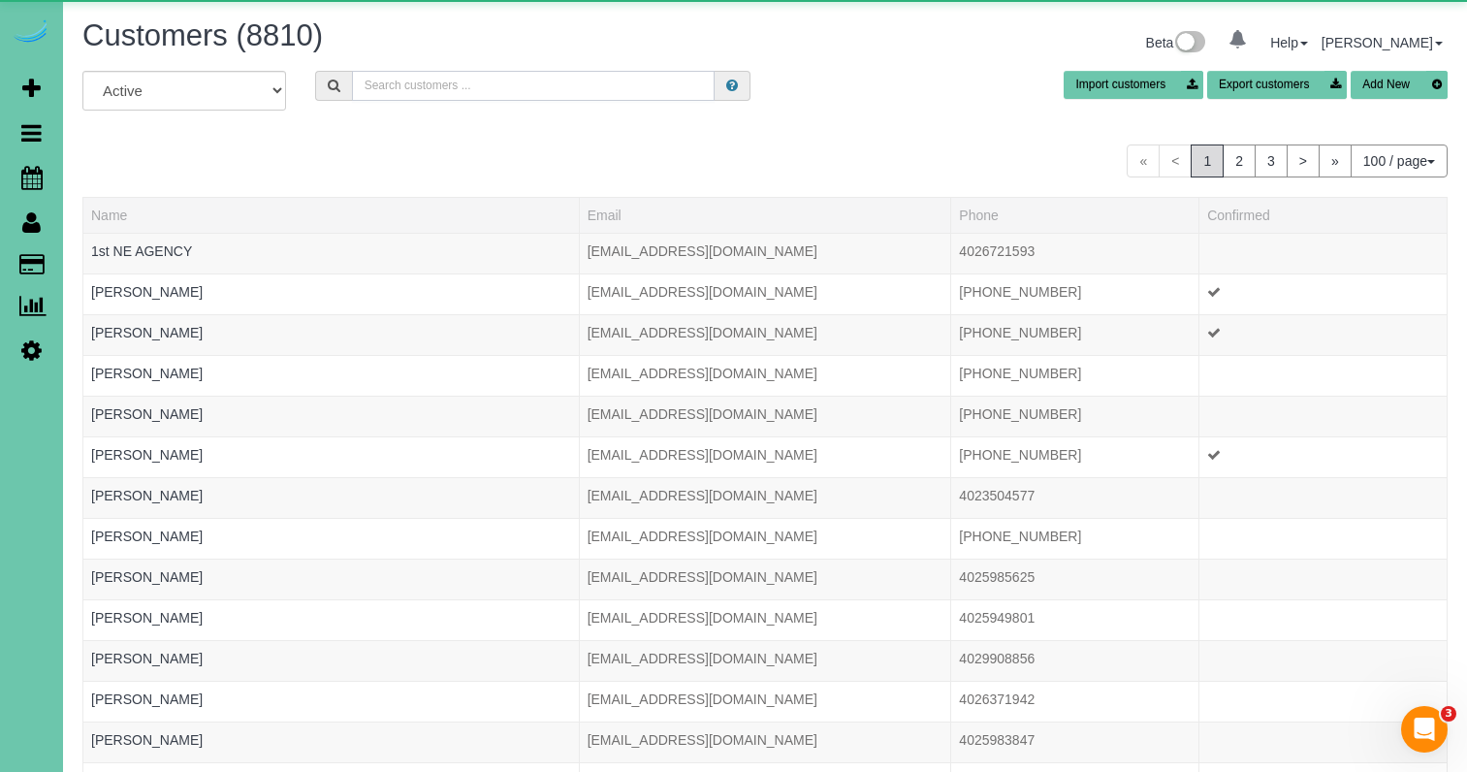
click at [522, 90] on input "text" at bounding box center [533, 86] width 363 height 30
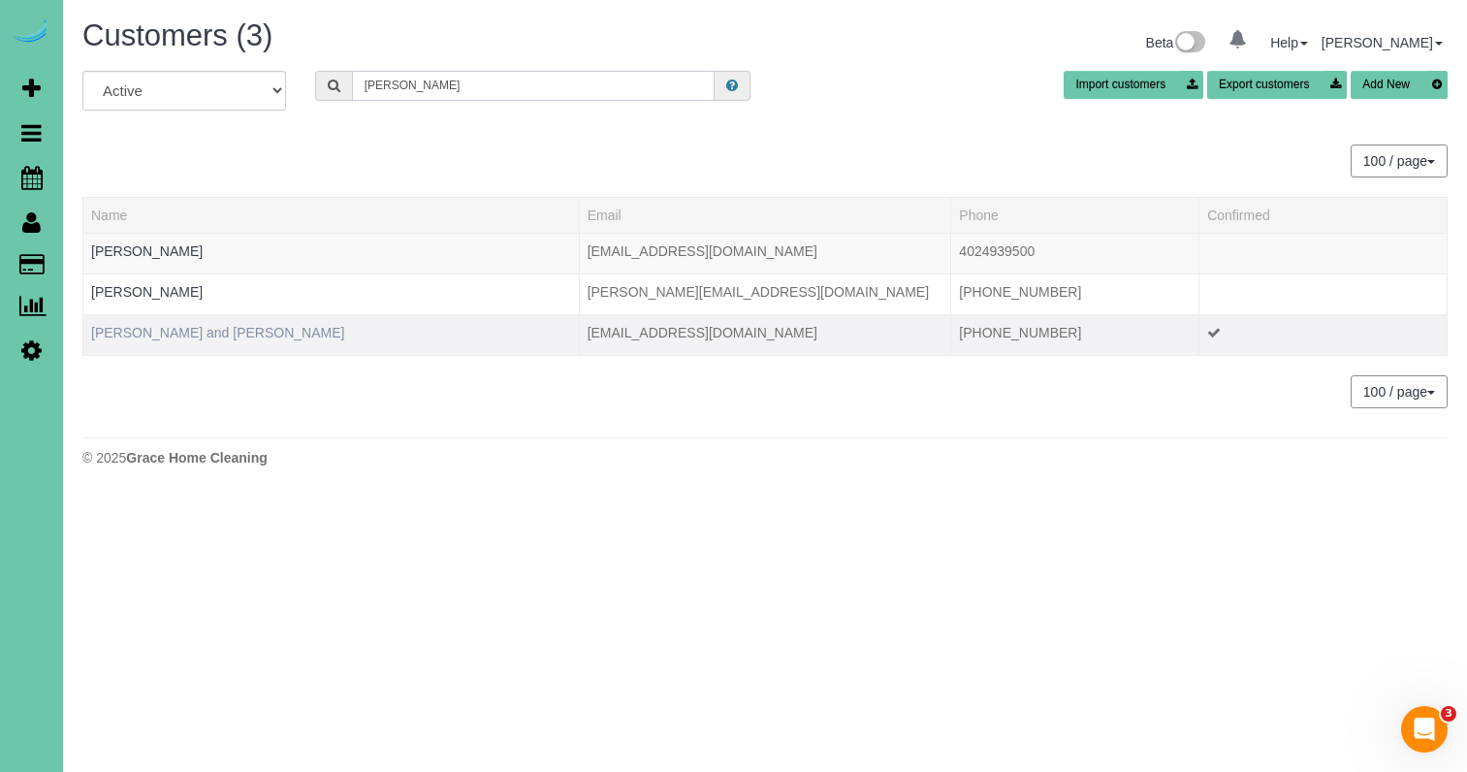
type input "[PERSON_NAME]"
click at [174, 332] on link "[PERSON_NAME] and [PERSON_NAME]" at bounding box center [217, 333] width 253 height 16
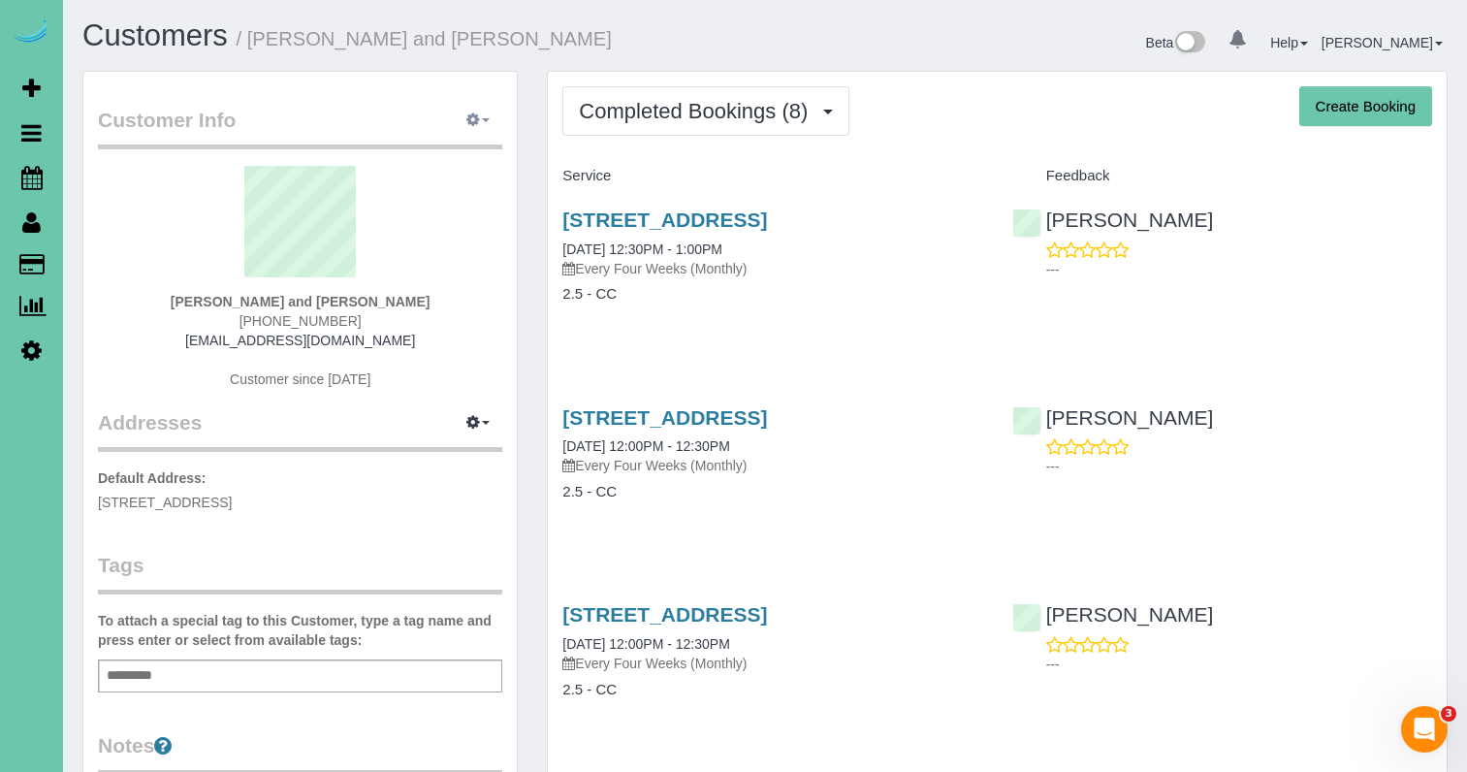
click at [467, 115] on icon "button" at bounding box center [473, 119] width 14 height 12
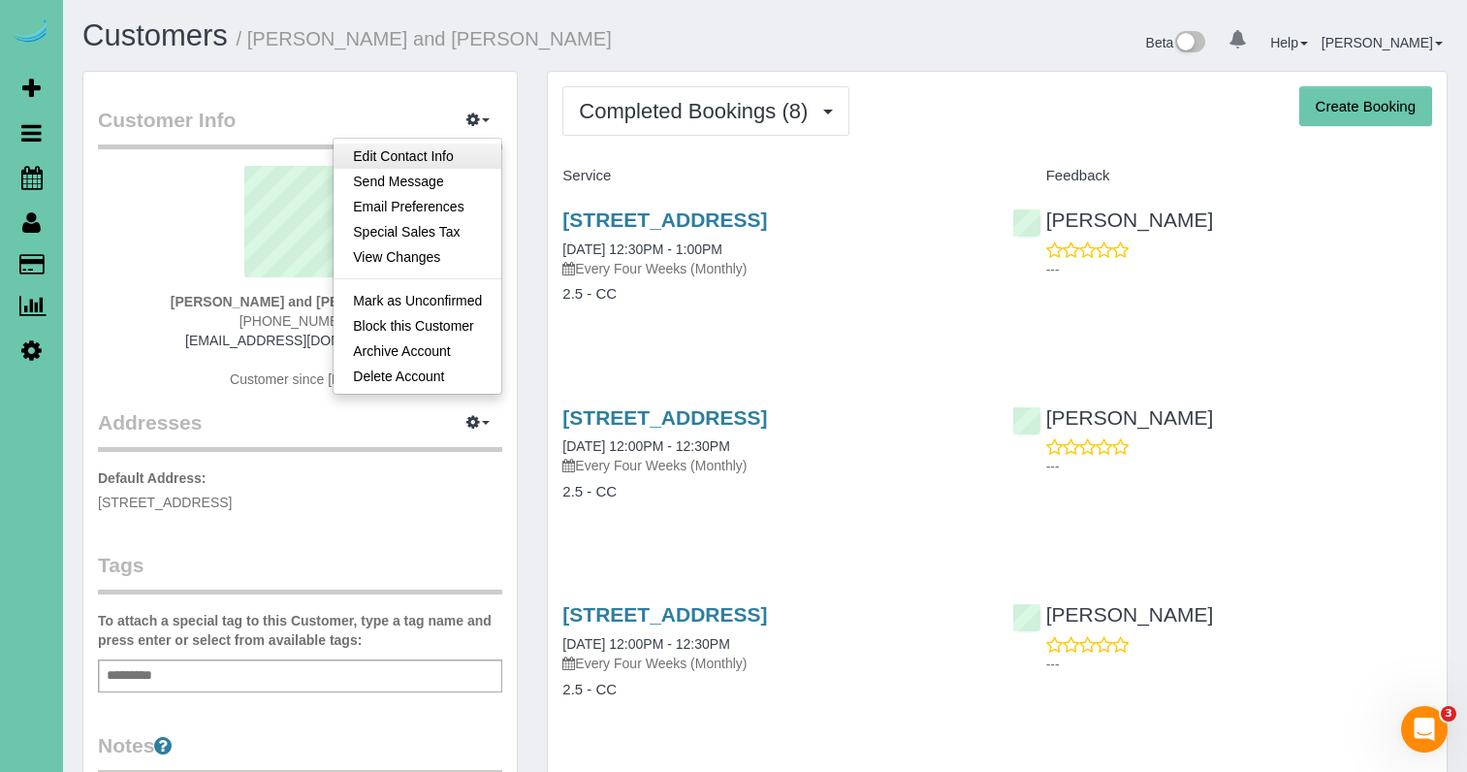
click at [450, 156] on link "Edit Contact Info" at bounding box center [417, 155] width 168 height 25
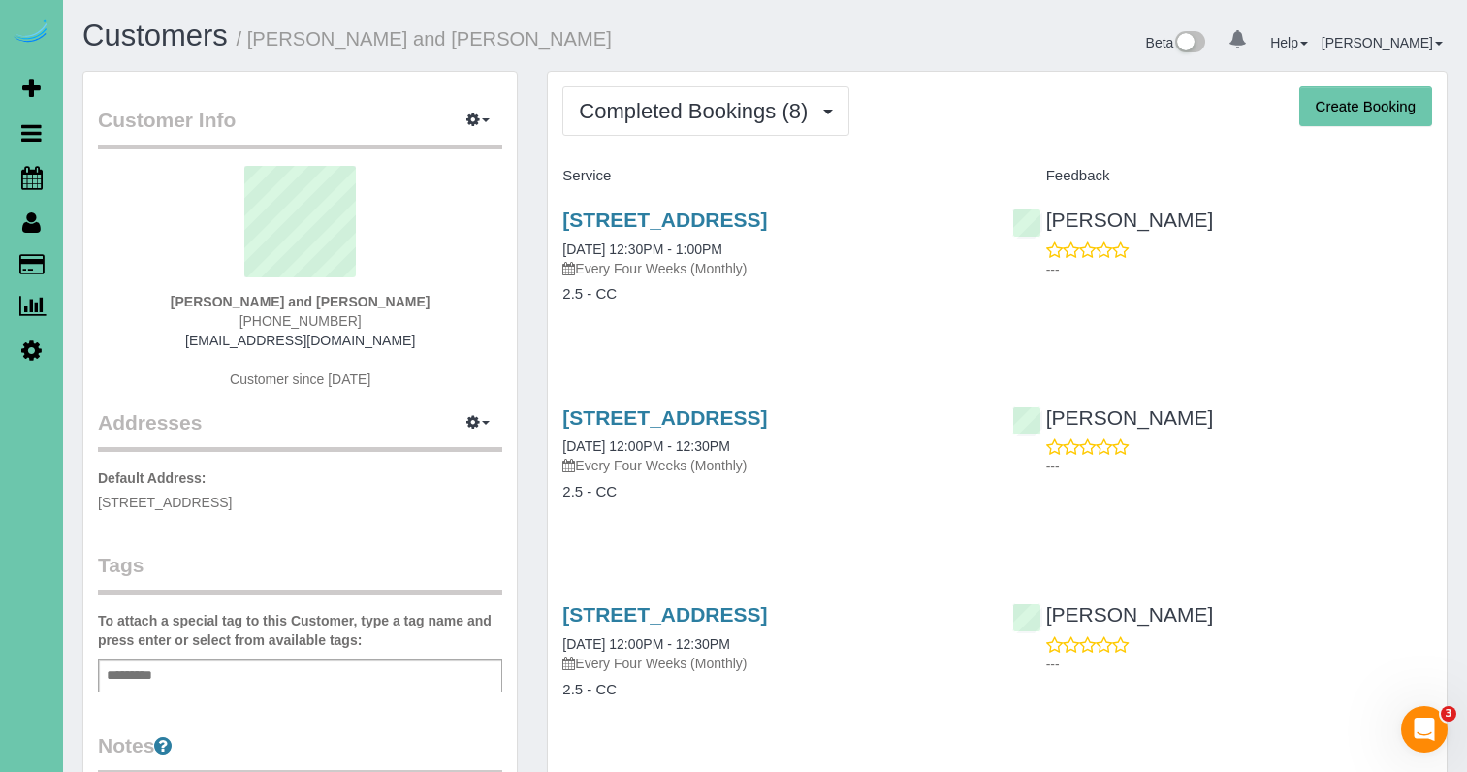
select select "NE"
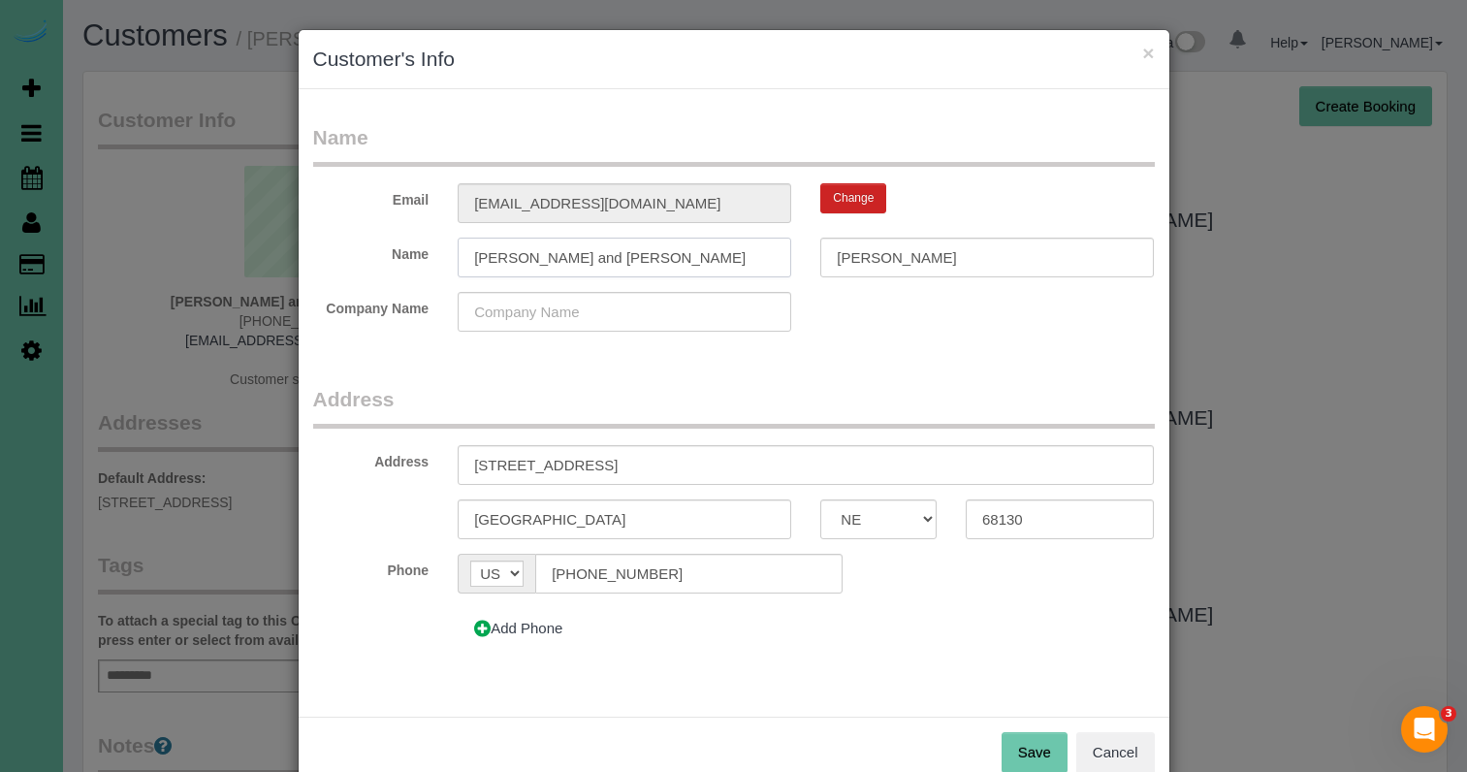
drag, startPoint x: 540, startPoint y: 256, endPoint x: 522, endPoint y: 256, distance: 18.4
type input "Scott & Ambri"
click at [1018, 747] on button "Save" at bounding box center [1034, 752] width 66 height 41
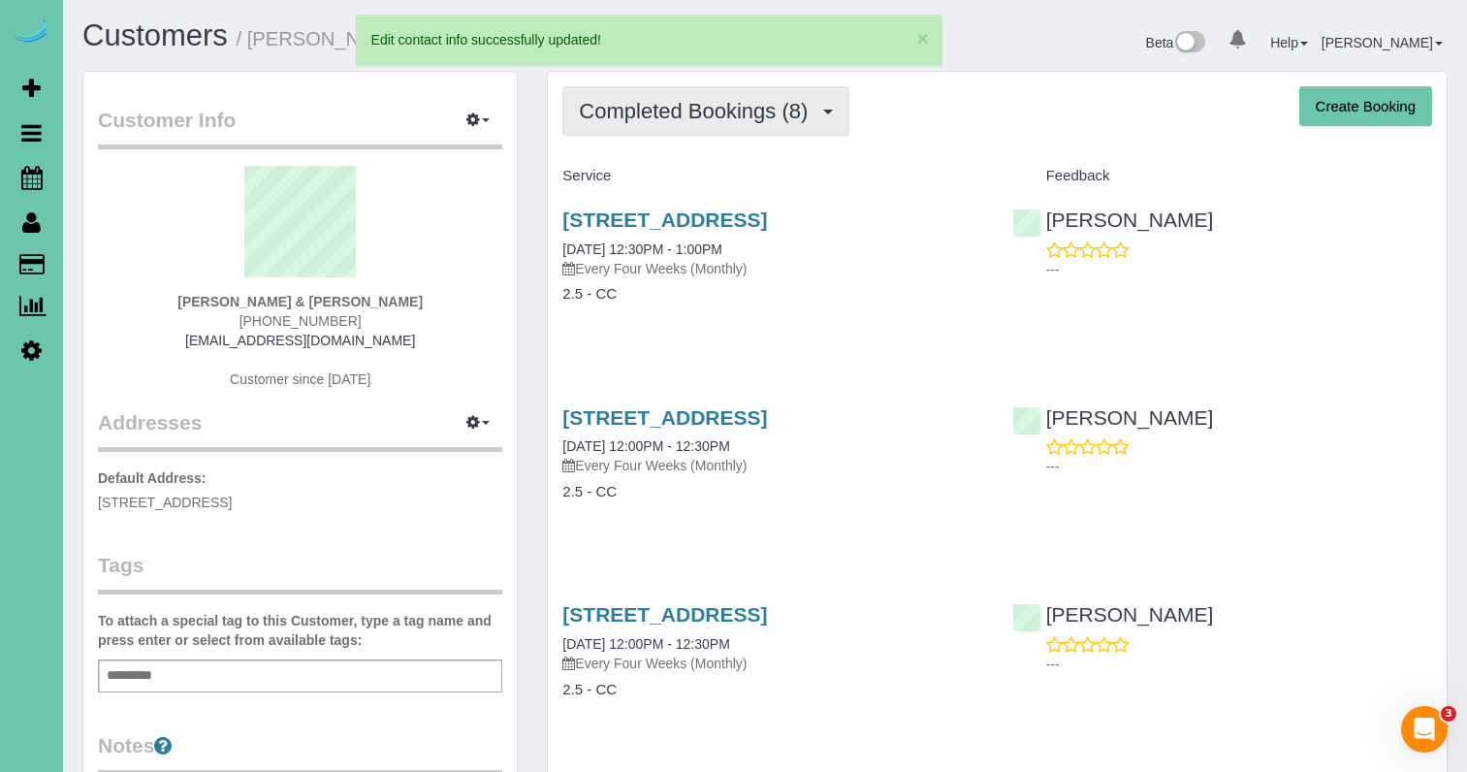
click at [648, 107] on span "Completed Bookings (8)" at bounding box center [698, 111] width 238 height 24
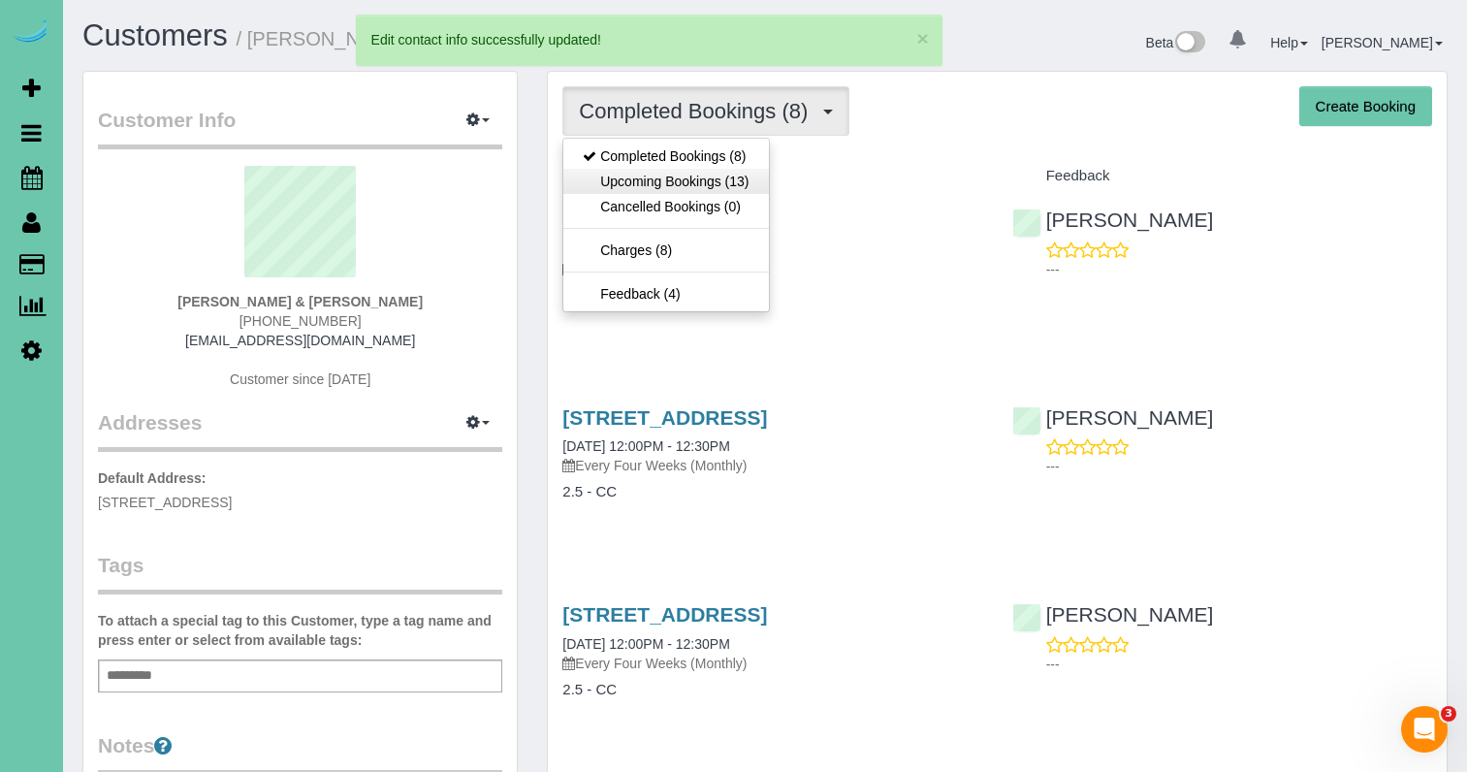
click at [628, 179] on link "Upcoming Bookings (13)" at bounding box center [665, 181] width 205 height 25
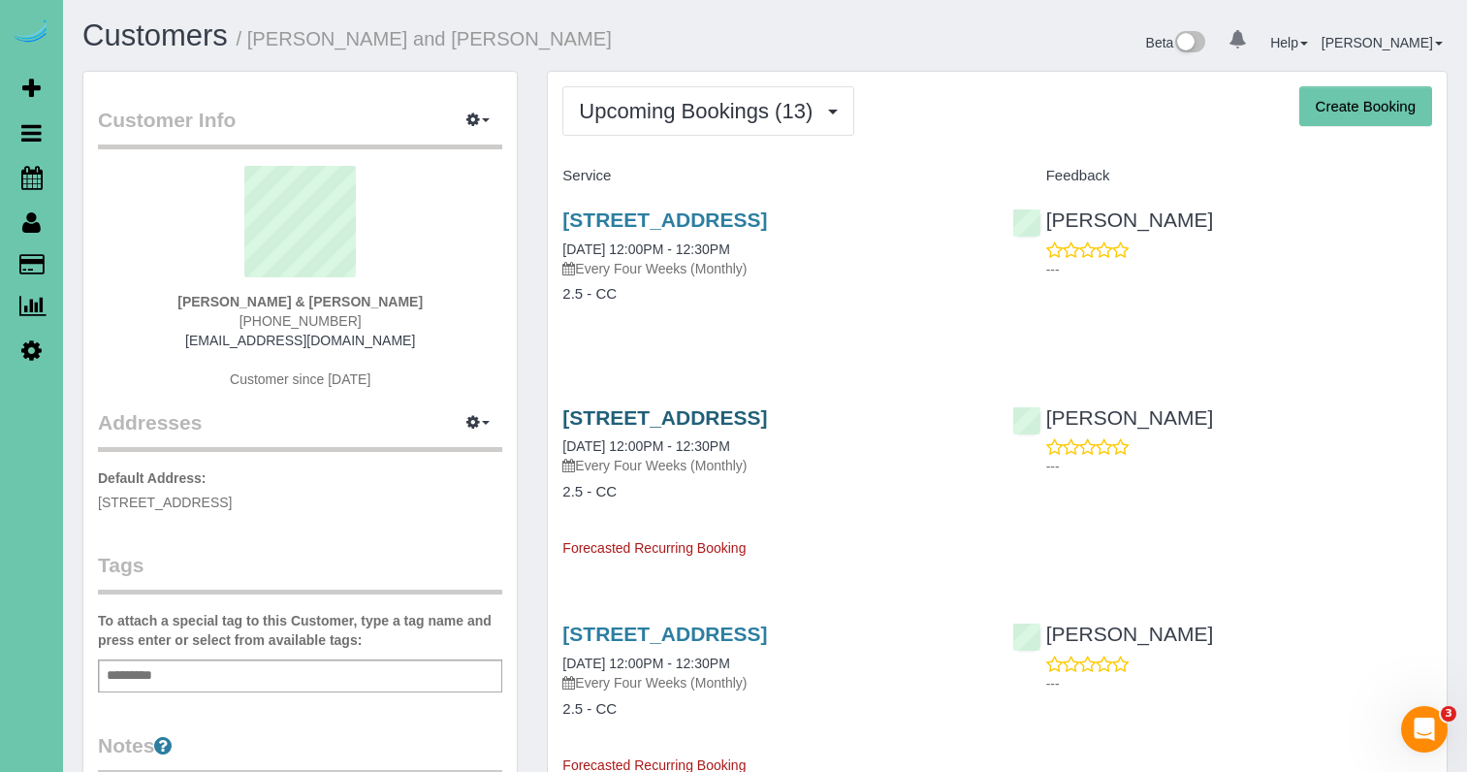
click at [751, 420] on link "17775 Shadow Ridge Dr, Omaha, NE 68130" at bounding box center [664, 417] width 205 height 22
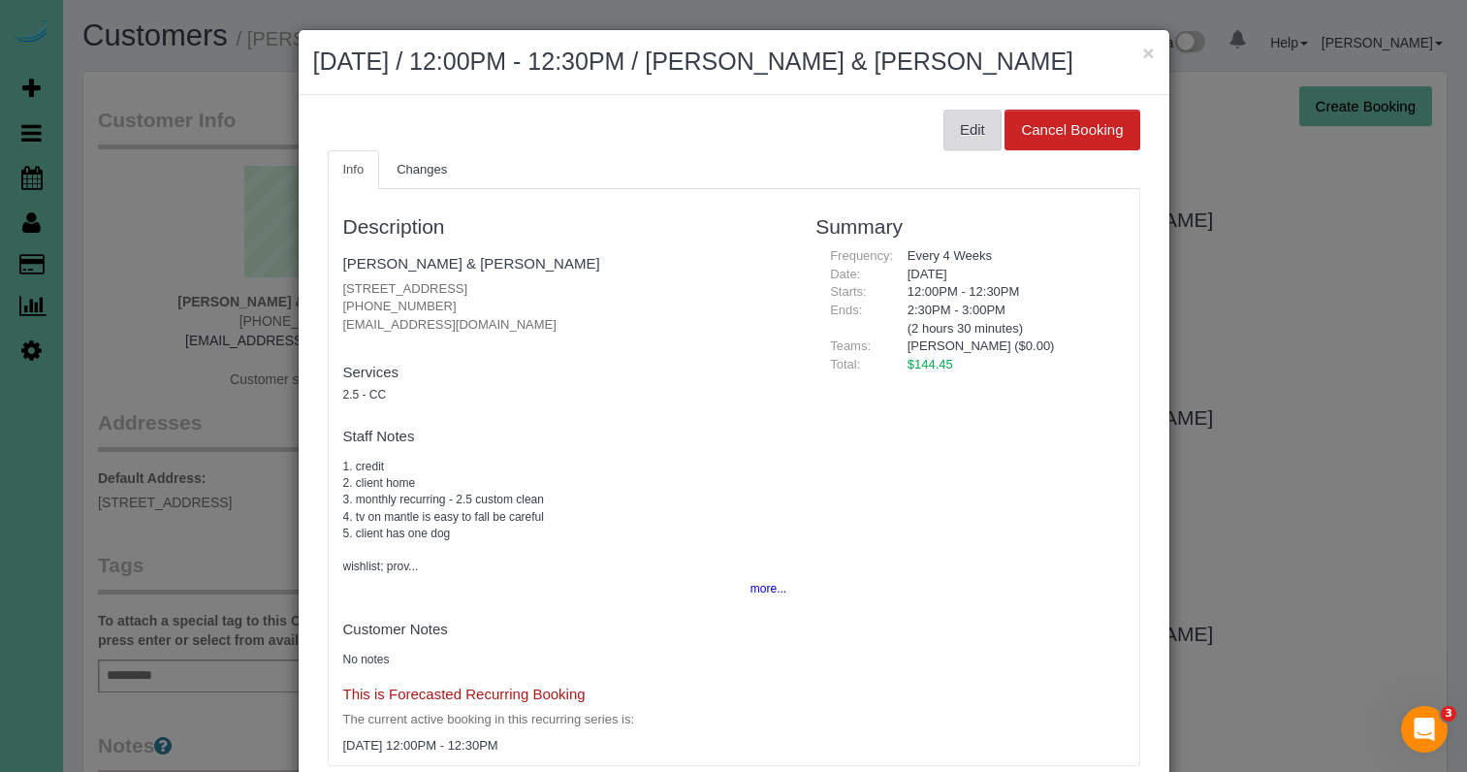
click at [962, 128] on button "Edit" at bounding box center [972, 130] width 58 height 41
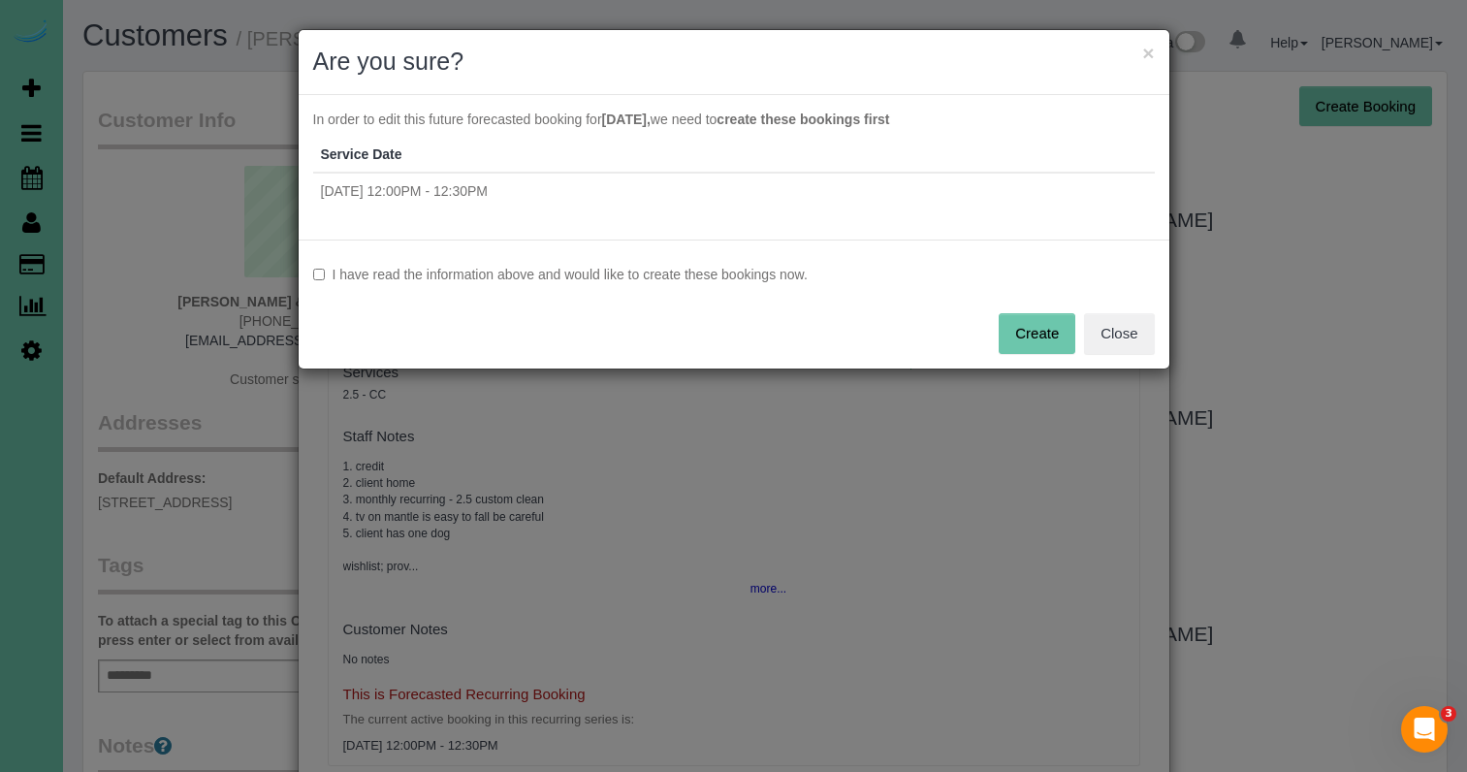
click at [581, 265] on label "I have read the information above and would like to create these bookings now." at bounding box center [733, 274] width 841 height 19
click at [1057, 323] on button "Create" at bounding box center [1036, 333] width 77 height 41
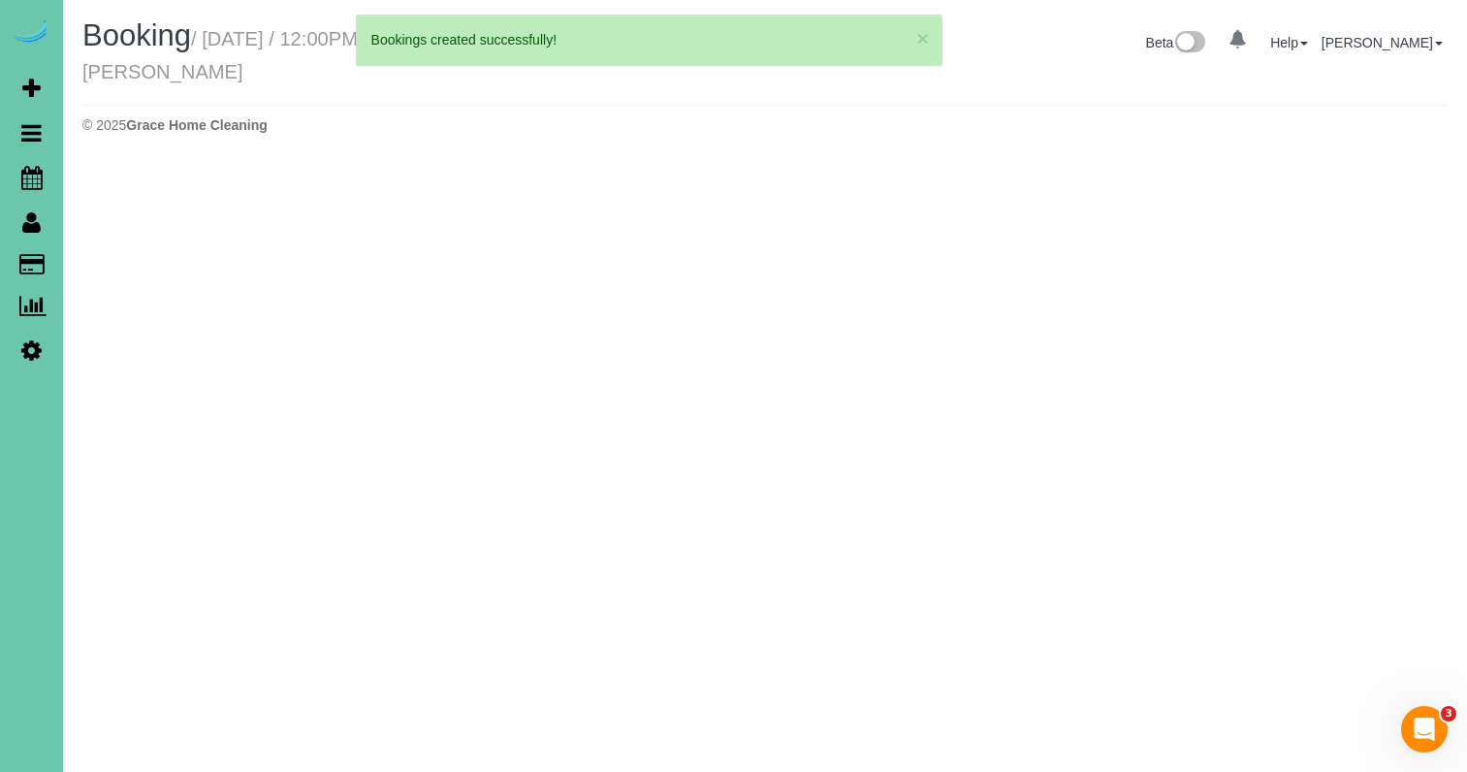
select select "NE"
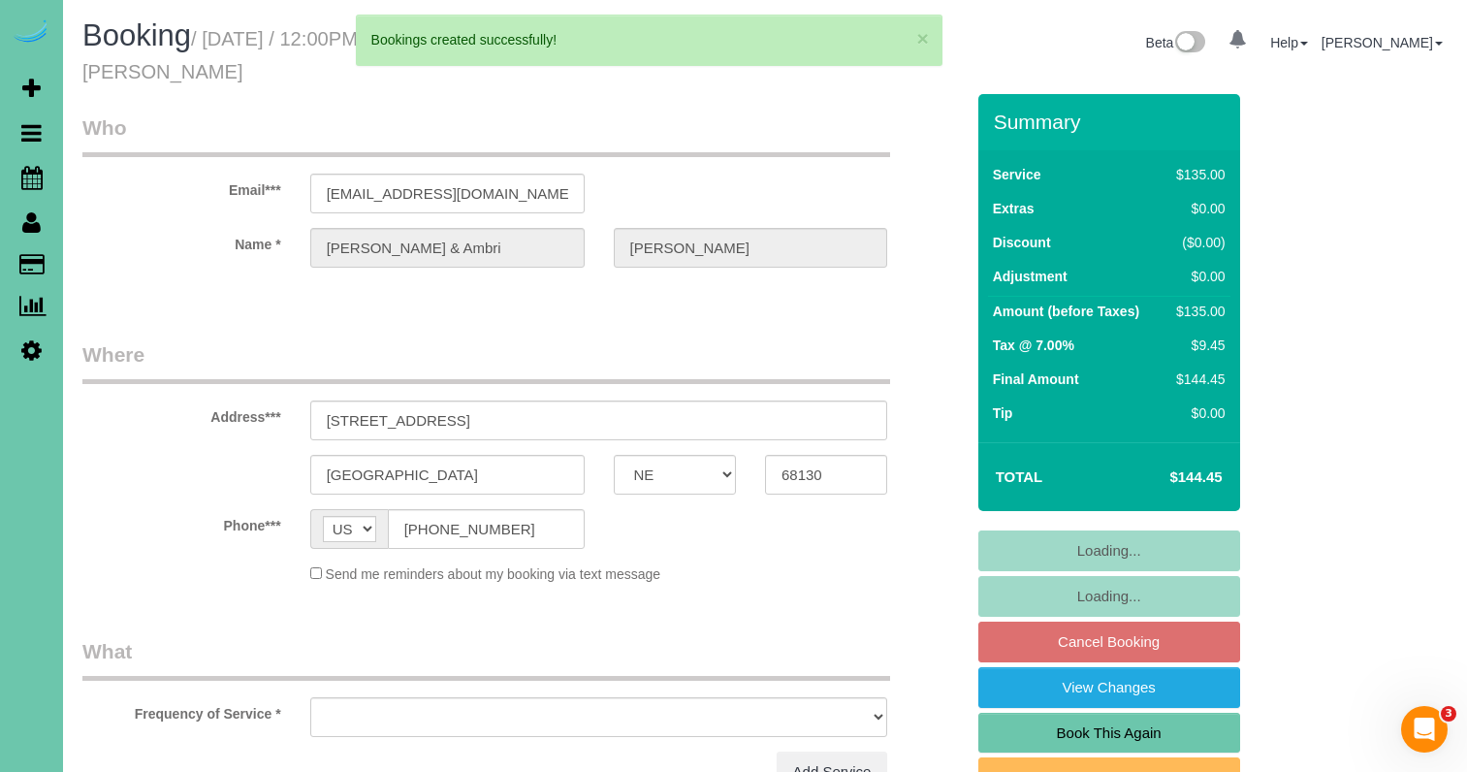
select select "object:7724"
select select "string:fspay-767805a8-da8f-4422-a5e4-f4abcf88b8fc"
select select "object:7743"
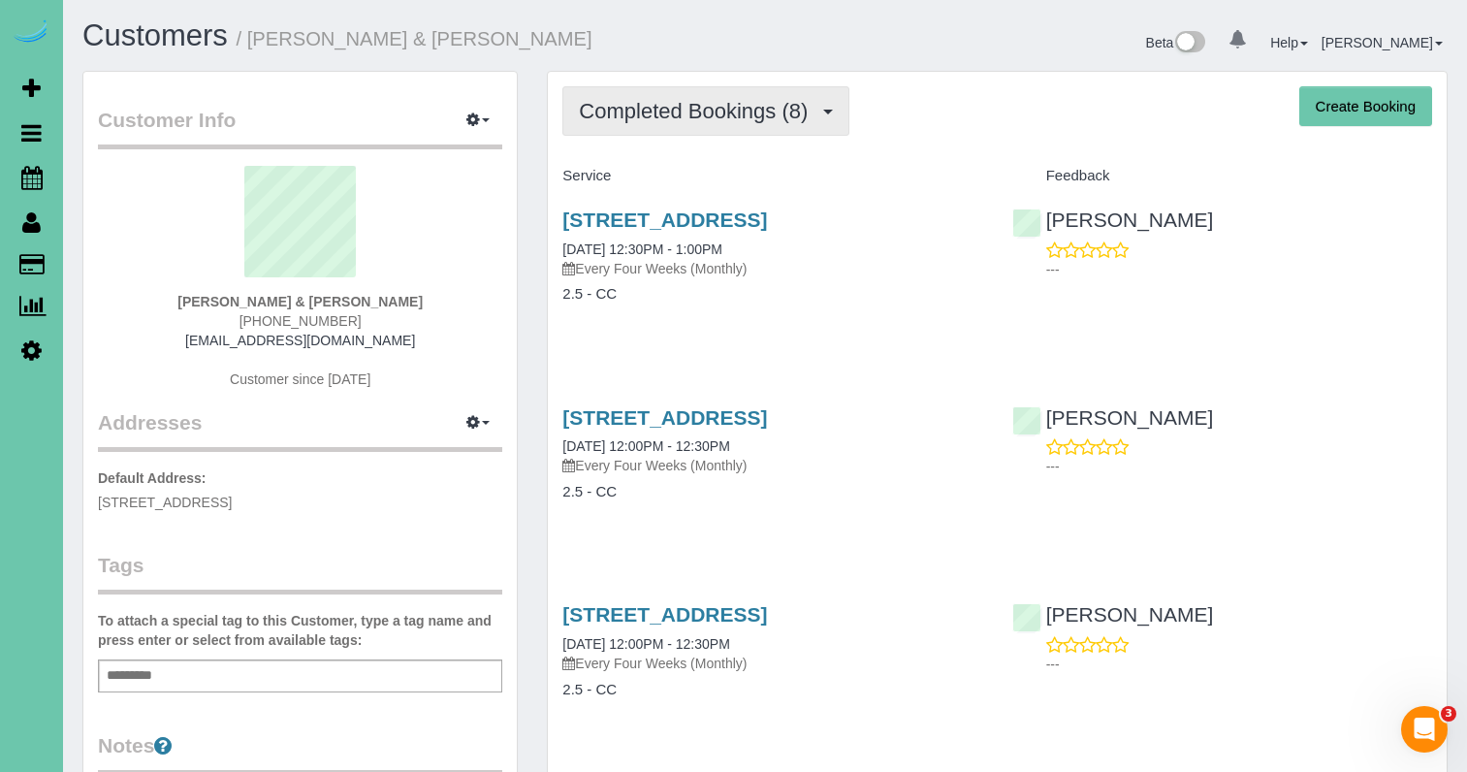
click at [685, 107] on span "Completed Bookings (8)" at bounding box center [698, 111] width 238 height 24
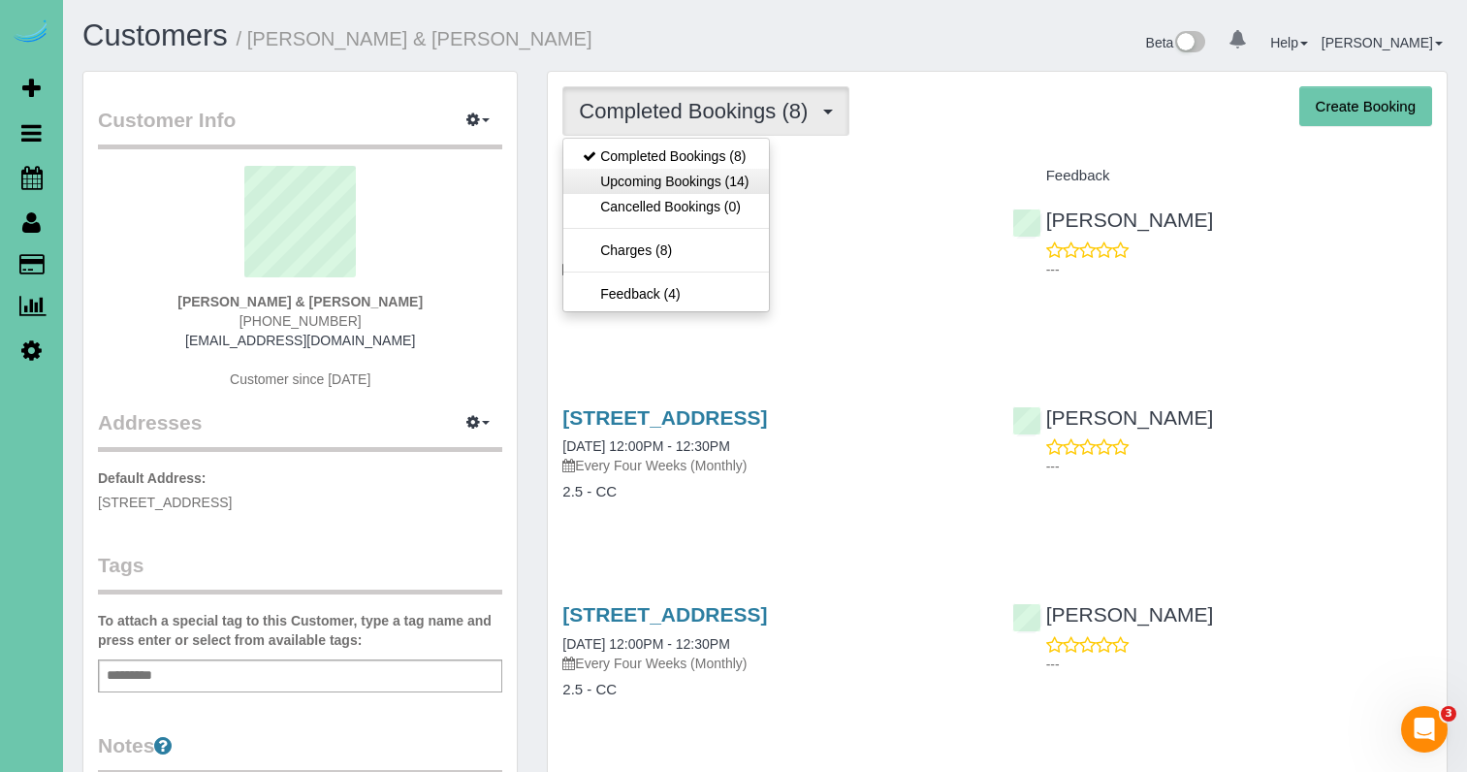
click at [674, 174] on link "Upcoming Bookings (14)" at bounding box center [665, 181] width 205 height 25
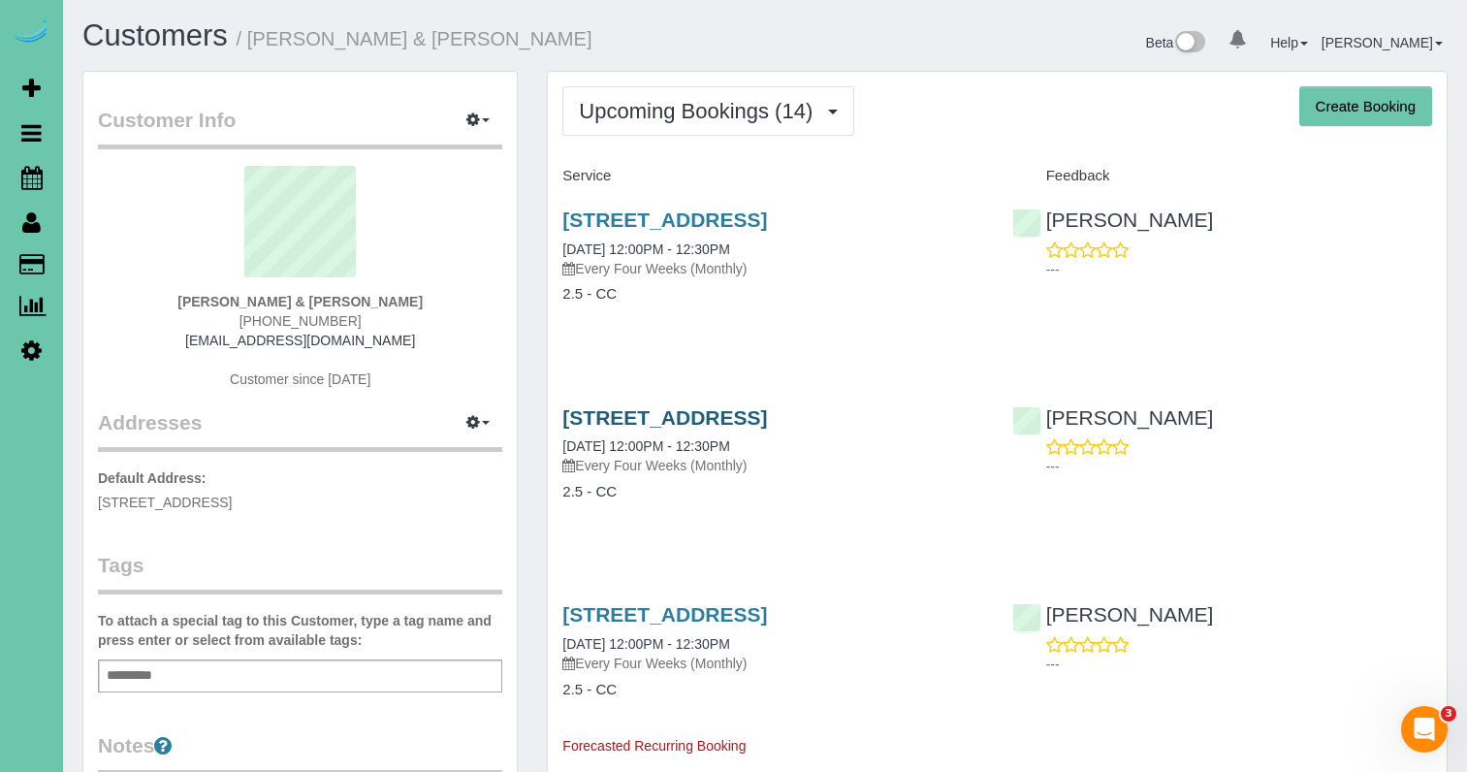
click at [692, 413] on link "17775 Shadow Ridge Dr, Omaha, NE 68130" at bounding box center [664, 417] width 205 height 22
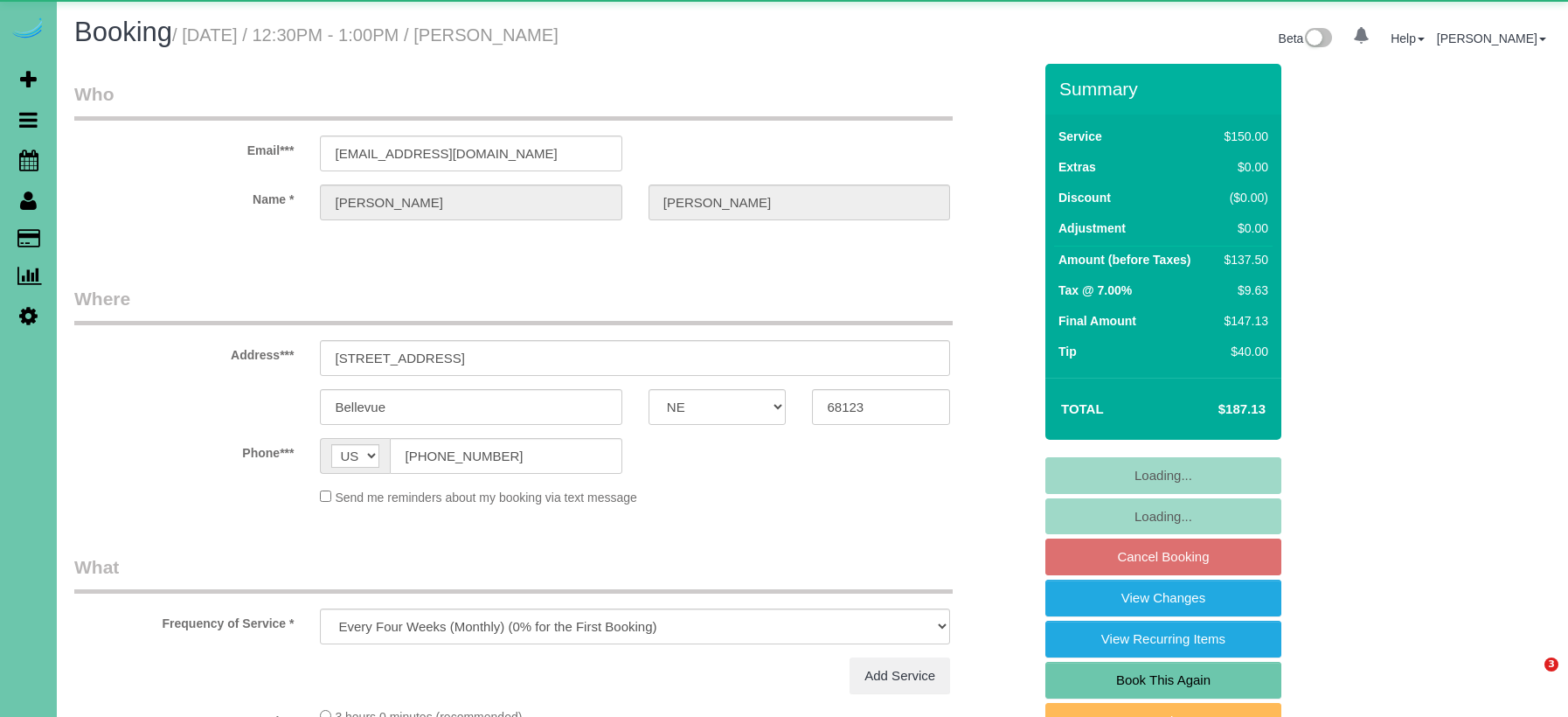
select select "NE"
select select "object:906"
select select "string:fspay-004ec77f-707a-4f5c-a61b-8e14bcbff648"
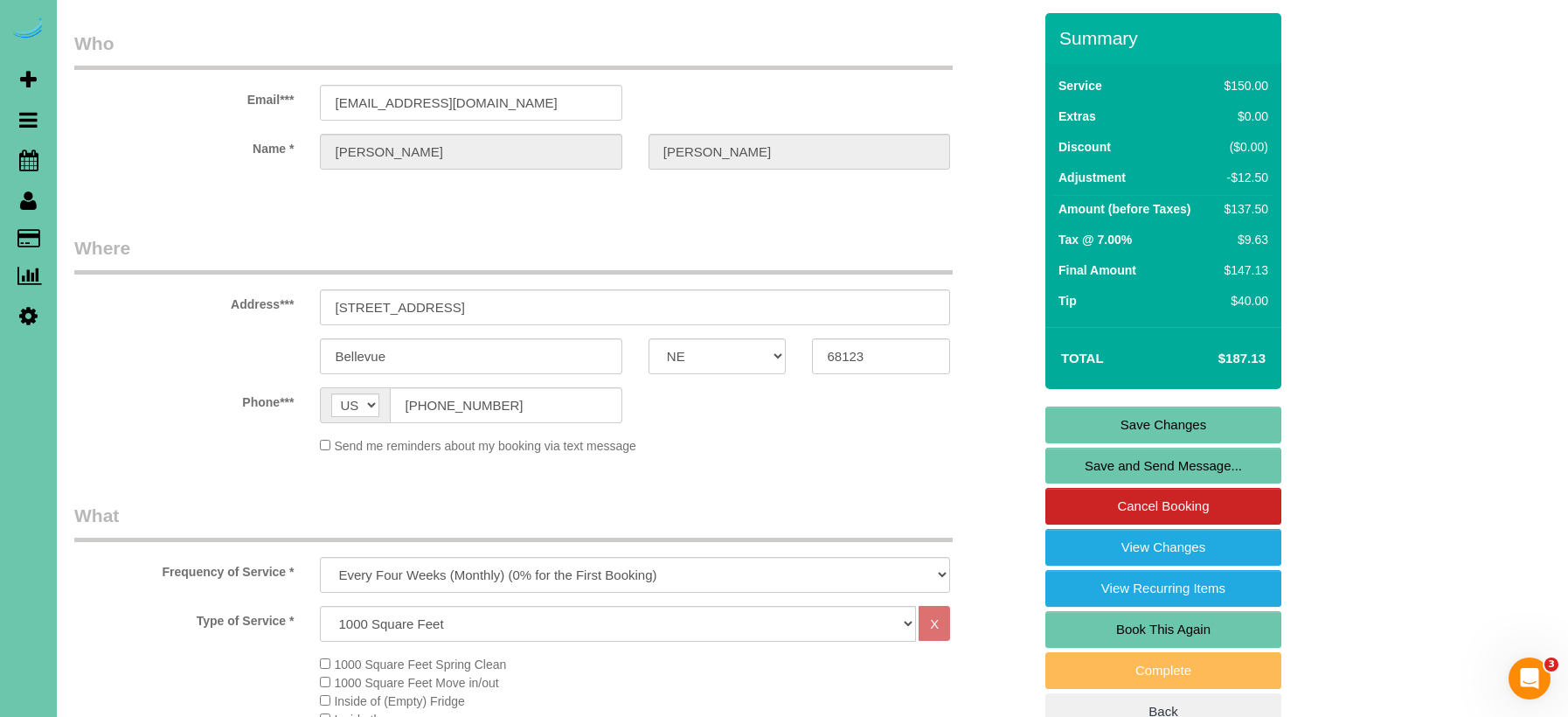
scroll to position [51, 0]
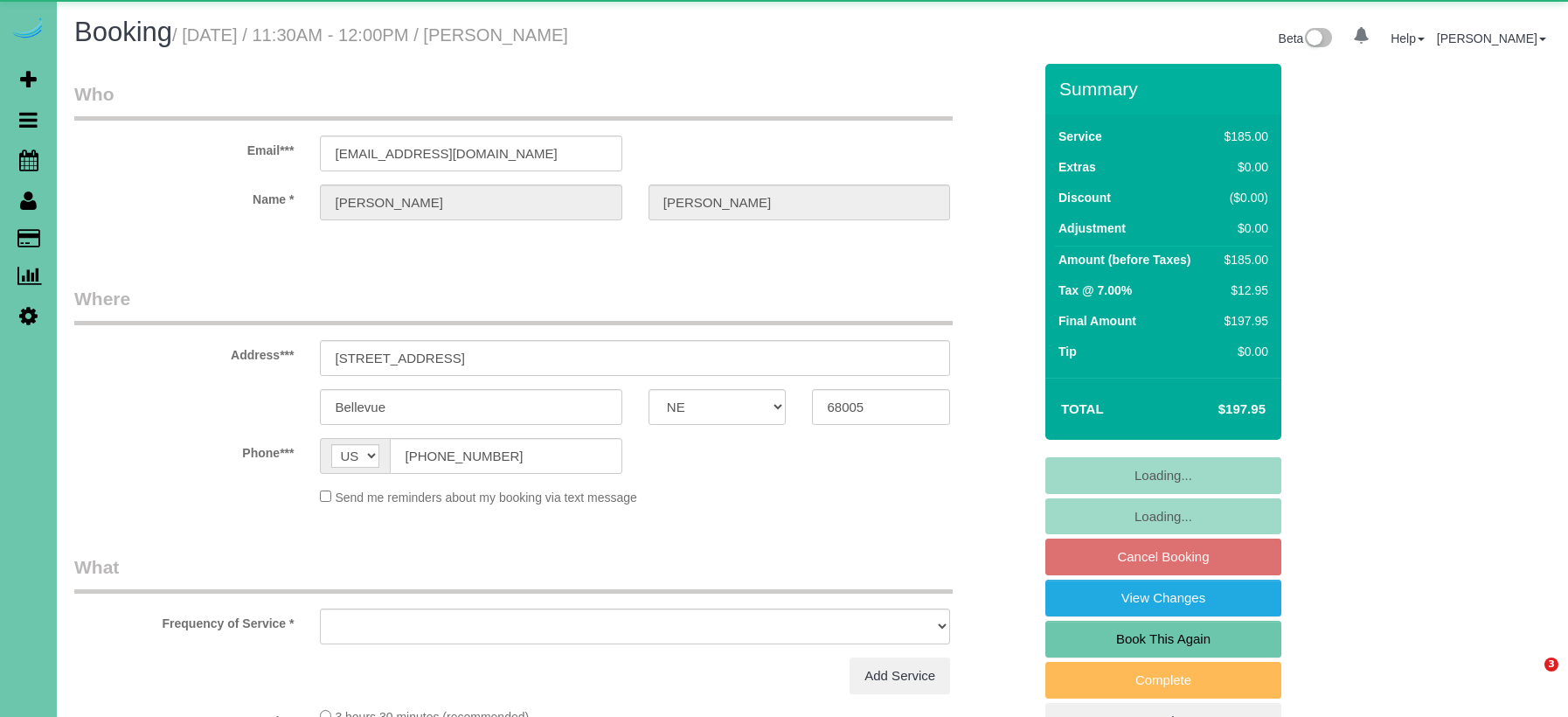
select select "NE"
select select "object:607"
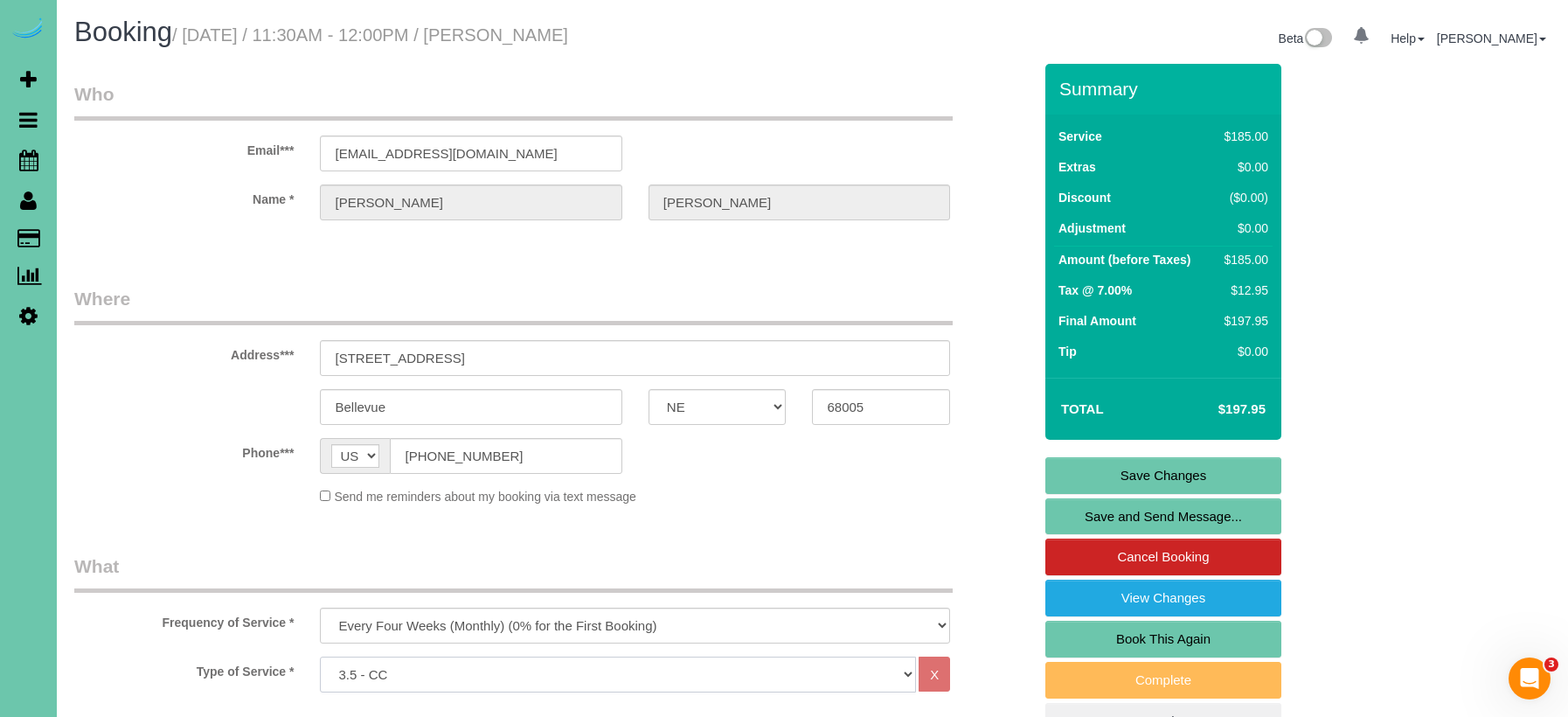
select select "160"
click at [1072, 464] on link "Save Changes" at bounding box center [1163, 475] width 236 height 37
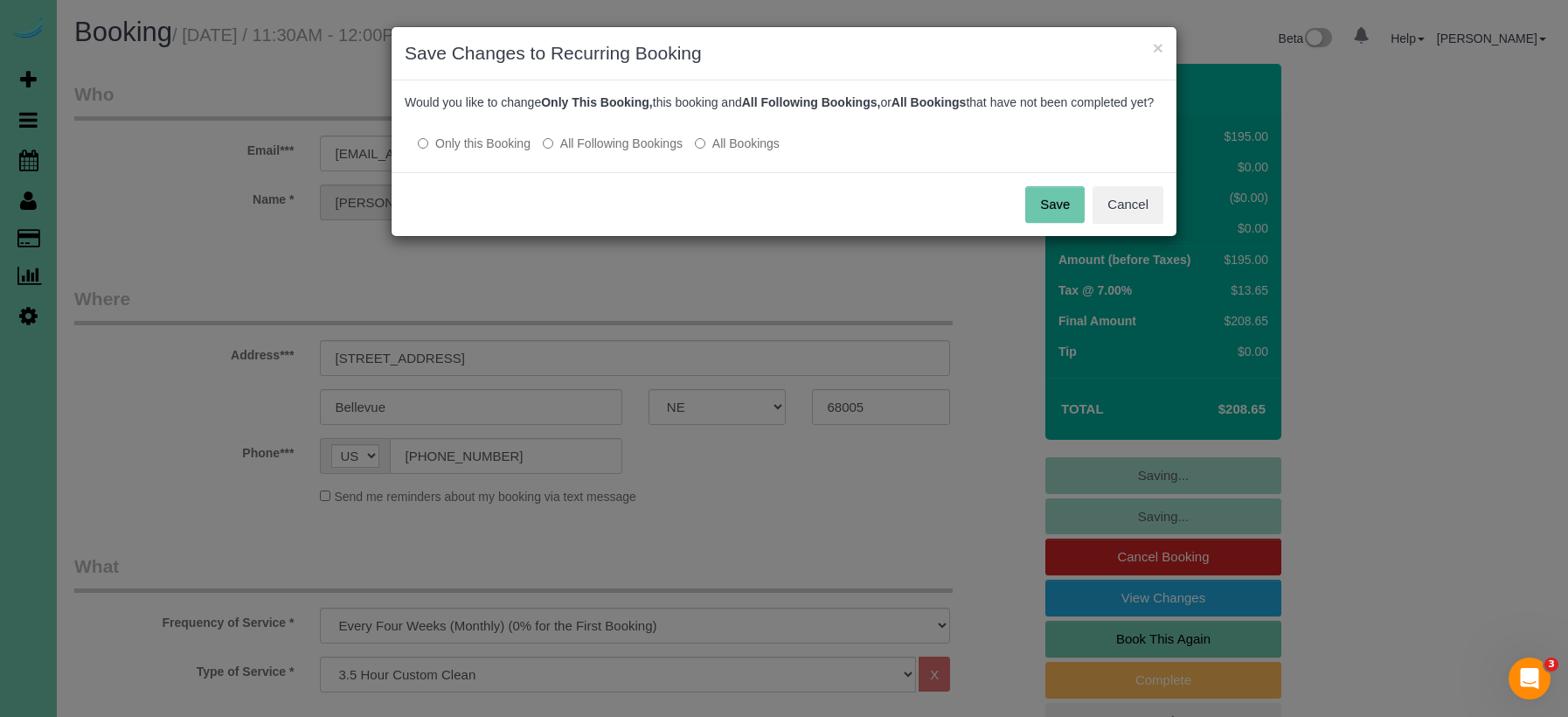
drag, startPoint x: 584, startPoint y: 157, endPoint x: 698, endPoint y: 174, distance: 115.3
click at [584, 152] on label "All Following Bookings" at bounding box center [612, 142] width 140 height 17
click at [1061, 223] on button "Save" at bounding box center [1055, 204] width 60 height 37
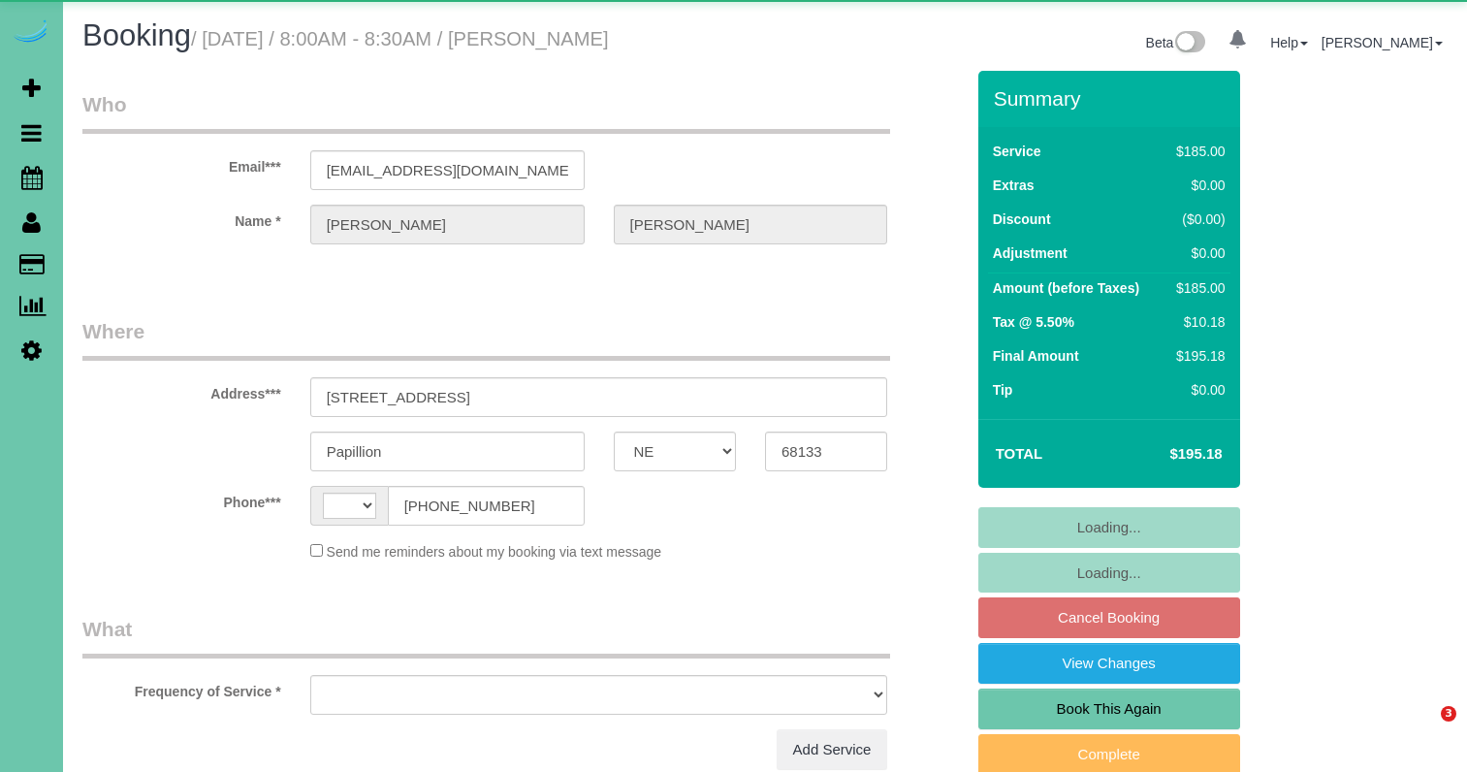
select select "NE"
select select "string:[GEOGRAPHIC_DATA]"
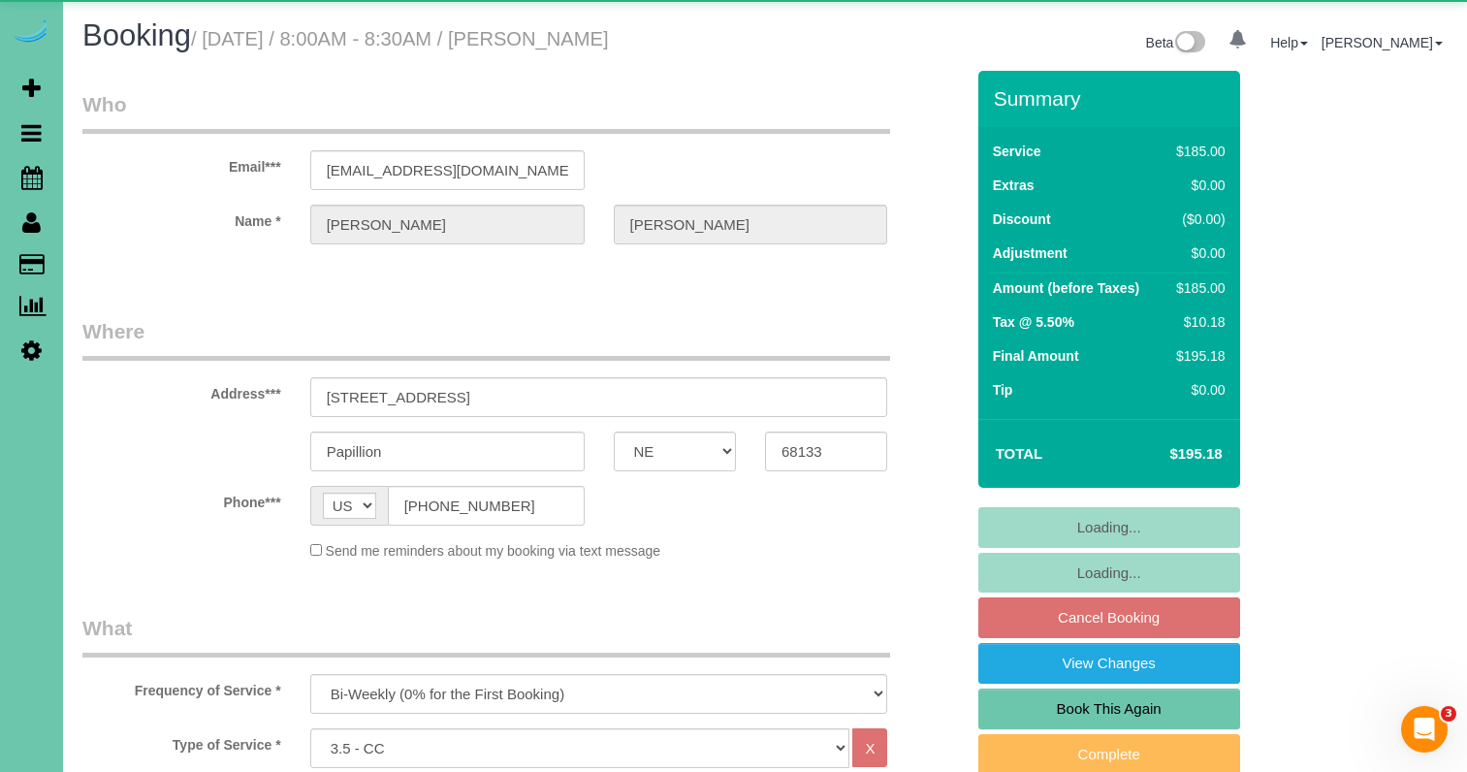
select select "object:704"
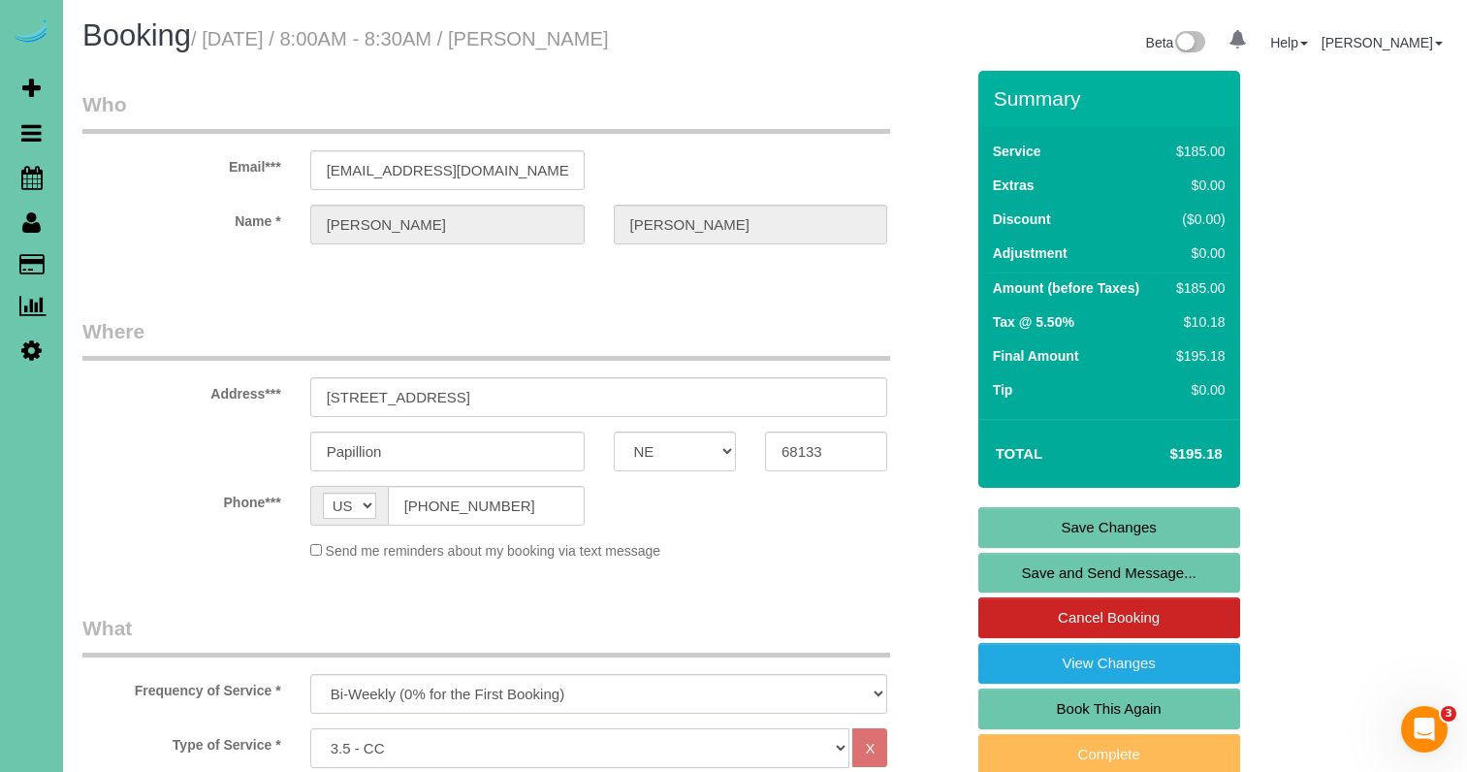
select select "160"
click at [1049, 513] on link "Save Changes" at bounding box center [1109, 527] width 262 height 41
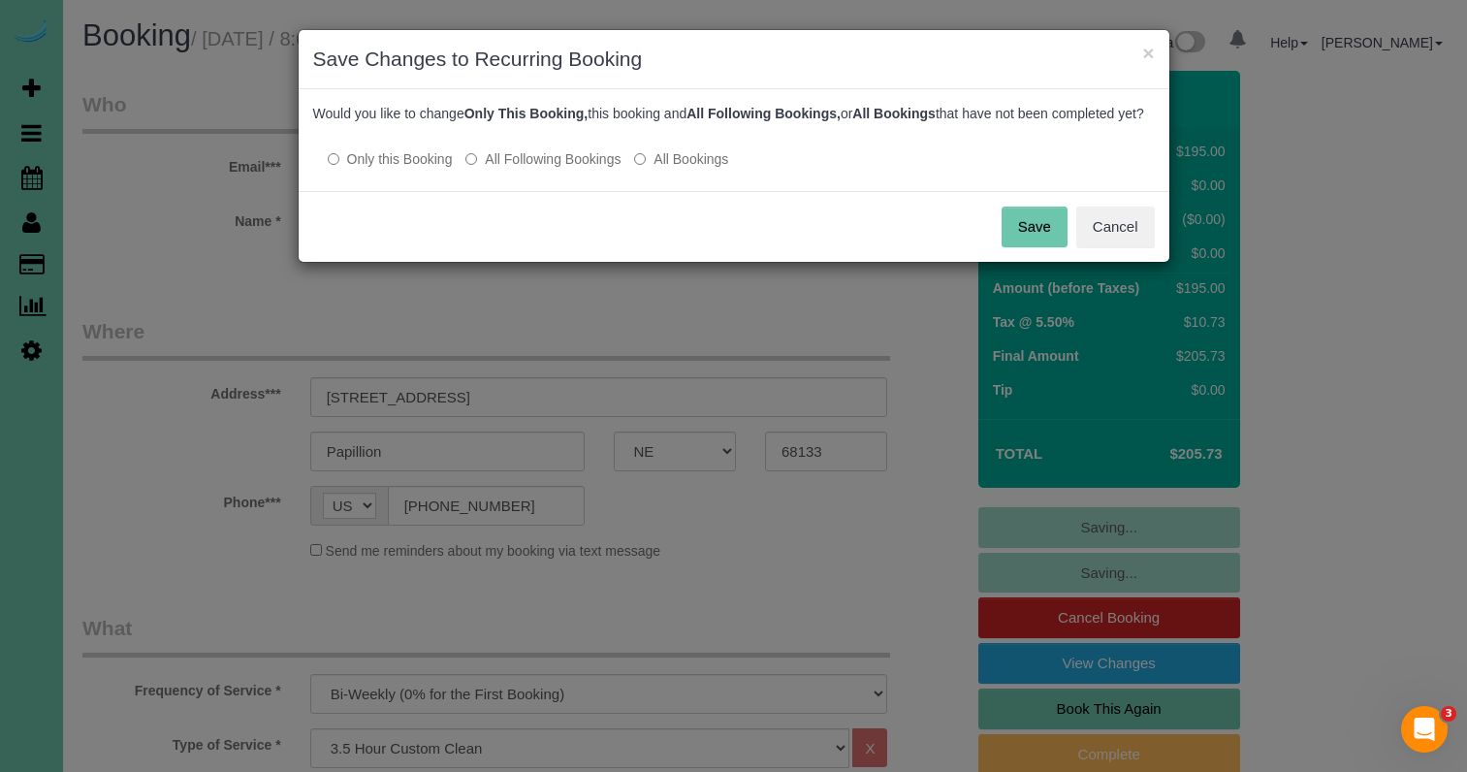
click at [603, 169] on label "All Following Bookings" at bounding box center [542, 158] width 155 height 19
click at [1040, 242] on button "Save" at bounding box center [1034, 226] width 66 height 41
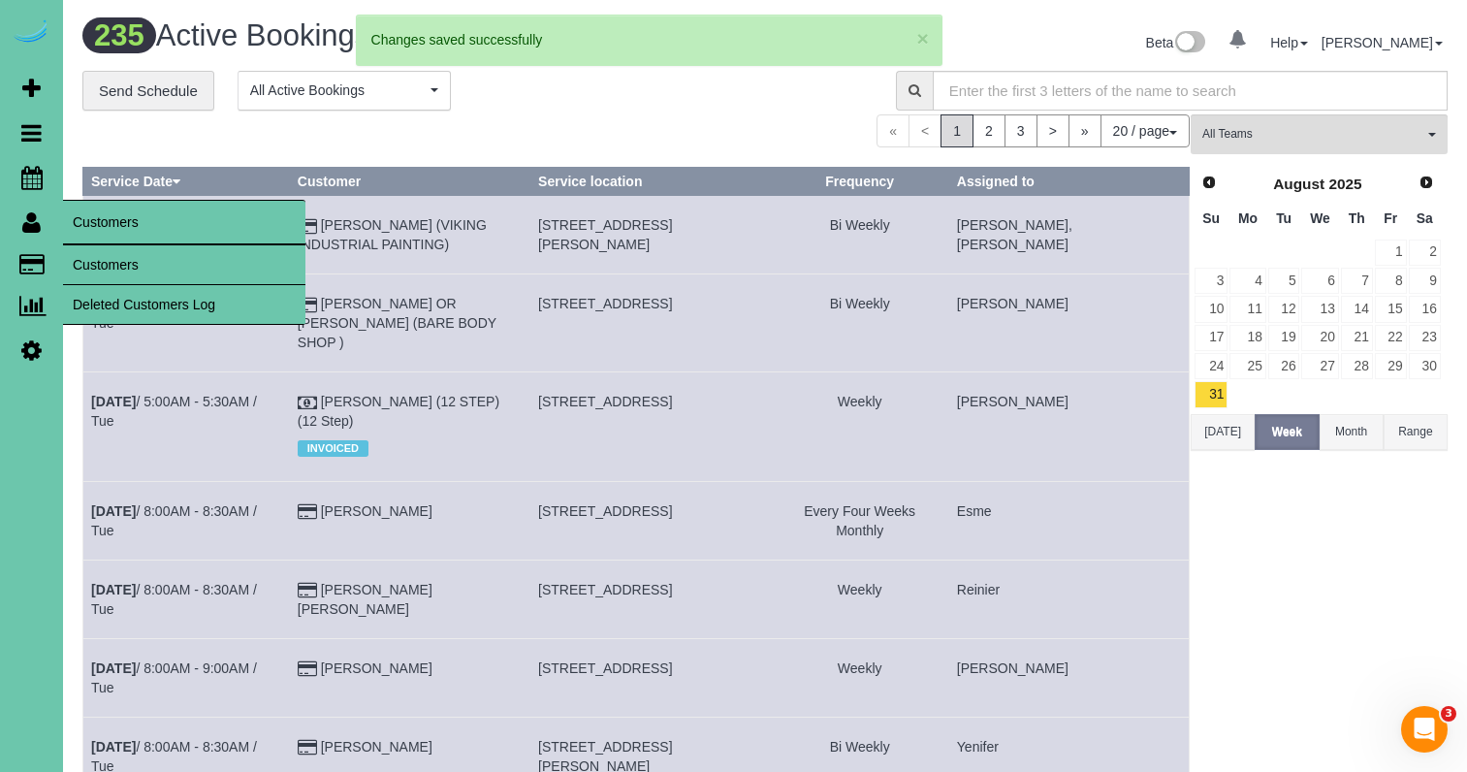
drag, startPoint x: 95, startPoint y: 253, endPoint x: 129, endPoint y: 250, distance: 34.1
click at [95, 253] on link "Customers" at bounding box center [184, 264] width 242 height 39
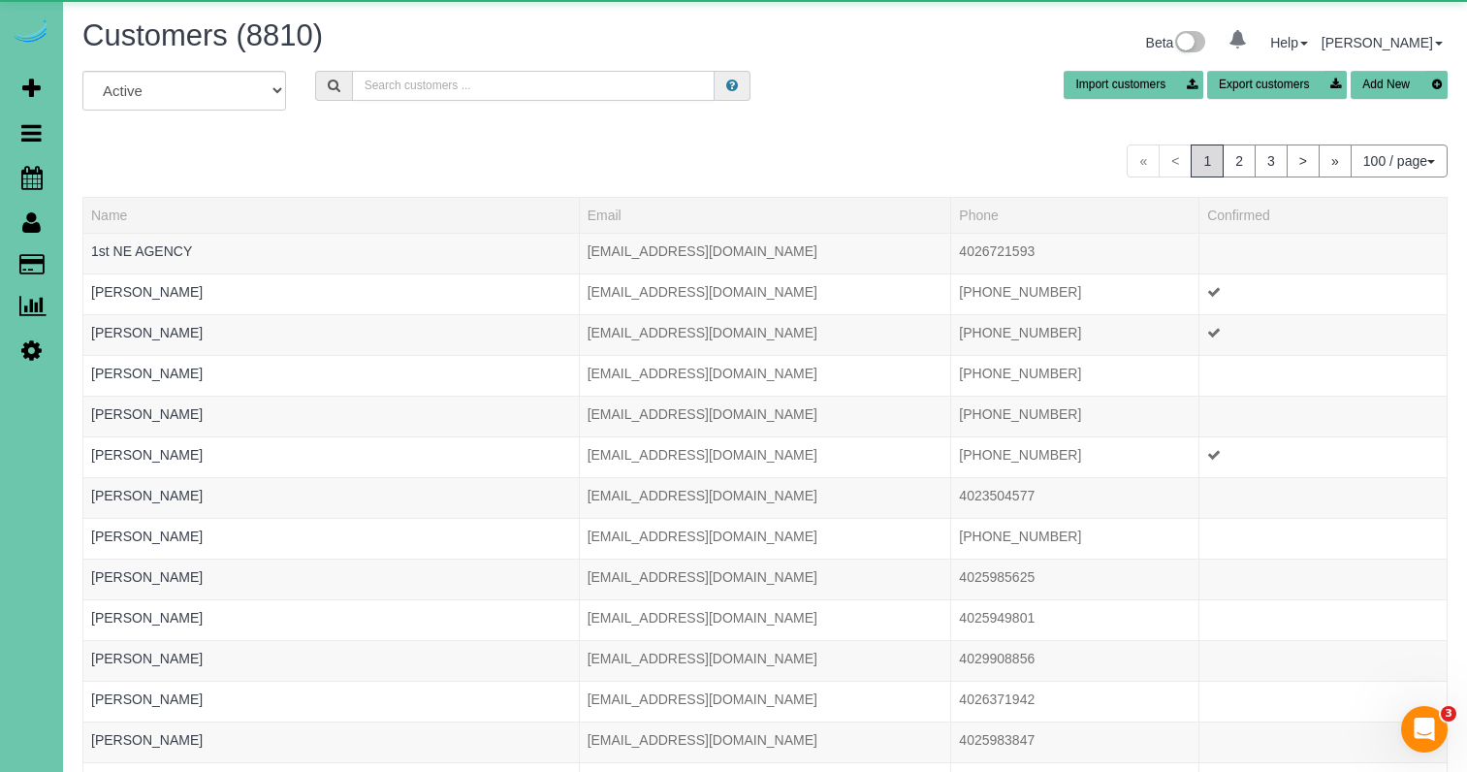
click at [384, 84] on input "text" at bounding box center [533, 86] width 363 height 30
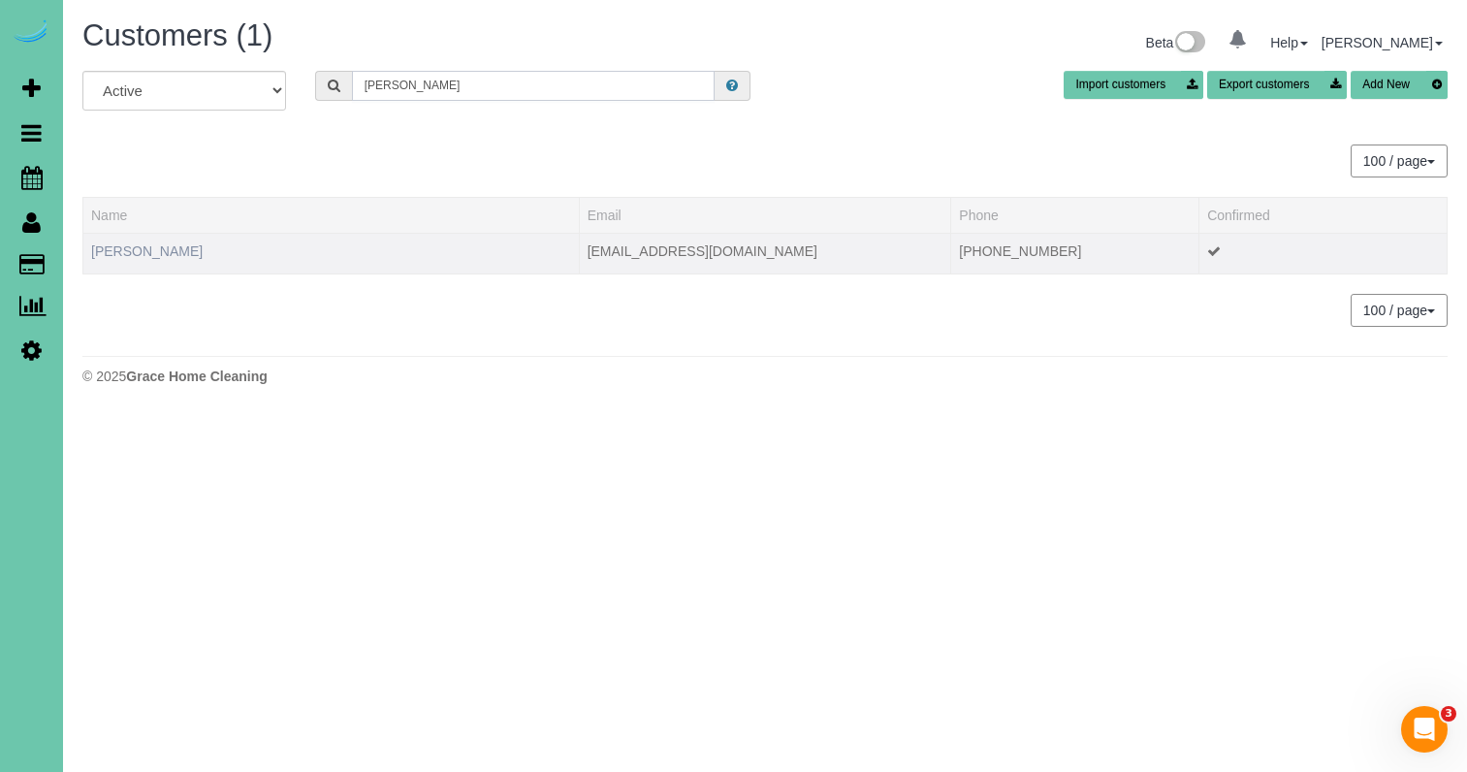
type input "albee"
click at [149, 249] on link "[PERSON_NAME]" at bounding box center [146, 251] width 111 height 16
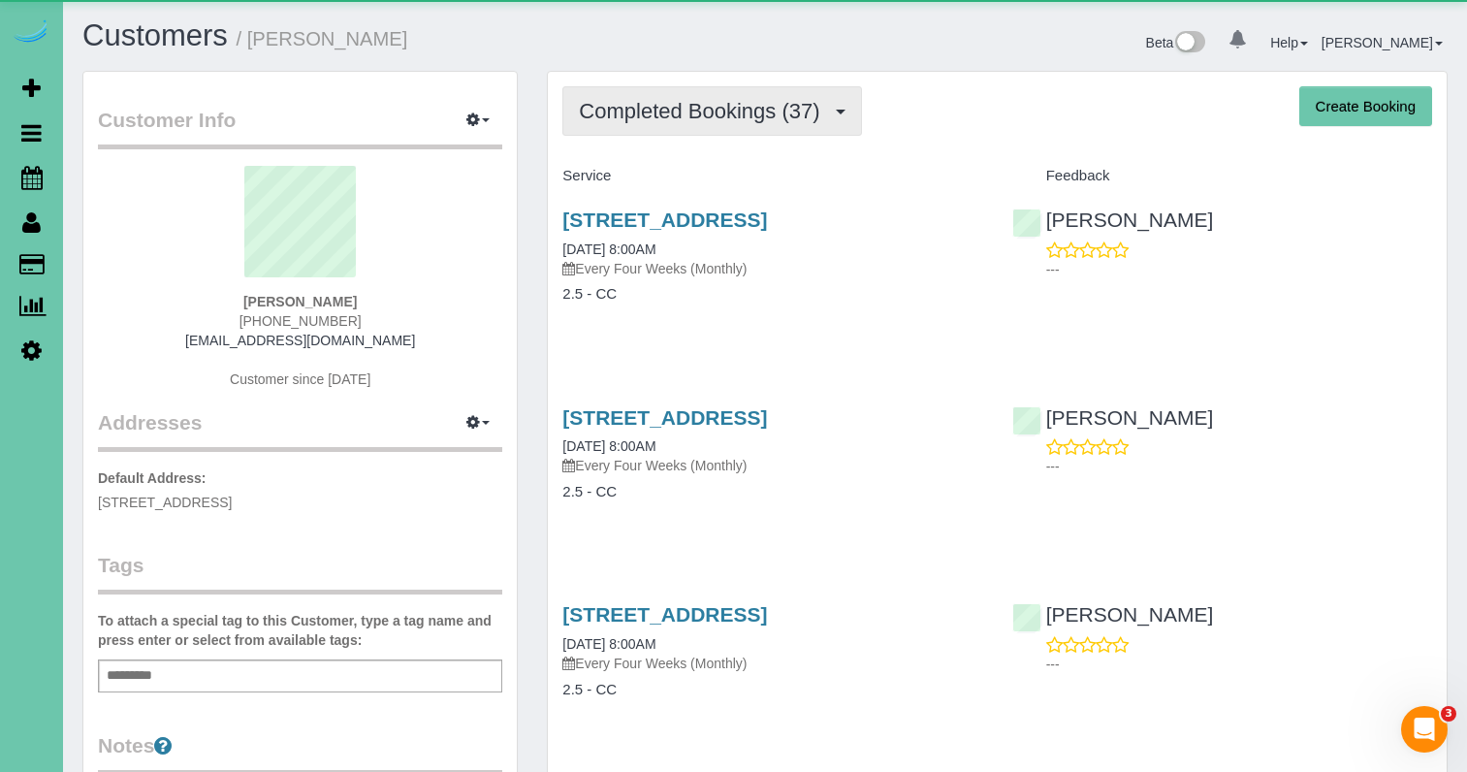
click at [743, 99] on span "Completed Bookings (37)" at bounding box center [704, 111] width 250 height 24
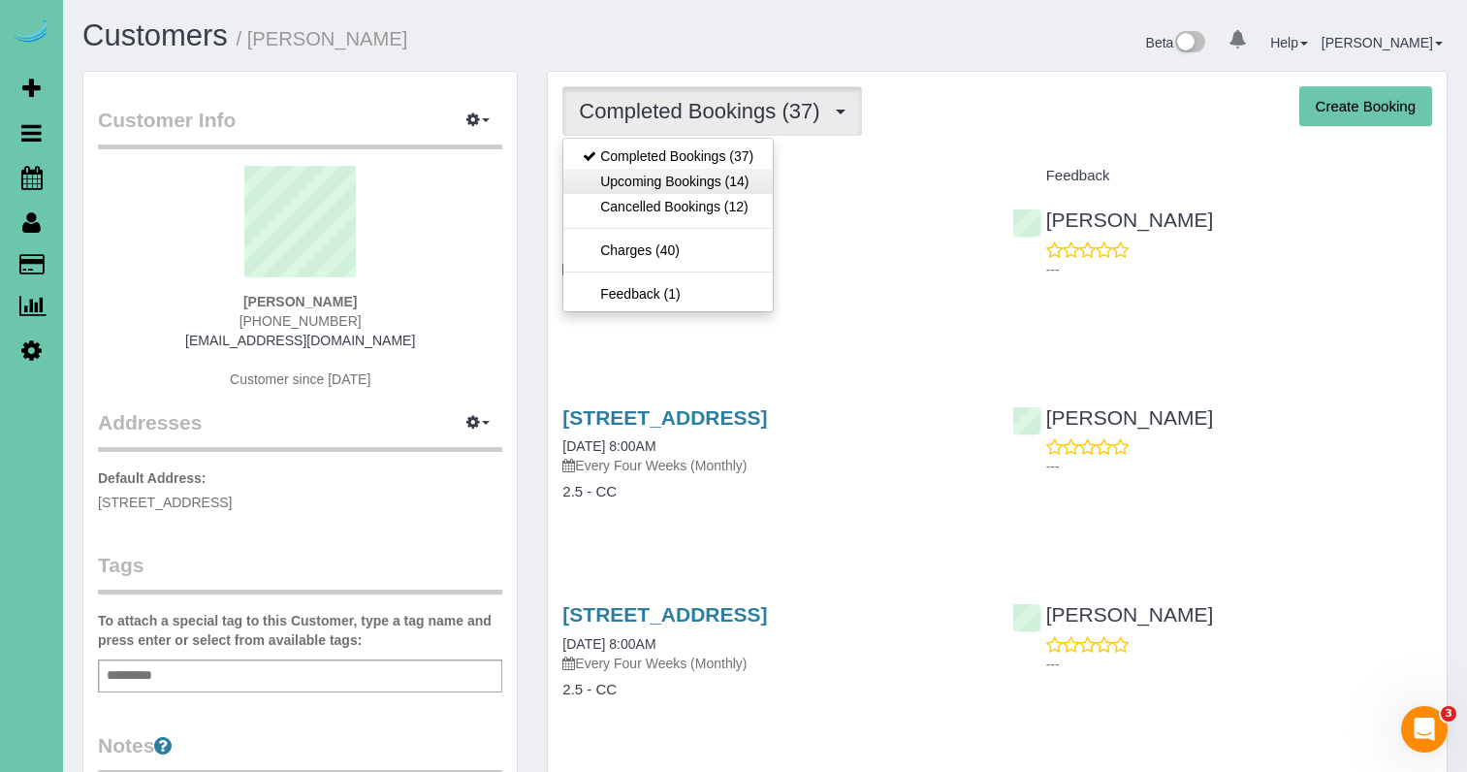
click at [739, 179] on link "Upcoming Bookings (14)" at bounding box center [667, 181] width 209 height 25
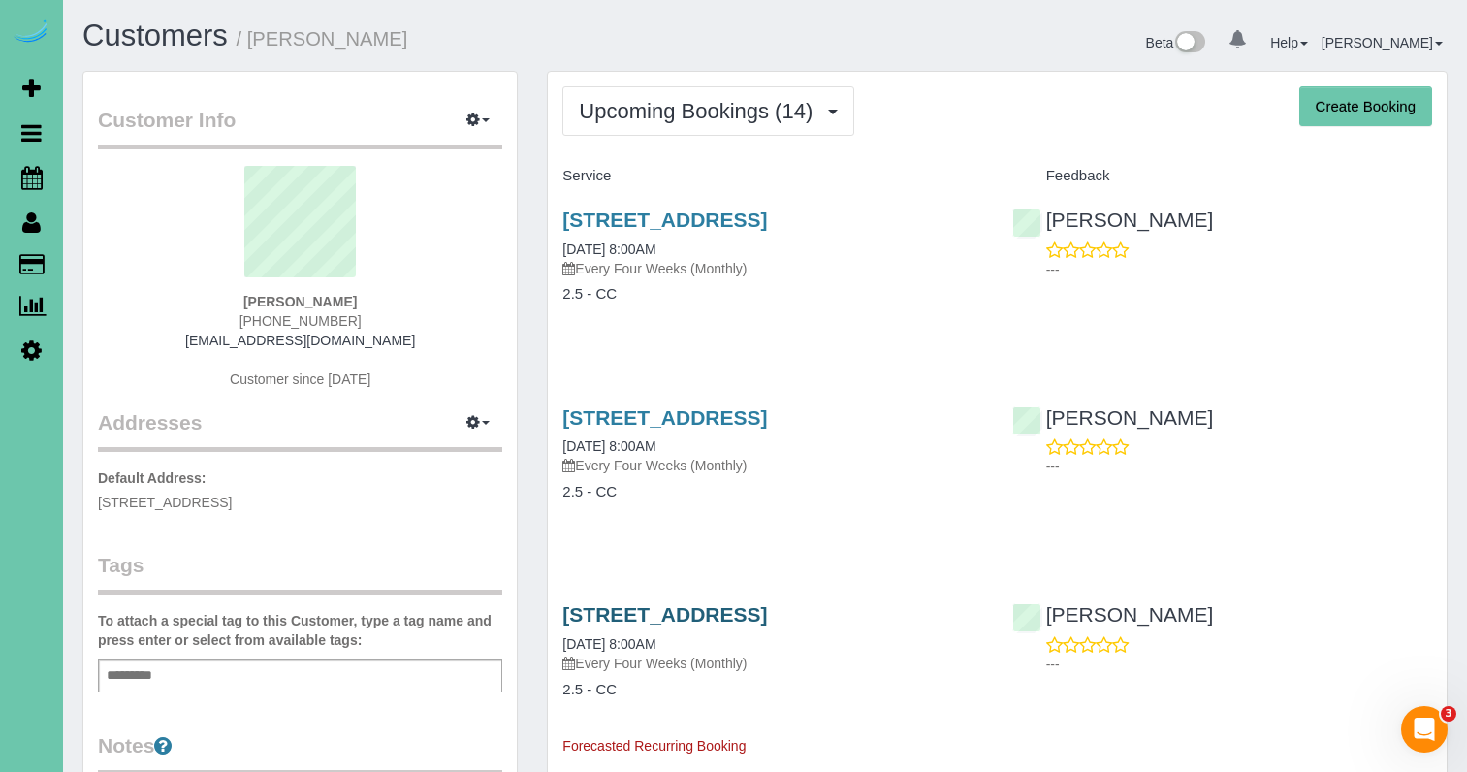
click at [767, 606] on link "[STREET_ADDRESS]" at bounding box center [664, 614] width 205 height 22
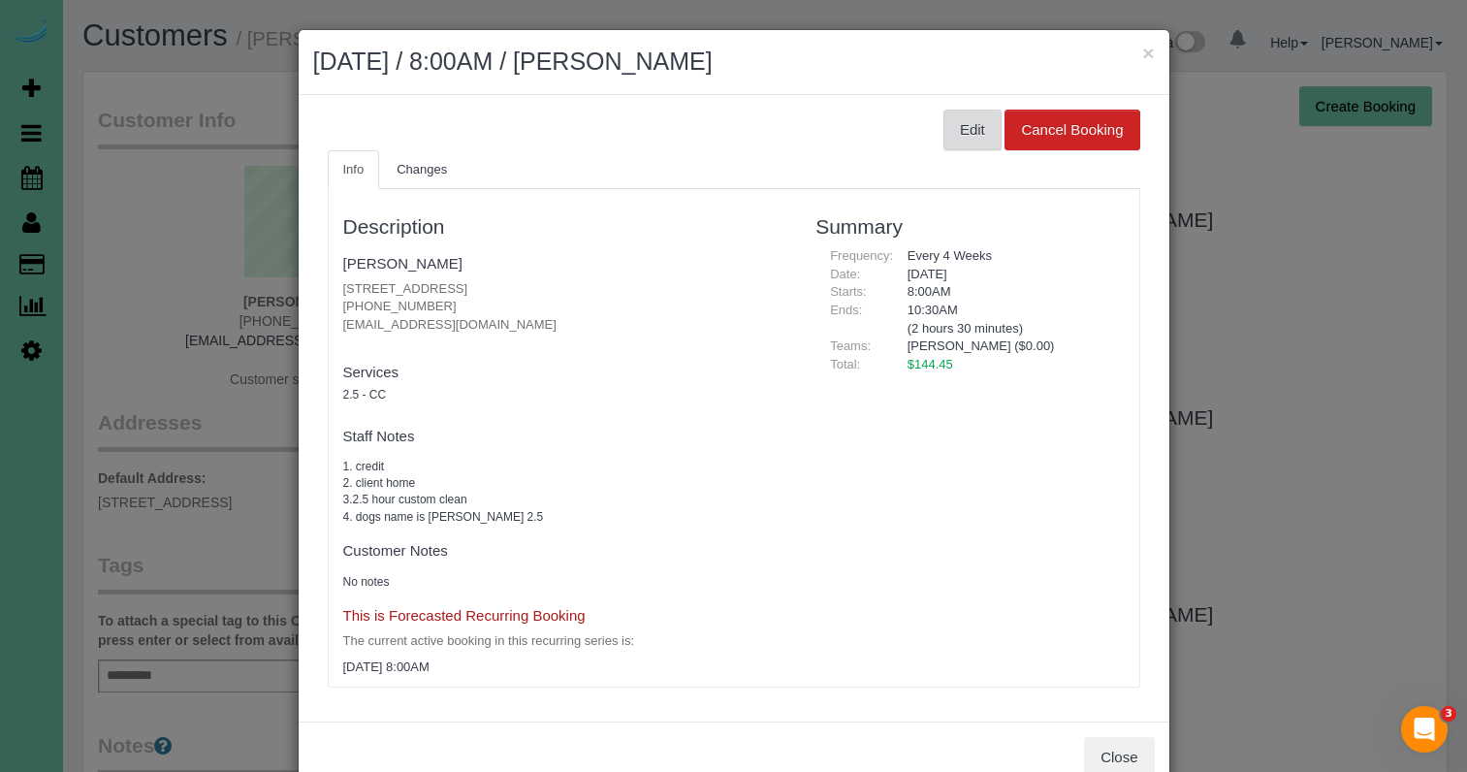
click at [966, 134] on button "Edit" at bounding box center [972, 130] width 58 height 41
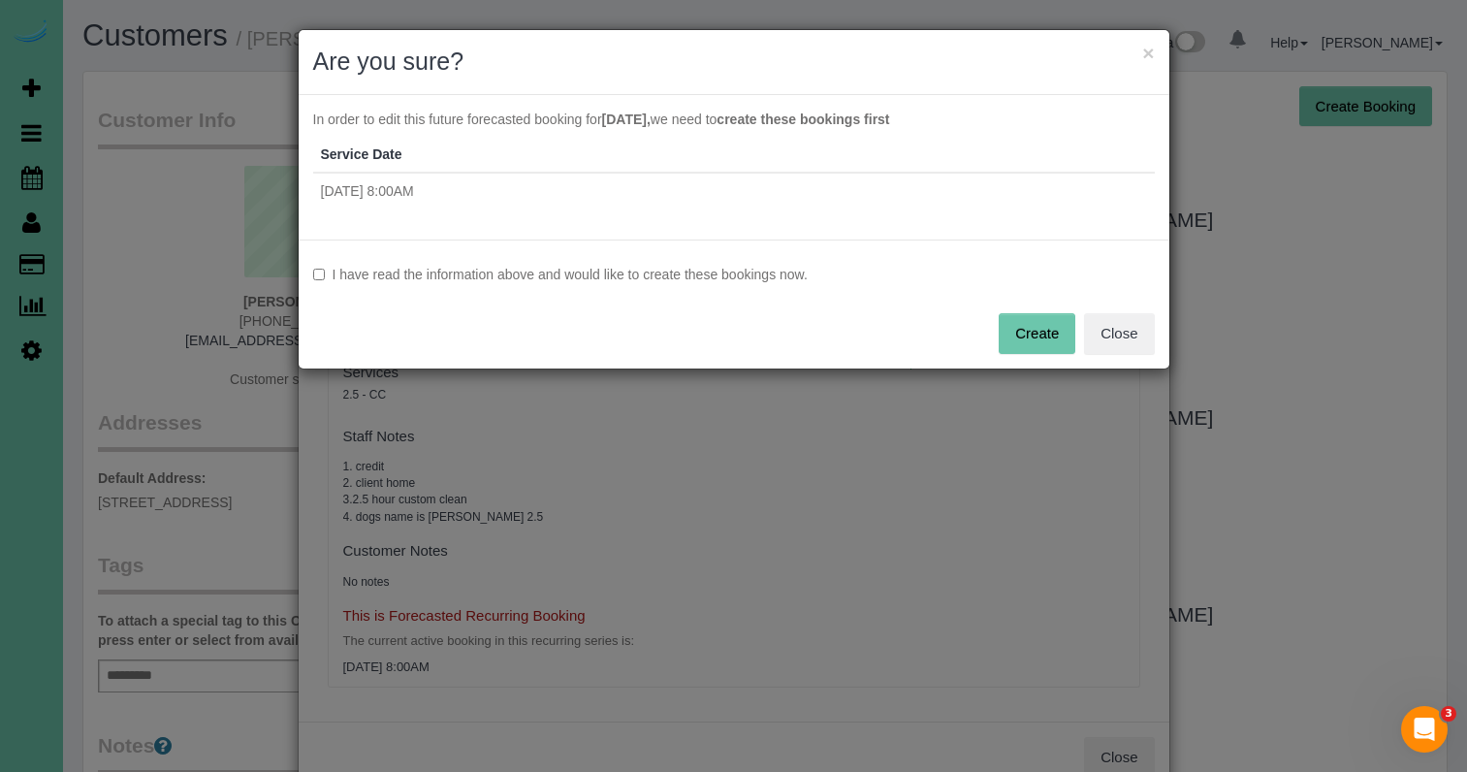
drag, startPoint x: 455, startPoint y: 271, endPoint x: 670, endPoint y: 297, distance: 216.7
click at [455, 271] on label "I have read the information above and would like to create these bookings now." at bounding box center [733, 274] width 841 height 19
click at [1055, 335] on button "Create" at bounding box center [1036, 333] width 77 height 41
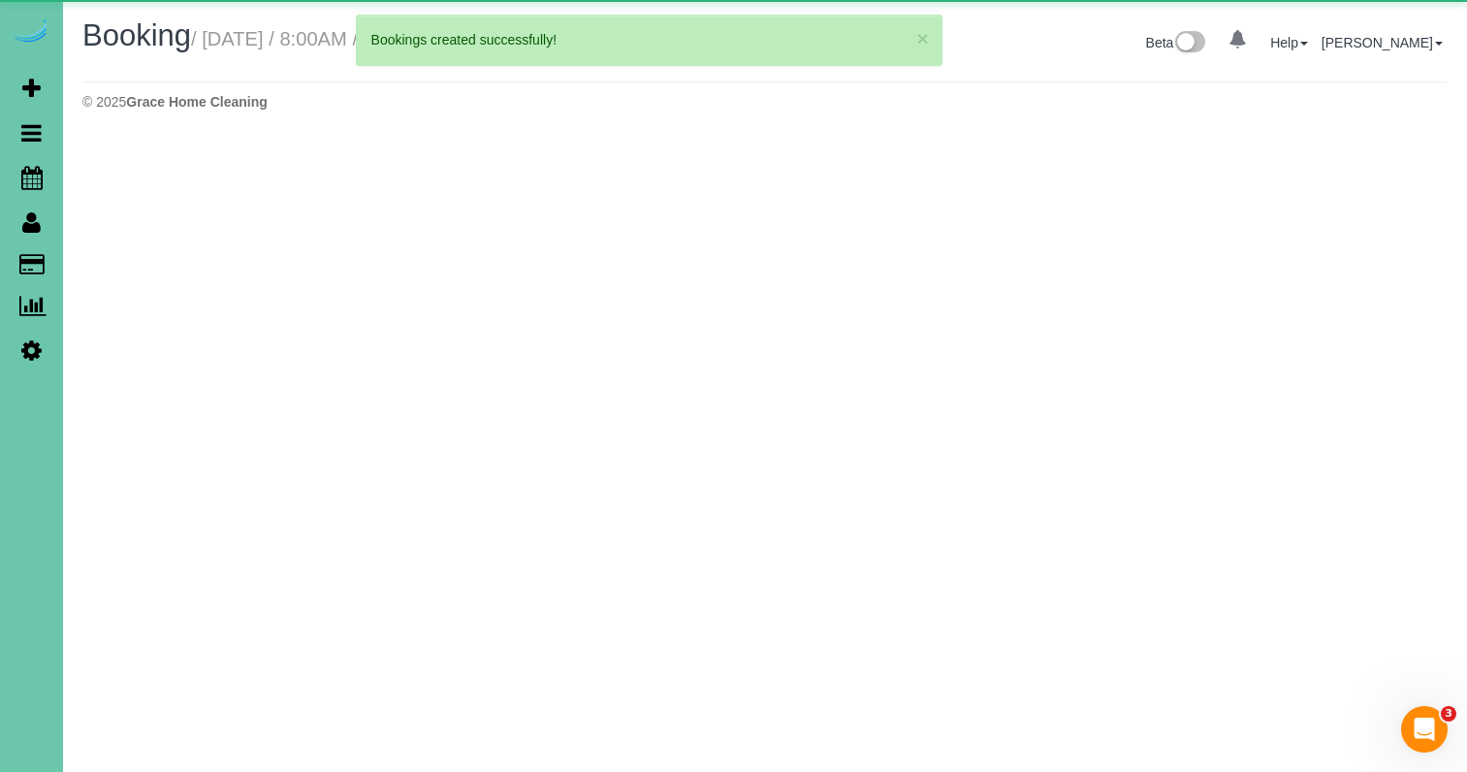
select select "NE"
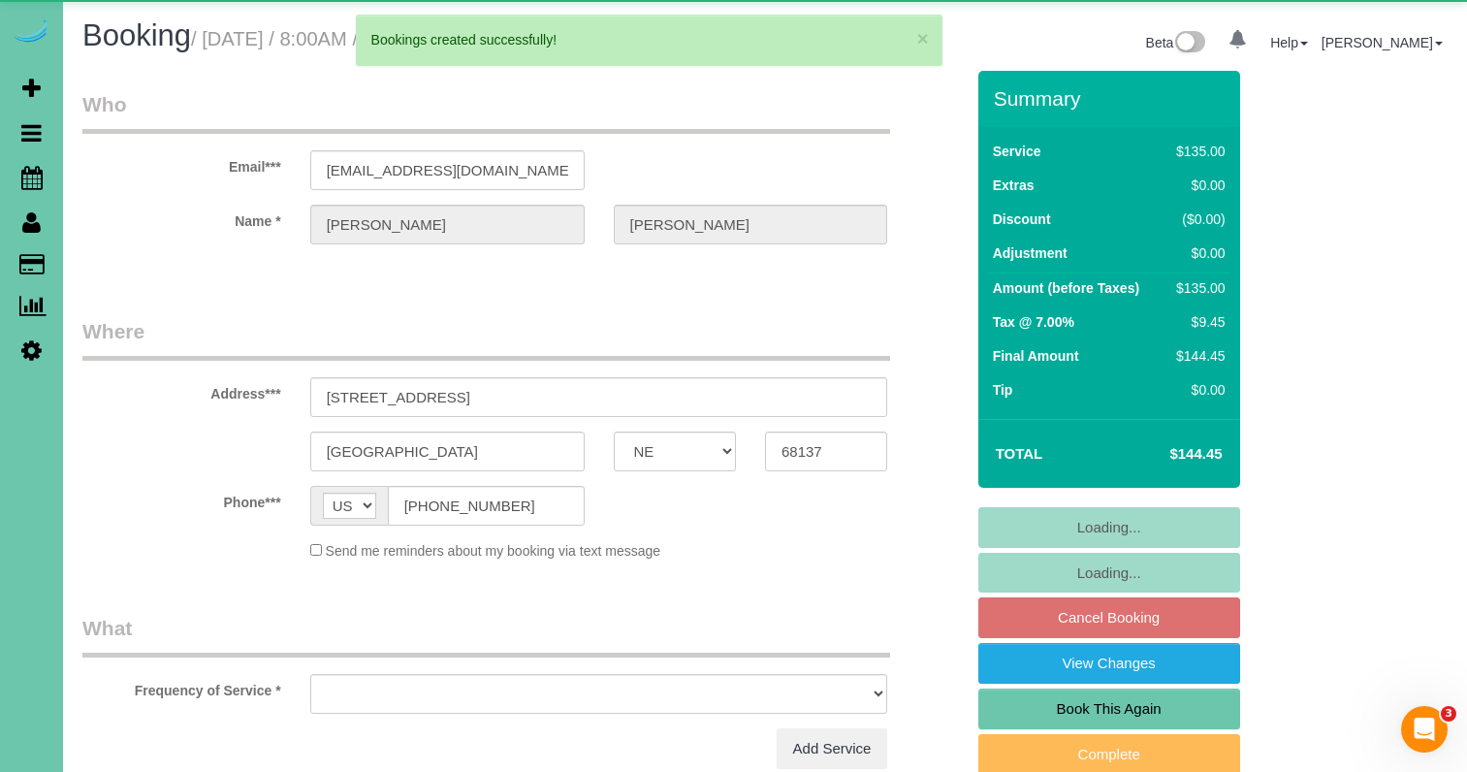
select select "object:3818"
select select "string:fspay-ae678785-0f8e-44a3-94b0-1497acaf283c"
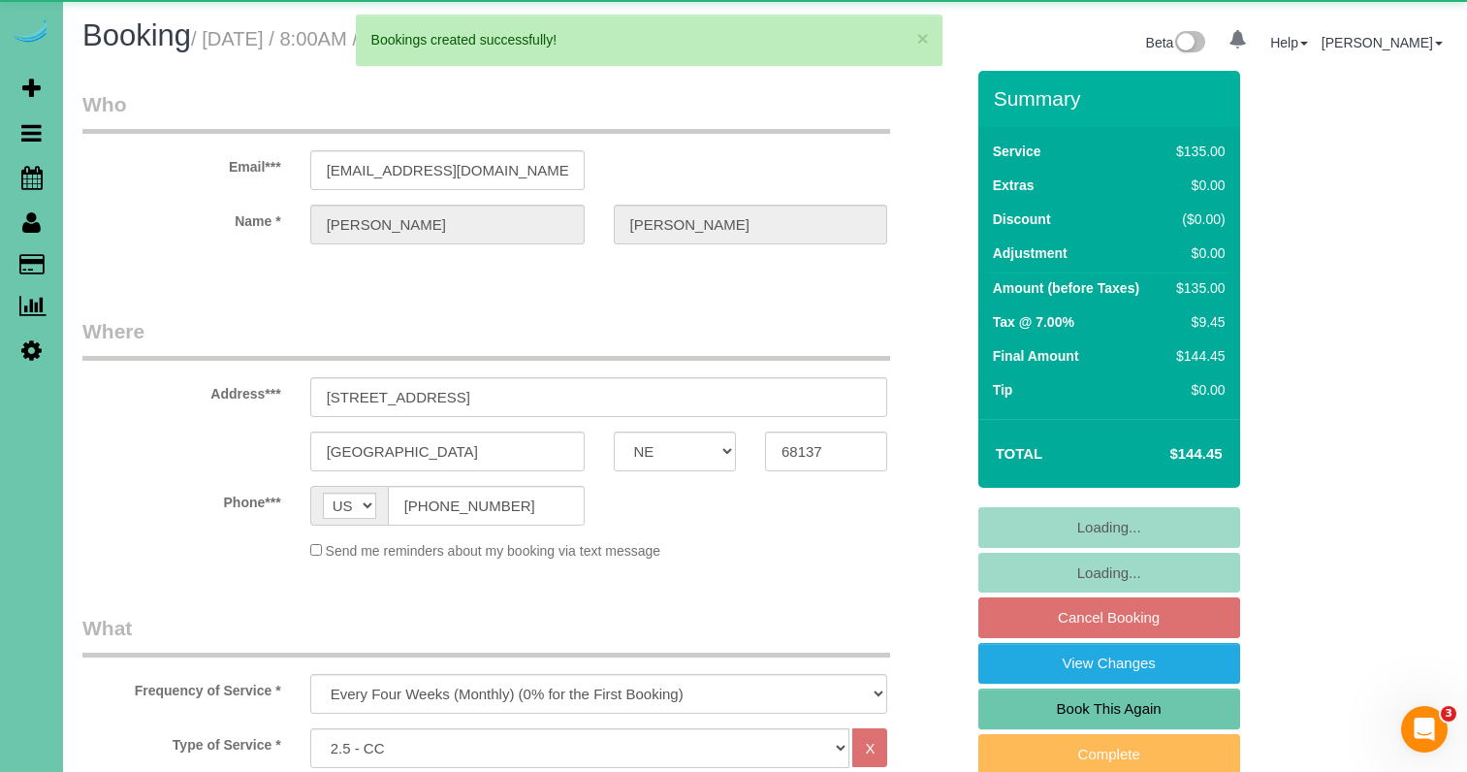
select select "object:3837"
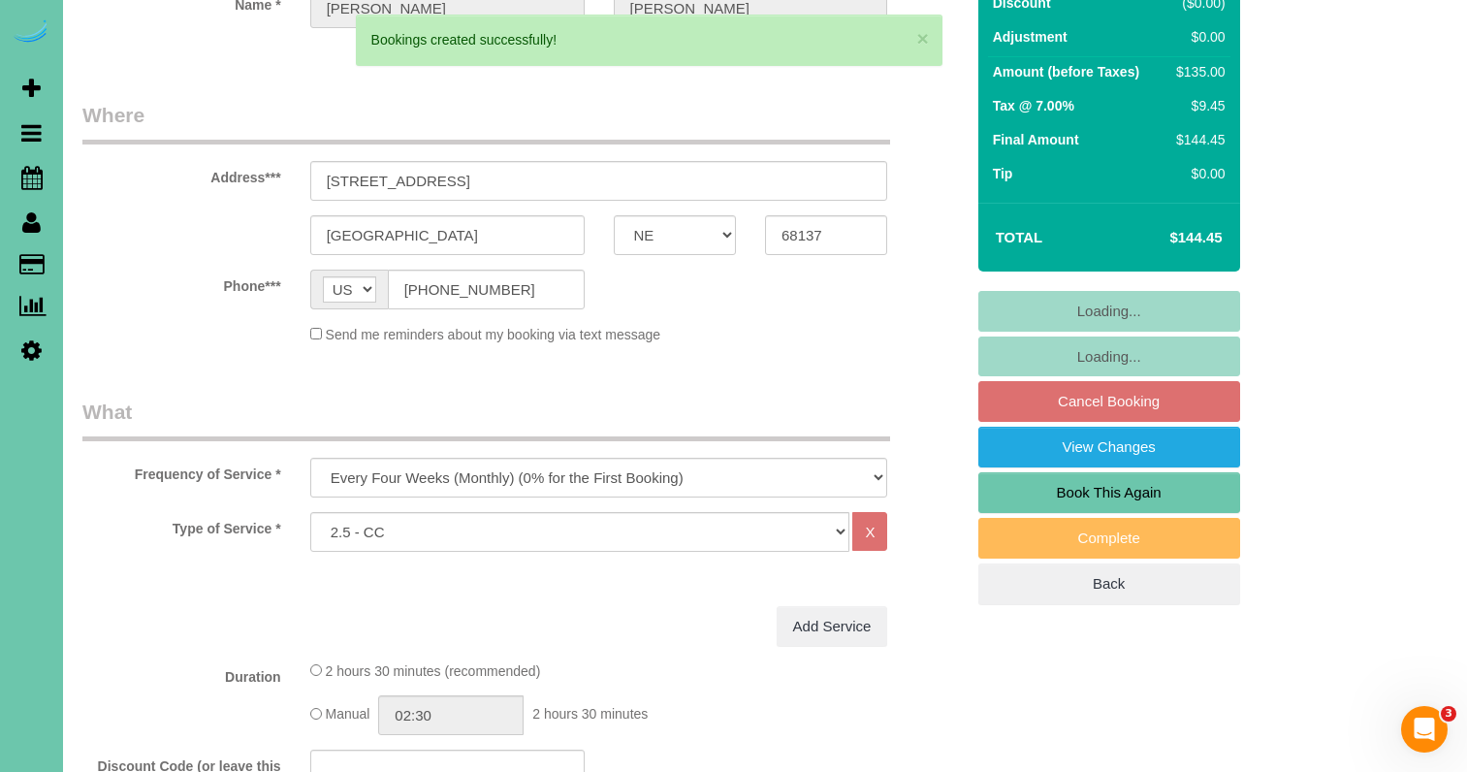
scroll to position [221, 0]
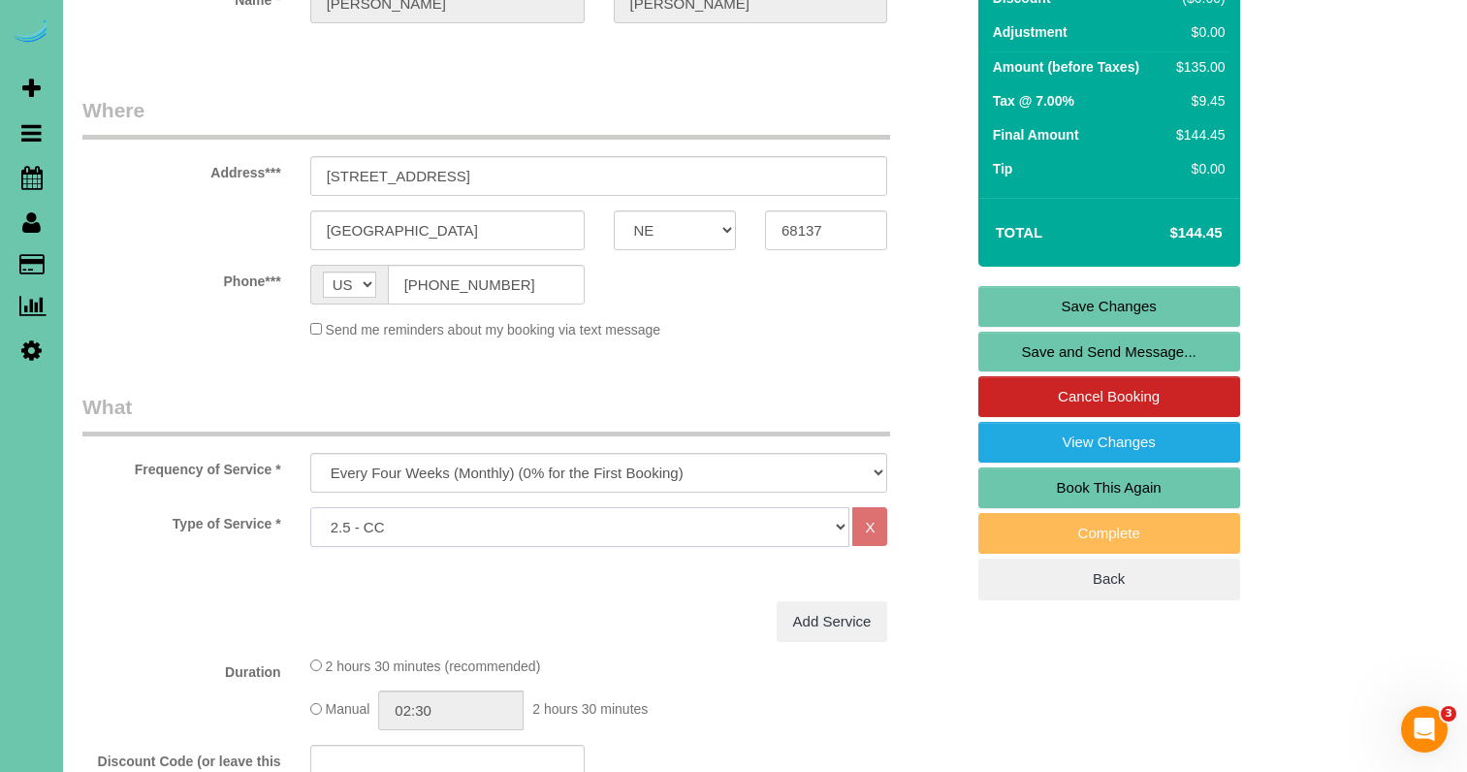
select select "159"
click at [780, 346] on fieldset "Where Address*** 11086 V Street Omaha AK AL AR AZ CA CO CT DC DE FL GA HI IA ID…" at bounding box center [522, 225] width 881 height 258
click at [1028, 301] on link "Save Changes" at bounding box center [1109, 306] width 262 height 41
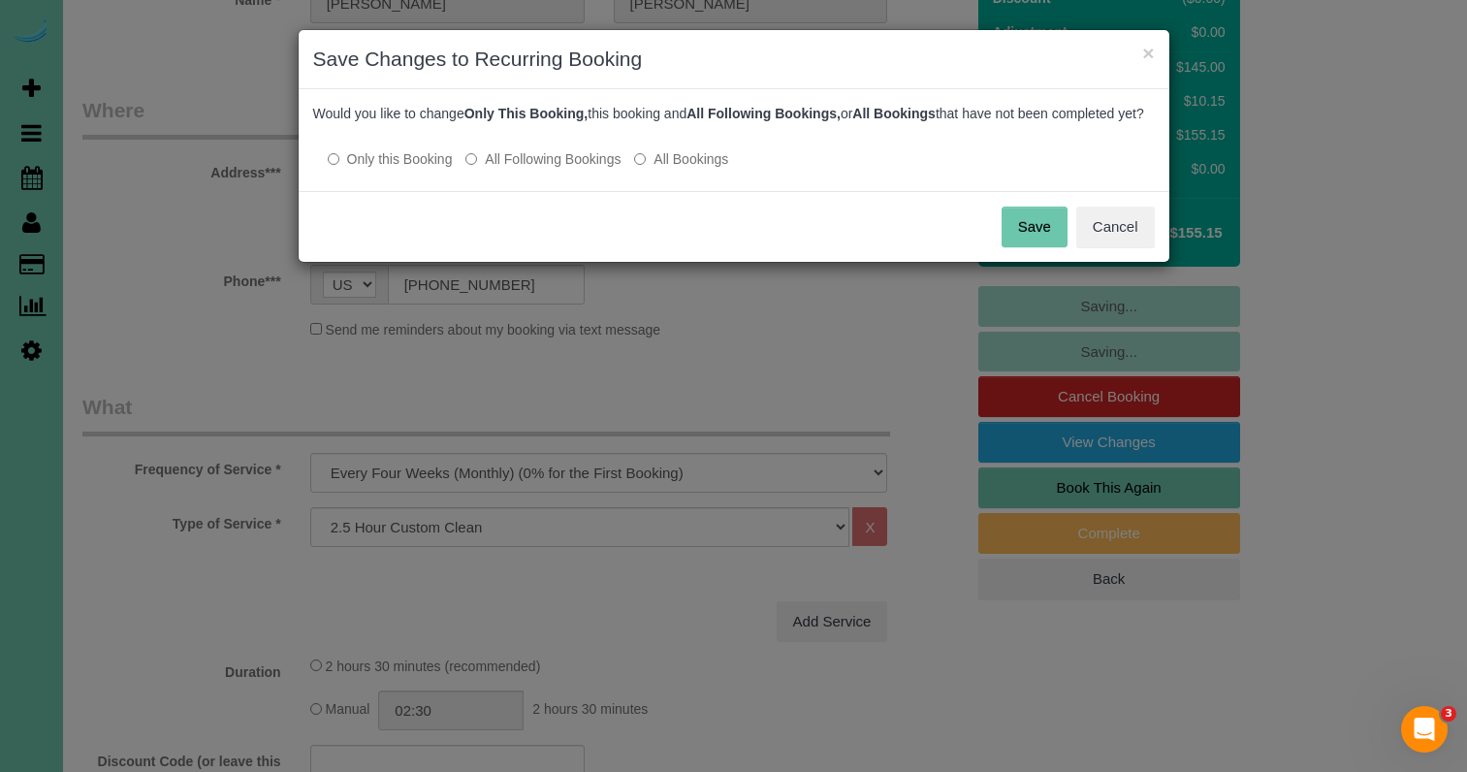
click at [572, 169] on label "All Following Bookings" at bounding box center [542, 158] width 155 height 19
click at [1019, 240] on button "Save" at bounding box center [1034, 226] width 66 height 41
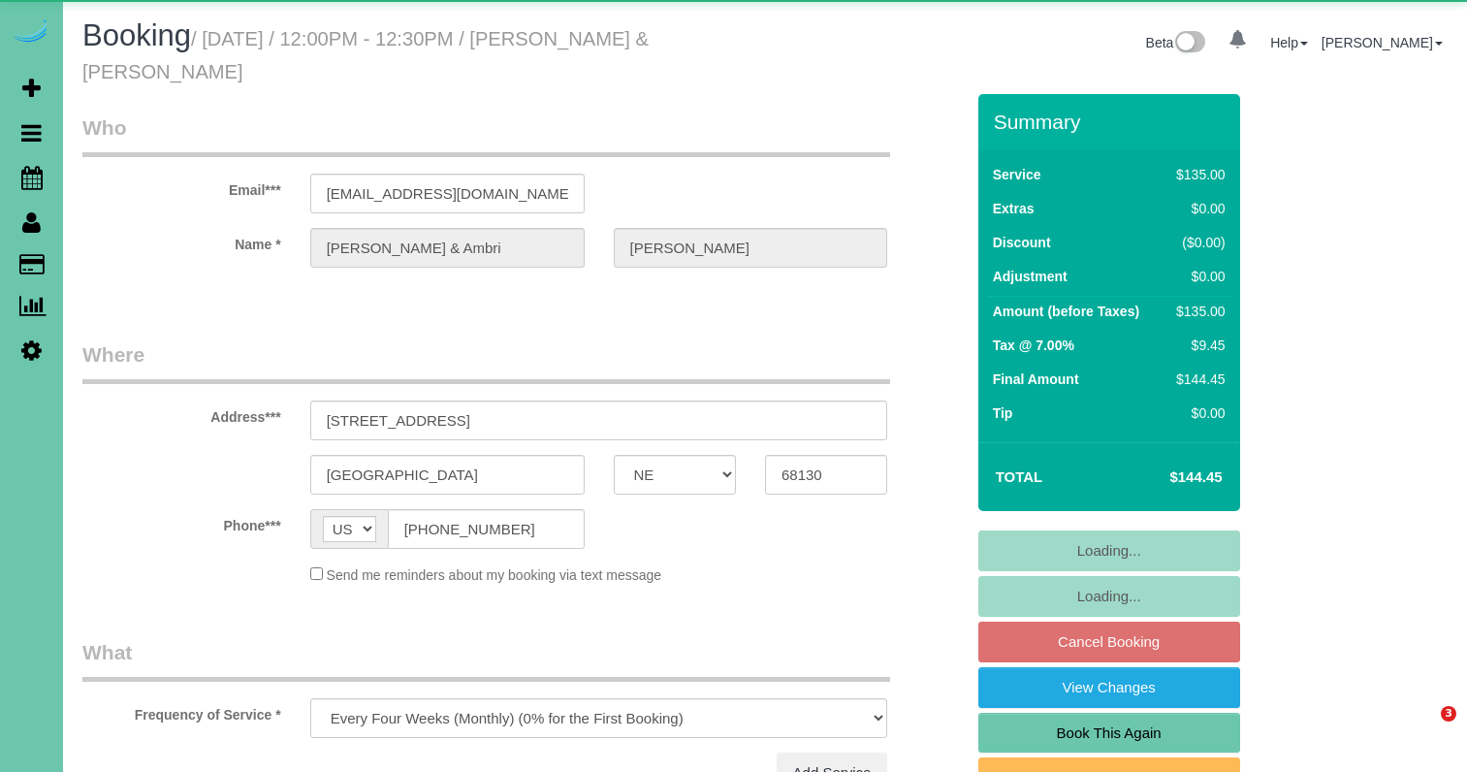
select select "NE"
select select "object:636"
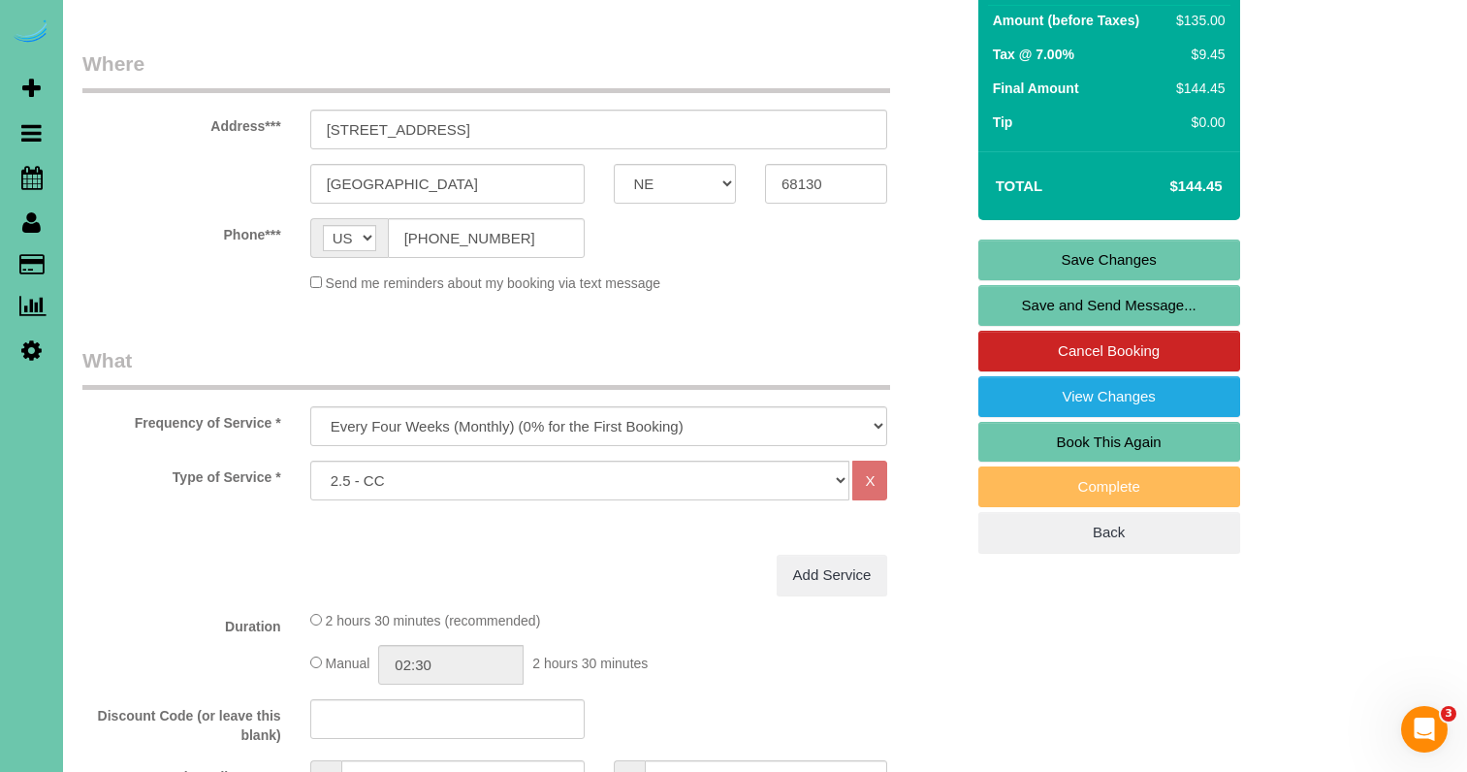
scroll to position [293, 0]
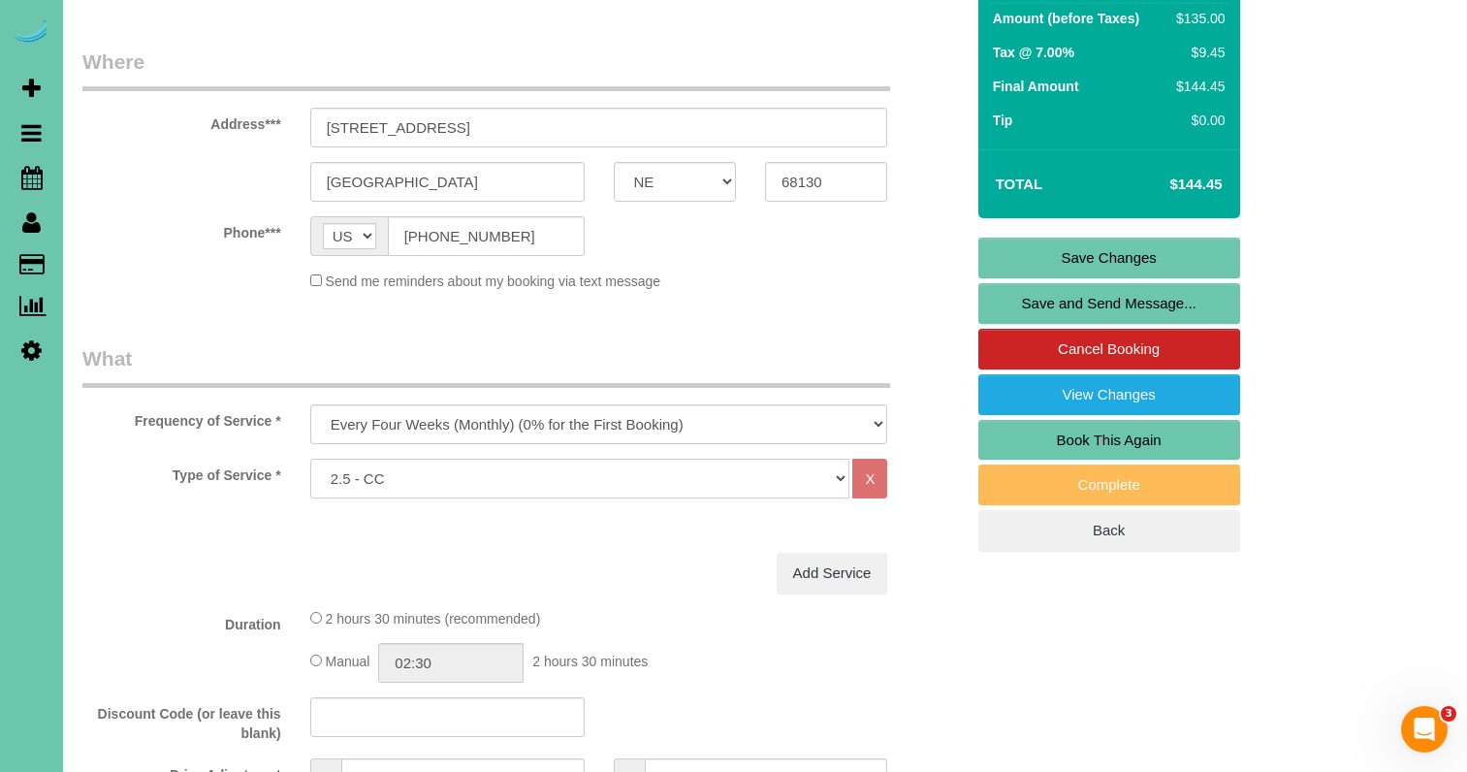
select select "159"
click at [1016, 271] on link "Save Changes" at bounding box center [1109, 257] width 262 height 41
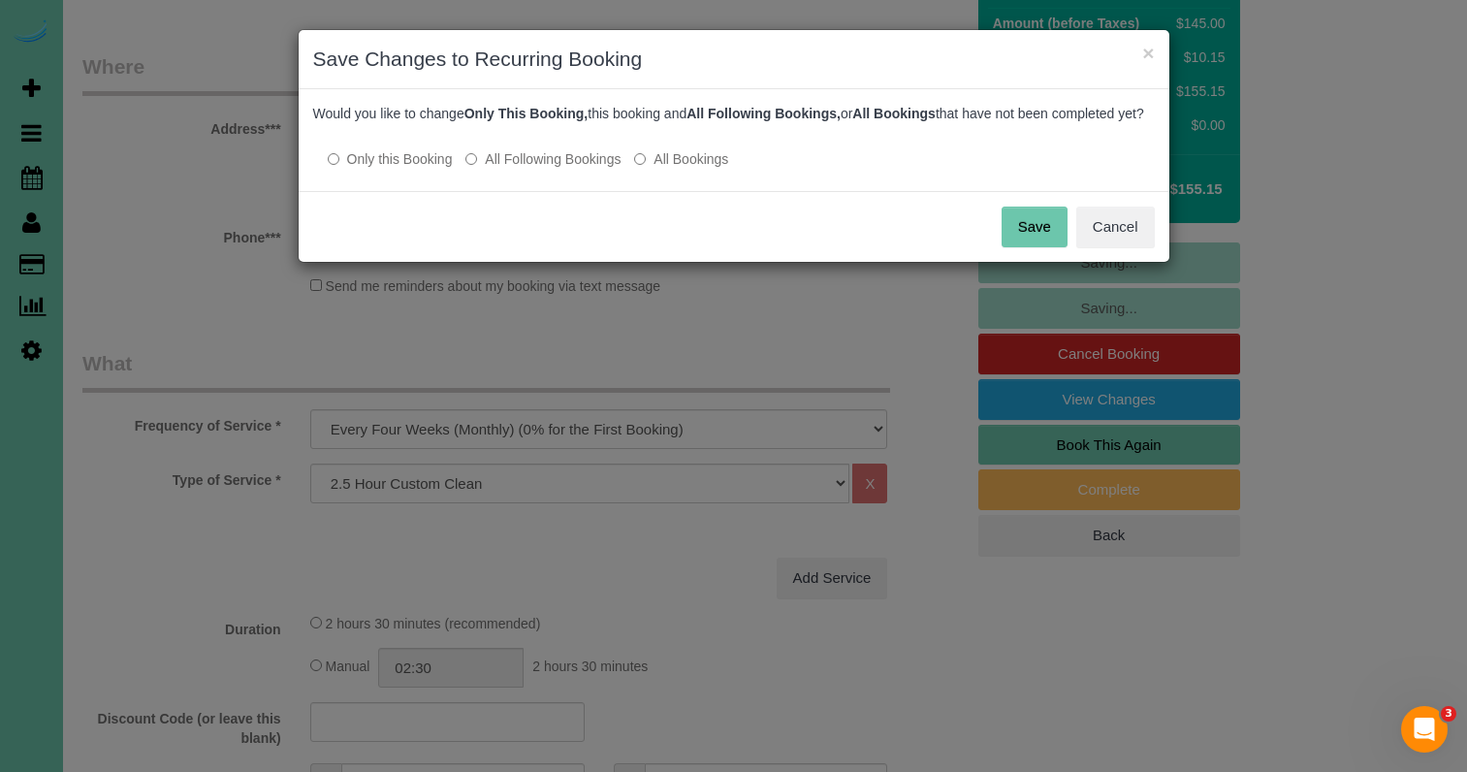
click at [563, 169] on label "All Following Bookings" at bounding box center [542, 158] width 155 height 19
click at [1036, 262] on div "Save Cancel" at bounding box center [734, 226] width 870 height 71
click at [1035, 247] on button "Save" at bounding box center [1034, 226] width 66 height 41
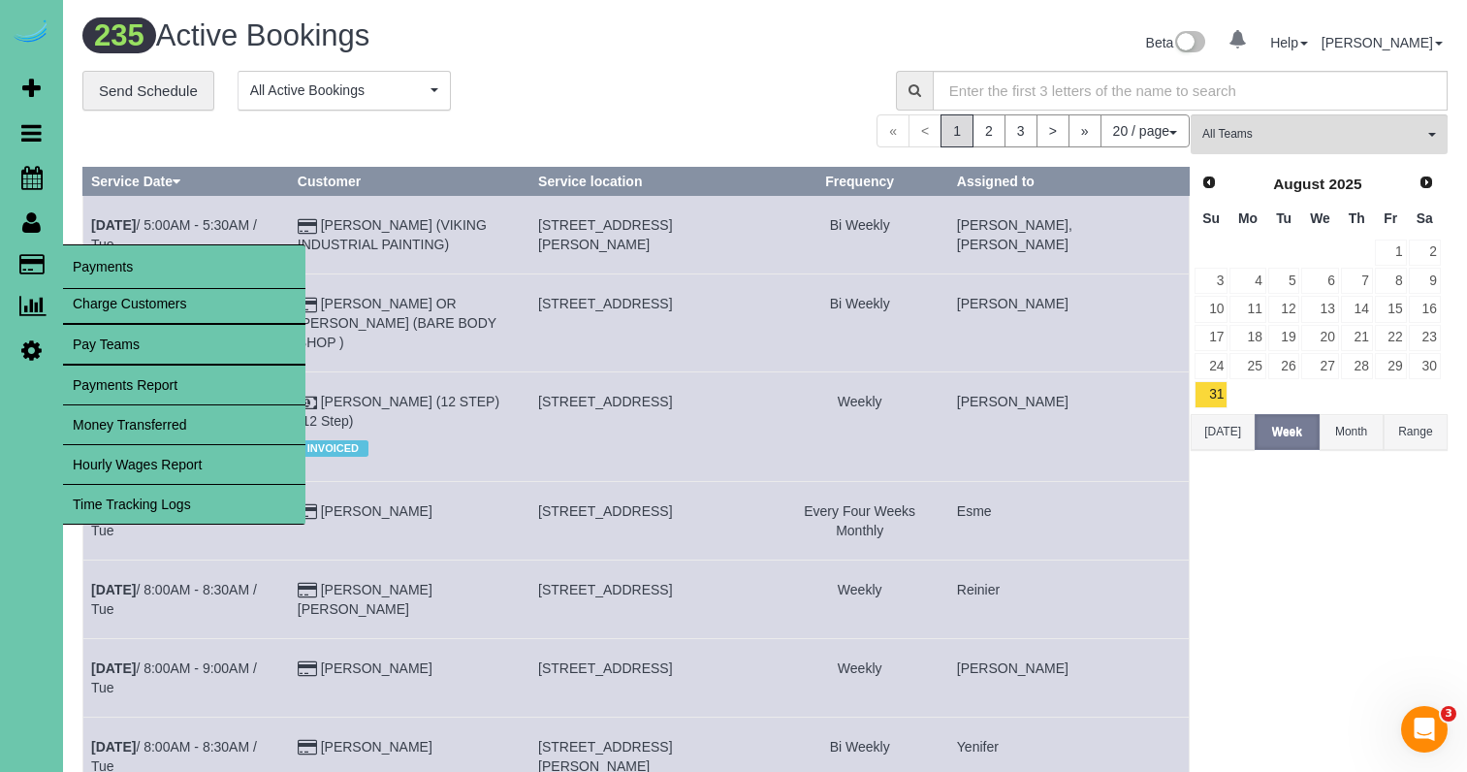
click at [213, 502] on link "Time Tracking Logs" at bounding box center [184, 504] width 242 height 39
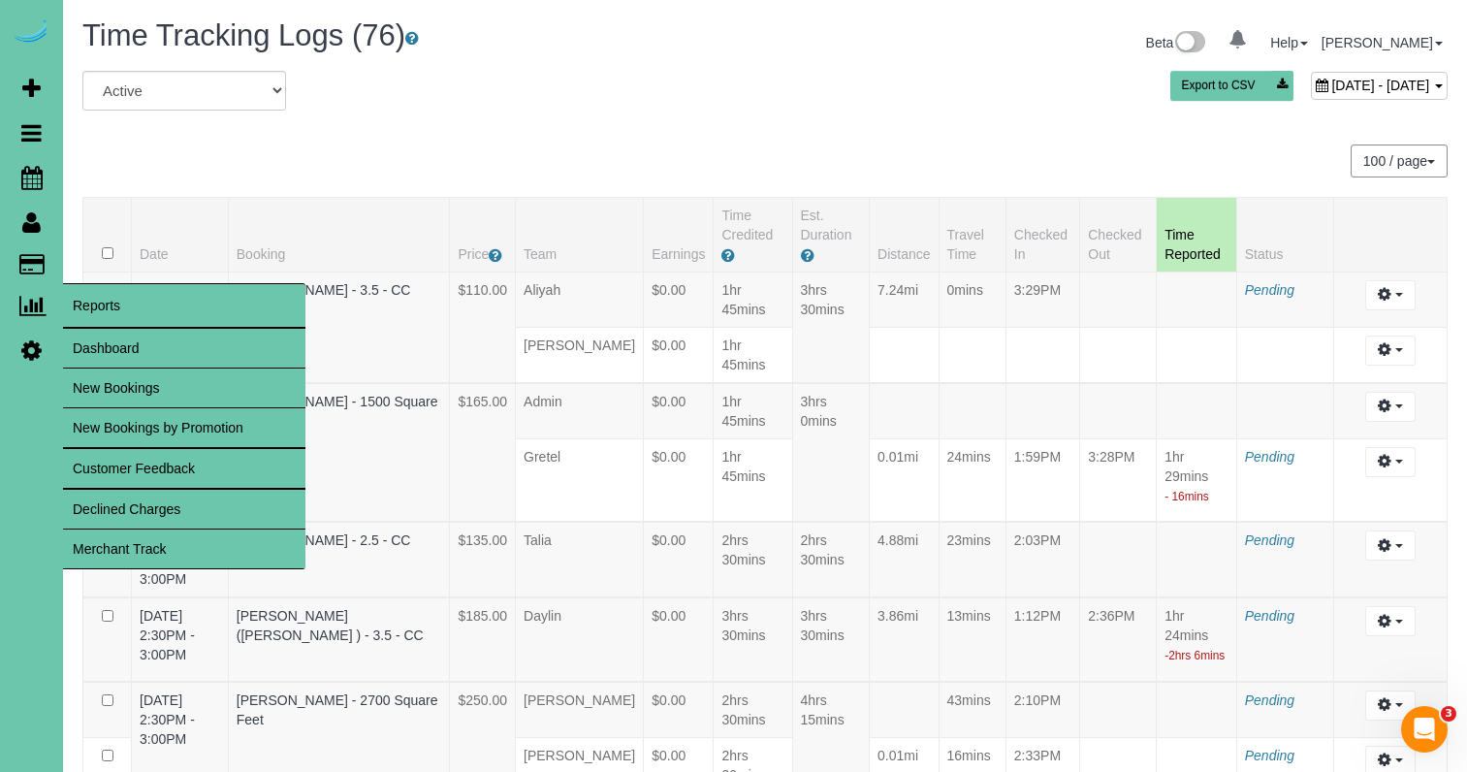
click at [115, 344] on link "Dashboard" at bounding box center [184, 348] width 242 height 39
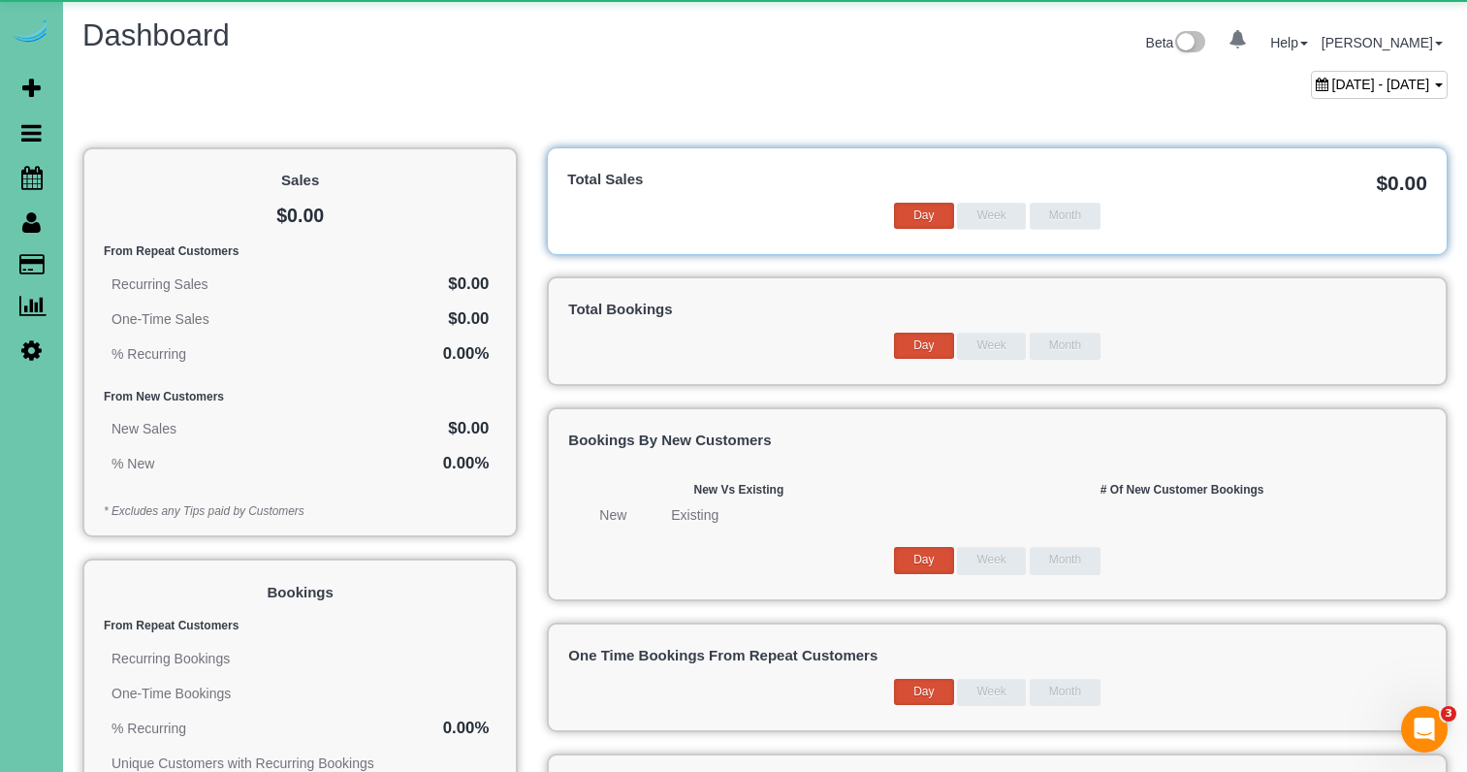
click at [1311, 89] on div "[DATE] - [DATE]" at bounding box center [1379, 85] width 137 height 28
type input "**********"
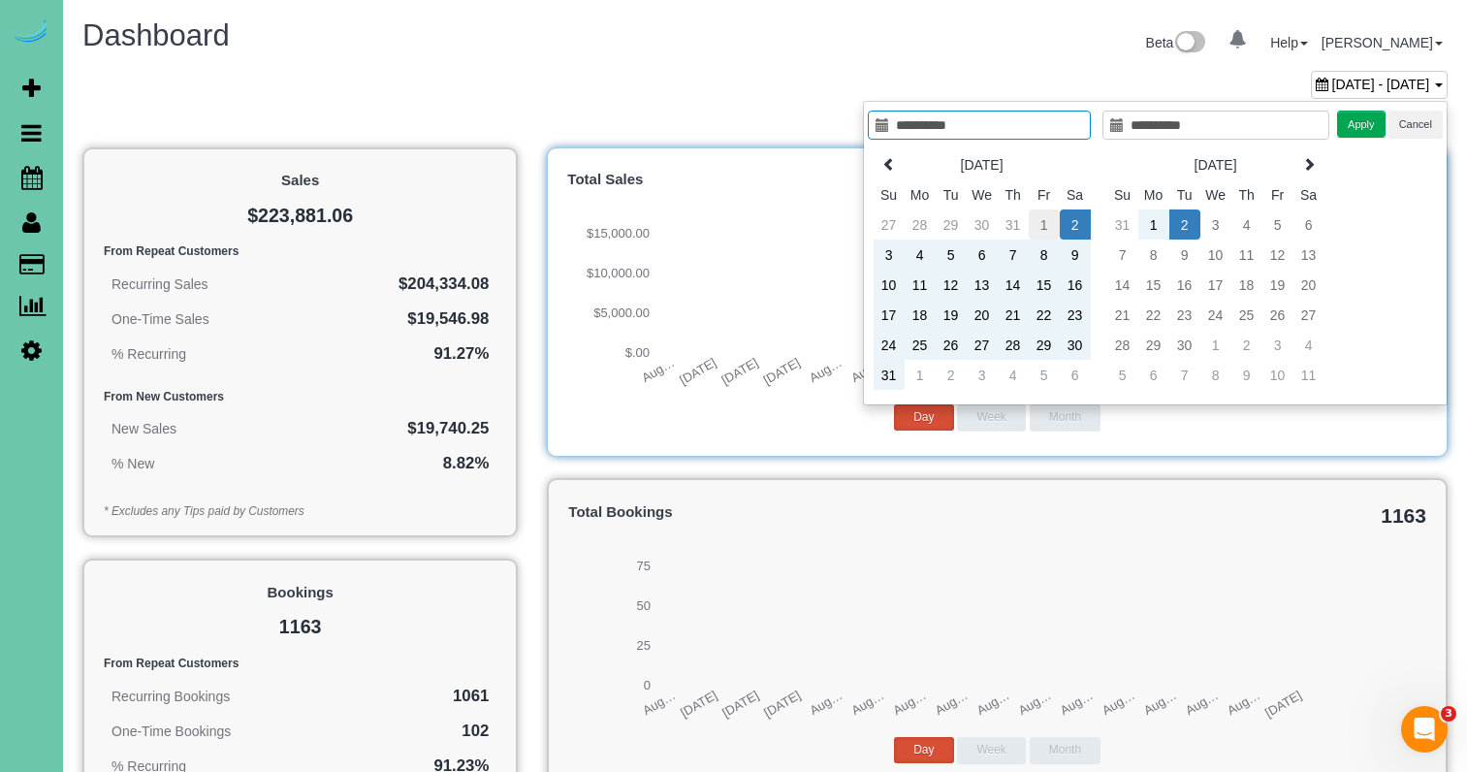
type input "**********"
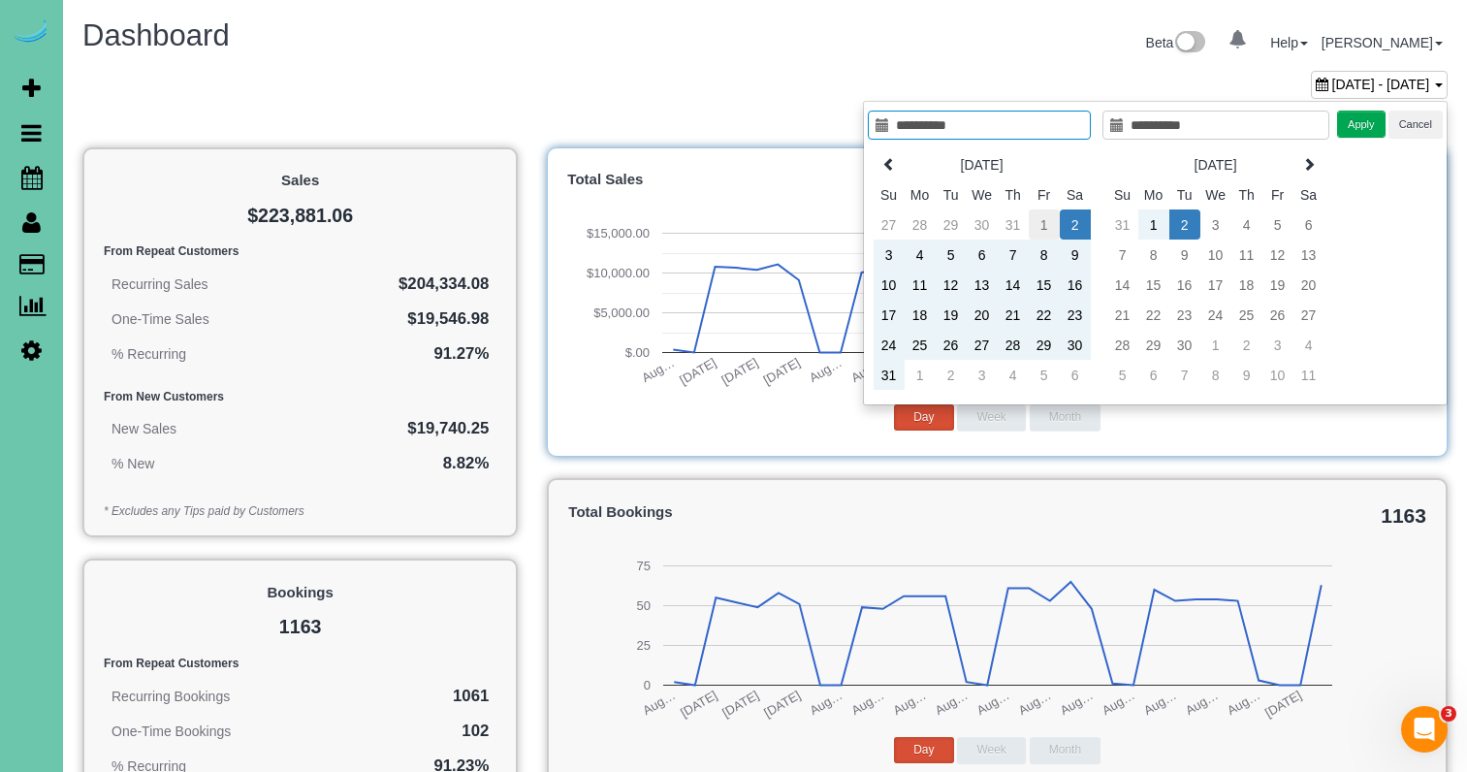
click at [1040, 229] on td "1" at bounding box center [1043, 224] width 31 height 30
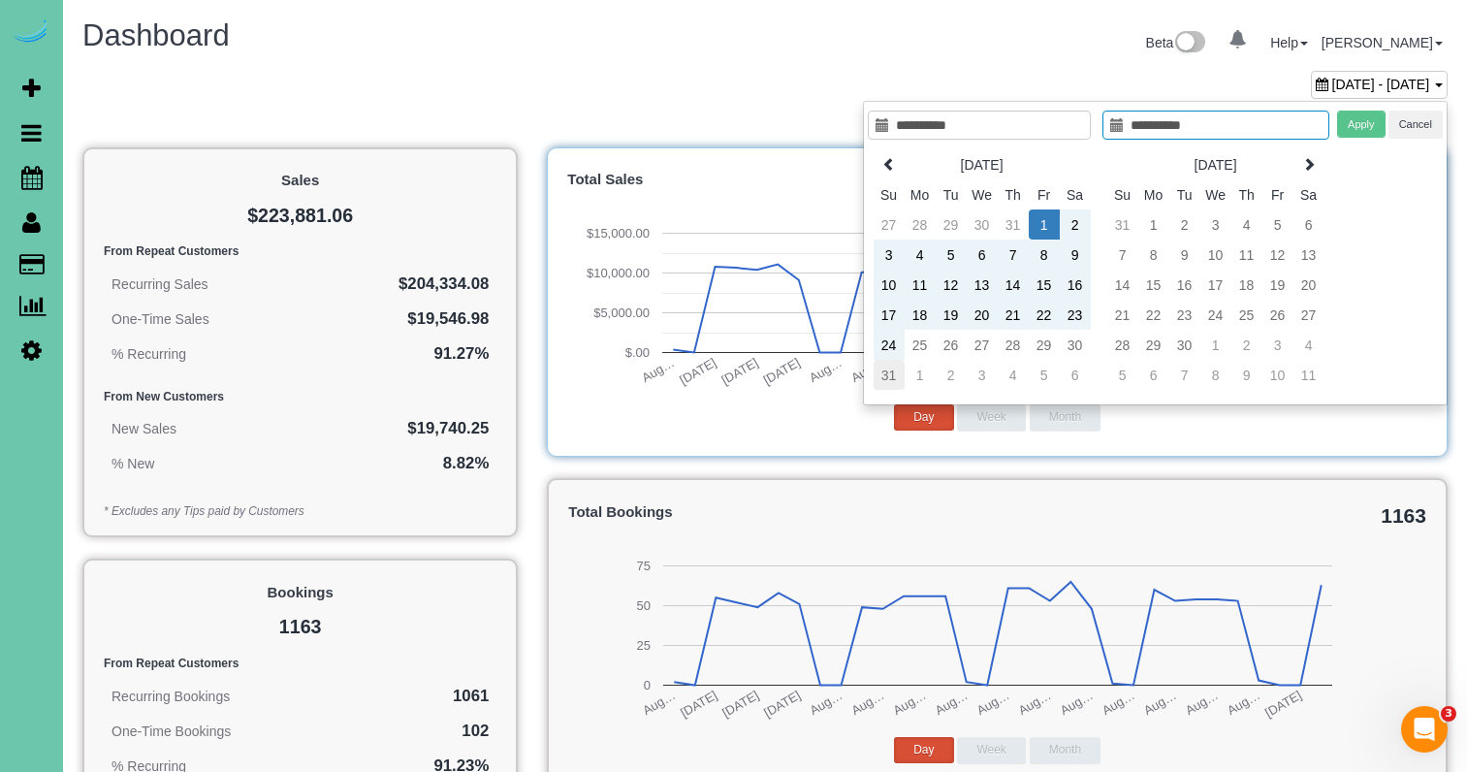
type input "**********"
click at [885, 380] on td "31" at bounding box center [888, 375] width 31 height 30
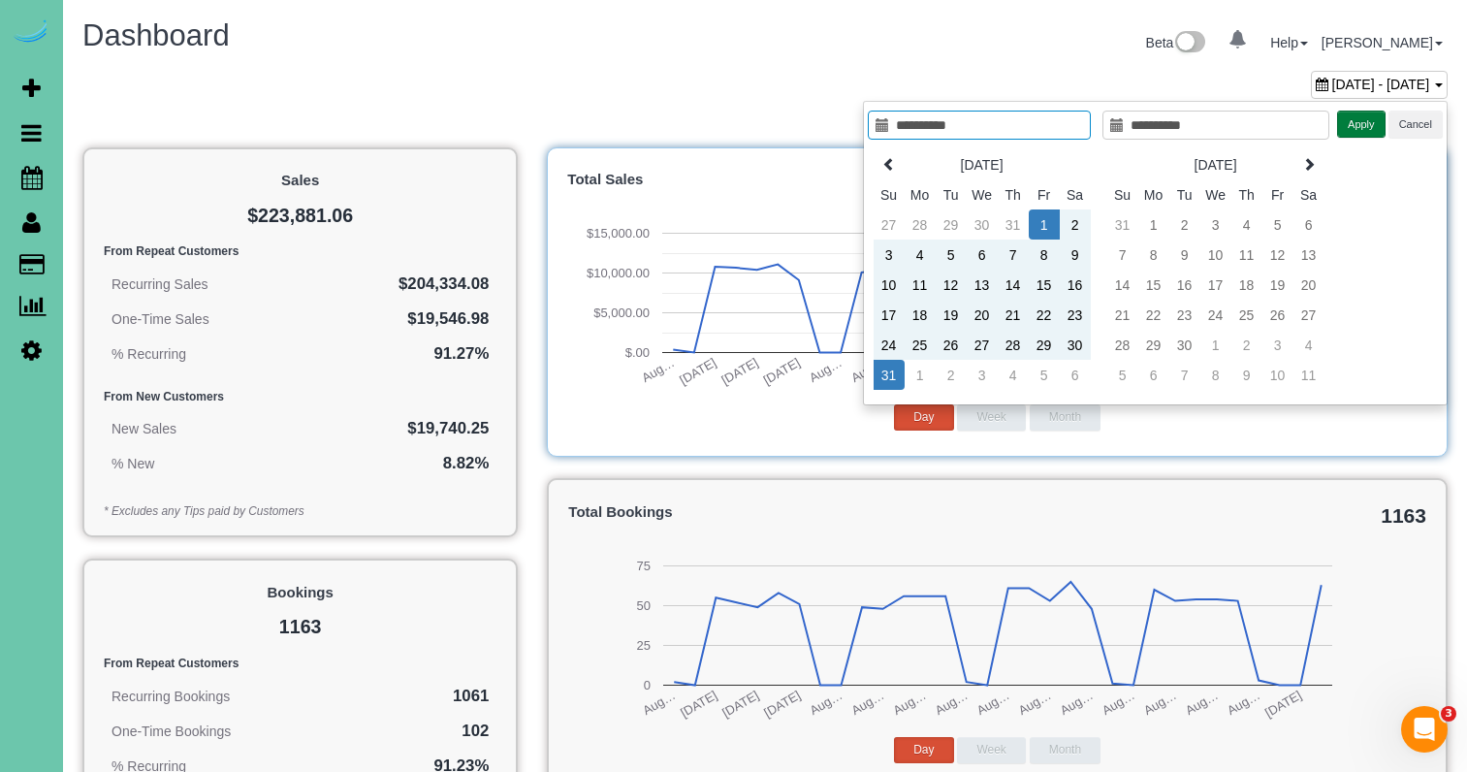
click at [1349, 118] on button "Apply" at bounding box center [1361, 125] width 48 height 28
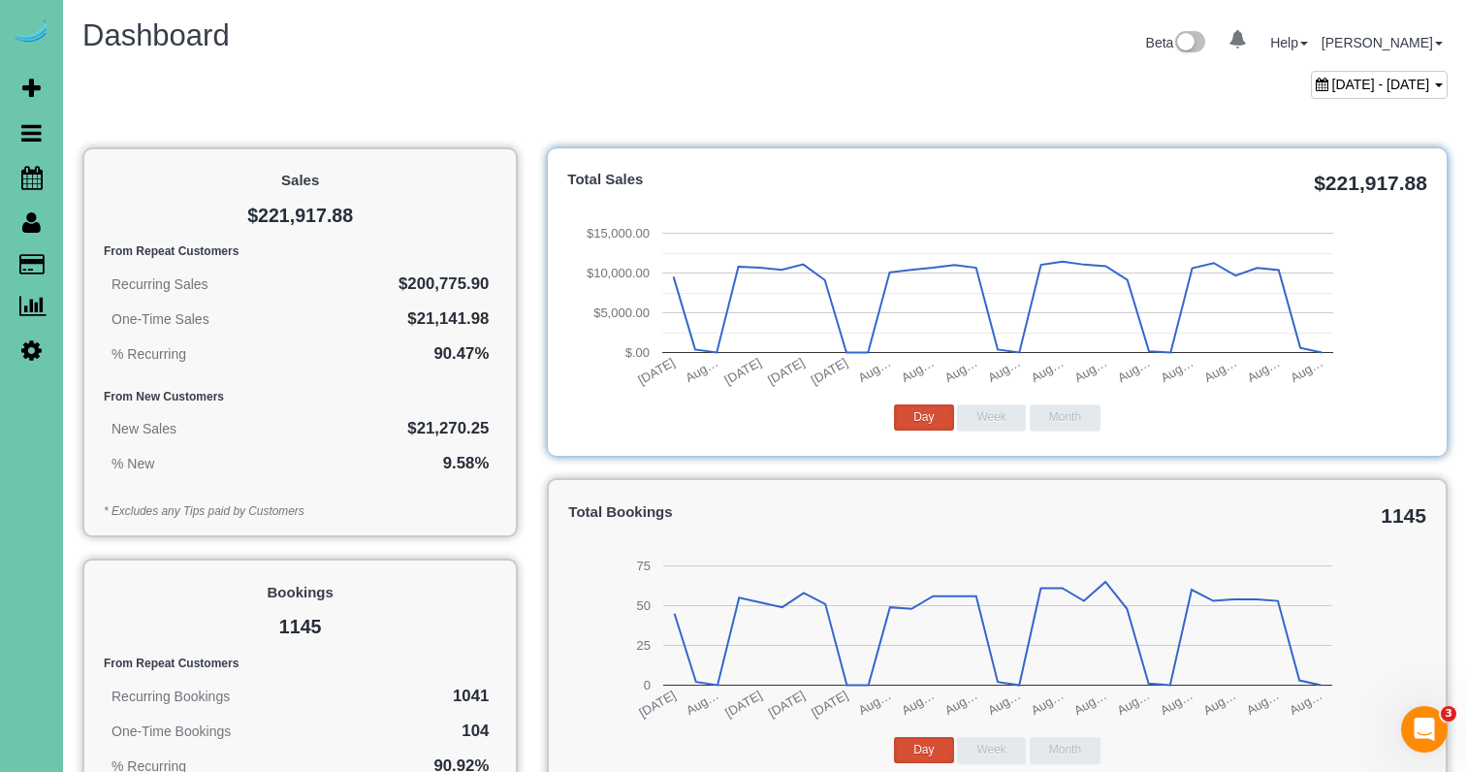
click at [1351, 86] on span "[DATE] - [DATE]" at bounding box center [1381, 85] width 98 height 16
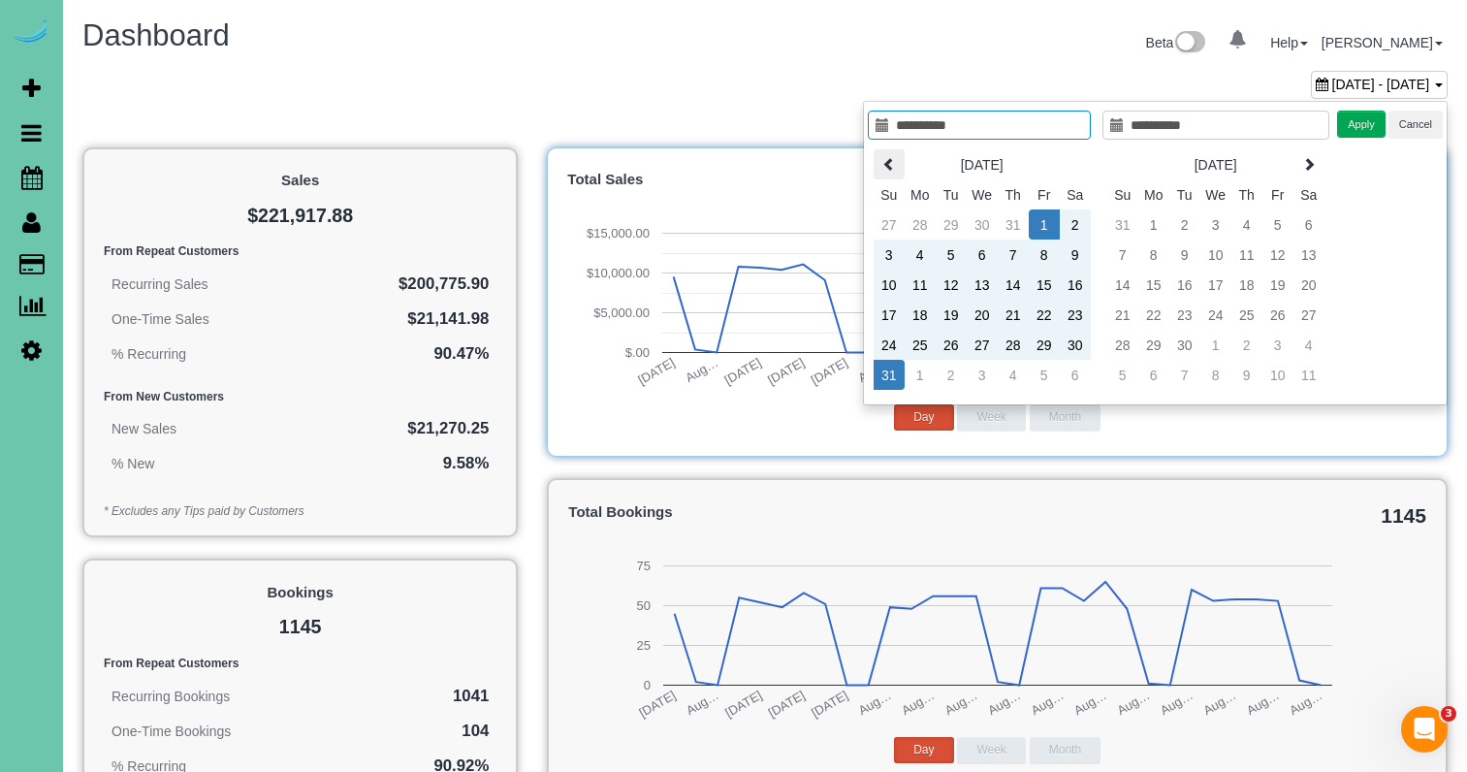
click at [894, 171] on icon at bounding box center [889, 164] width 14 height 14
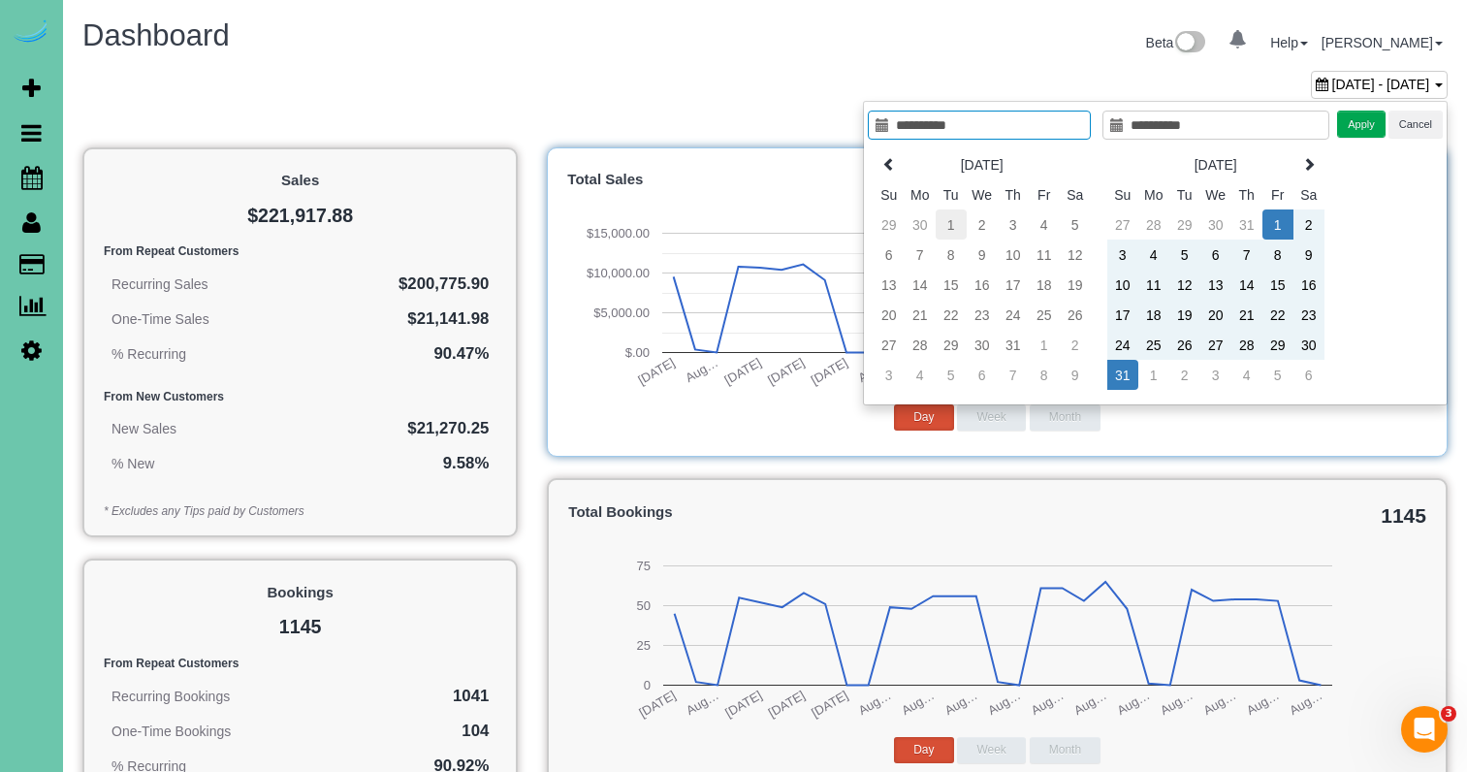
type input "**********"
click at [951, 227] on td "1" at bounding box center [950, 224] width 31 height 30
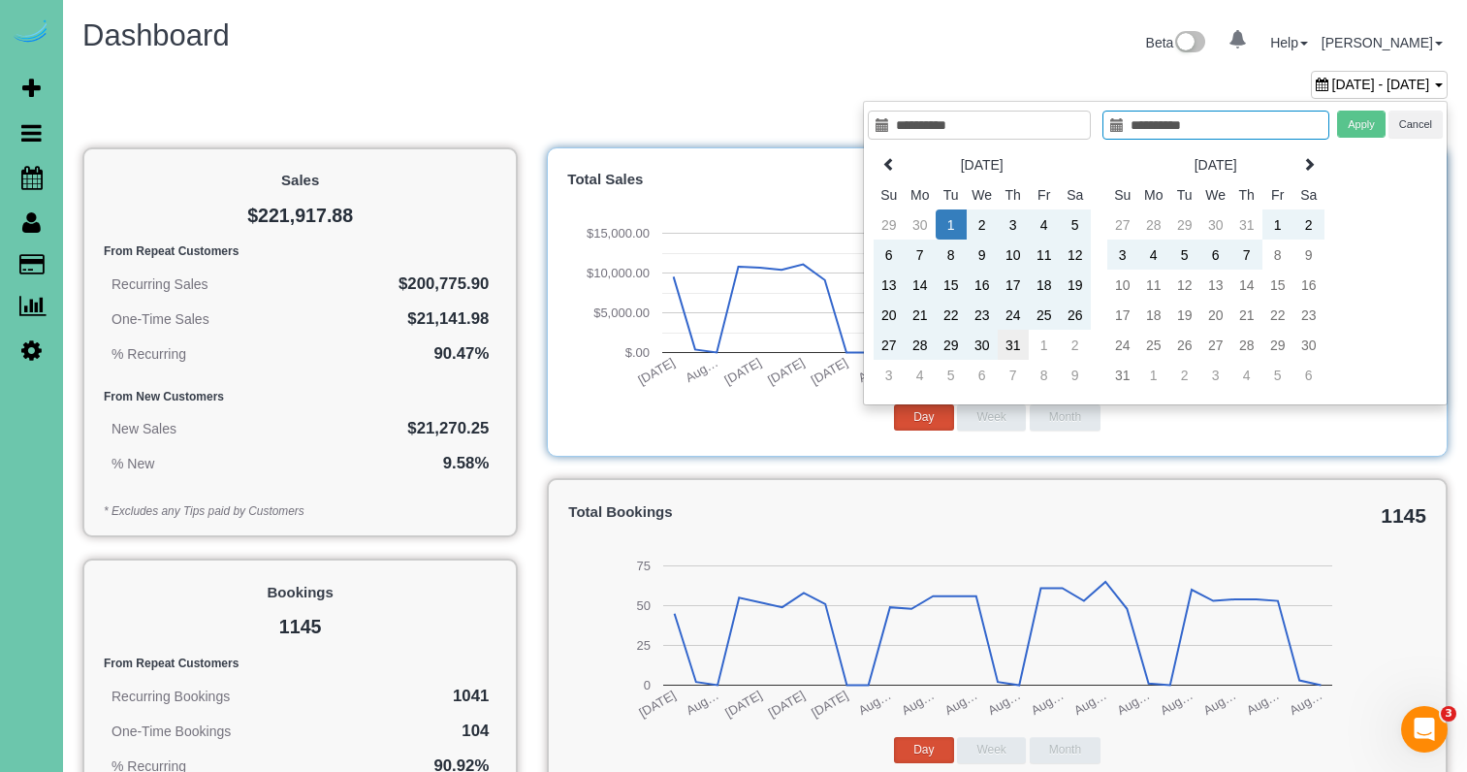
type input "**********"
click at [1014, 343] on td "31" at bounding box center [1012, 345] width 31 height 30
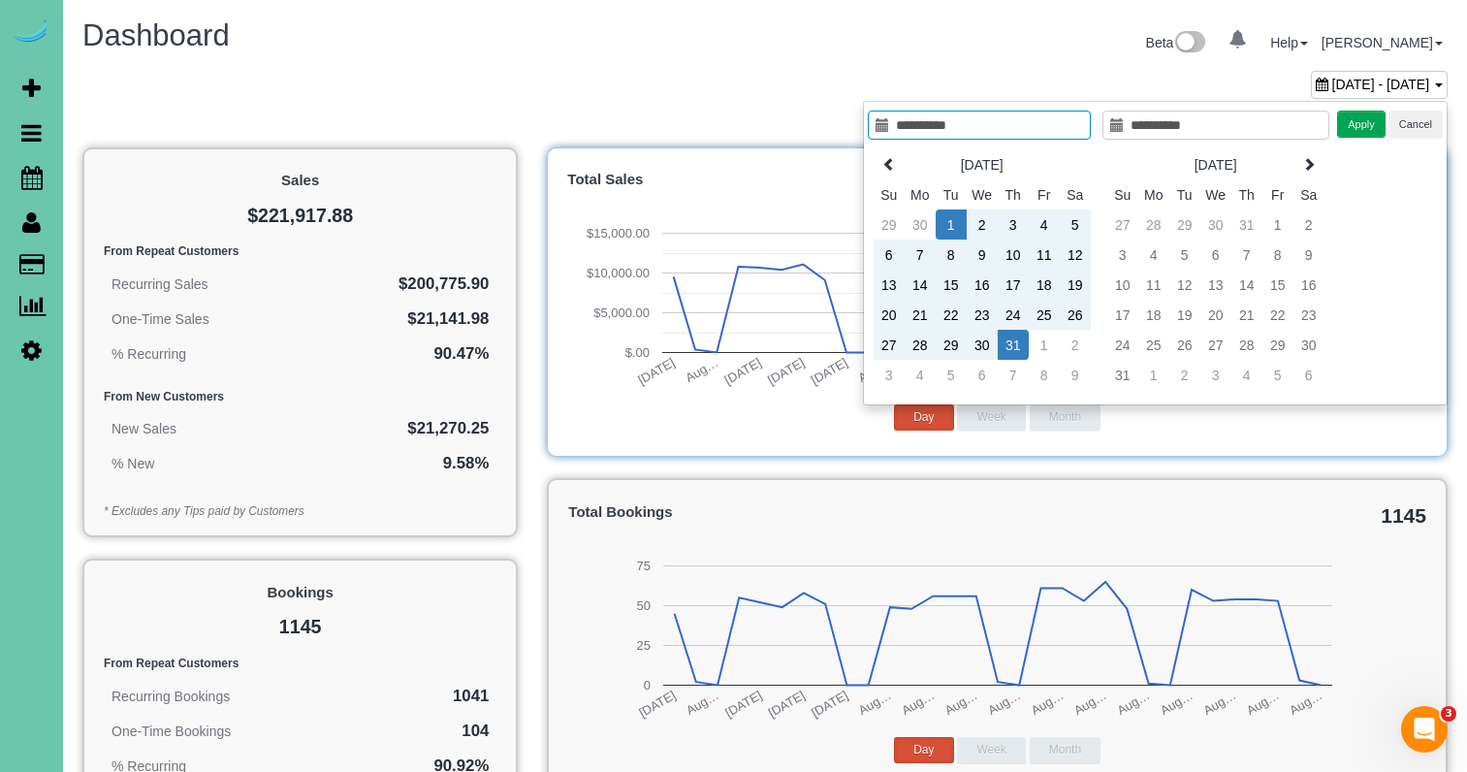
click at [1345, 124] on button "Apply" at bounding box center [1361, 125] width 48 height 28
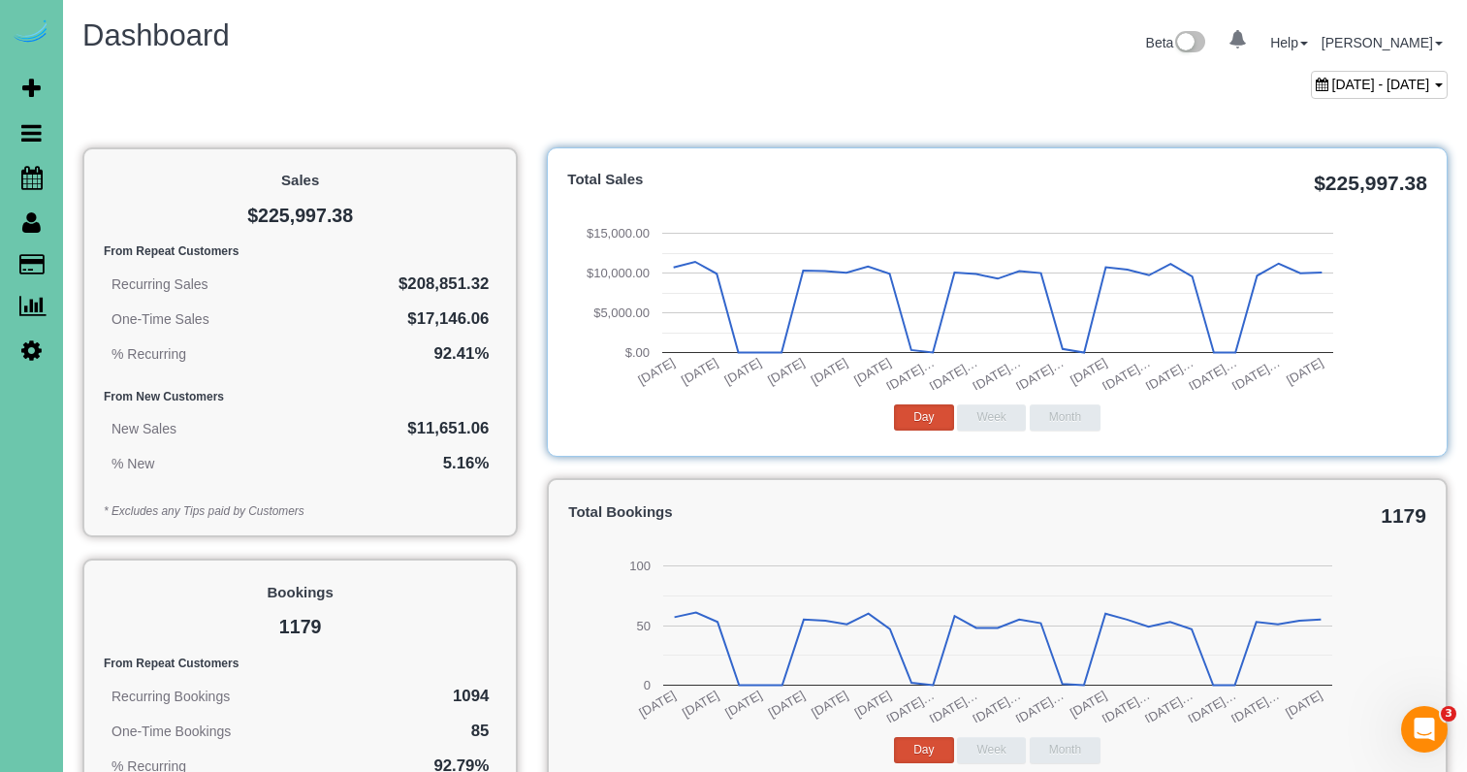
click at [1332, 91] on span "[DATE] - [DATE]" at bounding box center [1381, 85] width 98 height 16
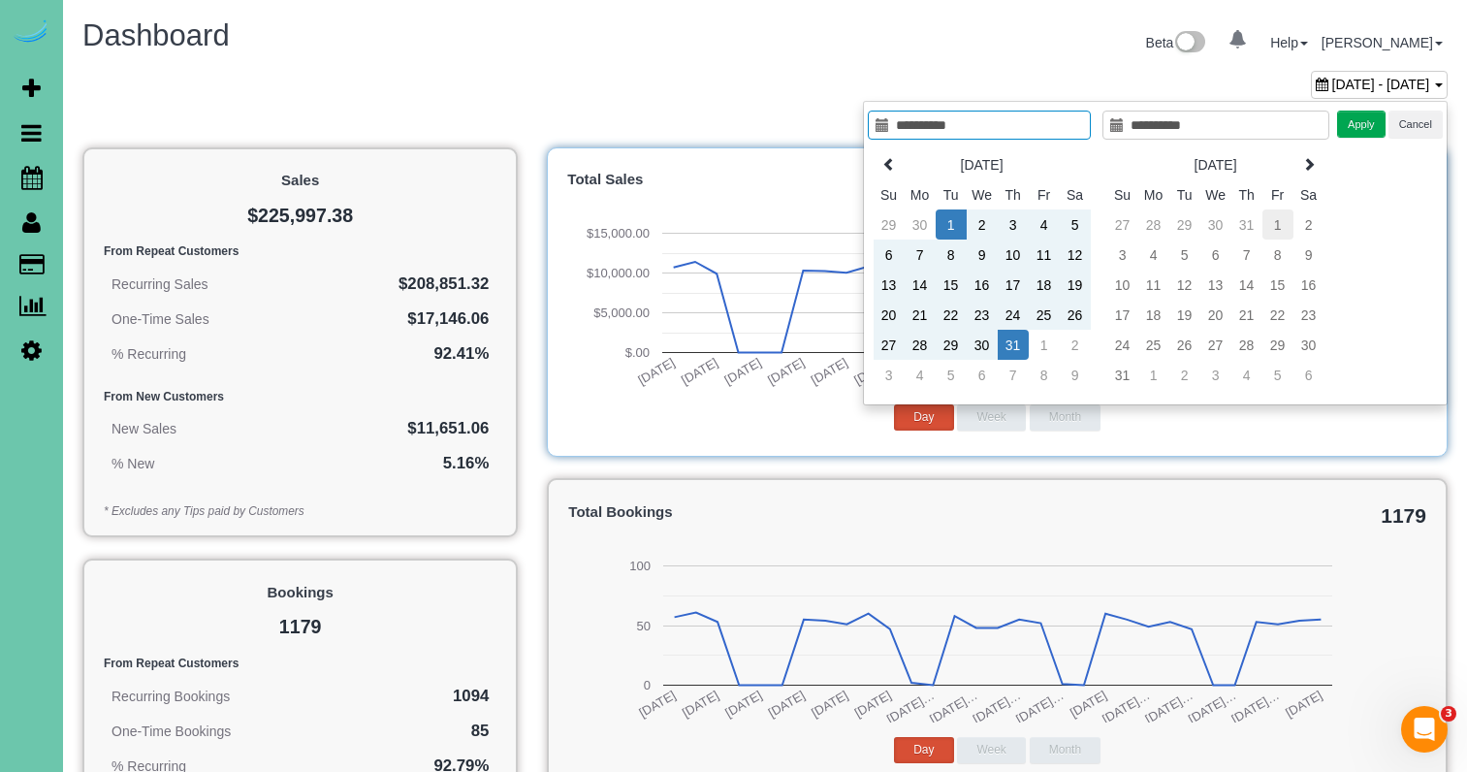
type input "**********"
click at [1287, 227] on td "1" at bounding box center [1277, 224] width 31 height 30
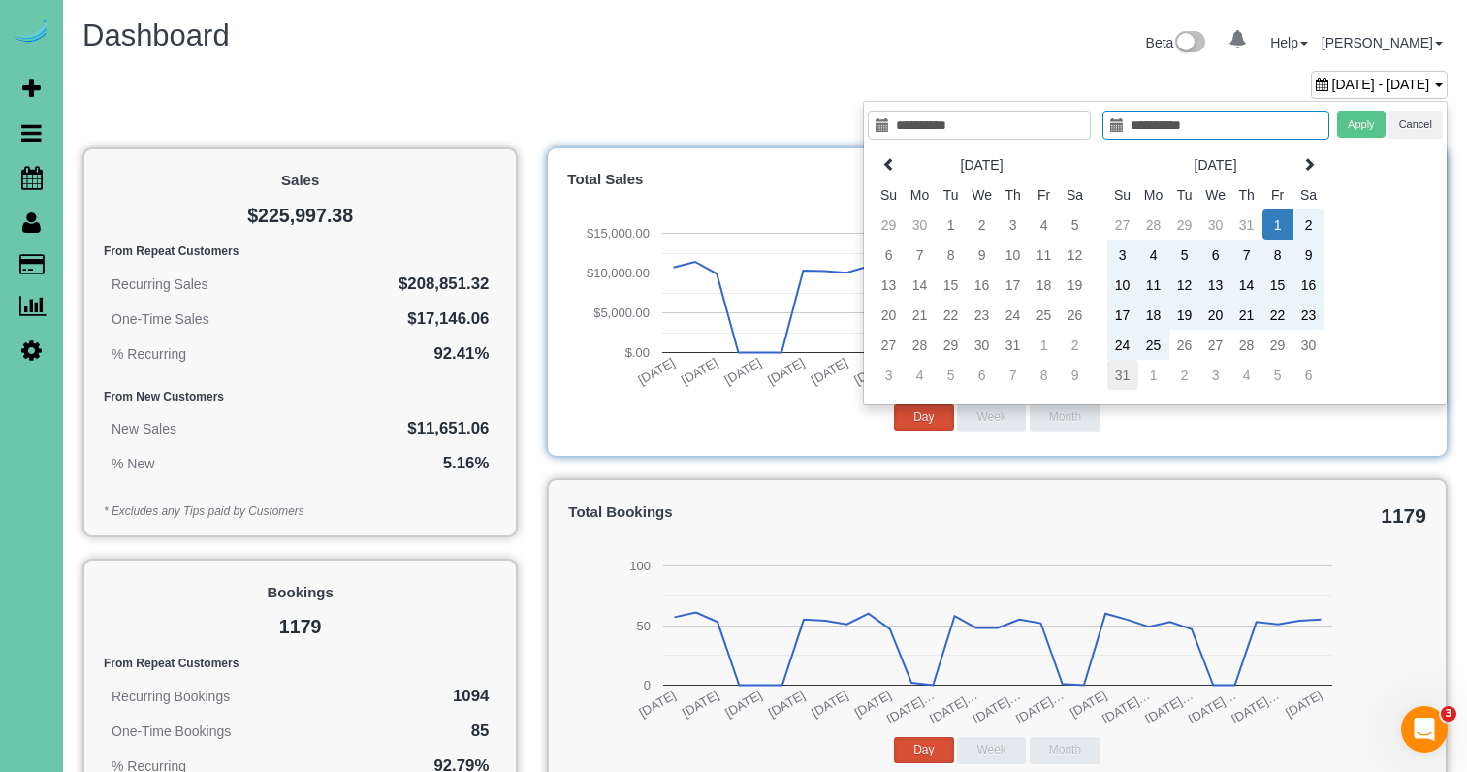
type input "**********"
click at [1125, 374] on td "31" at bounding box center [1122, 375] width 31 height 30
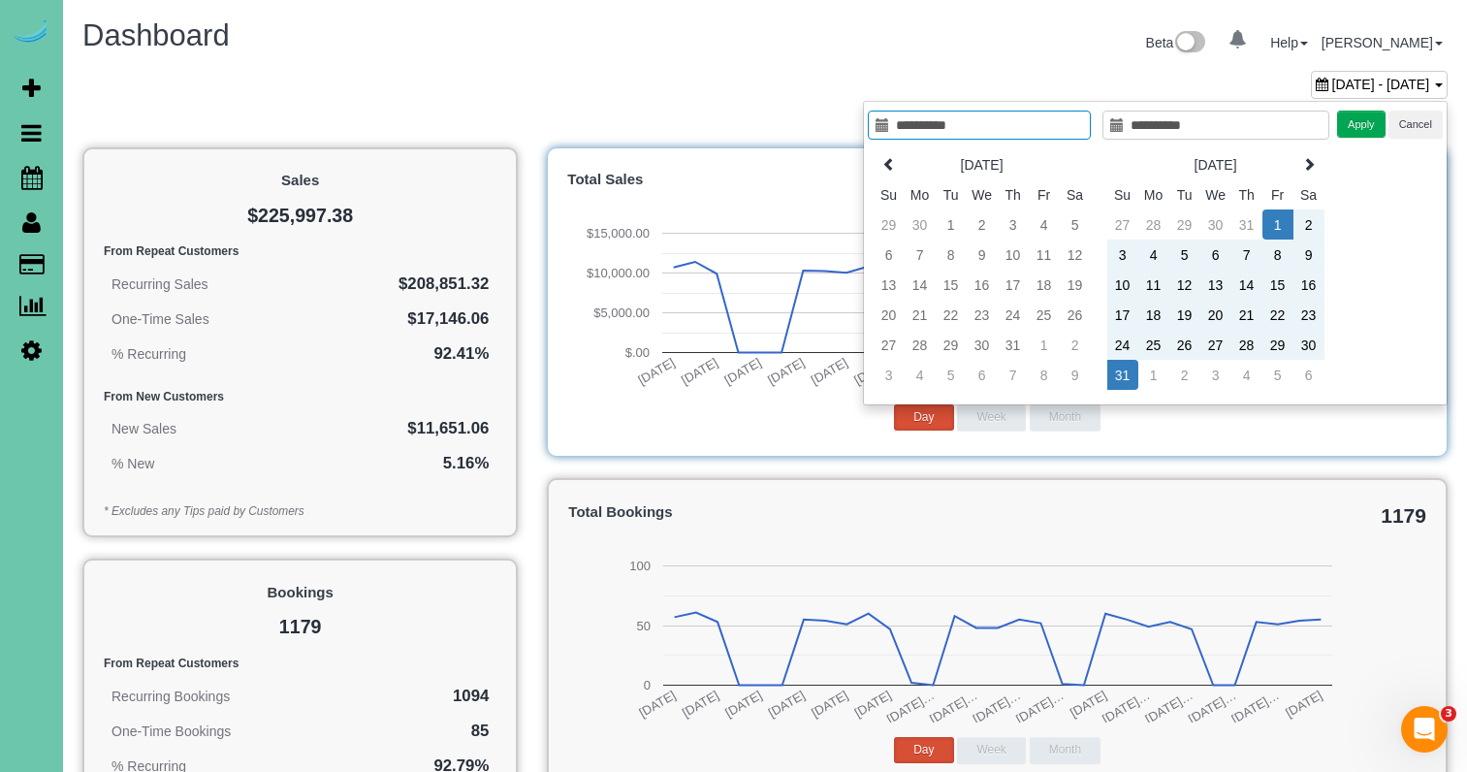
click at [1354, 138] on div "**********" at bounding box center [1155, 253] width 585 height 304
click at [1355, 129] on button "Apply" at bounding box center [1361, 125] width 48 height 28
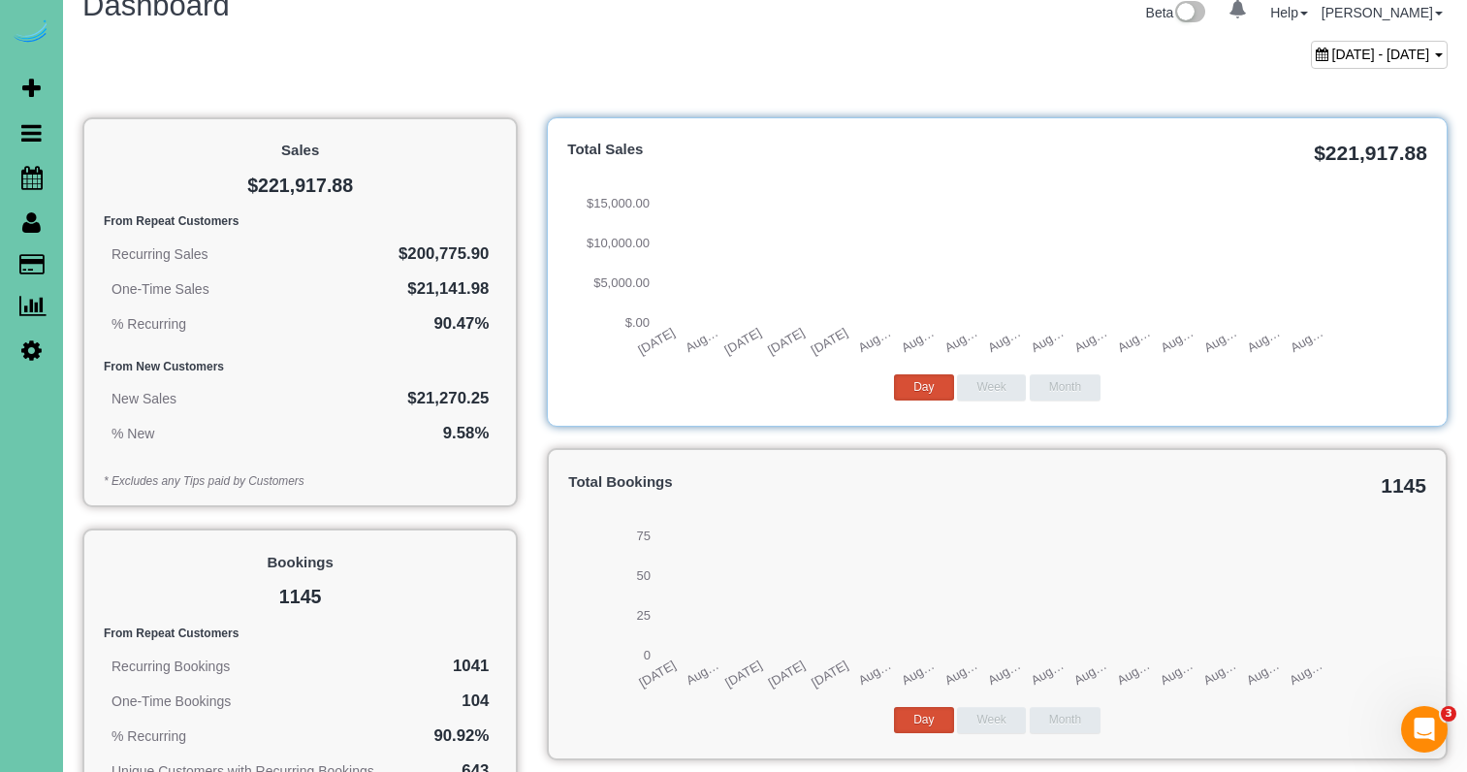
scroll to position [31, 0]
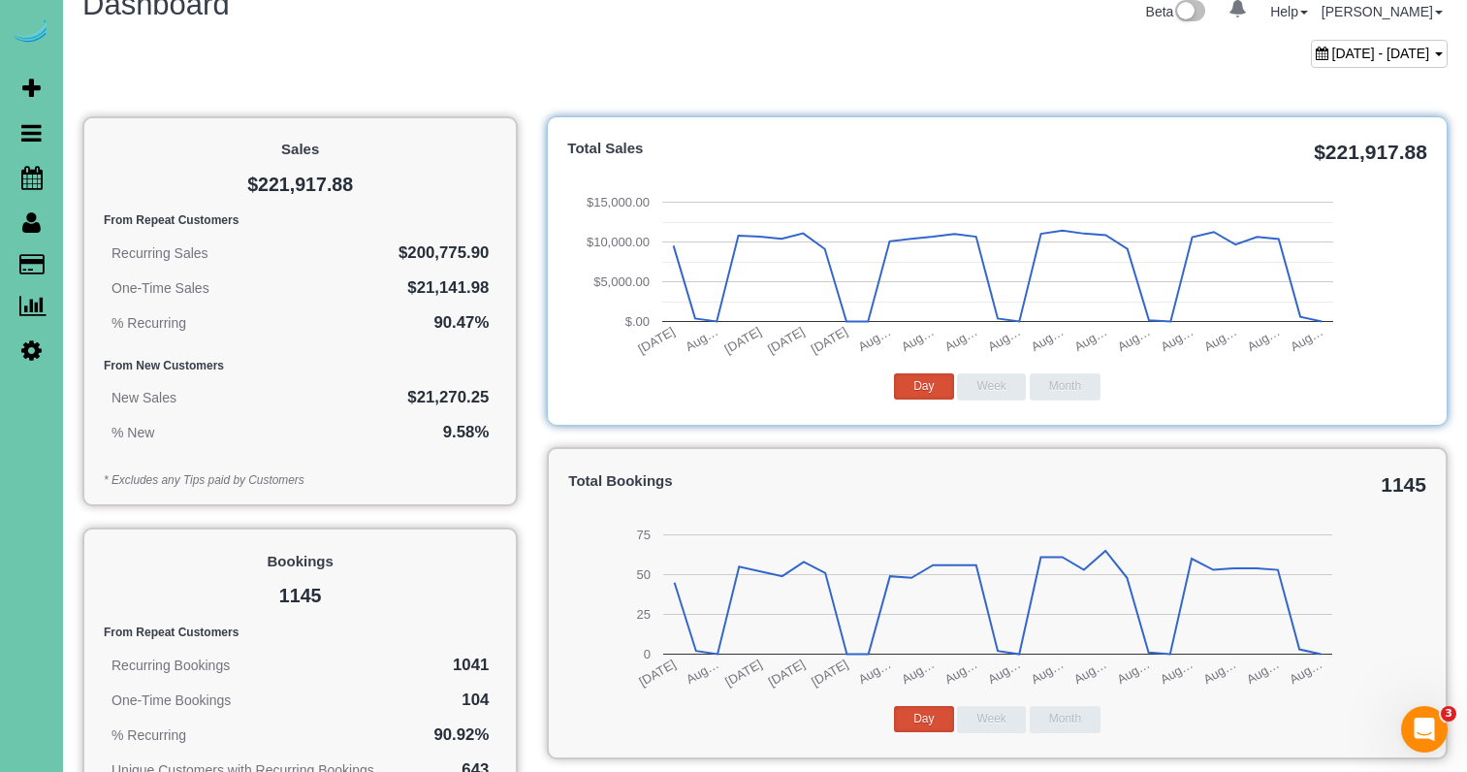
click at [1311, 40] on div "[DATE] - [DATE]" at bounding box center [1379, 54] width 137 height 28
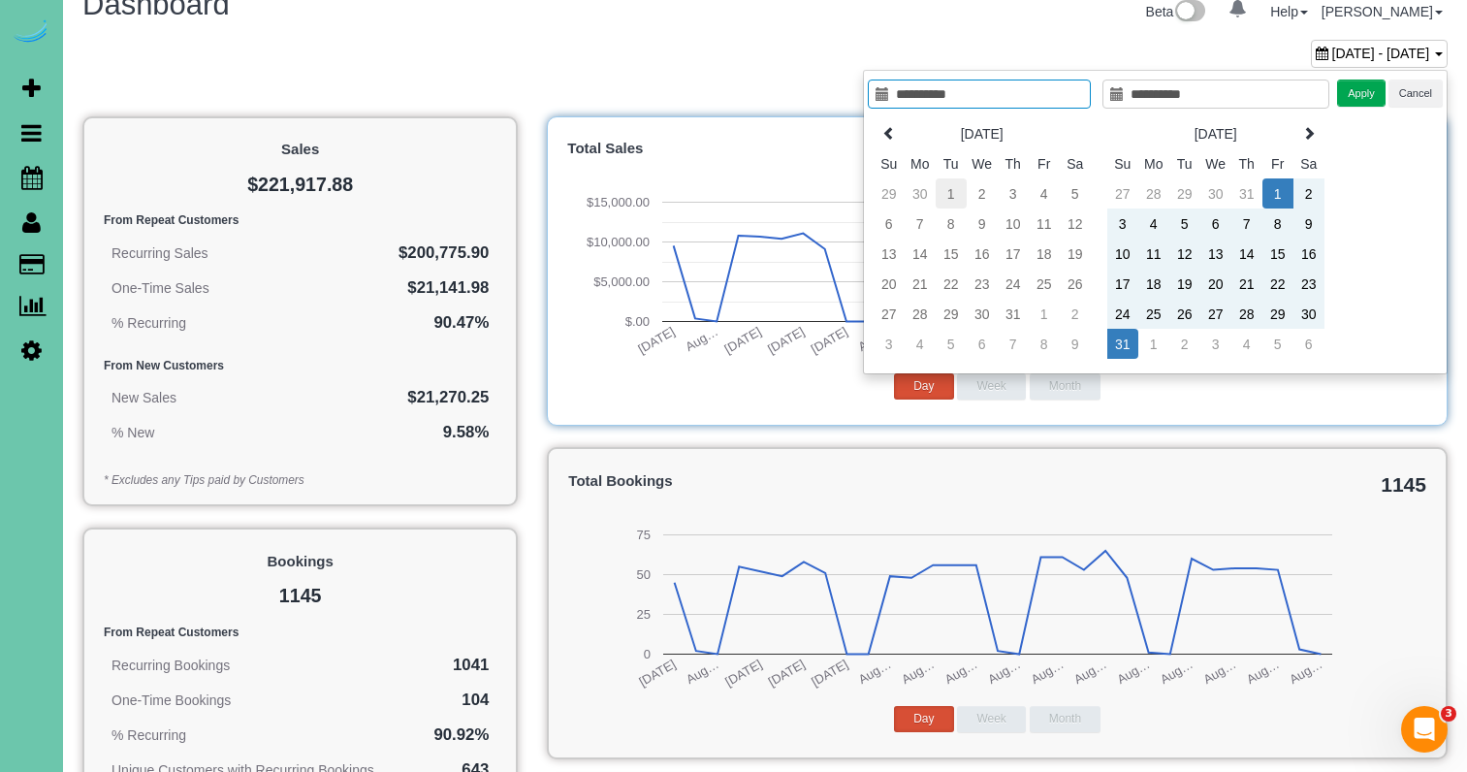
type input "**********"
click at [955, 193] on td "1" at bounding box center [950, 193] width 31 height 30
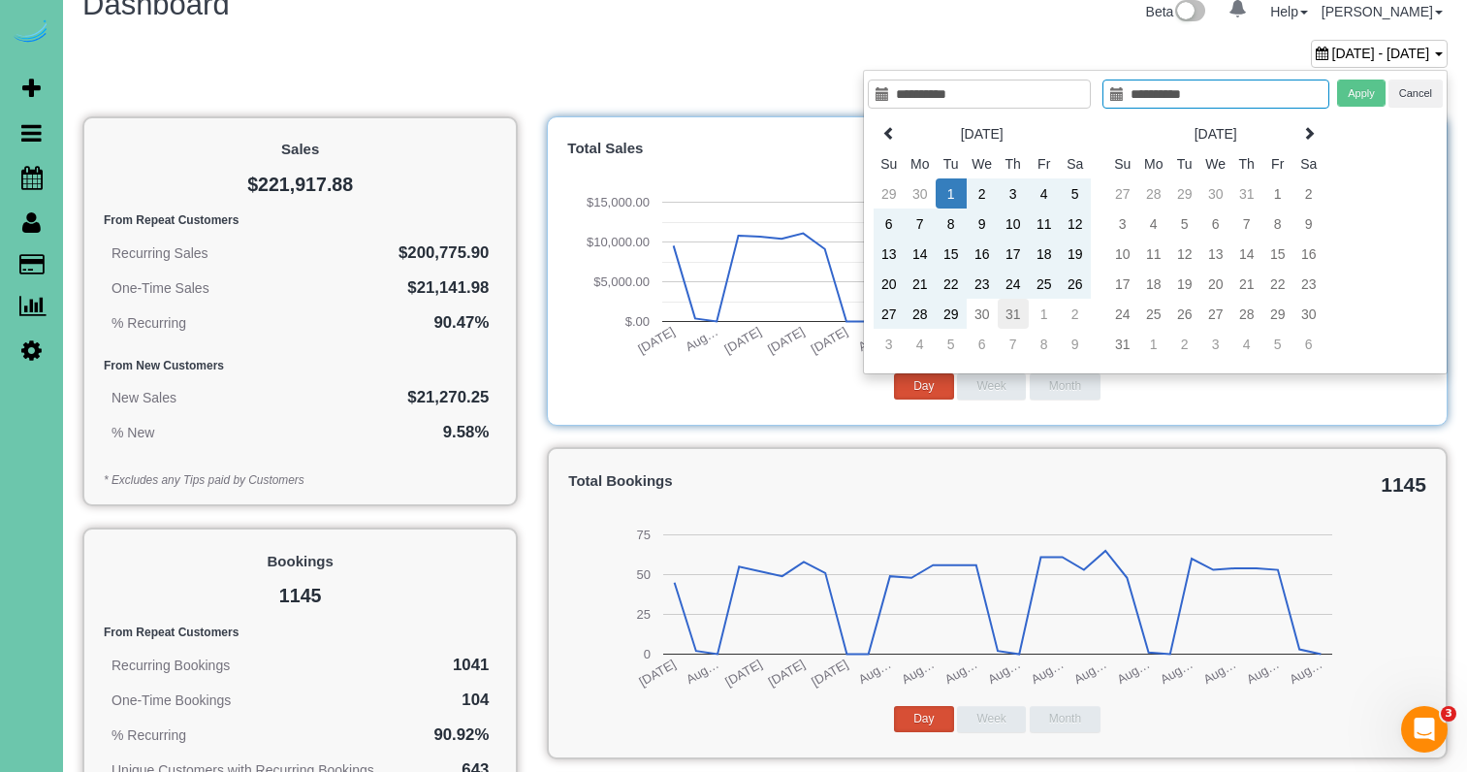
scroll to position [31, 1]
type input "**********"
click at [1008, 315] on td "31" at bounding box center [1012, 314] width 31 height 30
type input "**********"
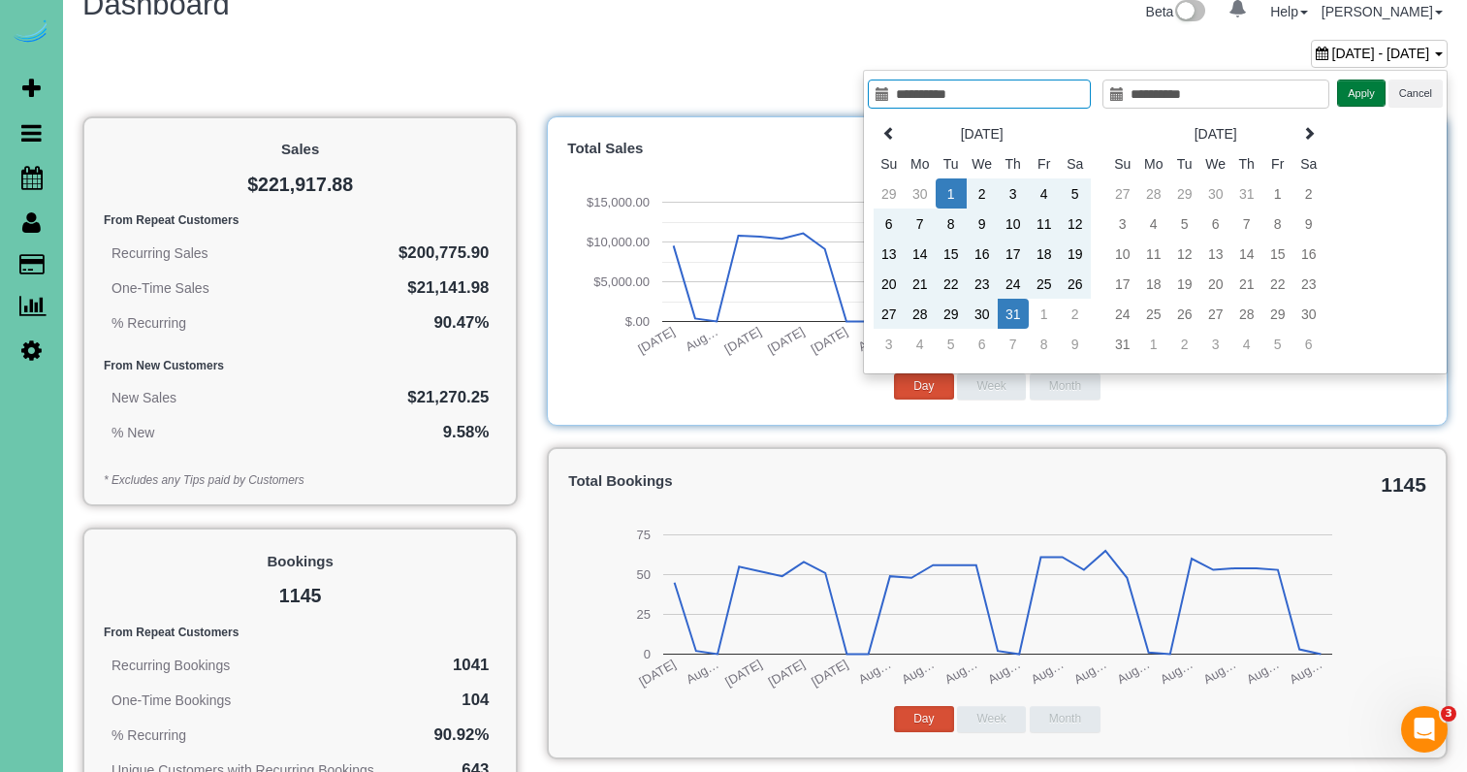
click at [1360, 87] on button "Apply" at bounding box center [1361, 93] width 48 height 28
